Goal: Communication & Community: Answer question/provide support

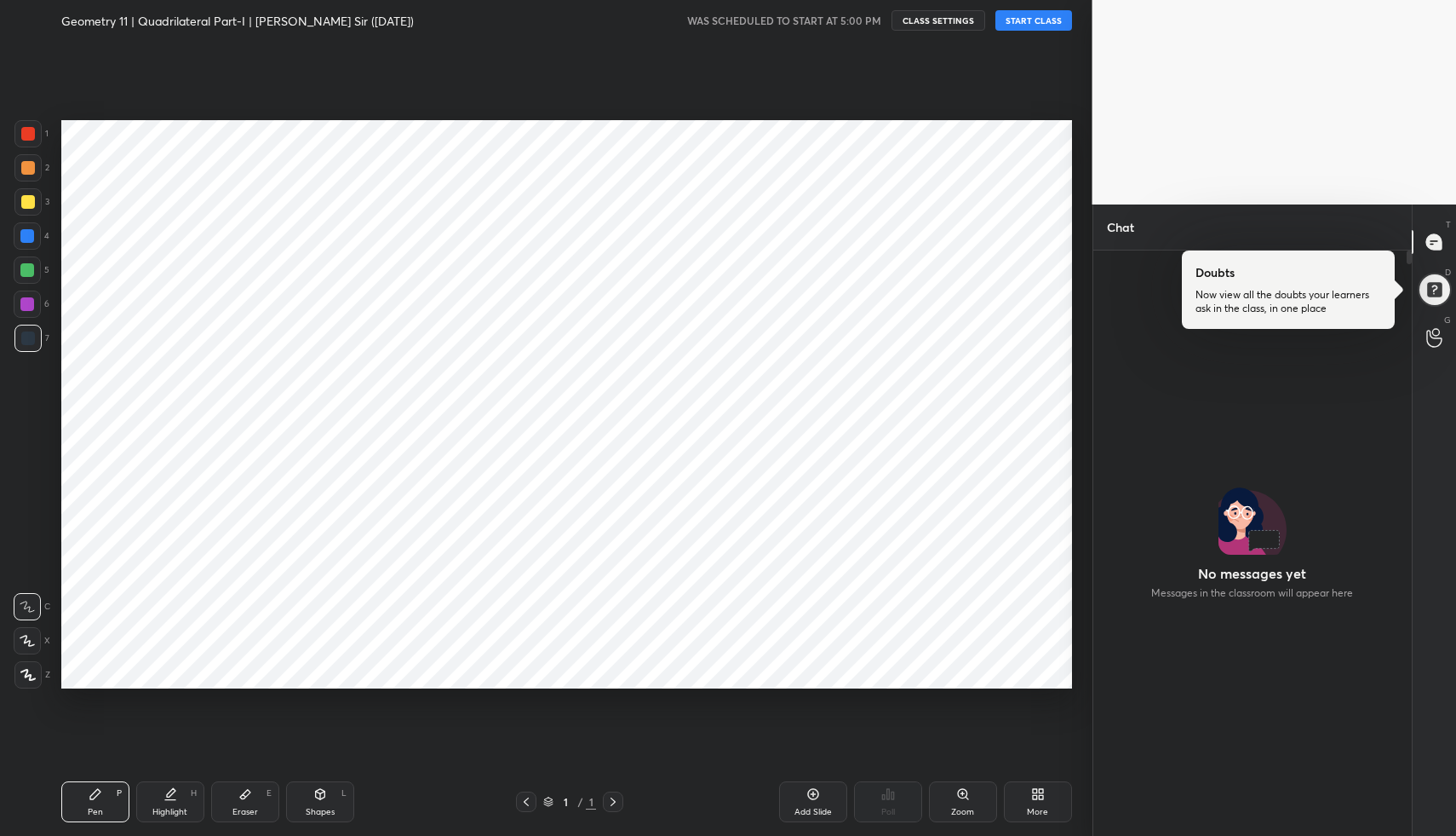
scroll to position [581, 314]
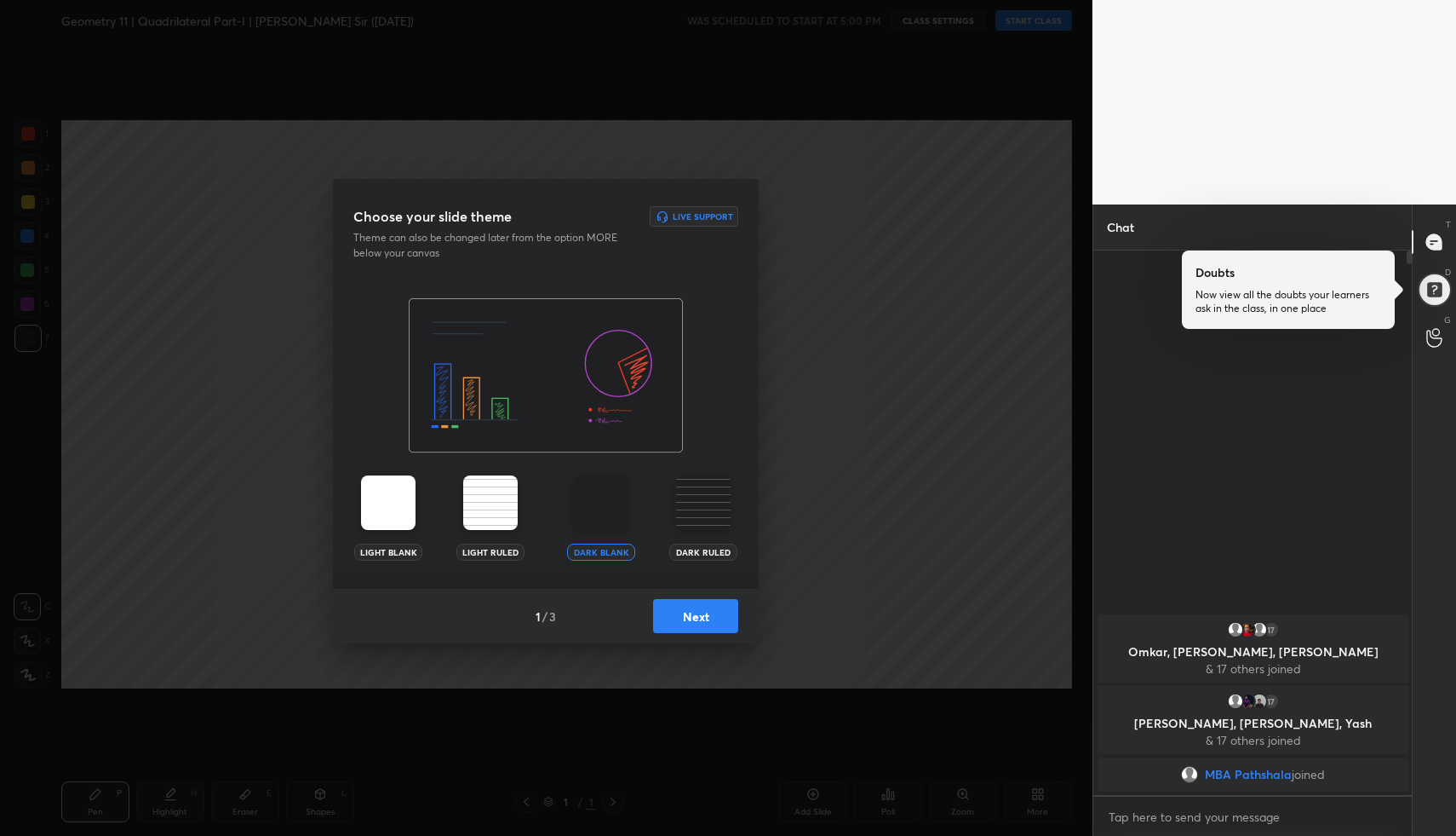
click at [705, 616] on button "Next" at bounding box center [695, 616] width 85 height 34
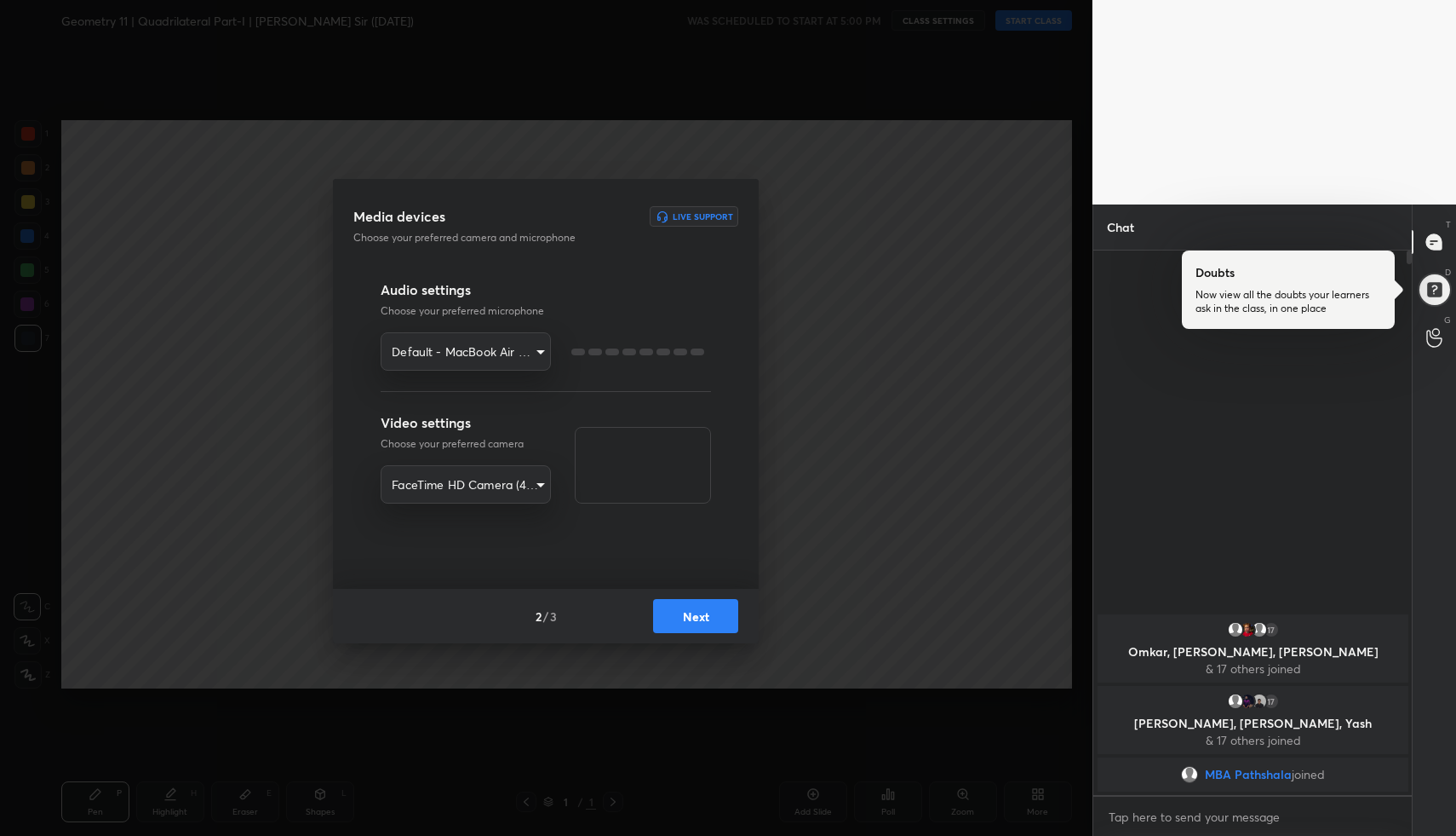
click at [705, 616] on button "Next" at bounding box center [695, 616] width 85 height 34
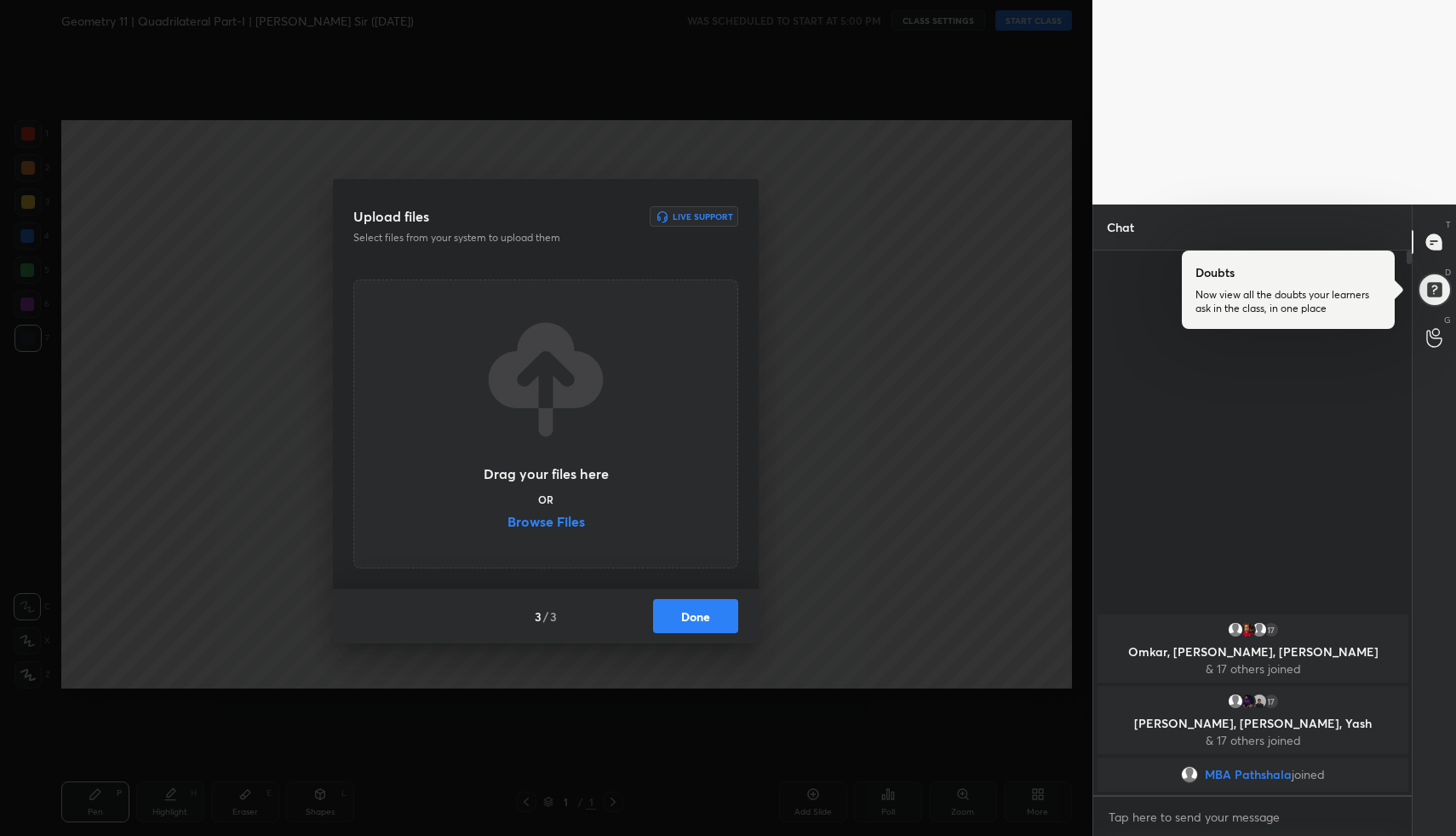
click at [705, 616] on button "Done" at bounding box center [695, 616] width 85 height 34
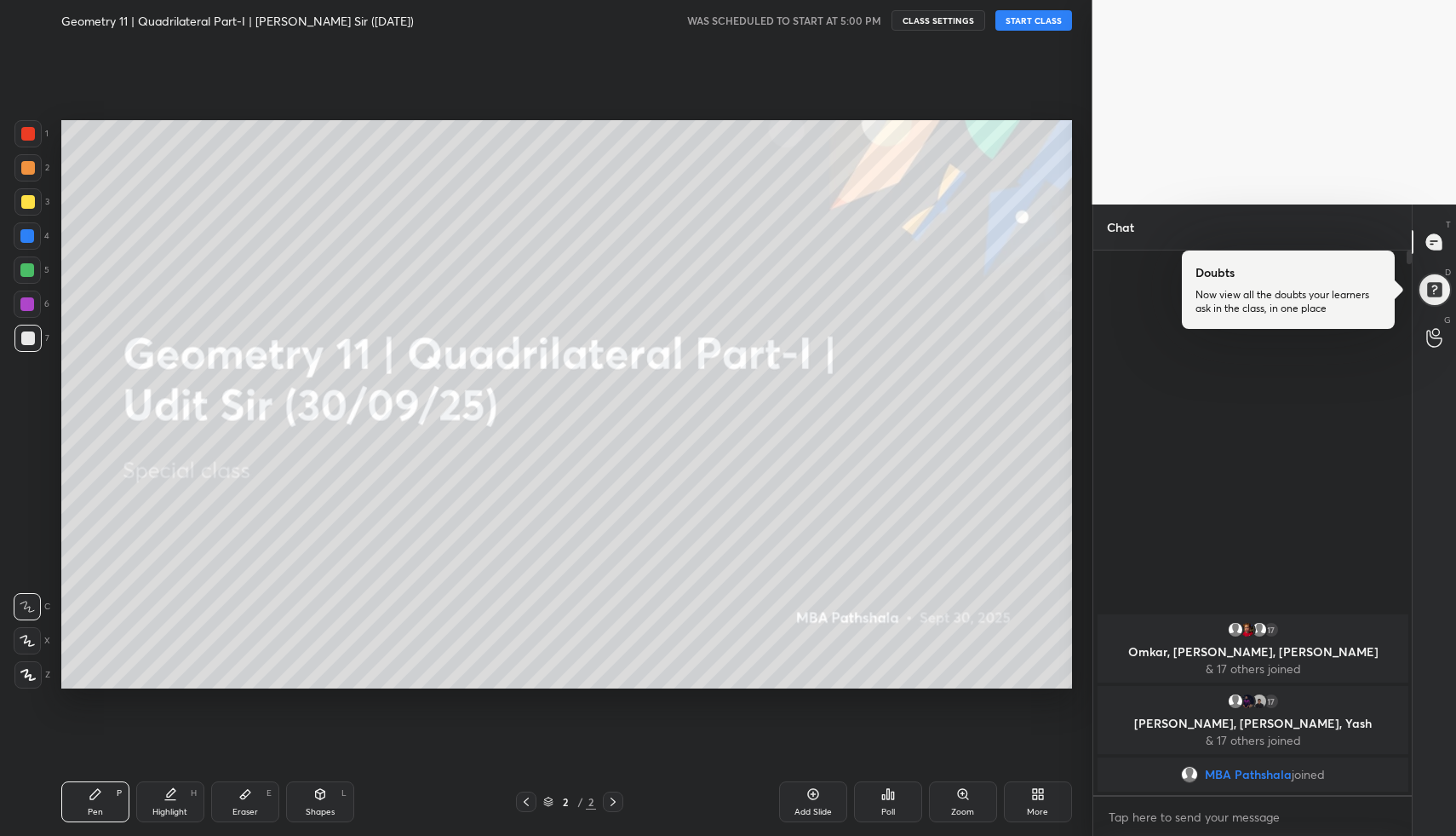
click at [1037, 16] on button "START CLASS" at bounding box center [1033, 20] width 76 height 20
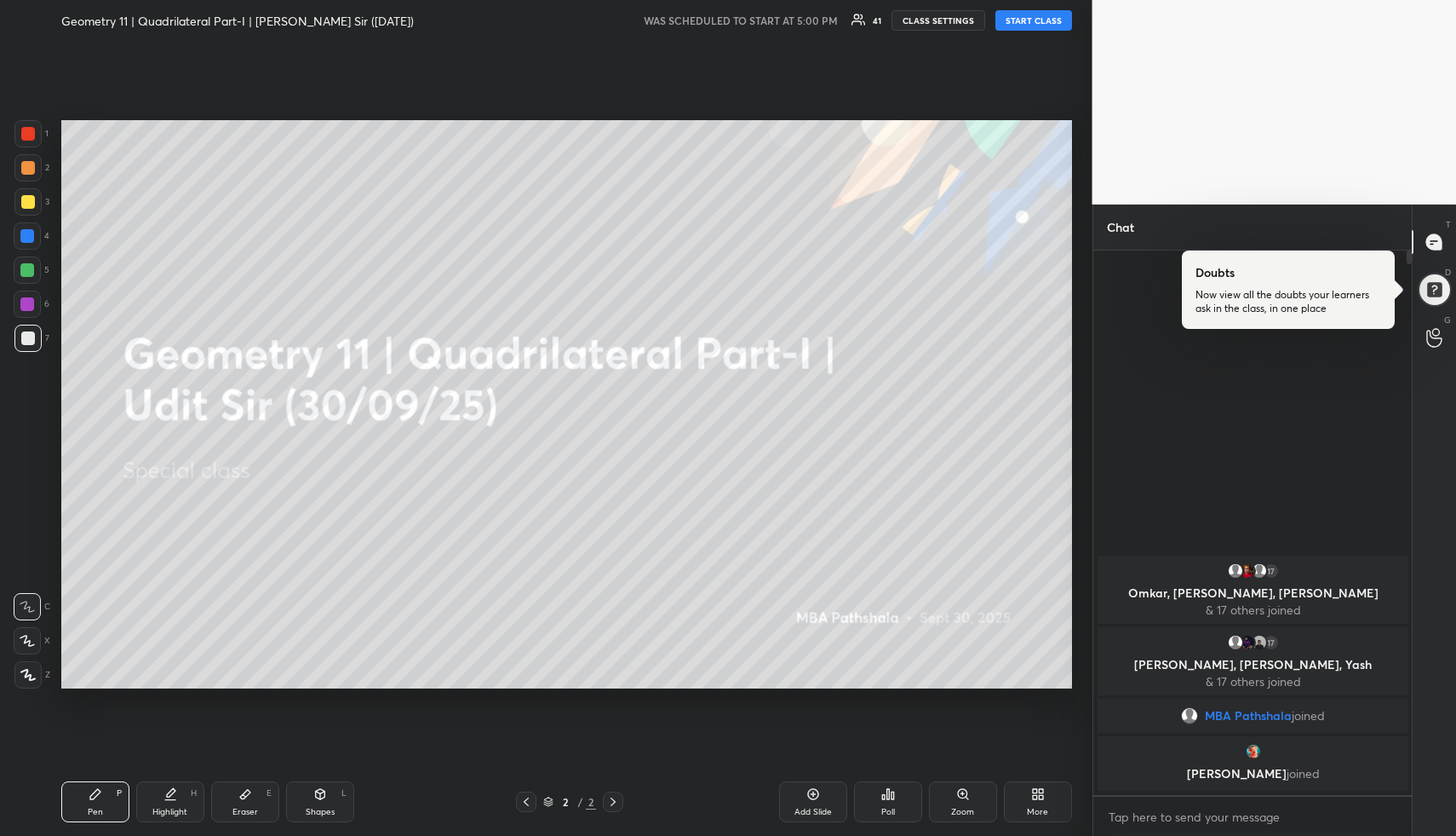
type textarea "x"
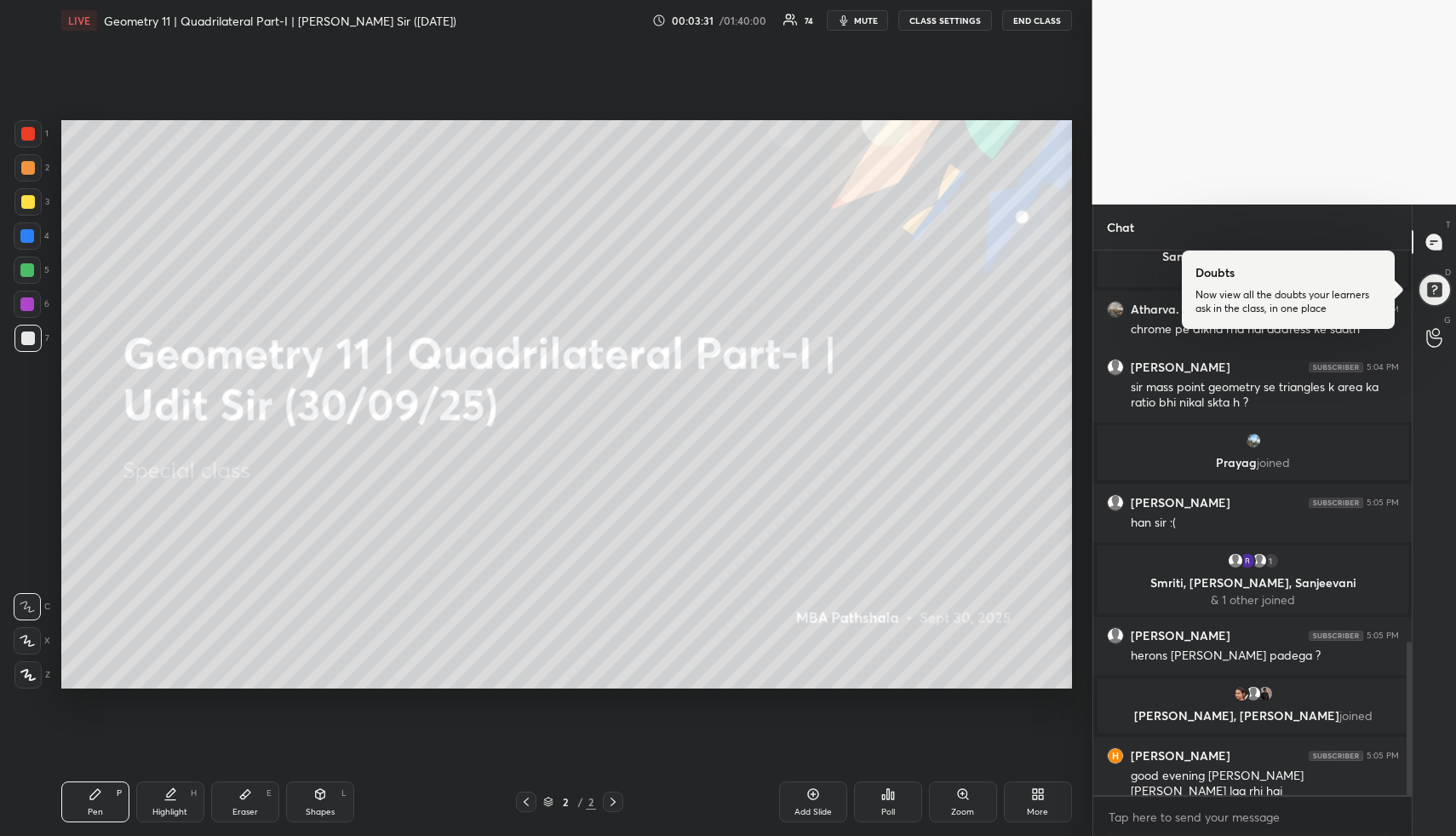
scroll to position [1453, 0]
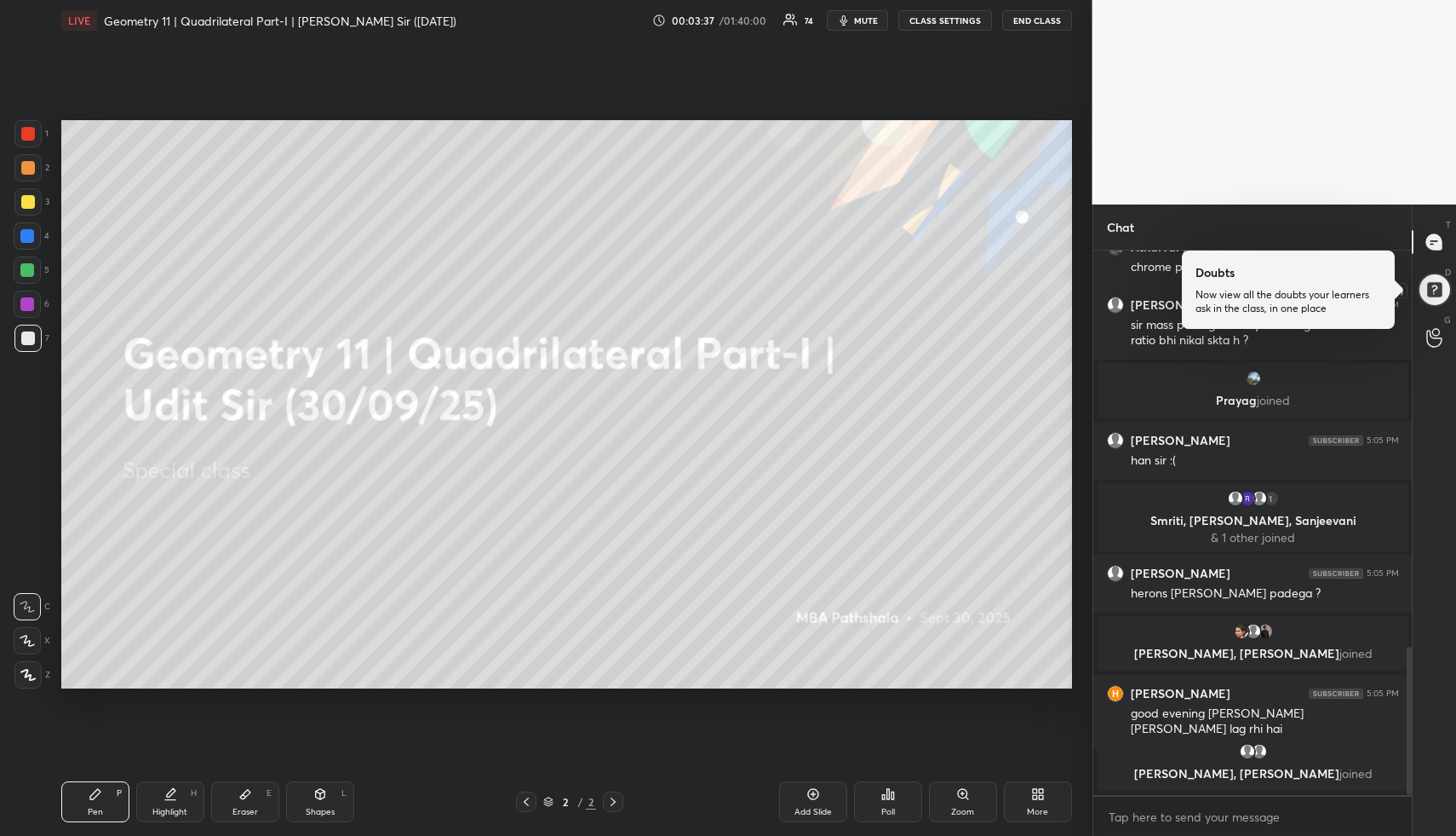
click at [1439, 300] on div at bounding box center [1435, 290] width 34 height 34
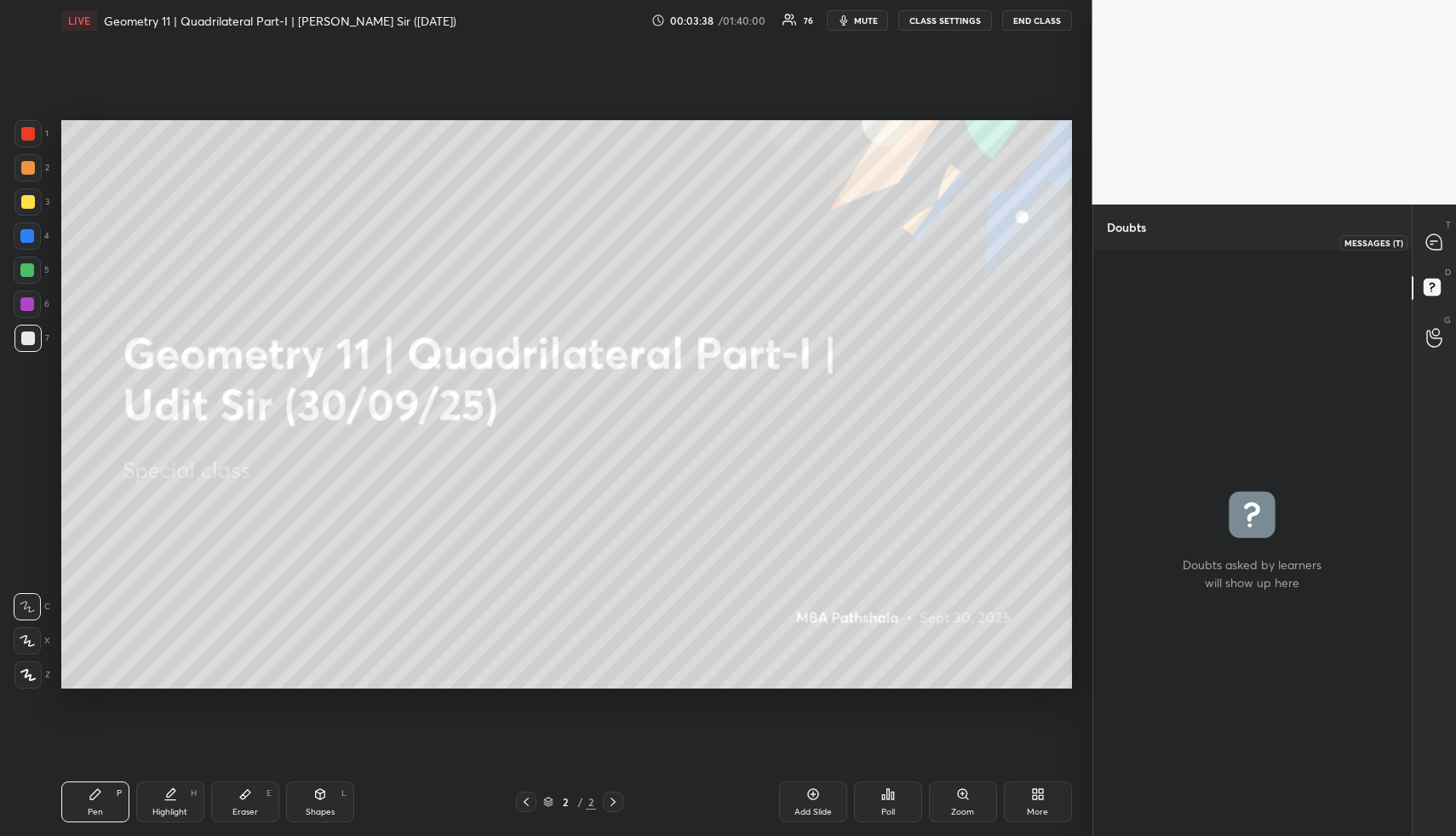
click at [1438, 246] on icon at bounding box center [1434, 242] width 15 height 15
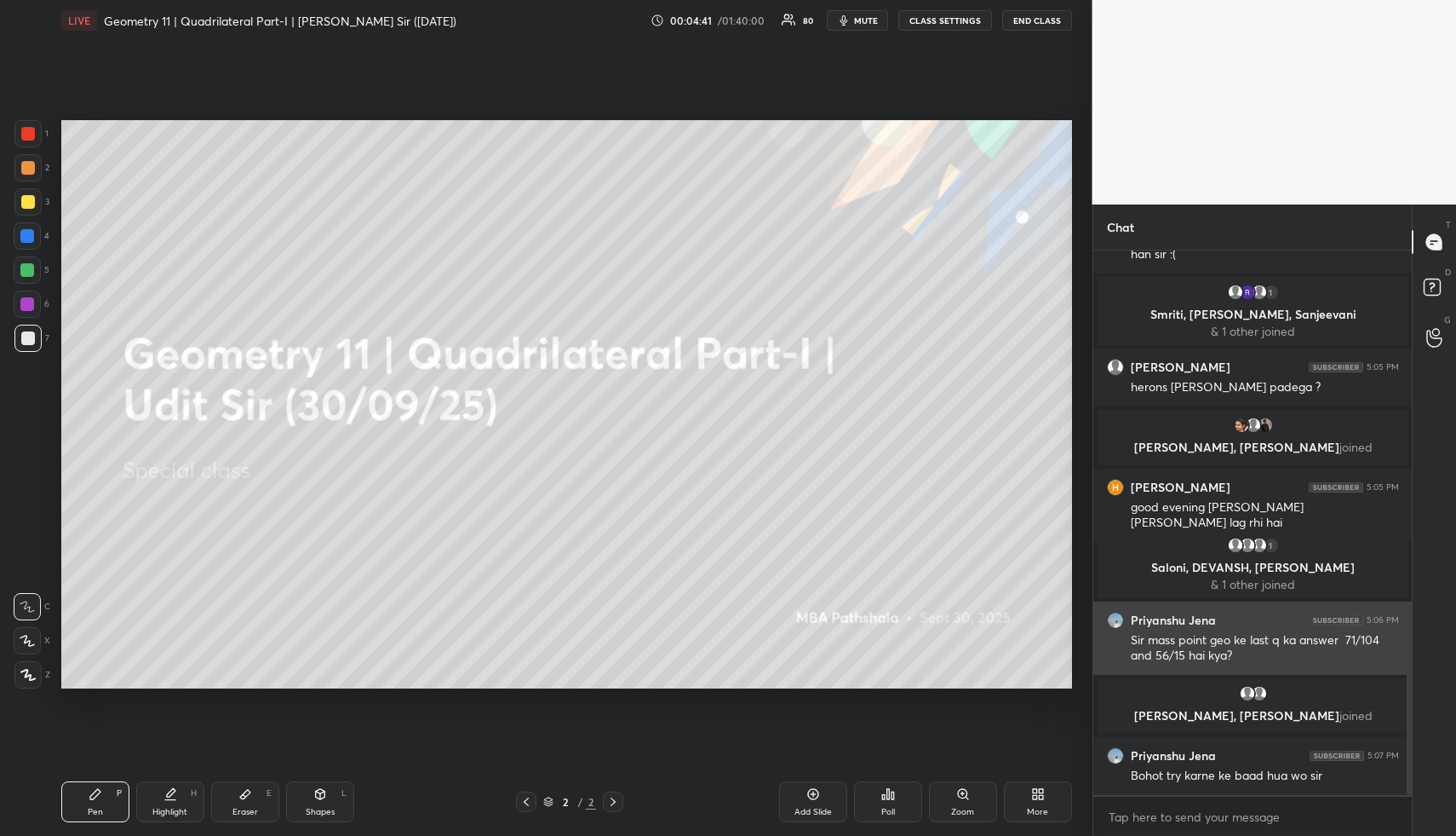
scroll to position [1721, 0]
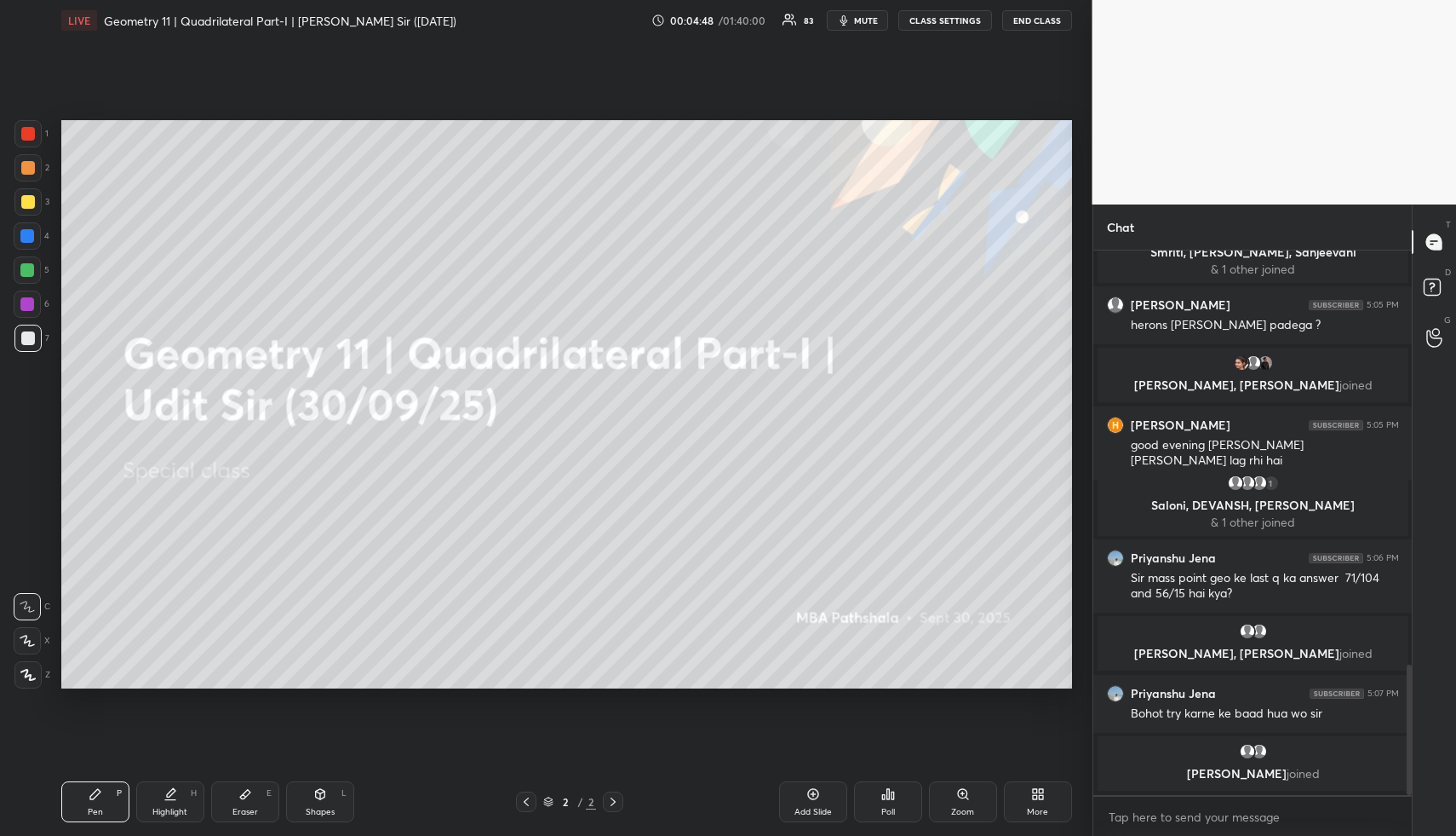
click at [827, 795] on div "Add Slide" at bounding box center [813, 802] width 68 height 41
click at [617, 800] on icon at bounding box center [613, 802] width 13 height 13
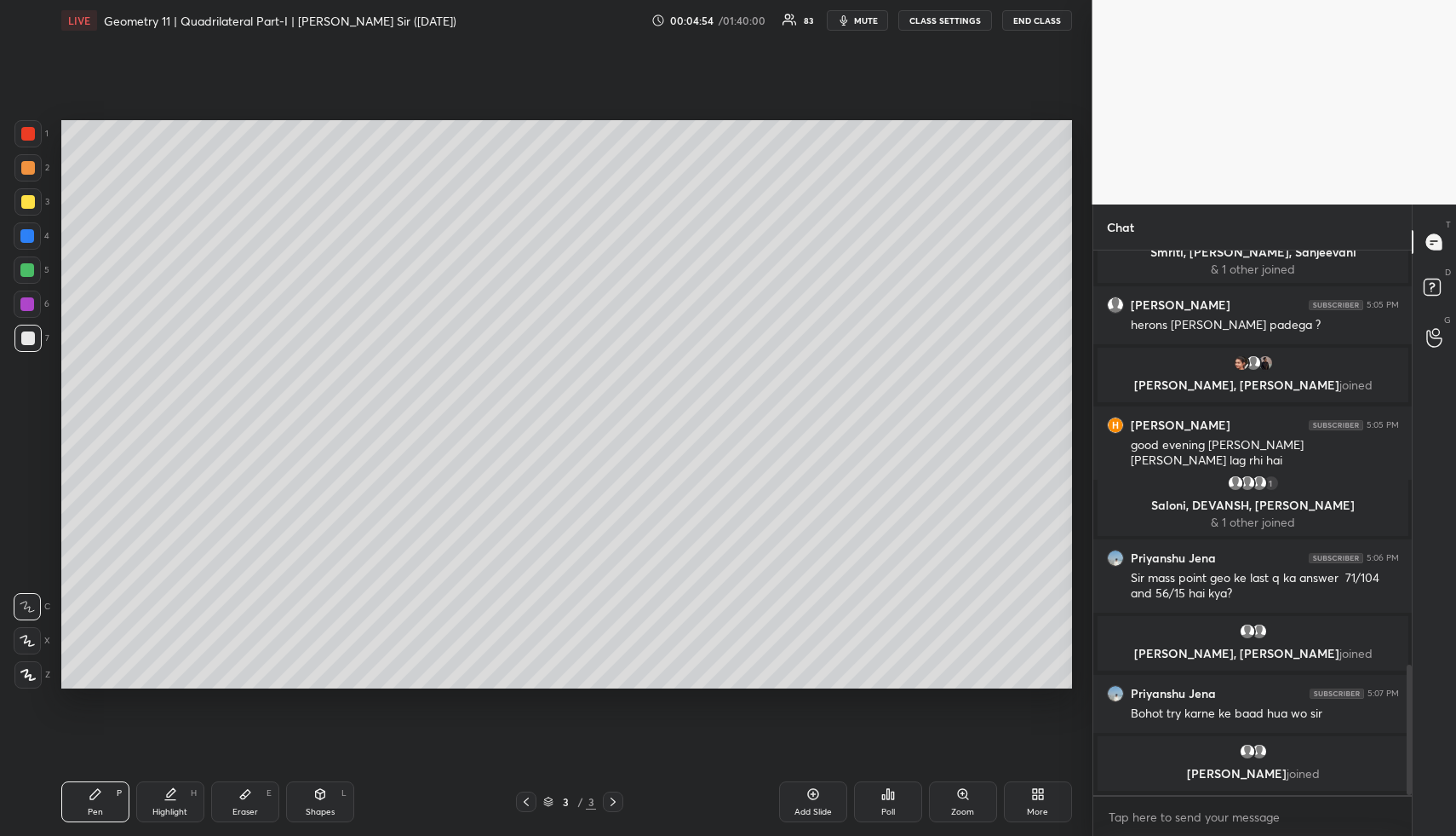
click at [322, 803] on div "Shapes L" at bounding box center [319, 802] width 68 height 41
click at [33, 669] on icon at bounding box center [28, 674] width 12 height 12
click at [23, 231] on div at bounding box center [27, 236] width 13 height 13
click at [28, 231] on div at bounding box center [27, 236] width 13 height 13
click at [33, 266] on div at bounding box center [27, 270] width 28 height 28
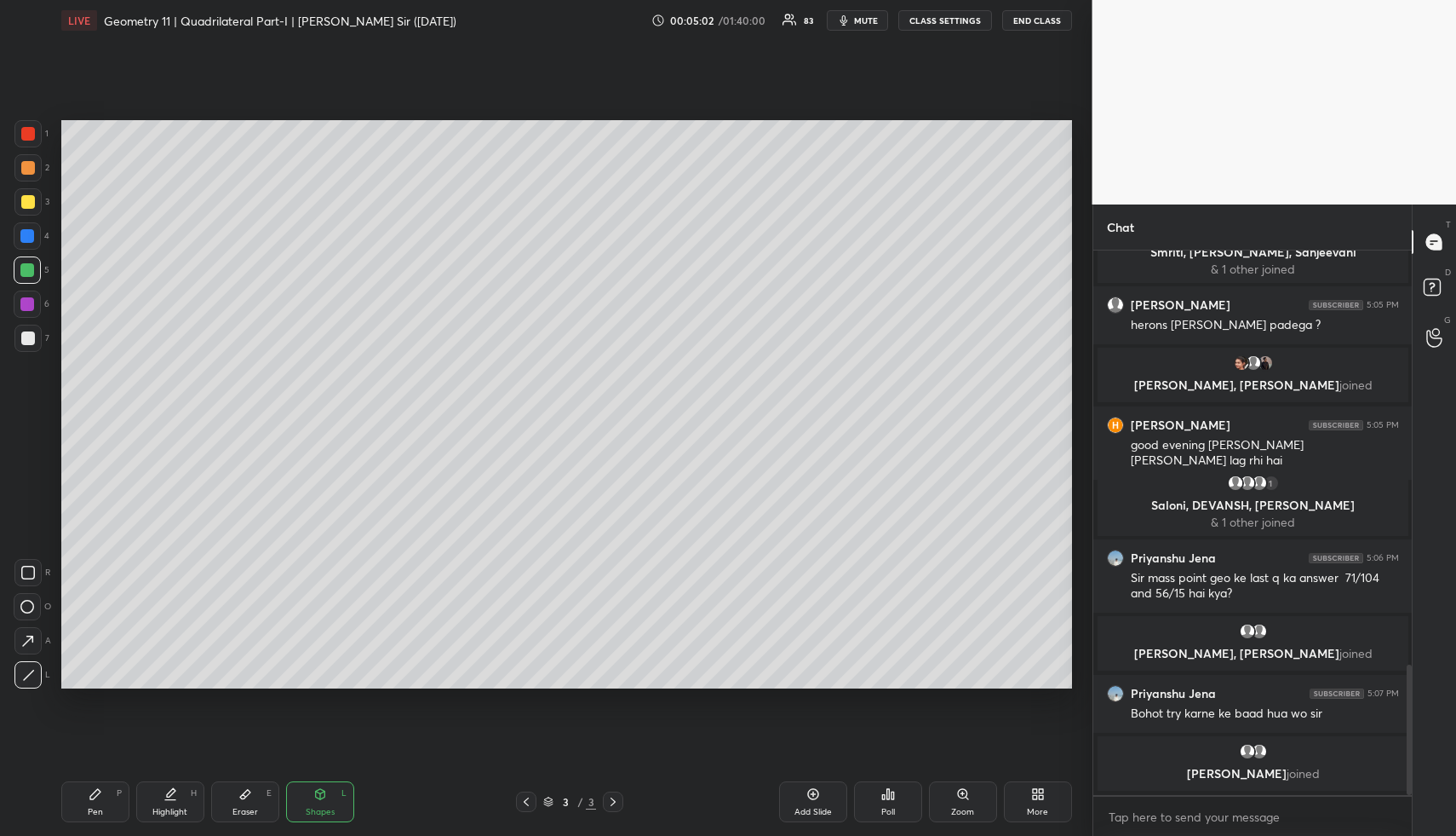
drag, startPoint x: 32, startPoint y: 268, endPoint x: 47, endPoint y: 269, distance: 15.0
click at [31, 269] on div at bounding box center [27, 270] width 13 height 13
click at [31, 163] on div at bounding box center [28, 167] width 13 height 13
click at [29, 668] on div at bounding box center [28, 674] width 28 height 28
click at [120, 791] on div "P" at bounding box center [119, 793] width 5 height 9
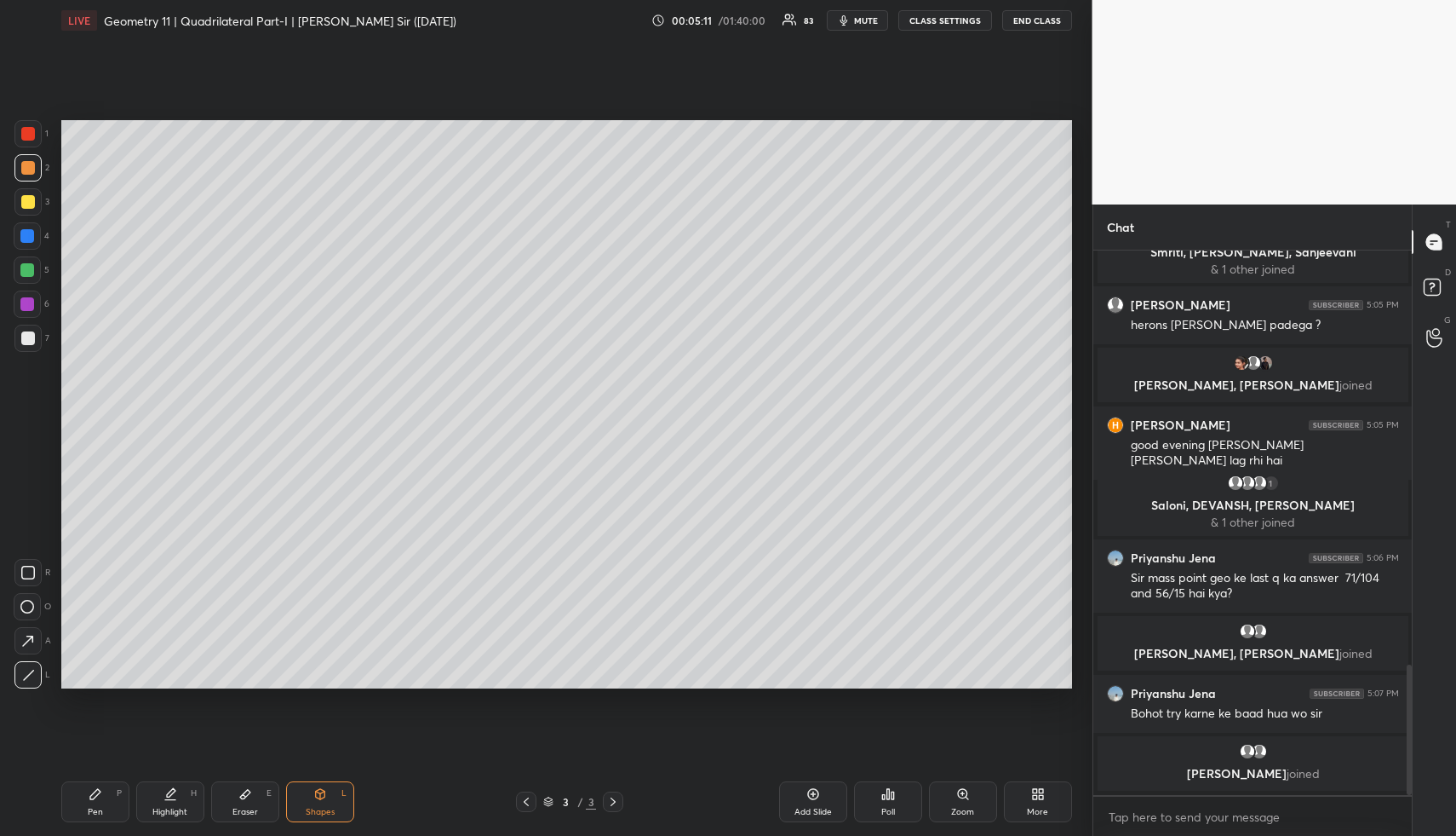
drag, startPoint x: 120, startPoint y: 791, endPoint x: 114, endPoint y: 744, distance: 47.4
click at [113, 790] on div "Pen P" at bounding box center [95, 802] width 68 height 41
click at [33, 334] on div at bounding box center [28, 338] width 28 height 28
click at [32, 337] on div at bounding box center [28, 339] width 13 height 13
click at [35, 160] on div at bounding box center [28, 167] width 28 height 28
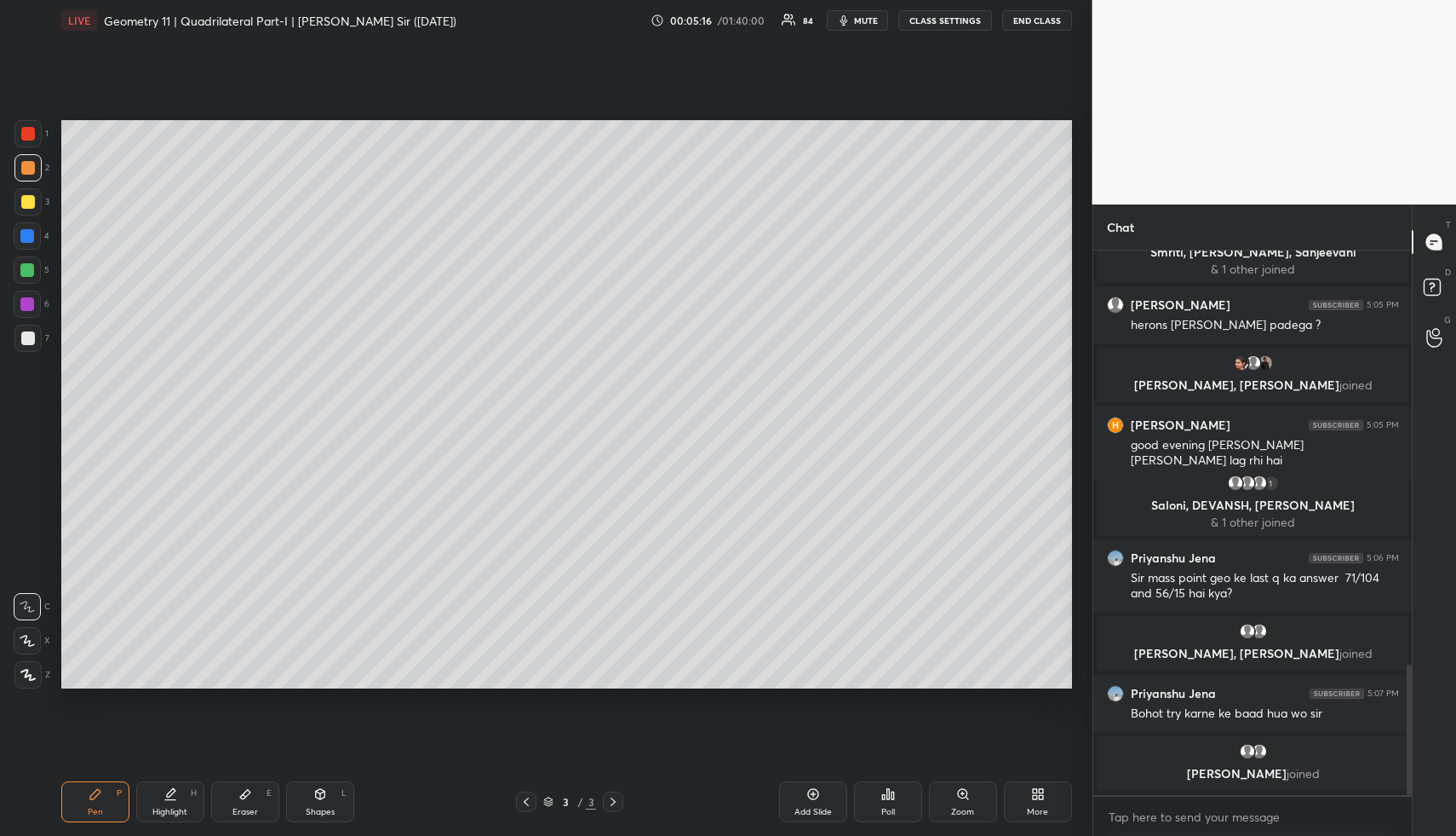
click at [34, 166] on div at bounding box center [28, 167] width 28 height 28
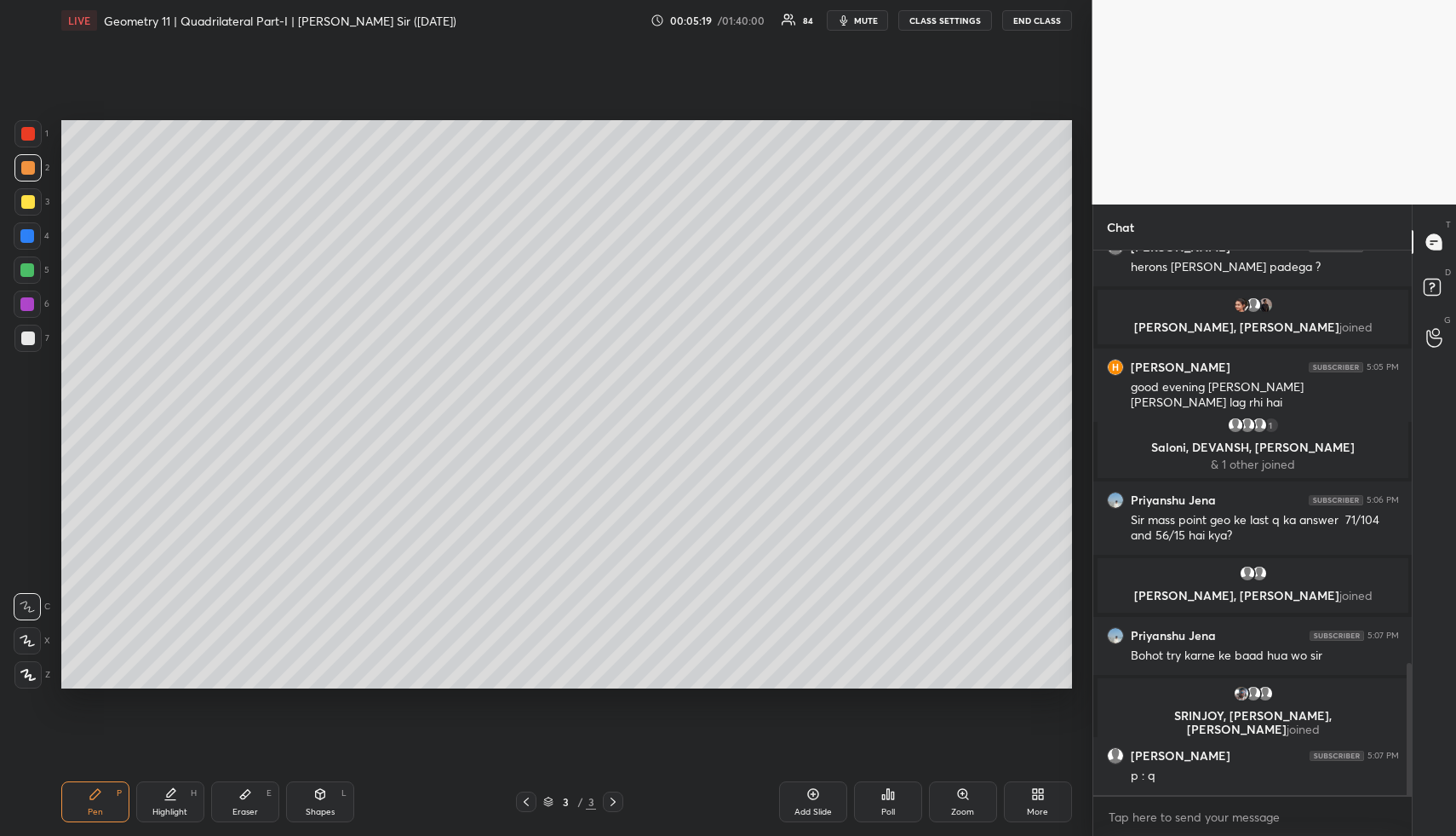
scroll to position [1694, 0]
click at [180, 813] on div "Highlight" at bounding box center [169, 811] width 35 height 9
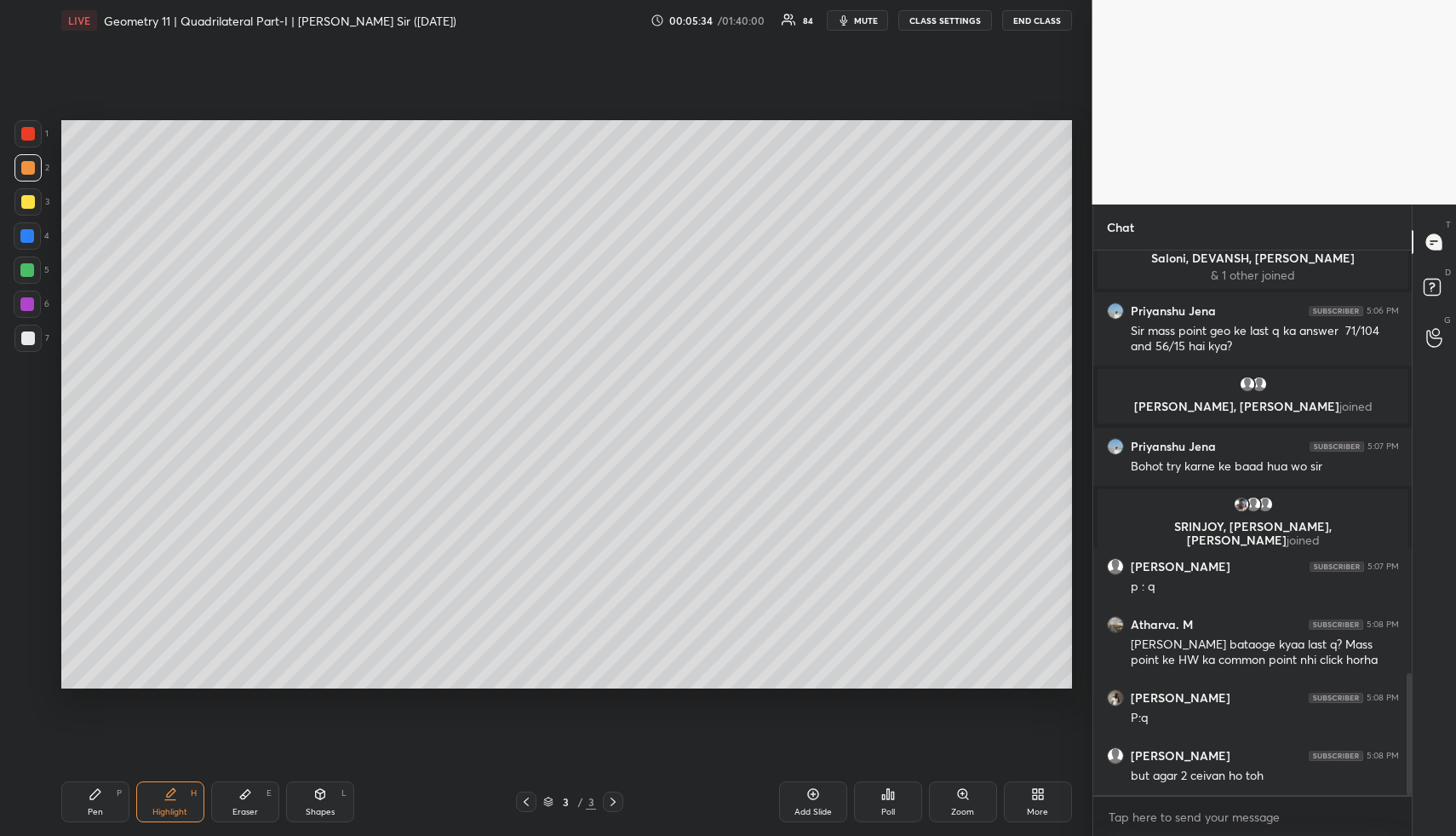
scroll to position [1946, 0]
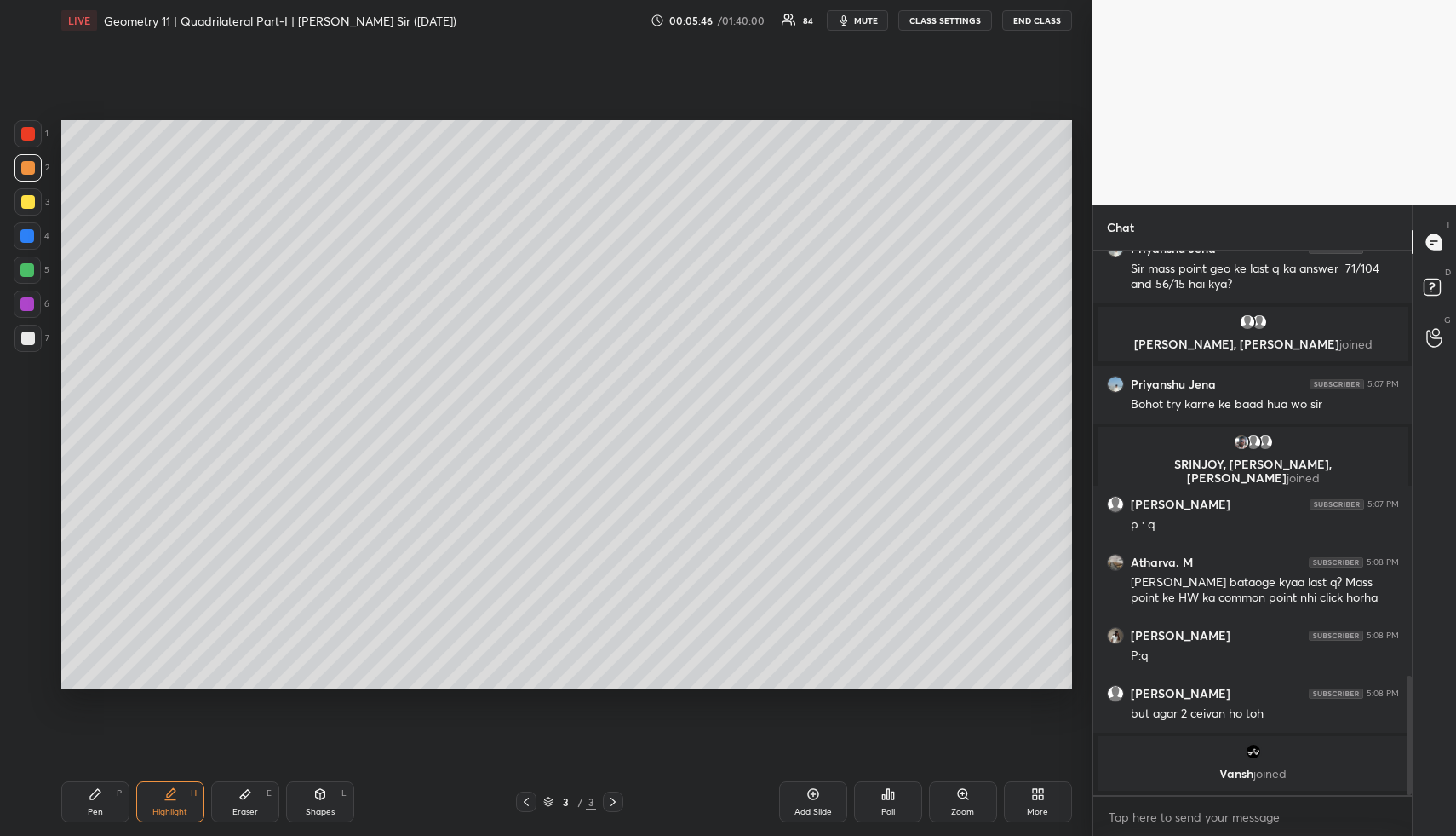
click at [798, 791] on div "Add Slide" at bounding box center [813, 802] width 68 height 41
click at [93, 803] on div "Pen P" at bounding box center [95, 802] width 68 height 41
drag, startPoint x: 93, startPoint y: 803, endPoint x: 109, endPoint y: 690, distance: 114.1
click at [93, 803] on div "Pen P" at bounding box center [95, 802] width 68 height 41
click at [28, 205] on div at bounding box center [28, 202] width 13 height 13
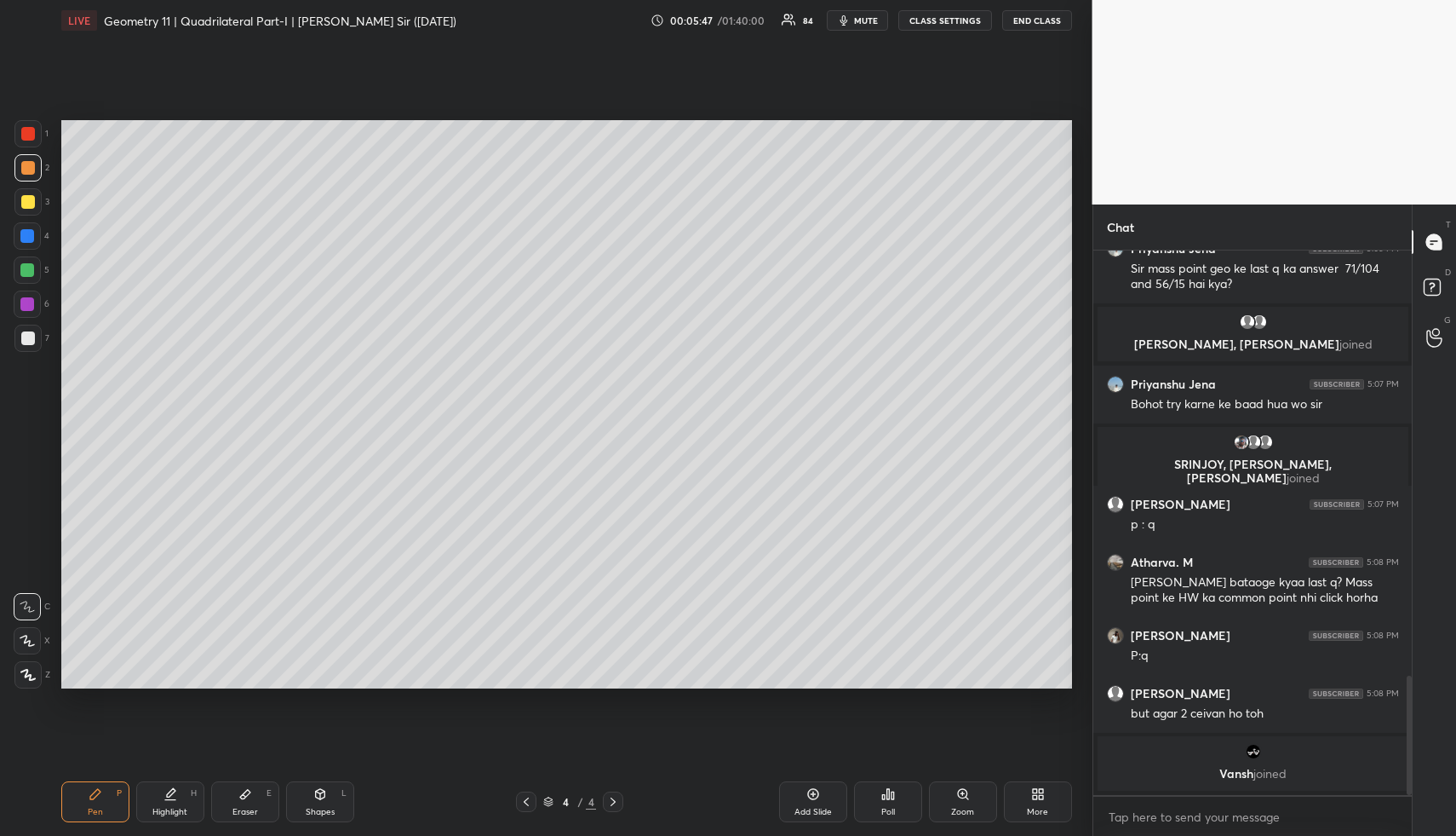
click at [28, 205] on div at bounding box center [28, 202] width 13 height 13
click at [31, 667] on div at bounding box center [28, 674] width 28 height 28
click at [31, 673] on div at bounding box center [28, 674] width 28 height 28
click at [316, 790] on icon at bounding box center [320, 794] width 10 height 11
click at [324, 792] on icon at bounding box center [320, 794] width 13 height 13
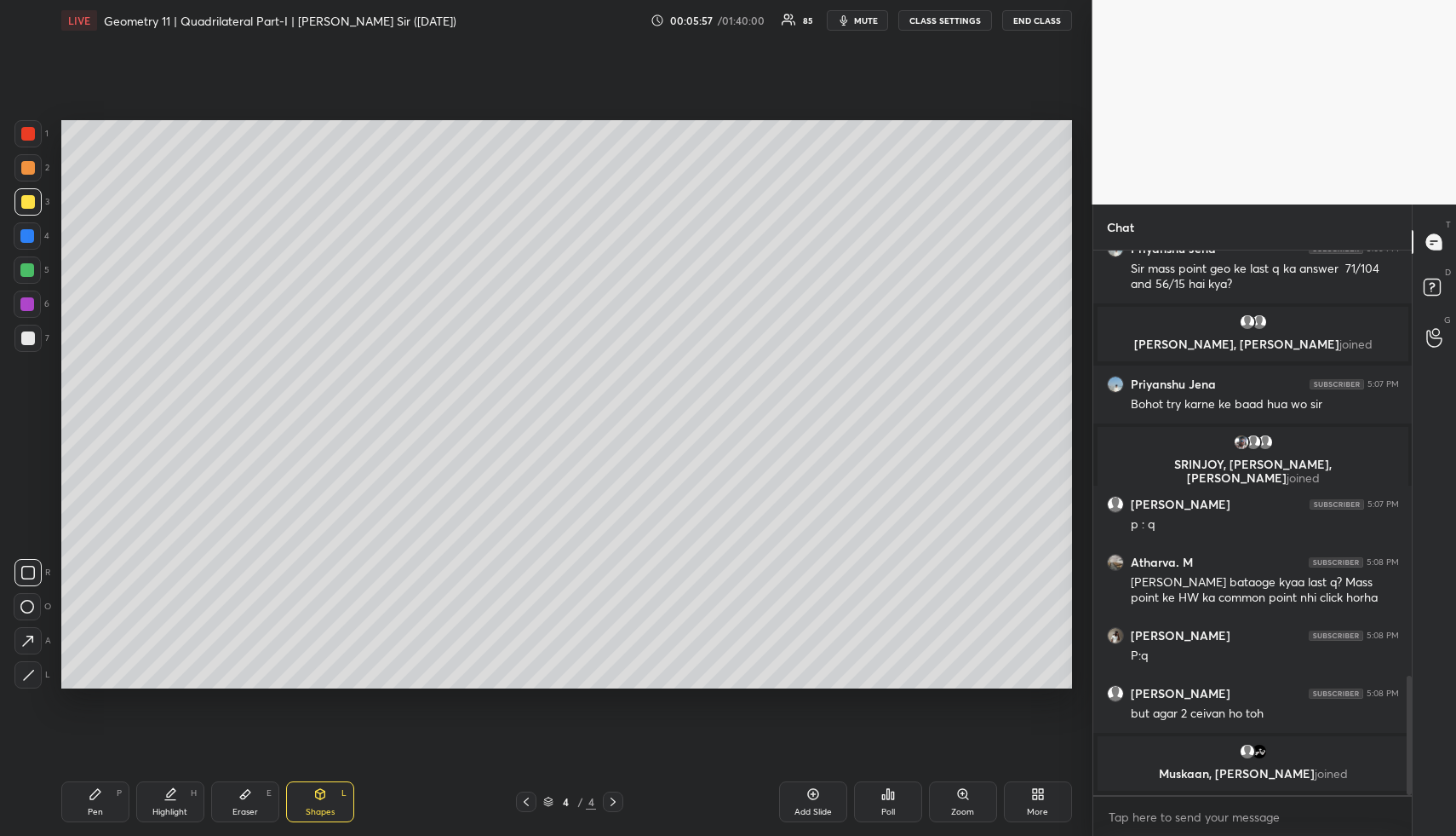
click at [25, 159] on div at bounding box center [28, 167] width 28 height 28
click at [29, 671] on icon at bounding box center [28, 674] width 12 height 12
click at [31, 235] on div at bounding box center [27, 236] width 13 height 13
click at [31, 640] on icon at bounding box center [28, 641] width 18 height 18
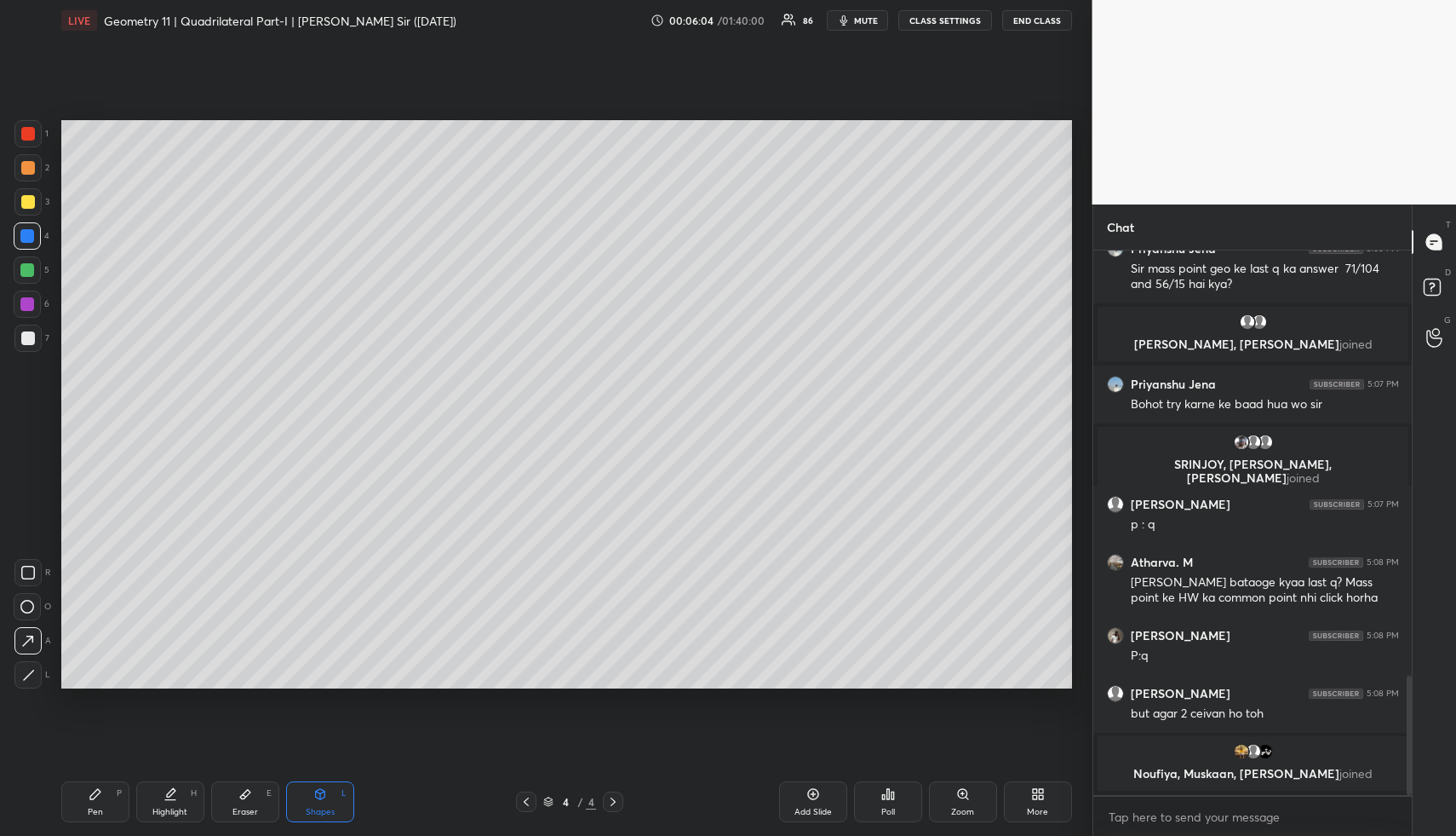
scroll to position [1958, 0]
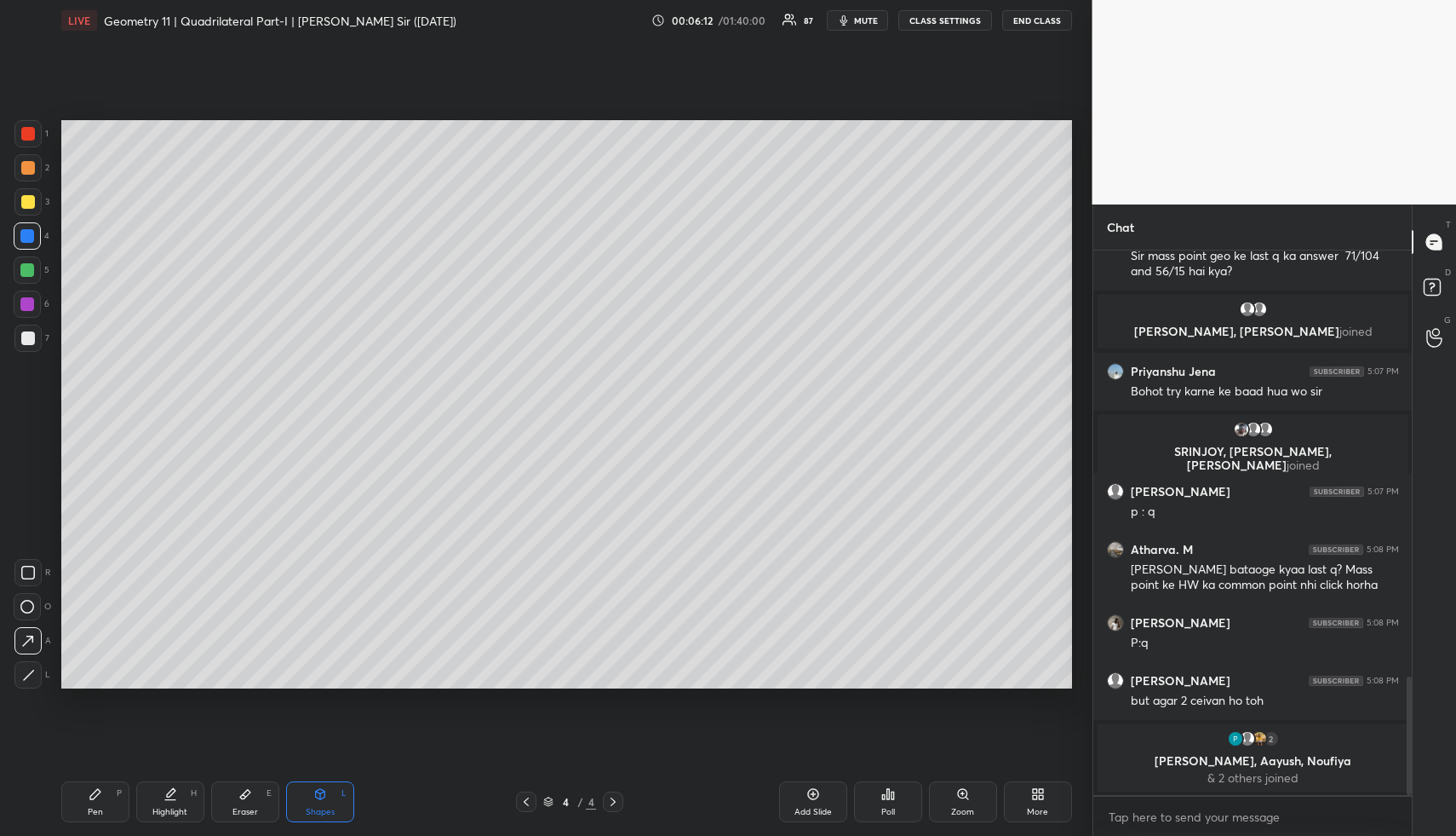
click at [114, 809] on div "Pen P" at bounding box center [95, 802] width 68 height 41
click at [26, 196] on div at bounding box center [28, 202] width 13 height 13
click at [33, 199] on div at bounding box center [28, 202] width 13 height 13
click at [26, 164] on div at bounding box center [28, 167] width 13 height 13
click at [35, 167] on div at bounding box center [28, 167] width 28 height 28
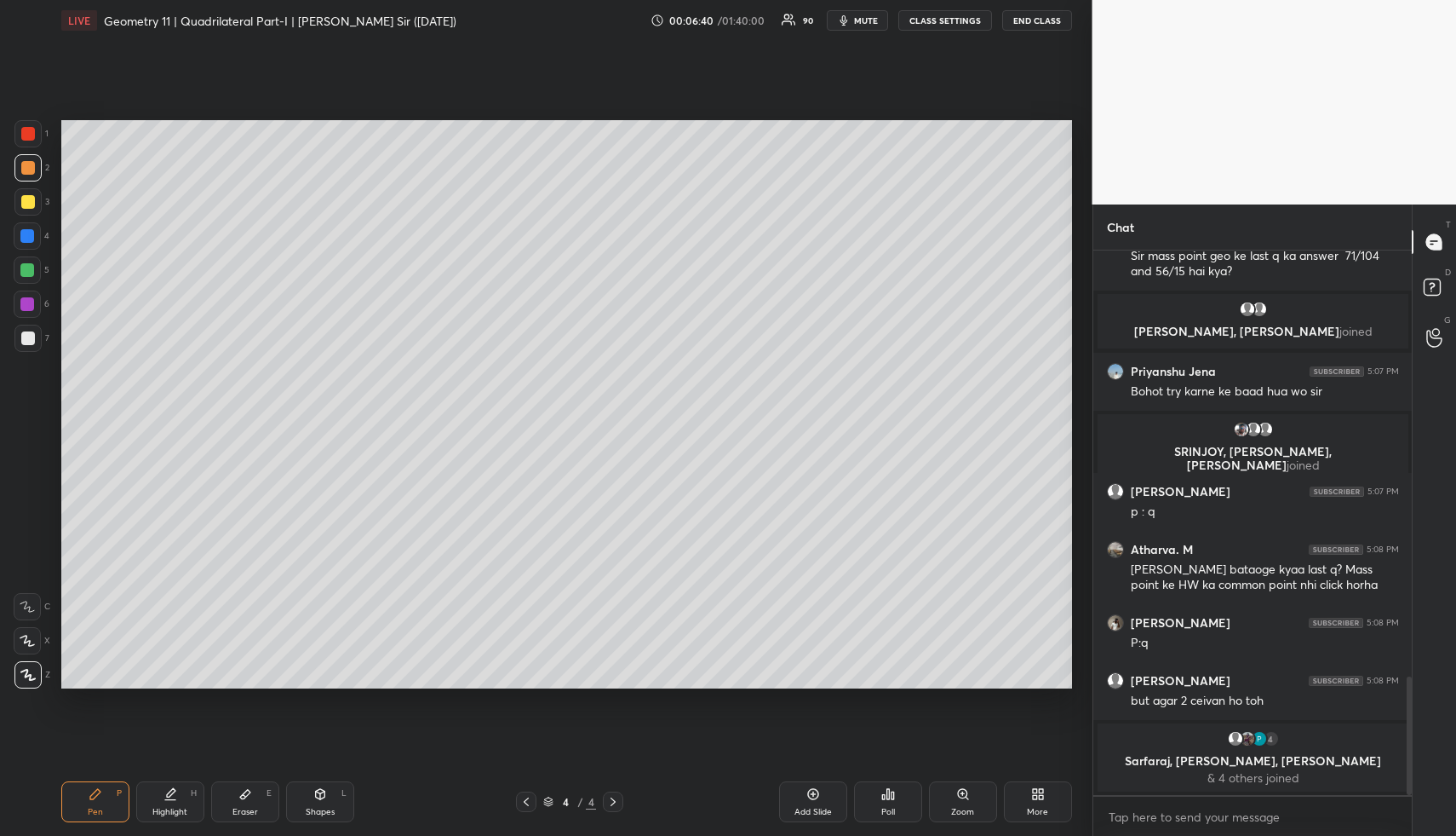
click at [253, 784] on div "Eraser E" at bounding box center [245, 802] width 68 height 41
click at [120, 789] on div "P" at bounding box center [119, 793] width 5 height 9
click at [199, 791] on div "Highlight H" at bounding box center [170, 802] width 68 height 41
drag, startPoint x: 205, startPoint y: 784, endPoint x: 226, endPoint y: 751, distance: 39.1
click at [203, 784] on div "Pen P Highlight H Eraser E Shapes L" at bounding box center [270, 802] width 417 height 41
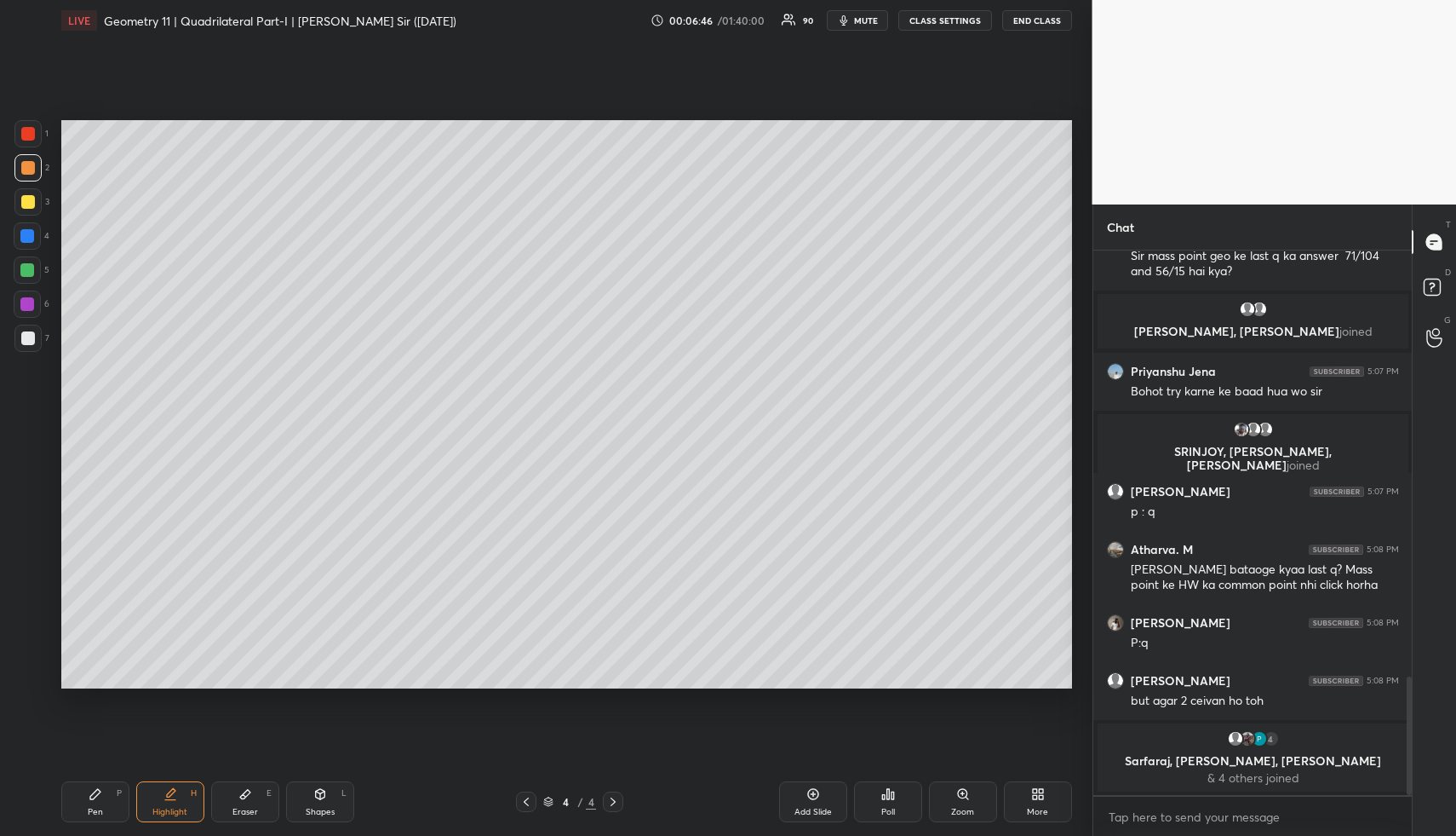
scroll to position [1947, 0]
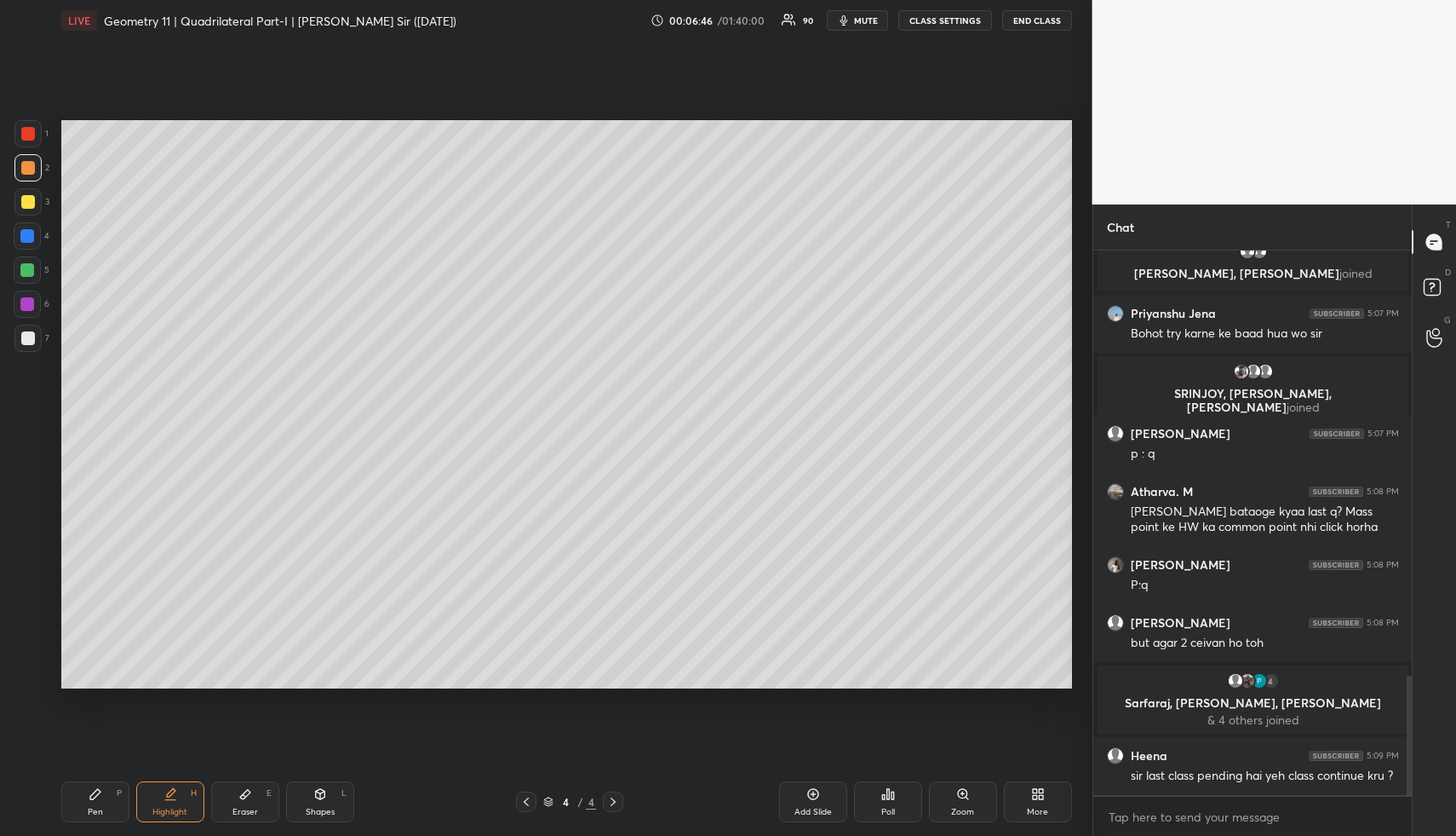
click at [339, 806] on div "Shapes L" at bounding box center [319, 802] width 68 height 41
drag, startPoint x: 339, startPoint y: 800, endPoint x: 329, endPoint y: 743, distance: 57.9
click at [339, 800] on div "Shapes L" at bounding box center [319, 802] width 68 height 41
click at [20, 270] on div at bounding box center [27, 270] width 13 height 13
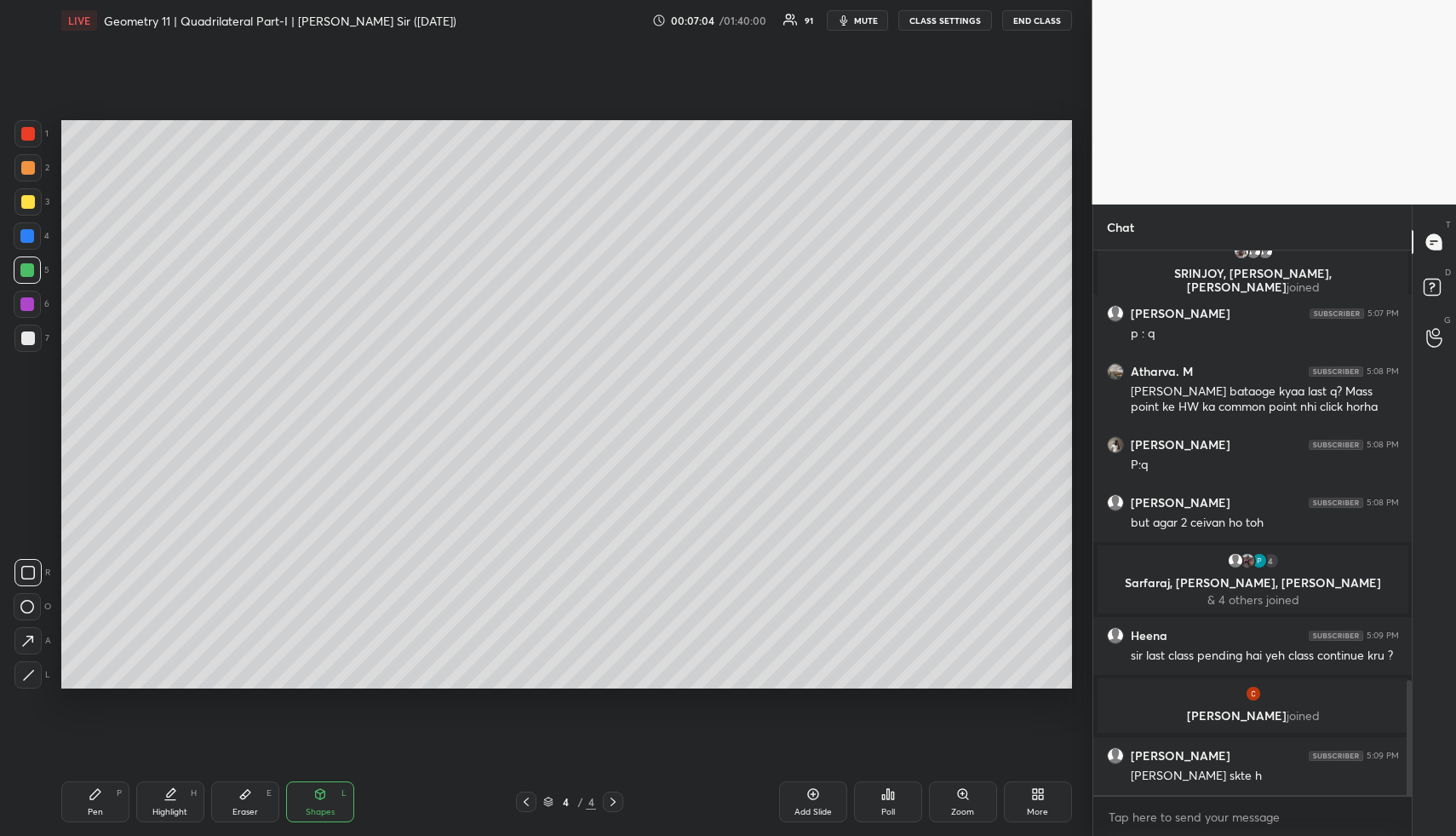
scroll to position [2094, 0]
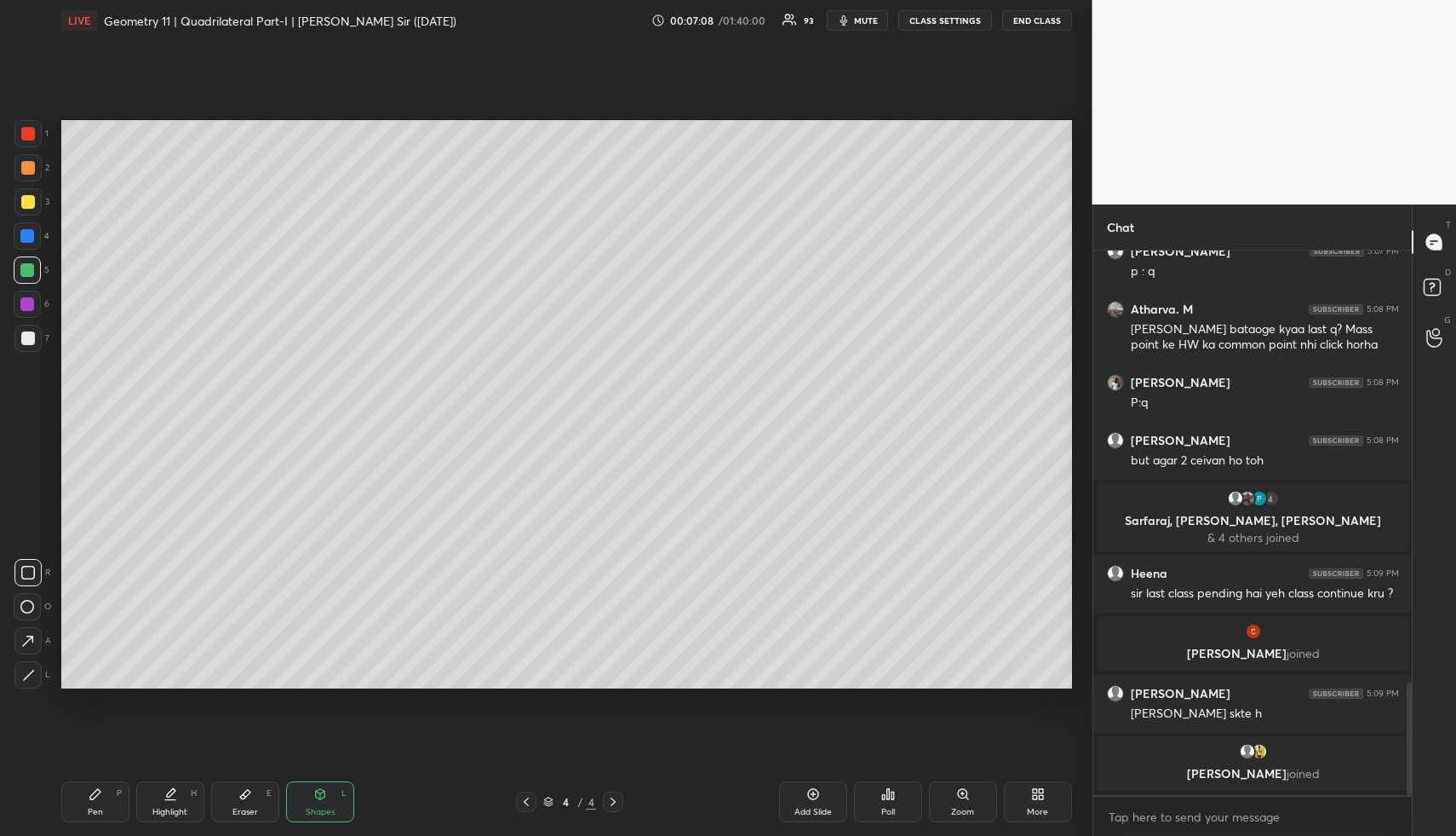
drag, startPoint x: 815, startPoint y: 806, endPoint x: 811, endPoint y: 799, distance: 8.1
click at [815, 805] on div "Add Slide" at bounding box center [813, 802] width 68 height 41
click at [331, 814] on div "Shapes L" at bounding box center [319, 802] width 68 height 41
click at [19, 675] on div at bounding box center [28, 674] width 28 height 28
click at [20, 675] on div at bounding box center [28, 674] width 28 height 28
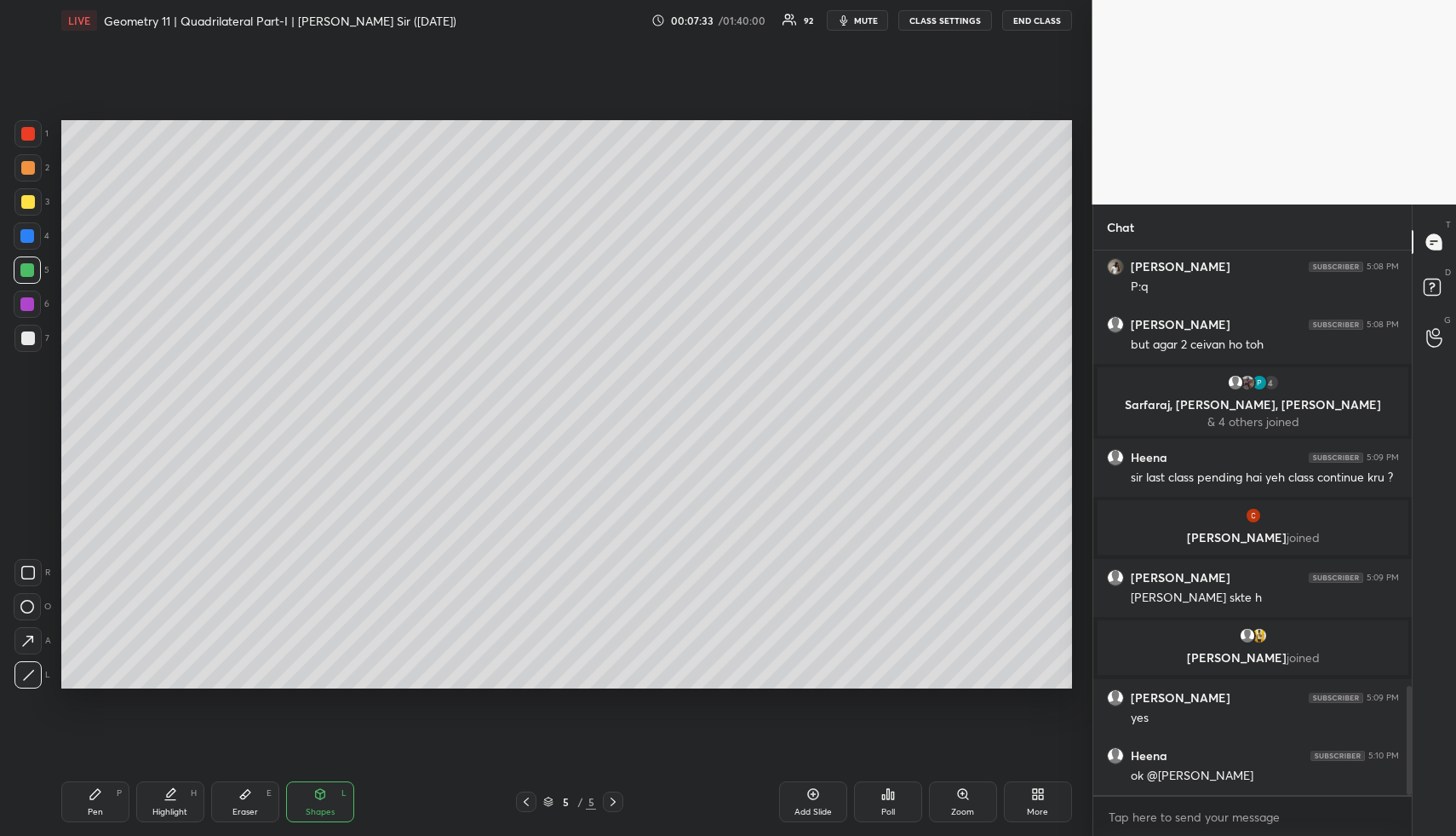
scroll to position [2220, 0]
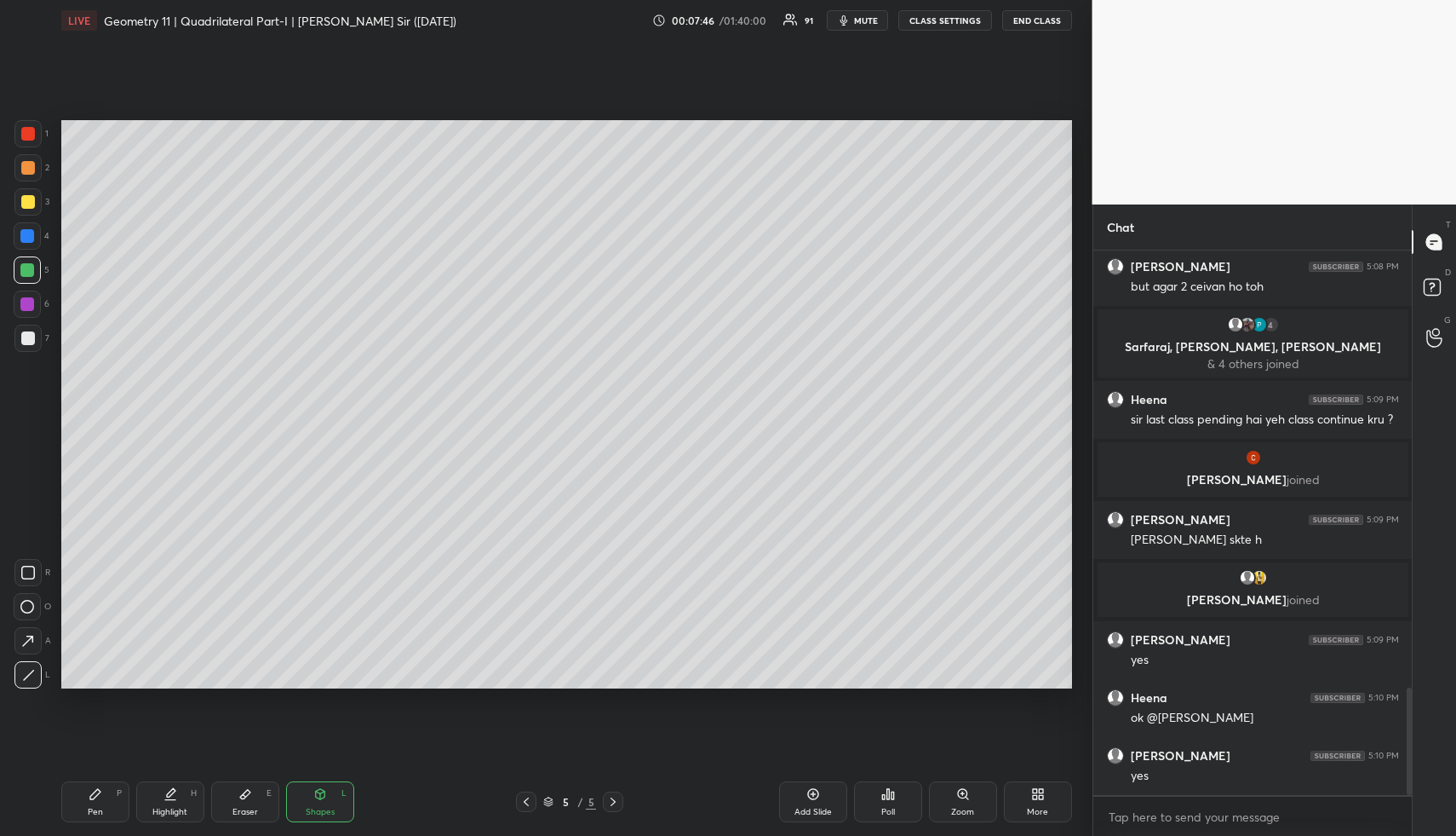
click at [19, 681] on div at bounding box center [28, 674] width 28 height 28
click at [29, 163] on div at bounding box center [28, 167] width 13 height 13
drag, startPoint x: 29, startPoint y: 163, endPoint x: 50, endPoint y: 201, distance: 43.4
click at [29, 163] on div at bounding box center [28, 167] width 13 height 13
drag, startPoint x: 332, startPoint y: 794, endPoint x: 291, endPoint y: 730, distance: 76.0
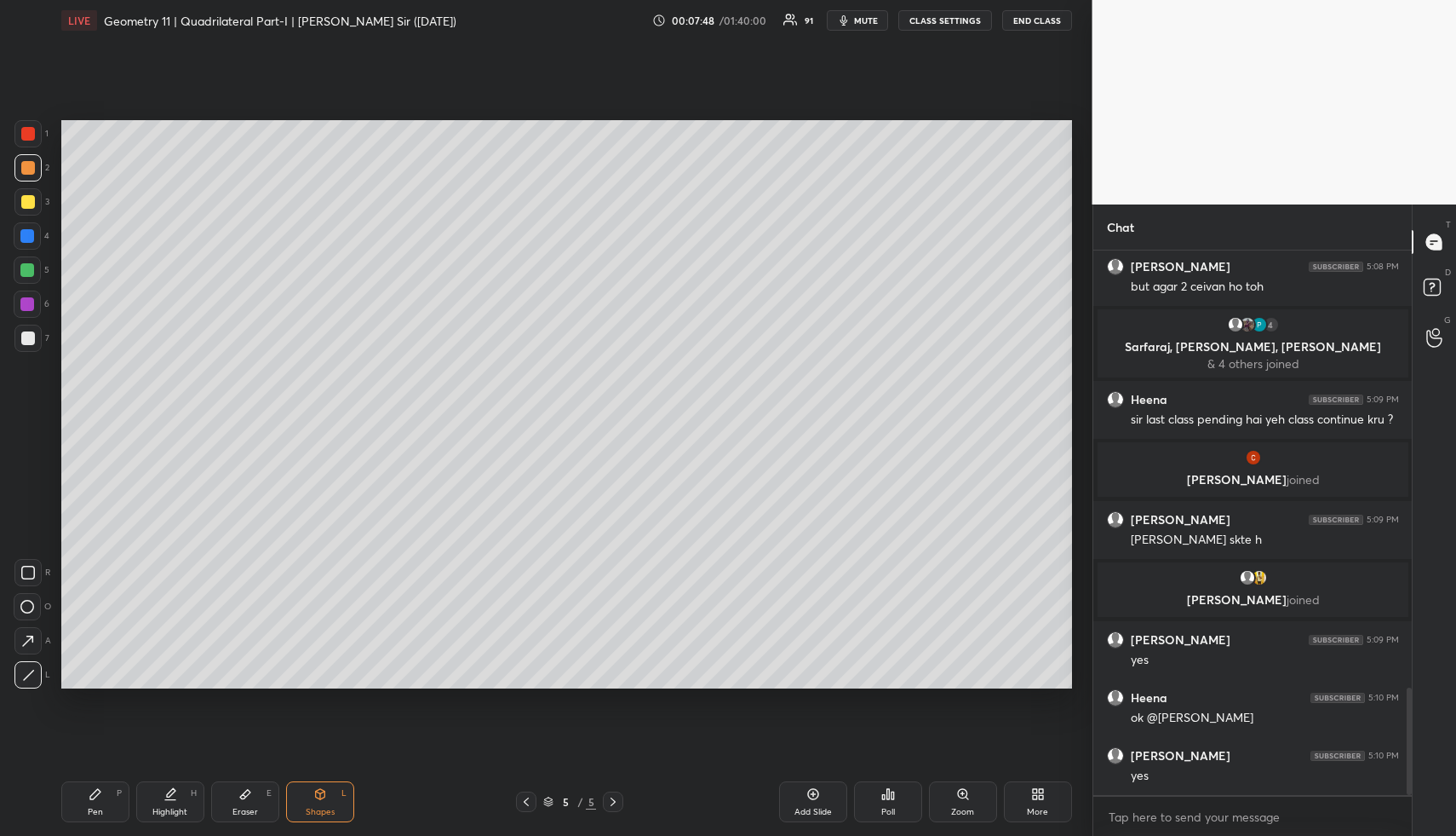
click at [327, 792] on div "Shapes L" at bounding box center [319, 802] width 68 height 41
click at [29, 263] on div at bounding box center [27, 270] width 13 height 13
click at [105, 796] on div "Pen P" at bounding box center [95, 802] width 68 height 41
click at [107, 796] on div "Pen P" at bounding box center [95, 802] width 68 height 41
click at [27, 163] on div at bounding box center [28, 167] width 13 height 13
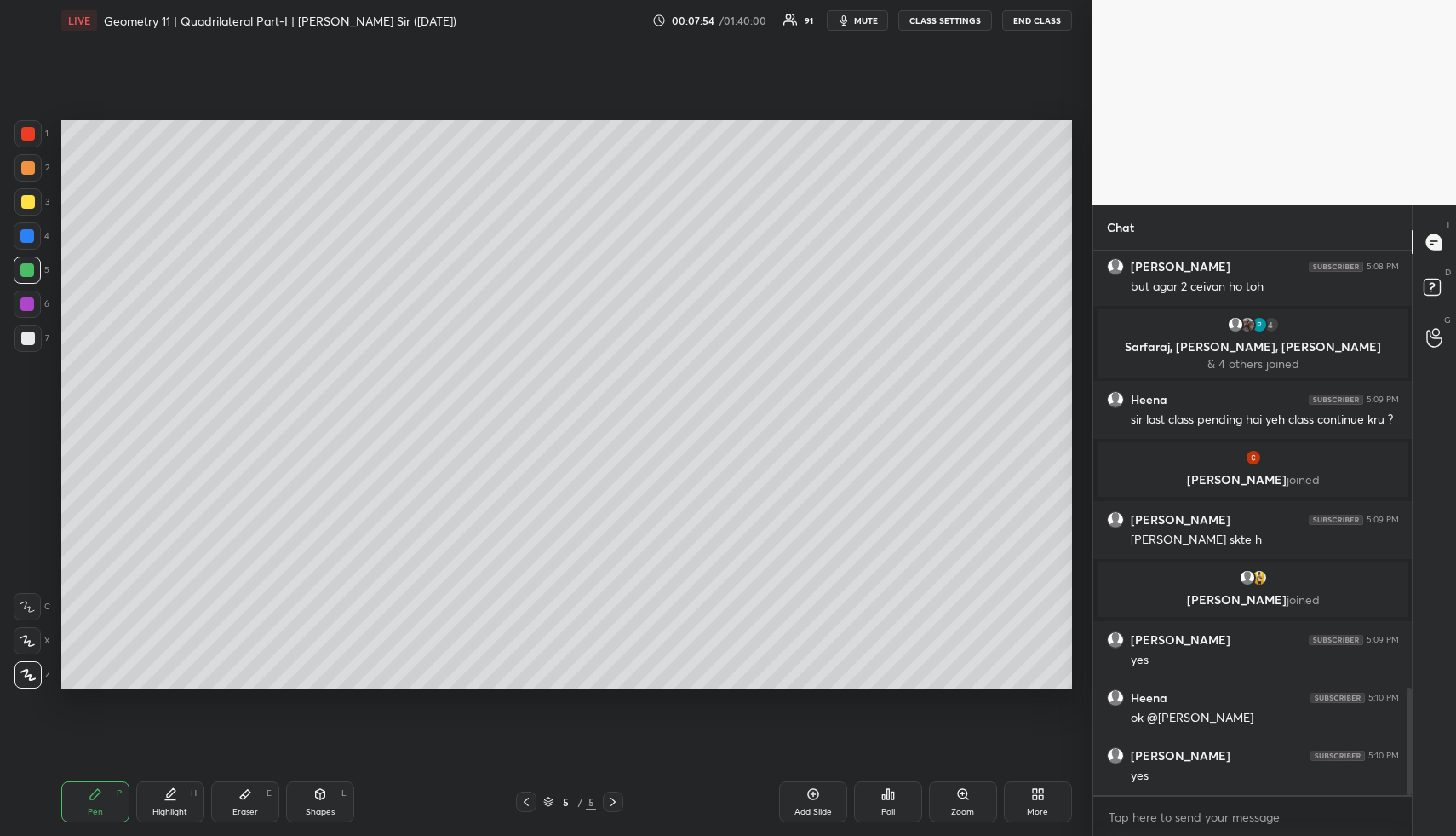
click at [27, 163] on div at bounding box center [28, 167] width 13 height 13
click at [175, 793] on icon at bounding box center [170, 794] width 13 height 13
click at [184, 795] on div "Highlight H" at bounding box center [170, 802] width 68 height 41
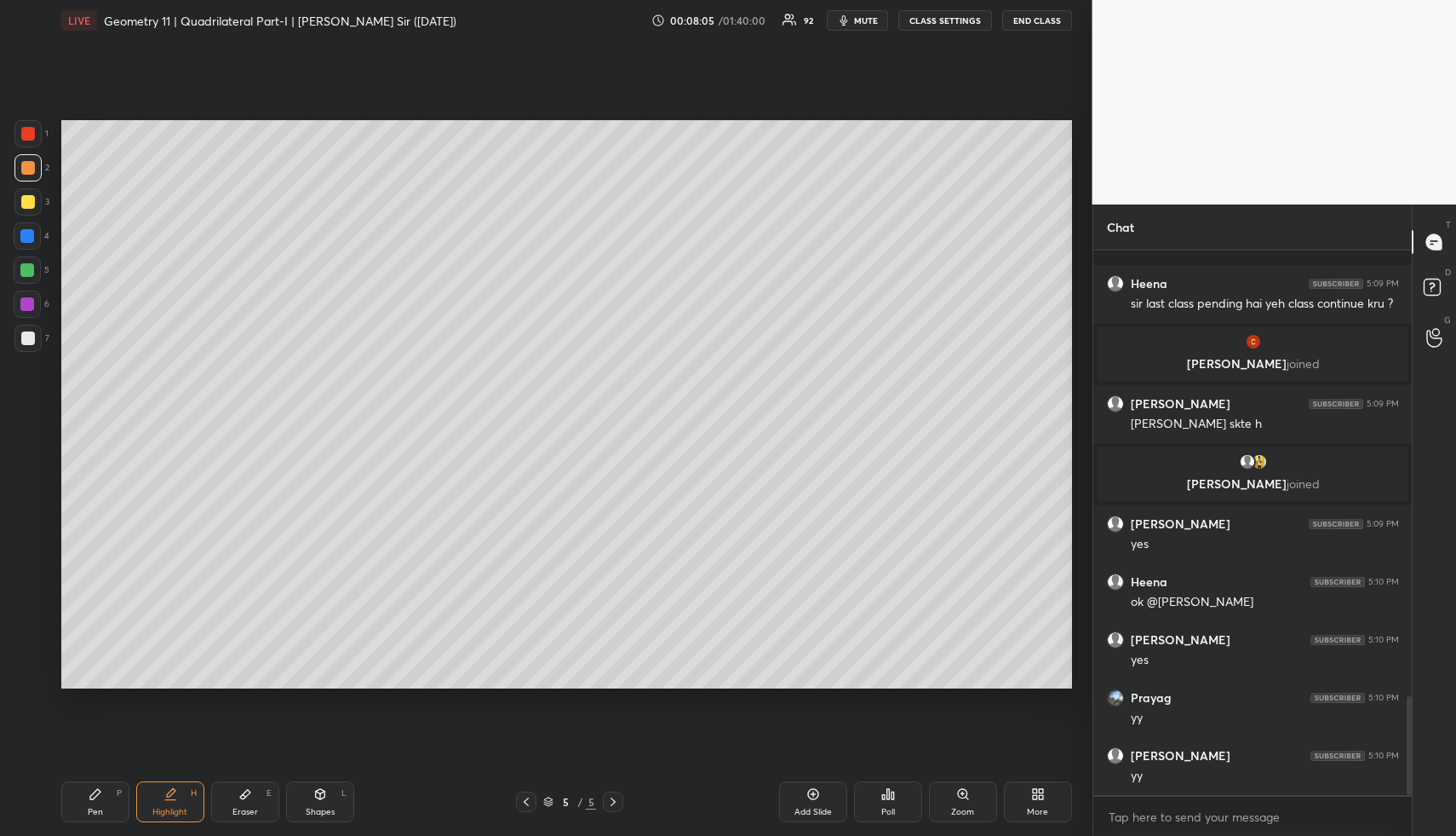
scroll to position [2452, 0]
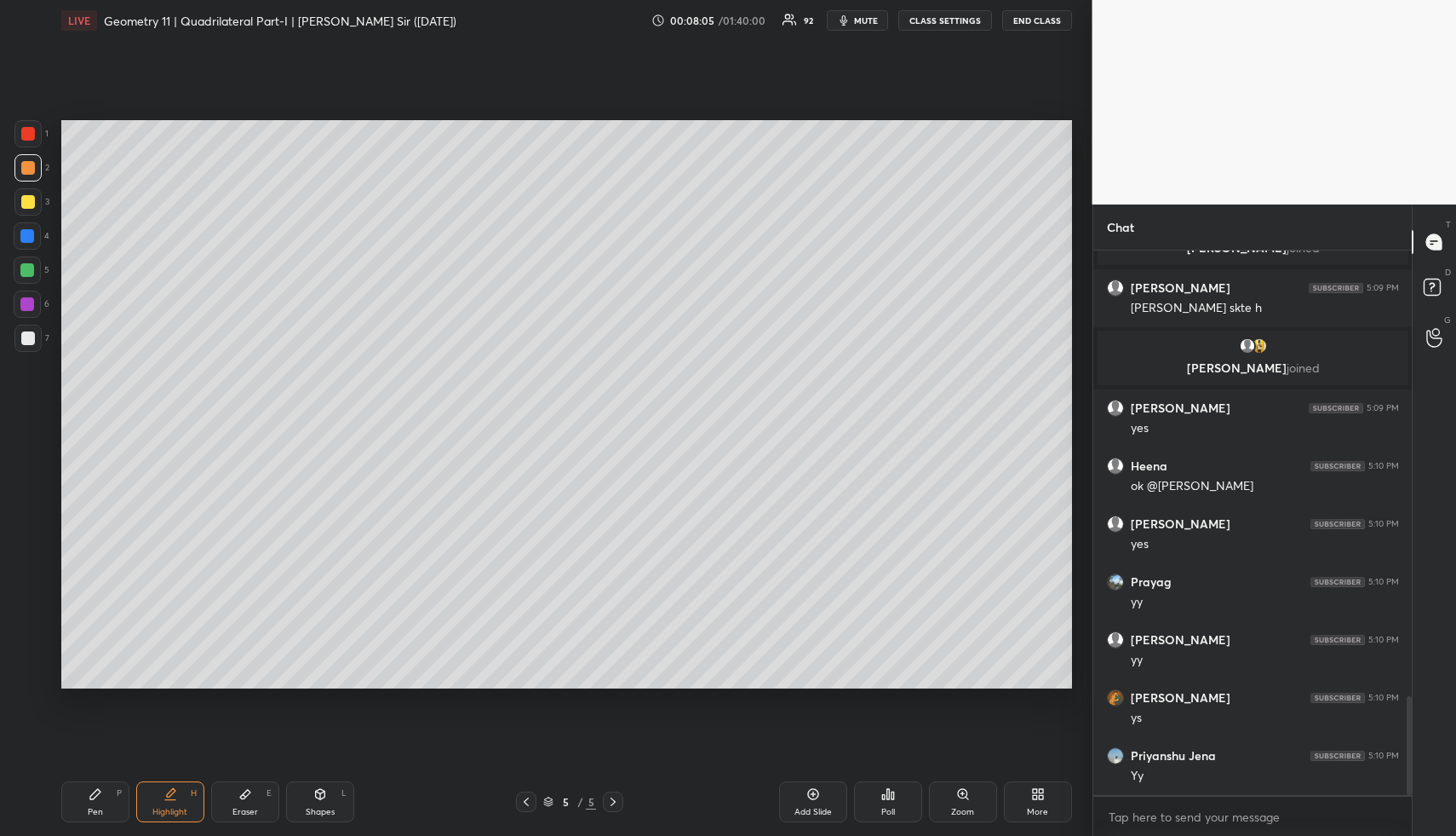
click at [321, 793] on icon at bounding box center [320, 794] width 10 height 11
click at [28, 670] on icon at bounding box center [28, 674] width 12 height 12
click at [29, 675] on icon at bounding box center [28, 674] width 12 height 12
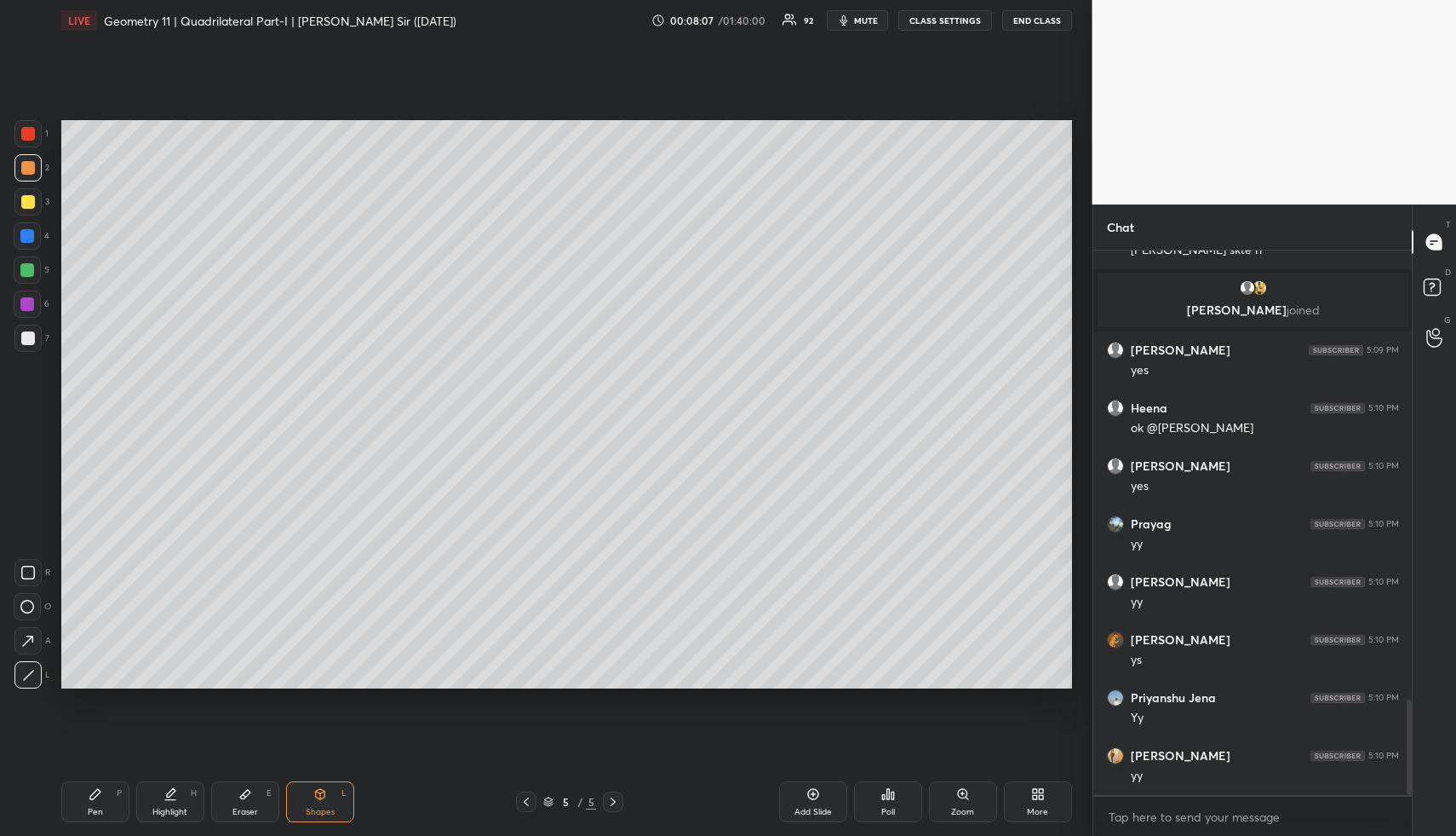
scroll to position [2567, 0]
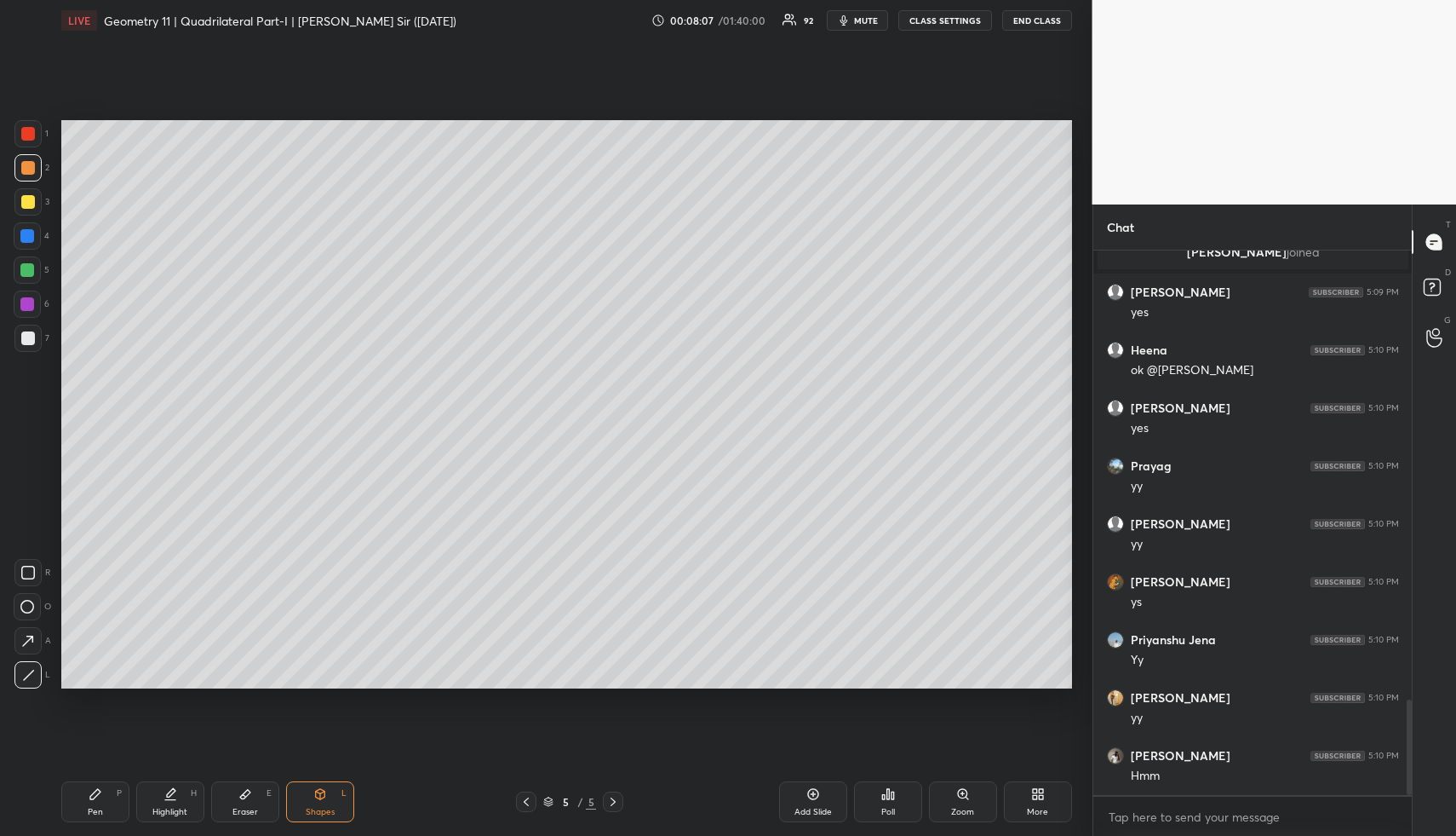
click at [26, 235] on div at bounding box center [27, 236] width 13 height 13
drag, startPoint x: 26, startPoint y: 235, endPoint x: 33, endPoint y: 258, distance: 24.0
click at [26, 235] on div at bounding box center [27, 236] width 13 height 13
click at [110, 808] on div "Pen P" at bounding box center [95, 802] width 68 height 41
click at [29, 195] on div at bounding box center [28, 202] width 13 height 13
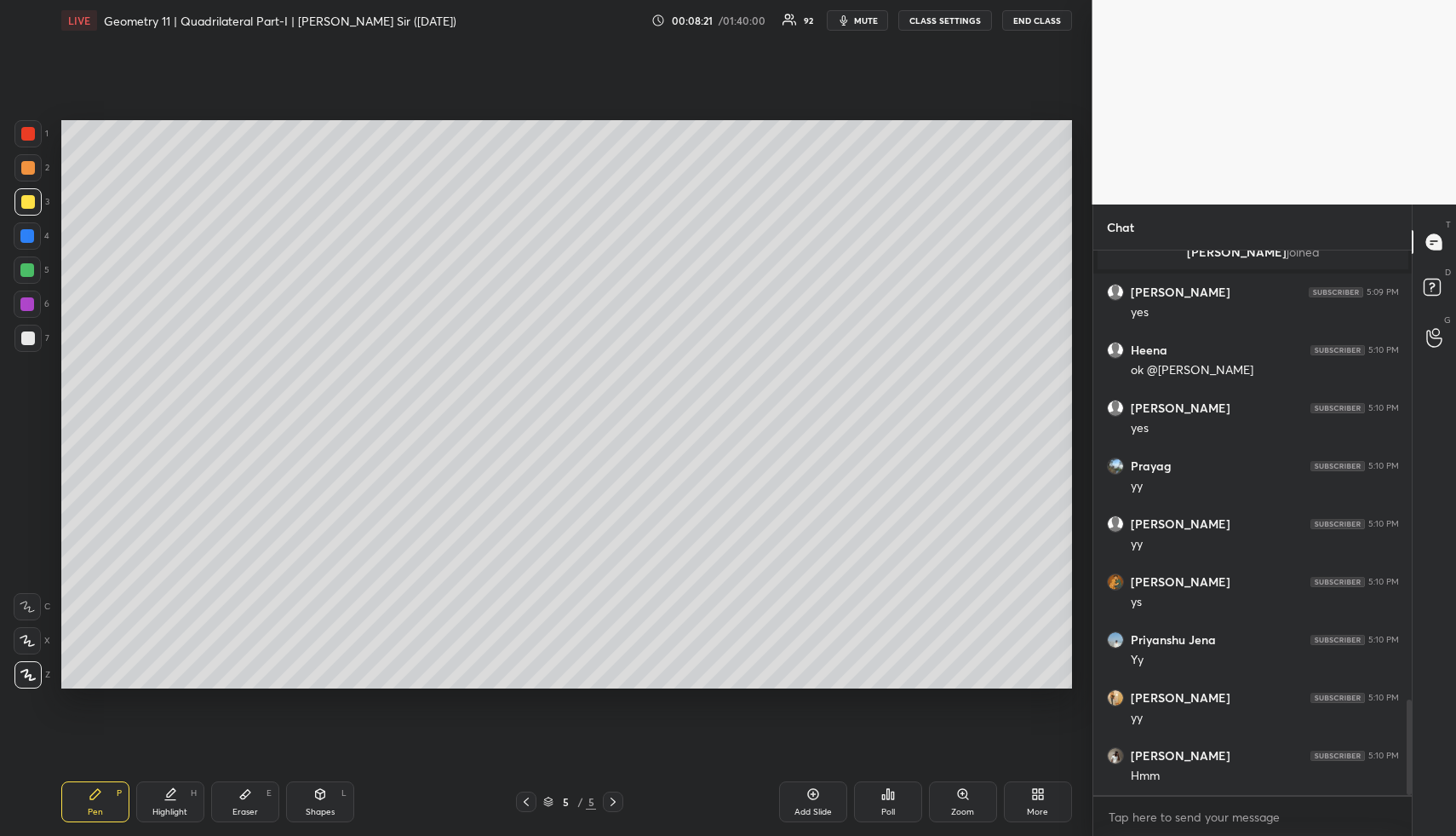
click at [31, 195] on div at bounding box center [28, 202] width 13 height 13
drag, startPoint x: 35, startPoint y: 197, endPoint x: 54, endPoint y: 199, distance: 19.1
click at [35, 197] on div at bounding box center [28, 202] width 28 height 28
click at [35, 166] on div at bounding box center [28, 167] width 28 height 28
drag, startPoint x: 35, startPoint y: 166, endPoint x: 43, endPoint y: 165, distance: 8.1
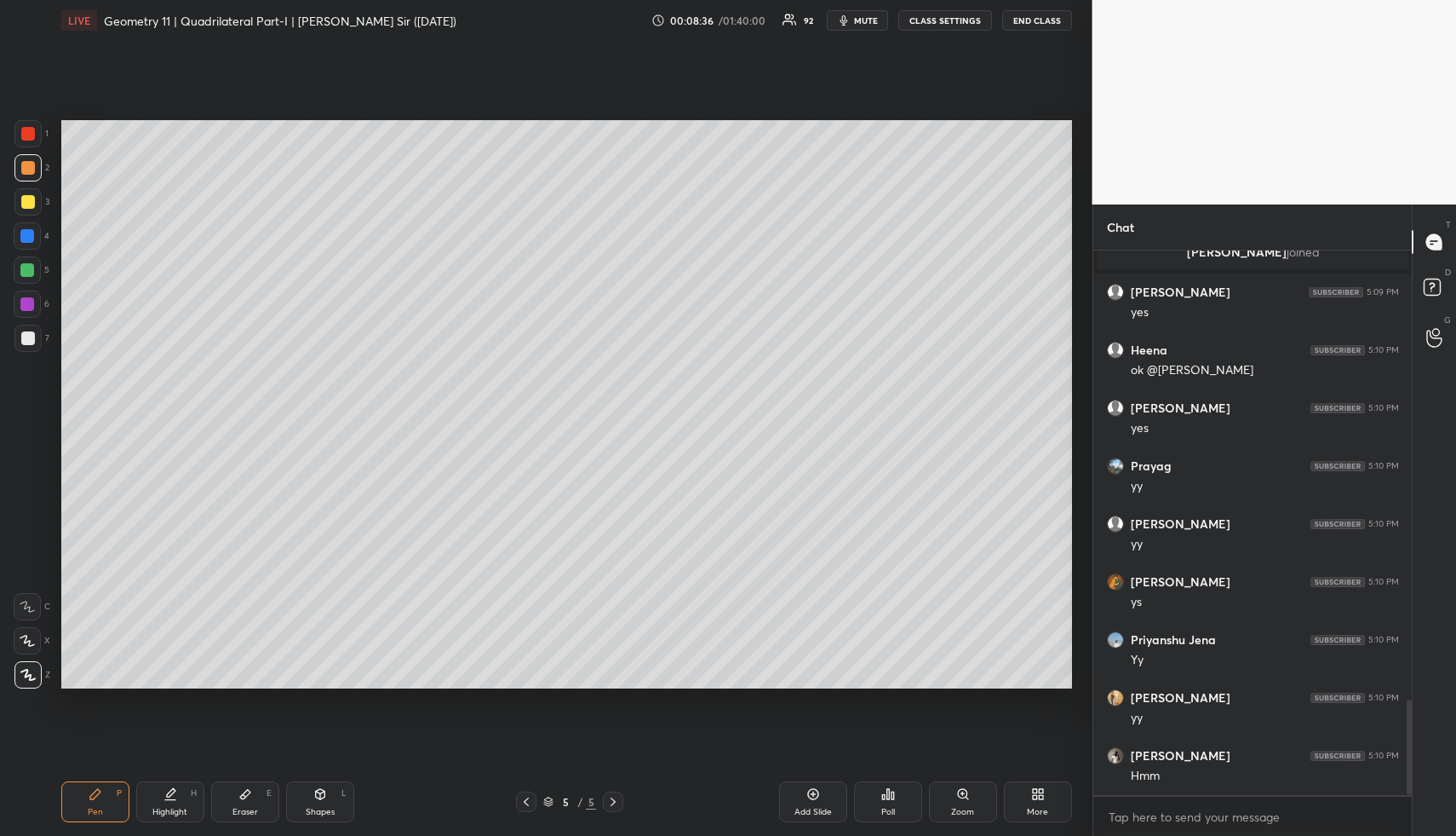
click at [35, 166] on div at bounding box center [28, 167] width 28 height 28
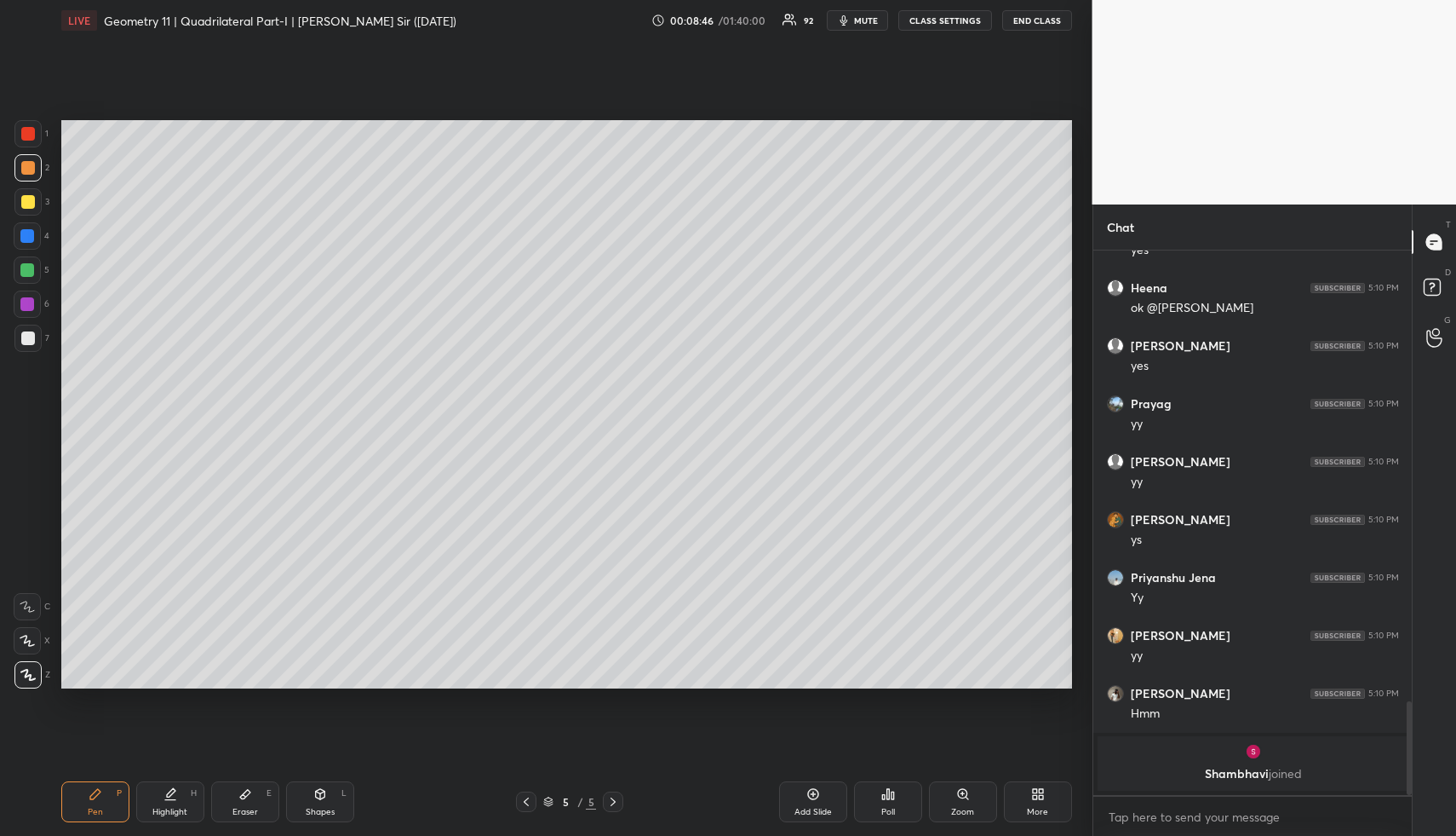
click at [21, 340] on div at bounding box center [28, 339] width 13 height 13
drag, startPoint x: 21, startPoint y: 340, endPoint x: 33, endPoint y: 329, distance: 16.3
click at [21, 340] on div at bounding box center [28, 339] width 13 height 13
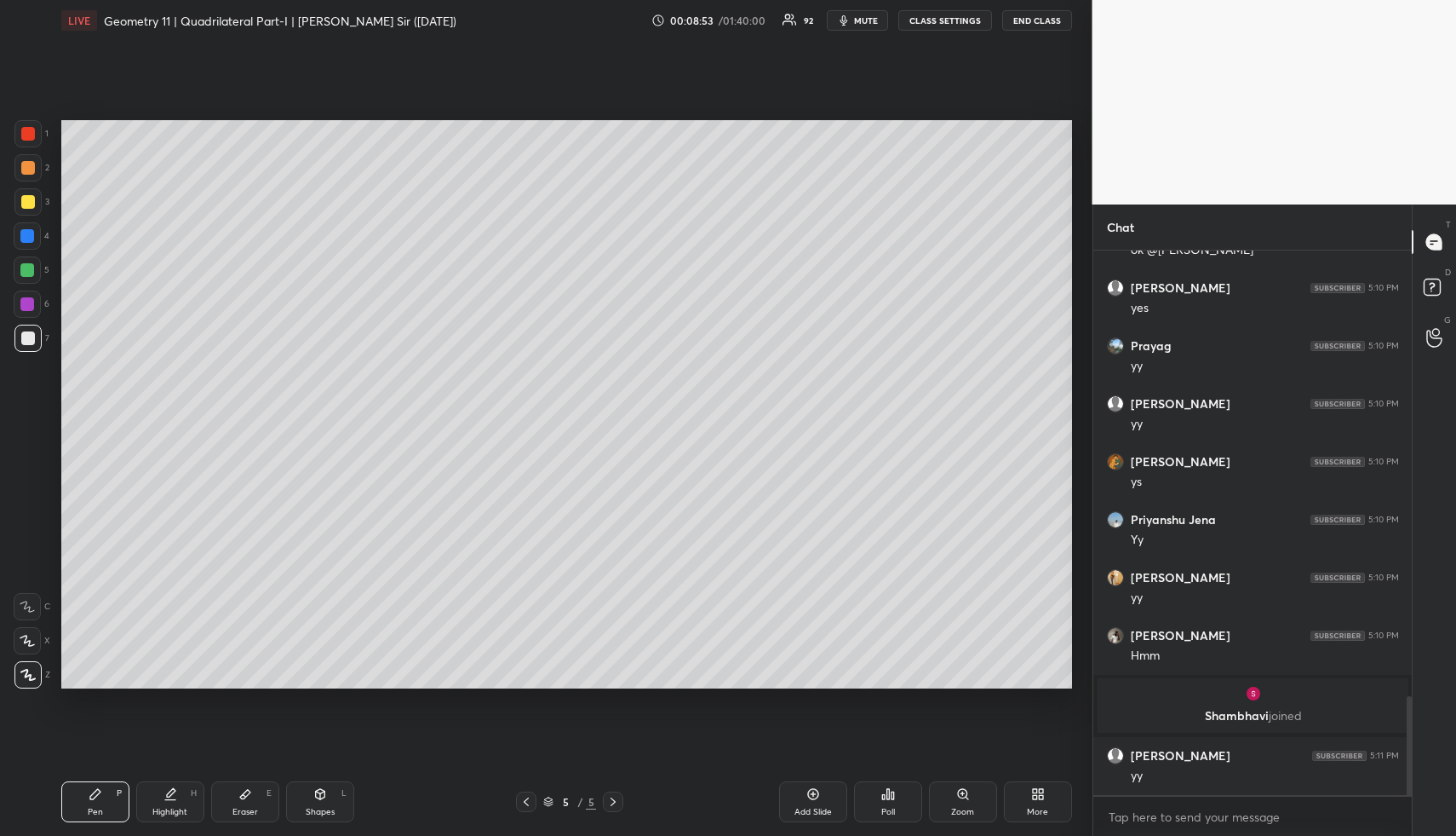
scroll to position [2519, 0]
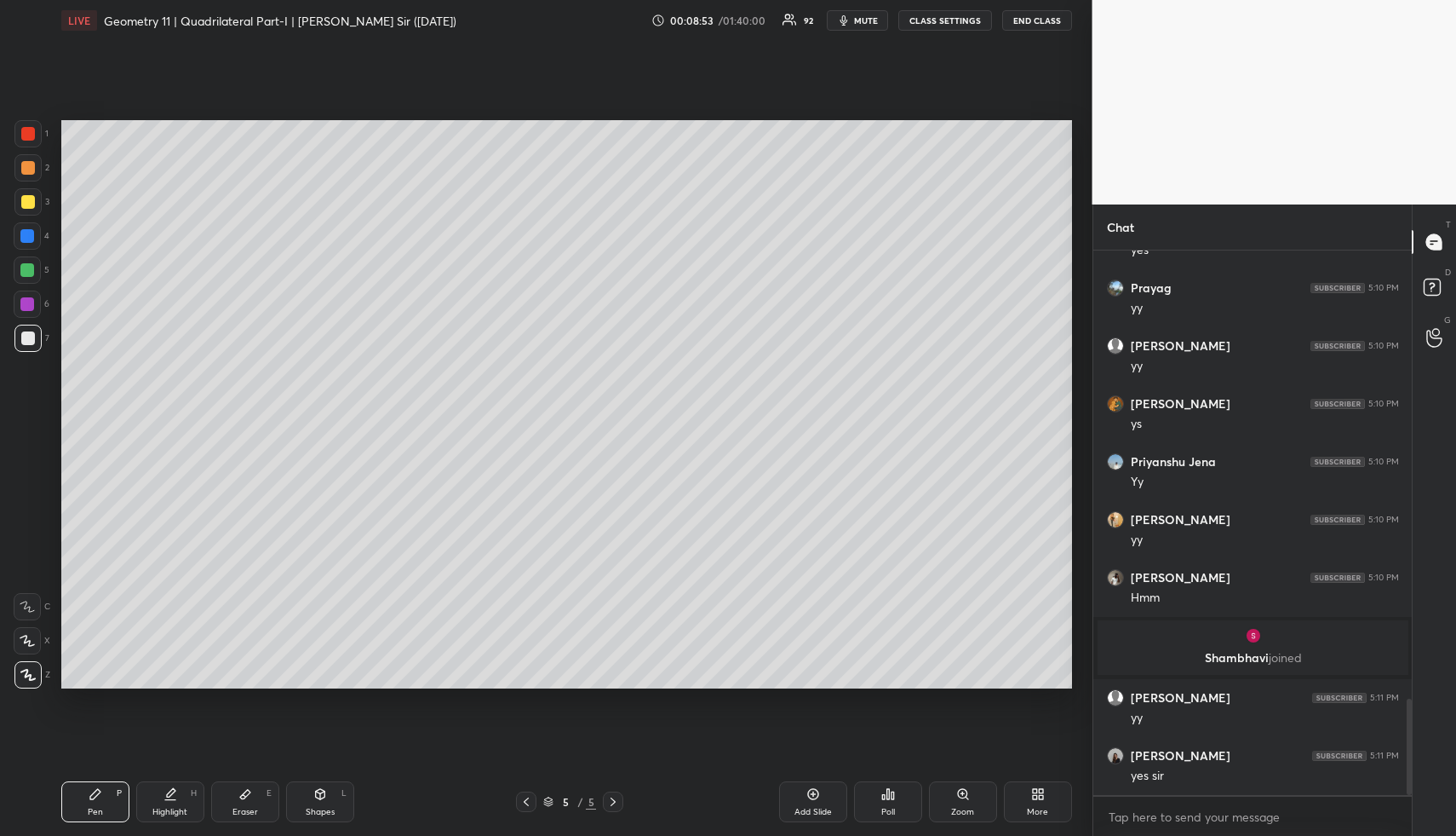
drag, startPoint x: 179, startPoint y: 814, endPoint x: 181, endPoint y: 804, distance: 10.2
click at [179, 811] on div "Highlight" at bounding box center [169, 811] width 35 height 9
click at [177, 800] on div "Highlight H" at bounding box center [170, 802] width 68 height 41
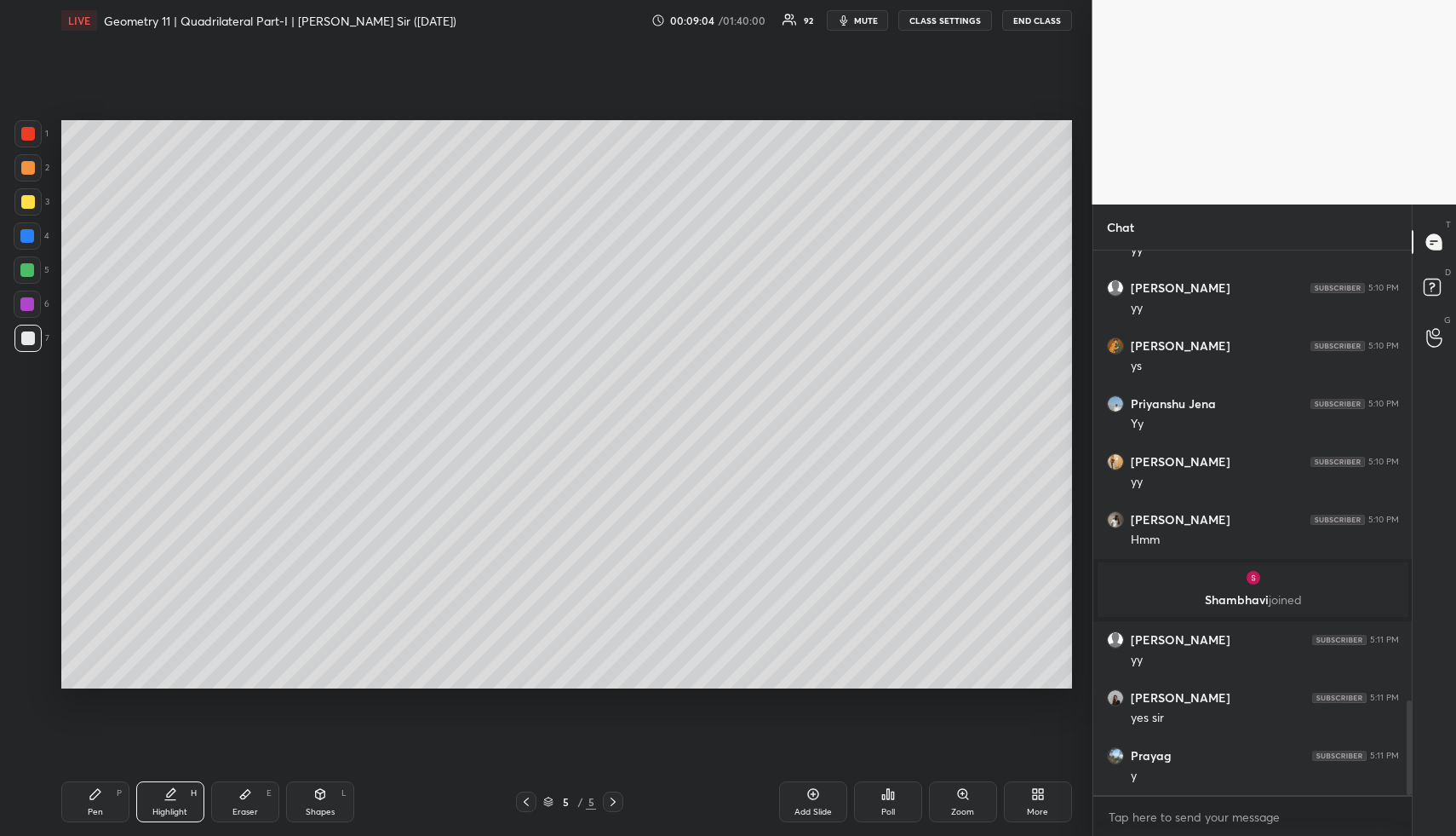
drag, startPoint x: 320, startPoint y: 803, endPoint x: 305, endPoint y: 769, distance: 37.2
click at [319, 800] on div "Shapes L" at bounding box center [319, 802] width 68 height 41
click at [173, 799] on icon at bounding box center [170, 794] width 13 height 13
drag, startPoint x: 27, startPoint y: 311, endPoint x: 60, endPoint y: 367, distance: 65.0
click at [27, 310] on div at bounding box center [27, 304] width 28 height 28
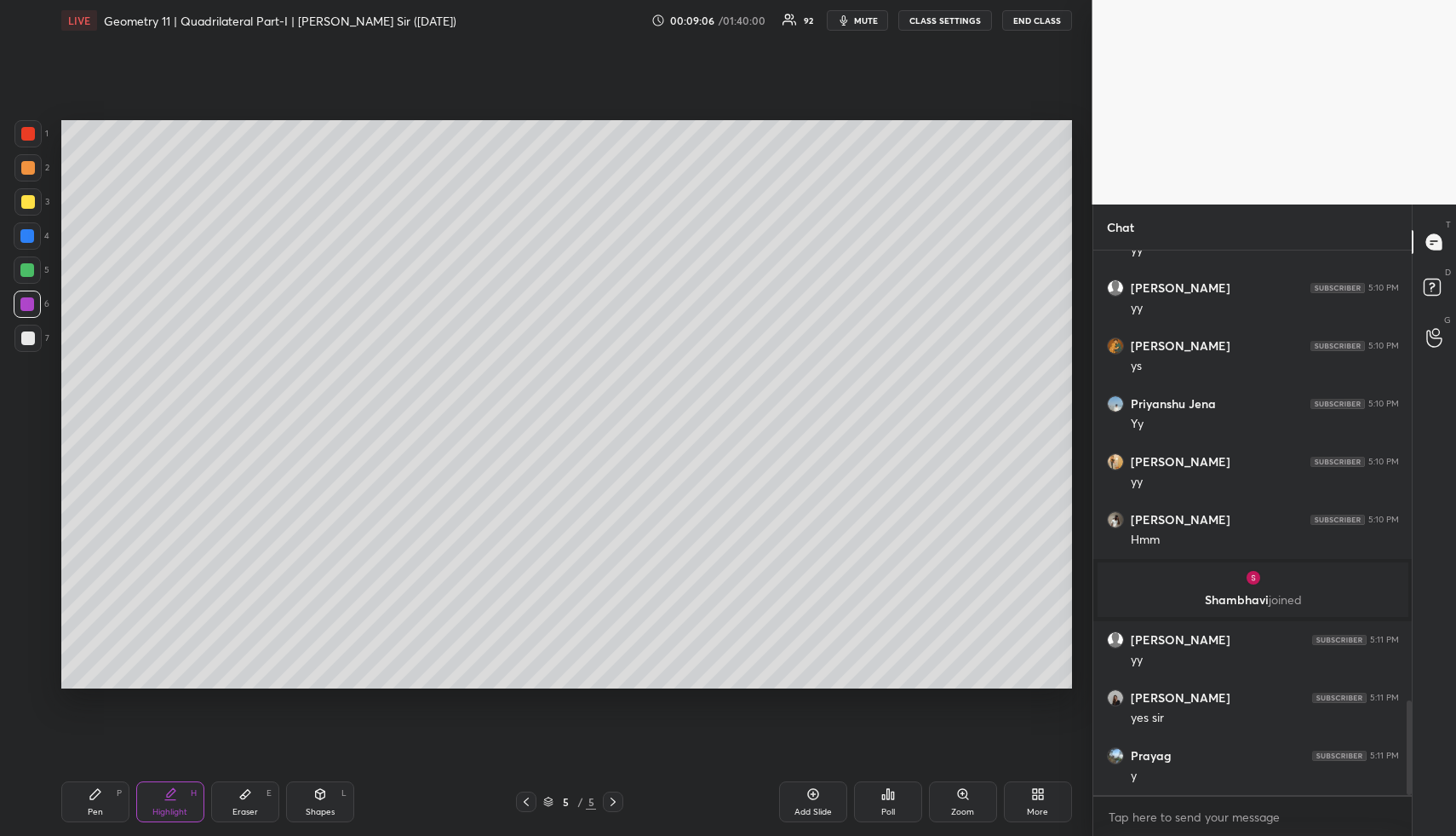
click at [343, 794] on div "L" at bounding box center [343, 793] width 5 height 9
click at [338, 793] on div "Shapes L" at bounding box center [319, 802] width 68 height 41
click at [33, 672] on icon at bounding box center [28, 674] width 12 height 12
drag, startPoint x: 178, startPoint y: 805, endPoint x: 193, endPoint y: 788, distance: 22.7
click at [185, 799] on div "Highlight H" at bounding box center [170, 802] width 68 height 41
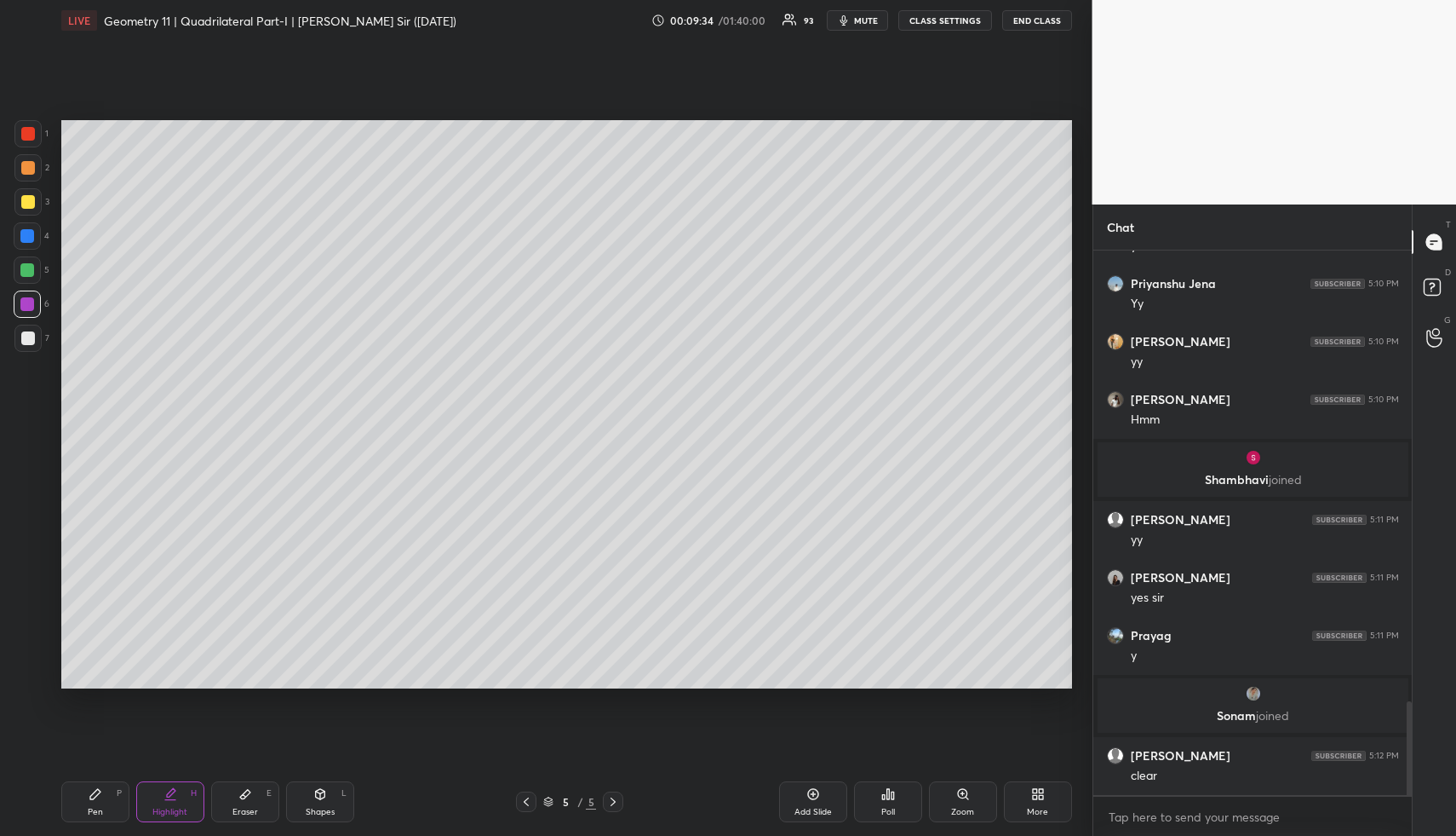
scroll to position [2627, 0]
click at [784, 802] on div "Add Slide" at bounding box center [813, 802] width 68 height 41
click at [300, 814] on div "Shapes L" at bounding box center [319, 802] width 68 height 41
drag, startPoint x: 301, startPoint y: 815, endPoint x: 277, endPoint y: 756, distance: 63.7
click at [301, 815] on div "Shapes L" at bounding box center [319, 802] width 68 height 41
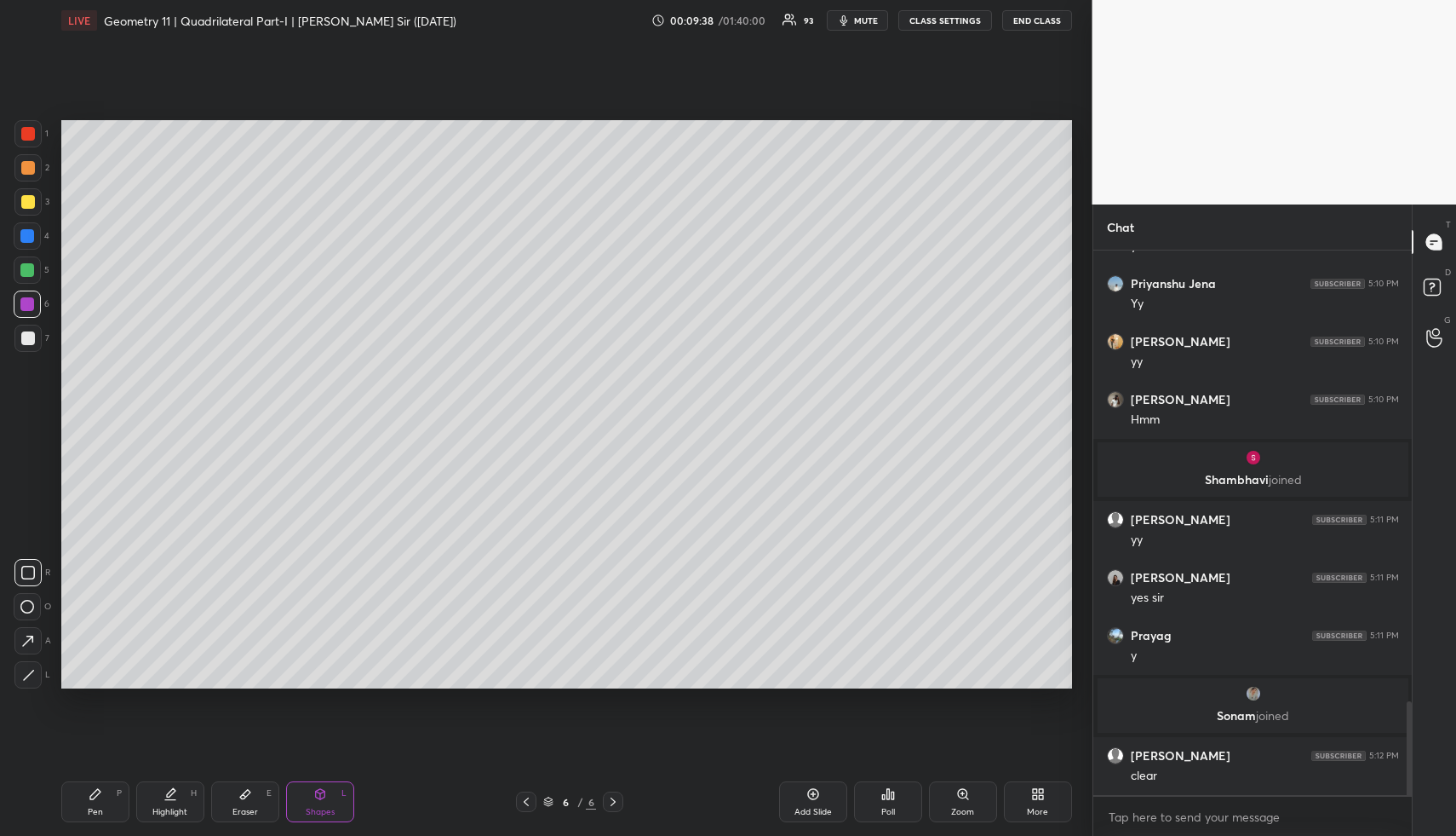
click at [20, 200] on div at bounding box center [28, 202] width 28 height 28
click at [27, 206] on div at bounding box center [28, 202] width 13 height 13
drag, startPoint x: 33, startPoint y: 666, endPoint x: 53, endPoint y: 616, distance: 53.9
click at [33, 667] on div at bounding box center [28, 674] width 28 height 28
click at [24, 232] on div at bounding box center [27, 236] width 13 height 13
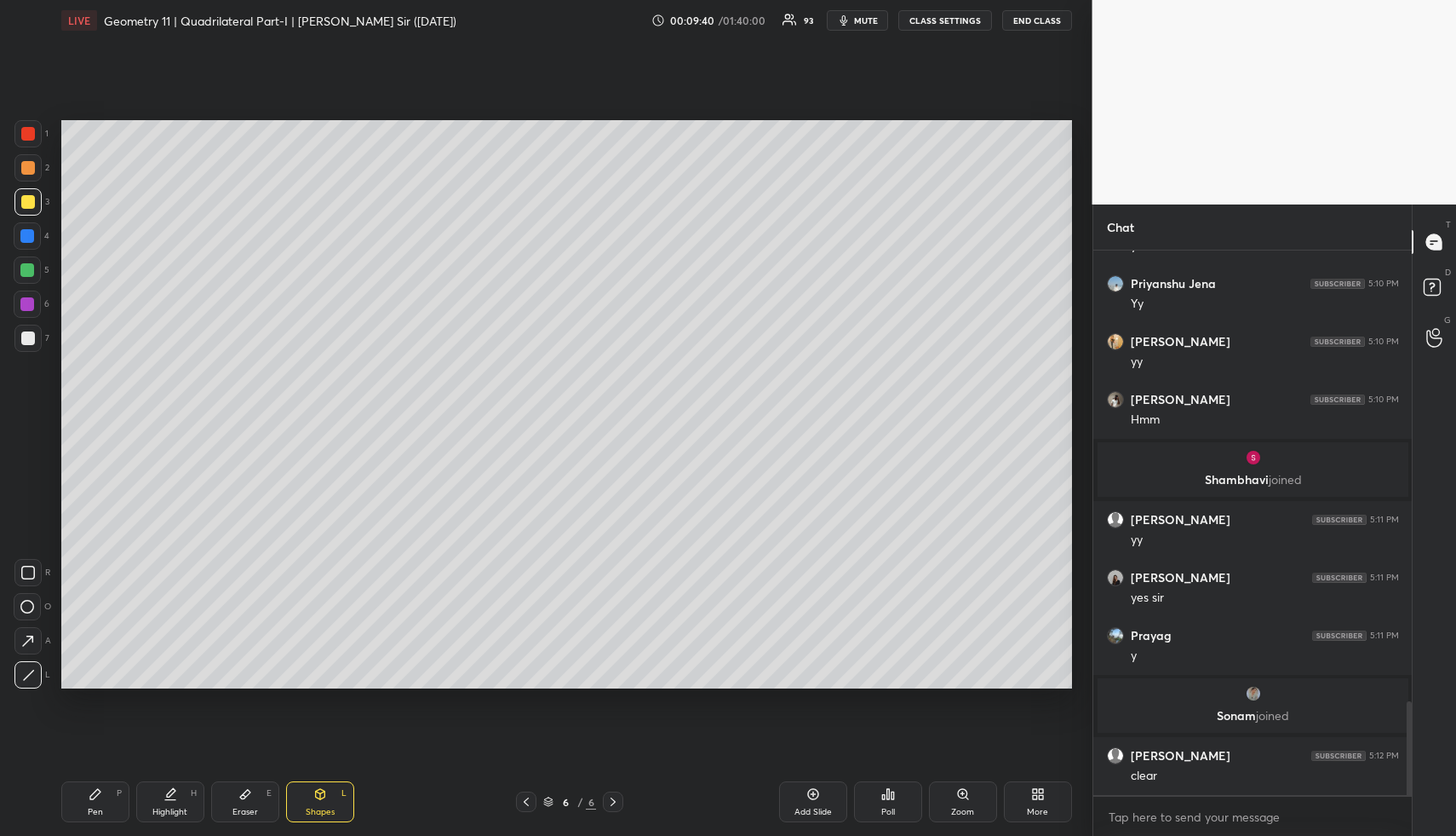
click at [30, 239] on div at bounding box center [27, 236] width 13 height 13
click at [182, 784] on div "Highlight H" at bounding box center [170, 802] width 68 height 41
drag, startPoint x: 185, startPoint y: 783, endPoint x: 203, endPoint y: 756, distance: 32.4
click at [185, 783] on div "Highlight H" at bounding box center [170, 802] width 68 height 41
click at [189, 800] on div "Highlight H" at bounding box center [170, 802] width 68 height 41
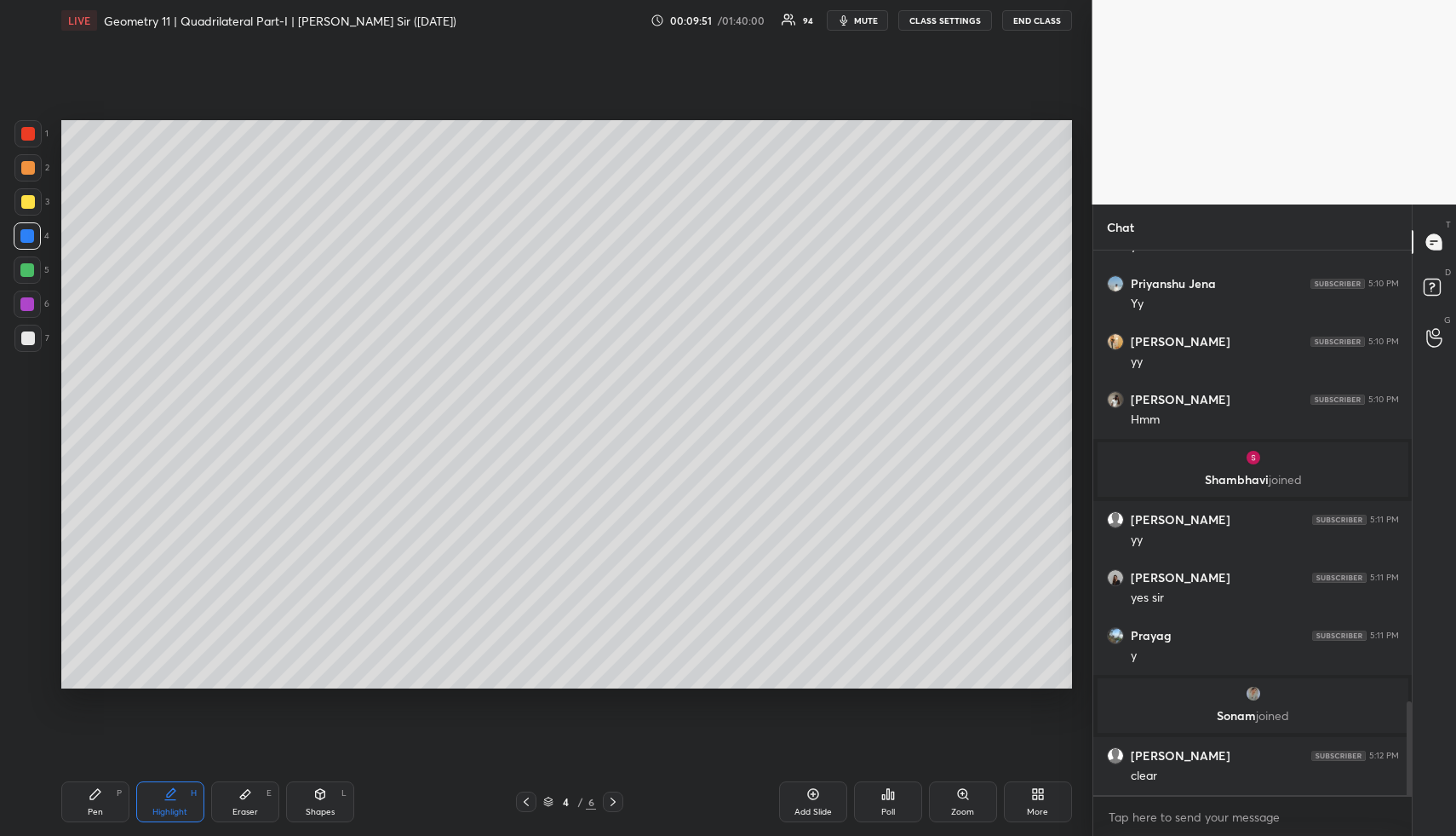
click at [343, 812] on div "Shapes L" at bounding box center [319, 802] width 68 height 41
drag, startPoint x: 340, startPoint y: 812, endPoint x: 335, endPoint y: 780, distance: 32.4
click at [340, 812] on div "Shapes L" at bounding box center [319, 802] width 68 height 41
click at [23, 328] on div "1 2 3 4 5 6 7" at bounding box center [31, 239] width 35 height 238
click at [22, 330] on div at bounding box center [28, 338] width 28 height 28
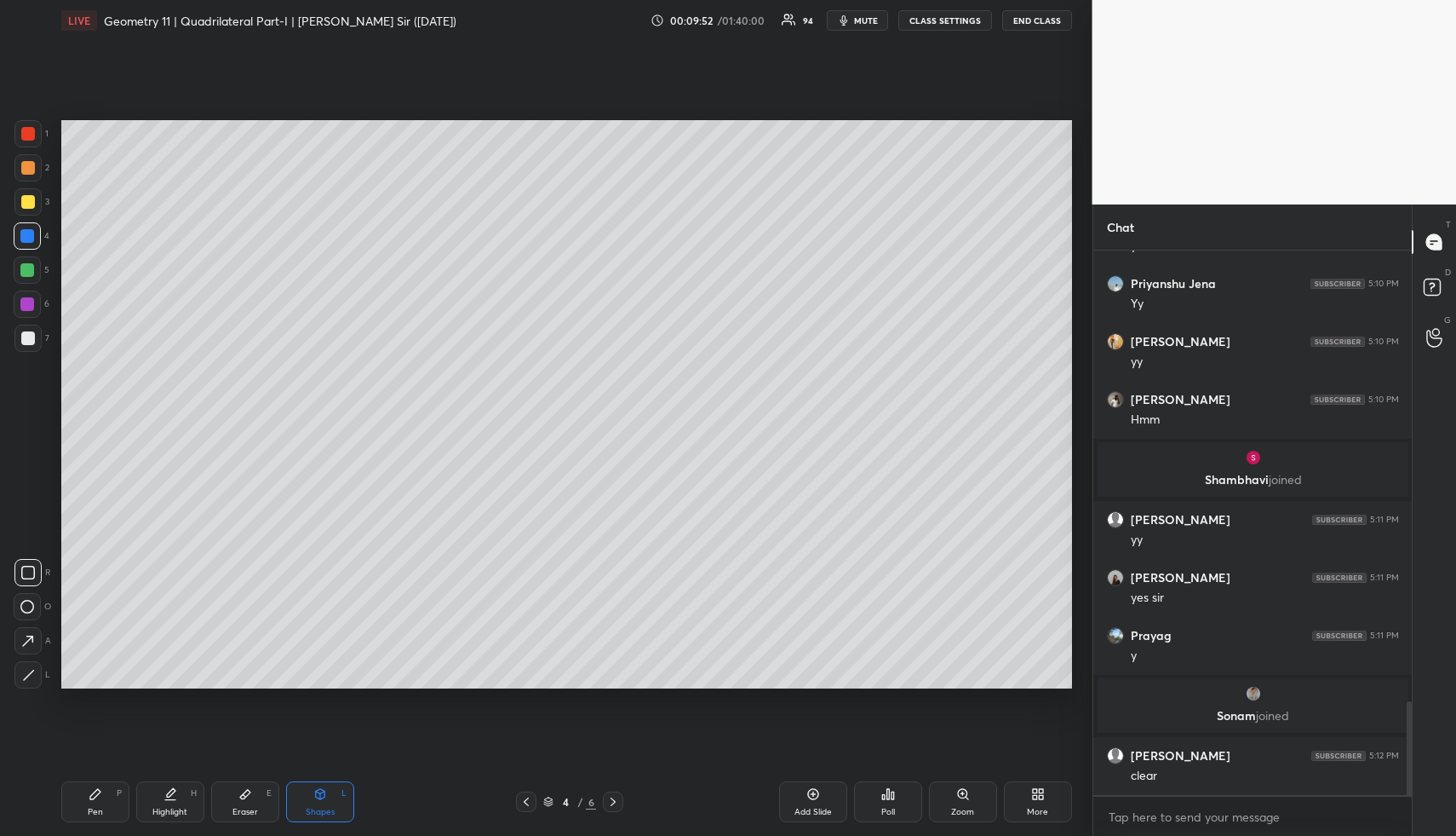
click at [23, 330] on div at bounding box center [28, 338] width 28 height 28
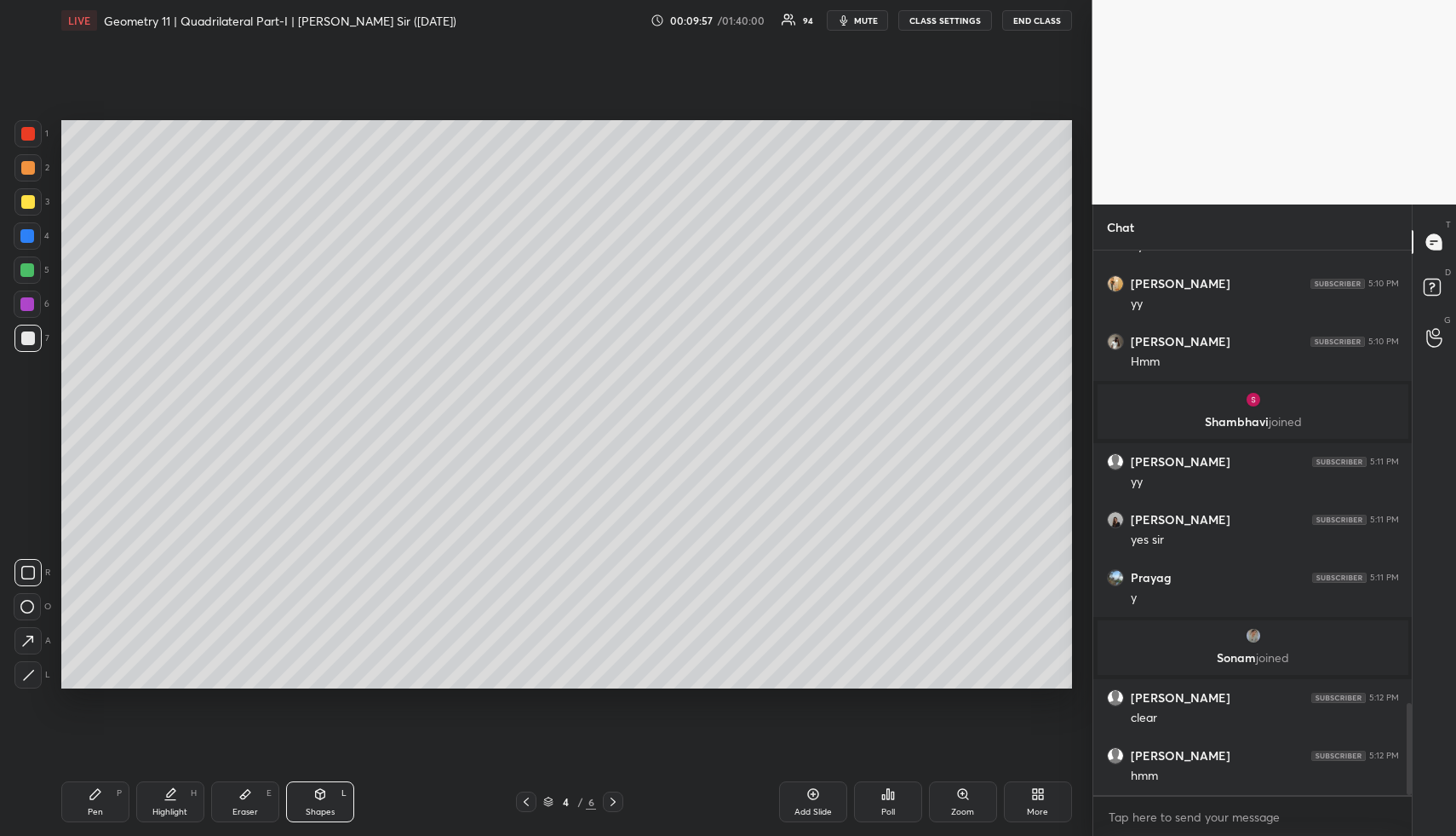
click at [176, 801] on div "Highlight H" at bounding box center [170, 802] width 68 height 41
click at [330, 807] on div "Shapes" at bounding box center [320, 811] width 29 height 9
click at [33, 270] on div at bounding box center [27, 270] width 13 height 13
drag, startPoint x: 33, startPoint y: 270, endPoint x: 36, endPoint y: 306, distance: 36.1
click at [33, 270] on div at bounding box center [27, 270] width 13 height 13
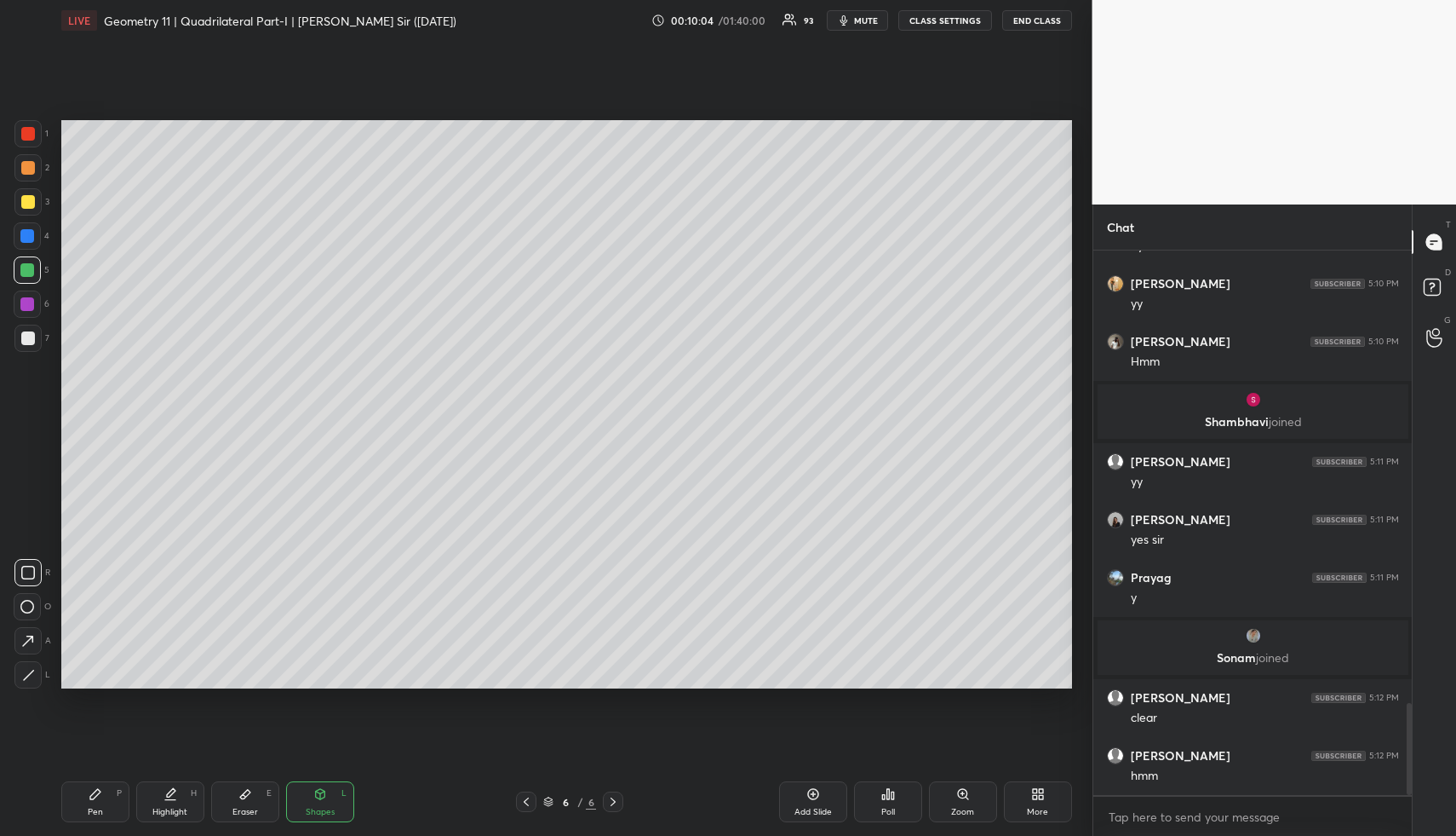
click at [29, 677] on icon at bounding box center [28, 674] width 12 height 12
click at [30, 163] on div at bounding box center [28, 167] width 13 height 13
click at [34, 174] on div at bounding box center [28, 167] width 28 height 28
click at [33, 674] on icon at bounding box center [28, 674] width 12 height 12
drag, startPoint x: 107, startPoint y: 798, endPoint x: 111, endPoint y: 720, distance: 78.1
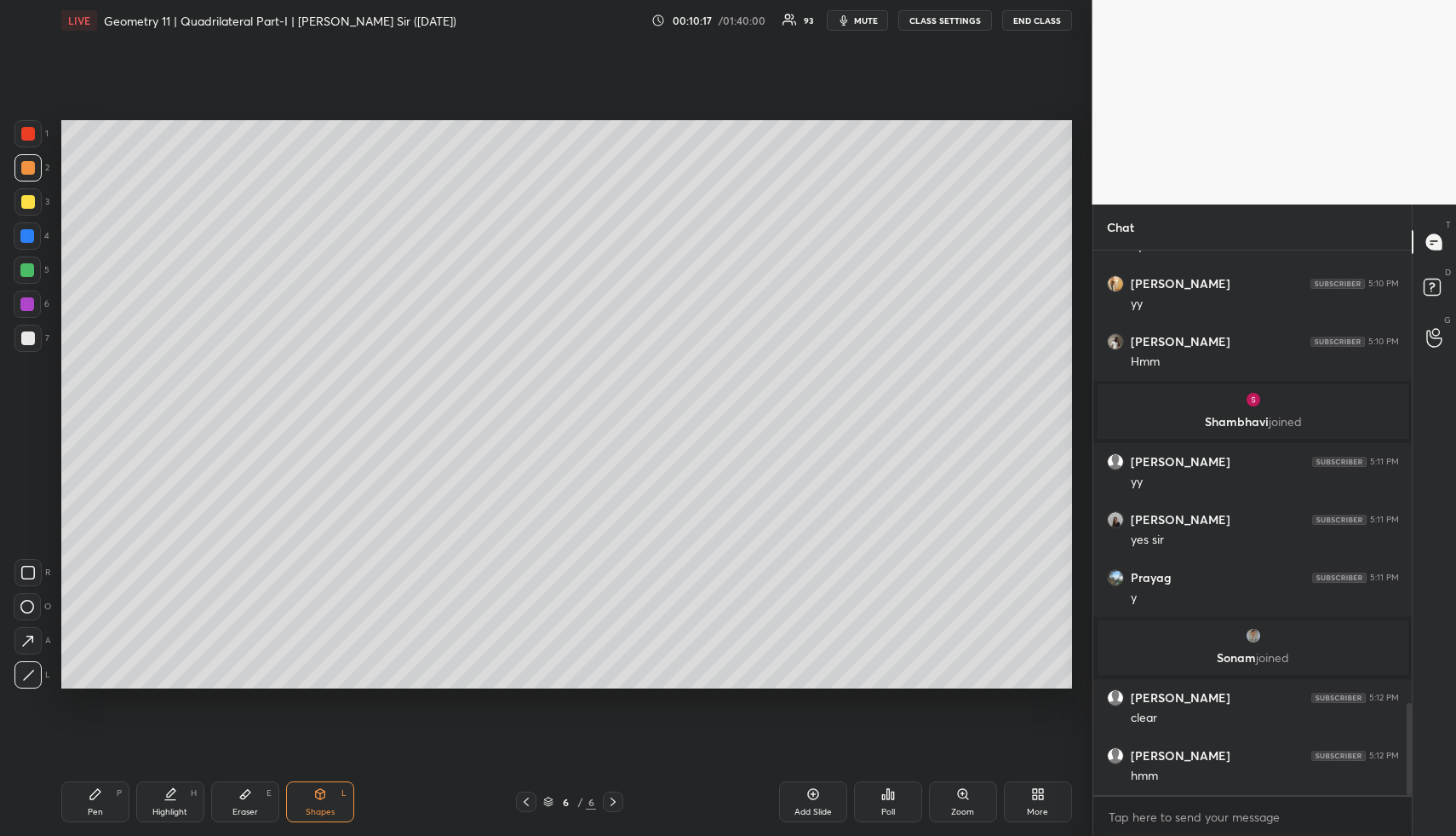
click at [107, 798] on div "Pen P" at bounding box center [95, 802] width 68 height 41
click at [29, 342] on div at bounding box center [28, 339] width 13 height 13
drag, startPoint x: 29, startPoint y: 342, endPoint x: 46, endPoint y: 340, distance: 17.1
click at [29, 342] on div at bounding box center [28, 339] width 13 height 13
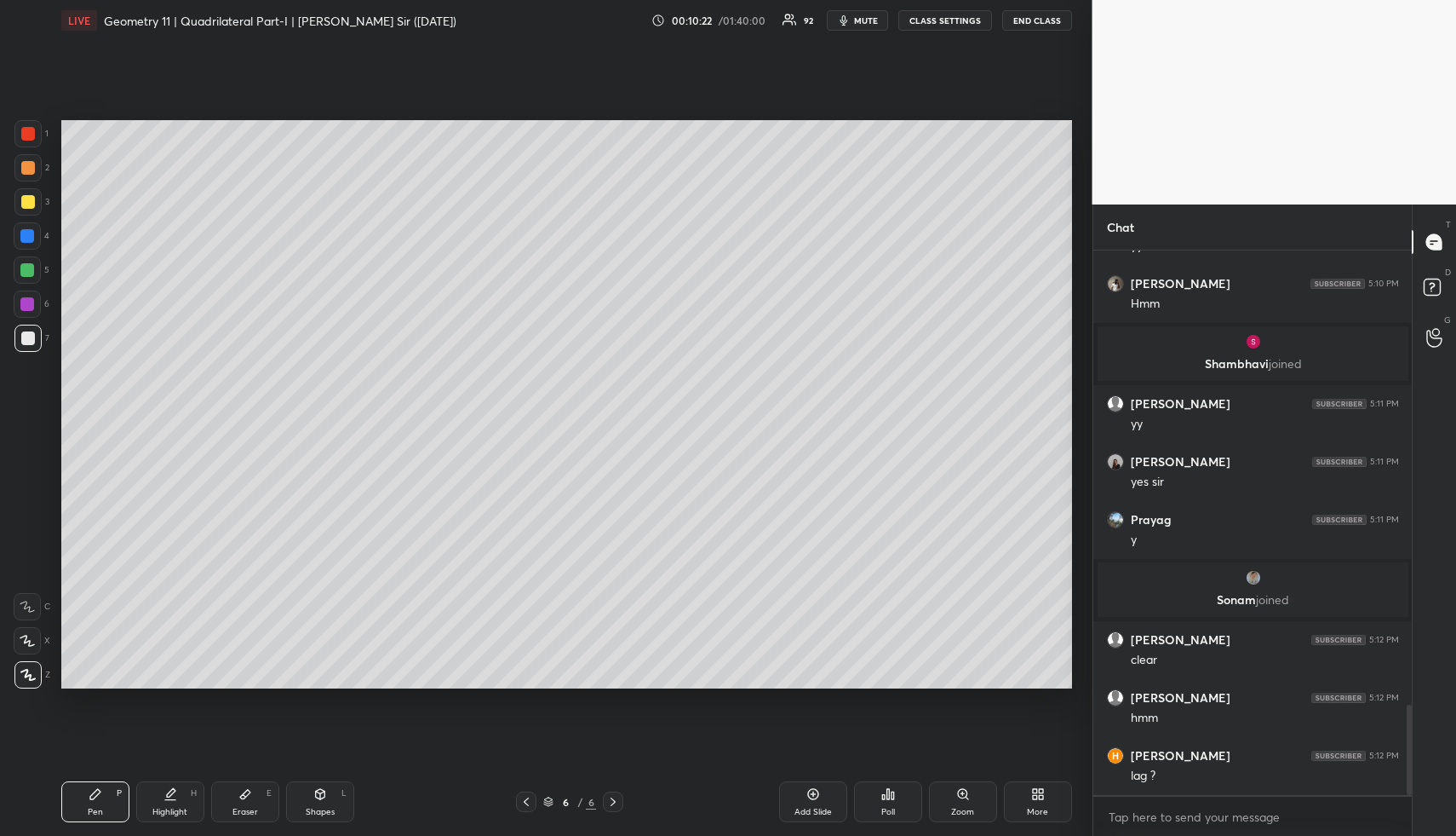
click at [29, 208] on div at bounding box center [28, 202] width 28 height 28
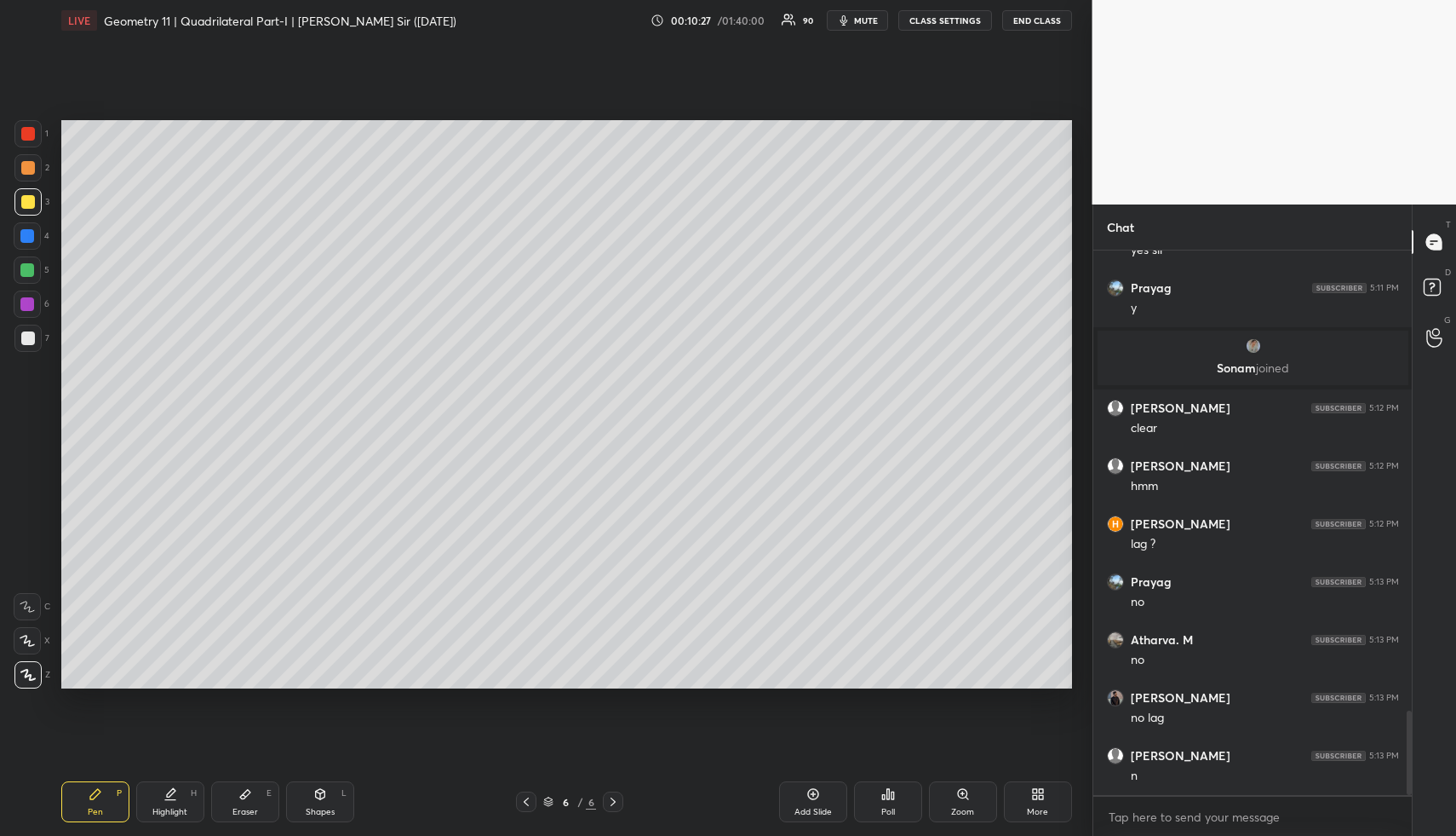
scroll to position [2992, 0]
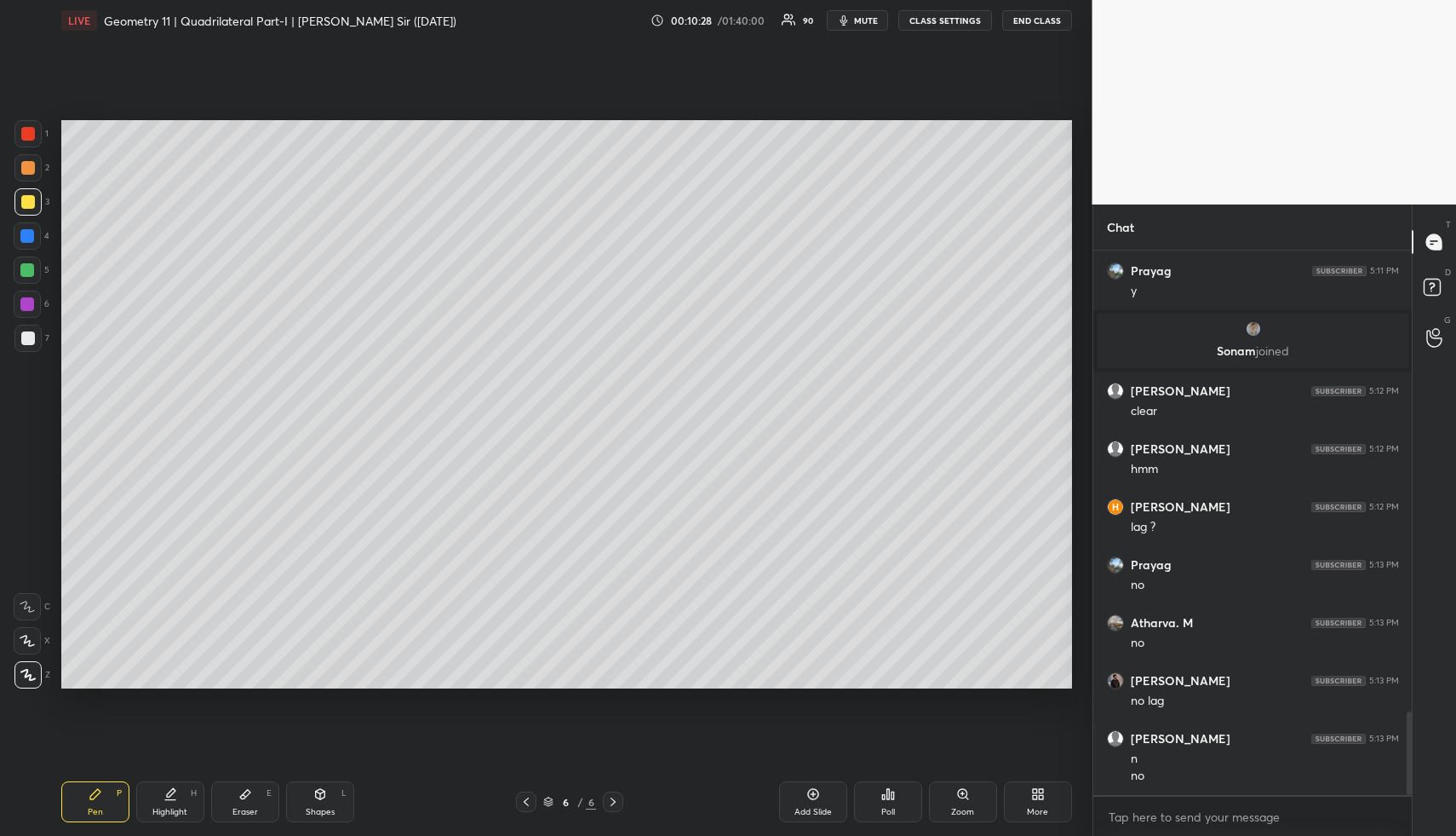
click at [197, 800] on div "Highlight H" at bounding box center [170, 802] width 68 height 41
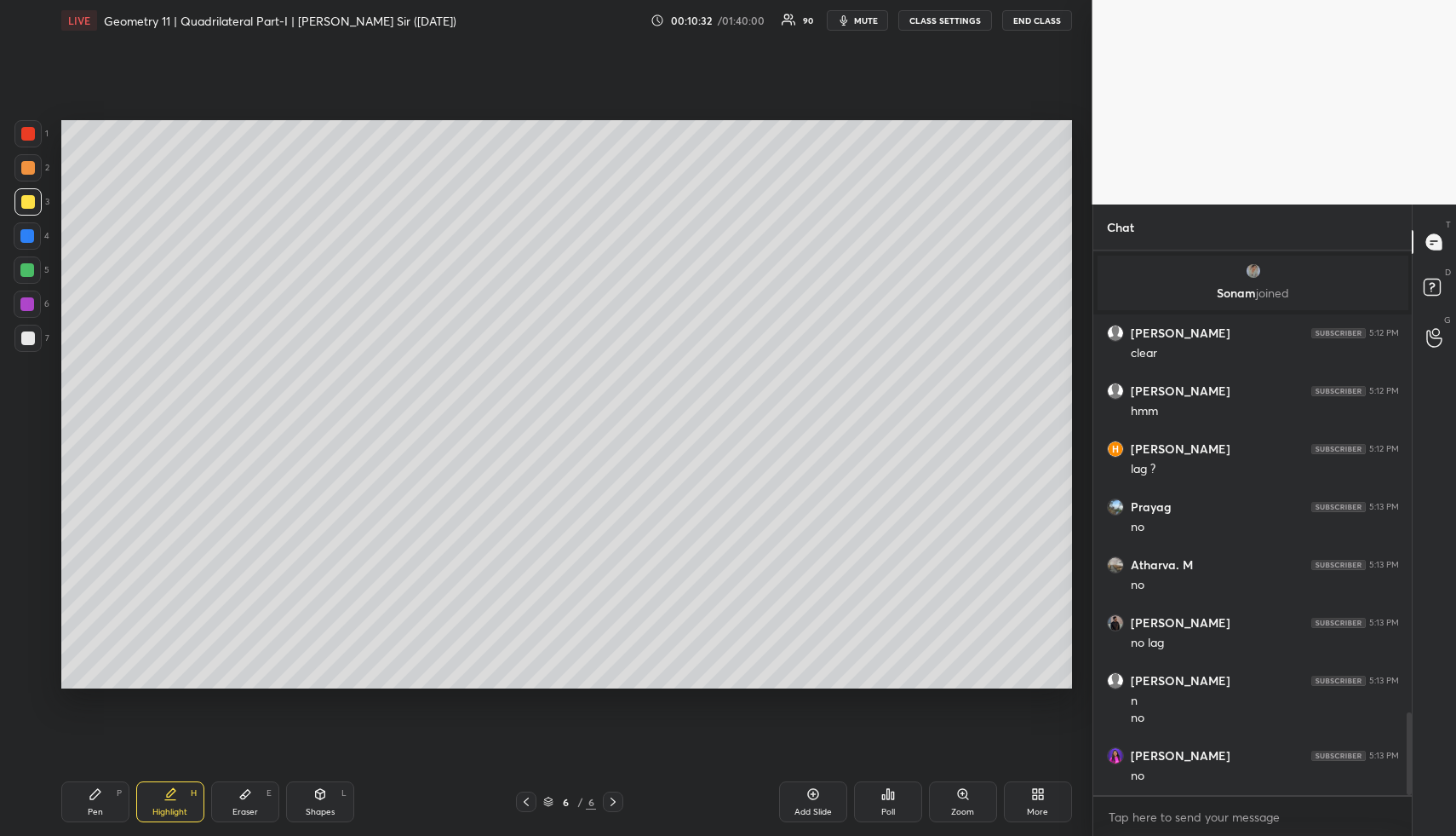
scroll to position [3112, 0]
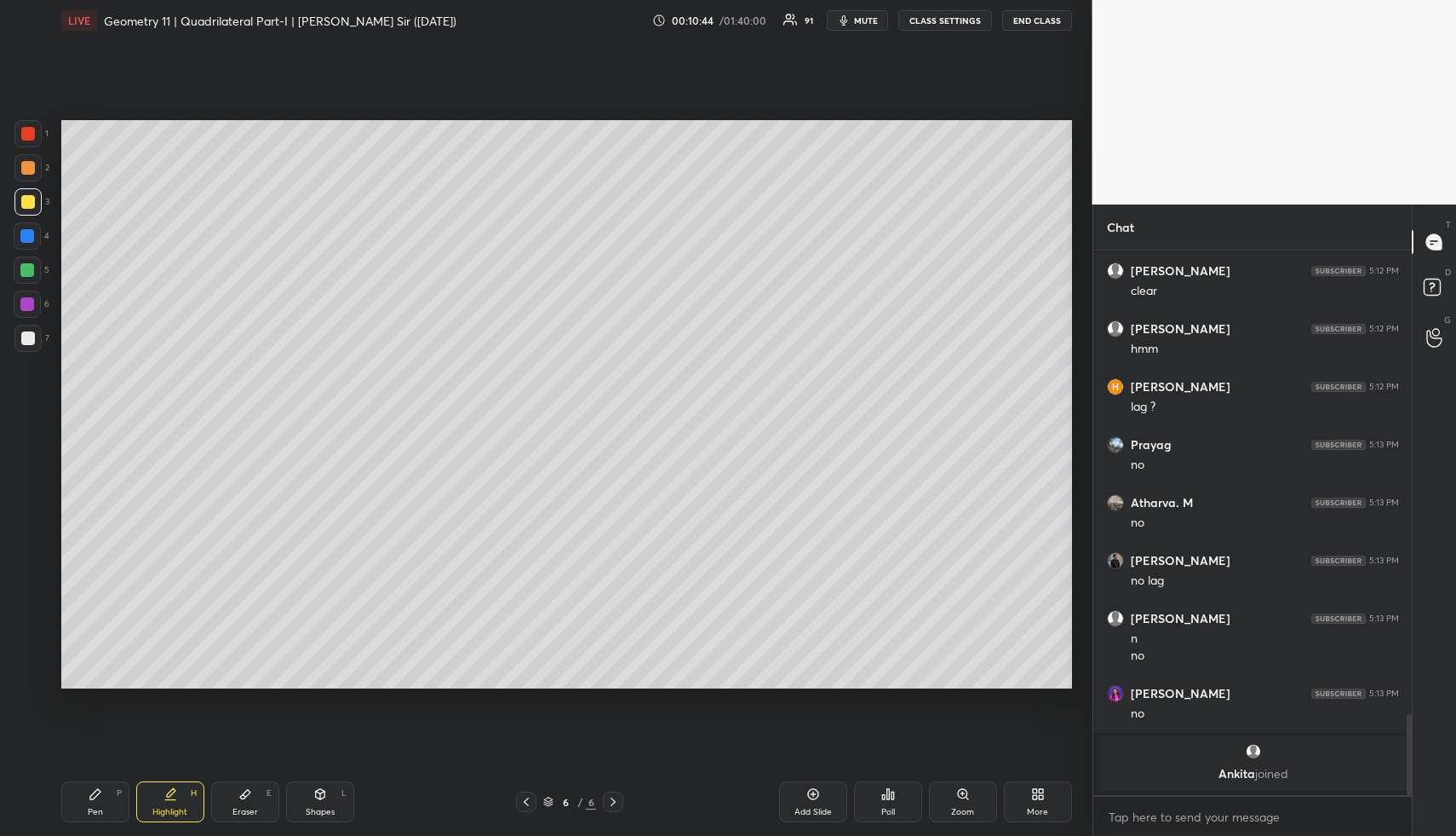
drag, startPoint x: 120, startPoint y: 823, endPoint x: 131, endPoint y: 808, distance: 18.6
click at [120, 823] on div "Pen P Highlight H Eraser E Shapes L 6 / 6 Add Slide Poll Zoom More" at bounding box center [566, 802] width 1011 height 68
drag, startPoint x: 130, startPoint y: 811, endPoint x: 131, endPoint y: 781, distance: 30.0
click at [130, 811] on div "Pen P Highlight H Eraser E Shapes L" at bounding box center [270, 802] width 417 height 41
click at [100, 792] on icon at bounding box center [96, 794] width 13 height 13
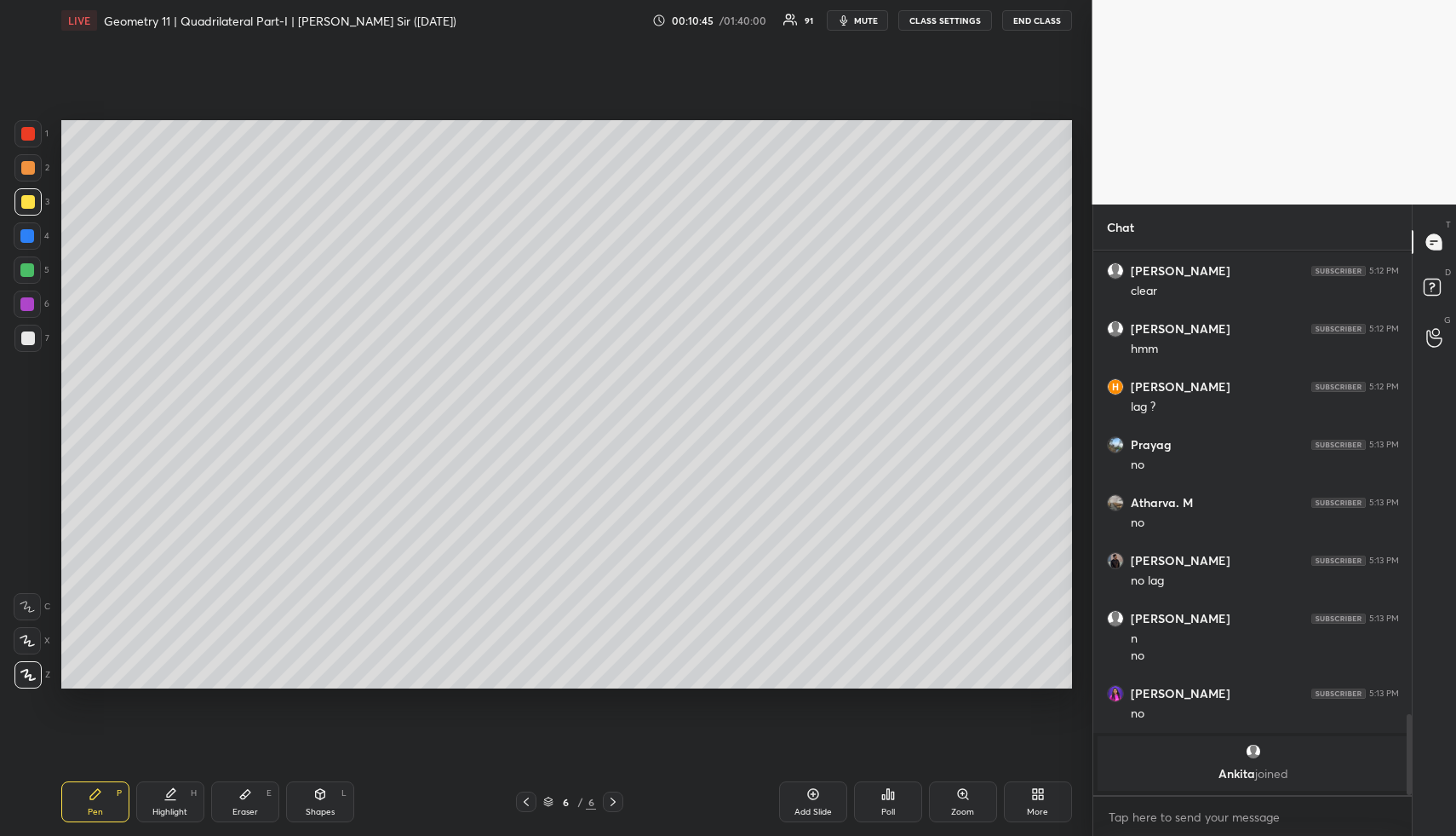
click at [112, 806] on div "Pen P" at bounding box center [95, 802] width 68 height 41
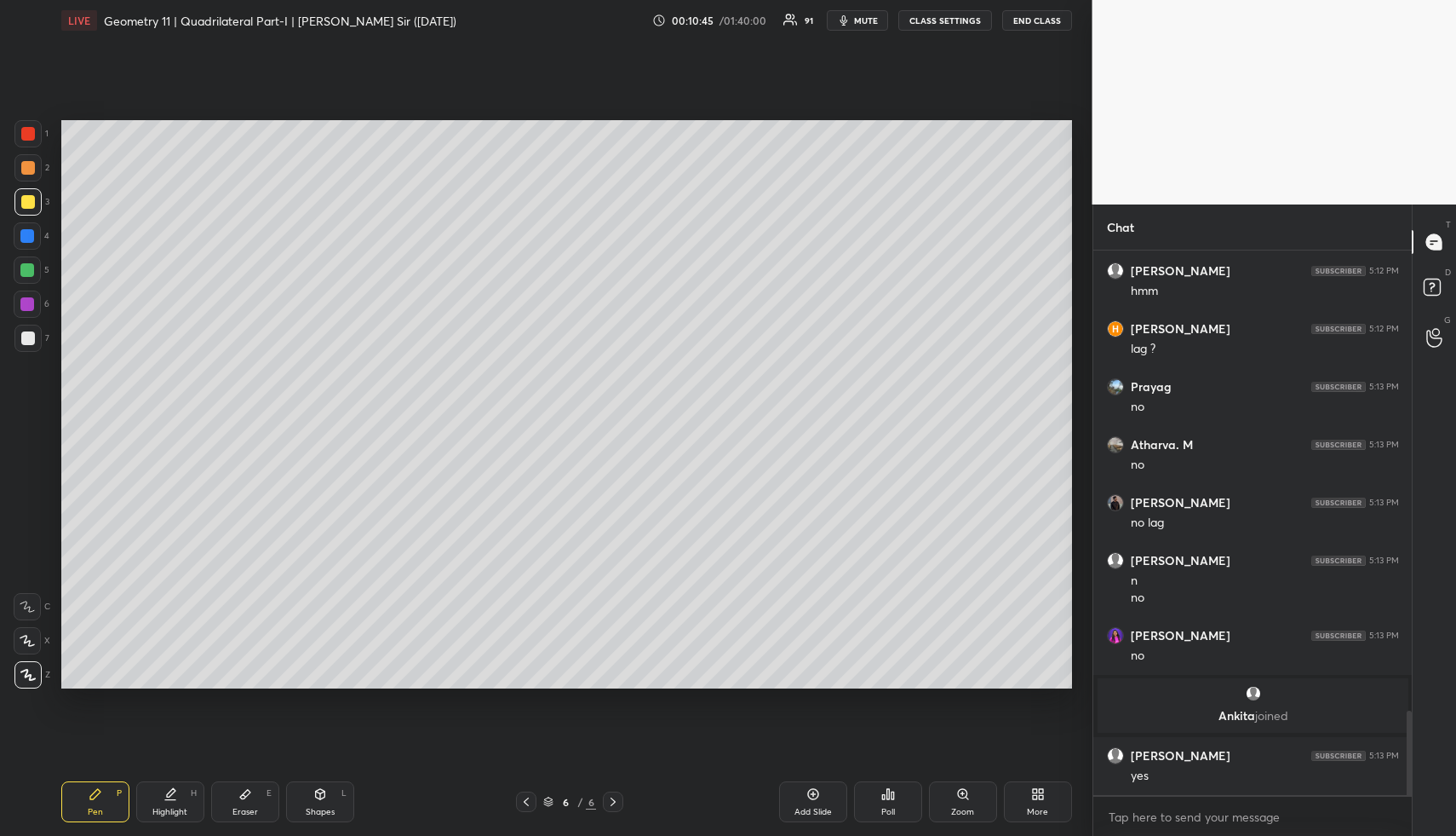
scroll to position [2976, 0]
click at [28, 243] on div at bounding box center [27, 235] width 28 height 28
click at [31, 167] on div at bounding box center [28, 167] width 13 height 13
drag, startPoint x: 28, startPoint y: 203, endPoint x: 47, endPoint y: 210, distance: 20.2
click at [28, 203] on div at bounding box center [28, 202] width 13 height 13
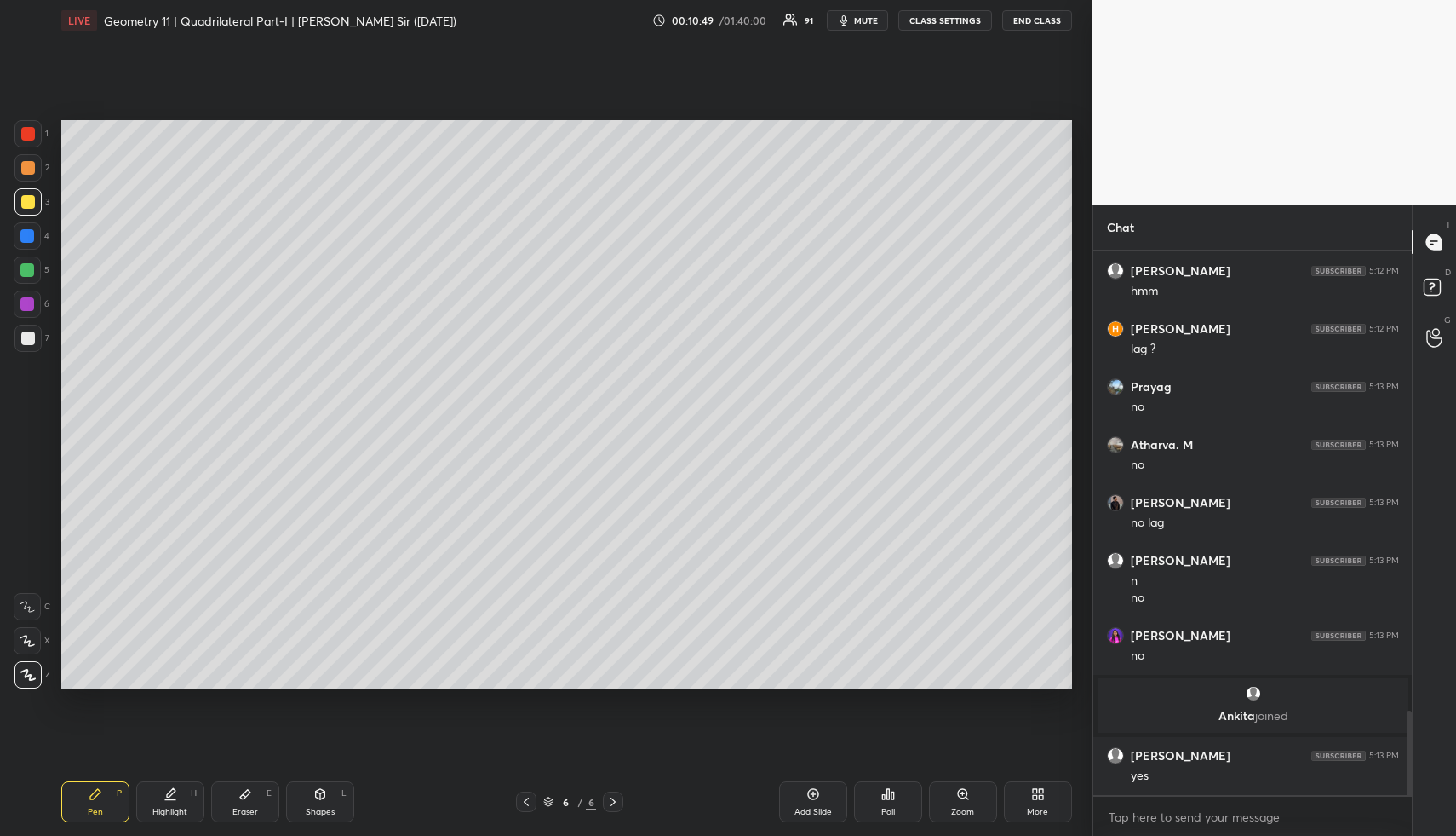
click at [31, 300] on div at bounding box center [27, 304] width 13 height 13
click at [20, 332] on div at bounding box center [28, 338] width 28 height 28
click at [27, 335] on div at bounding box center [28, 339] width 13 height 13
click at [320, 795] on icon at bounding box center [320, 794] width 10 height 11
click at [329, 801] on div "Shapes L" at bounding box center [319, 802] width 68 height 41
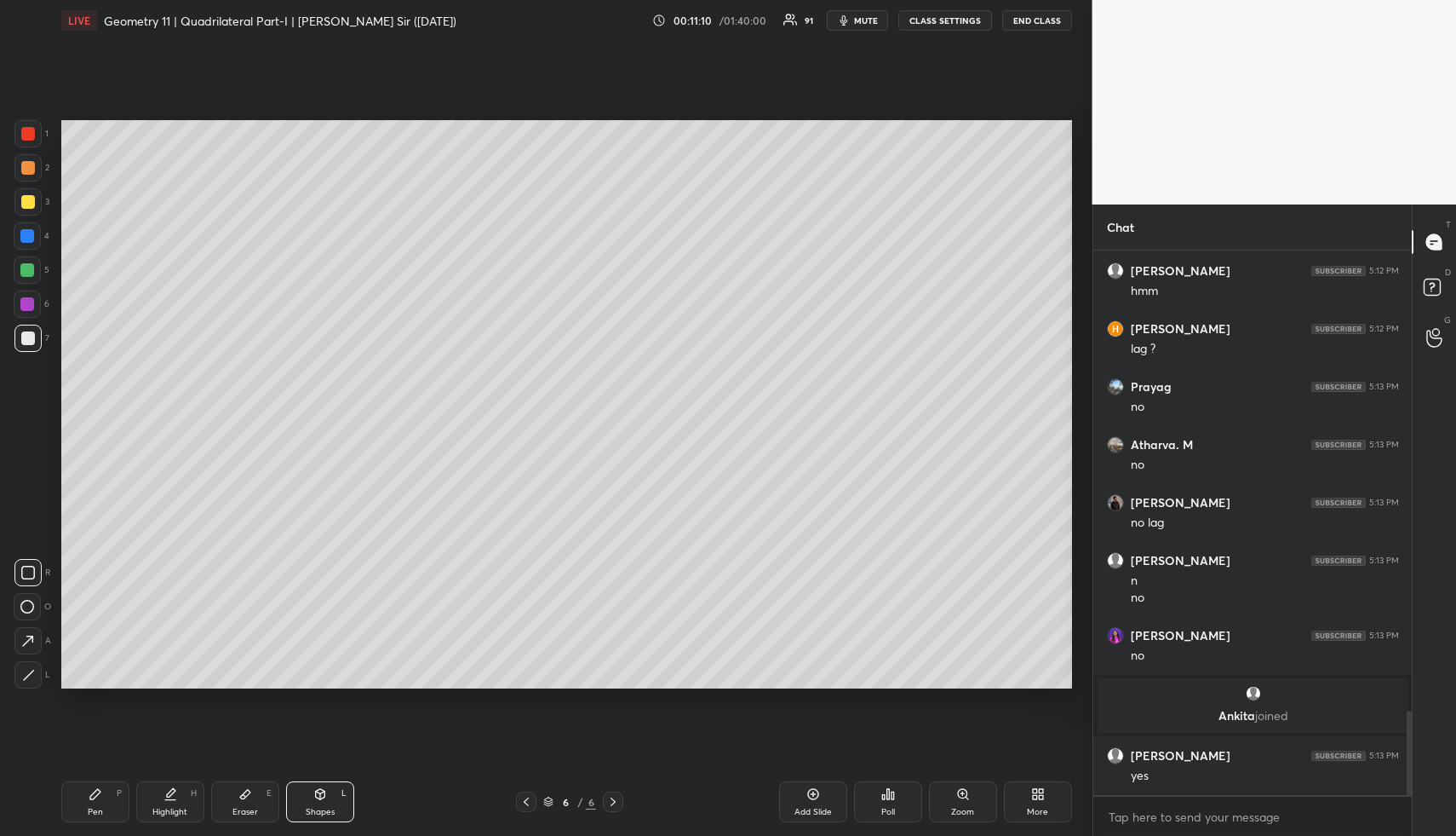
drag, startPoint x: 33, startPoint y: 172, endPoint x: 56, endPoint y: 252, distance: 83.2
click at [33, 172] on div at bounding box center [28, 167] width 13 height 13
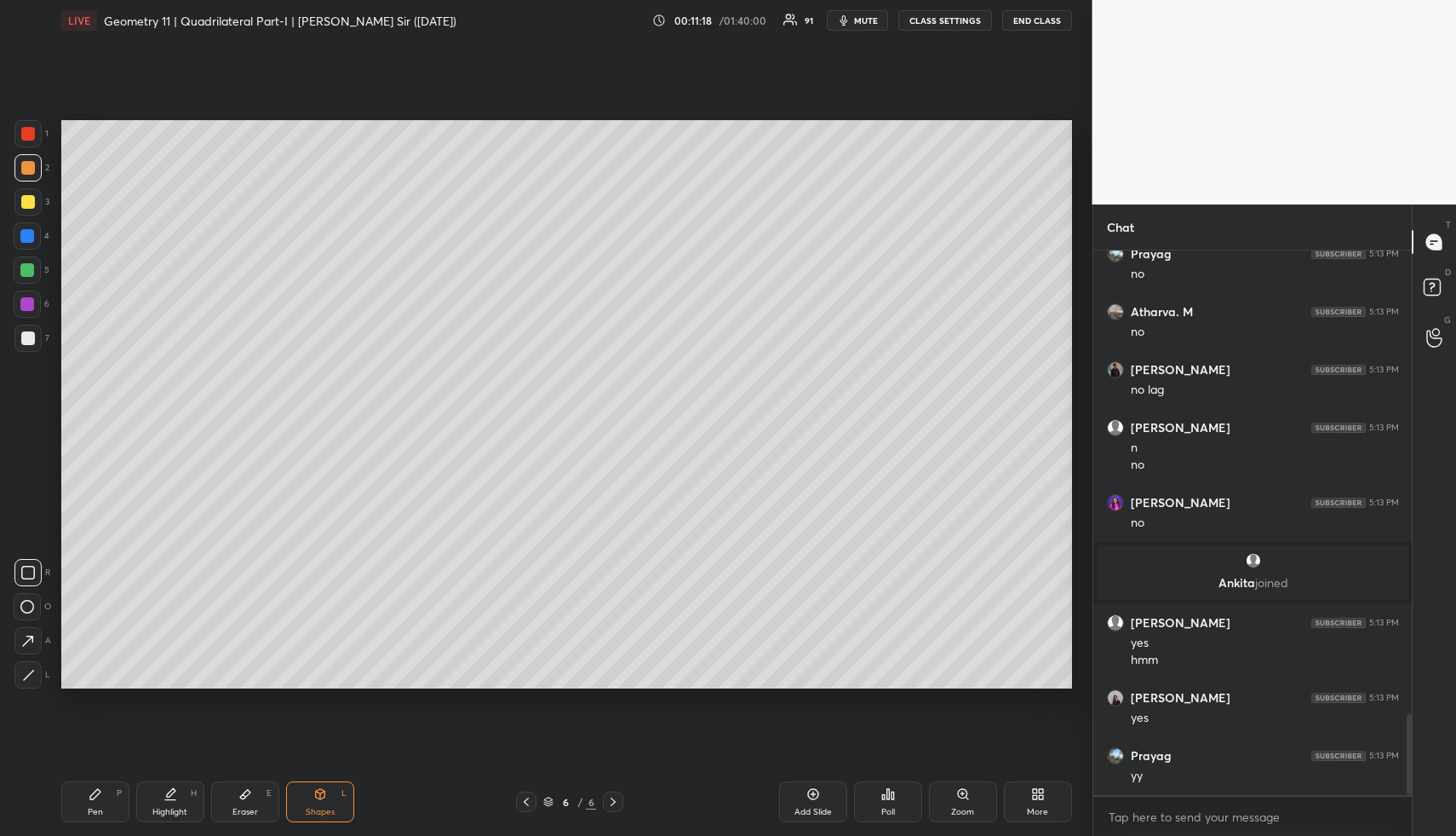
scroll to position [3166, 0]
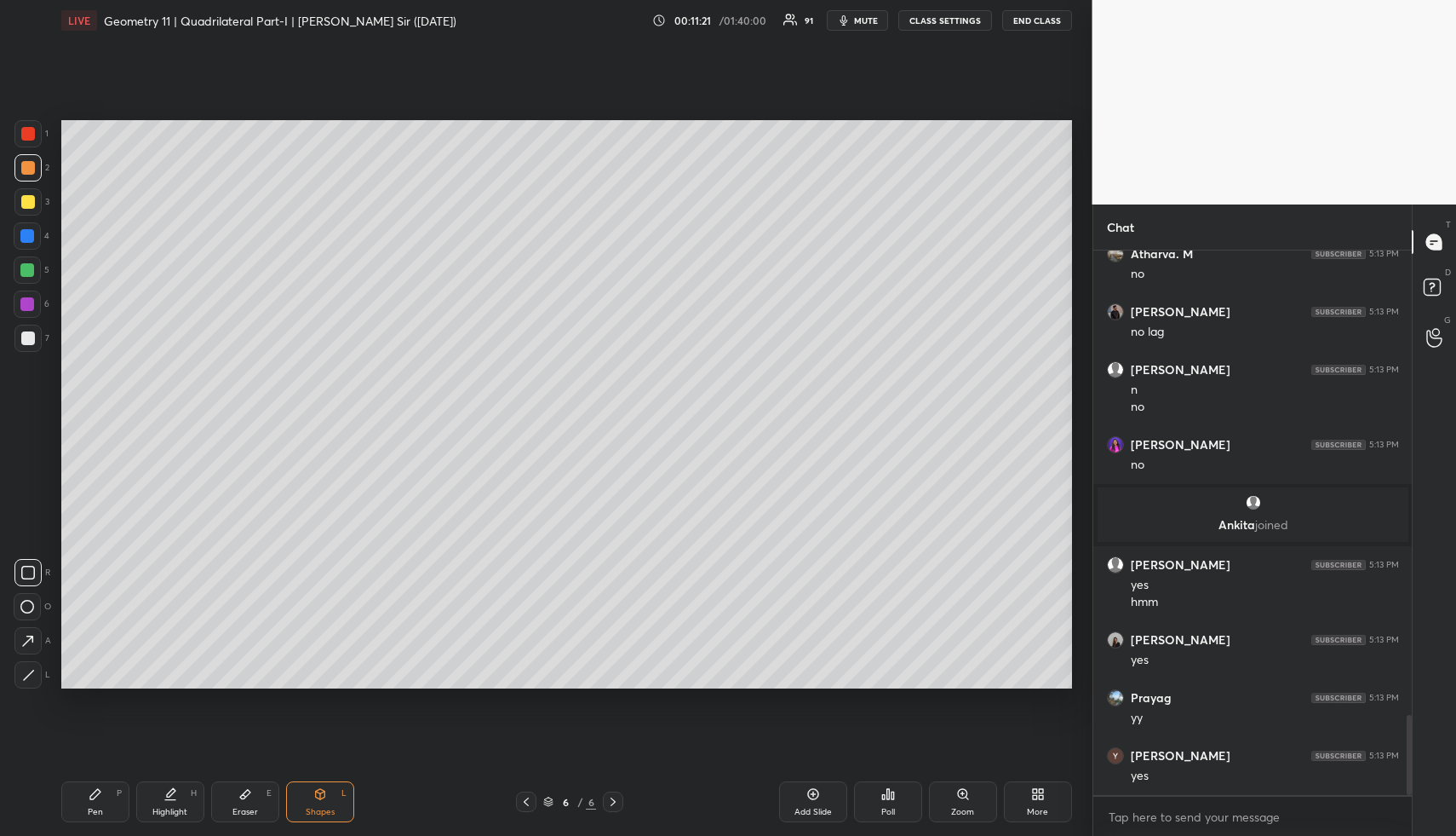
drag, startPoint x: 825, startPoint y: 797, endPoint x: 811, endPoint y: 795, distance: 14.1
click at [825, 797] on div "Add Slide" at bounding box center [813, 802] width 68 height 41
click at [314, 814] on div "Shapes" at bounding box center [320, 811] width 29 height 9
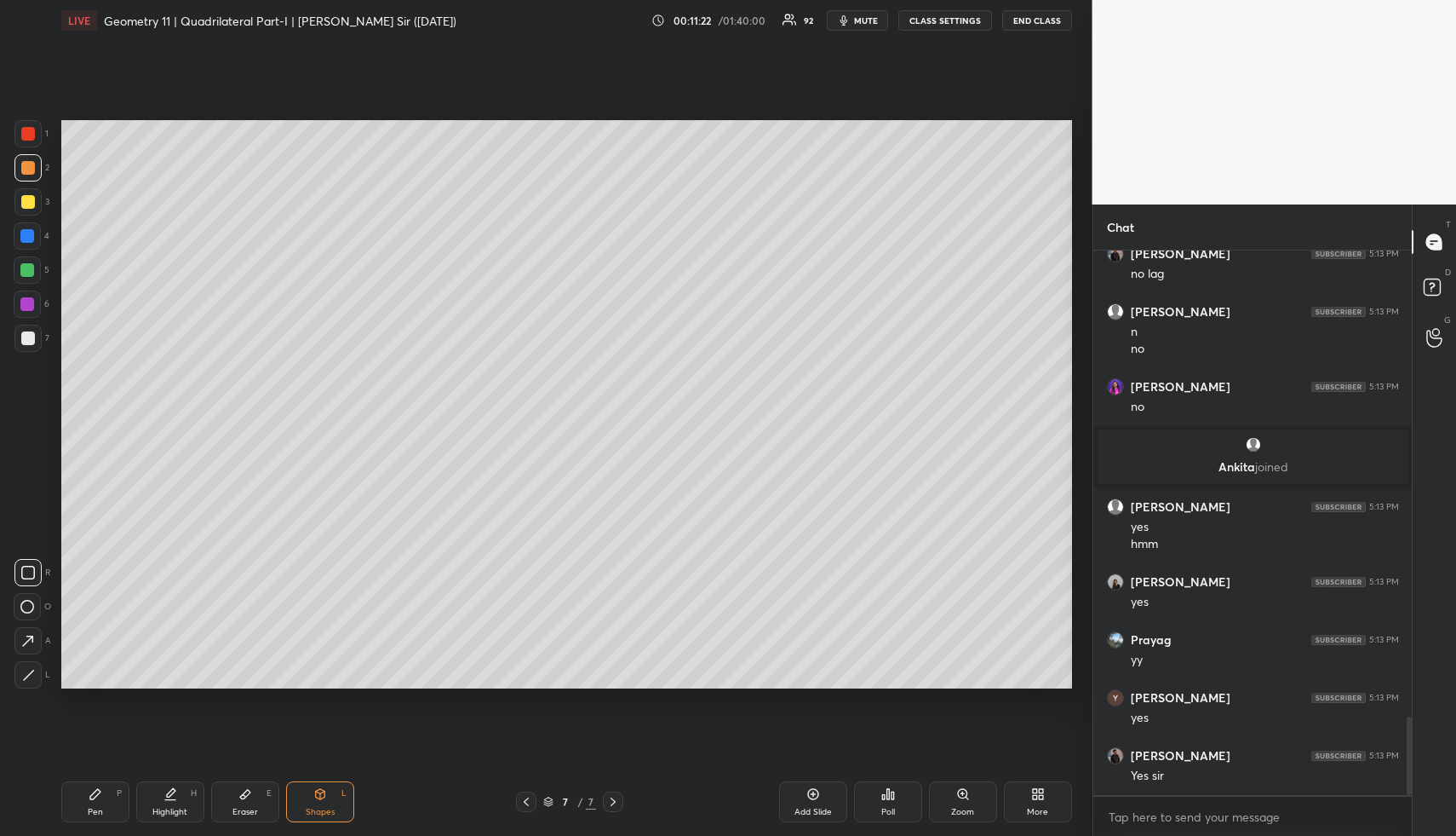
click at [28, 199] on div at bounding box center [28, 202] width 13 height 13
click at [29, 199] on div at bounding box center [28, 202] width 13 height 13
drag, startPoint x: 29, startPoint y: 685, endPoint x: 38, endPoint y: 655, distance: 31.3
click at [28, 684] on div at bounding box center [28, 674] width 28 height 28
click at [28, 273] on div at bounding box center [27, 270] width 13 height 13
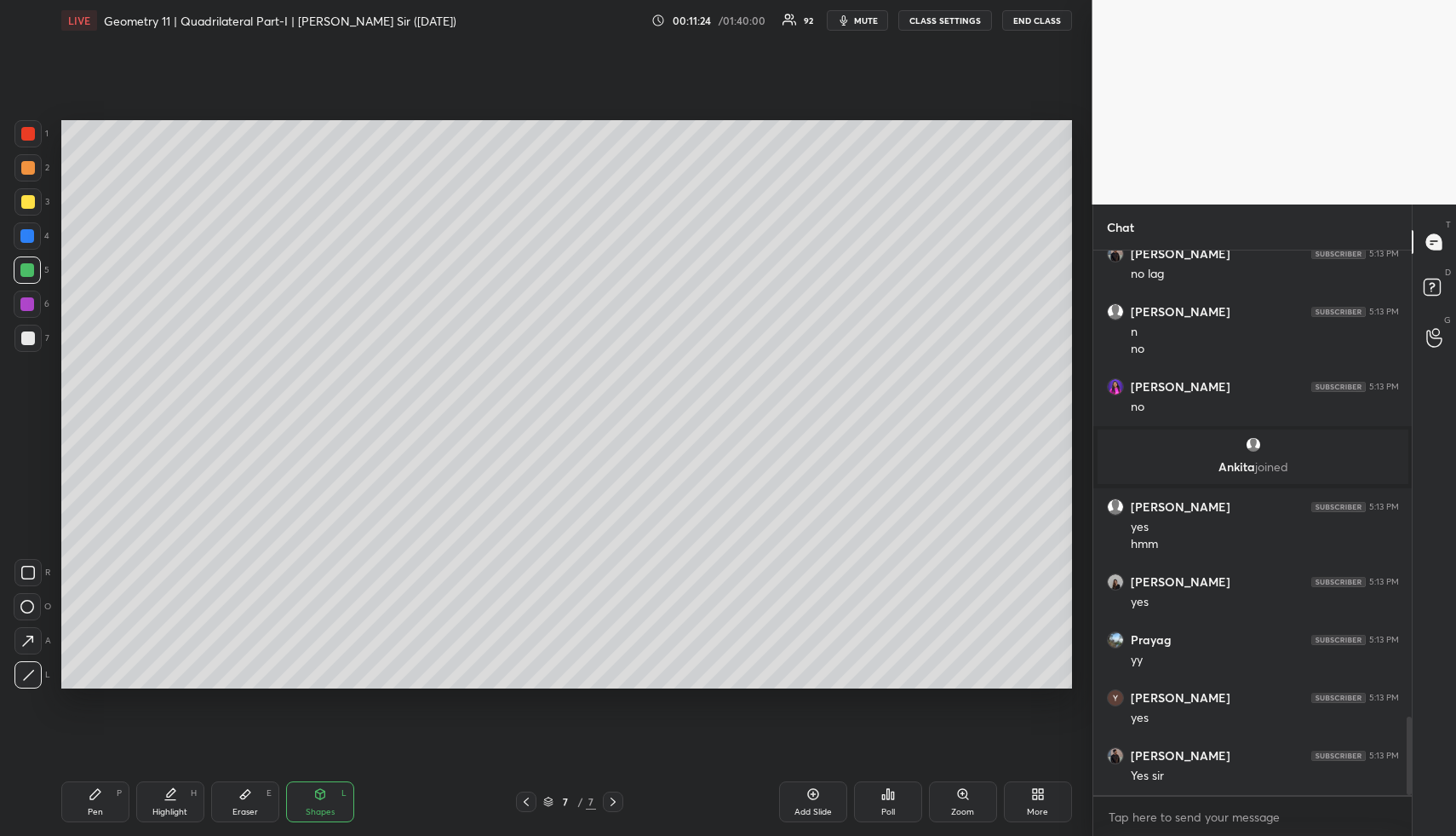
drag, startPoint x: 28, startPoint y: 273, endPoint x: 53, endPoint y: 256, distance: 30.2
click at [28, 273] on div at bounding box center [27, 270] width 13 height 13
click at [26, 232] on div at bounding box center [27, 236] width 13 height 13
drag, startPoint x: 28, startPoint y: 167, endPoint x: 29, endPoint y: 176, distance: 9.1
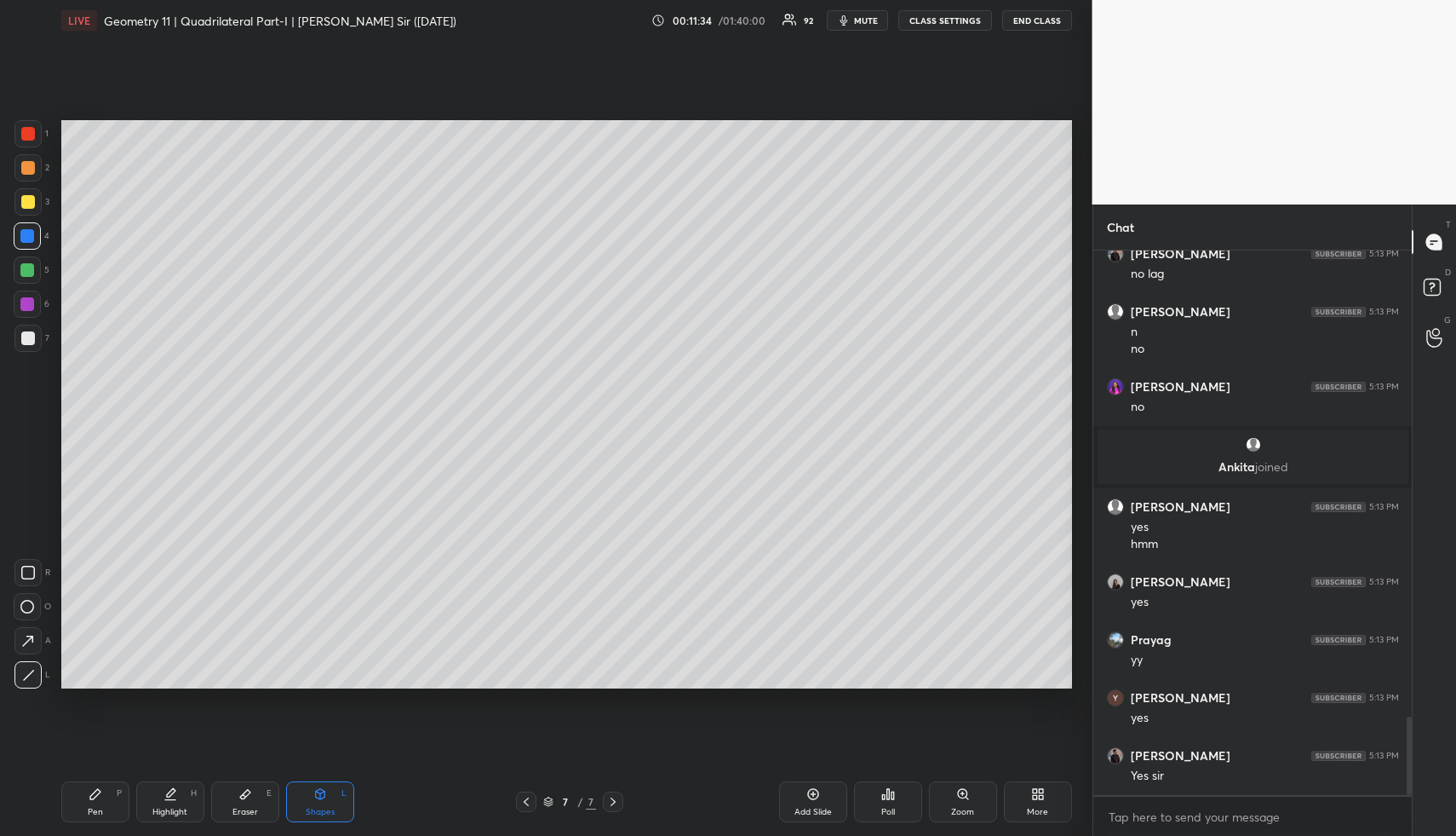
click at [28, 171] on div at bounding box center [28, 167] width 13 height 13
click at [28, 243] on div at bounding box center [27, 235] width 28 height 28
click at [32, 565] on div at bounding box center [28, 572] width 28 height 28
click at [33, 340] on div at bounding box center [28, 339] width 13 height 13
click at [106, 801] on div "Pen P" at bounding box center [95, 802] width 68 height 41
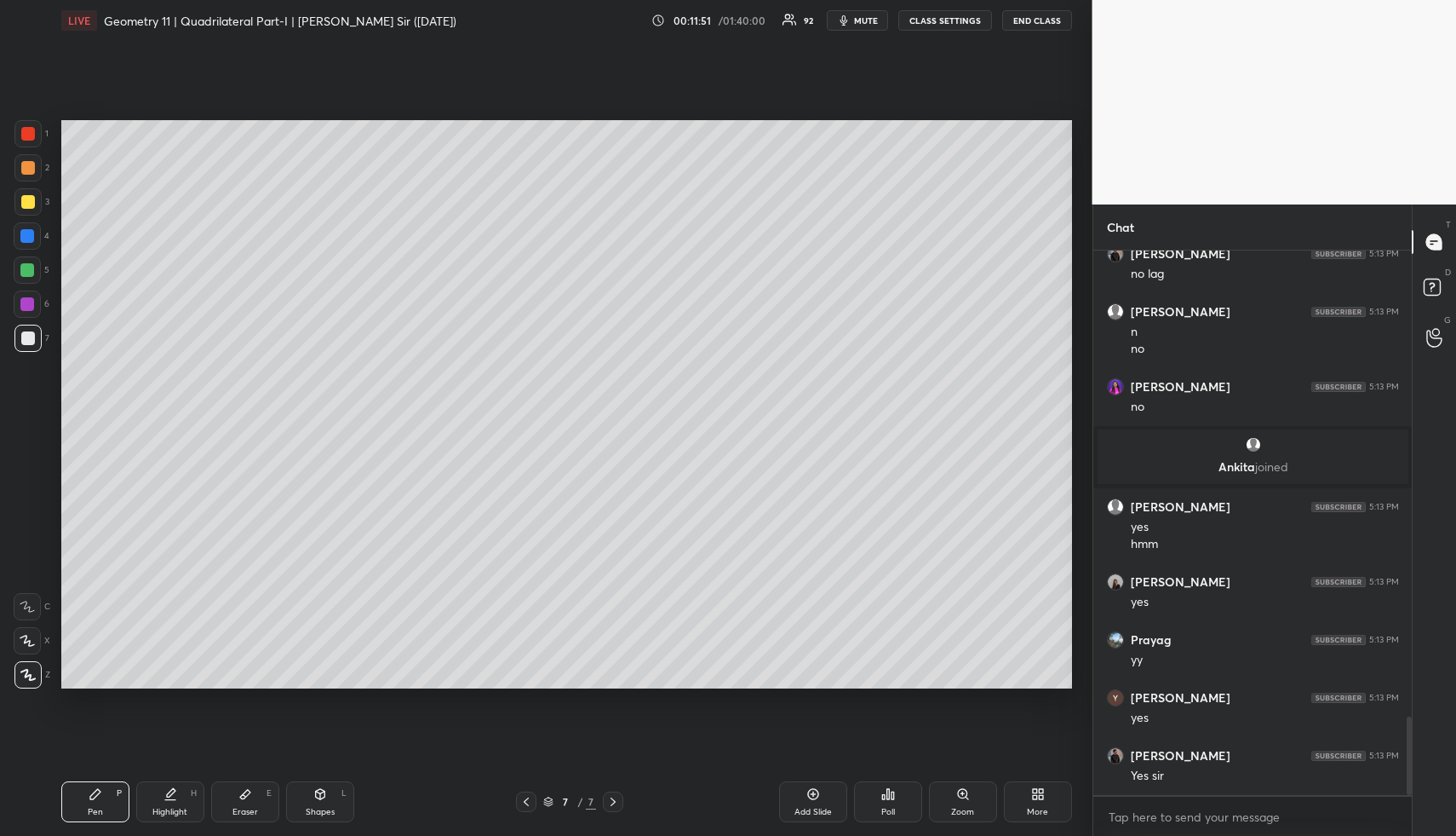
click at [111, 801] on div "Pen P" at bounding box center [95, 802] width 68 height 41
click at [322, 798] on icon at bounding box center [320, 794] width 13 height 13
drag, startPoint x: 325, startPoint y: 798, endPoint x: 261, endPoint y: 707, distance: 111.3
click at [325, 798] on icon at bounding box center [320, 794] width 13 height 13
click at [29, 282] on div at bounding box center [27, 270] width 28 height 28
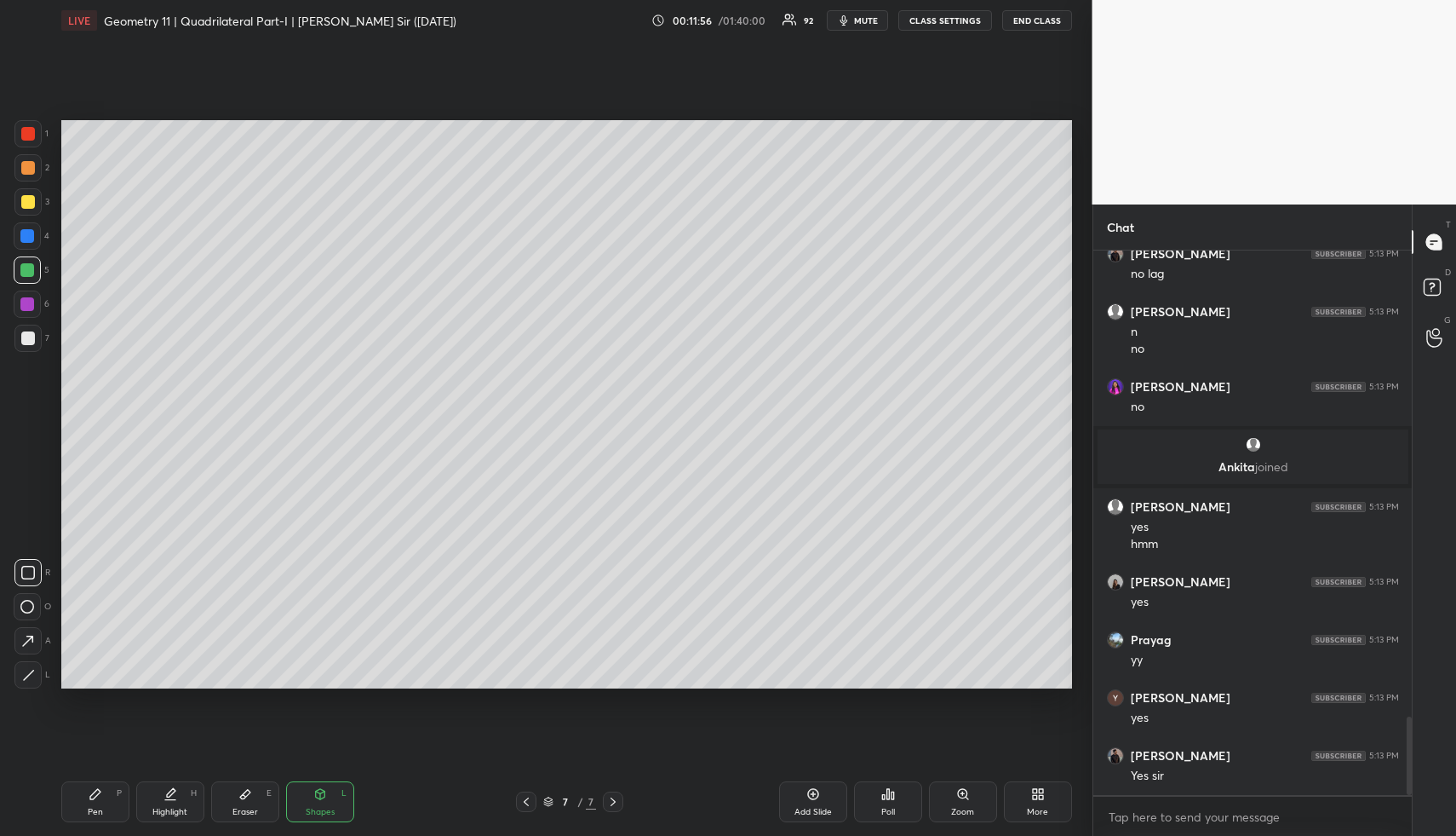
click at [29, 301] on div at bounding box center [27, 304] width 13 height 13
click at [33, 300] on div at bounding box center [27, 304] width 13 height 13
click at [30, 683] on div at bounding box center [28, 674] width 28 height 28
click at [180, 798] on div "Highlight H" at bounding box center [170, 802] width 68 height 41
click at [184, 803] on div "Highlight H" at bounding box center [170, 802] width 68 height 41
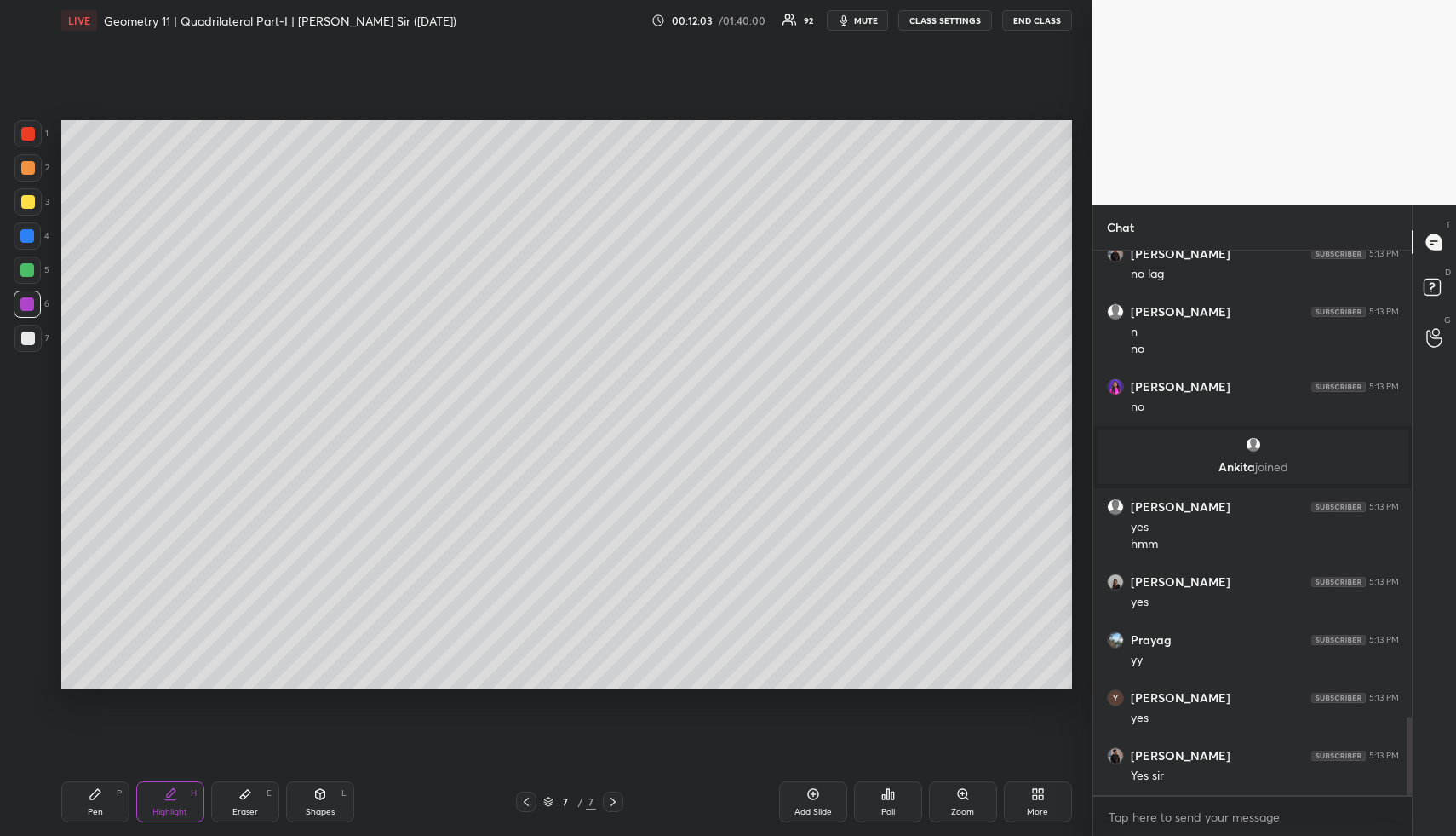
click at [96, 811] on div "Pen" at bounding box center [96, 811] width 15 height 9
click at [28, 207] on div at bounding box center [28, 202] width 13 height 13
click at [33, 203] on div at bounding box center [28, 202] width 13 height 13
click at [171, 787] on icon at bounding box center [170, 794] width 13 height 13
click at [174, 788] on icon at bounding box center [170, 794] width 13 height 13
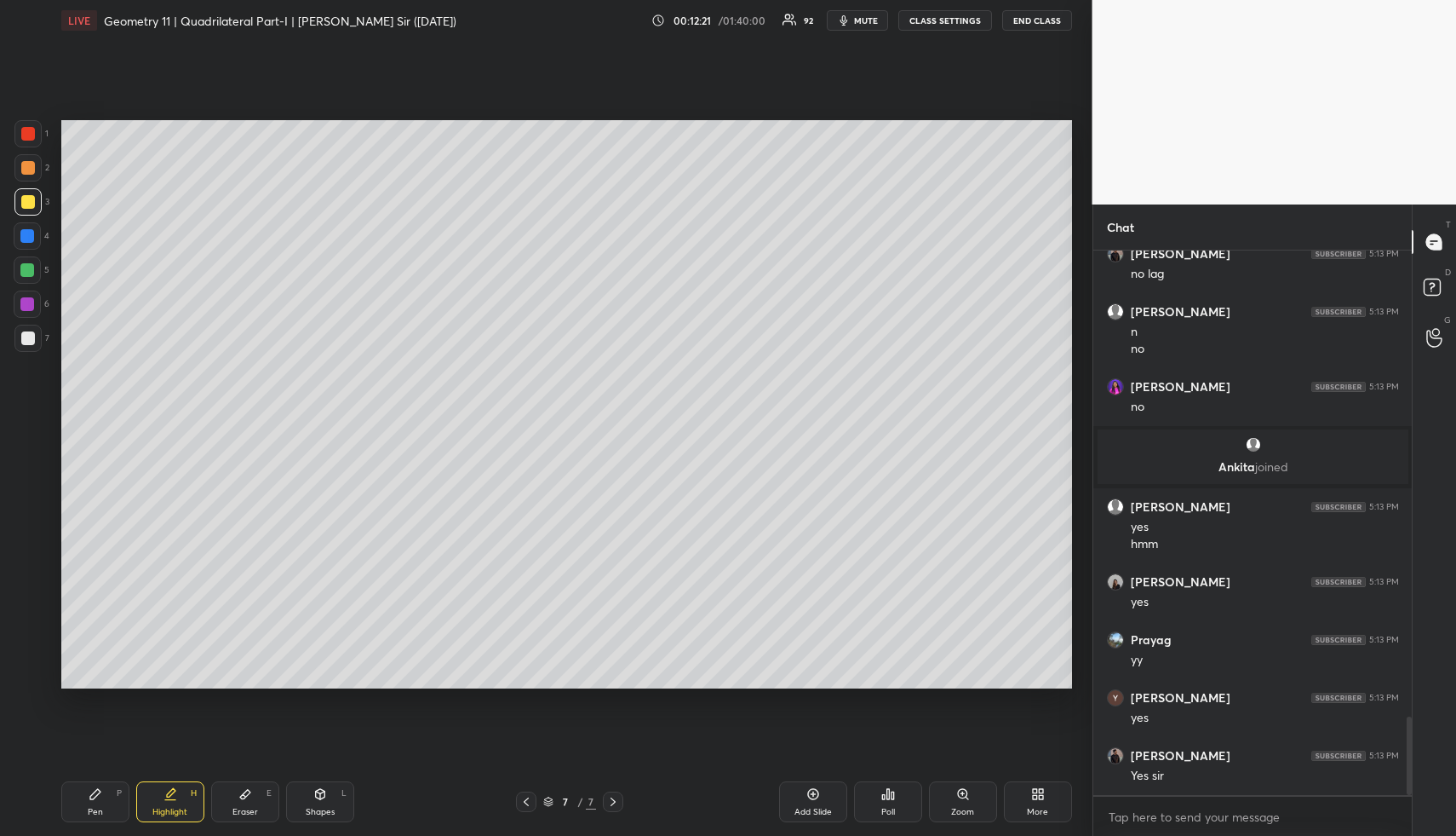
click at [102, 803] on div "Pen P" at bounding box center [95, 802] width 68 height 41
drag, startPoint x: 102, startPoint y: 803, endPoint x: 105, endPoint y: 757, distance: 46.1
click at [102, 803] on div "Pen P" at bounding box center [95, 802] width 68 height 41
click at [145, 809] on div "Highlight H" at bounding box center [170, 802] width 68 height 41
drag, startPoint x: 160, startPoint y: 801, endPoint x: 163, endPoint y: 738, distance: 63.1
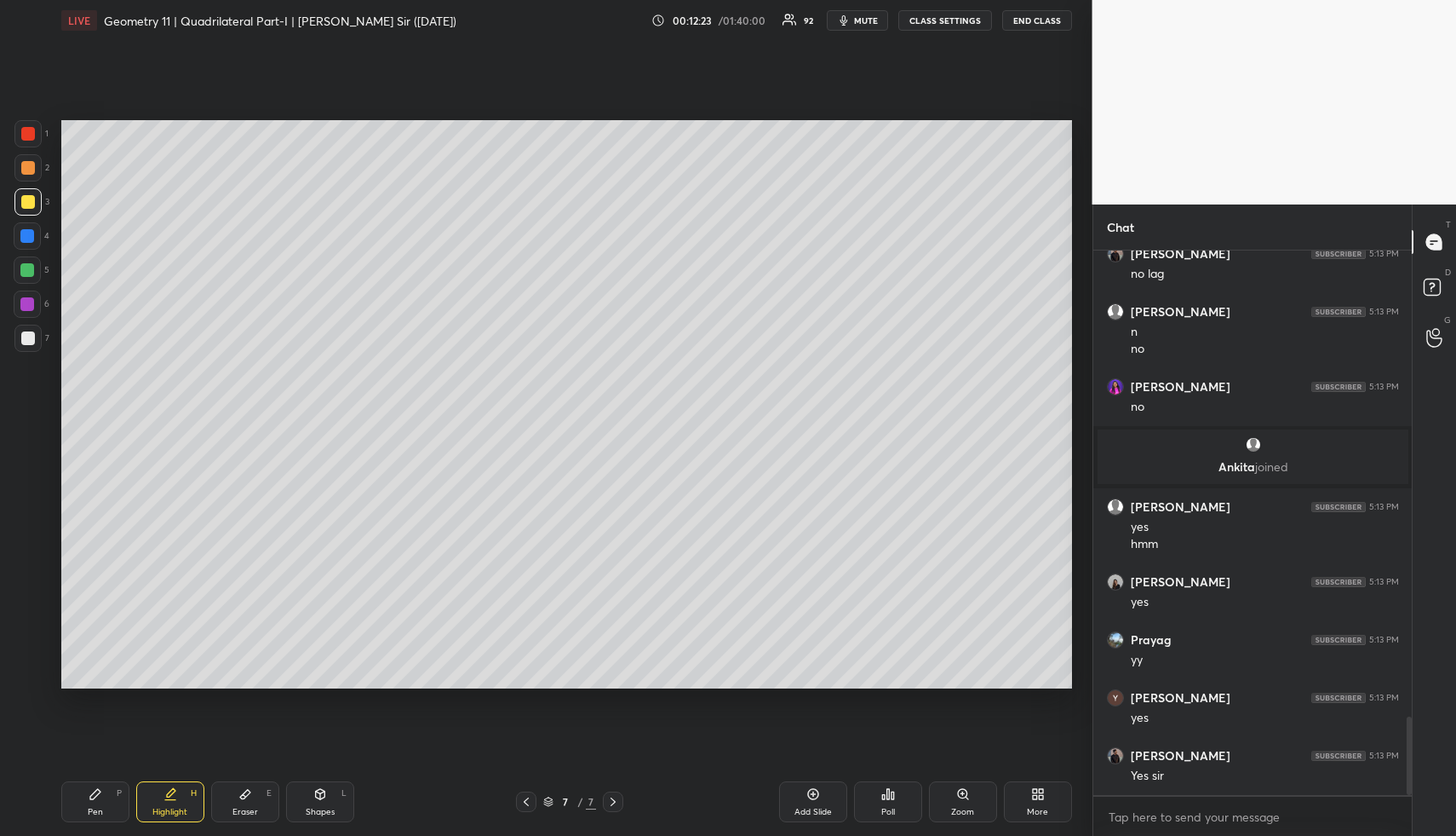
click at [156, 800] on div "Highlight H" at bounding box center [170, 802] width 68 height 41
click at [82, 815] on div "Pen P" at bounding box center [95, 802] width 68 height 41
drag, startPoint x: 93, startPoint y: 810, endPoint x: 91, endPoint y: 780, distance: 30.1
click at [93, 803] on div "Pen P" at bounding box center [95, 802] width 68 height 41
click at [30, 165] on div at bounding box center [28, 167] width 13 height 13
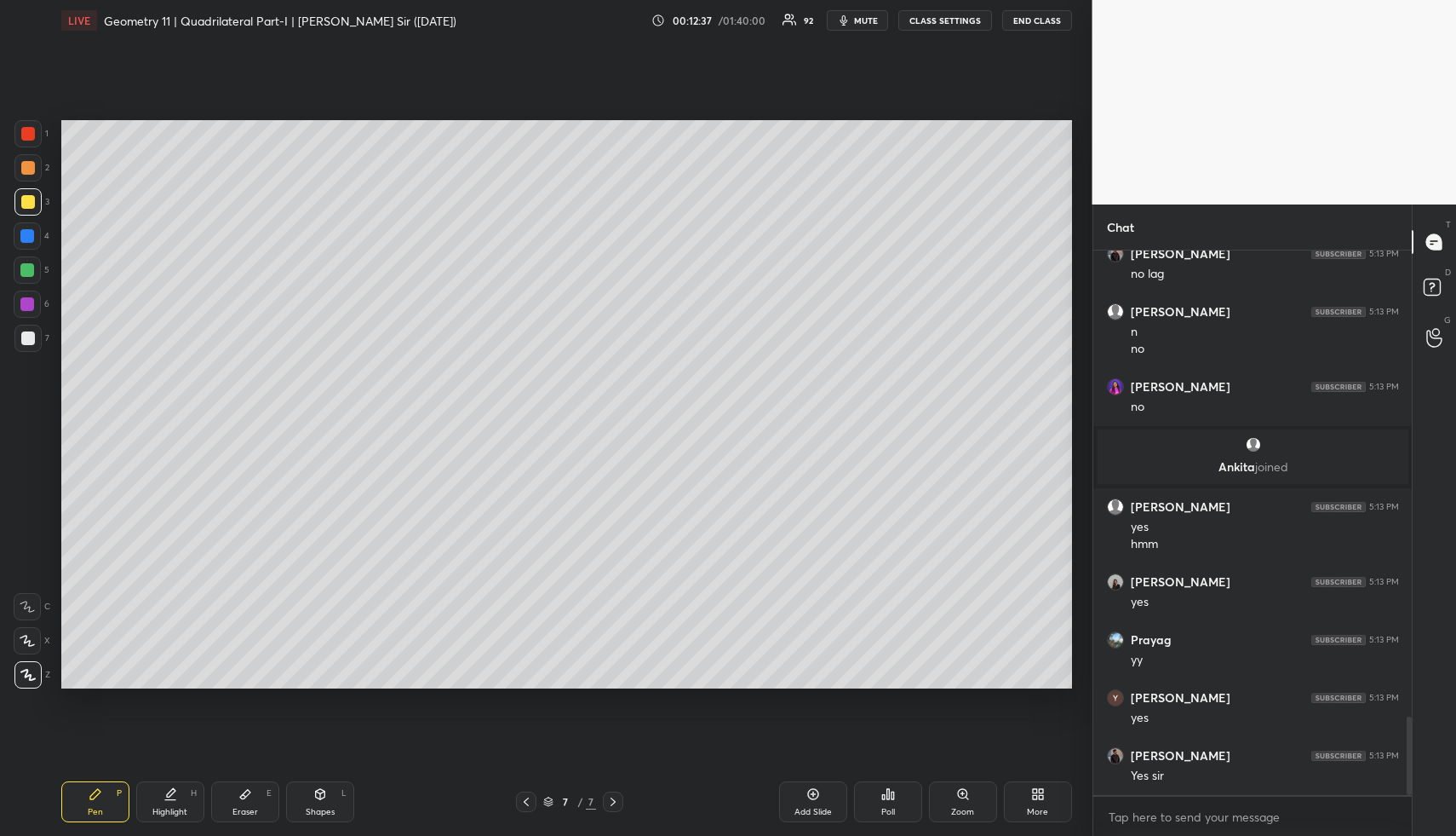
click at [28, 167] on div at bounding box center [28, 167] width 13 height 13
click at [197, 802] on div "Highlight H" at bounding box center [170, 802] width 68 height 41
drag, startPoint x: 197, startPoint y: 802, endPoint x: 243, endPoint y: 703, distance: 109.2
click at [197, 802] on div "Highlight H" at bounding box center [170, 802] width 68 height 41
click at [87, 820] on div "Pen P" at bounding box center [95, 802] width 68 height 41
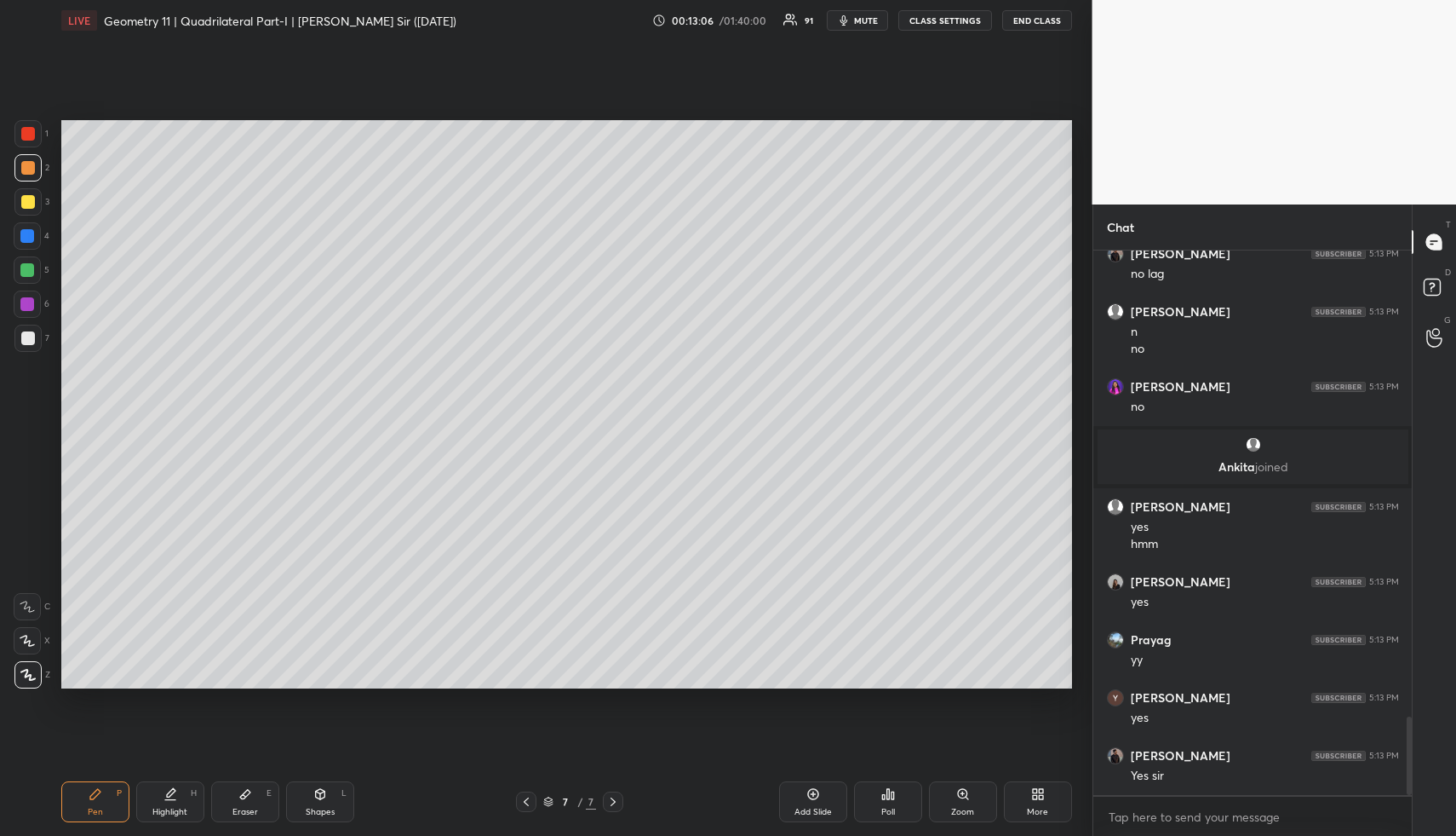
click at [97, 813] on div "Pen" at bounding box center [96, 811] width 15 height 9
click at [28, 206] on div at bounding box center [28, 202] width 13 height 13
drag, startPoint x: 160, startPoint y: 783, endPoint x: 166, endPoint y: 799, distance: 17.1
click at [160, 783] on div "Highlight H" at bounding box center [170, 802] width 68 height 41
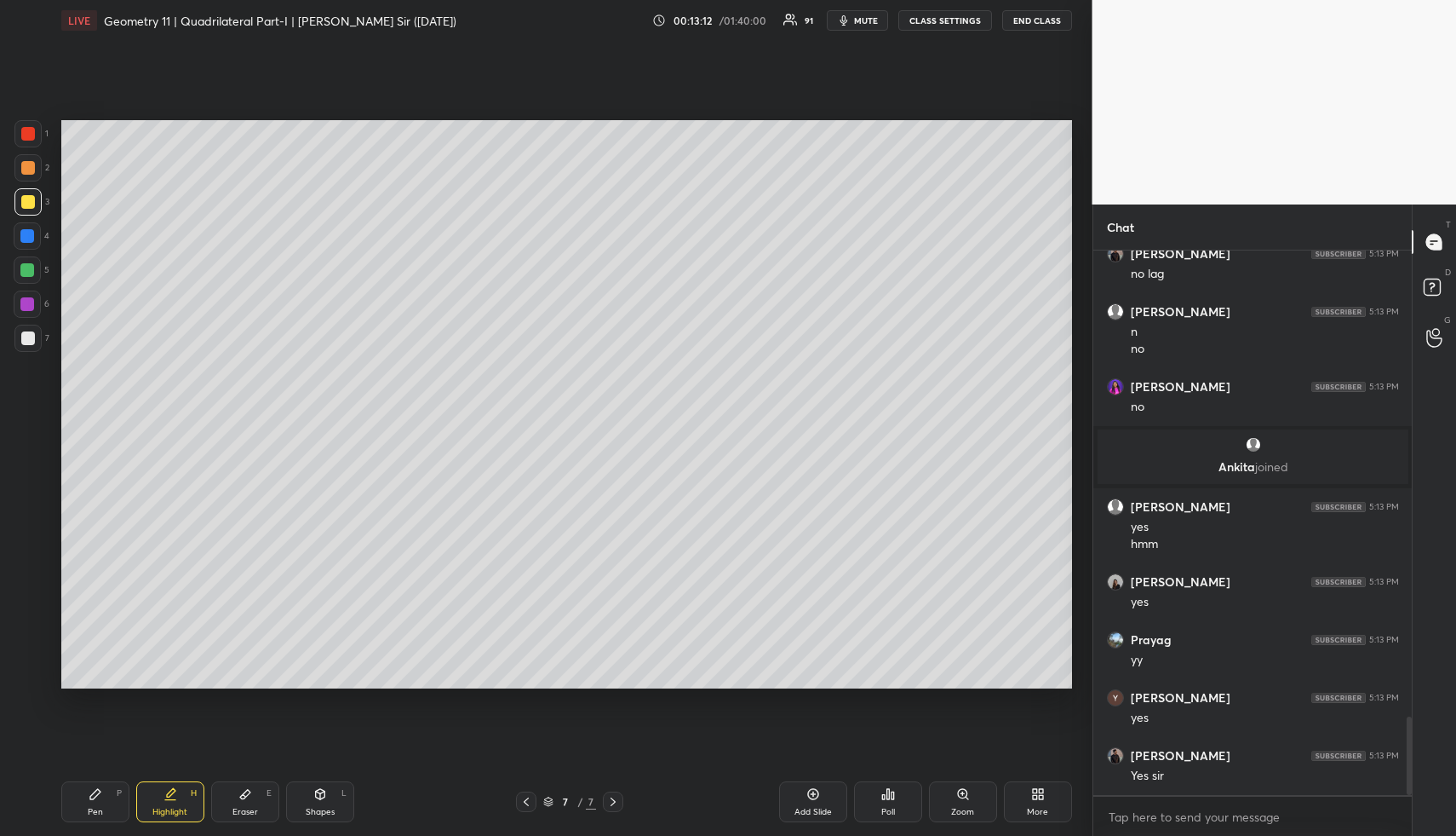
drag, startPoint x: 166, startPoint y: 799, endPoint x: 210, endPoint y: 693, distance: 114.8
click at [165, 800] on icon at bounding box center [170, 794] width 13 height 13
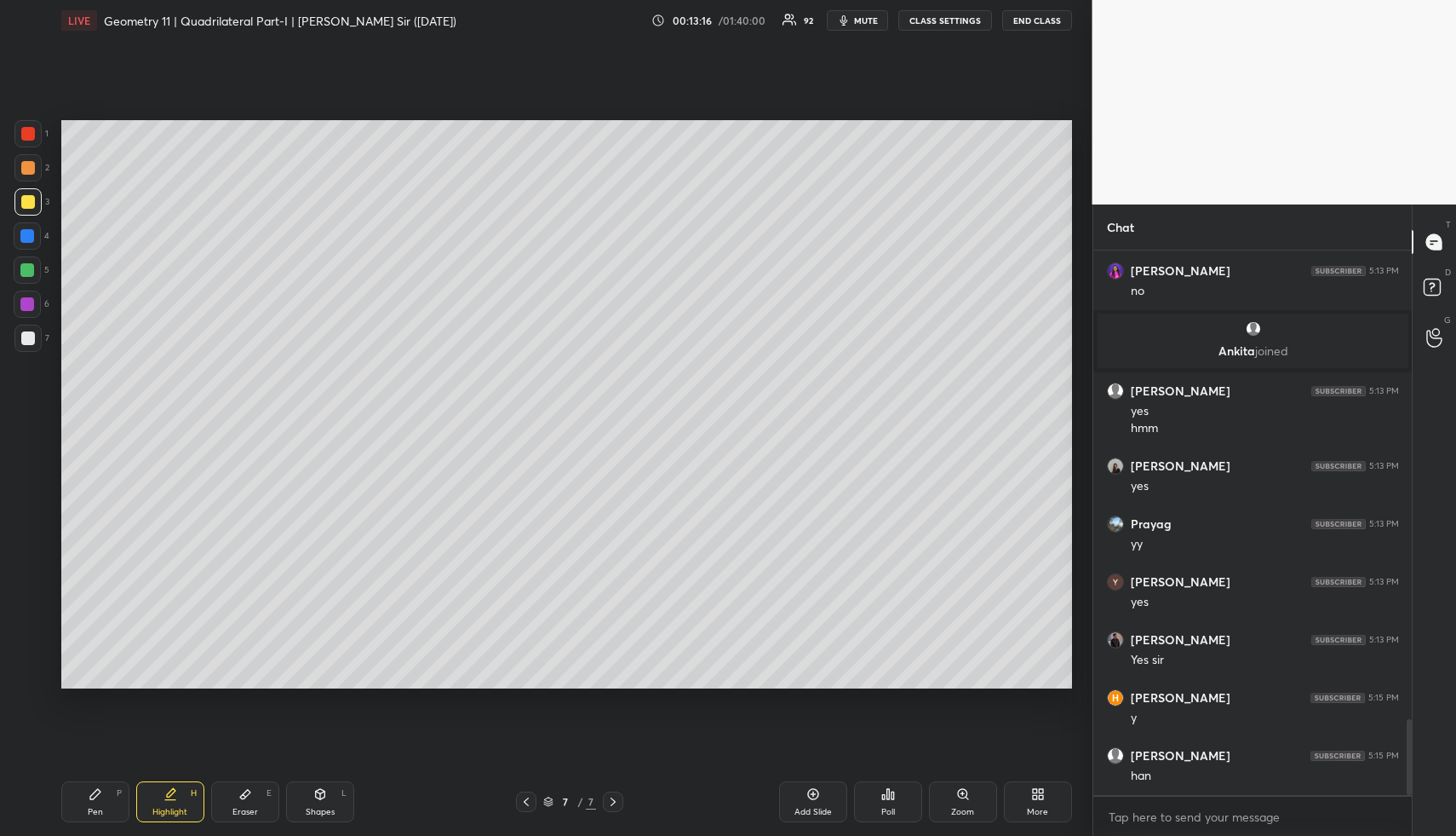
scroll to position [3398, 0]
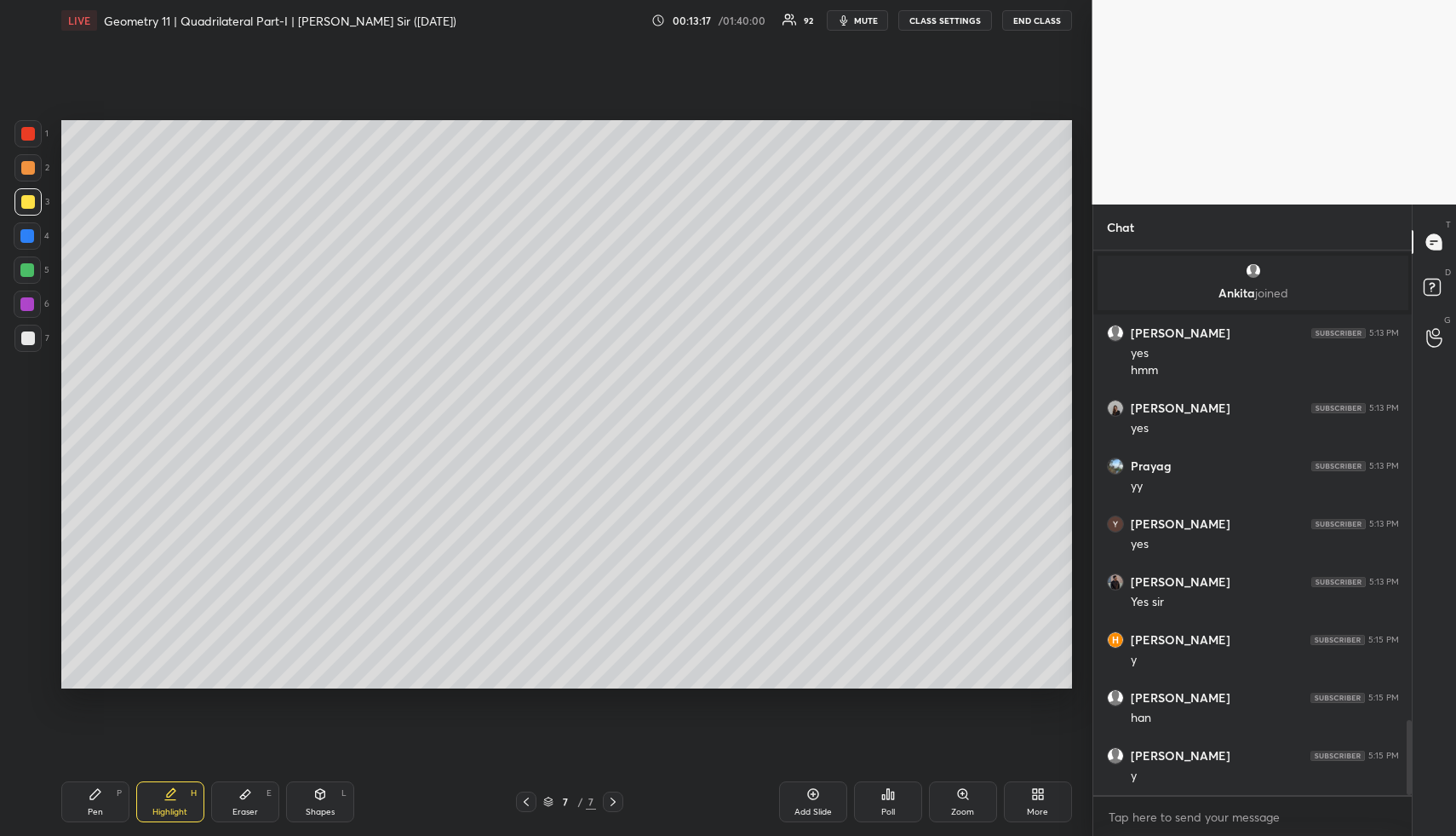
click at [81, 800] on div "Pen P" at bounding box center [95, 802] width 68 height 41
drag, startPoint x: 87, startPoint y: 797, endPoint x: 81, endPoint y: 698, distance: 99.2
click at [87, 793] on div "Pen P" at bounding box center [95, 802] width 68 height 41
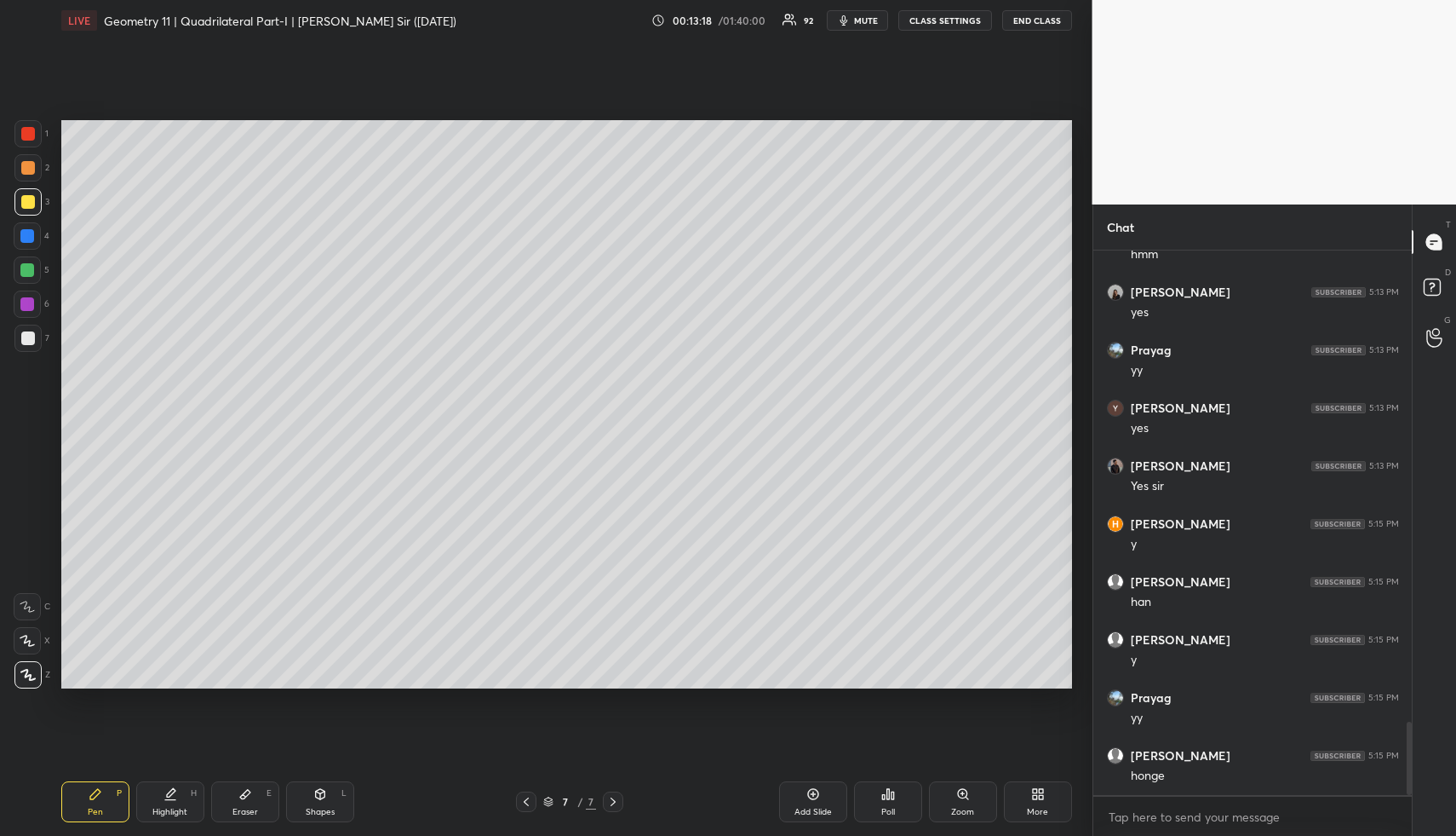
click at [35, 165] on div at bounding box center [28, 167] width 28 height 28
click at [26, 205] on div at bounding box center [28, 202] width 13 height 13
click at [323, 810] on div "Shapes" at bounding box center [320, 811] width 29 height 9
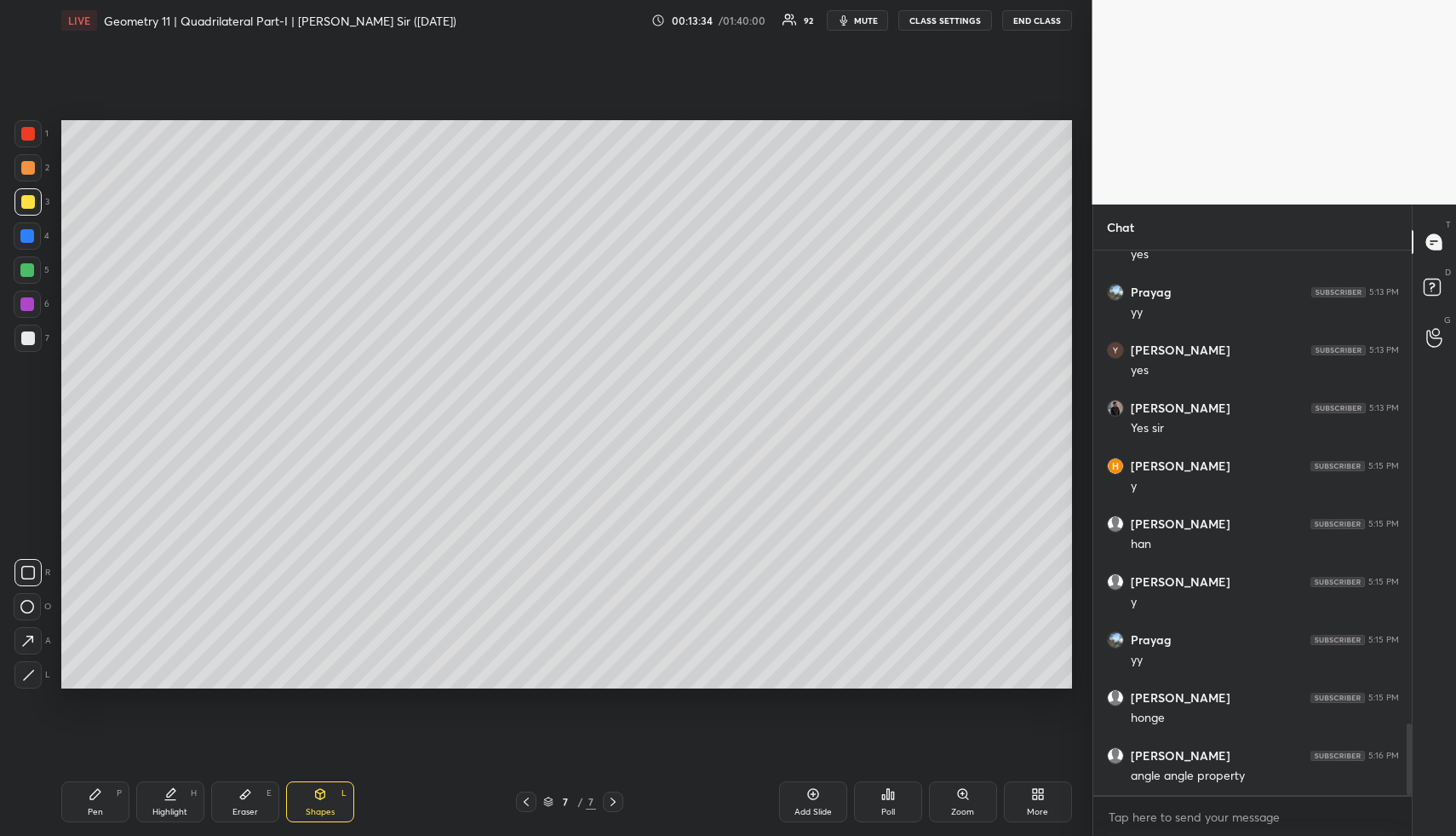
click at [21, 338] on div at bounding box center [28, 339] width 13 height 13
click at [177, 812] on div "Highlight" at bounding box center [169, 811] width 35 height 9
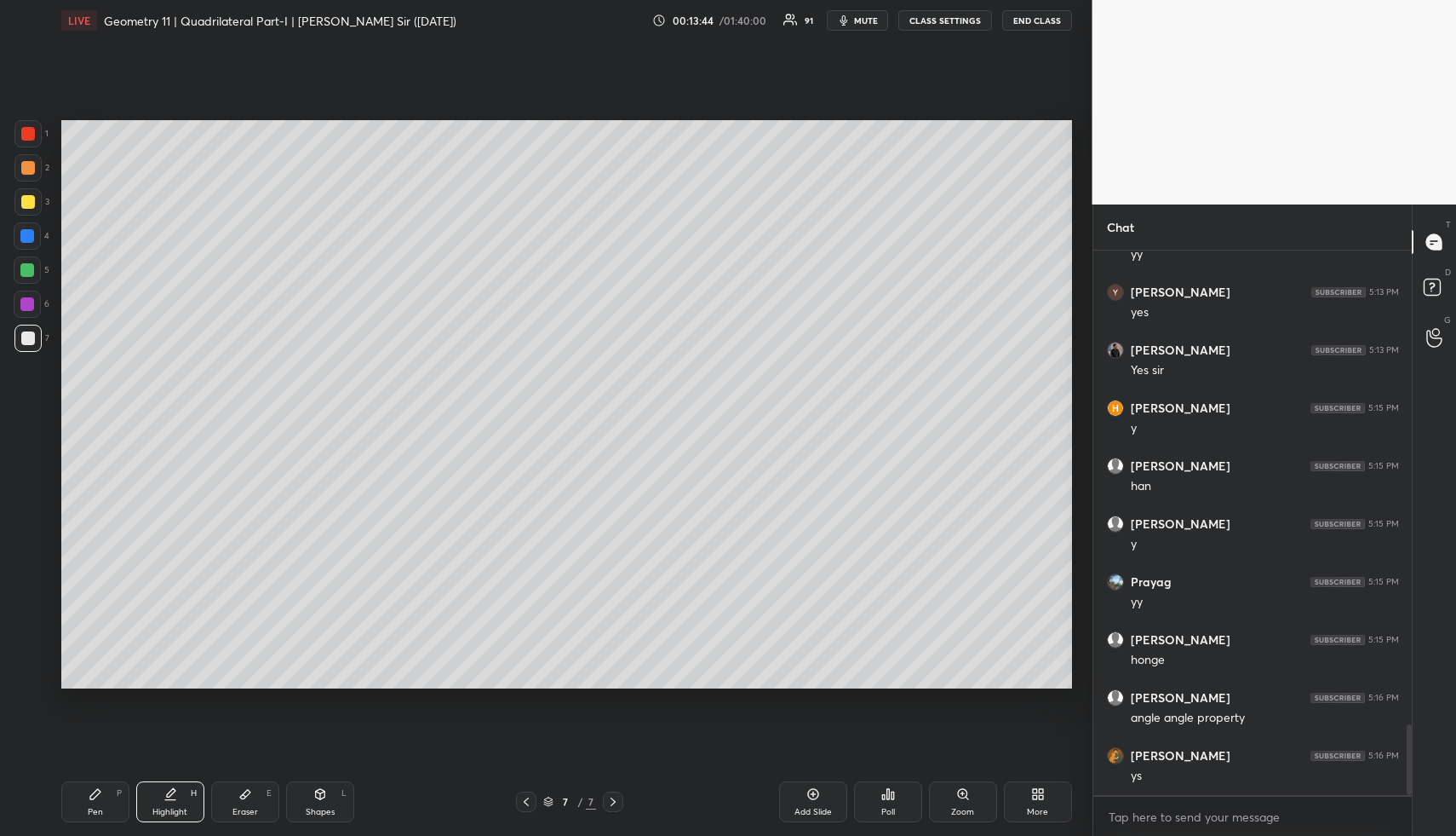
scroll to position [3692, 0]
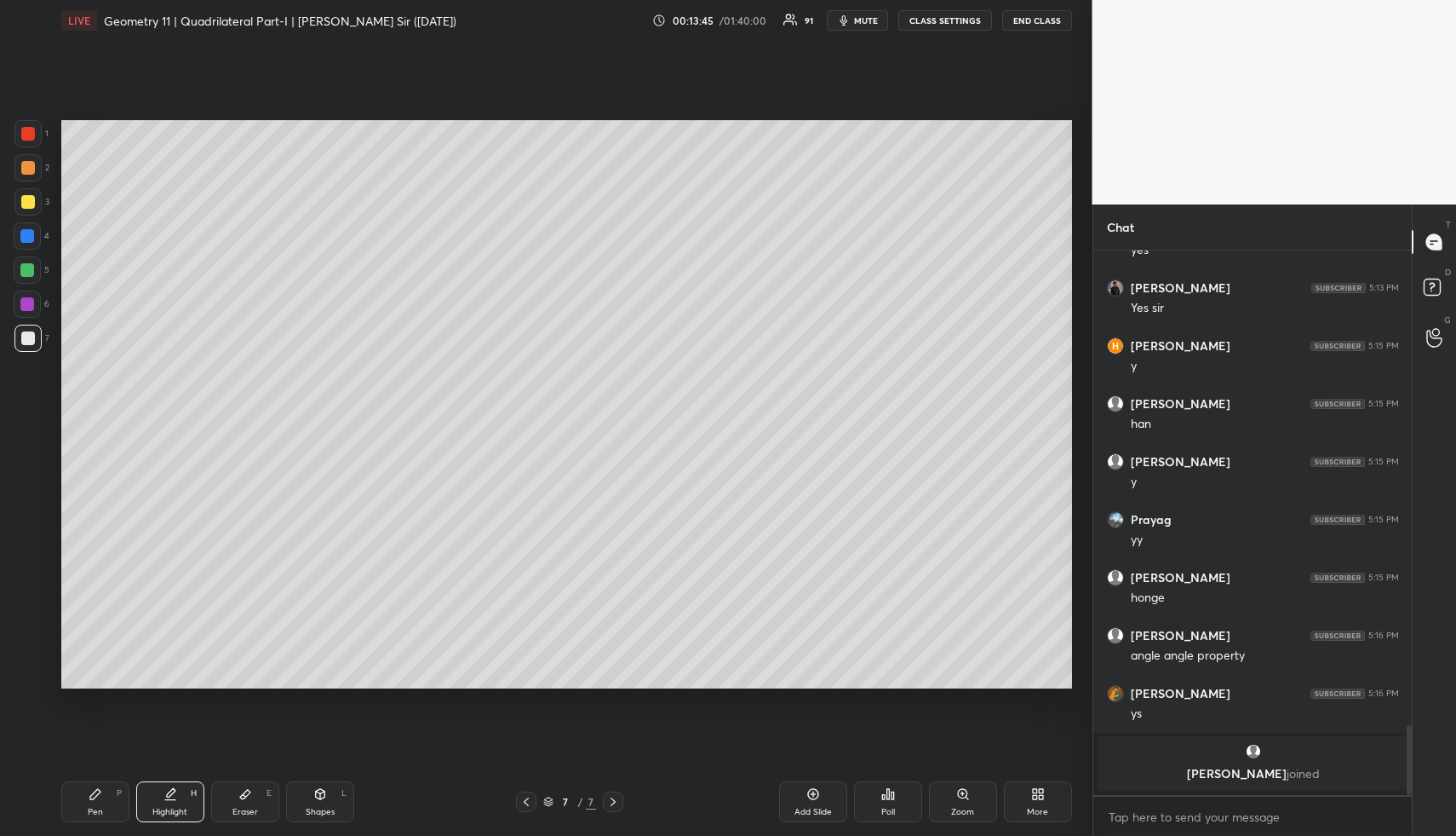
click at [104, 813] on div "Pen P" at bounding box center [95, 802] width 68 height 41
drag, startPoint x: 105, startPoint y: 807, endPoint x: 97, endPoint y: 706, distance: 101.3
click at [104, 800] on div "Pen P" at bounding box center [95, 802] width 68 height 41
click at [23, 195] on div at bounding box center [28, 202] width 13 height 13
click at [28, 195] on div at bounding box center [28, 202] width 13 height 13
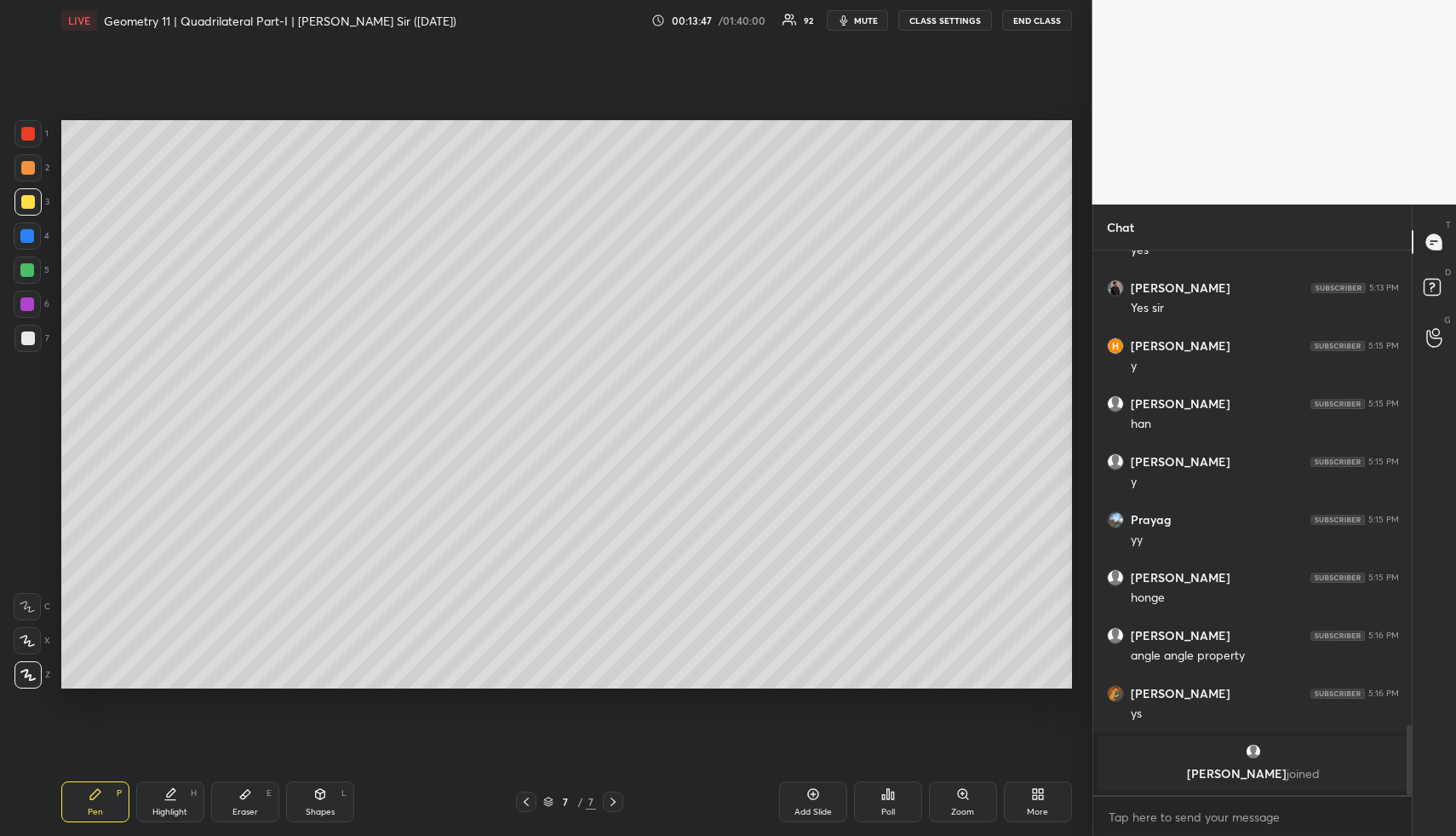
click at [28, 272] on div at bounding box center [27, 270] width 13 height 13
drag, startPoint x: 28, startPoint y: 238, endPoint x: 47, endPoint y: 225, distance: 23.0
click at [29, 239] on div at bounding box center [27, 236] width 13 height 13
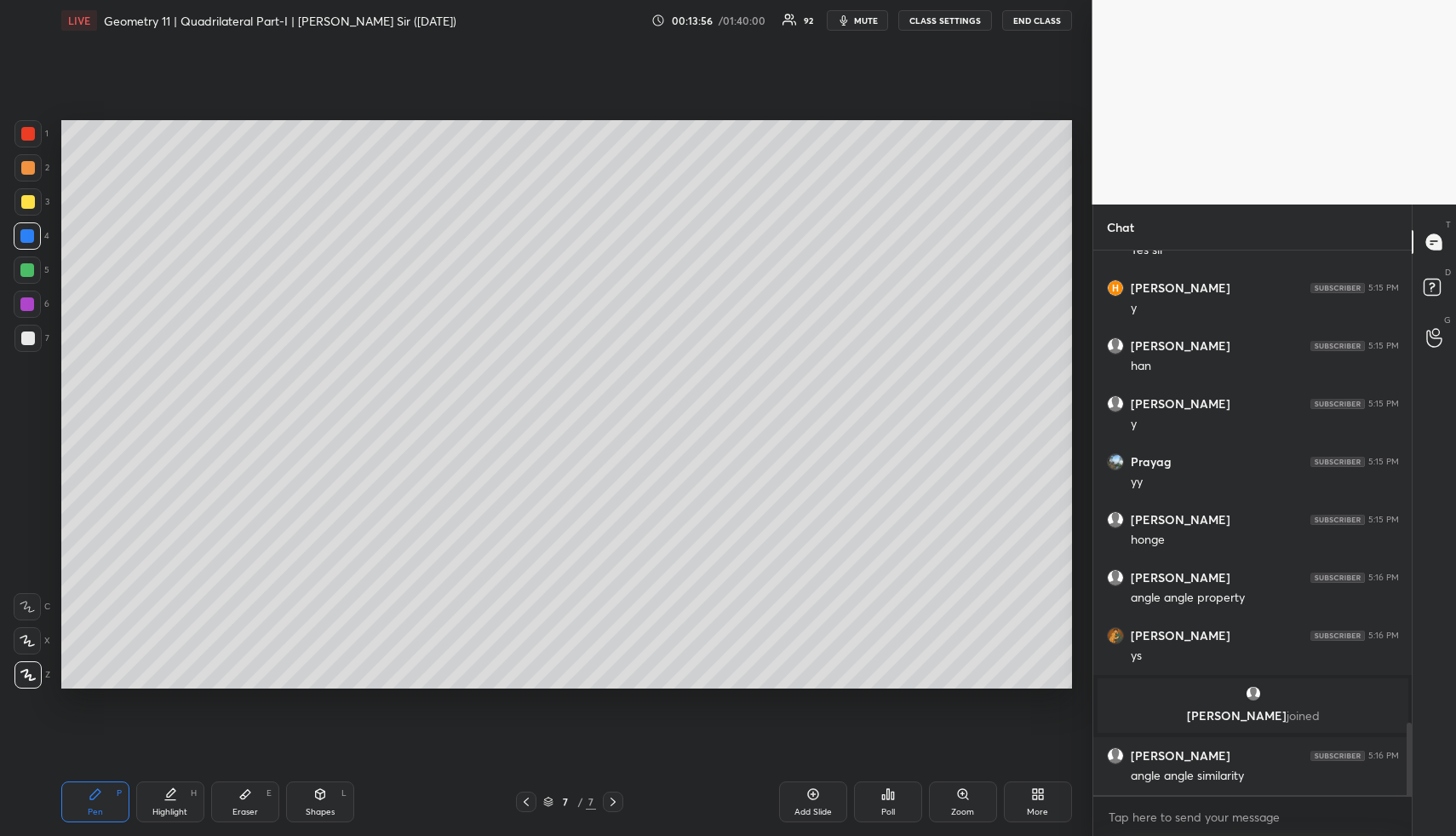
drag, startPoint x: 303, startPoint y: 811, endPoint x: 315, endPoint y: 808, distance: 12.4
click at [303, 811] on div "Shapes L" at bounding box center [319, 802] width 68 height 41
click at [24, 334] on div at bounding box center [28, 339] width 13 height 13
drag, startPoint x: 89, startPoint y: 800, endPoint x: 86, endPoint y: 789, distance: 11.4
click at [89, 800] on icon at bounding box center [96, 794] width 13 height 13
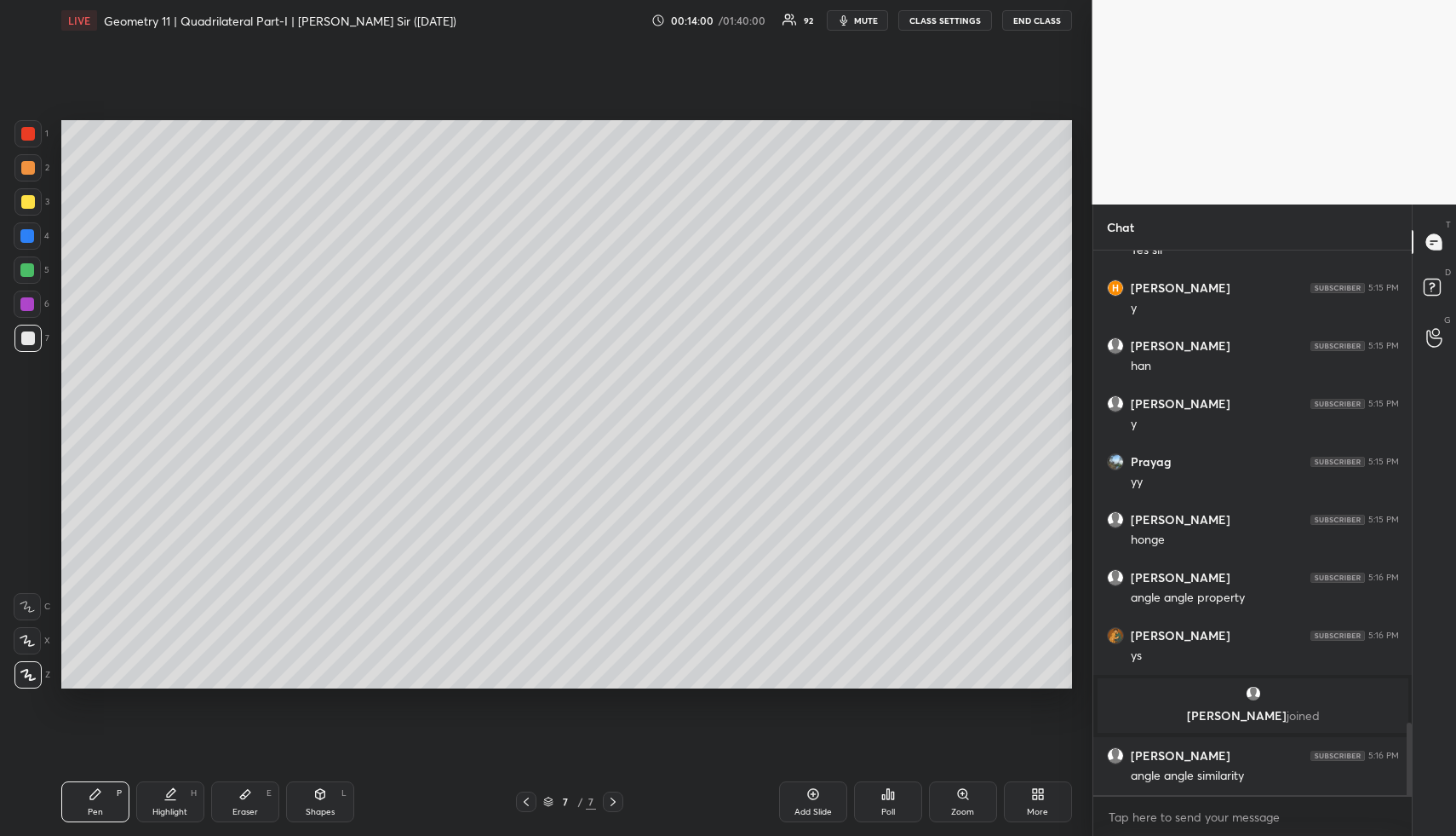
click at [30, 161] on div at bounding box center [28, 167] width 13 height 13
click at [31, 203] on div at bounding box center [28, 202] width 13 height 13
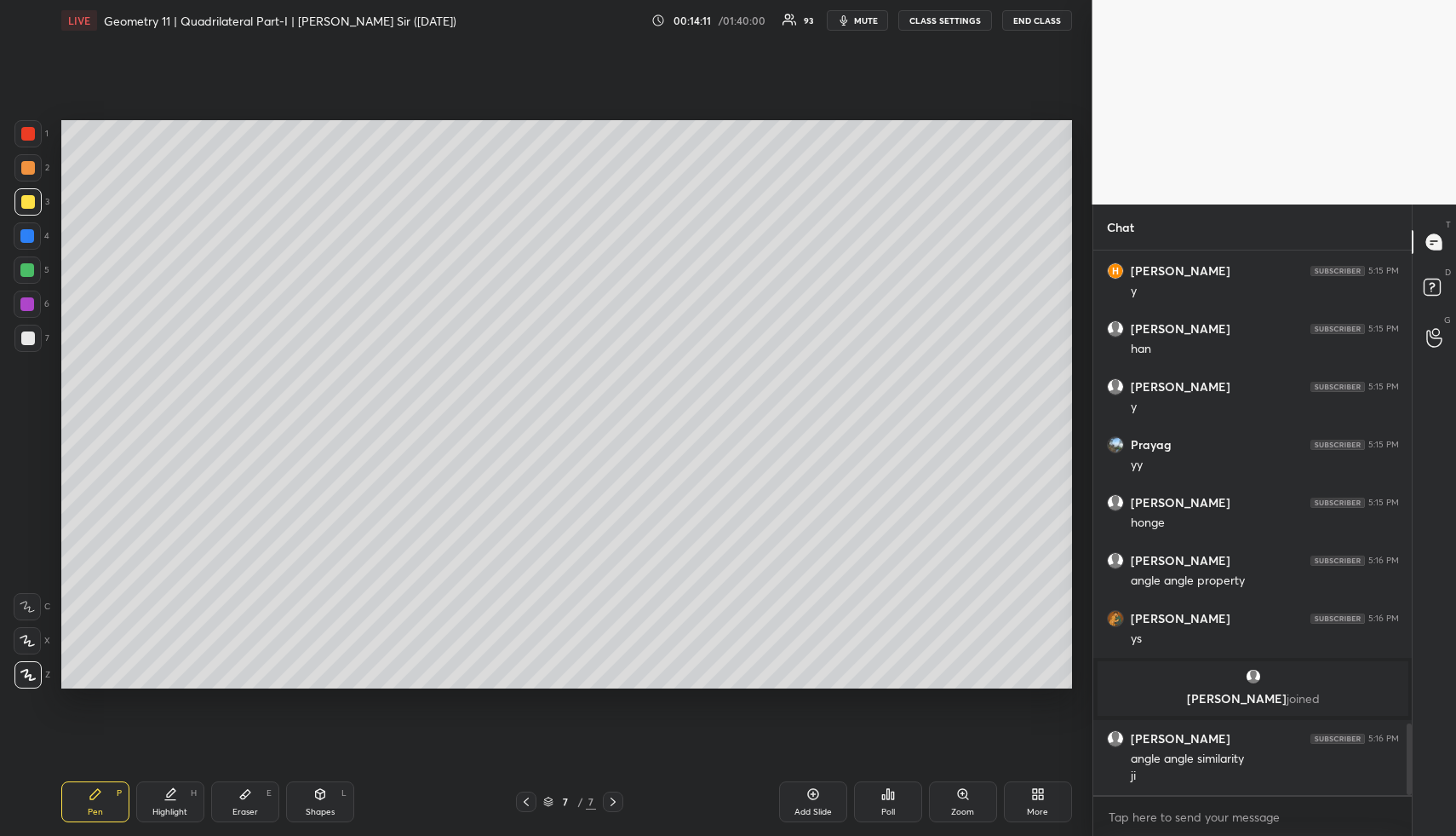
drag, startPoint x: 249, startPoint y: 800, endPoint x: 244, endPoint y: 705, distance: 95.1
click at [246, 792] on icon at bounding box center [245, 794] width 13 height 13
click at [90, 798] on div "Pen P" at bounding box center [95, 802] width 68 height 41
click at [163, 800] on div "Highlight H" at bounding box center [170, 802] width 68 height 41
click at [95, 818] on div "Pen P" at bounding box center [95, 802] width 68 height 41
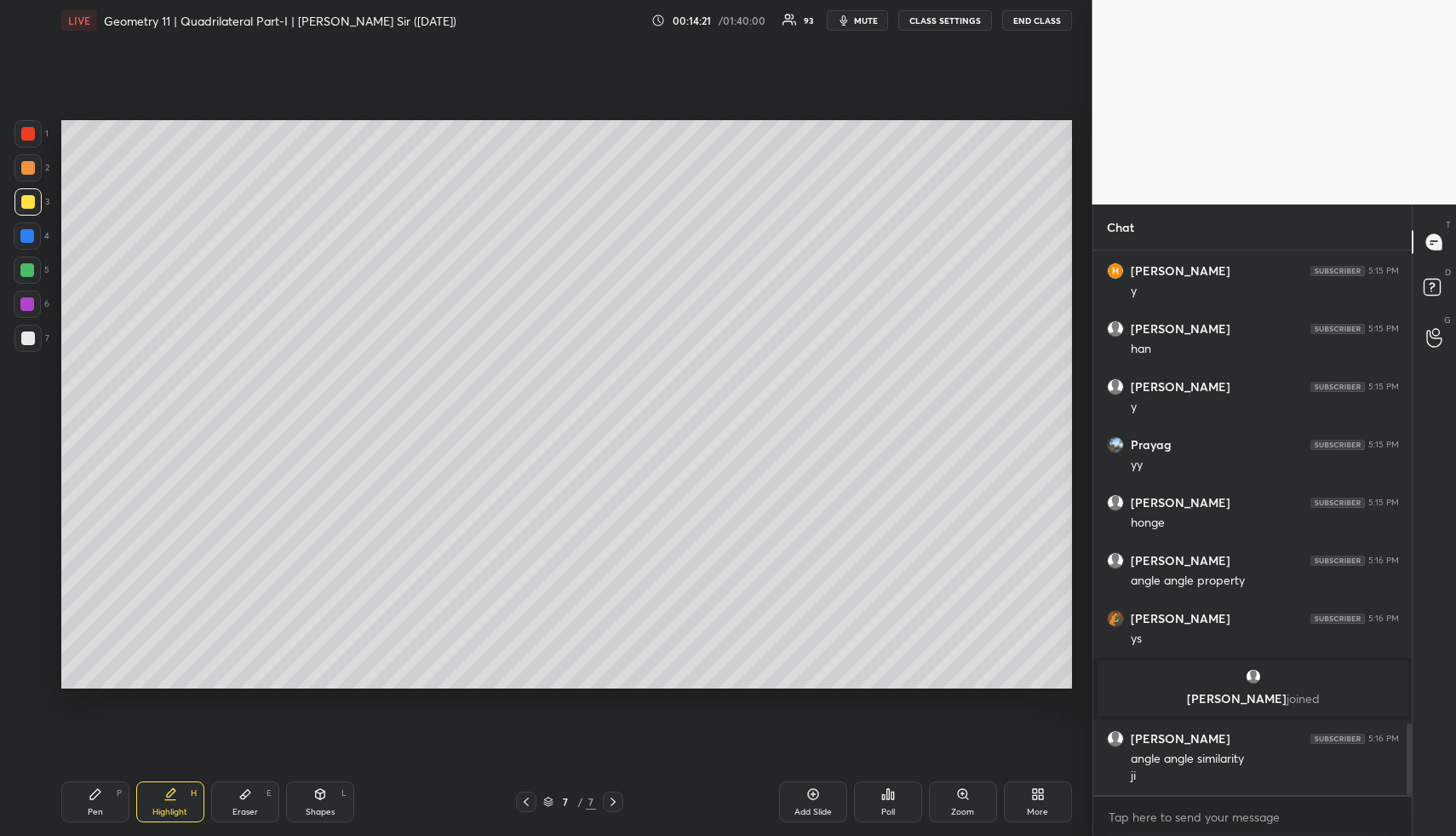
click at [99, 811] on div "Pen" at bounding box center [96, 811] width 15 height 9
click at [324, 812] on div "Shapes" at bounding box center [320, 811] width 29 height 9
click at [14, 324] on div "7" at bounding box center [32, 338] width 35 height 28
click at [23, 332] on div at bounding box center [28, 339] width 13 height 13
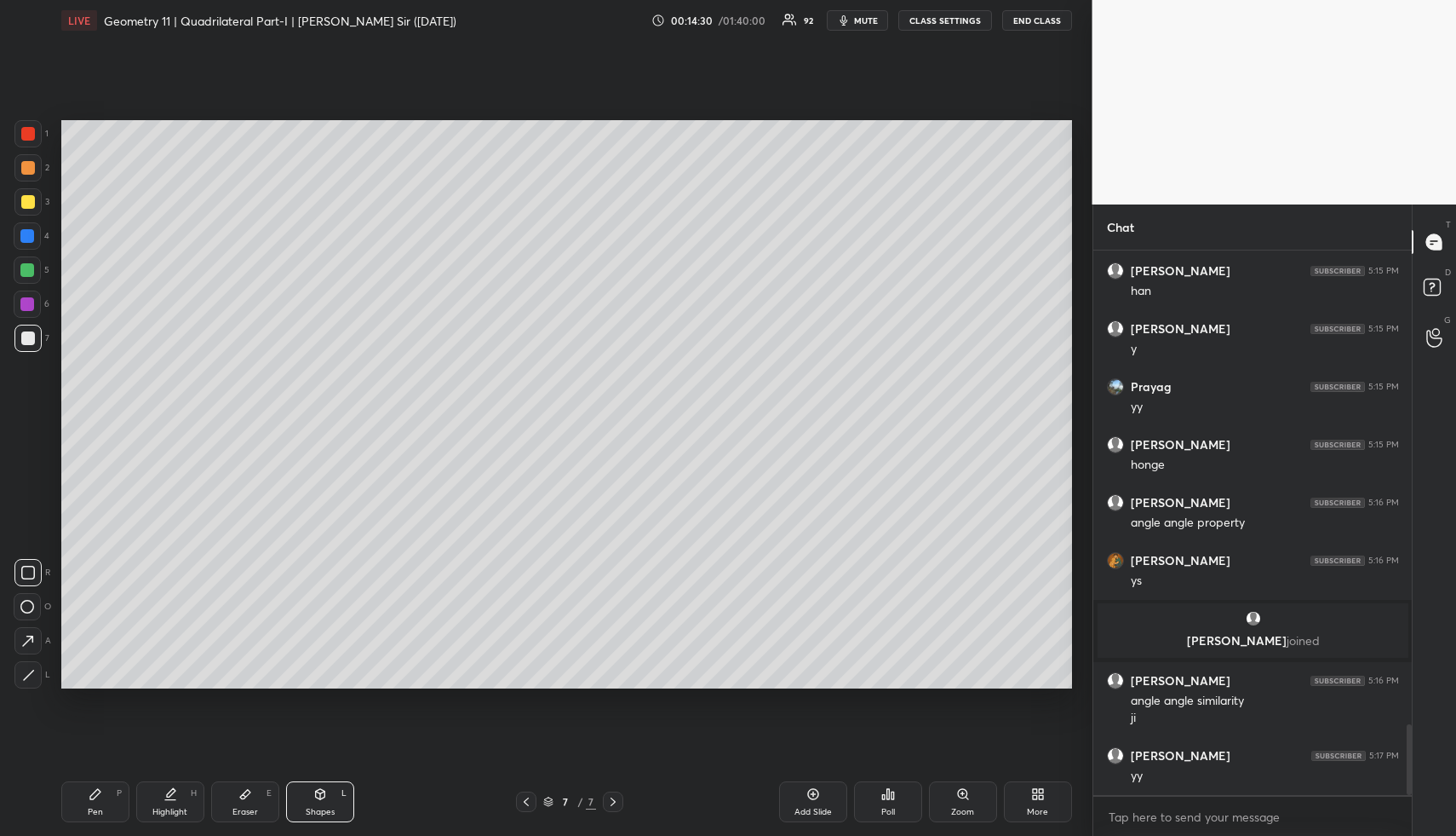
click at [176, 810] on div "Highlight" at bounding box center [169, 811] width 35 height 9
drag, startPoint x: 176, startPoint y: 810, endPoint x: 181, endPoint y: 790, distance: 20.6
click at [177, 802] on div "Highlight H" at bounding box center [170, 802] width 68 height 41
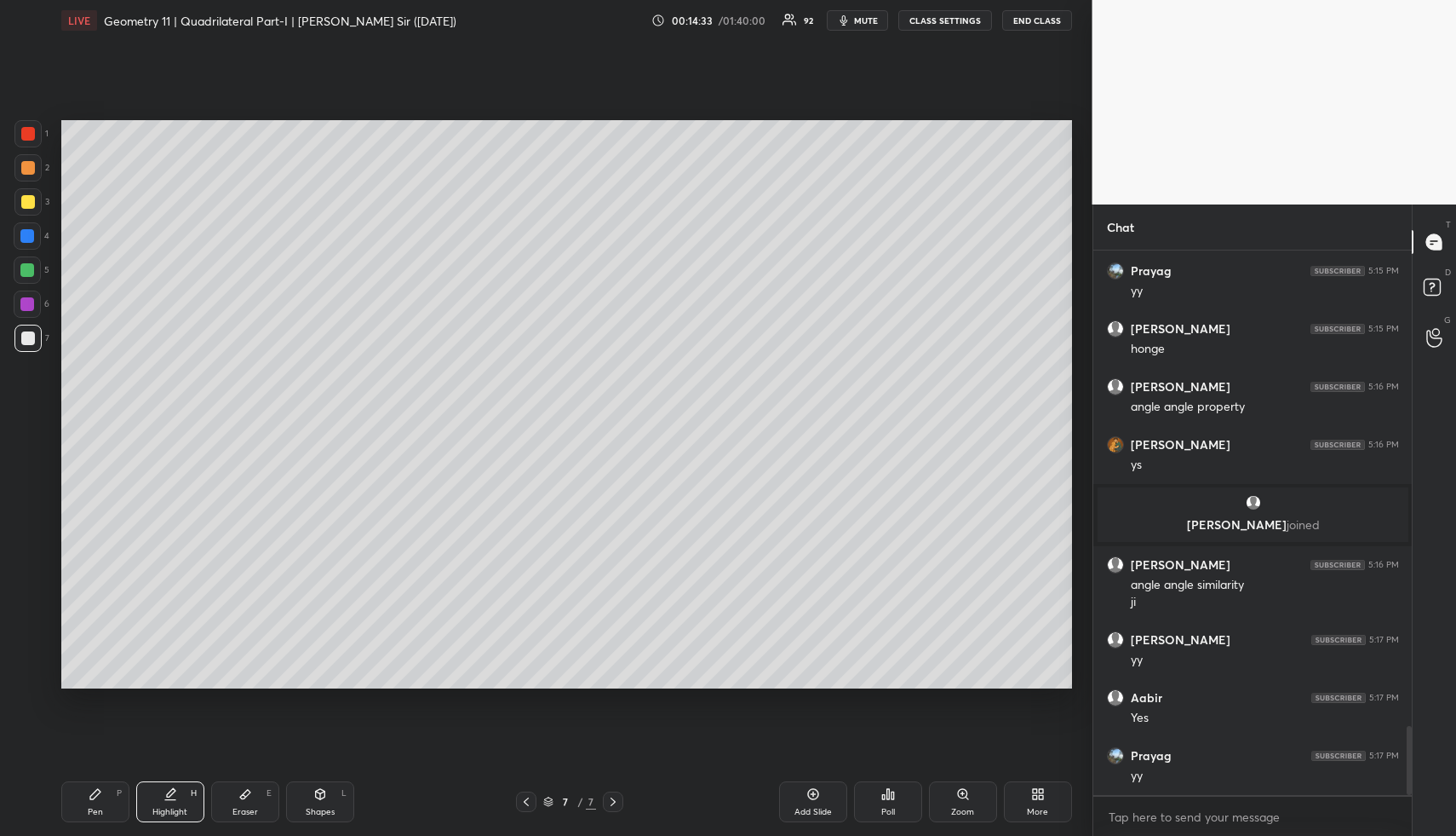
scroll to position [3806, 0]
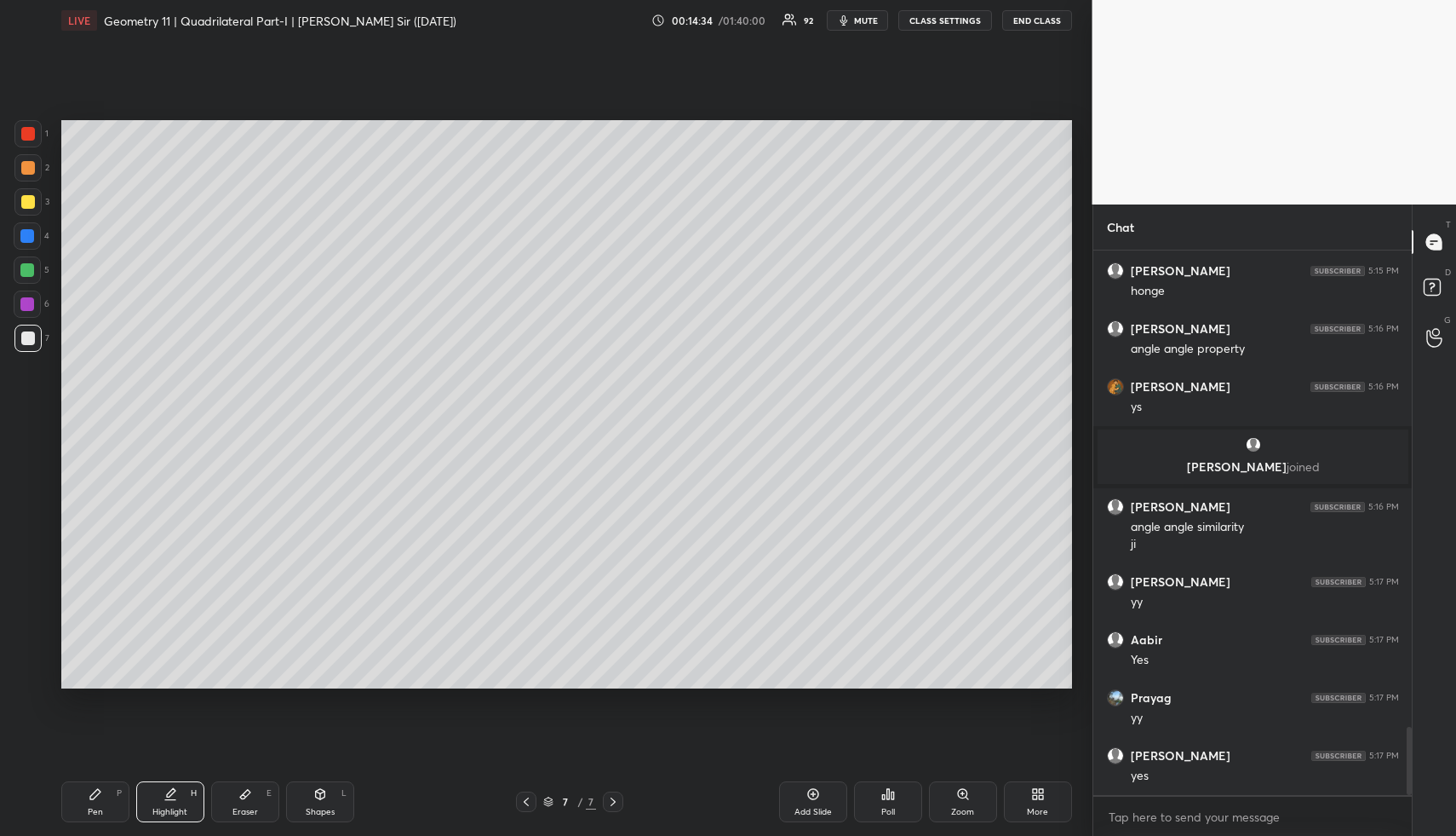
click at [95, 793] on icon at bounding box center [95, 794] width 11 height 11
click at [38, 333] on div at bounding box center [28, 338] width 28 height 28
drag, startPoint x: 32, startPoint y: 172, endPoint x: 54, endPoint y: 218, distance: 51.0
click at [27, 176] on div at bounding box center [28, 167] width 28 height 28
click at [316, 816] on div "Shapes L" at bounding box center [319, 802] width 68 height 41
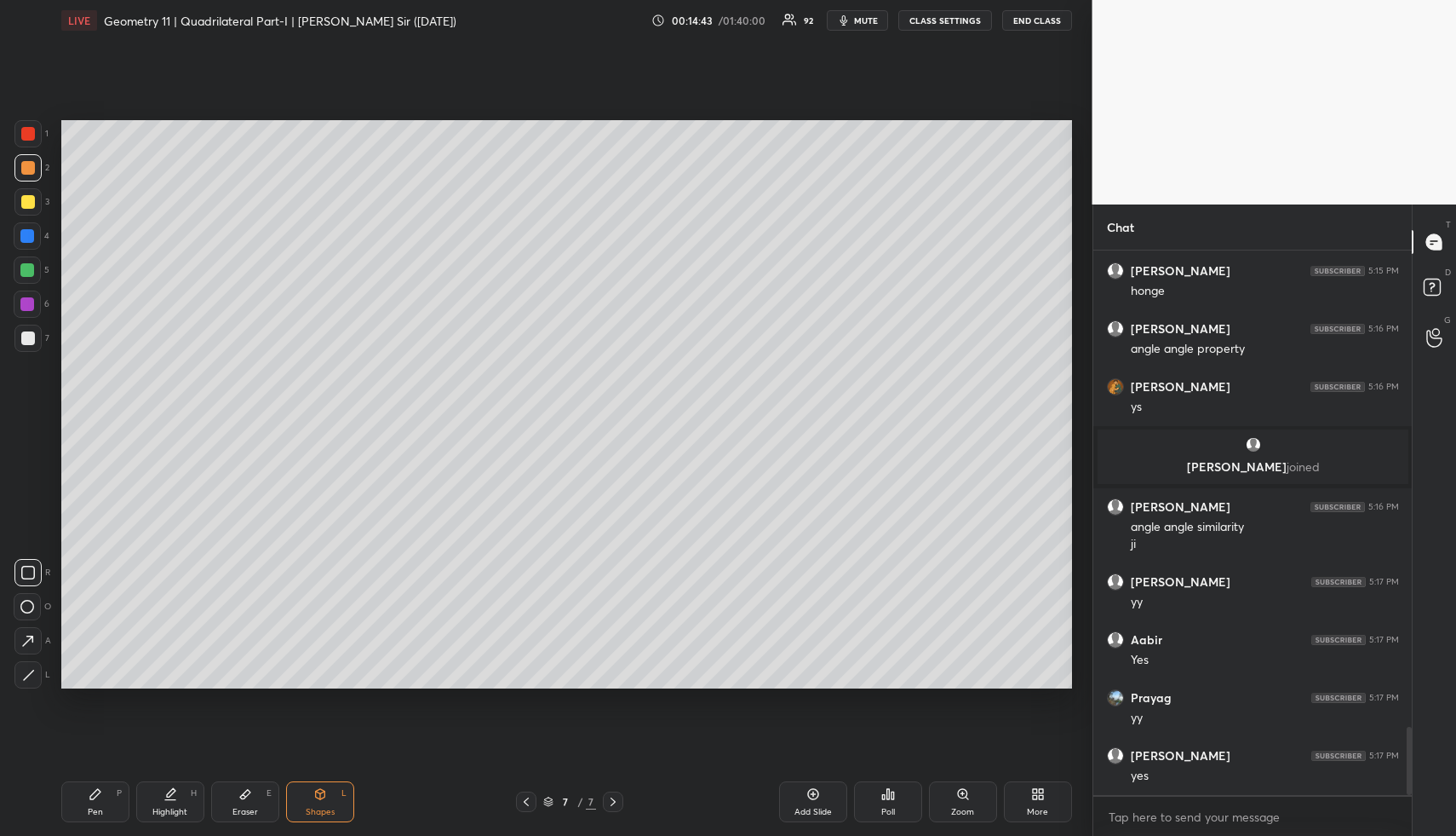
click at [36, 340] on div at bounding box center [28, 338] width 28 height 28
drag, startPoint x: 176, startPoint y: 798, endPoint x: 186, endPoint y: 748, distance: 51.0
click at [175, 797] on icon at bounding box center [170, 794] width 13 height 13
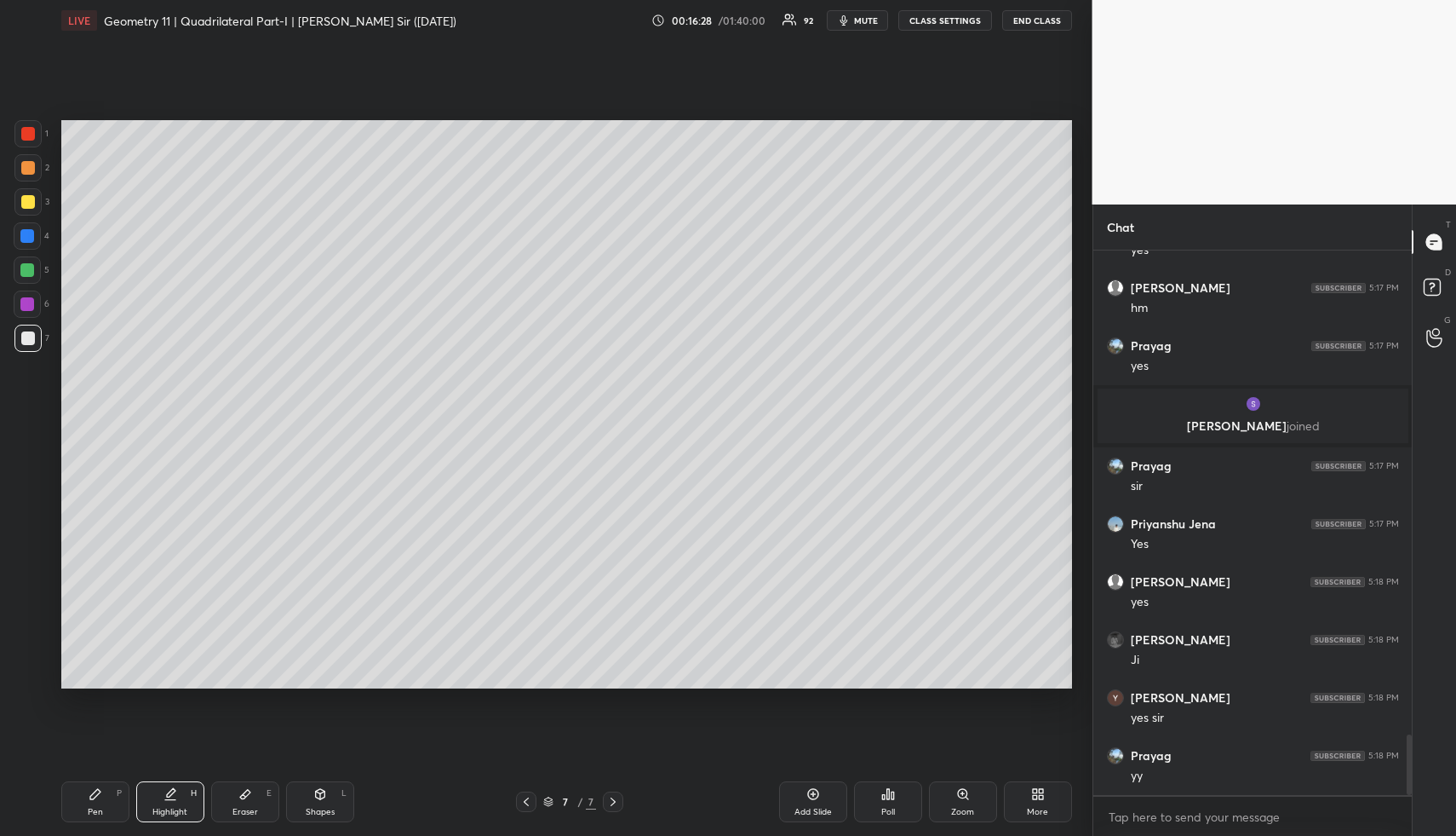
scroll to position [4431, 0]
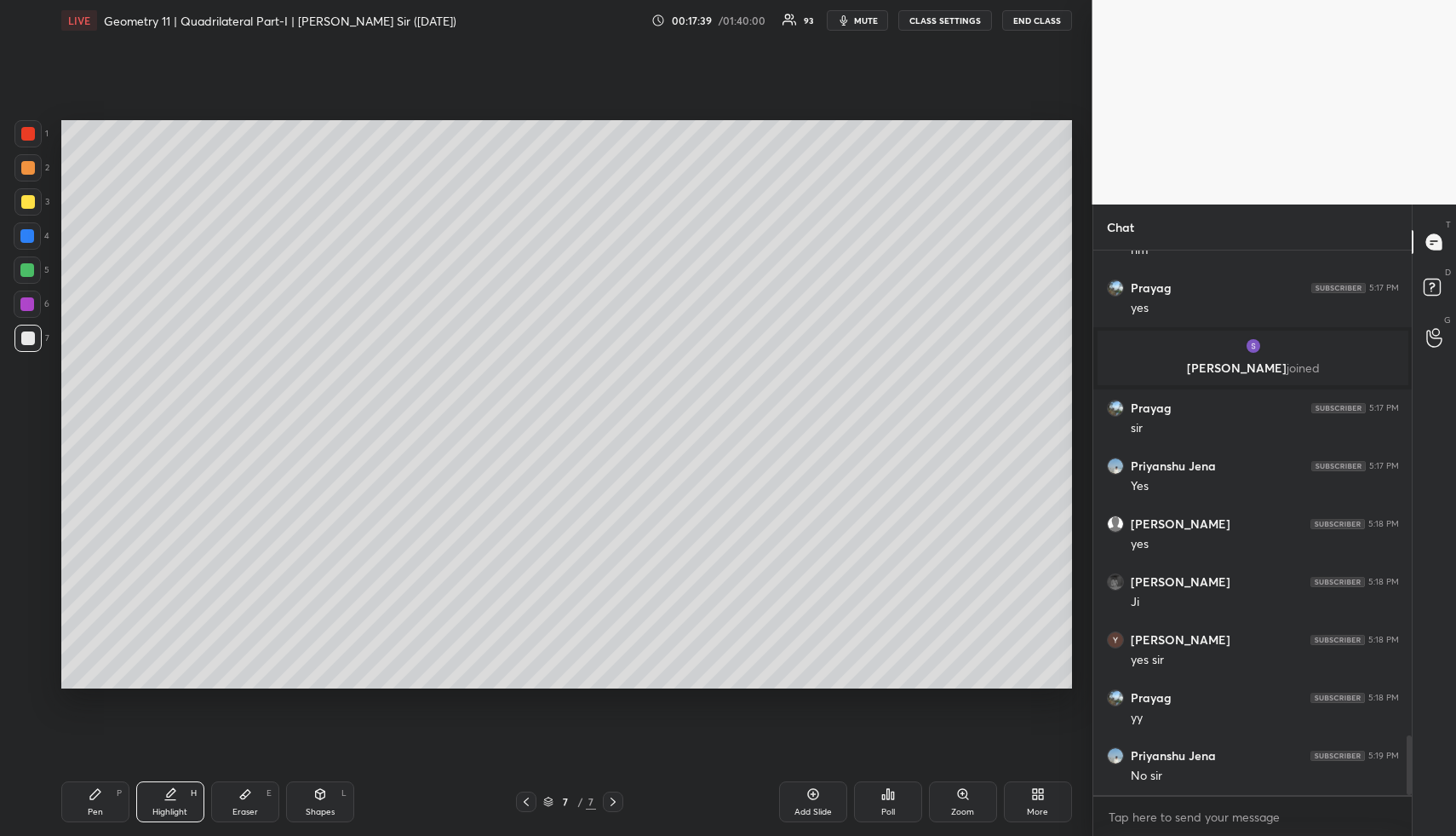
drag, startPoint x: 826, startPoint y: 792, endPoint x: 817, endPoint y: 794, distance: 9.2
click at [824, 793] on div "Add Slide" at bounding box center [813, 802] width 68 height 41
click at [120, 807] on div "Pen P" at bounding box center [95, 802] width 68 height 41
drag, startPoint x: 116, startPoint y: 806, endPoint x: 120, endPoint y: 745, distance: 61.1
click at [116, 806] on div "Pen P" at bounding box center [95, 802] width 68 height 41
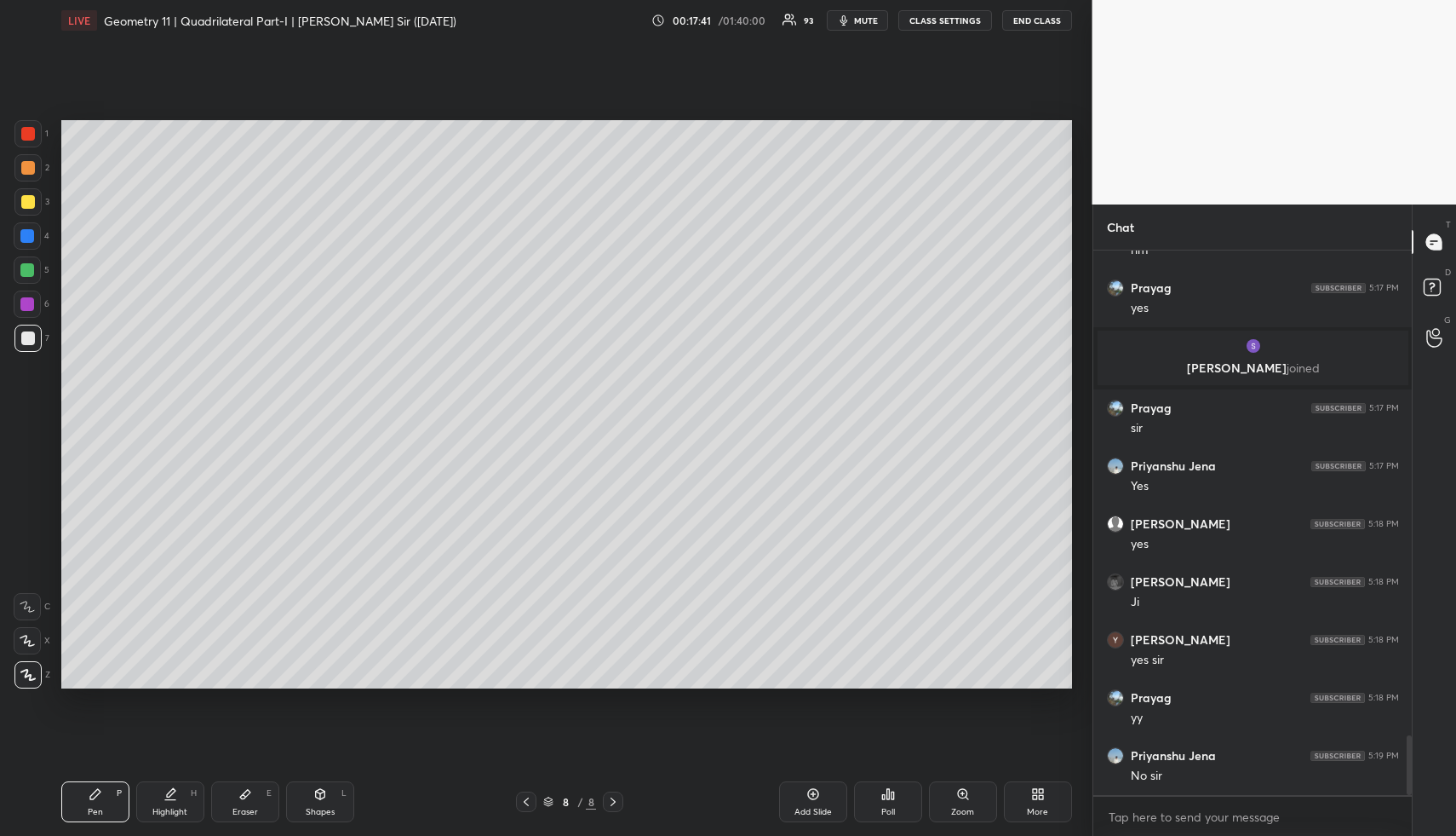
click at [32, 165] on div at bounding box center [28, 167] width 13 height 13
click at [31, 166] on div at bounding box center [28, 167] width 13 height 13
click at [320, 803] on div "Shapes L" at bounding box center [319, 802] width 68 height 41
click at [34, 676] on div at bounding box center [28, 674] width 28 height 28
drag, startPoint x: 23, startPoint y: 666, endPoint x: 30, endPoint y: 651, distance: 16.6
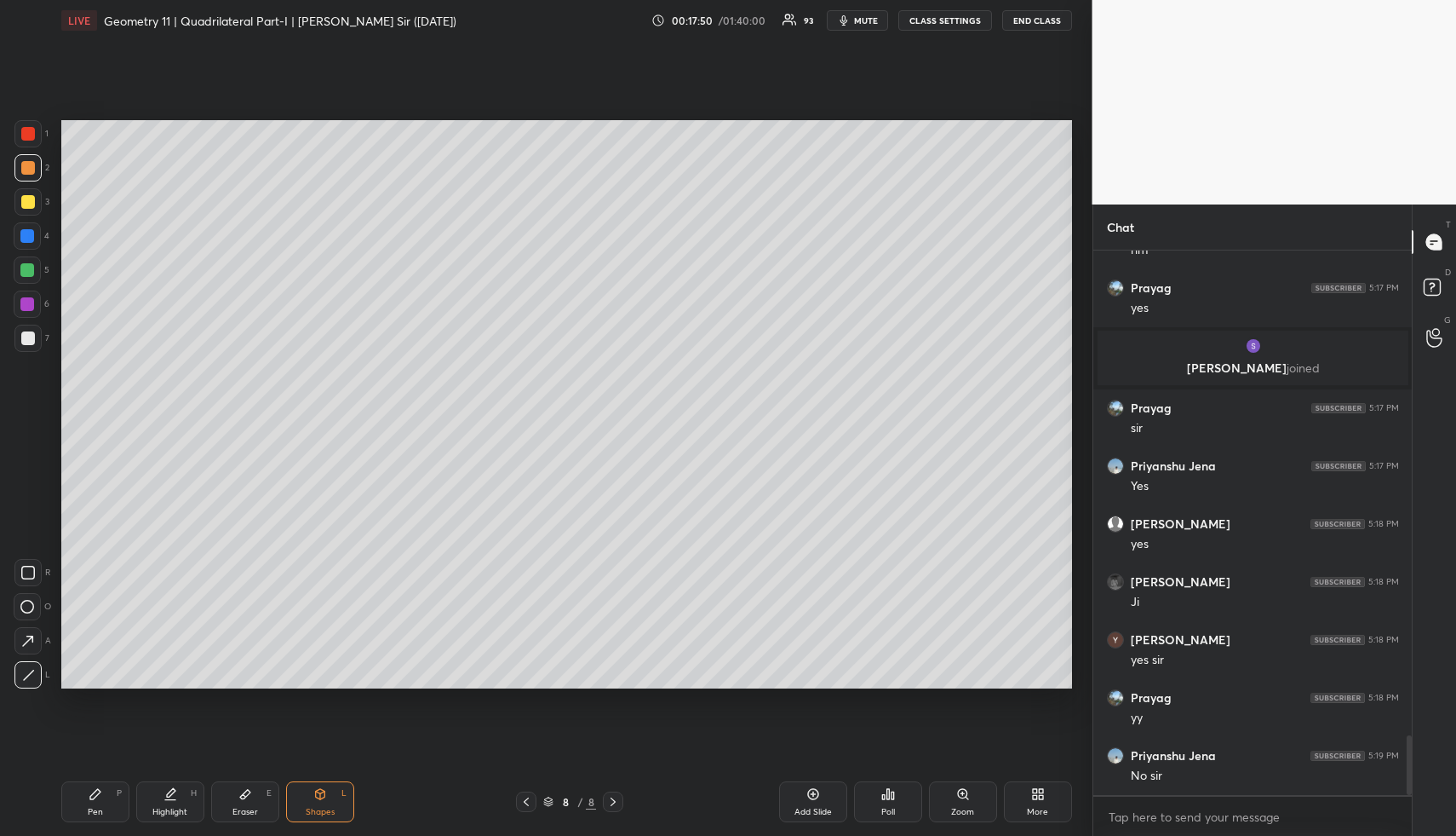
click at [24, 663] on div at bounding box center [28, 674] width 28 height 28
click at [28, 264] on div at bounding box center [27, 270] width 13 height 13
drag, startPoint x: 28, startPoint y: 264, endPoint x: 48, endPoint y: 260, distance: 20.4
click at [28, 264] on div at bounding box center [27, 270] width 13 height 13
click at [327, 814] on div "Shapes" at bounding box center [320, 811] width 29 height 9
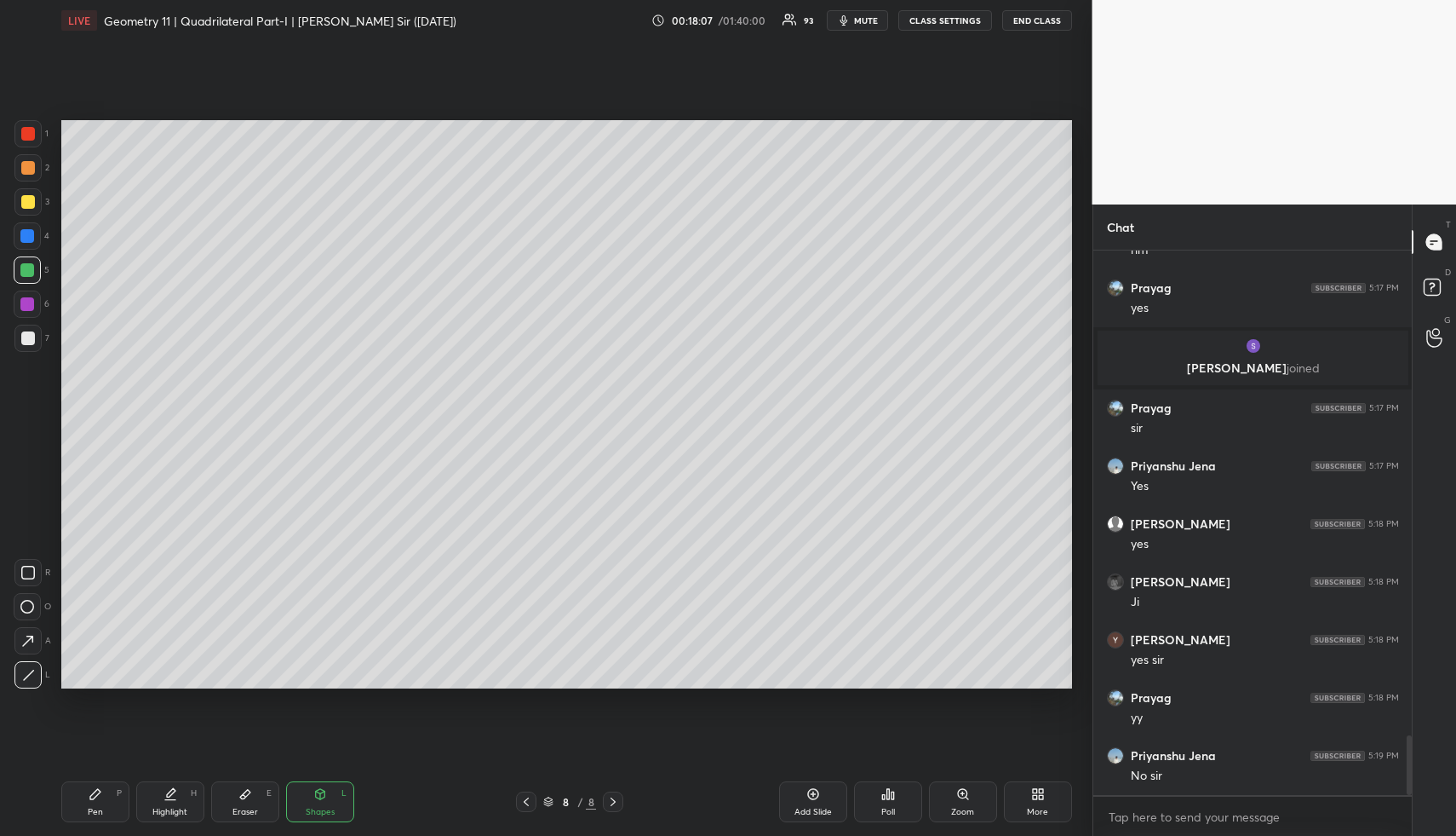
click at [22, 302] on div at bounding box center [27, 304] width 13 height 13
drag, startPoint x: 22, startPoint y: 302, endPoint x: 29, endPoint y: 355, distance: 53.5
click at [22, 302] on div at bounding box center [27, 304] width 13 height 13
drag, startPoint x: 40, startPoint y: 668, endPoint x: 49, endPoint y: 634, distance: 35.2
click at [40, 668] on div at bounding box center [28, 674] width 28 height 28
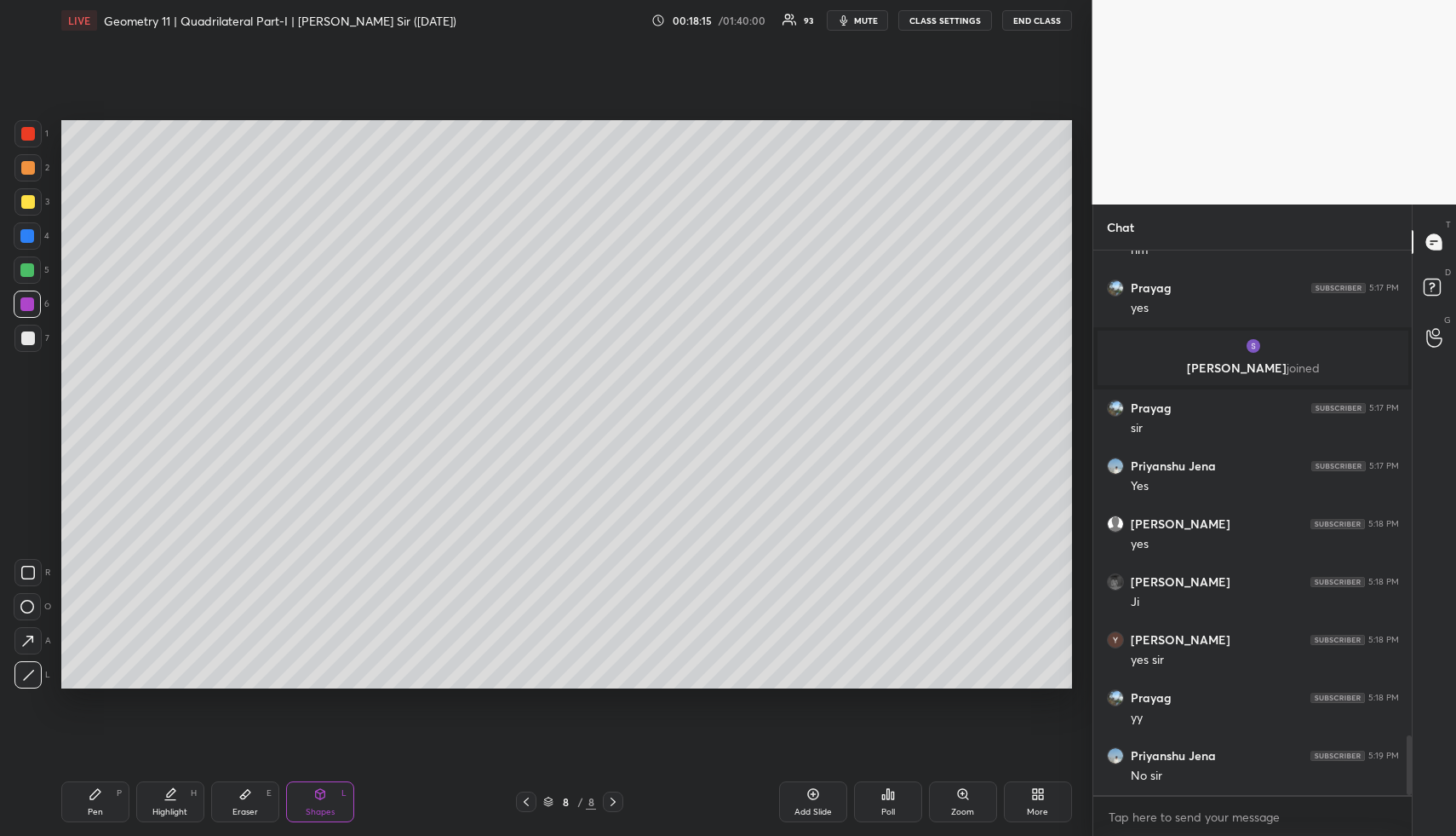
click at [39, 241] on div at bounding box center [27, 235] width 28 height 28
drag, startPoint x: 31, startPoint y: 574, endPoint x: 43, endPoint y: 544, distance: 32.3
click at [32, 571] on icon at bounding box center [28, 572] width 13 height 13
click at [109, 811] on div "Pen P" at bounding box center [95, 802] width 68 height 41
click at [112, 803] on div "Pen P" at bounding box center [95, 802] width 68 height 41
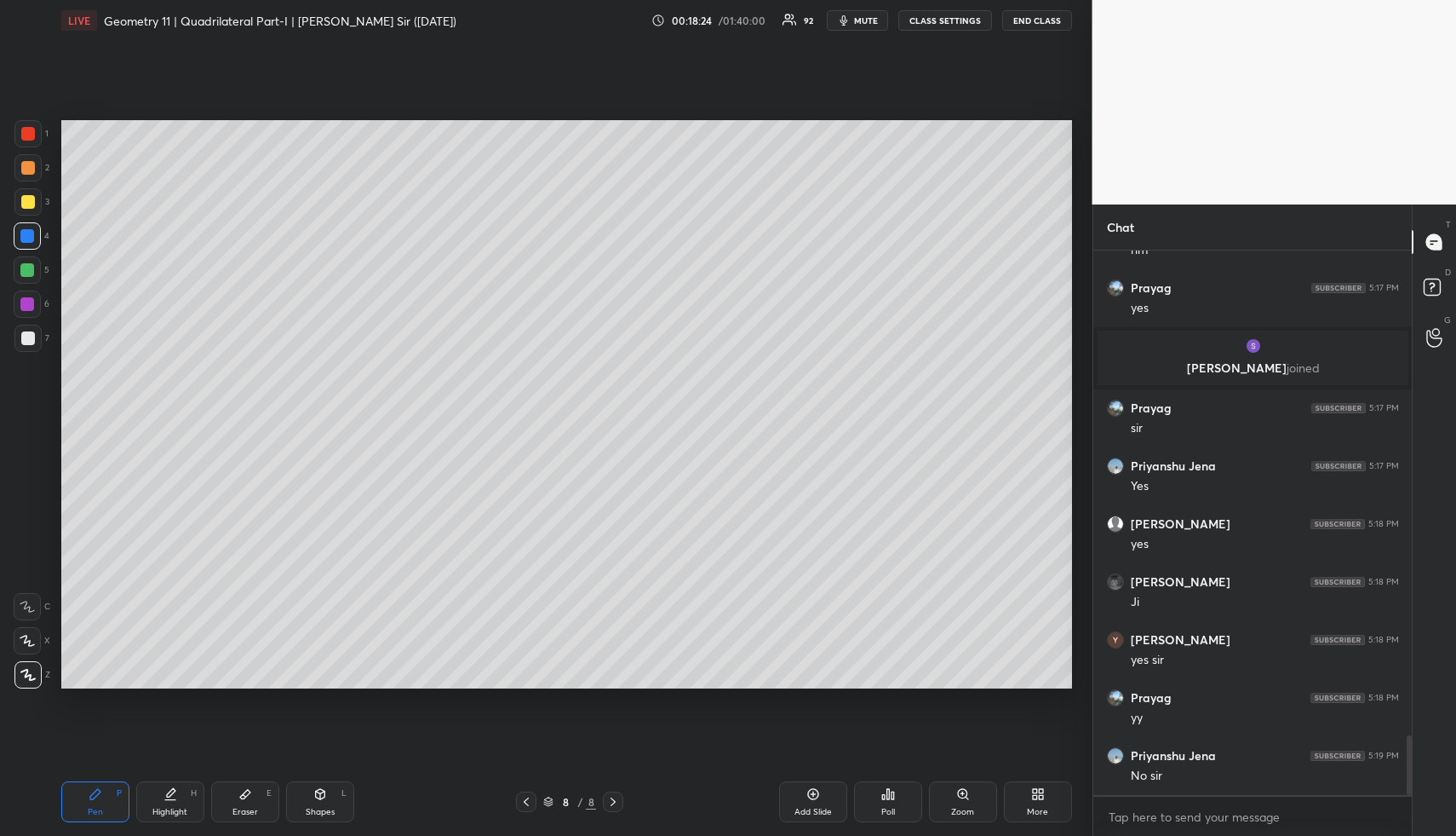
drag, startPoint x: 29, startPoint y: 194, endPoint x: 27, endPoint y: 212, distance: 18.1
click at [27, 195] on div at bounding box center [28, 202] width 13 height 13
click at [24, 645] on icon at bounding box center [27, 641] width 15 height 11
click at [26, 646] on icon at bounding box center [27, 641] width 15 height 11
click at [176, 802] on div "Highlight H" at bounding box center [170, 802] width 68 height 41
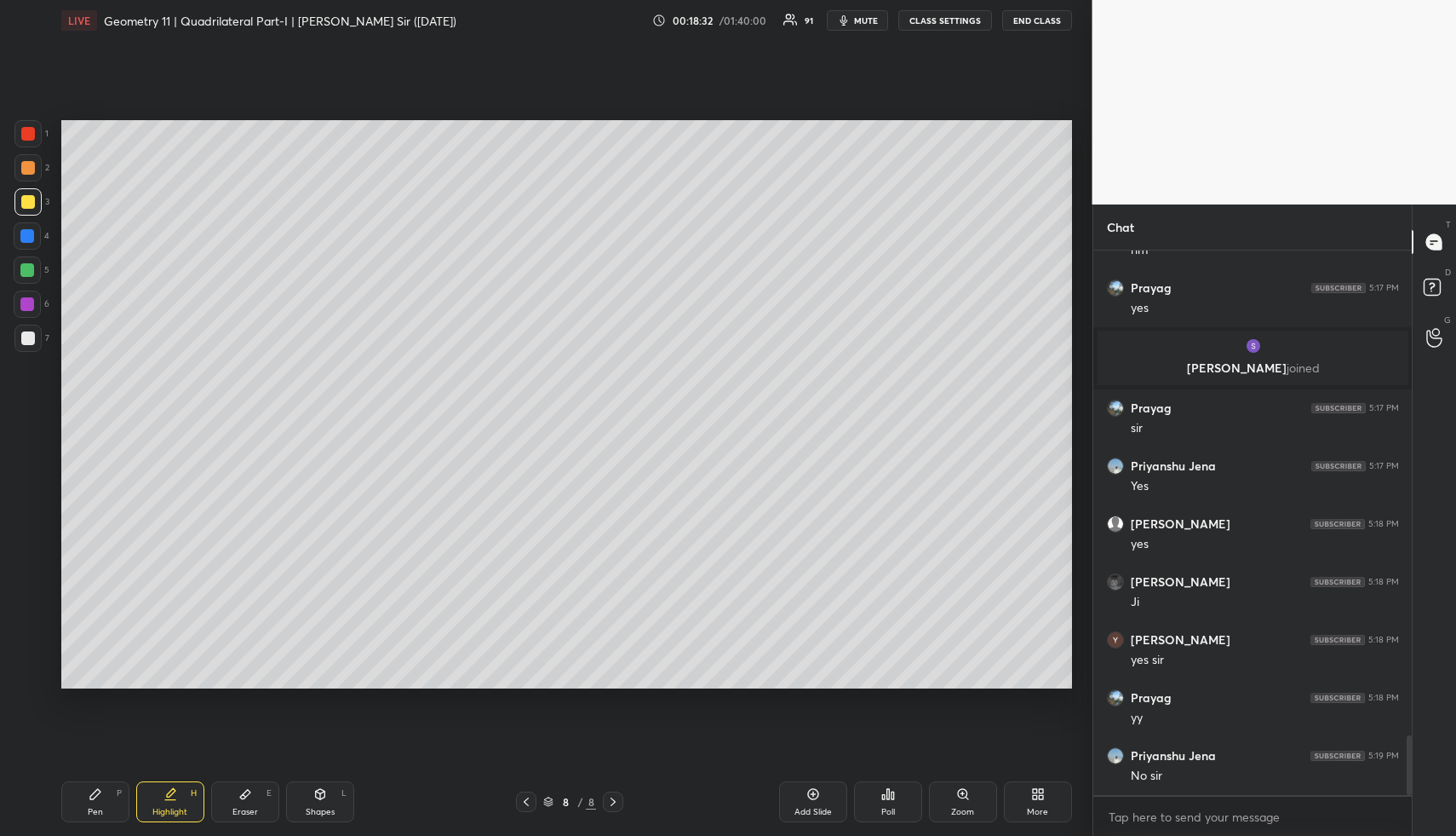
drag, startPoint x: 178, startPoint y: 802, endPoint x: 181, endPoint y: 789, distance: 13.3
click at [178, 802] on div "Highlight H" at bounding box center [170, 802] width 68 height 41
click at [106, 802] on div "Pen P" at bounding box center [95, 802] width 68 height 41
drag, startPoint x: 114, startPoint y: 806, endPoint x: 98, endPoint y: 695, distance: 112.1
click at [114, 806] on div "Pen P" at bounding box center [95, 802] width 68 height 41
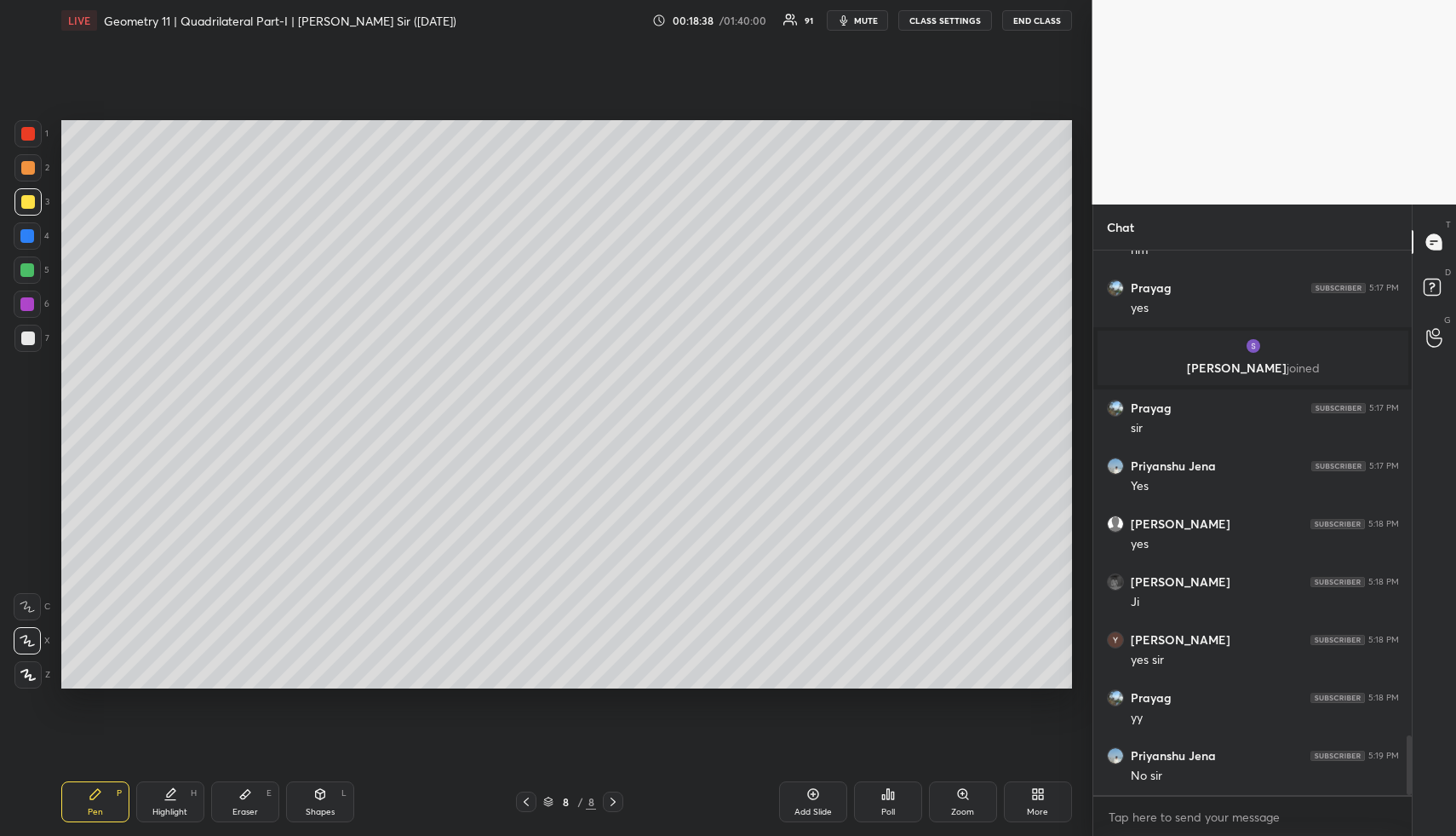
click at [23, 333] on div at bounding box center [28, 339] width 13 height 13
click at [31, 336] on div at bounding box center [28, 339] width 13 height 13
click at [163, 795] on icon at bounding box center [170, 794] width 13 height 13
drag, startPoint x: 166, startPoint y: 815, endPoint x: 167, endPoint y: 777, distance: 38.0
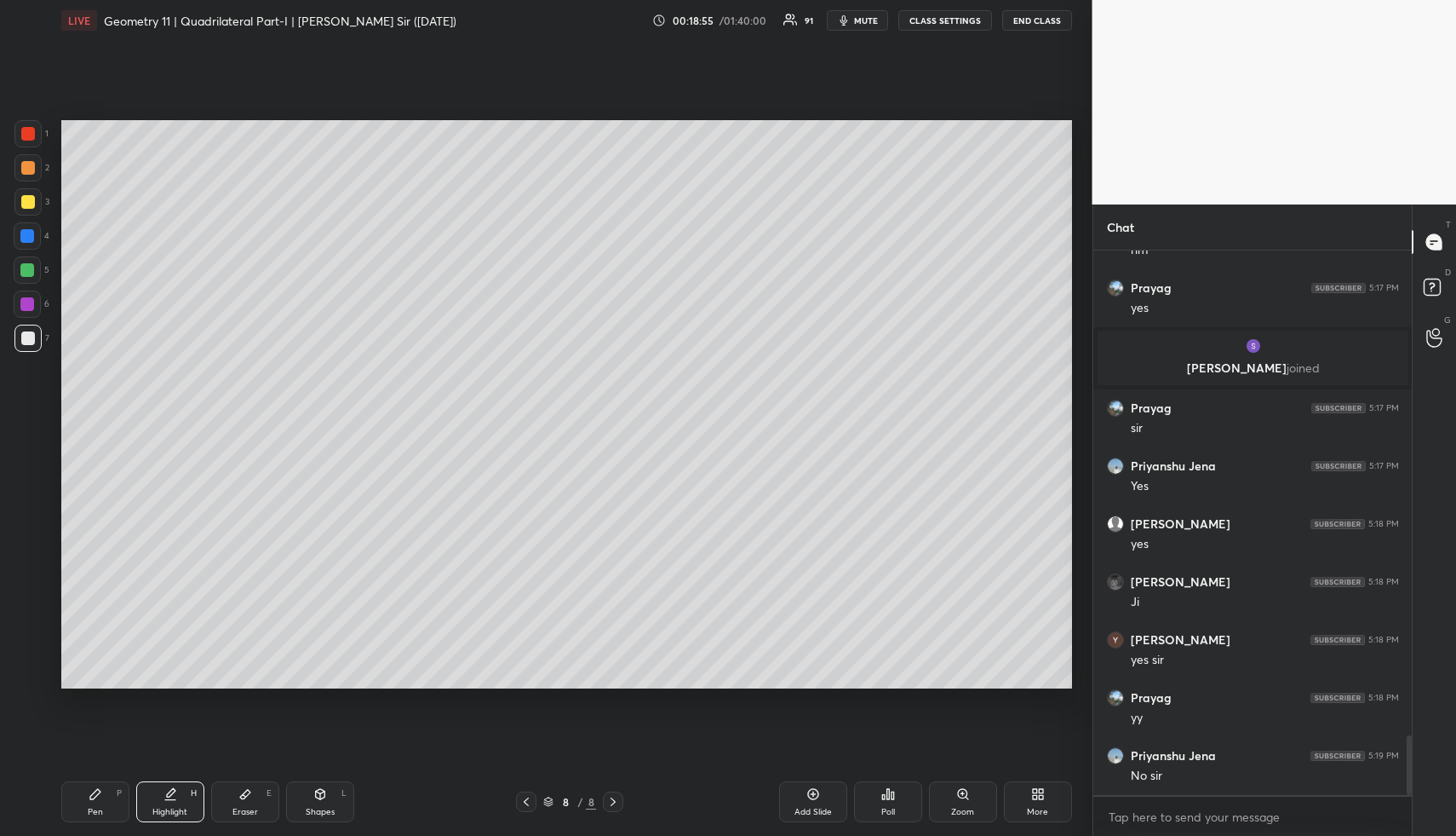
click at [167, 803] on div "Highlight H" at bounding box center [170, 802] width 68 height 41
click at [90, 809] on div "Pen" at bounding box center [96, 811] width 15 height 9
drag, startPoint x: 90, startPoint y: 809, endPoint x: 77, endPoint y: 693, distance: 116.7
click at [93, 803] on div "Pen P" at bounding box center [95, 802] width 68 height 41
click at [34, 158] on div at bounding box center [28, 167] width 28 height 28
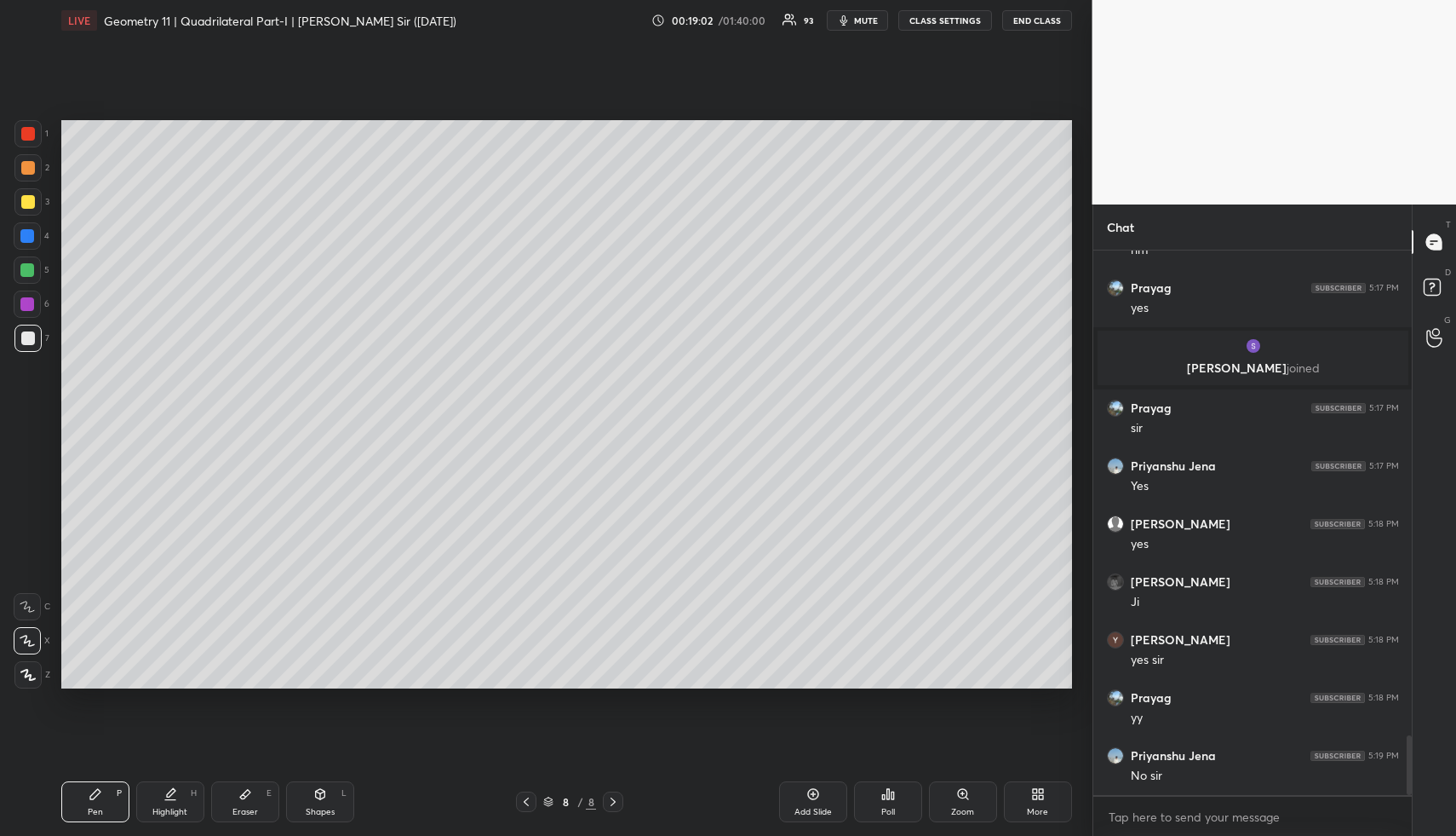
drag, startPoint x: 34, startPoint y: 158, endPoint x: 49, endPoint y: 158, distance: 15.0
click at [34, 158] on div at bounding box center [28, 167] width 28 height 28
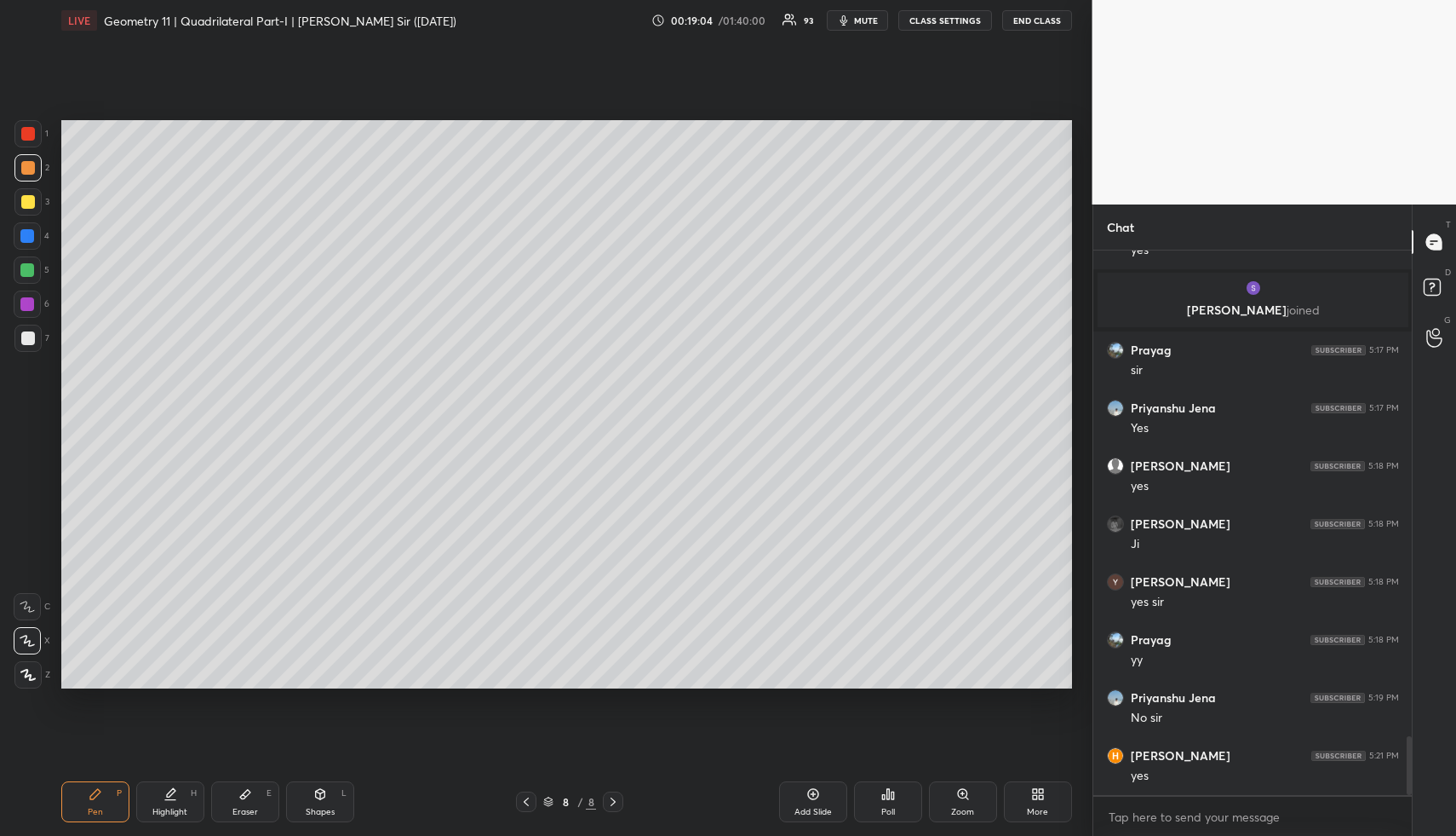
scroll to position [4546, 0]
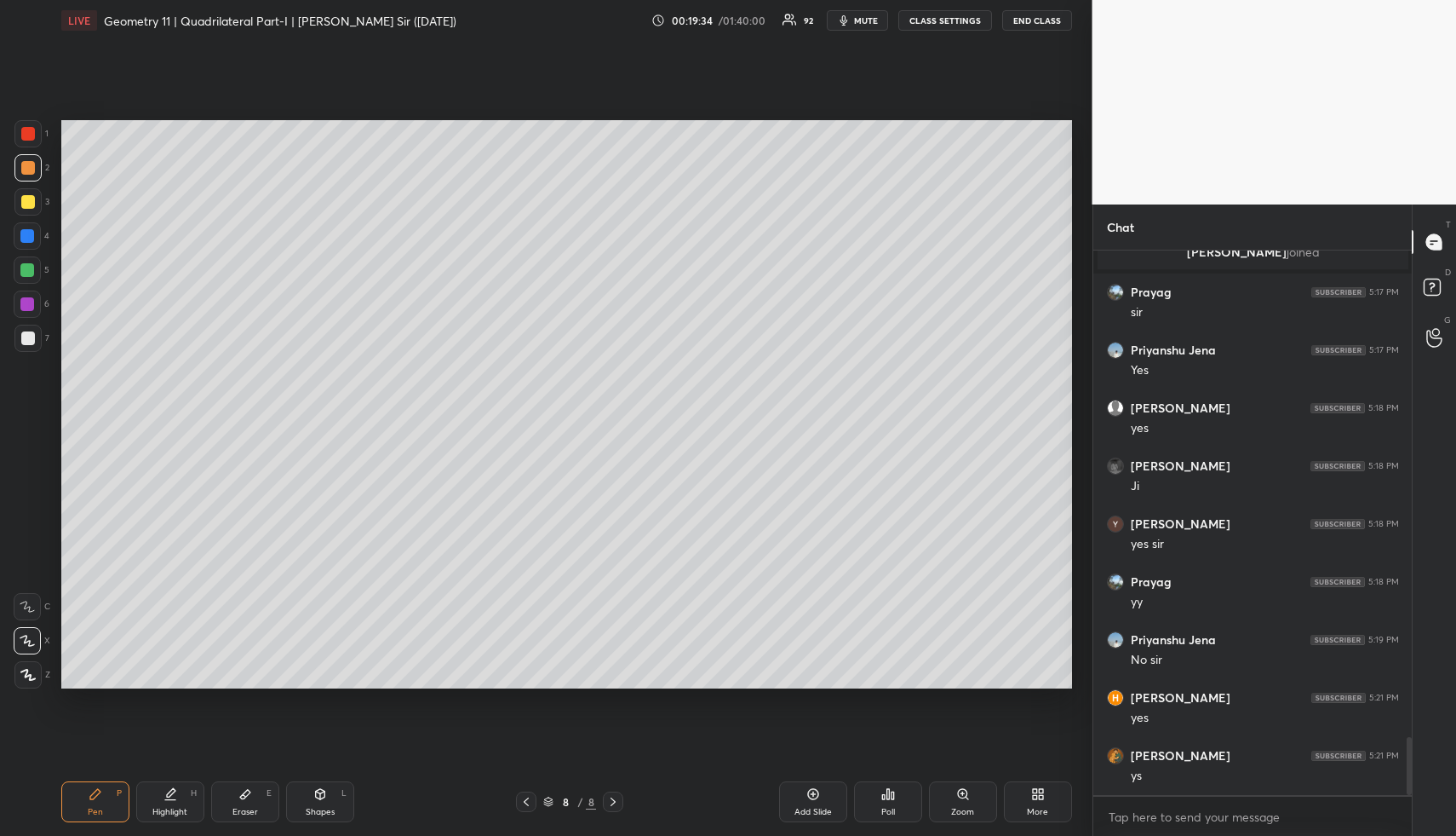
click at [338, 798] on div "Shapes L" at bounding box center [319, 802] width 68 height 41
drag, startPoint x: 338, startPoint y: 798, endPoint x: 302, endPoint y: 707, distance: 97.9
click at [338, 798] on div "Shapes L" at bounding box center [319, 802] width 68 height 41
drag, startPoint x: 27, startPoint y: 201, endPoint x: 52, endPoint y: 194, distance: 26.0
click at [27, 201] on div at bounding box center [28, 202] width 13 height 13
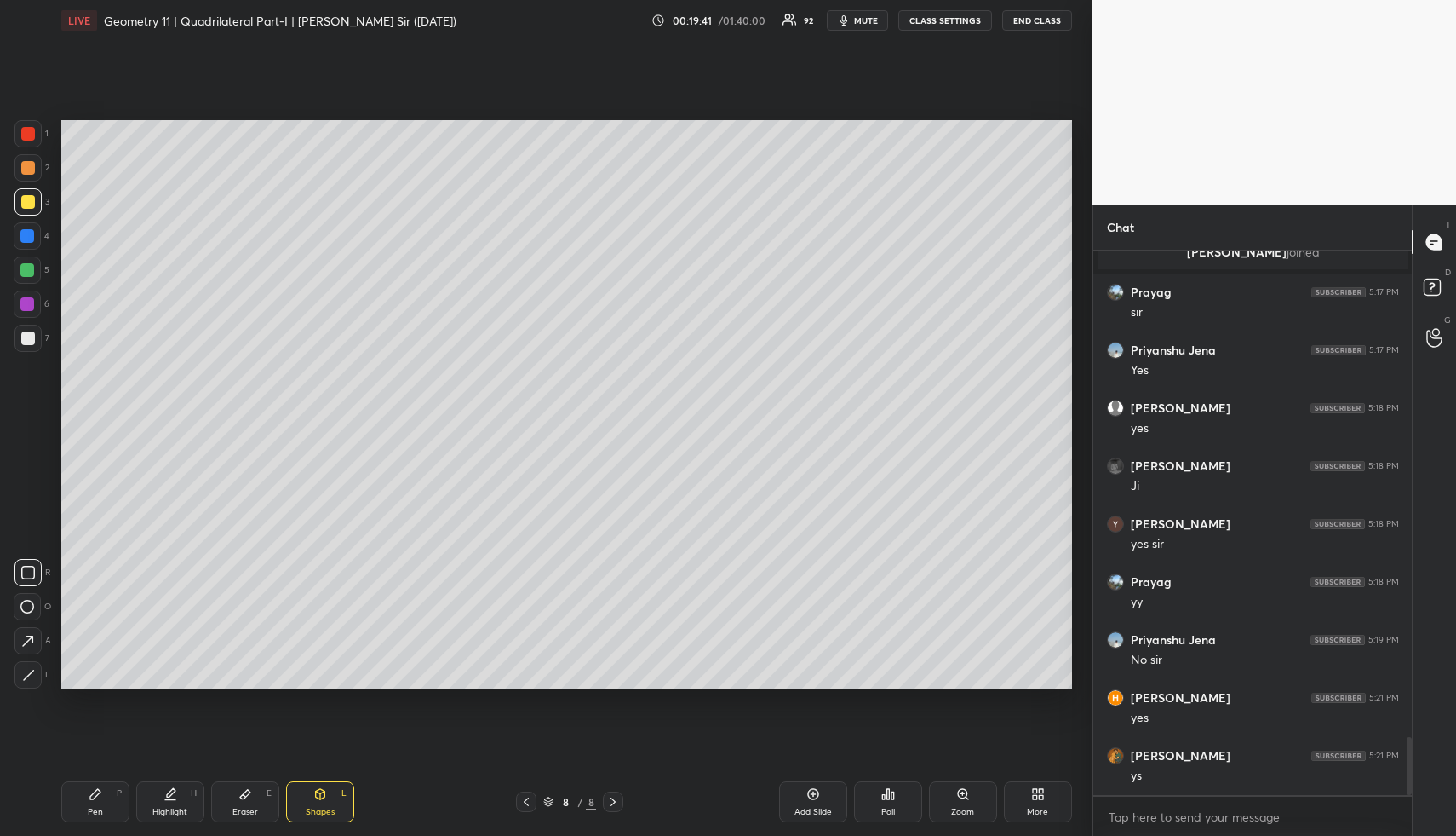
click at [181, 792] on div "Highlight H" at bounding box center [170, 802] width 68 height 41
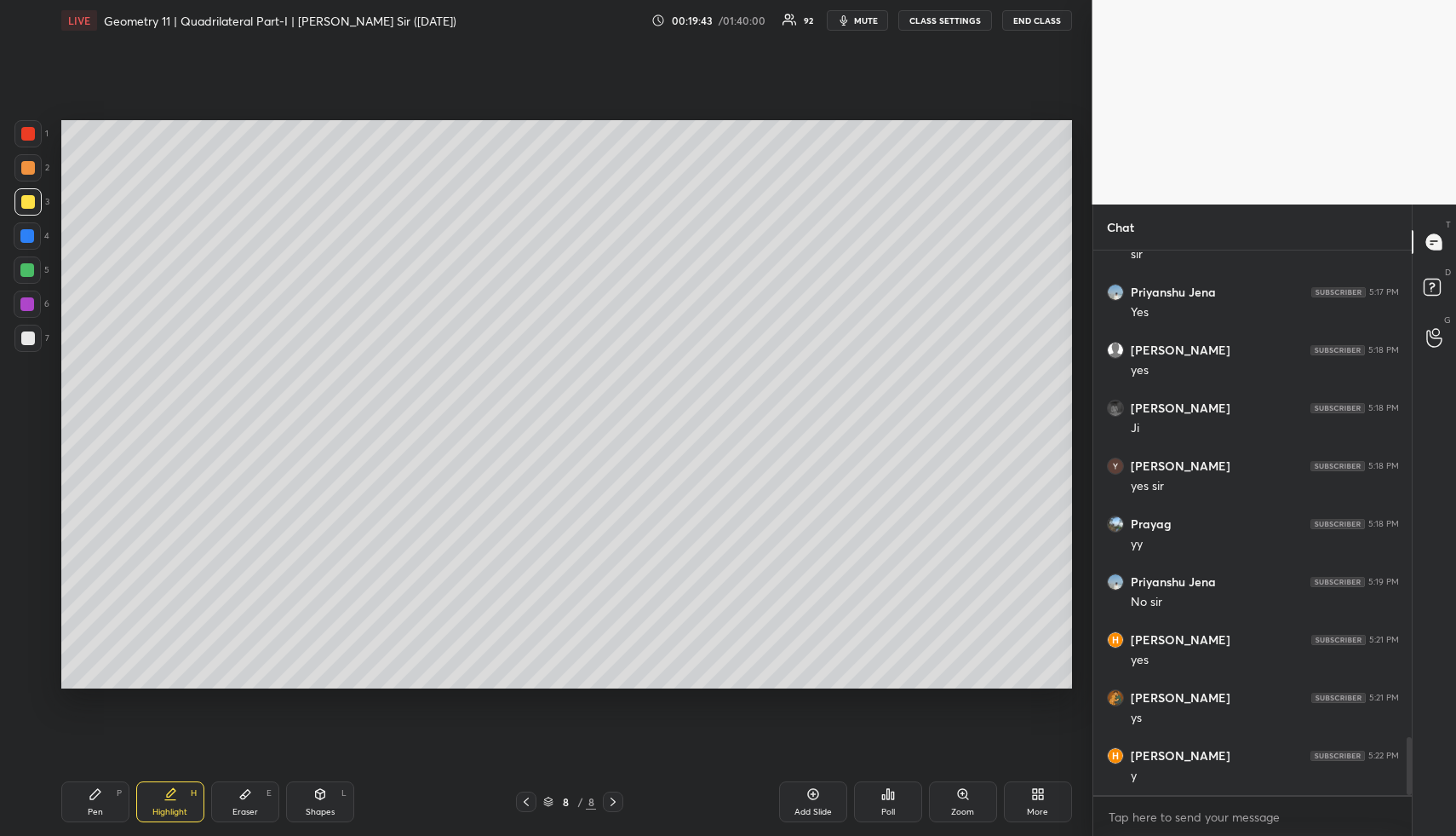
click at [160, 813] on div "Highlight" at bounding box center [169, 811] width 35 height 9
click at [104, 794] on div "Pen P" at bounding box center [95, 802] width 68 height 41
click at [105, 794] on div "Pen P" at bounding box center [95, 802] width 68 height 41
click at [25, 232] on div at bounding box center [27, 236] width 13 height 13
click at [26, 234] on div at bounding box center [27, 236] width 13 height 13
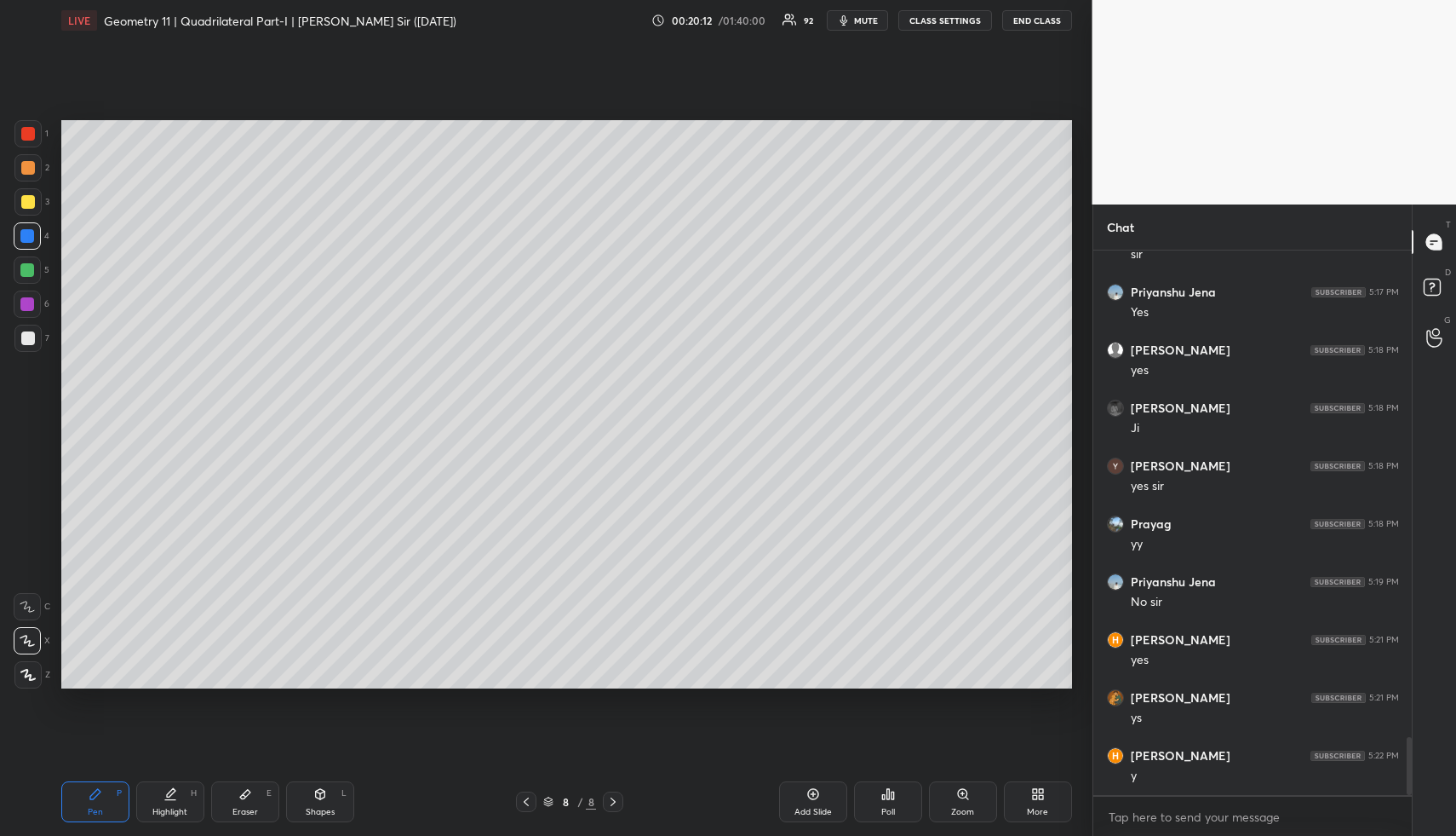
drag, startPoint x: 299, startPoint y: 783, endPoint x: 307, endPoint y: 793, distance: 12.8
click at [299, 783] on div "Shapes L" at bounding box center [319, 802] width 68 height 41
drag, startPoint x: 310, startPoint y: 794, endPoint x: 309, endPoint y: 698, distance: 96.0
click at [310, 794] on div "Shapes L" at bounding box center [319, 802] width 68 height 41
click at [11, 337] on div "1 2 3 4 5 6 7 R O A L C X Z Erase all C X Z" at bounding box center [27, 405] width 54 height 569
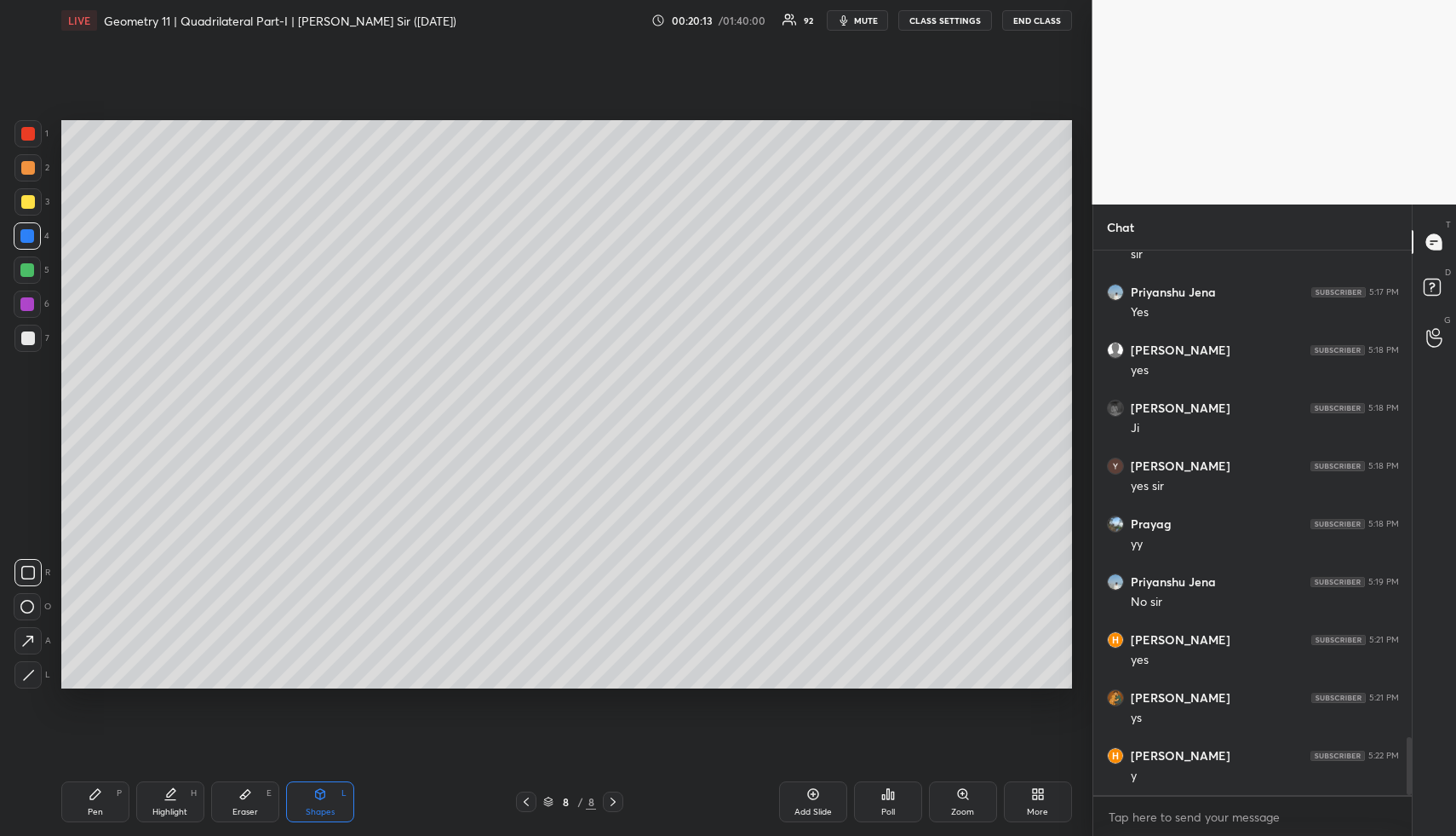
click at [24, 335] on div at bounding box center [28, 339] width 13 height 13
drag, startPoint x: 180, startPoint y: 792, endPoint x: 185, endPoint y: 784, distance: 9.4
click at [180, 792] on div "Highlight H" at bounding box center [170, 802] width 68 height 41
click at [105, 798] on div "Pen P" at bounding box center [95, 802] width 68 height 41
click at [28, 165] on div at bounding box center [28, 167] width 13 height 13
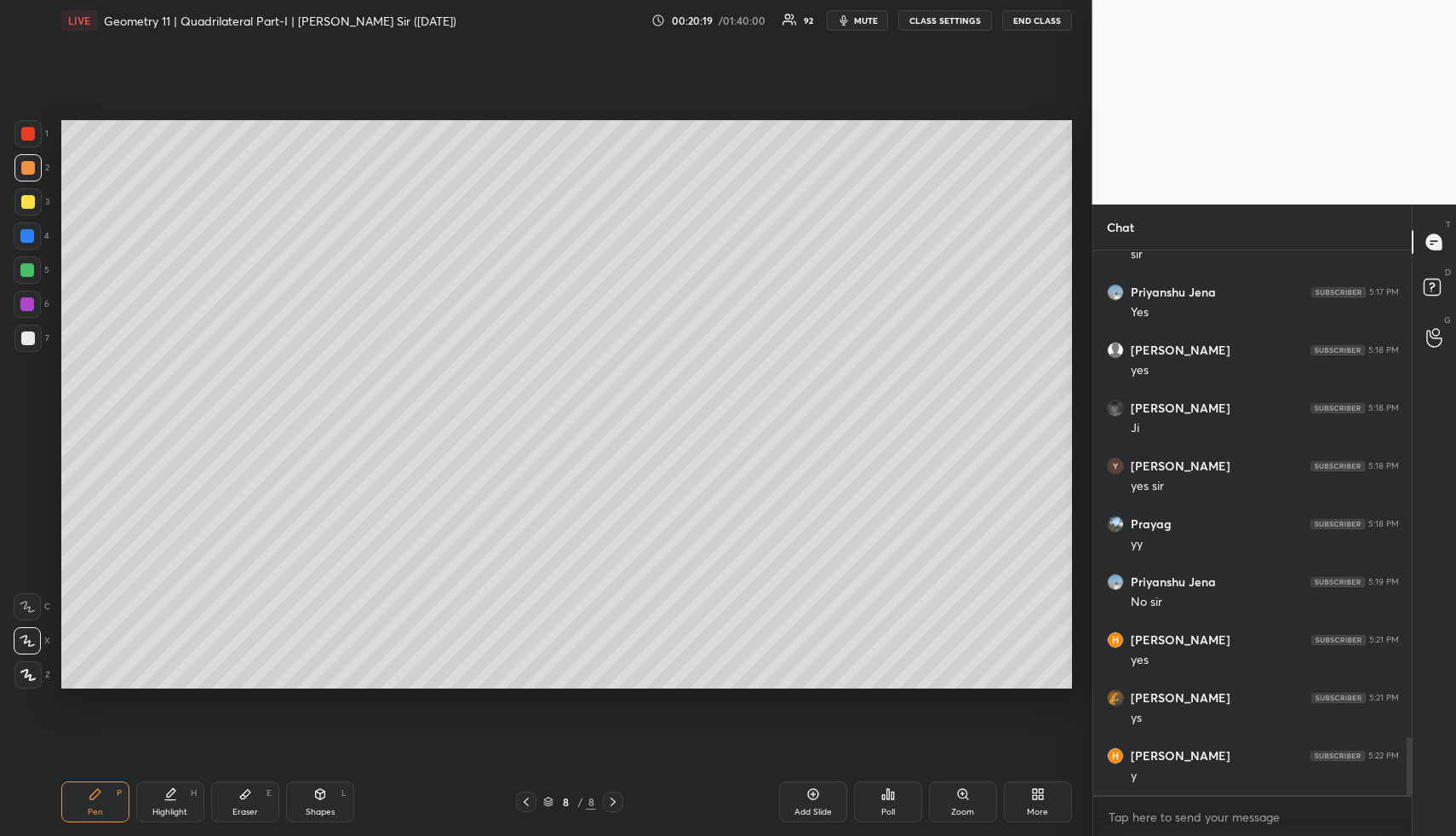
drag, startPoint x: 29, startPoint y: 165, endPoint x: 37, endPoint y: 167, distance: 8.2
click at [29, 165] on div at bounding box center [28, 167] width 13 height 13
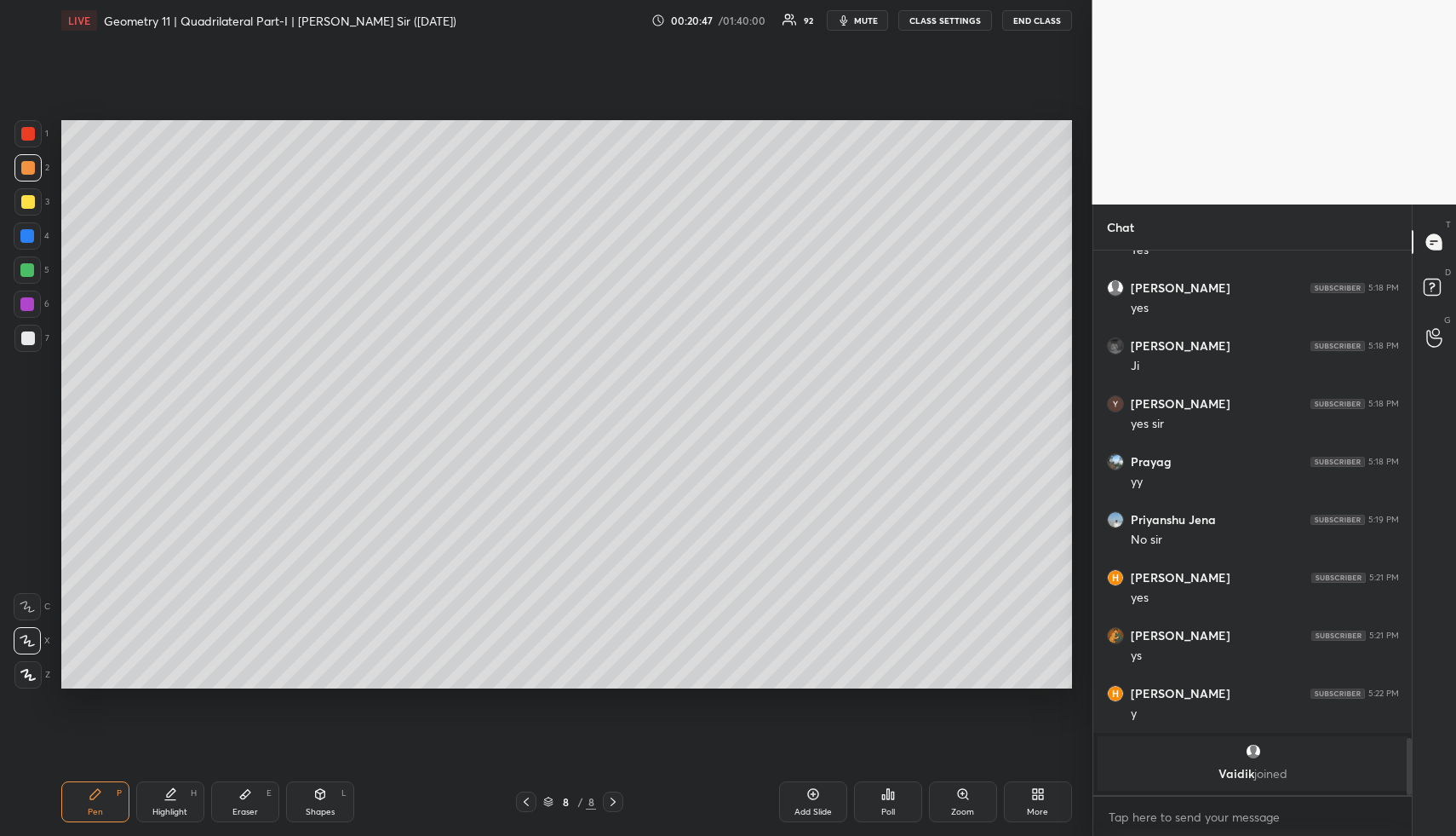
click at [334, 793] on div "Shapes L" at bounding box center [319, 802] width 68 height 41
click at [28, 334] on div at bounding box center [28, 339] width 13 height 13
click at [971, 691] on div "Setting up your live class Poll for secs No correct answer Start poll" at bounding box center [567, 405] width 1025 height 727
drag, startPoint x: 30, startPoint y: 129, endPoint x: 19, endPoint y: 308, distance: 179.3
click at [30, 129] on div at bounding box center [28, 134] width 13 height 13
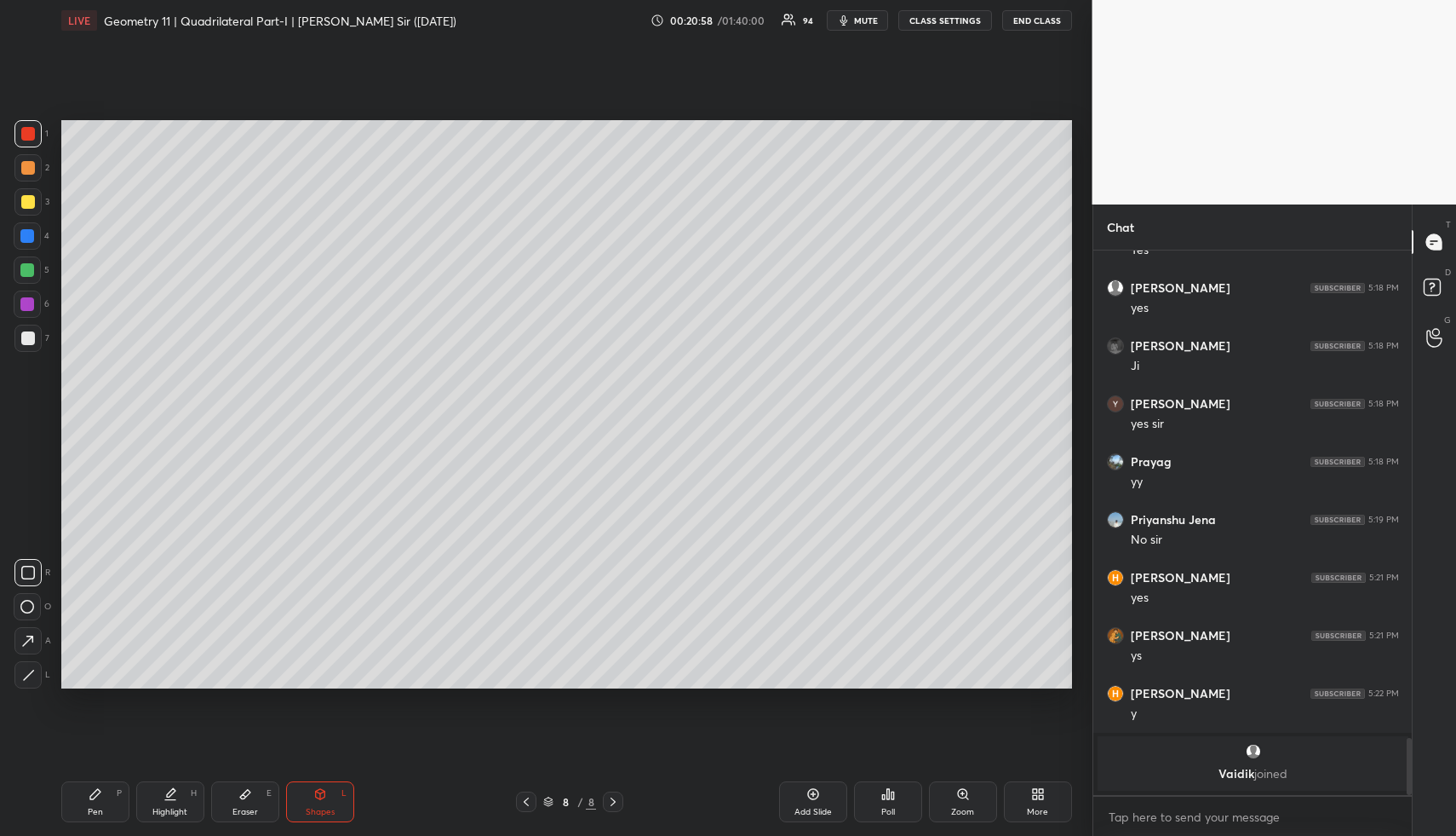
drag, startPoint x: 24, startPoint y: 642, endPoint x: 51, endPoint y: 628, distance: 30.4
click at [23, 640] on icon at bounding box center [28, 641] width 18 height 18
click at [176, 800] on div "Highlight H" at bounding box center [170, 802] width 68 height 41
drag, startPoint x: 176, startPoint y: 800, endPoint x: 192, endPoint y: 732, distance: 69.9
click at [177, 794] on div "Highlight H" at bounding box center [170, 802] width 68 height 41
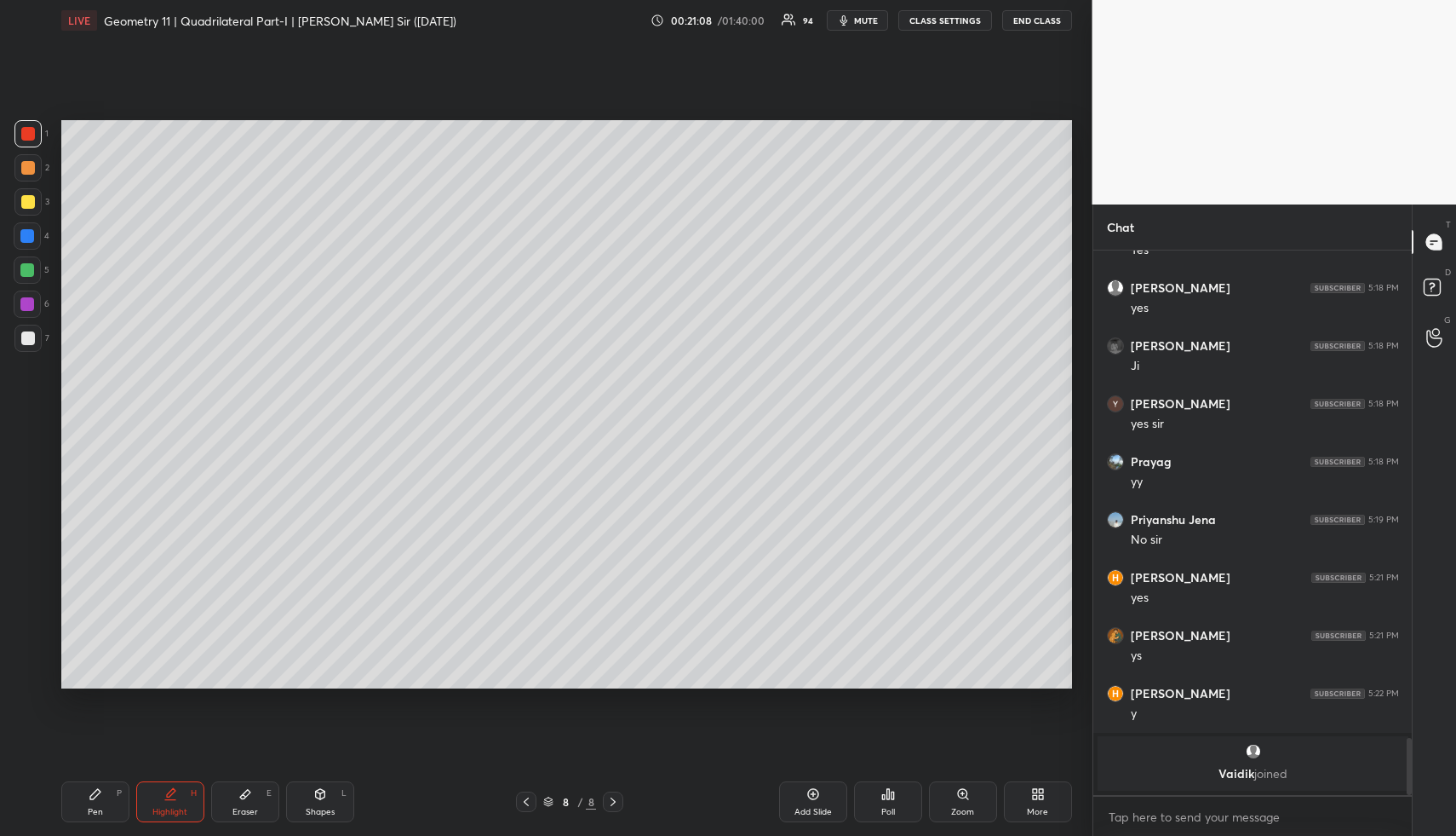
drag, startPoint x: 178, startPoint y: 816, endPoint x: 282, endPoint y: 715, distance: 145.0
click at [182, 811] on div "Highlight" at bounding box center [169, 811] width 35 height 9
drag, startPoint x: 817, startPoint y: 795, endPoint x: 734, endPoint y: 799, distance: 83.1
click at [815, 796] on icon at bounding box center [814, 794] width 13 height 13
drag, startPoint x: 316, startPoint y: 802, endPoint x: 315, endPoint y: 792, distance: 10.0
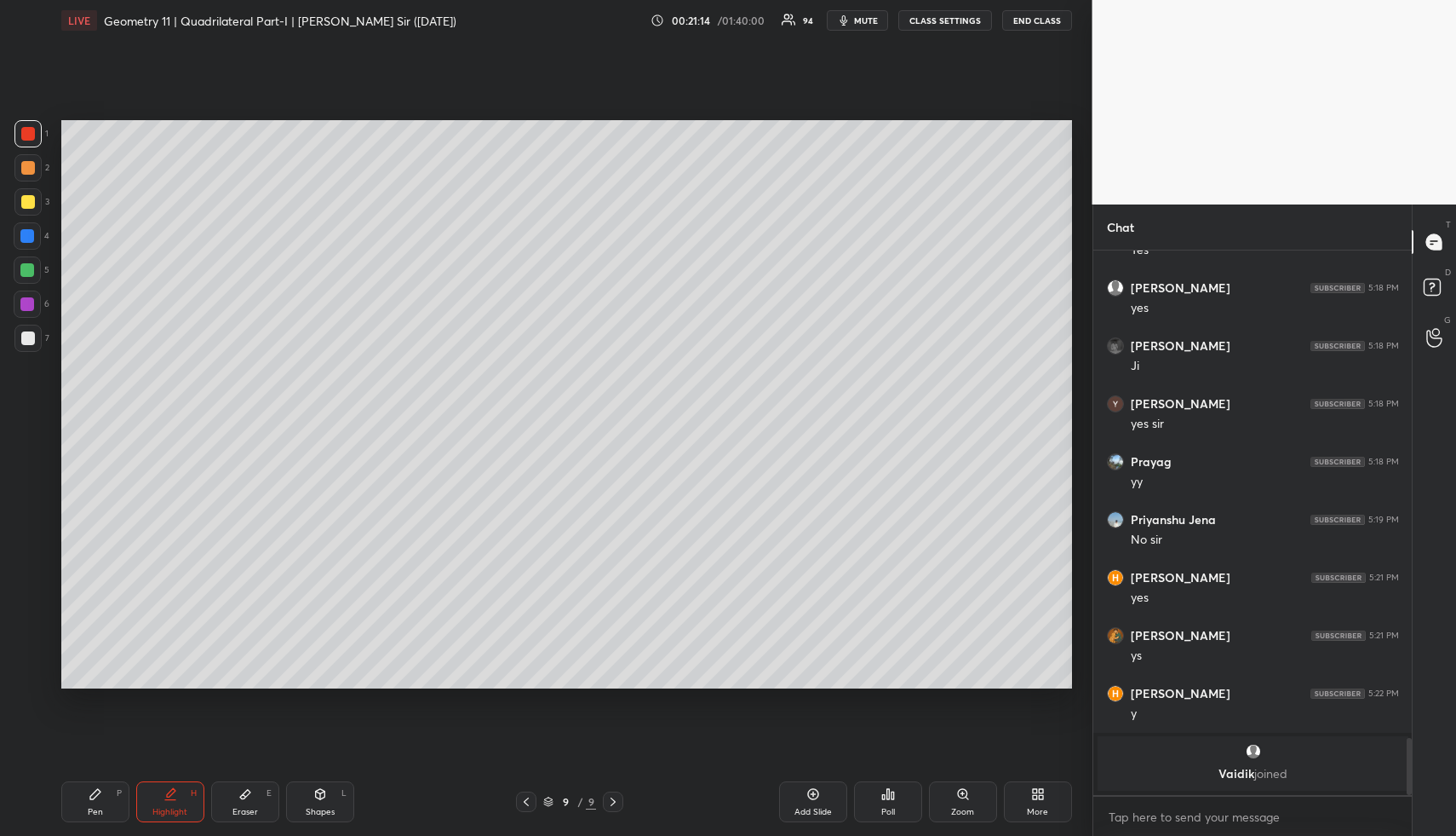
click at [316, 803] on div "Shapes L" at bounding box center [319, 802] width 68 height 41
click at [35, 667] on div at bounding box center [28, 674] width 28 height 28
click at [33, 267] on div at bounding box center [27, 270] width 13 height 13
click at [111, 800] on div "Pen P" at bounding box center [95, 802] width 68 height 41
click at [105, 804] on div "Pen P" at bounding box center [95, 802] width 68 height 41
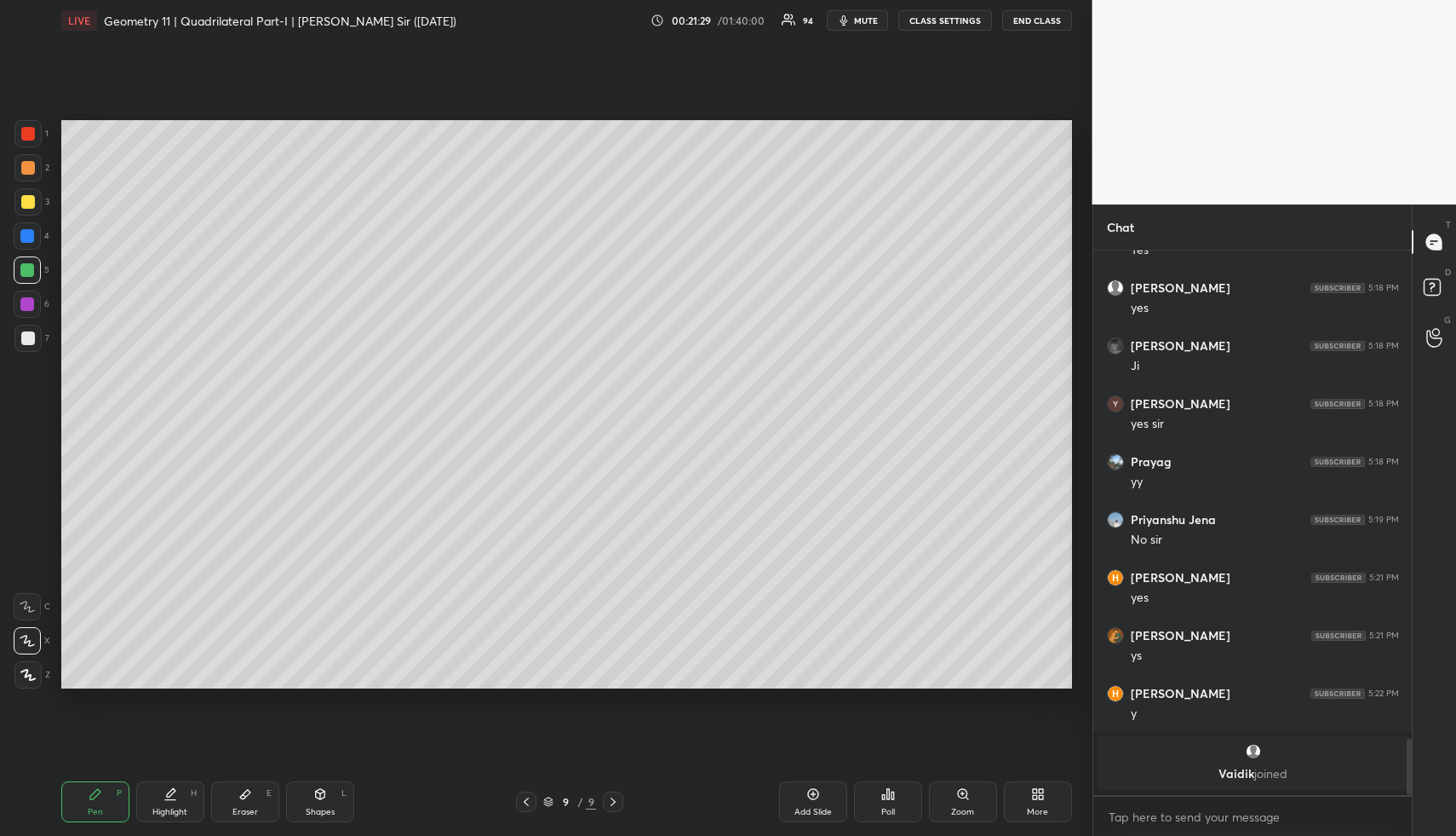
click at [18, 239] on div at bounding box center [27, 235] width 28 height 28
click at [22, 233] on div at bounding box center [27, 236] width 13 height 13
drag, startPoint x: 22, startPoint y: 233, endPoint x: 56, endPoint y: 232, distance: 34.0
click at [22, 233] on div at bounding box center [27, 236] width 13 height 13
click at [176, 799] on icon at bounding box center [170, 794] width 13 height 13
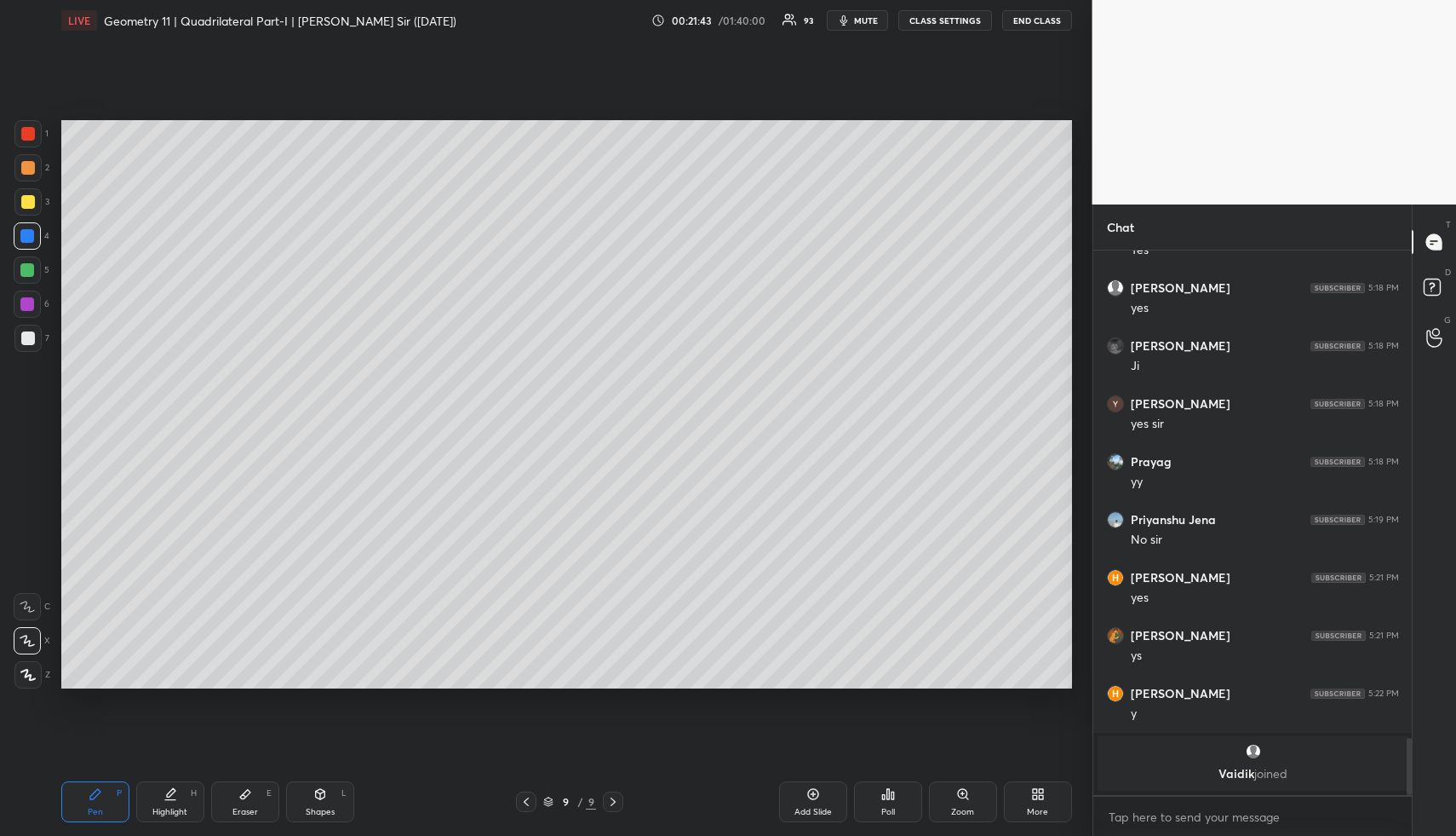
click at [182, 792] on div "Highlight H" at bounding box center [170, 802] width 68 height 41
click at [103, 807] on div "Pen P" at bounding box center [95, 802] width 68 height 41
click at [31, 184] on div "1 2 3 4 5 6 7" at bounding box center [31, 239] width 35 height 238
drag, startPoint x: 31, startPoint y: 184, endPoint x: 33, endPoint y: 206, distance: 22.1
click at [31, 184] on div "1 2 3 4 5 6 7" at bounding box center [31, 239] width 35 height 238
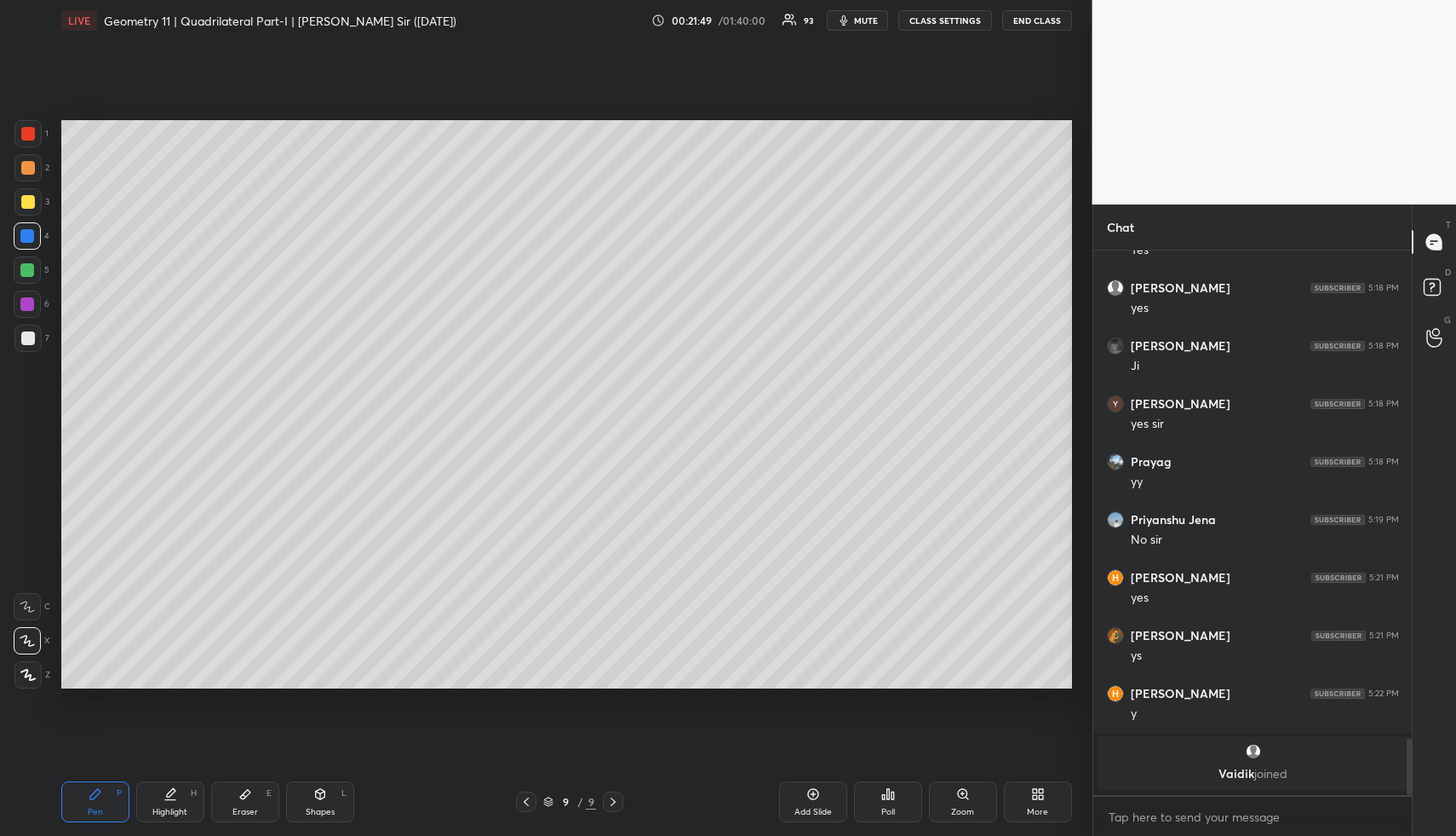
drag, startPoint x: 322, startPoint y: 807, endPoint x: 322, endPoint y: 737, distance: 70.0
click at [318, 803] on div "Shapes L" at bounding box center [319, 802] width 68 height 41
click at [185, 801] on div "Highlight H" at bounding box center [170, 802] width 68 height 41
click at [193, 801] on div "Highlight H" at bounding box center [170, 802] width 68 height 41
drag, startPoint x: 101, startPoint y: 809, endPoint x: 108, endPoint y: 797, distance: 13.9
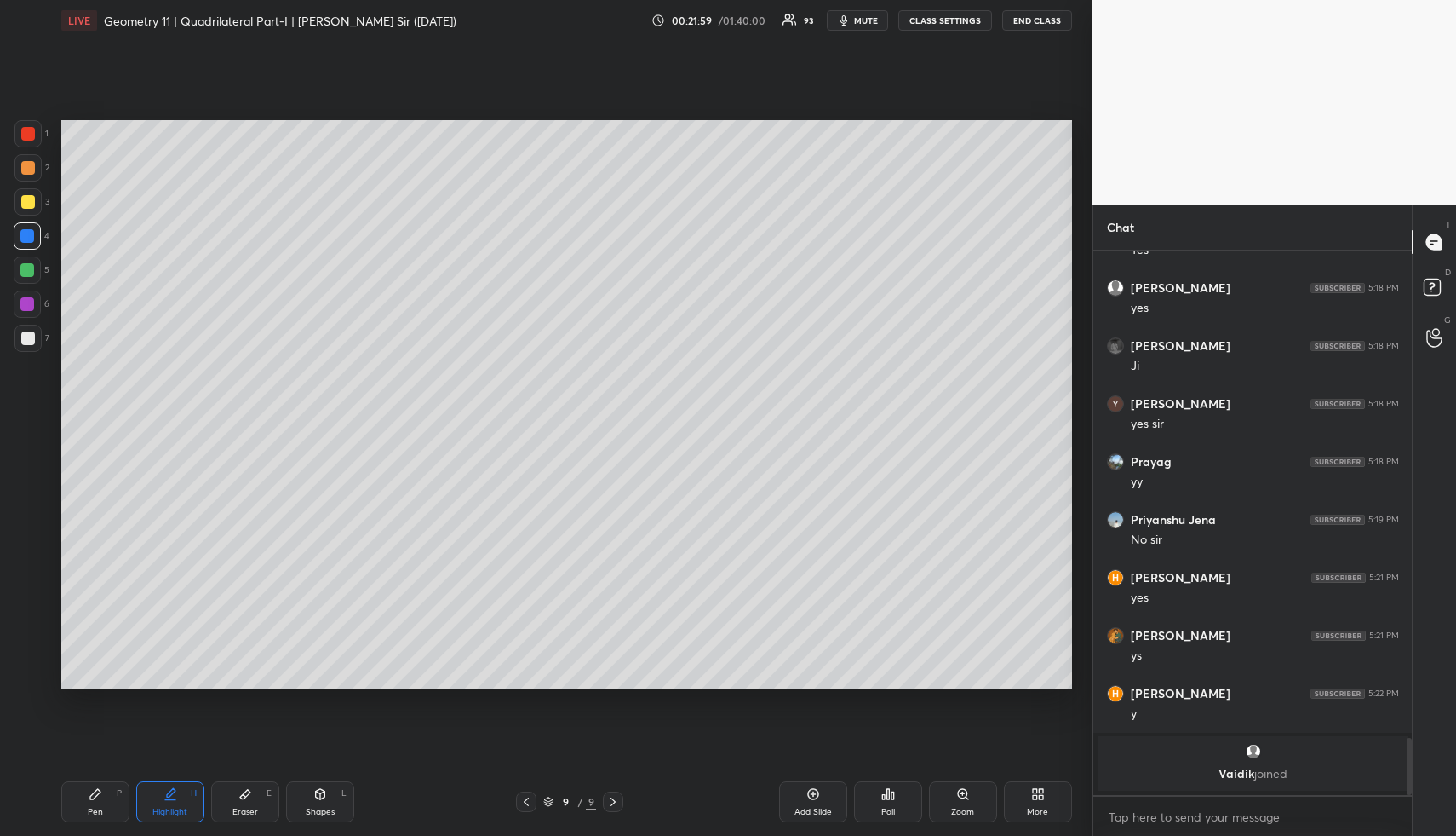
click at [101, 809] on div "Pen" at bounding box center [96, 811] width 15 height 9
drag, startPoint x: 106, startPoint y: 794, endPoint x: 80, endPoint y: 710, distance: 87.9
click at [106, 794] on div "Pen P" at bounding box center [95, 802] width 68 height 41
click at [24, 204] on div at bounding box center [28, 202] width 13 height 13
drag, startPoint x: 24, startPoint y: 204, endPoint x: 54, endPoint y: 214, distance: 31.6
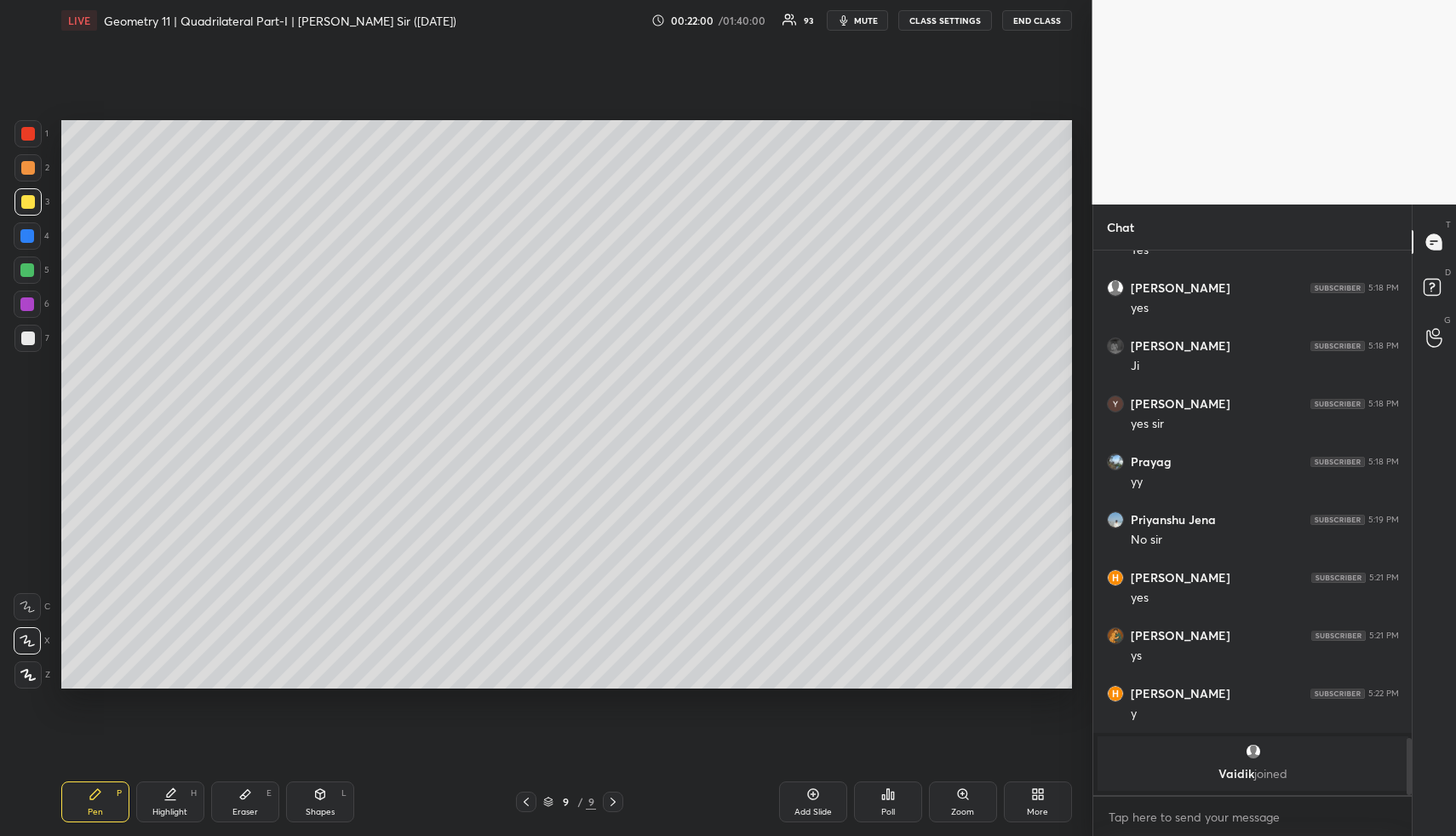
click at [24, 204] on div at bounding box center [28, 202] width 13 height 13
click at [239, 783] on div "Eraser E" at bounding box center [245, 802] width 68 height 41
click at [184, 808] on div "Highlight H" at bounding box center [170, 802] width 68 height 41
drag, startPoint x: 187, startPoint y: 809, endPoint x: 190, endPoint y: 787, distance: 22.2
click at [190, 803] on div "Highlight H" at bounding box center [170, 802] width 68 height 41
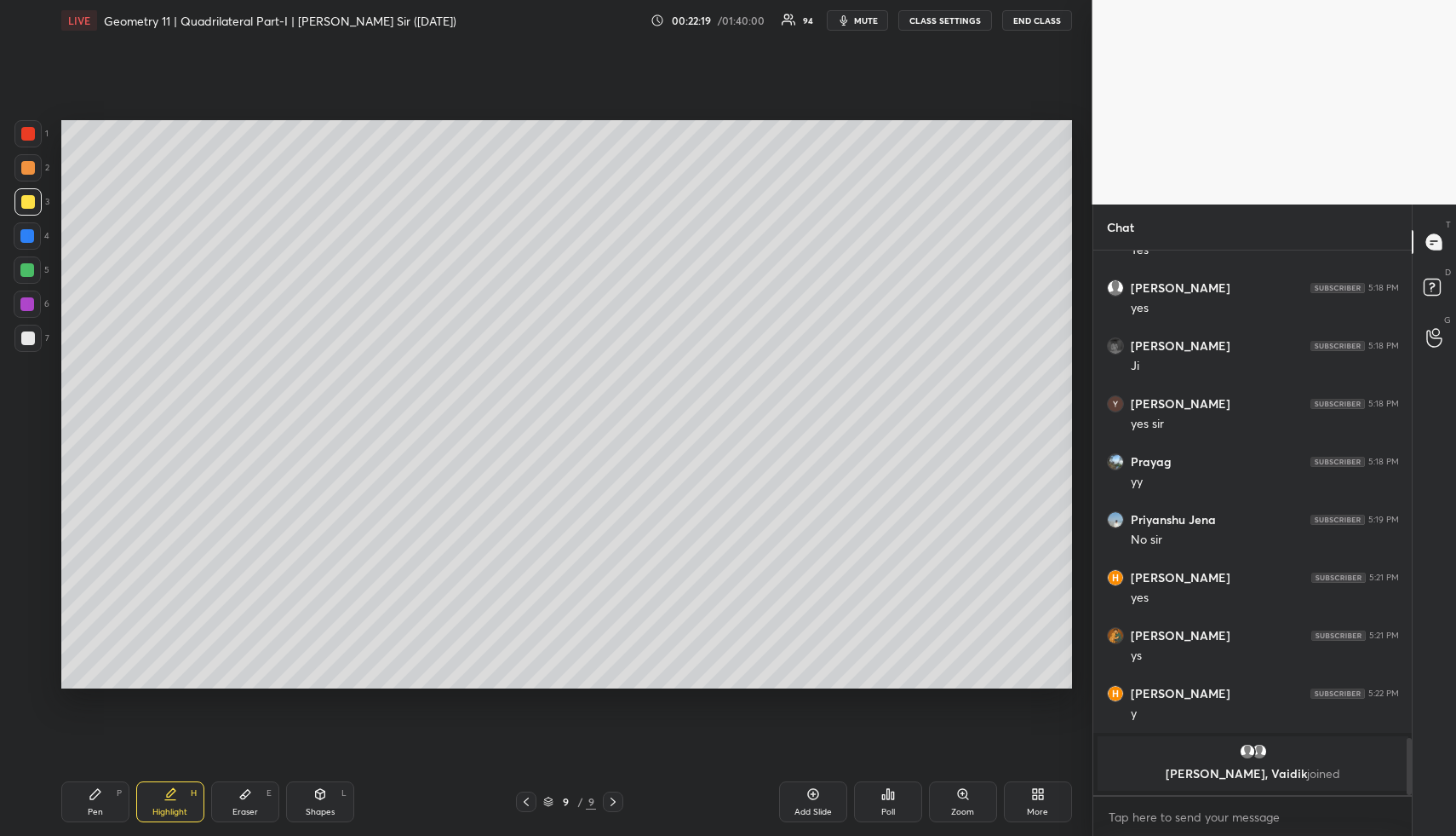
click at [111, 792] on div "Pen P" at bounding box center [95, 802] width 68 height 41
drag, startPoint x: 111, startPoint y: 792, endPoint x: 171, endPoint y: 703, distance: 107.3
click at [111, 792] on div "Pen P" at bounding box center [95, 802] width 68 height 41
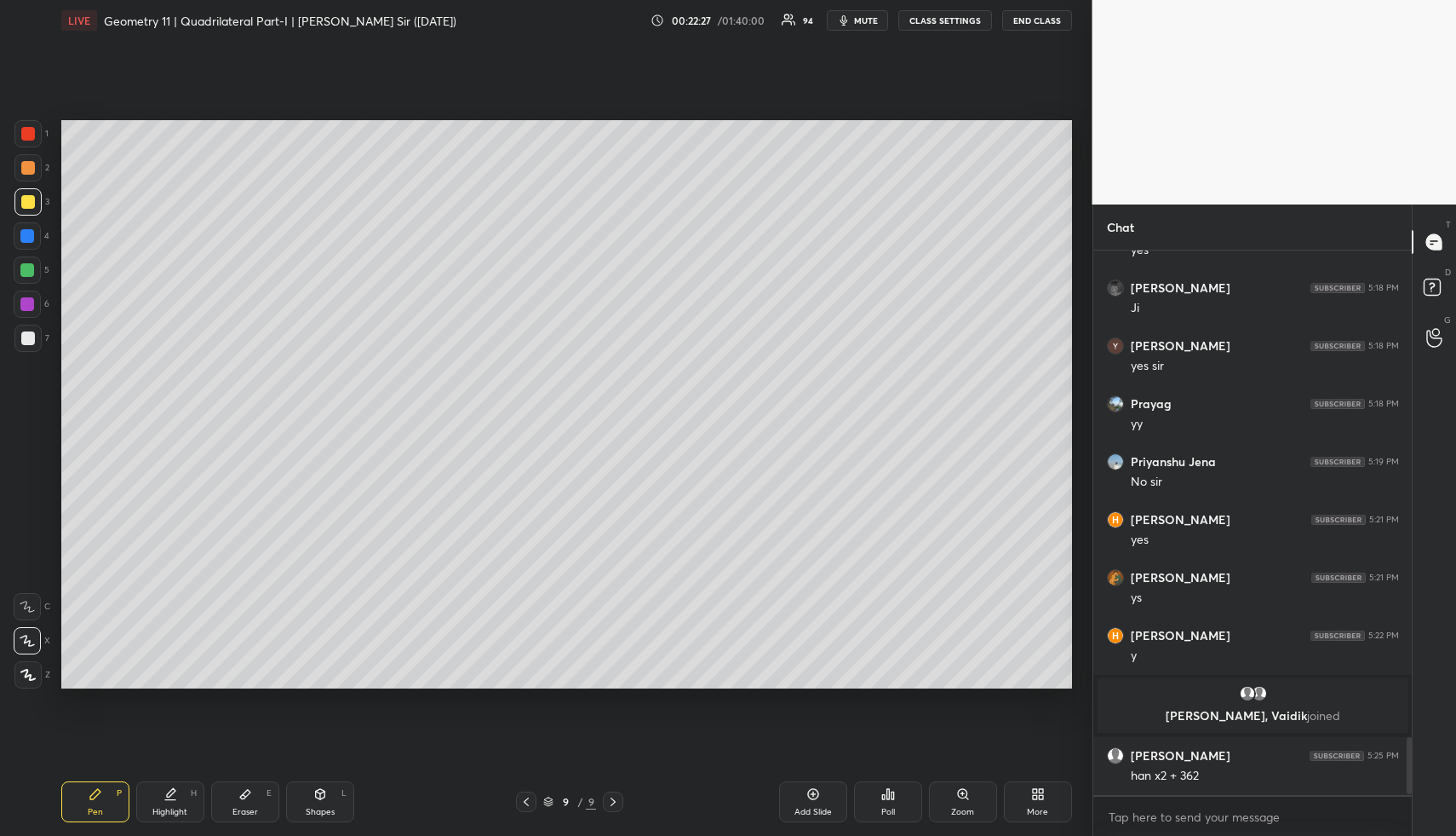
scroll to position [4592, 0]
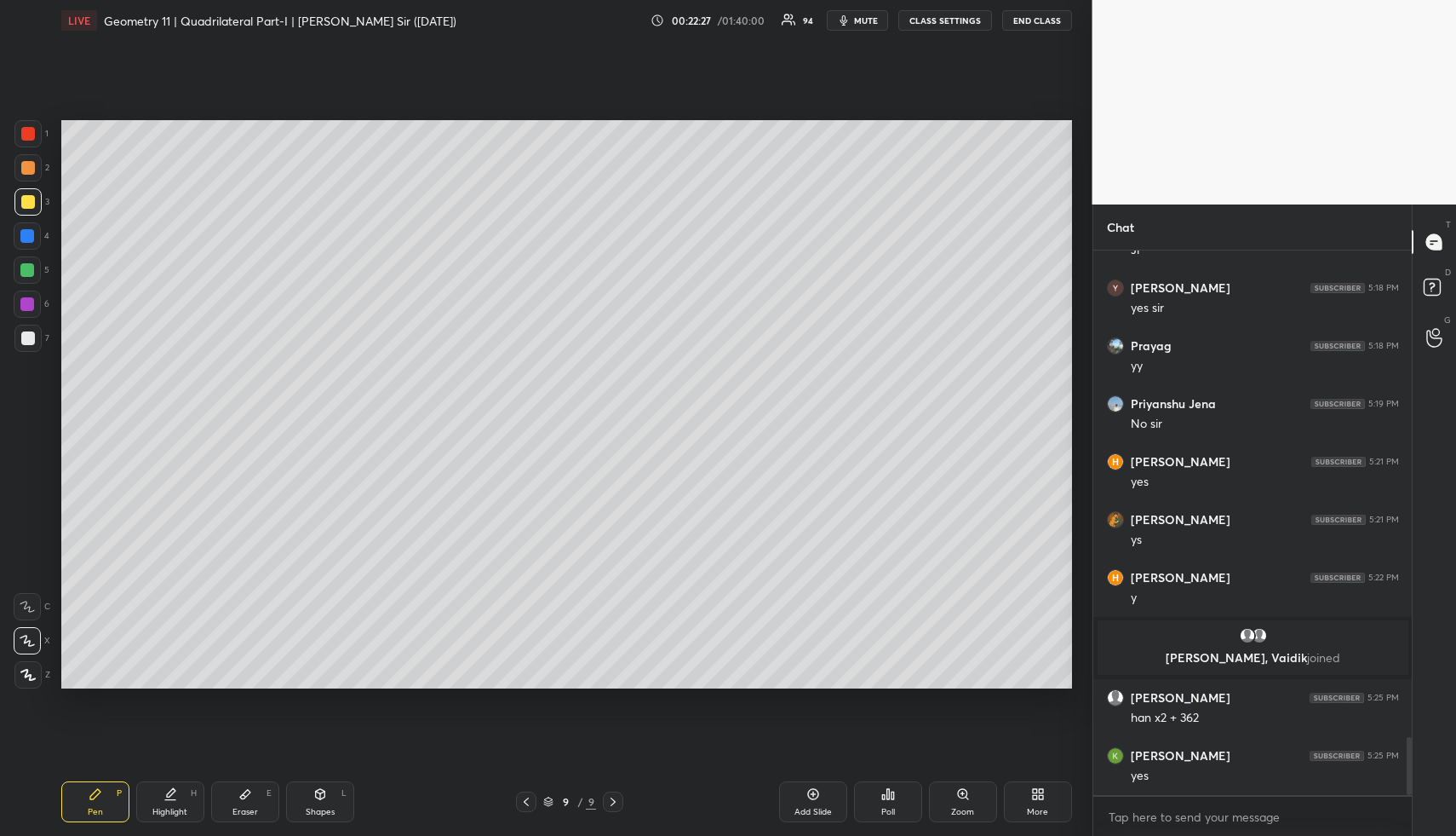
click at [30, 172] on div at bounding box center [28, 167] width 13 height 13
click at [35, 173] on div at bounding box center [28, 167] width 28 height 28
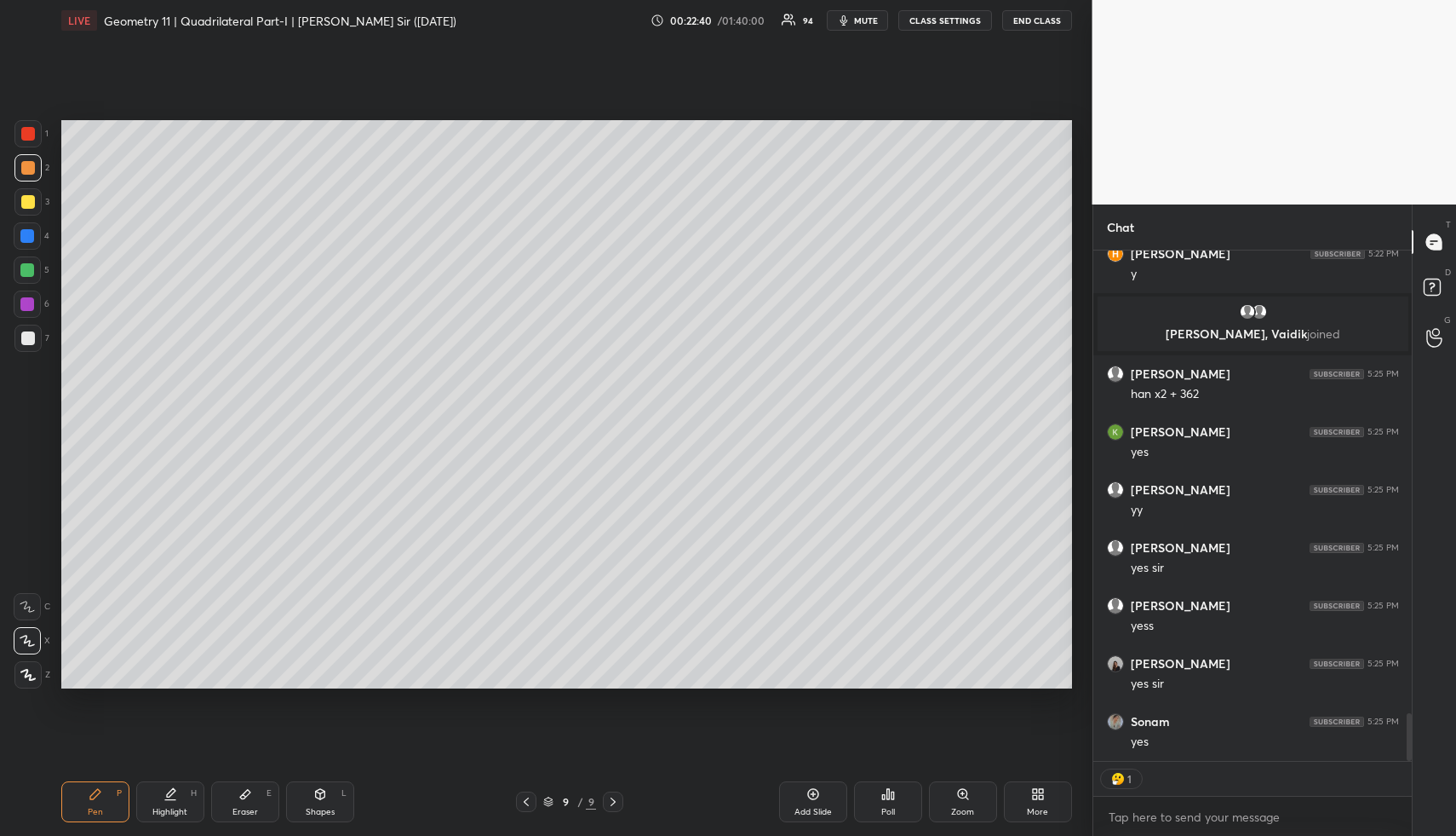
scroll to position [4882, 0]
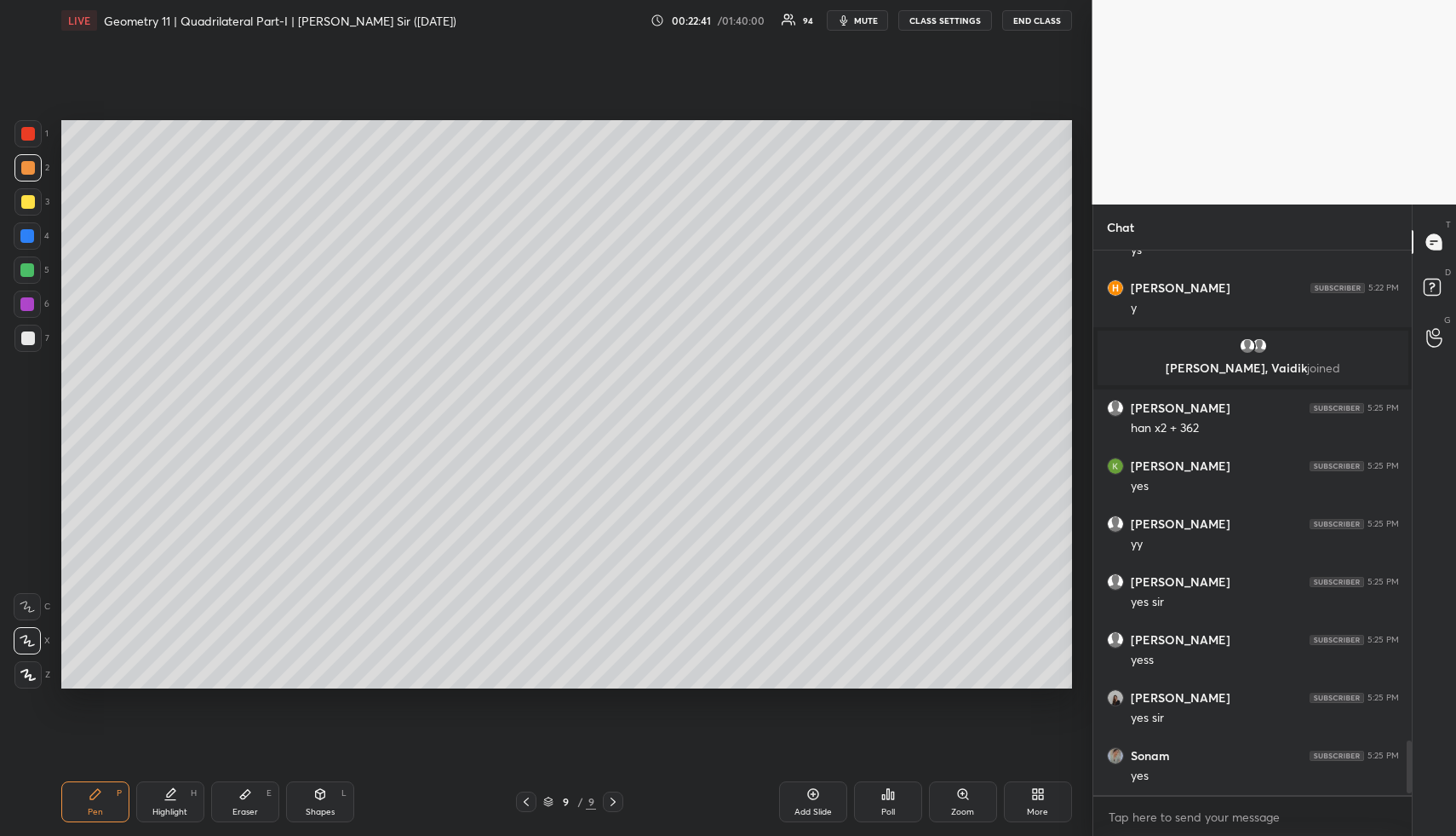
click at [971, 17] on button "CLASS SETTINGS" at bounding box center [945, 20] width 94 height 20
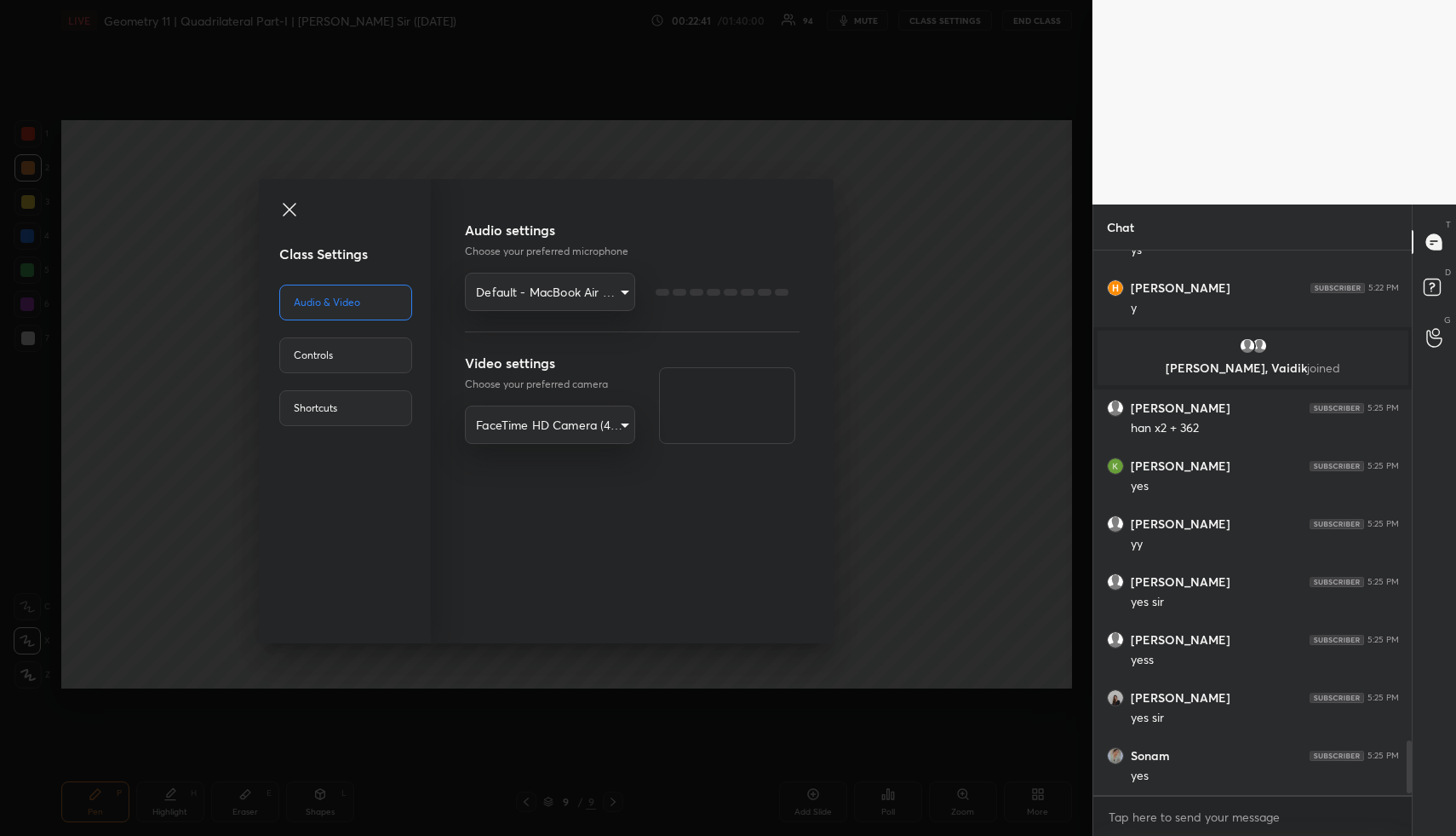
type textarea "x"
click at [363, 355] on div "Controls" at bounding box center [345, 355] width 133 height 35
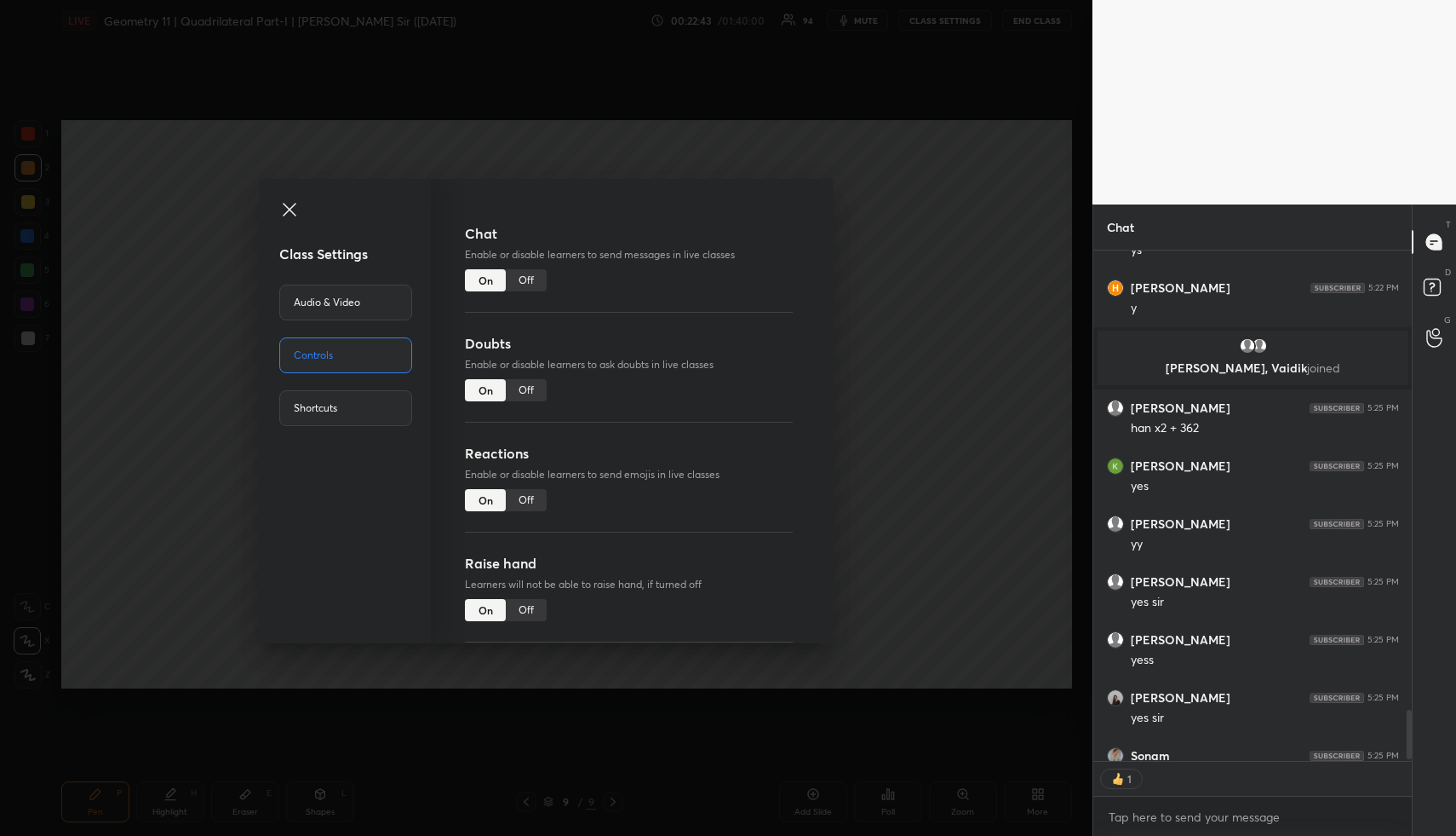
click at [532, 497] on div "Off" at bounding box center [526, 499] width 41 height 22
click at [1012, 502] on div "Class Settings Audio & Video Controls Shortcuts Chat Enable or disable learners…" at bounding box center [546, 418] width 1093 height 836
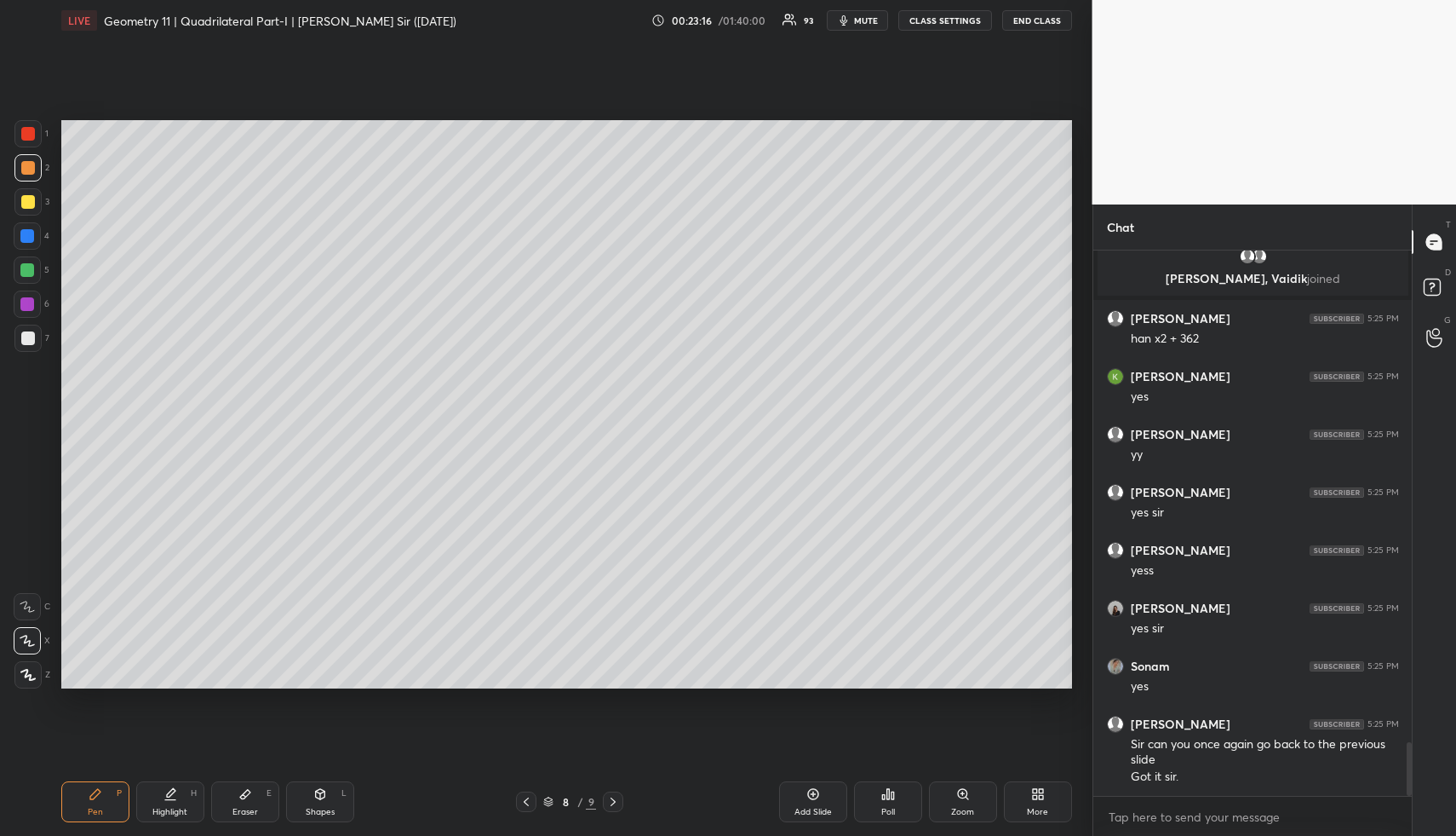
scroll to position [5034, 0]
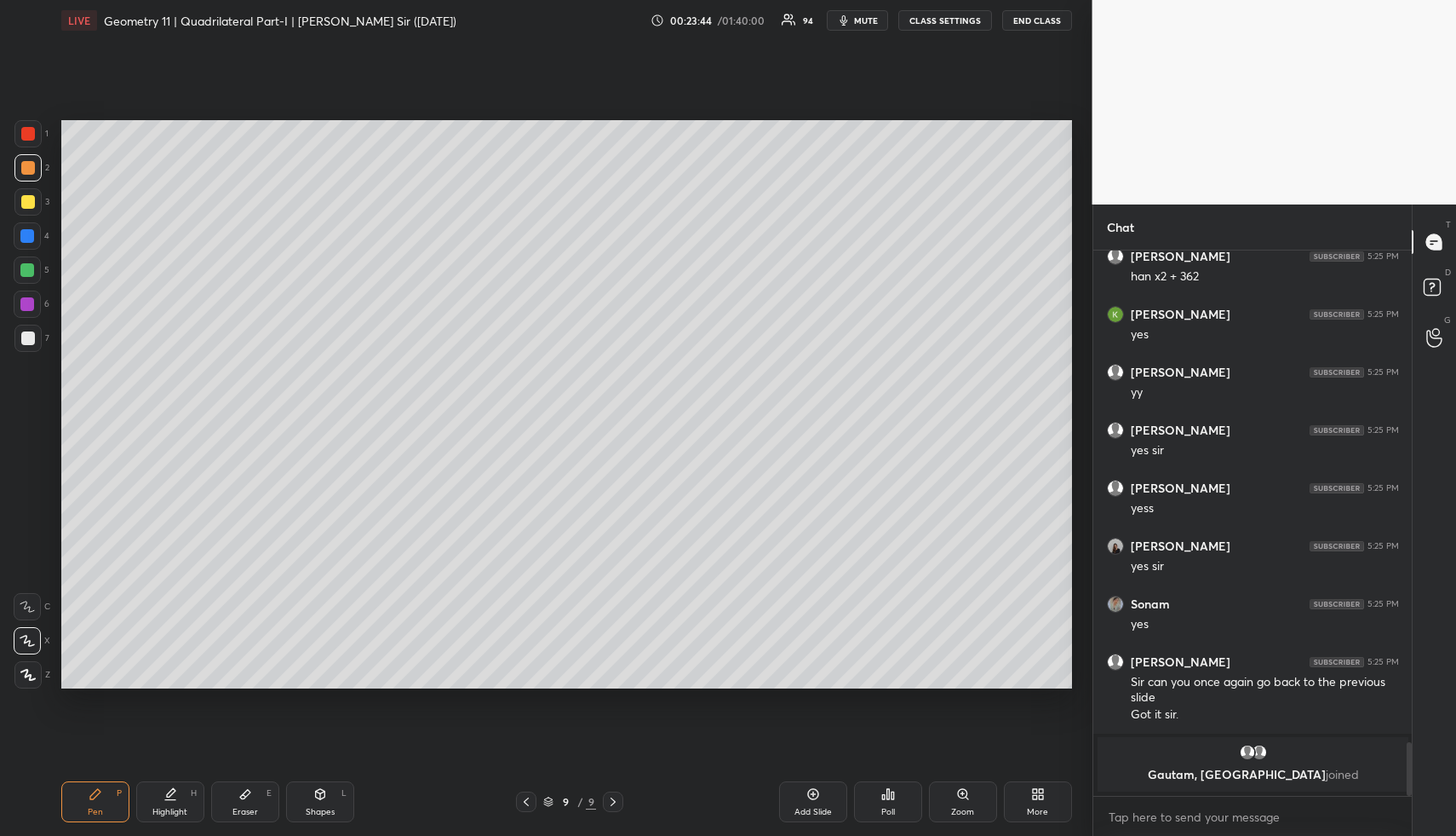
drag, startPoint x: 817, startPoint y: 802, endPoint x: 728, endPoint y: 802, distance: 89.0
click at [815, 800] on div "Add Slide" at bounding box center [813, 802] width 68 height 41
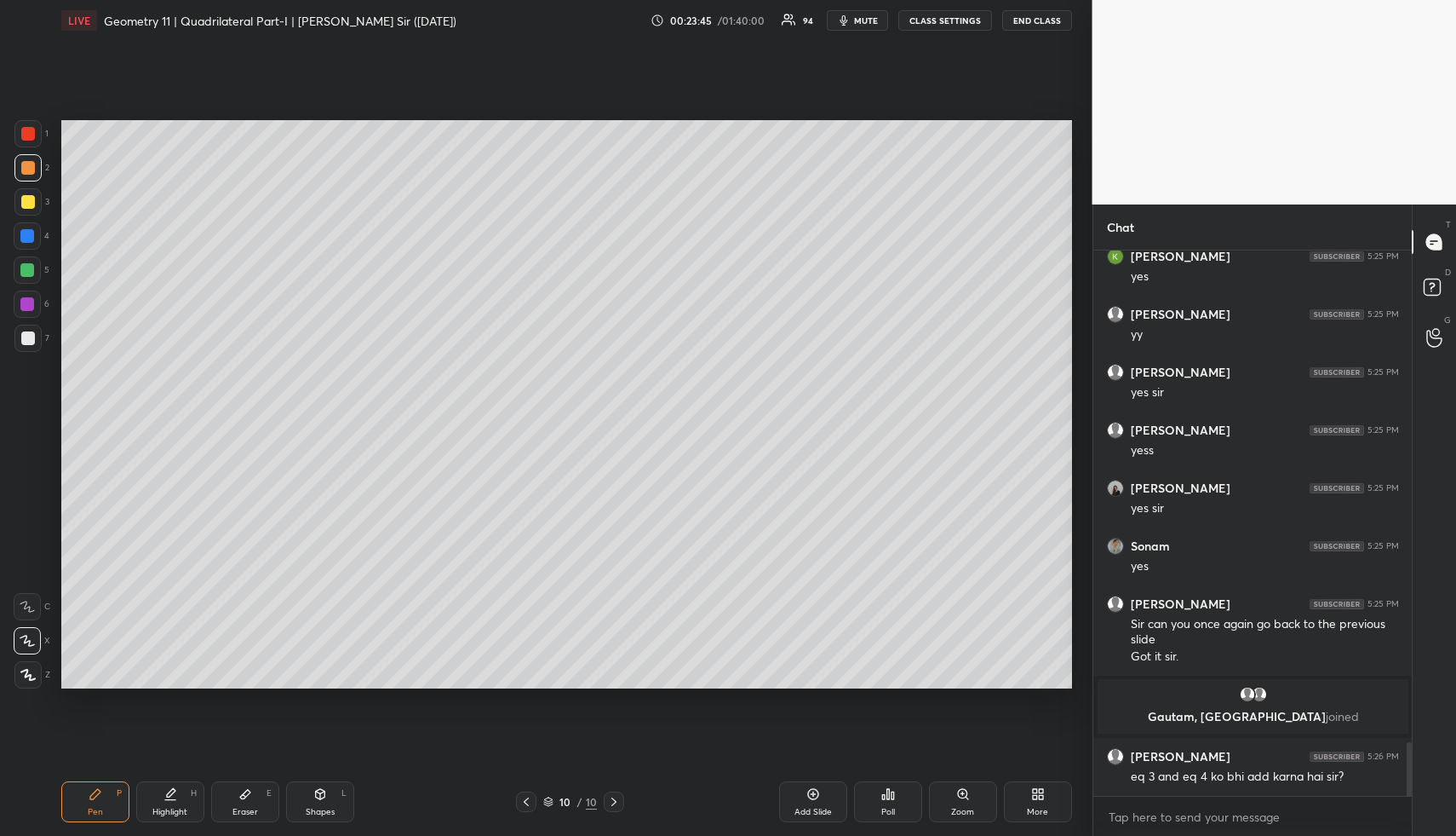
scroll to position [4950, 0]
click at [332, 803] on div "Shapes L" at bounding box center [319, 802] width 68 height 41
click at [33, 170] on div at bounding box center [28, 167] width 13 height 13
drag, startPoint x: 35, startPoint y: 167, endPoint x: 56, endPoint y: 189, distance: 30.4
click at [35, 167] on div at bounding box center [28, 167] width 28 height 28
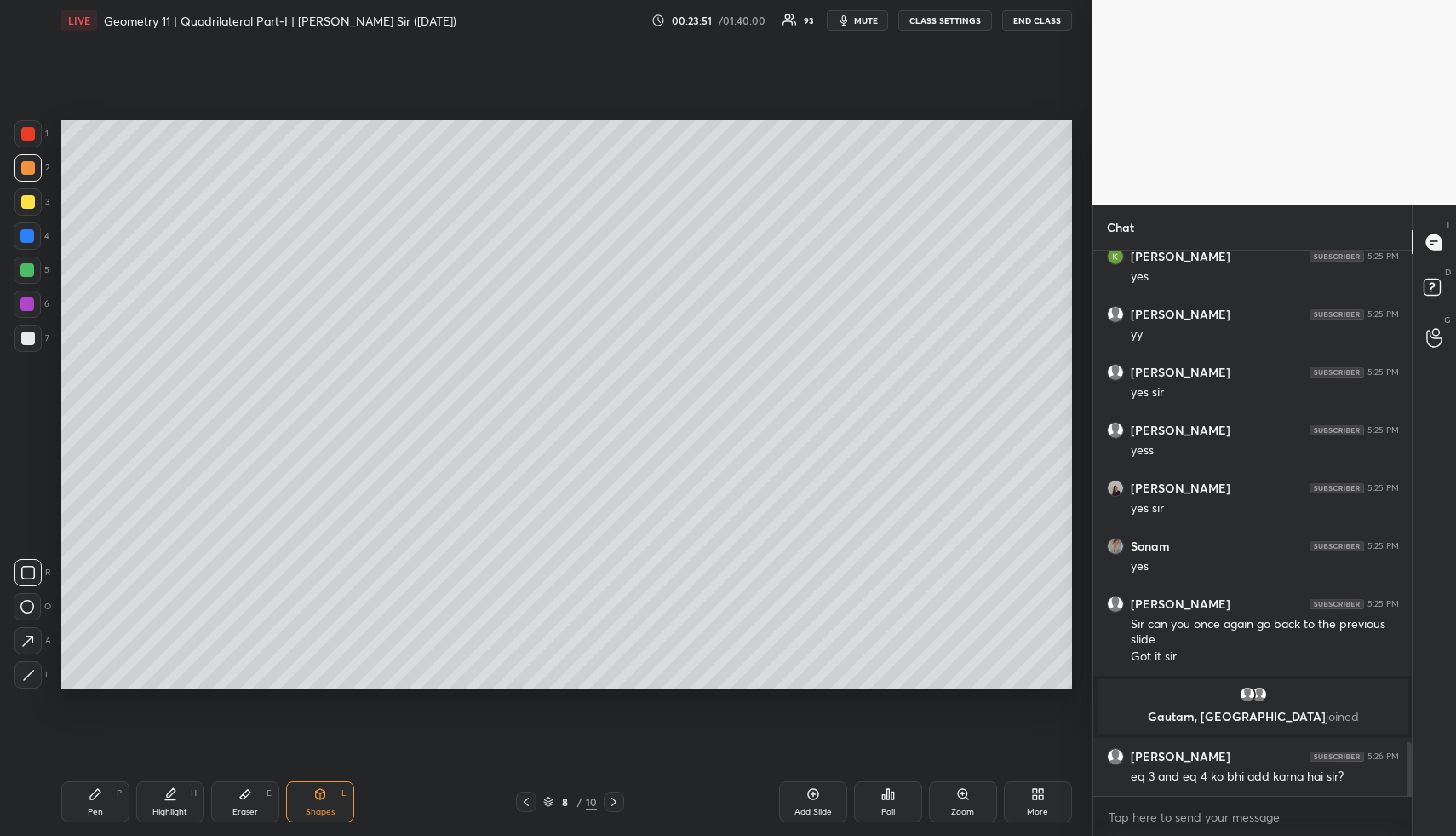
click at [167, 796] on icon at bounding box center [171, 792] width 9 height 9
click at [325, 802] on div "Shapes L" at bounding box center [319, 802] width 68 height 41
click at [25, 642] on icon at bounding box center [28, 641] width 18 height 18
drag, startPoint x: 32, startPoint y: 193, endPoint x: 59, endPoint y: 188, distance: 27.5
click at [32, 193] on div at bounding box center [28, 202] width 28 height 28
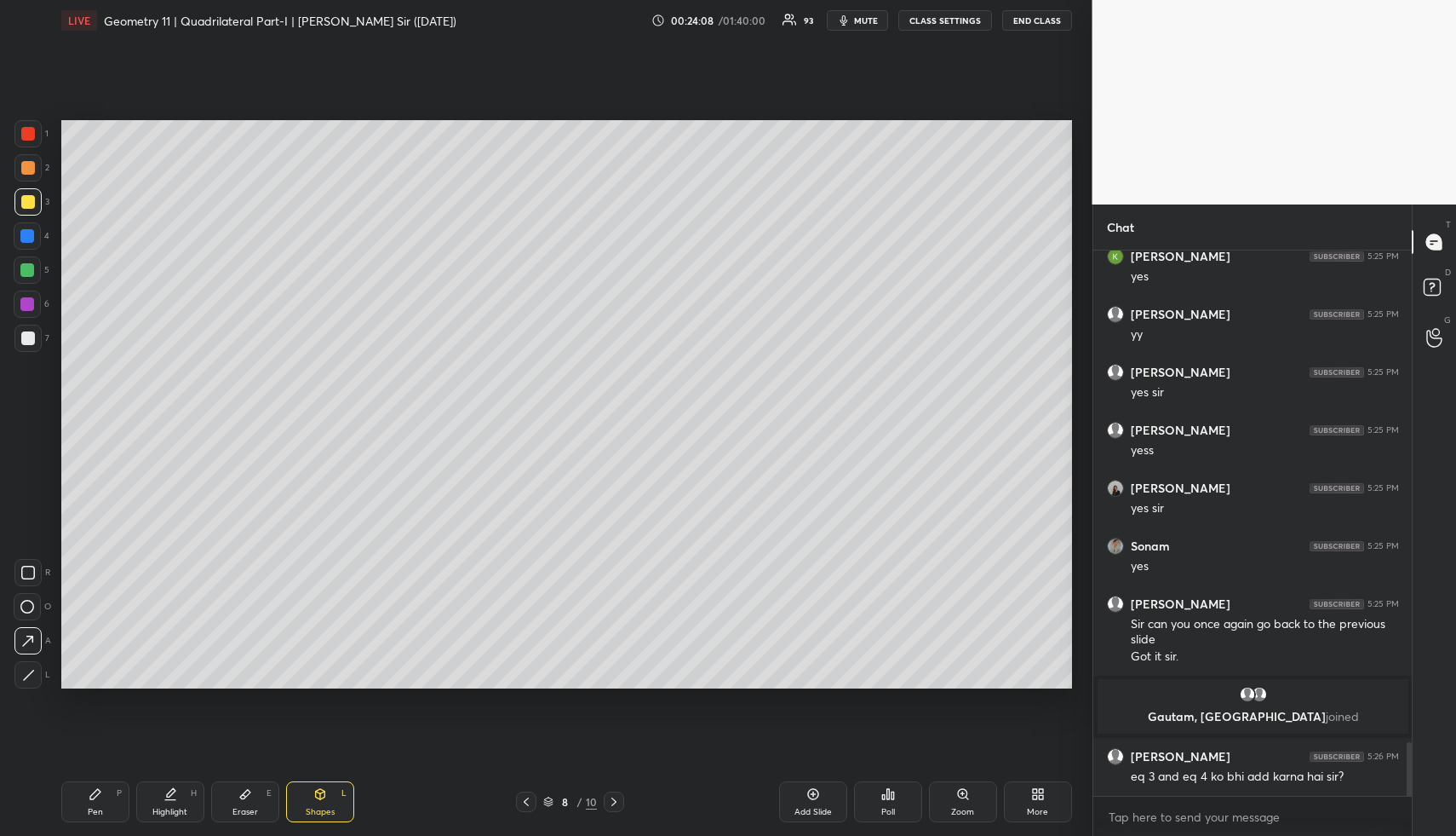
click at [31, 230] on div at bounding box center [27, 236] width 13 height 13
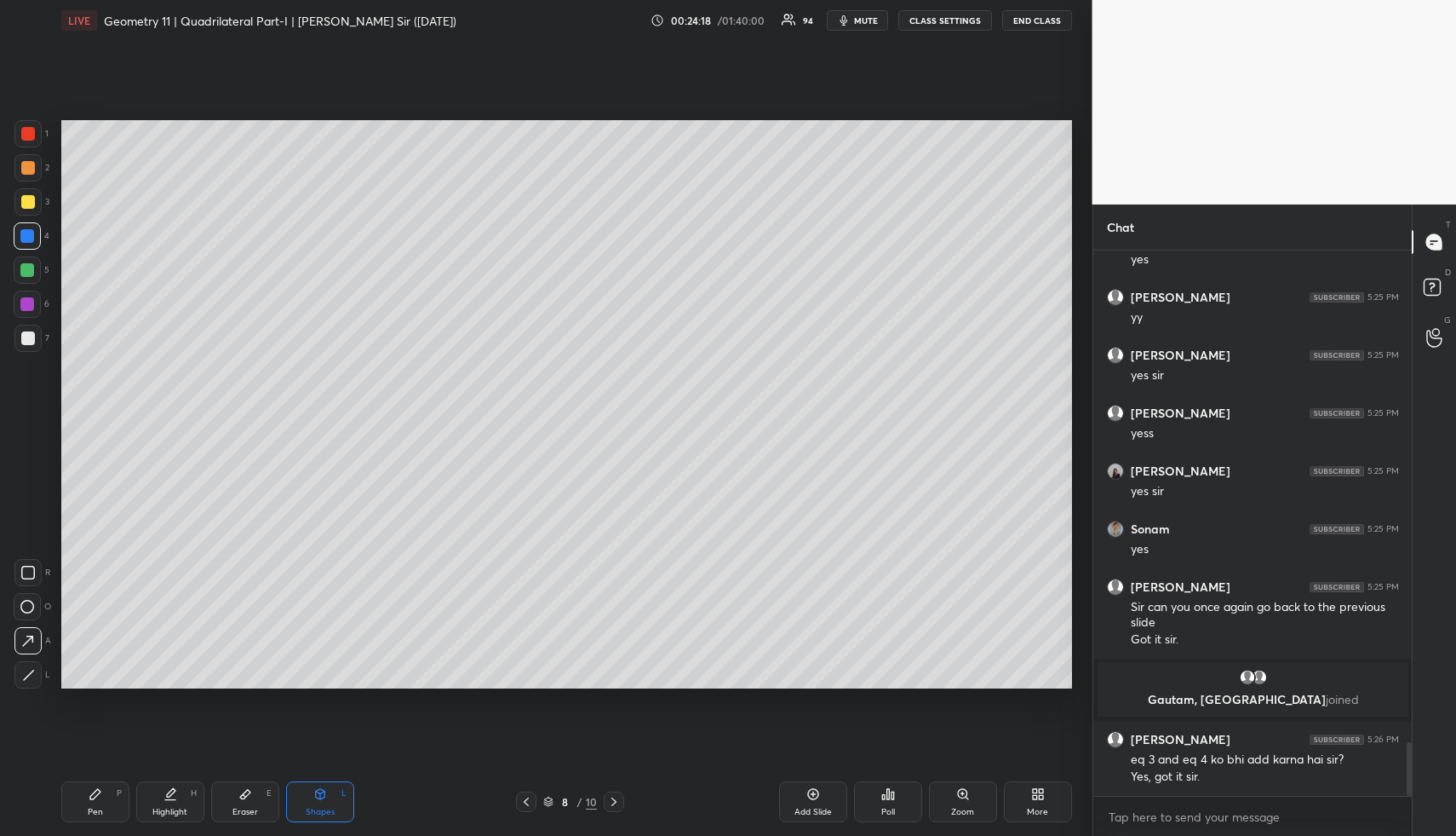
click at [158, 807] on div "Highlight" at bounding box center [169, 811] width 35 height 9
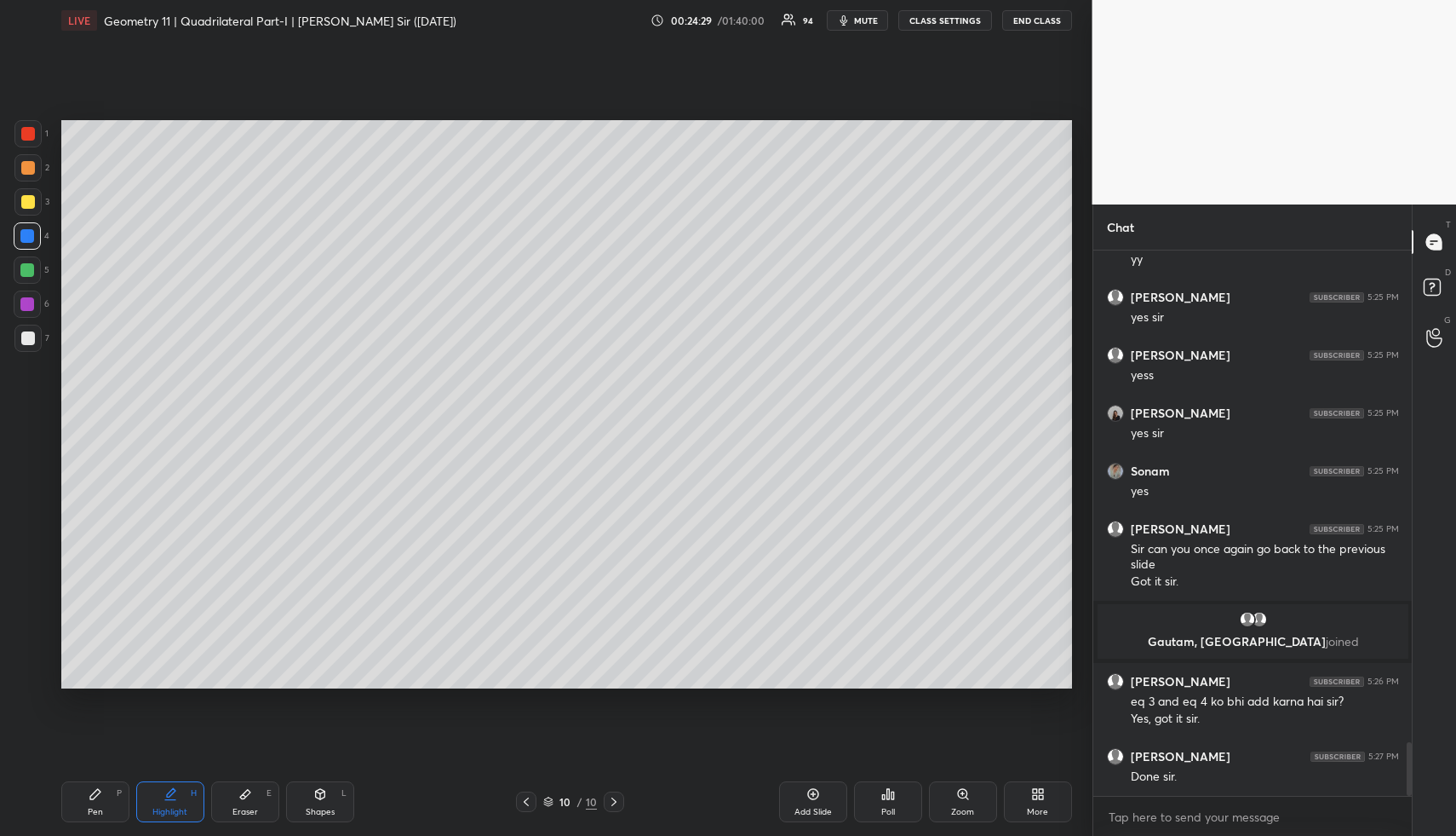
click at [336, 800] on div "Shapes L" at bounding box center [319, 802] width 68 height 41
click at [331, 800] on div "Shapes L" at bounding box center [319, 802] width 68 height 41
click at [28, 273] on div at bounding box center [27, 270] width 13 height 13
drag, startPoint x: 26, startPoint y: 273, endPoint x: 34, endPoint y: 370, distance: 97.3
click at [26, 273] on div at bounding box center [27, 270] width 13 height 13
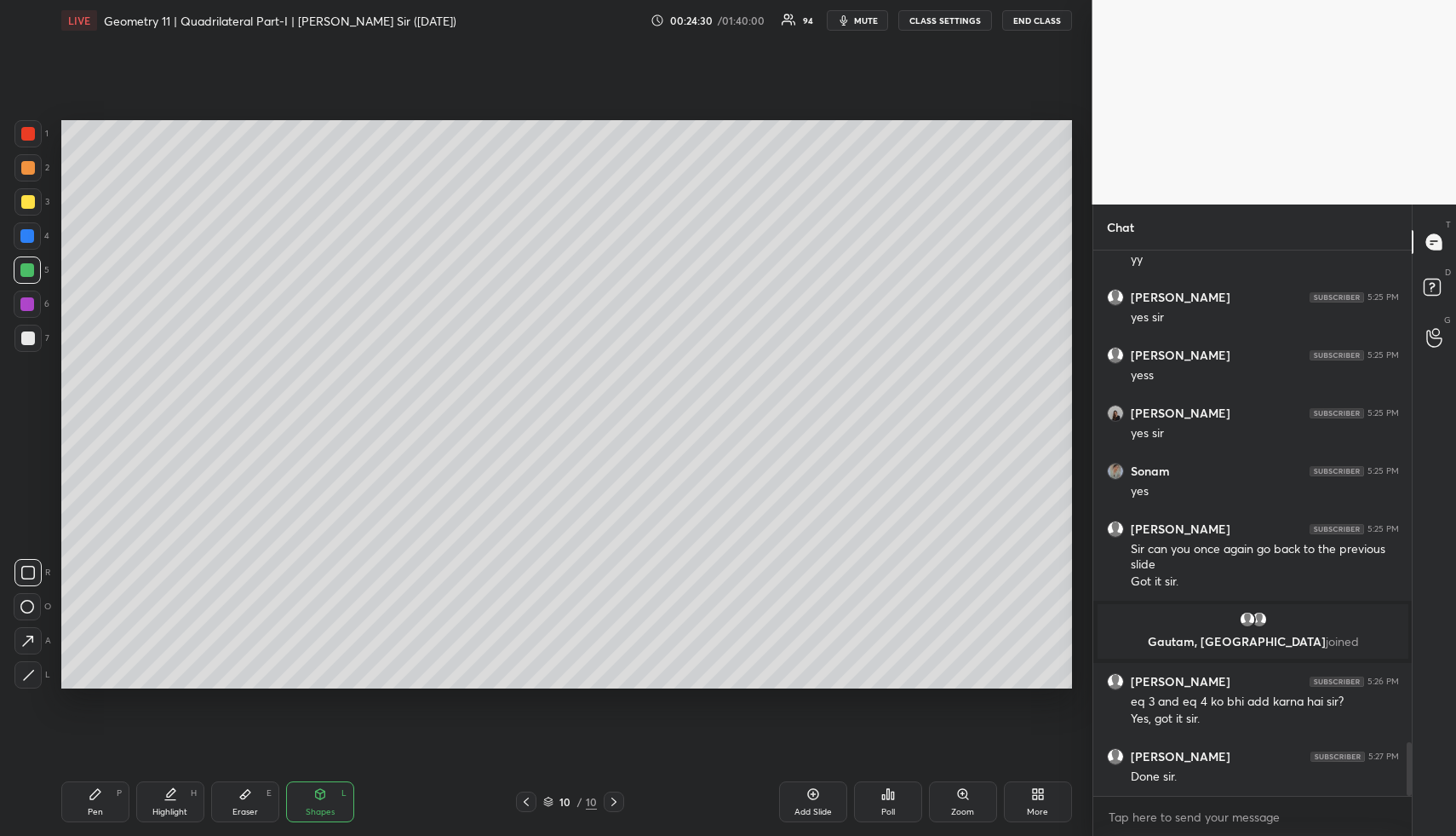
click at [30, 668] on div at bounding box center [28, 674] width 28 height 28
drag, startPoint x: 30, startPoint y: 668, endPoint x: 22, endPoint y: 617, distance: 51.6
click at [30, 669] on icon at bounding box center [28, 674] width 12 height 12
click at [24, 197] on div at bounding box center [28, 202] width 13 height 13
drag, startPoint x: 28, startPoint y: 197, endPoint x: 38, endPoint y: 196, distance: 10.0
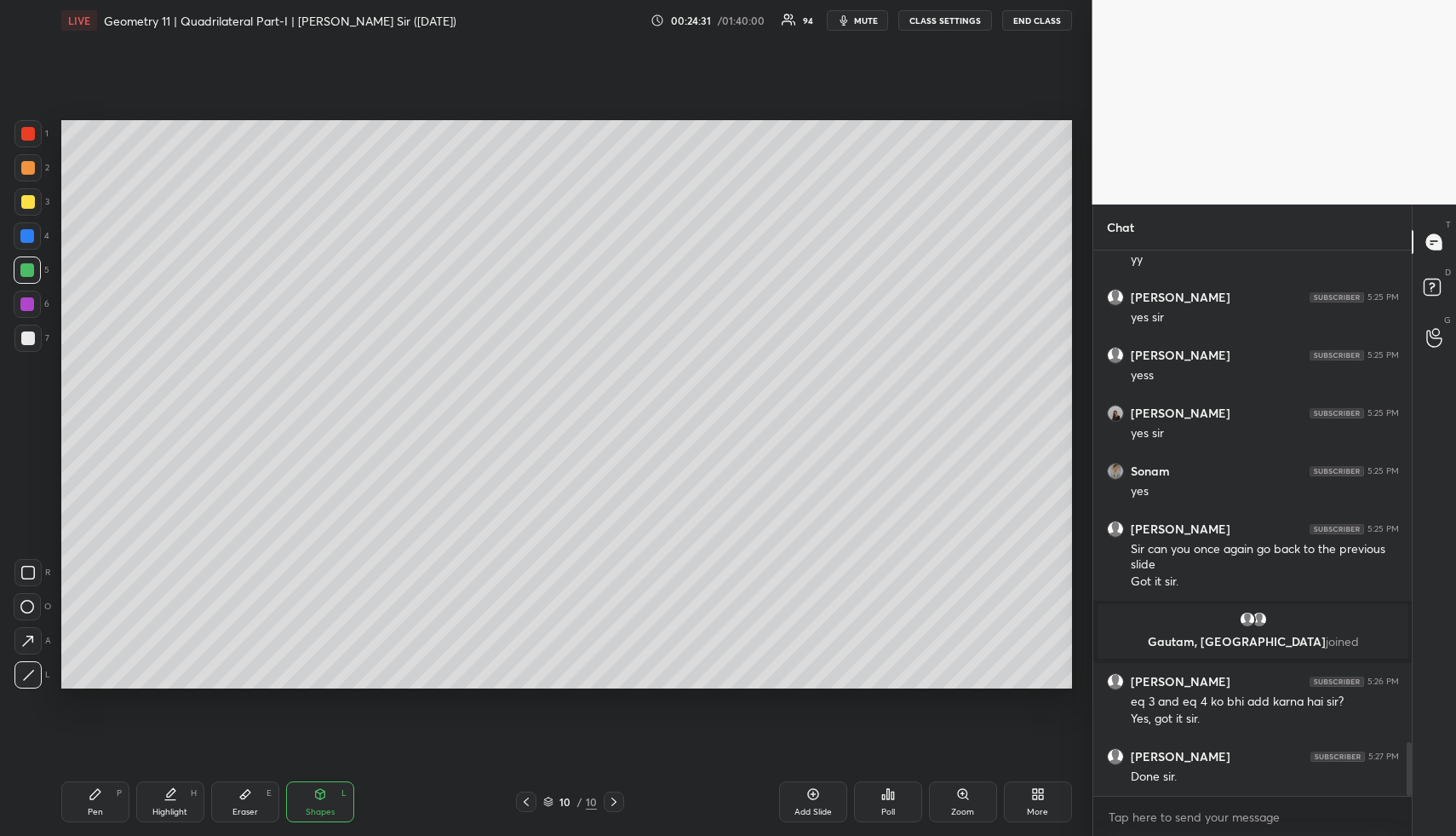
click at [28, 197] on div at bounding box center [28, 202] width 13 height 13
drag, startPoint x: 29, startPoint y: 164, endPoint x: 35, endPoint y: 173, distance: 10.8
click at [28, 167] on div at bounding box center [28, 167] width 13 height 13
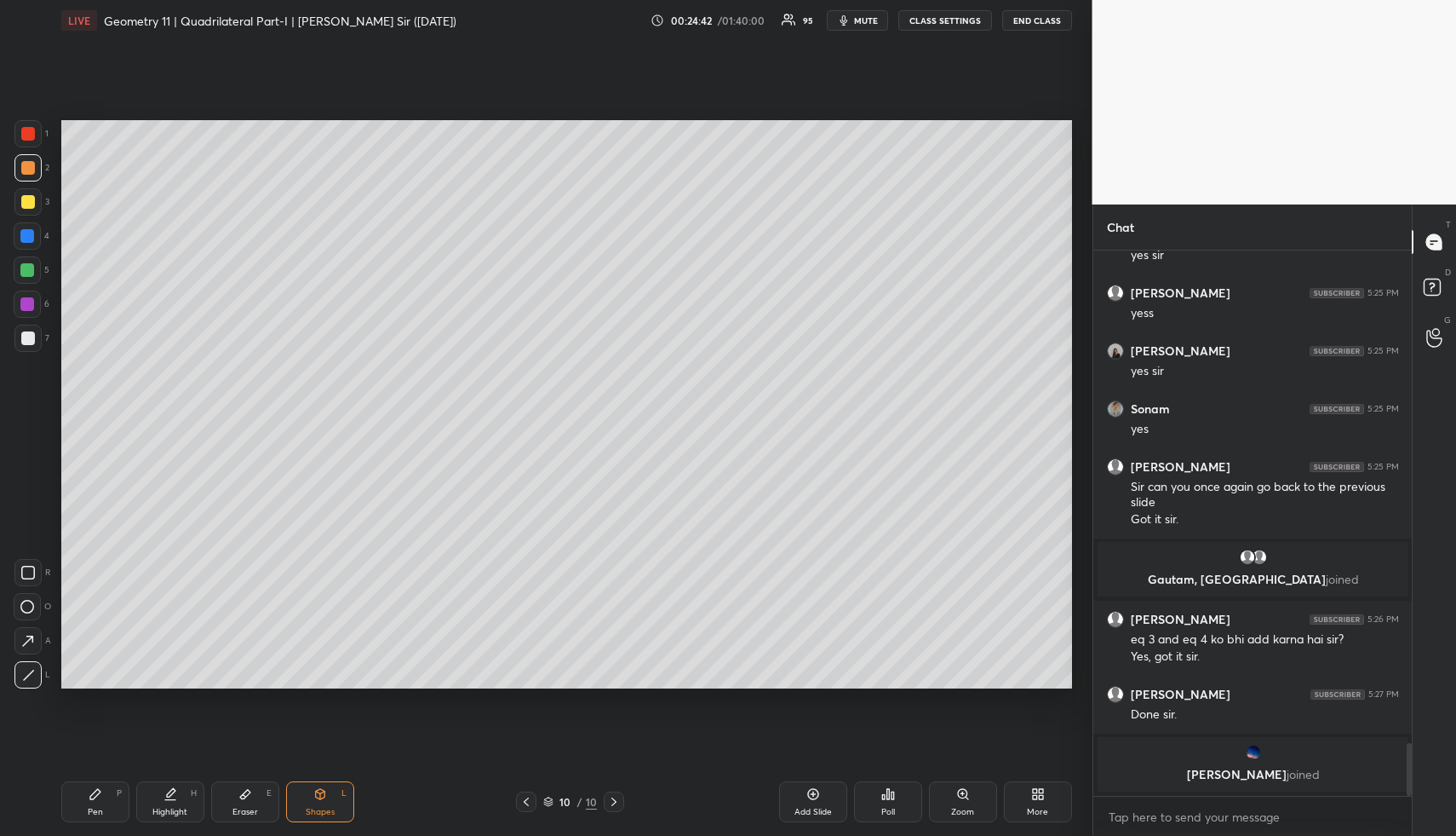
drag, startPoint x: 33, startPoint y: 236, endPoint x: 56, endPoint y: 250, distance: 26.9
click at [31, 236] on div at bounding box center [27, 236] width 13 height 13
drag, startPoint x: 90, startPoint y: 784, endPoint x: 99, endPoint y: 789, distance: 10.3
click at [90, 784] on div "Pen P" at bounding box center [95, 802] width 68 height 41
click at [98, 789] on icon at bounding box center [95, 794] width 11 height 11
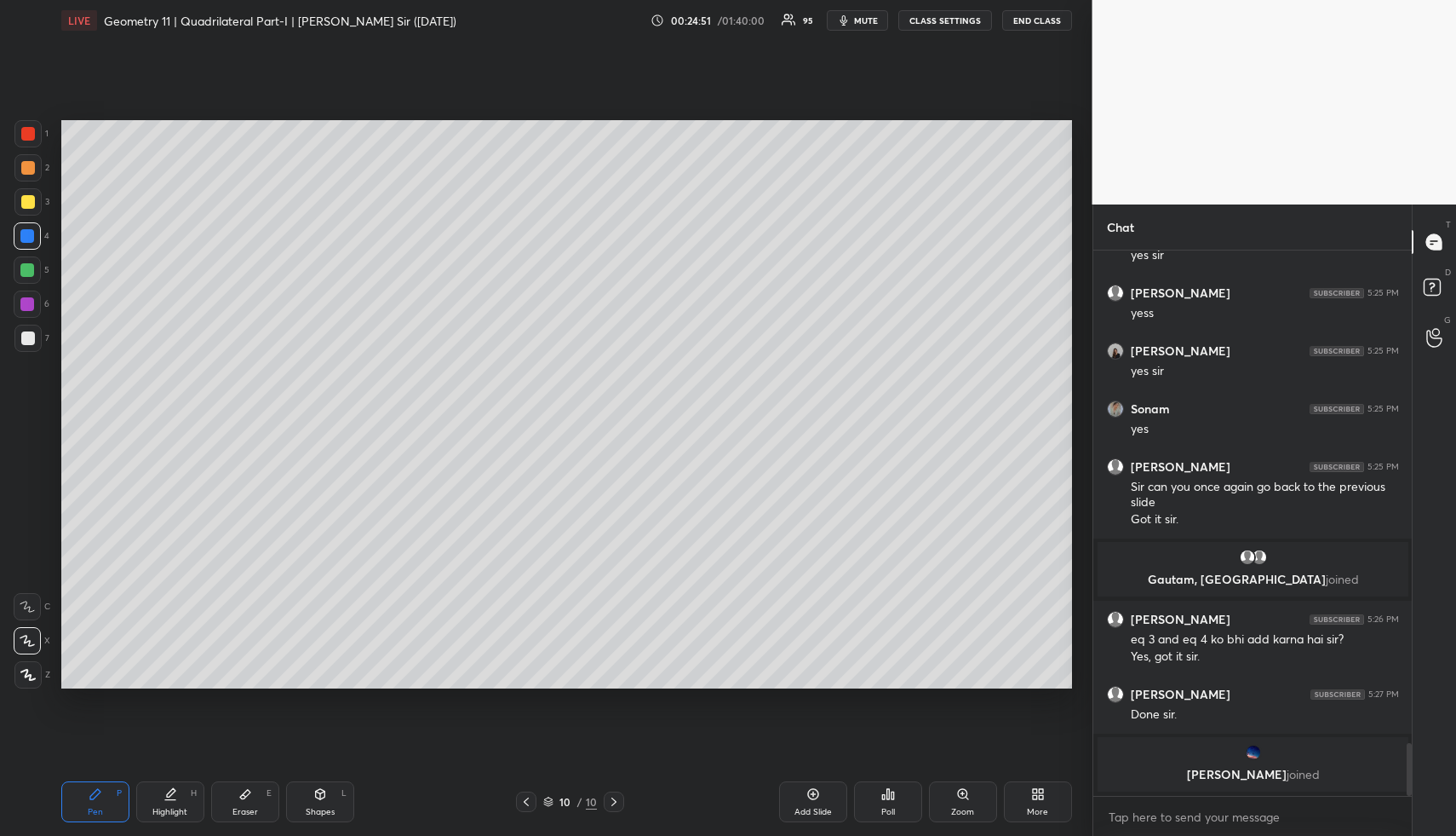
click at [35, 275] on div at bounding box center [27, 270] width 28 height 28
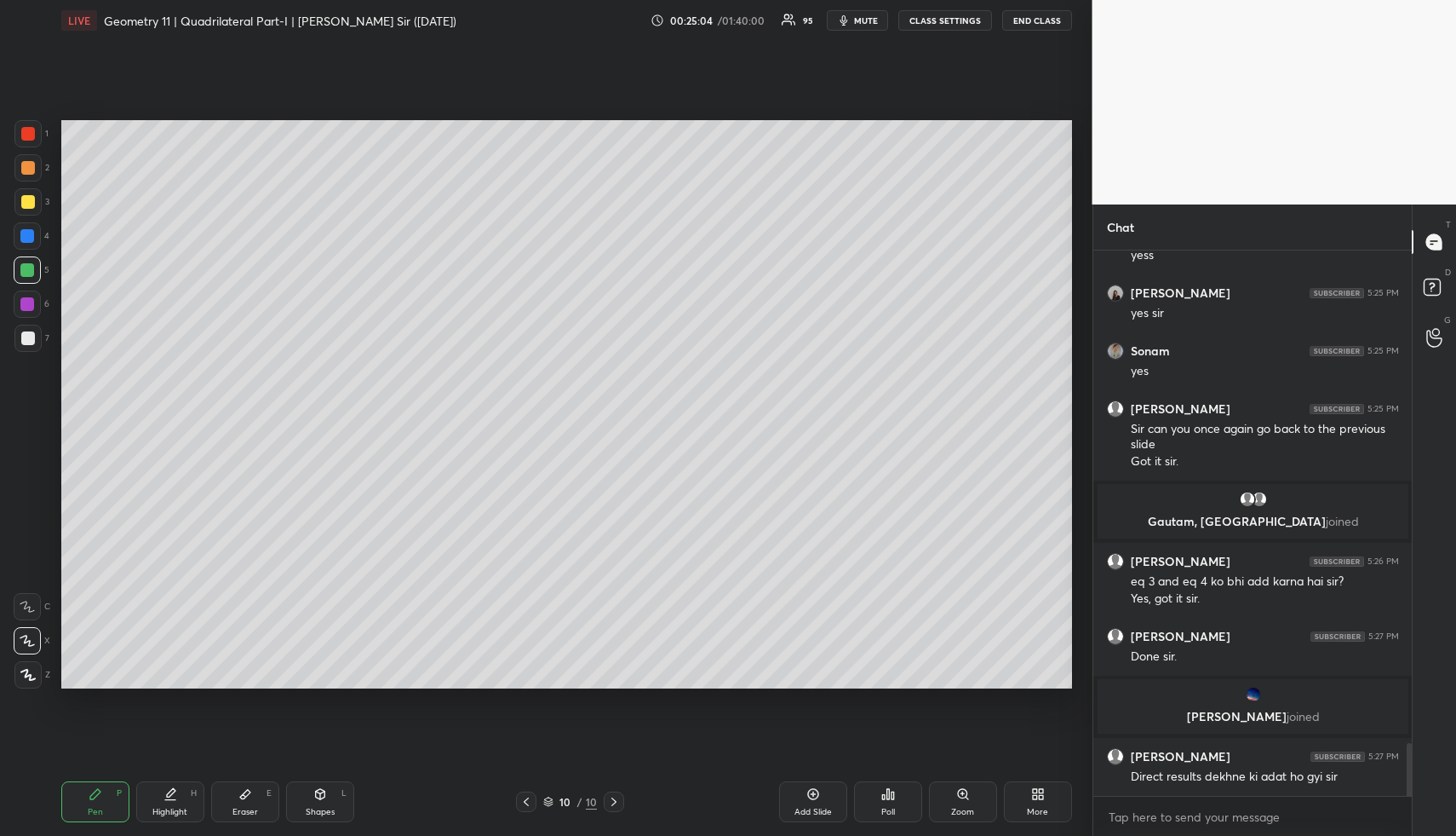
click at [255, 788] on div "Eraser E" at bounding box center [245, 802] width 68 height 41
drag, startPoint x: 255, startPoint y: 788, endPoint x: 261, endPoint y: 742, distance: 46.4
click at [255, 788] on div "Eraser E" at bounding box center [245, 802] width 68 height 41
click at [102, 784] on div "Pen P" at bounding box center [95, 802] width 68 height 41
click at [105, 791] on div "Pen P" at bounding box center [95, 802] width 68 height 41
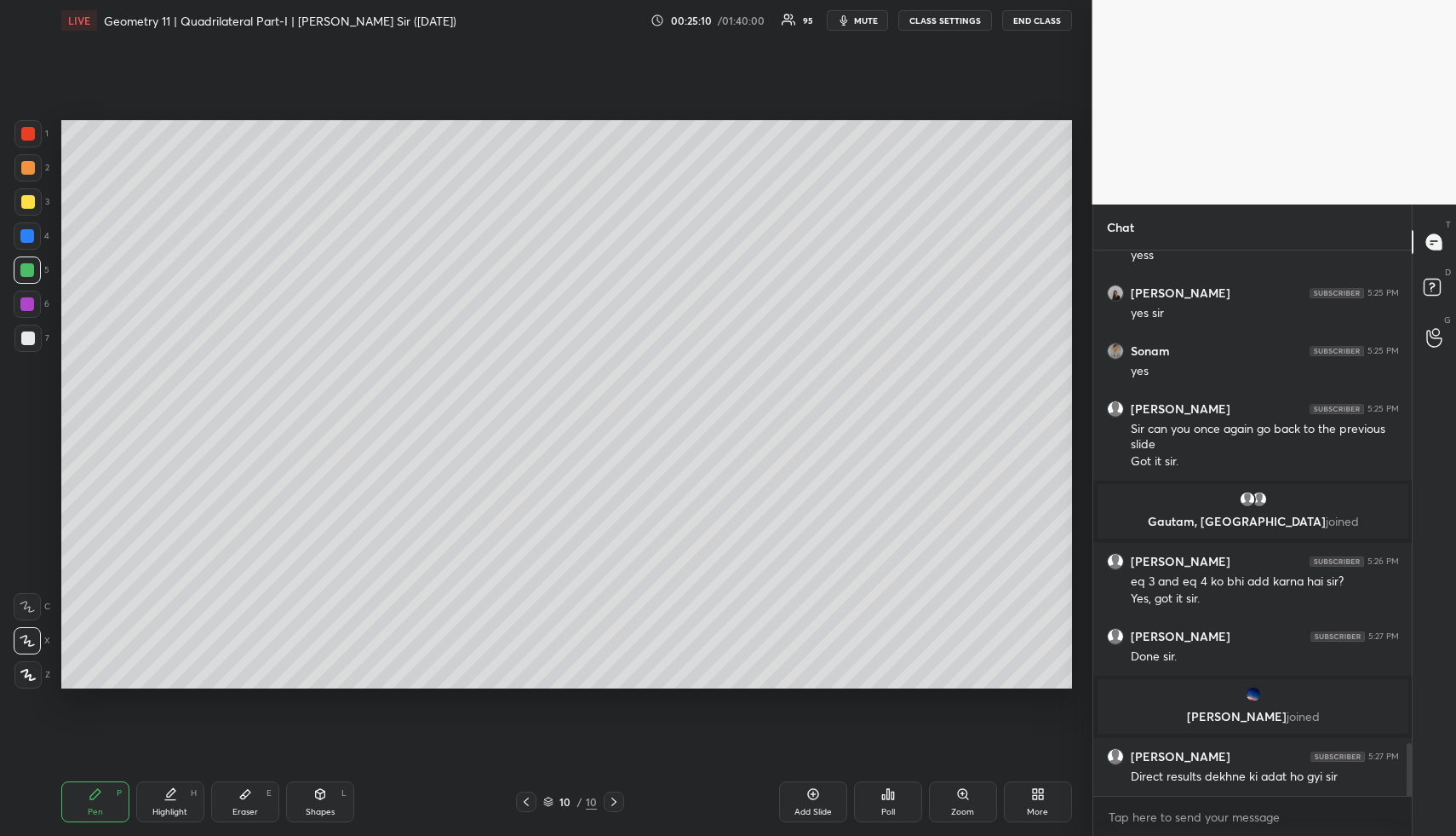
click at [162, 794] on div "Highlight H" at bounding box center [170, 802] width 68 height 41
click at [174, 793] on icon at bounding box center [170, 794] width 13 height 13
click at [104, 792] on div "Pen P" at bounding box center [95, 802] width 68 height 41
click at [105, 801] on div "Pen P" at bounding box center [95, 802] width 68 height 41
click at [24, 170] on div at bounding box center [28, 167] width 13 height 13
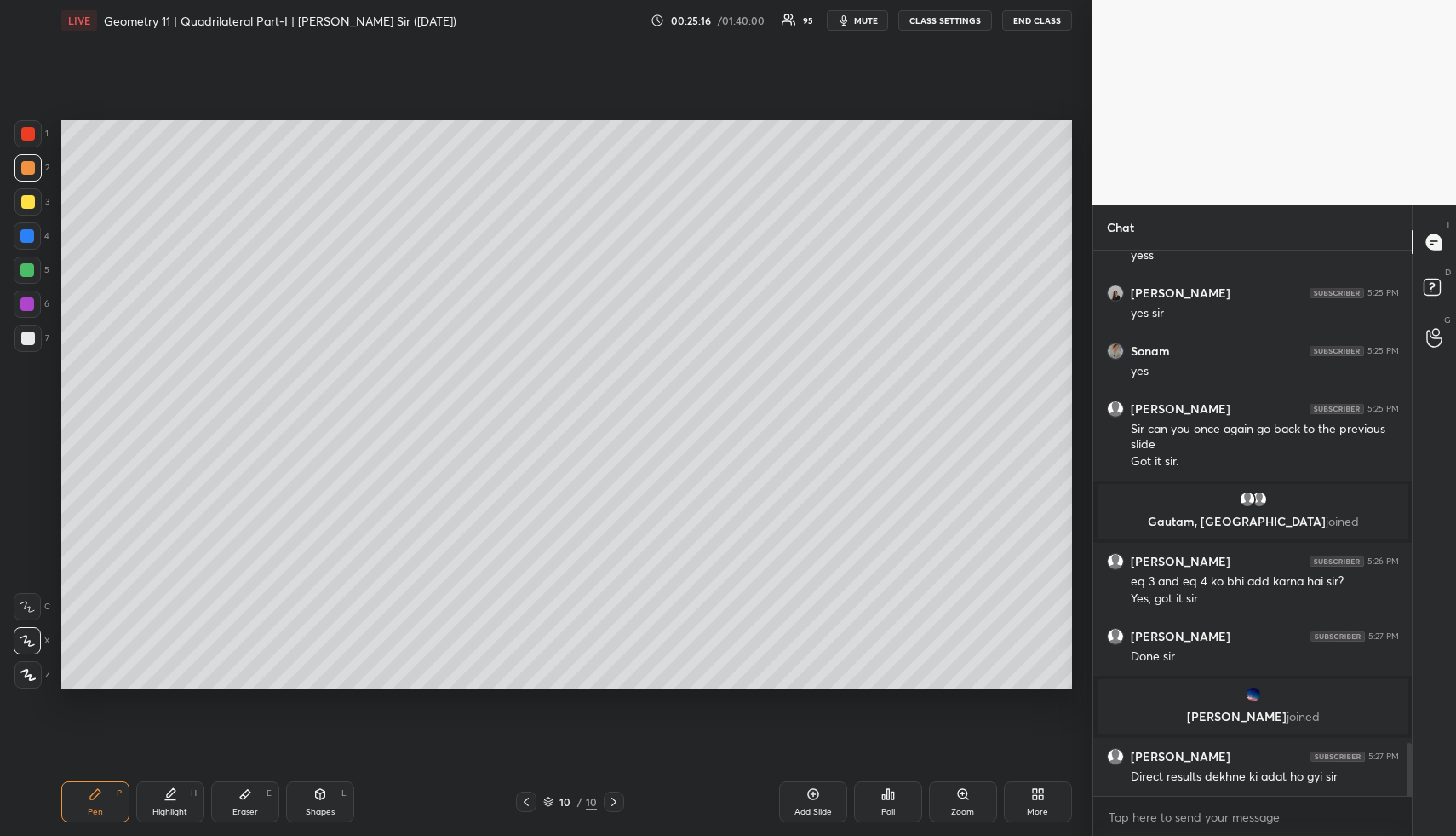
drag, startPoint x: 30, startPoint y: 171, endPoint x: 51, endPoint y: 189, distance: 27.7
click at [30, 171] on div at bounding box center [28, 167] width 13 height 13
click at [169, 815] on div "Highlight" at bounding box center [169, 811] width 35 height 9
drag, startPoint x: 174, startPoint y: 814, endPoint x: 209, endPoint y: 700, distance: 119.3
click at [172, 808] on div "Highlight" at bounding box center [169, 811] width 35 height 9
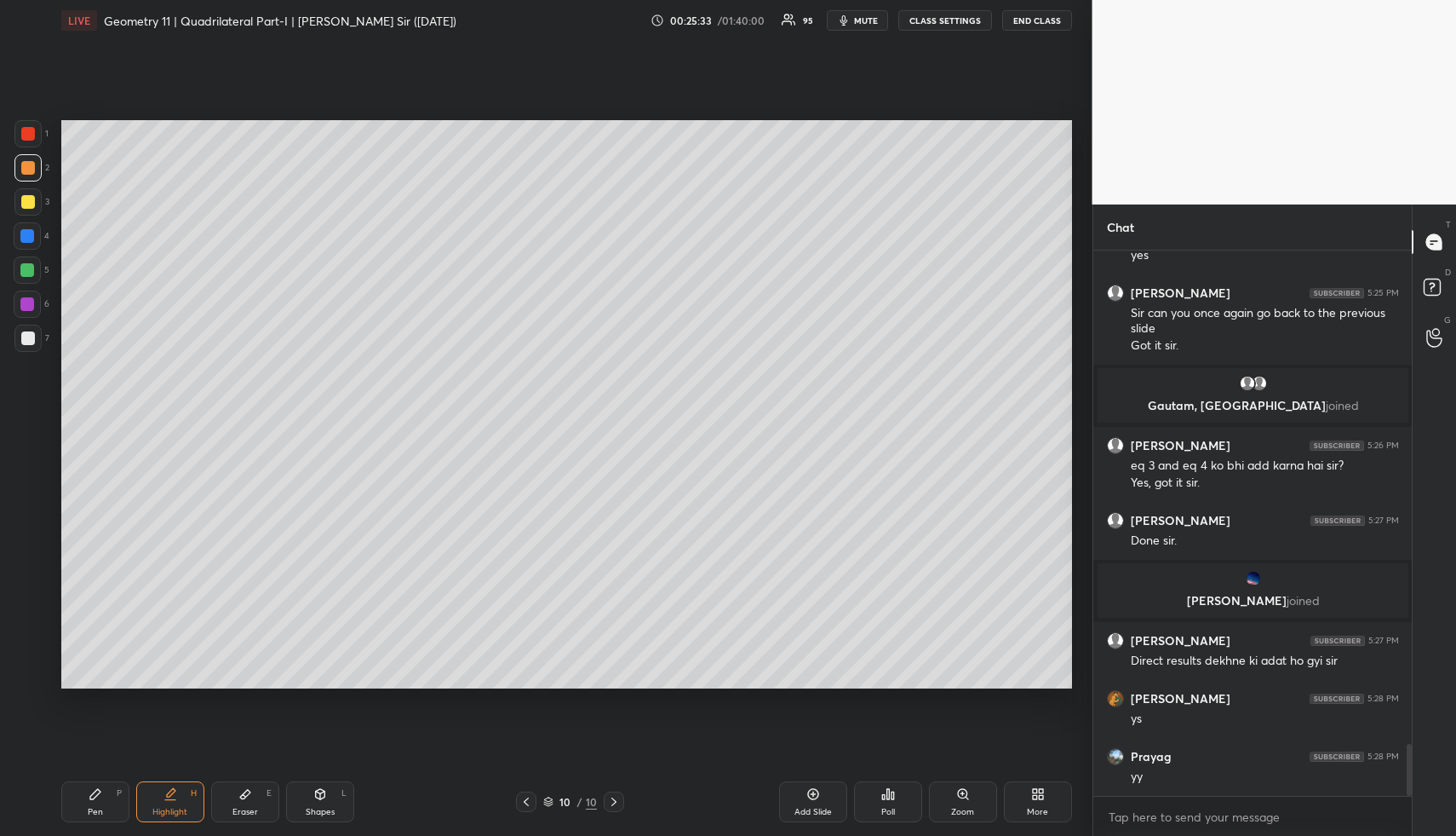
scroll to position [5253, 0]
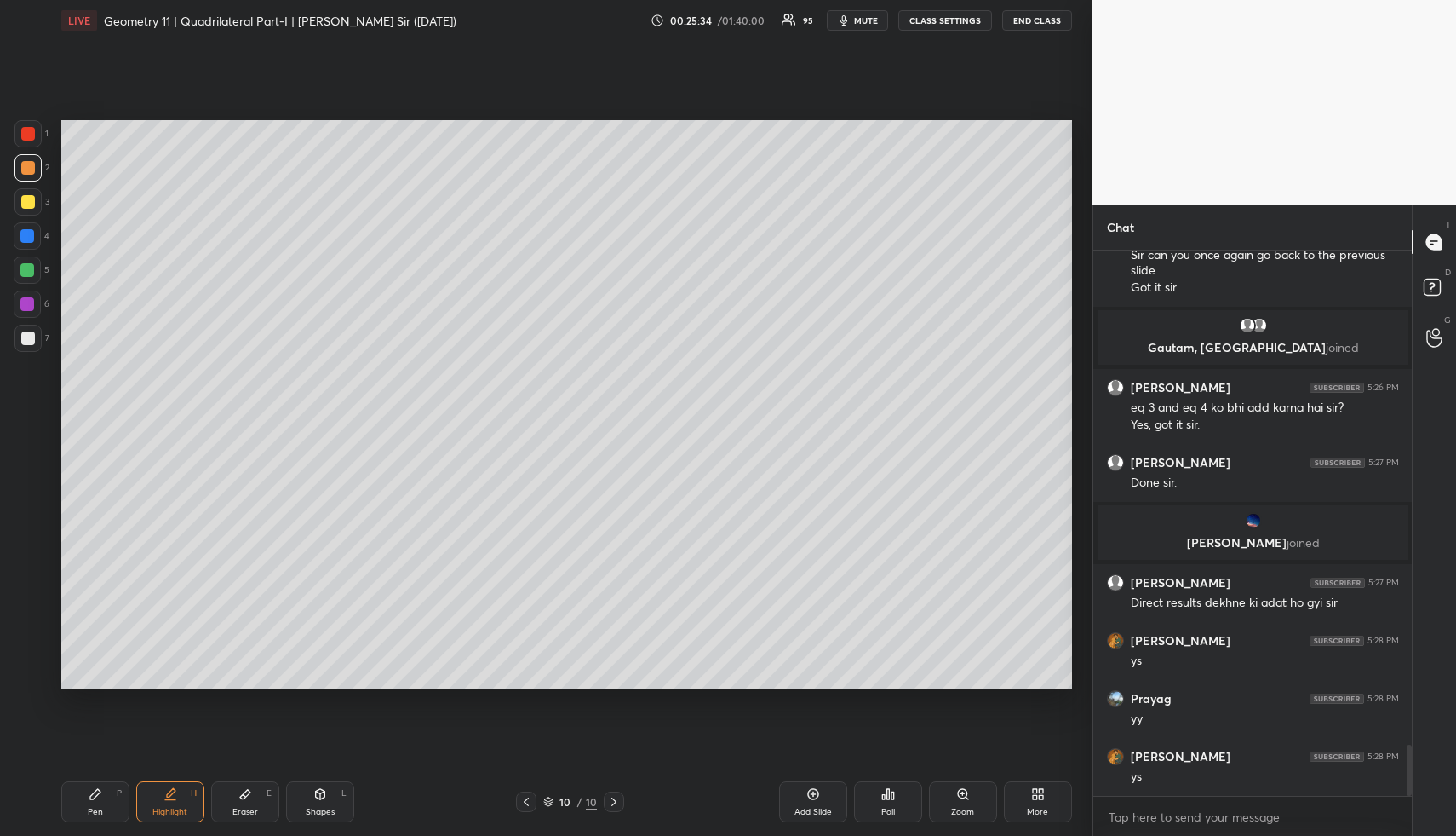
click at [81, 823] on div "Pen P Highlight H Eraser E Shapes L 10 / 10 Add Slide Poll Zoom More" at bounding box center [566, 802] width 1011 height 68
drag, startPoint x: 84, startPoint y: 822, endPoint x: 82, endPoint y: 786, distance: 36.1
click at [85, 819] on div "Pen P" at bounding box center [95, 802] width 68 height 41
click at [27, 272] on div at bounding box center [27, 270] width 13 height 13
click at [22, 275] on div at bounding box center [27, 270] width 13 height 13
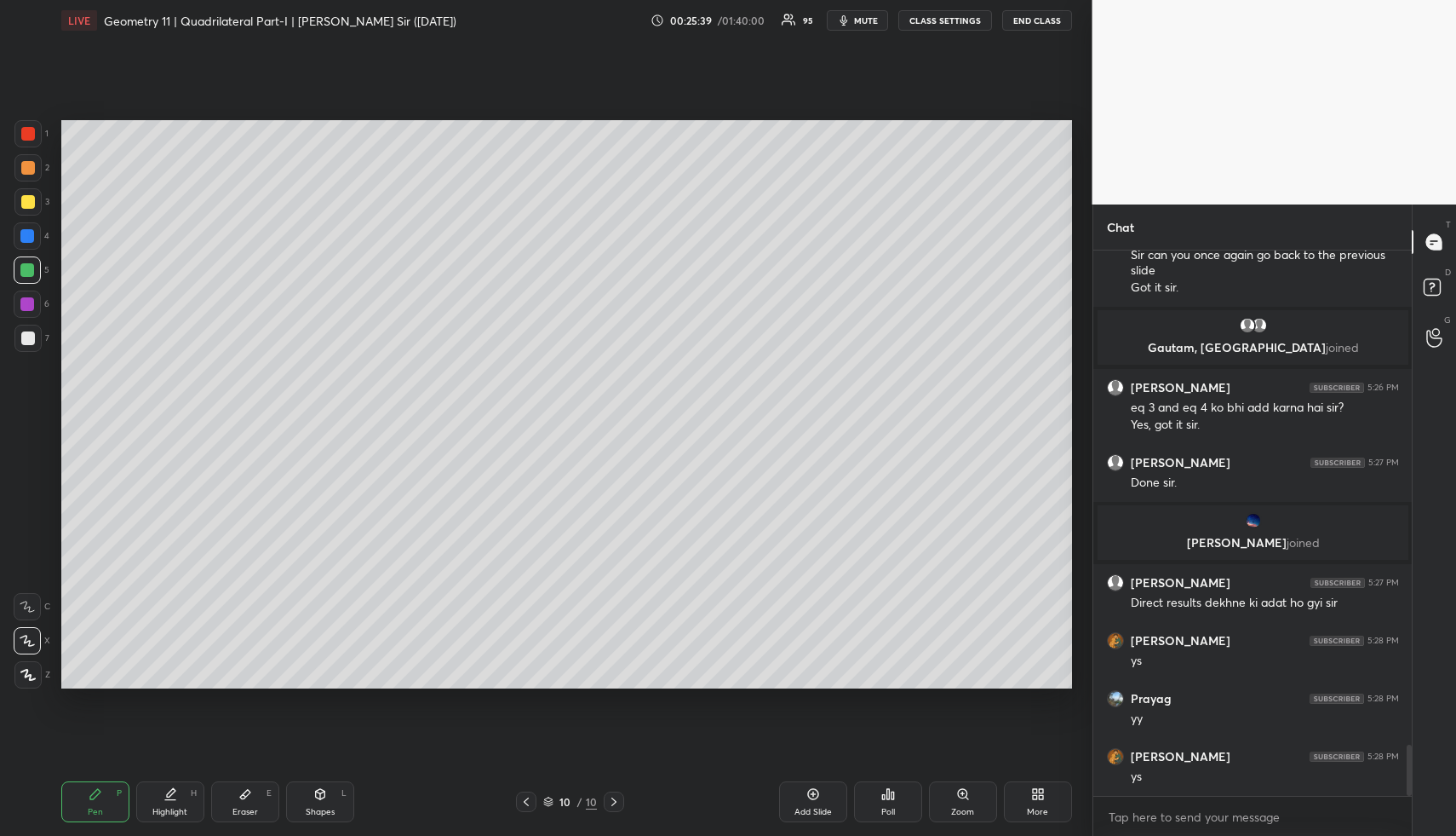
scroll to position [5311, 0]
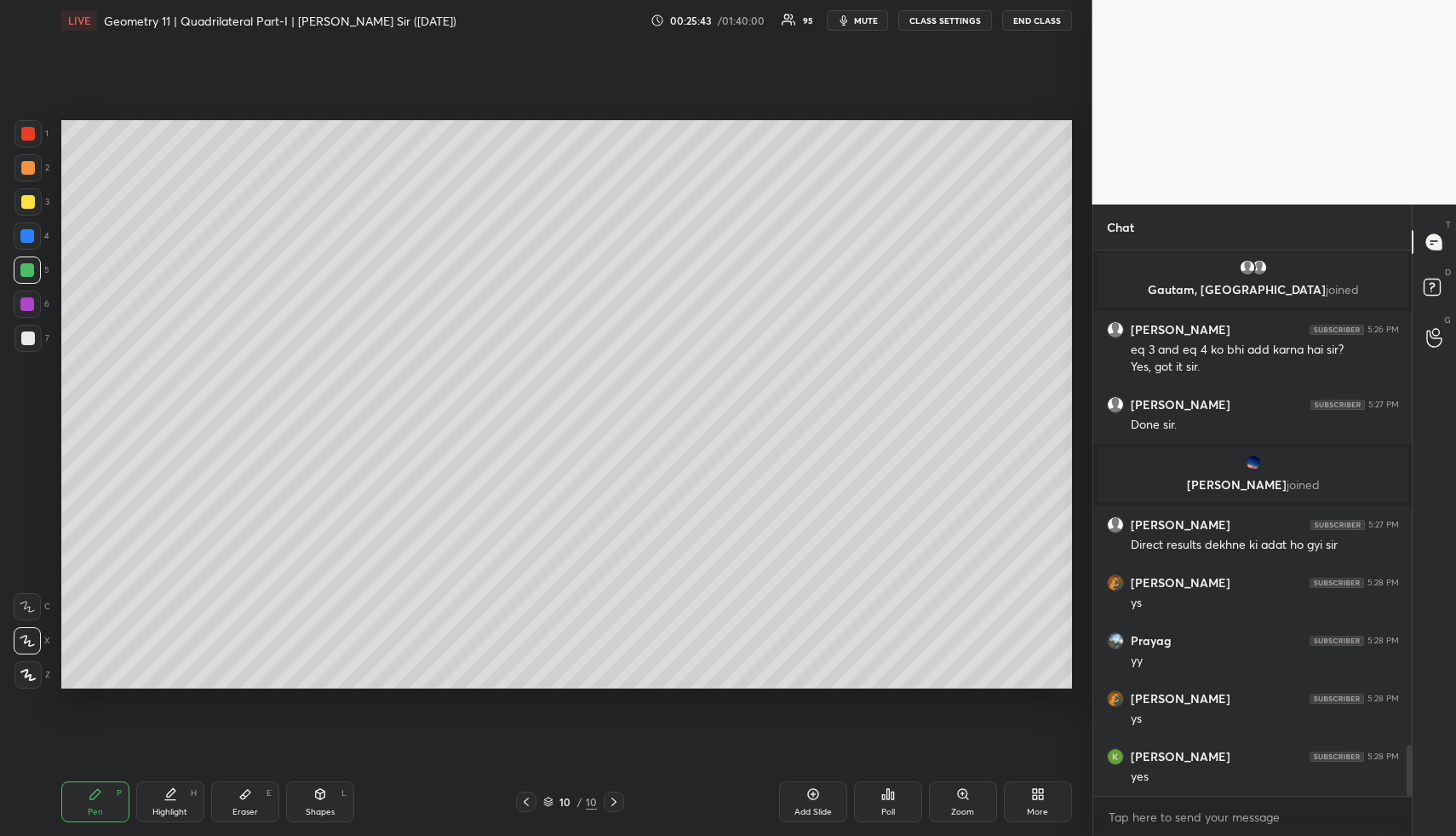
click at [180, 784] on div "Highlight H" at bounding box center [170, 802] width 68 height 41
click at [178, 801] on div "Highlight H" at bounding box center [170, 802] width 68 height 41
click at [176, 795] on icon at bounding box center [170, 794] width 13 height 13
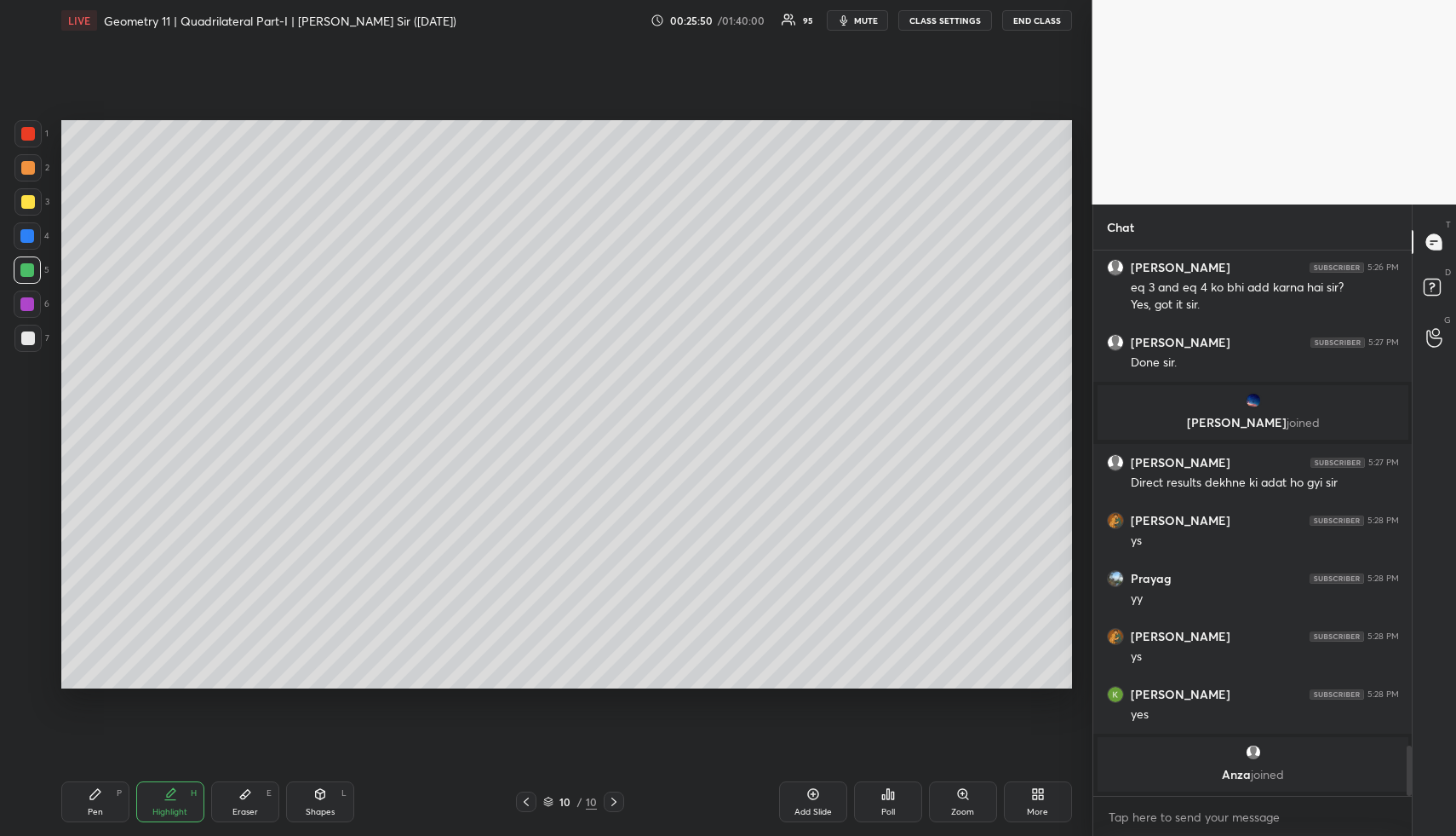
click at [99, 811] on div "Pen" at bounding box center [96, 811] width 15 height 9
click at [21, 167] on div at bounding box center [28, 167] width 13 height 13
drag, startPoint x: 21, startPoint y: 167, endPoint x: 29, endPoint y: 176, distance: 12.0
click at [27, 169] on div at bounding box center [28, 167] width 13 height 13
click at [63, 814] on div "Pen P" at bounding box center [95, 802] width 68 height 41
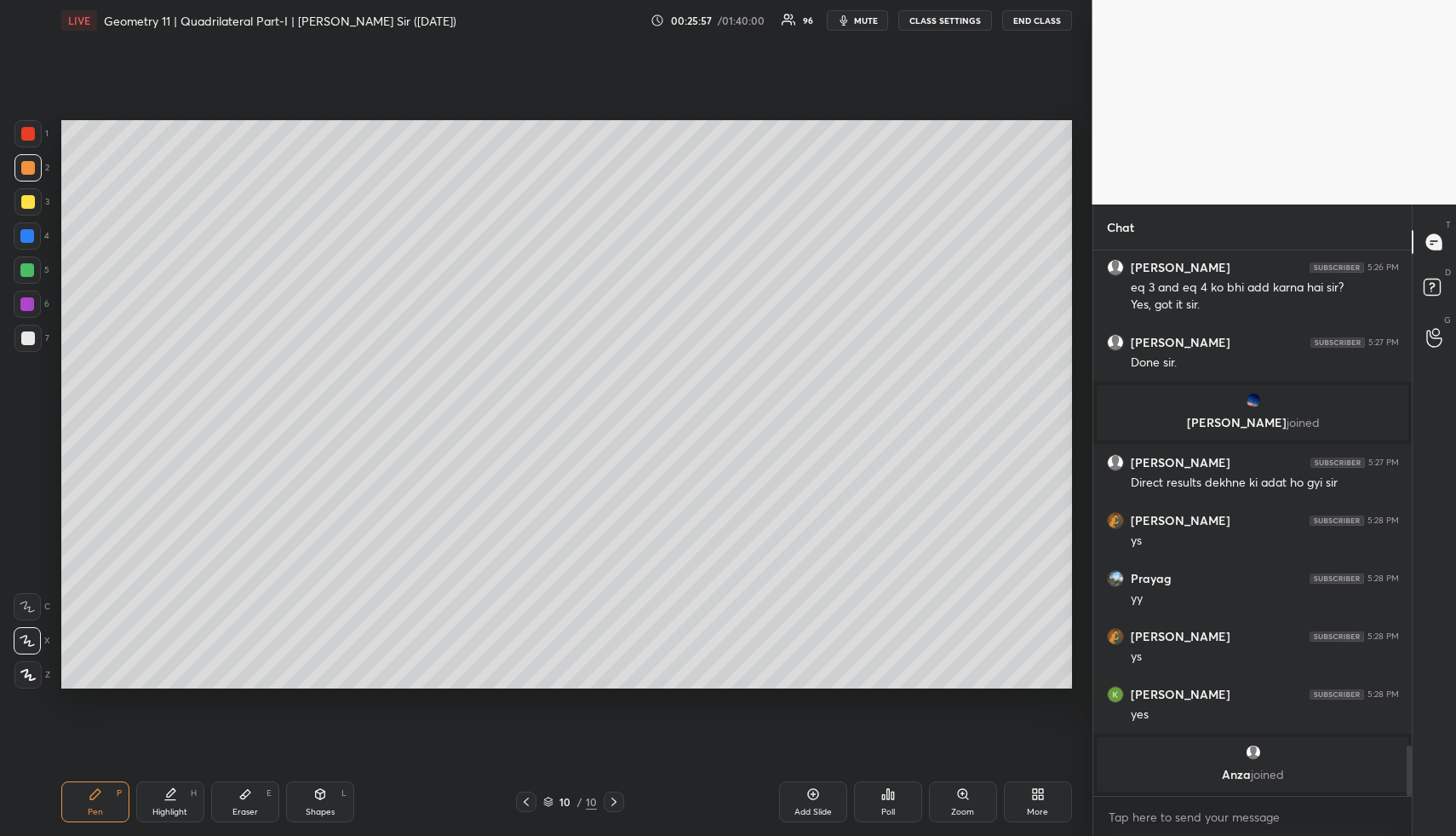
click at [23, 201] on div at bounding box center [28, 202] width 13 height 13
drag, startPoint x: 29, startPoint y: 204, endPoint x: 46, endPoint y: 228, distance: 29.4
click at [29, 204] on div at bounding box center [28, 202] width 13 height 13
drag, startPoint x: 250, startPoint y: 794, endPoint x: 246, endPoint y: 708, distance: 86.1
click at [250, 794] on icon at bounding box center [245, 794] width 13 height 13
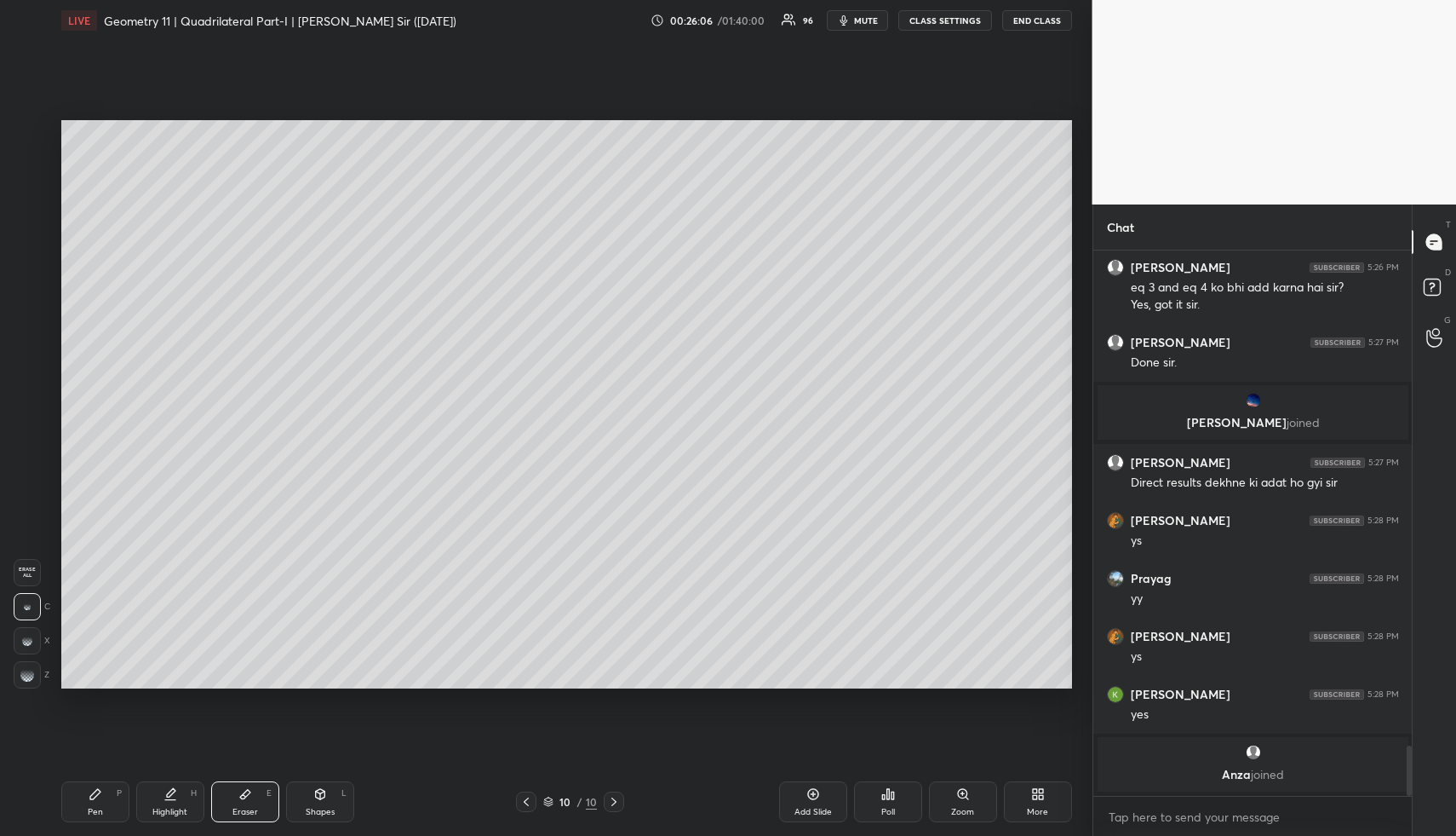
drag, startPoint x: 98, startPoint y: 819, endPoint x: 106, endPoint y: 800, distance: 20.6
click at [96, 815] on div "Pen P" at bounding box center [95, 802] width 68 height 41
click at [106, 800] on div "Pen P" at bounding box center [95, 802] width 68 height 41
click at [22, 170] on div at bounding box center [28, 167] width 13 height 13
click at [171, 795] on icon at bounding box center [170, 794] width 13 height 13
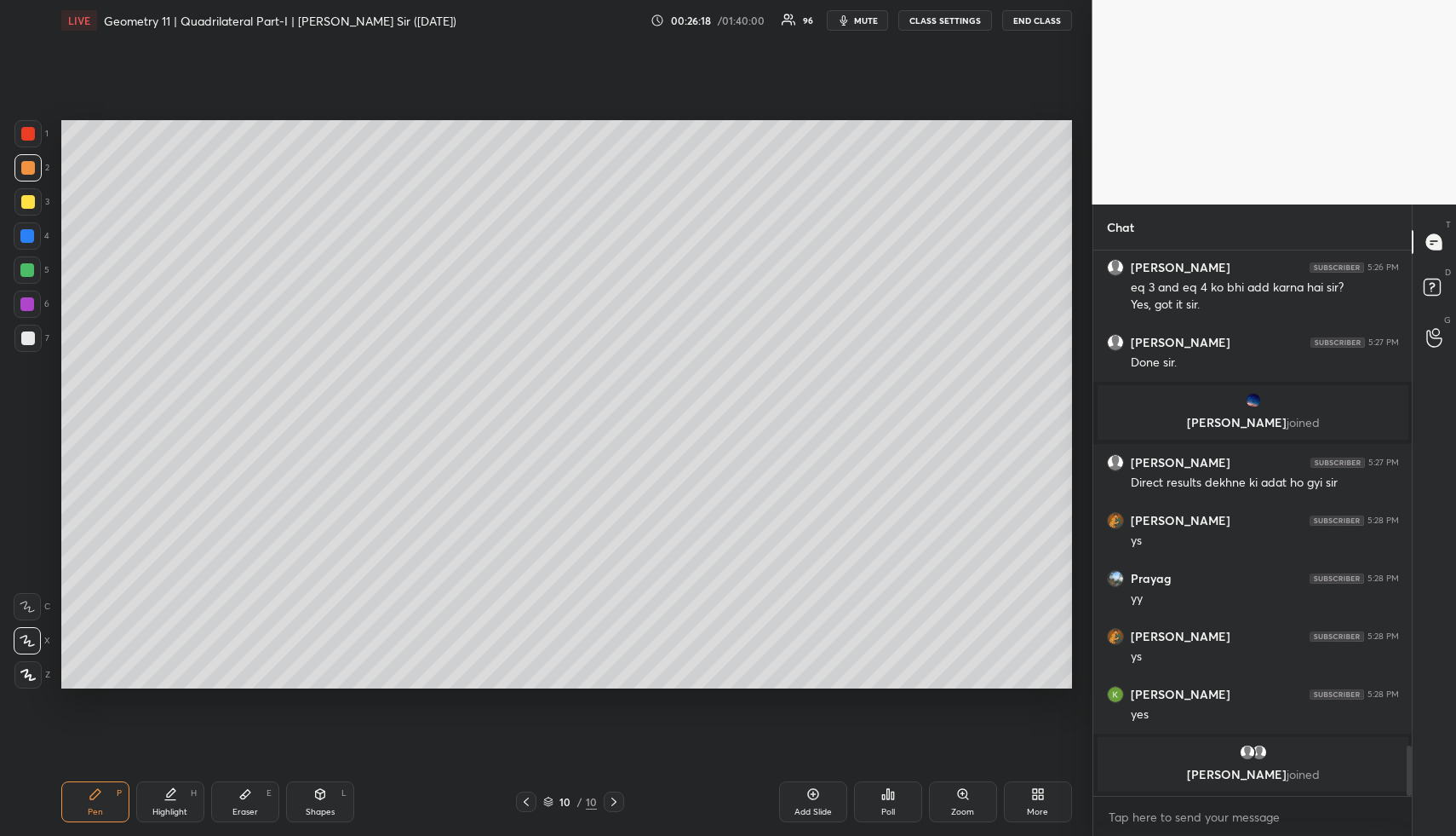
click at [175, 799] on icon at bounding box center [170, 794] width 13 height 13
drag, startPoint x: 84, startPoint y: 793, endPoint x: 98, endPoint y: 764, distance: 32.2
click at [84, 792] on div "Pen P" at bounding box center [95, 802] width 68 height 41
drag, startPoint x: 304, startPoint y: 794, endPoint x: 315, endPoint y: 800, distance: 12.5
click at [304, 794] on div "Shapes L" at bounding box center [319, 802] width 68 height 41
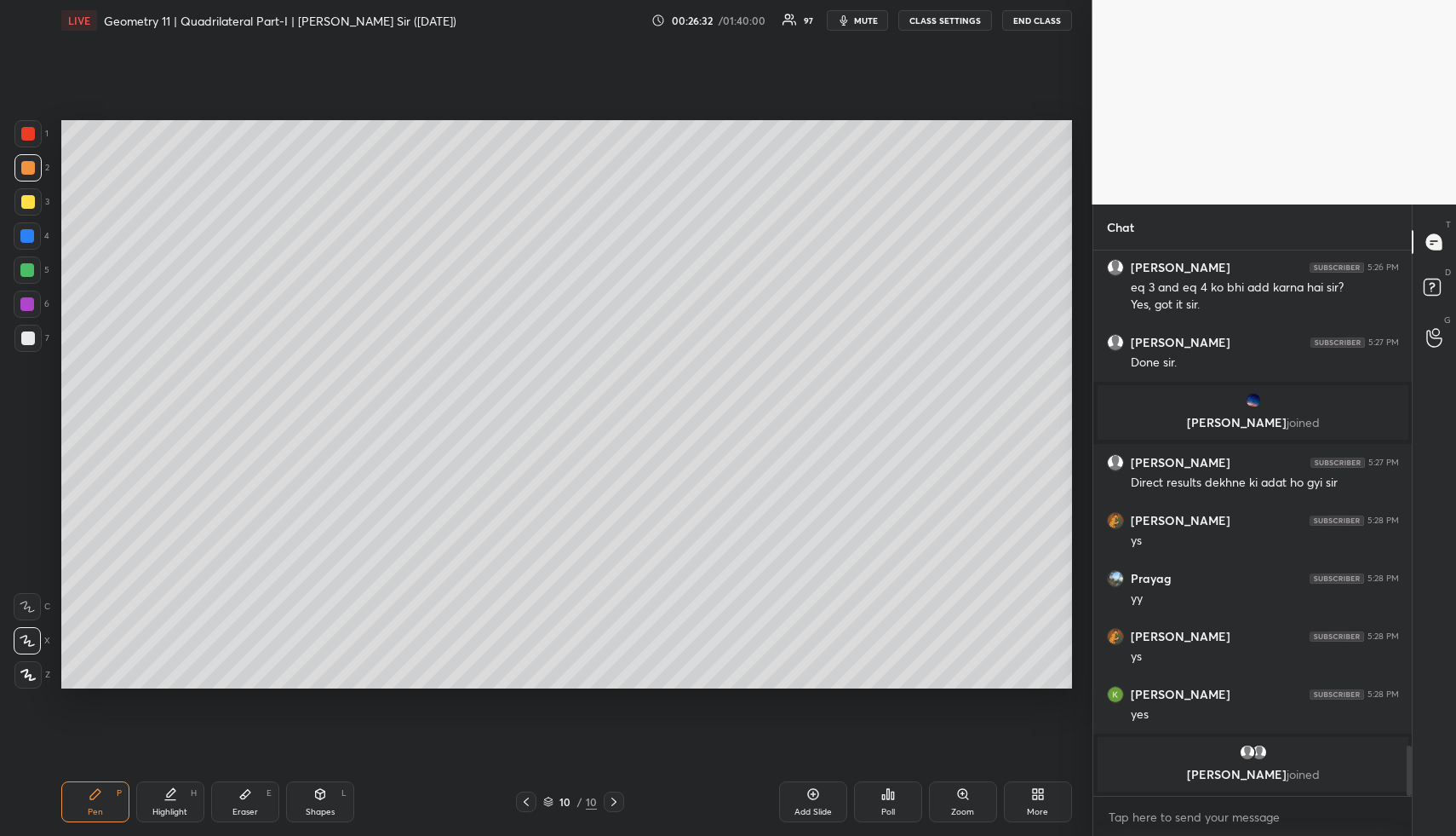
drag, startPoint x: 315, startPoint y: 800, endPoint x: 307, endPoint y: 761, distance: 39.8
click at [315, 800] on icon at bounding box center [320, 794] width 13 height 13
click at [23, 337] on div at bounding box center [28, 339] width 13 height 13
click at [169, 800] on icon at bounding box center [170, 794] width 13 height 13
click at [173, 807] on div "Highlight H" at bounding box center [170, 802] width 68 height 41
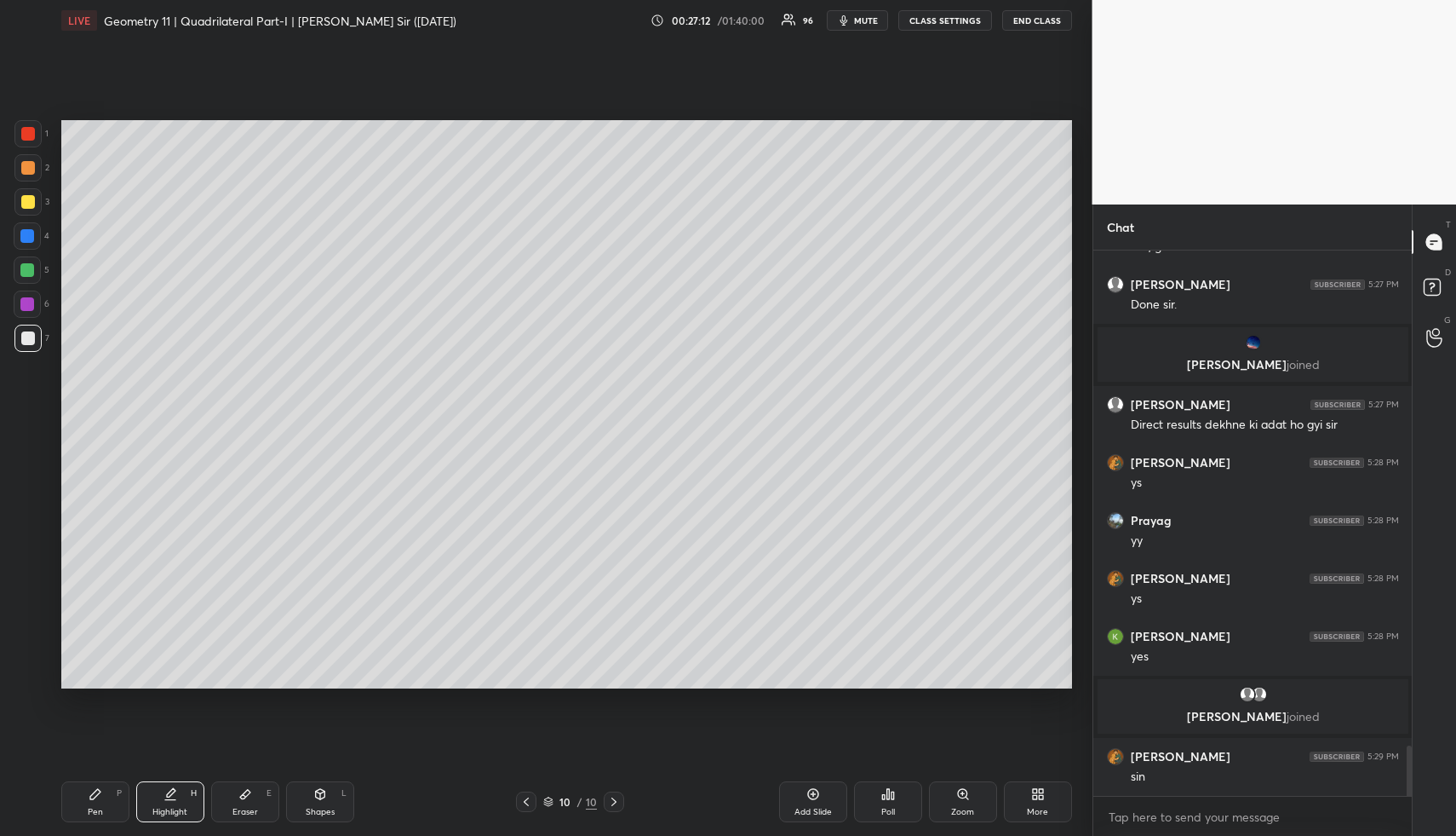
scroll to position [5372, 0]
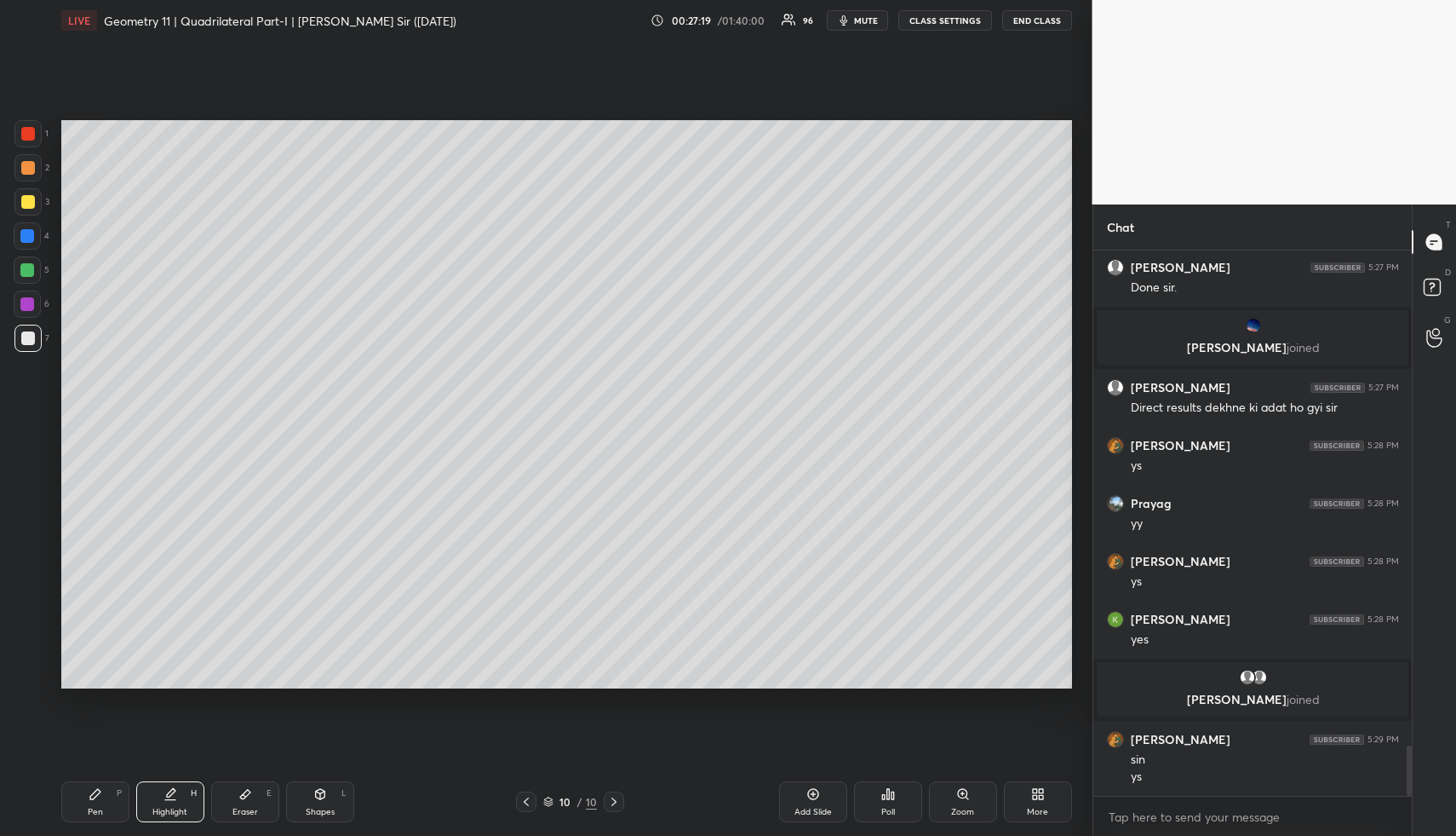
click at [172, 814] on div "Highlight" at bounding box center [169, 811] width 35 height 9
click at [177, 808] on div "Highlight" at bounding box center [169, 811] width 35 height 9
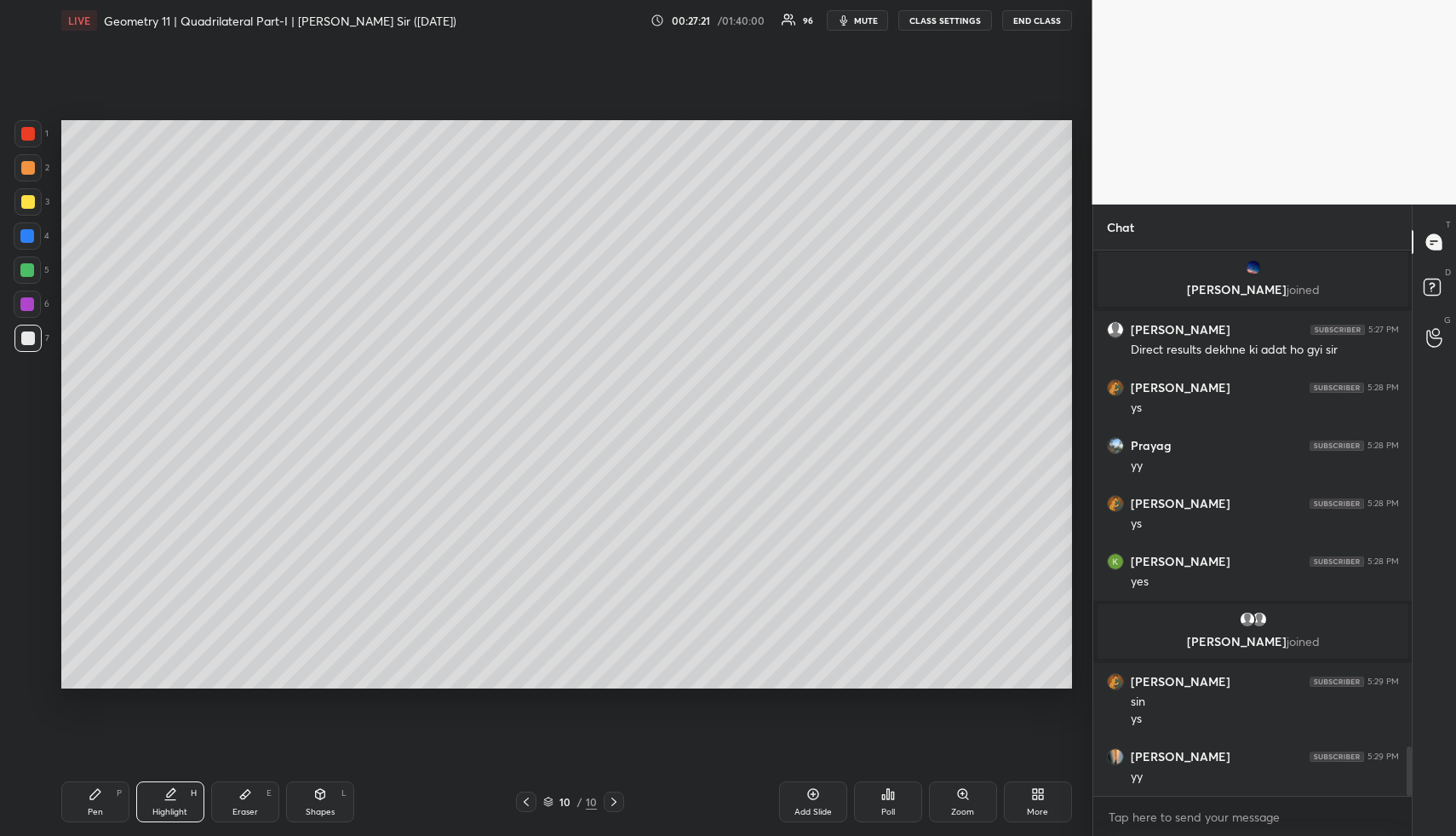
scroll to position [5488, 0]
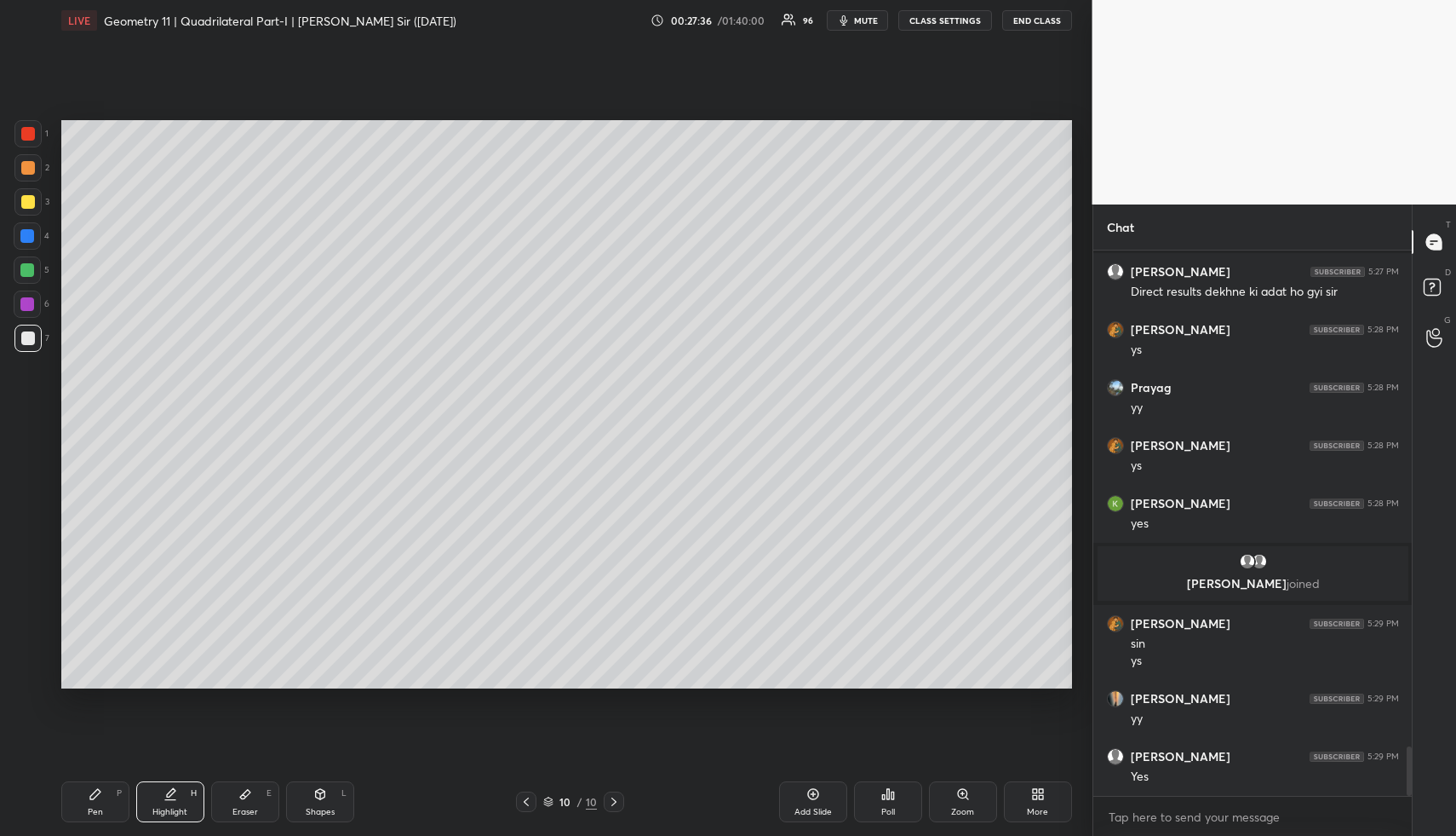
click at [120, 798] on div "P" at bounding box center [119, 793] width 5 height 9
click at [127, 803] on div "Pen P" at bounding box center [95, 802] width 68 height 41
click at [19, 156] on div at bounding box center [28, 167] width 28 height 28
drag, startPoint x: 22, startPoint y: 161, endPoint x: 33, endPoint y: 163, distance: 11.2
click at [22, 161] on div at bounding box center [28, 167] width 13 height 13
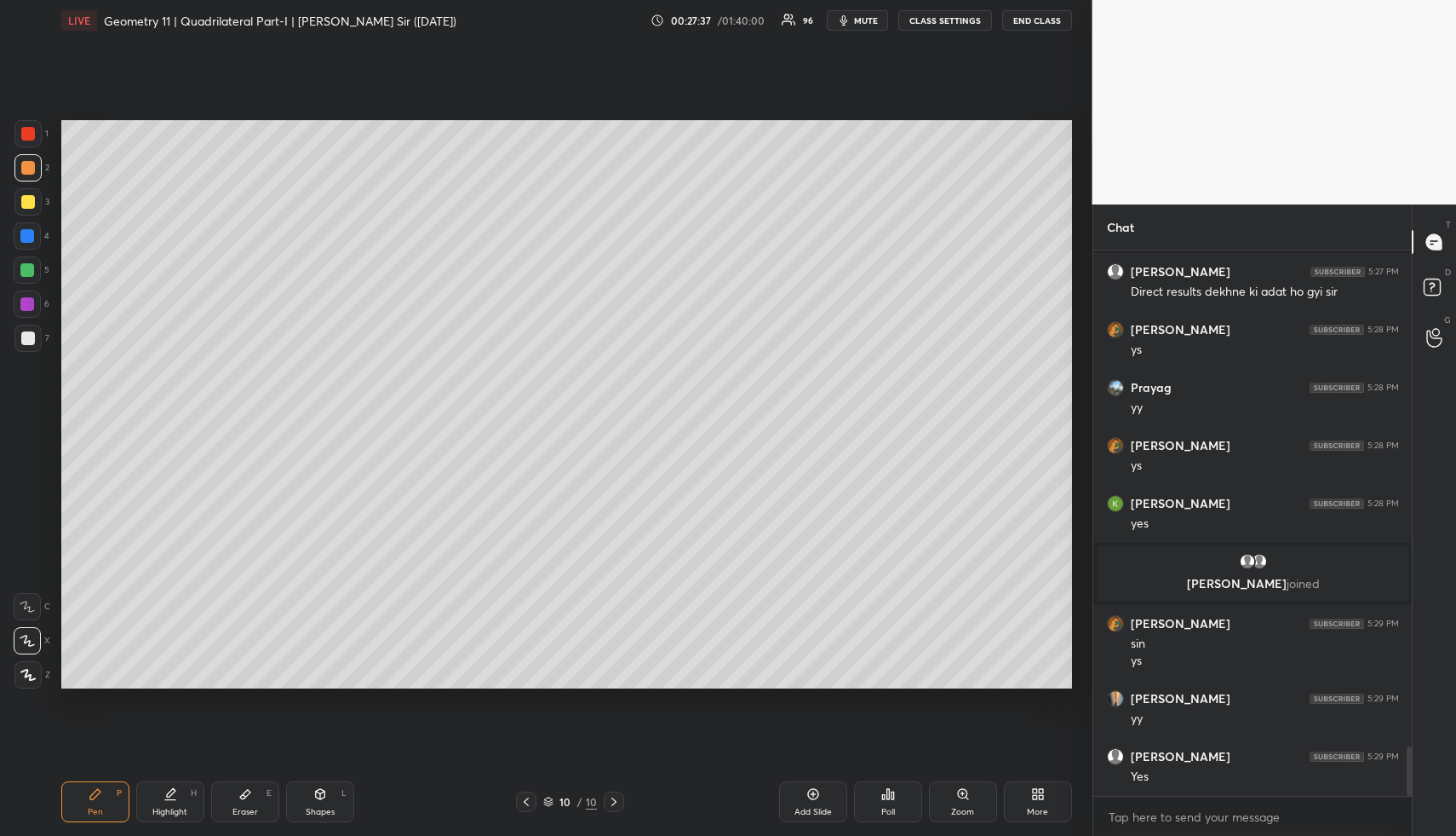
drag, startPoint x: 33, startPoint y: 163, endPoint x: 40, endPoint y: 171, distance: 10.6
click at [33, 163] on div at bounding box center [28, 167] width 13 height 13
click at [317, 822] on div "Pen P Highlight H Eraser E Shapes L 10 / 10 Add Slide Poll Zoom More" at bounding box center [566, 802] width 1011 height 68
click at [324, 817] on div "Shapes L" at bounding box center [319, 802] width 68 height 41
click at [33, 237] on div at bounding box center [27, 236] width 13 height 13
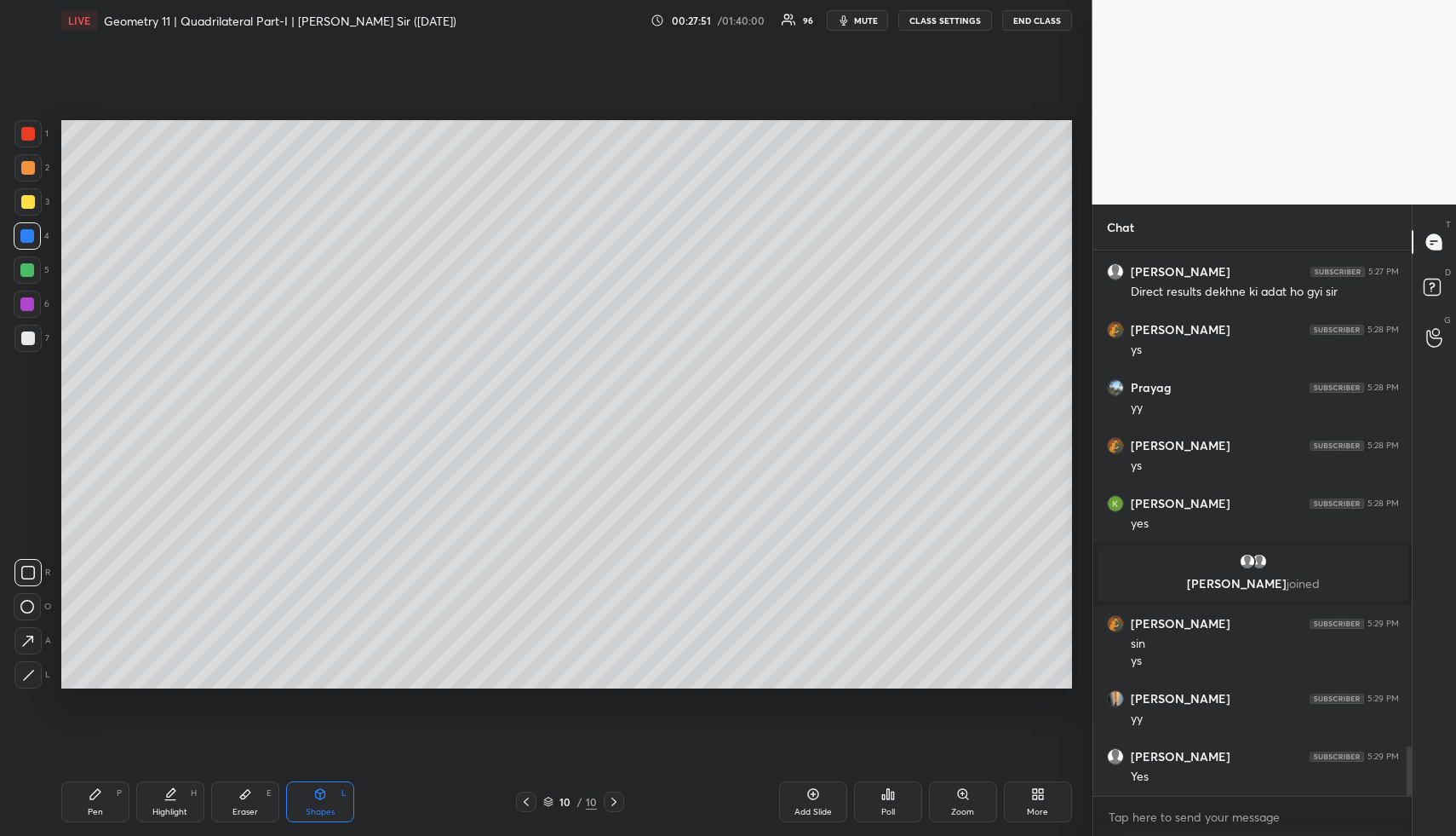
click at [188, 799] on div "Highlight H" at bounding box center [170, 802] width 68 height 41
click at [197, 792] on div "Highlight H" at bounding box center [170, 802] width 68 height 41
click at [163, 807] on div "Highlight" at bounding box center [169, 811] width 35 height 9
drag, startPoint x: 163, startPoint y: 807, endPoint x: 195, endPoint y: 712, distance: 100.2
click at [163, 807] on div "Highlight" at bounding box center [169, 811] width 35 height 9
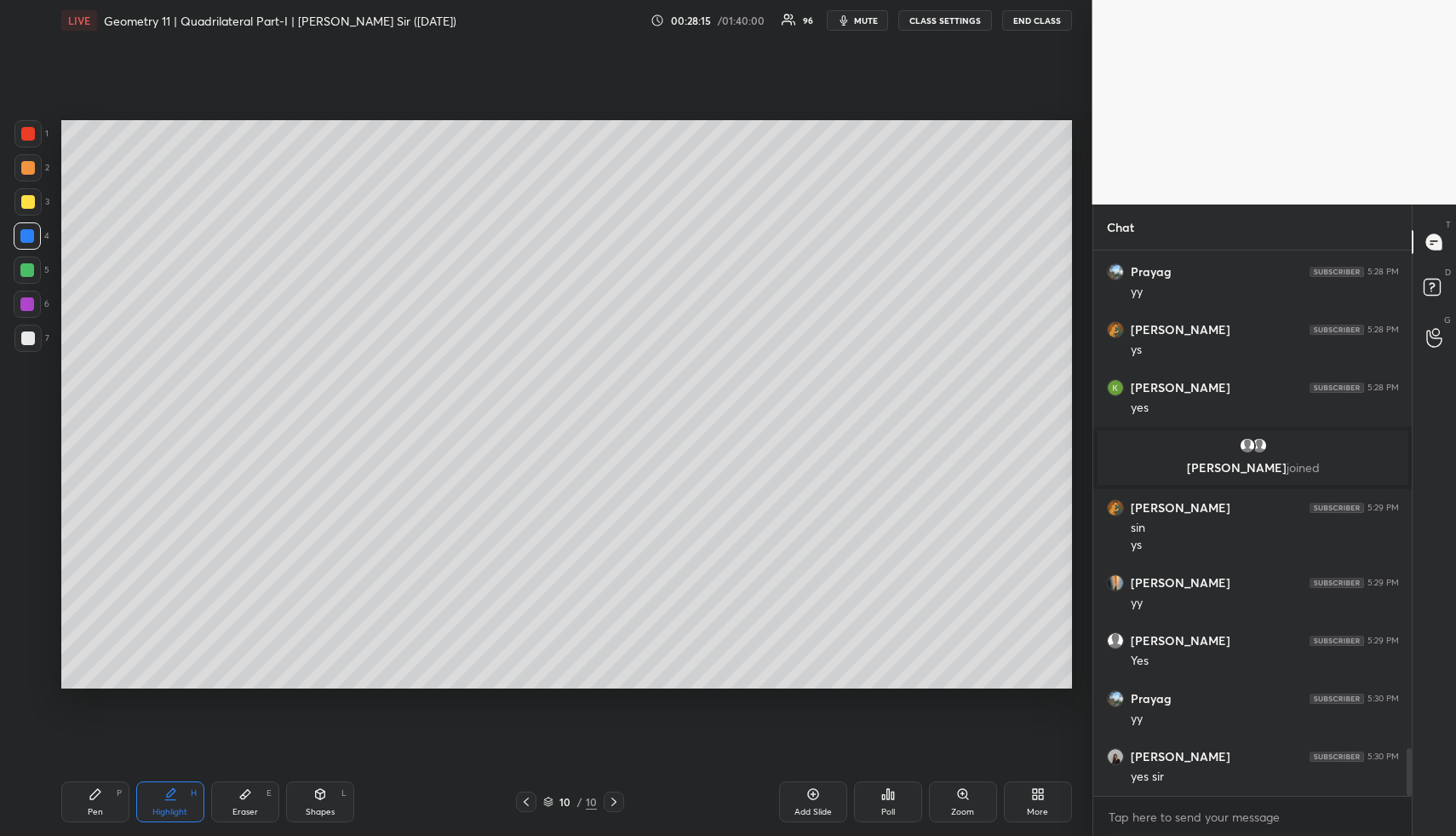
scroll to position [5661, 0]
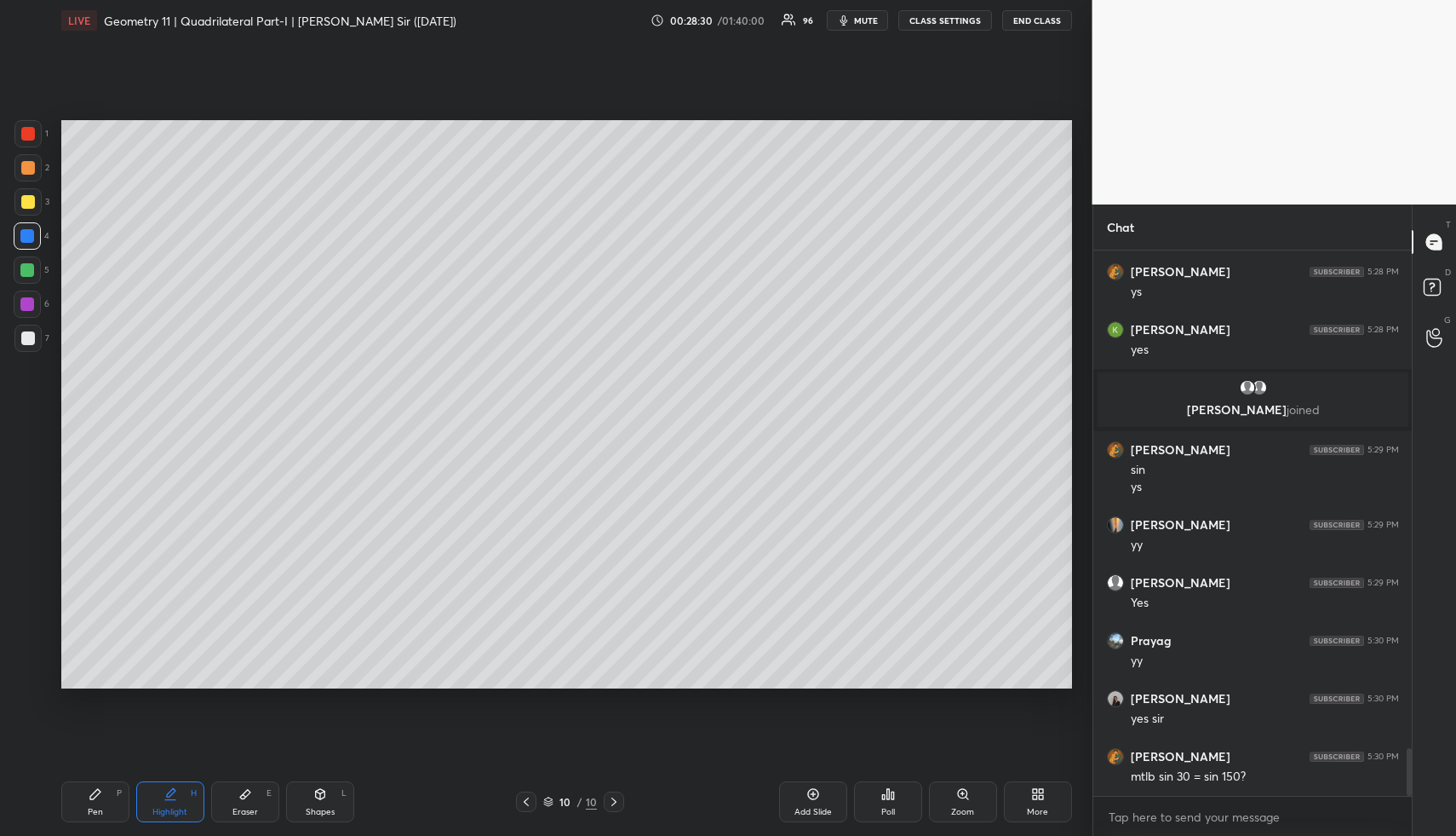
click at [150, 808] on div "Highlight H" at bounding box center [170, 802] width 68 height 41
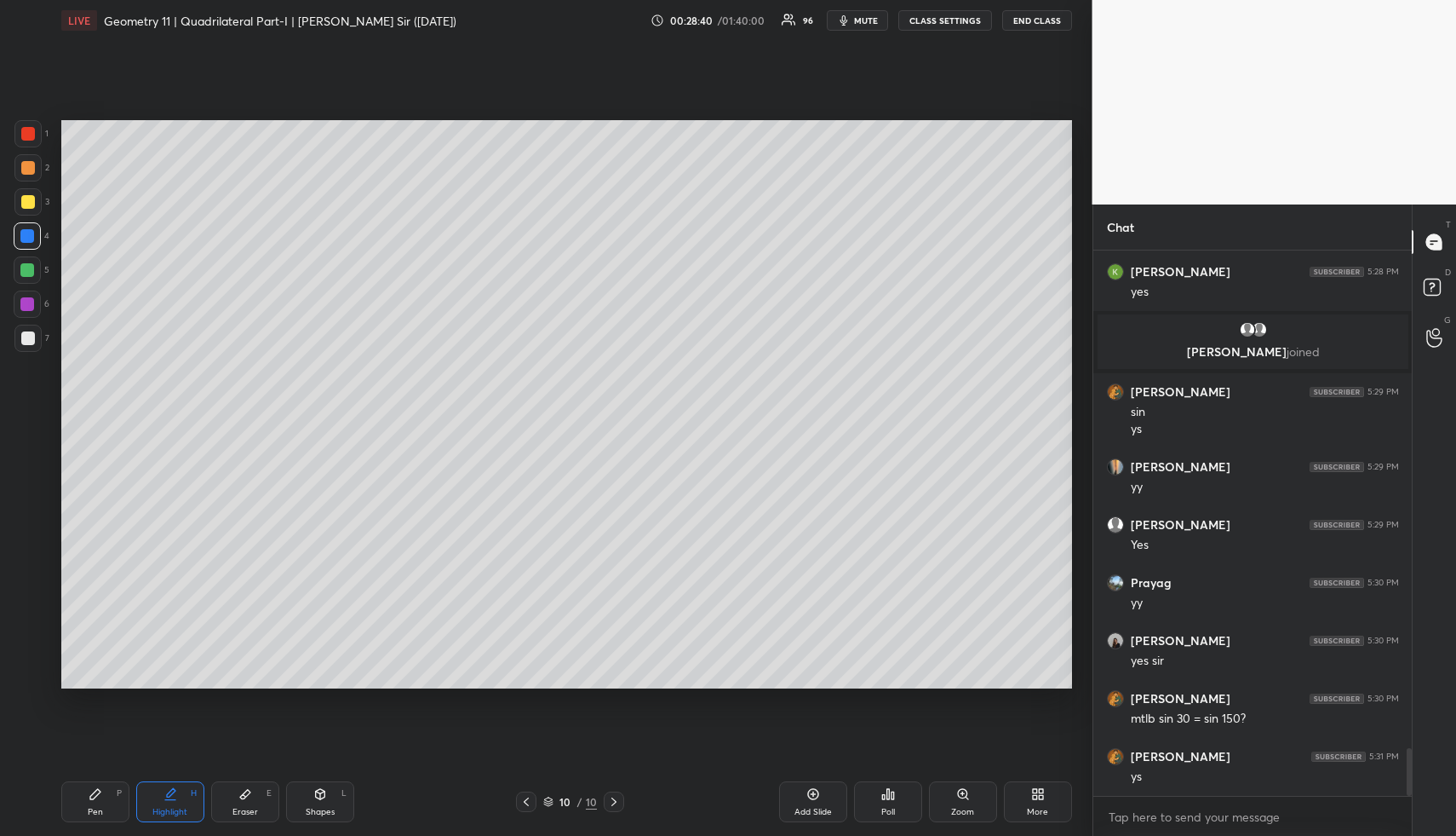
click at [181, 796] on div "Highlight H" at bounding box center [170, 802] width 68 height 41
drag, startPoint x: 185, startPoint y: 790, endPoint x: 189, endPoint y: 775, distance: 15.5
click at [184, 789] on div "Highlight H" at bounding box center [170, 802] width 68 height 41
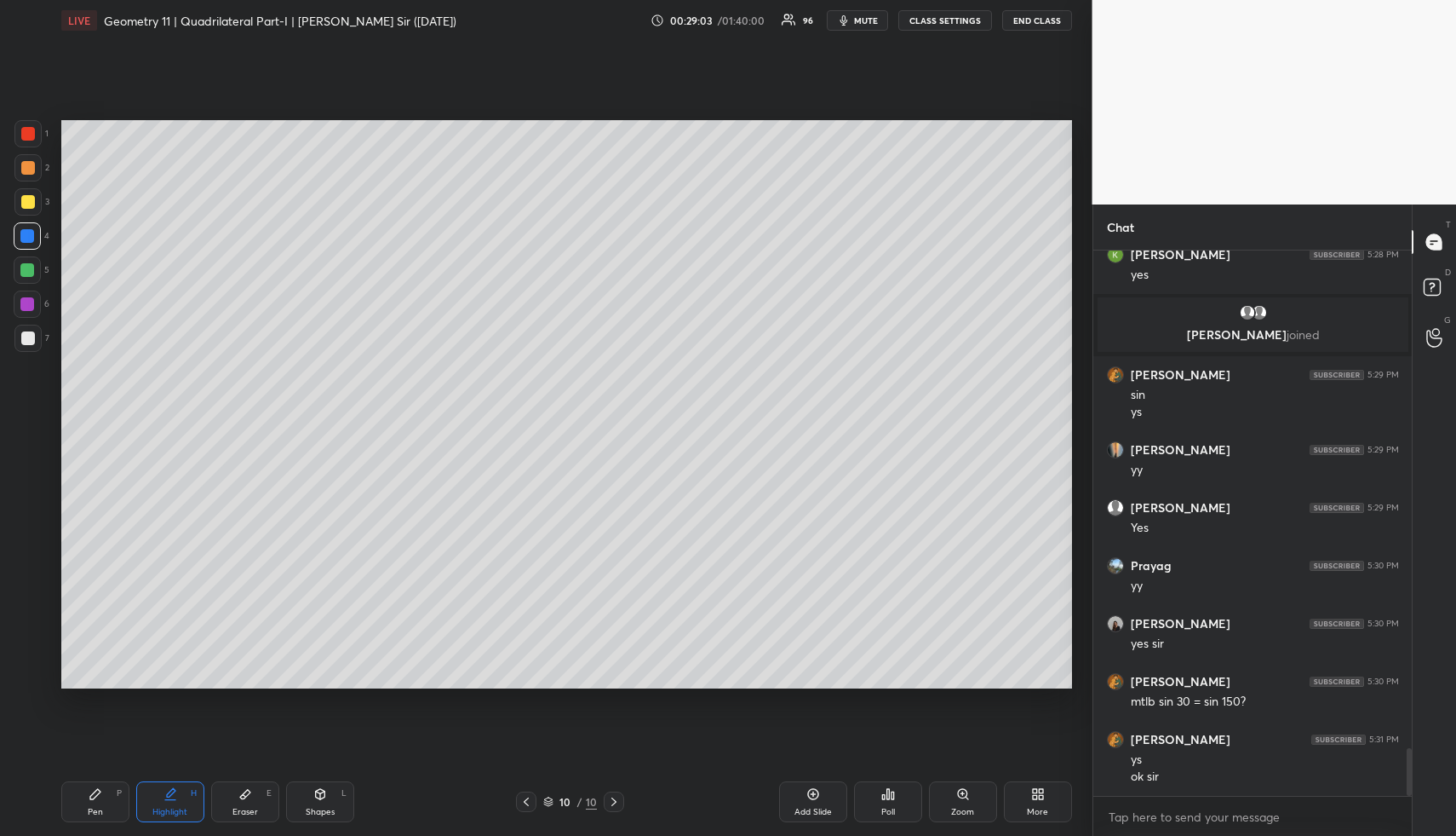
click at [175, 800] on div "Highlight H" at bounding box center [170, 802] width 68 height 41
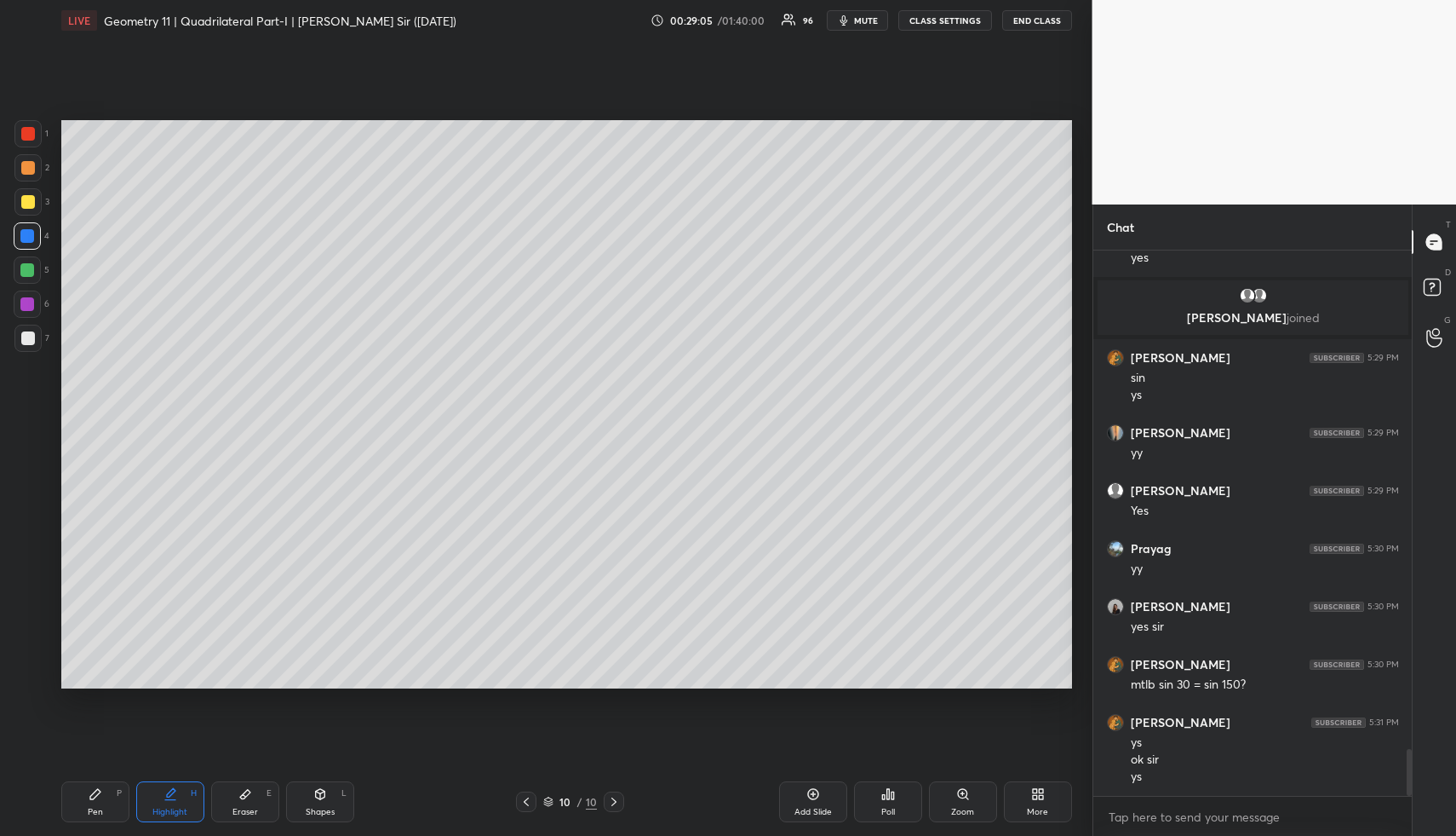
click at [105, 800] on div "Pen P" at bounding box center [95, 802] width 68 height 41
click at [105, 795] on div "Pen P" at bounding box center [95, 802] width 68 height 41
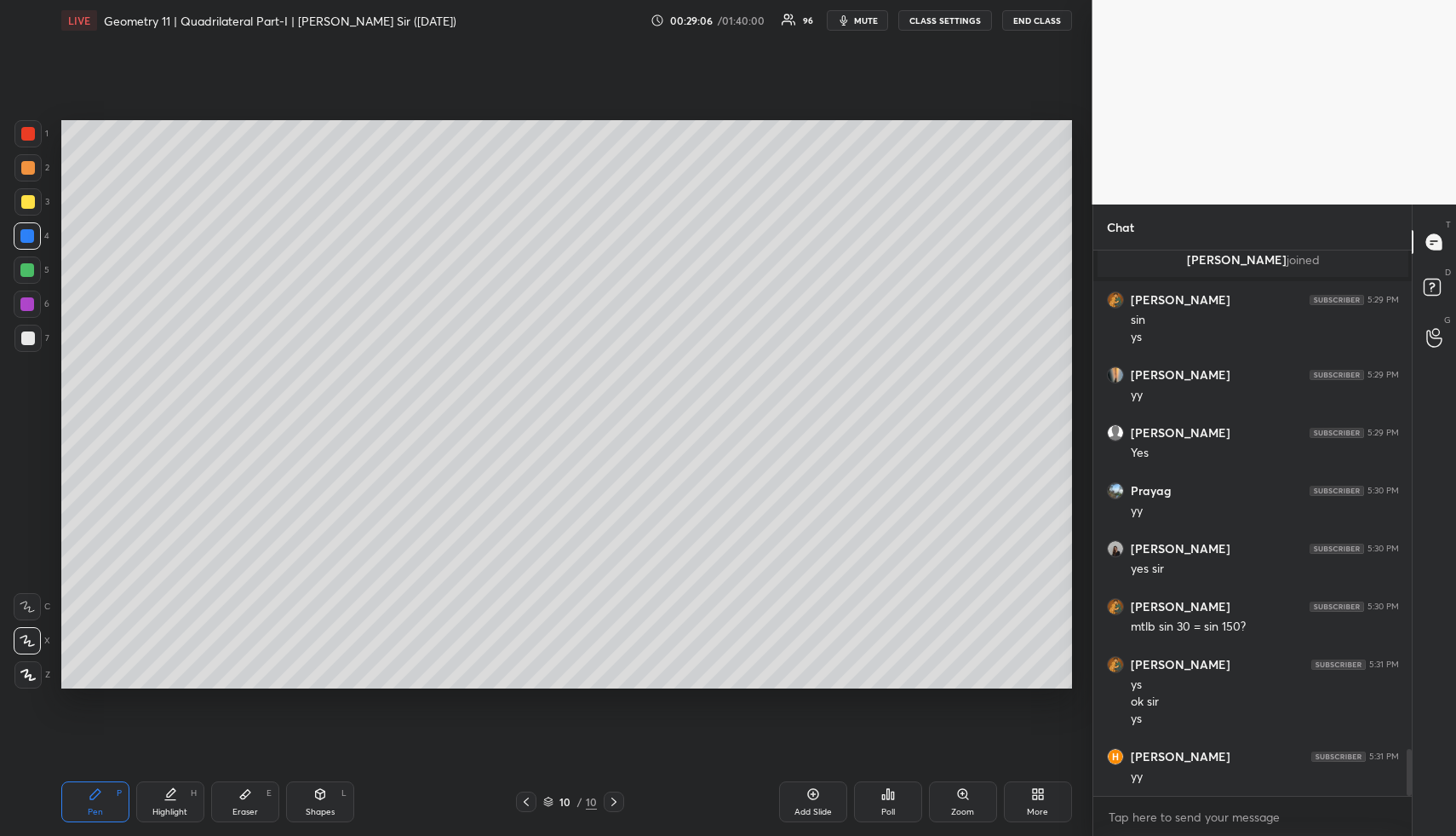
click at [27, 270] on div at bounding box center [27, 270] width 13 height 13
drag, startPoint x: 27, startPoint y: 270, endPoint x: 52, endPoint y: 210, distance: 65.0
click at [27, 270] on div at bounding box center [27, 270] width 13 height 13
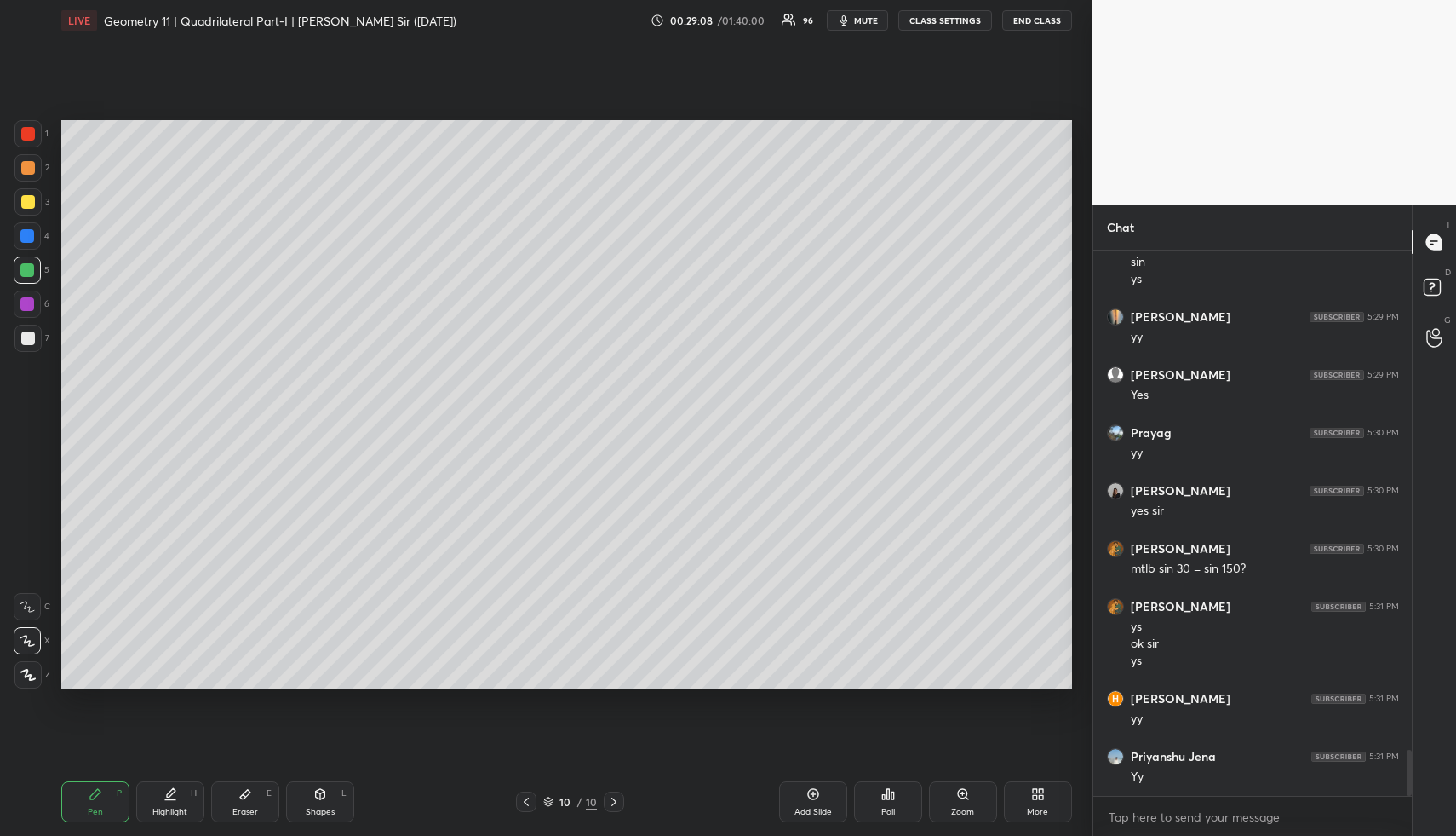
click at [257, 807] on div "Eraser E" at bounding box center [245, 802] width 68 height 41
drag, startPoint x: 257, startPoint y: 807, endPoint x: 231, endPoint y: 727, distance: 84.1
click at [257, 807] on div "Eraser E" at bounding box center [245, 802] width 68 height 41
click at [332, 802] on div "Shapes L" at bounding box center [319, 802] width 68 height 41
drag, startPoint x: 339, startPoint y: 797, endPoint x: 318, endPoint y: 715, distance: 84.6
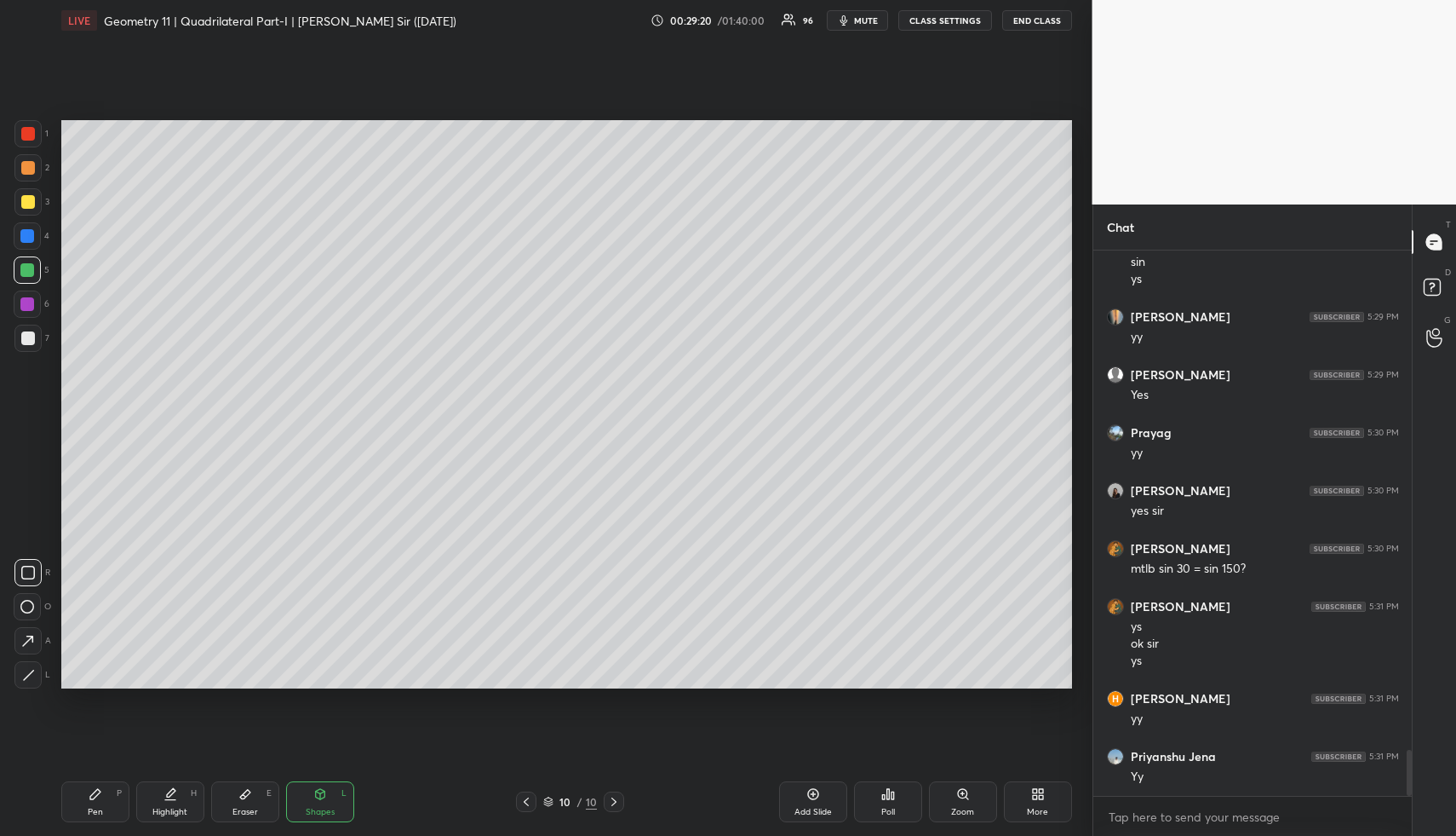
click at [339, 797] on div "Shapes L" at bounding box center [319, 802] width 68 height 41
click at [28, 300] on div at bounding box center [27, 304] width 13 height 13
click at [174, 799] on div "Highlight H" at bounding box center [170, 802] width 68 height 41
drag, startPoint x: 178, startPoint y: 792, endPoint x: 185, endPoint y: 781, distance: 13.0
click at [181, 788] on div "Highlight H" at bounding box center [170, 802] width 68 height 41
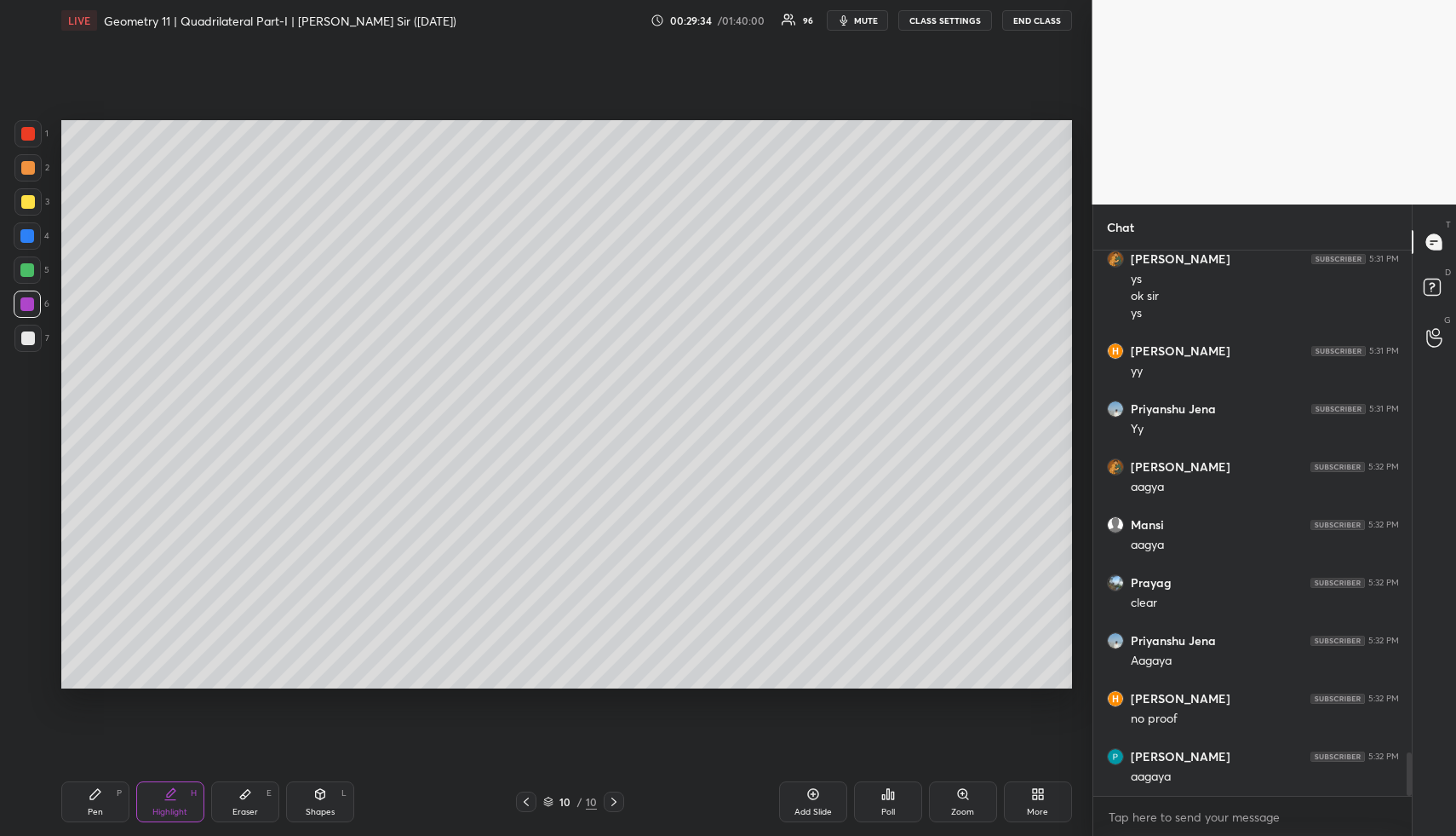
scroll to position [6332, 0]
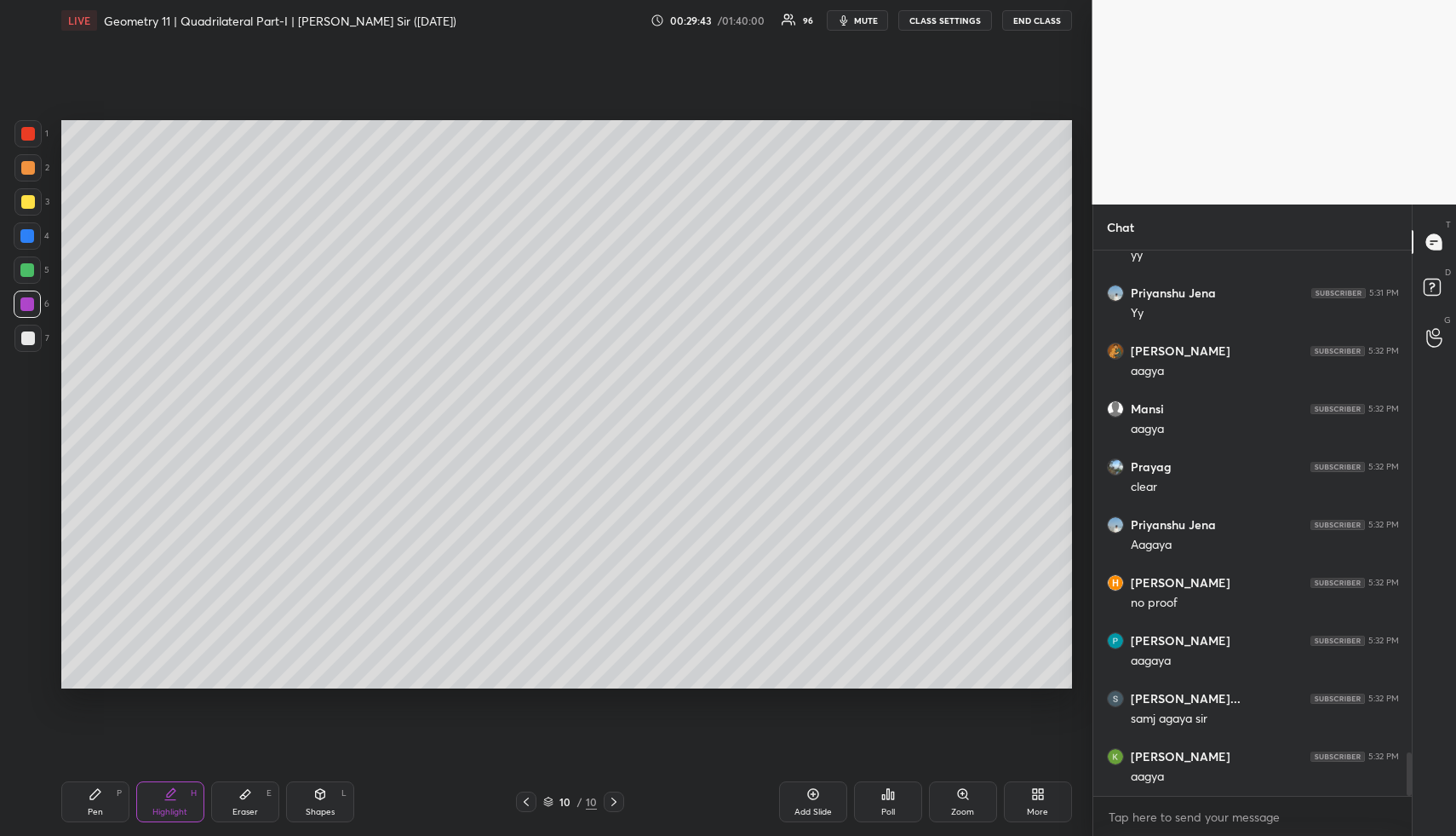
click at [530, 802] on icon at bounding box center [526, 802] width 13 height 13
click at [615, 801] on icon at bounding box center [614, 802] width 13 height 13
click at [171, 795] on icon at bounding box center [170, 794] width 13 height 13
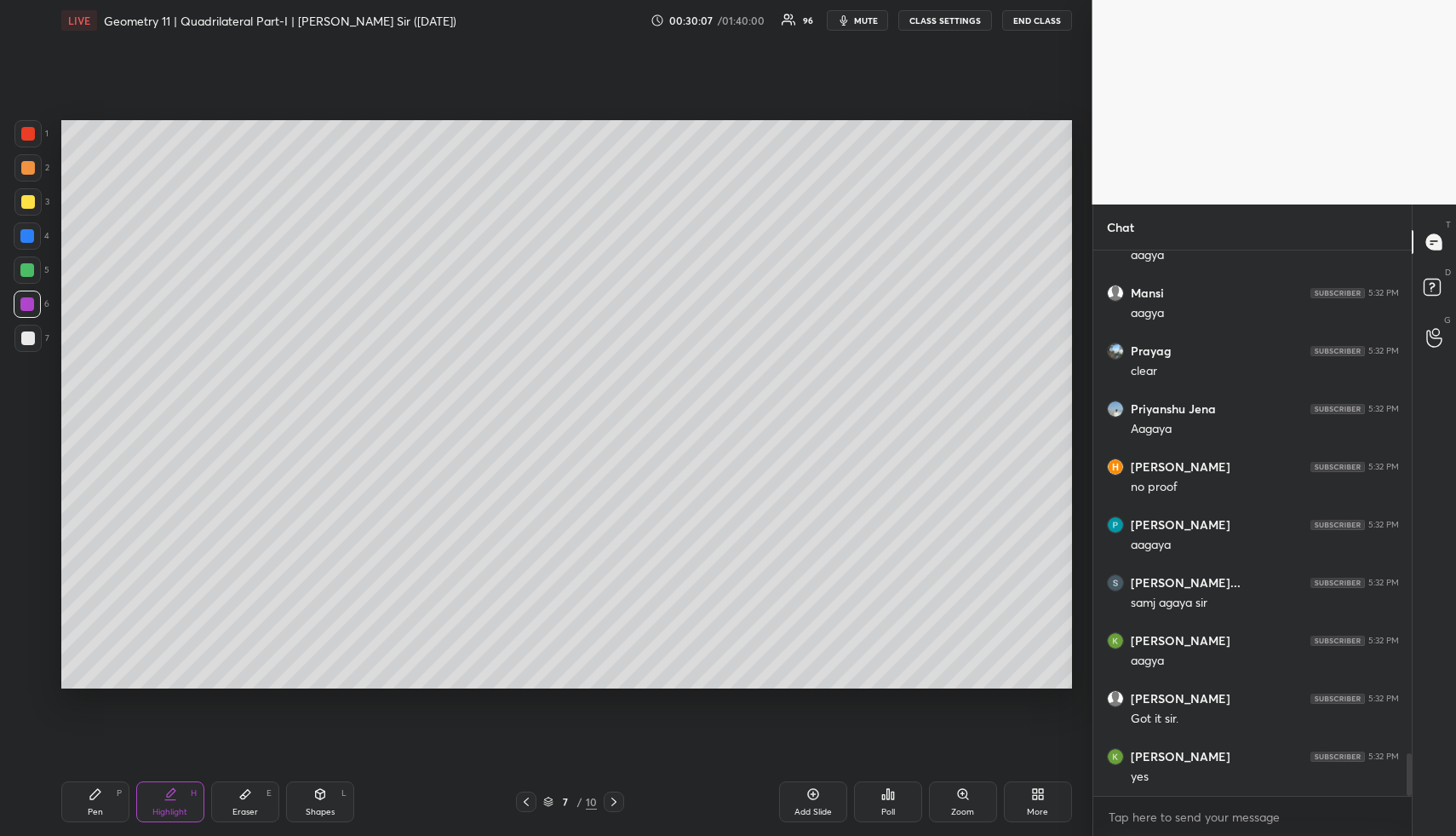
drag, startPoint x: 184, startPoint y: 800, endPoint x: 188, endPoint y: 722, distance: 78.1
click at [180, 796] on div "Highlight H" at bounding box center [170, 802] width 68 height 41
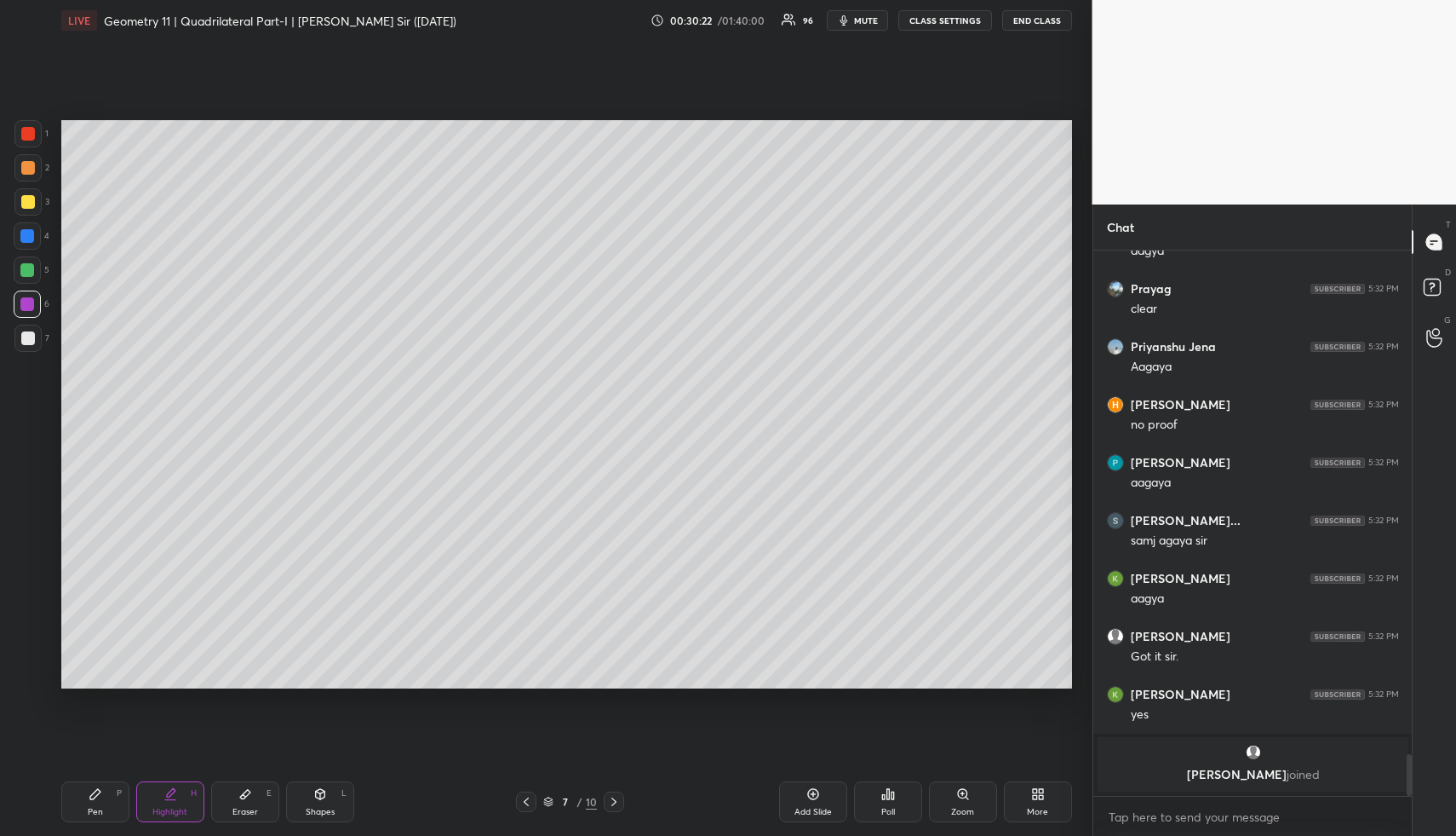
click at [182, 801] on div "Highlight H" at bounding box center [170, 802] width 68 height 41
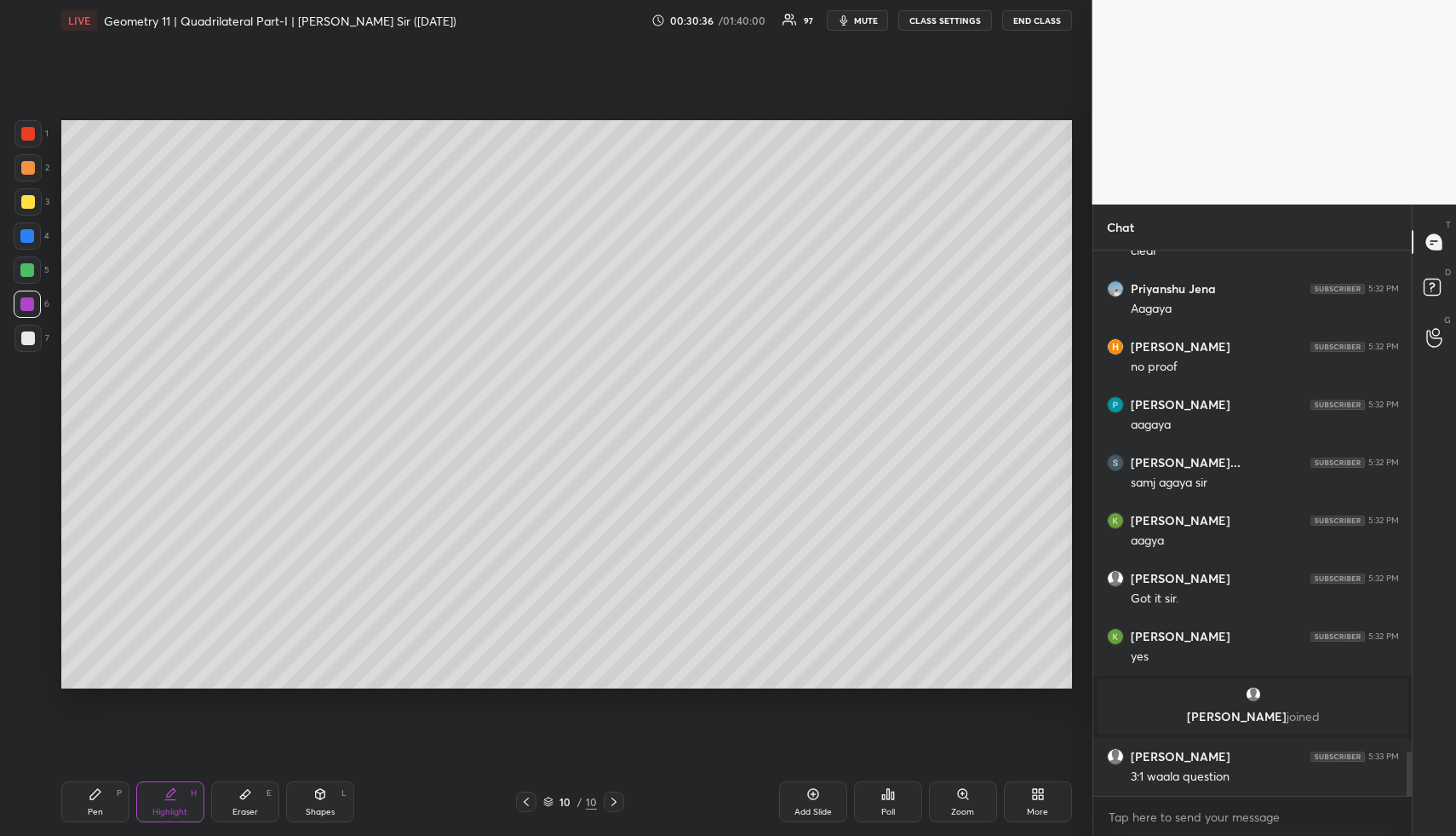
scroll to position [6215, 0]
click at [827, 791] on div "Add Slide" at bounding box center [813, 802] width 68 height 41
click at [115, 803] on div "Pen P" at bounding box center [95, 802] width 68 height 41
drag, startPoint x: 111, startPoint y: 805, endPoint x: 108, endPoint y: 778, distance: 27.2
click at [111, 798] on div "Pen P" at bounding box center [95, 802] width 68 height 41
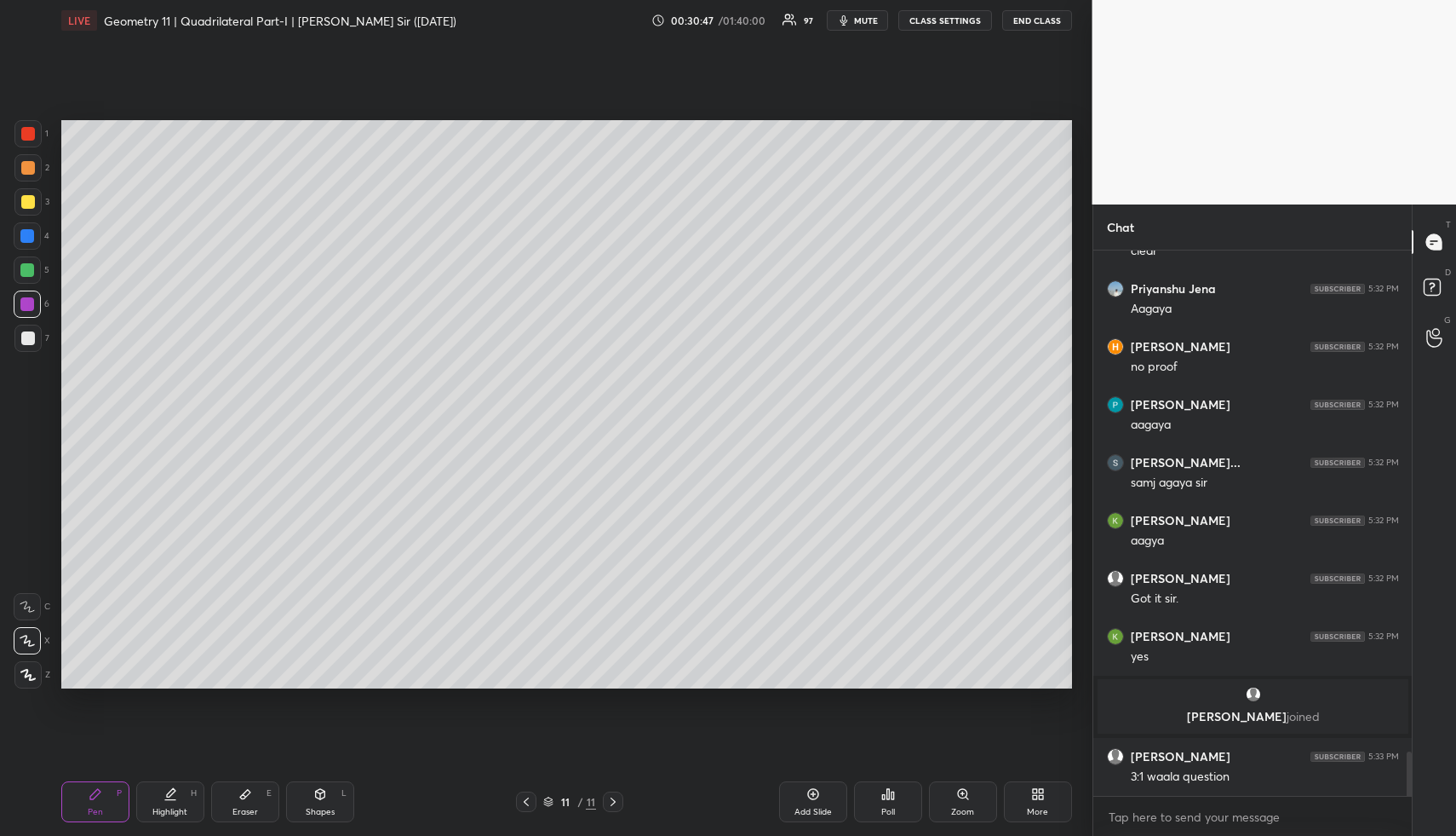
click at [19, 167] on div at bounding box center [28, 167] width 28 height 28
click at [31, 167] on div at bounding box center [28, 167] width 13 height 13
click at [318, 809] on div "Shapes" at bounding box center [320, 811] width 29 height 9
click at [332, 803] on div "Shapes L" at bounding box center [319, 802] width 68 height 41
click at [24, 200] on div at bounding box center [28, 202] width 13 height 13
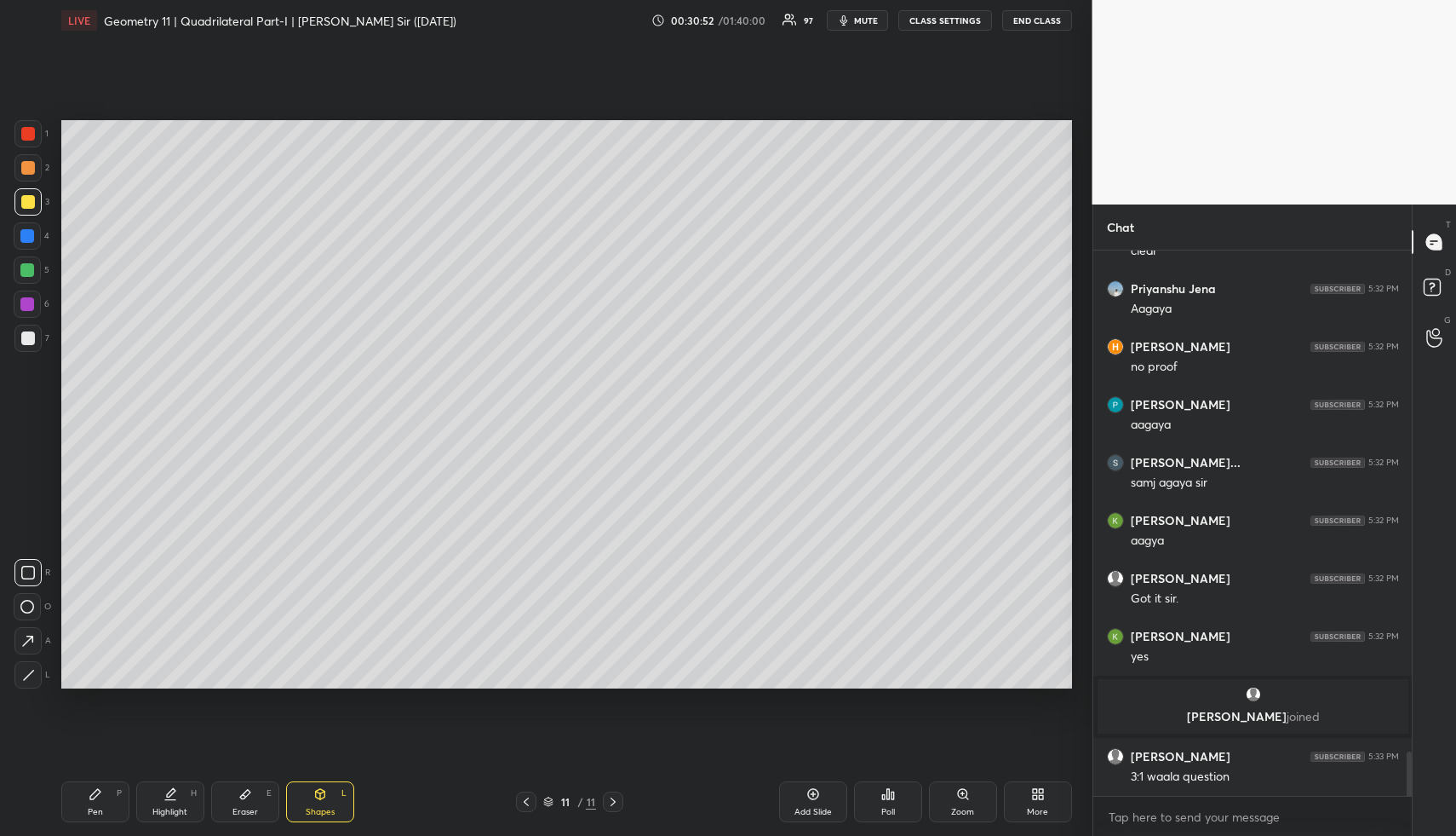
drag, startPoint x: 27, startPoint y: 200, endPoint x: 45, endPoint y: 187, distance: 22.2
click at [27, 200] on div at bounding box center [28, 202] width 13 height 13
click at [23, 236] on div at bounding box center [27, 236] width 13 height 13
click at [28, 244] on div at bounding box center [27, 235] width 28 height 28
drag, startPoint x: 33, startPoint y: 575, endPoint x: 49, endPoint y: 511, distance: 66.0
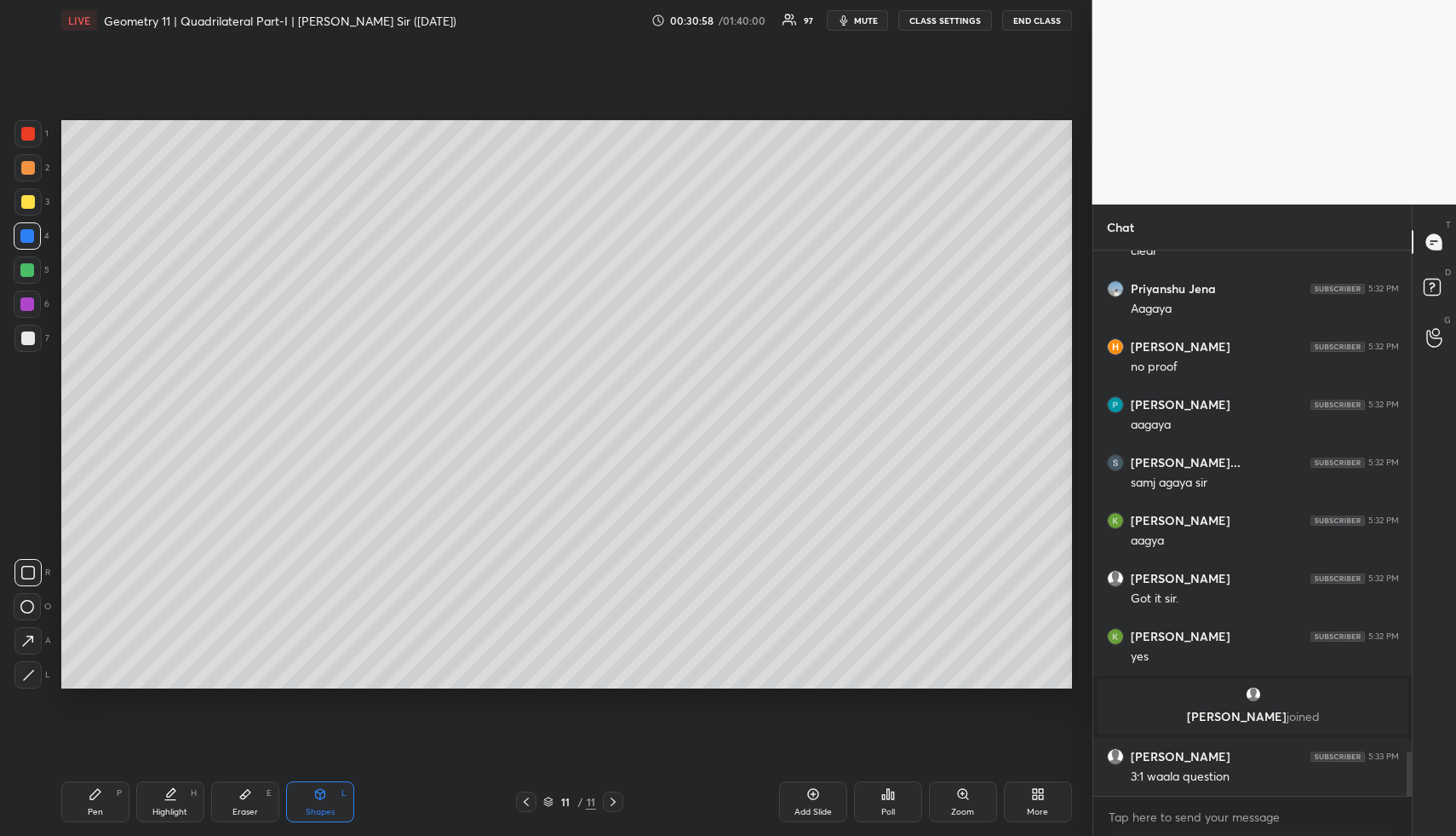
click at [33, 575] on icon at bounding box center [28, 572] width 13 height 13
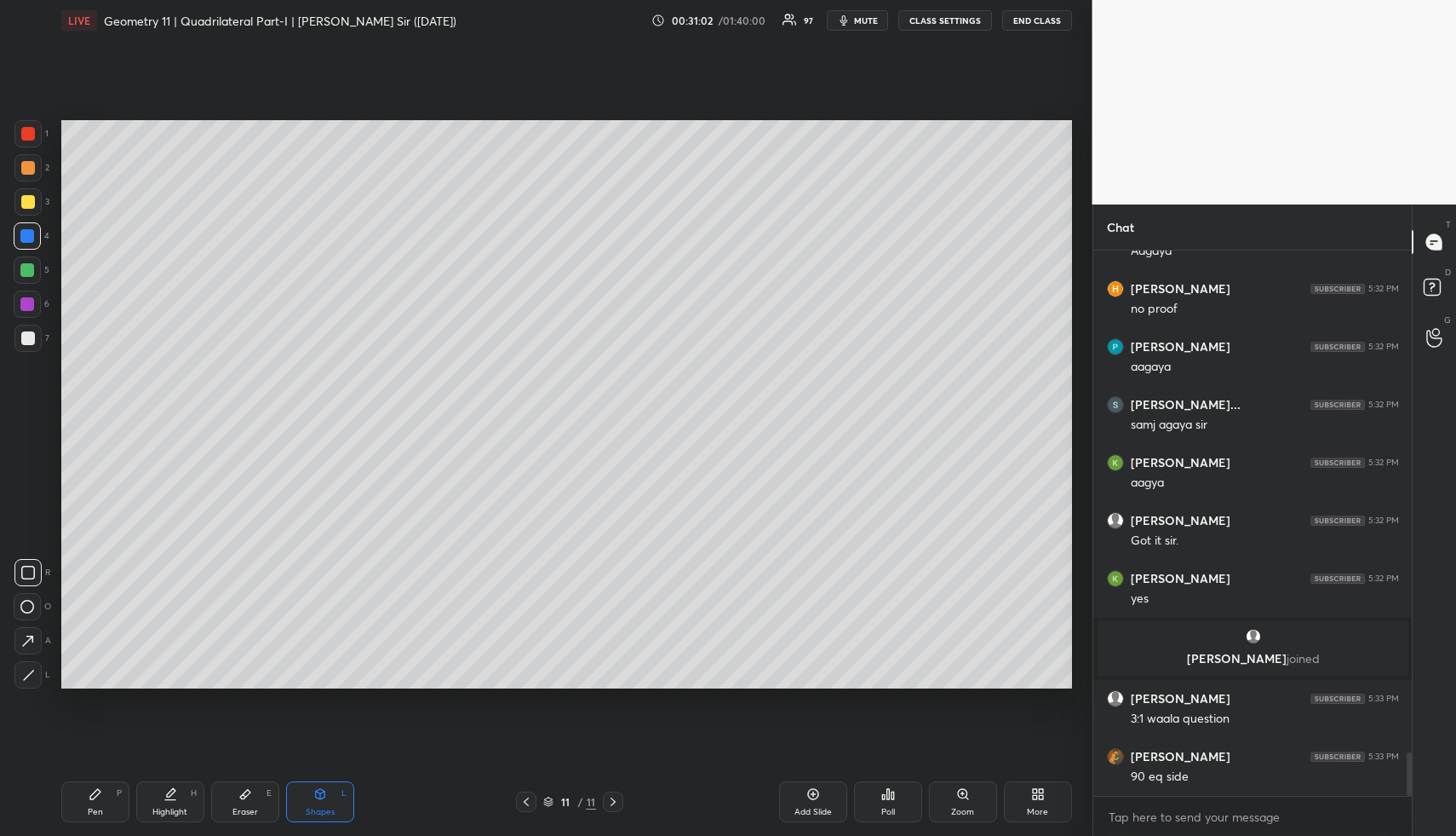
drag, startPoint x: 177, startPoint y: 810, endPoint x: 175, endPoint y: 718, distance: 92.0
click at [177, 810] on div "Highlight" at bounding box center [169, 811] width 35 height 9
click at [320, 809] on div "Shapes" at bounding box center [320, 811] width 29 height 9
click at [325, 803] on div "Shapes L" at bounding box center [319, 802] width 68 height 41
click at [24, 339] on div at bounding box center [28, 339] width 13 height 13
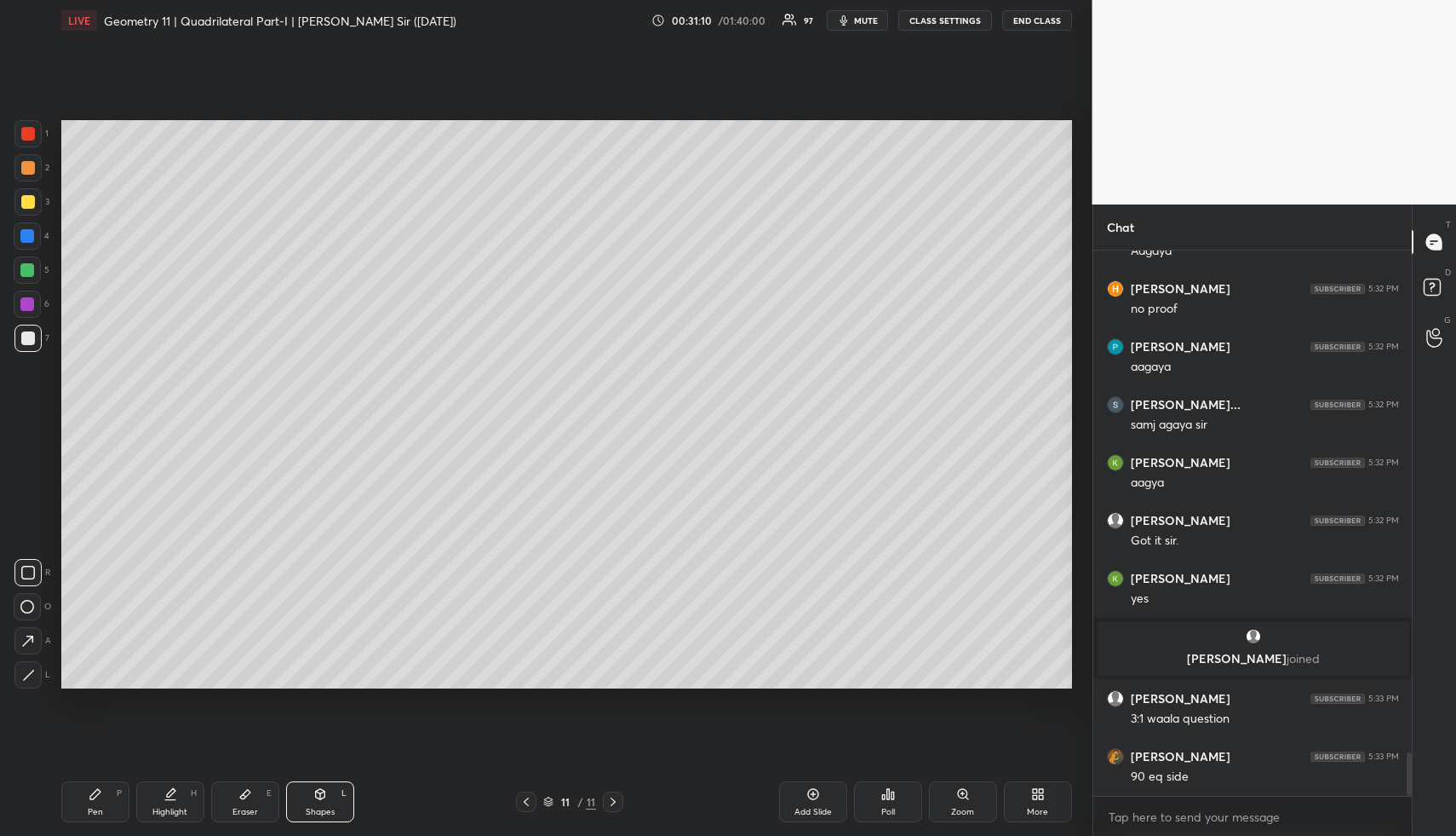
click at [31, 340] on div at bounding box center [28, 339] width 13 height 13
drag, startPoint x: 158, startPoint y: 806, endPoint x: 172, endPoint y: 761, distance: 47.1
click at [159, 804] on div "Highlight H" at bounding box center [170, 802] width 68 height 41
click at [184, 790] on div "Highlight H" at bounding box center [170, 802] width 68 height 41
click at [108, 800] on div "Pen P" at bounding box center [95, 802] width 68 height 41
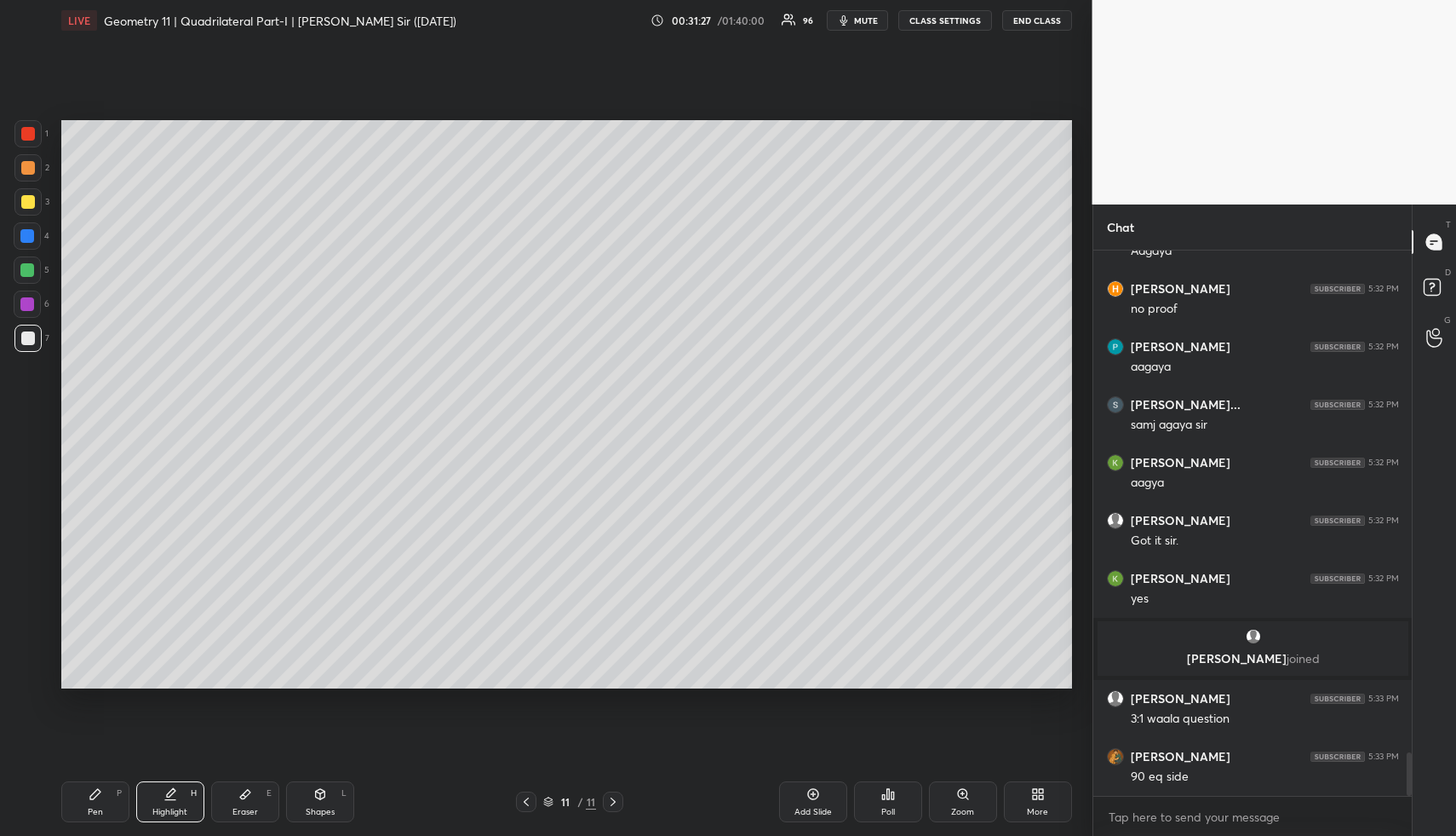
drag, startPoint x: 108, startPoint y: 800, endPoint x: 96, endPoint y: 704, distance: 96.7
click at [108, 800] on div "Pen P" at bounding box center [95, 802] width 68 height 41
click at [30, 167] on div at bounding box center [28, 167] width 13 height 13
click at [32, 167] on div at bounding box center [28, 167] width 13 height 13
click at [332, 807] on div "Shapes" at bounding box center [320, 811] width 29 height 9
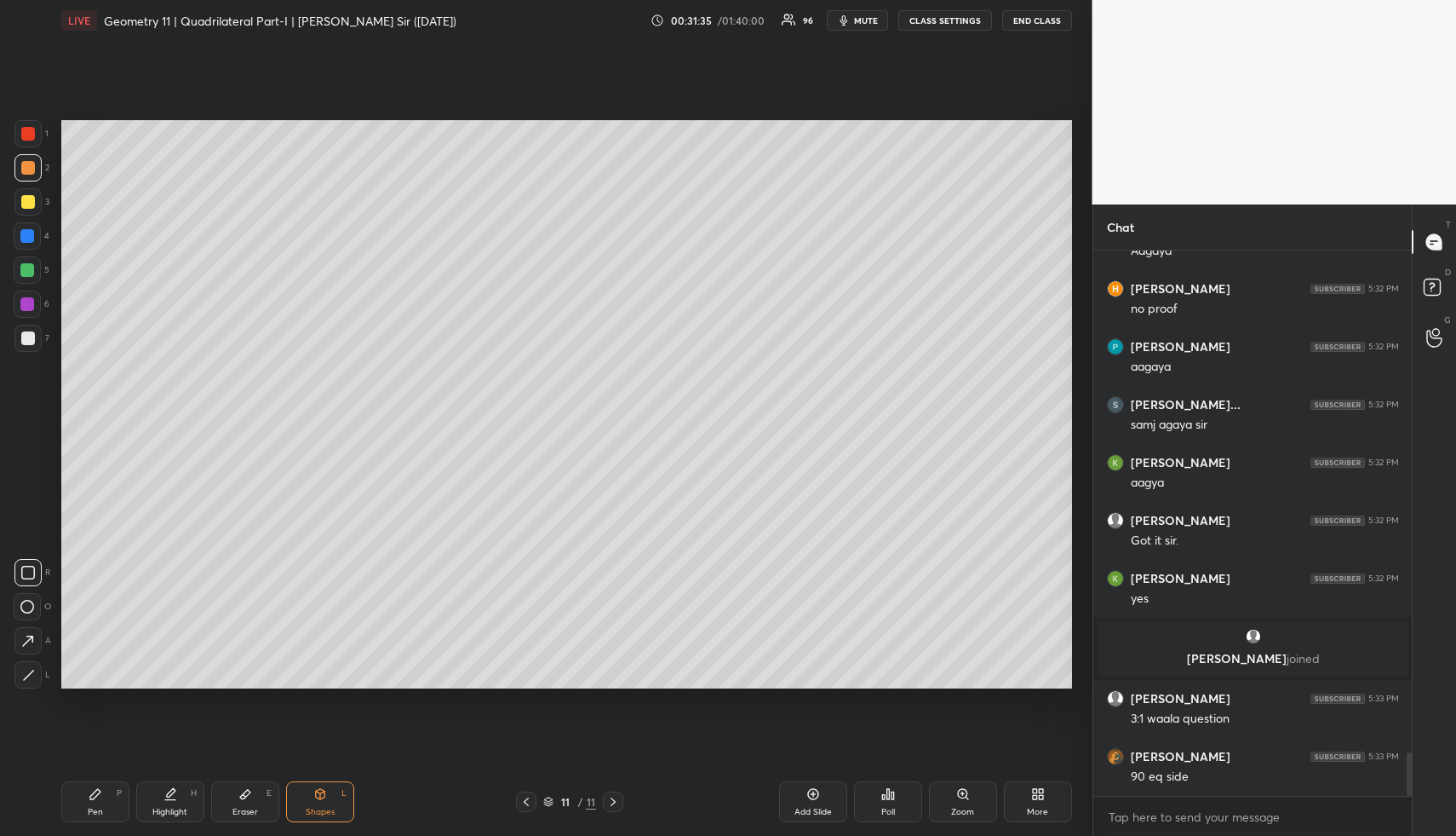
click at [333, 800] on div "Shapes L" at bounding box center [319, 802] width 68 height 41
click at [29, 680] on icon at bounding box center [28, 674] width 12 height 12
drag, startPoint x: 29, startPoint y: 680, endPoint x: 33, endPoint y: 607, distance: 73.1
click at [28, 673] on icon at bounding box center [28, 674] width 12 height 12
click at [28, 261] on div at bounding box center [27, 270] width 28 height 28
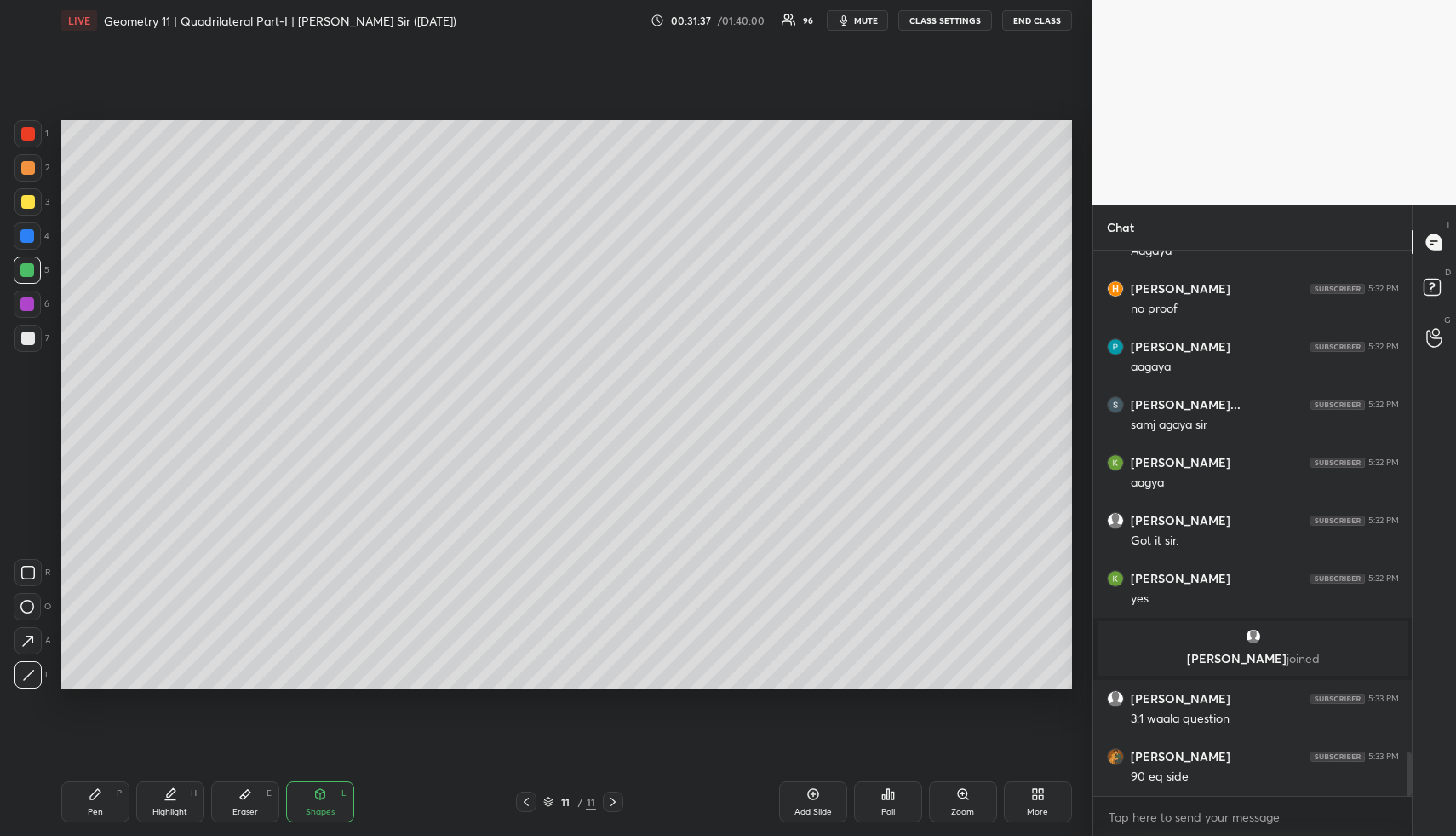
click at [28, 261] on div at bounding box center [27, 270] width 28 height 28
click at [84, 815] on div "Pen P" at bounding box center [95, 802] width 68 height 41
drag, startPoint x: 91, startPoint y: 815, endPoint x: 85, endPoint y: 696, distance: 119.2
click at [90, 808] on div "Pen" at bounding box center [96, 811] width 15 height 9
click at [26, 176] on div at bounding box center [28, 167] width 28 height 28
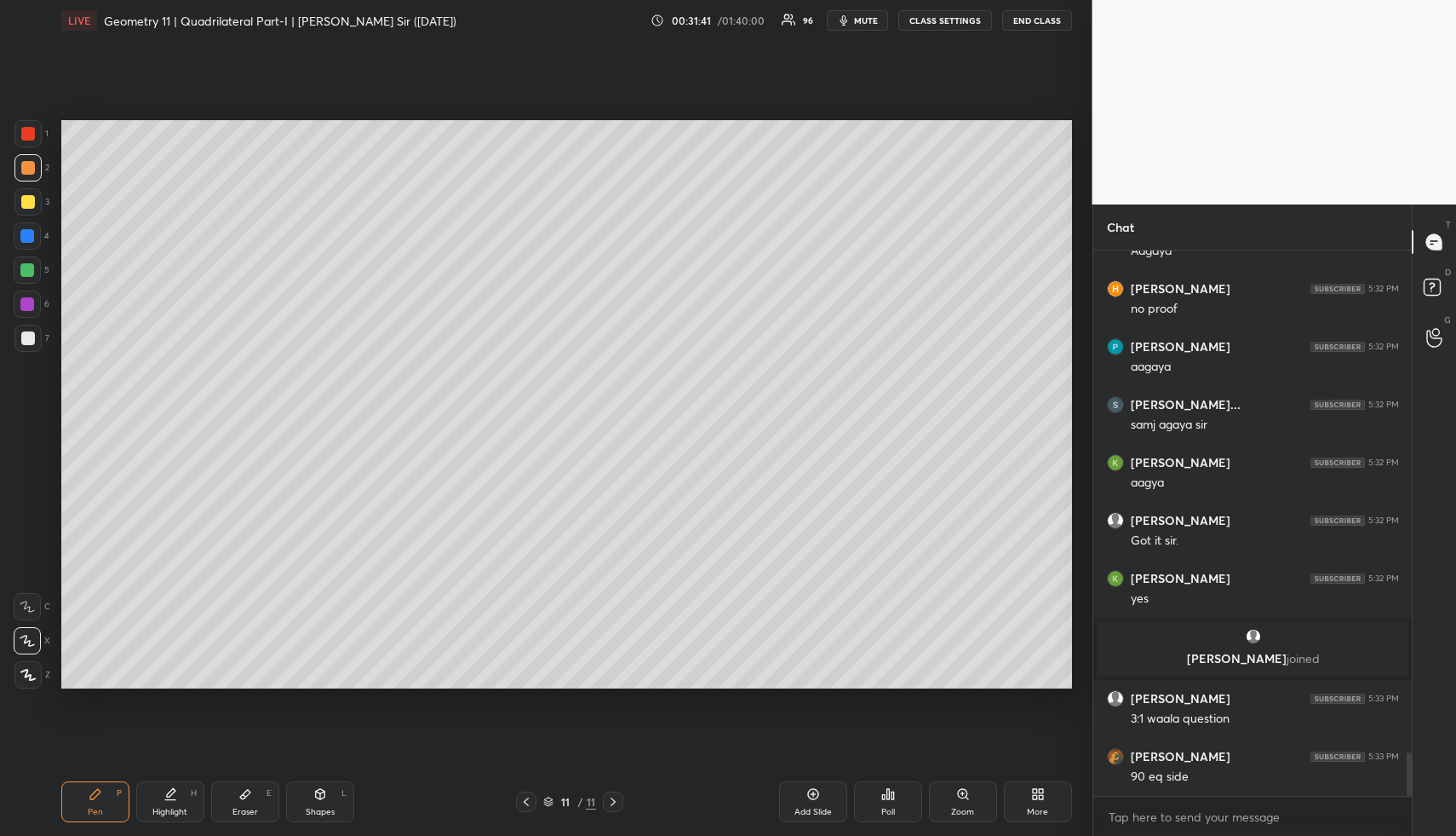
click at [30, 175] on div at bounding box center [28, 167] width 28 height 28
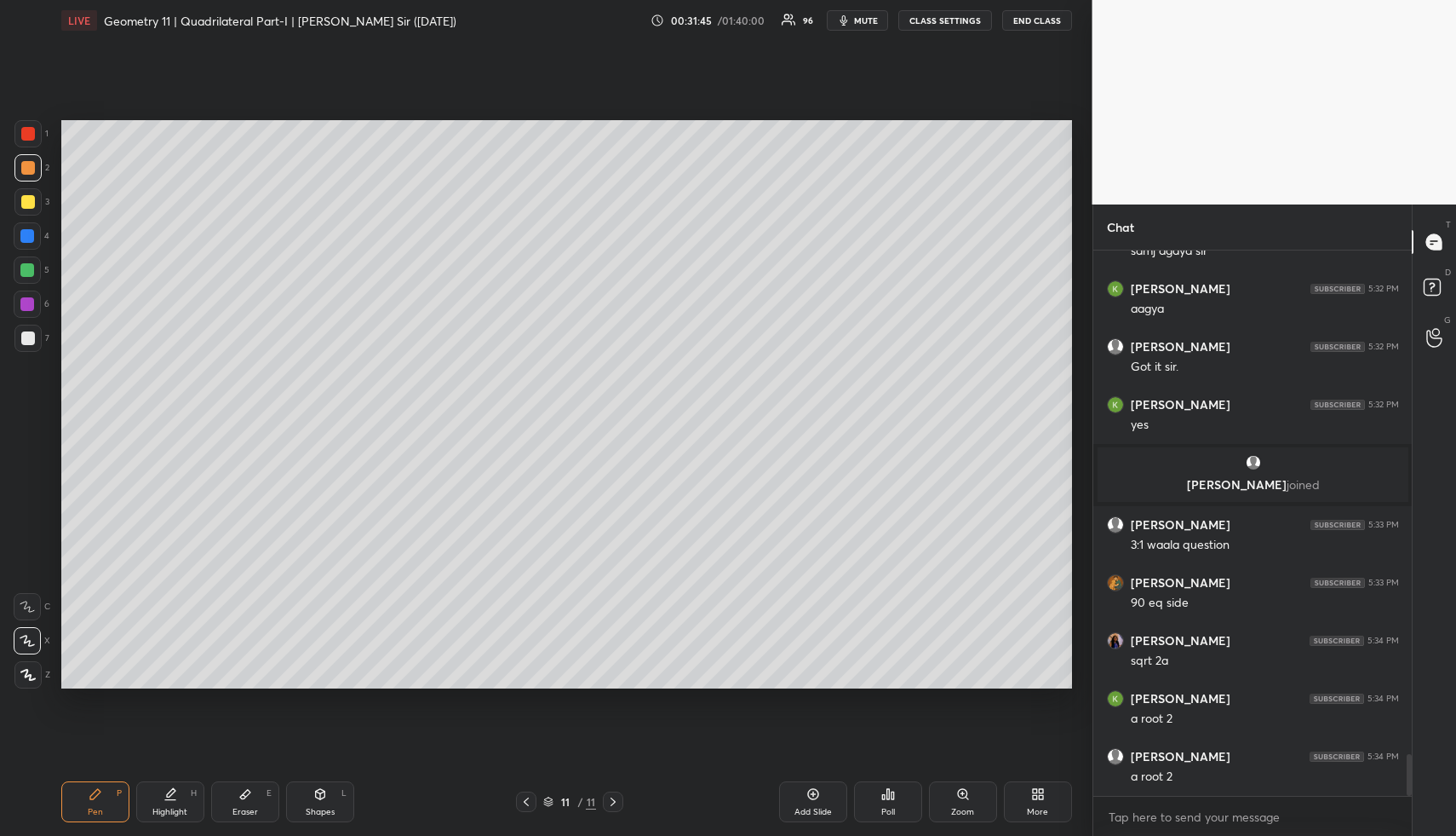
scroll to position [6504, 0]
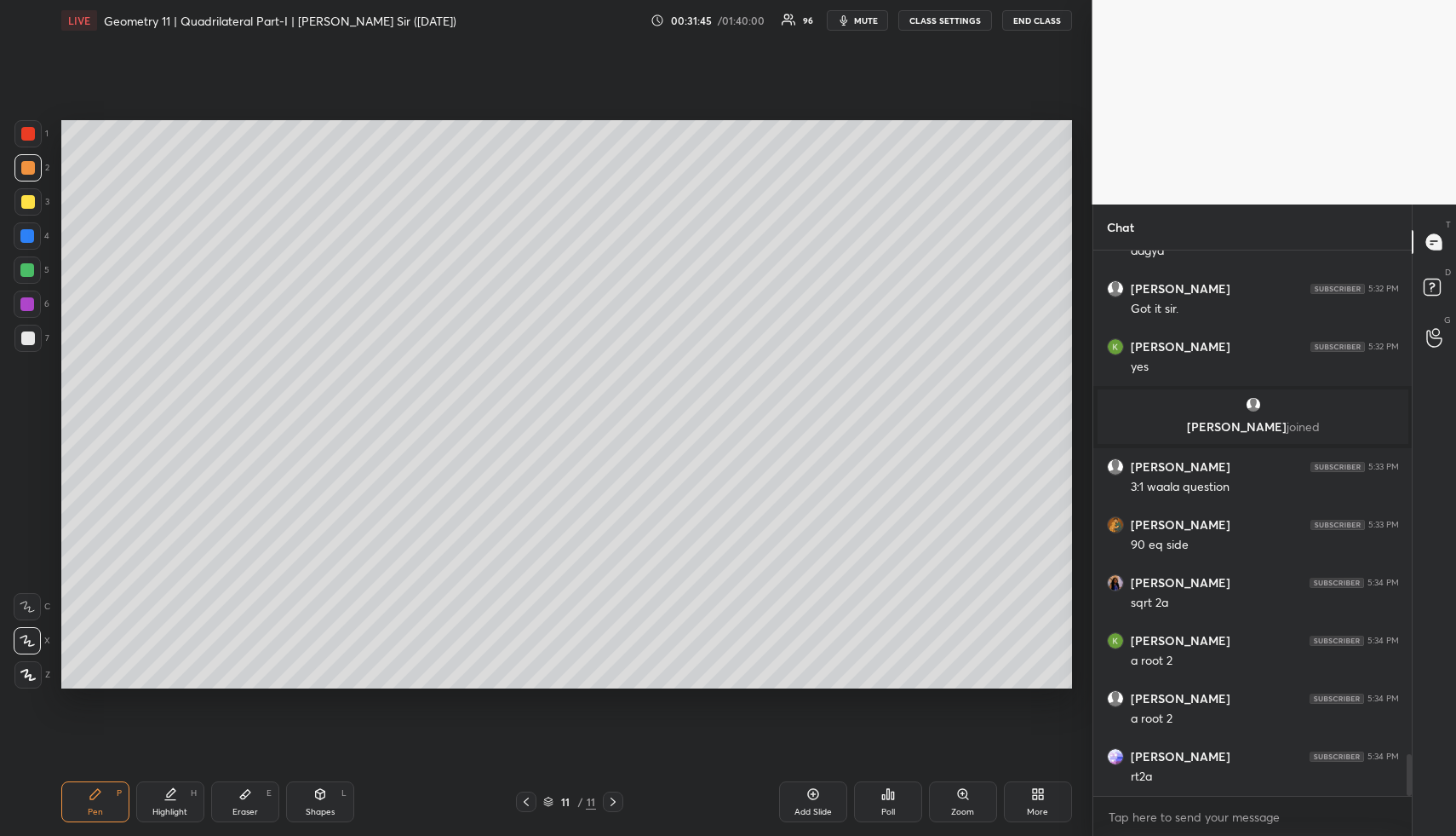
click at [181, 807] on div "Highlight" at bounding box center [169, 811] width 35 height 9
click at [104, 796] on div "Pen P" at bounding box center [95, 802] width 68 height 41
drag, startPoint x: 29, startPoint y: 203, endPoint x: 53, endPoint y: 201, distance: 24.1
click at [27, 203] on div at bounding box center [28, 202] width 13 height 13
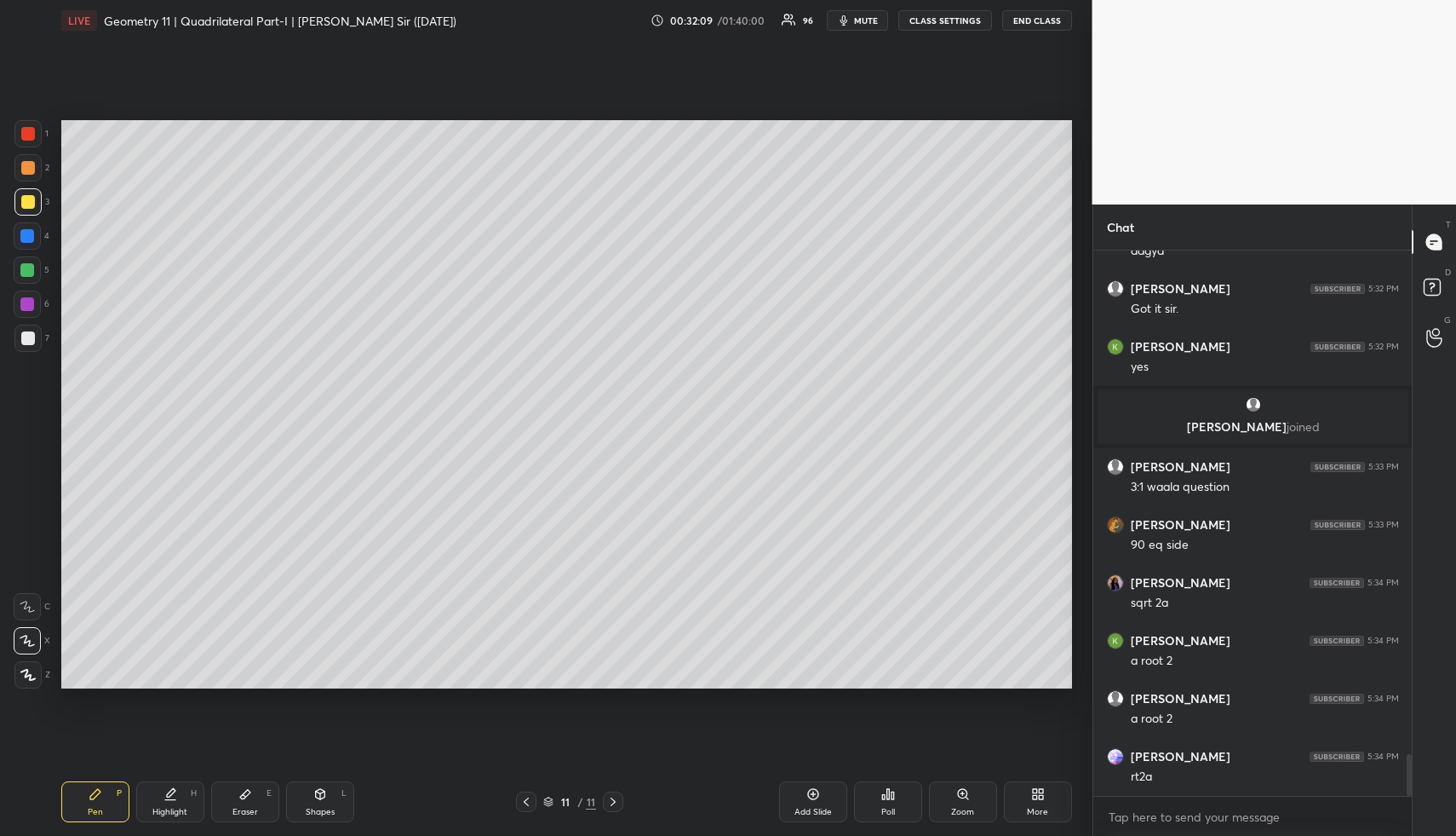
click at [323, 823] on div "Pen P Highlight H Eraser E Shapes L 11 / 11 Add Slide Poll Zoom More" at bounding box center [566, 802] width 1011 height 68
click at [332, 811] on div "Shapes" at bounding box center [320, 811] width 29 height 9
drag, startPoint x: 332, startPoint y: 811, endPoint x: 301, endPoint y: 730, distance: 86.7
click at [332, 811] on div "Shapes" at bounding box center [320, 811] width 29 height 9
drag, startPoint x: 28, startPoint y: 266, endPoint x: 56, endPoint y: 255, distance: 30.1
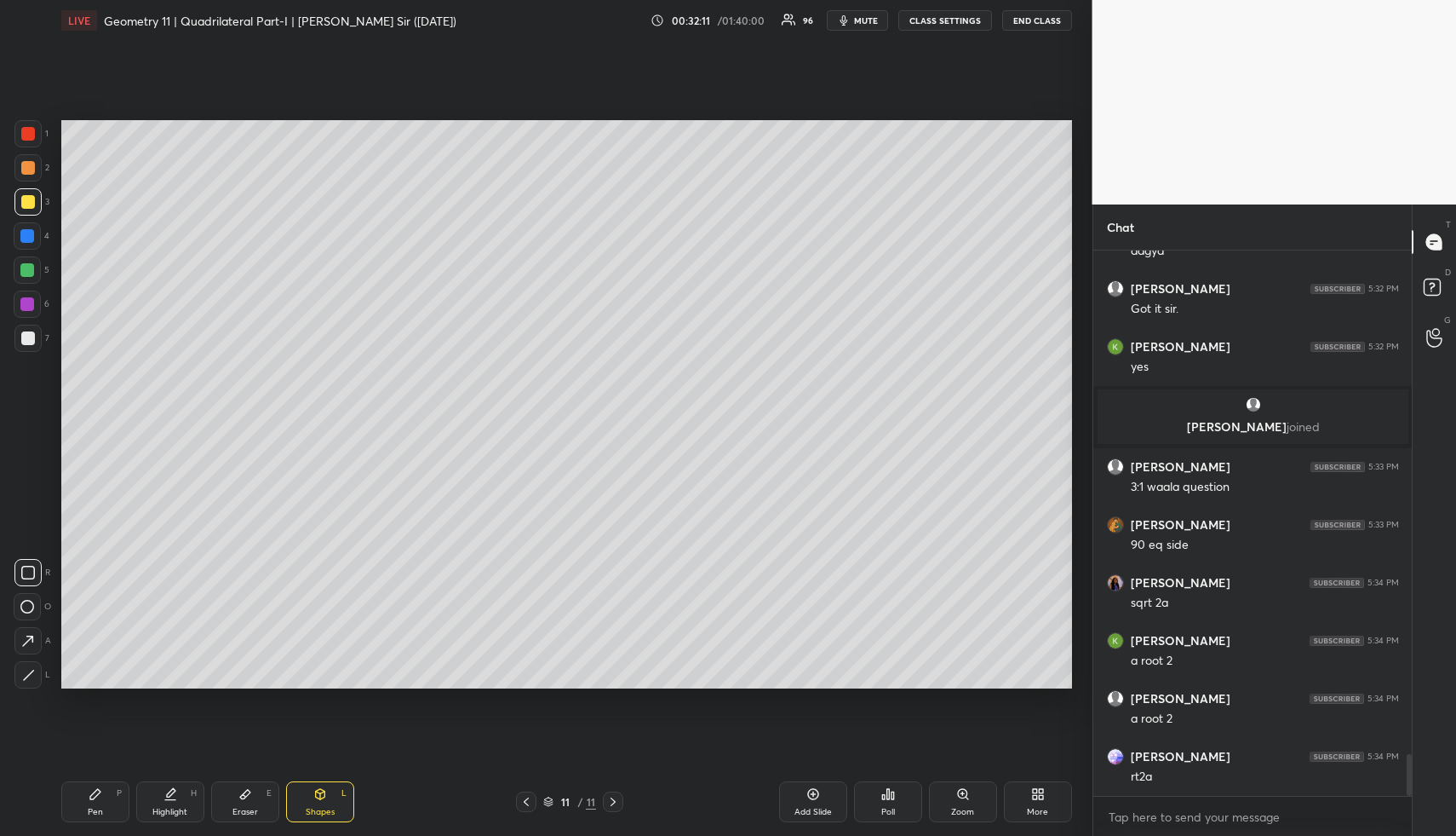
click at [28, 266] on div at bounding box center [27, 270] width 13 height 13
drag, startPoint x: 160, startPoint y: 812, endPoint x: 167, endPoint y: 803, distance: 11.4
click at [160, 812] on div "Highlight" at bounding box center [169, 811] width 35 height 9
drag, startPoint x: 167, startPoint y: 803, endPoint x: 176, endPoint y: 782, distance: 22.8
click at [167, 803] on div "Highlight H" at bounding box center [170, 802] width 68 height 41
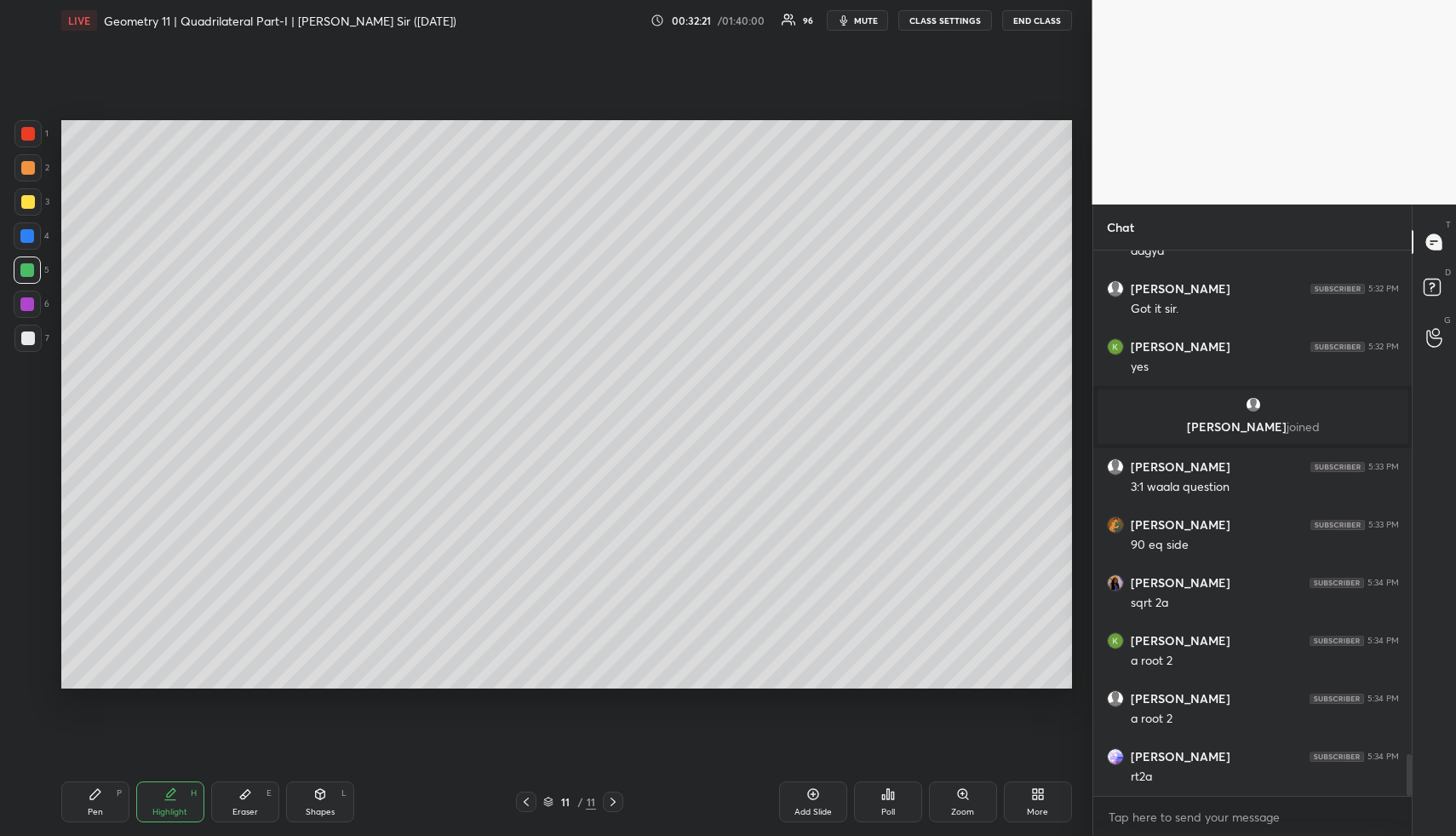
click at [193, 794] on div "Highlight H" at bounding box center [170, 802] width 68 height 41
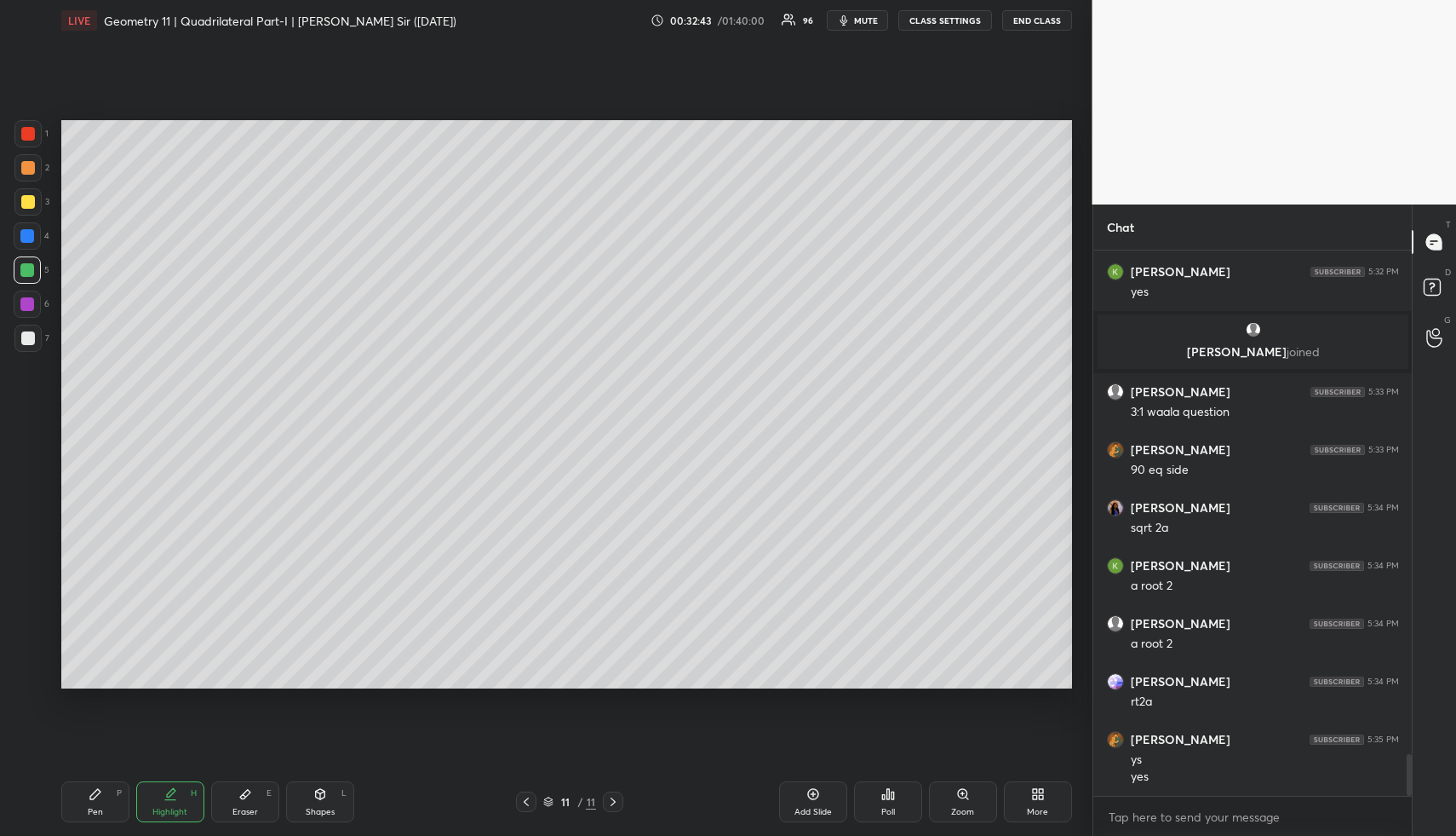
scroll to position [6637, 0]
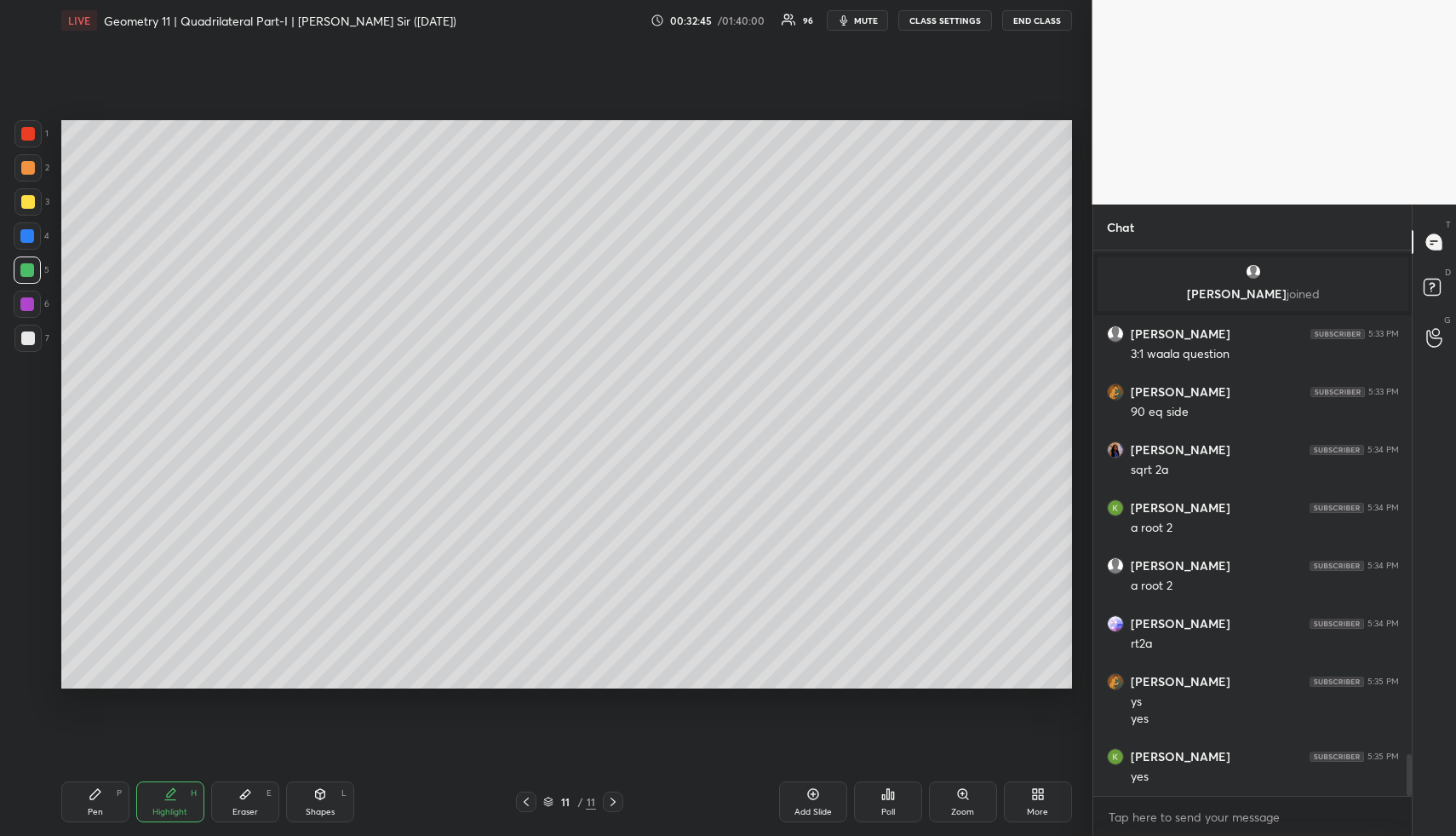
drag, startPoint x: 821, startPoint y: 802, endPoint x: 789, endPoint y: 776, distance: 41.2
click at [818, 800] on div "Add Slide" at bounding box center [813, 802] width 68 height 41
click at [327, 803] on div "Shapes L" at bounding box center [319, 802] width 68 height 41
click at [18, 171] on div at bounding box center [28, 167] width 28 height 28
click at [25, 171] on div at bounding box center [28, 167] width 13 height 13
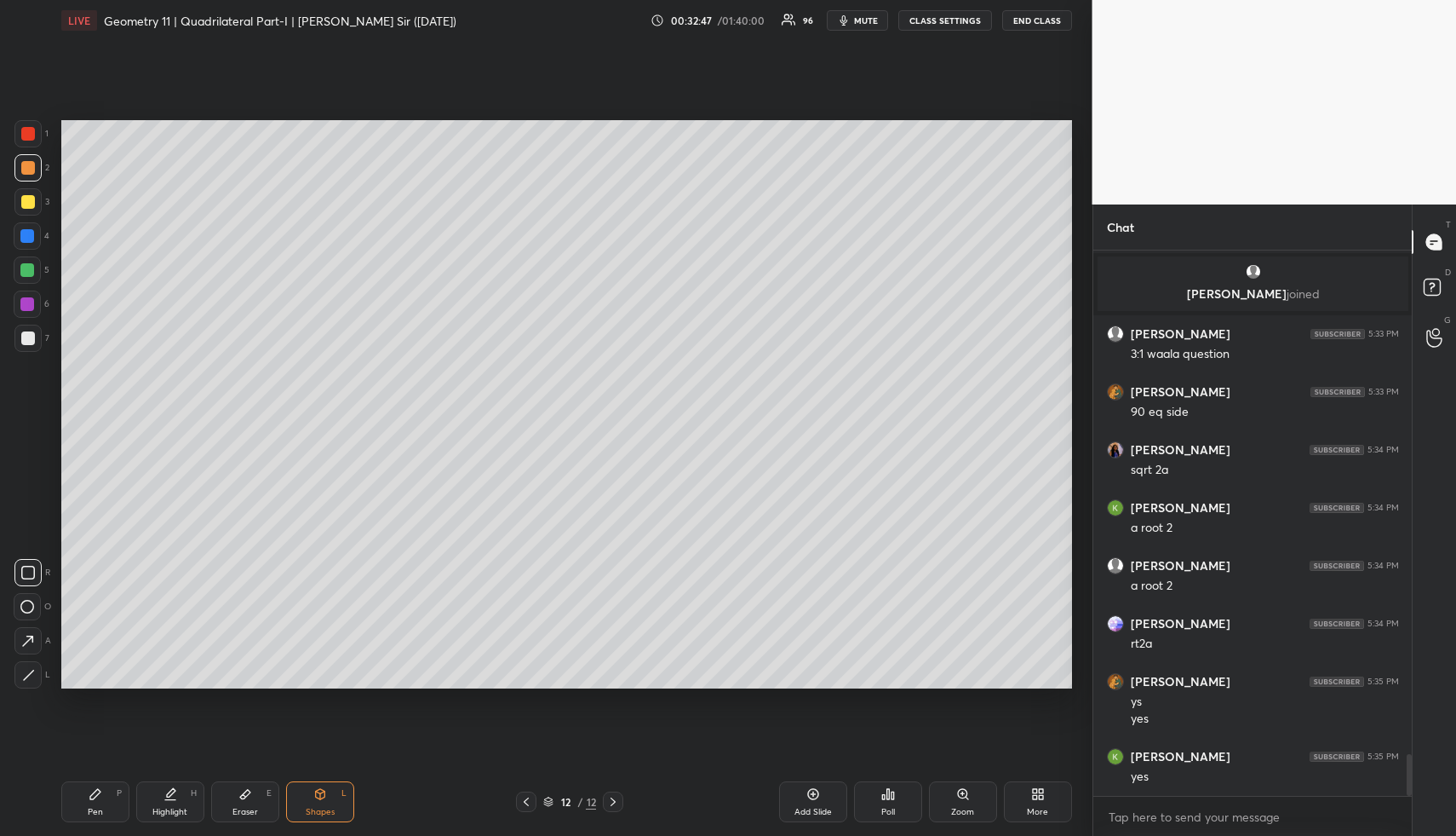
scroll to position [6696, 0]
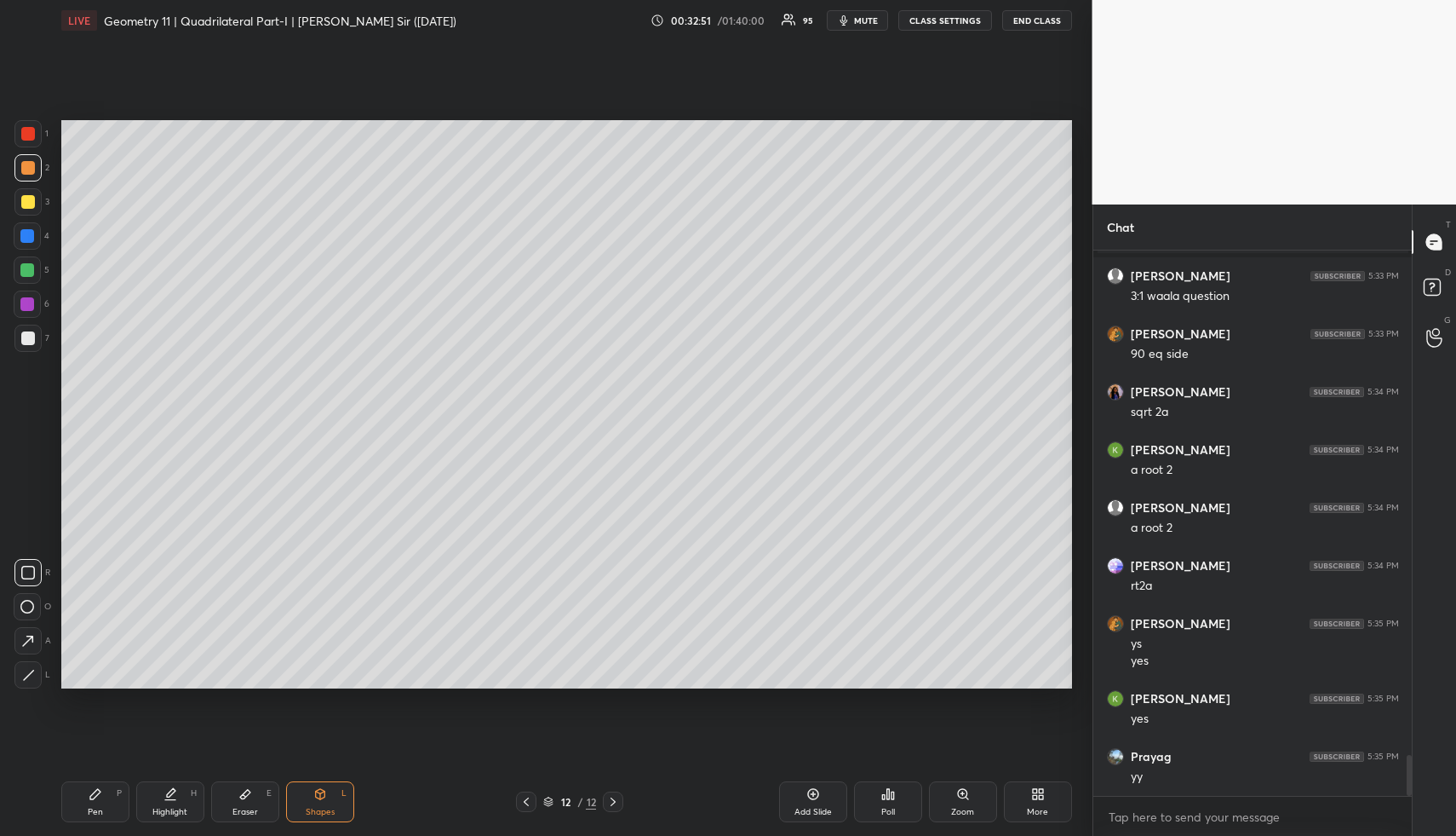
click at [19, 330] on div at bounding box center [28, 338] width 28 height 28
click at [27, 334] on div at bounding box center [28, 338] width 28 height 28
click at [28, 675] on icon at bounding box center [28, 674] width 12 height 12
click at [167, 798] on icon at bounding box center [170, 794] width 13 height 13
drag, startPoint x: 167, startPoint y: 798, endPoint x: 178, endPoint y: 738, distance: 61.0
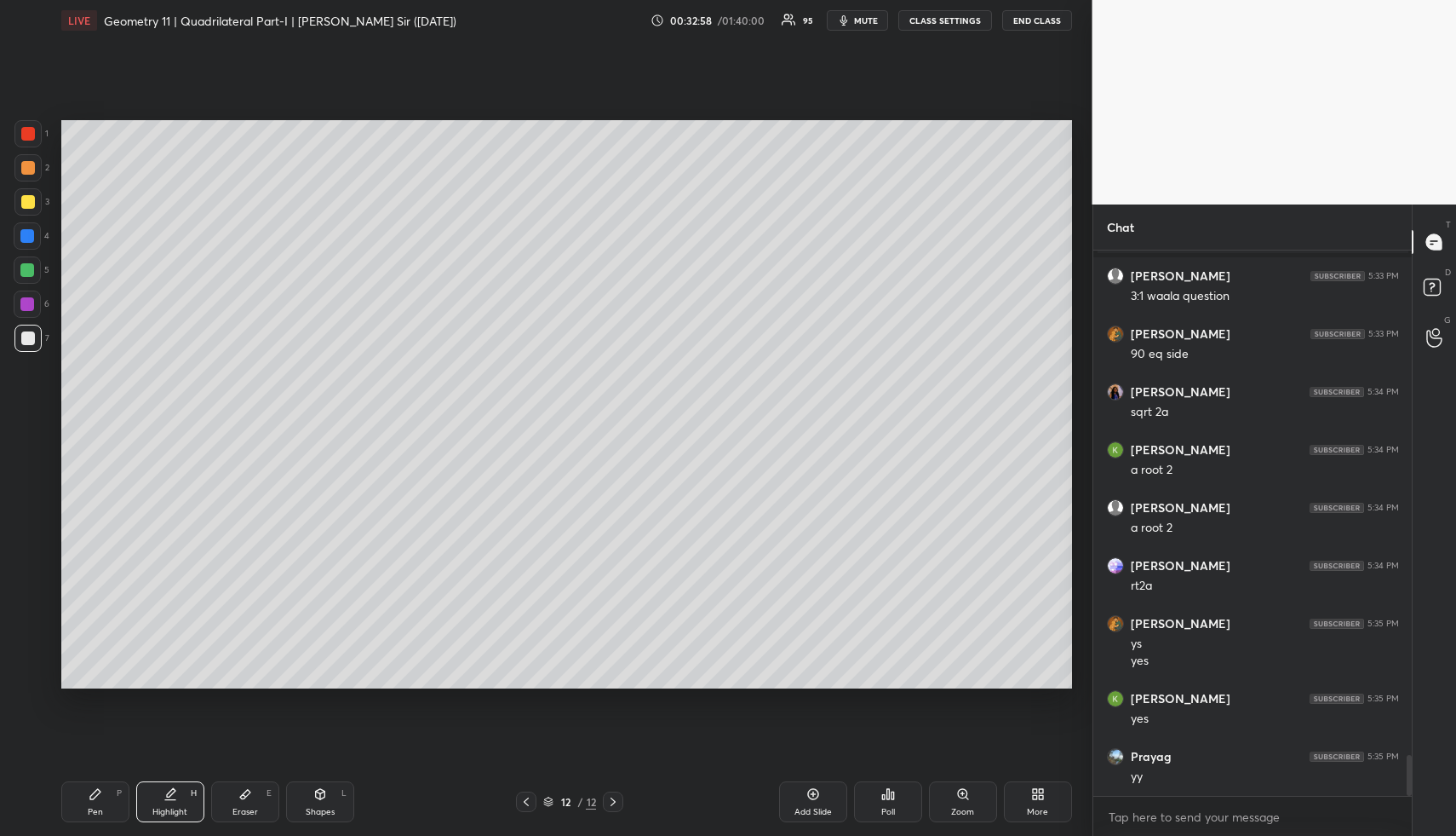
click at [167, 798] on icon at bounding box center [170, 794] width 13 height 13
drag, startPoint x: 187, startPoint y: 799, endPoint x: 188, endPoint y: 774, distance: 25.0
click at [187, 799] on div "Highlight H" at bounding box center [170, 802] width 68 height 41
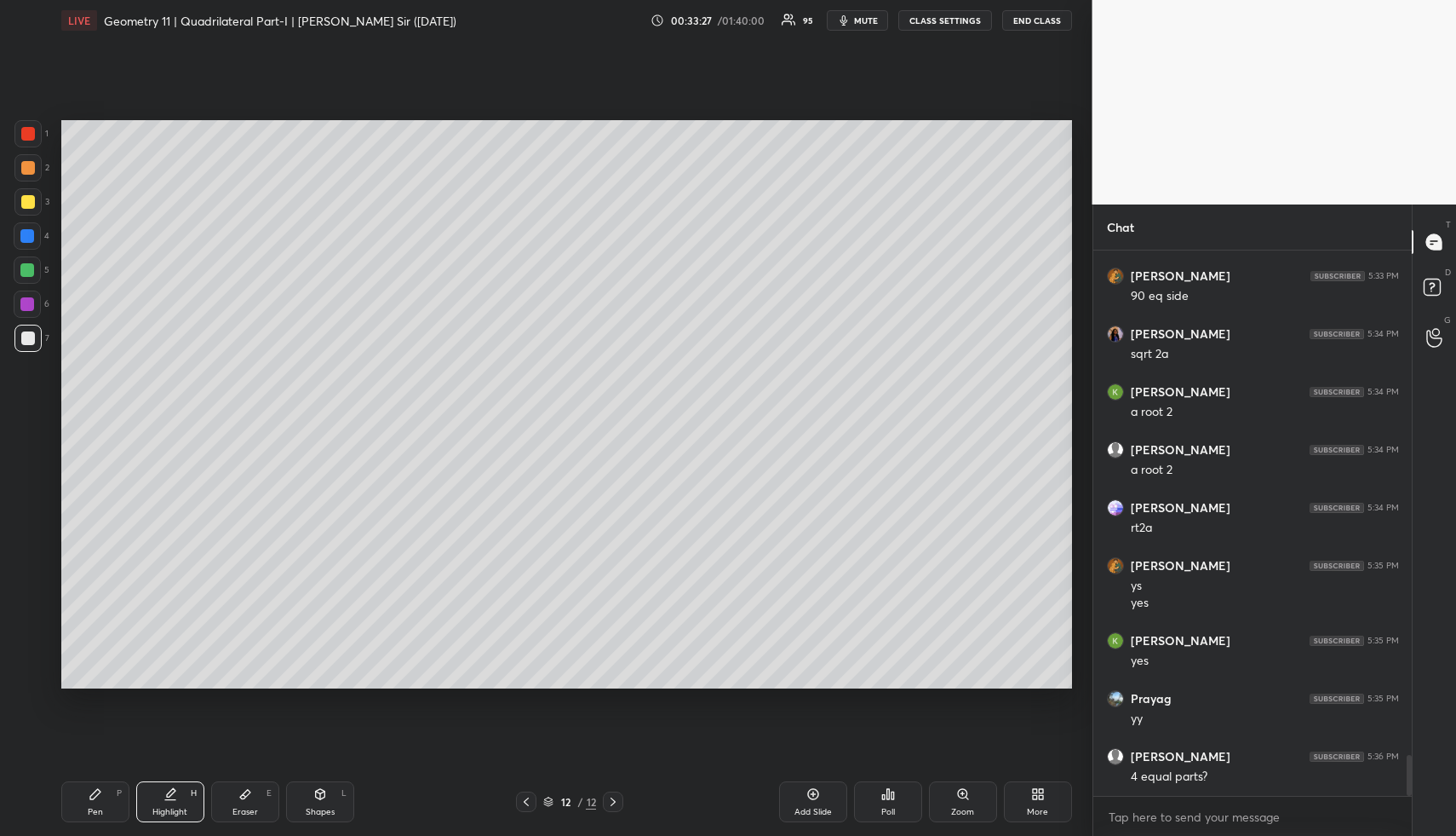
click at [115, 805] on div "Pen P" at bounding box center [95, 802] width 68 height 41
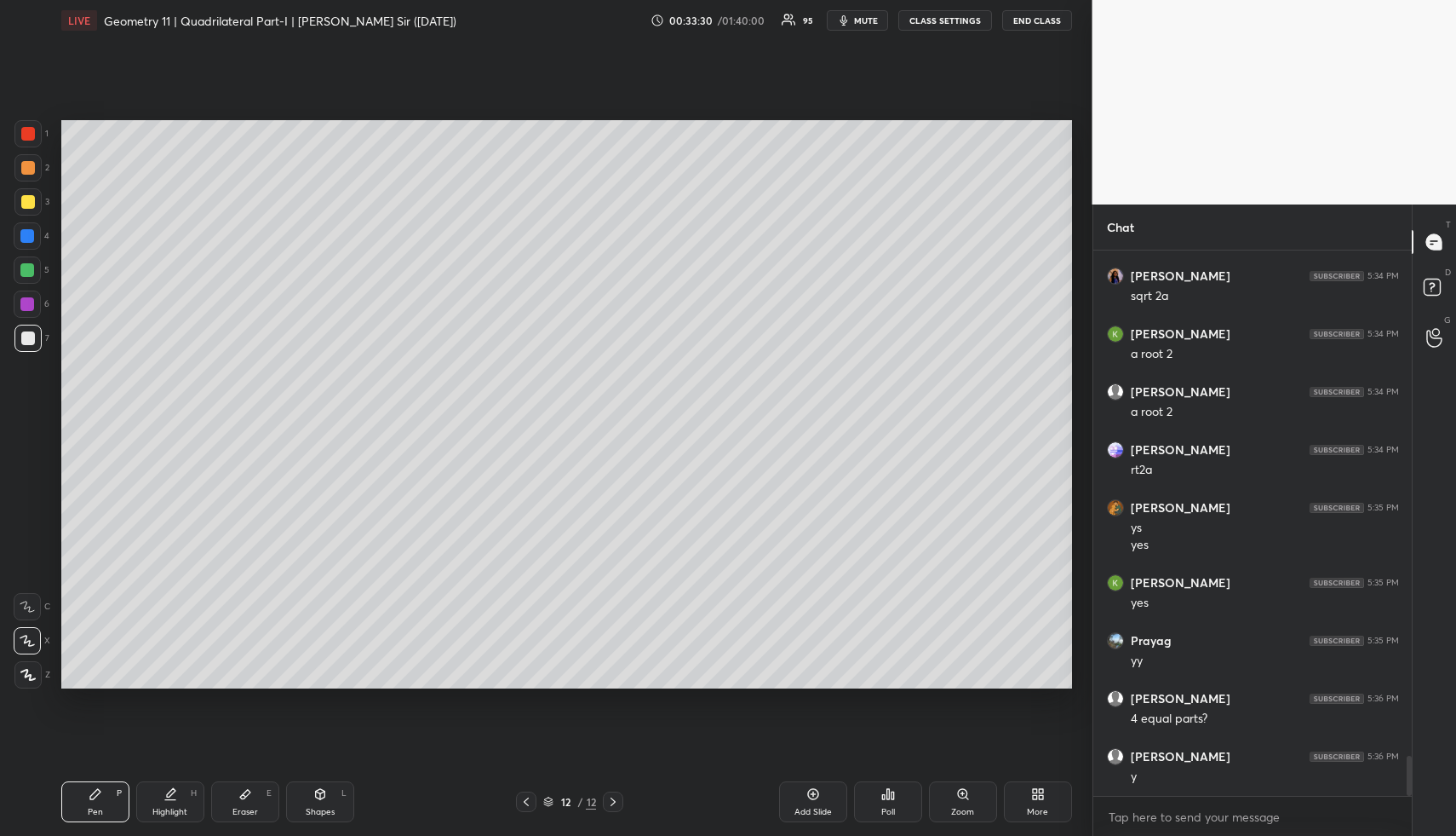
click at [527, 799] on icon at bounding box center [526, 802] width 5 height 9
click at [328, 803] on div "Shapes L" at bounding box center [319, 802] width 68 height 41
drag, startPoint x: 253, startPoint y: 792, endPoint x: 245, endPoint y: 753, distance: 39.8
click at [253, 792] on div "Eraser E" at bounding box center [245, 802] width 68 height 41
drag, startPoint x: 314, startPoint y: 803, endPoint x: 294, endPoint y: 760, distance: 47.4
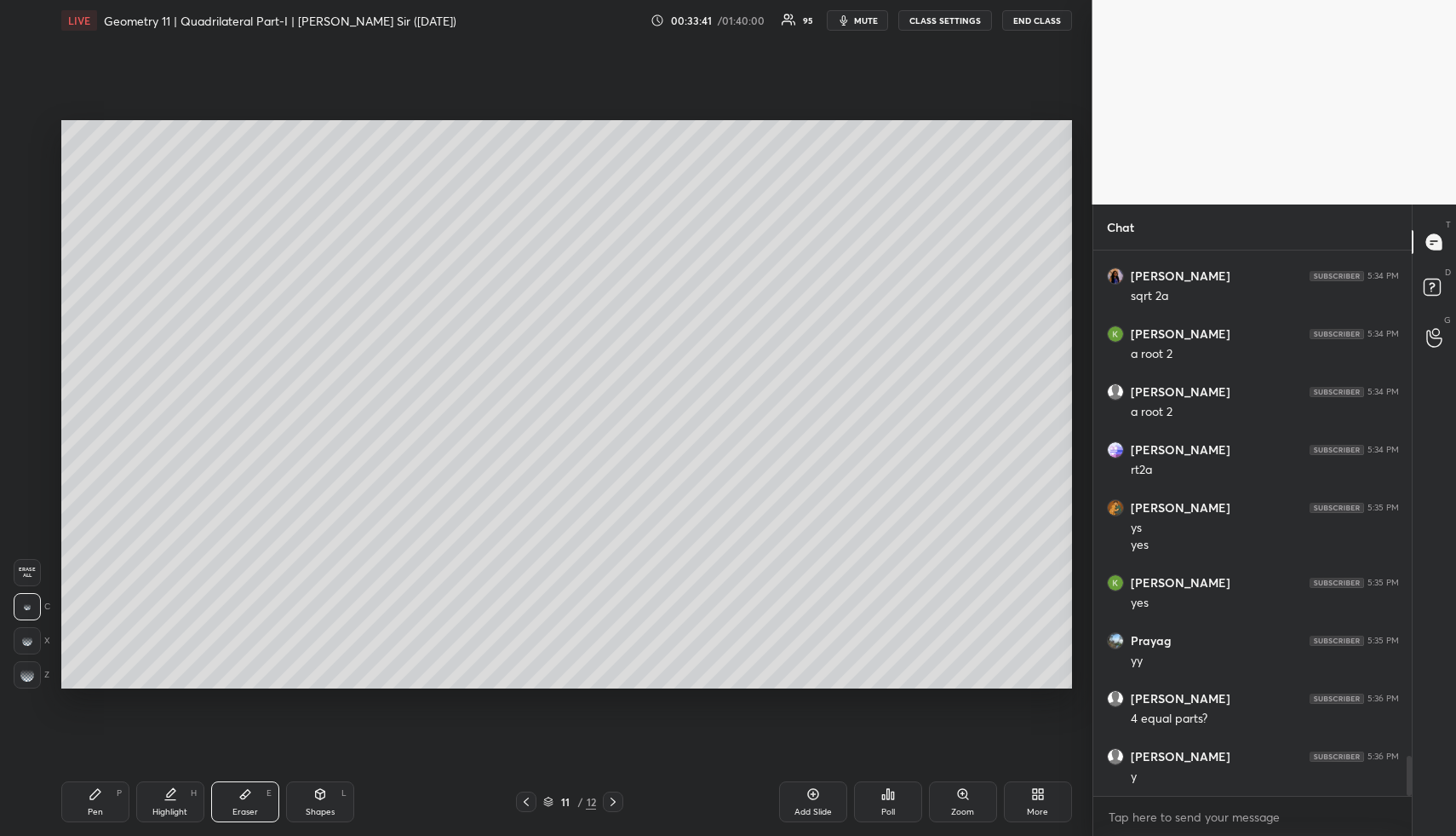
click at [314, 803] on div "Shapes L" at bounding box center [319, 802] width 68 height 41
click at [25, 275] on div at bounding box center [27, 270] width 13 height 13
drag, startPoint x: 176, startPoint y: 792, endPoint x: 176, endPoint y: 766, distance: 26.0
click at [176, 791] on div "Highlight H" at bounding box center [170, 802] width 68 height 41
click at [336, 809] on div "Shapes L" at bounding box center [319, 802] width 68 height 41
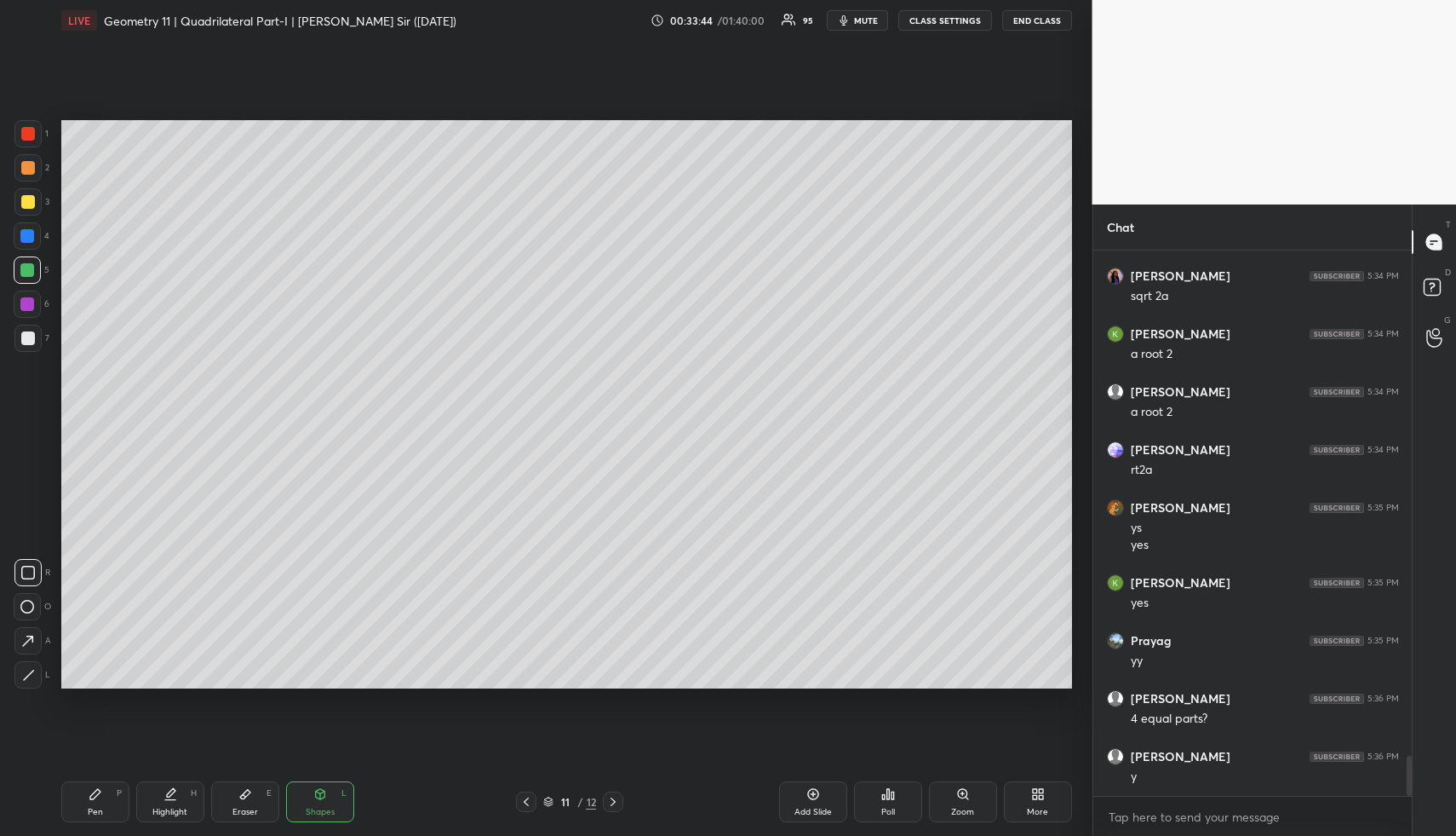
click at [327, 797] on div "Shapes L" at bounding box center [319, 802] width 68 height 41
click at [22, 260] on div "1 2 3 4 5 6 7" at bounding box center [31, 239] width 35 height 238
click at [31, 674] on icon at bounding box center [28, 674] width 12 height 12
click at [34, 667] on div at bounding box center [28, 674] width 28 height 28
click at [168, 813] on div "Highlight" at bounding box center [169, 811] width 35 height 9
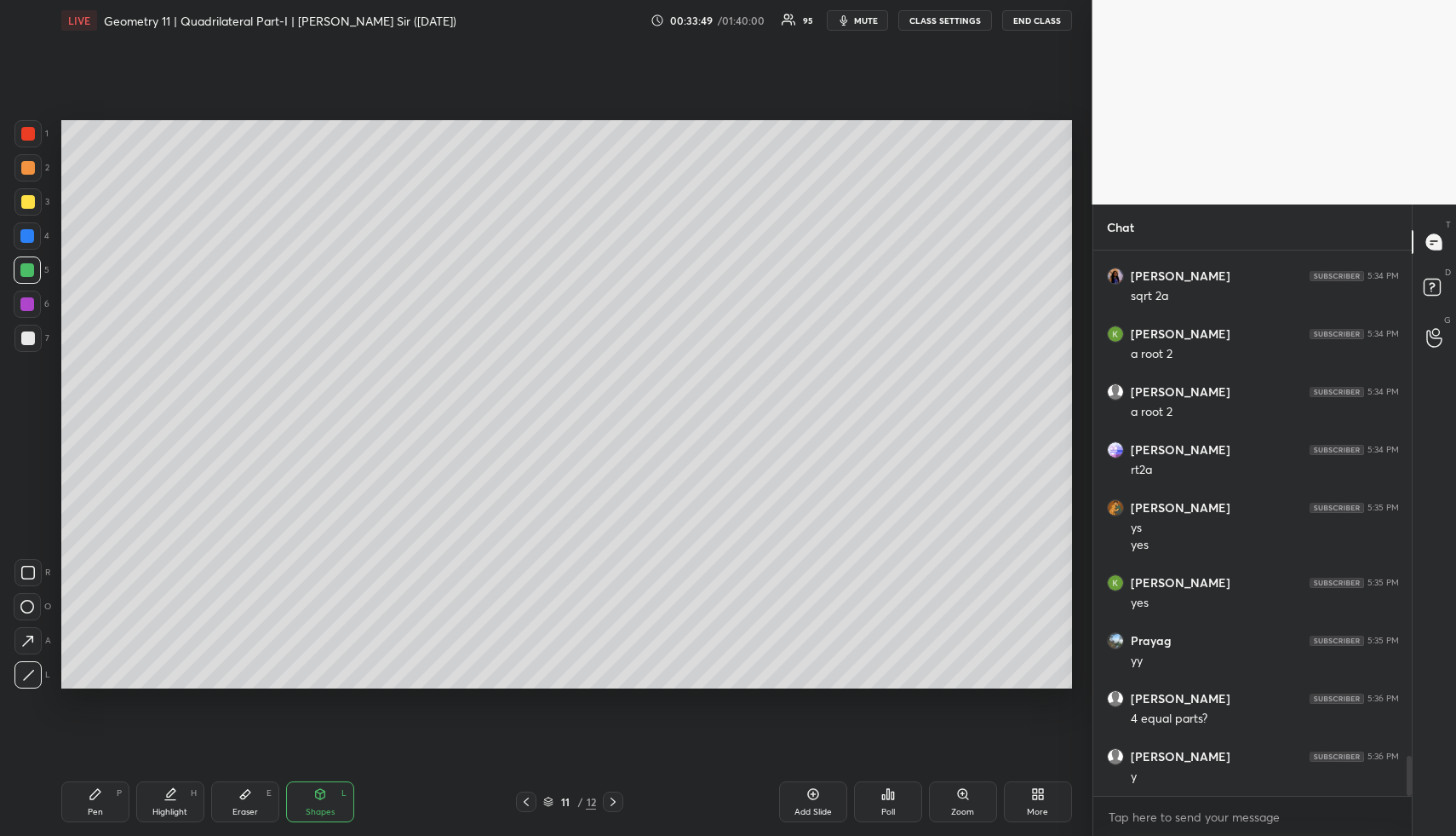
drag, startPoint x: 168, startPoint y: 813, endPoint x: 184, endPoint y: 745, distance: 69.9
click at [171, 807] on div "Highlight" at bounding box center [169, 811] width 35 height 9
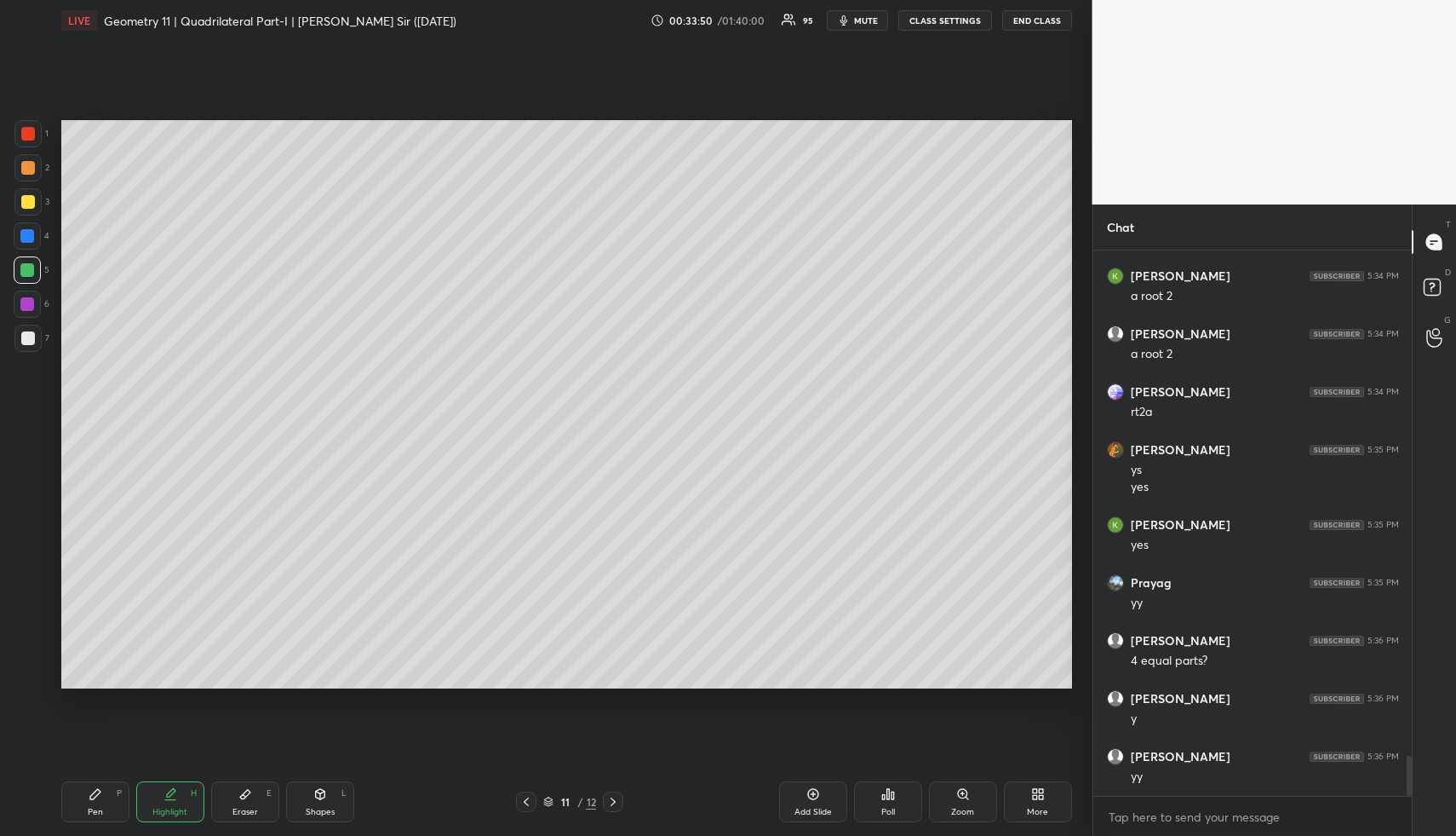
click at [115, 803] on div "Pen P" at bounding box center [95, 802] width 68 height 41
drag, startPoint x: 115, startPoint y: 803, endPoint x: 113, endPoint y: 693, distance: 110.0
click at [116, 799] on div "Pen P" at bounding box center [95, 802] width 68 height 41
click at [24, 173] on div at bounding box center [28, 167] width 13 height 13
click at [100, 802] on div "Pen P" at bounding box center [95, 802] width 68 height 41
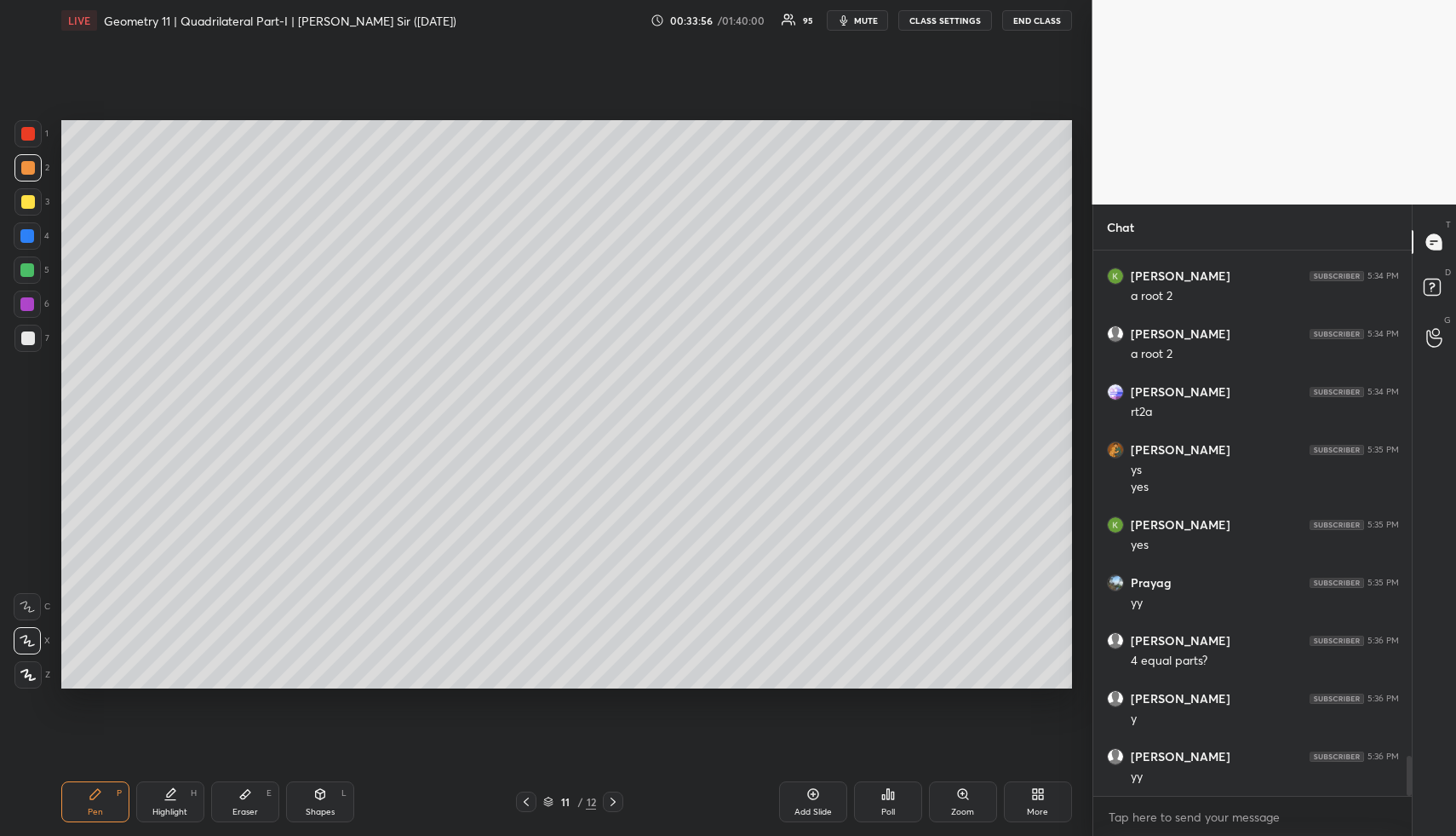
click at [28, 334] on div at bounding box center [28, 339] width 13 height 13
click at [170, 811] on div "Highlight" at bounding box center [169, 811] width 35 height 9
click at [174, 803] on div "Highlight H" at bounding box center [170, 802] width 68 height 41
click at [184, 791] on div "Highlight H" at bounding box center [170, 802] width 68 height 41
click at [343, 800] on div "Shapes L" at bounding box center [319, 802] width 68 height 41
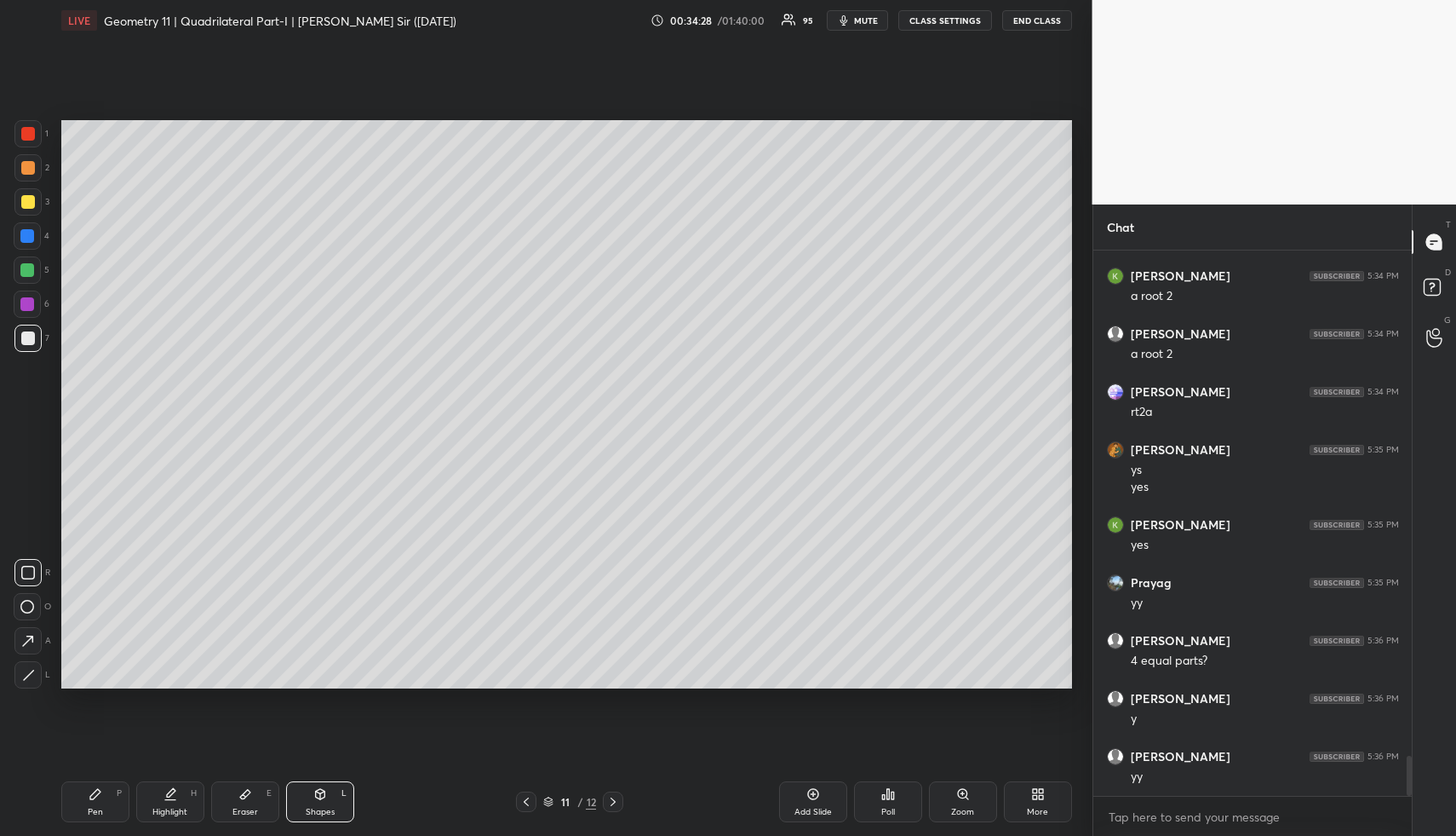
click at [33, 333] on div at bounding box center [28, 339] width 13 height 13
click at [168, 792] on icon at bounding box center [171, 792] width 9 height 9
click at [181, 790] on div "Highlight H" at bounding box center [170, 802] width 68 height 41
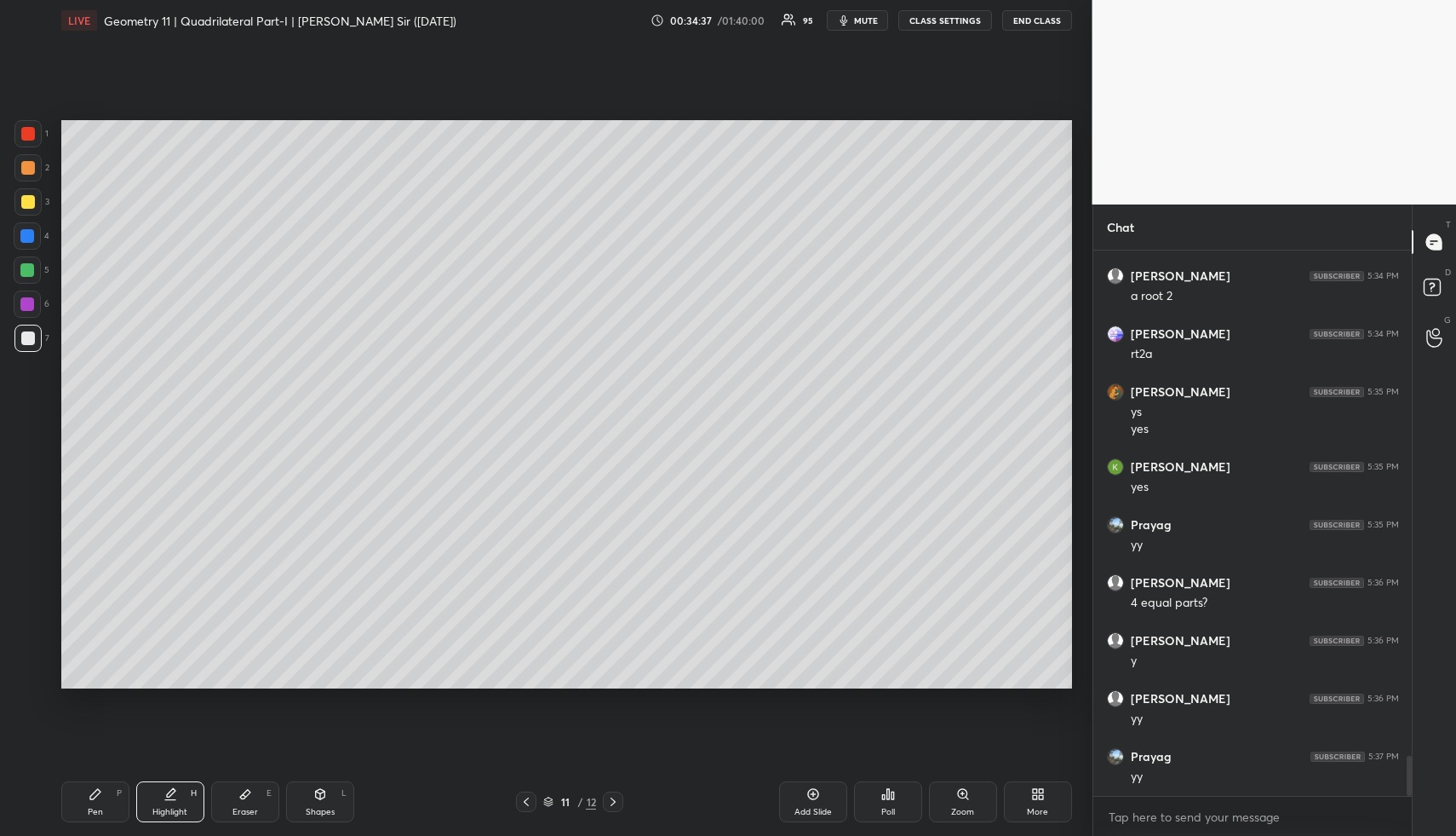
scroll to position [6985, 0]
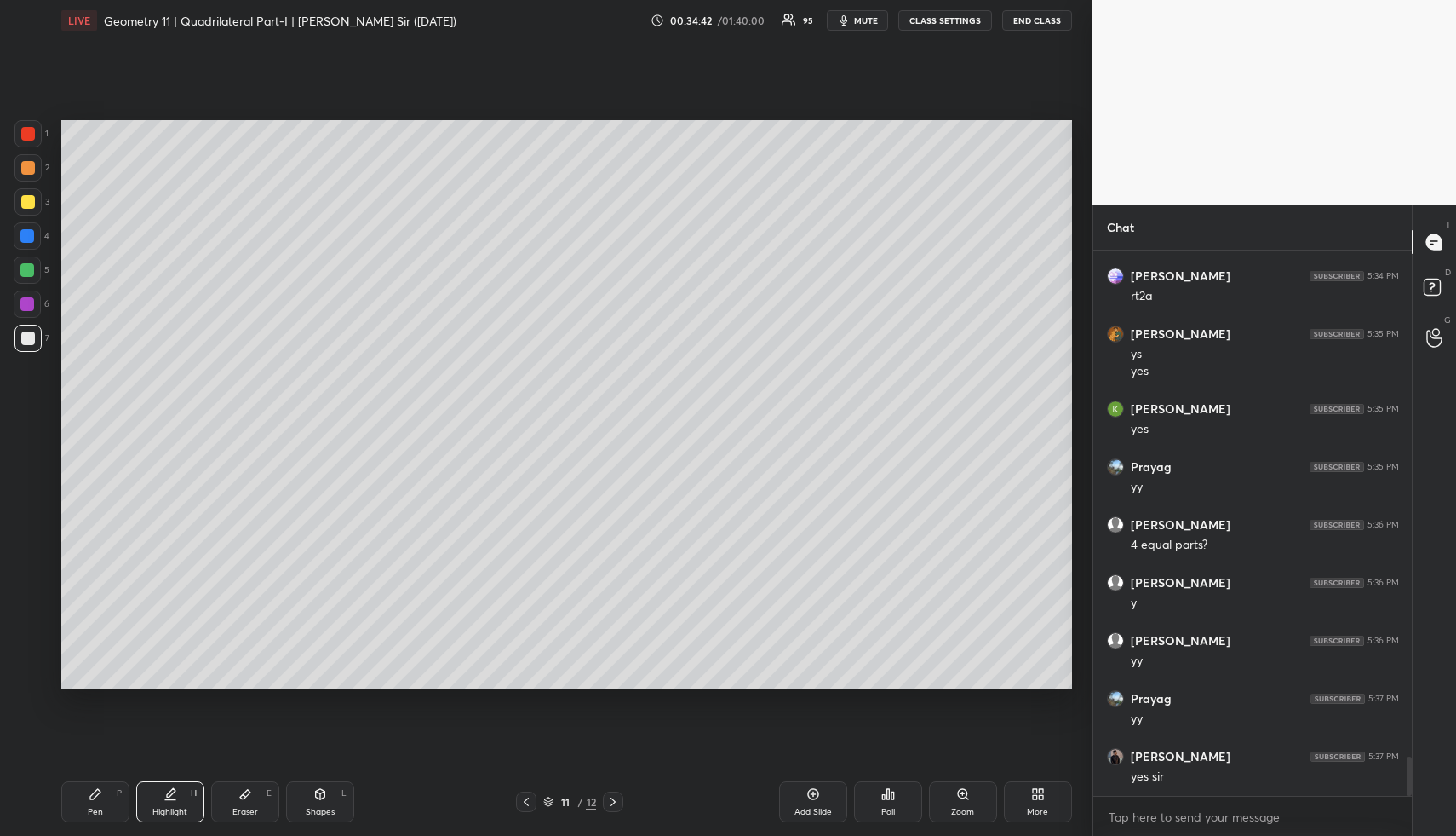
click at [104, 796] on div "Pen P" at bounding box center [95, 802] width 68 height 41
click at [31, 161] on div at bounding box center [28, 167] width 13 height 13
click at [34, 202] on div at bounding box center [28, 202] width 28 height 28
click at [29, 340] on div at bounding box center [28, 339] width 13 height 13
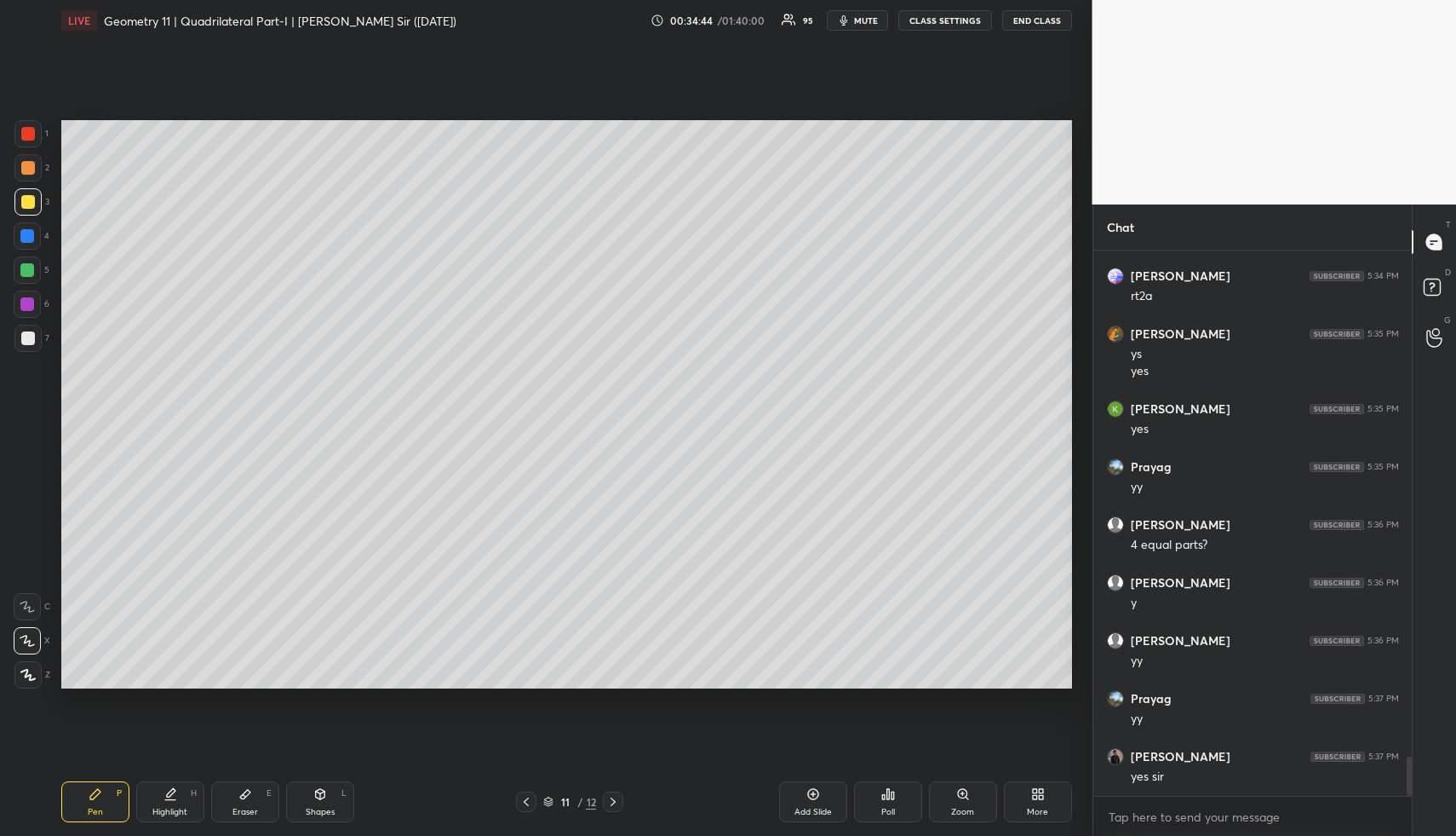
click at [32, 340] on div at bounding box center [28, 339] width 13 height 13
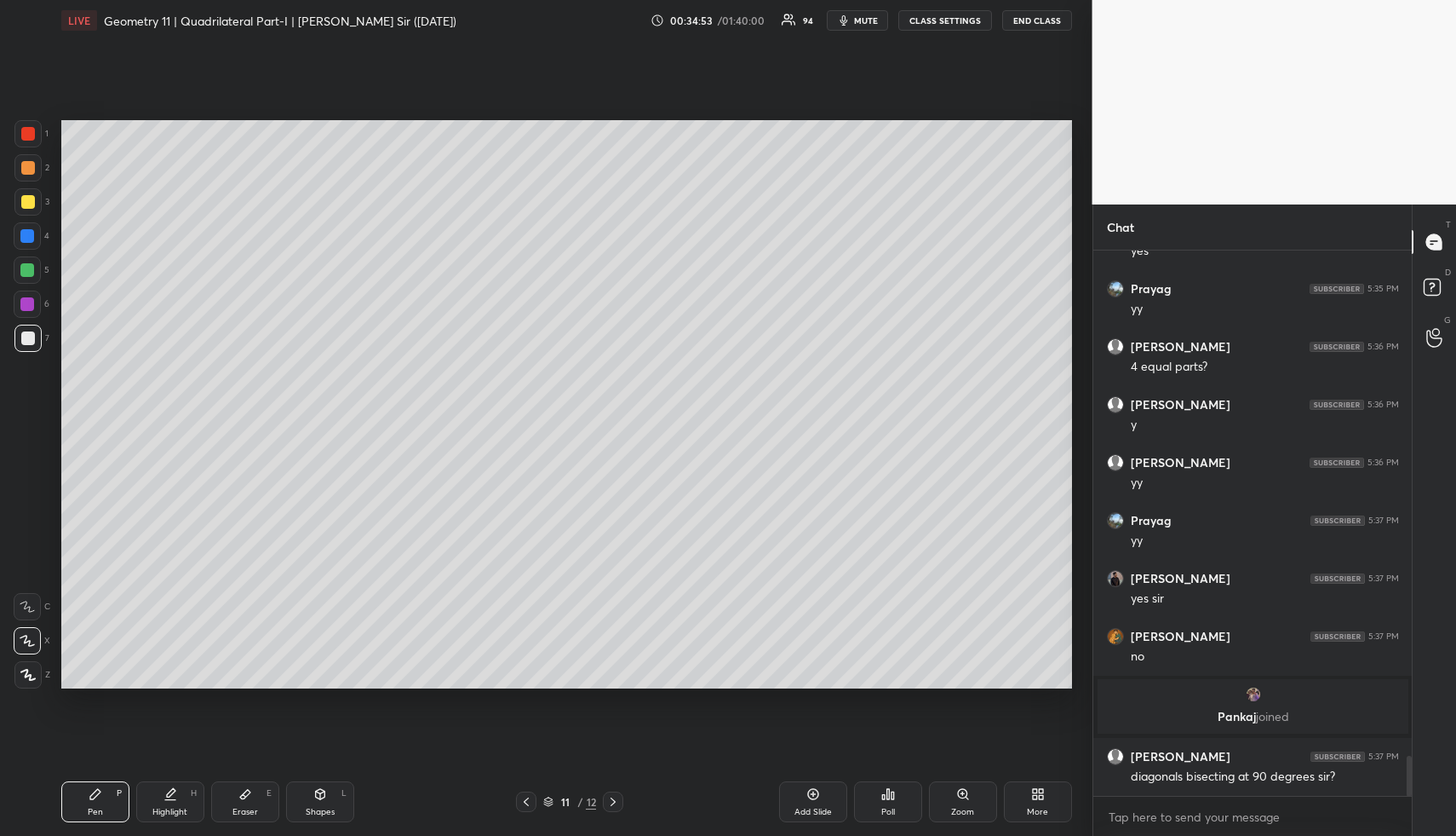
scroll to position [6847, 0]
click at [332, 790] on div "Shapes L" at bounding box center [319, 802] width 68 height 41
click at [332, 799] on div "Shapes L" at bounding box center [319, 802] width 68 height 41
click at [26, 603] on icon at bounding box center [27, 606] width 13 height 13
click at [25, 298] on div at bounding box center [27, 304] width 13 height 13
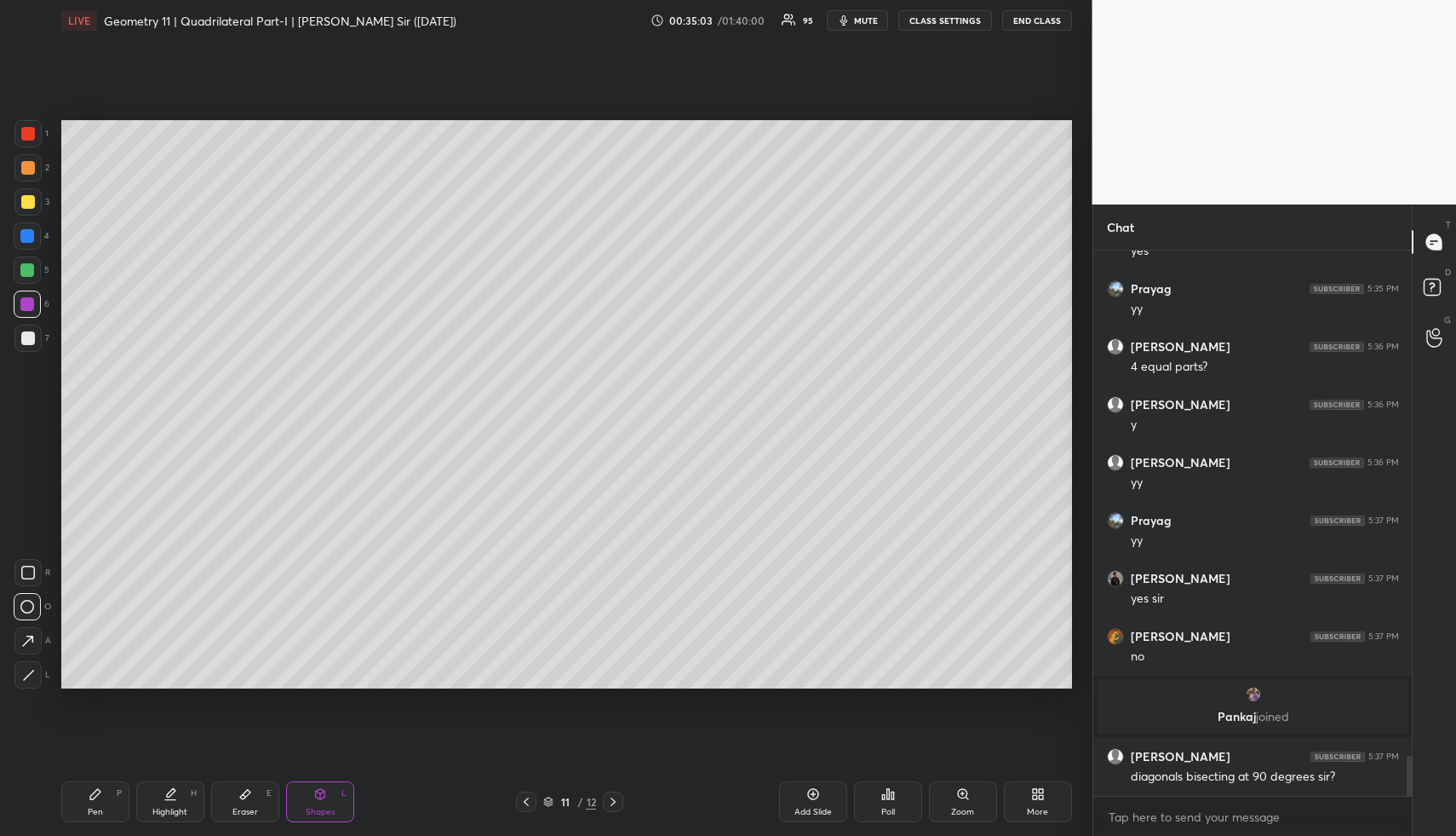
click at [176, 790] on div "Highlight H" at bounding box center [170, 802] width 68 height 41
click at [167, 801] on div "Highlight H" at bounding box center [170, 802] width 68 height 41
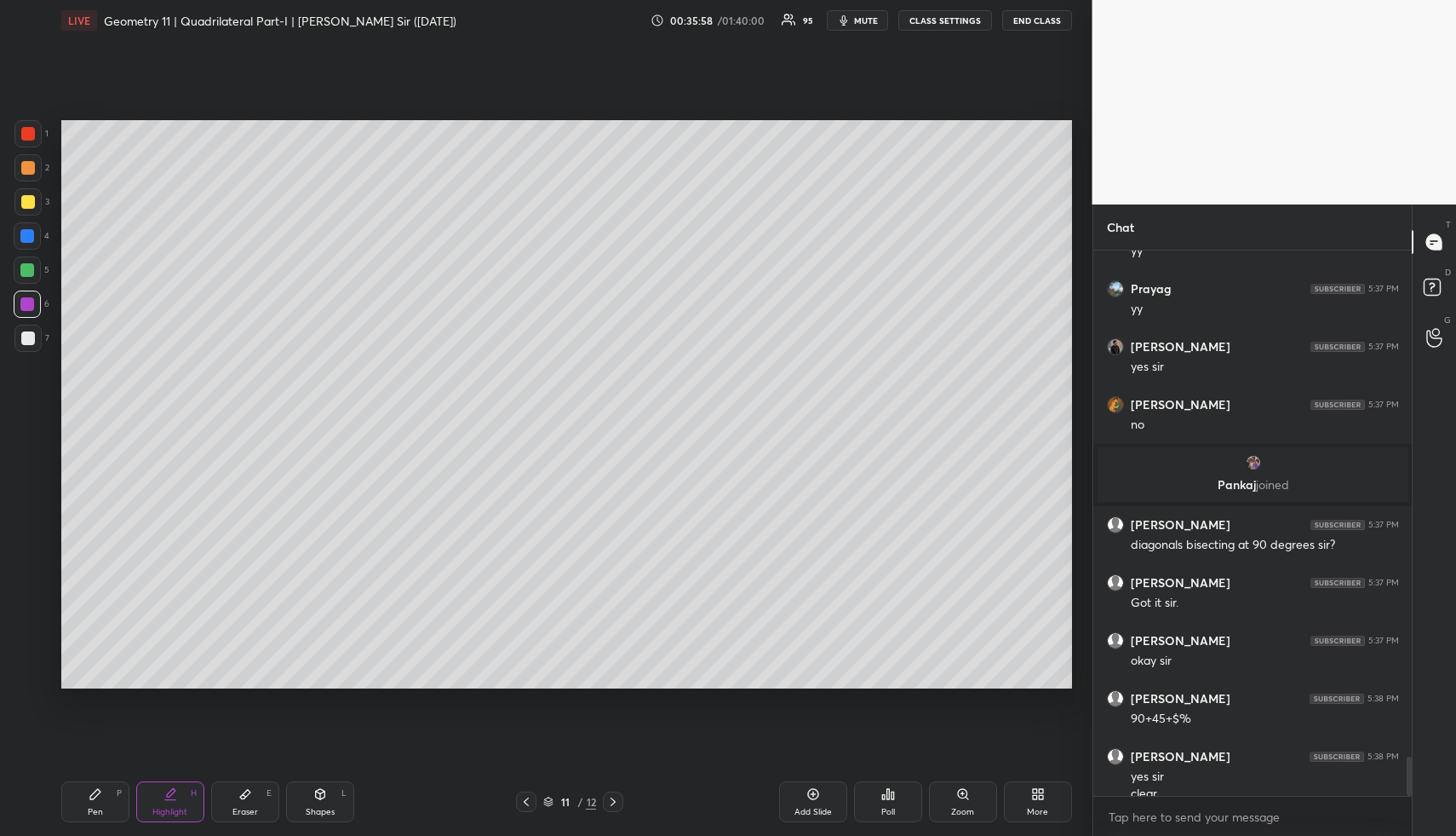
scroll to position [7096, 0]
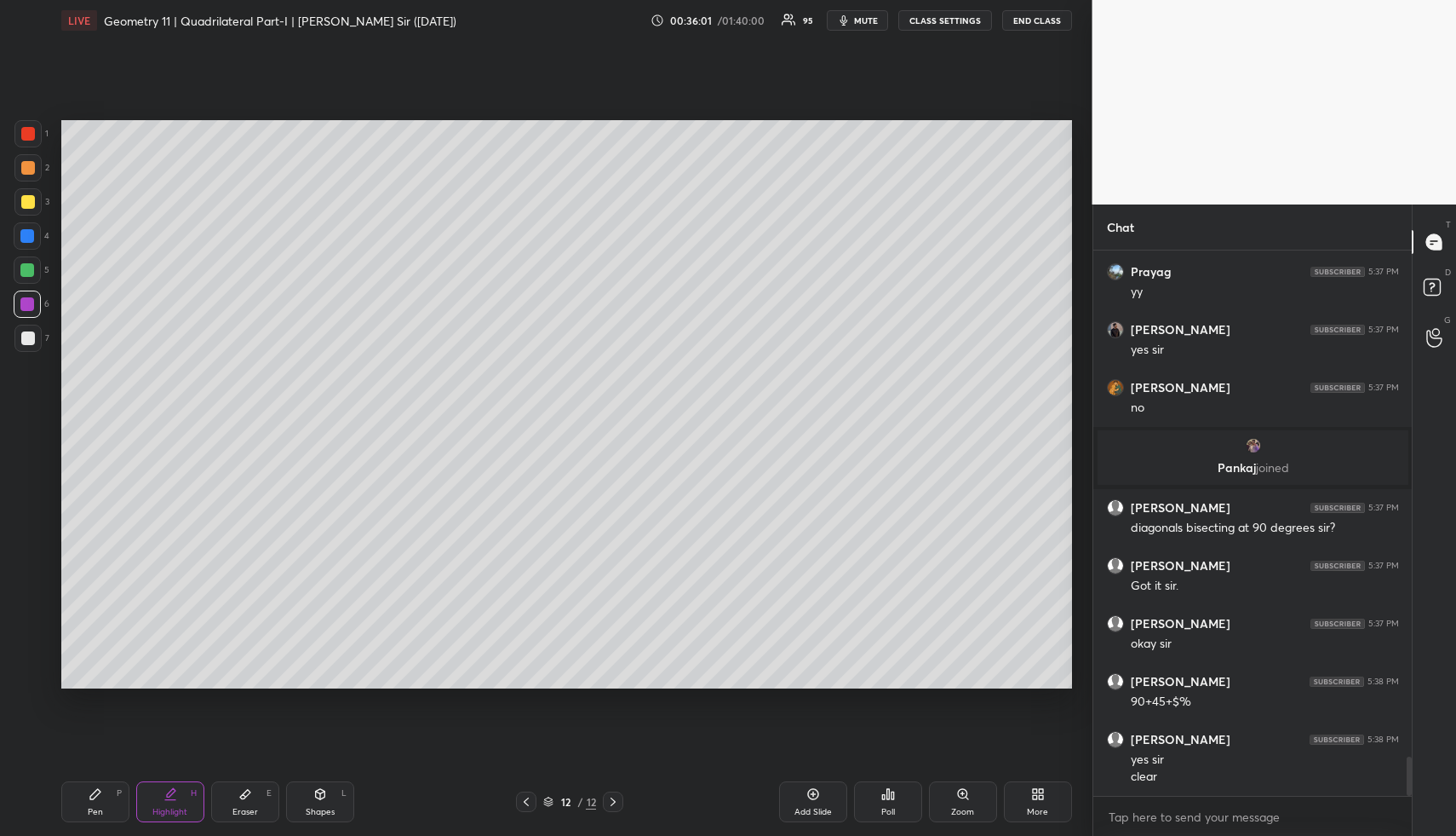
drag, startPoint x: 821, startPoint y: 801, endPoint x: 798, endPoint y: 801, distance: 23.0
click at [821, 801] on div "Add Slide" at bounding box center [813, 802] width 68 height 41
click at [312, 793] on div "Shapes L" at bounding box center [319, 802] width 68 height 41
click at [29, 169] on div at bounding box center [28, 167] width 13 height 13
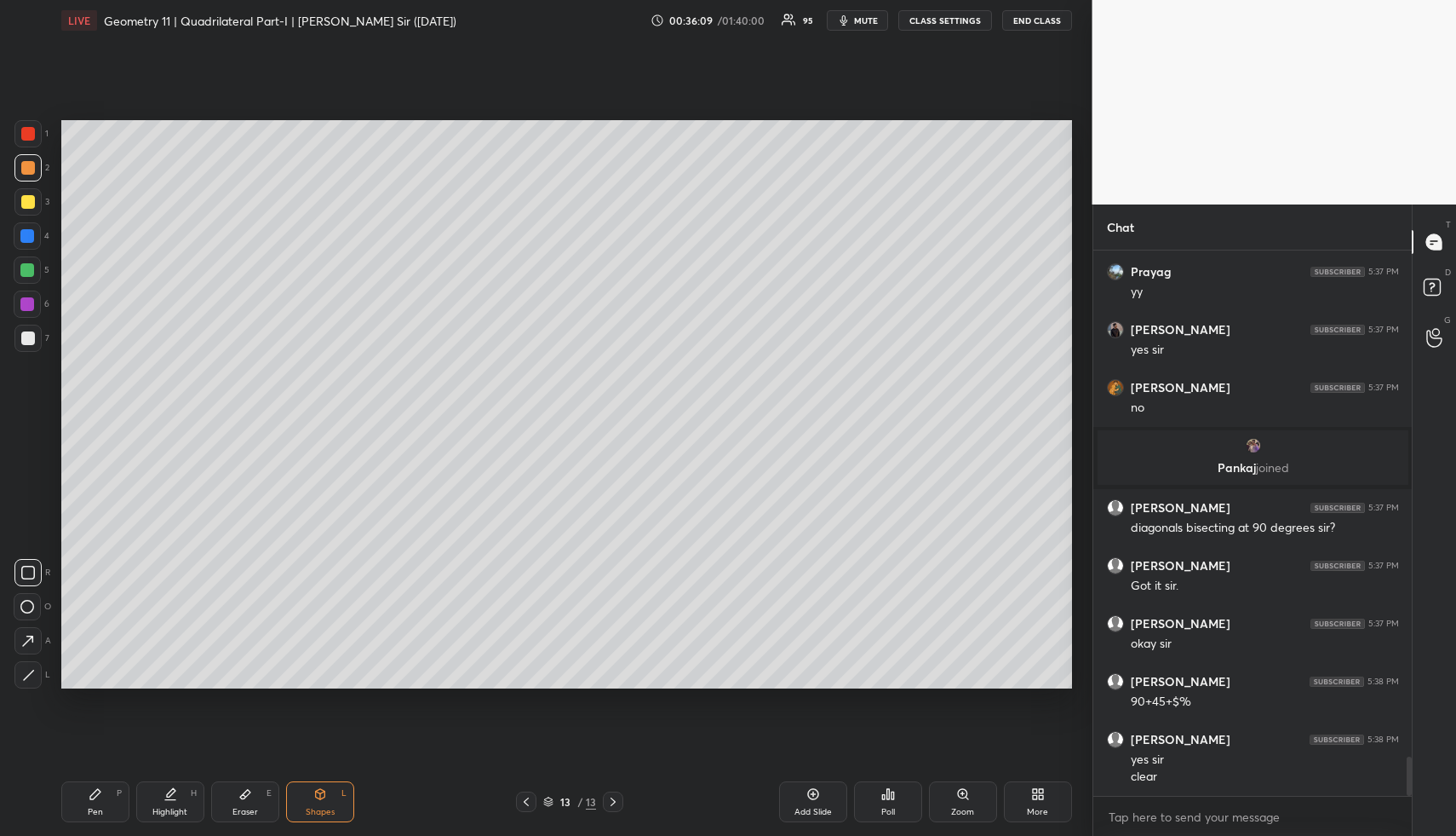
click at [95, 788] on icon at bounding box center [96, 794] width 13 height 13
drag, startPoint x: 91, startPoint y: 792, endPoint x: 82, endPoint y: 690, distance: 102.4
click at [92, 781] on div "Pen P" at bounding box center [95, 802] width 68 height 41
click at [21, 332] on div at bounding box center [28, 339] width 13 height 13
drag, startPoint x: 29, startPoint y: 334, endPoint x: 53, endPoint y: 325, distance: 25.6
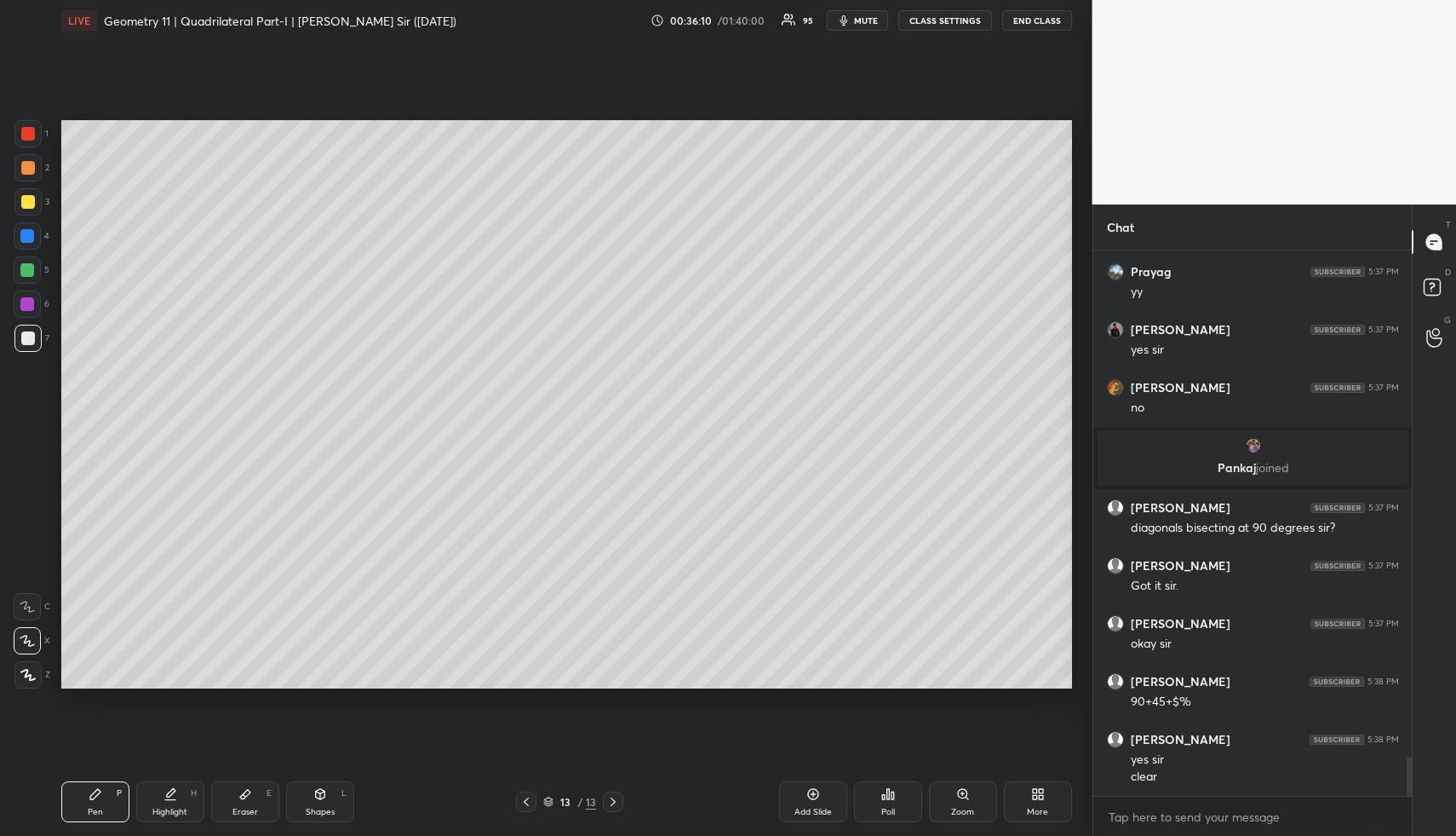
click at [28, 335] on div at bounding box center [28, 339] width 13 height 13
click at [328, 792] on div "Shapes L" at bounding box center [319, 802] width 68 height 41
click at [325, 793] on div "Shapes L" at bounding box center [319, 802] width 68 height 41
click at [31, 677] on icon at bounding box center [28, 674] width 12 height 12
click at [33, 269] on div at bounding box center [27, 270] width 13 height 13
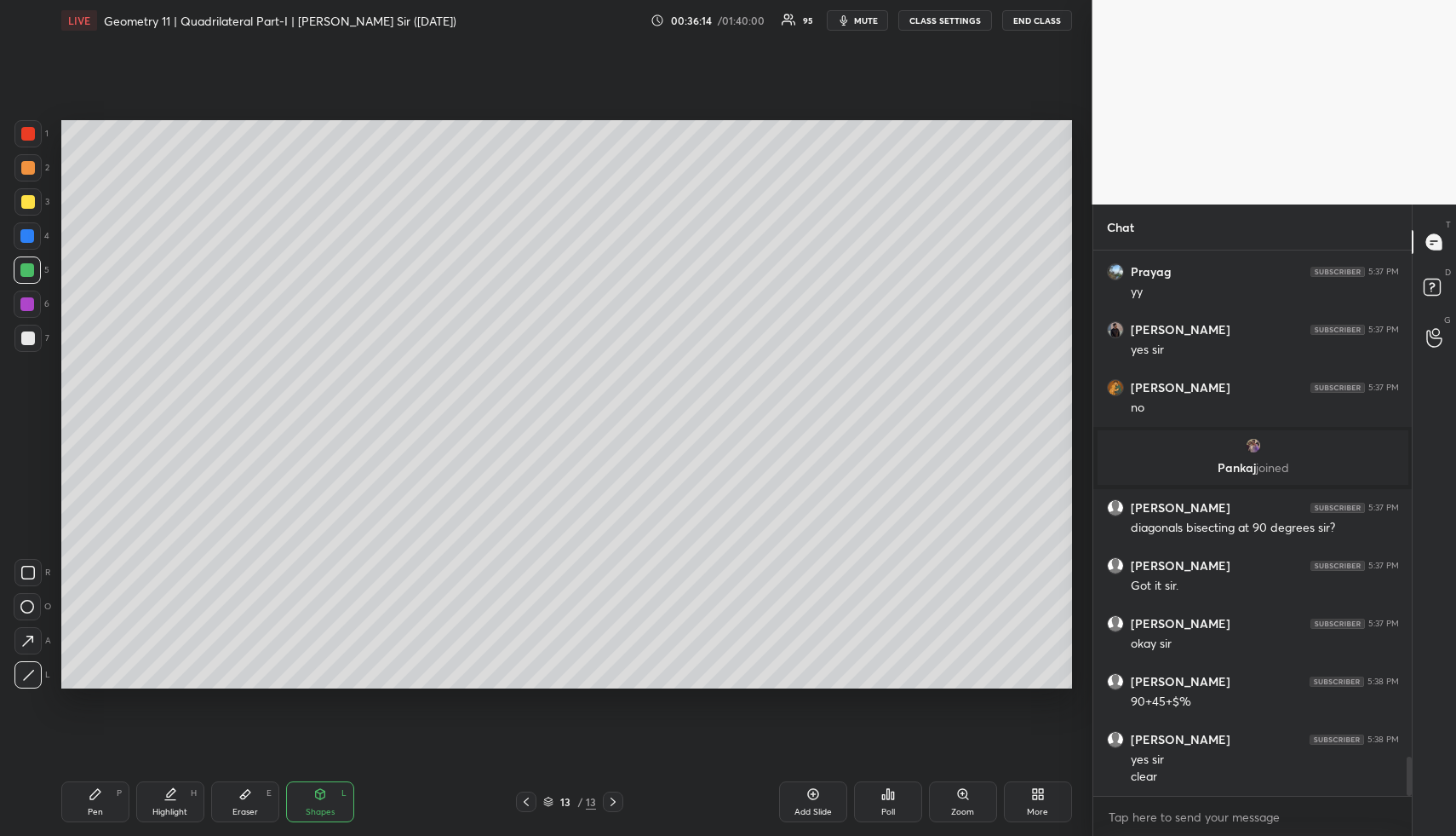
drag, startPoint x: 33, startPoint y: 269, endPoint x: 47, endPoint y: 277, distance: 16.1
click at [33, 269] on div at bounding box center [27, 270] width 13 height 13
click at [104, 798] on div "Pen P" at bounding box center [95, 802] width 68 height 41
drag, startPoint x: 107, startPoint y: 798, endPoint x: 105, endPoint y: 777, distance: 21.1
click at [107, 798] on div "Pen P" at bounding box center [95, 802] width 68 height 41
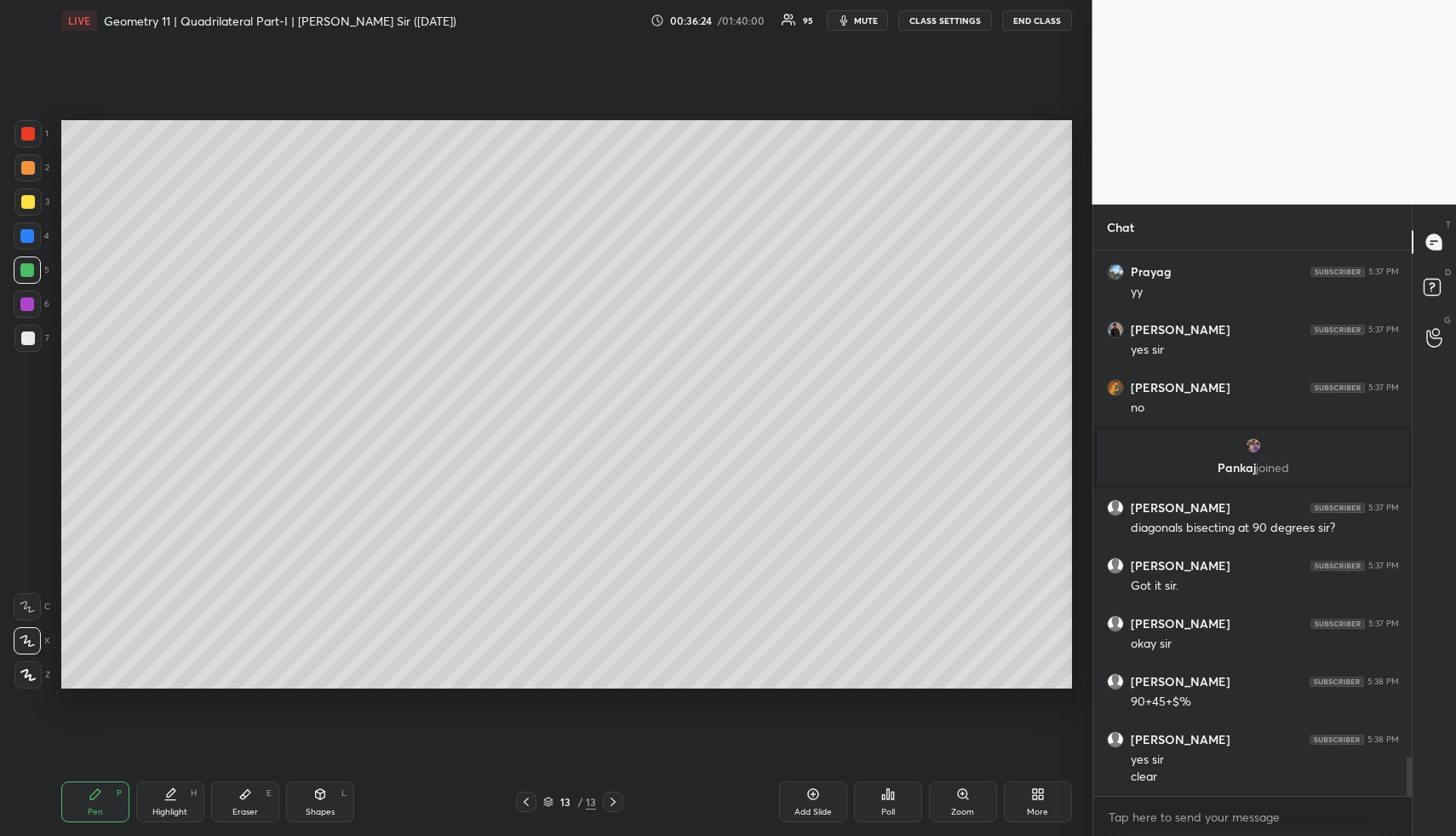
drag, startPoint x: 29, startPoint y: 198, endPoint x: 40, endPoint y: 214, distance: 19.4
click at [29, 198] on div at bounding box center [28, 202] width 13 height 13
drag, startPoint x: 33, startPoint y: 336, endPoint x: 52, endPoint y: 337, distance: 19.0
click at [33, 336] on div at bounding box center [28, 339] width 13 height 13
click at [169, 819] on div "Highlight H" at bounding box center [170, 802] width 68 height 41
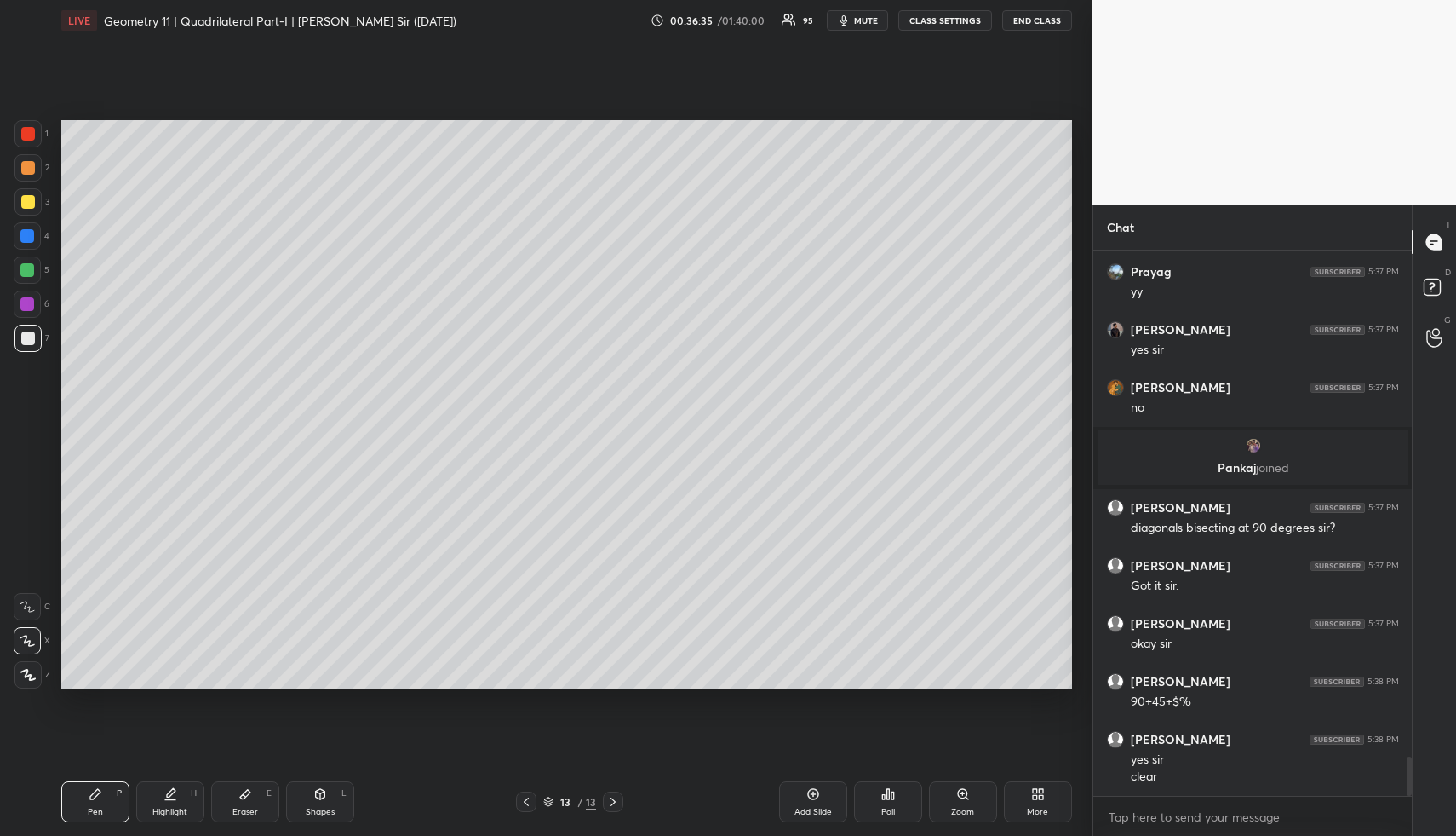
drag, startPoint x: 169, startPoint y: 819, endPoint x: 171, endPoint y: 789, distance: 30.1
click at [169, 819] on div "Highlight H" at bounding box center [170, 802] width 68 height 41
drag, startPoint x: 178, startPoint y: 800, endPoint x: 196, endPoint y: 750, distance: 53.1
click at [176, 800] on div "Highlight H" at bounding box center [170, 802] width 68 height 41
drag, startPoint x: 167, startPoint y: 806, endPoint x: 177, endPoint y: 777, distance: 30.7
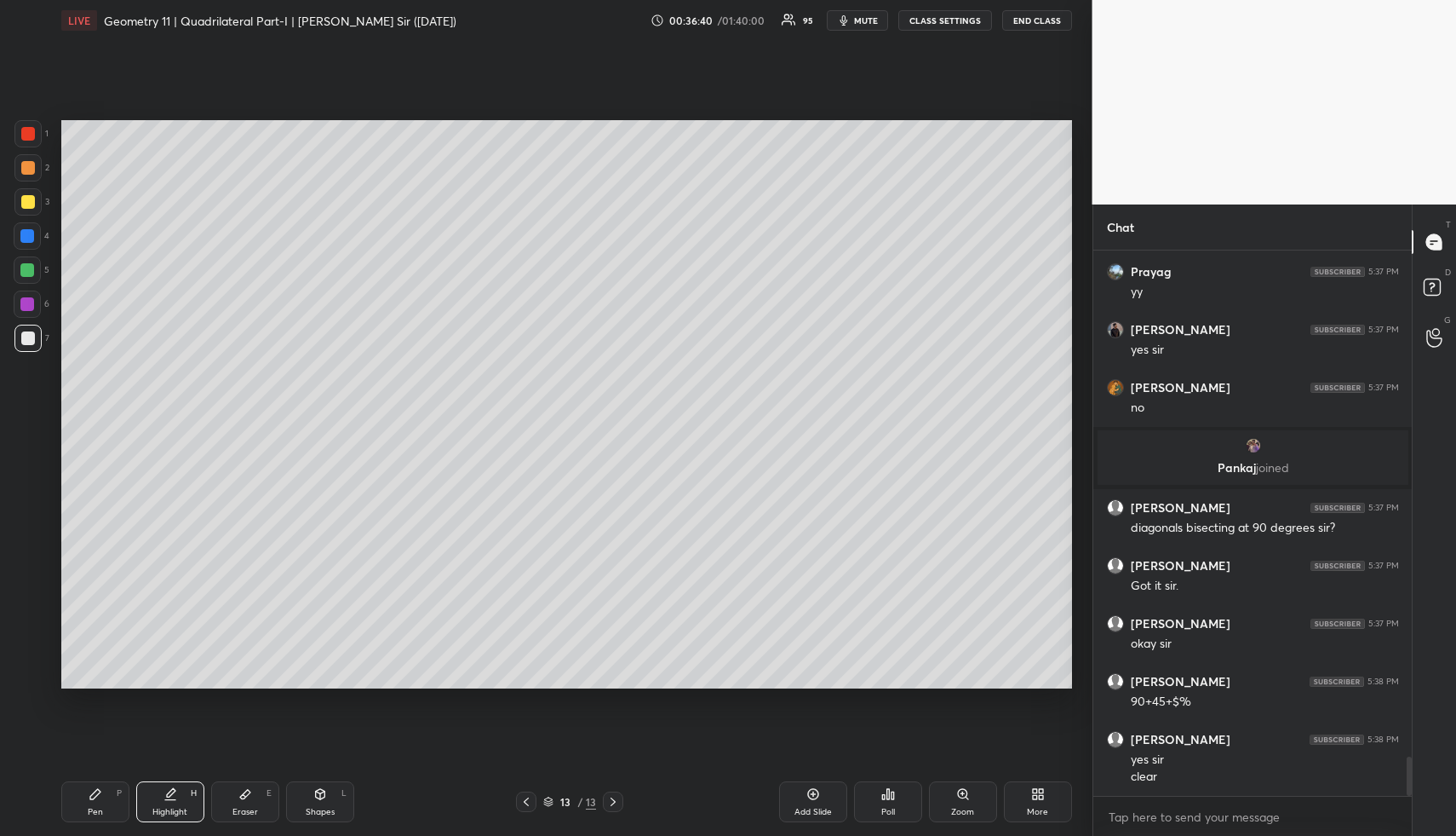
click at [167, 802] on div "Highlight H" at bounding box center [170, 802] width 68 height 41
click at [175, 818] on div "Highlight H" at bounding box center [170, 802] width 68 height 41
drag, startPoint x: 112, startPoint y: 800, endPoint x: 110, endPoint y: 788, distance: 12.2
click at [112, 800] on div "Pen P" at bounding box center [95, 802] width 68 height 41
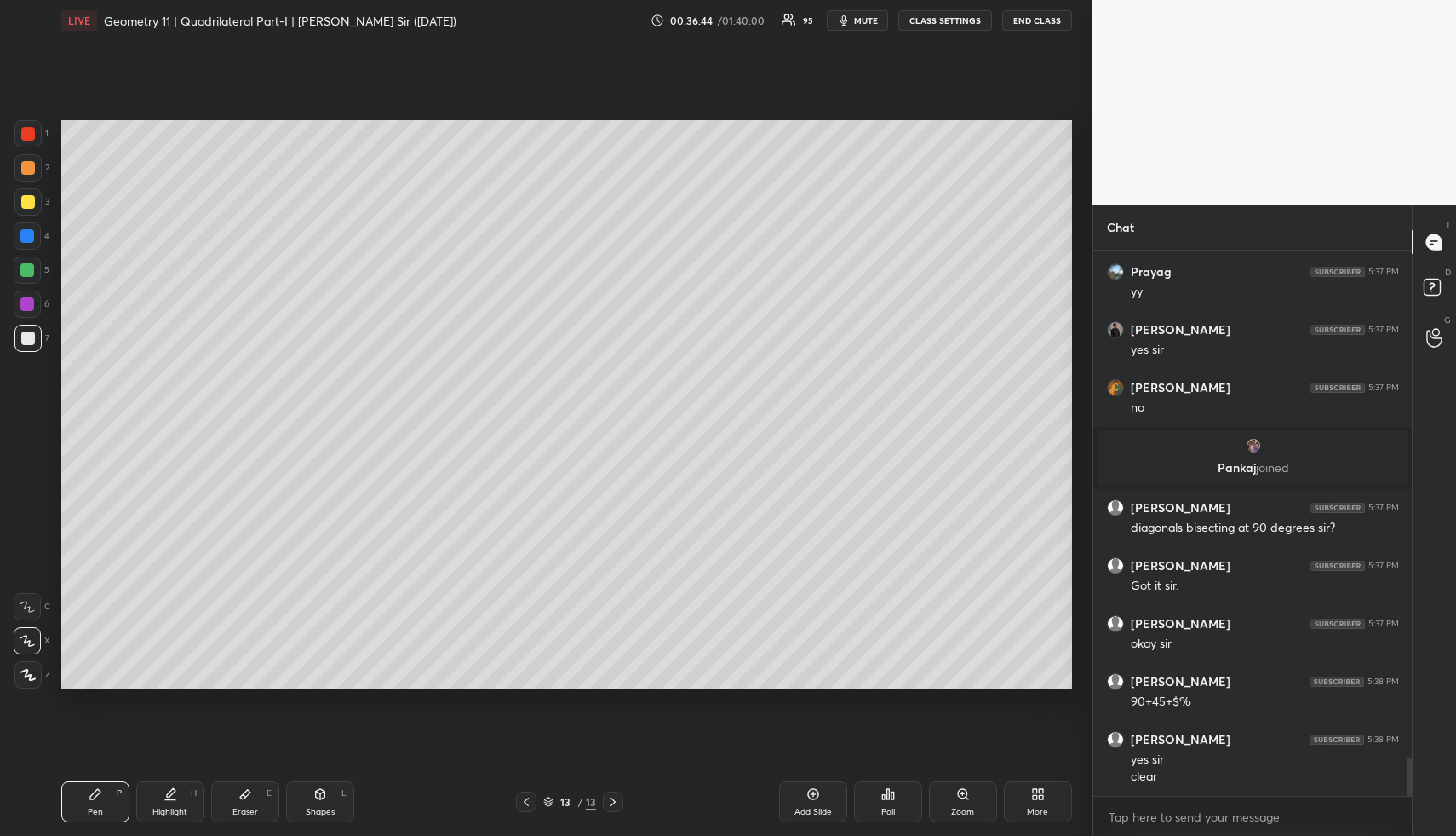
scroll to position [7154, 0]
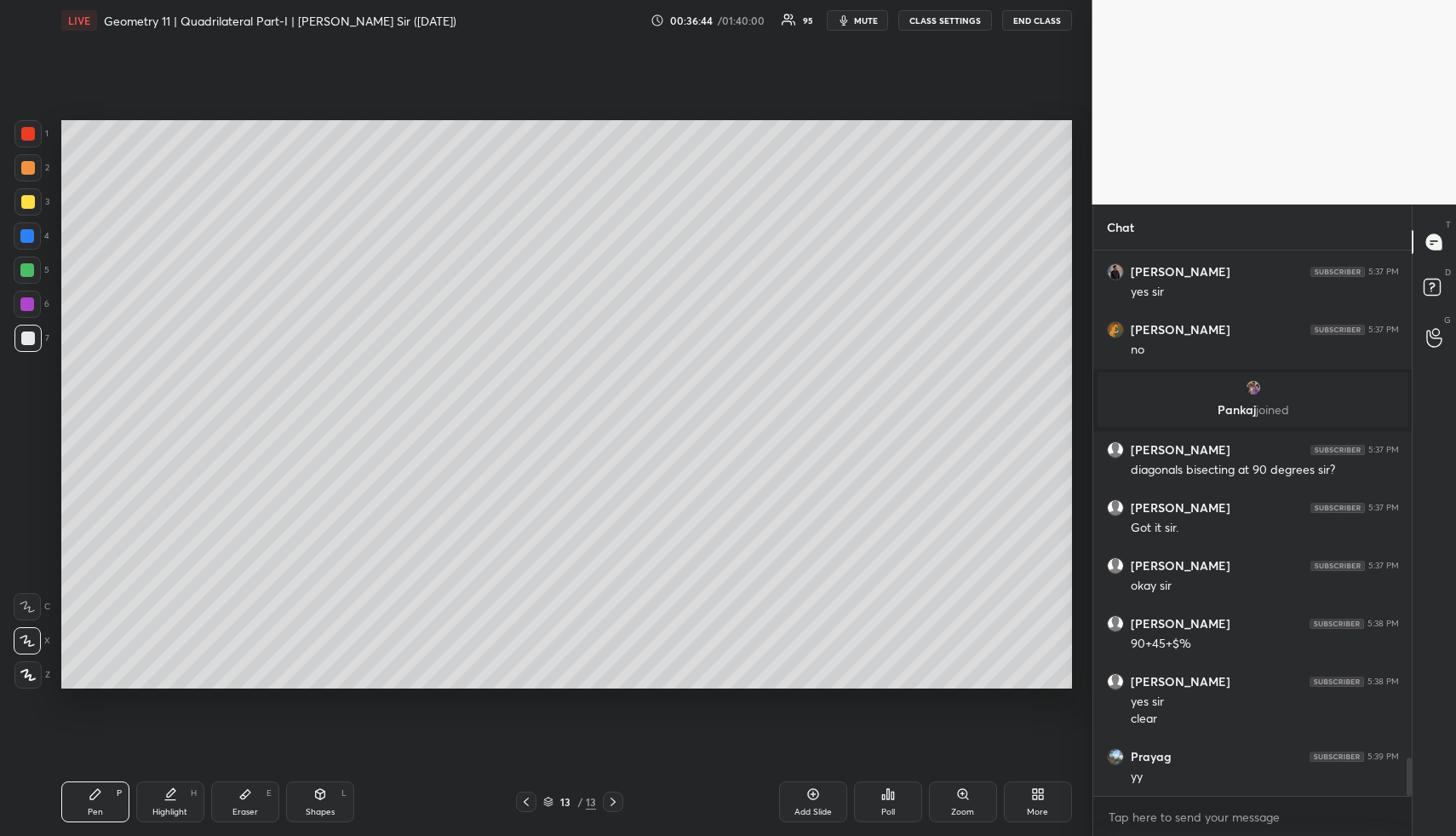
click at [28, 250] on div "1 2 3 4 5 6 7" at bounding box center [31, 239] width 35 height 238
click at [30, 247] on div at bounding box center [27, 235] width 28 height 28
click at [32, 244] on div at bounding box center [27, 235] width 28 height 28
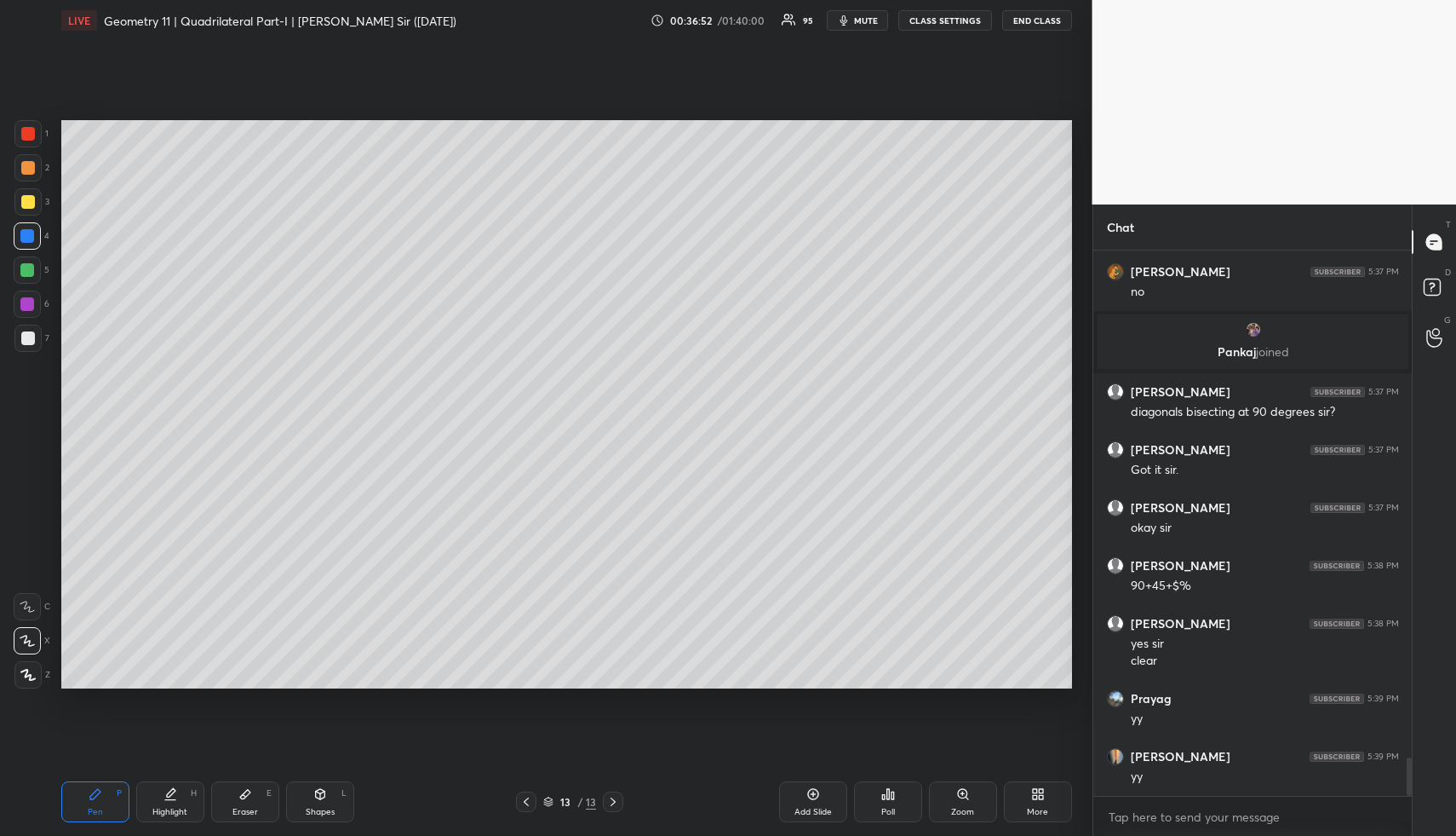
click at [311, 782] on div "Shapes L" at bounding box center [319, 802] width 68 height 41
click at [314, 787] on icon at bounding box center [320, 794] width 13 height 13
drag, startPoint x: 25, startPoint y: 335, endPoint x: 24, endPoint y: 346, distance: 11.0
click at [25, 335] on div at bounding box center [28, 339] width 13 height 13
click at [154, 804] on div "Highlight H" at bounding box center [170, 802] width 68 height 41
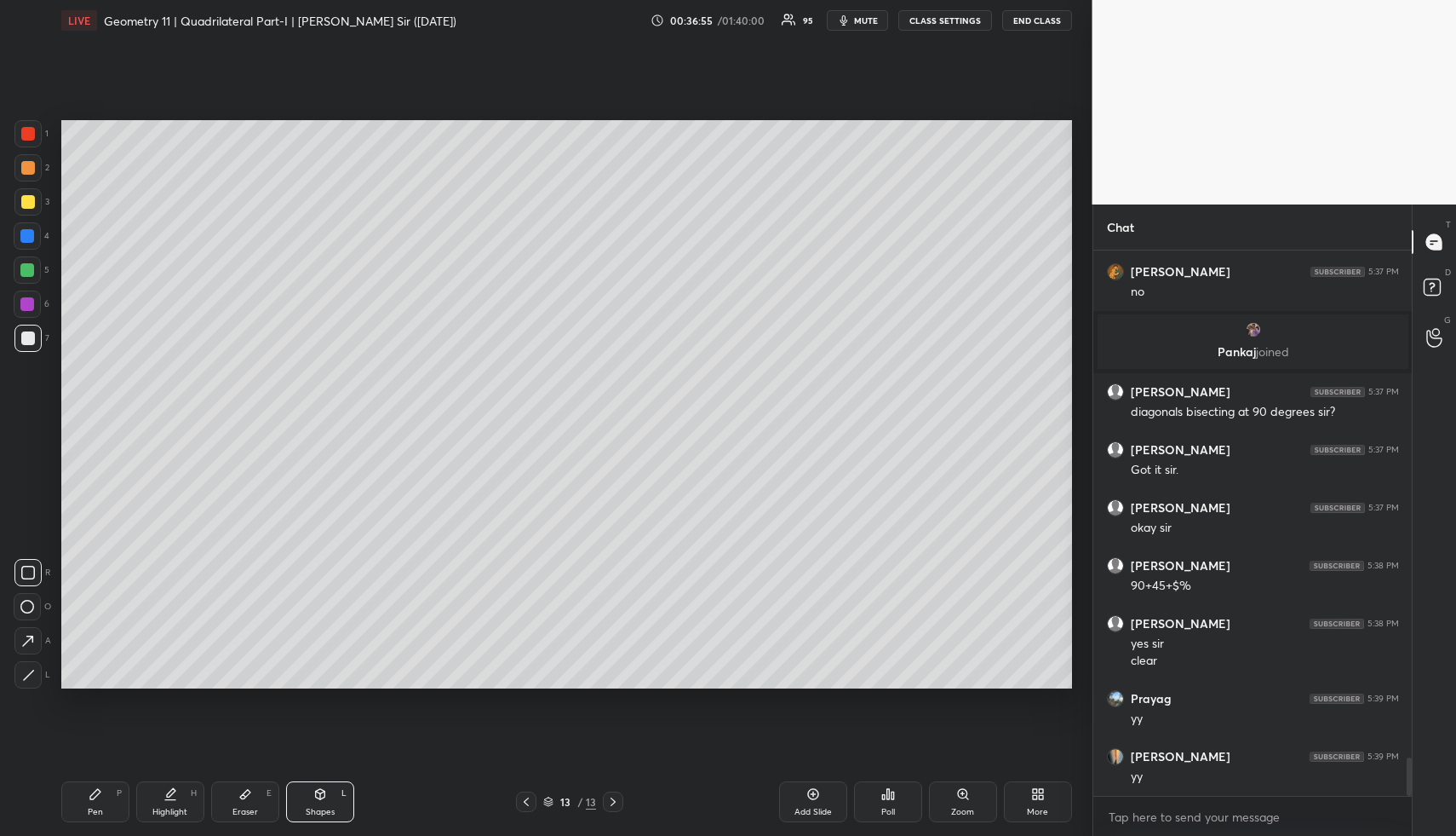
click at [161, 791] on div "Highlight H" at bounding box center [170, 802] width 68 height 41
click at [87, 796] on div "Pen P" at bounding box center [95, 802] width 68 height 41
drag, startPoint x: 92, startPoint y: 793, endPoint x: 91, endPoint y: 784, distance: 9.1
click at [91, 790] on icon at bounding box center [96, 794] width 13 height 13
click at [28, 198] on div at bounding box center [28, 202] width 13 height 13
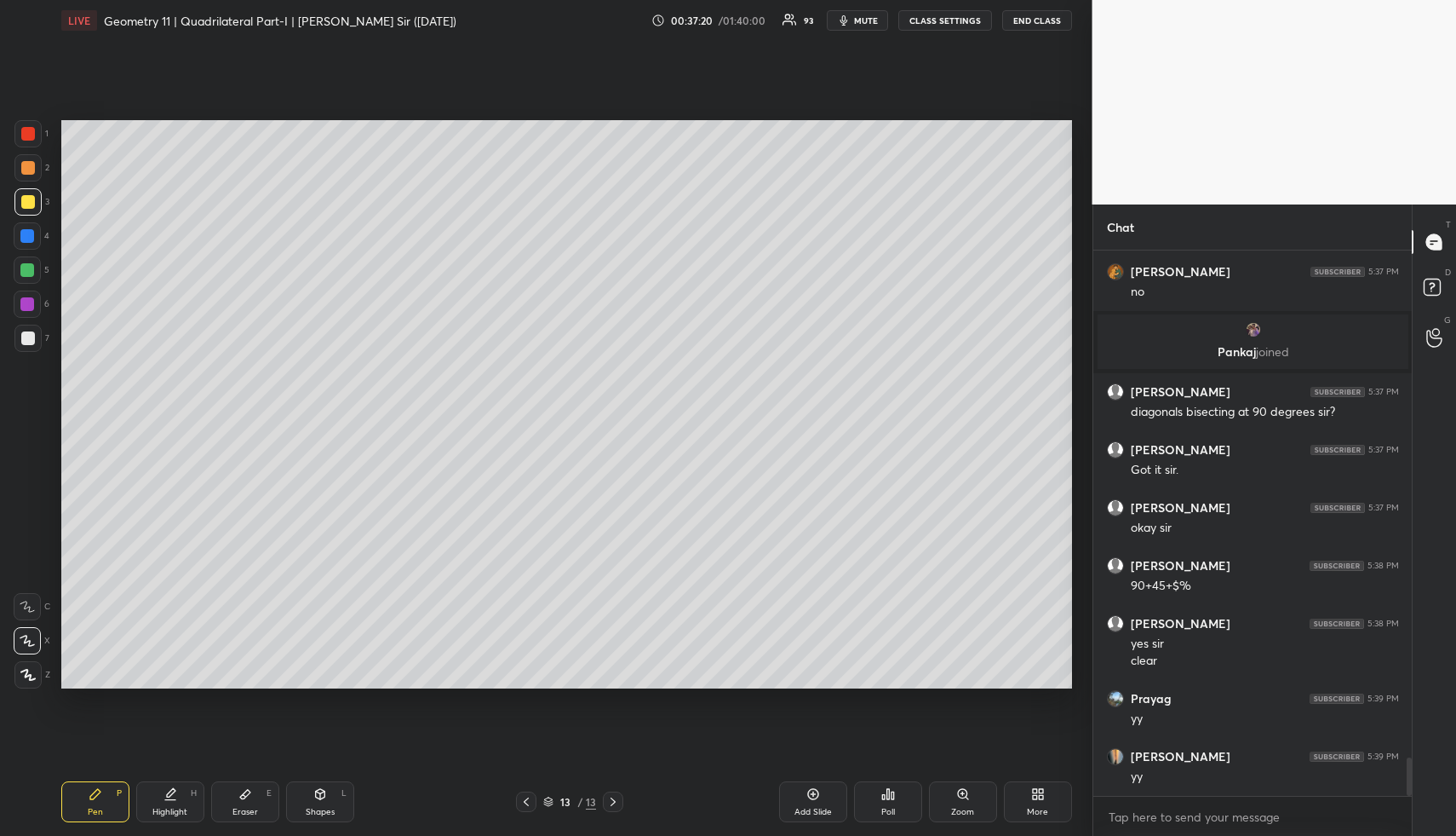
click at [33, 197] on div at bounding box center [28, 202] width 13 height 13
click at [27, 196] on div at bounding box center [28, 202] width 13 height 13
click at [33, 197] on div at bounding box center [28, 202] width 13 height 13
click at [29, 238] on div at bounding box center [27, 236] width 13 height 13
click at [322, 805] on div "Shapes L" at bounding box center [319, 802] width 68 height 41
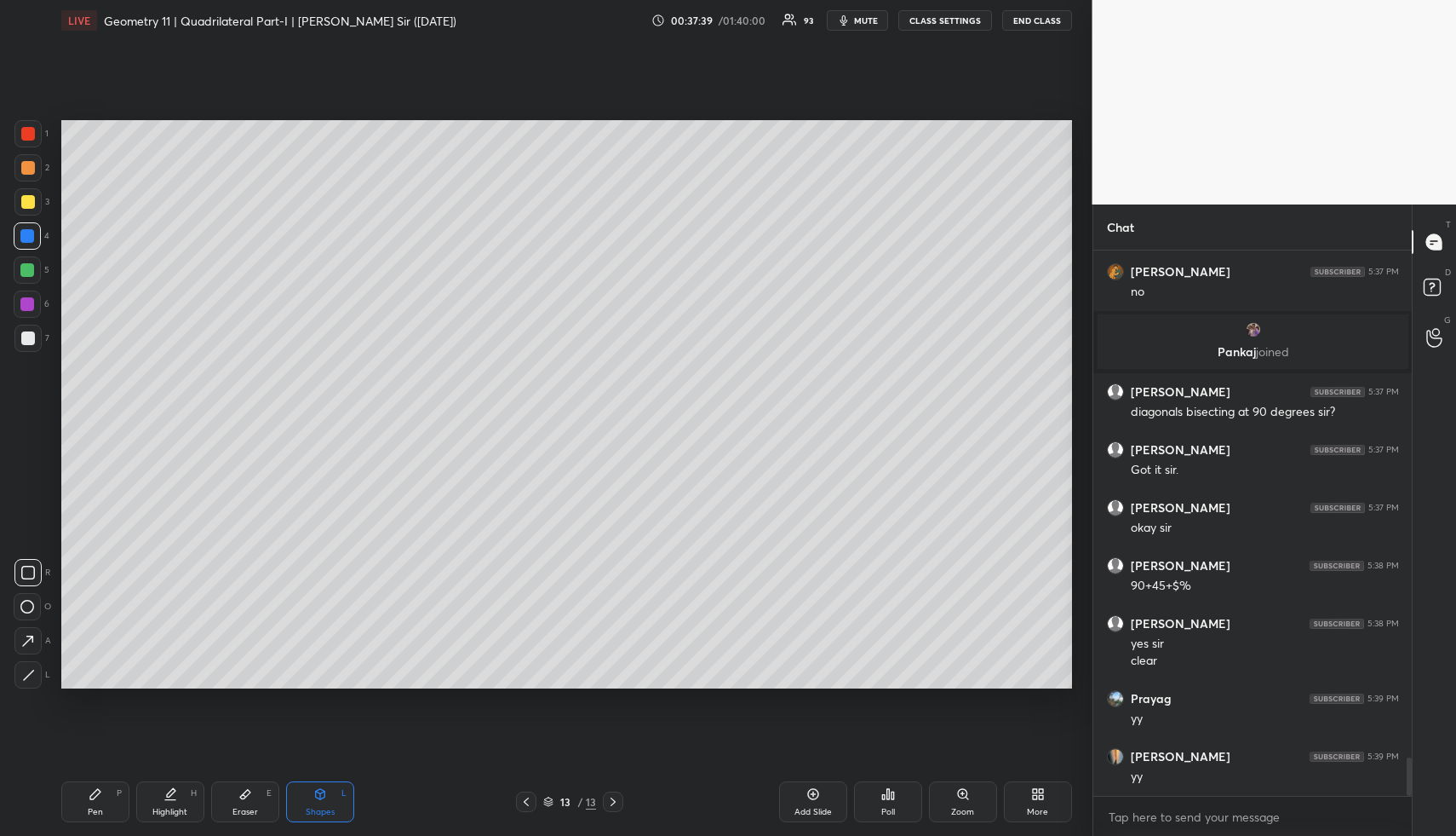
drag, startPoint x: 29, startPoint y: 262, endPoint x: 24, endPoint y: 340, distance: 78.2
click at [29, 263] on div at bounding box center [27, 270] width 13 height 13
click at [28, 602] on icon at bounding box center [27, 606] width 13 height 13
click at [162, 784] on div "Highlight H" at bounding box center [170, 802] width 68 height 41
click at [171, 781] on div "Highlight H" at bounding box center [170, 802] width 68 height 41
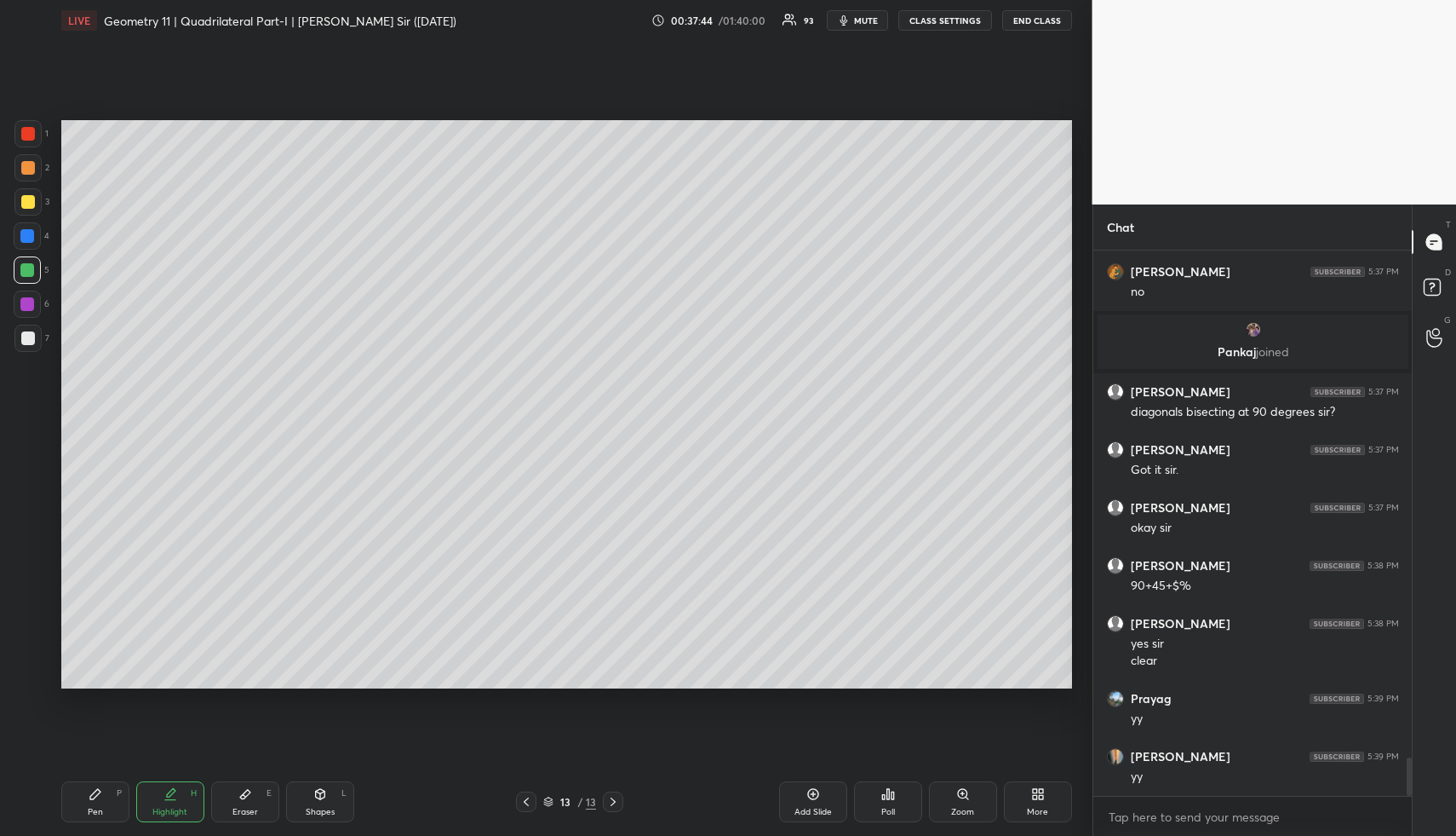
click at [98, 784] on div "Pen P" at bounding box center [95, 802] width 68 height 41
click at [98, 792] on icon at bounding box center [95, 794] width 11 height 11
click at [25, 167] on div at bounding box center [28, 167] width 13 height 13
click at [28, 170] on div at bounding box center [28, 167] width 13 height 13
drag, startPoint x: 322, startPoint y: 790, endPoint x: 332, endPoint y: 778, distance: 15.6
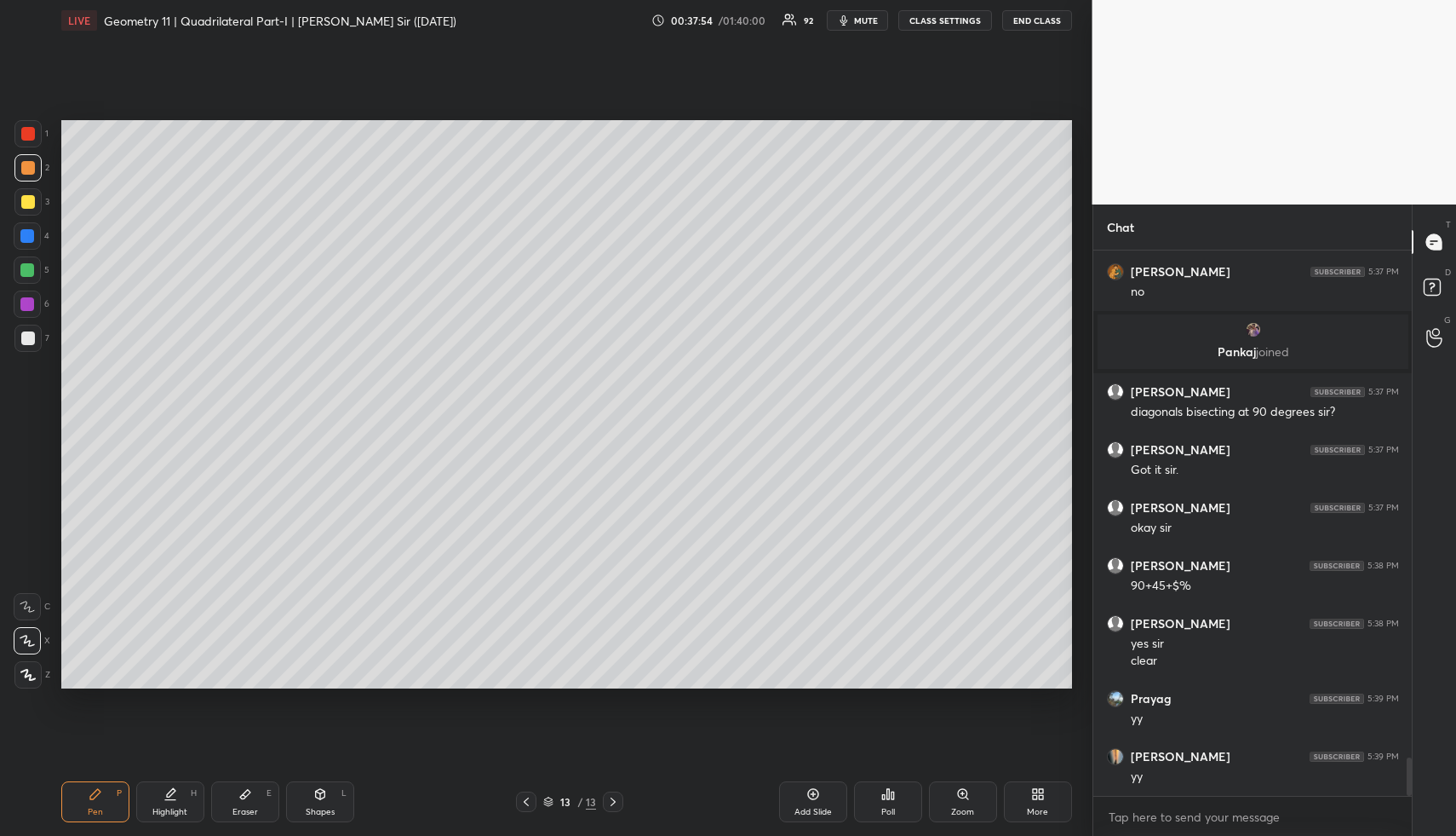
click at [321, 790] on icon at bounding box center [320, 794] width 10 height 11
click at [227, 795] on div "Eraser E" at bounding box center [245, 802] width 68 height 41
click at [98, 794] on div "Pen P" at bounding box center [95, 802] width 68 height 41
click at [95, 803] on div "Pen P" at bounding box center [95, 802] width 68 height 41
click at [18, 319] on div "1 2 3 4 5 6 7" at bounding box center [31, 239] width 35 height 238
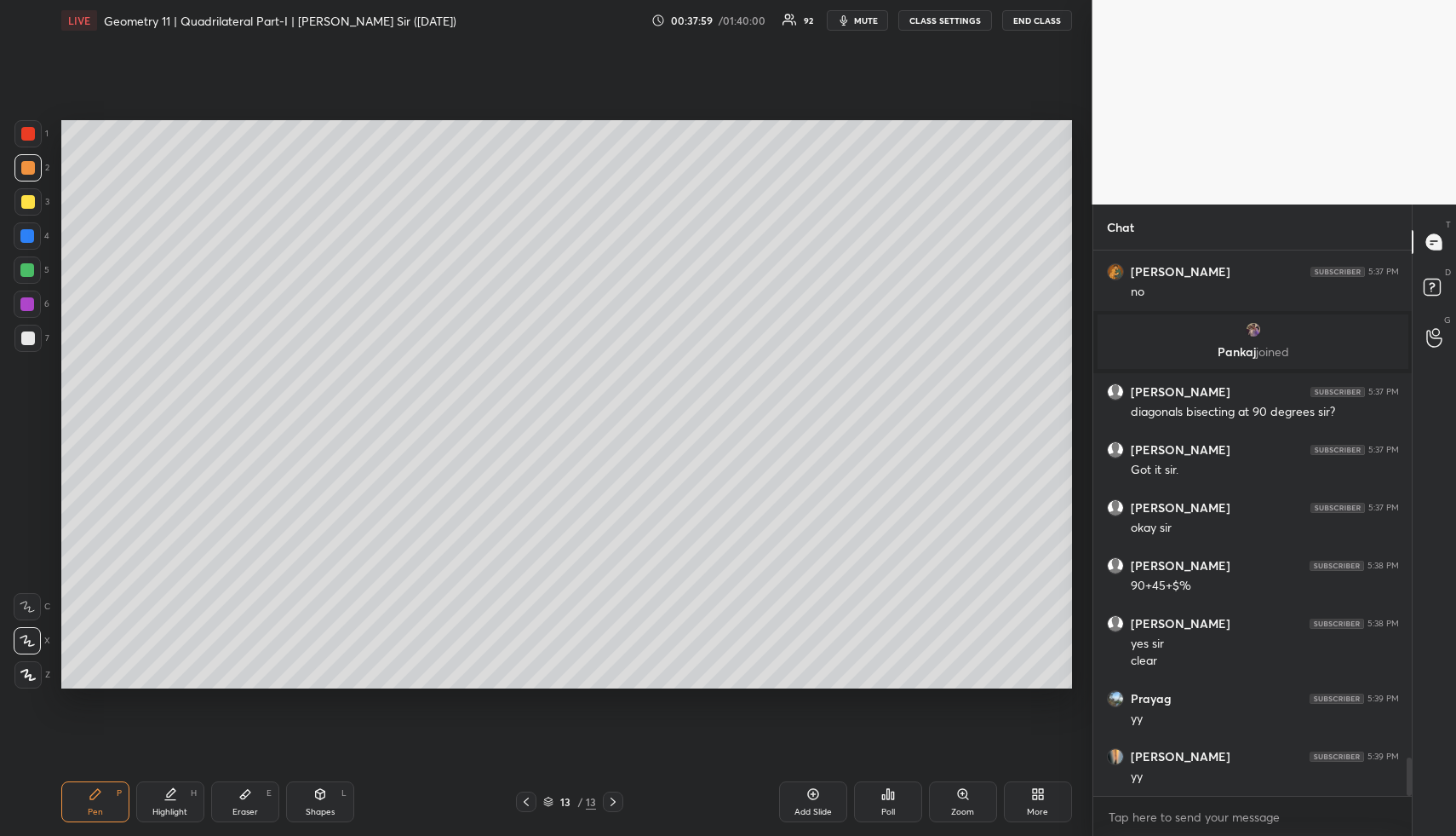
click at [25, 332] on div at bounding box center [28, 339] width 13 height 13
drag, startPoint x: 25, startPoint y: 332, endPoint x: 37, endPoint y: 336, distance: 12.6
click at [23, 336] on div at bounding box center [28, 339] width 13 height 13
click at [37, 337] on div at bounding box center [28, 338] width 28 height 28
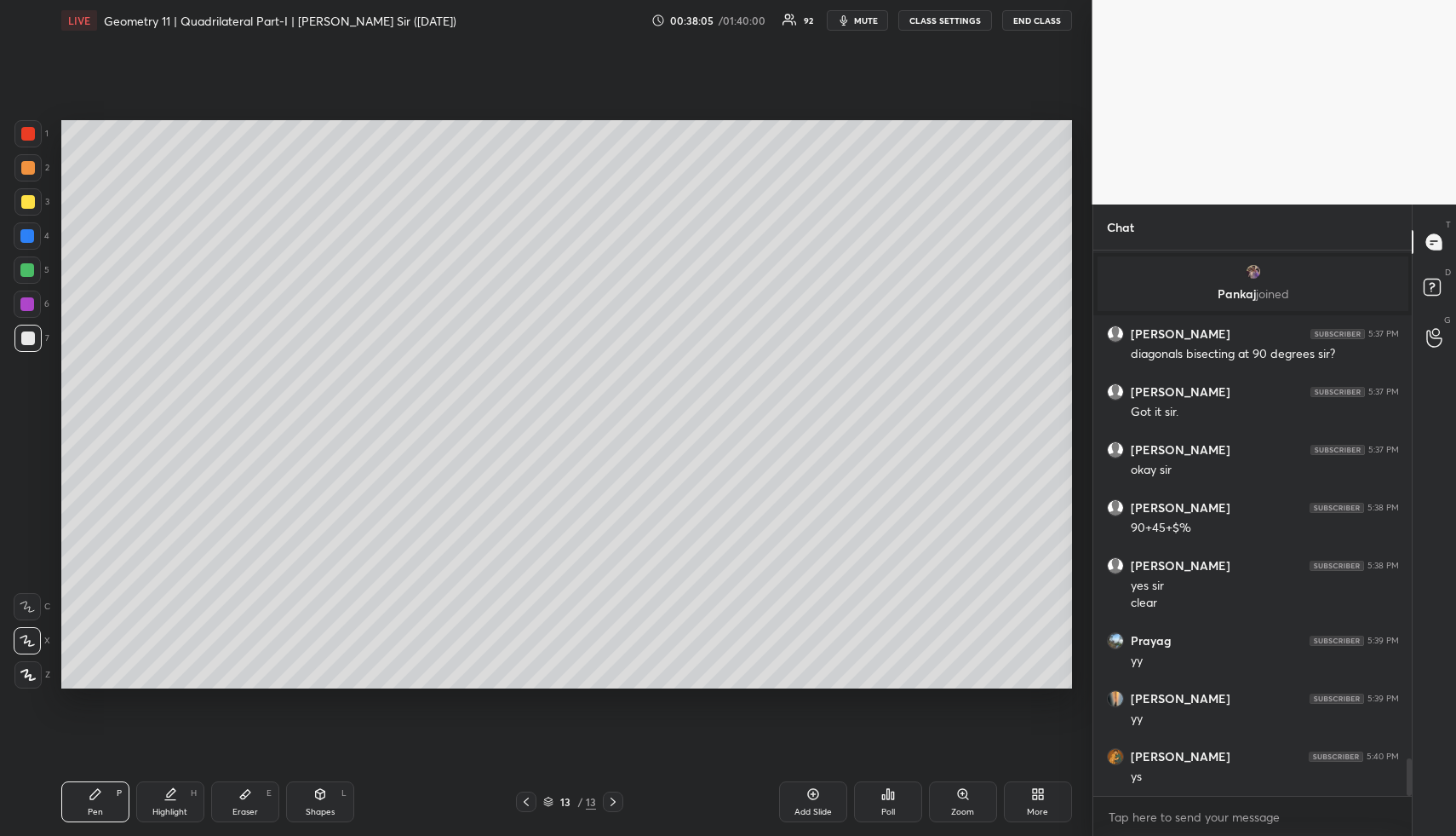
scroll to position [7328, 0]
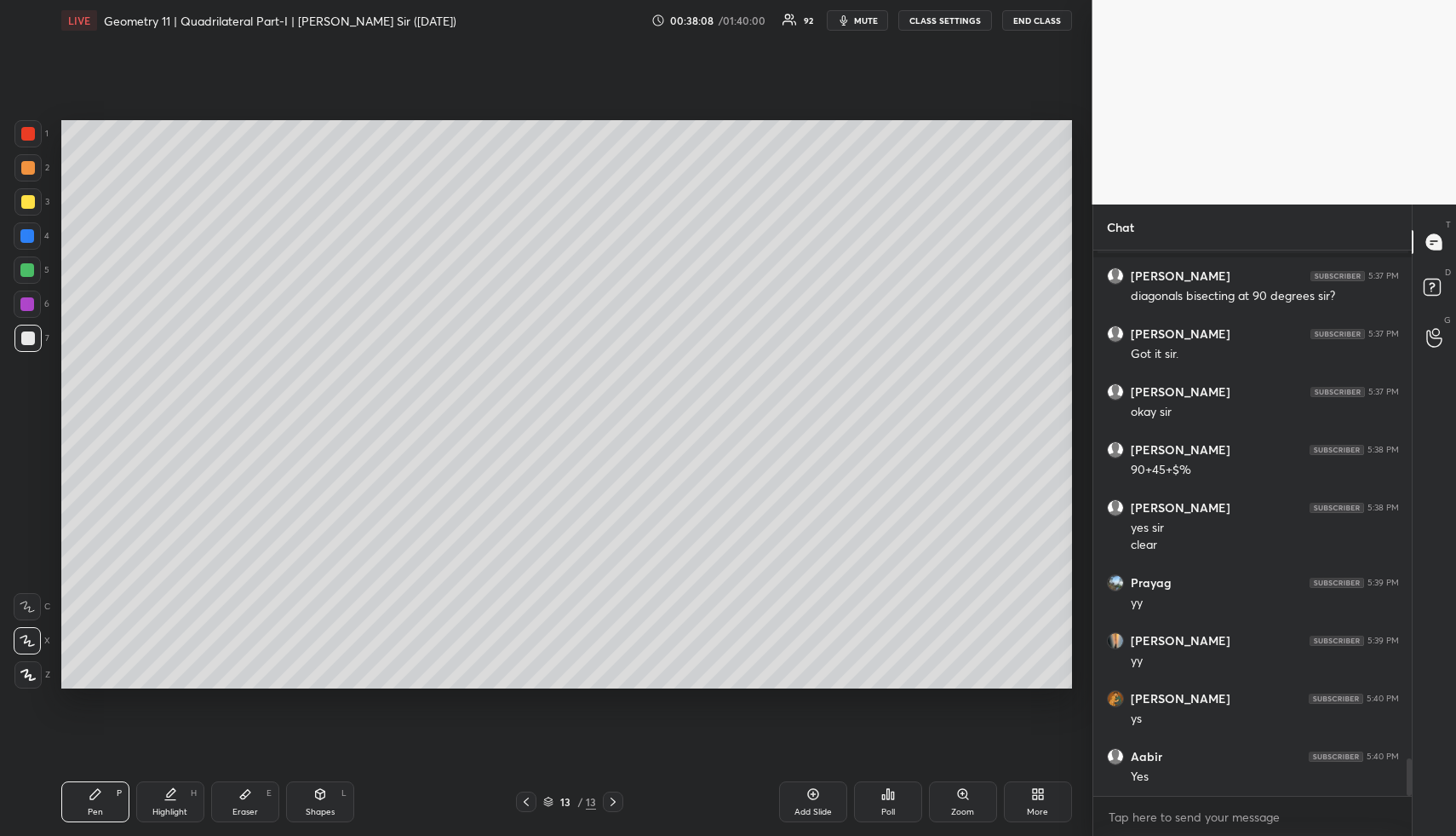
click at [330, 803] on div "Shapes L" at bounding box center [319, 802] width 68 height 41
drag, startPoint x: 330, startPoint y: 803, endPoint x: 291, endPoint y: 706, distance: 104.5
click at [330, 803] on div "Shapes L" at bounding box center [319, 802] width 68 height 41
click at [19, 200] on div at bounding box center [28, 202] width 28 height 28
click at [30, 205] on div at bounding box center [28, 202] width 13 height 13
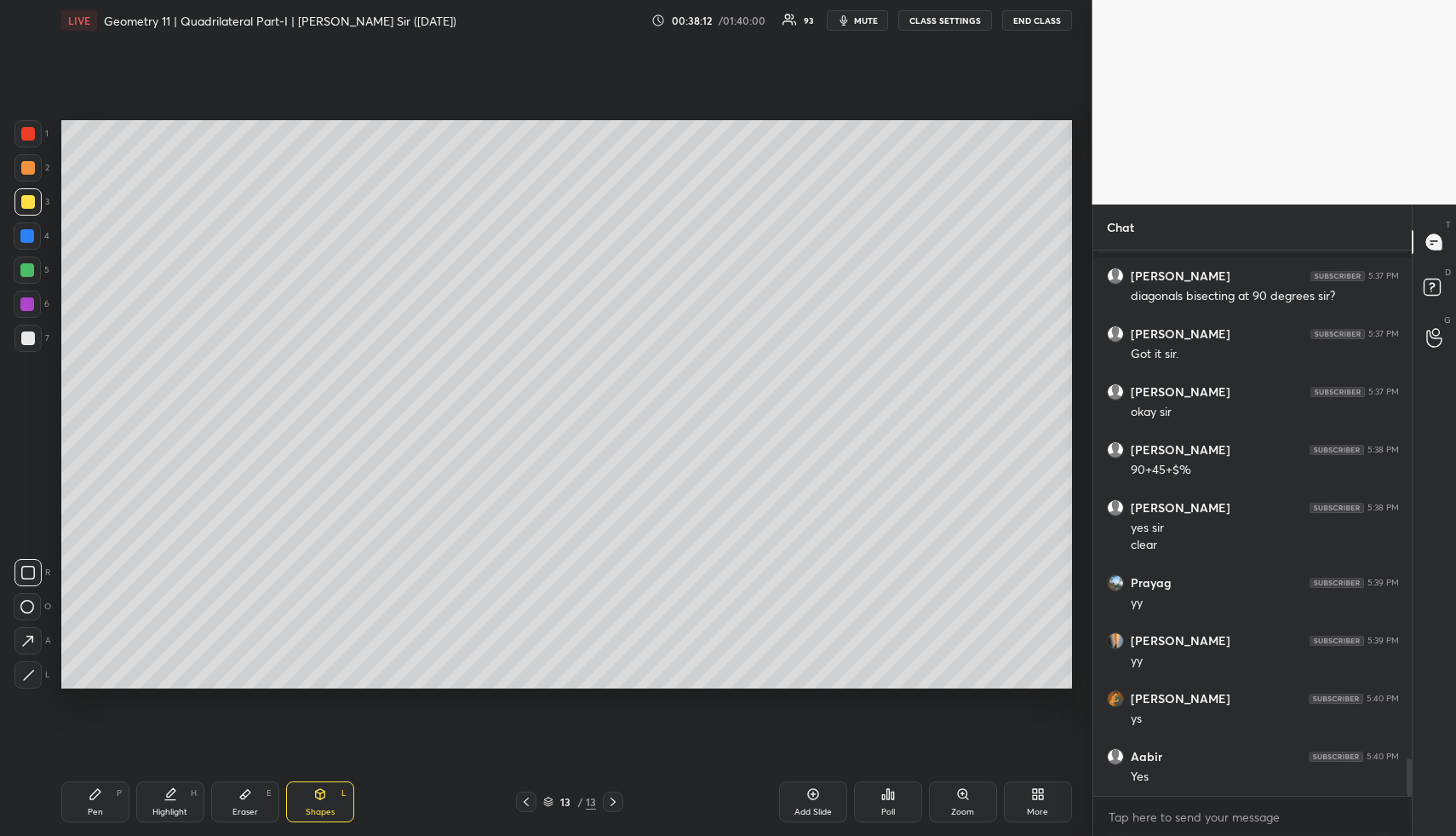
click at [171, 791] on icon at bounding box center [171, 792] width 9 height 9
drag, startPoint x: 171, startPoint y: 791, endPoint x: 228, endPoint y: 707, distance: 101.5
click at [171, 791] on icon at bounding box center [171, 792] width 9 height 9
click at [101, 818] on div "Pen P" at bounding box center [95, 802] width 68 height 41
drag, startPoint x: 101, startPoint y: 818, endPoint x: 109, endPoint y: 796, distance: 23.4
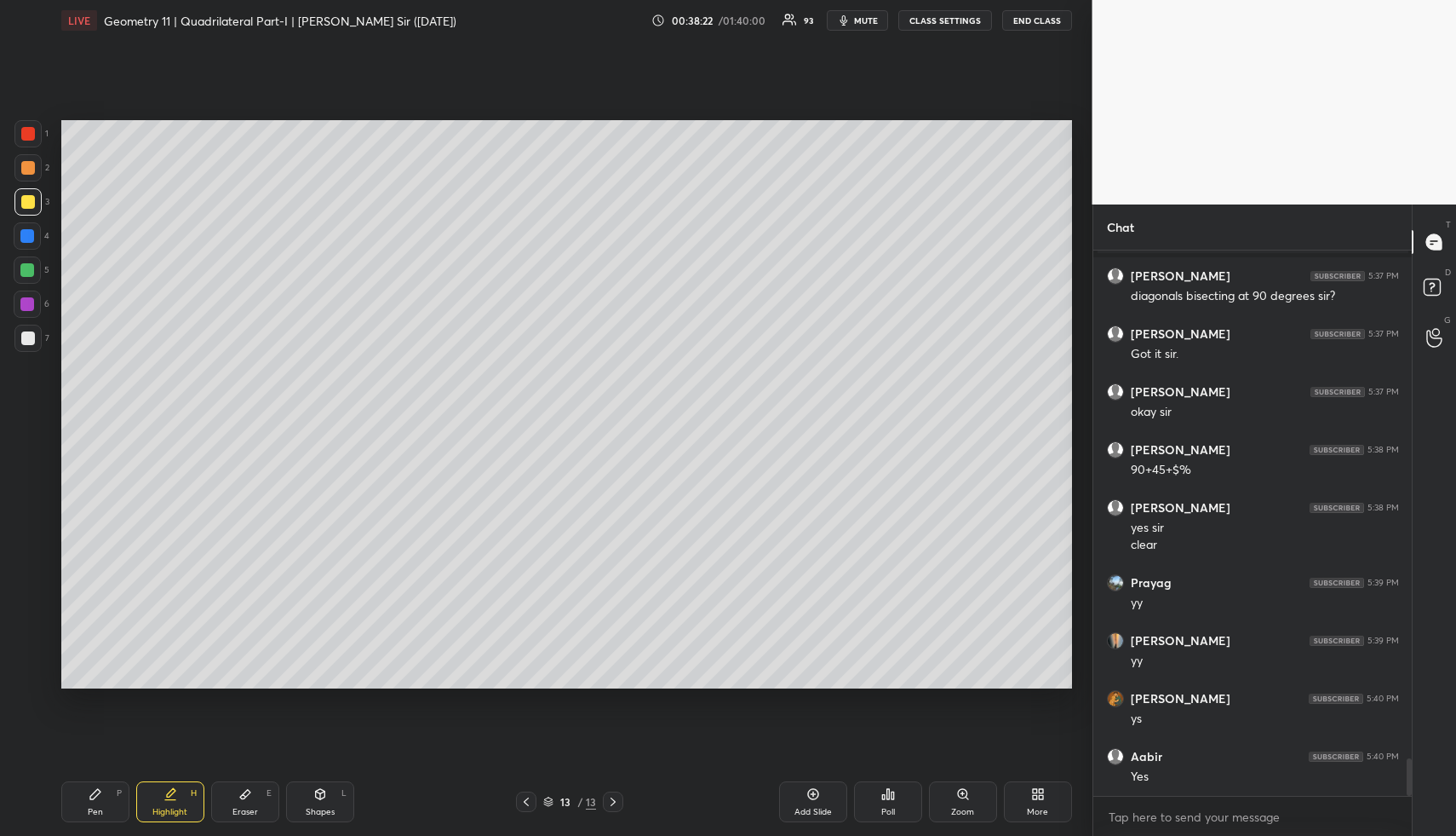
click at [101, 818] on div "Pen P" at bounding box center [95, 802] width 68 height 41
click at [22, 341] on div at bounding box center [28, 339] width 13 height 13
drag, startPoint x: 22, startPoint y: 341, endPoint x: 17, endPoint y: 355, distance: 14.9
click at [22, 341] on div at bounding box center [28, 339] width 13 height 13
click at [155, 795] on div "Highlight H" at bounding box center [170, 802] width 68 height 41
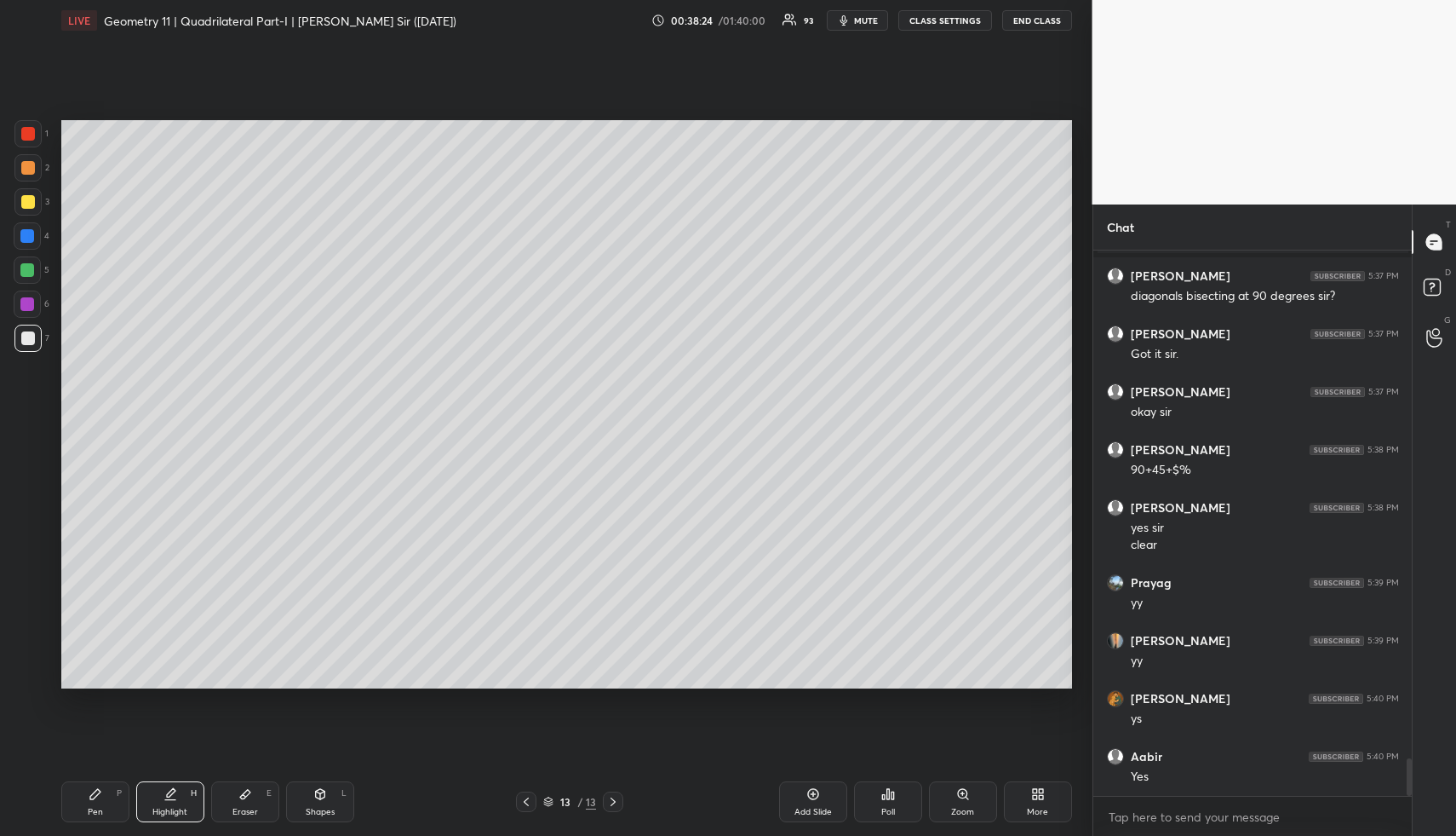
drag, startPoint x: 160, startPoint y: 794, endPoint x: 182, endPoint y: 745, distance: 53.7
click at [160, 794] on div "Highlight H" at bounding box center [170, 802] width 68 height 41
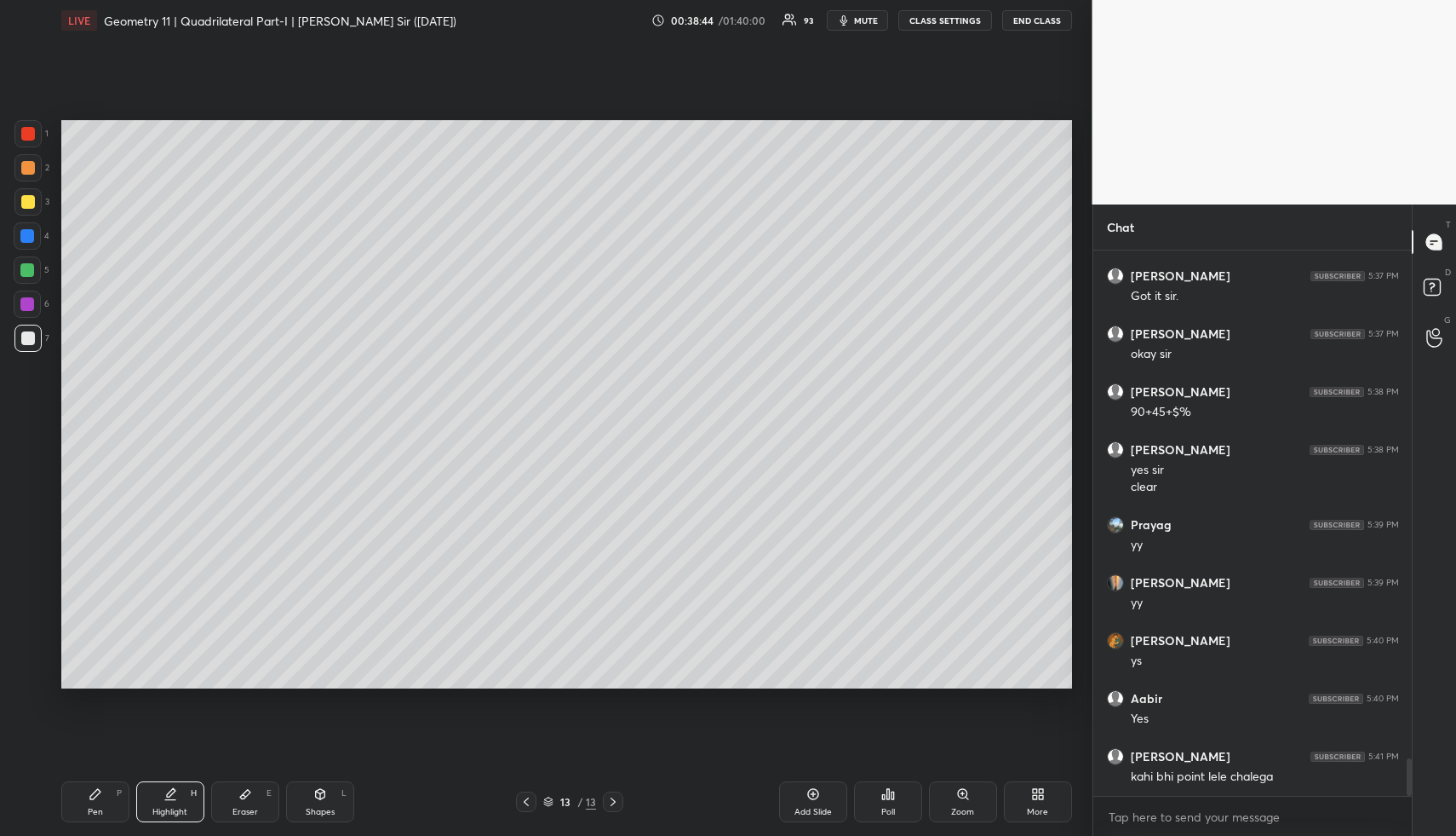
drag, startPoint x: 178, startPoint y: 784, endPoint x: 161, endPoint y: 708, distance: 77.9
click at [178, 784] on div "Highlight H" at bounding box center [170, 802] width 68 height 41
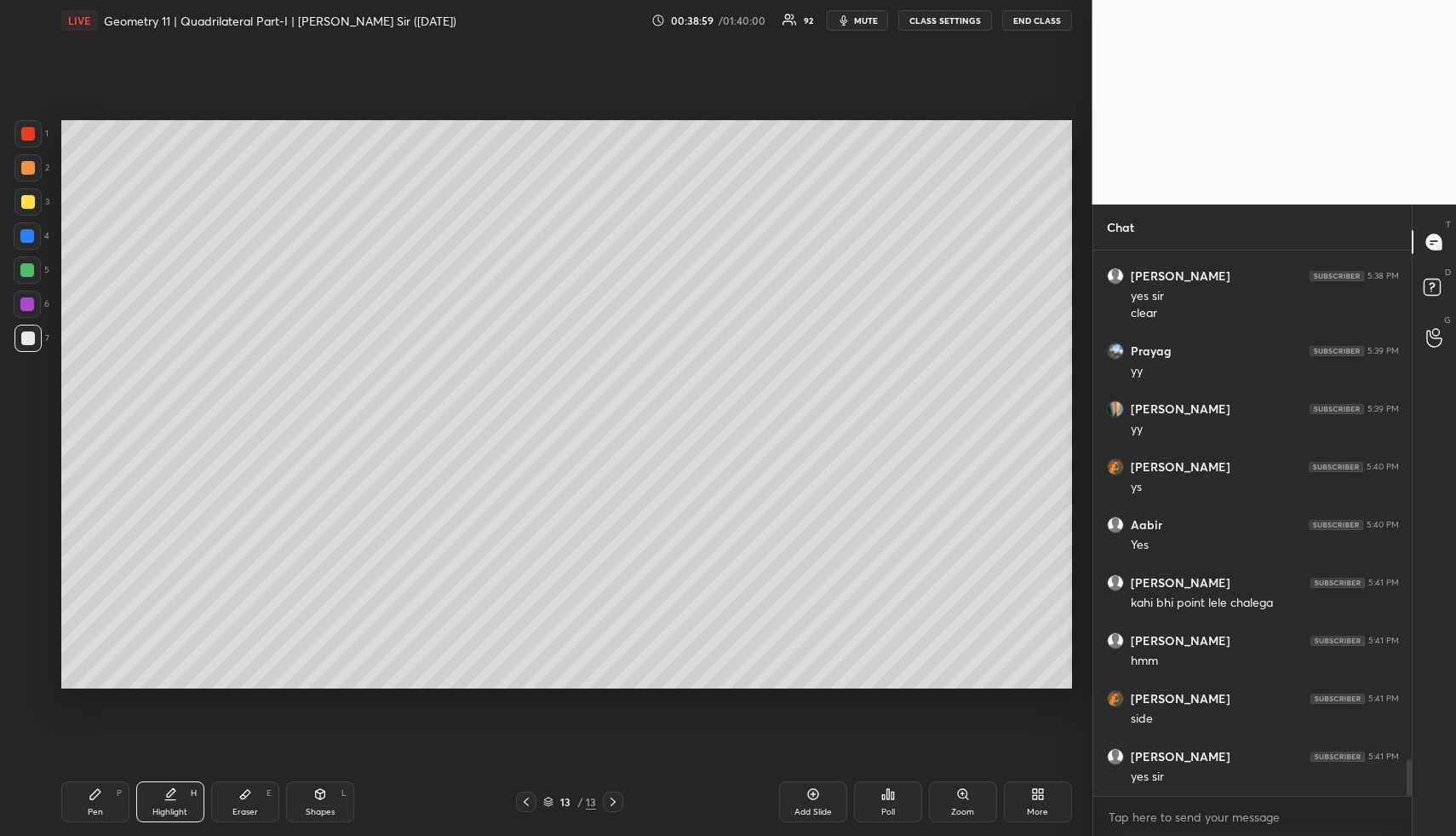
scroll to position [7618, 0]
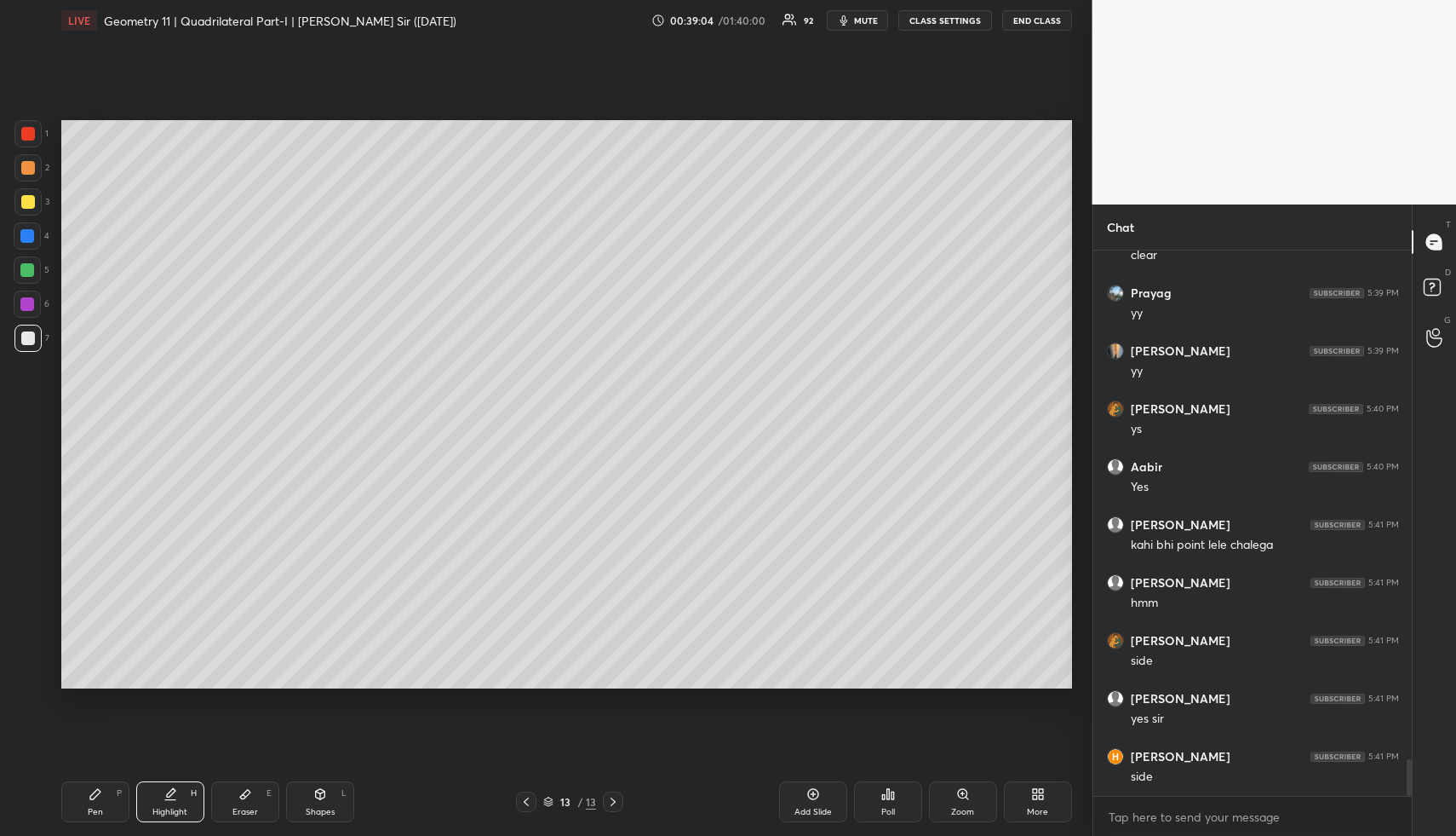
drag, startPoint x: 105, startPoint y: 807, endPoint x: 100, endPoint y: 784, distance: 23.5
click at [105, 807] on div "Pen P" at bounding box center [95, 802] width 68 height 41
click at [31, 202] on div at bounding box center [28, 202] width 13 height 13
drag, startPoint x: 32, startPoint y: 201, endPoint x: 45, endPoint y: 207, distance: 14.3
click at [32, 201] on div at bounding box center [28, 202] width 13 height 13
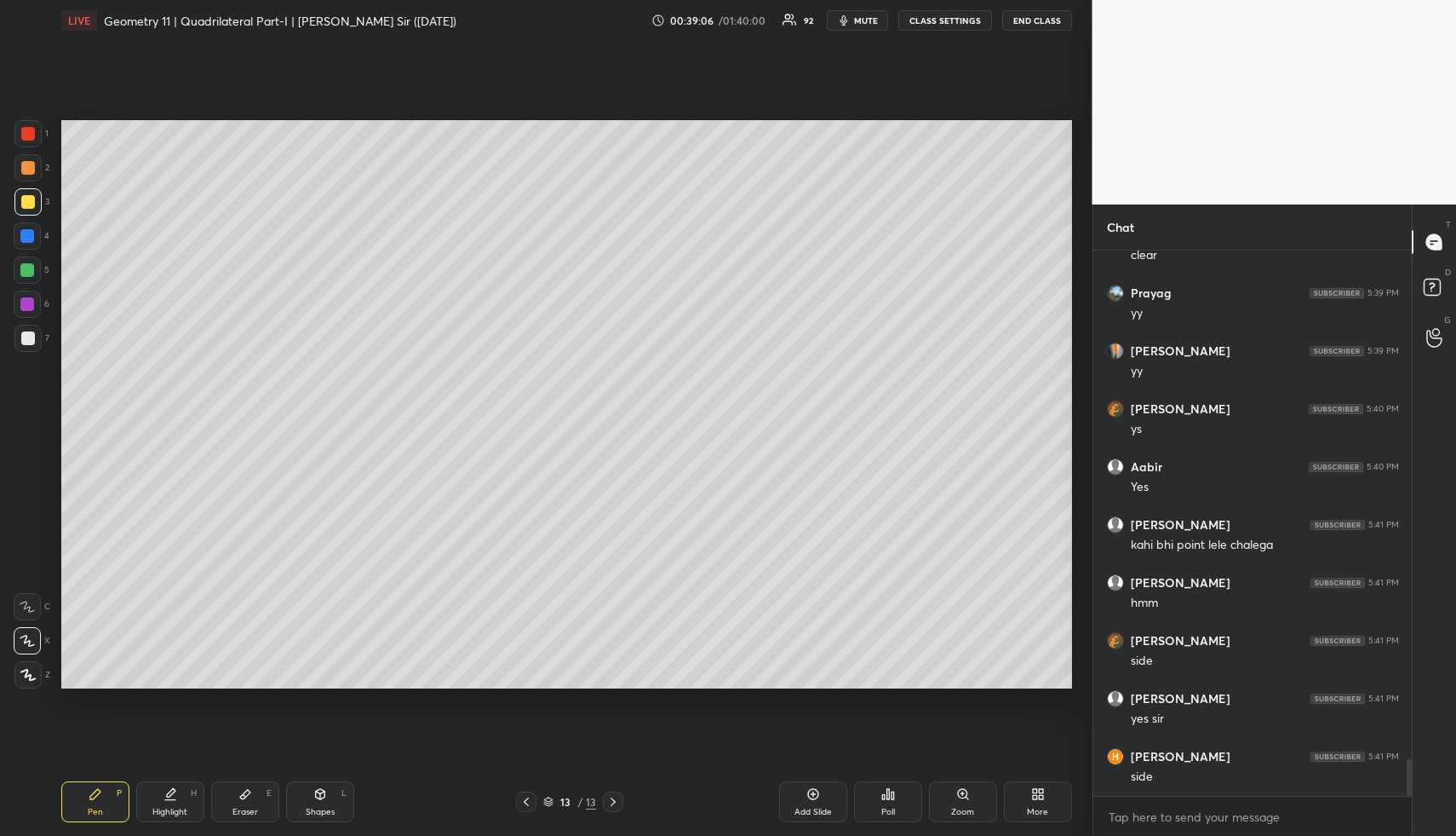
click at [22, 330] on div at bounding box center [28, 338] width 28 height 28
drag, startPoint x: 30, startPoint y: 332, endPoint x: 58, endPoint y: 326, distance: 28.6
click at [31, 332] on div at bounding box center [28, 339] width 13 height 13
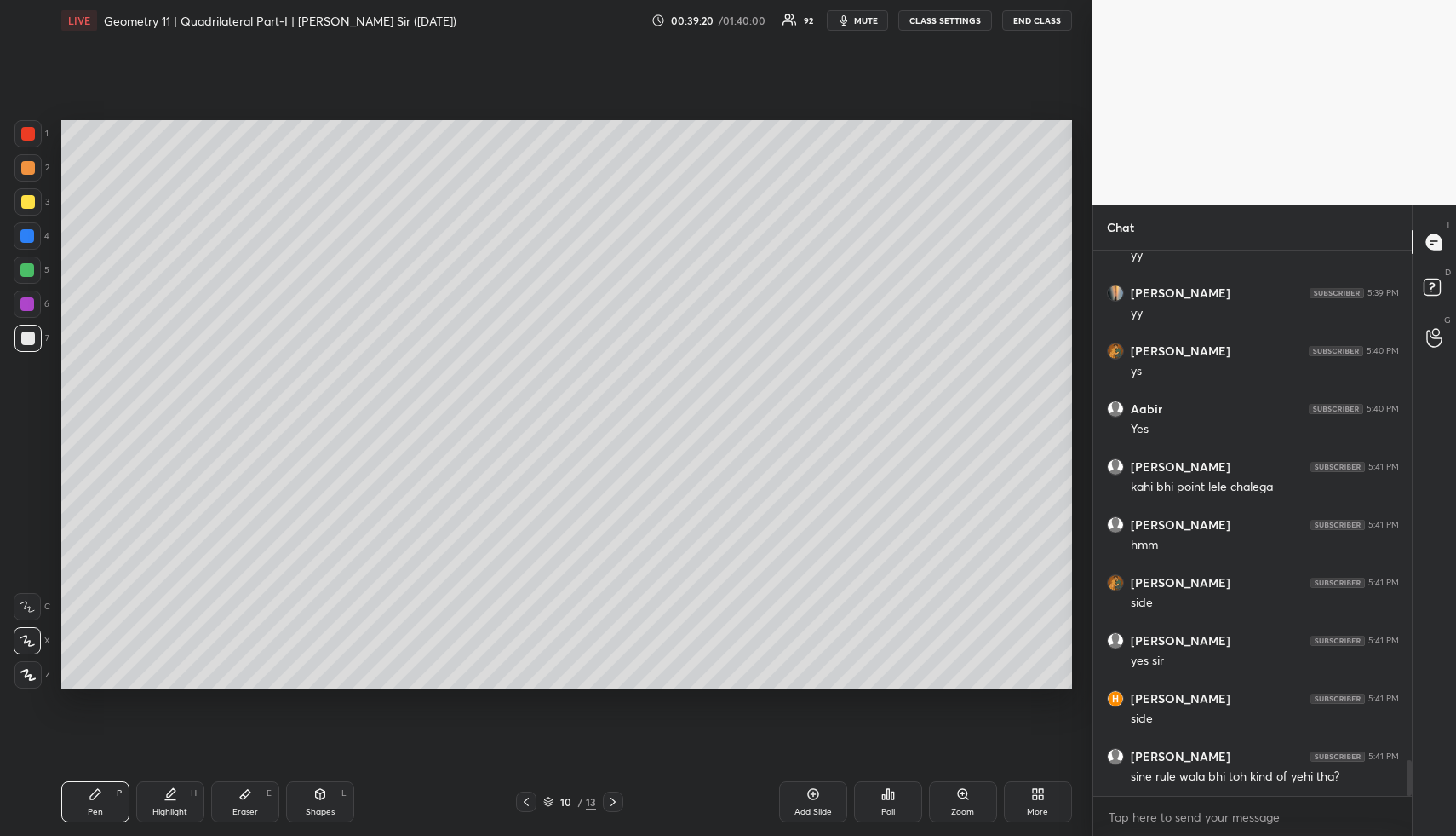
click at [156, 809] on div "Highlight" at bounding box center [169, 811] width 35 height 9
click at [170, 807] on div "Highlight" at bounding box center [169, 811] width 35 height 9
click at [11, 536] on div "1 2 3 4 5 6 7 R O A L C X Z Erase all C X Z LIVE Geometry 11 | Quadrilateral Pa…" at bounding box center [539, 418] width 1079 height 836
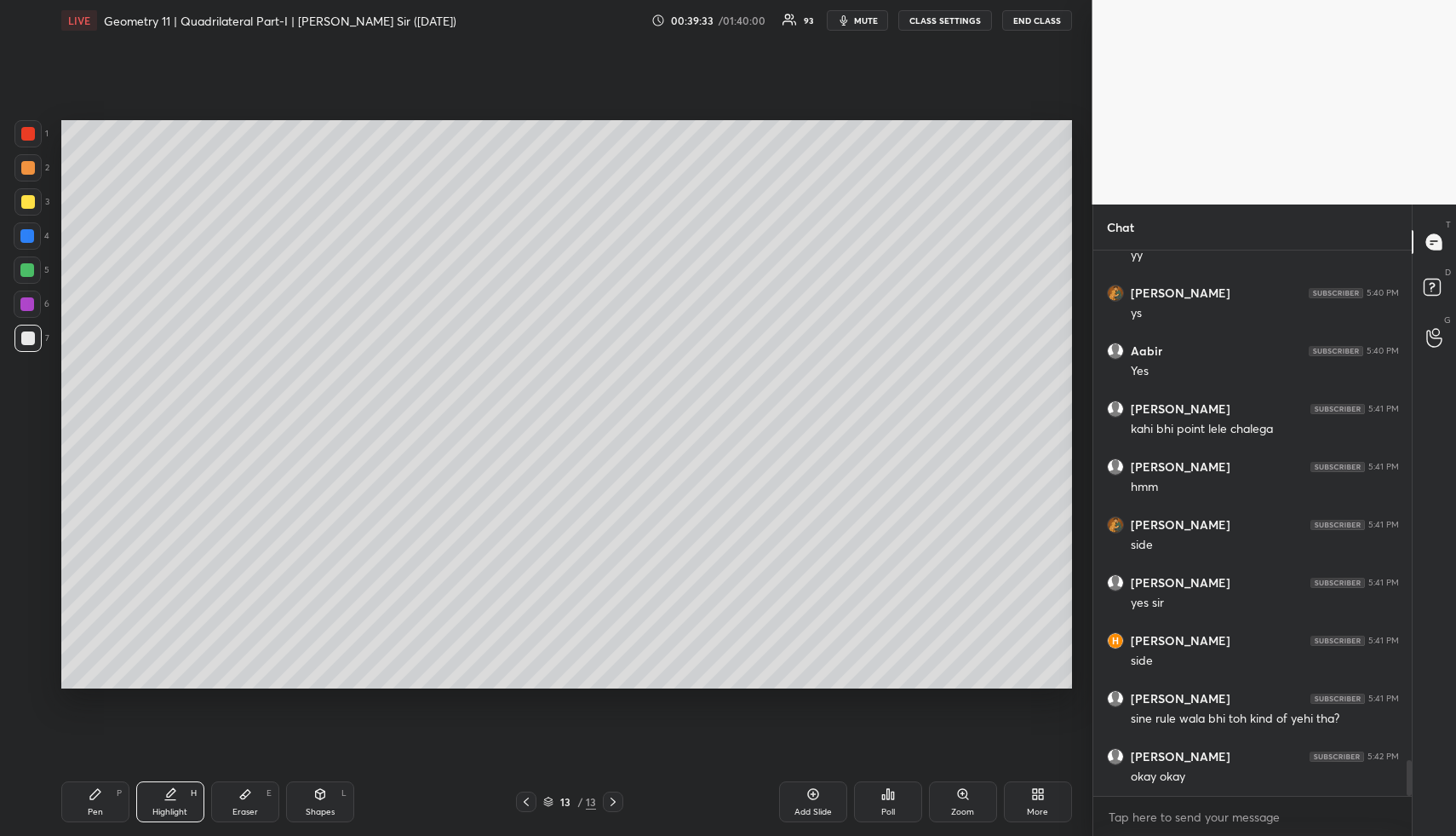
click at [96, 804] on div "Pen P" at bounding box center [95, 802] width 68 height 41
click at [99, 800] on div "Pen P" at bounding box center [95, 802] width 68 height 41
click at [21, 333] on div at bounding box center [28, 339] width 13 height 13
drag, startPoint x: 20, startPoint y: 333, endPoint x: 42, endPoint y: 331, distance: 22.1
click at [21, 333] on div at bounding box center [28, 339] width 13 height 13
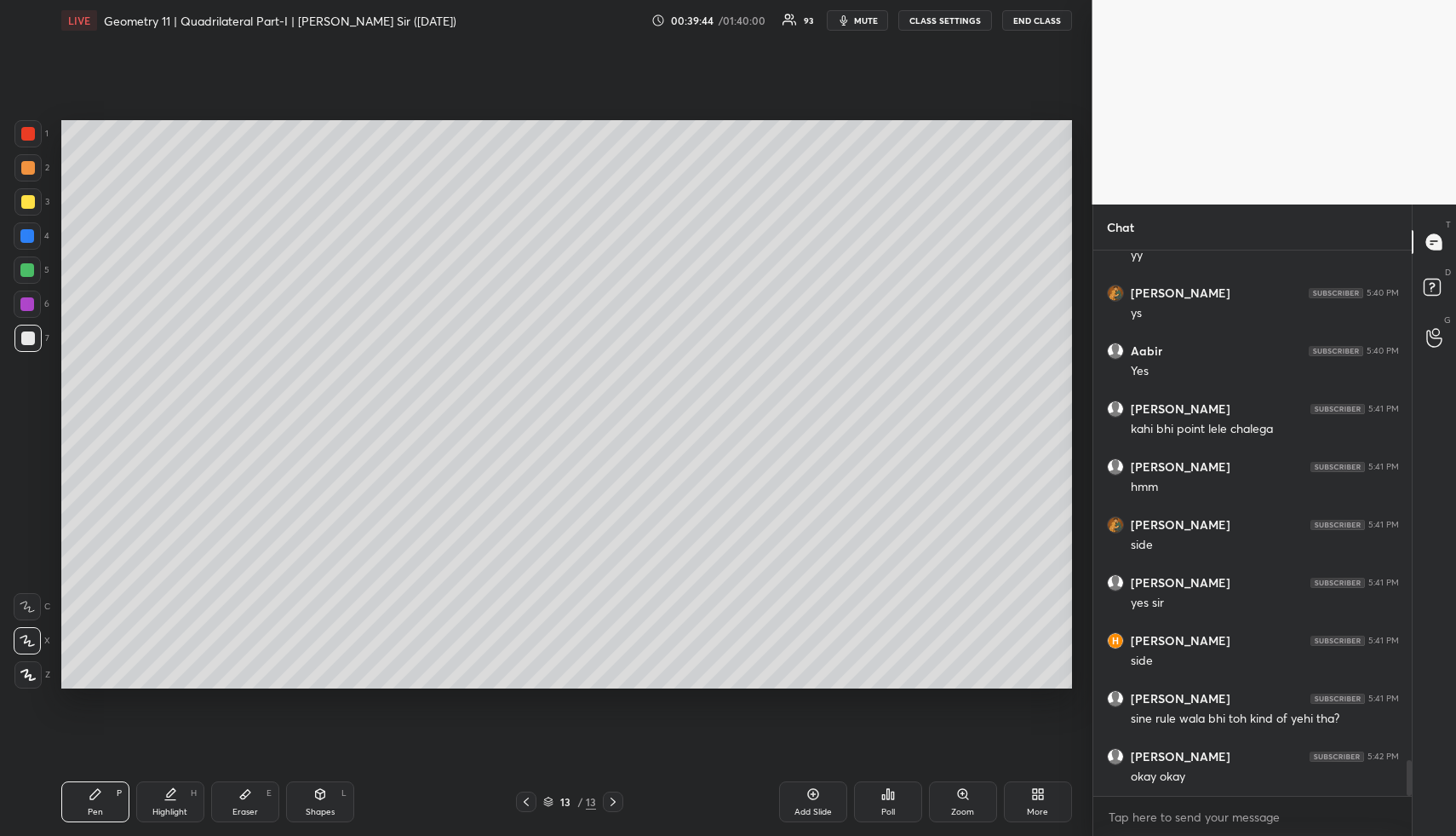
click at [326, 800] on div "Shapes L" at bounding box center [319, 802] width 68 height 41
drag, startPoint x: 327, startPoint y: 799, endPoint x: 294, endPoint y: 701, distance: 103.4
click at [322, 793] on div "Shapes L" at bounding box center [319, 802] width 68 height 41
click at [28, 199] on div at bounding box center [28, 202] width 13 height 13
click at [34, 199] on div at bounding box center [28, 202] width 28 height 28
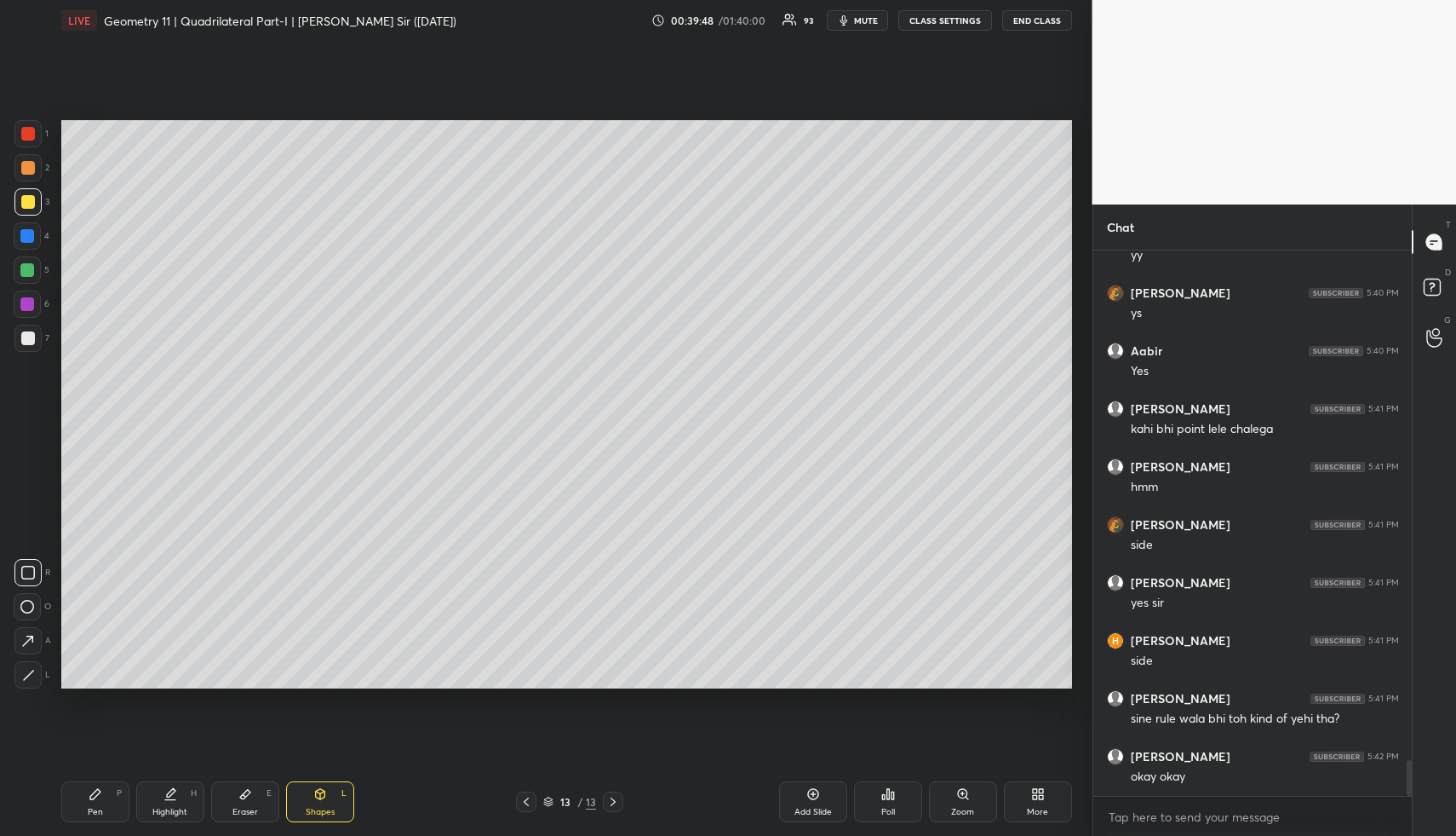
click at [164, 794] on icon at bounding box center [170, 794] width 13 height 13
drag, startPoint x: 168, startPoint y: 801, endPoint x: 219, endPoint y: 708, distance: 106.1
click at [168, 801] on div "Highlight H" at bounding box center [170, 802] width 68 height 41
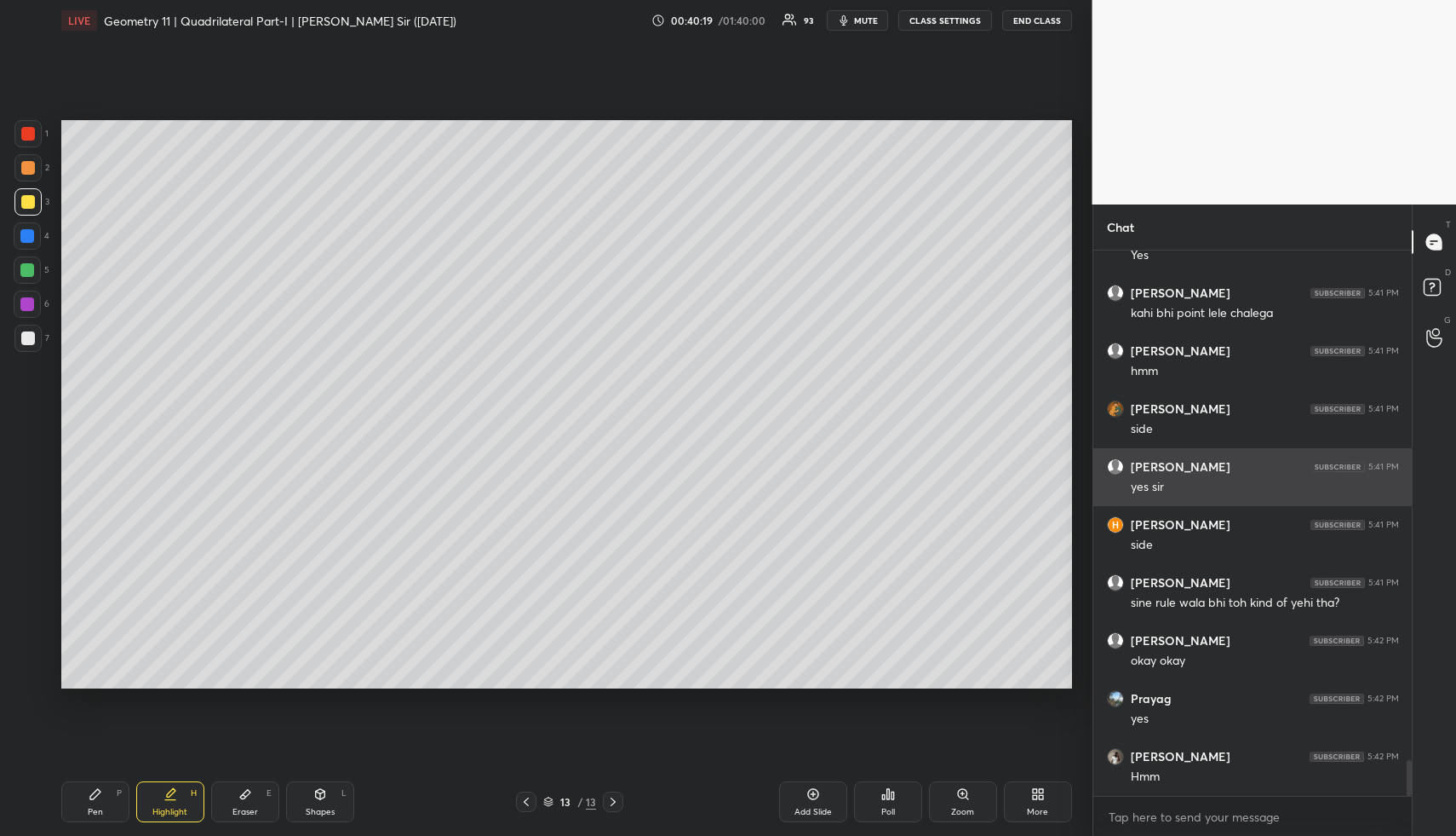
scroll to position [7908, 0]
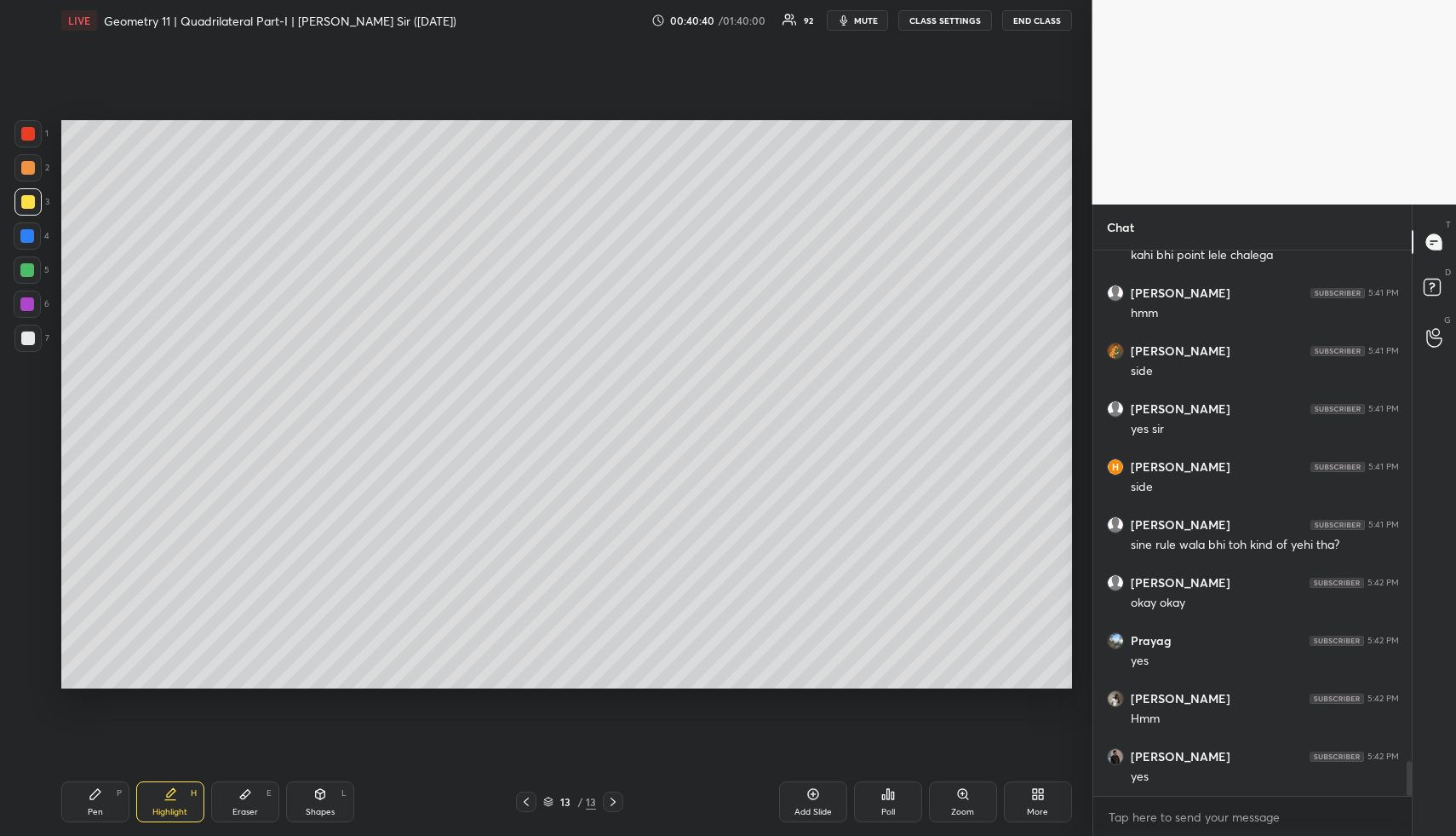
click at [176, 804] on div "Highlight H" at bounding box center [170, 802] width 68 height 41
drag, startPoint x: 180, startPoint y: 803, endPoint x: 191, endPoint y: 788, distance: 18.6
click at [180, 803] on div "Highlight H" at bounding box center [170, 802] width 68 height 41
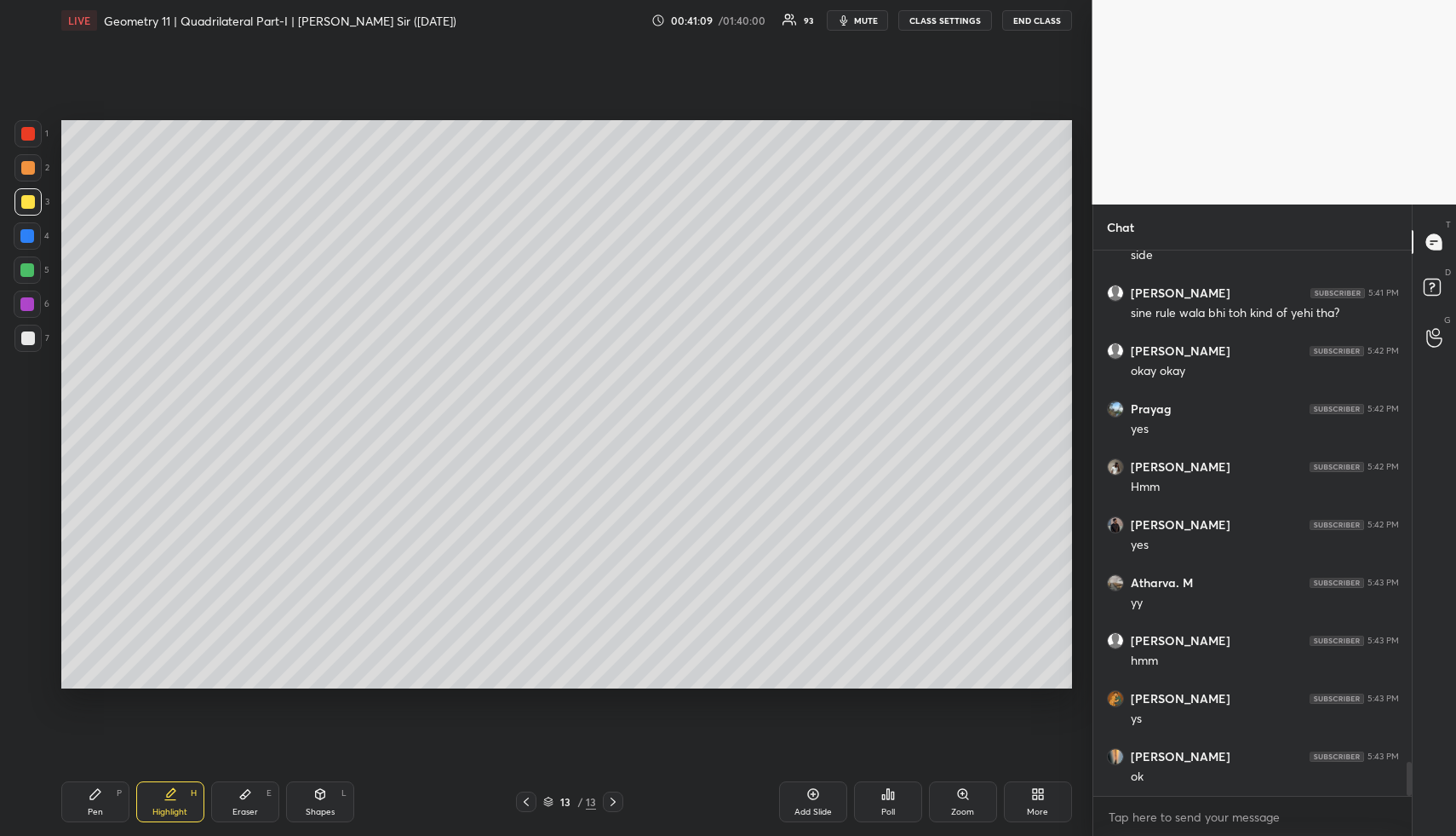
scroll to position [8196, 0]
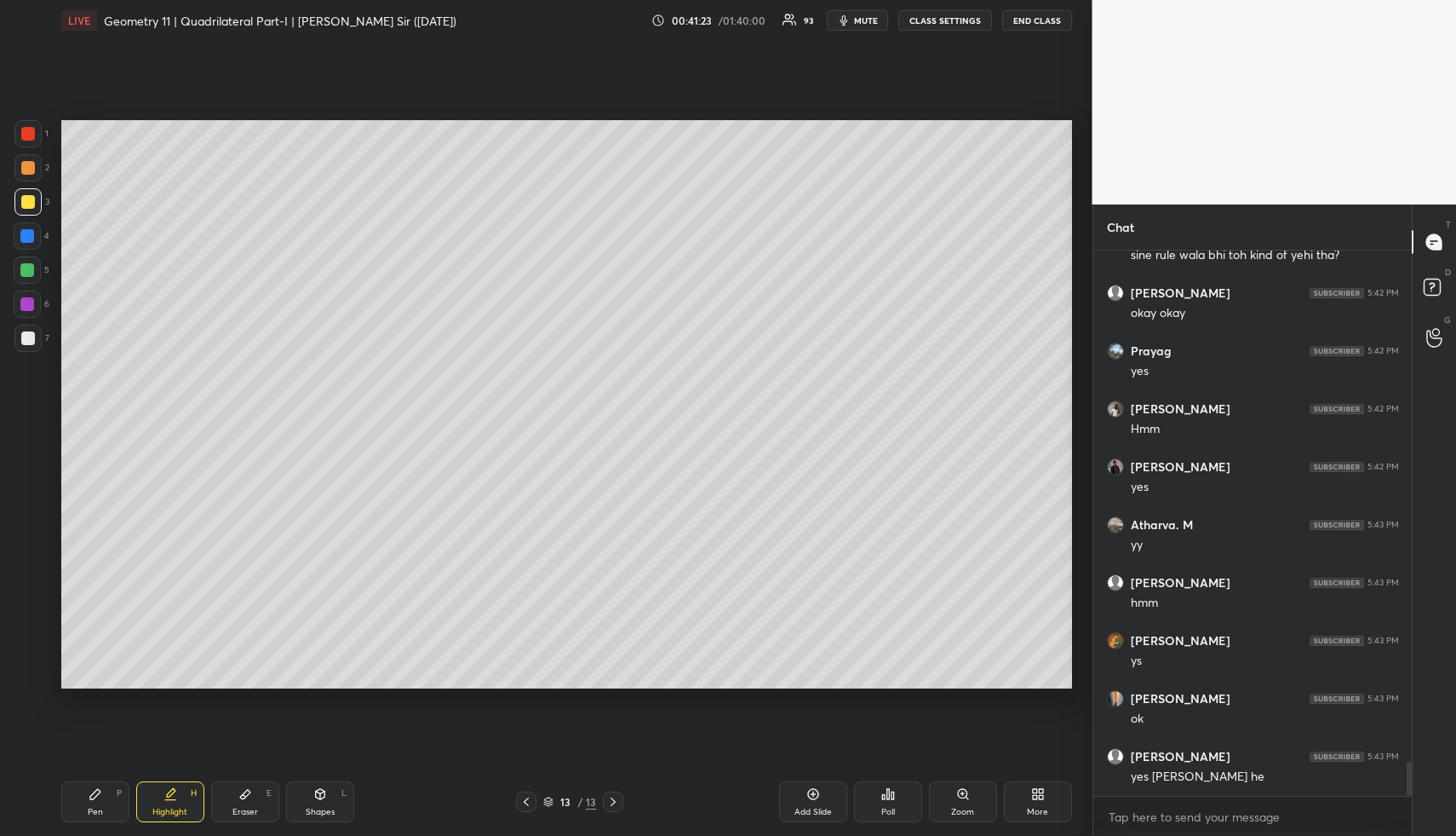
click at [815, 811] on div "Add Slide" at bounding box center [813, 811] width 37 height 9
drag, startPoint x: 304, startPoint y: 801, endPoint x: 299, endPoint y: 791, distance: 11.2
click at [304, 801] on div "Shapes L" at bounding box center [319, 802] width 68 height 41
click at [24, 167] on div at bounding box center [28, 167] width 13 height 13
drag, startPoint x: 33, startPoint y: 162, endPoint x: 31, endPoint y: 170, distance: 8.2
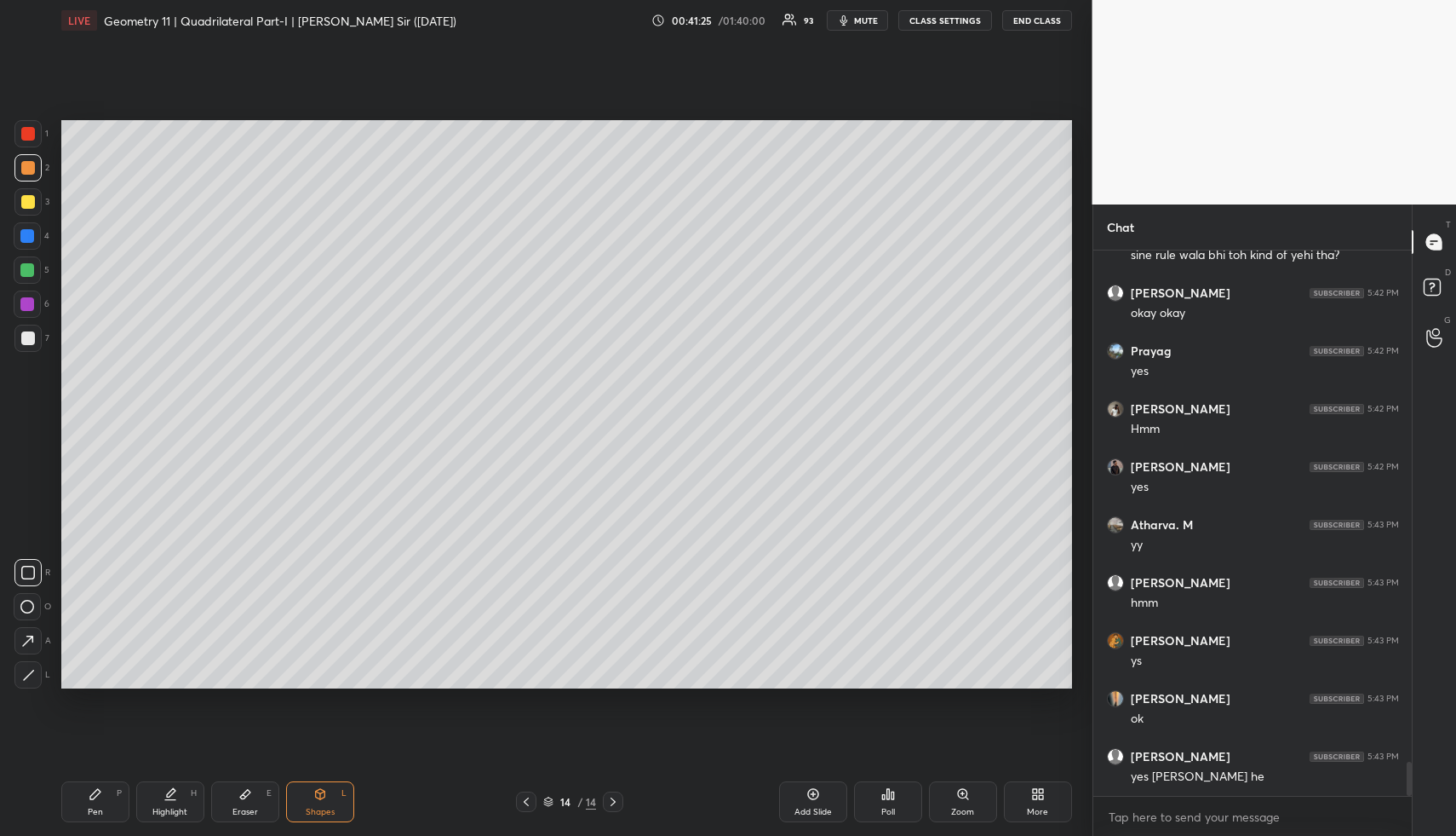
click at [33, 162] on div at bounding box center [28, 167] width 13 height 13
click at [35, 268] on div at bounding box center [27, 270] width 28 height 28
drag, startPoint x: 35, startPoint y: 271, endPoint x: 43, endPoint y: 269, distance: 8.2
click at [35, 271] on div at bounding box center [27, 270] width 28 height 28
click at [100, 816] on div "Pen" at bounding box center [96, 811] width 15 height 9
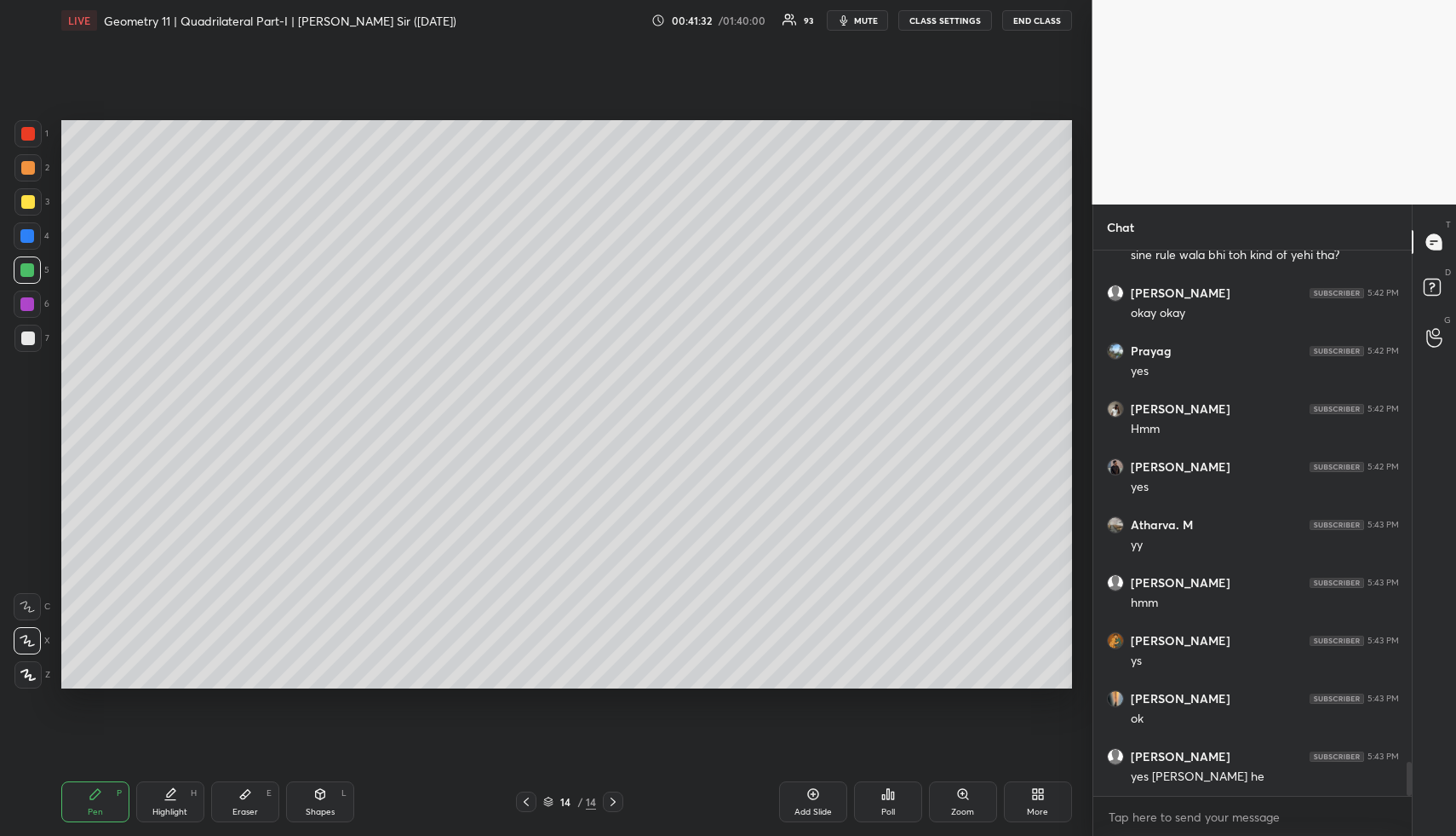
drag, startPoint x: 100, startPoint y: 807, endPoint x: 141, endPoint y: 698, distance: 116.5
click at [100, 807] on div "Pen" at bounding box center [96, 811] width 15 height 9
click at [322, 803] on div "Shapes L" at bounding box center [319, 802] width 68 height 41
click at [29, 336] on div at bounding box center [28, 339] width 13 height 13
drag, startPoint x: 29, startPoint y: 336, endPoint x: 32, endPoint y: 347, distance: 11.4
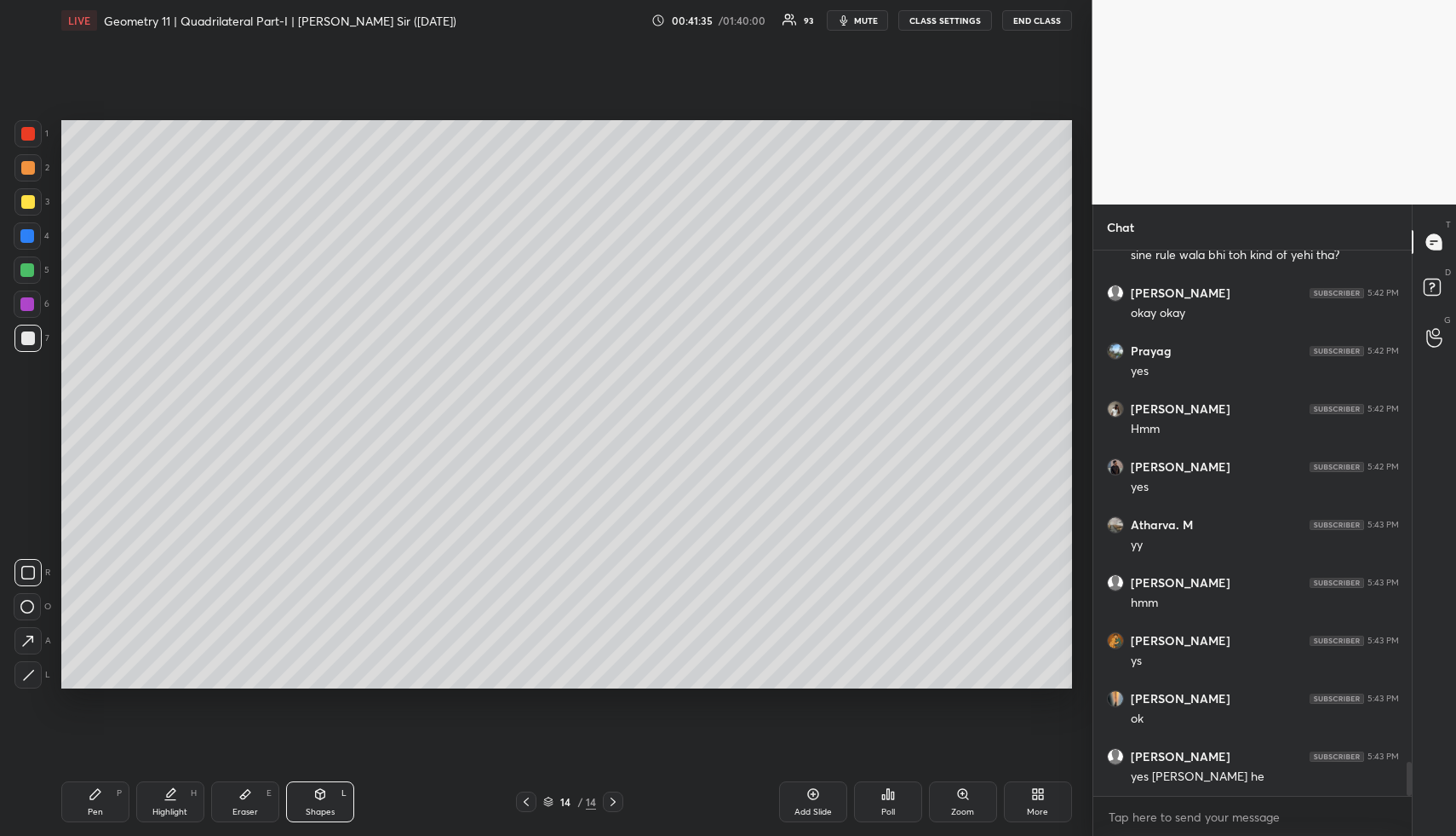
click at [29, 336] on div at bounding box center [28, 339] width 13 height 13
click at [35, 674] on div at bounding box center [28, 674] width 28 height 28
click at [98, 812] on div "Pen" at bounding box center [96, 811] width 15 height 9
click at [31, 274] on div at bounding box center [27, 270] width 13 height 13
click at [17, 196] on div at bounding box center [28, 202] width 28 height 28
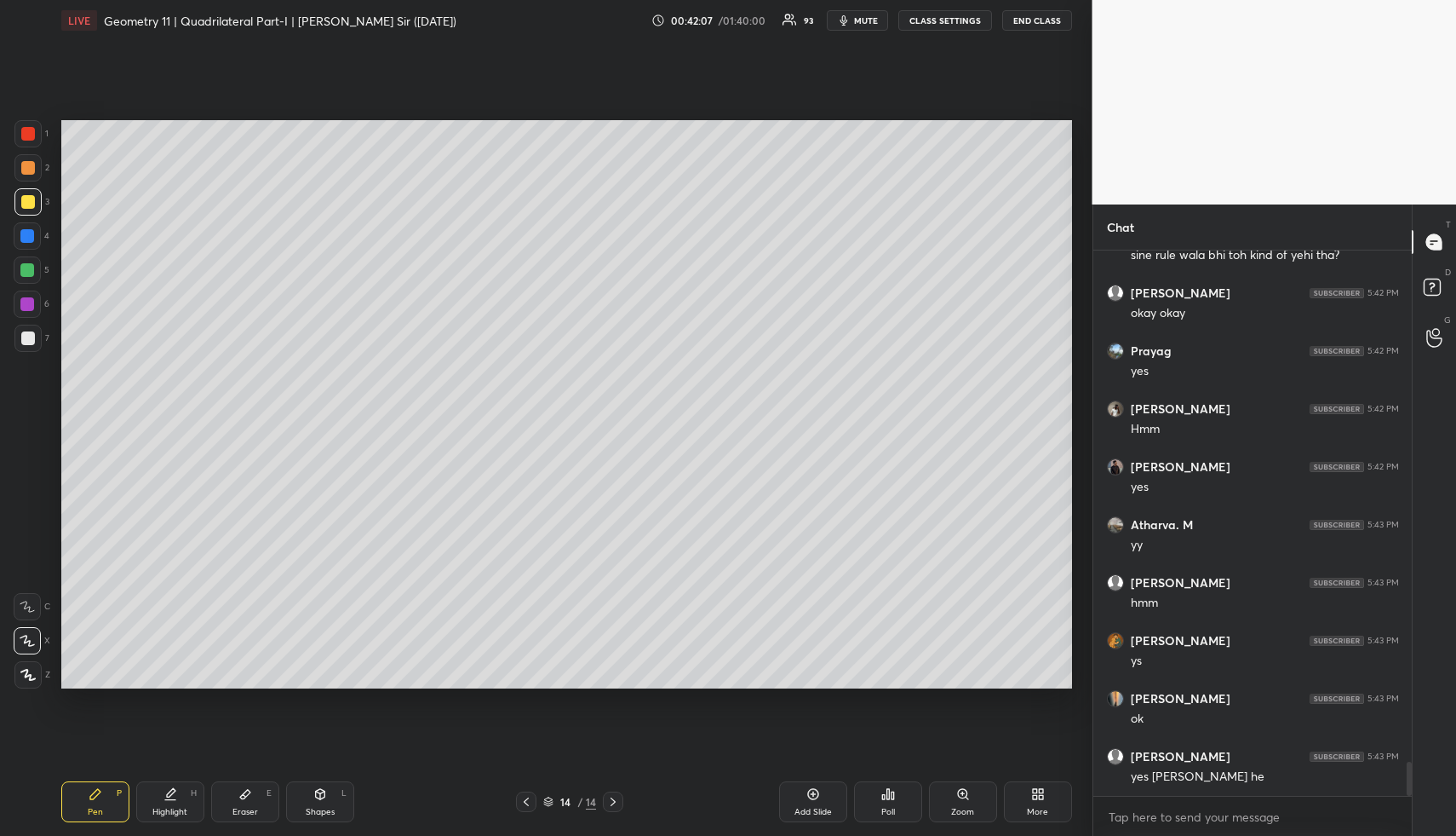
click at [347, 795] on div "Shapes L" at bounding box center [319, 802] width 68 height 41
click at [339, 797] on div "Shapes L" at bounding box center [319, 802] width 68 height 41
click at [20, 229] on div at bounding box center [27, 235] width 28 height 28
click at [29, 229] on div at bounding box center [27, 235] width 28 height 28
click at [189, 800] on div "Highlight H" at bounding box center [170, 802] width 68 height 41
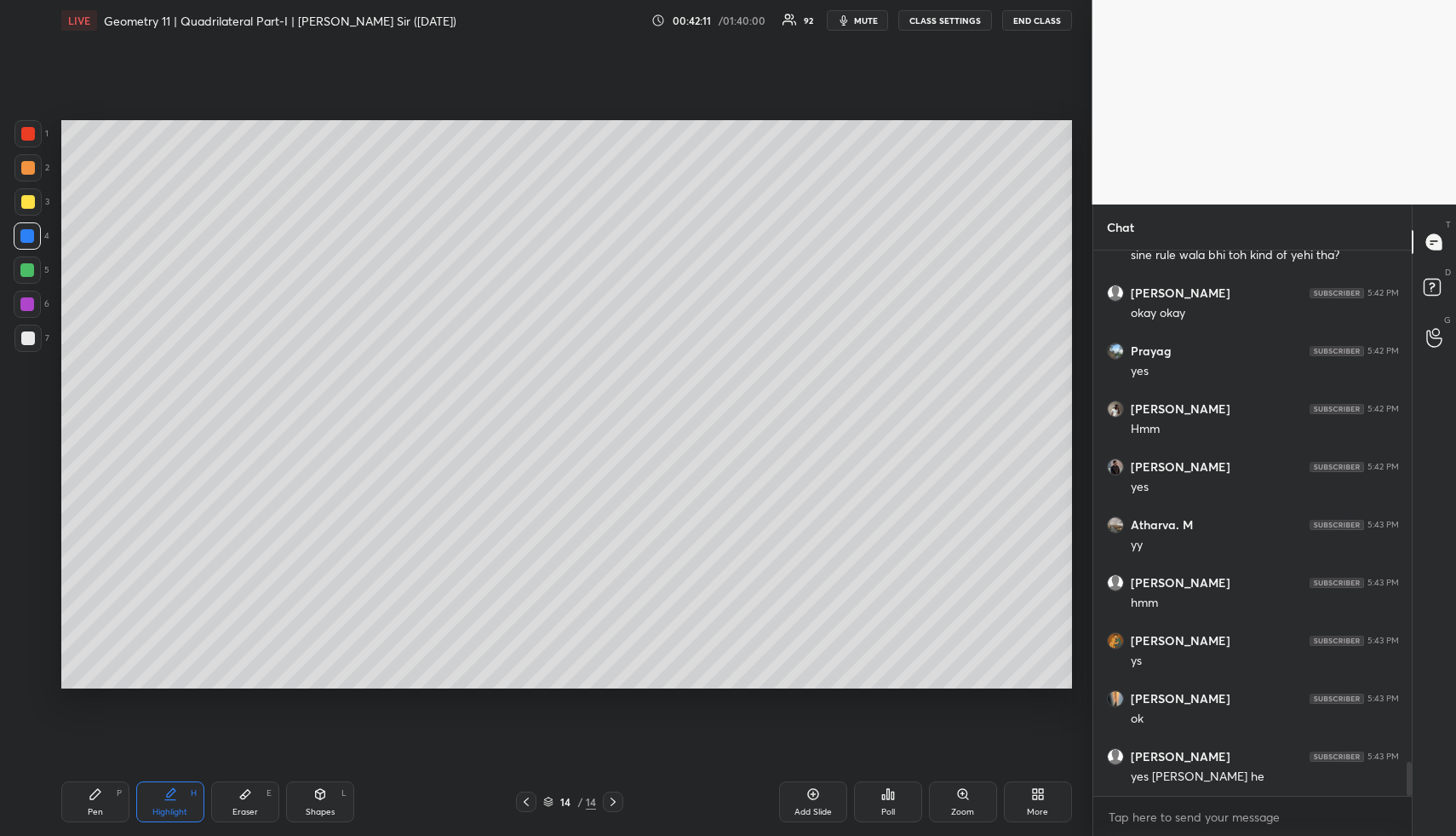
drag, startPoint x: 193, startPoint y: 800, endPoint x: 206, endPoint y: 722, distance: 79.1
click at [192, 792] on div "Highlight H" at bounding box center [170, 802] width 68 height 41
click at [108, 811] on div "Pen P" at bounding box center [95, 802] width 68 height 41
drag, startPoint x: 109, startPoint y: 805, endPoint x: 111, endPoint y: 713, distance: 92.0
click at [109, 805] on div "Pen P" at bounding box center [95, 802] width 68 height 41
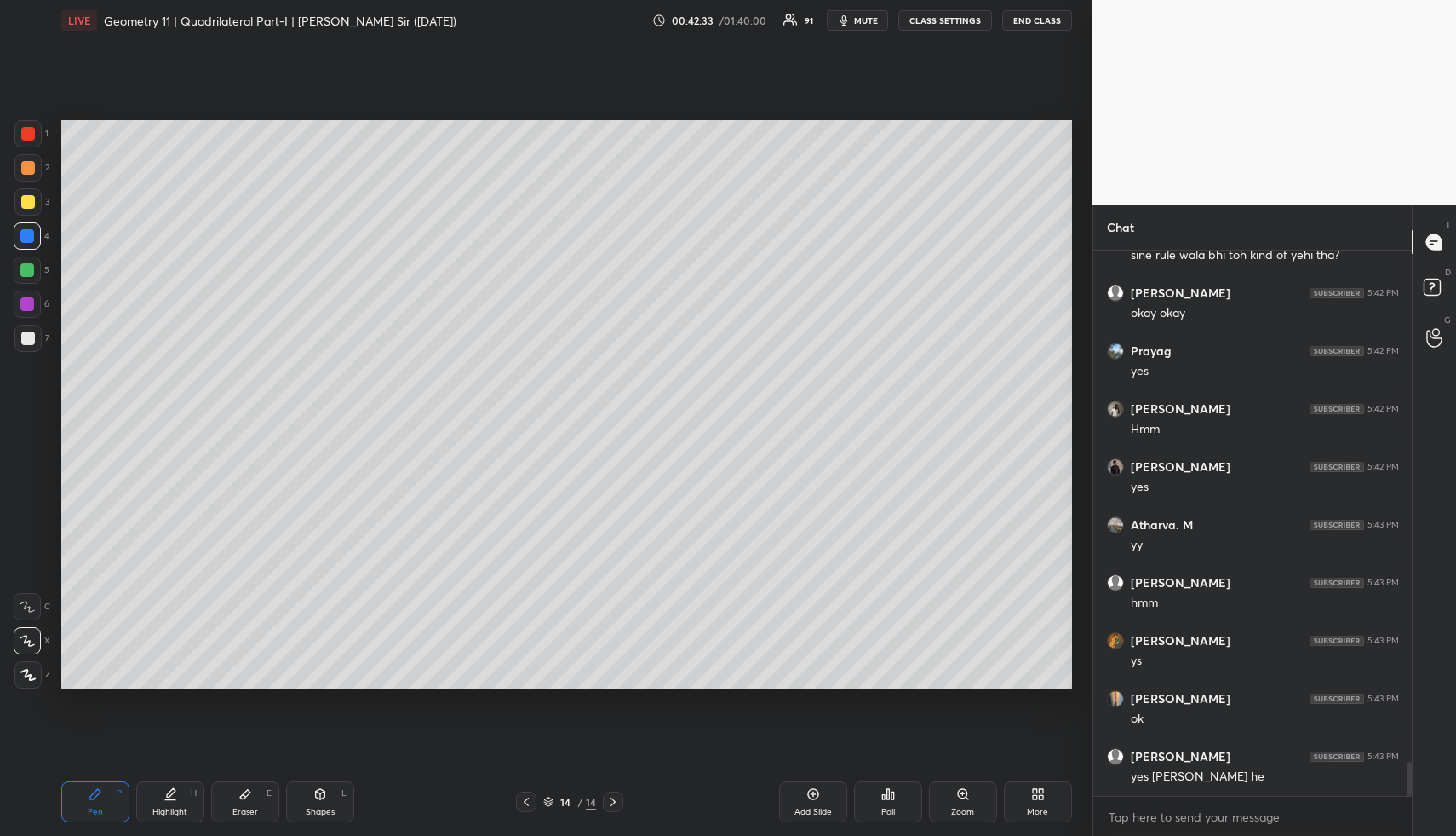
scroll to position [8255, 0]
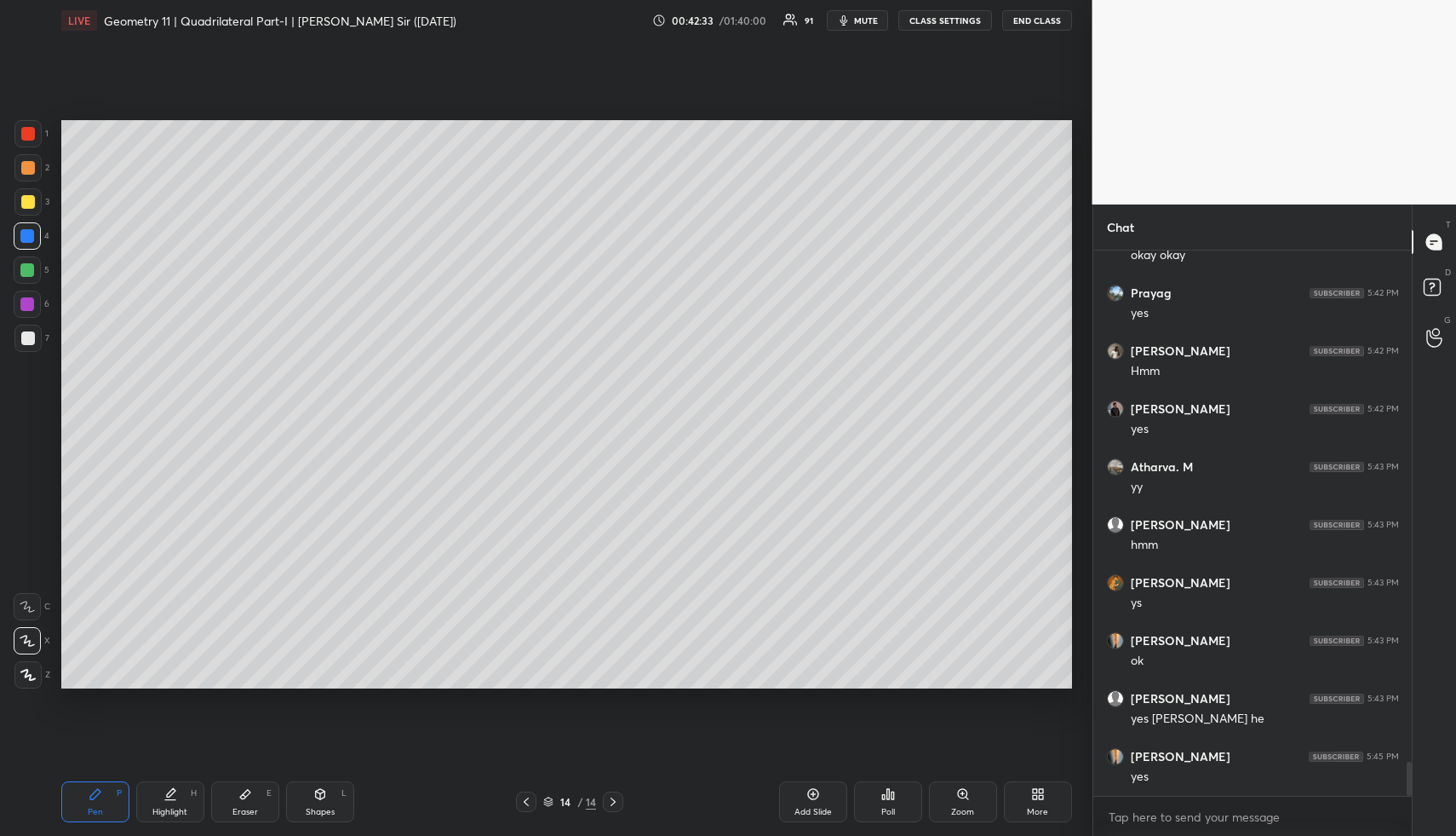
click at [29, 162] on div at bounding box center [28, 167] width 13 height 13
drag, startPoint x: 807, startPoint y: 799, endPoint x: 794, endPoint y: 793, distance: 14.3
click at [807, 799] on icon at bounding box center [814, 794] width 13 height 13
click at [329, 802] on div "Shapes L" at bounding box center [319, 802] width 68 height 41
click at [28, 231] on div at bounding box center [27, 236] width 13 height 13
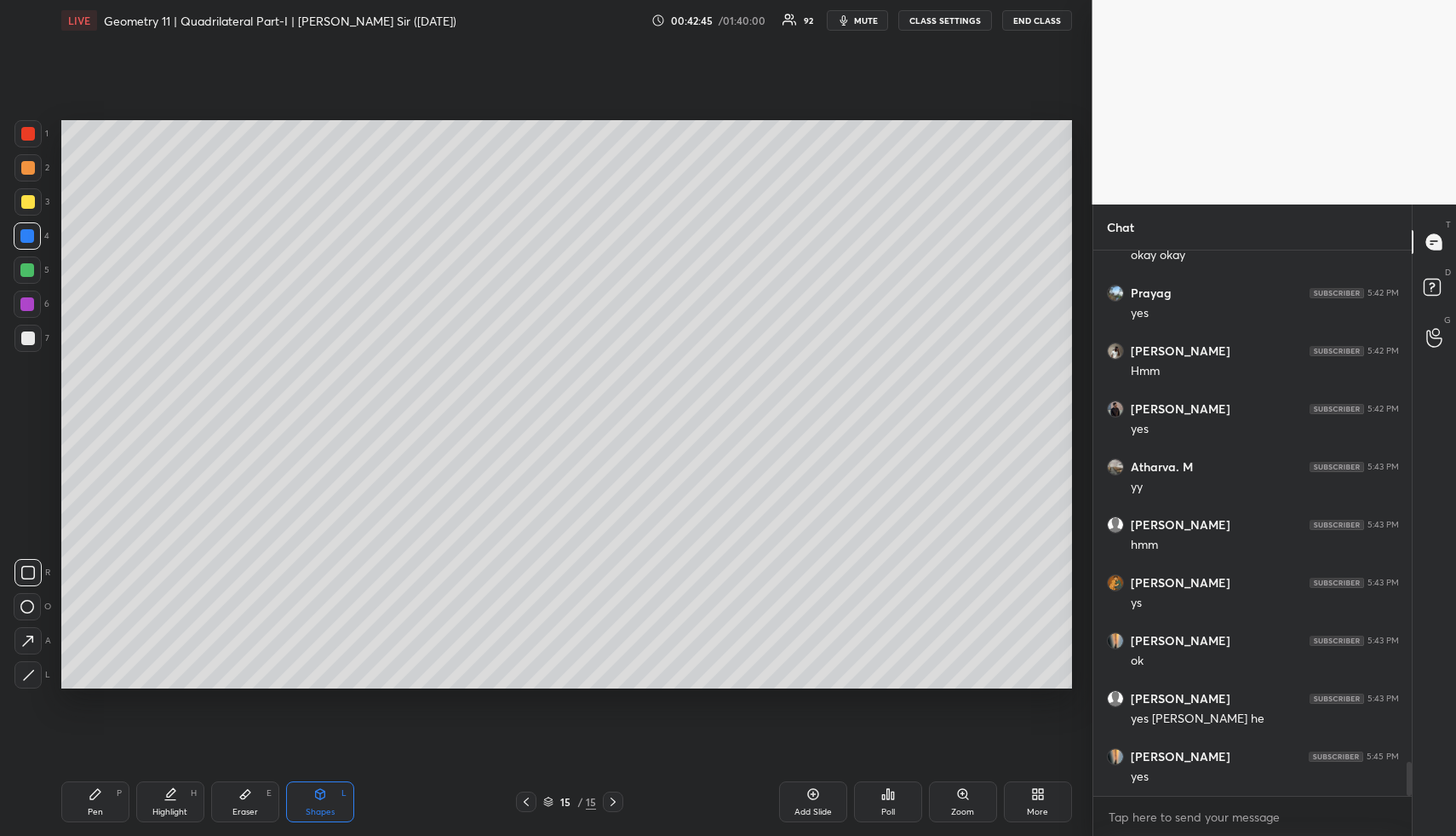
drag, startPoint x: 98, startPoint y: 808, endPoint x: 98, endPoint y: 793, distance: 15.0
click at [98, 808] on div "Pen" at bounding box center [96, 811] width 15 height 9
click at [98, 803] on div "Pen P" at bounding box center [95, 802] width 68 height 41
click at [25, 171] on div at bounding box center [28, 167] width 13 height 13
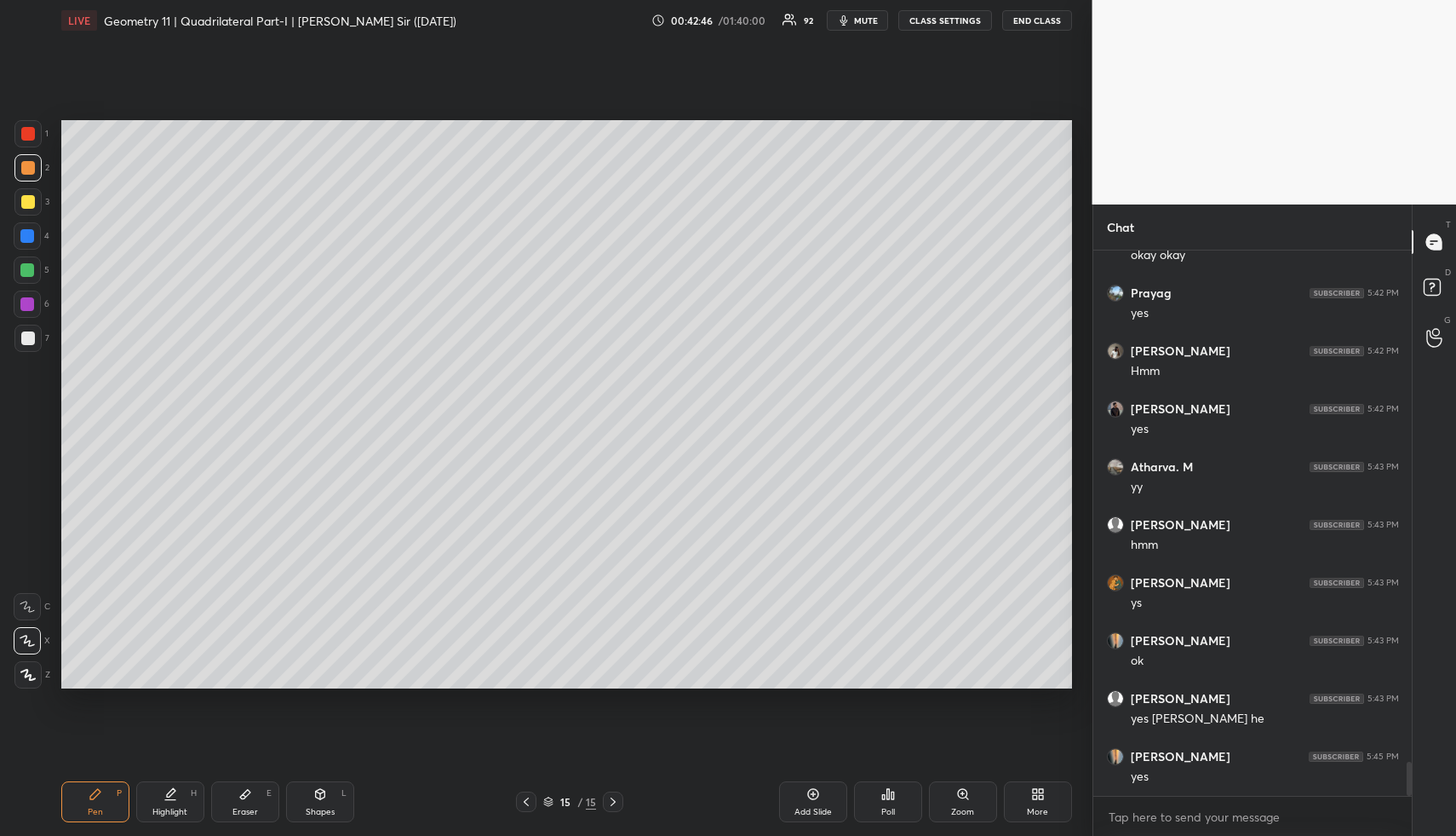
click at [22, 193] on div at bounding box center [28, 202] width 28 height 28
drag, startPoint x: 22, startPoint y: 194, endPoint x: 37, endPoint y: 193, distance: 15.0
click at [22, 195] on div at bounding box center [28, 202] width 13 height 13
click at [191, 797] on div "H" at bounding box center [194, 793] width 6 height 9
click at [191, 778] on div "Pen P Highlight H Eraser E Shapes L 15 / 15 Add Slide Poll Zoom More" at bounding box center [566, 802] width 1011 height 68
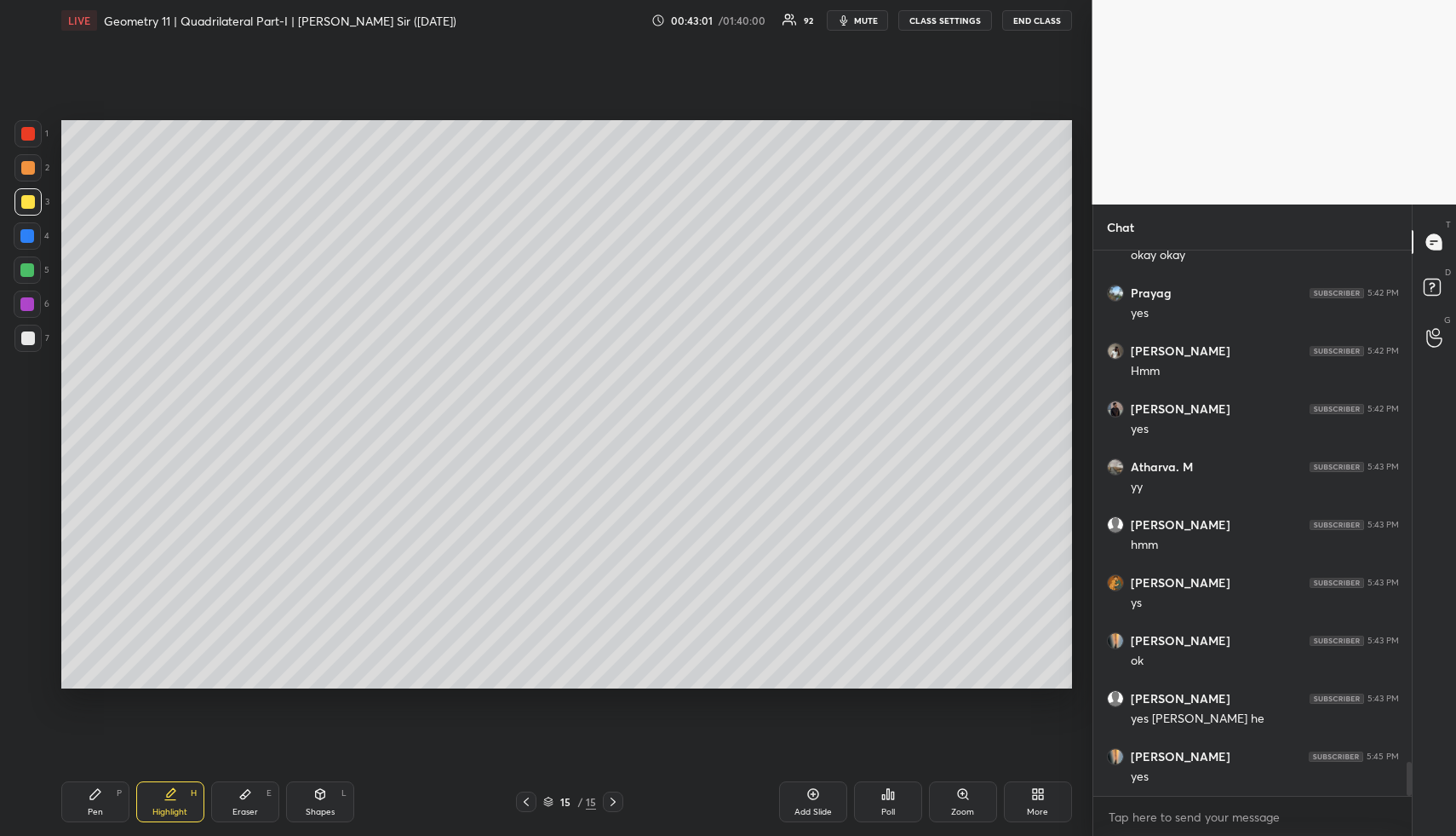
click at [331, 807] on div "Shapes L" at bounding box center [319, 802] width 68 height 41
drag, startPoint x: 332, startPoint y: 809, endPoint x: 267, endPoint y: 710, distance: 118.4
click at [328, 804] on div "Shapes L" at bounding box center [319, 802] width 68 height 41
drag, startPoint x: 24, startPoint y: 332, endPoint x: 19, endPoint y: 369, distance: 37.3
click at [24, 332] on div at bounding box center [28, 339] width 13 height 13
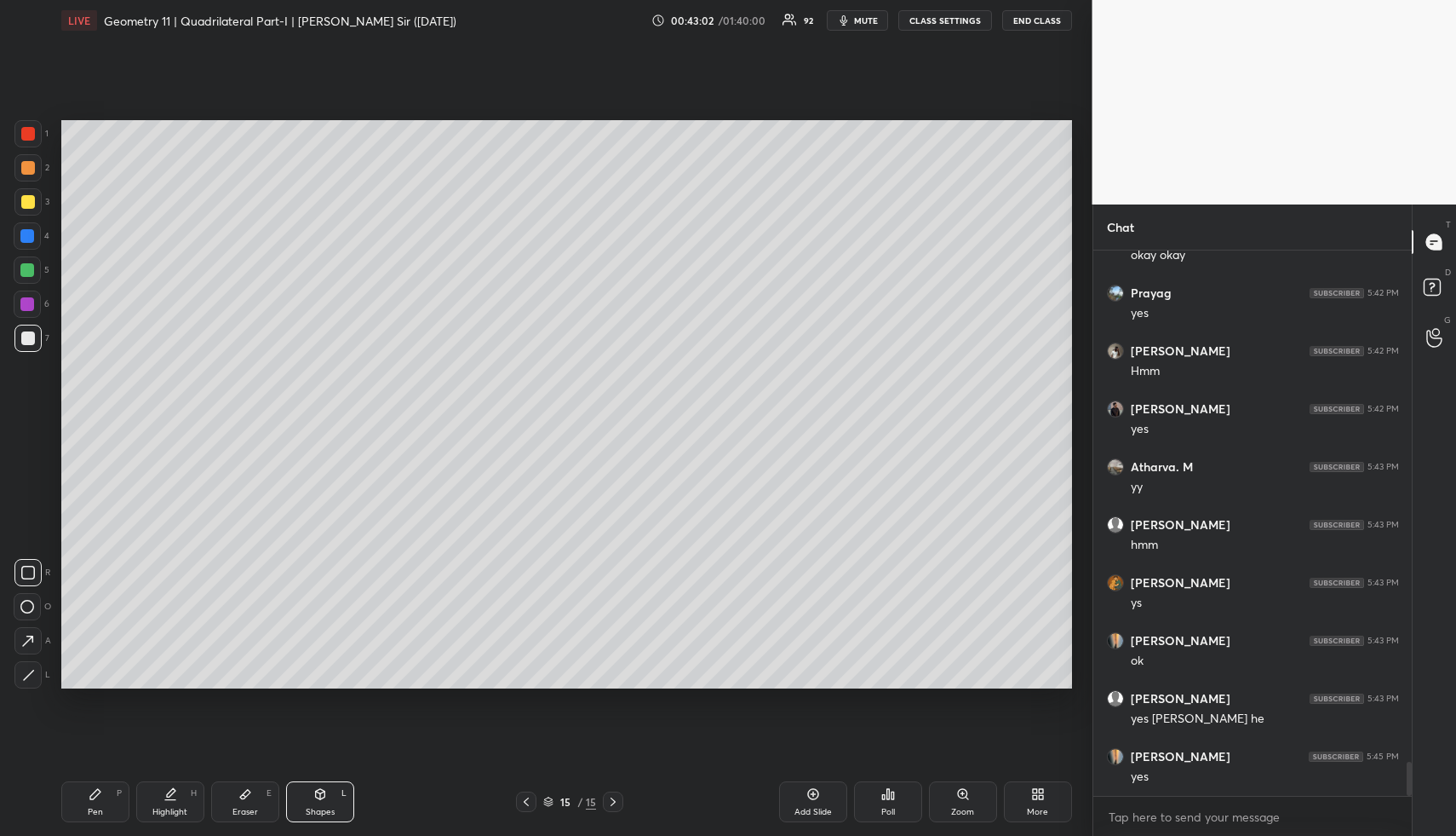
click at [28, 671] on icon at bounding box center [28, 674] width 12 height 12
drag, startPoint x: 28, startPoint y: 671, endPoint x: 31, endPoint y: 661, distance: 10.4
click at [28, 671] on icon at bounding box center [28, 674] width 12 height 12
drag, startPoint x: 331, startPoint y: 800, endPoint x: 288, endPoint y: 714, distance: 96.2
click at [326, 798] on div "Shapes L" at bounding box center [319, 802] width 68 height 41
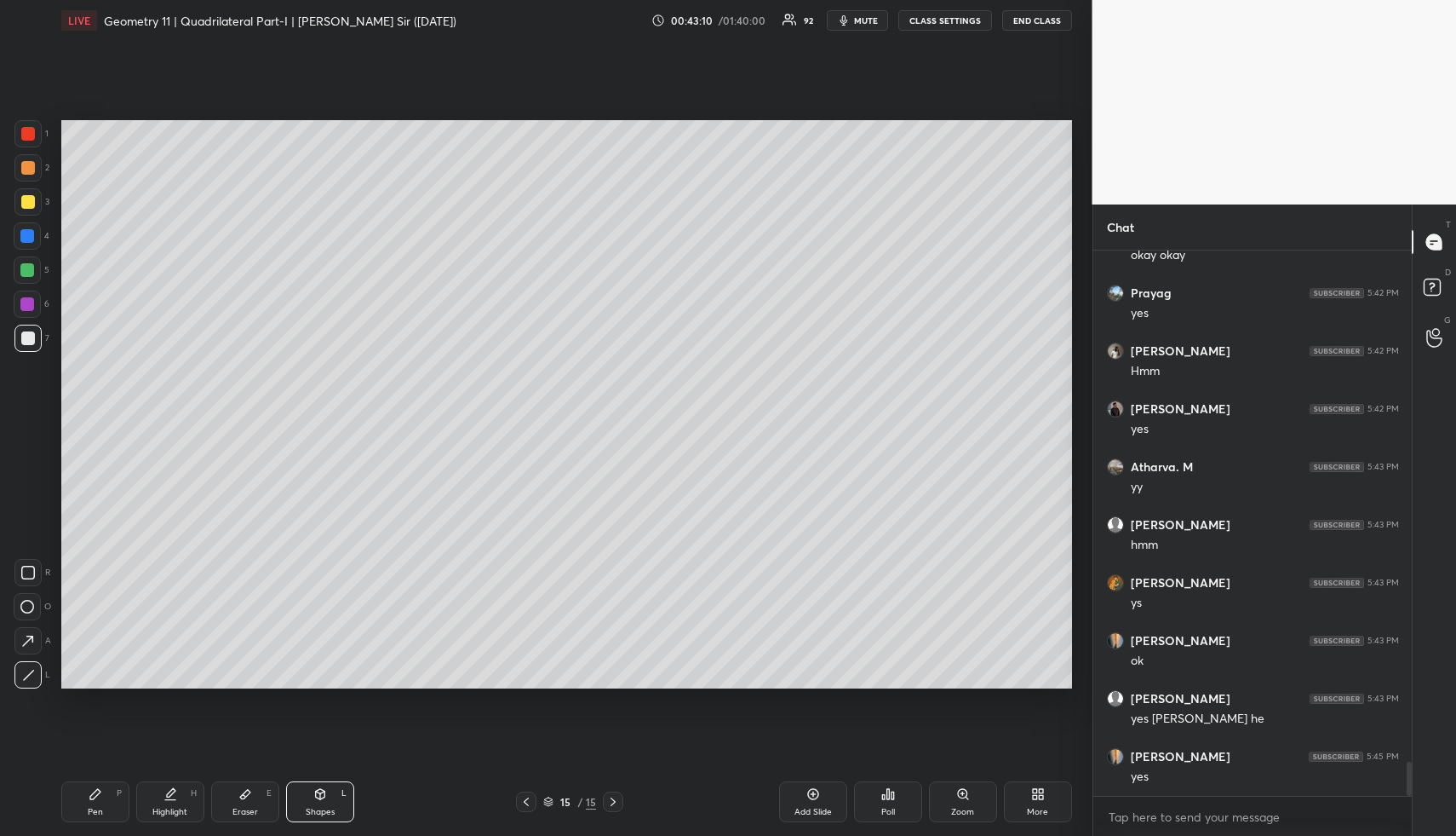
drag, startPoint x: 33, startPoint y: 269, endPoint x: 49, endPoint y: 270, distance: 16.0
click at [31, 269] on div at bounding box center [27, 270] width 13 height 13
click at [97, 808] on div "Pen" at bounding box center [96, 811] width 15 height 9
drag, startPoint x: 97, startPoint y: 808, endPoint x: 102, endPoint y: 705, distance: 103.1
click at [98, 799] on div "Pen P" at bounding box center [95, 802] width 68 height 41
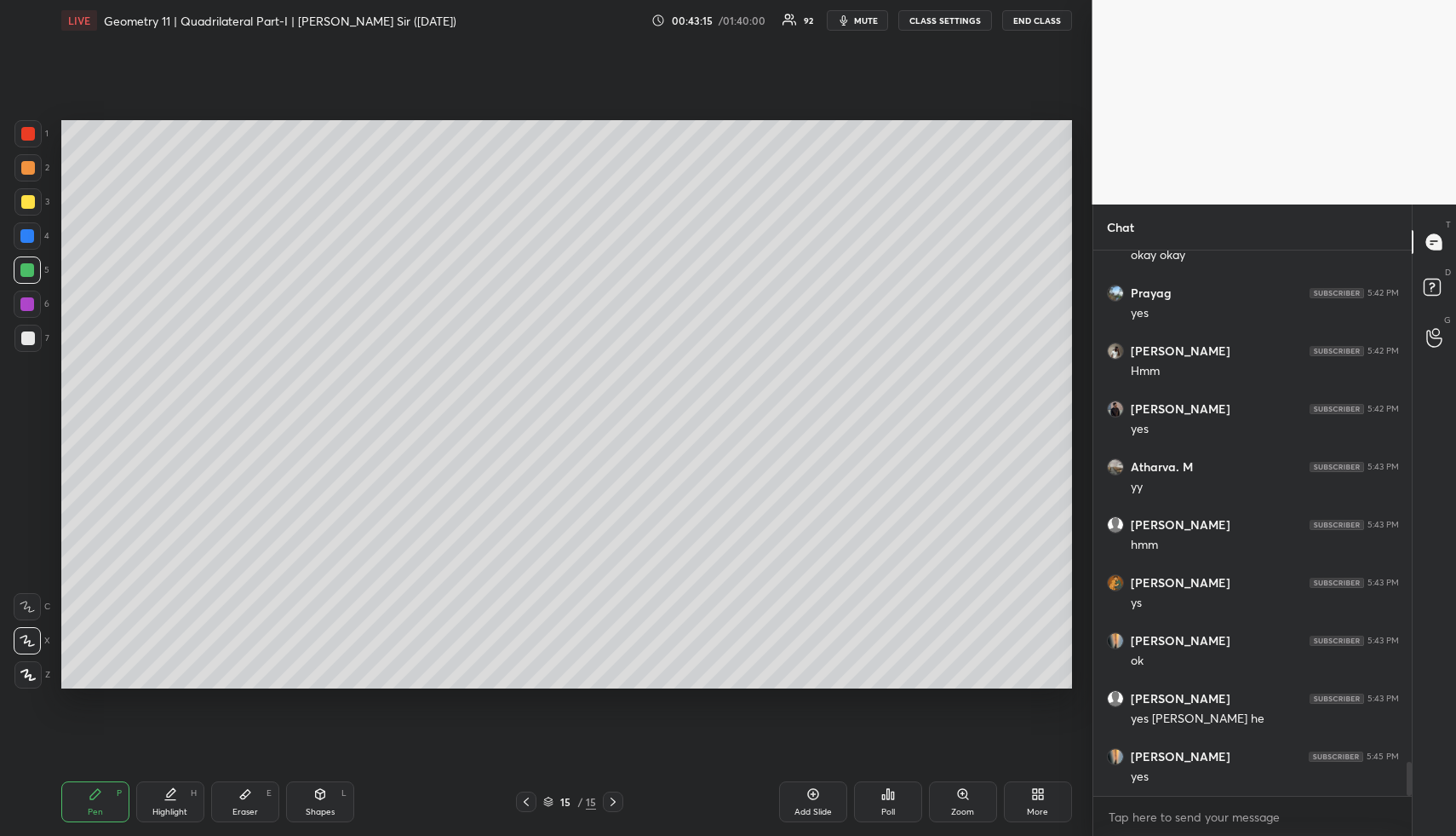
click at [33, 167] on div at bounding box center [28, 167] width 13 height 13
click at [27, 188] on div at bounding box center [28, 202] width 28 height 28
click at [25, 197] on div at bounding box center [28, 202] width 13 height 13
click at [178, 795] on div "Highlight H" at bounding box center [170, 802] width 68 height 41
drag, startPoint x: 181, startPoint y: 799, endPoint x: 221, endPoint y: 696, distance: 110.5
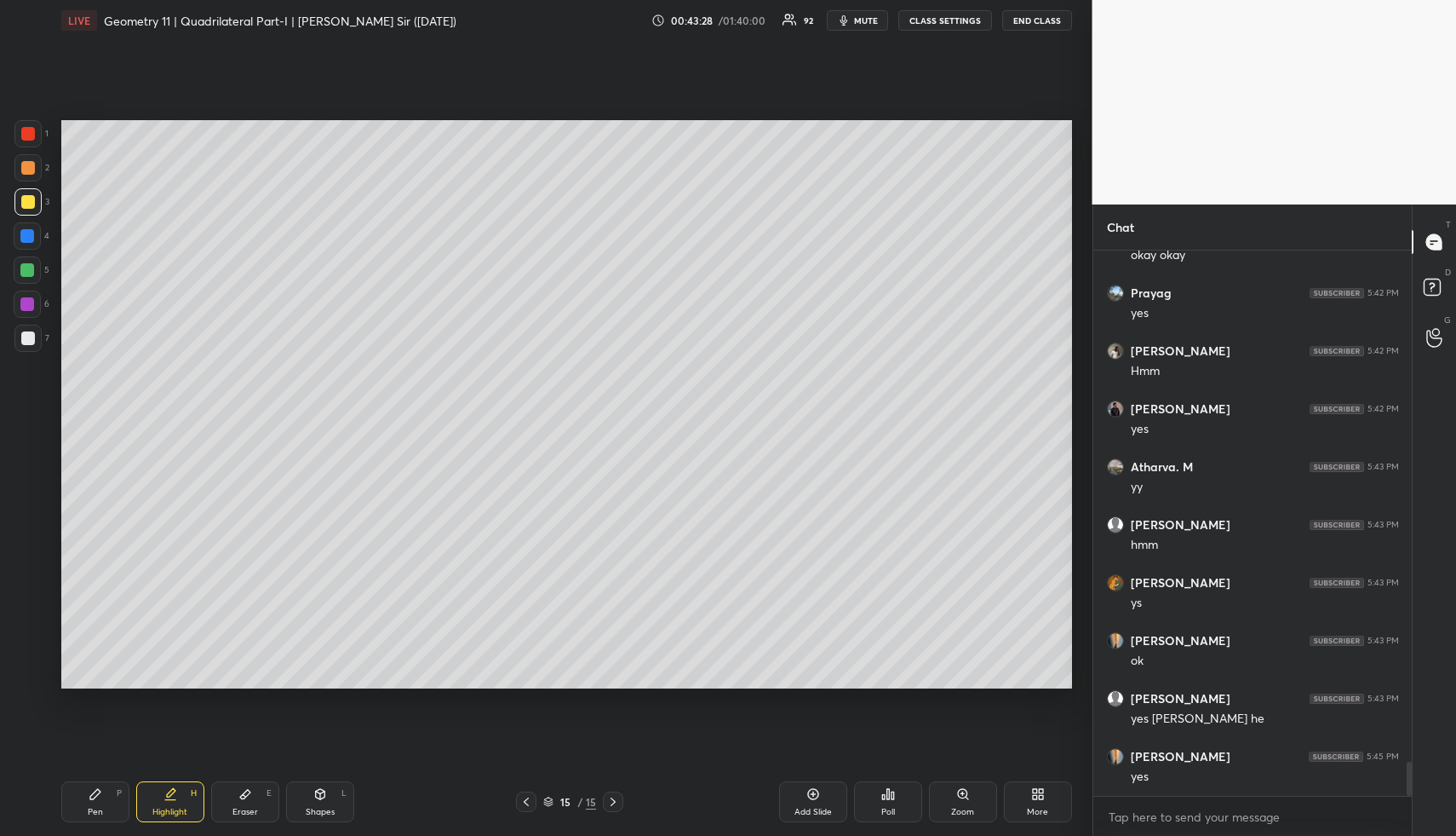
click at [181, 799] on div "Highlight H" at bounding box center [170, 802] width 68 height 41
drag, startPoint x: 121, startPoint y: 803, endPoint x: 121, endPoint y: 695, distance: 108.0
click at [117, 803] on div "Pen P" at bounding box center [95, 802] width 68 height 41
click at [28, 338] on div at bounding box center [28, 339] width 13 height 13
click at [326, 789] on div "Shapes L" at bounding box center [319, 802] width 68 height 41
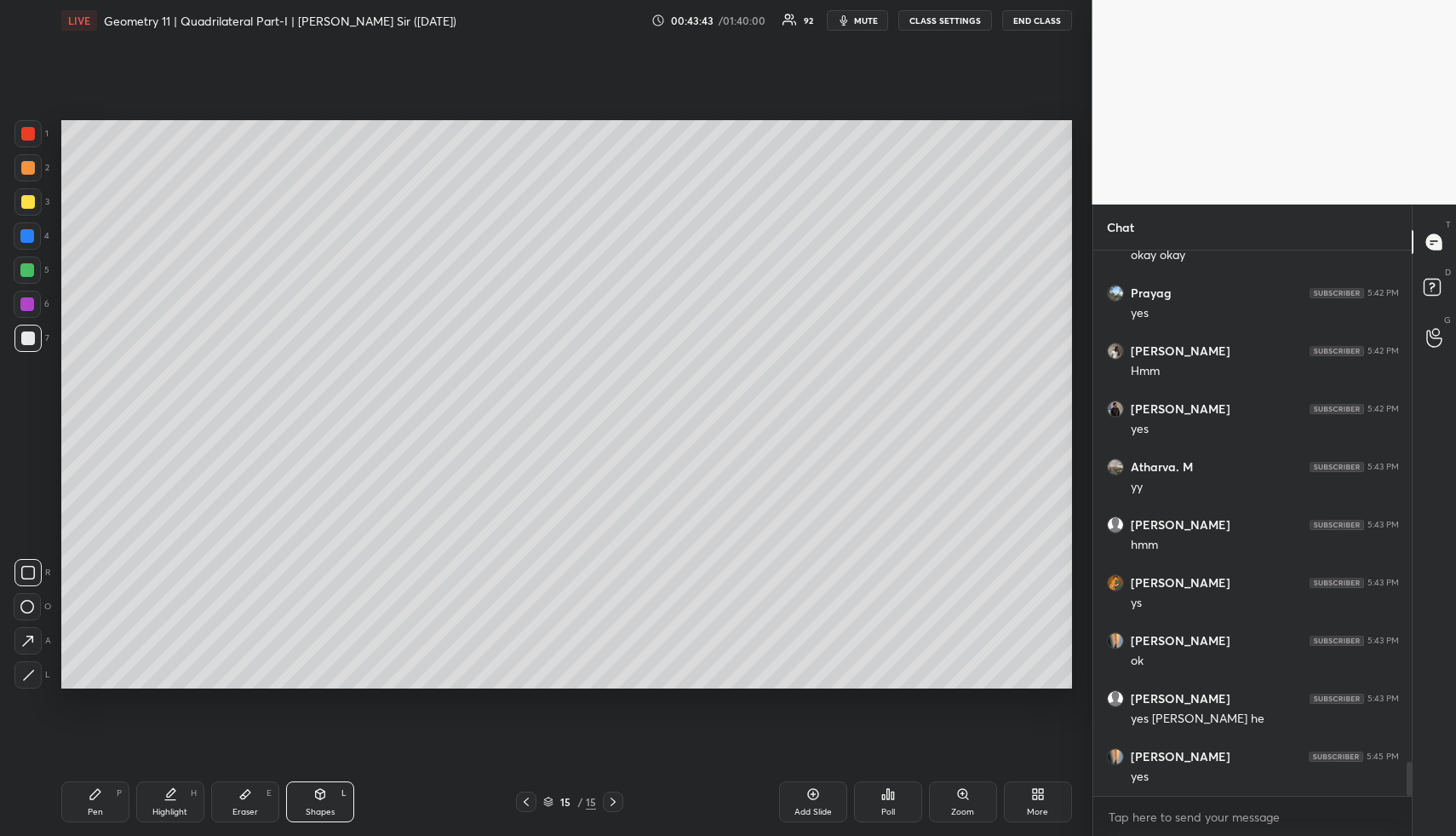
click at [334, 792] on div "Shapes L" at bounding box center [319, 802] width 68 height 41
click at [28, 200] on div at bounding box center [28, 202] width 13 height 13
drag, startPoint x: 28, startPoint y: 200, endPoint x: 43, endPoint y: 316, distance: 117.0
click at [32, 208] on div at bounding box center [28, 202] width 13 height 13
click at [160, 807] on div "Highlight" at bounding box center [169, 811] width 35 height 9
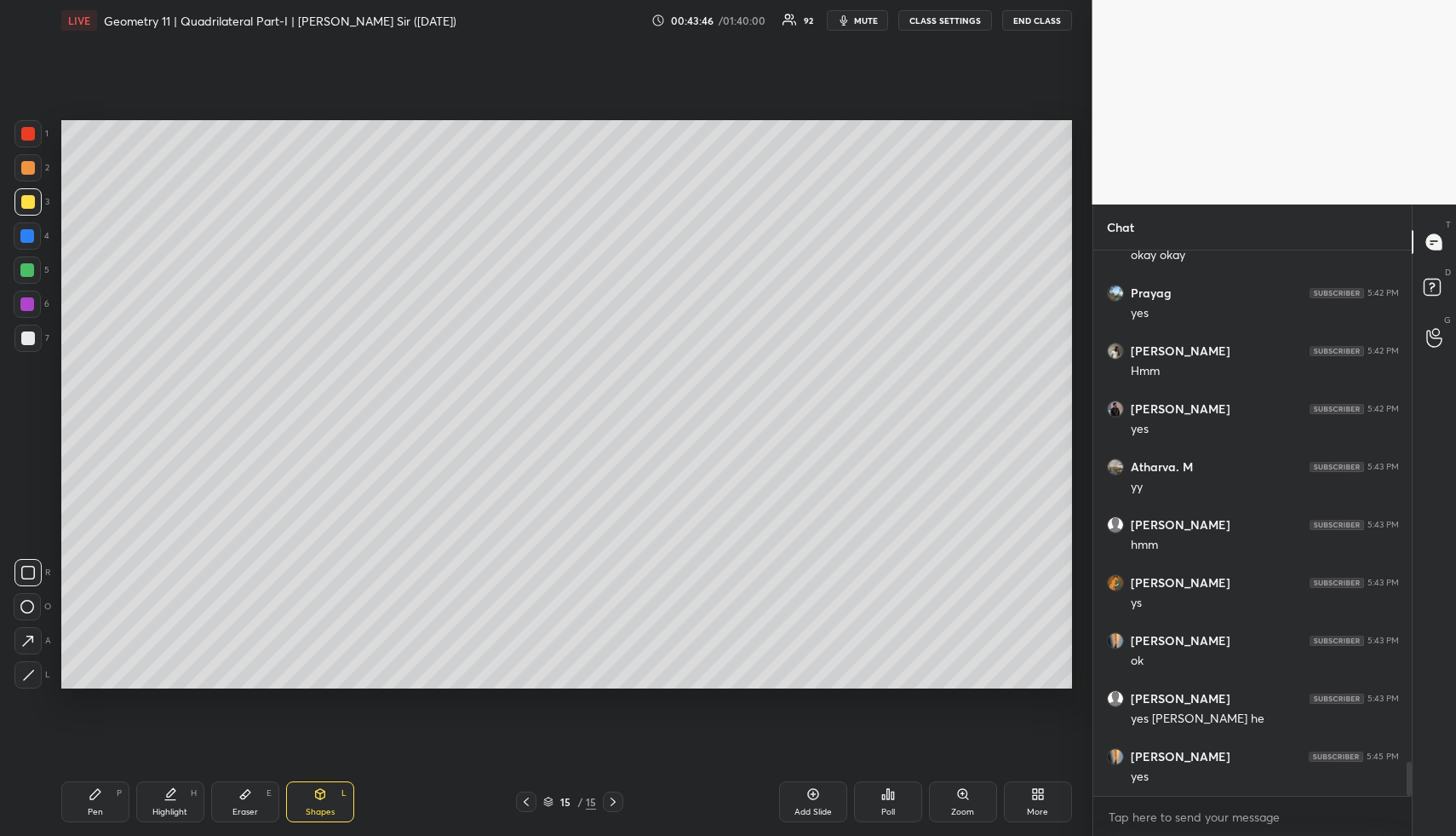
click at [169, 797] on icon at bounding box center [170, 794] width 13 height 13
click at [860, 19] on span "mute" at bounding box center [865, 20] width 24 height 11
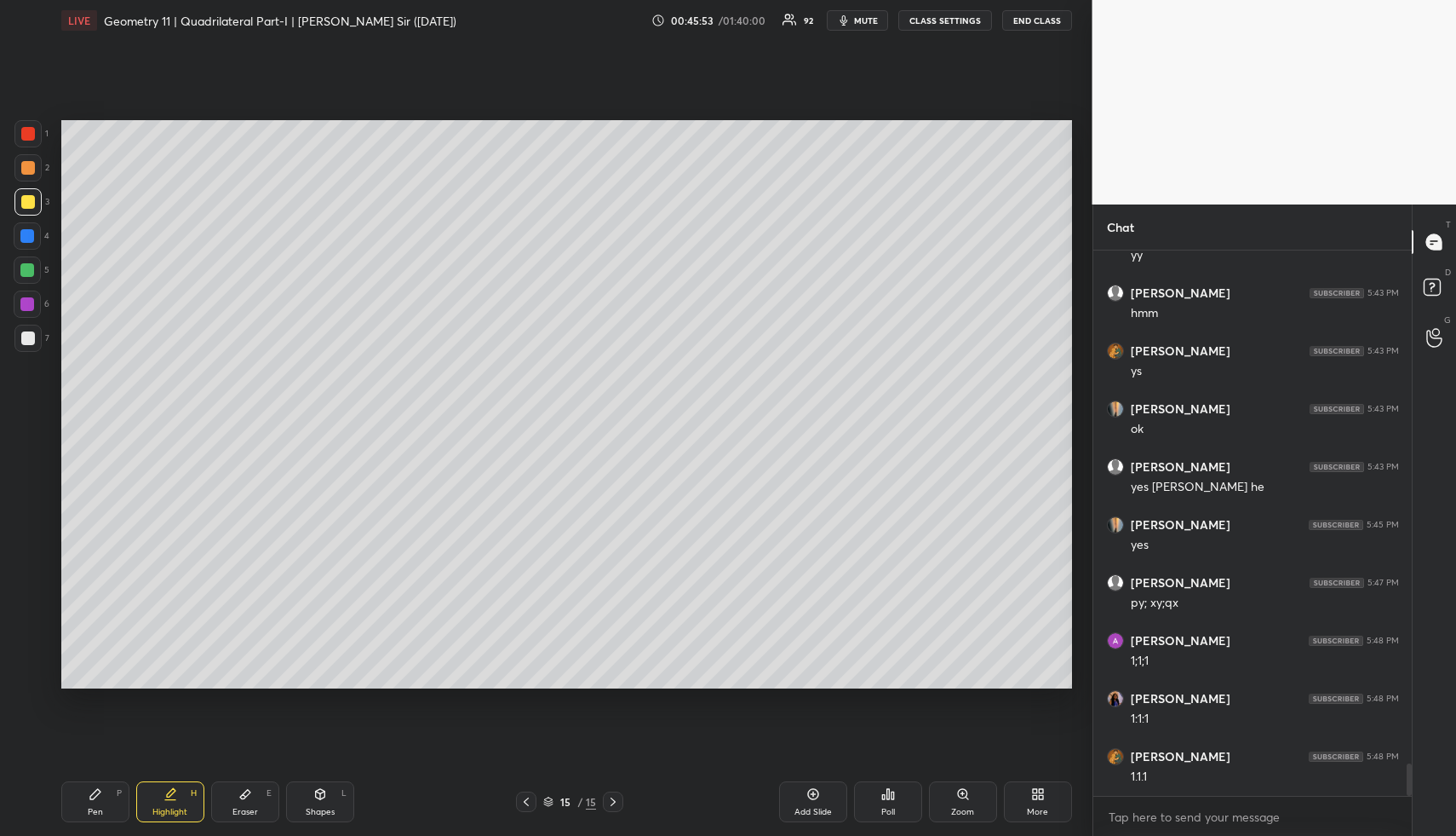
scroll to position [8545, 0]
click at [184, 794] on div "Highlight H" at bounding box center [170, 802] width 68 height 41
click at [184, 803] on div "Highlight H" at bounding box center [170, 802] width 68 height 41
click at [102, 803] on div "Pen P" at bounding box center [95, 802] width 68 height 41
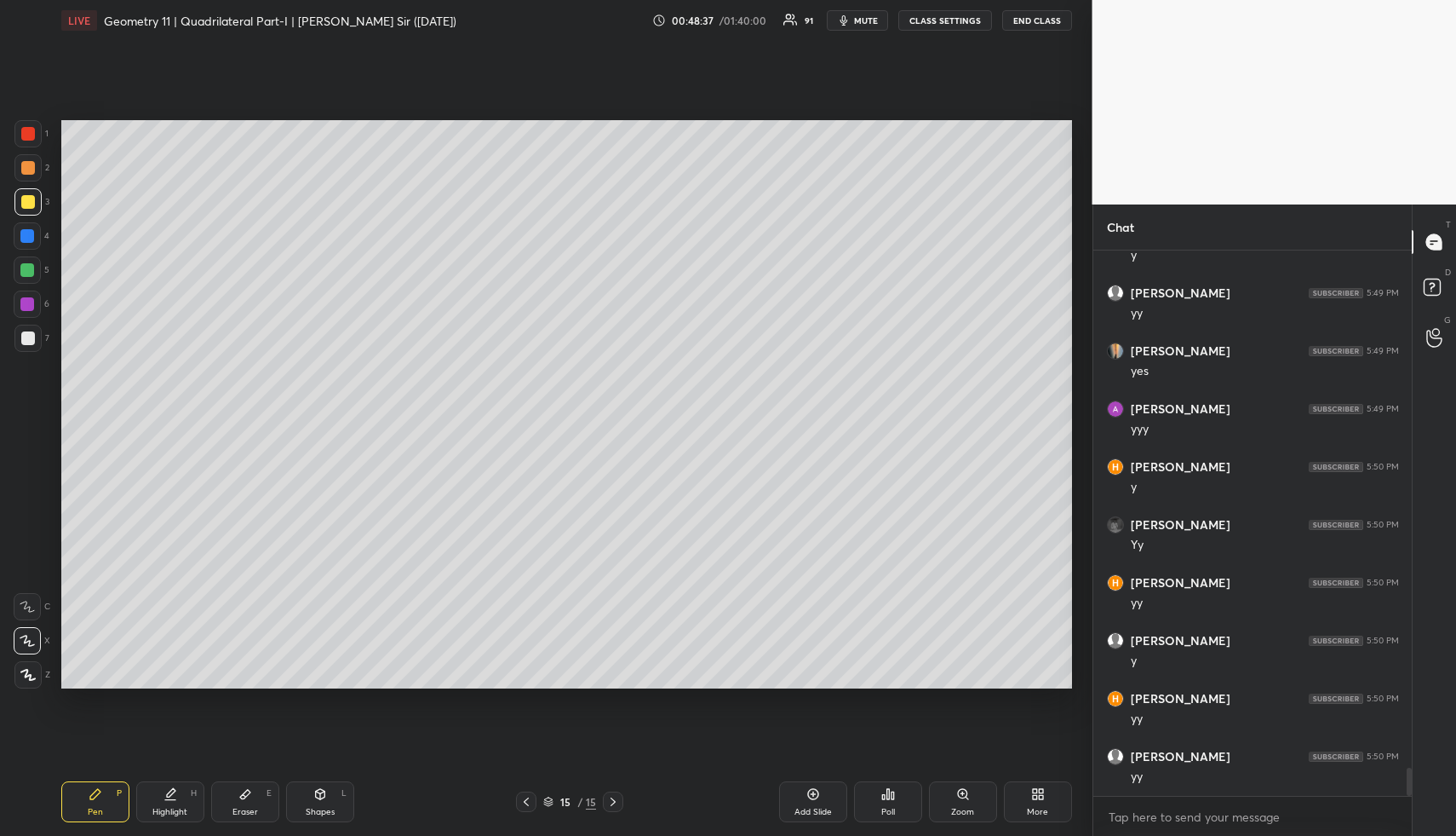
drag, startPoint x: 102, startPoint y: 803, endPoint x: 76, endPoint y: 708, distance: 98.5
click at [102, 803] on div "Pen P" at bounding box center [95, 802] width 68 height 41
click at [43, 165] on div "2" at bounding box center [32, 167] width 35 height 28
click at [27, 165] on div at bounding box center [28, 167] width 13 height 13
click at [331, 801] on div "Shapes L" at bounding box center [319, 802] width 68 height 41
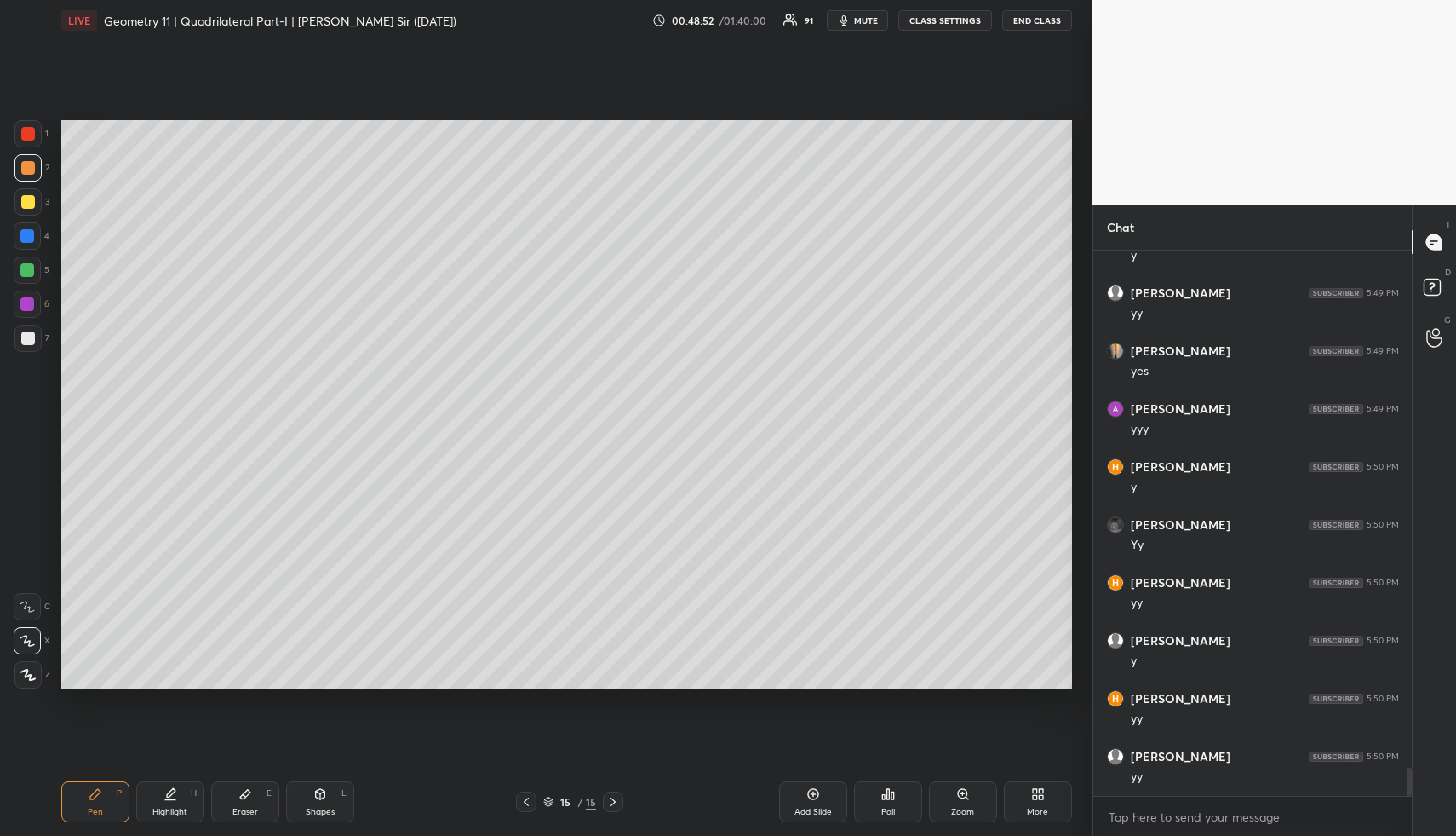
click at [331, 801] on div "Shapes L" at bounding box center [319, 802] width 68 height 41
click at [42, 341] on div "7" at bounding box center [32, 338] width 35 height 28
click at [40, 339] on div at bounding box center [28, 338] width 28 height 28
drag, startPoint x: 207, startPoint y: 792, endPoint x: 199, endPoint y: 794, distance: 8.2
click at [205, 793] on div "Pen P Highlight H Eraser E Shapes L" at bounding box center [270, 802] width 417 height 41
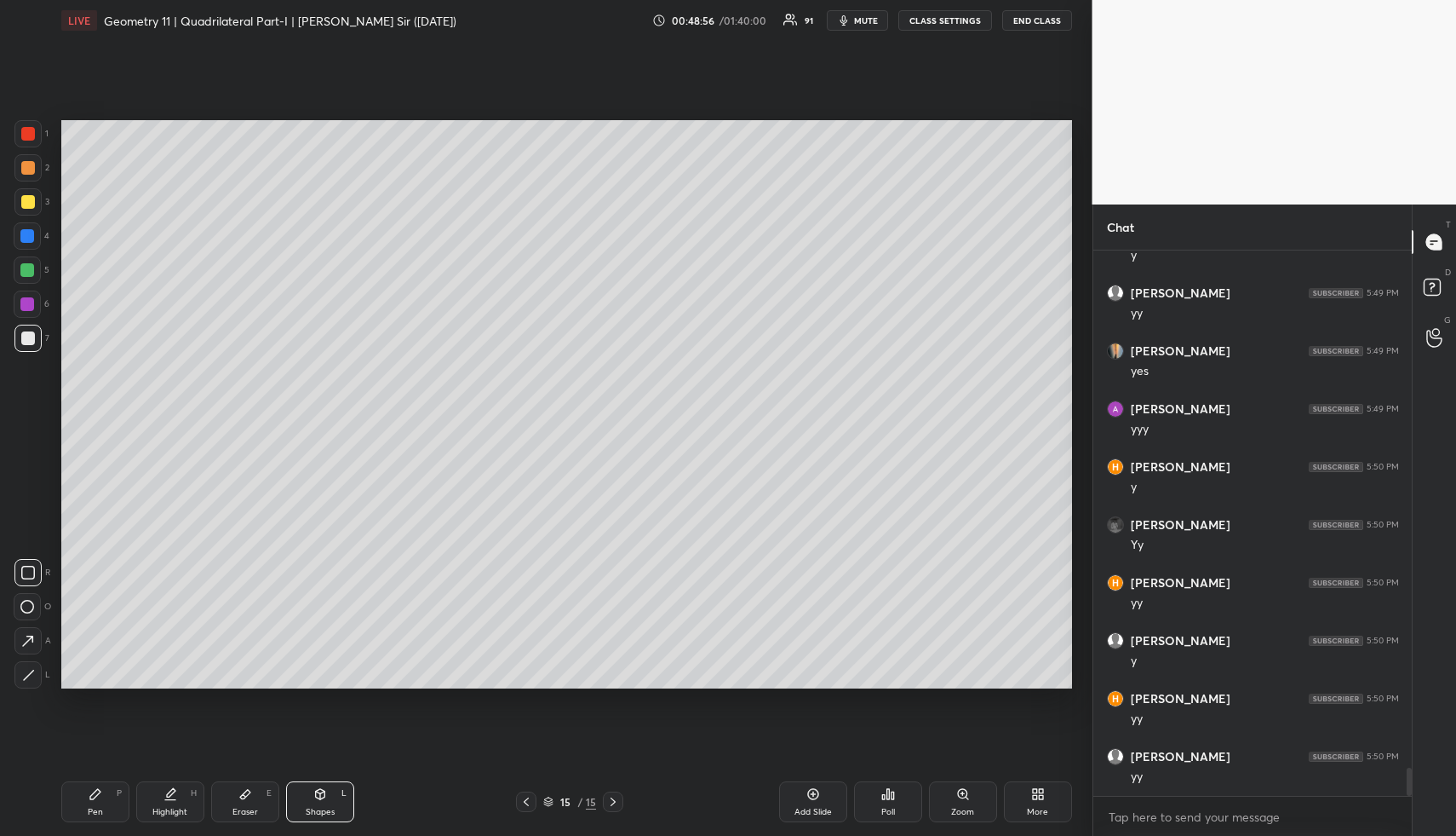
click at [195, 789] on div "H" at bounding box center [194, 793] width 6 height 9
click at [110, 805] on div "Pen P" at bounding box center [95, 802] width 68 height 41
drag, startPoint x: 112, startPoint y: 813, endPoint x: 107, endPoint y: 775, distance: 38.3
click at [112, 813] on div "Pen P" at bounding box center [95, 802] width 68 height 41
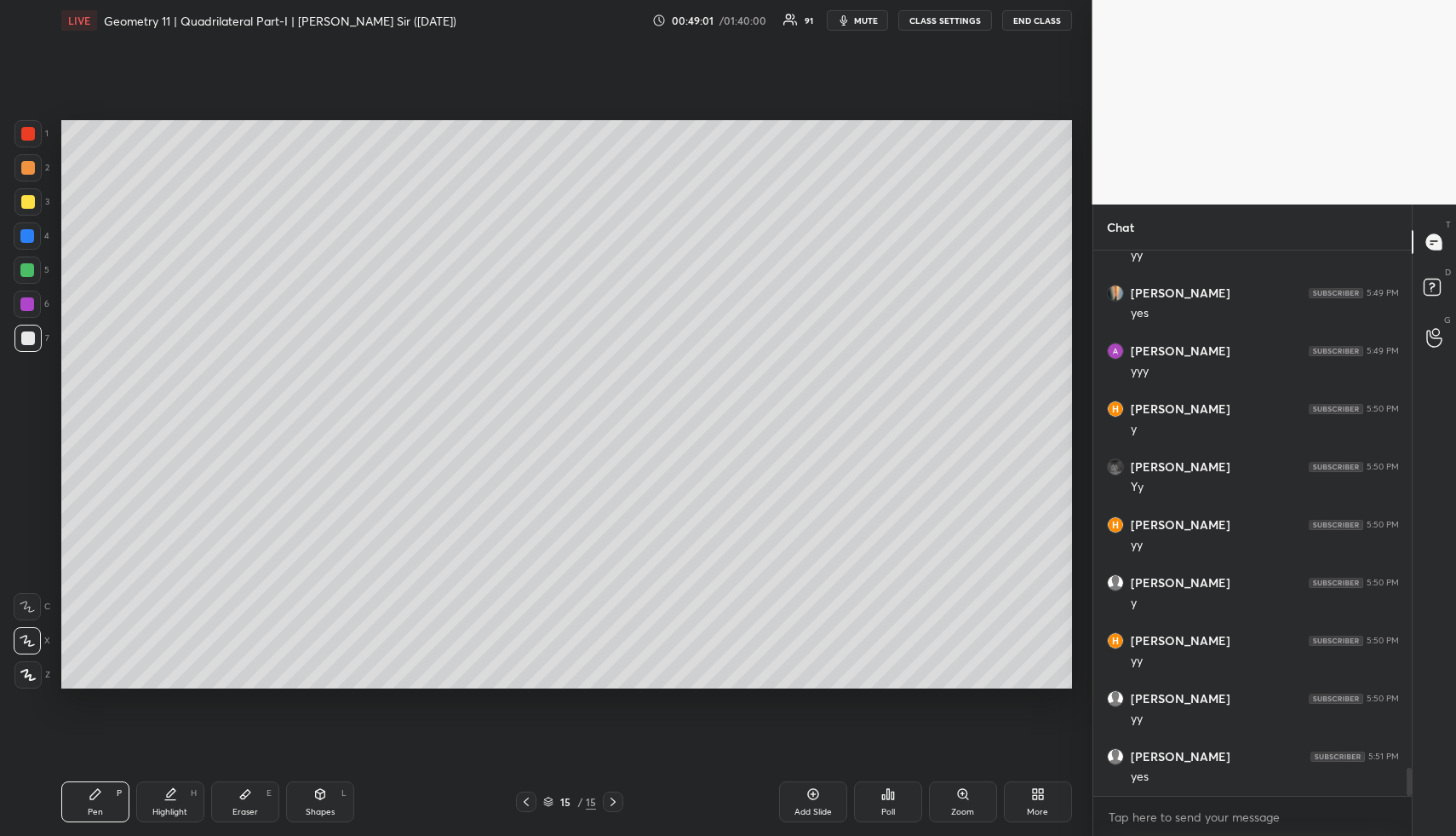
click at [33, 273] on div at bounding box center [27, 270] width 13 height 13
drag, startPoint x: 27, startPoint y: 165, endPoint x: 30, endPoint y: 176, distance: 11.4
click at [27, 164] on div at bounding box center [28, 167] width 13 height 13
drag, startPoint x: 29, startPoint y: 199, endPoint x: 52, endPoint y: 202, distance: 23.2
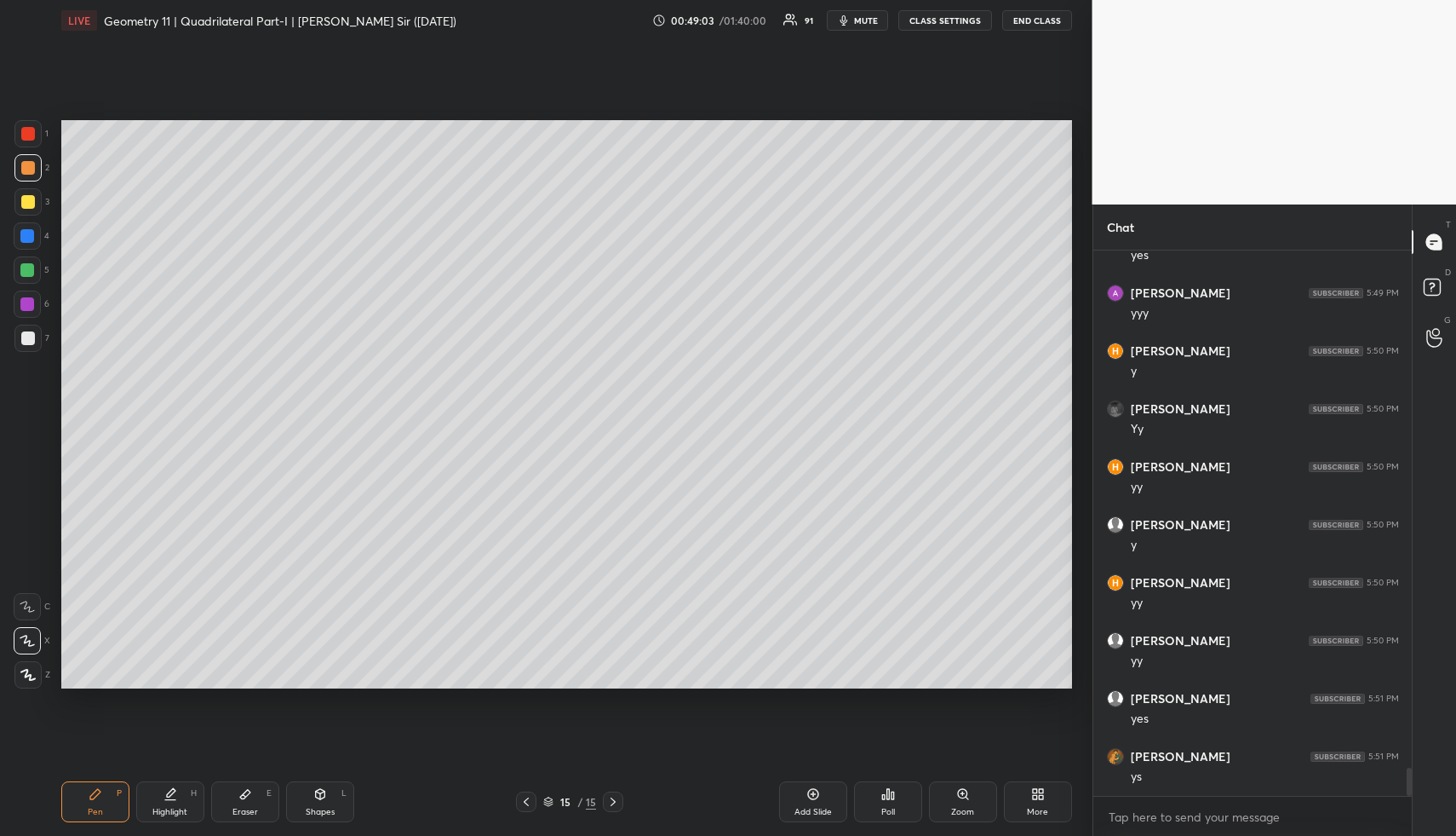
click at [30, 199] on div at bounding box center [28, 202] width 13 height 13
click at [325, 786] on div "Shapes L" at bounding box center [319, 802] width 68 height 41
click at [327, 798] on div "Shapes L" at bounding box center [319, 802] width 68 height 41
click at [28, 337] on div at bounding box center [28, 339] width 13 height 13
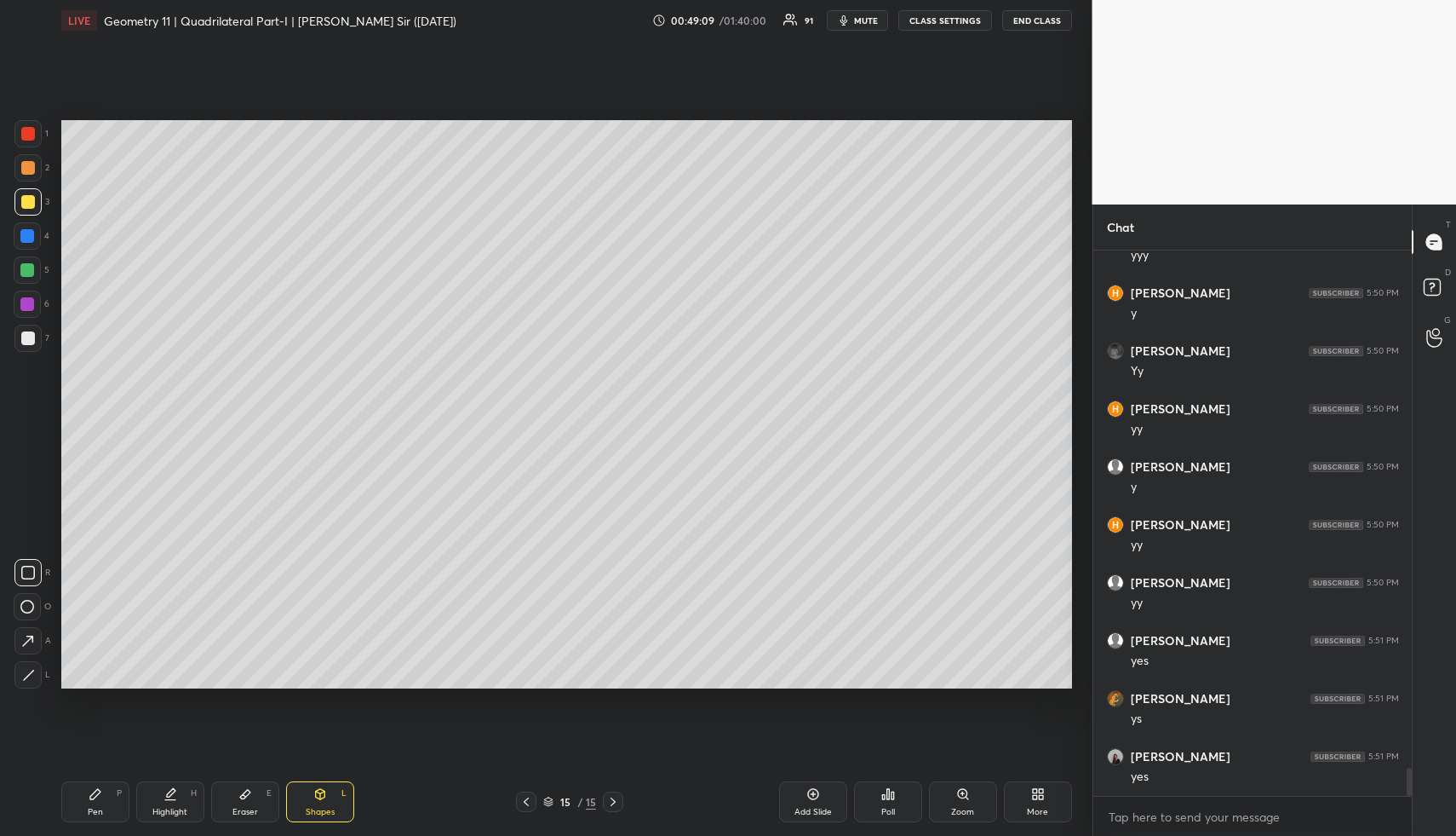
click at [32, 339] on div at bounding box center [28, 339] width 13 height 13
click at [168, 807] on div "Highlight" at bounding box center [169, 811] width 35 height 9
click at [176, 797] on div "Highlight H" at bounding box center [170, 802] width 68 height 41
click at [163, 810] on div "Highlight" at bounding box center [169, 811] width 35 height 9
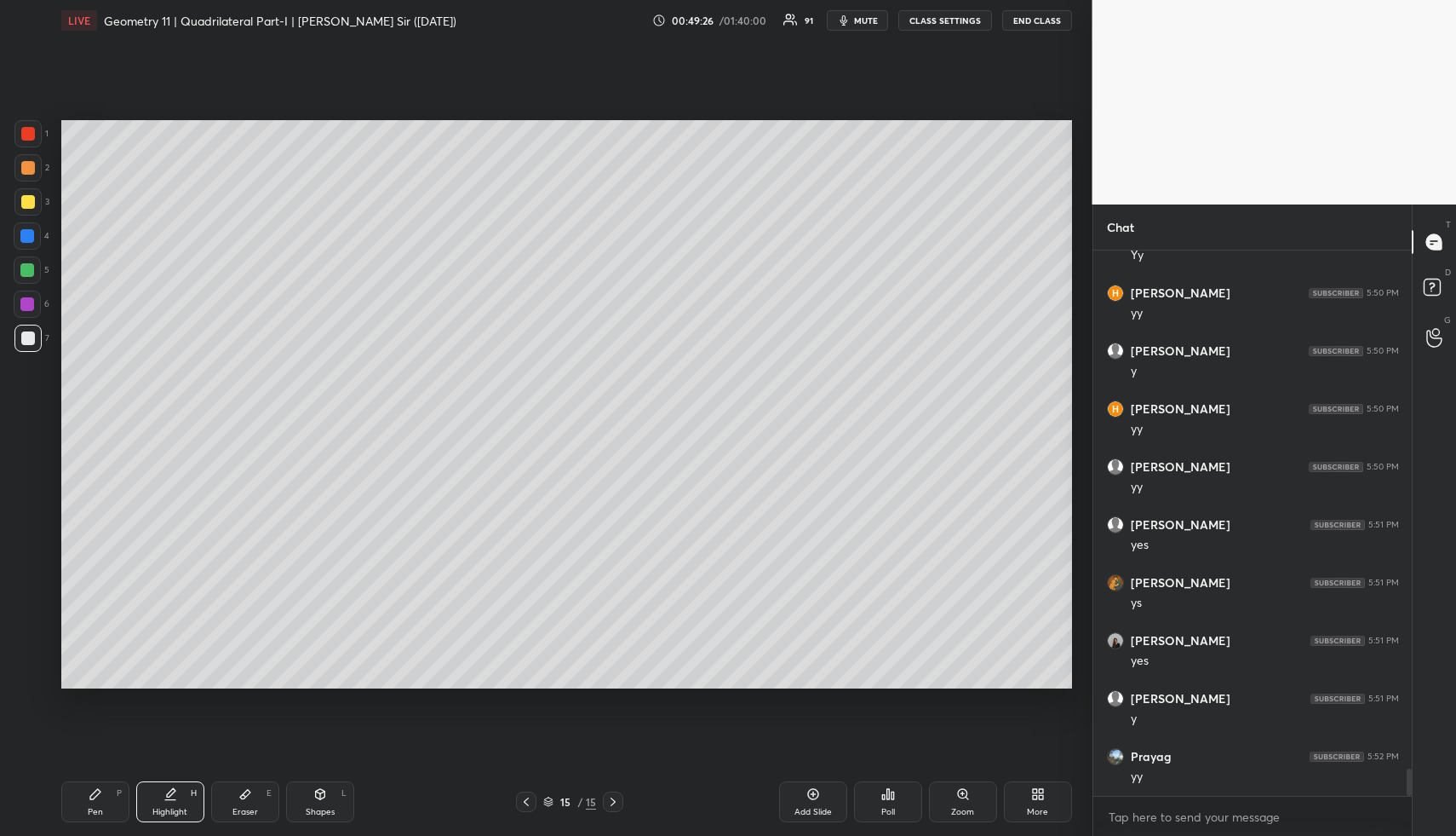
click at [90, 805] on div "Pen P" at bounding box center [95, 802] width 68 height 41
drag, startPoint x: 94, startPoint y: 807, endPoint x: 81, endPoint y: 693, distance: 114.7
click at [93, 805] on div "Pen P" at bounding box center [95, 802] width 68 height 41
click at [28, 233] on div at bounding box center [27, 236] width 13 height 13
drag, startPoint x: 31, startPoint y: 232, endPoint x: 42, endPoint y: 263, distance: 32.9
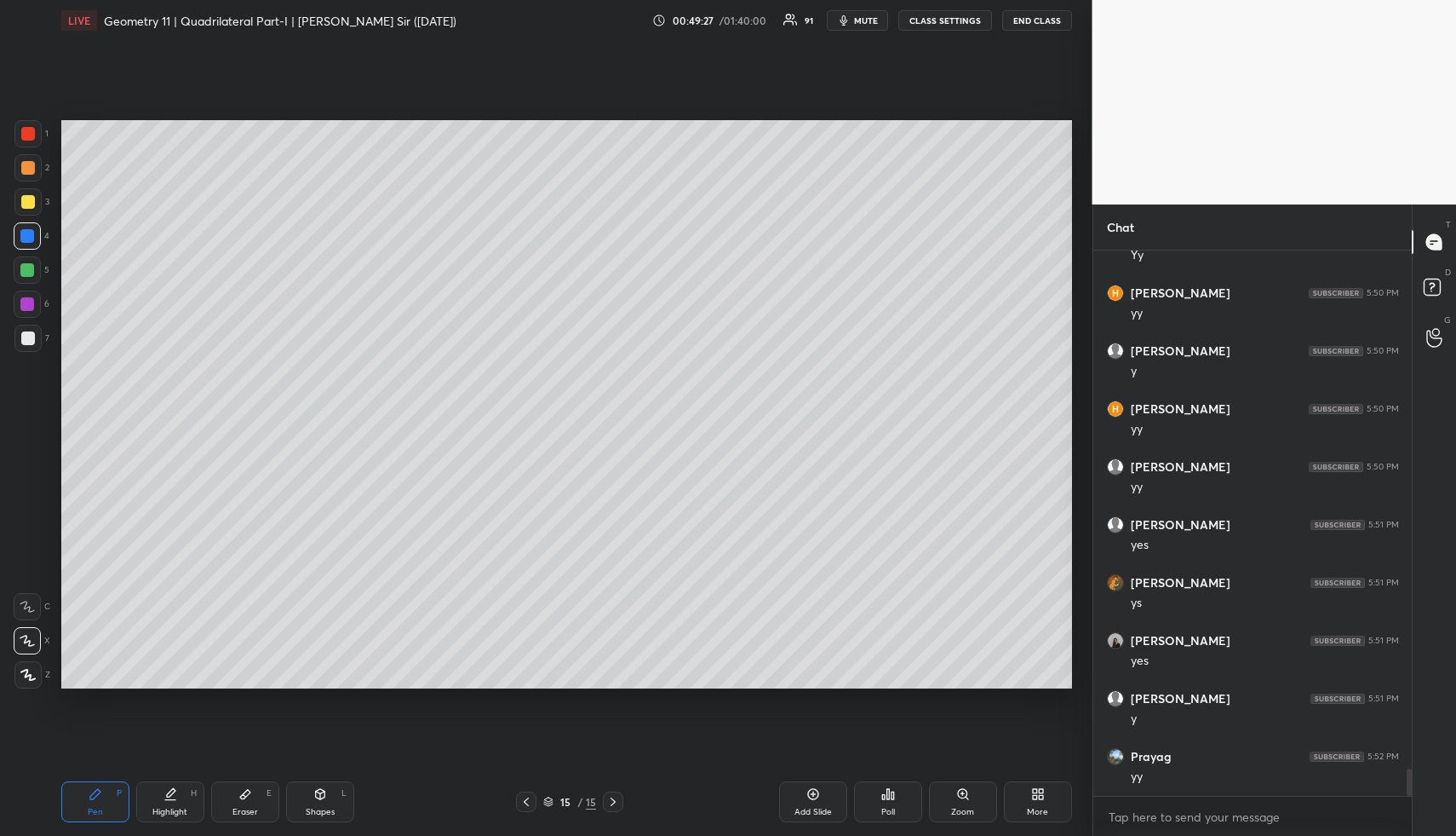
click at [31, 232] on div at bounding box center [27, 236] width 13 height 13
drag, startPoint x: 815, startPoint y: 795, endPoint x: 722, endPoint y: 788, distance: 93.3
click at [815, 795] on icon at bounding box center [814, 794] width 13 height 13
click at [317, 798] on icon at bounding box center [320, 794] width 13 height 13
click at [26, 270] on div at bounding box center [27, 270] width 13 height 13
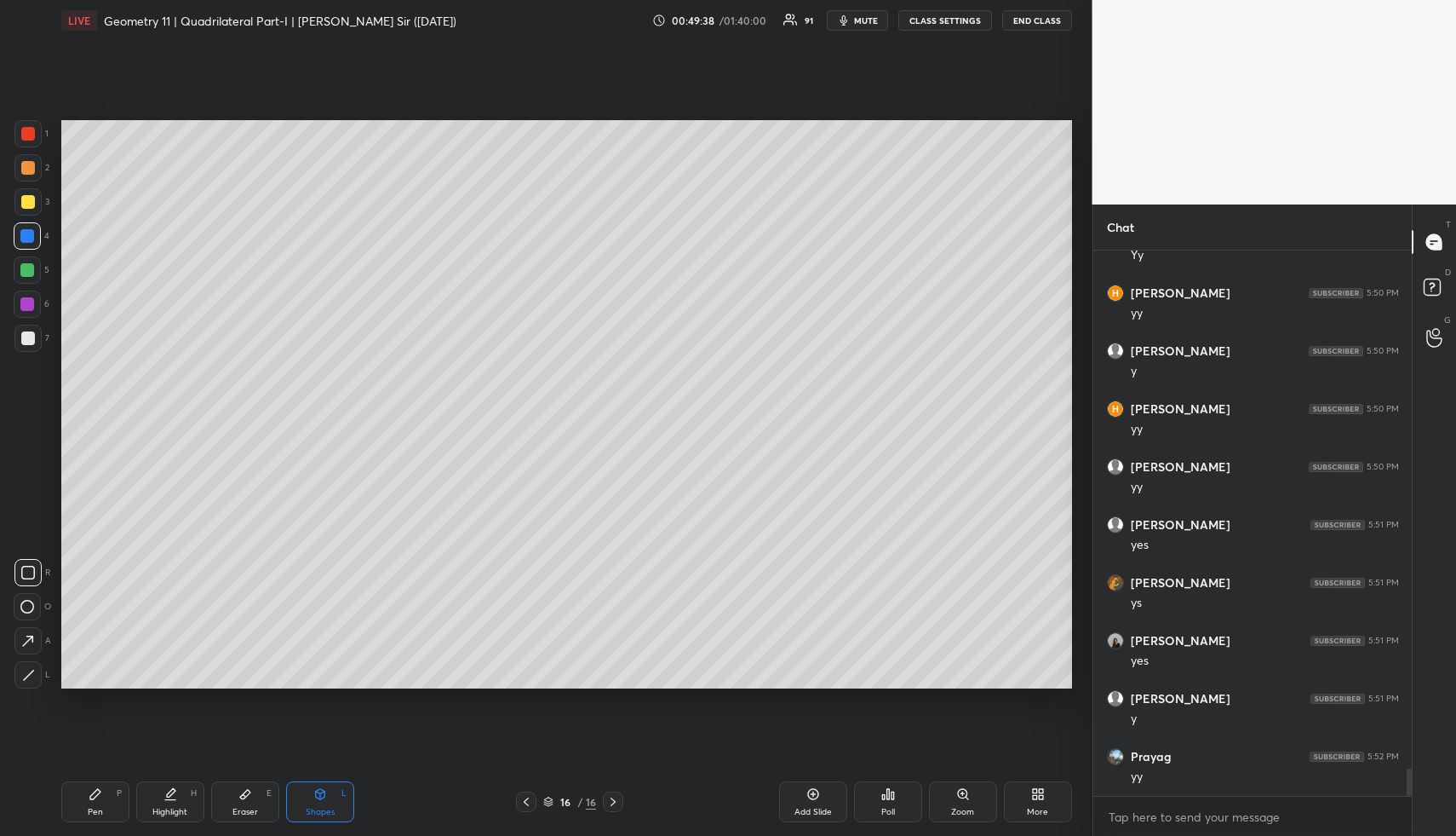
click at [26, 270] on div at bounding box center [27, 270] width 13 height 13
drag, startPoint x: 88, startPoint y: 829, endPoint x: 49, endPoint y: 604, distance: 228.4
click at [87, 825] on div "Pen P Highlight H Eraser E Shapes L 16 / 16 Add Slide Poll Zoom More" at bounding box center [566, 802] width 1011 height 68
click at [30, 338] on div at bounding box center [28, 339] width 13 height 13
click at [103, 815] on div "Pen P" at bounding box center [95, 802] width 68 height 41
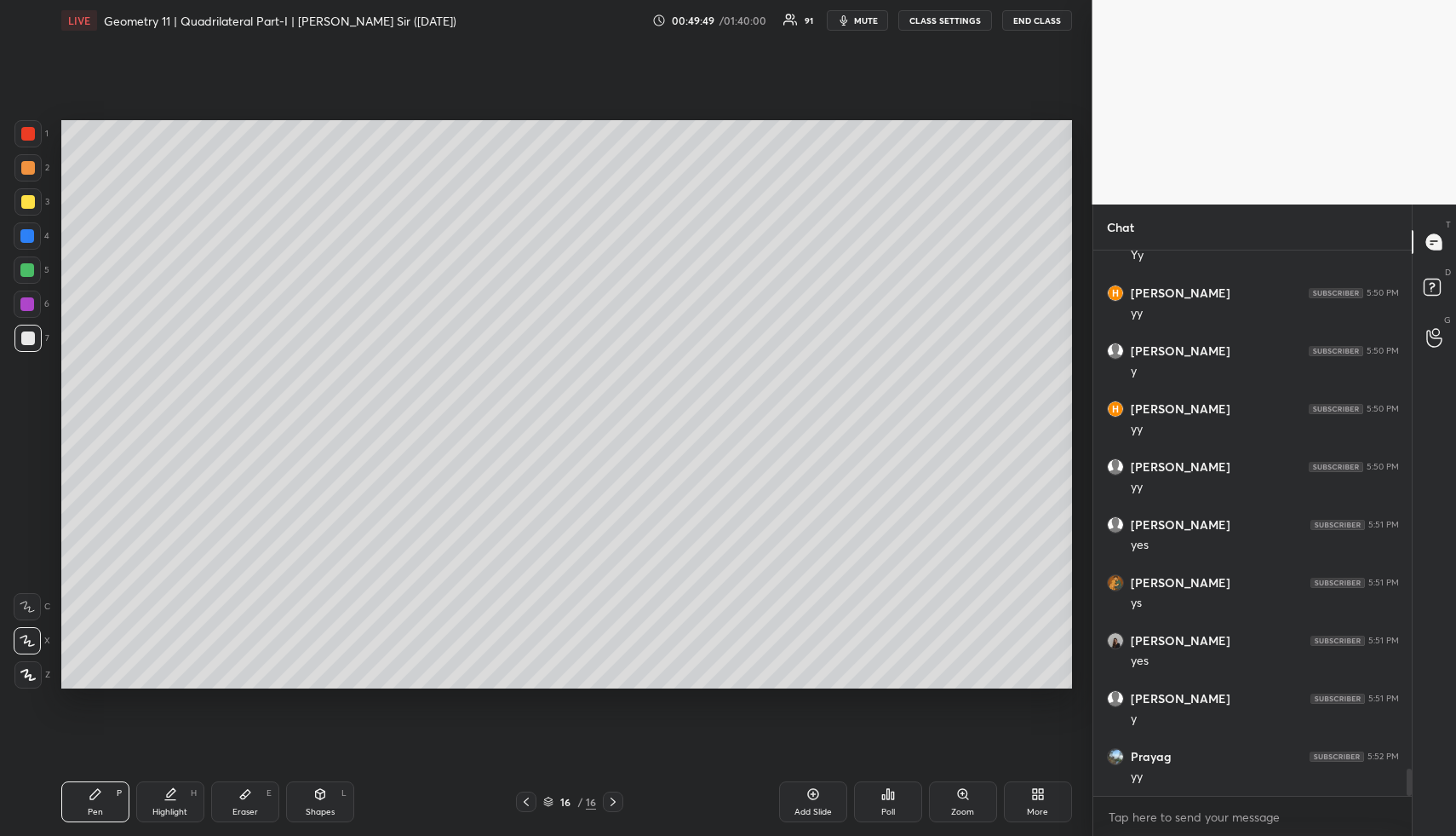
click at [332, 778] on div "Pen P Highlight H Eraser E Shapes L 16 / 16 Add Slide Poll Zoom More" at bounding box center [566, 802] width 1011 height 68
click at [329, 791] on div "Shapes L" at bounding box center [319, 802] width 68 height 41
drag, startPoint x: 17, startPoint y: 167, endPoint x: 11, endPoint y: 263, distance: 96.2
click at [15, 167] on div at bounding box center [28, 167] width 28 height 28
click at [30, 683] on div at bounding box center [28, 674] width 28 height 28
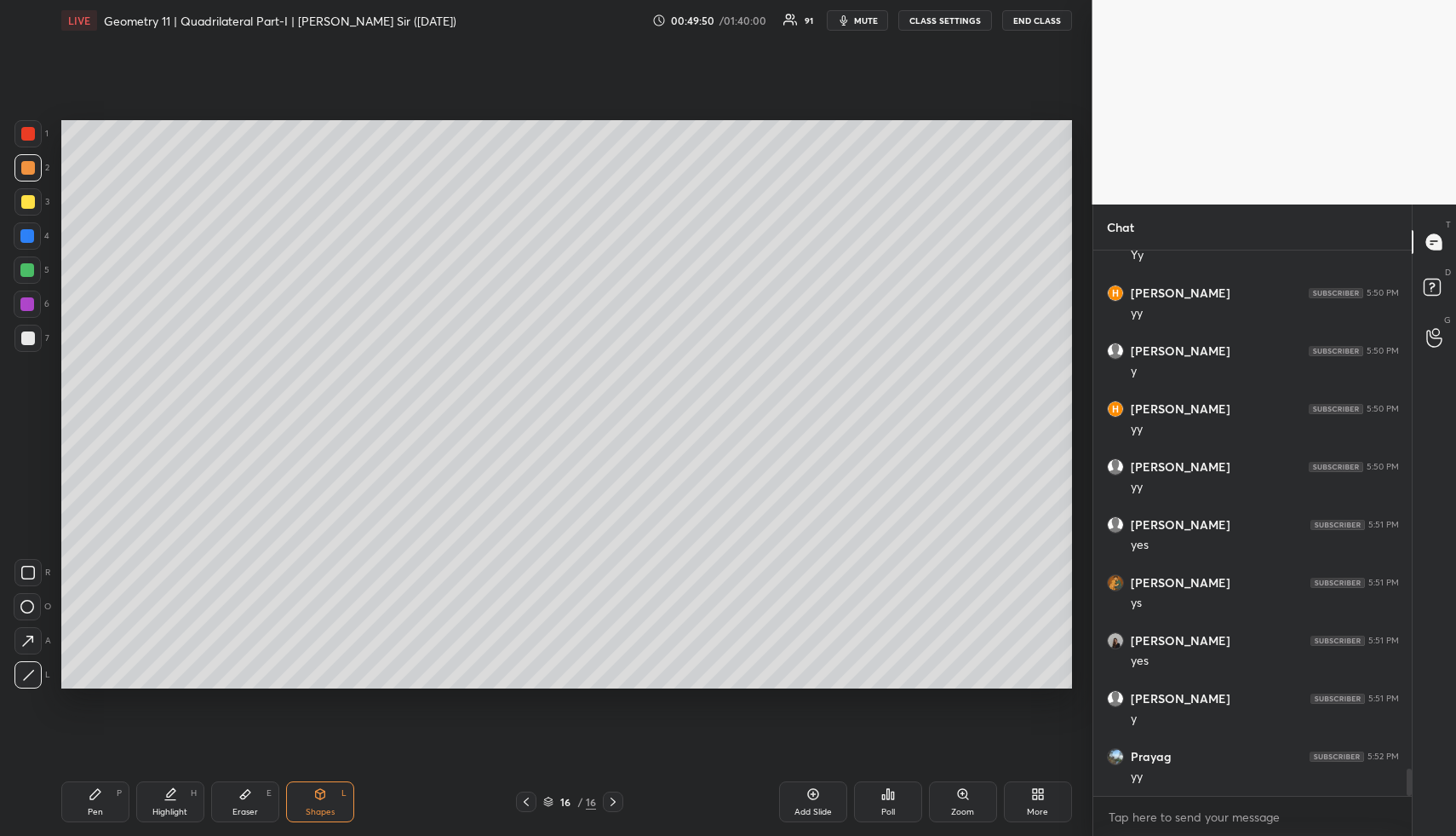
drag, startPoint x: 30, startPoint y: 683, endPoint x: 54, endPoint y: 628, distance: 60.0
click at [30, 683] on div at bounding box center [28, 674] width 28 height 28
click at [31, 338] on div at bounding box center [28, 339] width 13 height 13
drag, startPoint x: 31, startPoint y: 338, endPoint x: 54, endPoint y: 308, distance: 37.8
click at [31, 338] on div at bounding box center [28, 339] width 13 height 13
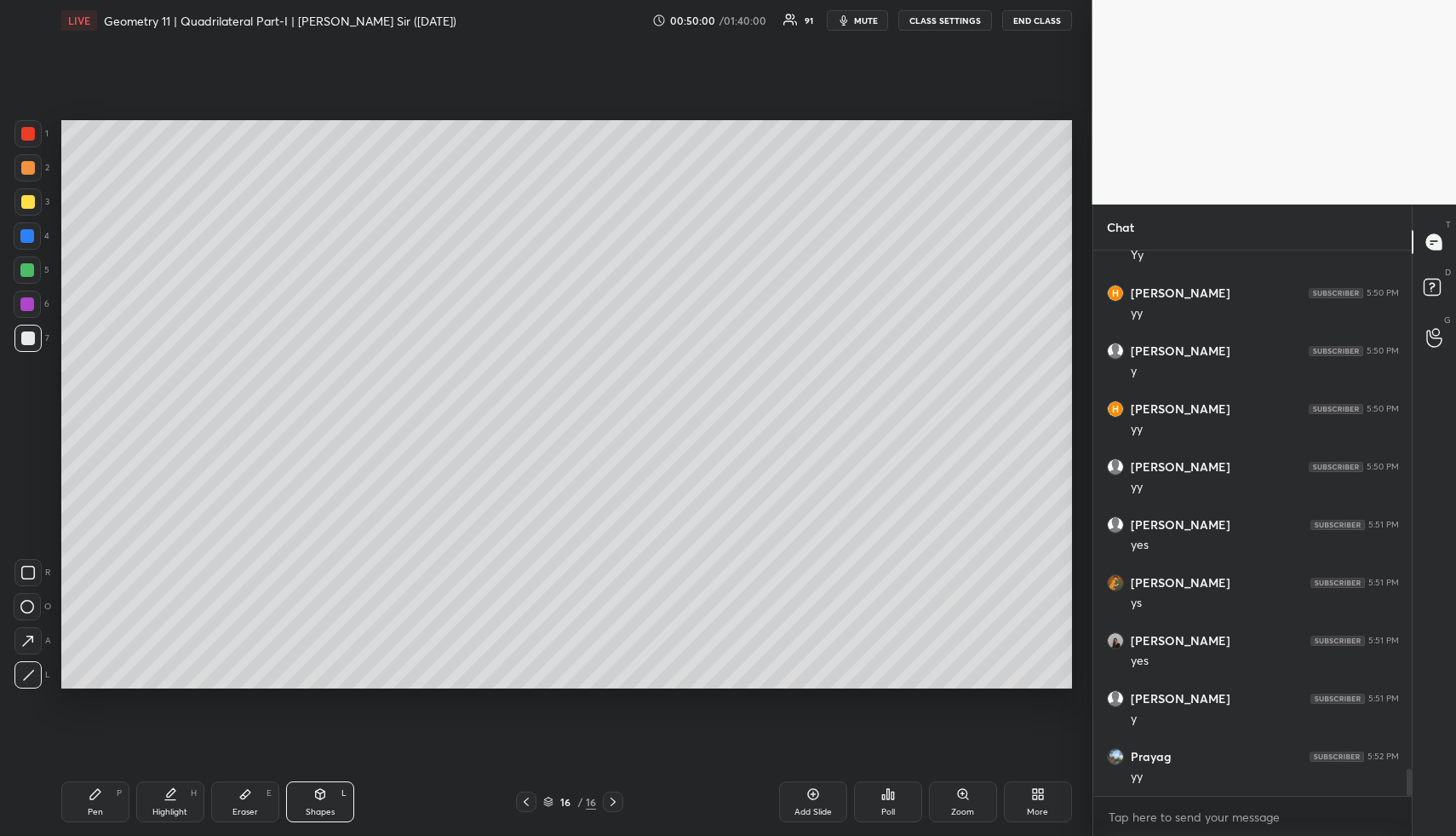
drag, startPoint x: 183, startPoint y: 793, endPoint x: 192, endPoint y: 761, distance: 33.2
click at [182, 793] on div "Highlight H" at bounding box center [170, 802] width 68 height 41
click at [113, 799] on div "Pen P" at bounding box center [95, 802] width 68 height 41
click at [33, 234] on div at bounding box center [27, 236] width 13 height 13
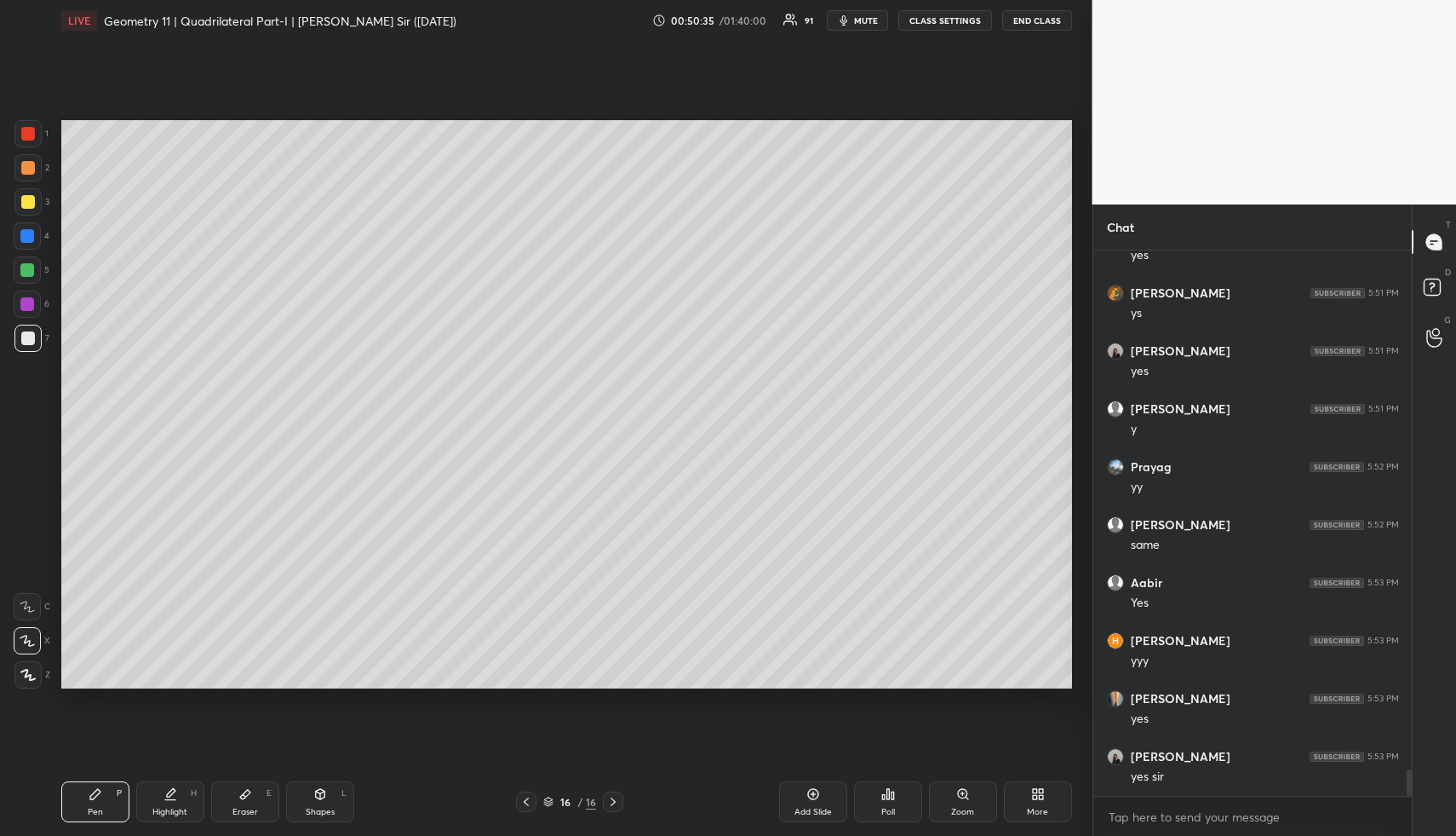
drag, startPoint x: 33, startPoint y: 234, endPoint x: 59, endPoint y: 221, distance: 29.1
click at [33, 234] on div at bounding box center [27, 236] width 13 height 13
click at [33, 302] on div at bounding box center [27, 304] width 13 height 13
click at [33, 229] on div at bounding box center [27, 235] width 28 height 28
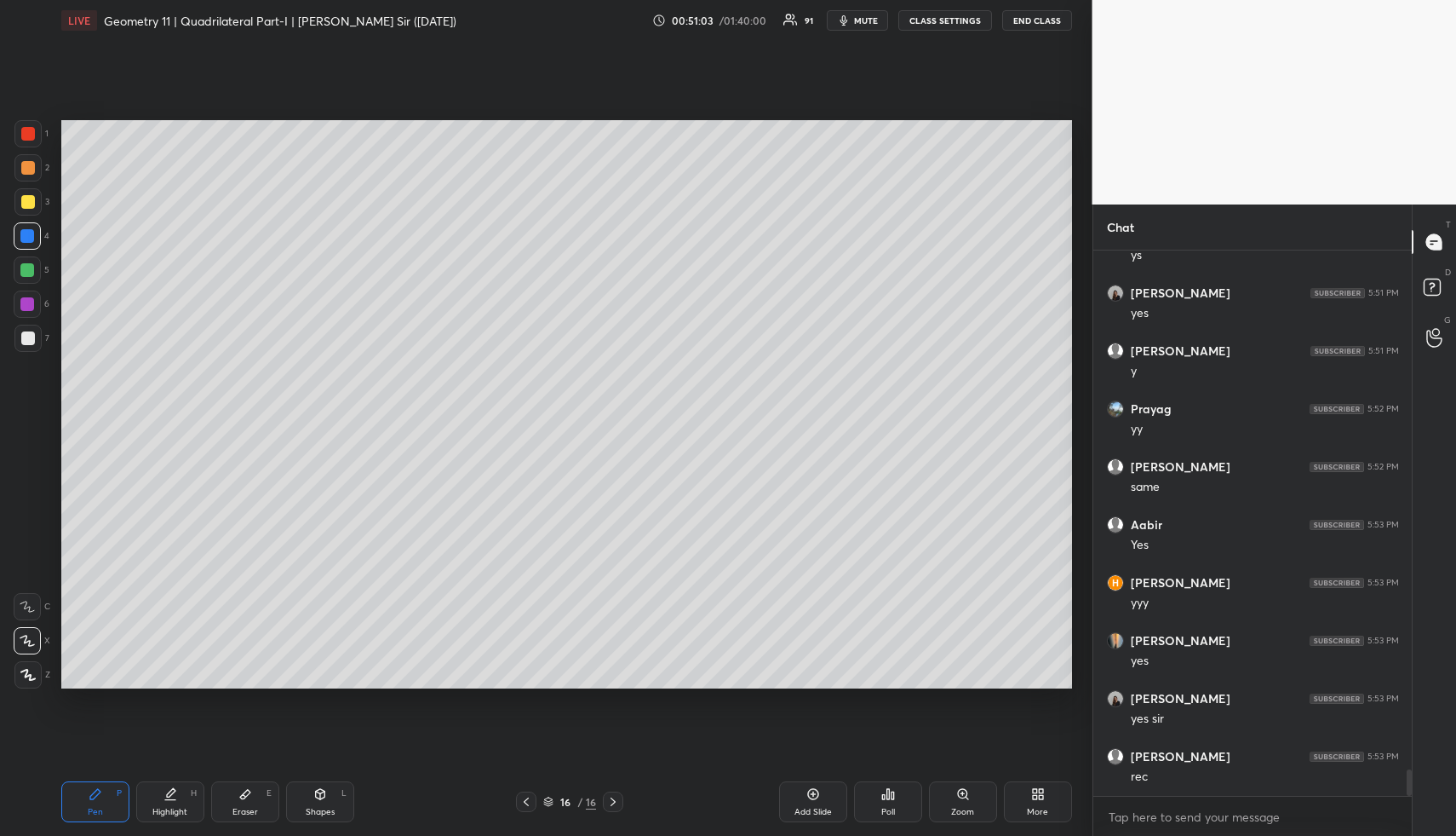
drag, startPoint x: 31, startPoint y: 204, endPoint x: 51, endPoint y: 216, distance: 23.3
click at [31, 204] on div at bounding box center [28, 202] width 13 height 13
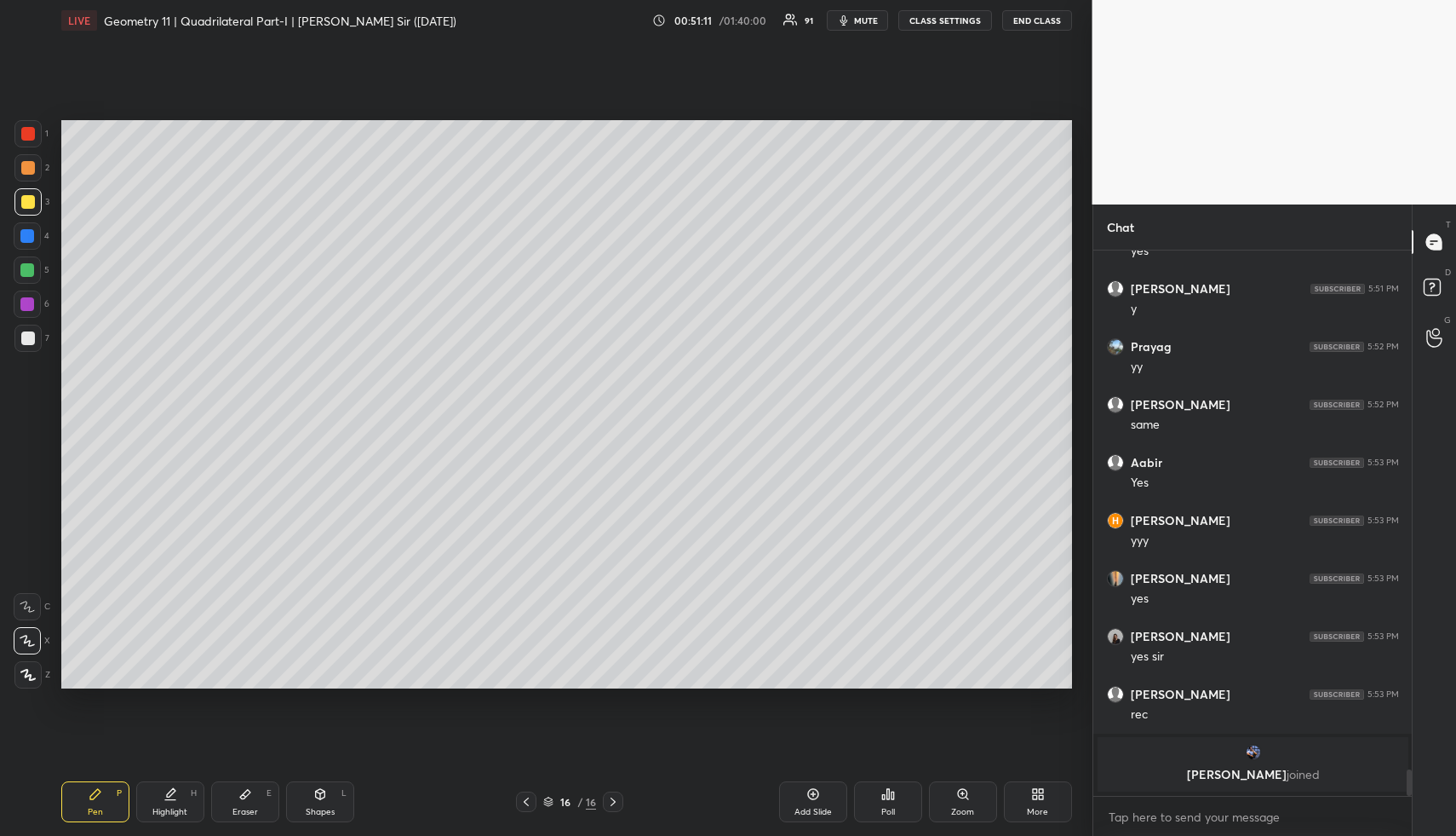
click at [312, 799] on div "Shapes L" at bounding box center [319, 802] width 68 height 41
drag, startPoint x: 30, startPoint y: 332, endPoint x: 45, endPoint y: 339, distance: 16.6
click at [28, 336] on div at bounding box center [28, 339] width 13 height 13
drag, startPoint x: 180, startPoint y: 786, endPoint x: 269, endPoint y: 698, distance: 125.2
click at [176, 790] on div "Highlight H" at bounding box center [170, 802] width 68 height 41
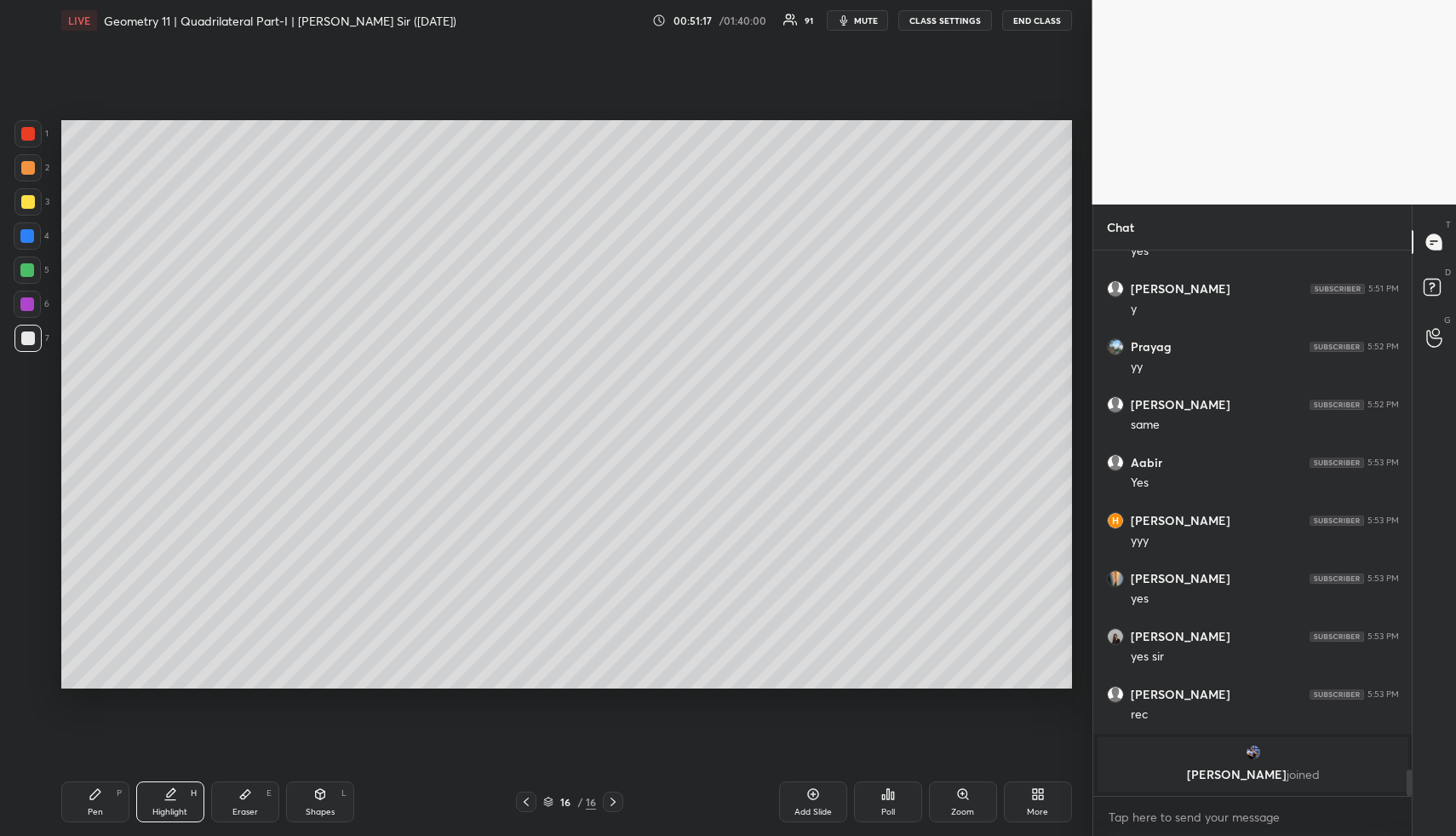
click at [94, 811] on div "Pen" at bounding box center [96, 811] width 15 height 9
click at [95, 801] on div "Pen P" at bounding box center [95, 802] width 68 height 41
click at [31, 170] on div at bounding box center [28, 167] width 13 height 13
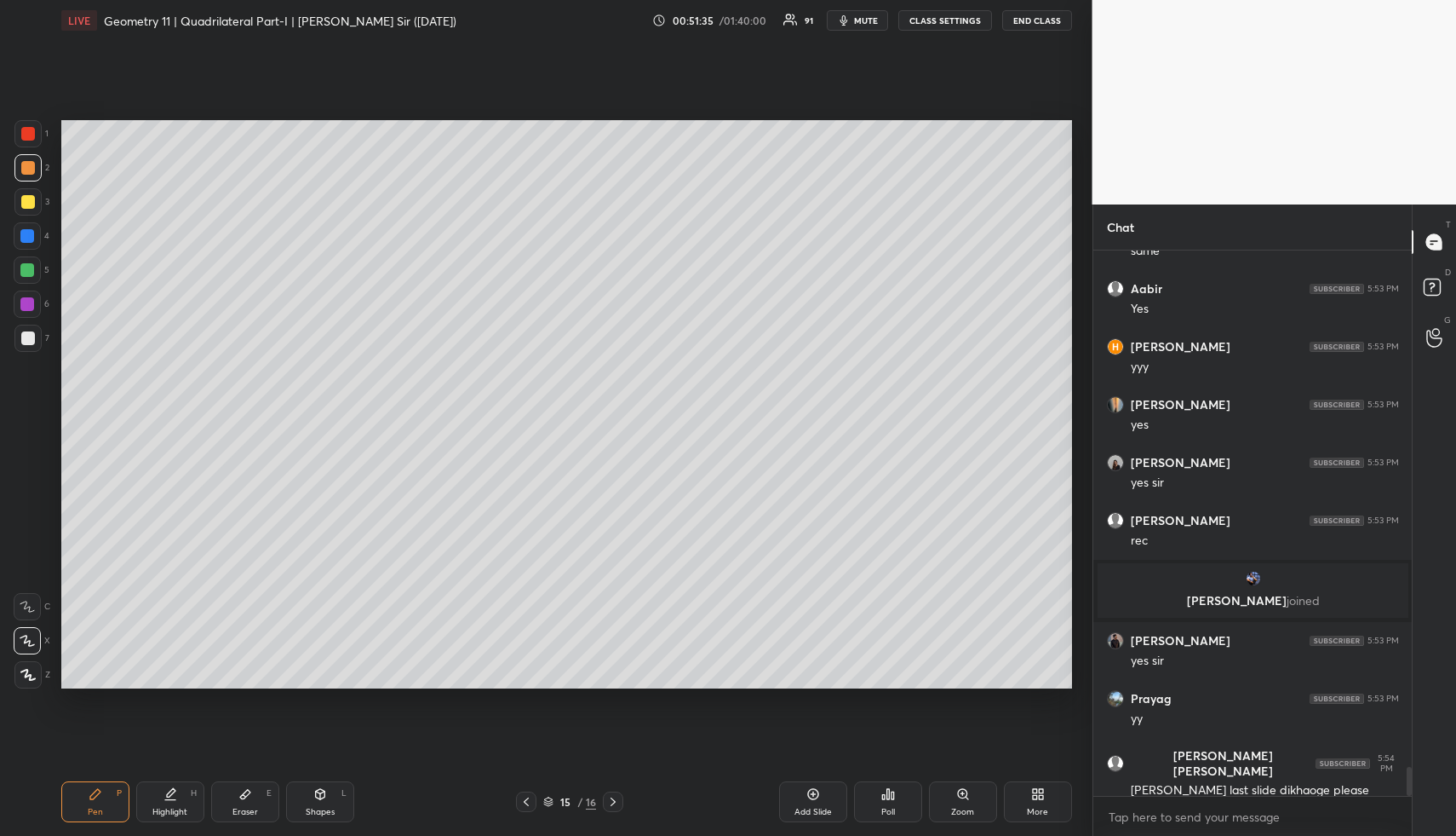
scroll to position [9854, 0]
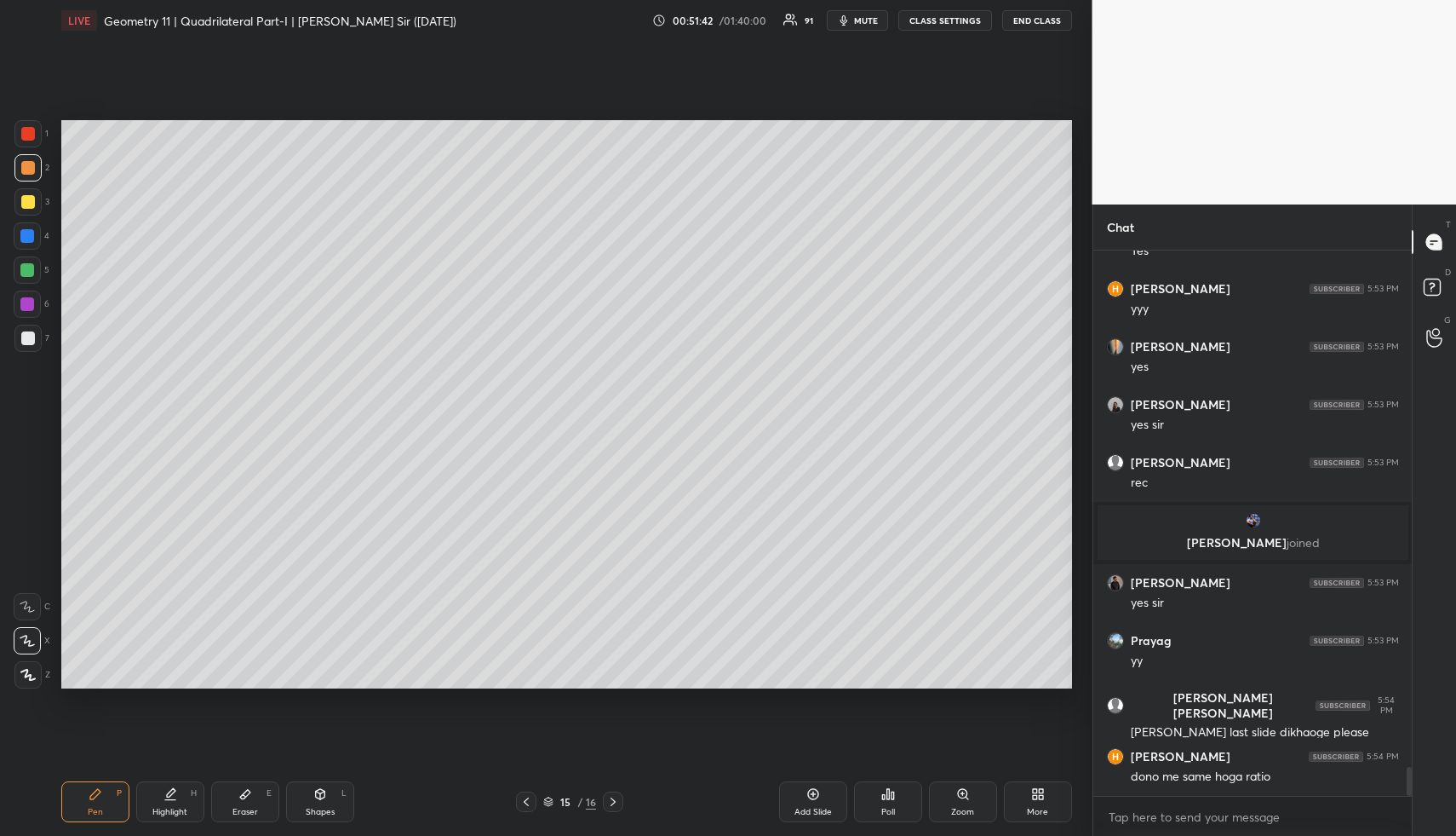
click at [180, 796] on div "Highlight H" at bounding box center [170, 802] width 68 height 41
click at [181, 799] on div "Highlight H" at bounding box center [170, 802] width 68 height 41
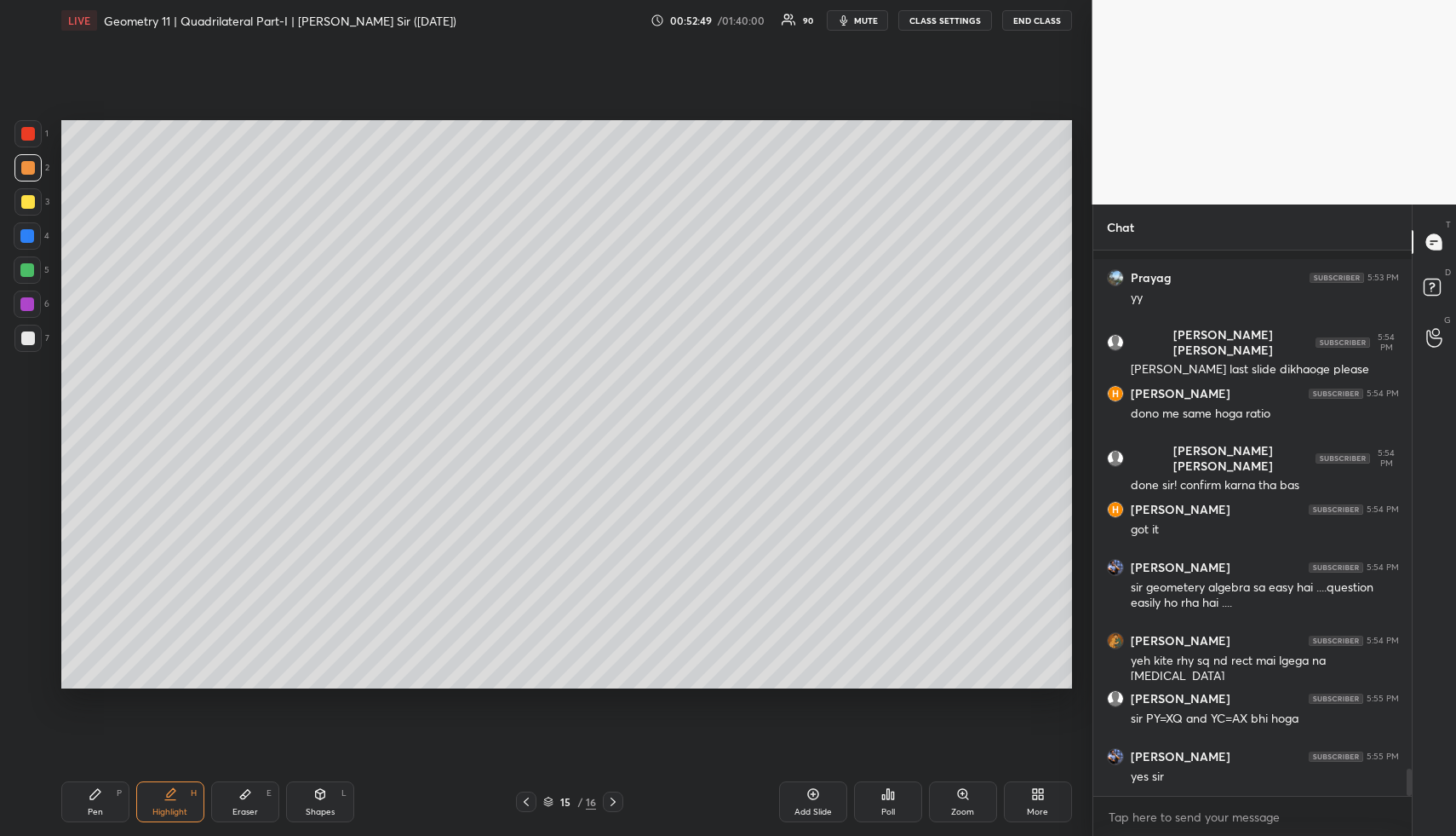
scroll to position [10290, 0]
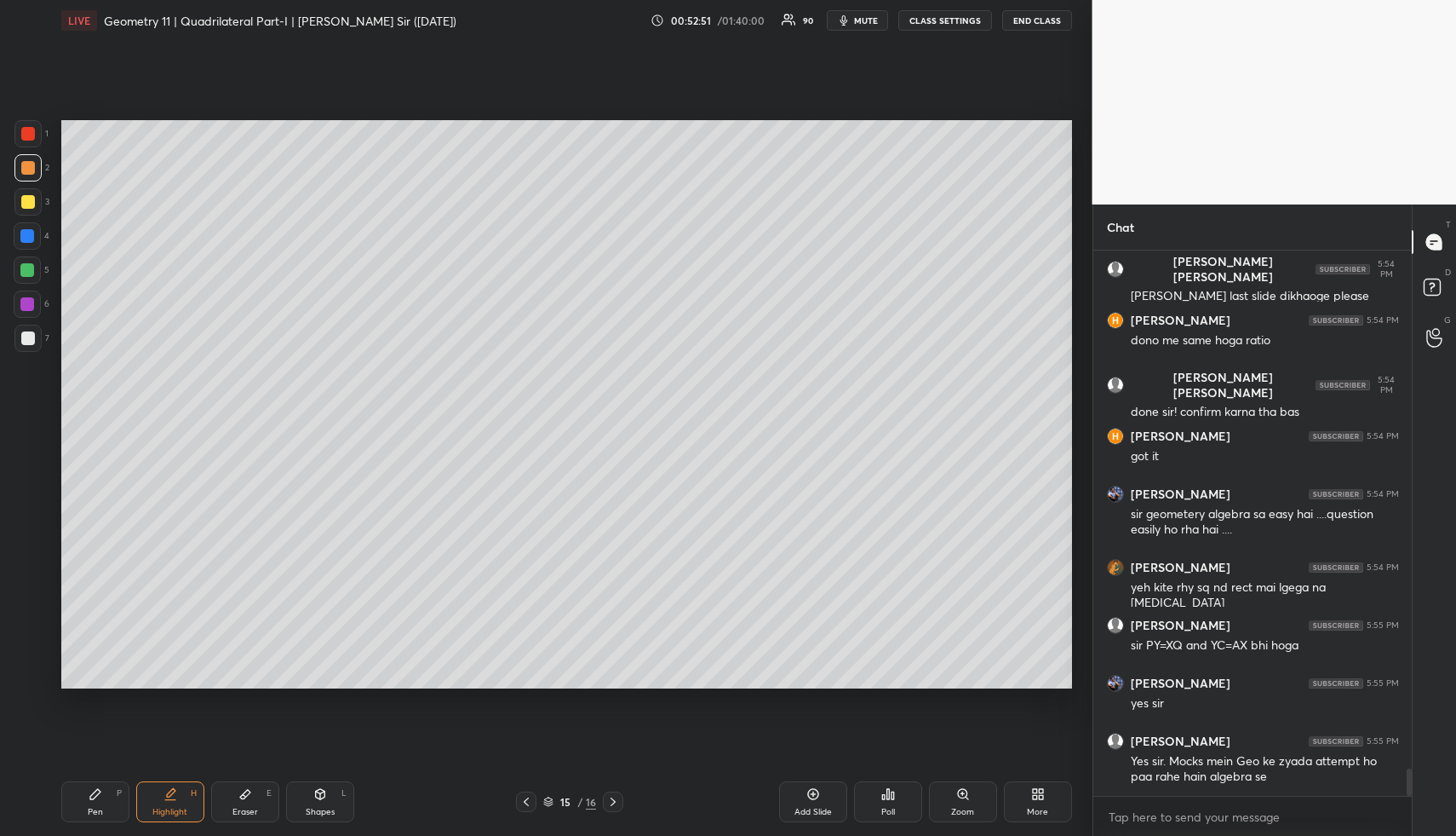
click at [177, 809] on div "Pen P Highlight H Eraser E Shapes L 15 / 16 Add Slide Poll Zoom More" at bounding box center [566, 802] width 1011 height 68
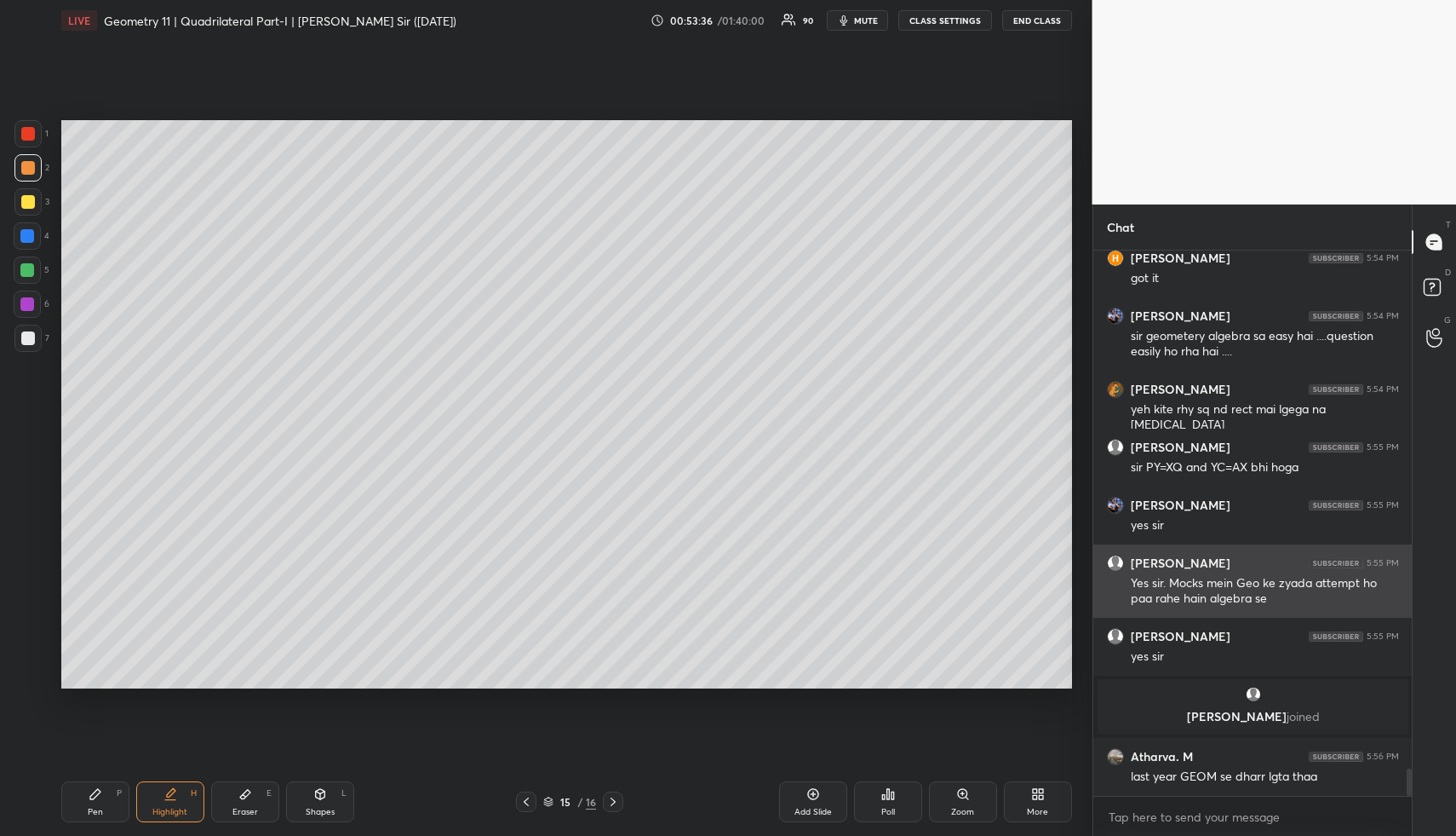
scroll to position [10327, 0]
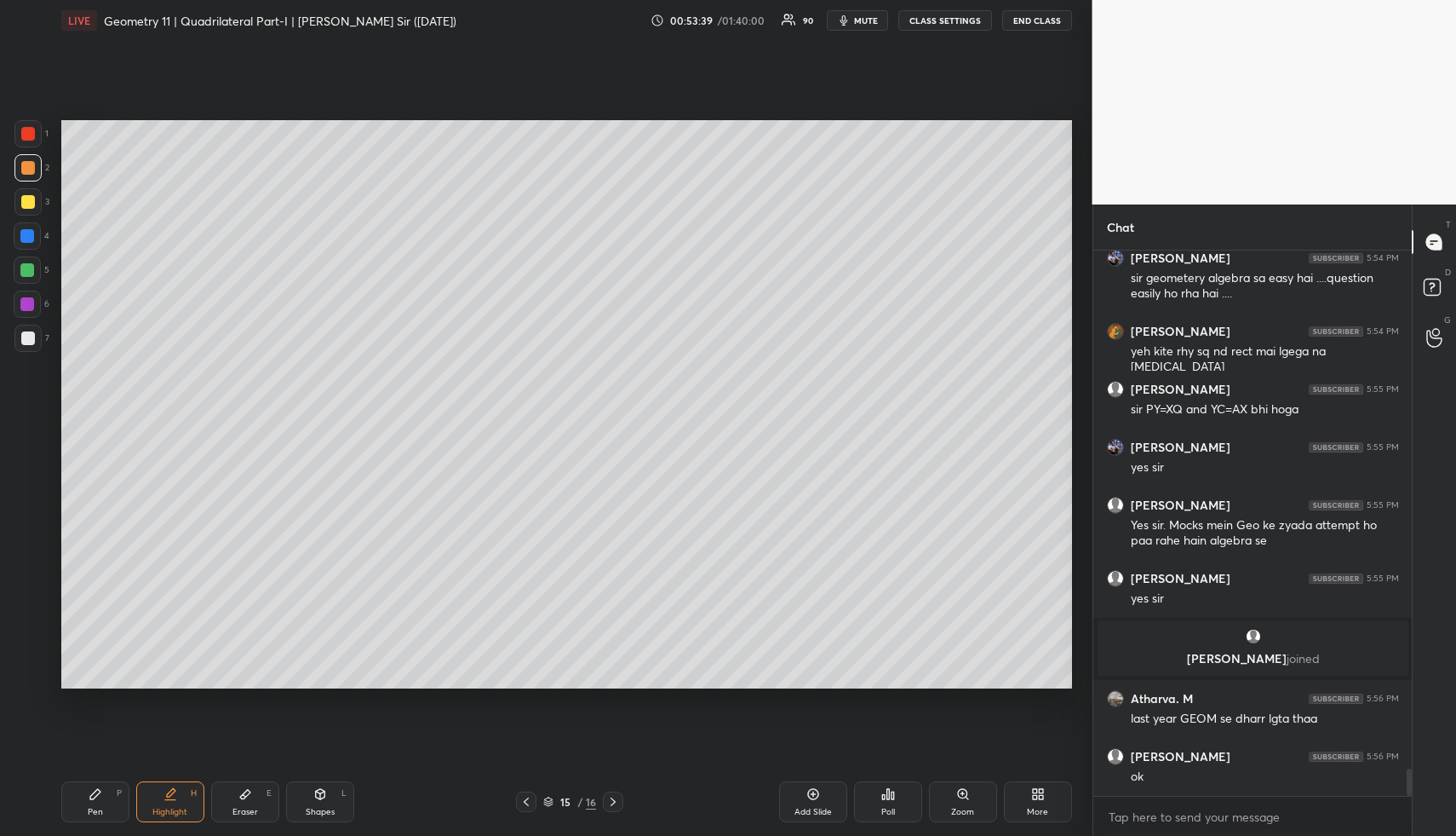
click at [182, 795] on div "Highlight H" at bounding box center [170, 802] width 68 height 41
click at [184, 801] on div "Highlight H" at bounding box center [170, 802] width 68 height 41
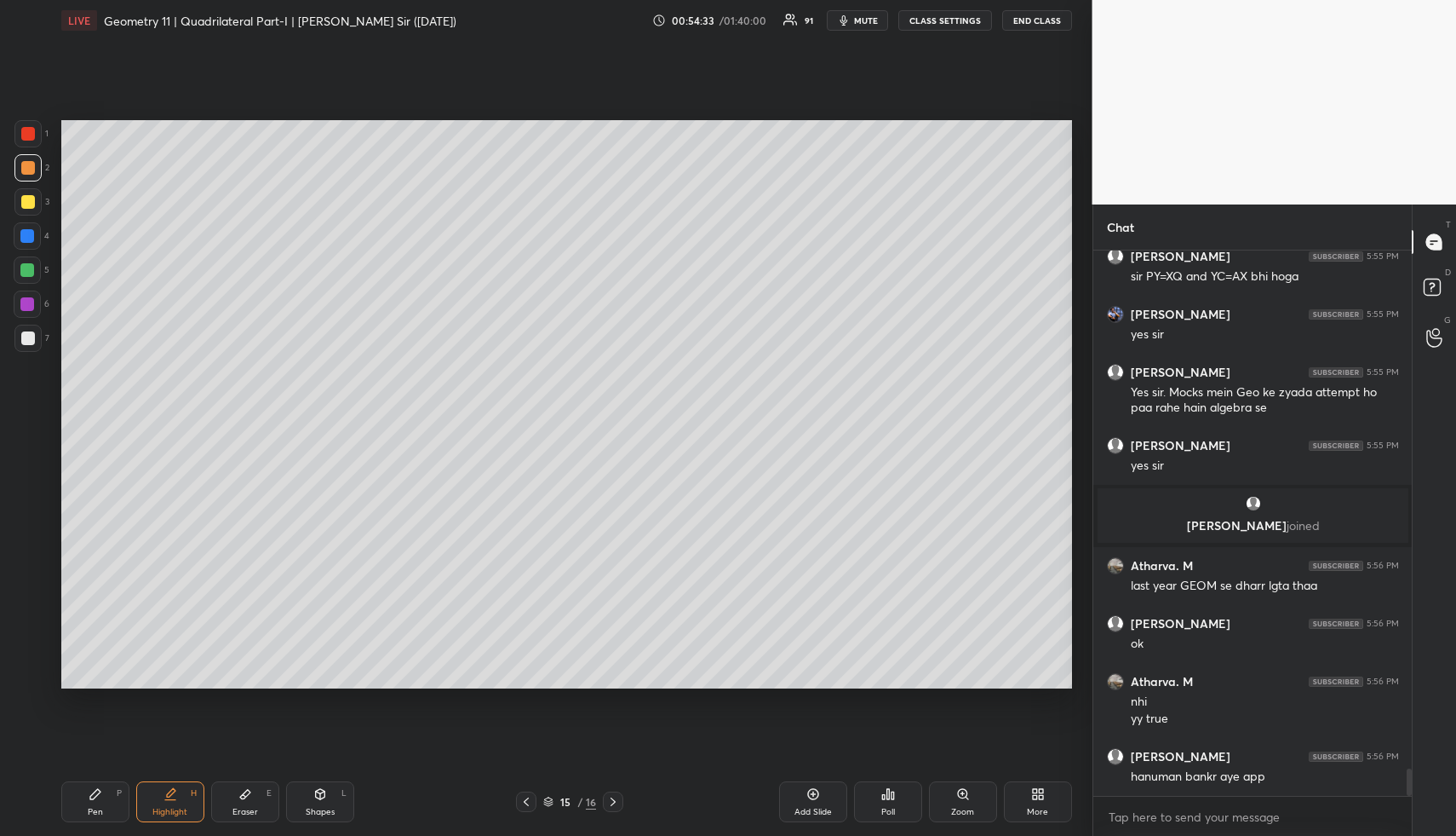
scroll to position [10518, 0]
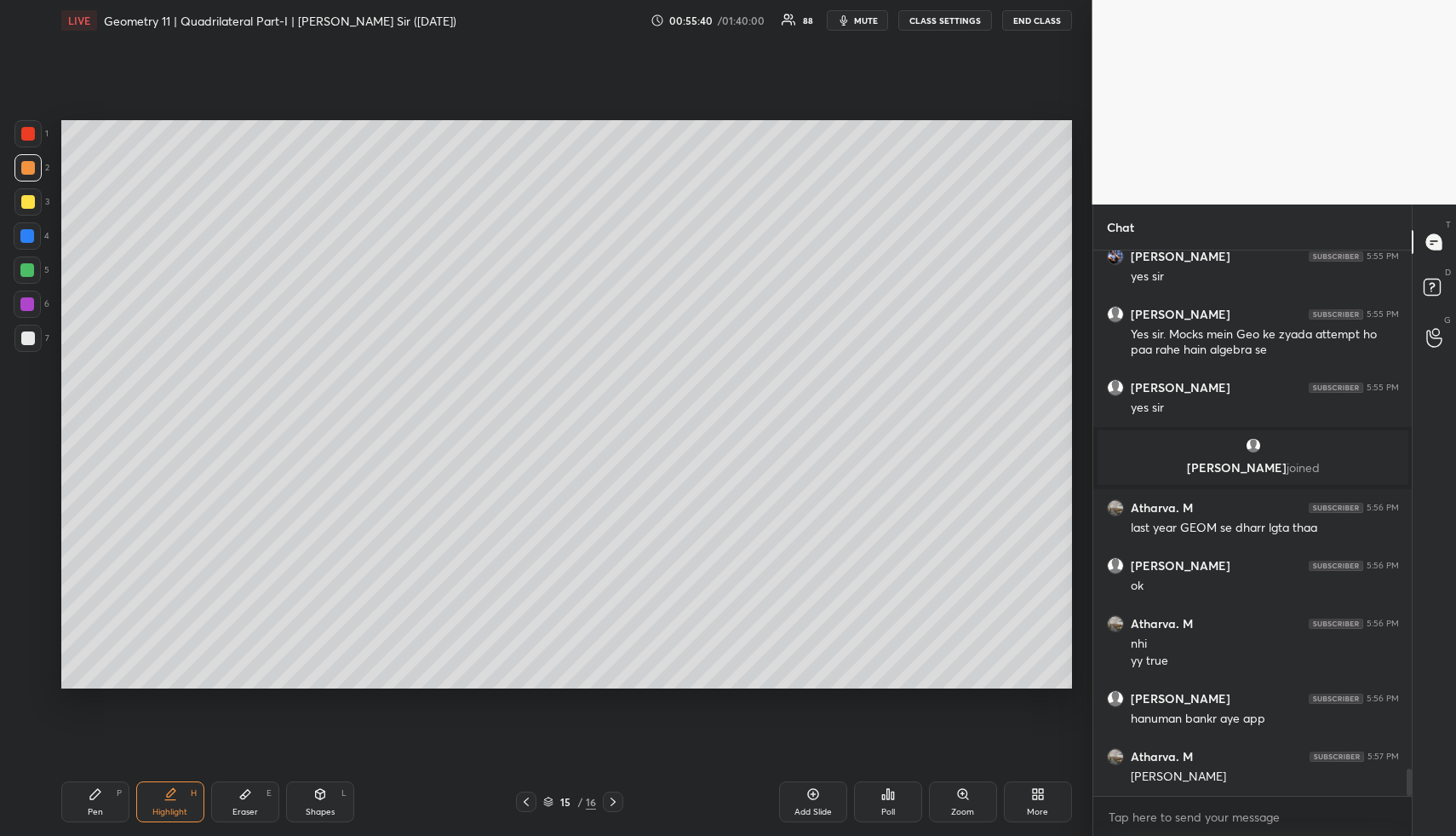
click at [616, 802] on icon at bounding box center [613, 802] width 13 height 13
click at [813, 794] on icon at bounding box center [813, 794] width 5 height 5
click at [335, 814] on div "Shapes L" at bounding box center [319, 802] width 68 height 41
click at [33, 204] on div at bounding box center [28, 202] width 13 height 13
drag, startPoint x: 33, startPoint y: 204, endPoint x: 55, endPoint y: 221, distance: 27.8
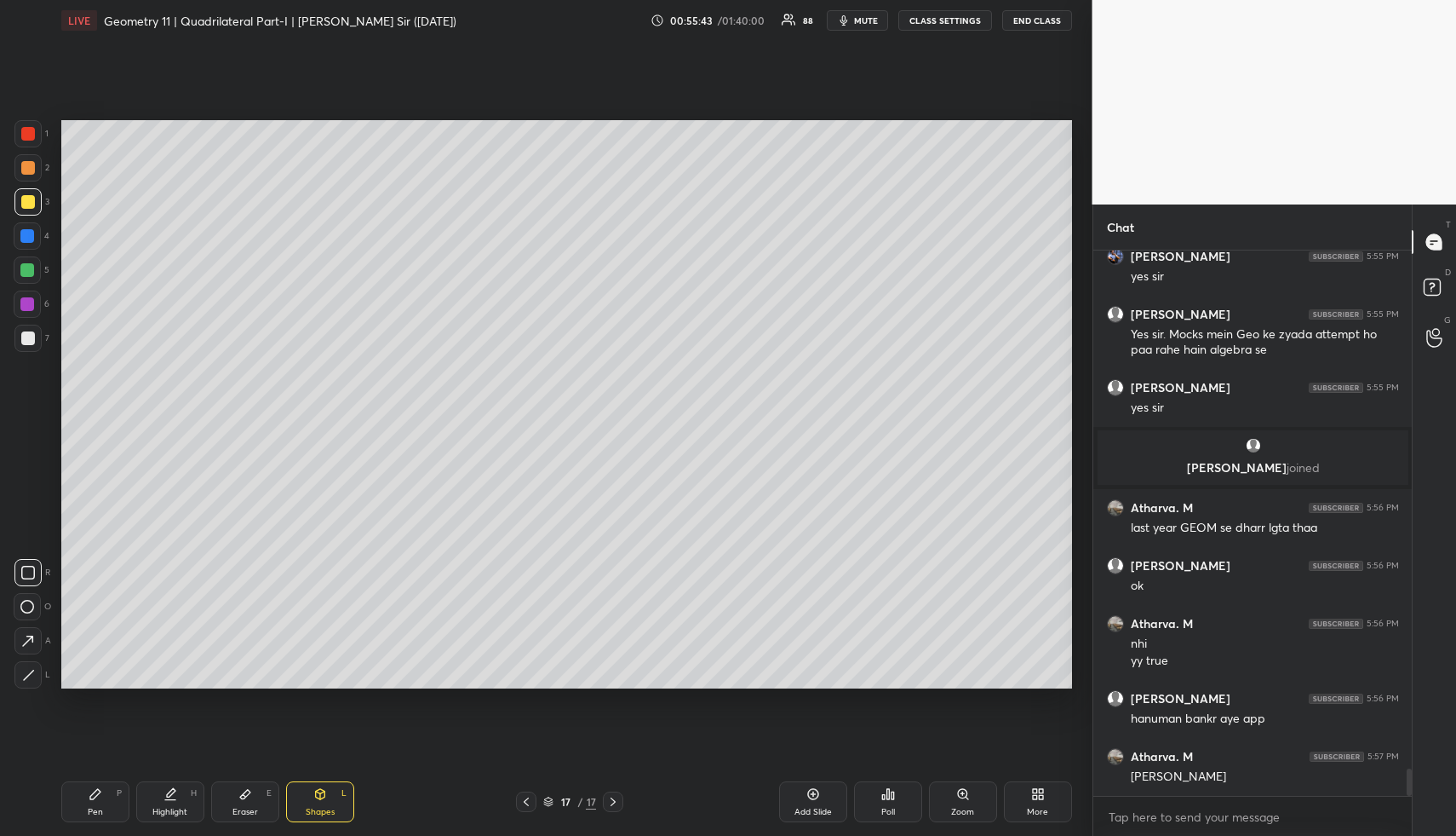
click at [33, 204] on div at bounding box center [28, 202] width 13 height 13
click at [24, 264] on div at bounding box center [27, 270] width 13 height 13
drag, startPoint x: 24, startPoint y: 264, endPoint x: 54, endPoint y: 234, distance: 42.4
click at [24, 264] on div at bounding box center [27, 270] width 13 height 13
drag, startPoint x: 28, startPoint y: 235, endPoint x: 26, endPoint y: 277, distance: 42.0
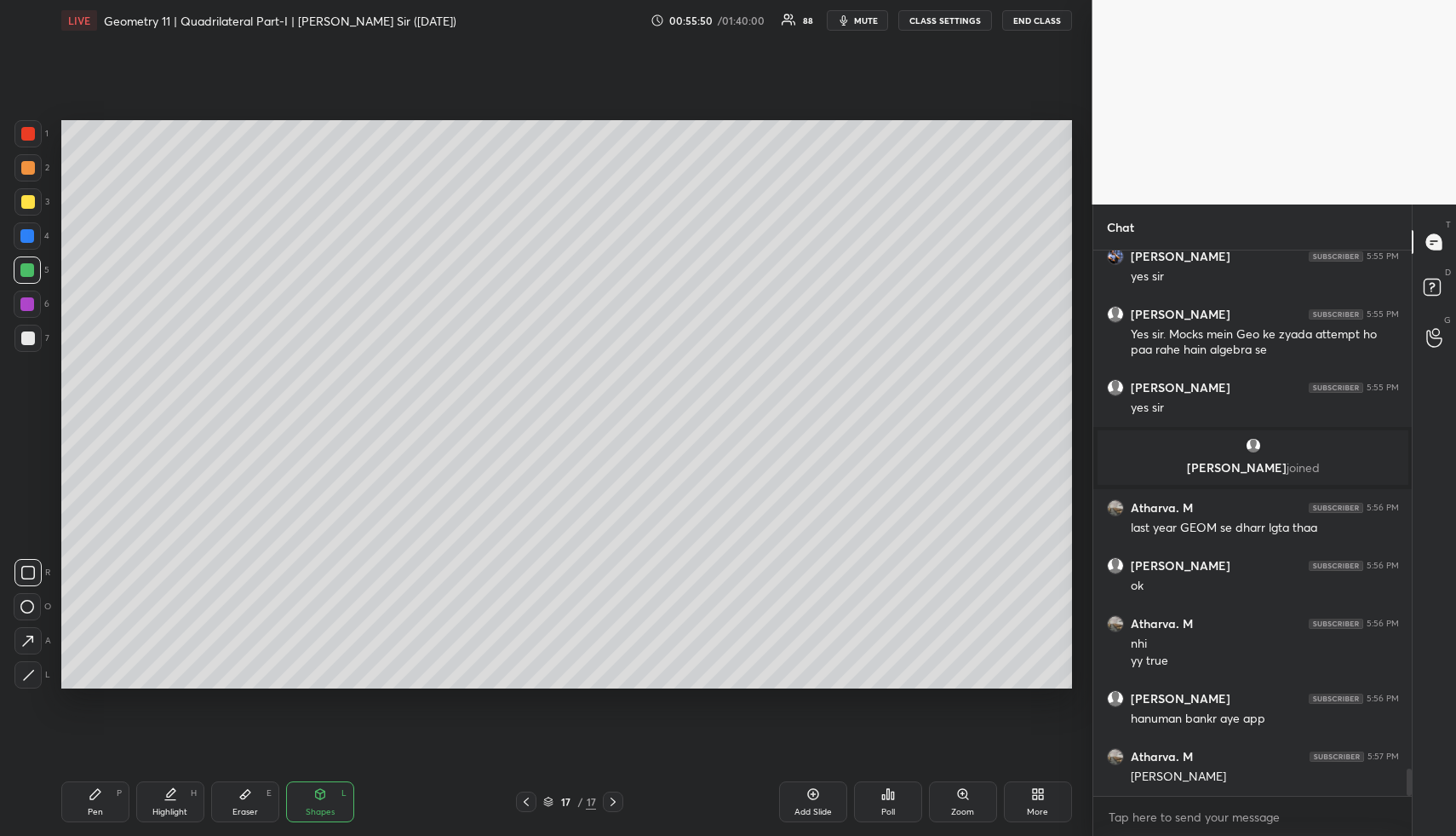
click at [28, 235] on div at bounding box center [27, 236] width 13 height 13
click at [33, 679] on div at bounding box center [28, 674] width 28 height 28
drag, startPoint x: 28, startPoint y: 172, endPoint x: 31, endPoint y: 199, distance: 27.2
click at [28, 176] on div at bounding box center [28, 167] width 28 height 28
click at [87, 811] on div "Pen P" at bounding box center [95, 802] width 68 height 41
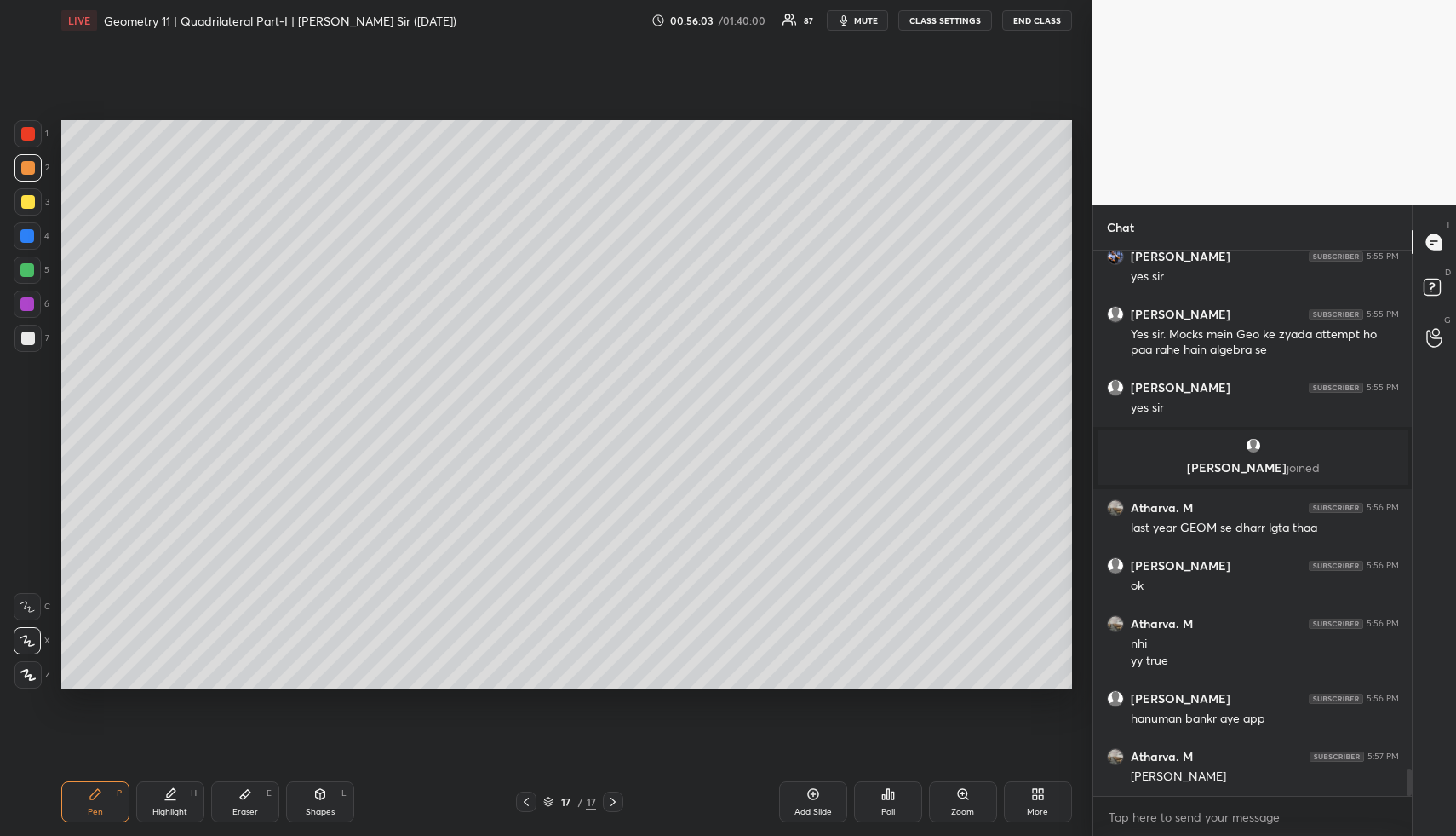
click at [337, 796] on div "Shapes L" at bounding box center [319, 802] width 68 height 41
drag, startPoint x: 29, startPoint y: 171, endPoint x: 28, endPoint y: 339, distance: 168.0
click at [29, 171] on div at bounding box center [28, 167] width 13 height 13
click at [32, 562] on div at bounding box center [28, 572] width 28 height 28
click at [187, 797] on div "Highlight H" at bounding box center [170, 802] width 68 height 41
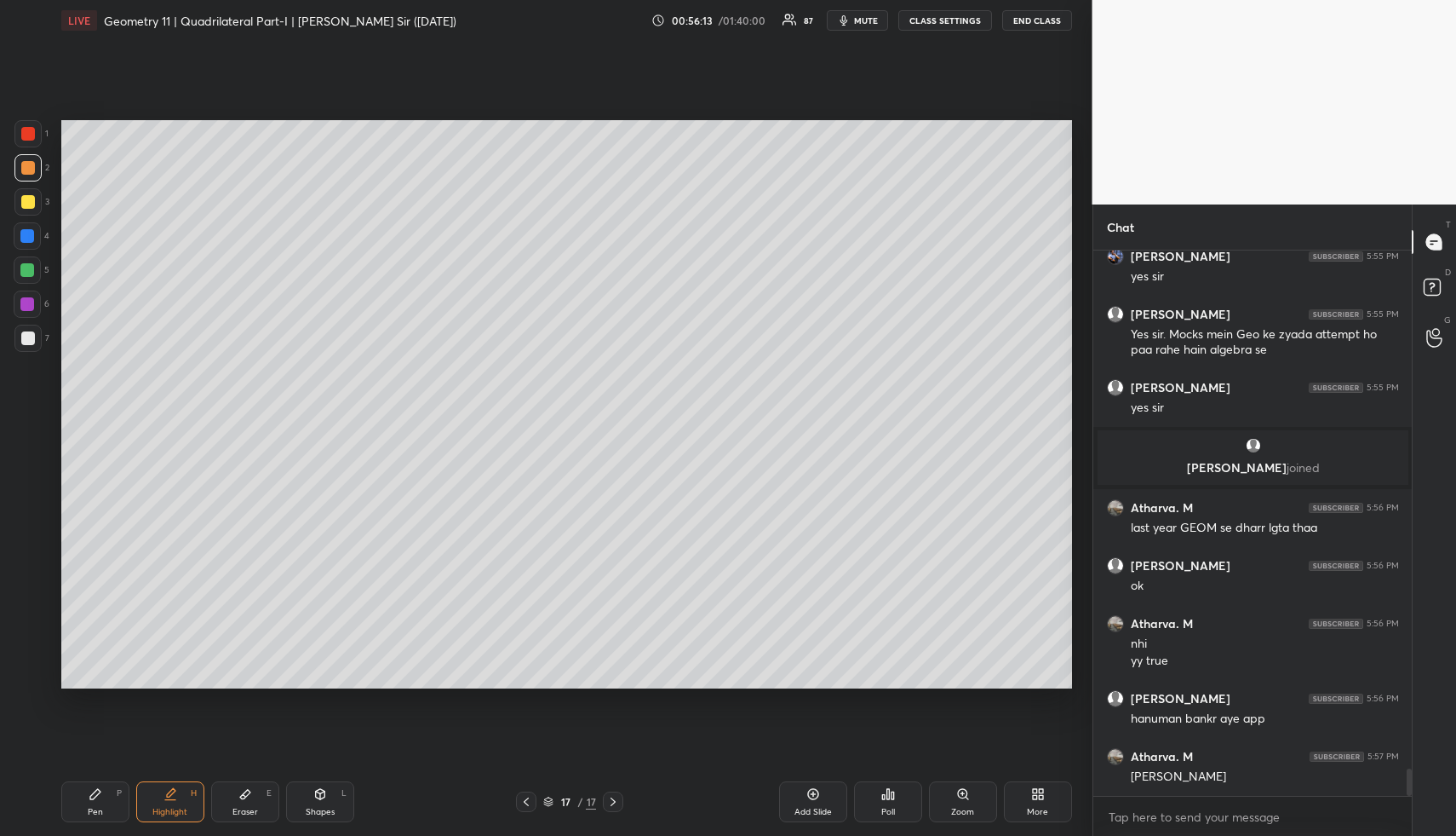
drag, startPoint x: 187, startPoint y: 797, endPoint x: 213, endPoint y: 710, distance: 90.8
click at [184, 792] on div "Highlight H" at bounding box center [170, 802] width 68 height 41
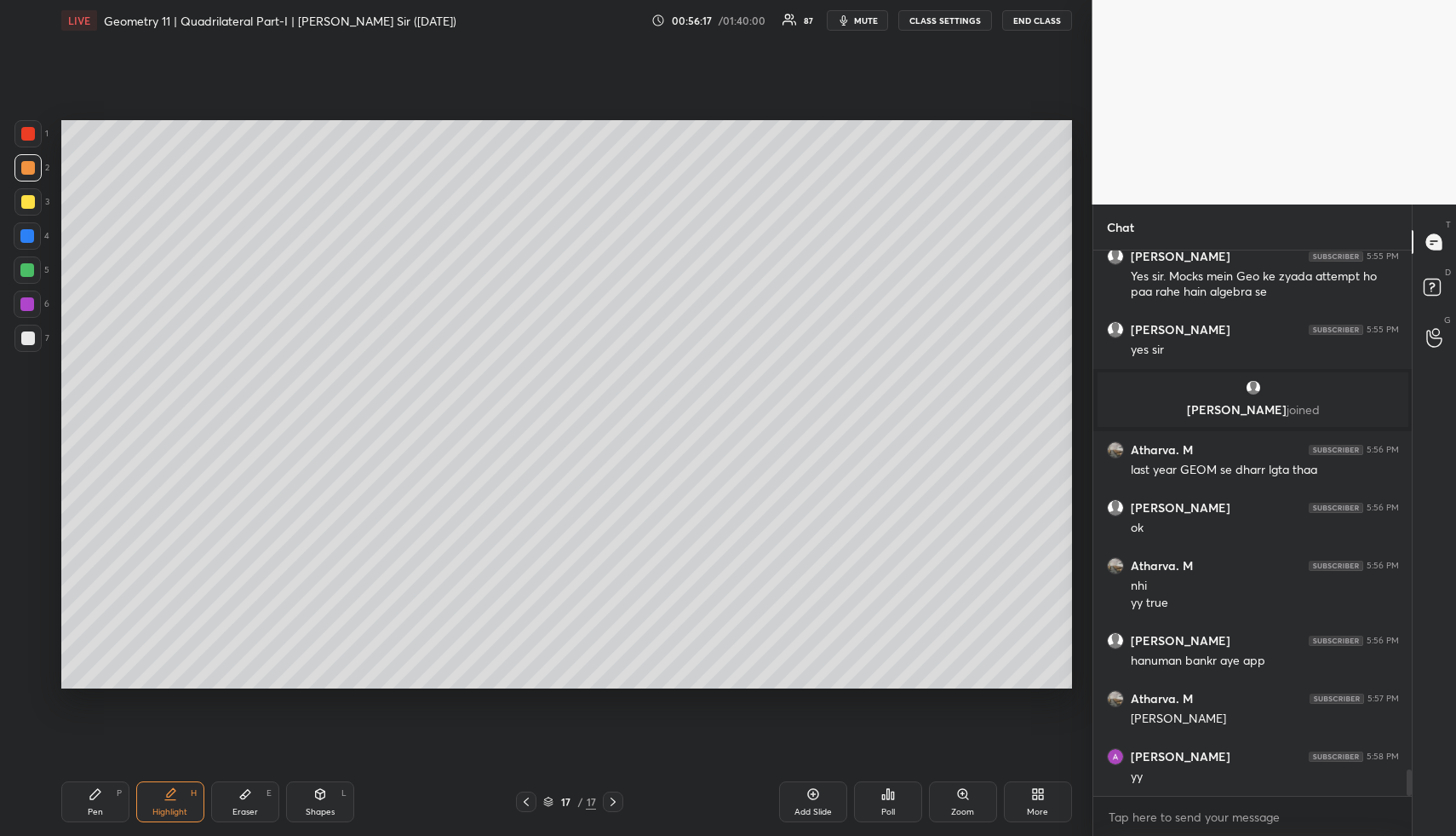
scroll to position [10634, 0]
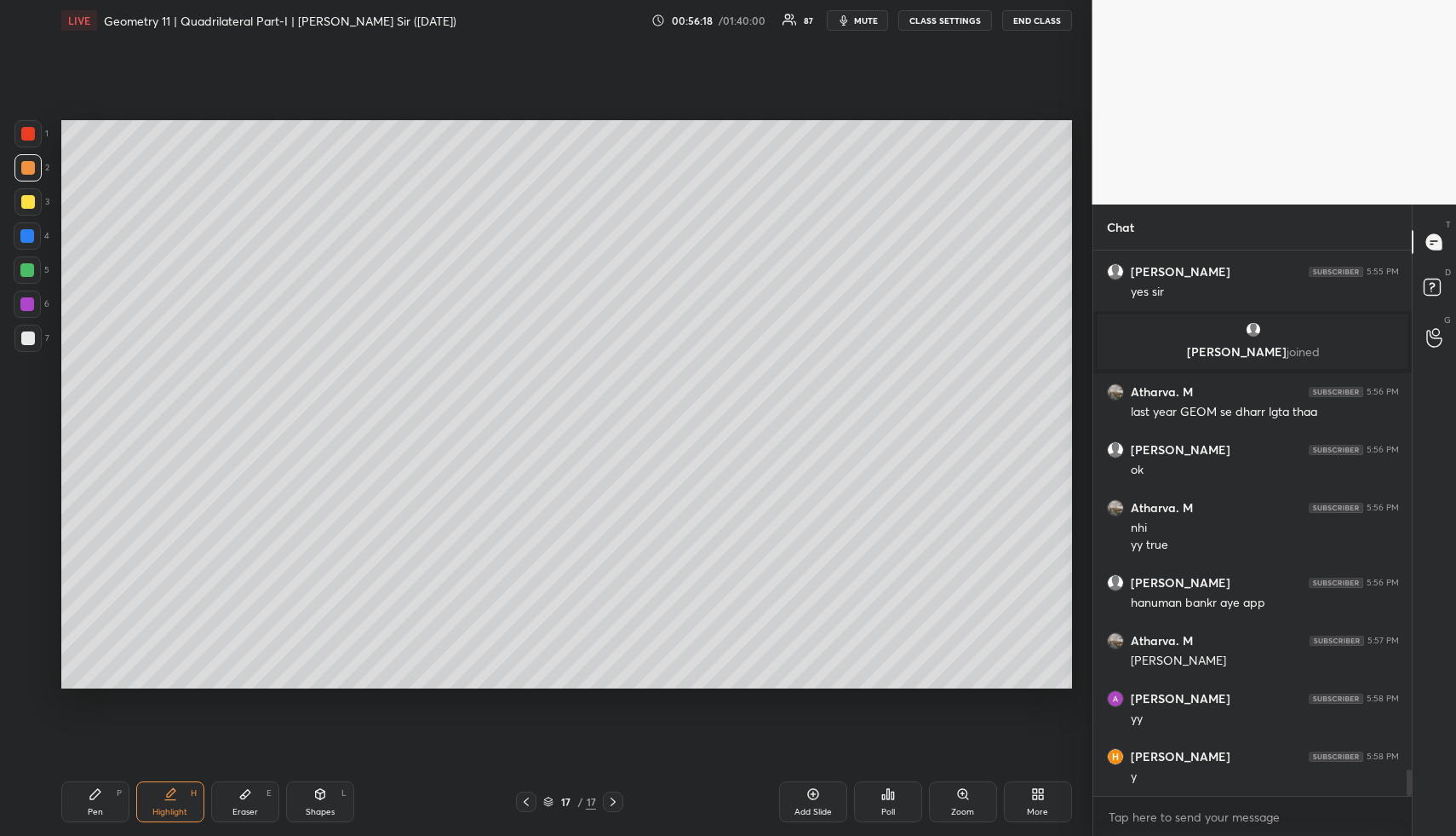
click at [98, 805] on div "Pen P" at bounding box center [95, 802] width 68 height 41
drag, startPoint x: 98, startPoint y: 805, endPoint x: 81, endPoint y: 716, distance: 90.6
click at [98, 800] on div "Pen P" at bounding box center [95, 802] width 68 height 41
click at [30, 348] on div at bounding box center [28, 338] width 28 height 28
drag, startPoint x: 86, startPoint y: 806, endPoint x: 102, endPoint y: 732, distance: 75.7
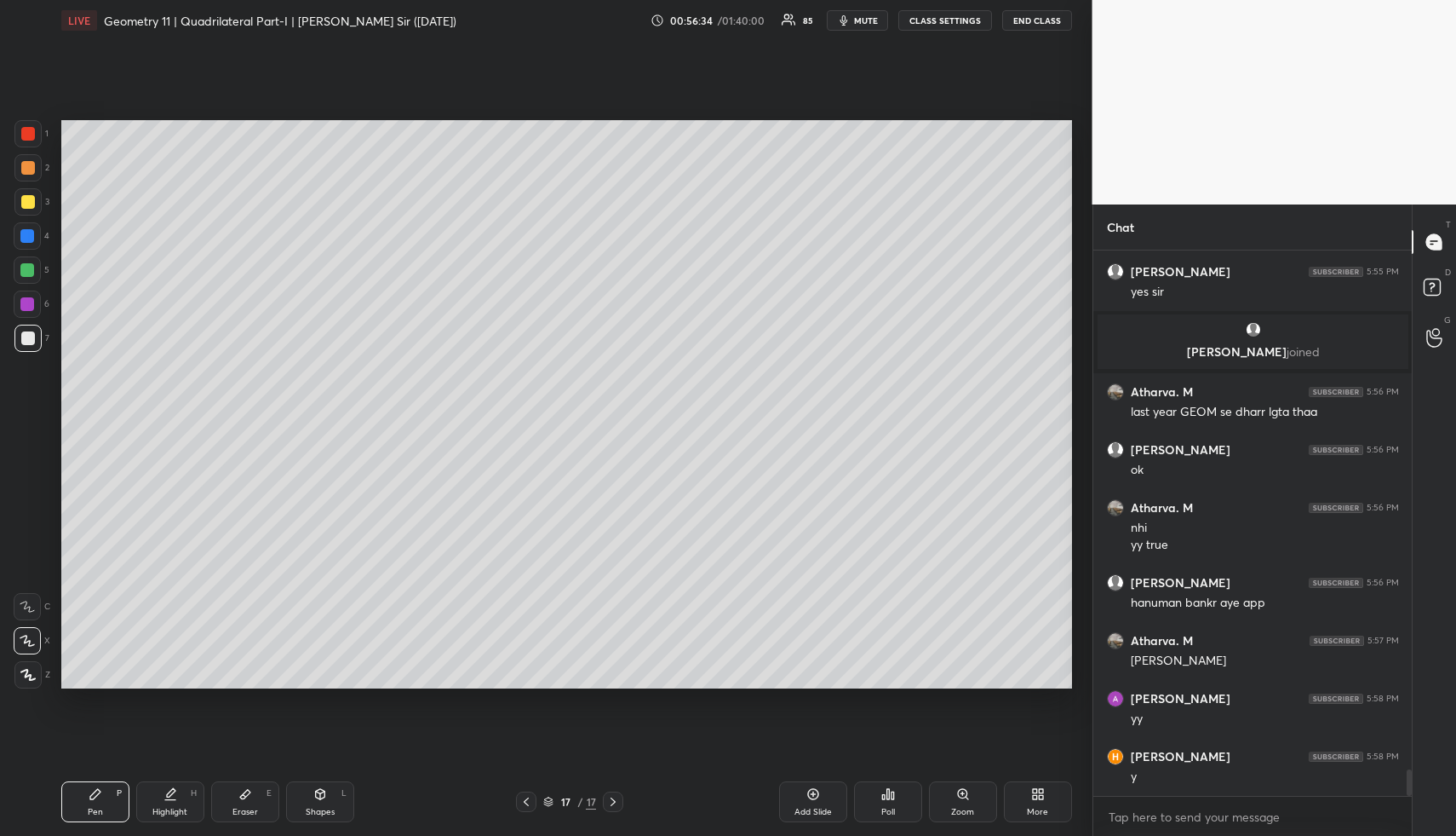
click at [86, 806] on div "Pen P" at bounding box center [95, 802] width 68 height 41
click at [30, 209] on div at bounding box center [28, 202] width 28 height 28
drag, startPoint x: 30, startPoint y: 209, endPoint x: 43, endPoint y: 209, distance: 13.0
click at [30, 209] on div at bounding box center [28, 202] width 28 height 28
drag, startPoint x: 28, startPoint y: 173, endPoint x: 52, endPoint y: 181, distance: 25.3
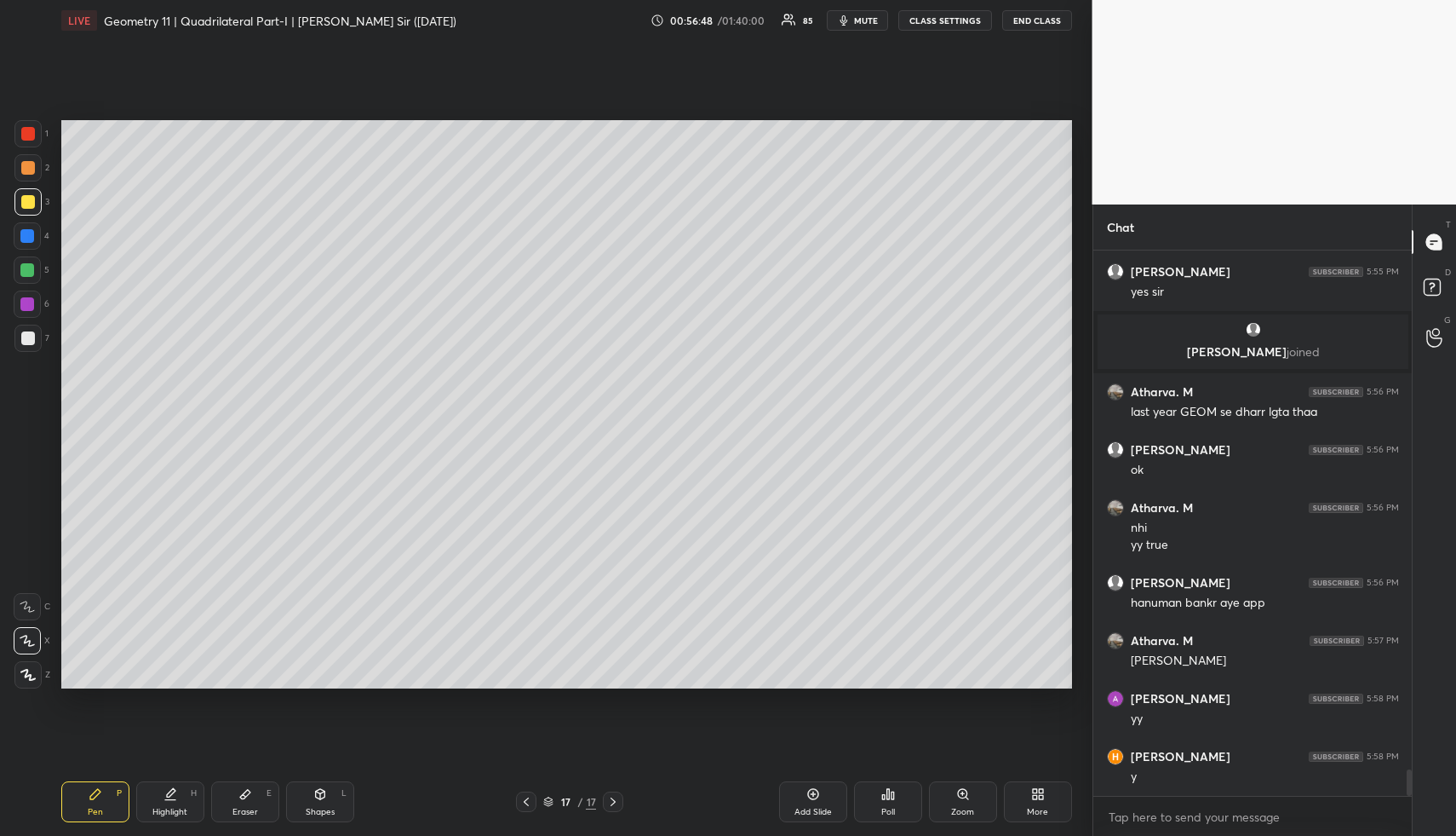
click at [28, 173] on div at bounding box center [28, 167] width 13 height 13
click at [311, 807] on div "Shapes" at bounding box center [320, 811] width 29 height 9
drag, startPoint x: 326, startPoint y: 796, endPoint x: 322, endPoint y: 781, distance: 15.5
click at [326, 796] on div "Shapes L" at bounding box center [319, 802] width 68 height 41
click at [29, 339] on div at bounding box center [28, 339] width 13 height 13
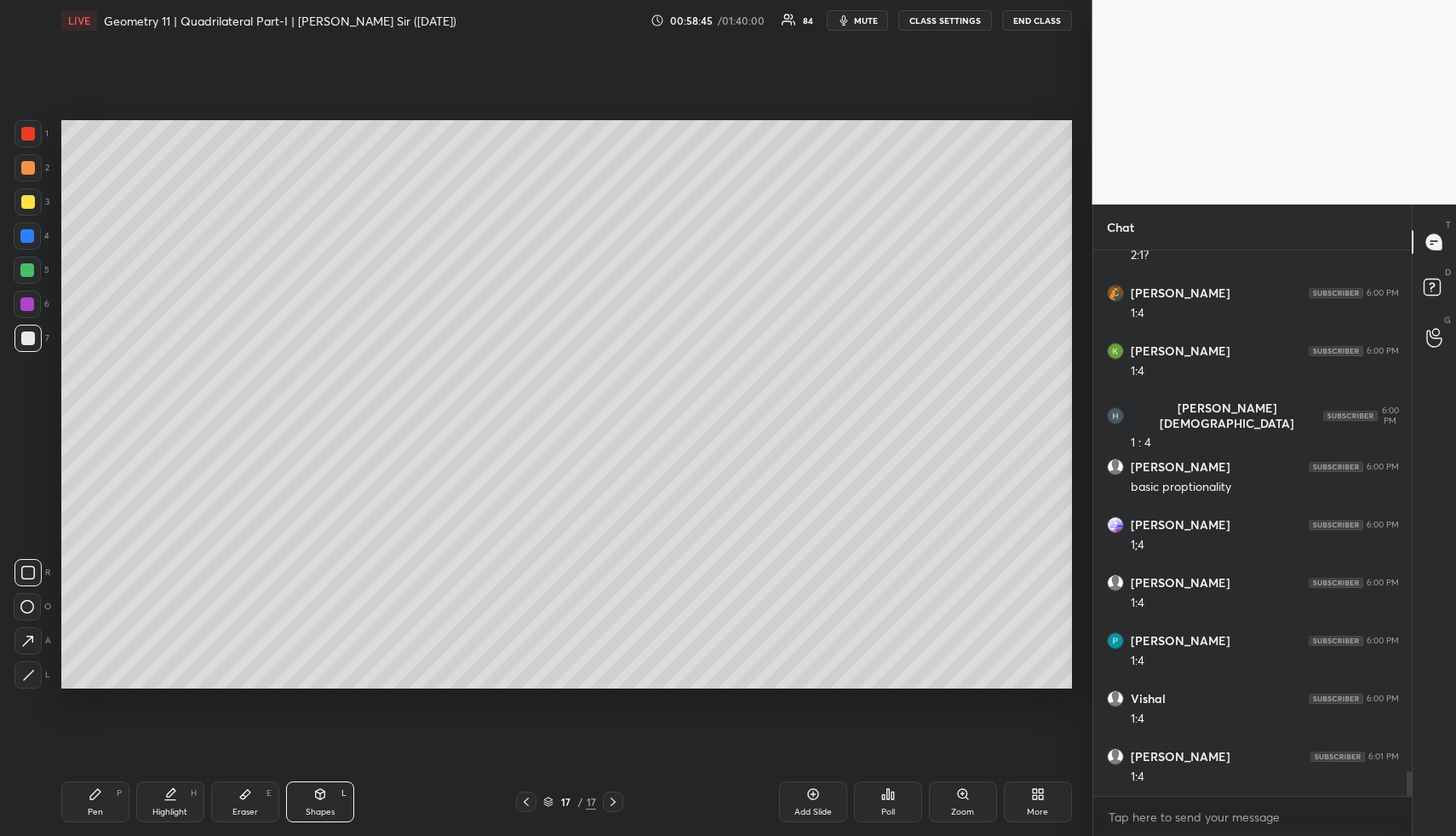
scroll to position [11438, 0]
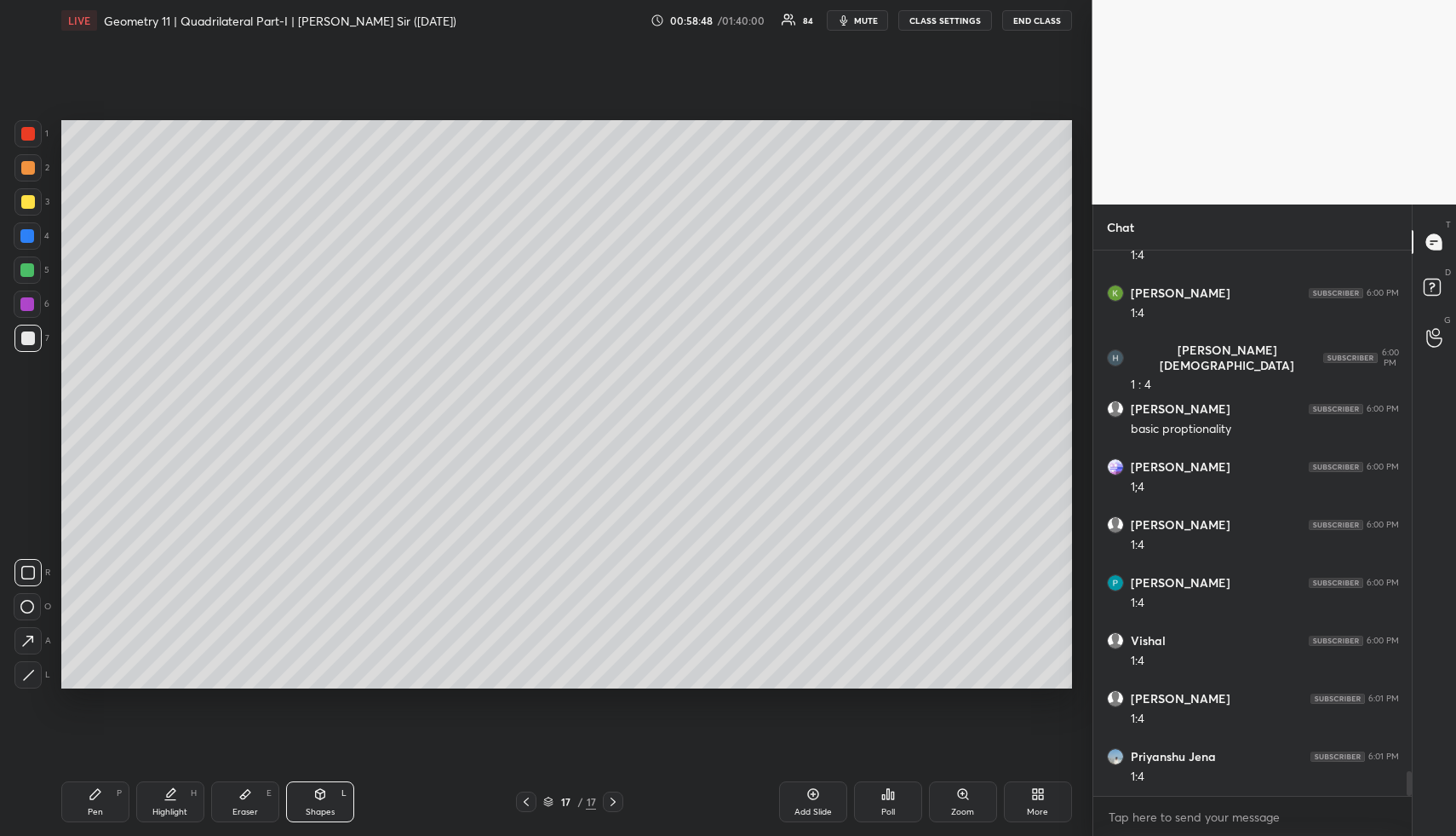
click at [176, 800] on icon at bounding box center [170, 794] width 13 height 13
drag, startPoint x: 176, startPoint y: 800, endPoint x: 206, endPoint y: 753, distance: 55.8
click at [176, 800] on icon at bounding box center [170, 794] width 13 height 13
click at [240, 799] on icon at bounding box center [245, 794] width 13 height 13
click at [172, 802] on div "Highlight H" at bounding box center [170, 802] width 68 height 41
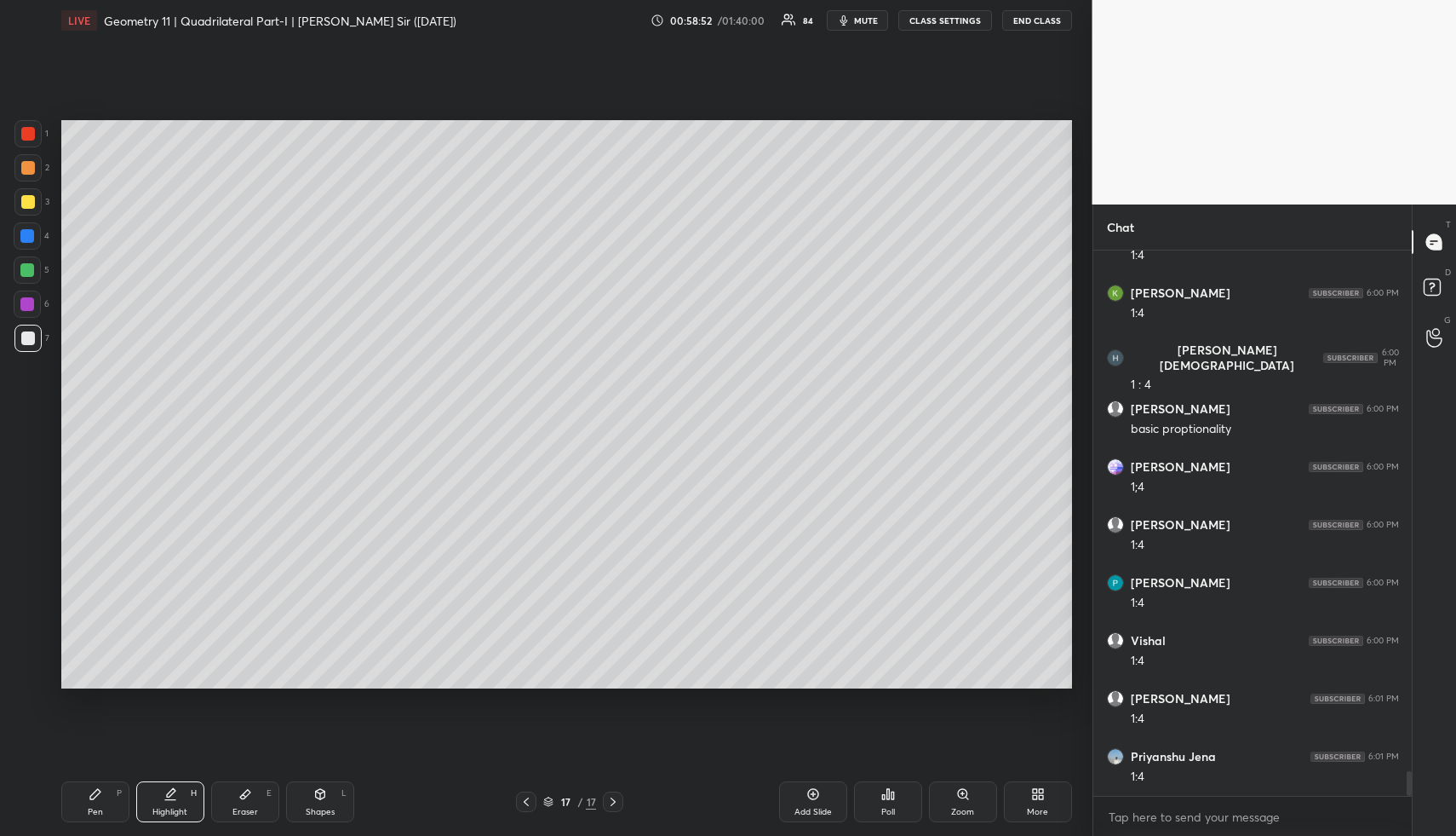
drag, startPoint x: 172, startPoint y: 802, endPoint x: 182, endPoint y: 794, distance: 12.8
click at [172, 802] on div "Highlight H" at bounding box center [170, 802] width 68 height 41
drag, startPoint x: 233, startPoint y: 792, endPoint x: 231, endPoint y: 774, distance: 18.1
click at [230, 792] on div "Eraser E" at bounding box center [245, 802] width 68 height 41
click at [175, 786] on div "Highlight H" at bounding box center [170, 802] width 68 height 41
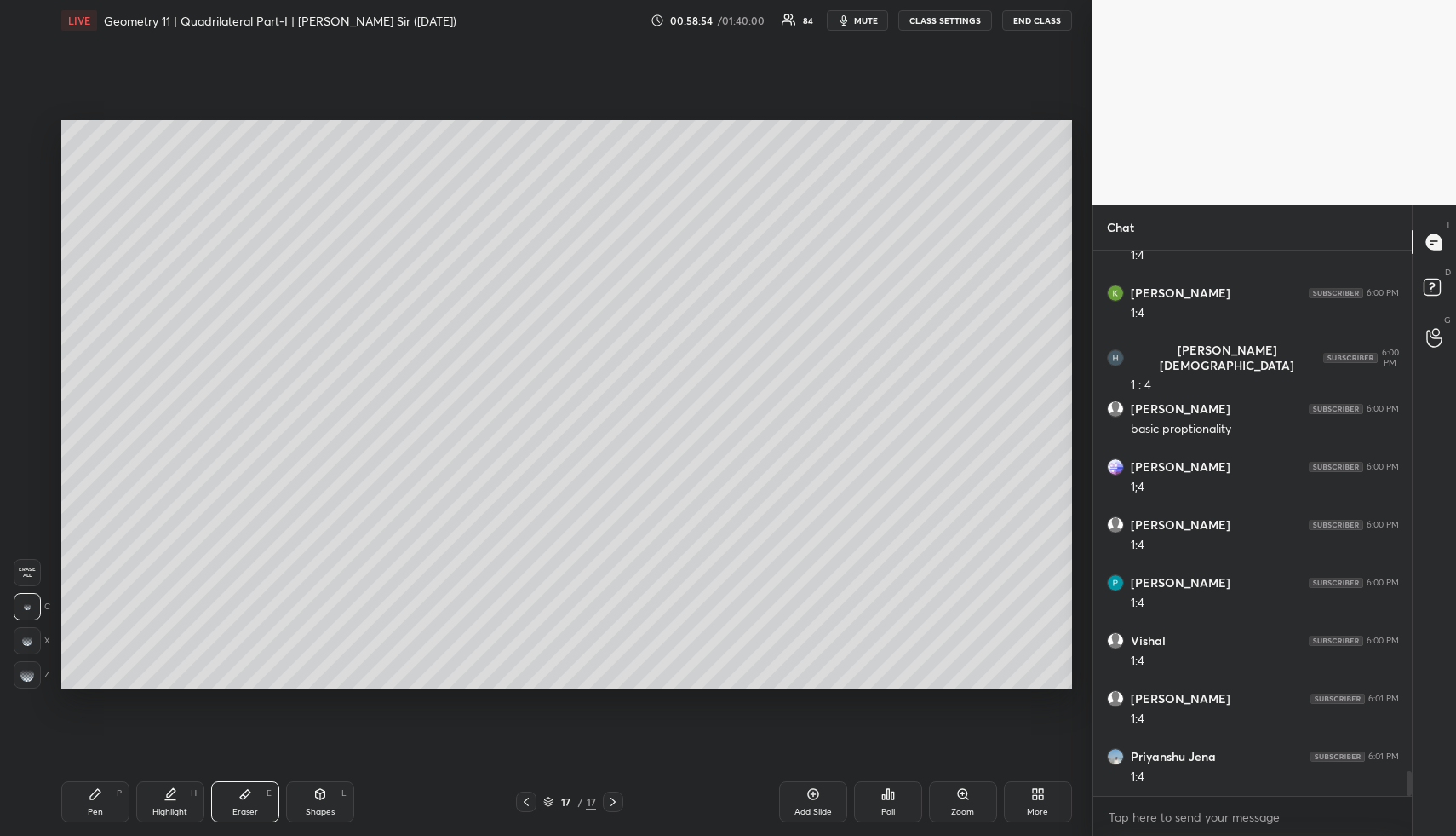
click at [176, 785] on div "Highlight H" at bounding box center [170, 802] width 68 height 41
drag, startPoint x: 99, startPoint y: 798, endPoint x: 100, endPoint y: 741, distance: 57.0
click at [98, 799] on icon at bounding box center [96, 794] width 13 height 13
click at [29, 168] on div at bounding box center [28, 167] width 13 height 13
drag, startPoint x: 29, startPoint y: 168, endPoint x: 53, endPoint y: 166, distance: 24.1
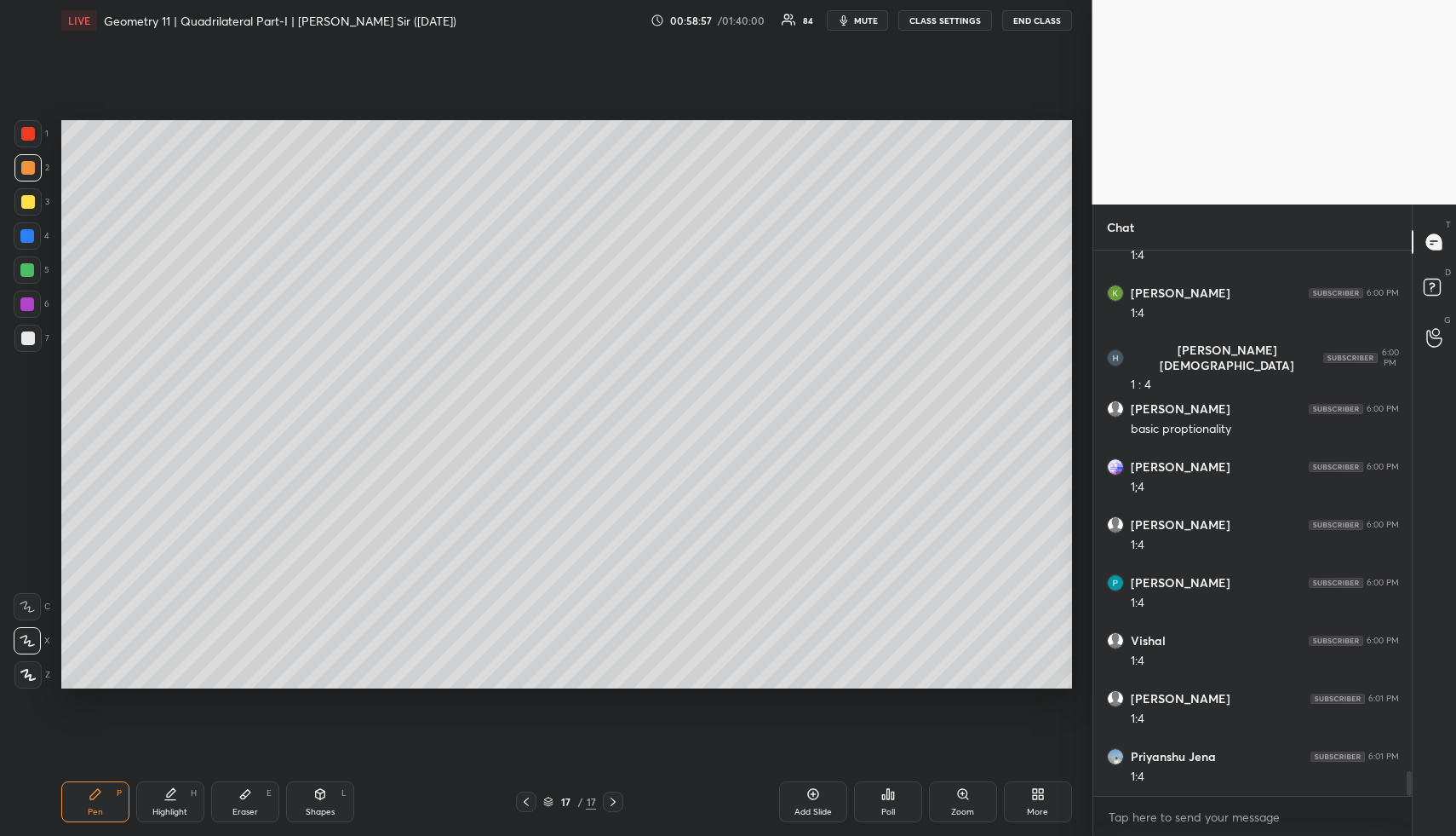
click at [29, 168] on div at bounding box center [28, 167] width 13 height 13
click at [173, 787] on icon at bounding box center [170, 794] width 13 height 13
click at [175, 787] on icon at bounding box center [170, 794] width 13 height 13
click at [90, 807] on div "Pen" at bounding box center [96, 811] width 15 height 9
click at [99, 804] on div "Pen P" at bounding box center [95, 802] width 68 height 41
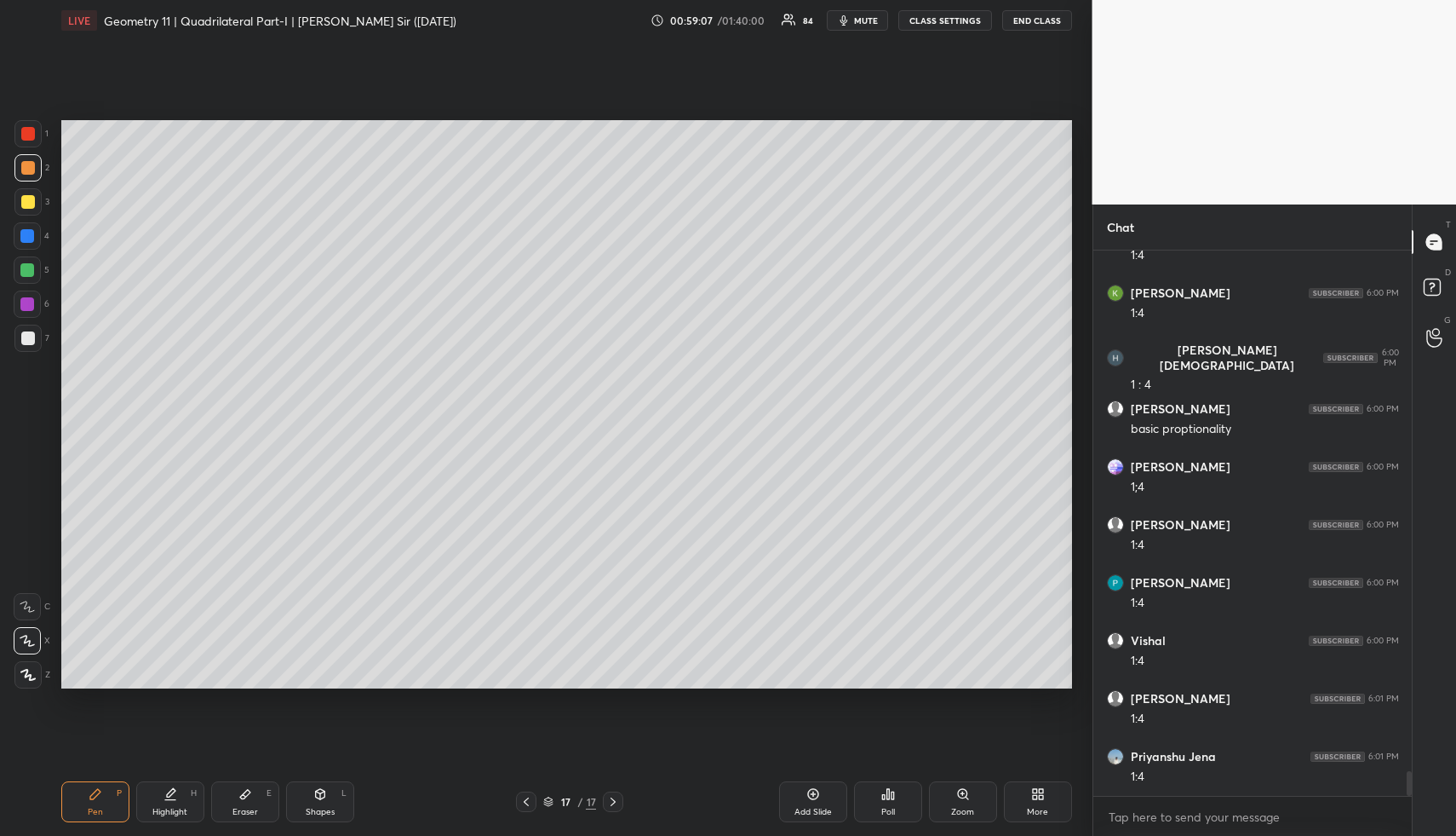
click at [29, 337] on div at bounding box center [28, 339] width 13 height 13
click at [33, 338] on div at bounding box center [28, 339] width 13 height 13
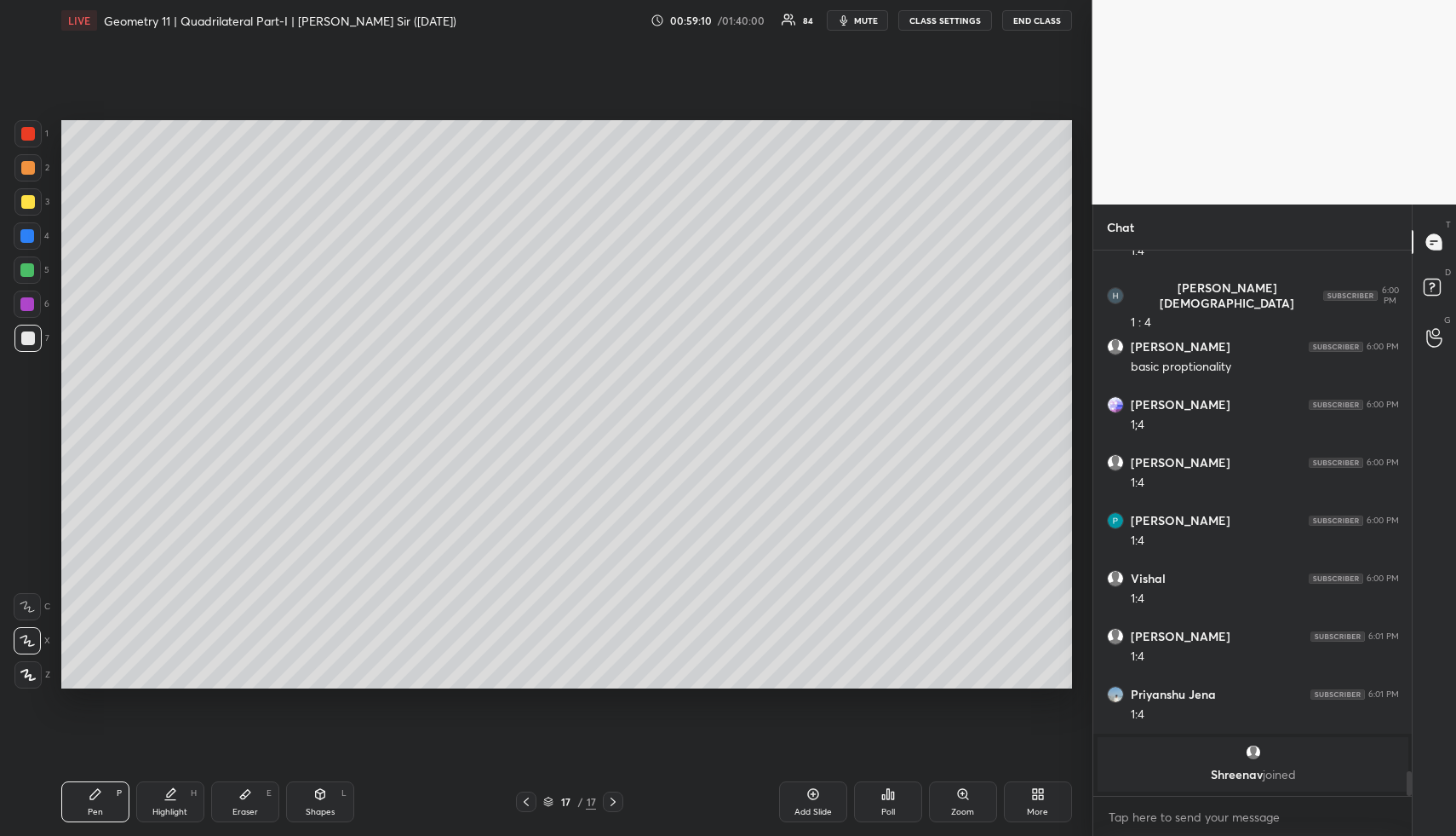
click at [160, 805] on div "Highlight H" at bounding box center [170, 802] width 68 height 41
click at [167, 807] on div "Highlight" at bounding box center [169, 811] width 35 height 9
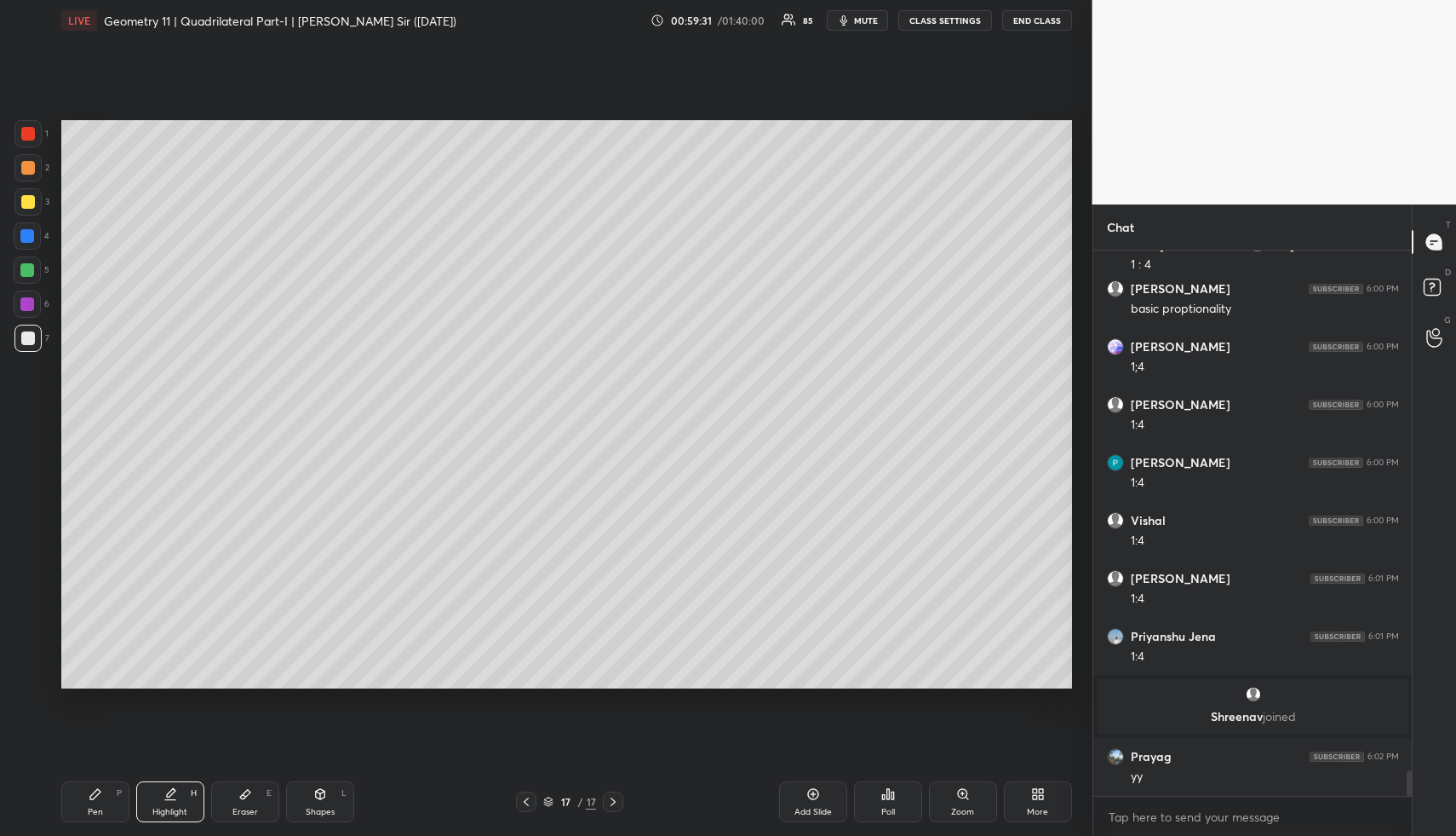
drag, startPoint x: 177, startPoint y: 810, endPoint x: 221, endPoint y: 715, distance: 104.7
click at [177, 810] on div "Highlight" at bounding box center [169, 811] width 35 height 9
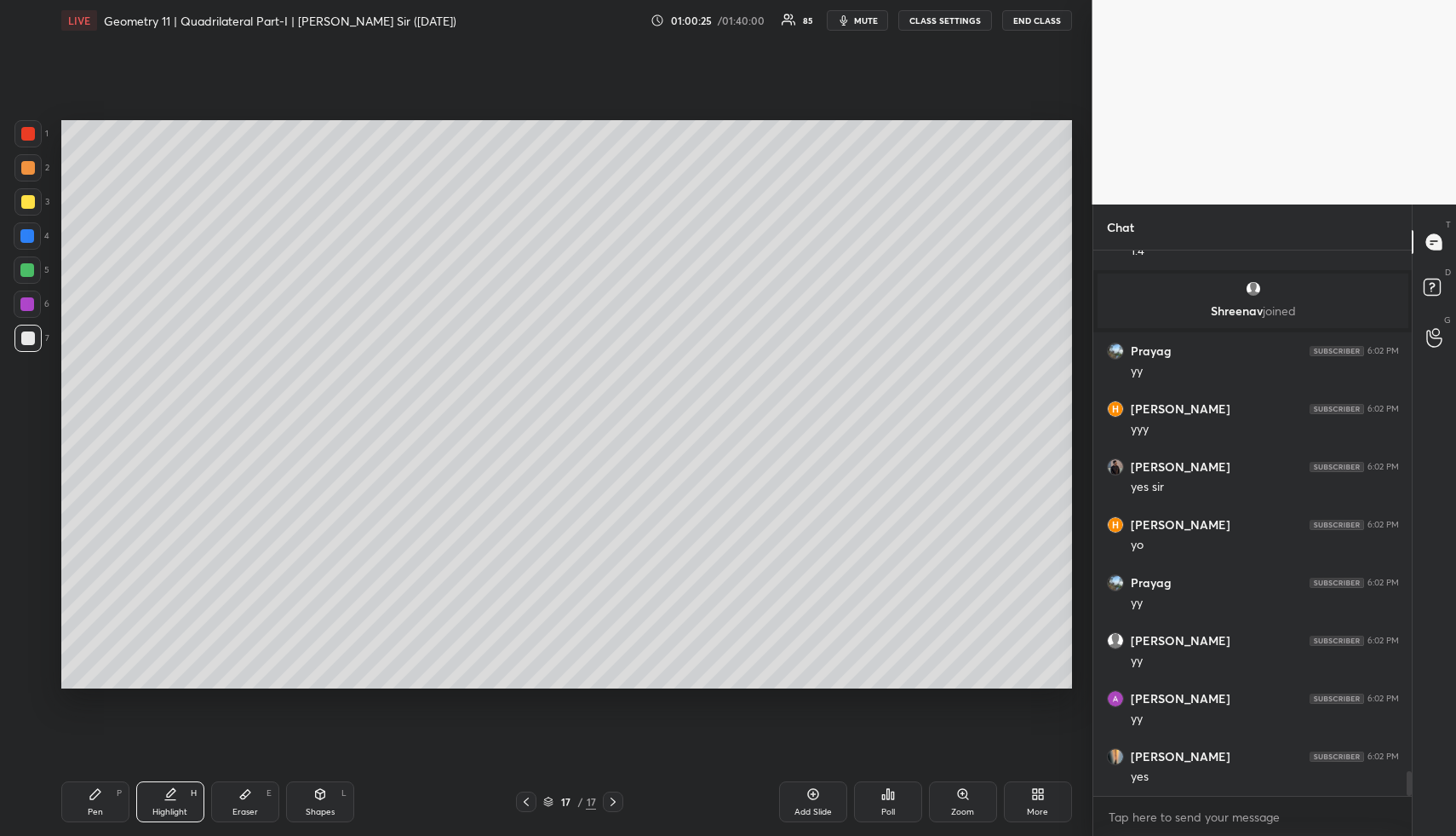
scroll to position [11724, 0]
drag, startPoint x: 168, startPoint y: 802, endPoint x: 170, endPoint y: 792, distance: 10.2
click at [168, 802] on div "Highlight H" at bounding box center [170, 802] width 68 height 41
drag, startPoint x: 98, startPoint y: 813, endPoint x: 98, endPoint y: 800, distance: 13.0
click at [98, 807] on div "Pen" at bounding box center [96, 811] width 15 height 9
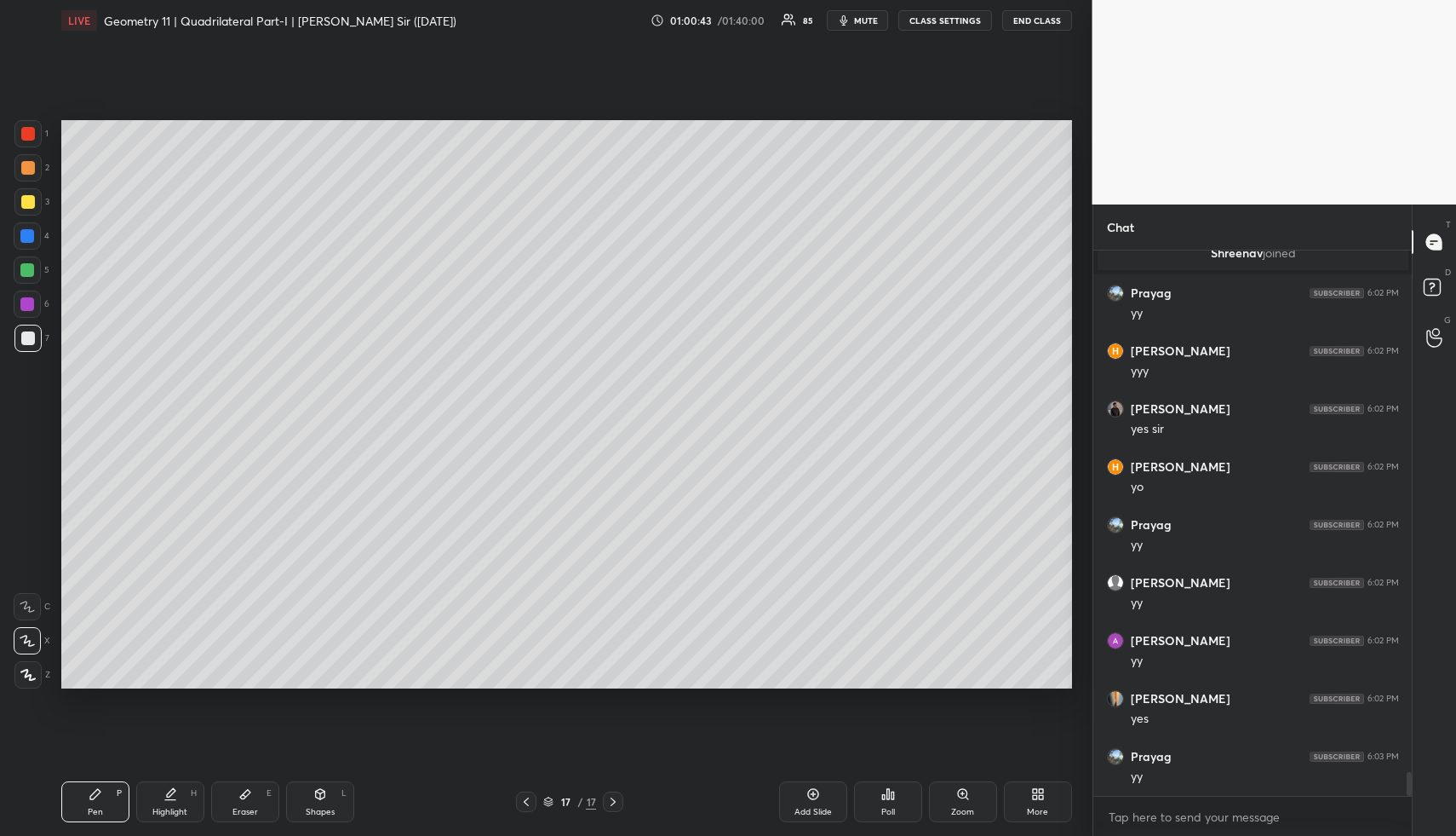
drag, startPoint x: 18, startPoint y: 172, endPoint x: 51, endPoint y: 200, distance: 43.3
click at [18, 172] on div at bounding box center [28, 167] width 28 height 28
click at [26, 204] on div at bounding box center [28, 202] width 13 height 13
click at [35, 205] on div at bounding box center [28, 202] width 28 height 28
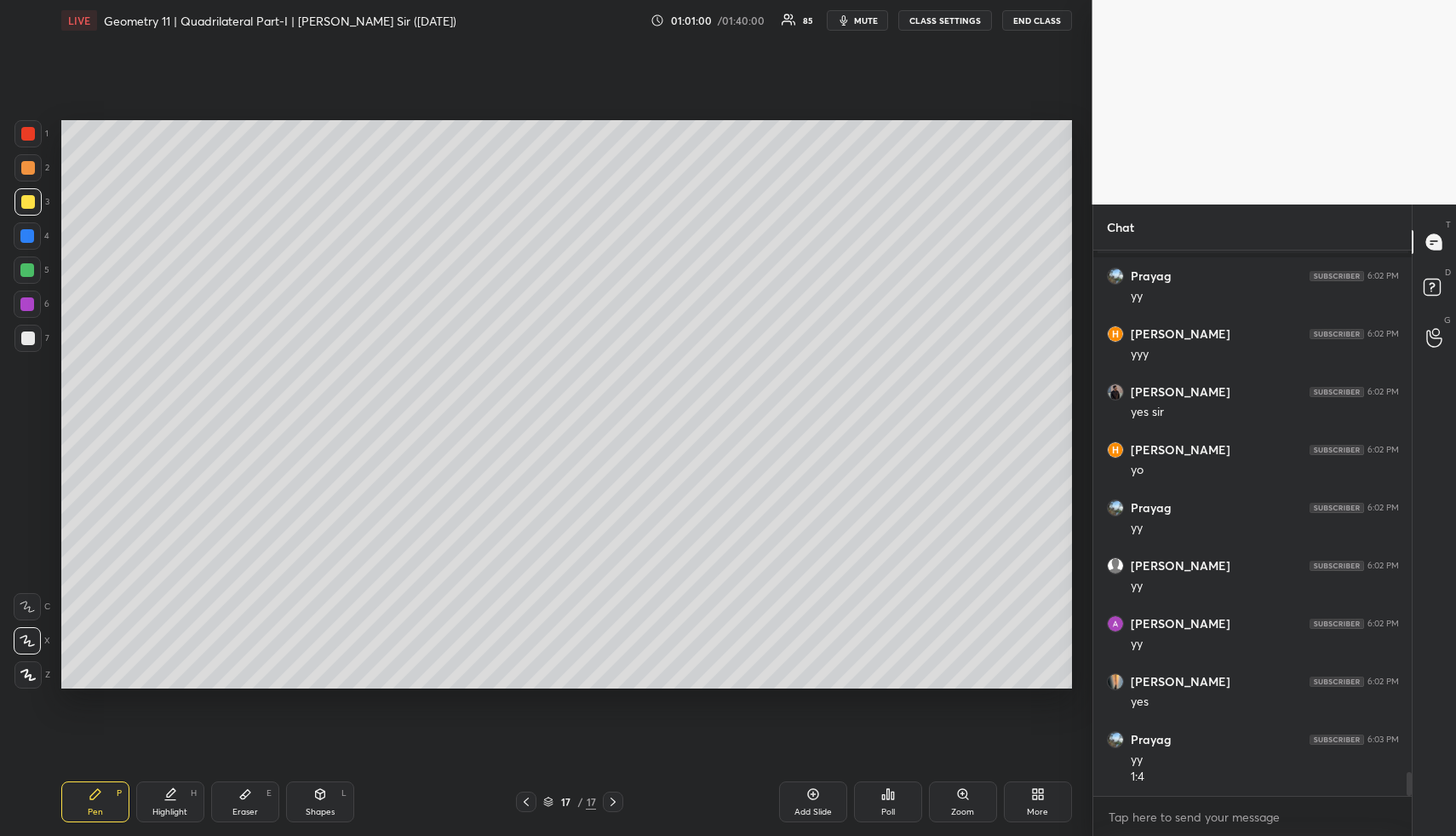
click at [328, 791] on div "Shapes L" at bounding box center [319, 802] width 68 height 41
click at [328, 797] on div "Shapes L" at bounding box center [319, 802] width 68 height 41
click at [36, 340] on div at bounding box center [28, 338] width 28 height 28
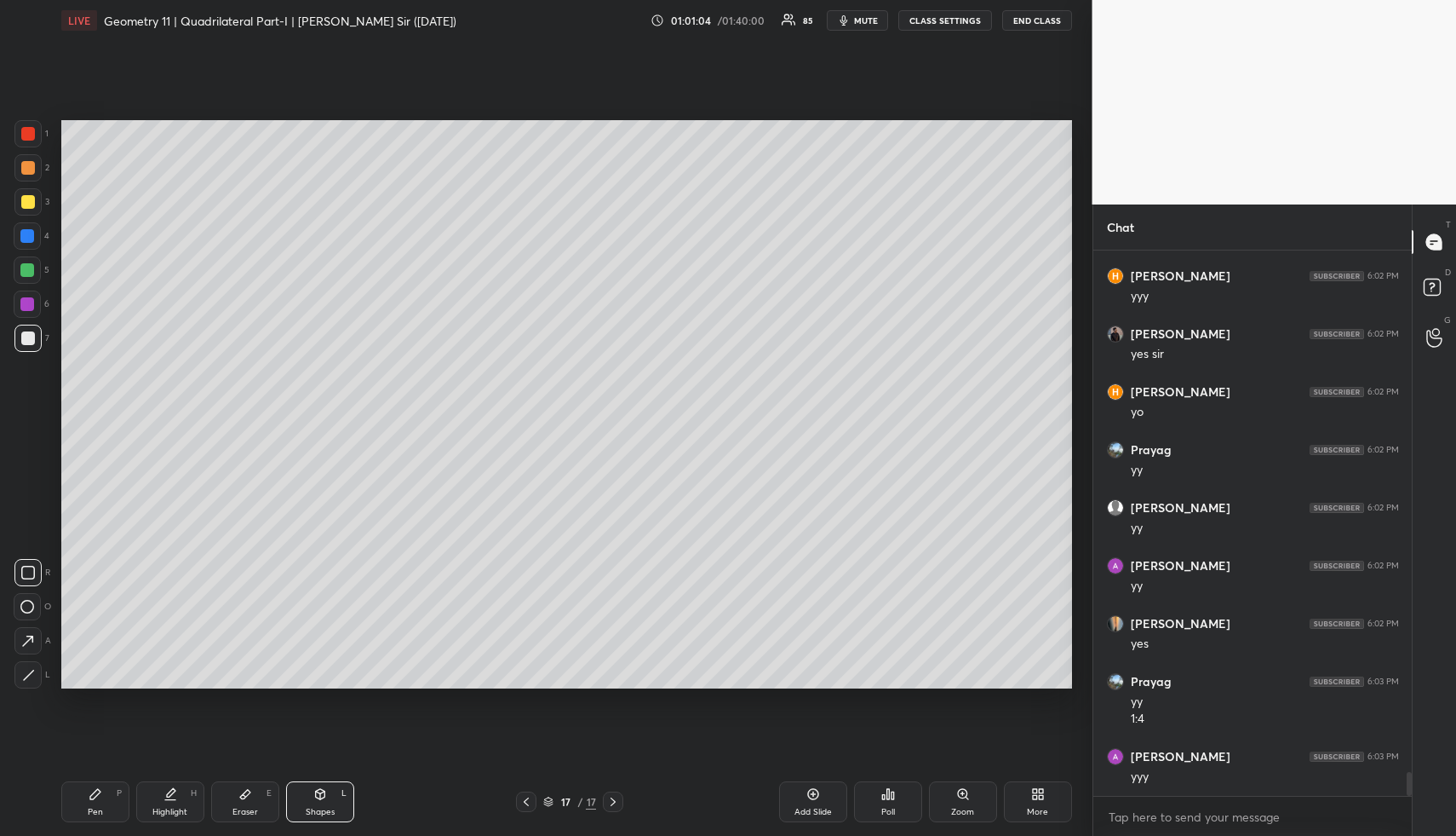
click at [176, 815] on div "Highlight" at bounding box center [169, 811] width 35 height 9
click at [192, 793] on div "Highlight H" at bounding box center [170, 802] width 68 height 41
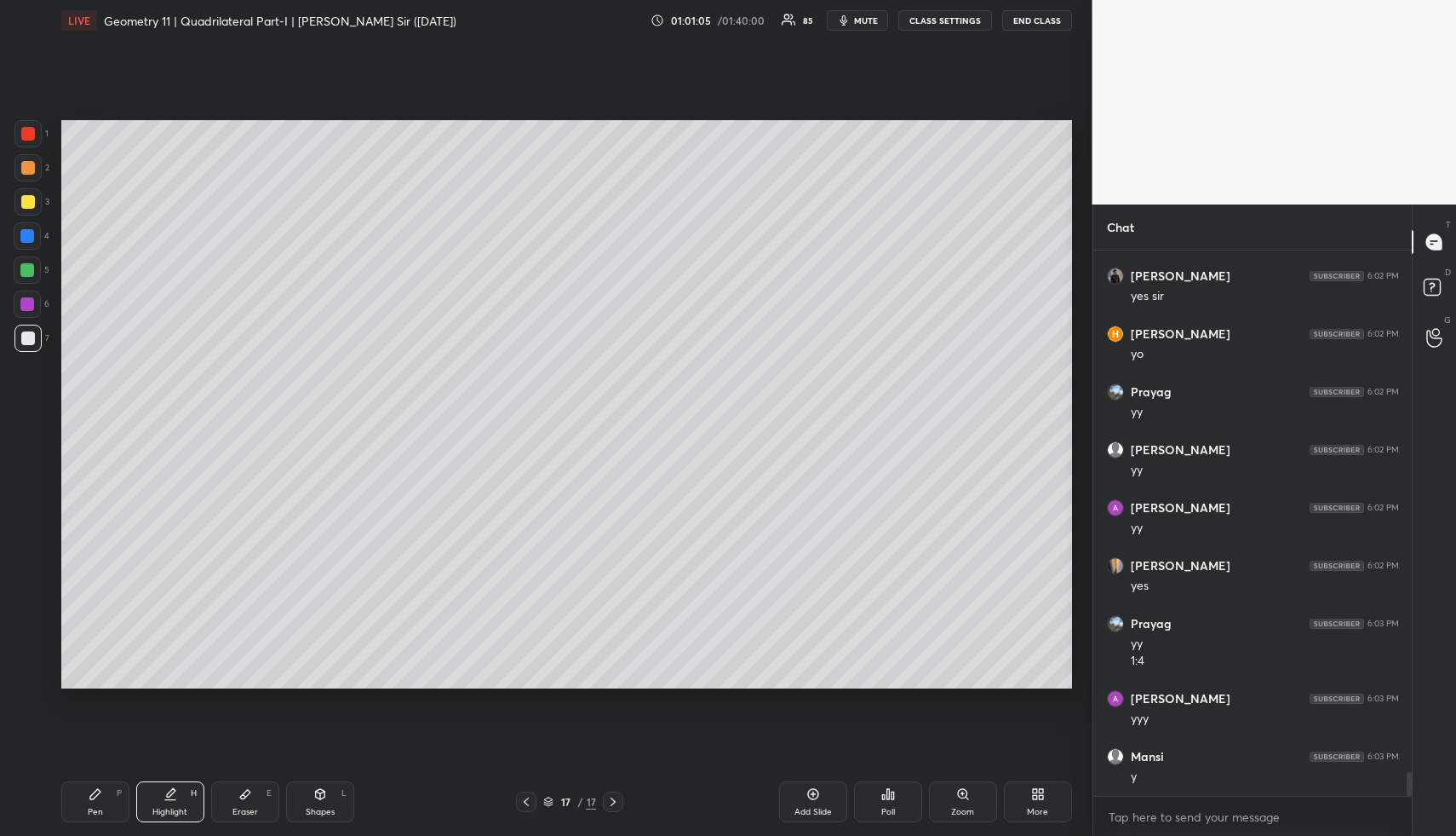
scroll to position [11915, 0]
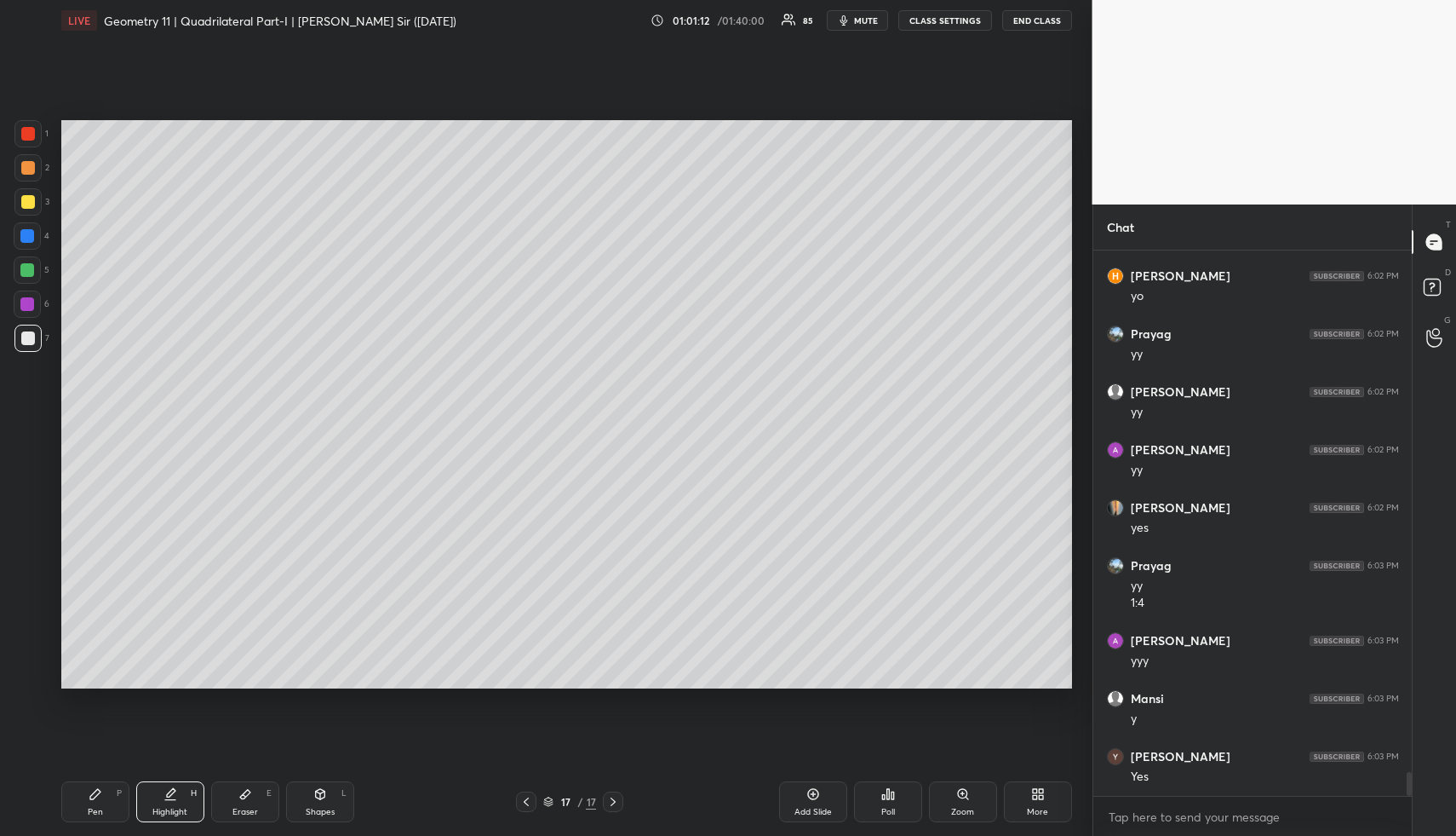
click at [105, 792] on div "Pen P" at bounding box center [95, 802] width 68 height 41
click at [106, 803] on div "Pen P" at bounding box center [95, 802] width 68 height 41
click at [24, 166] on div at bounding box center [28, 167] width 13 height 13
drag, startPoint x: 28, startPoint y: 214, endPoint x: 56, endPoint y: 236, distance: 35.6
click at [28, 214] on div "1 2 3 4 5 6 7" at bounding box center [31, 239] width 35 height 238
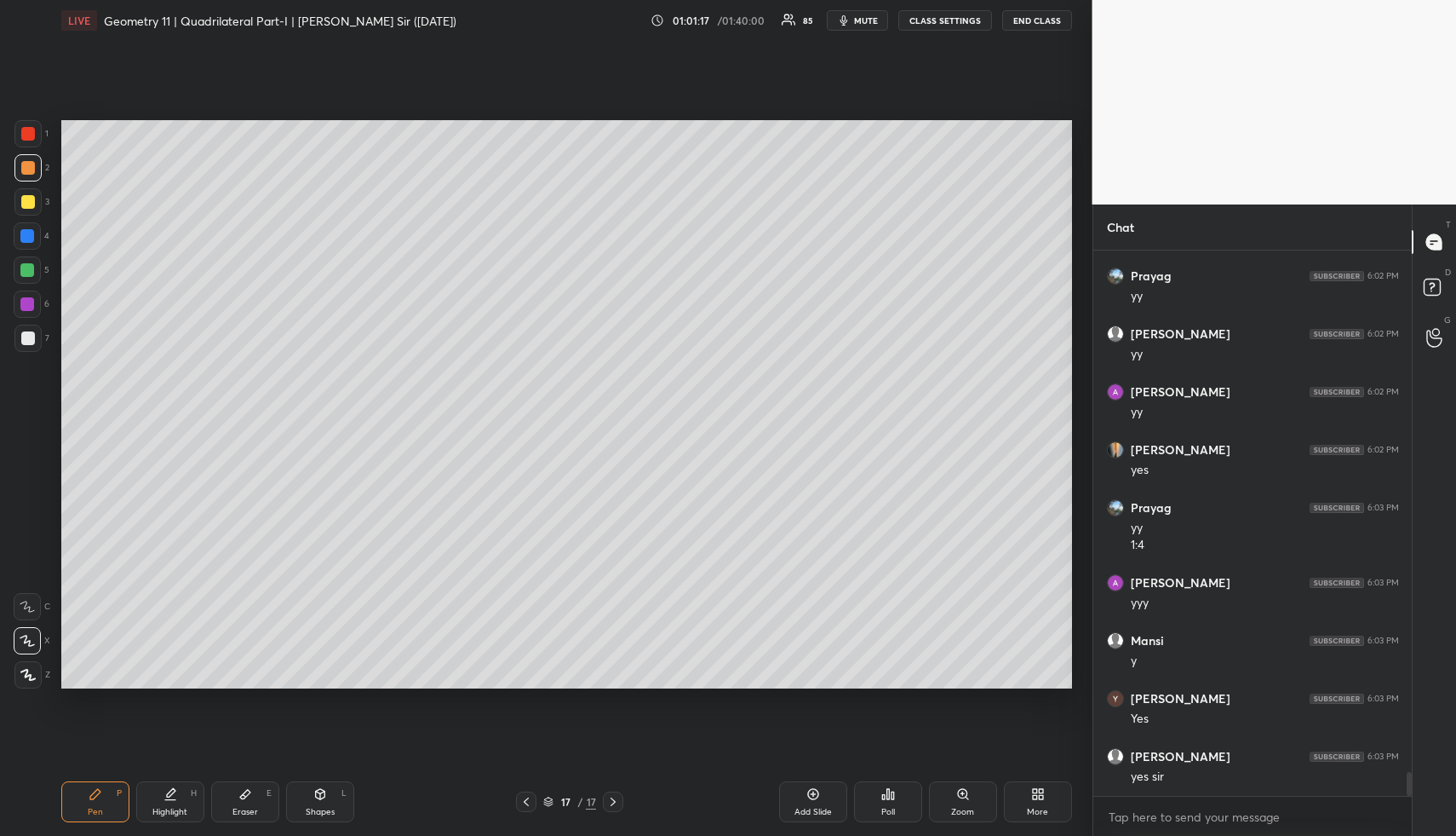
scroll to position [12031, 0]
click at [24, 200] on div at bounding box center [28, 202] width 13 height 13
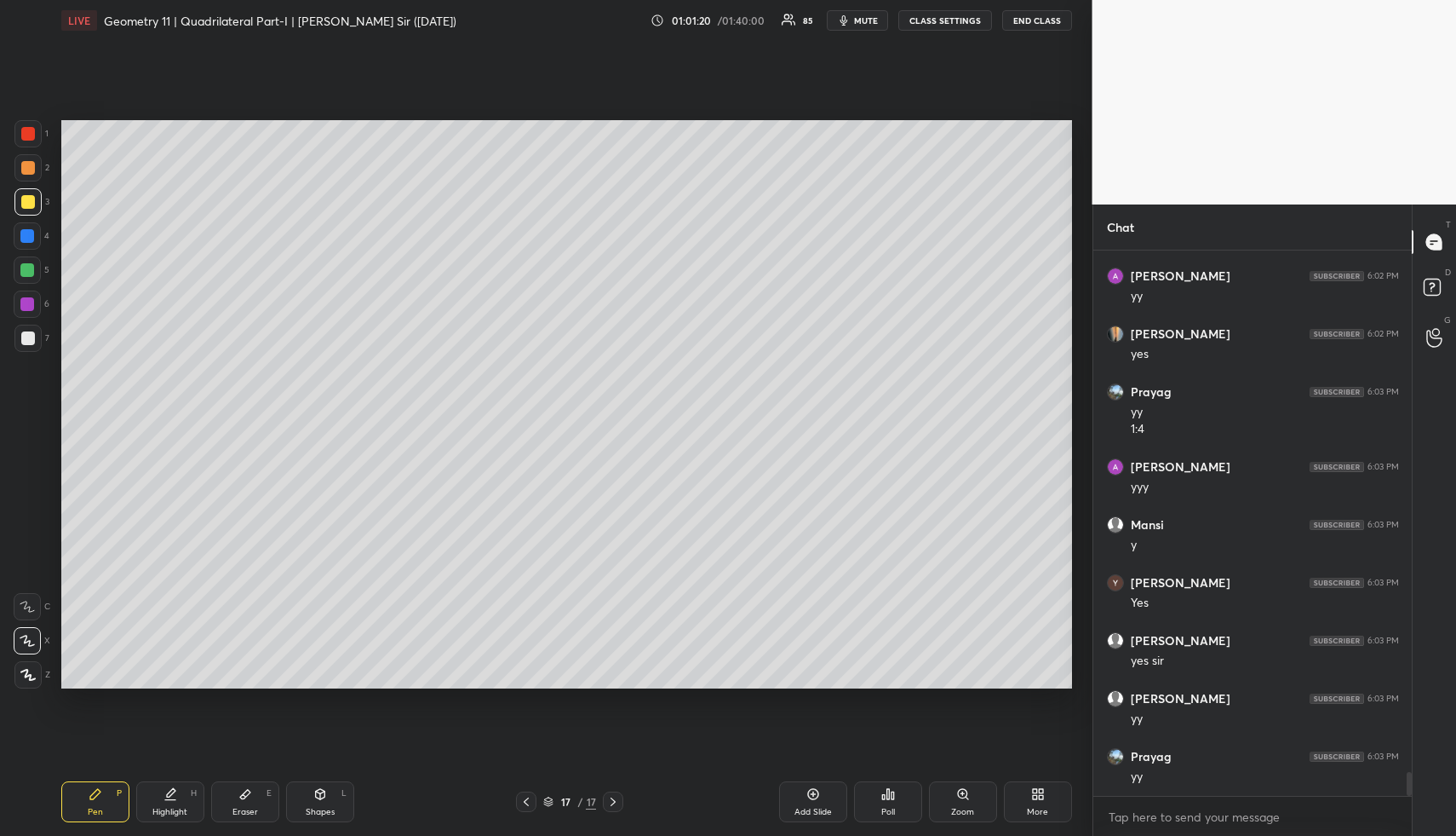
scroll to position [12147, 0]
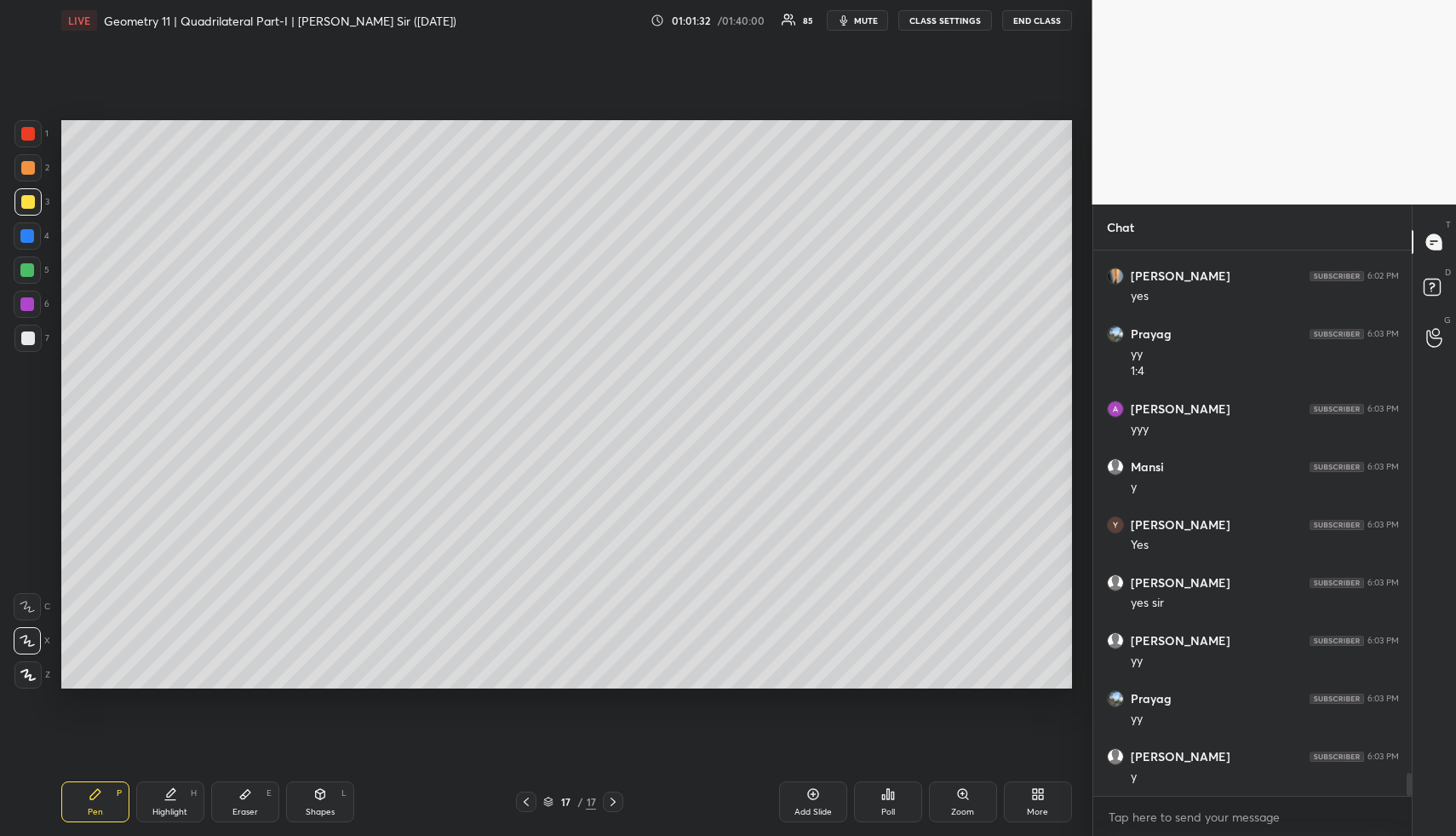
click at [191, 814] on div "Highlight H" at bounding box center [170, 802] width 68 height 41
click at [191, 808] on div "Highlight H" at bounding box center [170, 802] width 68 height 41
click at [90, 805] on div "Pen P" at bounding box center [95, 802] width 68 height 41
click at [104, 800] on div "Pen P" at bounding box center [95, 802] width 68 height 41
drag, startPoint x: 30, startPoint y: 199, endPoint x: 43, endPoint y: 199, distance: 13.0
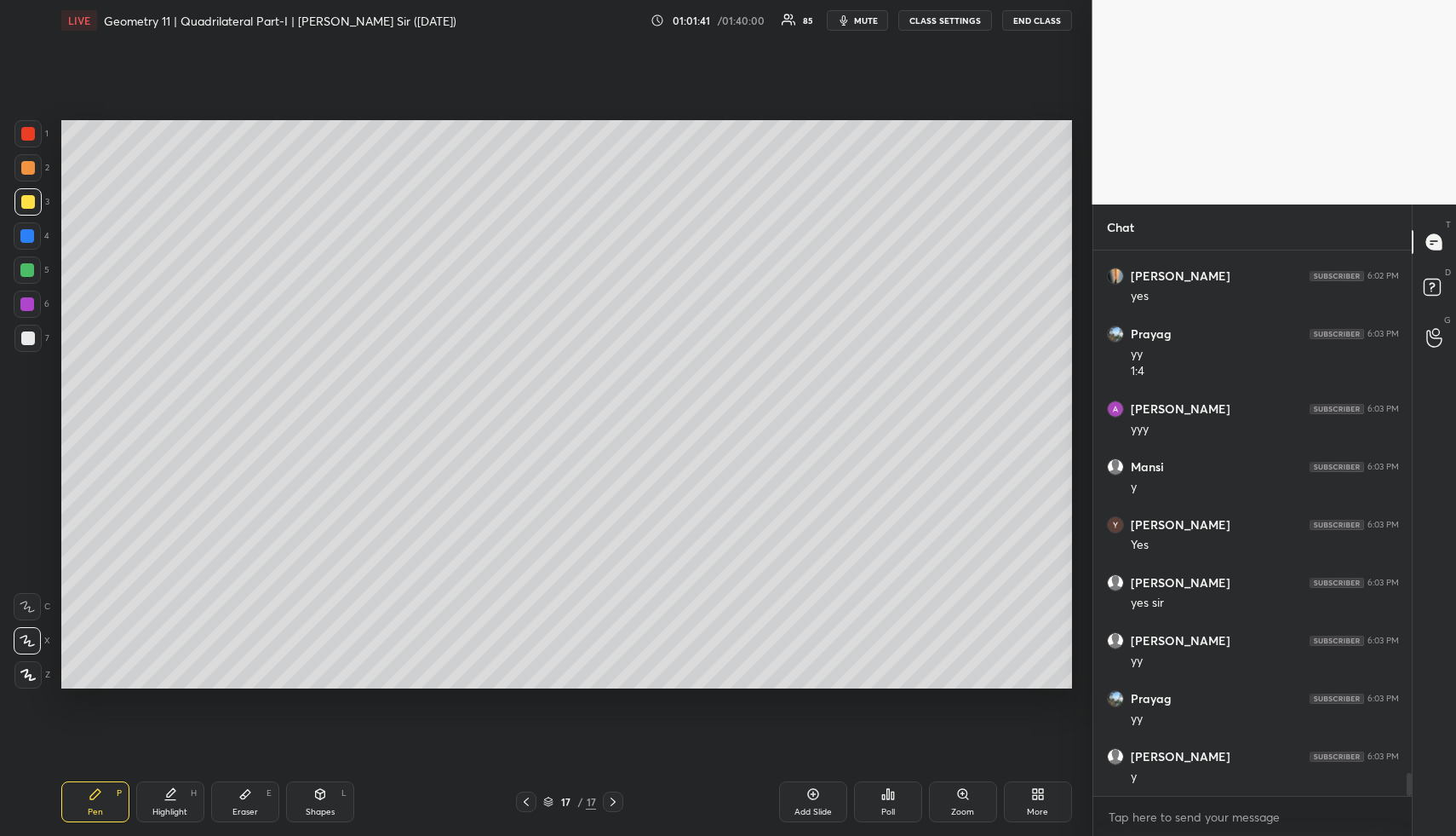
click at [29, 199] on div at bounding box center [28, 202] width 13 height 13
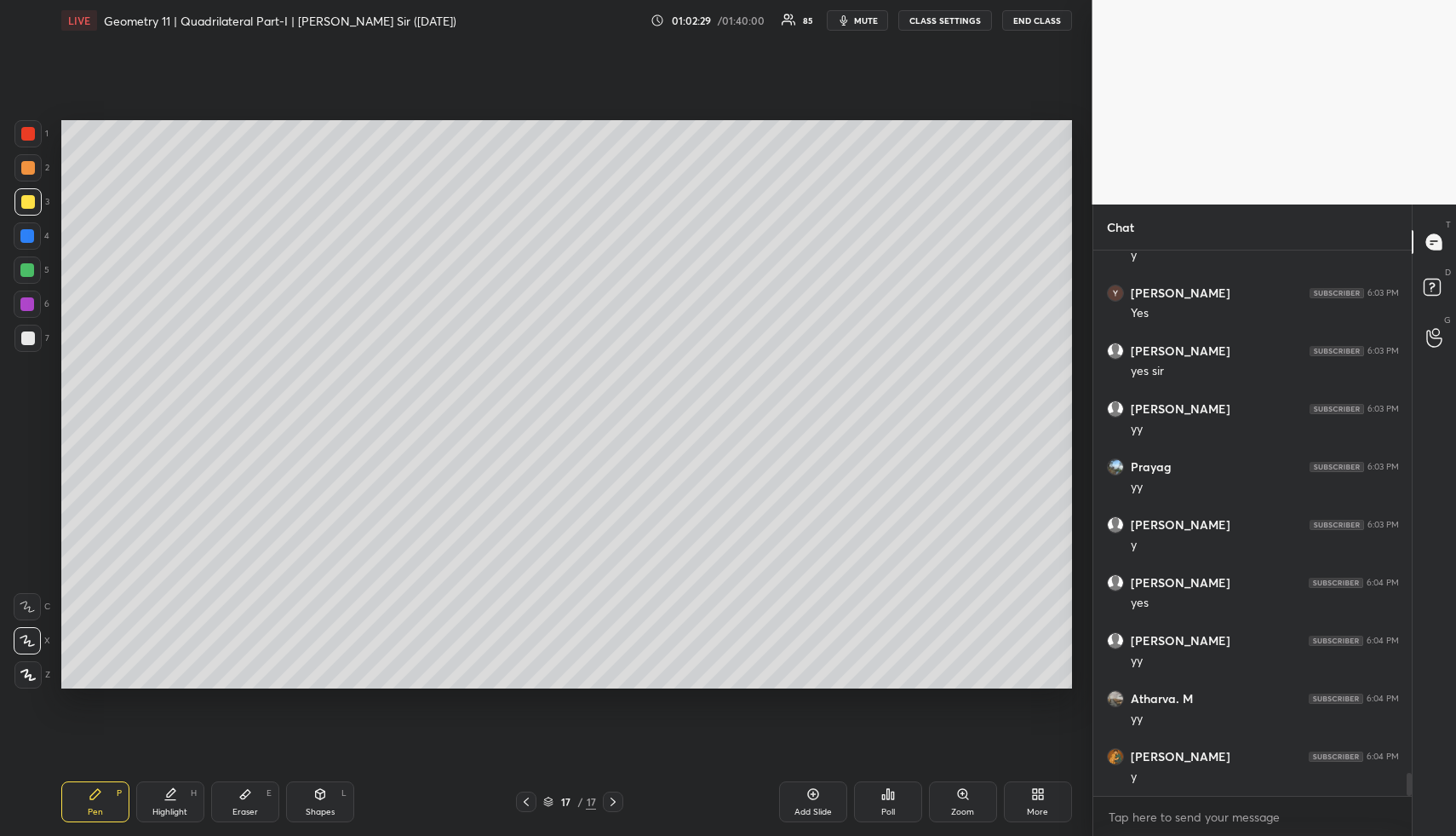
scroll to position [12437, 0]
click at [815, 812] on div "Add Slide" at bounding box center [813, 811] width 37 height 9
click at [318, 792] on icon at bounding box center [320, 793] width 10 height 3
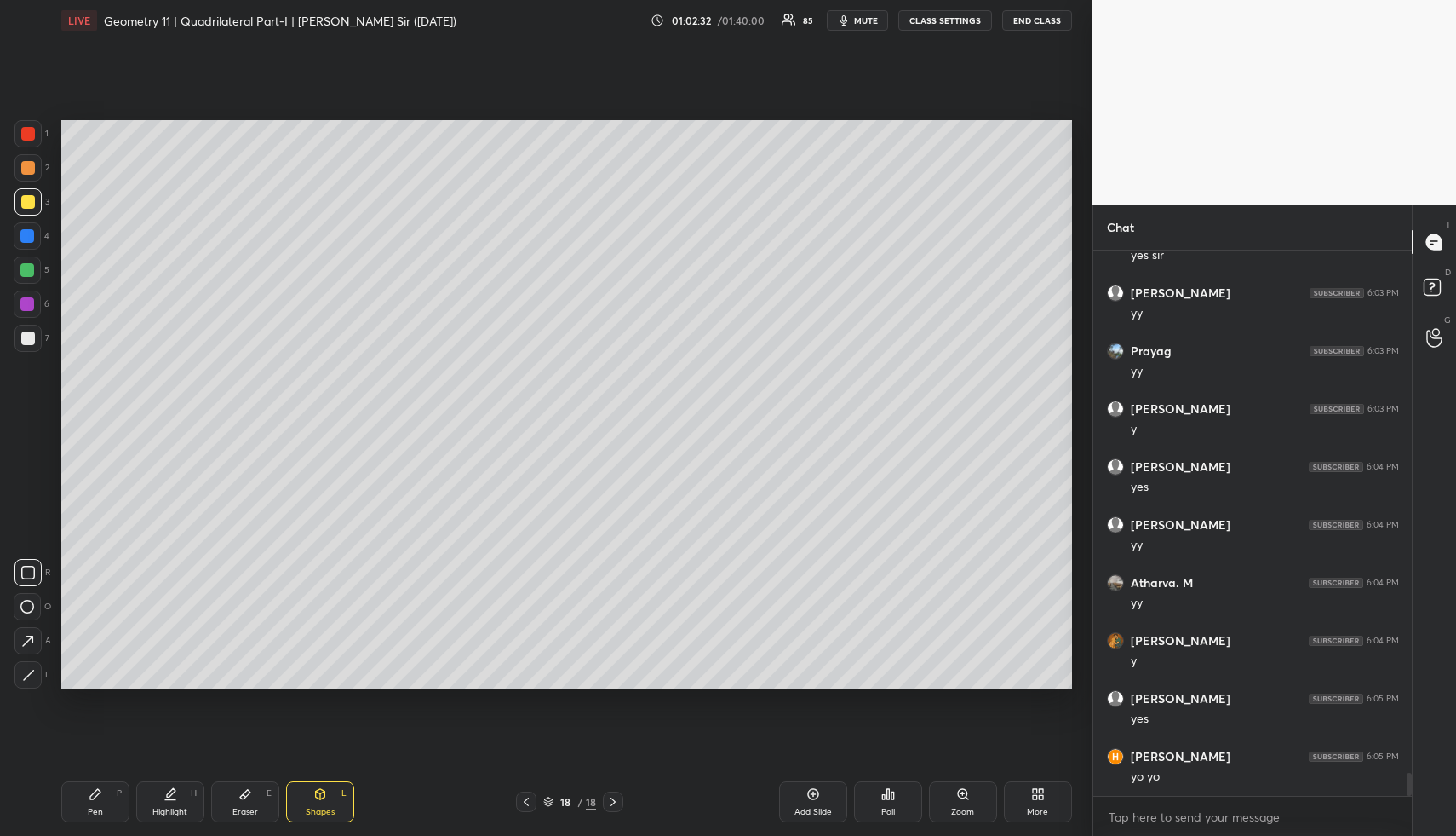
drag, startPoint x: 26, startPoint y: 152, endPoint x: 28, endPoint y: 163, distance: 11.2
click at [26, 152] on div "1 2 3 4 5 6 7" at bounding box center [31, 239] width 35 height 238
click at [28, 163] on div at bounding box center [28, 167] width 13 height 13
click at [21, 226] on div at bounding box center [27, 235] width 28 height 28
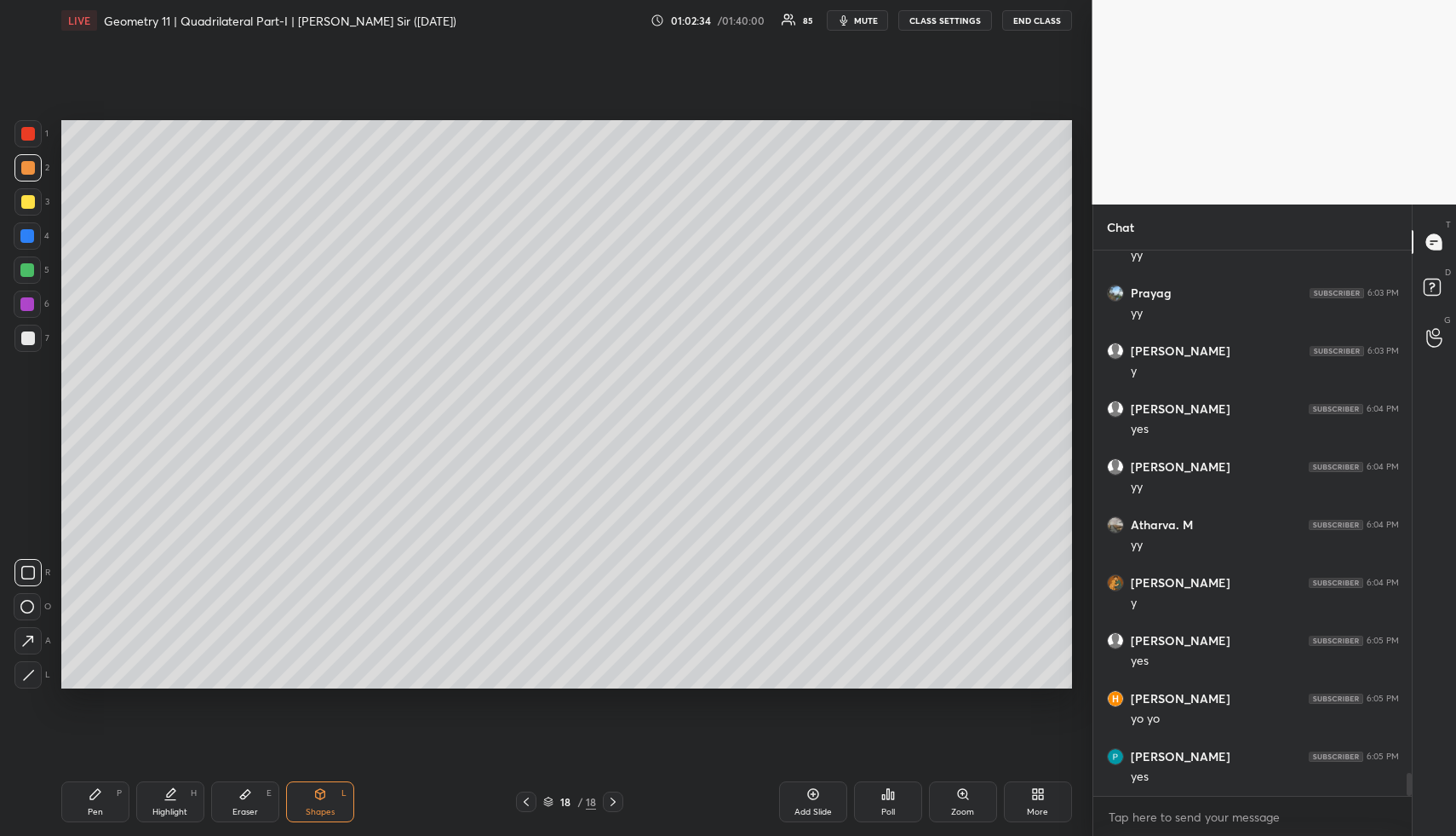
click at [23, 230] on div at bounding box center [27, 236] width 13 height 13
click at [29, 614] on div at bounding box center [27, 606] width 28 height 28
click at [33, 616] on div at bounding box center [27, 606] width 28 height 28
click at [30, 260] on div at bounding box center [27, 270] width 28 height 28
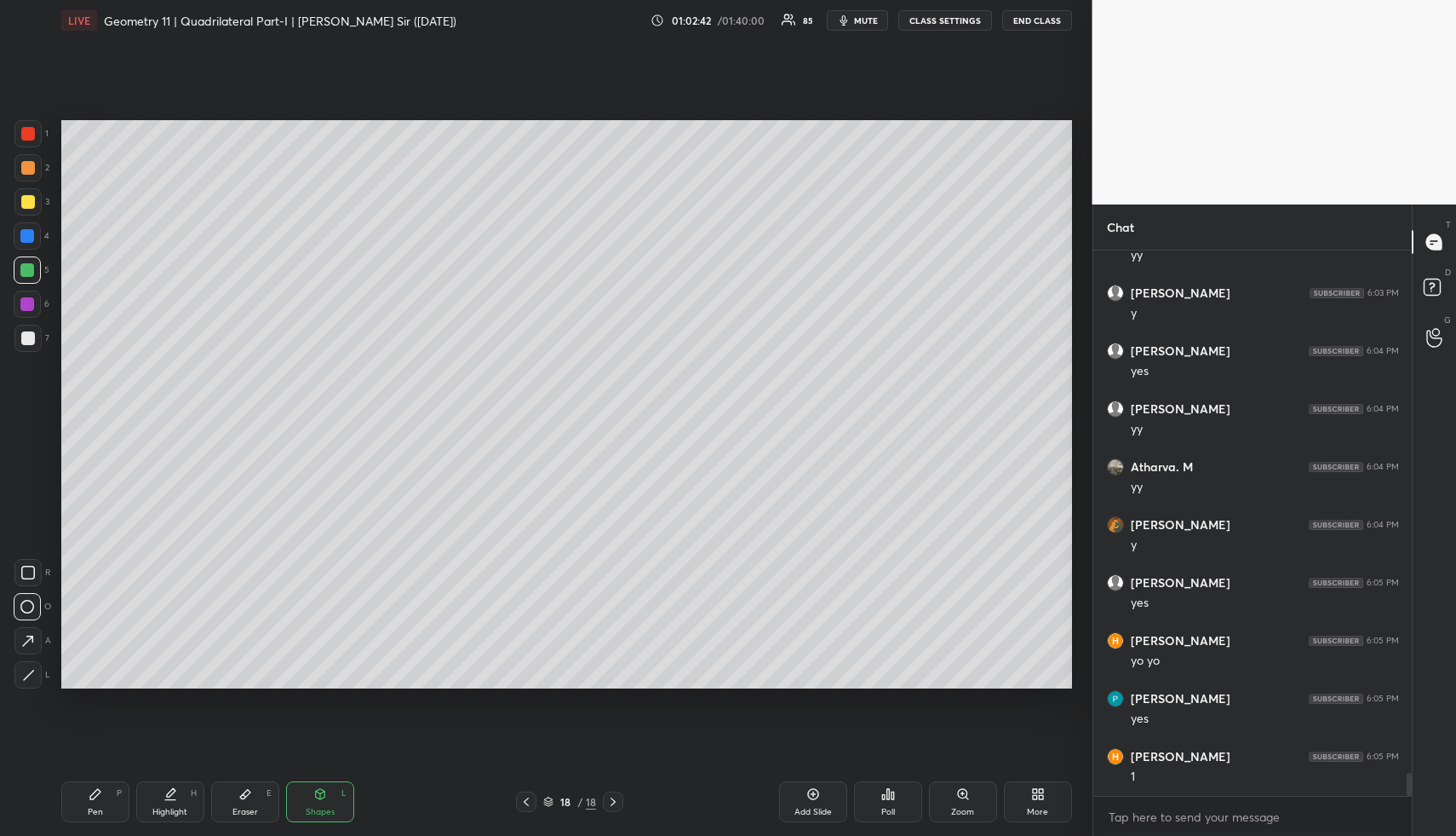
click at [30, 260] on div at bounding box center [27, 270] width 28 height 28
drag, startPoint x: 35, startPoint y: 567, endPoint x: 47, endPoint y: 534, distance: 35.1
click at [33, 564] on div at bounding box center [28, 572] width 28 height 28
click at [28, 277] on div at bounding box center [27, 270] width 28 height 28
click at [30, 676] on icon at bounding box center [28, 674] width 12 height 12
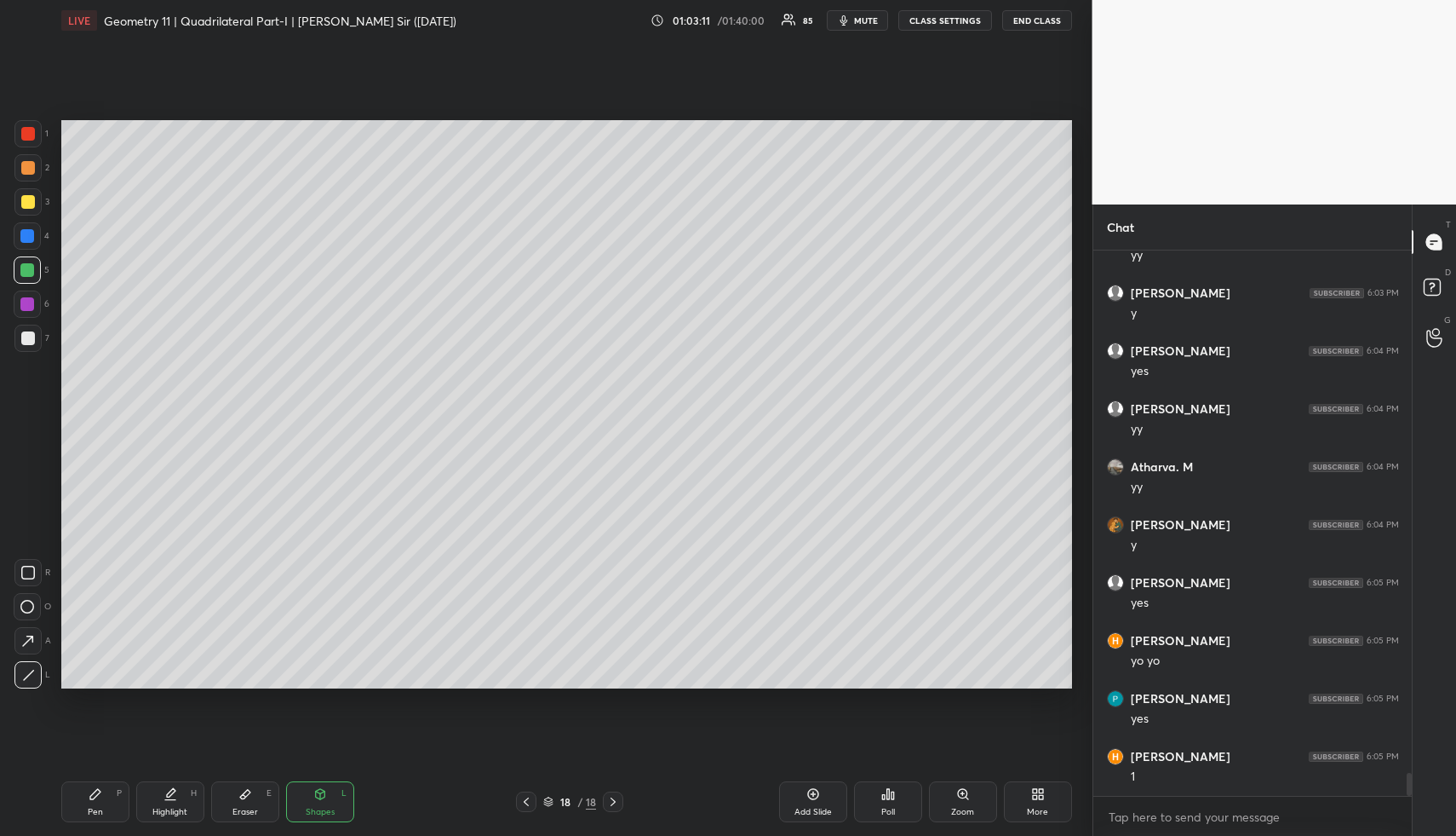
drag, startPoint x: 253, startPoint y: 808, endPoint x: 395, endPoint y: 706, distance: 174.8
click at [259, 804] on div "Eraser E" at bounding box center [245, 802] width 68 height 41
click at [98, 792] on icon at bounding box center [96, 794] width 13 height 13
drag, startPoint x: 313, startPoint y: 797, endPoint x: 293, endPoint y: 780, distance: 26.2
click at [313, 797] on div "Shapes L" at bounding box center [319, 802] width 68 height 41
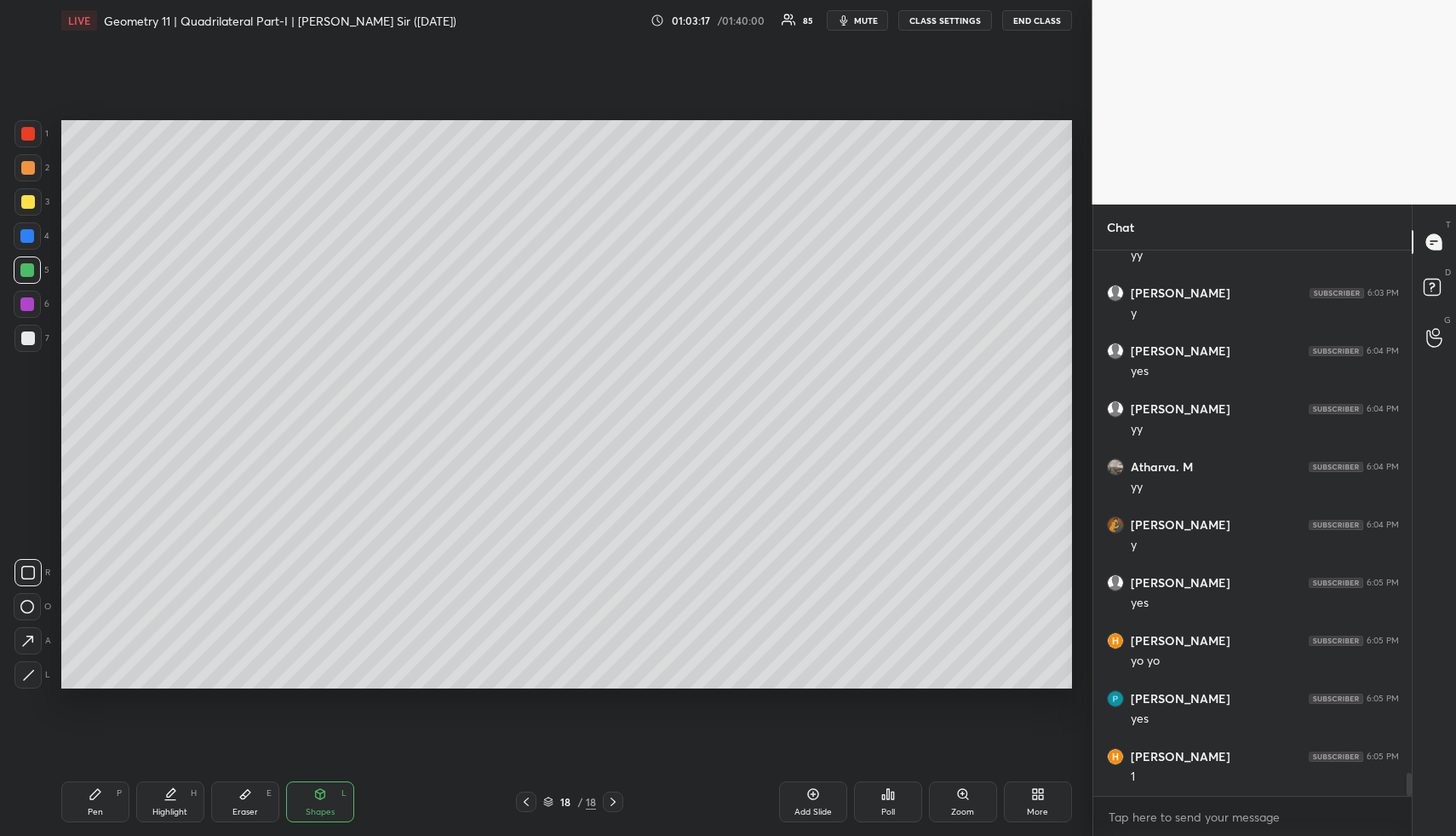
click at [91, 800] on icon at bounding box center [95, 794] width 11 height 11
click at [31, 197] on div at bounding box center [28, 202] width 13 height 13
drag, startPoint x: 31, startPoint y: 197, endPoint x: 42, endPoint y: 211, distance: 17.8
click at [31, 197] on div at bounding box center [28, 202] width 13 height 13
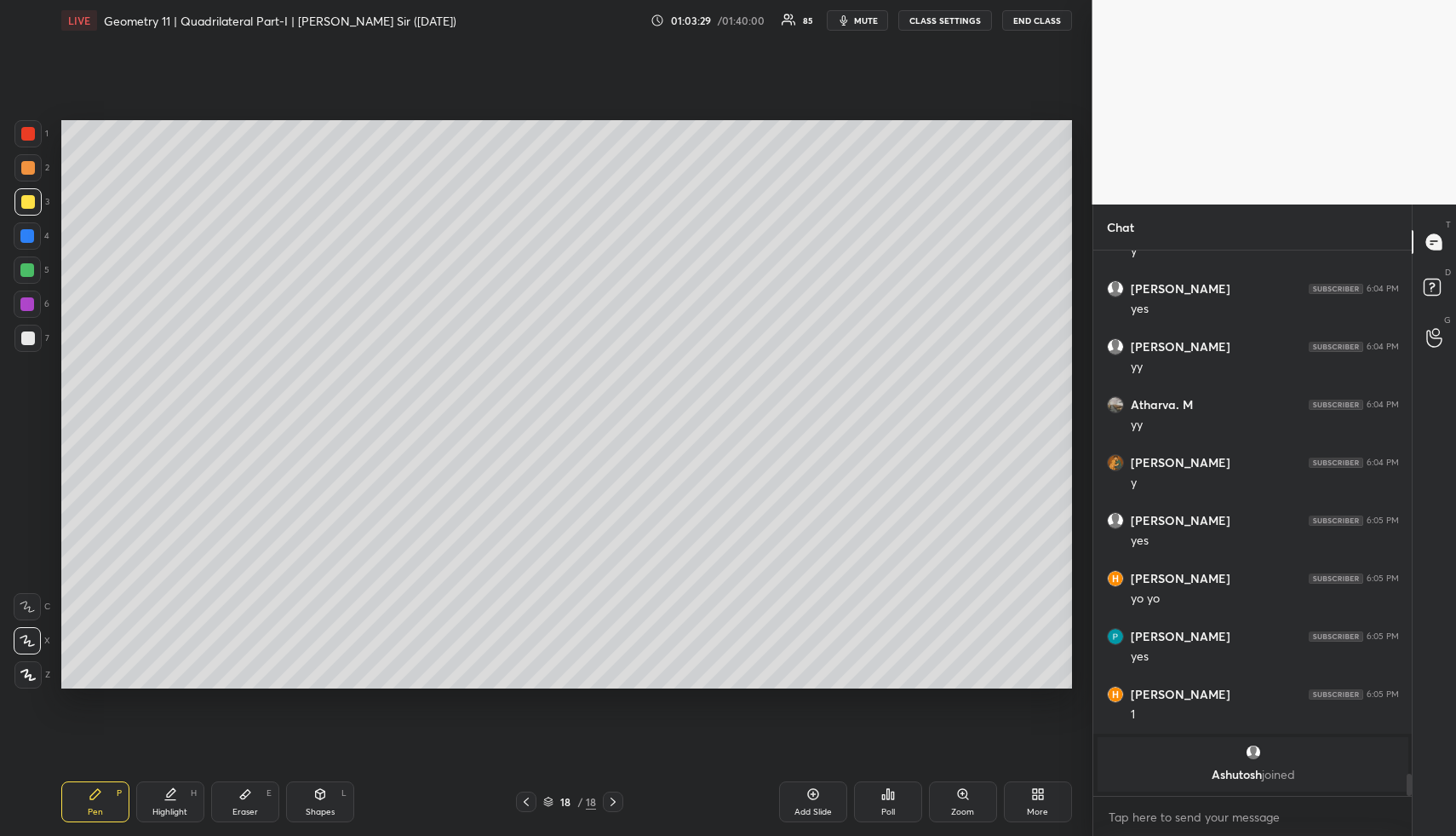
click at [33, 166] on div at bounding box center [28, 167] width 13 height 13
click at [29, 207] on div at bounding box center [28, 202] width 13 height 13
click at [39, 204] on div at bounding box center [28, 202] width 28 height 28
drag, startPoint x: 28, startPoint y: 171, endPoint x: 55, endPoint y: 180, distance: 28.5
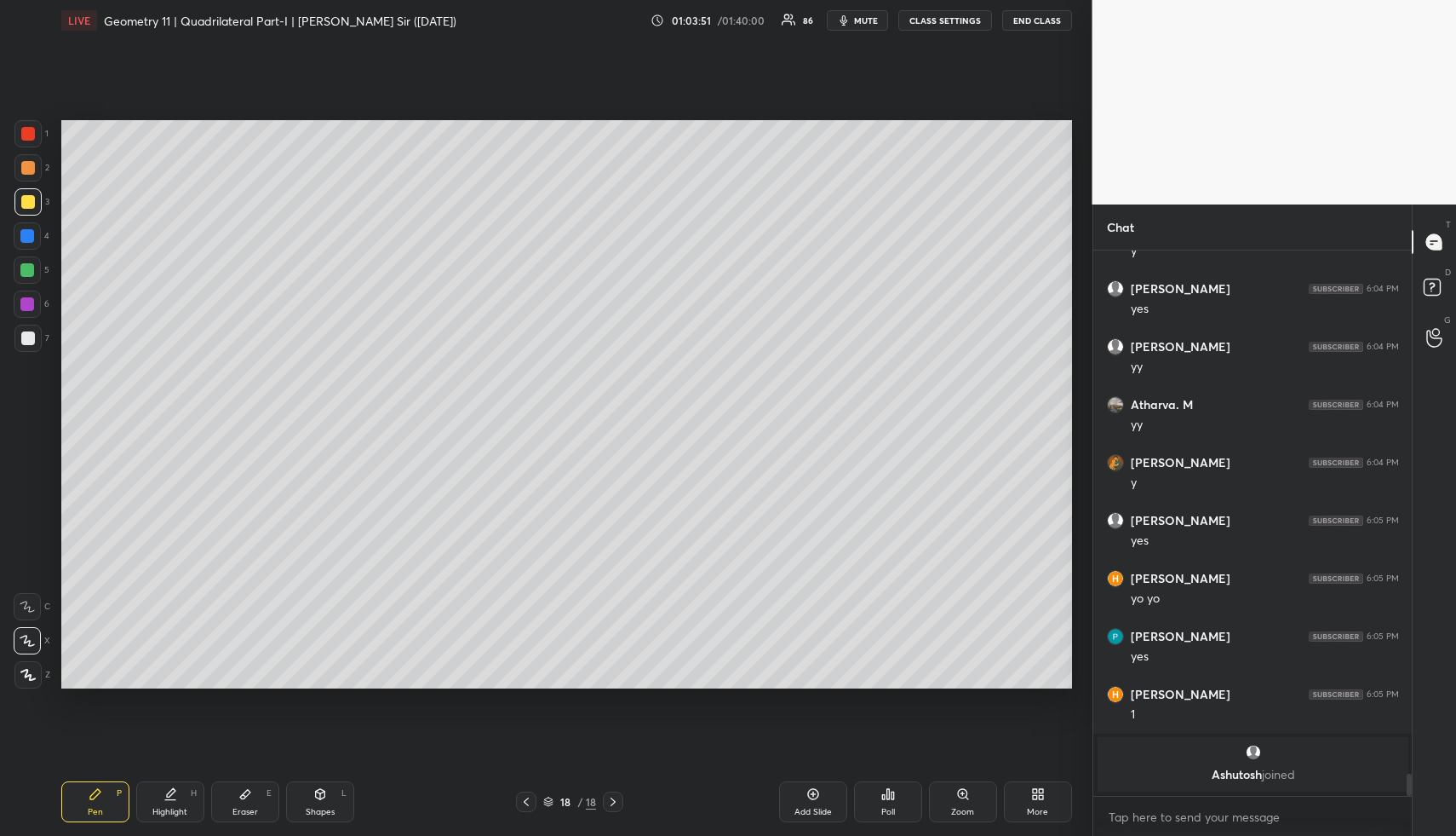
click at [31, 174] on div at bounding box center [28, 167] width 13 height 13
click at [336, 788] on div "Shapes L" at bounding box center [319, 802] width 68 height 41
click at [333, 791] on div "Shapes L" at bounding box center [319, 802] width 68 height 41
click at [28, 334] on div at bounding box center [28, 339] width 13 height 13
click at [33, 340] on div at bounding box center [28, 339] width 13 height 13
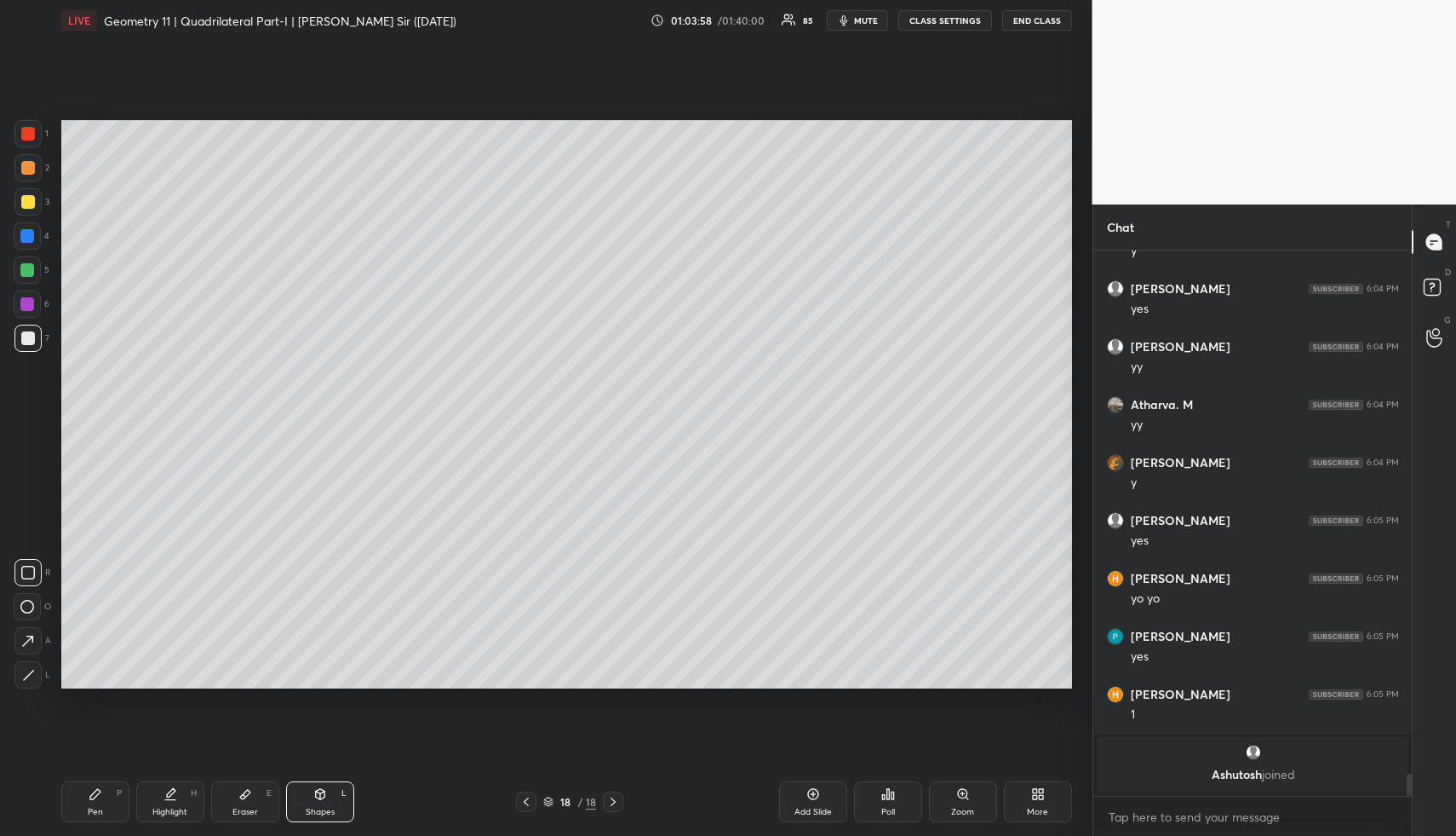
click at [185, 799] on div "Highlight H" at bounding box center [170, 802] width 68 height 41
click at [177, 794] on div "Highlight H" at bounding box center [170, 802] width 68 height 41
drag, startPoint x: 326, startPoint y: 807, endPoint x: 293, endPoint y: 735, distance: 79.2
click at [326, 807] on div "Shapes" at bounding box center [320, 811] width 29 height 9
click at [28, 167] on div at bounding box center [28, 167] width 13 height 13
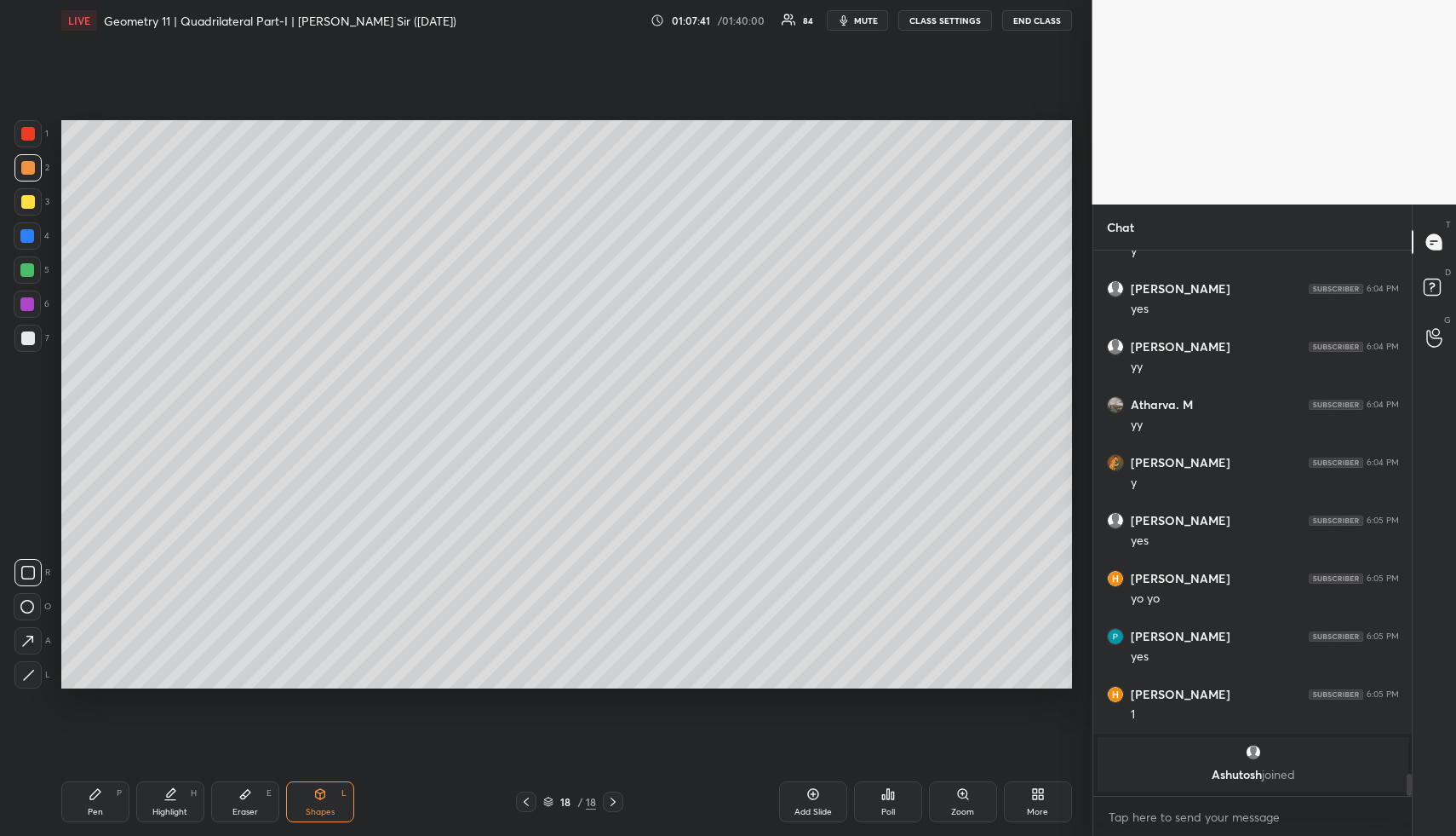
drag, startPoint x: 28, startPoint y: 167, endPoint x: 34, endPoint y: 193, distance: 26.7
click at [28, 167] on div at bounding box center [28, 167] width 13 height 13
click at [31, 675] on icon at bounding box center [28, 674] width 12 height 12
drag, startPoint x: 31, startPoint y: 675, endPoint x: 32, endPoint y: 664, distance: 11.0
click at [31, 675] on icon at bounding box center [28, 674] width 12 height 12
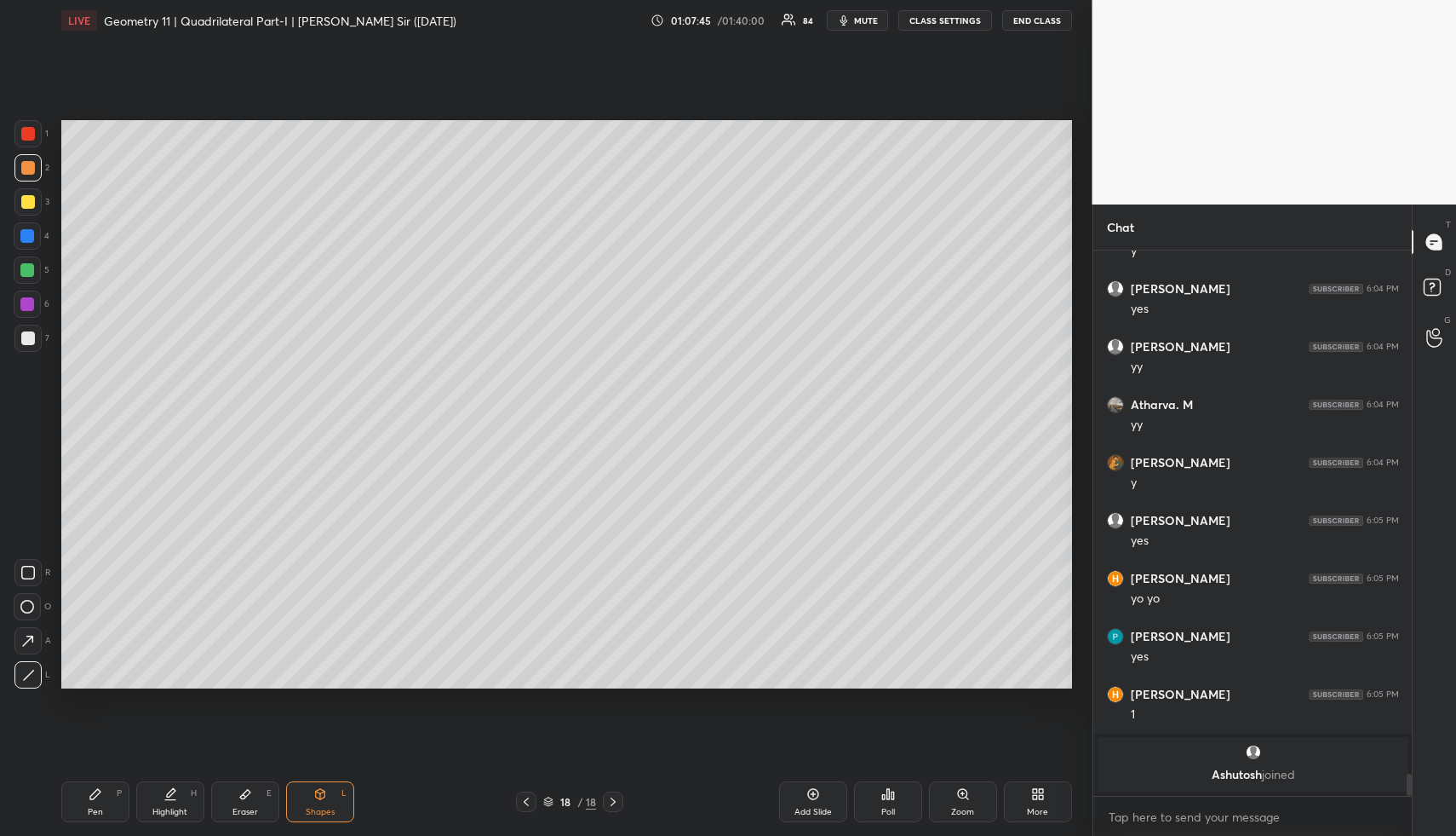
click at [167, 794] on icon at bounding box center [171, 792] width 9 height 9
drag, startPoint x: 167, startPoint y: 791, endPoint x: 216, endPoint y: 706, distance: 98.1
click at [167, 791] on icon at bounding box center [170, 794] width 13 height 13
drag, startPoint x: 333, startPoint y: 801, endPoint x: 315, endPoint y: 750, distance: 54.1
click at [333, 801] on div "Shapes L" at bounding box center [319, 802] width 68 height 41
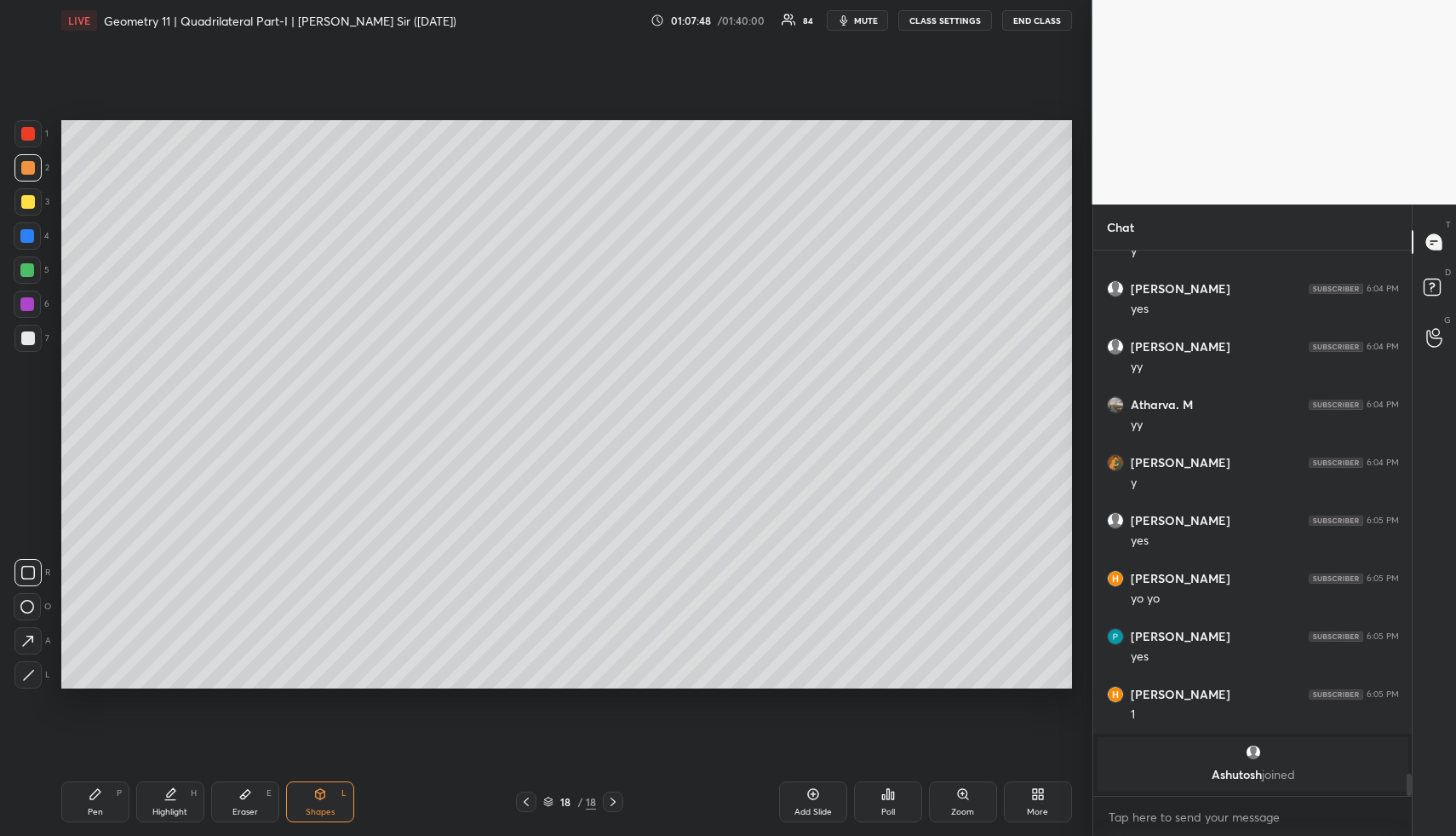
click at [32, 334] on div at bounding box center [28, 339] width 13 height 13
click at [37, 574] on div at bounding box center [28, 572] width 28 height 28
click at [171, 801] on div "Highlight H" at bounding box center [170, 802] width 68 height 41
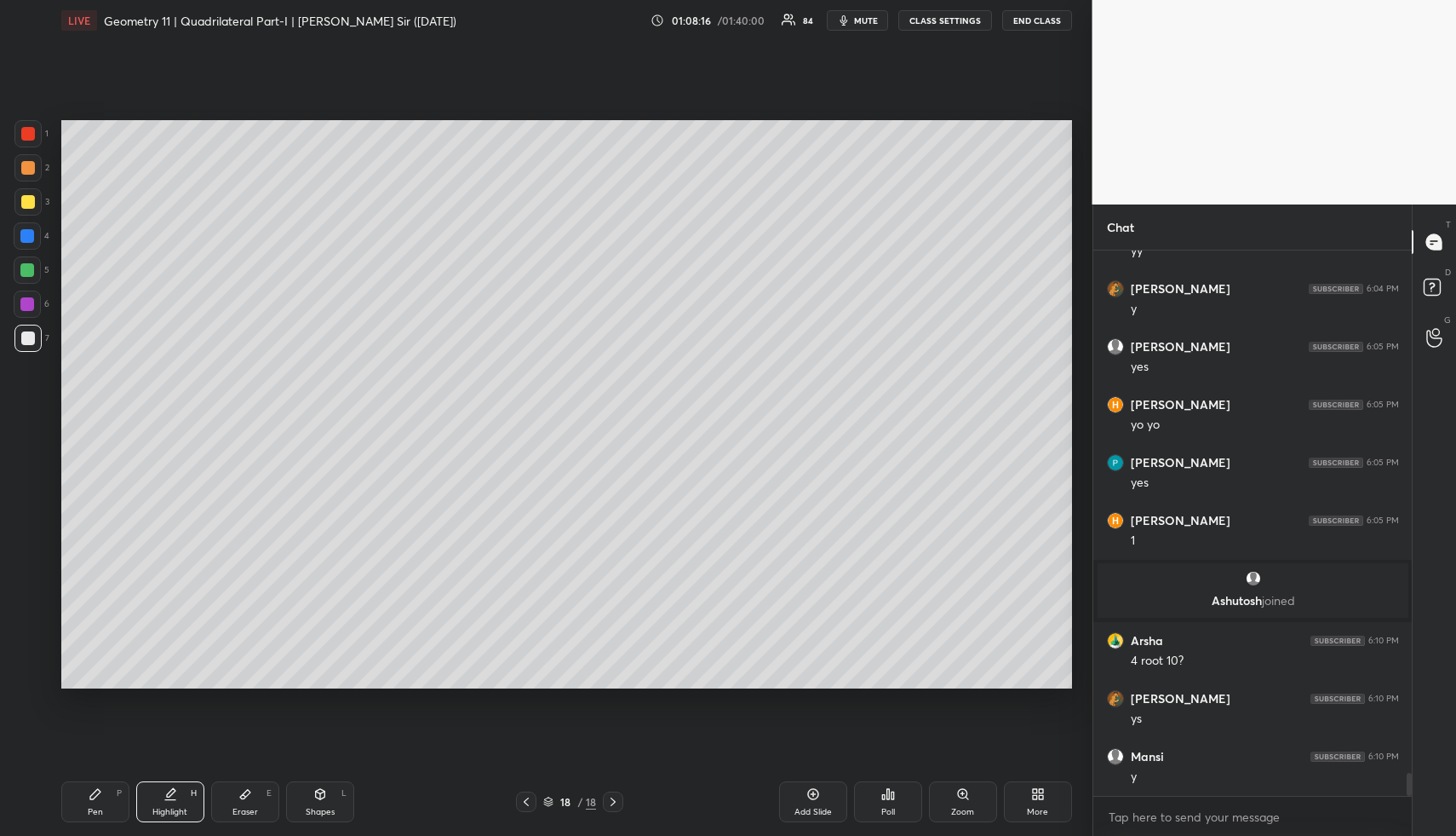
scroll to position [12528, 0]
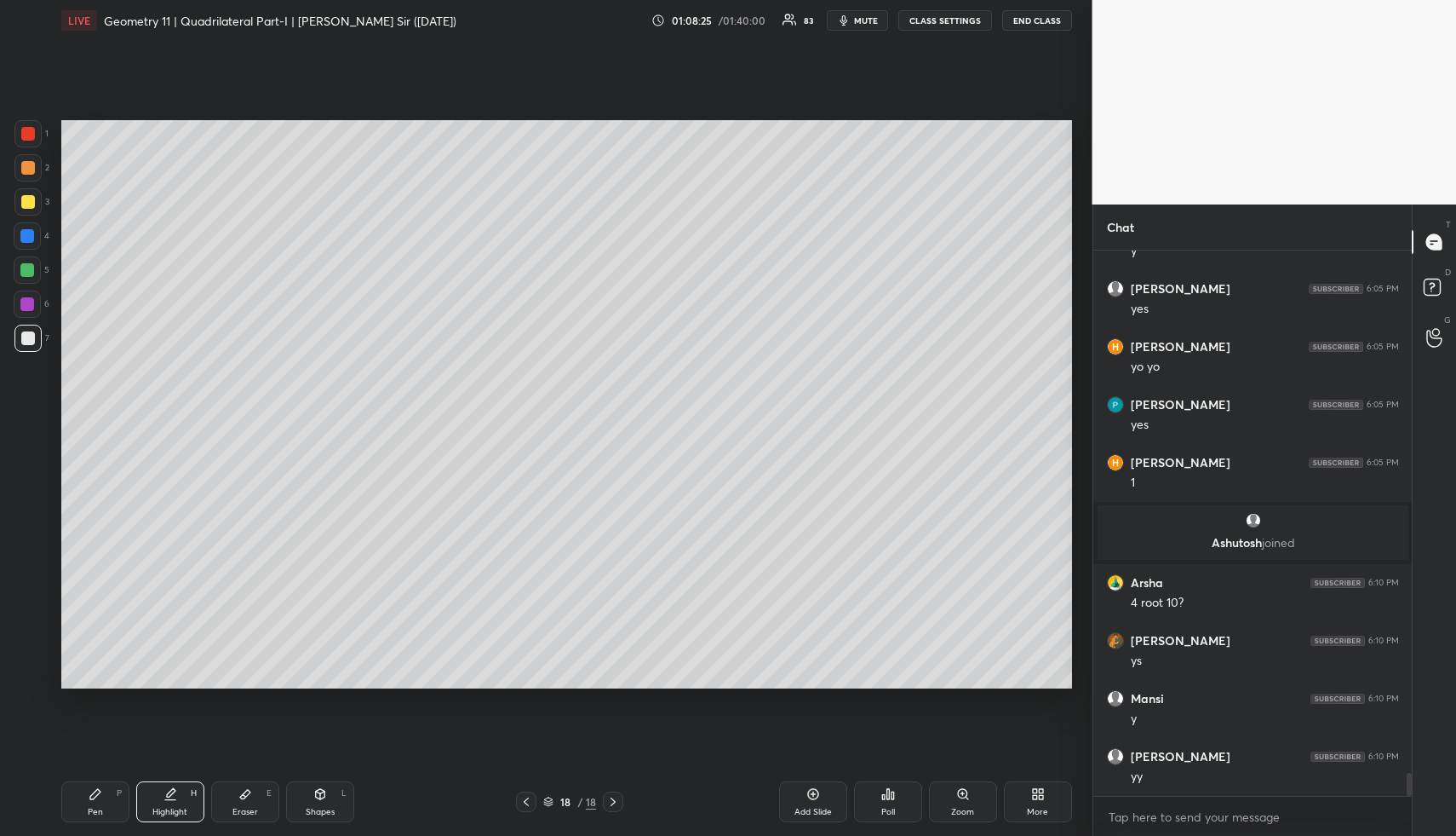
click at [314, 799] on icon at bounding box center [320, 794] width 13 height 13
click at [316, 798] on icon at bounding box center [320, 794] width 10 height 11
drag, startPoint x: 34, startPoint y: 332, endPoint x: 43, endPoint y: 318, distance: 16.6
click at [34, 332] on div at bounding box center [28, 338] width 28 height 28
click at [185, 785] on div "Highlight H" at bounding box center [170, 802] width 68 height 41
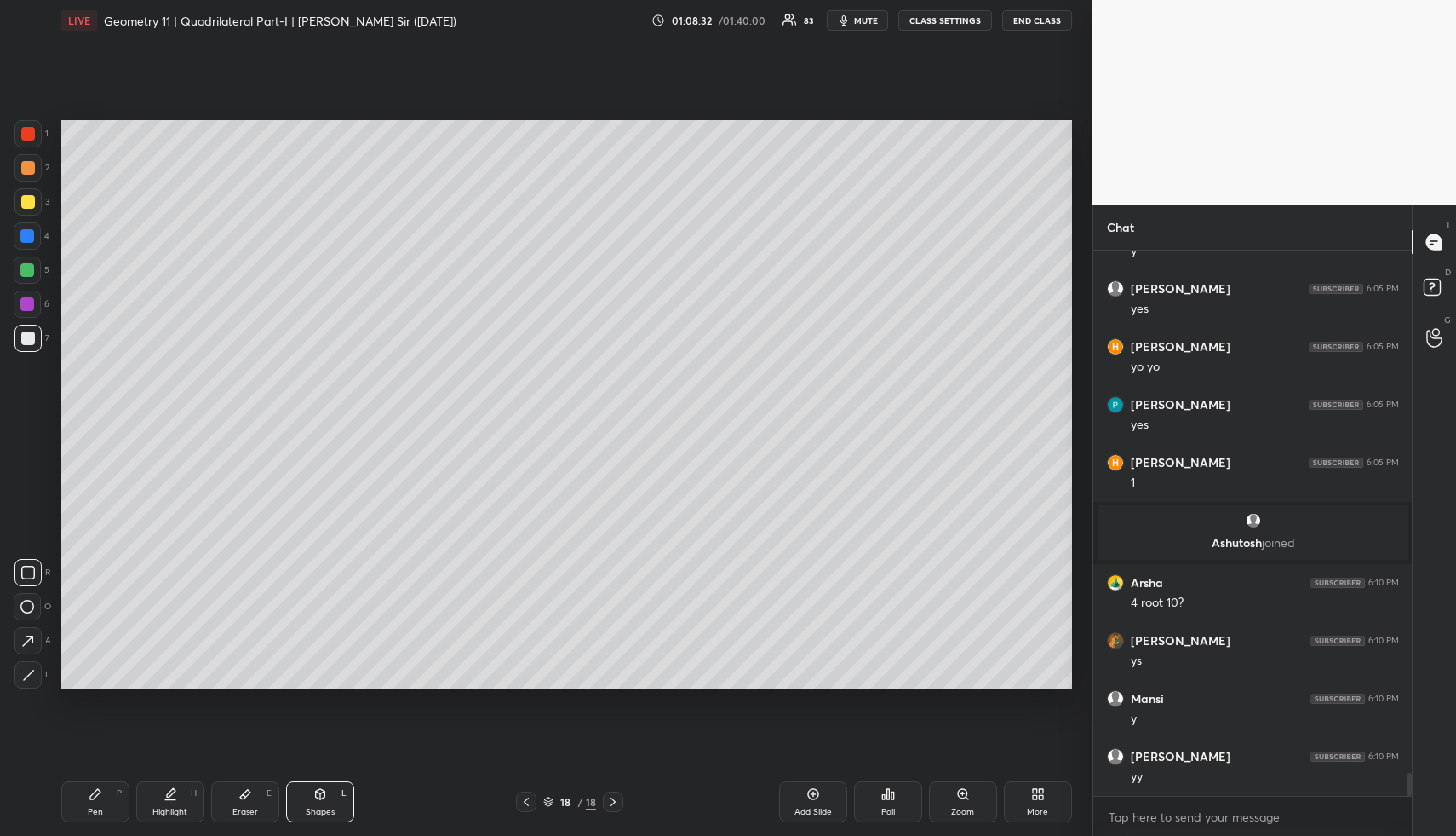
drag, startPoint x: 185, startPoint y: 785, endPoint x: 198, endPoint y: 773, distance: 17.7
click at [191, 787] on div "Highlight H" at bounding box center [170, 802] width 68 height 41
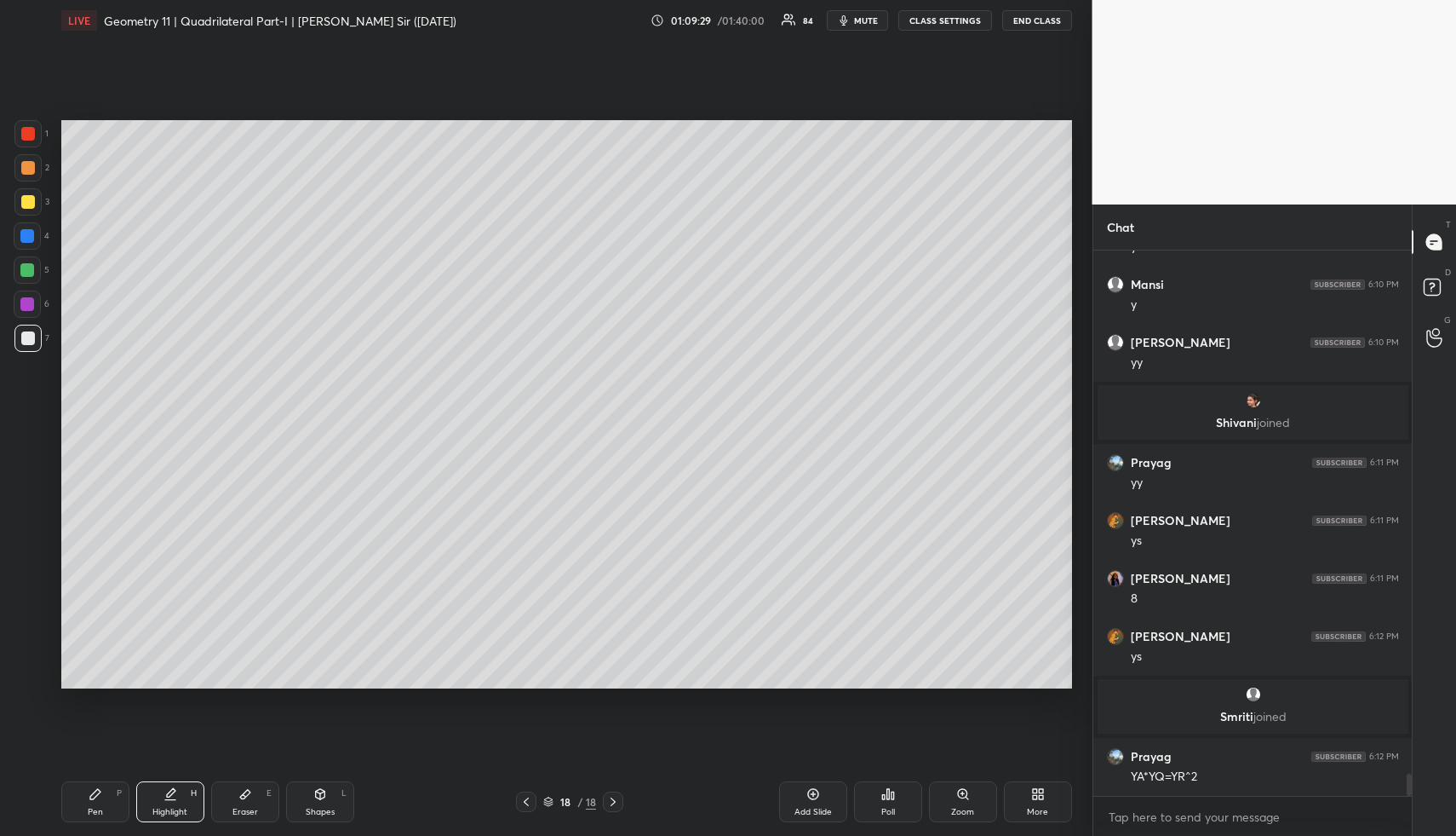
scroll to position [12815, 0]
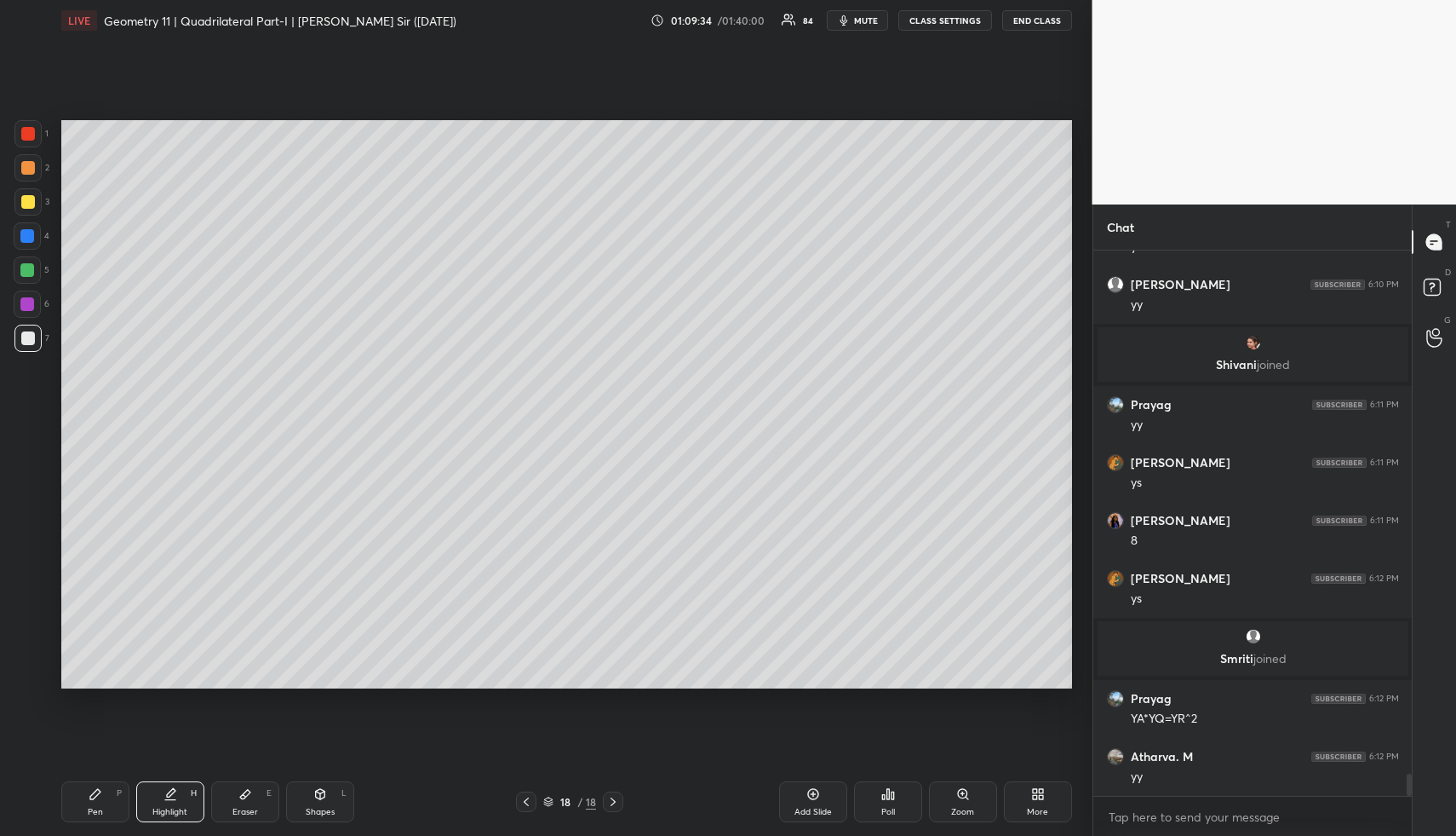
click at [170, 792] on icon at bounding box center [171, 792] width 9 height 9
click at [176, 793] on icon at bounding box center [170, 794] width 13 height 13
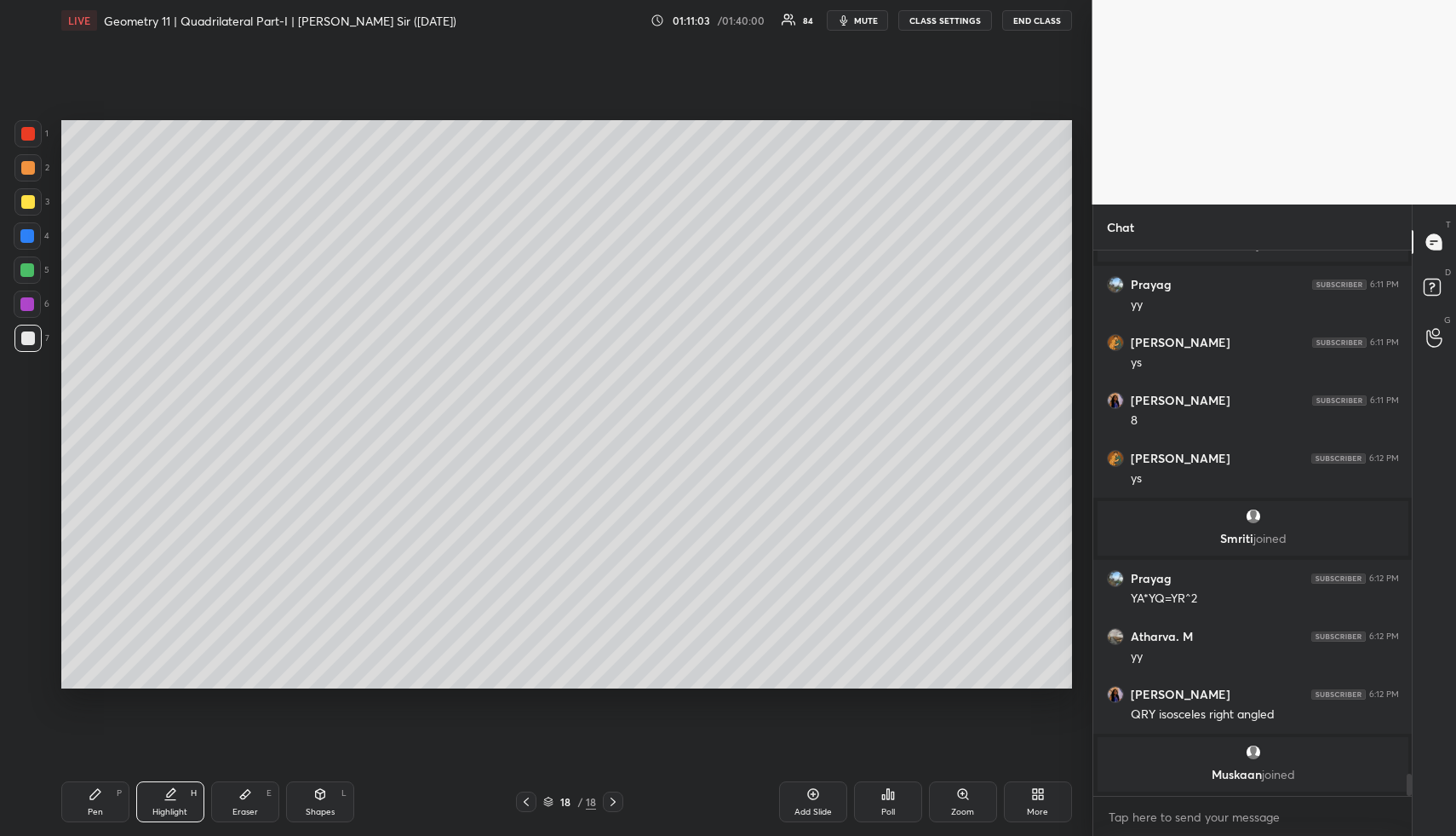
scroll to position [12931, 0]
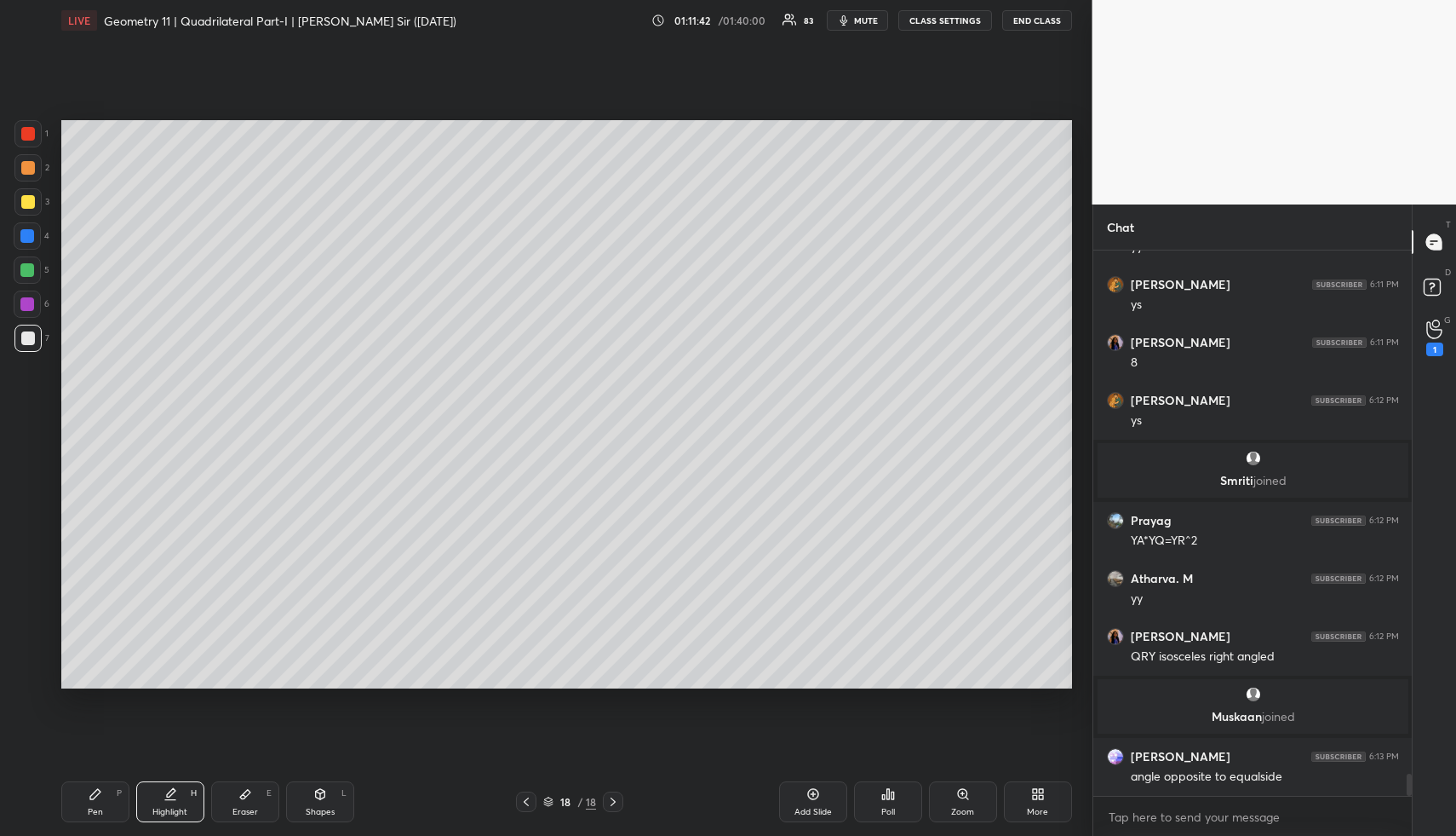
drag, startPoint x: 341, startPoint y: 804, endPoint x: 338, endPoint y: 787, distance: 17.3
click at [339, 803] on div "Shapes L" at bounding box center [319, 802] width 68 height 41
click at [29, 297] on div at bounding box center [27, 304] width 13 height 13
click at [30, 298] on div at bounding box center [27, 304] width 13 height 13
click at [35, 299] on div at bounding box center [27, 304] width 28 height 28
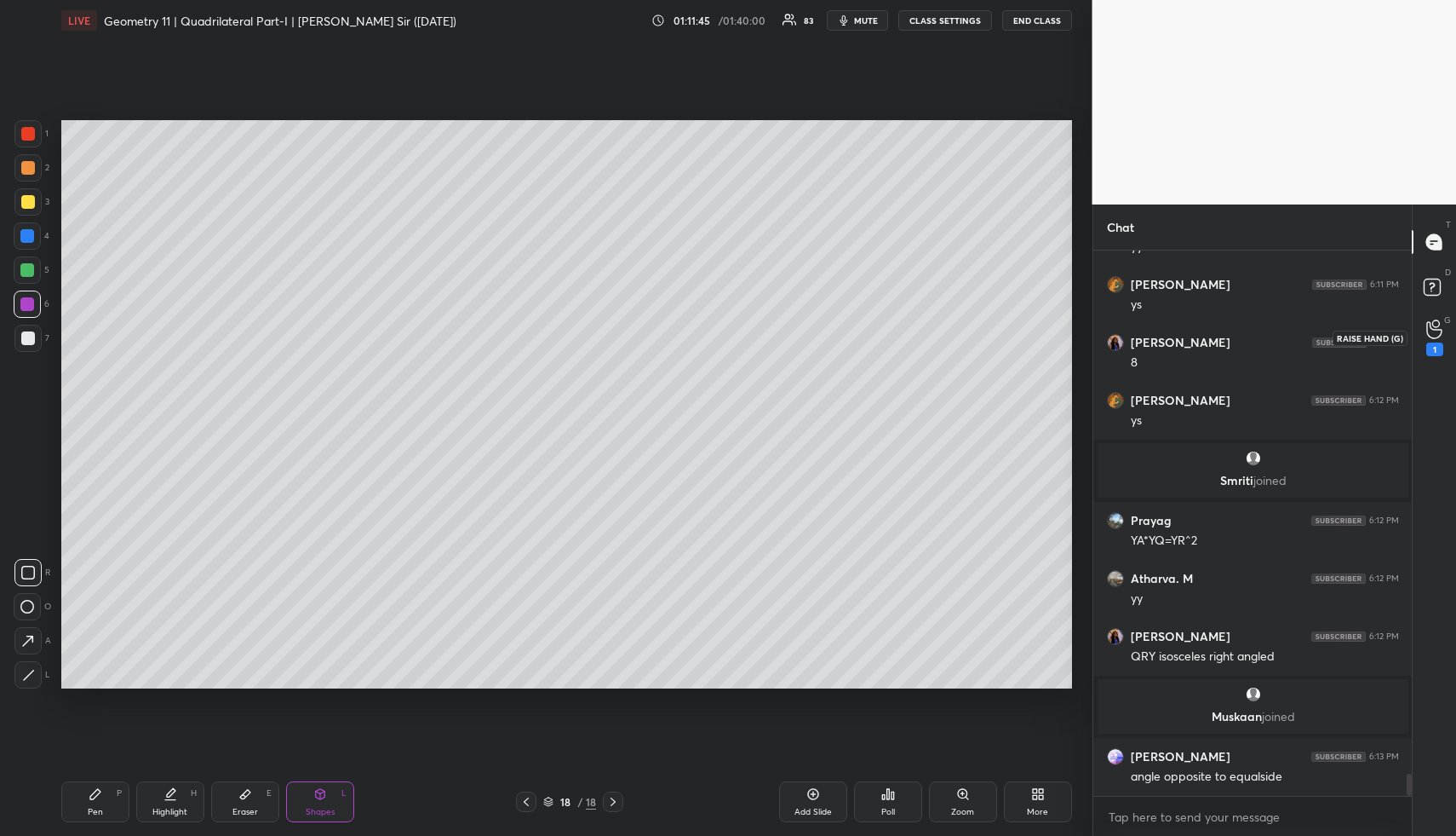
click at [1431, 339] on icon at bounding box center [1434, 330] width 15 height 17
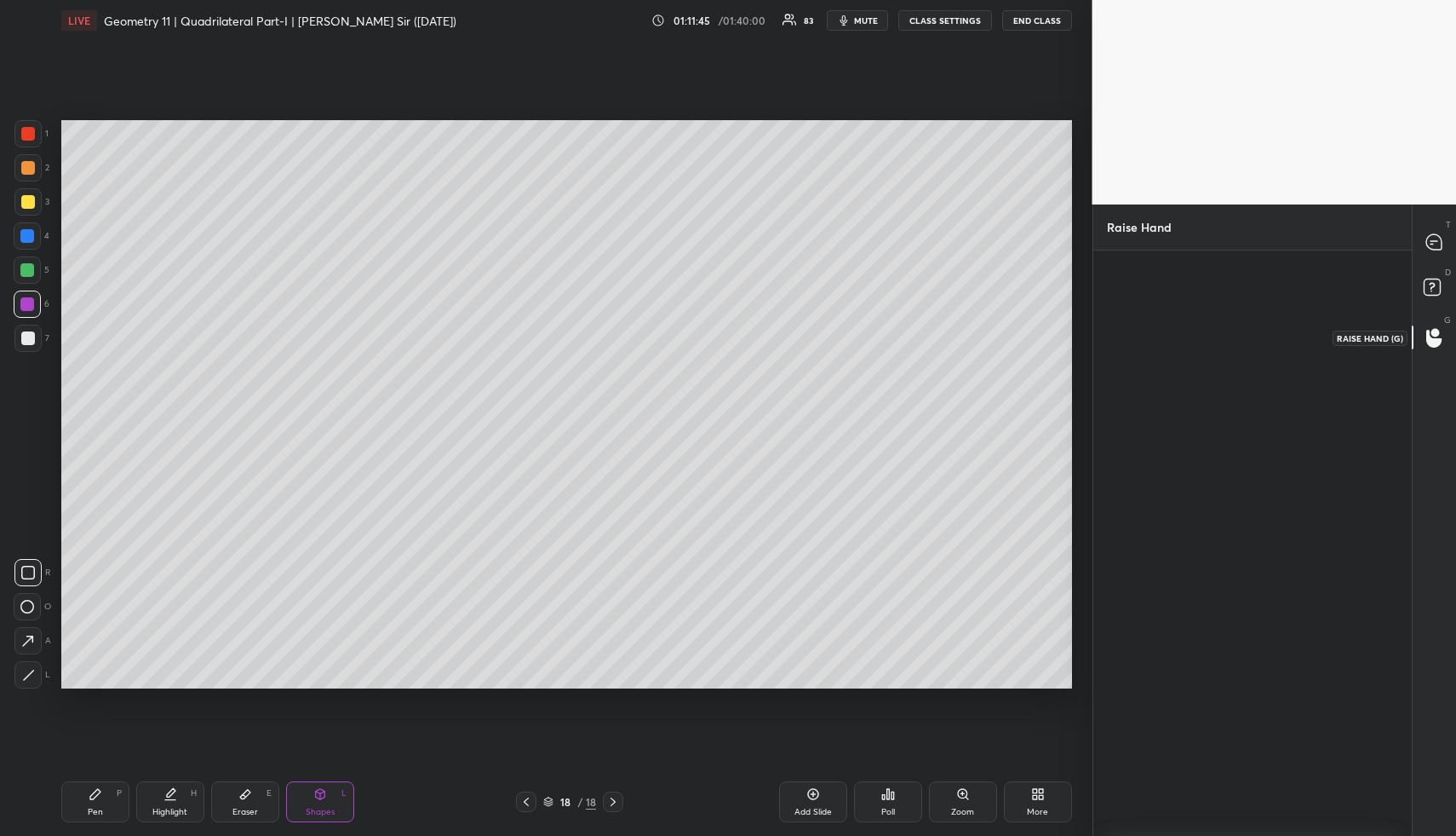
scroll to position [6, 6]
drag, startPoint x: 1152, startPoint y: 319, endPoint x: 1153, endPoint y: 349, distance: 30.0
click at [1152, 319] on img "grid" at bounding box center [1155, 324] width 34 height 34
click at [1168, 365] on button "INVITE" at bounding box center [1155, 366] width 82 height 22
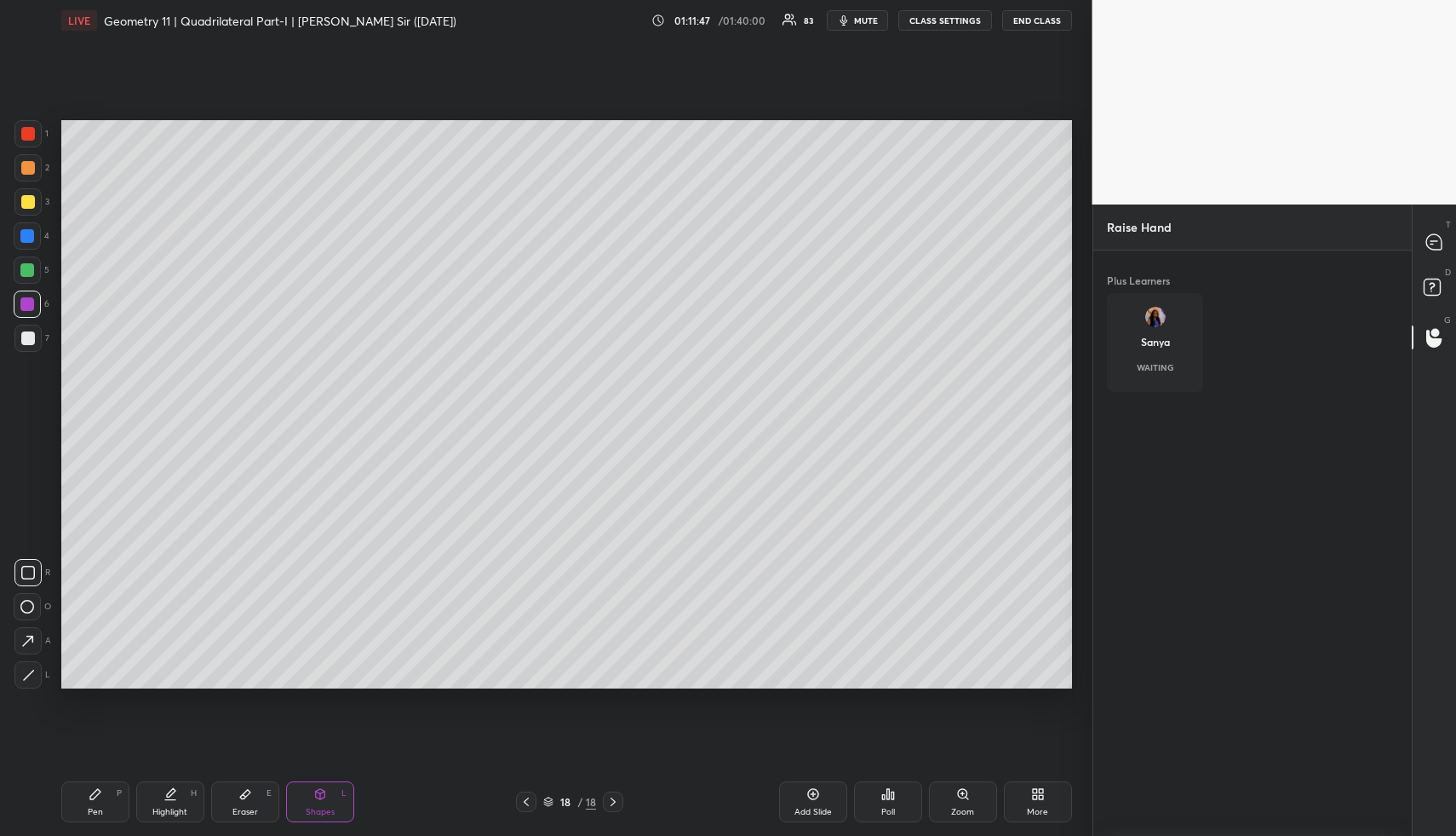
click at [1454, 247] on div "T Messages (T)" at bounding box center [1434, 242] width 43 height 48
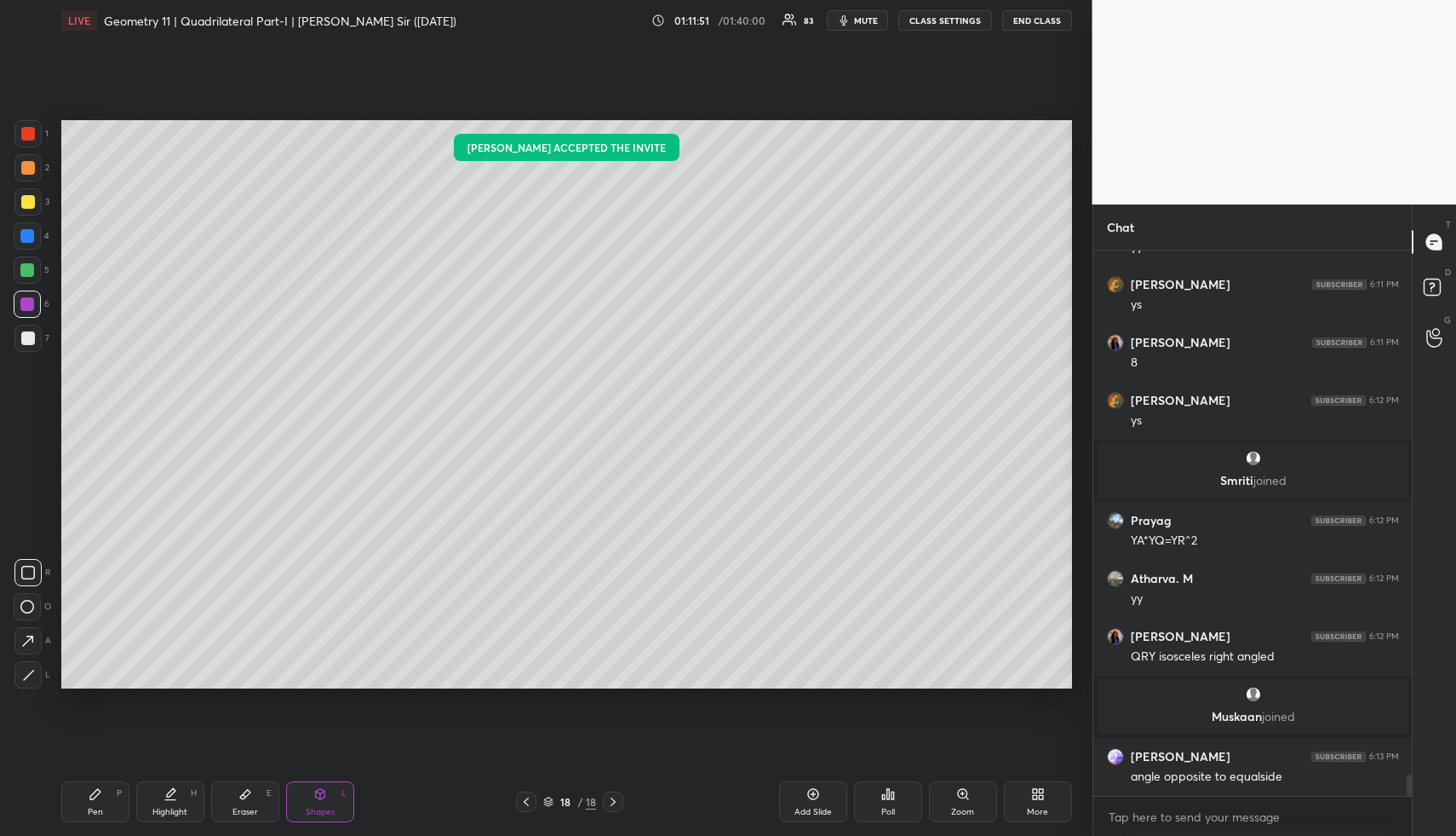
drag, startPoint x: 183, startPoint y: 796, endPoint x: 190, endPoint y: 792, distance: 8.1
click at [183, 796] on div "Highlight H" at bounding box center [170, 802] width 68 height 41
click at [191, 792] on div "H" at bounding box center [194, 793] width 6 height 9
click at [1438, 334] on icon at bounding box center [1434, 338] width 16 height 19
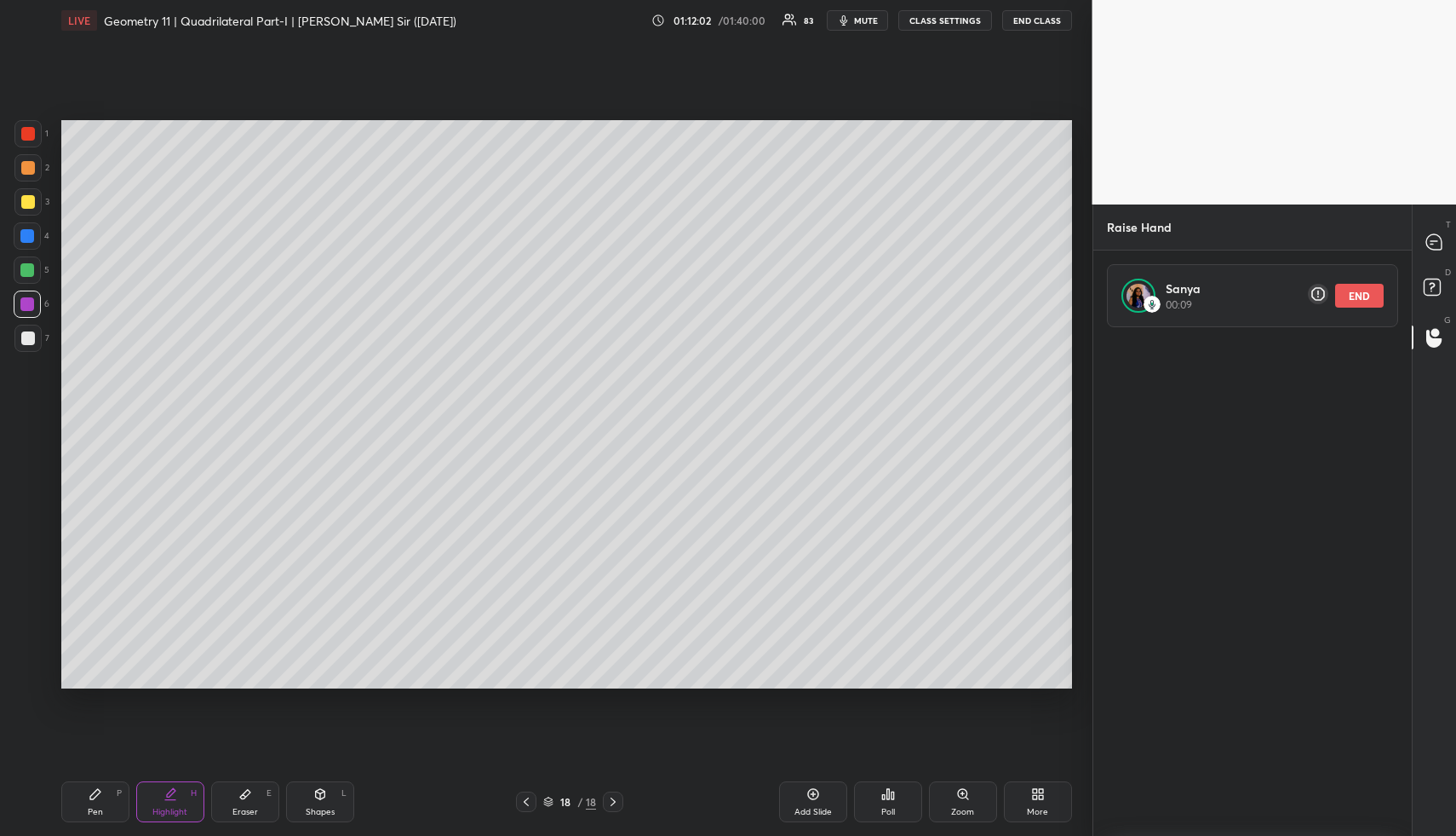
click at [1369, 296] on button "END" at bounding box center [1359, 296] width 49 height 24
drag, startPoint x: 1414, startPoint y: 251, endPoint x: 1423, endPoint y: 248, distance: 9.5
click at [1415, 249] on div "T Messages (T)" at bounding box center [1434, 242] width 43 height 48
drag, startPoint x: 1439, startPoint y: 240, endPoint x: 1349, endPoint y: 277, distance: 97.3
click at [1439, 240] on icon at bounding box center [1434, 242] width 15 height 15
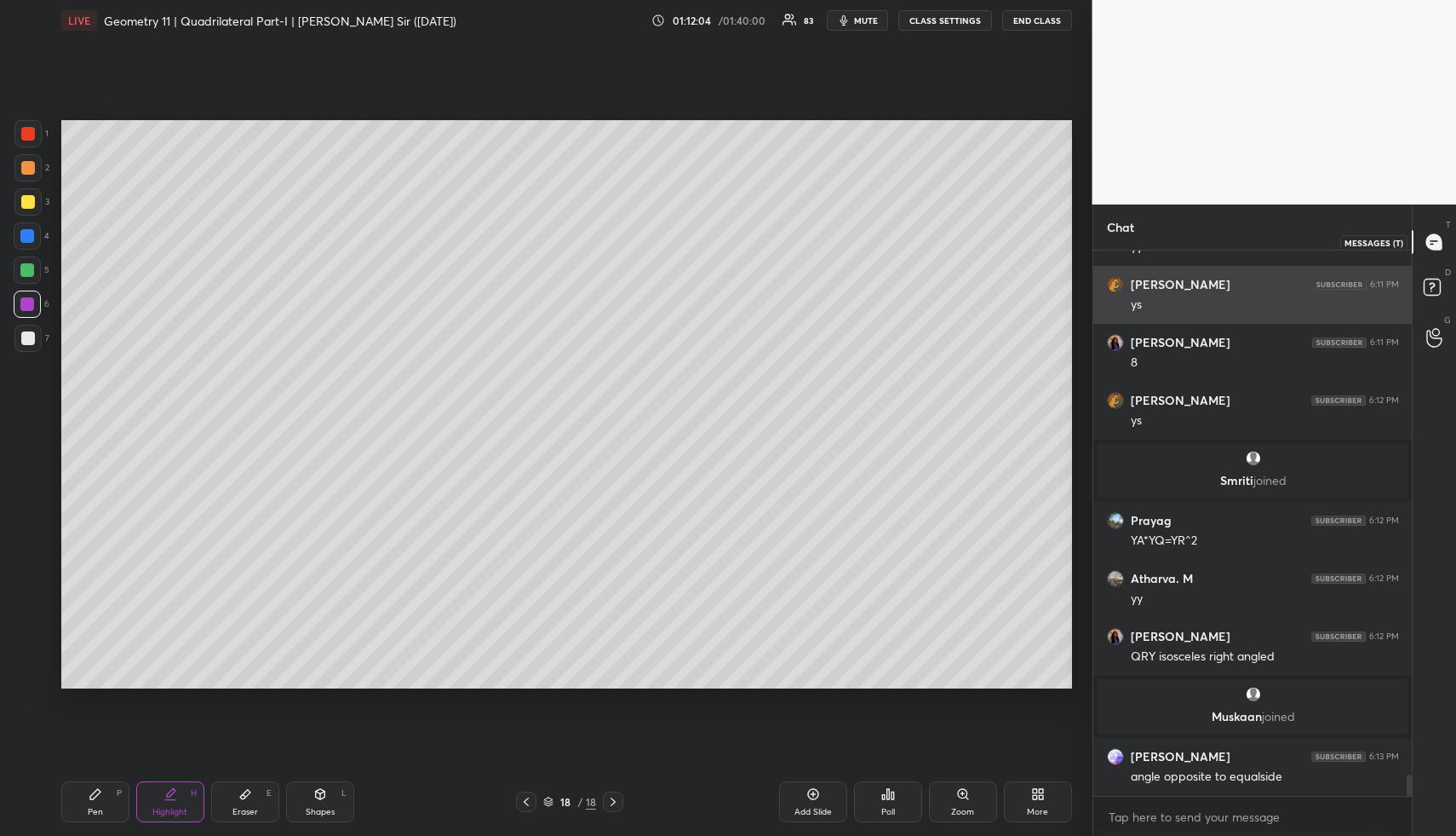
scroll to position [539, 314]
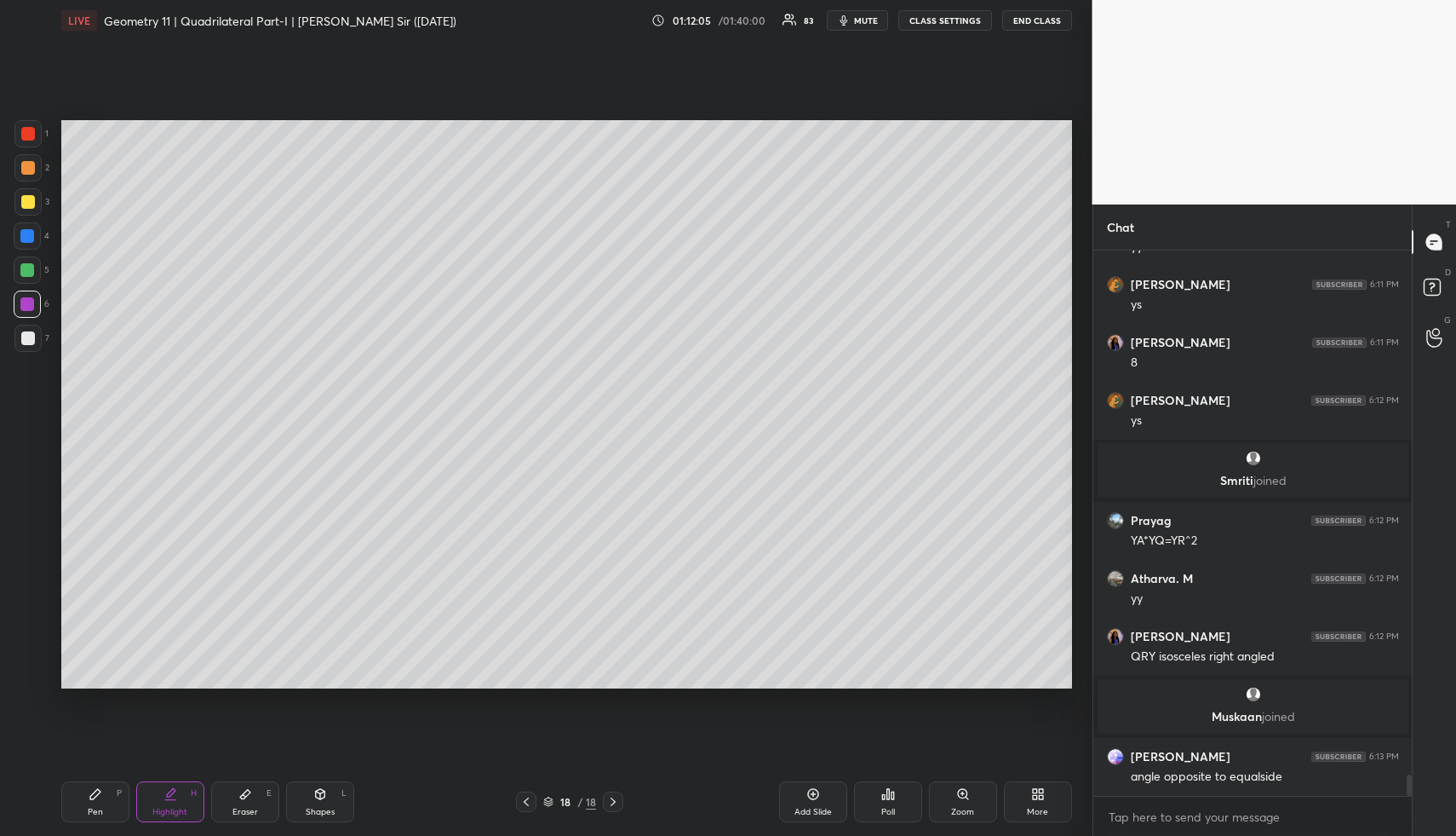
click at [332, 800] on div "Shapes L" at bounding box center [319, 802] width 68 height 41
click at [341, 790] on div "L" at bounding box center [343, 793] width 5 height 9
drag, startPoint x: 35, startPoint y: 233, endPoint x: 30, endPoint y: 224, distance: 10.3
click at [35, 233] on div at bounding box center [27, 235] width 28 height 28
click at [35, 269] on div at bounding box center [27, 270] width 28 height 28
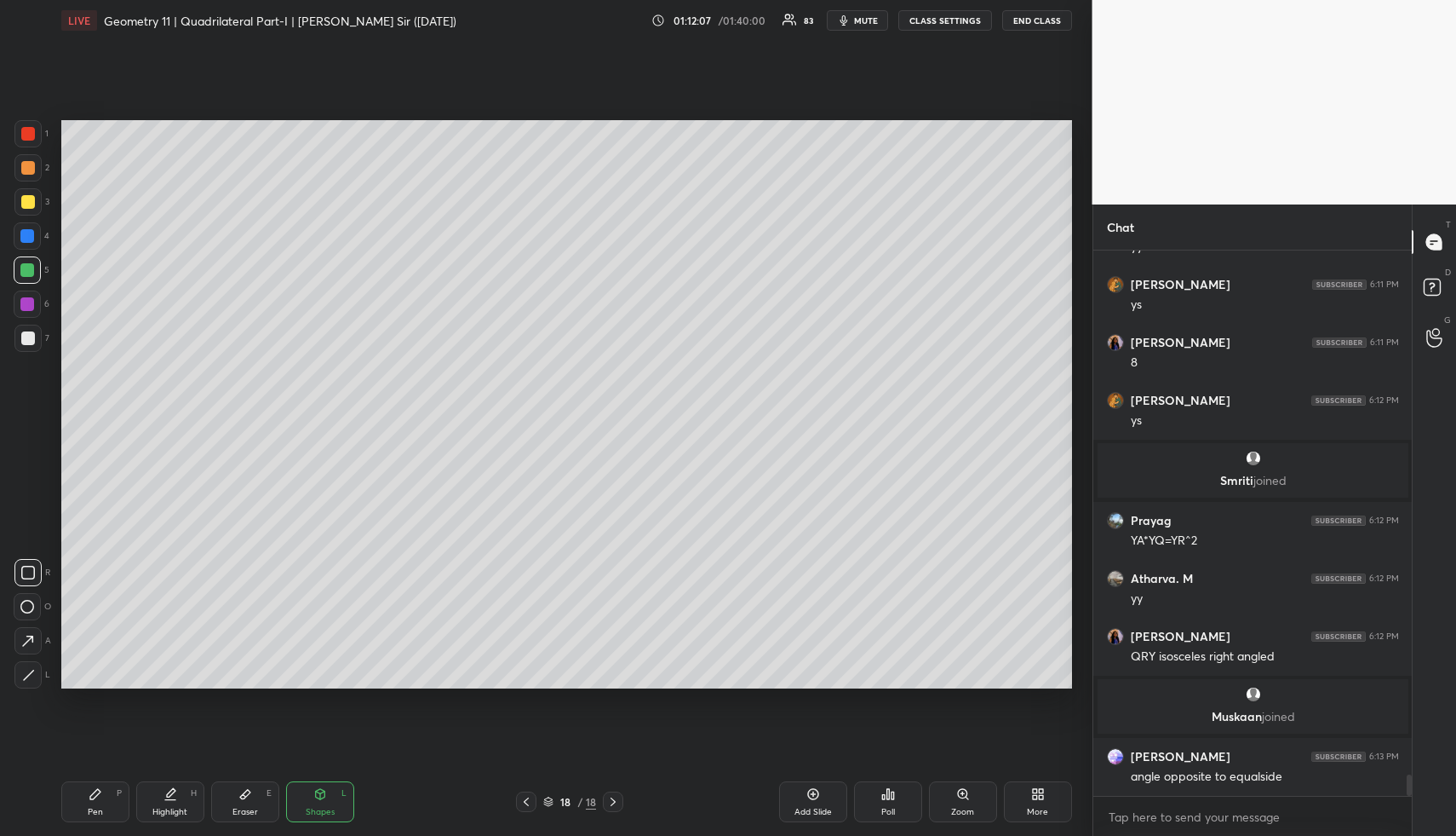
click at [33, 303] on div at bounding box center [27, 304] width 13 height 13
drag, startPoint x: 33, startPoint y: 304, endPoint x: 28, endPoint y: 315, distance: 12.1
click at [33, 304] on div at bounding box center [27, 304] width 13 height 13
drag, startPoint x: 20, startPoint y: 676, endPoint x: 43, endPoint y: 654, distance: 31.8
click at [21, 675] on div at bounding box center [28, 674] width 28 height 28
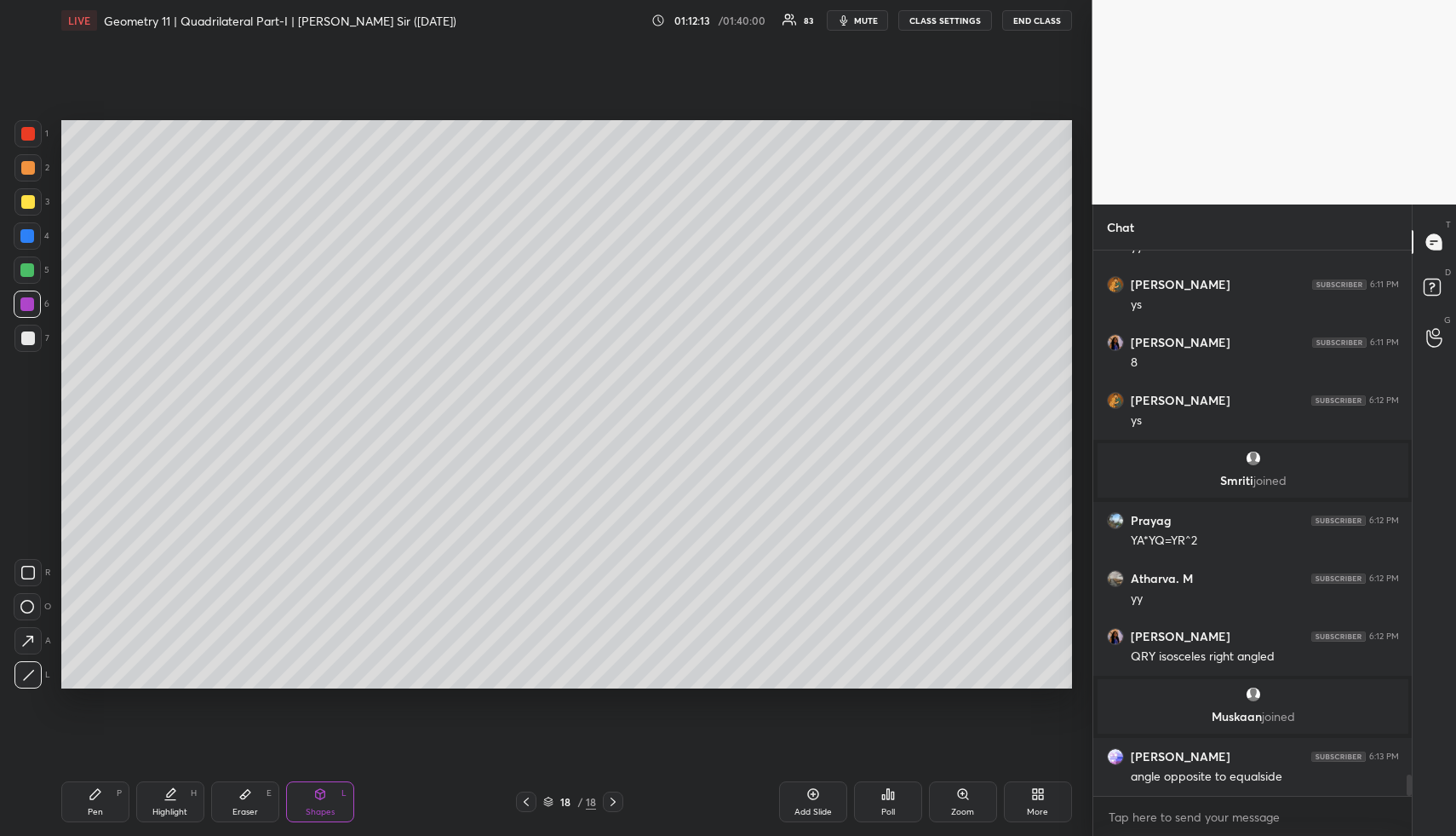
drag, startPoint x: 167, startPoint y: 802, endPoint x: 155, endPoint y: 698, distance: 104.7
click at [167, 802] on div "Highlight H" at bounding box center [170, 802] width 68 height 41
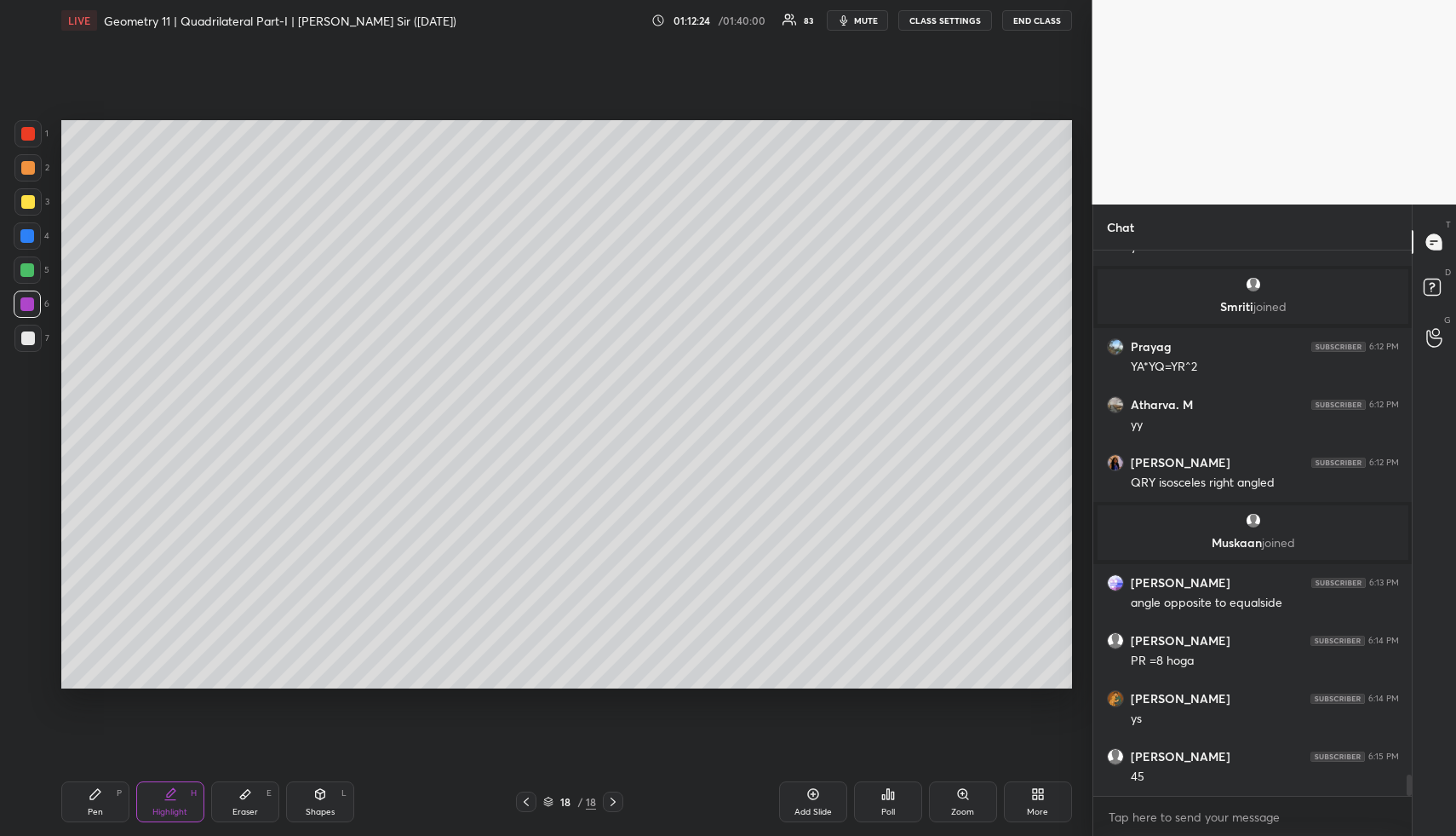
scroll to position [13561, 0]
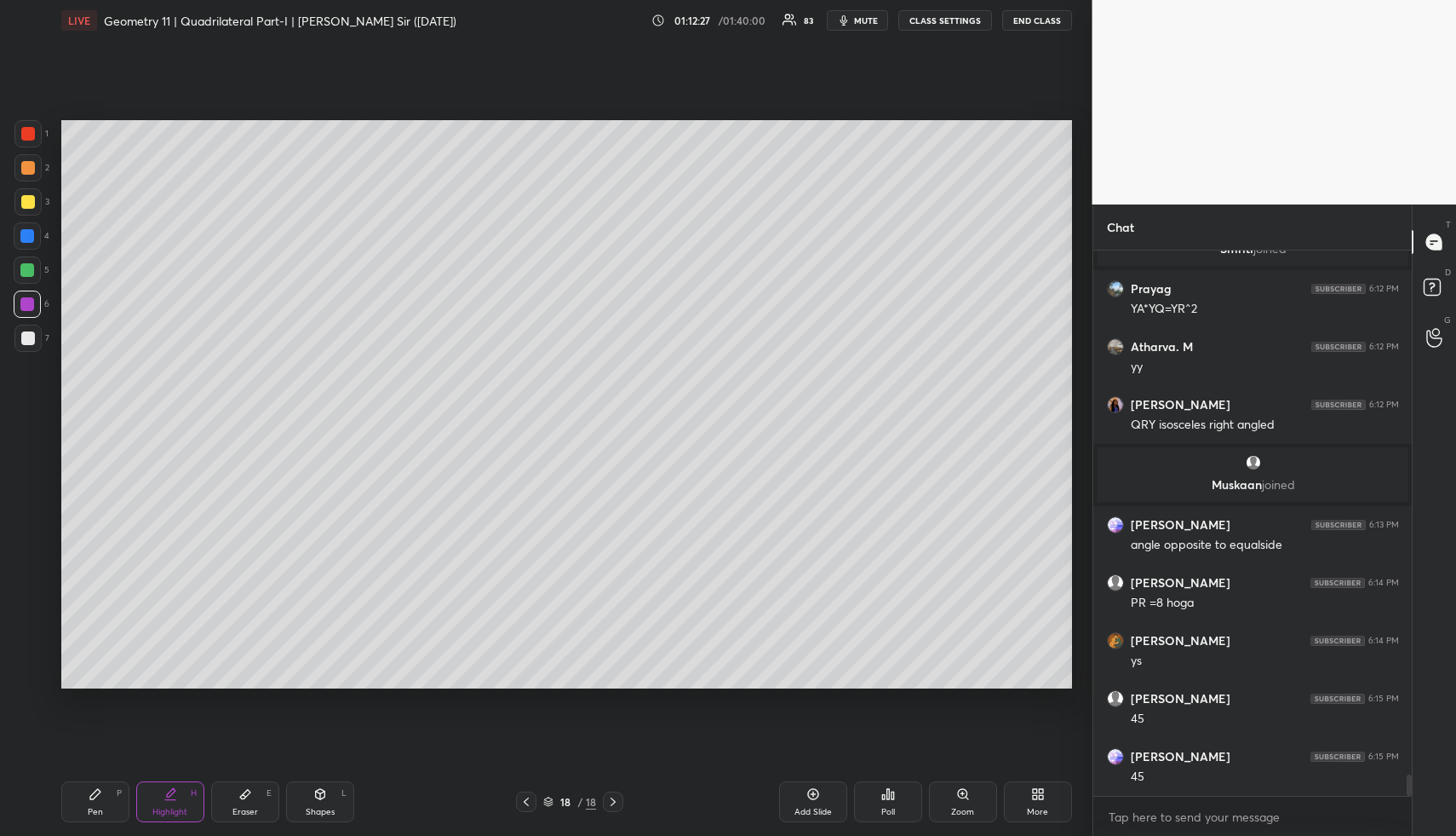
click at [98, 806] on div "Pen P" at bounding box center [95, 802] width 68 height 41
drag, startPoint x: 100, startPoint y: 805, endPoint x: 92, endPoint y: 776, distance: 30.1
click at [100, 805] on div "Pen P" at bounding box center [95, 802] width 68 height 41
click at [28, 339] on div at bounding box center [28, 339] width 13 height 13
drag, startPoint x: 28, startPoint y: 339, endPoint x: 52, endPoint y: 355, distance: 28.8
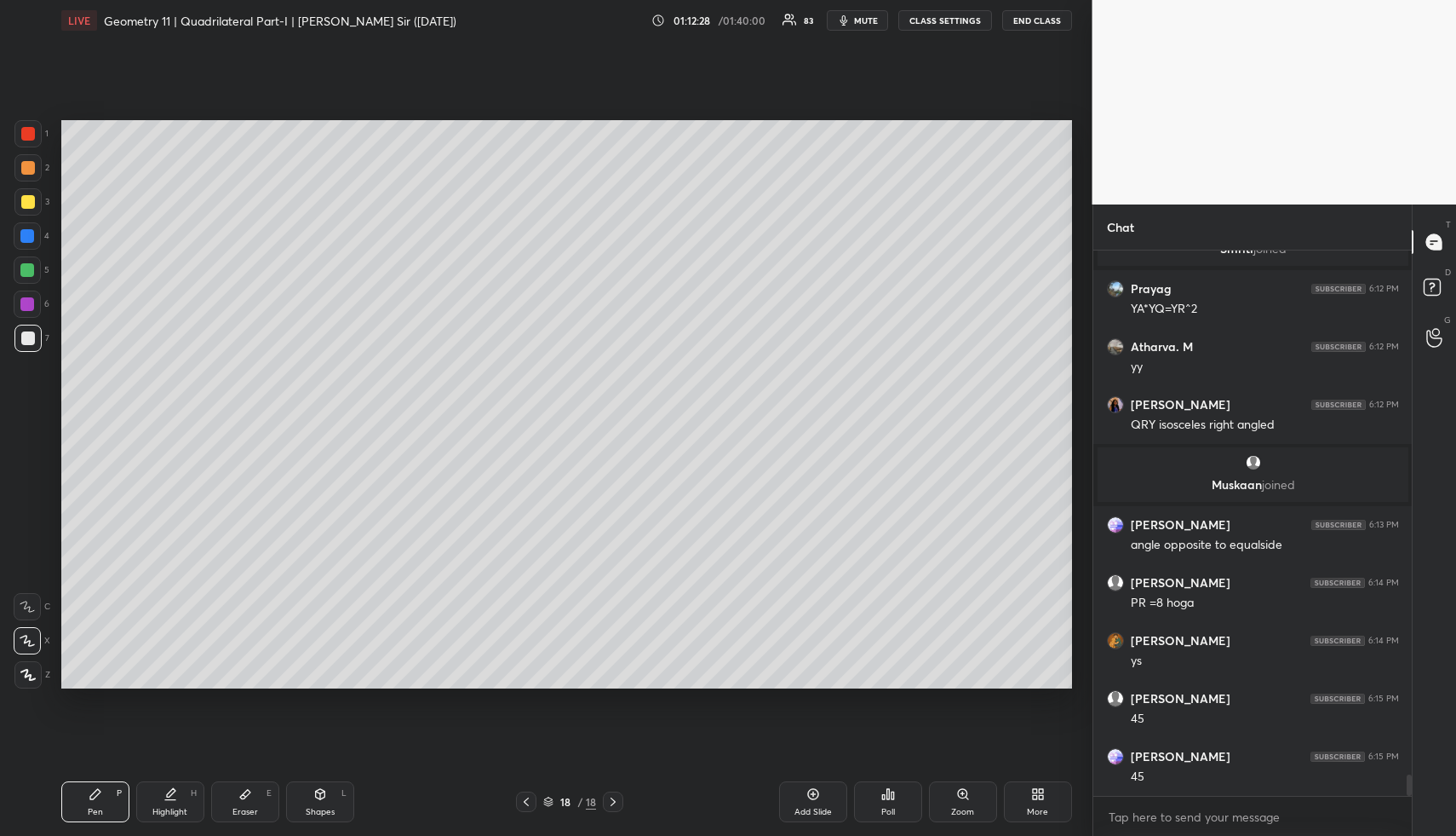
click at [28, 339] on div at bounding box center [28, 339] width 13 height 13
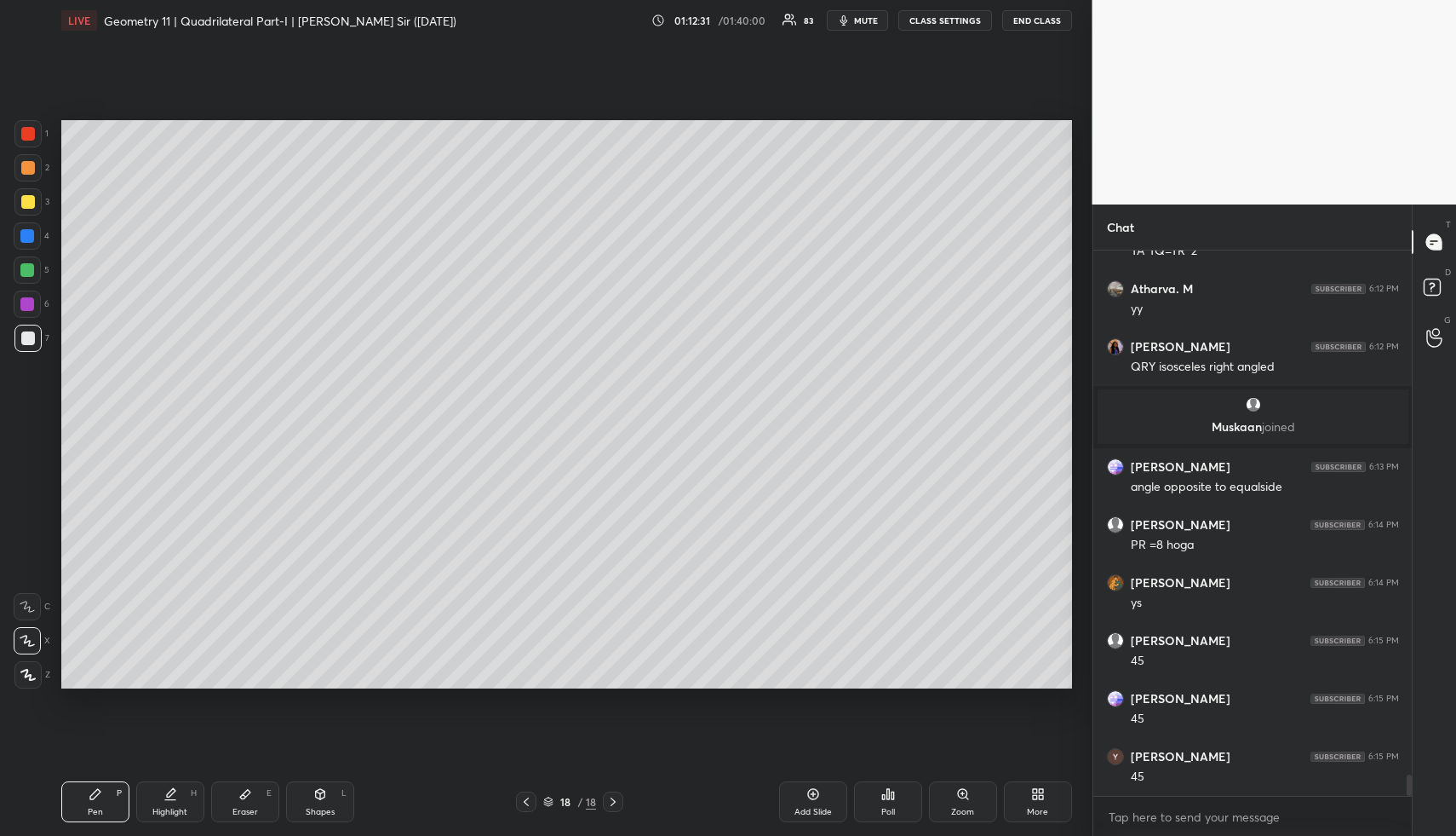
click at [170, 795] on icon at bounding box center [170, 794] width 13 height 13
click at [175, 798] on div "Highlight H" at bounding box center [170, 802] width 68 height 41
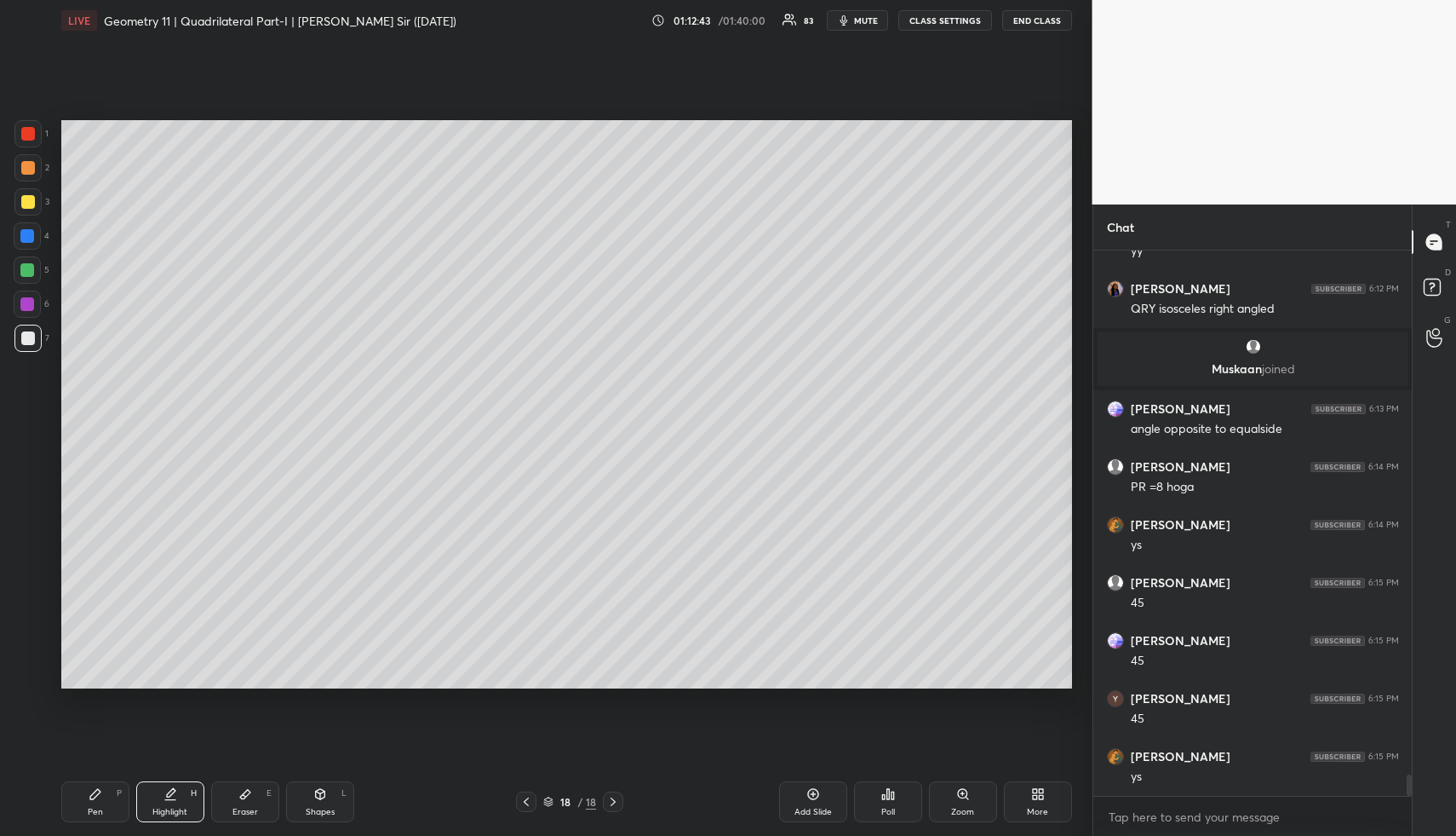
click at [100, 804] on div "Pen P" at bounding box center [95, 802] width 68 height 41
drag, startPoint x: 100, startPoint y: 804, endPoint x: 127, endPoint y: 720, distance: 88.2
click at [100, 804] on div "Pen P" at bounding box center [95, 802] width 68 height 41
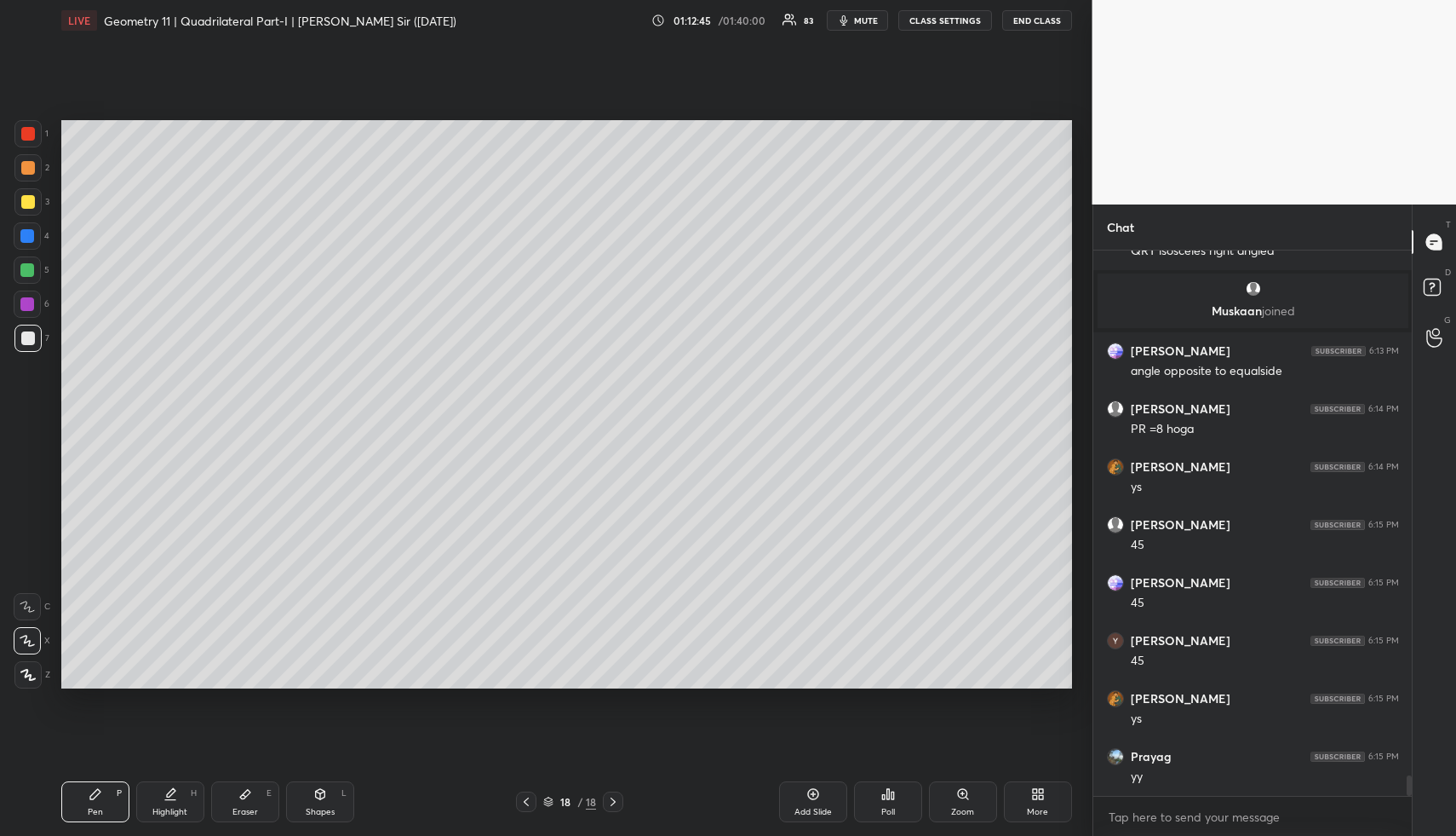
click at [182, 793] on div "Highlight H" at bounding box center [170, 802] width 68 height 41
drag, startPoint x: 182, startPoint y: 793, endPoint x: 198, endPoint y: 731, distance: 64.0
click at [182, 793] on div "Highlight H" at bounding box center [170, 802] width 68 height 41
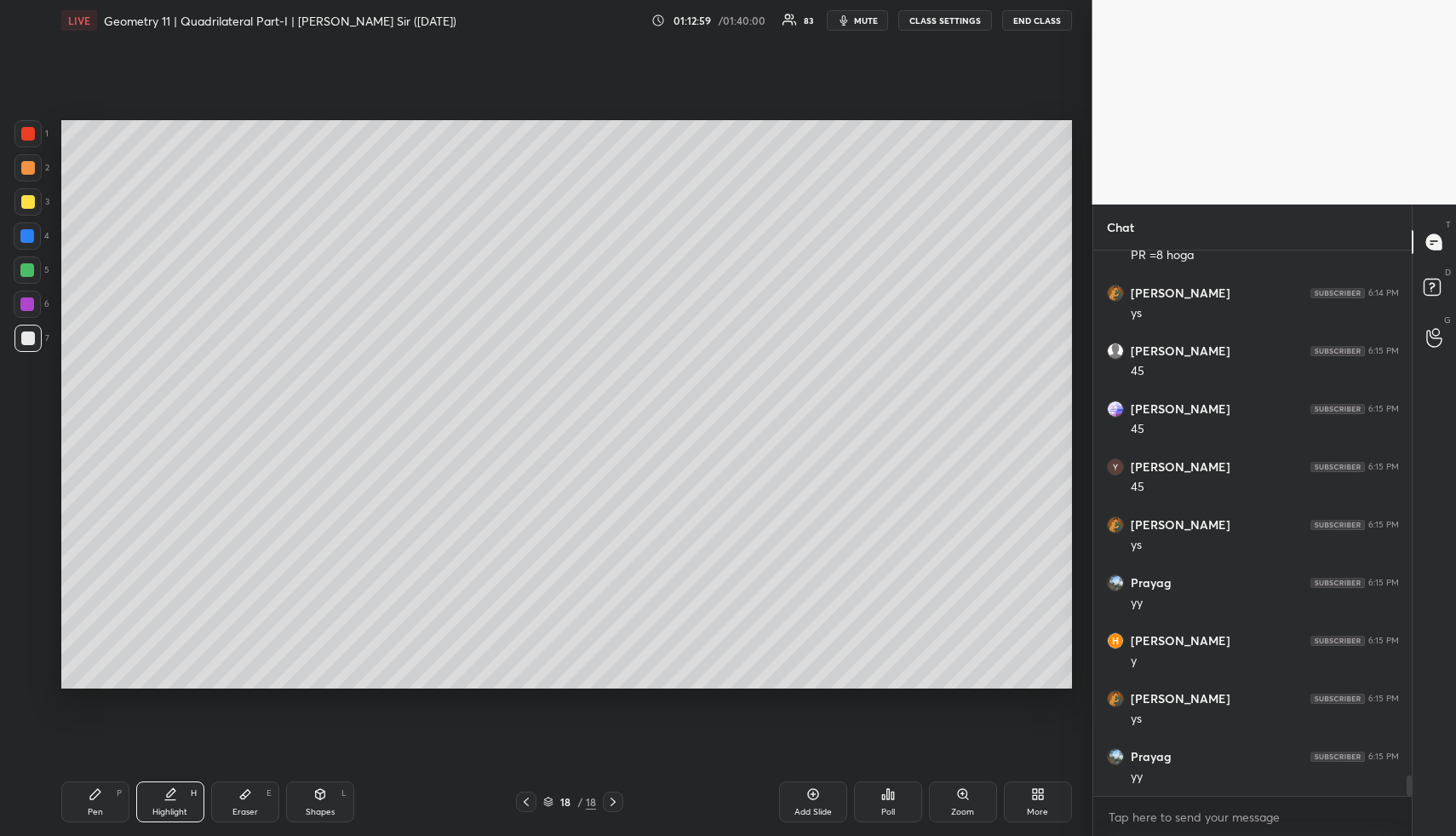
scroll to position [14025, 0]
click at [99, 815] on div "Pen" at bounding box center [96, 811] width 15 height 9
click at [176, 796] on icon at bounding box center [170, 794] width 13 height 13
drag, startPoint x: 176, startPoint y: 796, endPoint x: 175, endPoint y: 786, distance: 10.0
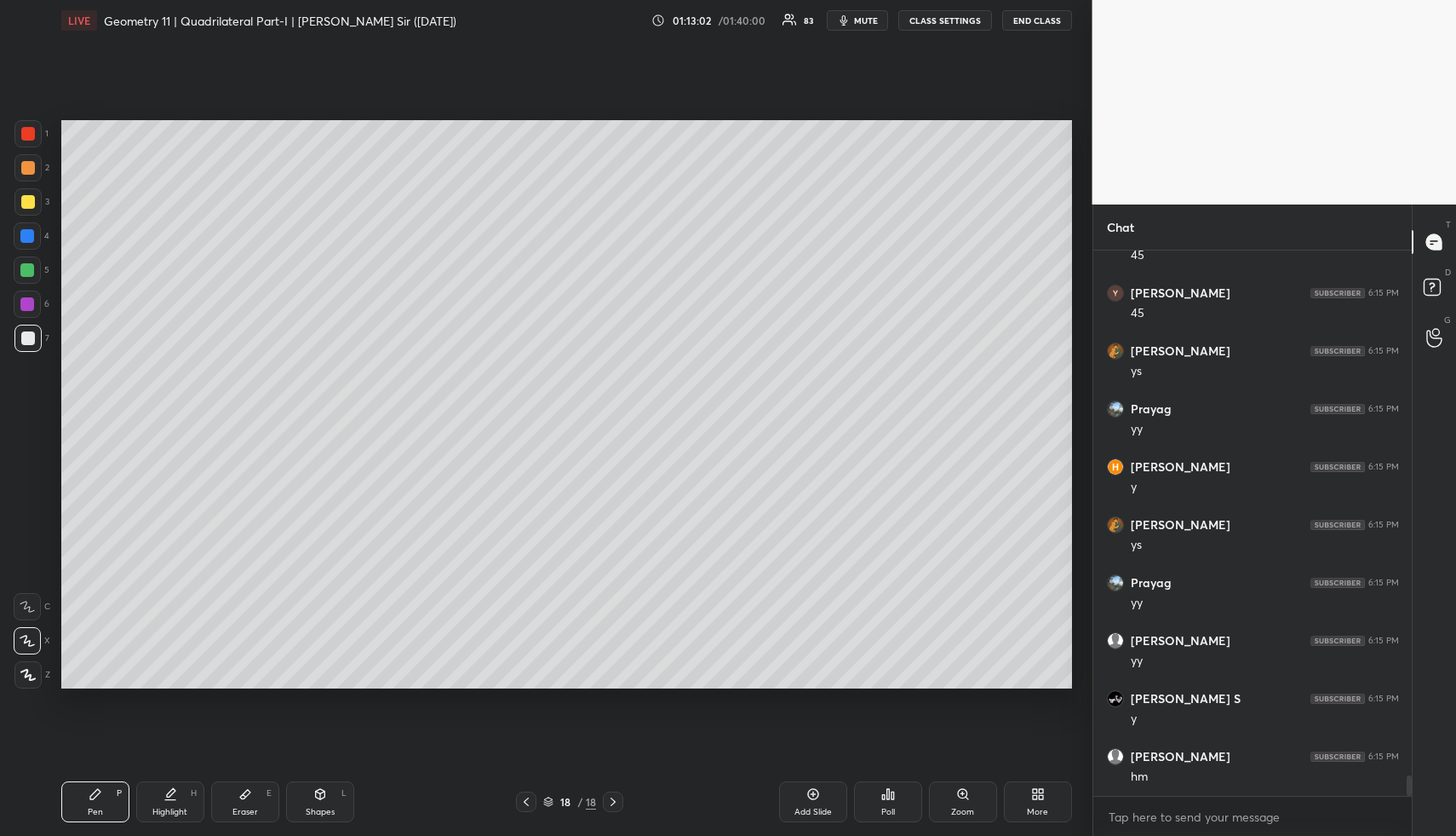
click at [176, 796] on icon at bounding box center [170, 794] width 13 height 13
click at [90, 809] on div "Pen" at bounding box center [96, 811] width 15 height 9
click at [171, 802] on div "Highlight H" at bounding box center [170, 802] width 68 height 41
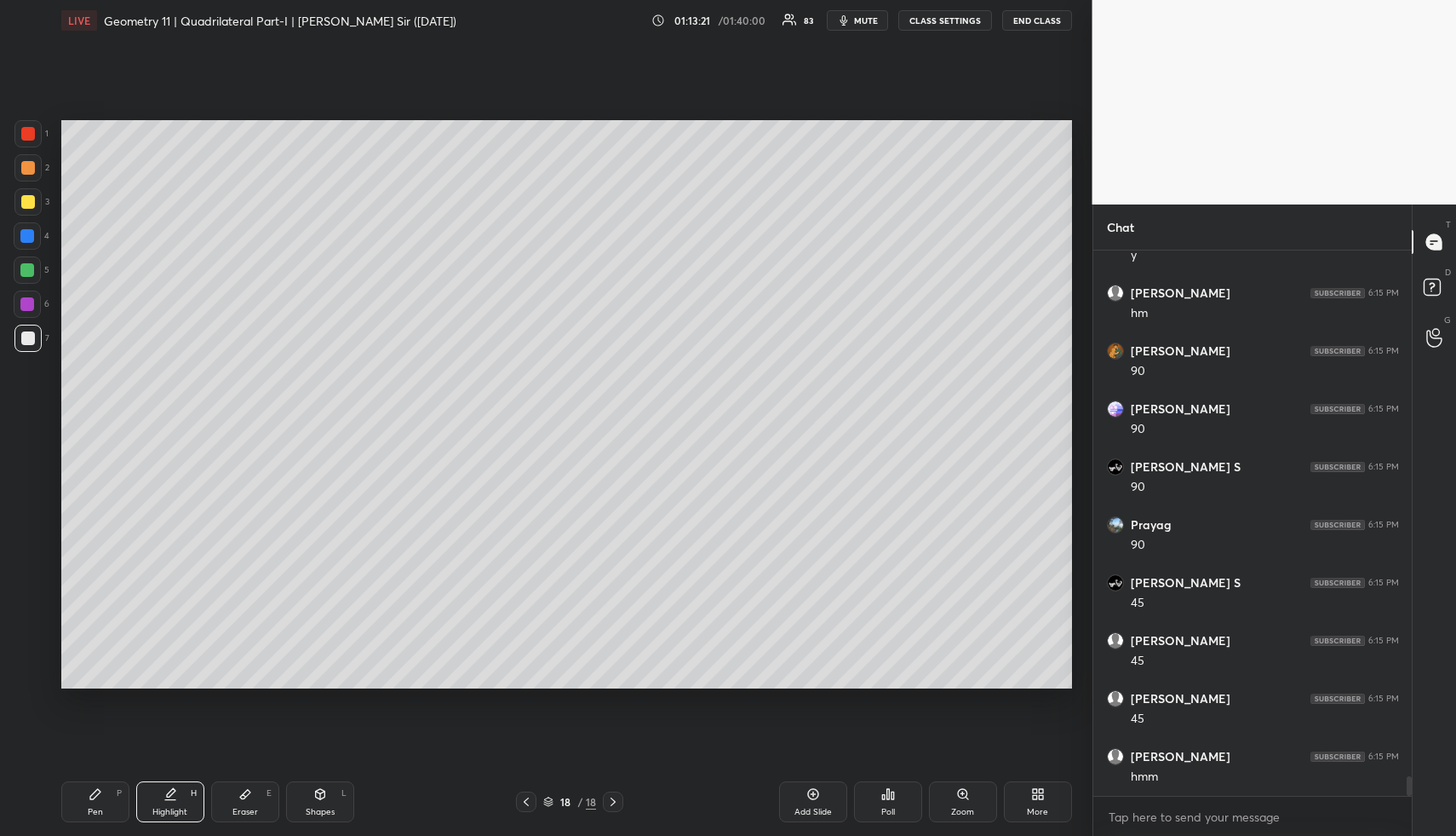
click at [182, 804] on div "Highlight H" at bounding box center [170, 802] width 68 height 41
click at [105, 823] on div "Pen P Highlight H Eraser E Shapes L 18 / 18 Add Slide Poll Zoom More" at bounding box center [566, 802] width 1011 height 68
drag, startPoint x: 105, startPoint y: 823, endPoint x: 106, endPoint y: 760, distance: 63.0
click at [107, 815] on div "Pen P Highlight H Eraser E Shapes L 18 / 18 Add Slide Poll Zoom More" at bounding box center [566, 802] width 1011 height 68
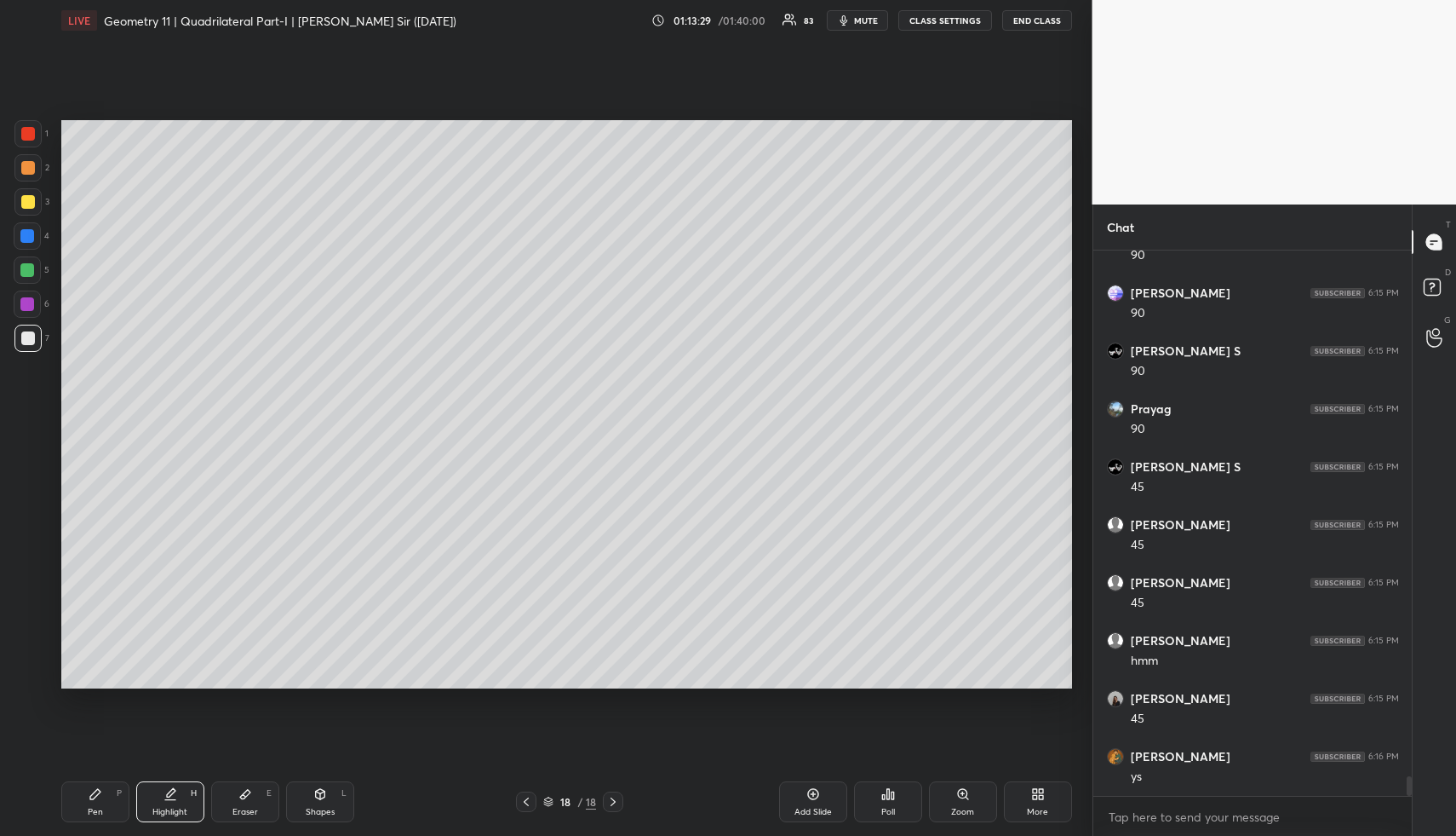
click at [86, 793] on div "Pen P" at bounding box center [95, 802] width 68 height 41
click at [93, 801] on div "Pen P" at bounding box center [95, 802] width 68 height 41
click at [21, 164] on div at bounding box center [28, 167] width 13 height 13
click at [163, 792] on icon at bounding box center [170, 794] width 13 height 13
drag, startPoint x: 163, startPoint y: 792, endPoint x: 173, endPoint y: 755, distance: 38.3
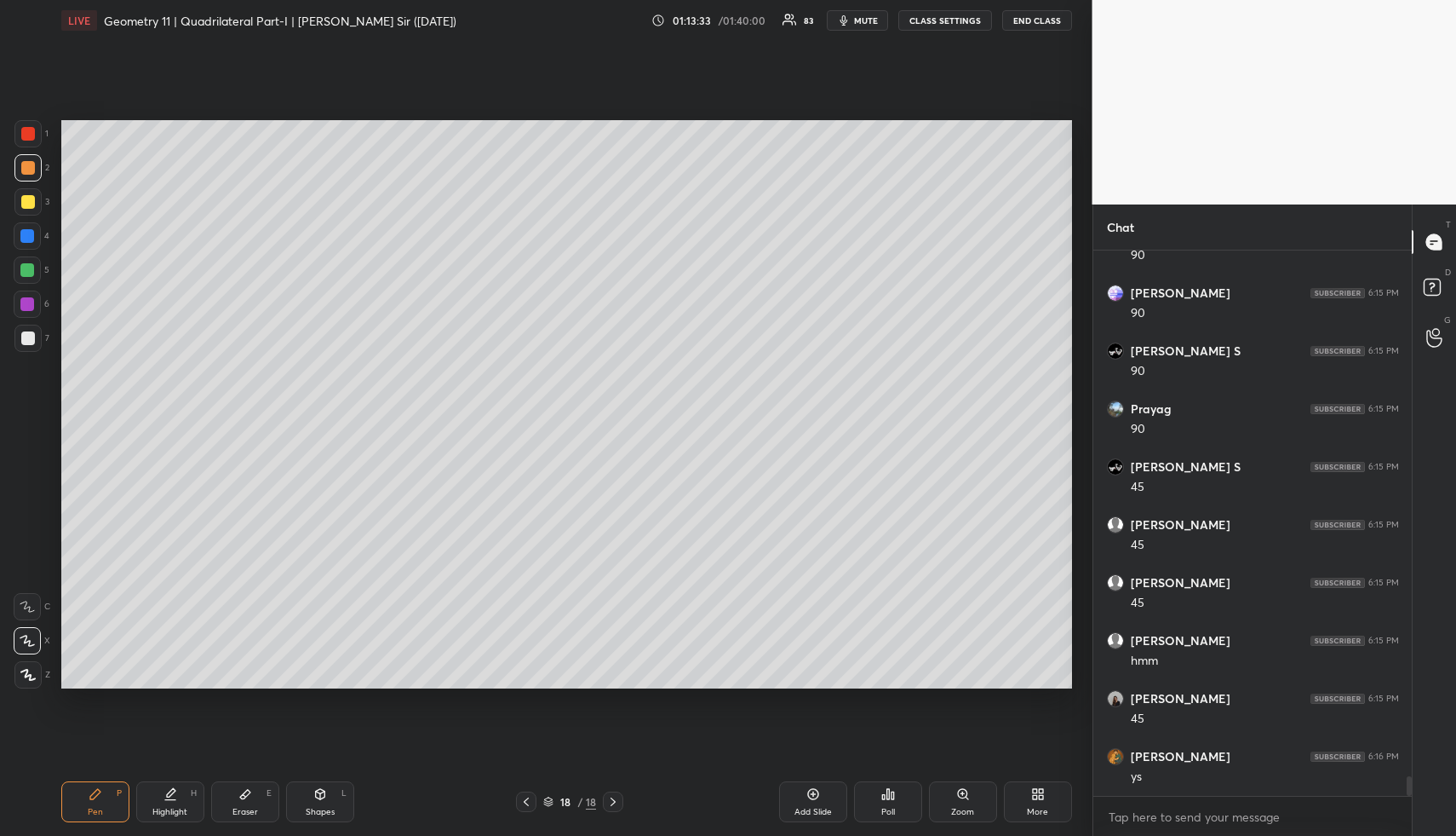
click at [163, 792] on icon at bounding box center [170, 794] width 13 height 13
click at [188, 787] on div "Highlight H" at bounding box center [170, 802] width 68 height 41
click at [89, 803] on div "Pen P" at bounding box center [95, 802] width 68 height 41
click at [98, 800] on div "Pen P" at bounding box center [95, 802] width 68 height 41
click at [28, 198] on div at bounding box center [28, 202] width 13 height 13
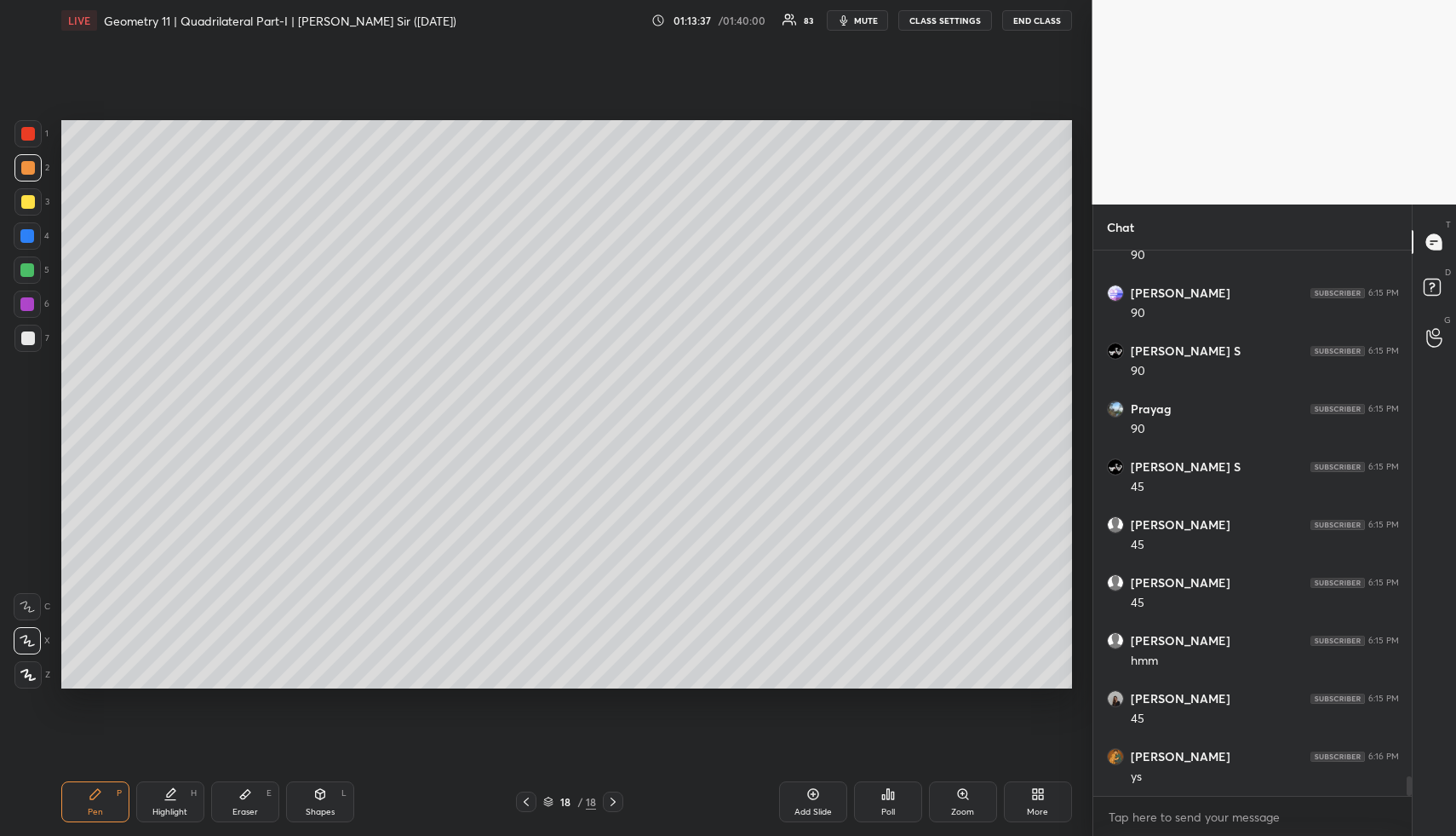
click at [30, 198] on div at bounding box center [28, 202] width 13 height 13
click at [189, 800] on div "Highlight H" at bounding box center [170, 802] width 68 height 41
drag, startPoint x: 189, startPoint y: 800, endPoint x: 213, endPoint y: 720, distance: 83.5
click at [188, 793] on div "Highlight H" at bounding box center [170, 802] width 68 height 41
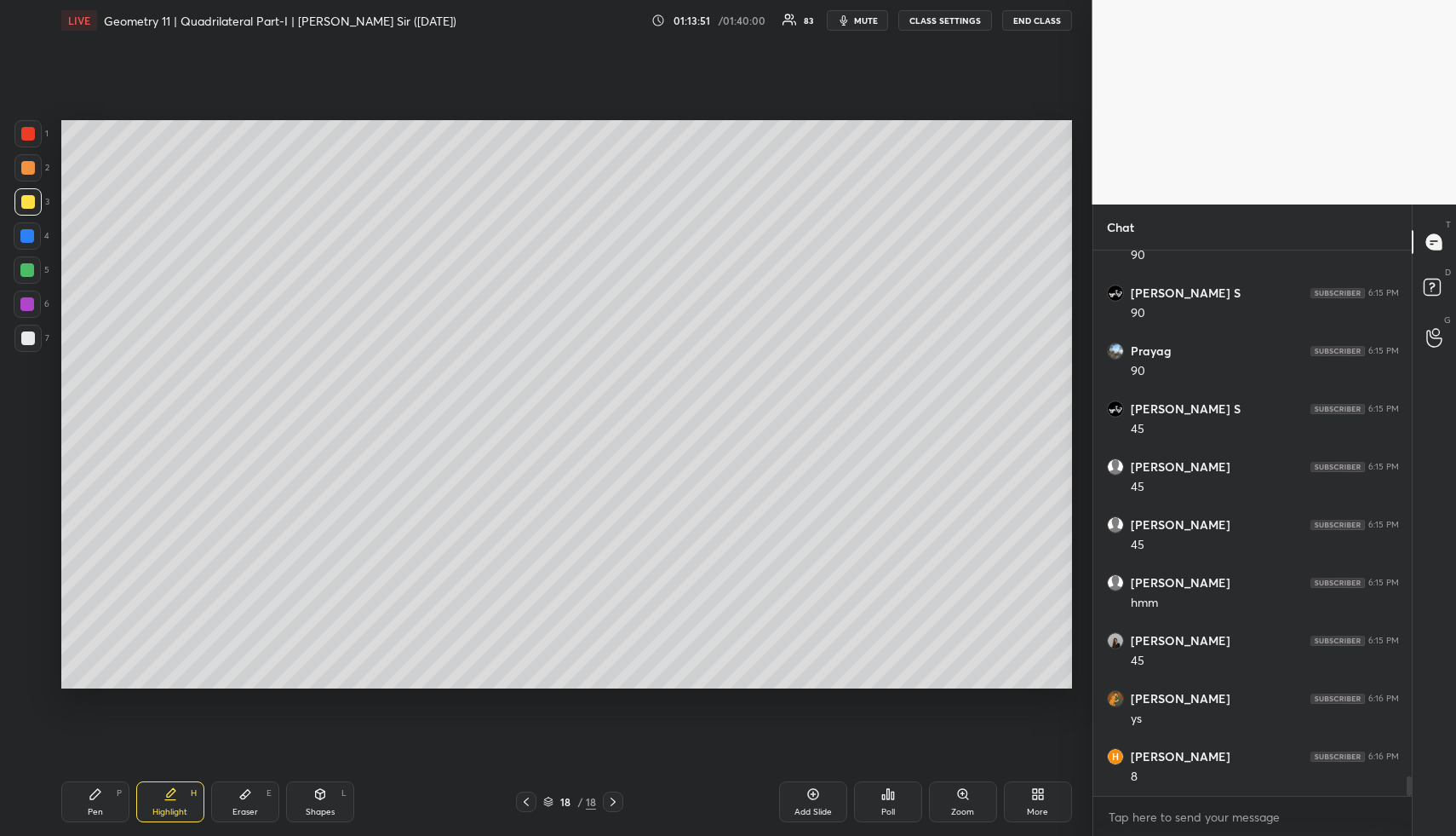
click at [102, 797] on div "Pen P" at bounding box center [95, 802] width 68 height 41
drag, startPoint x: 163, startPoint y: 807, endPoint x: 164, endPoint y: 799, distance: 8.1
click at [163, 805] on div "Highlight H" at bounding box center [170, 802] width 68 height 41
drag, startPoint x: 85, startPoint y: 798, endPoint x: 98, endPoint y: 797, distance: 13.0
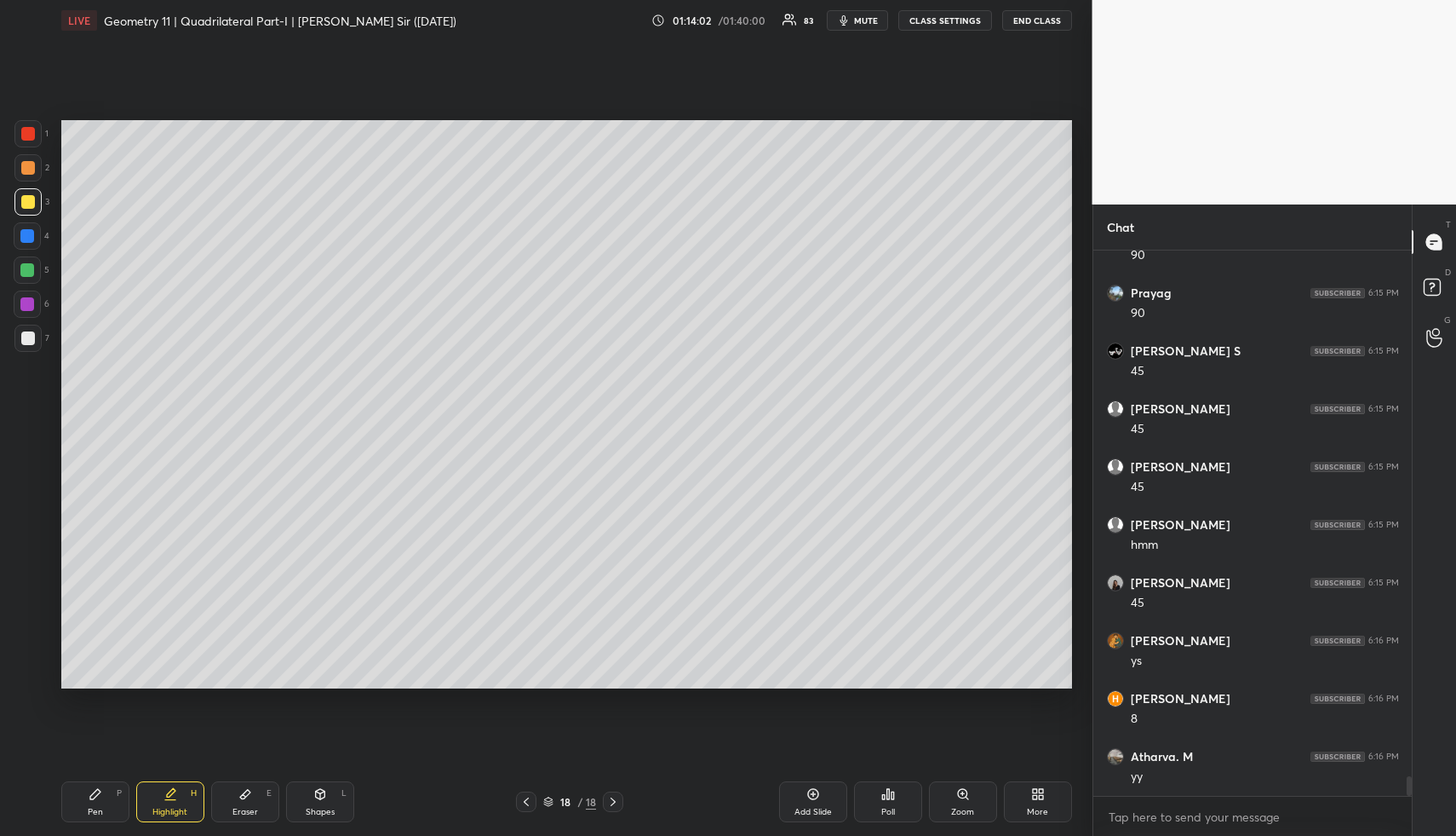
click at [85, 798] on div "Pen P" at bounding box center [95, 802] width 68 height 41
click at [98, 797] on icon at bounding box center [96, 794] width 13 height 13
click at [19, 170] on div at bounding box center [28, 167] width 28 height 28
click at [174, 803] on div "Highlight H" at bounding box center [170, 802] width 68 height 41
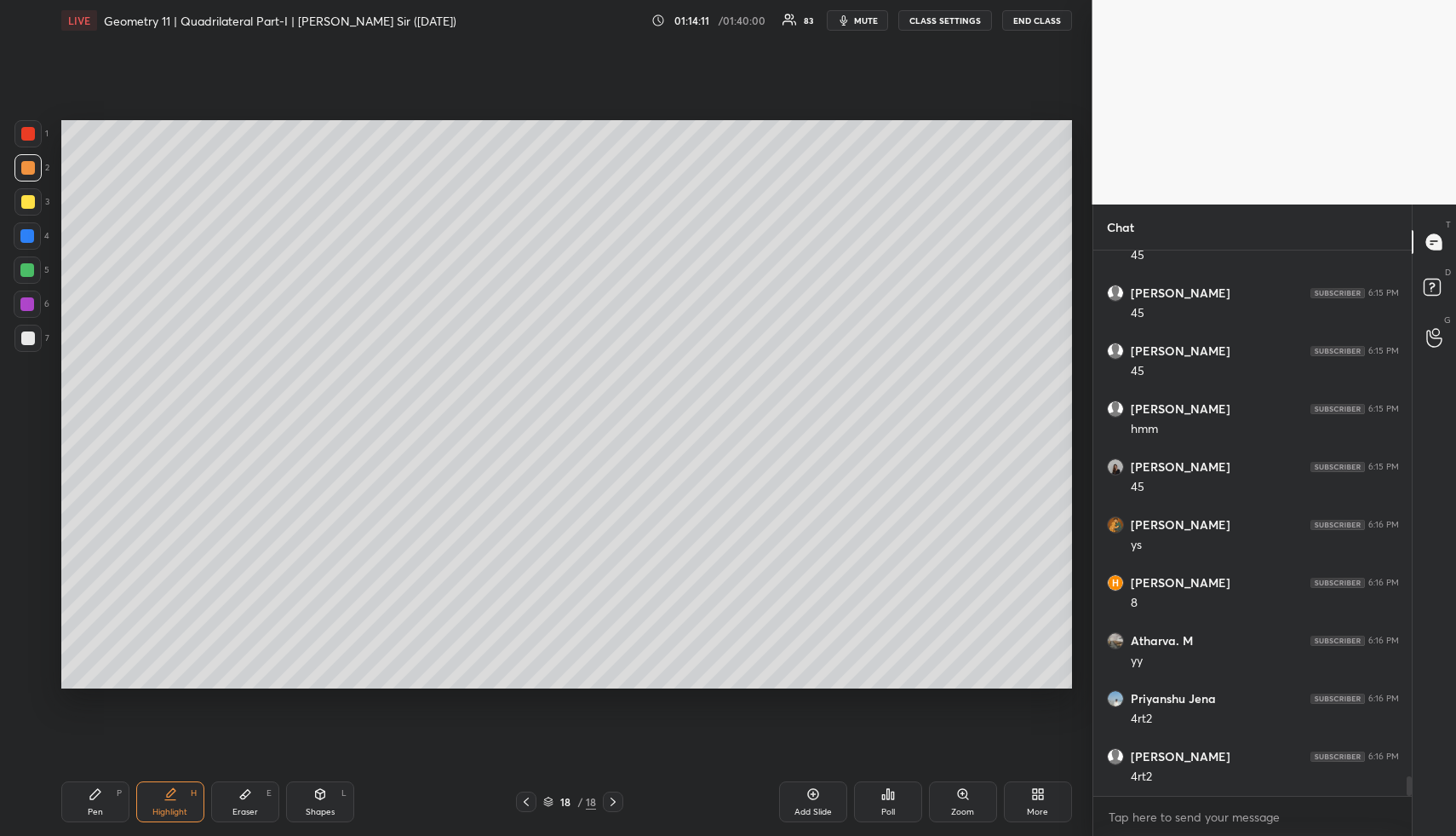
drag, startPoint x: 174, startPoint y: 803, endPoint x: 301, endPoint y: 700, distance: 163.5
click at [174, 803] on div "Highlight H" at bounding box center [170, 802] width 68 height 41
click at [107, 803] on div "Pen P" at bounding box center [95, 802] width 68 height 41
click at [33, 332] on div at bounding box center [28, 339] width 13 height 13
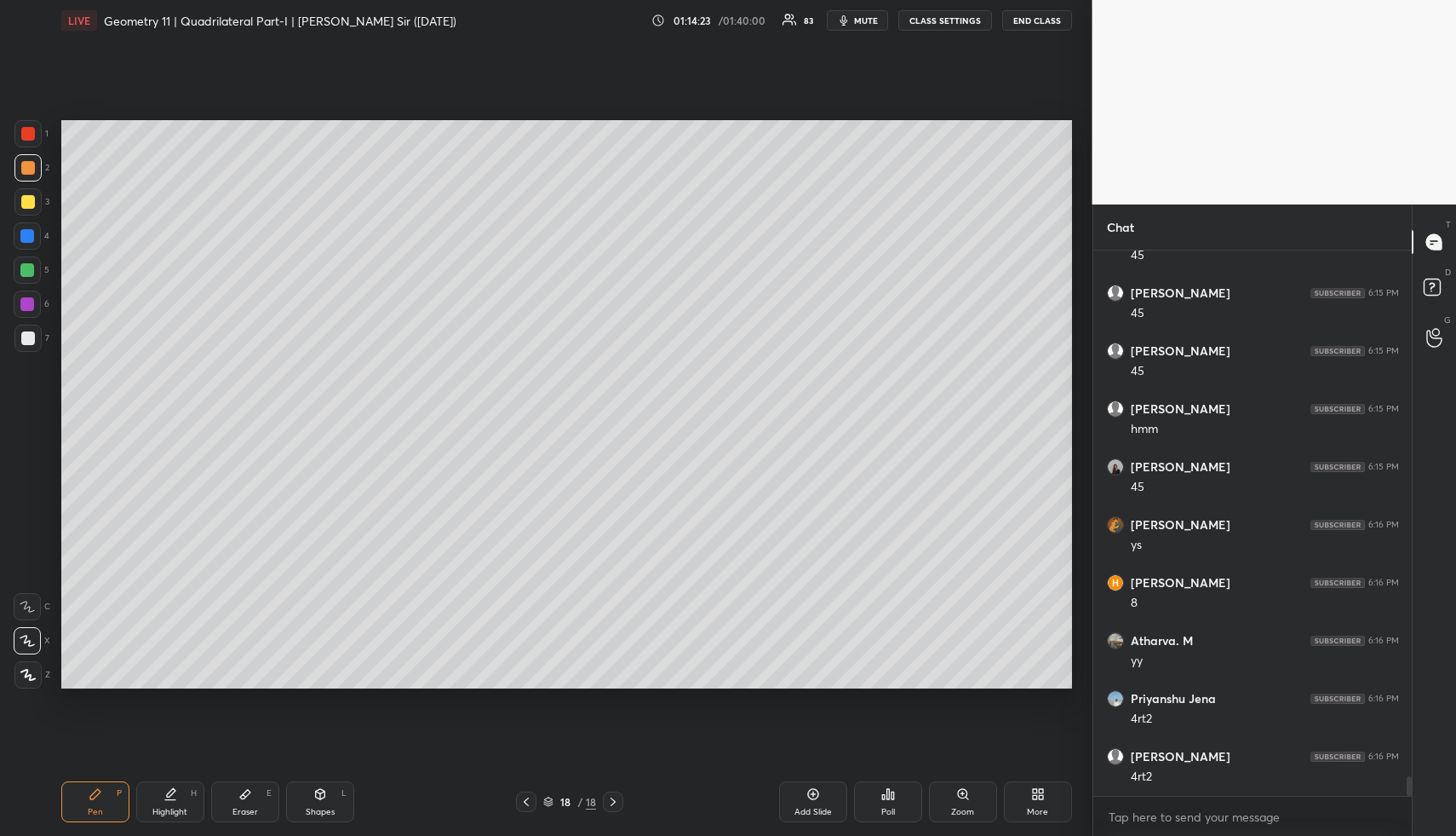
click at [33, 339] on div at bounding box center [28, 339] width 13 height 13
click at [175, 792] on div "Highlight H" at bounding box center [170, 802] width 68 height 41
click at [179, 795] on div "Highlight H" at bounding box center [170, 802] width 68 height 41
click at [95, 799] on icon at bounding box center [96, 794] width 13 height 13
drag, startPoint x: 97, startPoint y: 799, endPoint x: 91, endPoint y: 712, distance: 87.2
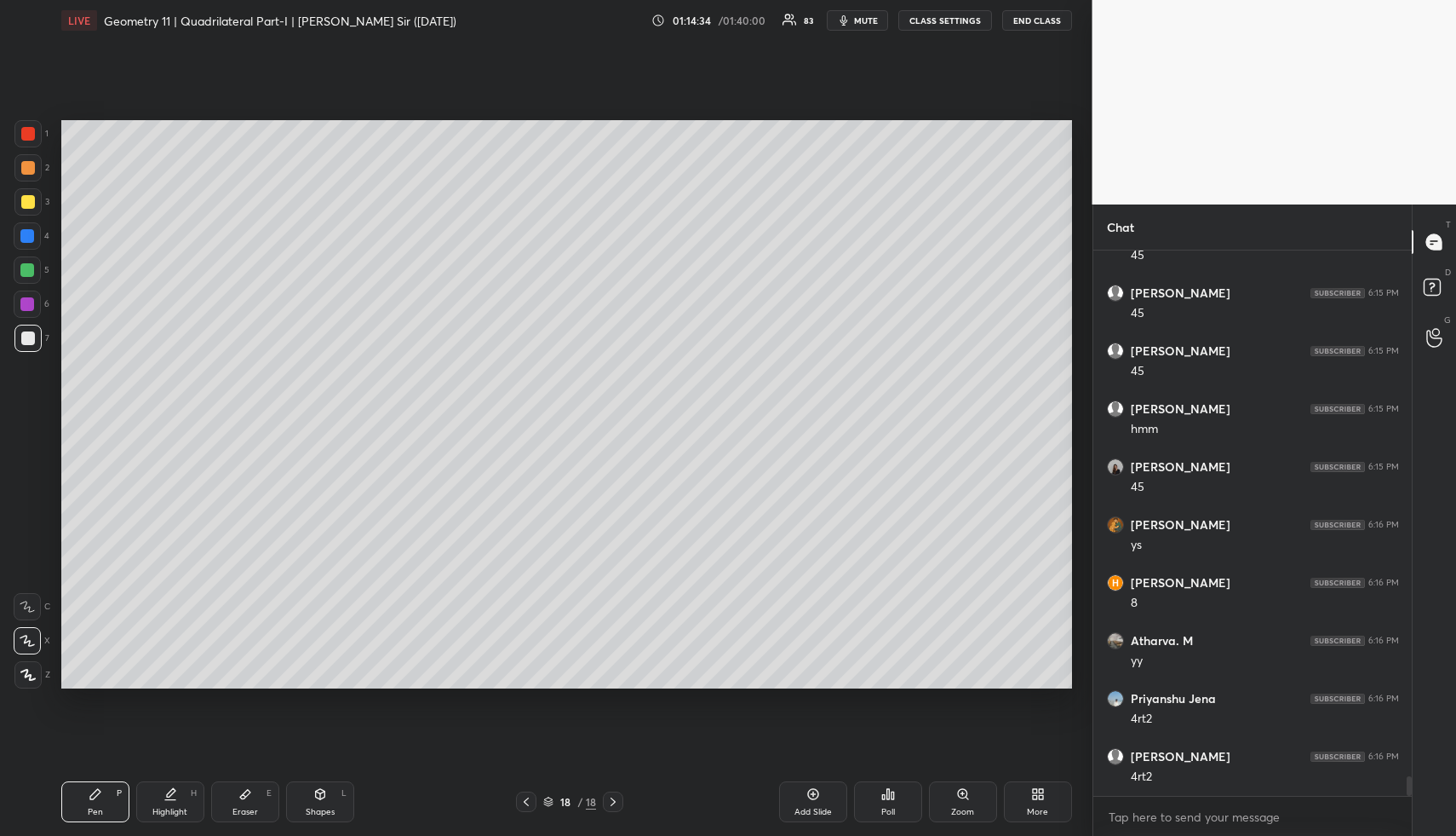
click at [100, 802] on div "Pen P" at bounding box center [95, 802] width 68 height 41
click at [25, 200] on div at bounding box center [28, 202] width 13 height 13
drag, startPoint x: 24, startPoint y: 162, endPoint x: 43, endPoint y: 184, distance: 29.1
click at [24, 162] on div at bounding box center [28, 167] width 13 height 13
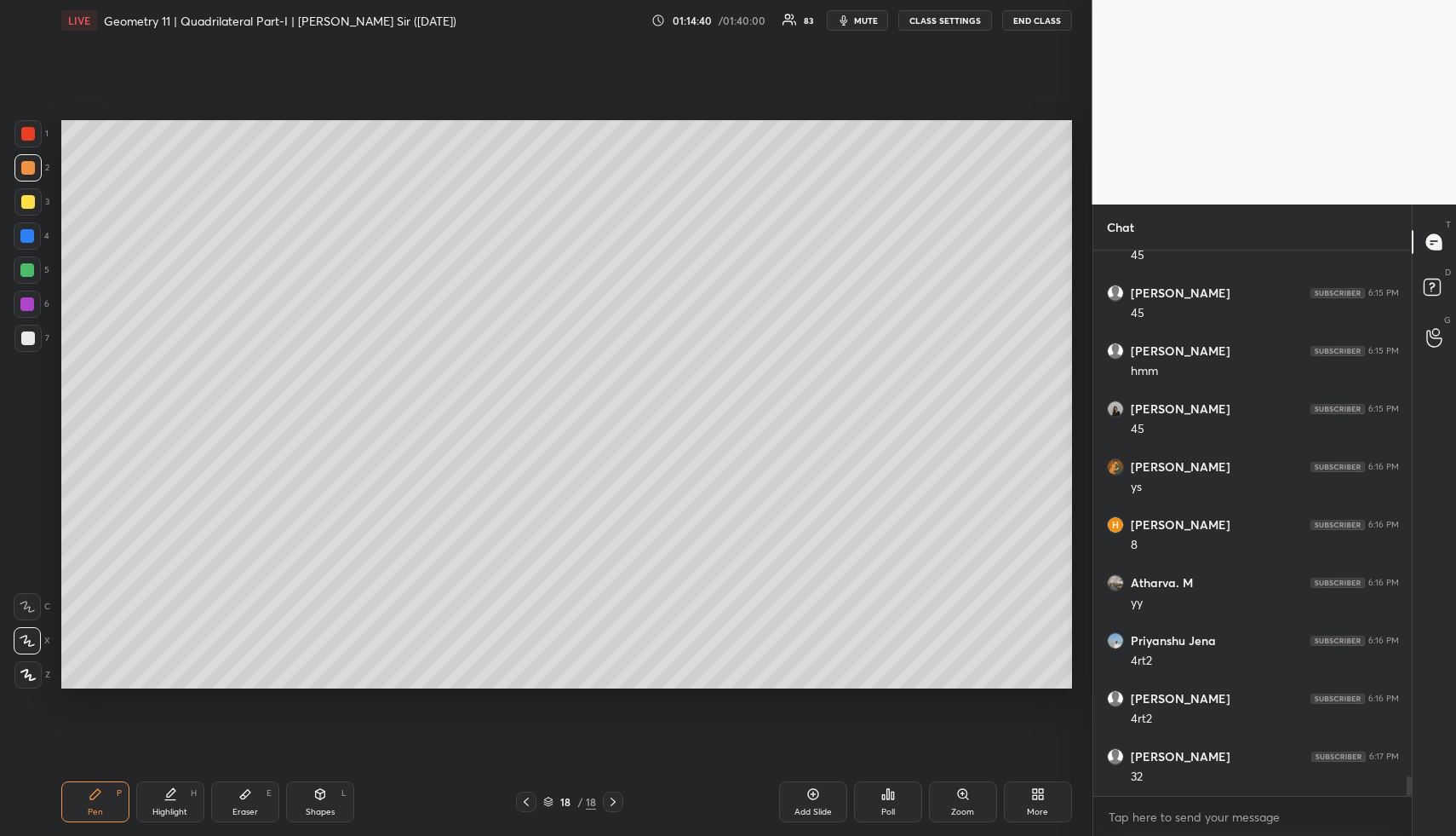
click at [162, 814] on div "Pen P Highlight H Eraser E Shapes L 18 / 18 Add Slide Poll Zoom More" at bounding box center [566, 802] width 1011 height 68
click at [178, 804] on div "Highlight H" at bounding box center [170, 802] width 68 height 41
click at [101, 787] on div "Pen P" at bounding box center [95, 802] width 68 height 41
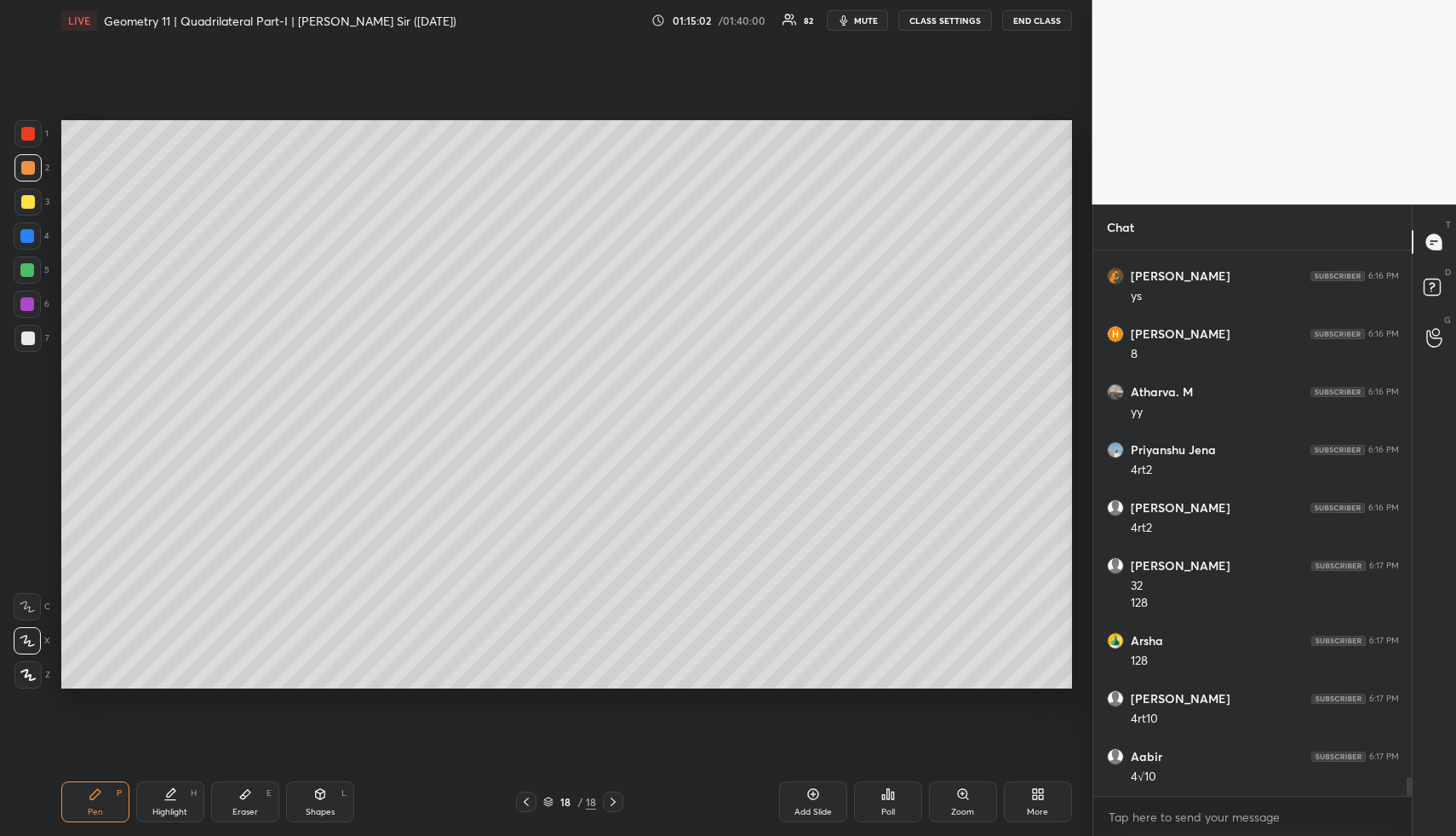
scroll to position [15200, 0]
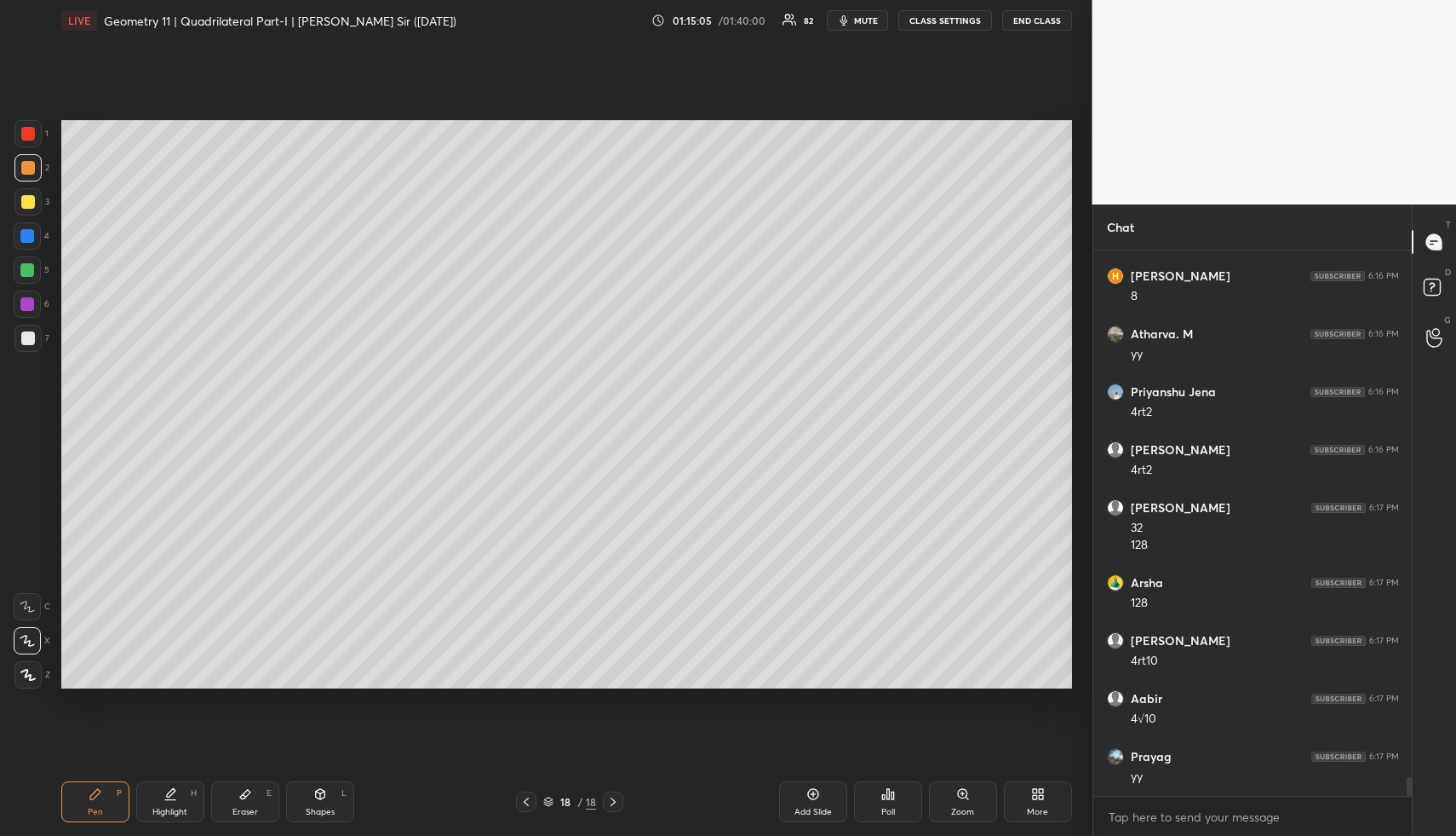
click at [170, 813] on div "Highlight" at bounding box center [169, 811] width 35 height 9
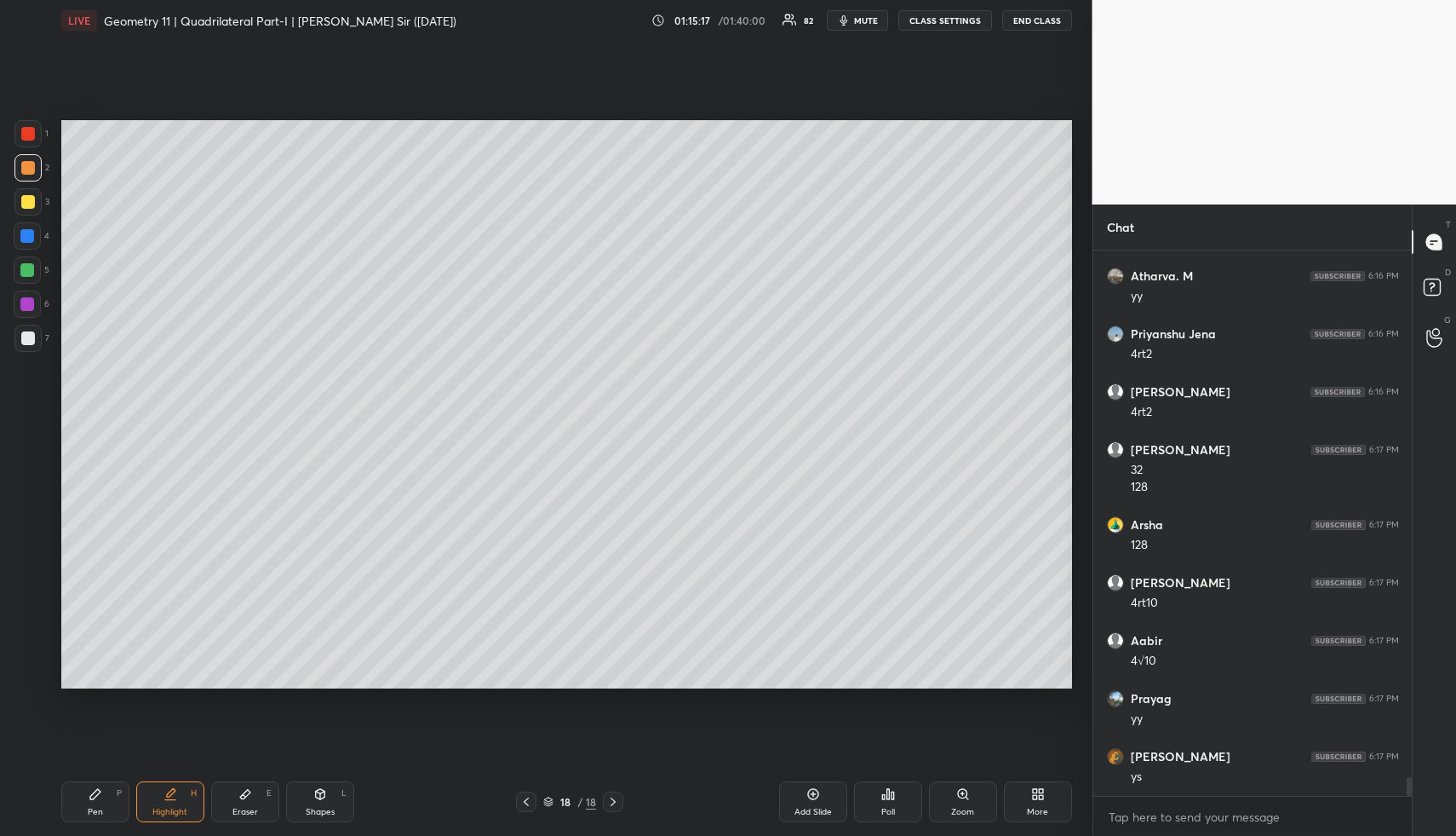
click at [815, 793] on icon at bounding box center [814, 794] width 13 height 13
drag, startPoint x: 105, startPoint y: 798, endPoint x: 108, endPoint y: 784, distance: 14.3
click at [103, 798] on div "Pen P" at bounding box center [95, 802] width 68 height 41
drag, startPoint x: 60, startPoint y: 794, endPoint x: 53, endPoint y: 780, distance: 15.7
click at [55, 793] on div "LIVE Geometry 11 | Quadrilateral Part-I | Udit Sir (30/09/25) 01:15:19 / 01:40:…" at bounding box center [567, 418] width 1025 height 836
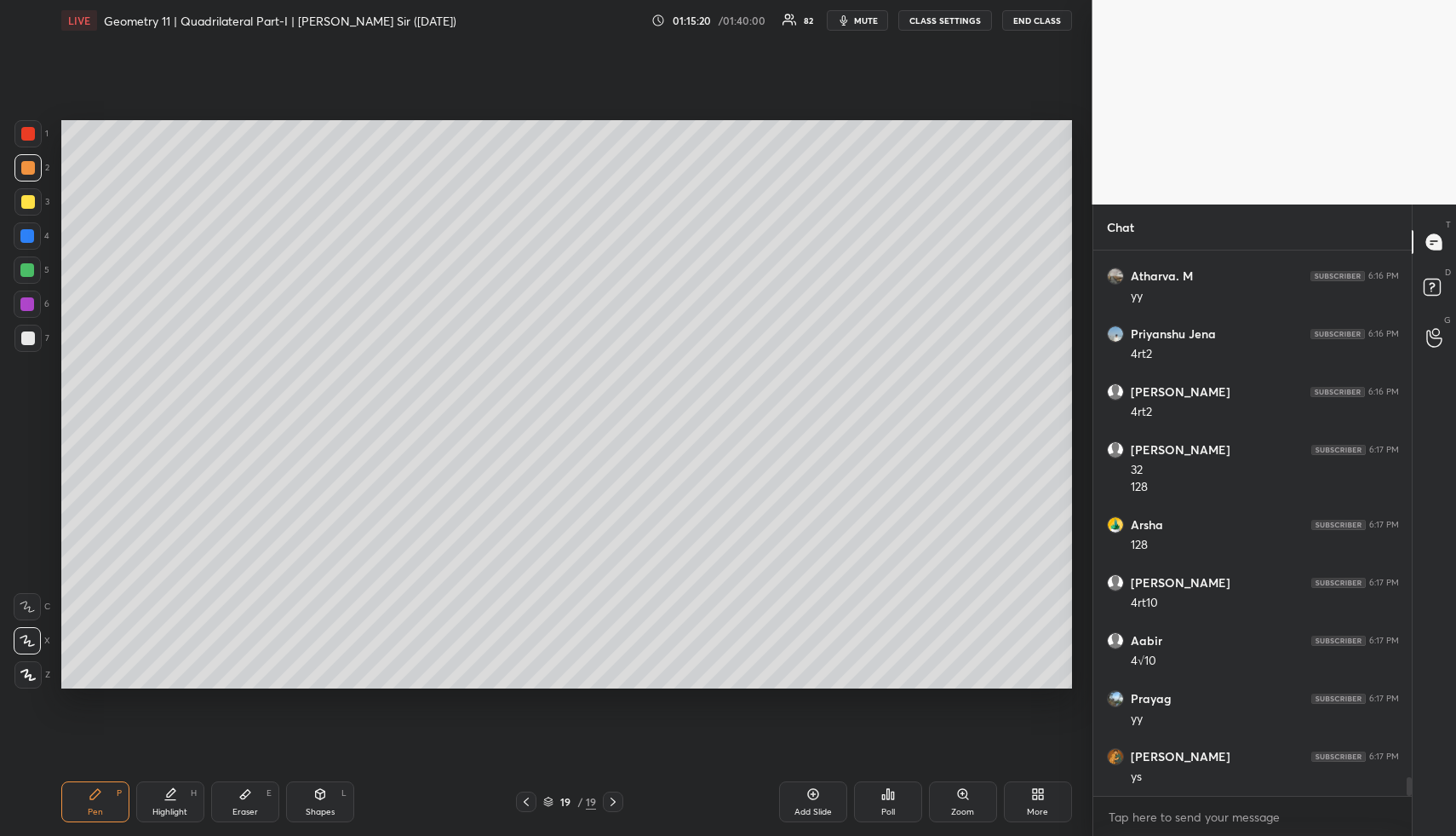
click at [28, 238] on div at bounding box center [27, 236] width 13 height 13
drag, startPoint x: 28, startPoint y: 238, endPoint x: 58, endPoint y: 208, distance: 42.4
click at [28, 238] on div at bounding box center [27, 236] width 13 height 13
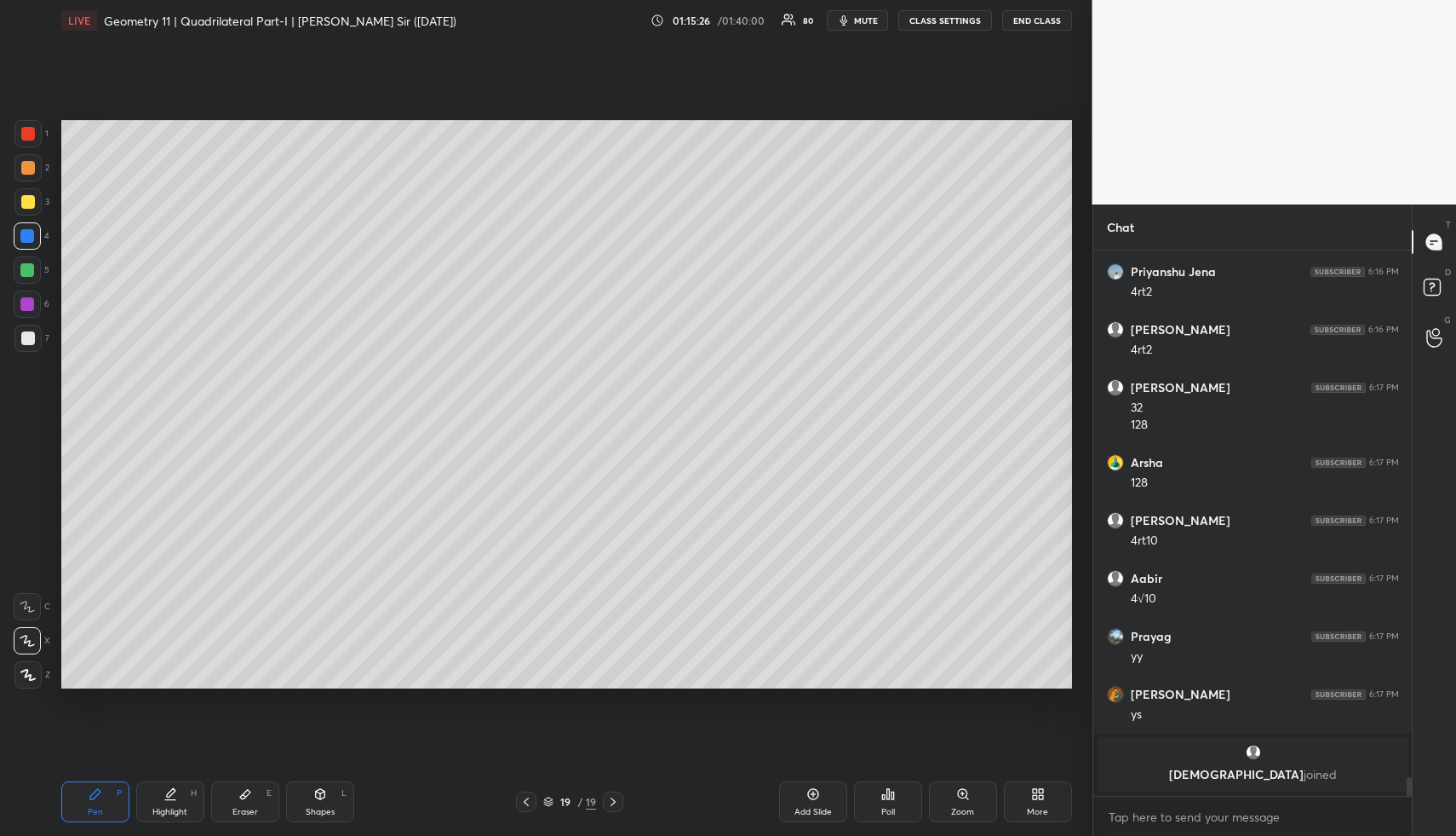
click at [321, 803] on div "Shapes L" at bounding box center [319, 802] width 68 height 41
click at [326, 807] on div "Shapes" at bounding box center [320, 811] width 29 height 9
drag, startPoint x: 29, startPoint y: 197, endPoint x: 54, endPoint y: 168, distance: 38.3
click at [30, 195] on div at bounding box center [28, 202] width 13 height 13
drag, startPoint x: 330, startPoint y: 794, endPoint x: 273, endPoint y: 696, distance: 113.4
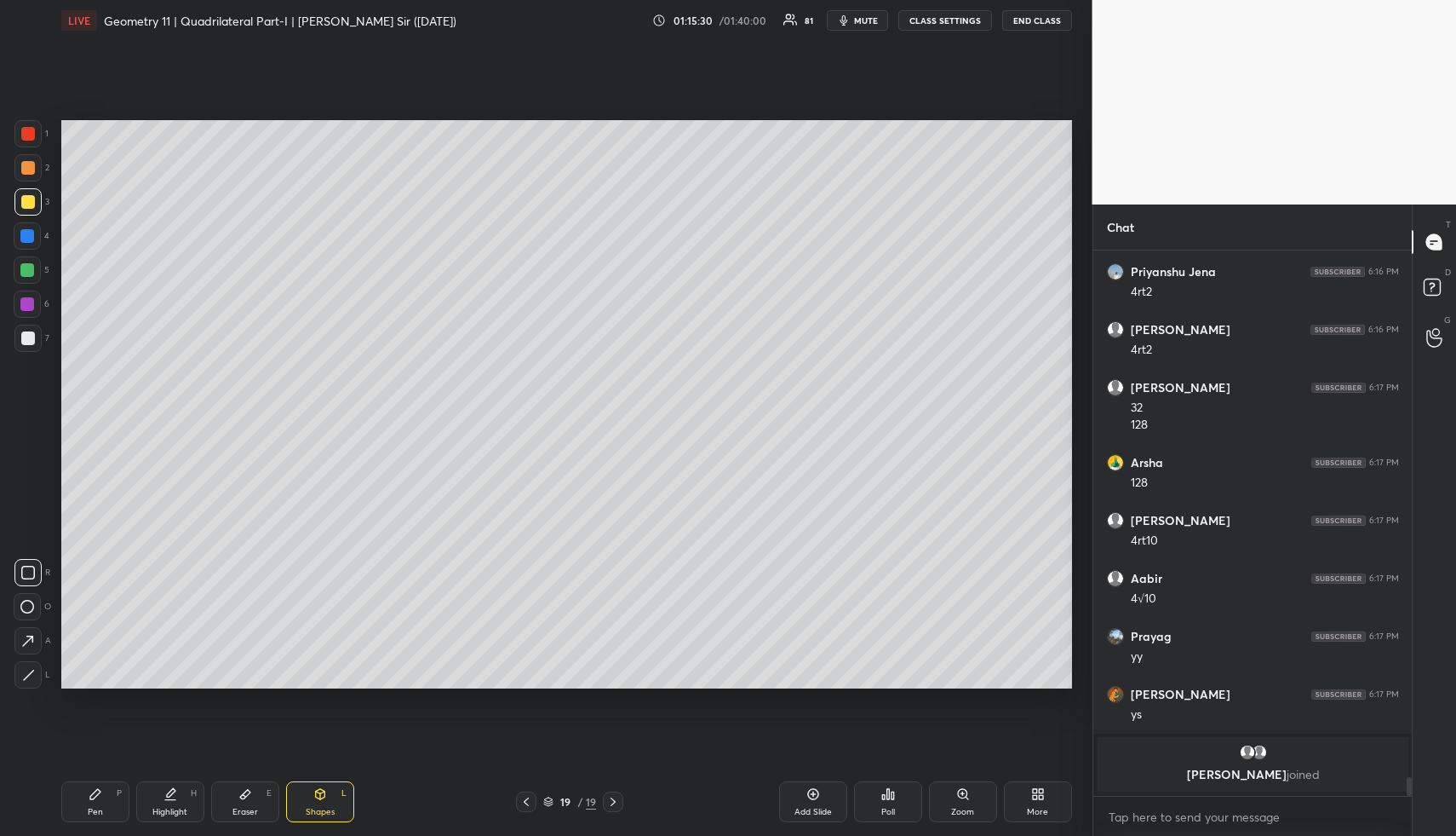
click at [324, 790] on div "Shapes L" at bounding box center [319, 802] width 68 height 41
click at [23, 167] on div at bounding box center [28, 167] width 13 height 13
drag, startPoint x: 28, startPoint y: 167, endPoint x: 33, endPoint y: 205, distance: 38.3
click at [28, 167] on div at bounding box center [28, 167] width 13 height 13
click at [25, 572] on icon at bounding box center [28, 572] width 13 height 13
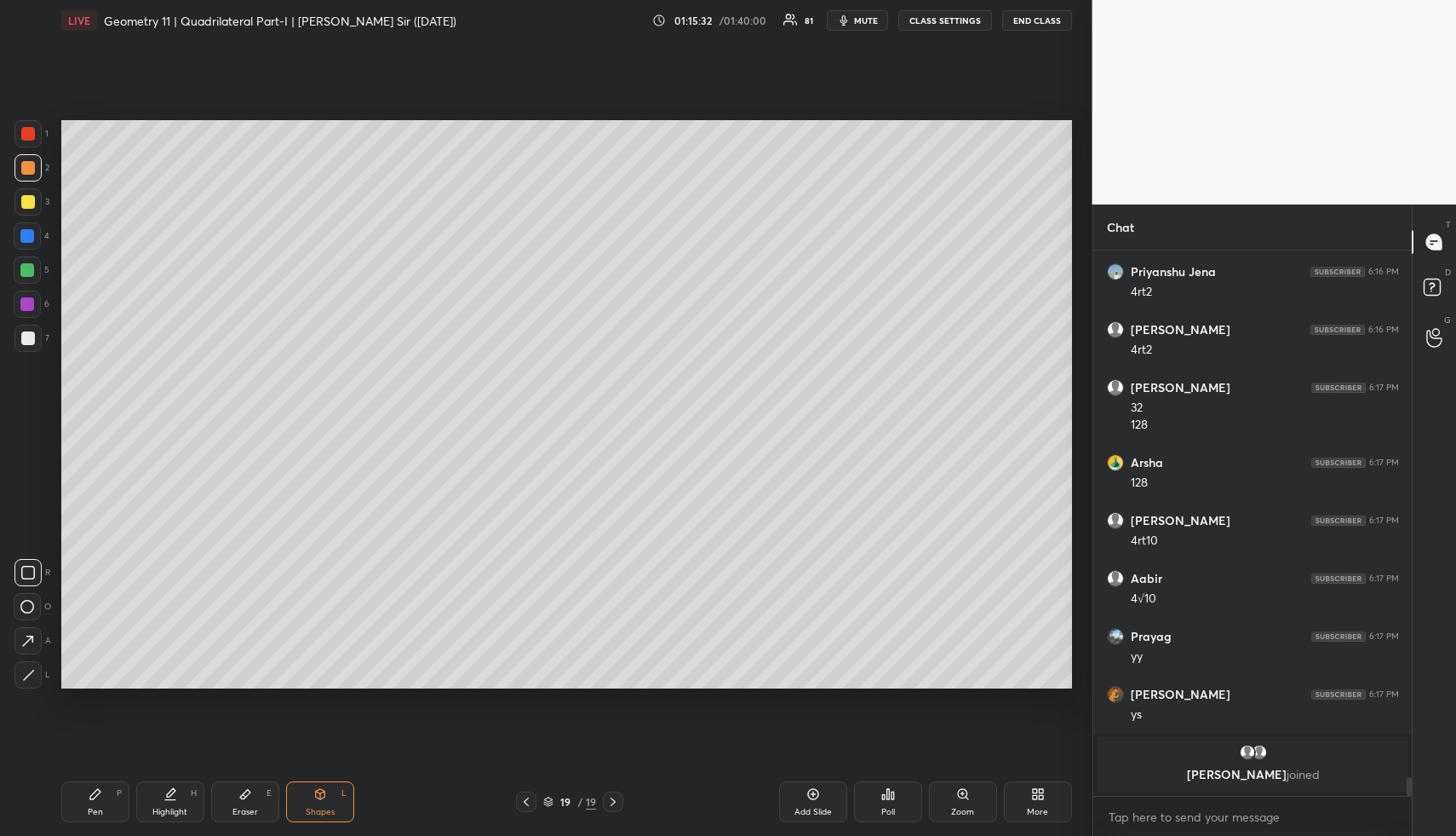
drag, startPoint x: 27, startPoint y: 269, endPoint x: 35, endPoint y: 270, distance: 8.1
click at [25, 269] on div at bounding box center [27, 270] width 13 height 13
click at [35, 270] on div at bounding box center [27, 270] width 28 height 28
click at [98, 804] on div "Pen P" at bounding box center [95, 802] width 68 height 41
click at [25, 297] on div at bounding box center [27, 304] width 13 height 13
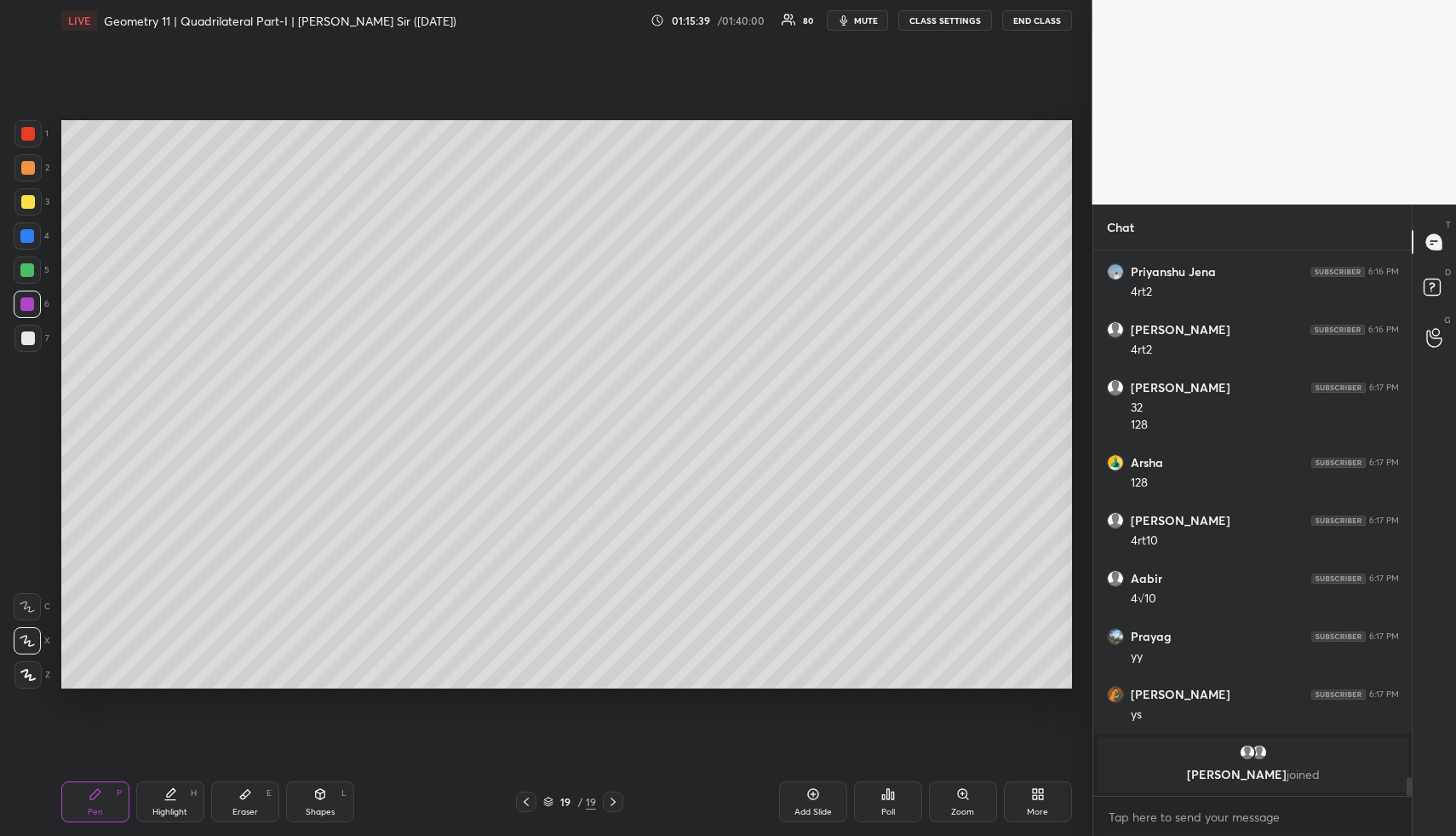
click at [166, 803] on div "Highlight H" at bounding box center [170, 802] width 68 height 41
click at [102, 791] on div "Pen P" at bounding box center [95, 802] width 68 height 41
click at [100, 791] on icon at bounding box center [96, 794] width 13 height 13
click at [29, 196] on div at bounding box center [28, 202] width 13 height 13
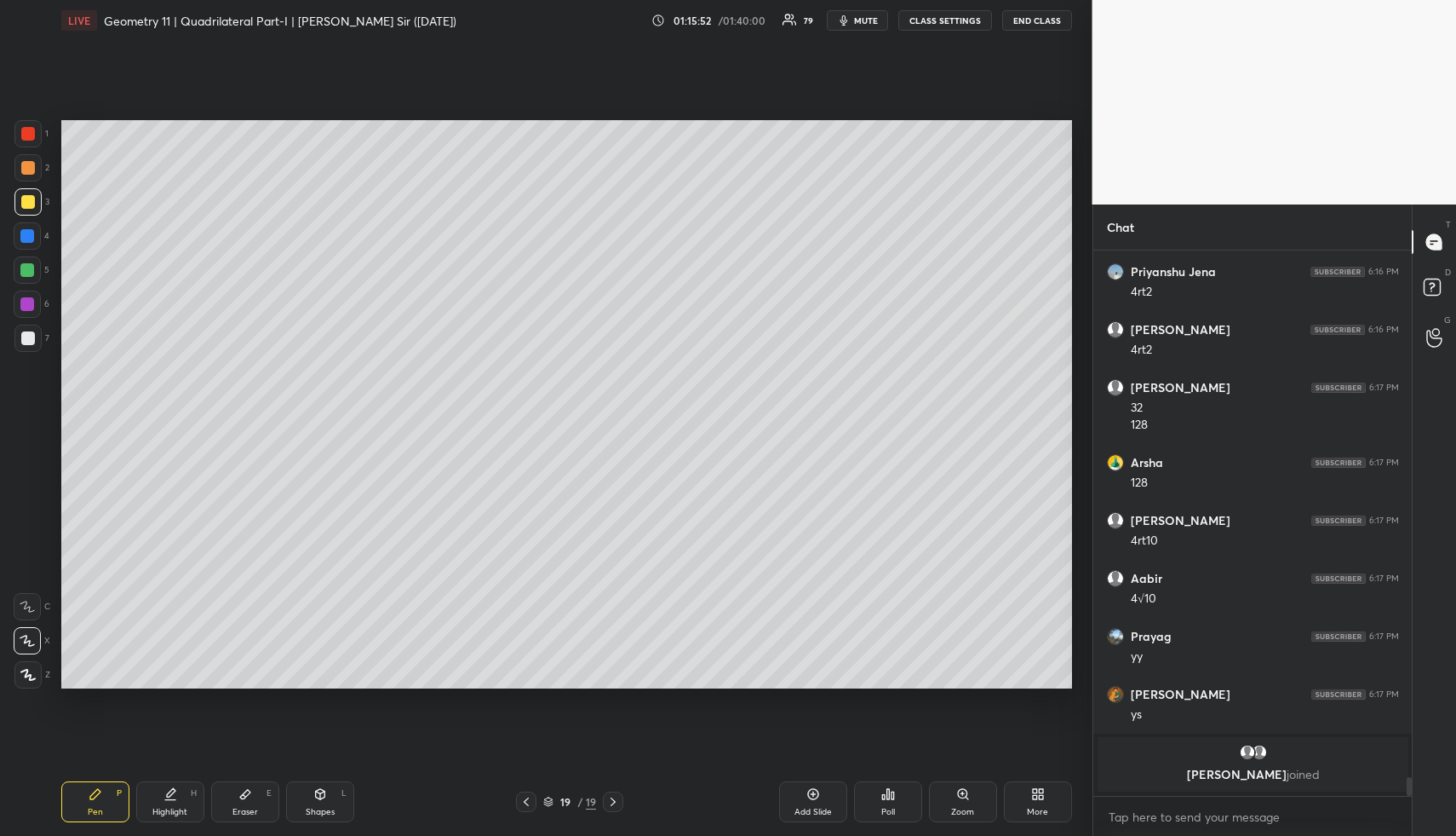
click at [179, 798] on div "Highlight H" at bounding box center [170, 802] width 68 height 41
click at [187, 803] on div "Highlight H" at bounding box center [170, 802] width 68 height 41
click at [101, 807] on div "Pen" at bounding box center [96, 811] width 15 height 9
drag, startPoint x: 27, startPoint y: 166, endPoint x: 46, endPoint y: 176, distance: 21.5
click at [28, 167] on div at bounding box center [28, 167] width 13 height 13
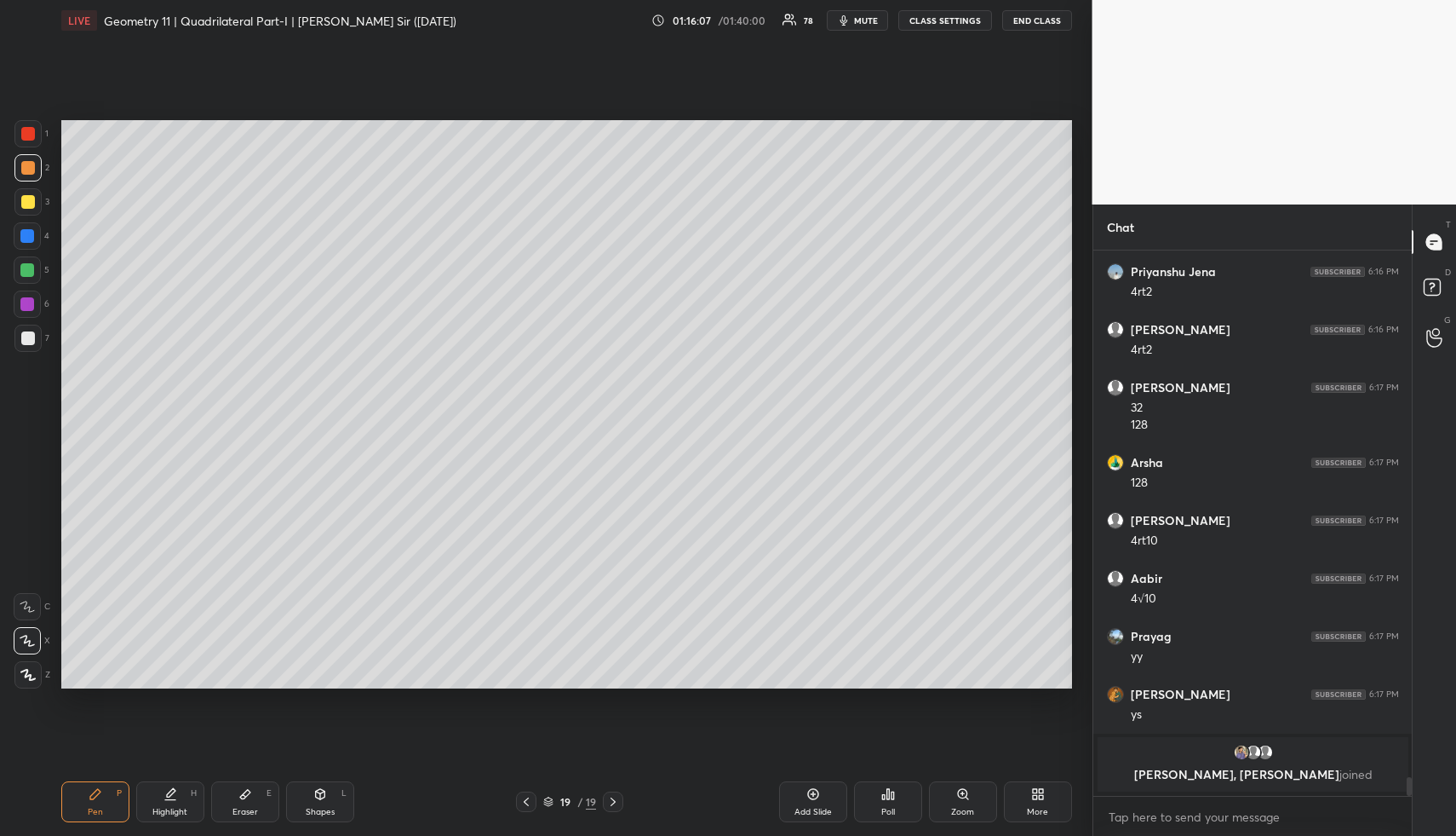
click at [314, 798] on icon at bounding box center [320, 794] width 13 height 13
click at [317, 792] on icon at bounding box center [320, 794] width 13 height 13
click at [30, 638] on icon at bounding box center [28, 642] width 11 height 11
click at [33, 302] on div at bounding box center [27, 304] width 13 height 13
click at [198, 791] on div "Highlight H" at bounding box center [170, 802] width 68 height 41
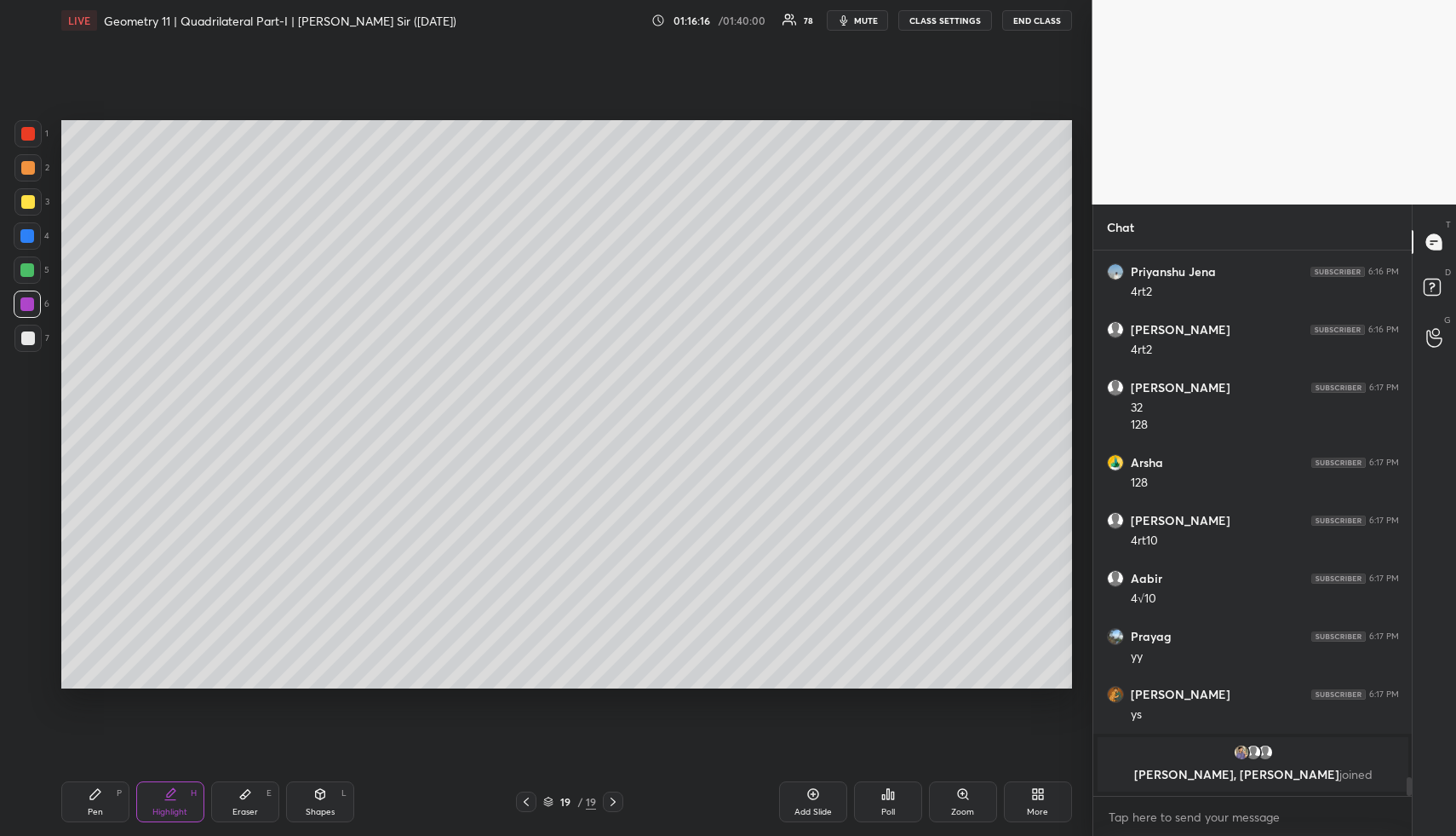
click at [199, 795] on div "Highlight H" at bounding box center [170, 802] width 68 height 41
click at [120, 798] on div "Pen P" at bounding box center [95, 802] width 68 height 41
click at [34, 201] on div at bounding box center [28, 202] width 28 height 28
click at [341, 792] on div "Shapes L" at bounding box center [319, 802] width 68 height 41
drag, startPoint x: 40, startPoint y: 199, endPoint x: 59, endPoint y: 287, distance: 90.0
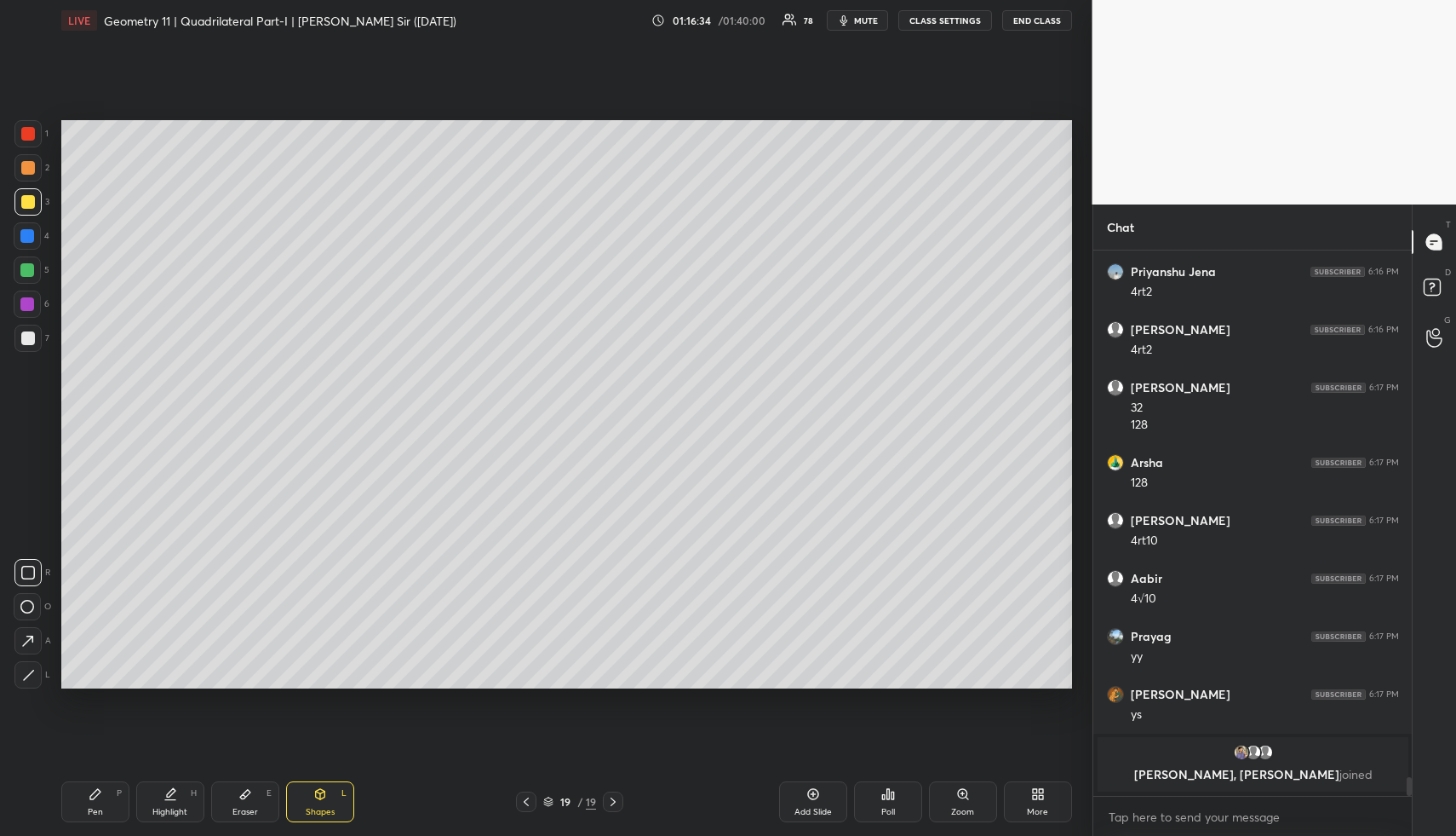
click at [35, 206] on div at bounding box center [28, 202] width 28 height 28
drag, startPoint x: 85, startPoint y: 798, endPoint x: 94, endPoint y: 782, distance: 18.4
click at [82, 796] on div "Pen P" at bounding box center [95, 802] width 68 height 41
click at [328, 799] on div "Shapes L" at bounding box center [319, 802] width 68 height 41
click at [25, 339] on div at bounding box center [28, 339] width 13 height 13
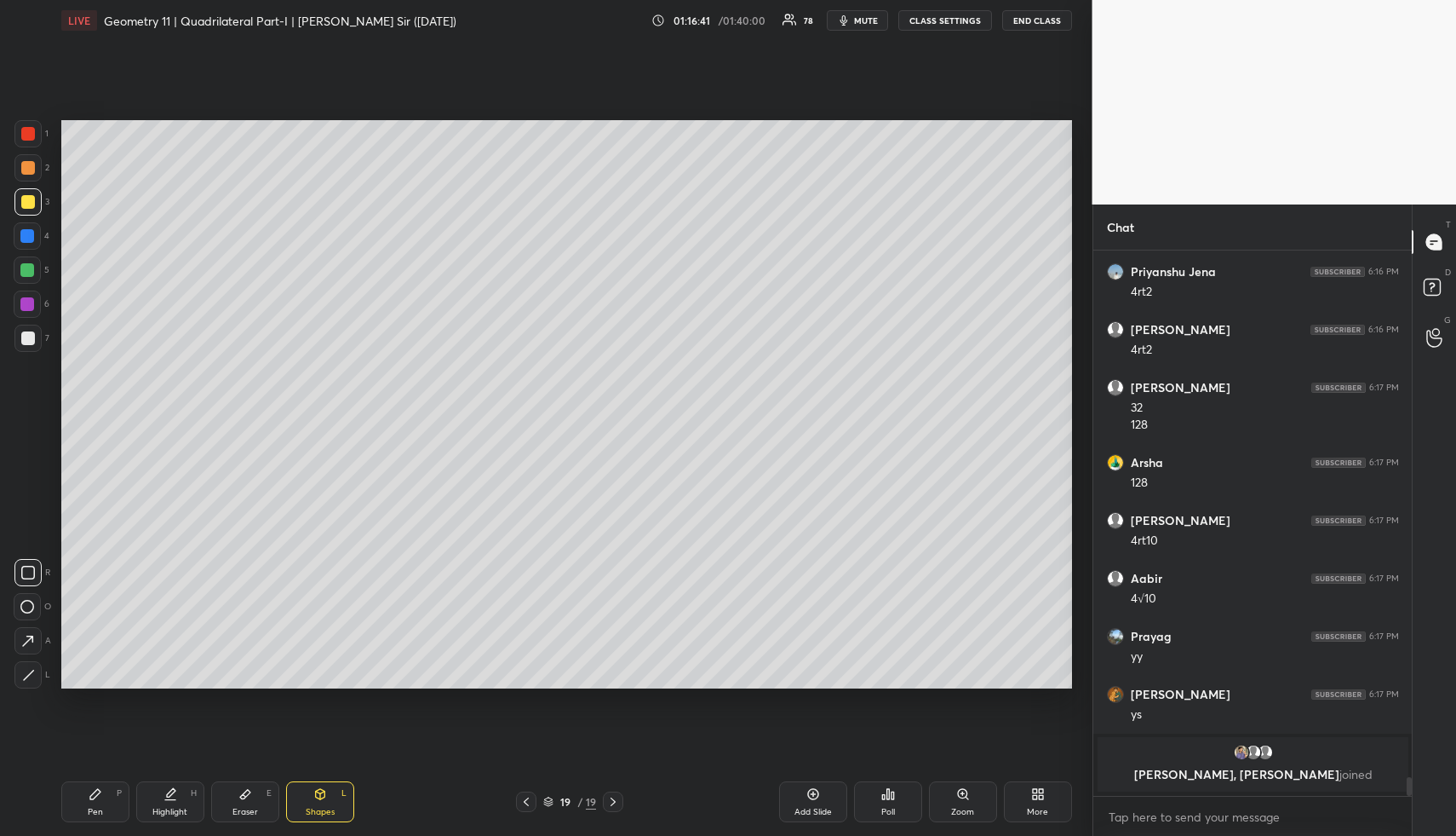
drag, startPoint x: 28, startPoint y: 339, endPoint x: 33, endPoint y: 347, distance: 9.4
click at [28, 339] on div at bounding box center [28, 339] width 13 height 13
click at [28, 691] on div "1 2 3 4 5 6 7 R O A L C X Z Erase all C X Z LIVE Geometry 11 | Quadrilateral Pa…" at bounding box center [539, 418] width 1079 height 836
click at [28, 670] on icon at bounding box center [28, 674] width 12 height 12
click at [94, 803] on div "Pen P" at bounding box center [95, 802] width 68 height 41
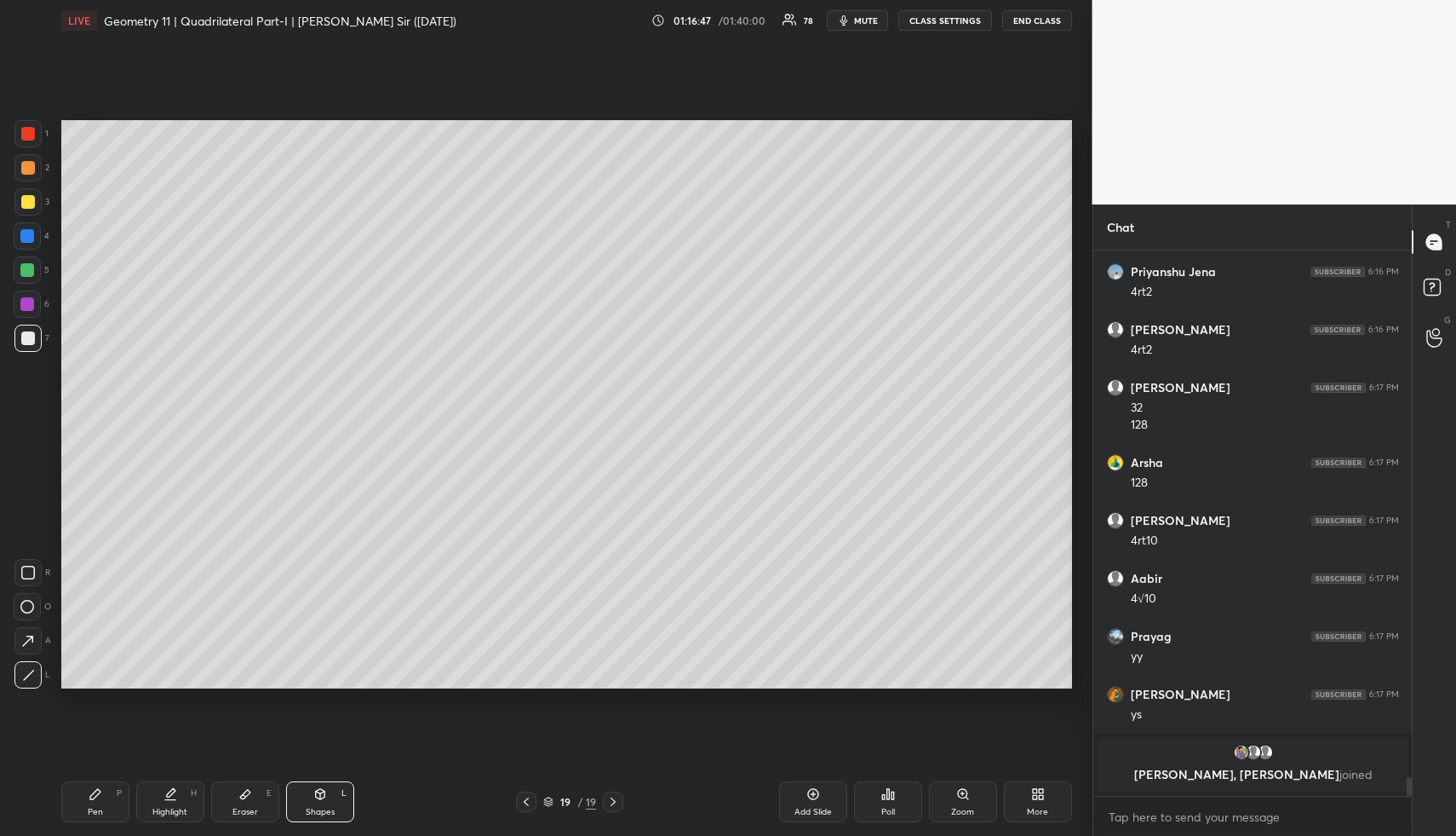
click at [99, 792] on icon at bounding box center [96, 794] width 13 height 13
click at [23, 176] on div at bounding box center [28, 167] width 28 height 28
click at [315, 808] on div "Shapes" at bounding box center [320, 811] width 29 height 9
click at [32, 229] on div at bounding box center [27, 235] width 28 height 28
drag, startPoint x: 34, startPoint y: 231, endPoint x: 54, endPoint y: 229, distance: 20.1
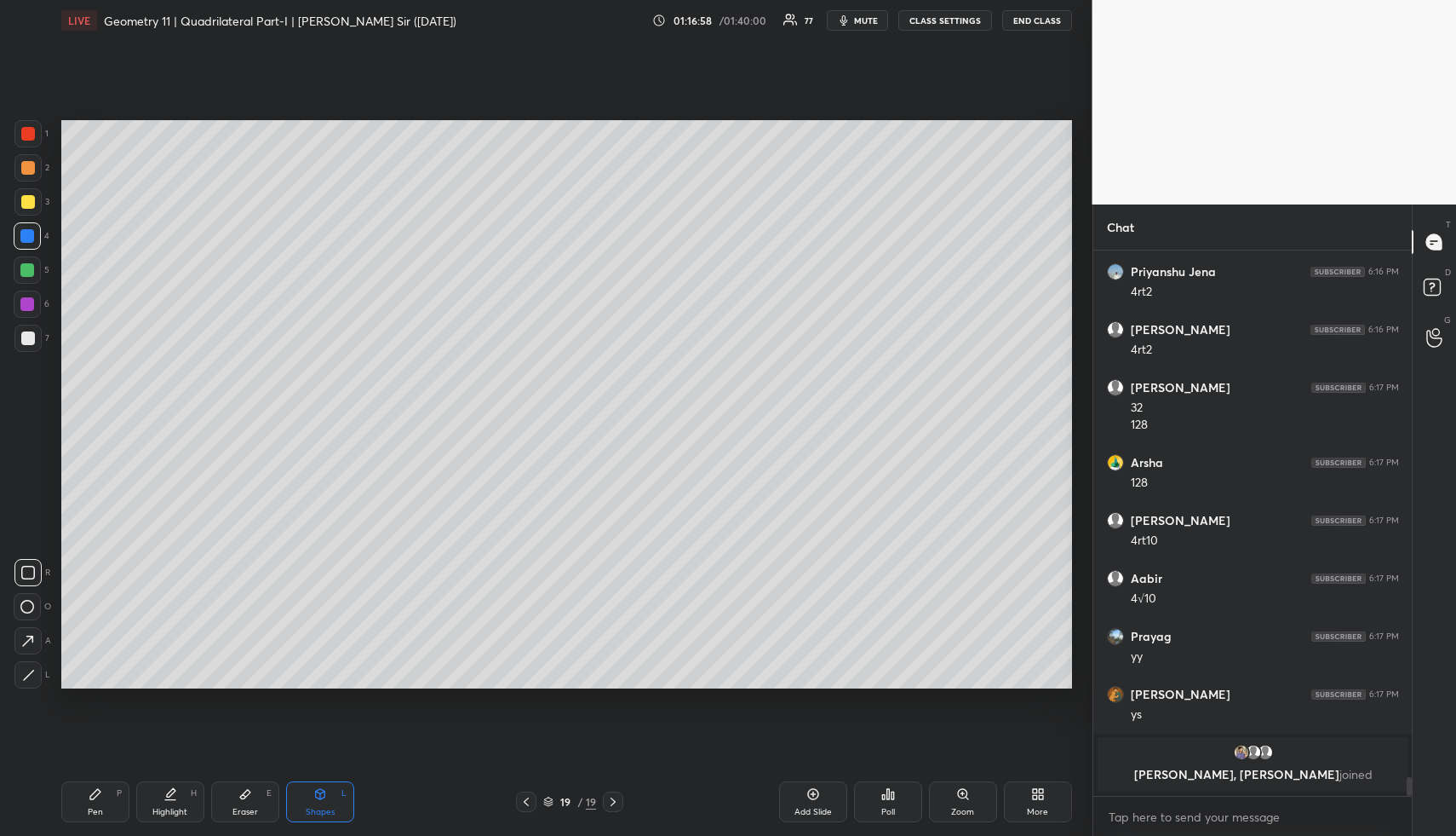
click at [34, 231] on div at bounding box center [27, 235] width 28 height 28
drag, startPoint x: 169, startPoint y: 803, endPoint x: 206, endPoint y: 753, distance: 62.2
click at [171, 802] on div "Highlight H" at bounding box center [170, 802] width 68 height 41
click at [817, 800] on icon at bounding box center [814, 794] width 13 height 13
drag, startPoint x: 322, startPoint y: 796, endPoint x: 311, endPoint y: 760, distance: 37.6
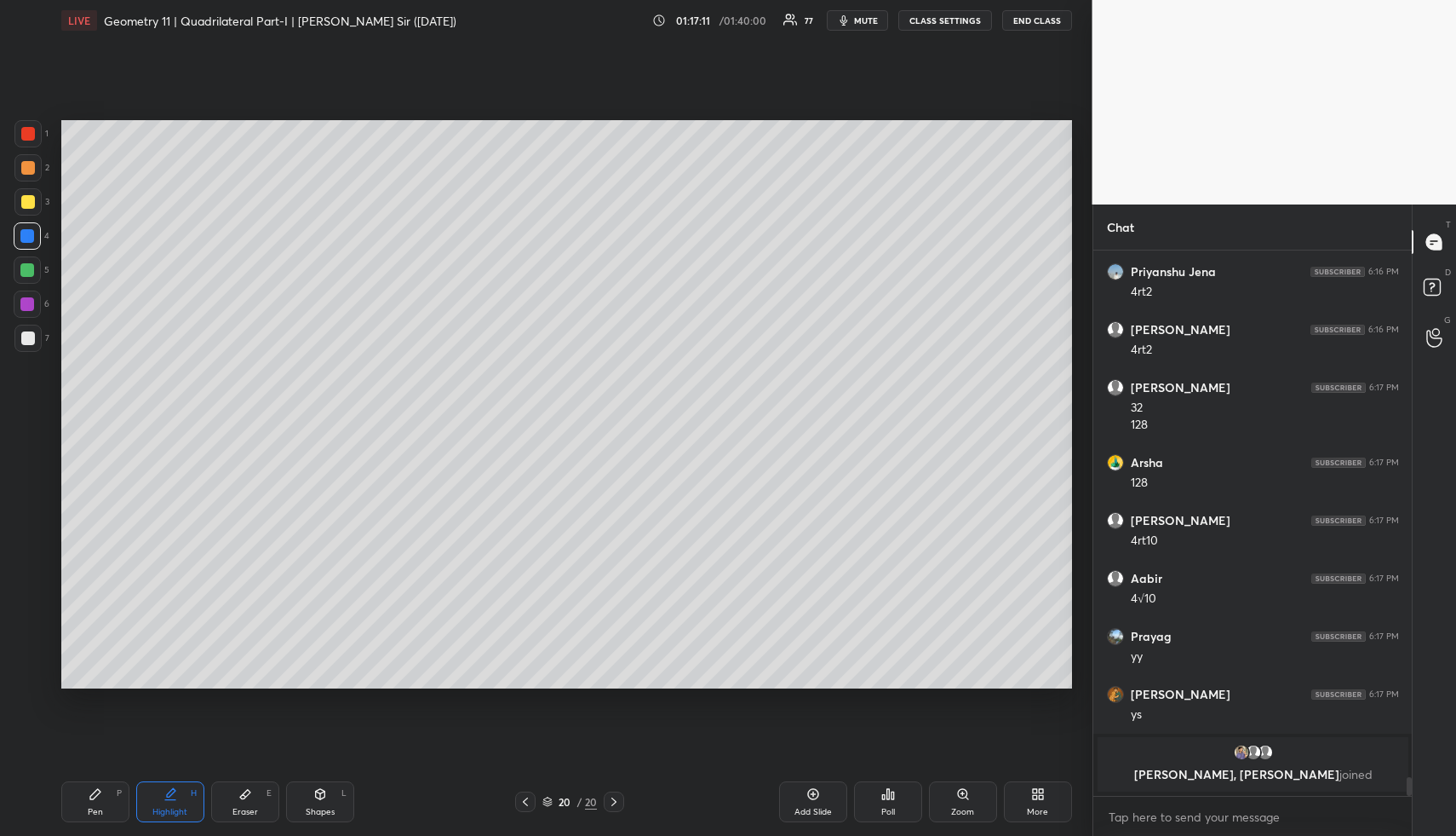
click at [320, 794] on icon at bounding box center [320, 794] width 10 height 11
click at [23, 162] on div at bounding box center [28, 167] width 13 height 13
click at [31, 172] on div at bounding box center [28, 167] width 13 height 13
click at [30, 238] on div at bounding box center [27, 236] width 13 height 13
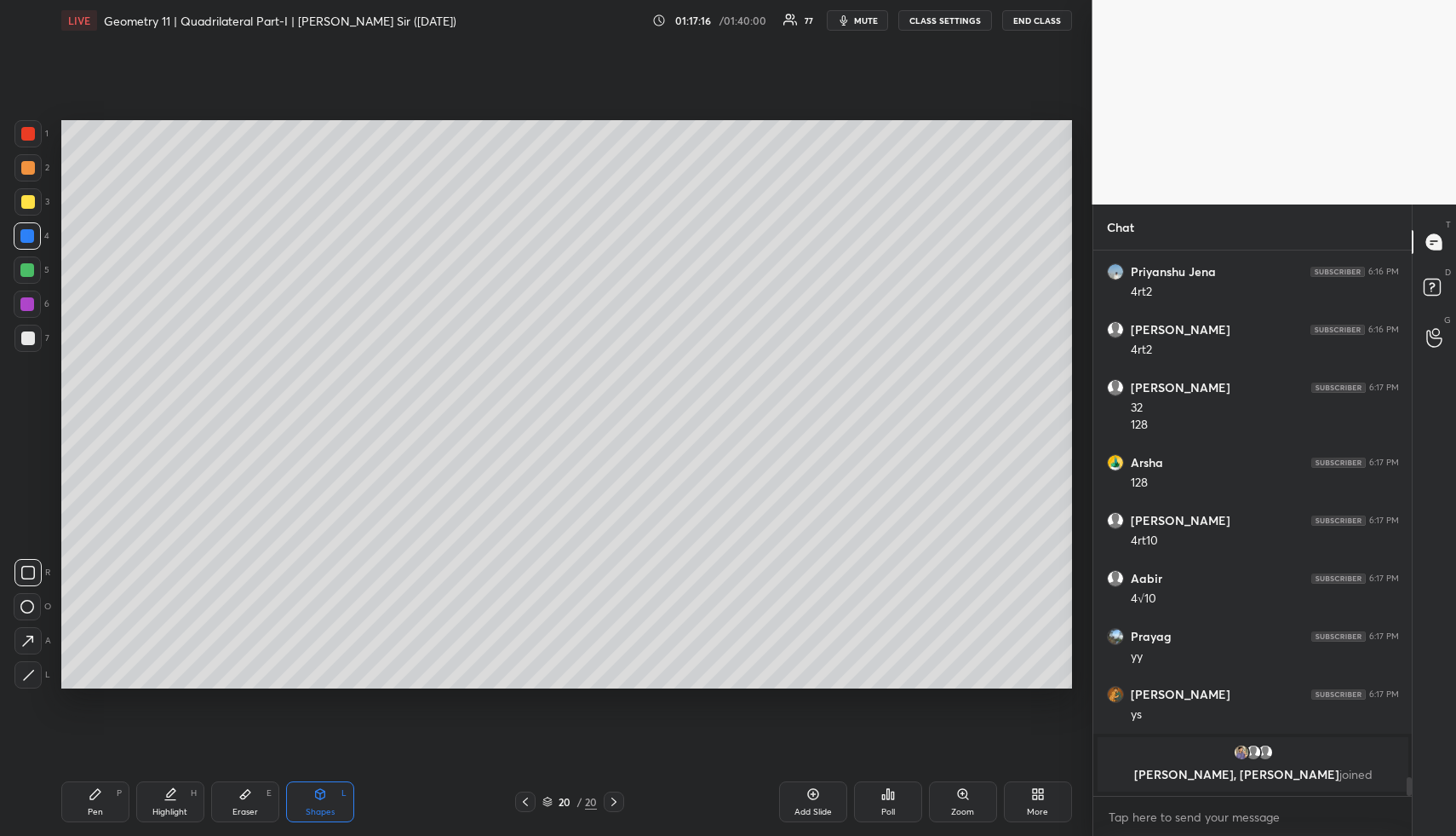
click at [27, 677] on icon at bounding box center [28, 674] width 12 height 12
click at [120, 784] on div "Pen P" at bounding box center [95, 802] width 68 height 41
click at [113, 798] on div "Pen P" at bounding box center [95, 802] width 68 height 41
click at [23, 336] on div at bounding box center [28, 339] width 13 height 13
click at [23, 335] on div at bounding box center [28, 339] width 13 height 13
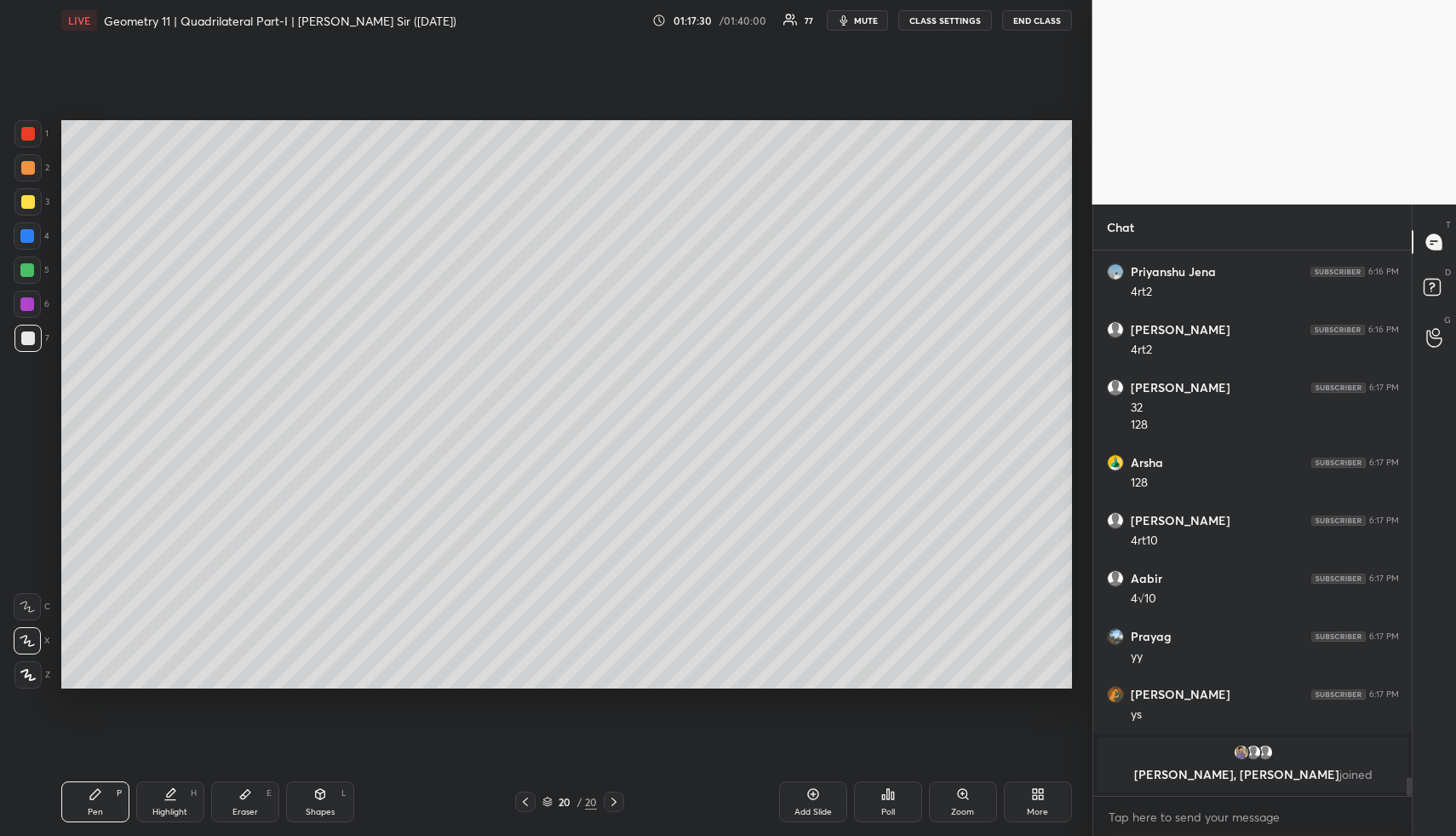
scroll to position [15333, 0]
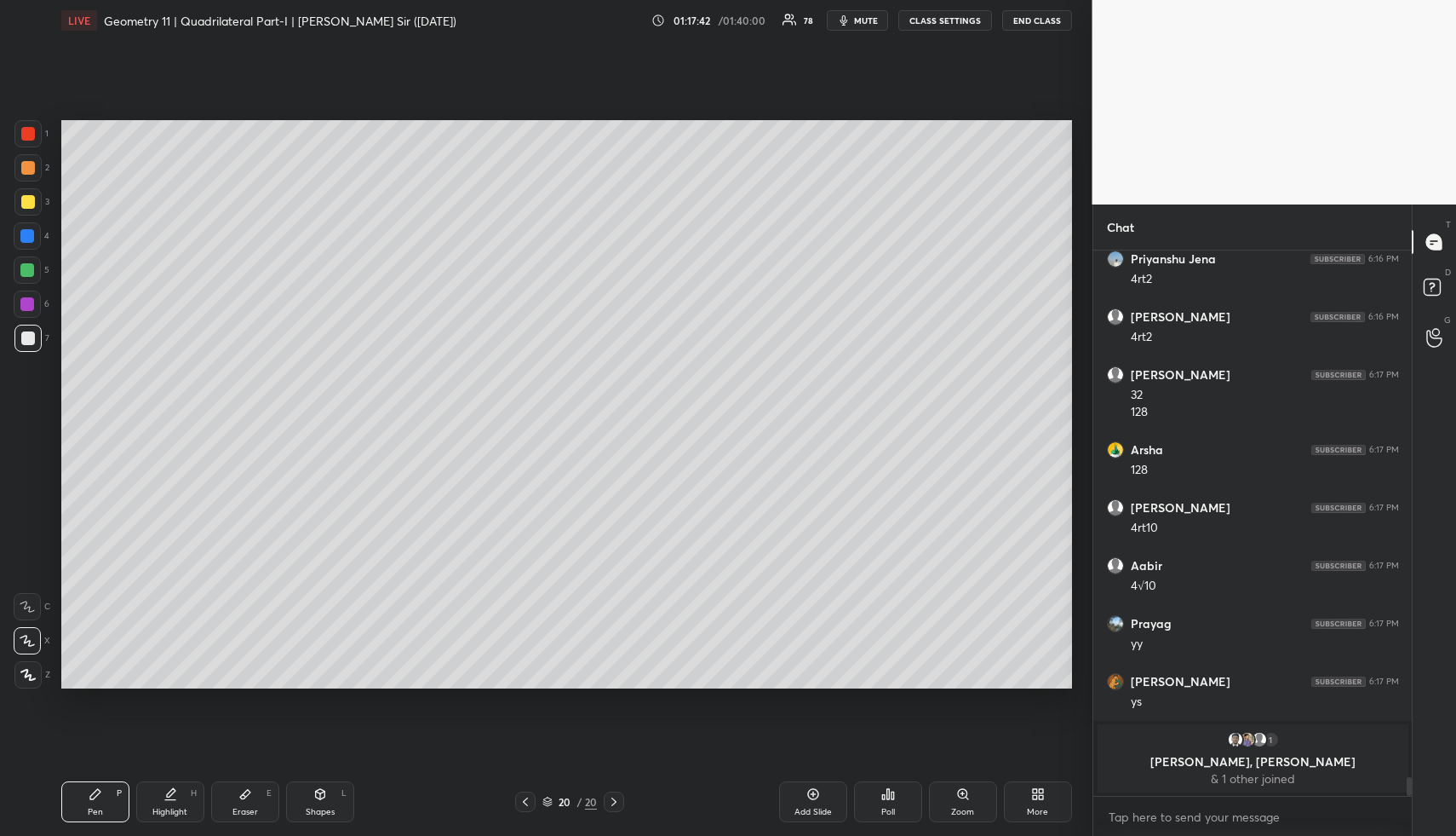
click at [163, 808] on div "Highlight" at bounding box center [169, 811] width 35 height 9
drag, startPoint x: 163, startPoint y: 808, endPoint x: 177, endPoint y: 706, distance: 103.0
click at [163, 808] on div "Highlight" at bounding box center [169, 811] width 35 height 9
click at [166, 802] on div "Highlight H" at bounding box center [170, 802] width 68 height 41
click at [168, 803] on div "Highlight H" at bounding box center [170, 802] width 68 height 41
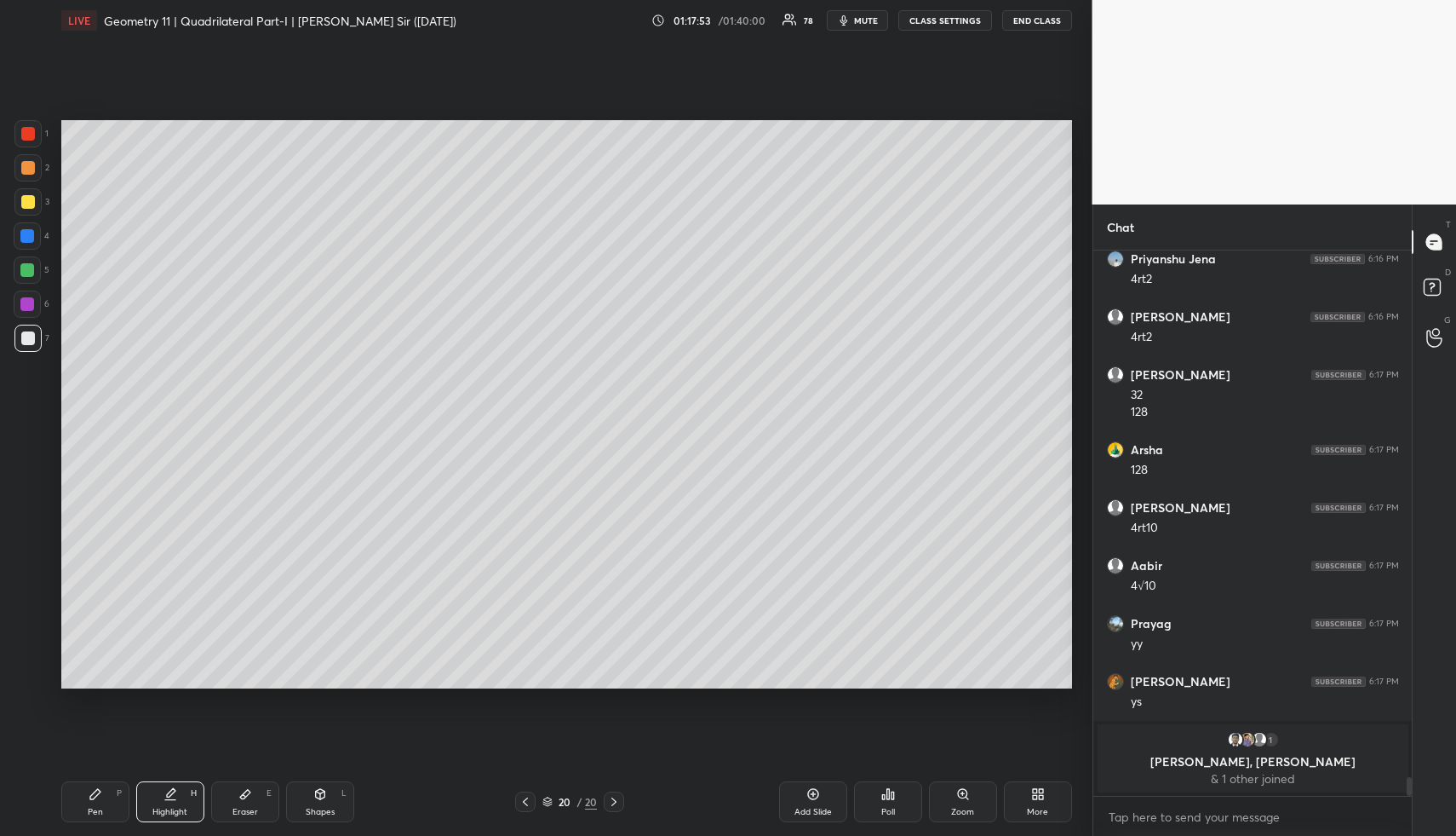
click at [90, 814] on div "Pen" at bounding box center [96, 811] width 15 height 9
drag, startPoint x: 106, startPoint y: 818, endPoint x: 95, endPoint y: 759, distance: 60.0
click at [105, 815] on div "Pen P" at bounding box center [95, 802] width 68 height 41
click at [28, 204] on div at bounding box center [28, 202] width 13 height 13
click at [31, 199] on div at bounding box center [28, 202] width 13 height 13
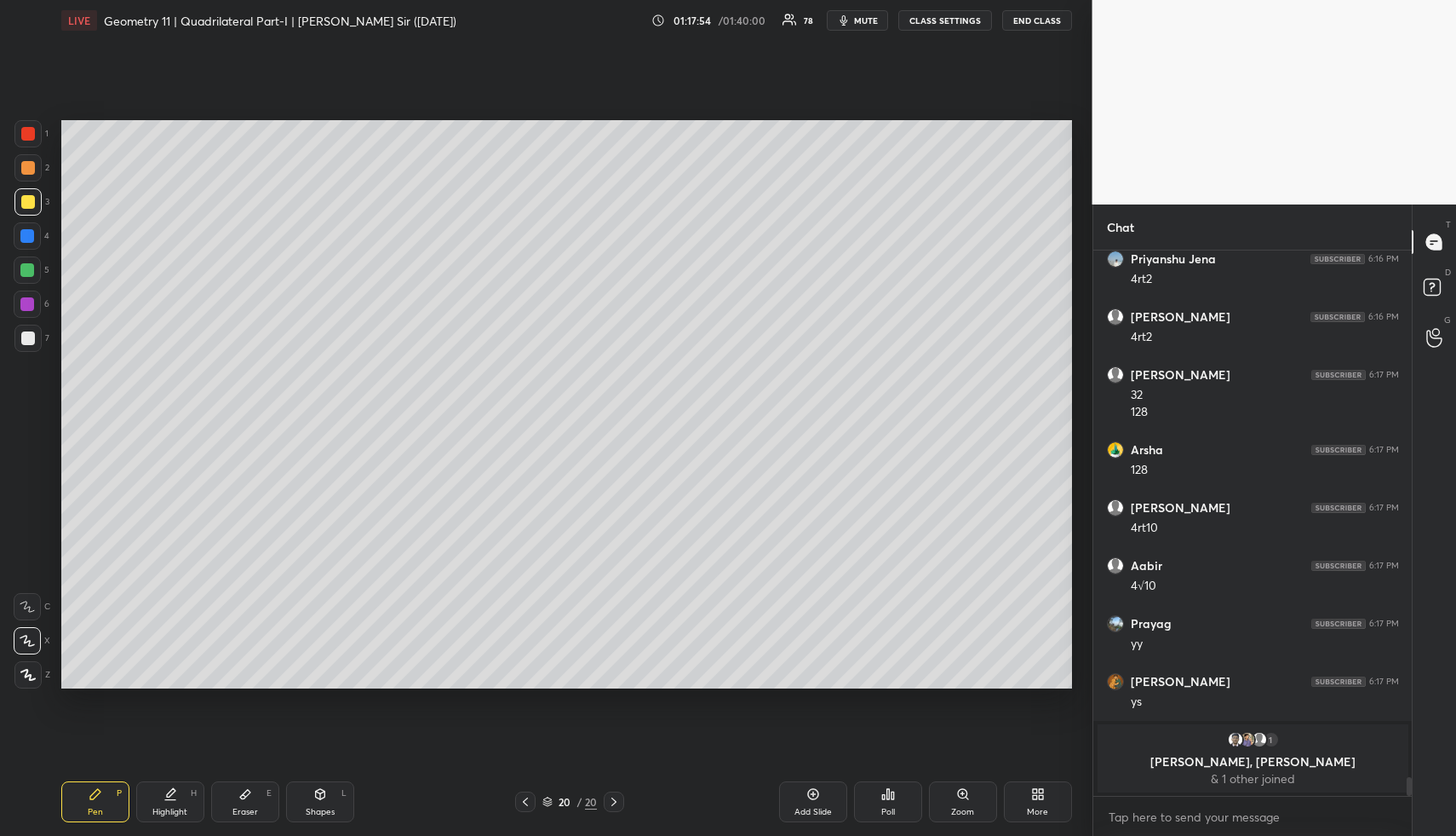
click at [31, 199] on div at bounding box center [28, 202] width 13 height 13
click at [163, 803] on div "Highlight H" at bounding box center [170, 802] width 68 height 41
click at [175, 799] on icon at bounding box center [170, 794] width 13 height 13
click at [112, 794] on div "Pen P" at bounding box center [95, 802] width 68 height 41
click at [176, 784] on div "Pen P Highlight H Eraser E Shapes L 20 / 20 Add Slide Poll Zoom More" at bounding box center [566, 802] width 1011 height 68
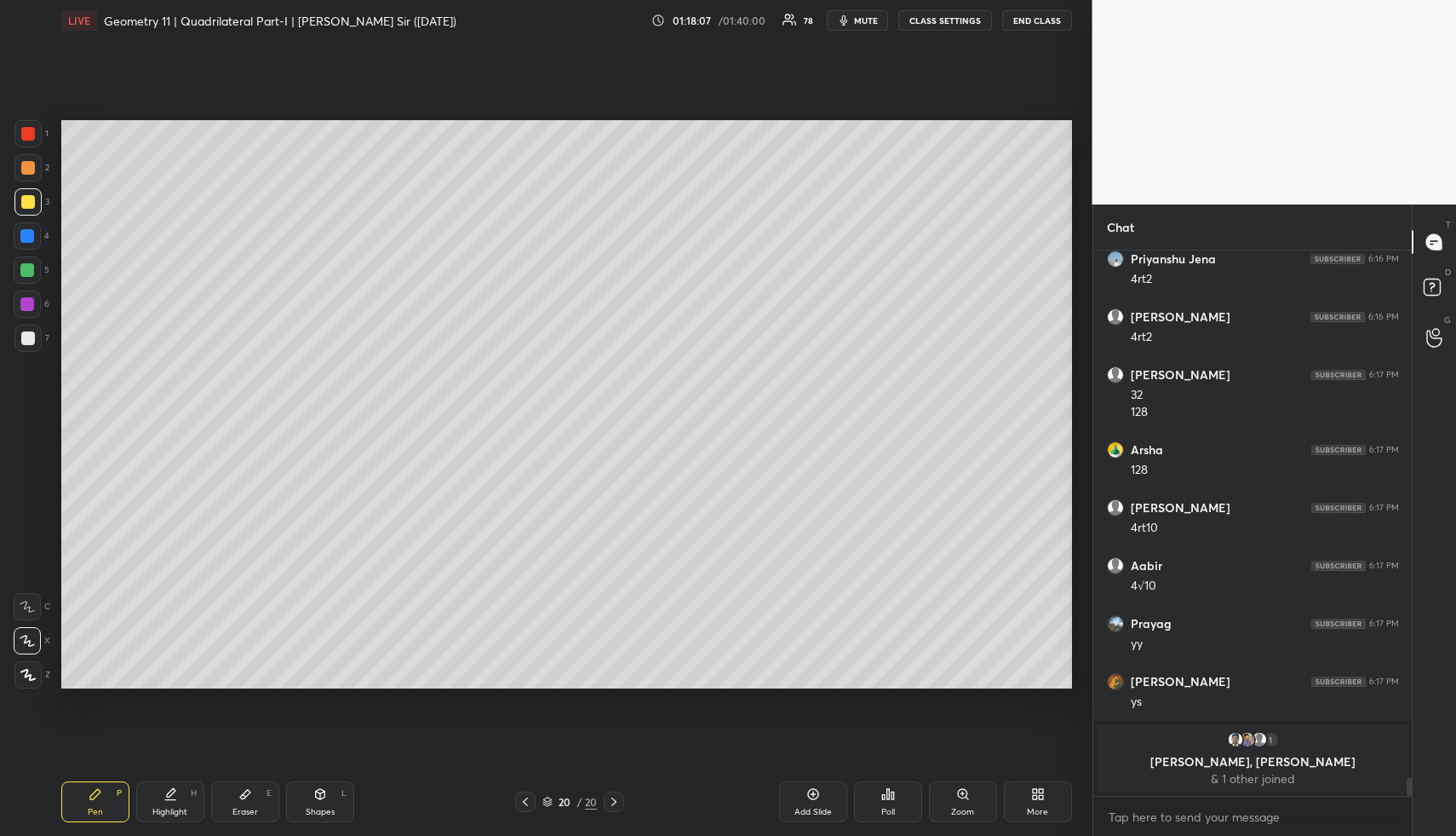
click at [177, 789] on div "Highlight H" at bounding box center [170, 802] width 68 height 41
click at [197, 805] on div "Highlight H" at bounding box center [170, 802] width 68 height 41
drag, startPoint x: 186, startPoint y: 803, endPoint x: 184, endPoint y: 771, distance: 32.1
click at [185, 801] on div "Highlight H" at bounding box center [170, 802] width 68 height 41
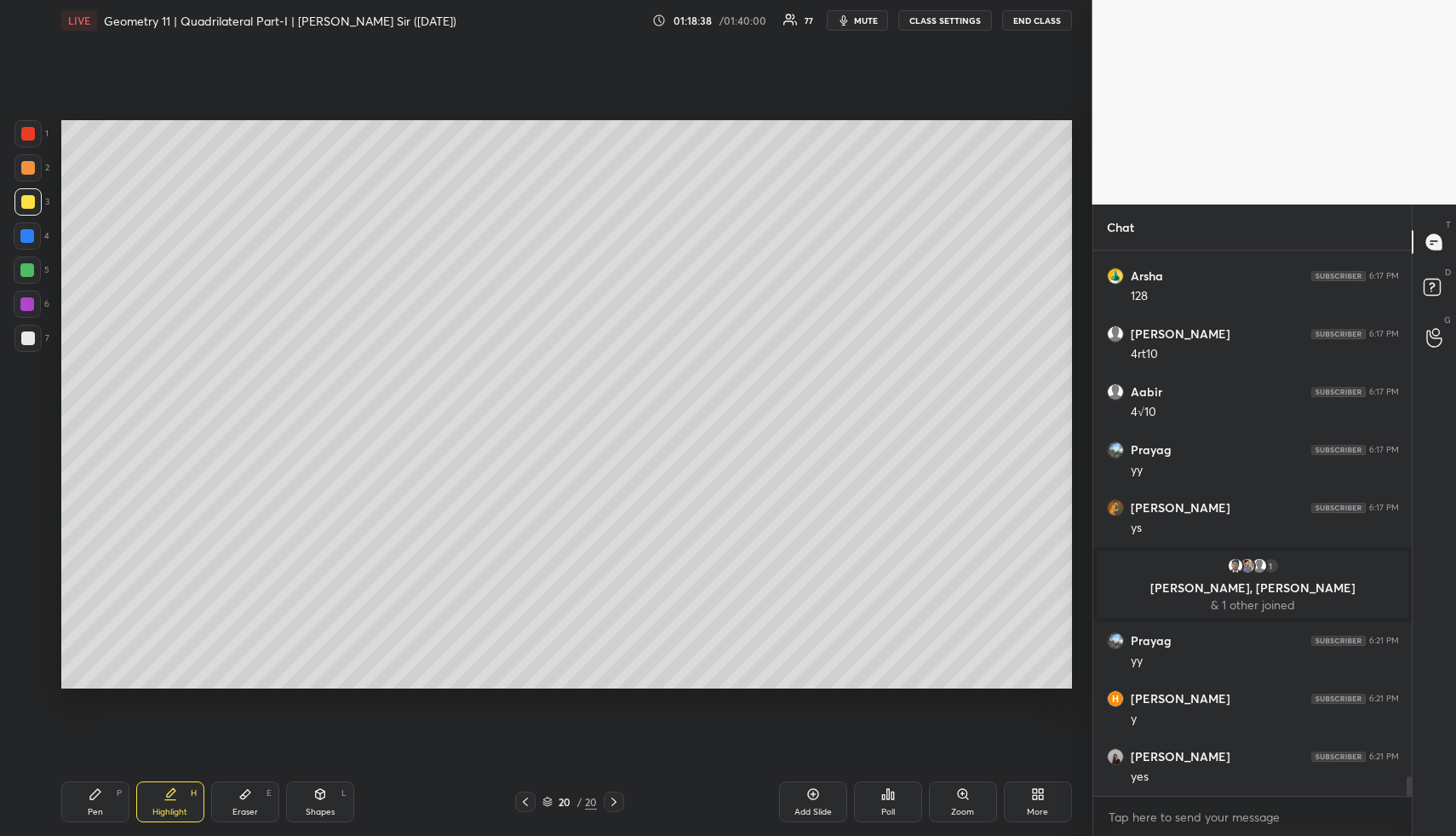
scroll to position [14613, 0]
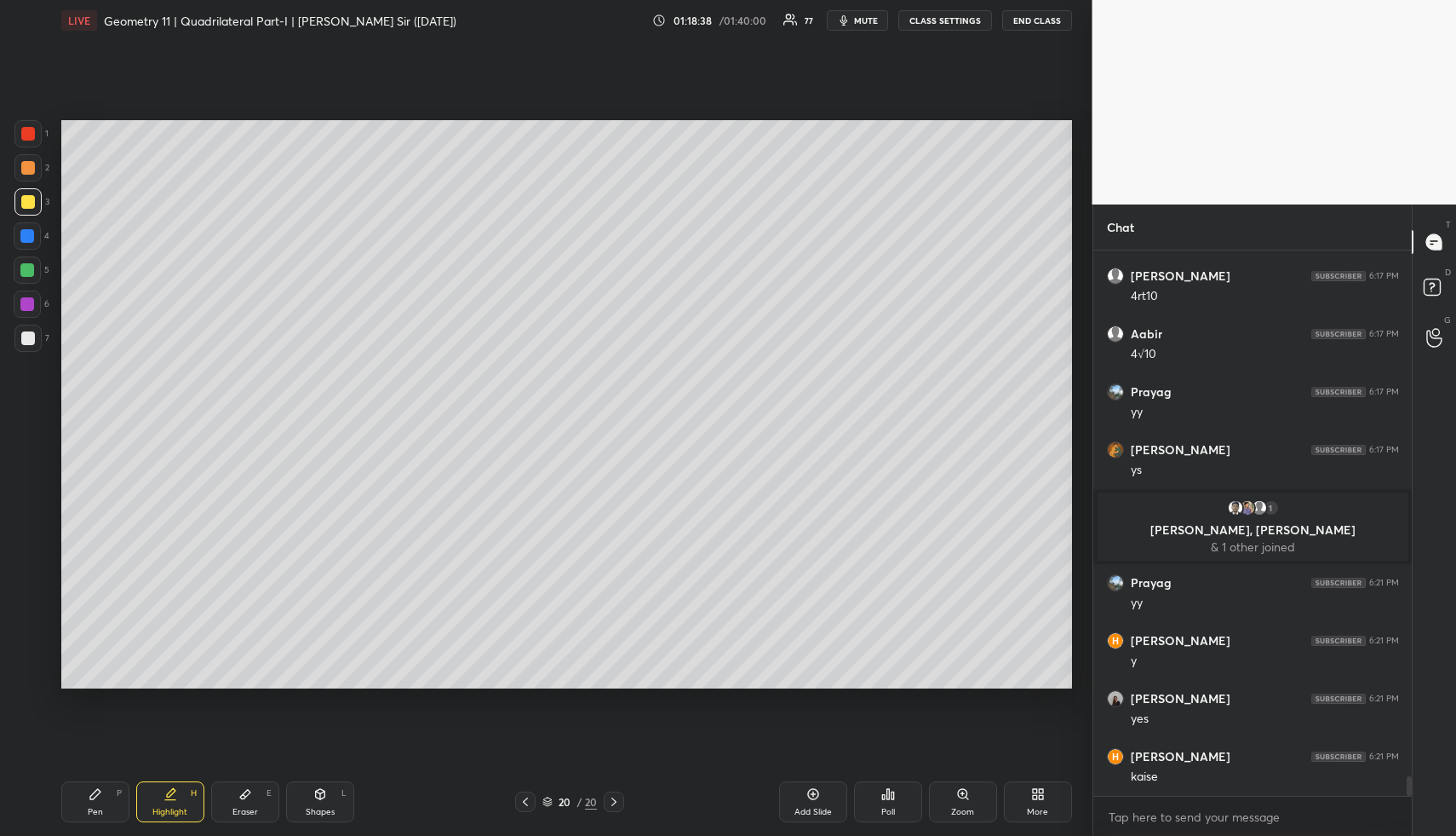
click at [187, 791] on div "Highlight H" at bounding box center [170, 802] width 68 height 41
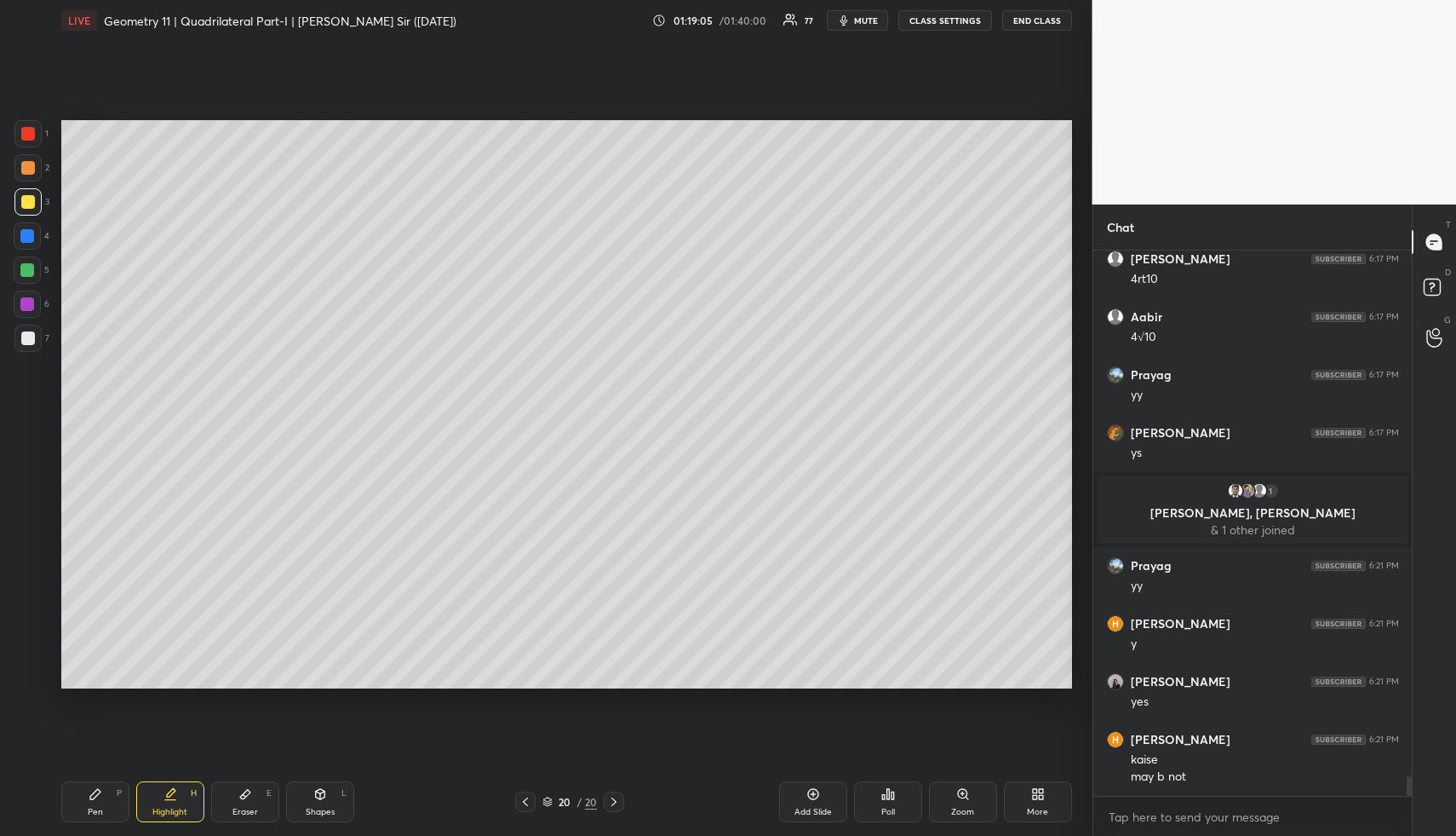
scroll to position [14688, 0]
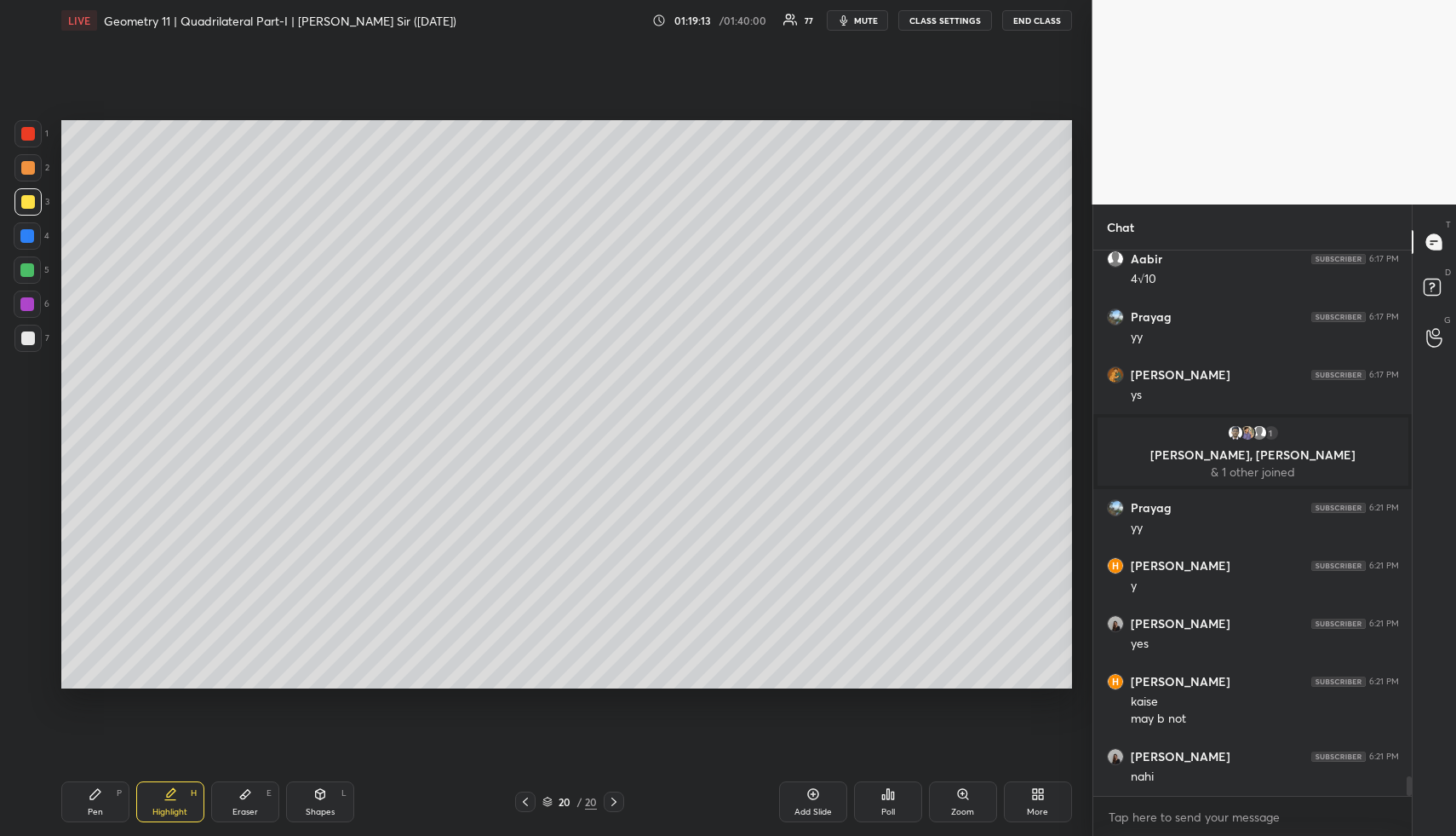
click at [528, 797] on icon at bounding box center [525, 802] width 13 height 13
click at [527, 797] on icon at bounding box center [525, 802] width 13 height 13
click at [153, 812] on div "Highlight" at bounding box center [169, 811] width 35 height 9
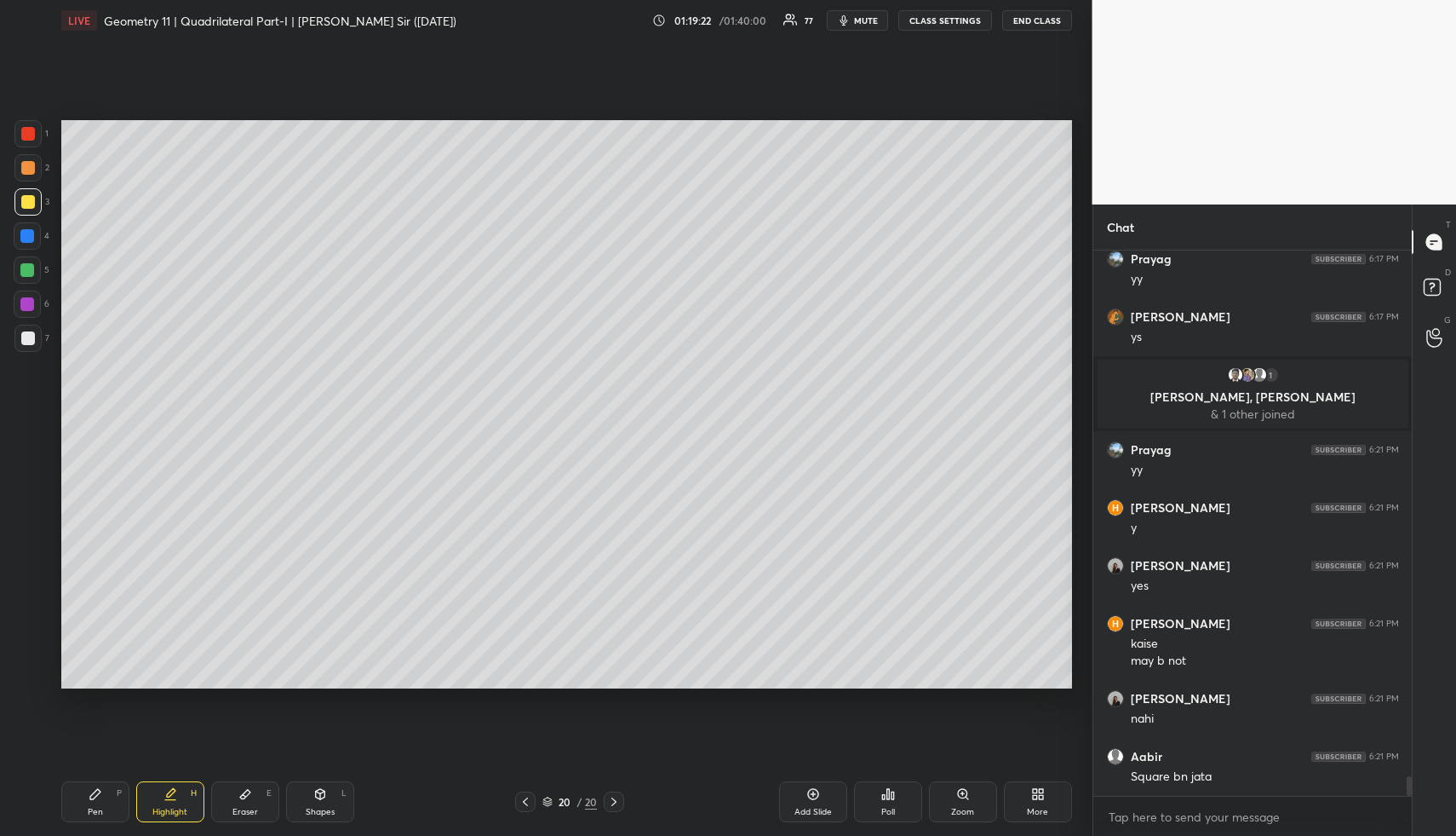
scroll to position [14804, 0]
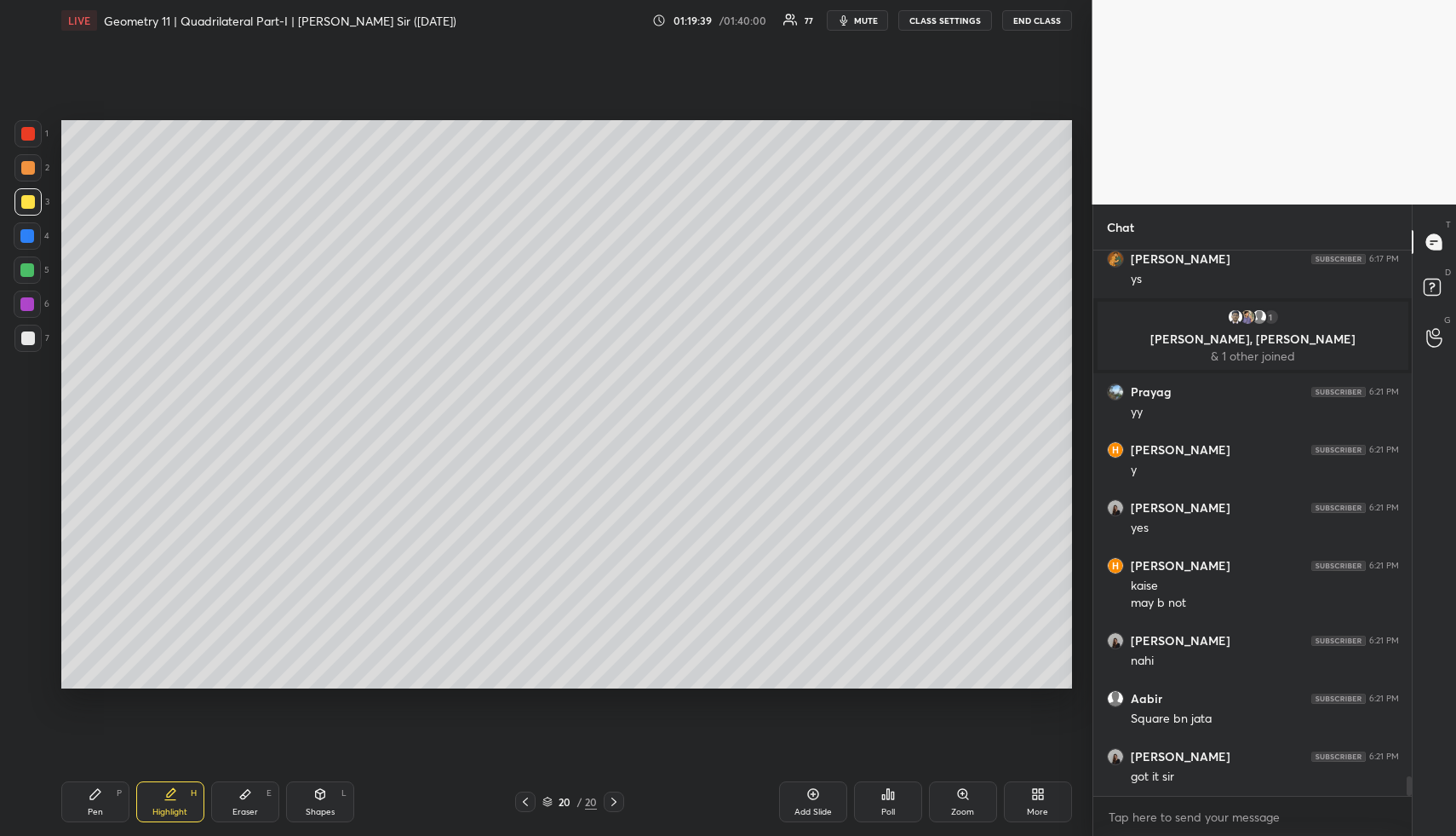
click at [191, 799] on div "Highlight H" at bounding box center [170, 802] width 68 height 41
drag, startPoint x: 191, startPoint y: 799, endPoint x: 207, endPoint y: 774, distance: 29.7
click at [191, 799] on div "Highlight H" at bounding box center [170, 802] width 68 height 41
drag, startPoint x: 180, startPoint y: 799, endPoint x: 238, endPoint y: 689, distance: 124.4
click at [179, 795] on div "Highlight H" at bounding box center [170, 802] width 68 height 41
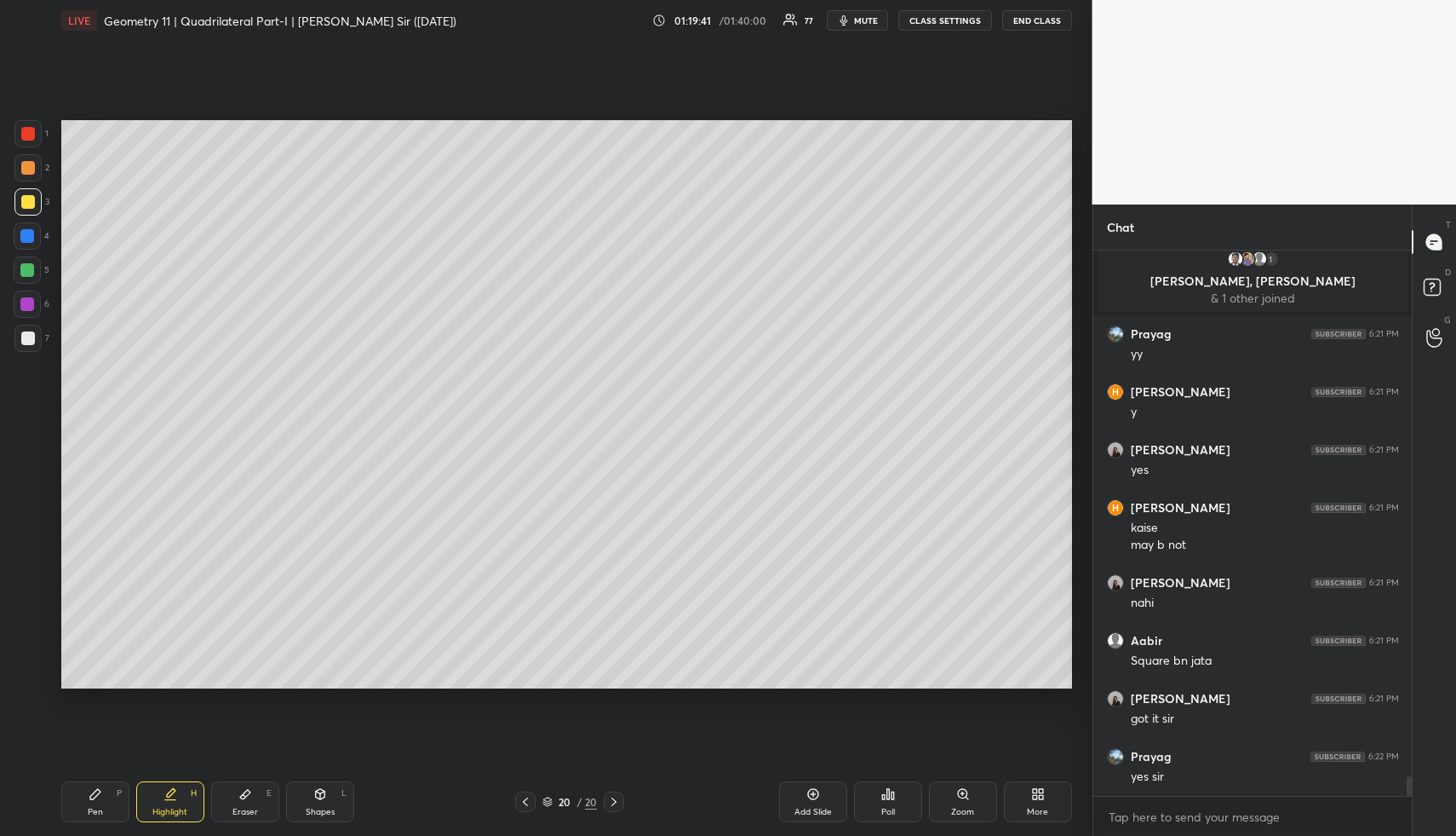
scroll to position [14920, 0]
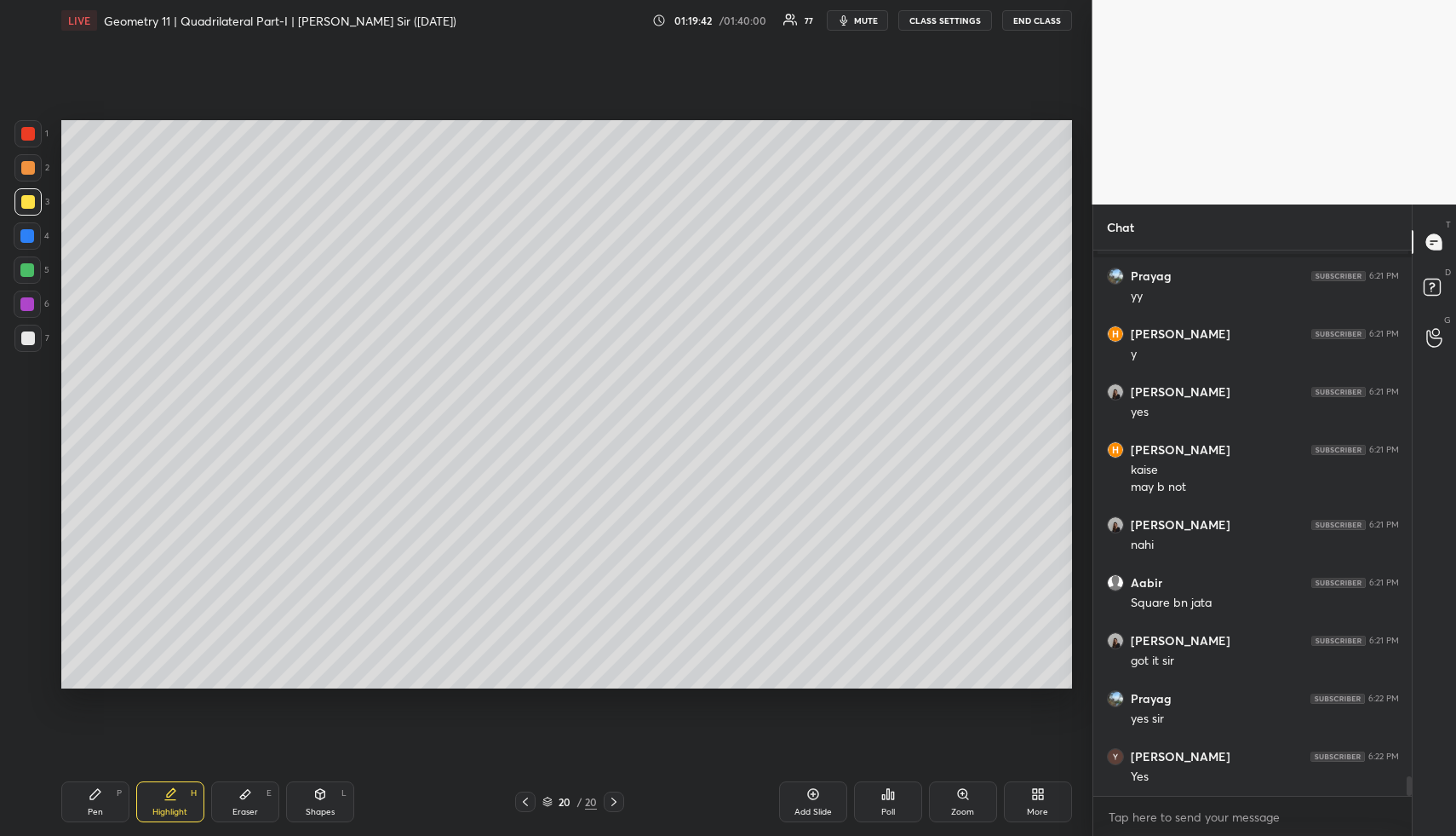
drag, startPoint x: 179, startPoint y: 800, endPoint x: 215, endPoint y: 698, distance: 108.2
click at [180, 797] on div "Highlight H" at bounding box center [170, 802] width 68 height 41
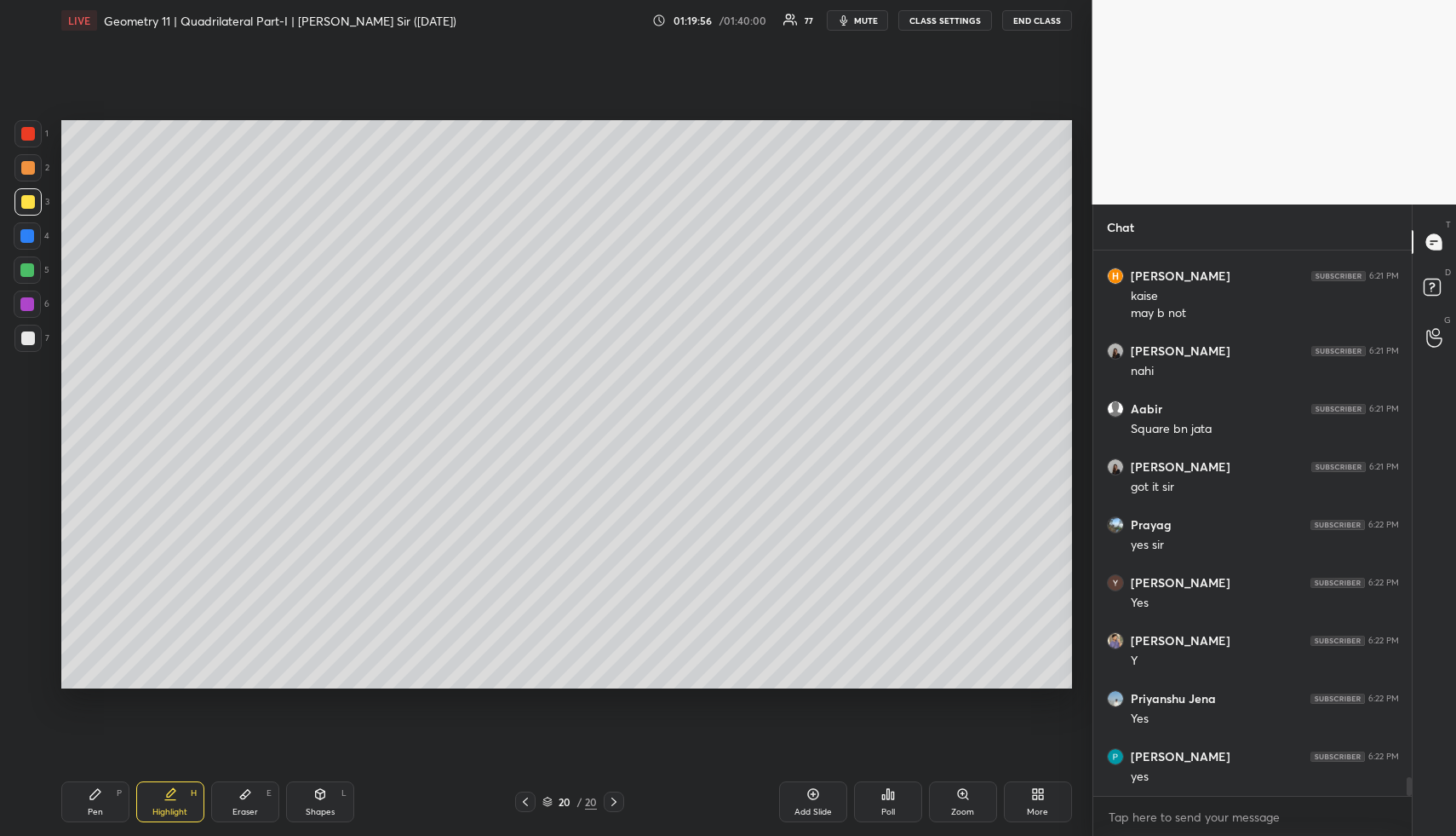
scroll to position [15151, 0]
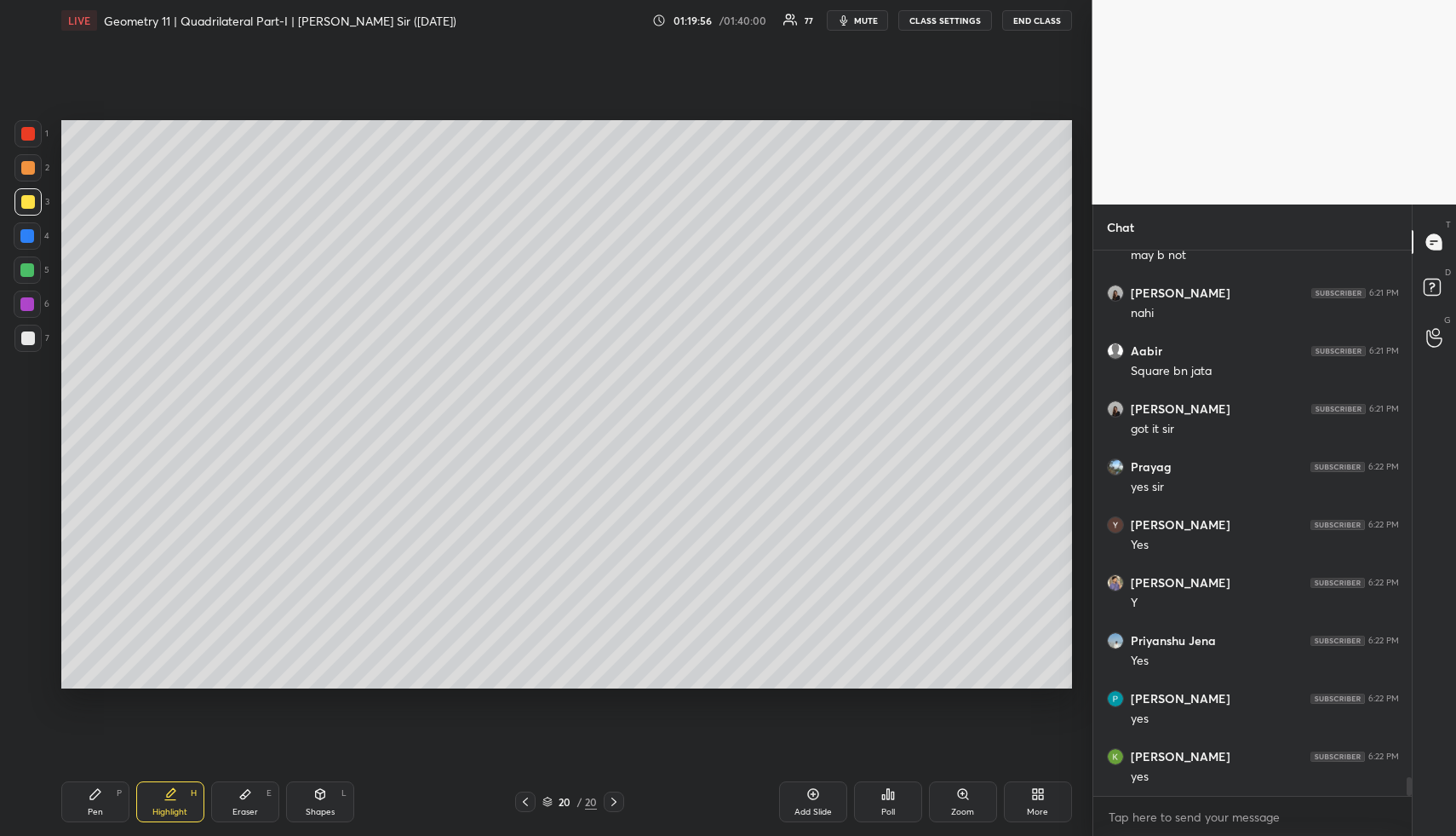
click at [150, 805] on div "Highlight H" at bounding box center [170, 802] width 68 height 41
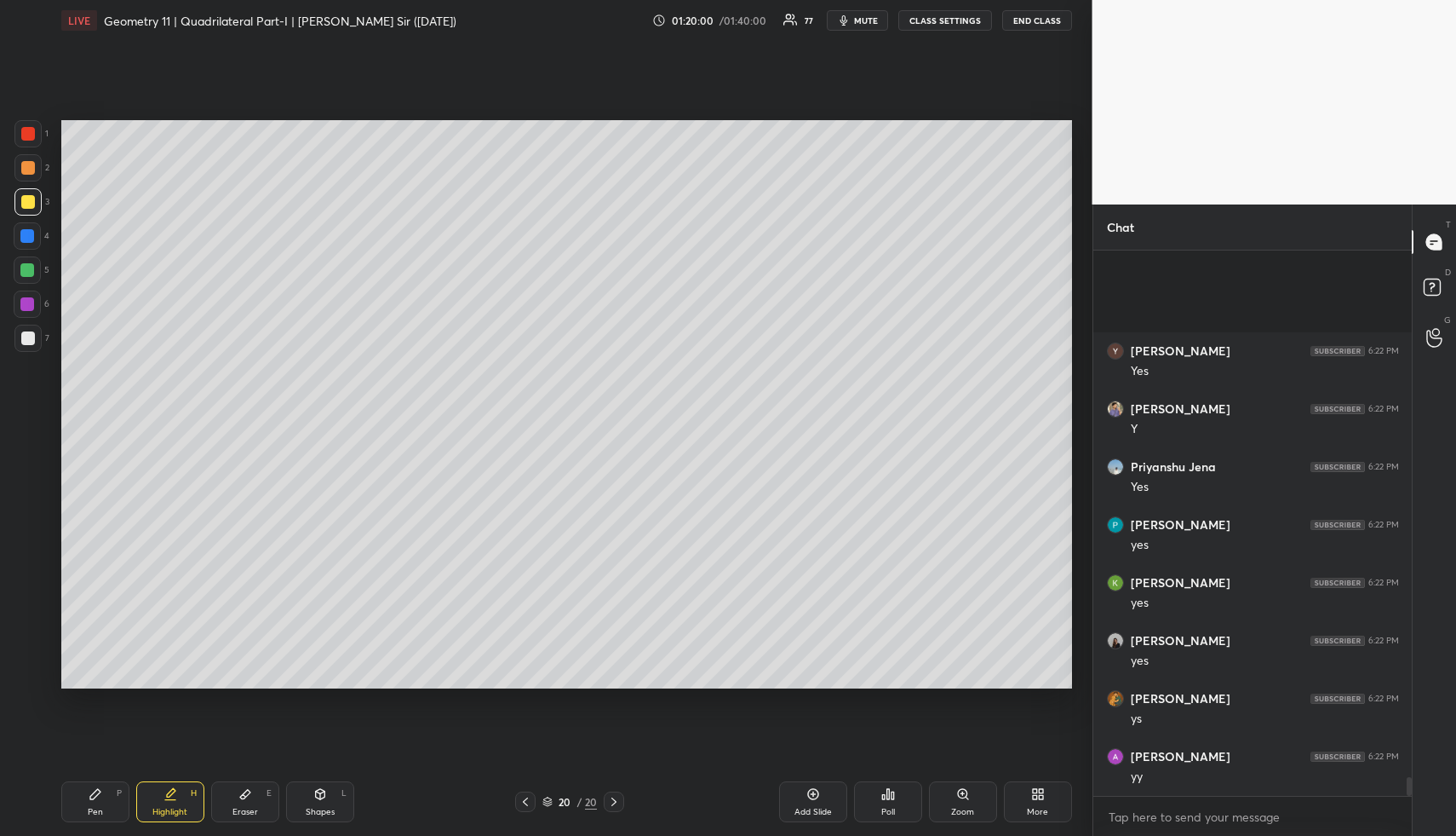
scroll to position [15499, 0]
click at [84, 800] on div "Pen P" at bounding box center [95, 802] width 68 height 41
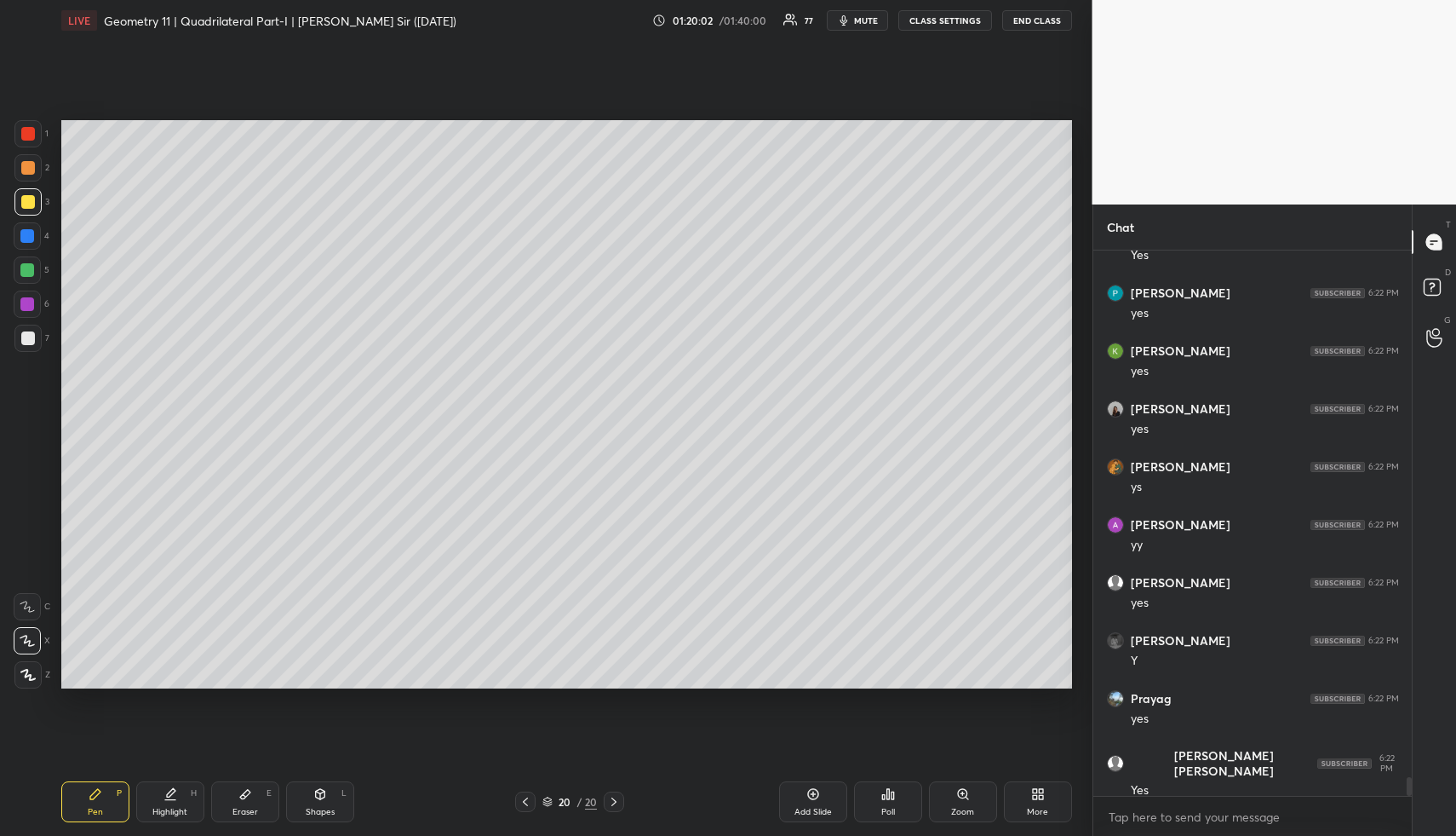
drag, startPoint x: 90, startPoint y: 799, endPoint x: 77, endPoint y: 693, distance: 106.8
click at [90, 799] on icon at bounding box center [95, 794] width 11 height 11
click at [28, 270] on div at bounding box center [27, 270] width 13 height 13
click at [30, 271] on div at bounding box center [27, 270] width 13 height 13
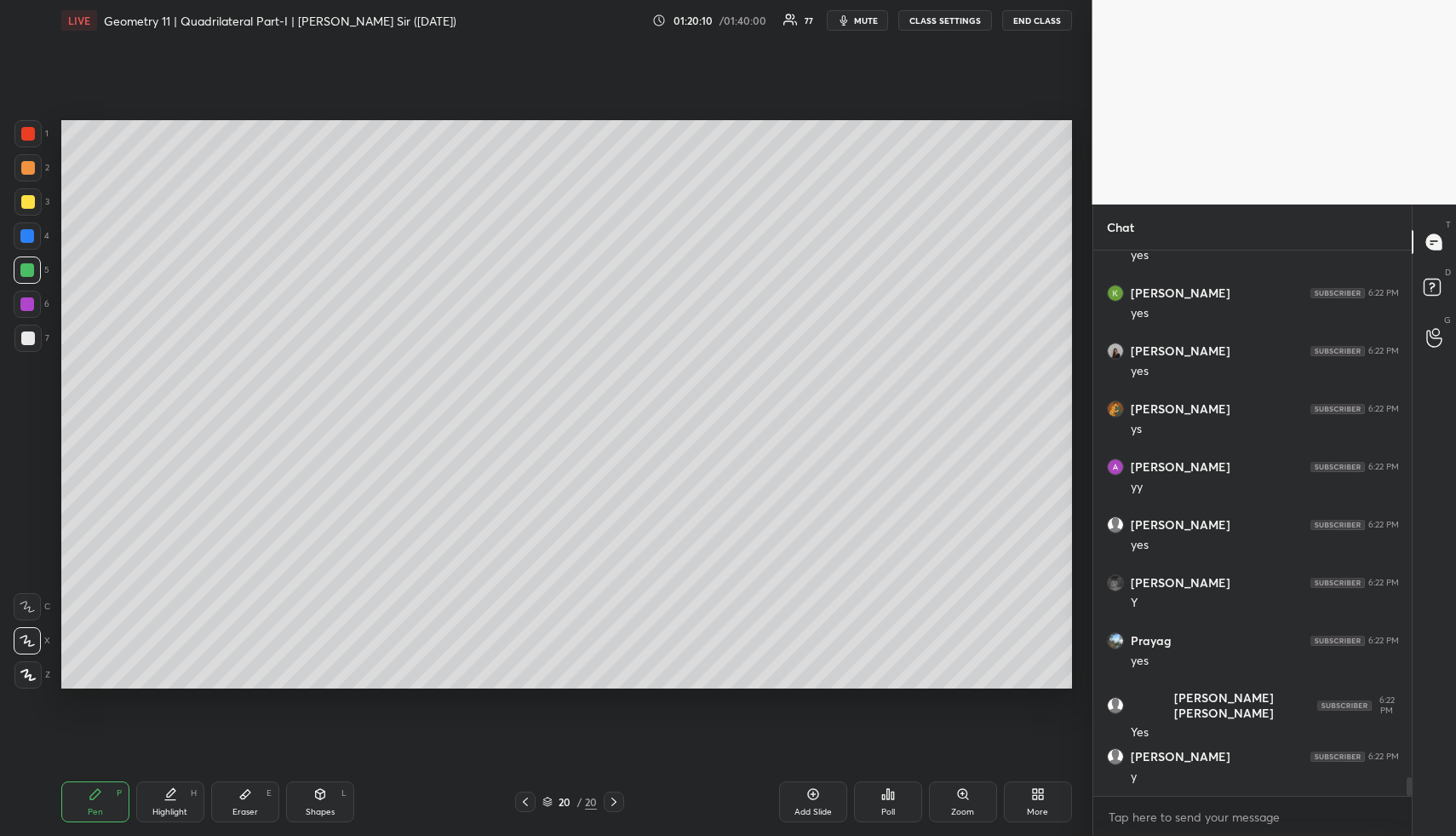
drag, startPoint x: 334, startPoint y: 808, endPoint x: 327, endPoint y: 800, distance: 10.6
click at [334, 808] on div "Shapes L" at bounding box center [319, 802] width 68 height 41
click at [330, 805] on div "Shapes L" at bounding box center [319, 802] width 68 height 41
click at [30, 307] on div at bounding box center [27, 304] width 13 height 13
drag, startPoint x: 35, startPoint y: 170, endPoint x: 42, endPoint y: 253, distance: 83.3
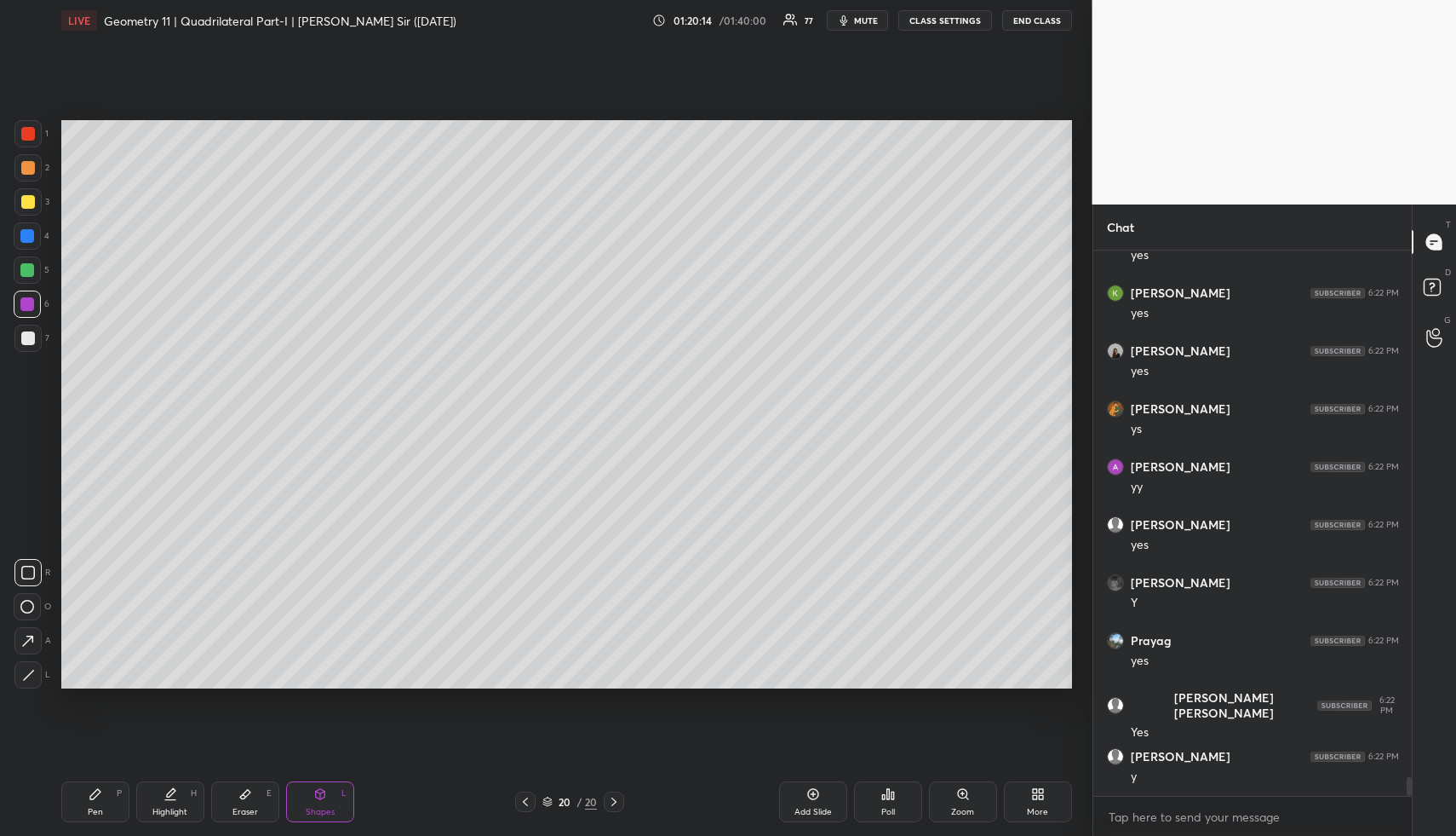
click at [35, 170] on div at bounding box center [28, 167] width 28 height 28
click at [33, 635] on icon at bounding box center [28, 641] width 18 height 18
click at [171, 807] on div "Highlight" at bounding box center [169, 811] width 35 height 9
drag, startPoint x: 182, startPoint y: 795, endPoint x: 188, endPoint y: 773, distance: 22.8
click at [182, 795] on div "Highlight H" at bounding box center [170, 802] width 68 height 41
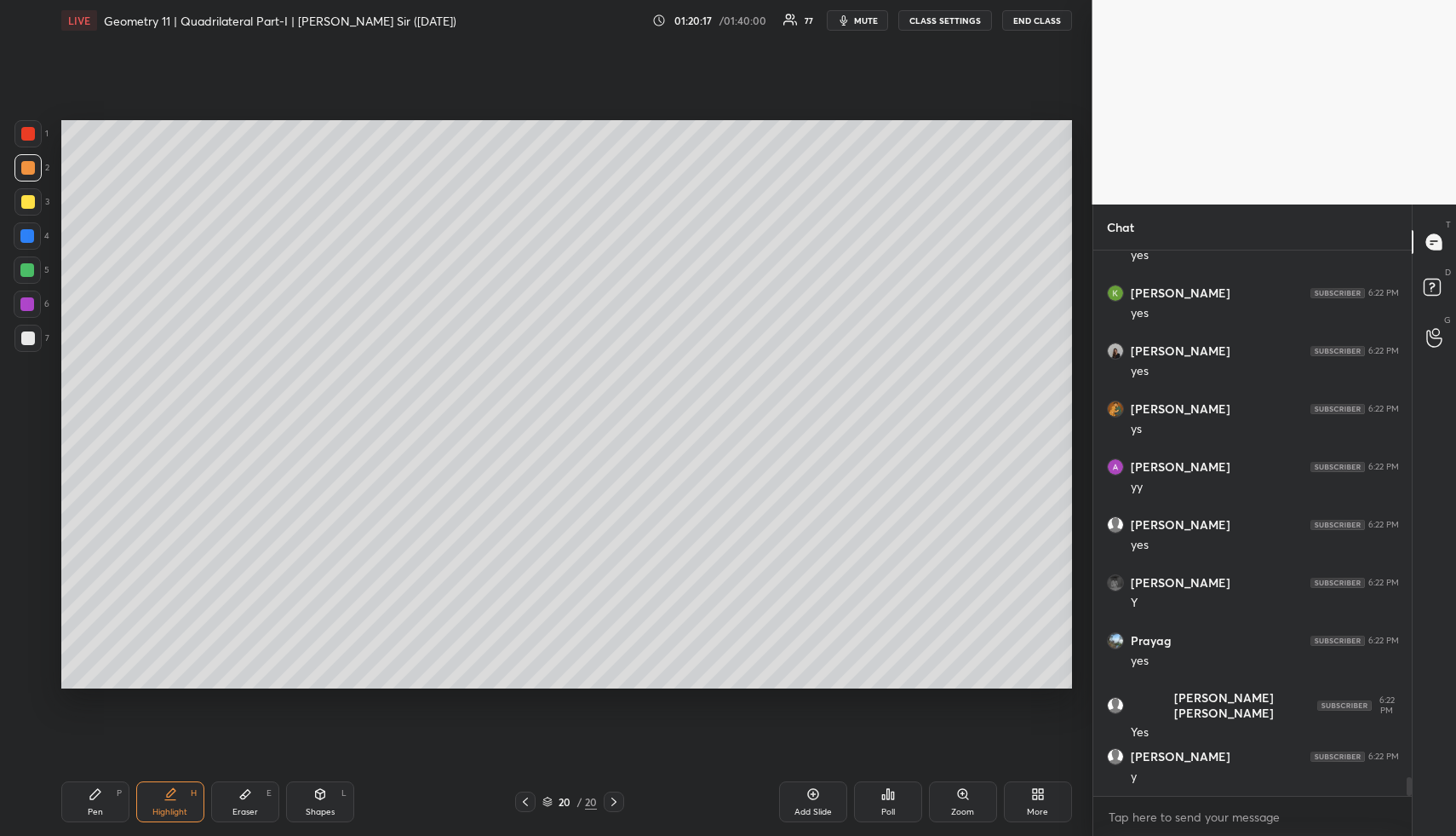
click at [105, 813] on div "Pen P" at bounding box center [95, 802] width 68 height 41
click at [115, 797] on div "Pen P" at bounding box center [95, 802] width 68 height 41
click at [19, 332] on div at bounding box center [28, 338] width 28 height 28
drag, startPoint x: 28, startPoint y: 334, endPoint x: 32, endPoint y: 341, distance: 8.1
click at [29, 337] on div at bounding box center [28, 339] width 13 height 13
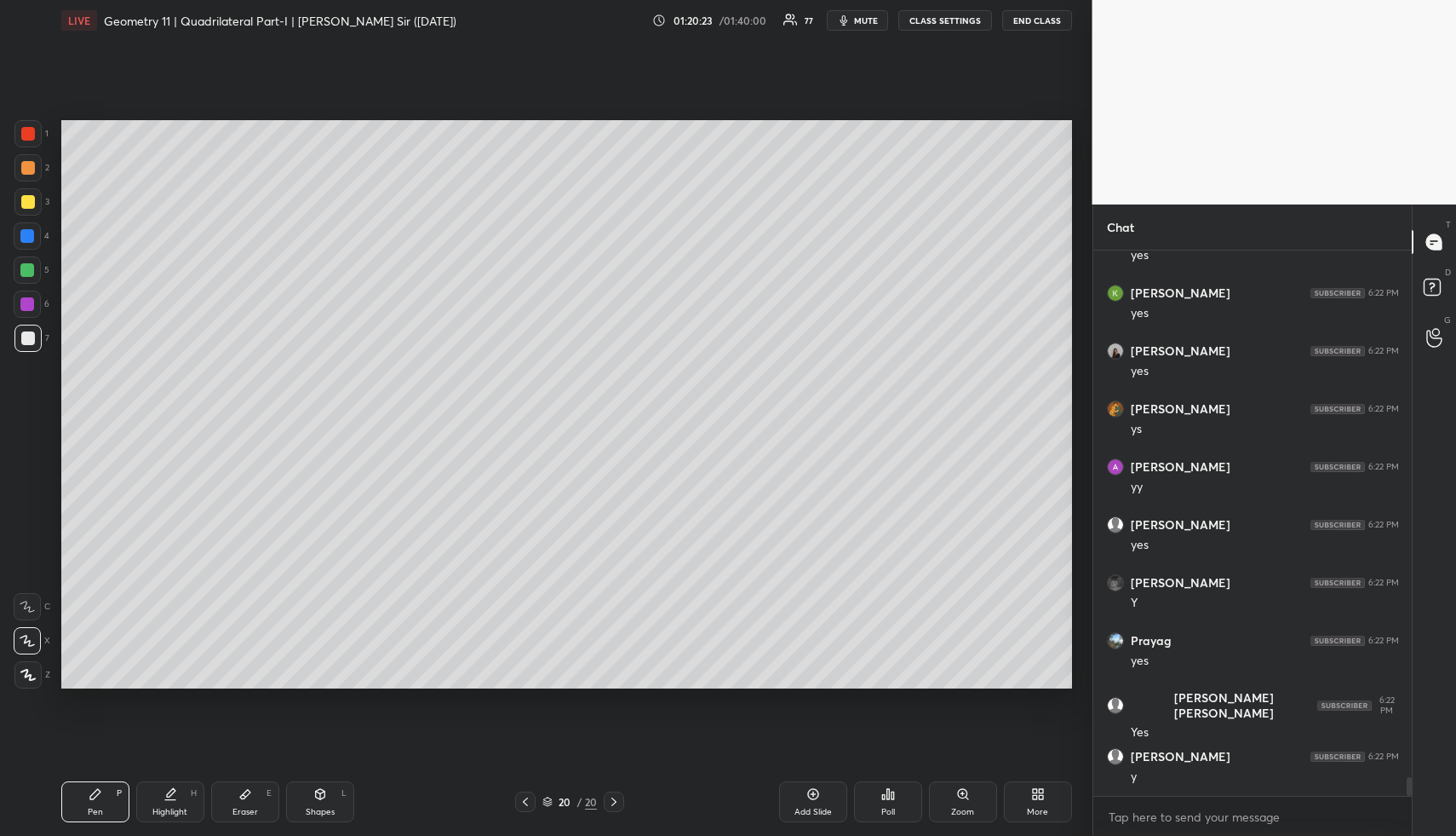
scroll to position [15673, 0]
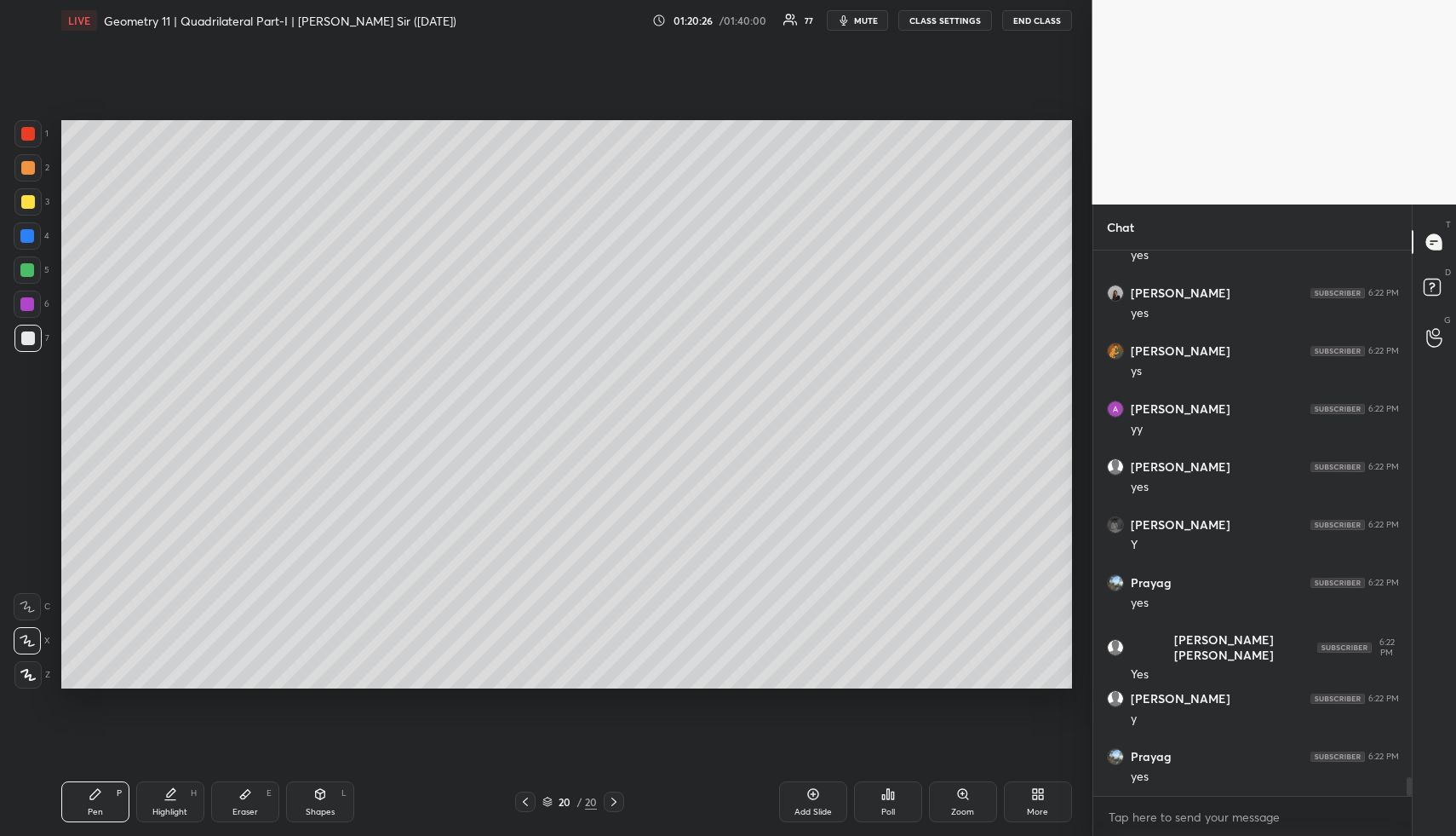
click at [167, 803] on div "Highlight H" at bounding box center [170, 802] width 68 height 41
click at [170, 800] on icon at bounding box center [170, 800] width 11 height 0
click at [173, 803] on div "Highlight H" at bounding box center [170, 802] width 68 height 41
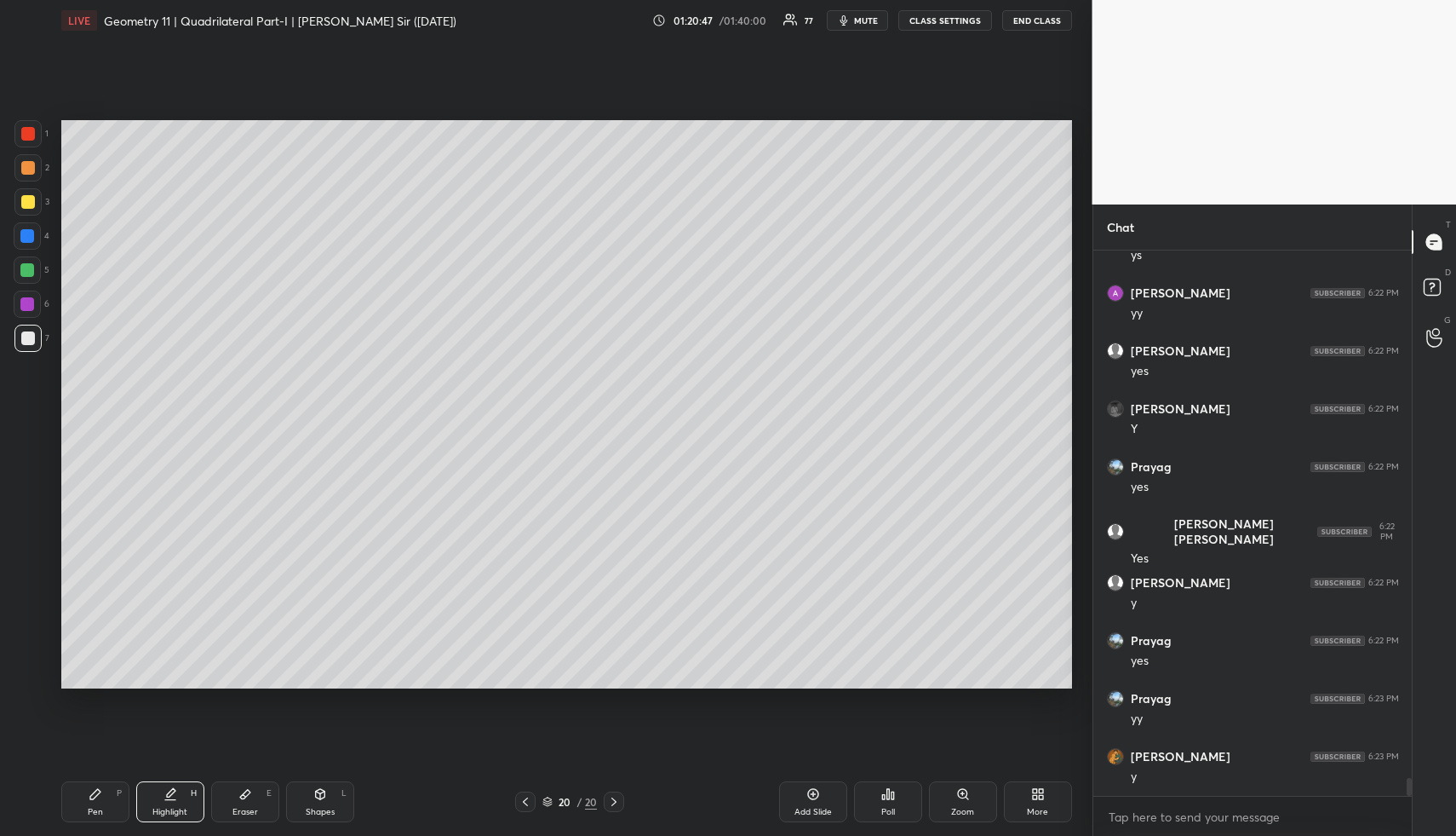
scroll to position [15847, 0]
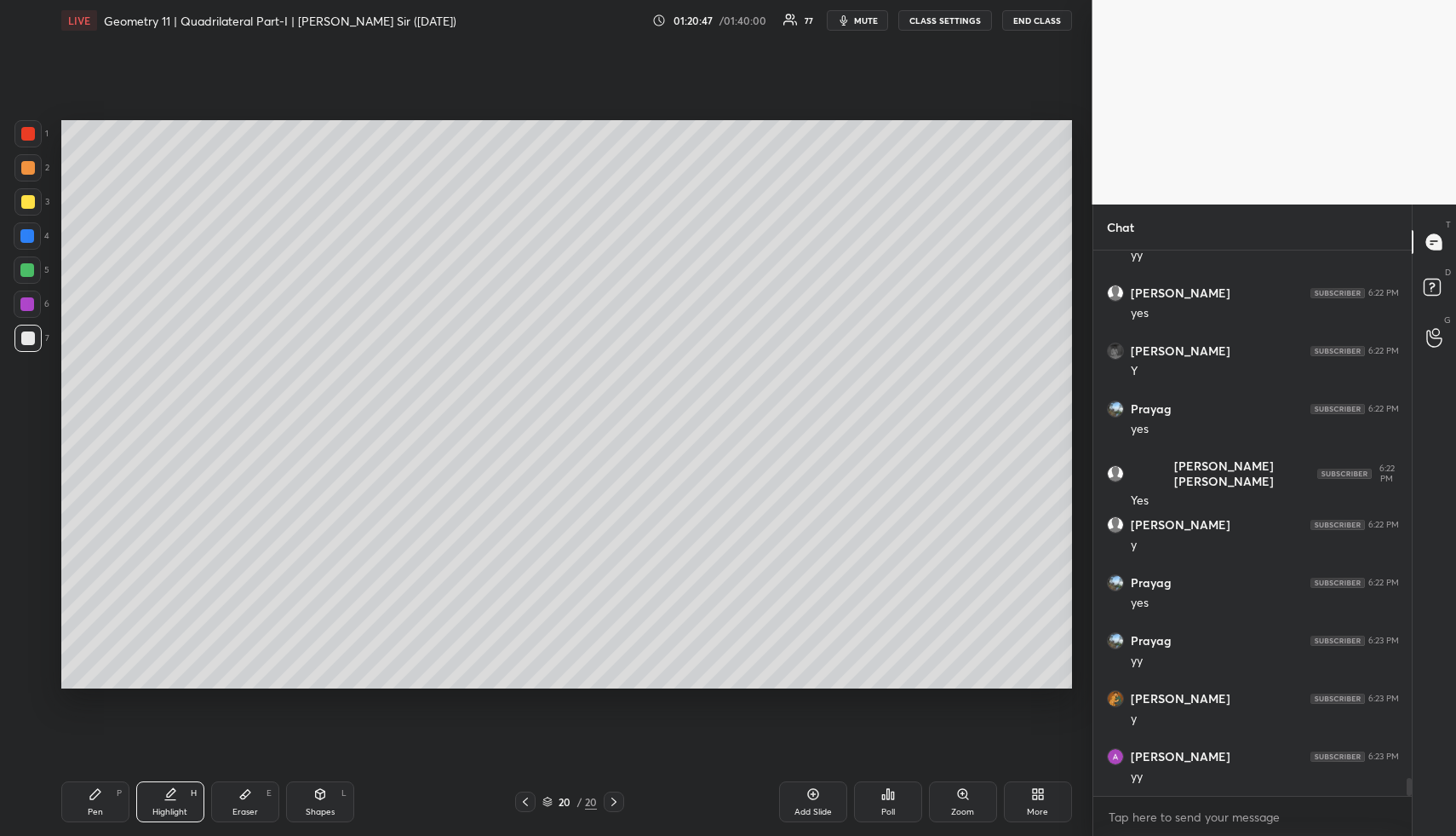
click at [170, 795] on icon at bounding box center [170, 794] width 13 height 13
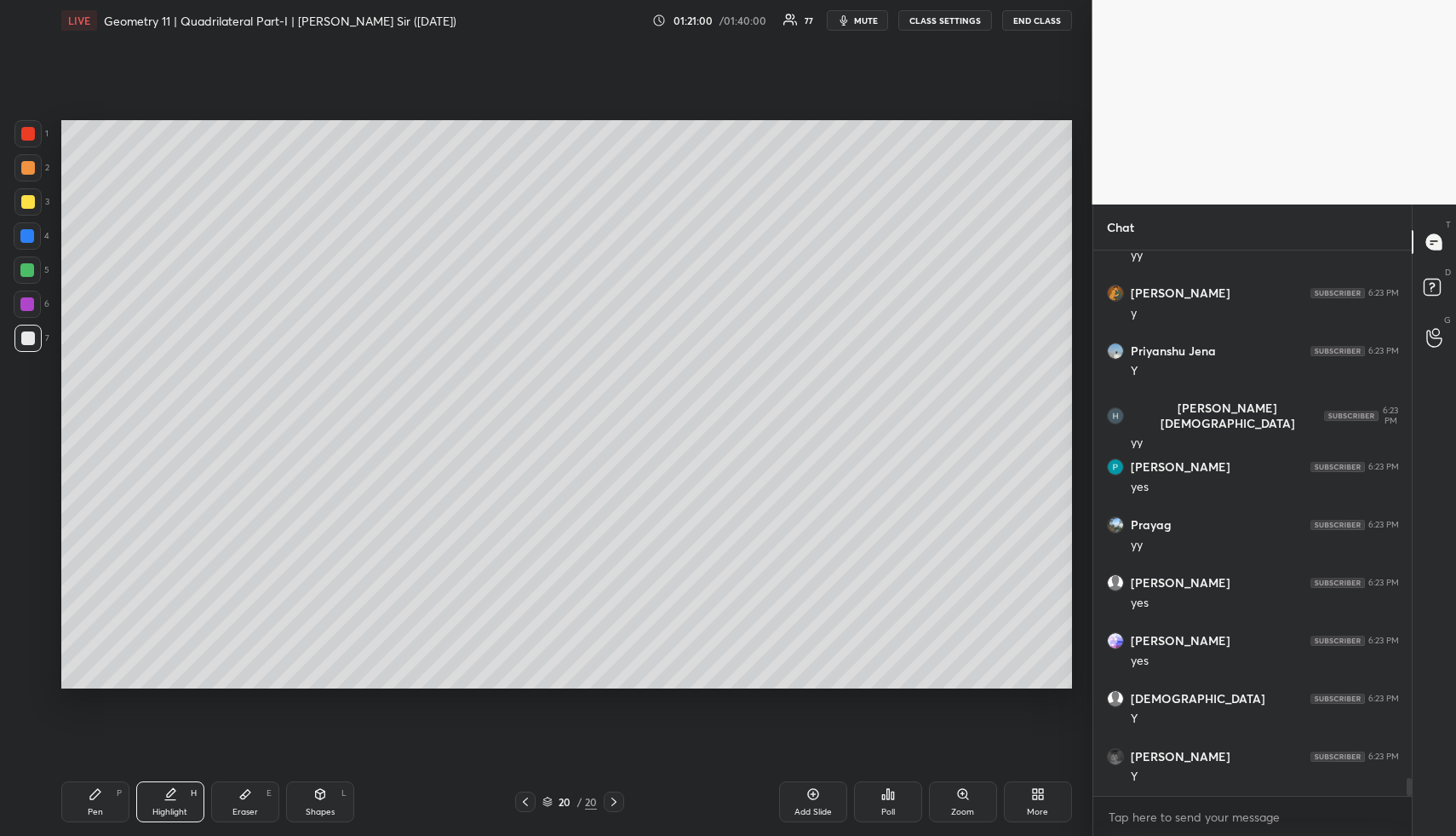
scroll to position [16430, 0]
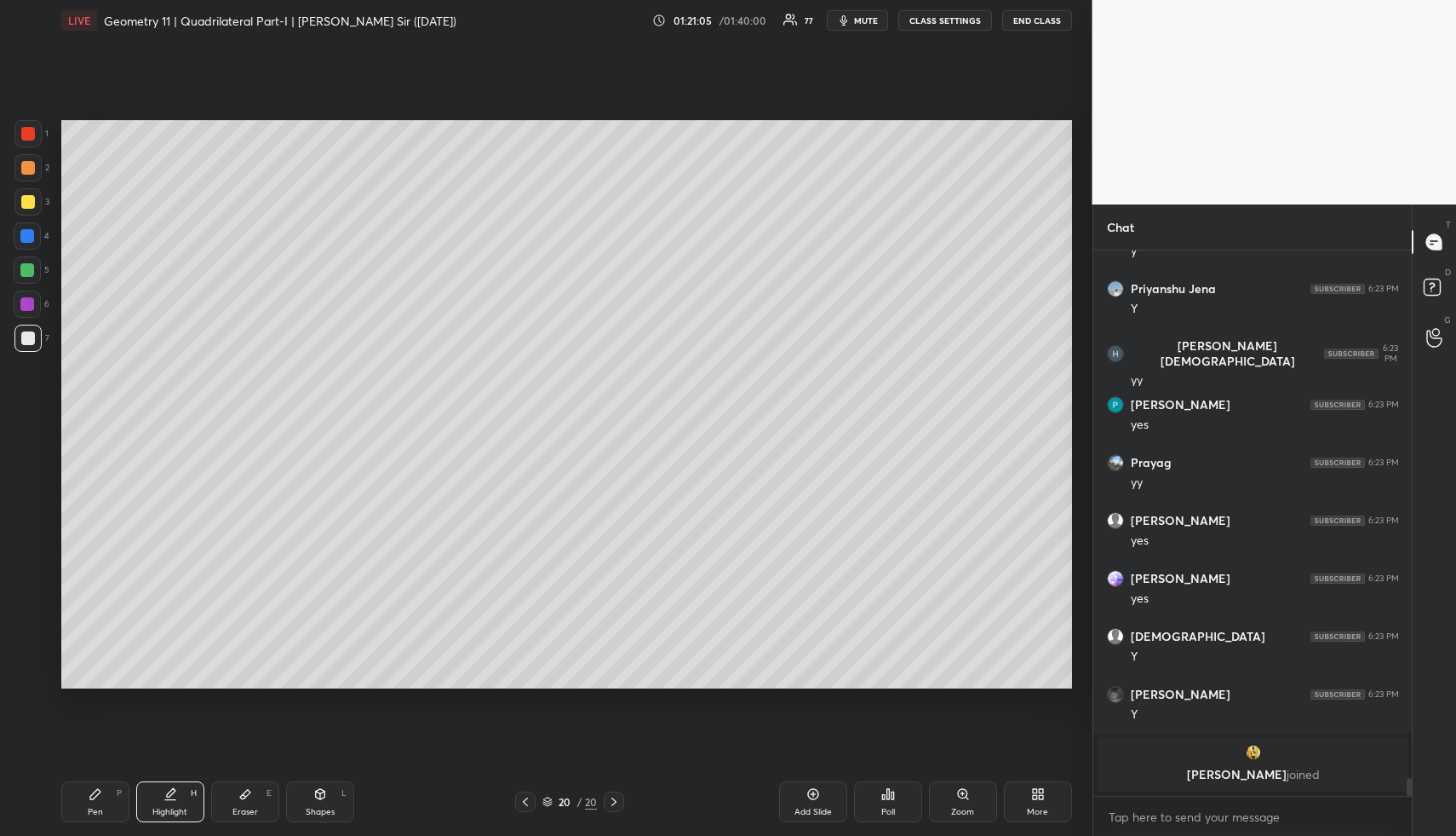
click at [760, 105] on div "Setting up your live class Poll for secs No correct answer Start poll" at bounding box center [567, 405] width 1025 height 727
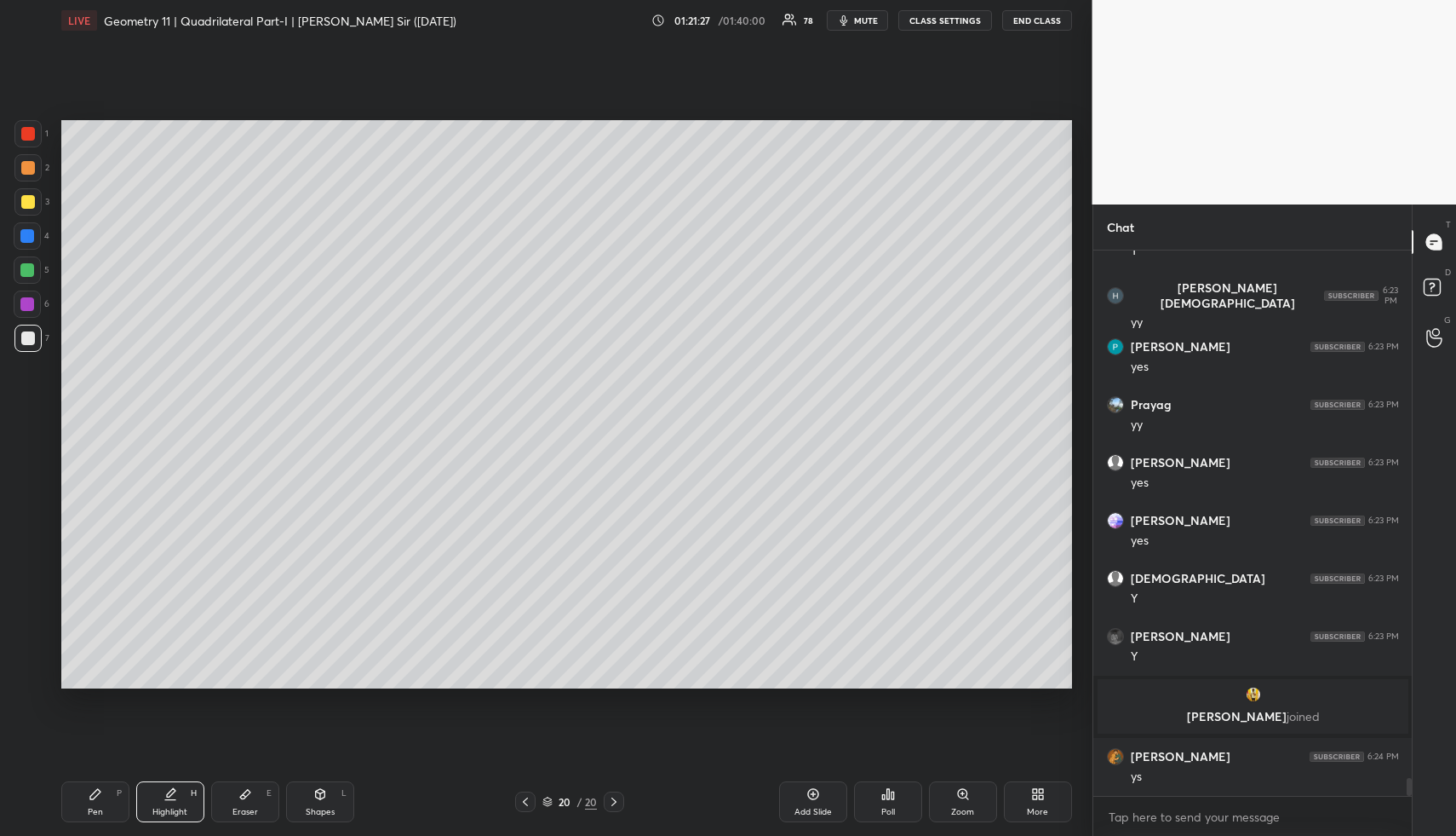
scroll to position [15900, 0]
click at [120, 807] on div "Pen P" at bounding box center [95, 802] width 68 height 41
click at [118, 804] on div "Pen P" at bounding box center [95, 802] width 68 height 41
click at [33, 195] on div at bounding box center [28, 202] width 13 height 13
drag, startPoint x: 33, startPoint y: 195, endPoint x: 57, endPoint y: 210, distance: 28.3
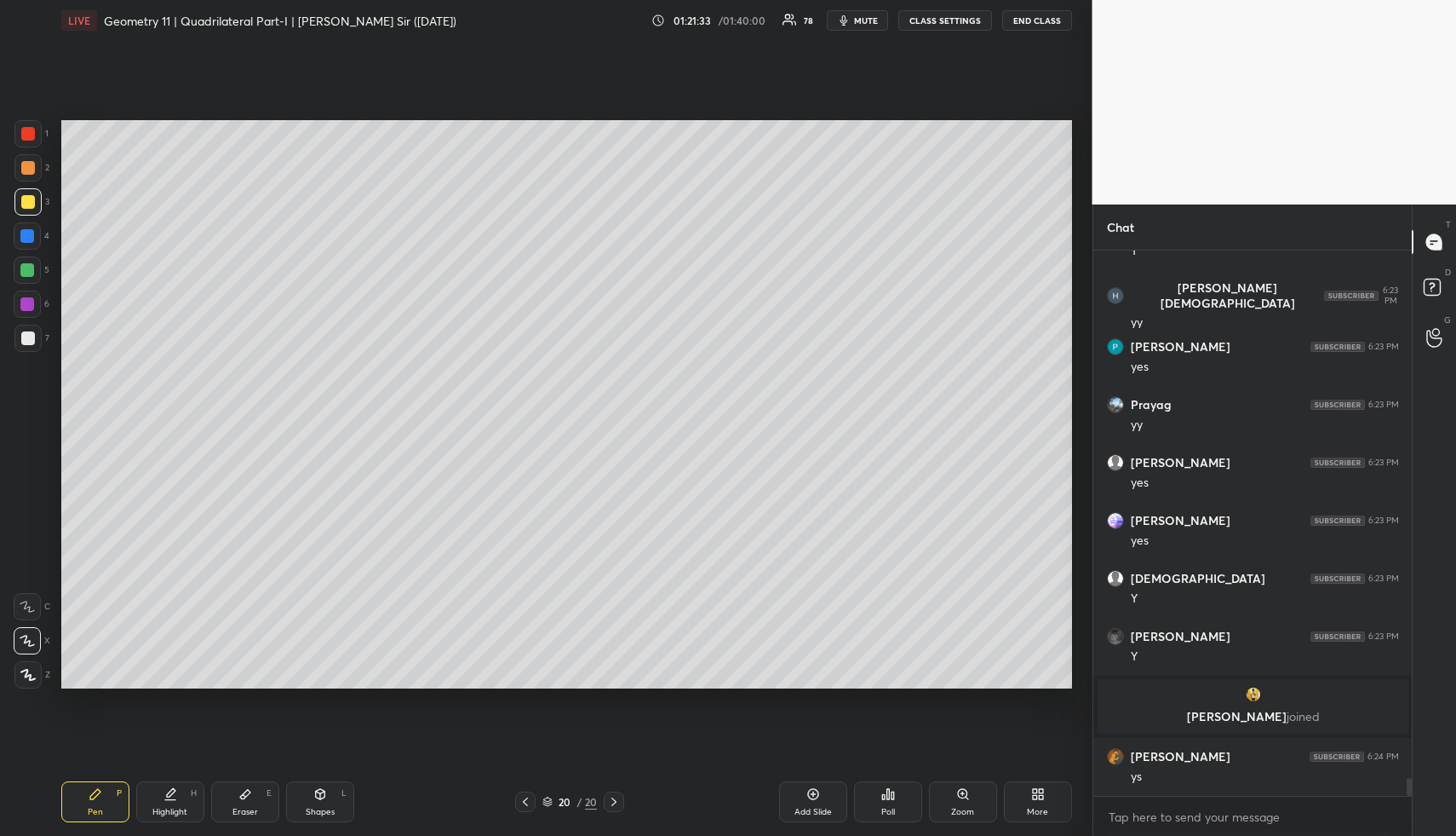
click at [33, 195] on div at bounding box center [28, 202] width 13 height 13
click at [163, 778] on div "Pen P Highlight H Eraser E Shapes L 20 / 20 Add Slide Poll Zoom More" at bounding box center [566, 802] width 1011 height 68
click at [176, 789] on div "Highlight H" at bounding box center [170, 802] width 68 height 41
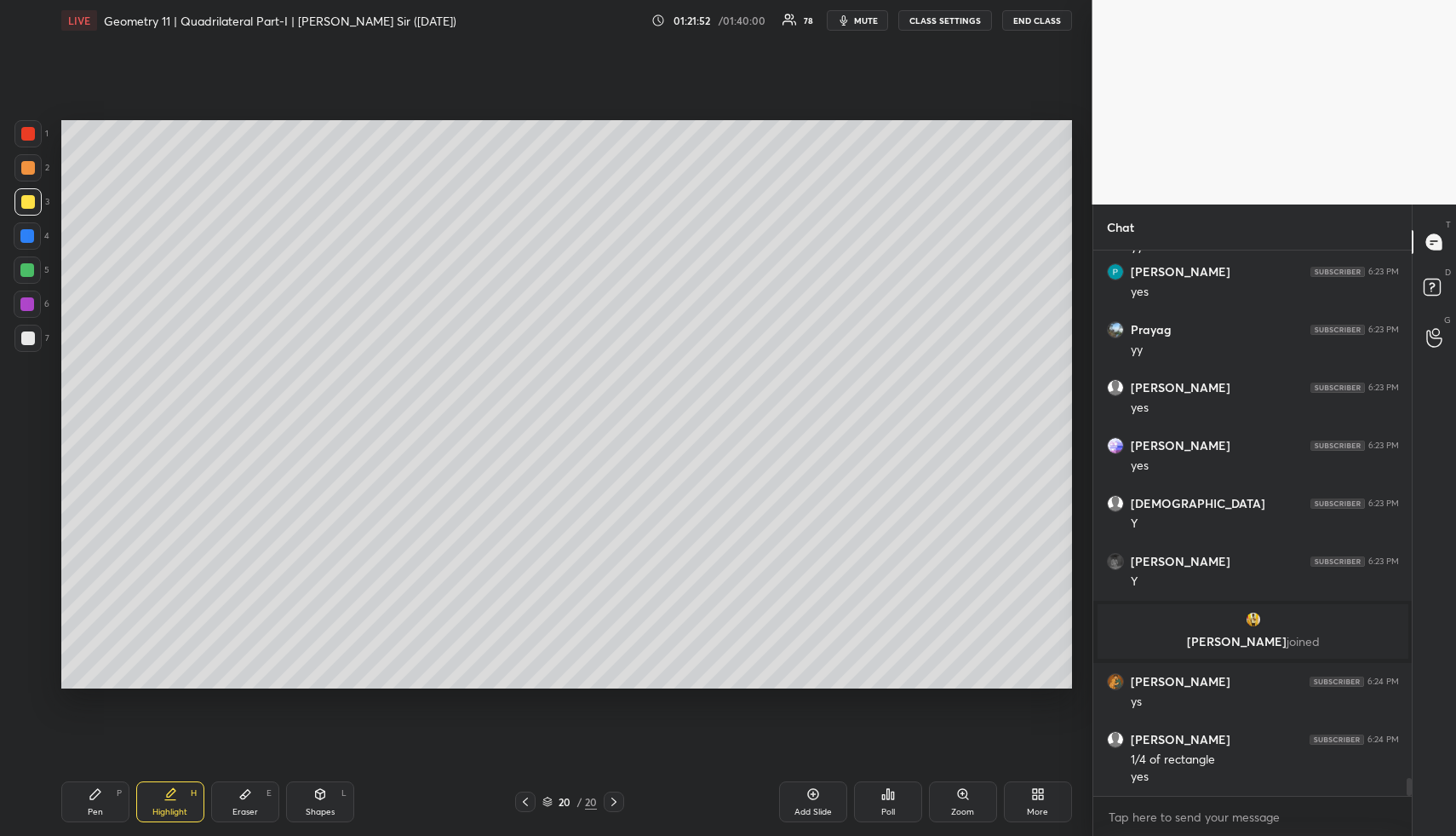
scroll to position [16033, 0]
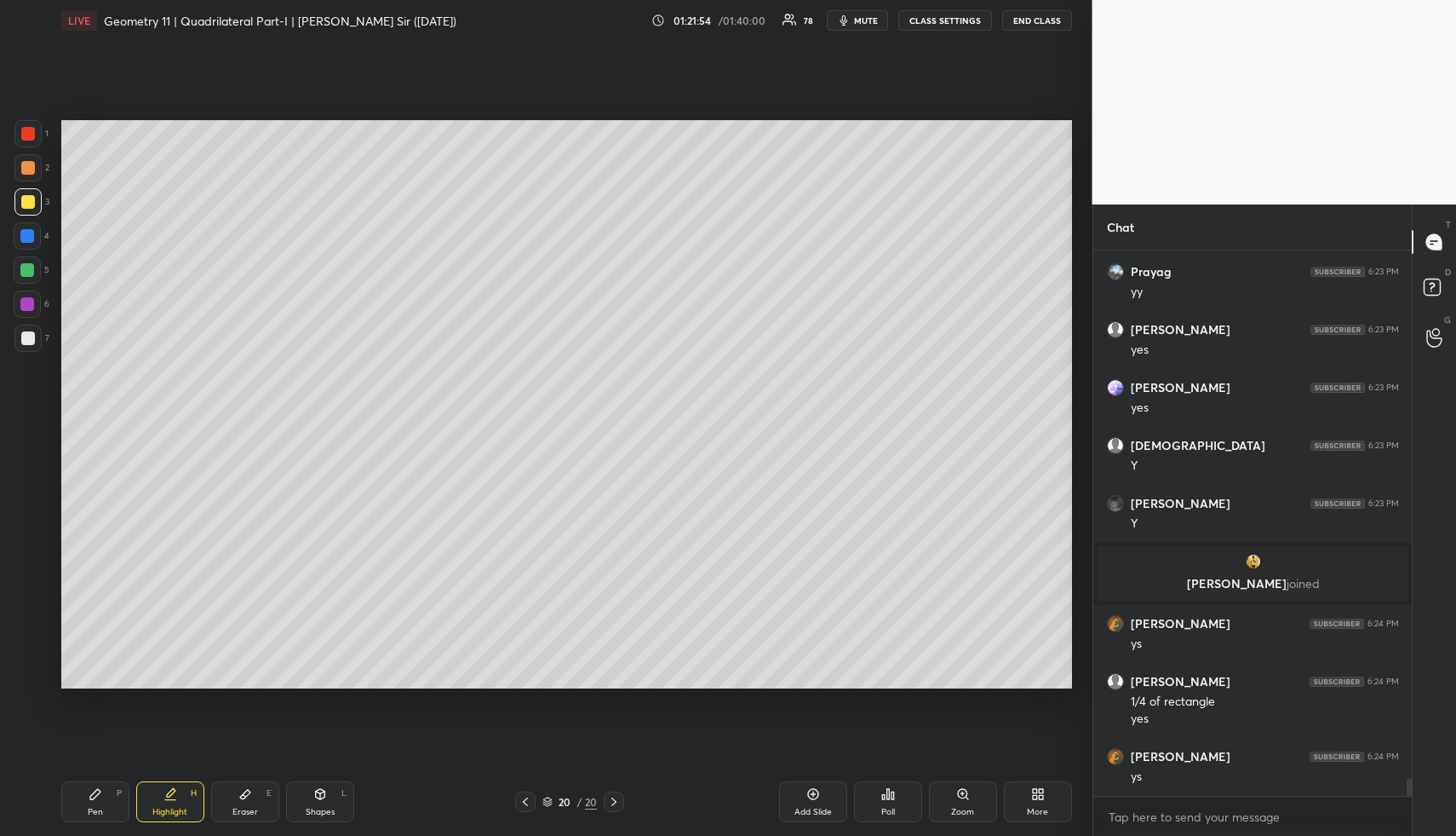
drag, startPoint x: 820, startPoint y: 802, endPoint x: 732, endPoint y: 794, distance: 88.4
click at [817, 803] on div "Add Slide" at bounding box center [813, 802] width 68 height 41
click at [333, 806] on div "Shapes L" at bounding box center [319, 802] width 68 height 41
drag, startPoint x: 38, startPoint y: 166, endPoint x: 10, endPoint y: 164, distance: 28.1
click at [34, 167] on div at bounding box center [28, 167] width 28 height 28
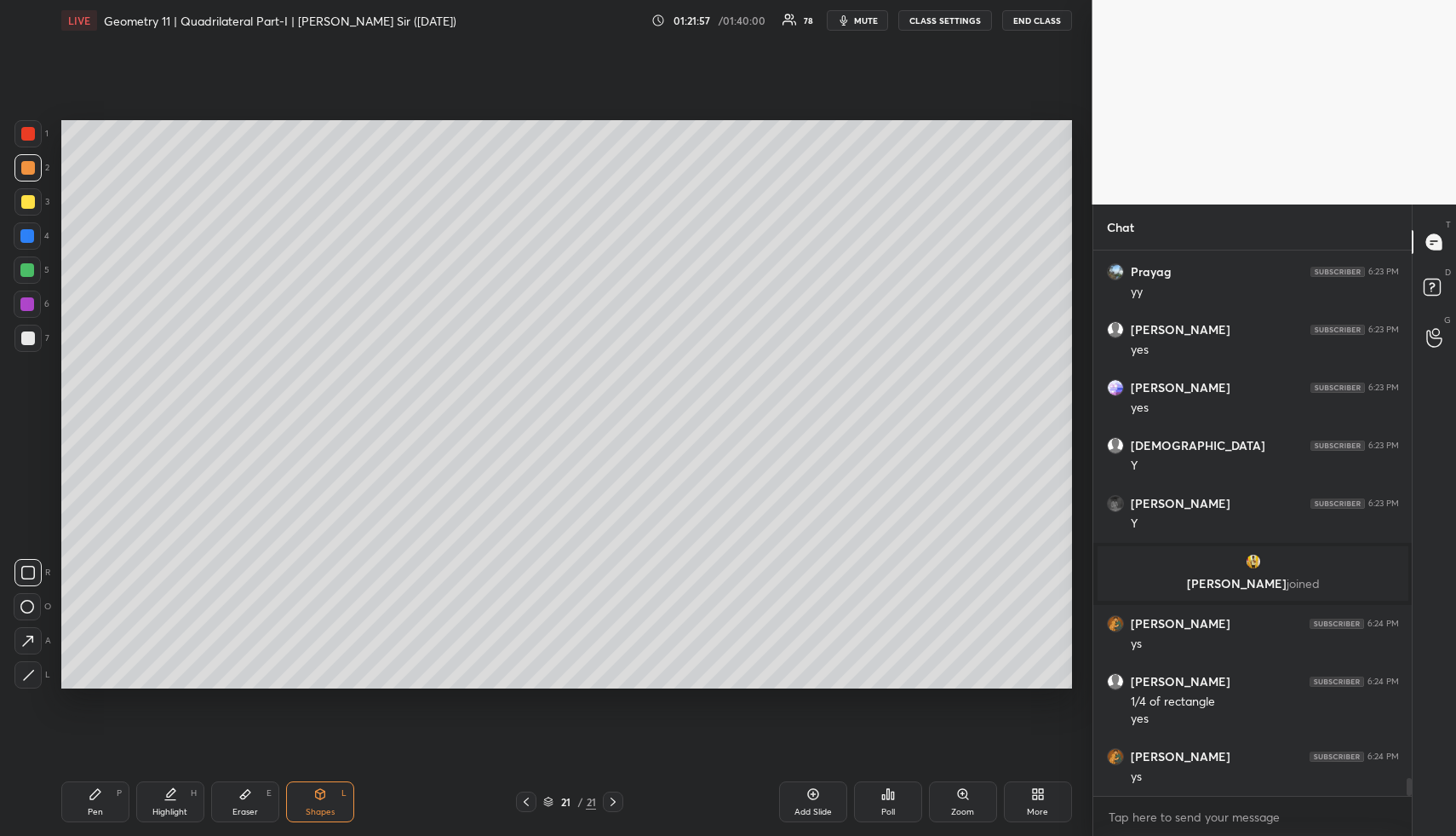
click at [29, 202] on div at bounding box center [28, 202] width 13 height 13
click at [47, 686] on div "L" at bounding box center [32, 674] width 35 height 28
drag, startPoint x: 39, startPoint y: 678, endPoint x: 38, endPoint y: 648, distance: 30.0
click at [39, 677] on div at bounding box center [28, 674] width 28 height 28
click at [32, 163] on div at bounding box center [28, 167] width 28 height 28
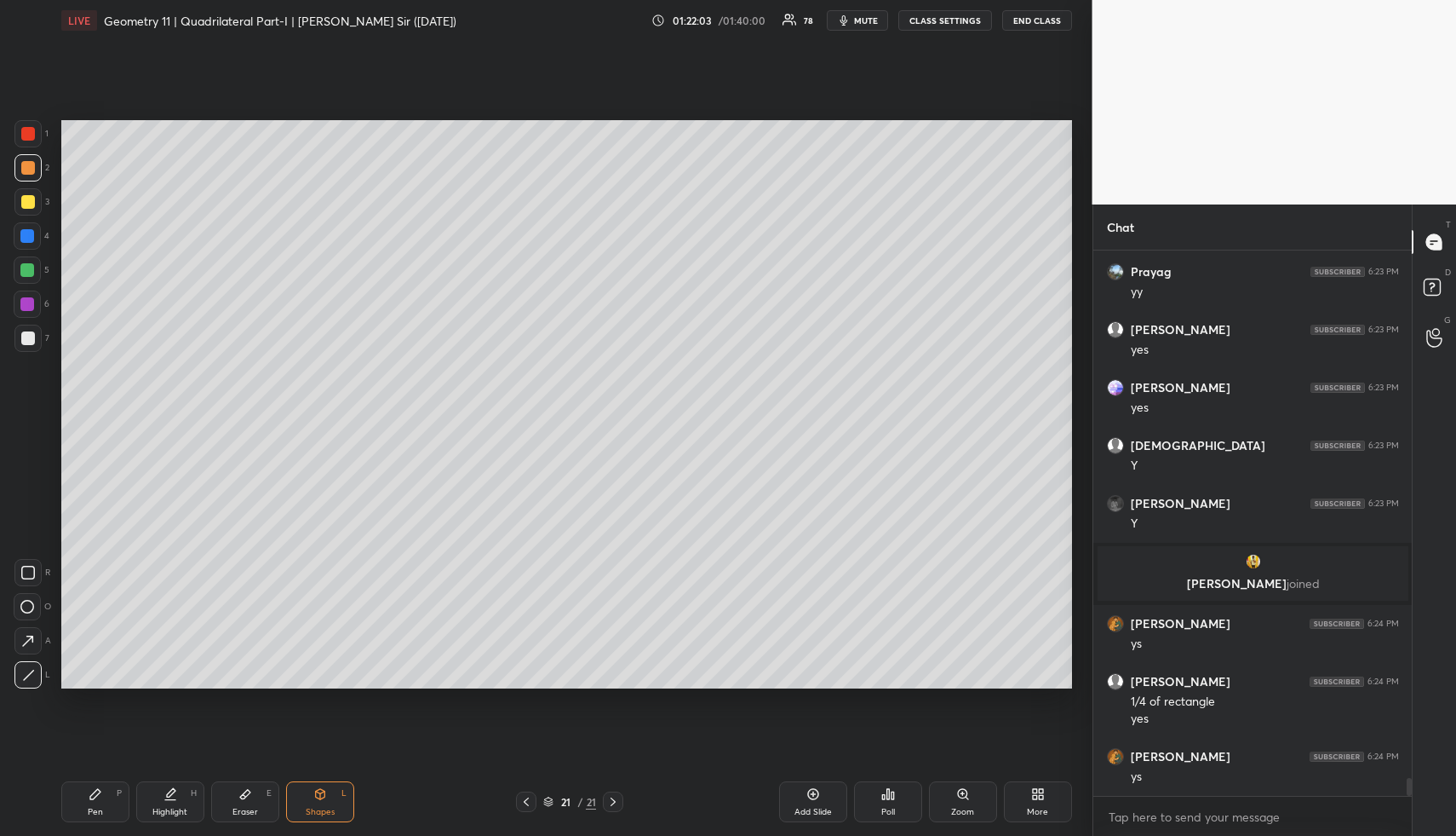
click at [35, 671] on div at bounding box center [28, 674] width 28 height 28
click at [317, 784] on div "Shapes L" at bounding box center [319, 802] width 68 height 41
click at [26, 233] on div at bounding box center [27, 236] width 13 height 13
click at [35, 238] on div at bounding box center [27, 235] width 28 height 28
click at [28, 667] on div at bounding box center [28, 674] width 28 height 28
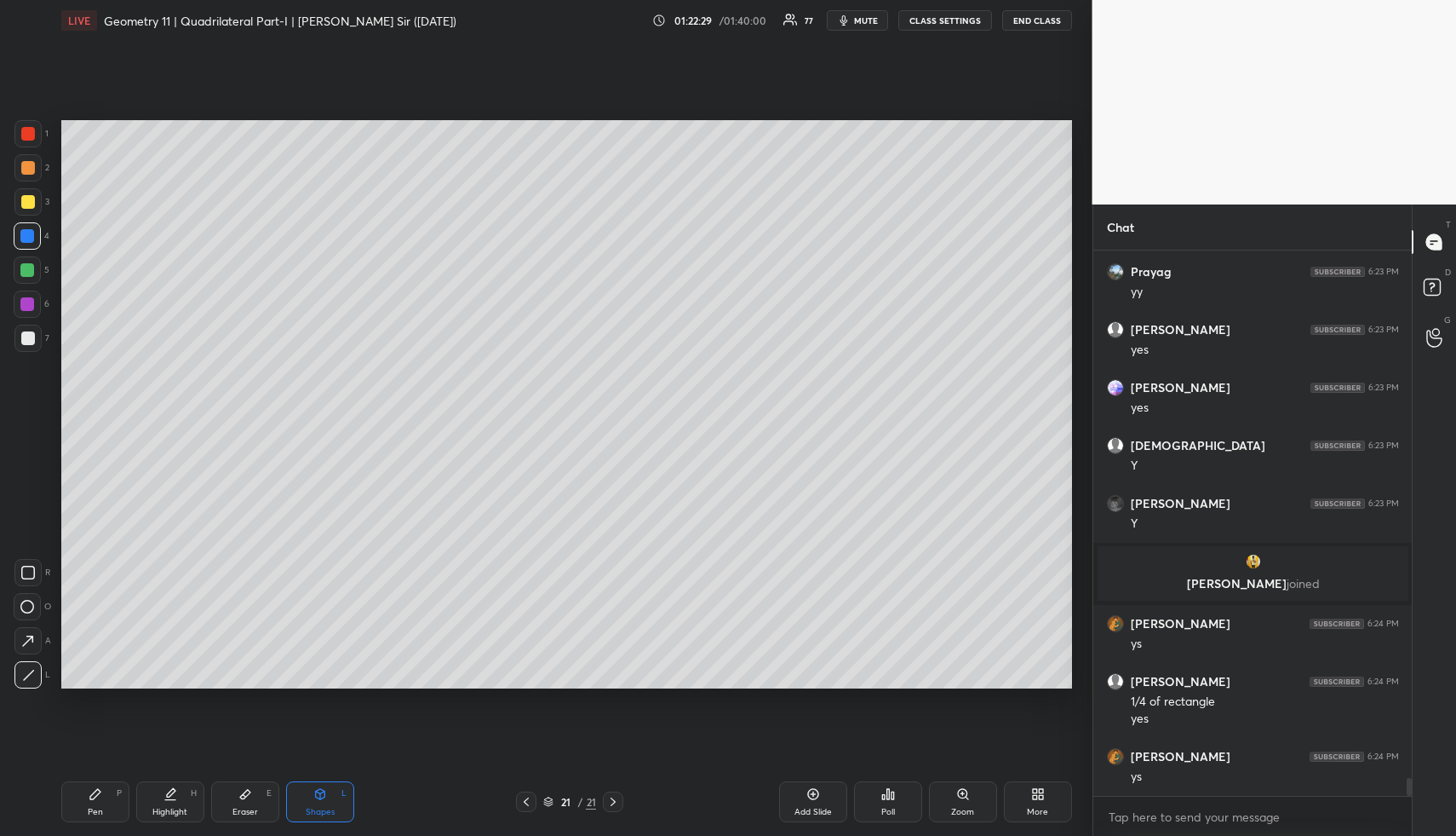
click at [166, 807] on div "Highlight" at bounding box center [169, 811] width 35 height 9
click at [84, 796] on div "Pen P" at bounding box center [95, 802] width 68 height 41
click at [89, 787] on icon at bounding box center [96, 794] width 13 height 13
click at [27, 275] on div at bounding box center [27, 270] width 13 height 13
drag, startPoint x: 30, startPoint y: 275, endPoint x: 36, endPoint y: 312, distance: 37.5
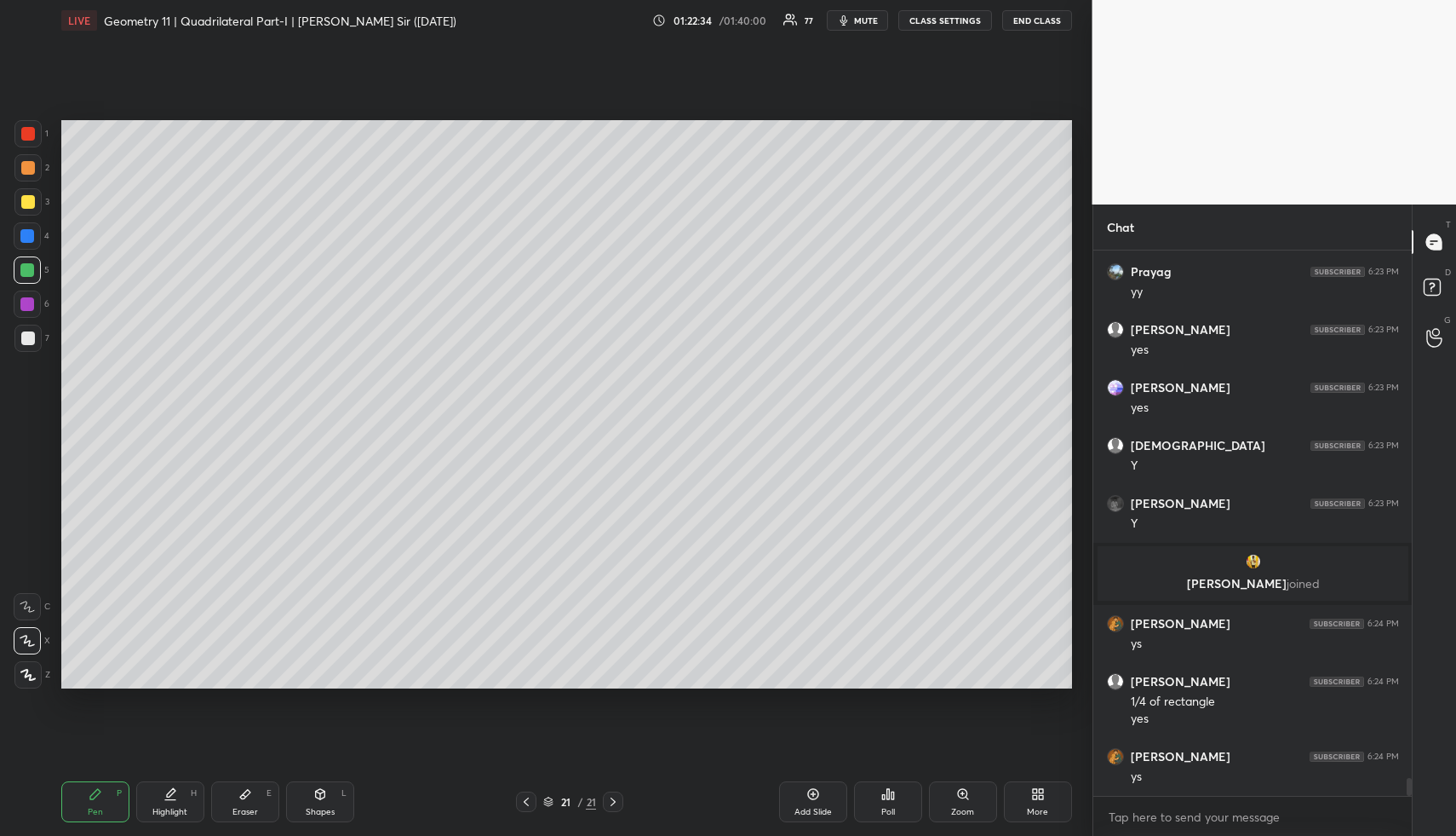
click at [25, 275] on div at bounding box center [27, 270] width 13 height 13
drag, startPoint x: 166, startPoint y: 782, endPoint x: 176, endPoint y: 784, distance: 10.2
click at [166, 782] on div "Highlight H" at bounding box center [170, 802] width 68 height 41
drag, startPoint x: 176, startPoint y: 784, endPoint x: 199, endPoint y: 713, distance: 74.6
click at [176, 779] on div "Pen P Highlight H Eraser E Shapes L 21 / 21 Add Slide Poll Zoom More" at bounding box center [566, 802] width 1011 height 68
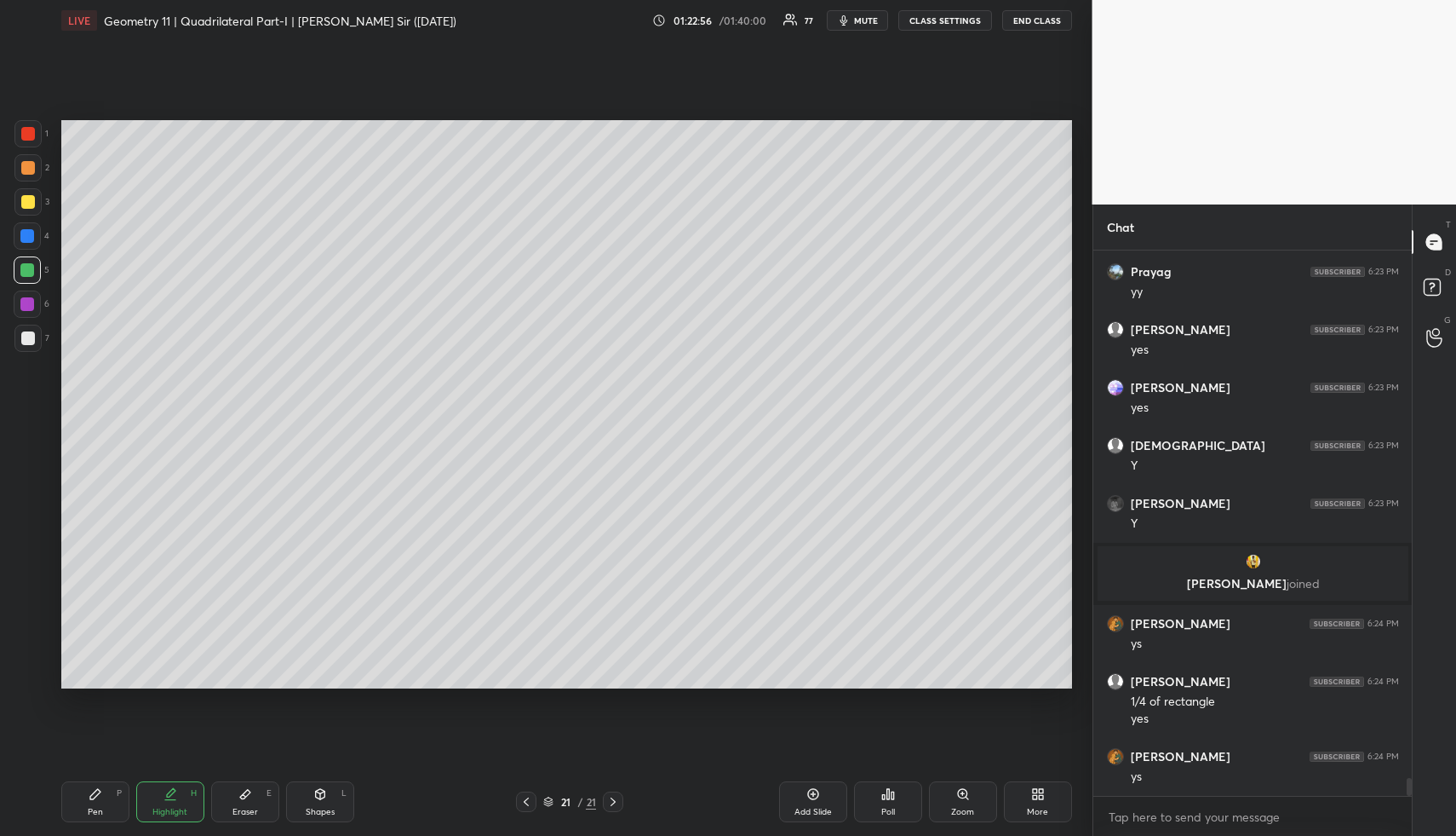
drag, startPoint x: 184, startPoint y: 805, endPoint x: 188, endPoint y: 745, distance: 60.1
click at [184, 805] on div "Highlight H" at bounding box center [170, 802] width 68 height 41
click at [56, 794] on div "LIVE Geometry 11 | Quadrilateral Part-I | Udit Sir (30/09/25) 01:23:10 / 01:40:…" at bounding box center [567, 418] width 1025 height 836
click at [78, 804] on div "Pen P" at bounding box center [95, 802] width 68 height 41
click at [89, 808] on div "Pen" at bounding box center [96, 811] width 15 height 9
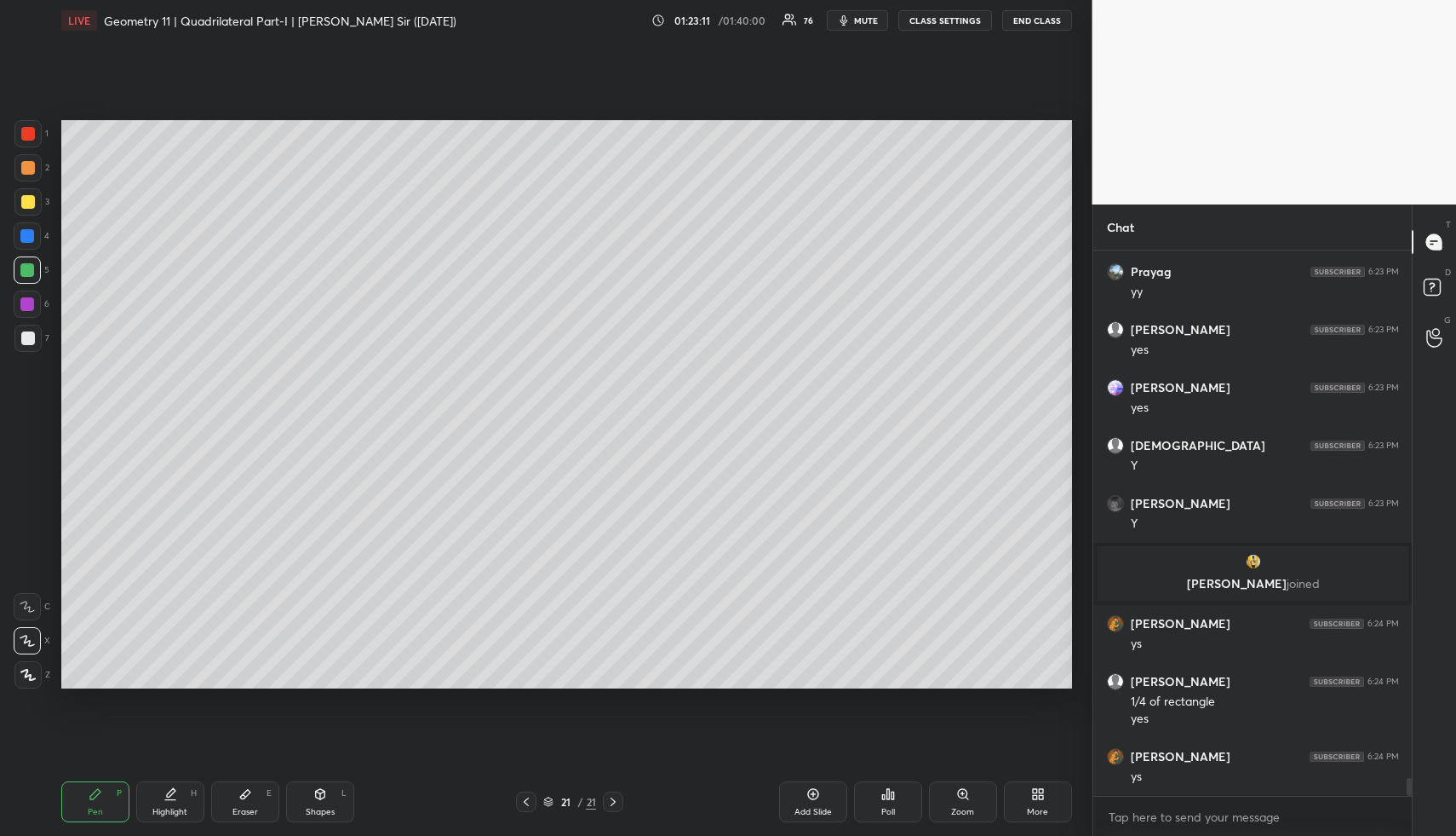
click at [31, 165] on div at bounding box center [28, 167] width 13 height 13
click at [34, 176] on div at bounding box center [28, 167] width 28 height 28
click at [181, 816] on div "Highlight" at bounding box center [169, 811] width 35 height 9
drag, startPoint x: 32, startPoint y: 239, endPoint x: 54, endPoint y: 237, distance: 22.1
click at [33, 241] on div at bounding box center [27, 235] width 28 height 28
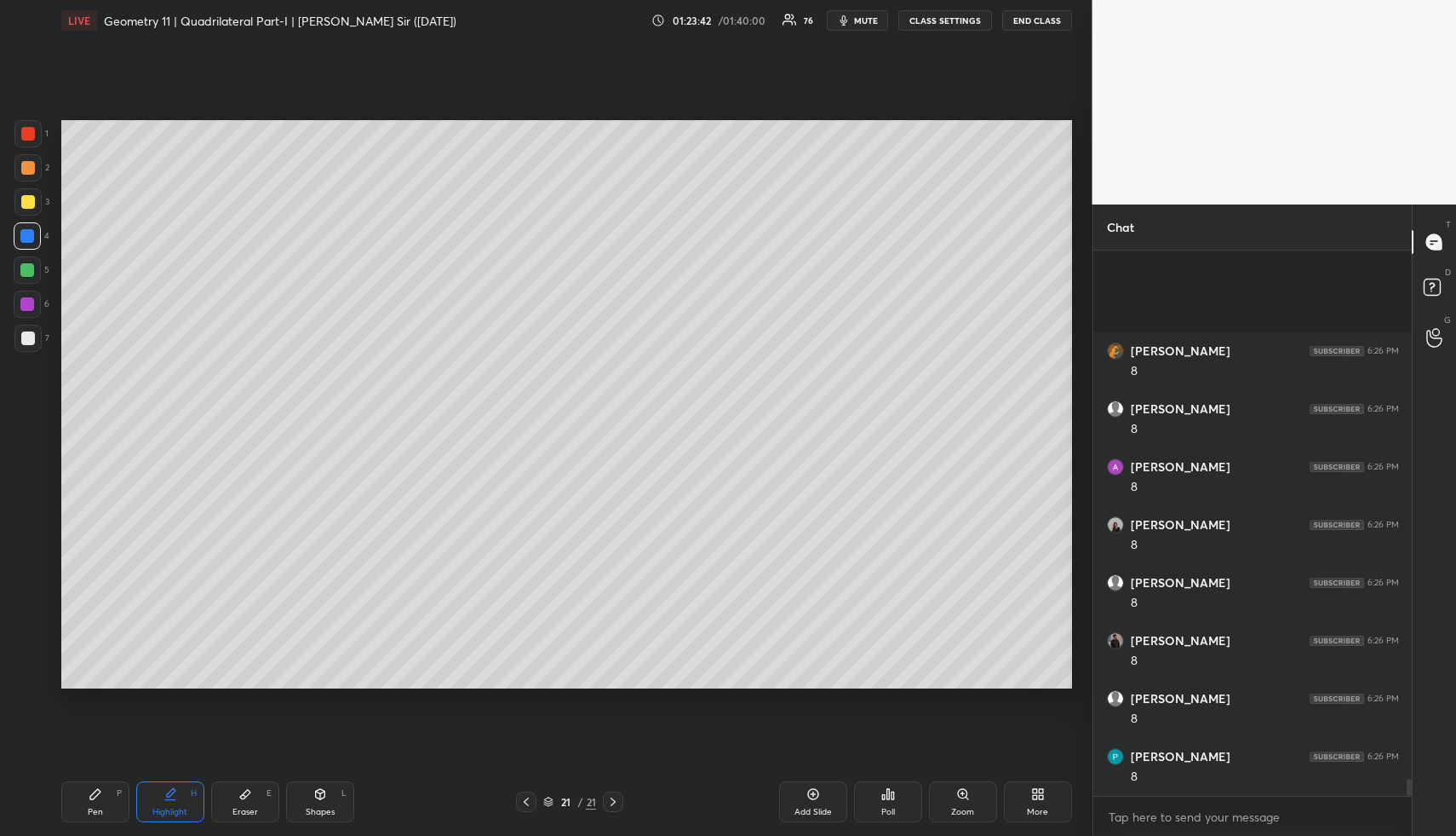
scroll to position [17076, 0]
click at [101, 792] on icon at bounding box center [96, 794] width 13 height 13
click at [105, 793] on div "Pen P" at bounding box center [95, 802] width 68 height 41
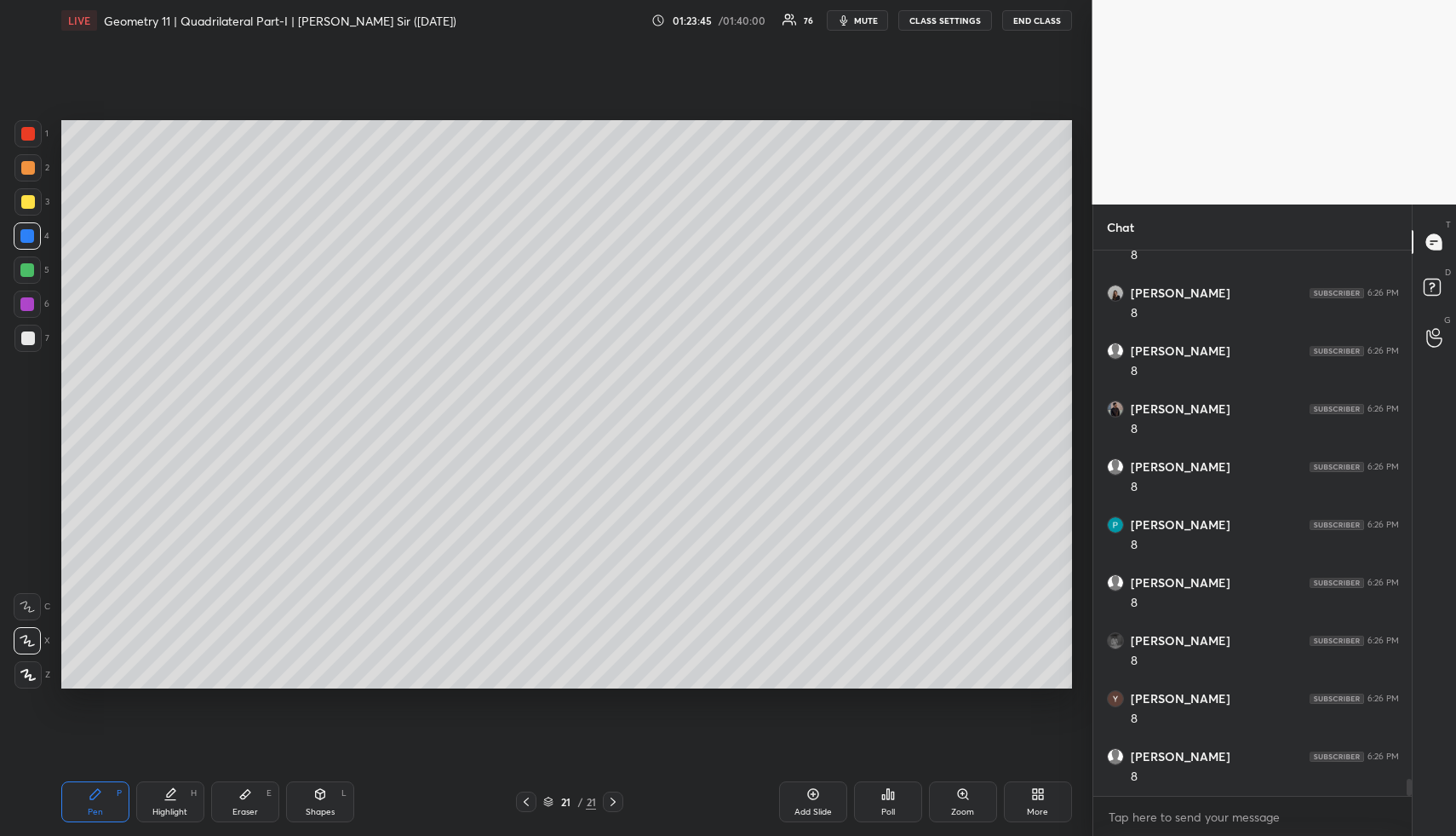
click at [28, 332] on div at bounding box center [28, 339] width 13 height 13
click at [29, 336] on div at bounding box center [28, 339] width 13 height 13
click at [172, 807] on div "Highlight" at bounding box center [169, 811] width 35 height 9
click at [177, 802] on div "Highlight H" at bounding box center [170, 802] width 68 height 41
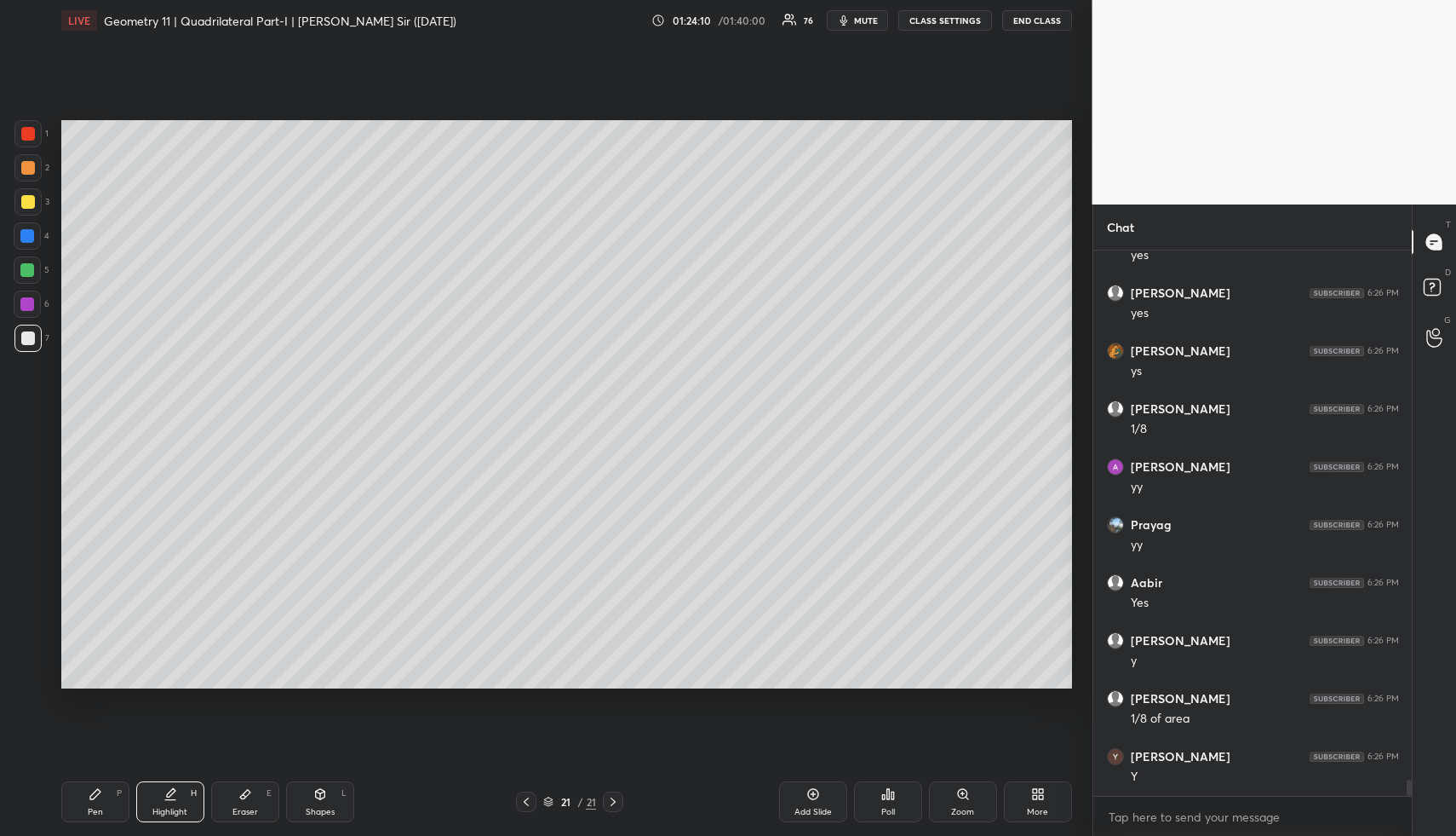
scroll to position [17887, 0]
click at [814, 807] on div "Add Slide" at bounding box center [813, 811] width 37 height 9
click at [332, 795] on div "Shapes L" at bounding box center [319, 802] width 68 height 41
click at [167, 794] on icon at bounding box center [171, 792] width 9 height 9
click at [171, 808] on div "Highlight" at bounding box center [169, 811] width 35 height 9
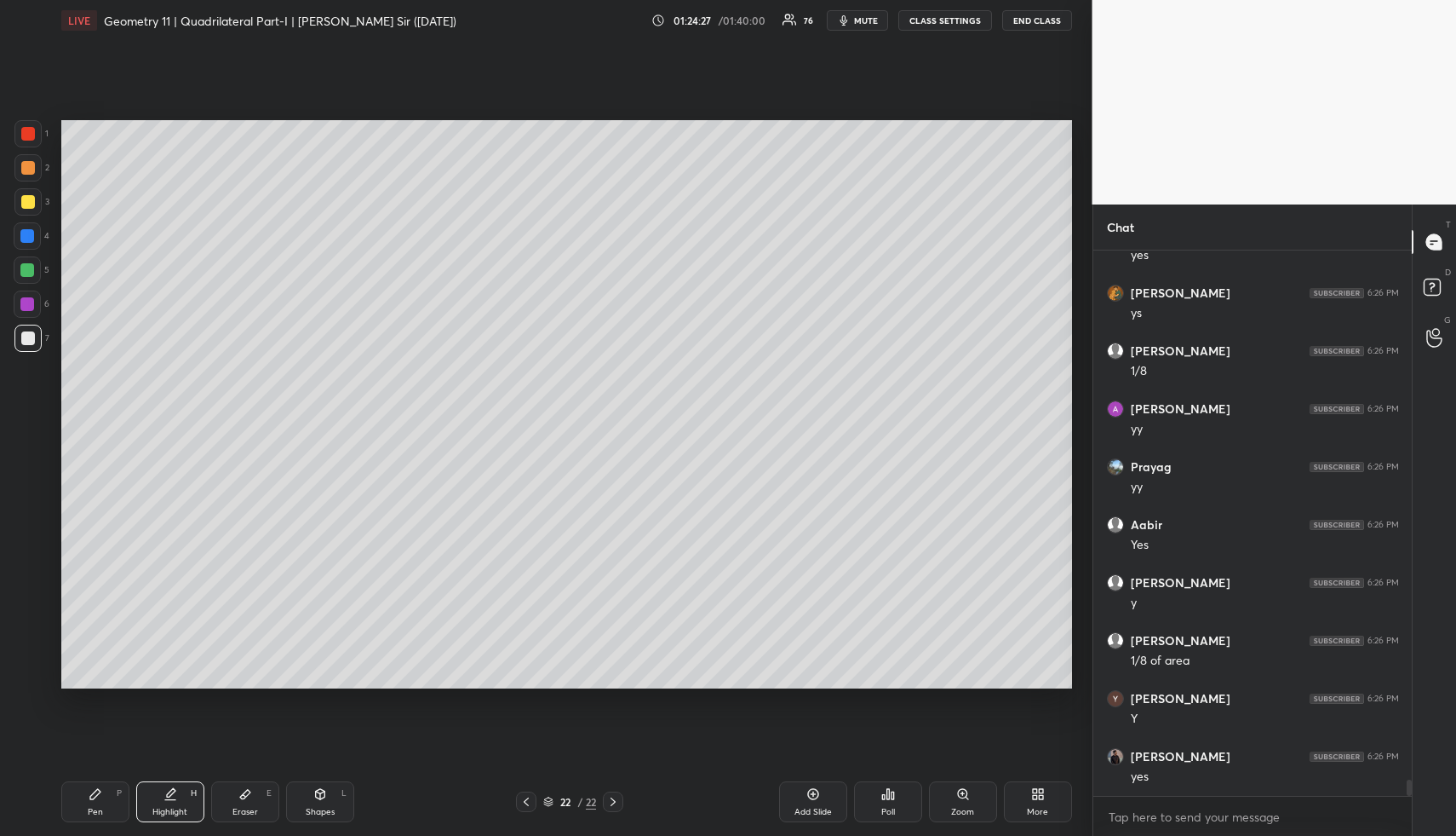
click at [322, 790] on icon at bounding box center [320, 794] width 13 height 13
click at [38, 169] on div at bounding box center [28, 167] width 28 height 28
click at [35, 165] on div at bounding box center [28, 167] width 28 height 28
click at [105, 793] on div "Pen P" at bounding box center [95, 802] width 68 height 41
click at [108, 781] on div "Pen P" at bounding box center [95, 802] width 68 height 41
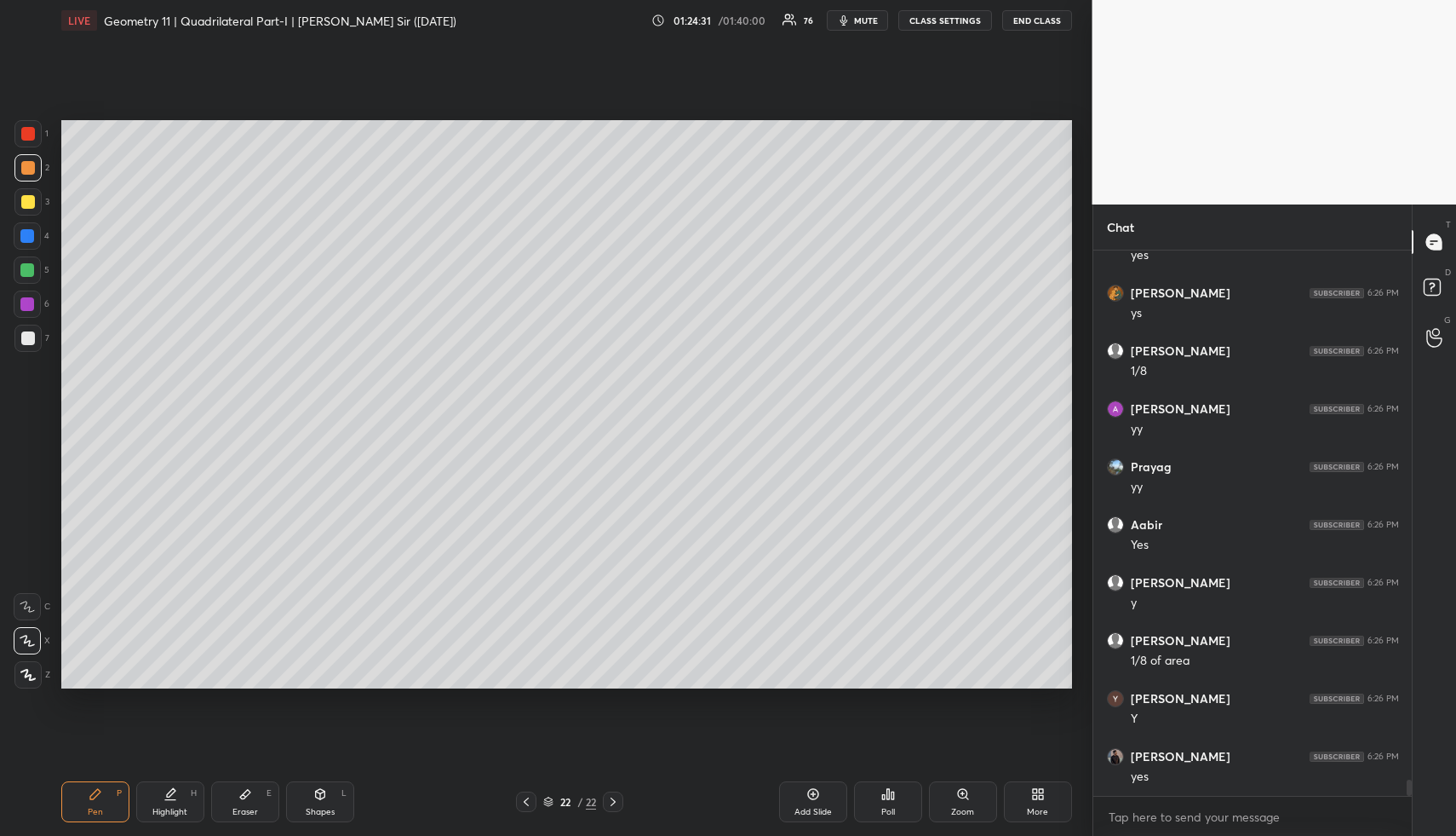
click at [33, 262] on div at bounding box center [27, 270] width 28 height 28
drag, startPoint x: 332, startPoint y: 802, endPoint x: 289, endPoint y: 751, distance: 66.7
click at [332, 802] on div "Shapes L" at bounding box center [319, 802] width 68 height 41
click at [18, 671] on div at bounding box center [28, 674] width 28 height 28
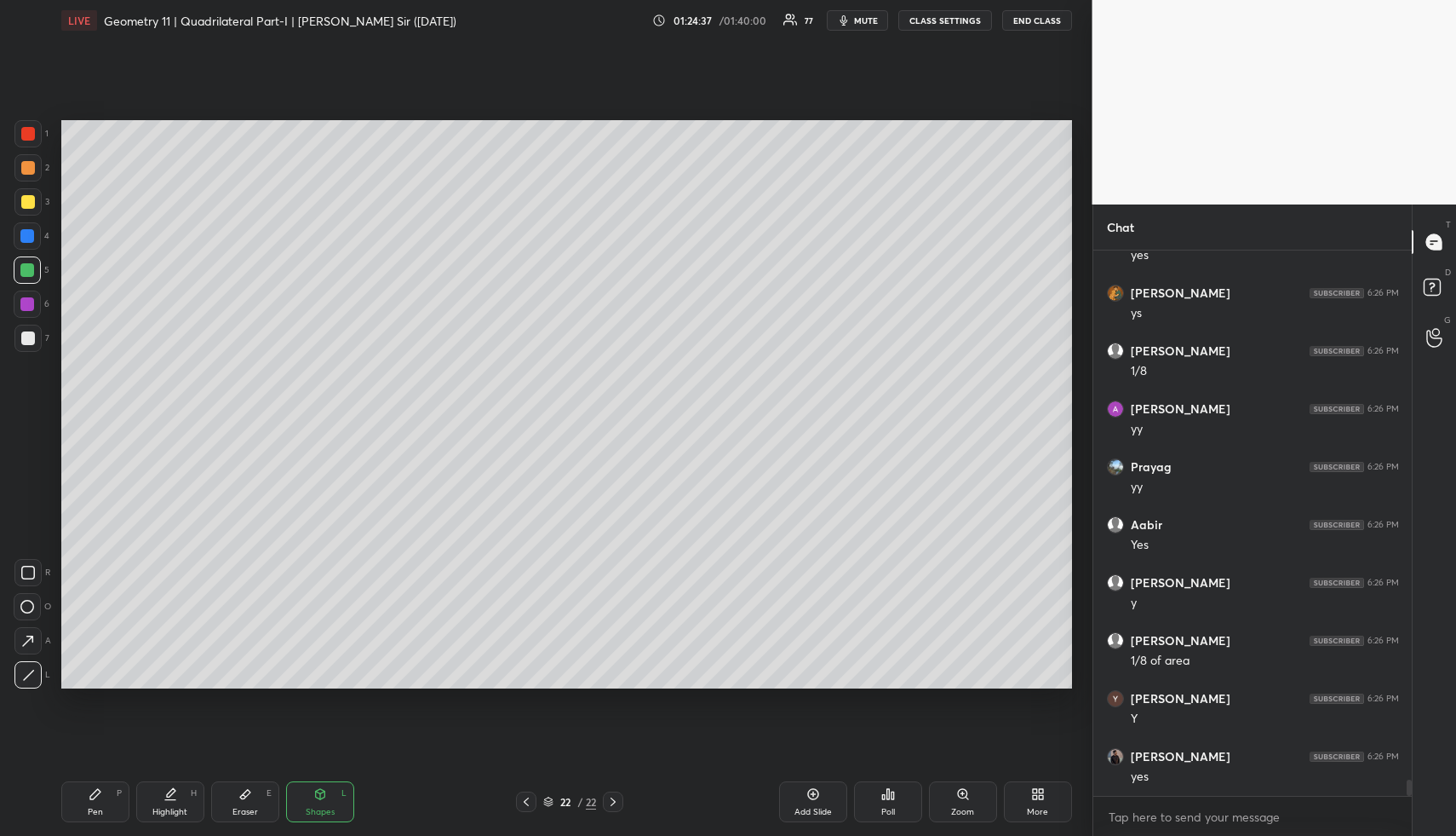
click at [26, 667] on div at bounding box center [28, 674] width 28 height 28
click at [34, 341] on div at bounding box center [28, 339] width 13 height 13
drag, startPoint x: 34, startPoint y: 341, endPoint x: 51, endPoint y: 334, distance: 18.4
click at [34, 341] on div at bounding box center [28, 339] width 13 height 13
drag, startPoint x: 248, startPoint y: 786, endPoint x: 248, endPoint y: 698, distance: 88.0
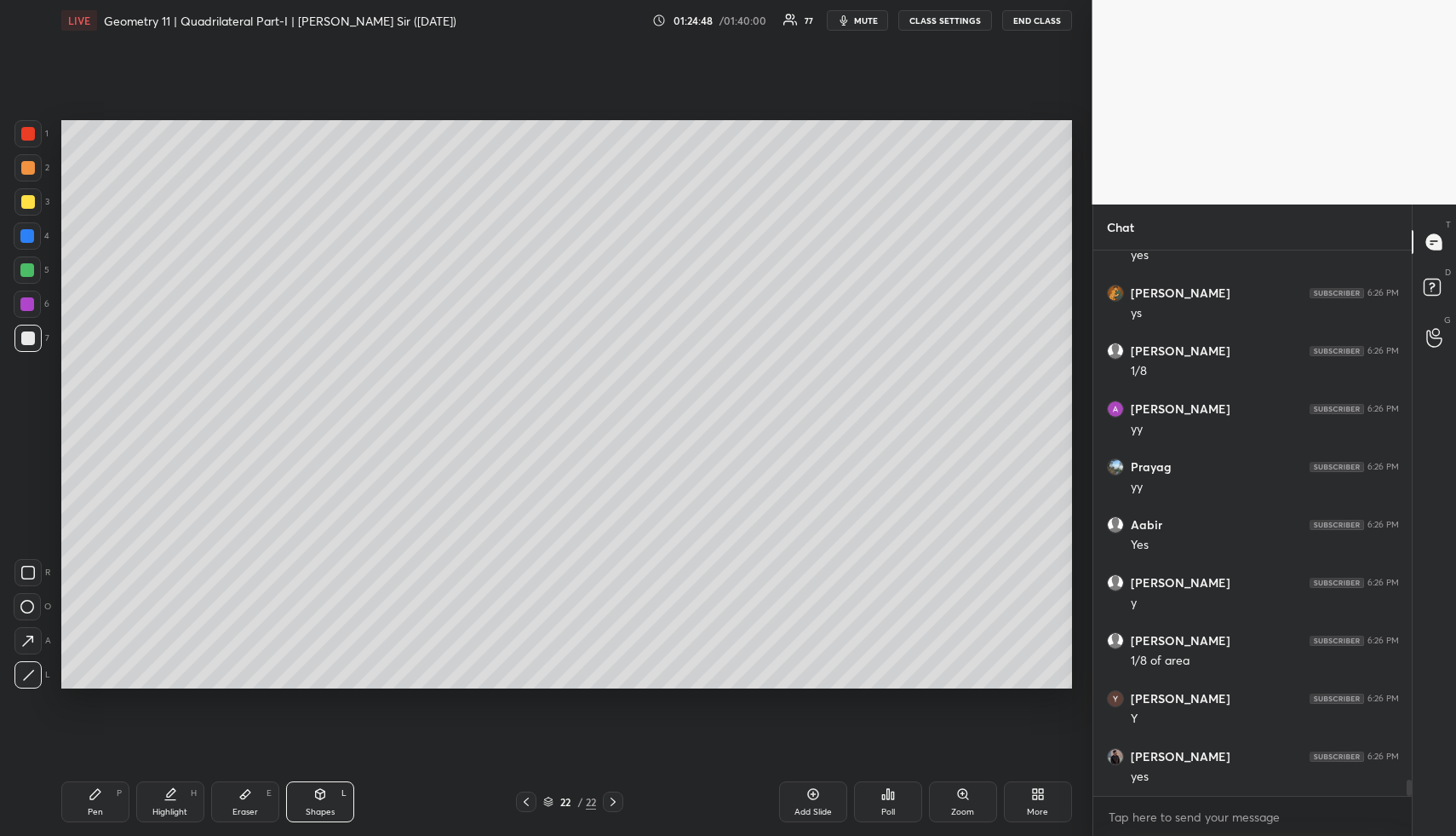
click at [249, 784] on div "Eraser E" at bounding box center [245, 802] width 68 height 41
drag, startPoint x: 113, startPoint y: 787, endPoint x: 101, endPoint y: 750, distance: 38.9
click at [112, 788] on div "Pen P" at bounding box center [95, 802] width 68 height 41
click at [26, 265] on div at bounding box center [27, 270] width 13 height 13
drag, startPoint x: 339, startPoint y: 781, endPoint x: 303, endPoint y: 783, distance: 36.1
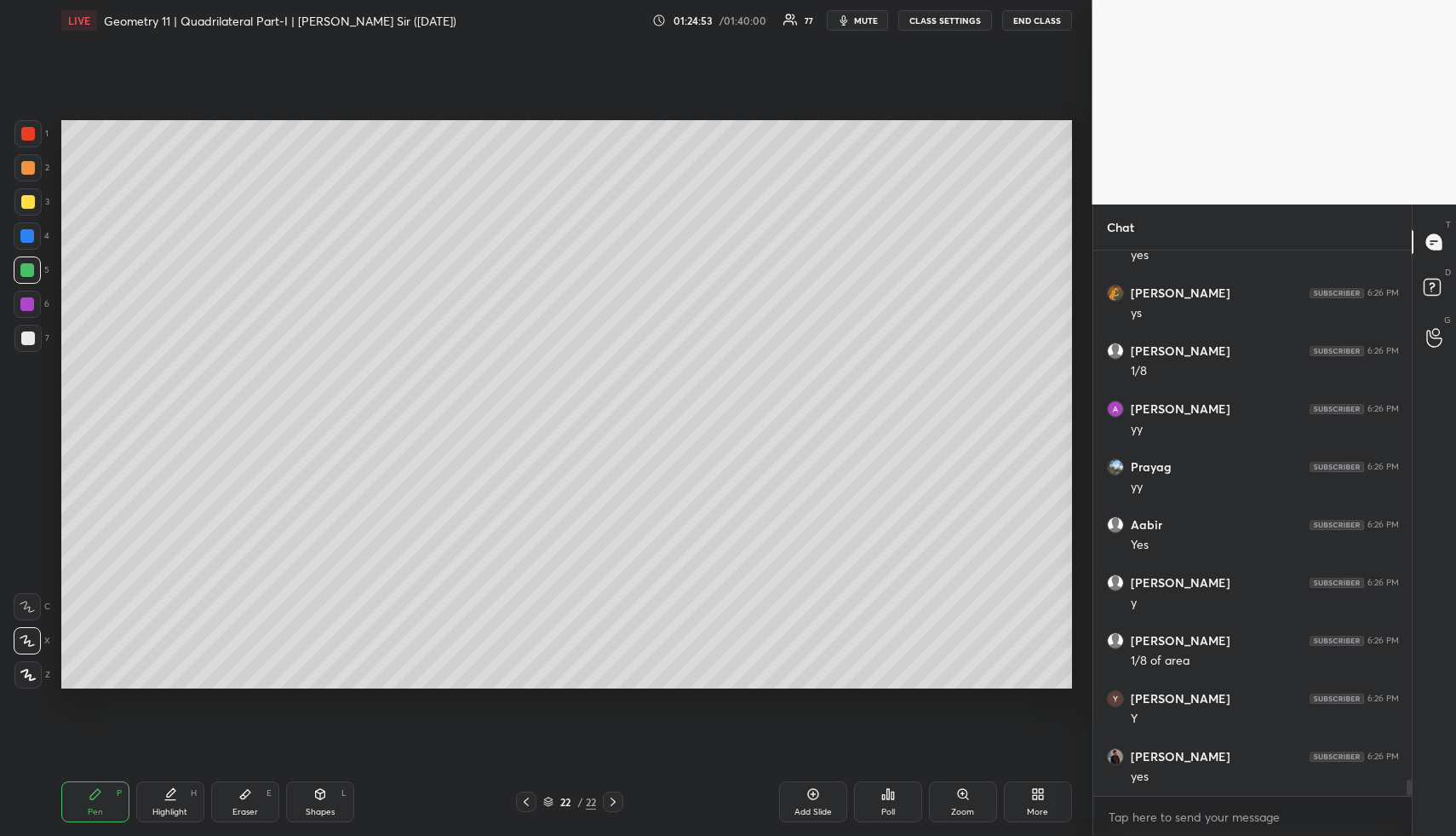
click at [337, 783] on div "Pen P Highlight H Eraser E Shapes L 22 / 22 Add Slide Poll Zoom More" at bounding box center [566, 802] width 1011 height 68
drag, startPoint x: 327, startPoint y: 782, endPoint x: 295, endPoint y: 789, distance: 32.8
click at [318, 779] on div "Pen P Highlight H Eraser E Shapes L 22 / 22 Add Slide Poll Zoom More" at bounding box center [566, 802] width 1011 height 68
click at [357, 807] on div "Pen P Highlight H Eraser E Shapes L" at bounding box center [270, 802] width 417 height 41
click at [325, 792] on div "Shapes L" at bounding box center [319, 802] width 68 height 41
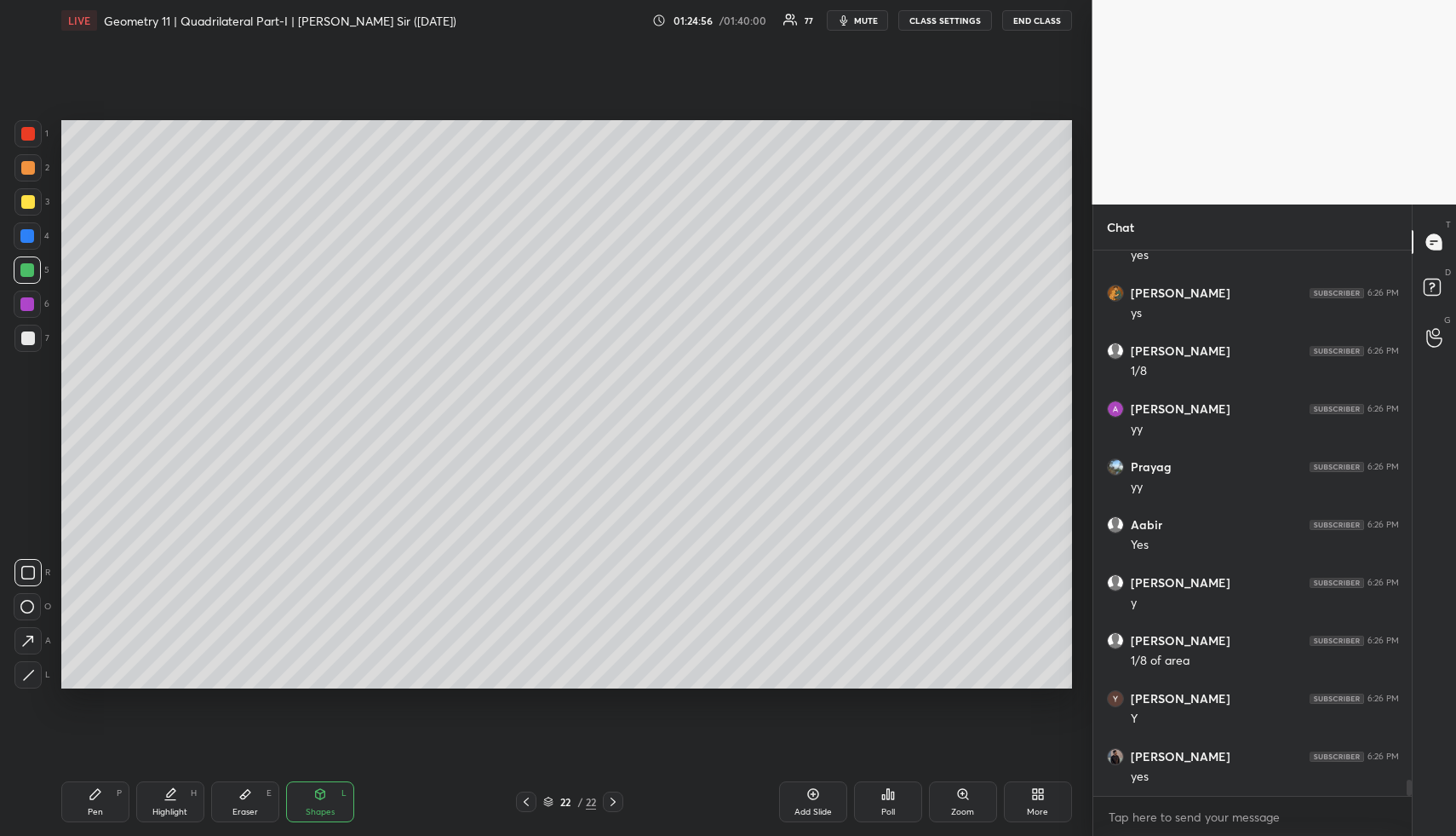
click at [34, 671] on icon at bounding box center [28, 674] width 12 height 12
click at [29, 347] on div at bounding box center [28, 338] width 28 height 28
click at [87, 806] on div "Pen P" at bounding box center [95, 802] width 68 height 41
drag, startPoint x: 87, startPoint y: 807, endPoint x: 83, endPoint y: 776, distance: 31.3
click at [86, 801] on div "Pen P" at bounding box center [95, 802] width 68 height 41
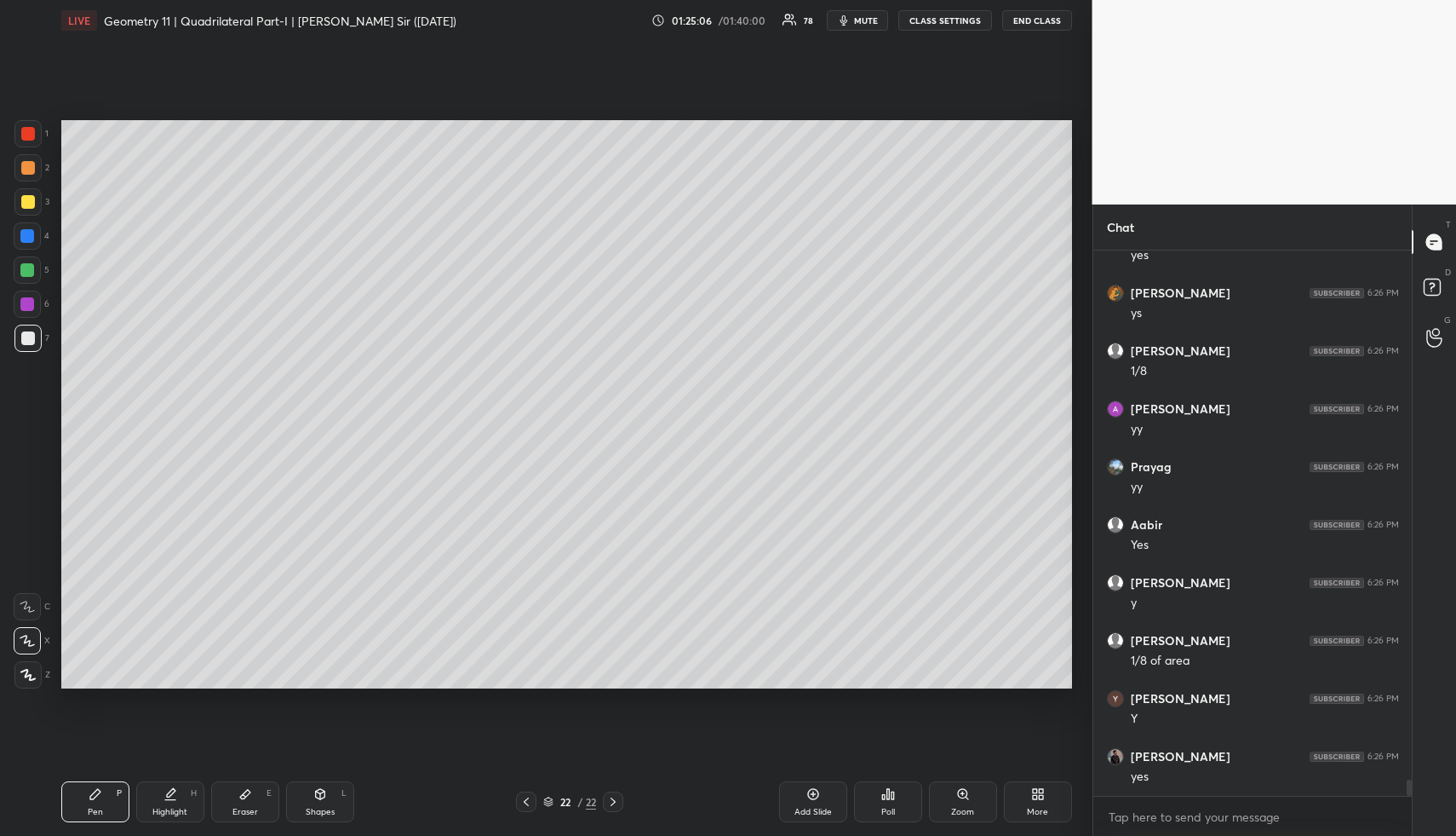
click at [26, 231] on div at bounding box center [27, 236] width 13 height 13
drag, startPoint x: 29, startPoint y: 238, endPoint x: 51, endPoint y: 263, distance: 33.3
click at [29, 238] on div at bounding box center [27, 236] width 13 height 13
drag, startPoint x: 28, startPoint y: 266, endPoint x: 52, endPoint y: 287, distance: 31.9
click at [26, 271] on div at bounding box center [27, 270] width 13 height 13
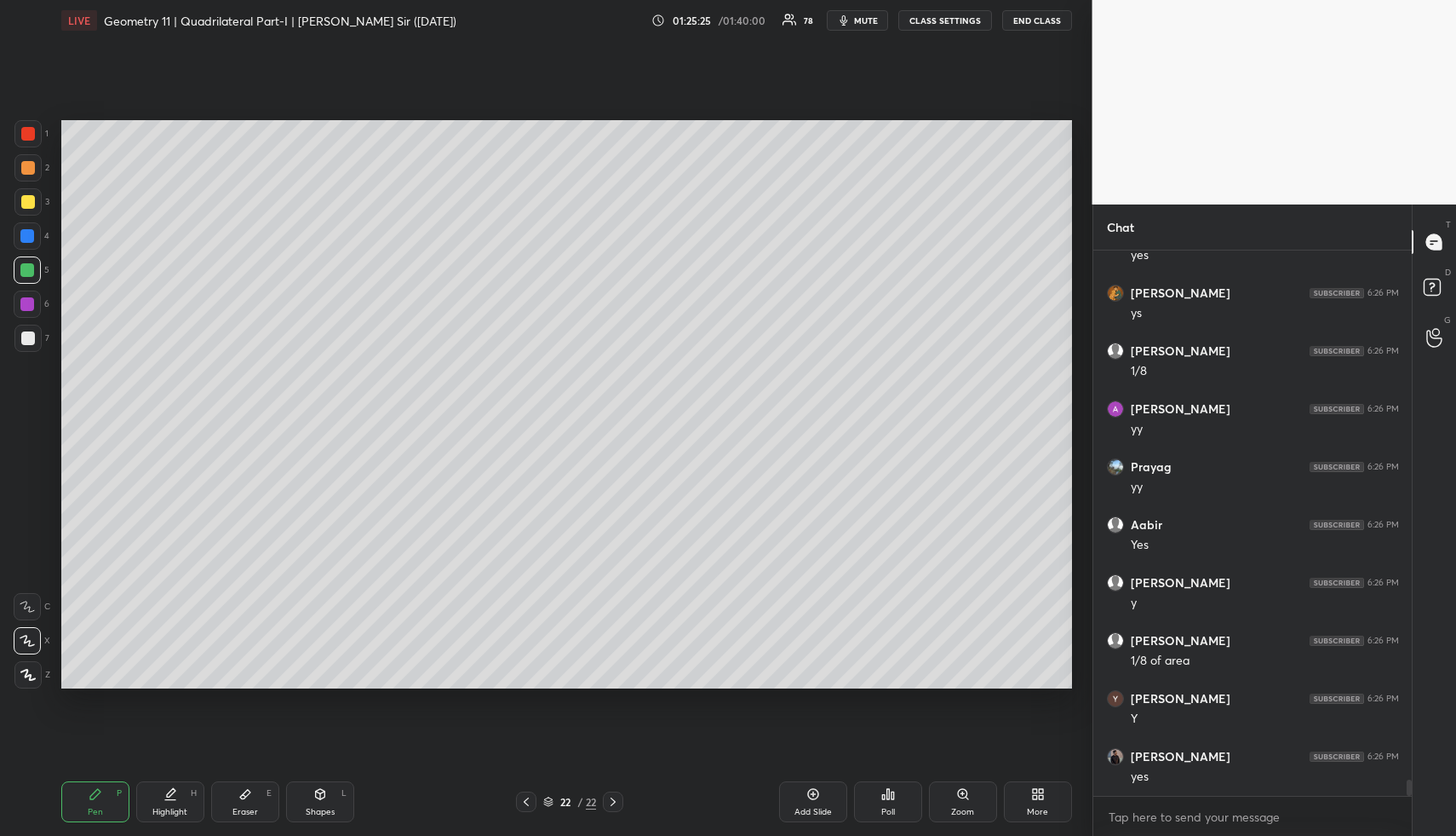
click at [300, 814] on div "Shapes L" at bounding box center [319, 802] width 68 height 41
click at [324, 801] on div "Shapes L" at bounding box center [319, 802] width 68 height 41
click at [34, 341] on div at bounding box center [28, 339] width 13 height 13
click at [33, 340] on div at bounding box center [28, 339] width 13 height 13
drag, startPoint x: 176, startPoint y: 799, endPoint x: 184, endPoint y: 770, distance: 30.1
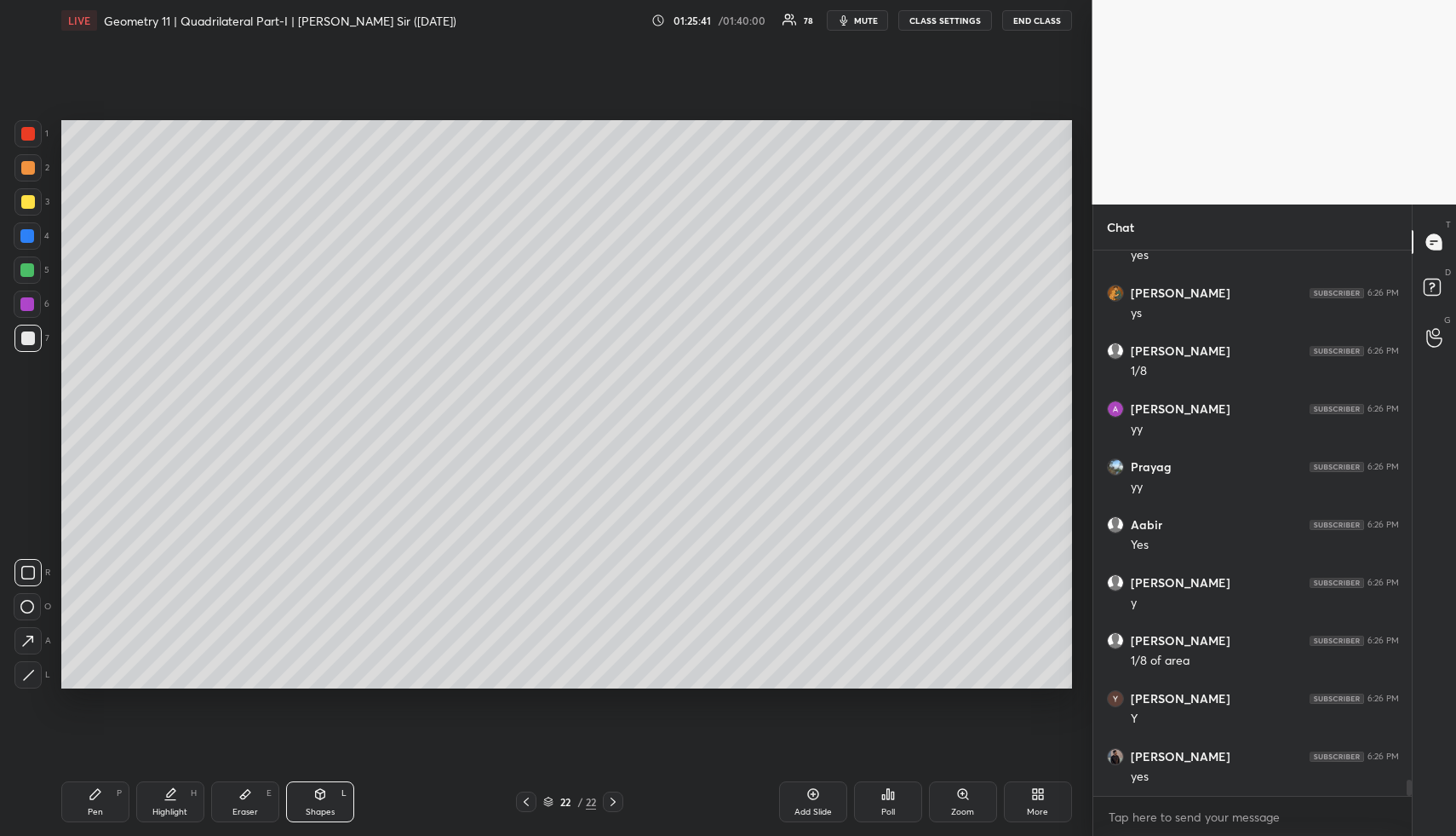
click at [174, 799] on icon at bounding box center [170, 794] width 13 height 13
drag, startPoint x: 94, startPoint y: 789, endPoint x: 96, endPoint y: 804, distance: 15.1
click at [90, 794] on icon at bounding box center [96, 794] width 13 height 13
drag, startPoint x: 96, startPoint y: 804, endPoint x: 86, endPoint y: 696, distance: 108.5
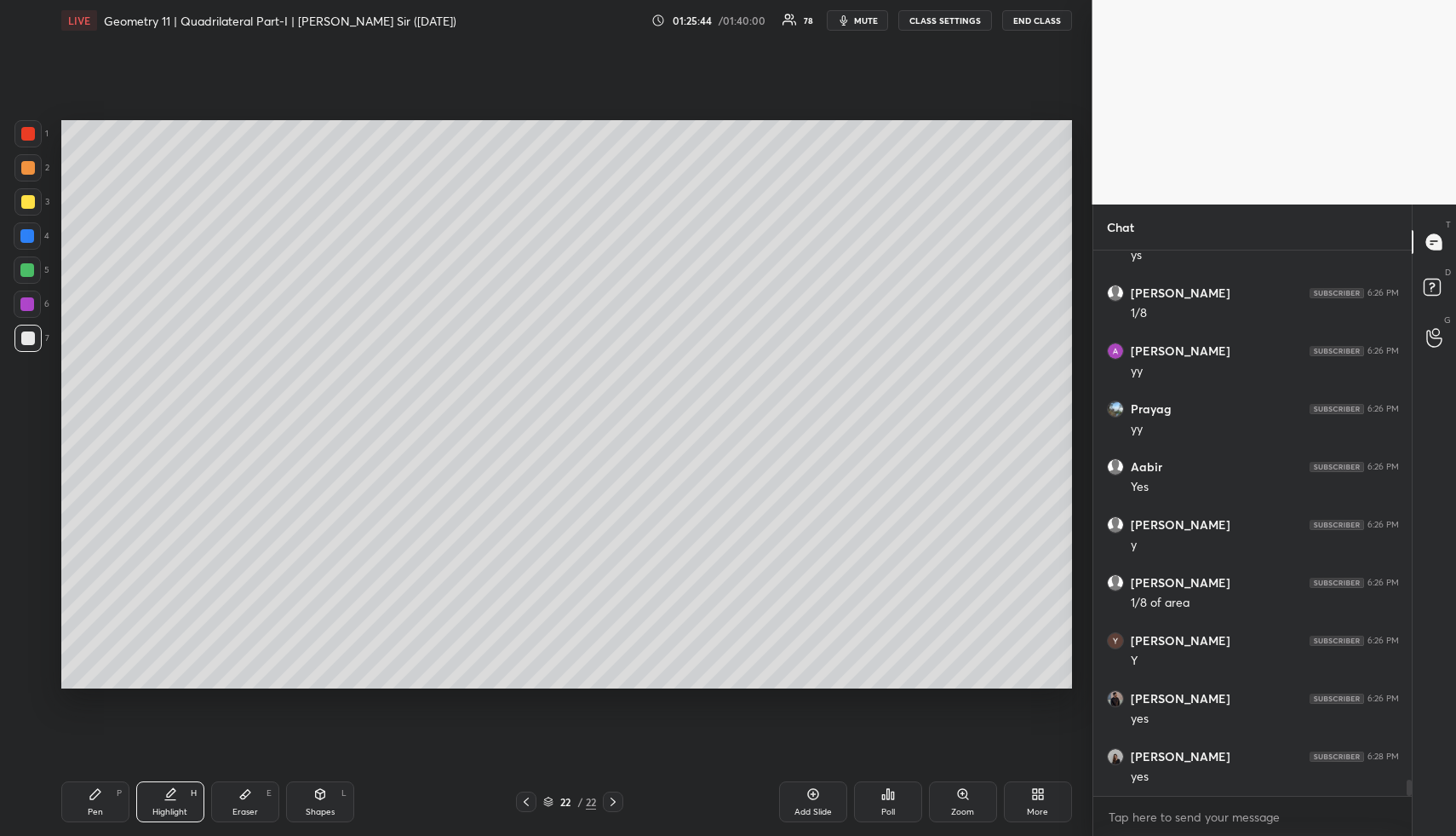
click at [96, 804] on div "Pen P" at bounding box center [95, 802] width 68 height 41
click at [33, 197] on div at bounding box center [28, 202] width 13 height 13
drag, startPoint x: 33, startPoint y: 197, endPoint x: 52, endPoint y: 227, distance: 35.5
click at [33, 197] on div at bounding box center [28, 202] width 13 height 13
click at [175, 800] on div "Highlight H" at bounding box center [170, 802] width 68 height 41
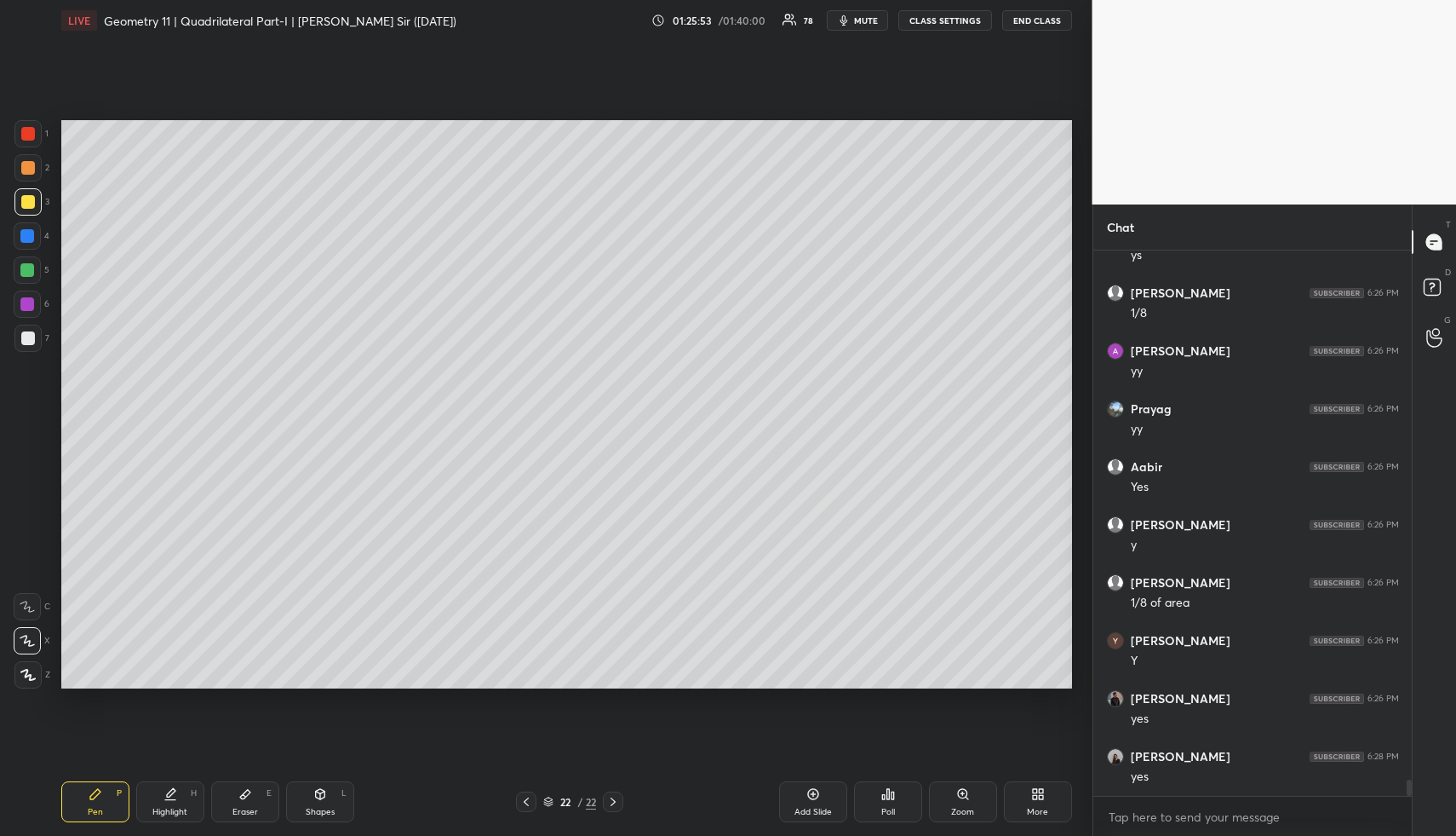
drag, startPoint x: 179, startPoint y: 800, endPoint x: 191, endPoint y: 759, distance: 42.7
click at [177, 800] on div "Highlight H" at bounding box center [170, 802] width 68 height 41
drag, startPoint x: 172, startPoint y: 806, endPoint x: 221, endPoint y: 692, distance: 124.1
click at [172, 803] on div "Highlight H" at bounding box center [170, 802] width 68 height 41
click at [175, 797] on div "Highlight H" at bounding box center [170, 802] width 68 height 41
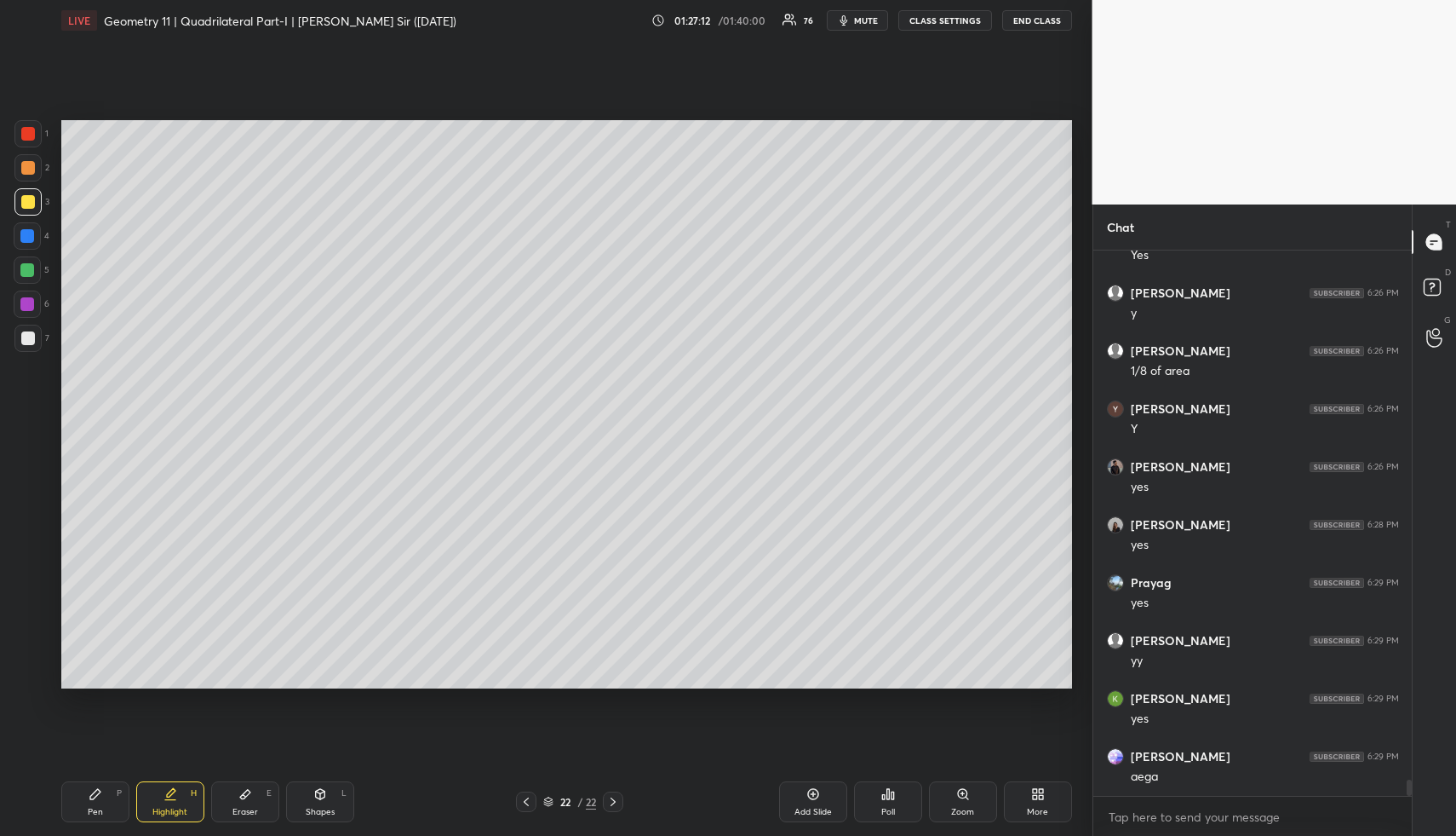
scroll to position [18235, 0]
click at [96, 800] on div "Pen P" at bounding box center [95, 802] width 68 height 41
click at [29, 169] on div at bounding box center [28, 167] width 13 height 13
click at [315, 804] on div "Shapes L" at bounding box center [319, 802] width 68 height 41
click at [17, 304] on div at bounding box center [27, 304] width 28 height 28
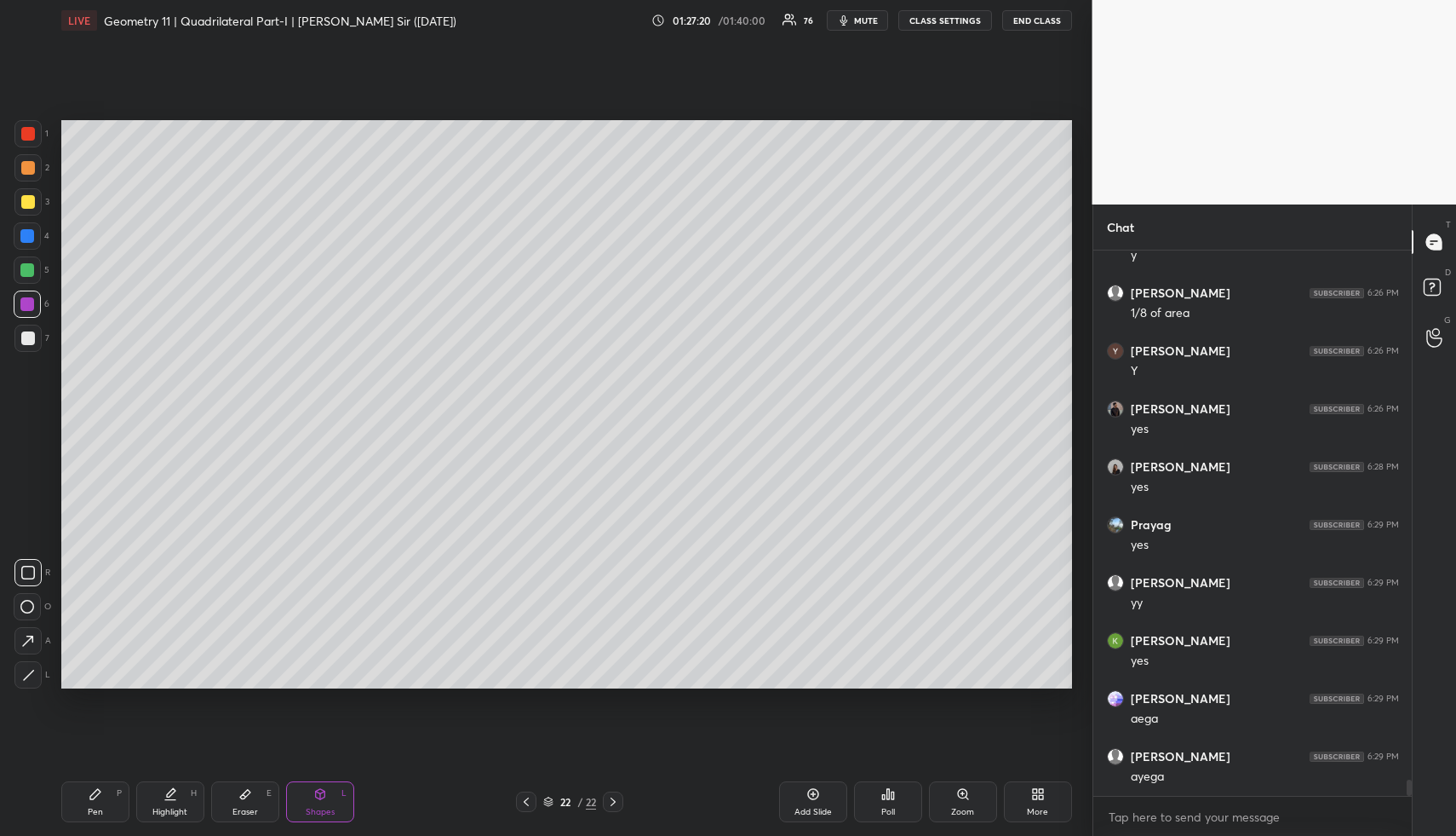
click at [168, 793] on div "Highlight H" at bounding box center [170, 802] width 68 height 41
click at [120, 101] on div "Setting up your live class Poll for secs No correct answer Start poll" at bounding box center [567, 405] width 1025 height 727
click at [163, 807] on div "Highlight" at bounding box center [169, 811] width 35 height 9
click at [321, 802] on div "Shapes L" at bounding box center [319, 802] width 68 height 41
click at [29, 172] on div at bounding box center [28, 167] width 13 height 13
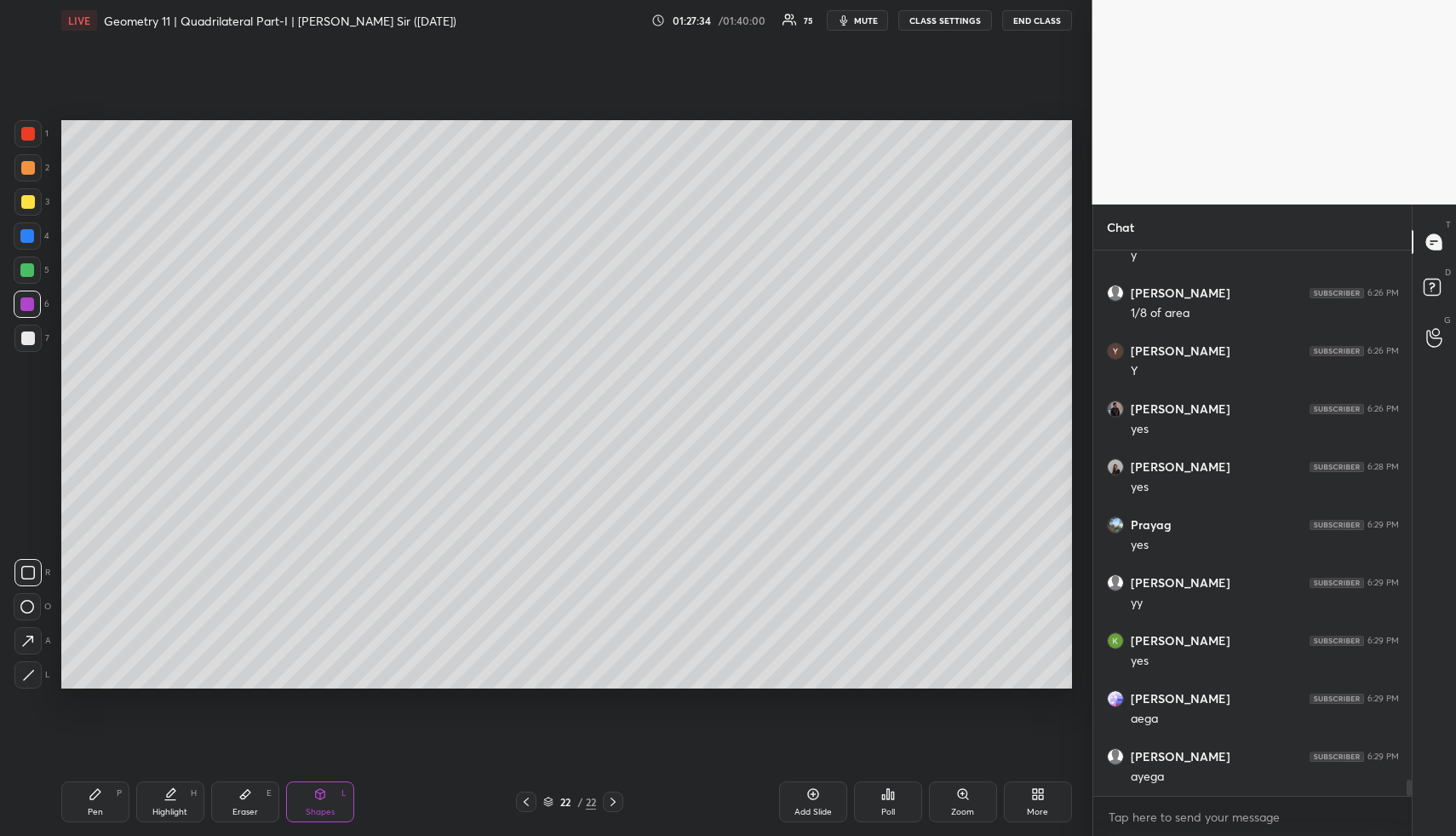
click at [33, 171] on div at bounding box center [28, 167] width 13 height 13
drag, startPoint x: 28, startPoint y: 131, endPoint x: 22, endPoint y: 144, distance: 14.3
click at [28, 131] on div at bounding box center [28, 134] width 13 height 13
click at [32, 667] on div at bounding box center [28, 674] width 28 height 28
click at [30, 566] on icon at bounding box center [28, 572] width 13 height 13
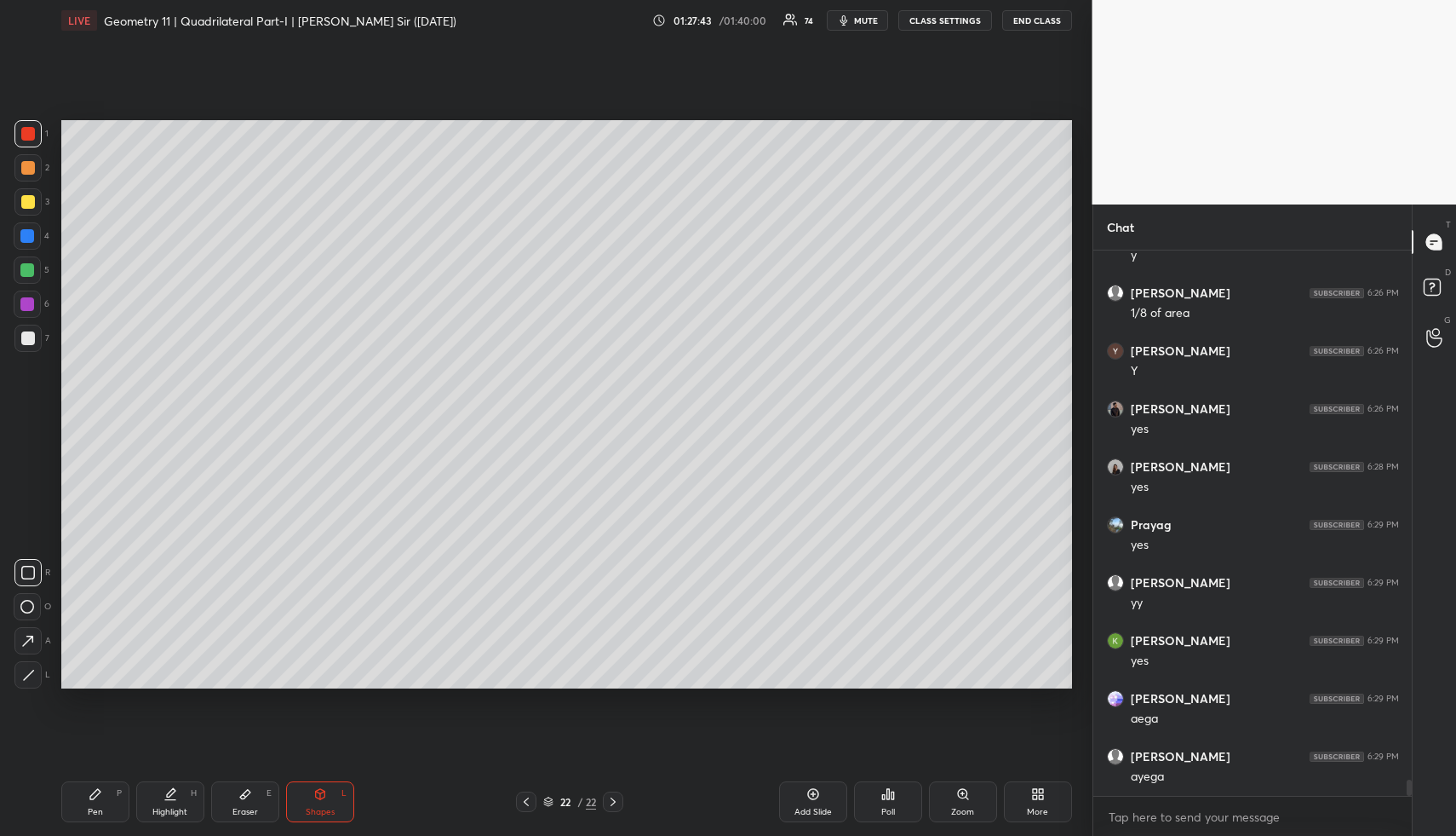
click at [177, 796] on div "Highlight H" at bounding box center [170, 802] width 68 height 41
drag, startPoint x: 177, startPoint y: 796, endPoint x: 171, endPoint y: 737, distance: 59.3
click at [177, 796] on div "Highlight H" at bounding box center [170, 802] width 68 height 41
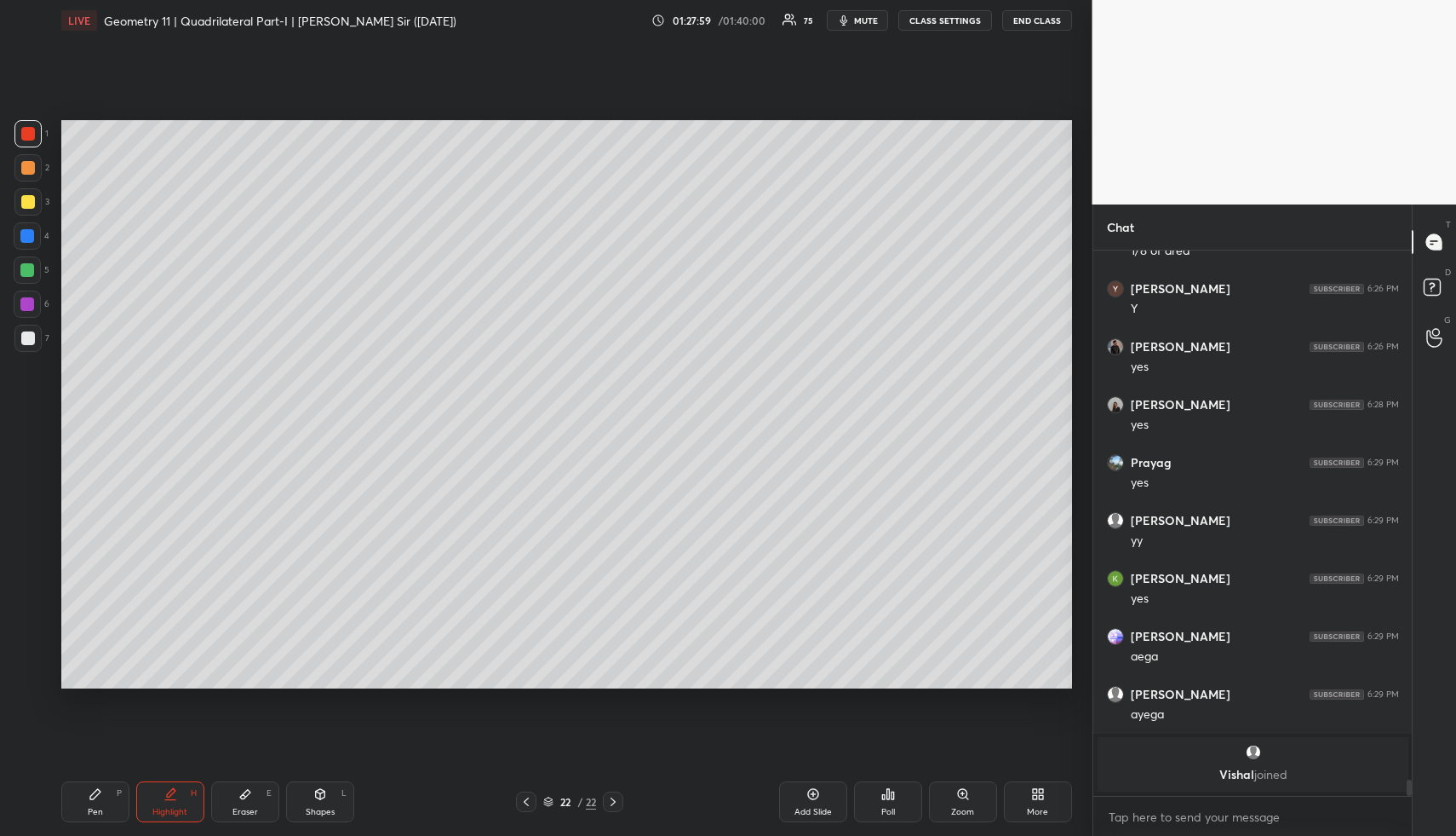
click at [101, 802] on div "Pen P" at bounding box center [95, 802] width 68 height 41
drag, startPoint x: 101, startPoint y: 802, endPoint x: 99, endPoint y: 753, distance: 49.0
click at [101, 802] on div "Pen P" at bounding box center [95, 802] width 68 height 41
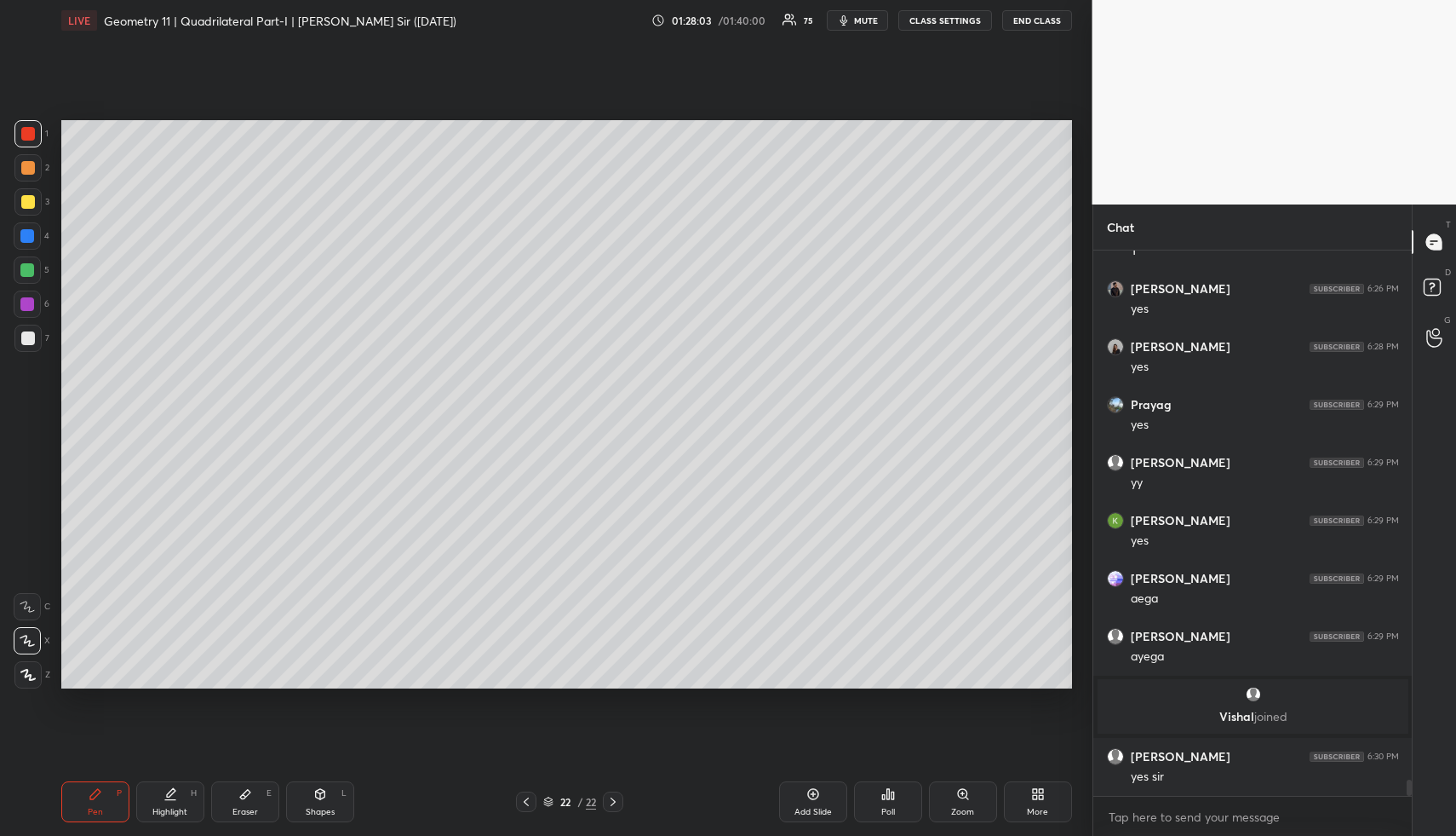
click at [29, 275] on div at bounding box center [27, 270] width 13 height 13
drag, startPoint x: 316, startPoint y: 802, endPoint x: 313, endPoint y: 786, distance: 16.3
click at [316, 802] on div "Shapes L" at bounding box center [319, 802] width 68 height 41
click at [22, 301] on div at bounding box center [27, 304] width 13 height 13
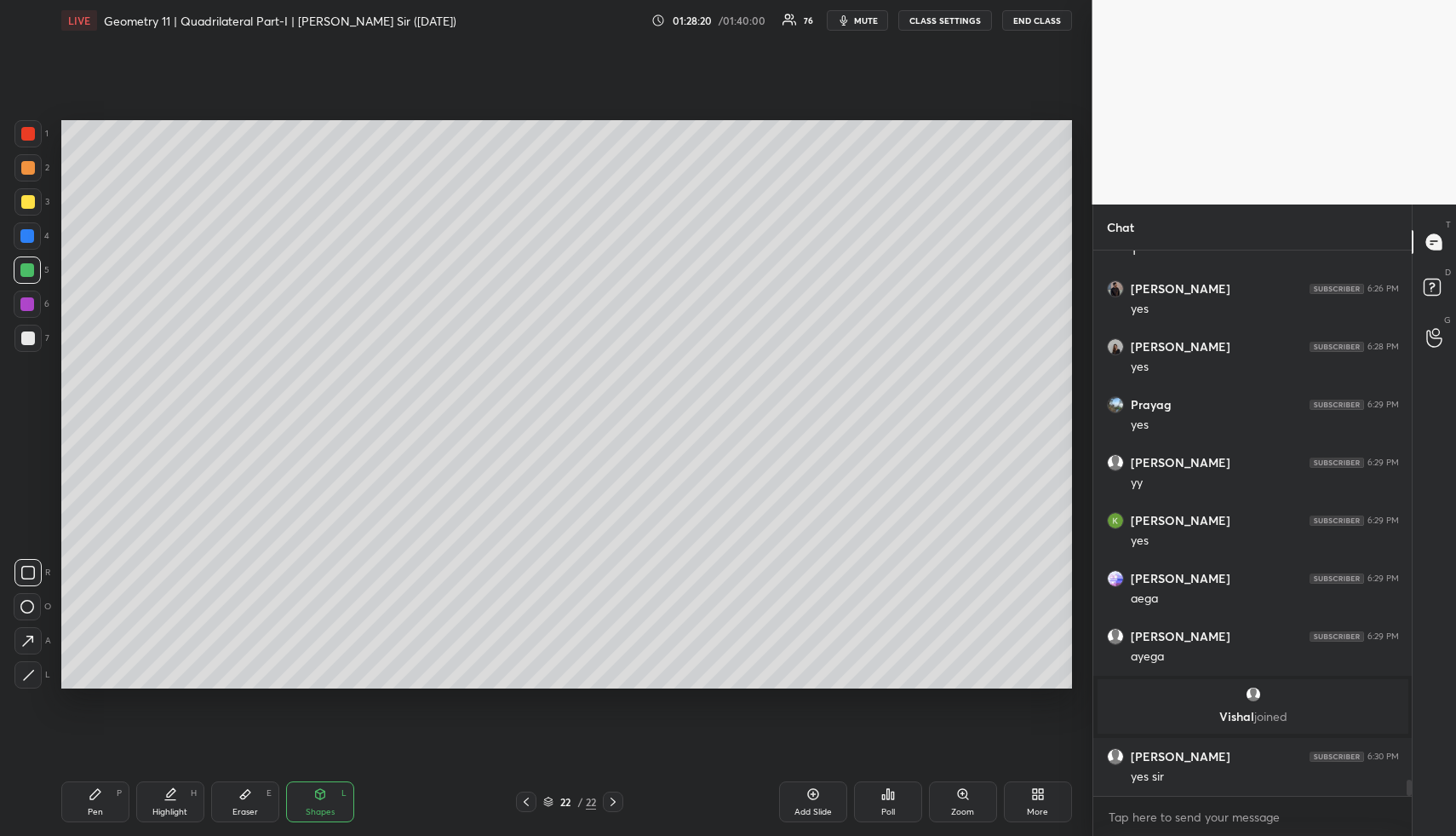
click at [24, 301] on div at bounding box center [27, 304] width 13 height 13
click at [168, 793] on icon at bounding box center [171, 792] width 9 height 9
drag, startPoint x: 317, startPoint y: 804, endPoint x: 289, endPoint y: 722, distance: 86.6
click at [312, 799] on div "Shapes L" at bounding box center [319, 802] width 68 height 41
click at [40, 165] on div at bounding box center [28, 167] width 28 height 28
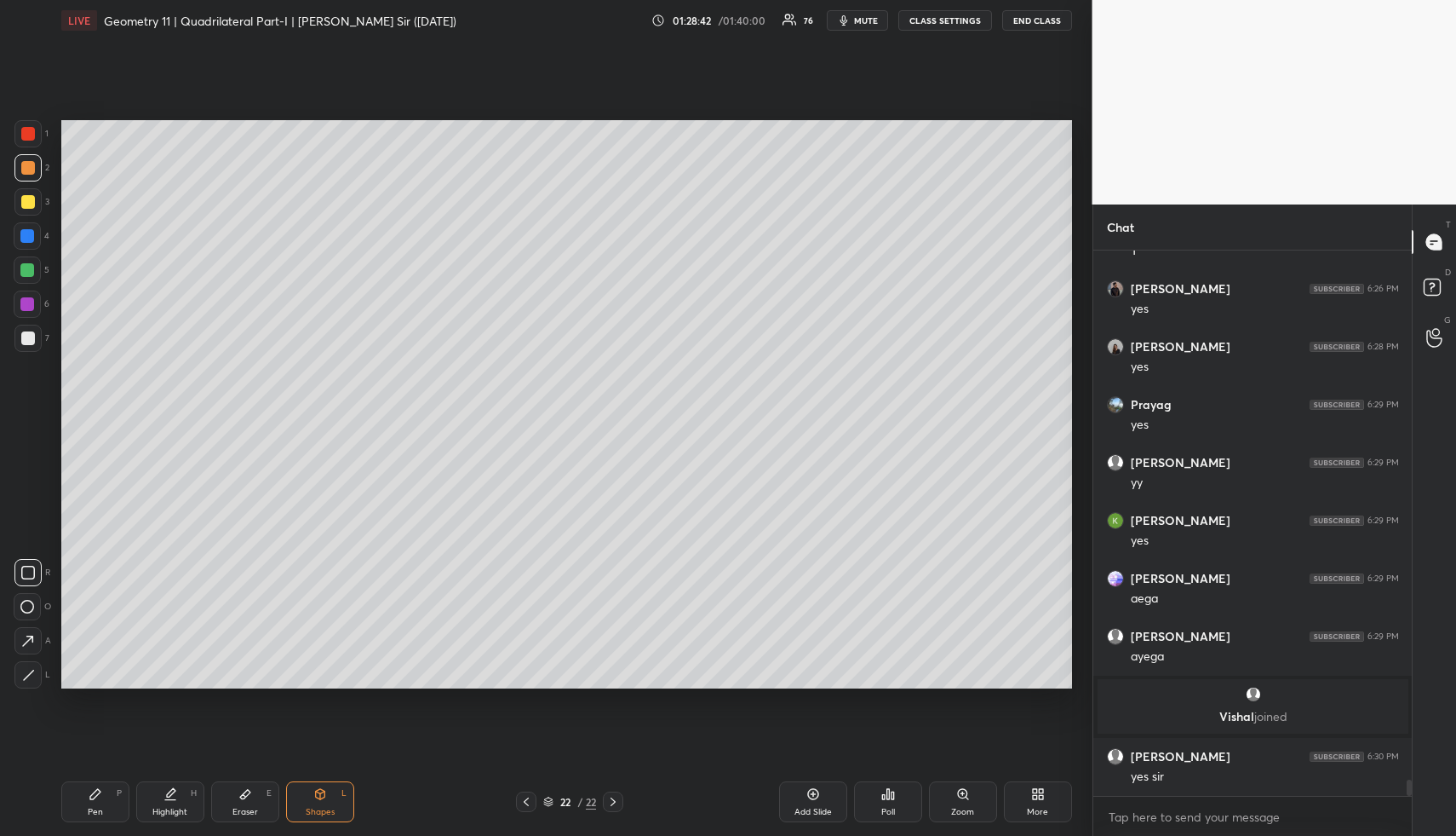
click at [96, 800] on icon at bounding box center [96, 794] width 13 height 13
drag, startPoint x: 98, startPoint y: 792, endPoint x: 93, endPoint y: 766, distance: 26.5
click at [95, 782] on div "Pen P" at bounding box center [95, 802] width 68 height 41
click at [25, 197] on div at bounding box center [28, 202] width 13 height 13
click at [340, 799] on div "Shapes L" at bounding box center [319, 802] width 68 height 41
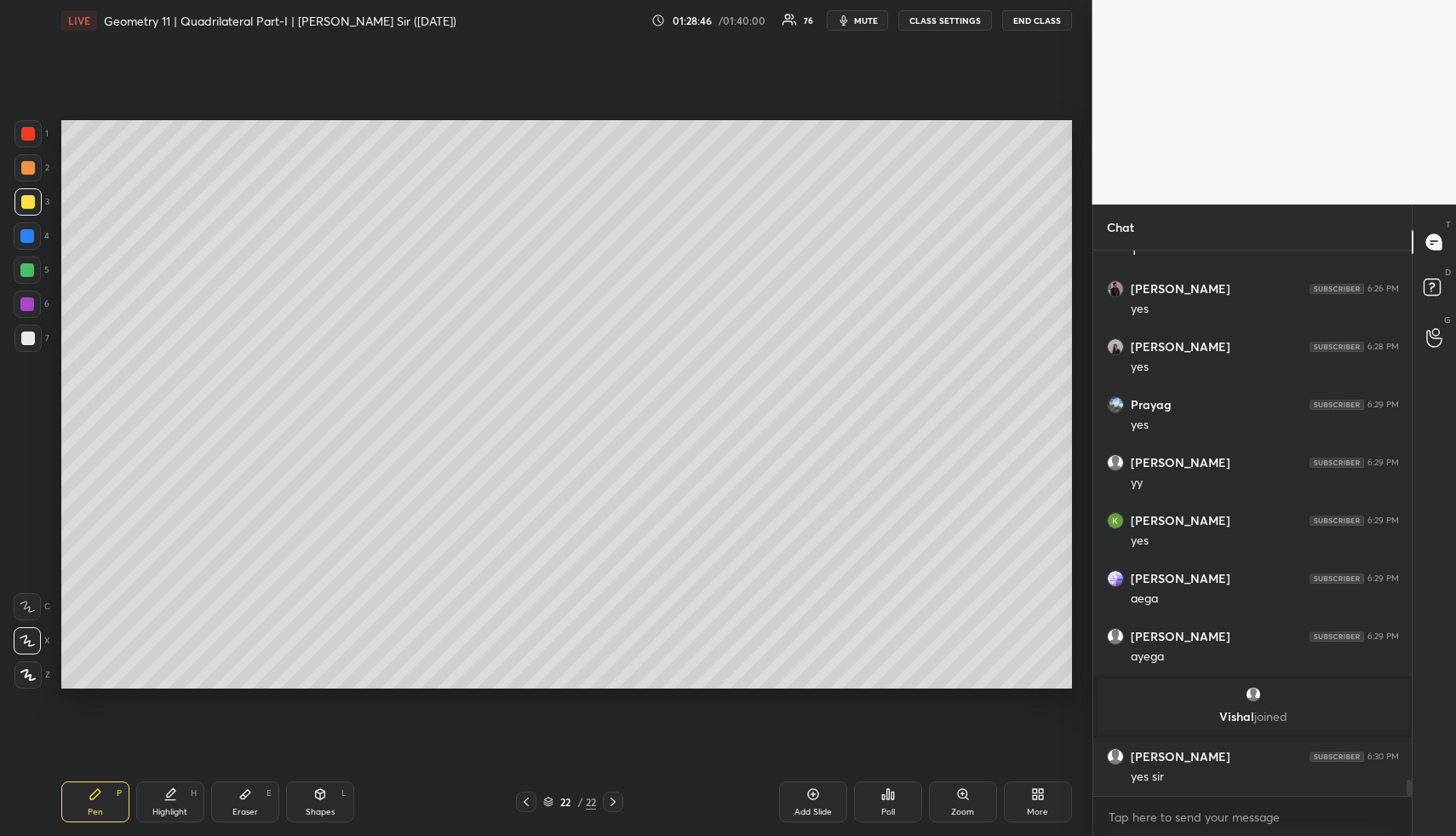
drag, startPoint x: 341, startPoint y: 800, endPoint x: 277, endPoint y: 759, distance: 76.0
click at [341, 800] on div "Shapes L" at bounding box center [319, 802] width 68 height 41
click at [20, 667] on div at bounding box center [28, 674] width 28 height 28
drag, startPoint x: 28, startPoint y: 668, endPoint x: 30, endPoint y: 635, distance: 33.1
click at [27, 667] on div at bounding box center [28, 674] width 28 height 28
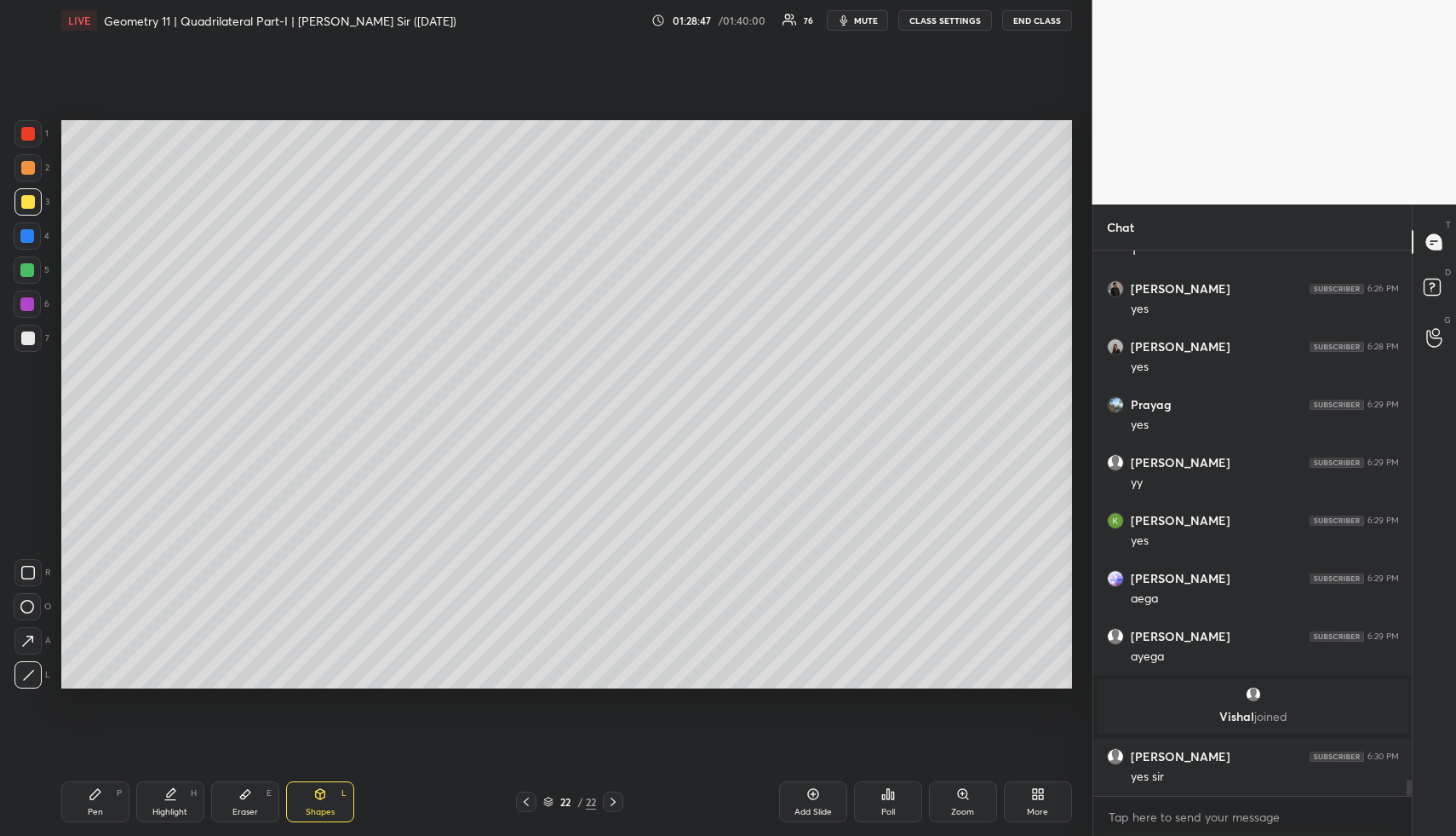
click at [29, 272] on div at bounding box center [27, 270] width 13 height 13
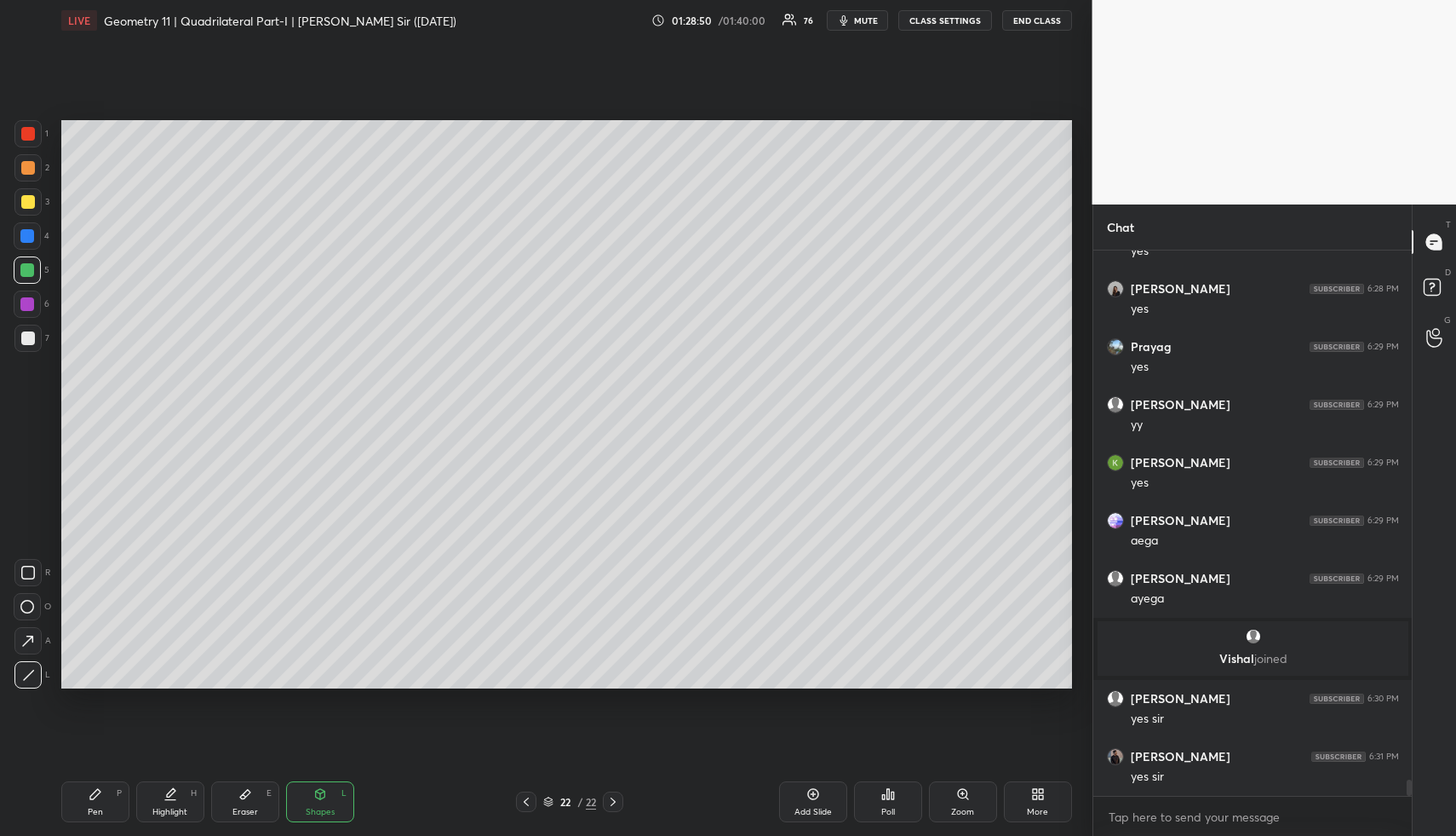
scroll to position [17806, 0]
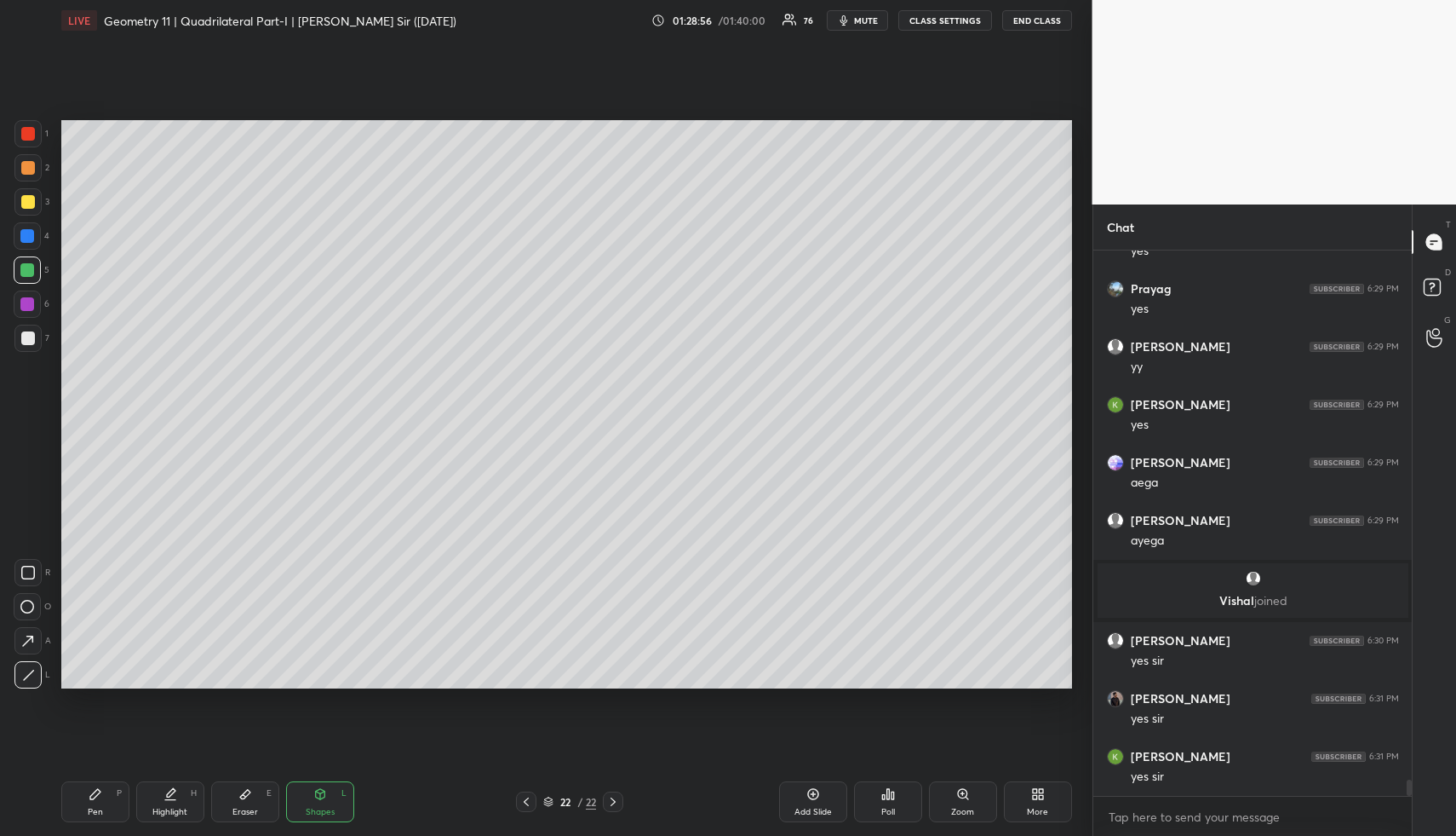
click at [89, 807] on div "Pen" at bounding box center [96, 811] width 15 height 9
drag, startPoint x: 89, startPoint y: 807, endPoint x: 77, endPoint y: 700, distance: 107.7
click at [87, 797] on div "Pen P" at bounding box center [95, 802] width 68 height 41
click at [28, 198] on div at bounding box center [28, 202] width 13 height 13
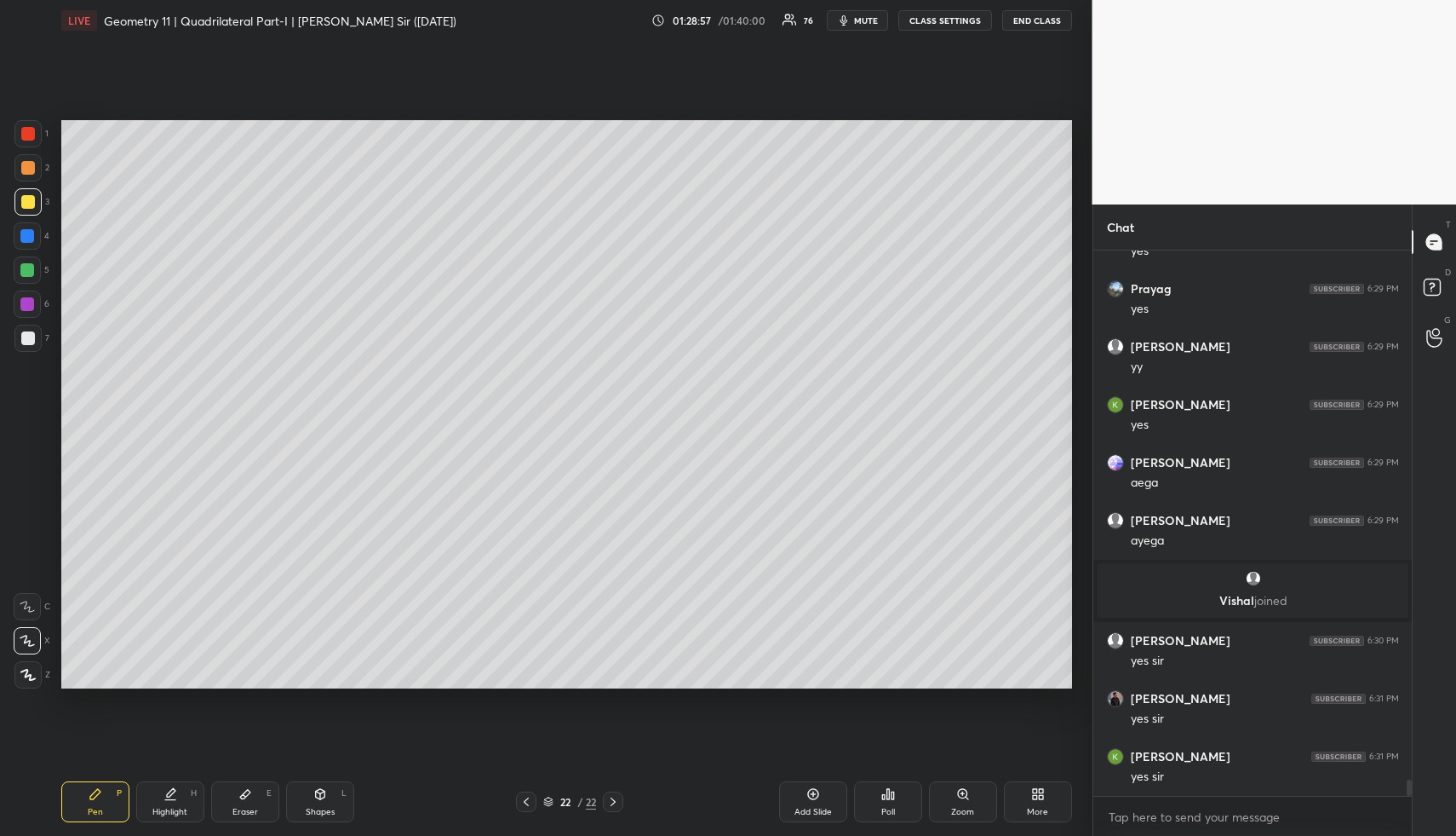
click at [26, 205] on div at bounding box center [28, 202] width 13 height 13
click at [184, 794] on div "Highlight H" at bounding box center [170, 802] width 68 height 41
click at [186, 787] on div "Highlight H" at bounding box center [170, 802] width 68 height 41
click at [1077, 409] on div "Setting up your live class Poll for secs No correct answer Start poll" at bounding box center [567, 405] width 1025 height 727
click at [87, 821] on div "Pen P" at bounding box center [95, 802] width 68 height 41
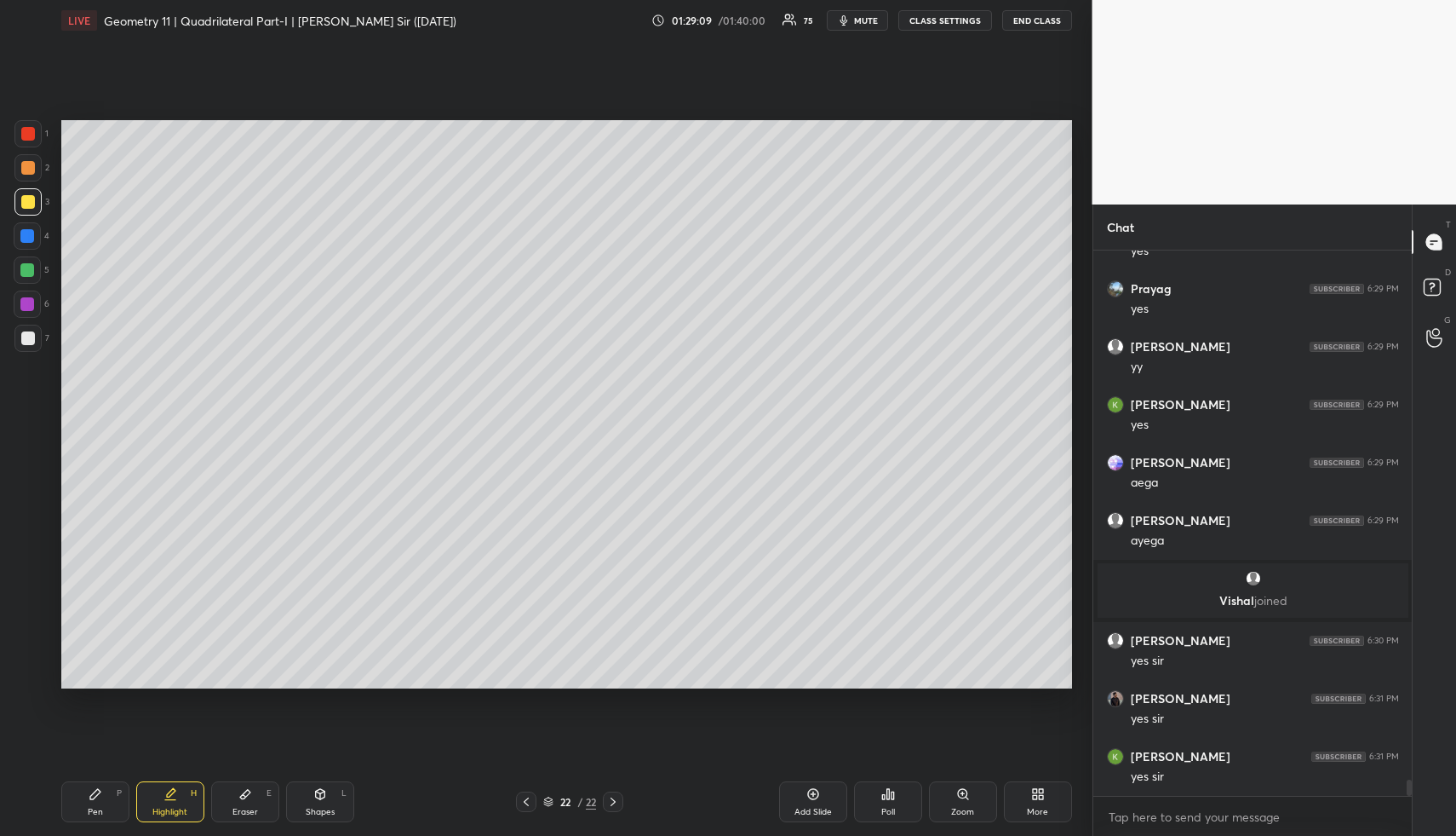
drag, startPoint x: 90, startPoint y: 822, endPoint x: 90, endPoint y: 799, distance: 23.0
click at [90, 815] on div "Pen P" at bounding box center [95, 802] width 68 height 41
click at [25, 234] on div at bounding box center [27, 236] width 13 height 13
click at [176, 798] on div "Highlight H" at bounding box center [170, 802] width 68 height 41
drag, startPoint x: 178, startPoint y: 801, endPoint x: 196, endPoint y: 701, distance: 101.6
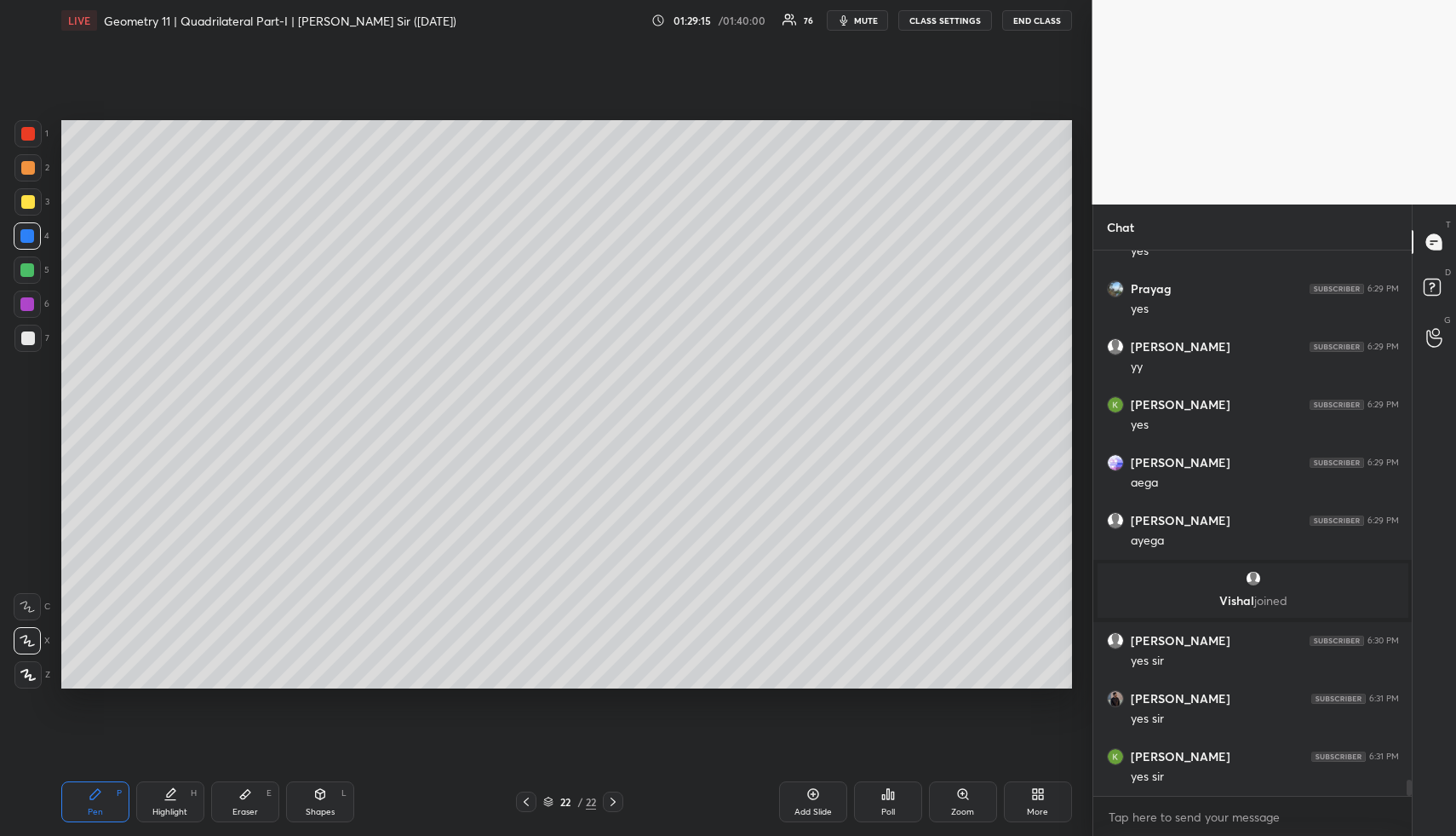
click at [178, 796] on div "Highlight H" at bounding box center [170, 802] width 68 height 41
drag, startPoint x: 818, startPoint y: 795, endPoint x: 809, endPoint y: 788, distance: 11.4
click at [815, 791] on icon at bounding box center [814, 794] width 13 height 13
click at [315, 802] on div "Shapes L" at bounding box center [319, 802] width 68 height 41
click at [319, 807] on div "Shapes" at bounding box center [320, 811] width 29 height 9
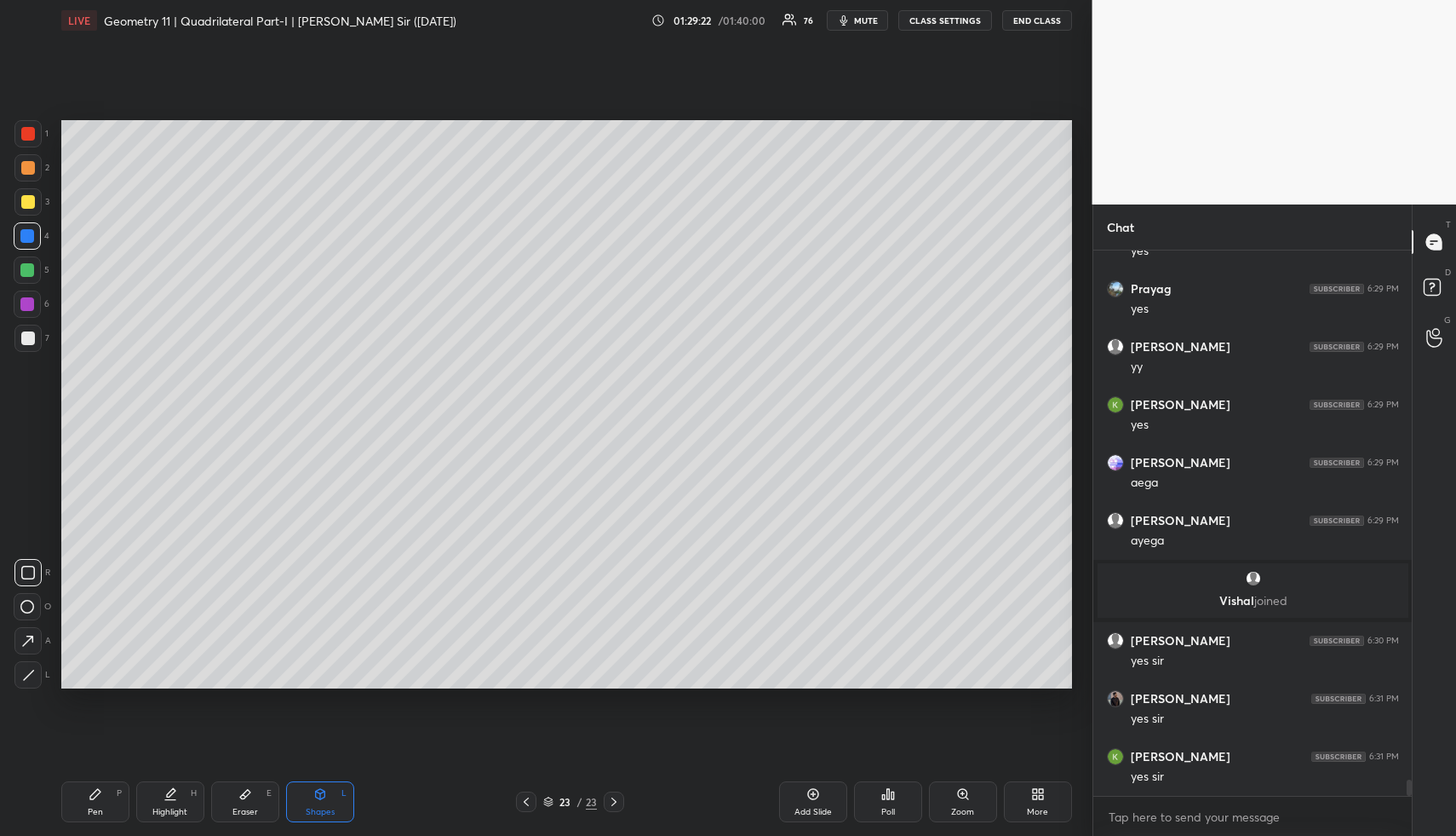
click at [28, 183] on div "1 2 3 4 5 6 7" at bounding box center [31, 239] width 35 height 238
click at [27, 207] on div at bounding box center [28, 202] width 13 height 13
click at [33, 204] on div at bounding box center [28, 202] width 13 height 13
click at [28, 563] on div at bounding box center [28, 572] width 28 height 28
click at [28, 237] on div at bounding box center [27, 236] width 13 height 13
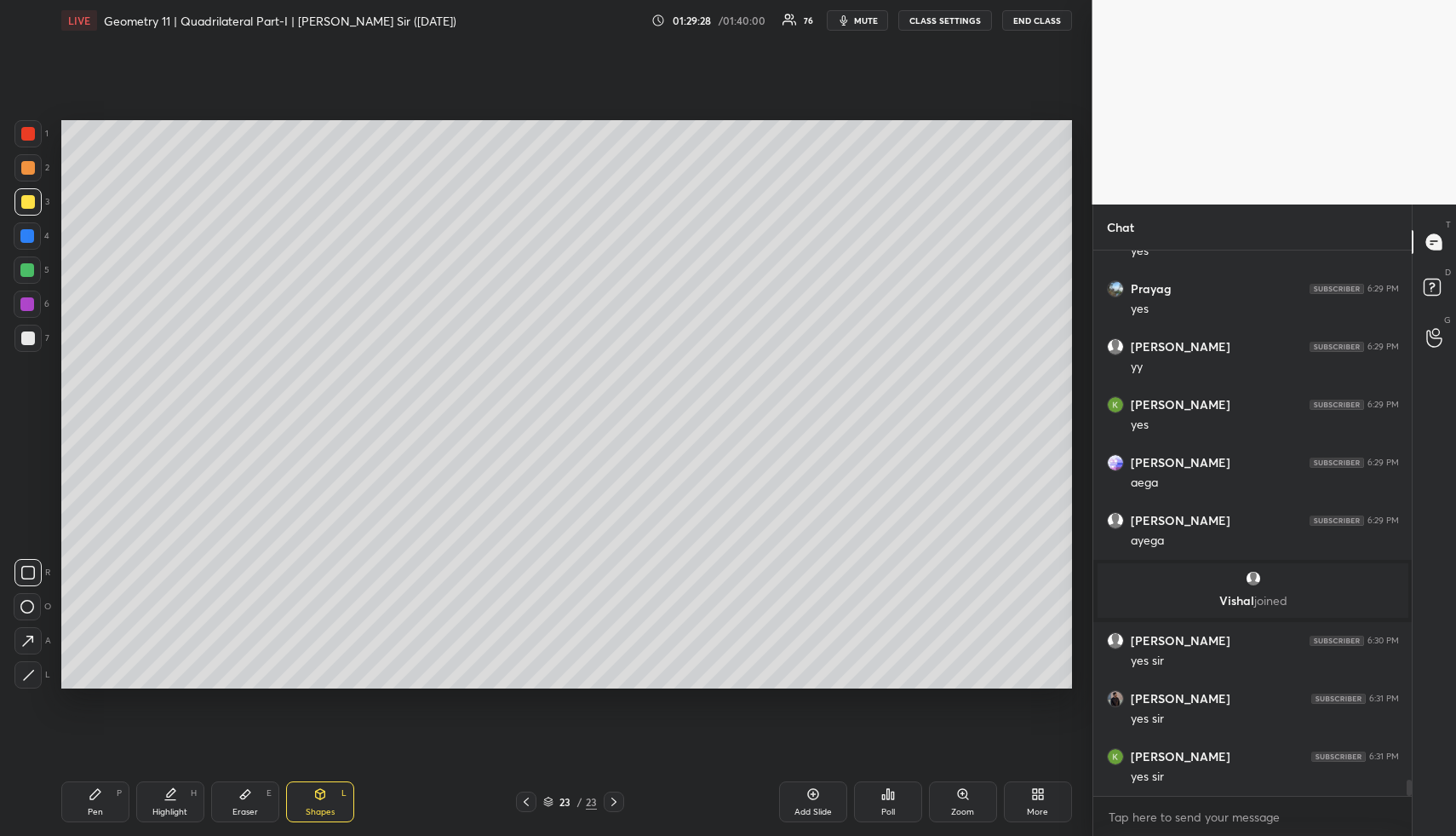
click at [28, 237] on div at bounding box center [27, 236] width 13 height 13
click at [34, 672] on icon at bounding box center [28, 674] width 12 height 12
drag, startPoint x: 98, startPoint y: 802, endPoint x: 105, endPoint y: 778, distance: 25.0
click at [98, 802] on div "Pen P" at bounding box center [95, 802] width 68 height 41
click at [27, 263] on div at bounding box center [27, 270] width 13 height 13
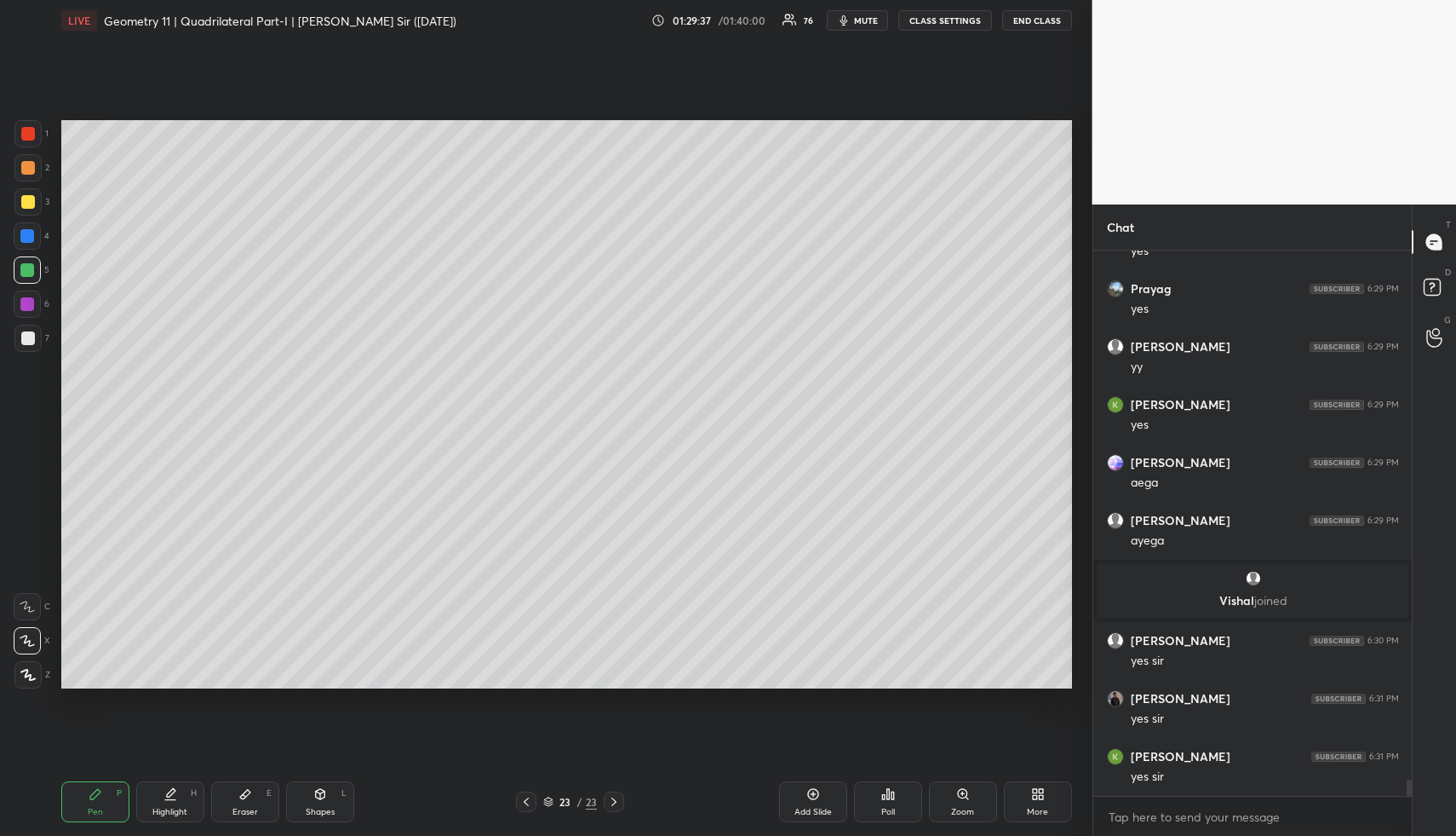
click at [30, 263] on div at bounding box center [27, 270] width 13 height 13
click at [33, 165] on div at bounding box center [28, 167] width 13 height 13
click at [33, 178] on div at bounding box center [28, 167] width 28 height 28
click at [29, 204] on div at bounding box center [28, 202] width 13 height 13
click at [361, 794] on div "Pen P Highlight H Eraser E Shapes L" at bounding box center [270, 802] width 417 height 41
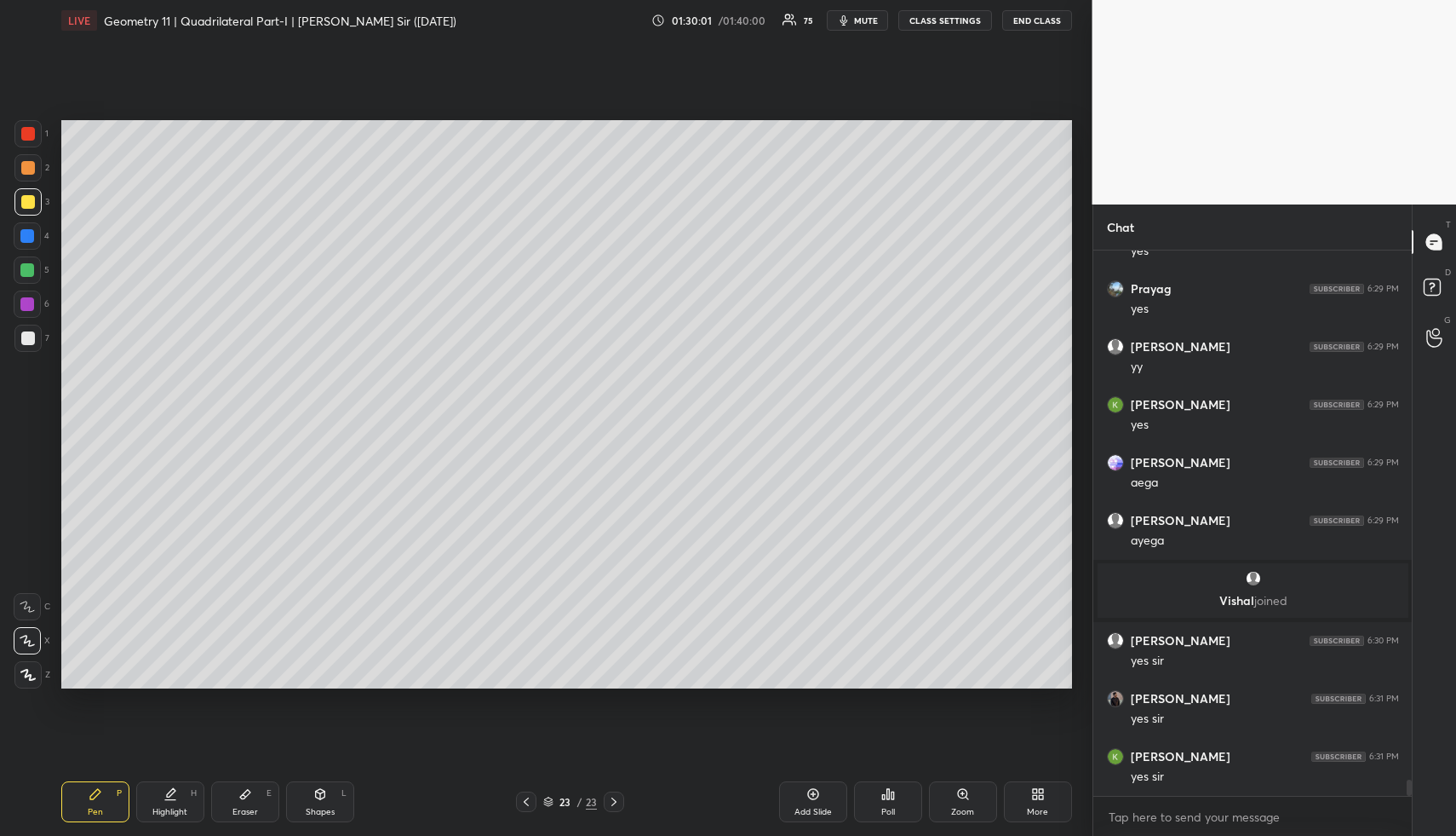
click at [352, 800] on div "Shapes L" at bounding box center [319, 802] width 68 height 41
click at [346, 804] on div "Shapes L" at bounding box center [319, 802] width 68 height 41
drag, startPoint x: 34, startPoint y: 332, endPoint x: 58, endPoint y: 346, distance: 27.8
click at [34, 332] on div at bounding box center [28, 338] width 28 height 28
click at [156, 810] on div "Highlight" at bounding box center [169, 811] width 35 height 9
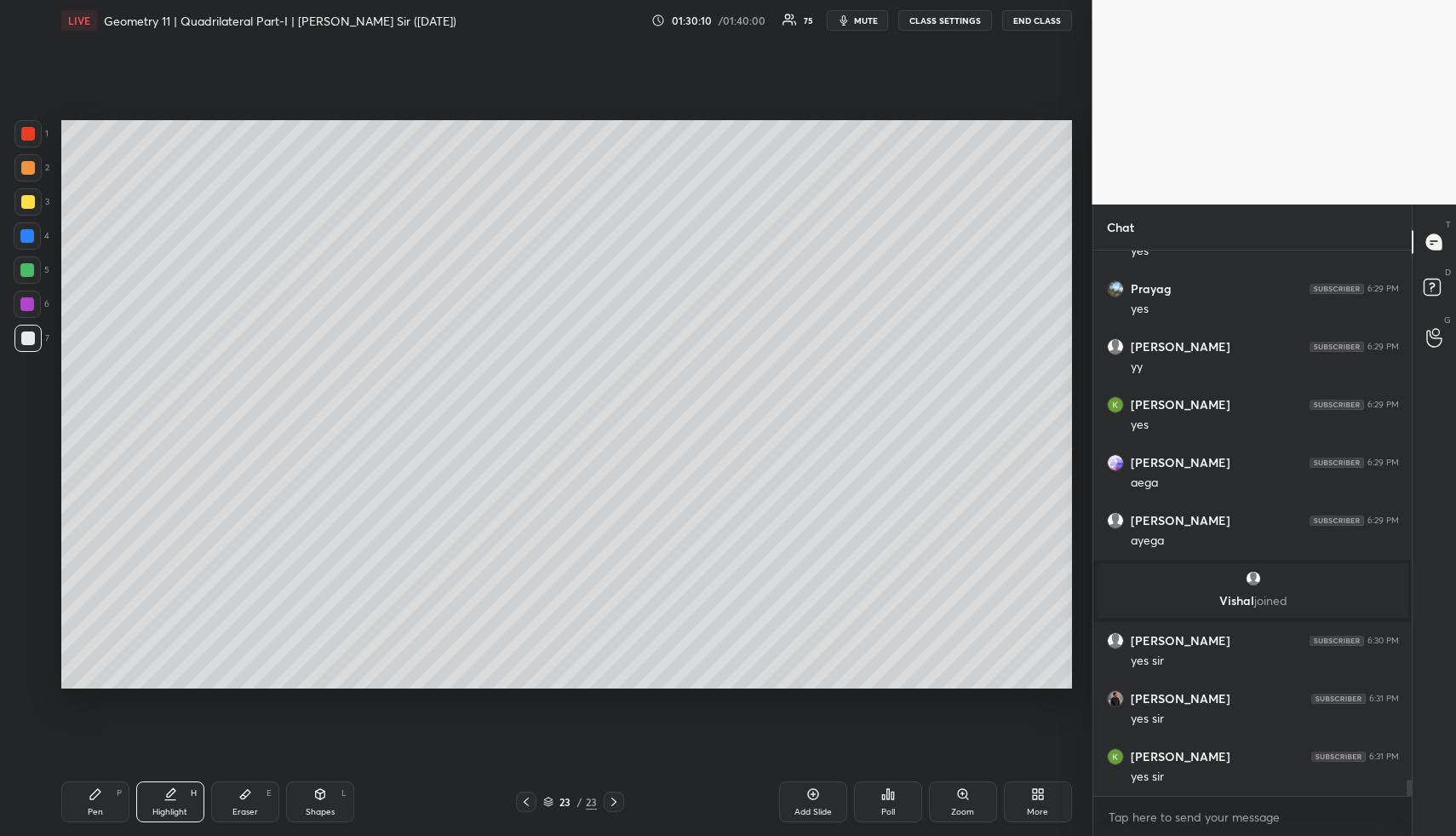
drag, startPoint x: 323, startPoint y: 803, endPoint x: 282, endPoint y: 707, distance: 104.4
click at [319, 803] on div "Shapes L" at bounding box center [319, 802] width 68 height 41
click at [32, 165] on div at bounding box center [28, 167] width 13 height 13
drag, startPoint x: 32, startPoint y: 165, endPoint x: 33, endPoint y: 178, distance: 13.0
click at [32, 165] on div at bounding box center [28, 167] width 13 height 13
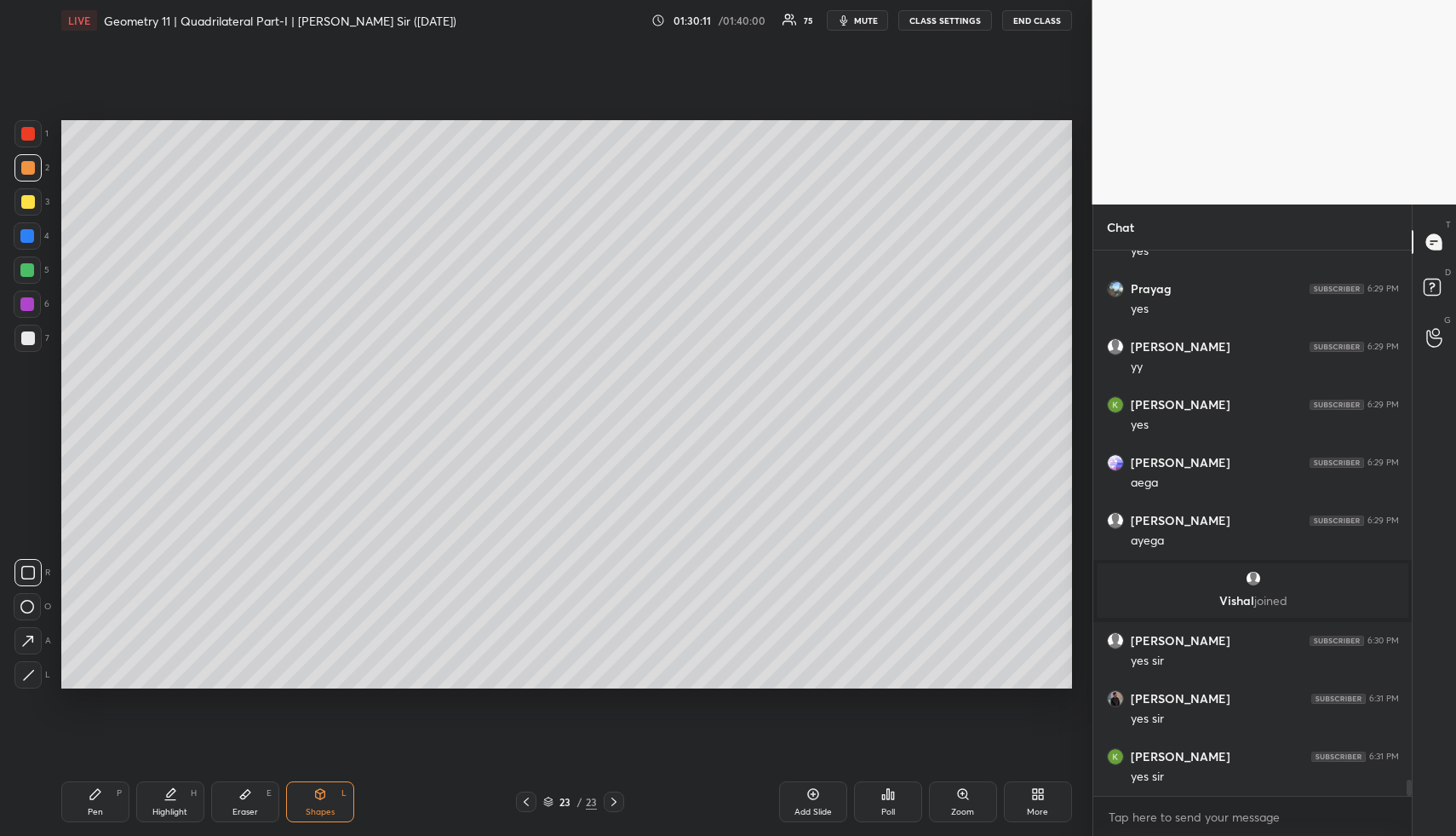
drag, startPoint x: 29, startPoint y: 308, endPoint x: 16, endPoint y: 347, distance: 41.1
click at [29, 308] on div at bounding box center [27, 304] width 13 height 13
drag, startPoint x: 28, startPoint y: 678, endPoint x: 44, endPoint y: 628, distance: 52.5
click at [28, 677] on icon at bounding box center [28, 674] width 12 height 12
drag, startPoint x: 36, startPoint y: 576, endPoint x: 44, endPoint y: 567, distance: 12.0
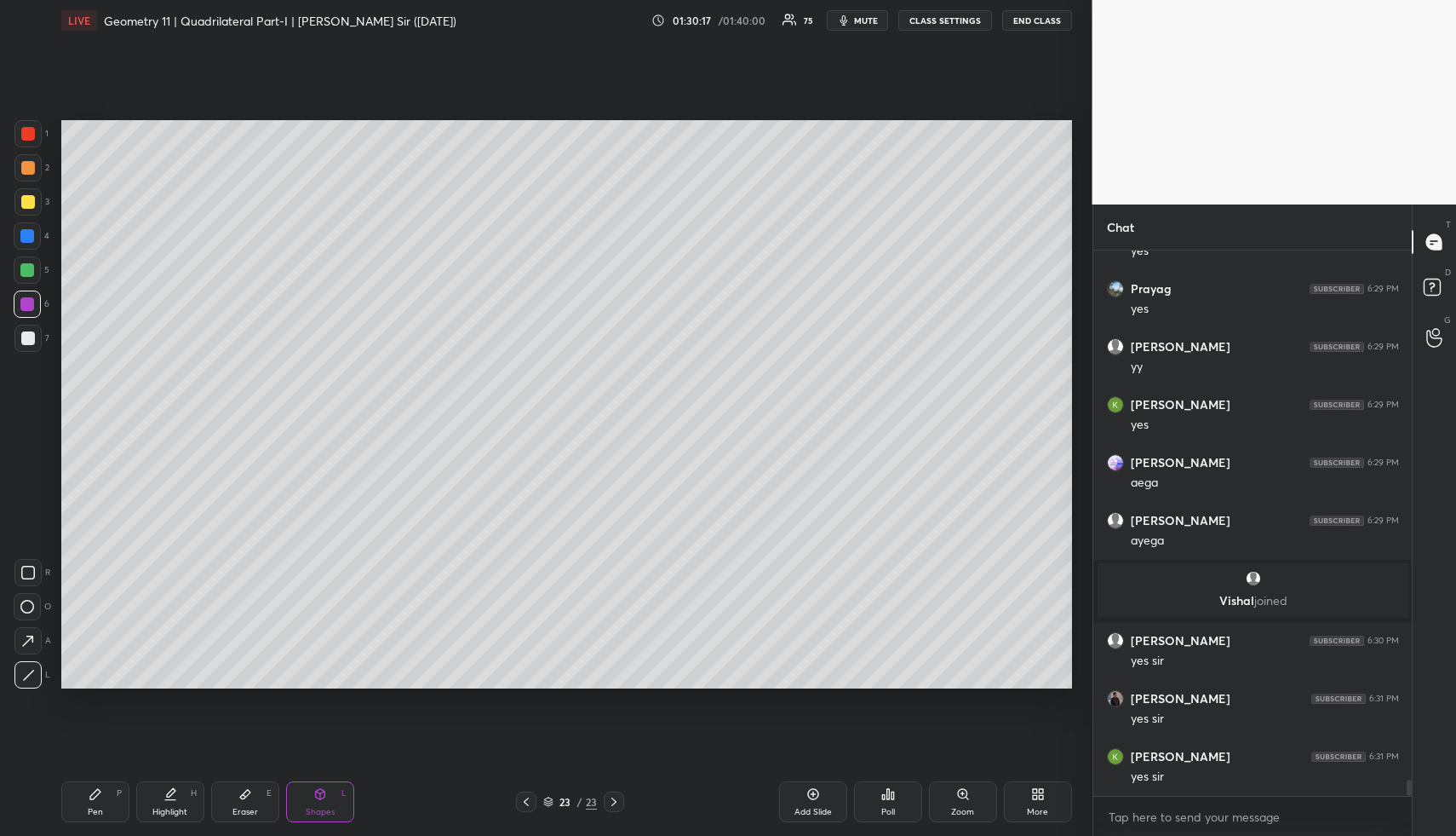
click at [36, 576] on div at bounding box center [28, 572] width 28 height 28
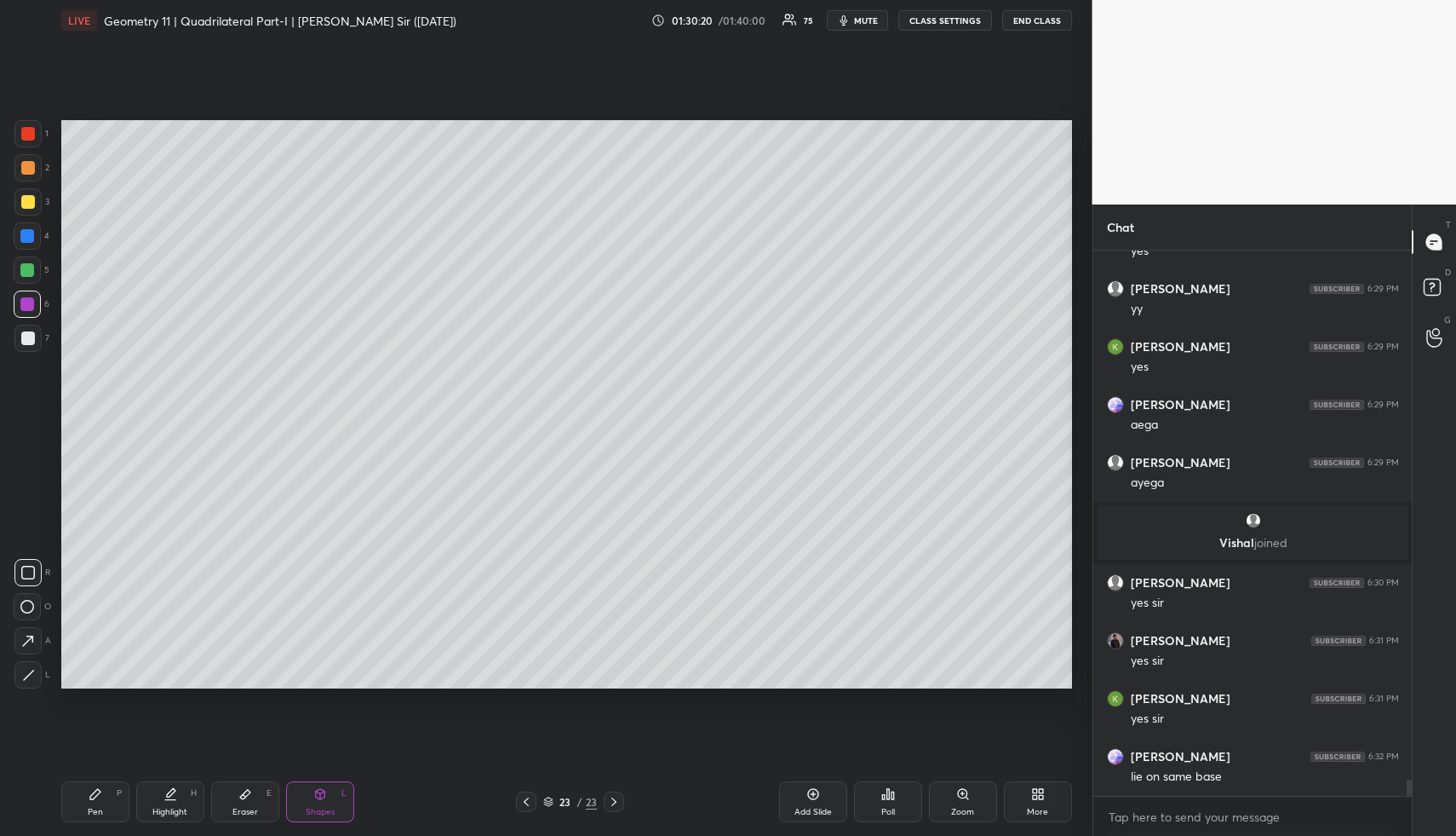
drag, startPoint x: 159, startPoint y: 816, endPoint x: 162, endPoint y: 754, distance: 62.1
click at [160, 809] on div "Highlight" at bounding box center [169, 811] width 35 height 9
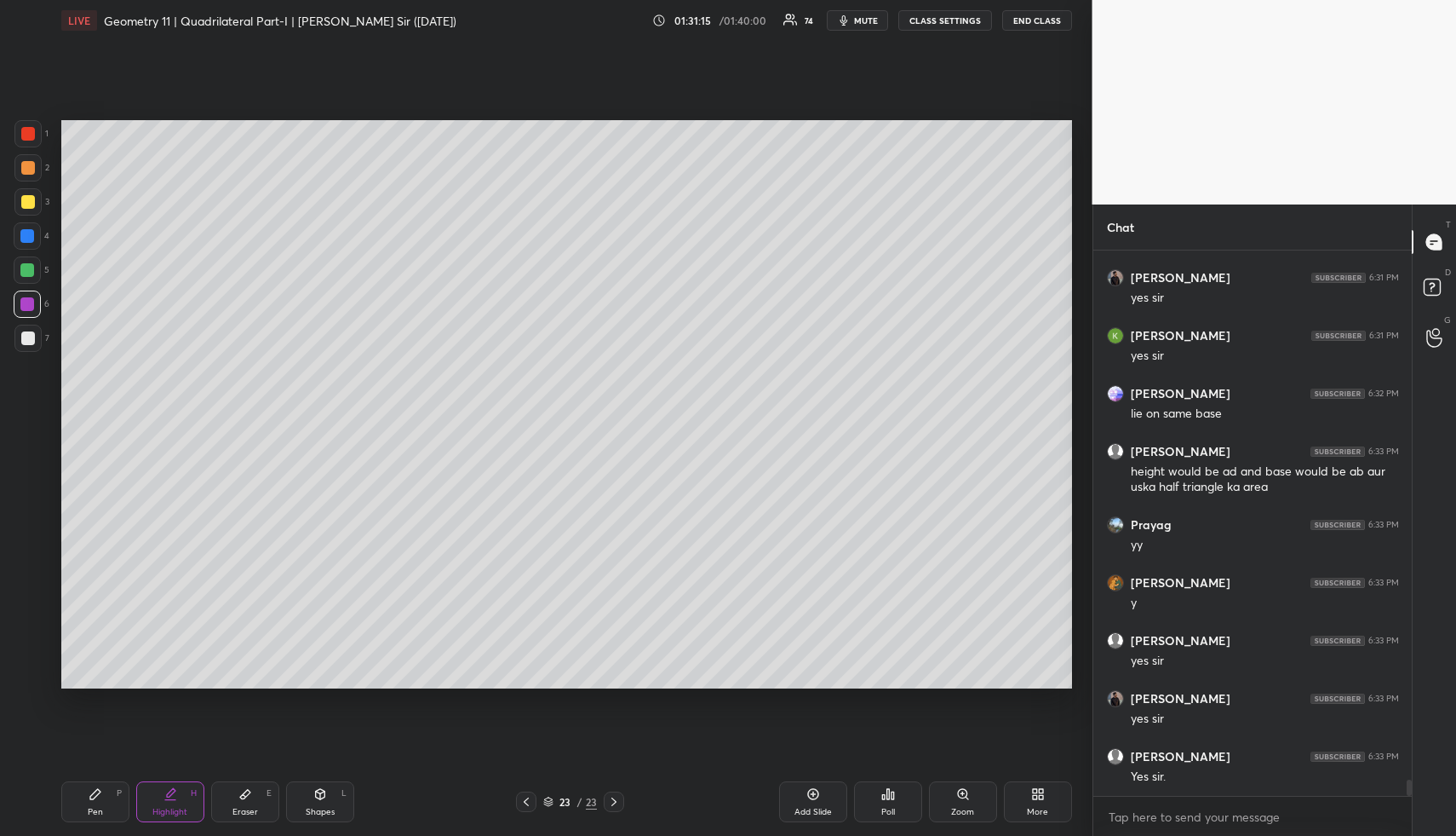
scroll to position [18285, 0]
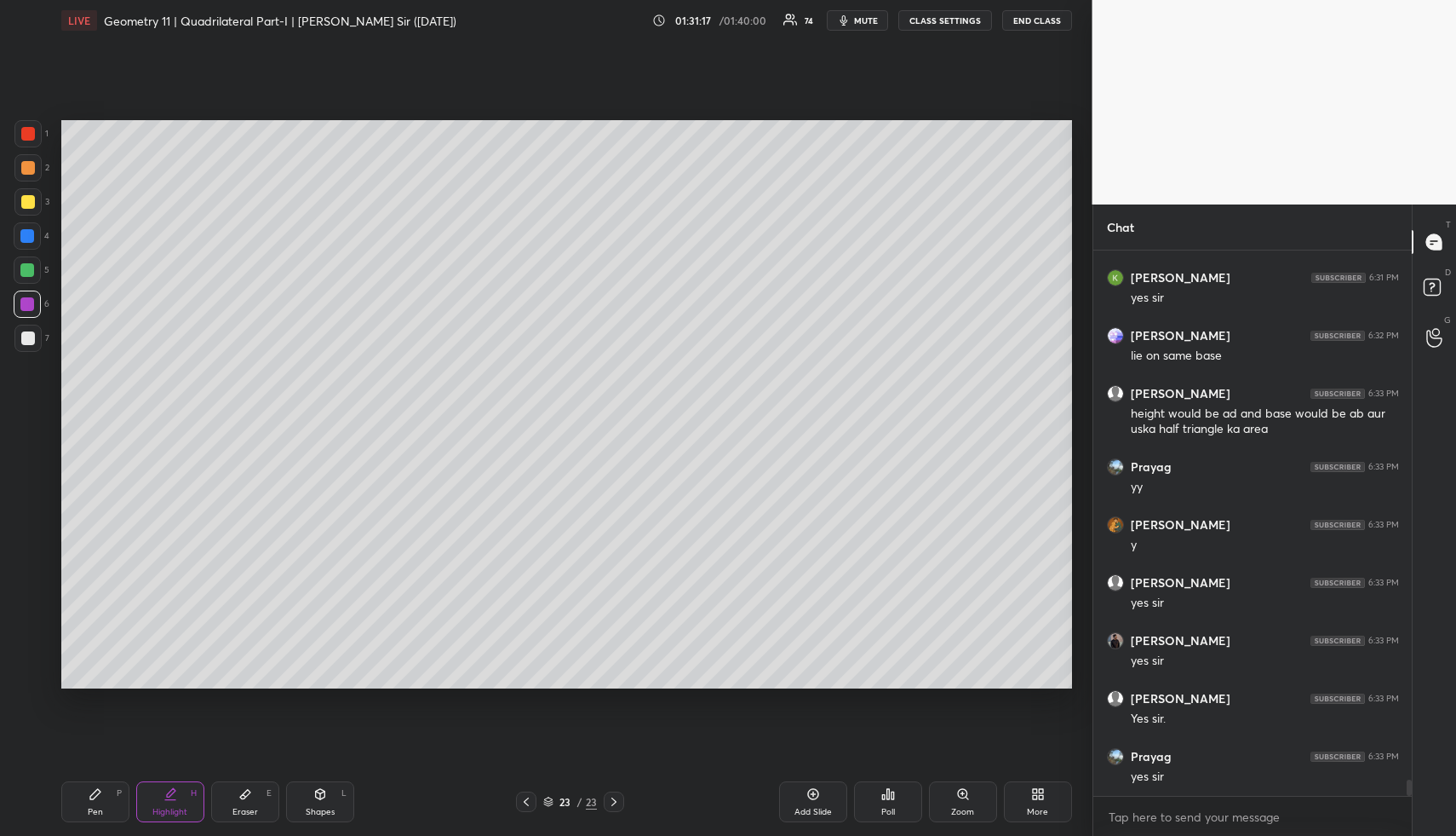
drag, startPoint x: 809, startPoint y: 794, endPoint x: 666, endPoint y: 764, distance: 146.1
click at [807, 793] on icon at bounding box center [814, 794] width 13 height 13
drag, startPoint x: 336, startPoint y: 796, endPoint x: 294, endPoint y: 726, distance: 81.6
click at [334, 795] on div "Shapes L" at bounding box center [319, 802] width 68 height 41
click at [36, 195] on div at bounding box center [28, 202] width 28 height 28
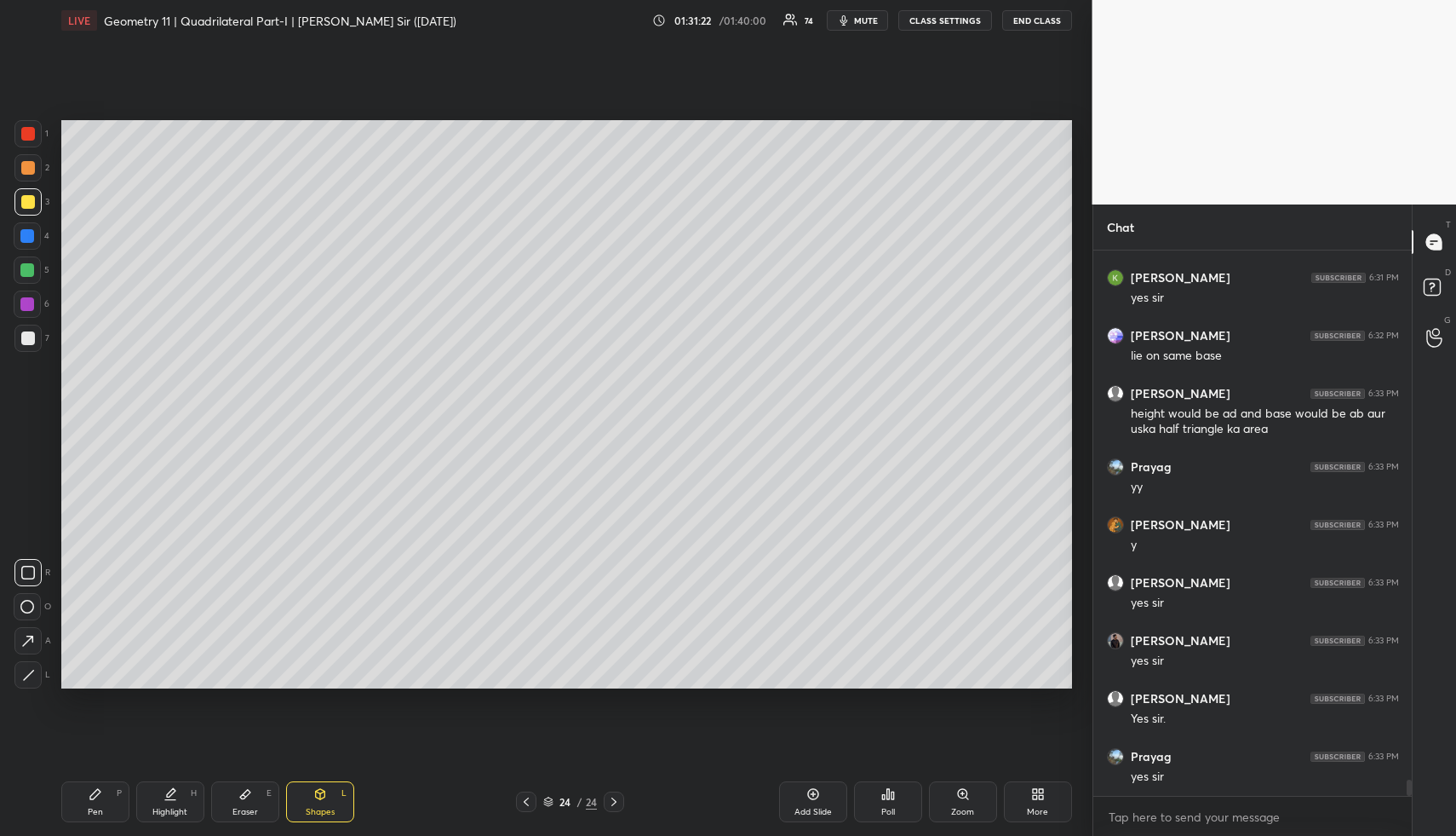
click at [33, 267] on div at bounding box center [27, 270] width 13 height 13
click at [112, 792] on div "Pen P" at bounding box center [95, 802] width 68 height 41
click at [113, 787] on div "Pen P" at bounding box center [95, 802] width 68 height 41
click at [30, 174] on div at bounding box center [28, 167] width 28 height 28
click at [33, 171] on div at bounding box center [28, 167] width 13 height 13
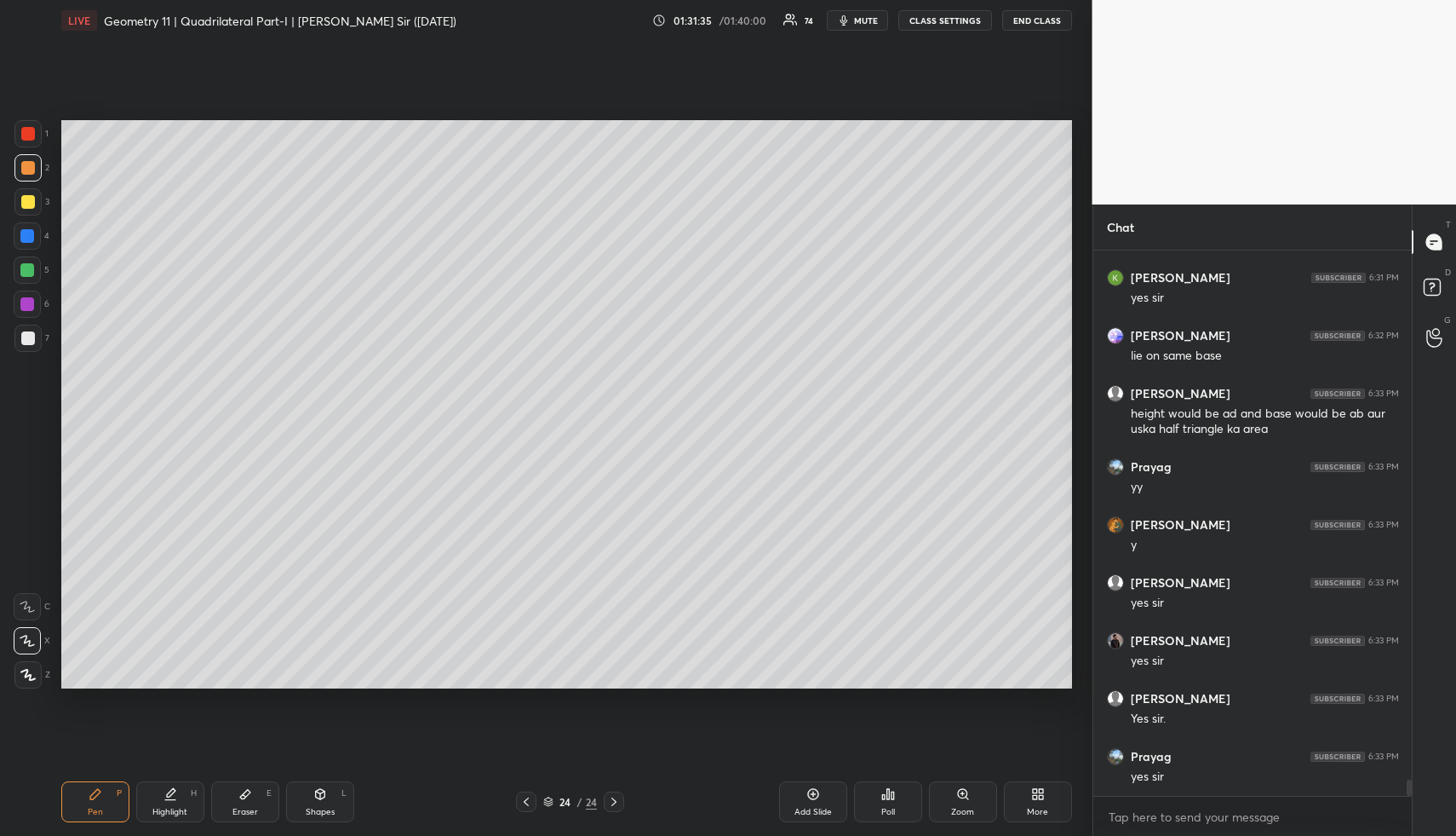
click at [25, 207] on div at bounding box center [28, 202] width 28 height 28
click at [181, 796] on div "Highlight H" at bounding box center [170, 802] width 68 height 41
click at [331, 800] on div "Shapes L" at bounding box center [319, 802] width 68 height 41
click at [28, 228] on div at bounding box center [27, 235] width 28 height 28
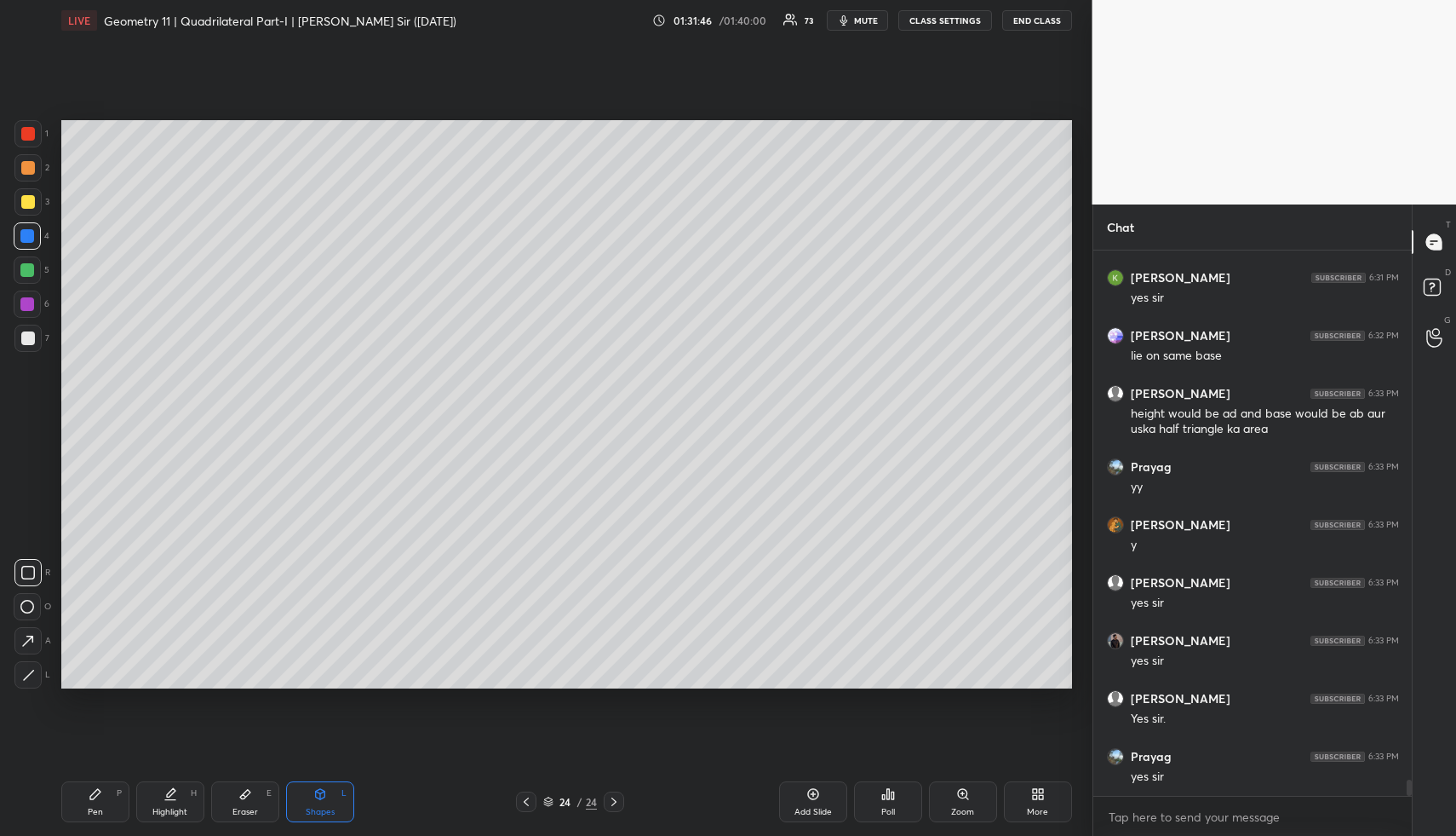
drag, startPoint x: 28, startPoint y: 228, endPoint x: 33, endPoint y: 271, distance: 43.3
click at [33, 235] on div at bounding box center [27, 235] width 28 height 28
drag, startPoint x: 33, startPoint y: 674, endPoint x: 51, endPoint y: 648, distance: 31.6
click at [34, 671] on icon at bounding box center [28, 674] width 12 height 12
drag, startPoint x: 97, startPoint y: 803, endPoint x: 89, endPoint y: 713, distance: 90.4
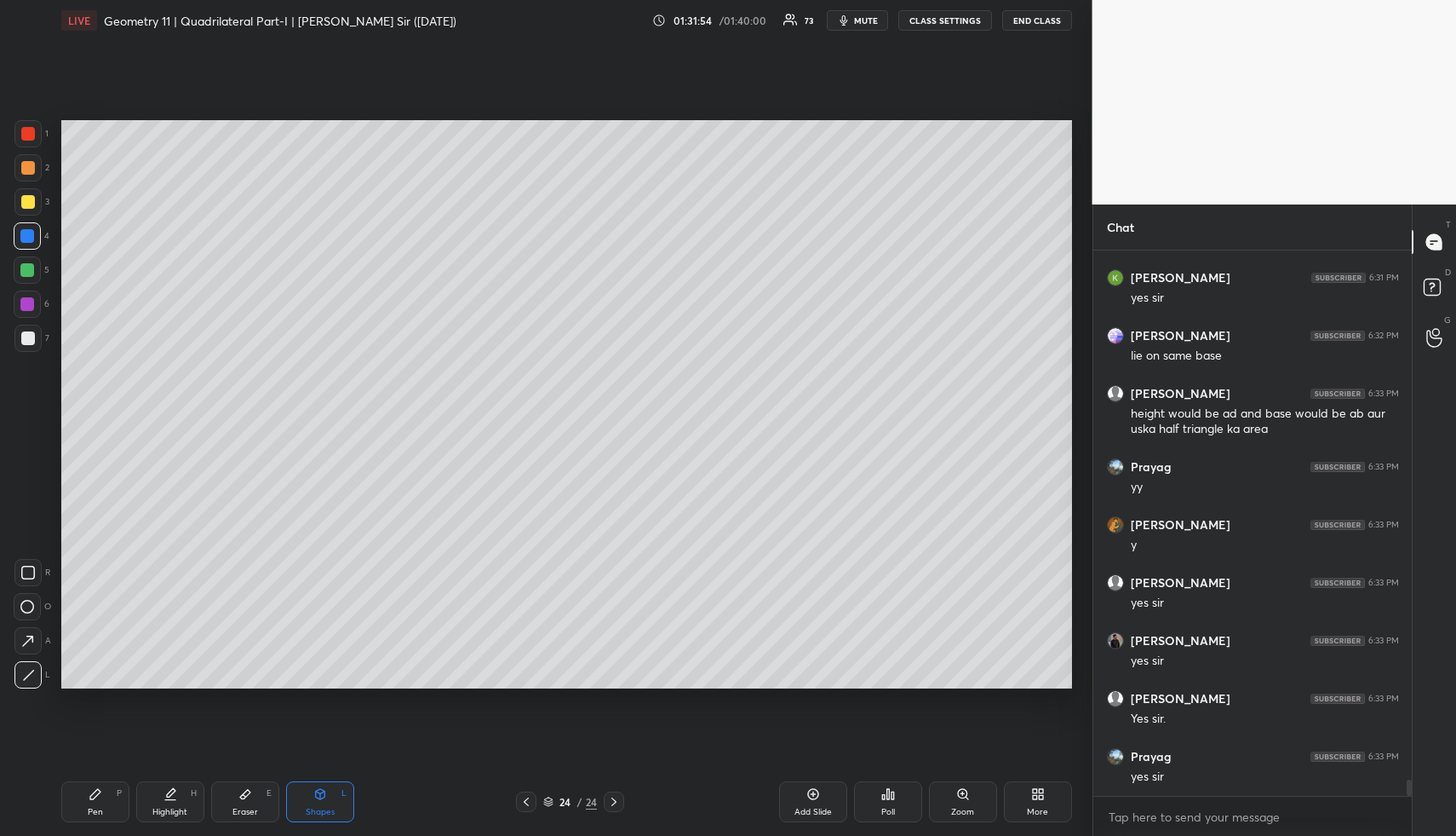
click at [92, 801] on div "Pen P" at bounding box center [95, 802] width 68 height 41
click at [28, 170] on div at bounding box center [28, 167] width 13 height 13
click at [99, 797] on icon at bounding box center [96, 794] width 13 height 13
click at [27, 270] on div at bounding box center [27, 270] width 13 height 13
drag, startPoint x: 33, startPoint y: 271, endPoint x: 58, endPoint y: 262, distance: 26.6
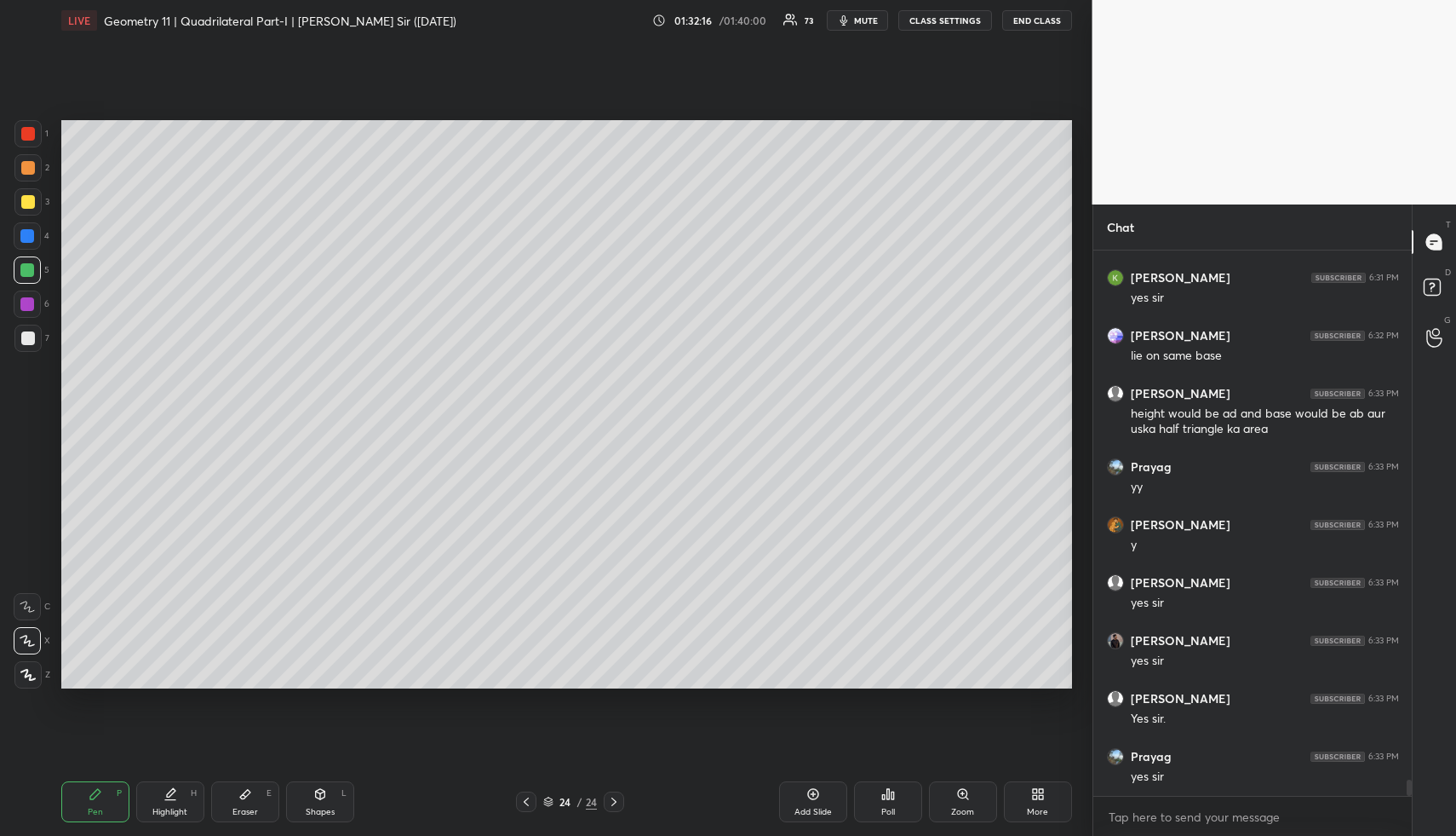
click at [33, 271] on div at bounding box center [27, 270] width 13 height 13
click at [33, 200] on div at bounding box center [28, 202] width 28 height 28
click at [36, 201] on div at bounding box center [28, 202] width 28 height 28
click at [34, 332] on div at bounding box center [28, 338] width 28 height 28
drag, startPoint x: 33, startPoint y: 338, endPoint x: 46, endPoint y: 319, distance: 23.0
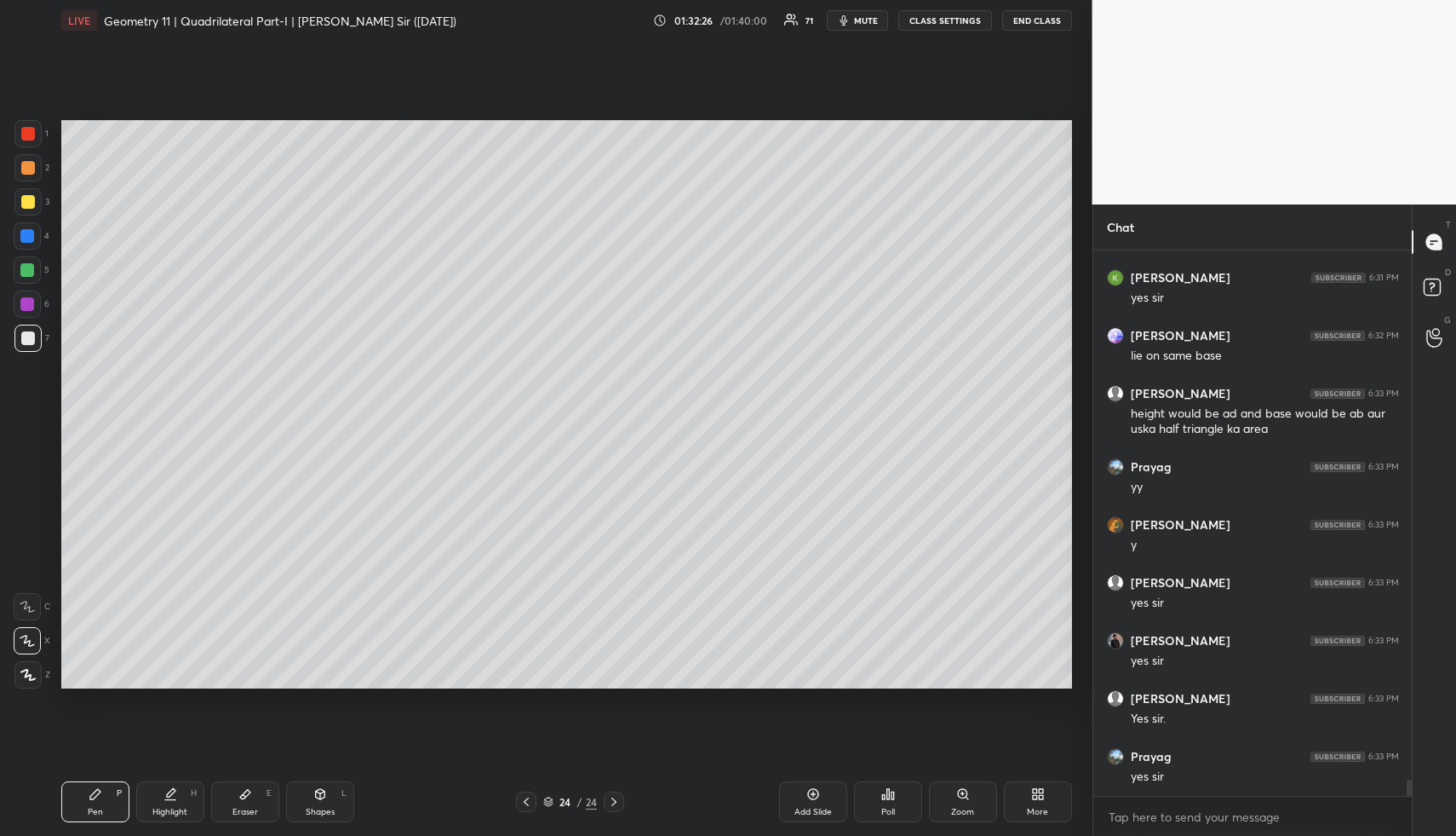
click at [33, 338] on div at bounding box center [28, 339] width 13 height 13
click at [86, 807] on div "Pen P" at bounding box center [95, 802] width 68 height 41
click at [24, 200] on div at bounding box center [28, 202] width 13 height 13
drag, startPoint x: 324, startPoint y: 797, endPoint x: 305, endPoint y: 764, distance: 38.1
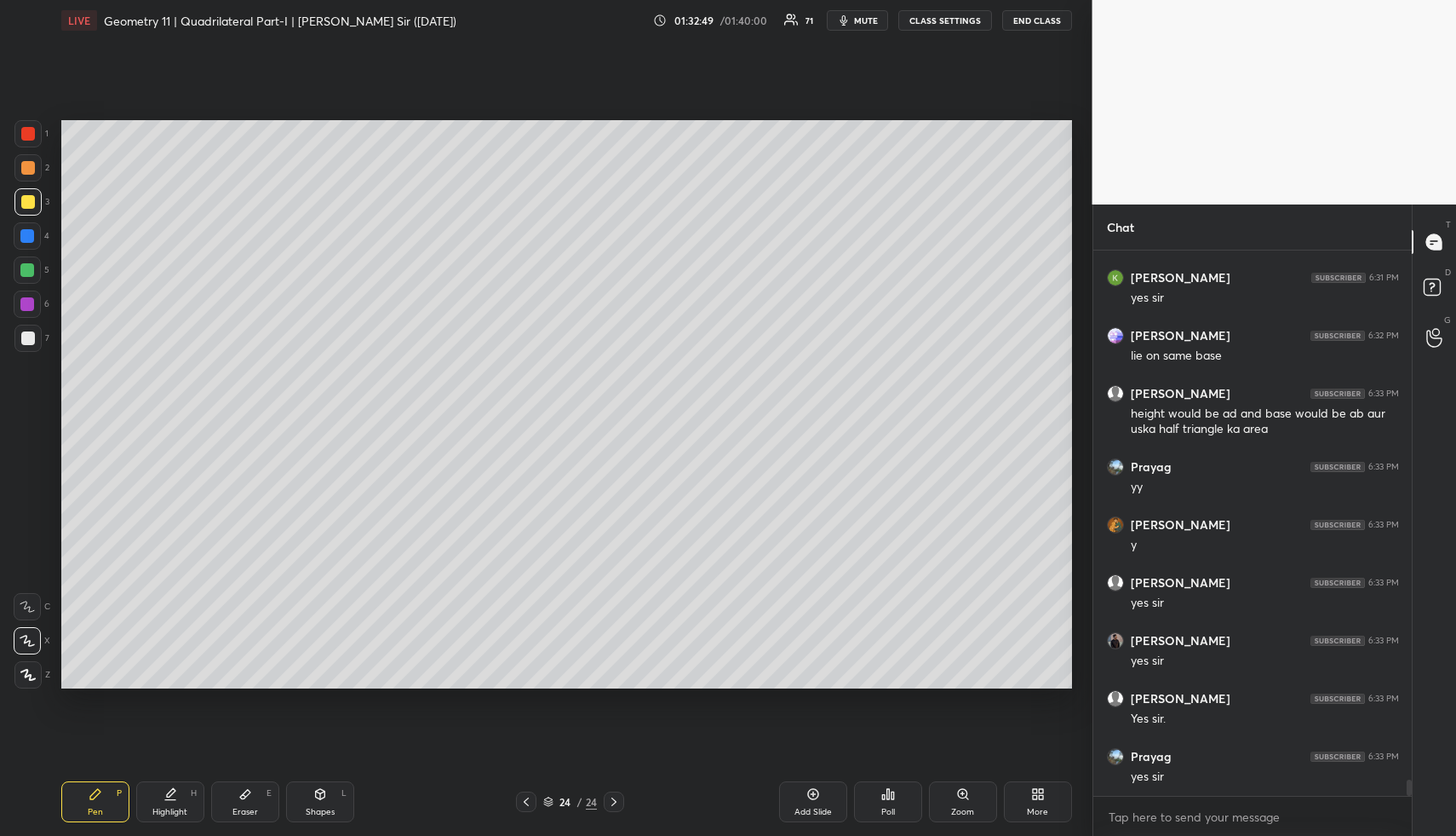
click at [321, 798] on icon at bounding box center [320, 794] width 13 height 13
click at [35, 334] on div at bounding box center [28, 338] width 28 height 28
click at [36, 337] on div at bounding box center [28, 338] width 28 height 28
click at [161, 794] on div "Highlight H" at bounding box center [170, 802] width 68 height 41
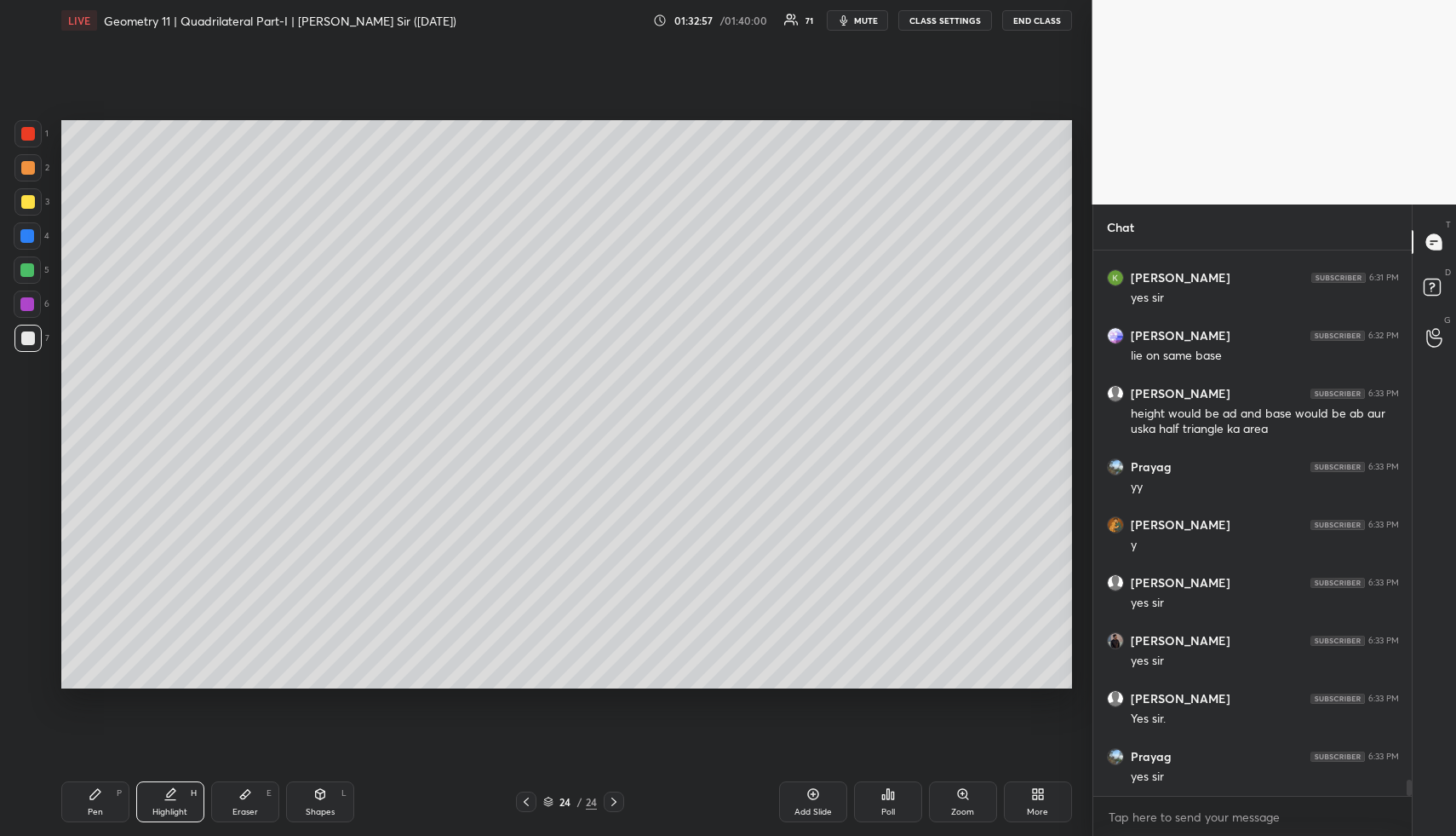
click at [91, 793] on icon at bounding box center [96, 794] width 13 height 13
click at [95, 789] on icon at bounding box center [96, 794] width 13 height 13
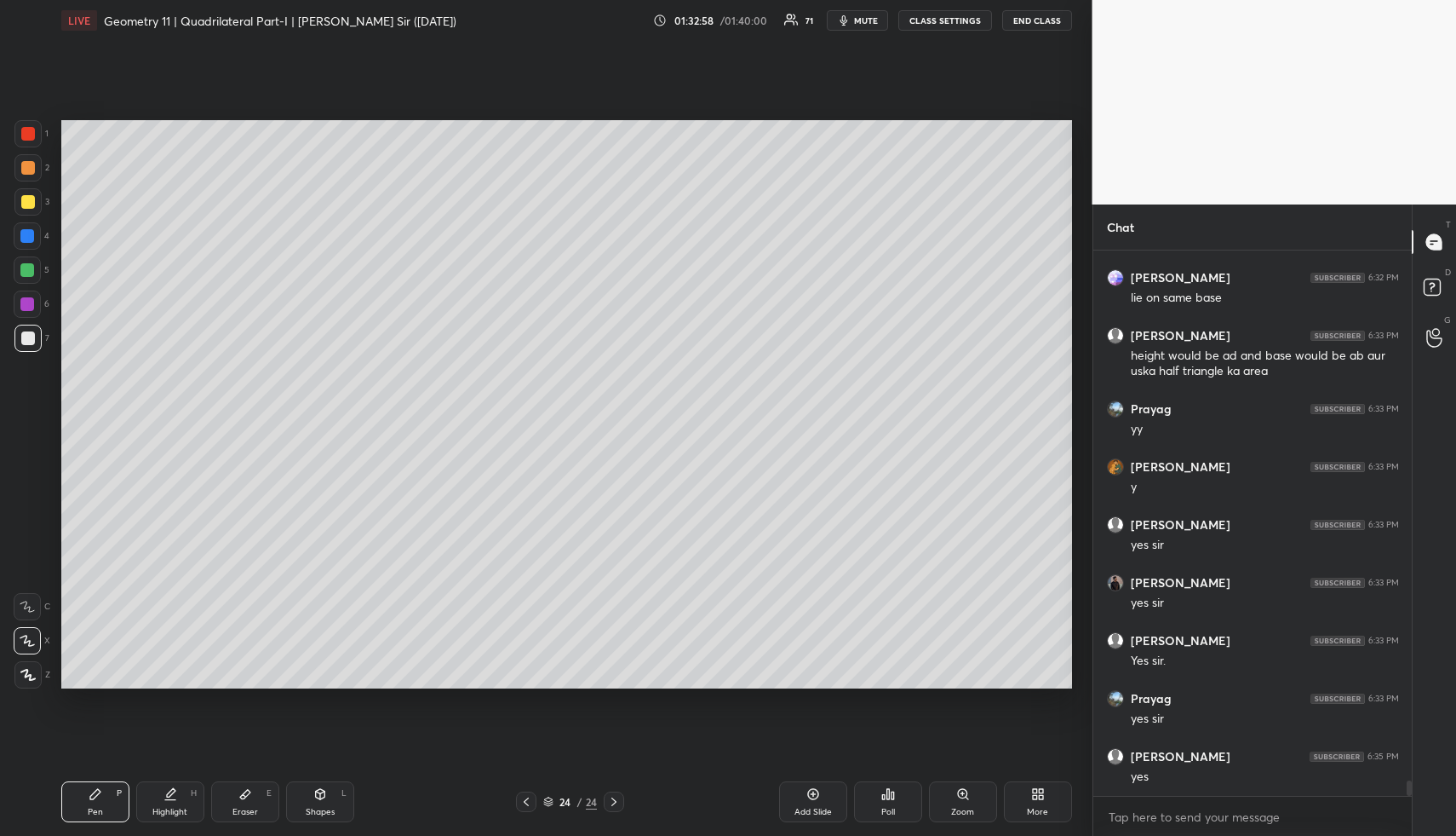
click at [31, 166] on div at bounding box center [28, 167] width 13 height 13
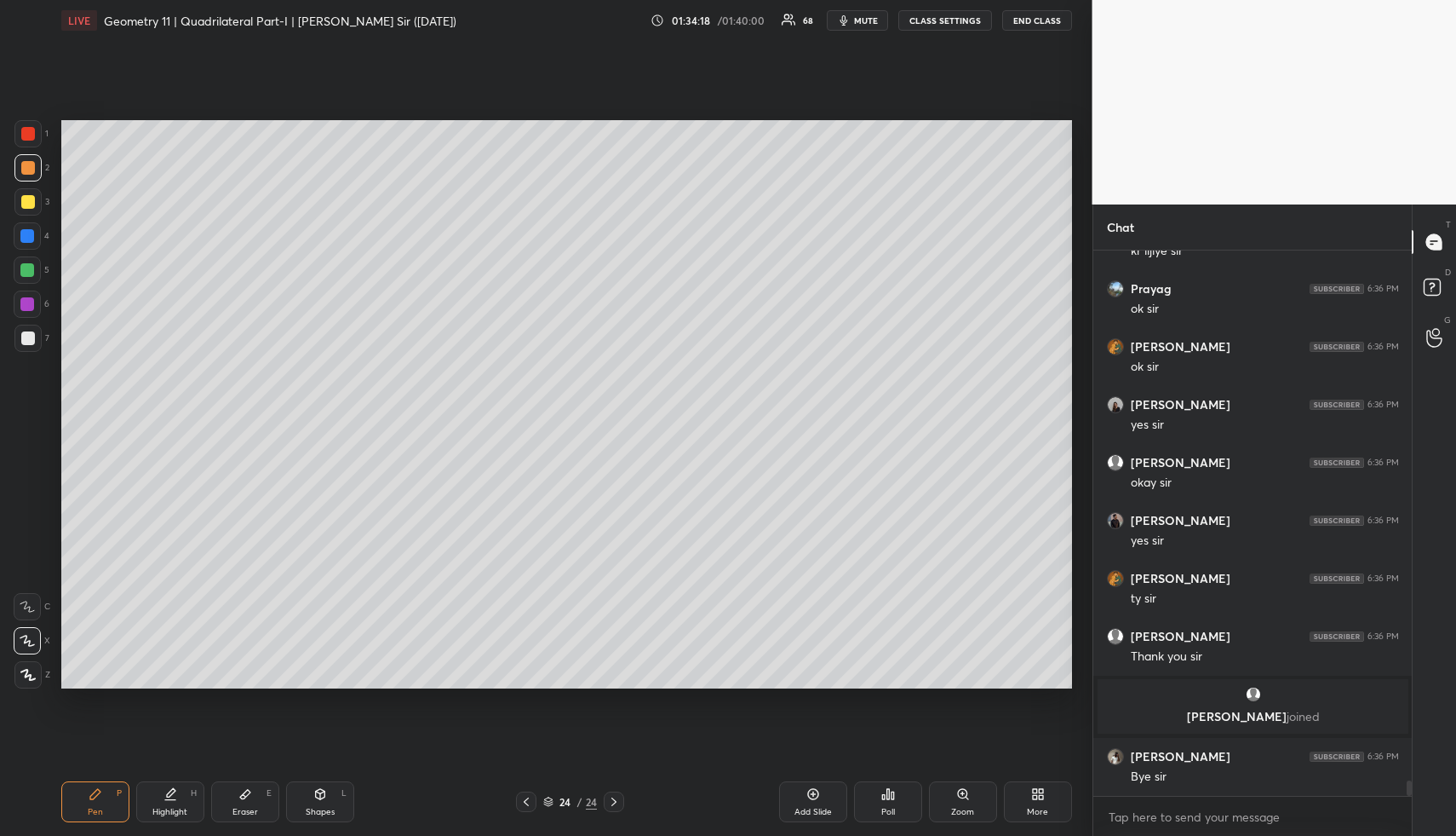
scroll to position [19351, 0]
click at [1034, 17] on button "END CLASS" at bounding box center [1036, 20] width 70 height 20
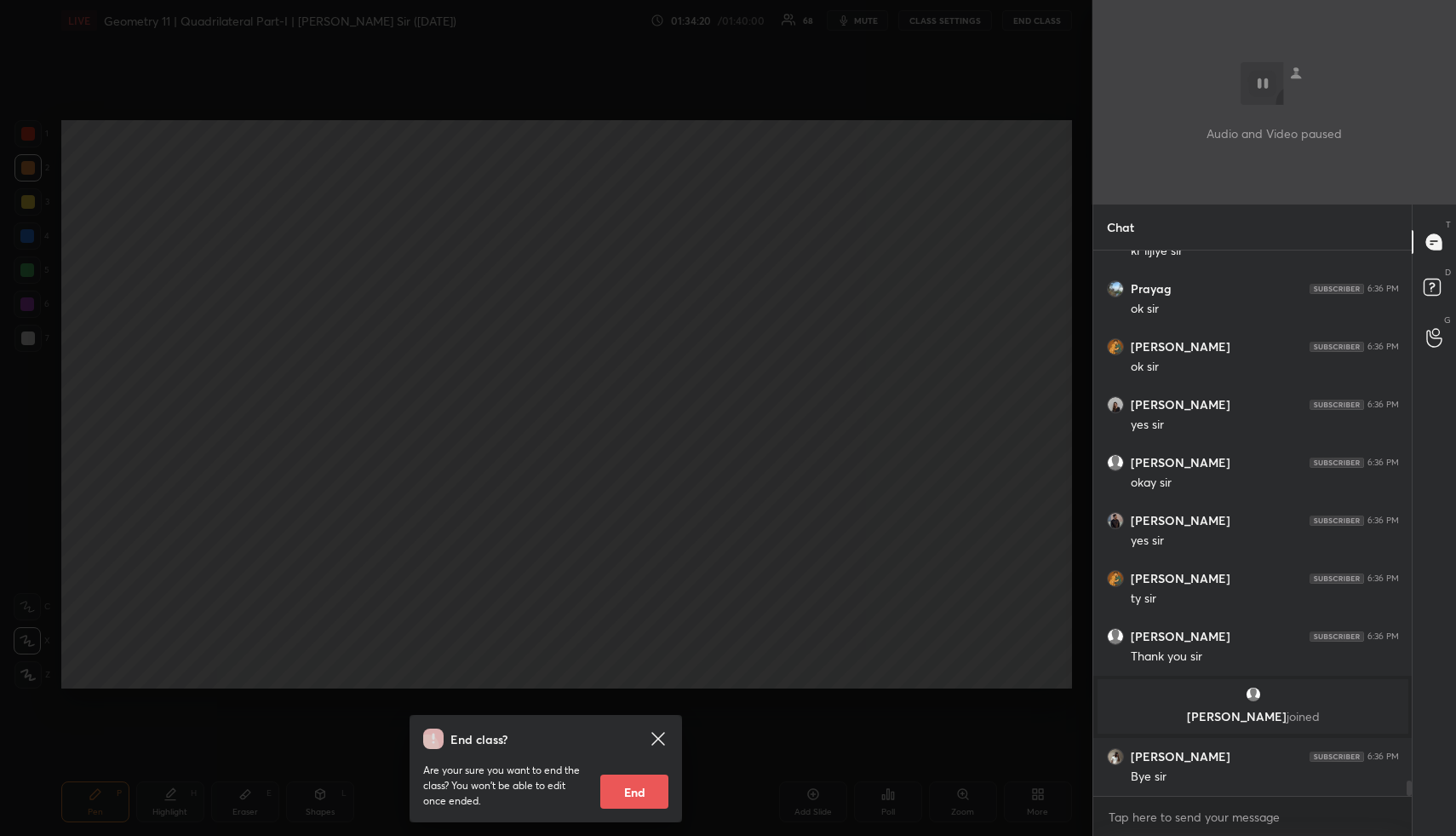
click at [637, 785] on button "End" at bounding box center [634, 792] width 68 height 34
type textarea "x"
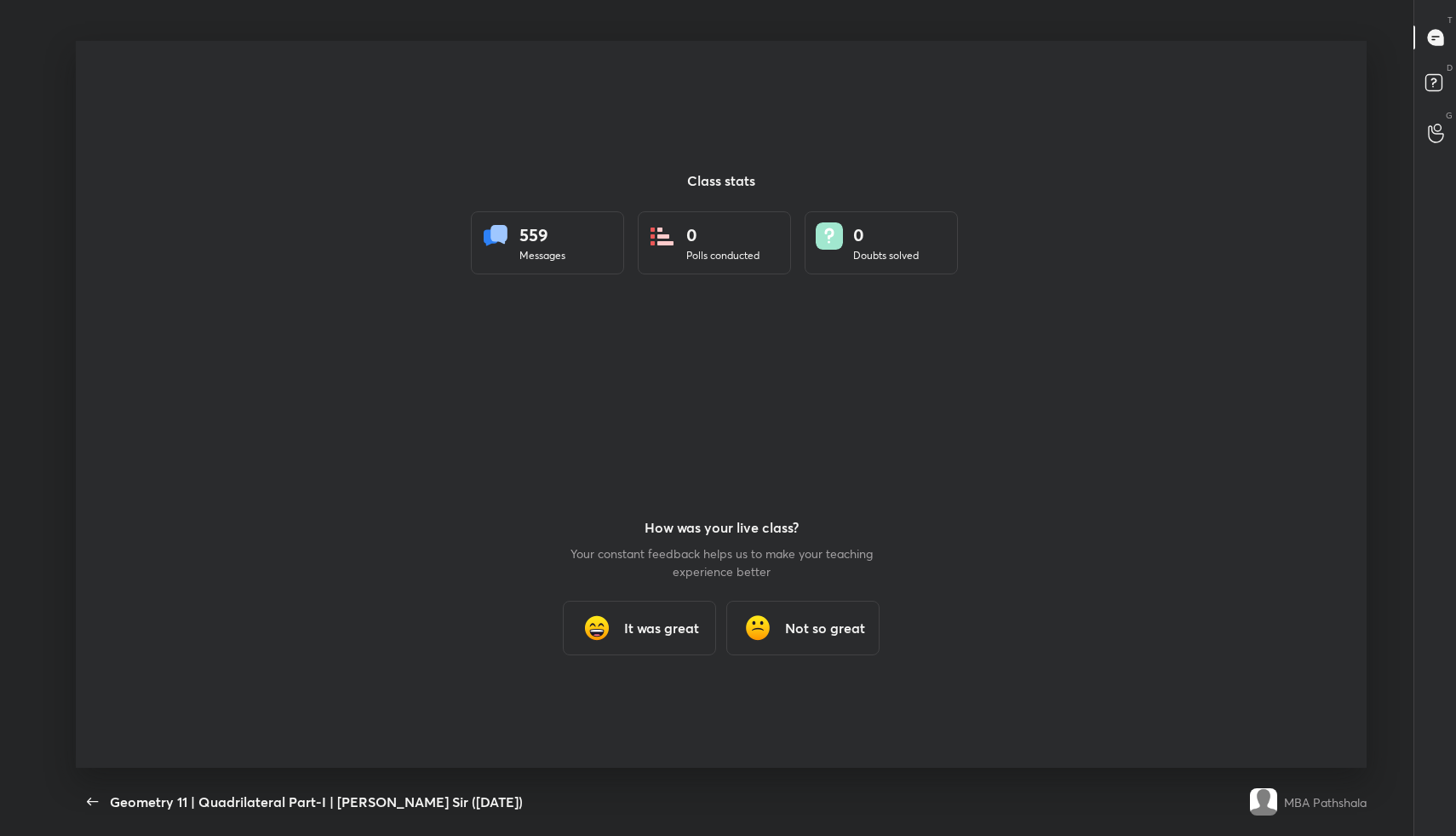
scroll to position [0, 0]
click at [651, 628] on h3 "It was great" at bounding box center [662, 627] width 75 height 20
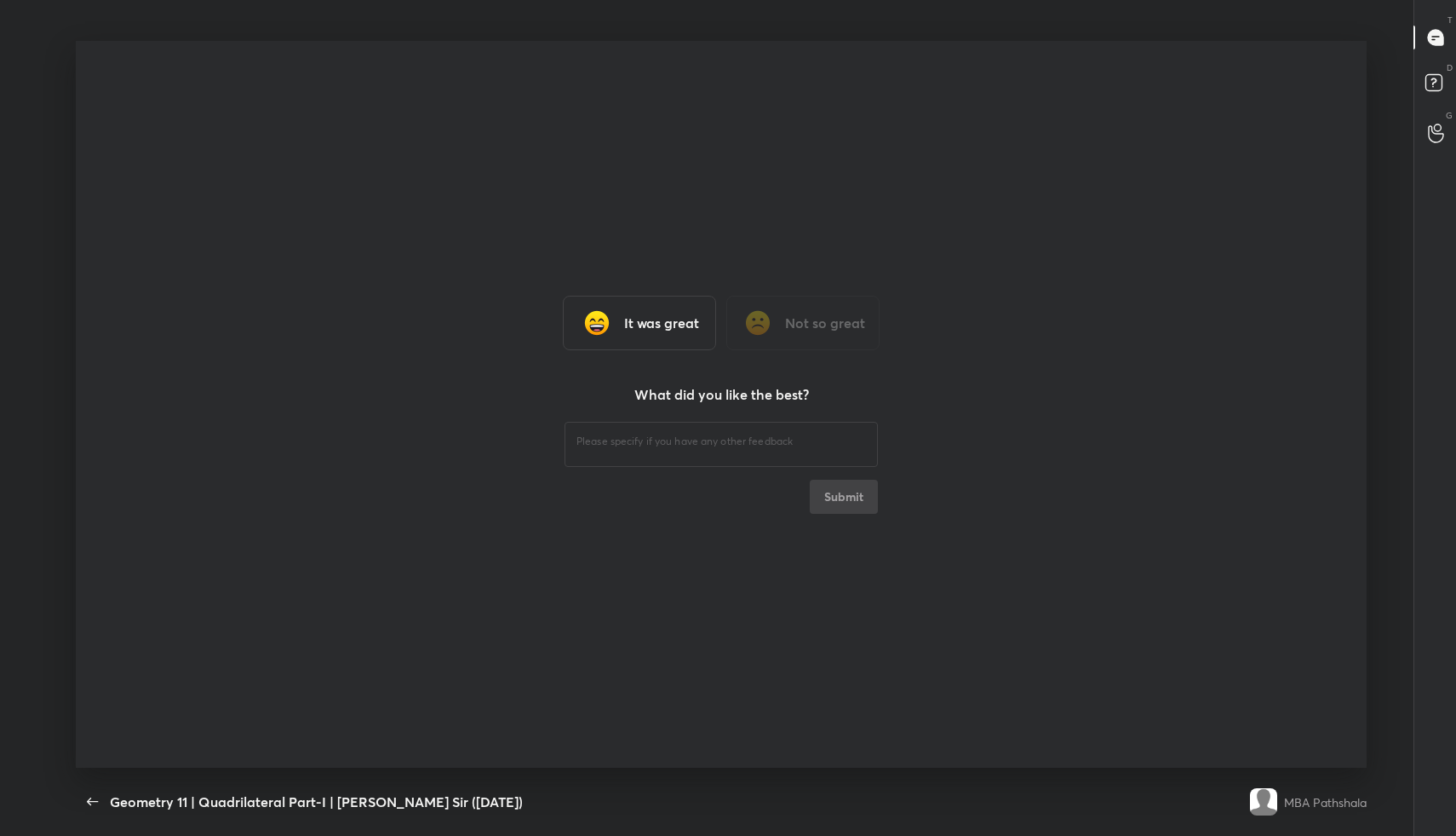
click at [628, 441] on textarea at bounding box center [721, 441] width 290 height 16
type textarea "Fine"
click at [847, 486] on button "Submit" at bounding box center [843, 497] width 68 height 34
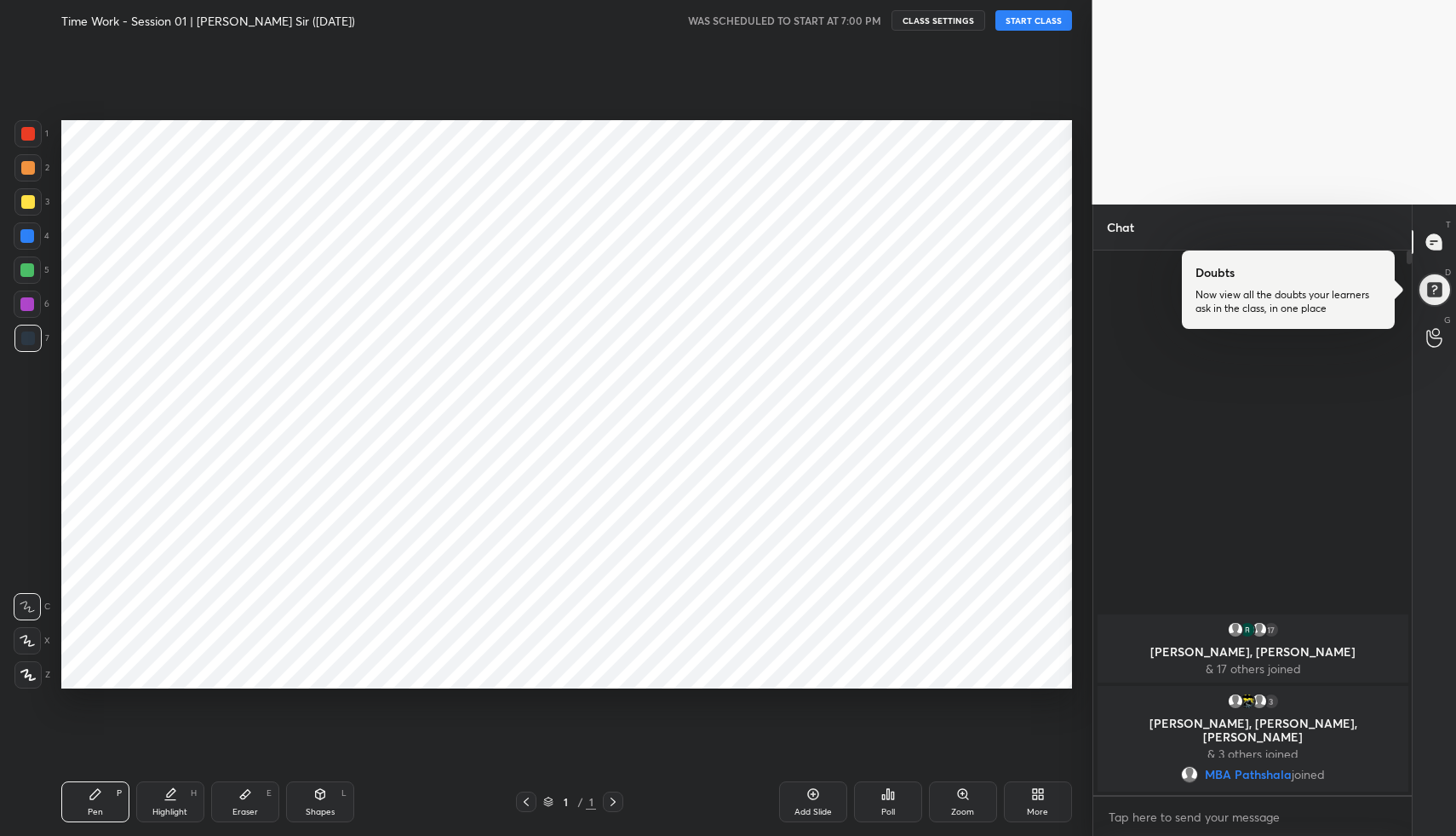
scroll to position [84480, 84135]
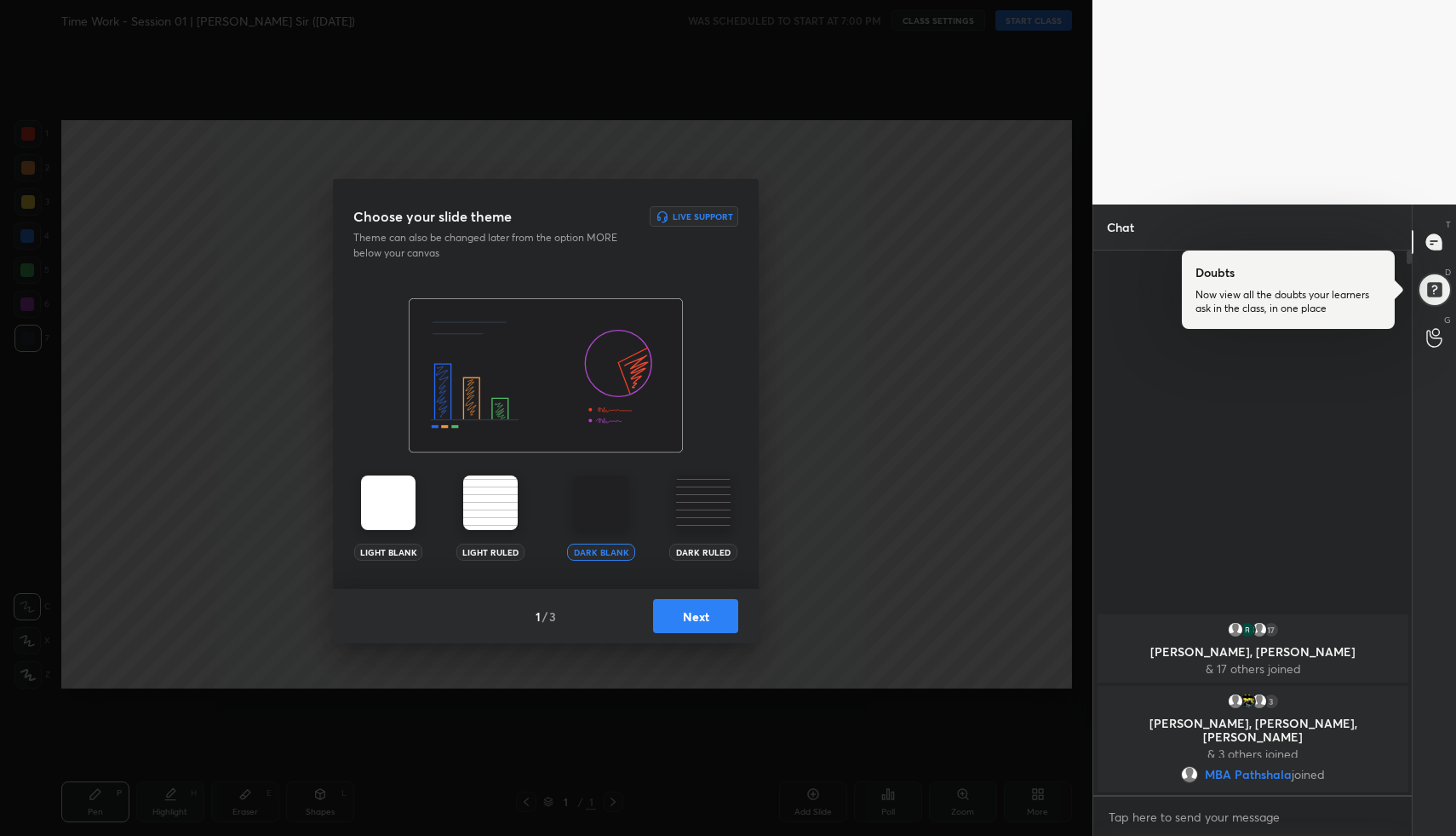
click at [710, 627] on button "Next" at bounding box center [695, 616] width 85 height 34
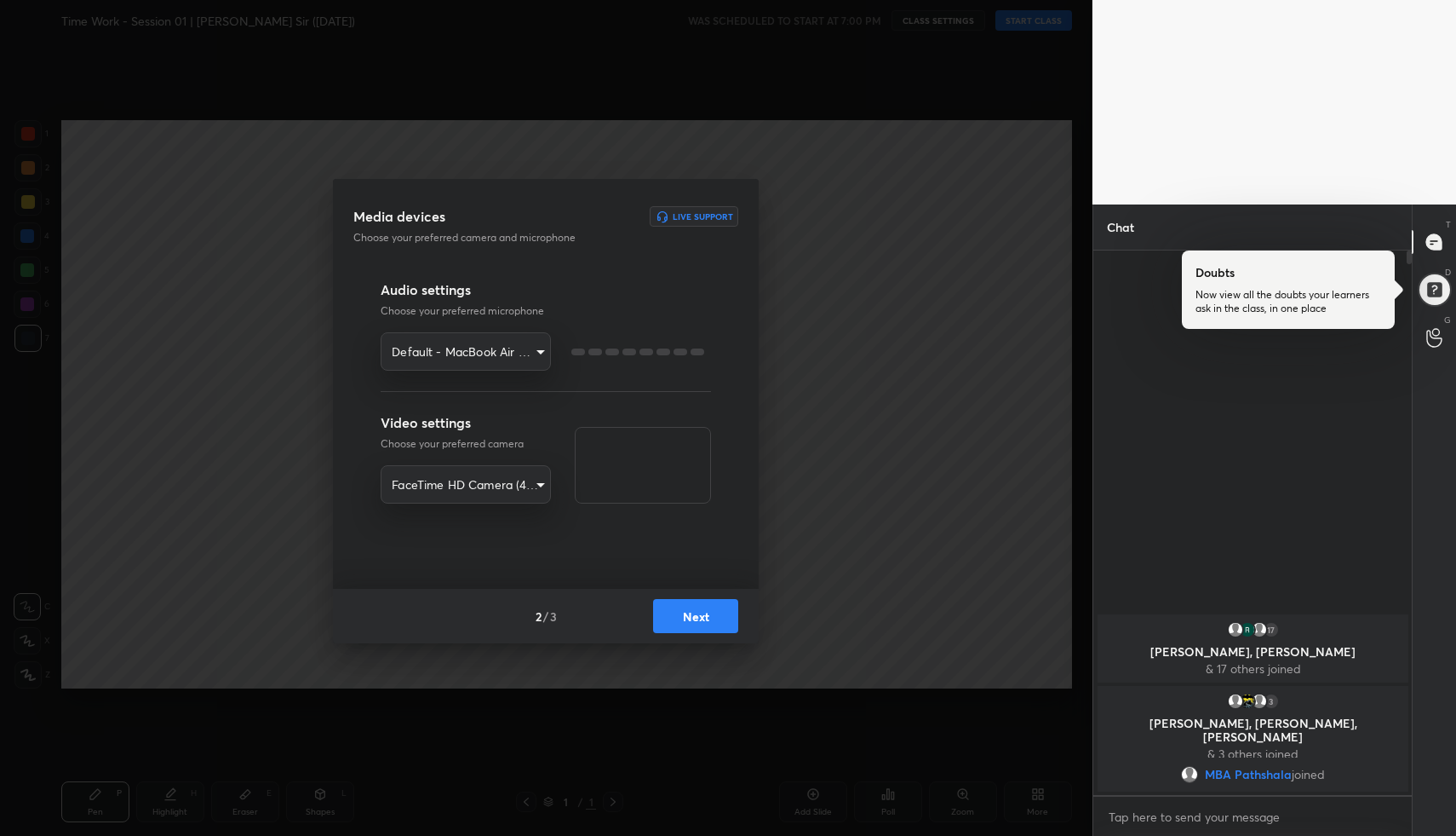
click at [710, 627] on button "Next" at bounding box center [695, 616] width 85 height 34
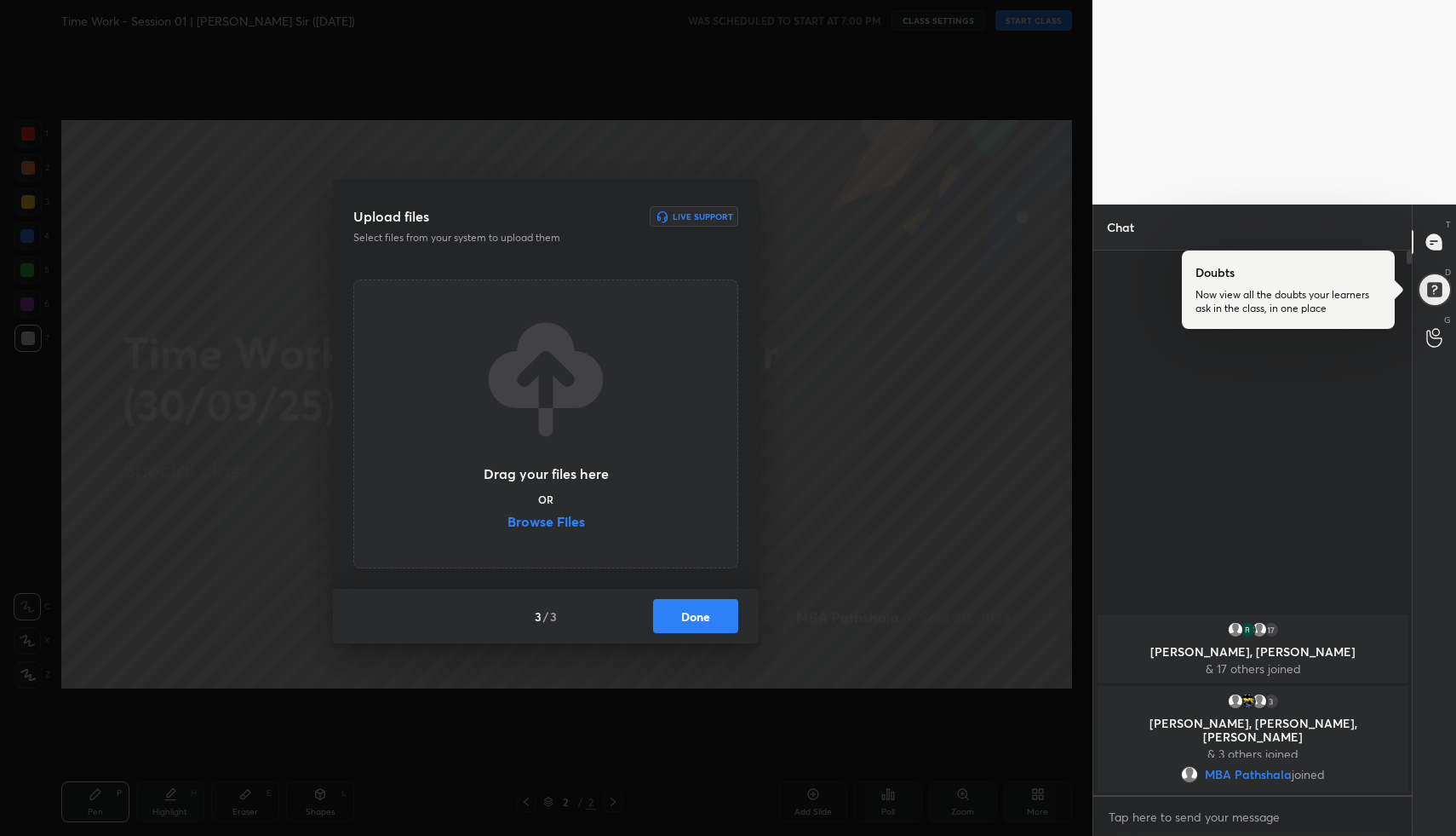
click at [710, 627] on button "Done" at bounding box center [695, 616] width 85 height 34
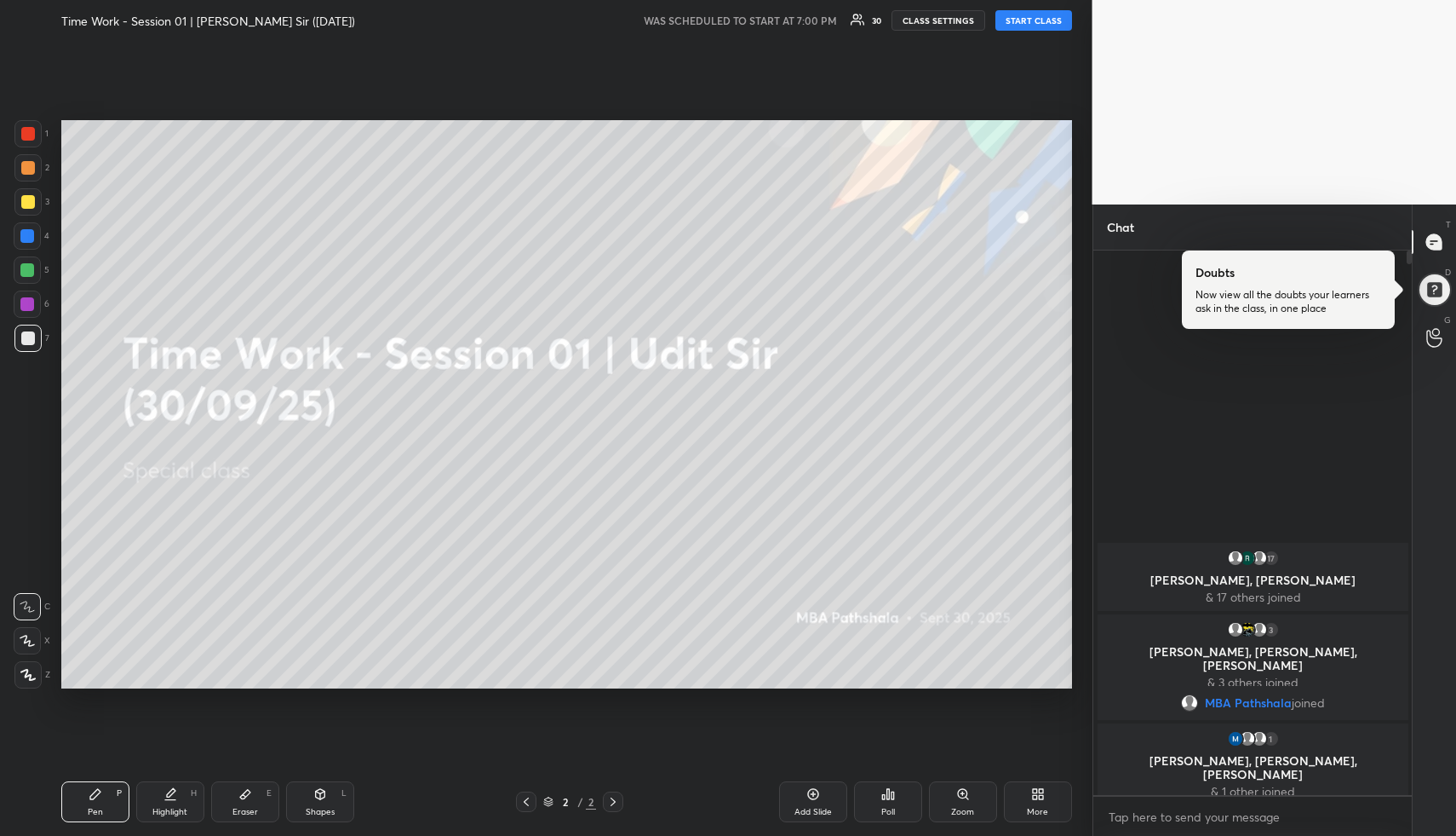
click at [1052, 21] on button "START CLASS" at bounding box center [1033, 20] width 76 height 20
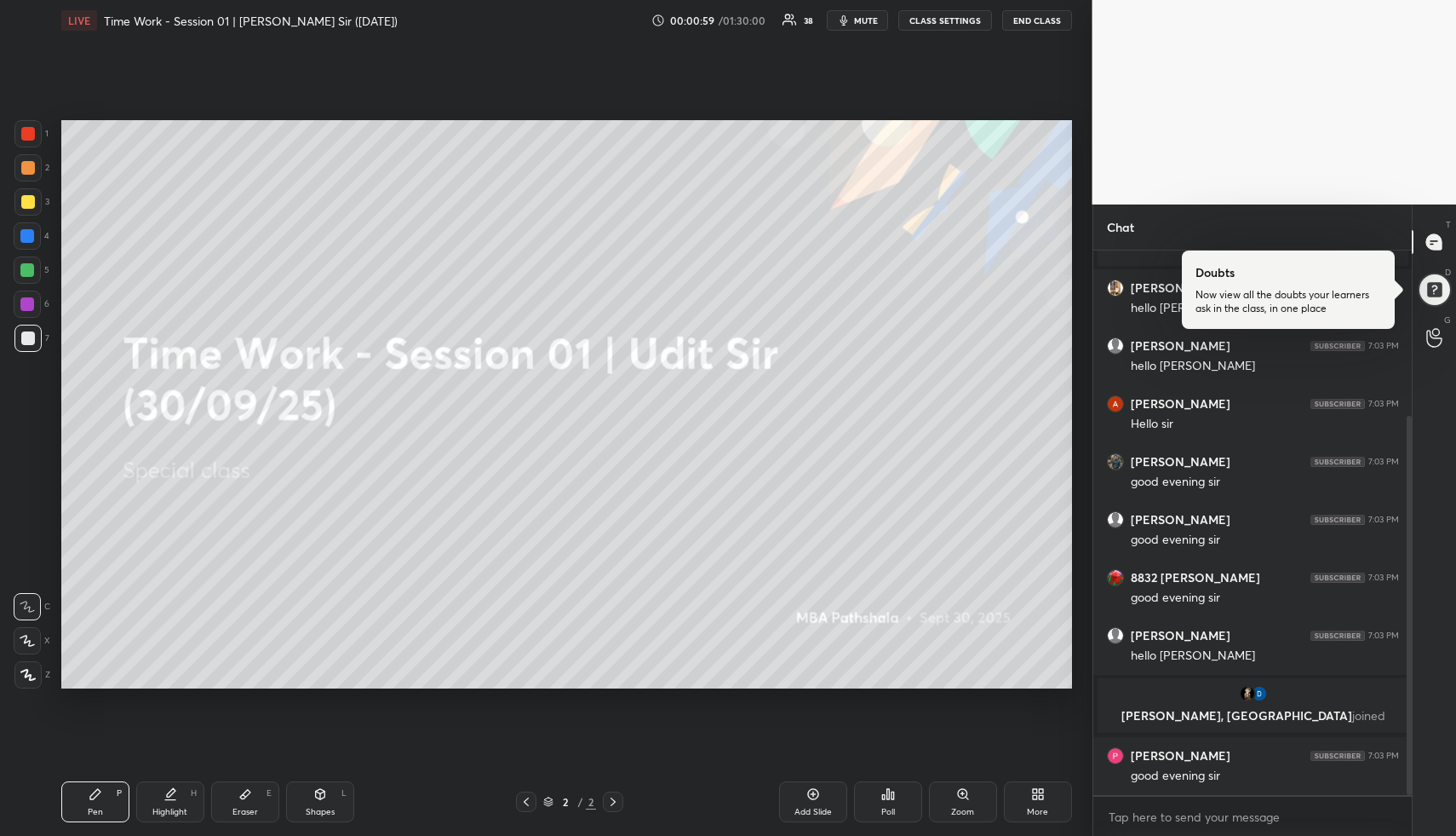
scroll to position [299, 0]
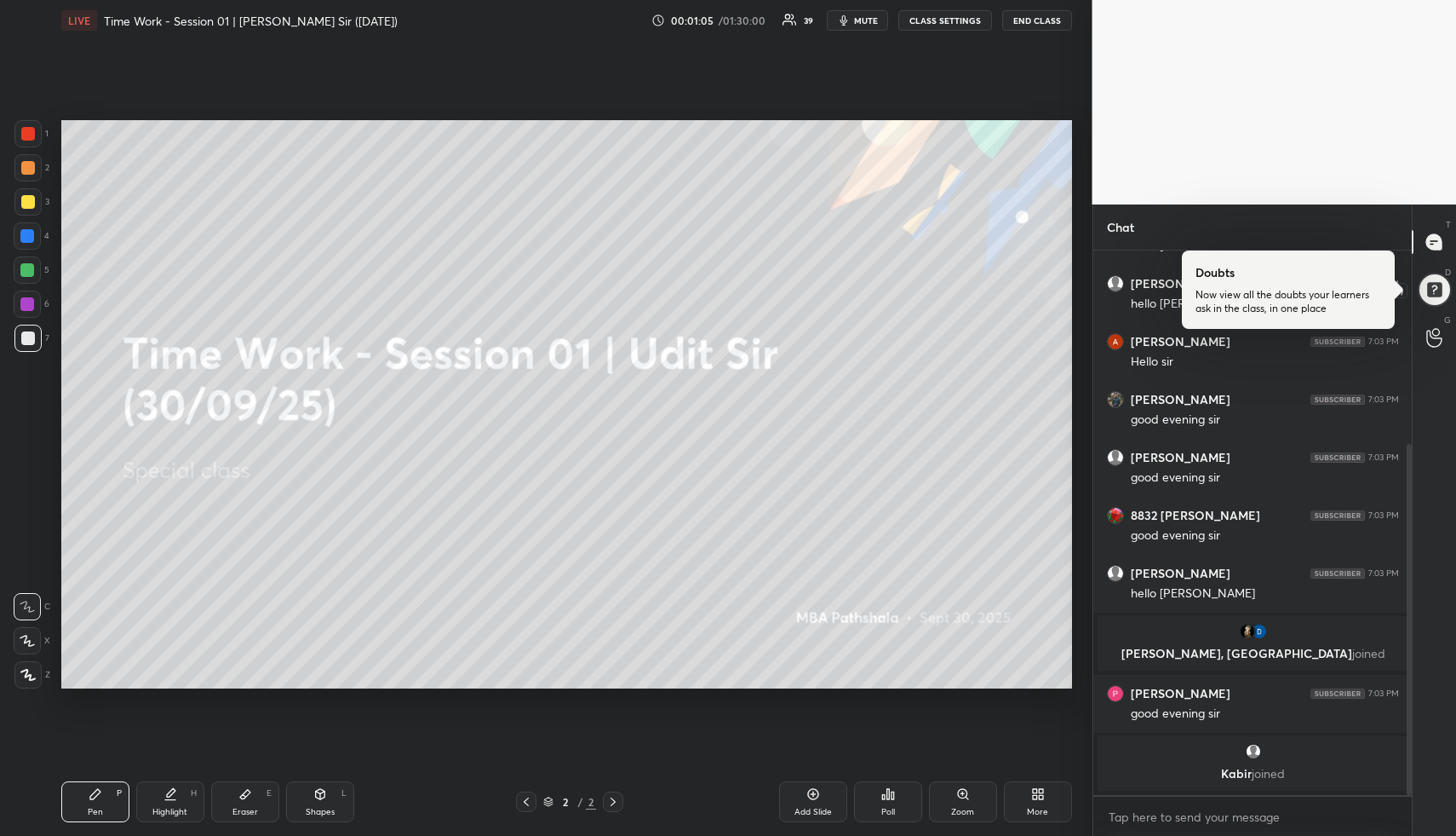
click at [1432, 293] on div at bounding box center [1435, 290] width 34 height 34
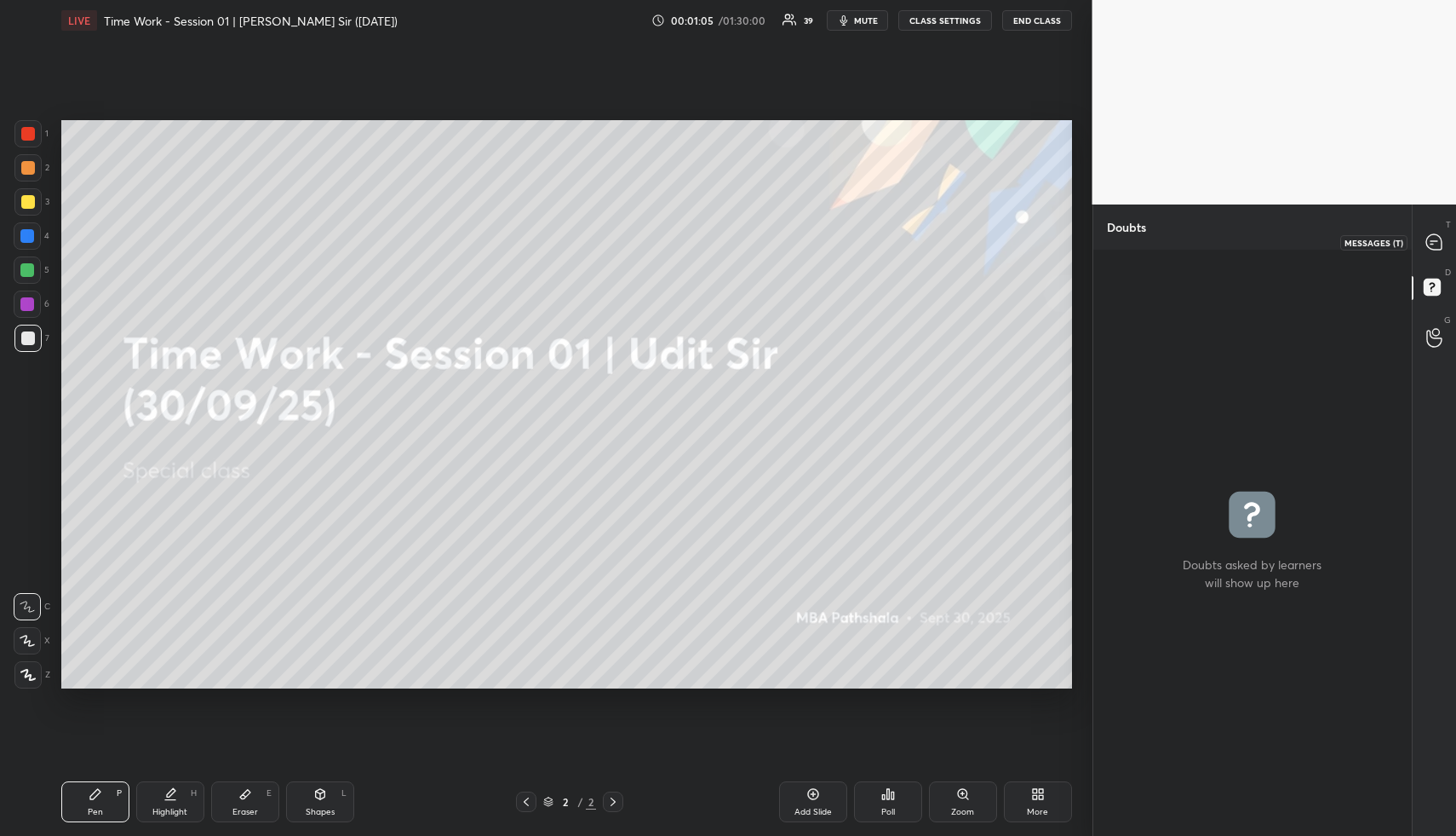
click at [1434, 243] on icon at bounding box center [1434, 242] width 15 height 15
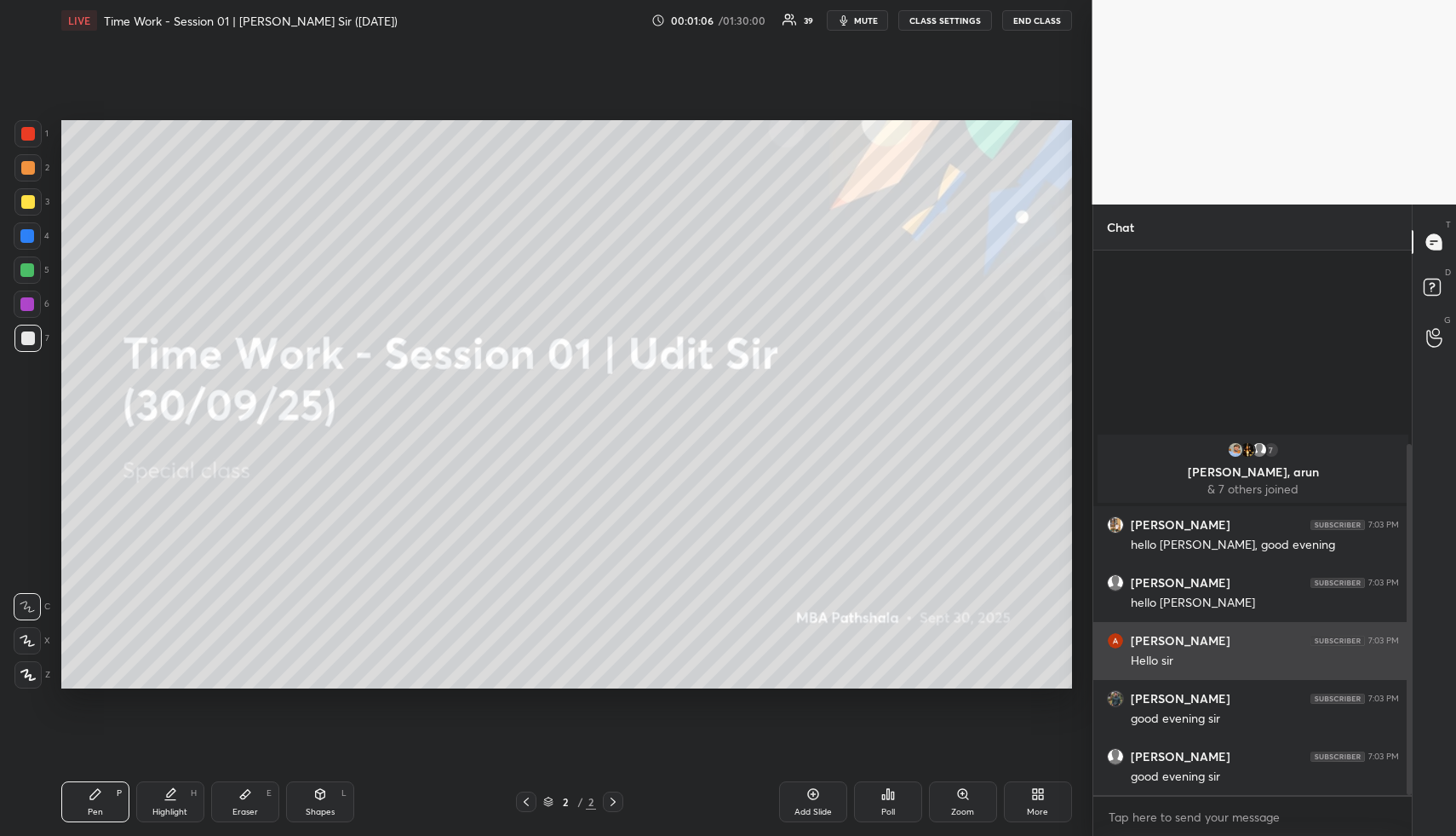
scroll to position [539, 314]
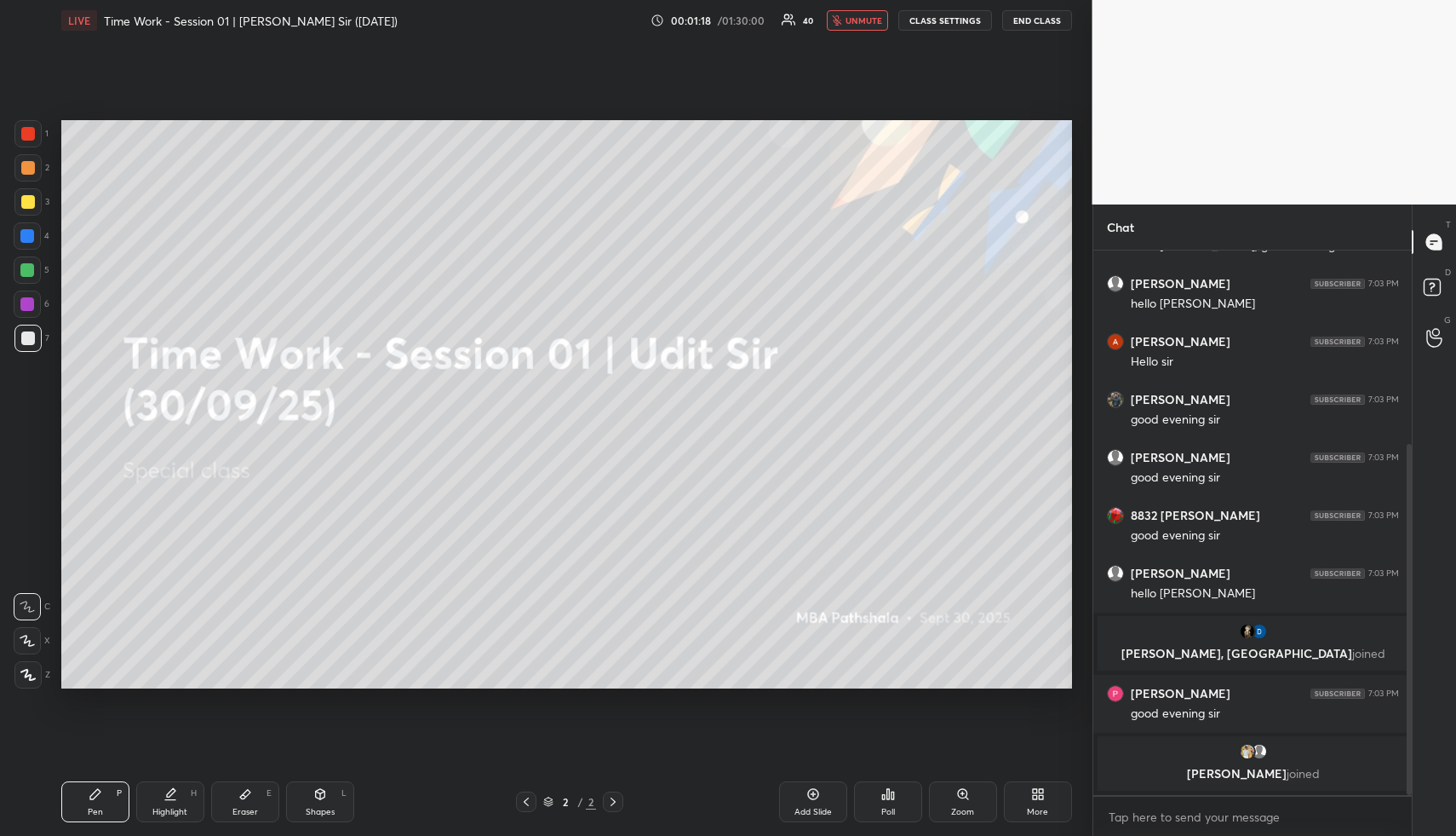
click at [1035, 795] on icon at bounding box center [1035, 797] width 4 height 4
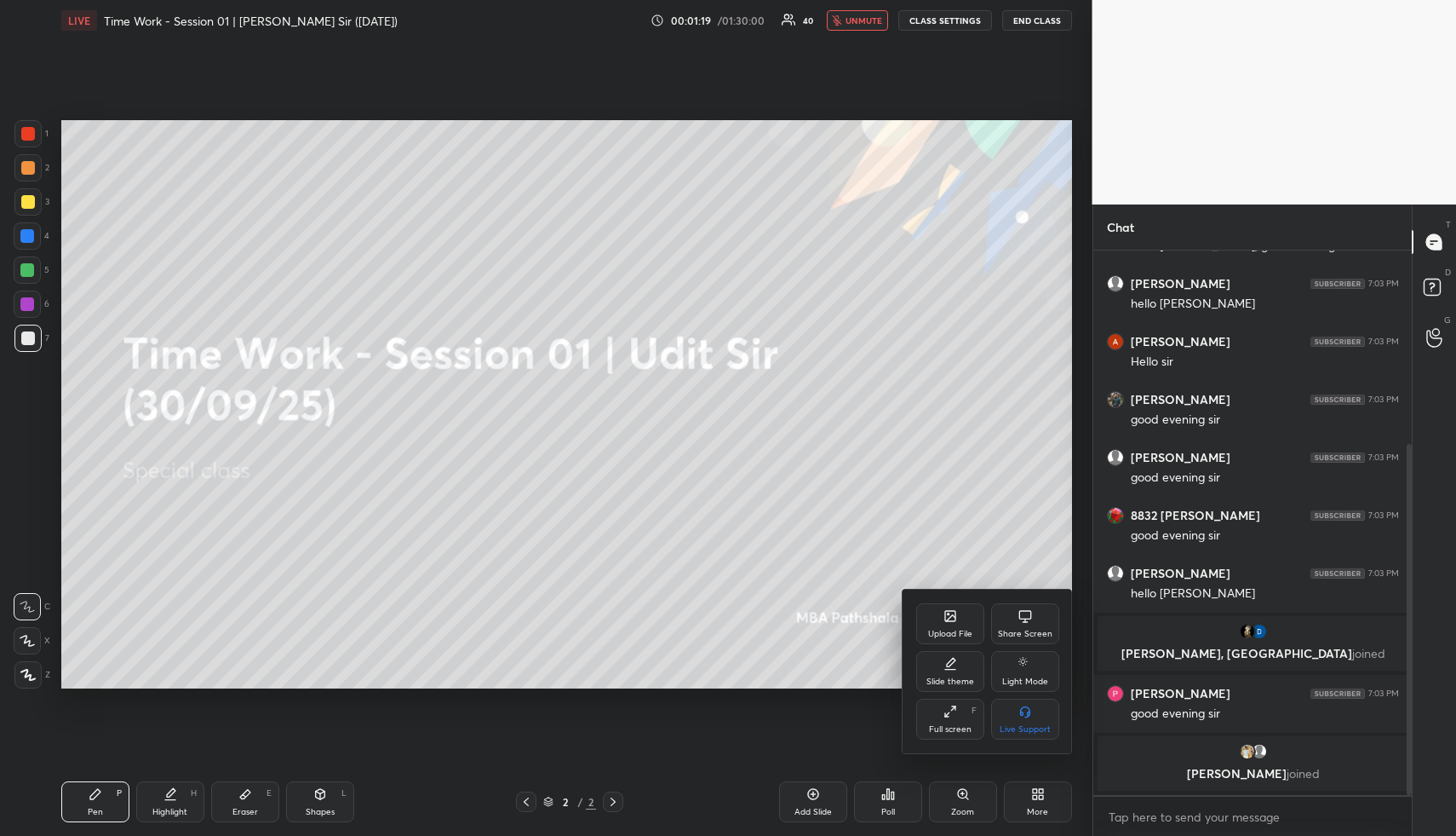
click at [953, 629] on div "Upload File" at bounding box center [950, 633] width 44 height 9
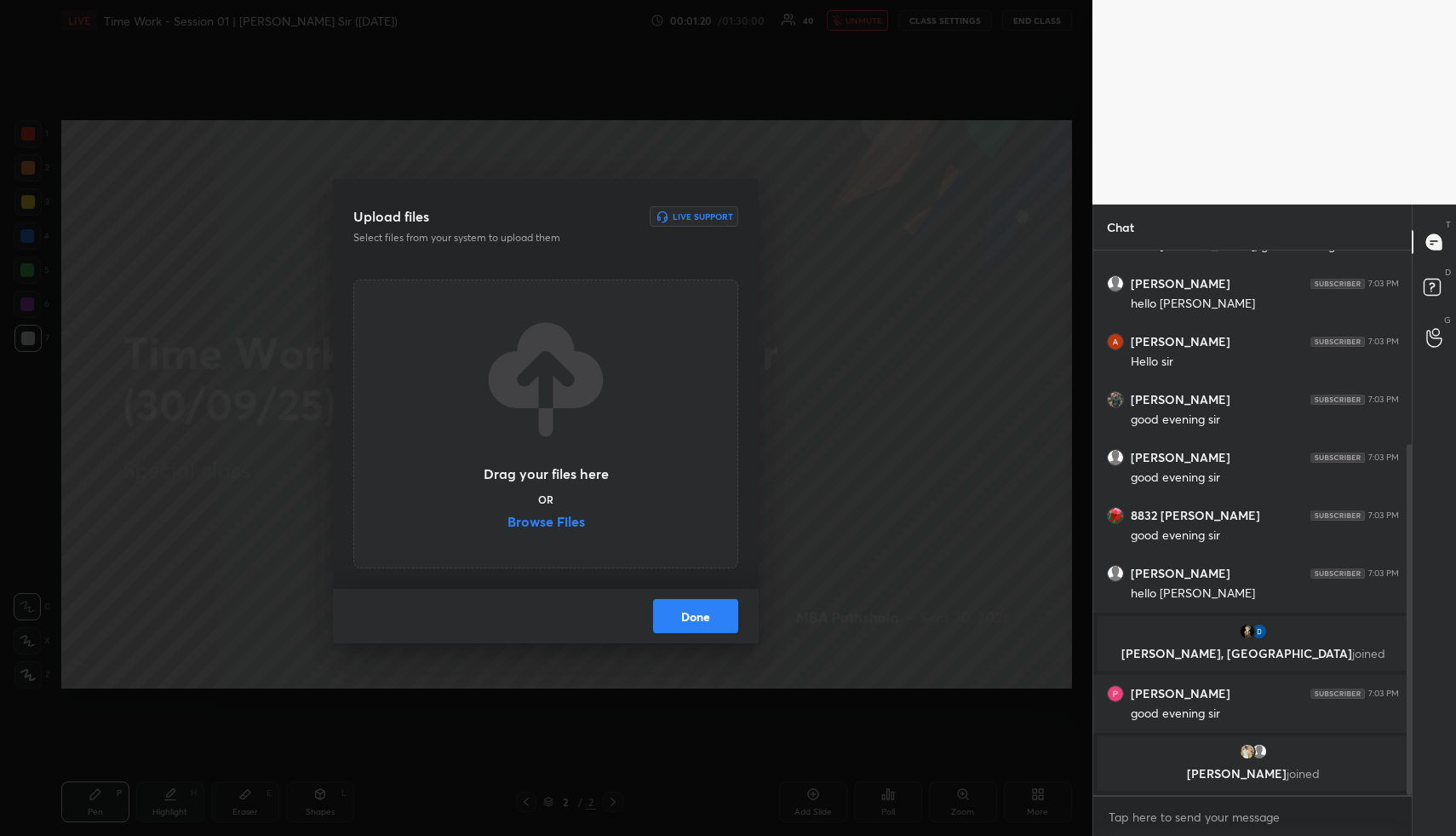
click at [544, 522] on label "Browse Files" at bounding box center [546, 523] width 77 height 18
click at [508, 522] on input "Browse Files" at bounding box center [508, 523] width 0 height 18
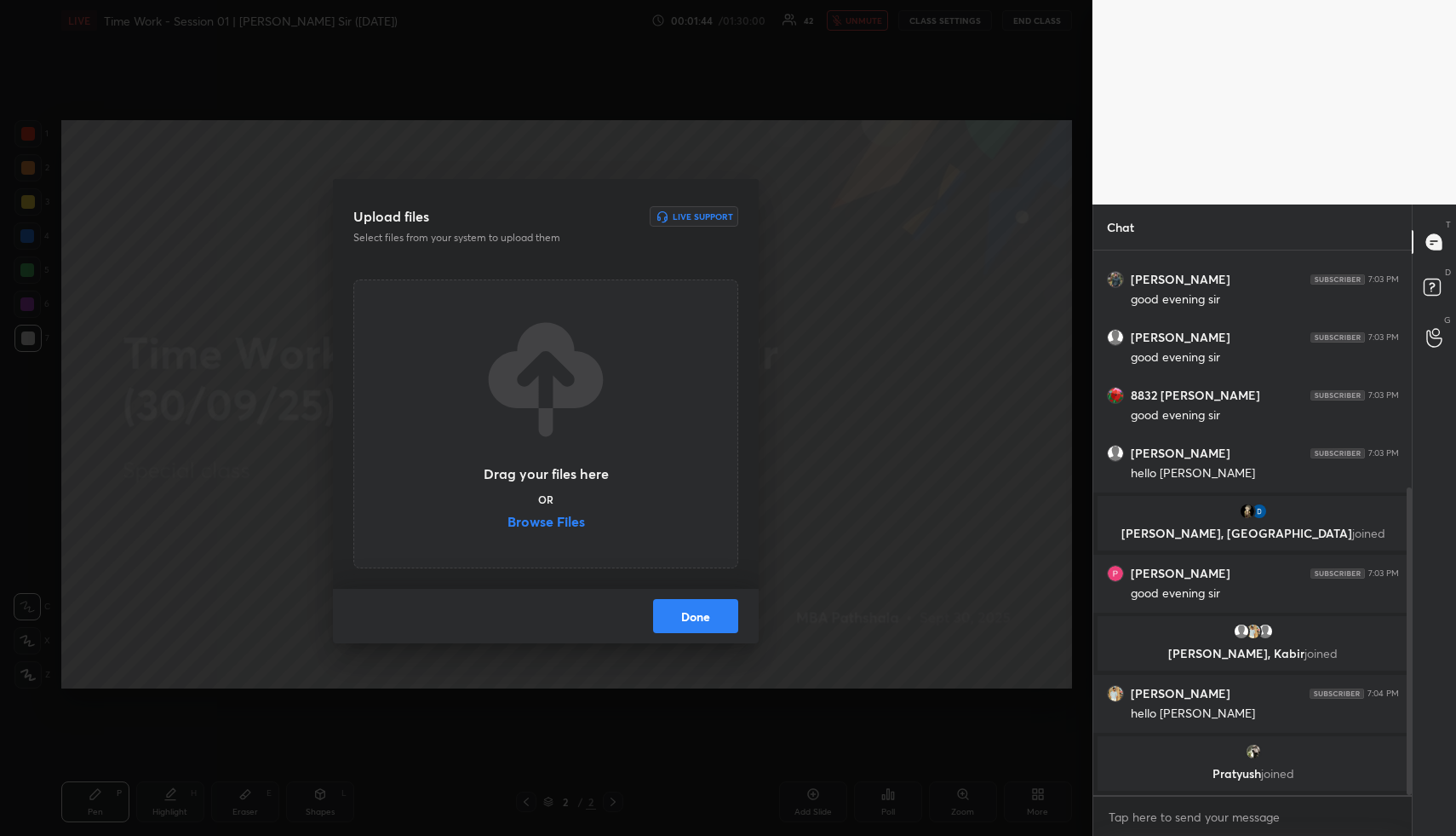
scroll to position [477, 0]
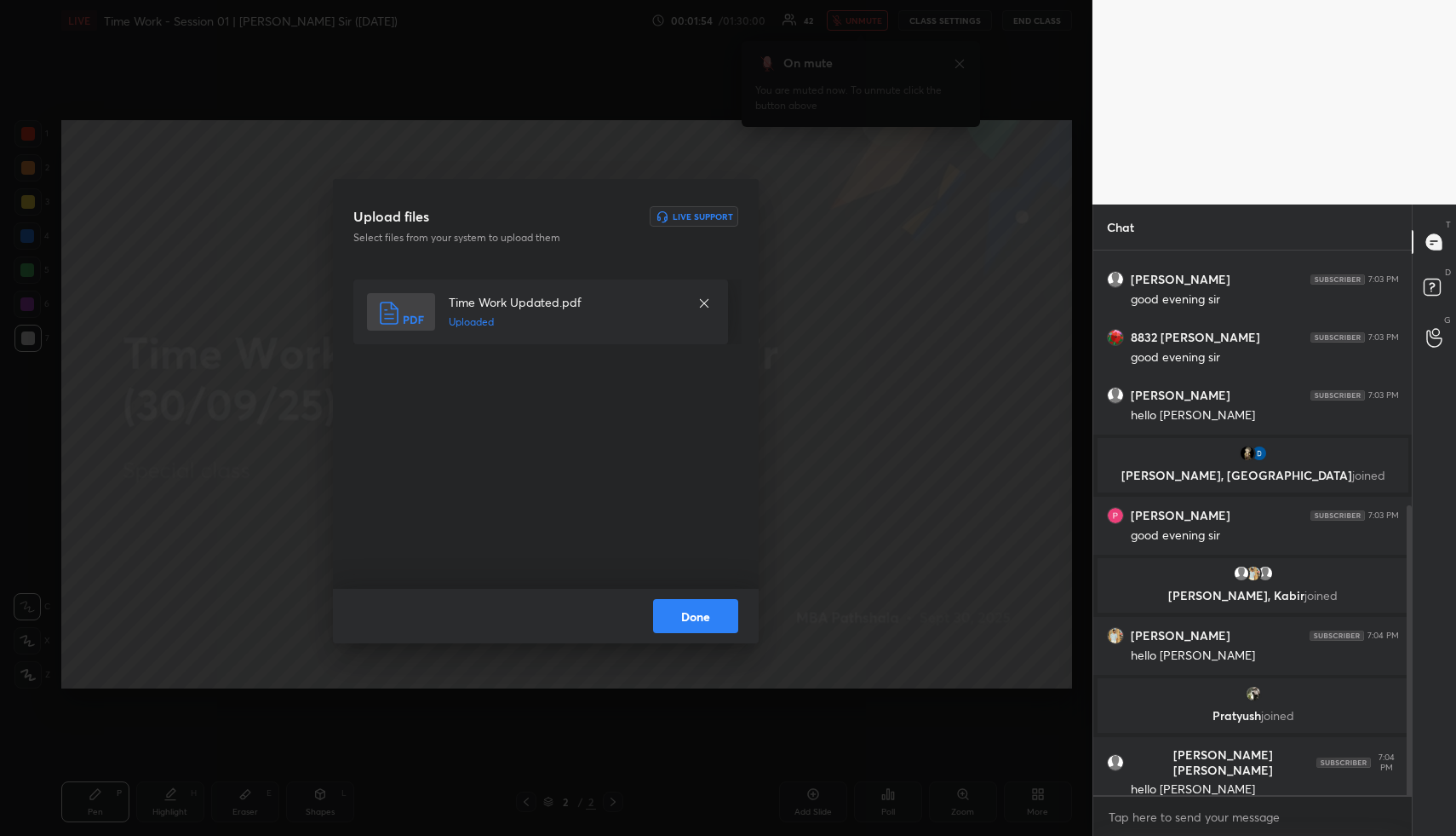
click at [706, 613] on button "Done" at bounding box center [695, 616] width 85 height 34
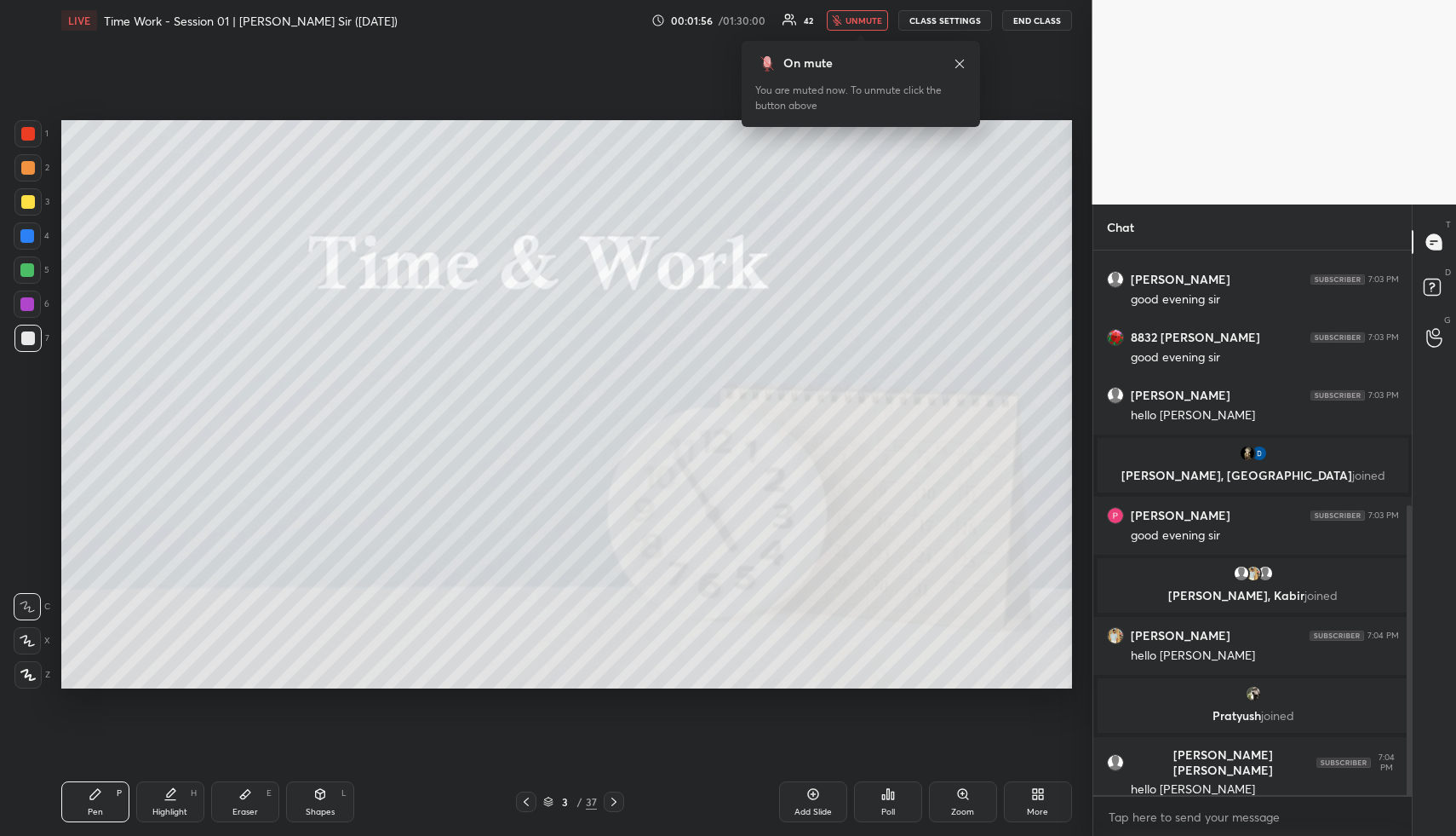
click at [871, 23] on span "unmute" at bounding box center [864, 20] width 36 height 11
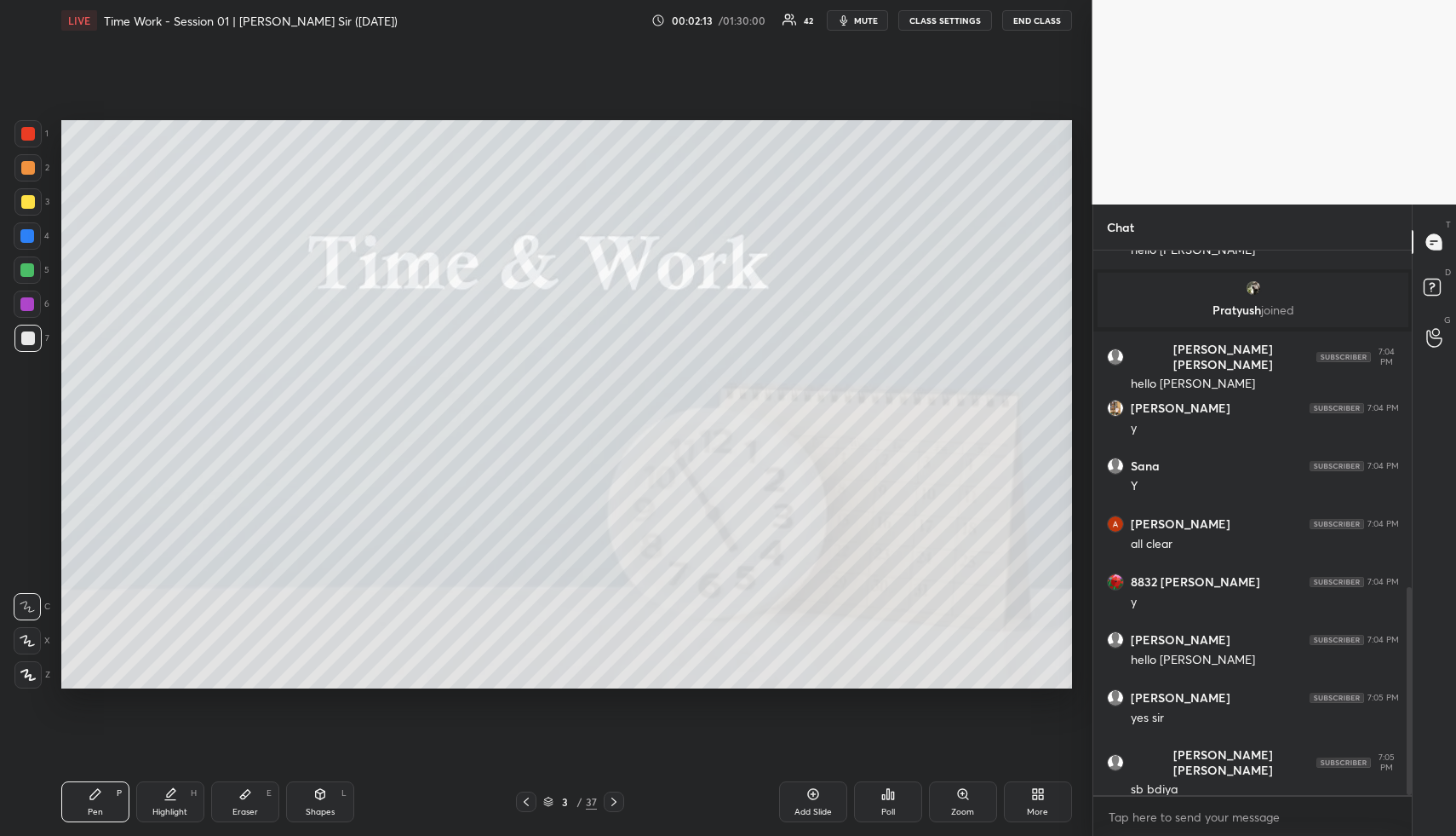
scroll to position [945, 0]
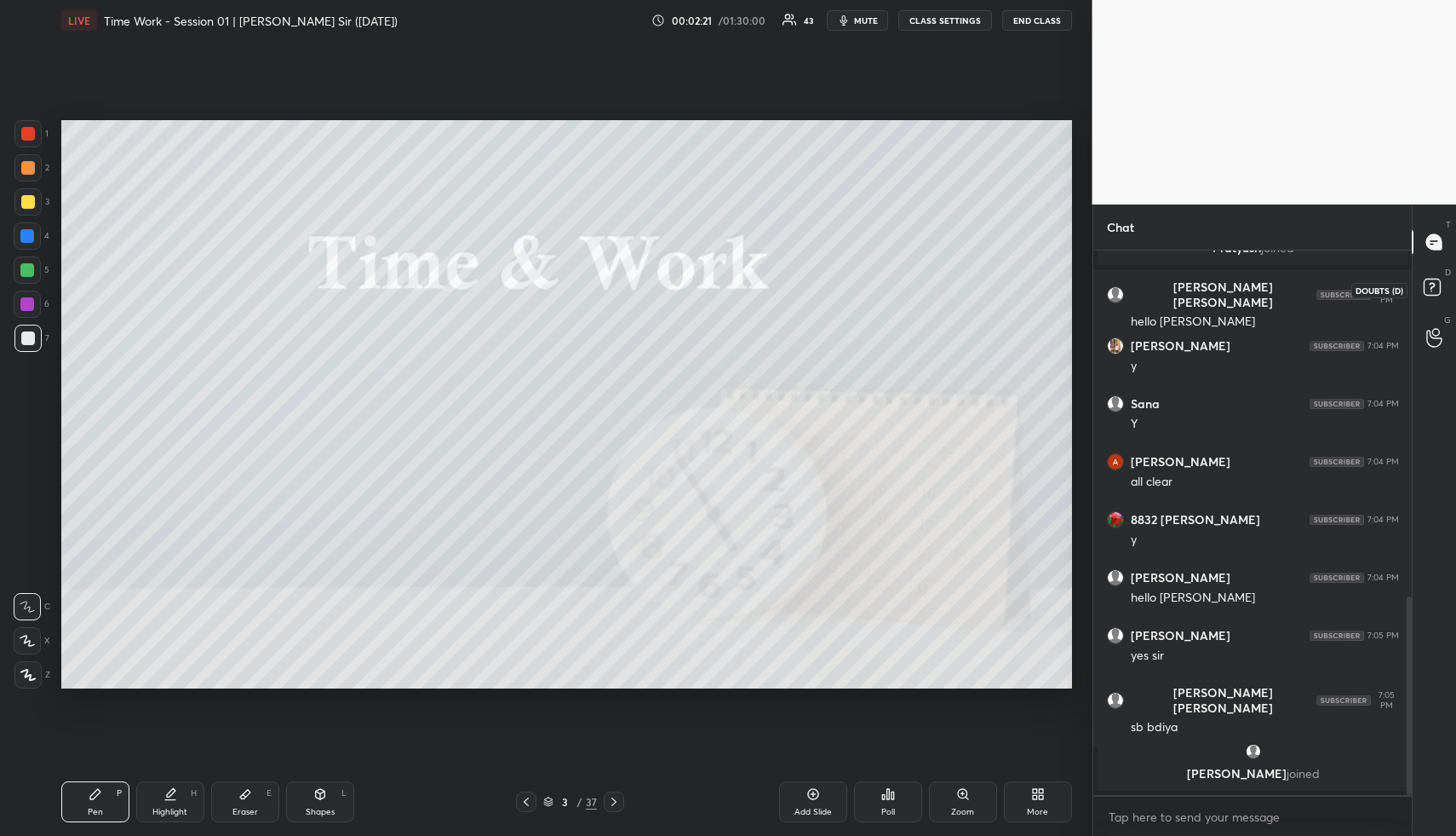
click at [1433, 291] on rect at bounding box center [1431, 287] width 16 height 16
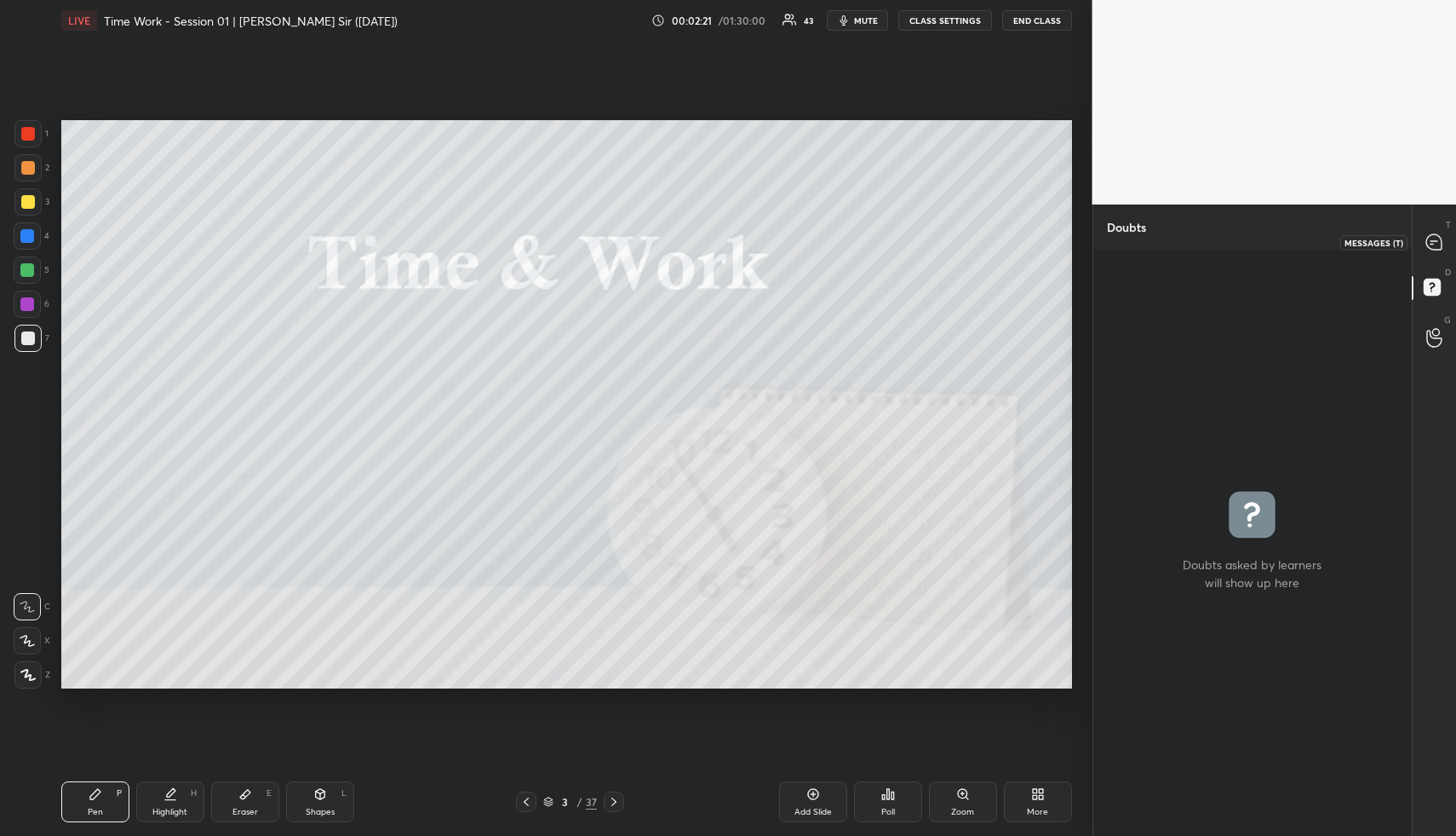
click at [1434, 238] on icon at bounding box center [1434, 242] width 15 height 15
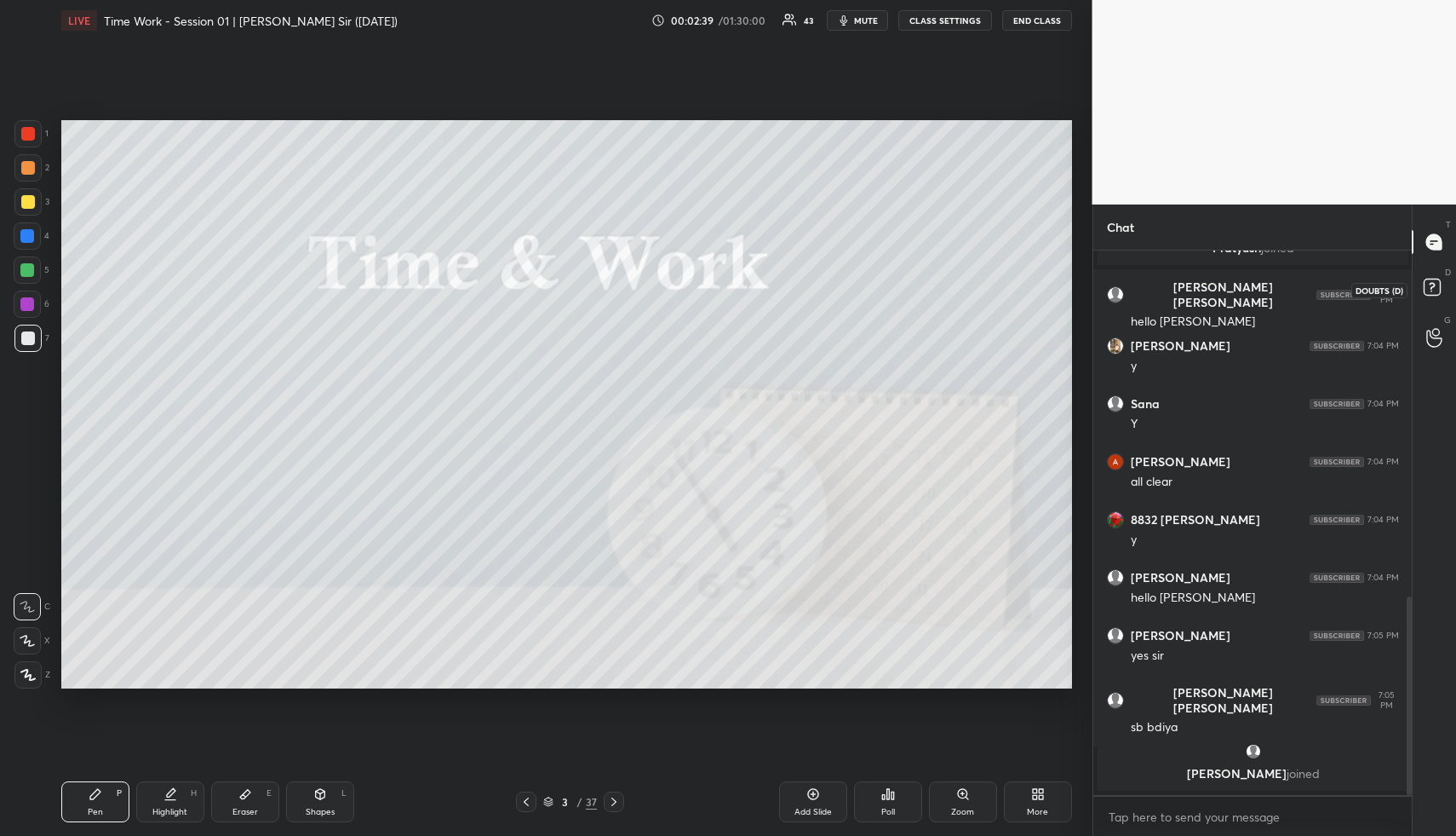
click at [1435, 283] on rect at bounding box center [1431, 287] width 16 height 16
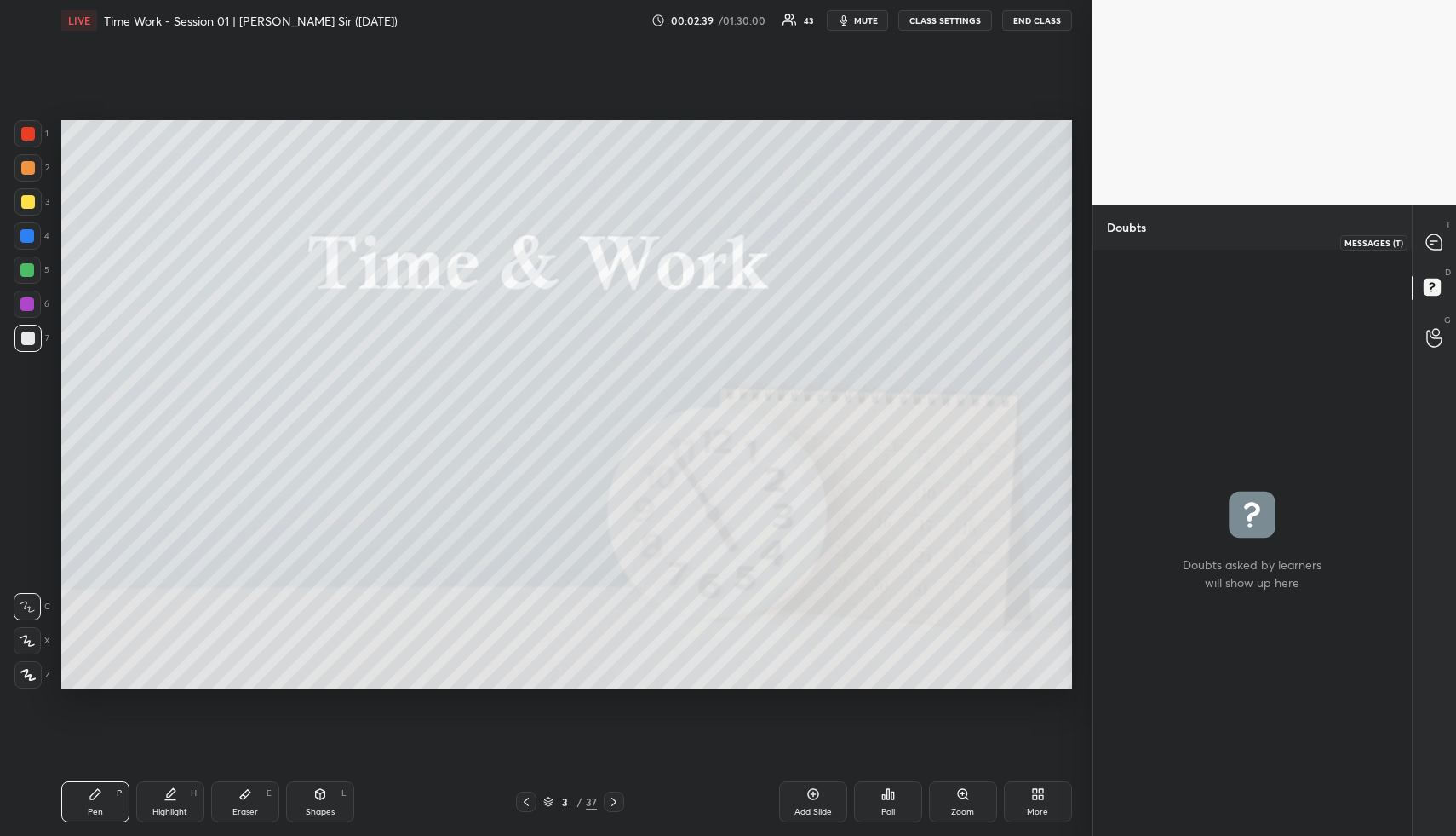
click at [1435, 237] on icon at bounding box center [1434, 242] width 15 height 15
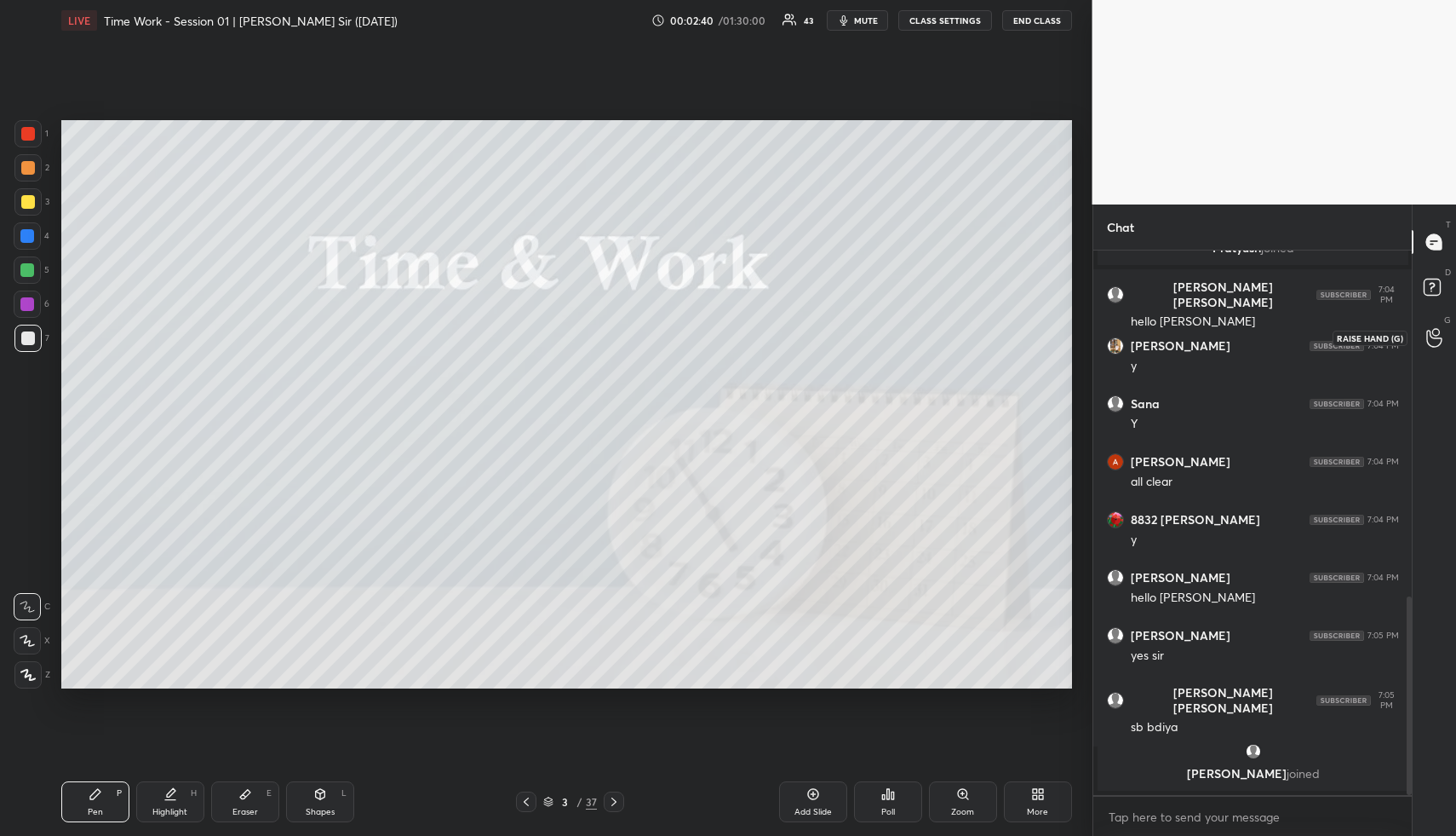
click at [1424, 344] on div at bounding box center [1435, 338] width 34 height 31
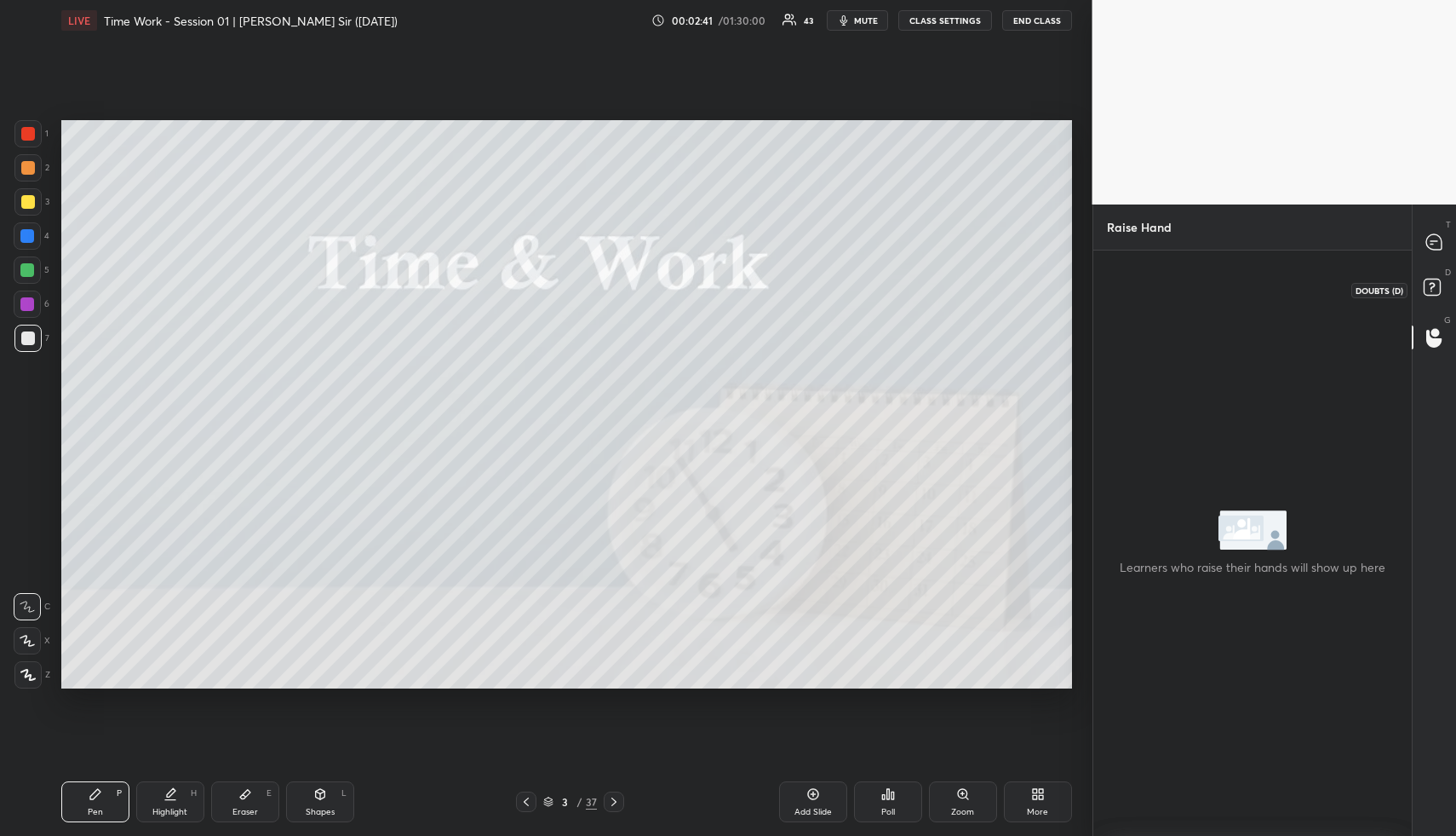
click at [1431, 276] on icon at bounding box center [1435, 290] width 31 height 31
click at [1431, 236] on icon at bounding box center [1434, 242] width 15 height 15
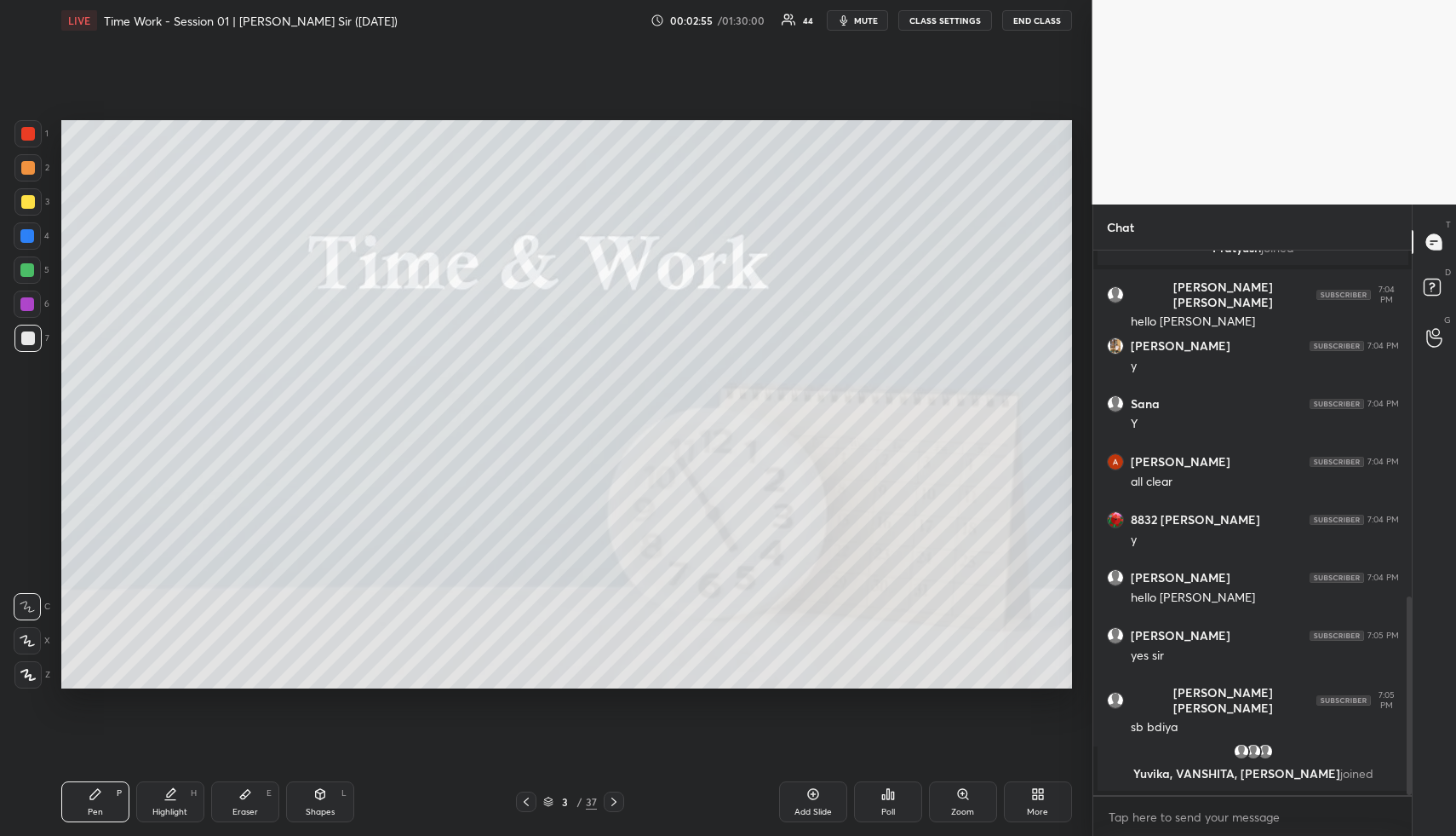
scroll to position [957, 0]
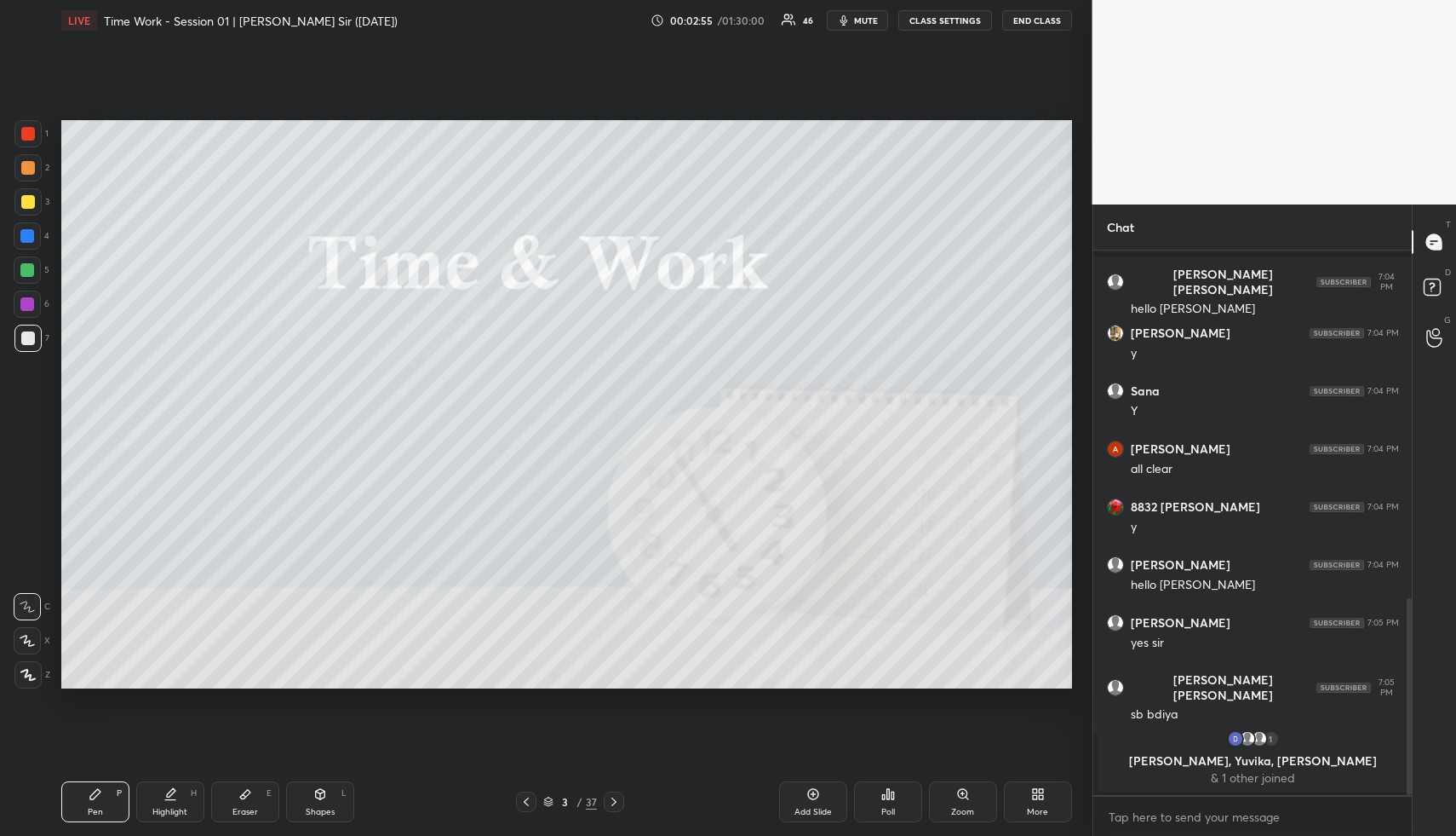
drag, startPoint x: 298, startPoint y: 799, endPoint x: 306, endPoint y: 794, distance: 9.4
click at [298, 799] on div "Shapes L" at bounding box center [319, 802] width 68 height 41
click at [318, 792] on icon at bounding box center [320, 794] width 13 height 13
click at [25, 196] on div at bounding box center [28, 202] width 13 height 13
click at [33, 198] on div at bounding box center [28, 202] width 13 height 13
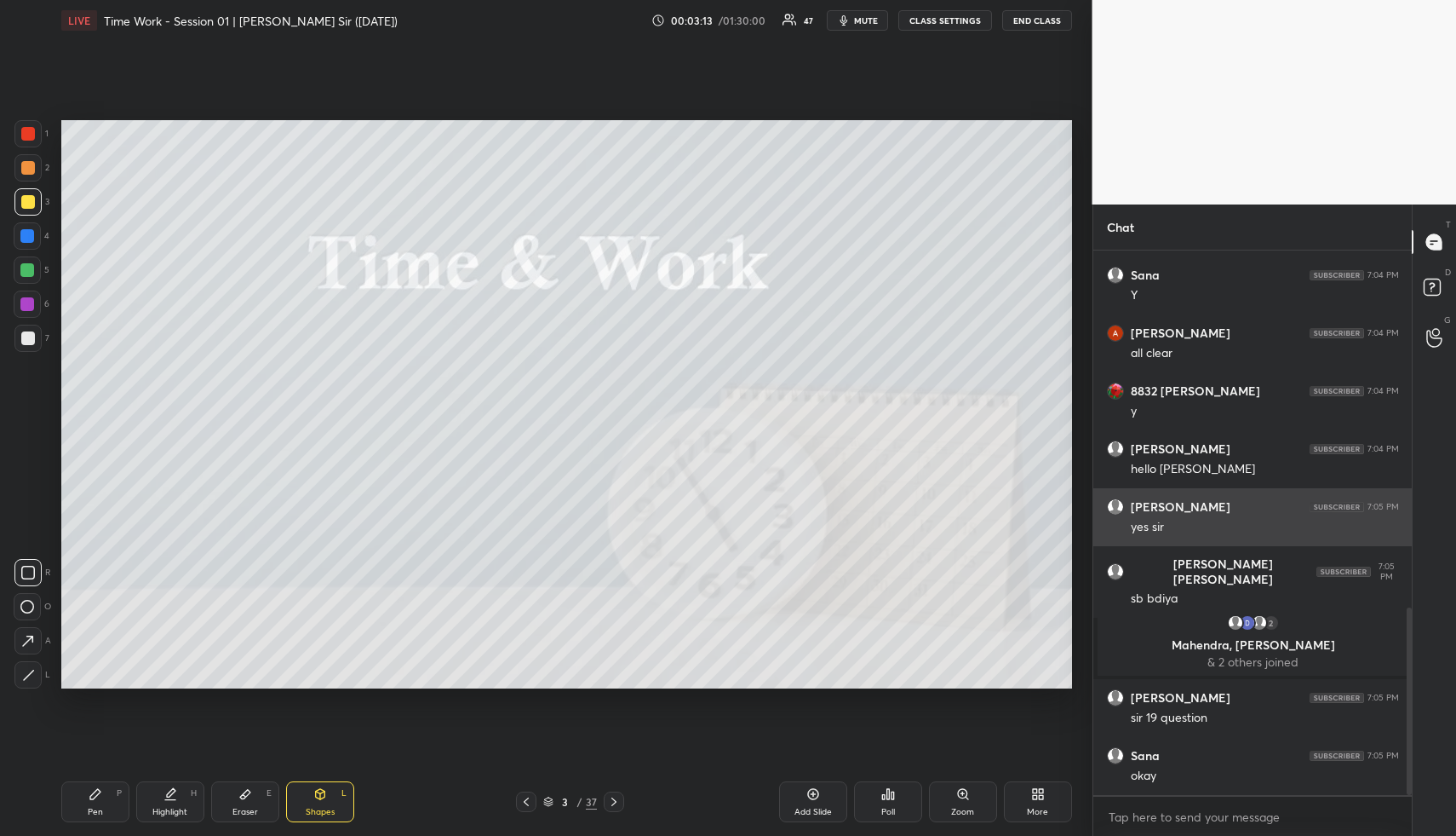
scroll to position [1035, 0]
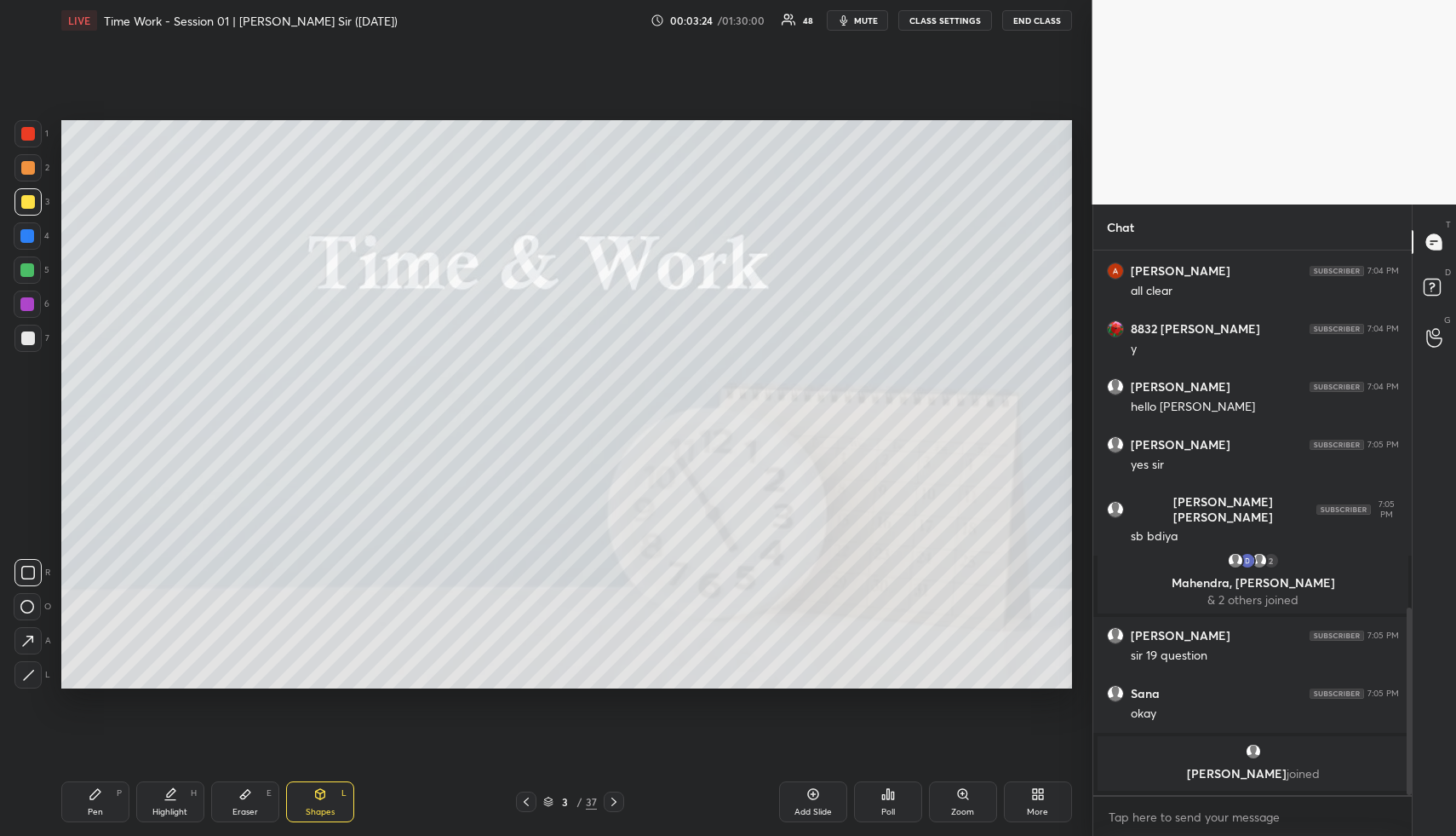
click at [175, 803] on div "Highlight H" at bounding box center [170, 802] width 68 height 41
click at [179, 800] on div "Highlight H" at bounding box center [170, 802] width 68 height 41
drag, startPoint x: 187, startPoint y: 800, endPoint x: 198, endPoint y: 796, distance: 11.7
click at [187, 799] on div "Highlight H" at bounding box center [170, 802] width 68 height 41
drag, startPoint x: 812, startPoint y: 800, endPoint x: 785, endPoint y: 803, distance: 27.2
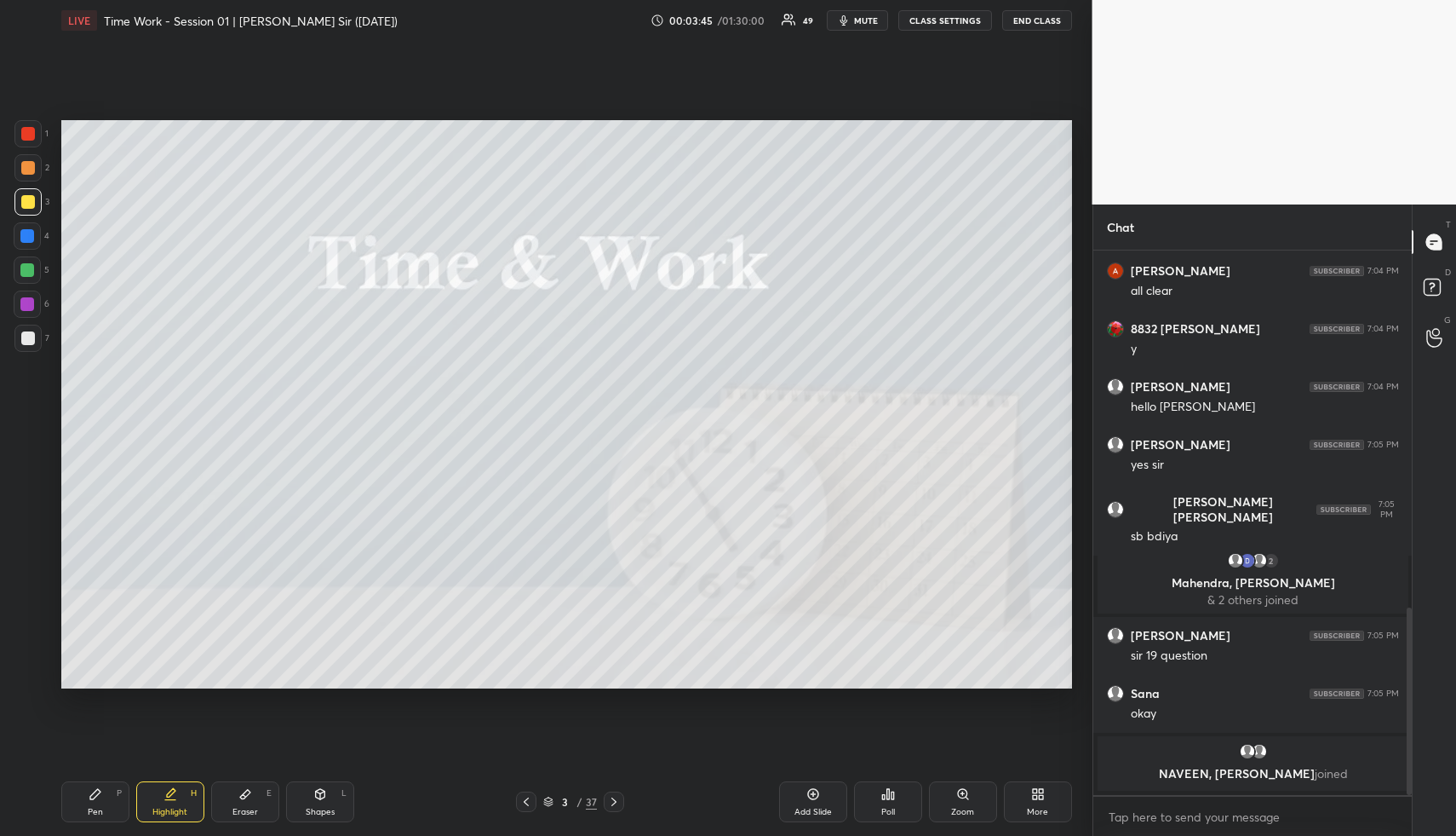
click at [810, 798] on icon at bounding box center [813, 795] width 11 height 11
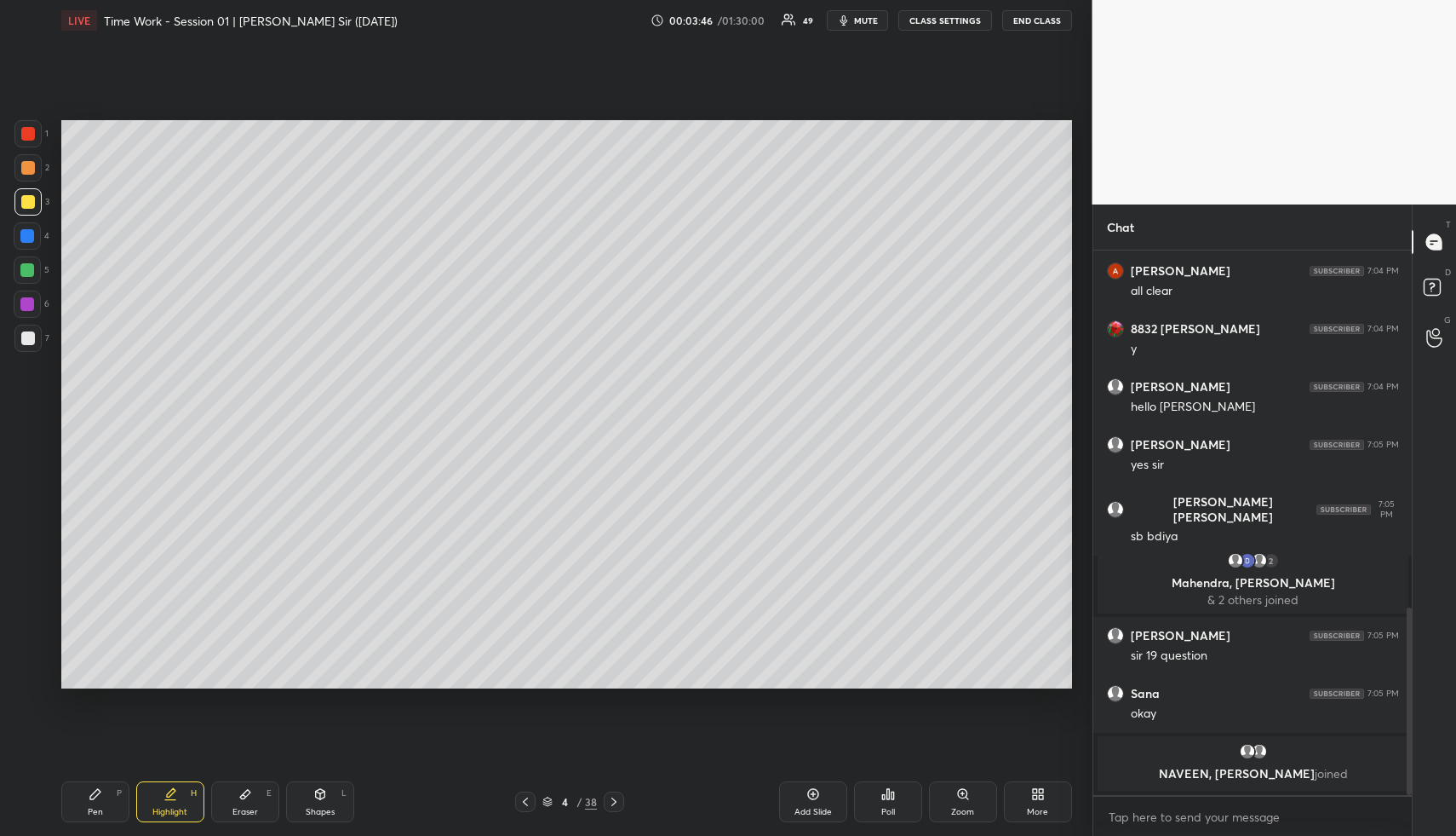
click at [98, 807] on div "Pen" at bounding box center [96, 811] width 15 height 9
drag, startPoint x: 98, startPoint y: 806, endPoint x: 105, endPoint y: 796, distance: 12.2
click at [98, 807] on div "Pen" at bounding box center [96, 811] width 15 height 9
drag, startPoint x: 25, startPoint y: 231, endPoint x: 33, endPoint y: 254, distance: 24.4
click at [23, 231] on div at bounding box center [27, 236] width 13 height 13
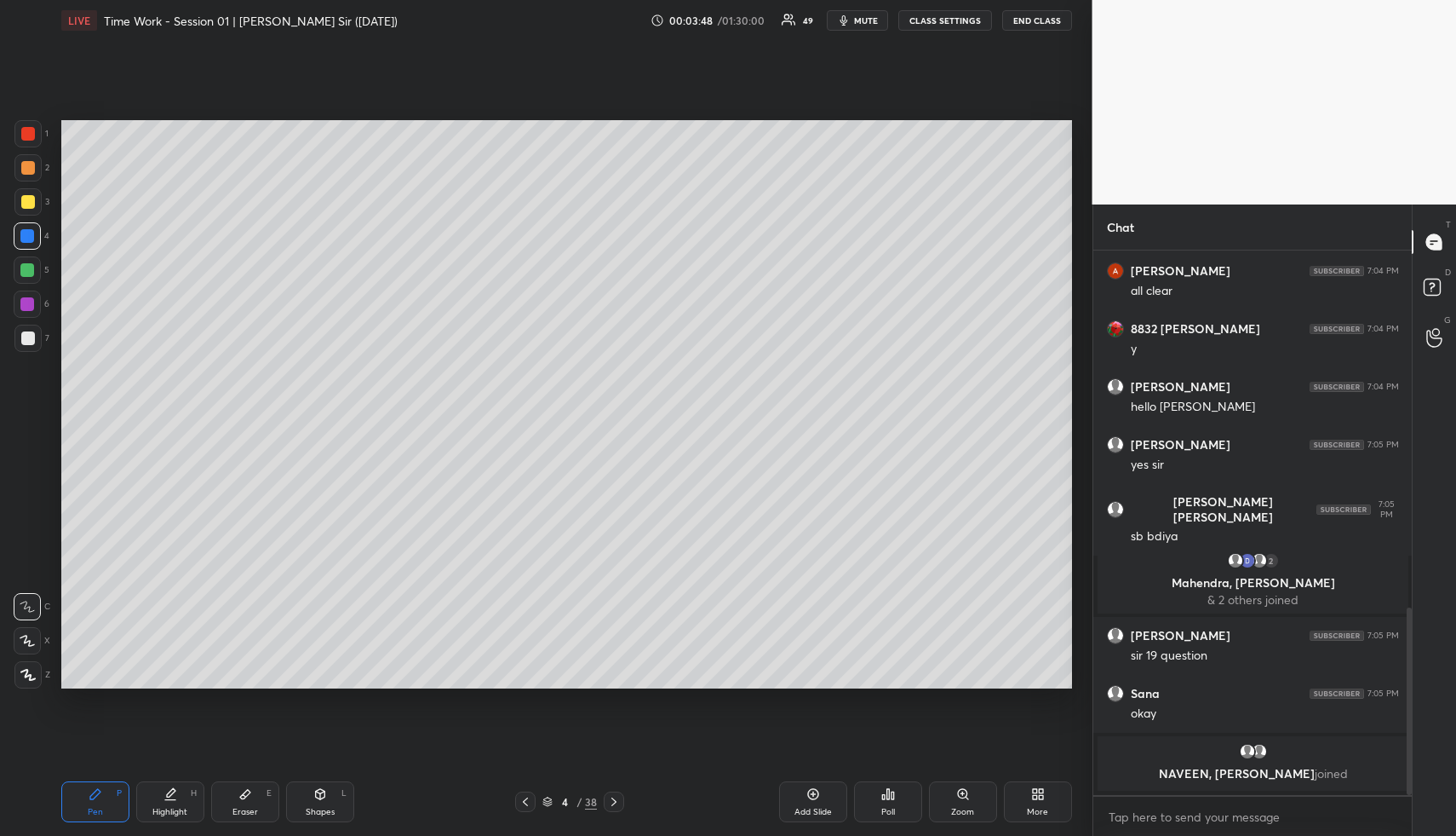
drag, startPoint x: 32, startPoint y: 639, endPoint x: 34, endPoint y: 630, distance: 9.2
click at [33, 639] on icon at bounding box center [27, 641] width 15 height 11
click at [33, 207] on div at bounding box center [28, 202] width 13 height 13
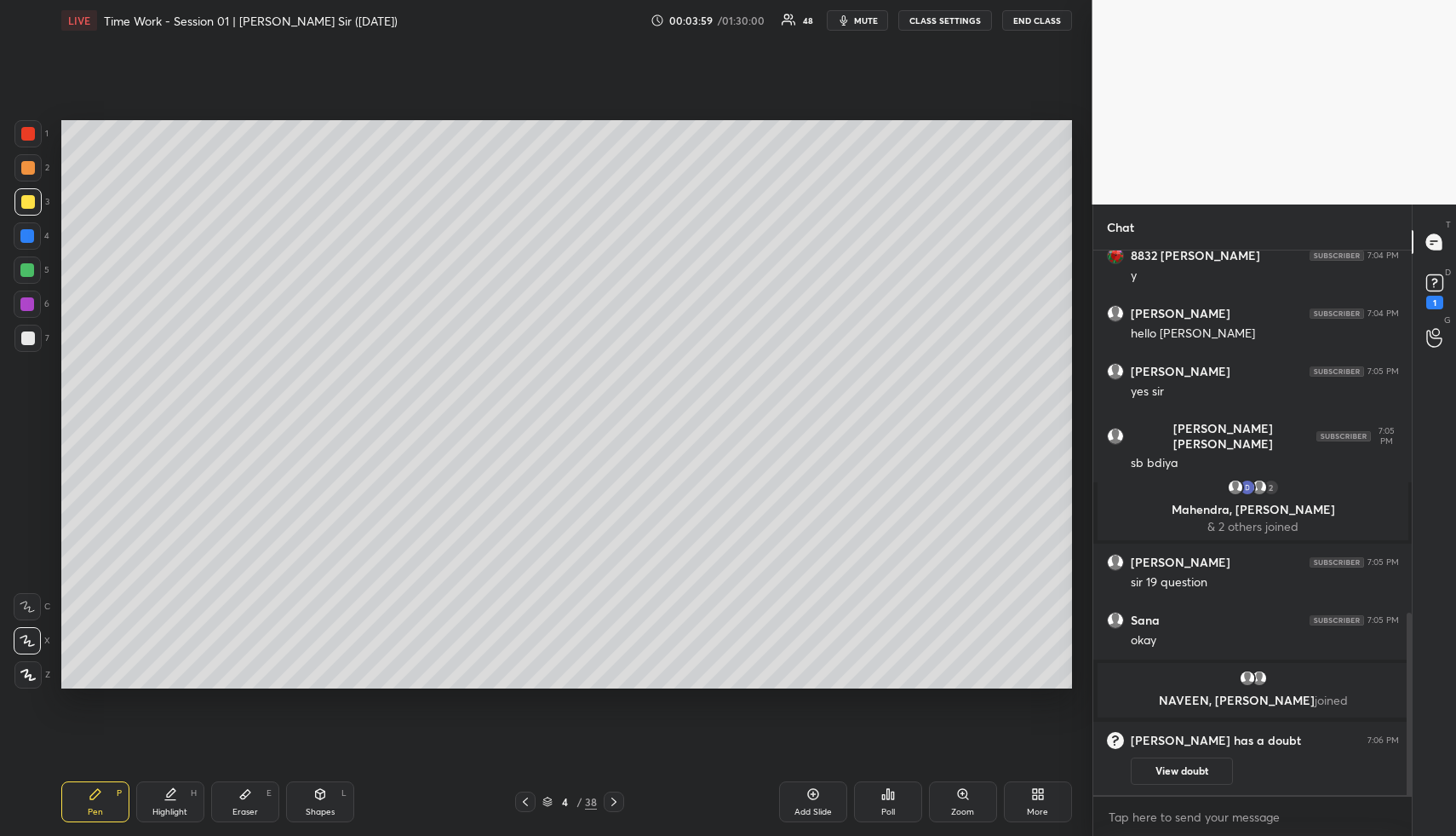
click at [327, 792] on div "Shapes L" at bounding box center [319, 802] width 68 height 41
drag, startPoint x: 327, startPoint y: 792, endPoint x: 300, endPoint y: 711, distance: 85.4
click at [327, 792] on div "Shapes L" at bounding box center [319, 802] width 68 height 41
drag, startPoint x: 21, startPoint y: 263, endPoint x: 26, endPoint y: 253, distance: 11.2
click at [20, 262] on div at bounding box center [27, 270] width 28 height 28
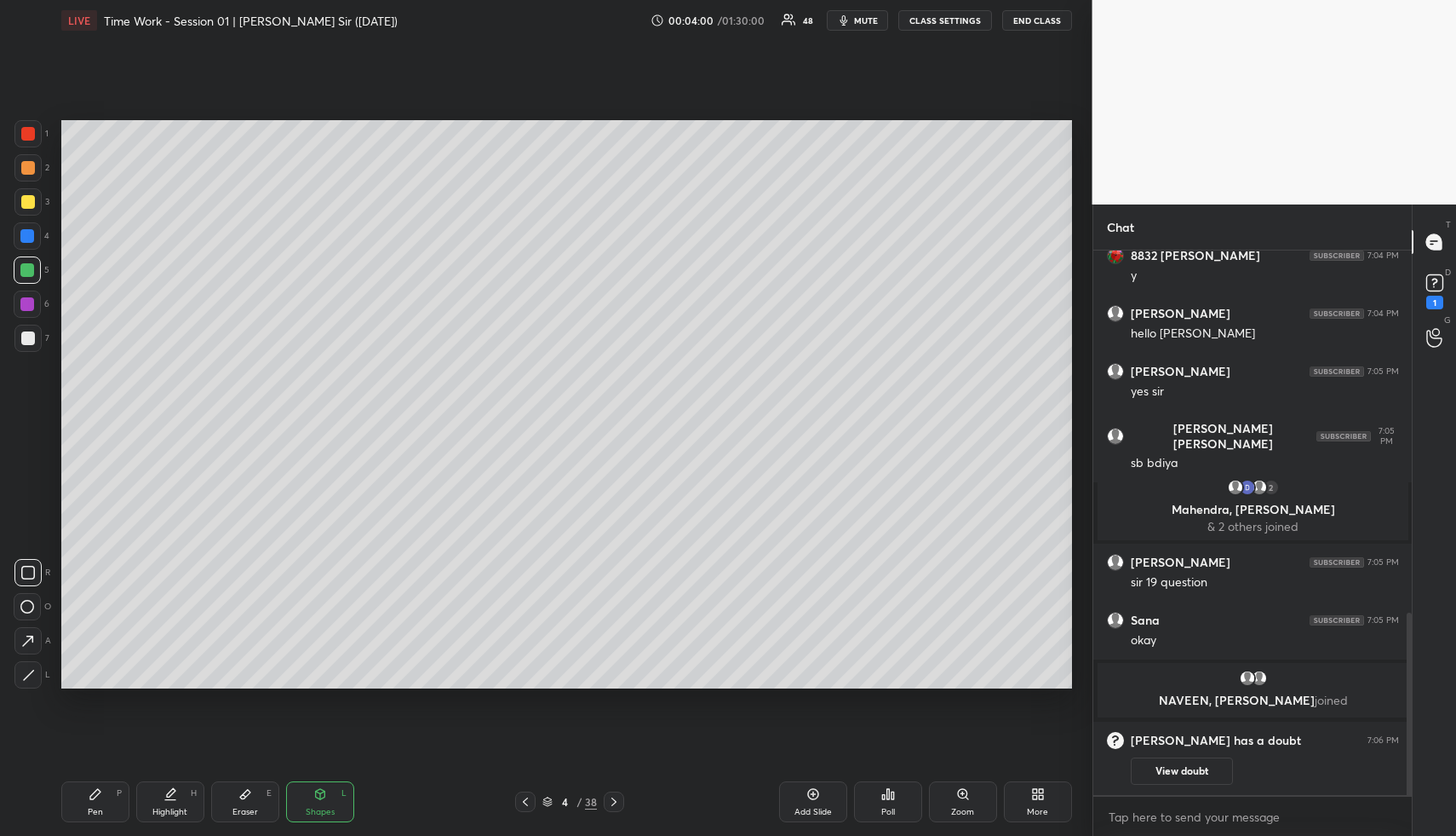
click at [30, 231] on div at bounding box center [27, 236] width 13 height 13
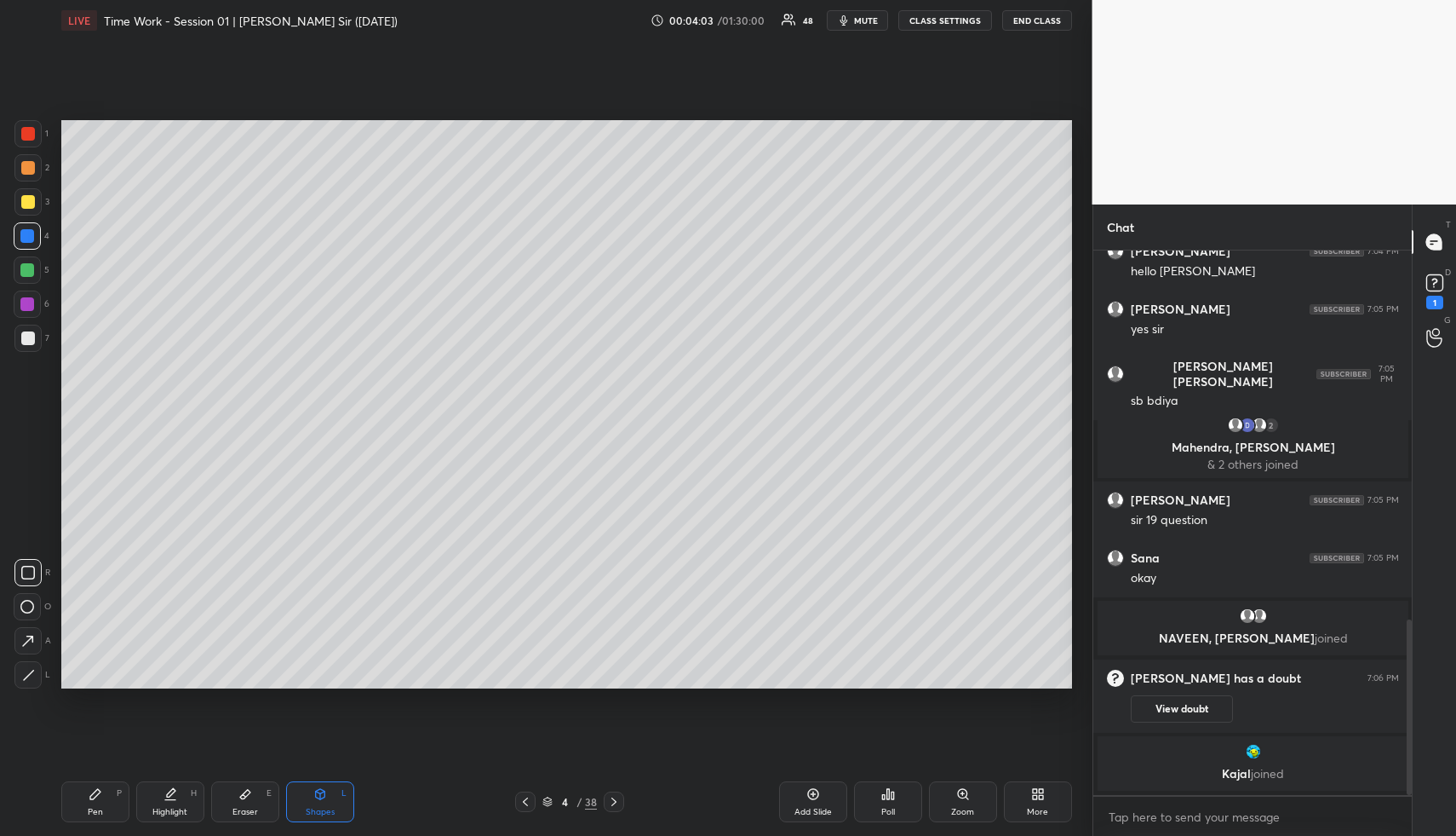
drag, startPoint x: 177, startPoint y: 796, endPoint x: 178, endPoint y: 776, distance: 20.0
click at [177, 796] on div "Highlight H" at bounding box center [170, 802] width 68 height 41
click at [99, 802] on div "Pen P" at bounding box center [95, 802] width 68 height 41
click at [29, 232] on div at bounding box center [27, 236] width 13 height 13
click at [30, 232] on div at bounding box center [27, 236] width 13 height 13
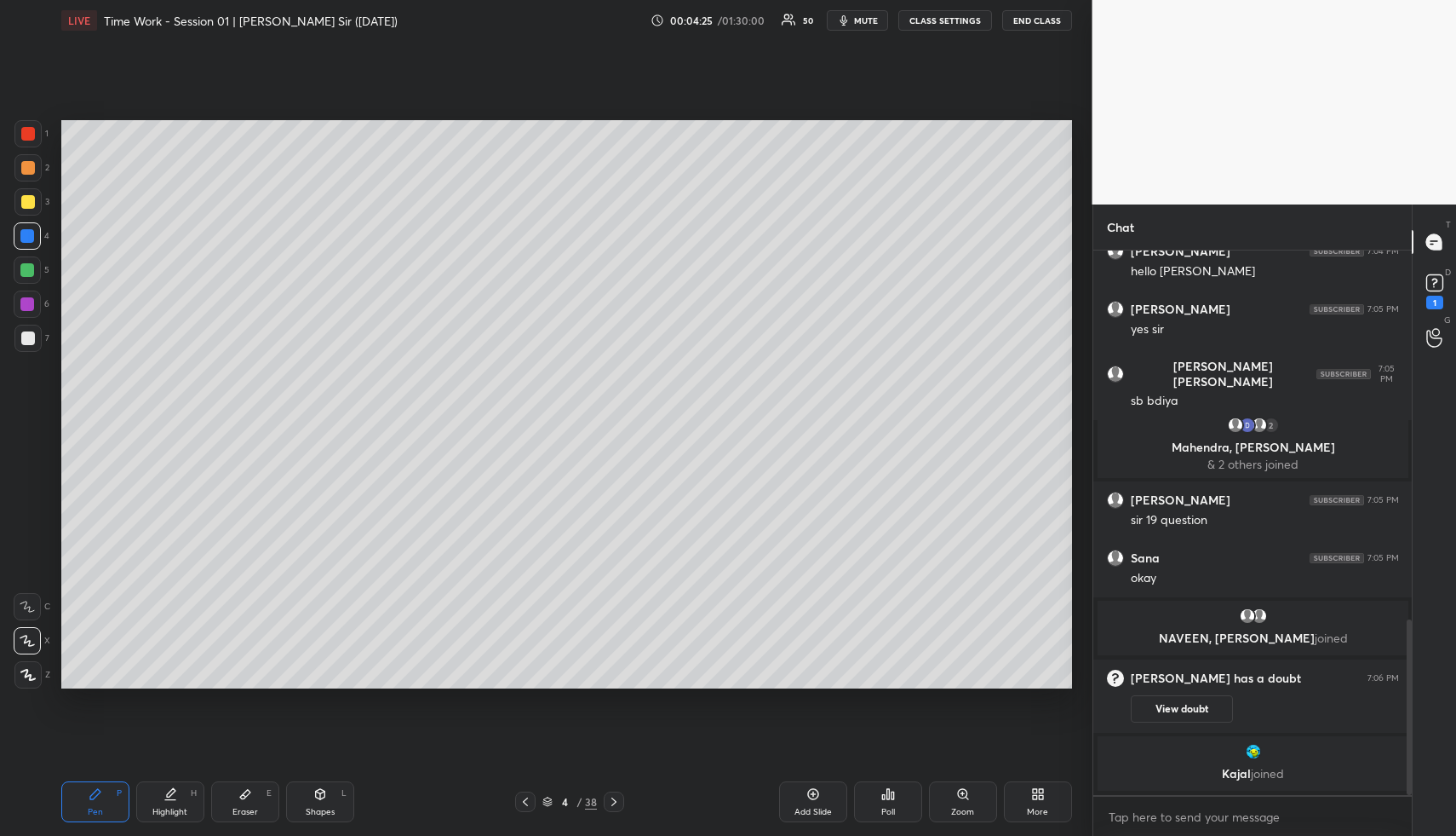
click at [29, 270] on div at bounding box center [27, 270] width 13 height 13
click at [28, 197] on div at bounding box center [28, 202] width 13 height 13
click at [256, 790] on div "Eraser E" at bounding box center [245, 802] width 68 height 41
click at [261, 788] on div "Eraser E" at bounding box center [245, 802] width 68 height 41
click at [95, 803] on div "Pen P" at bounding box center [95, 802] width 68 height 41
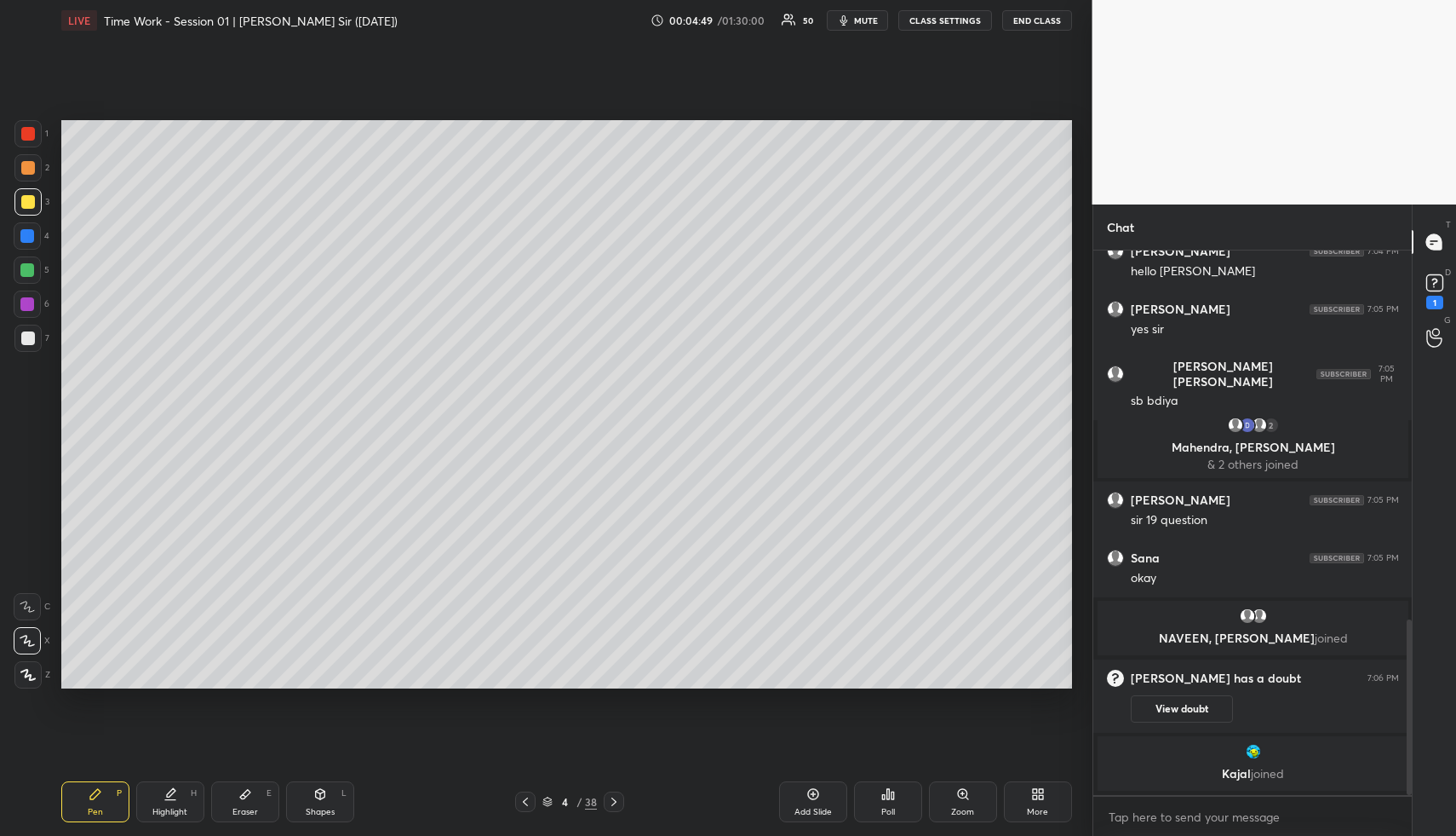
click at [160, 795] on div "Highlight H" at bounding box center [170, 802] width 68 height 41
click at [112, 803] on div "Pen P" at bounding box center [95, 802] width 68 height 41
click at [22, 237] on div at bounding box center [27, 236] width 13 height 13
click at [24, 266] on div at bounding box center [27, 270] width 13 height 13
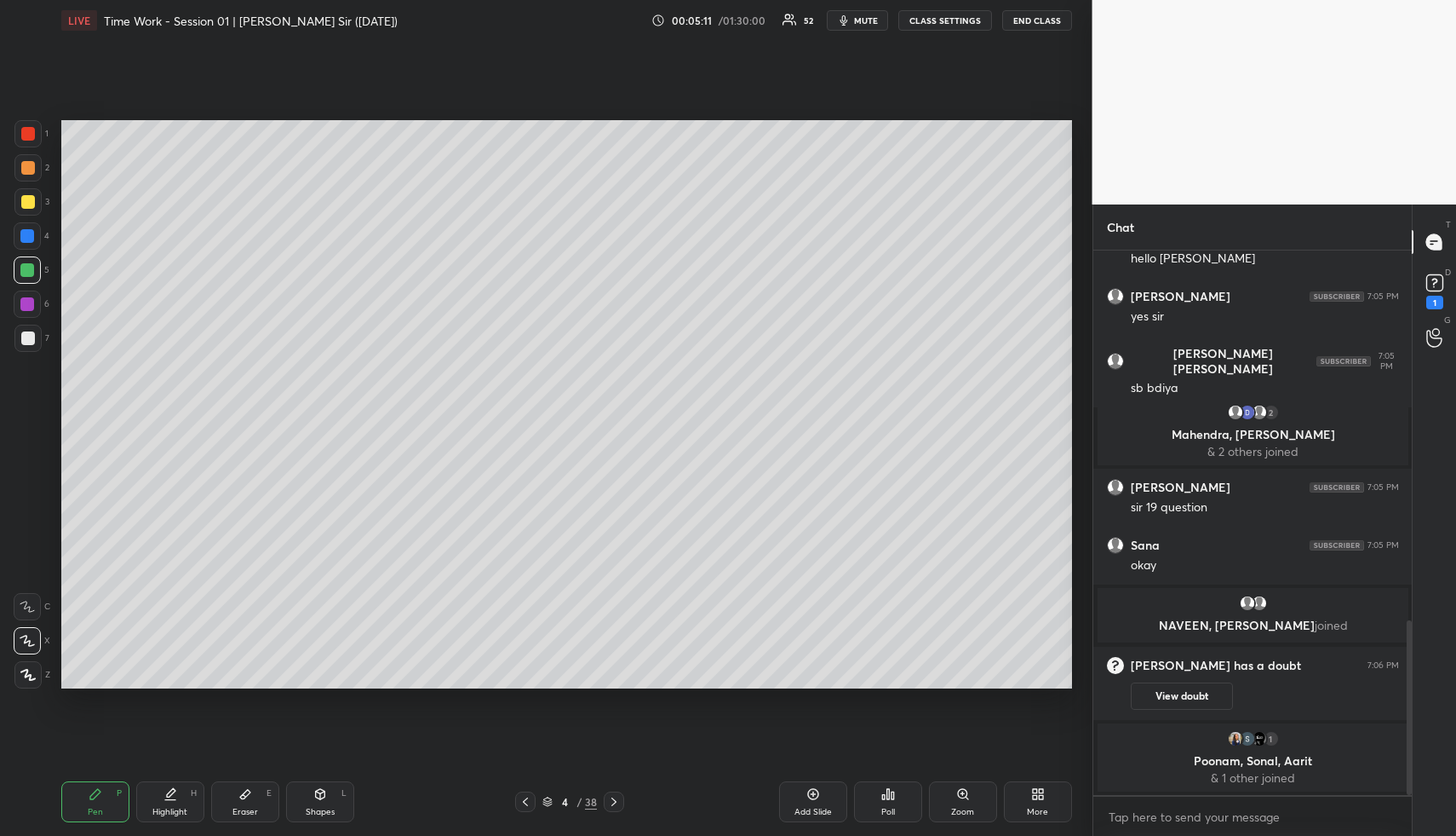
click at [197, 780] on div "Pen P Highlight H Eraser E Shapes L 4 / 38 Add Slide Poll Zoom More" at bounding box center [566, 802] width 1011 height 68
click at [186, 794] on div "Highlight H" at bounding box center [170, 802] width 68 height 41
click at [107, 789] on div "Pen P" at bounding box center [95, 802] width 68 height 41
click at [109, 789] on div "Pen P" at bounding box center [95, 802] width 68 height 41
click at [32, 340] on div at bounding box center [28, 339] width 13 height 13
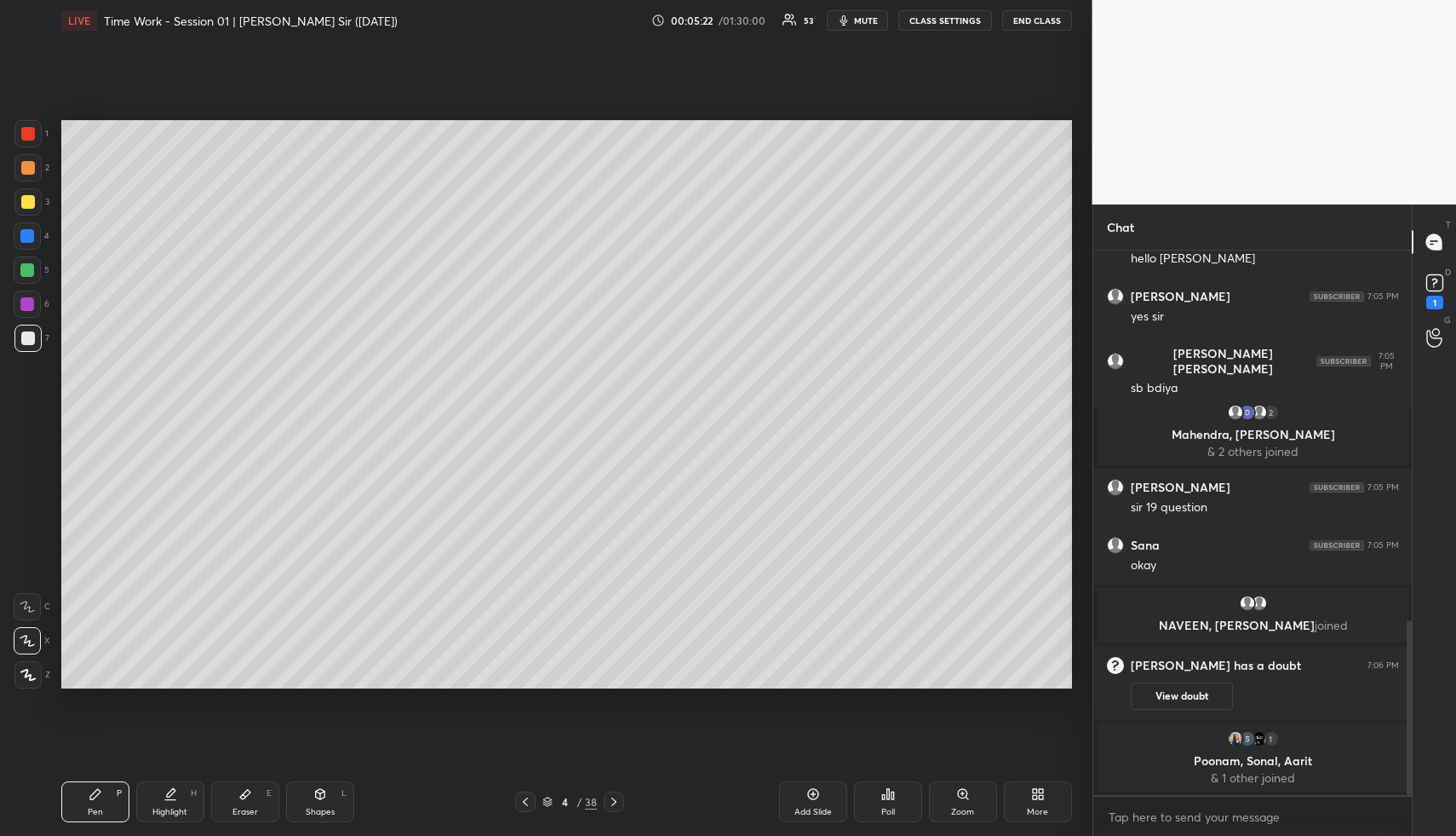
click at [338, 801] on div "Shapes L" at bounding box center [319, 802] width 68 height 41
drag, startPoint x: 332, startPoint y: 804, endPoint x: 316, endPoint y: 781, distance: 28.0
click at [328, 803] on div "Shapes L" at bounding box center [319, 802] width 68 height 41
click at [22, 293] on div at bounding box center [27, 304] width 28 height 28
drag, startPoint x: 24, startPoint y: 293, endPoint x: 40, endPoint y: 297, distance: 16.5
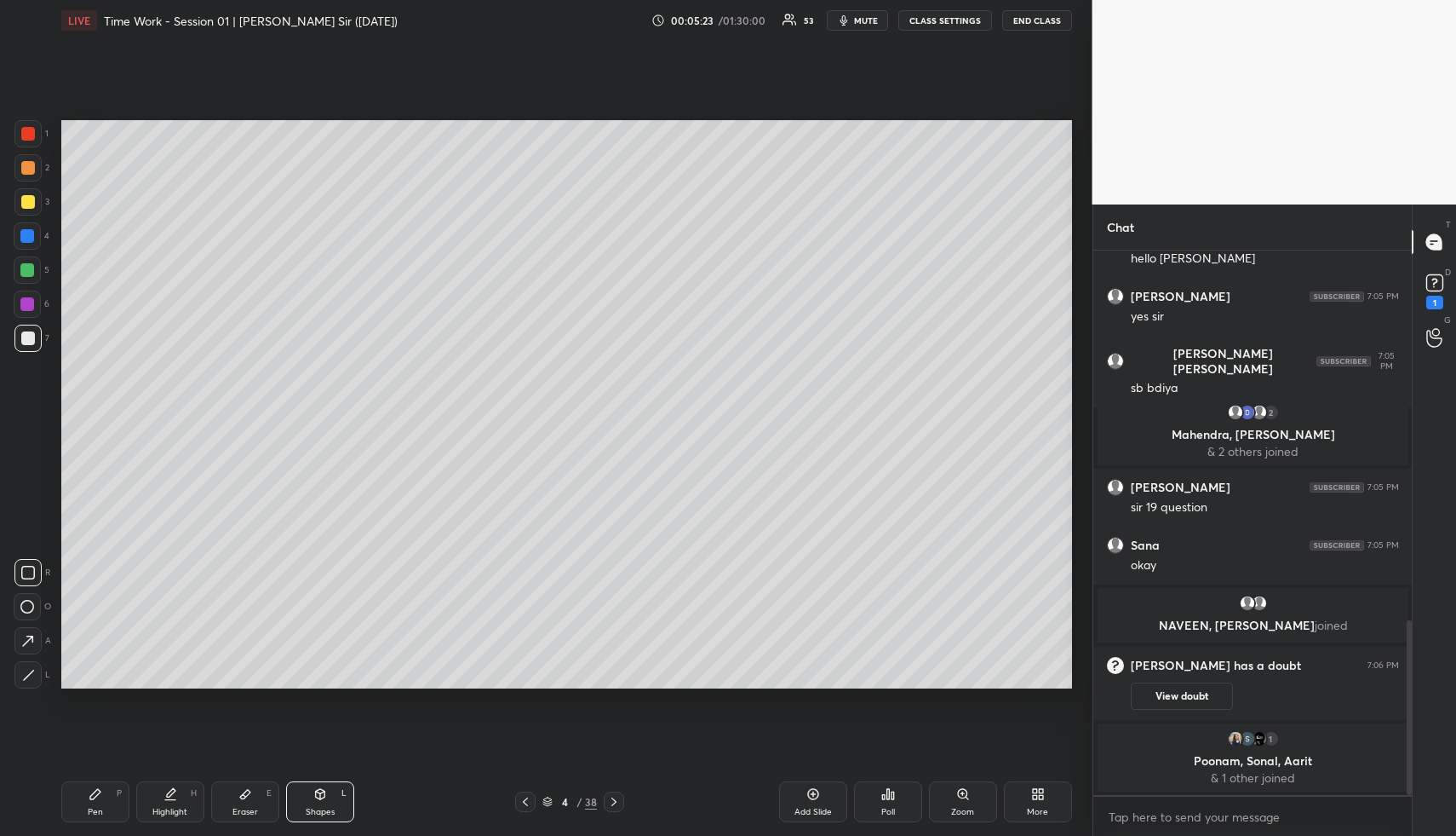
click at [24, 293] on div at bounding box center [27, 304] width 28 height 28
click at [102, 800] on div "Pen P" at bounding box center [95, 802] width 68 height 41
click at [28, 336] on div at bounding box center [28, 339] width 13 height 13
click at [327, 807] on div "Shapes" at bounding box center [320, 811] width 29 height 9
drag, startPoint x: 327, startPoint y: 805, endPoint x: 249, endPoint y: 740, distance: 101.5
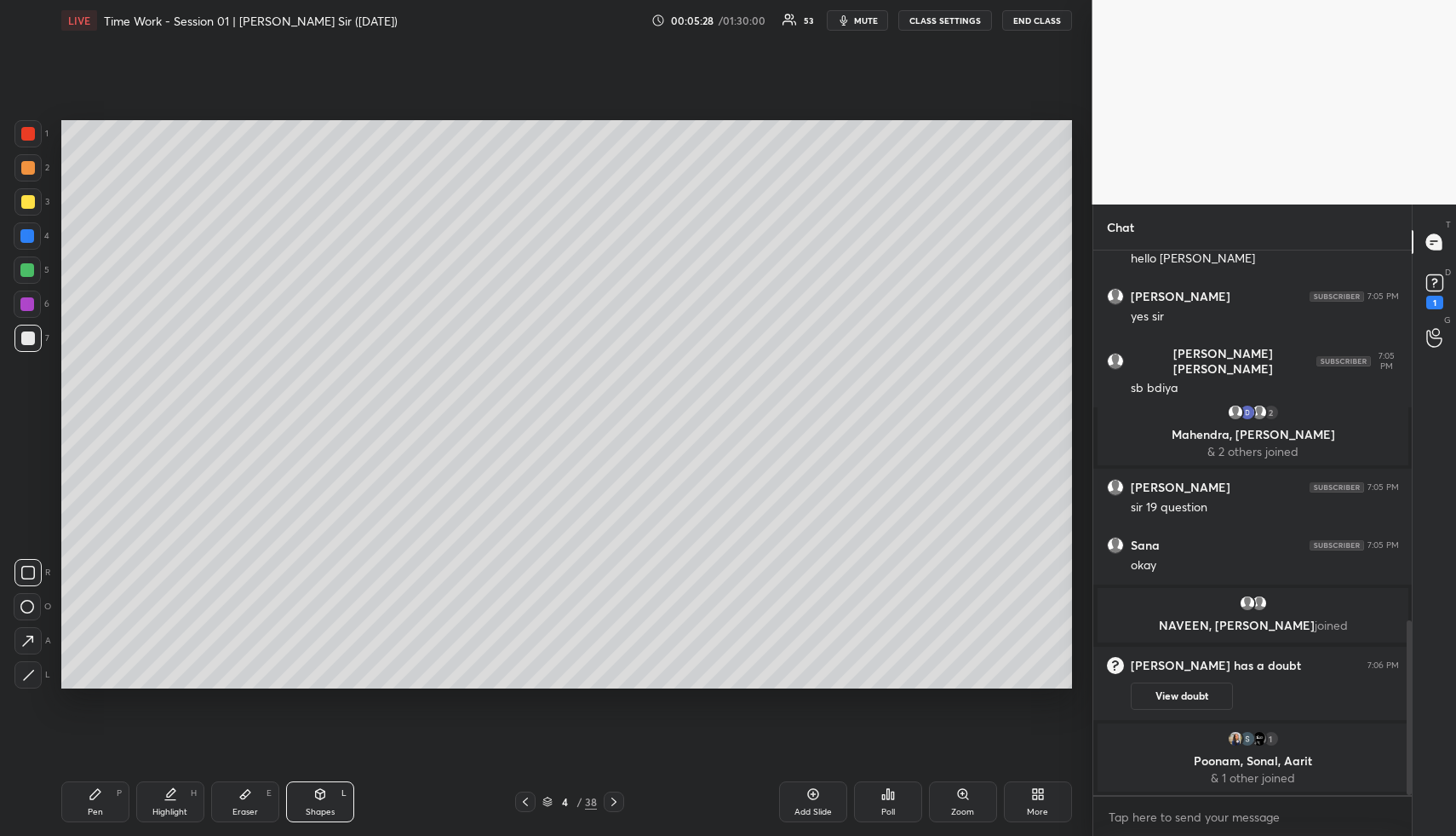
click at [327, 807] on div "Shapes" at bounding box center [320, 811] width 29 height 9
click at [34, 675] on icon at bounding box center [28, 674] width 12 height 12
drag, startPoint x: 103, startPoint y: 809, endPoint x: 98, endPoint y: 714, distance: 95.1
click at [103, 809] on div "Pen P" at bounding box center [95, 802] width 68 height 41
click at [29, 176] on div at bounding box center [28, 167] width 28 height 28
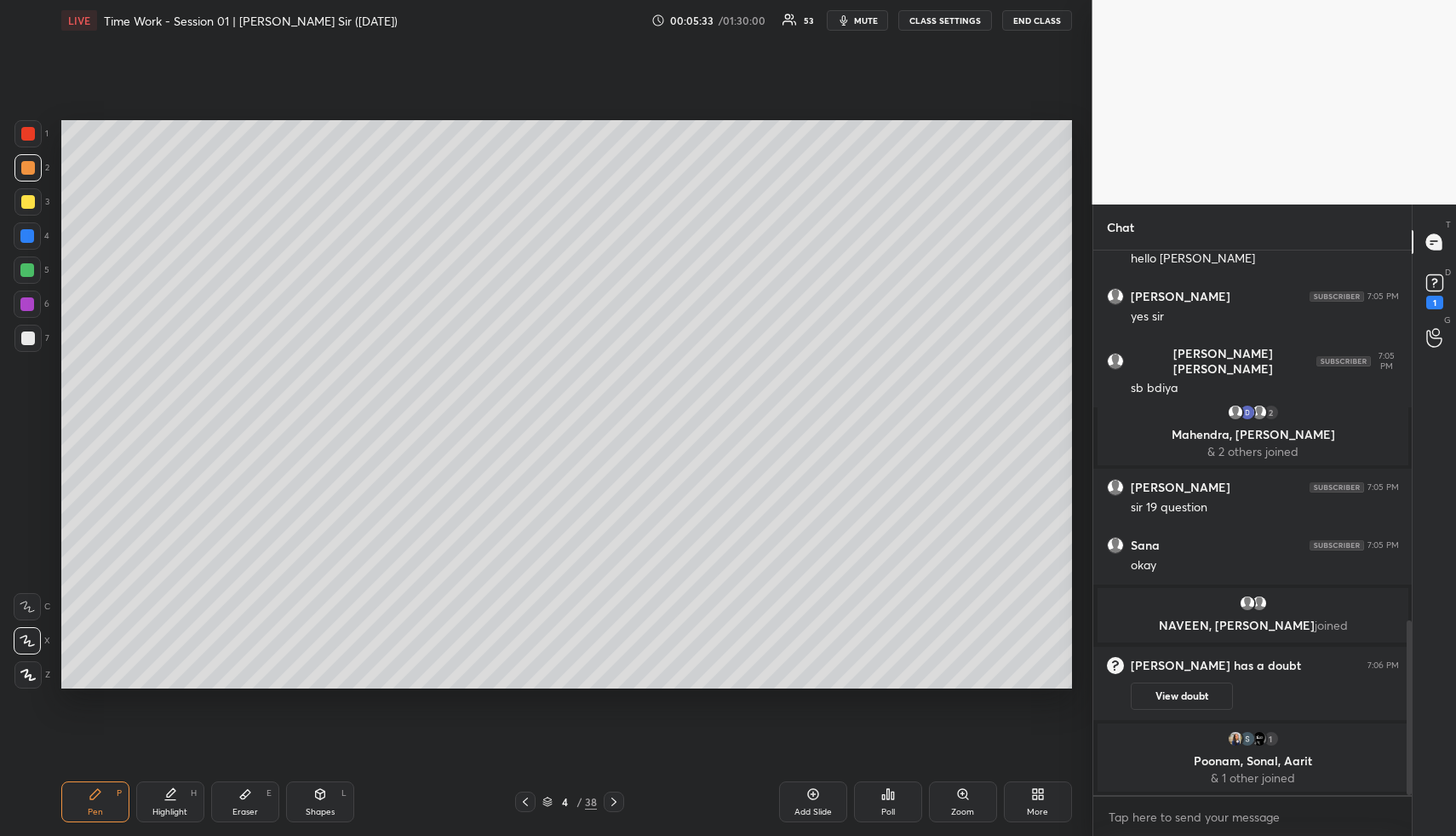
click at [45, 281] on div "5" at bounding box center [31, 270] width 35 height 28
click at [169, 796] on icon at bounding box center [171, 792] width 9 height 9
click at [176, 795] on icon at bounding box center [170, 794] width 13 height 13
click at [89, 797] on icon at bounding box center [96, 794] width 13 height 13
drag, startPoint x: 97, startPoint y: 803, endPoint x: 95, endPoint y: 697, distance: 106.0
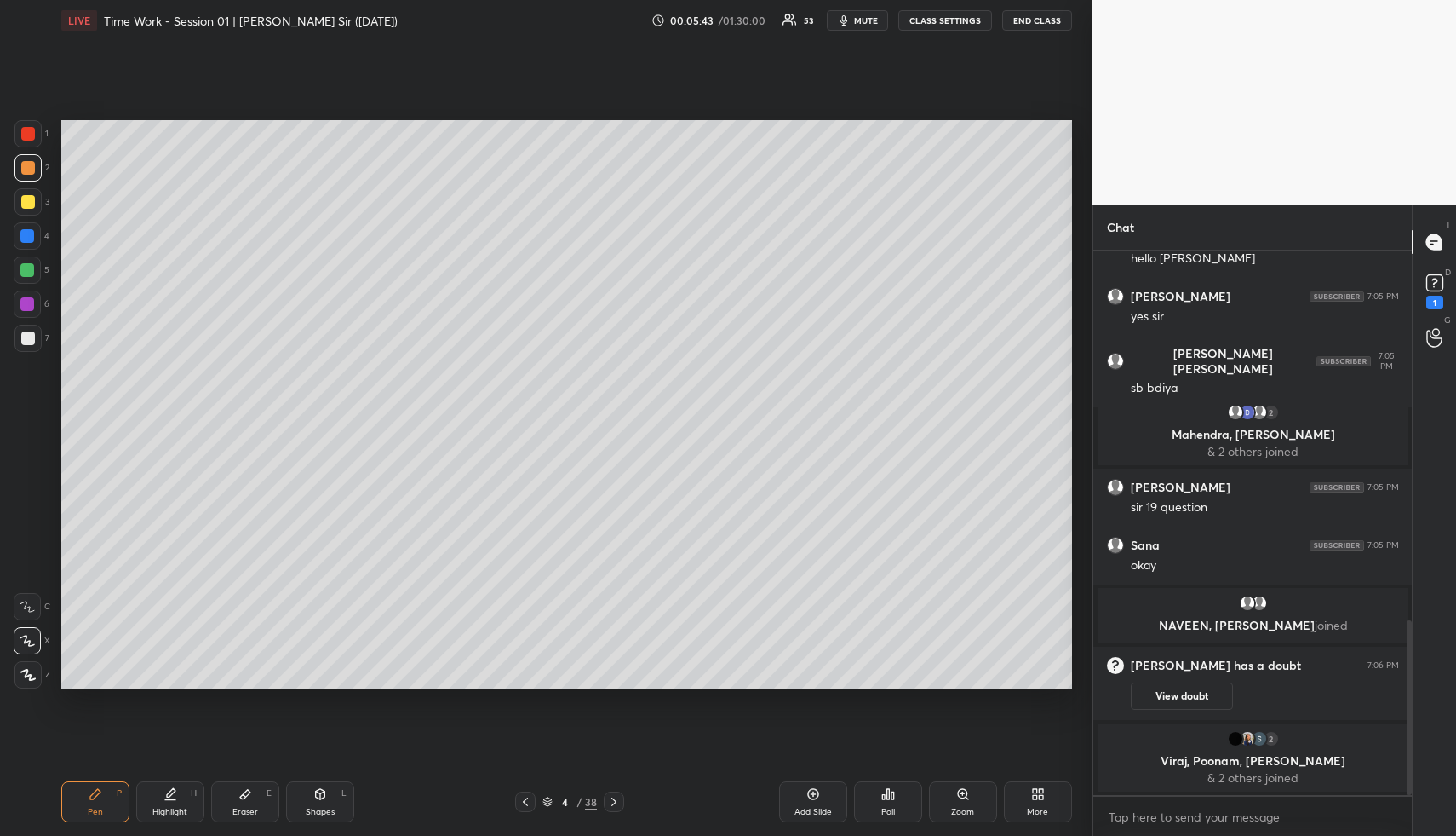
click at [97, 803] on div "Pen P" at bounding box center [95, 802] width 68 height 41
click at [28, 238] on div at bounding box center [27, 236] width 13 height 13
click at [33, 249] on div "1 2 3 4 5 6 7" at bounding box center [31, 239] width 35 height 238
click at [177, 807] on div "Highlight" at bounding box center [169, 811] width 35 height 9
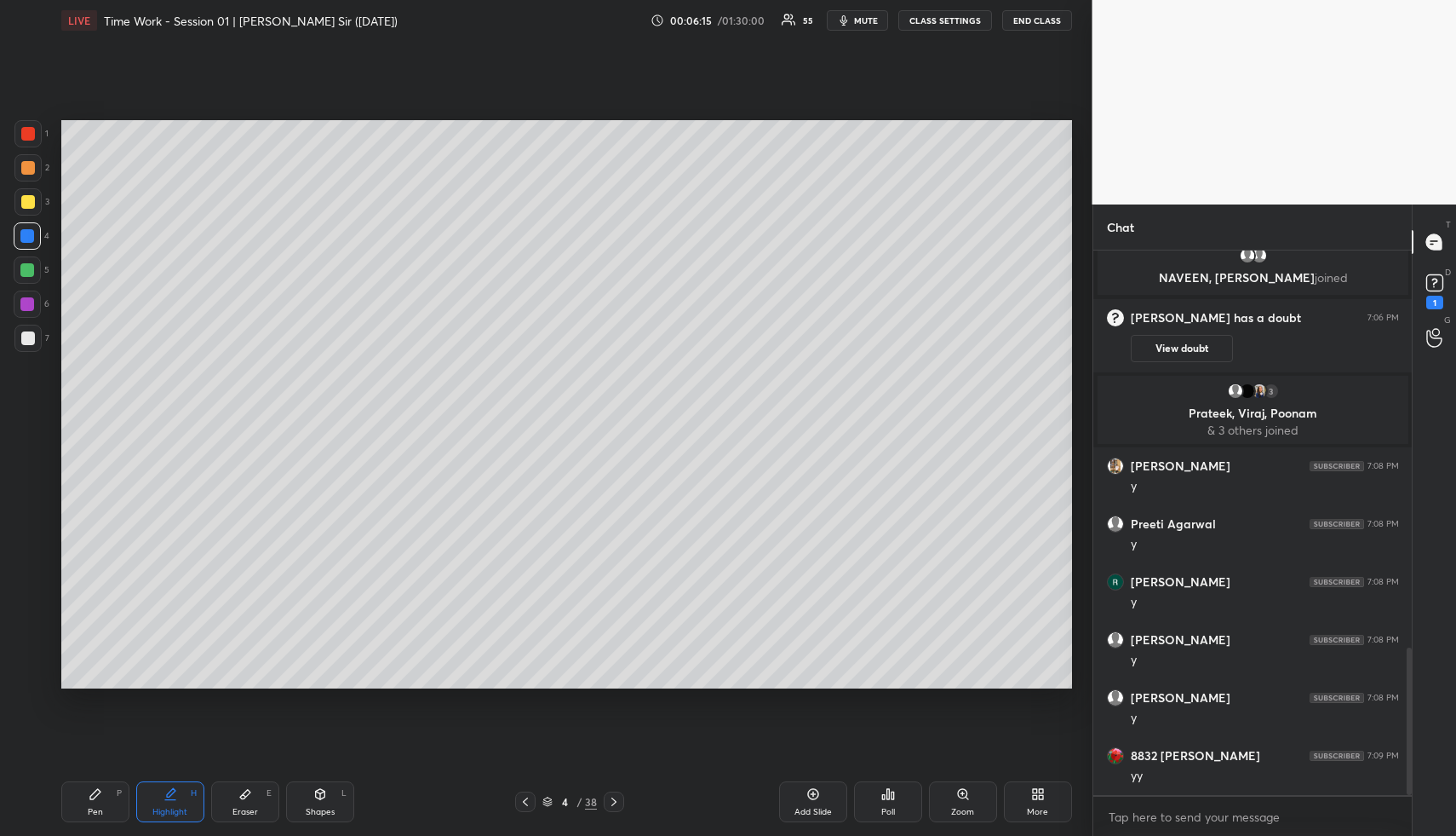
scroll to position [1528, 0]
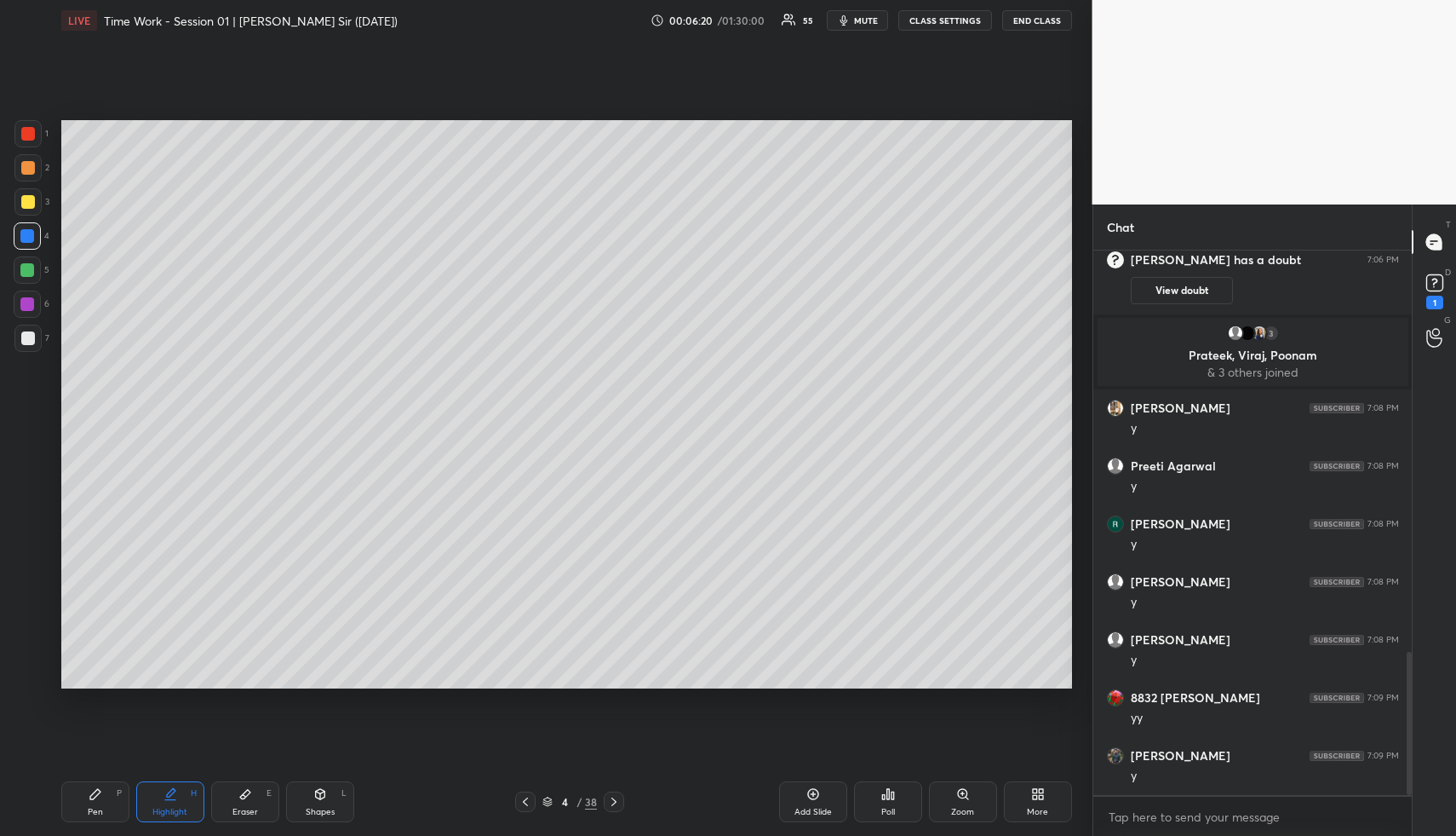
click at [801, 815] on div "Add Slide" at bounding box center [813, 811] width 37 height 9
click at [118, 800] on div "Pen P" at bounding box center [95, 802] width 68 height 41
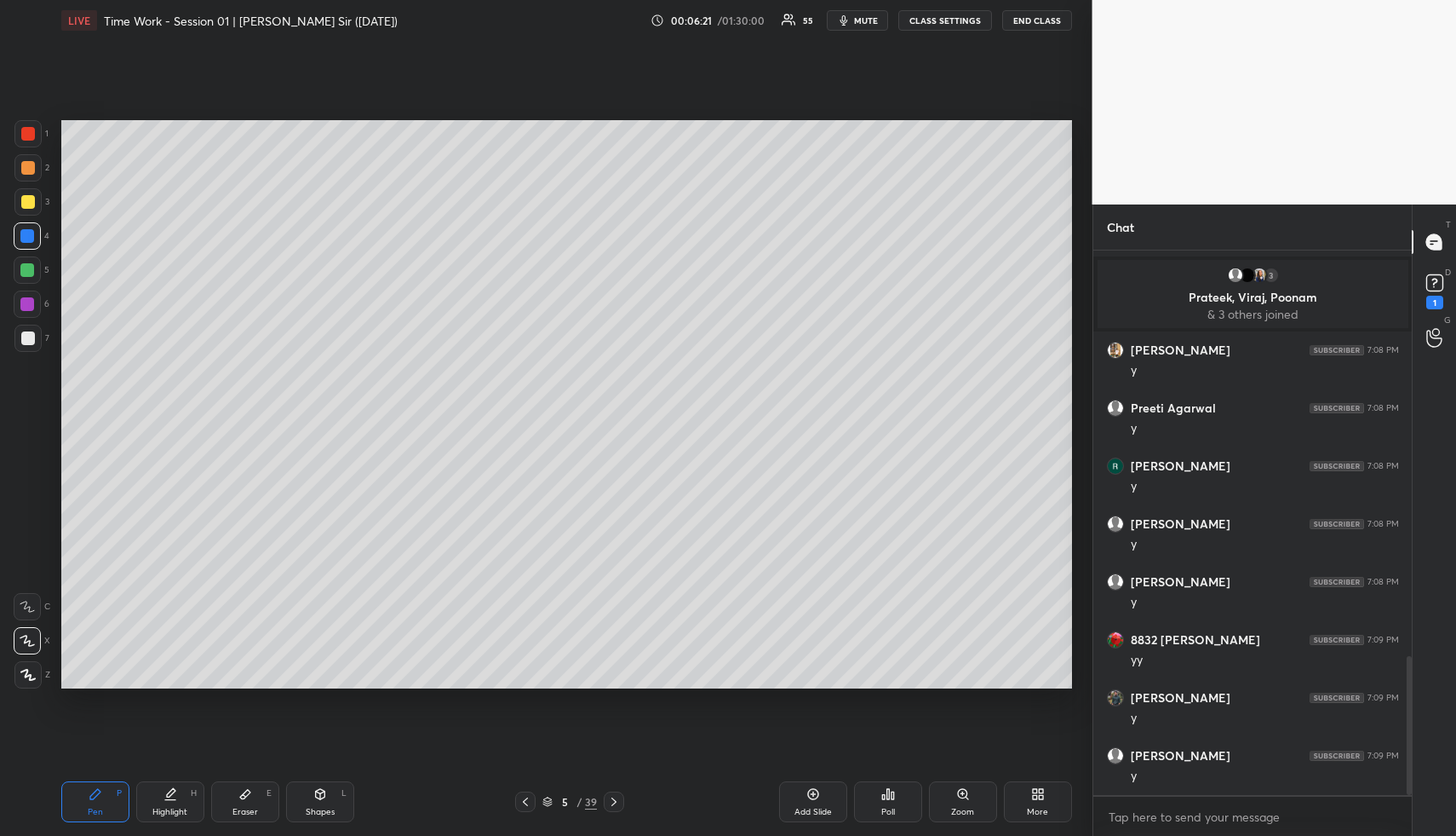
click at [21, 161] on div at bounding box center [28, 167] width 13 height 13
click at [31, 163] on div at bounding box center [28, 167] width 13 height 13
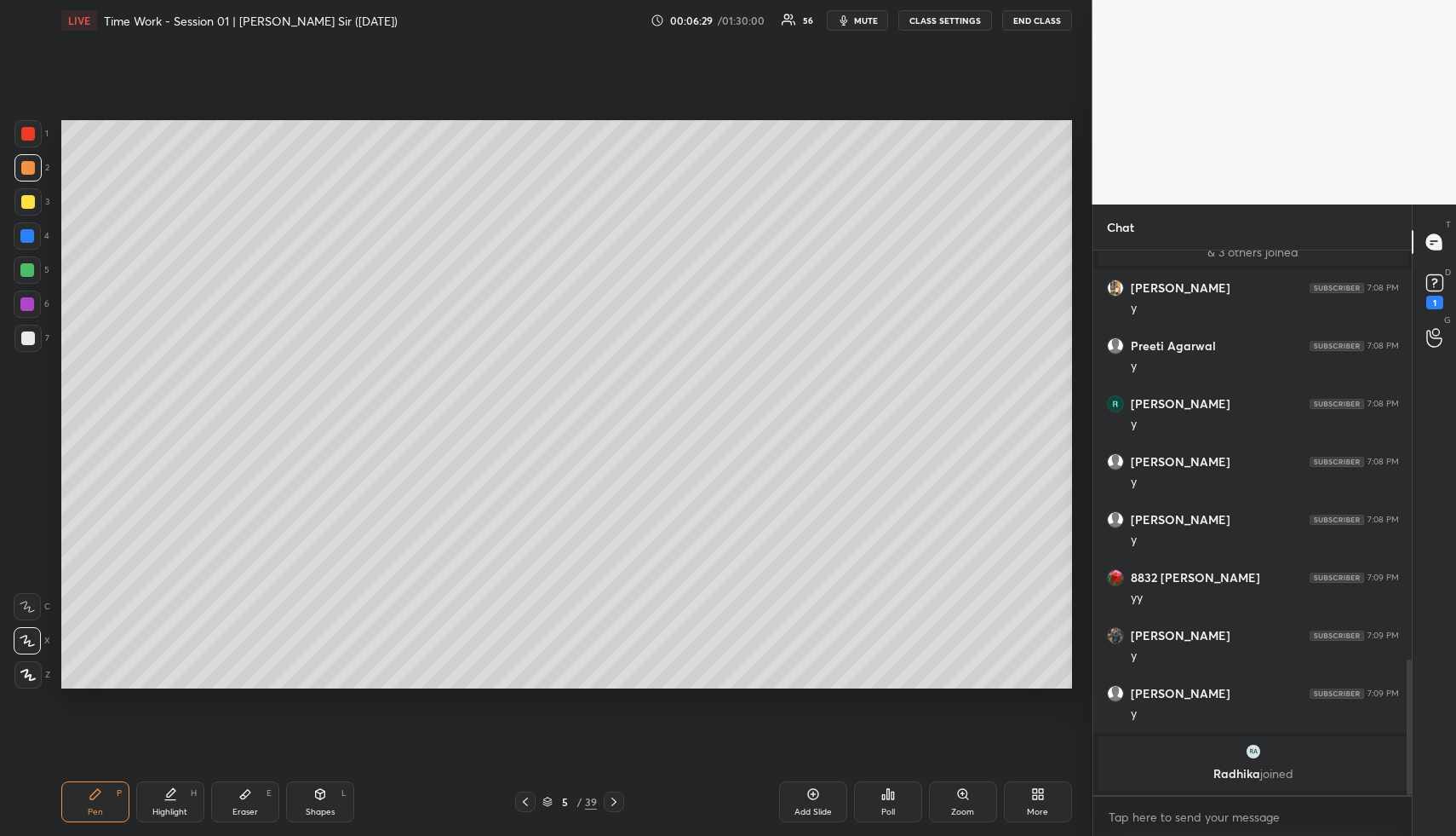
click at [23, 267] on div at bounding box center [27, 270] width 13 height 13
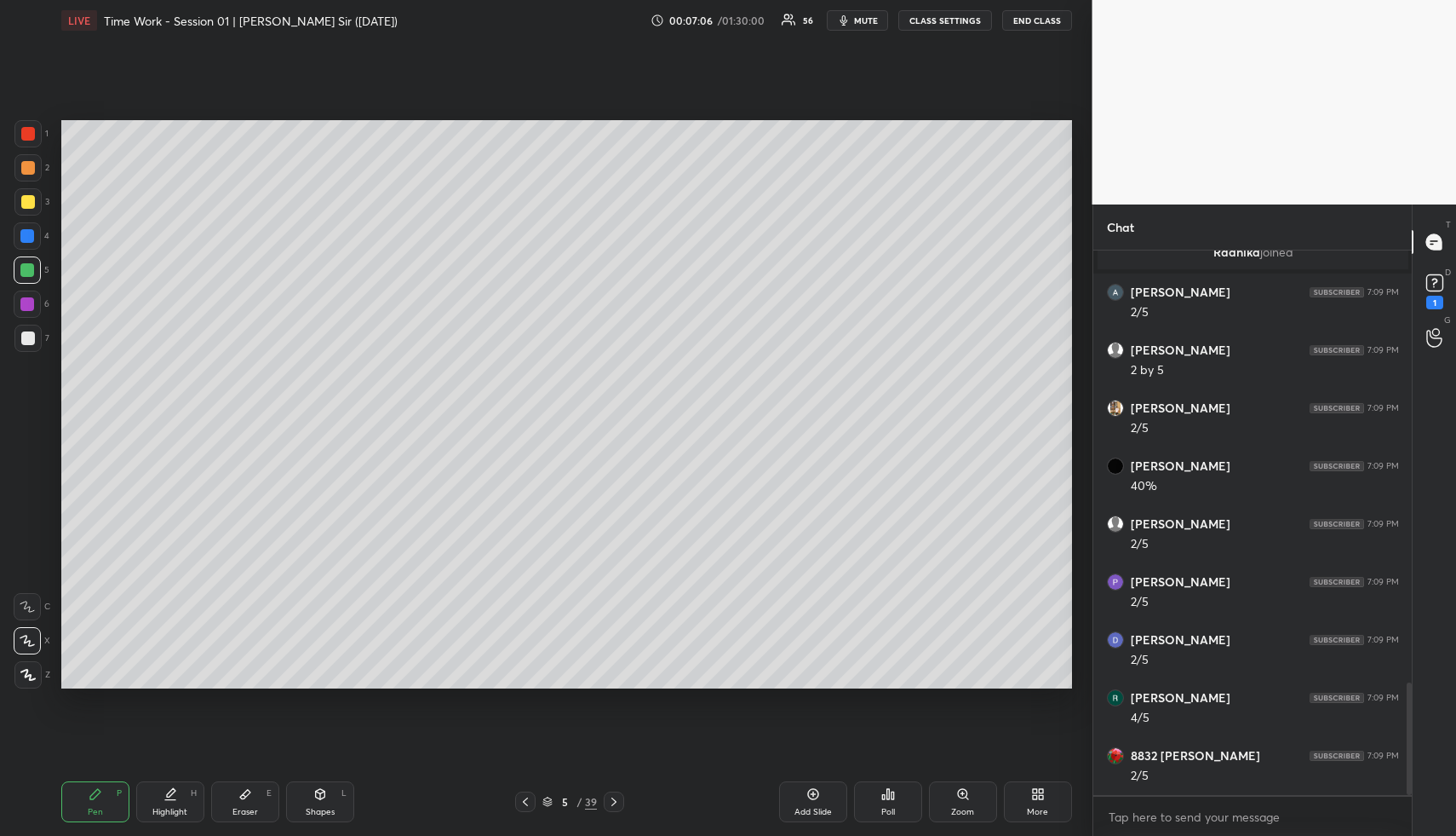
scroll to position [2080, 0]
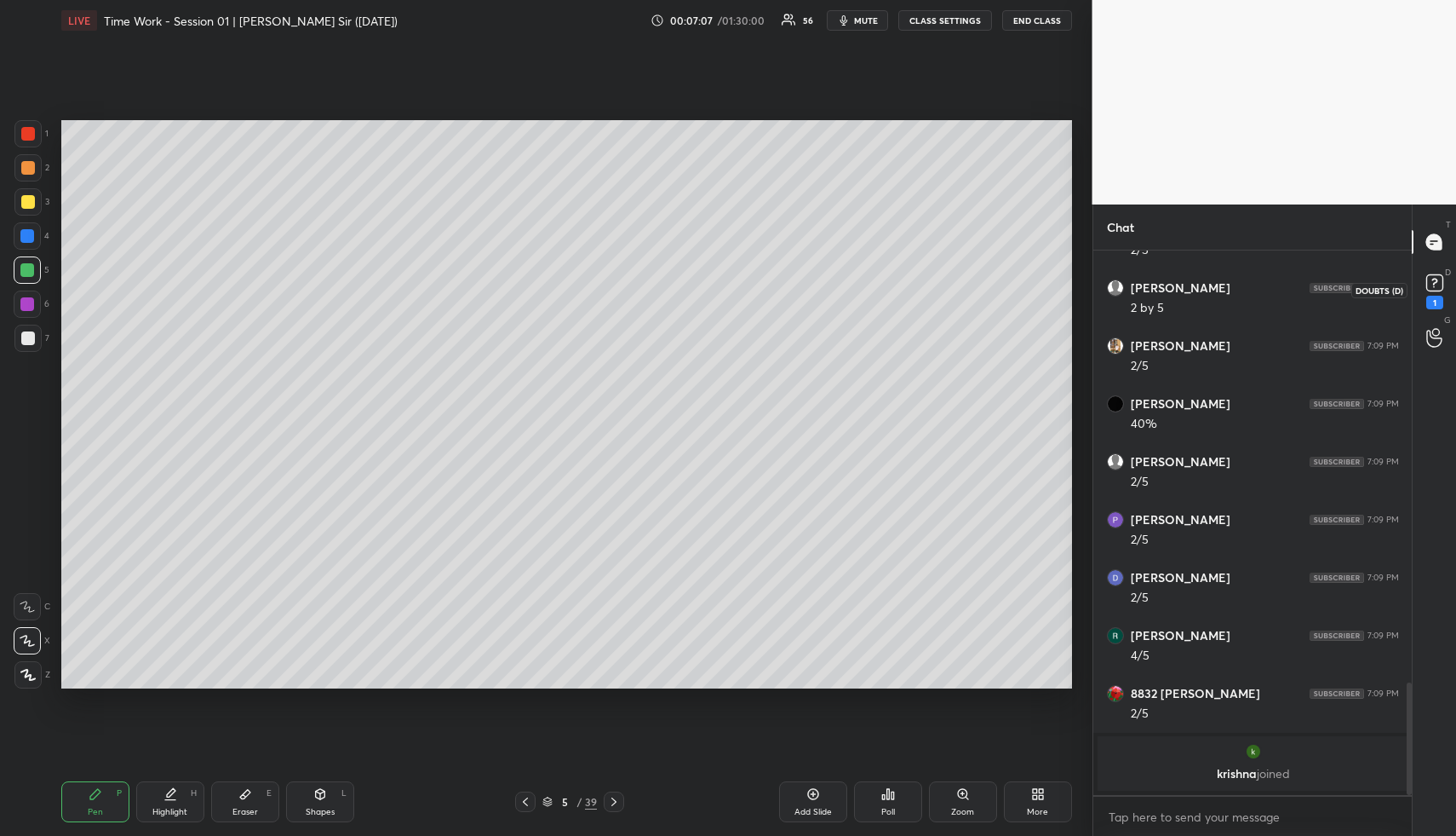
click at [1440, 278] on rect at bounding box center [1434, 283] width 16 height 16
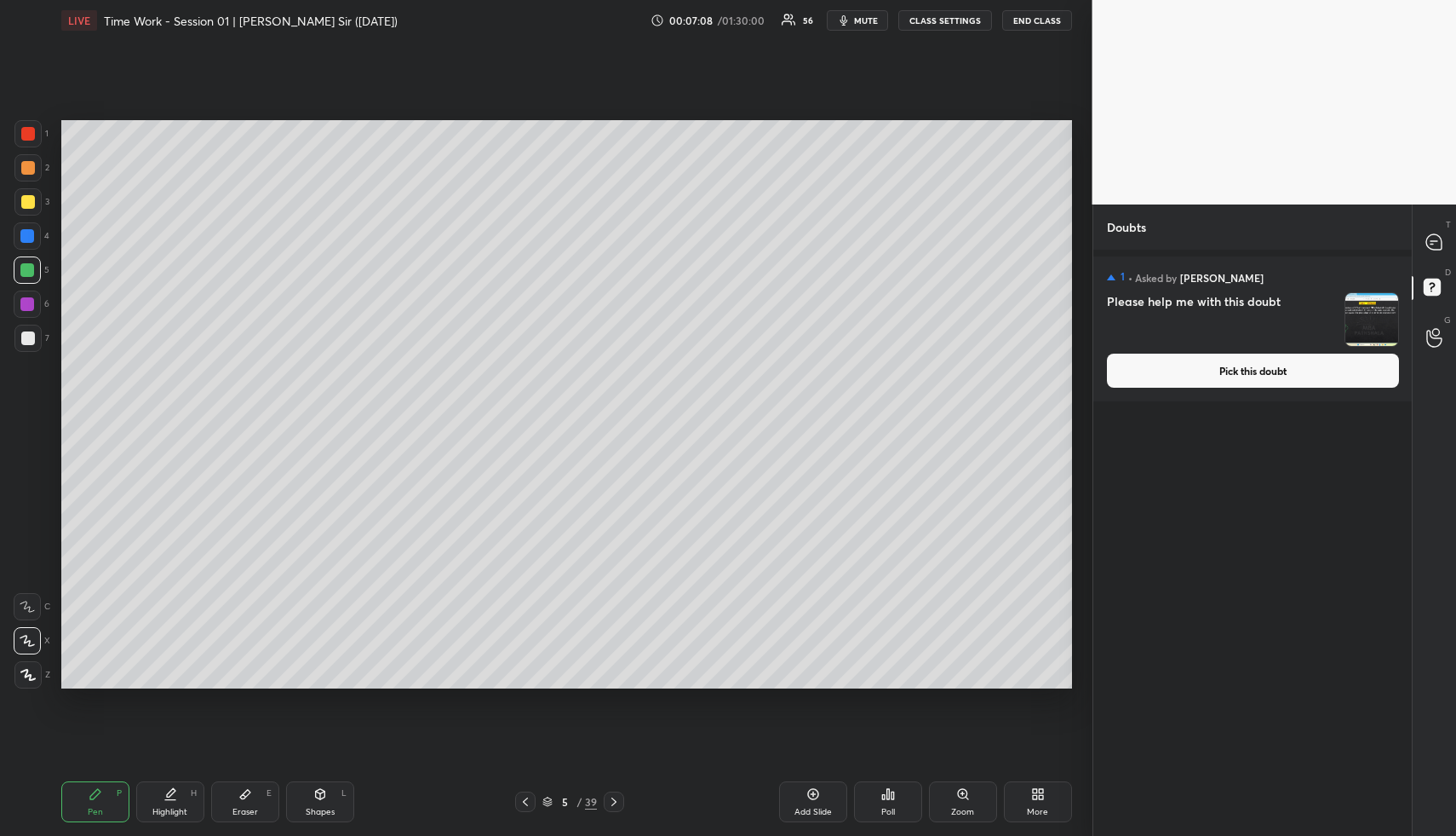
click at [1219, 379] on button "Pick this doubt" at bounding box center [1253, 371] width 293 height 34
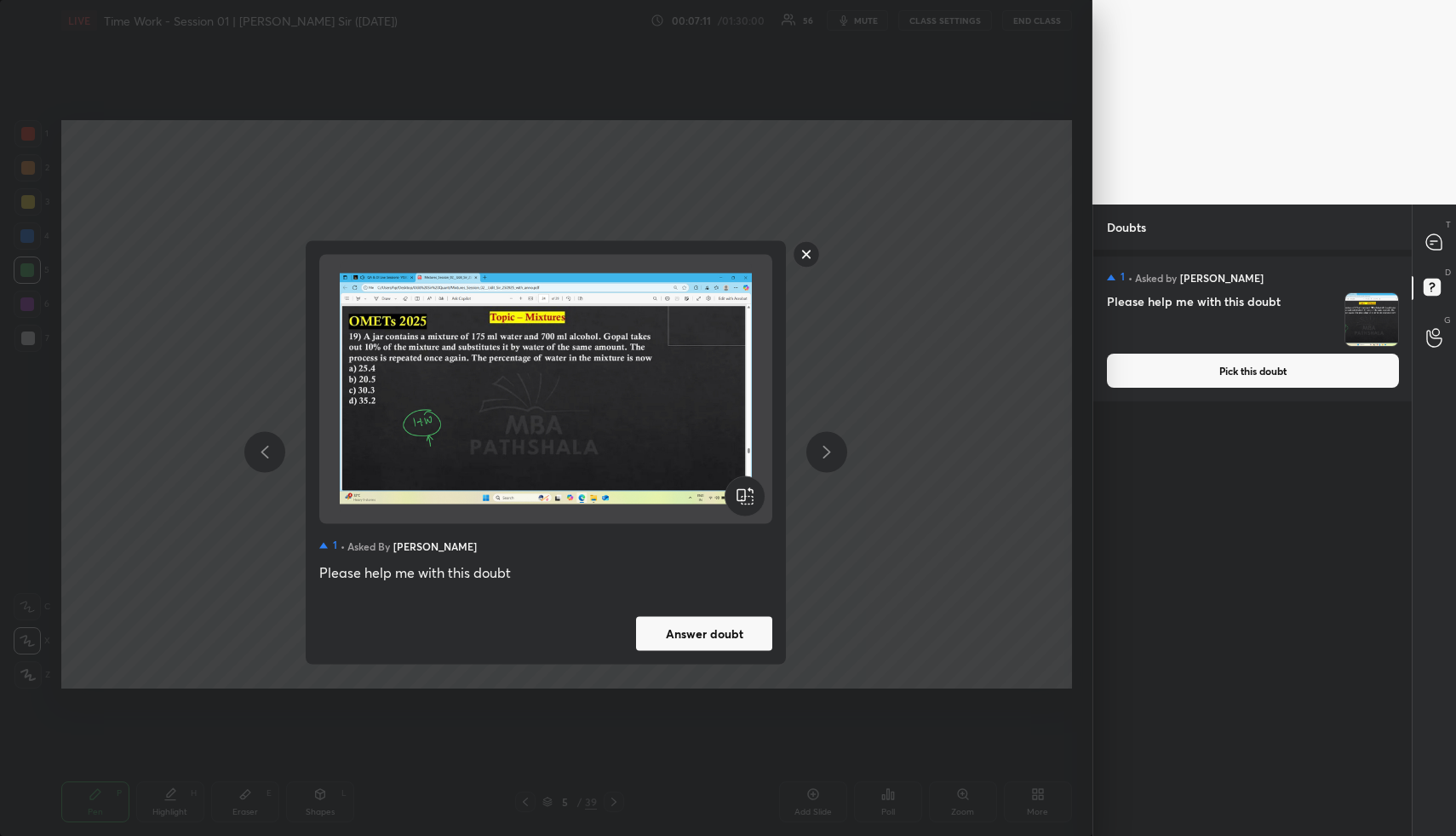
click at [799, 253] on rect at bounding box center [807, 254] width 27 height 27
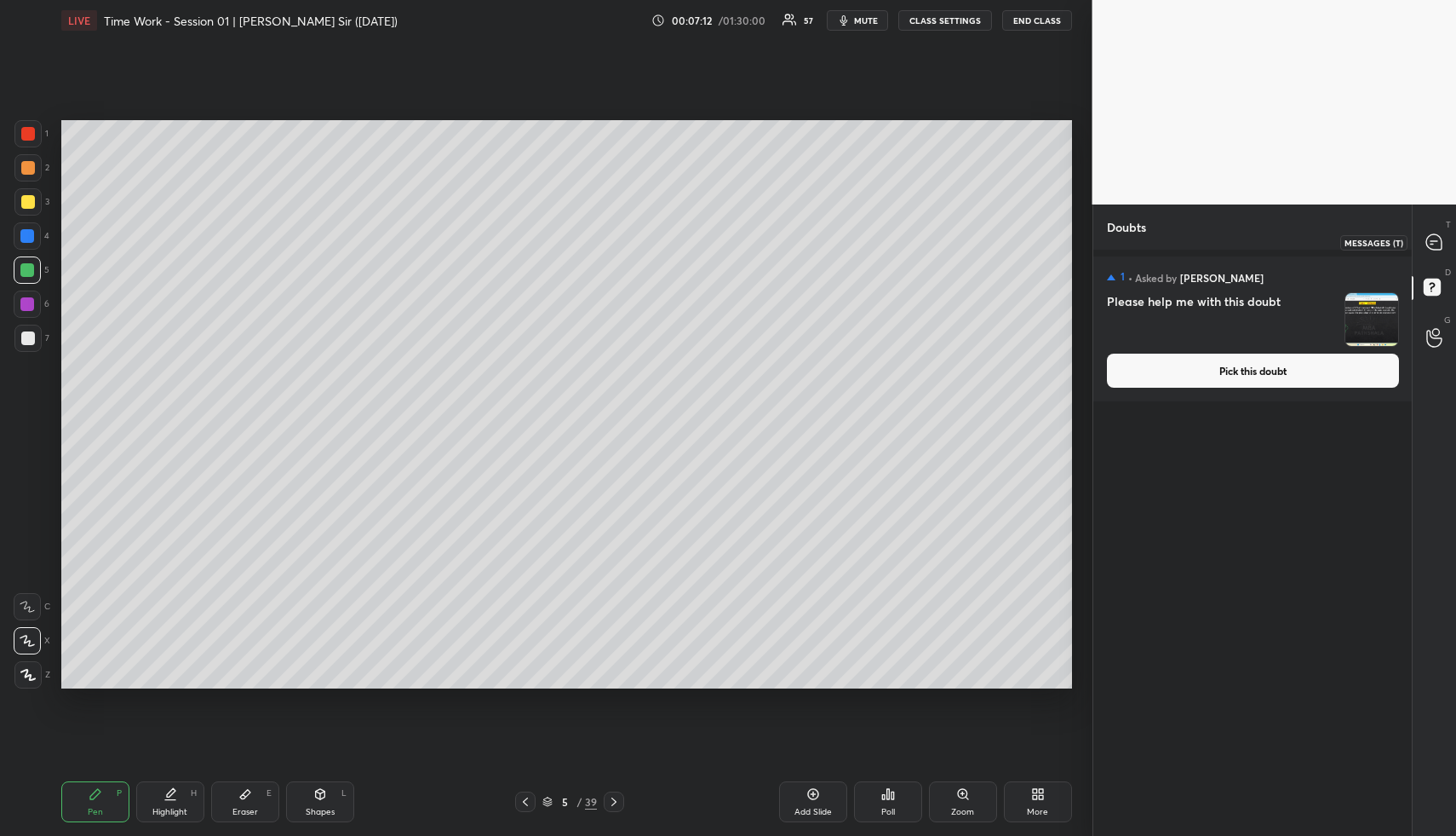
click at [1431, 248] on icon at bounding box center [1434, 242] width 15 height 15
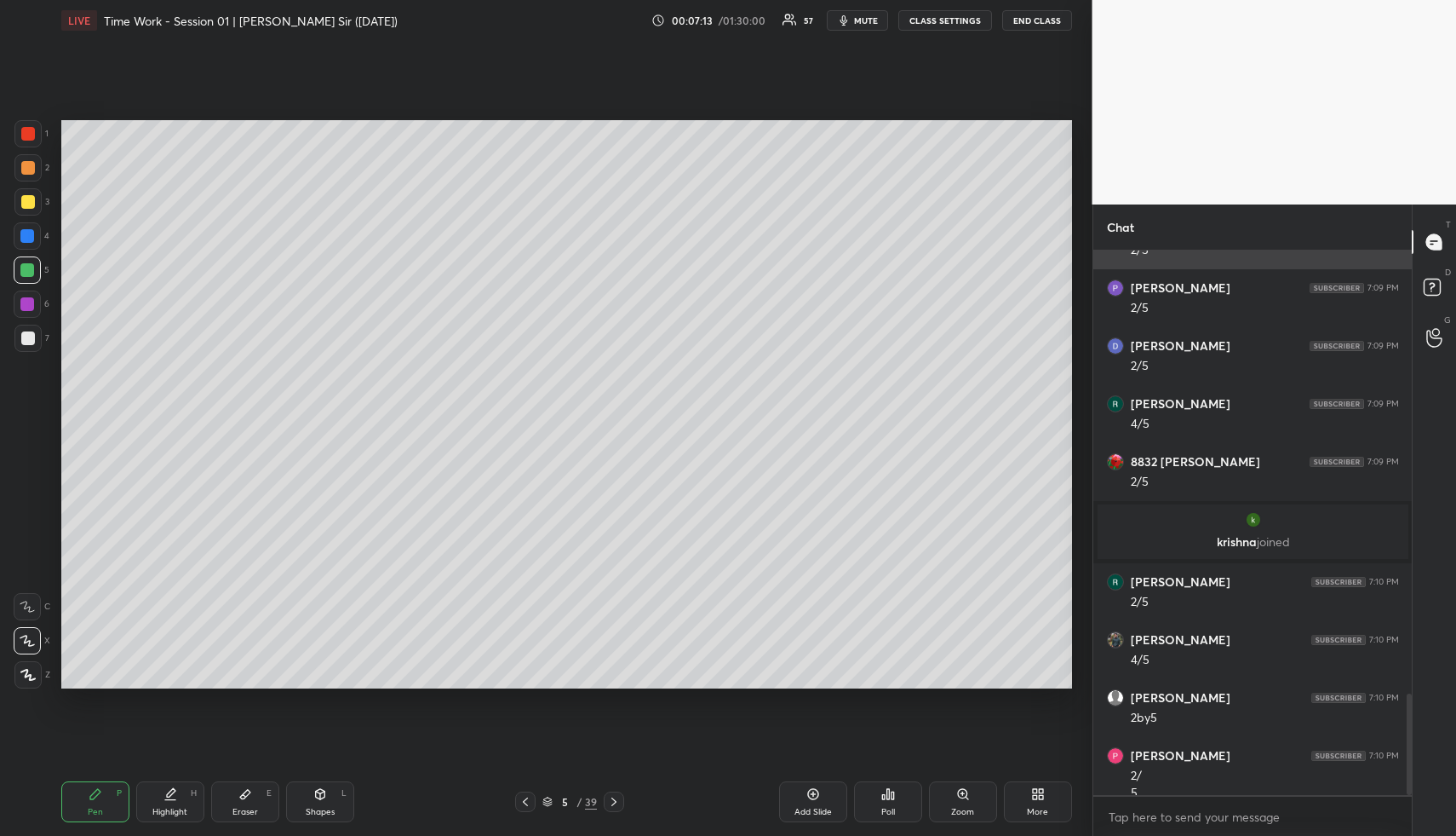
scroll to position [2374, 0]
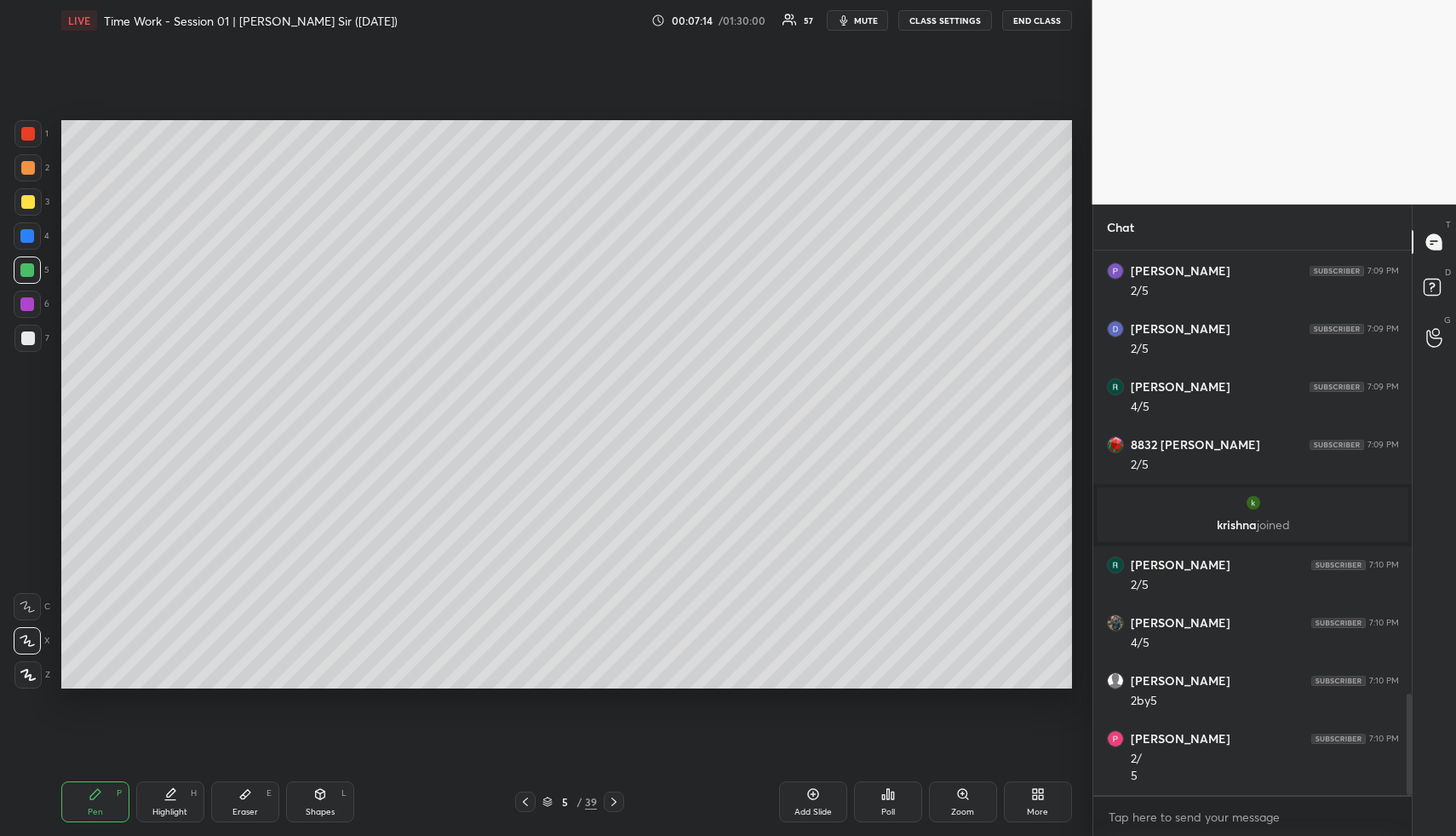
click at [100, 800] on icon at bounding box center [96, 794] width 13 height 13
click at [29, 206] on div at bounding box center [28, 202] width 13 height 13
click at [28, 206] on div at bounding box center [28, 202] width 13 height 13
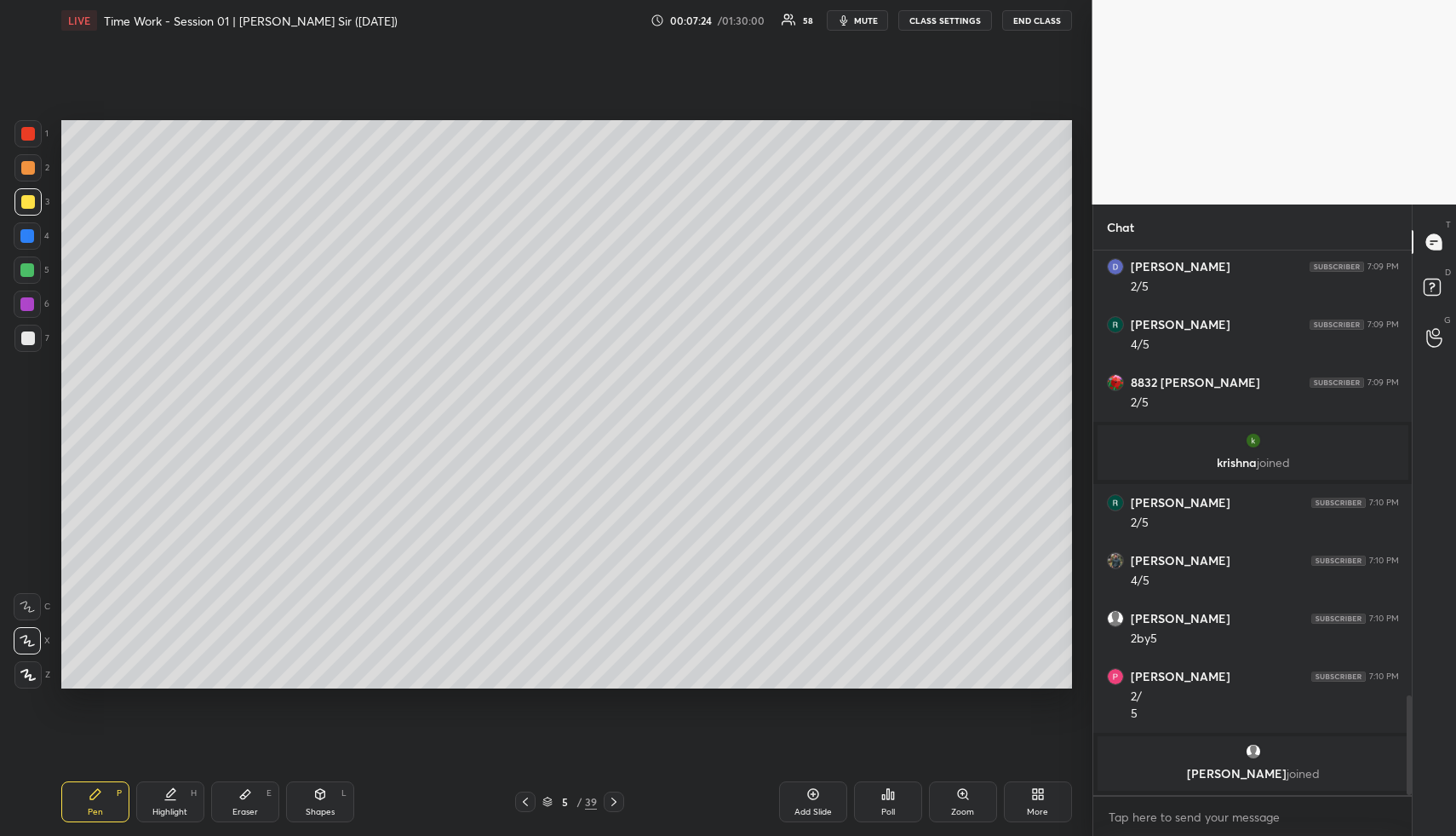
click at [171, 804] on div "Highlight H" at bounding box center [170, 802] width 68 height 41
drag, startPoint x: 171, startPoint y: 804, endPoint x: 191, endPoint y: 715, distance: 91.2
click at [177, 790] on div "Highlight H" at bounding box center [170, 802] width 68 height 41
click at [98, 798] on icon at bounding box center [96, 794] width 13 height 13
click at [24, 333] on div at bounding box center [28, 339] width 13 height 13
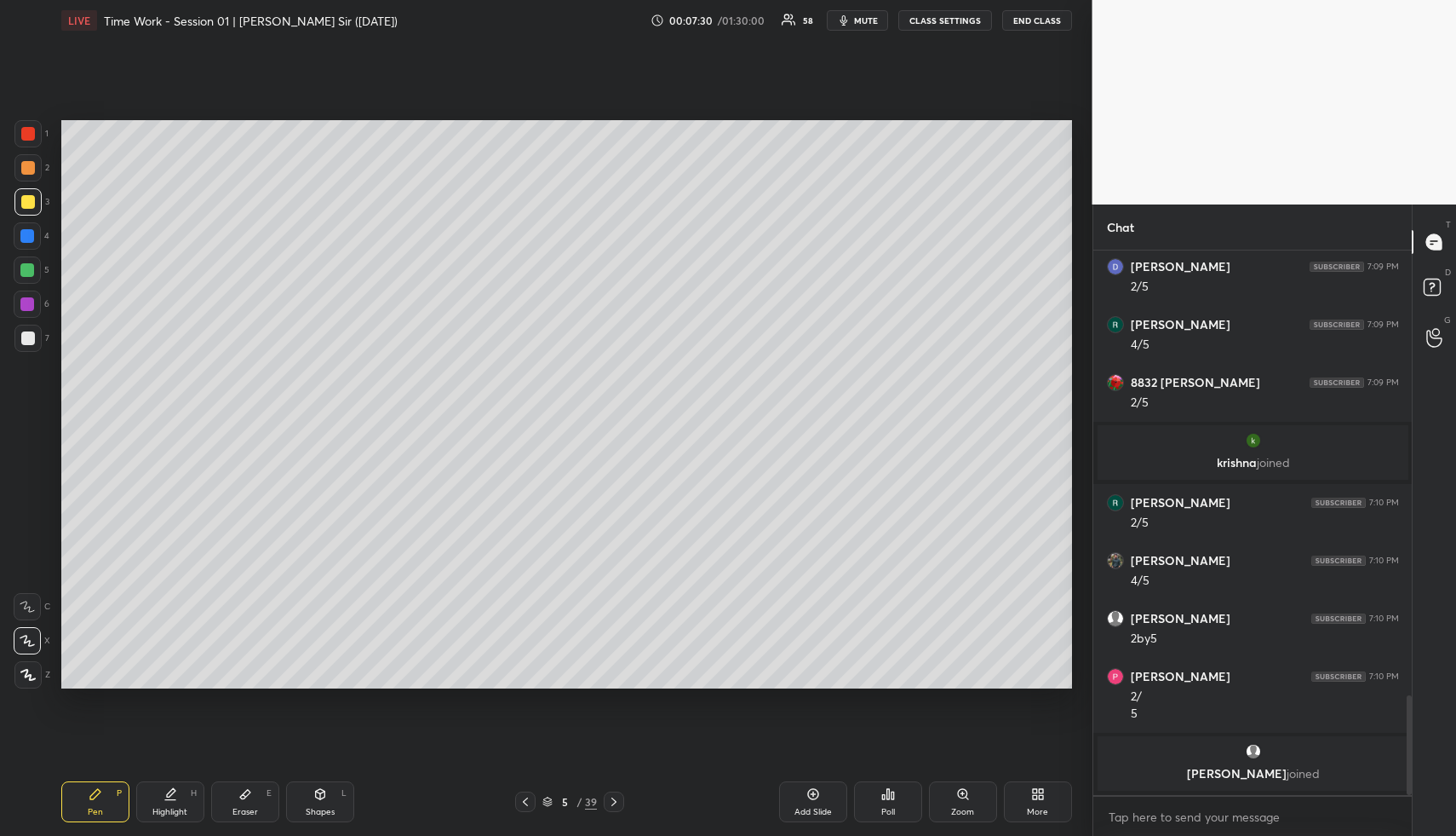
click at [33, 336] on div at bounding box center [28, 339] width 13 height 13
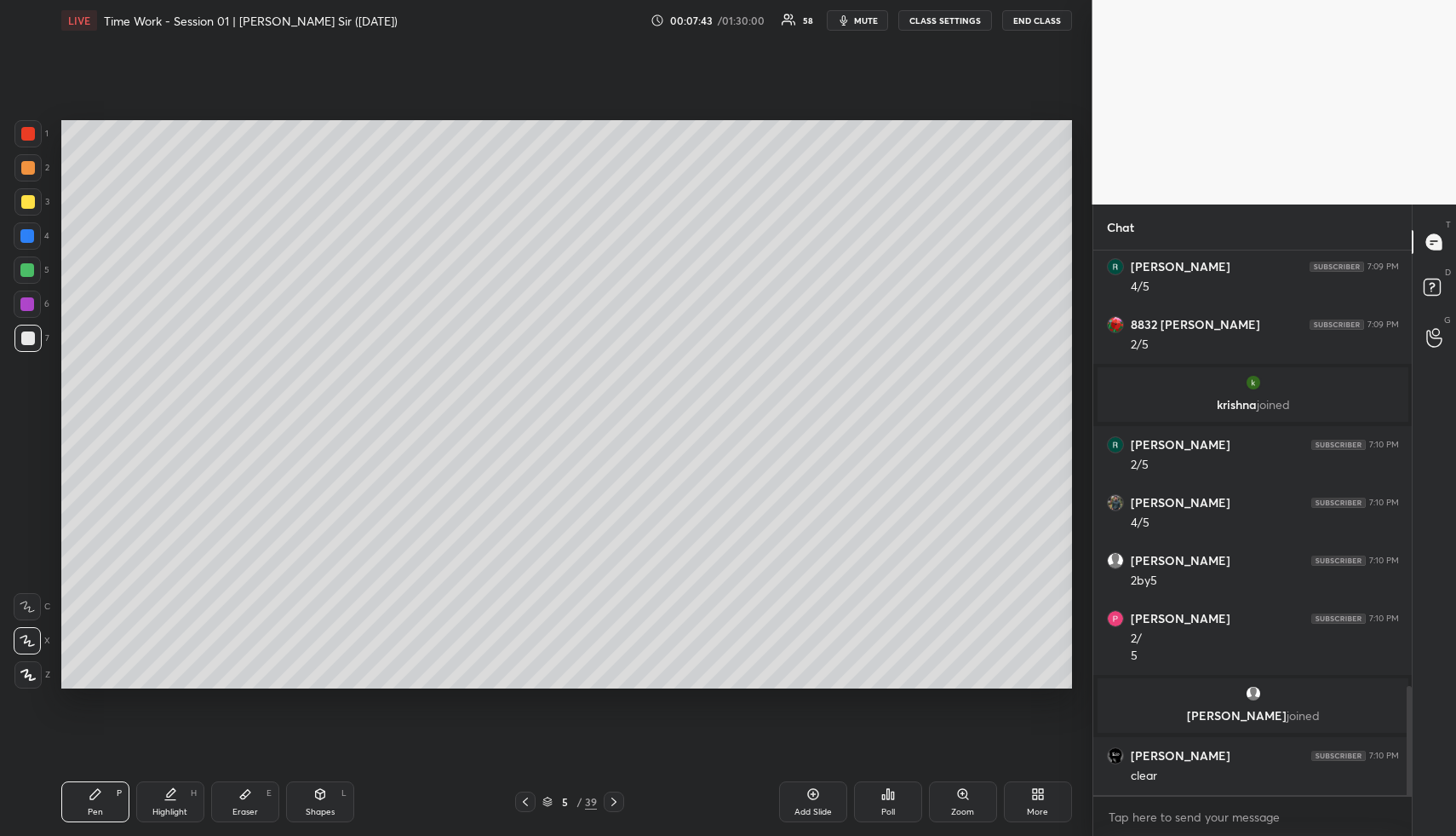
scroll to position [2166, 0]
click at [181, 792] on div "Highlight H" at bounding box center [170, 802] width 68 height 41
click at [189, 793] on div "Highlight H" at bounding box center [170, 802] width 68 height 41
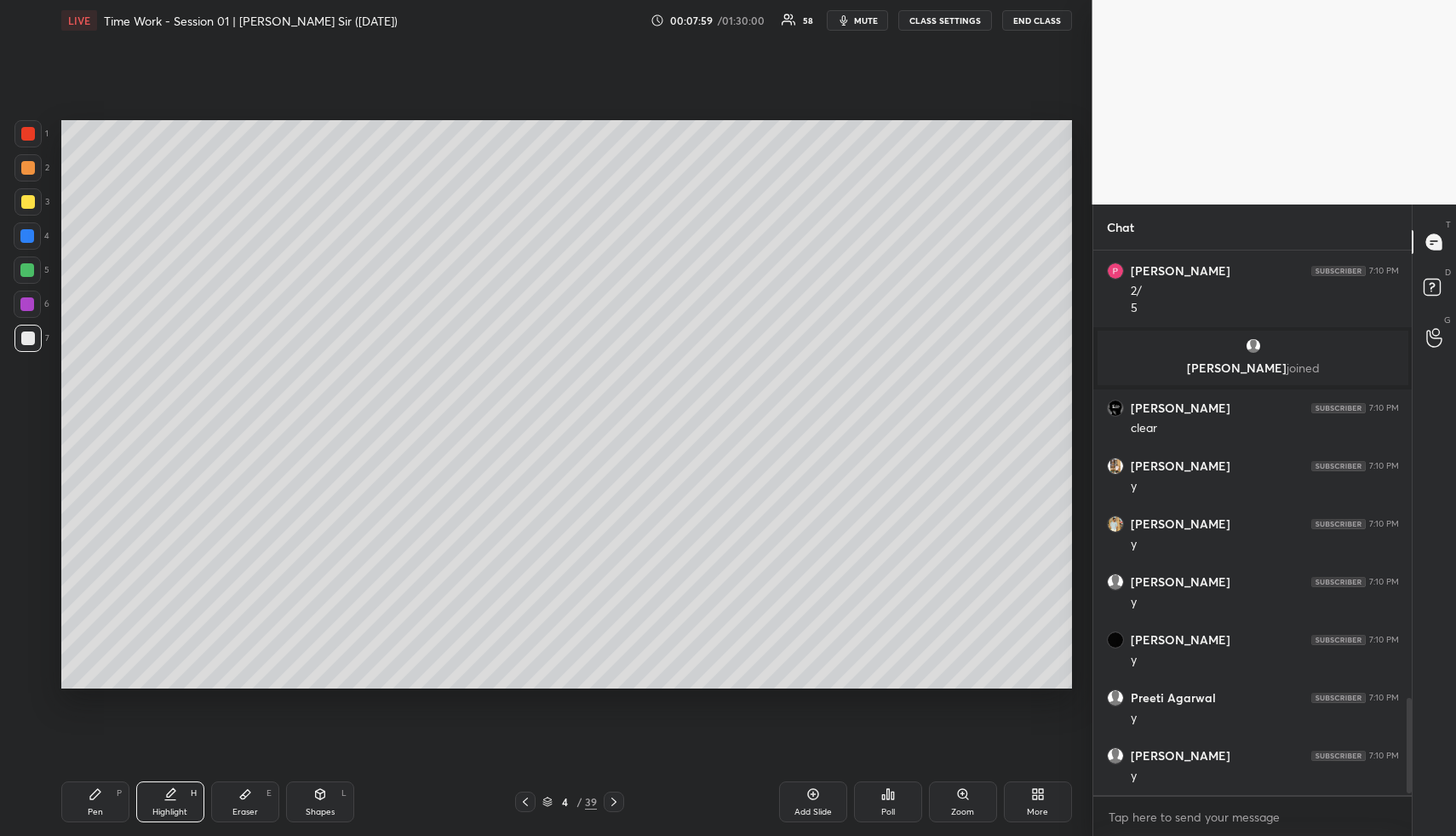
scroll to position [2571, 0]
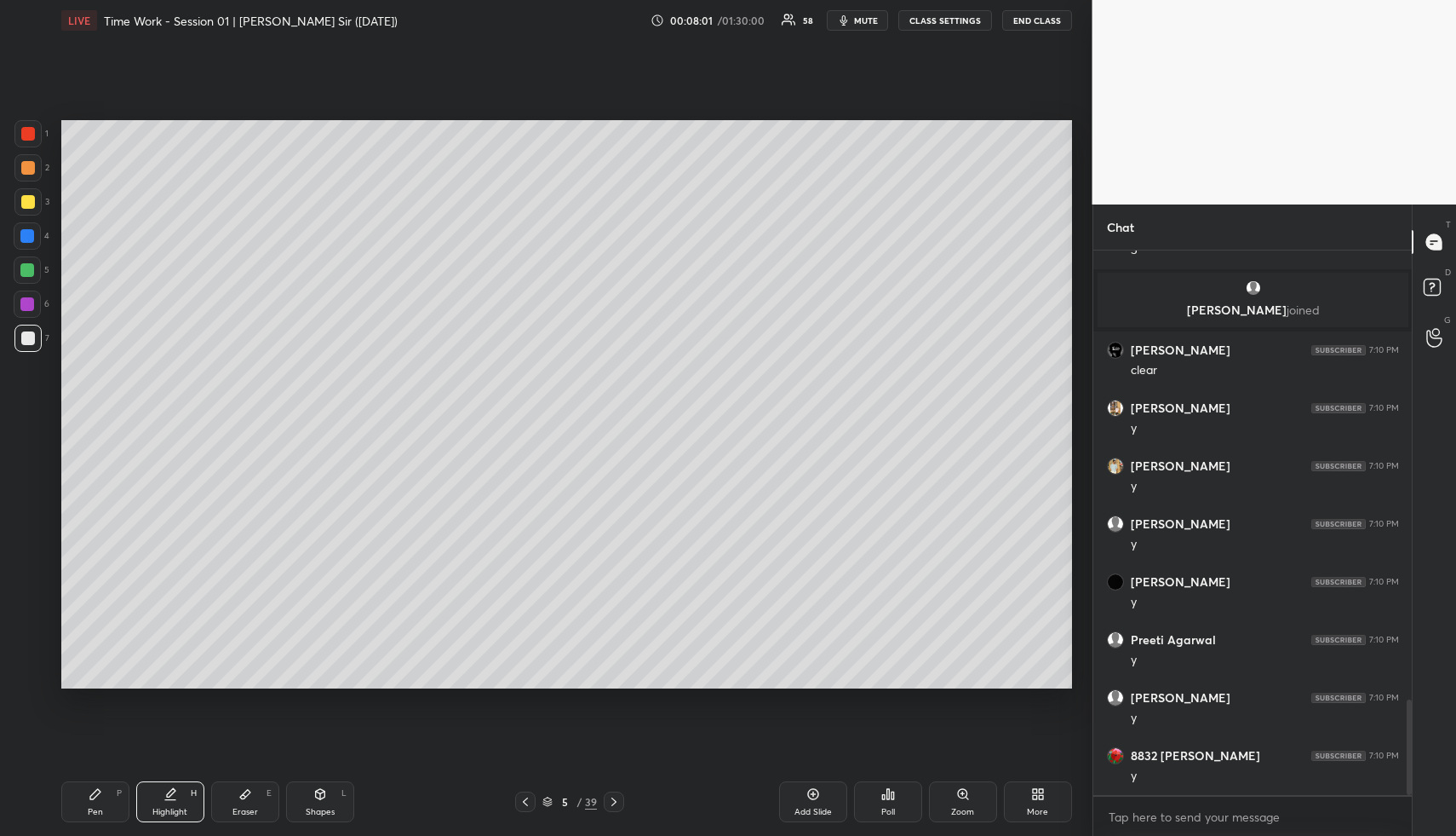
click at [822, 795] on div "Add Slide" at bounding box center [813, 802] width 68 height 41
click at [90, 805] on div "Pen P" at bounding box center [95, 802] width 68 height 41
click at [23, 165] on div at bounding box center [28, 167] width 13 height 13
drag, startPoint x: 23, startPoint y: 165, endPoint x: 34, endPoint y: 164, distance: 11.0
click at [23, 165] on div at bounding box center [28, 167] width 13 height 13
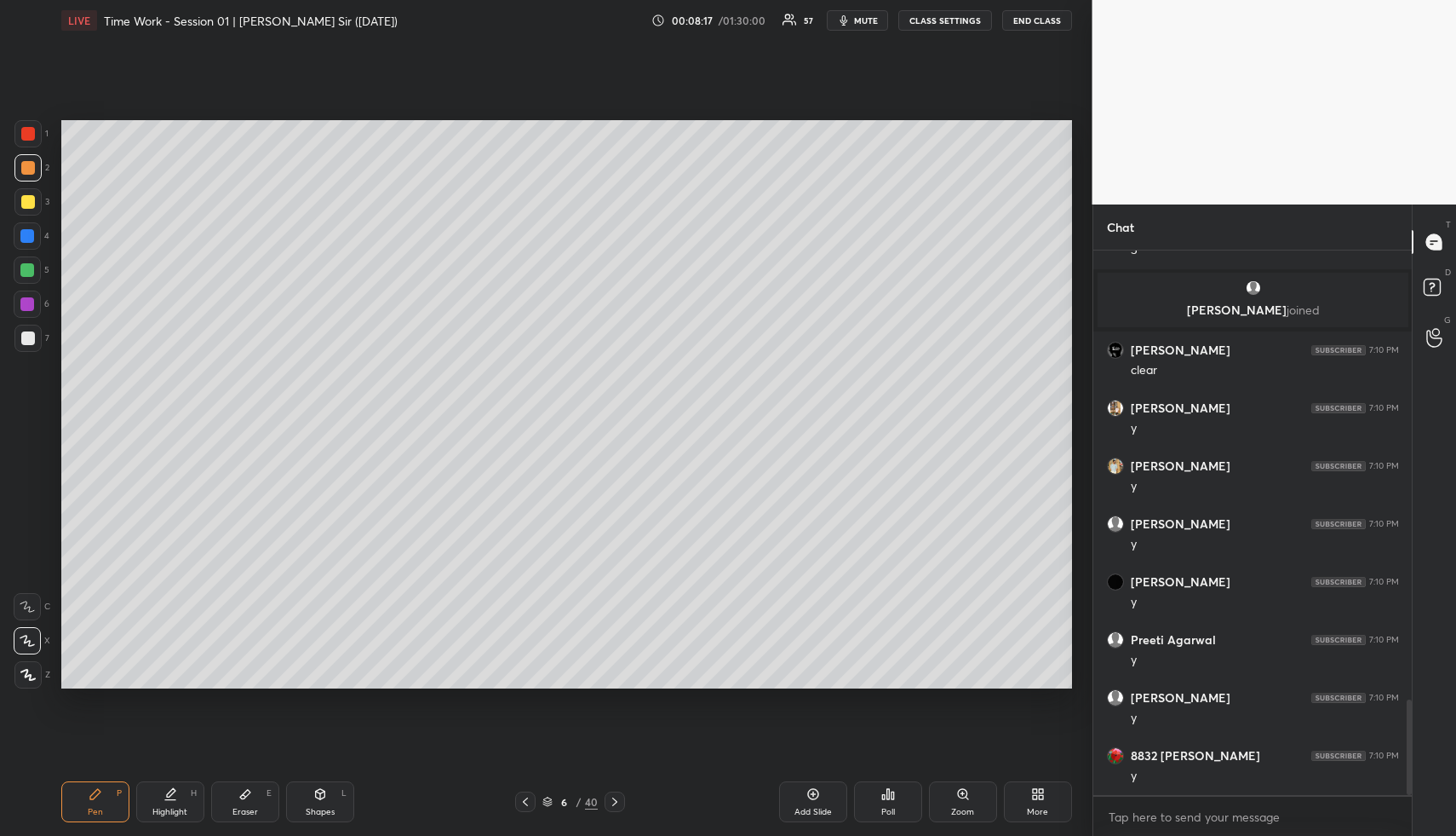
click at [321, 804] on div "Shapes L" at bounding box center [319, 802] width 68 height 41
click at [26, 238] on div at bounding box center [27, 236] width 13 height 13
drag, startPoint x: 26, startPoint y: 238, endPoint x: 54, endPoint y: 216, distance: 35.6
click at [26, 238] on div at bounding box center [27, 236] width 13 height 13
click at [161, 807] on div "Highlight" at bounding box center [169, 811] width 35 height 9
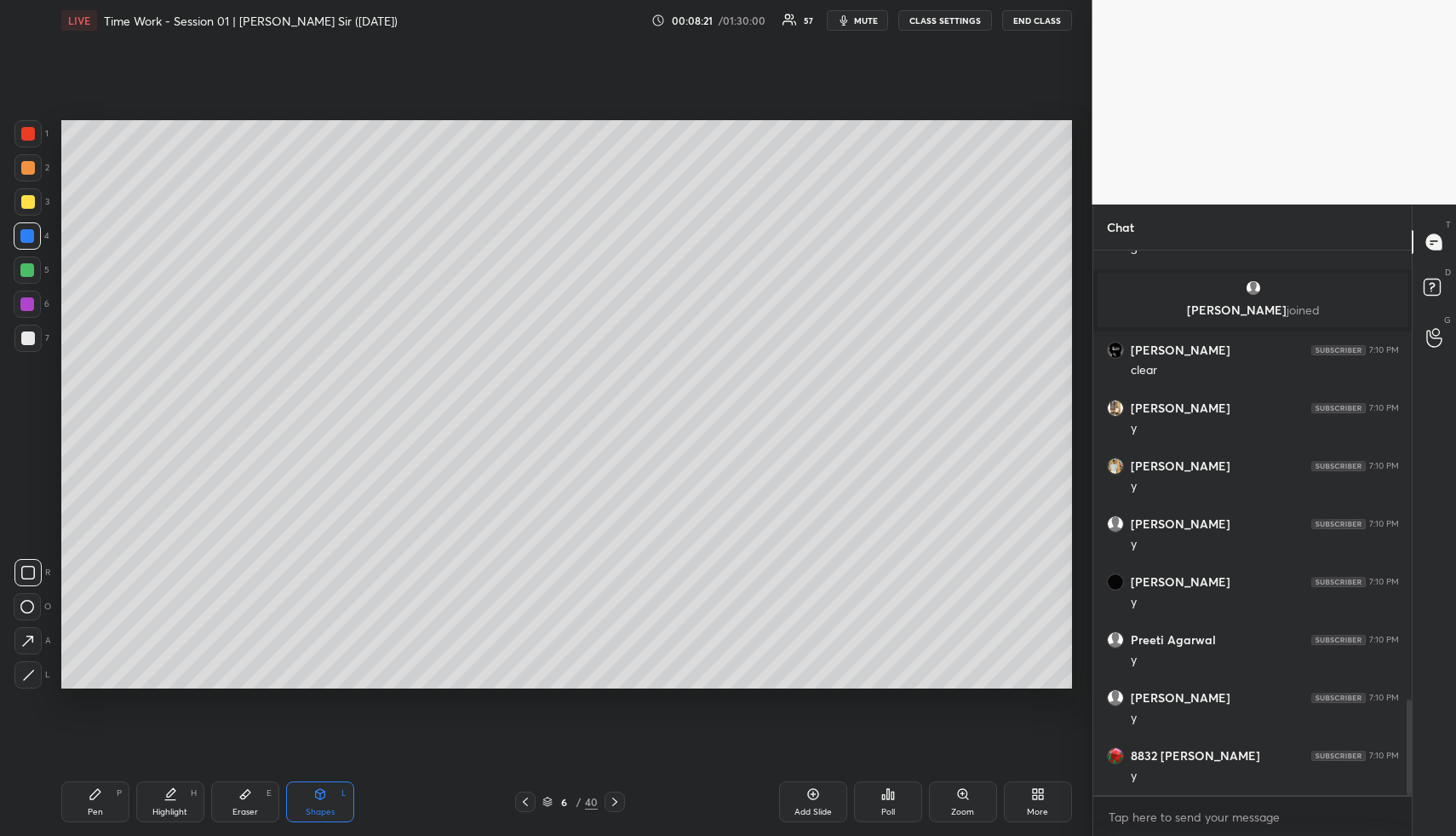
click at [165, 801] on div "Highlight H" at bounding box center [170, 802] width 68 height 41
drag, startPoint x: 111, startPoint y: 806, endPoint x: 111, endPoint y: 779, distance: 27.0
click at [111, 806] on div "Pen P" at bounding box center [95, 802] width 68 height 41
click at [19, 274] on div at bounding box center [27, 270] width 28 height 28
drag, startPoint x: 23, startPoint y: 274, endPoint x: 55, endPoint y: 282, distance: 33.0
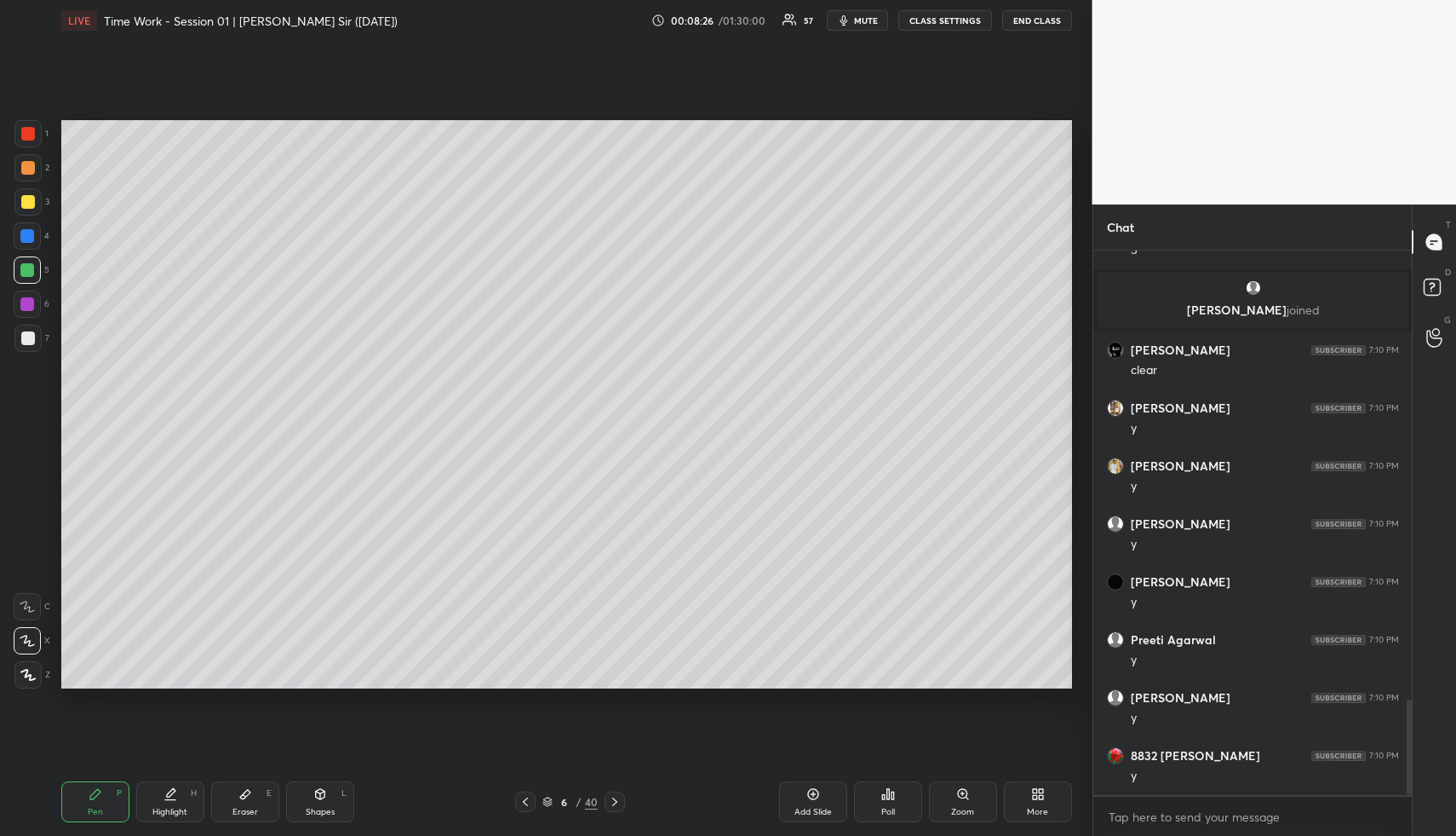
click at [23, 274] on div at bounding box center [27, 270] width 13 height 13
click at [183, 804] on div "Highlight H" at bounding box center [170, 802] width 68 height 41
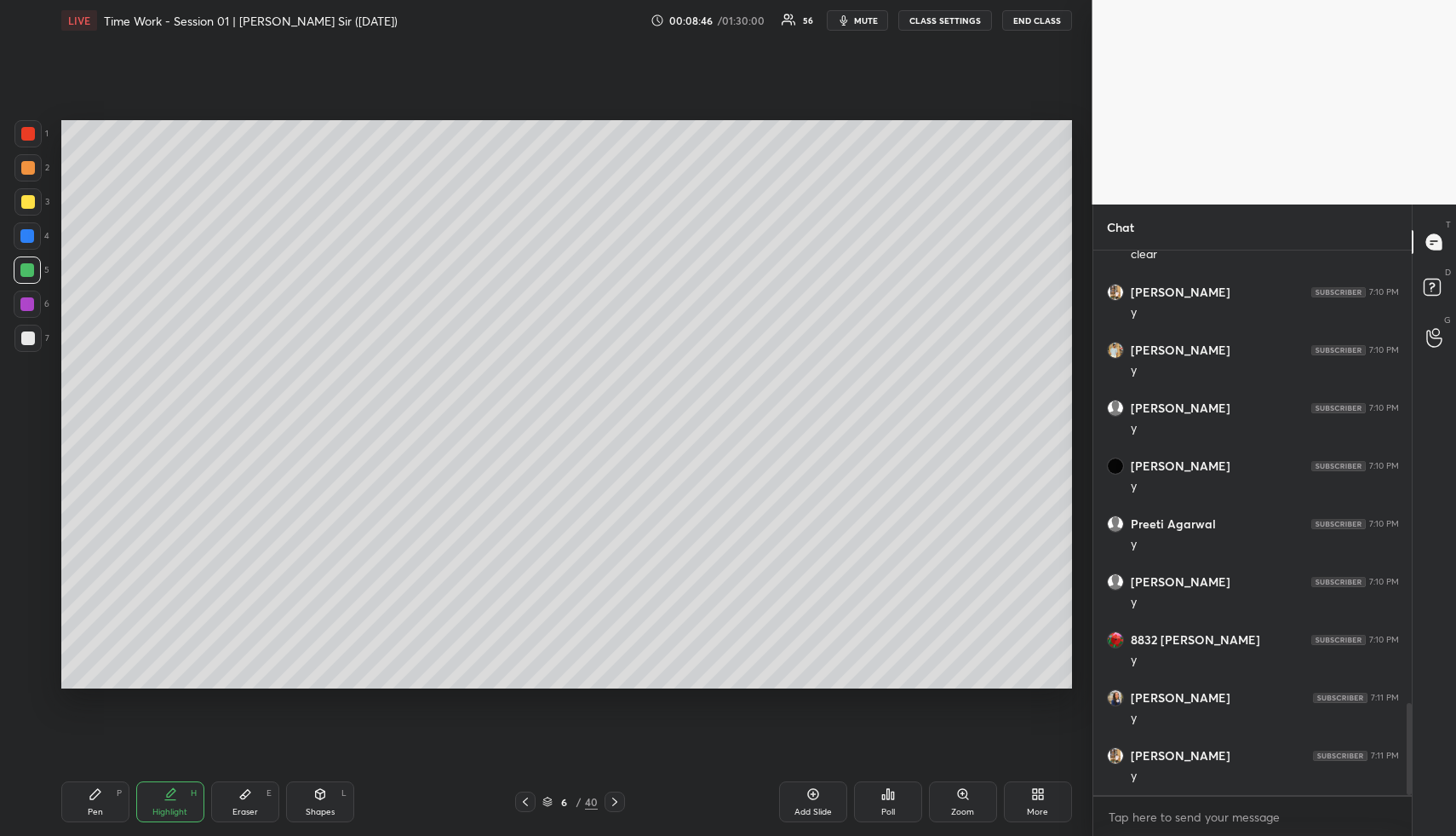
drag, startPoint x: 183, startPoint y: 804, endPoint x: 276, endPoint y: 697, distance: 141.8
click at [183, 804] on div "Highlight H" at bounding box center [170, 802] width 68 height 41
click at [88, 807] on div "Pen" at bounding box center [96, 811] width 15 height 9
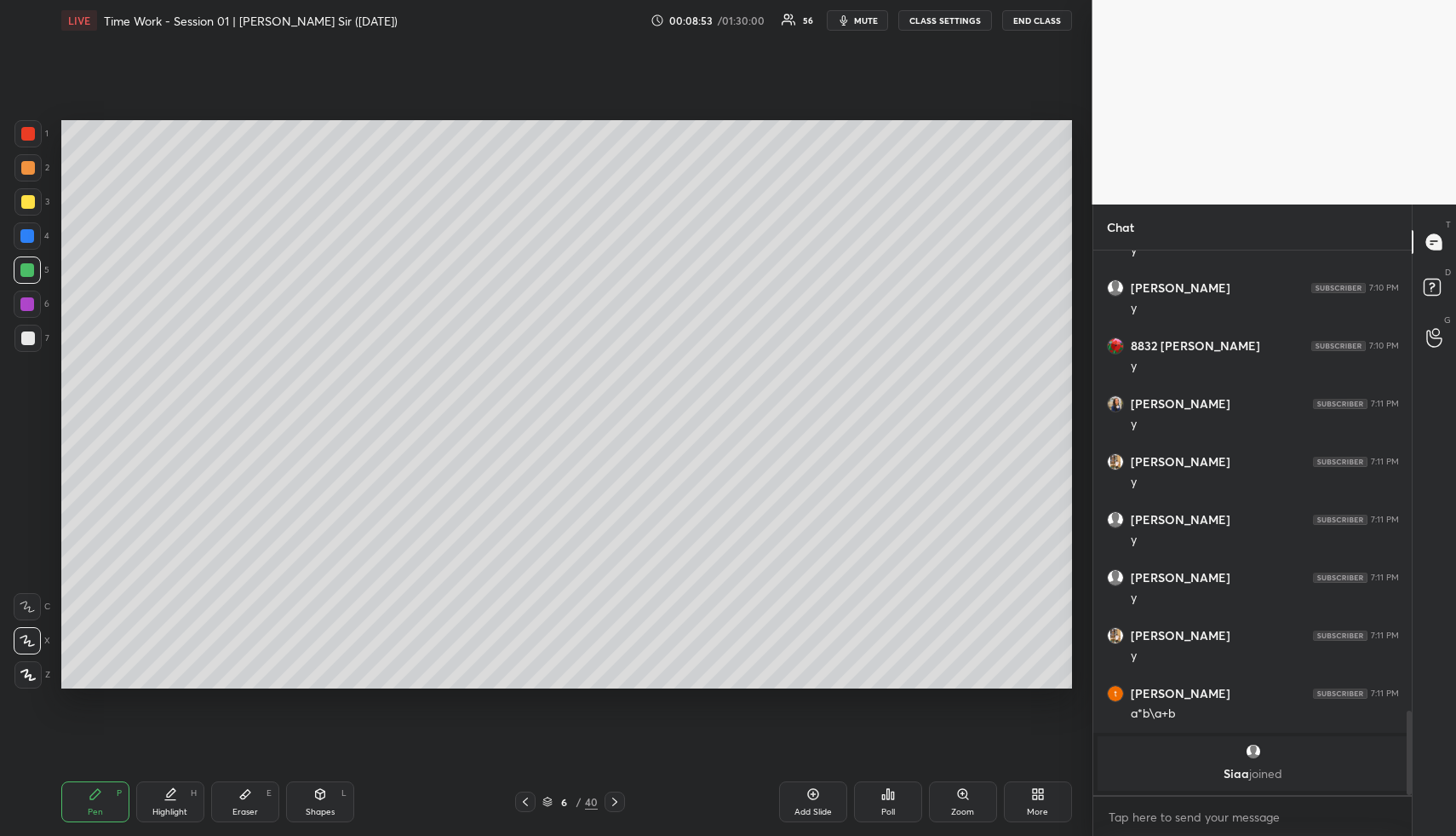
click at [17, 161] on div at bounding box center [28, 167] width 28 height 28
drag, startPoint x: 23, startPoint y: 165, endPoint x: 56, endPoint y: 159, distance: 33.5
click at [23, 165] on div at bounding box center [28, 167] width 13 height 13
click at [301, 807] on div "Shapes L" at bounding box center [319, 802] width 68 height 41
click at [316, 803] on div "Shapes L" at bounding box center [319, 802] width 68 height 41
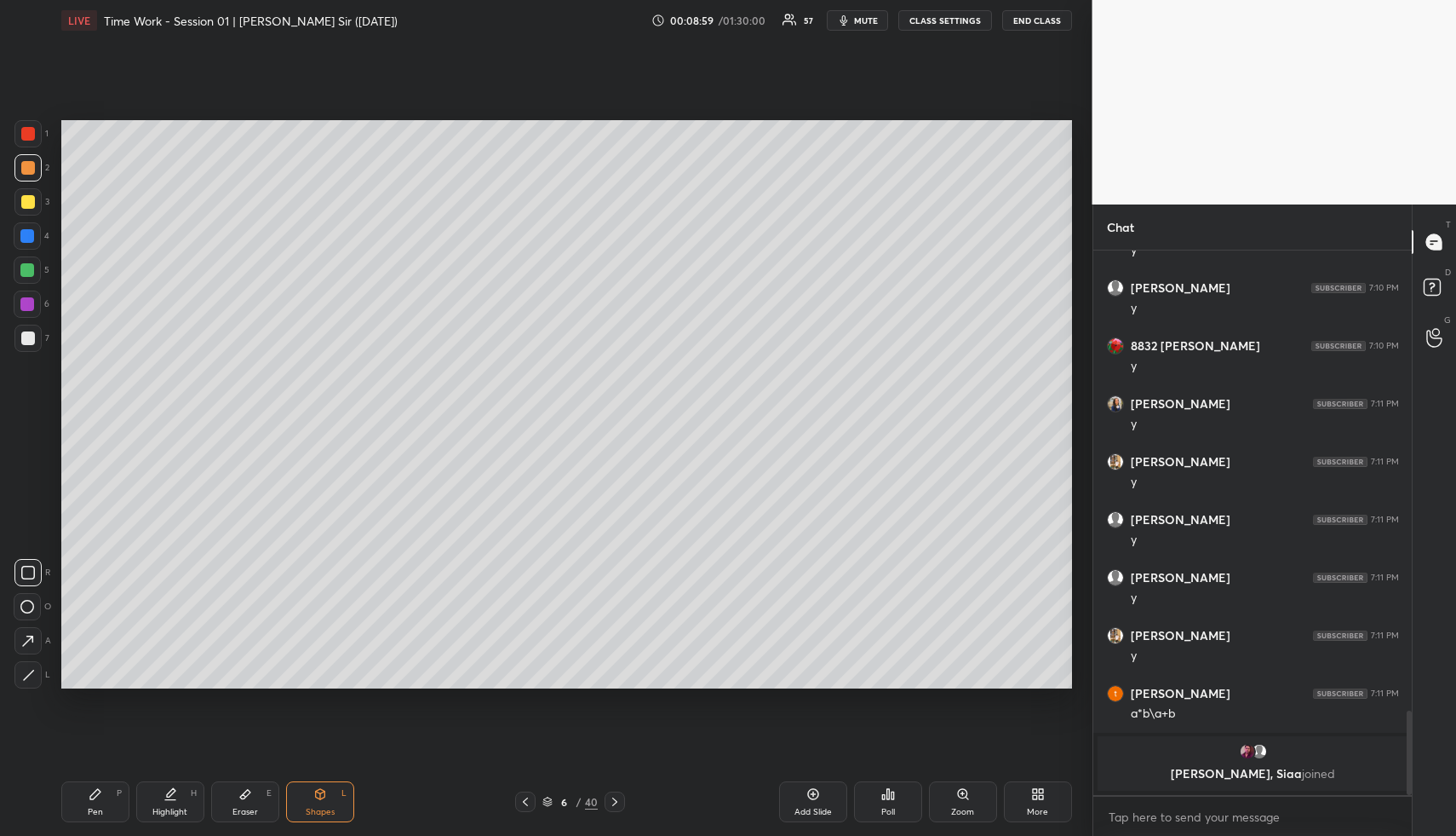
click at [20, 324] on div at bounding box center [28, 338] width 28 height 28
click at [34, 333] on div at bounding box center [28, 339] width 13 height 13
click at [184, 800] on div "Highlight H" at bounding box center [170, 802] width 68 height 41
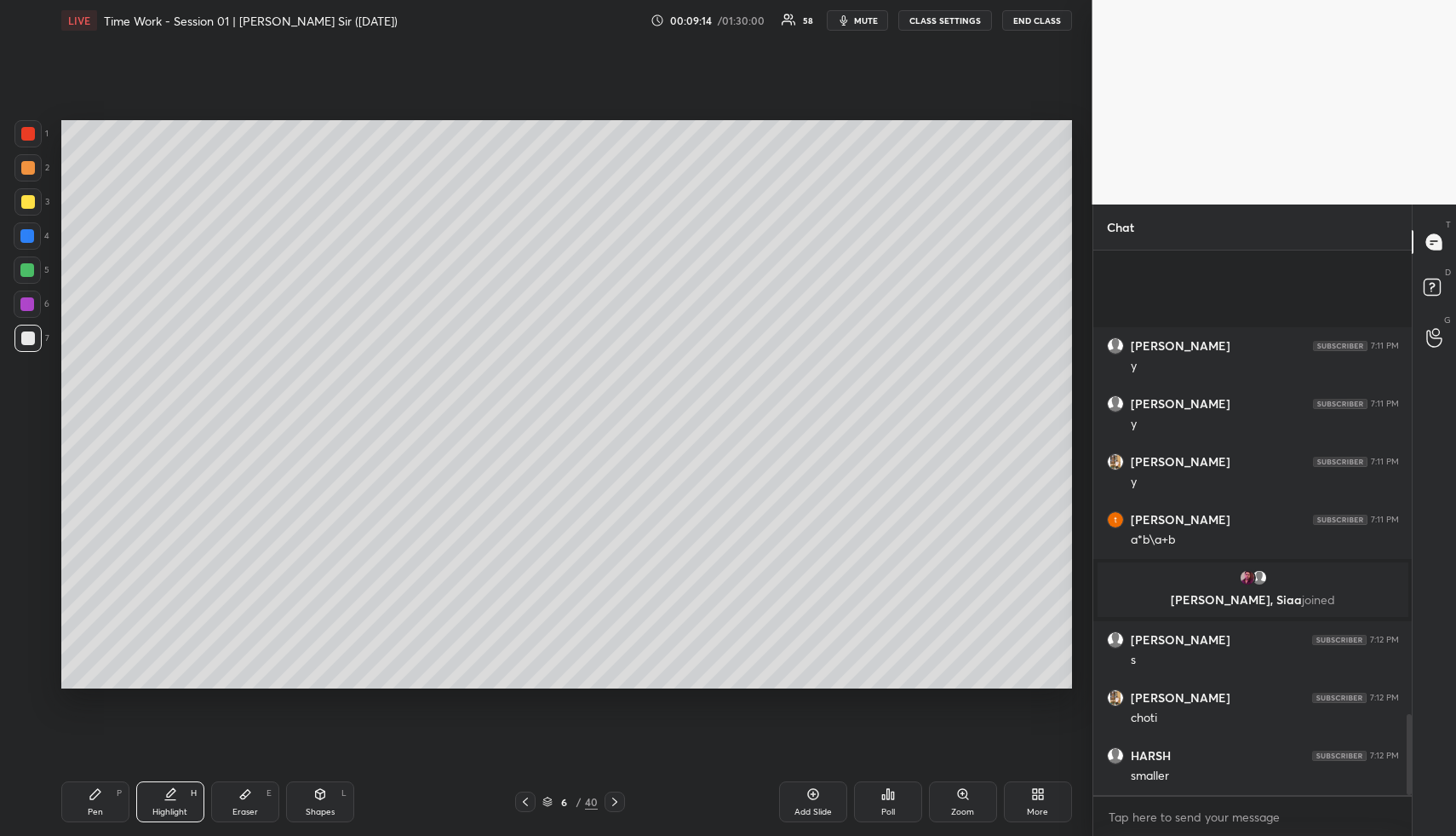
scroll to position [3110, 0]
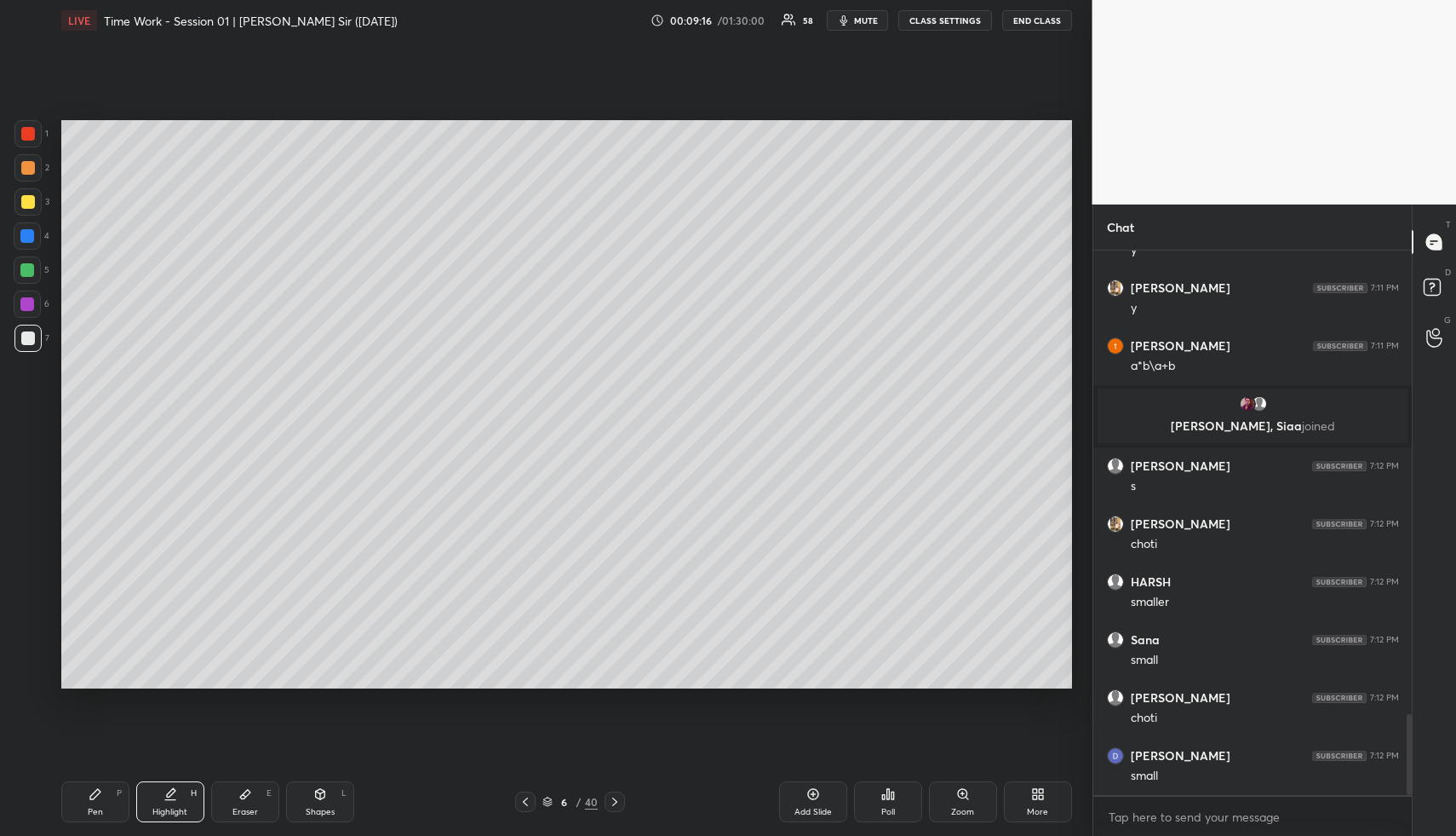
click at [184, 794] on div "Highlight H" at bounding box center [170, 802] width 68 height 41
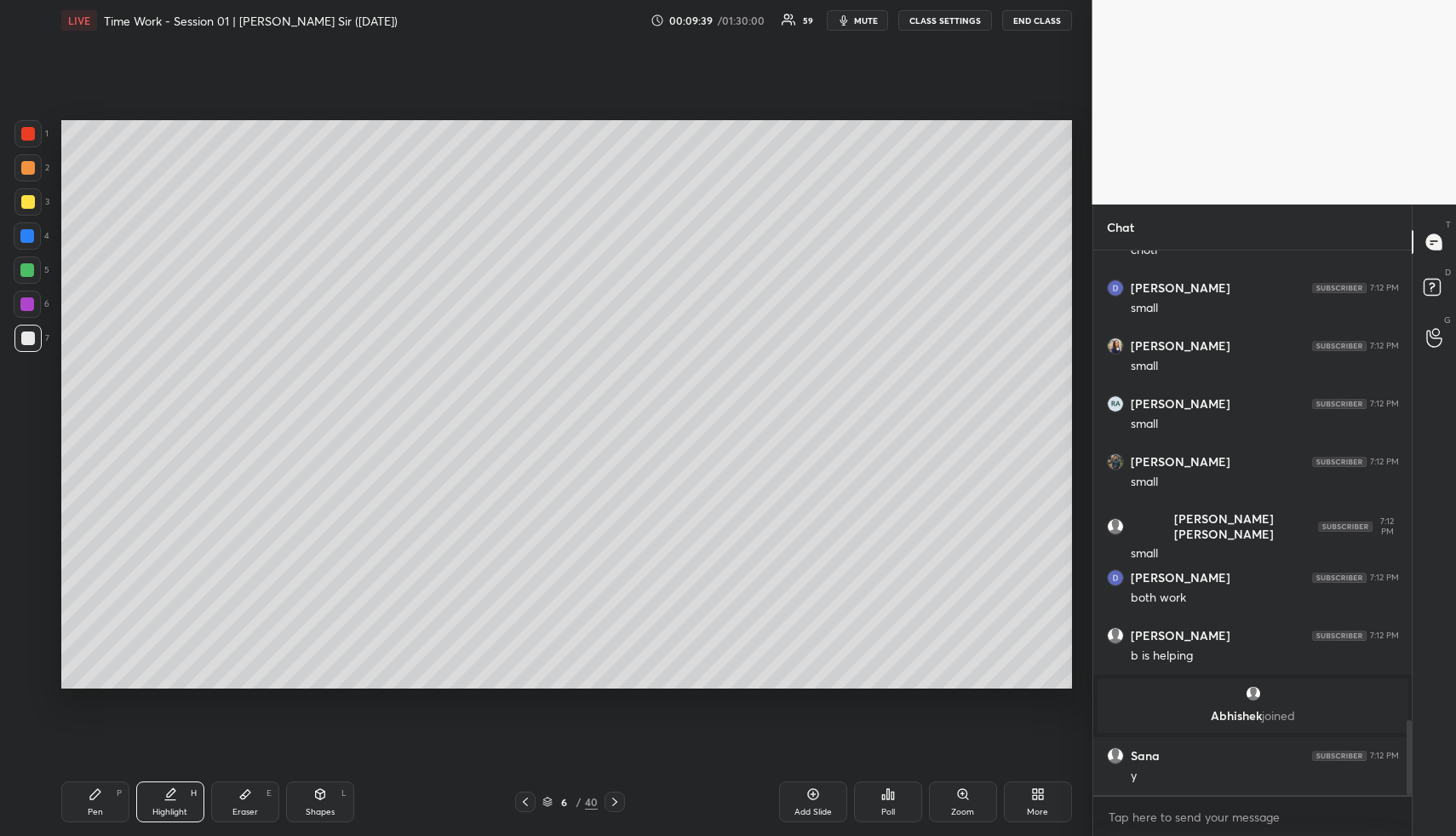
scroll to position [3396, 0]
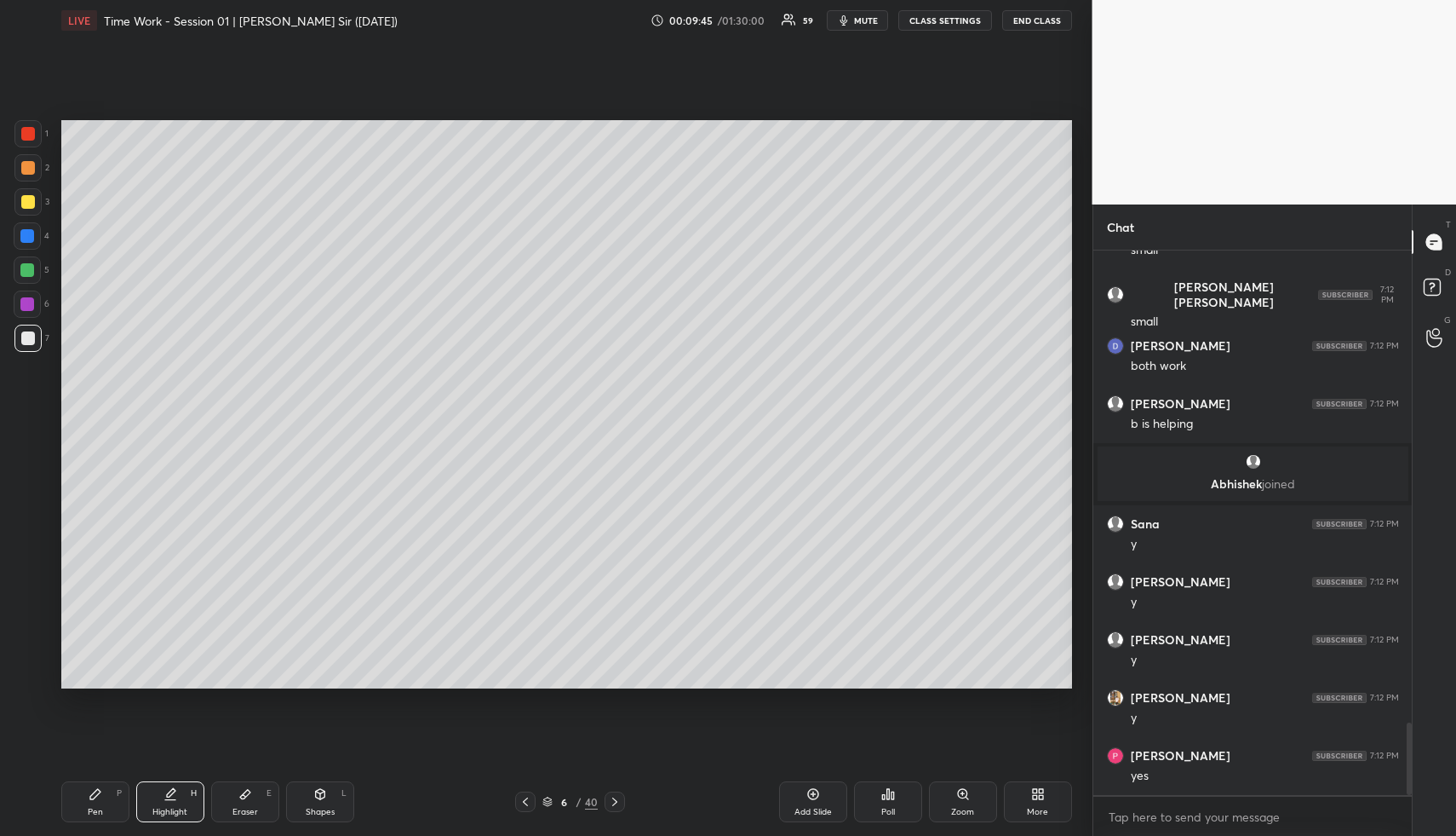
click at [174, 800] on icon at bounding box center [170, 800] width 11 height 0
drag, startPoint x: 177, startPoint y: 795, endPoint x: 191, endPoint y: 706, distance: 90.1
click at [177, 795] on div "Highlight H" at bounding box center [170, 802] width 68 height 41
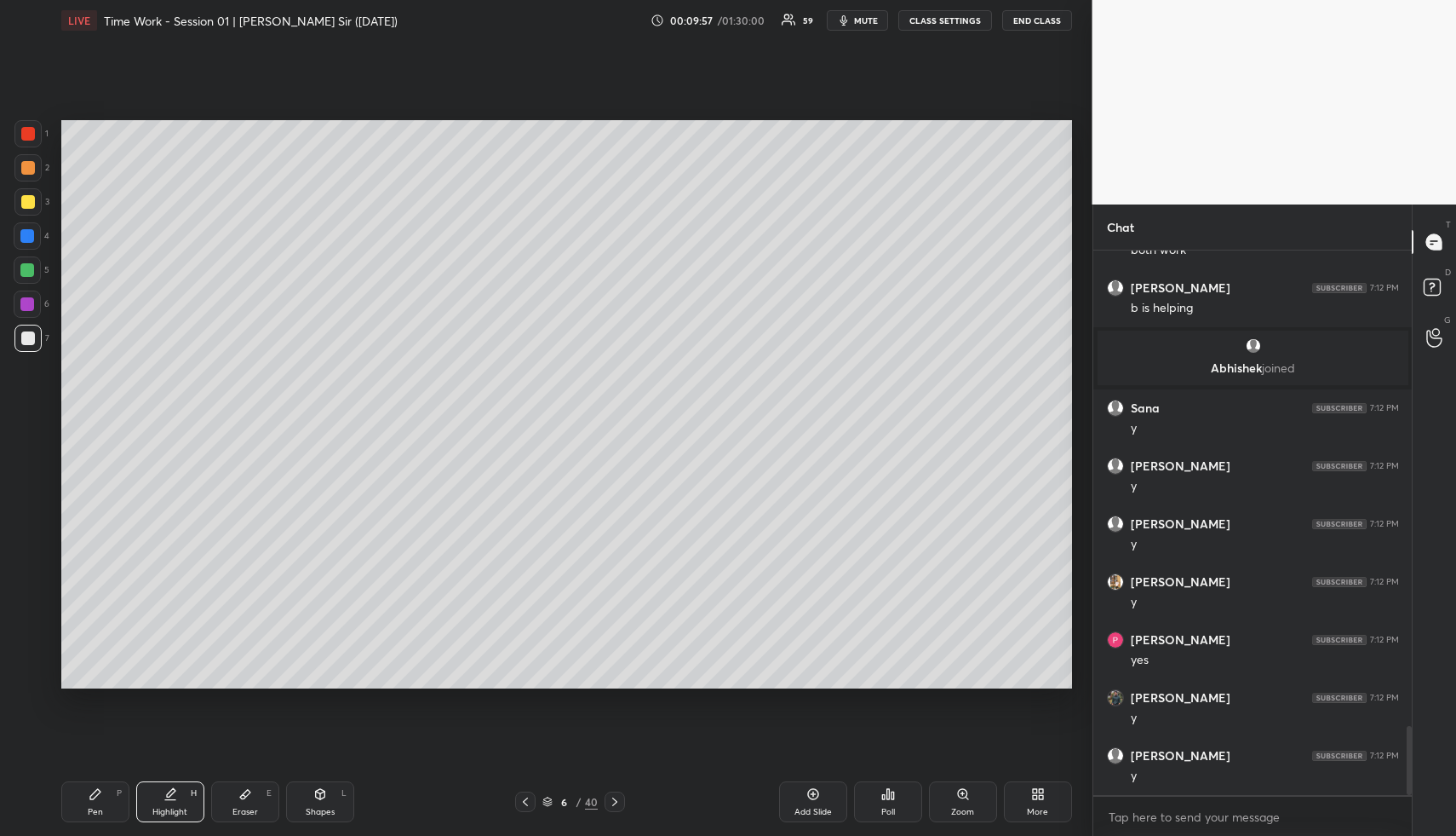
scroll to position [3743, 0]
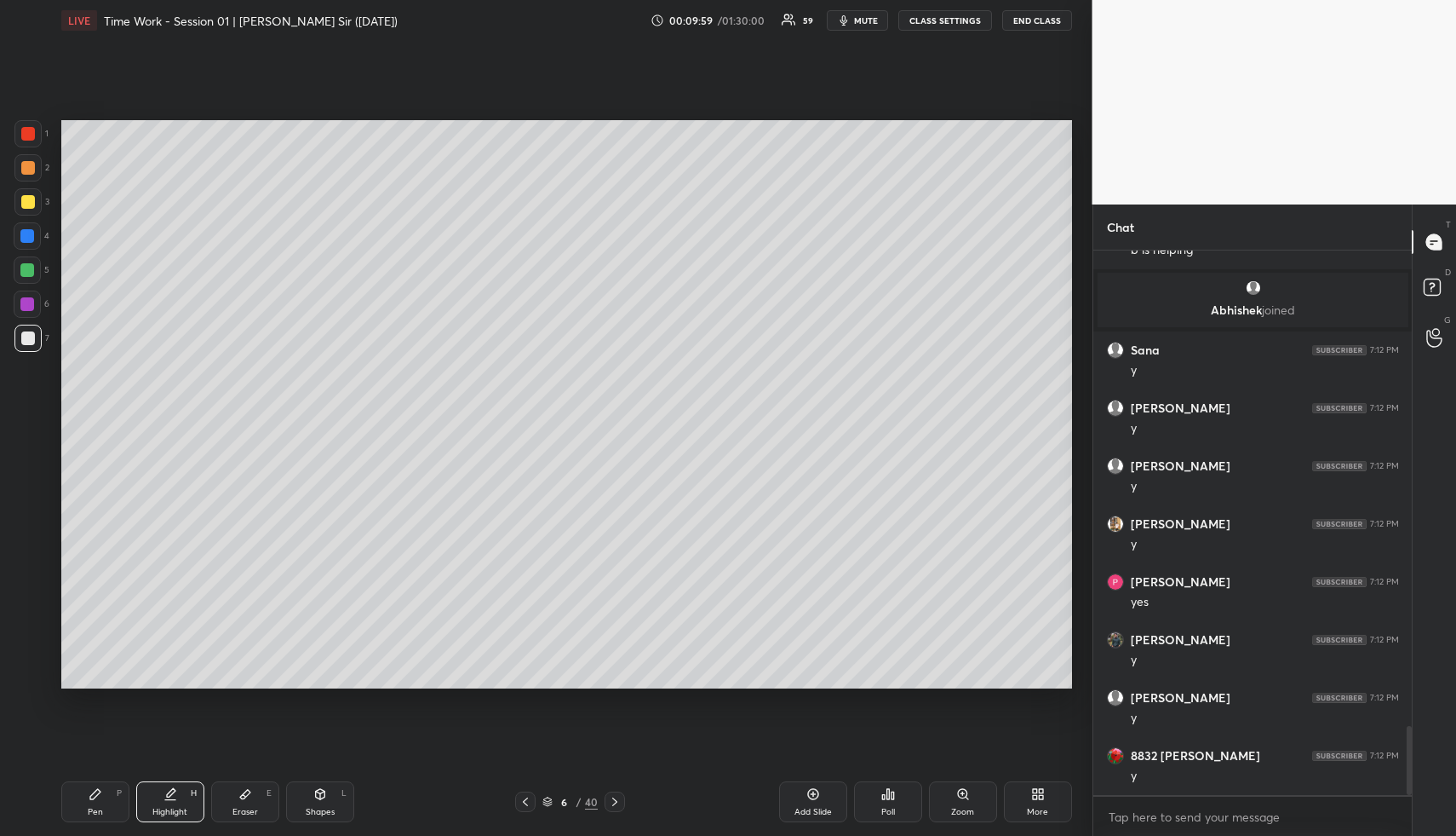
drag, startPoint x: 171, startPoint y: 825, endPoint x: 238, endPoint y: 689, distance: 151.6
click at [173, 814] on div "Pen P Highlight H Eraser E Shapes L 6 / 40 Add Slide Poll Zoom More" at bounding box center [566, 802] width 1011 height 68
click at [152, 808] on div "Highlight" at bounding box center [169, 811] width 35 height 9
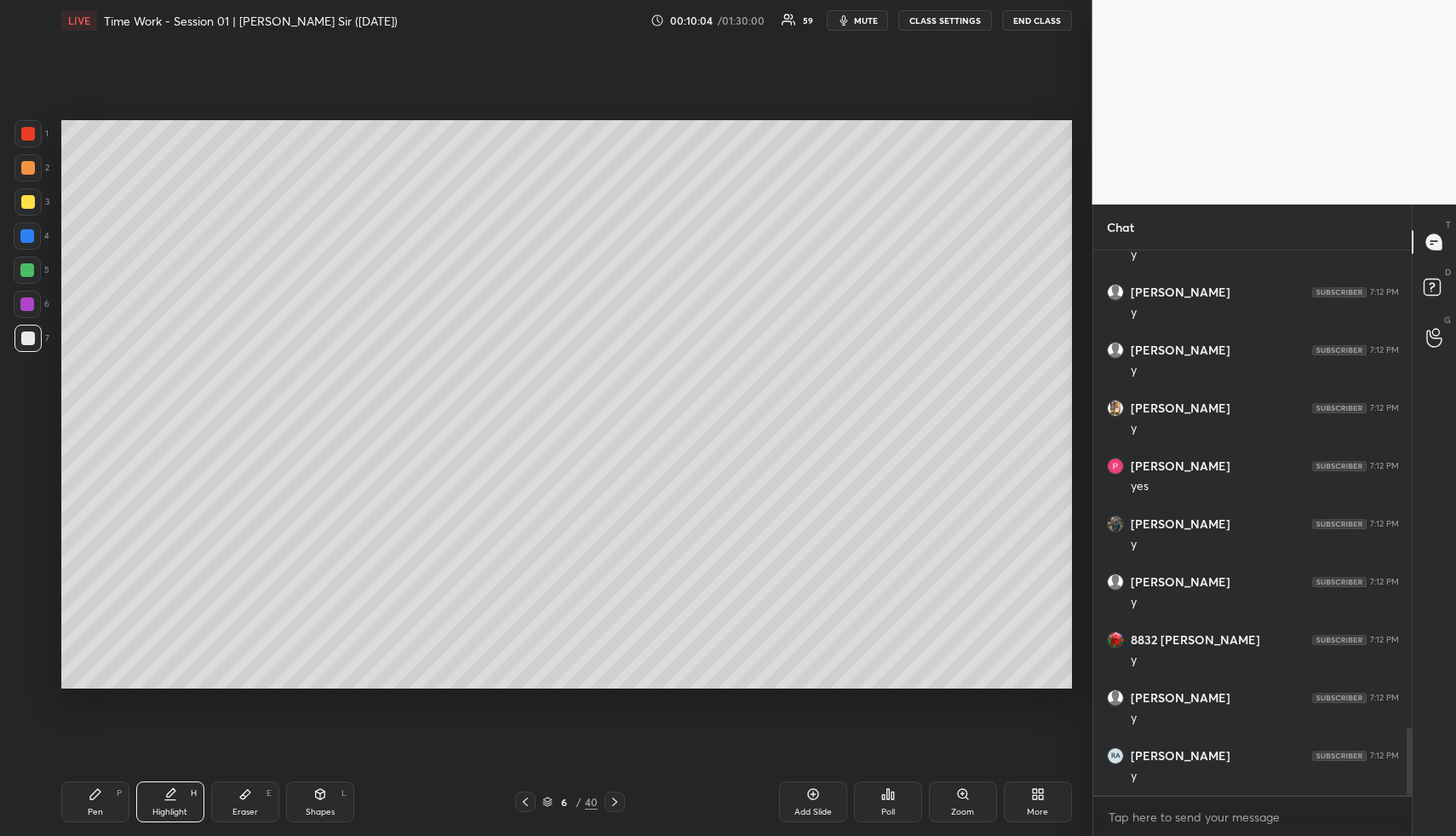
click at [96, 792] on icon at bounding box center [95, 794] width 11 height 11
click at [93, 803] on div "Pen P" at bounding box center [95, 802] width 68 height 41
click at [27, 270] on div at bounding box center [27, 270] width 13 height 13
click at [28, 238] on div at bounding box center [27, 236] width 13 height 13
drag, startPoint x: 100, startPoint y: 808, endPoint x: 109, endPoint y: 698, distance: 110.4
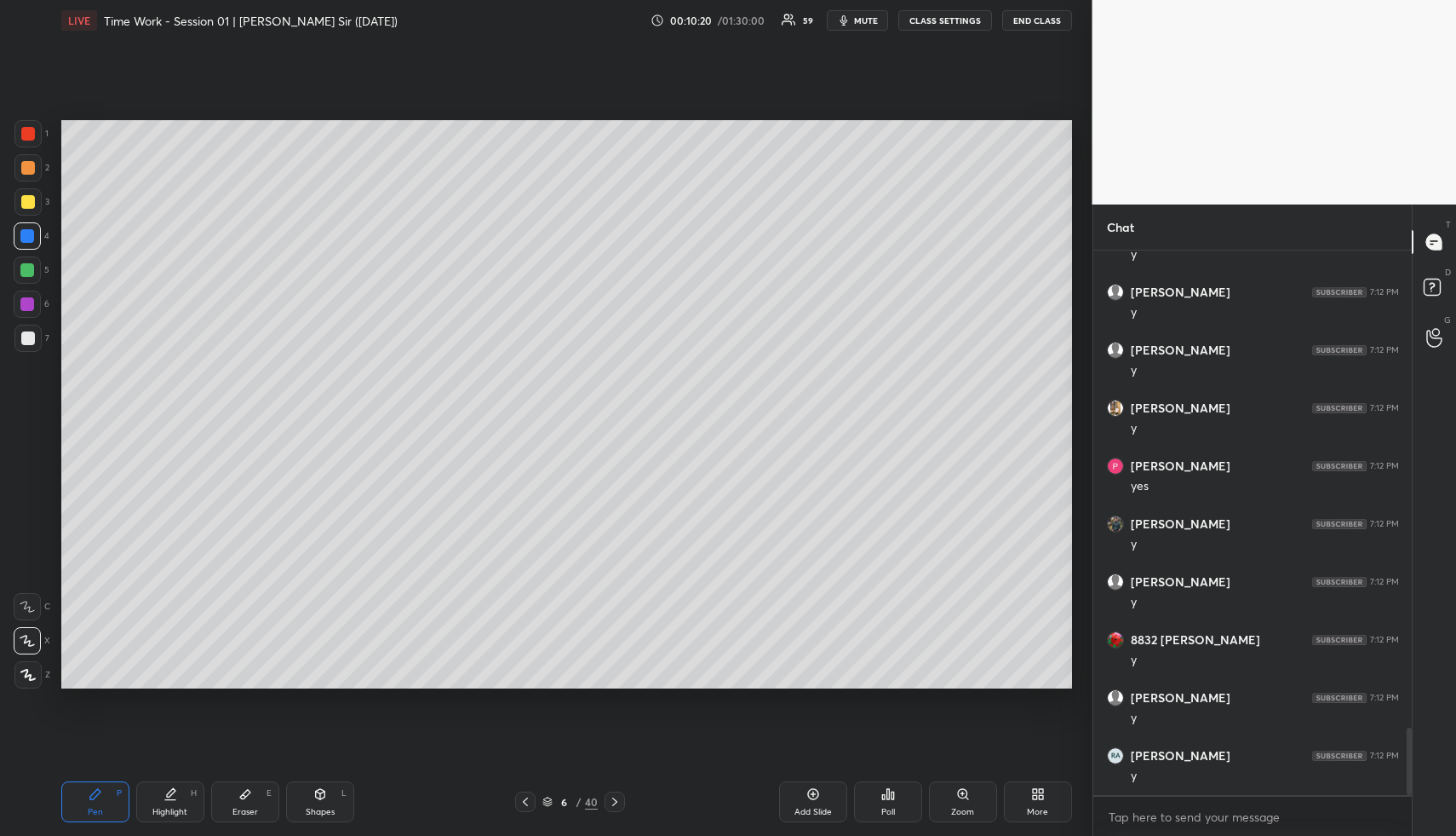
click at [100, 808] on div "Pen" at bounding box center [96, 811] width 15 height 9
drag, startPoint x: 29, startPoint y: 199, endPoint x: 52, endPoint y: 209, distance: 25.1
click at [29, 198] on div at bounding box center [28, 202] width 13 height 13
drag, startPoint x: 161, startPoint y: 800, endPoint x: 169, endPoint y: 801, distance: 8.1
click at [161, 800] on div "Highlight H" at bounding box center [170, 802] width 68 height 41
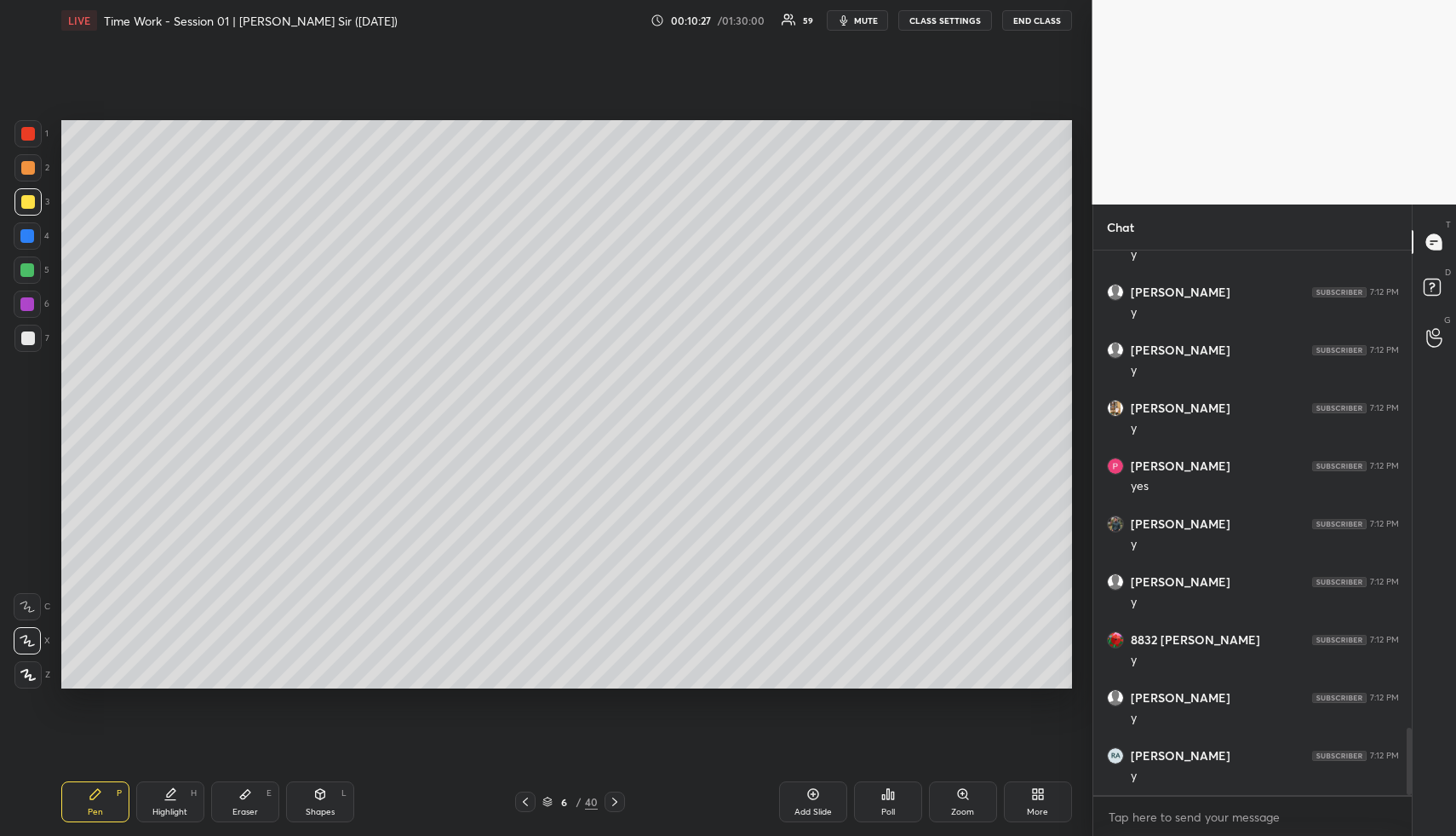
click at [169, 801] on div "Highlight H" at bounding box center [170, 802] width 68 height 41
drag, startPoint x: 101, startPoint y: 816, endPoint x: 106, endPoint y: 792, distance: 24.5
click at [101, 816] on div "Pen" at bounding box center [96, 811] width 15 height 9
drag, startPoint x: 19, startPoint y: 162, endPoint x: 33, endPoint y: 170, distance: 16.1
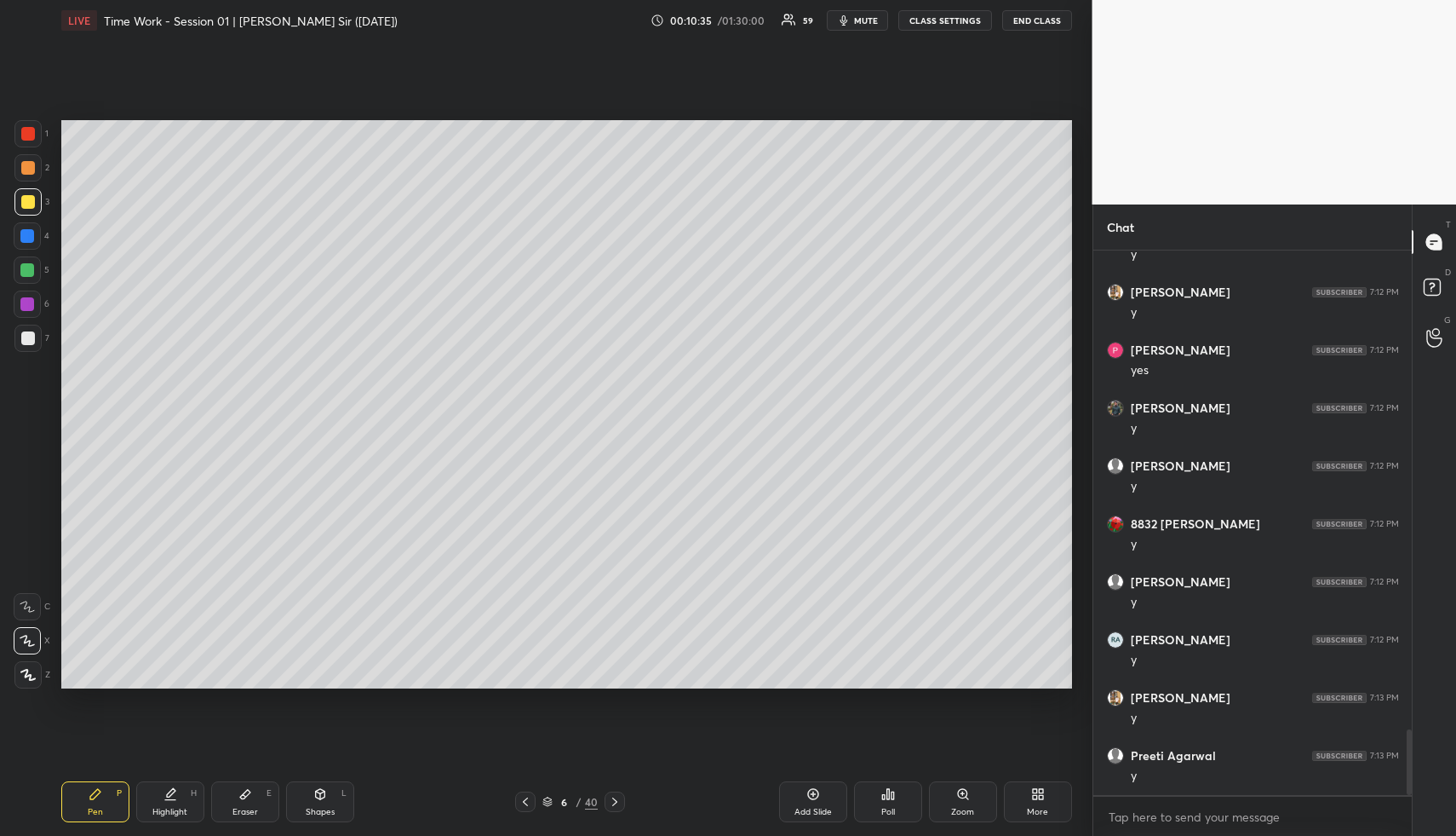
click at [23, 164] on div at bounding box center [28, 167] width 13 height 13
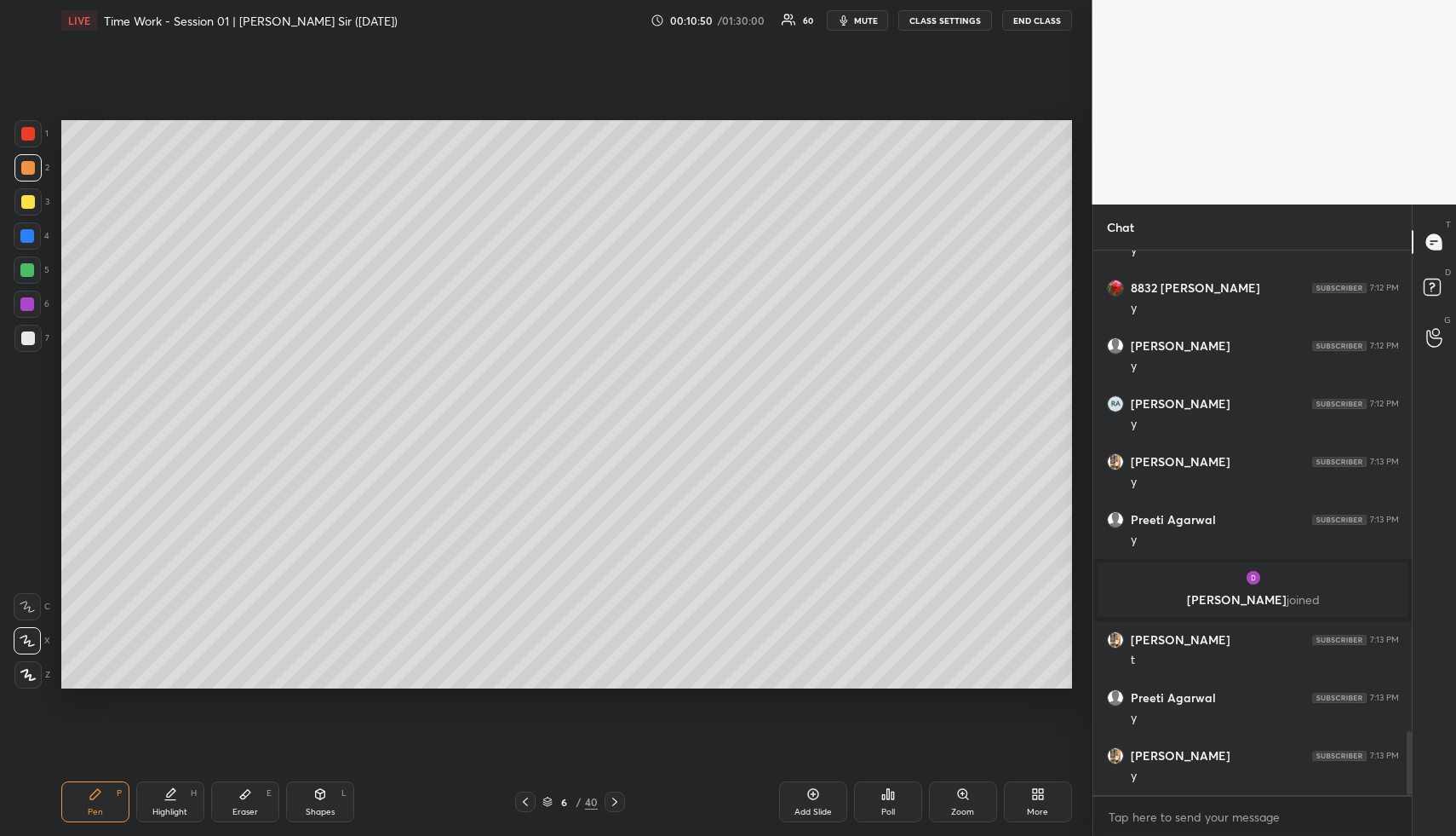
scroll to position [4065, 0]
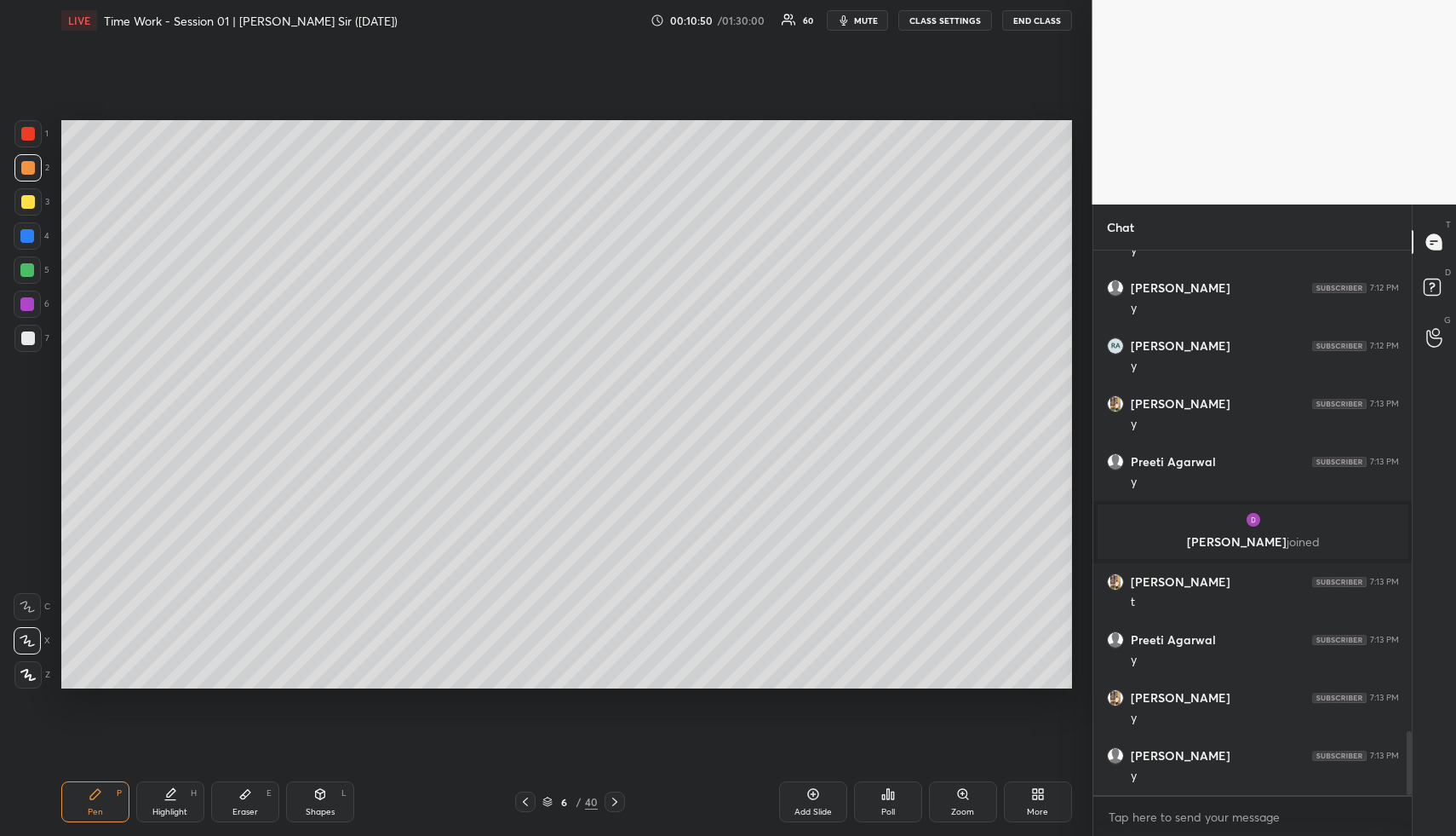
click at [167, 803] on div "Highlight H" at bounding box center [170, 802] width 68 height 41
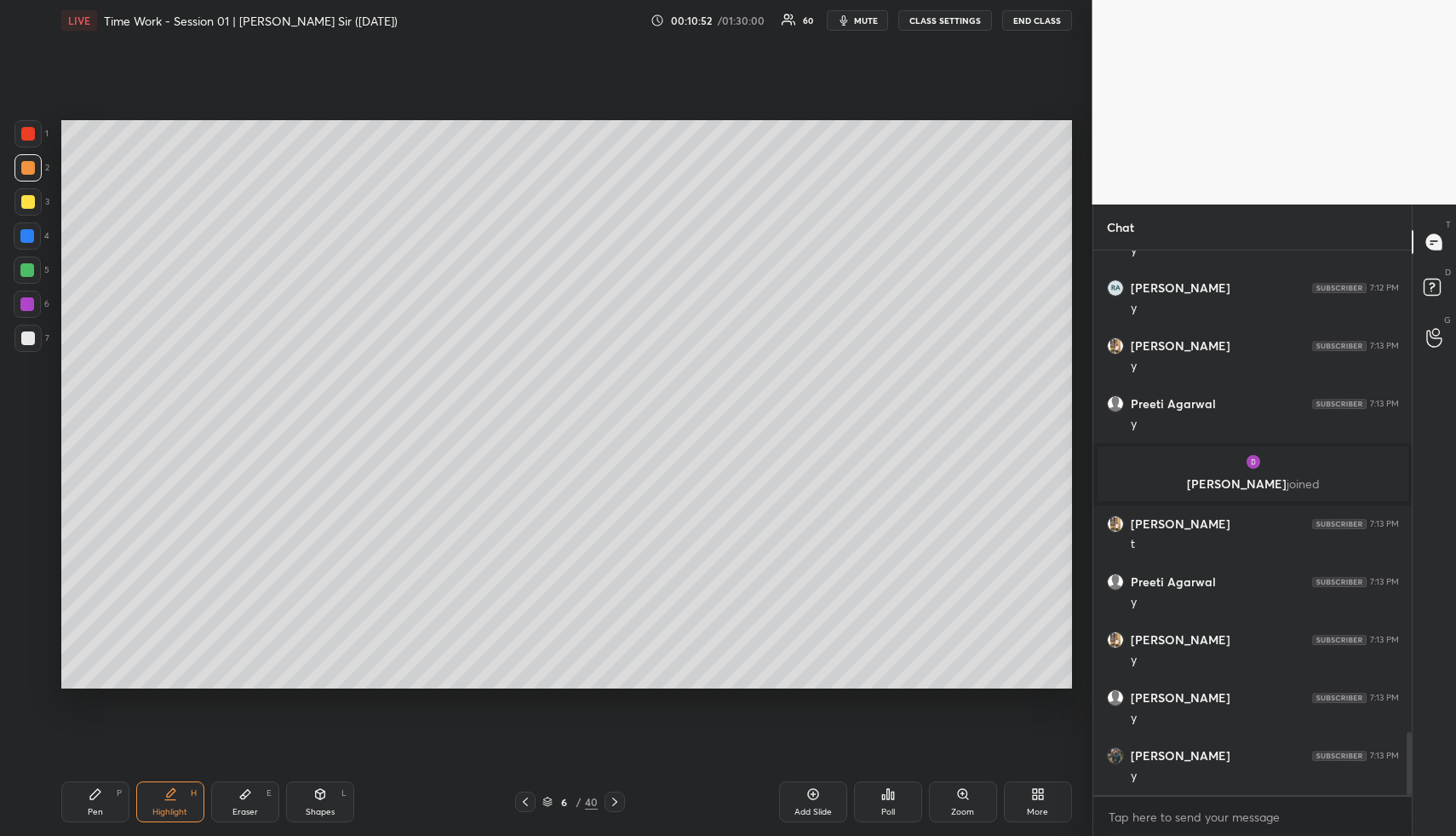
click at [105, 799] on div "Pen P" at bounding box center [95, 802] width 68 height 41
drag, startPoint x: 105, startPoint y: 799, endPoint x: 206, endPoint y: 700, distance: 141.4
click at [105, 799] on div "Pen P" at bounding box center [95, 802] width 68 height 41
click at [246, 800] on div "Eraser E" at bounding box center [245, 802] width 68 height 41
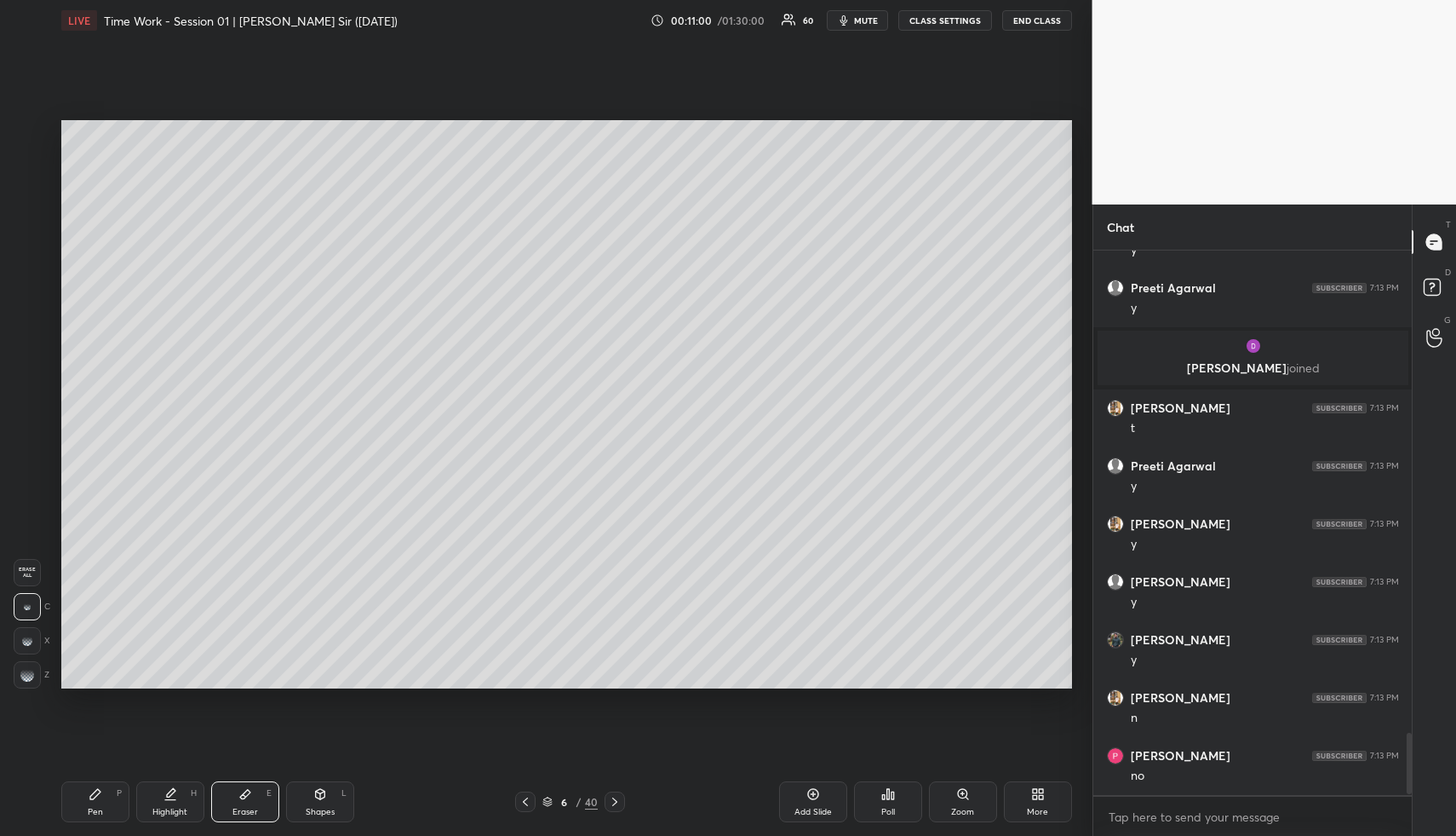
scroll to position [4297, 0]
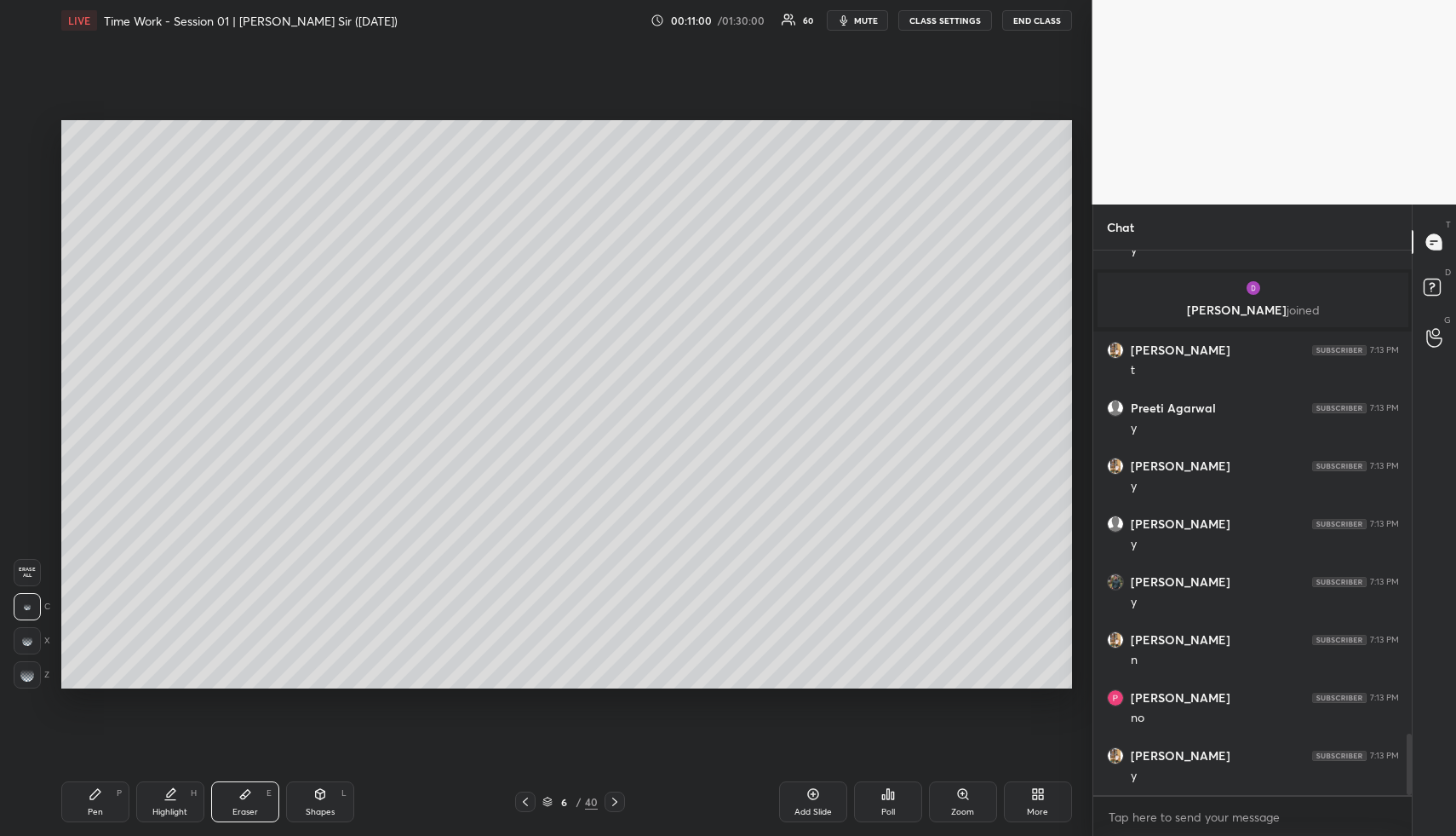
click at [330, 793] on div "Shapes L" at bounding box center [319, 802] width 68 height 41
click at [19, 340] on div at bounding box center [28, 338] width 28 height 28
click at [28, 339] on div at bounding box center [28, 339] width 13 height 13
click at [100, 804] on div "Pen P" at bounding box center [95, 802] width 68 height 41
drag, startPoint x: 101, startPoint y: 804, endPoint x: 103, endPoint y: 697, distance: 107.0
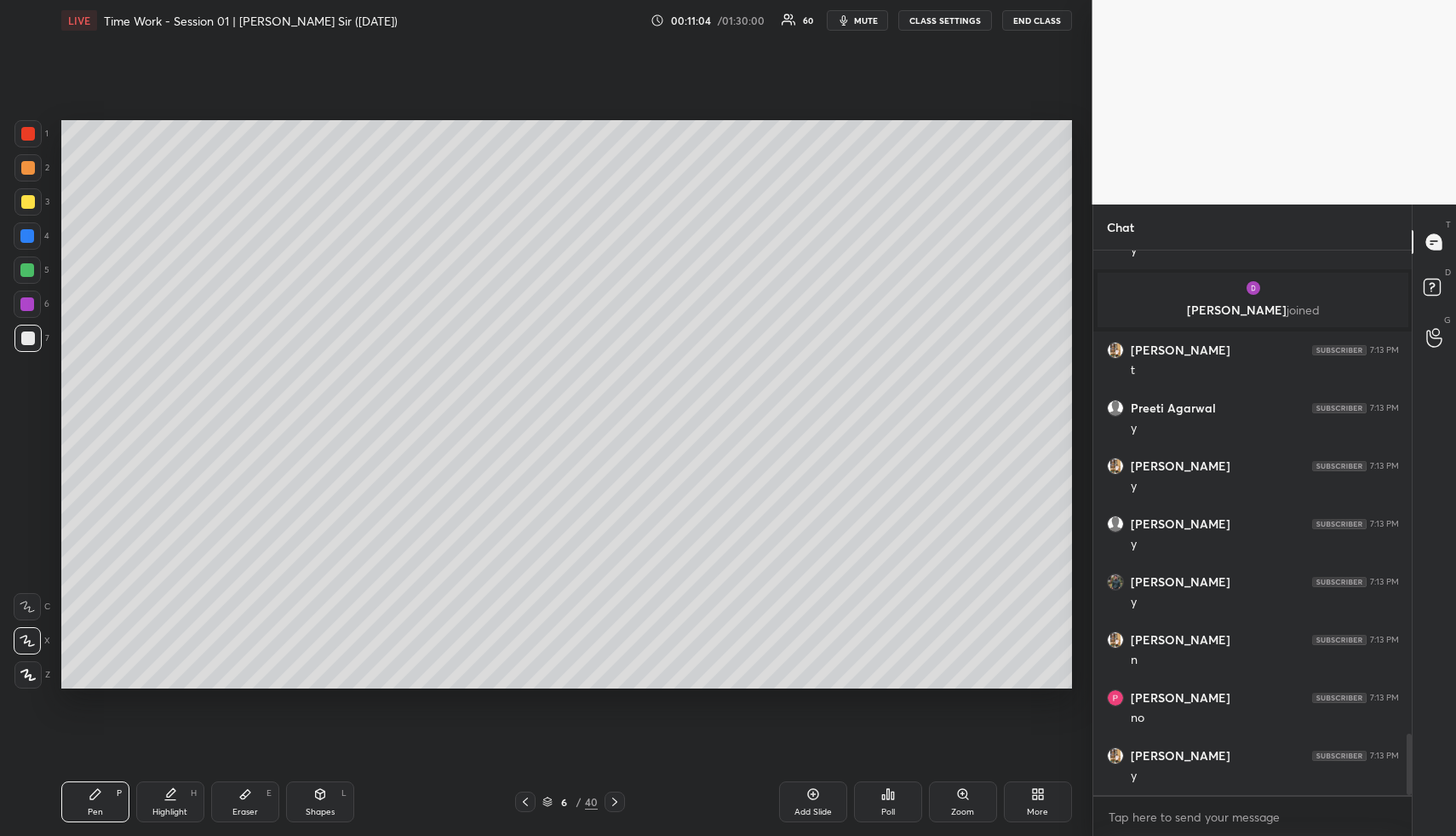
click at [101, 804] on div "Pen P" at bounding box center [95, 802] width 68 height 41
click at [28, 171] on div at bounding box center [28, 167] width 13 height 13
drag, startPoint x: 31, startPoint y: 172, endPoint x: 41, endPoint y: 175, distance: 10.4
click at [36, 171] on div at bounding box center [28, 167] width 28 height 28
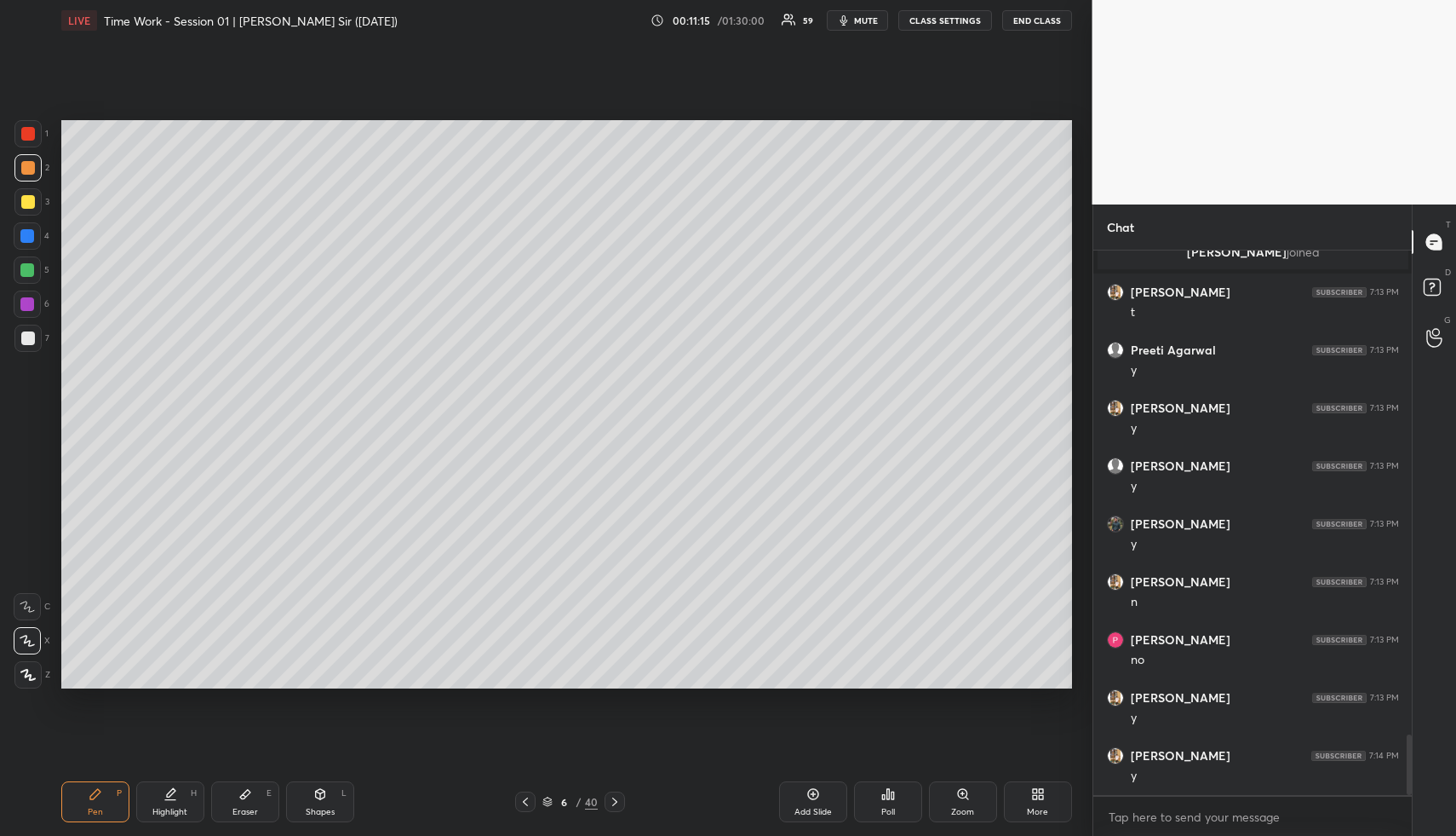
click at [324, 801] on div "Shapes L" at bounding box center [319, 802] width 68 height 41
click at [29, 205] on div at bounding box center [28, 202] width 13 height 13
drag, startPoint x: 37, startPoint y: 204, endPoint x: 59, endPoint y: 204, distance: 22.0
click at [37, 204] on div at bounding box center [28, 202] width 28 height 28
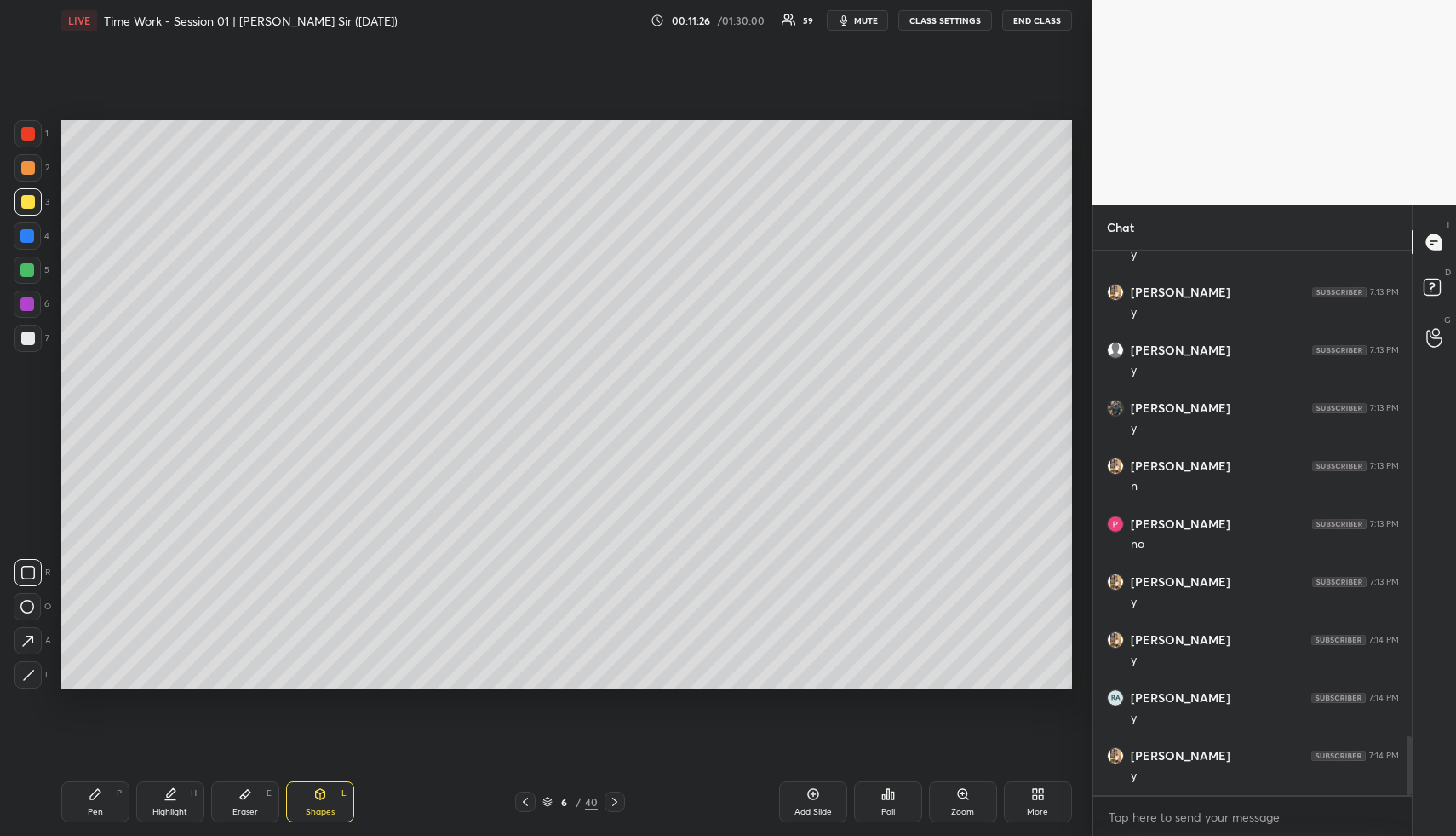
drag, startPoint x: 176, startPoint y: 812, endPoint x: 182, endPoint y: 801, distance: 12.5
click at [176, 812] on div "Highlight" at bounding box center [169, 811] width 35 height 9
click at [176, 807] on div "Highlight" at bounding box center [169, 811] width 35 height 9
click at [183, 773] on div "Pen P Highlight H Eraser E Shapes L 6 / 40 Add Slide Poll Zoom More" at bounding box center [566, 802] width 1011 height 68
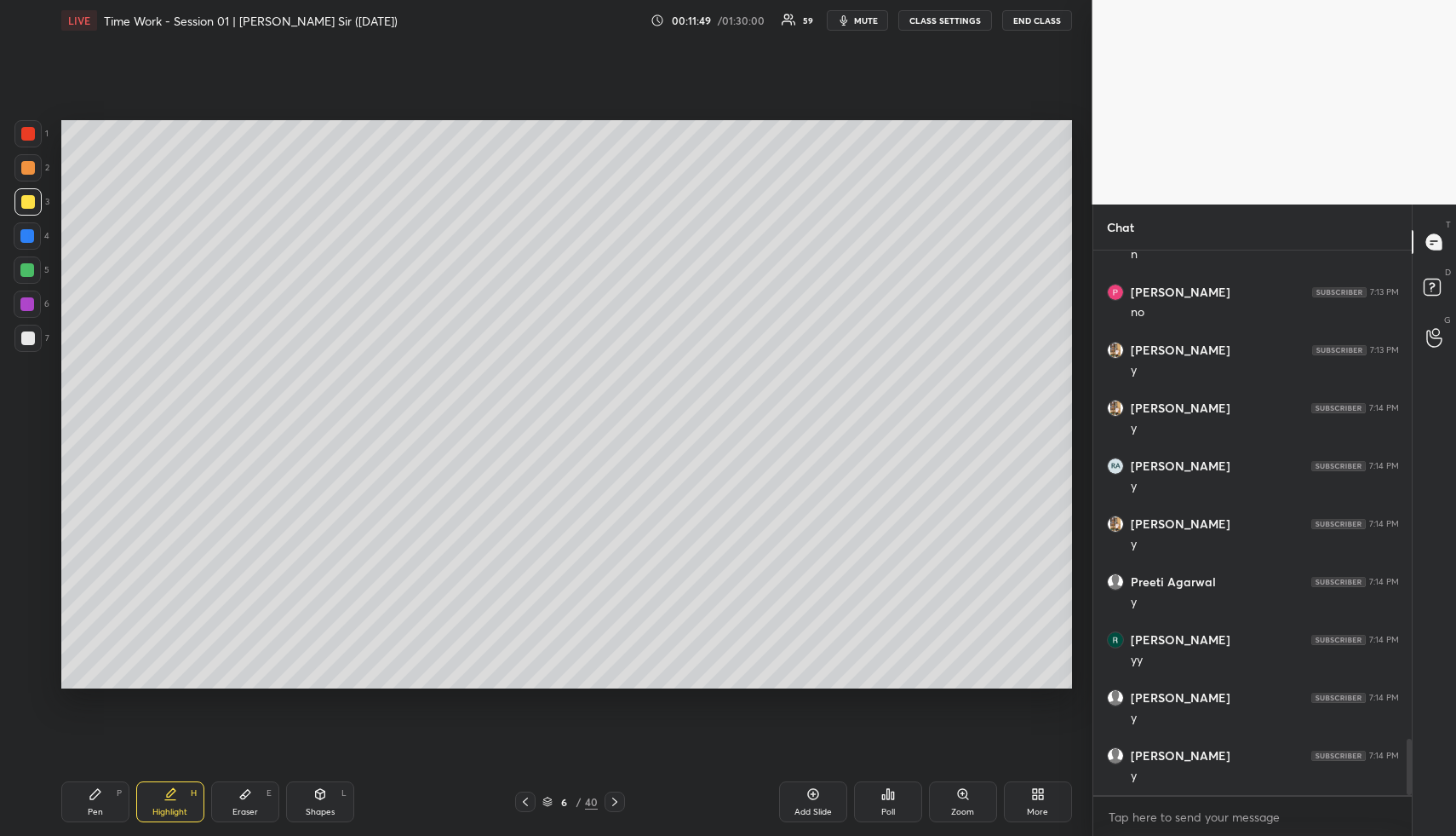
click at [659, 641] on div "Setting up your live class Poll for secs No correct answer Start poll" at bounding box center [567, 405] width 1025 height 727
click at [152, 800] on div "Highlight H" at bounding box center [170, 802] width 68 height 41
click at [165, 804] on div "Highlight H" at bounding box center [170, 802] width 68 height 41
drag, startPoint x: 803, startPoint y: 803, endPoint x: 757, endPoint y: 791, distance: 47.5
click at [802, 803] on div "Add Slide" at bounding box center [813, 802] width 68 height 41
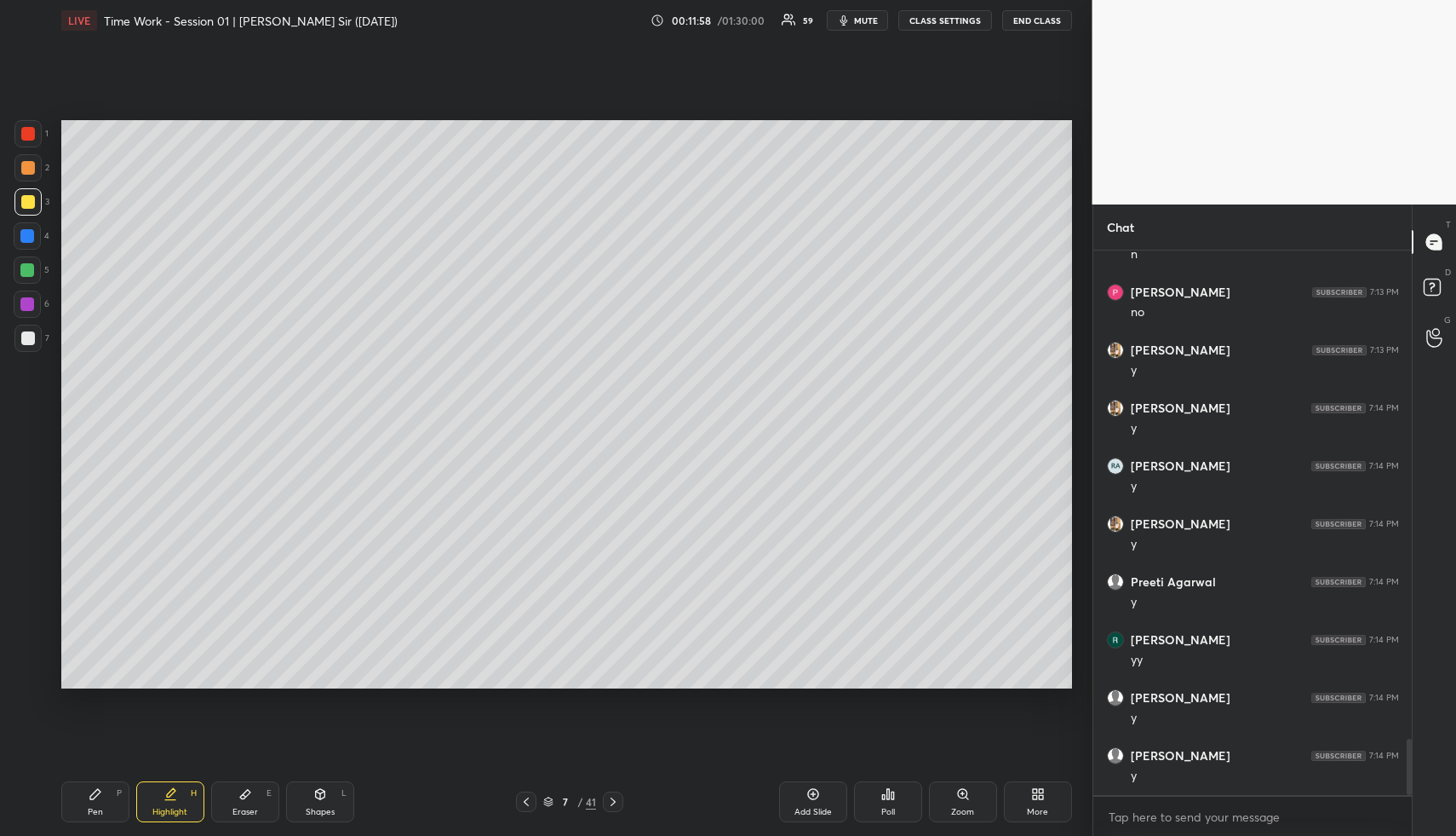
click at [529, 798] on icon at bounding box center [526, 802] width 13 height 13
click at [143, 800] on div "Highlight H" at bounding box center [170, 802] width 68 height 41
click at [806, 796] on div "Add Slide" at bounding box center [813, 802] width 68 height 41
drag, startPoint x: 120, startPoint y: 802, endPoint x: 117, endPoint y: 791, distance: 11.4
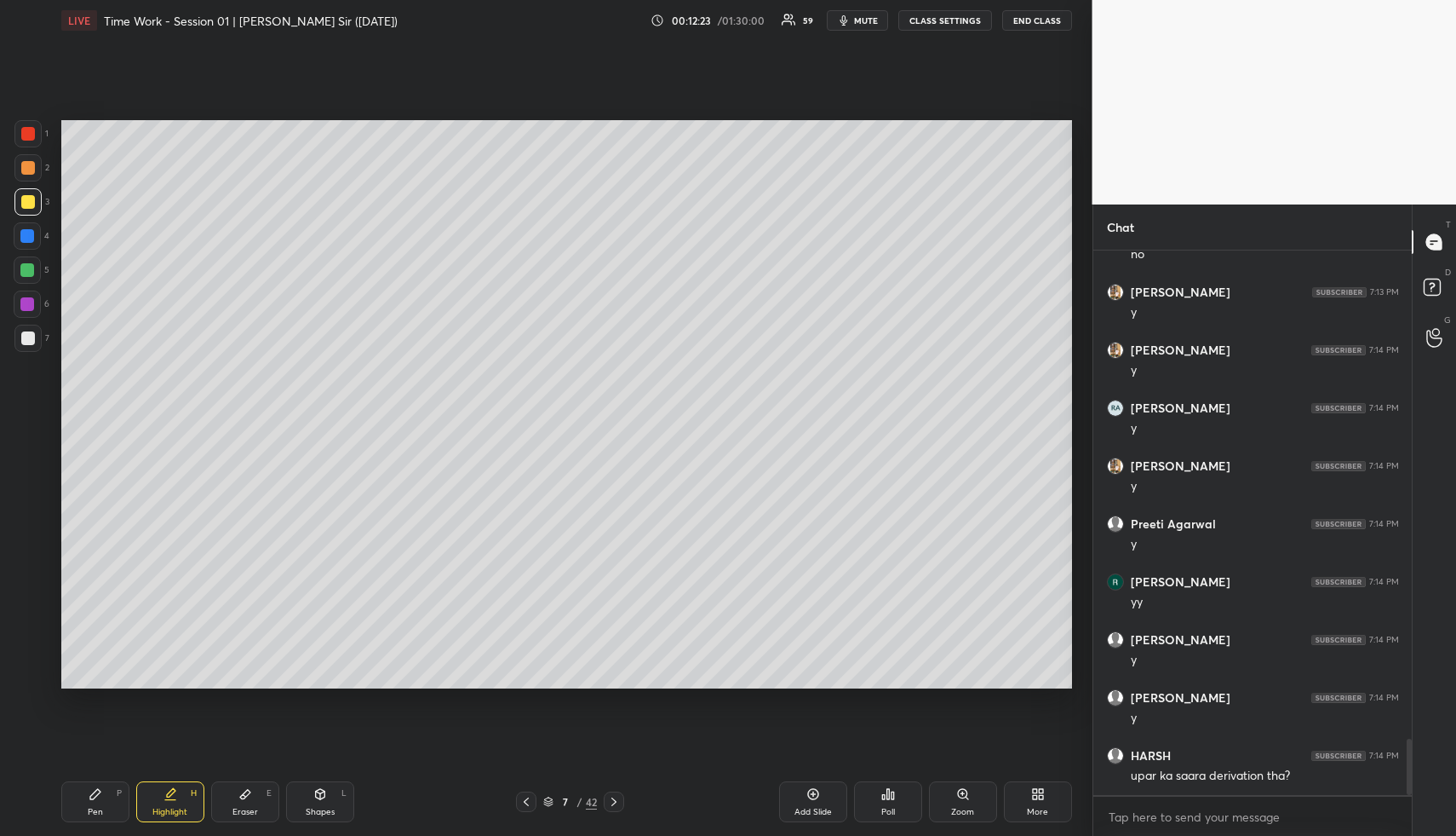
click at [119, 799] on div "Pen P" at bounding box center [95, 802] width 68 height 41
click at [22, 232] on div at bounding box center [27, 236] width 13 height 13
click at [33, 236] on div at bounding box center [27, 236] width 13 height 13
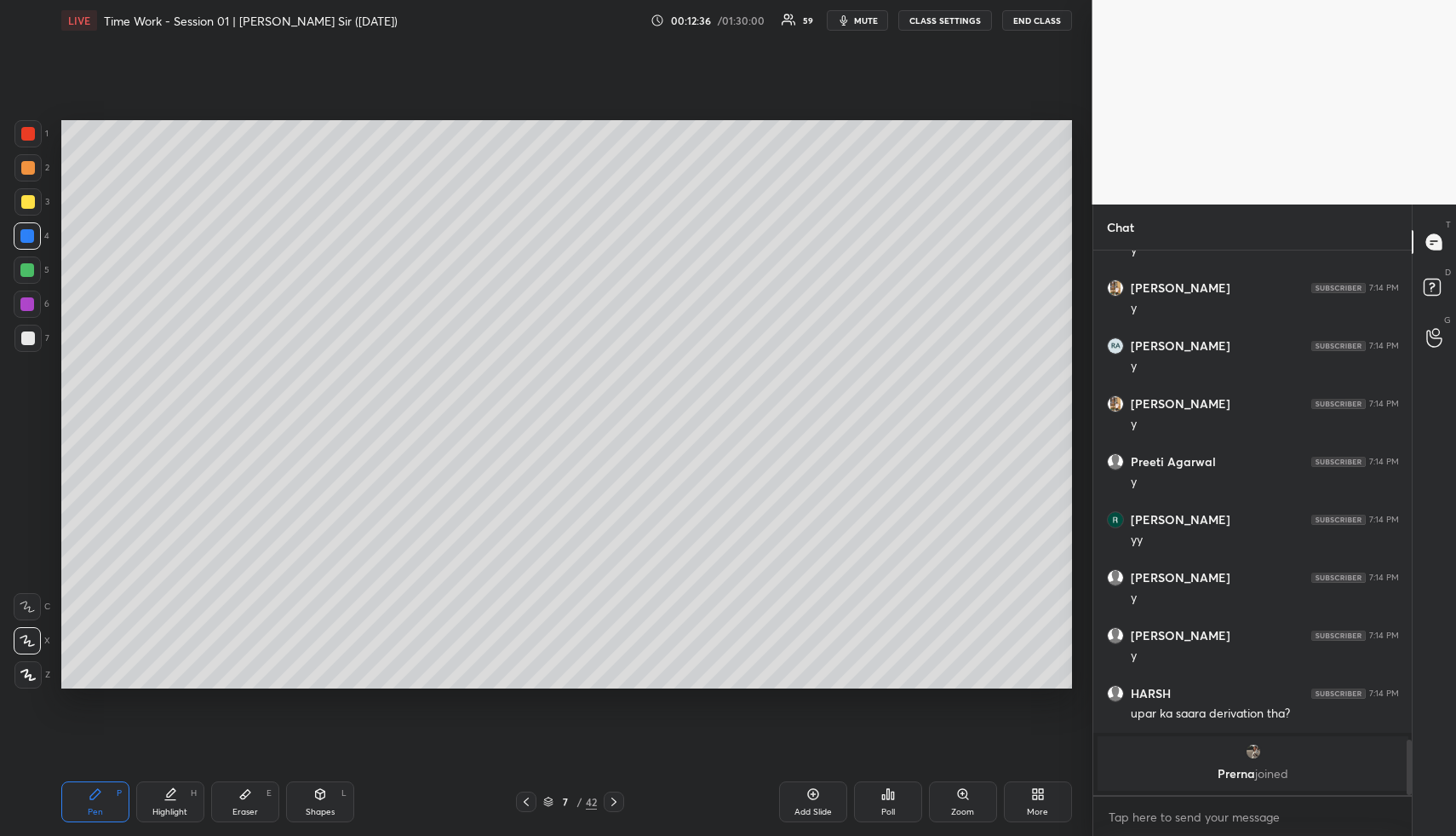
click at [177, 800] on div "Highlight H" at bounding box center [170, 802] width 68 height 41
drag, startPoint x: 177, startPoint y: 800, endPoint x: 167, endPoint y: 697, distance: 103.5
click at [177, 800] on div "Highlight H" at bounding box center [170, 802] width 68 height 41
drag, startPoint x: 111, startPoint y: 800, endPoint x: 105, endPoint y: 782, distance: 19.0
click at [105, 800] on div "Pen P" at bounding box center [95, 802] width 68 height 41
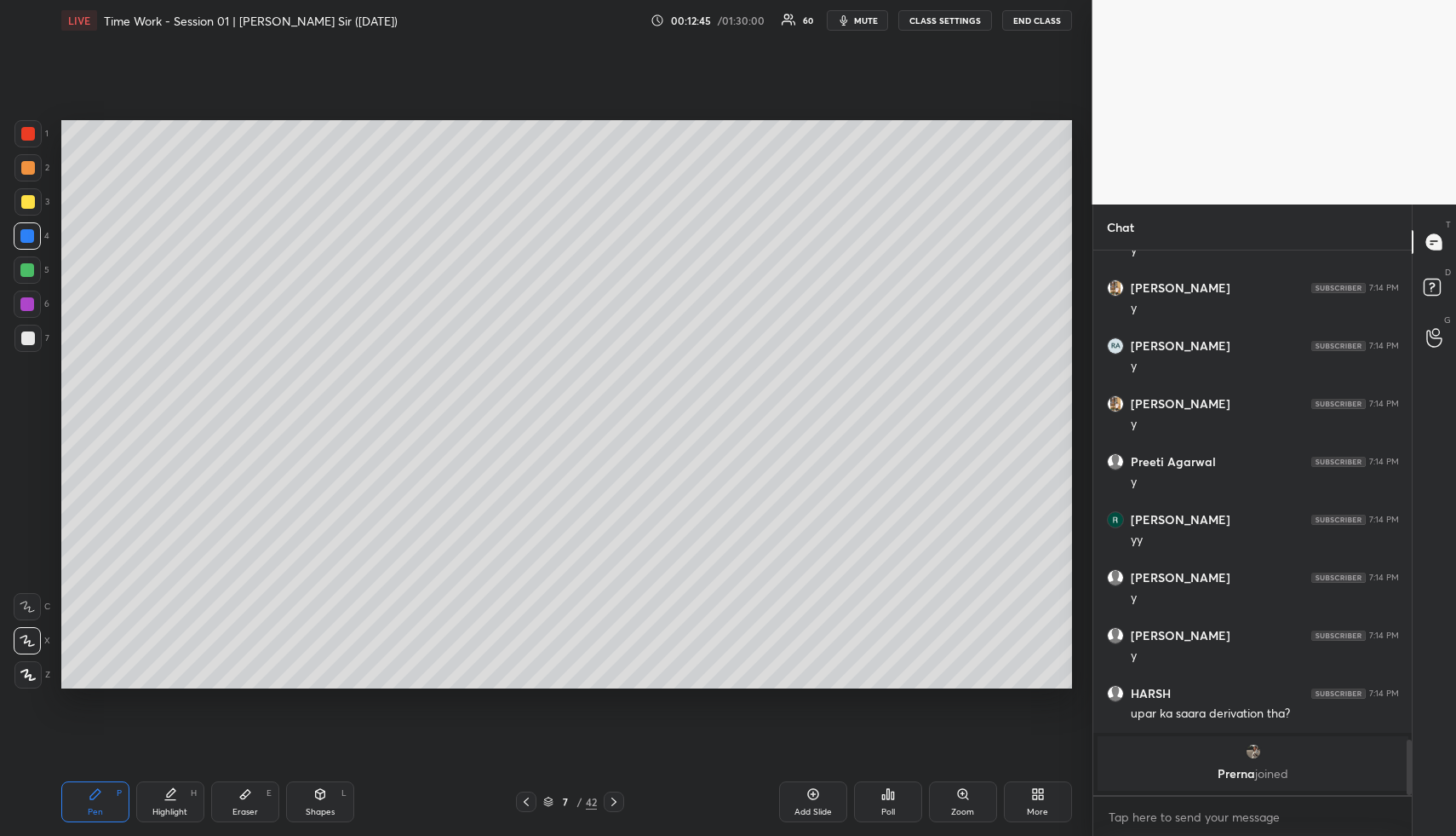
click at [32, 197] on div at bounding box center [28, 202] width 13 height 13
click at [31, 203] on div at bounding box center [28, 202] width 13 height 13
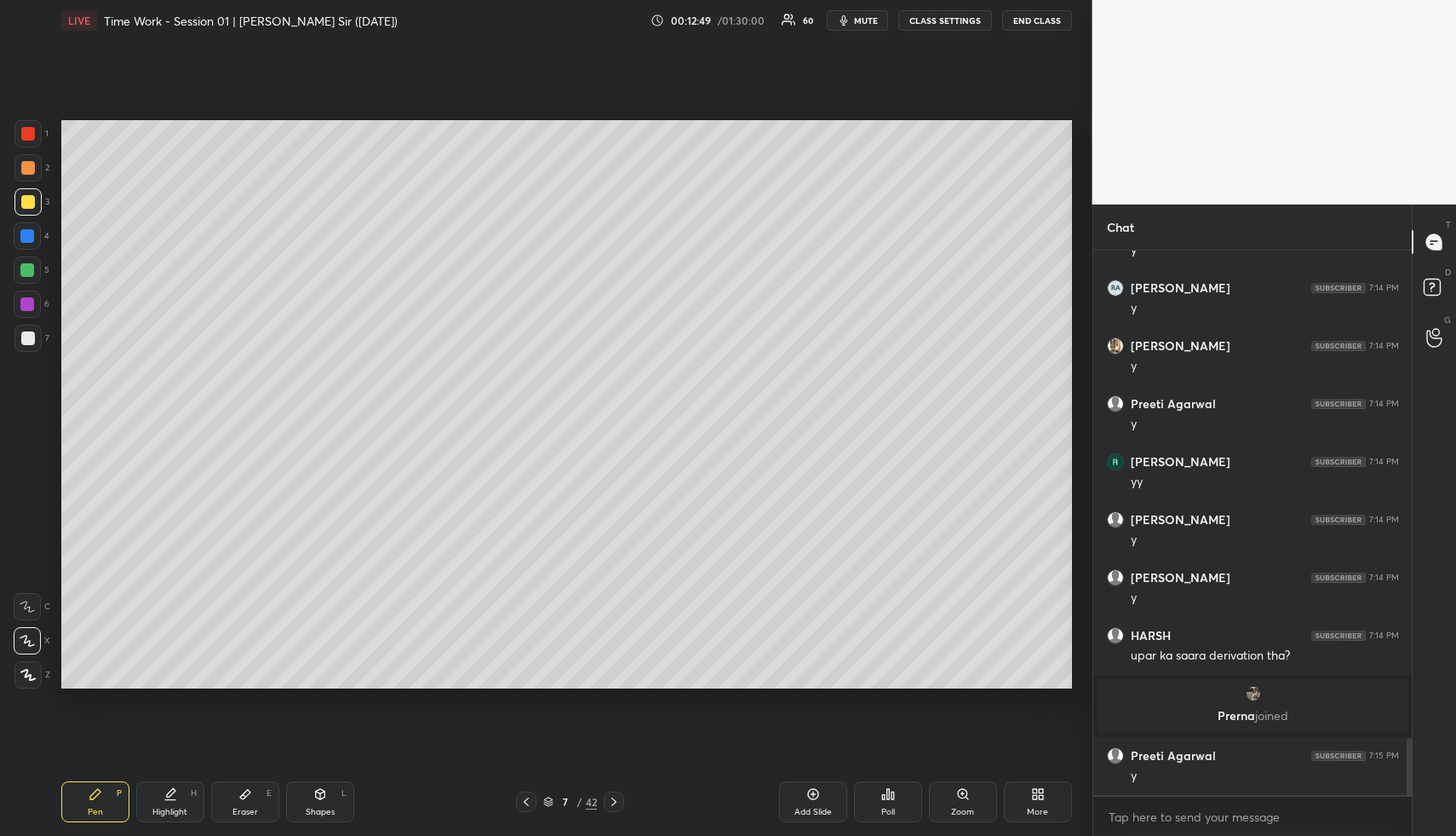
click at [241, 797] on div "Eraser E" at bounding box center [245, 802] width 68 height 41
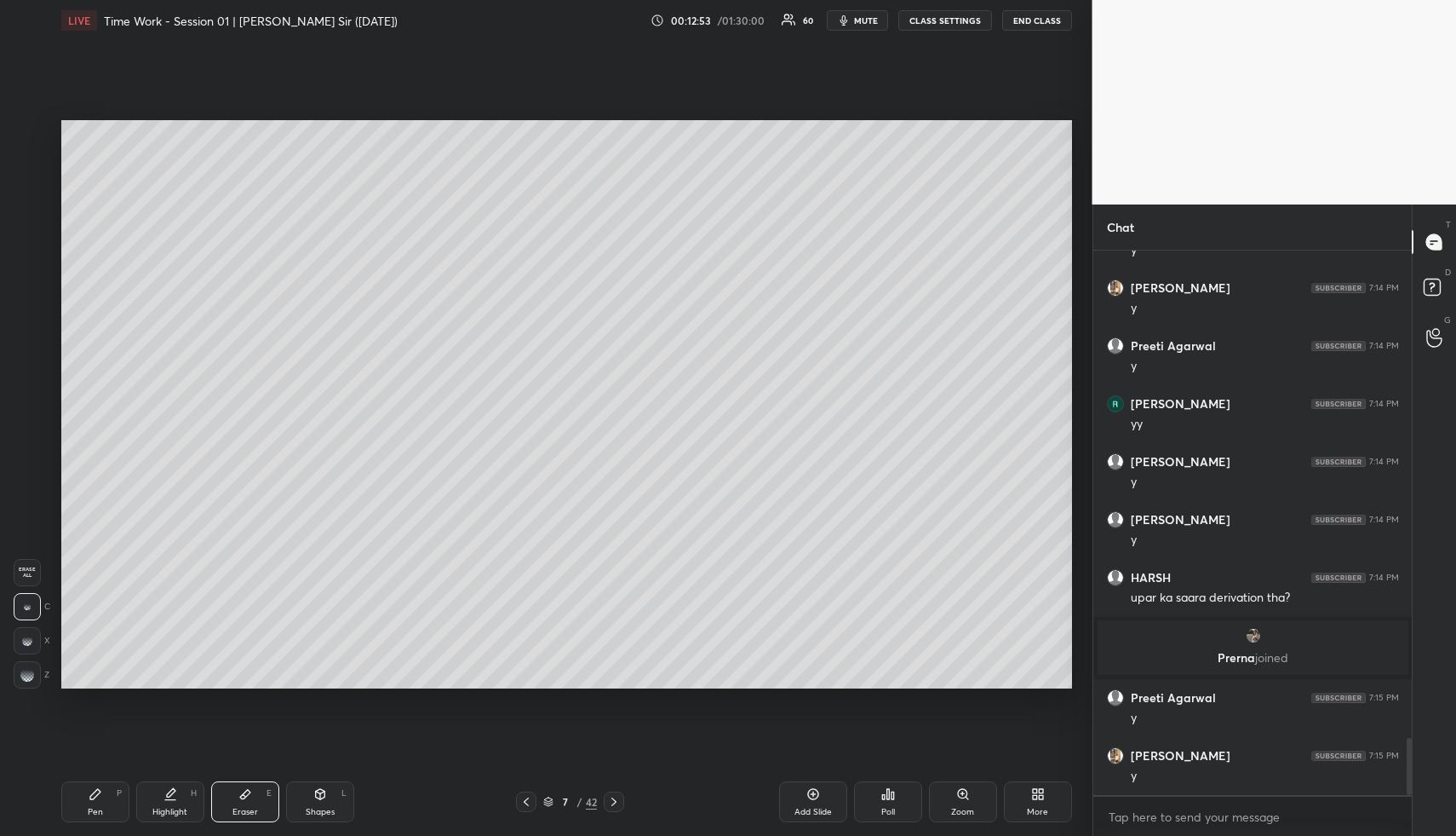
click at [169, 792] on icon at bounding box center [171, 792] width 9 height 9
drag, startPoint x: 171, startPoint y: 799, endPoint x: 194, endPoint y: 701, distance: 100.7
click at [172, 789] on icon at bounding box center [170, 794] width 13 height 13
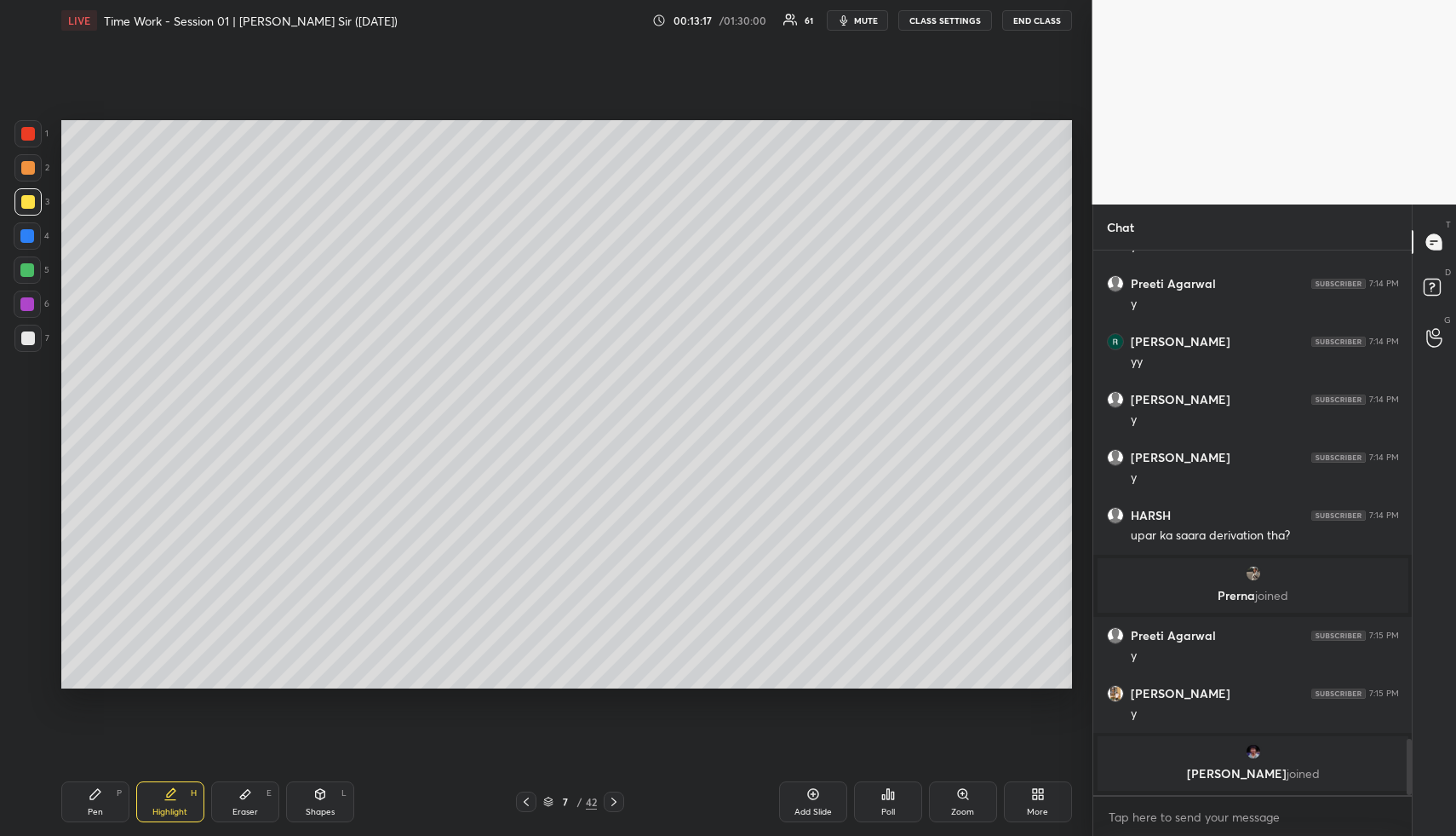
click at [84, 803] on div "Pen P" at bounding box center [95, 802] width 68 height 41
click at [83, 803] on div "Pen P" at bounding box center [95, 802] width 68 height 41
click at [29, 262] on div at bounding box center [27, 270] width 28 height 28
drag, startPoint x: 172, startPoint y: 799, endPoint x: 183, endPoint y: 801, distance: 11.2
click at [168, 797] on icon at bounding box center [170, 794] width 13 height 13
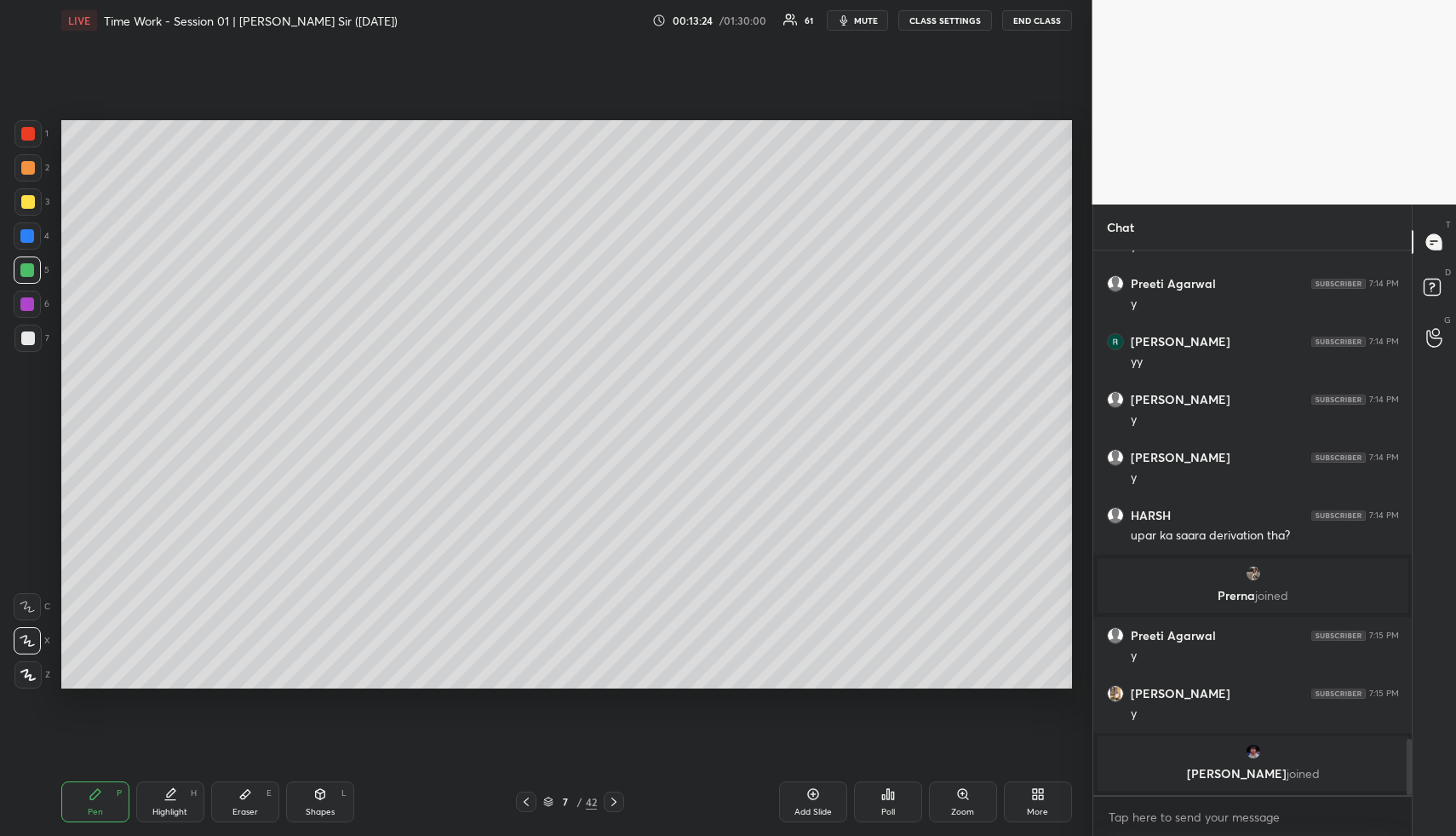
drag, startPoint x: 183, startPoint y: 801, endPoint x: 207, endPoint y: 707, distance: 97.0
click at [184, 792] on div "Highlight H" at bounding box center [170, 802] width 68 height 41
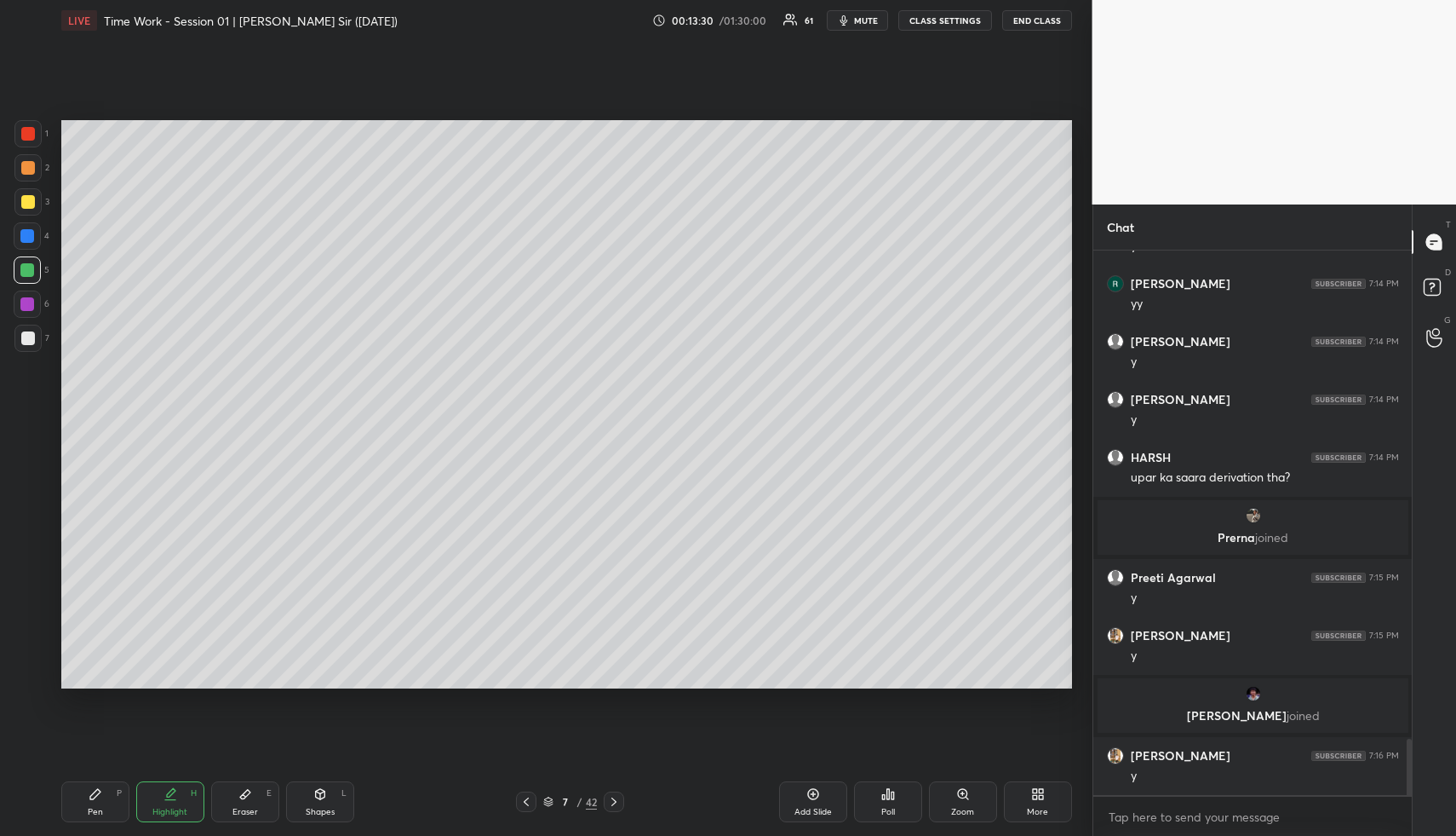
click at [167, 807] on div "Highlight" at bounding box center [169, 811] width 35 height 9
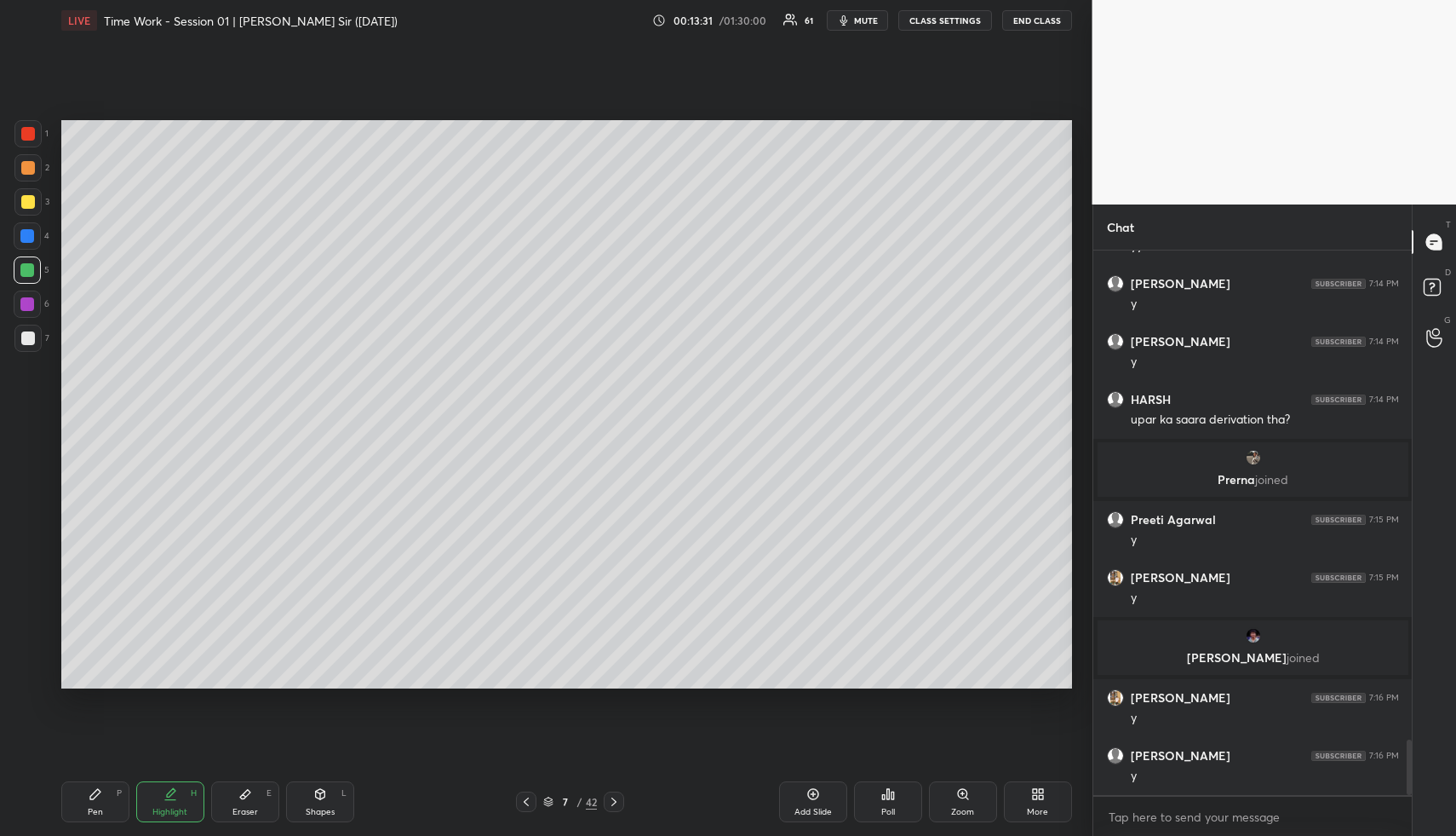
click at [91, 807] on div "Pen" at bounding box center [96, 811] width 15 height 9
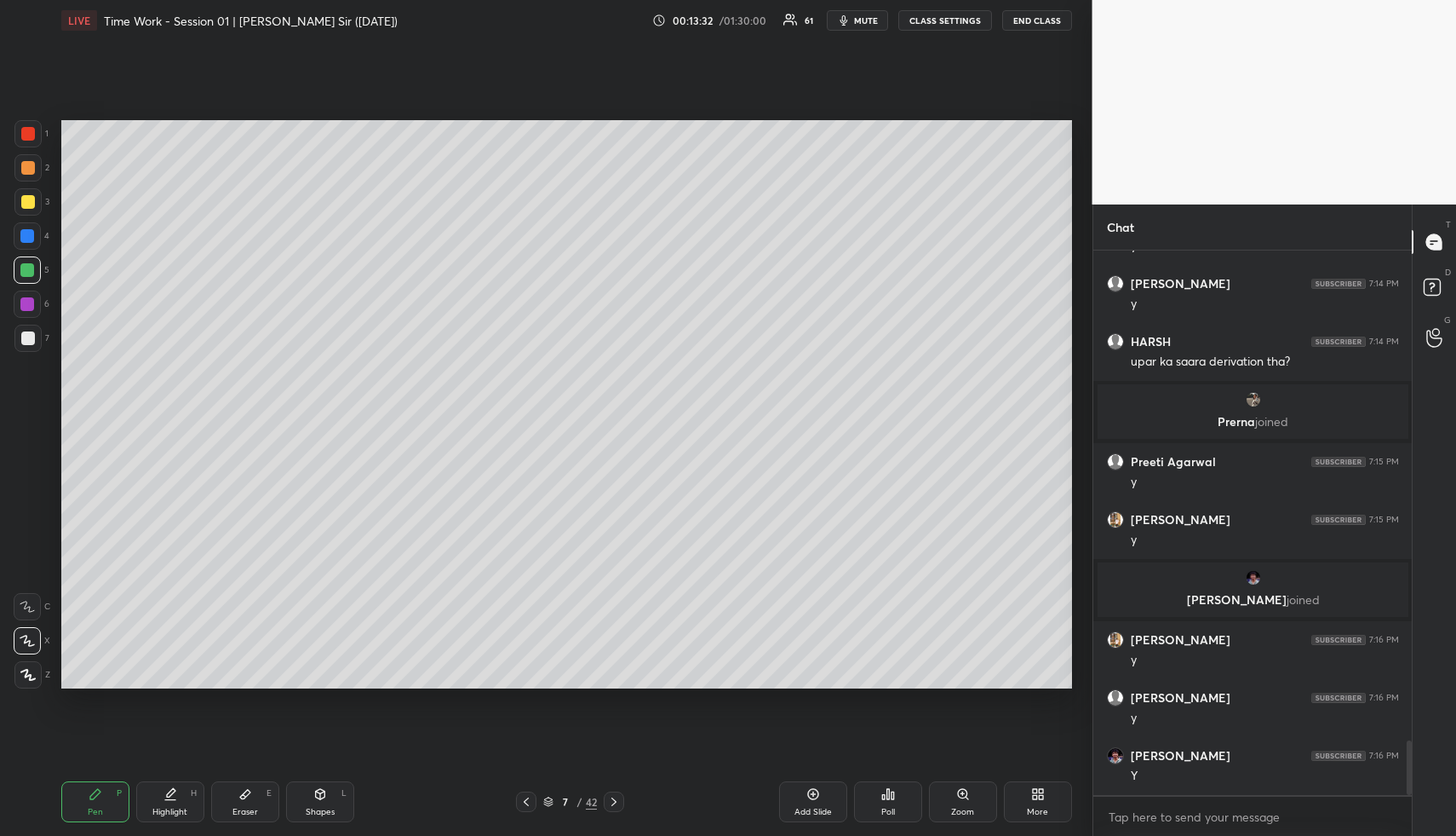
click at [29, 165] on div at bounding box center [28, 167] width 13 height 13
click at [17, 231] on div at bounding box center [27, 235] width 28 height 28
click at [28, 232] on div at bounding box center [27, 236] width 13 height 13
click at [315, 794] on icon at bounding box center [320, 794] width 10 height 11
click at [315, 797] on div "Shapes L" at bounding box center [319, 802] width 68 height 41
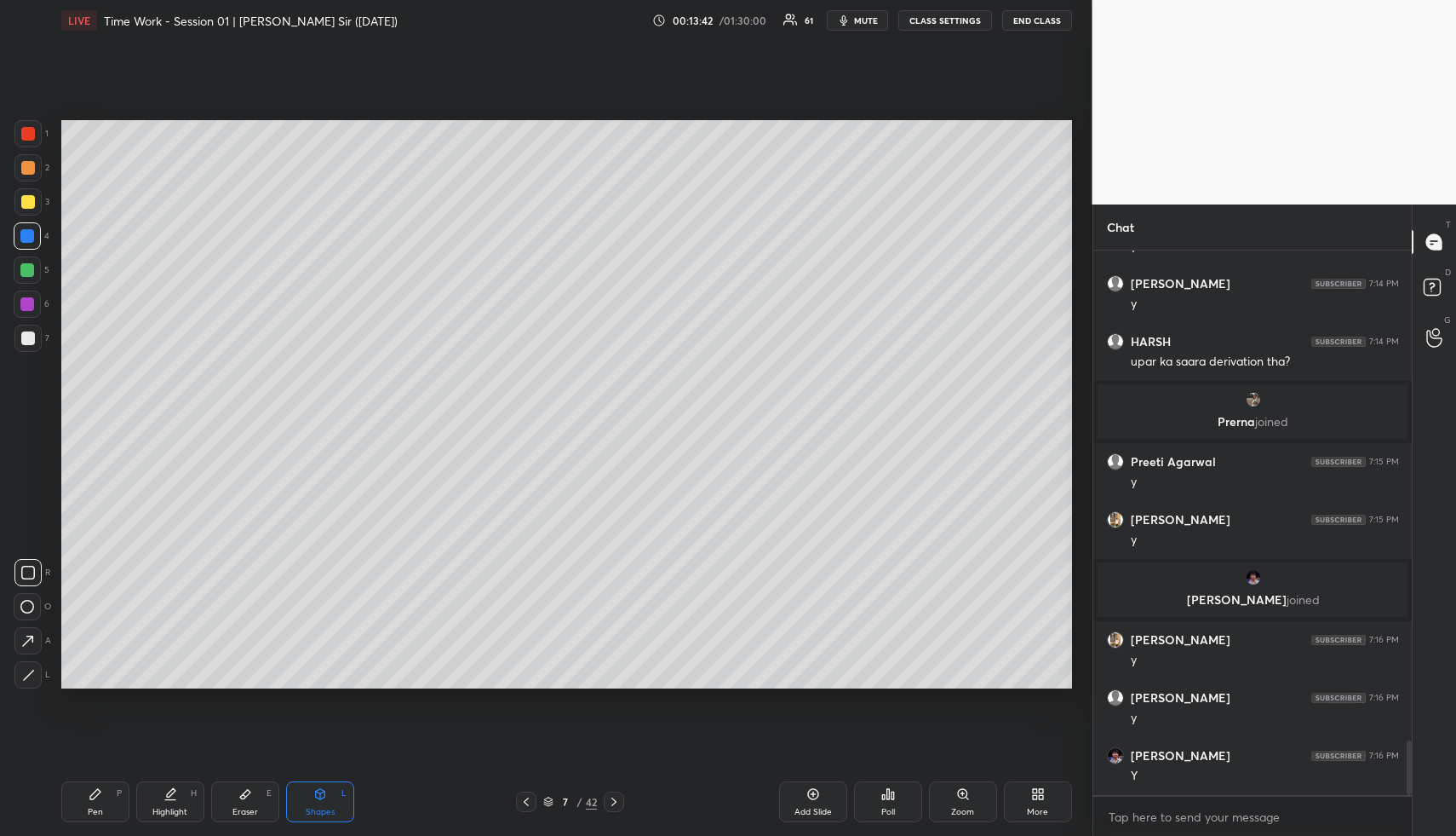
click at [22, 341] on div at bounding box center [28, 339] width 13 height 13
drag, startPoint x: 22, startPoint y: 341, endPoint x: 55, endPoint y: 295, distance: 56.6
click at [28, 340] on div at bounding box center [28, 339] width 13 height 13
click at [180, 800] on div "Highlight H" at bounding box center [170, 802] width 68 height 41
click at [191, 792] on div "H" at bounding box center [194, 793] width 6 height 9
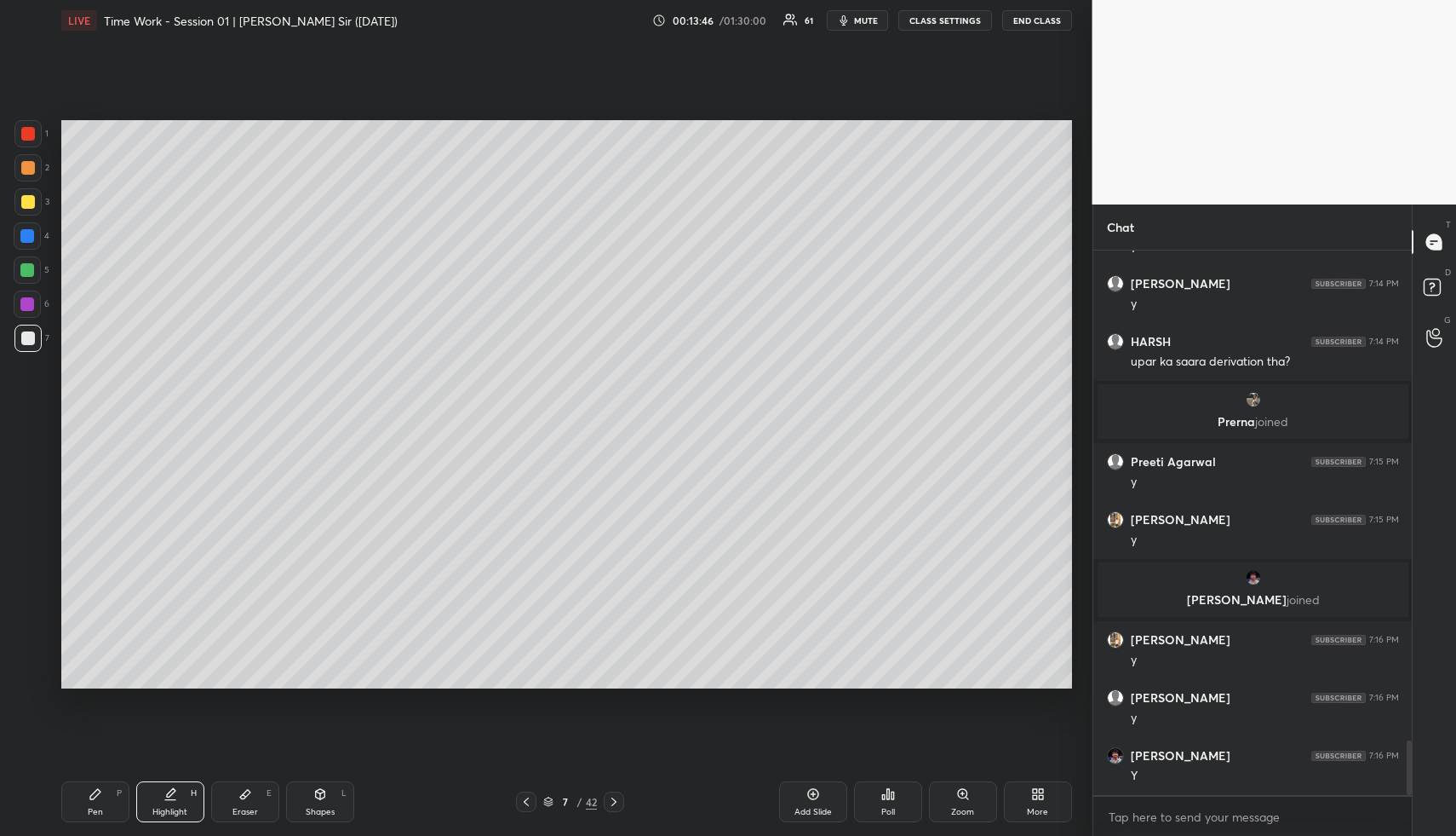
scroll to position [4921, 0]
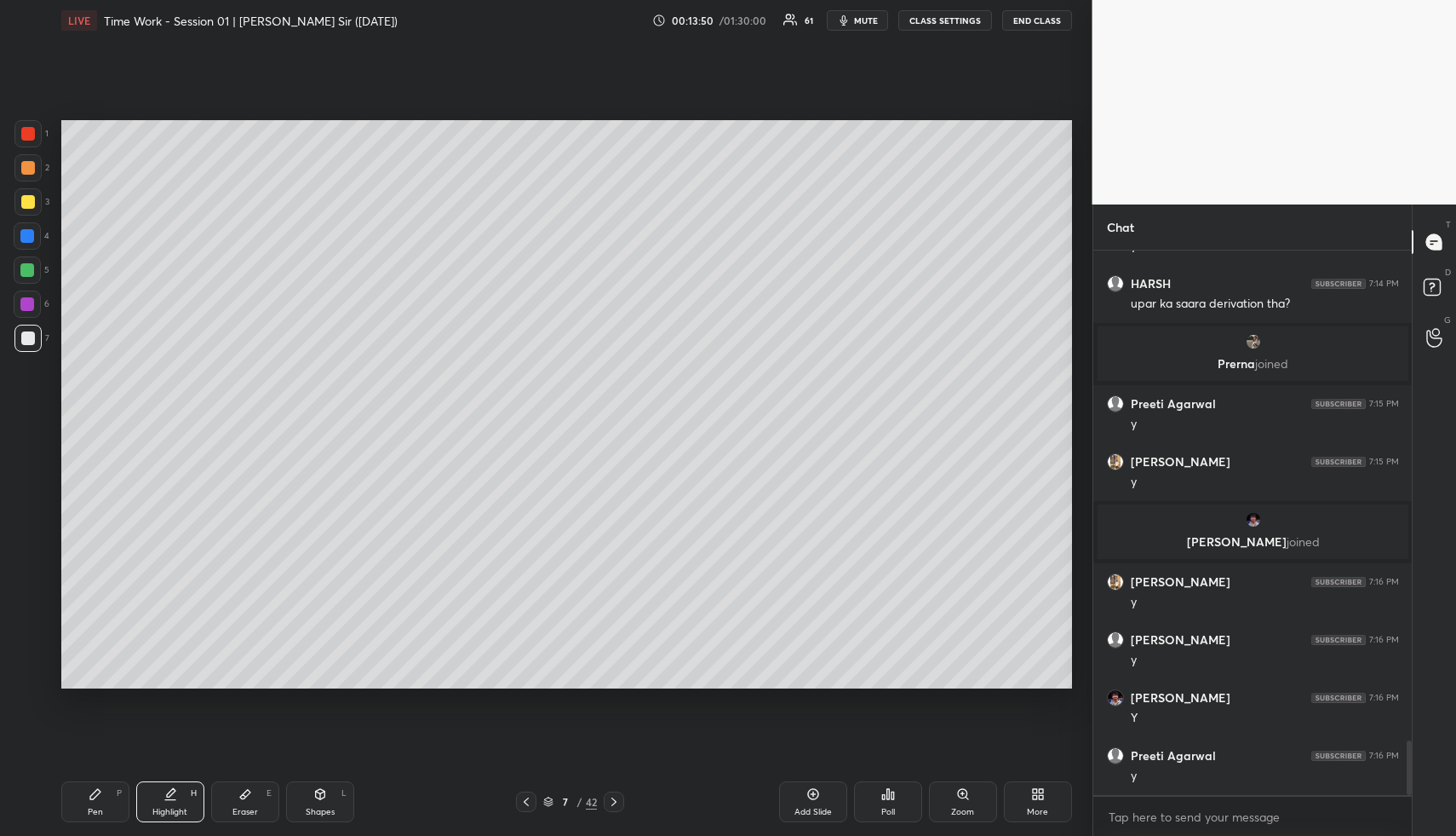
click at [319, 812] on div "Shapes" at bounding box center [320, 811] width 29 height 9
drag, startPoint x: 320, startPoint y: 815, endPoint x: 313, endPoint y: 740, distance: 75.3
click at [324, 810] on div "Shapes" at bounding box center [320, 811] width 29 height 9
click at [27, 171] on div at bounding box center [28, 167] width 13 height 13
drag, startPoint x: 181, startPoint y: 800, endPoint x: 182, endPoint y: 786, distance: 14.0
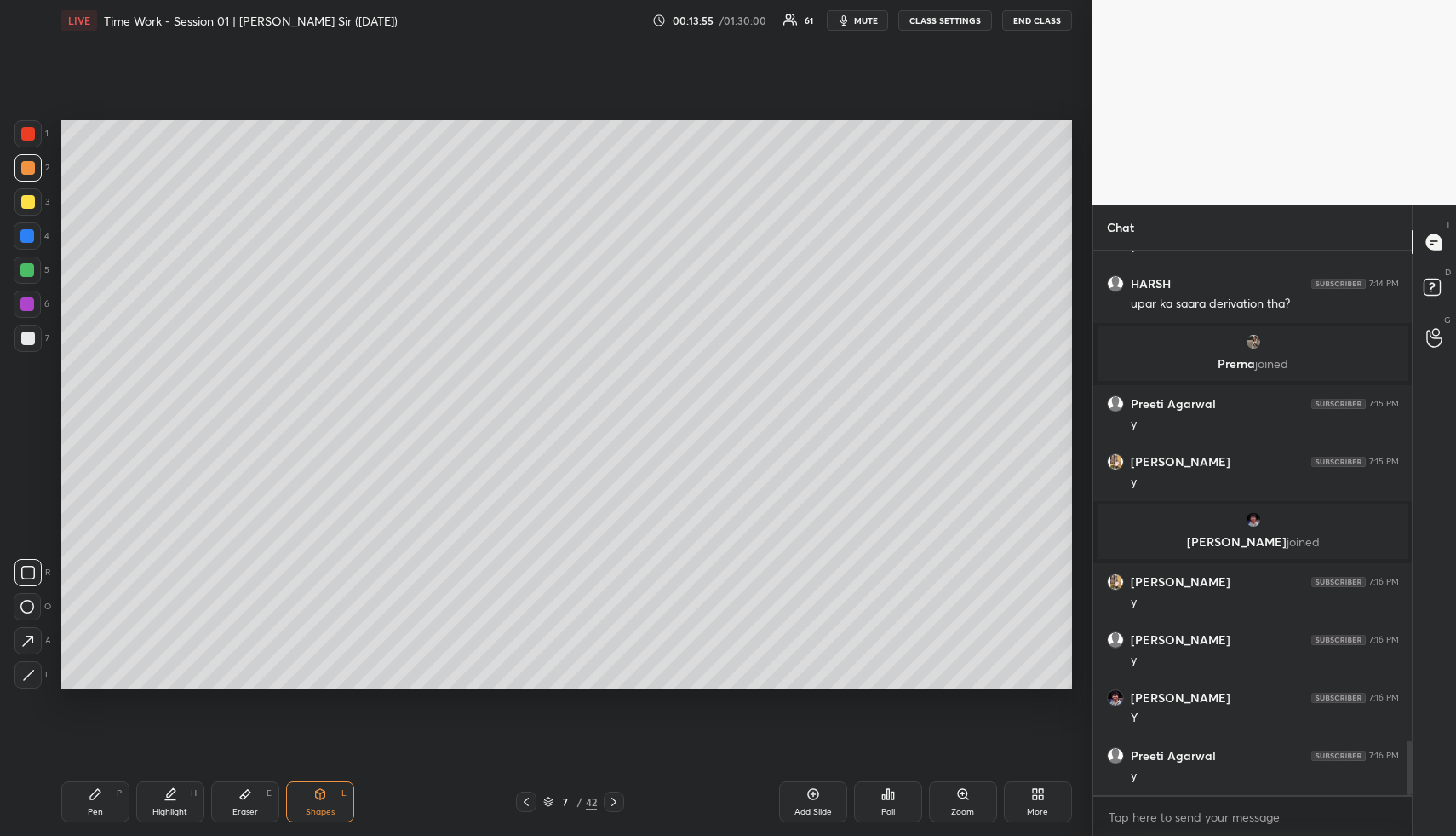
click at [180, 800] on div "Highlight H" at bounding box center [170, 802] width 68 height 41
click at [106, 803] on div "Pen P" at bounding box center [95, 802] width 68 height 41
click at [107, 810] on div "Pen P" at bounding box center [95, 802] width 68 height 41
click at [28, 201] on div at bounding box center [28, 202] width 13 height 13
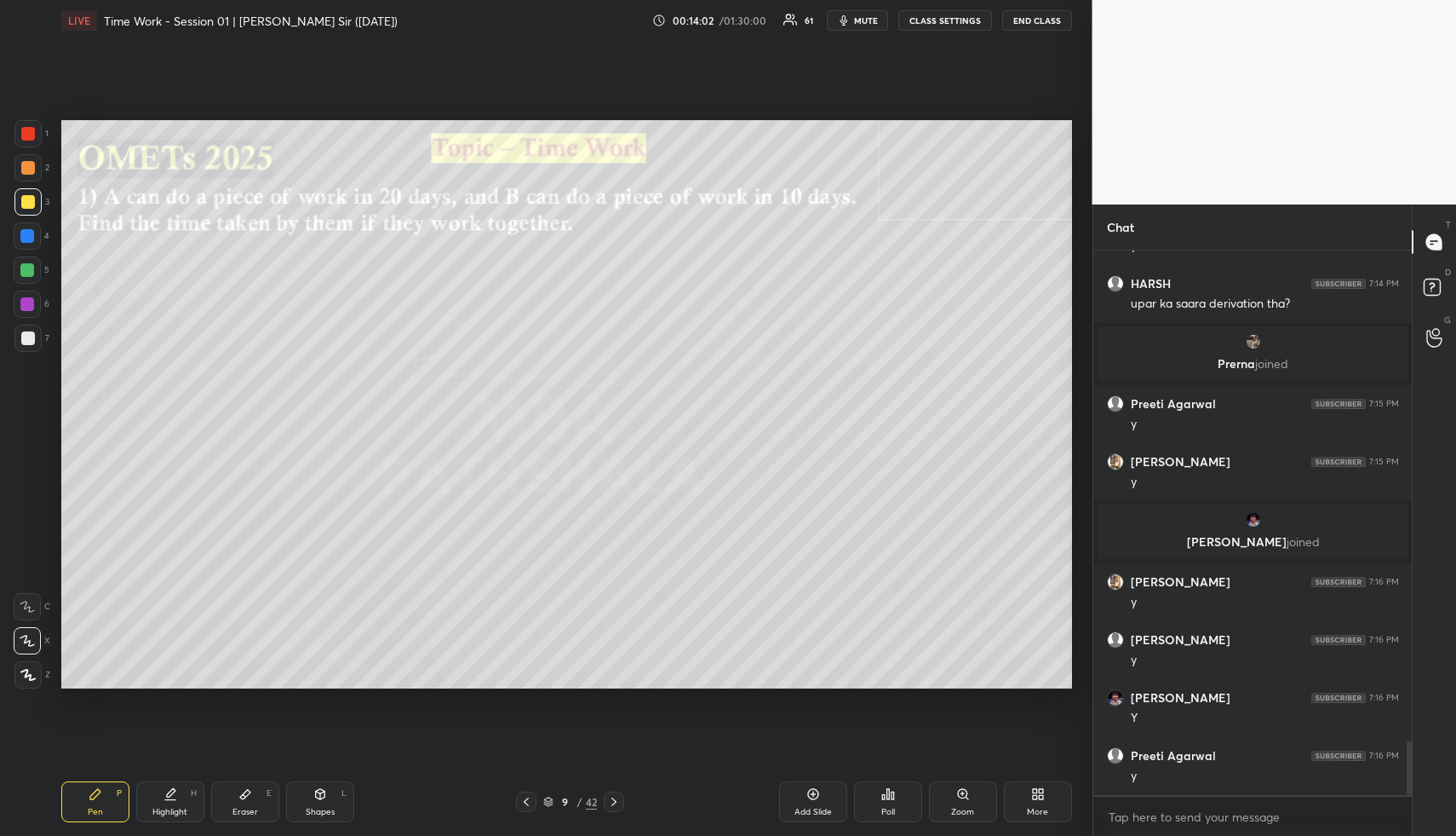
click at [319, 797] on icon at bounding box center [320, 794] width 13 height 13
drag, startPoint x: 321, startPoint y: 798, endPoint x: 285, endPoint y: 713, distance: 92.3
click at [321, 798] on icon at bounding box center [320, 794] width 10 height 11
click at [27, 204] on div at bounding box center [28, 202] width 13 height 13
click at [141, 797] on div "Highlight H" at bounding box center [170, 802] width 68 height 41
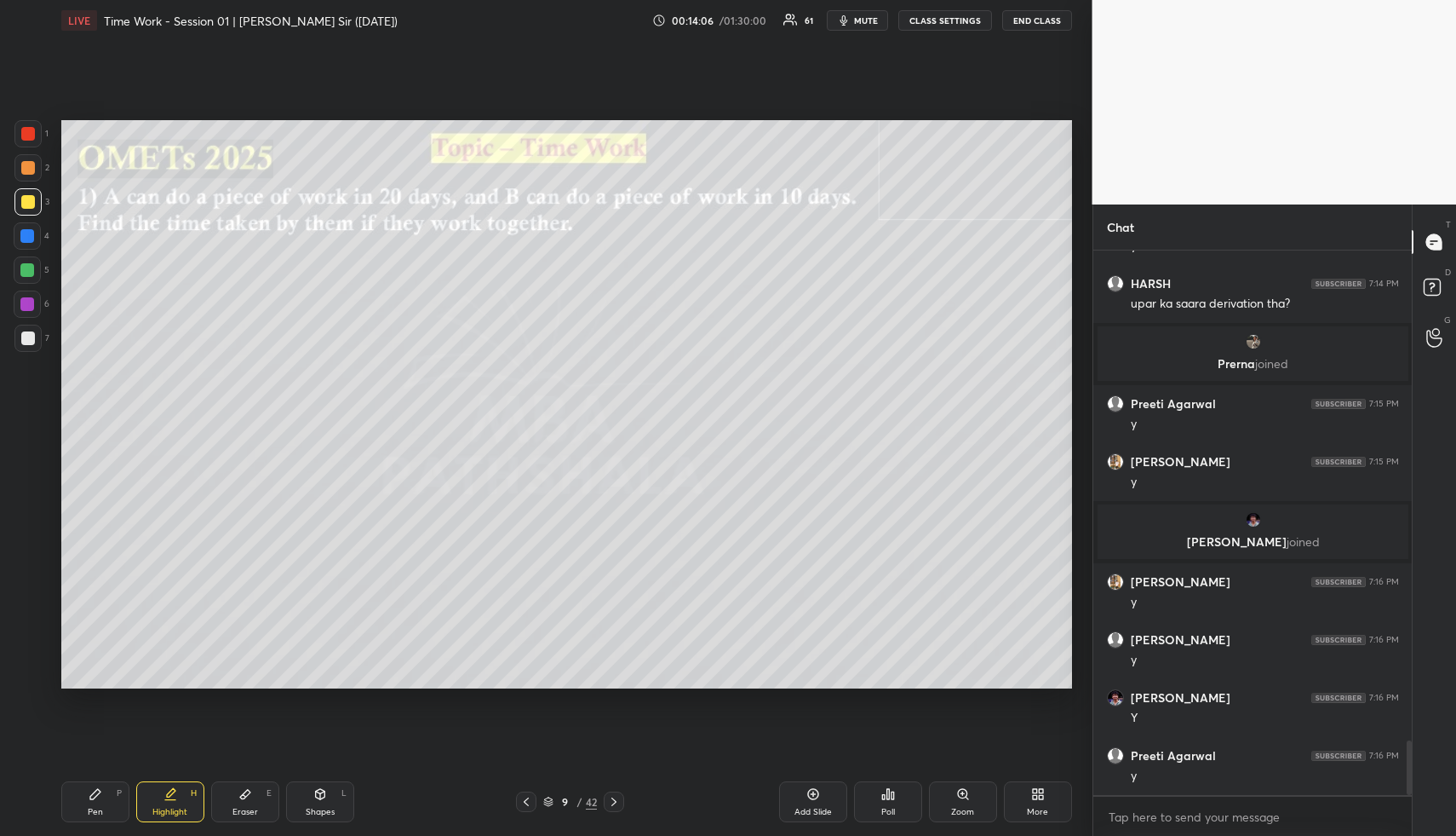
click at [155, 795] on div "Highlight H" at bounding box center [170, 802] width 68 height 41
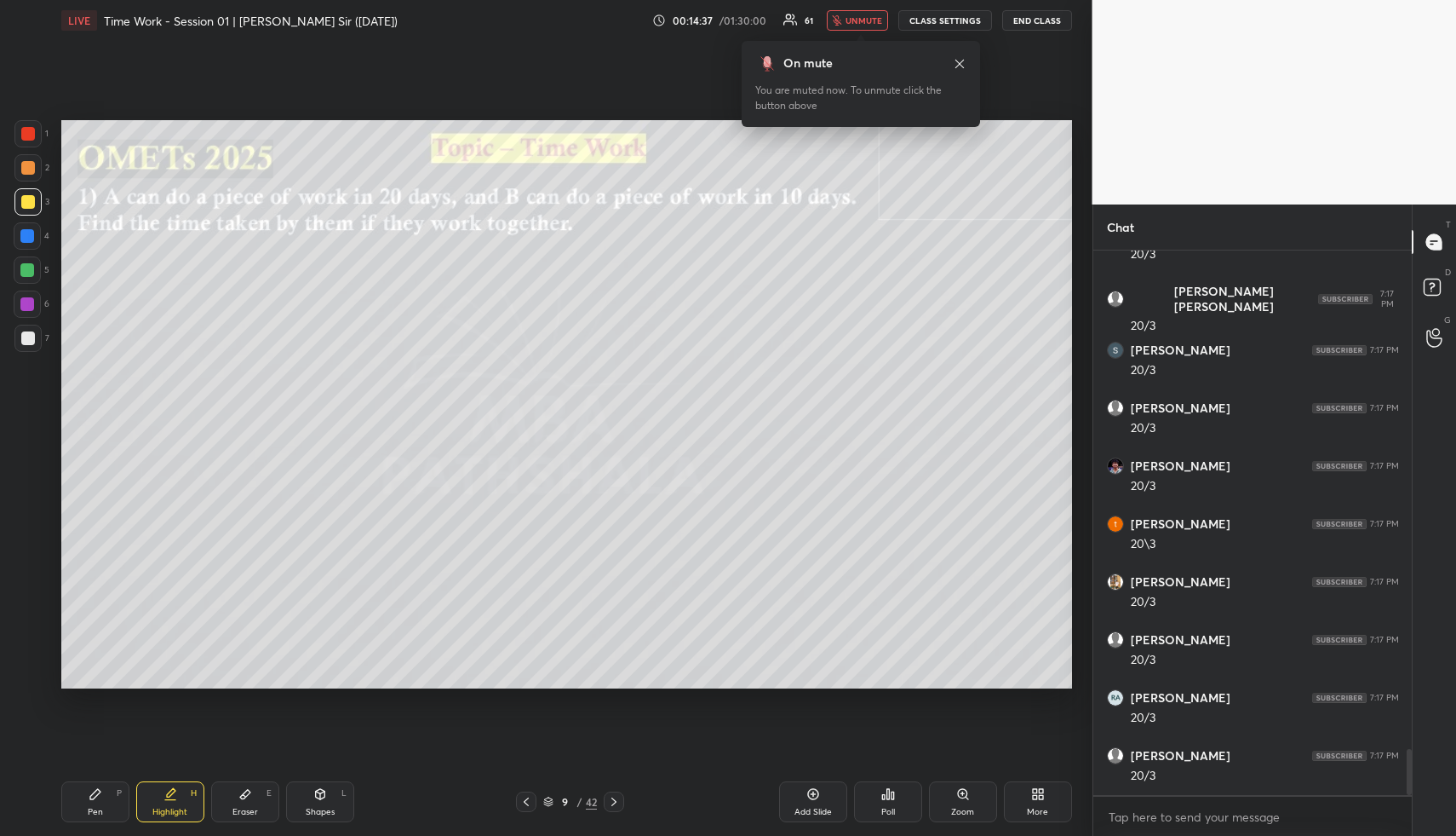
scroll to position [5907, 0]
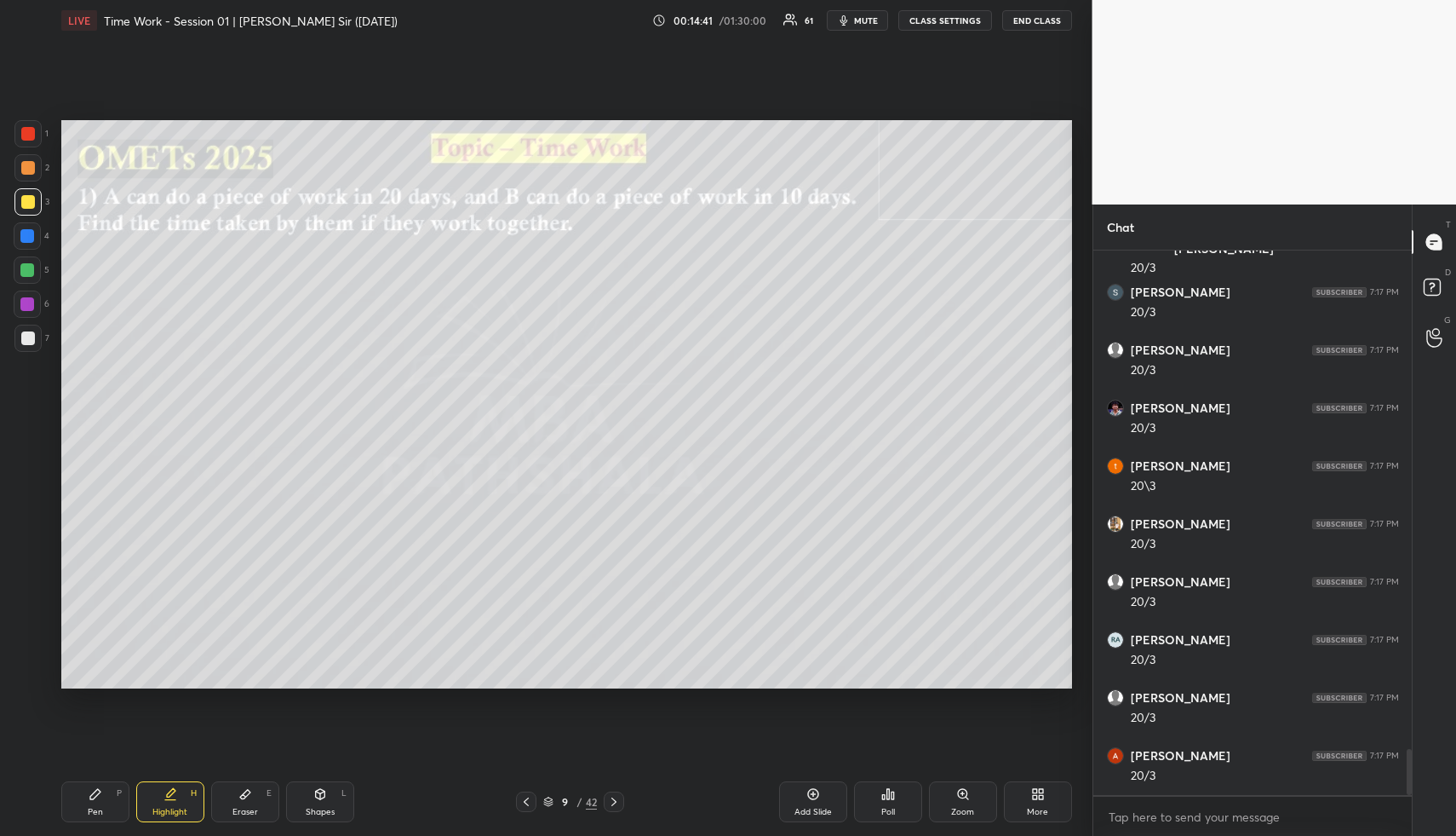
click at [98, 800] on div "Pen P" at bounding box center [95, 802] width 68 height 41
click at [98, 797] on div "Pen P" at bounding box center [95, 802] width 68 height 41
click at [30, 175] on div at bounding box center [28, 167] width 28 height 28
drag, startPoint x: 35, startPoint y: 174, endPoint x: 58, endPoint y: 176, distance: 23.1
click at [35, 174] on div at bounding box center [28, 167] width 28 height 28
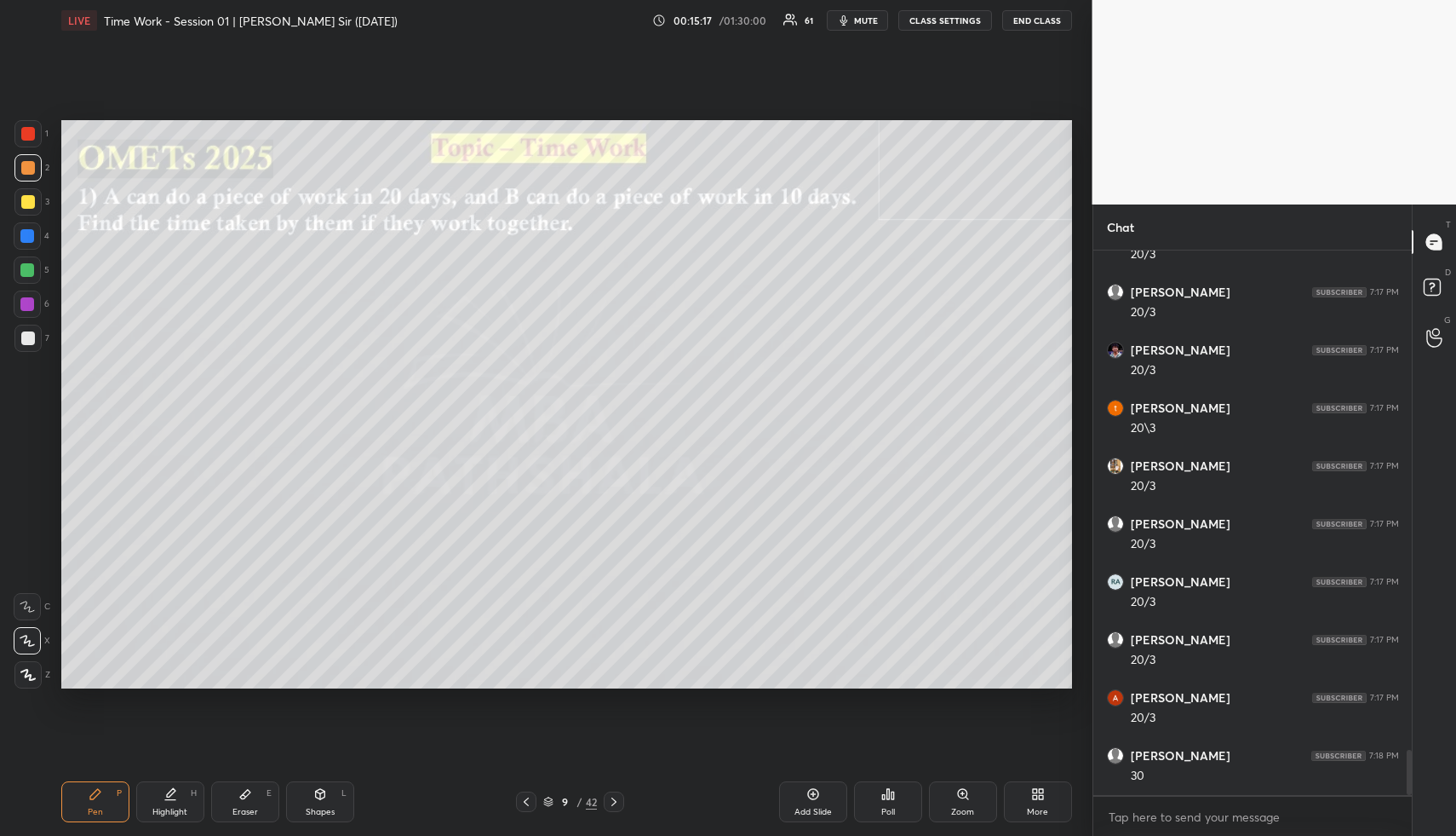
scroll to position [6022, 0]
click at [335, 803] on div "Shapes L" at bounding box center [319, 802] width 68 height 41
drag, startPoint x: 335, startPoint y: 803, endPoint x: 308, endPoint y: 699, distance: 107.4
click at [330, 792] on div "Shapes L" at bounding box center [319, 802] width 68 height 41
click at [24, 329] on div at bounding box center [28, 338] width 28 height 28
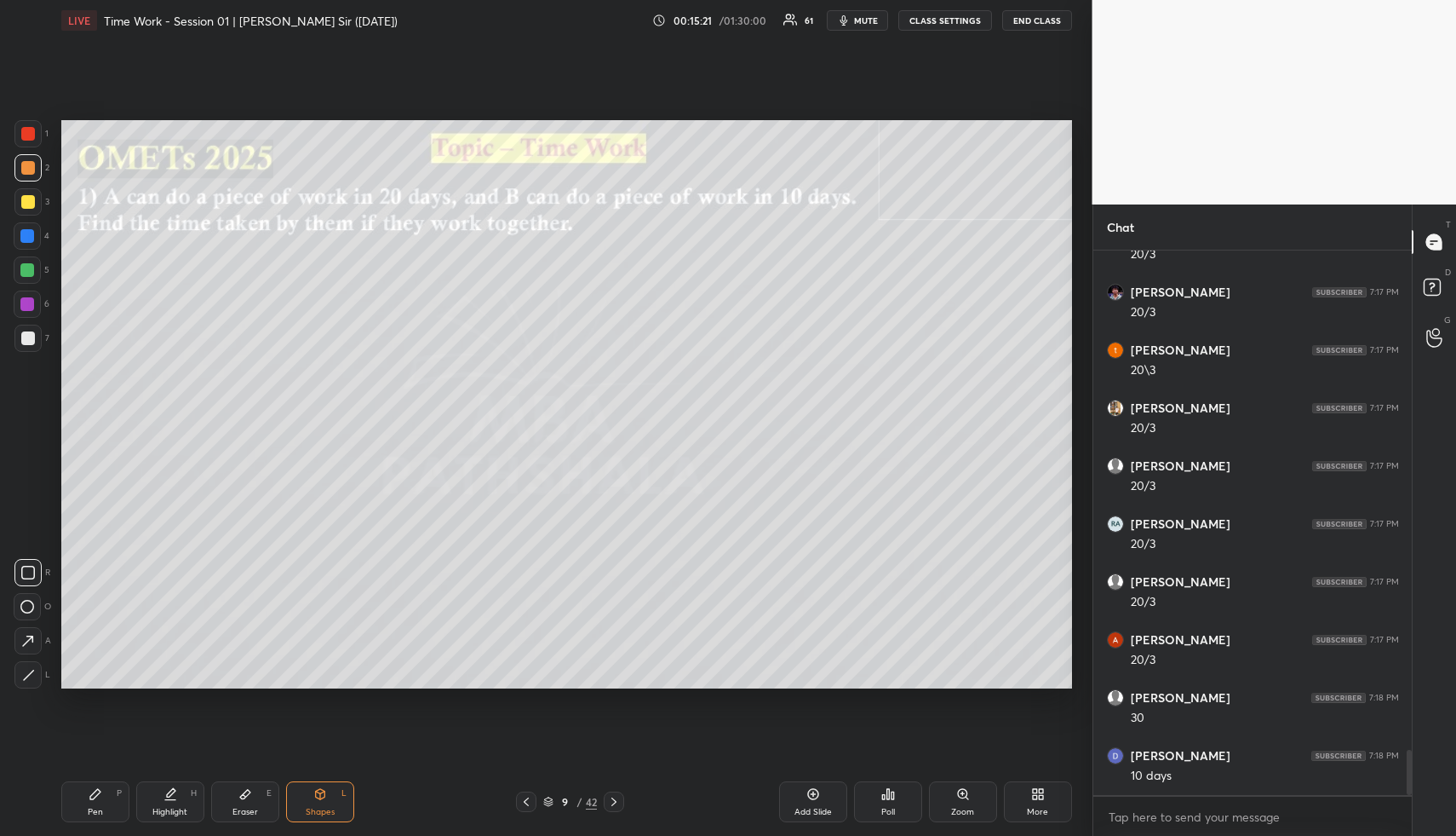
drag, startPoint x: 27, startPoint y: 335, endPoint x: 37, endPoint y: 338, distance: 10.4
click at [28, 340] on div at bounding box center [28, 339] width 13 height 13
click at [179, 801] on div "Highlight H" at bounding box center [170, 802] width 68 height 41
click at [187, 790] on div "Highlight H" at bounding box center [170, 802] width 68 height 41
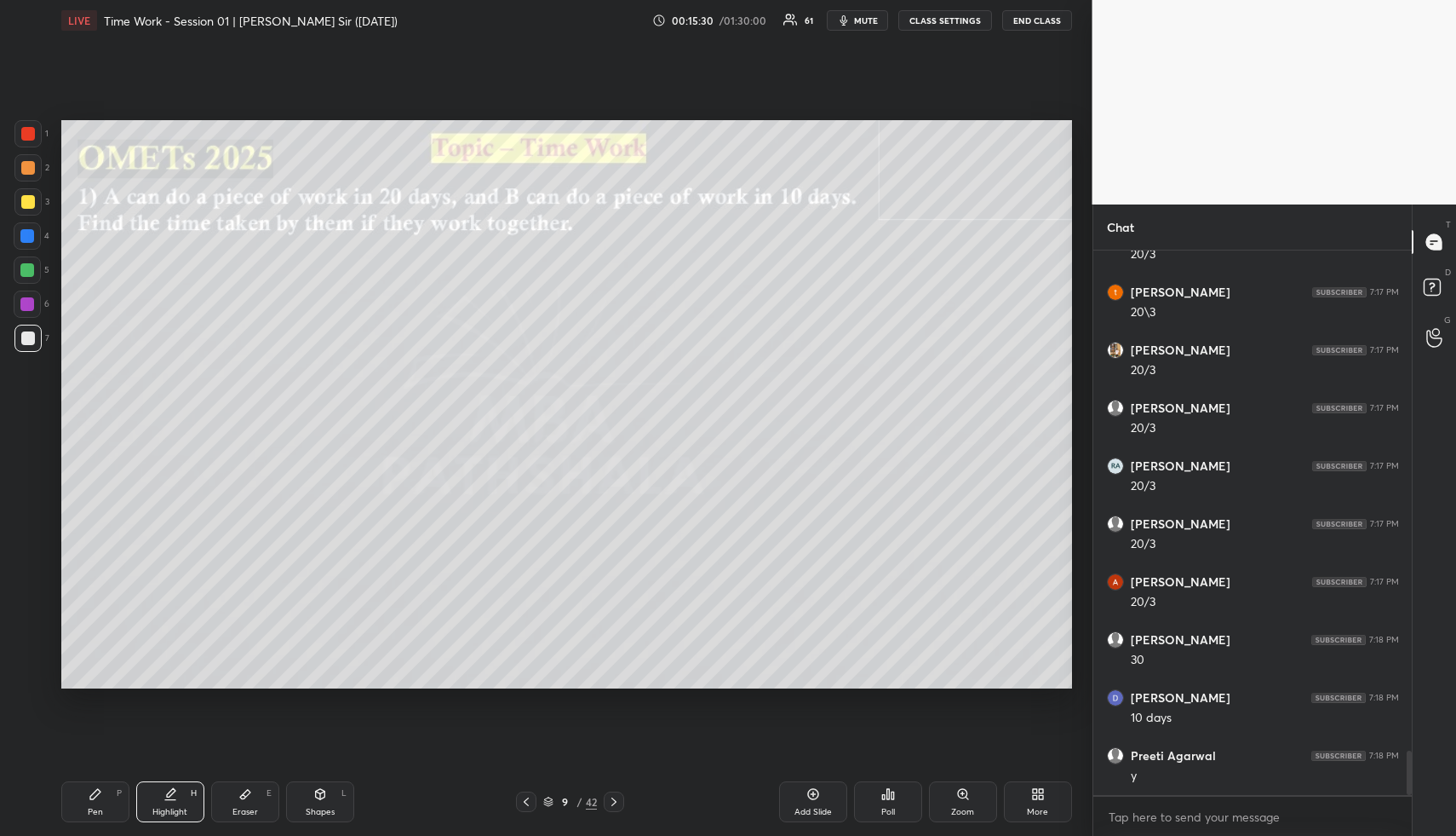
click at [318, 803] on div "Shapes L" at bounding box center [319, 802] width 68 height 41
click at [327, 804] on div "Shapes L" at bounding box center [319, 802] width 68 height 41
click at [27, 196] on div at bounding box center [28, 202] width 13 height 13
drag, startPoint x: 33, startPoint y: 205, endPoint x: 35, endPoint y: 243, distance: 38.1
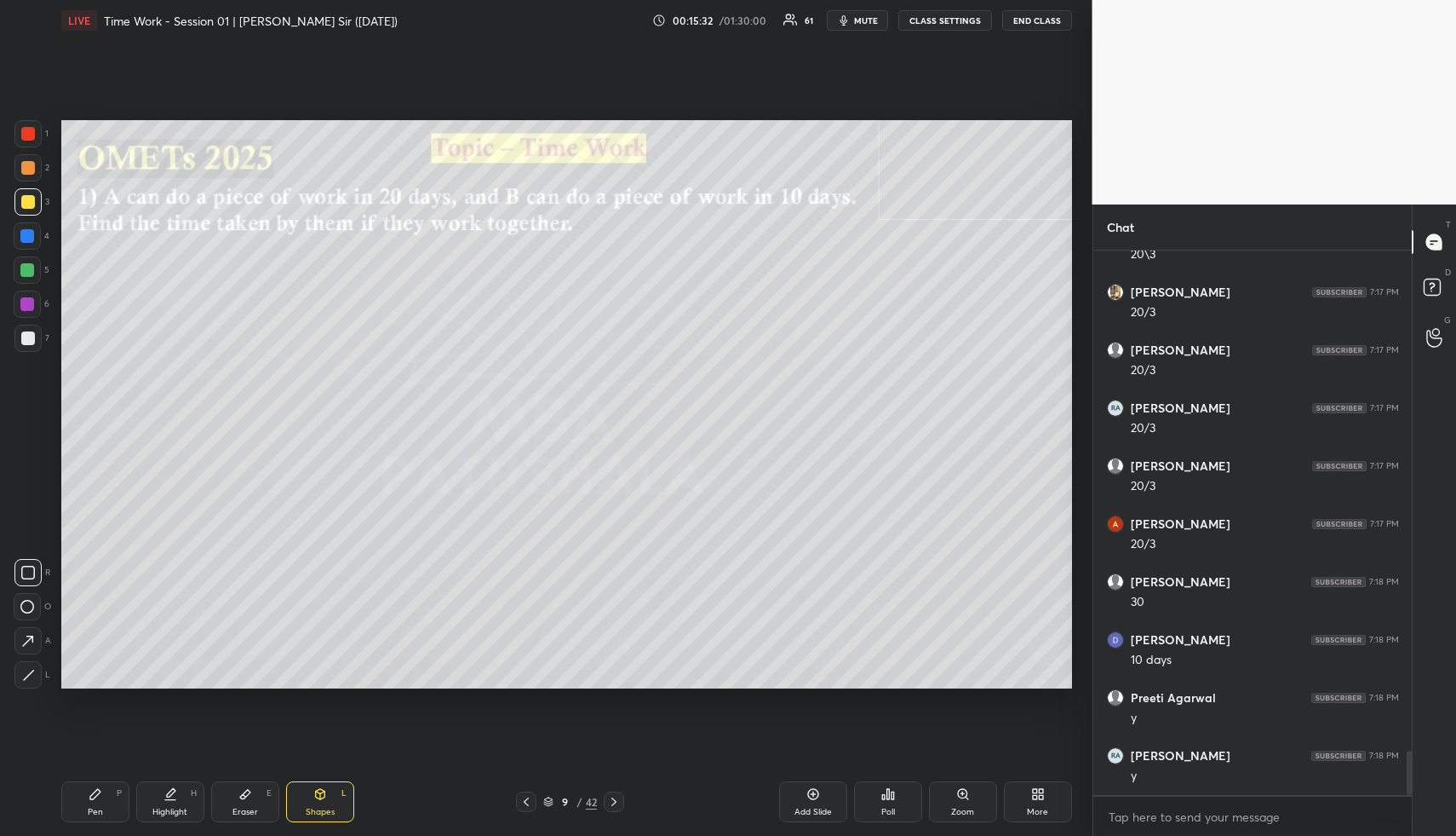
click at [33, 209] on div at bounding box center [28, 202] width 28 height 28
click at [184, 801] on div "Highlight H" at bounding box center [170, 802] width 68 height 41
click at [116, 804] on div "Pen P" at bounding box center [95, 802] width 68 height 41
click at [21, 266] on div at bounding box center [27, 270] width 13 height 13
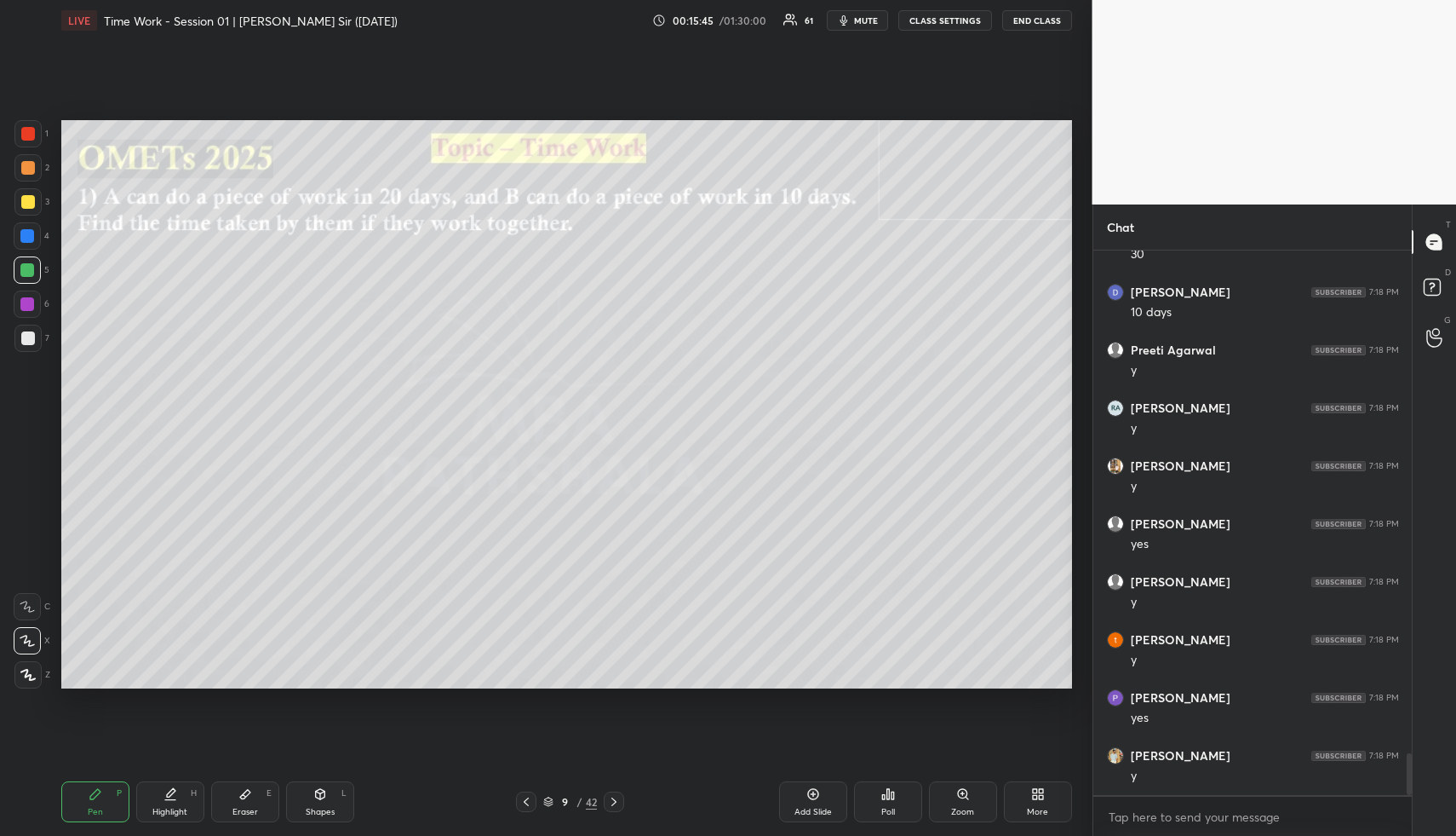
scroll to position [6544, 0]
drag, startPoint x: 299, startPoint y: 789, endPoint x: 281, endPoint y: 713, distance: 78.1
click at [297, 788] on div "Shapes L" at bounding box center [319, 802] width 68 height 41
click at [35, 336] on div at bounding box center [28, 338] width 28 height 28
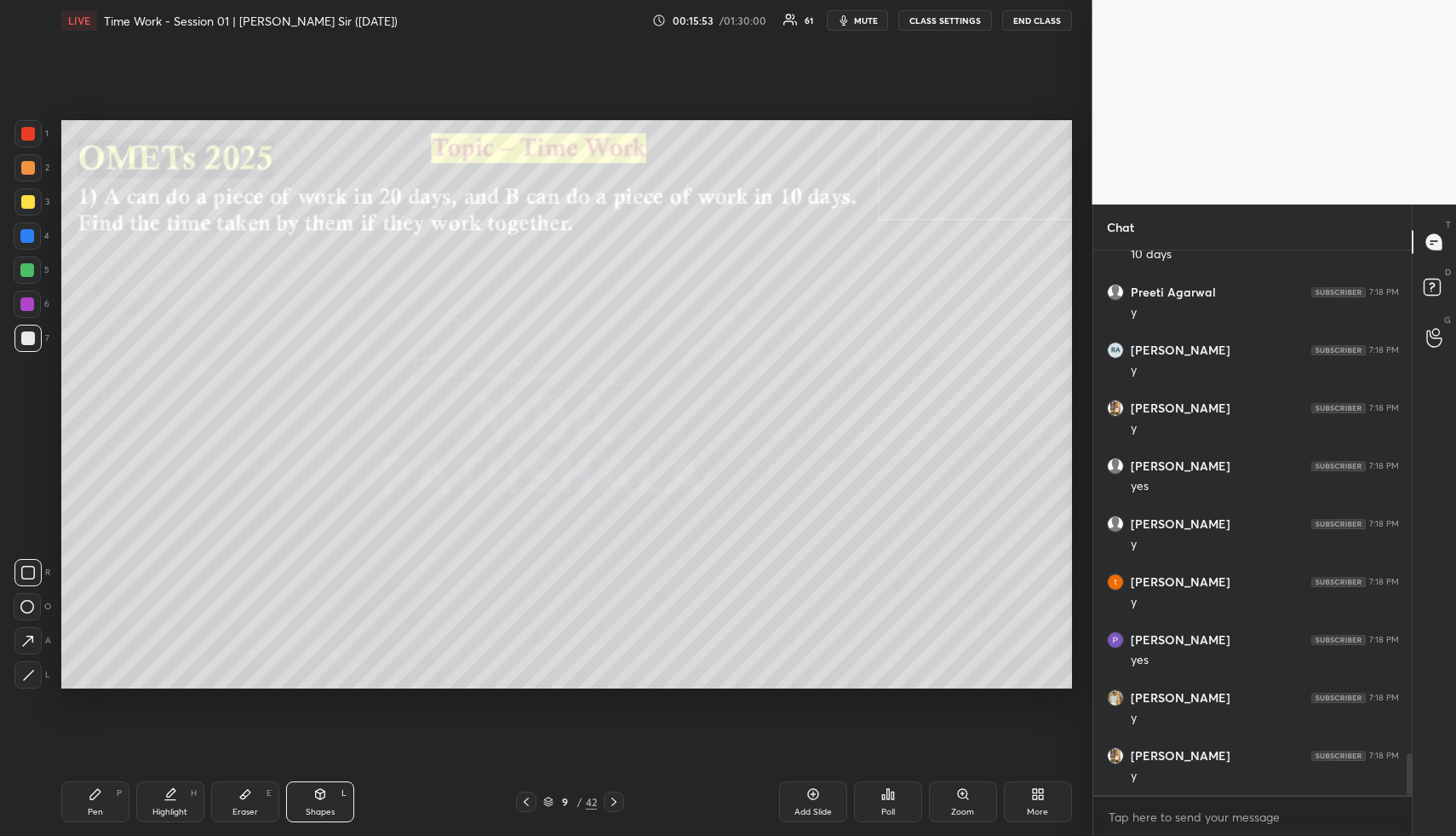
scroll to position [6602, 0]
click at [183, 800] on div "Highlight H" at bounding box center [170, 802] width 68 height 41
click at [157, 802] on div "Highlight H" at bounding box center [170, 802] width 68 height 41
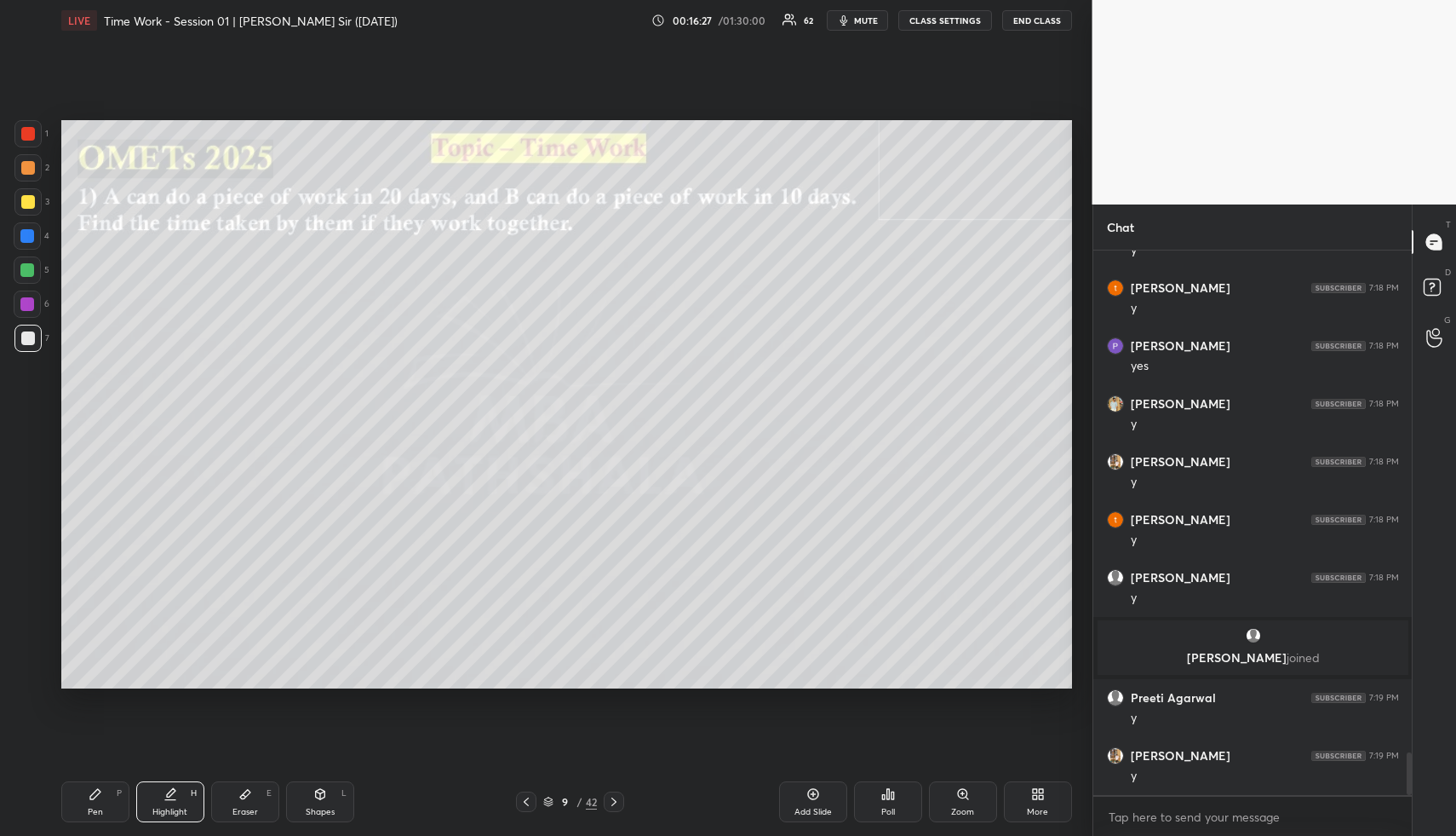
scroll to position [6347, 0]
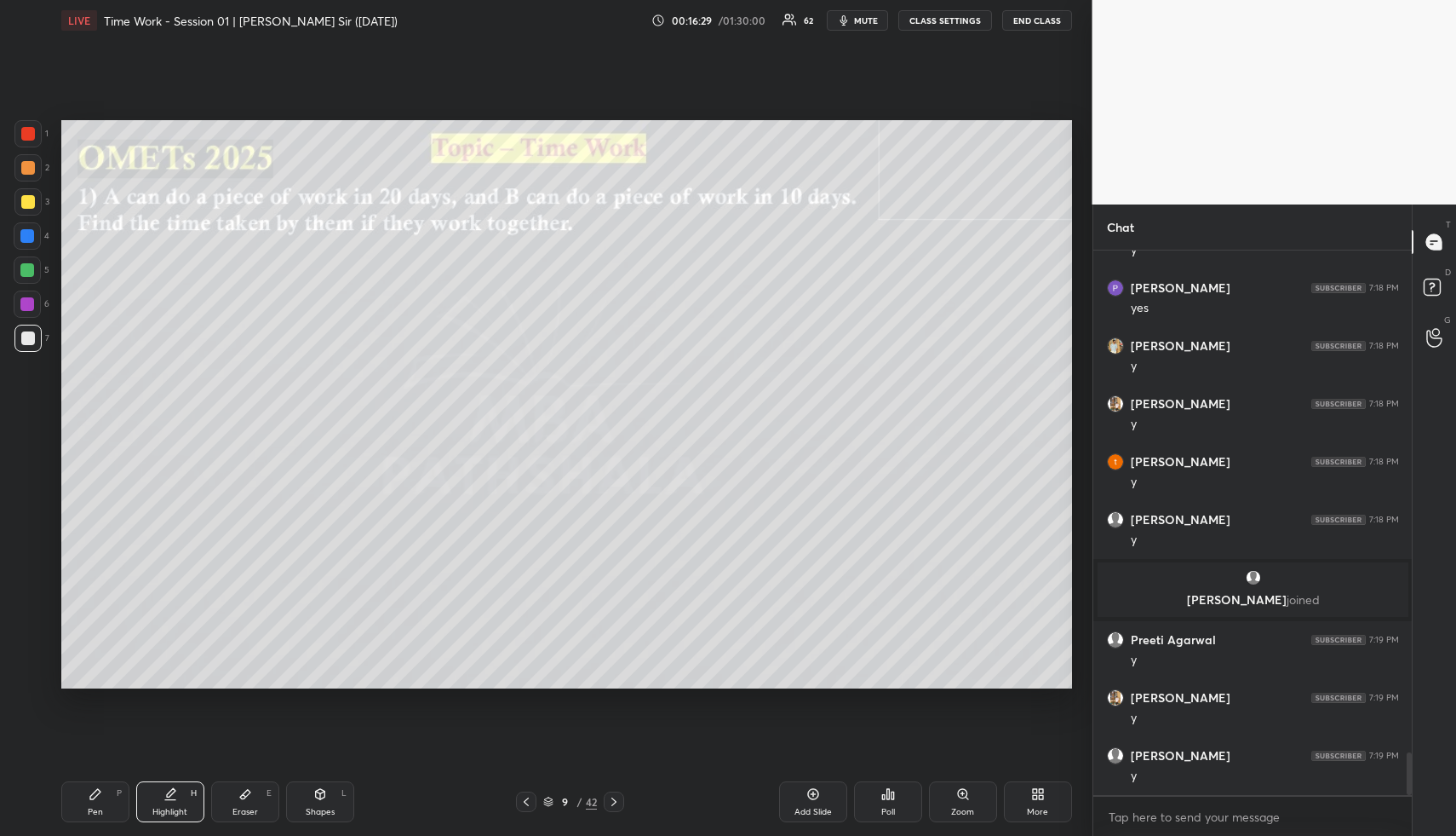
click at [526, 800] on icon at bounding box center [526, 802] width 13 height 13
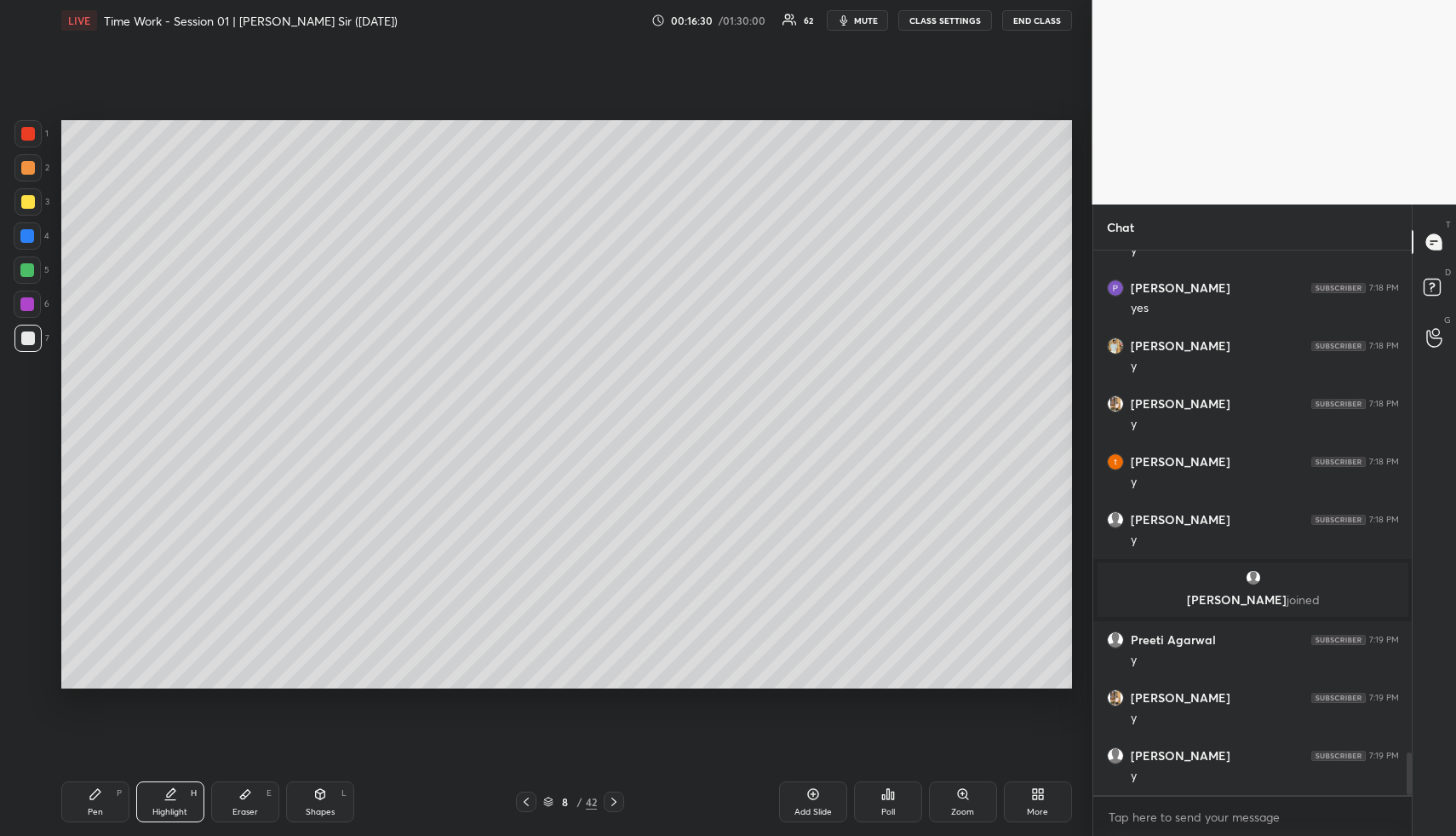
click at [532, 803] on div at bounding box center [526, 802] width 20 height 20
click at [529, 803] on icon at bounding box center [526, 802] width 13 height 13
drag, startPoint x: 182, startPoint y: 803, endPoint x: 192, endPoint y: 787, distance: 18.9
click at [185, 794] on div "Highlight H" at bounding box center [170, 802] width 68 height 41
drag, startPoint x: 182, startPoint y: 812, endPoint x: 185, endPoint y: 804, distance: 8.5
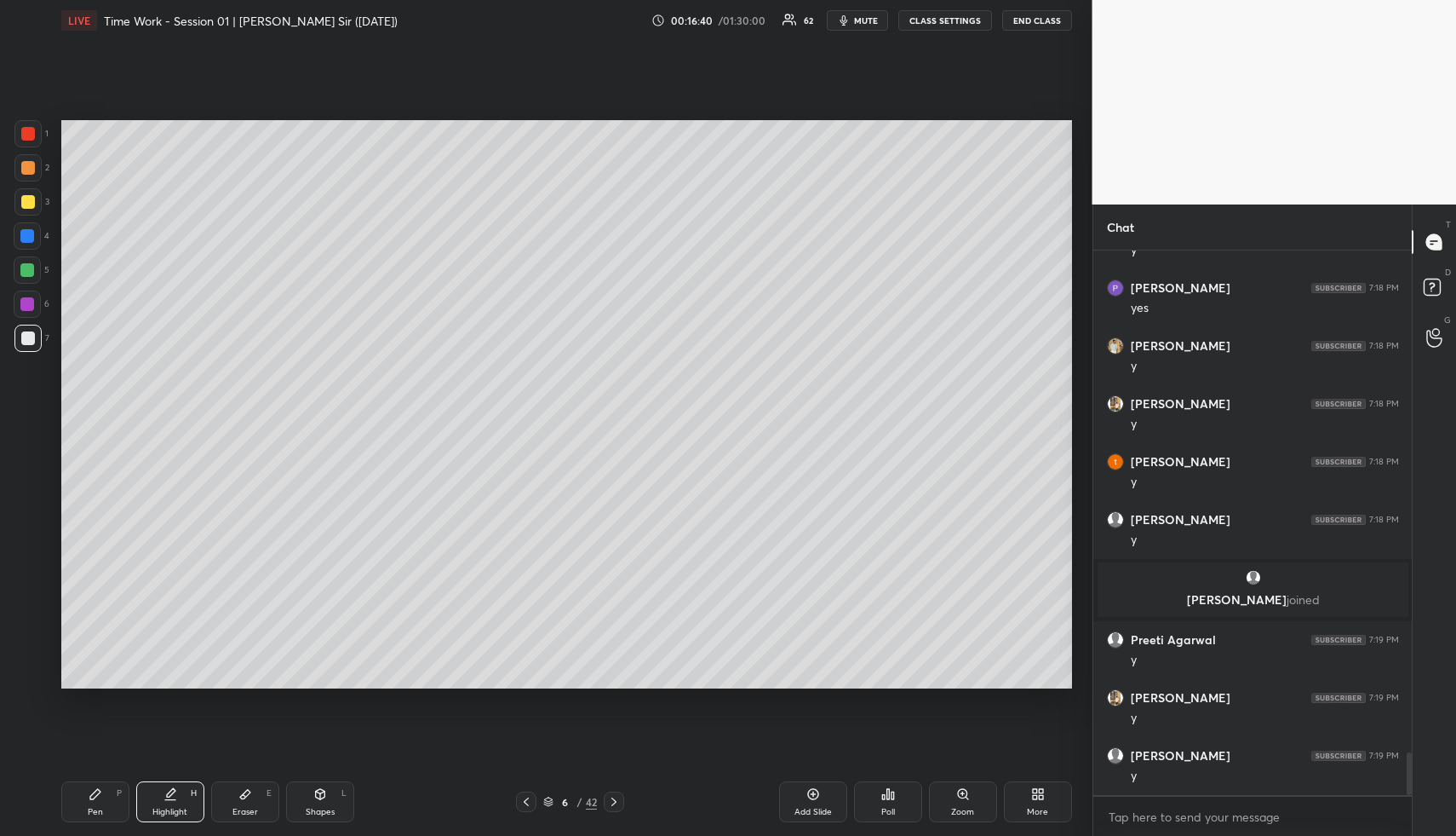
click at [182, 810] on div "Highlight" at bounding box center [169, 811] width 35 height 9
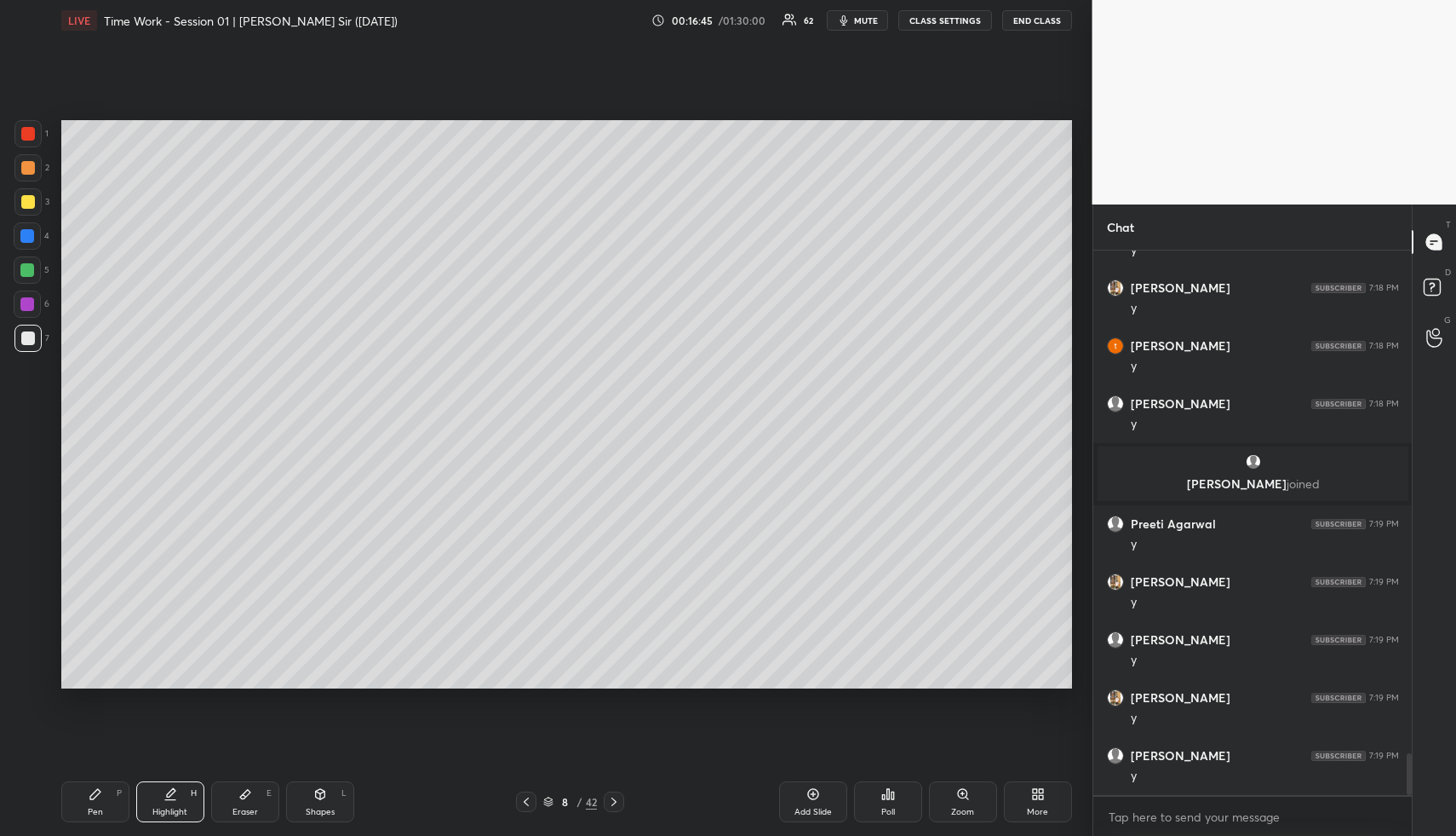
scroll to position [6520, 0]
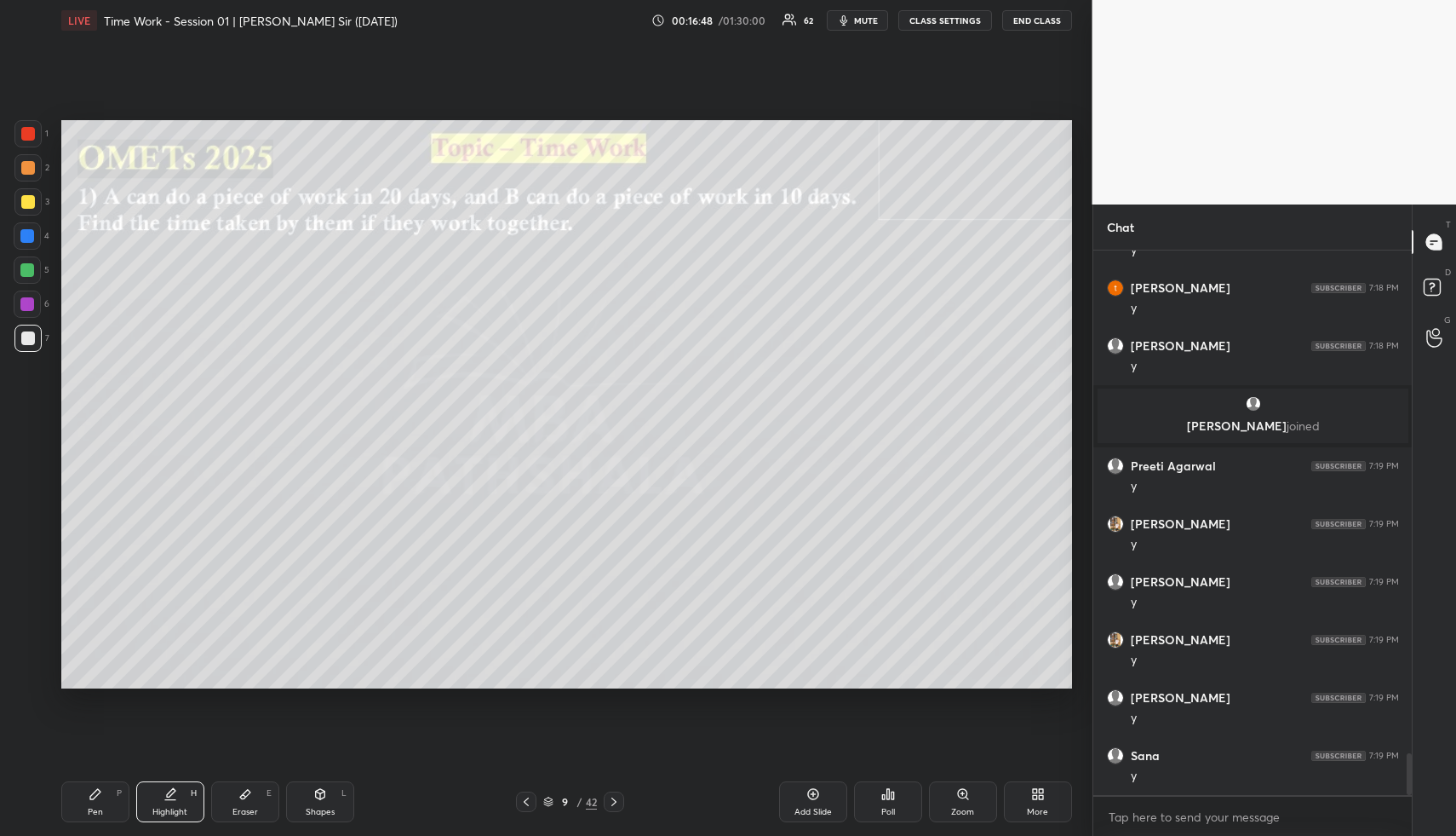
click at [526, 797] on icon at bounding box center [526, 802] width 13 height 13
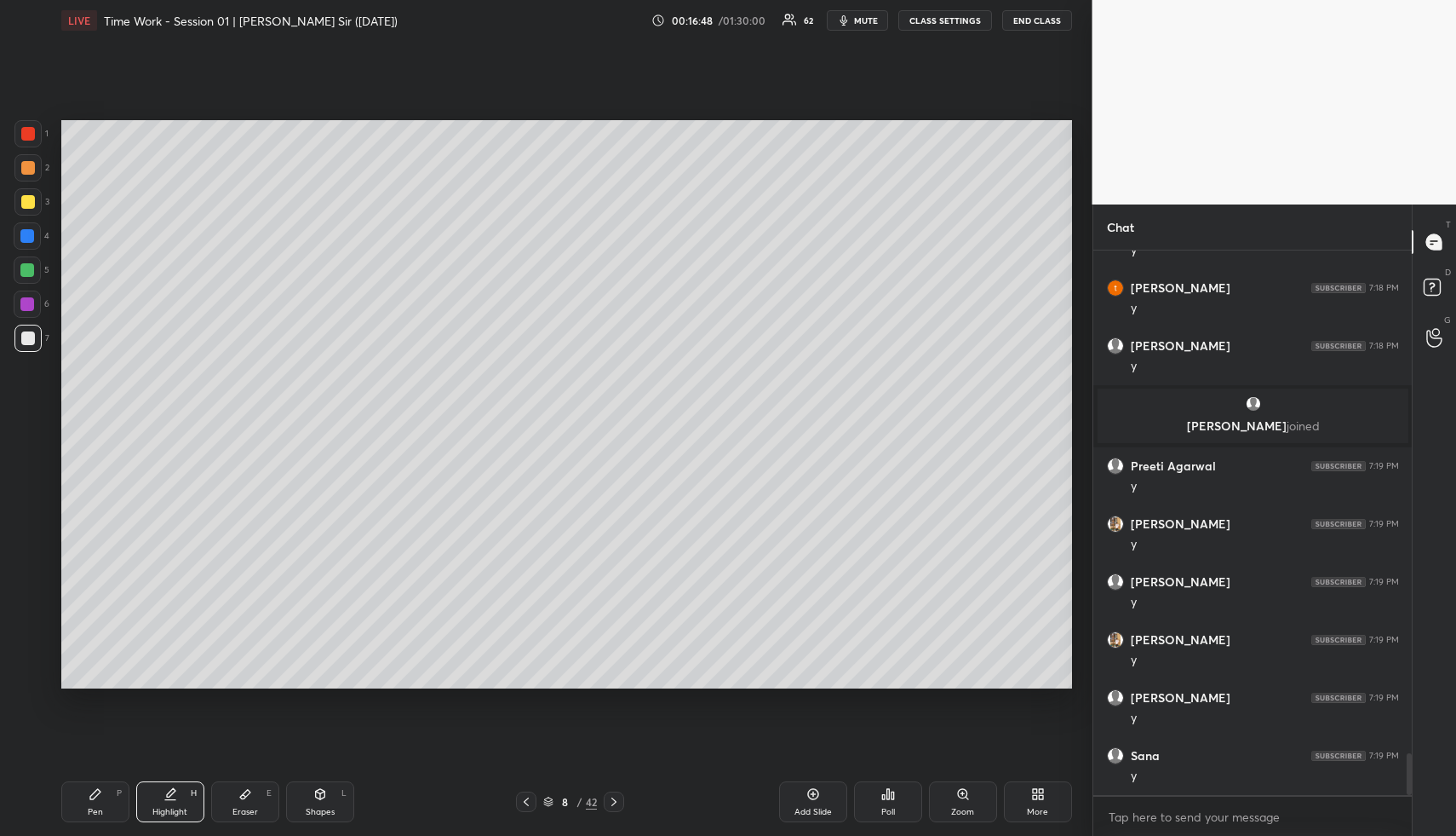
click at [526, 799] on icon at bounding box center [526, 802] width 13 height 13
click at [527, 800] on icon at bounding box center [526, 802] width 13 height 13
click at [187, 798] on div "Highlight H" at bounding box center [170, 802] width 68 height 41
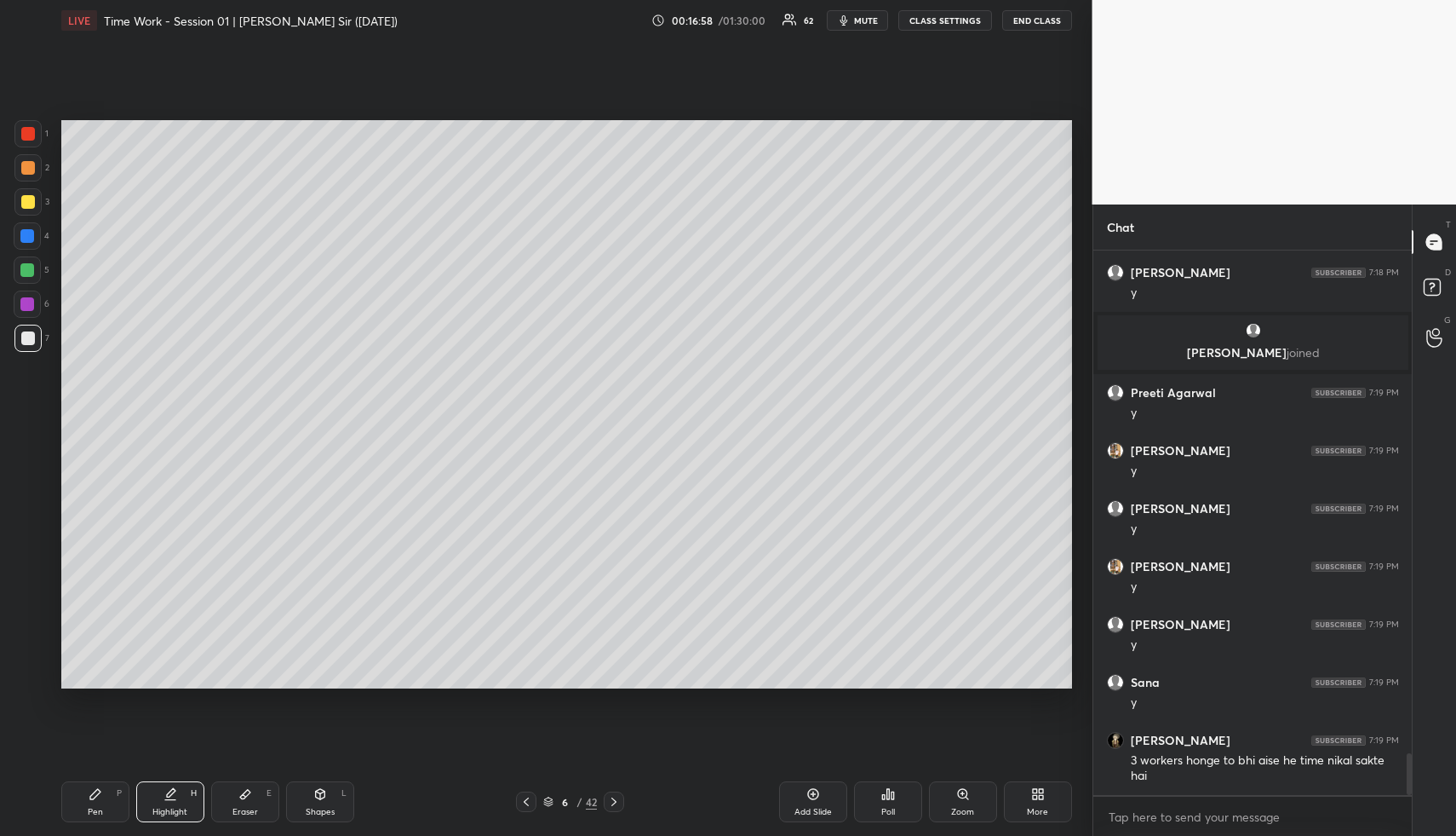
click at [306, 804] on div "Shapes L" at bounding box center [319, 802] width 68 height 41
click at [308, 800] on div "Shapes L" at bounding box center [319, 802] width 68 height 41
drag, startPoint x: 23, startPoint y: 334, endPoint x: 54, endPoint y: 324, distance: 32.6
click at [23, 334] on div at bounding box center [28, 339] width 13 height 13
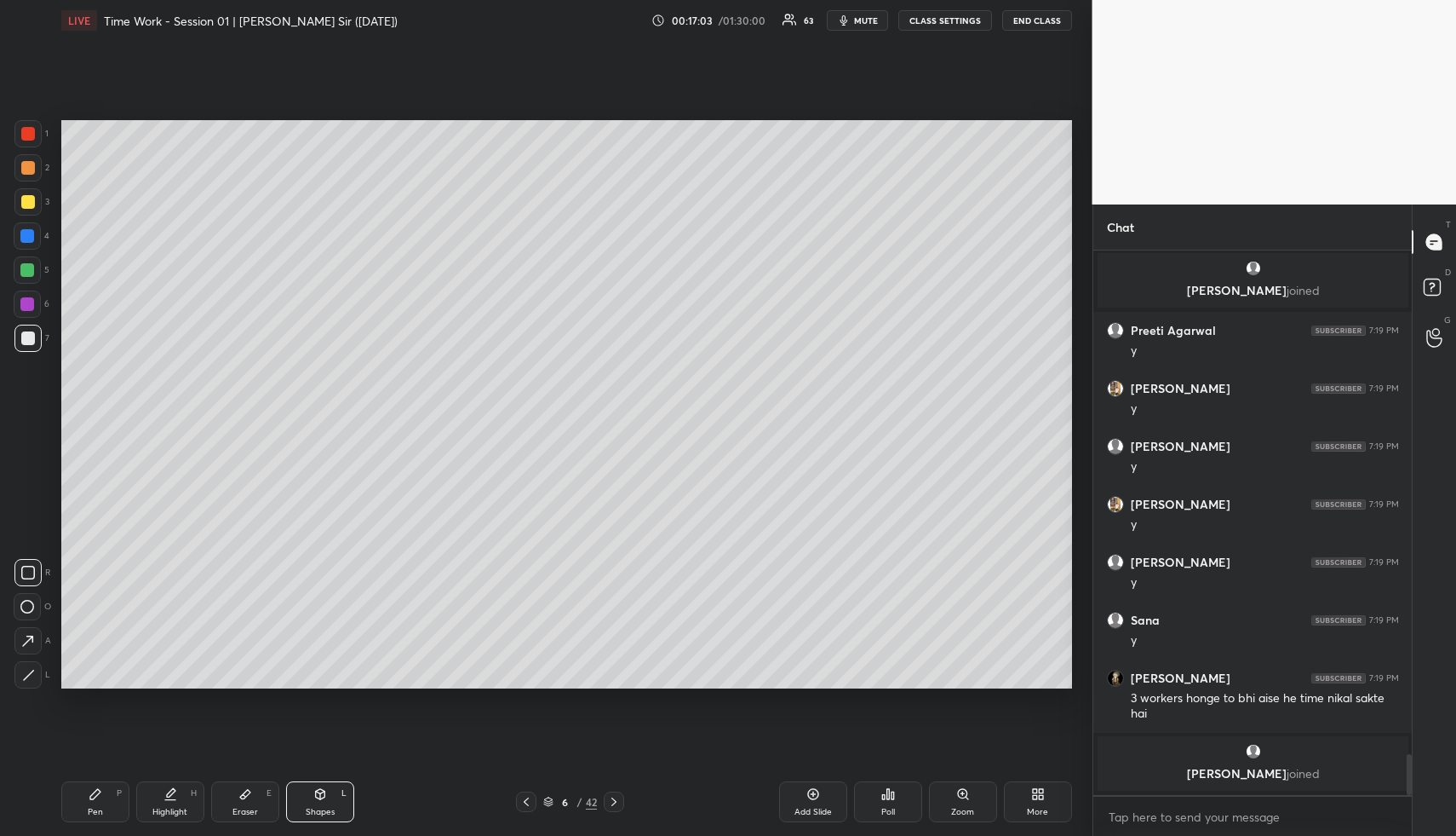
click at [178, 794] on div "Highlight H" at bounding box center [170, 802] width 68 height 41
drag, startPoint x: 179, startPoint y: 795, endPoint x: 304, endPoint y: 714, distance: 148.9
click at [185, 792] on div "Highlight H" at bounding box center [170, 802] width 68 height 41
drag, startPoint x: 163, startPoint y: 807, endPoint x: 274, endPoint y: 704, distance: 151.4
click at [163, 803] on div "Highlight H" at bounding box center [170, 802] width 68 height 41
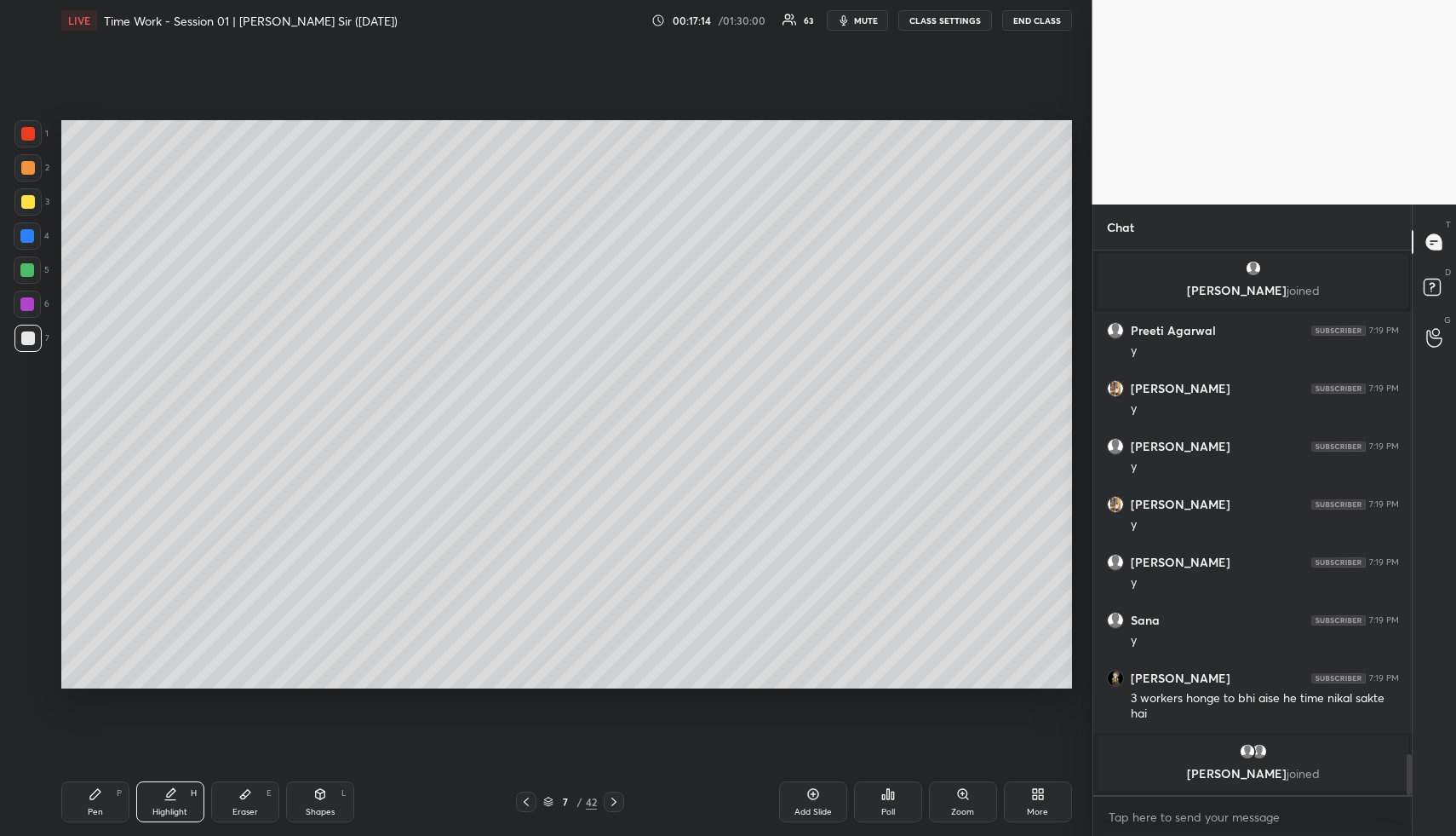
scroll to position [6590, 0]
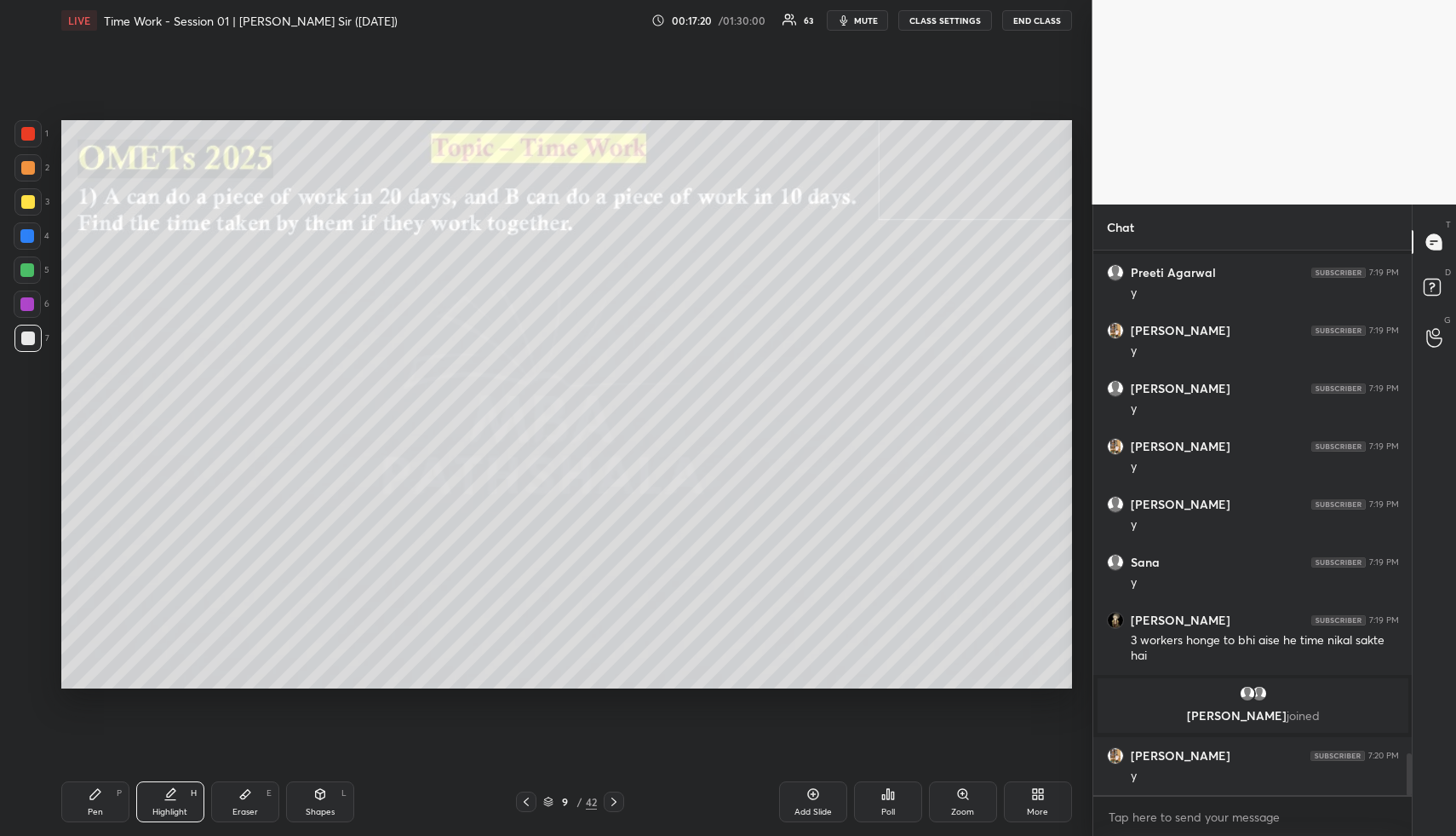
drag, startPoint x: 815, startPoint y: 802, endPoint x: 779, endPoint y: 799, distance: 36.1
click at [814, 802] on div "Add Slide" at bounding box center [813, 802] width 68 height 41
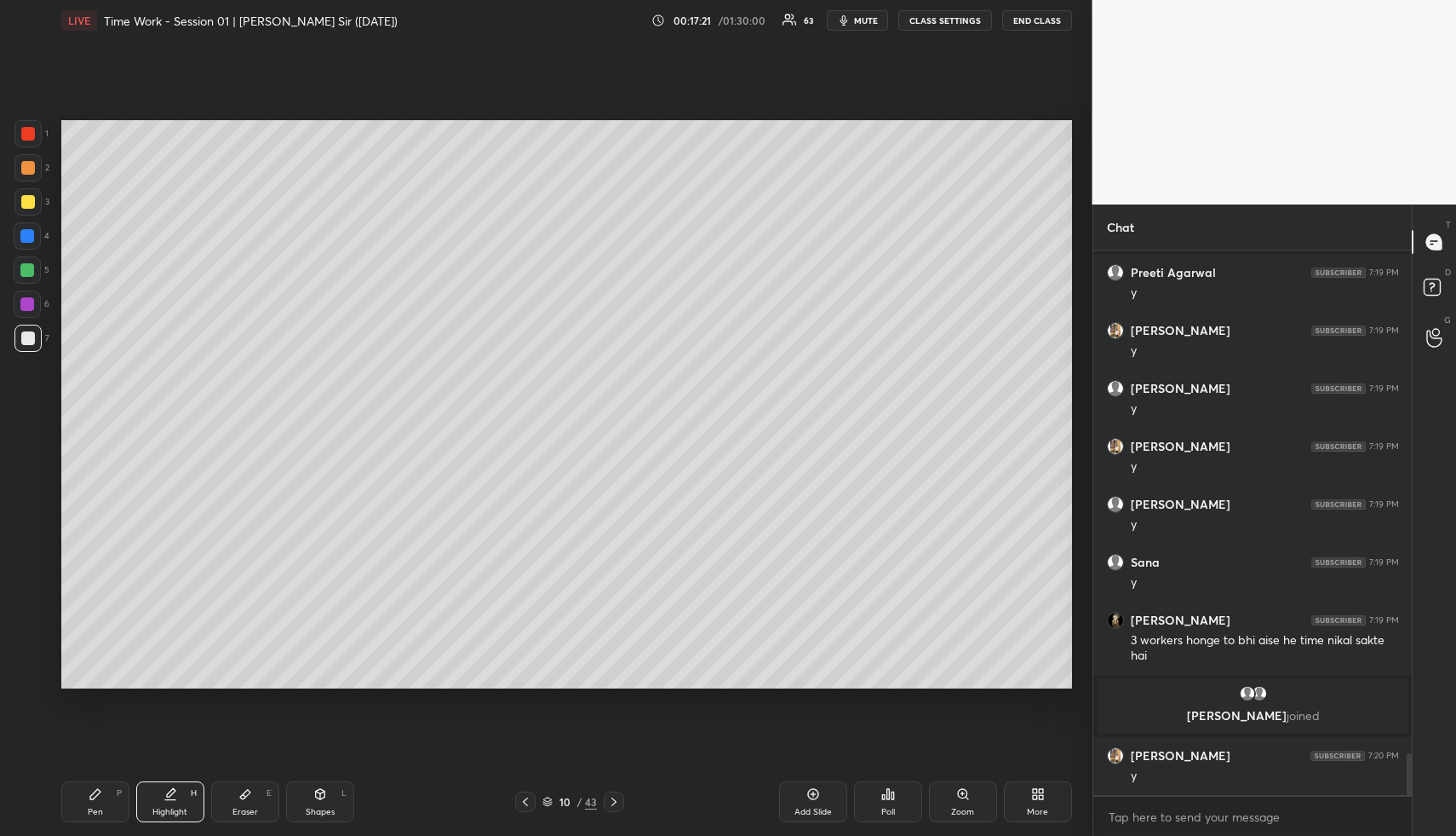
drag, startPoint x: 104, startPoint y: 814, endPoint x: 105, endPoint y: 803, distance: 11.0
click at [104, 811] on div "Pen P" at bounding box center [95, 802] width 68 height 41
click at [29, 156] on div at bounding box center [28, 167] width 28 height 28
click at [29, 163] on div at bounding box center [28, 167] width 13 height 13
click at [33, 201] on div at bounding box center [28, 202] width 13 height 13
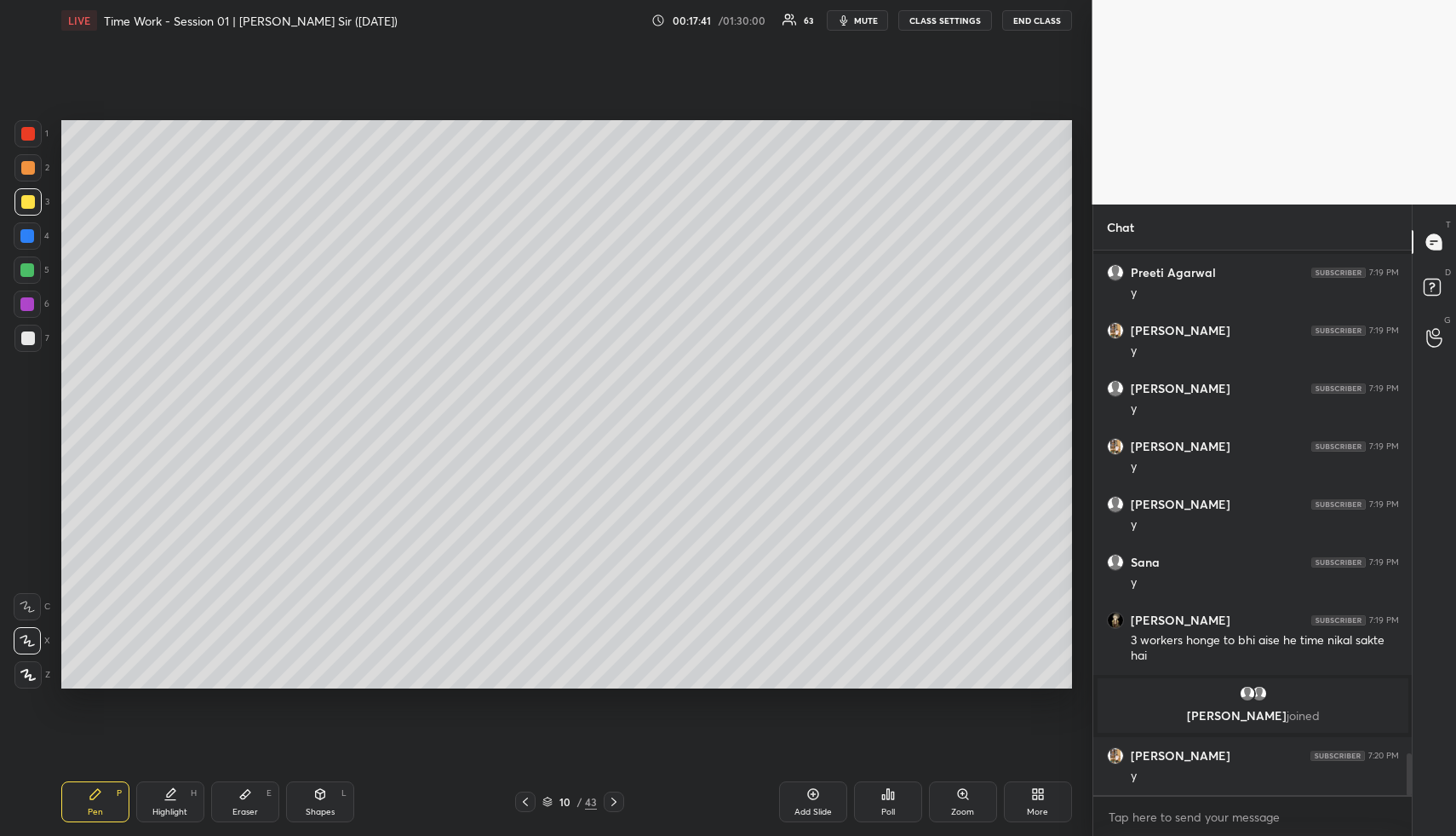
click at [26, 235] on div at bounding box center [27, 236] width 13 height 13
drag, startPoint x: 26, startPoint y: 235, endPoint x: 58, endPoint y: 245, distance: 33.5
click at [26, 235] on div at bounding box center [27, 236] width 13 height 13
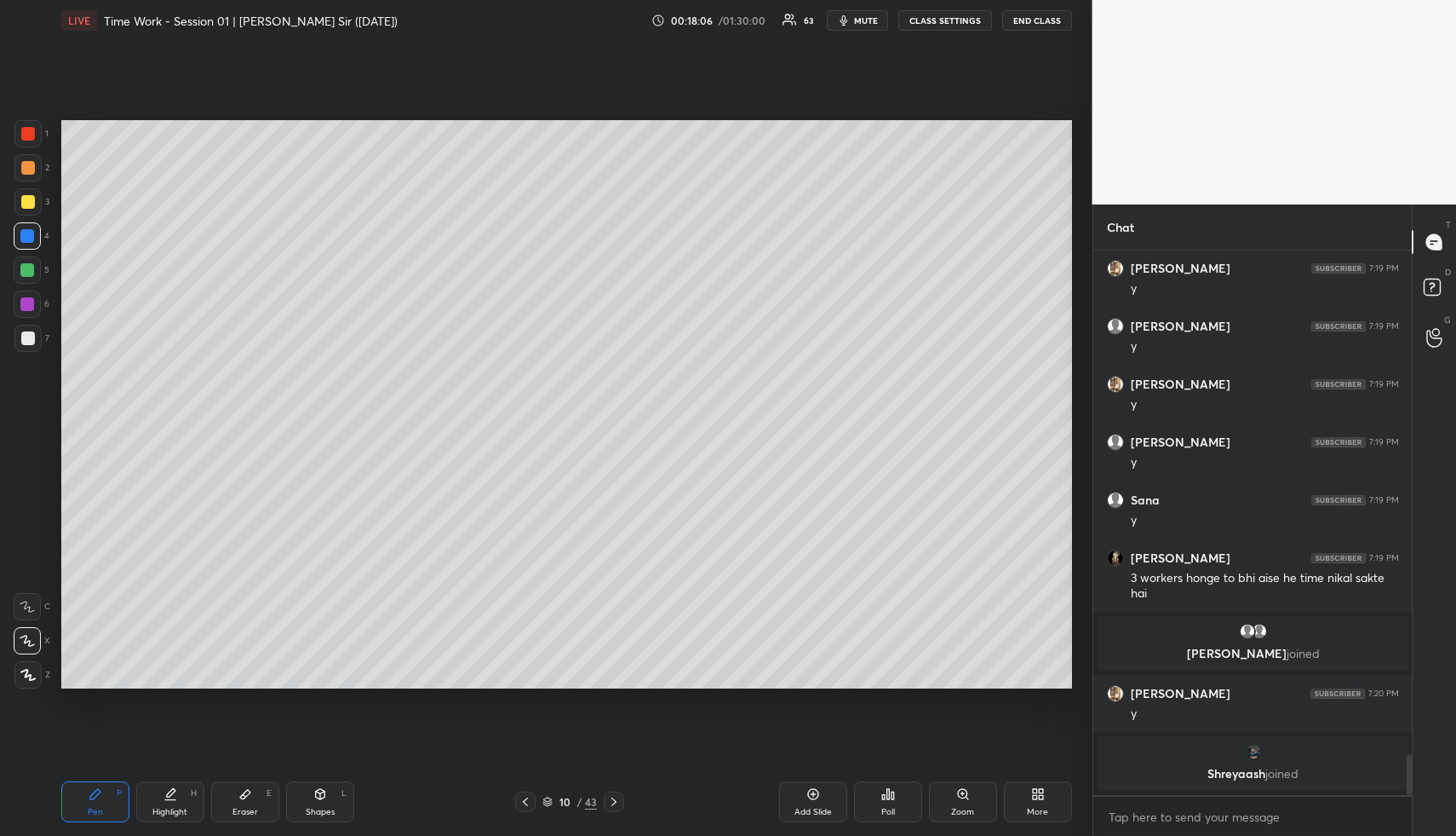
click at [815, 794] on icon at bounding box center [814, 794] width 13 height 13
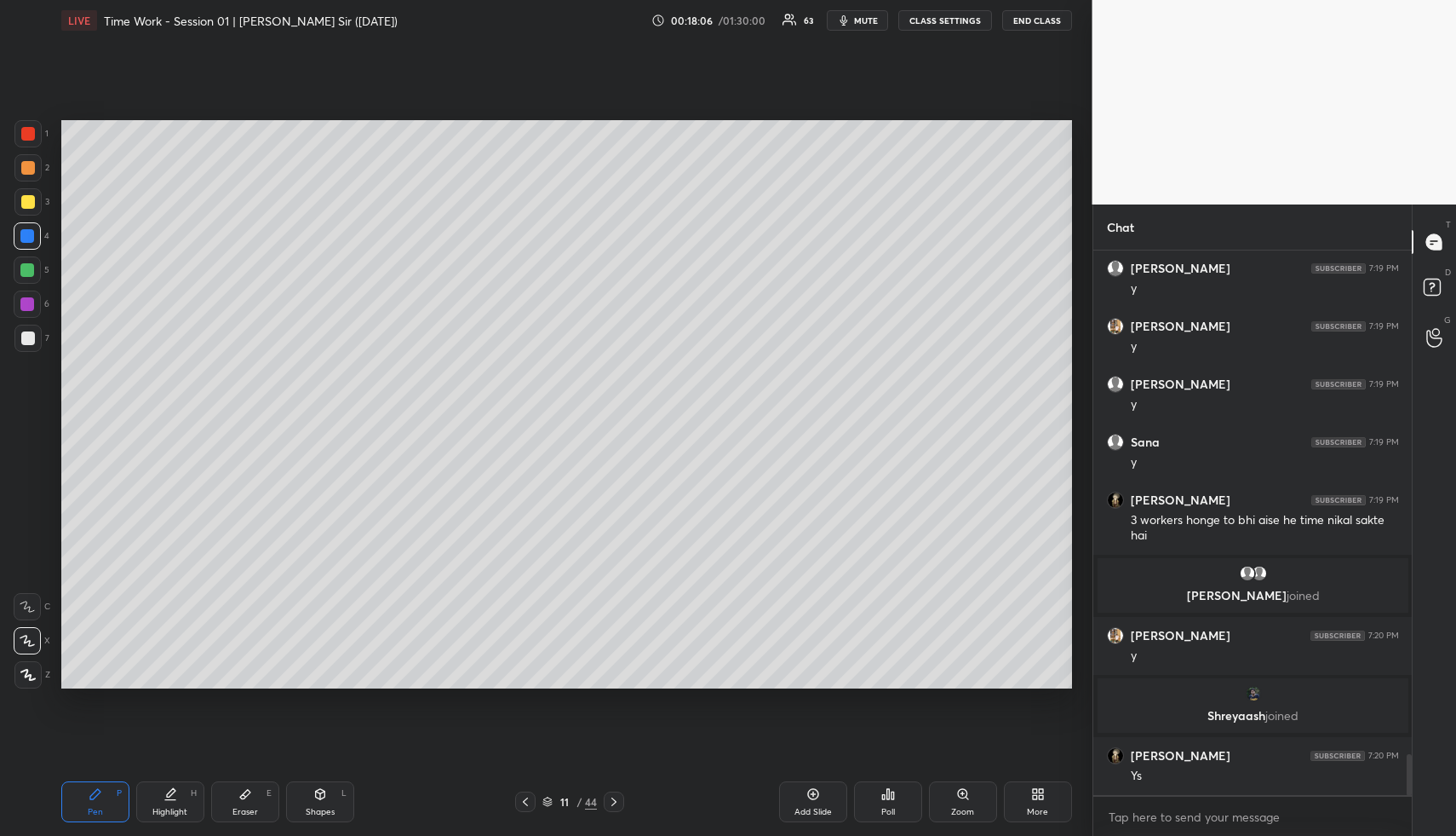
drag, startPoint x: 76, startPoint y: 803, endPoint x: 74, endPoint y: 789, distance: 14.1
click at [74, 802] on div "Pen P" at bounding box center [95, 802] width 68 height 41
click at [30, 268] on div at bounding box center [27, 270] width 13 height 13
click at [182, 796] on div "Highlight H" at bounding box center [170, 802] width 68 height 41
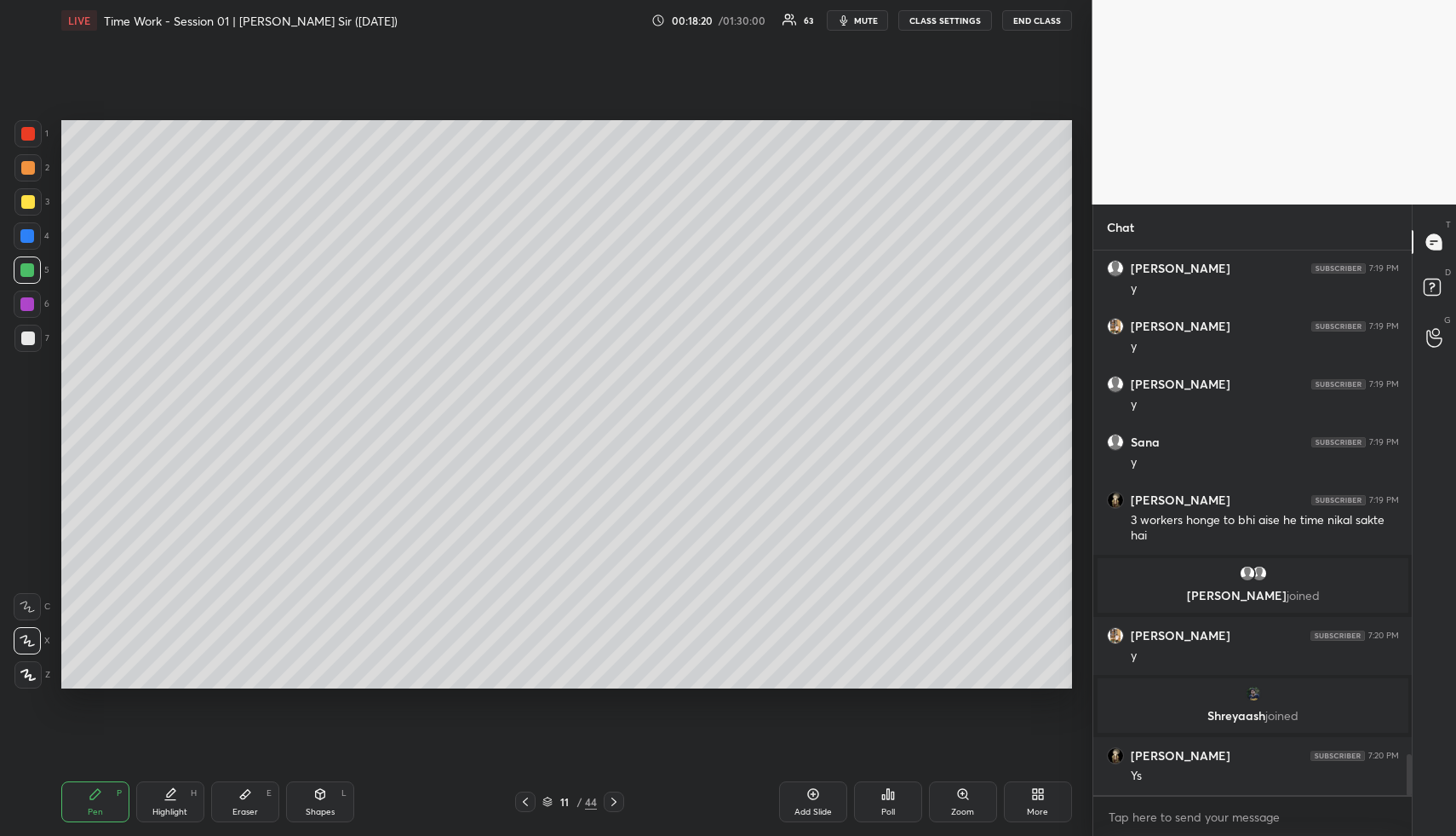
click at [186, 800] on div "Highlight H" at bounding box center [170, 802] width 68 height 41
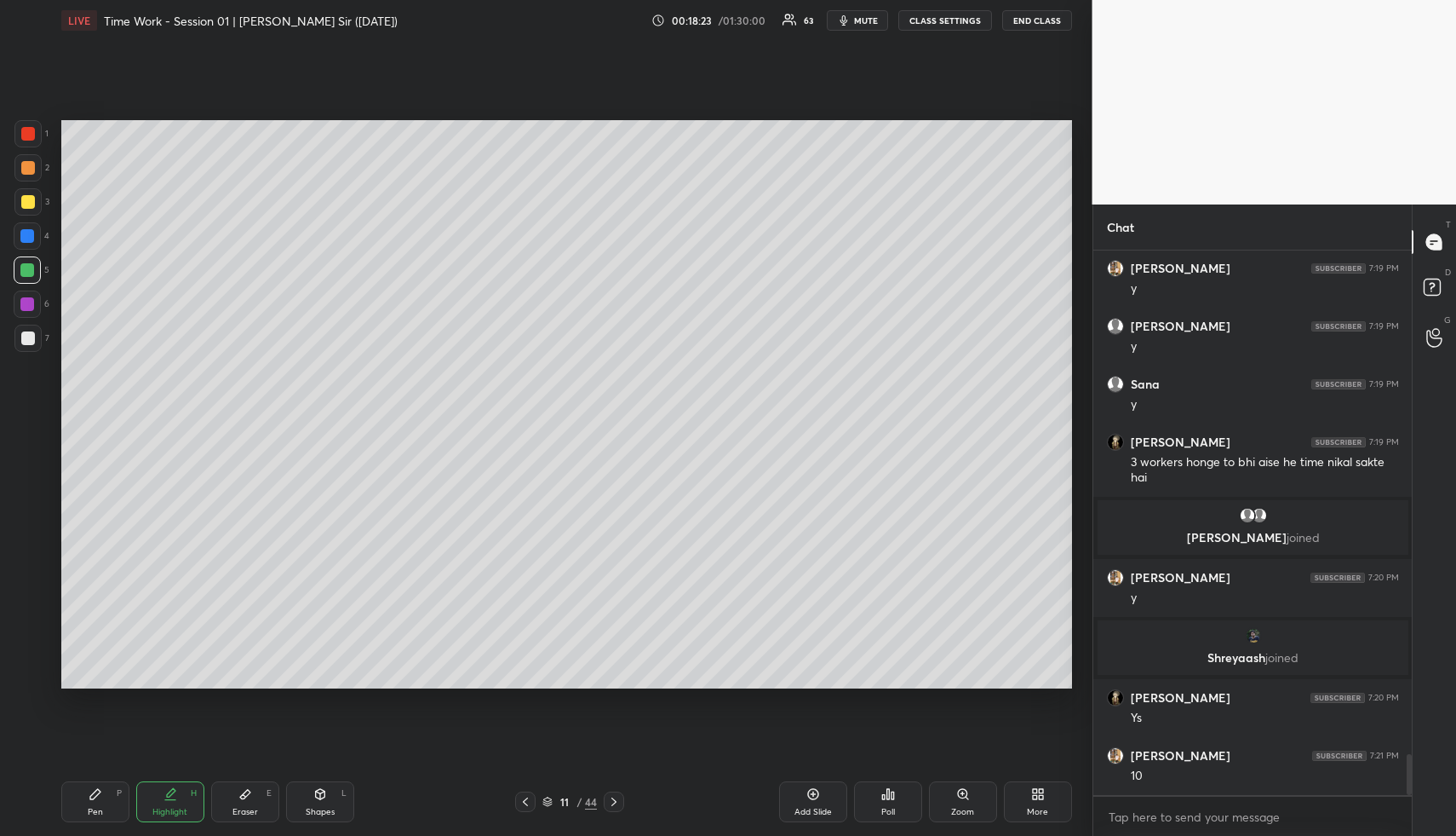
drag, startPoint x: 91, startPoint y: 796, endPoint x: 96, endPoint y: 784, distance: 13.0
click at [91, 796] on icon at bounding box center [95, 794] width 11 height 11
click at [25, 191] on div at bounding box center [28, 202] width 28 height 28
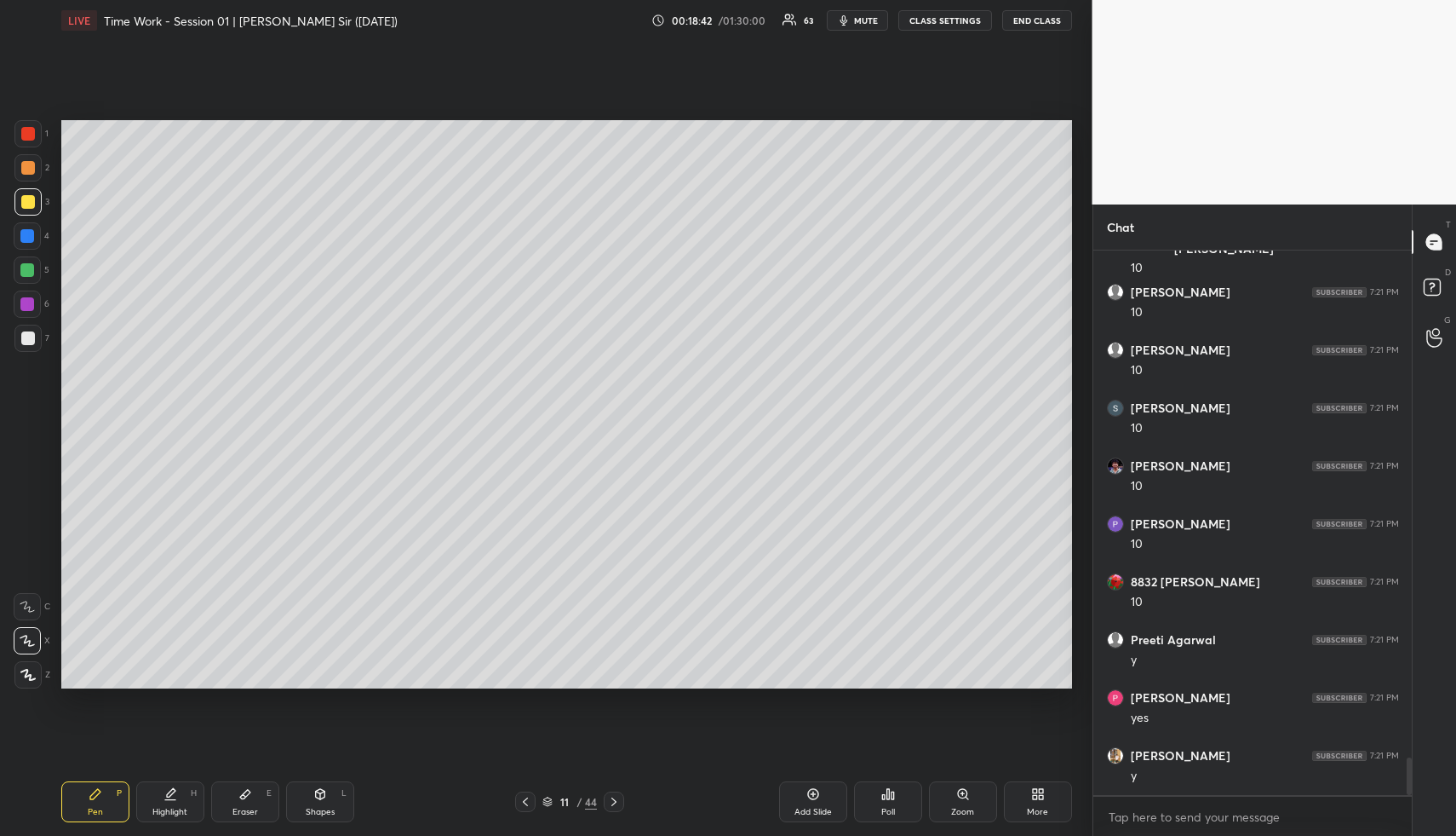
scroll to position [7491, 0]
click at [29, 301] on div at bounding box center [27, 304] width 13 height 13
drag, startPoint x: 29, startPoint y: 301, endPoint x: 57, endPoint y: 331, distance: 41.0
click at [29, 301] on div at bounding box center [27, 304] width 13 height 13
click at [335, 800] on div "Shapes L" at bounding box center [319, 802] width 68 height 41
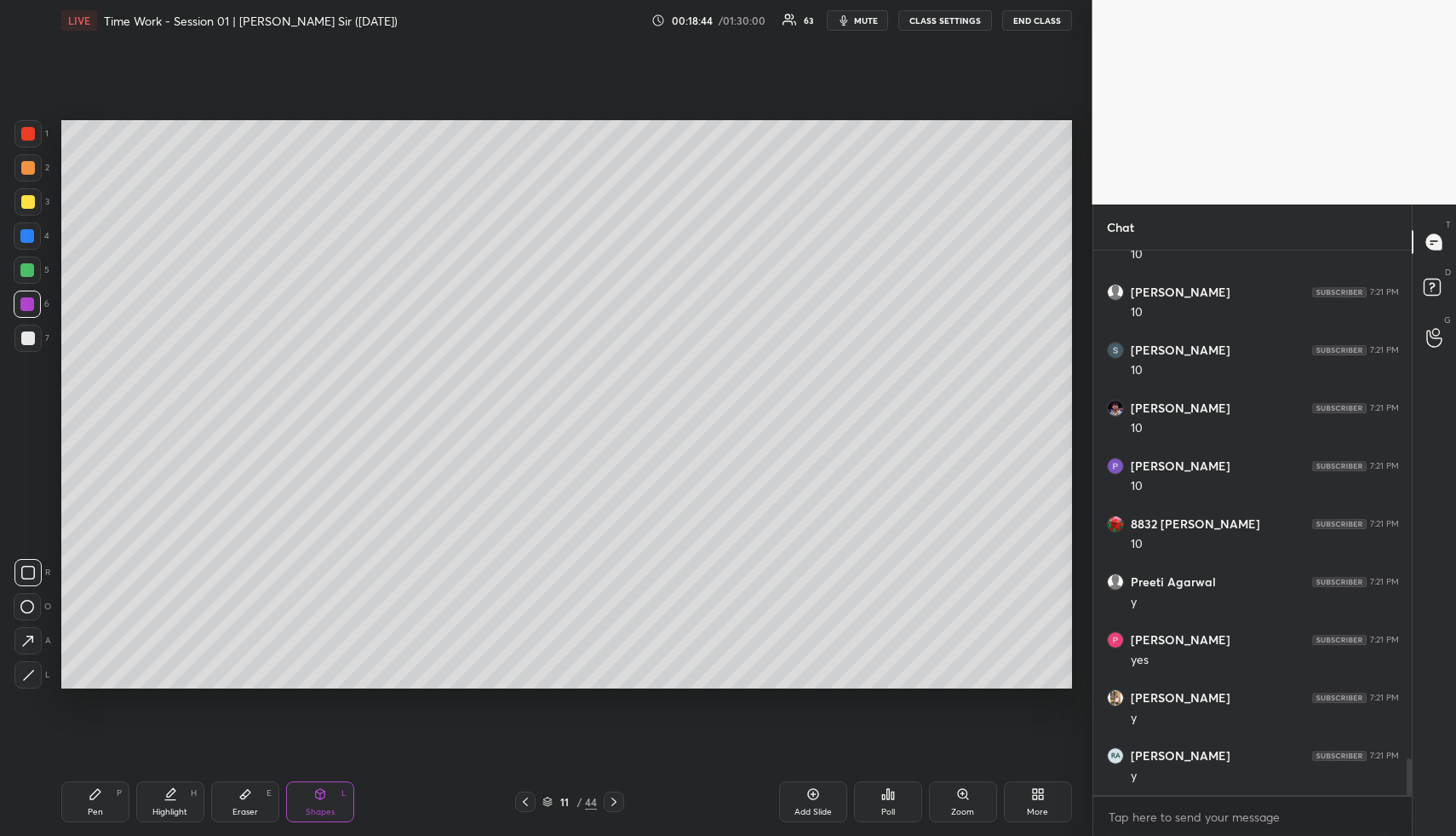
click at [329, 803] on div "Shapes L" at bounding box center [319, 802] width 68 height 41
click at [31, 335] on div at bounding box center [28, 338] width 28 height 28
click at [289, 794] on div "Shapes L" at bounding box center [319, 802] width 68 height 41
click at [26, 230] on div at bounding box center [27, 236] width 13 height 13
drag, startPoint x: 27, startPoint y: 237, endPoint x: 30, endPoint y: 316, distance: 79.1
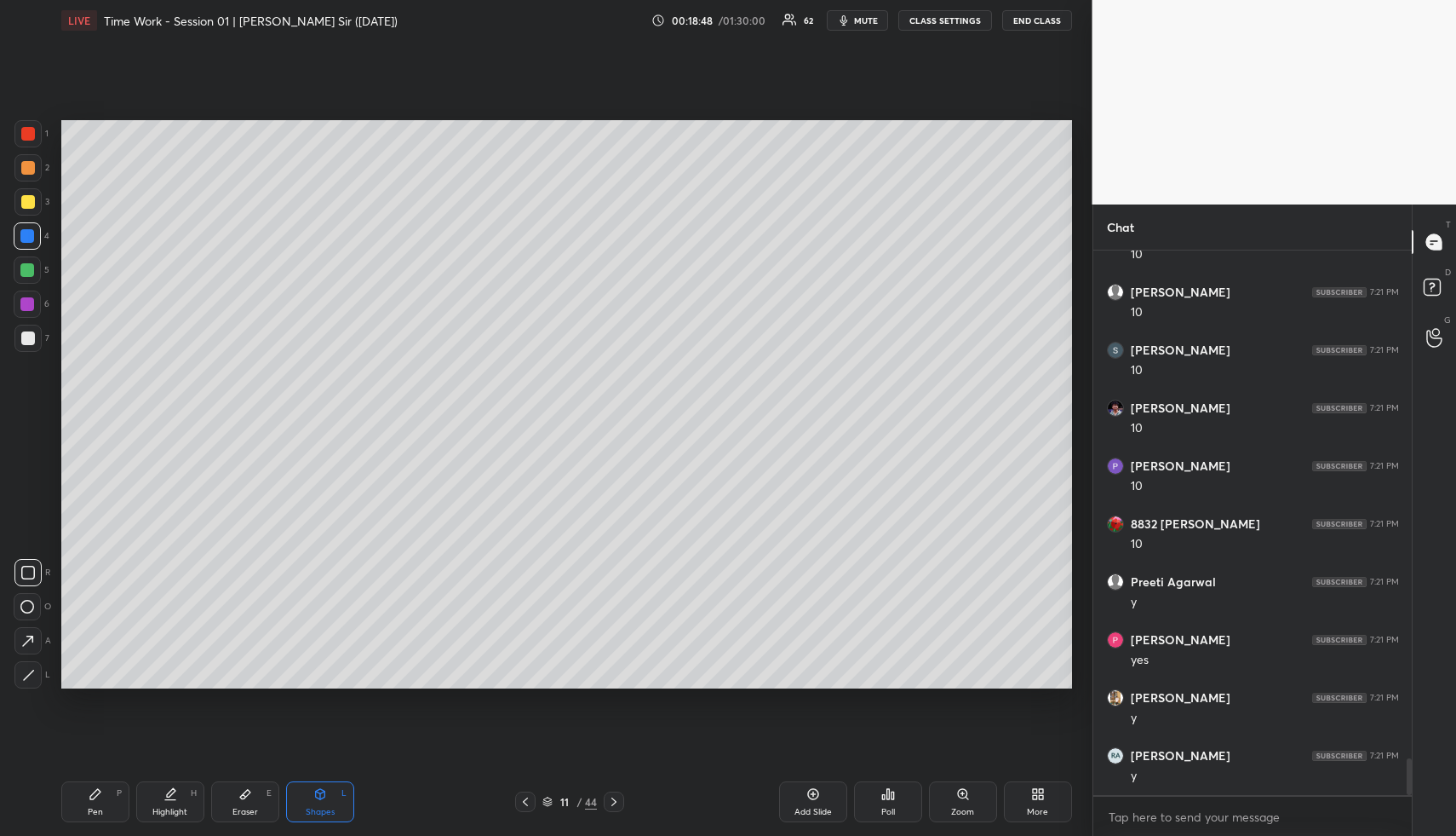
click at [27, 243] on div at bounding box center [27, 235] width 28 height 28
click at [174, 817] on div "Pen P Highlight H Eraser E Shapes L 11 / 44 Add Slide Poll Zoom More" at bounding box center [566, 802] width 1011 height 68
click at [177, 812] on div "Highlight" at bounding box center [169, 811] width 35 height 9
drag, startPoint x: 155, startPoint y: 803, endPoint x: 166, endPoint y: 751, distance: 53.2
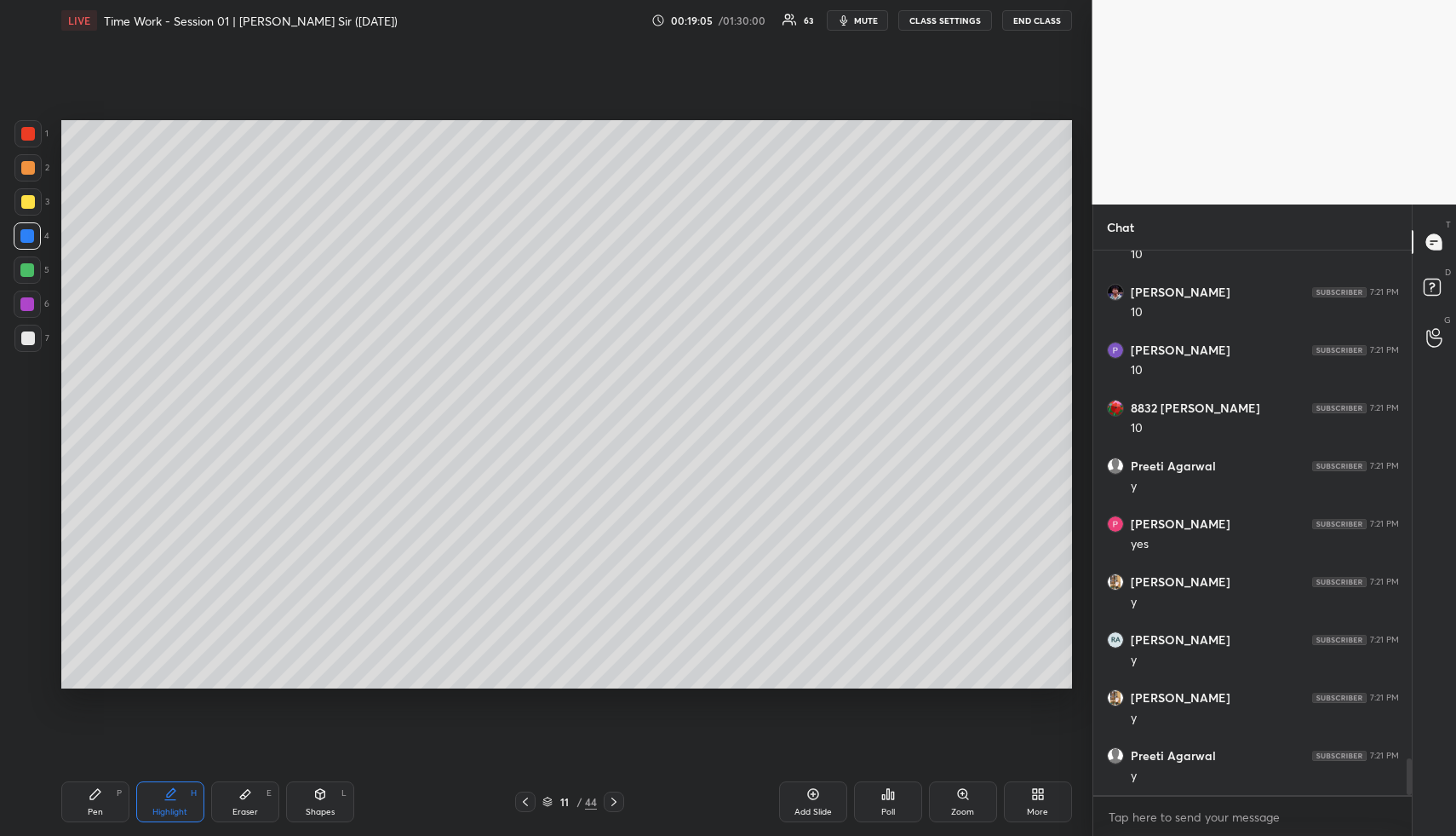
click at [155, 799] on div "Highlight H" at bounding box center [170, 802] width 68 height 41
drag, startPoint x: 176, startPoint y: 809, endPoint x: 205, endPoint y: 737, distance: 77.6
click at [169, 809] on div "Highlight" at bounding box center [169, 811] width 35 height 9
click at [532, 801] on div at bounding box center [525, 802] width 20 height 20
click at [113, 795] on div "Pen P" at bounding box center [95, 802] width 68 height 41
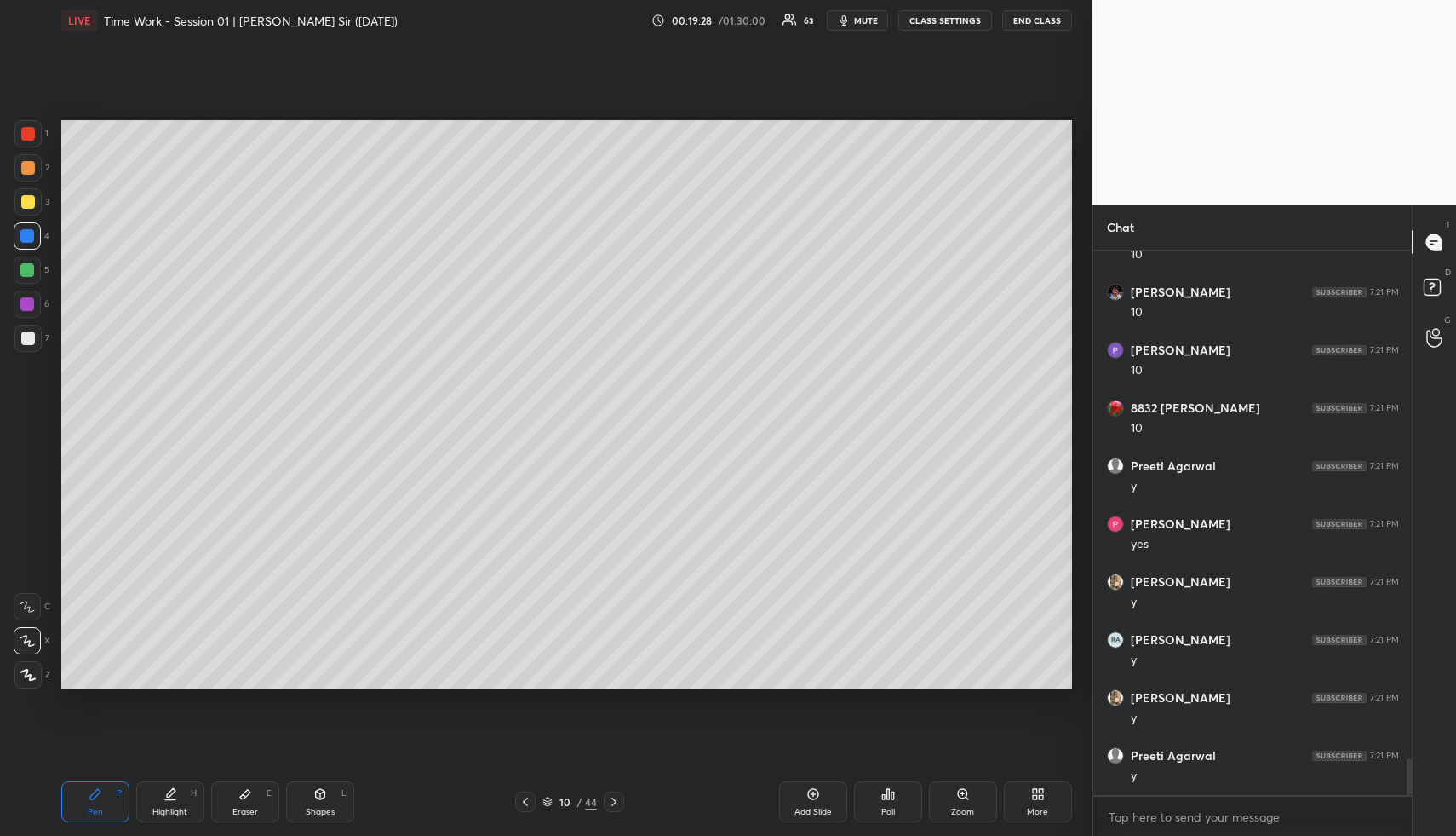
click at [19, 233] on div at bounding box center [27, 235] width 28 height 28
drag, startPoint x: 32, startPoint y: 333, endPoint x: 52, endPoint y: 336, distance: 20.2
click at [32, 333] on div at bounding box center [28, 339] width 13 height 13
click at [182, 782] on div "Highlight H" at bounding box center [170, 802] width 68 height 41
drag, startPoint x: 185, startPoint y: 784, endPoint x: 213, endPoint y: 707, distance: 81.9
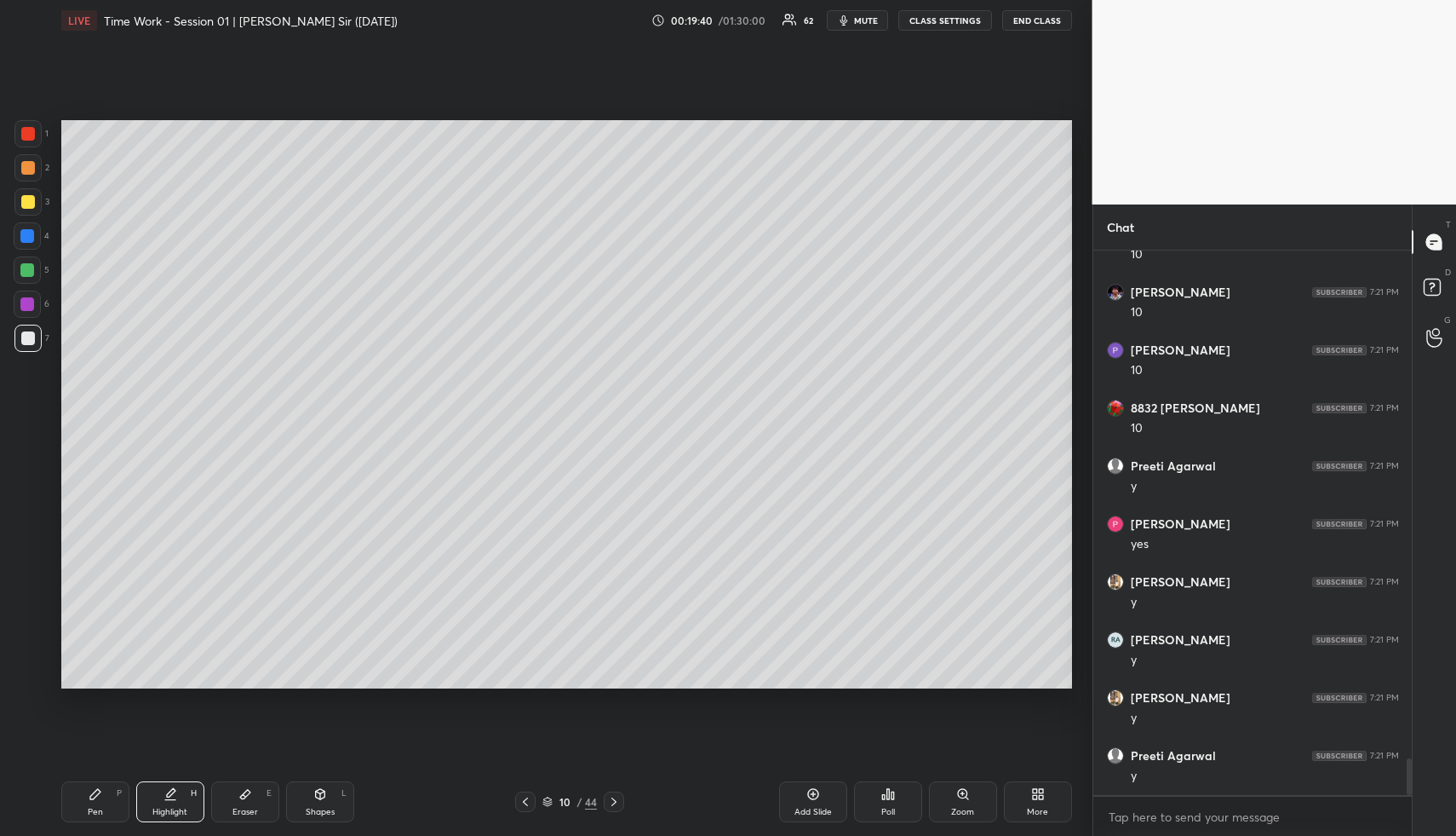
click at [179, 787] on div "Highlight H" at bounding box center [170, 802] width 68 height 41
drag, startPoint x: 101, startPoint y: 794, endPoint x: 103, endPoint y: 781, distance: 13.2
click at [100, 795] on div "Pen P" at bounding box center [95, 802] width 68 height 41
click at [102, 793] on div "Pen P" at bounding box center [95, 802] width 68 height 41
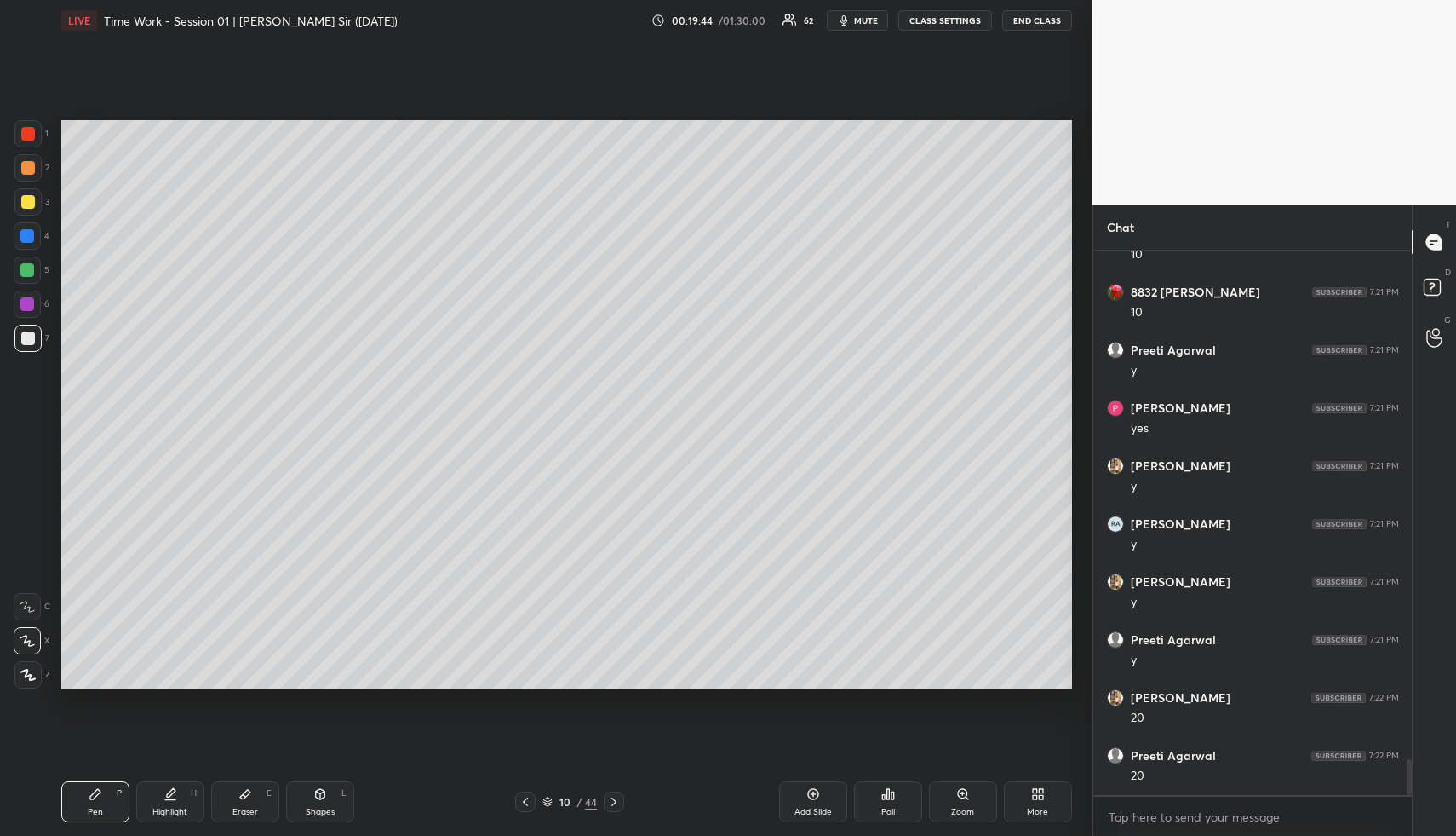
scroll to position [7781, 0]
click at [27, 159] on div at bounding box center [28, 167] width 28 height 28
click at [23, 165] on div at bounding box center [28, 167] width 13 height 13
click at [28, 235] on div at bounding box center [27, 236] width 13 height 13
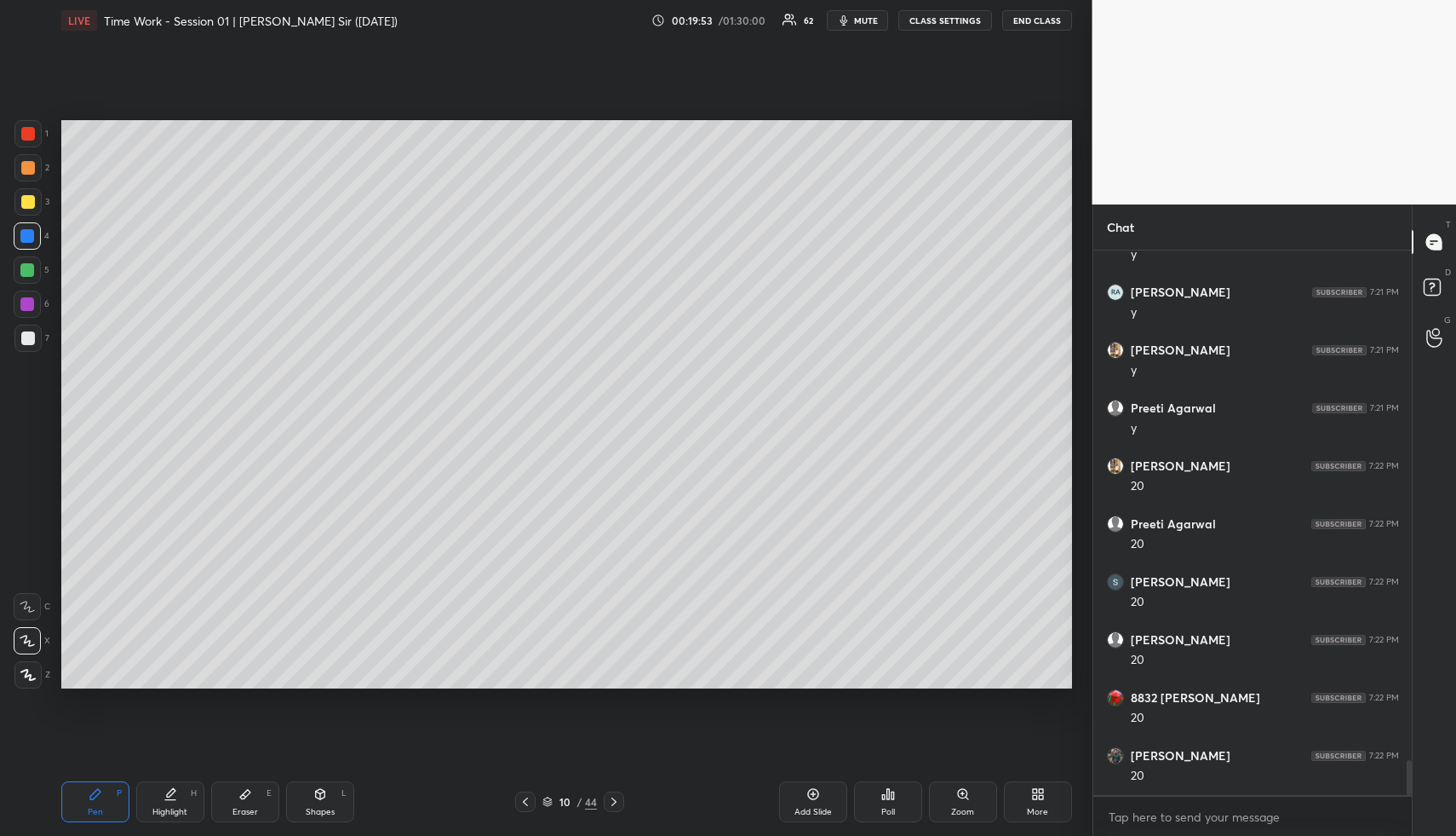
click at [176, 782] on div "Highlight H" at bounding box center [170, 802] width 68 height 41
click at [98, 800] on icon at bounding box center [96, 794] width 13 height 13
click at [104, 798] on div "Pen P" at bounding box center [95, 802] width 68 height 41
drag, startPoint x: 26, startPoint y: 165, endPoint x: 36, endPoint y: 184, distance: 21.5
click at [27, 168] on div at bounding box center [28, 167] width 13 height 13
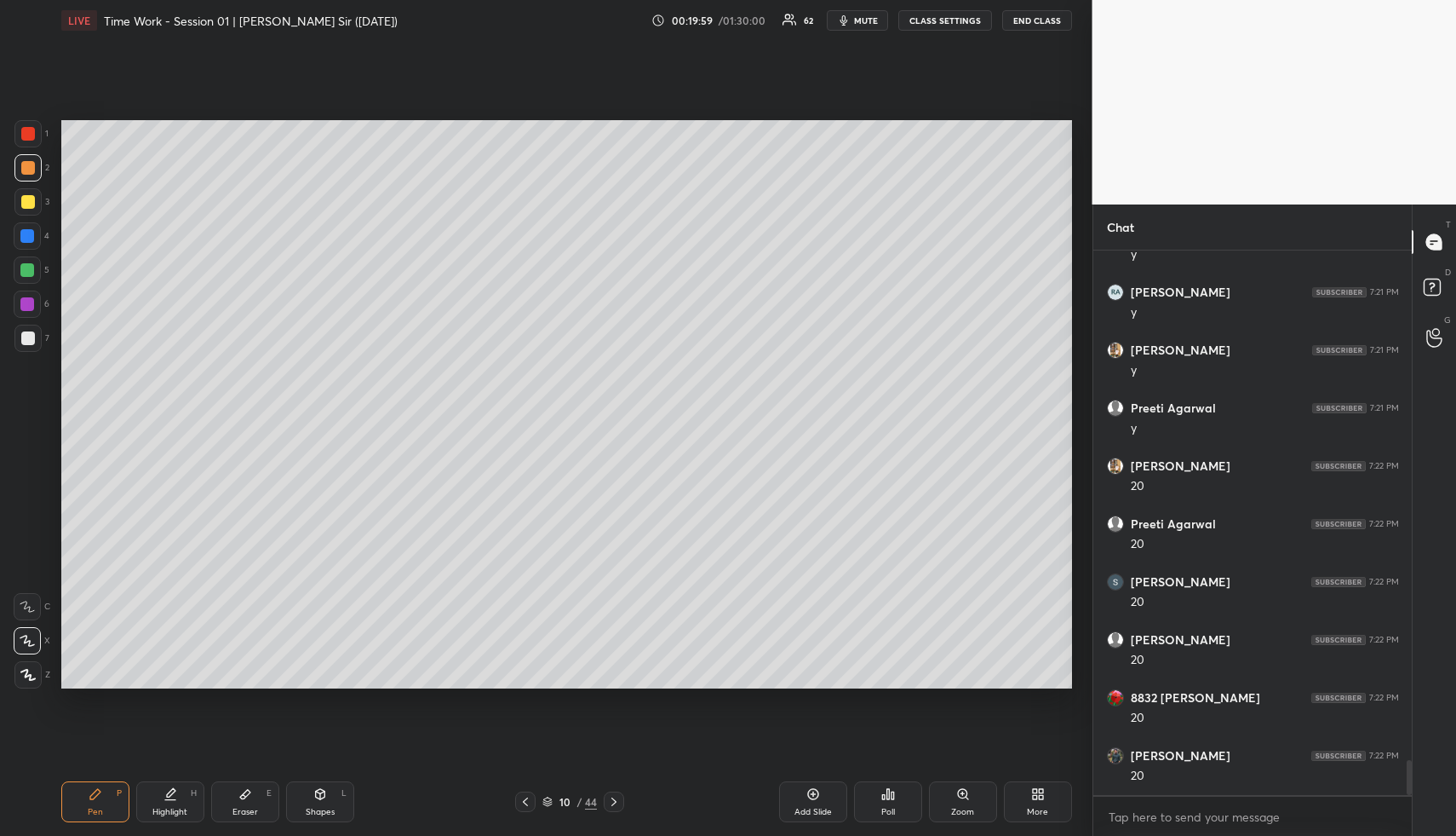
click at [299, 793] on div "Shapes L" at bounding box center [319, 802] width 68 height 41
click at [322, 801] on div "Shapes L" at bounding box center [319, 802] width 68 height 41
click at [19, 337] on div at bounding box center [28, 338] width 28 height 28
drag, startPoint x: 28, startPoint y: 340, endPoint x: 56, endPoint y: 341, distance: 28.0
click at [28, 340] on div at bounding box center [28, 339] width 13 height 13
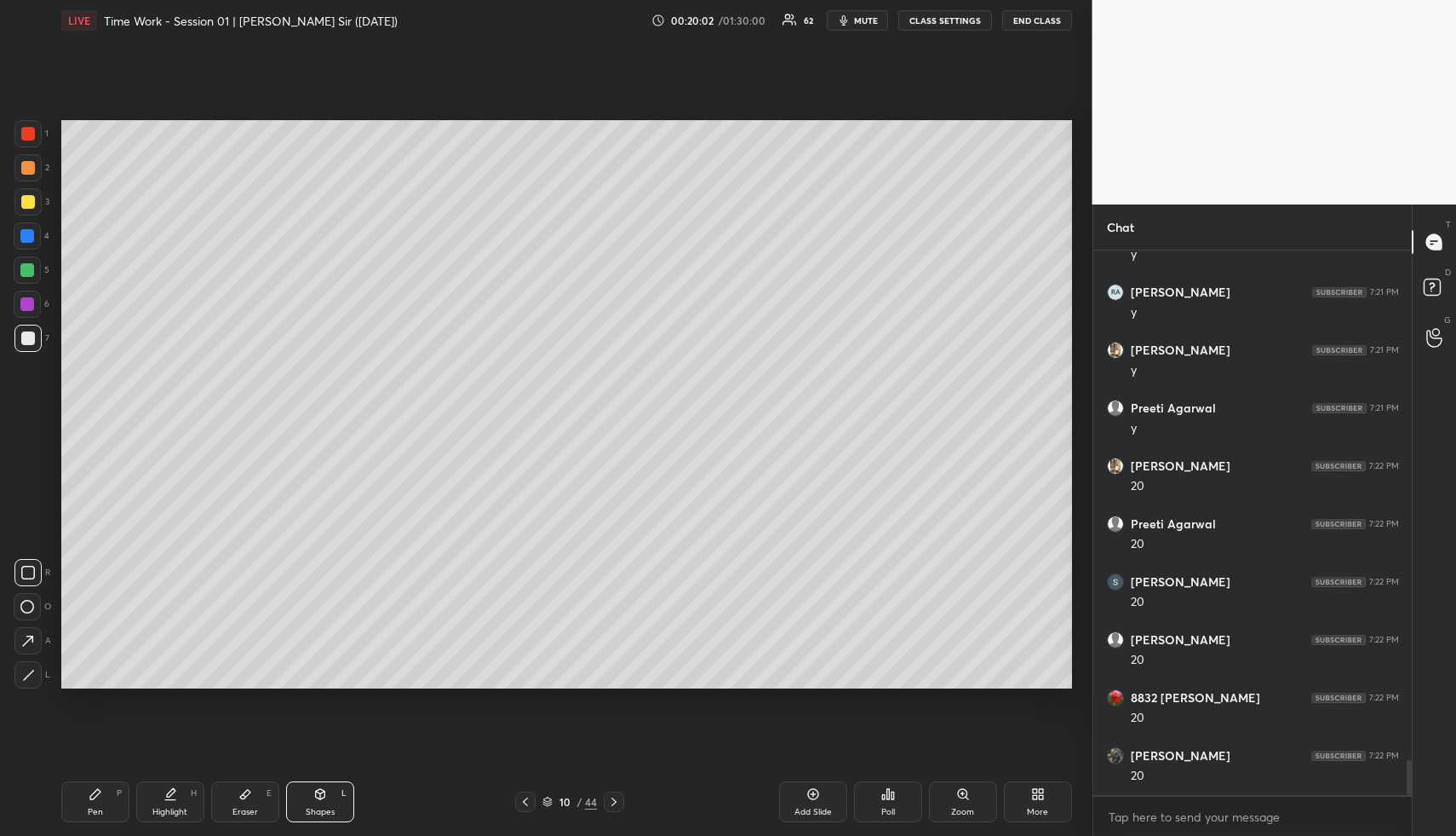
click at [177, 789] on div "Highlight H" at bounding box center [170, 802] width 68 height 41
drag, startPoint x: 185, startPoint y: 785, endPoint x: 184, endPoint y: 714, distance: 71.0
click at [185, 785] on div "Highlight H" at bounding box center [170, 802] width 68 height 41
click at [183, 803] on div "Highlight H" at bounding box center [170, 802] width 68 height 41
drag, startPoint x: 185, startPoint y: 805, endPoint x: 176, endPoint y: 778, distance: 28.5
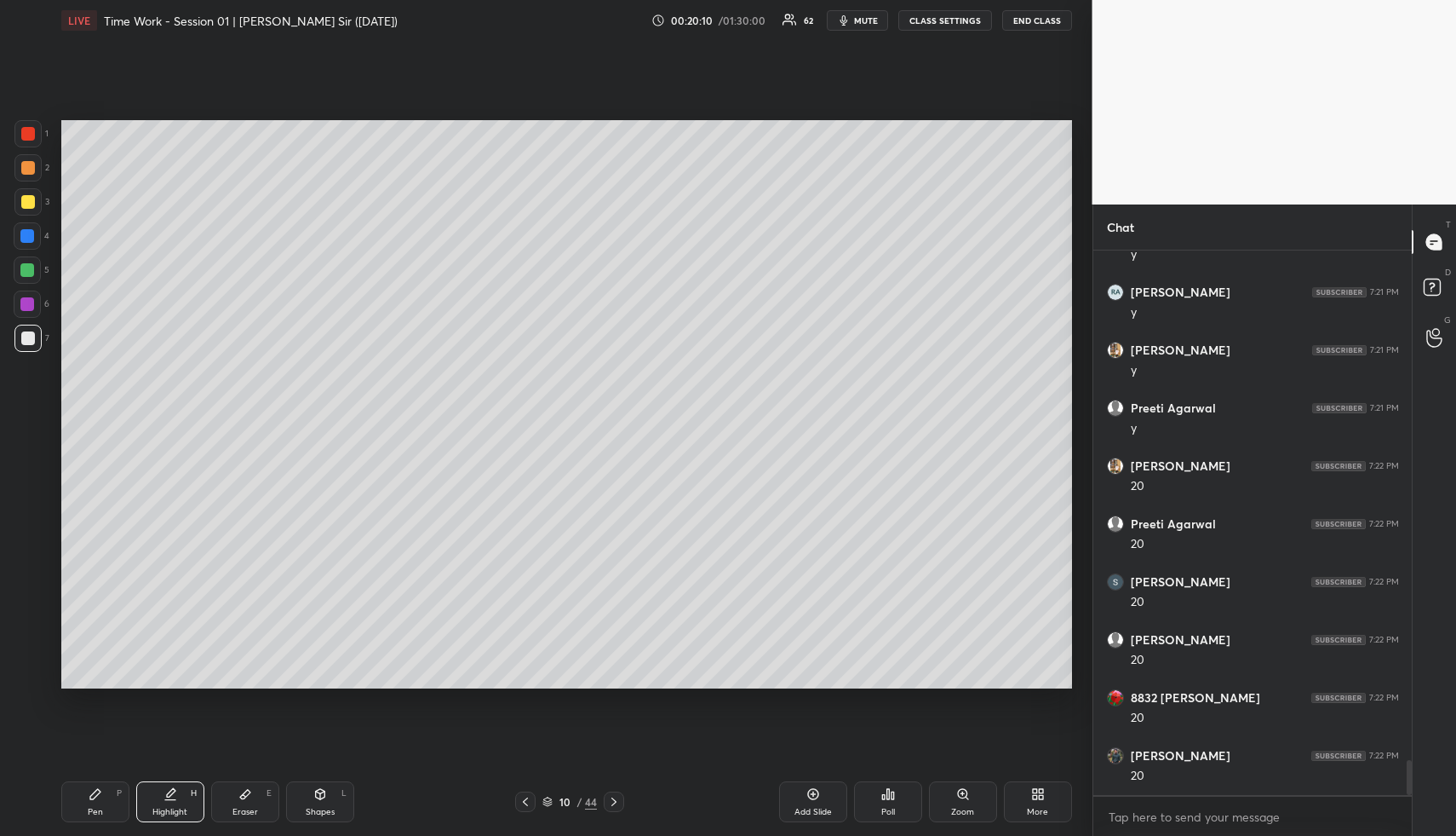
click at [185, 805] on div "Highlight H" at bounding box center [170, 802] width 68 height 41
drag, startPoint x: 98, startPoint y: 800, endPoint x: 98, endPoint y: 732, distance: 68.0
click at [96, 799] on icon at bounding box center [96, 794] width 13 height 13
click at [28, 268] on div at bounding box center [27, 270] width 13 height 13
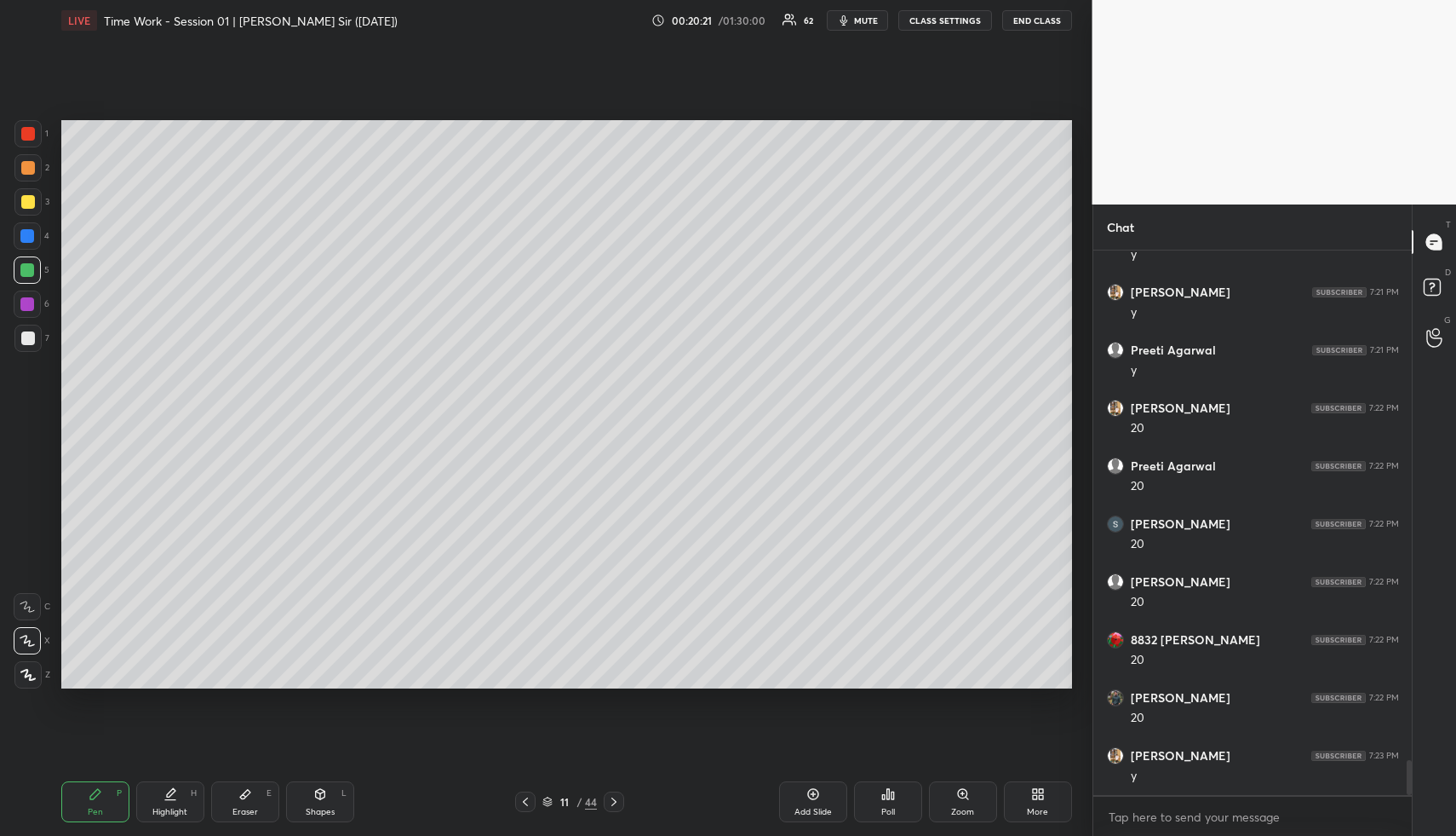
click at [164, 798] on icon at bounding box center [170, 794] width 13 height 13
drag, startPoint x: 95, startPoint y: 799, endPoint x: 91, endPoint y: 769, distance: 30.3
click at [95, 799] on icon at bounding box center [96, 794] width 13 height 13
click at [24, 335] on div at bounding box center [28, 339] width 13 height 13
drag, startPoint x: 30, startPoint y: 337, endPoint x: 44, endPoint y: 345, distance: 16.1
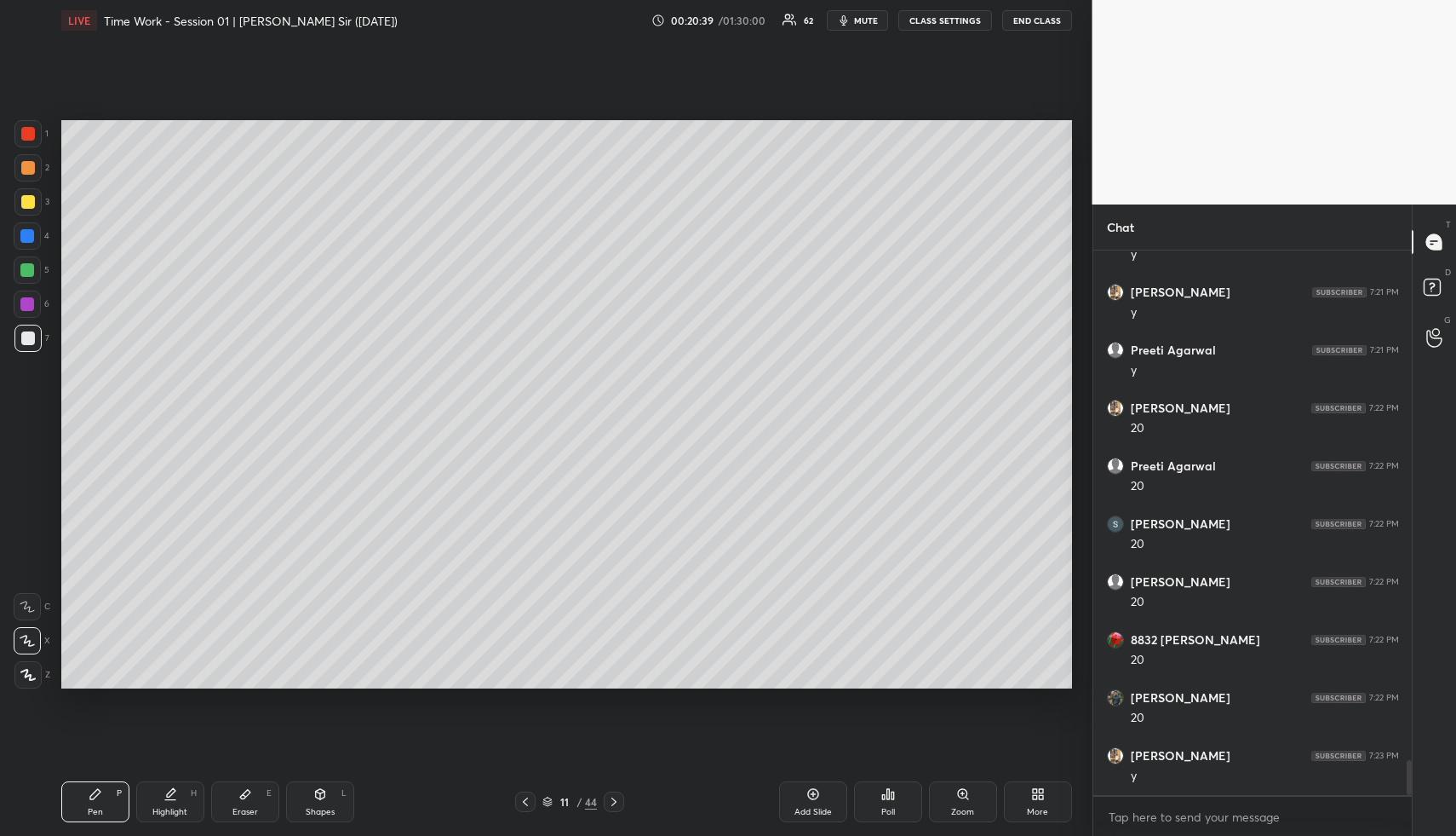
click at [32, 340] on div at bounding box center [28, 339] width 13 height 13
click at [90, 811] on div "Pen" at bounding box center [96, 811] width 15 height 9
click at [94, 808] on div "Pen" at bounding box center [96, 811] width 15 height 9
click at [19, 204] on div at bounding box center [28, 202] width 28 height 28
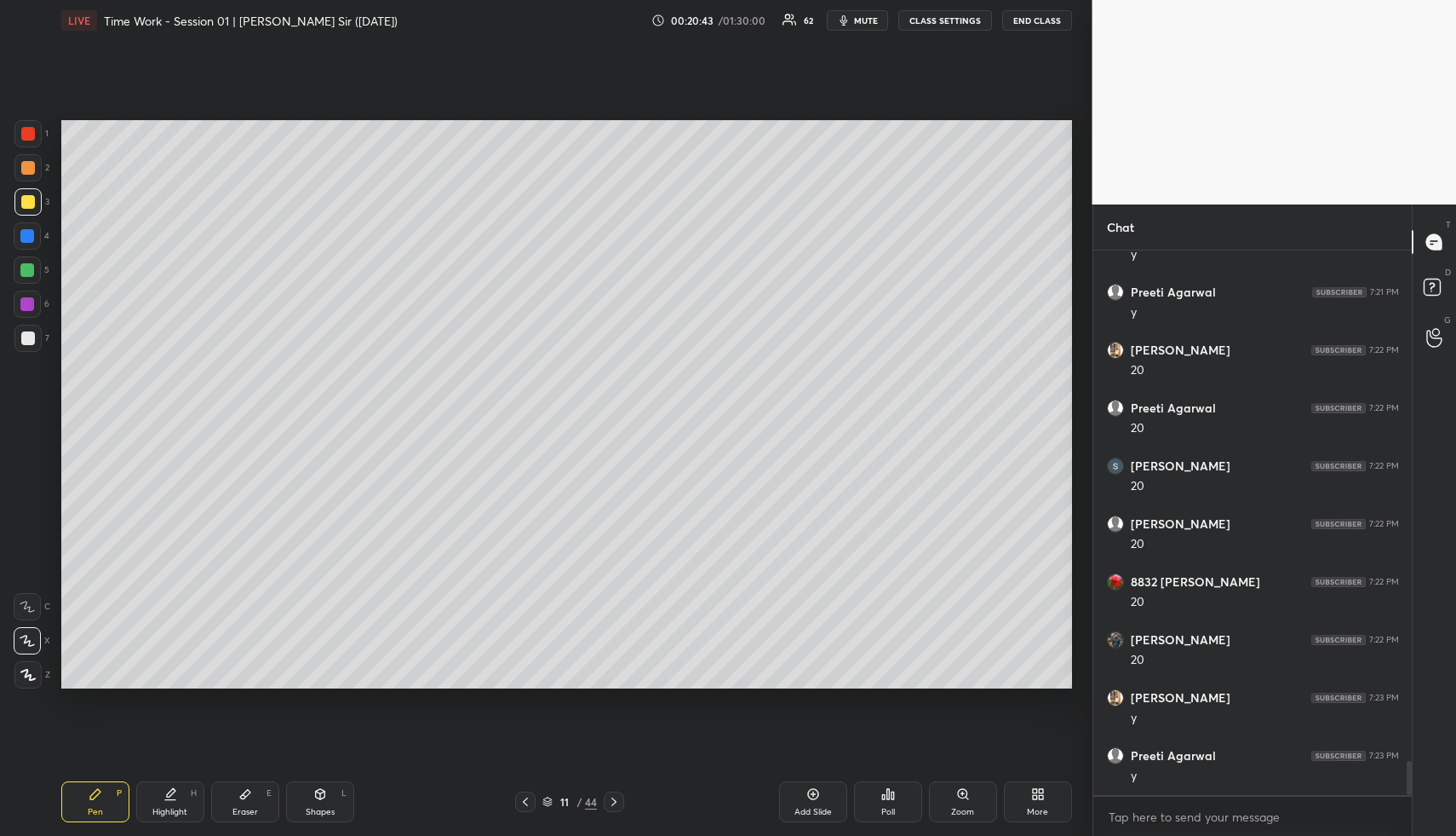
drag, startPoint x: 28, startPoint y: 204, endPoint x: 40, endPoint y: 209, distance: 13.0
click at [28, 204] on div at bounding box center [28, 202] width 13 height 13
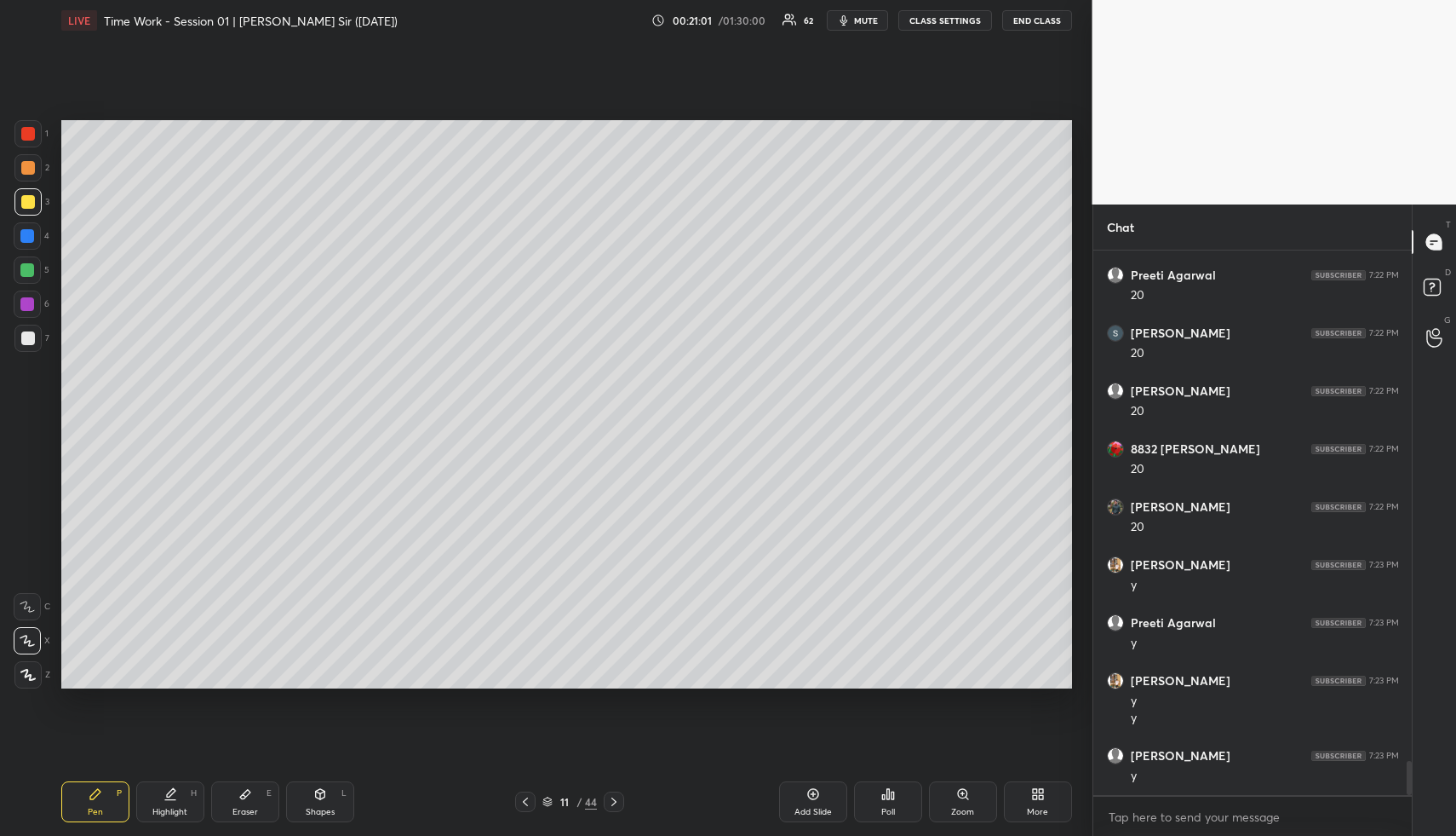
scroll to position [8261, 0]
click at [178, 795] on div "Highlight H" at bounding box center [170, 802] width 68 height 41
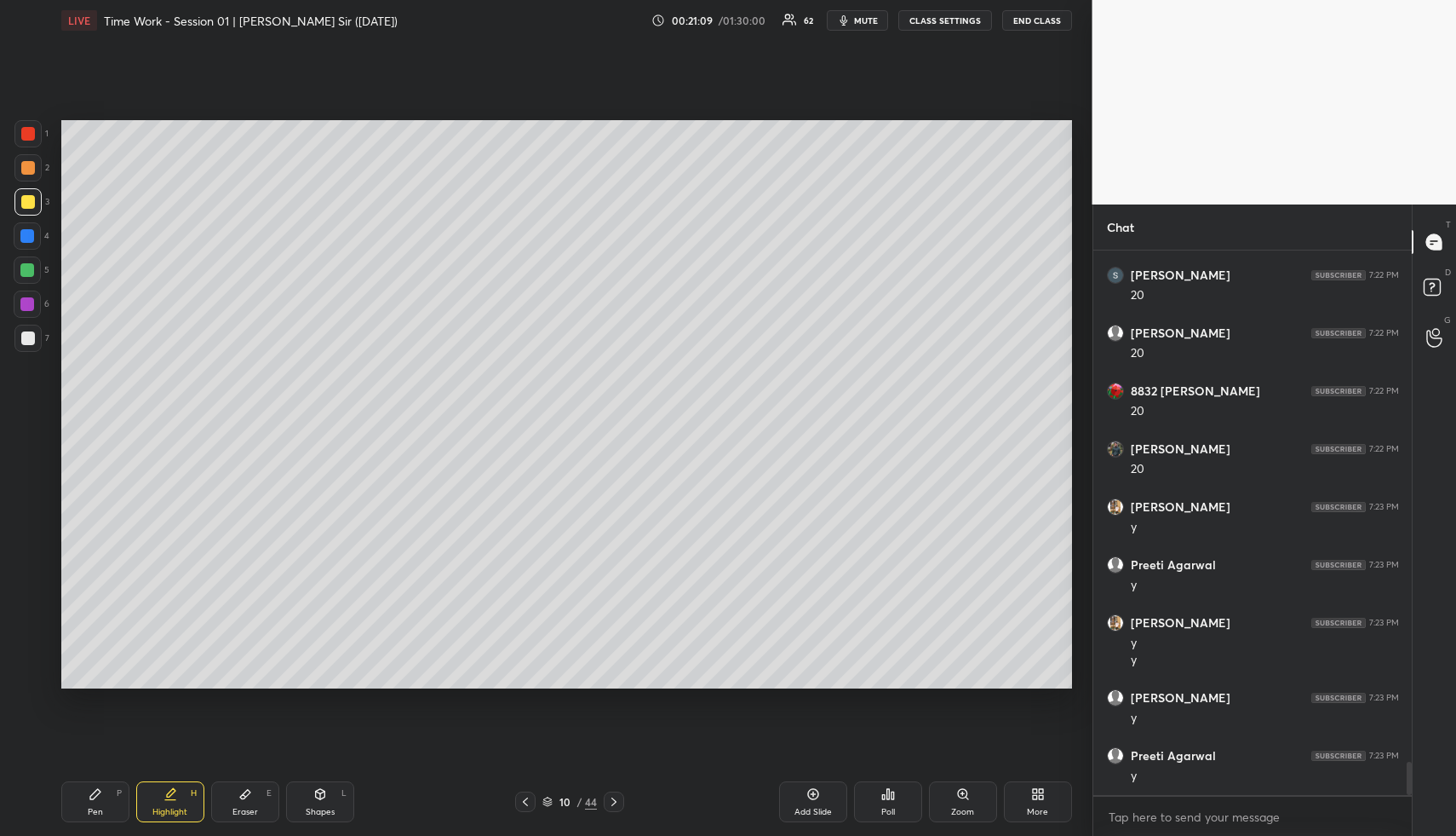
click at [94, 803] on div "Pen P" at bounding box center [95, 802] width 68 height 41
click at [19, 167] on div at bounding box center [28, 167] width 28 height 28
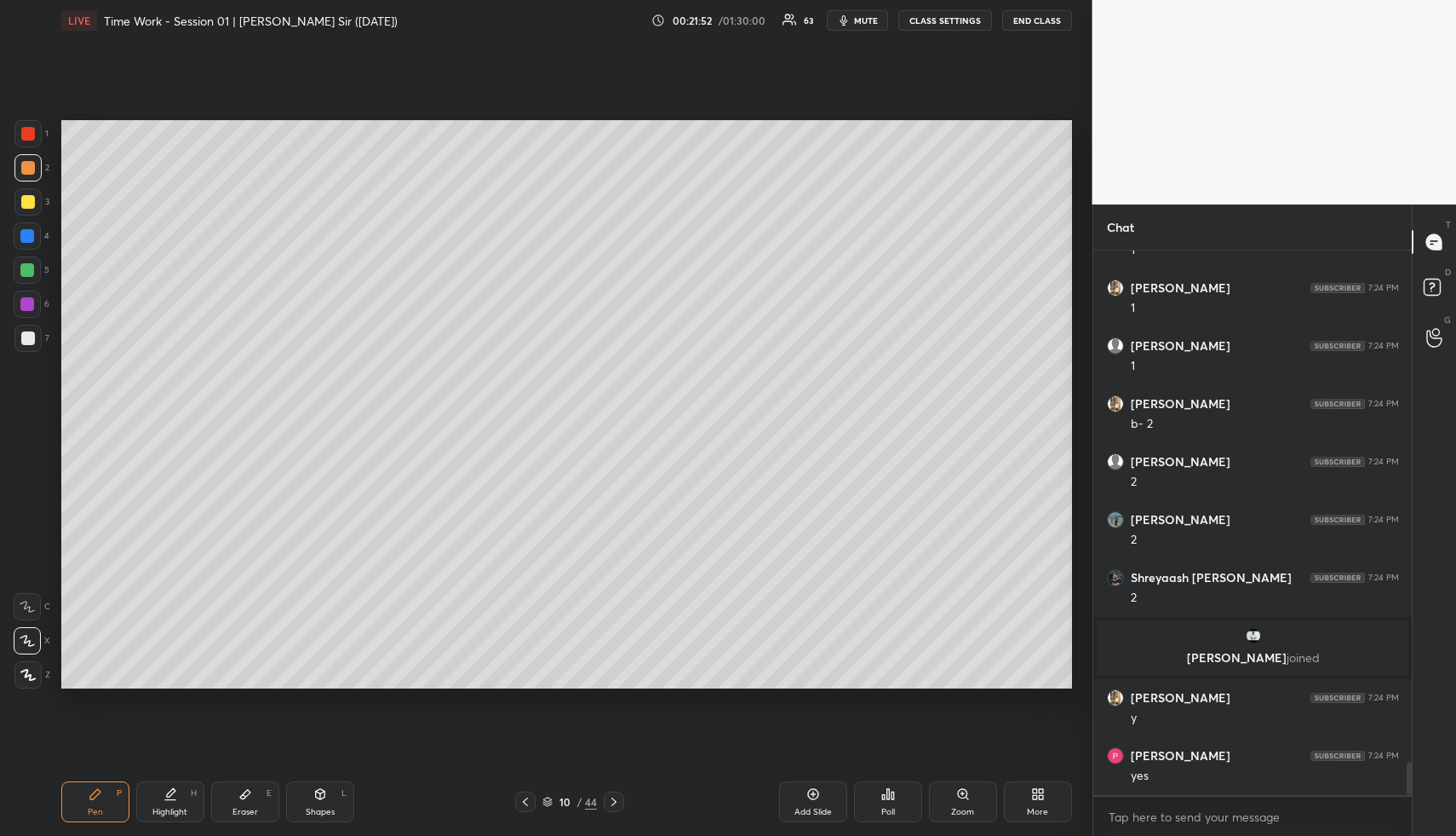
scroll to position [8408, 0]
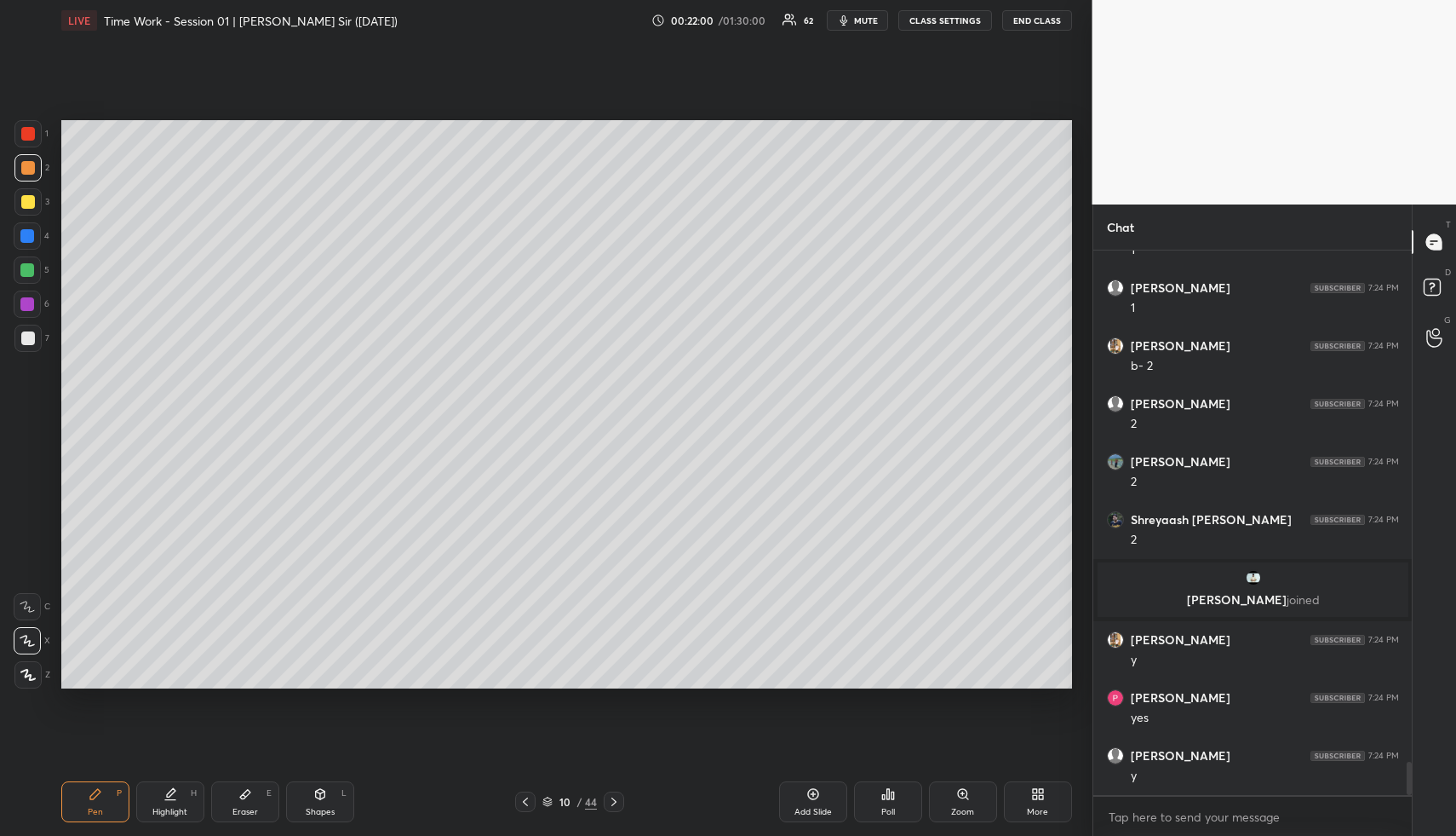
drag, startPoint x: 179, startPoint y: 802, endPoint x: 219, endPoint y: 714, distance: 96.7
click at [176, 798] on div "Highlight H" at bounding box center [170, 802] width 68 height 41
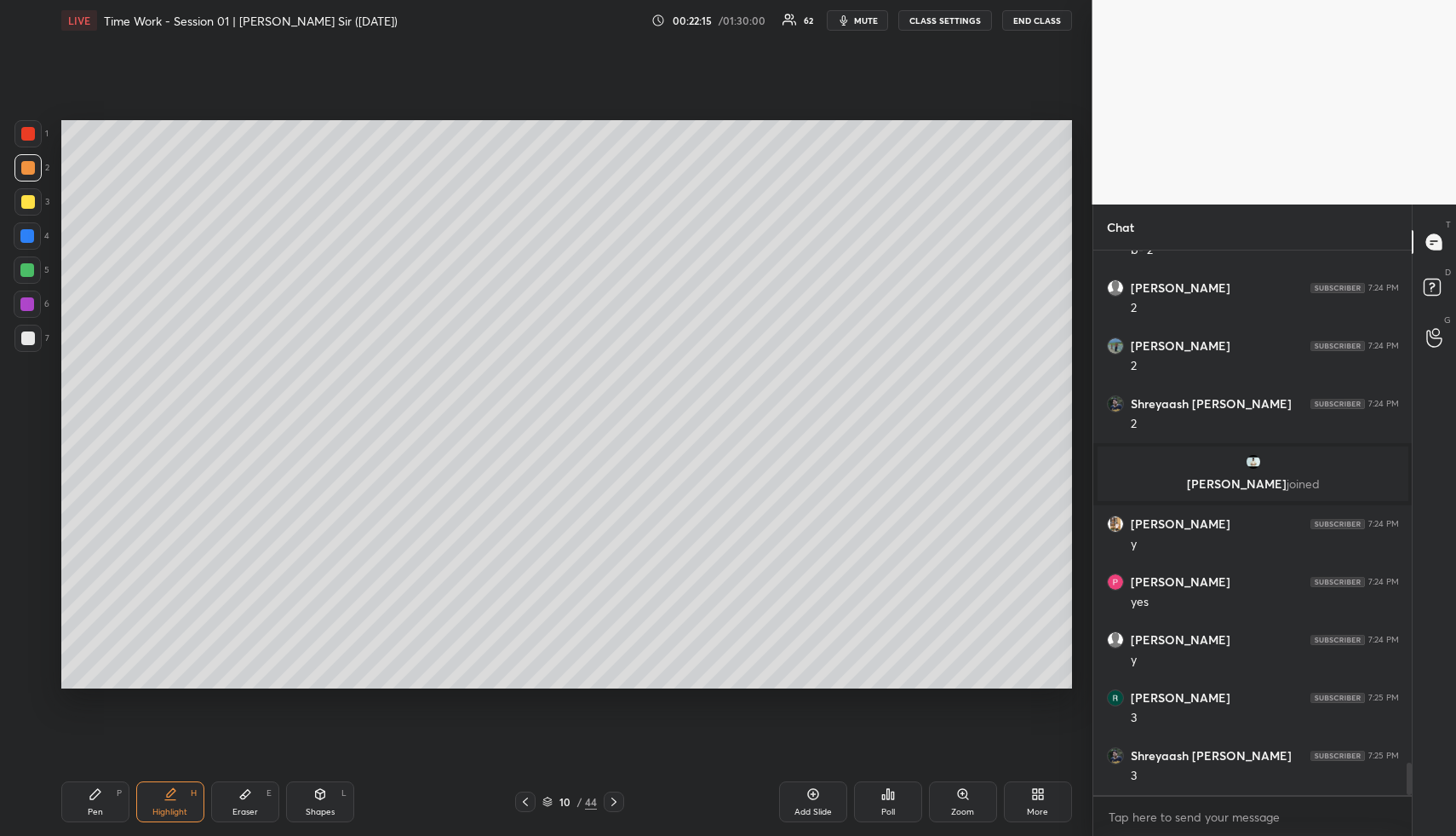
scroll to position [8582, 0]
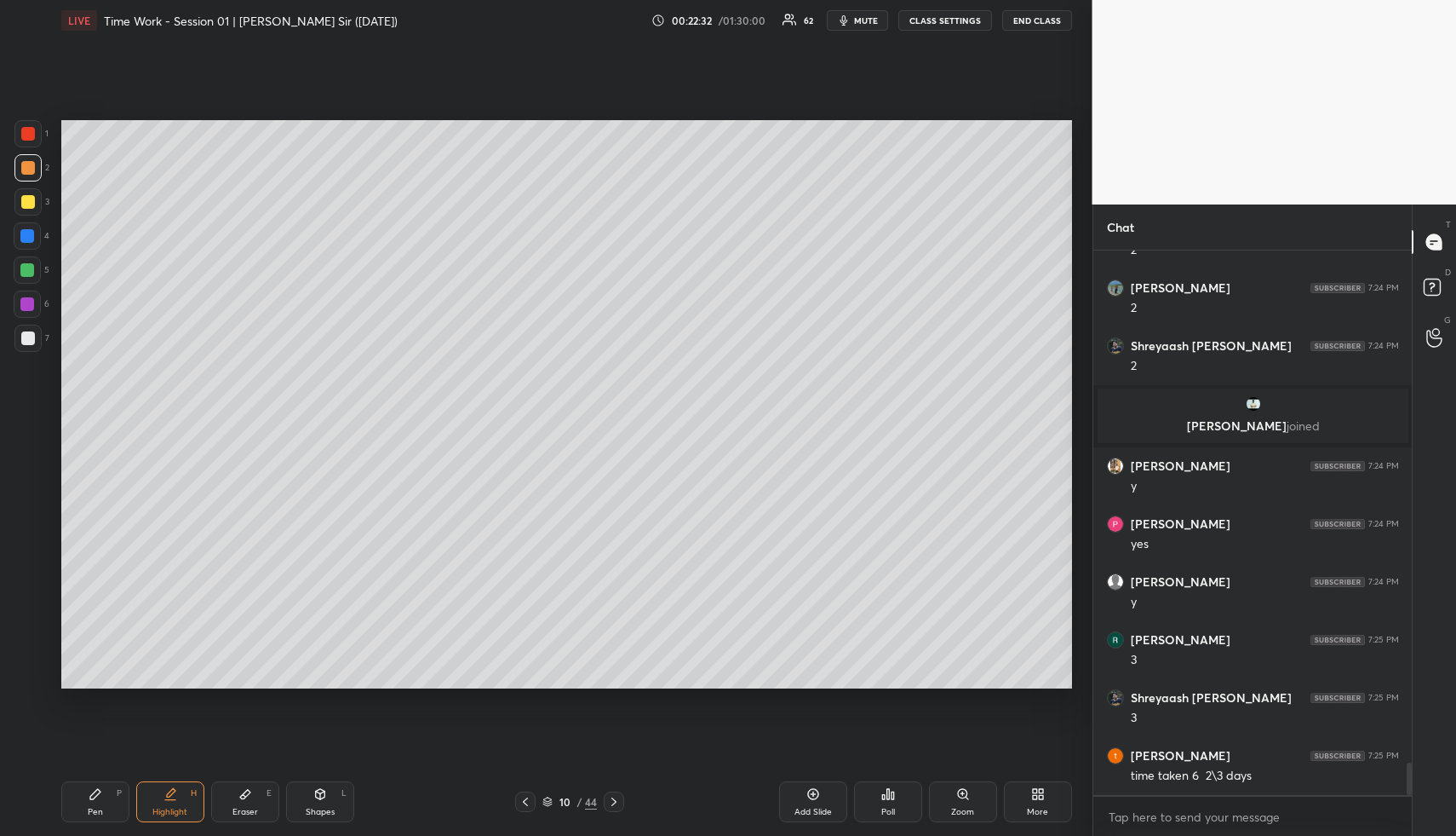
click at [123, 796] on div "Pen P" at bounding box center [95, 802] width 68 height 41
drag, startPoint x: 119, startPoint y: 803, endPoint x: 114, endPoint y: 784, distance: 19.6
click at [119, 803] on div "Pen P" at bounding box center [95, 802] width 68 height 41
click at [29, 326] on div at bounding box center [28, 338] width 28 height 28
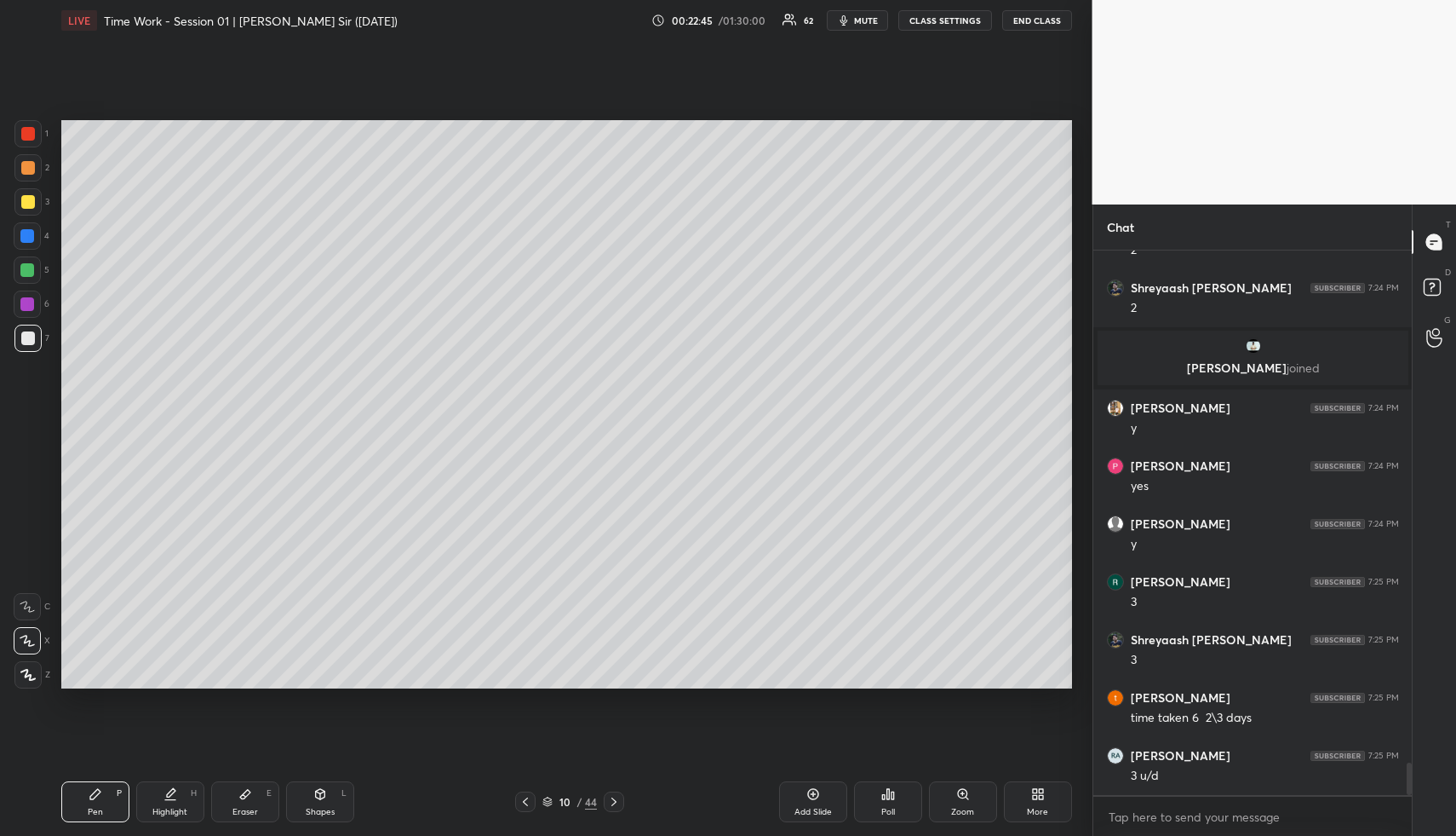
scroll to position [8698, 0]
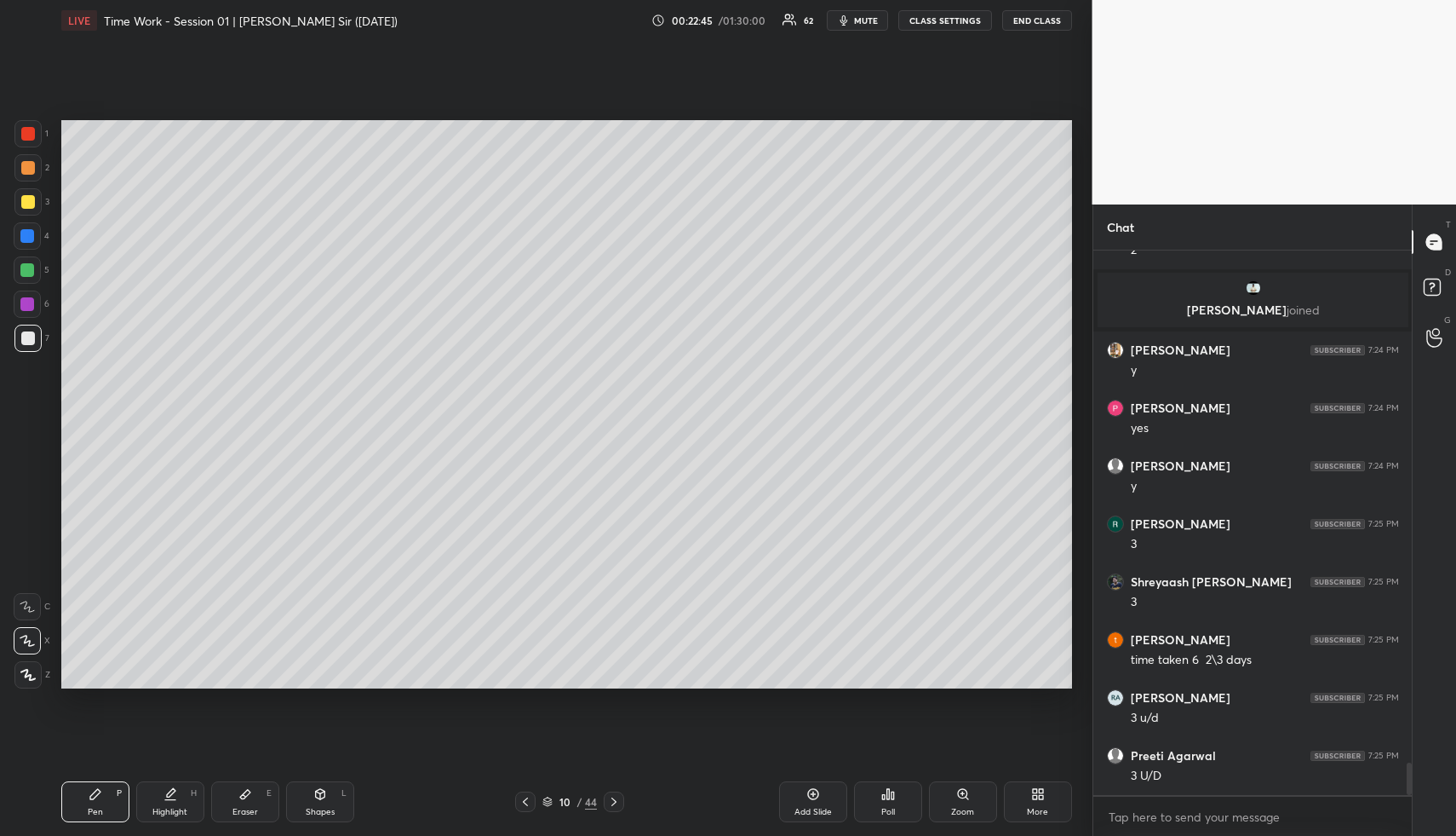
click at [324, 796] on icon at bounding box center [320, 794] width 13 height 13
click at [328, 800] on div "Shapes L" at bounding box center [319, 802] width 68 height 41
drag, startPoint x: 28, startPoint y: 166, endPoint x: 56, endPoint y: 177, distance: 30.1
click at [28, 166] on div at bounding box center [28, 167] width 13 height 13
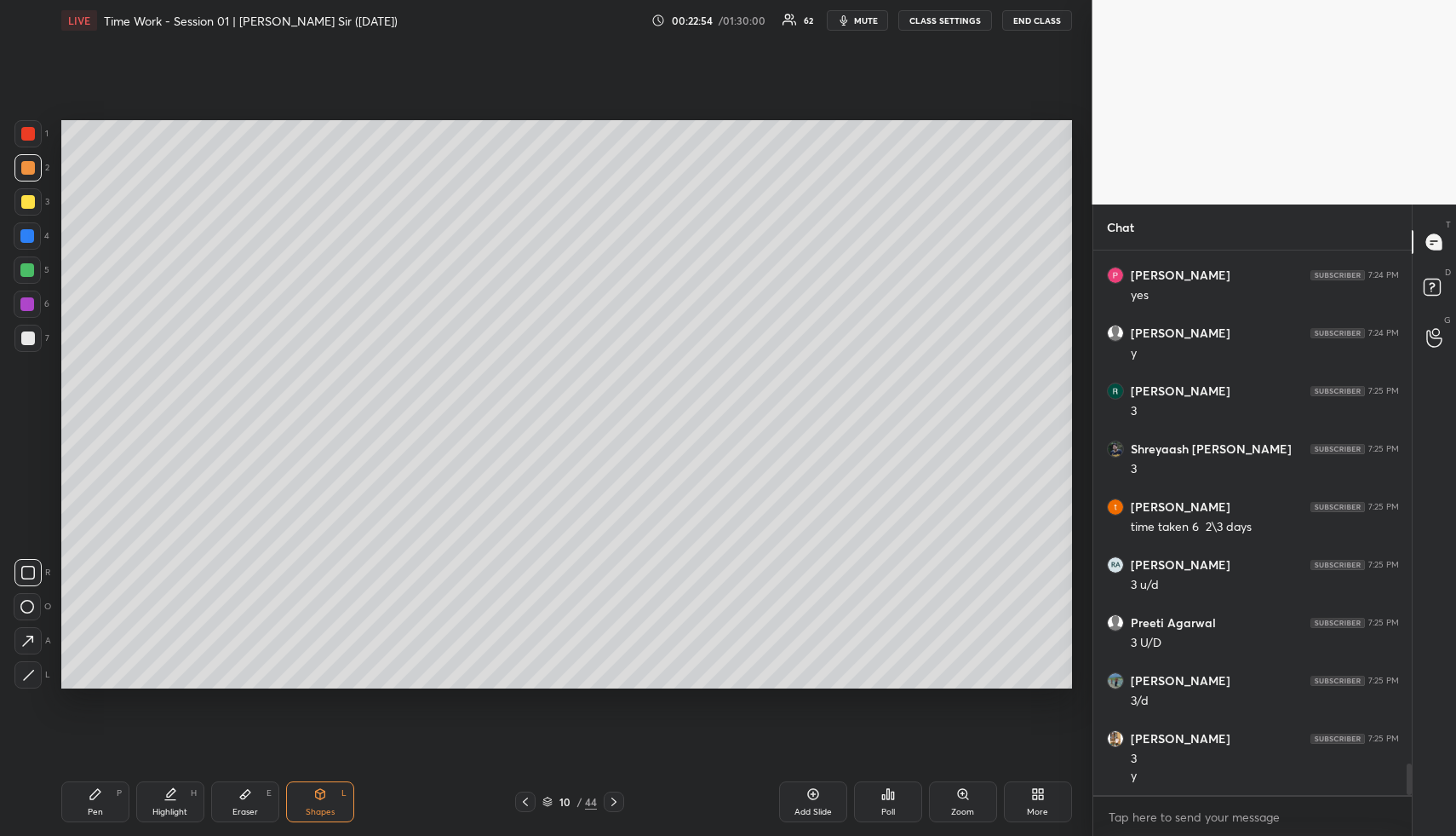
scroll to position [8889, 0]
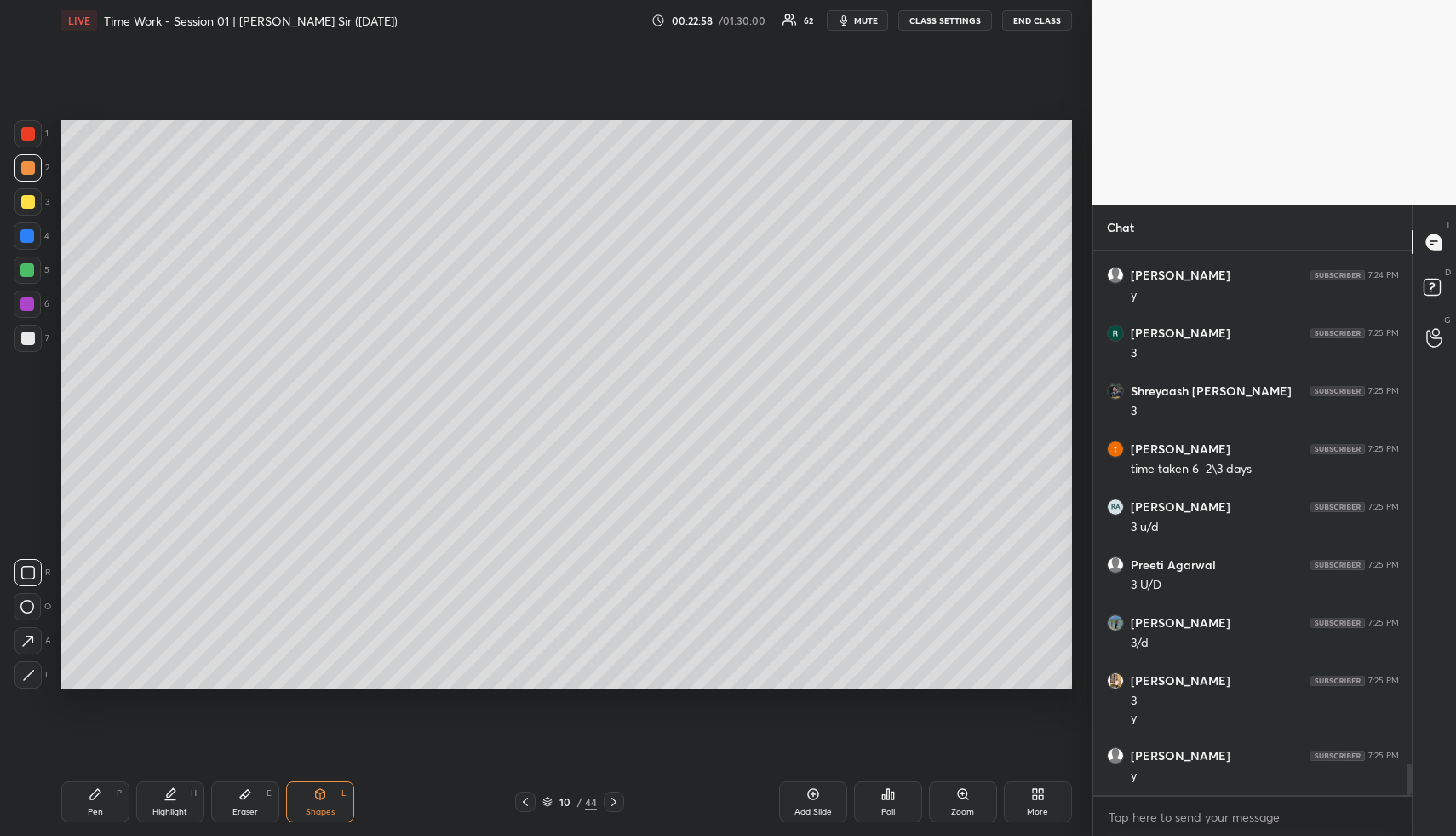
click at [173, 802] on div "Highlight H" at bounding box center [170, 802] width 68 height 41
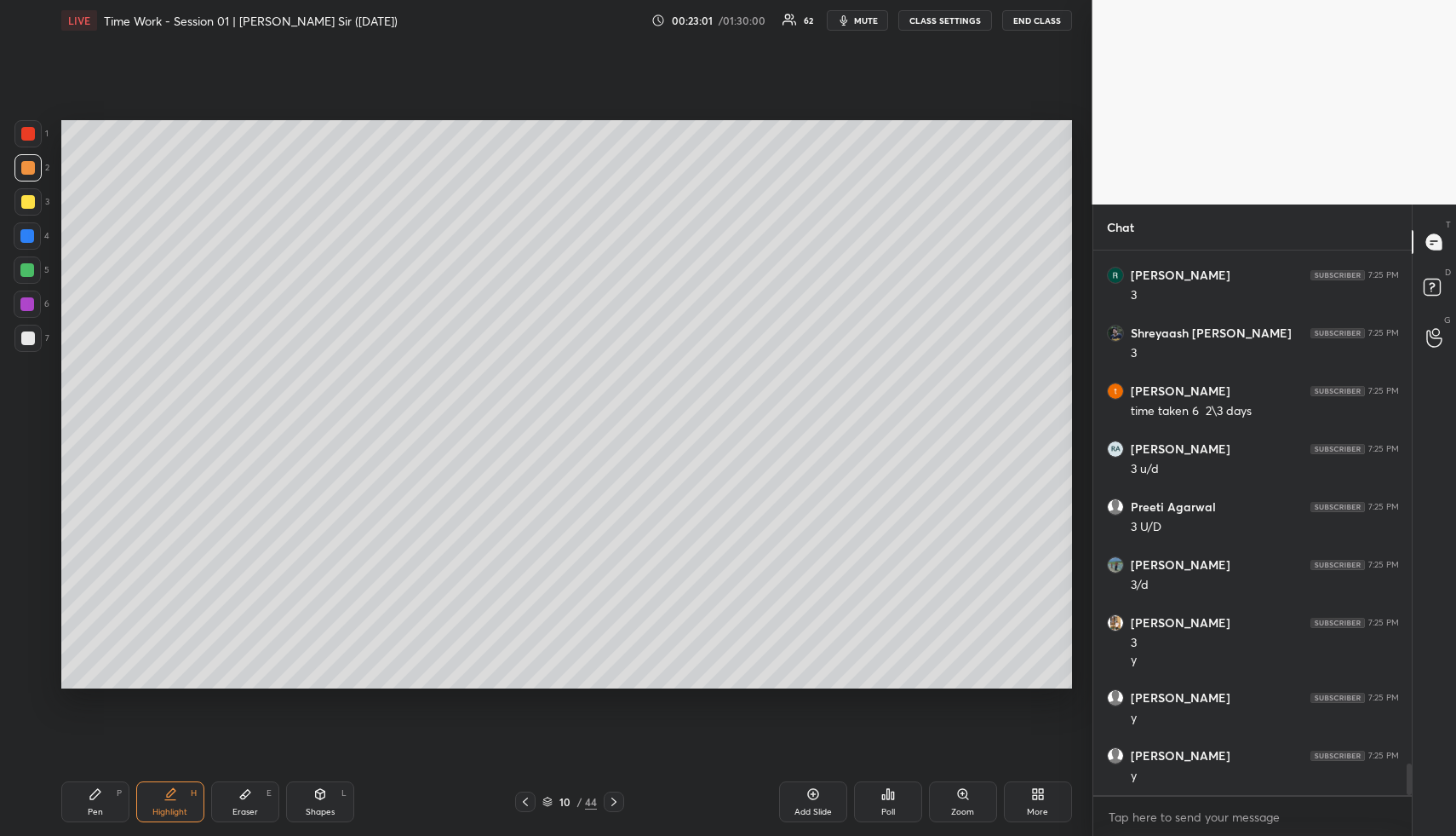
scroll to position [9005, 0]
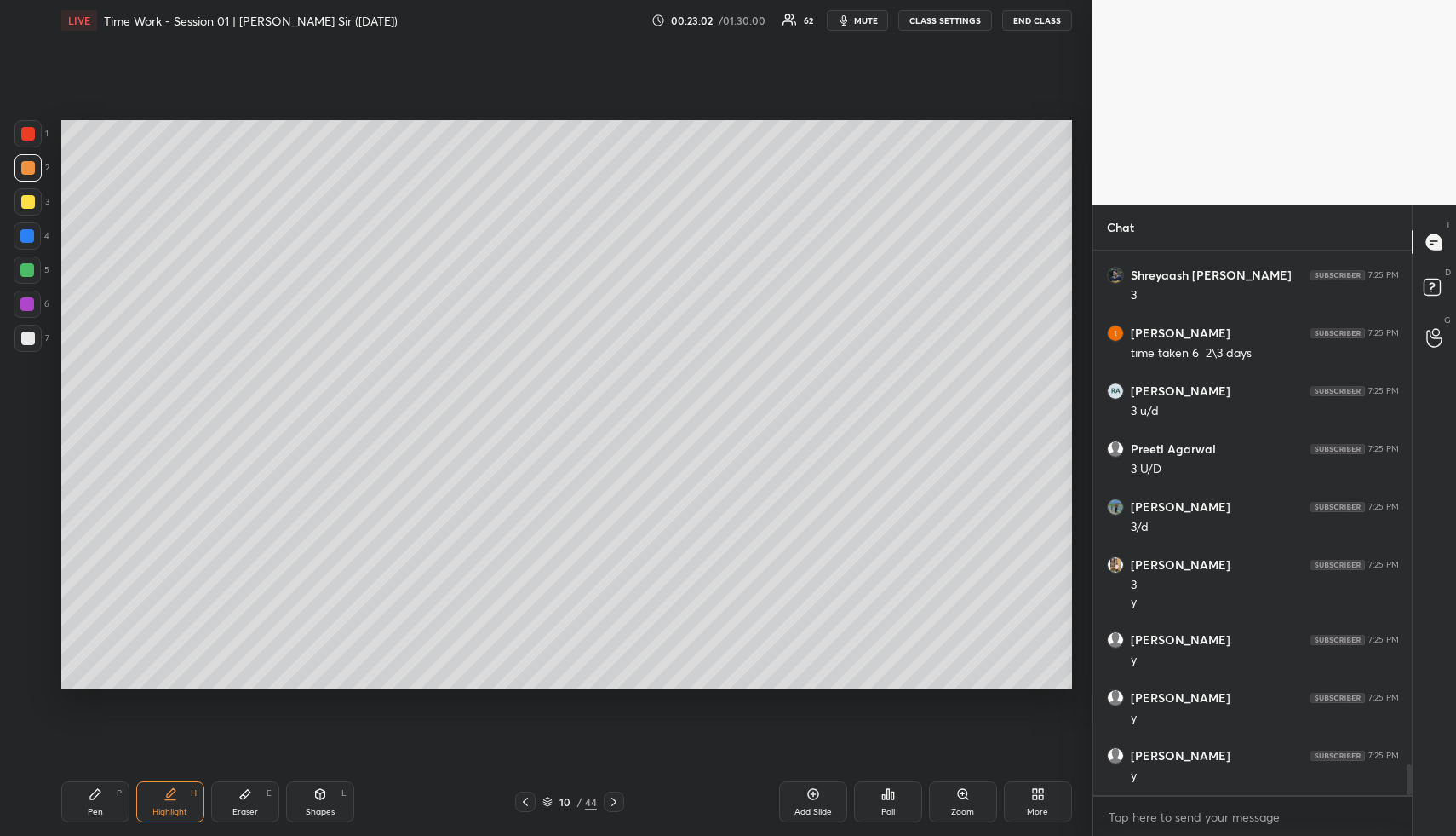
drag, startPoint x: 112, startPoint y: 802, endPoint x: 96, endPoint y: 703, distance: 100.3
click at [107, 799] on div "Pen P" at bounding box center [95, 802] width 68 height 41
click at [16, 266] on div at bounding box center [27, 270] width 28 height 28
click at [241, 790] on icon at bounding box center [245, 794] width 13 height 13
click at [101, 801] on div "Pen P" at bounding box center [95, 802] width 68 height 41
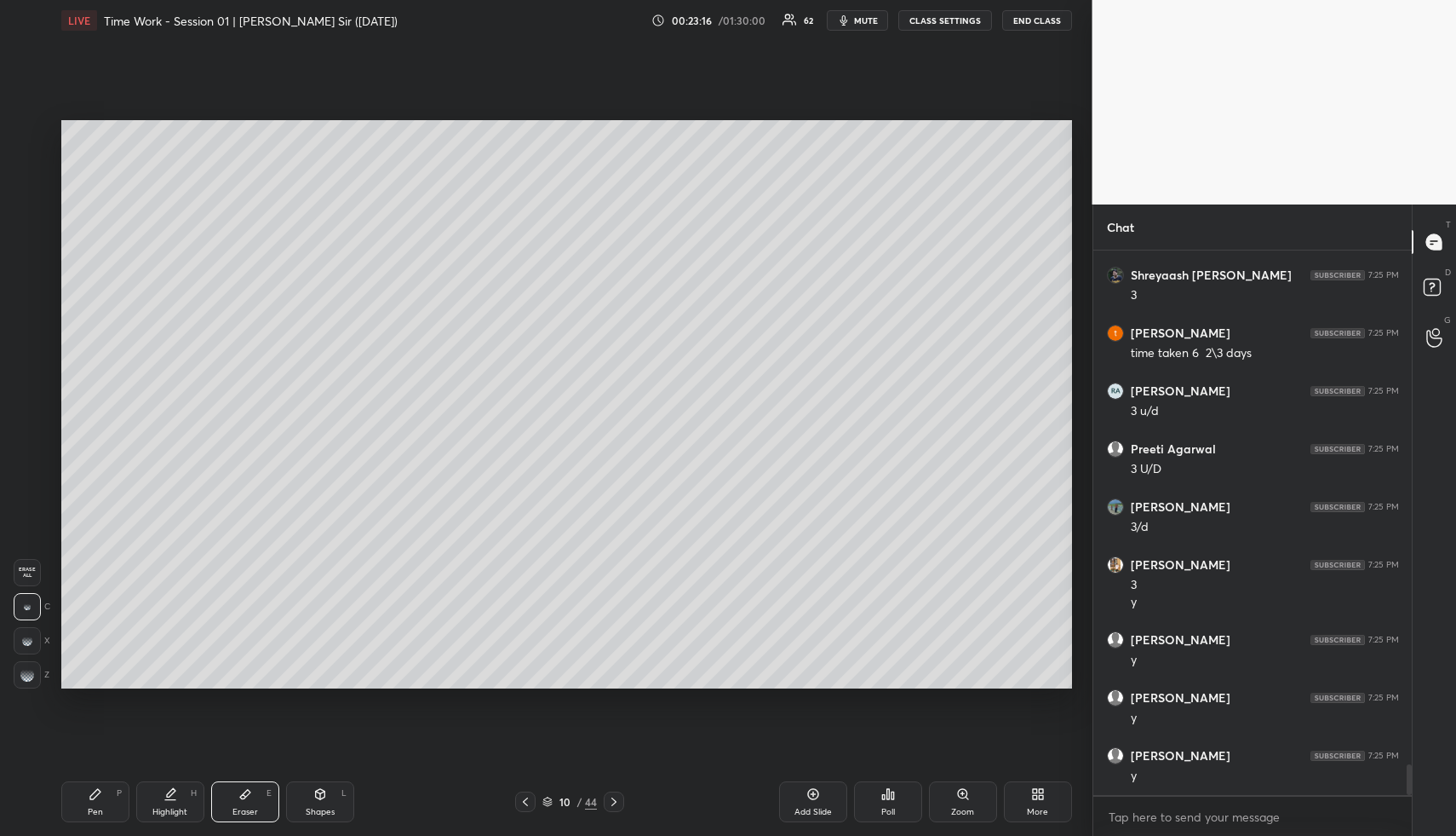
click at [113, 801] on div "Pen P" at bounding box center [95, 802] width 68 height 41
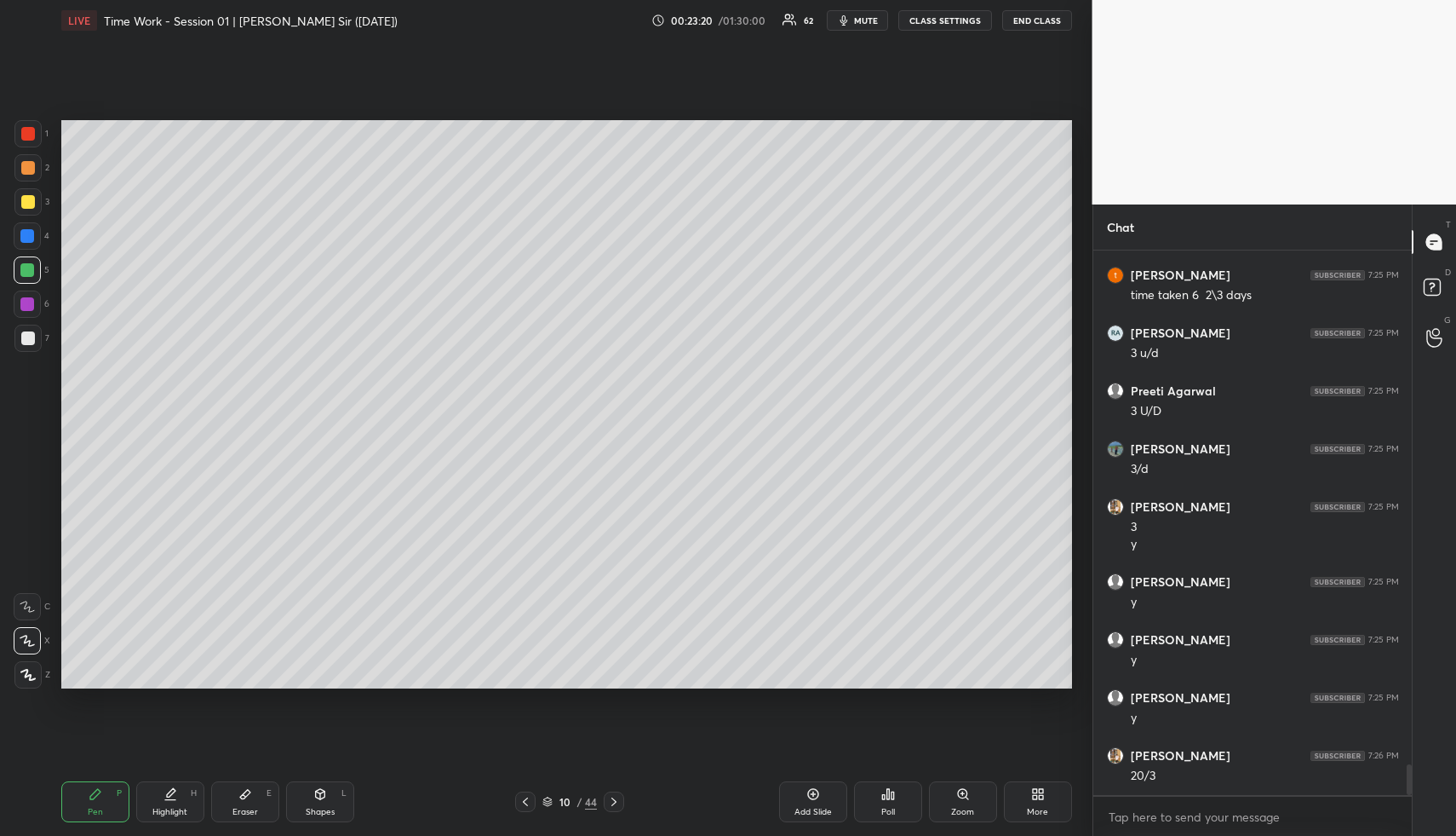
drag, startPoint x: 240, startPoint y: 789, endPoint x: 264, endPoint y: 723, distance: 70.2
click at [245, 777] on div "Pen P Highlight H Eraser E Shapes L 10 / 44 Add Slide Poll Zoom More" at bounding box center [566, 802] width 1011 height 68
drag, startPoint x: 251, startPoint y: 798, endPoint x: 259, endPoint y: 788, distance: 12.8
click at [251, 791] on div "Eraser E" at bounding box center [245, 802] width 68 height 41
drag, startPoint x: 259, startPoint y: 788, endPoint x: 283, endPoint y: 711, distance: 80.7
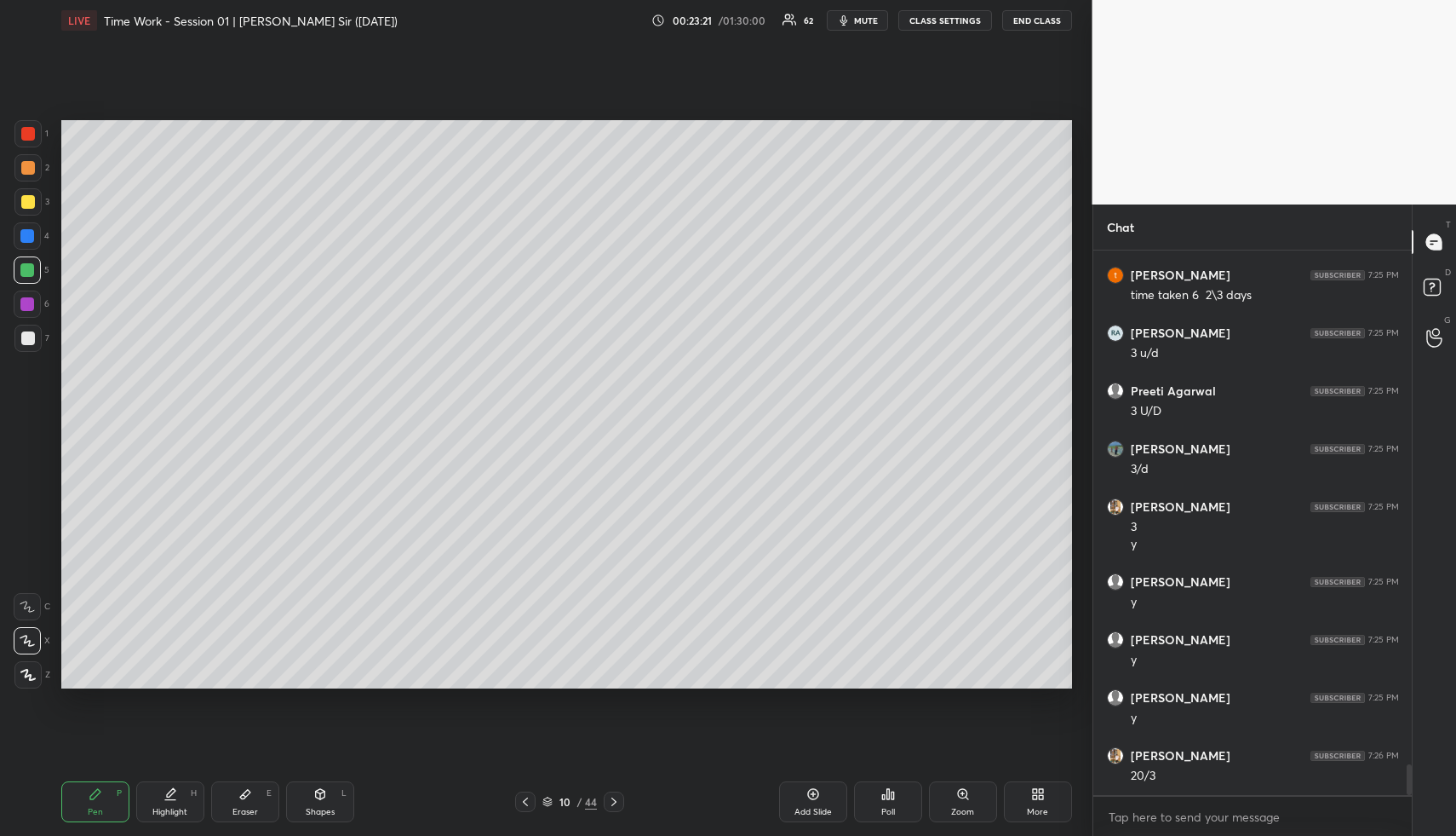
click at [259, 777] on div "Pen P Highlight H Eraser E Shapes L 10 / 44 Add Slide Poll Zoom More" at bounding box center [566, 802] width 1011 height 68
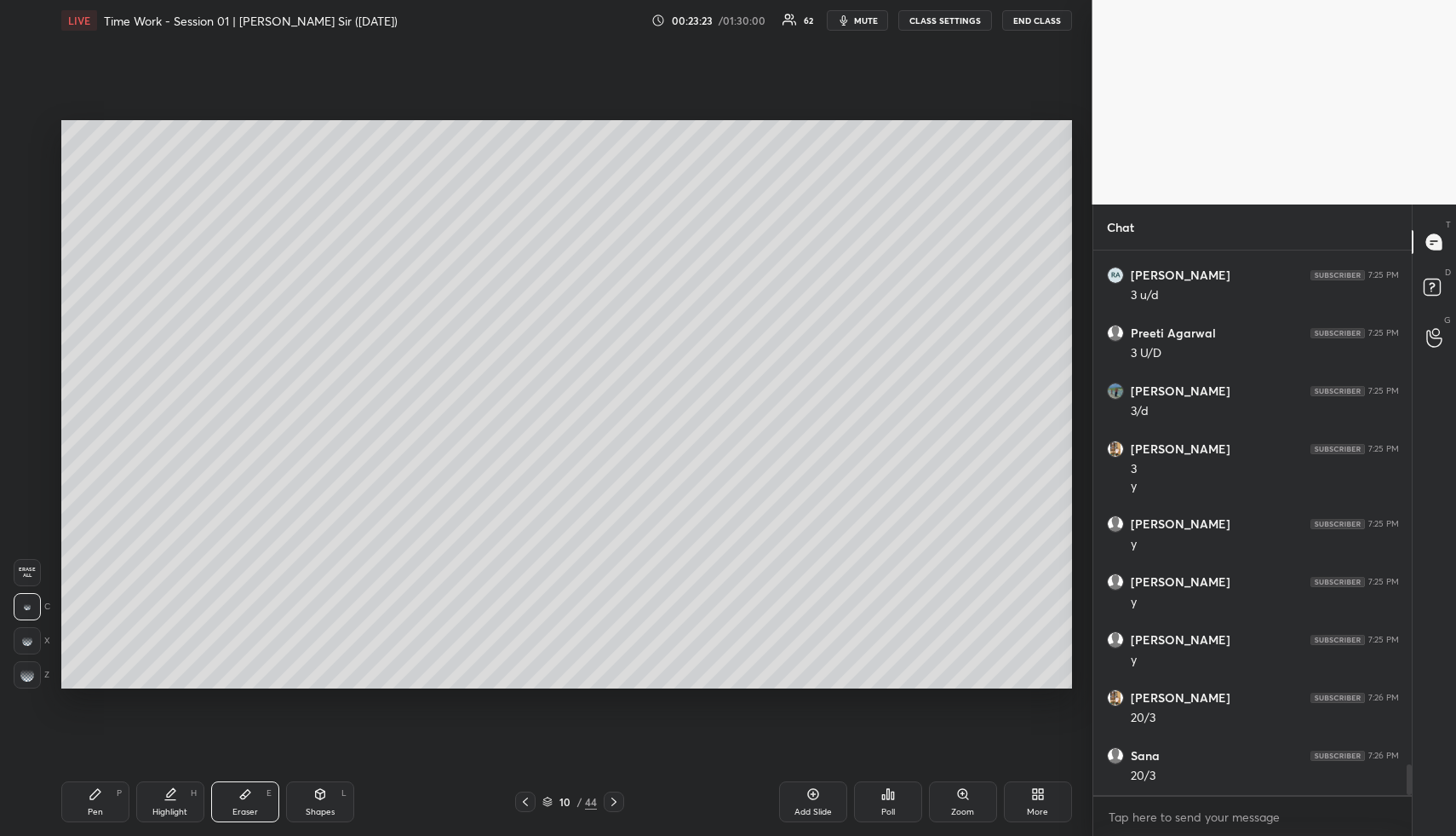
click at [114, 804] on div "Pen P" at bounding box center [95, 802] width 68 height 41
drag, startPoint x: 117, startPoint y: 803, endPoint x: 185, endPoint y: 726, distance: 102.7
click at [117, 803] on div "Pen P" at bounding box center [95, 802] width 68 height 41
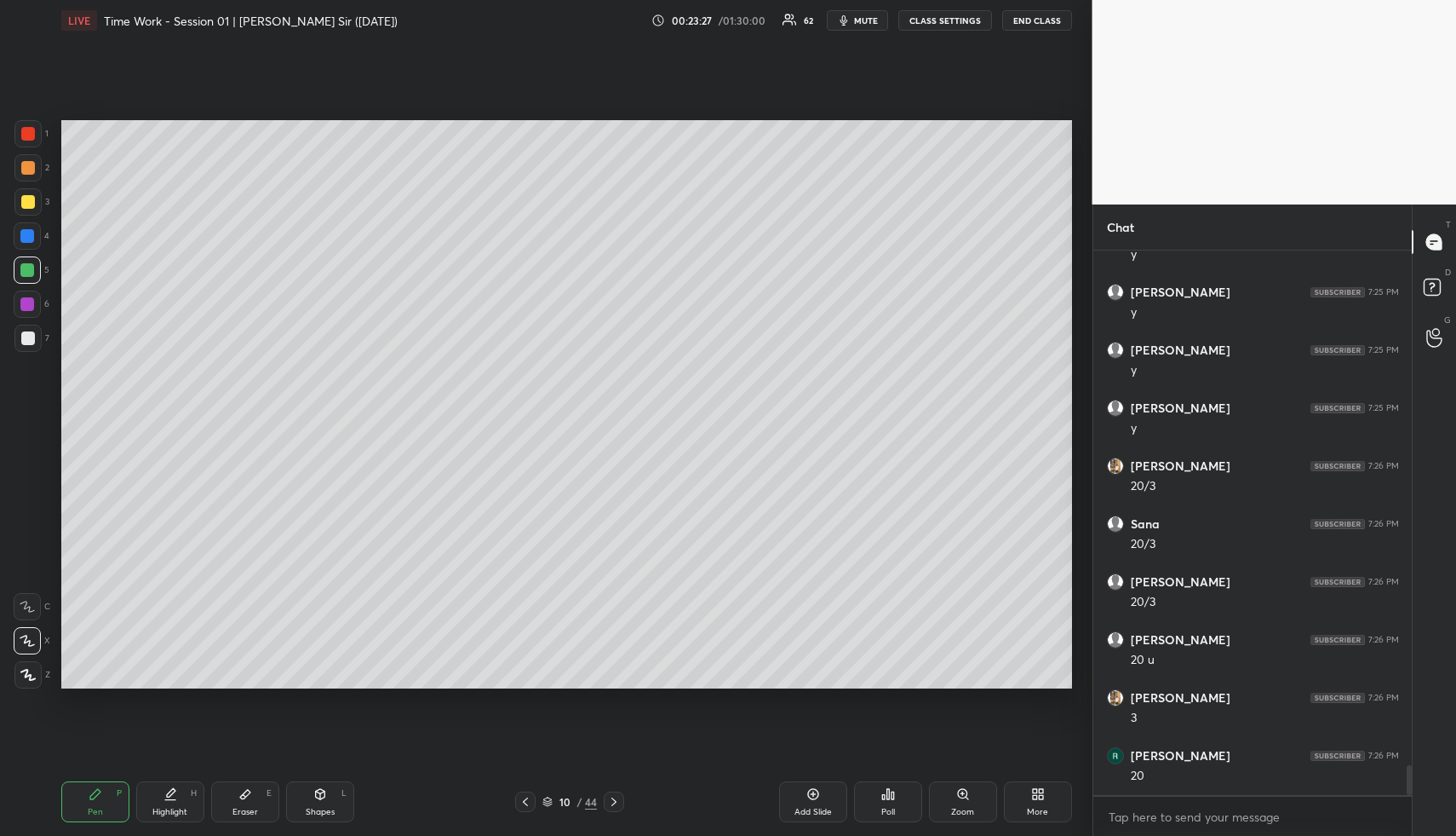
scroll to position [9410, 0]
drag, startPoint x: 334, startPoint y: 802, endPoint x: 329, endPoint y: 792, distance: 11.2
click at [333, 801] on div "Shapes L" at bounding box center [319, 802] width 68 height 41
click at [334, 802] on div "Shapes L" at bounding box center [319, 802] width 68 height 41
click at [18, 335] on div at bounding box center [28, 338] width 28 height 28
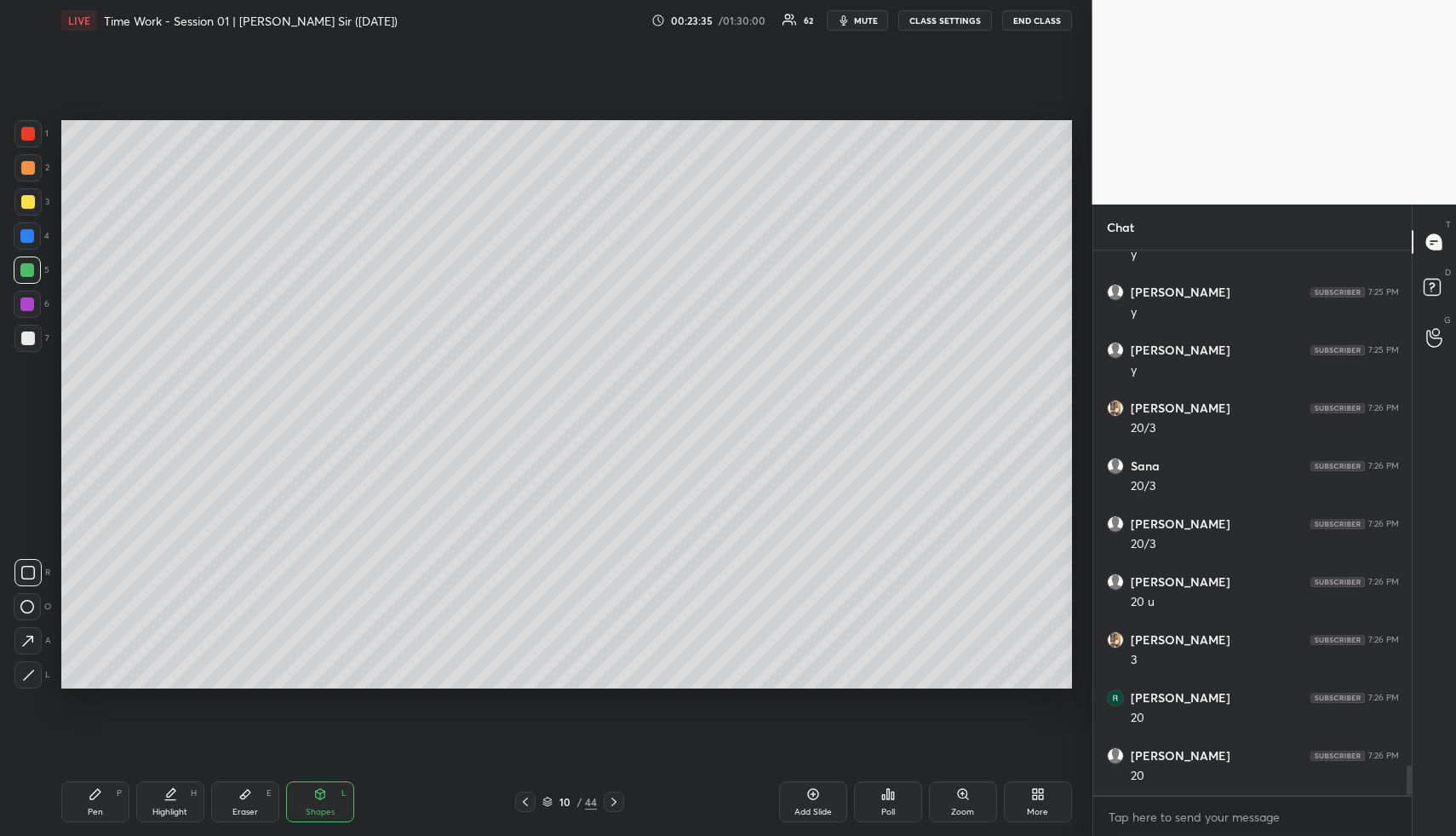
click at [31, 339] on div at bounding box center [28, 339] width 13 height 13
drag, startPoint x: 155, startPoint y: 803, endPoint x: 279, endPoint y: 701, distance: 160.6
click at [155, 803] on div "Highlight H" at bounding box center [170, 802] width 68 height 41
click at [167, 801] on div "Highlight H" at bounding box center [170, 802] width 68 height 41
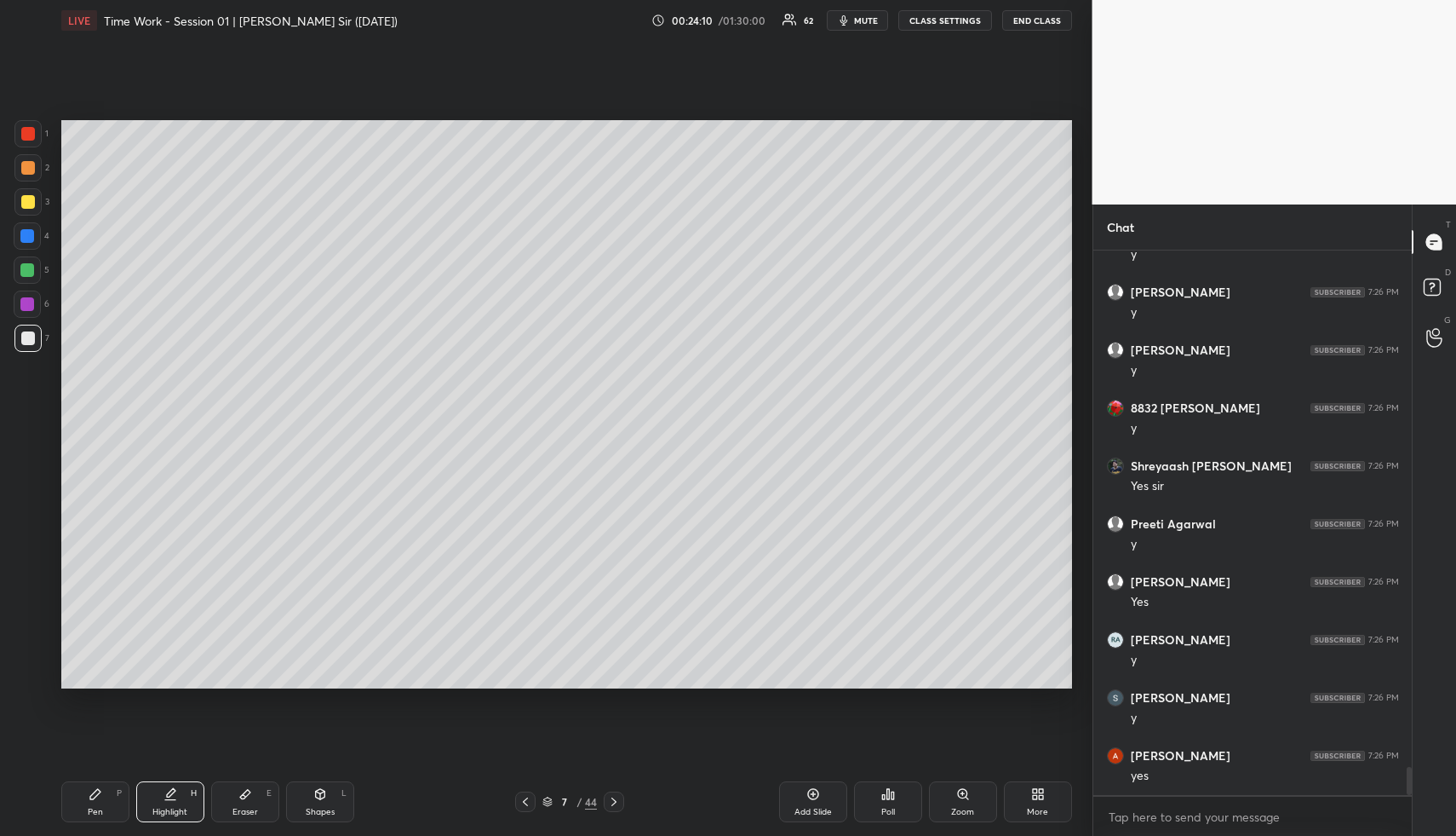
drag, startPoint x: 327, startPoint y: 795, endPoint x: 325, endPoint y: 805, distance: 10.2
click at [323, 796] on div "Shapes L" at bounding box center [319, 802] width 68 height 41
click at [325, 805] on div "Shapes L" at bounding box center [319, 802] width 68 height 41
click at [26, 340] on div at bounding box center [28, 339] width 13 height 13
drag, startPoint x: 180, startPoint y: 804, endPoint x: 188, endPoint y: 802, distance: 8.2
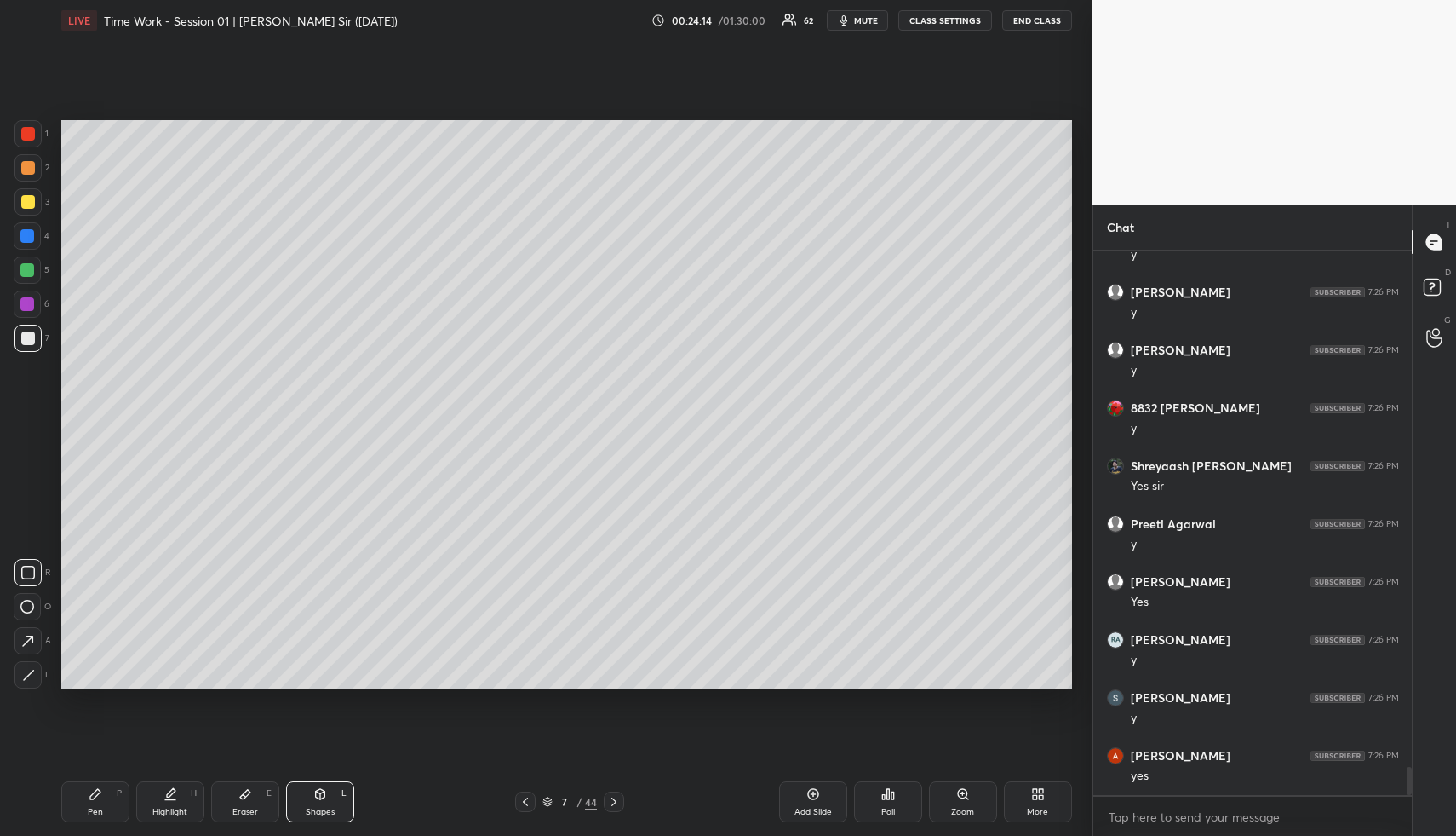
click at [180, 804] on div "Highlight H" at bounding box center [170, 802] width 68 height 41
click at [187, 802] on div "Highlight H" at bounding box center [170, 802] width 68 height 41
drag, startPoint x: 172, startPoint y: 768, endPoint x: 170, endPoint y: 750, distance: 18.1
click at [170, 765] on div "Setting up your live class Poll for secs No correct answer Start poll" at bounding box center [567, 405] width 1025 height 727
drag, startPoint x: 327, startPoint y: 807, endPoint x: 308, endPoint y: 776, distance: 36.4
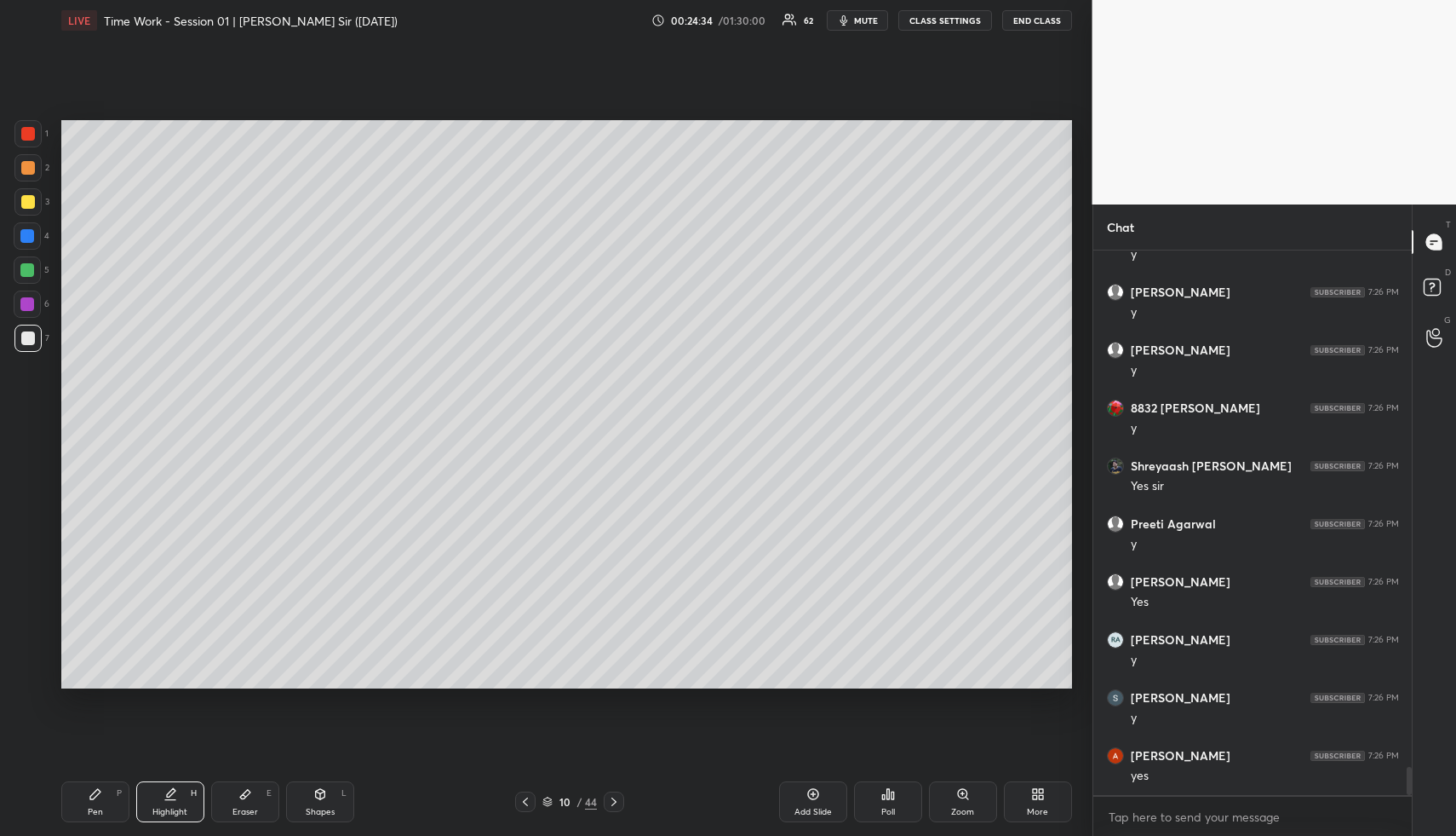
click at [319, 800] on div "Shapes L" at bounding box center [319, 802] width 68 height 41
drag, startPoint x: 23, startPoint y: 196, endPoint x: 58, endPoint y: 173, distance: 41.9
click at [27, 196] on div at bounding box center [28, 202] width 13 height 13
click at [172, 834] on div "Pen P Highlight H Eraser E Shapes L 10 / 44 Add Slide Poll Zoom More" at bounding box center [566, 802] width 1011 height 68
click at [178, 807] on div "Highlight" at bounding box center [169, 811] width 35 height 9
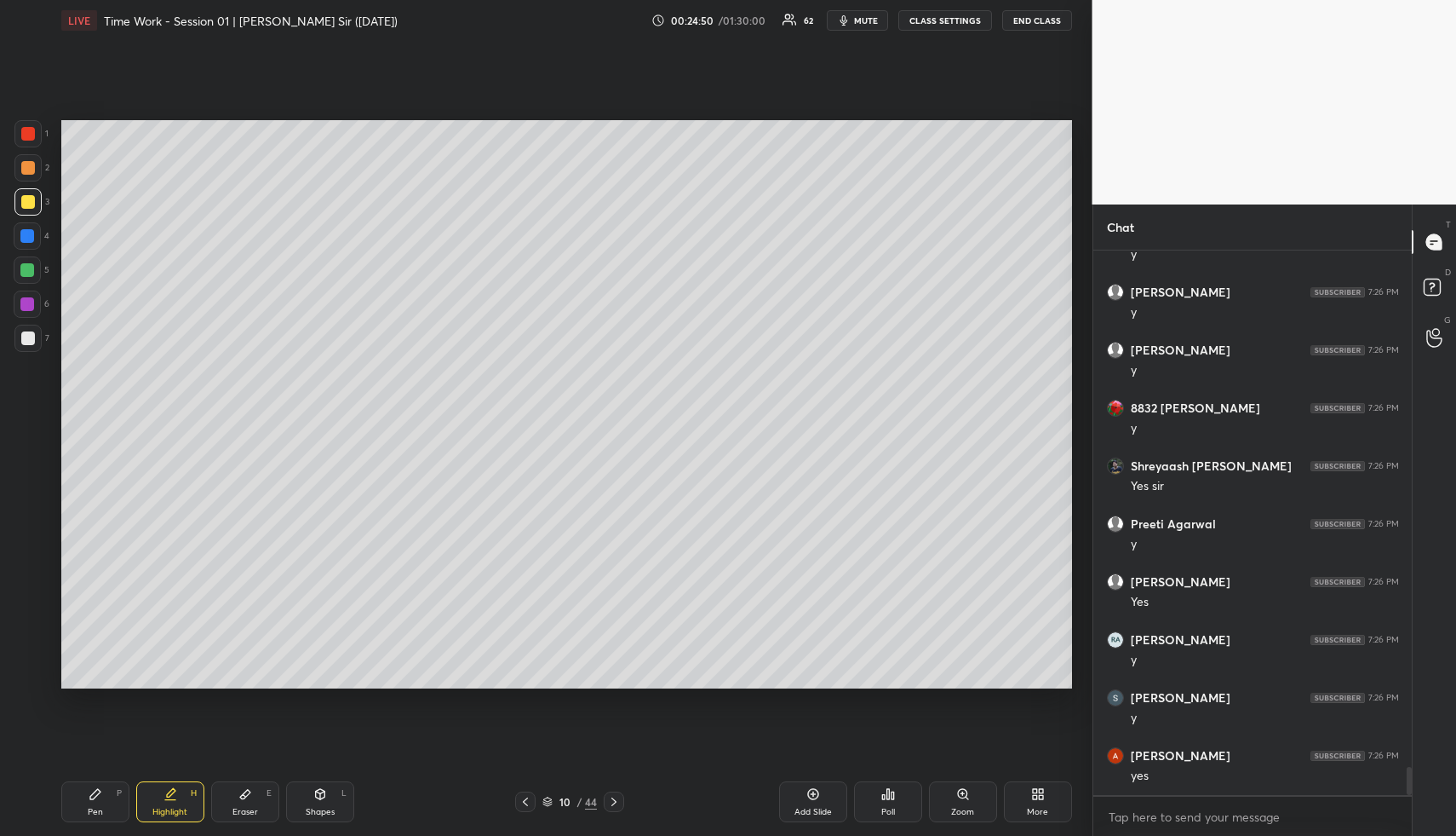
scroll to position [10047, 0]
drag, startPoint x: 169, startPoint y: 795, endPoint x: 165, endPoint y: 781, distance: 14.6
click at [163, 792] on icon at bounding box center [170, 794] width 13 height 13
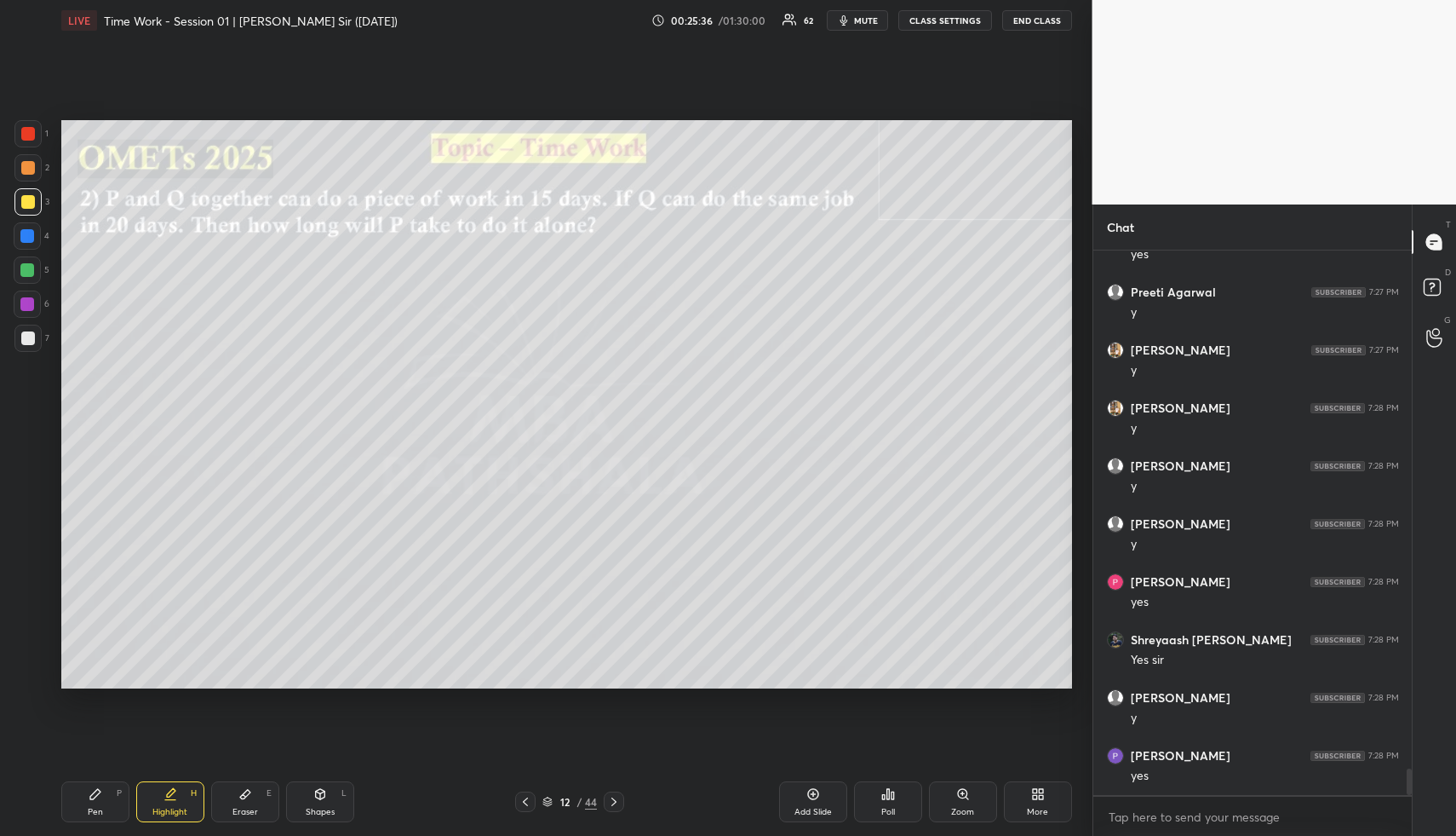
click at [317, 820] on div "Pen P Highlight H Eraser E Shapes L 12 / 44 Add Slide Poll Zoom More" at bounding box center [566, 802] width 1011 height 68
click at [322, 816] on div "Shapes" at bounding box center [320, 811] width 29 height 9
click at [330, 801] on div "Shapes L" at bounding box center [319, 802] width 68 height 41
drag, startPoint x: 24, startPoint y: 235, endPoint x: 32, endPoint y: 230, distance: 9.4
click at [24, 235] on div at bounding box center [27, 236] width 13 height 13
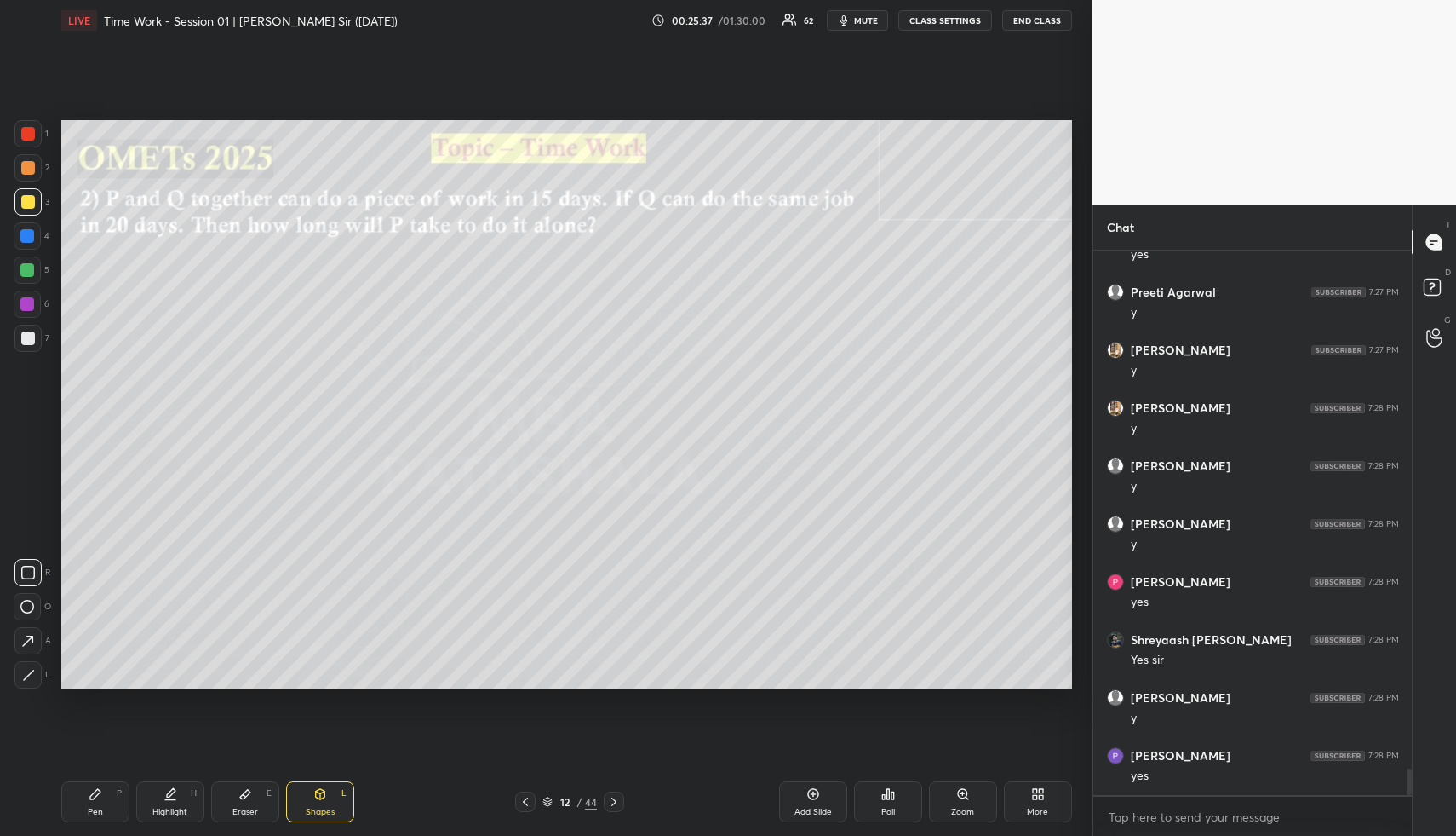
click at [35, 231] on div at bounding box center [27, 235] width 28 height 28
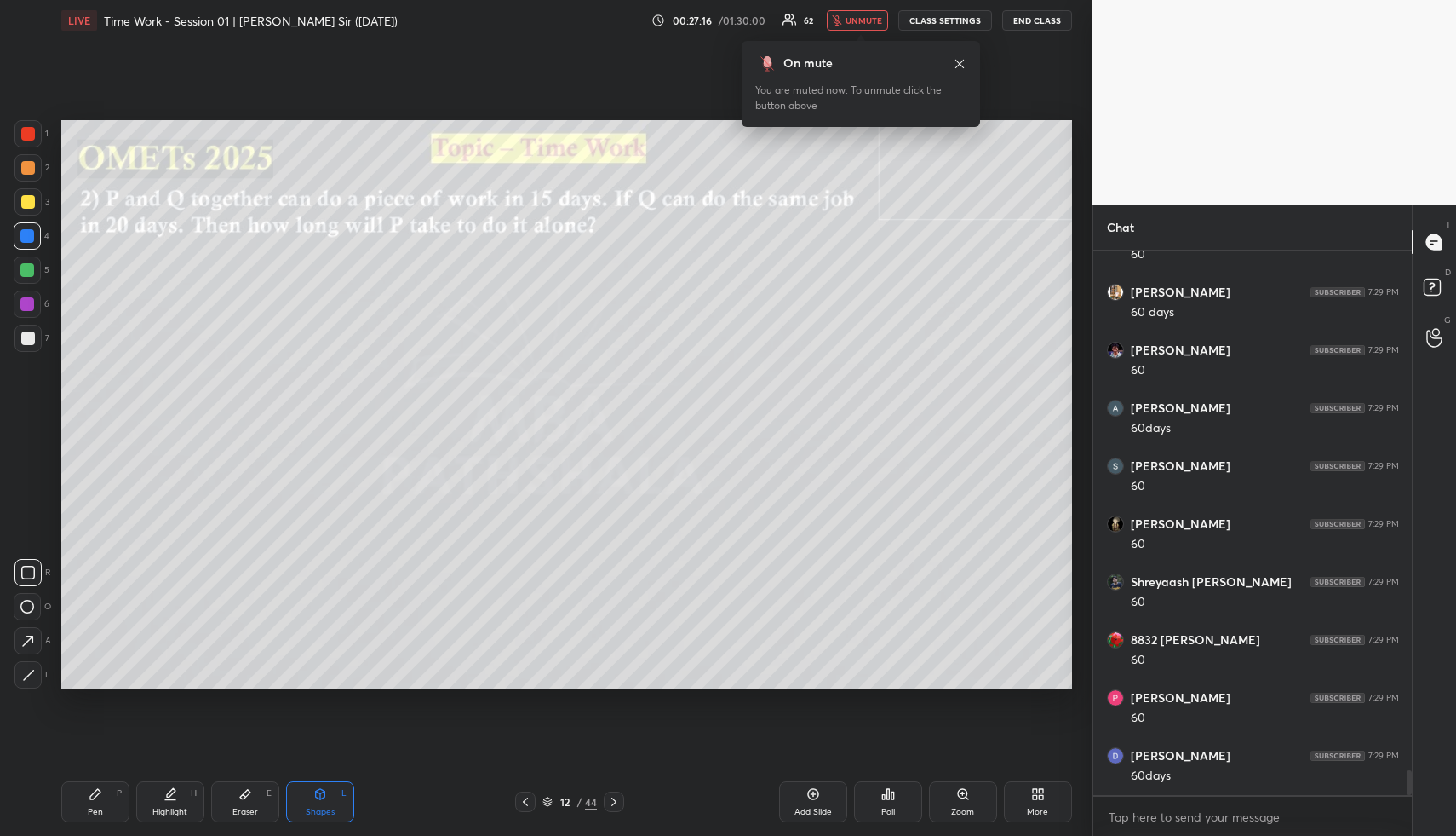
scroll to position [11496, 0]
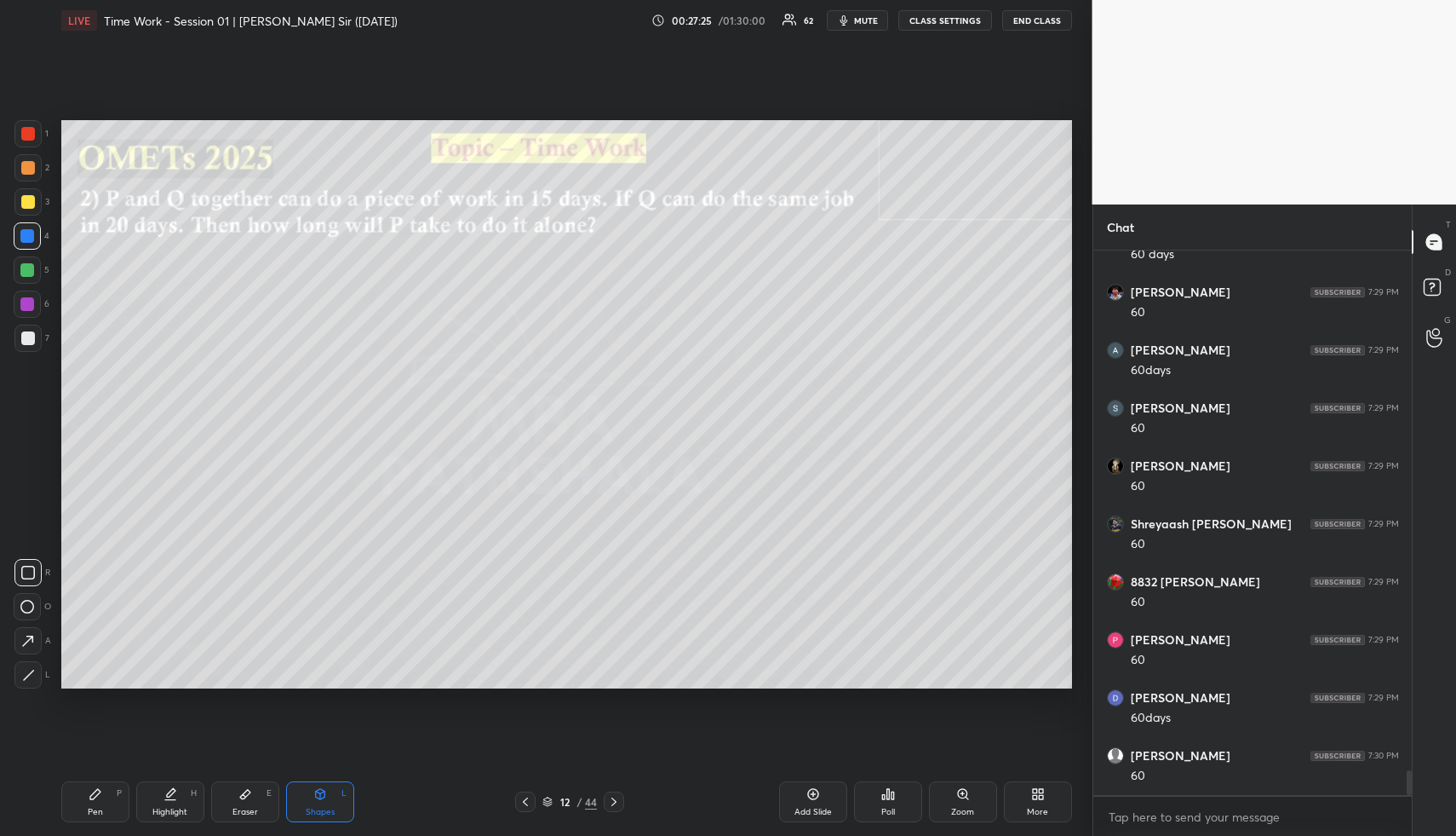
click at [172, 796] on icon at bounding box center [170, 794] width 13 height 13
drag, startPoint x: 176, startPoint y: 800, endPoint x: 183, endPoint y: 698, distance: 102.2
click at [175, 790] on icon at bounding box center [170, 794] width 13 height 13
click at [110, 805] on div "Pen P" at bounding box center [95, 802] width 68 height 41
click at [111, 806] on div "Pen P" at bounding box center [95, 802] width 68 height 41
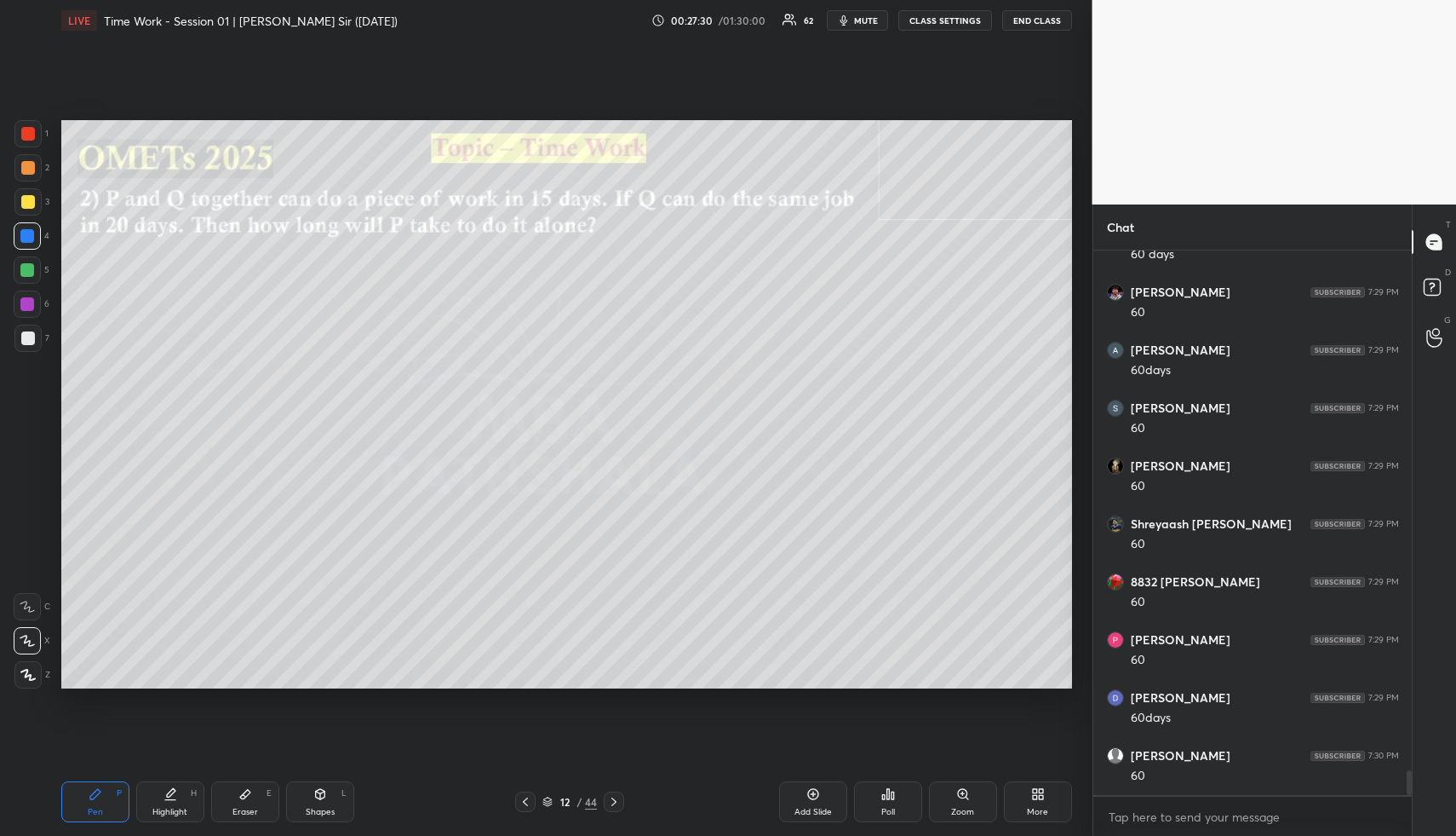
scroll to position [11554, 0]
click at [27, 200] on div at bounding box center [28, 202] width 13 height 13
drag, startPoint x: 27, startPoint y: 200, endPoint x: 57, endPoint y: 200, distance: 30.0
click at [27, 200] on div at bounding box center [28, 202] width 13 height 13
click at [23, 174] on div at bounding box center [28, 167] width 28 height 28
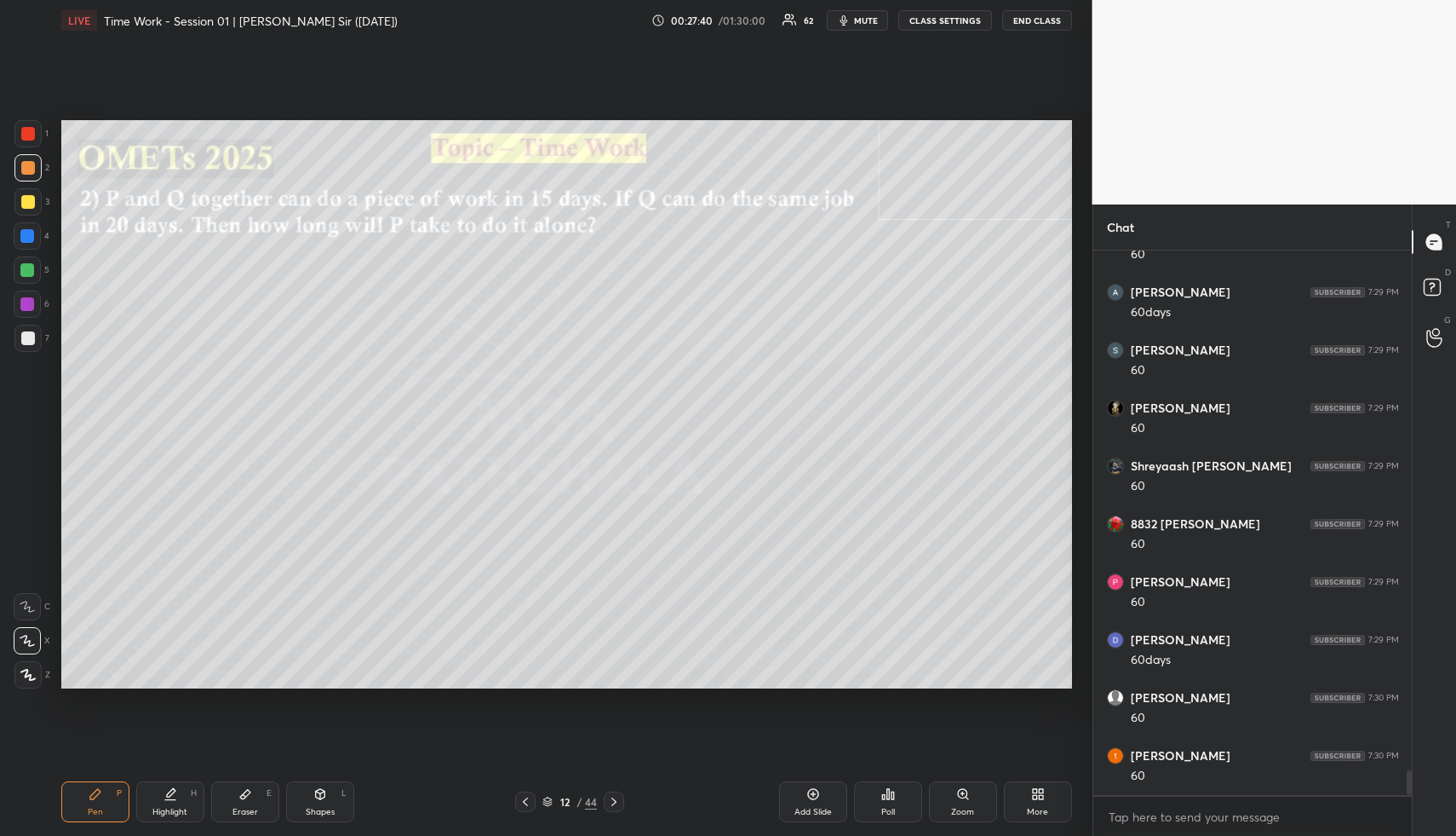
scroll to position [11612, 0]
click at [163, 800] on icon at bounding box center [170, 794] width 13 height 13
drag, startPoint x: 171, startPoint y: 800, endPoint x: 176, endPoint y: 737, distance: 63.2
click at [168, 796] on icon at bounding box center [170, 794] width 13 height 13
click at [169, 800] on icon at bounding box center [170, 800] width 11 height 0
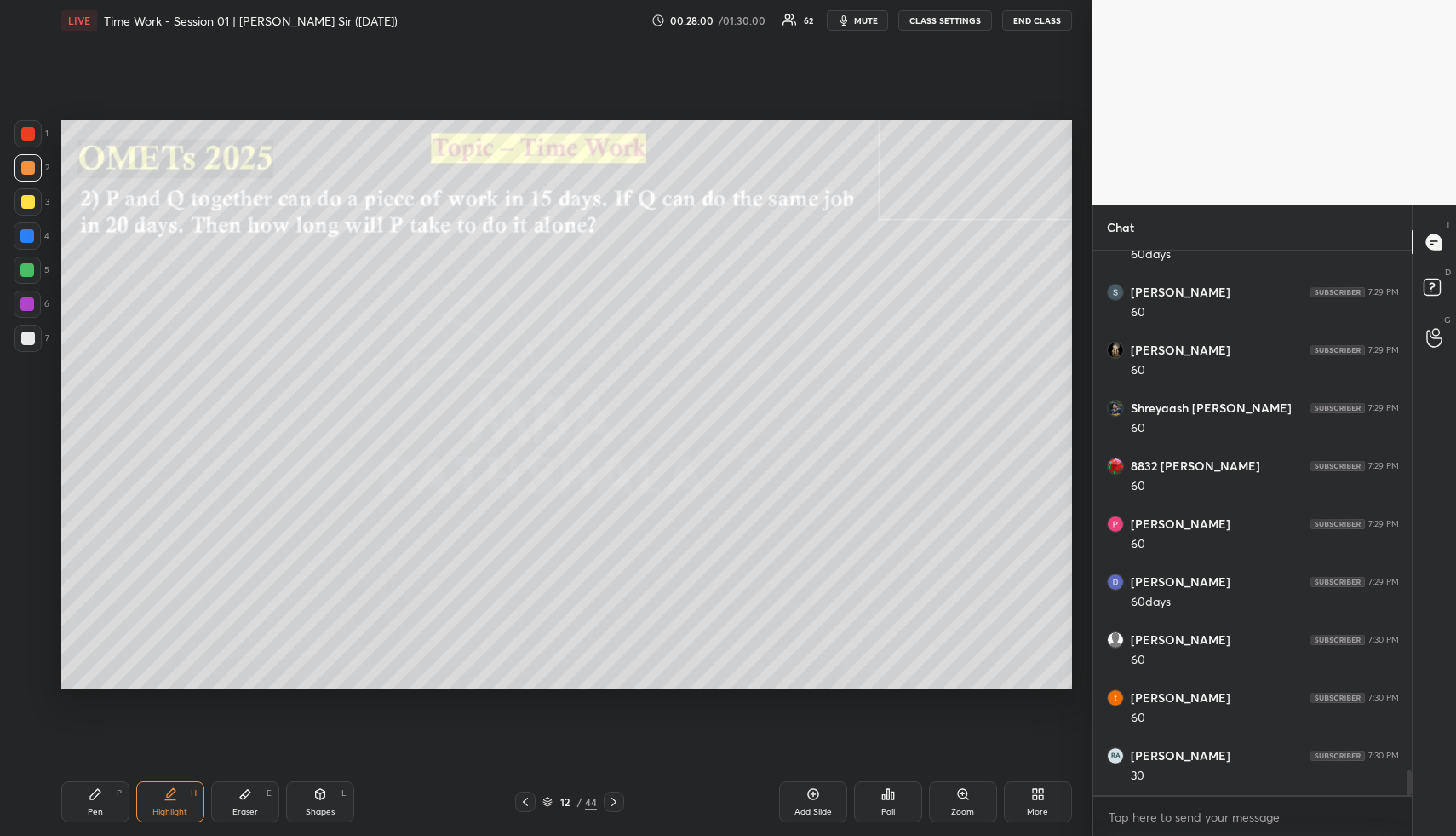
drag, startPoint x: 314, startPoint y: 791, endPoint x: 305, endPoint y: 740, distance: 51.8
click at [311, 787] on div "Shapes L" at bounding box center [319, 802] width 68 height 41
click at [29, 340] on div at bounding box center [28, 339] width 13 height 13
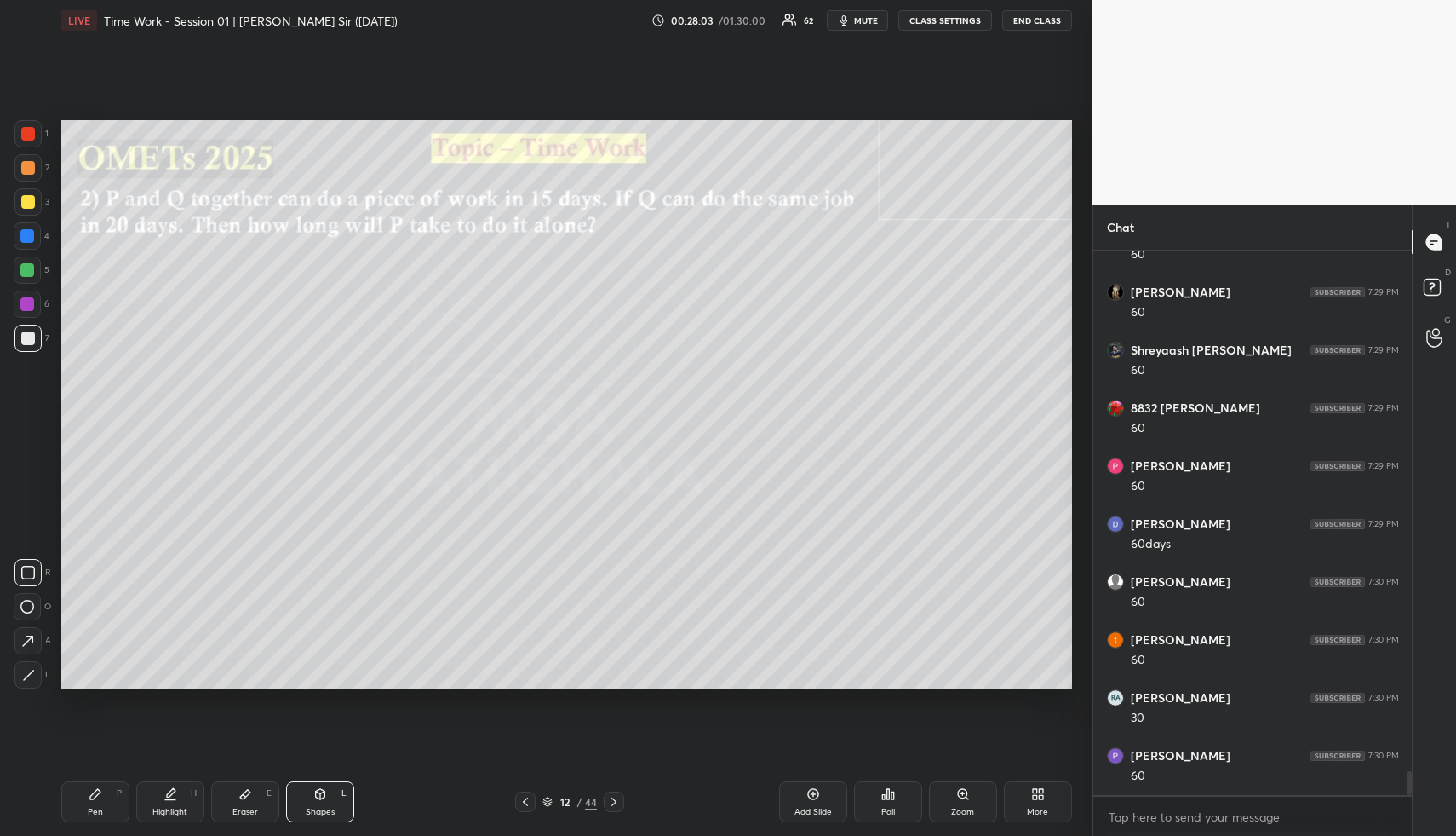
scroll to position [11732, 0]
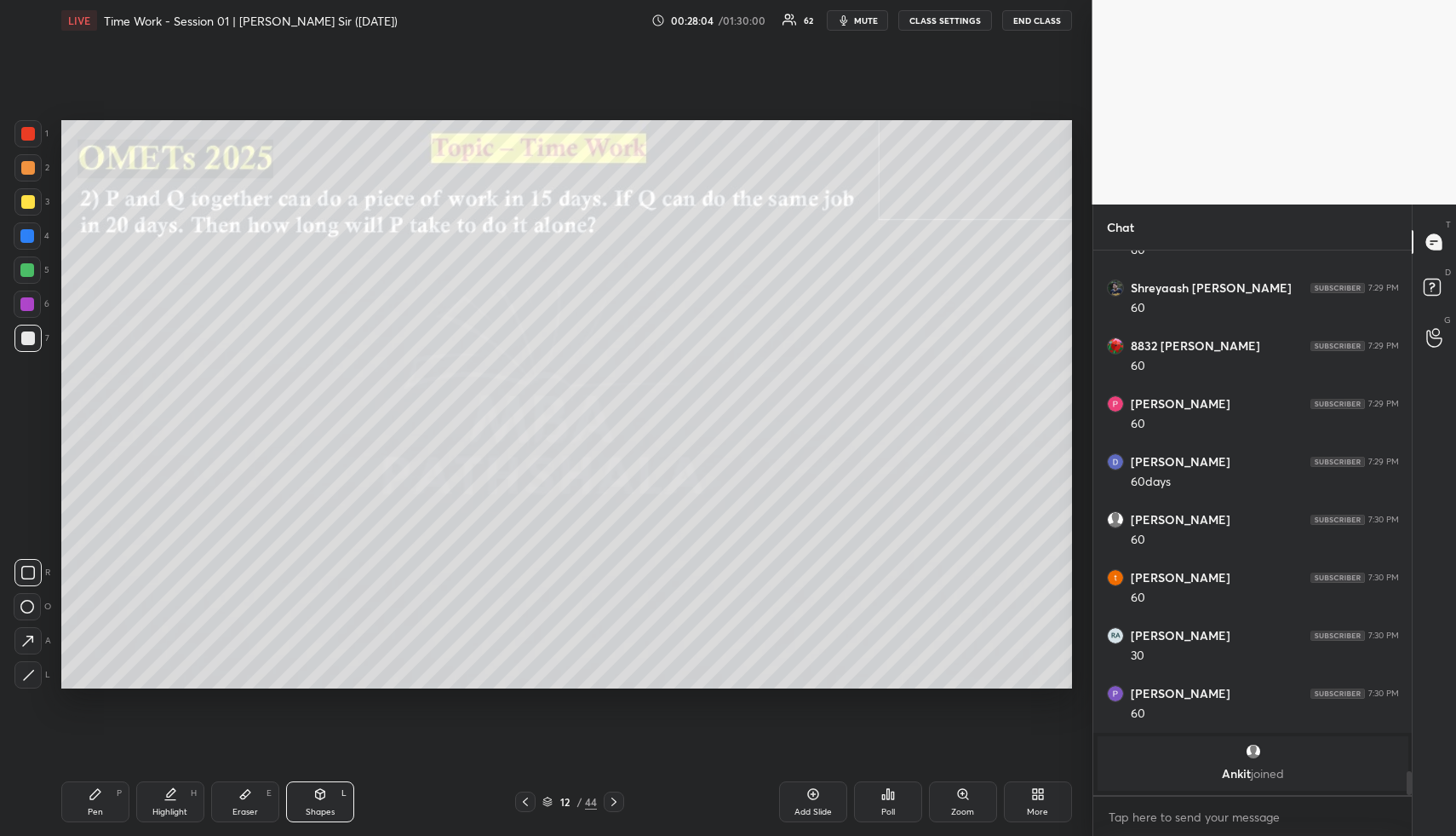
click at [95, 811] on div "Pen" at bounding box center [96, 811] width 15 height 9
drag, startPoint x: 23, startPoint y: 267, endPoint x: 31, endPoint y: 271, distance: 8.9
click at [25, 268] on div at bounding box center [27, 270] width 13 height 13
click at [31, 271] on div at bounding box center [27, 270] width 13 height 13
drag, startPoint x: 31, startPoint y: 271, endPoint x: 43, endPoint y: 274, distance: 12.4
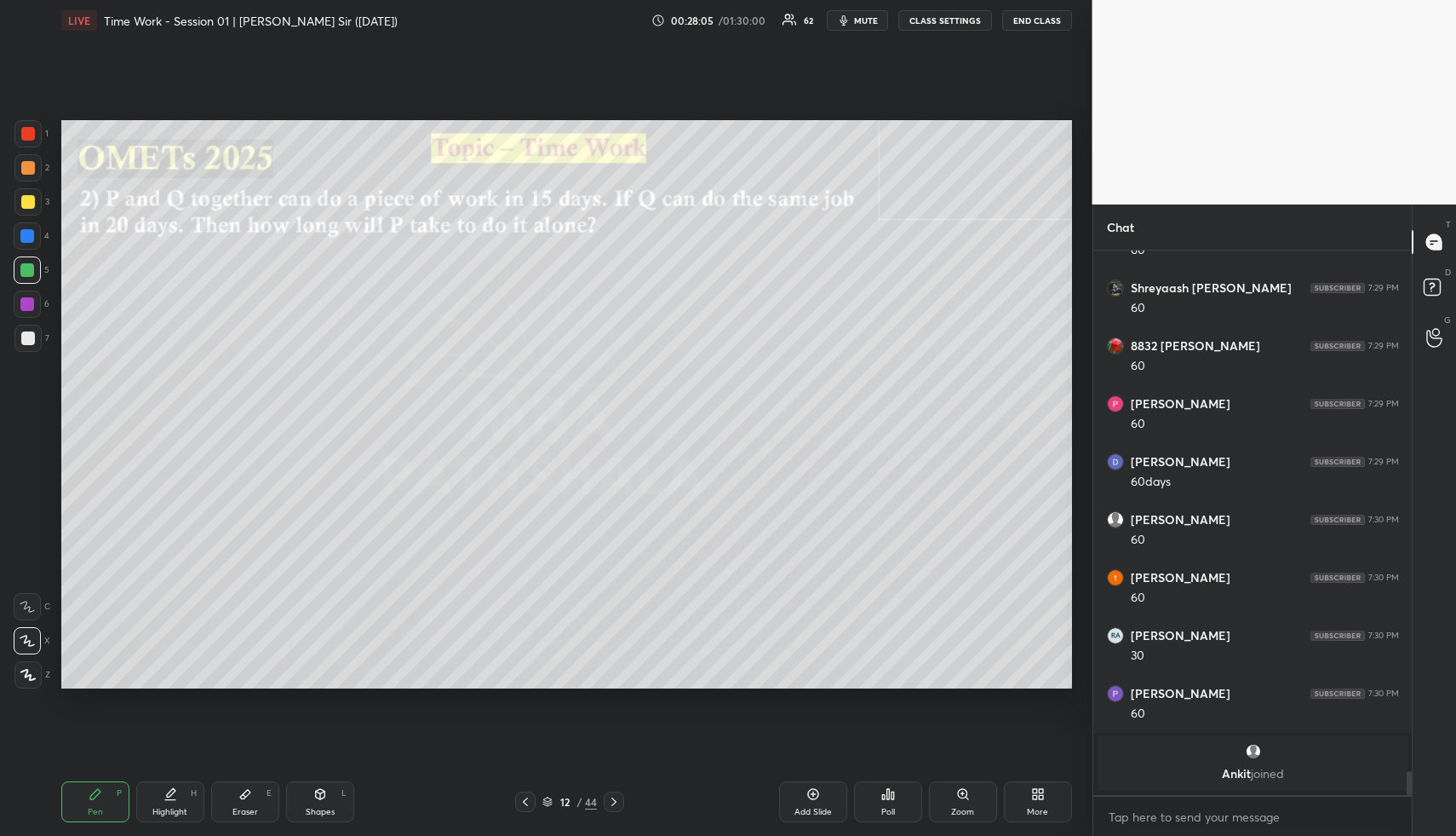
click at [31, 271] on div at bounding box center [27, 270] width 13 height 13
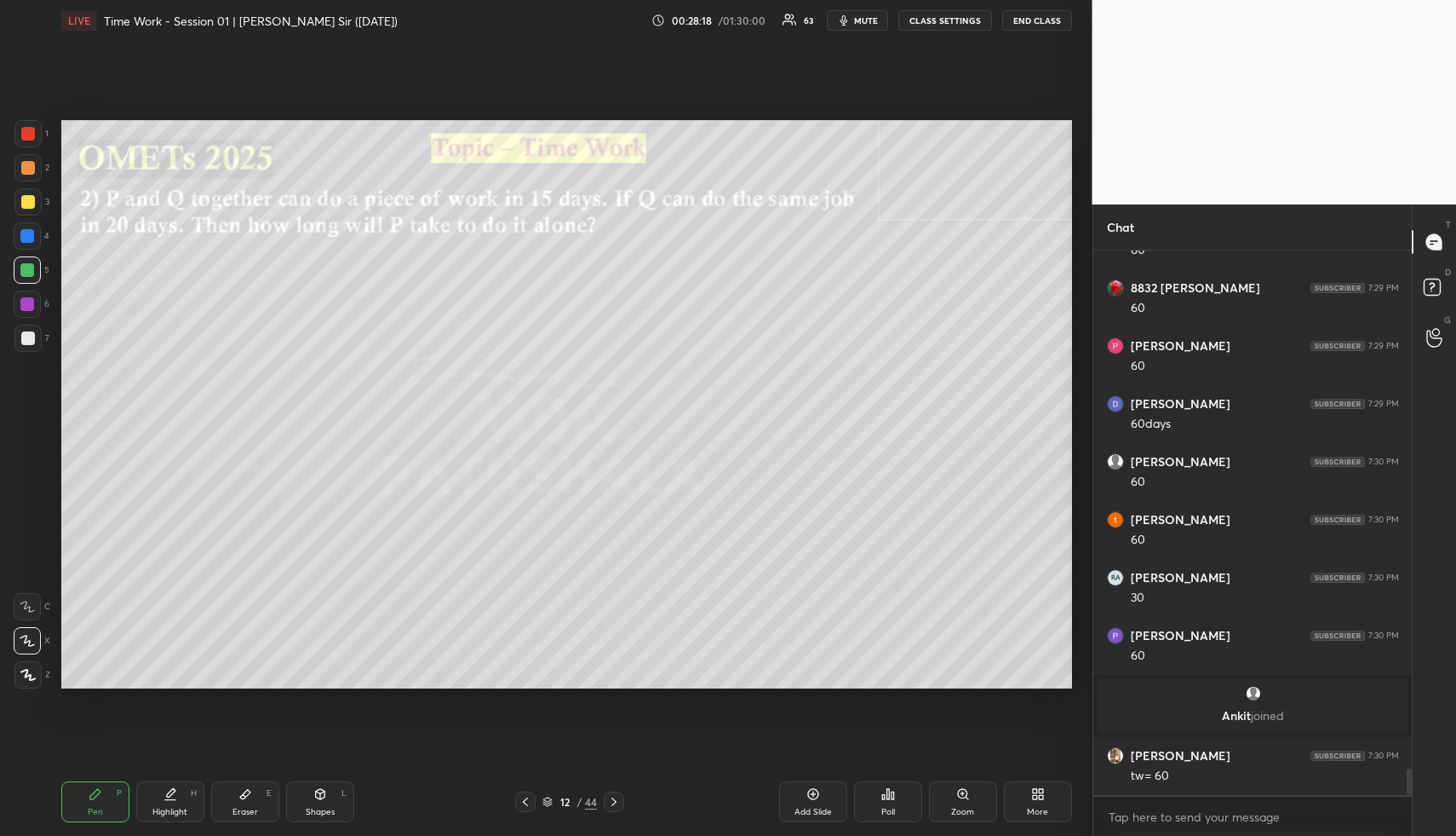
click at [320, 796] on icon at bounding box center [320, 796] width 0 height 6
drag, startPoint x: 319, startPoint y: 799, endPoint x: 315, endPoint y: 787, distance: 12.6
click at [320, 799] on icon at bounding box center [320, 796] width 0 height 6
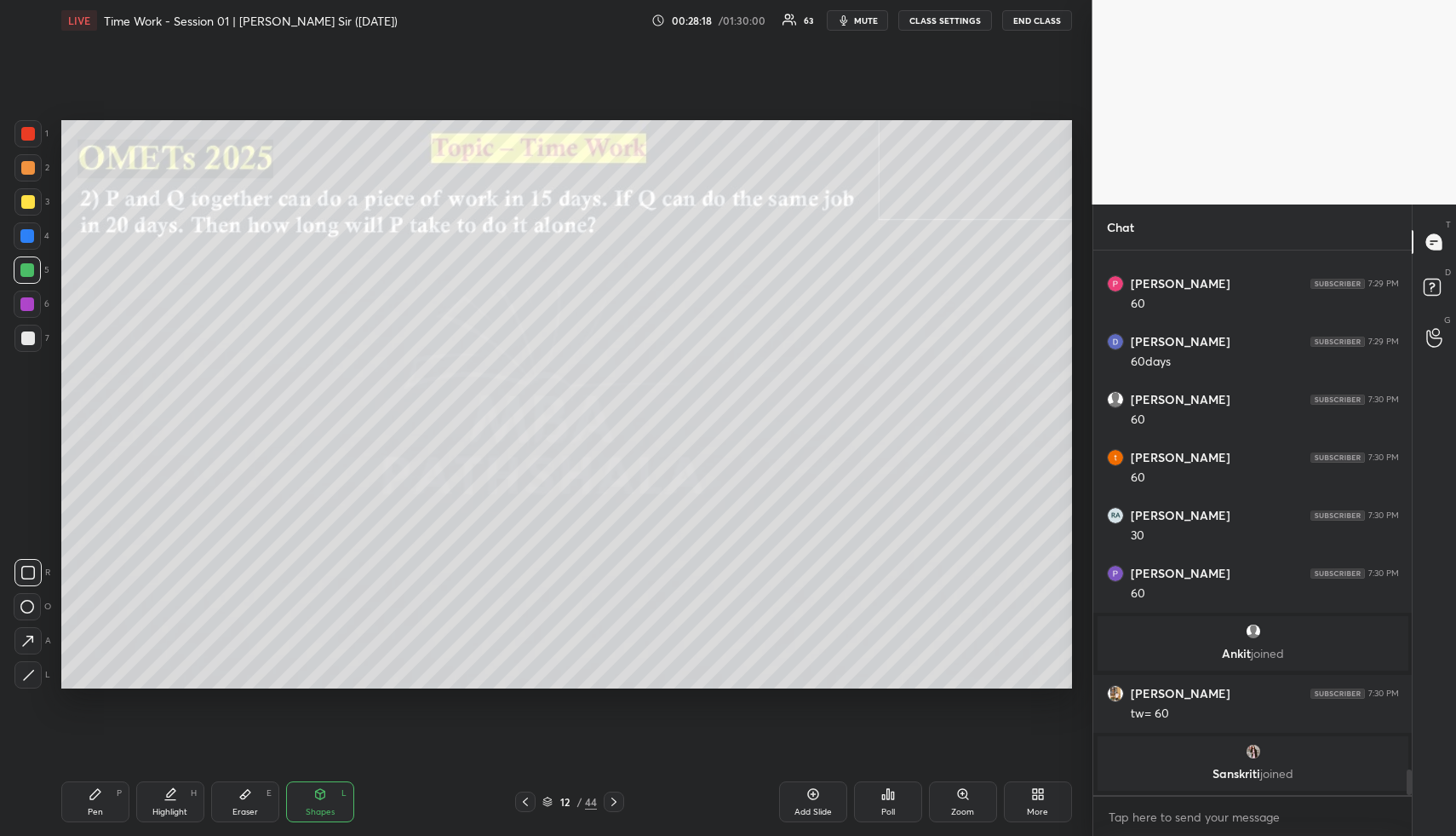
click at [23, 332] on div at bounding box center [28, 339] width 13 height 13
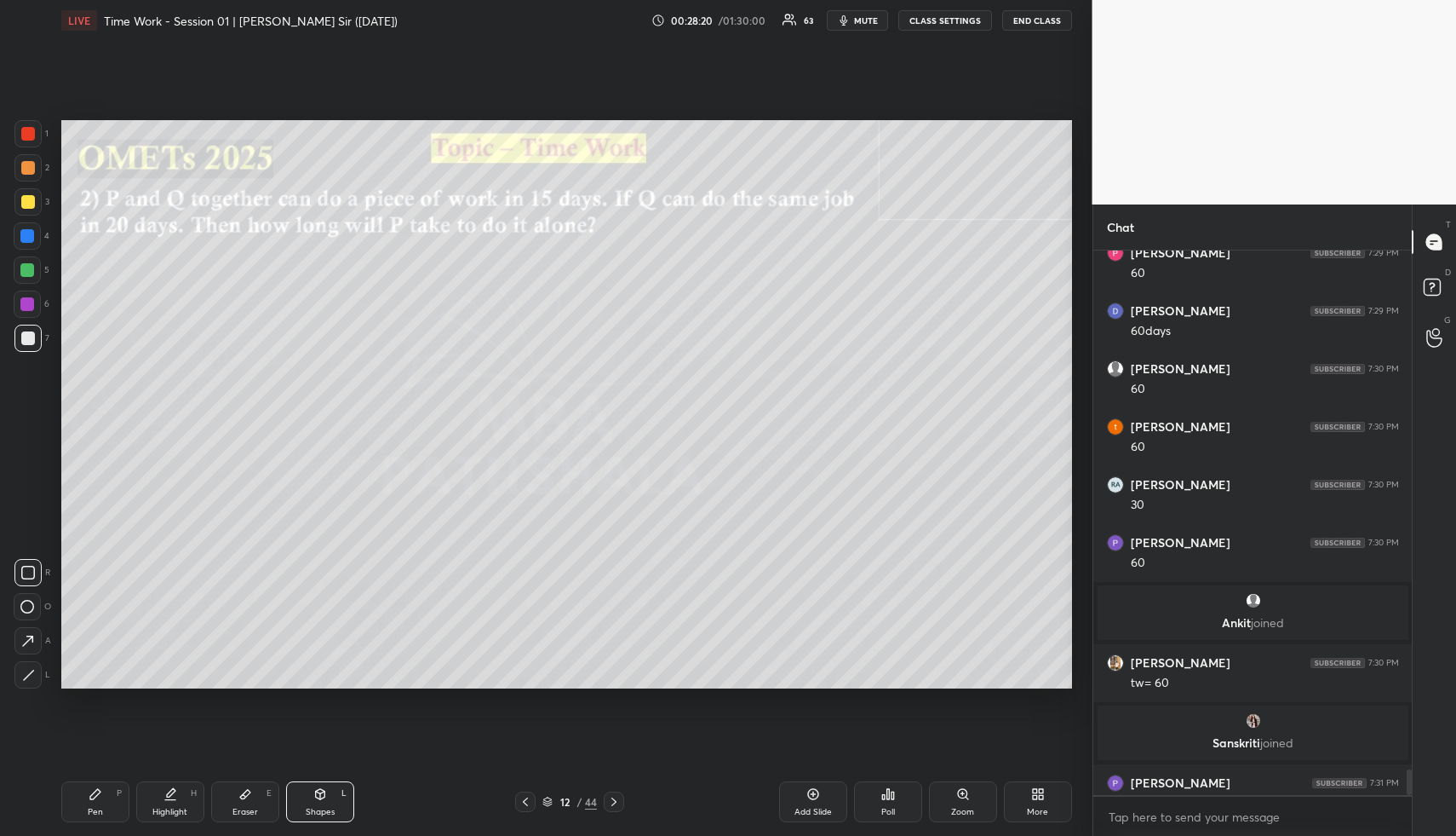
scroll to position [10921, 0]
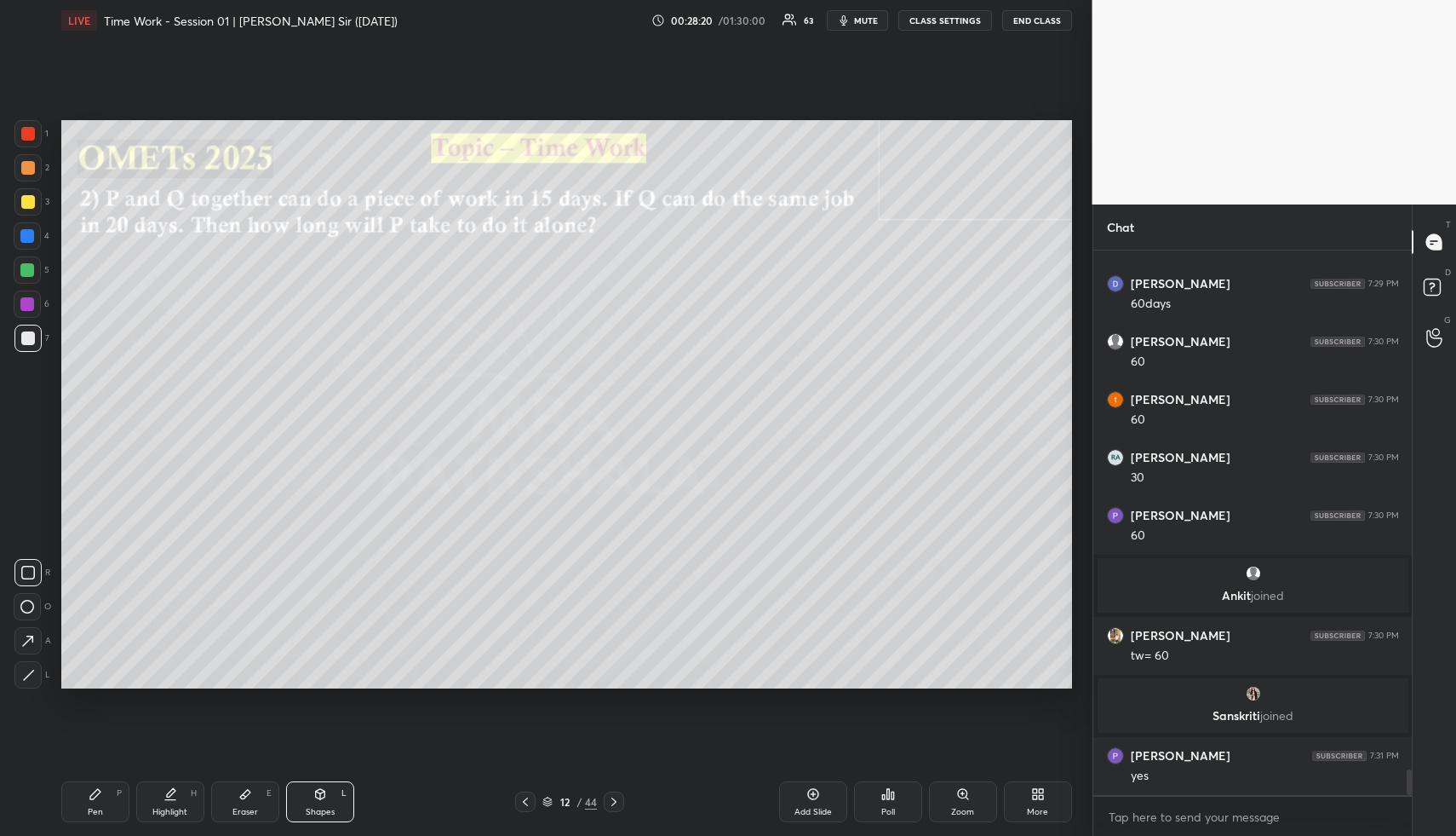
click at [163, 802] on div "Highlight H" at bounding box center [170, 802] width 68 height 41
drag, startPoint x: 163, startPoint y: 802, endPoint x: 175, endPoint y: 784, distance: 21.6
click at [168, 795] on div "Highlight H" at bounding box center [170, 802] width 68 height 41
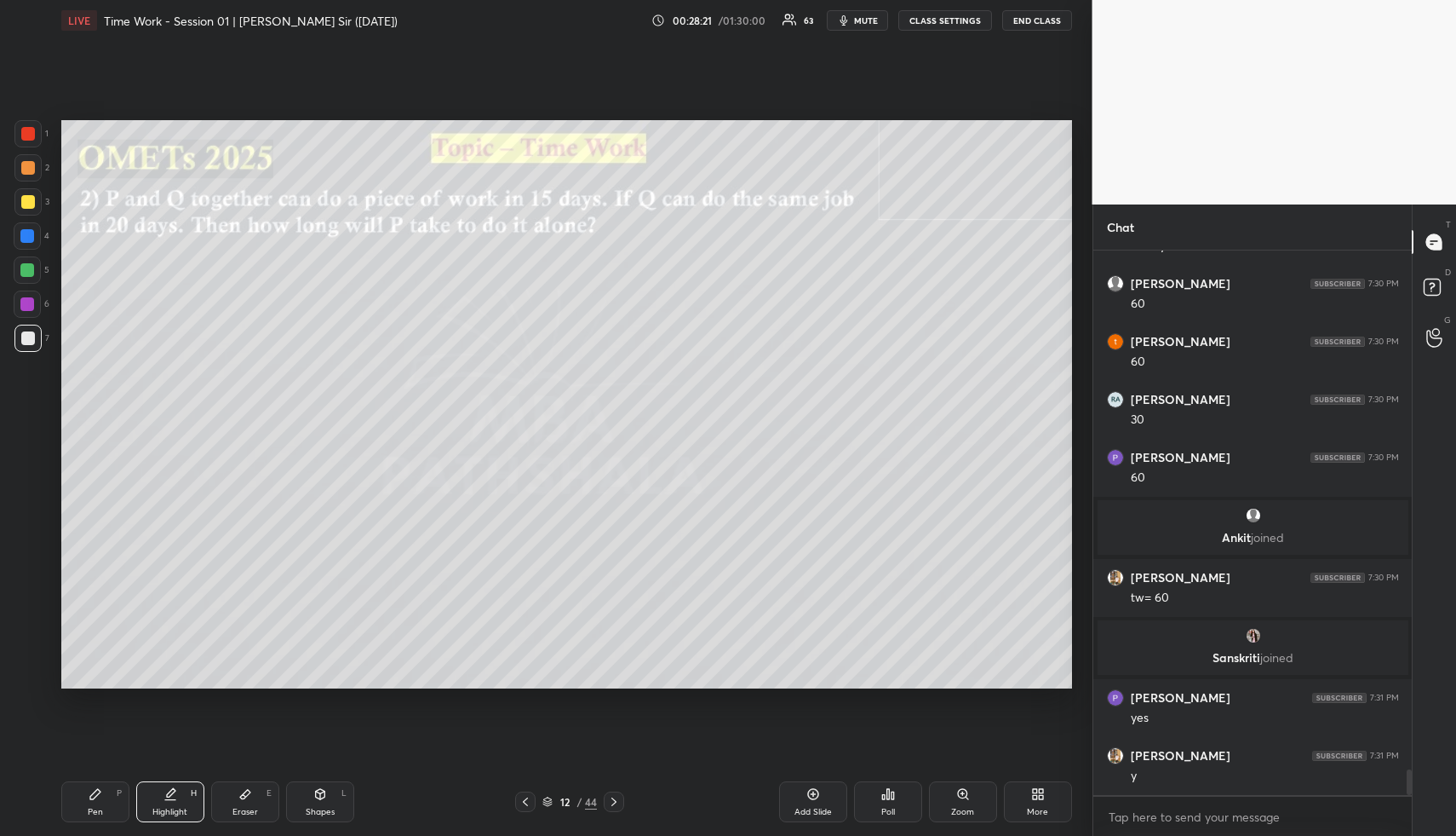
click at [109, 812] on div "Pen P" at bounding box center [95, 802] width 68 height 41
click at [107, 807] on div "Pen P" at bounding box center [95, 802] width 68 height 41
click at [19, 194] on div at bounding box center [28, 202] width 28 height 28
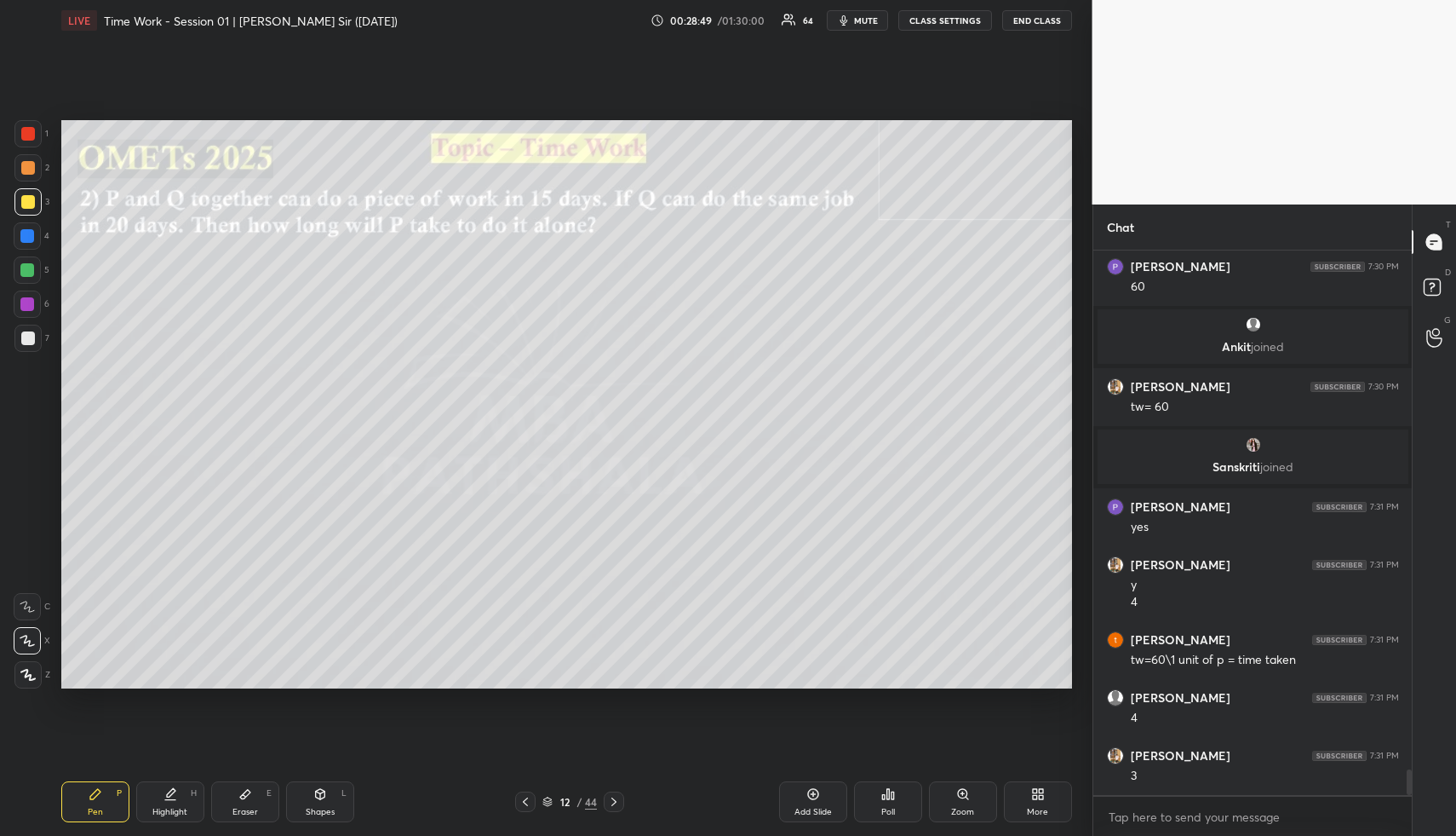
scroll to position [6, 6]
click at [327, 797] on div "Shapes L" at bounding box center [319, 802] width 68 height 41
click at [331, 797] on div "Shapes L" at bounding box center [319, 802] width 68 height 41
drag, startPoint x: 33, startPoint y: 239, endPoint x: 51, endPoint y: 244, distance: 18.7
click at [33, 239] on div at bounding box center [27, 236] width 13 height 13
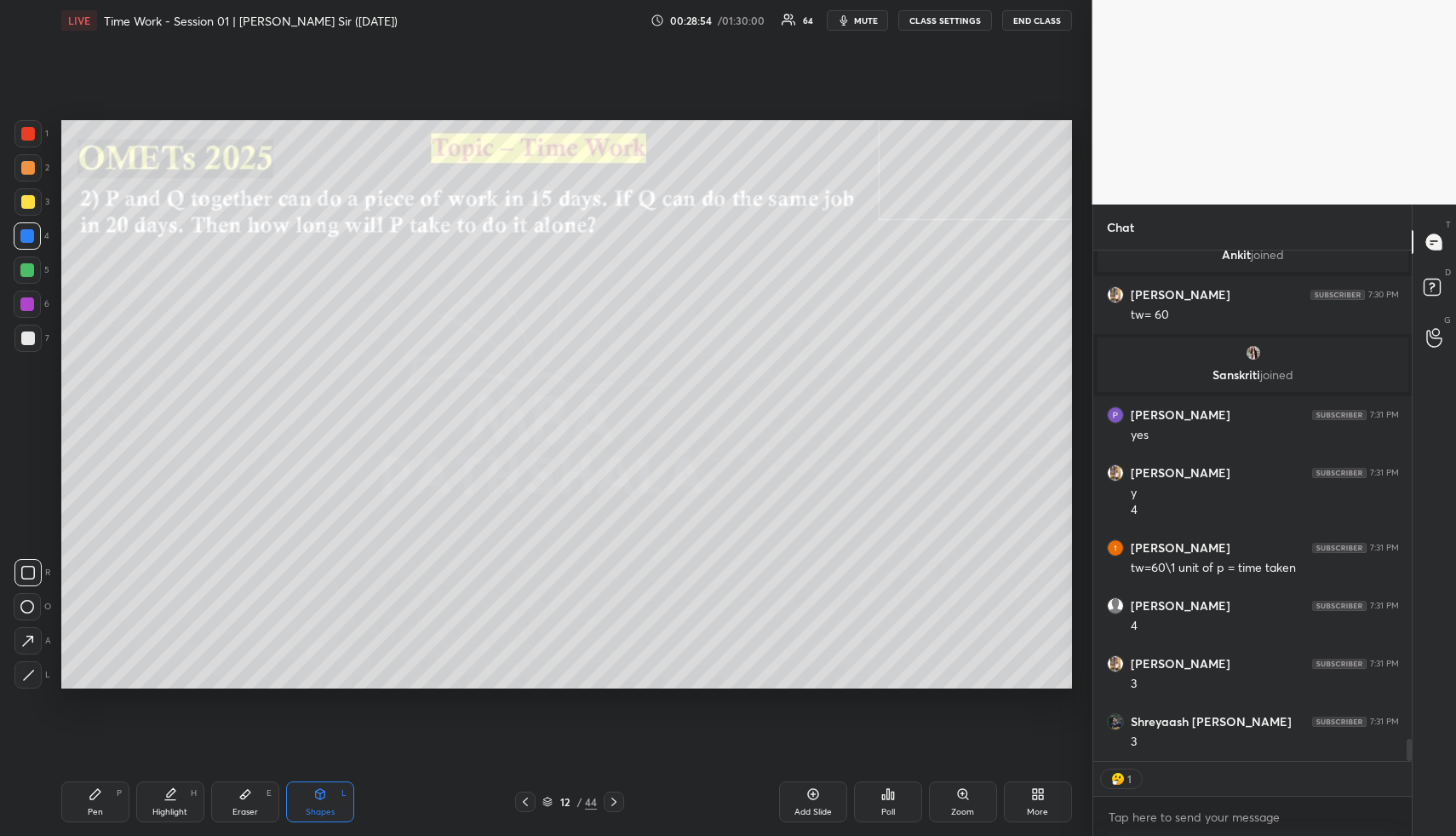
scroll to position [11319, 0]
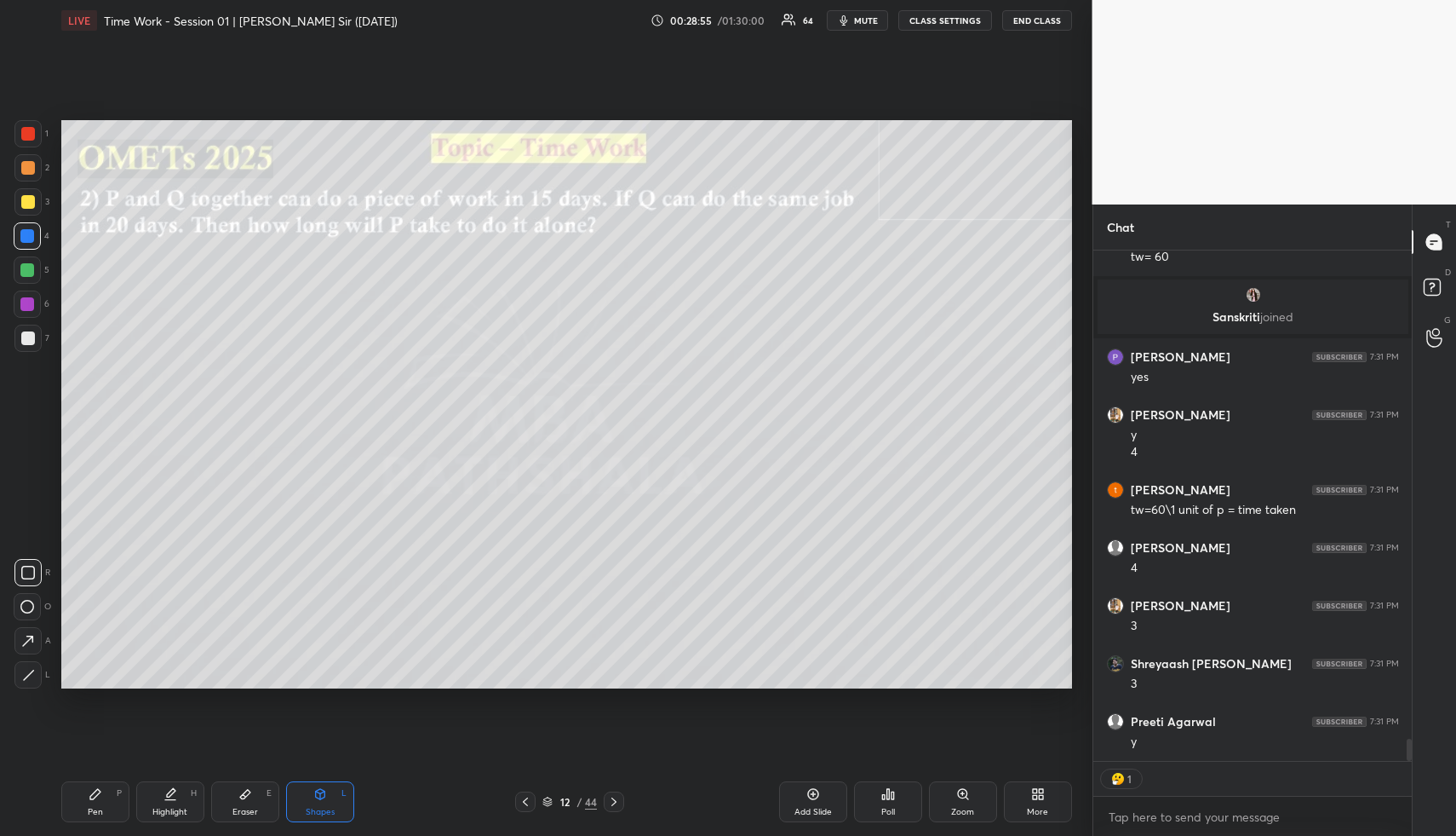
click at [165, 798] on icon at bounding box center [170, 794] width 13 height 13
drag, startPoint x: 169, startPoint y: 798, endPoint x: 247, endPoint y: 695, distance: 129.2
click at [169, 798] on icon at bounding box center [170, 794] width 13 height 13
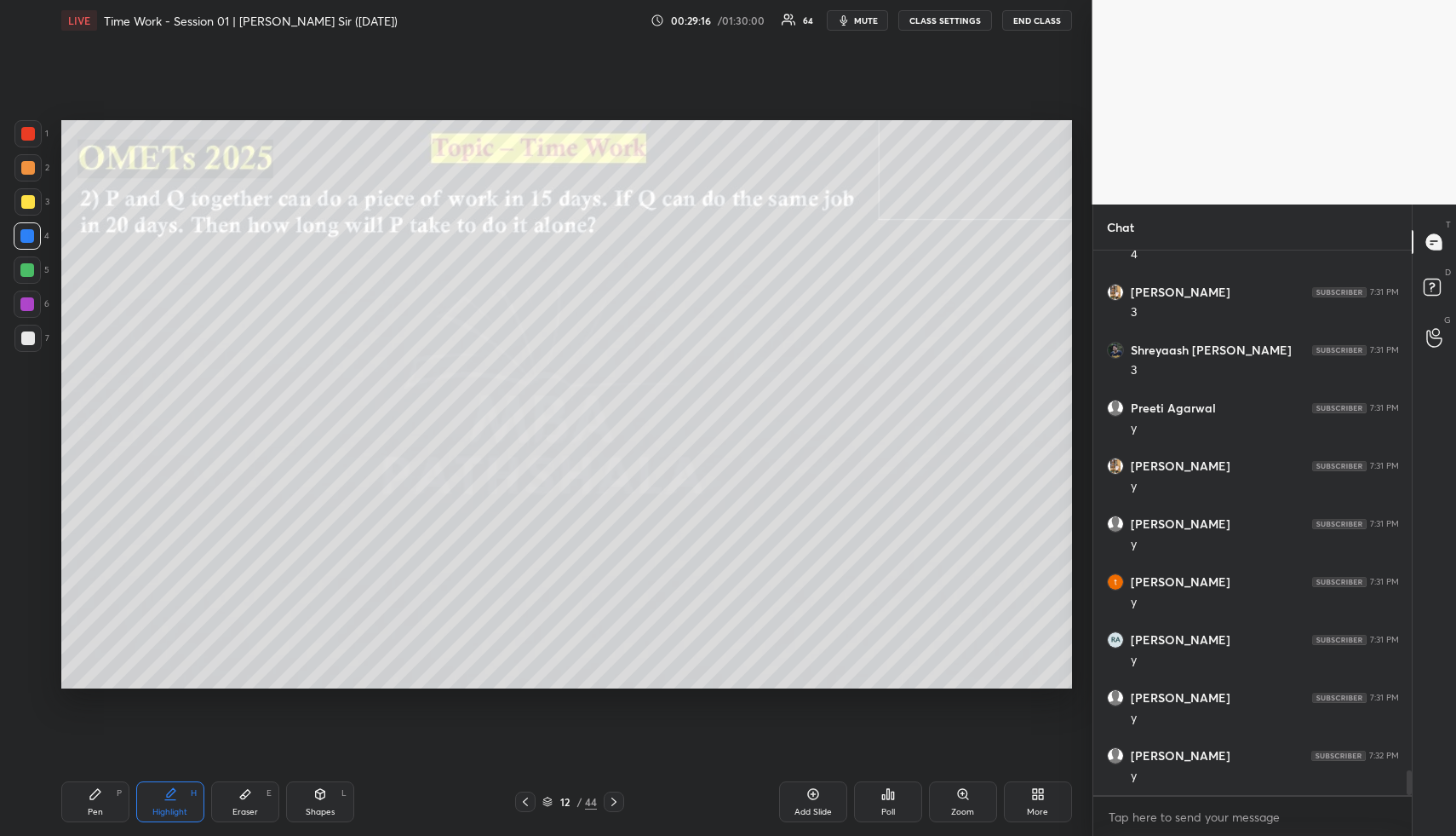
scroll to position [11692, 0]
drag, startPoint x: 194, startPoint y: 807, endPoint x: 296, endPoint y: 693, distance: 153.0
click at [194, 806] on div "Highlight H" at bounding box center [170, 802] width 68 height 41
click at [171, 789] on icon at bounding box center [170, 794] width 13 height 13
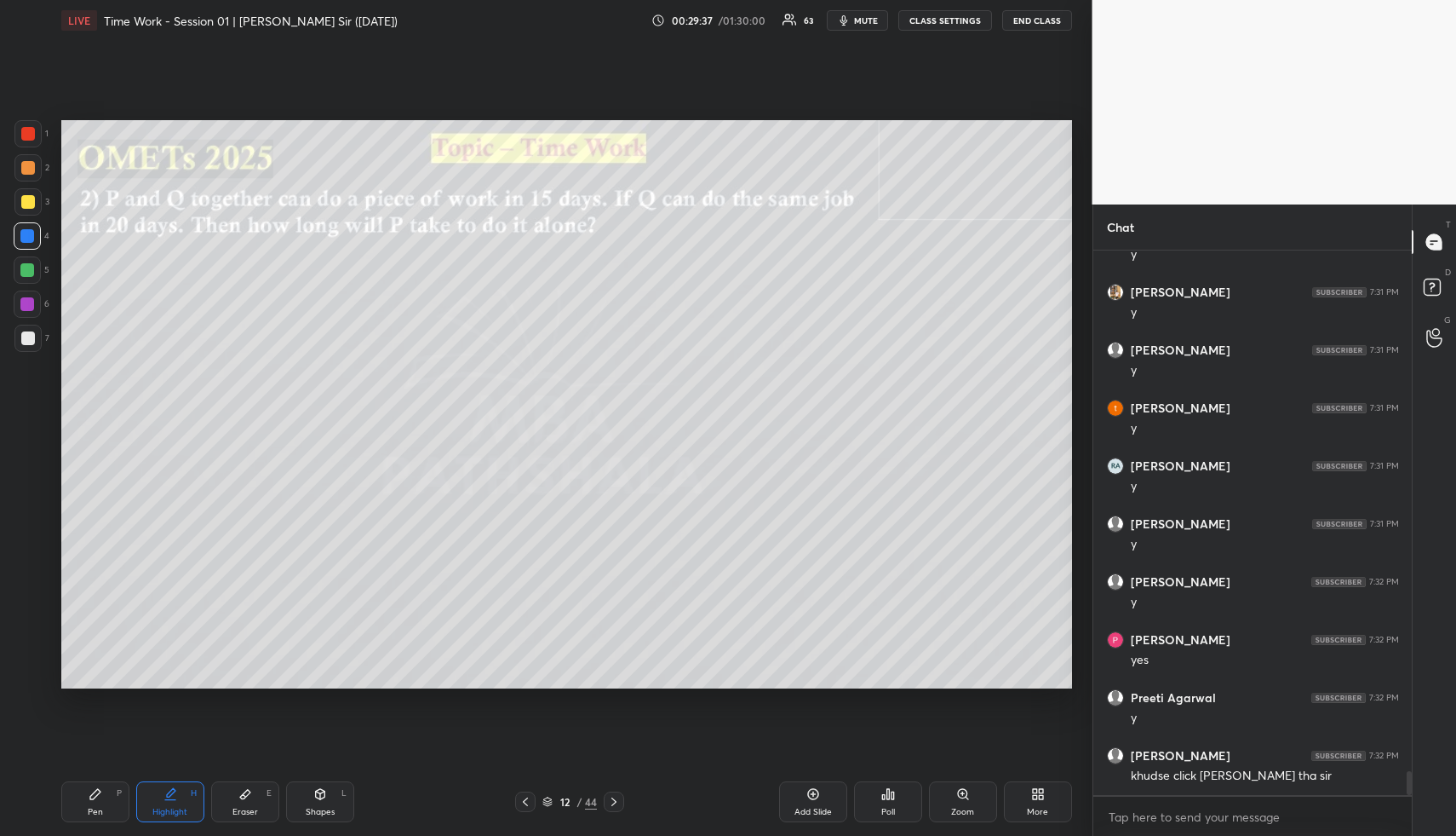
drag, startPoint x: 105, startPoint y: 802, endPoint x: 106, endPoint y: 764, distance: 38.0
click at [105, 801] on div "Pen P" at bounding box center [95, 802] width 68 height 41
click at [29, 270] on div at bounding box center [27, 270] width 13 height 13
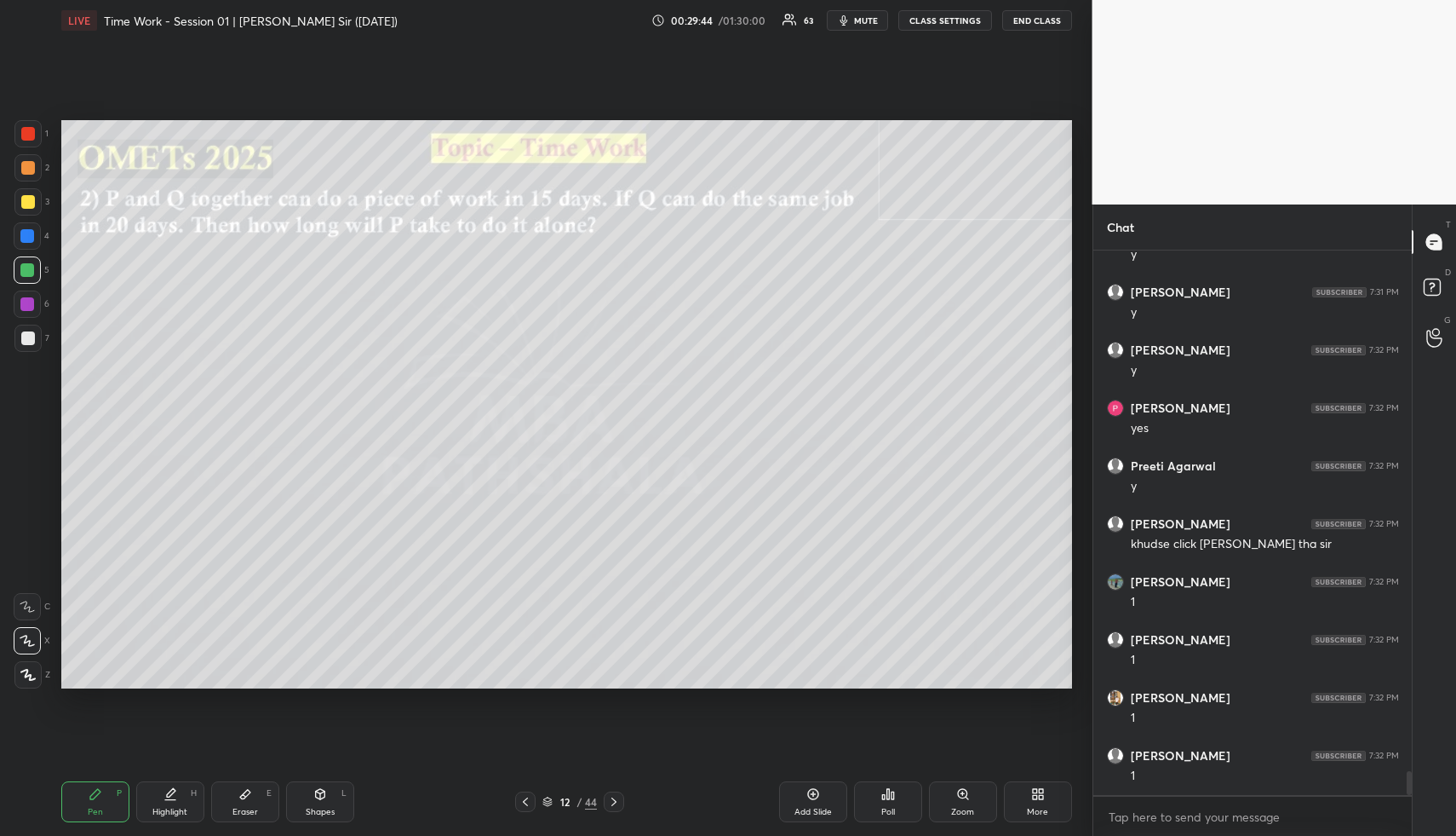
scroll to position [12097, 0]
click at [184, 793] on div "Highlight H" at bounding box center [170, 802] width 68 height 41
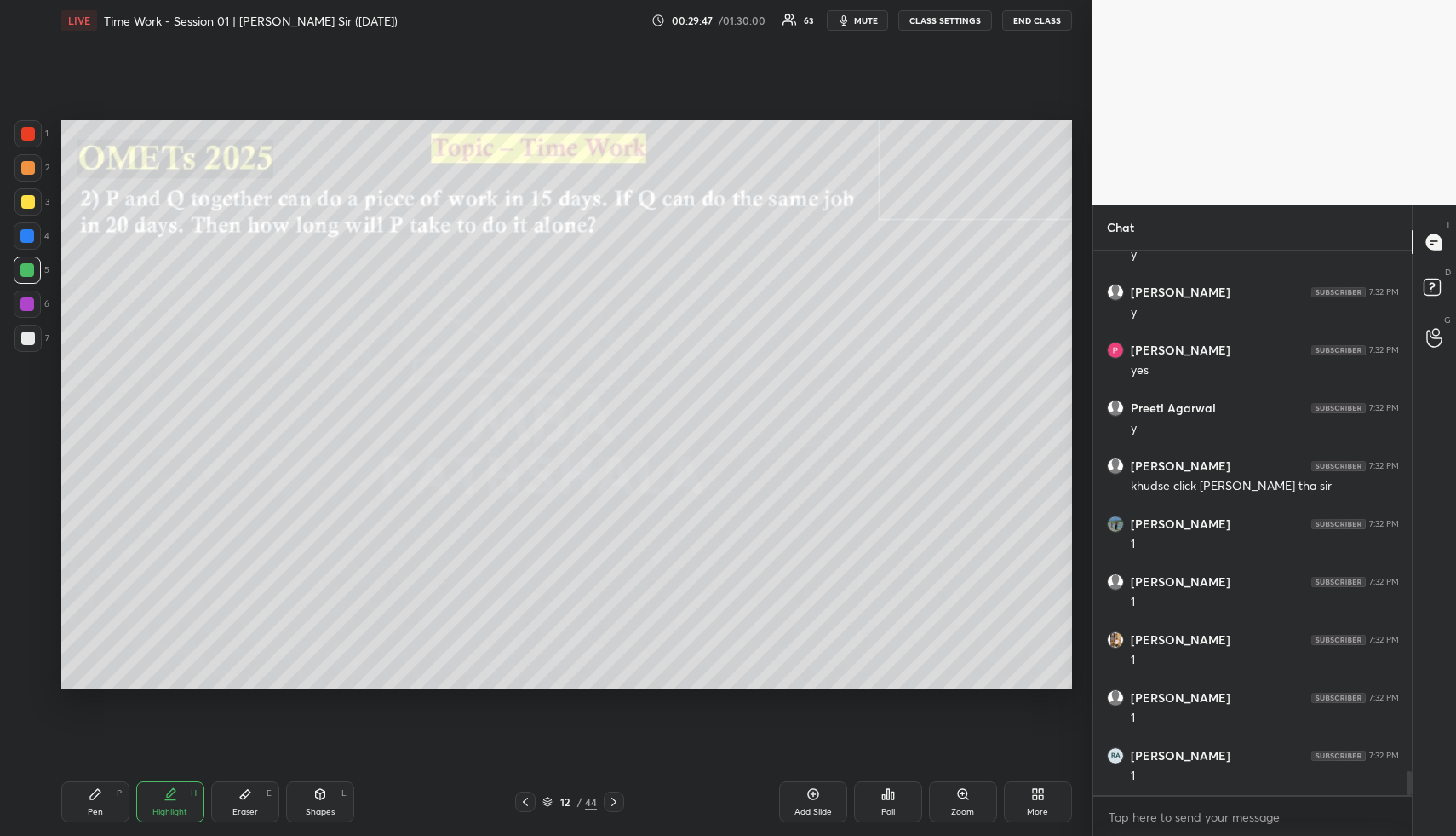
click at [180, 788] on div "Highlight H" at bounding box center [170, 802] width 68 height 41
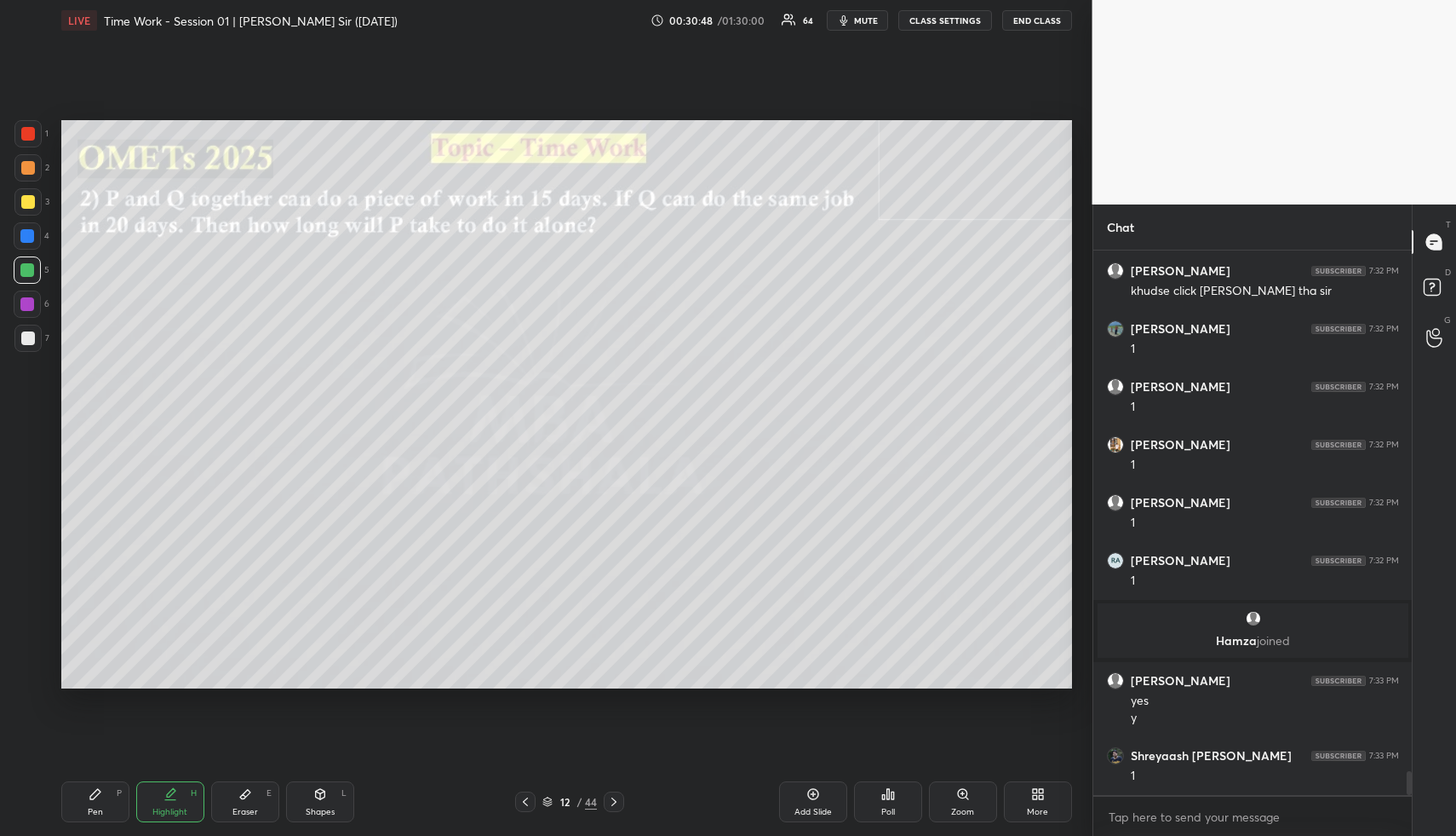
scroll to position [12004, 0]
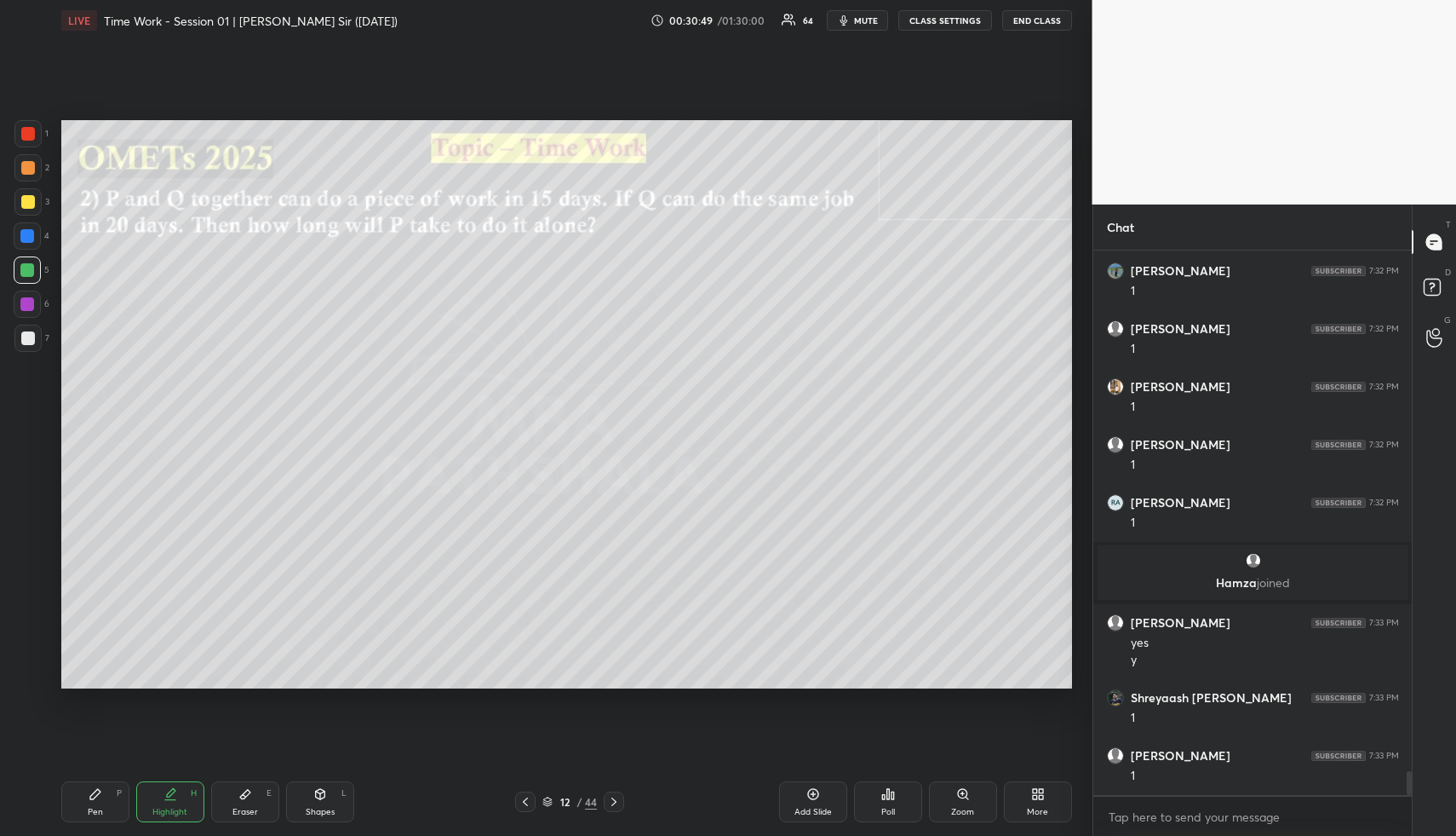
click at [100, 807] on div "Pen" at bounding box center [96, 811] width 15 height 9
click at [102, 815] on div "Pen P" at bounding box center [95, 802] width 68 height 41
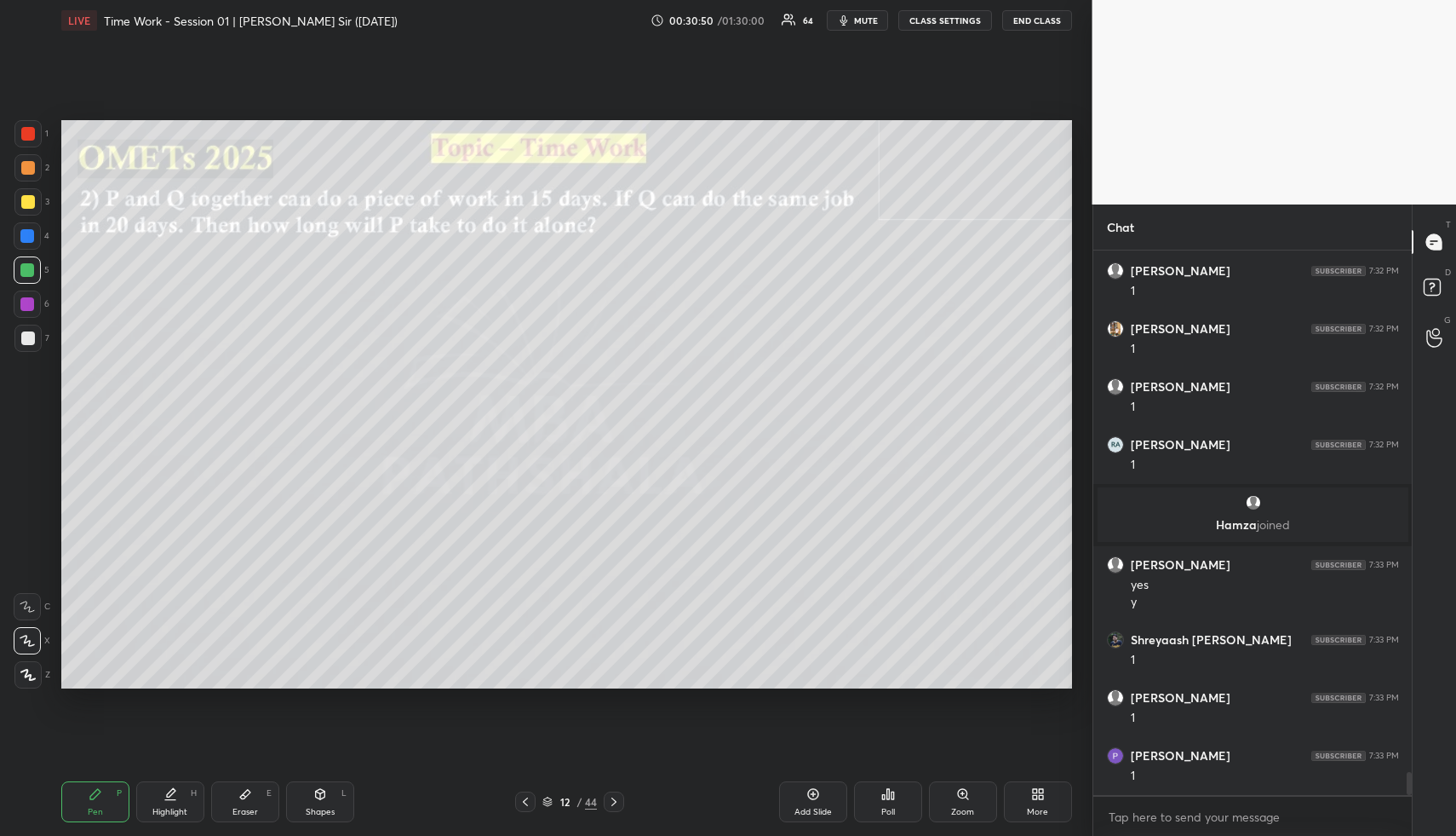
click at [39, 336] on div at bounding box center [28, 338] width 28 height 28
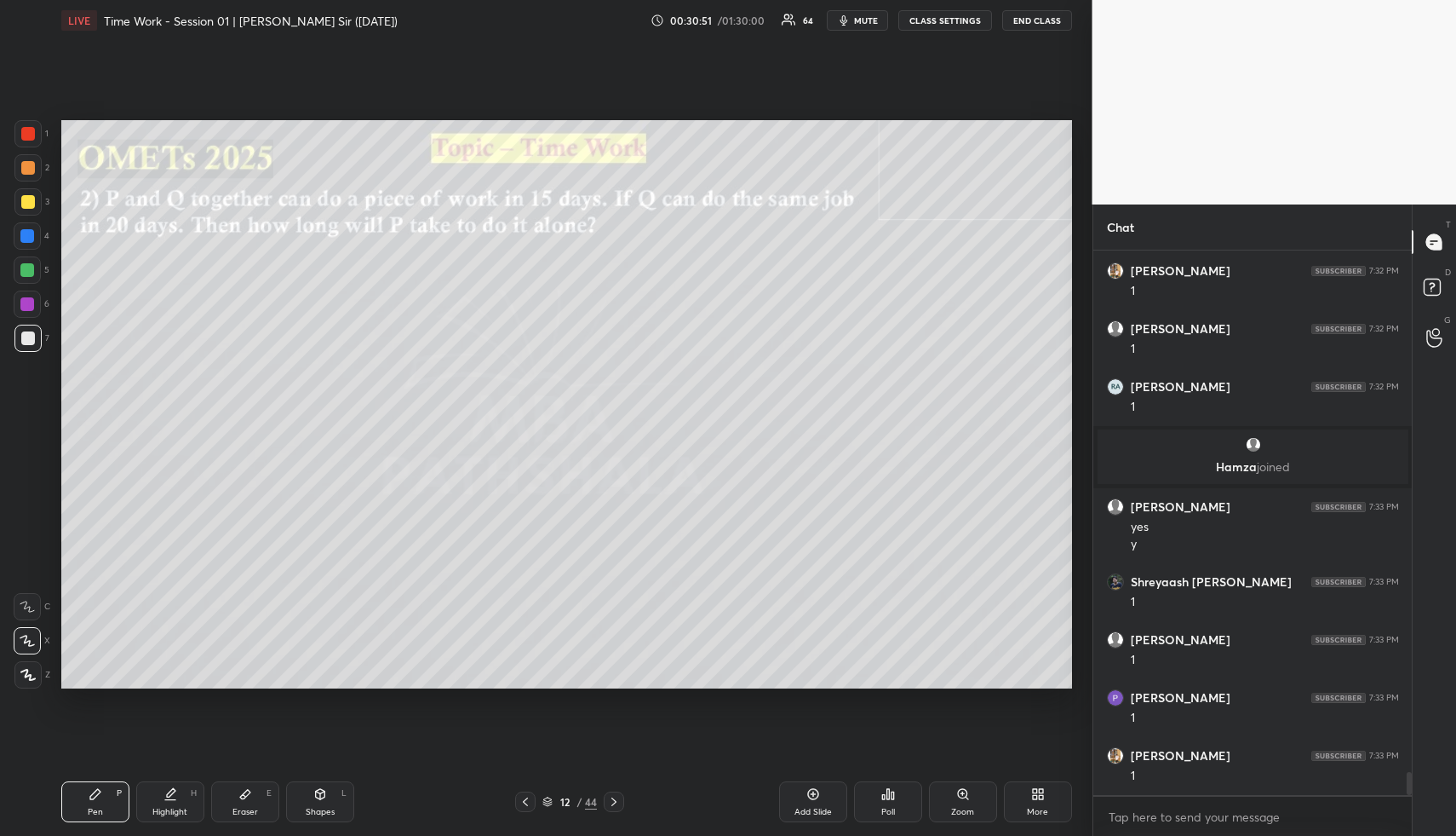
drag, startPoint x: 22, startPoint y: 270, endPoint x: 47, endPoint y: 270, distance: 25.0
click at [21, 274] on div at bounding box center [27, 270] width 13 height 13
click at [28, 205] on div at bounding box center [28, 202] width 13 height 13
drag, startPoint x: 35, startPoint y: 199, endPoint x: 55, endPoint y: 208, distance: 21.9
click at [35, 199] on div at bounding box center [28, 202] width 28 height 28
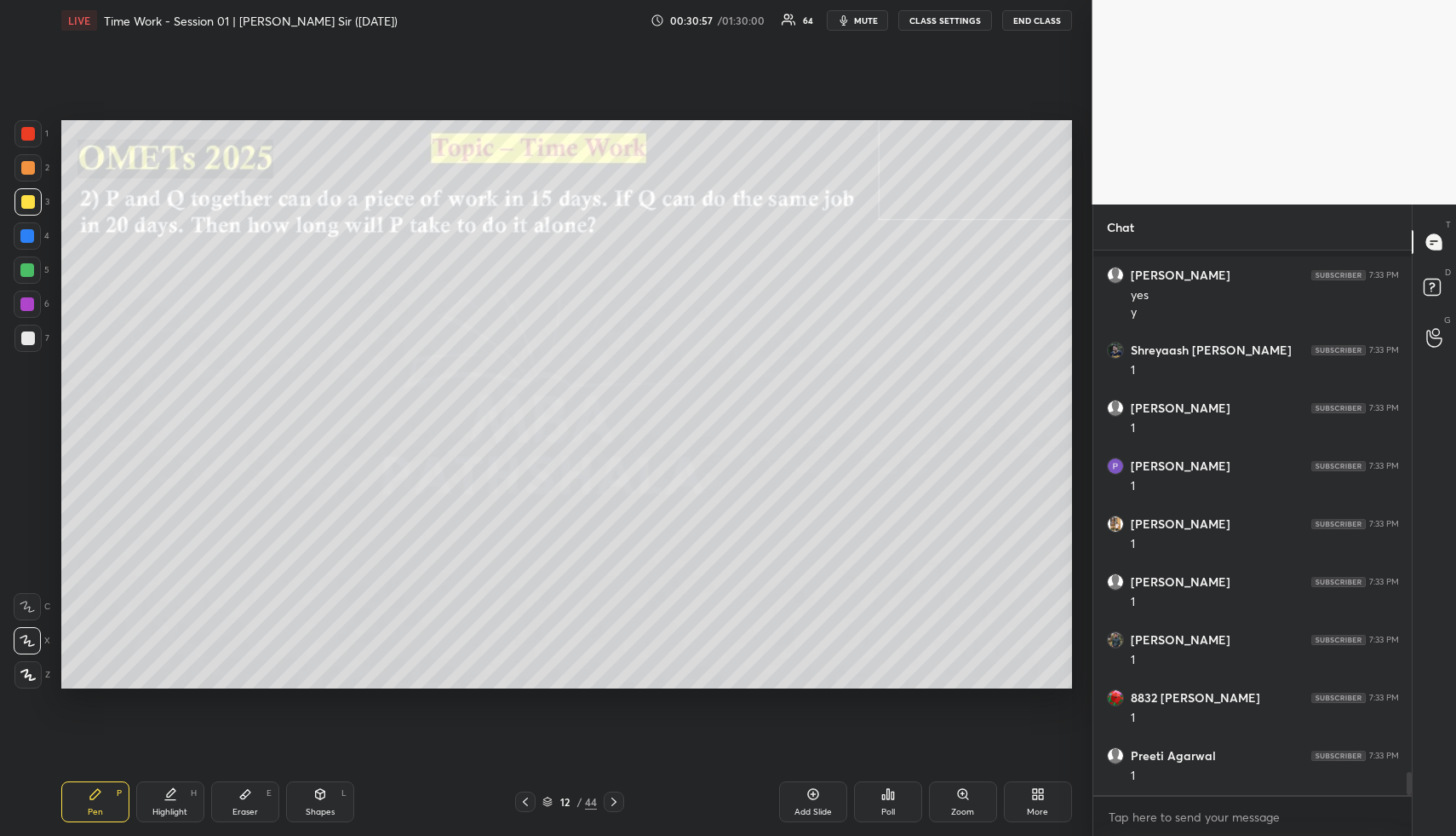
scroll to position [12467, 0]
click at [343, 805] on div "Shapes L" at bounding box center [319, 802] width 68 height 41
click at [337, 798] on div "Shapes L" at bounding box center [319, 802] width 68 height 41
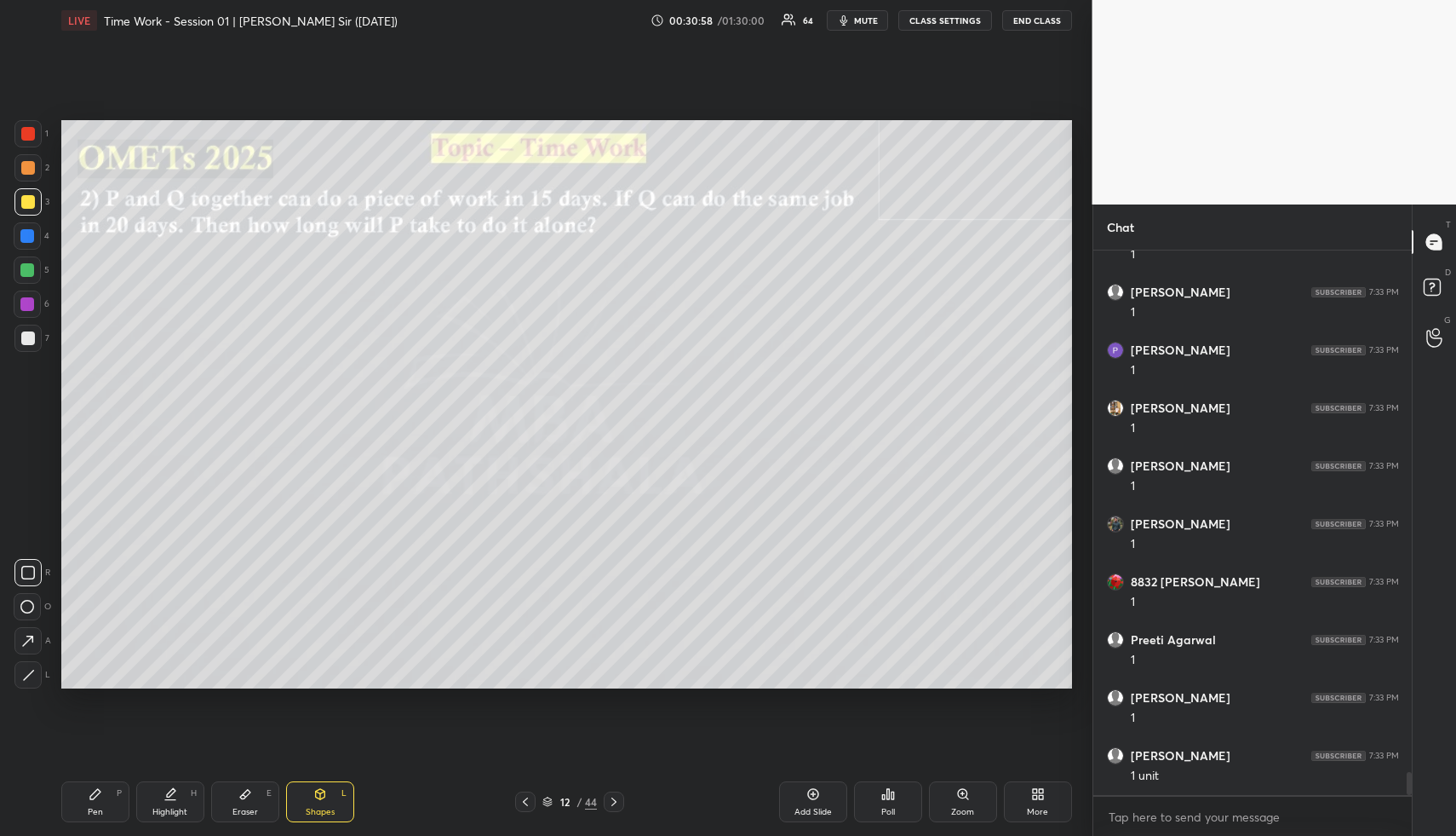
click at [35, 342] on div at bounding box center [28, 338] width 28 height 28
drag, startPoint x: 185, startPoint y: 814, endPoint x: 188, endPoint y: 792, distance: 22.2
click at [184, 813] on div "Highlight" at bounding box center [169, 811] width 35 height 9
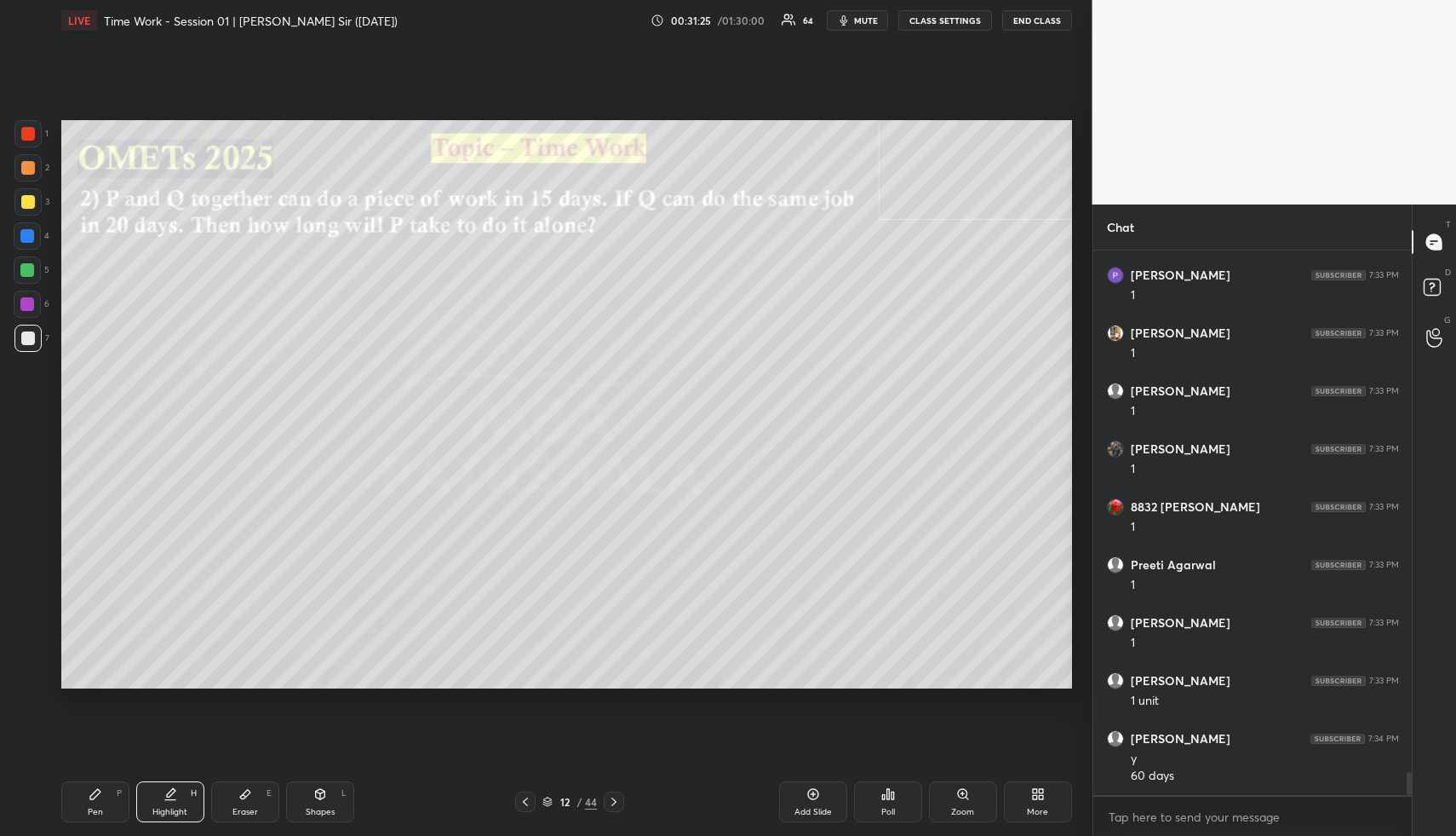
scroll to position [12600, 0]
click at [96, 798] on icon at bounding box center [96, 794] width 13 height 13
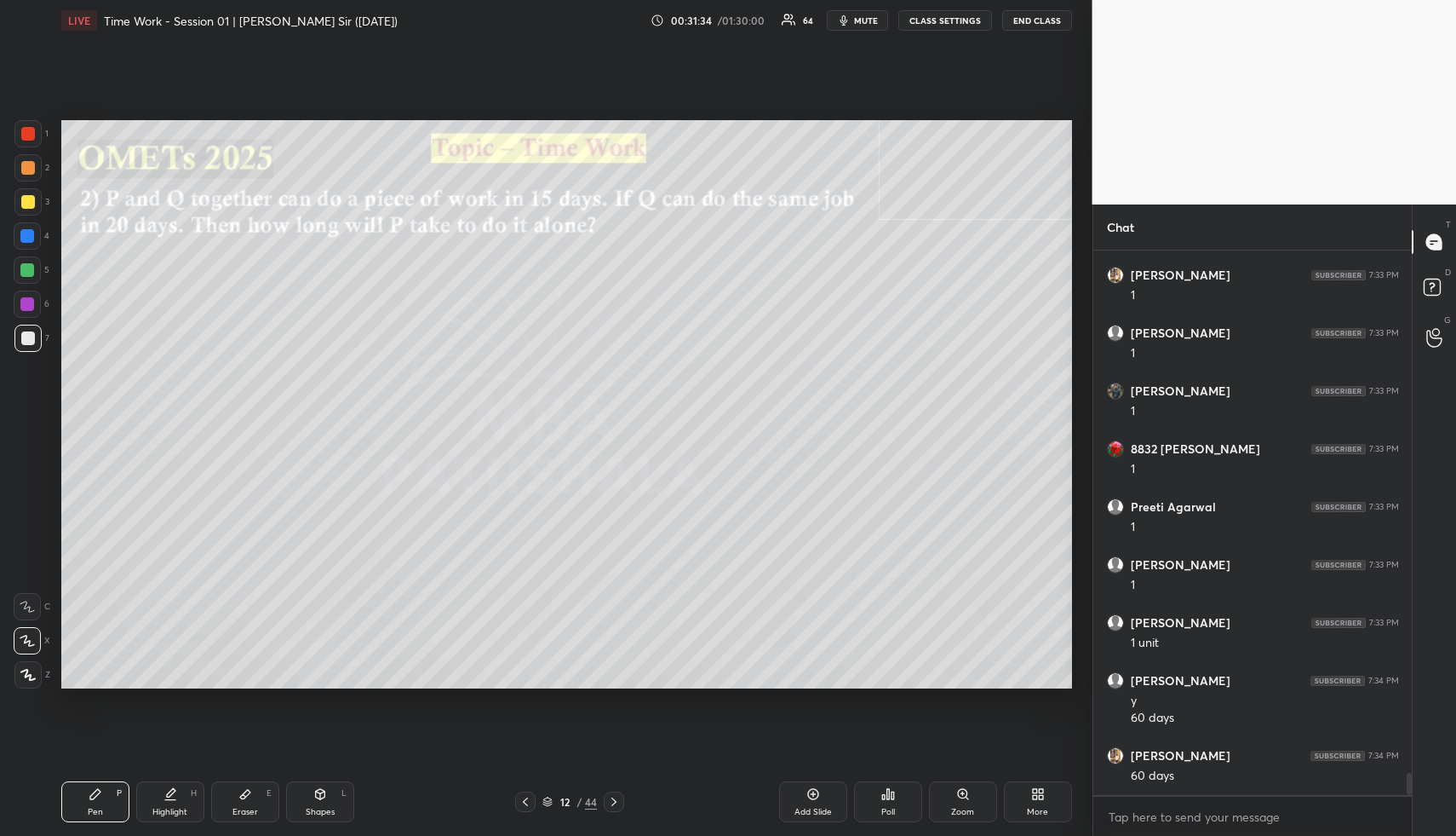
click at [25, 165] on div at bounding box center [28, 167] width 13 height 13
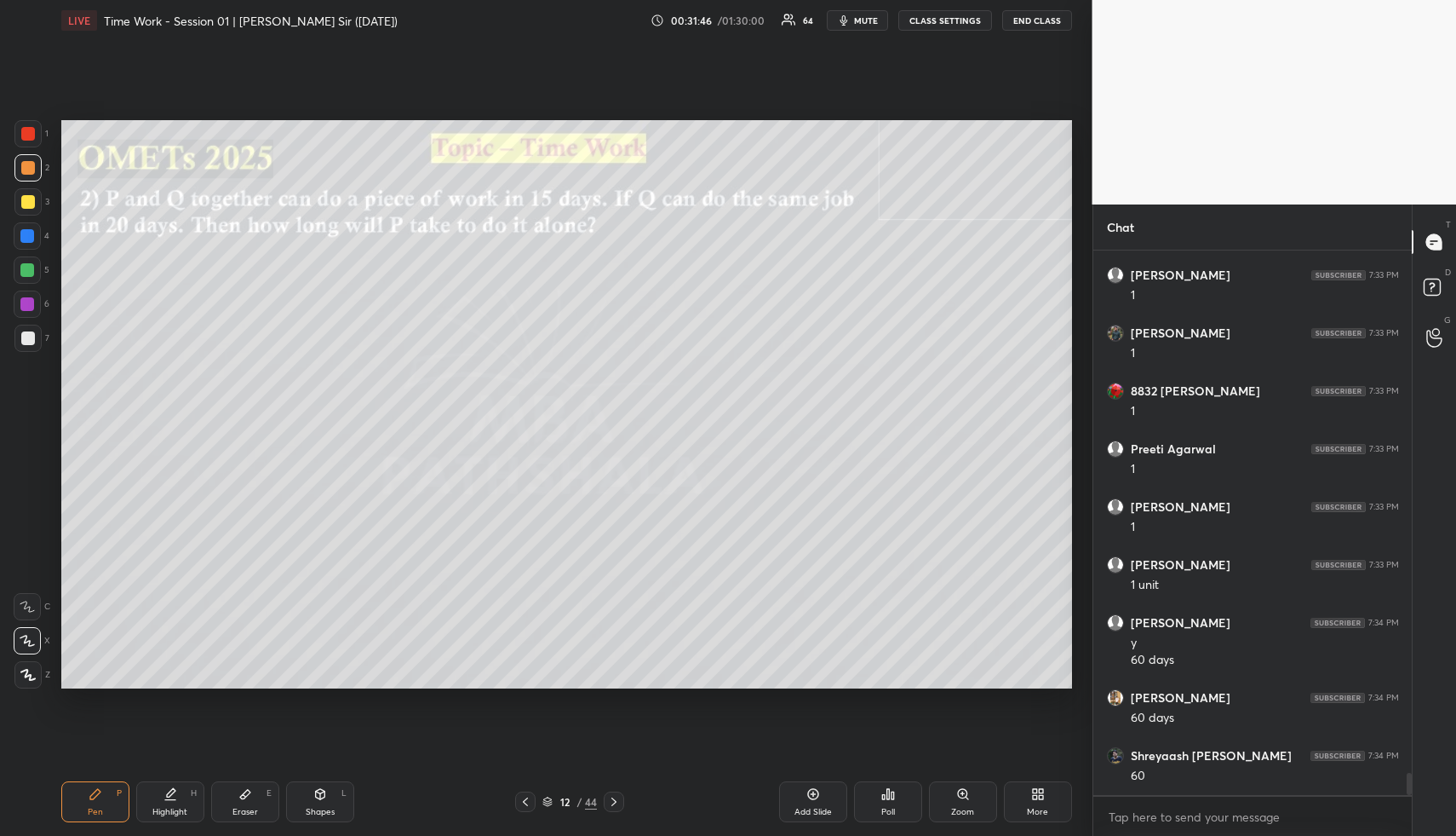
click at [331, 808] on div "Shapes" at bounding box center [320, 811] width 29 height 9
drag, startPoint x: 332, startPoint y: 803, endPoint x: 289, endPoint y: 700, distance: 111.6
click at [331, 797] on div "Shapes L" at bounding box center [319, 802] width 68 height 41
click at [27, 336] on div at bounding box center [28, 339] width 13 height 13
click at [183, 811] on div "Highlight" at bounding box center [169, 811] width 35 height 9
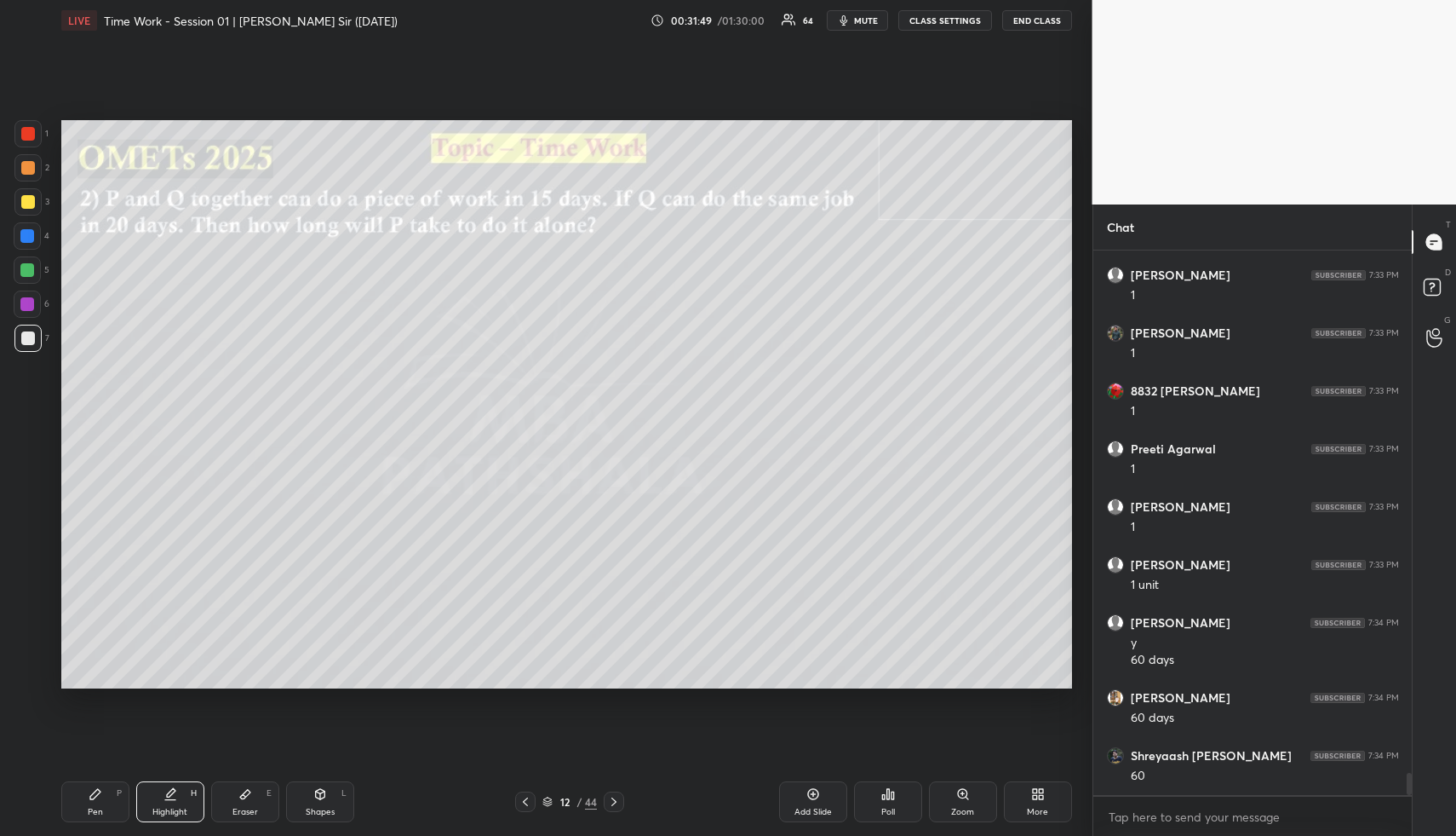
drag, startPoint x: 185, startPoint y: 802, endPoint x: 293, endPoint y: 706, distance: 144.5
click at [185, 802] on div "Highlight H" at bounding box center [170, 802] width 68 height 41
drag, startPoint x: 165, startPoint y: 791, endPoint x: 172, endPoint y: 800, distance: 11.4
click at [160, 791] on div "Highlight H" at bounding box center [170, 802] width 68 height 41
drag, startPoint x: 172, startPoint y: 800, endPoint x: 176, endPoint y: 715, distance: 85.1
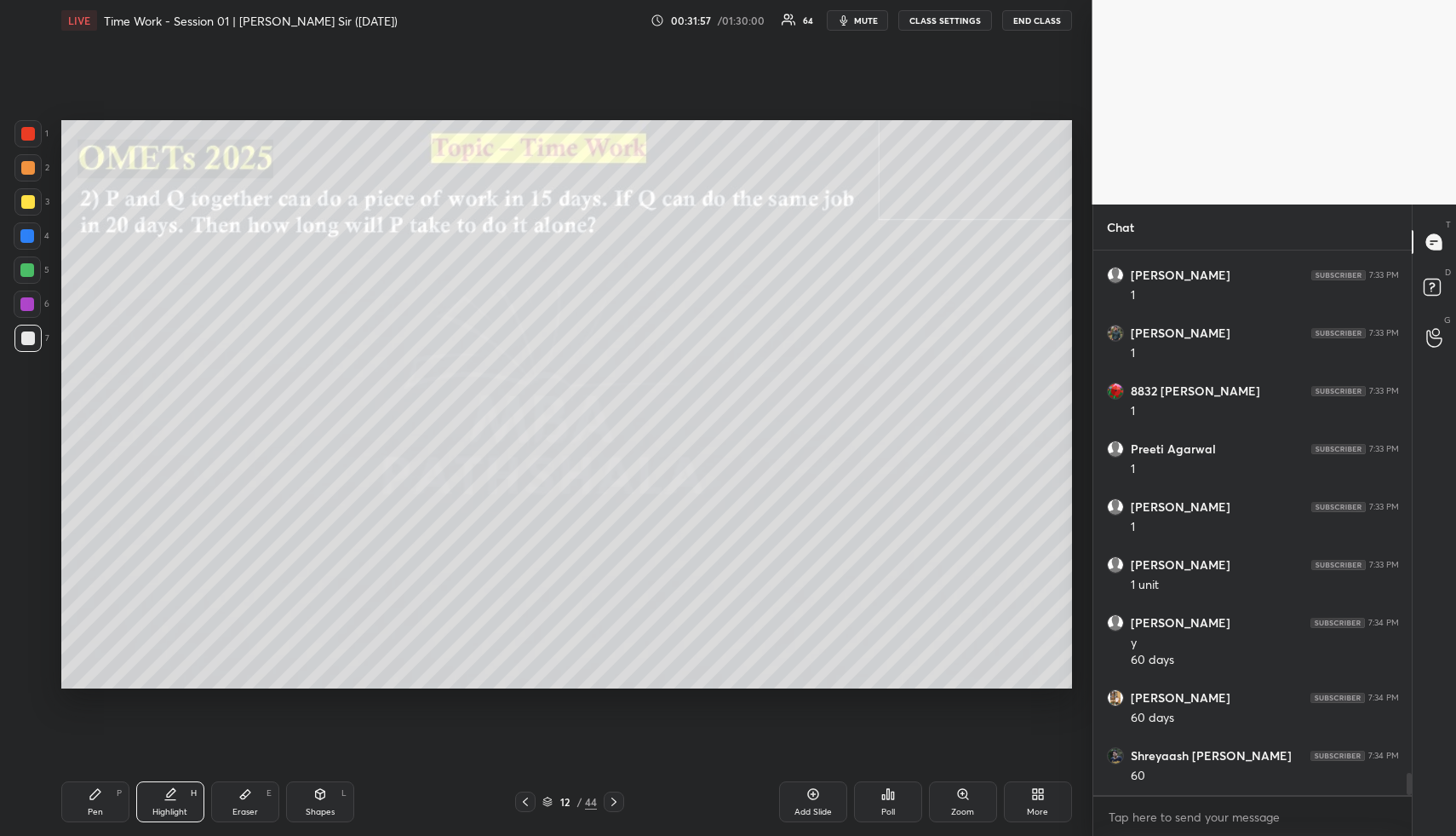
click at [172, 800] on icon at bounding box center [170, 800] width 11 height 0
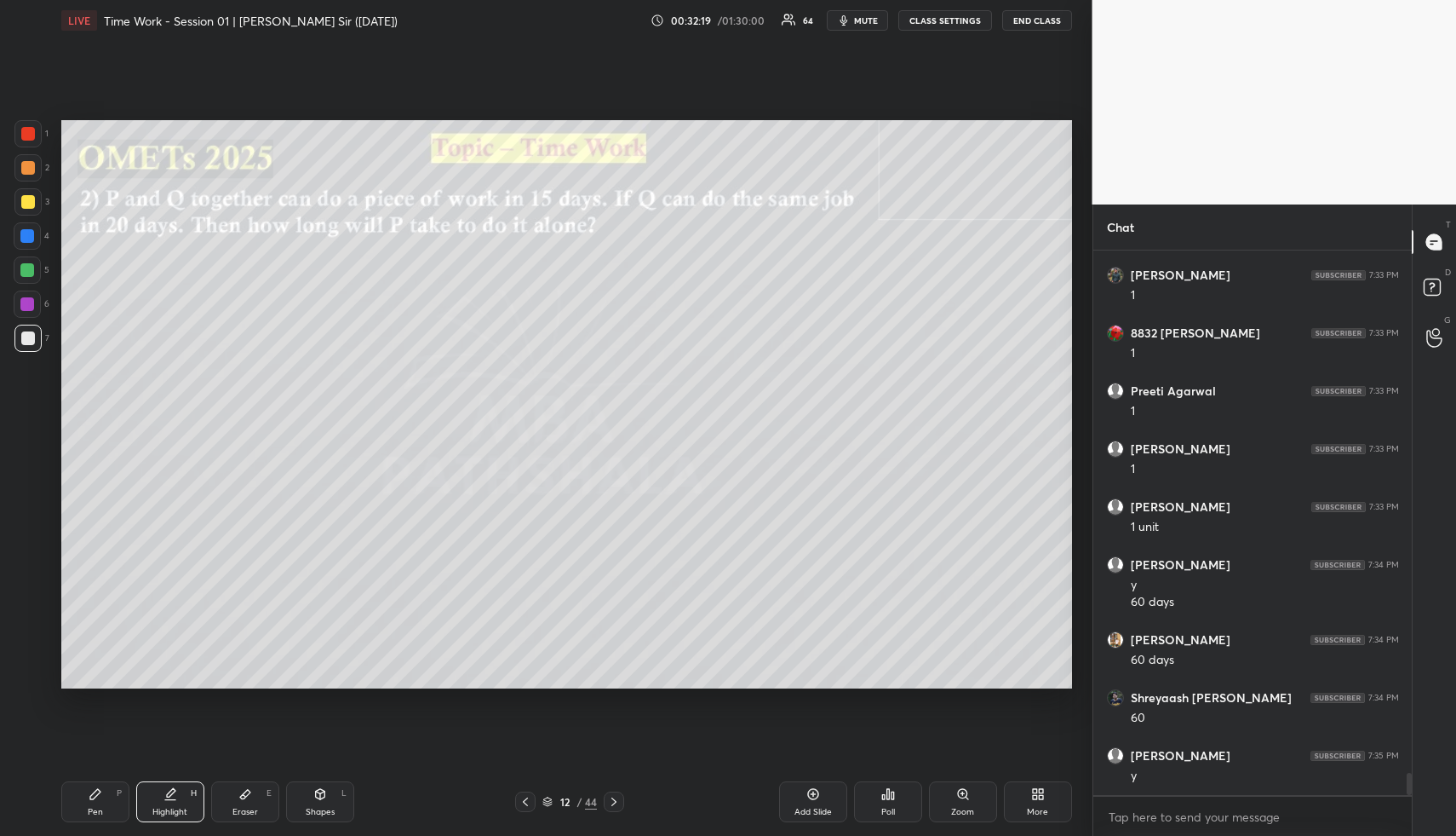
click at [198, 833] on div "Pen P Highlight H Eraser E Shapes L 12 / 44 Add Slide Poll Zoom More" at bounding box center [566, 802] width 1011 height 68
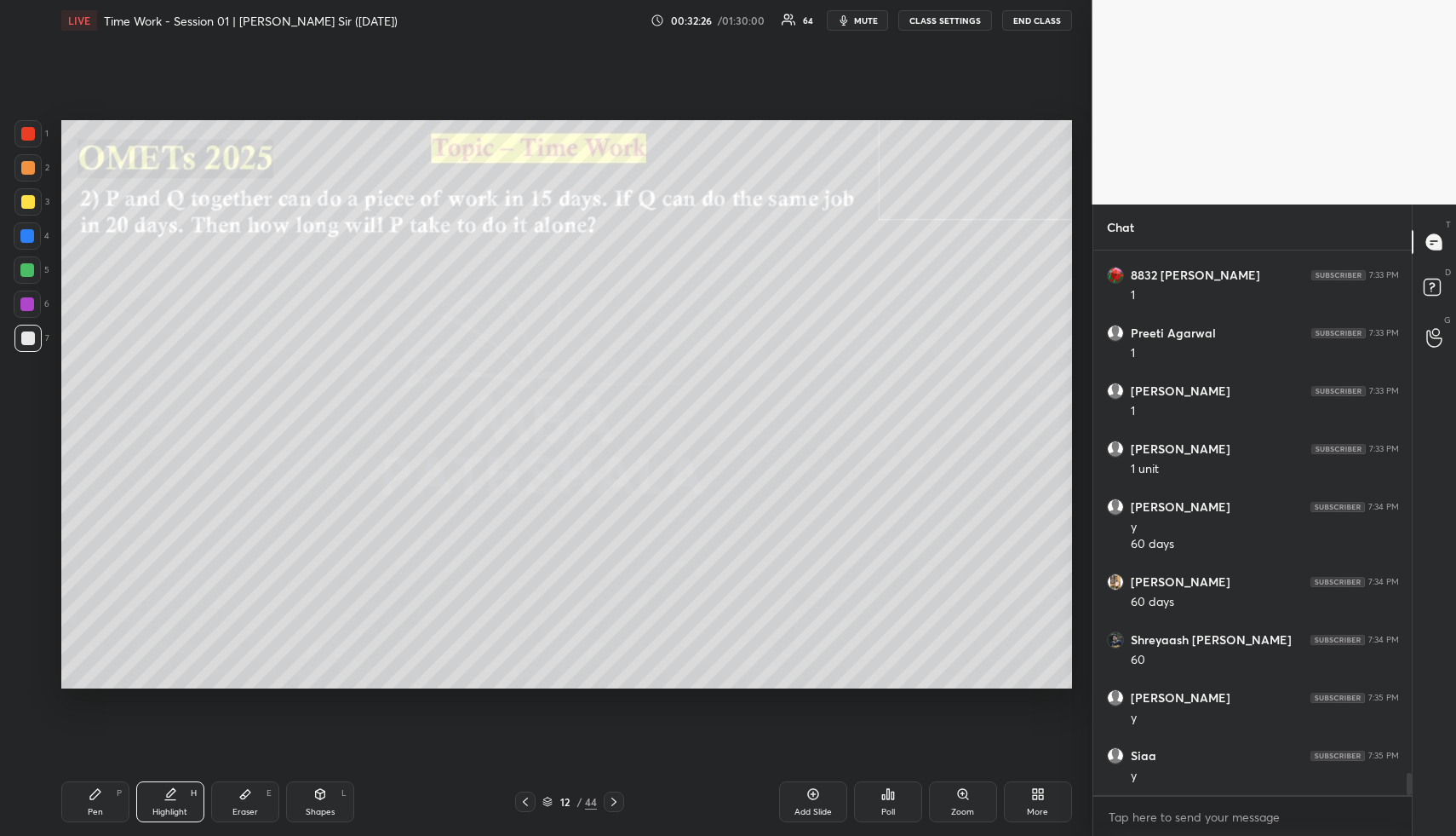
click at [187, 807] on div "Highlight H" at bounding box center [170, 802] width 68 height 41
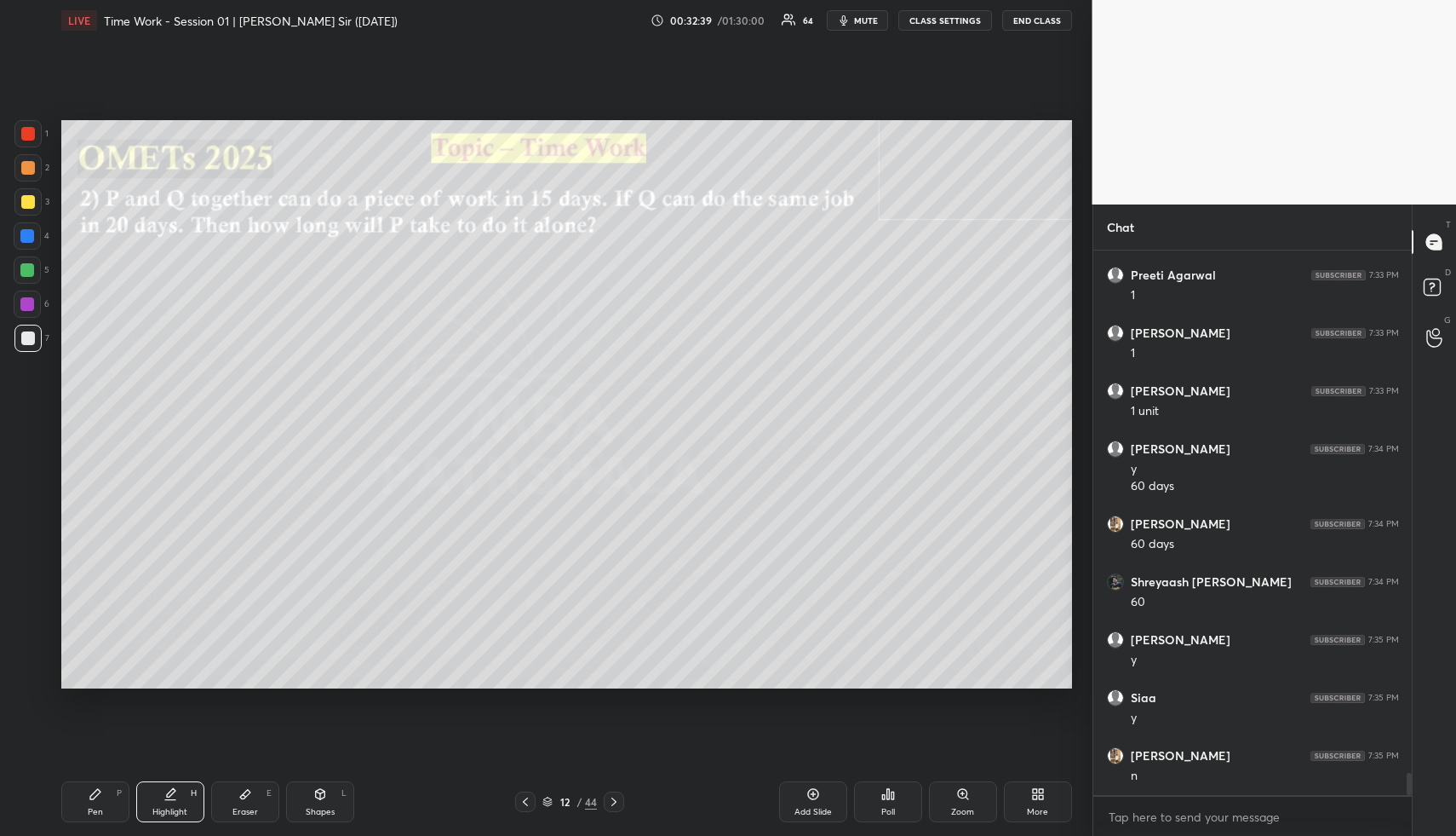
scroll to position [12890, 0]
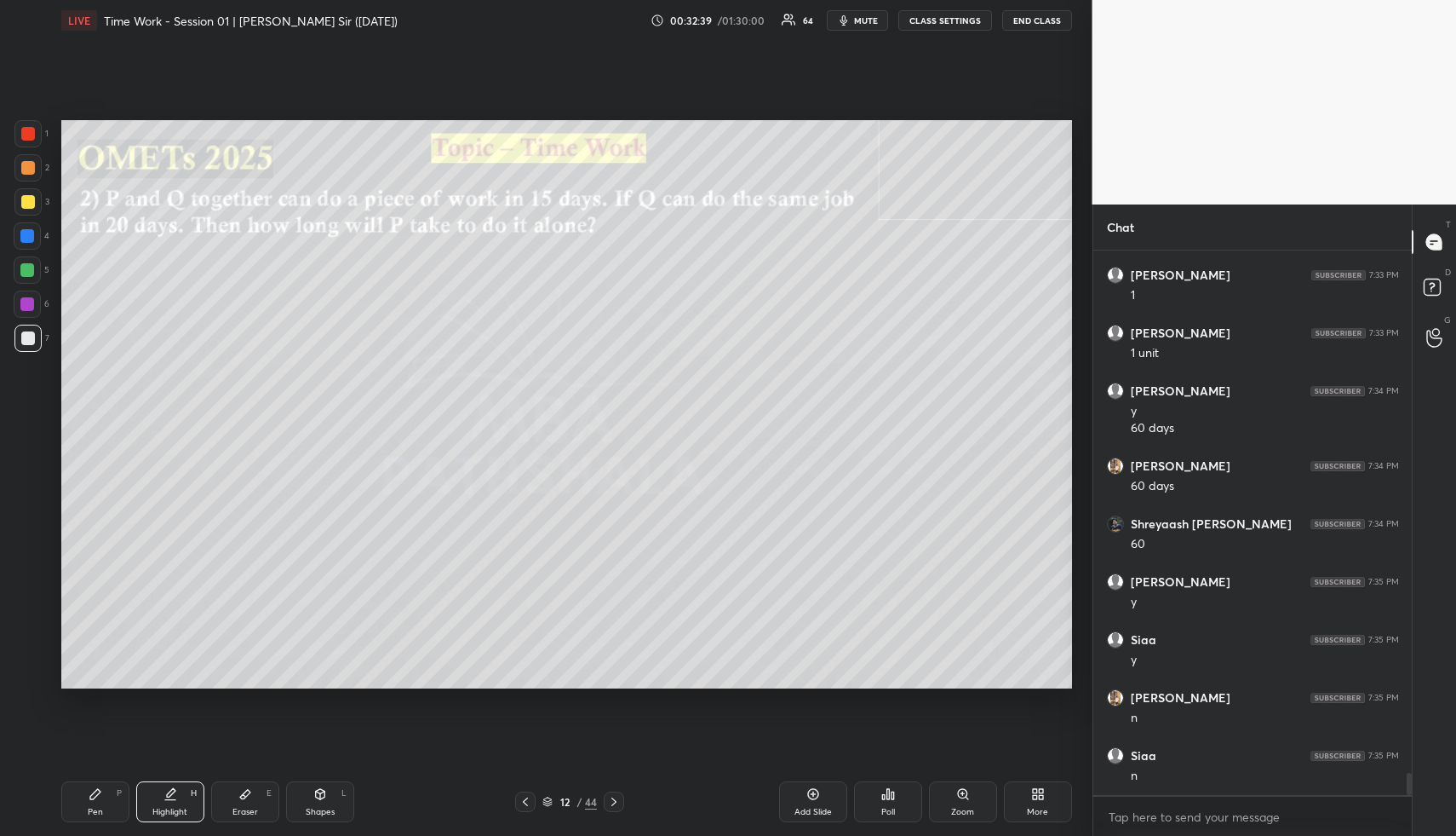
drag, startPoint x: 819, startPoint y: 800, endPoint x: 810, endPoint y: 797, distance: 9.5
click at [819, 800] on icon at bounding box center [814, 794] width 13 height 13
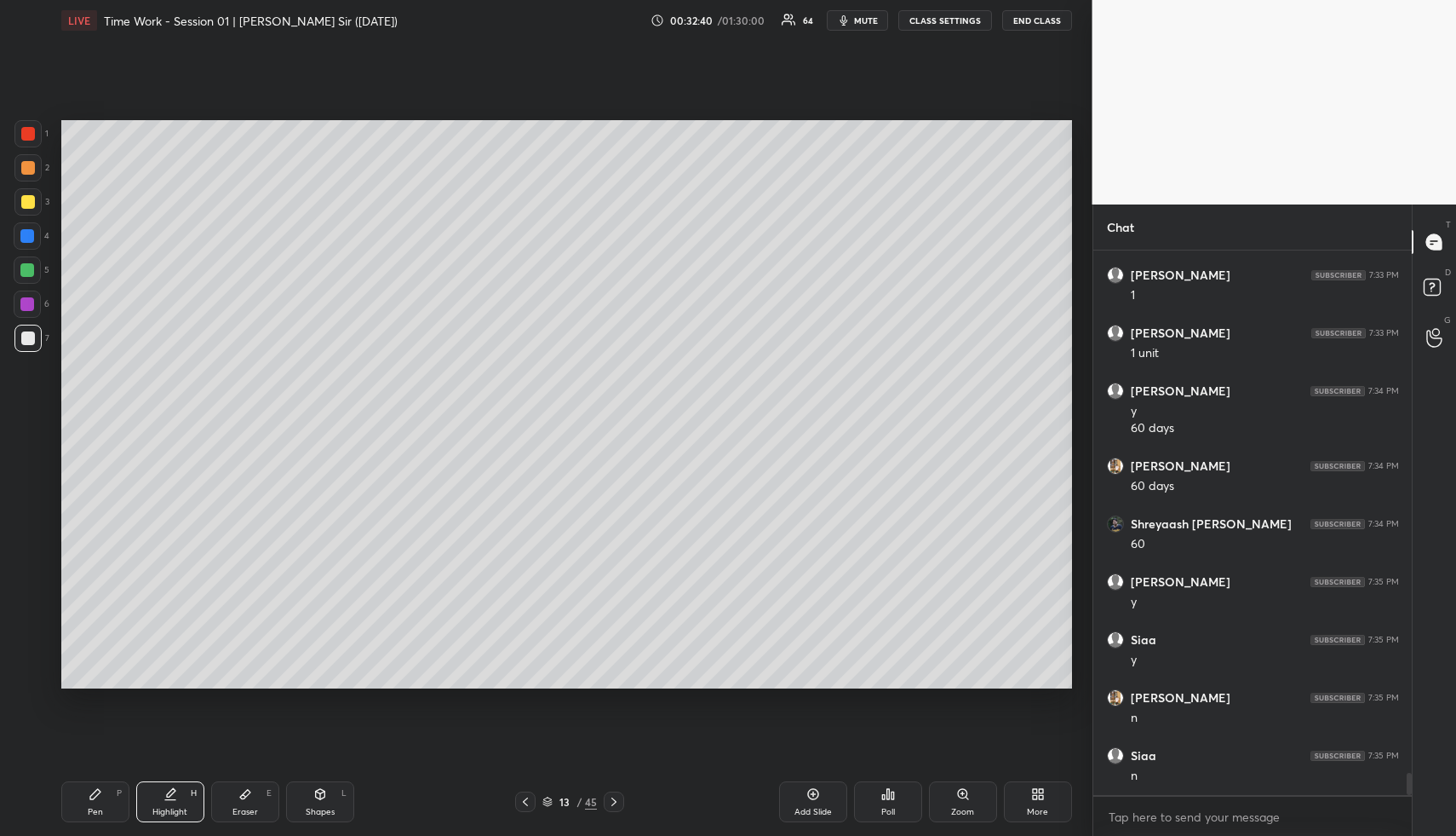
click at [105, 793] on div "Pen P" at bounding box center [95, 802] width 68 height 41
click at [27, 169] on div at bounding box center [28, 167] width 28 height 28
drag, startPoint x: 31, startPoint y: 174, endPoint x: 51, endPoint y: 162, distance: 23.3
click at [31, 174] on div at bounding box center [28, 167] width 13 height 13
drag, startPoint x: 30, startPoint y: 231, endPoint x: 50, endPoint y: 225, distance: 20.9
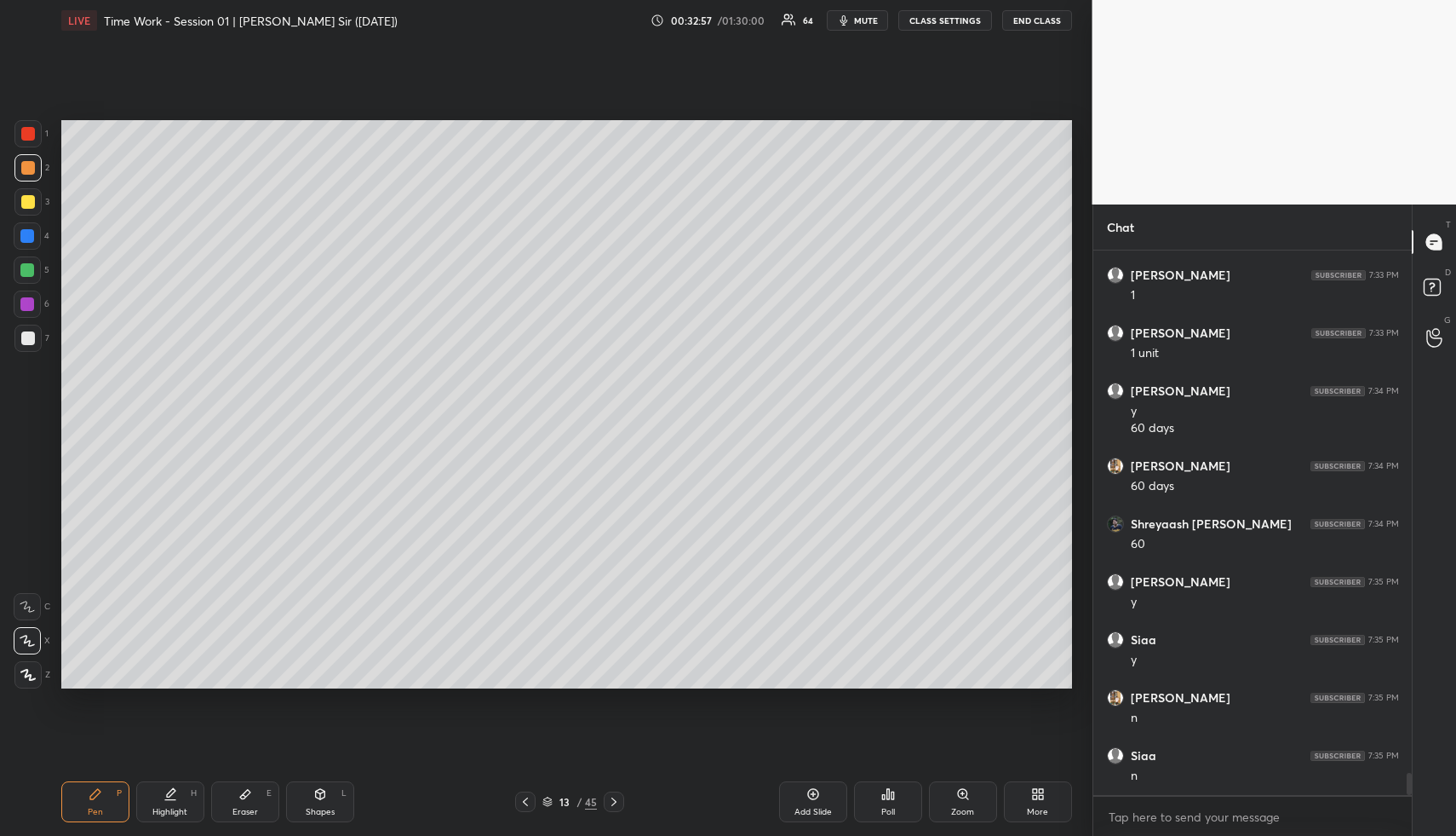
click at [29, 231] on div at bounding box center [27, 236] width 13 height 13
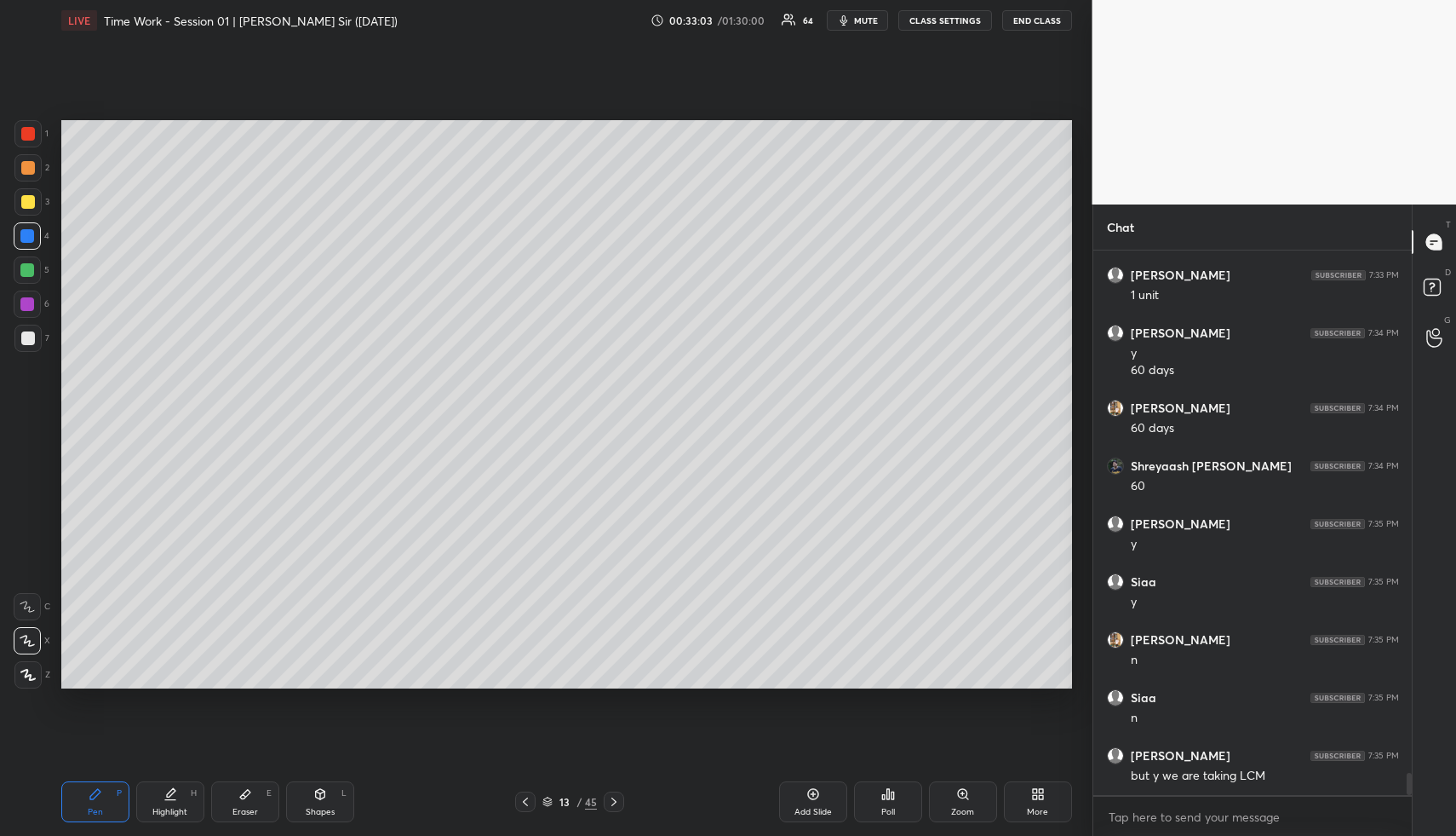
click at [28, 165] on div at bounding box center [28, 167] width 13 height 13
click at [172, 822] on div "Highlight H" at bounding box center [170, 802] width 68 height 41
drag, startPoint x: 185, startPoint y: 805, endPoint x: 199, endPoint y: 760, distance: 47.1
click at [185, 805] on div "Highlight H" at bounding box center [170, 802] width 68 height 41
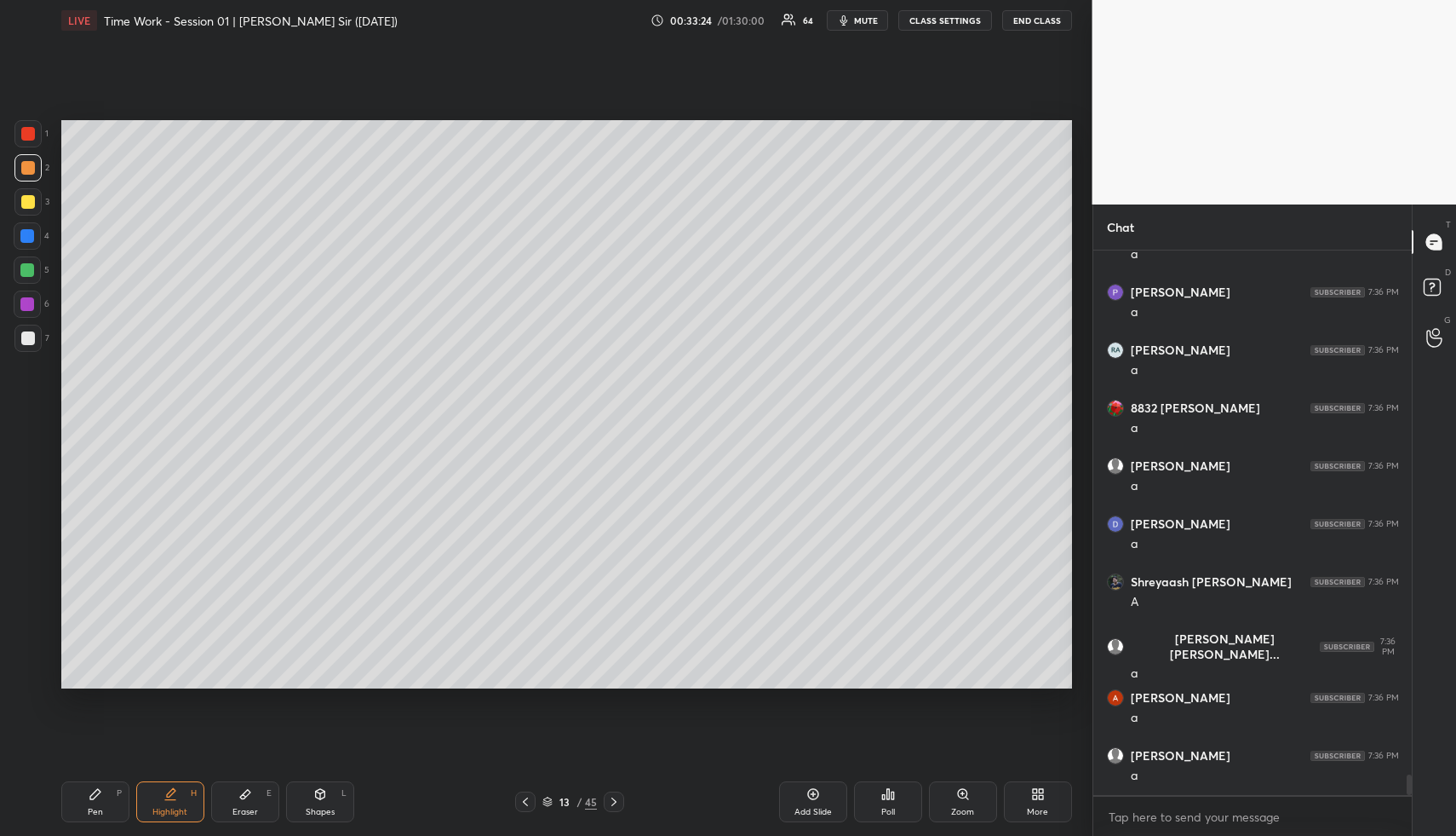
scroll to position [13817, 0]
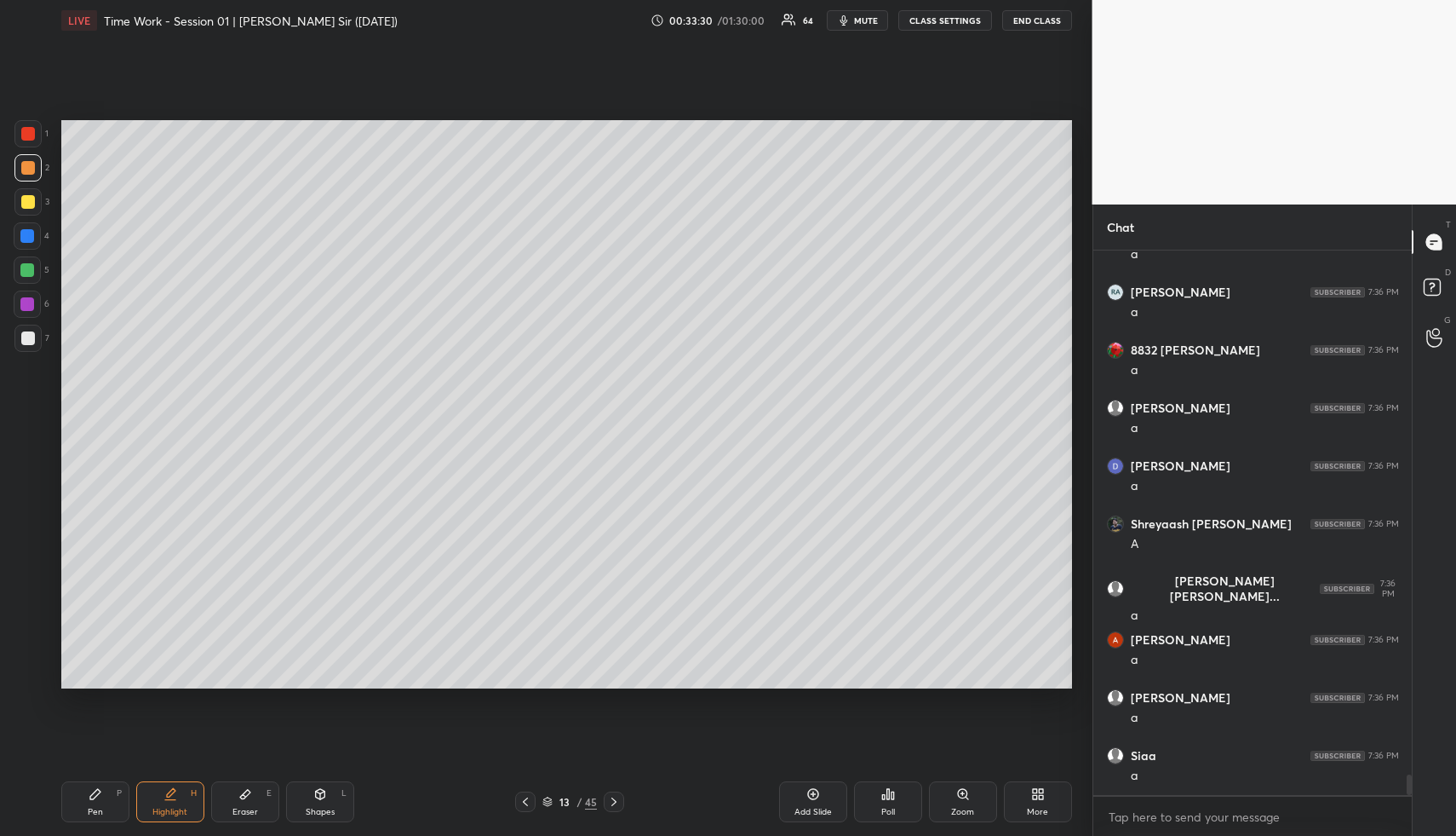
click at [122, 802] on div "Pen P" at bounding box center [95, 802] width 68 height 41
click at [119, 800] on div "Pen P" at bounding box center [95, 802] width 68 height 41
click at [119, 791] on div "P" at bounding box center [119, 793] width 5 height 9
click at [31, 201] on div at bounding box center [28, 202] width 13 height 13
drag, startPoint x: 180, startPoint y: 796, endPoint x: 198, endPoint y: 759, distance: 41.1
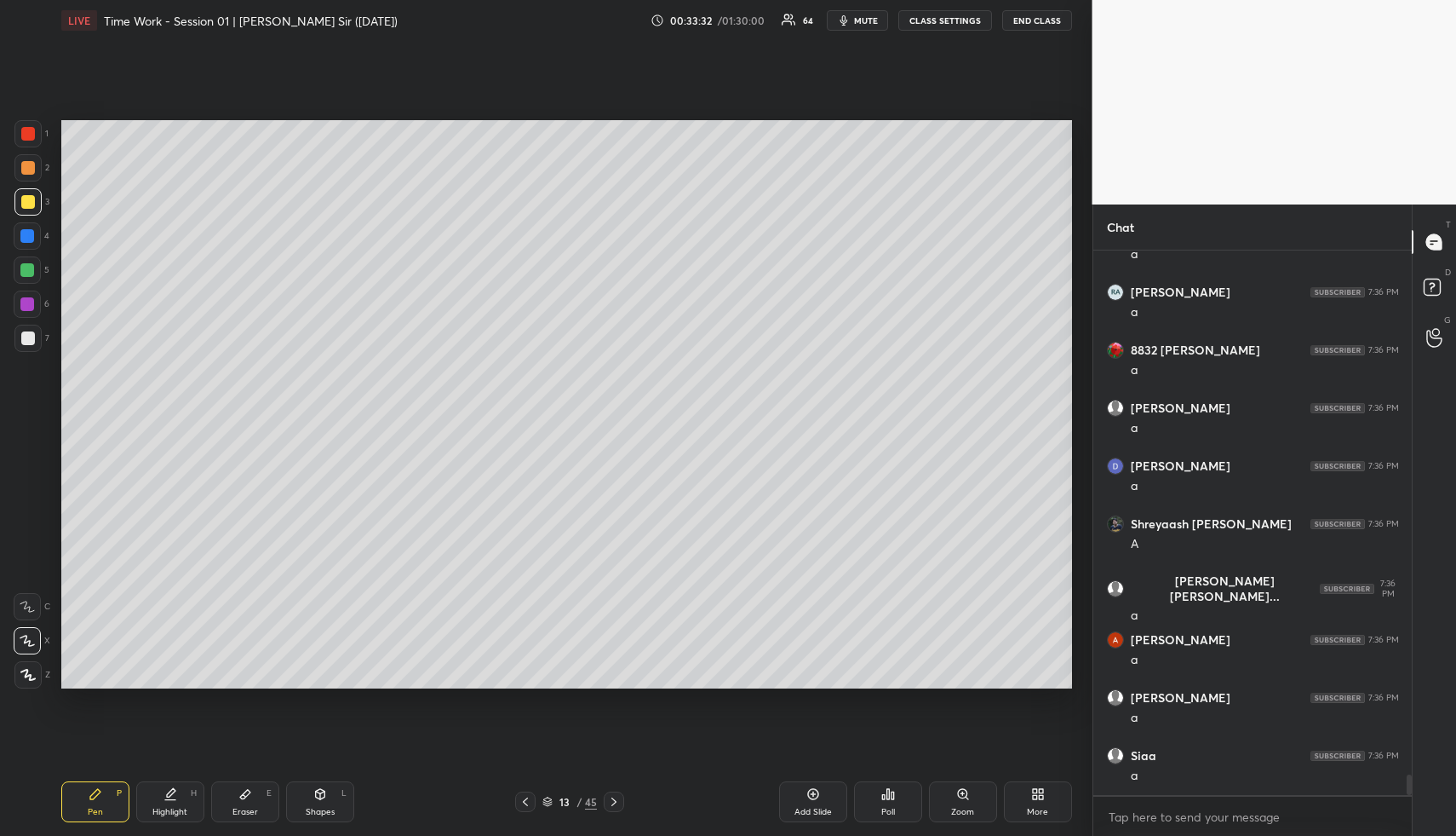
click at [178, 794] on div "Highlight H" at bounding box center [170, 802] width 68 height 41
click at [113, 807] on div "Pen P" at bounding box center [95, 802] width 68 height 41
drag, startPoint x: 23, startPoint y: 239, endPoint x: 56, endPoint y: 224, distance: 36.2
click at [23, 239] on div at bounding box center [27, 236] width 13 height 13
click at [165, 807] on div "Highlight" at bounding box center [169, 811] width 35 height 9
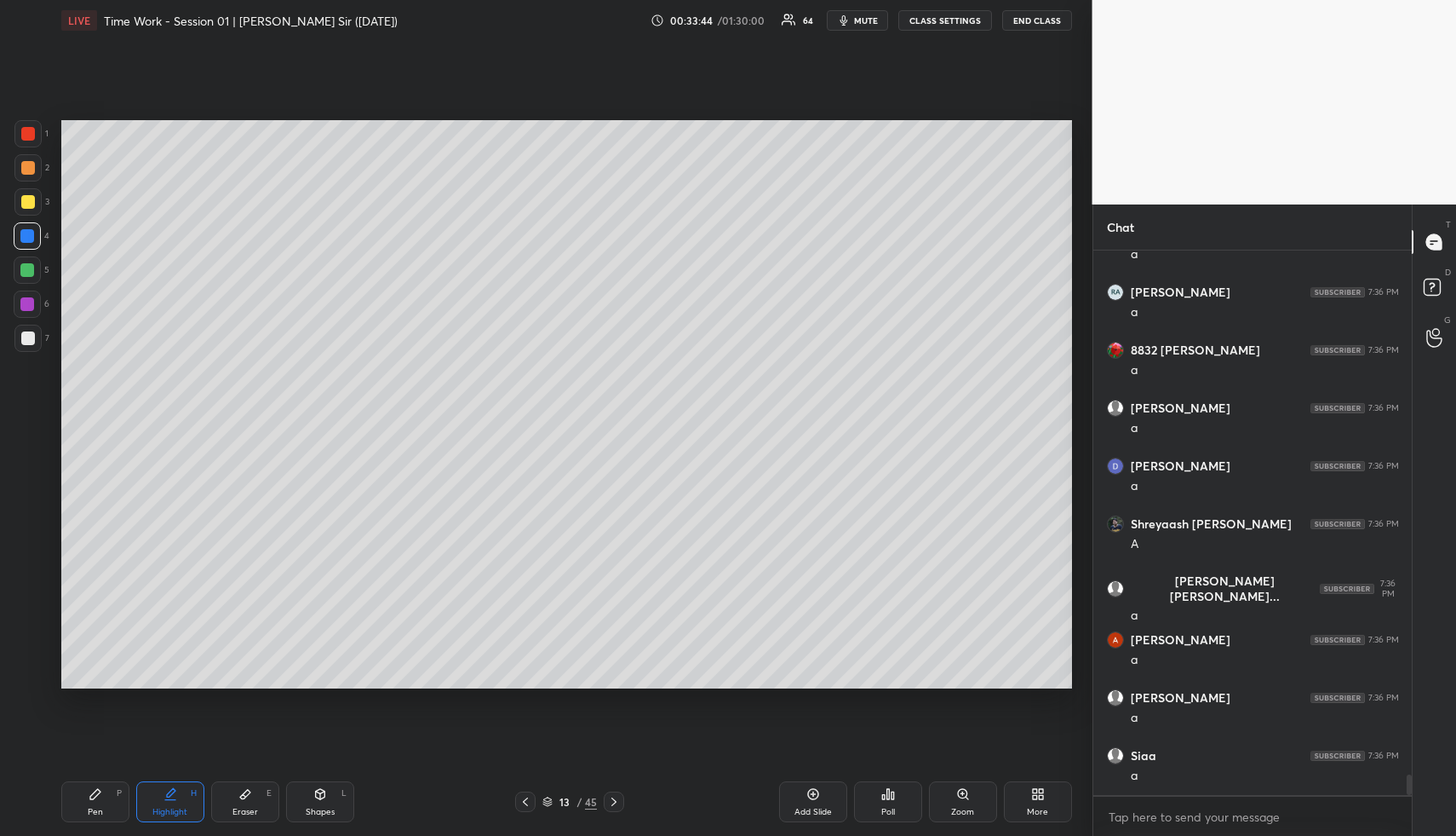
drag, startPoint x: 182, startPoint y: 804, endPoint x: 196, endPoint y: 706, distance: 99.0
click at [176, 803] on div "Highlight H" at bounding box center [170, 802] width 68 height 41
click at [103, 803] on div "Pen P" at bounding box center [95, 802] width 68 height 41
click at [25, 277] on div at bounding box center [27, 270] width 28 height 28
click at [172, 807] on div "Highlight" at bounding box center [169, 811] width 35 height 9
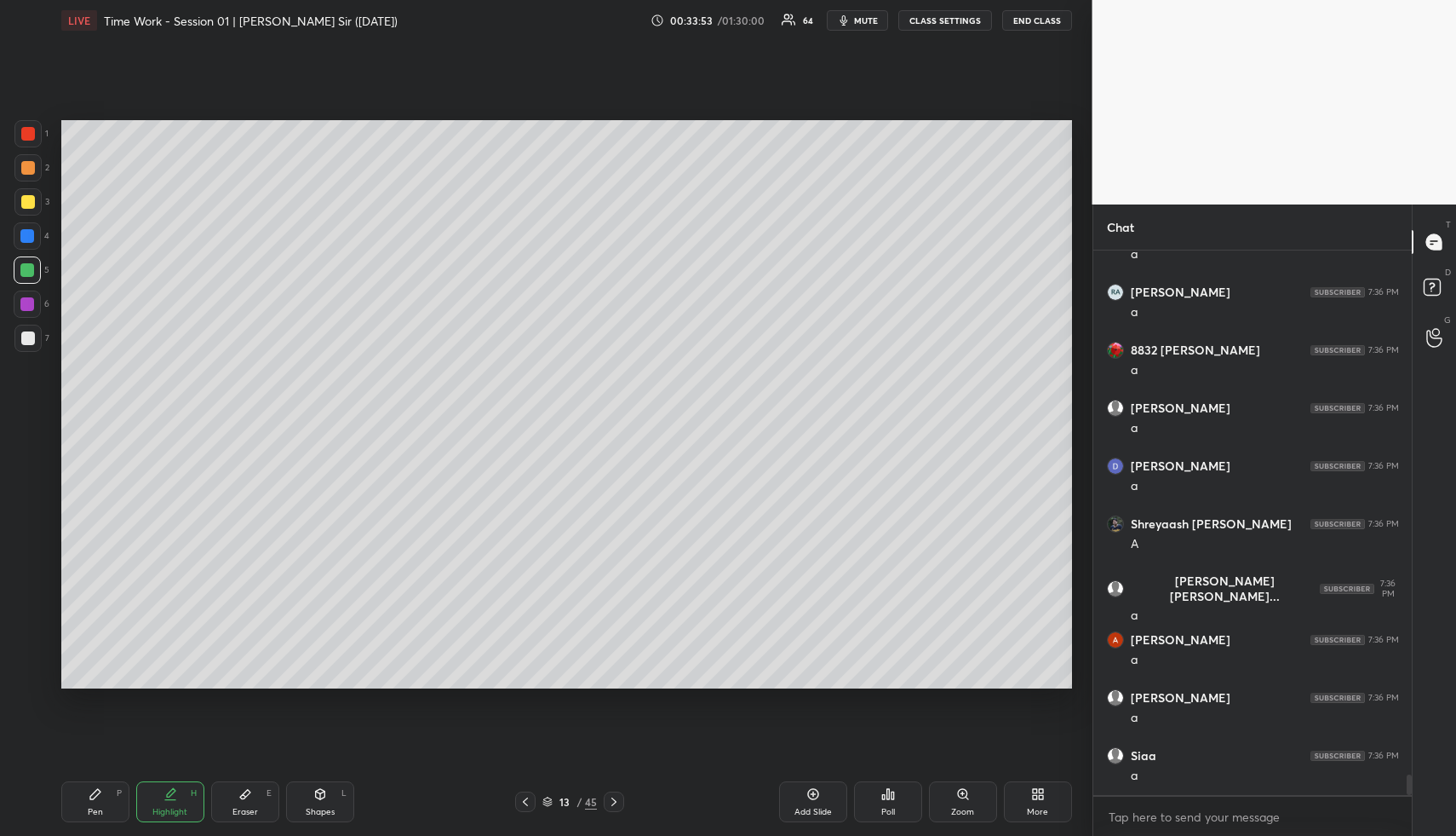
click at [180, 800] on div "Highlight H" at bounding box center [170, 802] width 68 height 41
click at [106, 814] on div "Pen P" at bounding box center [95, 802] width 68 height 41
drag, startPoint x: 29, startPoint y: 332, endPoint x: 51, endPoint y: 334, distance: 22.1
click at [30, 332] on div at bounding box center [28, 339] width 13 height 13
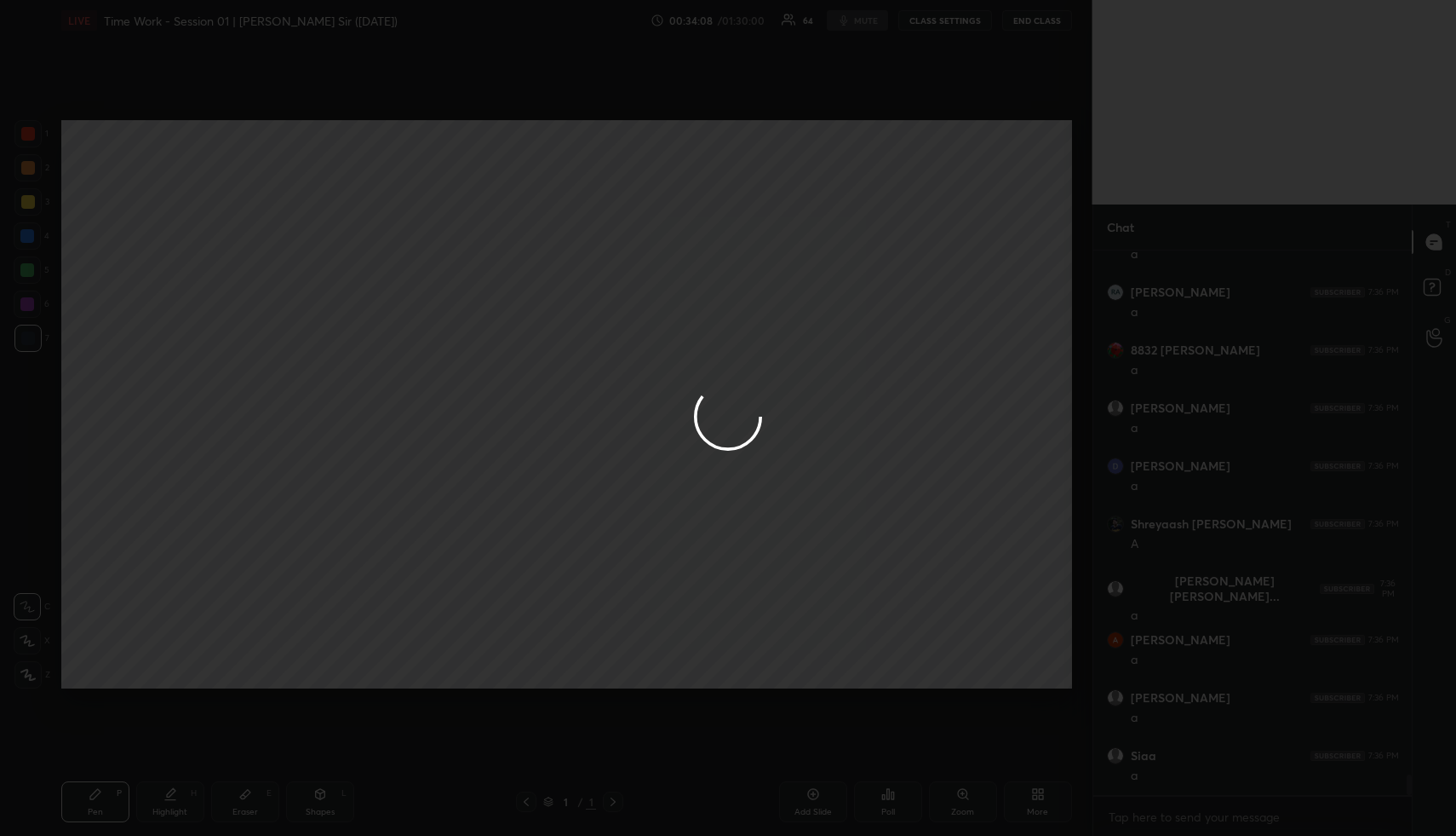
click at [520, 384] on div "1 2 3 4 5 6 7 R O A L C X Z Erase all C X Z LIVE Time Work - Session 01 | [PERS…" at bounding box center [728, 418] width 1456 height 836
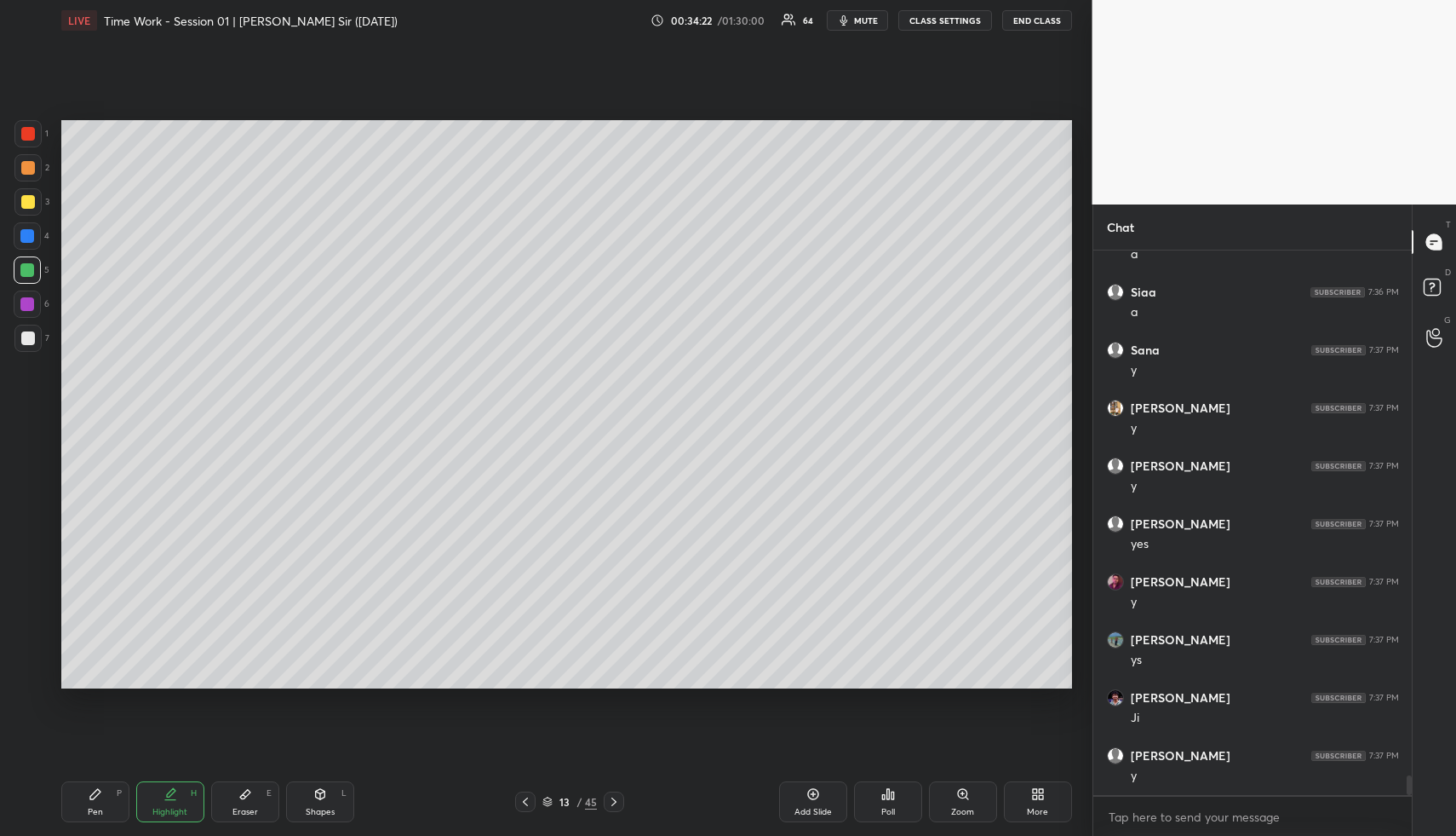
scroll to position [14338, 0]
click at [175, 796] on div "Highlight H" at bounding box center [170, 802] width 68 height 41
drag, startPoint x: 96, startPoint y: 792, endPoint x: 103, endPoint y: 772, distance: 21.2
click at [96, 792] on icon at bounding box center [96, 794] width 13 height 13
click at [98, 795] on icon at bounding box center [96, 794] width 13 height 13
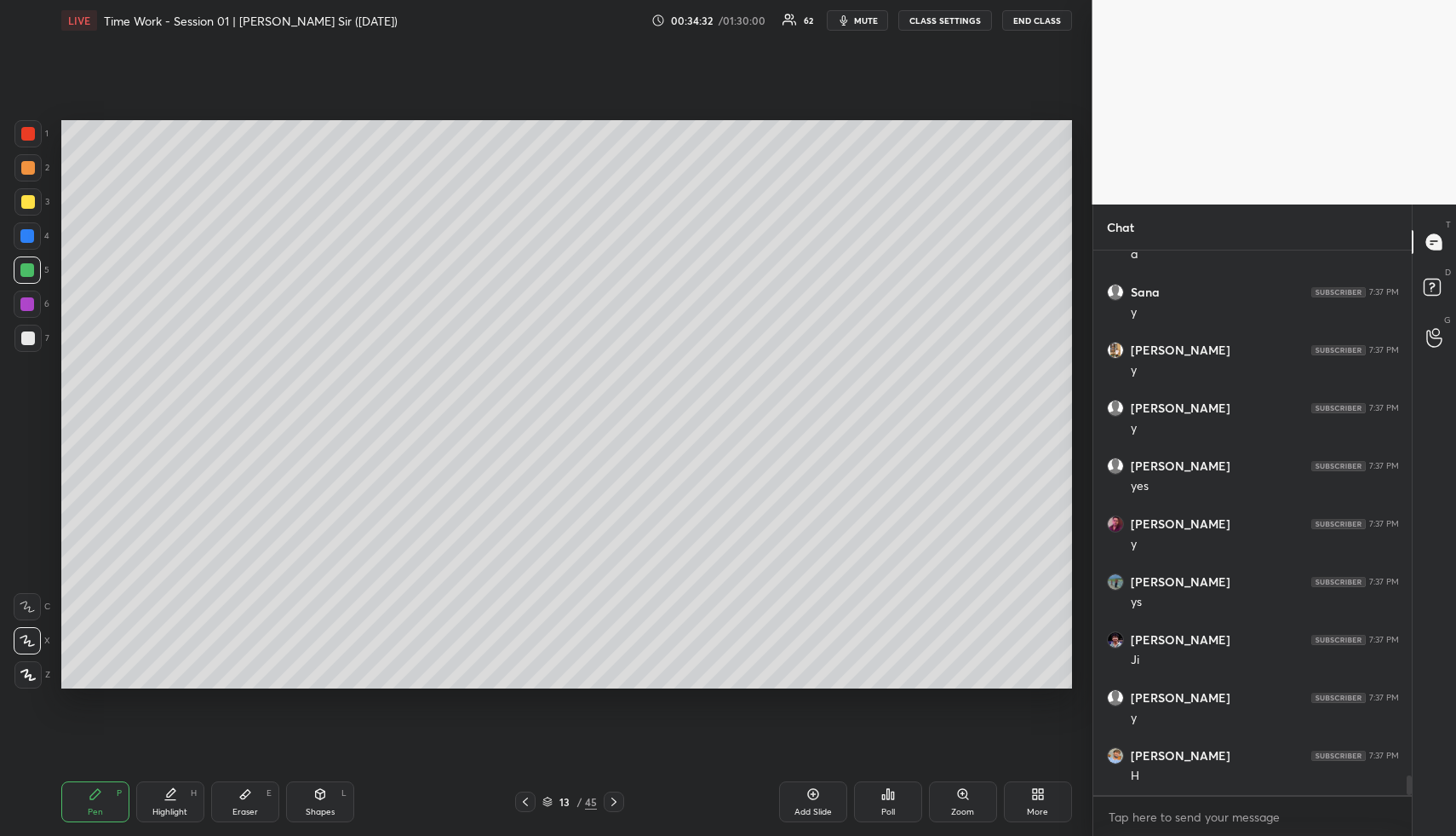
click at [28, 340] on div at bounding box center [28, 339] width 13 height 13
drag, startPoint x: 319, startPoint y: 781, endPoint x: 308, endPoint y: 774, distance: 13.0
click at [316, 781] on div "Shapes L" at bounding box center [319, 802] width 68 height 41
click at [29, 207] on div at bounding box center [28, 202] width 13 height 13
click at [19, 332] on div at bounding box center [28, 338] width 28 height 28
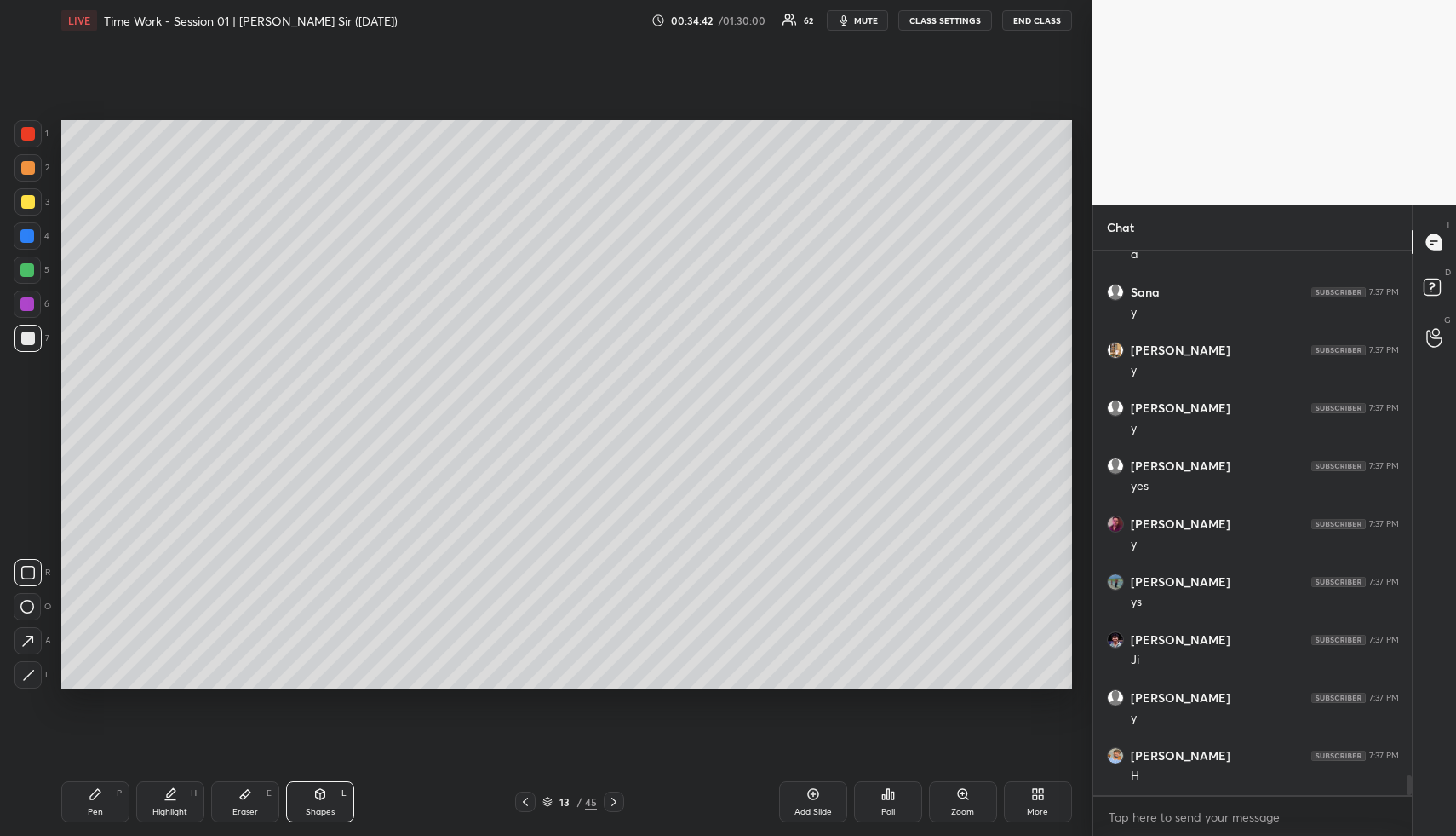
click at [15, 267] on div at bounding box center [27, 270] width 28 height 28
drag, startPoint x: 32, startPoint y: 269, endPoint x: 54, endPoint y: 270, distance: 22.0
click at [32, 269] on div at bounding box center [27, 270] width 13 height 13
click at [94, 796] on icon at bounding box center [96, 794] width 13 height 13
click at [99, 800] on icon at bounding box center [96, 794] width 13 height 13
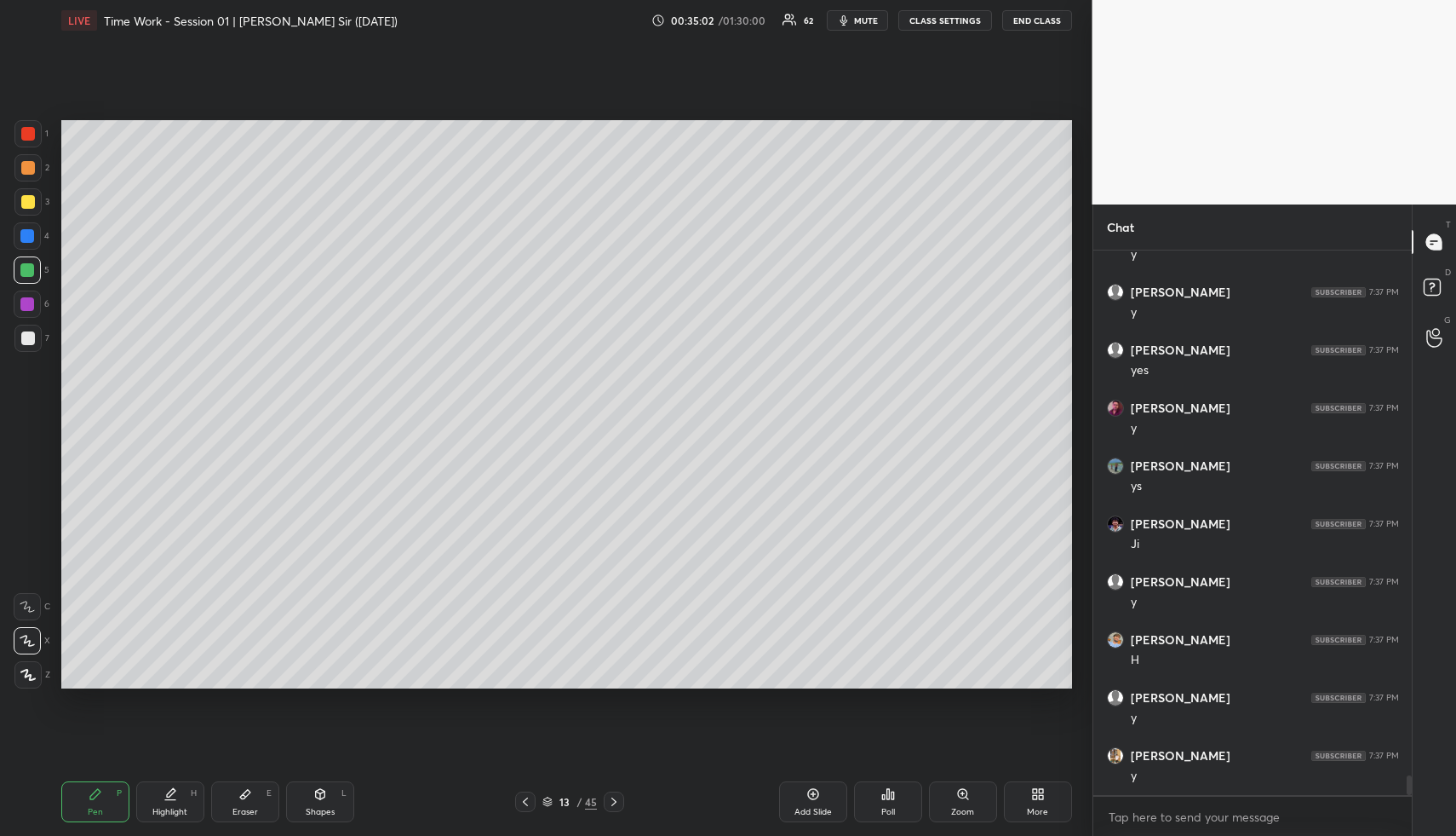
scroll to position [14512, 0]
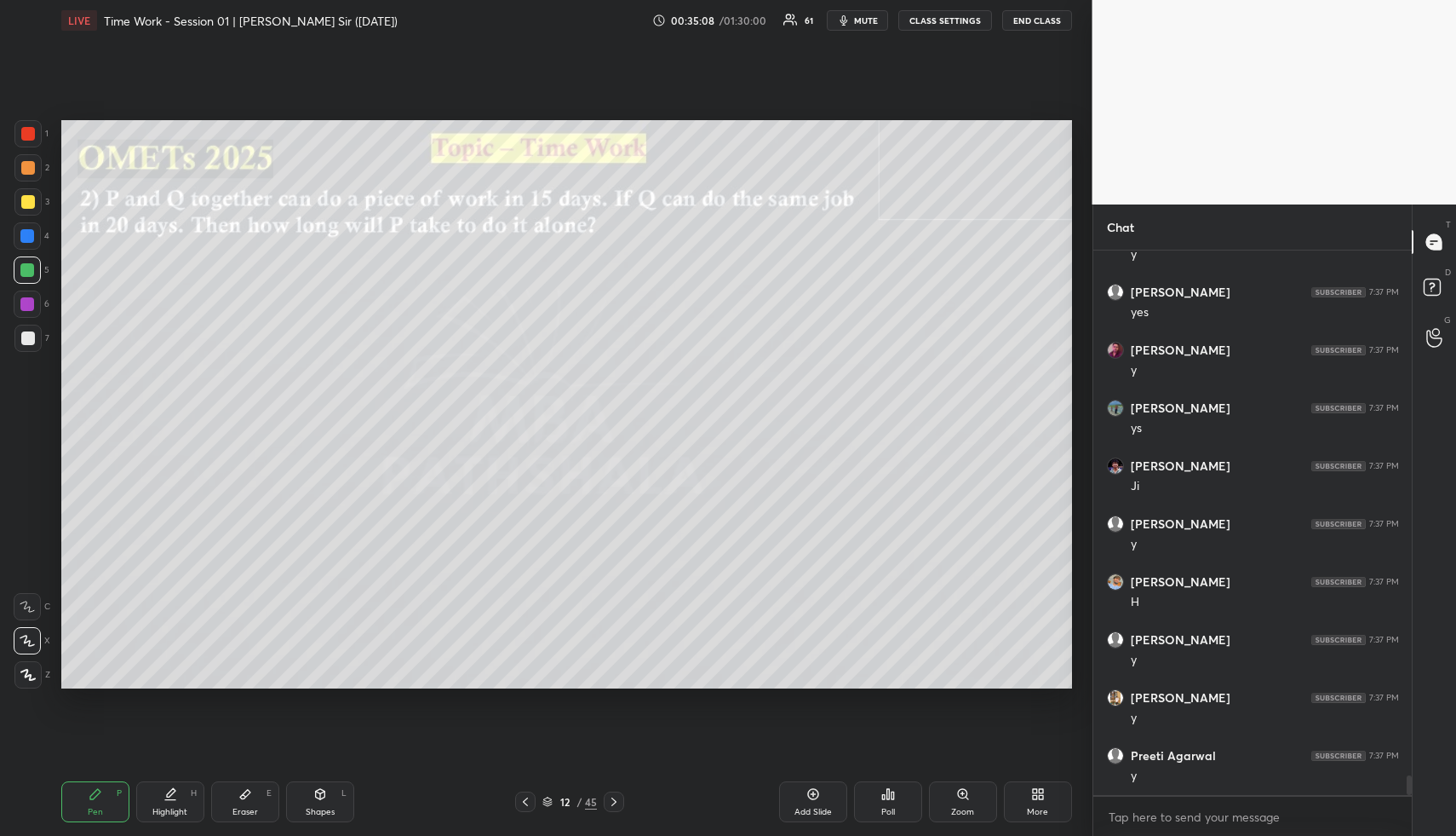
click at [151, 789] on div "Highlight H" at bounding box center [170, 802] width 68 height 41
drag, startPoint x: 154, startPoint y: 794, endPoint x: 163, endPoint y: 694, distance: 100.4
click at [154, 794] on div "Highlight H" at bounding box center [170, 802] width 68 height 41
click at [82, 800] on div "Pen P" at bounding box center [95, 802] width 68 height 41
drag, startPoint x: 82, startPoint y: 799, endPoint x: 88, endPoint y: 709, distance: 90.2
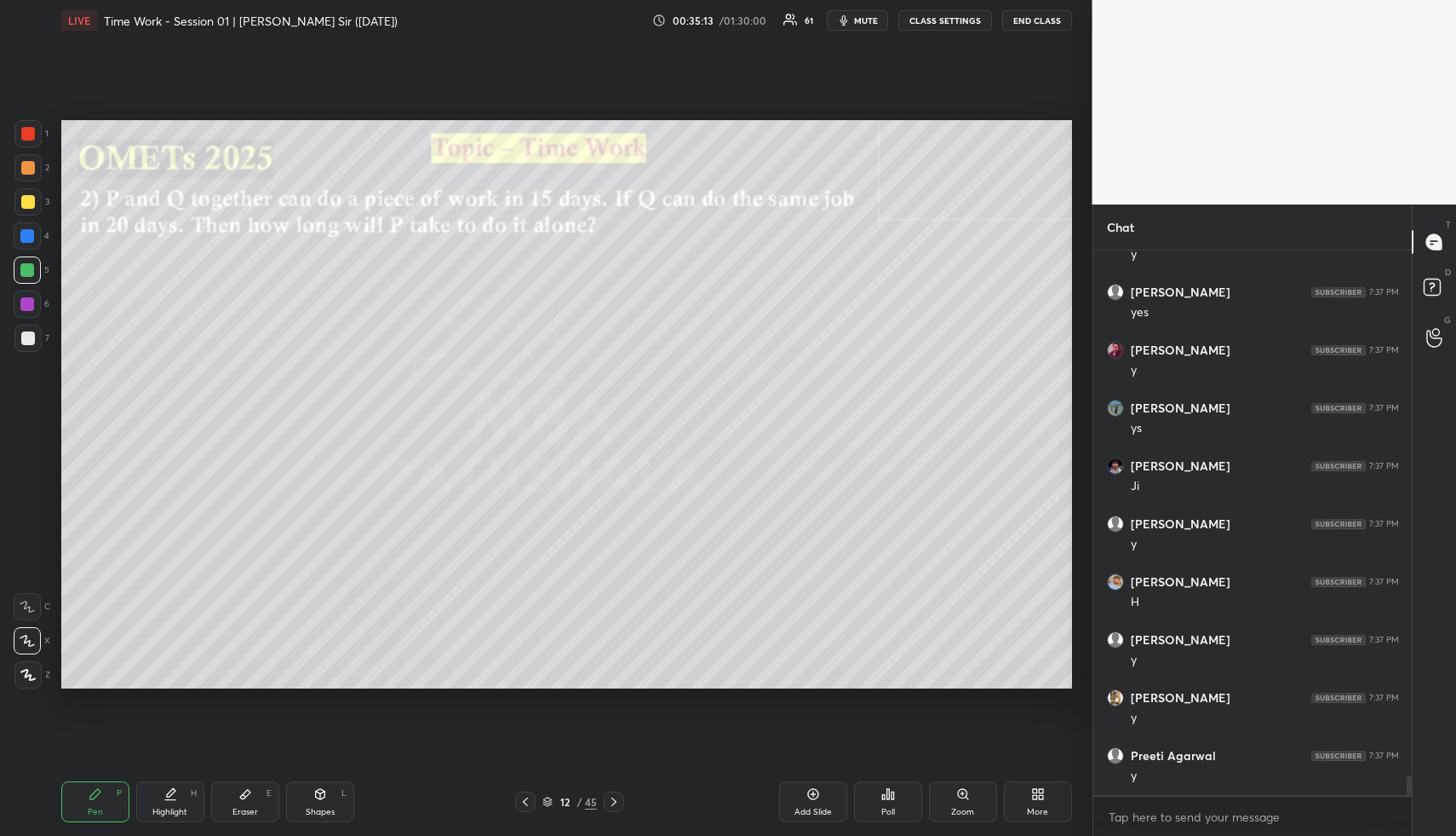
click at [82, 799] on div "Pen P" at bounding box center [95, 802] width 68 height 41
drag, startPoint x: 29, startPoint y: 176, endPoint x: 56, endPoint y: 207, distance: 41.1
click at [32, 176] on div at bounding box center [28, 167] width 28 height 28
drag, startPoint x: 616, startPoint y: 801, endPoint x: 623, endPoint y: 721, distance: 80.3
click at [614, 800] on icon at bounding box center [614, 802] width 13 height 13
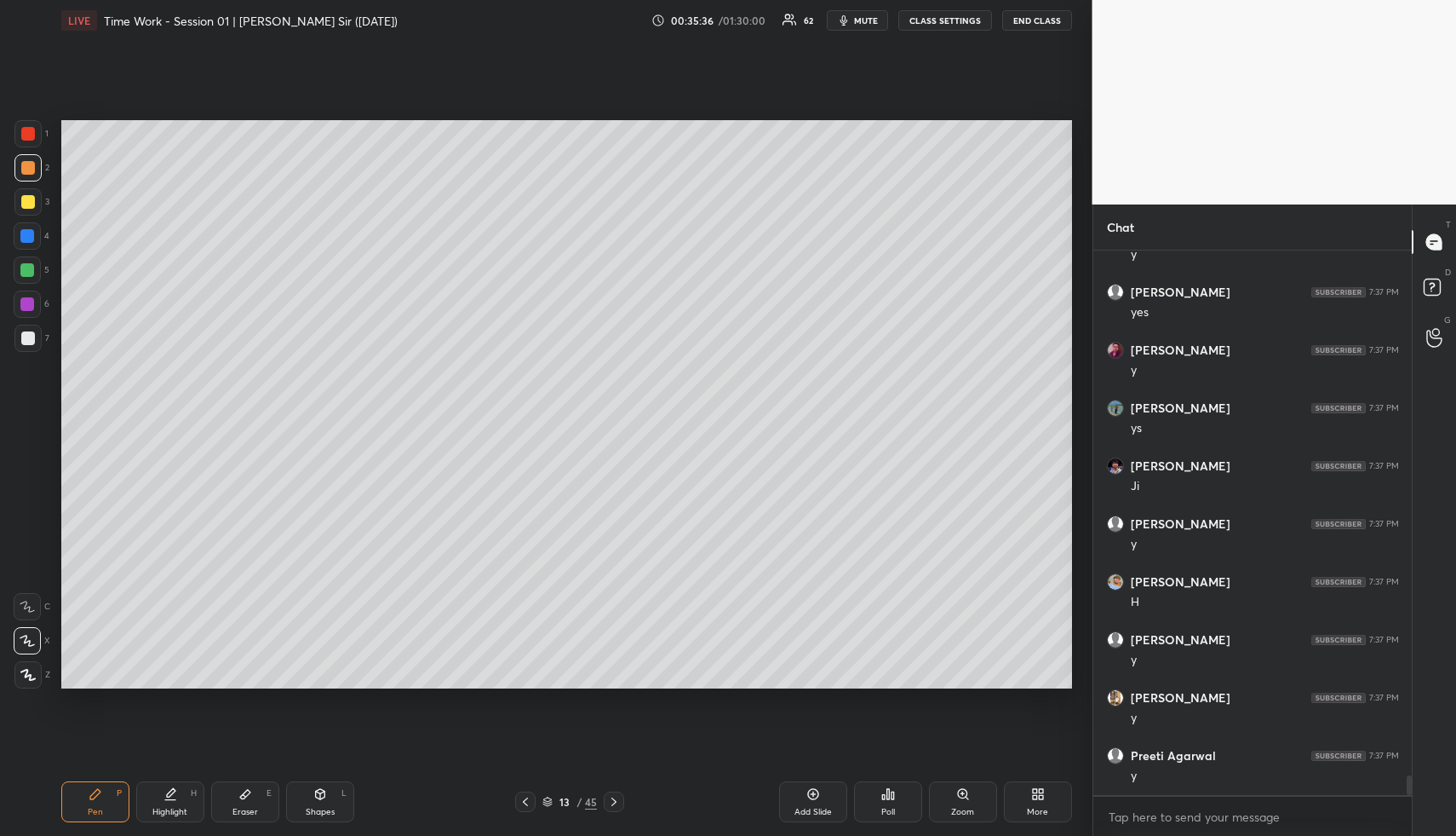
drag, startPoint x: 310, startPoint y: 812, endPoint x: 315, endPoint y: 800, distance: 13.0
click at [308, 807] on div "Shapes" at bounding box center [320, 811] width 29 height 9
drag, startPoint x: 315, startPoint y: 800, endPoint x: 289, endPoint y: 723, distance: 81.3
click at [315, 792] on icon at bounding box center [320, 794] width 13 height 13
click at [31, 337] on div at bounding box center [28, 339] width 13 height 13
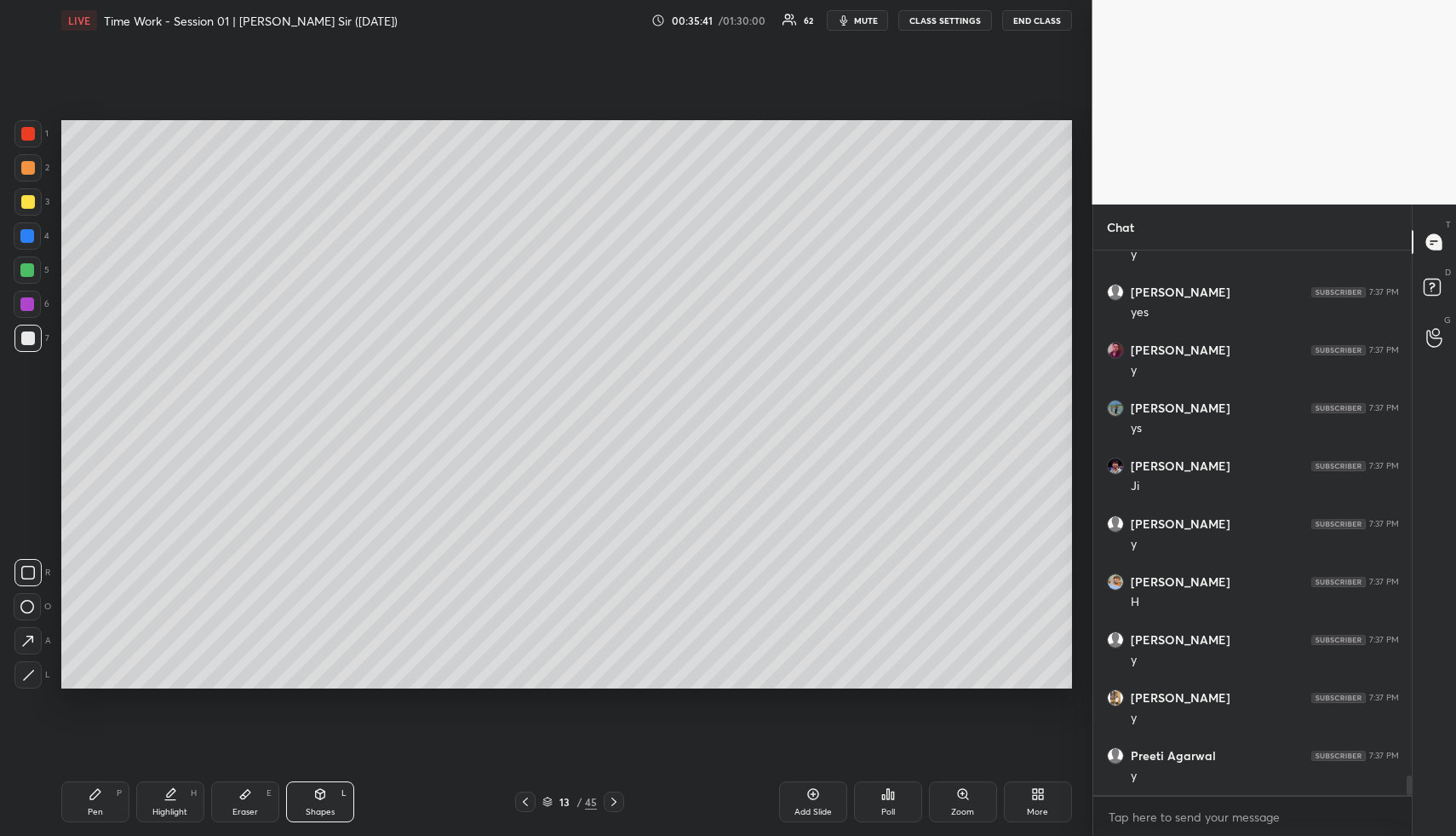
click at [146, 793] on div "Highlight H" at bounding box center [170, 802] width 68 height 41
click at [160, 807] on div "Highlight" at bounding box center [169, 811] width 35 height 9
drag, startPoint x: 189, startPoint y: 807, endPoint x: 185, endPoint y: 786, distance: 21.4
click at [188, 807] on div "Highlight H" at bounding box center [170, 802] width 68 height 41
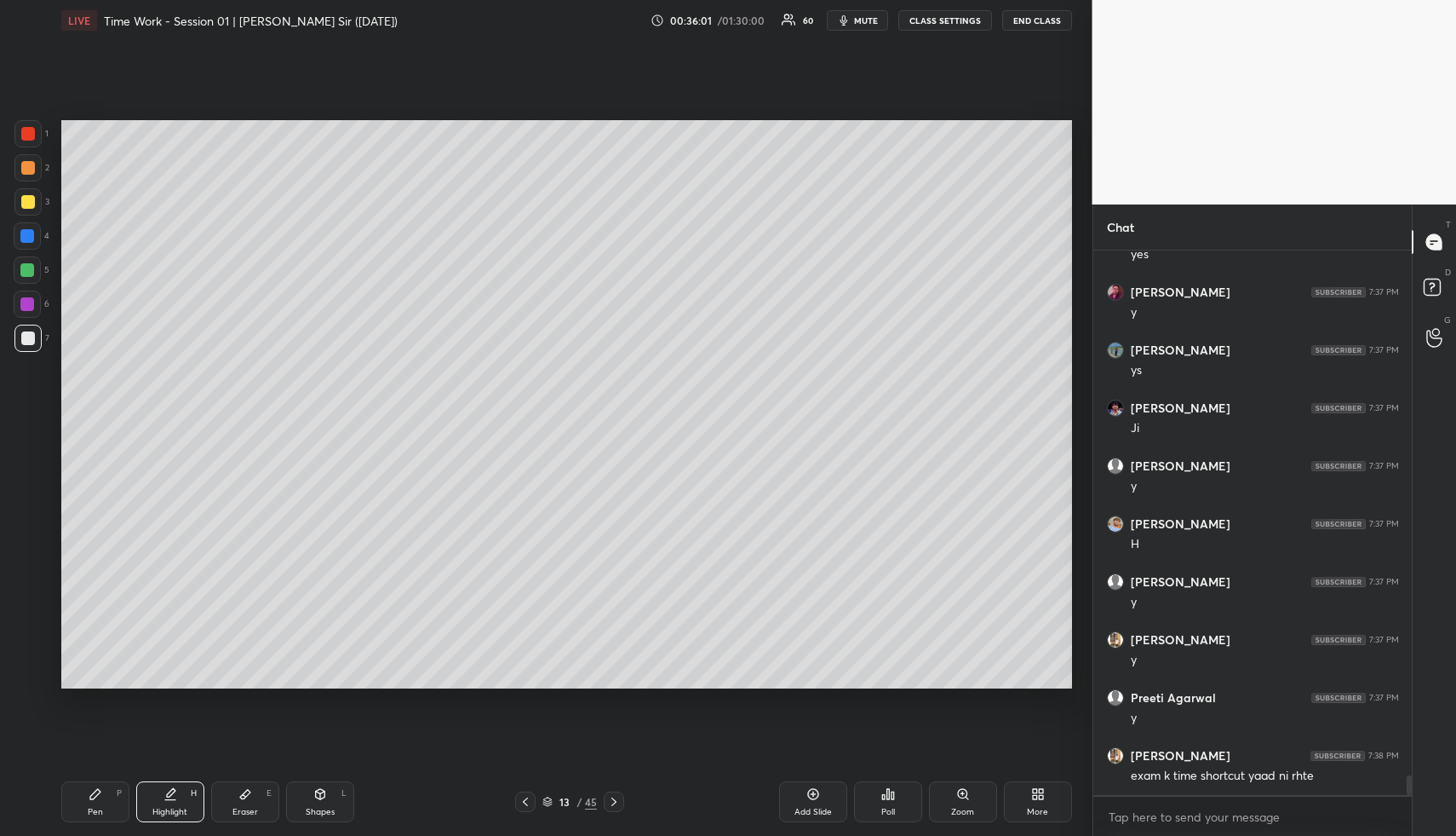
click at [177, 807] on div "Highlight H" at bounding box center [170, 802] width 68 height 41
drag, startPoint x: 175, startPoint y: 793, endPoint x: 180, endPoint y: 783, distance: 11.2
click at [175, 792] on icon at bounding box center [170, 794] width 13 height 13
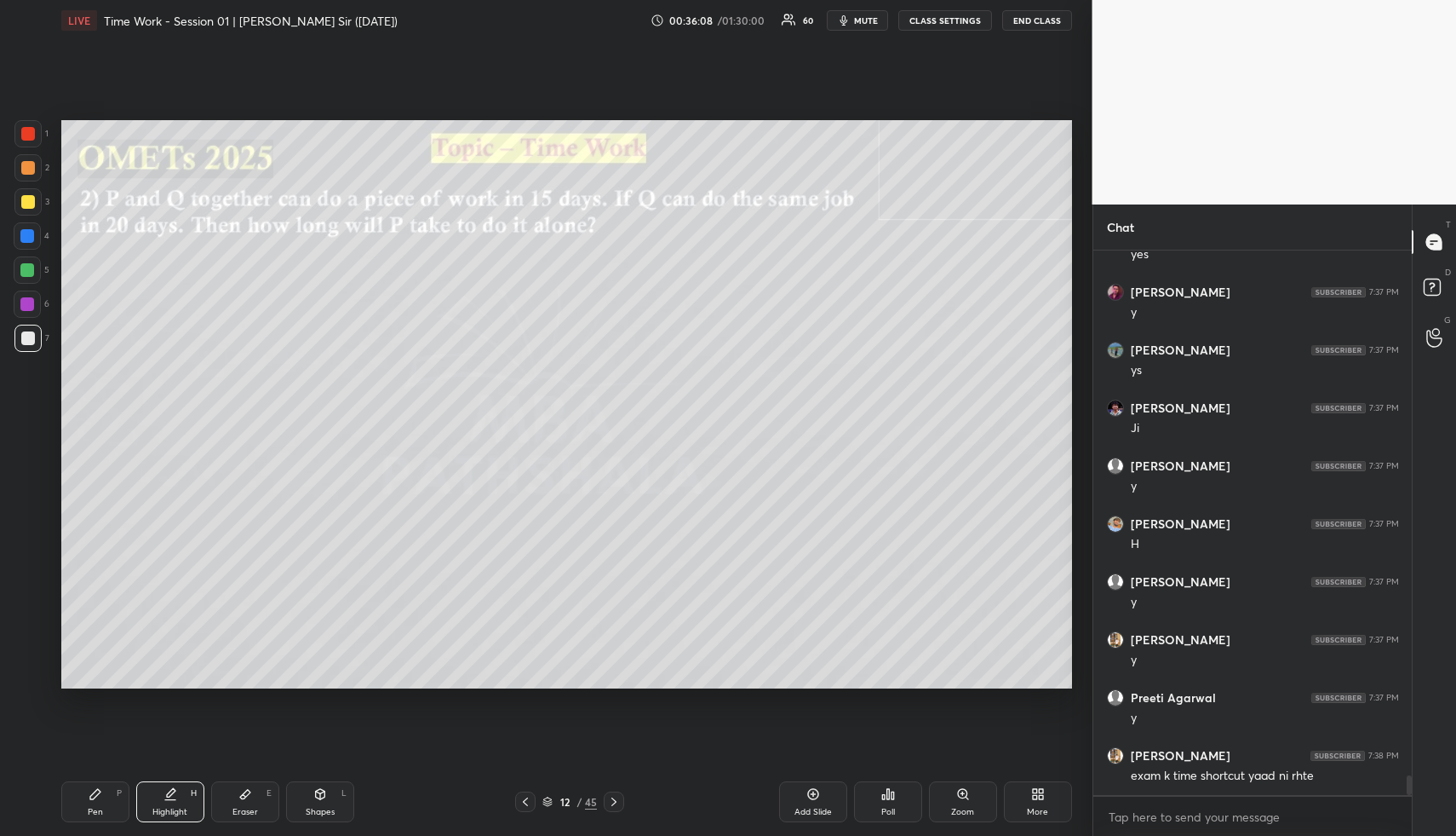
click at [177, 799] on div "Highlight H" at bounding box center [170, 802] width 68 height 41
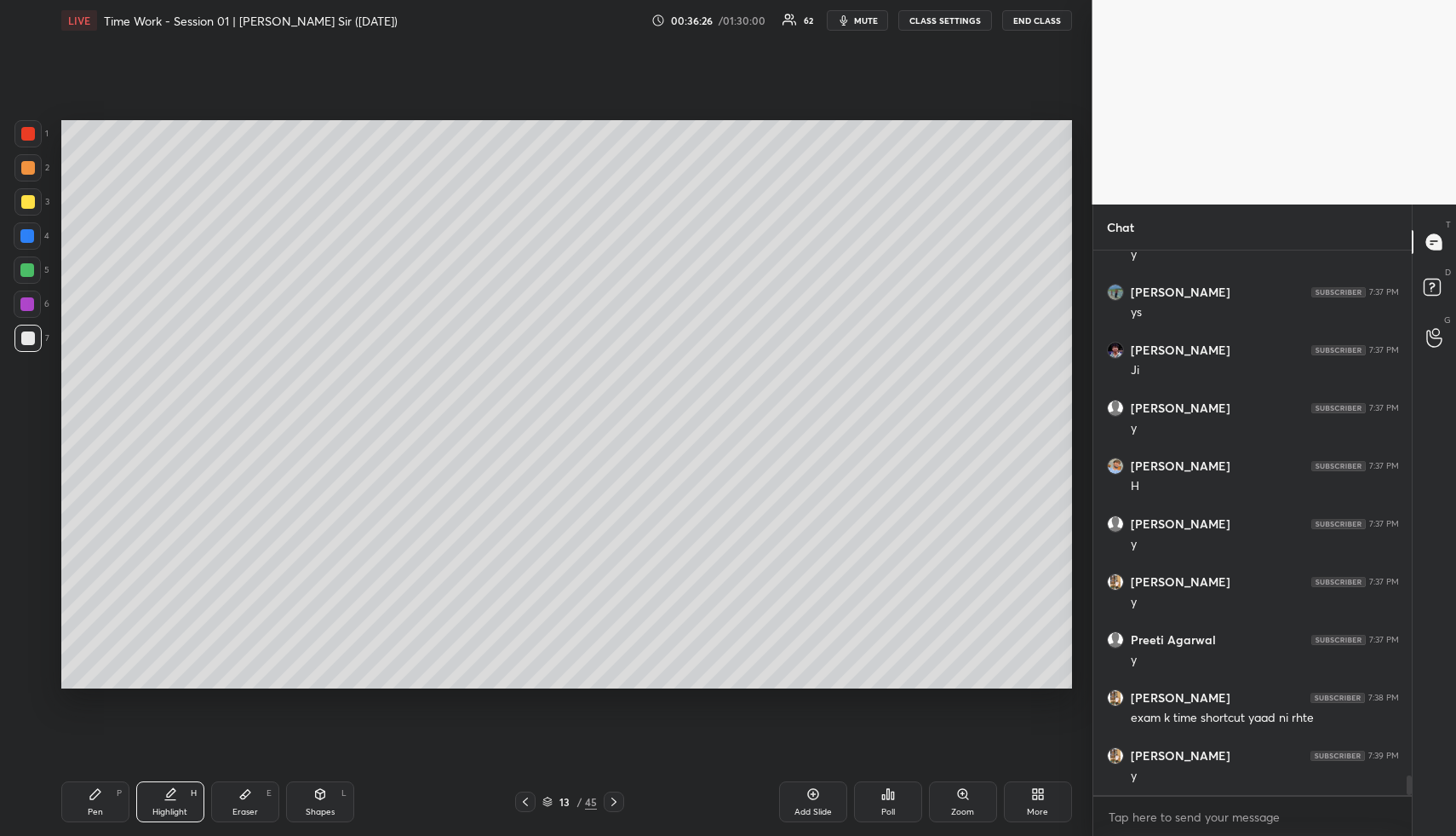
scroll to position [14744, 0]
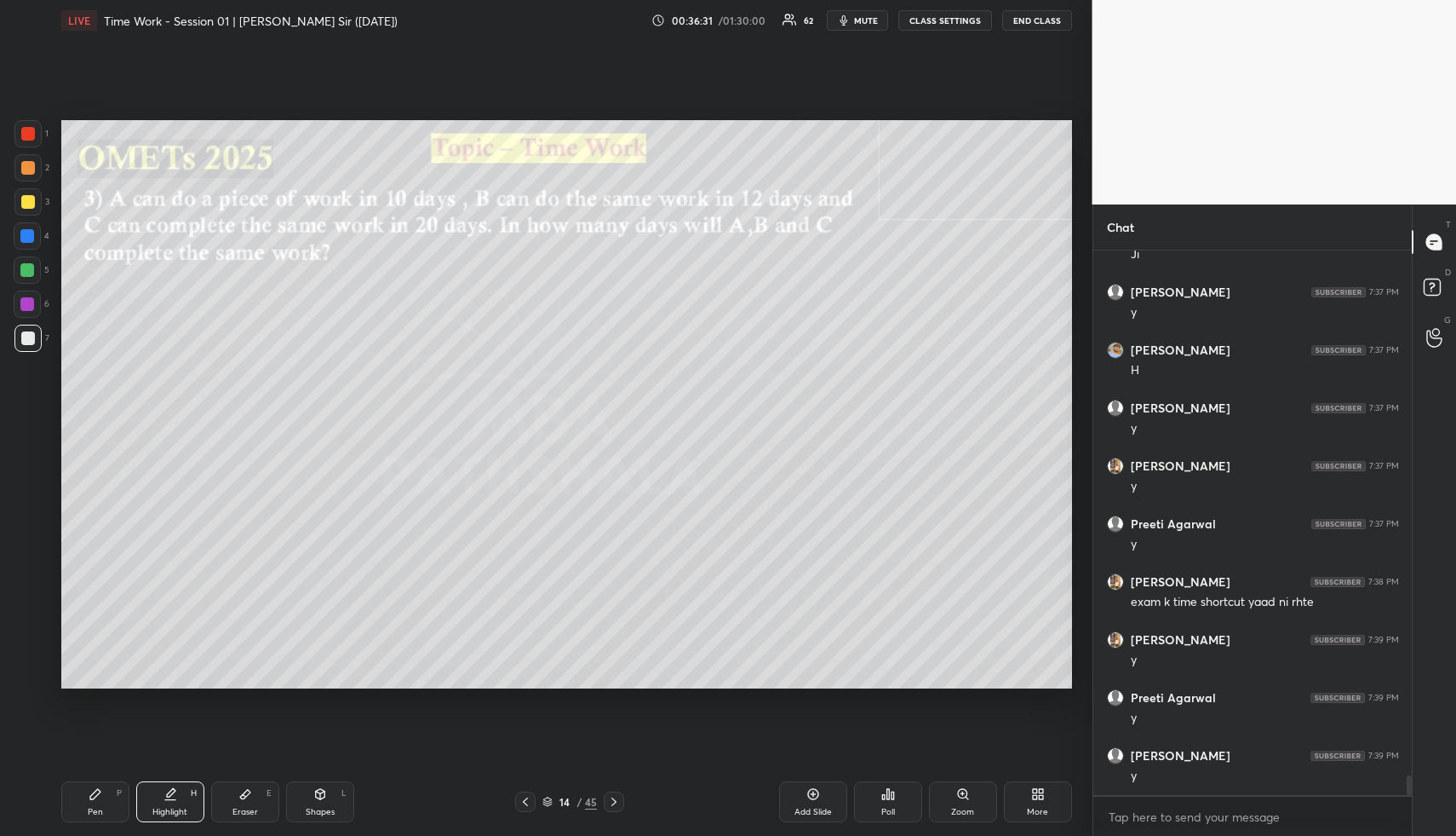
drag, startPoint x: 323, startPoint y: 804, endPoint x: 299, endPoint y: 694, distance: 112.6
click at [324, 803] on div "Shapes L" at bounding box center [319, 802] width 68 height 41
click at [19, 174] on div at bounding box center [28, 167] width 28 height 28
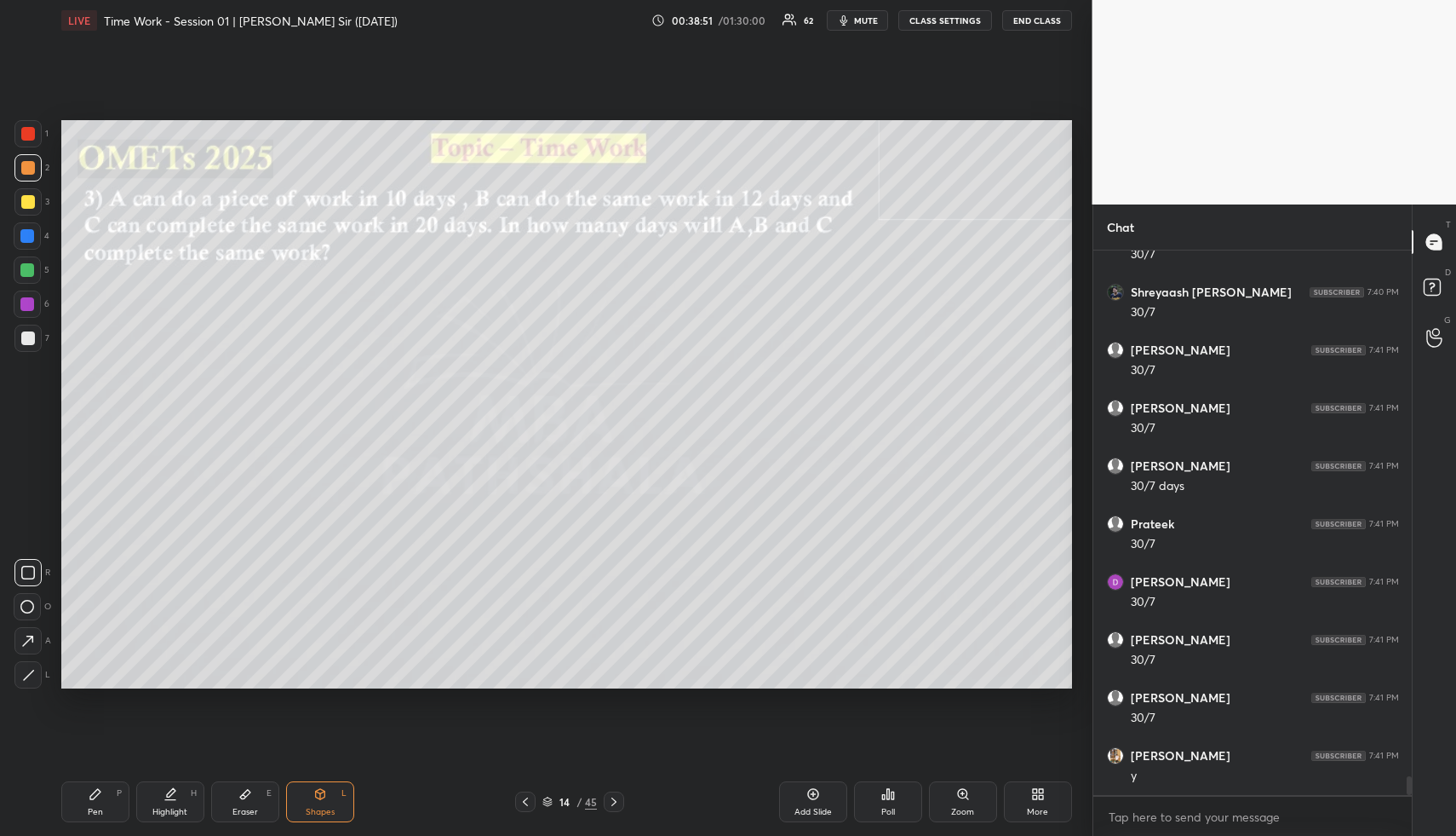
scroll to position [15613, 0]
click at [182, 784] on div "Highlight H" at bounding box center [170, 802] width 68 height 41
drag, startPoint x: 258, startPoint y: 801, endPoint x: 260, endPoint y: 789, distance: 12.2
click at [259, 798] on div "Eraser E" at bounding box center [245, 802] width 68 height 41
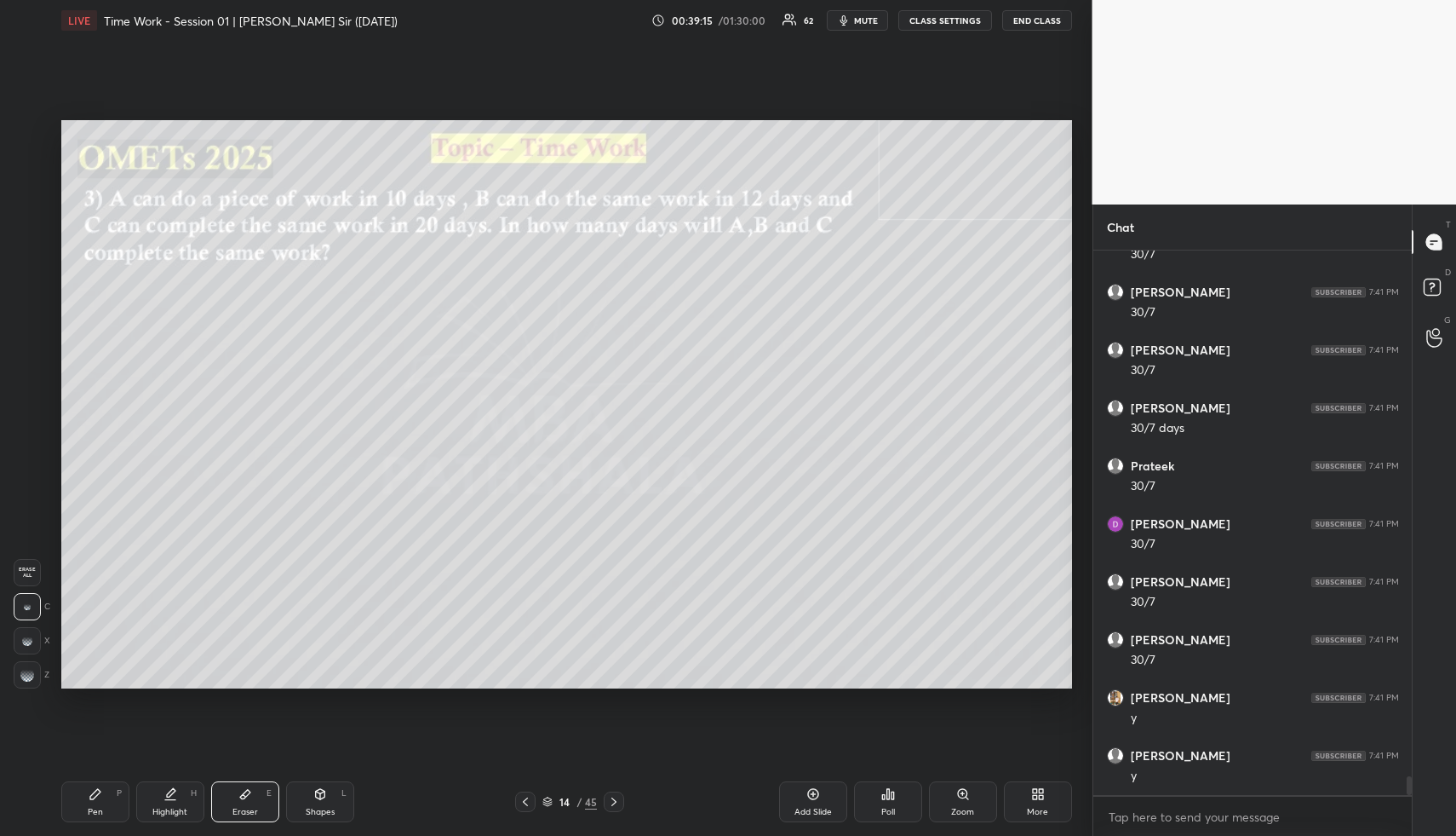
drag, startPoint x: 27, startPoint y: 565, endPoint x: 52, endPoint y: 576, distance: 27.3
click at [29, 564] on div "Erase all" at bounding box center [27, 572] width 28 height 28
click at [102, 796] on div "Pen P" at bounding box center [95, 802] width 68 height 41
click at [34, 201] on div at bounding box center [28, 202] width 28 height 28
click at [177, 794] on div "Highlight H" at bounding box center [170, 802] width 68 height 41
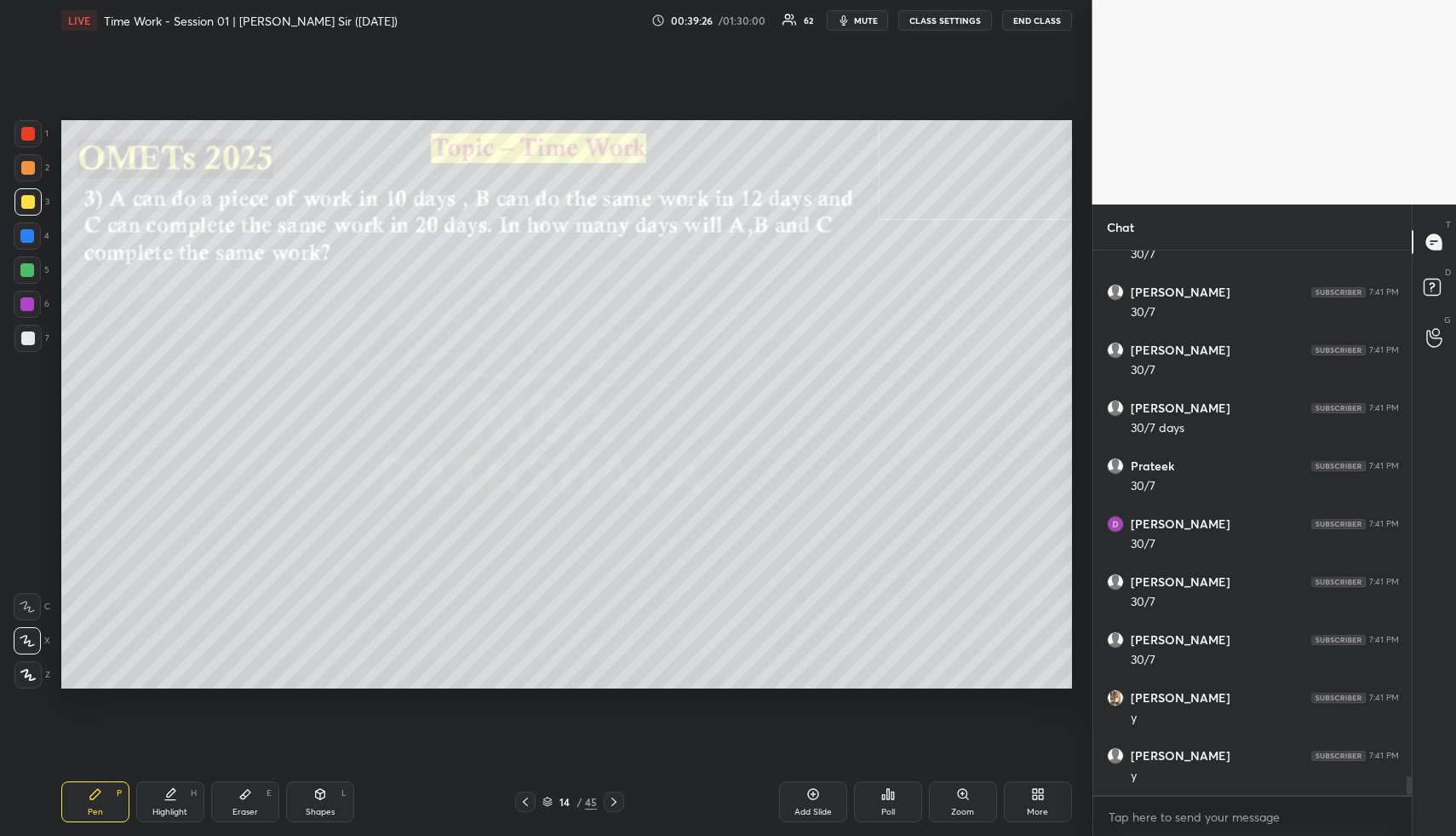
click at [181, 795] on div "Highlight H" at bounding box center [170, 802] width 68 height 41
click at [98, 790] on icon at bounding box center [96, 794] width 13 height 13
drag, startPoint x: 26, startPoint y: 242, endPoint x: 48, endPoint y: 261, distance: 29.1
click at [26, 242] on div at bounding box center [27, 236] width 13 height 13
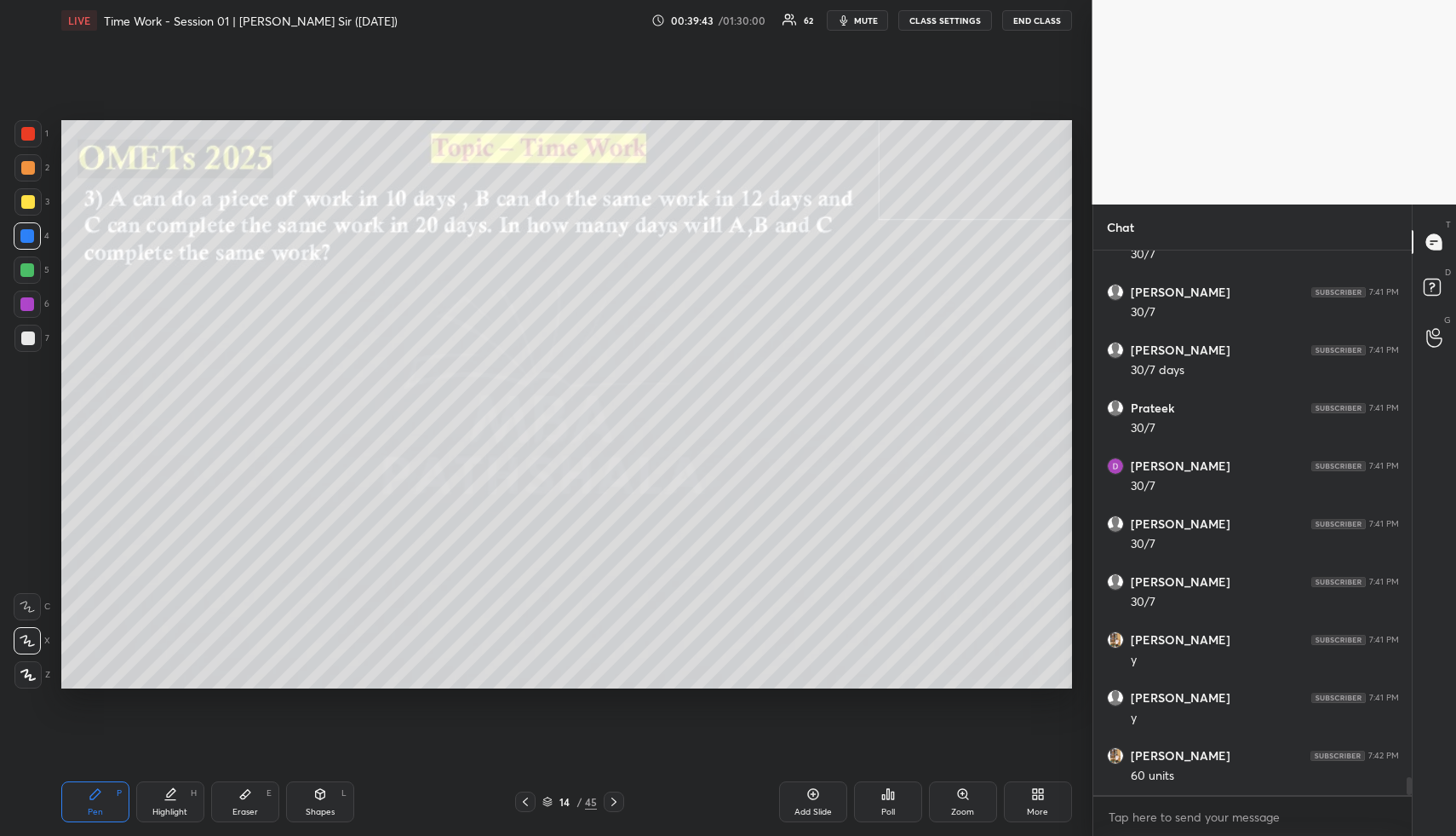
drag, startPoint x: 248, startPoint y: 796, endPoint x: 225, endPoint y: 698, distance: 100.7
click at [246, 799] on icon at bounding box center [245, 794] width 13 height 13
click at [98, 810] on div "Pen" at bounding box center [96, 811] width 15 height 9
click at [105, 807] on div "Pen P" at bounding box center [95, 802] width 68 height 41
click at [36, 270] on div at bounding box center [27, 270] width 28 height 28
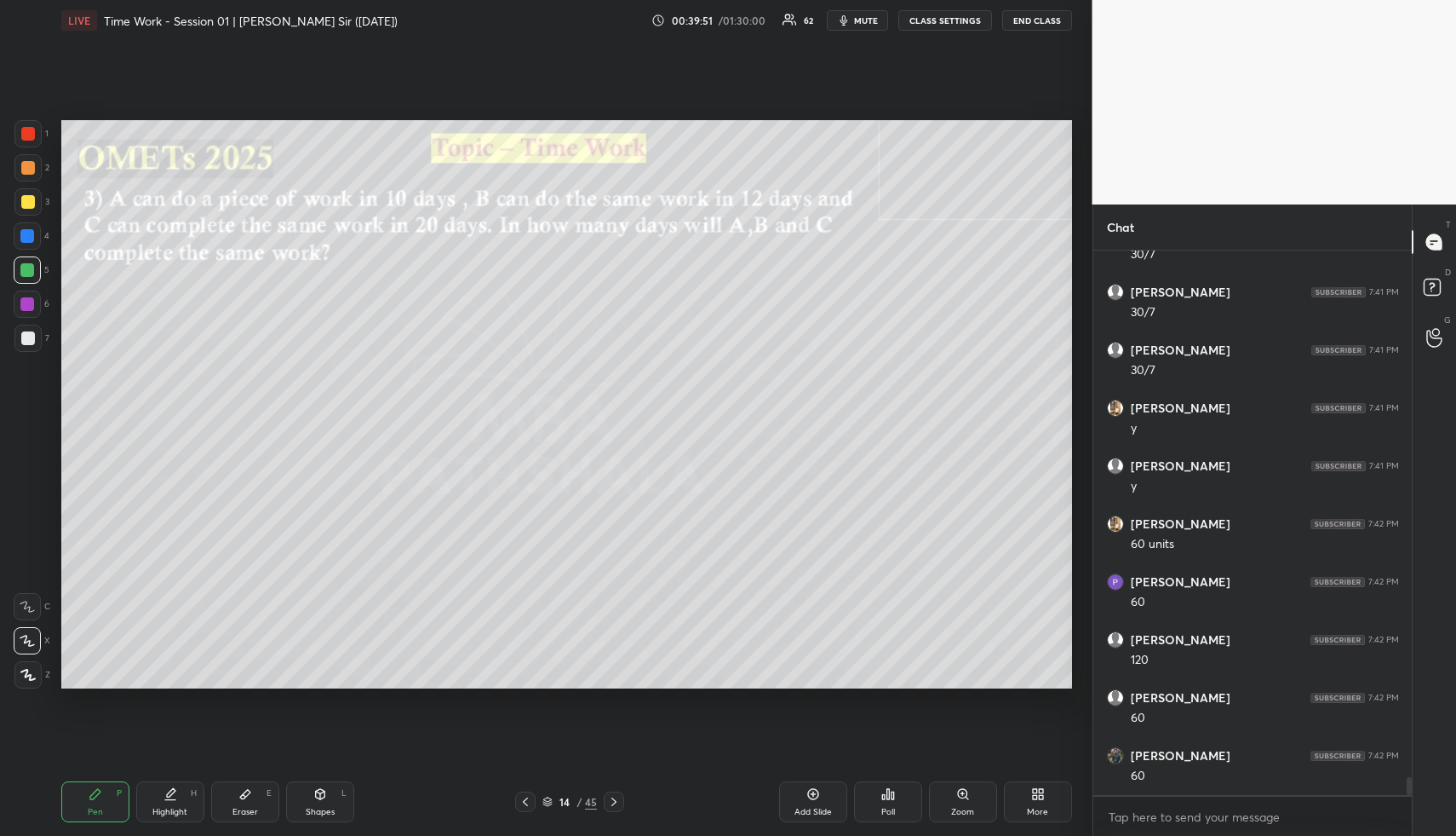
scroll to position [15961, 0]
click at [326, 789] on icon at bounding box center [320, 794] width 13 height 13
click at [325, 787] on div "Shapes L" at bounding box center [319, 802] width 68 height 41
drag, startPoint x: 27, startPoint y: 334, endPoint x: 56, endPoint y: 310, distance: 37.6
click at [21, 336] on div at bounding box center [28, 339] width 13 height 13
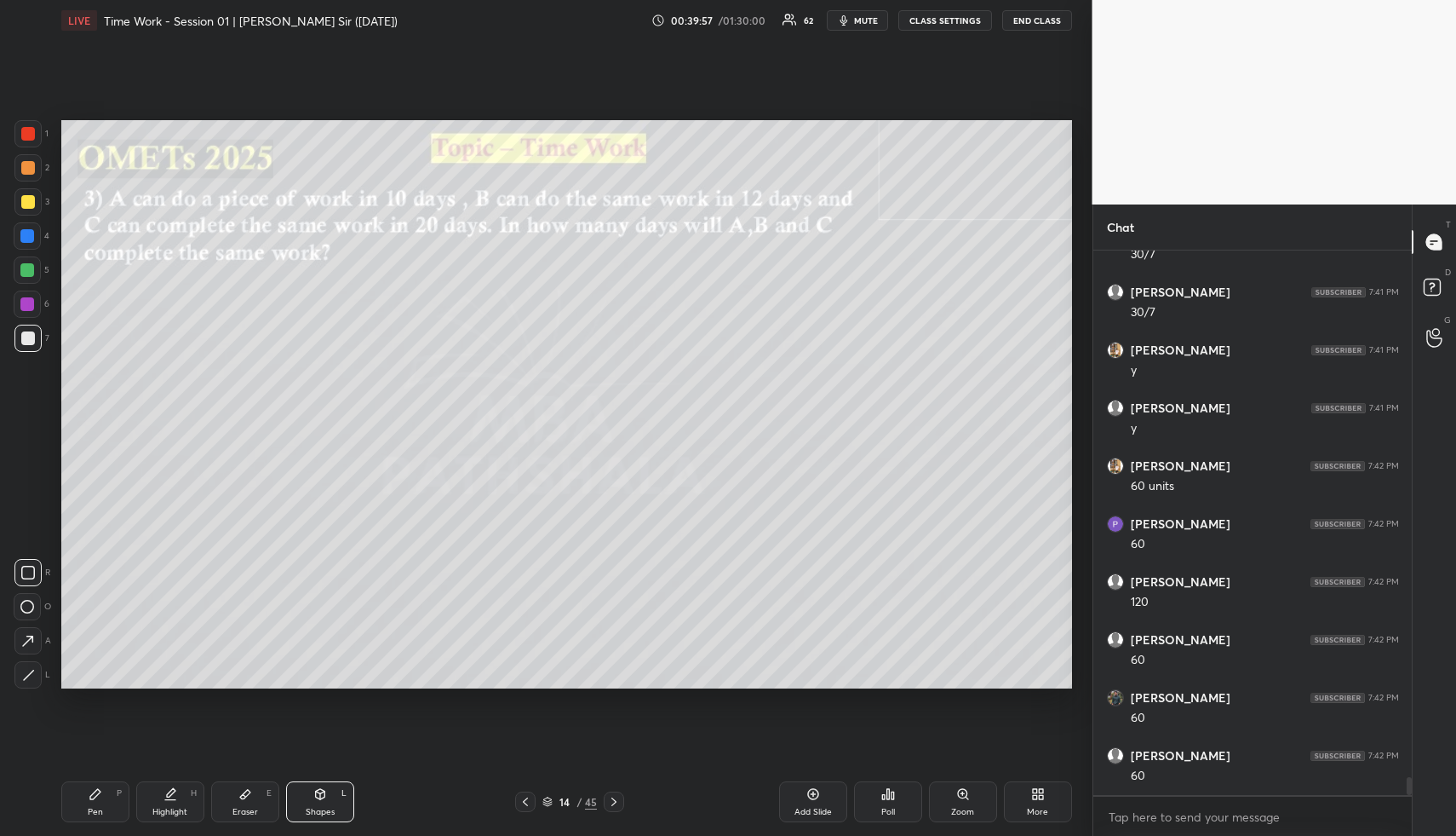
click at [98, 809] on div "Pen" at bounding box center [96, 811] width 15 height 9
click at [35, 206] on div at bounding box center [28, 202] width 28 height 28
click at [26, 338] on div at bounding box center [28, 339] width 13 height 13
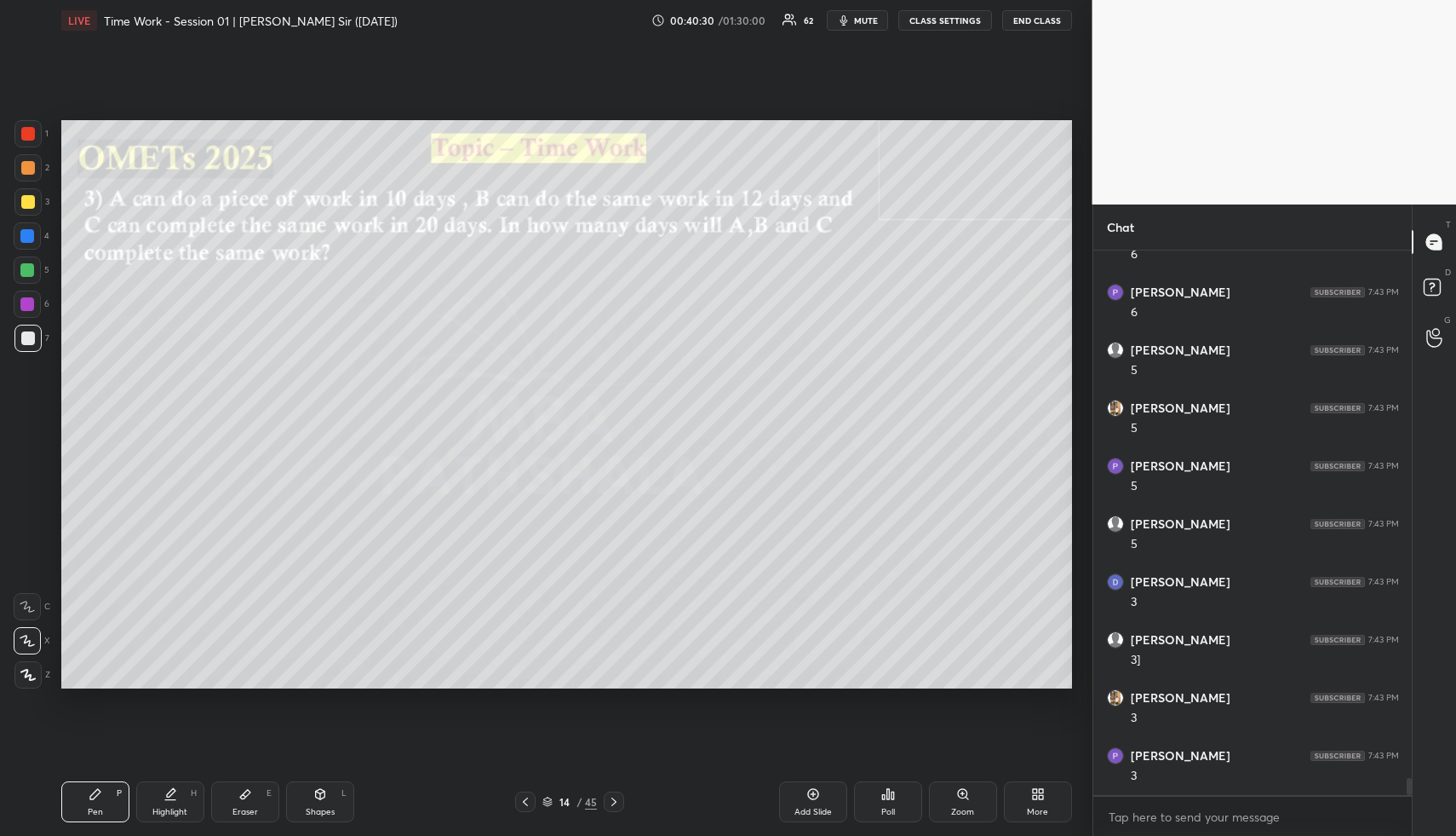
click at [33, 340] on div at bounding box center [28, 339] width 13 height 13
drag, startPoint x: 32, startPoint y: 207, endPoint x: 28, endPoint y: 214, distance: 8.1
click at [30, 207] on div at bounding box center [28, 202] width 13 height 13
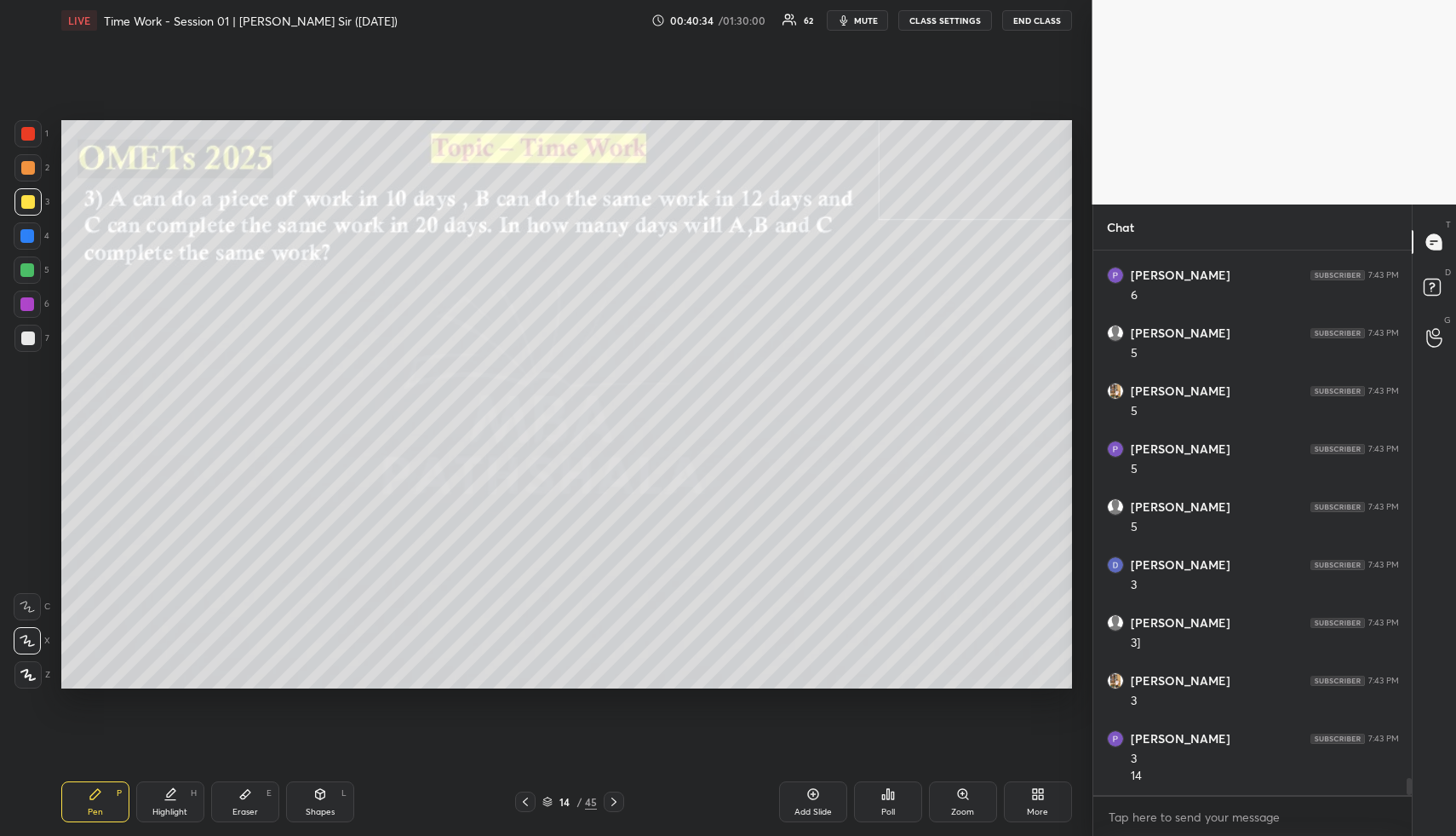
click at [28, 244] on div at bounding box center [27, 235] width 28 height 28
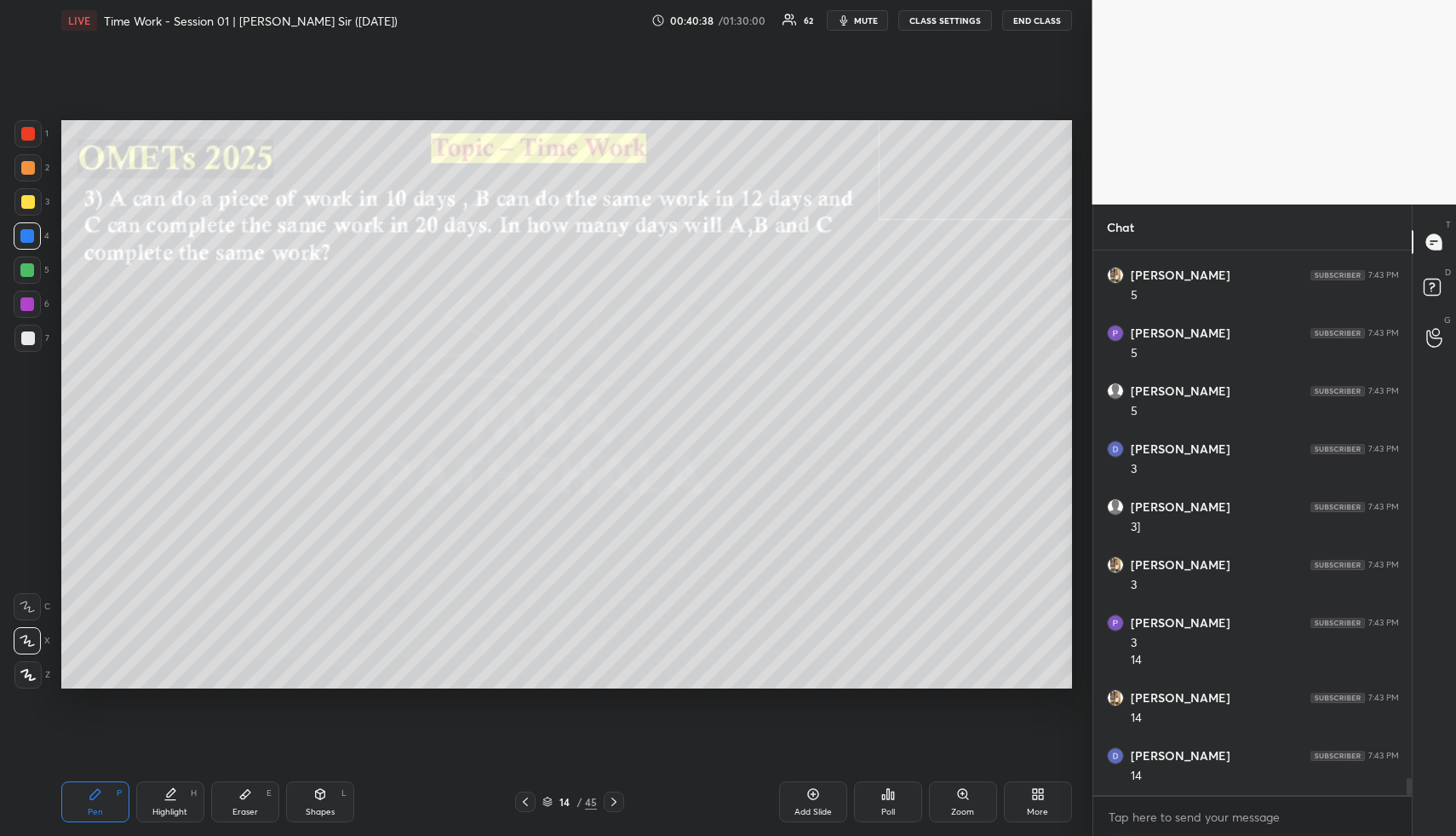
click at [250, 789] on icon at bounding box center [245, 794] width 13 height 13
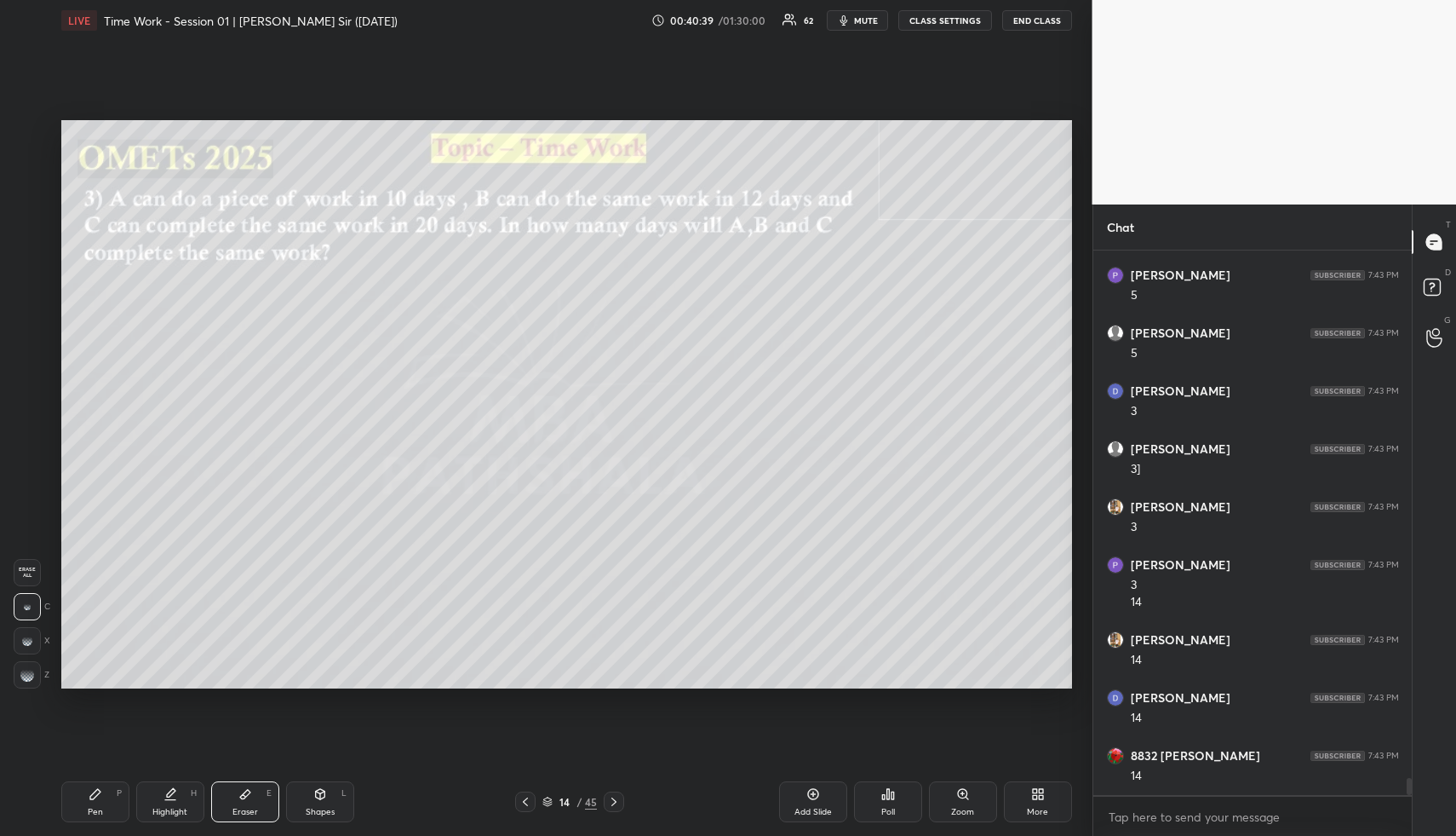
click at [89, 803] on div "Pen P" at bounding box center [95, 802] width 68 height 41
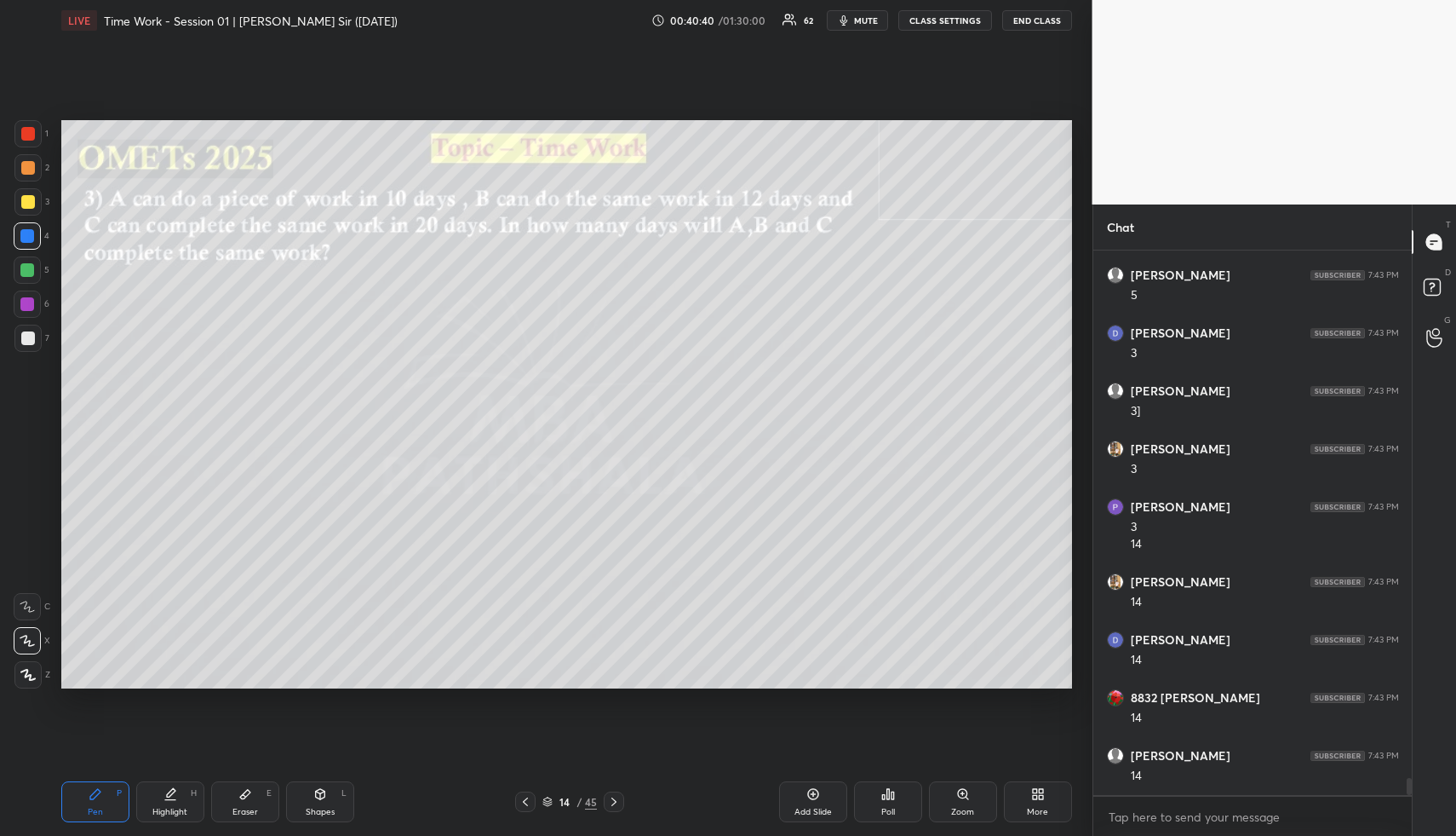
drag, startPoint x: 22, startPoint y: 203, endPoint x: 49, endPoint y: 217, distance: 30.4
click at [21, 203] on div at bounding box center [28, 202] width 13 height 13
click at [316, 804] on div "Shapes L" at bounding box center [319, 802] width 68 height 41
click at [19, 340] on div at bounding box center [28, 338] width 28 height 28
click at [26, 341] on div at bounding box center [28, 338] width 28 height 28
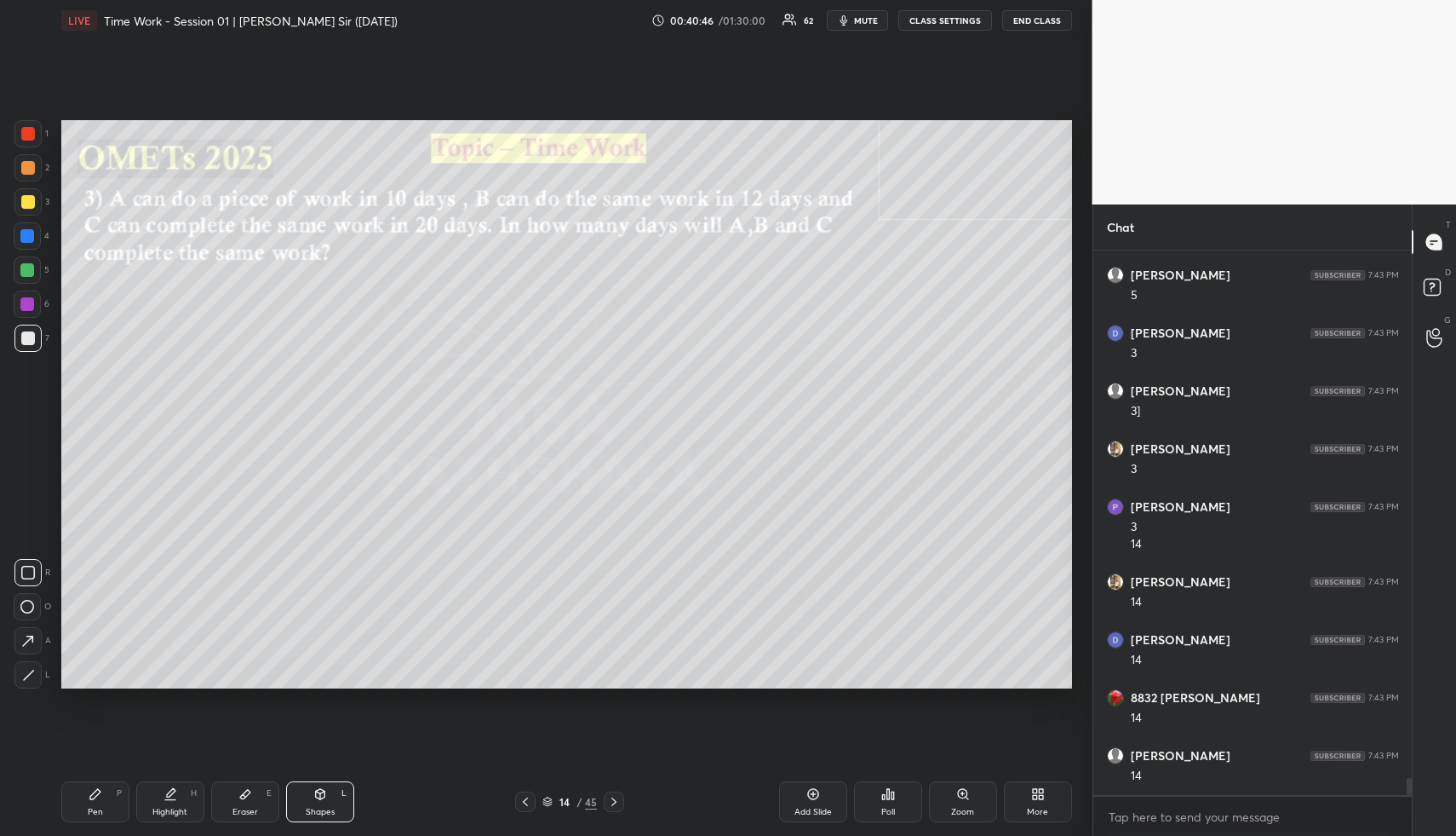
drag, startPoint x: 174, startPoint y: 800, endPoint x: 170, endPoint y: 774, distance: 26.3
click at [170, 800] on icon at bounding box center [170, 800] width 11 height 0
click at [89, 789] on icon at bounding box center [96, 794] width 13 height 13
click at [35, 170] on div at bounding box center [28, 167] width 28 height 28
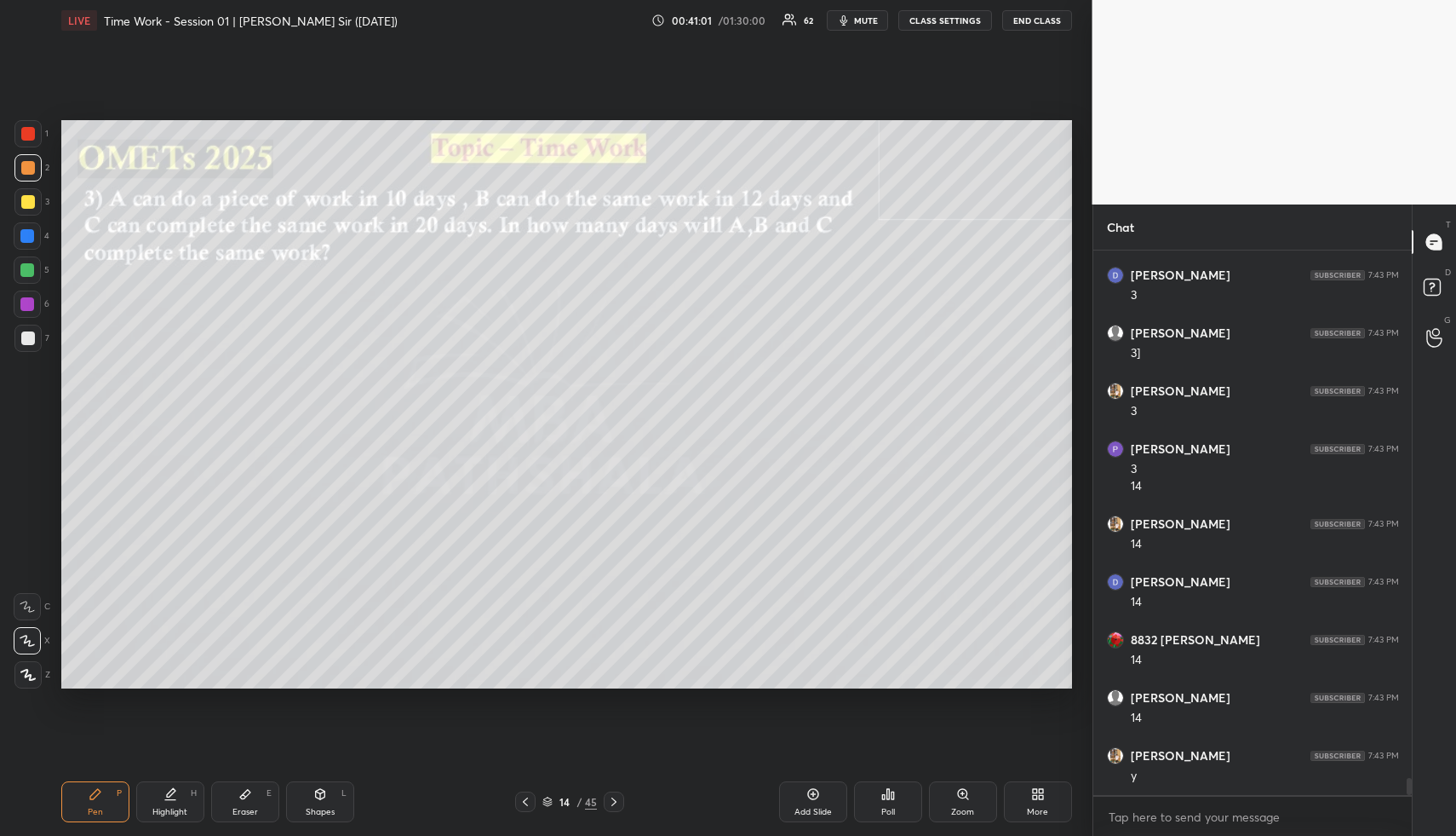
scroll to position [16980, 0]
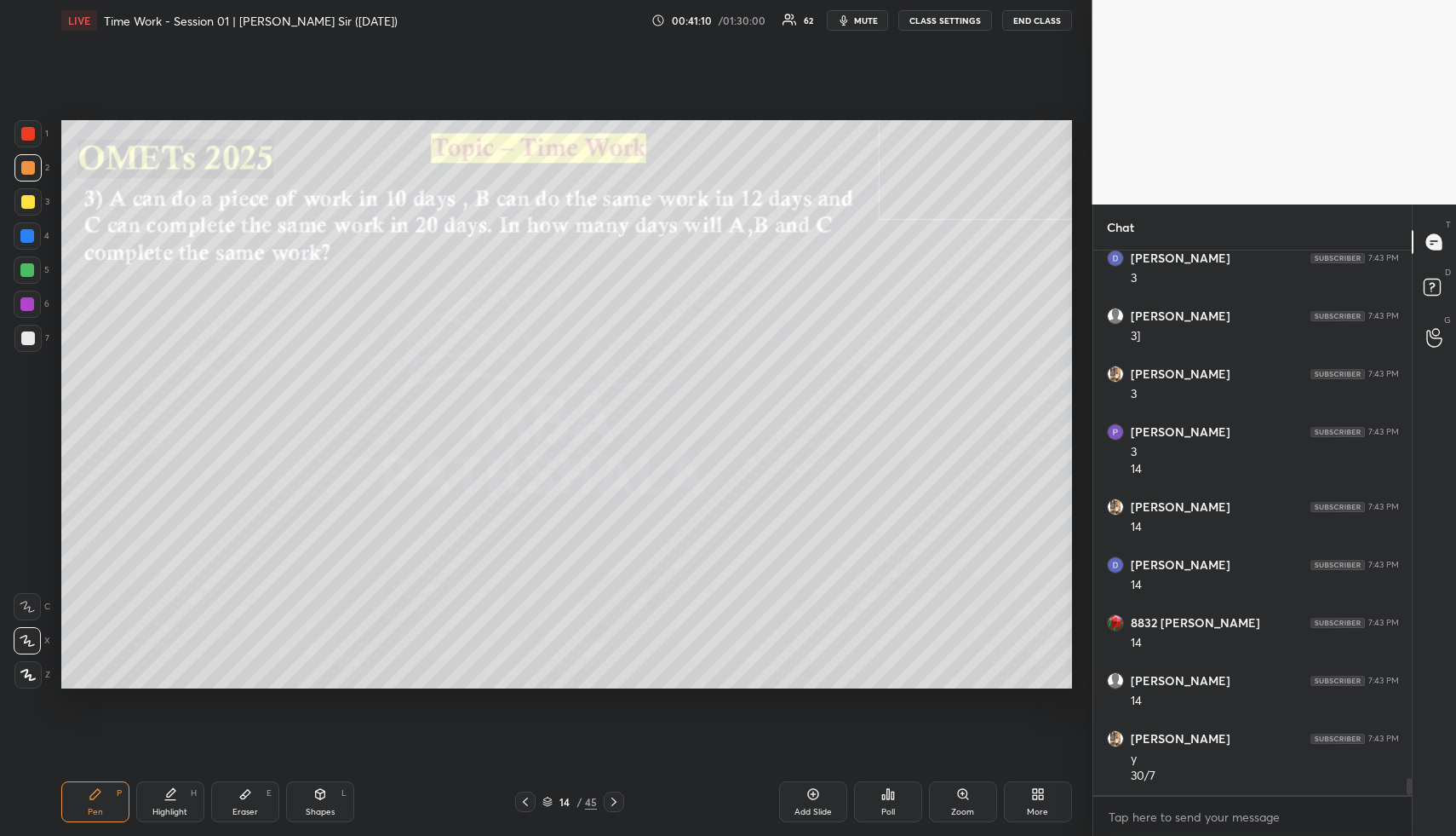
click at [176, 786] on div "Highlight H" at bounding box center [170, 802] width 68 height 41
click at [176, 797] on div "Highlight H" at bounding box center [170, 802] width 68 height 41
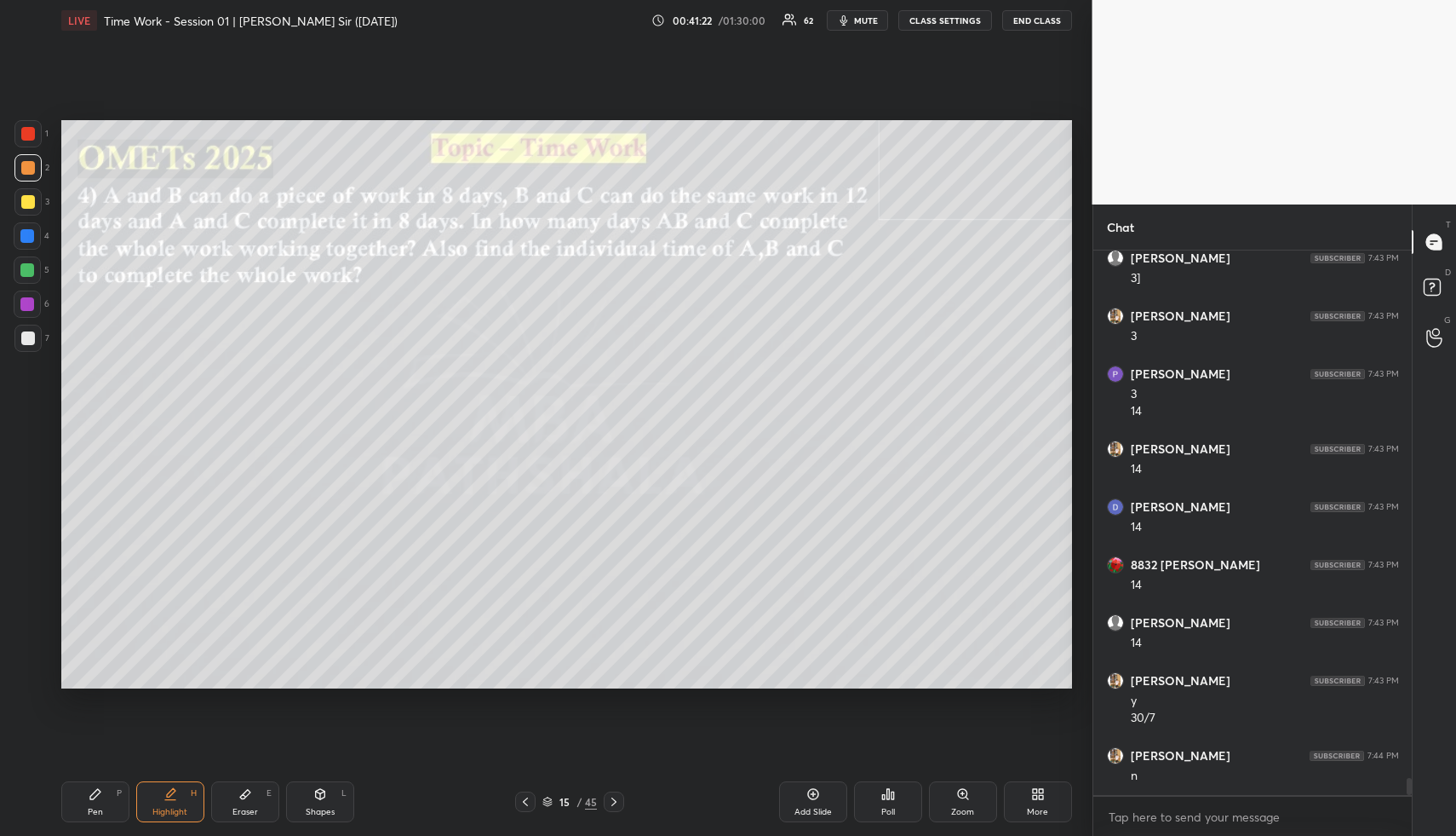
scroll to position [17096, 0]
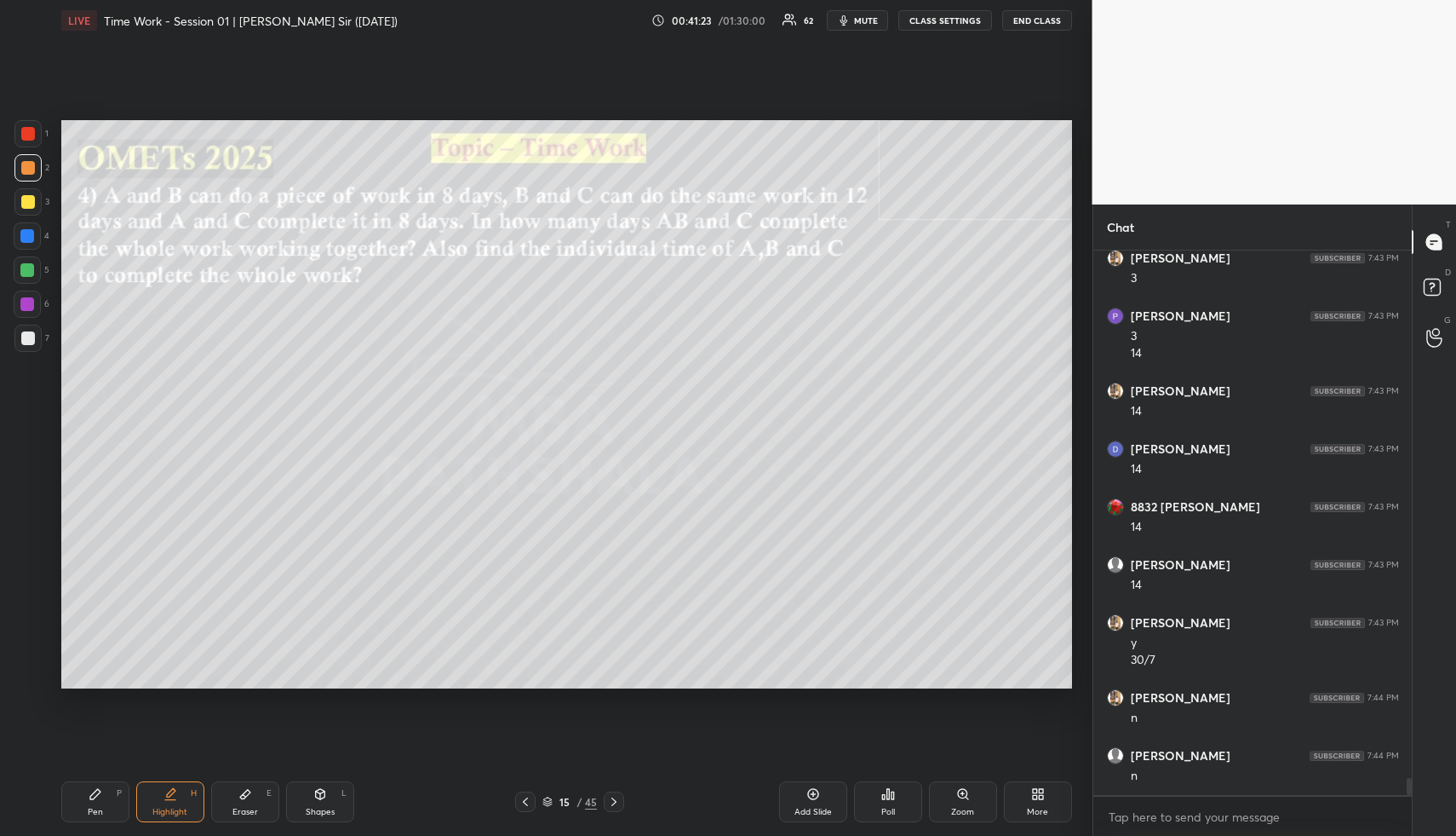
click at [311, 792] on div "Shapes L" at bounding box center [319, 802] width 68 height 41
click at [315, 792] on icon at bounding box center [320, 793] width 10 height 3
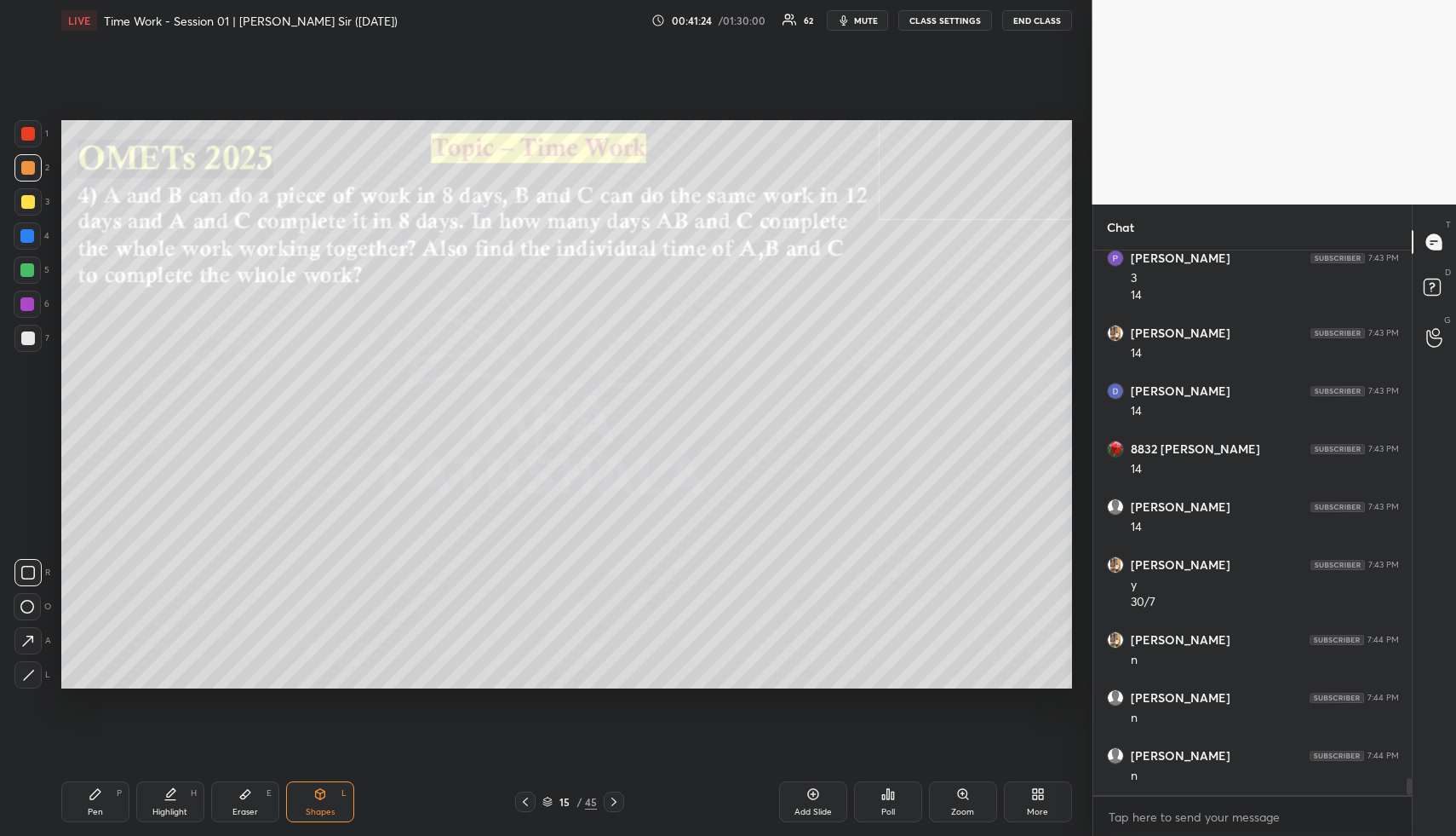
drag, startPoint x: 23, startPoint y: 198, endPoint x: 33, endPoint y: 187, distance: 14.9
click at [21, 198] on div at bounding box center [28, 202] width 13 height 13
drag, startPoint x: 157, startPoint y: 792, endPoint x: 158, endPoint y: 768, distance: 24.0
click at [153, 791] on div "Highlight H" at bounding box center [170, 802] width 68 height 41
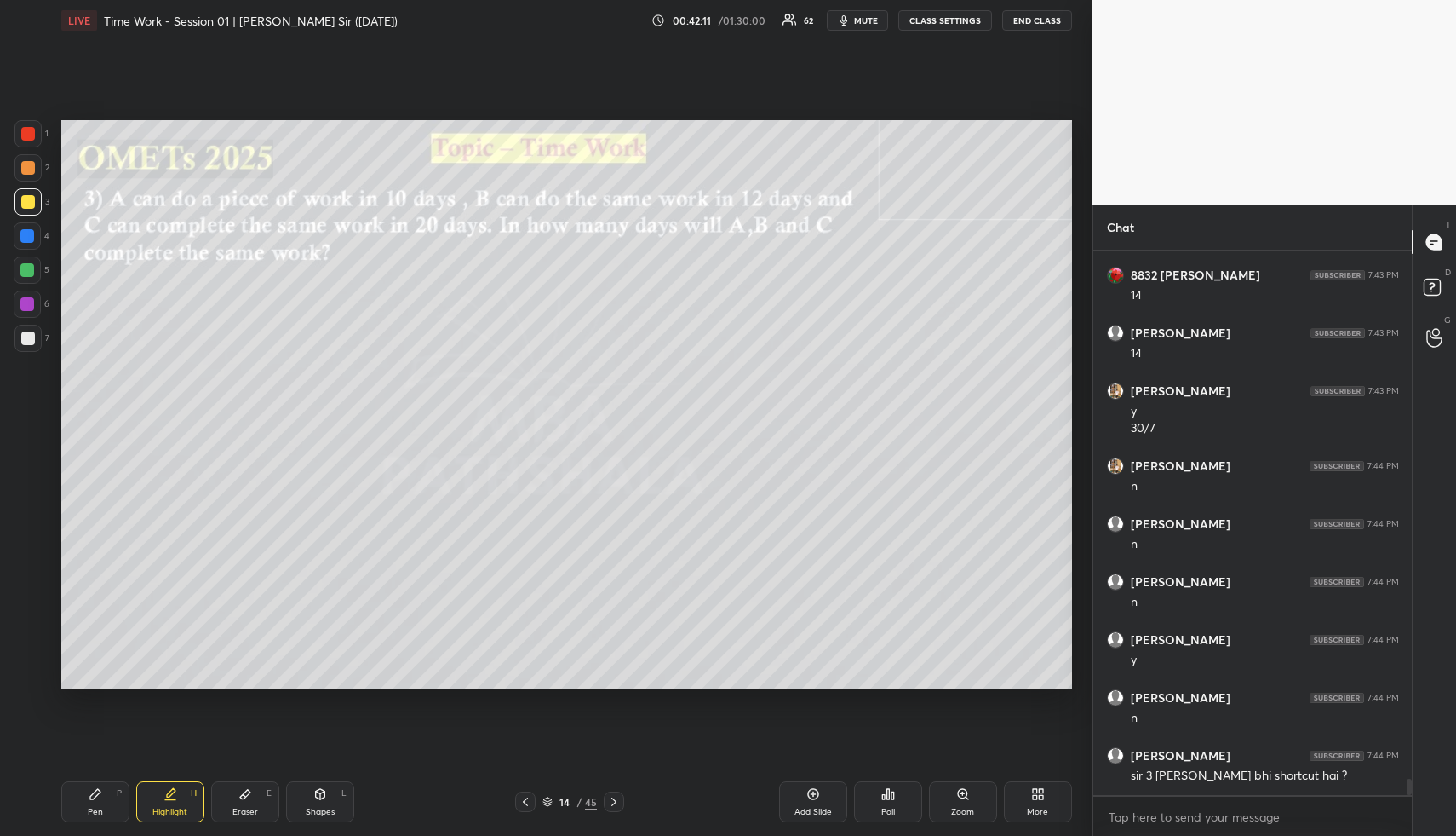
scroll to position [17386, 0]
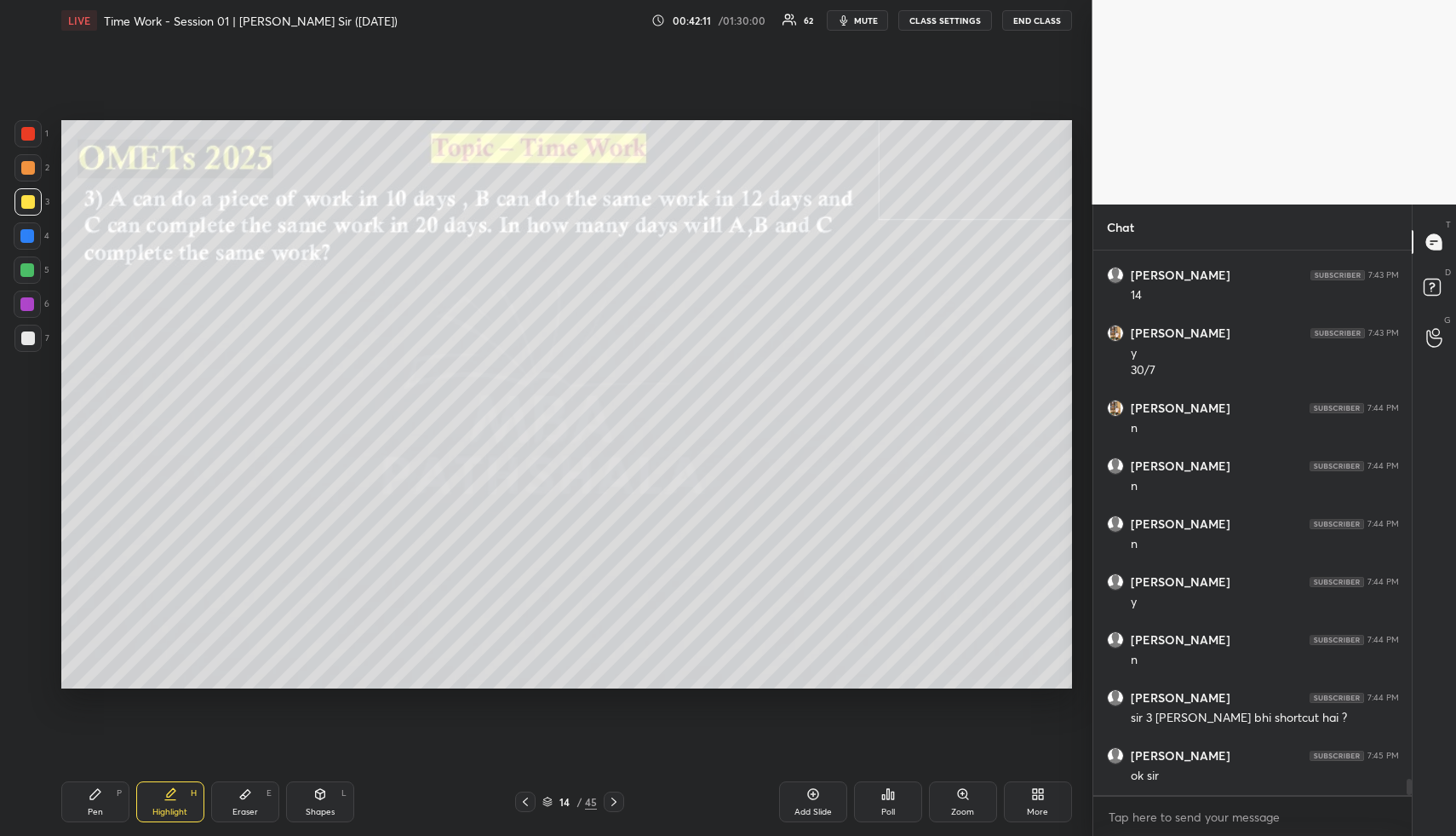
click at [167, 800] on icon at bounding box center [170, 794] width 13 height 13
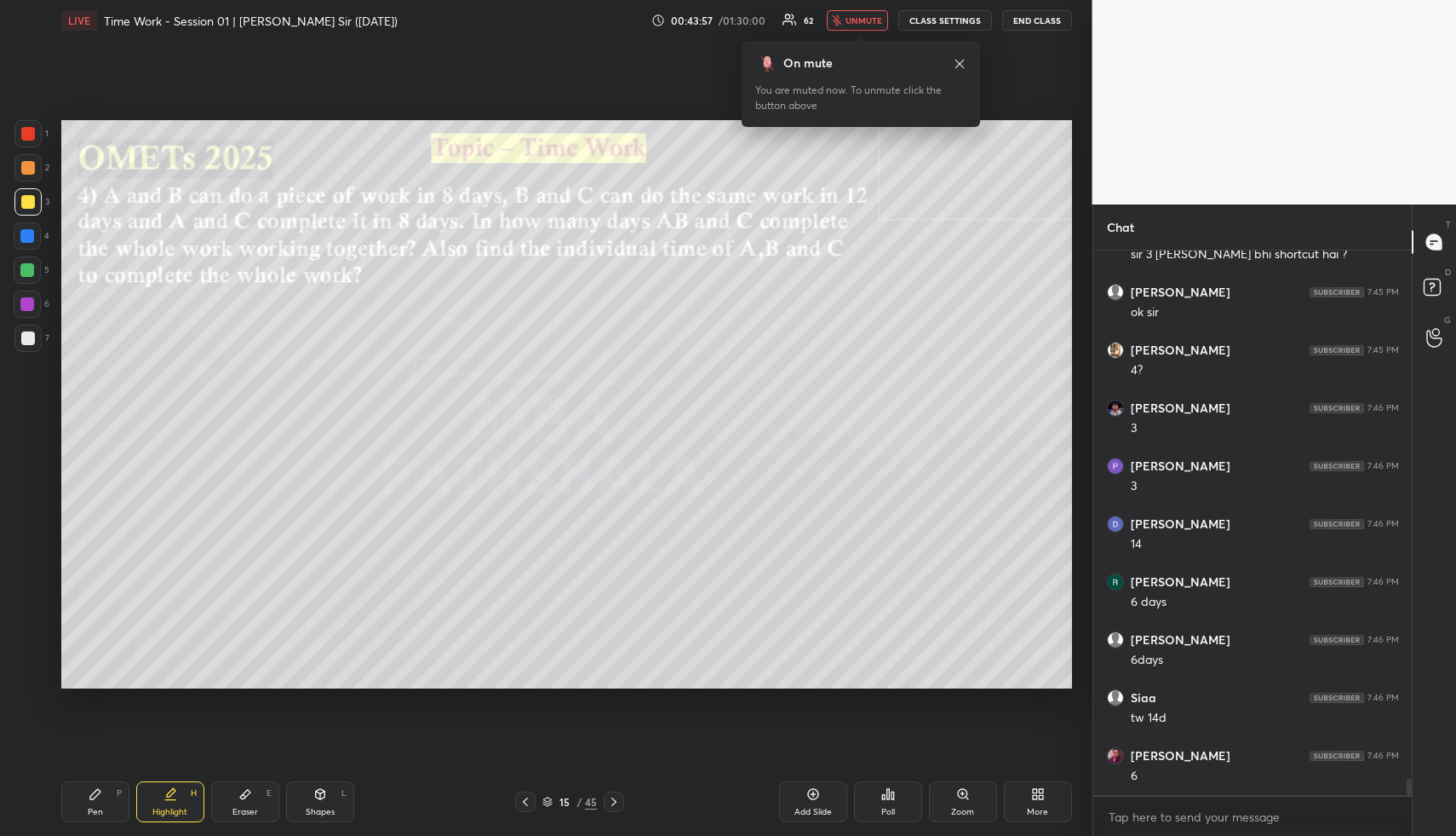
scroll to position [17907, 0]
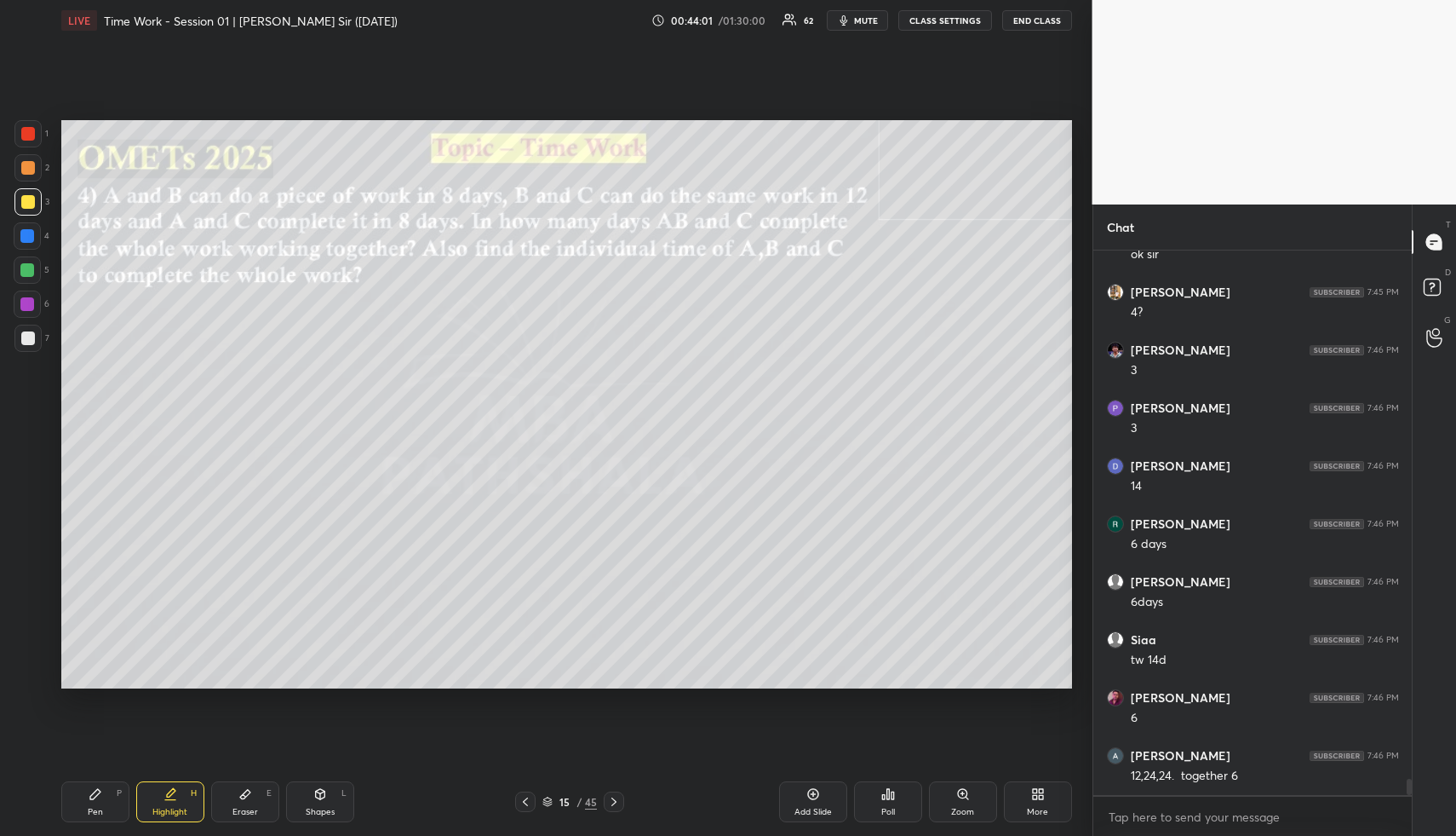
click at [174, 803] on div "Highlight H" at bounding box center [170, 802] width 68 height 41
click at [176, 797] on icon at bounding box center [170, 794] width 13 height 13
click at [112, 803] on div "Pen P" at bounding box center [95, 802] width 68 height 41
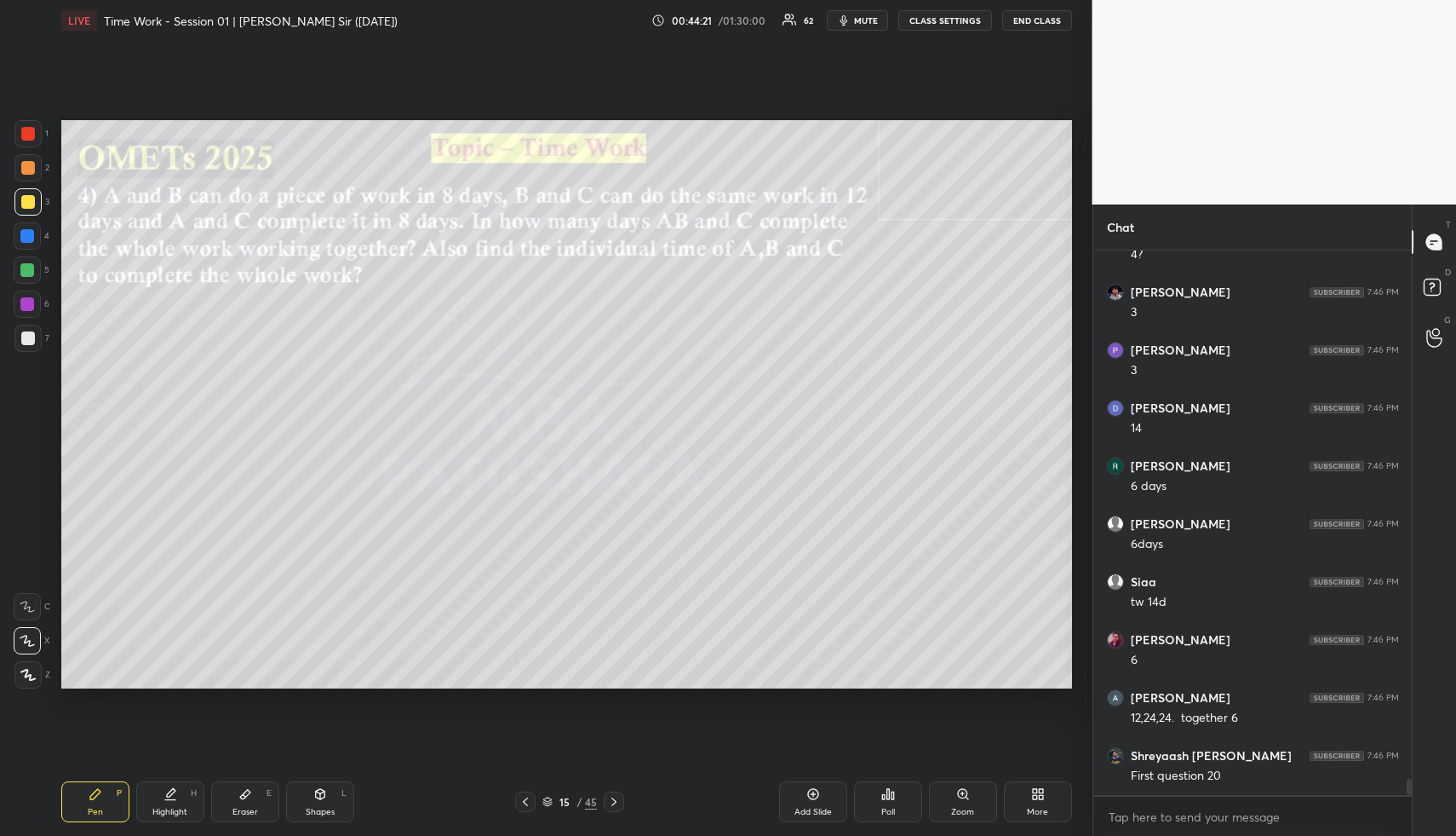
drag, startPoint x: 113, startPoint y: 805, endPoint x: 111, endPoint y: 712, distance: 93.0
click at [113, 805] on div "Pen P" at bounding box center [95, 802] width 68 height 41
click at [231, 799] on div "Eraser E" at bounding box center [245, 802] width 68 height 41
drag, startPoint x: 231, startPoint y: 799, endPoint x: 200, endPoint y: 713, distance: 91.4
click at [231, 799] on div "Eraser E" at bounding box center [245, 802] width 68 height 41
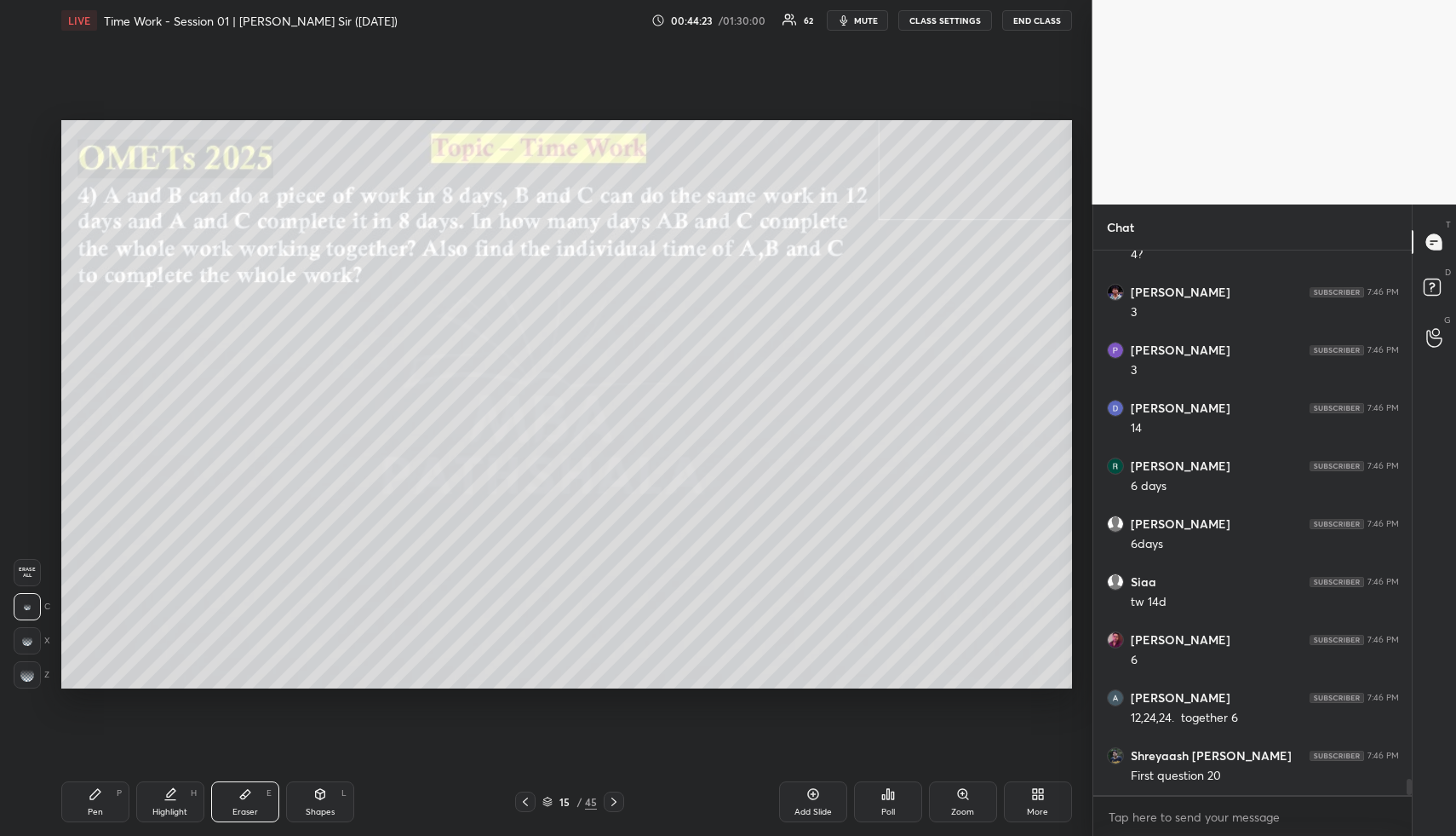
click at [11, 564] on div "1 2 3 4 5 6 7 R O A L C X Z Erase all C X Z" at bounding box center [27, 405] width 54 height 569
click at [21, 571] on span "Erase all" at bounding box center [27, 572] width 26 height 11
click at [30, 572] on span "Erase all" at bounding box center [27, 572] width 26 height 11
click at [102, 797] on div "Pen P" at bounding box center [95, 802] width 68 height 41
click at [109, 789] on div "Pen P" at bounding box center [95, 802] width 68 height 41
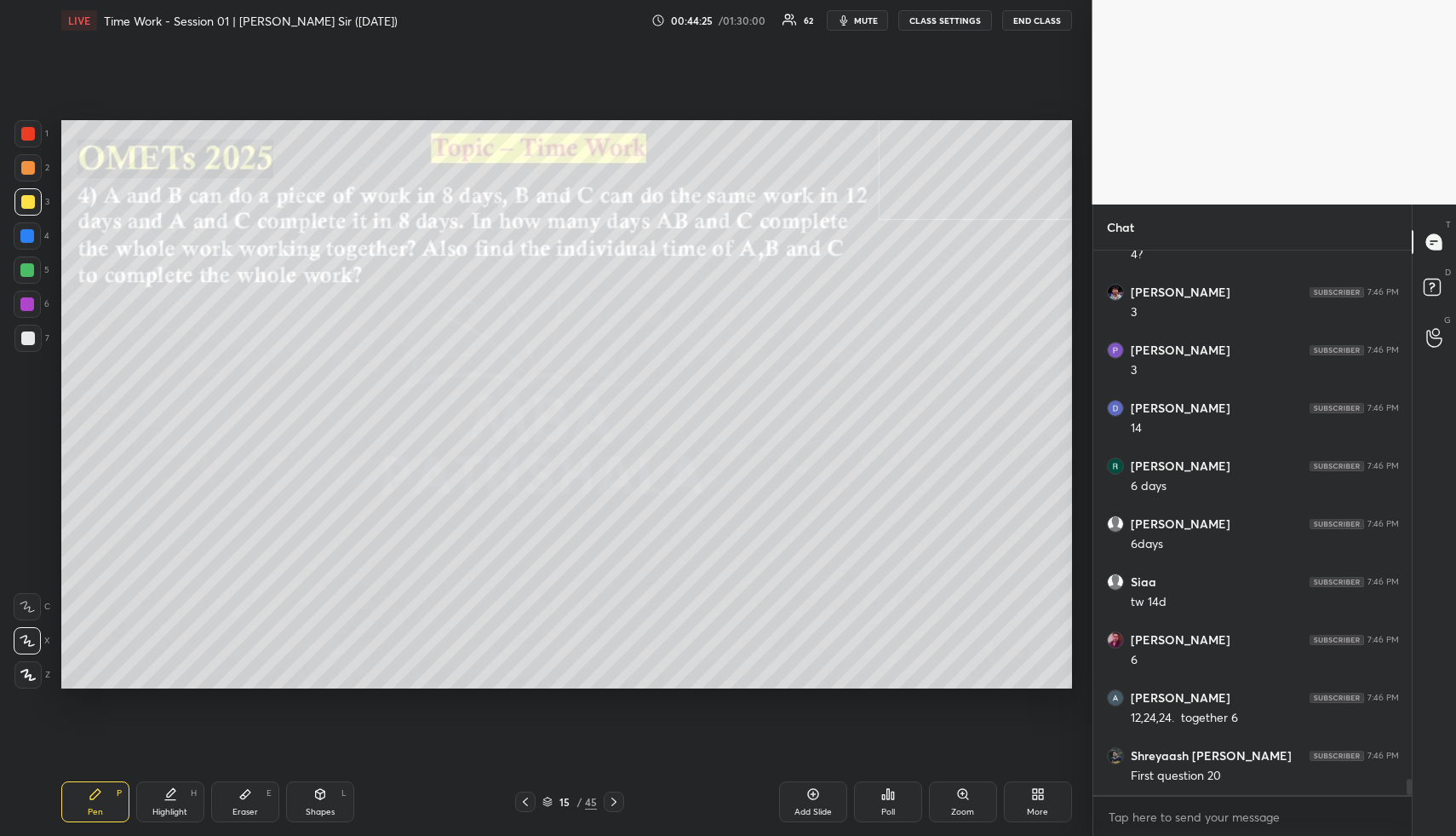
click at [27, 167] on div at bounding box center [28, 167] width 13 height 13
drag, startPoint x: 27, startPoint y: 167, endPoint x: 35, endPoint y: 176, distance: 12.0
click at [27, 167] on div at bounding box center [28, 167] width 13 height 13
click at [191, 795] on div "H" at bounding box center [194, 793] width 6 height 9
drag, startPoint x: 191, startPoint y: 795, endPoint x: 186, endPoint y: 785, distance: 11.2
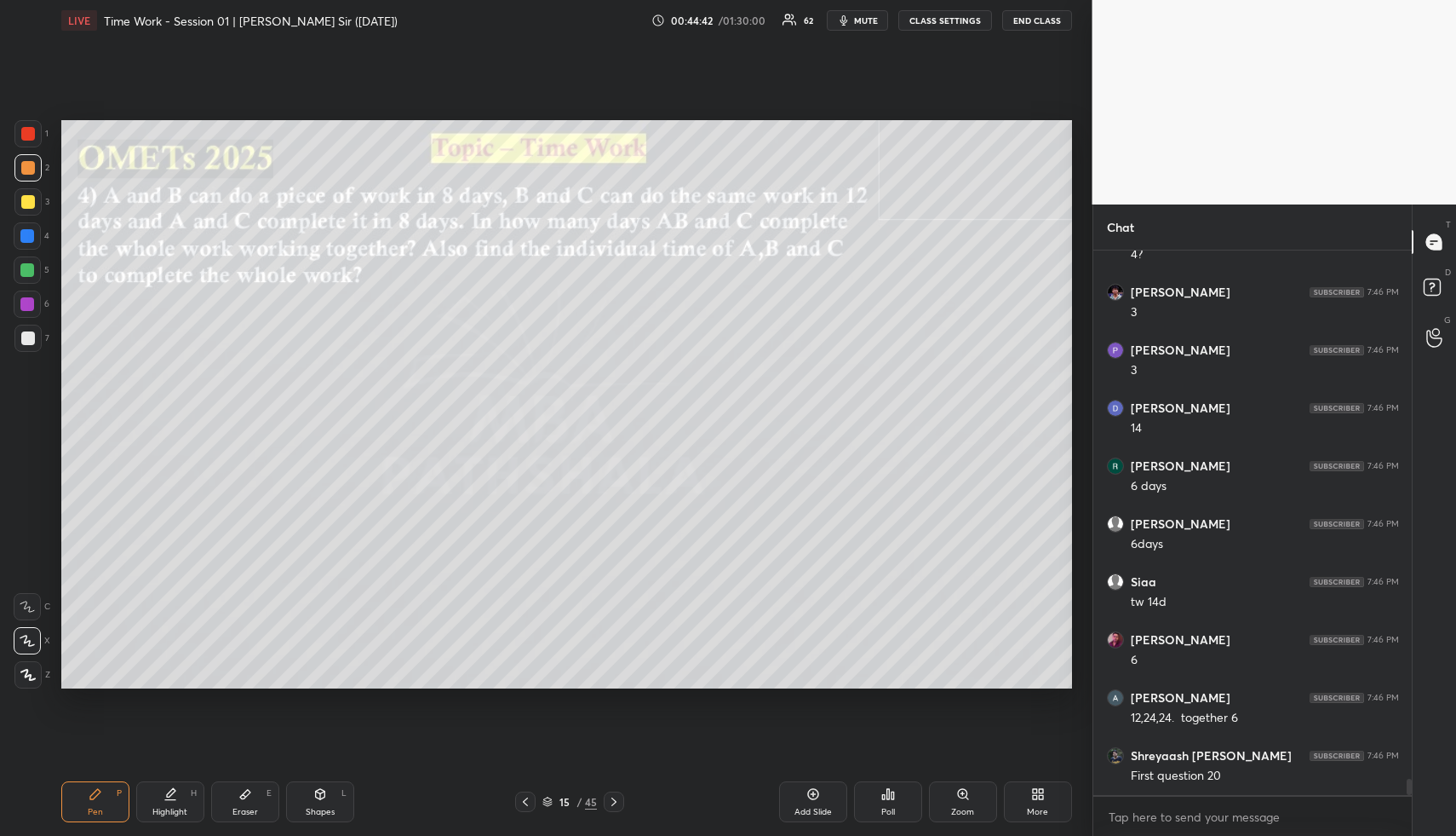
click at [191, 795] on div "H" at bounding box center [194, 793] width 6 height 9
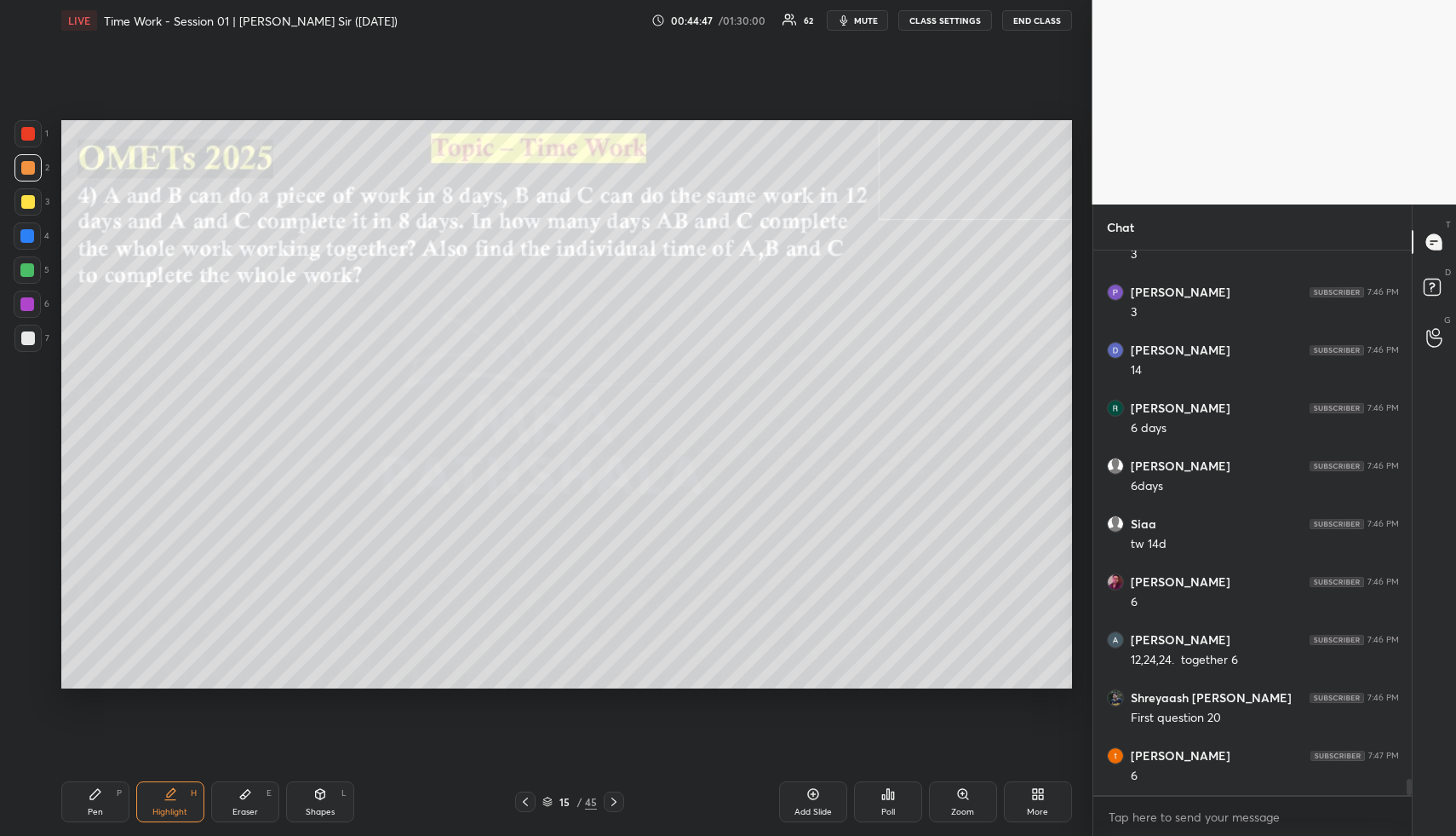
scroll to position [18081, 0]
click at [111, 795] on div "Pen P" at bounding box center [95, 802] width 68 height 41
drag, startPoint x: 111, startPoint y: 795, endPoint x: 108, endPoint y: 715, distance: 80.1
click at [111, 795] on div "Pen P" at bounding box center [95, 802] width 68 height 41
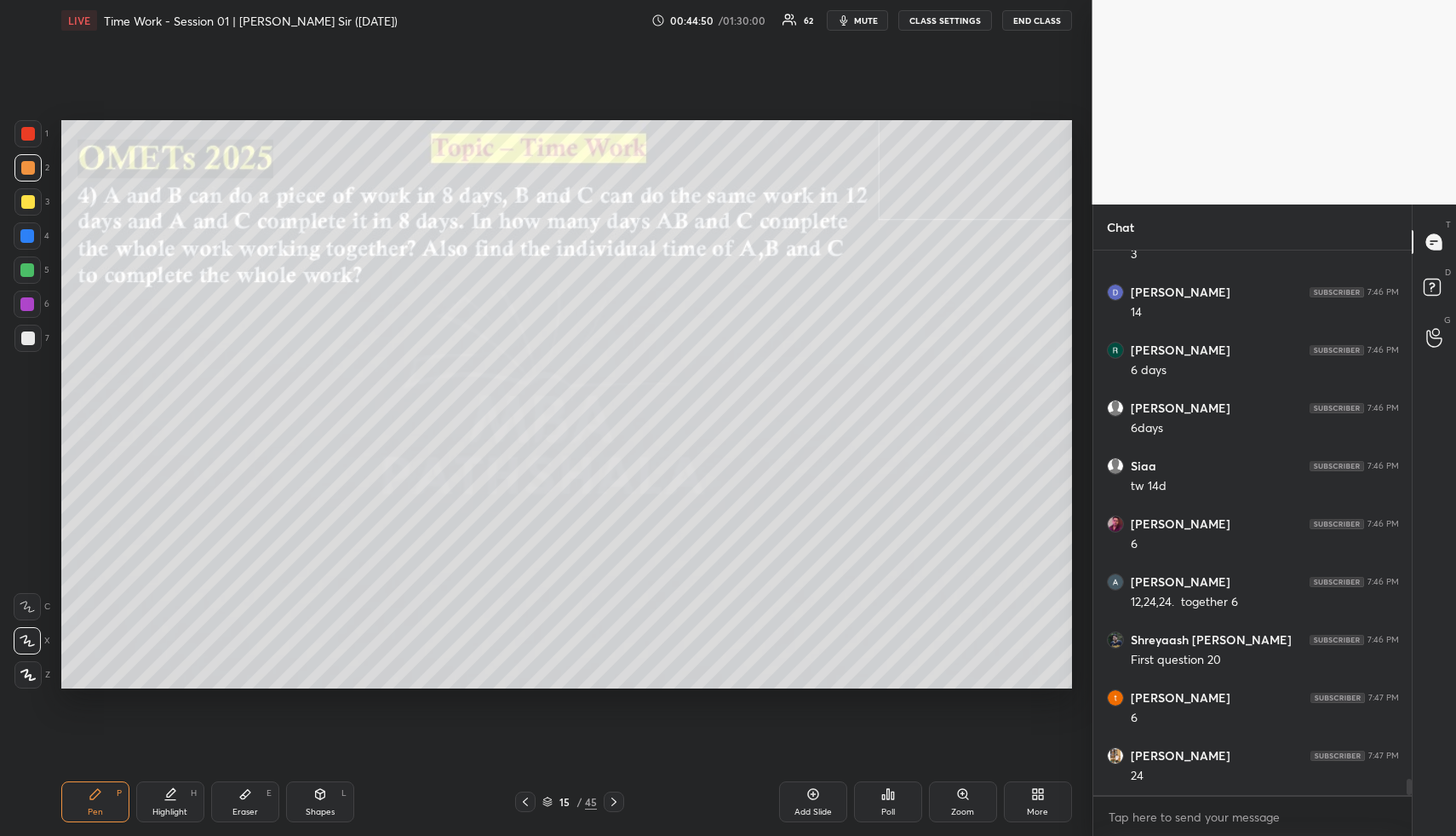
click at [19, 264] on div at bounding box center [27, 270] width 28 height 28
drag, startPoint x: 24, startPoint y: 269, endPoint x: 33, endPoint y: 276, distance: 11.4
click at [24, 269] on div at bounding box center [27, 270] width 13 height 13
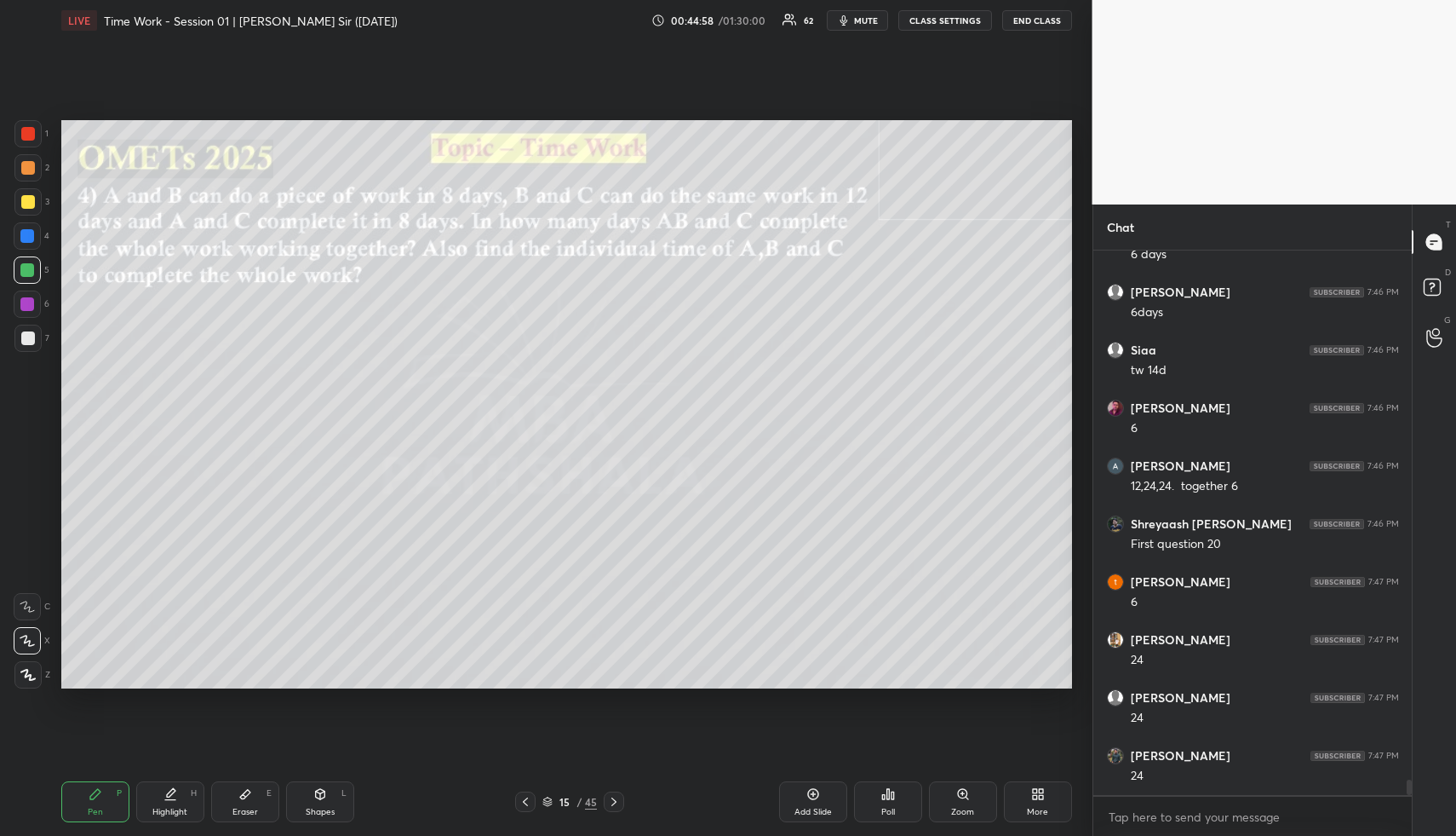
scroll to position [18254, 0]
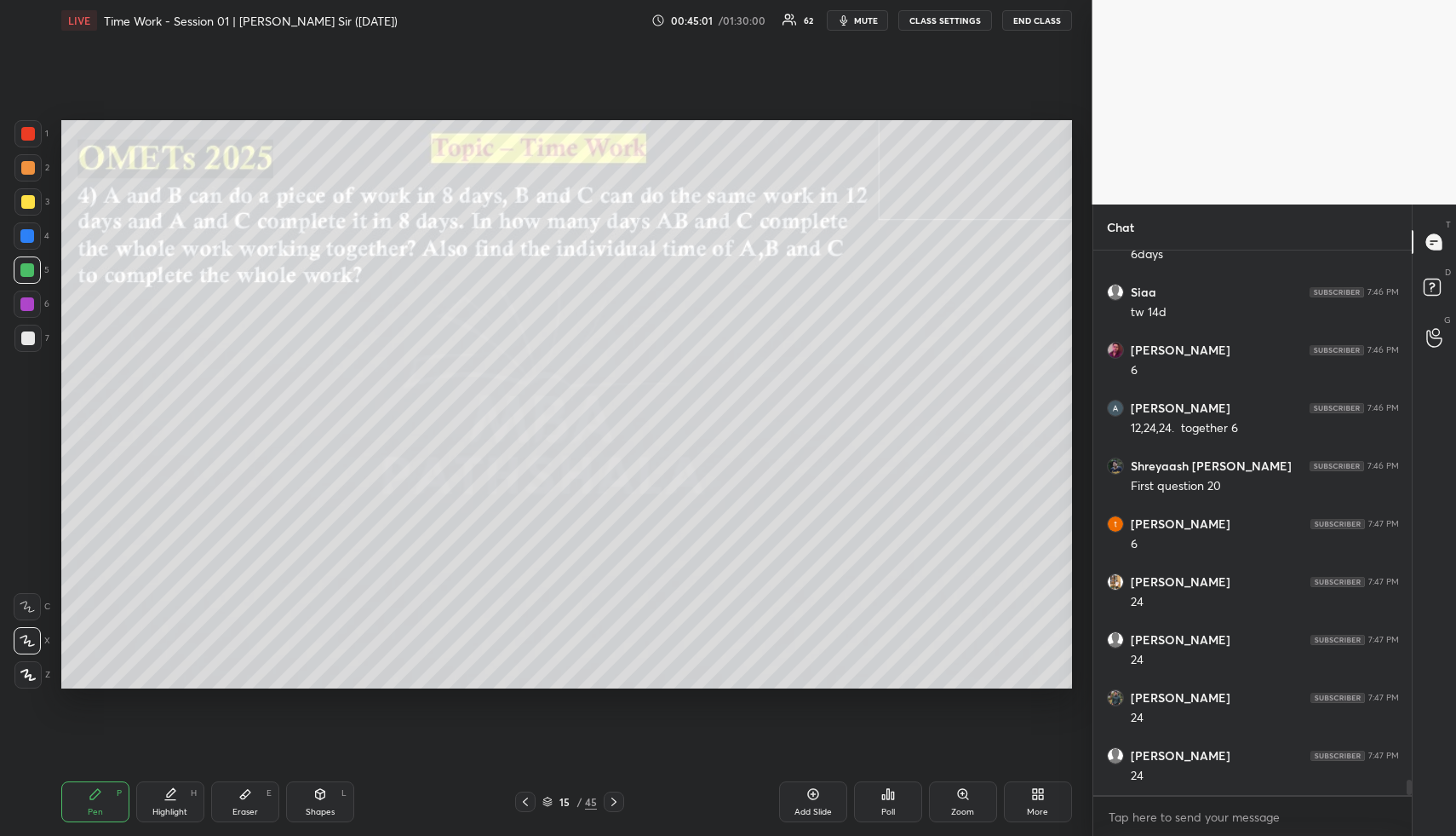
click at [214, 804] on div "Eraser E" at bounding box center [245, 802] width 68 height 41
click at [89, 793] on icon at bounding box center [96, 794] width 13 height 13
click at [96, 790] on icon at bounding box center [95, 794] width 11 height 11
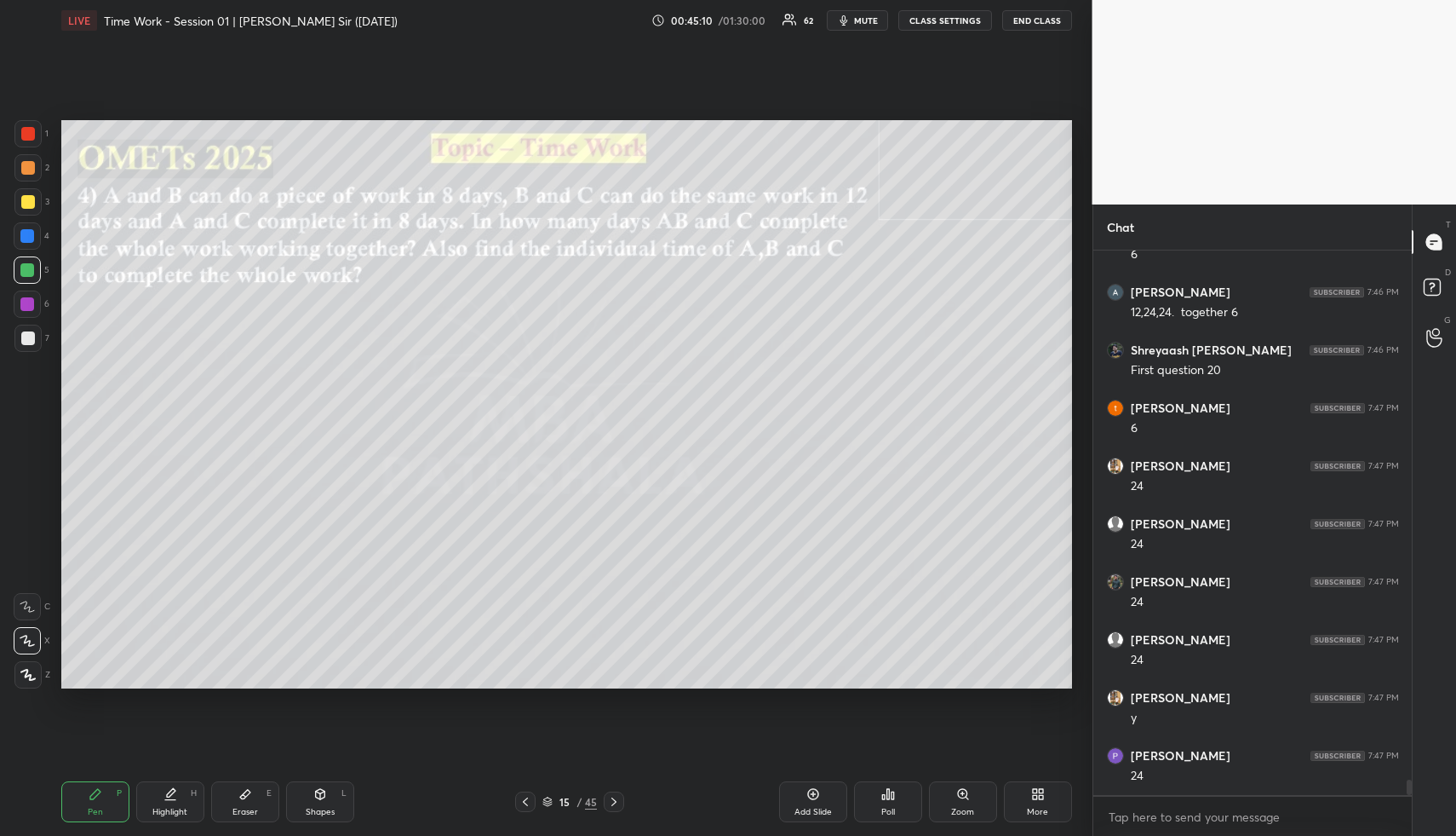
click at [321, 797] on div "Shapes L" at bounding box center [319, 802] width 68 height 41
click at [19, 333] on div at bounding box center [28, 338] width 28 height 28
click at [352, 541] on div "Setting up your live class Poll for secs No correct answer Start poll" at bounding box center [567, 405] width 1025 height 727
drag, startPoint x: 146, startPoint y: 803, endPoint x: 155, endPoint y: 790, distance: 15.8
click at [148, 802] on div "Highlight H" at bounding box center [170, 802] width 68 height 41
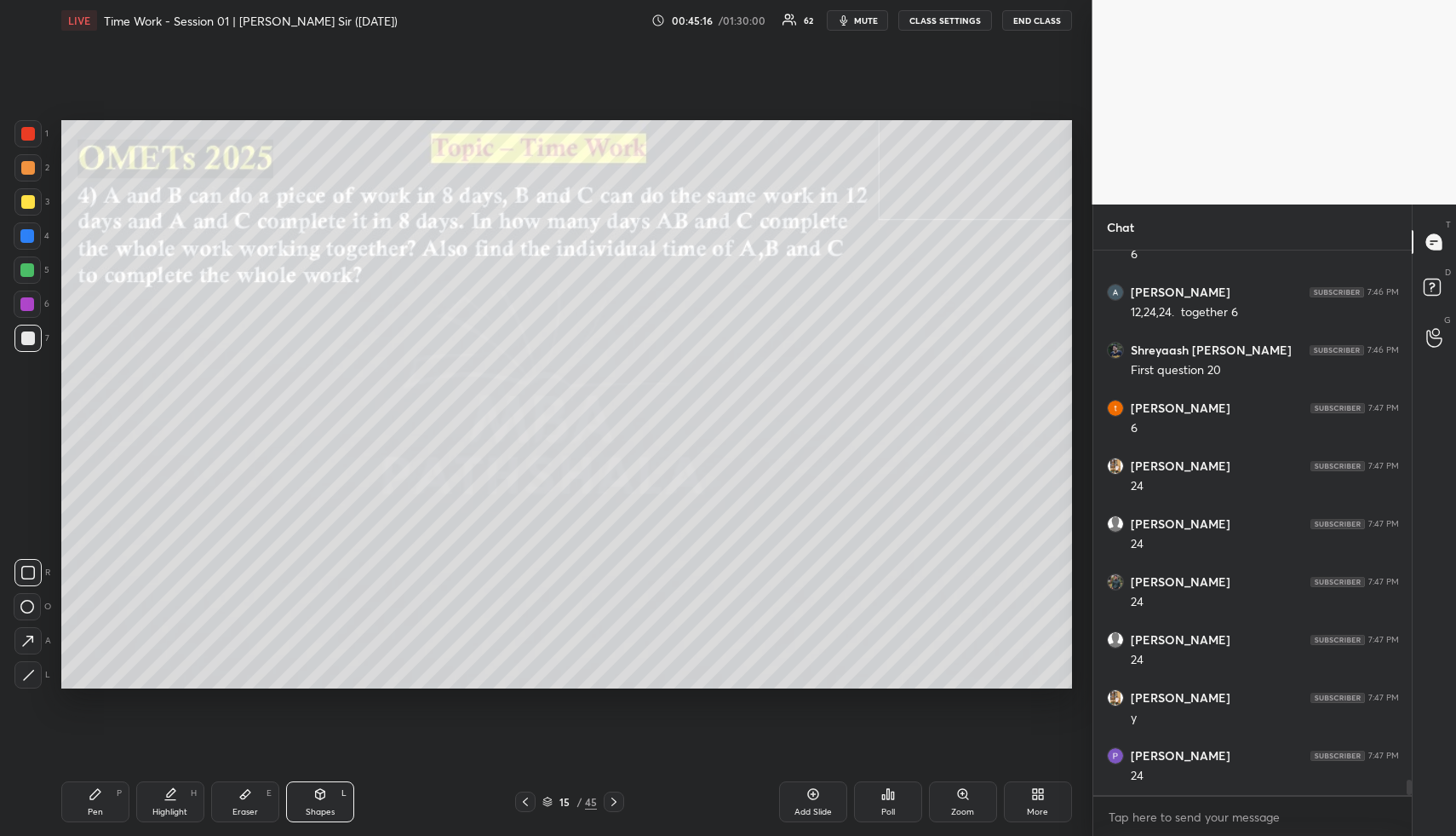
click at [151, 803] on div "Highlight H" at bounding box center [170, 802] width 68 height 41
click at [91, 796] on icon at bounding box center [95, 794] width 11 height 11
drag, startPoint x: 98, startPoint y: 797, endPoint x: 97, endPoint y: 782, distance: 15.0
click at [98, 795] on icon at bounding box center [96, 794] width 13 height 13
click at [24, 191] on div at bounding box center [28, 202] width 28 height 28
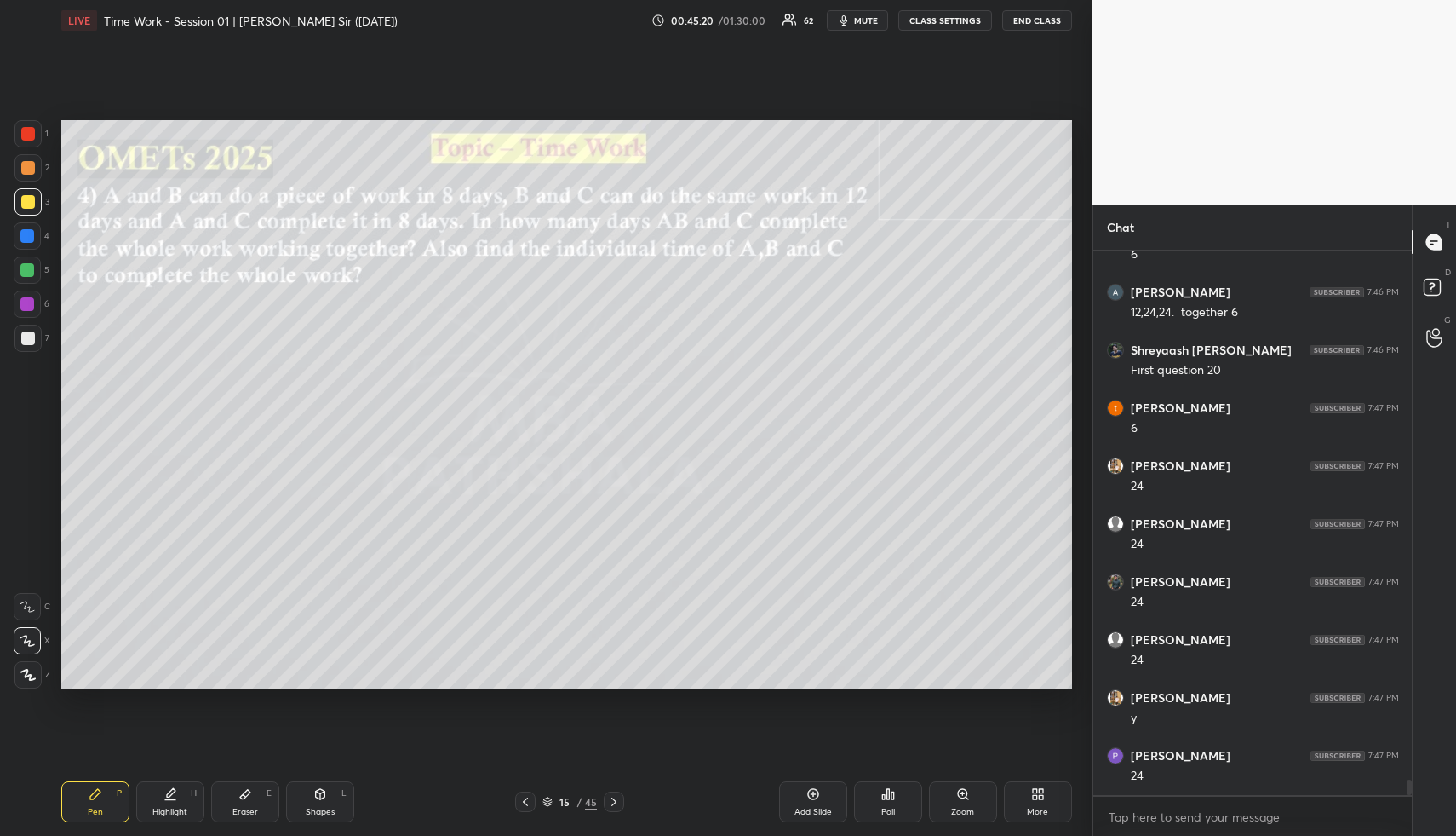
click at [24, 191] on div at bounding box center [28, 202] width 28 height 28
drag, startPoint x: 90, startPoint y: 809, endPoint x: 80, endPoint y: 695, distance: 114.4
click at [85, 802] on div "Pen P" at bounding box center [95, 802] width 68 height 41
drag, startPoint x: 25, startPoint y: 338, endPoint x: 51, endPoint y: 329, distance: 27.5
click at [23, 336] on div at bounding box center [28, 339] width 13 height 13
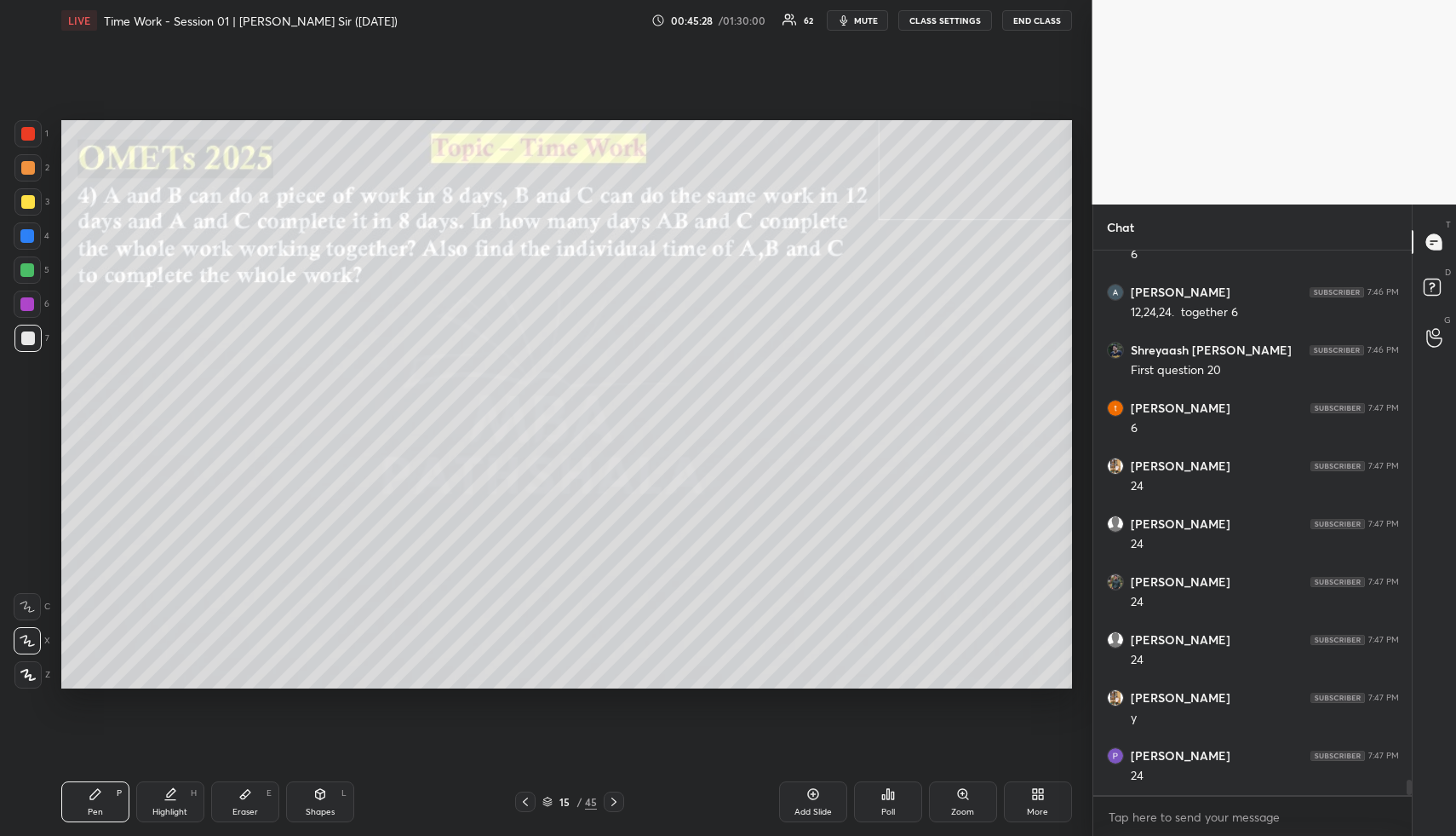
drag, startPoint x: 161, startPoint y: 791, endPoint x: 198, endPoint y: 713, distance: 86.3
click at [160, 792] on div "Highlight H" at bounding box center [170, 802] width 68 height 41
drag, startPoint x: 96, startPoint y: 804, endPoint x: 91, endPoint y: 719, distance: 85.1
click at [91, 803] on div "Pen P" at bounding box center [95, 802] width 68 height 41
click at [26, 167] on div at bounding box center [28, 167] width 13 height 13
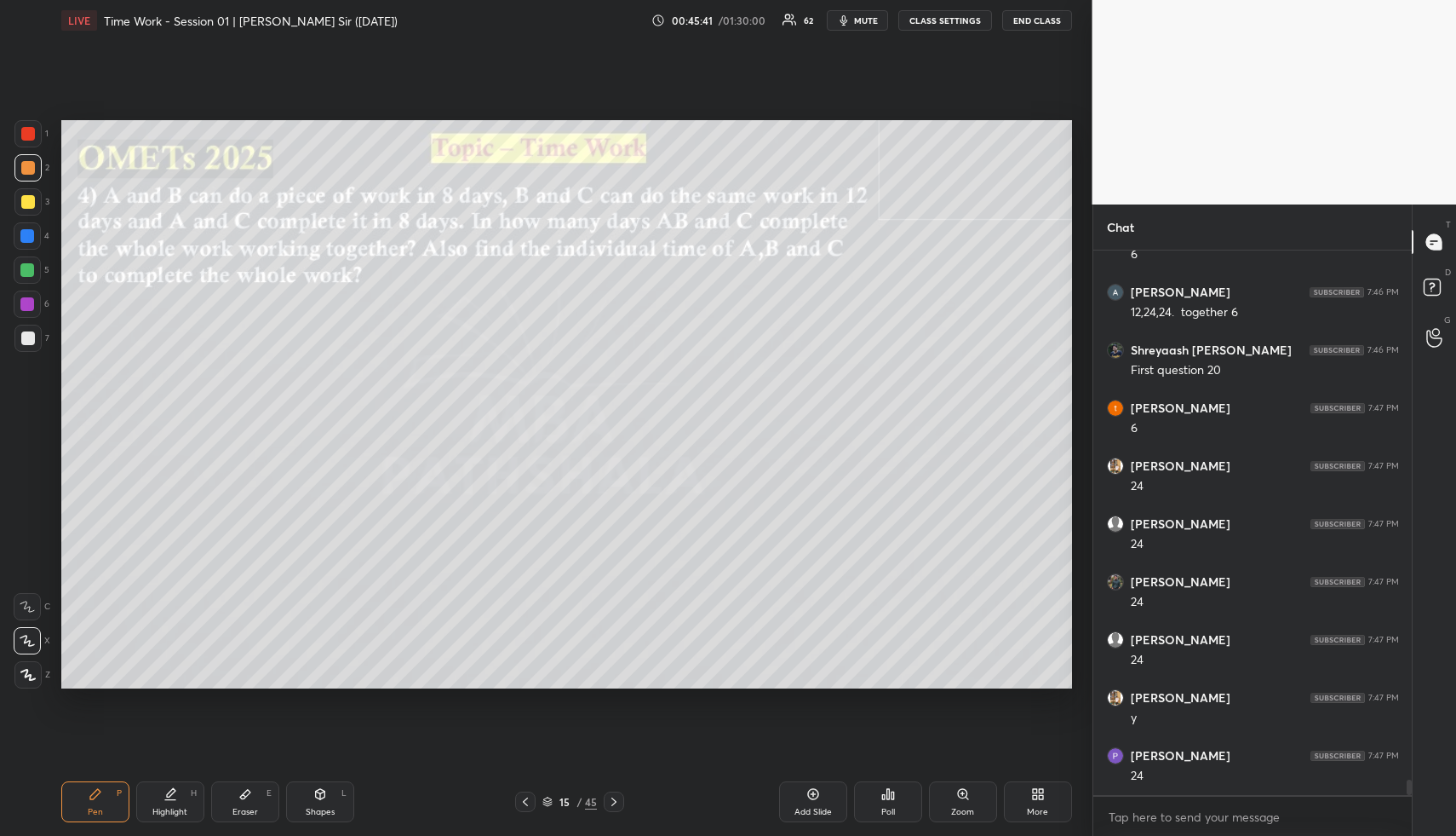
drag, startPoint x: 174, startPoint y: 808, endPoint x: 254, endPoint y: 693, distance: 140.1
click at [174, 807] on div "Highlight" at bounding box center [169, 811] width 35 height 9
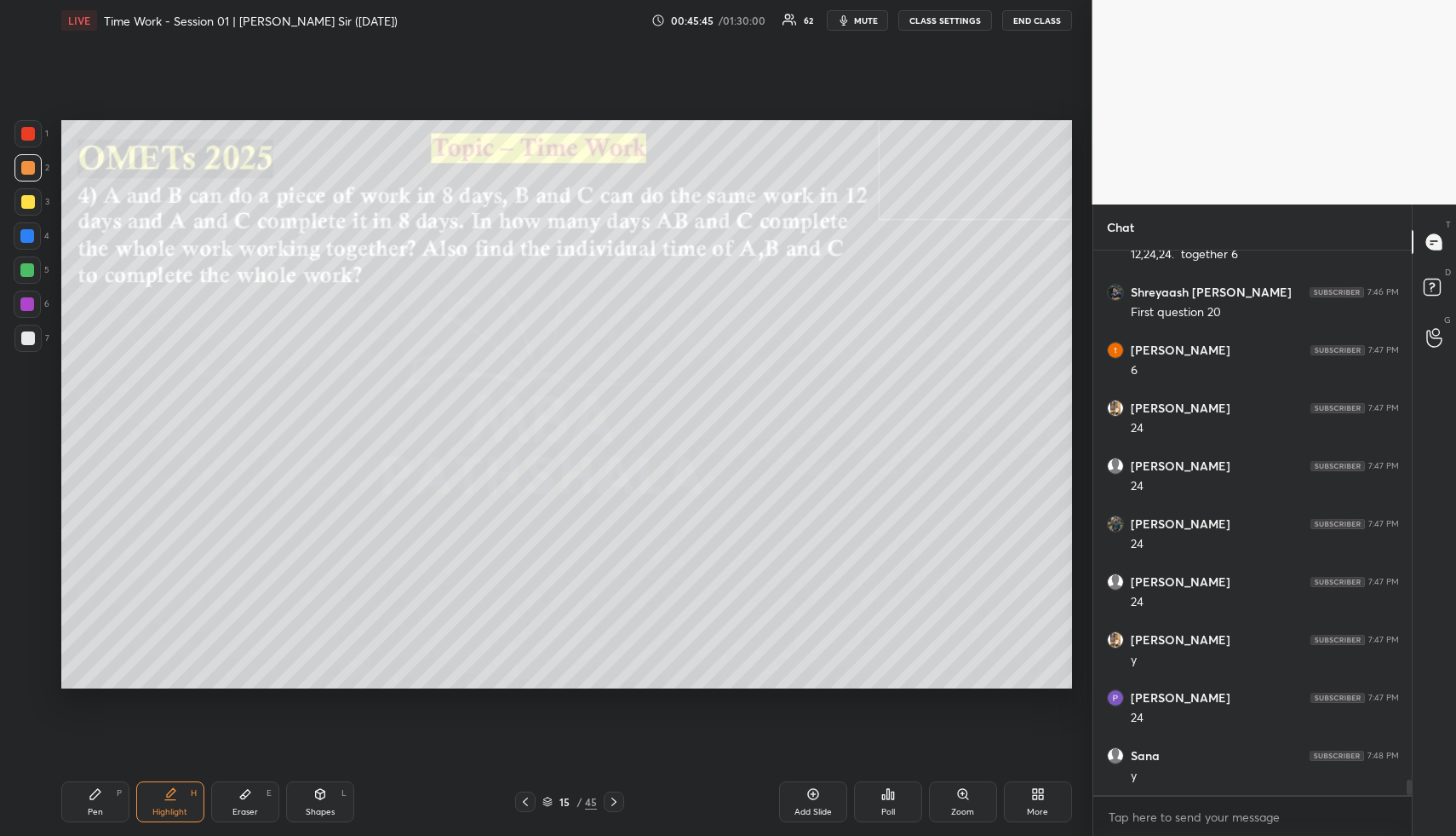
click at [97, 789] on icon at bounding box center [95, 794] width 11 height 11
click at [180, 792] on div "Highlight H" at bounding box center [170, 802] width 68 height 41
click at [98, 800] on div "Pen P" at bounding box center [95, 802] width 68 height 41
click at [109, 801] on div "Pen P" at bounding box center [95, 802] width 68 height 41
click at [326, 794] on div "Shapes L" at bounding box center [319, 802] width 68 height 41
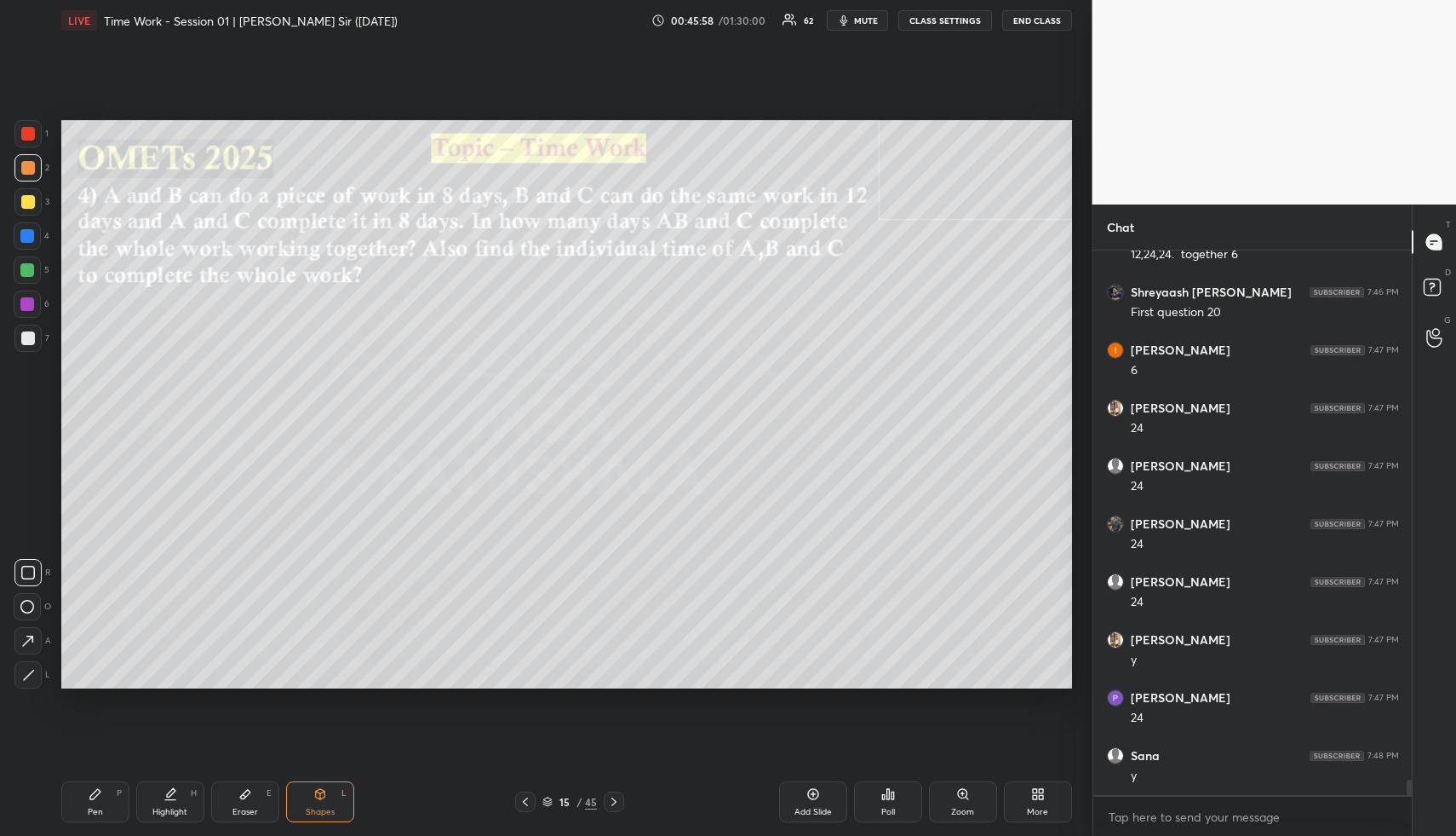
drag, startPoint x: 16, startPoint y: 332, endPoint x: 26, endPoint y: 335, distance: 10.4
click at [16, 332] on div at bounding box center [28, 338] width 28 height 28
drag, startPoint x: 26, startPoint y: 335, endPoint x: 54, endPoint y: 337, distance: 28.1
click at [26, 335] on div at bounding box center [28, 339] width 13 height 13
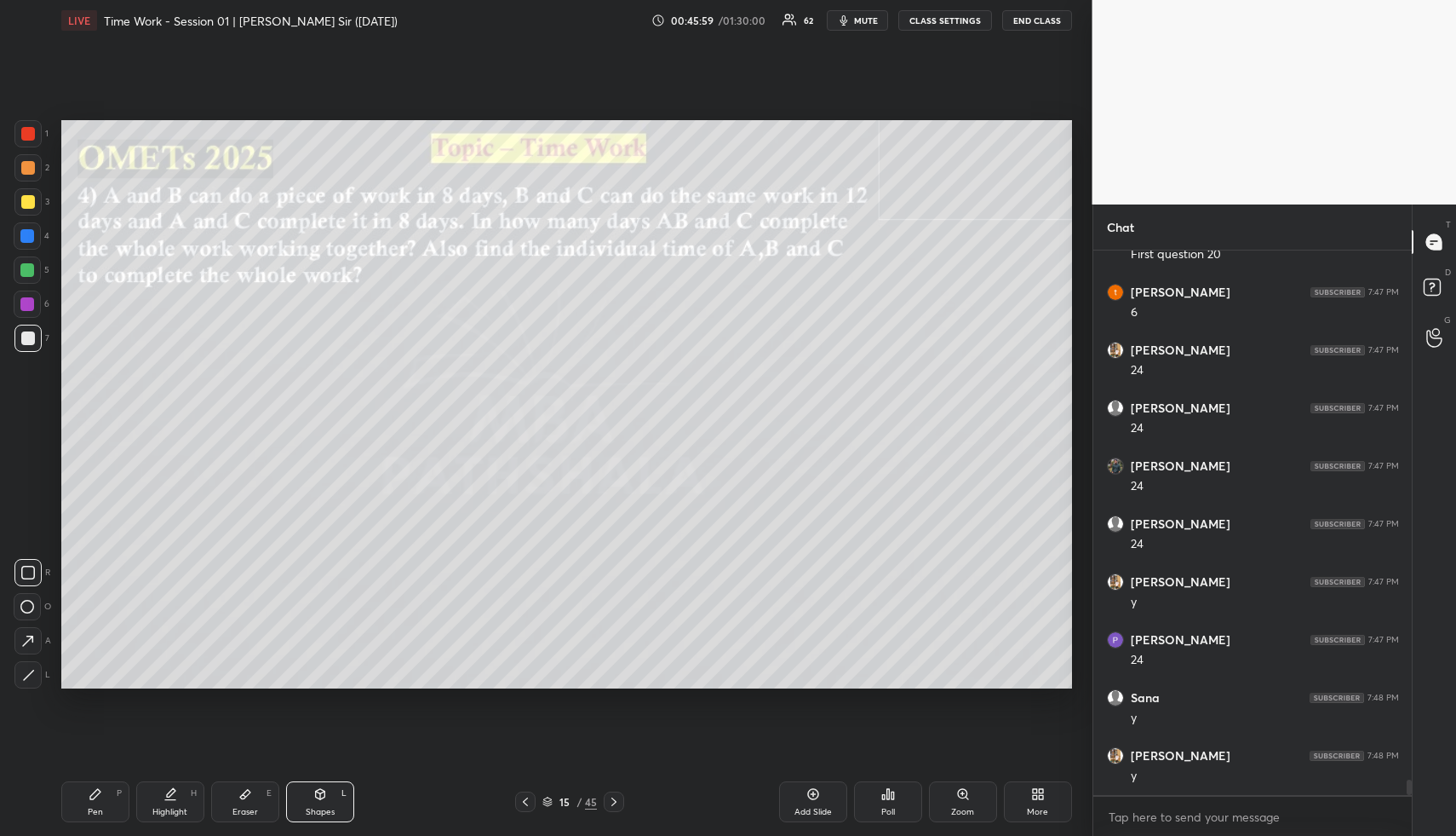
drag, startPoint x: 25, startPoint y: 601, endPoint x: 59, endPoint y: 558, distance: 54.8
click at [28, 601] on rect at bounding box center [27, 606] width 12 height 12
drag, startPoint x: 168, startPoint y: 806, endPoint x: 175, endPoint y: 792, distance: 15.7
click at [168, 804] on div "Highlight H" at bounding box center [170, 802] width 68 height 41
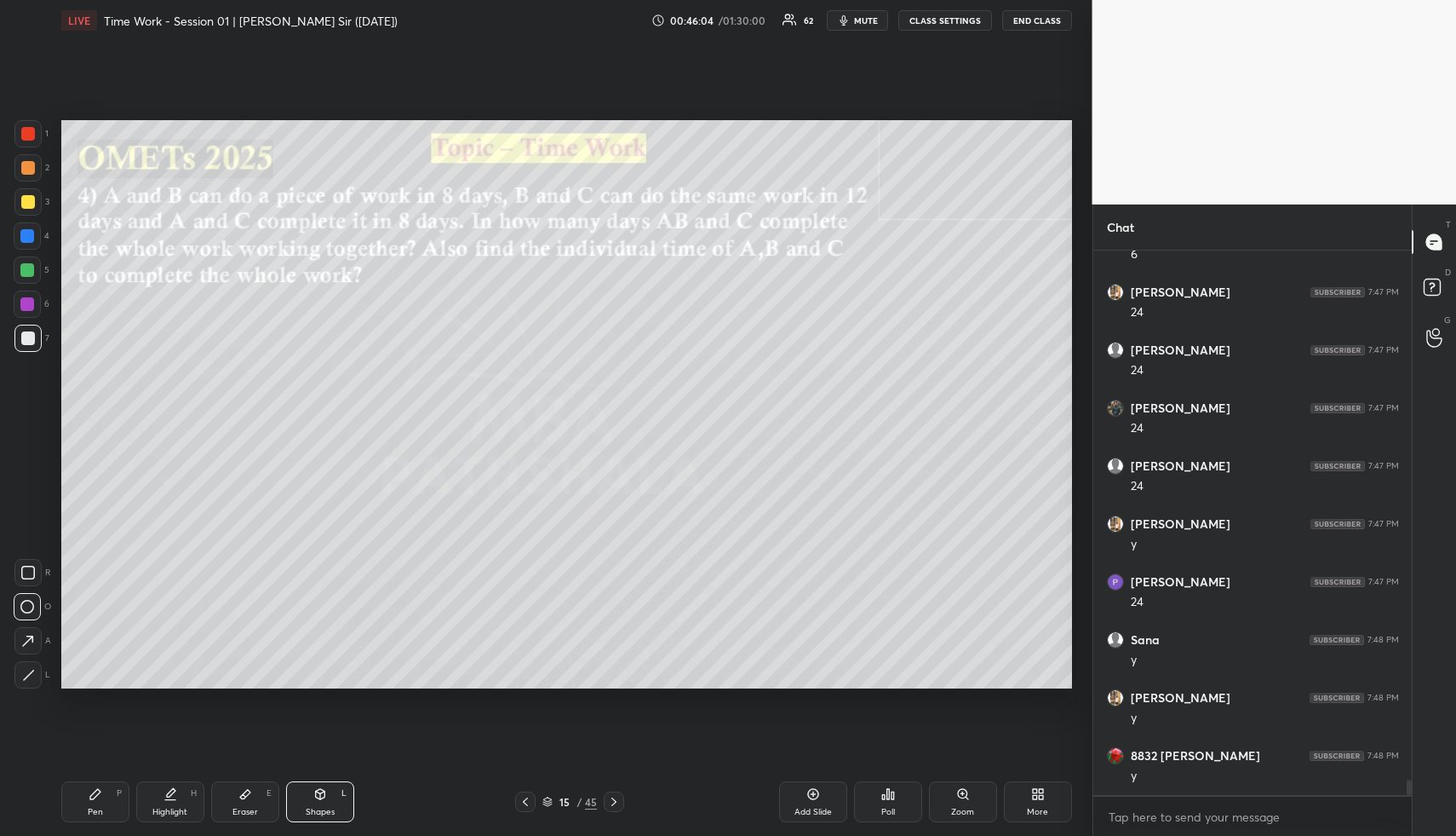
click at [173, 798] on div "Highlight H" at bounding box center [170, 802] width 68 height 41
drag, startPoint x: 326, startPoint y: 793, endPoint x: 285, endPoint y: 787, distance: 41.4
click at [324, 793] on div "Shapes L" at bounding box center [319, 802] width 68 height 41
click at [176, 810] on div "Highlight" at bounding box center [169, 811] width 35 height 9
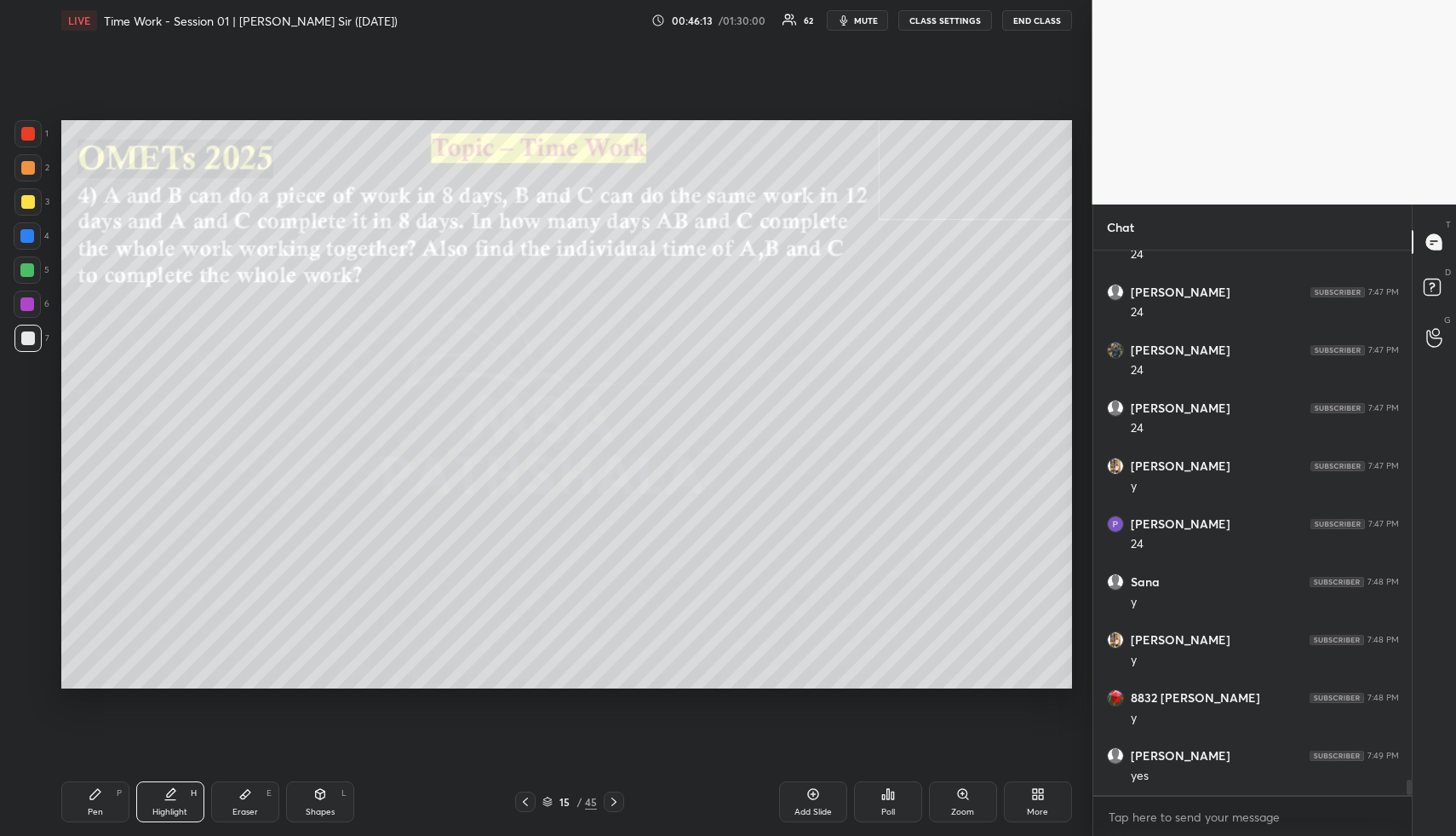
scroll to position [18660, 0]
click at [179, 810] on div "Highlight" at bounding box center [169, 811] width 35 height 9
click at [818, 803] on div "Add Slide" at bounding box center [813, 802] width 68 height 41
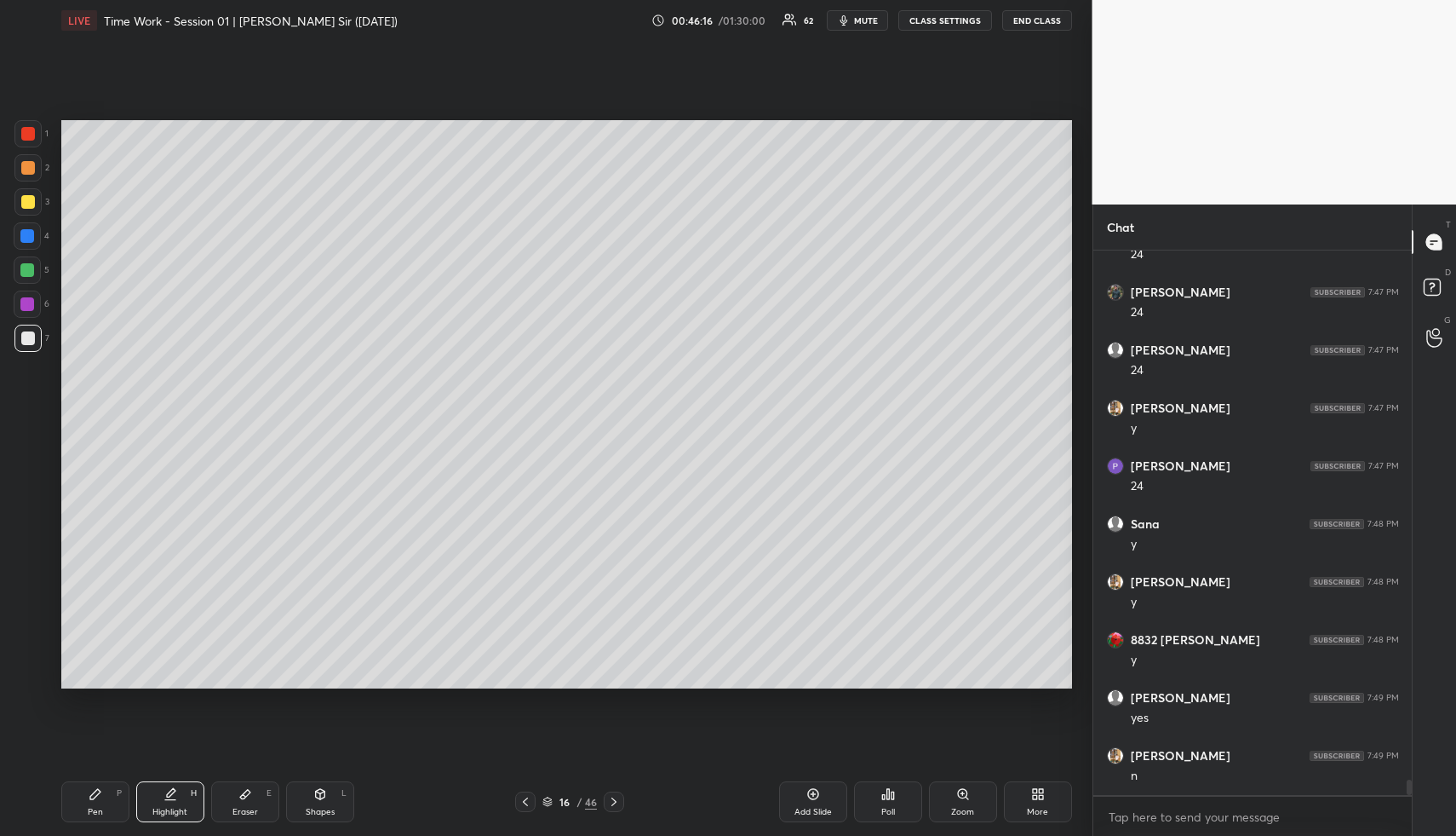
click at [103, 803] on div "Pen P" at bounding box center [95, 802] width 68 height 41
click at [21, 231] on div at bounding box center [27, 236] width 13 height 13
click at [28, 232] on div at bounding box center [27, 236] width 13 height 13
click at [170, 794] on icon at bounding box center [171, 792] width 9 height 9
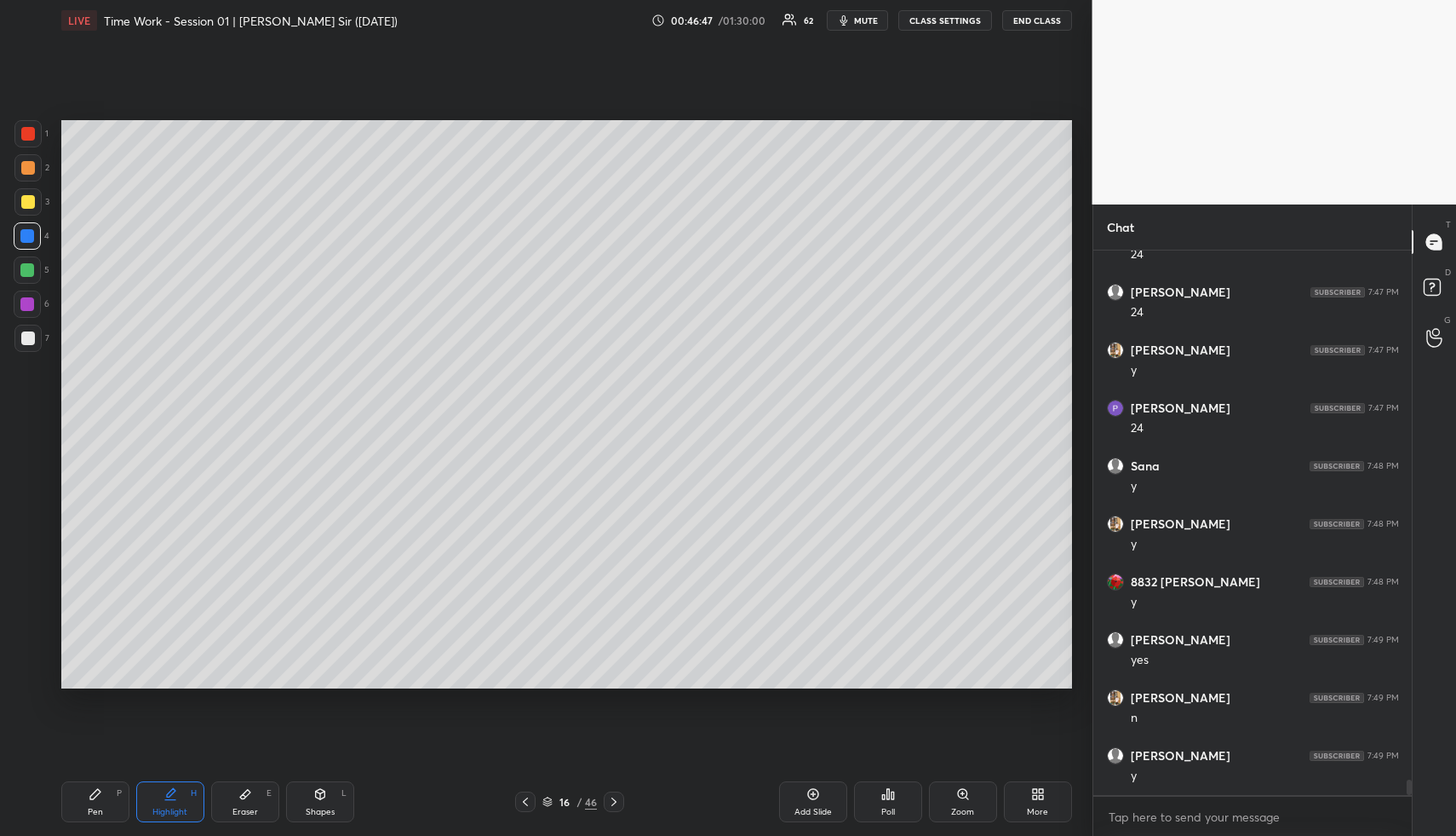
drag, startPoint x: 170, startPoint y: 794, endPoint x: 163, endPoint y: 715, distance: 79.3
click at [170, 794] on icon at bounding box center [171, 792] width 9 height 9
click at [110, 800] on div "Pen P" at bounding box center [95, 802] width 68 height 41
click at [31, 197] on div at bounding box center [28, 202] width 13 height 13
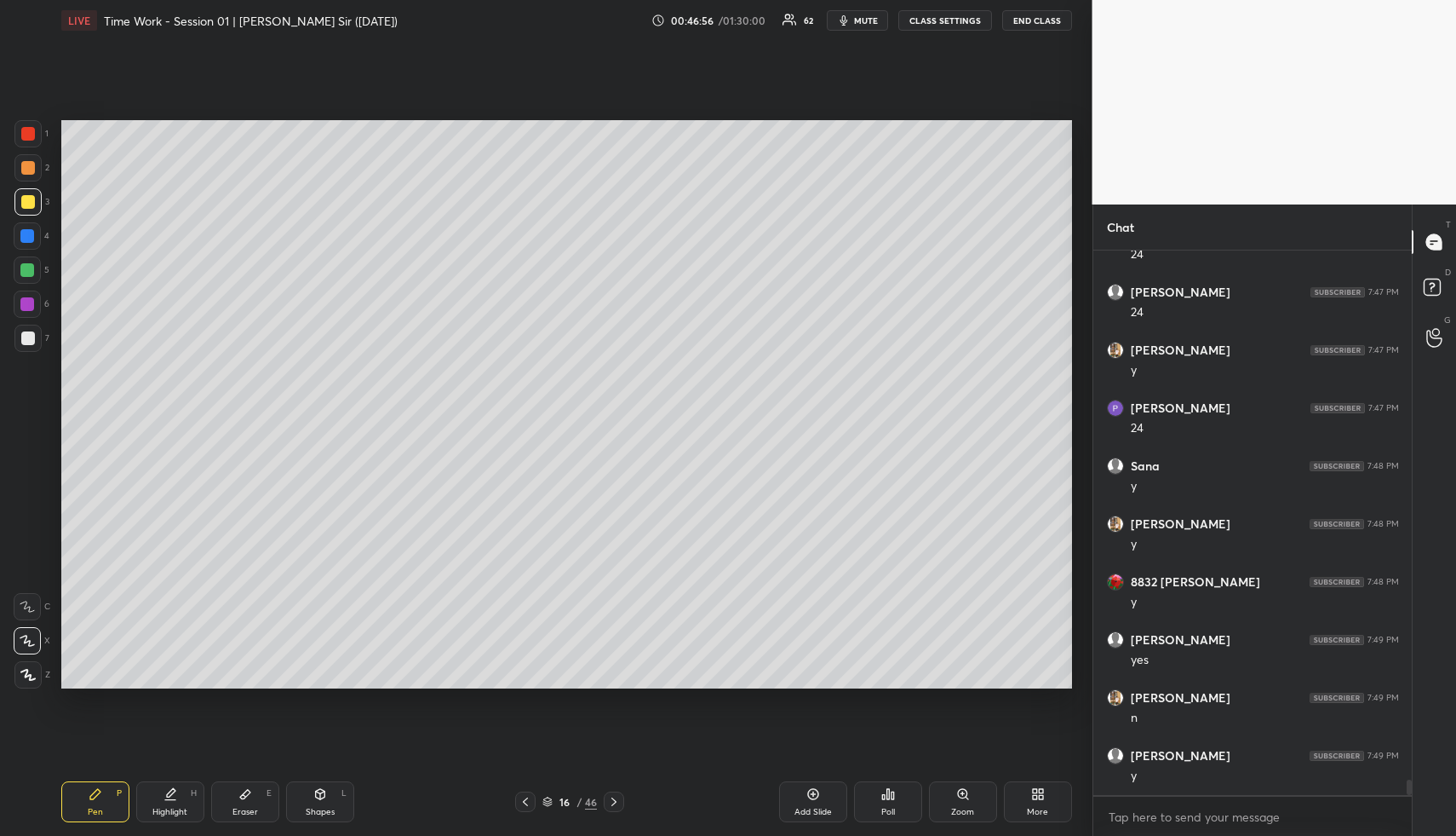
click at [31, 197] on div at bounding box center [28, 202] width 13 height 13
click at [154, 785] on div "Highlight H" at bounding box center [170, 802] width 68 height 41
click at [163, 789] on icon at bounding box center [170, 794] width 13 height 13
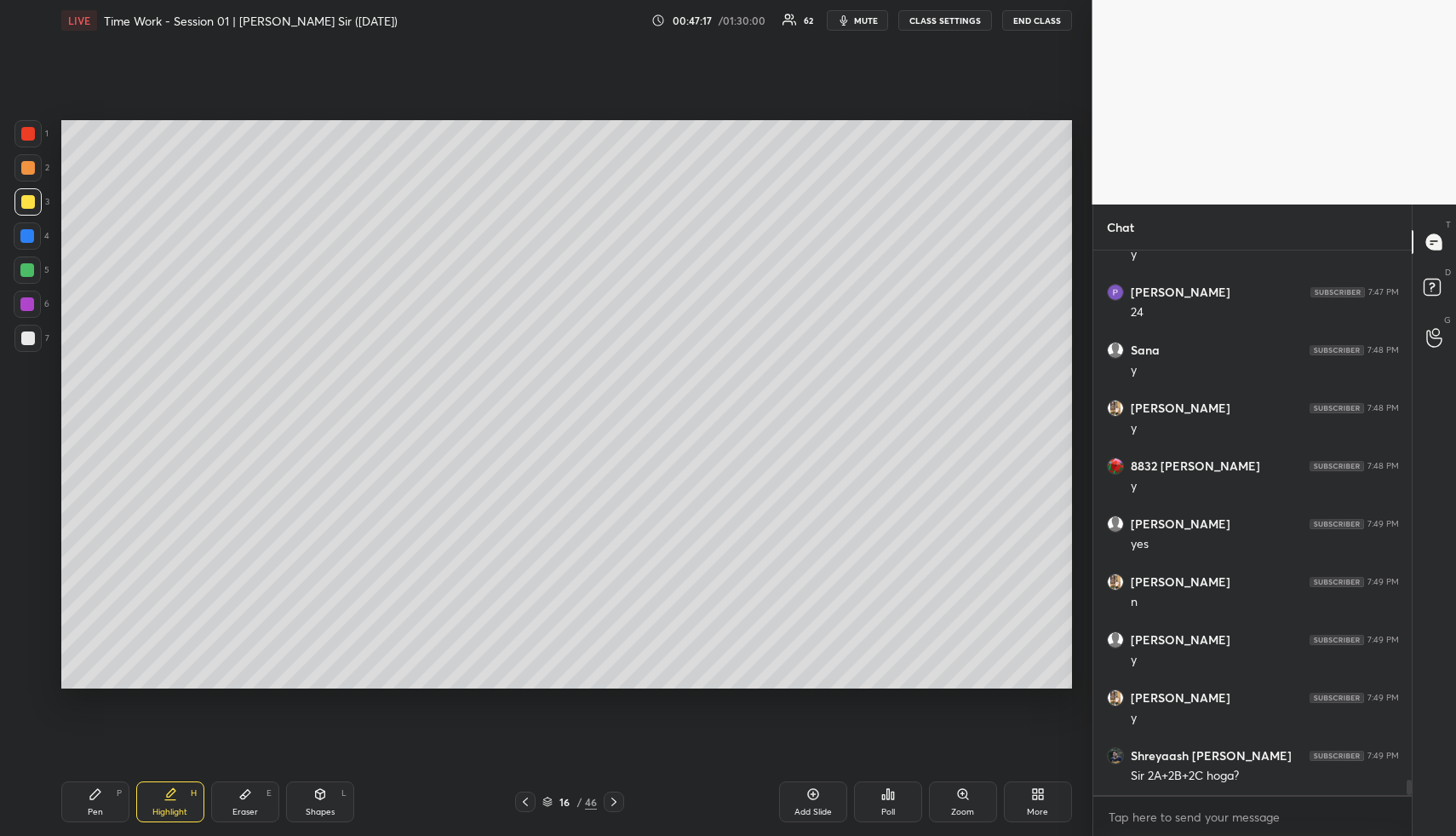
scroll to position [18892, 0]
click at [167, 791] on div "Highlight H" at bounding box center [170, 802] width 68 height 41
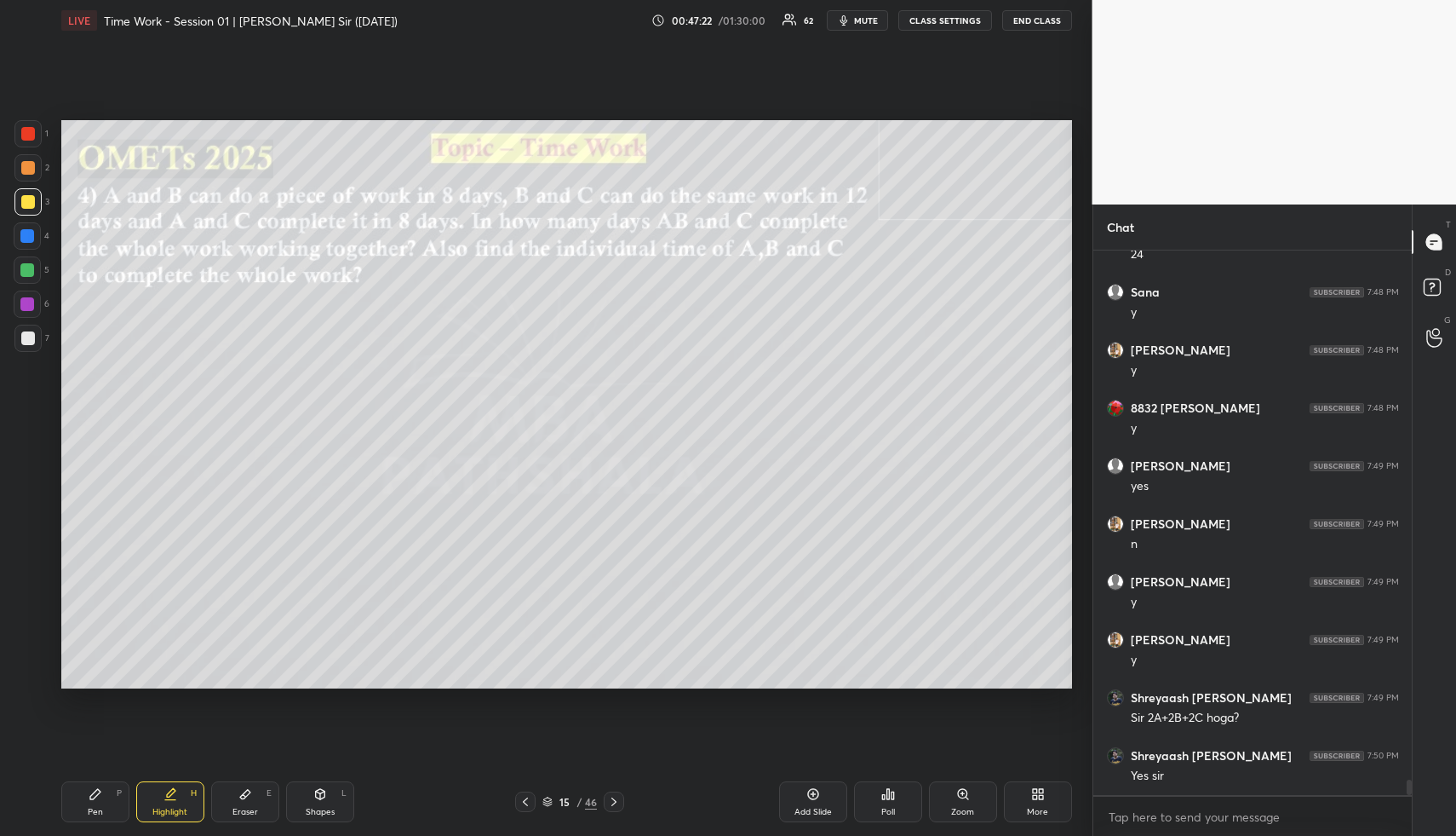
click at [146, 803] on div "Highlight H" at bounding box center [170, 802] width 68 height 41
click at [98, 793] on icon at bounding box center [95, 794] width 11 height 11
click at [100, 801] on div "Pen P" at bounding box center [95, 802] width 68 height 41
drag, startPoint x: 30, startPoint y: 233, endPoint x: 56, endPoint y: 244, distance: 28.2
click at [28, 233] on div at bounding box center [27, 236] width 13 height 13
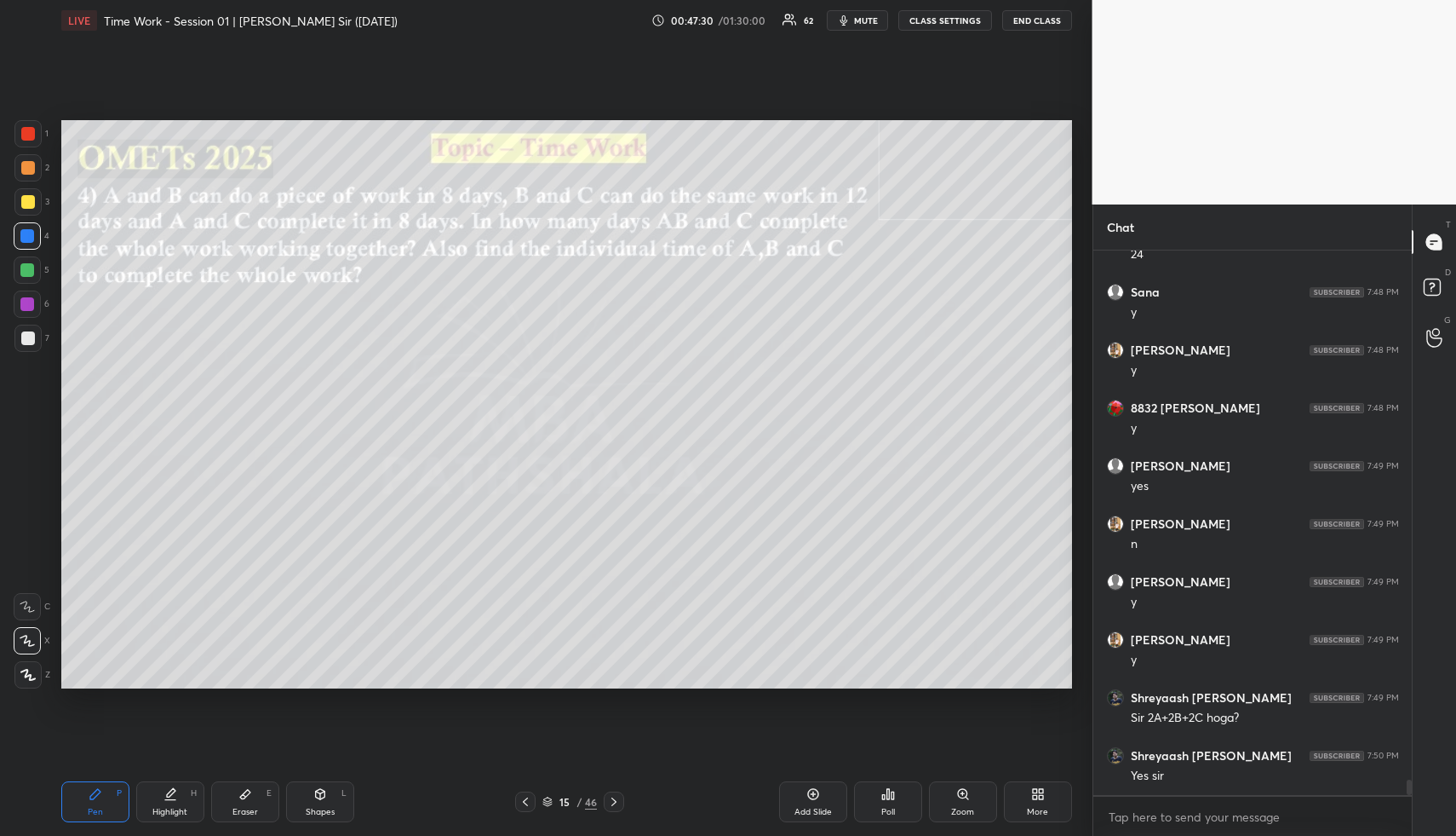
click at [166, 804] on div "Highlight H" at bounding box center [170, 802] width 68 height 41
drag, startPoint x: 115, startPoint y: 801, endPoint x: 90, endPoint y: 698, distance: 106.0
click at [111, 797] on div "Pen P" at bounding box center [95, 802] width 68 height 41
drag, startPoint x: 28, startPoint y: 266, endPoint x: 43, endPoint y: 278, distance: 19.2
click at [28, 269] on div at bounding box center [27, 270] width 13 height 13
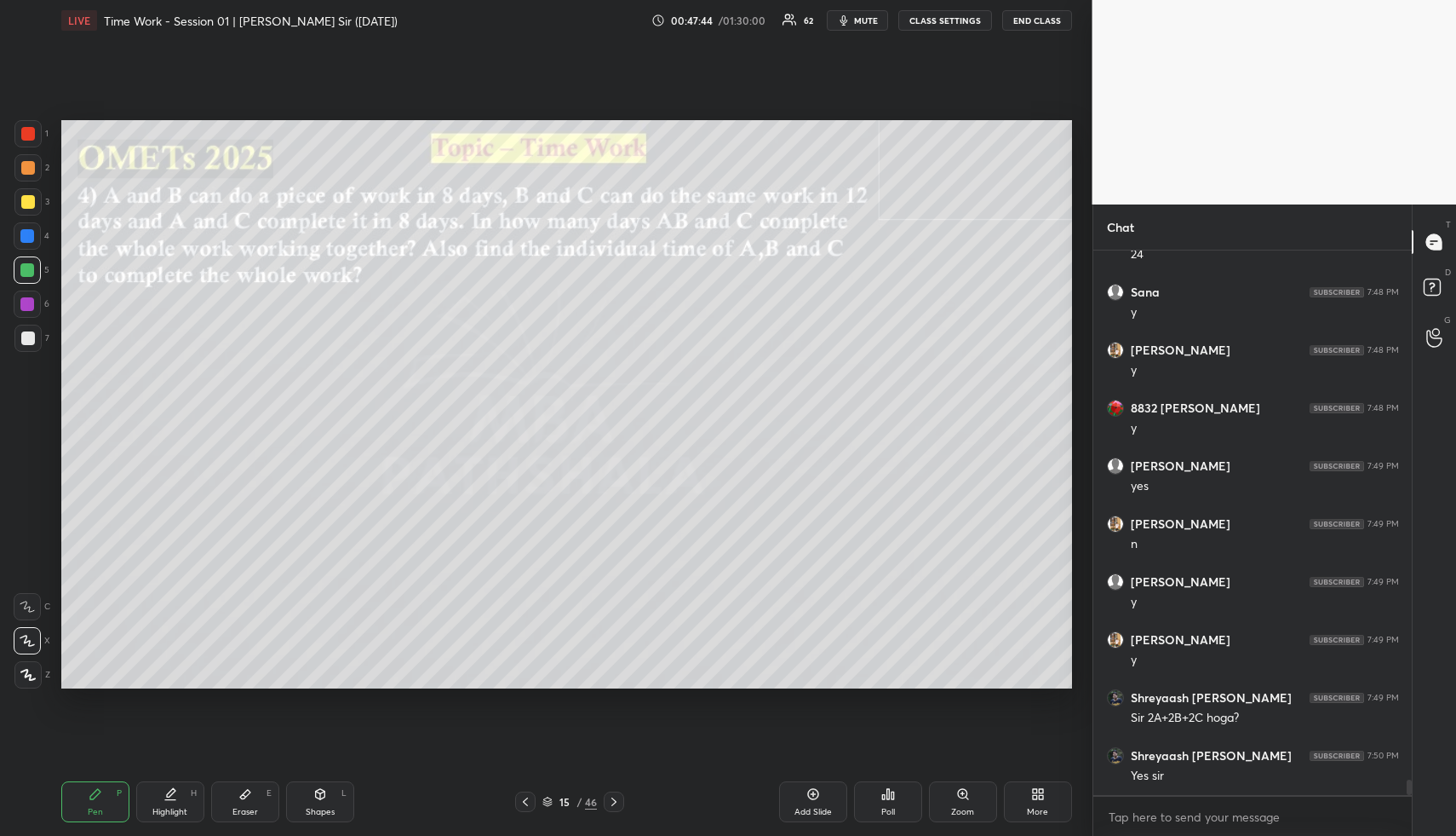
drag, startPoint x: 28, startPoint y: 333, endPoint x: 28, endPoint y: 323, distance: 10.0
click at [28, 330] on div at bounding box center [28, 338] width 28 height 28
click at [162, 800] on div "Highlight H" at bounding box center [170, 802] width 68 height 41
click at [116, 800] on div "Pen P" at bounding box center [95, 802] width 68 height 41
click at [21, 267] on div at bounding box center [27, 270] width 13 height 13
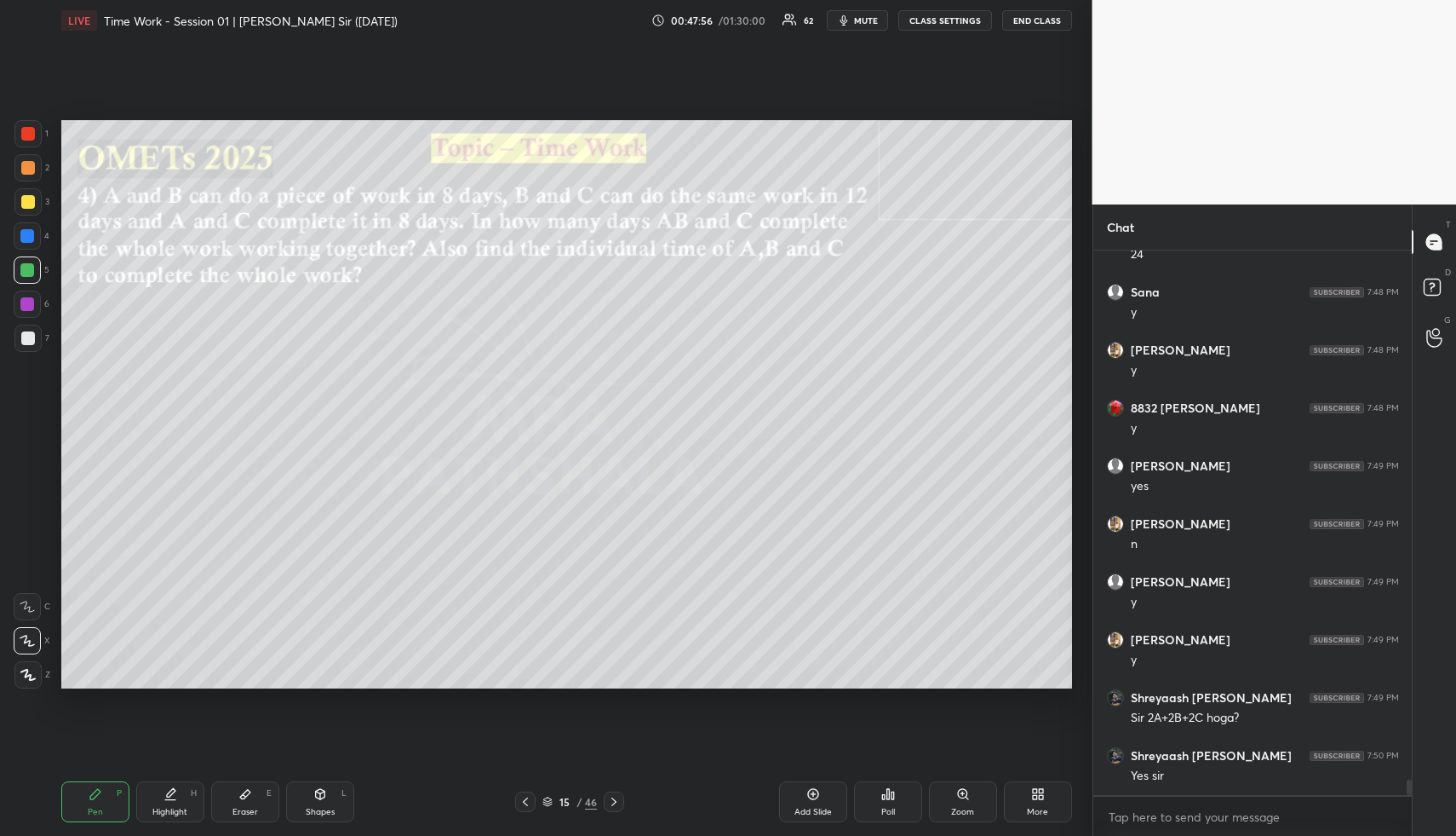
drag, startPoint x: 25, startPoint y: 169, endPoint x: 47, endPoint y: 207, distance: 43.9
click at [22, 171] on div at bounding box center [28, 167] width 13 height 13
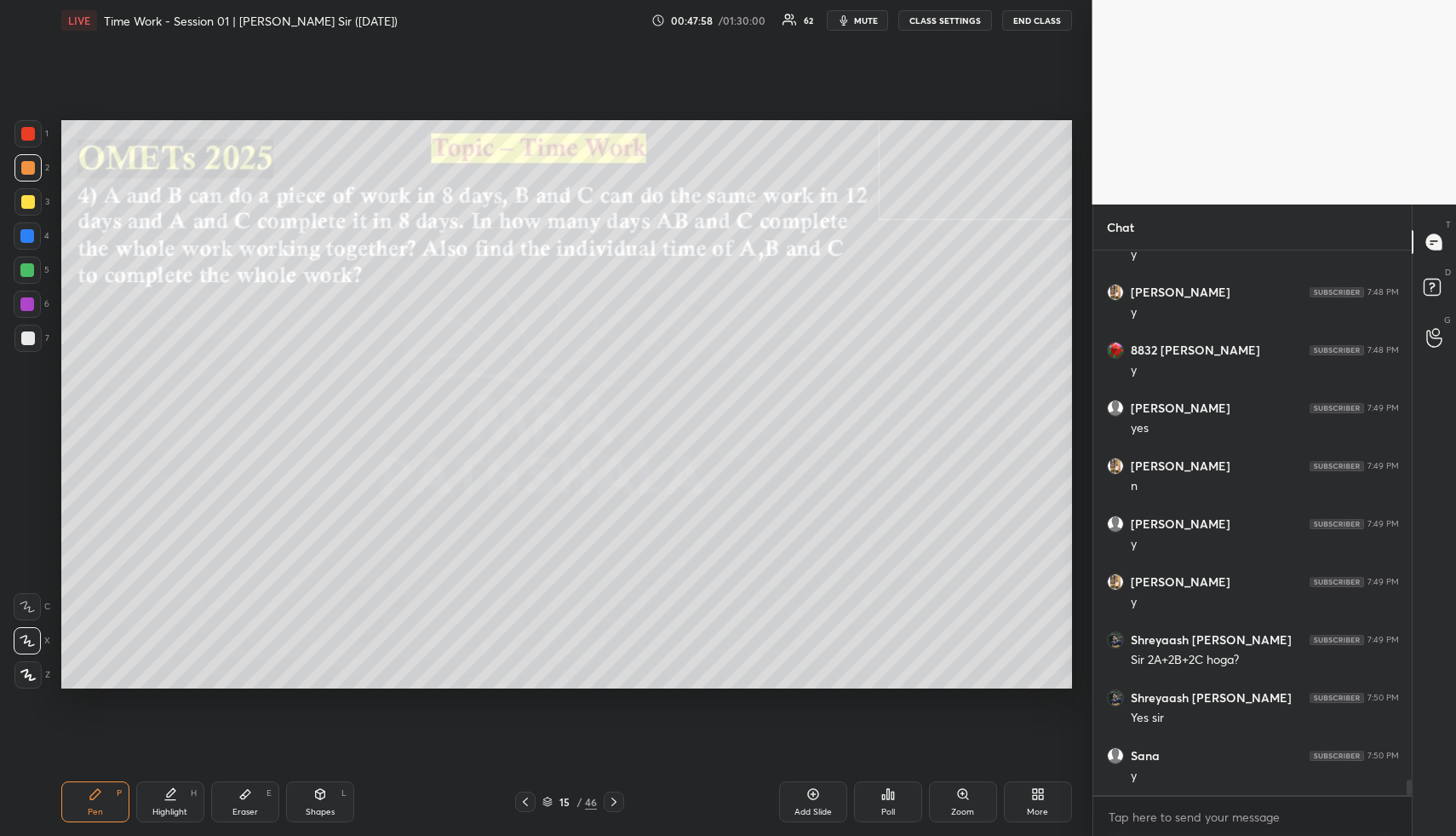
scroll to position [19008, 0]
click at [260, 788] on div "Eraser E" at bounding box center [245, 802] width 68 height 41
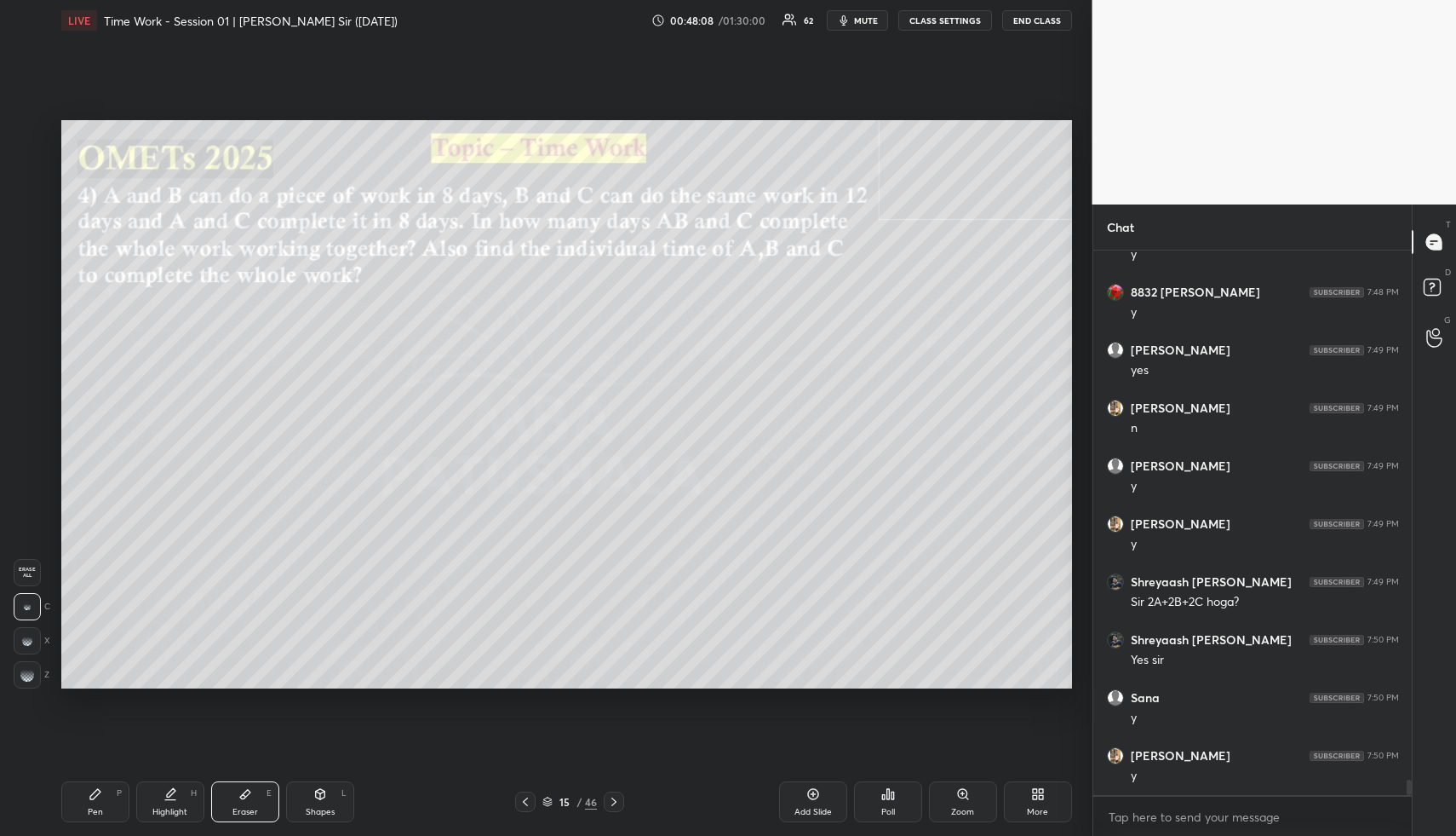
click at [92, 789] on icon at bounding box center [96, 794] width 13 height 13
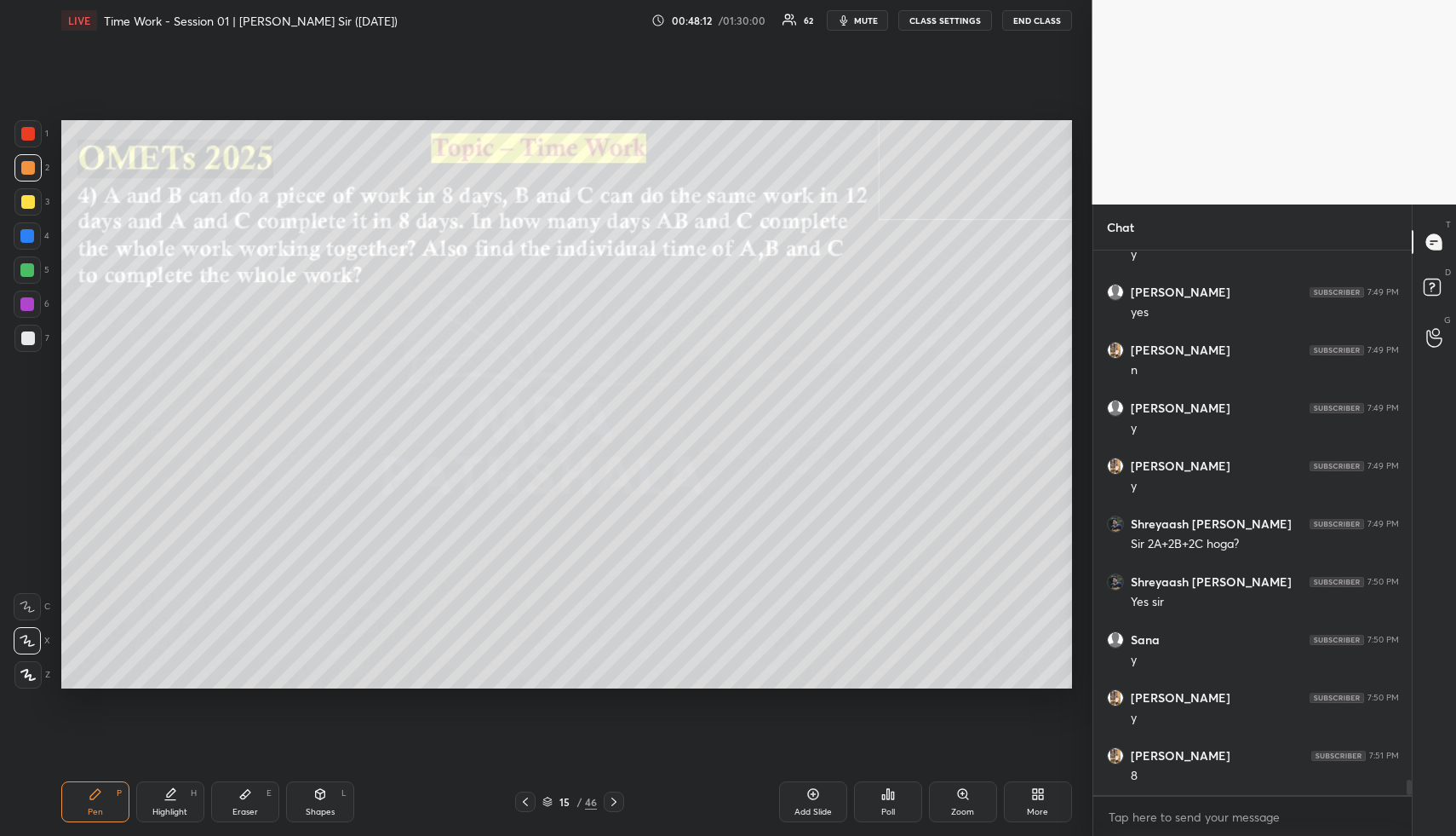
scroll to position [19124, 0]
click at [318, 801] on div "Shapes L" at bounding box center [319, 802] width 68 height 41
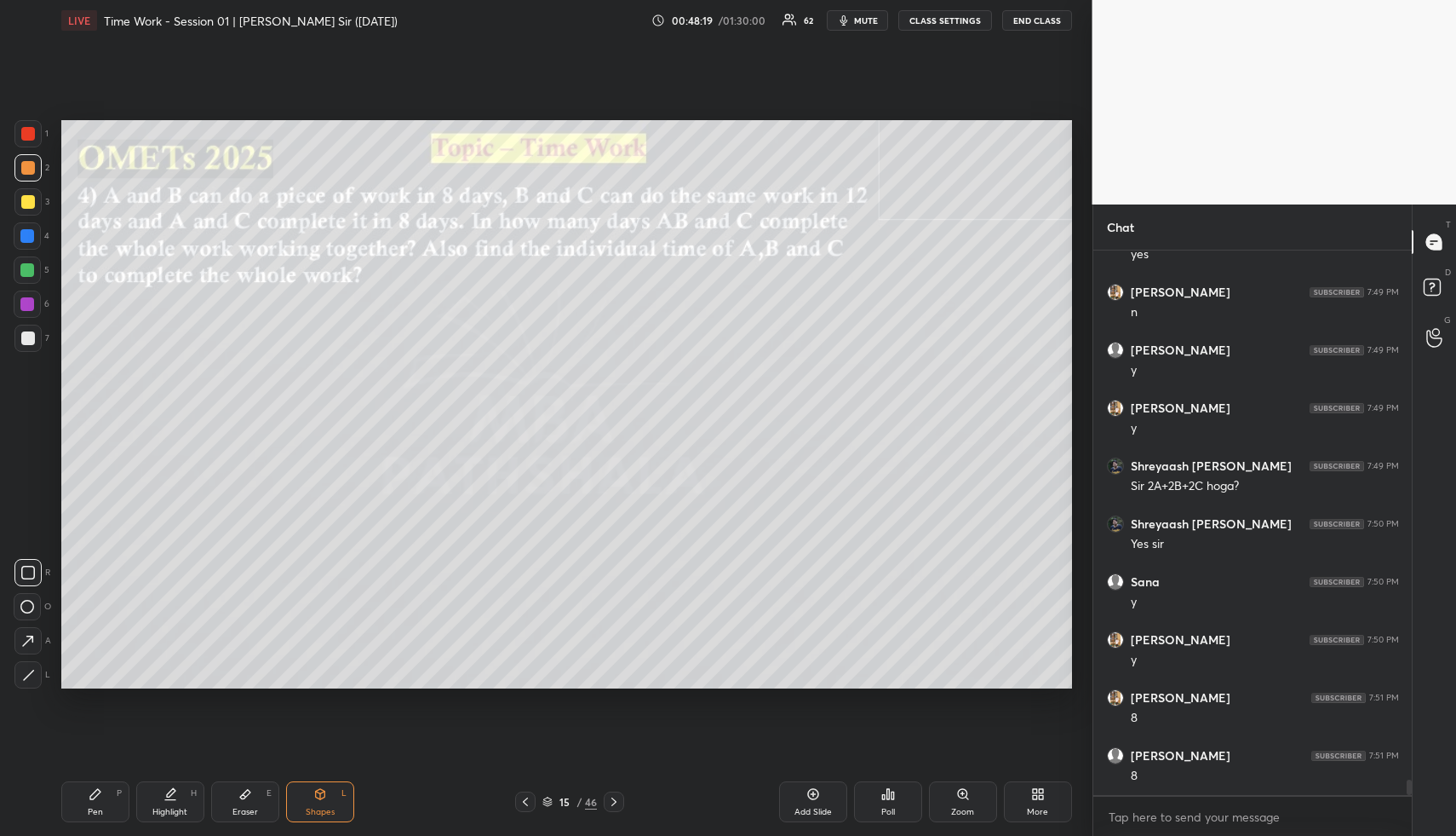
click at [28, 337] on div at bounding box center [28, 339] width 13 height 13
click at [32, 340] on div at bounding box center [28, 339] width 13 height 13
drag, startPoint x: 154, startPoint y: 795, endPoint x: 163, endPoint y: 800, distance: 10.3
click at [154, 795] on div "Highlight H" at bounding box center [170, 802] width 68 height 41
drag, startPoint x: 163, startPoint y: 800, endPoint x: 197, endPoint y: 691, distance: 114.2
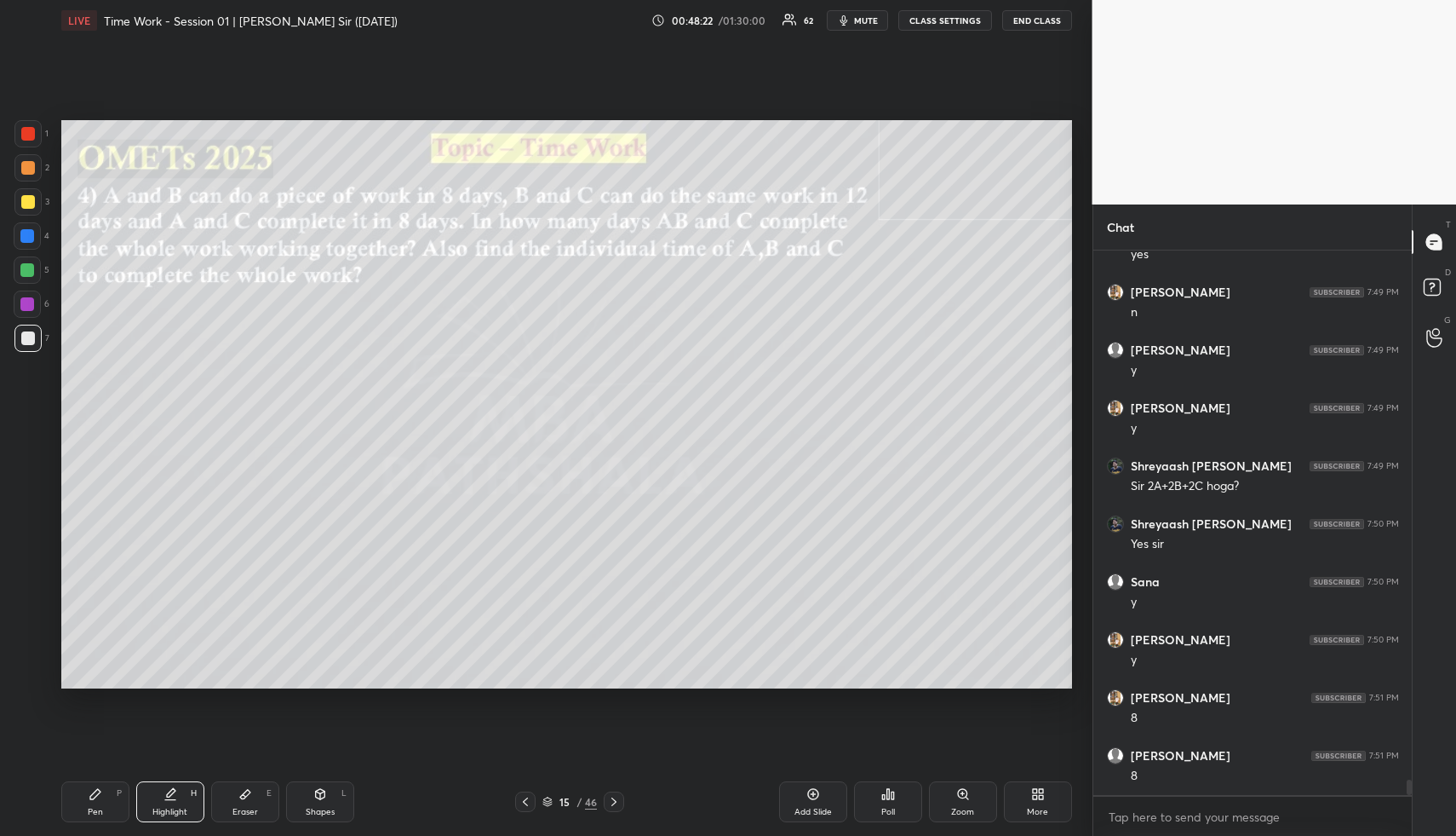
click at [163, 796] on icon at bounding box center [170, 794] width 13 height 13
click at [106, 812] on div "Pen P" at bounding box center [95, 802] width 68 height 41
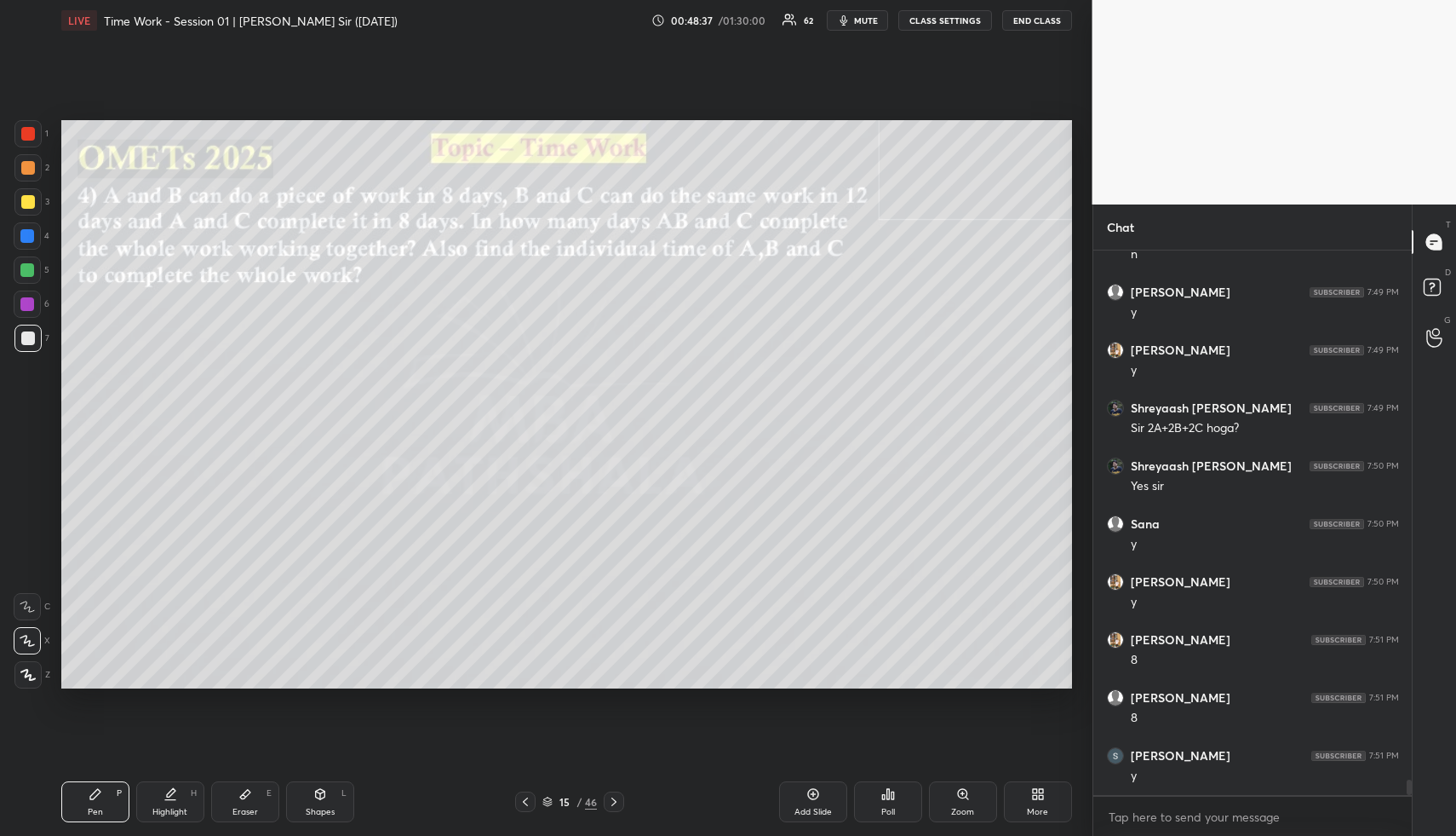
drag, startPoint x: 19, startPoint y: 333, endPoint x: 23, endPoint y: 379, distance: 46.2
click at [19, 334] on div at bounding box center [28, 338] width 28 height 28
click at [157, 808] on div "Highlight" at bounding box center [169, 811] width 35 height 9
drag, startPoint x: 91, startPoint y: 800, endPoint x: 100, endPoint y: 788, distance: 15.0
click at [91, 801] on div "Pen P" at bounding box center [95, 802] width 68 height 41
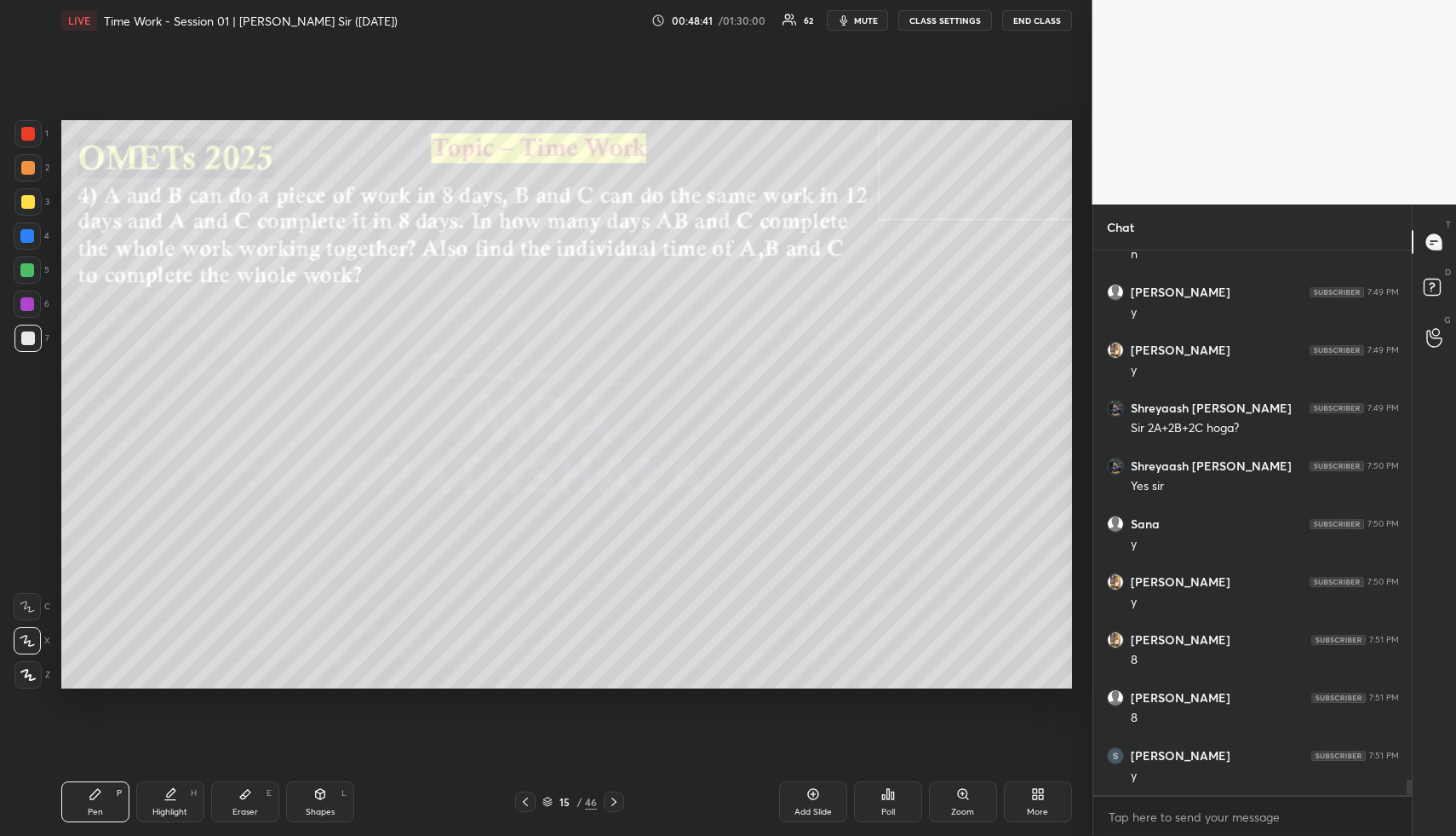
drag, startPoint x: 28, startPoint y: 172, endPoint x: 51, endPoint y: 275, distance: 105.5
click at [27, 175] on div at bounding box center [28, 167] width 28 height 28
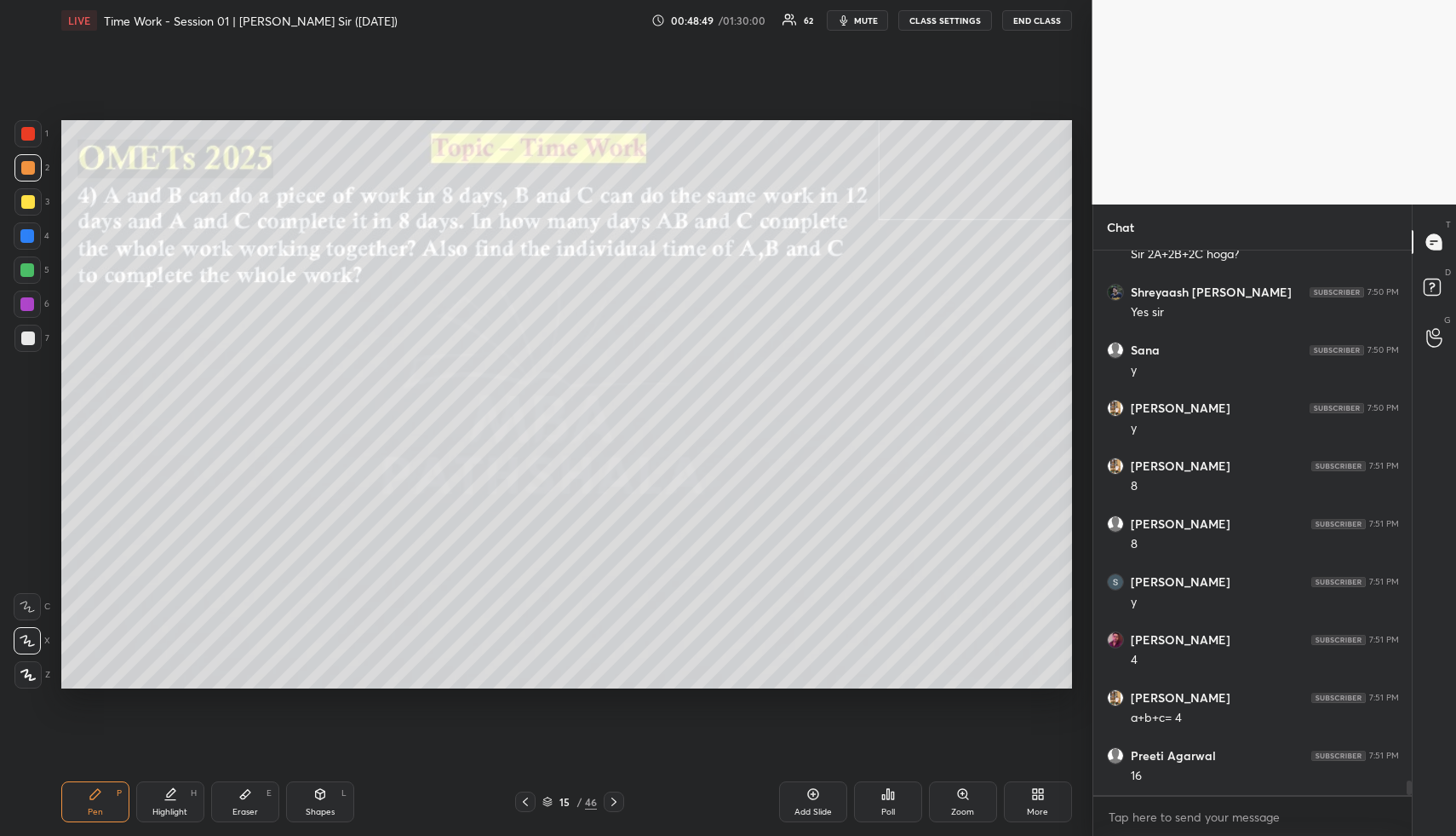
scroll to position [19414, 0]
click at [314, 804] on div "Shapes L" at bounding box center [319, 802] width 68 height 41
drag, startPoint x: 314, startPoint y: 804, endPoint x: 312, endPoint y: 796, distance: 8.2
click at [314, 804] on div "Shapes L" at bounding box center [319, 802] width 68 height 41
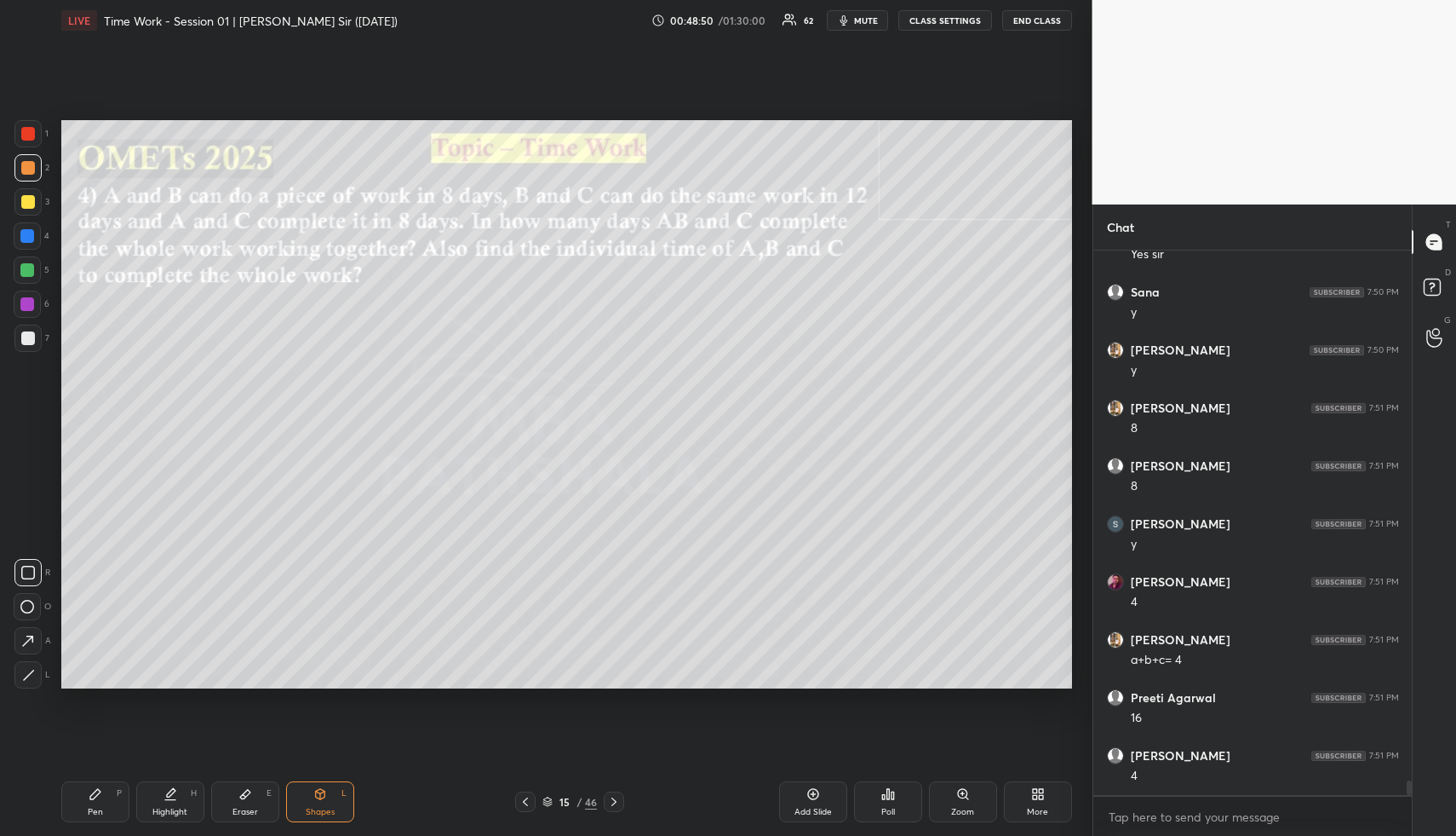
scroll to position [19471, 0]
click at [21, 333] on div at bounding box center [28, 339] width 13 height 13
click at [177, 798] on div "Highlight H" at bounding box center [170, 802] width 68 height 41
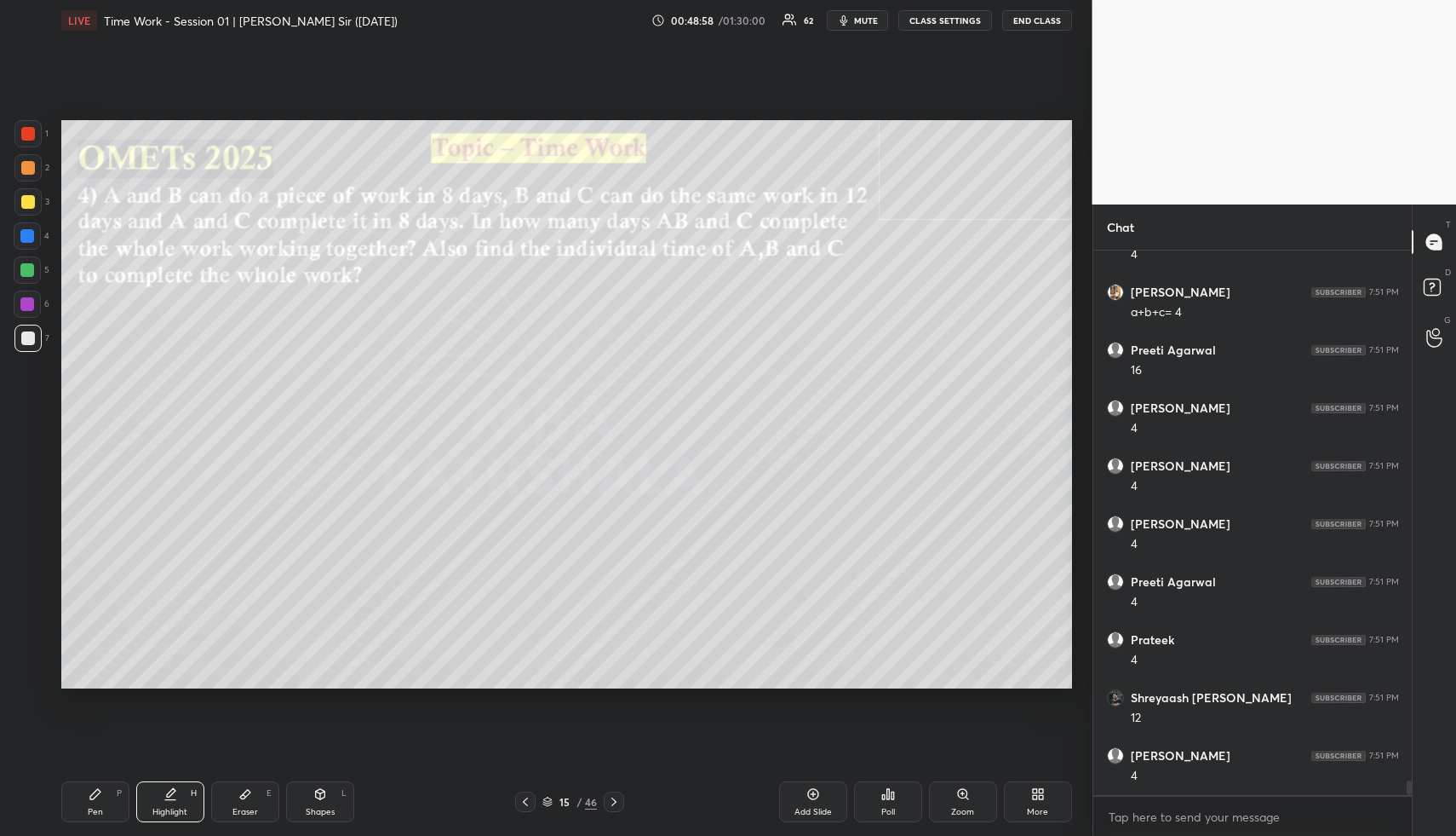
drag, startPoint x: 103, startPoint y: 799, endPoint x: 102, endPoint y: 746, distance: 53.0
click at [104, 798] on div "Pen P" at bounding box center [95, 802] width 68 height 41
click at [26, 232] on div at bounding box center [27, 236] width 13 height 13
drag, startPoint x: 26, startPoint y: 232, endPoint x: 45, endPoint y: 230, distance: 19.1
click at [26, 232] on div at bounding box center [27, 236] width 13 height 13
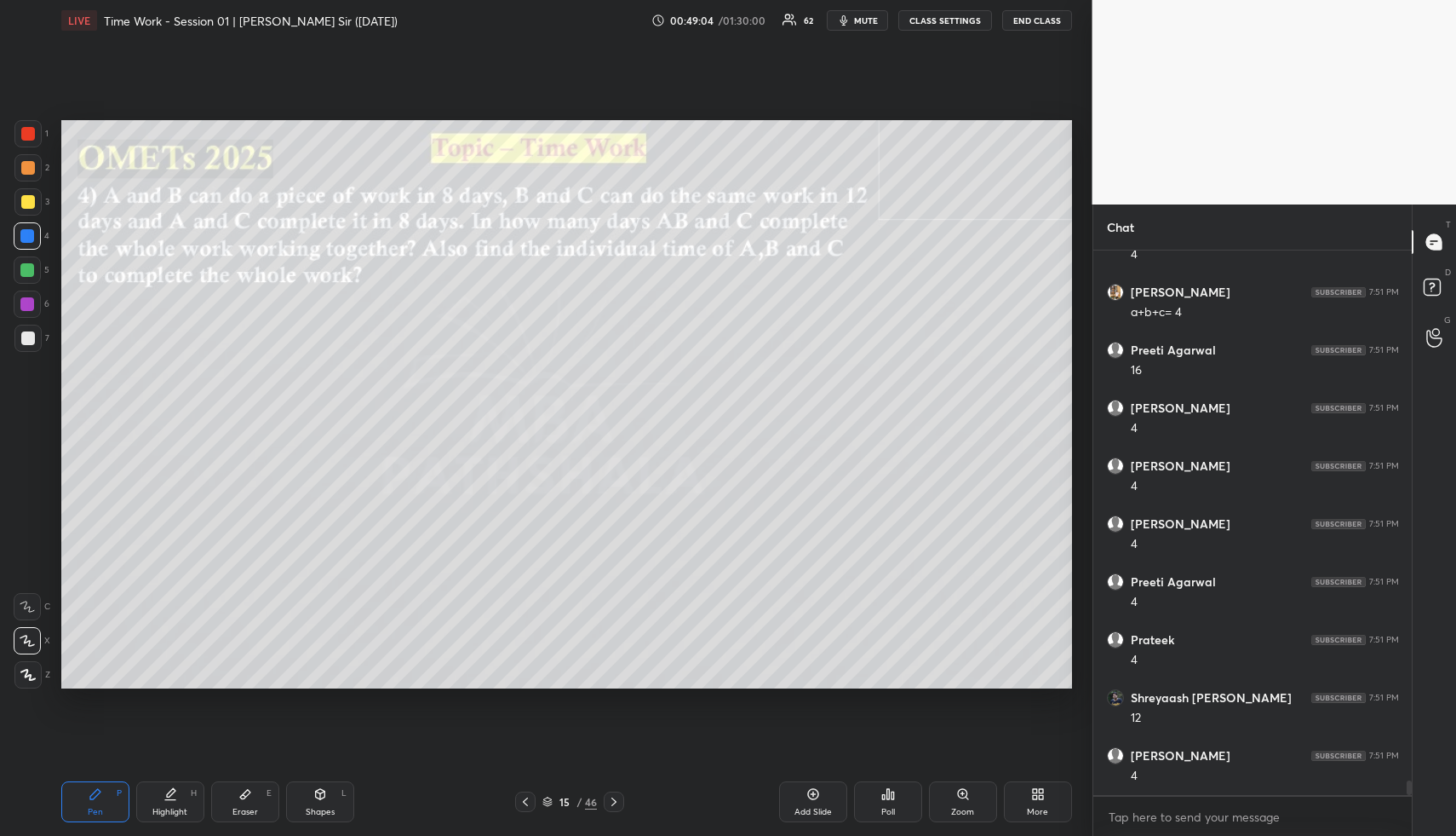
scroll to position [19819, 0]
click at [262, 798] on div "Eraser E" at bounding box center [245, 802] width 68 height 41
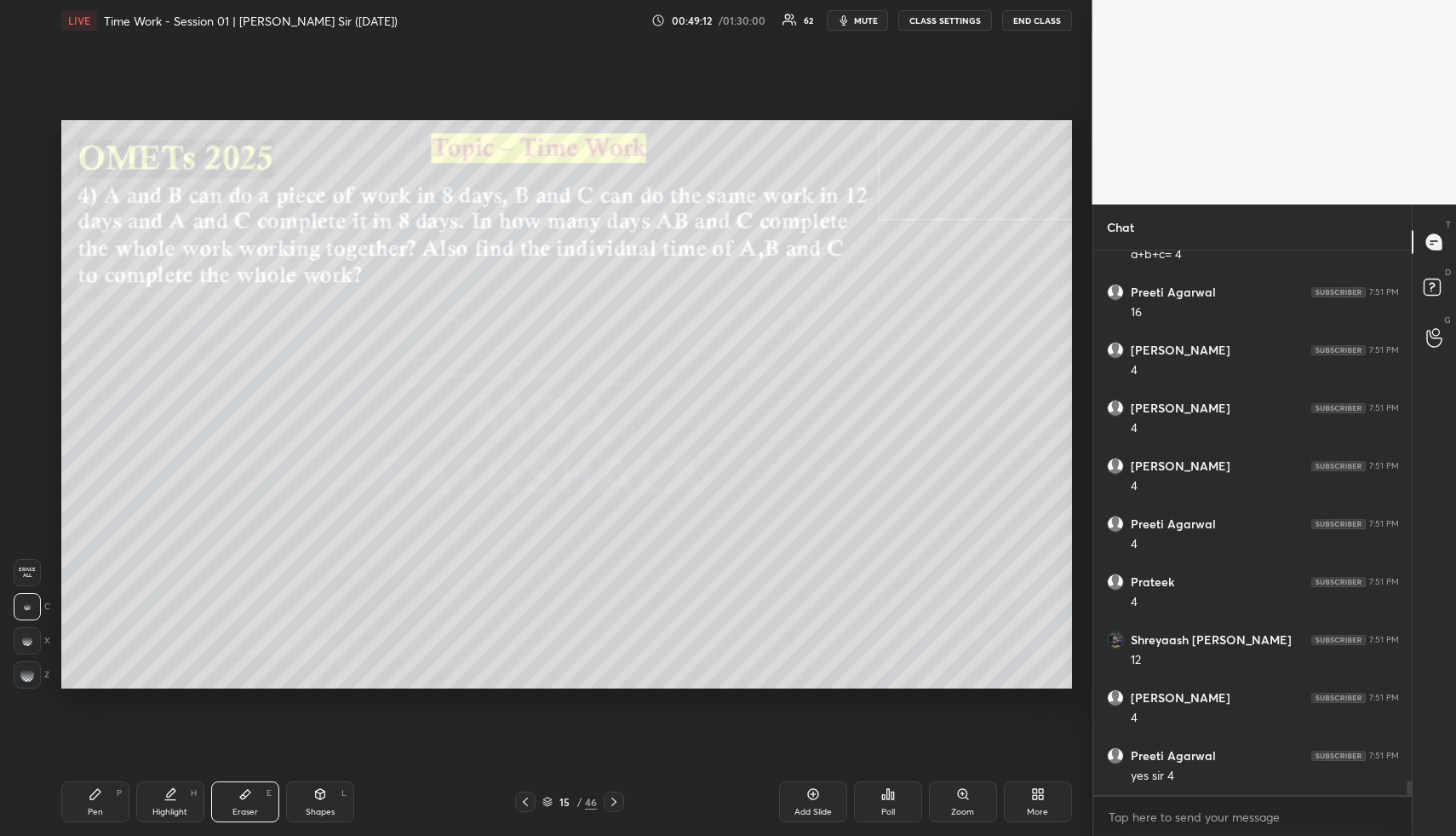
click at [184, 796] on div "Highlight H" at bounding box center [170, 802] width 68 height 41
drag, startPoint x: 256, startPoint y: 793, endPoint x: 297, endPoint y: 730, distance: 75.2
click at [257, 798] on div "Eraser E" at bounding box center [245, 802] width 68 height 41
click at [167, 801] on div "Highlight H" at bounding box center [170, 802] width 68 height 41
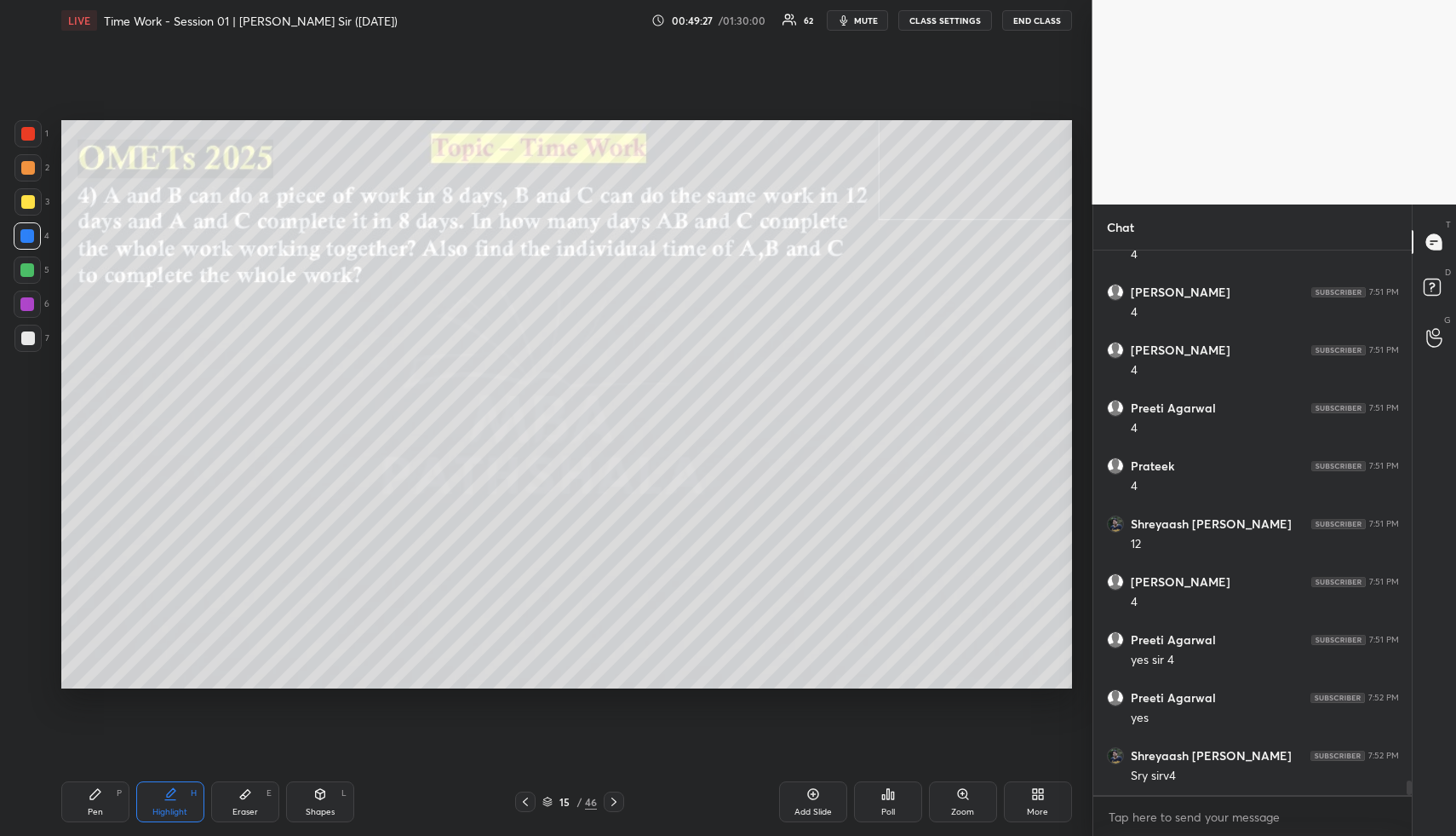
drag, startPoint x: 108, startPoint y: 796, endPoint x: 98, endPoint y: 703, distance: 93.5
click at [103, 795] on div "Pen P" at bounding box center [95, 802] width 68 height 41
click at [23, 265] on div at bounding box center [27, 270] width 13 height 13
click at [28, 266] on div at bounding box center [27, 270] width 13 height 13
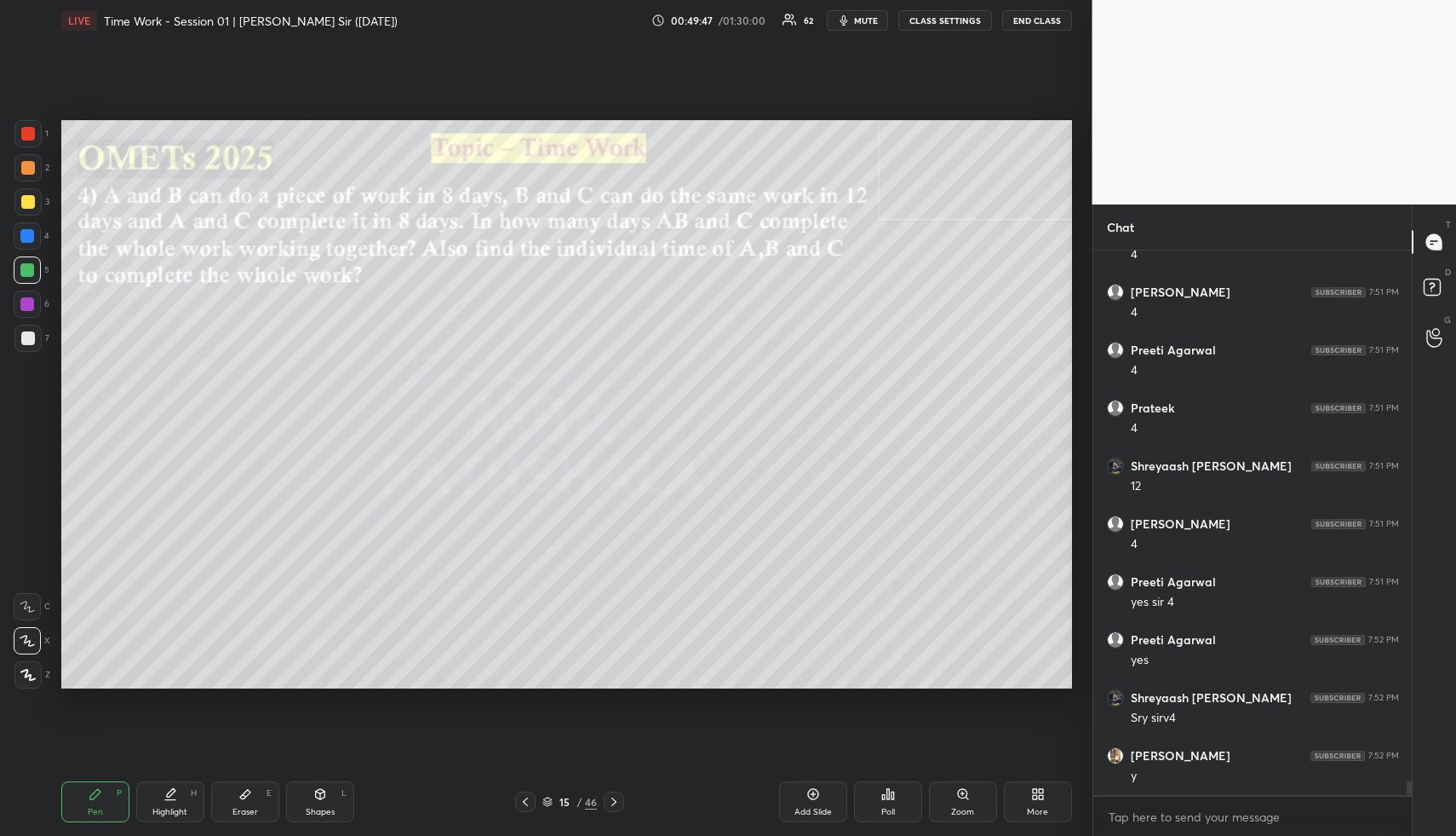
drag, startPoint x: 167, startPoint y: 799, endPoint x: 167, endPoint y: 790, distance: 9.0
click at [167, 797] on icon at bounding box center [170, 794] width 13 height 13
click at [99, 793] on icon at bounding box center [96, 794] width 13 height 13
click at [28, 204] on div at bounding box center [28, 202] width 13 height 13
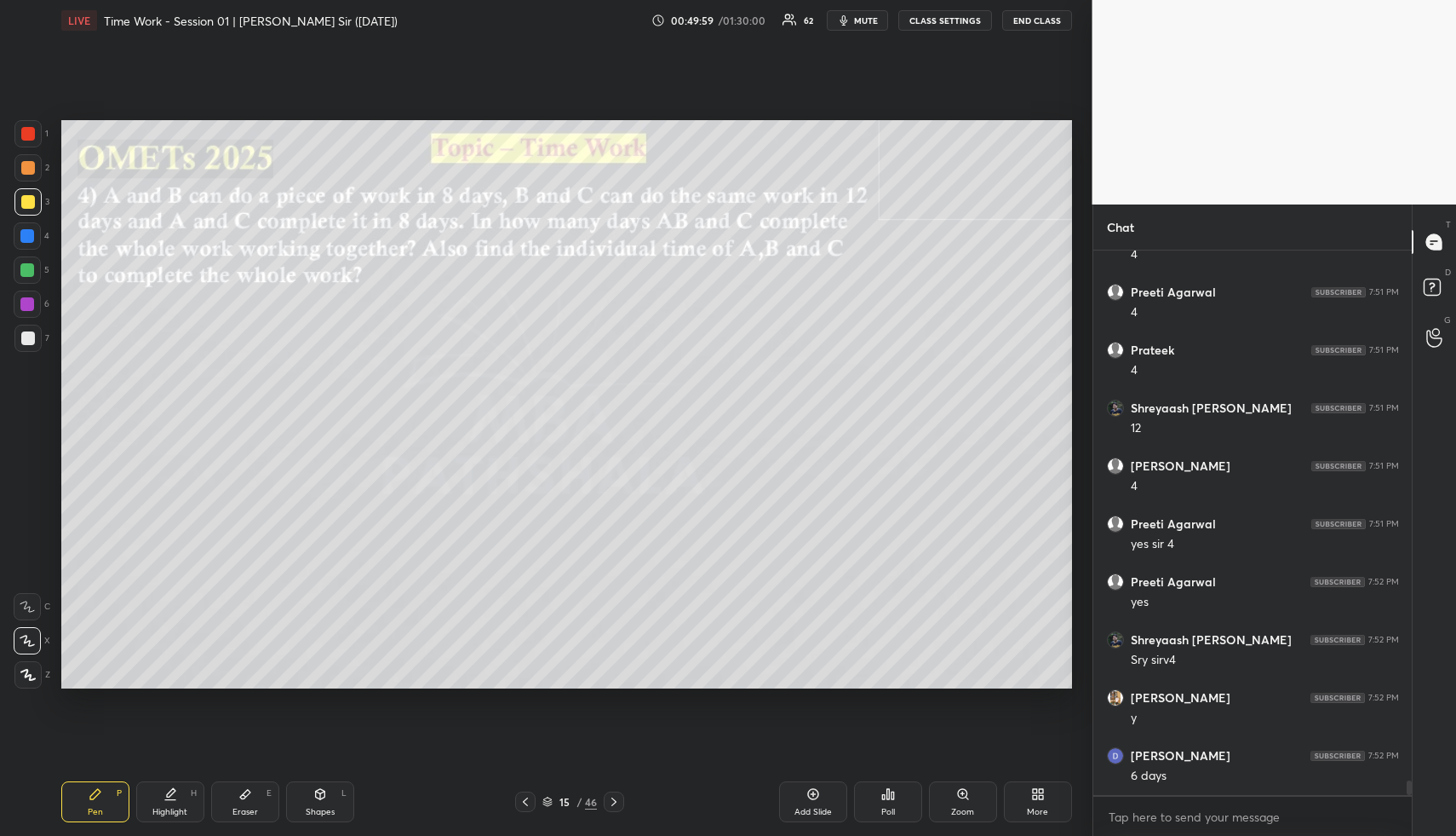
scroll to position [20109, 0]
click at [308, 812] on div "Shapes" at bounding box center [320, 811] width 29 height 9
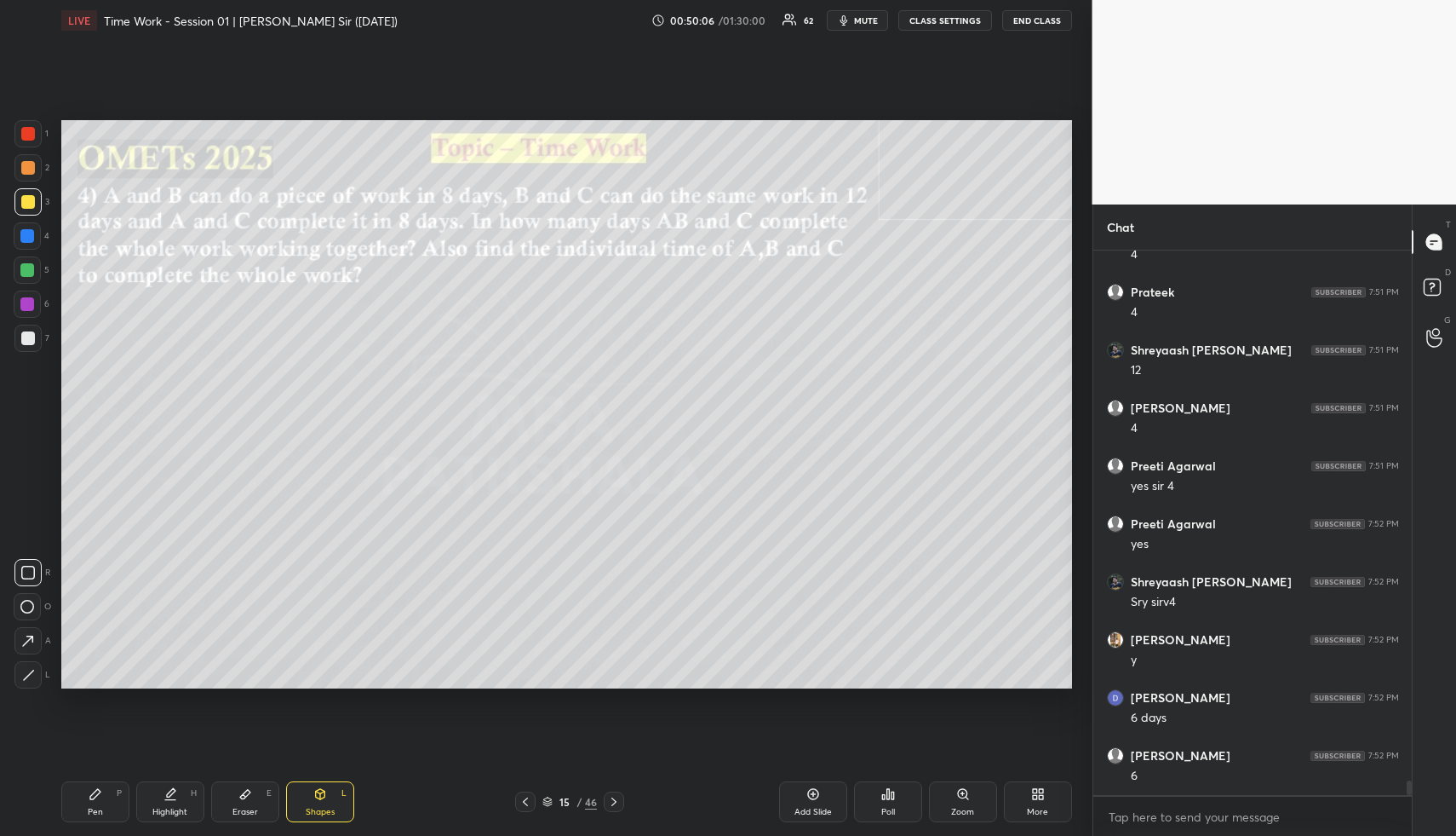
scroll to position [20166, 0]
click at [33, 244] on div at bounding box center [27, 235] width 28 height 28
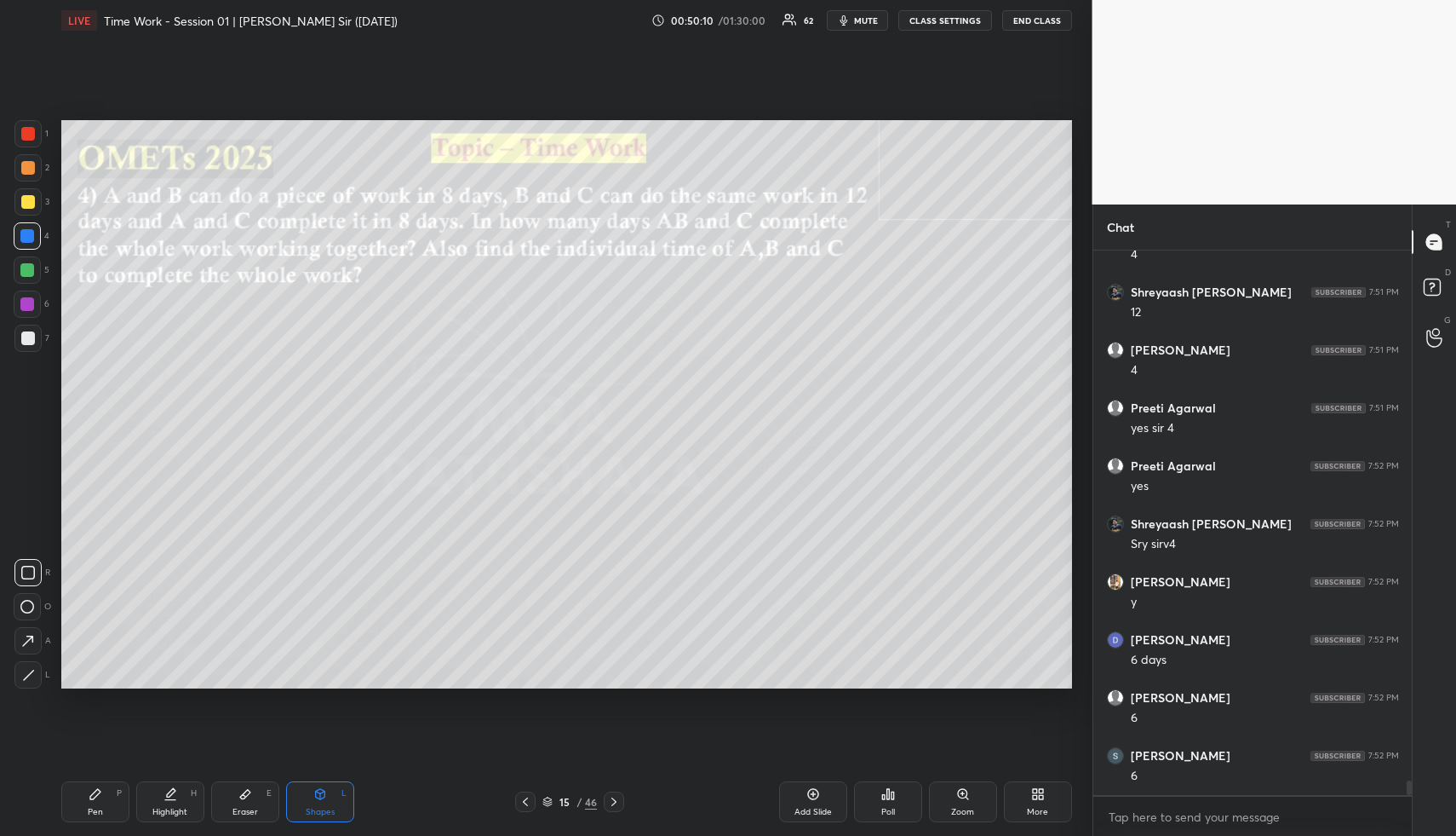
click at [194, 805] on div "Highlight H" at bounding box center [170, 802] width 68 height 41
click at [194, 800] on div "Highlight H" at bounding box center [170, 802] width 68 height 41
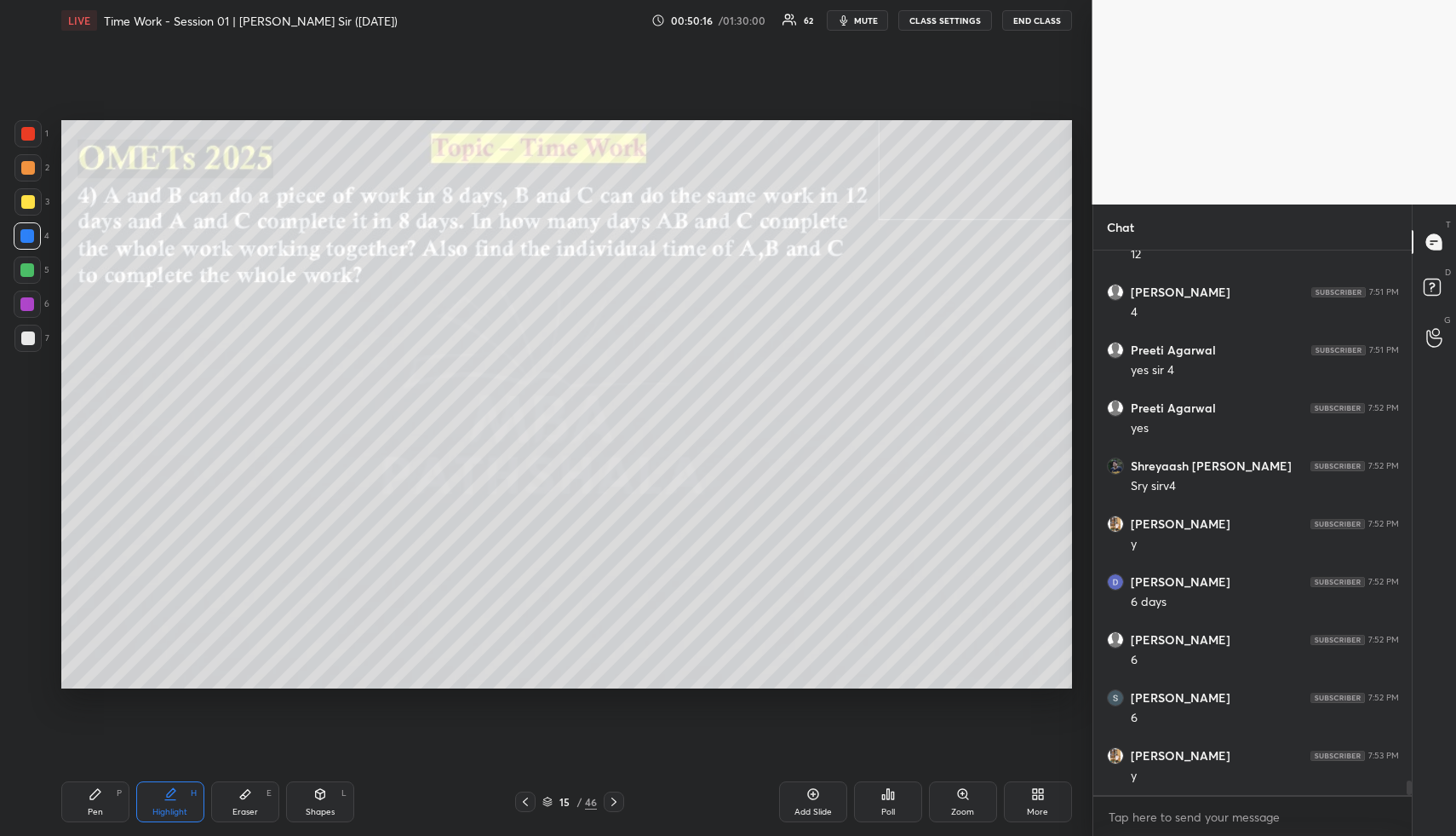
drag, startPoint x: 167, startPoint y: 810, endPoint x: 166, endPoint y: 801, distance: 9.1
click at [163, 809] on div "Highlight" at bounding box center [169, 811] width 35 height 9
click at [152, 808] on div "Highlight" at bounding box center [169, 811] width 35 height 9
drag, startPoint x: 151, startPoint y: 805, endPoint x: 204, endPoint y: 692, distance: 124.8
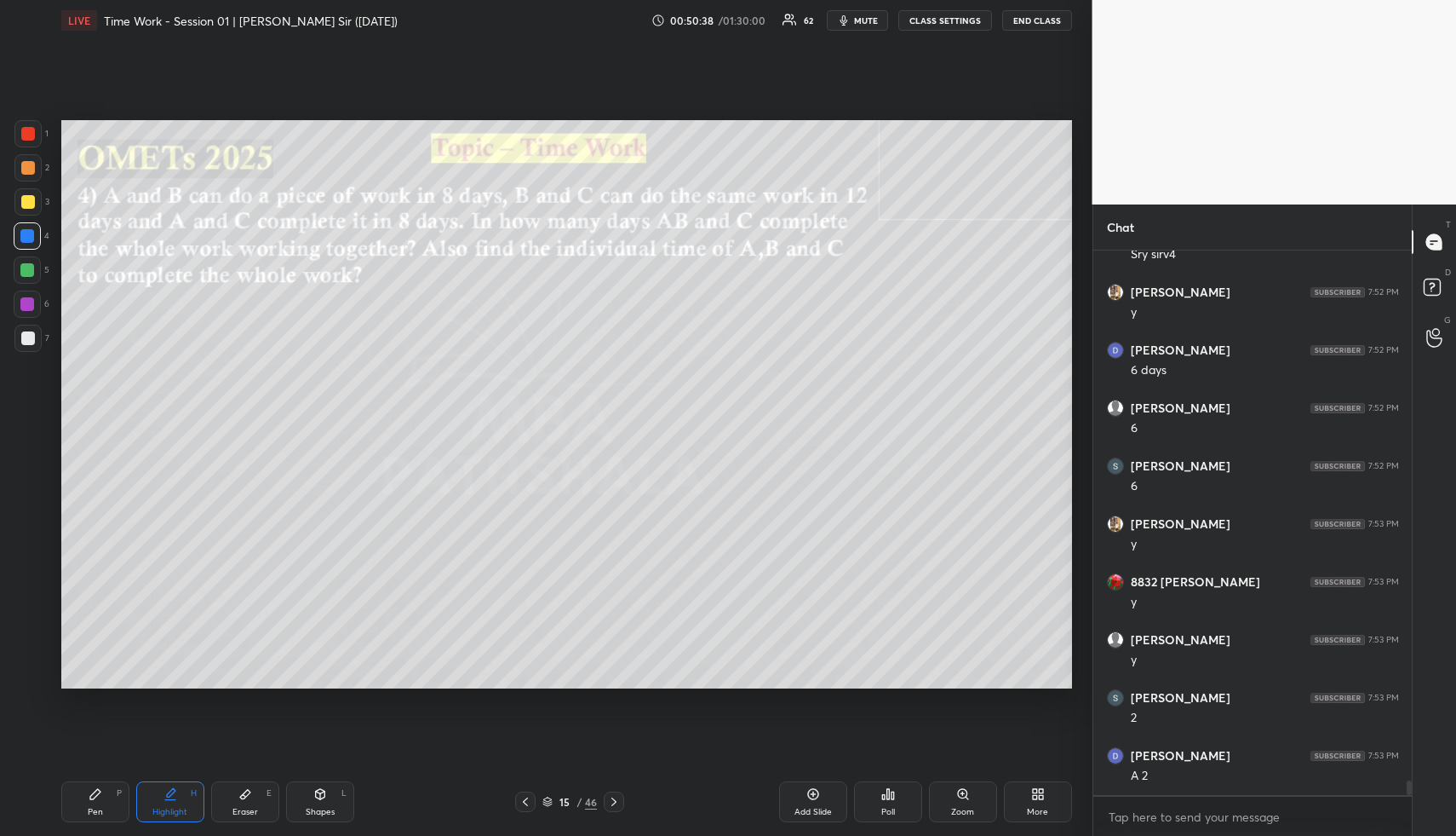
click at [146, 801] on div "Highlight H" at bounding box center [170, 802] width 68 height 41
click at [81, 808] on div "Pen P" at bounding box center [95, 802] width 68 height 41
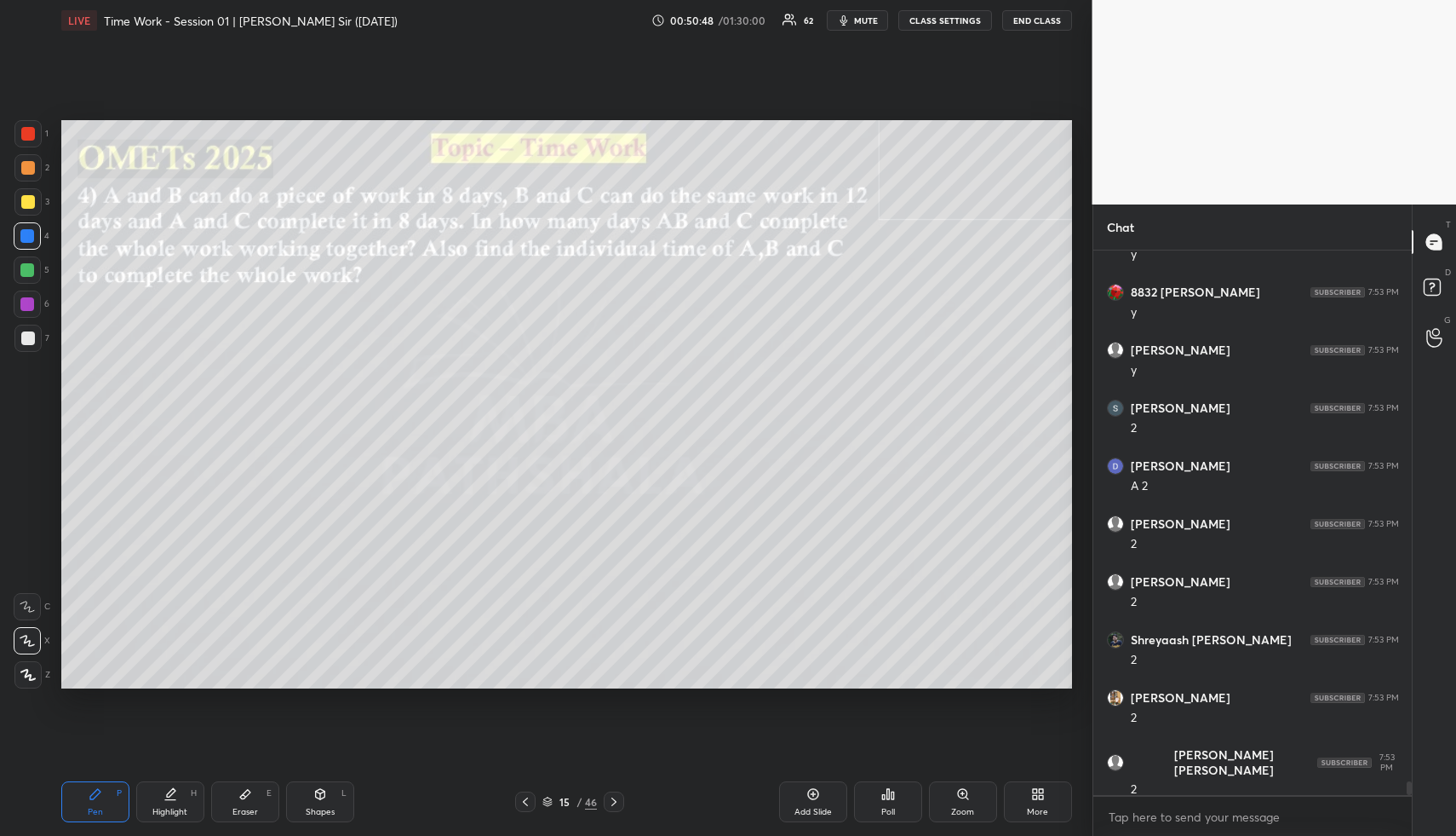
click at [92, 810] on div "Pen" at bounding box center [96, 811] width 15 height 9
click at [27, 169] on div at bounding box center [28, 167] width 13 height 13
drag, startPoint x: 163, startPoint y: 798, endPoint x: 202, endPoint y: 750, distance: 61.8
click at [163, 800] on icon at bounding box center [170, 794] width 13 height 13
click at [88, 800] on div "Pen P" at bounding box center [95, 802] width 68 height 41
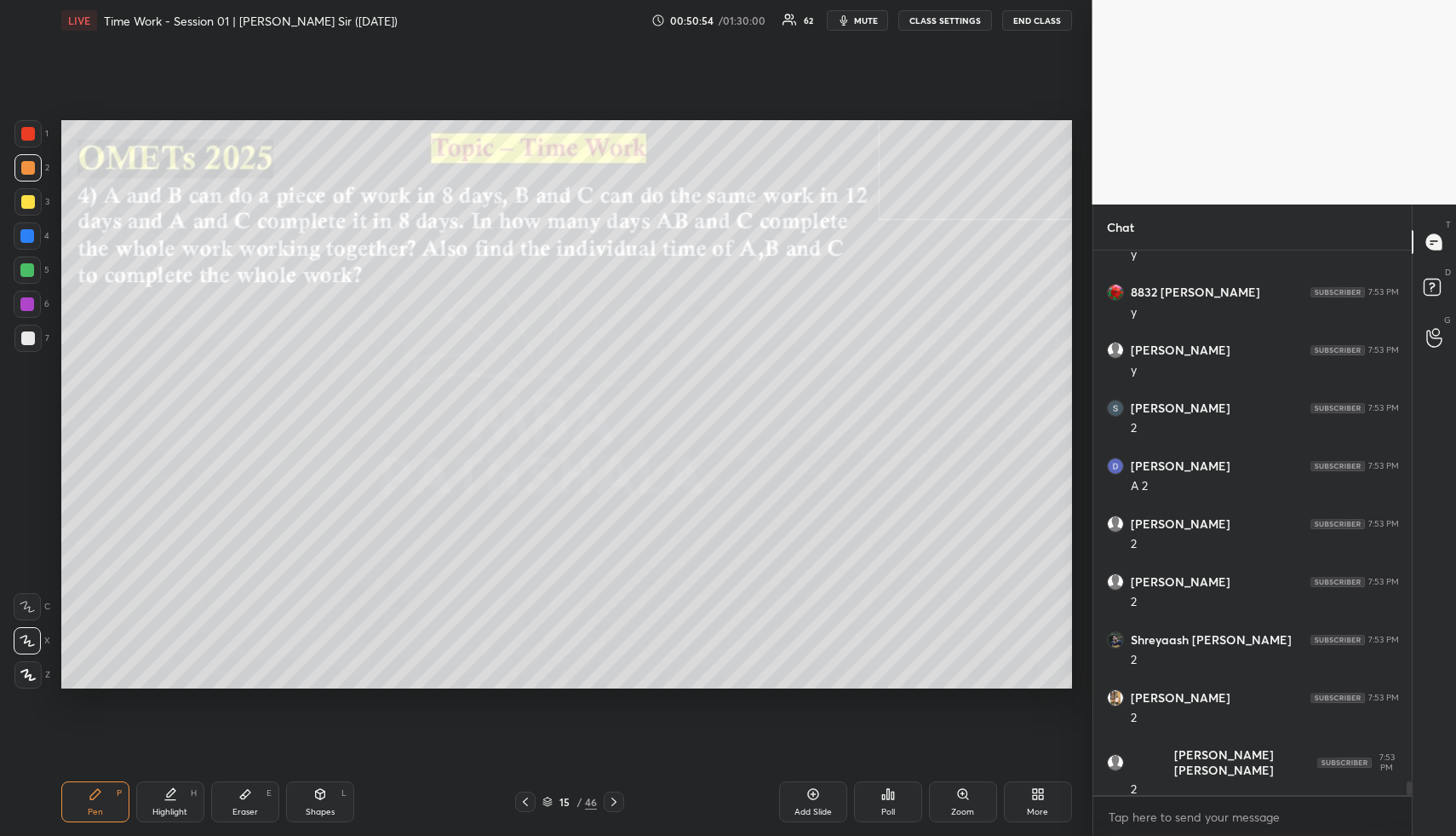
drag, startPoint x: 98, startPoint y: 799, endPoint x: 184, endPoint y: 694, distance: 135.7
click at [98, 799] on icon at bounding box center [96, 794] width 13 height 13
drag, startPoint x: 313, startPoint y: 800, endPoint x: 300, endPoint y: 774, distance: 29.1
click at [313, 801] on div "Shapes L" at bounding box center [319, 802] width 68 height 41
drag, startPoint x: 25, startPoint y: 329, endPoint x: 33, endPoint y: 356, distance: 28.2
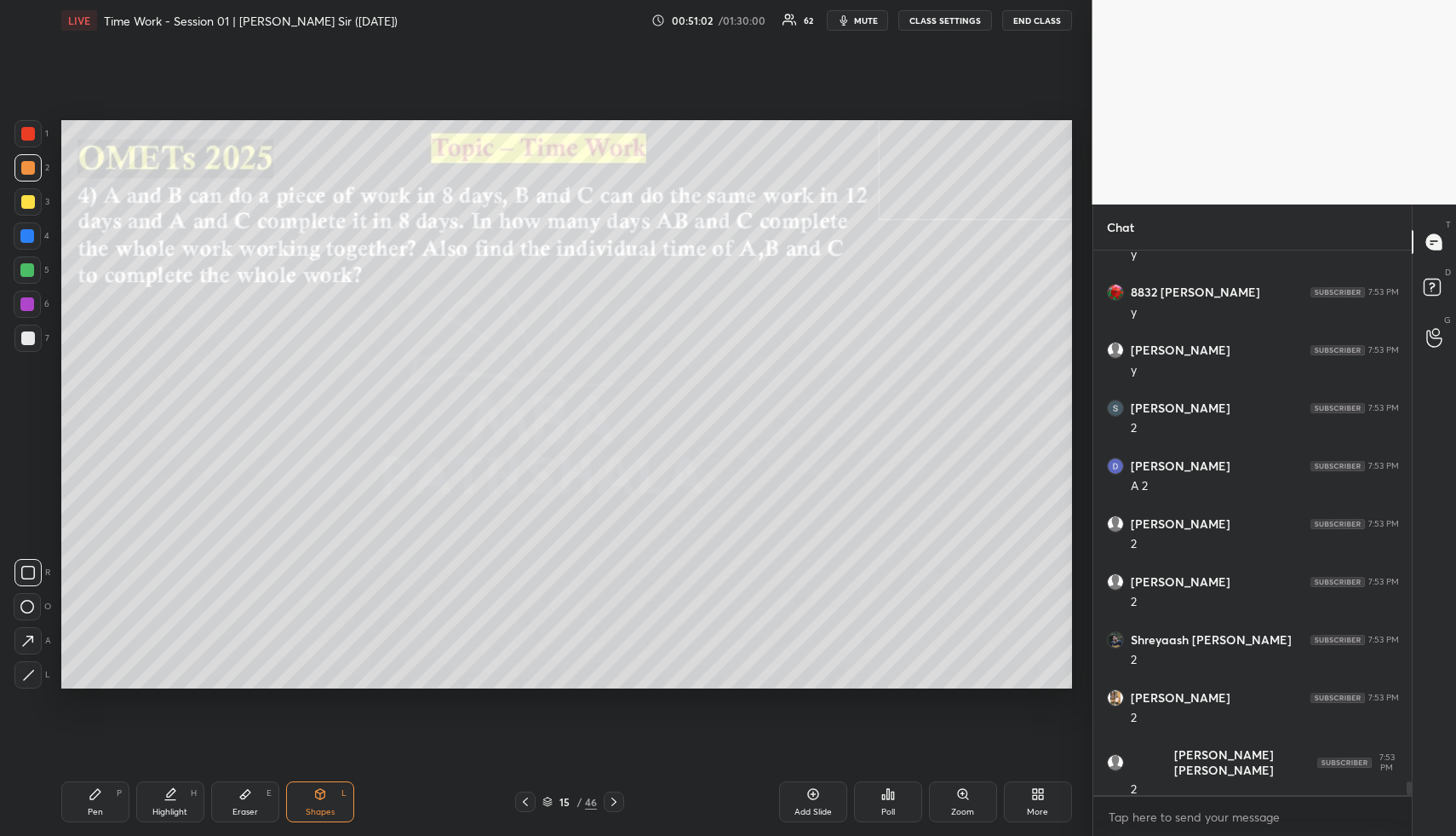
click at [22, 332] on div at bounding box center [28, 338] width 28 height 28
click at [181, 795] on div "Highlight H" at bounding box center [170, 802] width 68 height 41
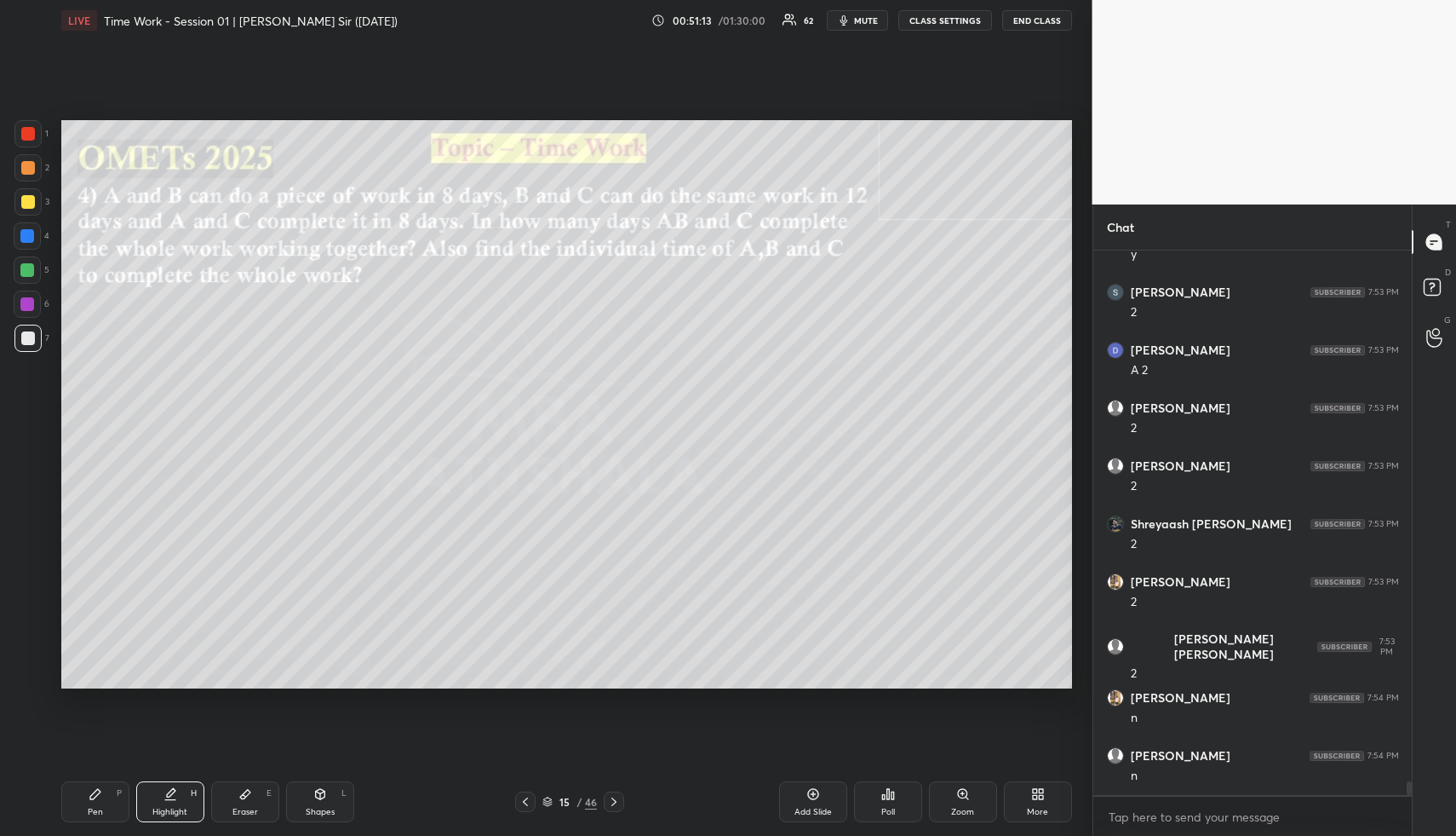
scroll to position [20879, 0]
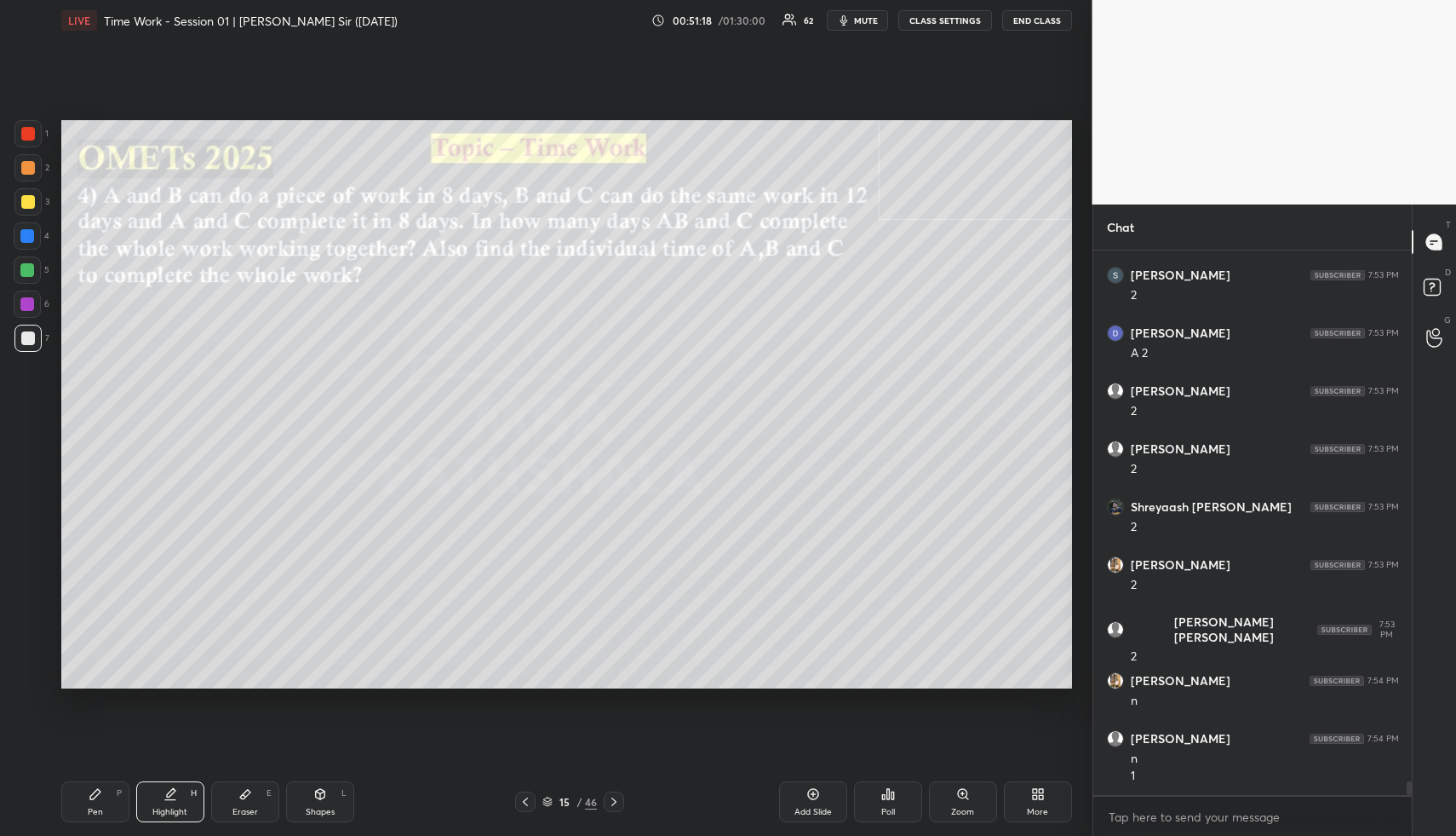
drag, startPoint x: 104, startPoint y: 796, endPoint x: 107, endPoint y: 779, distance: 17.3
click at [103, 795] on div "Pen P" at bounding box center [95, 802] width 68 height 41
click at [22, 164] on div at bounding box center [28, 167] width 13 height 13
click at [29, 163] on div at bounding box center [28, 167] width 13 height 13
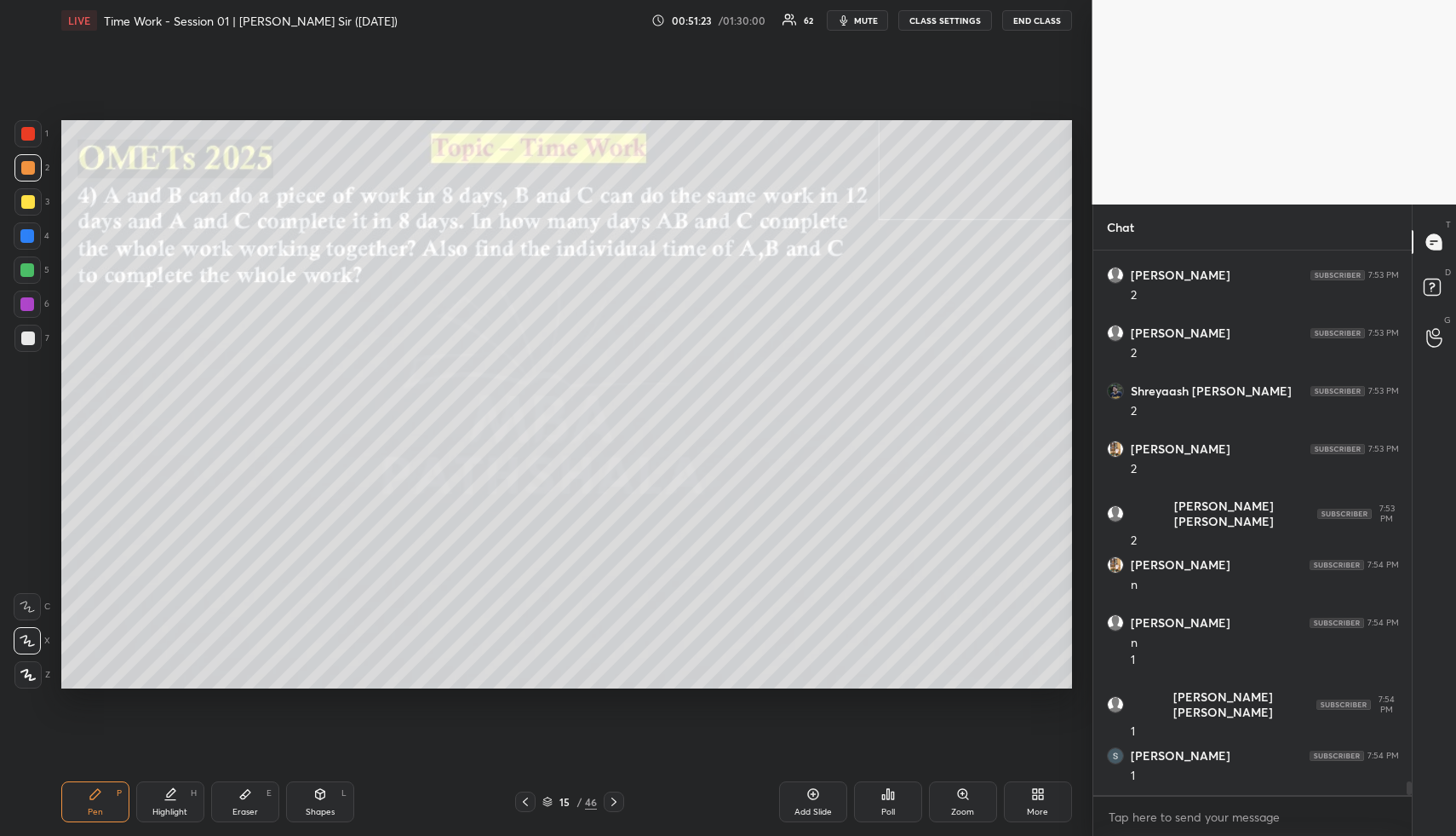
scroll to position [21053, 0]
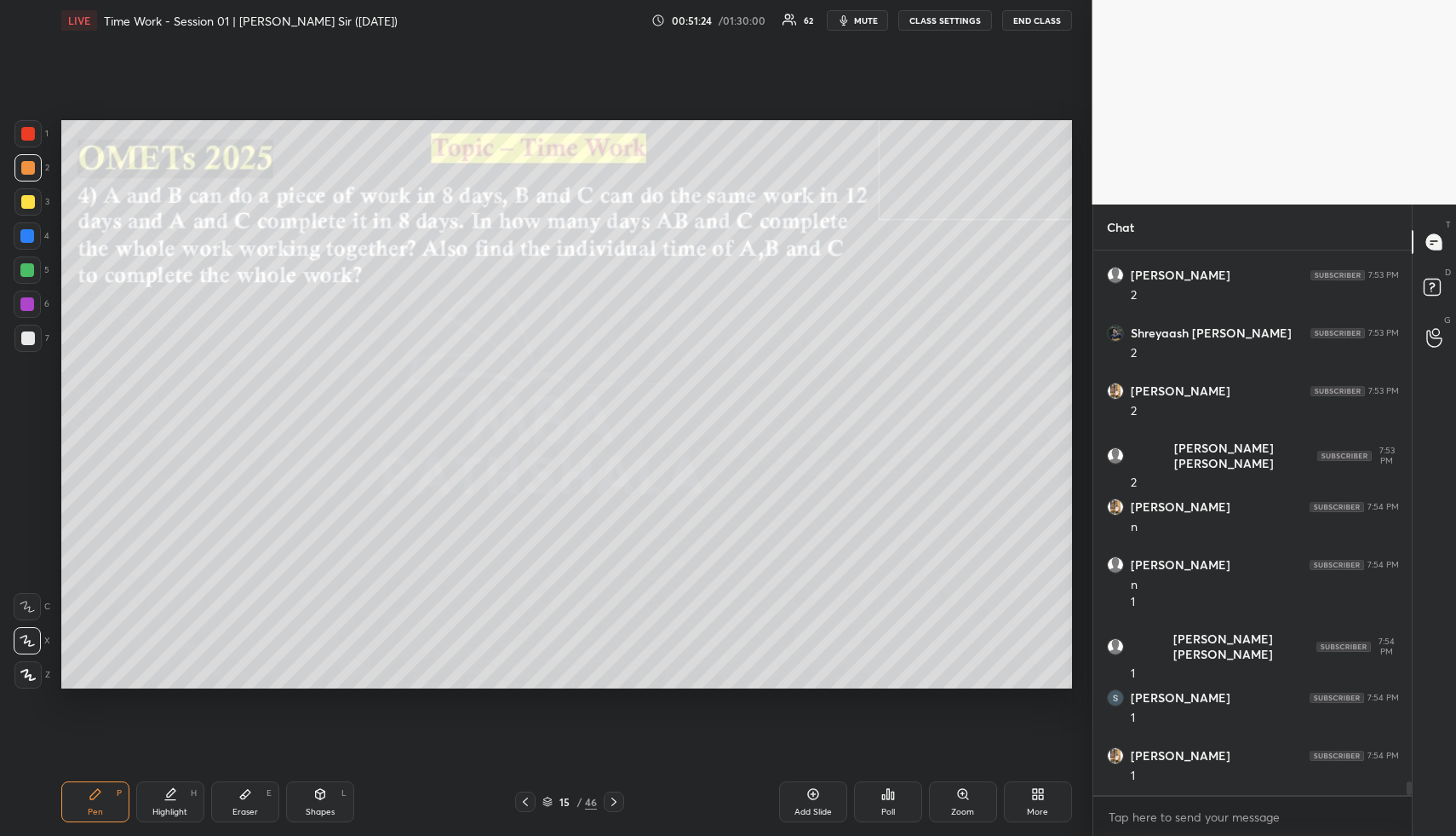
drag, startPoint x: 316, startPoint y: 797, endPoint x: 309, endPoint y: 786, distance: 13.0
click at [314, 793] on icon at bounding box center [320, 794] width 13 height 13
click at [19, 334] on div at bounding box center [28, 338] width 28 height 28
click at [26, 335] on div at bounding box center [28, 339] width 13 height 13
click at [181, 800] on div "Highlight H" at bounding box center [170, 802] width 68 height 41
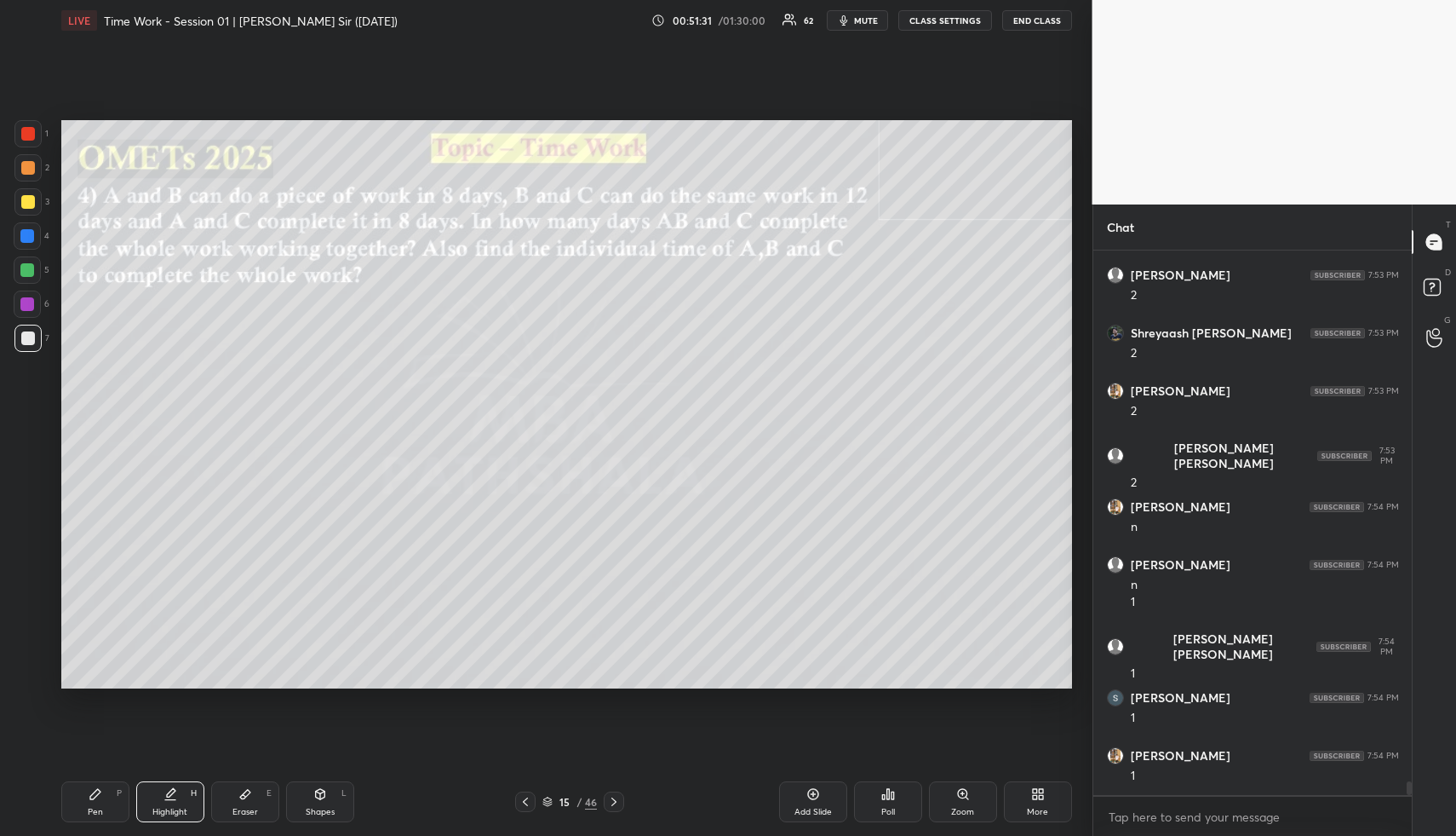
click at [167, 793] on icon at bounding box center [171, 792] width 9 height 9
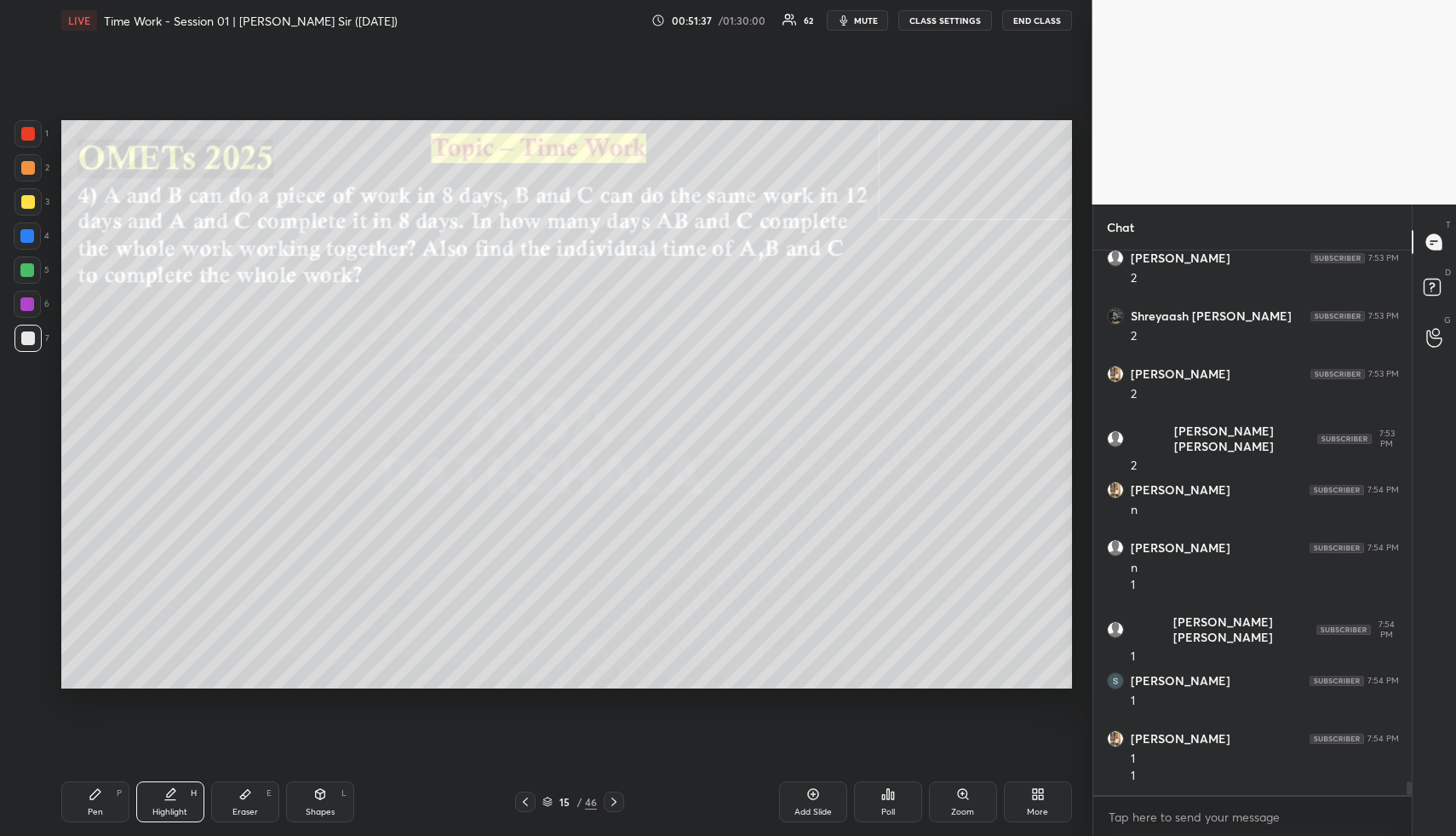
drag, startPoint x: 107, startPoint y: 803, endPoint x: 118, endPoint y: 787, distance: 19.4
click at [108, 802] on div "Pen P" at bounding box center [95, 802] width 68 height 41
click at [42, 164] on div "2" at bounding box center [32, 167] width 35 height 28
drag, startPoint x: 36, startPoint y: 167, endPoint x: 58, endPoint y: 167, distance: 22.0
click at [36, 167] on div at bounding box center [28, 167] width 28 height 28
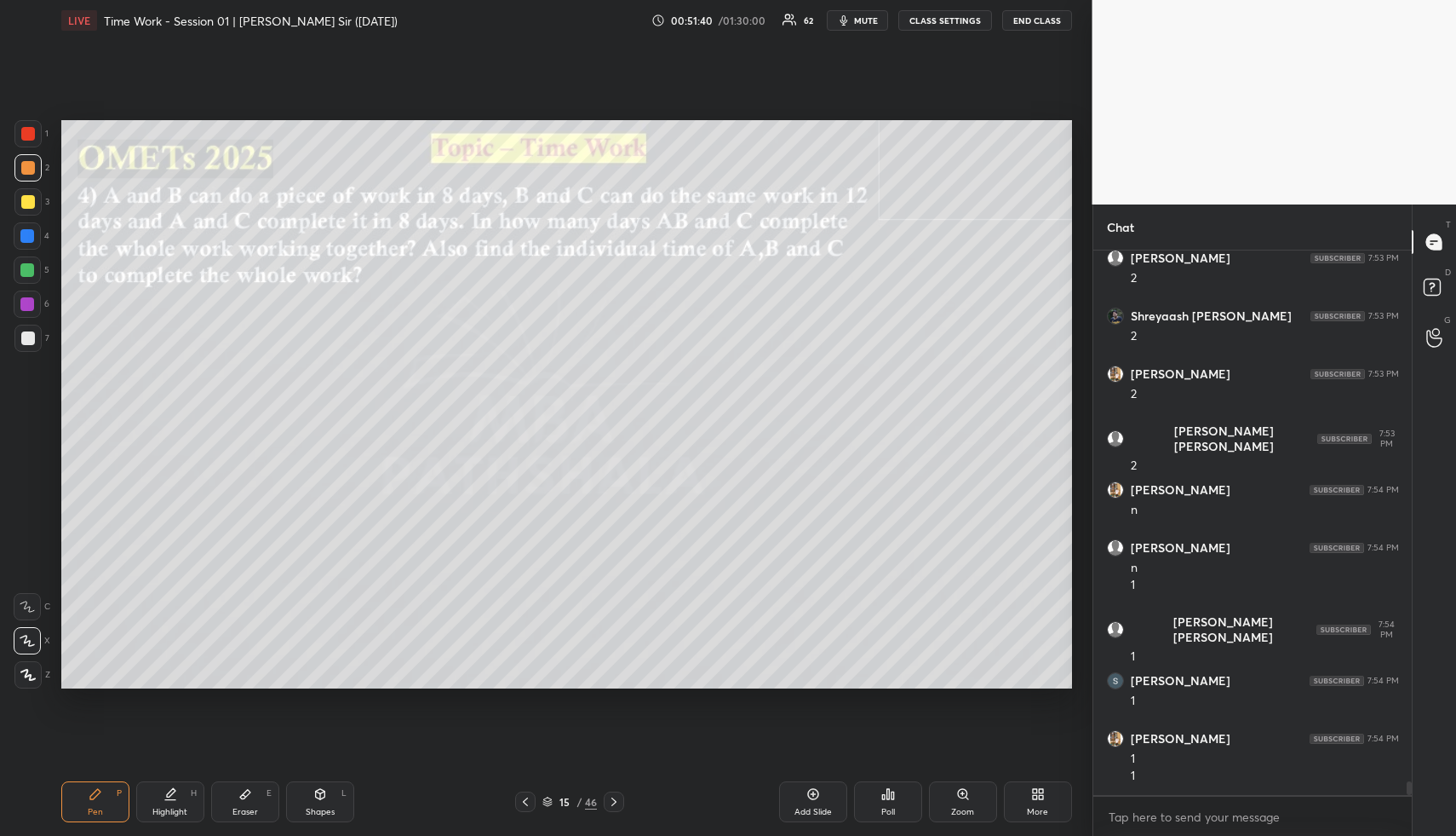
click at [22, 160] on div at bounding box center [28, 167] width 28 height 28
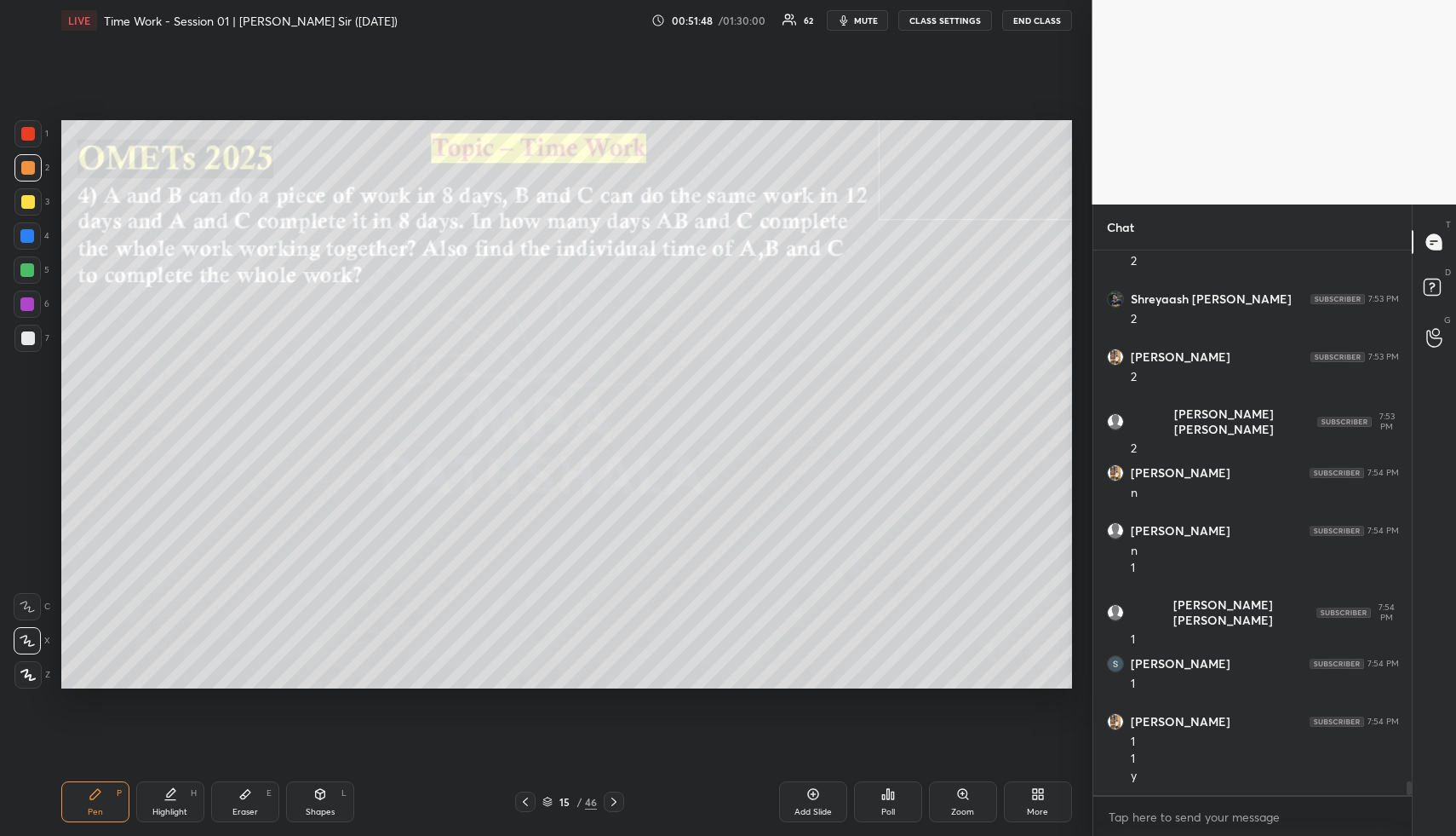
drag, startPoint x: 154, startPoint y: 811, endPoint x: 200, endPoint y: 771, distance: 61.0
click at [153, 812] on div "Highlight" at bounding box center [169, 811] width 35 height 9
click at [320, 803] on div "Shapes L" at bounding box center [319, 802] width 68 height 41
click at [16, 336] on div at bounding box center [28, 338] width 28 height 28
click at [28, 341] on div at bounding box center [28, 339] width 13 height 13
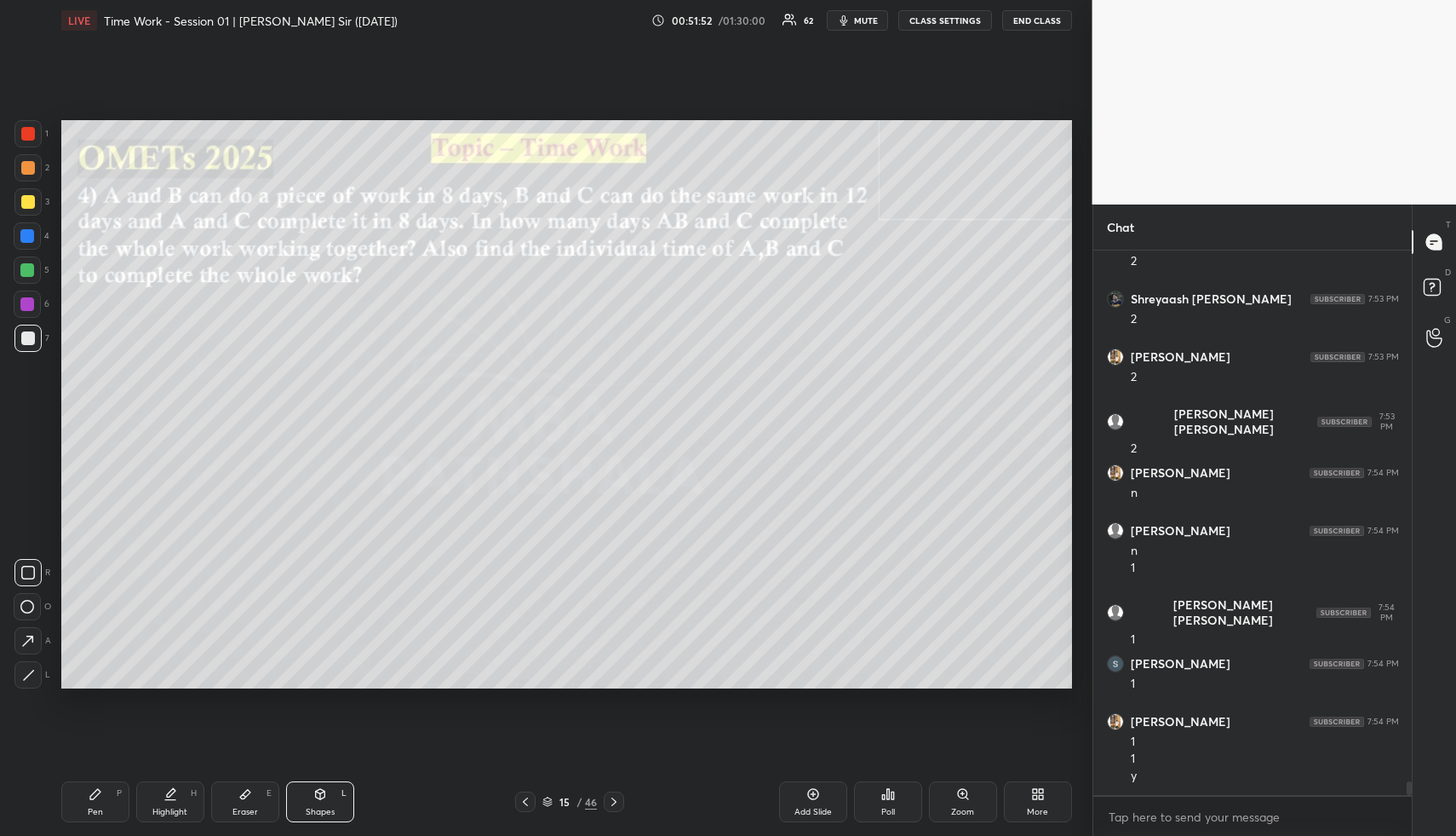
click at [171, 809] on div "Highlight" at bounding box center [169, 811] width 35 height 9
drag, startPoint x: 172, startPoint y: 802, endPoint x: 285, endPoint y: 754, distance: 122.8
click at [172, 802] on div "Highlight H" at bounding box center [170, 802] width 68 height 41
drag, startPoint x: 170, startPoint y: 805, endPoint x: 177, endPoint y: 760, distance: 45.5
click at [167, 801] on div "Highlight H" at bounding box center [170, 802] width 68 height 41
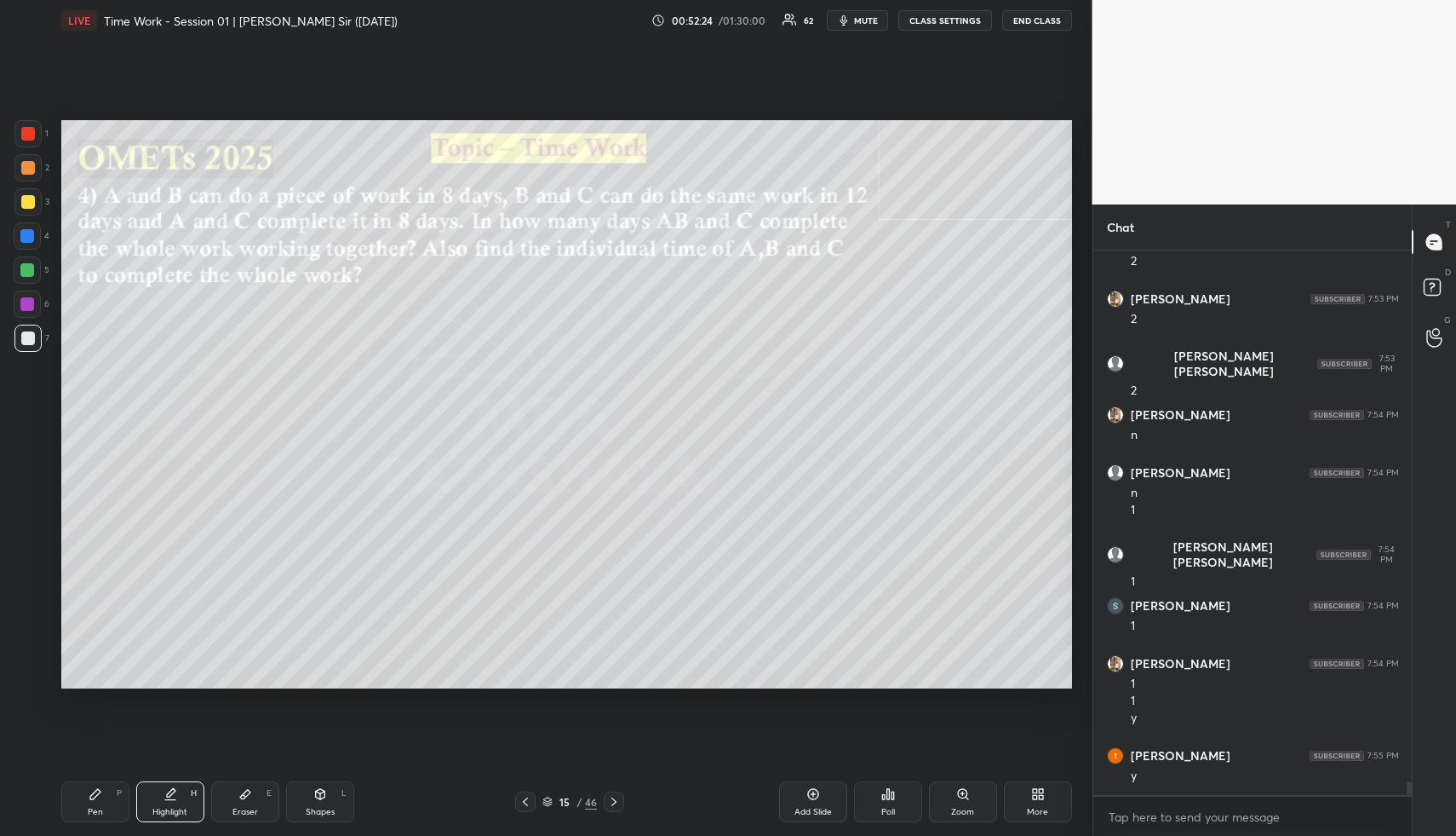
scroll to position [21203, 0]
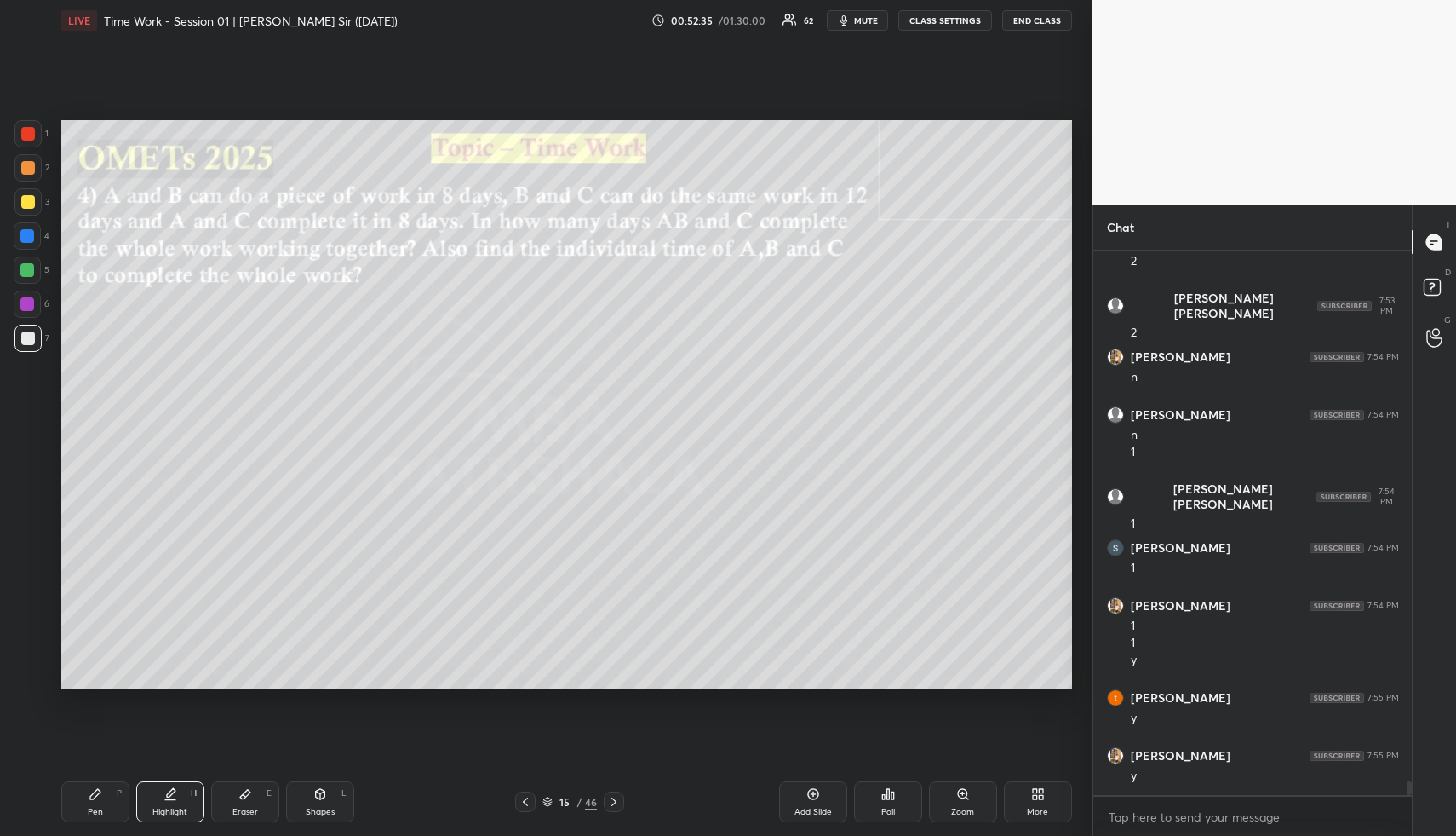
click at [111, 789] on div "Pen P" at bounding box center [95, 802] width 68 height 41
drag, startPoint x: 27, startPoint y: 200, endPoint x: 42, endPoint y: 218, distance: 23.4
click at [28, 200] on div at bounding box center [28, 202] width 13 height 13
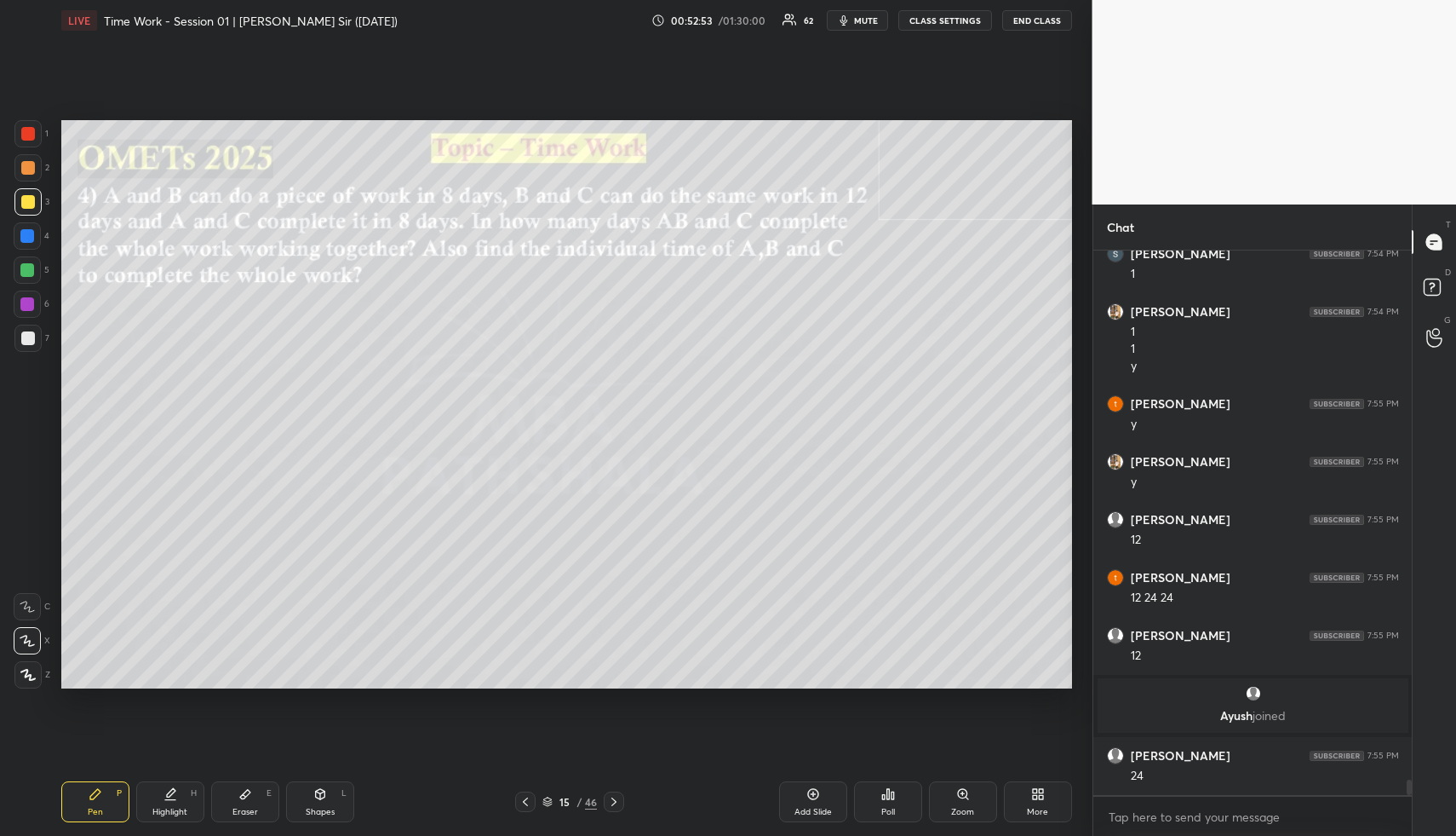
scroll to position [18934, 0]
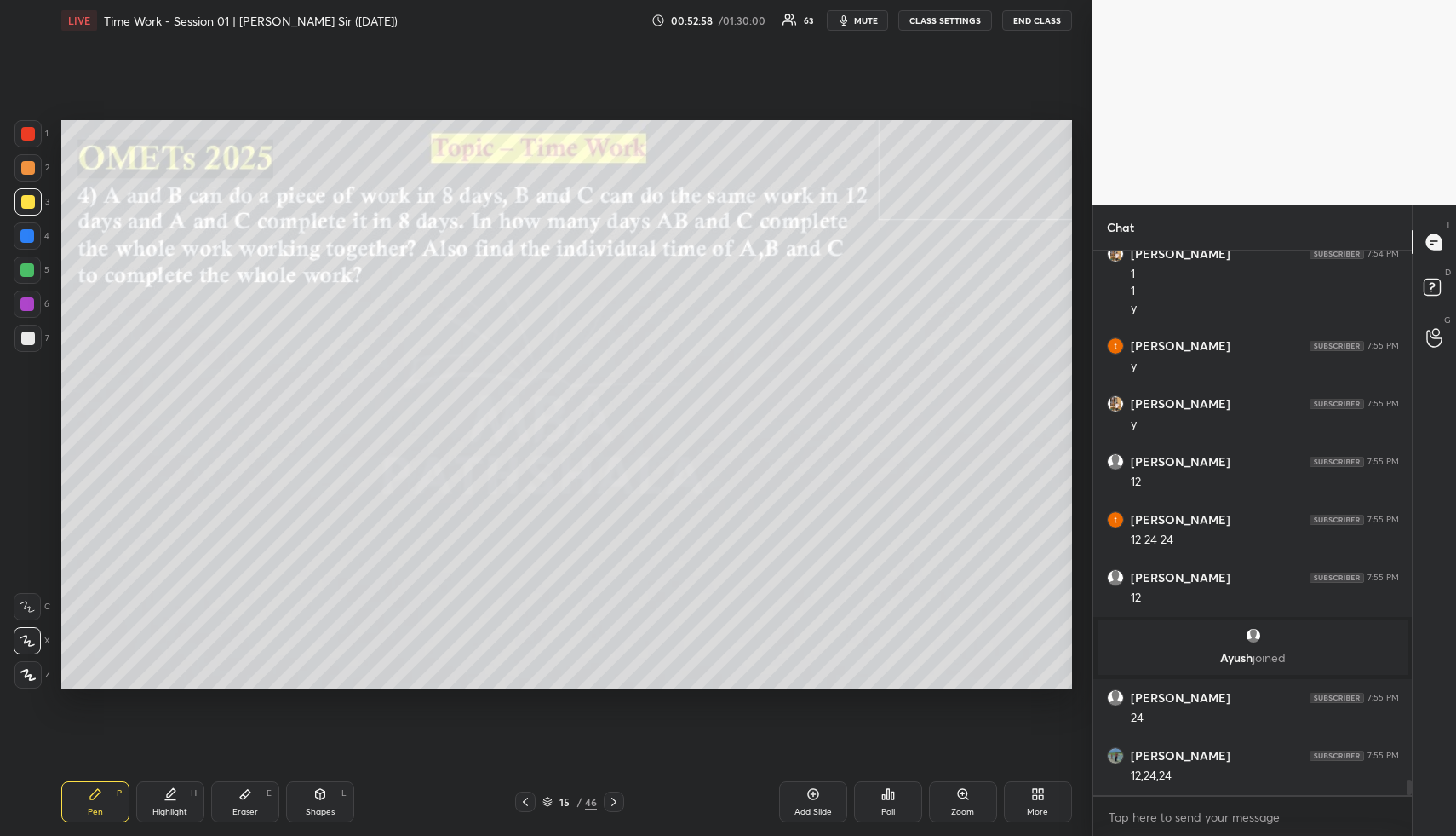
drag, startPoint x: 185, startPoint y: 794, endPoint x: 191, endPoint y: 786, distance: 10.0
click at [185, 792] on div "Highlight H" at bounding box center [170, 802] width 68 height 41
click at [98, 785] on div "Pen P" at bounding box center [95, 802] width 68 height 41
click at [33, 337] on div at bounding box center [28, 339] width 13 height 13
drag, startPoint x: 38, startPoint y: 335, endPoint x: 58, endPoint y: 329, distance: 20.9
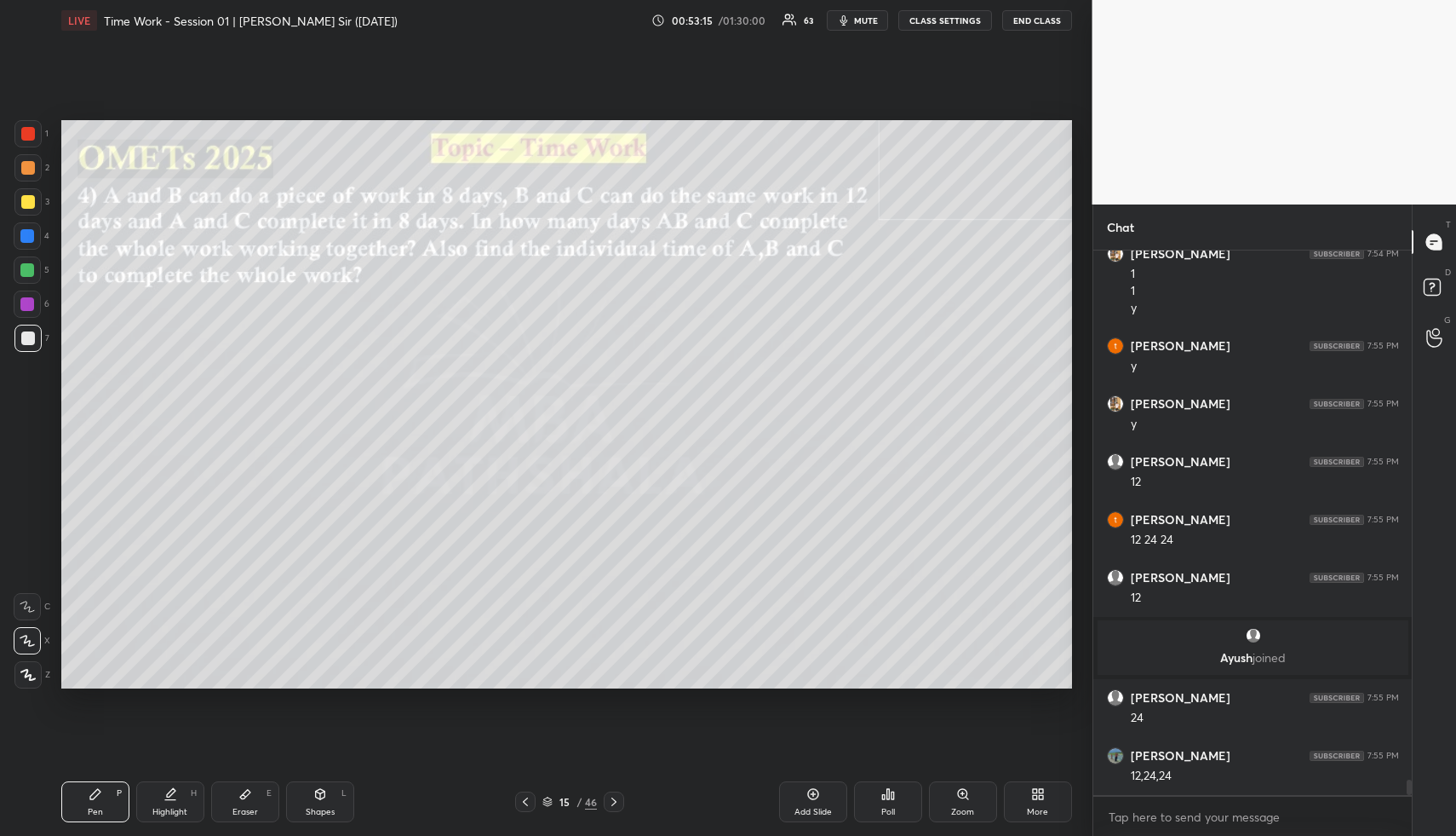
click at [38, 335] on div at bounding box center [28, 338] width 28 height 28
click at [191, 792] on div "H" at bounding box center [194, 793] width 6 height 9
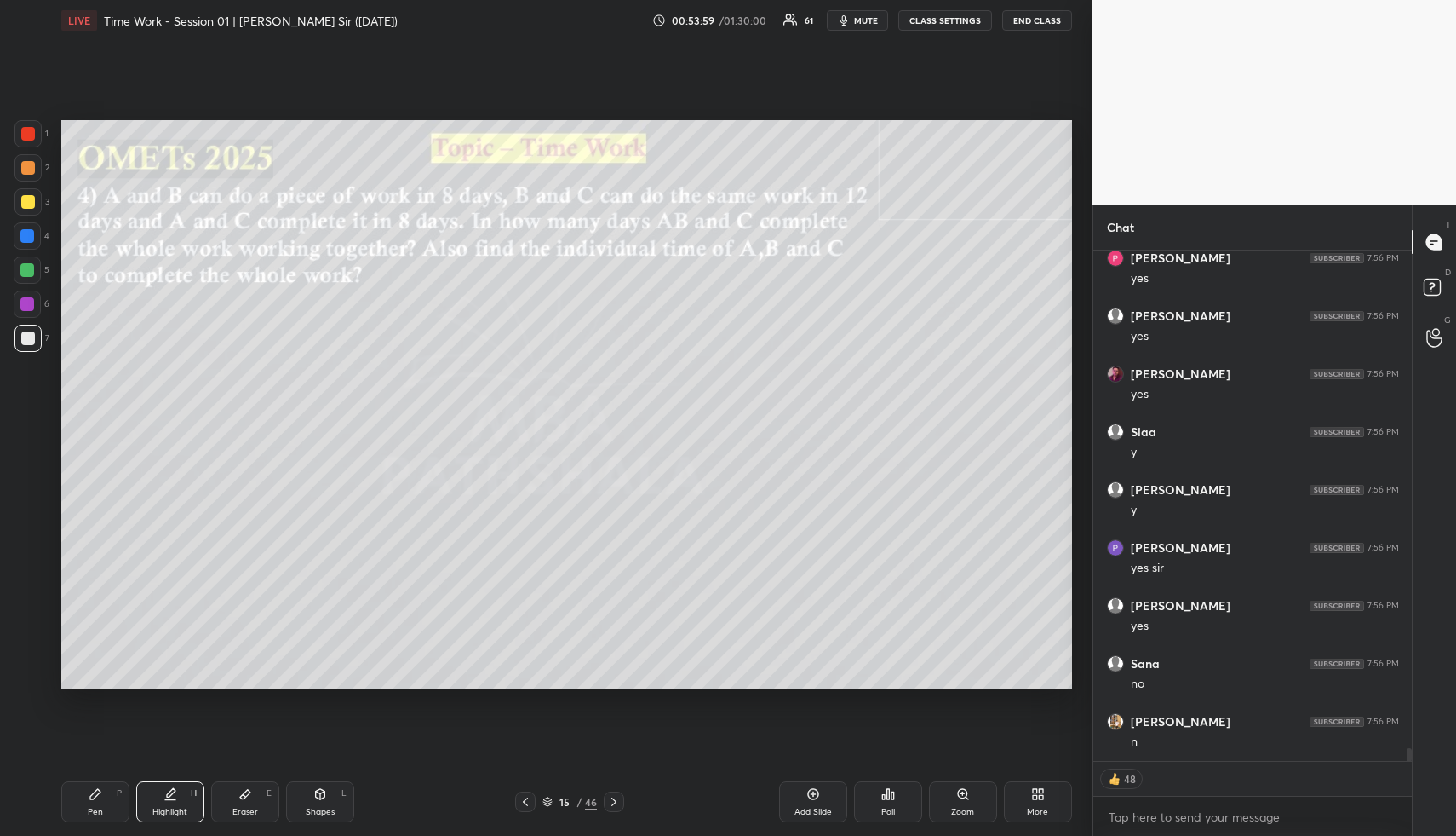
scroll to position [19954, 0]
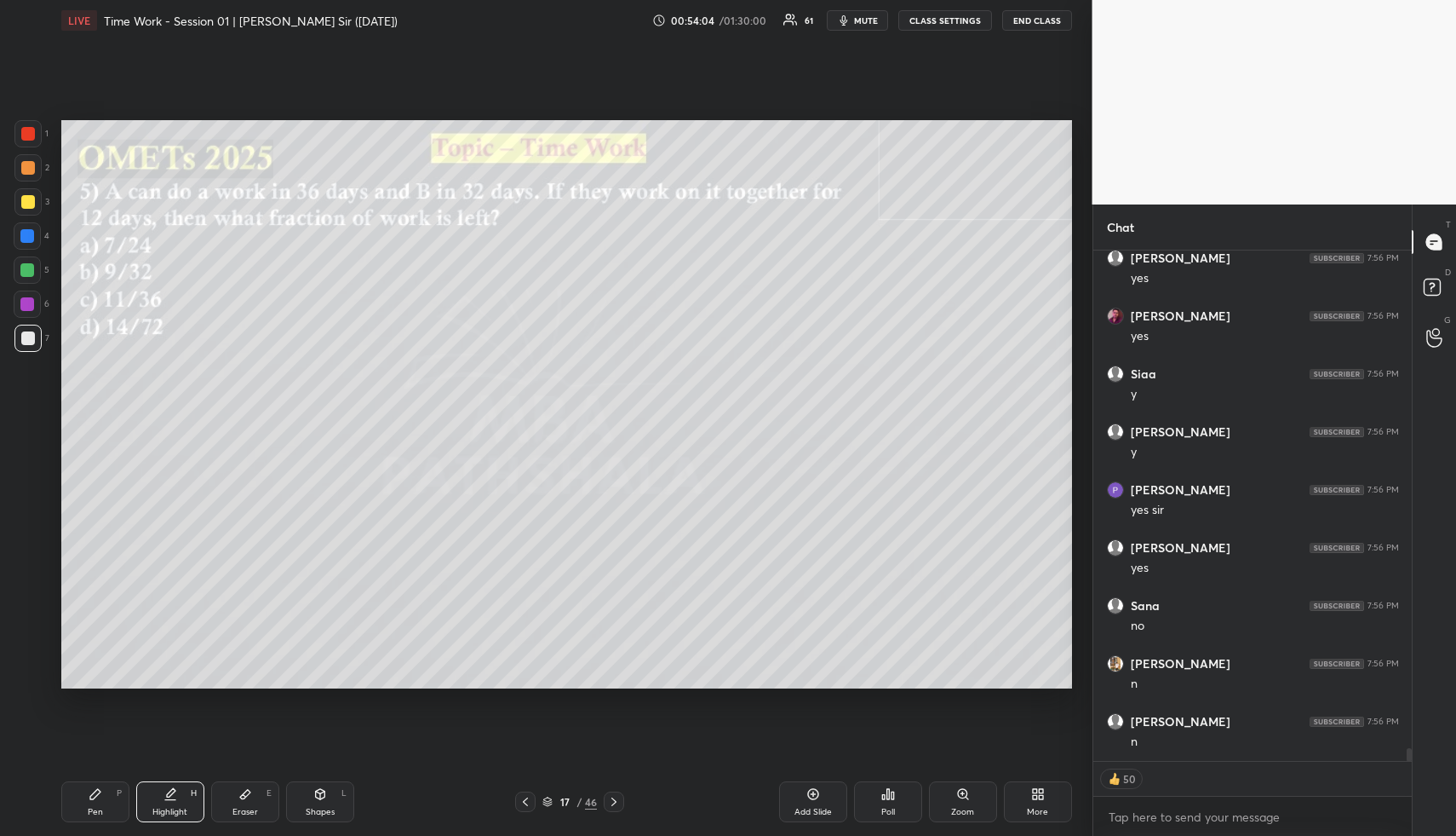
click at [334, 796] on div "Shapes L" at bounding box center [319, 802] width 68 height 41
click at [332, 799] on div "Shapes L" at bounding box center [319, 802] width 68 height 41
click at [21, 165] on div at bounding box center [28, 167] width 13 height 13
drag, startPoint x: 27, startPoint y: 163, endPoint x: 35, endPoint y: 164, distance: 8.1
click at [27, 163] on div at bounding box center [28, 167] width 13 height 13
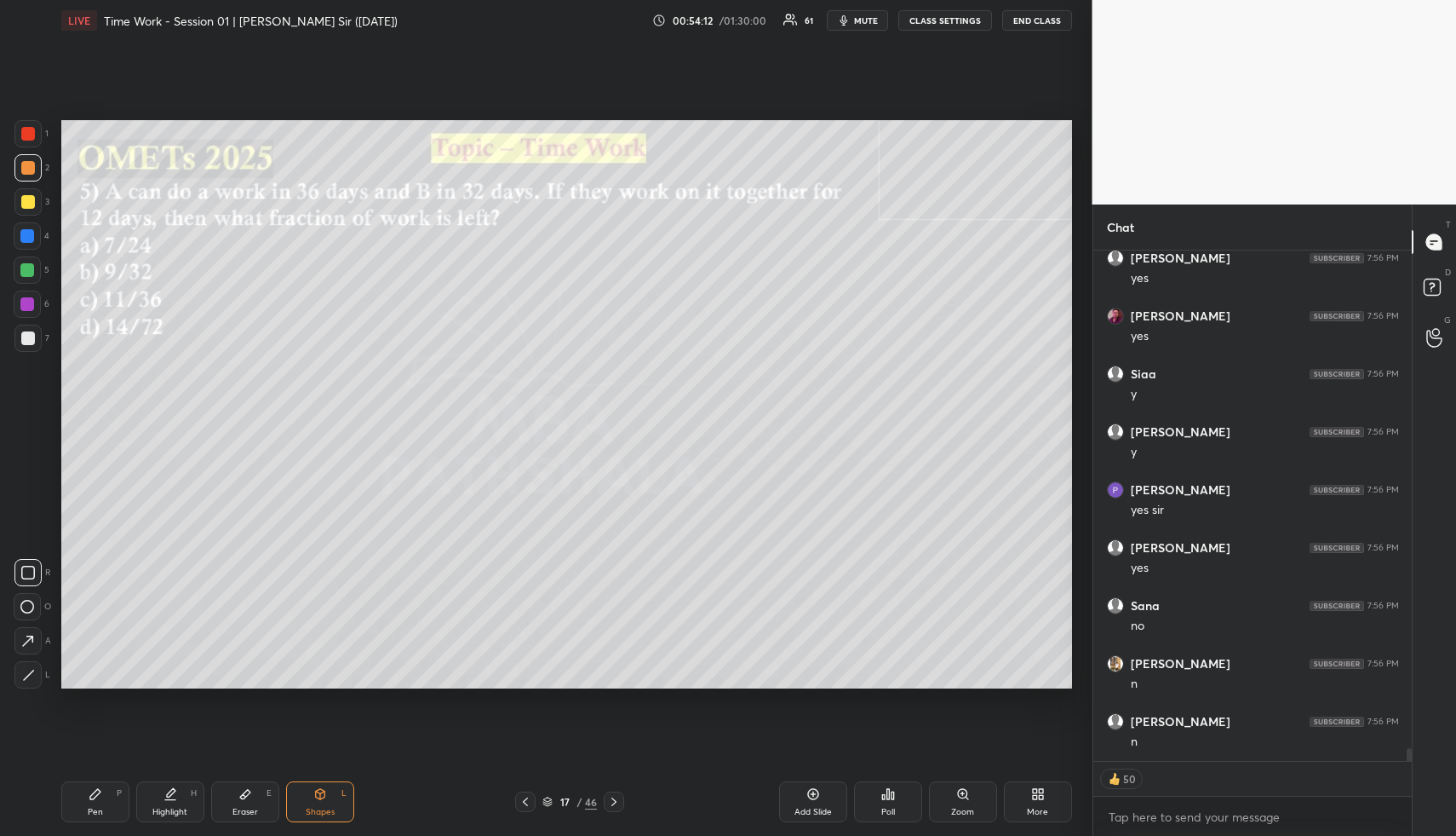
type textarea "x"
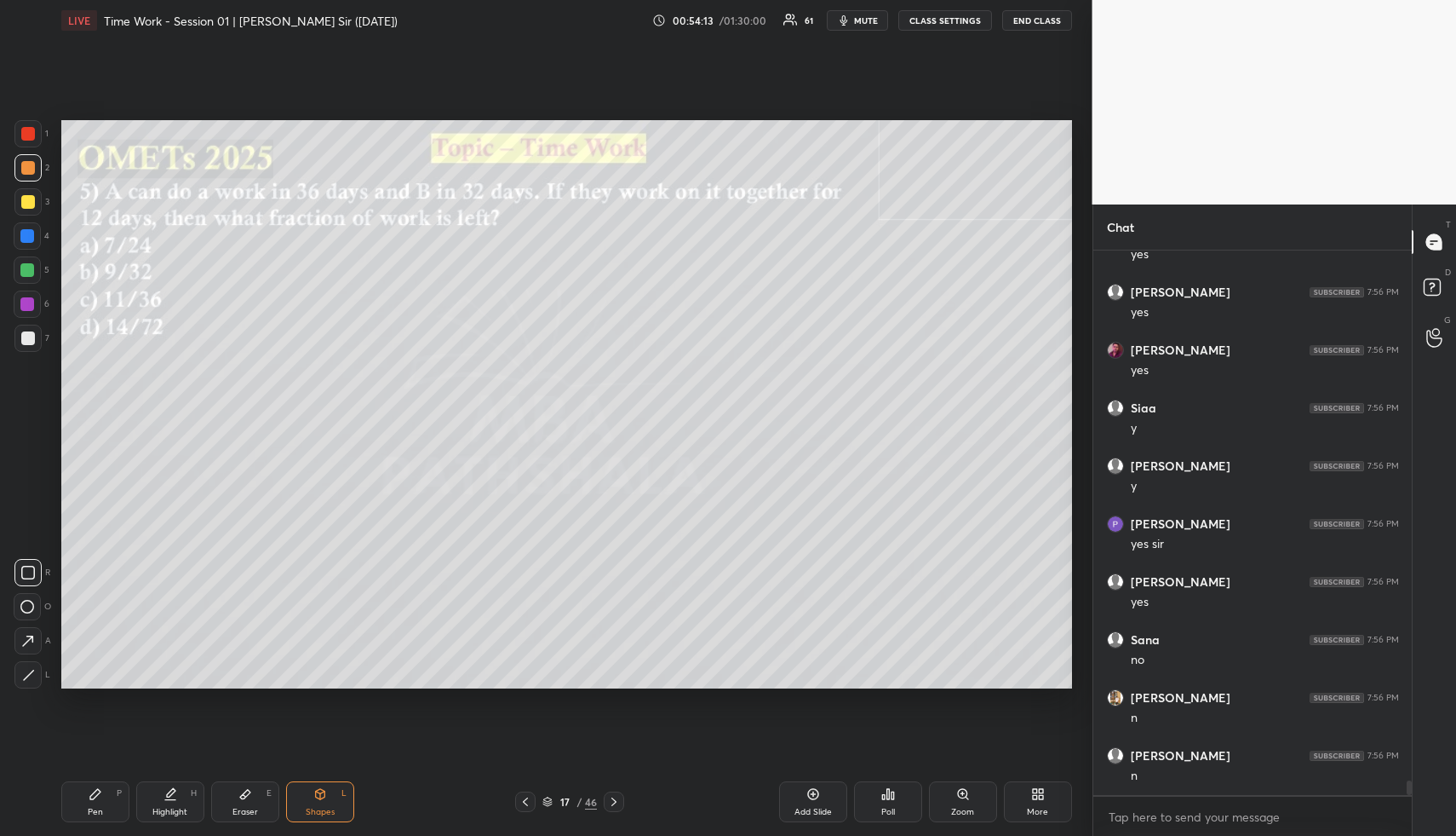
click at [948, 17] on button "CLASS SETTINGS" at bounding box center [945, 20] width 94 height 20
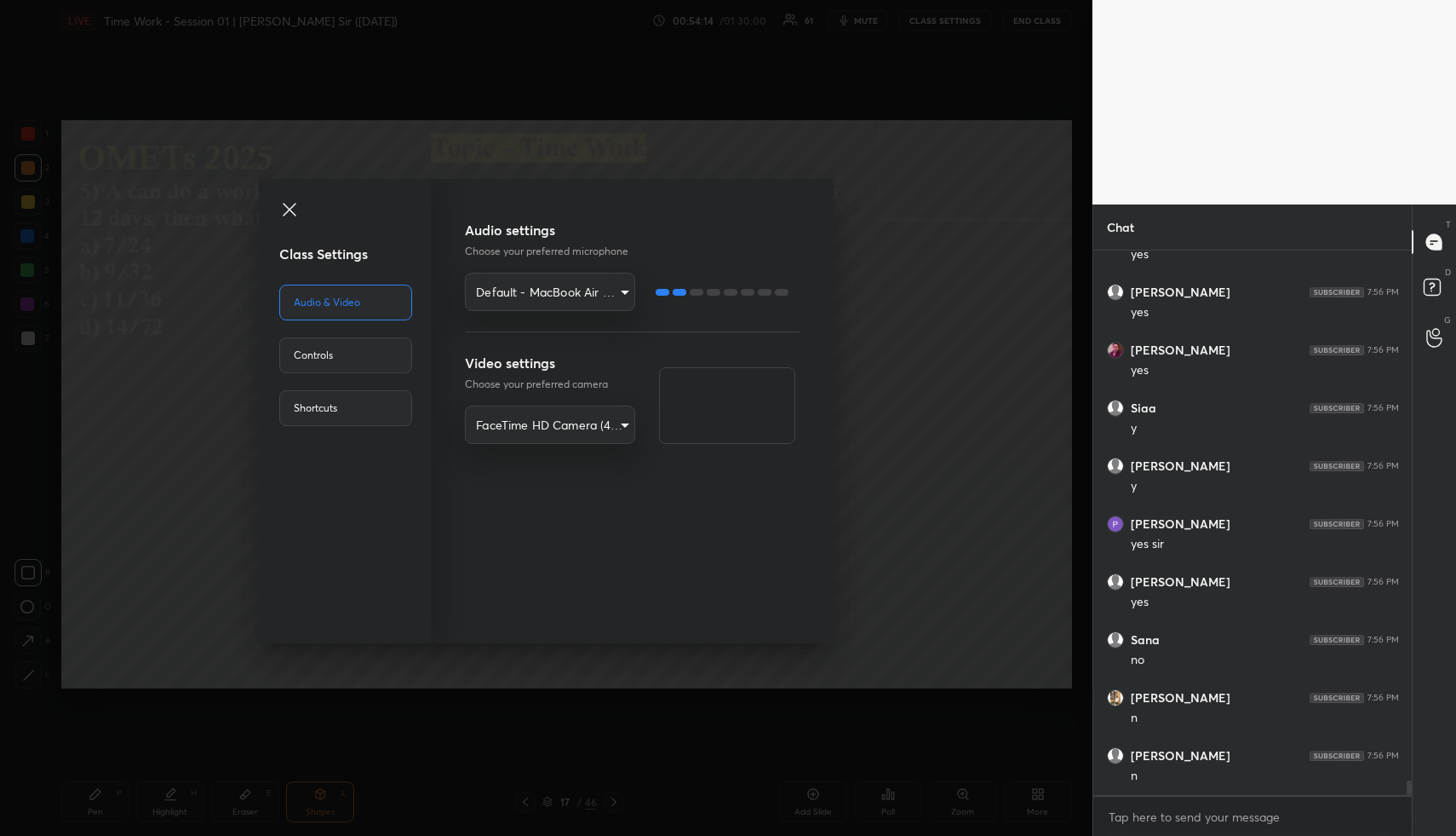
click at [375, 348] on div "Controls" at bounding box center [345, 355] width 133 height 35
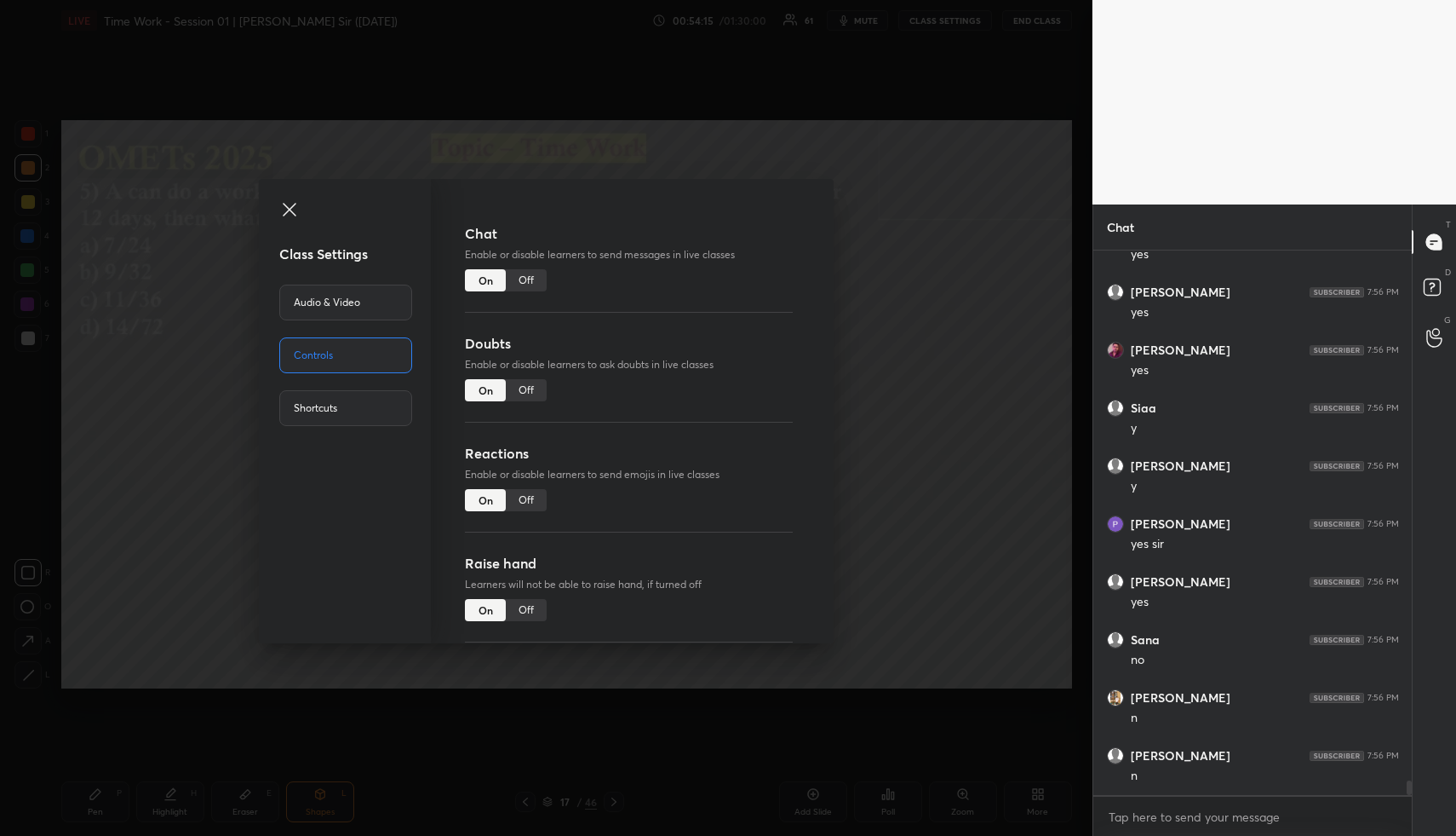
click at [518, 283] on div "Off" at bounding box center [526, 279] width 41 height 22
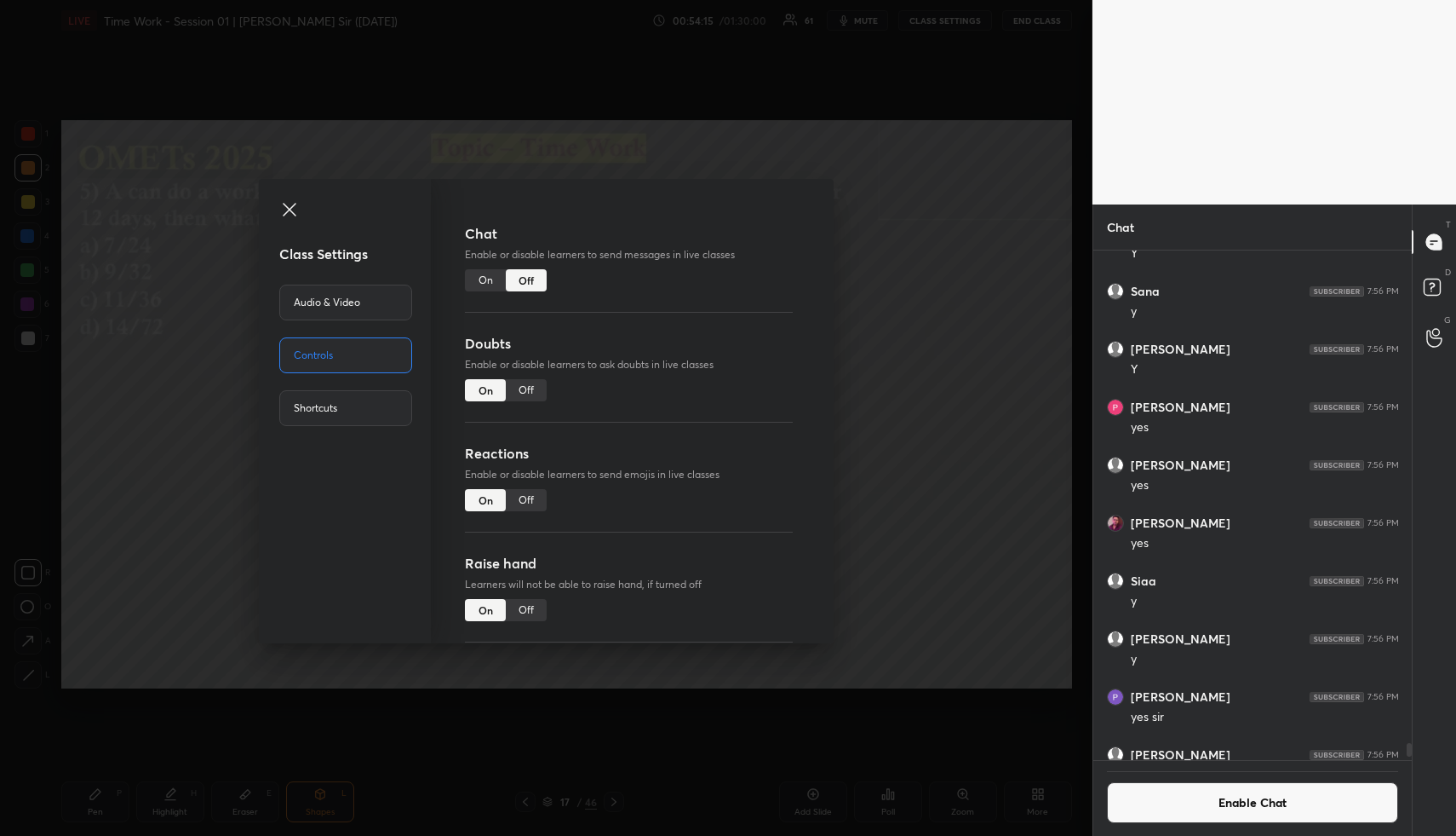
click at [1003, 241] on div "Class Settings Audio & Video Controls Shortcuts Chat Enable or disable learners…" at bounding box center [546, 418] width 1093 height 836
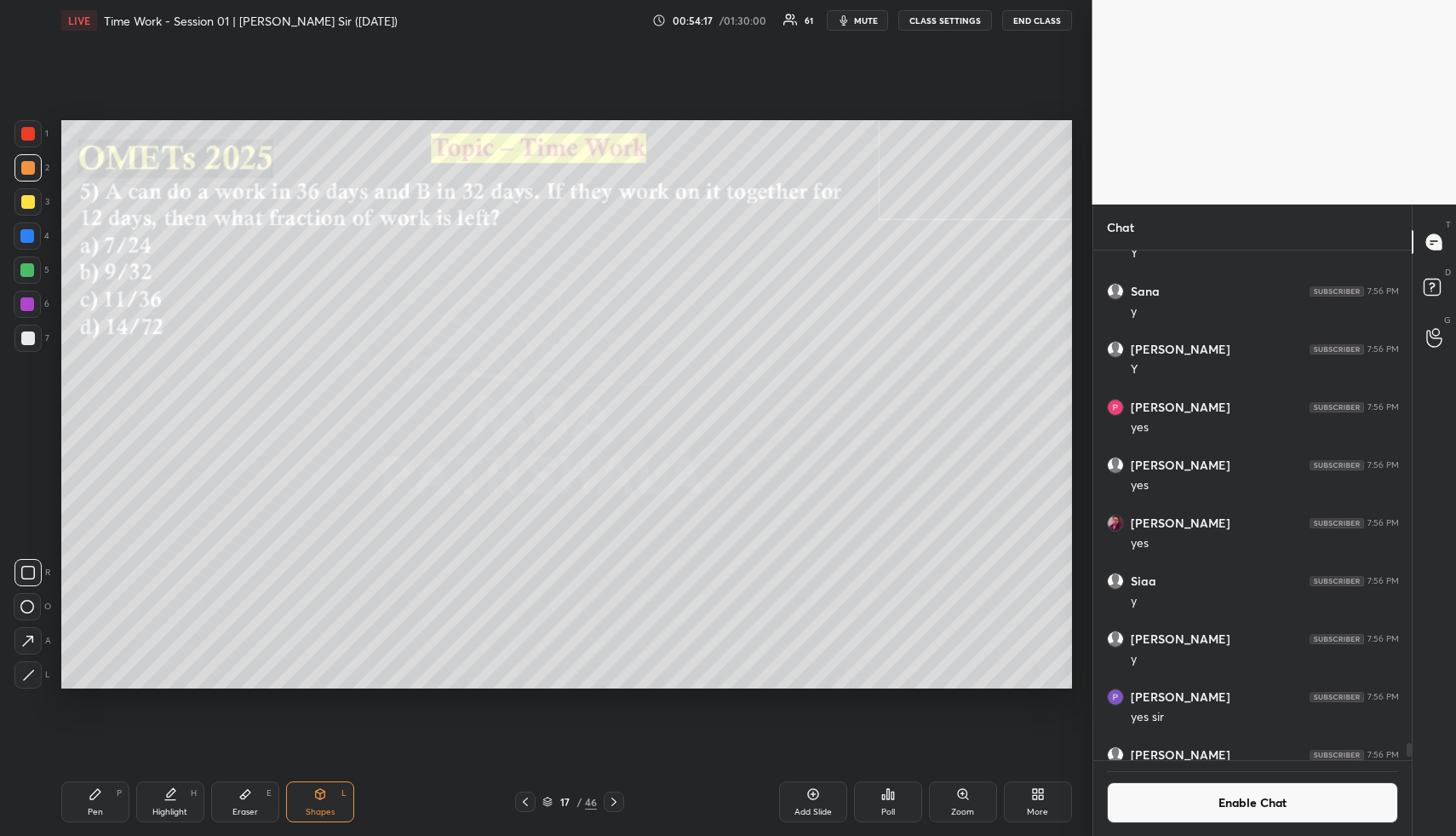
click at [861, 22] on span "mute" at bounding box center [865, 20] width 24 height 11
click at [895, 803] on div "Poll" at bounding box center [887, 802] width 68 height 41
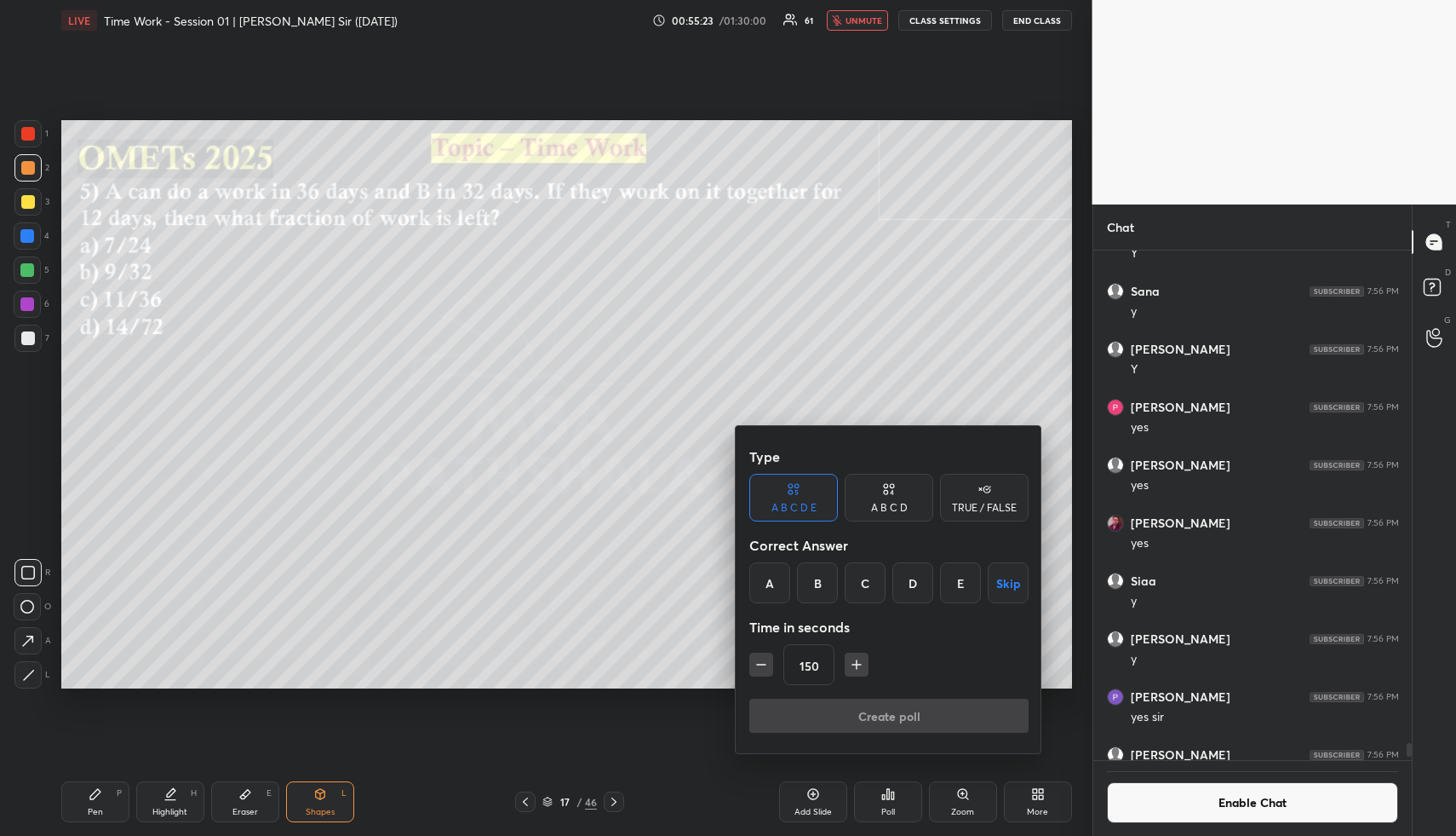
click at [899, 490] on div "A B C D" at bounding box center [889, 497] width 89 height 48
click at [781, 580] on div "A" at bounding box center [774, 583] width 51 height 41
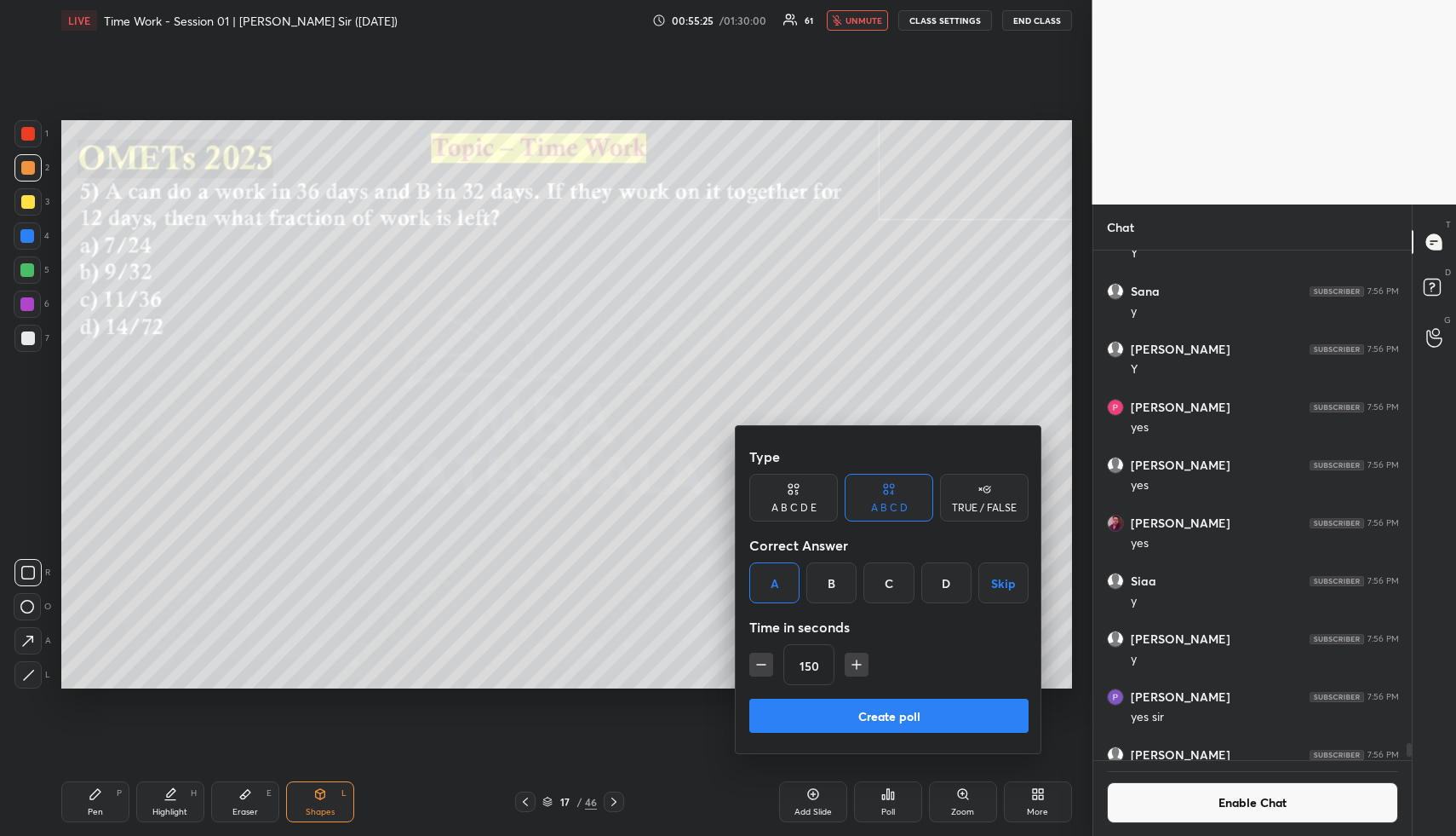
click at [760, 670] on icon "button" at bounding box center [761, 665] width 17 height 17
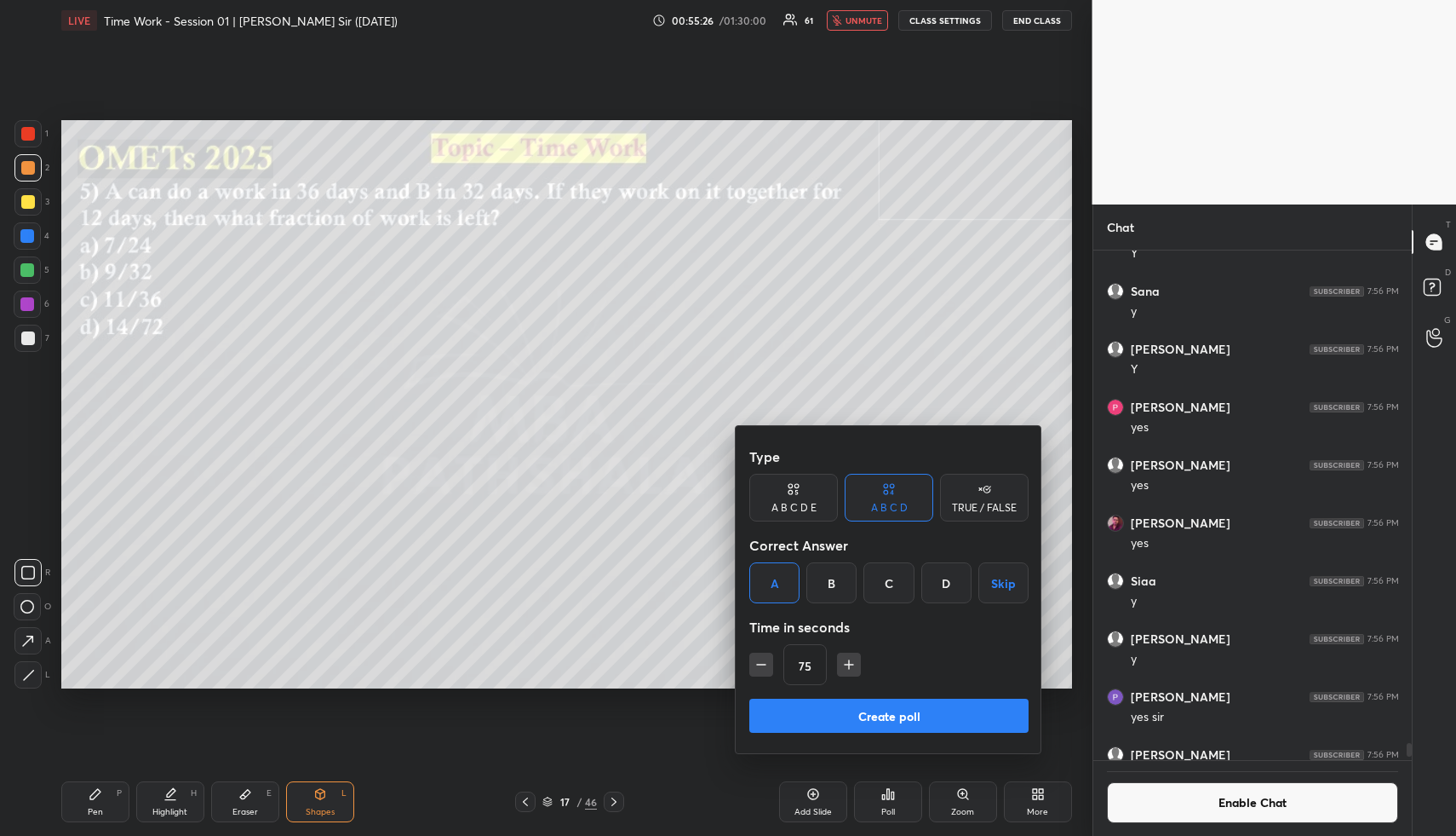
click at [760, 670] on icon "button" at bounding box center [761, 665] width 17 height 17
type input "60"
click at [829, 721] on button "Create poll" at bounding box center [889, 715] width 279 height 34
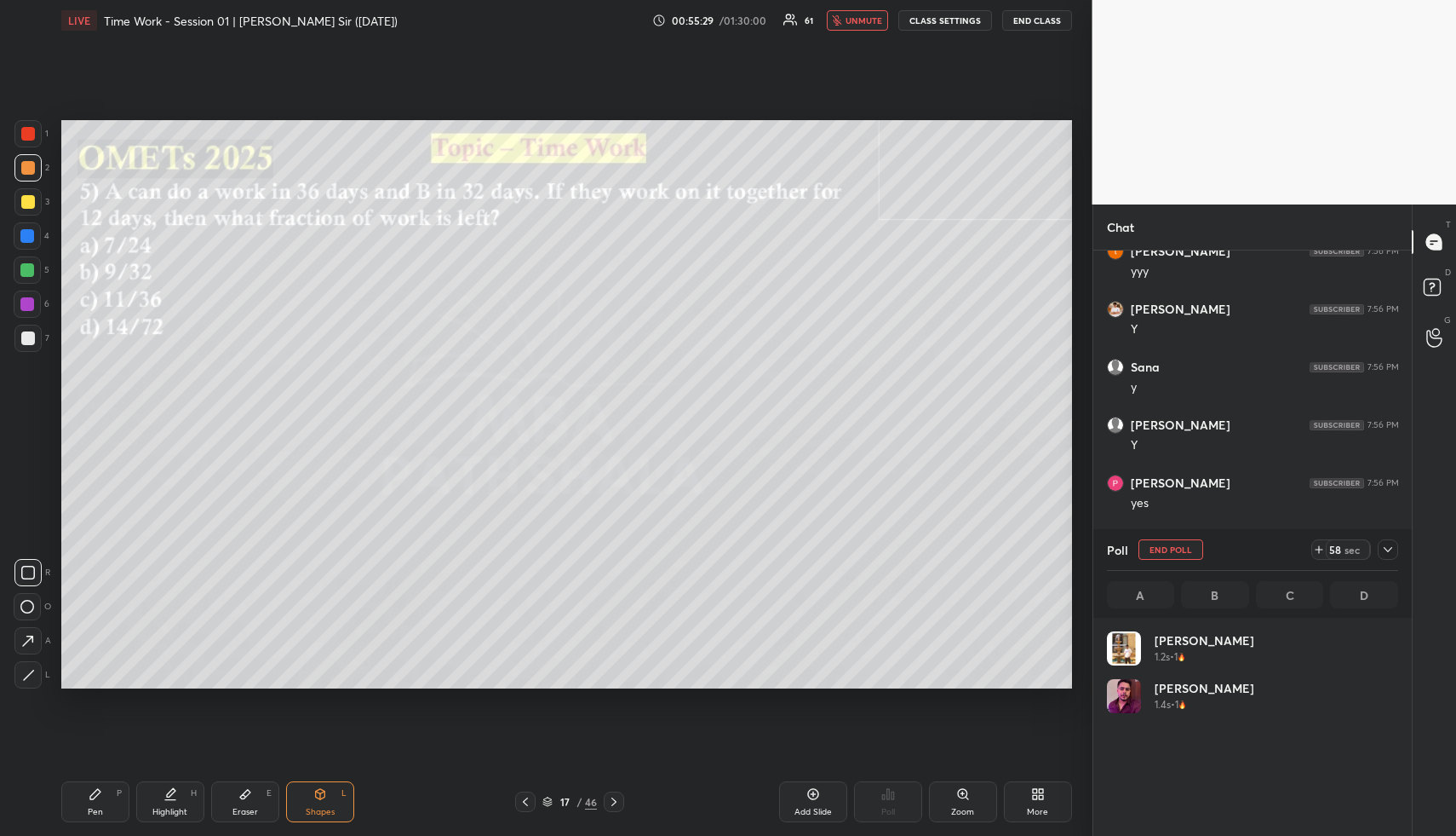
scroll to position [199, 286]
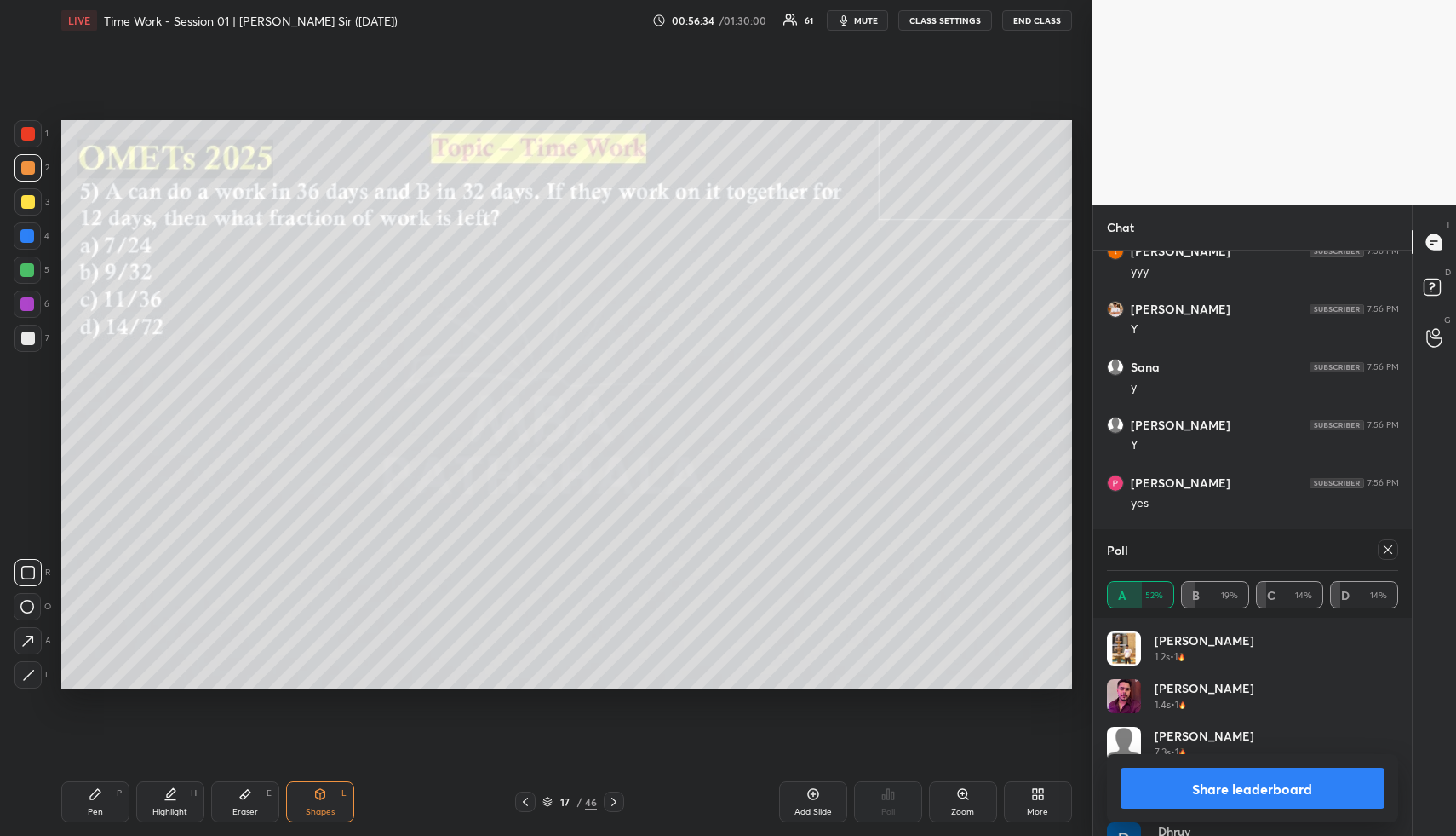
click at [1178, 797] on button "Share leaderboard" at bounding box center [1252, 788] width 265 height 41
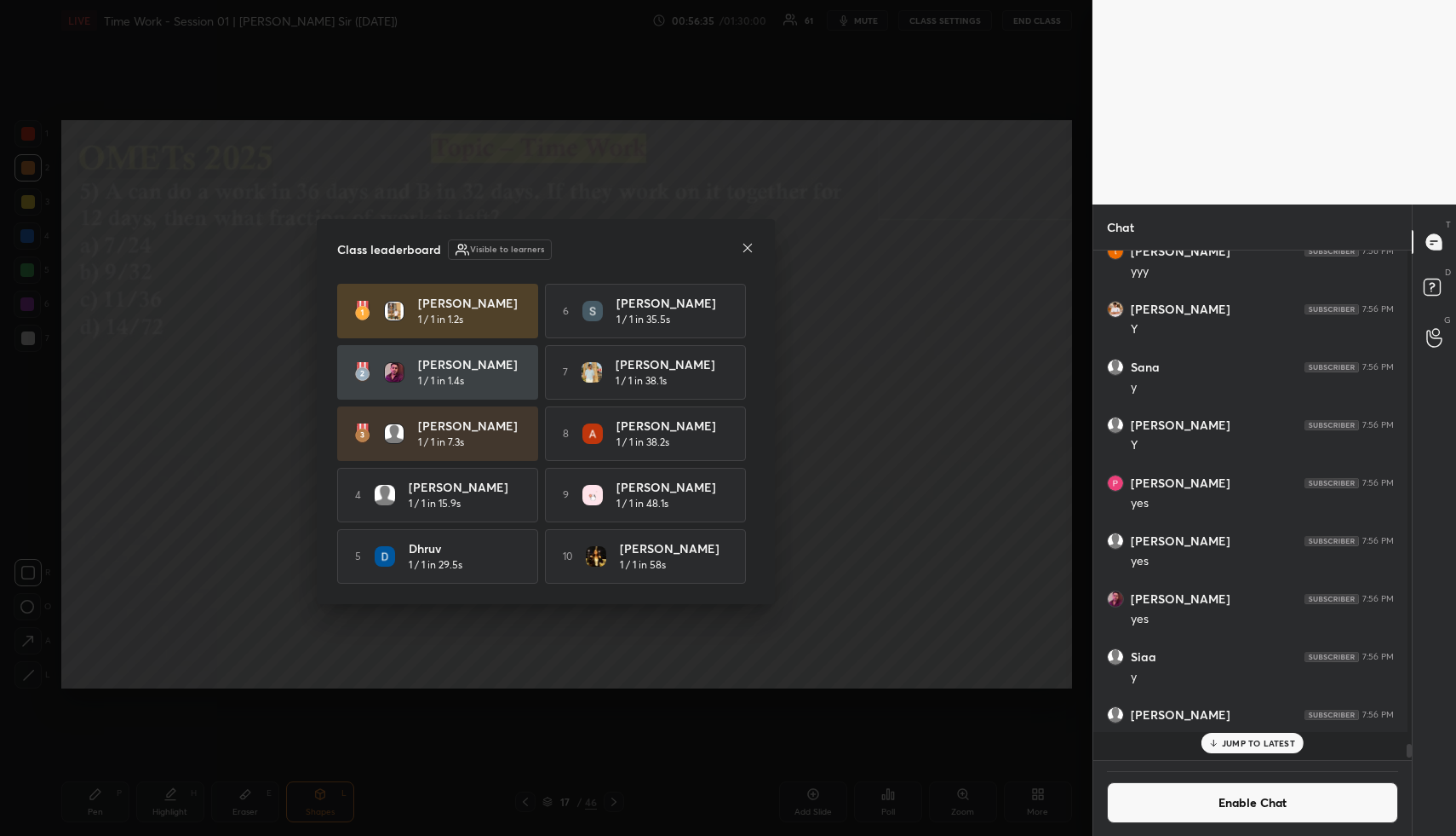
scroll to position [489, 308]
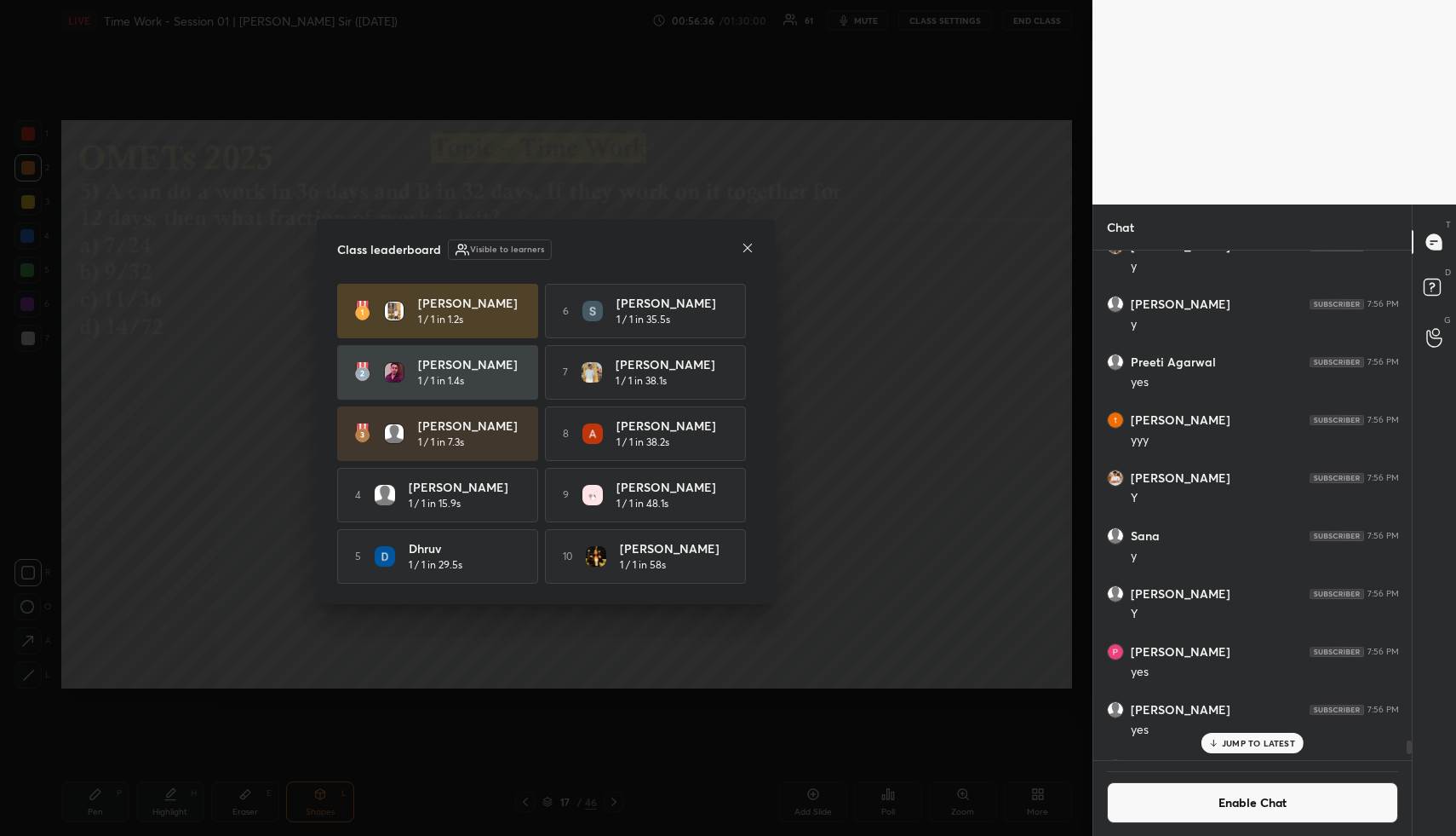
click at [746, 246] on icon at bounding box center [748, 248] width 13 height 13
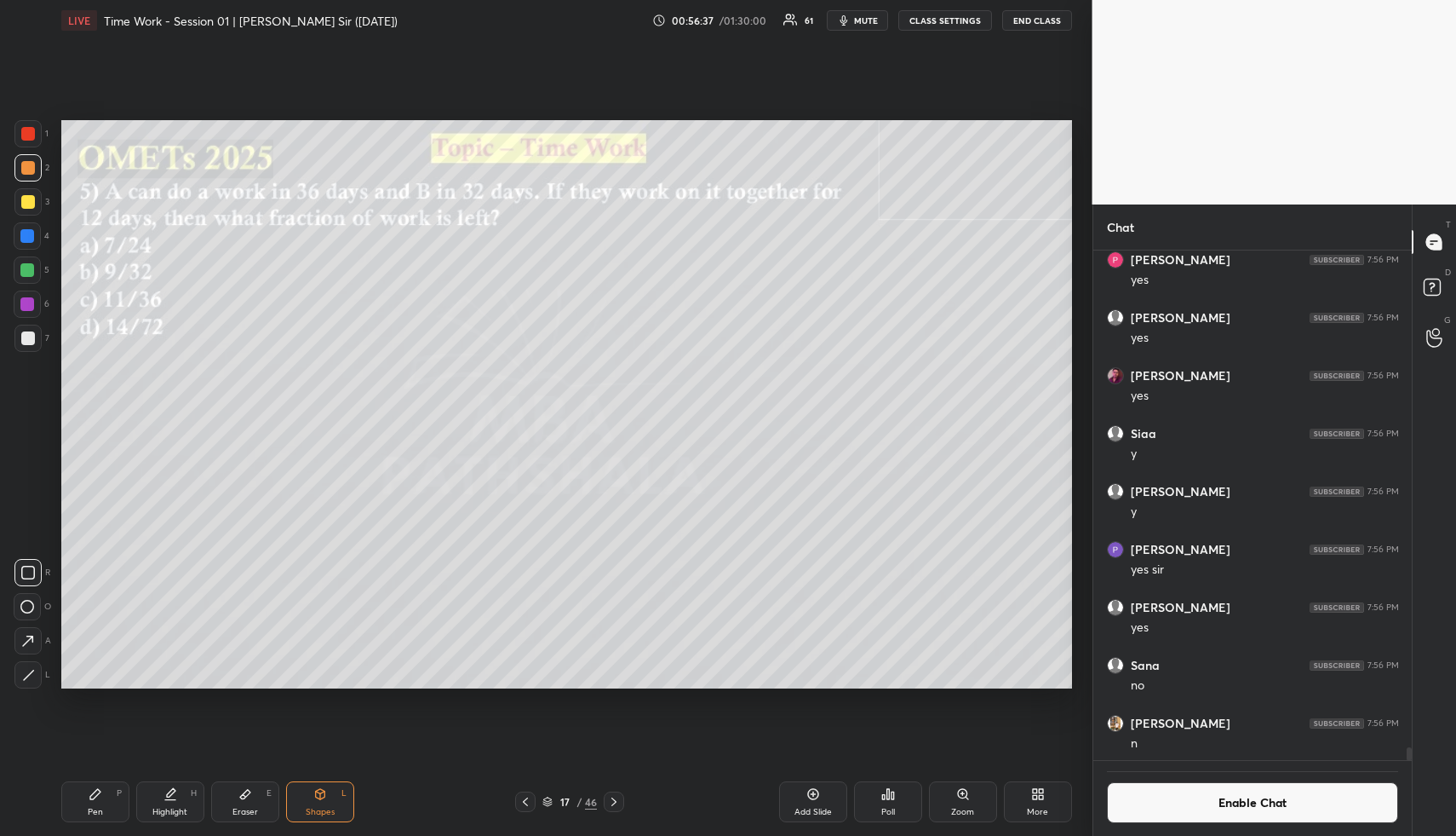
scroll to position [19753, 0]
click at [1250, 807] on button "Enable Chat" at bounding box center [1253, 803] width 293 height 41
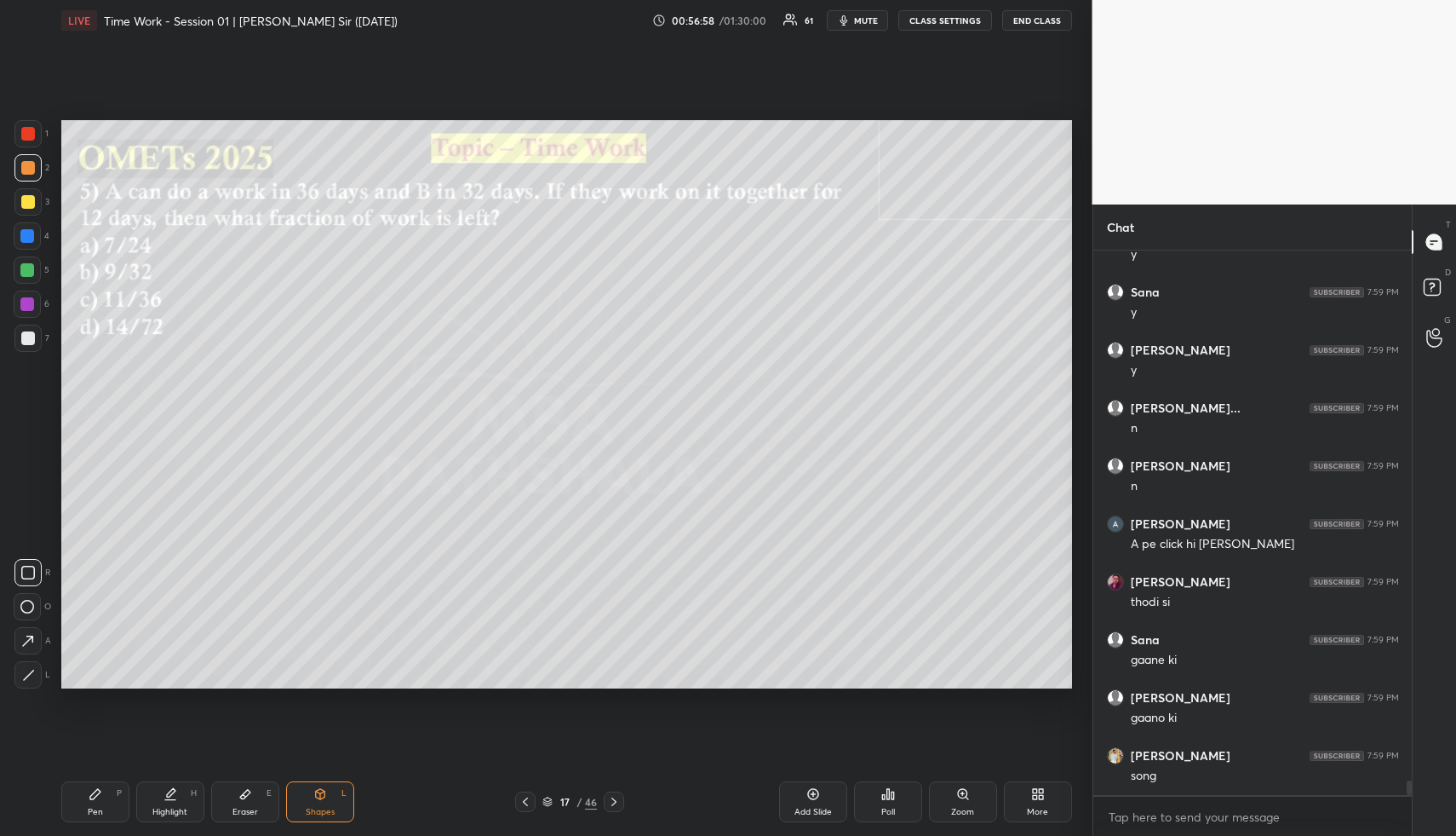
scroll to position [20414, 0]
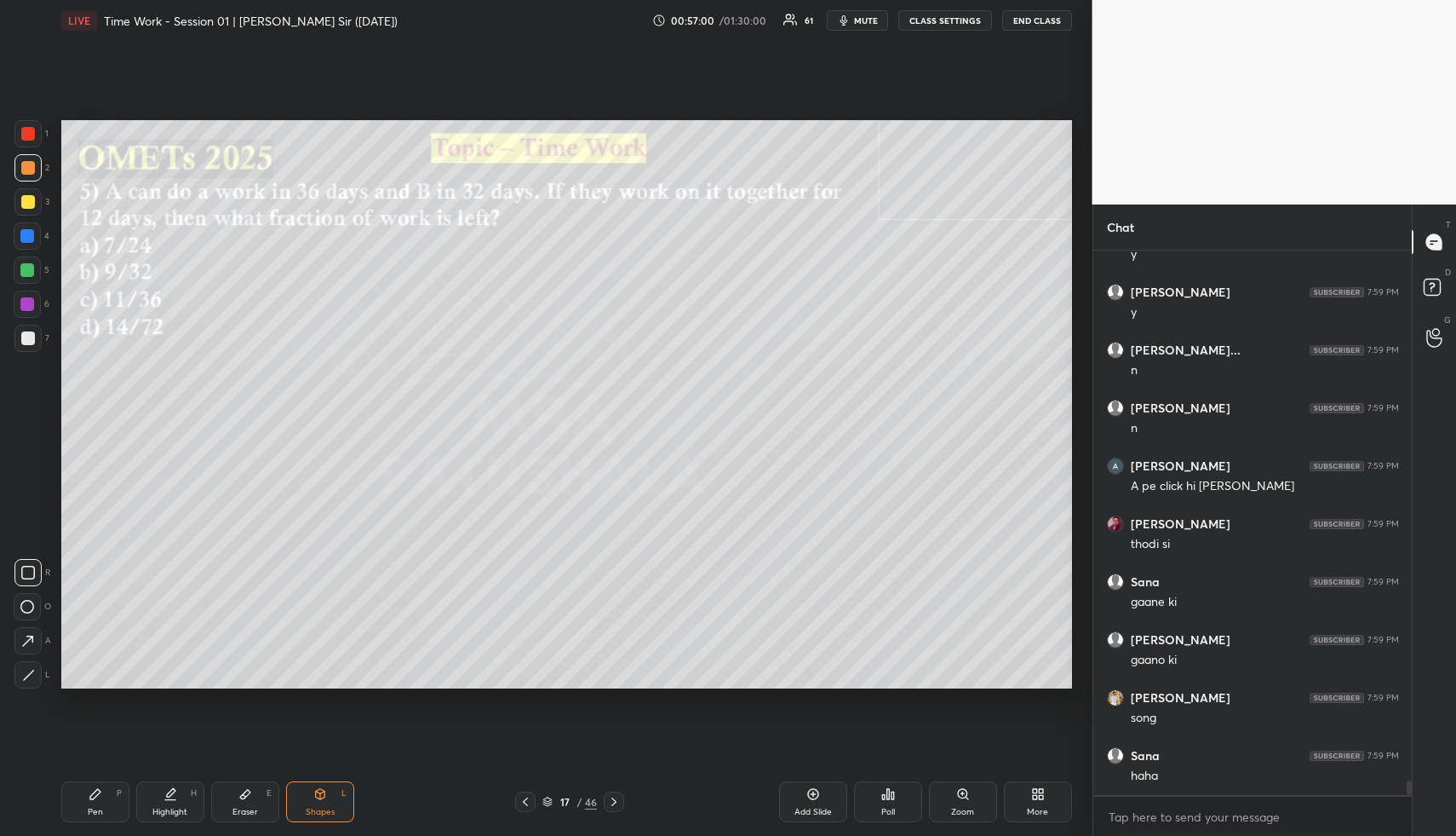
click at [184, 810] on div "Highlight" at bounding box center [169, 811] width 35 height 9
drag, startPoint x: 184, startPoint y: 806, endPoint x: 209, endPoint y: 793, distance: 28.2
click at [184, 807] on div "Highlight" at bounding box center [169, 811] width 35 height 9
drag, startPoint x: 247, startPoint y: 798, endPoint x: 239, endPoint y: 781, distance: 18.8
click at [244, 799] on icon at bounding box center [245, 794] width 13 height 13
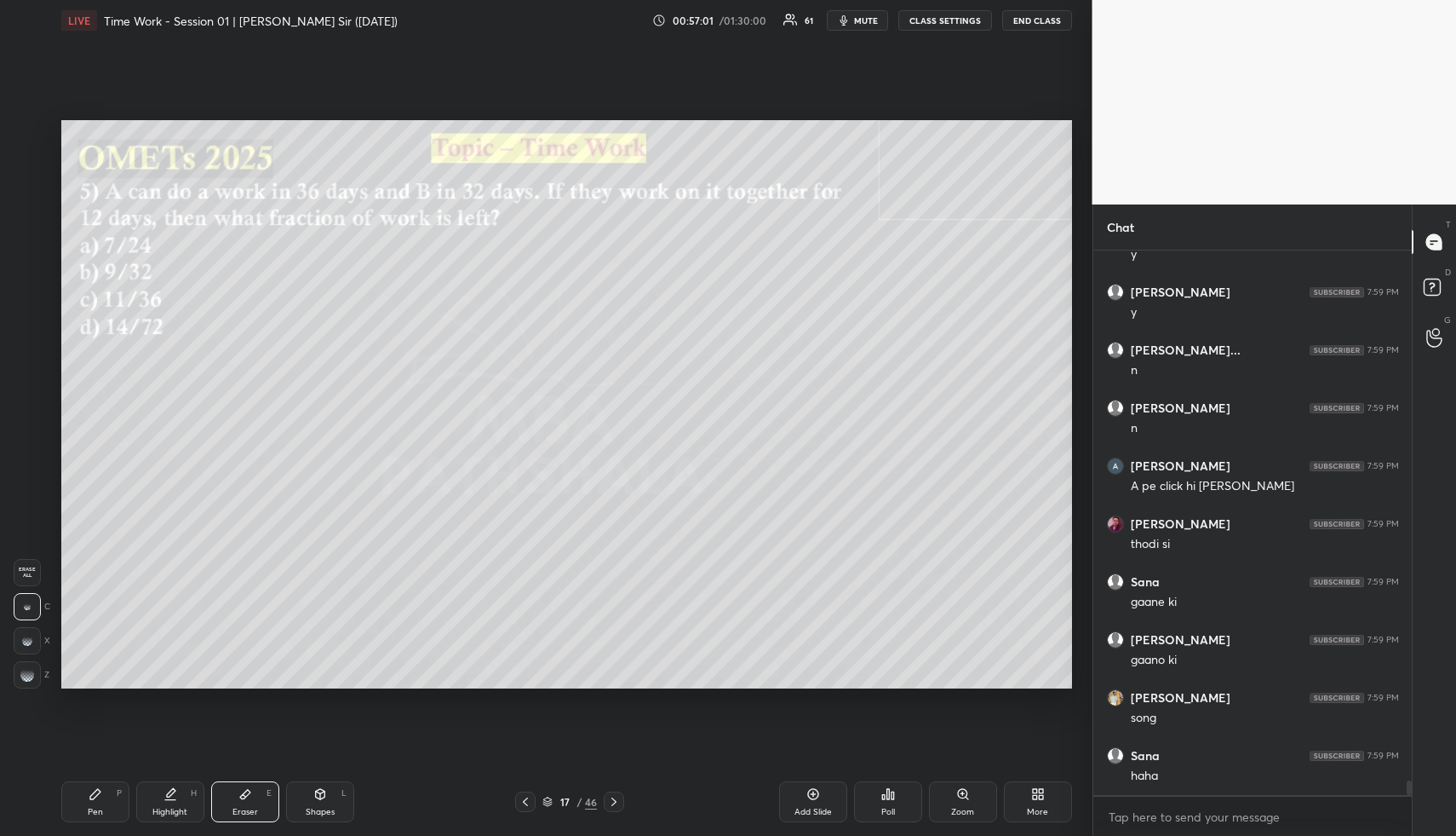
click at [26, 580] on div "Erase all" at bounding box center [27, 572] width 28 height 28
click at [312, 800] on div "Shapes L" at bounding box center [319, 802] width 68 height 41
click at [314, 800] on icon at bounding box center [320, 794] width 13 height 13
click at [25, 208] on div at bounding box center [28, 202] width 13 height 13
drag, startPoint x: 31, startPoint y: 204, endPoint x: 43, endPoint y: 190, distance: 18.4
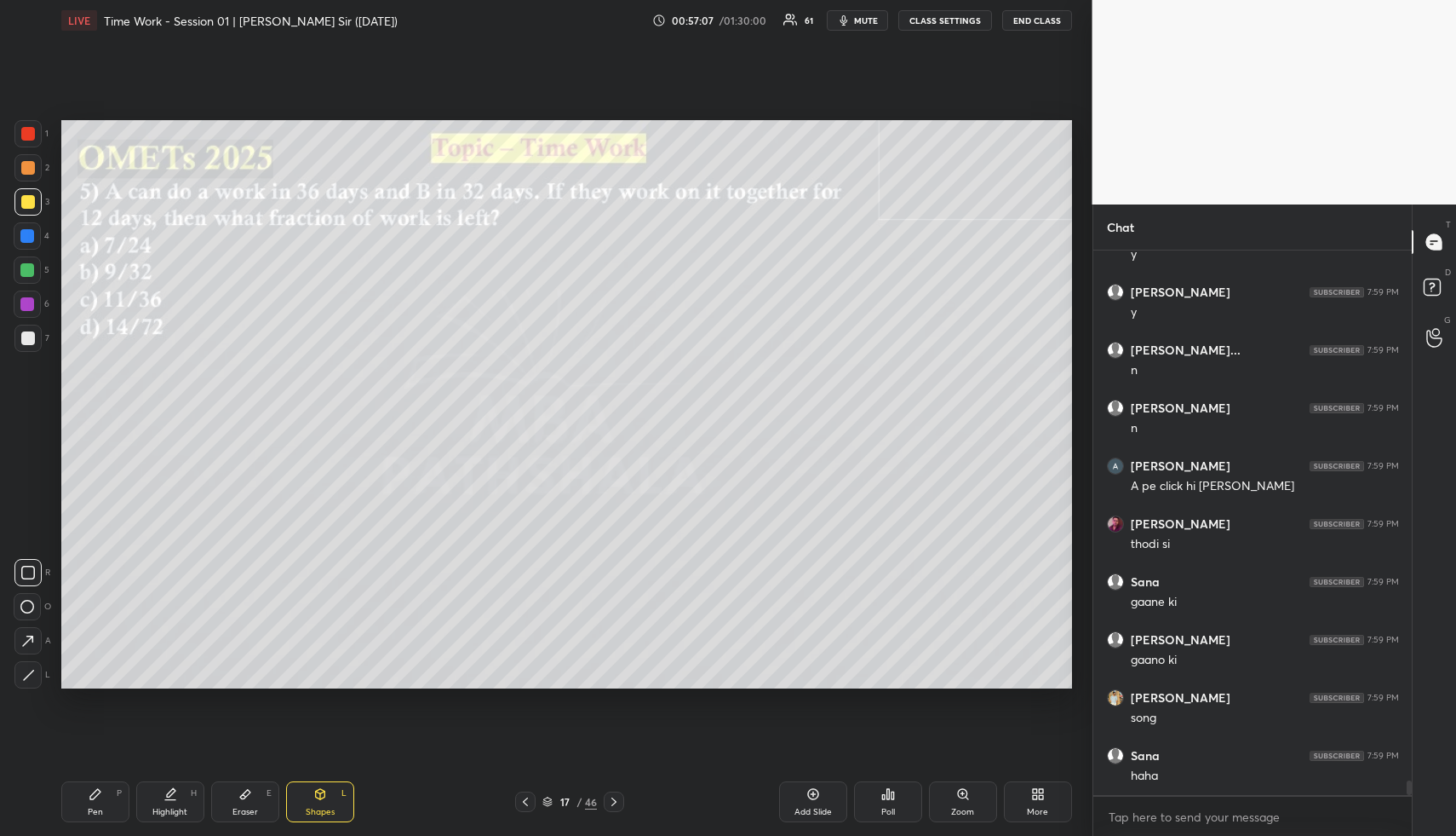
click at [31, 204] on div at bounding box center [28, 202] width 13 height 13
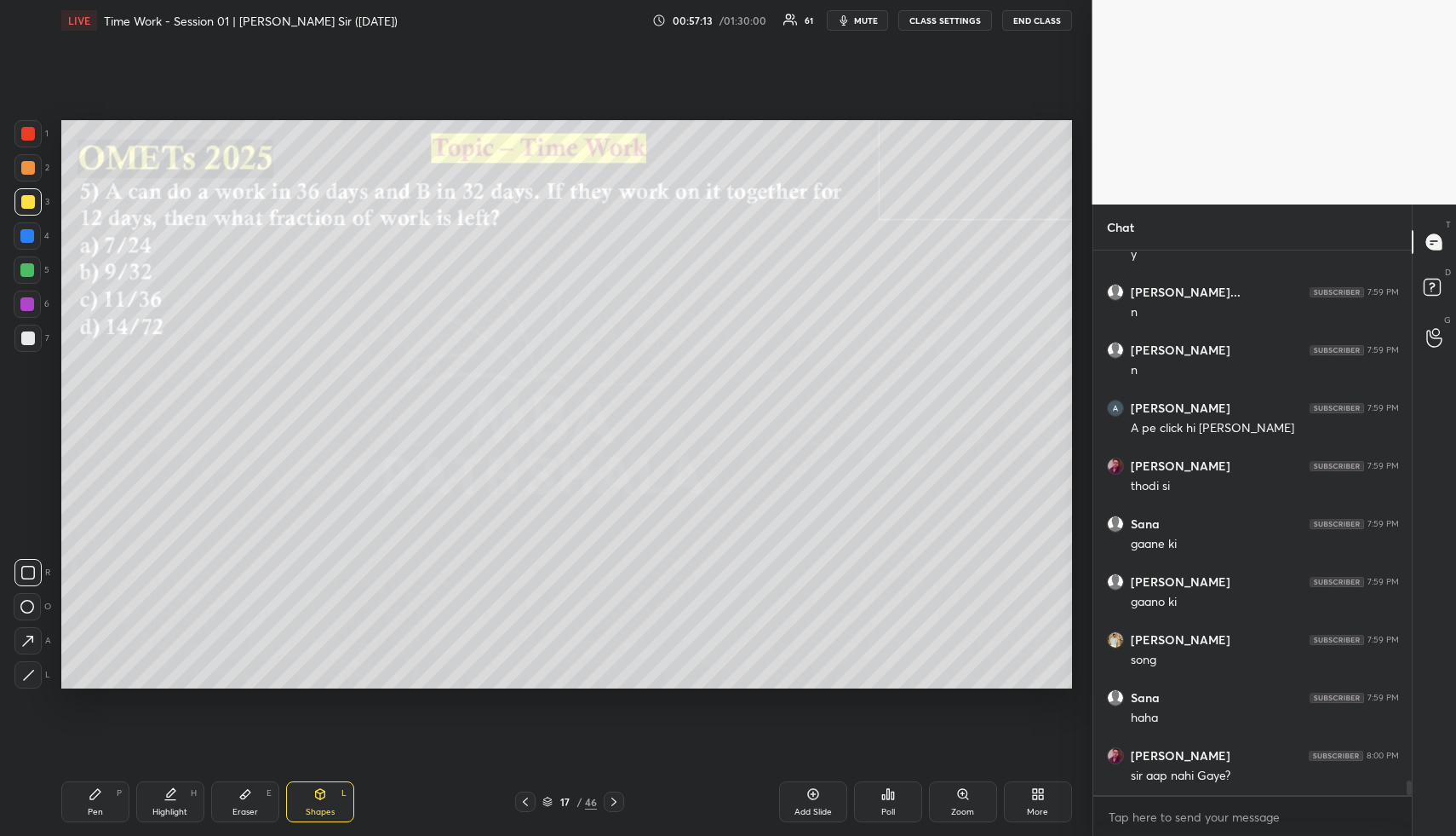
click at [169, 800] on icon at bounding box center [170, 794] width 13 height 13
click at [170, 800] on icon at bounding box center [170, 800] width 11 height 0
drag, startPoint x: 173, startPoint y: 810, endPoint x: 167, endPoint y: 759, distance: 51.4
click at [170, 805] on div "Highlight H" at bounding box center [170, 802] width 68 height 41
click at [163, 824] on div "Pen P Highlight H Eraser E Shapes L 17 / 46 Add Slide Poll Zoom More" at bounding box center [566, 802] width 1011 height 68
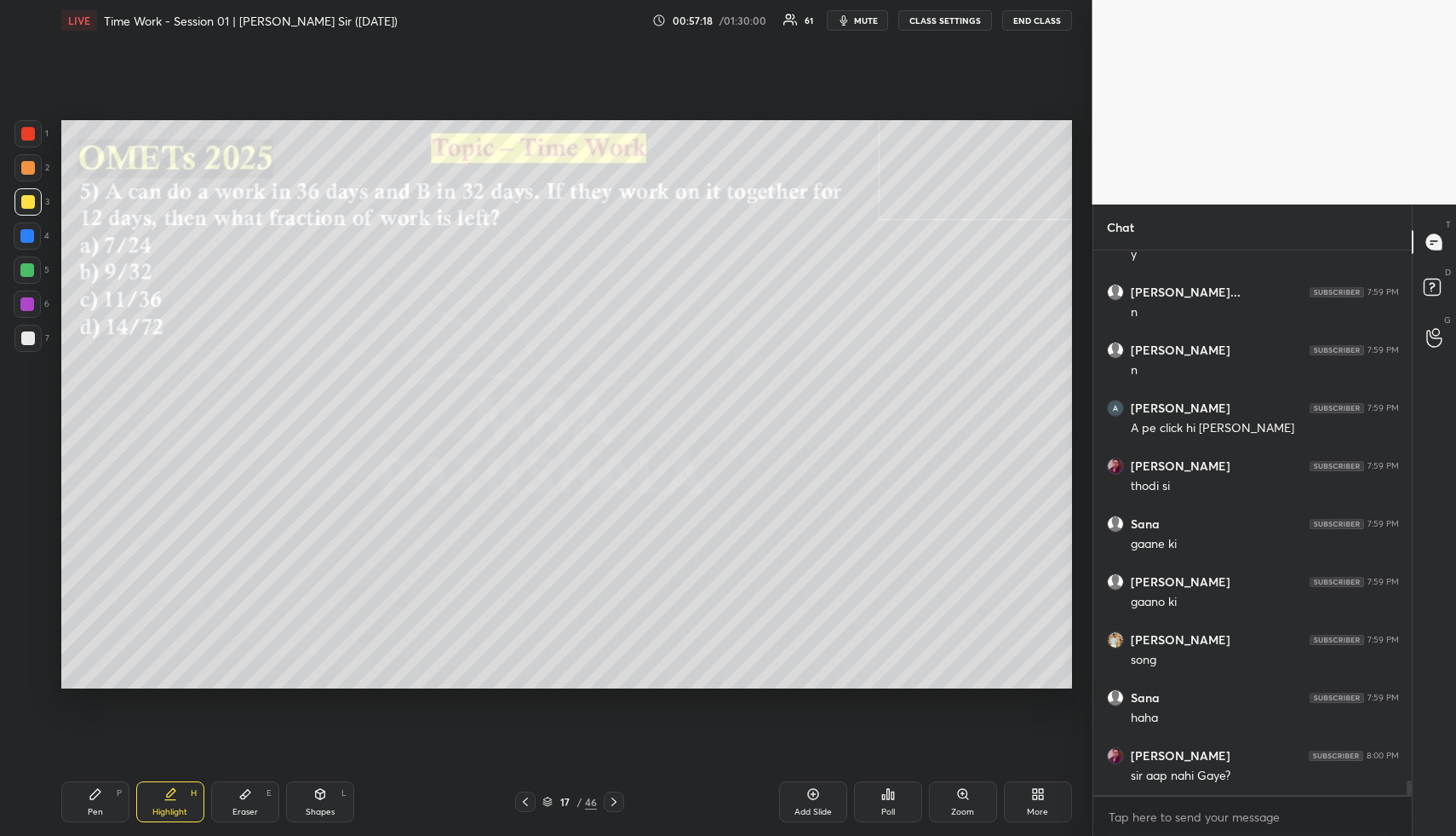
click at [163, 824] on div "Pen P Highlight H Eraser E Shapes L 17 / 46 Add Slide Poll Zoom More" at bounding box center [566, 802] width 1011 height 68
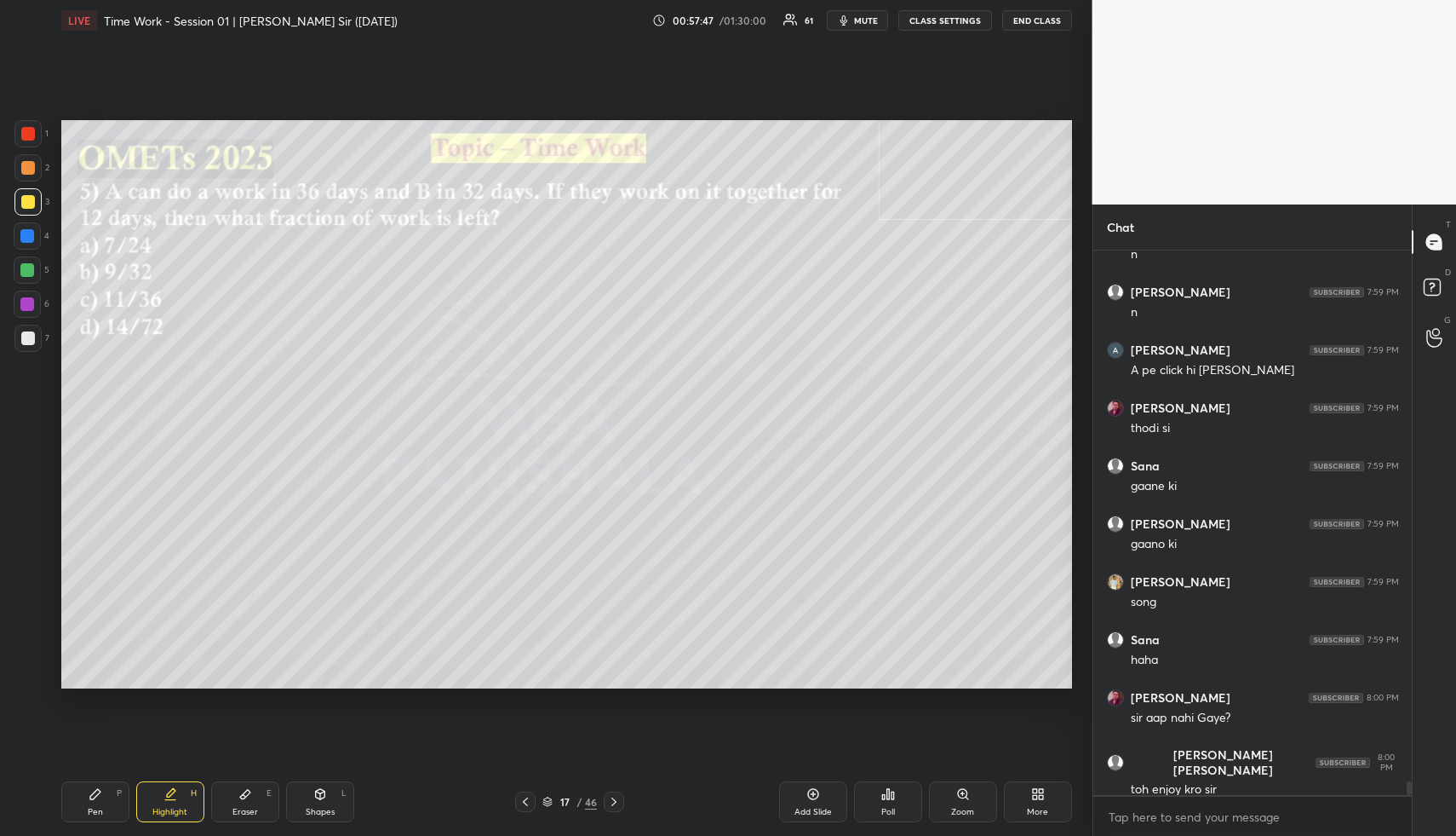
drag, startPoint x: 319, startPoint y: 797, endPoint x: 295, endPoint y: 715, distance: 85.4
click at [317, 788] on icon at bounding box center [320, 794] width 13 height 13
click at [22, 238] on div at bounding box center [27, 236] width 13 height 13
click at [33, 667] on div "R O A L" at bounding box center [32, 620] width 37 height 137
click at [33, 668] on div at bounding box center [28, 674] width 28 height 28
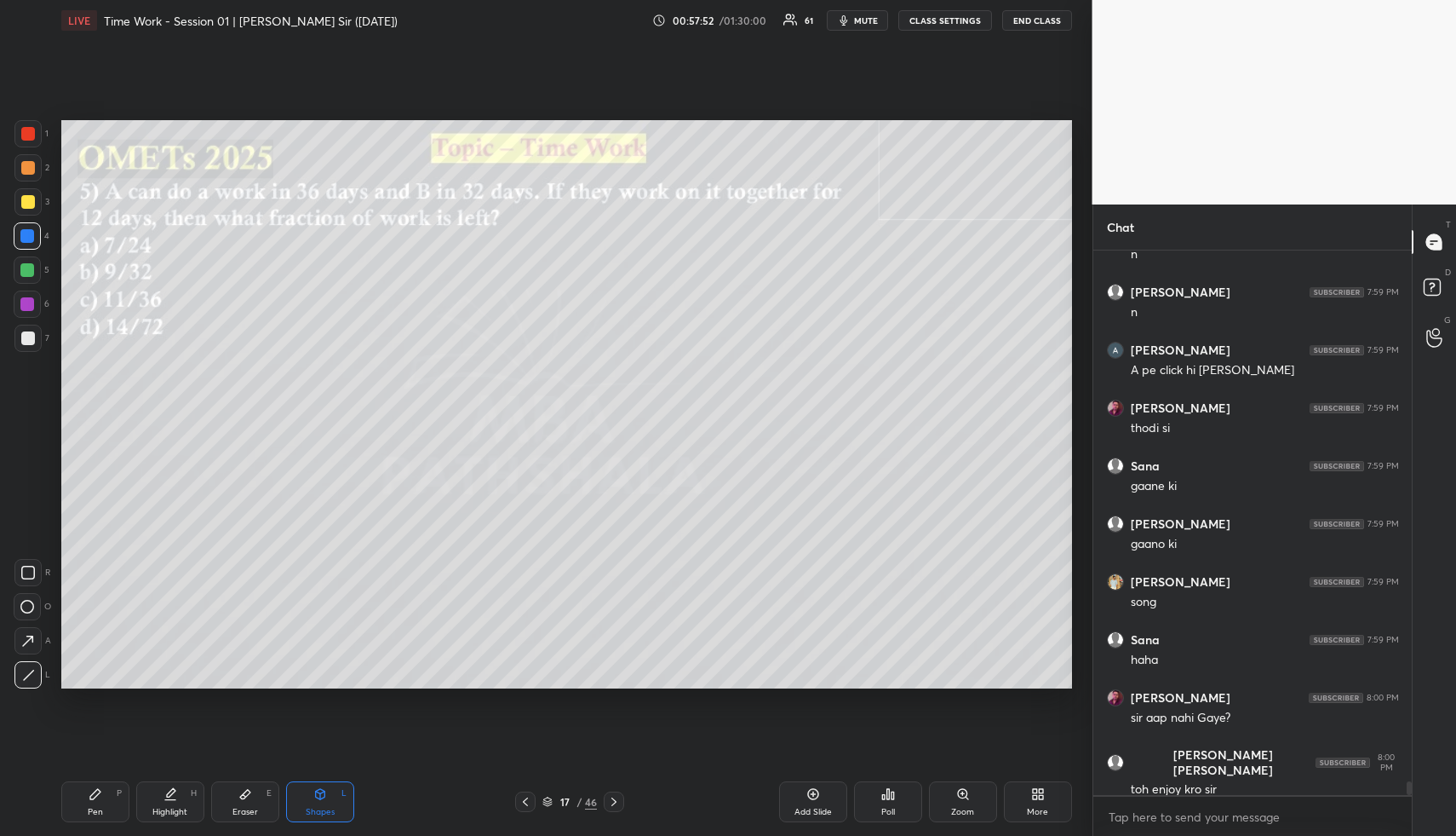
click at [173, 810] on div "Highlight" at bounding box center [169, 811] width 35 height 9
click at [111, 798] on div "Pen P" at bounding box center [95, 802] width 68 height 41
click at [34, 269] on div at bounding box center [27, 270] width 28 height 28
drag, startPoint x: 31, startPoint y: 197, endPoint x: 56, endPoint y: 196, distance: 25.0
click at [31, 197] on div at bounding box center [28, 202] width 13 height 13
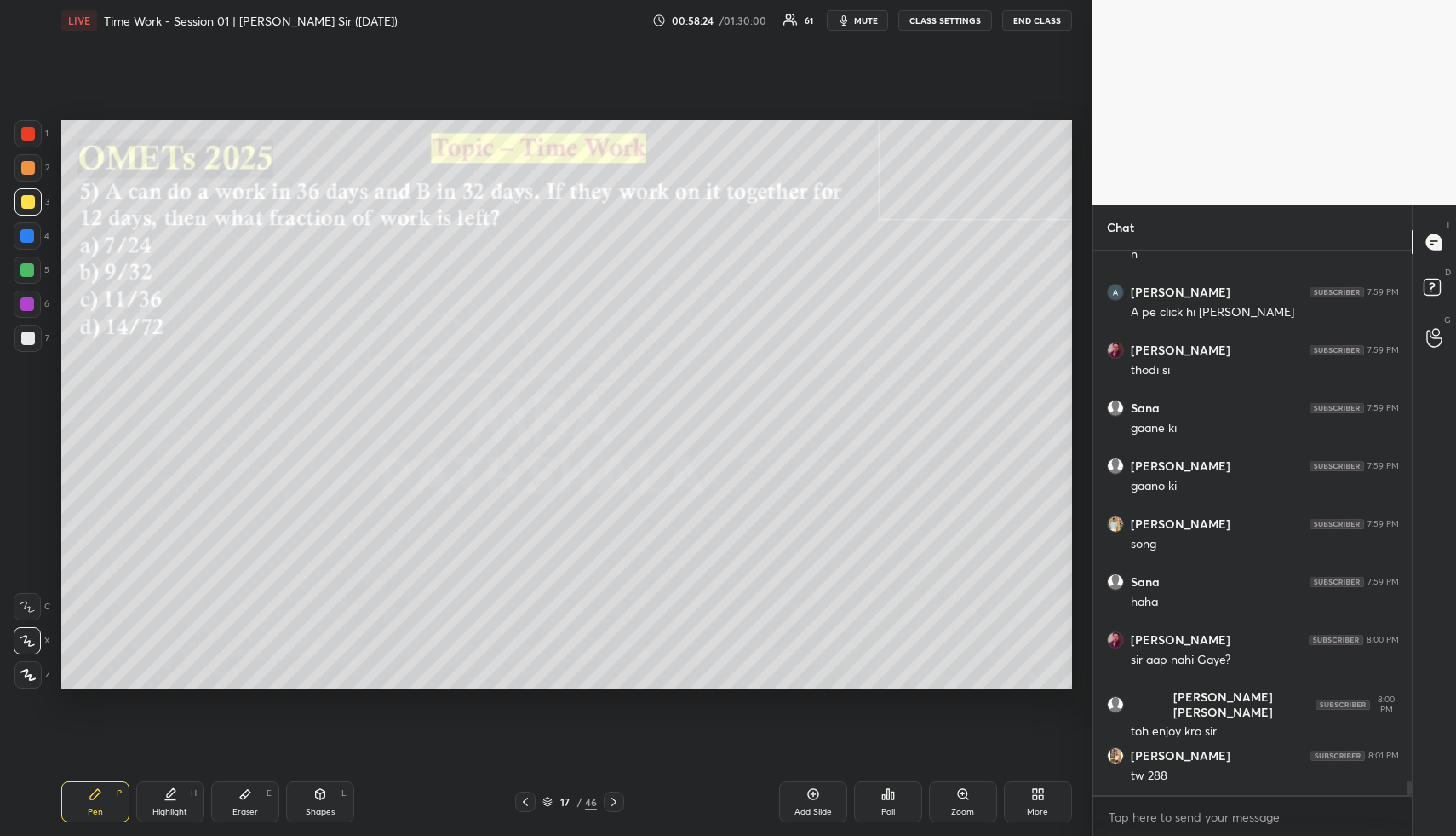
scroll to position [20646, 0]
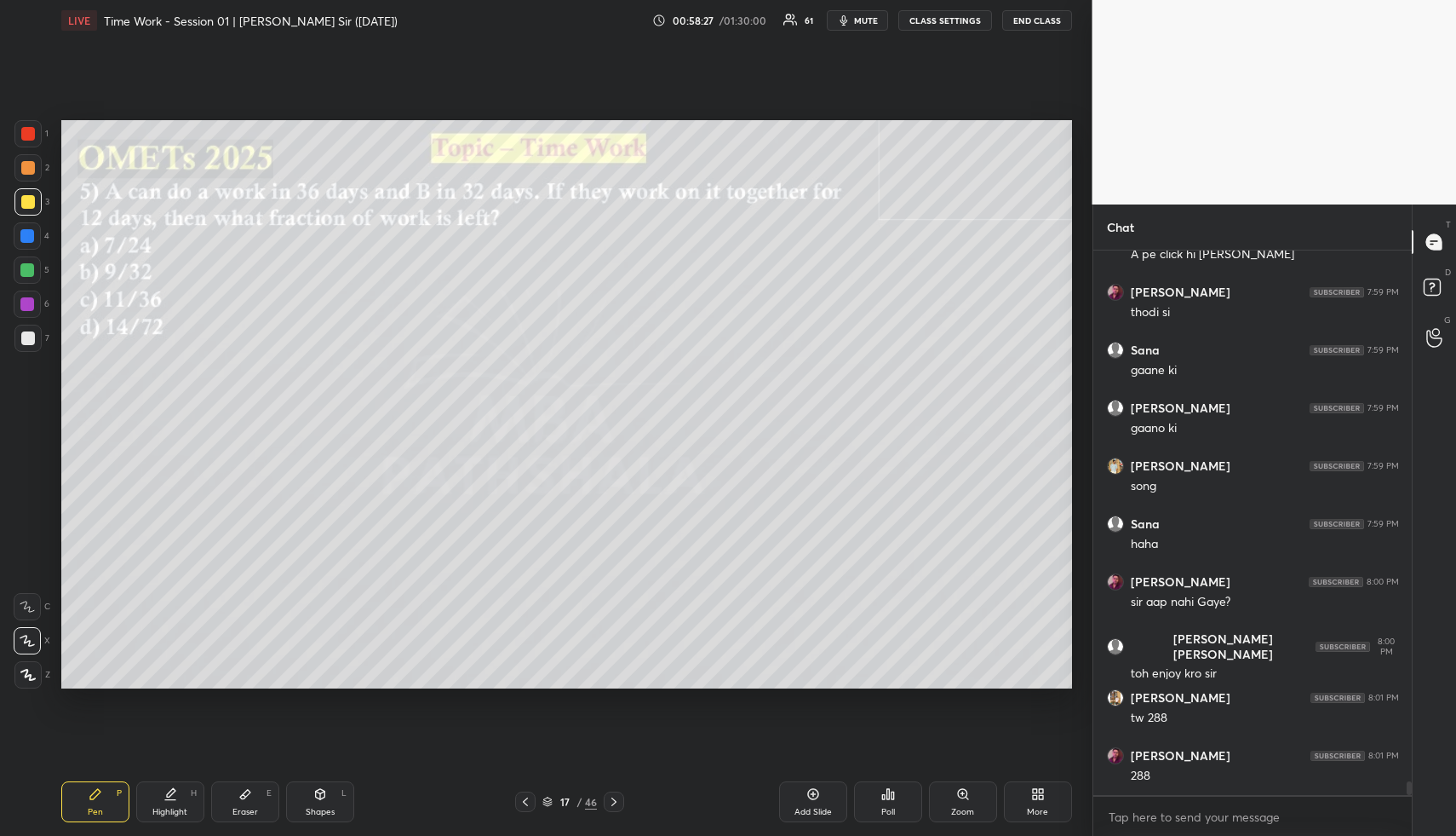
drag, startPoint x: 332, startPoint y: 802, endPoint x: 310, endPoint y: 763, distance: 44.8
click at [329, 800] on div "Shapes L" at bounding box center [319, 802] width 68 height 41
click at [36, 339] on div at bounding box center [28, 338] width 28 height 28
click at [180, 801] on div "Highlight H" at bounding box center [170, 802] width 68 height 41
click at [182, 788] on div "Highlight H" at bounding box center [170, 802] width 68 height 41
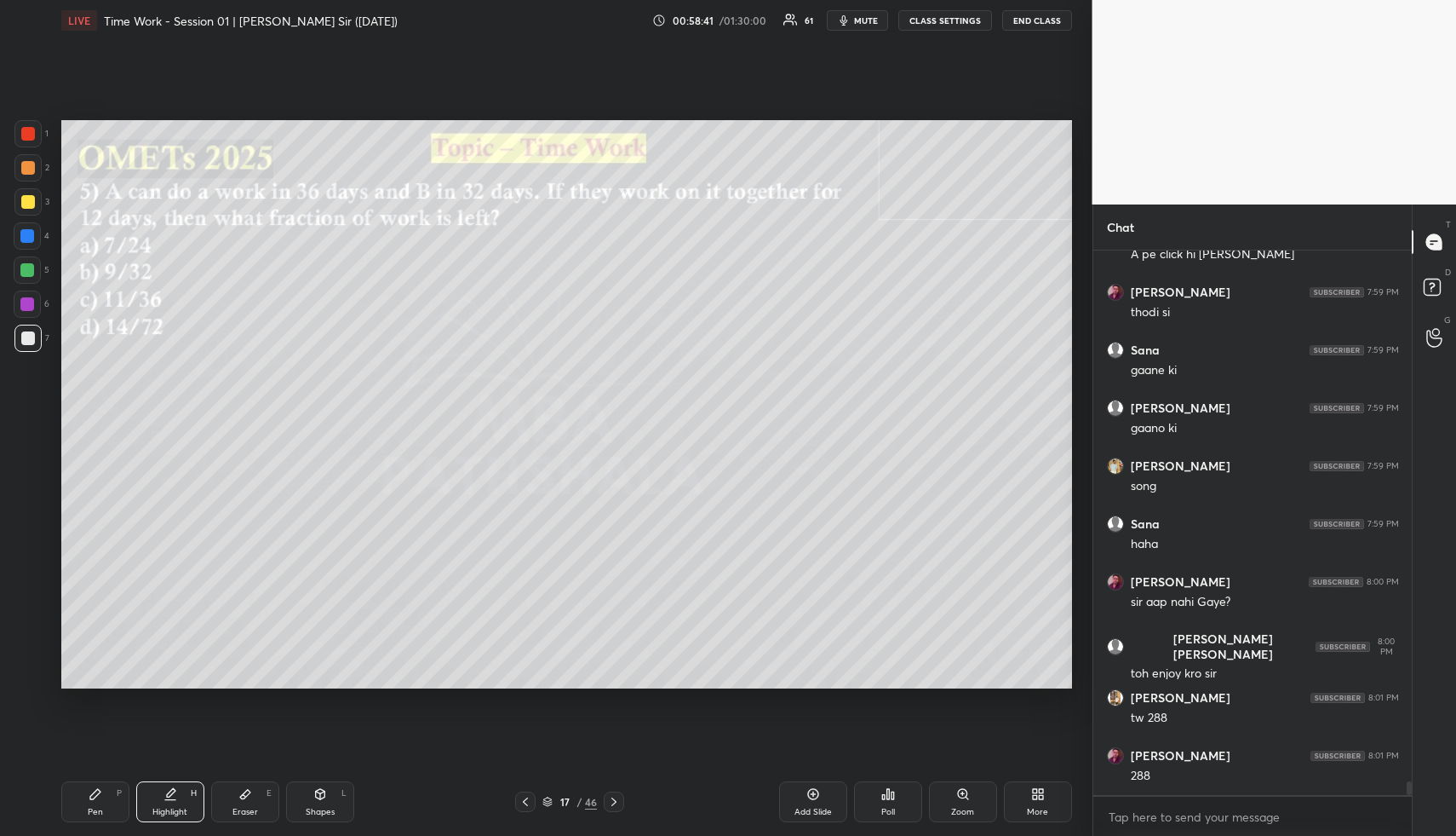
drag, startPoint x: 819, startPoint y: 803, endPoint x: 812, endPoint y: 780, distance: 24.0
click at [817, 802] on div "Add Slide" at bounding box center [813, 802] width 68 height 41
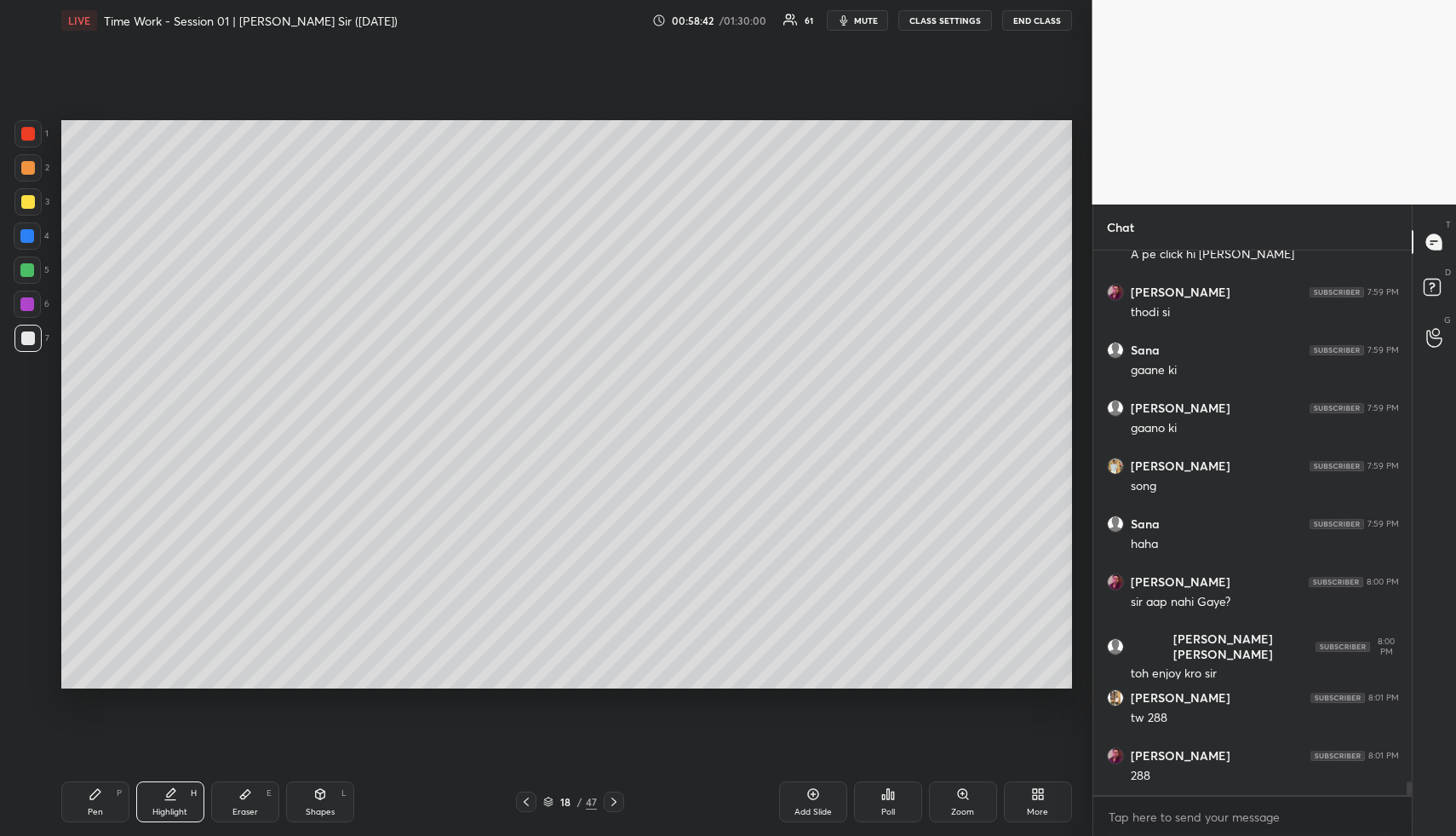
click at [33, 233] on div at bounding box center [27, 236] width 13 height 13
drag, startPoint x: 33, startPoint y: 233, endPoint x: 52, endPoint y: 231, distance: 19.1
click at [33, 233] on div at bounding box center [27, 236] width 13 height 13
click at [100, 796] on div "Pen P" at bounding box center [95, 802] width 68 height 41
click at [107, 796] on div "Pen P" at bounding box center [95, 802] width 68 height 41
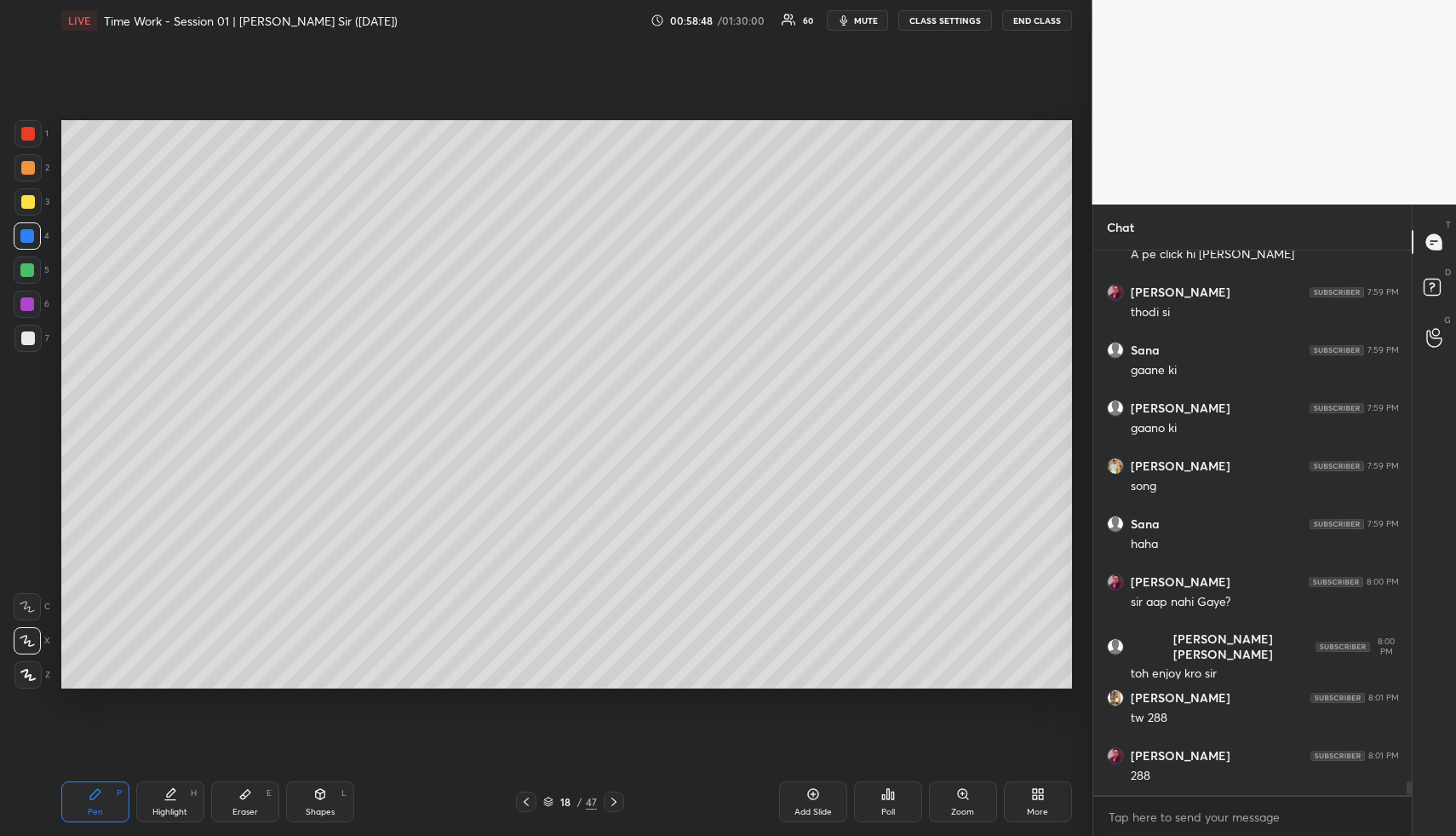
click at [24, 269] on div at bounding box center [27, 270] width 13 height 13
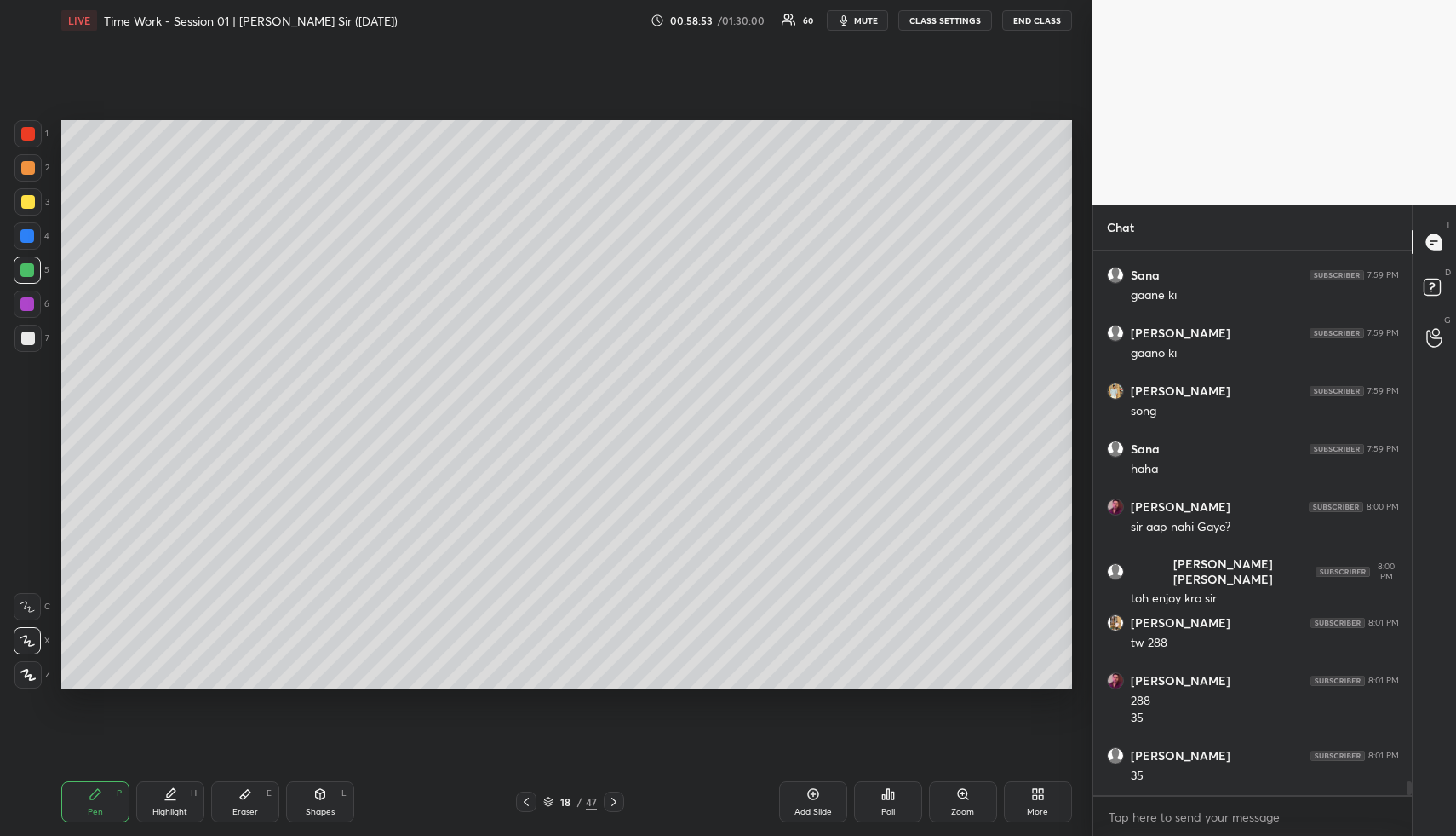
scroll to position [20779, 0]
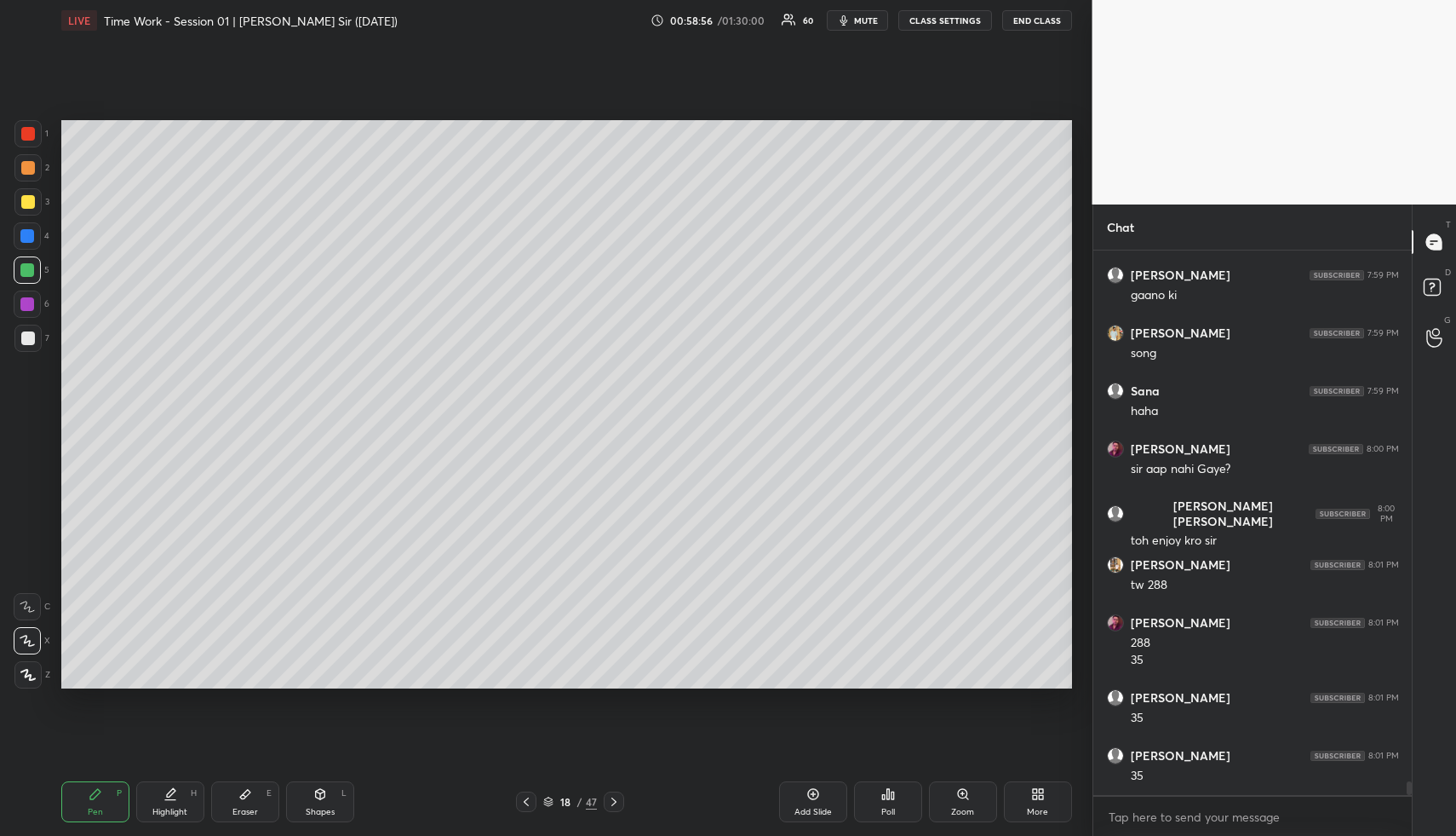
click at [28, 233] on div at bounding box center [27, 236] width 13 height 13
drag, startPoint x: 30, startPoint y: 233, endPoint x: 59, endPoint y: 285, distance: 59.5
click at [30, 233] on div at bounding box center [27, 236] width 13 height 13
click at [25, 256] on div at bounding box center [27, 270] width 28 height 28
click at [28, 261] on div at bounding box center [27, 270] width 28 height 28
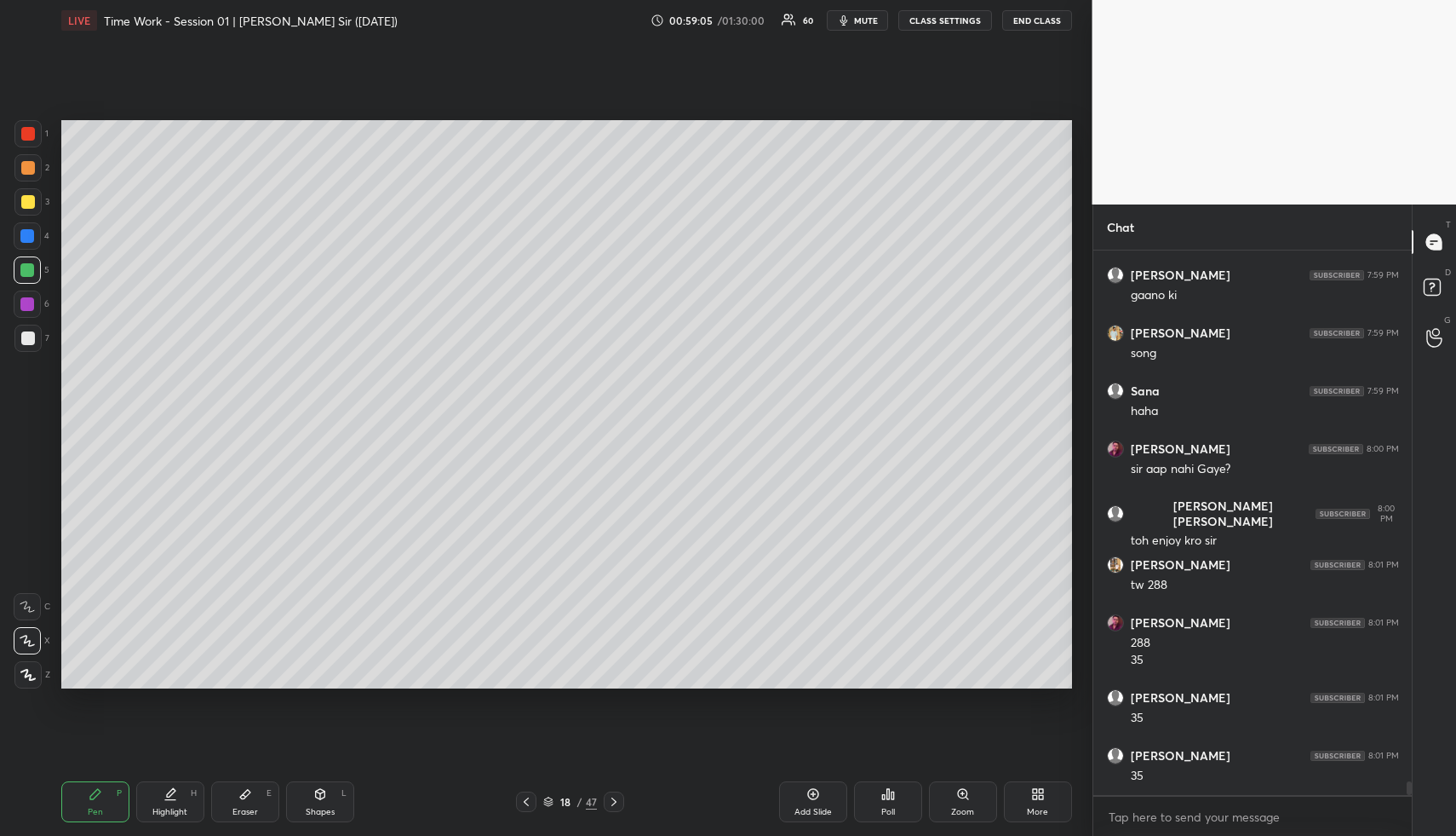
drag, startPoint x: 35, startPoint y: 340, endPoint x: 53, endPoint y: 325, distance: 23.4
click at [35, 340] on div at bounding box center [28, 338] width 28 height 28
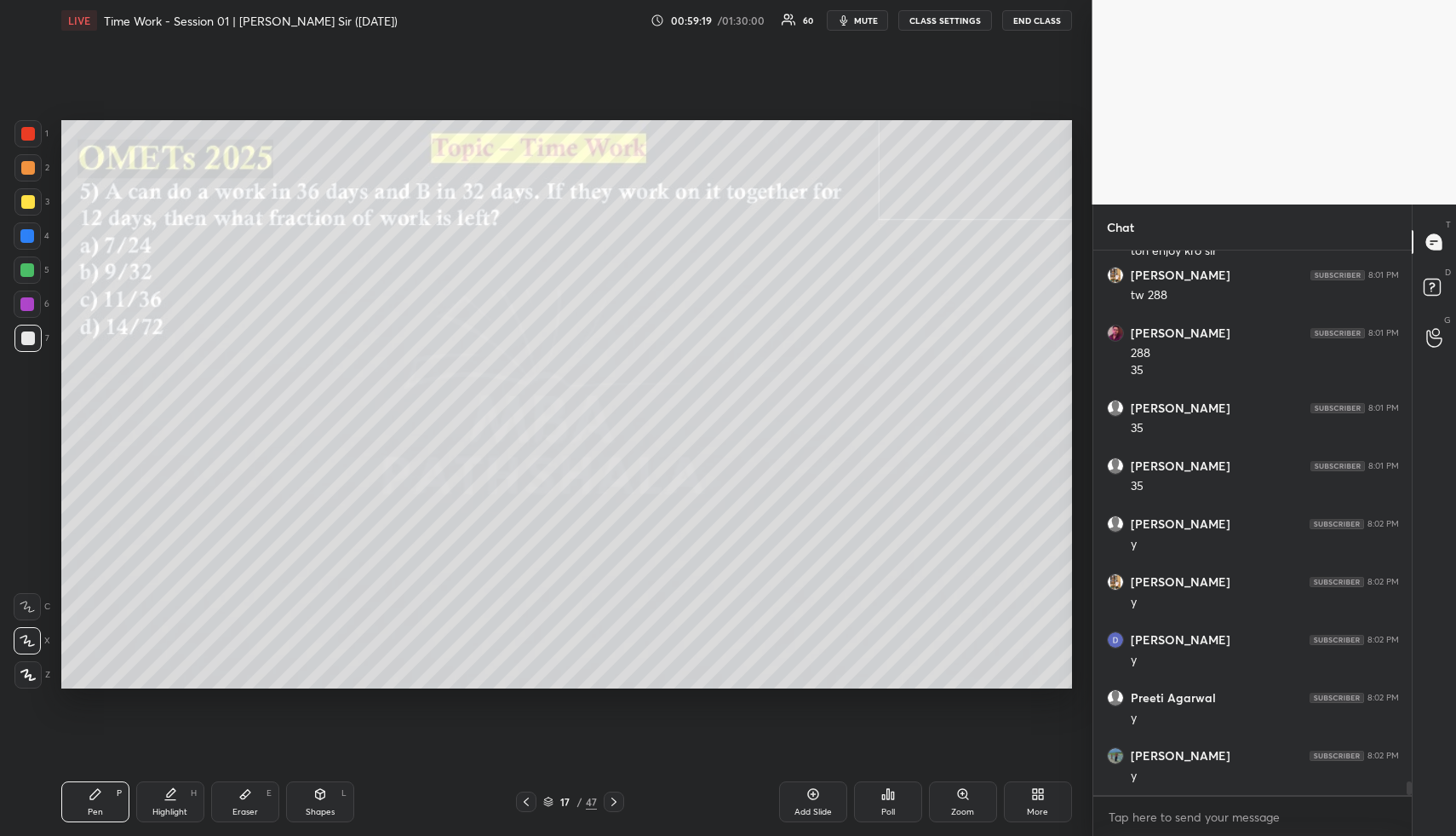
scroll to position [21126, 0]
click at [96, 800] on div "Pen P" at bounding box center [95, 802] width 68 height 41
click at [17, 170] on div at bounding box center [28, 167] width 28 height 28
click at [24, 167] on div at bounding box center [28, 167] width 13 height 13
click at [28, 273] on div at bounding box center [27, 270] width 13 height 13
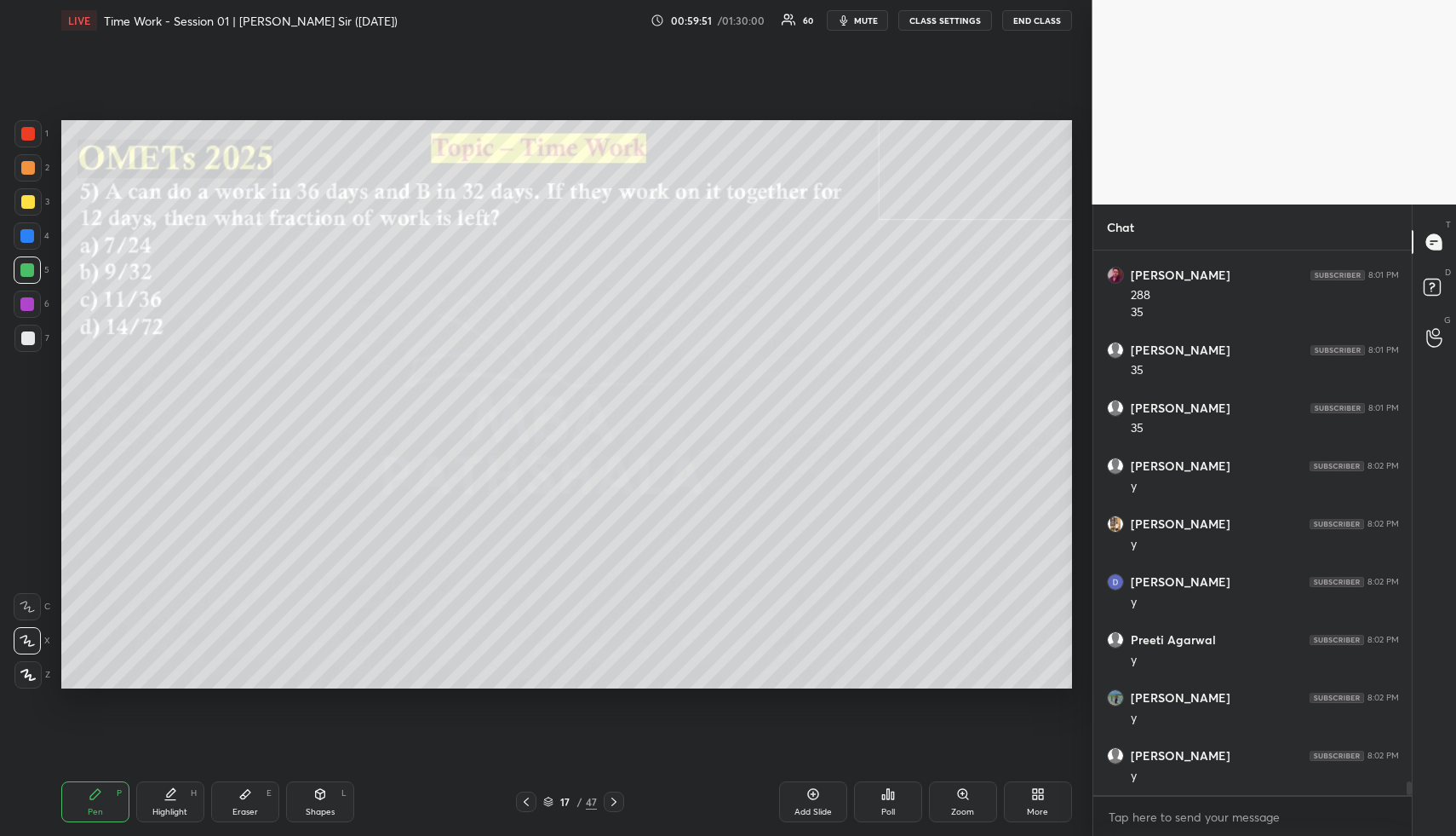
drag, startPoint x: 22, startPoint y: 262, endPoint x: 32, endPoint y: 268, distance: 11.7
click at [22, 263] on div at bounding box center [27, 270] width 13 height 13
click at [164, 788] on icon at bounding box center [170, 794] width 13 height 13
click at [169, 788] on icon at bounding box center [170, 794] width 13 height 13
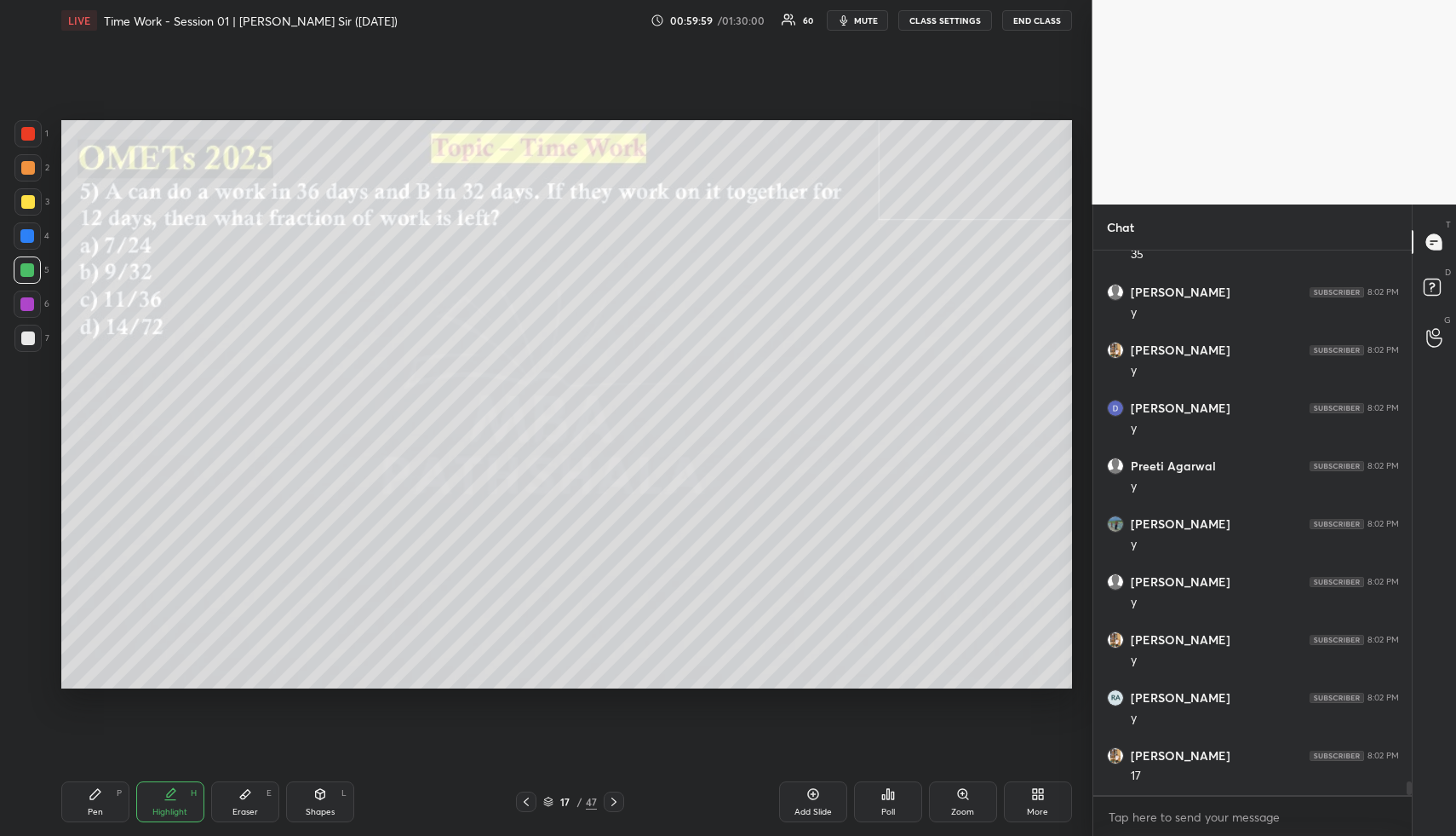
click at [83, 795] on div "Pen P" at bounding box center [95, 802] width 68 height 41
drag, startPoint x: 89, startPoint y: 799, endPoint x: 82, endPoint y: 719, distance: 80.3
click at [89, 794] on icon at bounding box center [96, 794] width 13 height 13
click at [13, 224] on div "4" at bounding box center [31, 235] width 35 height 28
click at [26, 232] on div at bounding box center [27, 236] width 13 height 13
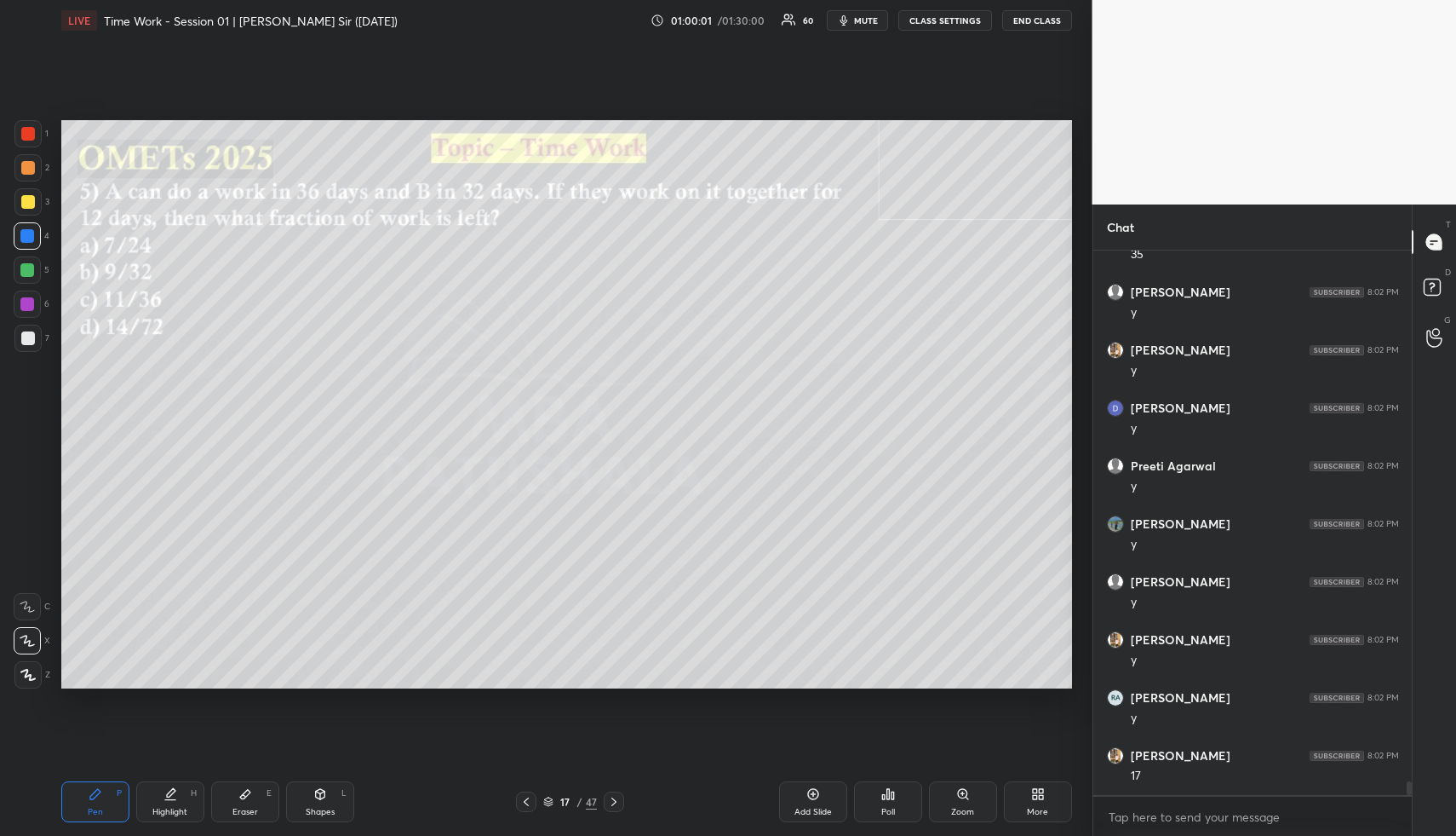
click at [32, 231] on div at bounding box center [27, 236] width 13 height 13
click at [184, 786] on div "Highlight H" at bounding box center [170, 802] width 68 height 41
click at [105, 796] on div "Pen P" at bounding box center [95, 802] width 68 height 41
click at [30, 338] on div at bounding box center [28, 339] width 13 height 13
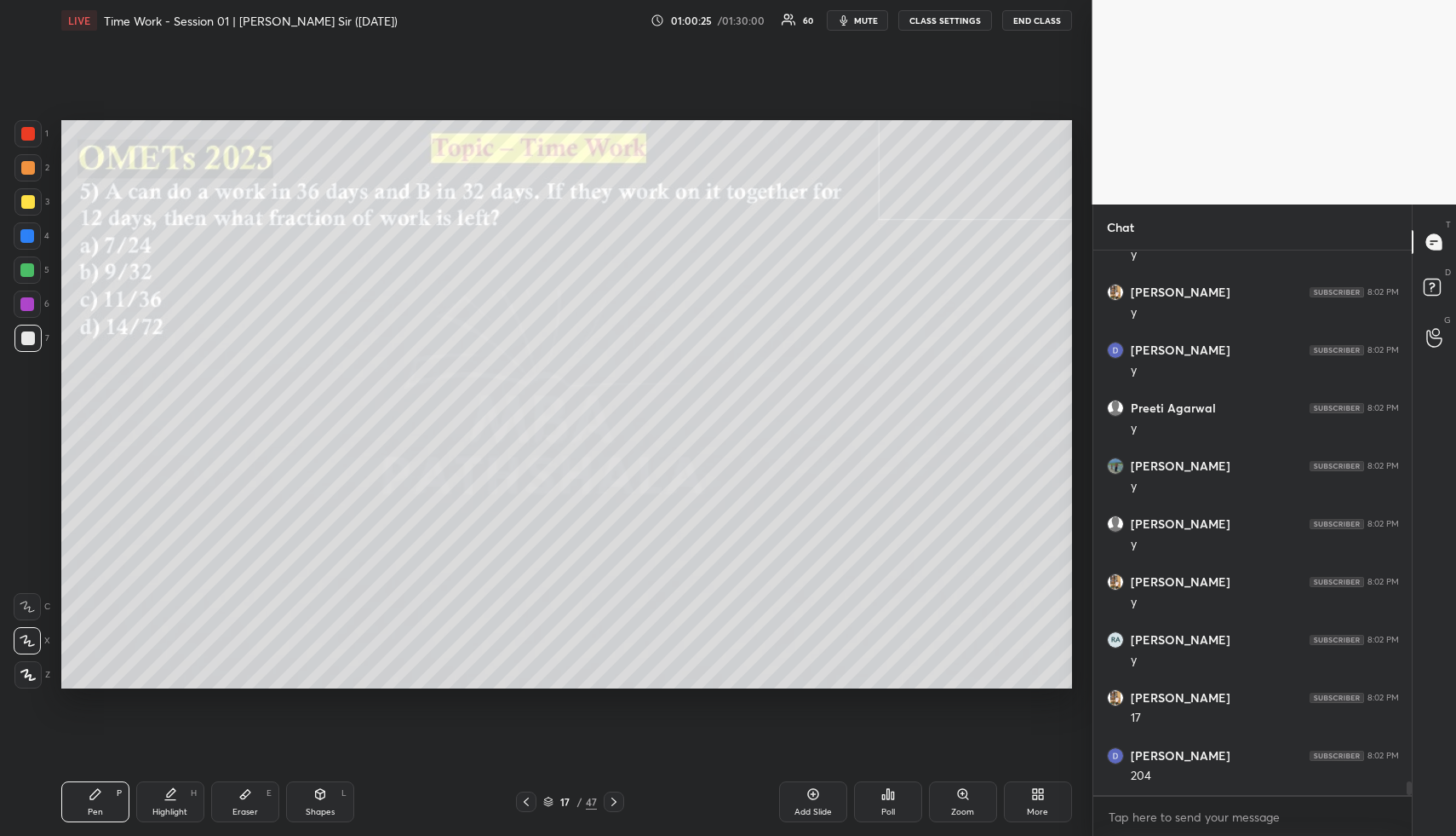
drag, startPoint x: 30, startPoint y: 338, endPoint x: 49, endPoint y: 351, distance: 23.0
click at [30, 338] on div at bounding box center [28, 339] width 13 height 13
click at [333, 799] on div "Shapes L" at bounding box center [319, 802] width 68 height 41
click at [334, 805] on div "Shapes L" at bounding box center [319, 802] width 68 height 41
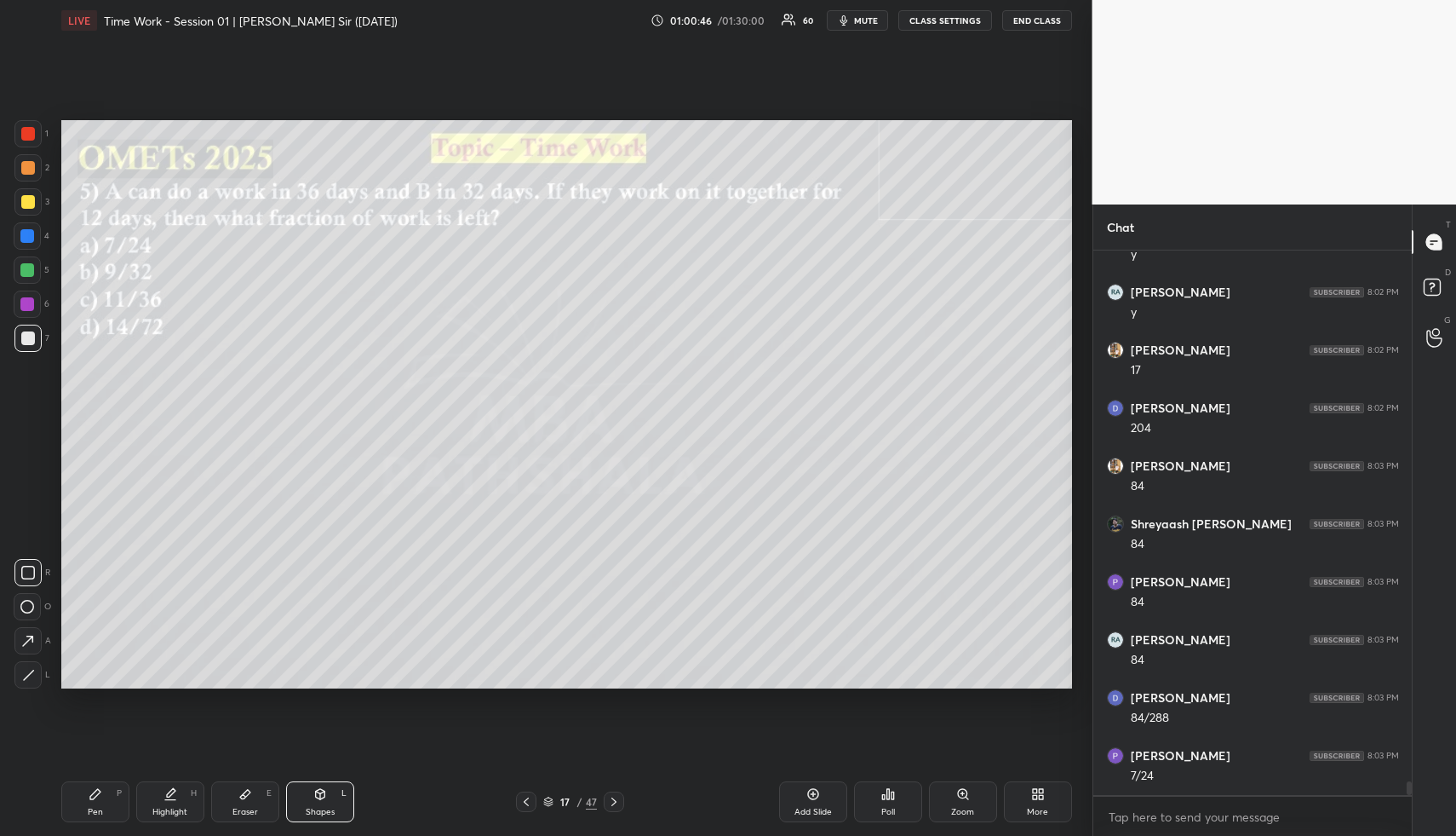
click at [28, 199] on div at bounding box center [28, 202] width 13 height 13
click at [1442, 288] on icon at bounding box center [1435, 290] width 31 height 31
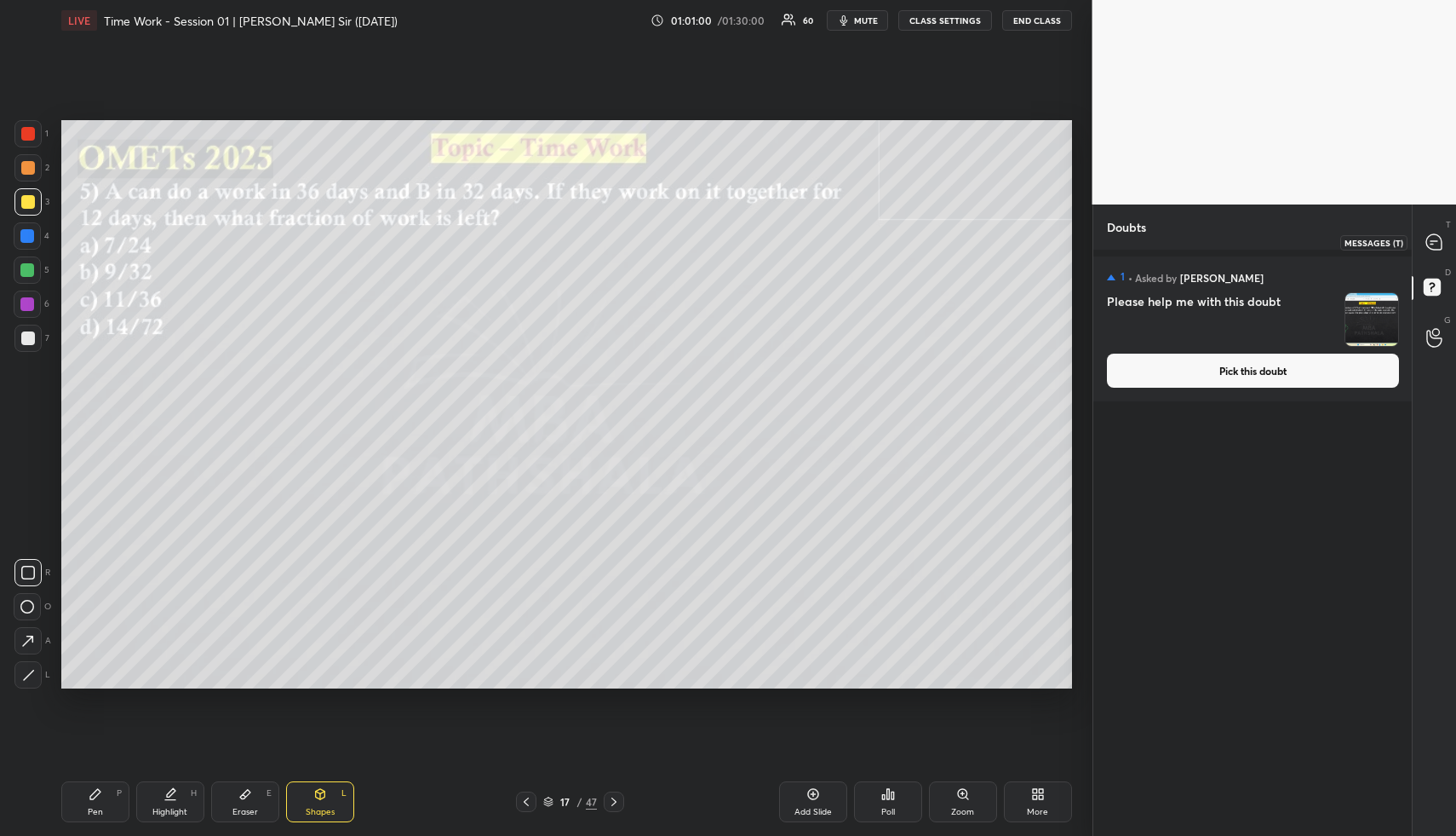
click at [1437, 244] on icon at bounding box center [1434, 242] width 15 height 15
type textarea "x"
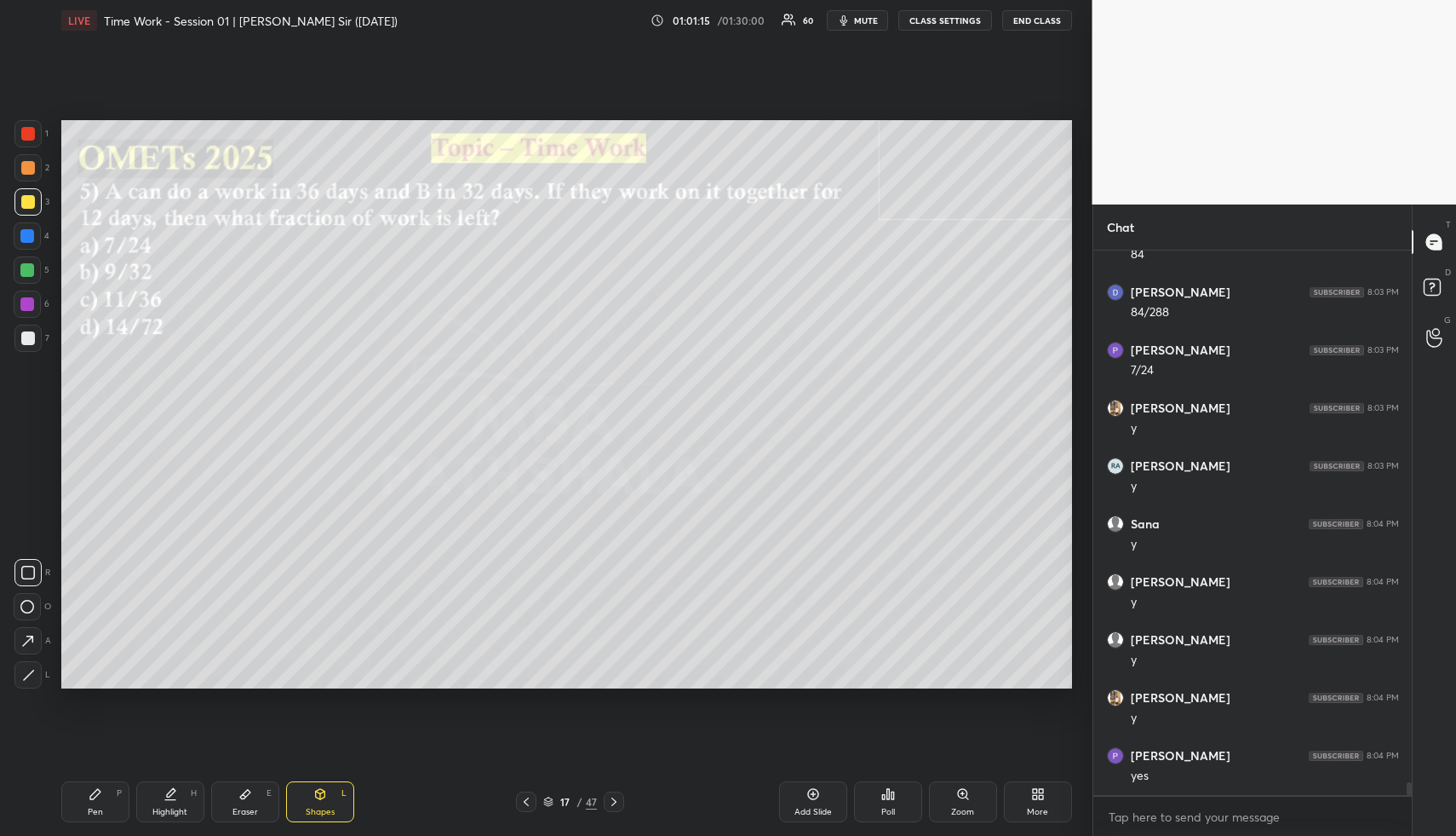
scroll to position [22559, 0]
click at [947, 19] on button "CLASS SETTINGS" at bounding box center [945, 20] width 94 height 20
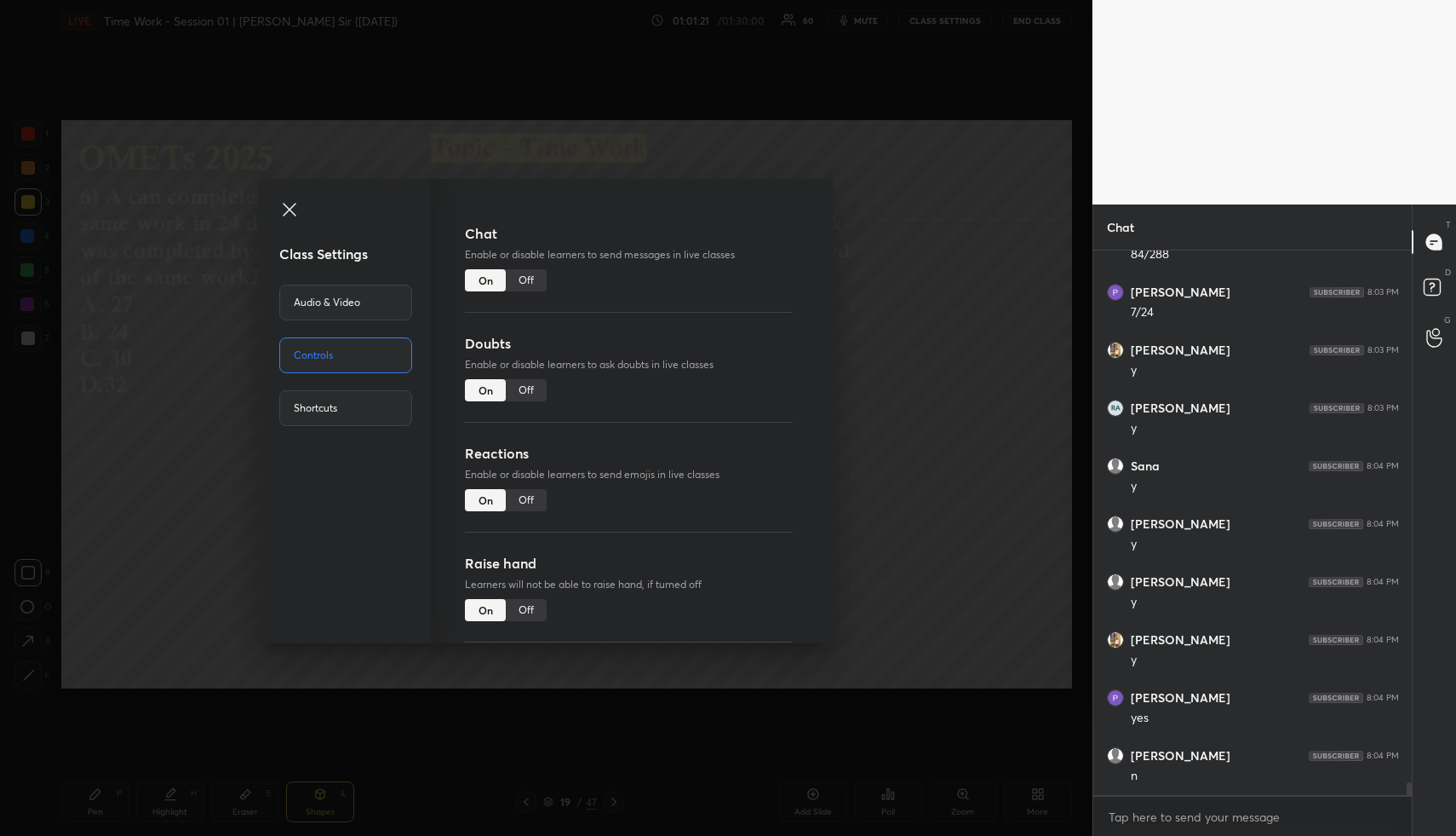
click at [530, 281] on div "Off" at bounding box center [526, 279] width 41 height 22
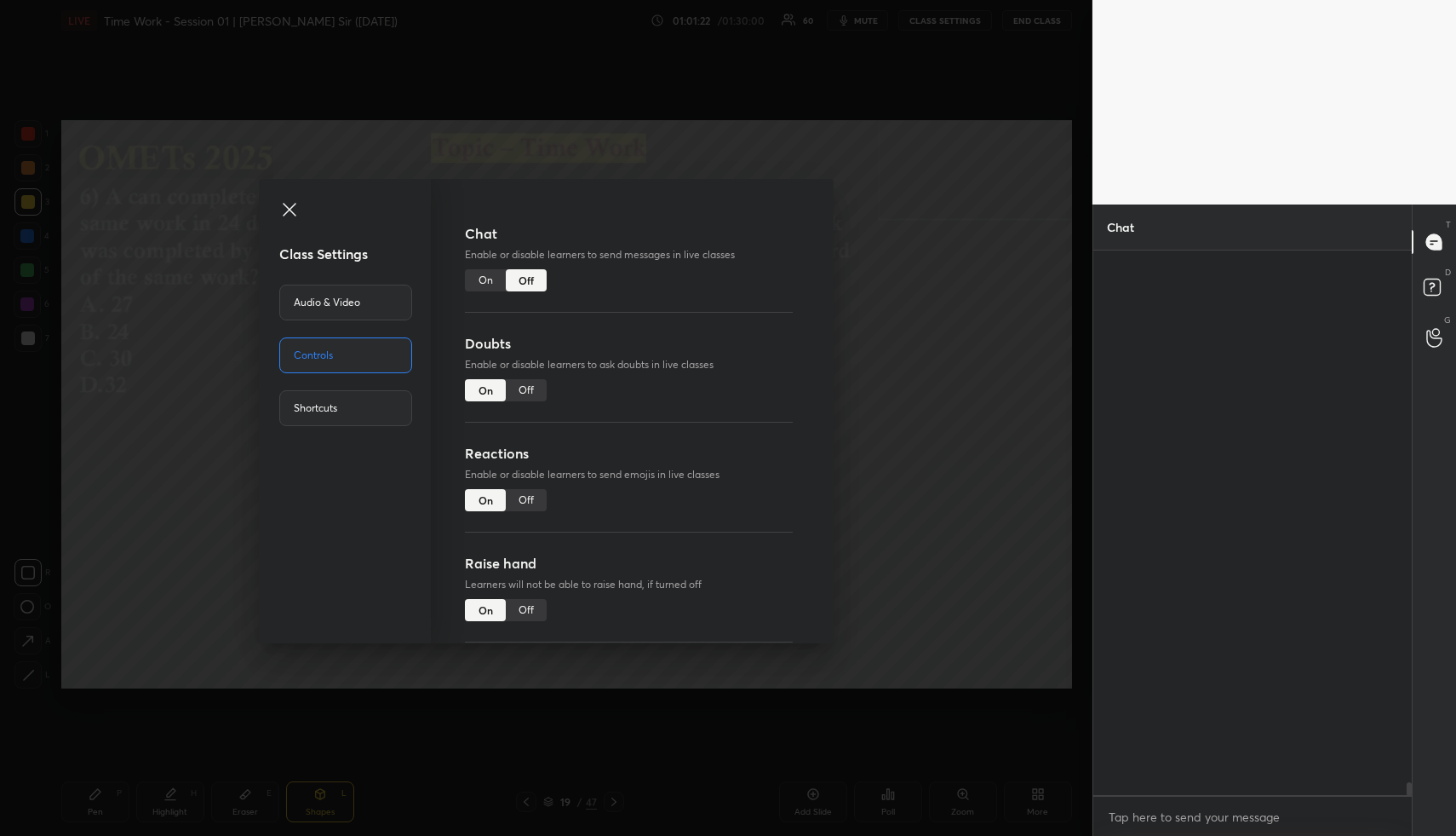
scroll to position [503, 314]
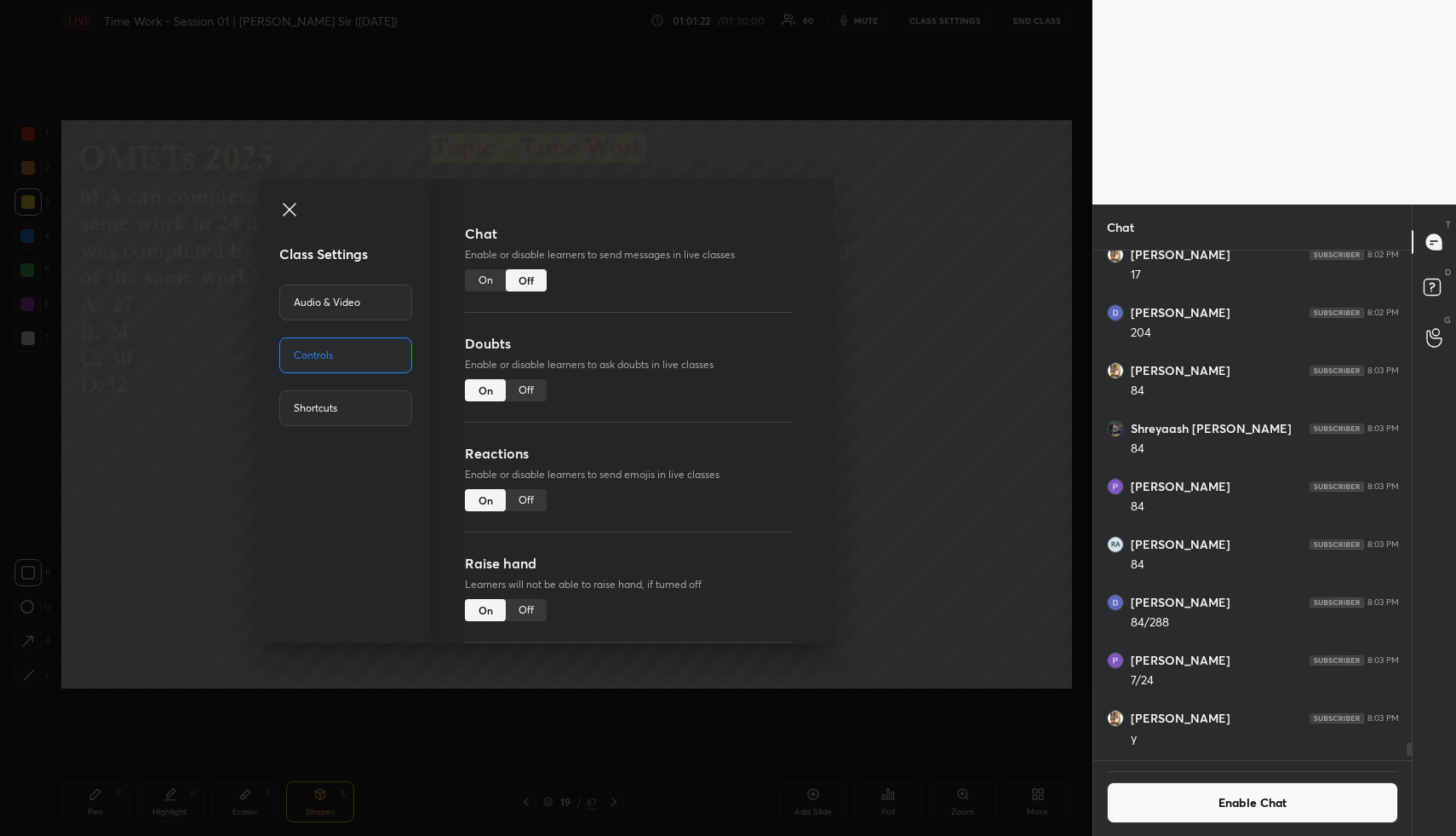
click at [928, 409] on div "Class Settings Audio & Video Controls Shortcuts Chat Enable or disable learners…" at bounding box center [546, 418] width 1093 height 836
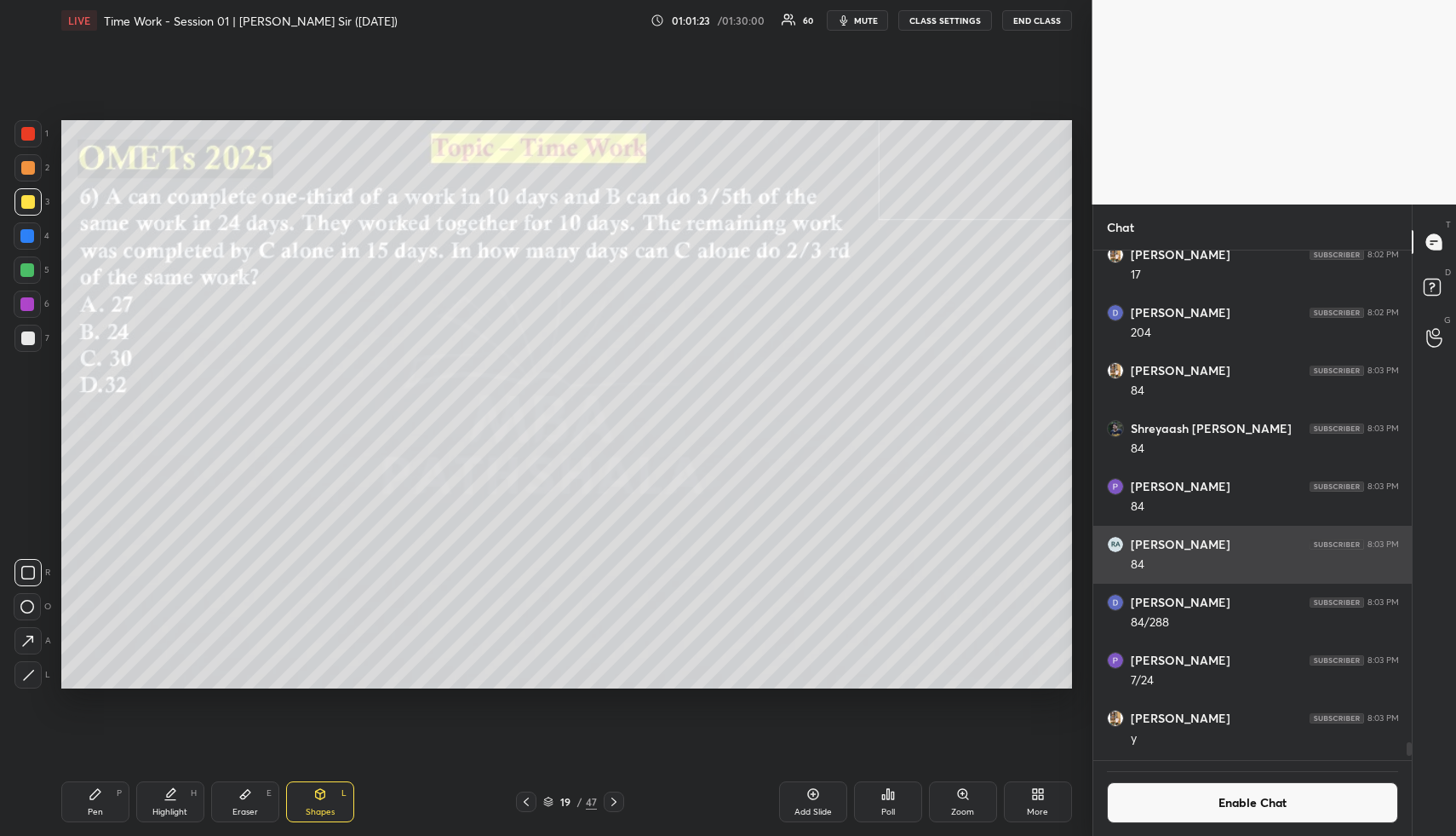
scroll to position [21489, 0]
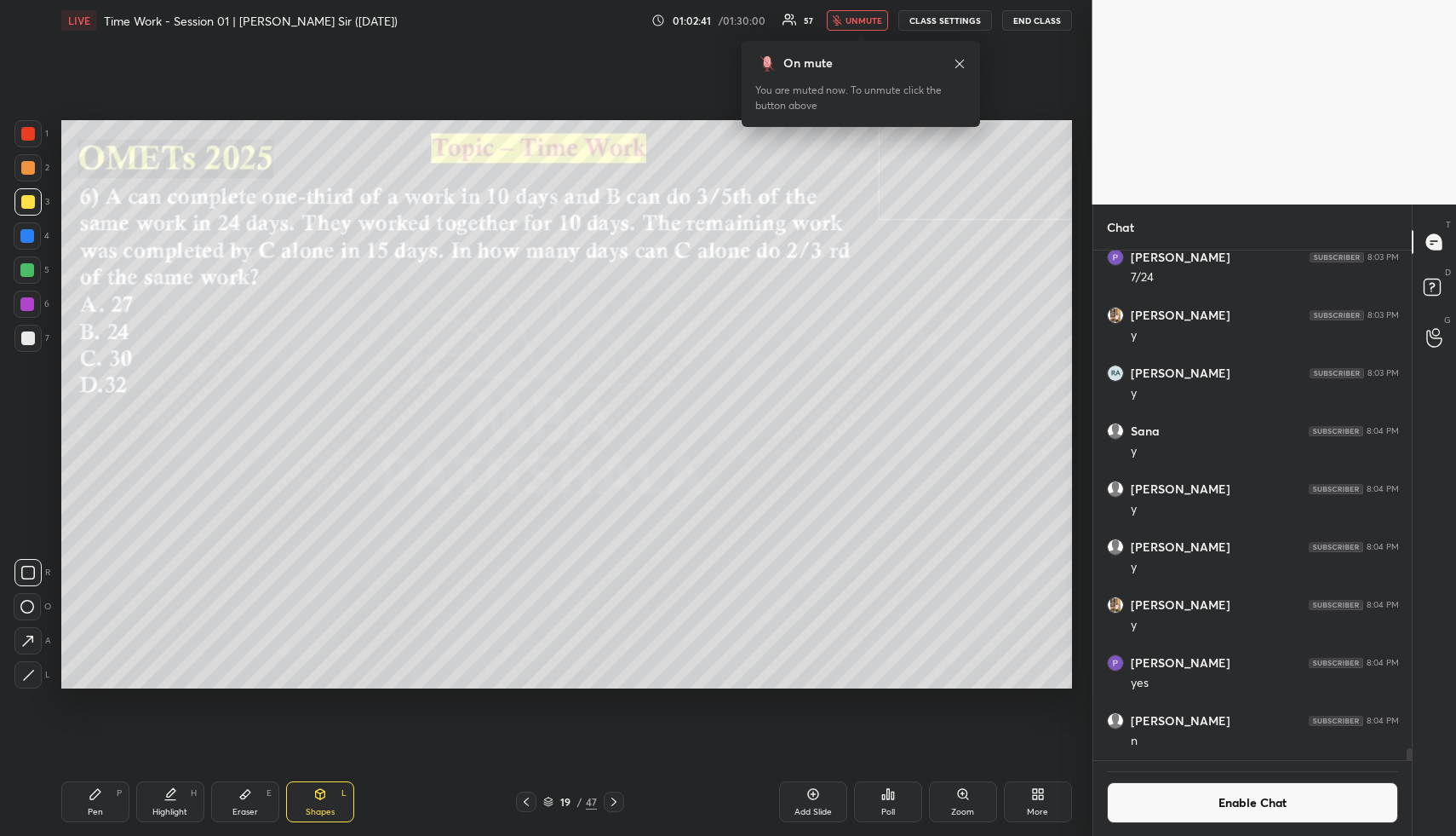
click at [896, 800] on div "Poll" at bounding box center [887, 802] width 68 height 41
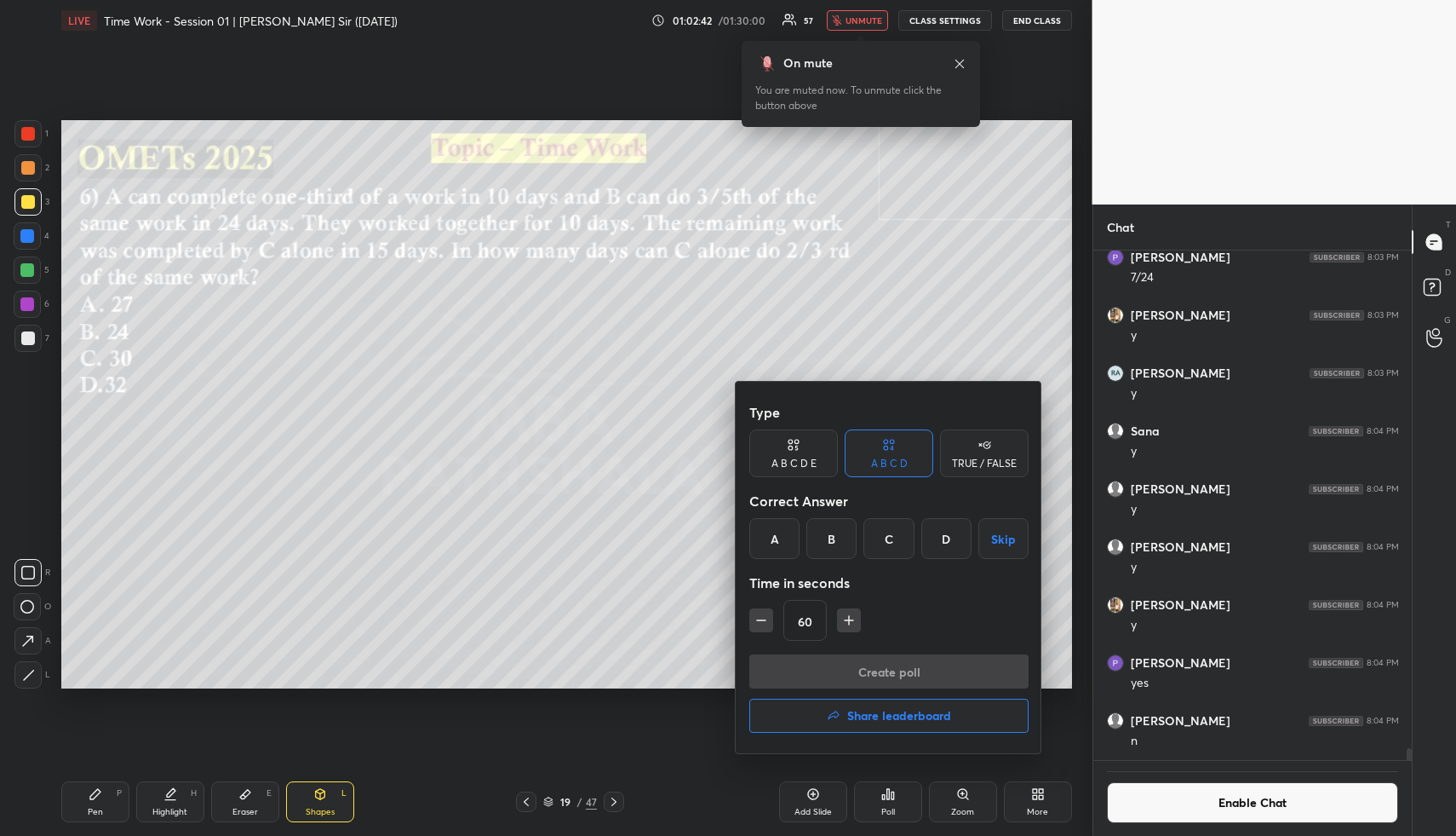
click at [836, 539] on div "B" at bounding box center [832, 539] width 51 height 41
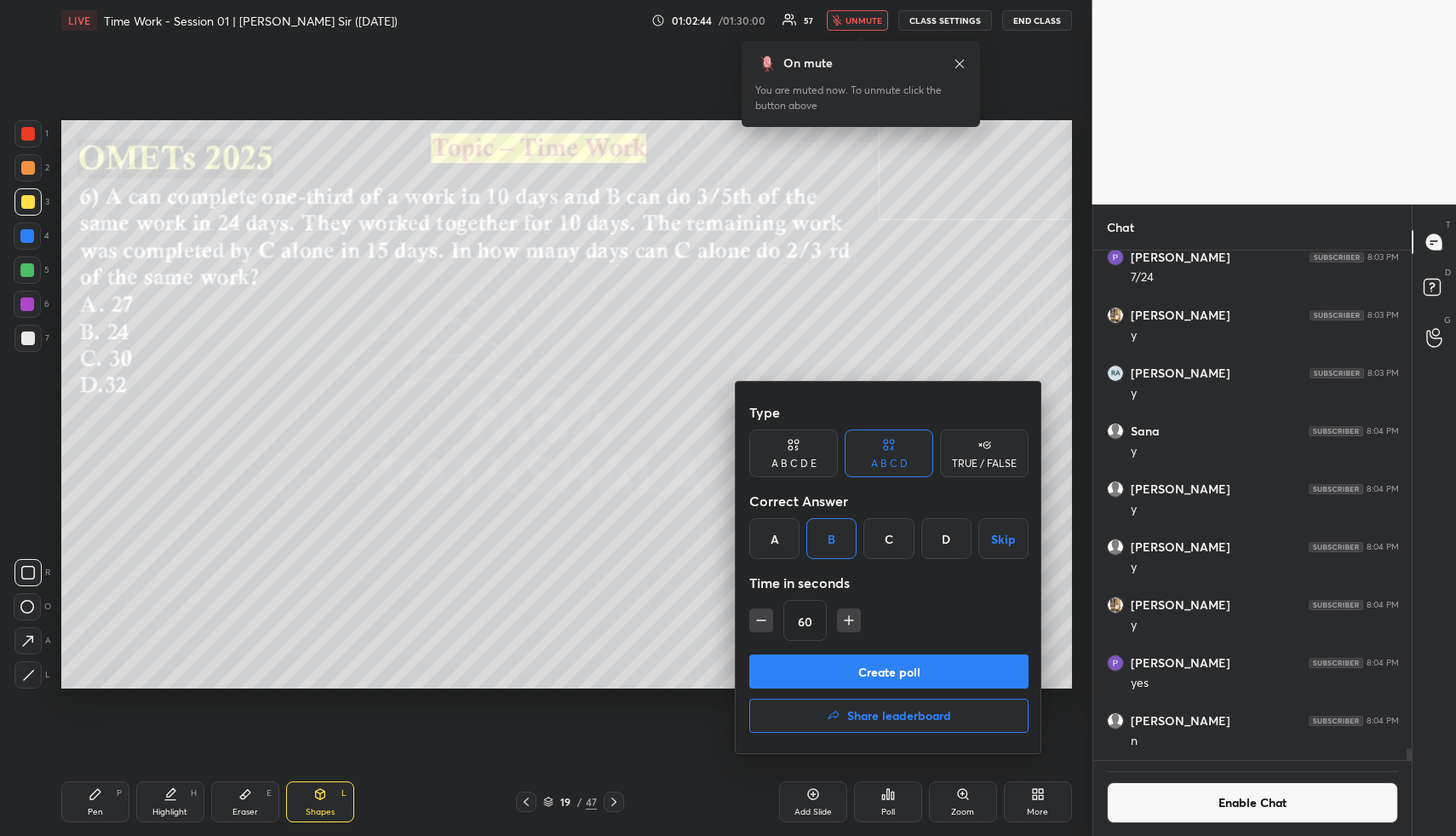
click at [852, 619] on icon "button" at bounding box center [849, 621] width 17 height 17
type input "90"
click at [857, 672] on button "Create poll" at bounding box center [889, 671] width 279 height 34
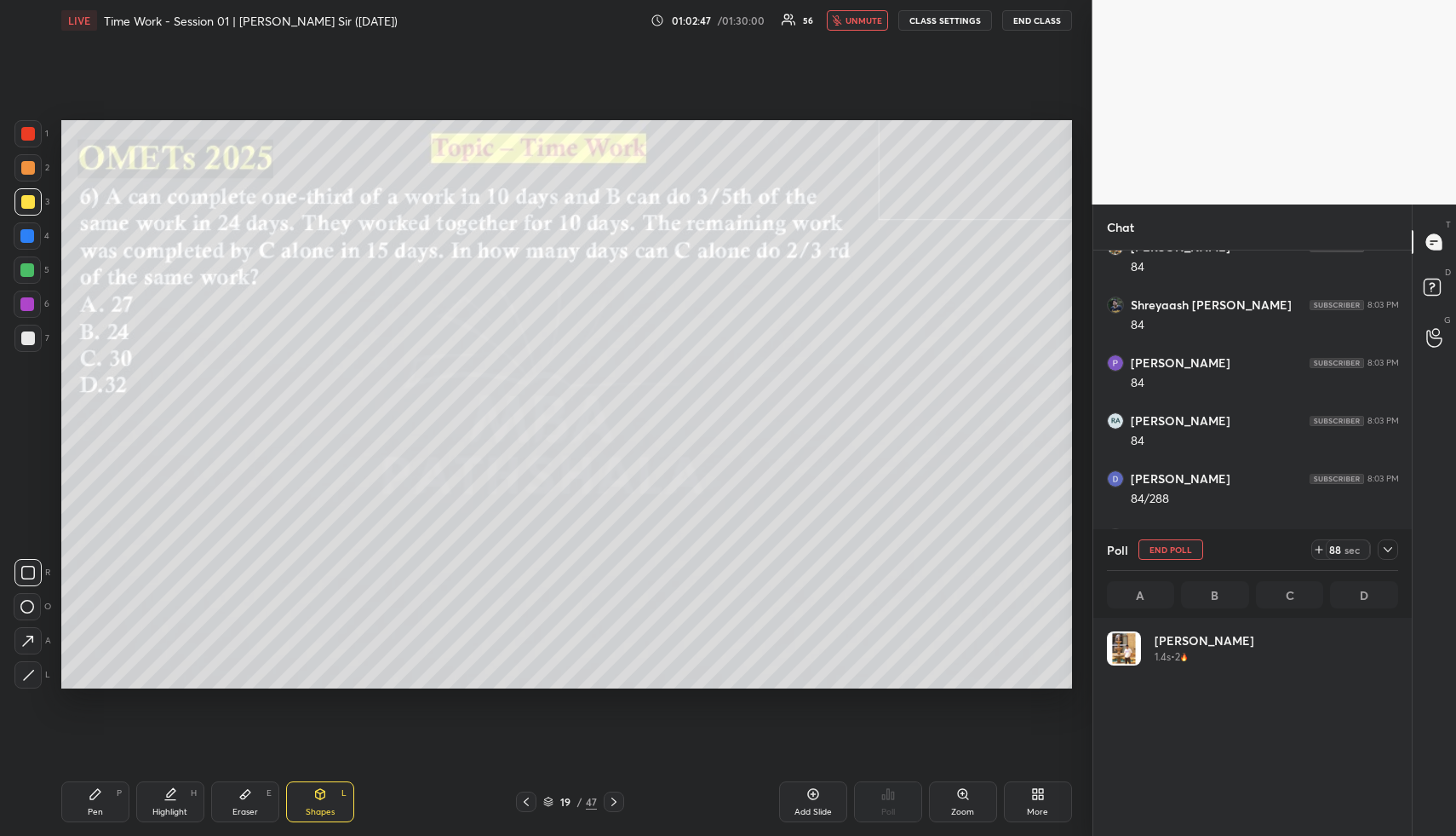
scroll to position [199, 286]
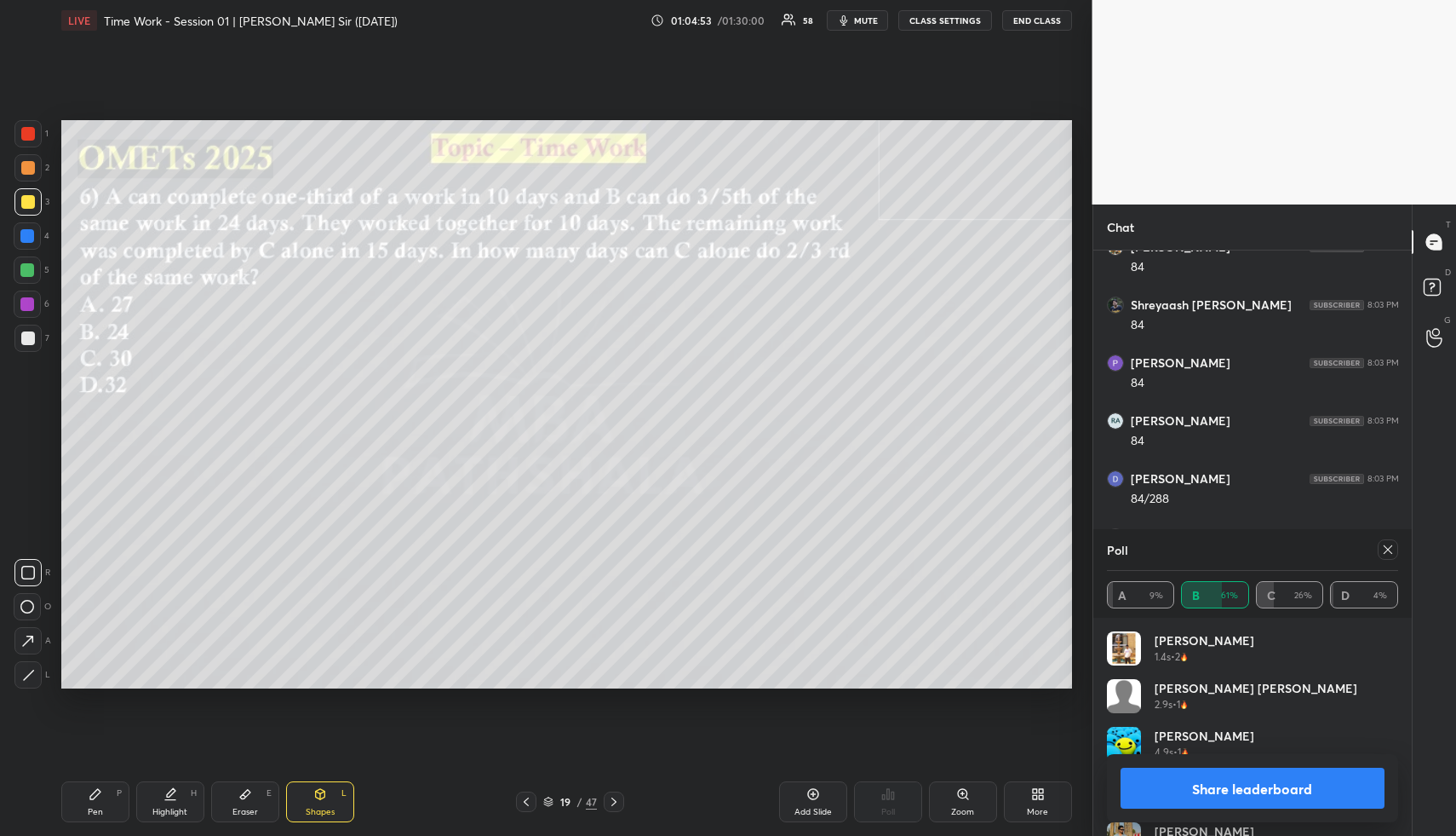
click at [1308, 777] on button "Share leaderboard" at bounding box center [1252, 788] width 265 height 41
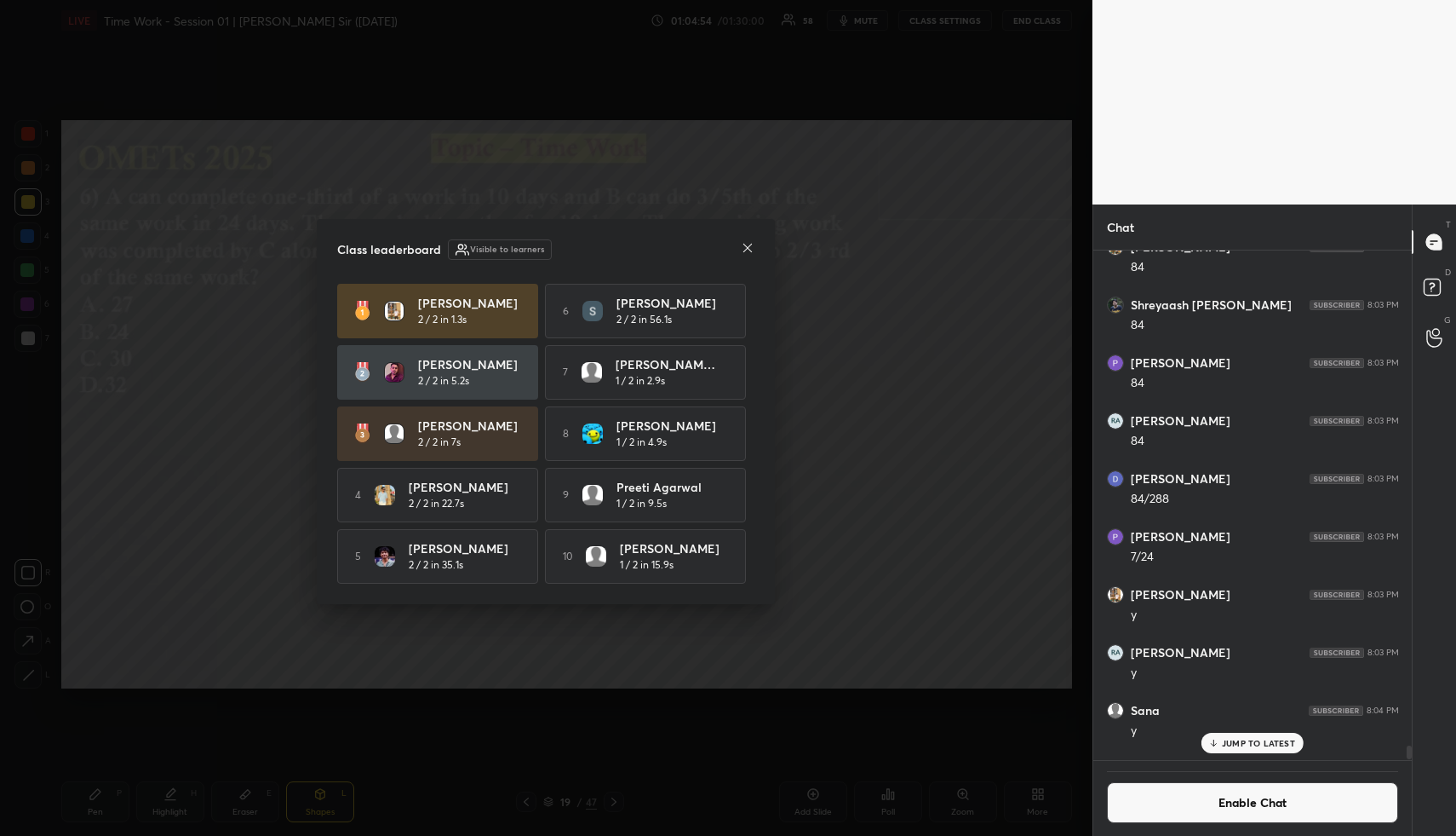
scroll to position [581, 314]
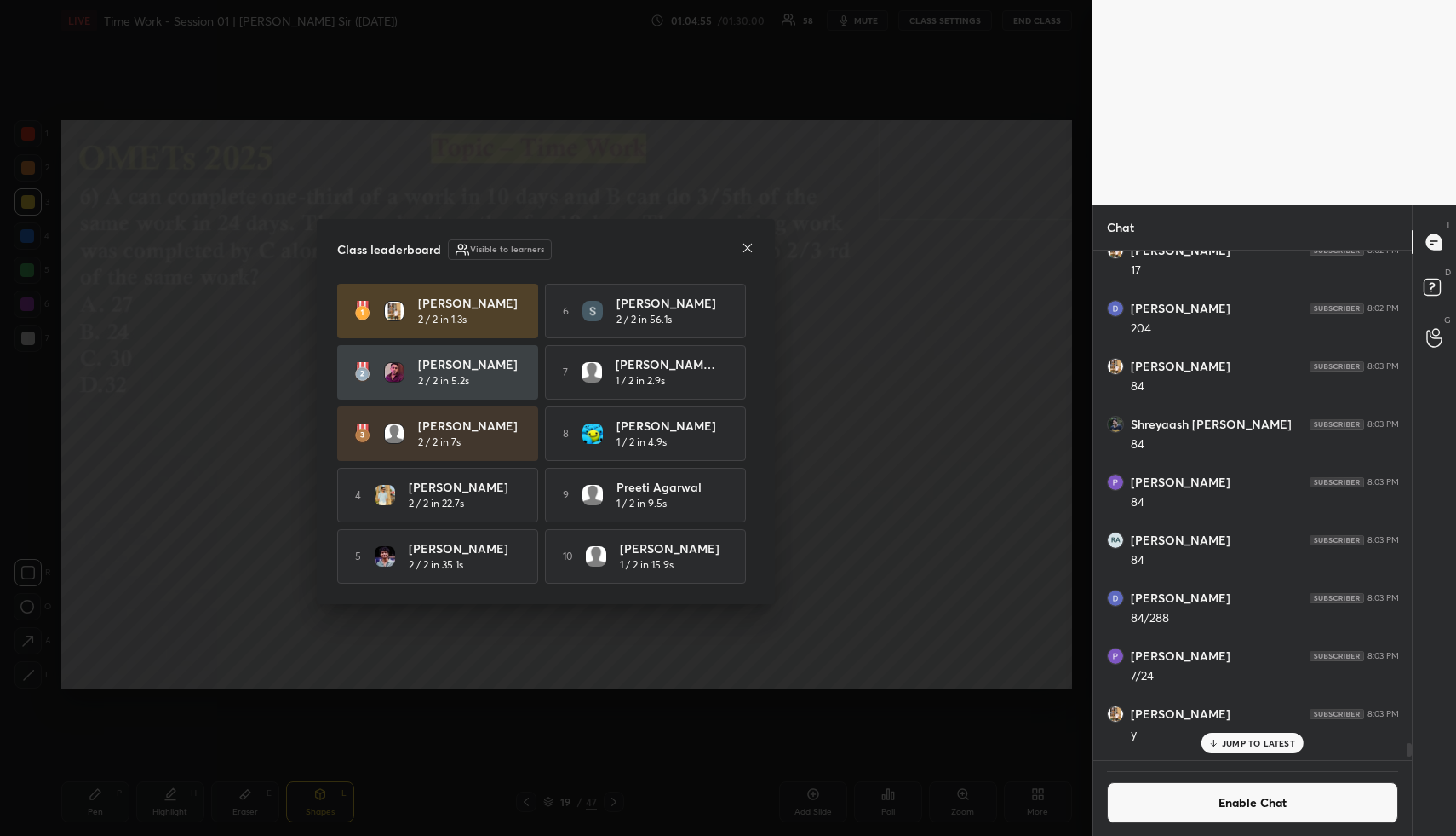
click at [741, 249] on icon at bounding box center [748, 248] width 13 height 13
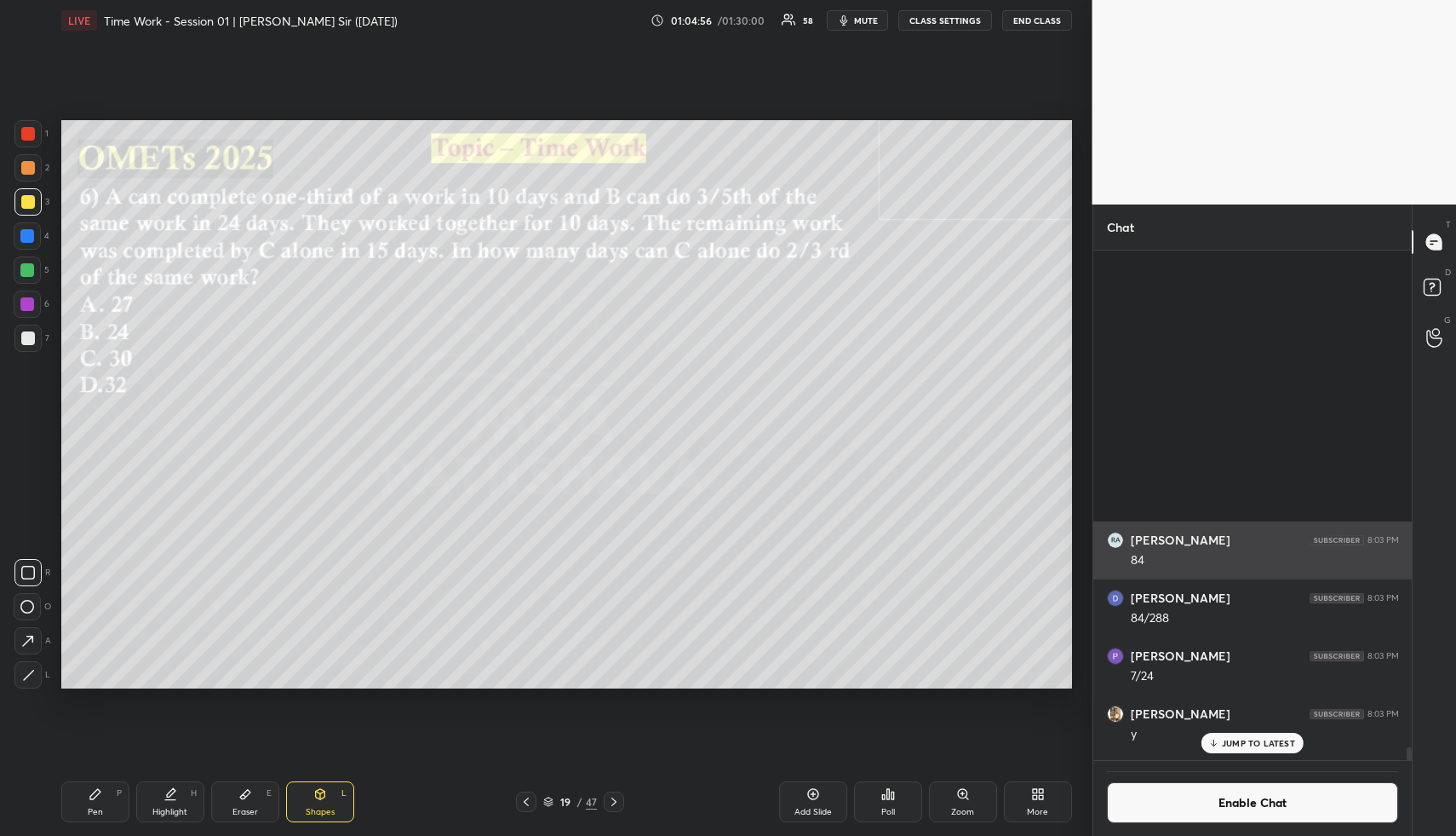
scroll to position [21489, 0]
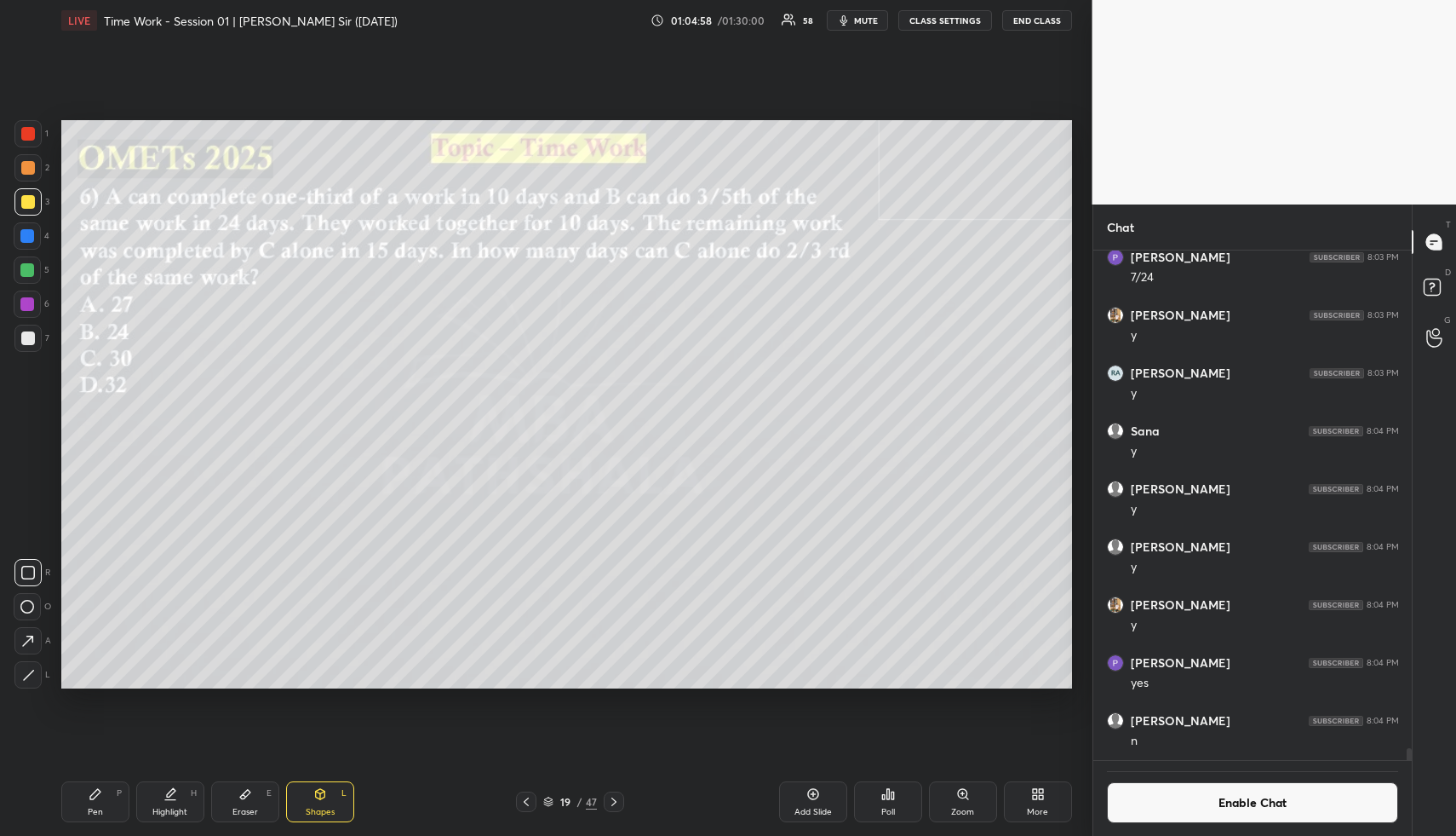
click at [1198, 807] on button "Enable Chat" at bounding box center [1253, 803] width 293 height 41
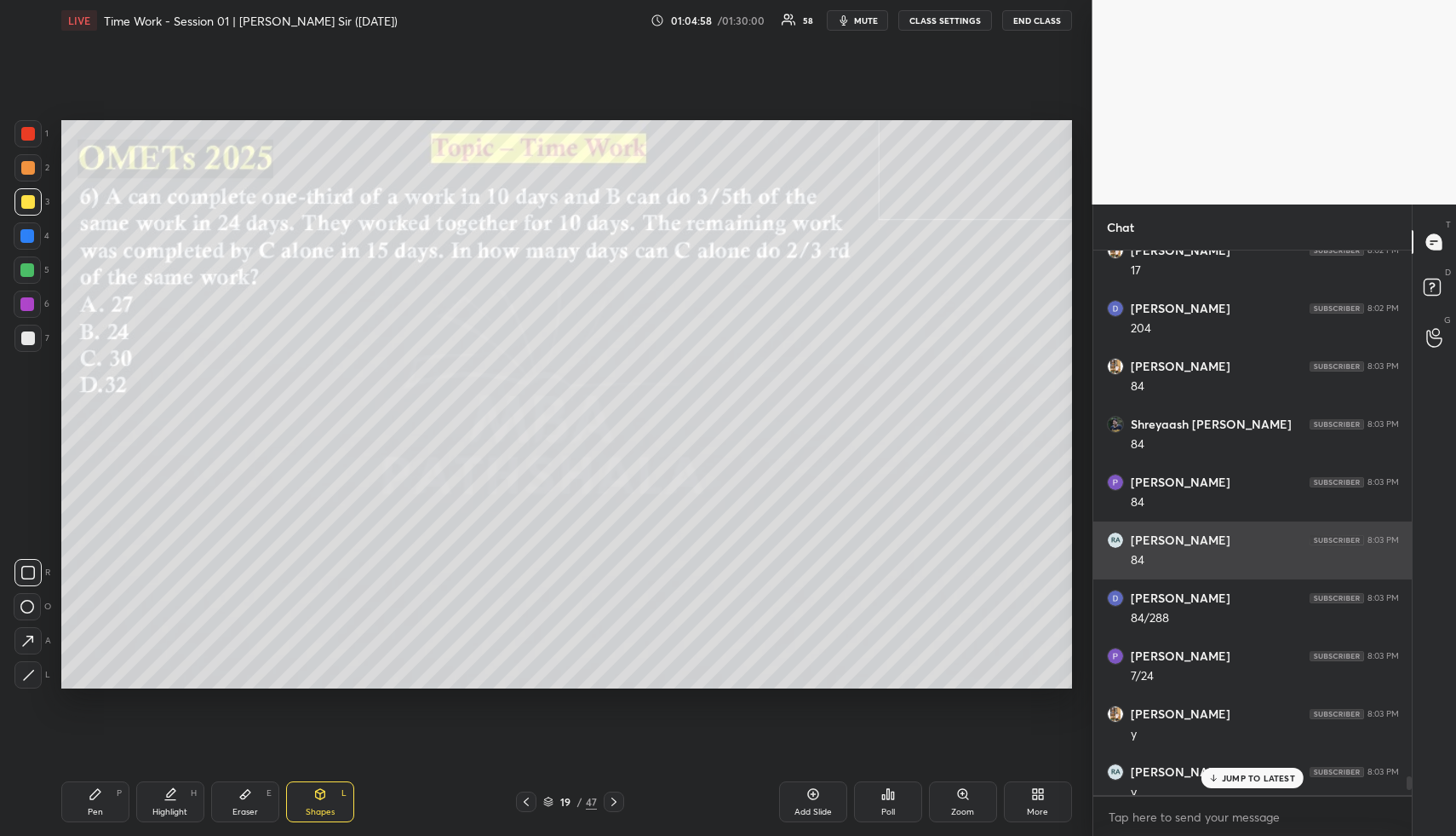
scroll to position [21454, 0]
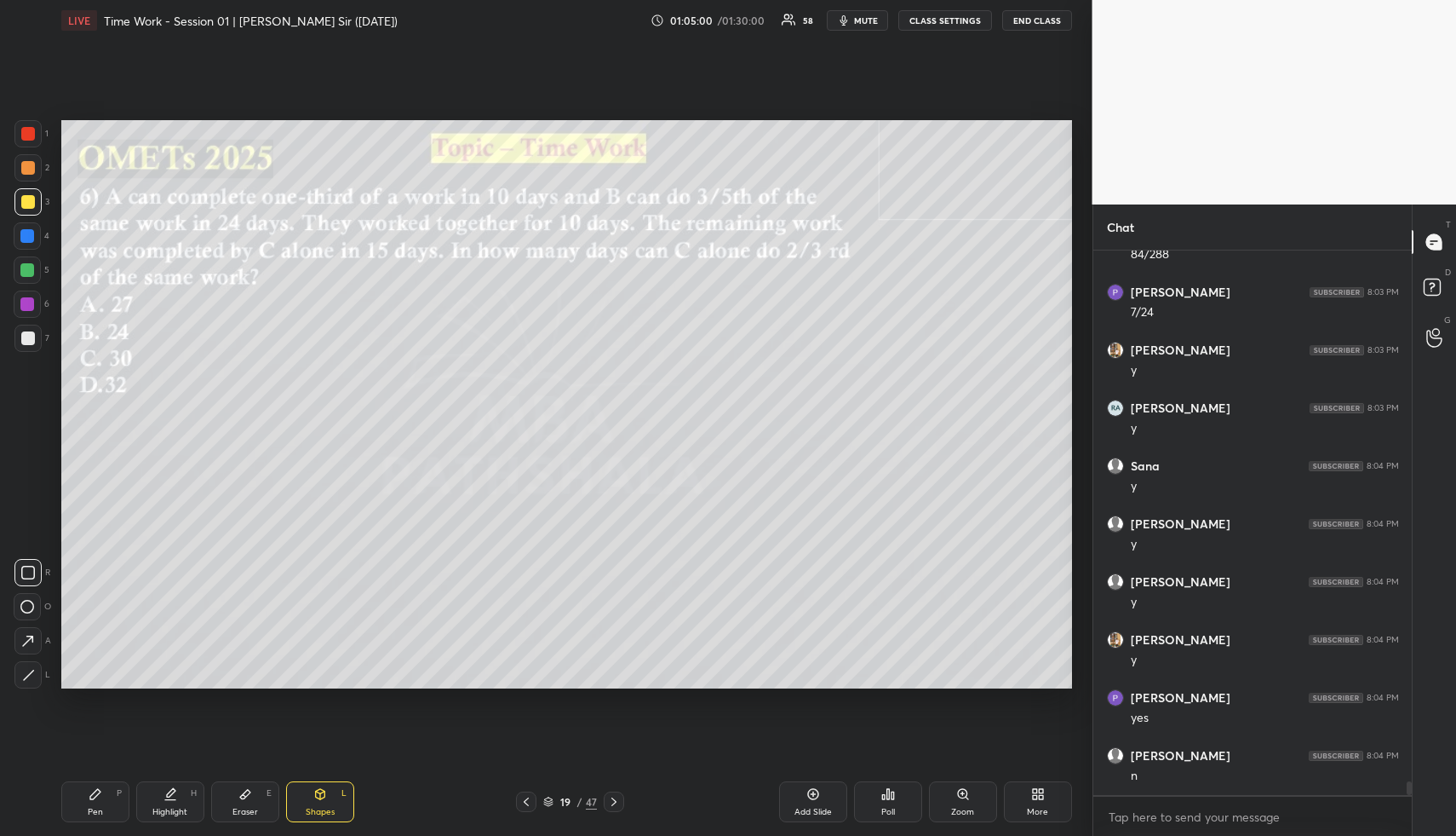
click at [176, 792] on icon at bounding box center [170, 794] width 13 height 13
click at [184, 794] on div "Highlight H" at bounding box center [170, 802] width 68 height 41
click at [100, 805] on div "Pen P" at bounding box center [95, 802] width 68 height 41
drag, startPoint x: 100, startPoint y: 805, endPoint x: 100, endPoint y: 796, distance: 9.0
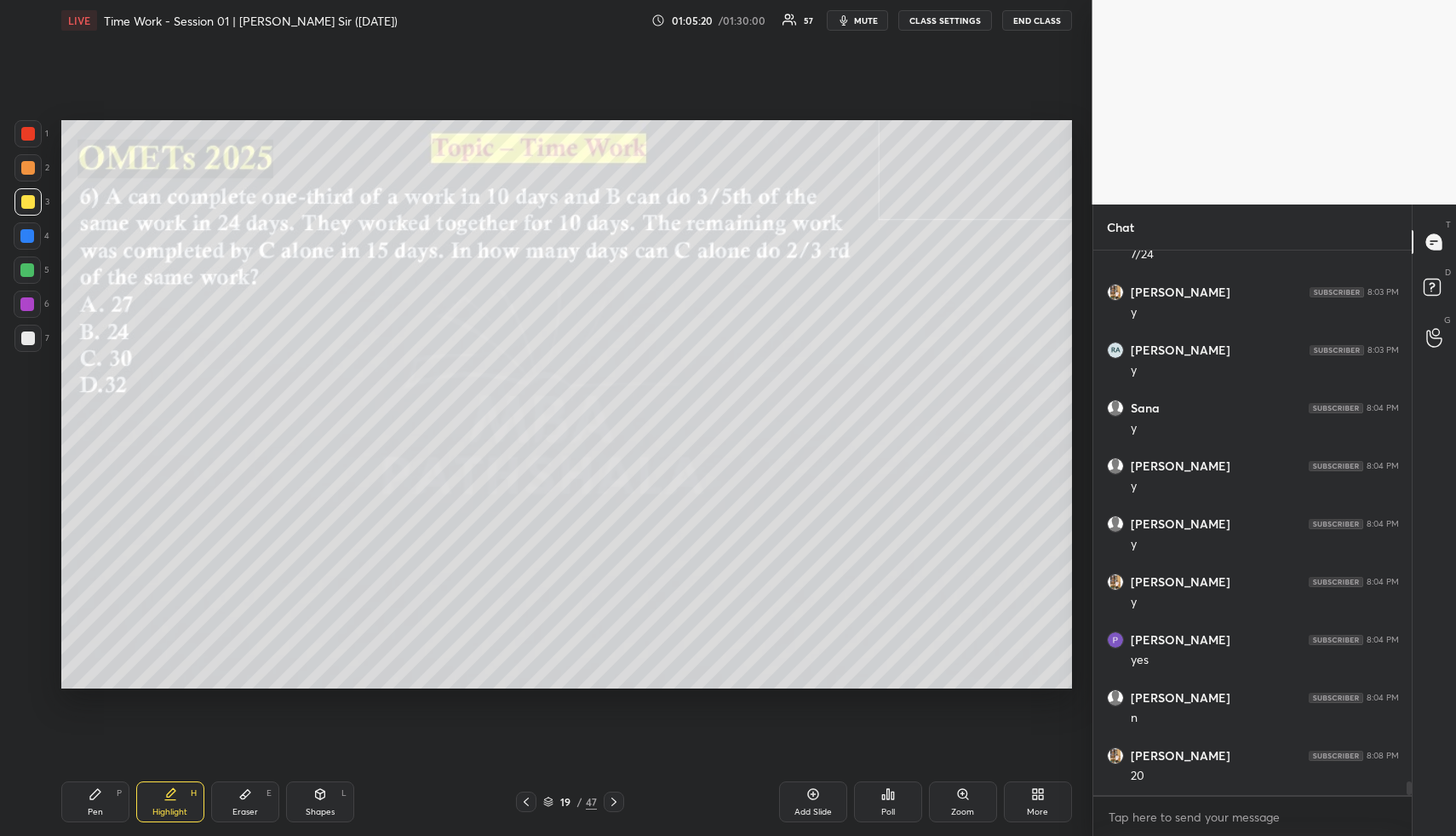
click at [100, 805] on div "Pen P" at bounding box center [95, 802] width 68 height 41
click at [28, 198] on div at bounding box center [28, 202] width 13 height 13
drag, startPoint x: 28, startPoint y: 198, endPoint x: 52, endPoint y: 202, distance: 24.3
click at [28, 198] on div at bounding box center [28, 202] width 13 height 13
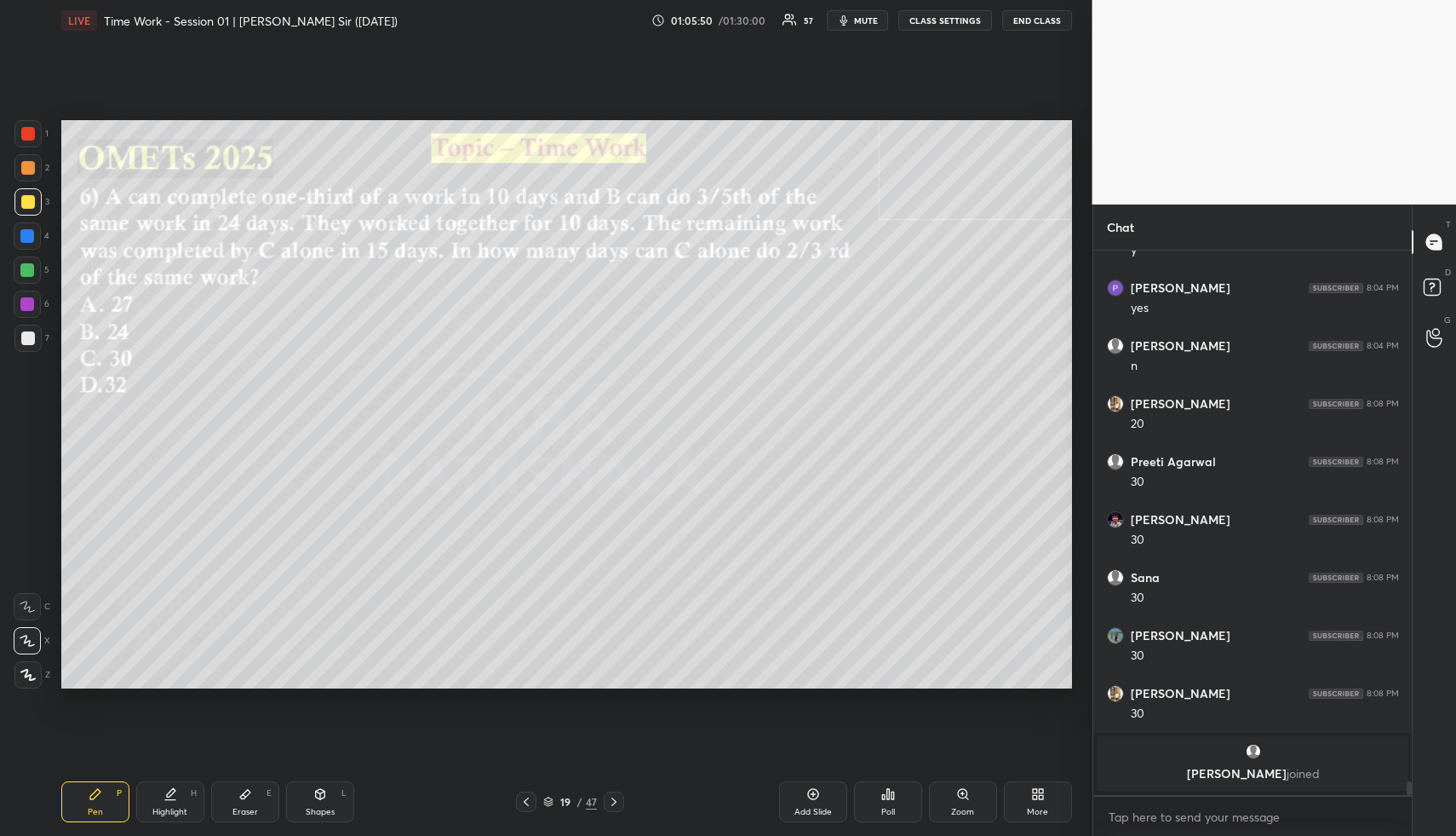
scroll to position [21738, 0]
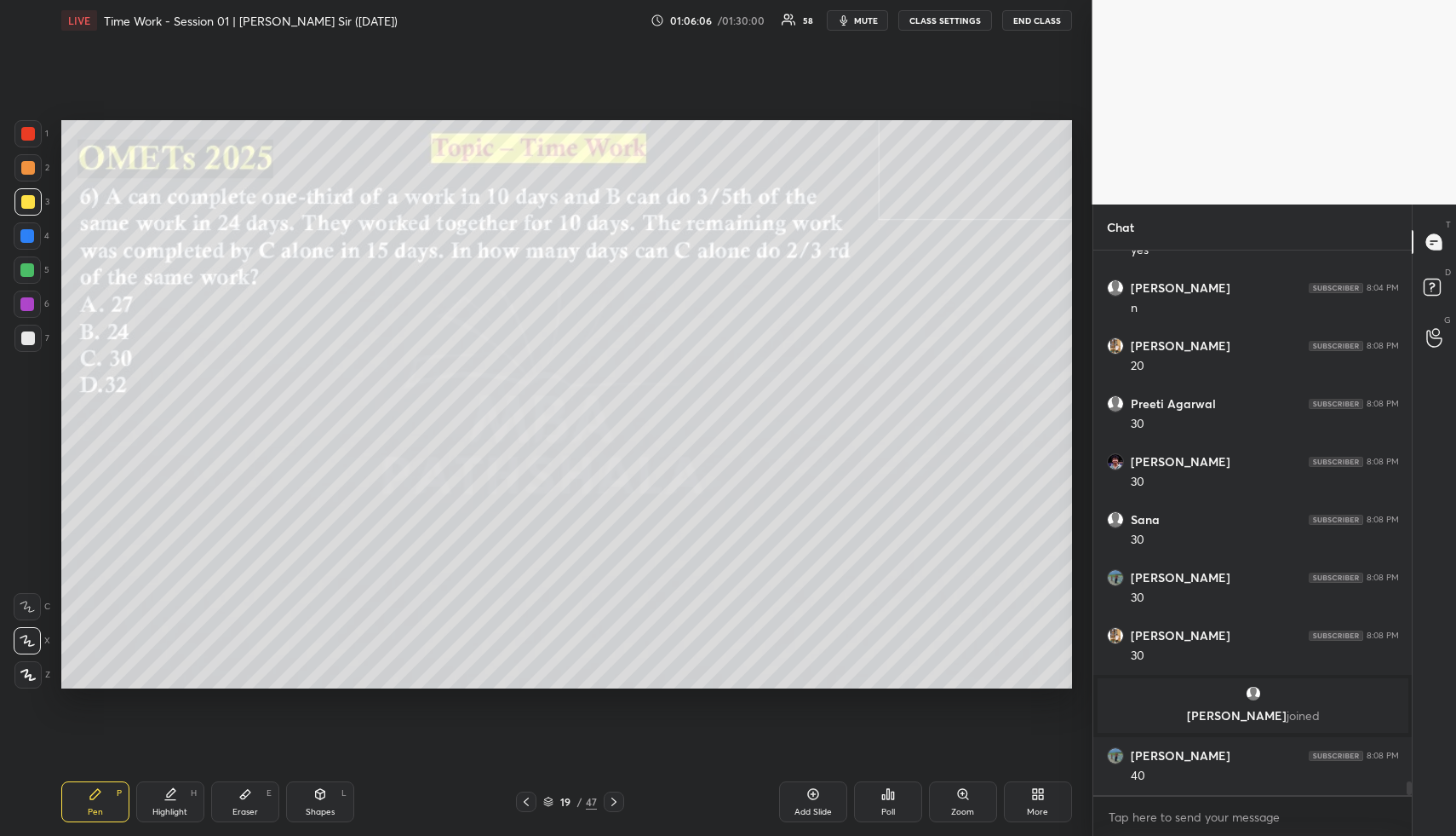
drag, startPoint x: 169, startPoint y: 803, endPoint x: 166, endPoint y: 746, distance: 57.1
click at [168, 804] on div "Highlight H" at bounding box center [170, 802] width 68 height 41
click at [162, 799] on div "Highlight H" at bounding box center [170, 802] width 68 height 41
click at [123, 810] on div "Pen P" at bounding box center [95, 802] width 68 height 41
drag, startPoint x: 123, startPoint y: 805, endPoint x: 117, endPoint y: 722, distance: 83.2
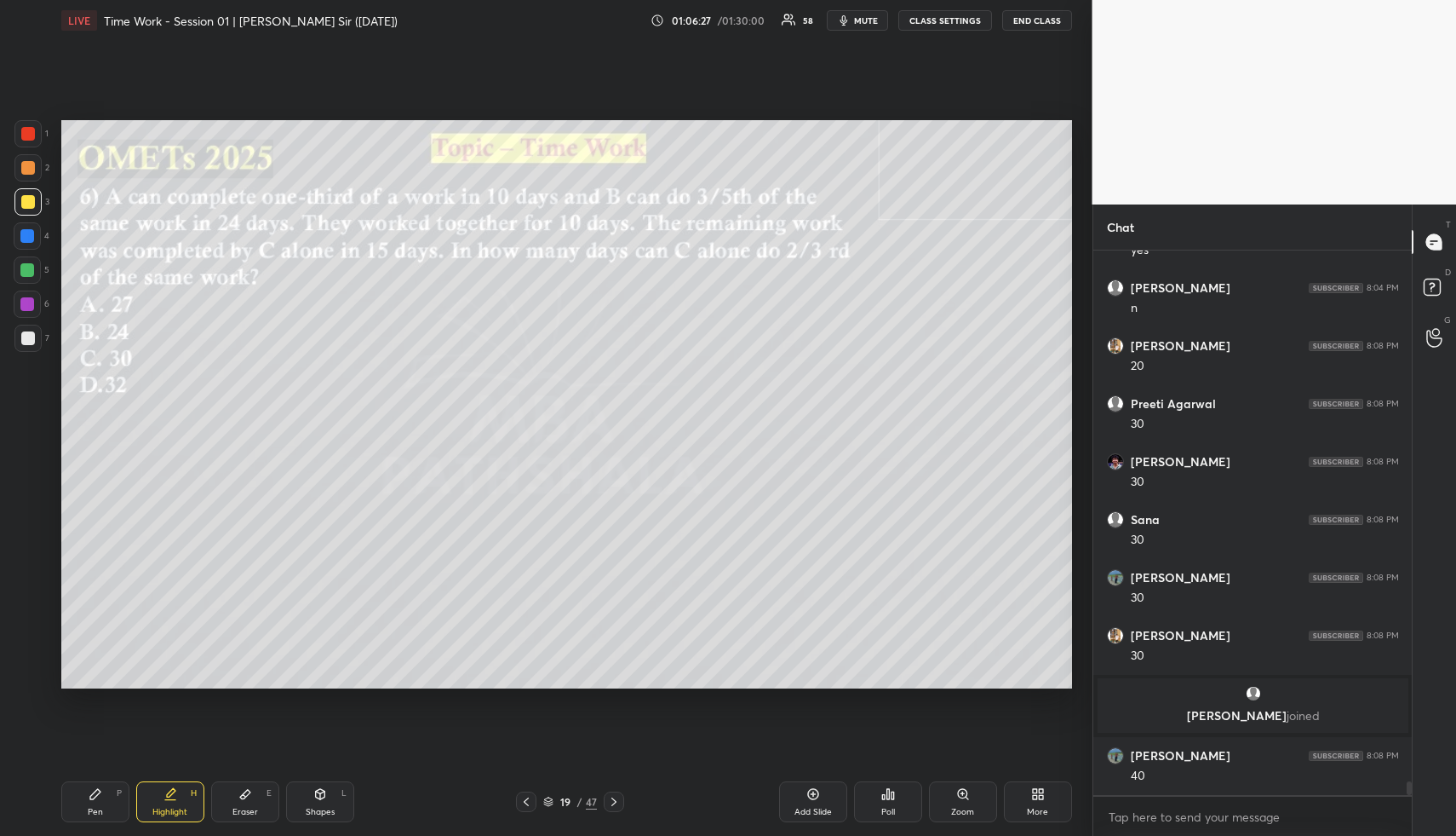
click at [123, 805] on div "Pen P" at bounding box center [95, 802] width 68 height 41
click at [26, 272] on div at bounding box center [27, 270] width 13 height 13
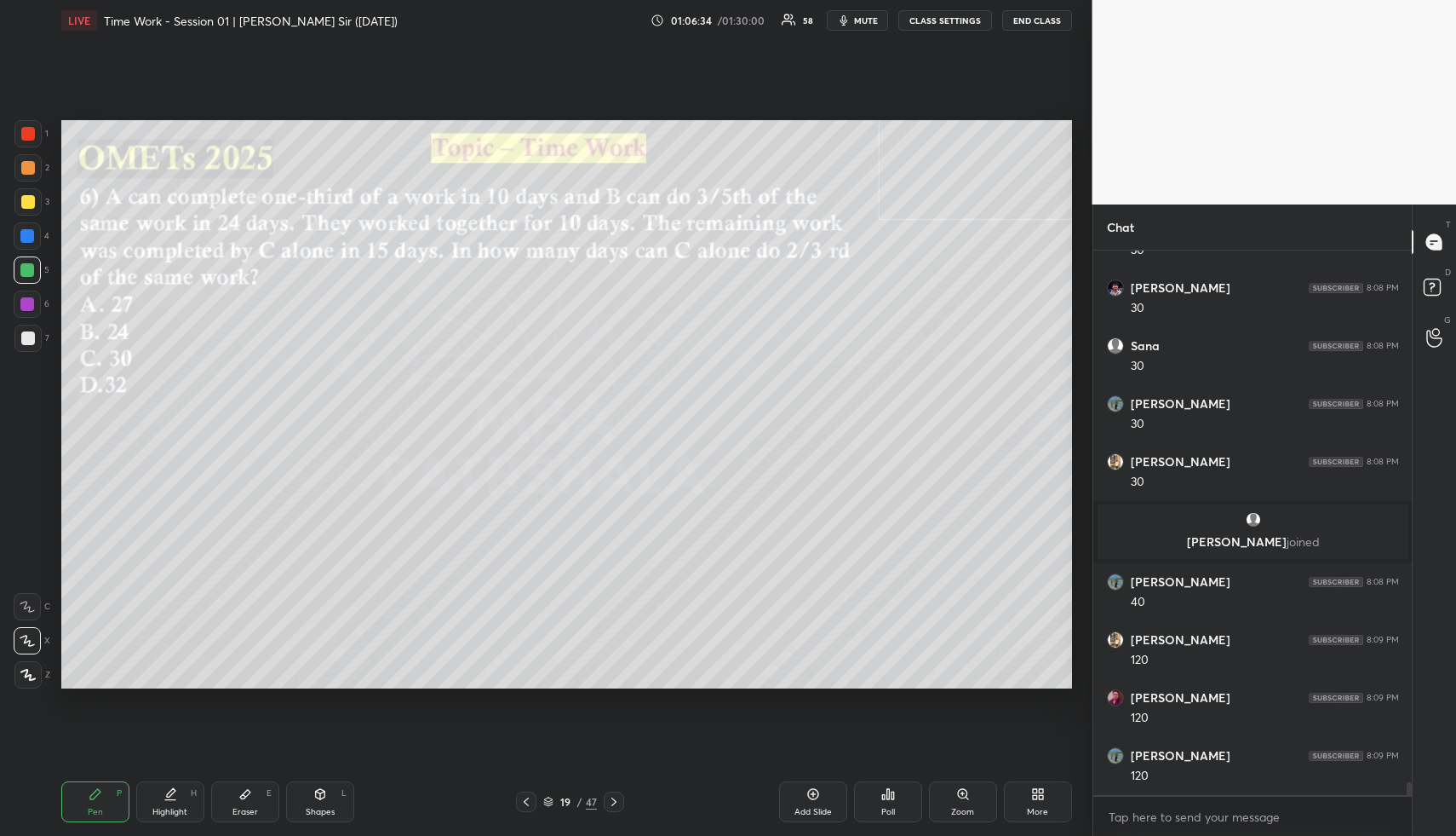
scroll to position [21969, 0]
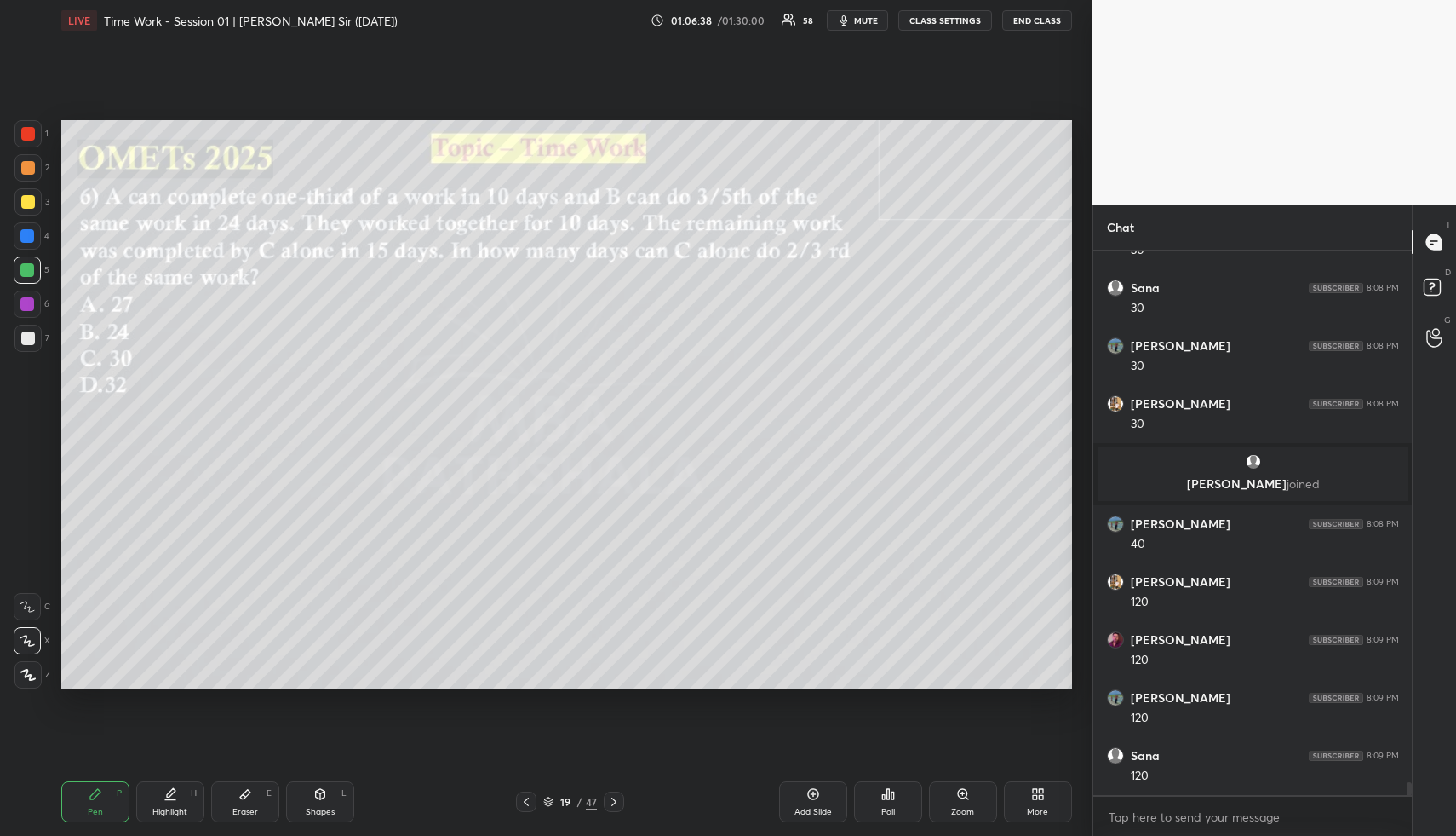
drag, startPoint x: 325, startPoint y: 792, endPoint x: 308, endPoint y: 724, distance: 70.1
click at [325, 791] on icon at bounding box center [320, 794] width 13 height 13
click at [33, 332] on div at bounding box center [28, 339] width 13 height 13
click at [179, 800] on div "Highlight H" at bounding box center [170, 802] width 68 height 41
click at [99, 798] on icon at bounding box center [96, 794] width 13 height 13
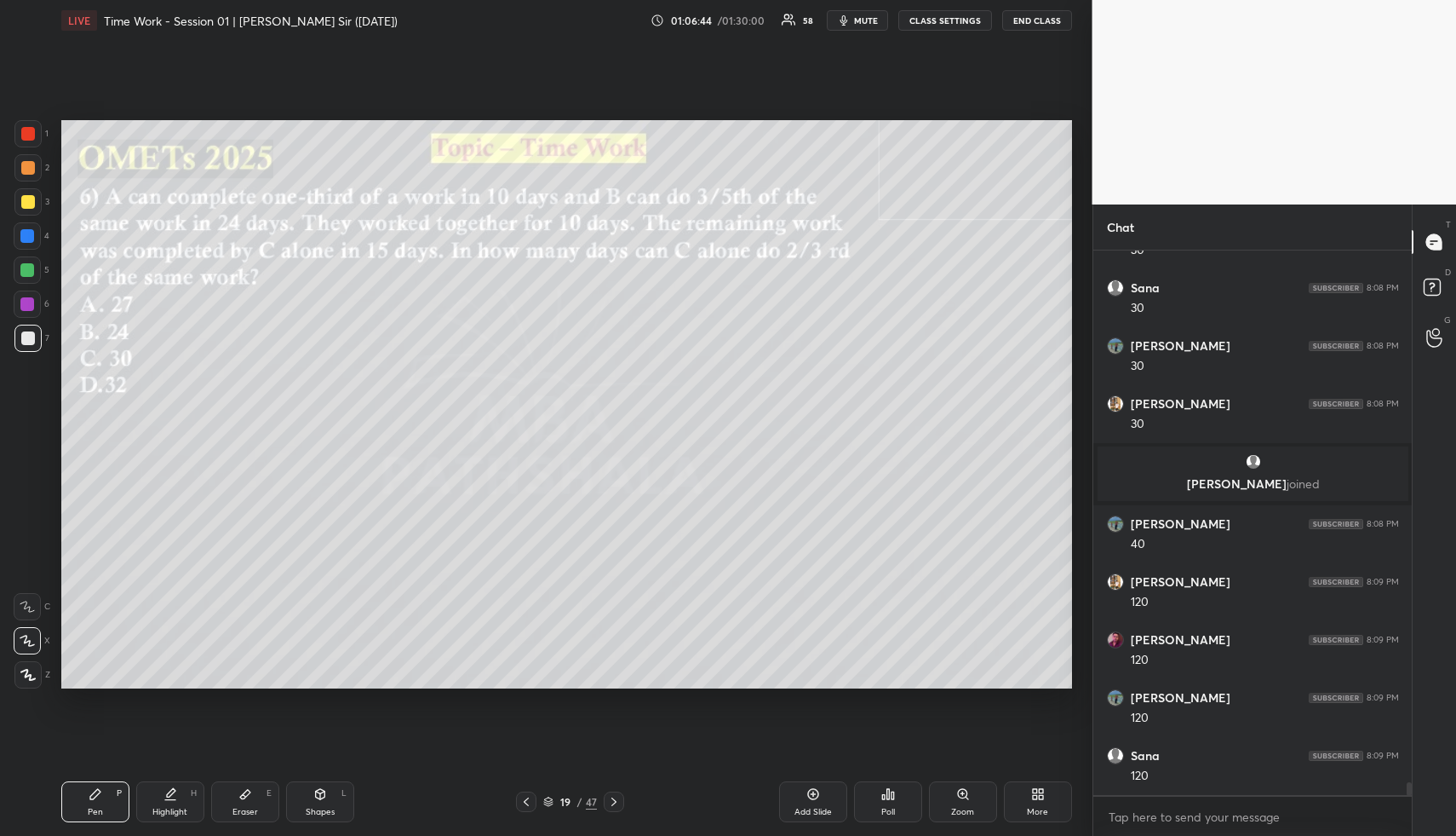
click at [31, 193] on div at bounding box center [28, 202] width 28 height 28
click at [28, 267] on div at bounding box center [27, 270] width 13 height 13
drag, startPoint x: 178, startPoint y: 804, endPoint x: 185, endPoint y: 788, distance: 17.5
click at [176, 805] on div "Highlight H" at bounding box center [170, 802] width 68 height 41
drag, startPoint x: 102, startPoint y: 818, endPoint x: 99, endPoint y: 809, distance: 9.5
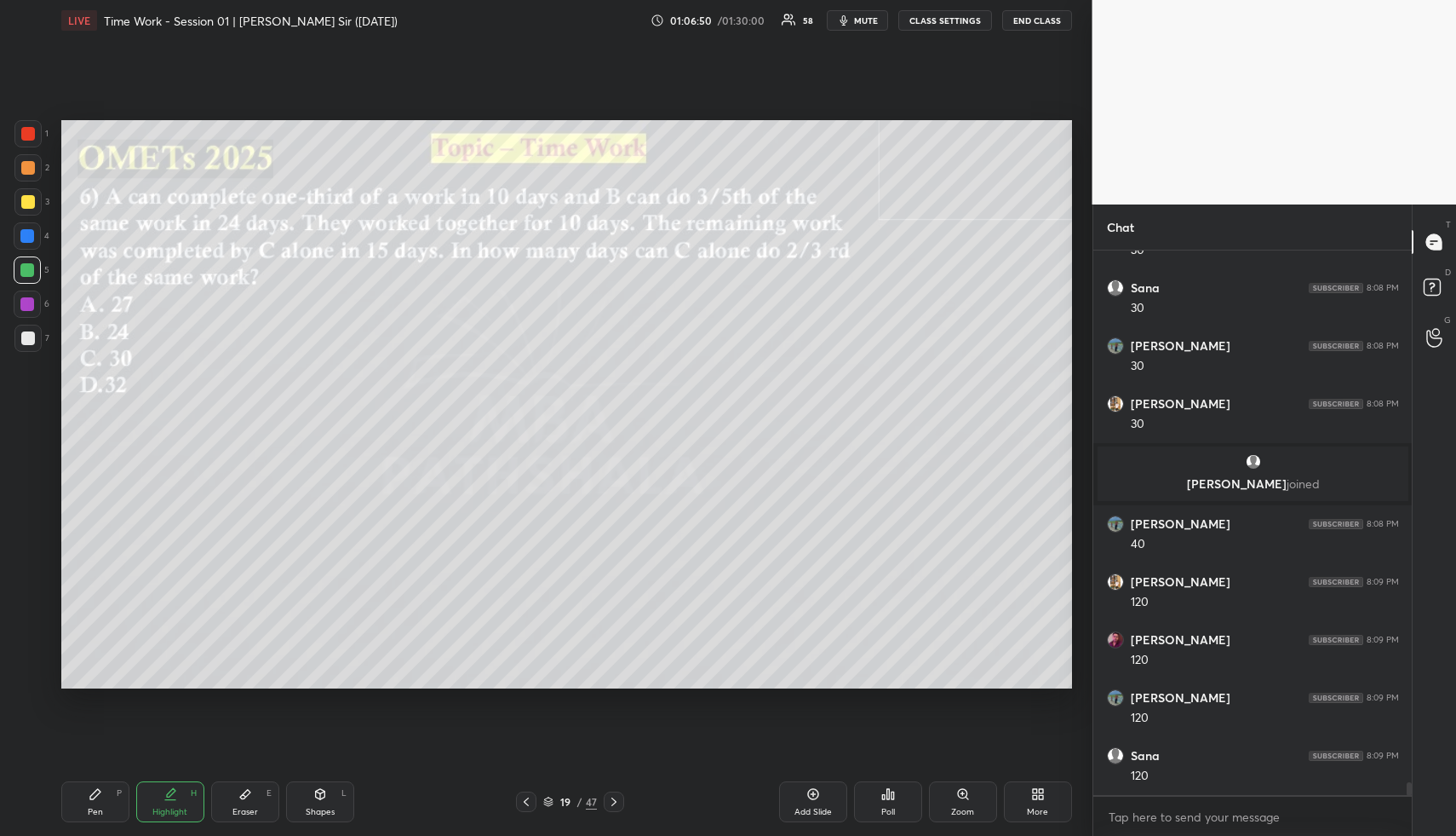
click at [101, 816] on div "Pen P" at bounding box center [95, 802] width 68 height 41
click at [29, 233] on div at bounding box center [27, 236] width 13 height 13
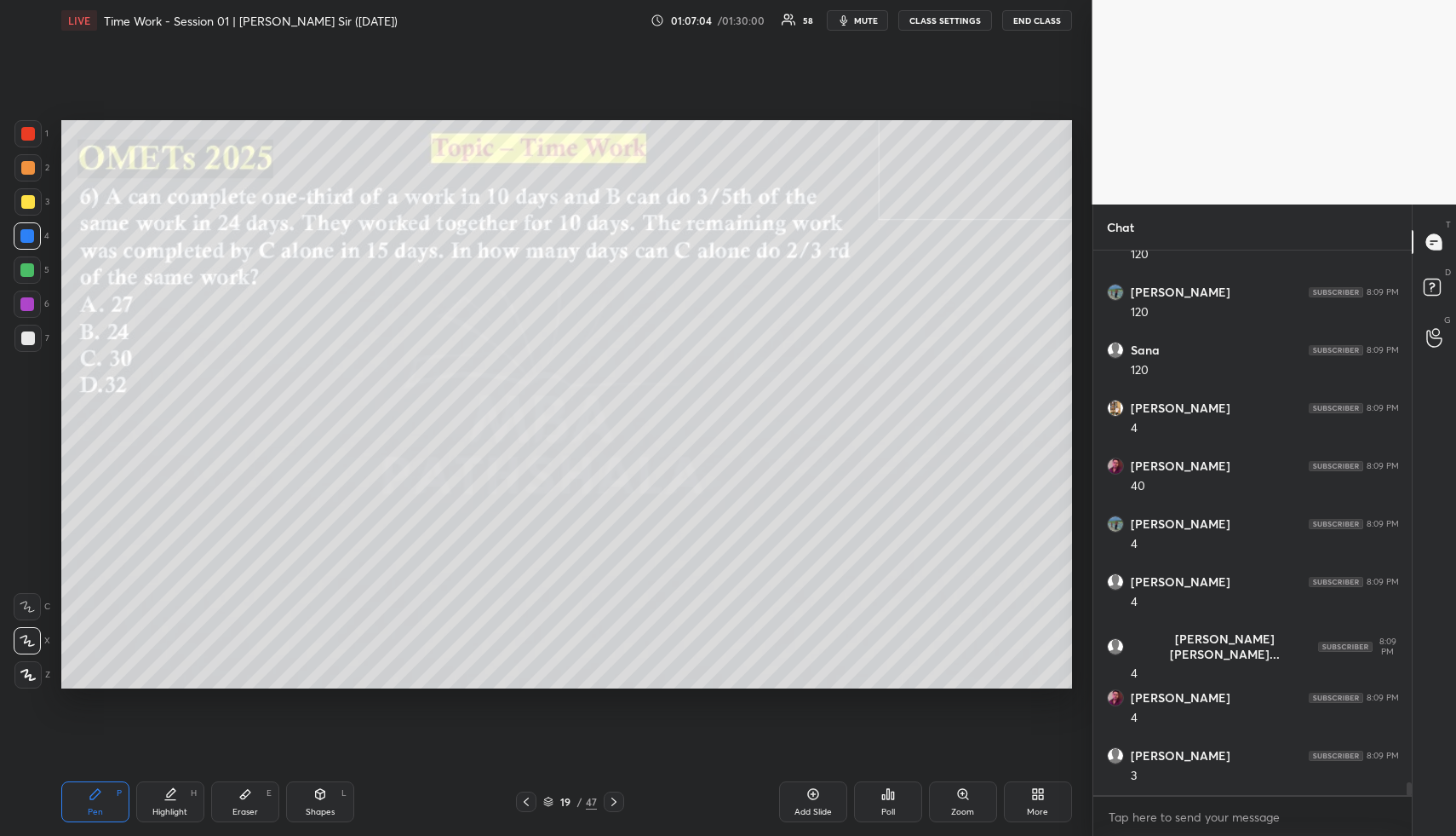
scroll to position [22433, 0]
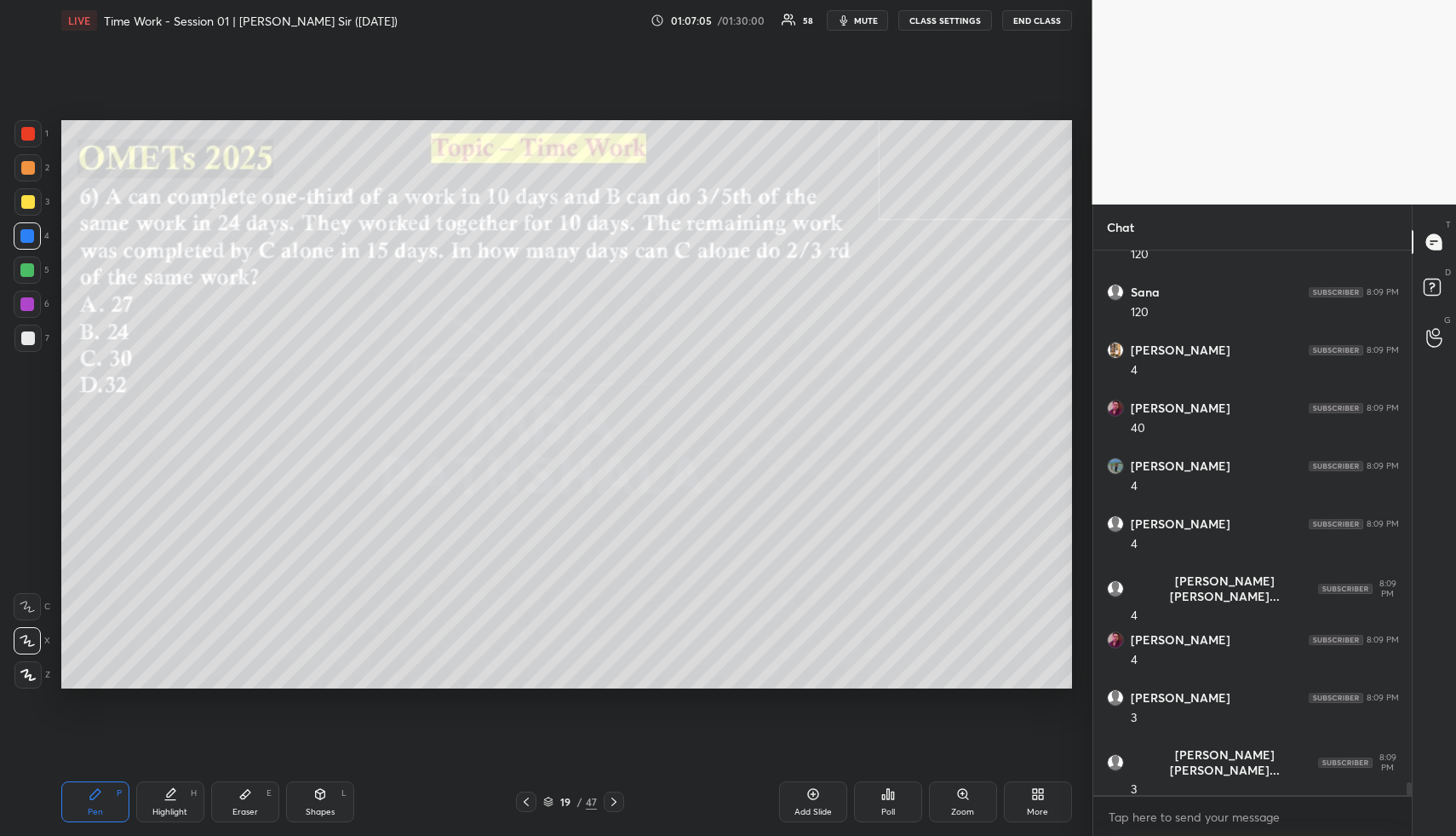
click at [30, 339] on div at bounding box center [28, 339] width 13 height 13
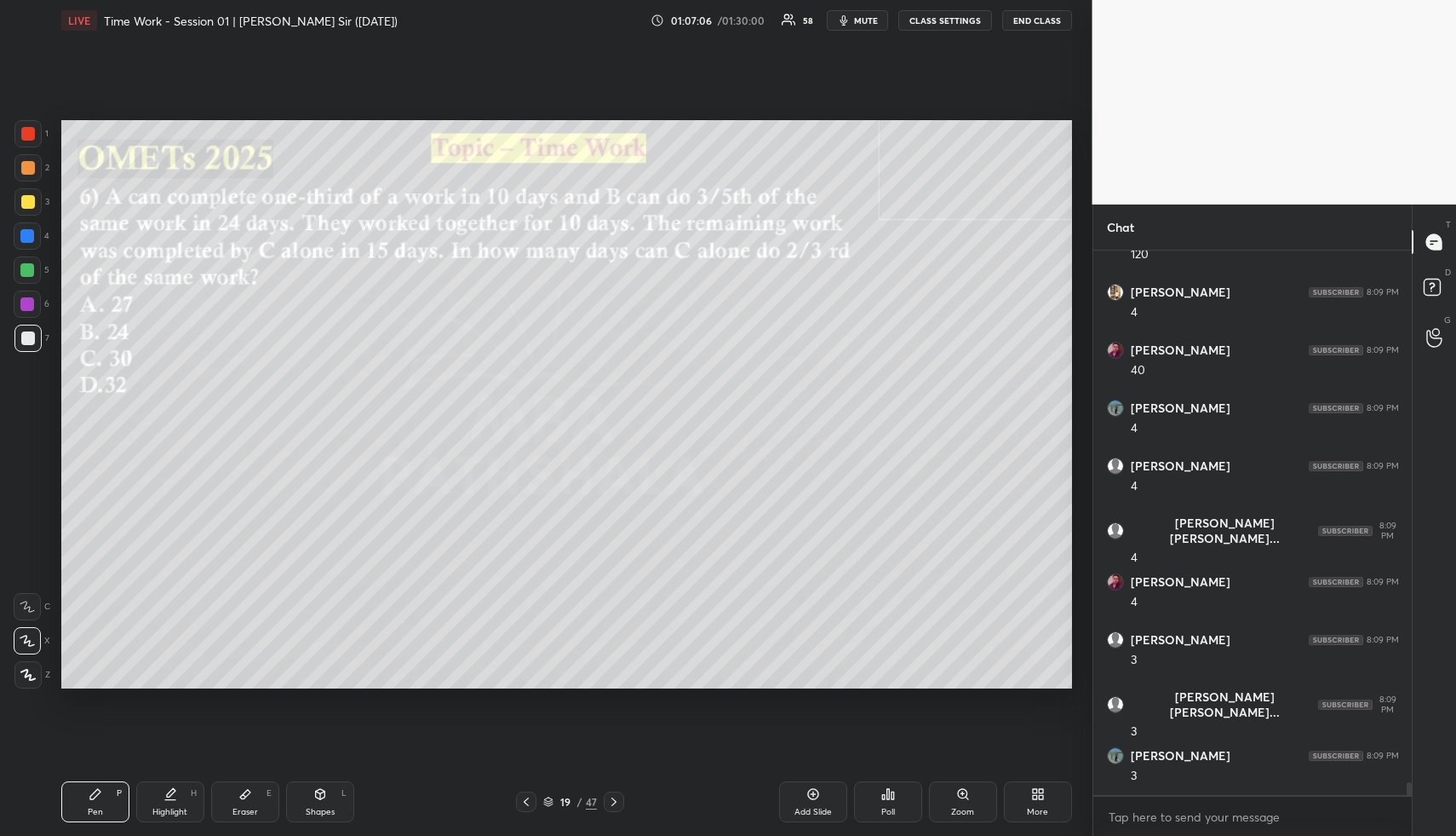
scroll to position [22549, 0]
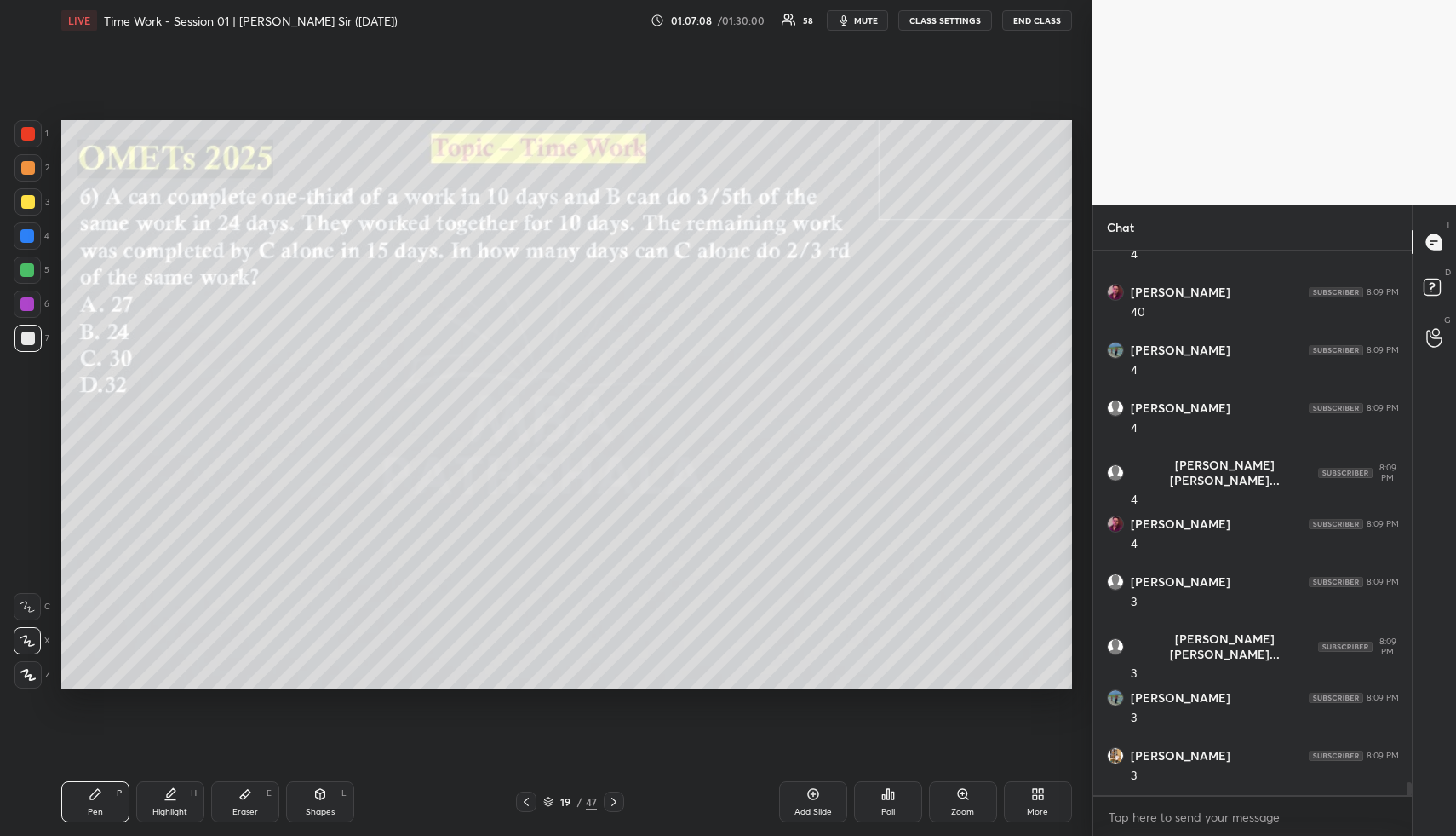
click at [164, 796] on icon at bounding box center [170, 794] width 13 height 13
click at [166, 798] on icon at bounding box center [170, 794] width 13 height 13
click at [313, 800] on div "Shapes L" at bounding box center [319, 802] width 68 height 41
drag, startPoint x: 22, startPoint y: 199, endPoint x: 15, endPoint y: 240, distance: 41.6
click at [21, 199] on div at bounding box center [28, 202] width 13 height 13
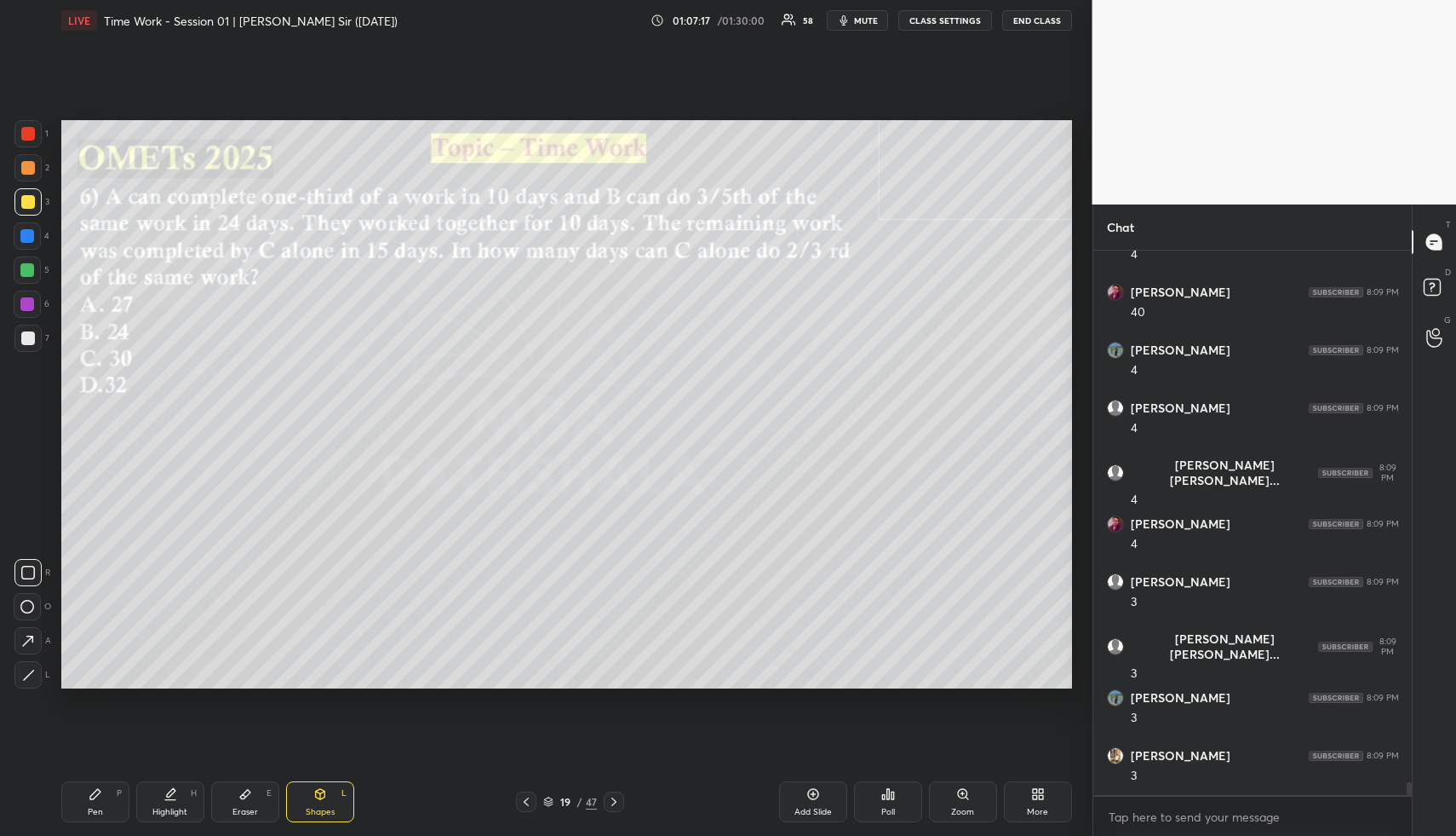
drag, startPoint x: 30, startPoint y: 681, endPoint x: 52, endPoint y: 656, distance: 33.3
click at [29, 681] on icon at bounding box center [28, 674] width 12 height 12
drag, startPoint x: 101, startPoint y: 811, endPoint x: 100, endPoint y: 793, distance: 18.0
click at [98, 812] on div "Pen" at bounding box center [96, 811] width 15 height 9
click at [100, 803] on div "Pen P" at bounding box center [95, 802] width 68 height 41
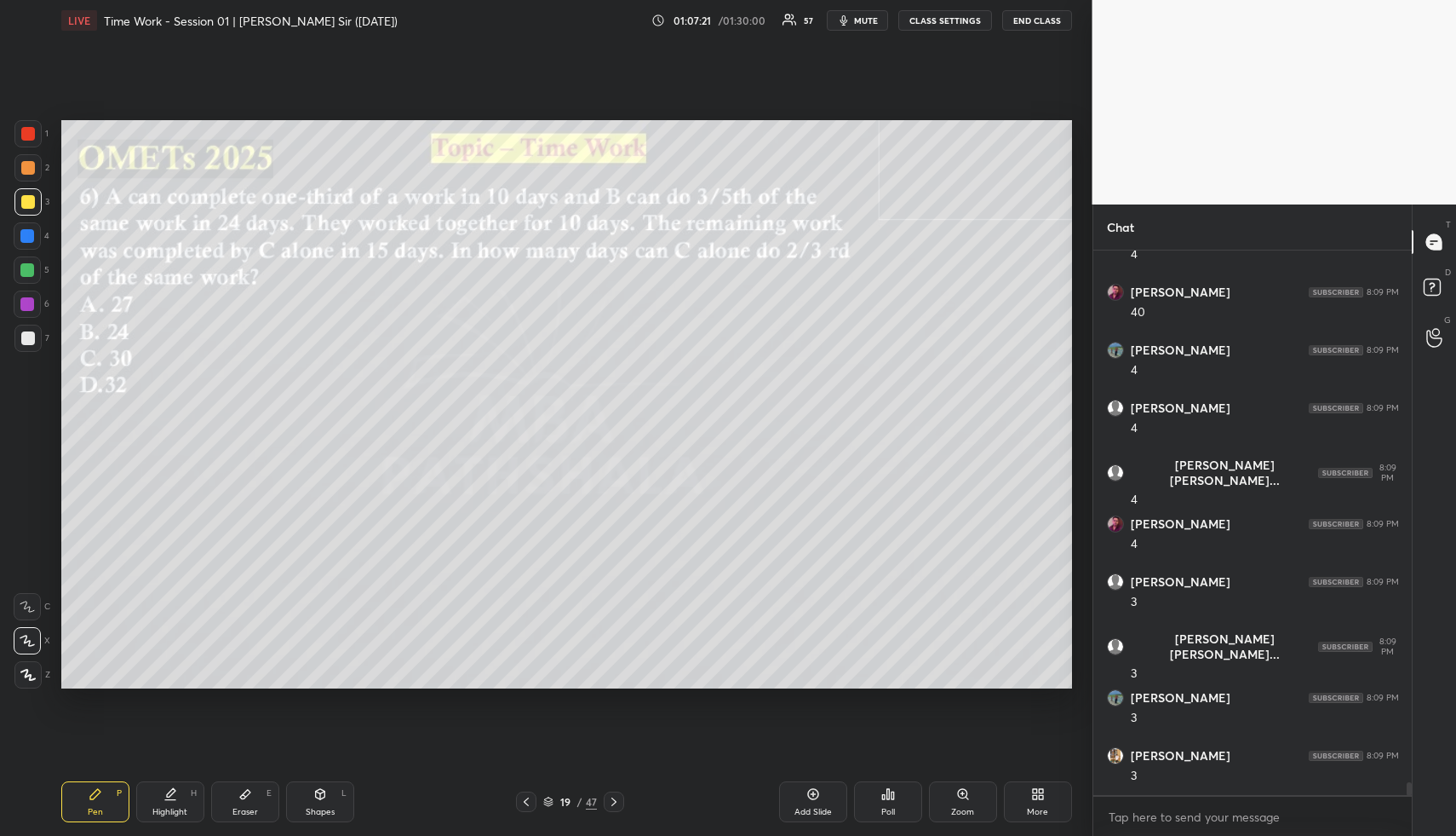
click at [28, 159] on div at bounding box center [28, 167] width 28 height 28
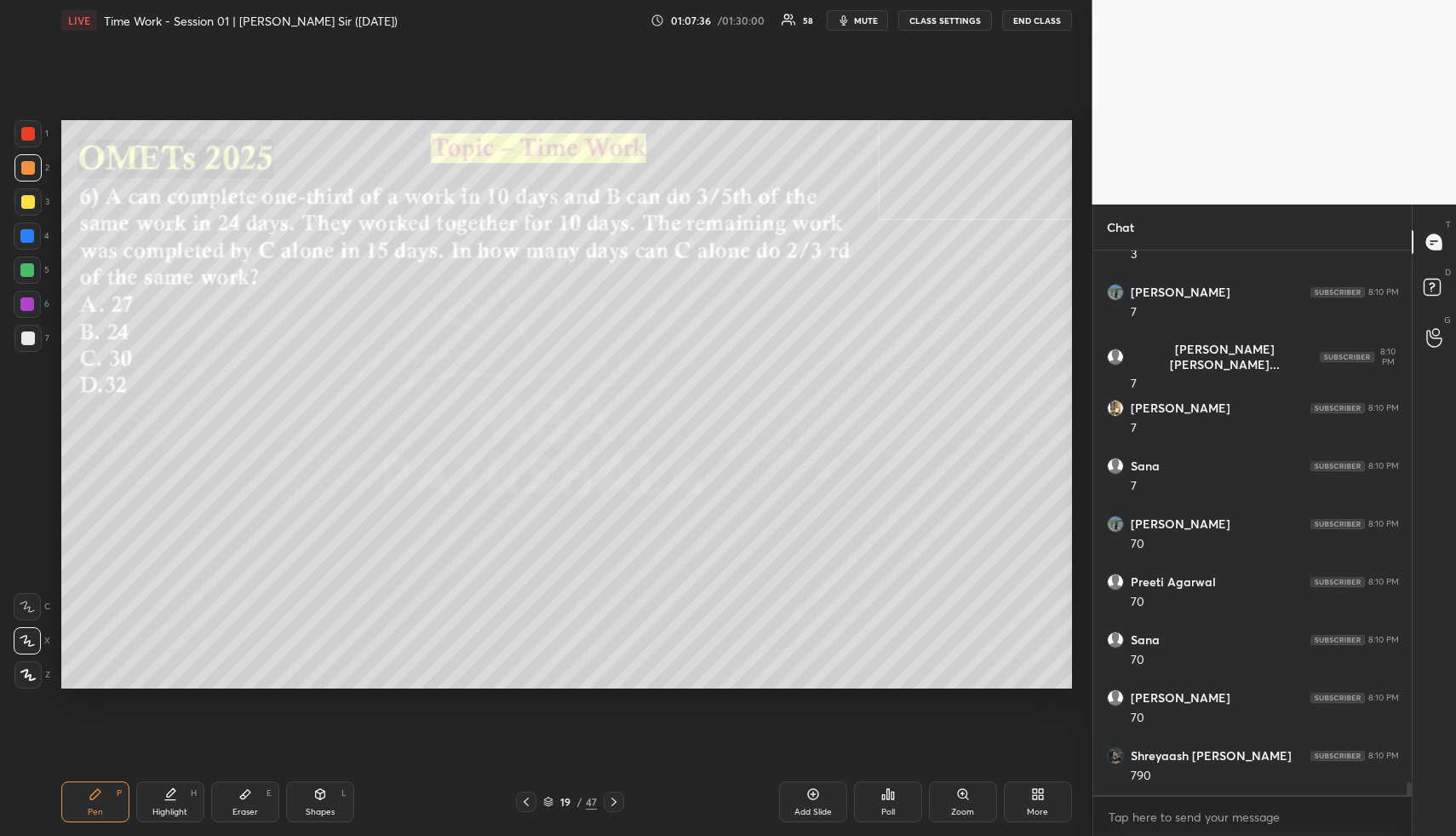
scroll to position [23129, 0]
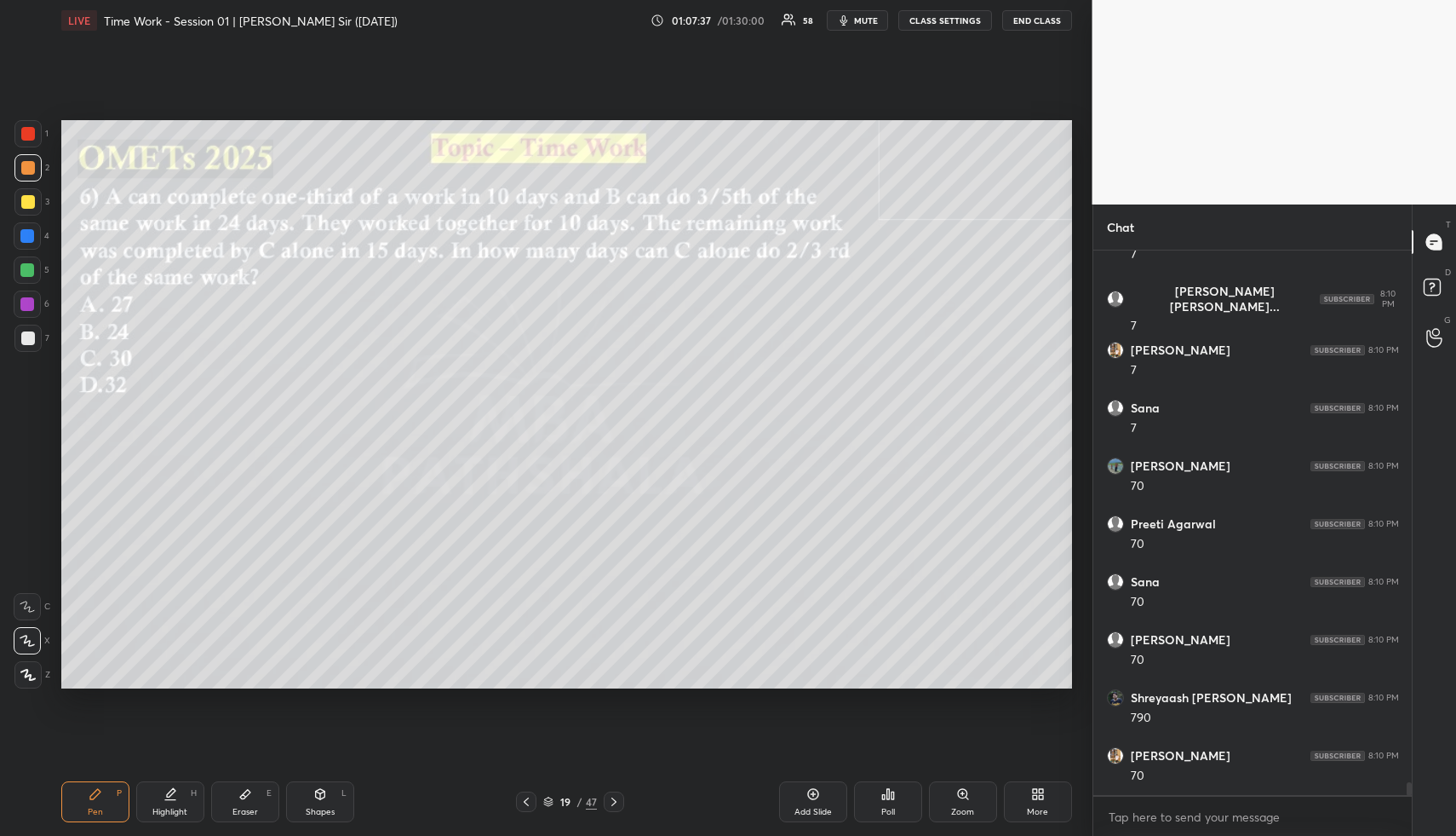
click at [184, 798] on div "Highlight H" at bounding box center [170, 802] width 68 height 41
drag, startPoint x: 184, startPoint y: 798, endPoint x: 185, endPoint y: 785, distance: 13.0
click at [185, 792] on div "Highlight H" at bounding box center [170, 802] width 68 height 41
drag, startPoint x: 117, startPoint y: 797, endPoint x: 110, endPoint y: 789, distance: 10.6
click at [113, 796] on div "Pen P" at bounding box center [95, 802] width 68 height 41
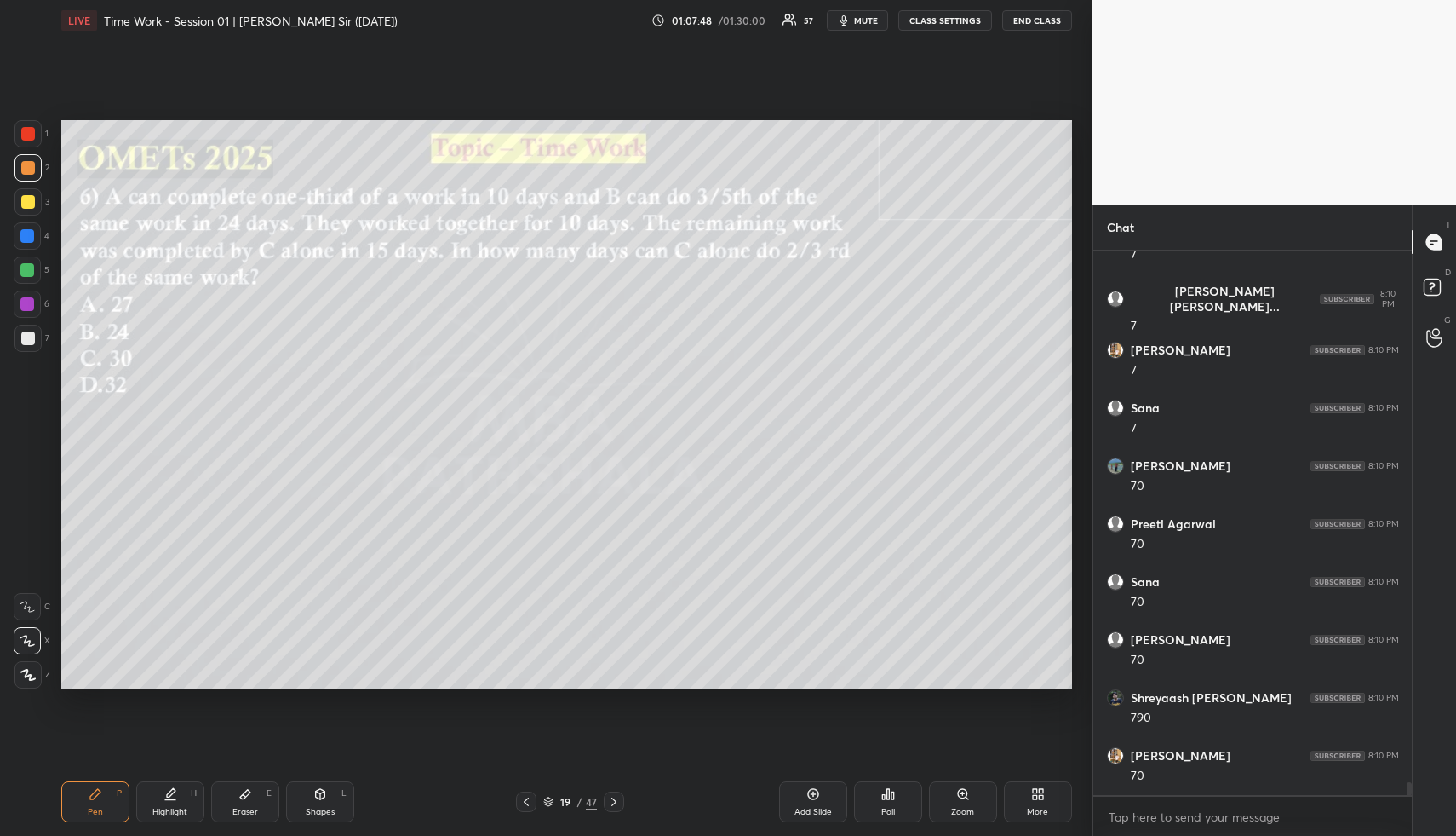
click at [28, 340] on div at bounding box center [28, 339] width 13 height 13
drag, startPoint x: 22, startPoint y: 165, endPoint x: 31, endPoint y: 168, distance: 9.5
click at [21, 165] on div at bounding box center [28, 167] width 13 height 13
drag, startPoint x: 31, startPoint y: 168, endPoint x: 44, endPoint y: 209, distance: 43.0
click at [31, 168] on div at bounding box center [28, 167] width 13 height 13
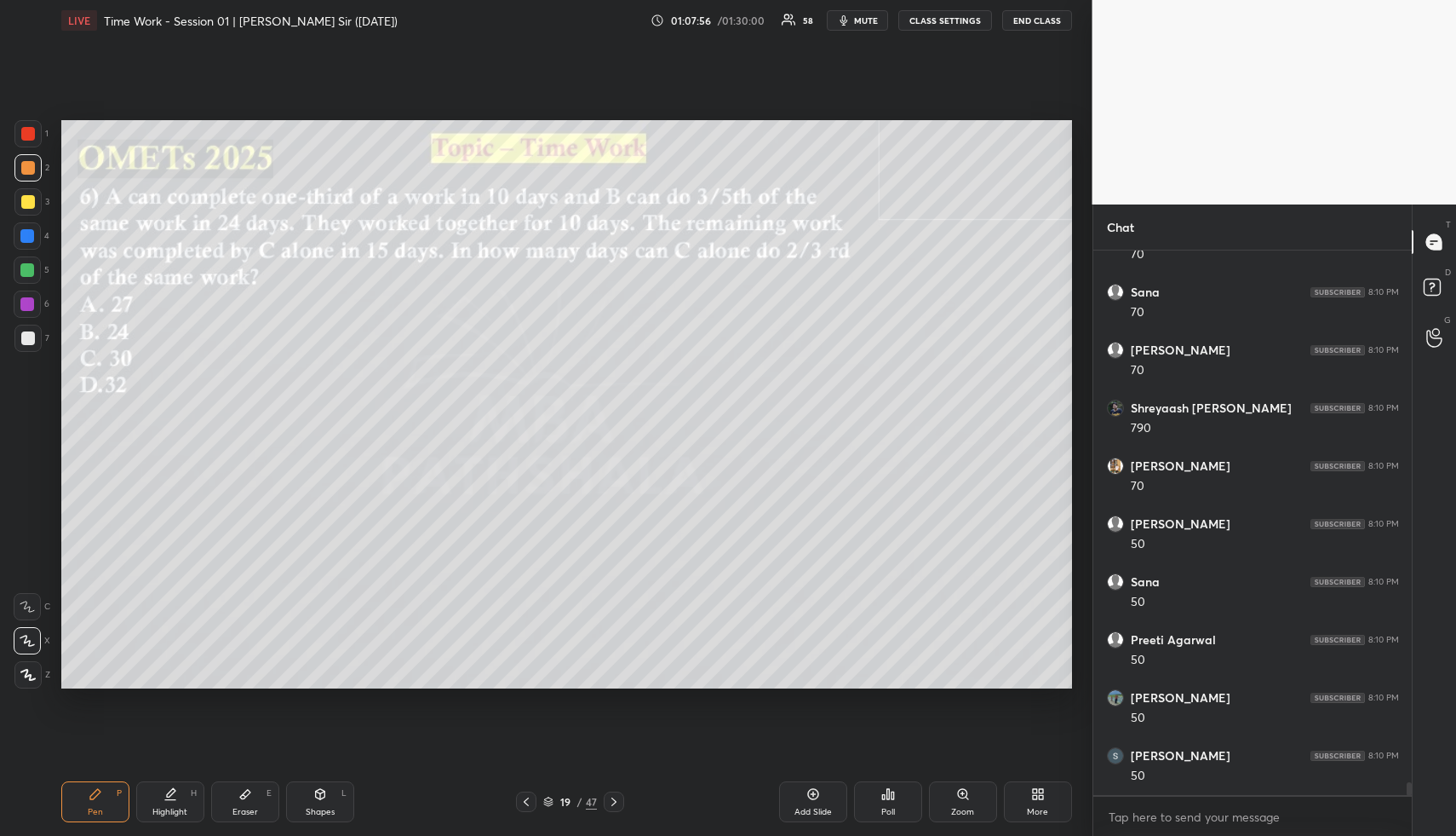
scroll to position [23476, 0]
click at [311, 811] on div "Shapes" at bounding box center [320, 811] width 29 height 9
click at [26, 339] on div at bounding box center [28, 339] width 13 height 13
drag, startPoint x: 31, startPoint y: 338, endPoint x: 46, endPoint y: 358, distance: 25.0
click at [31, 338] on div at bounding box center [28, 339] width 13 height 13
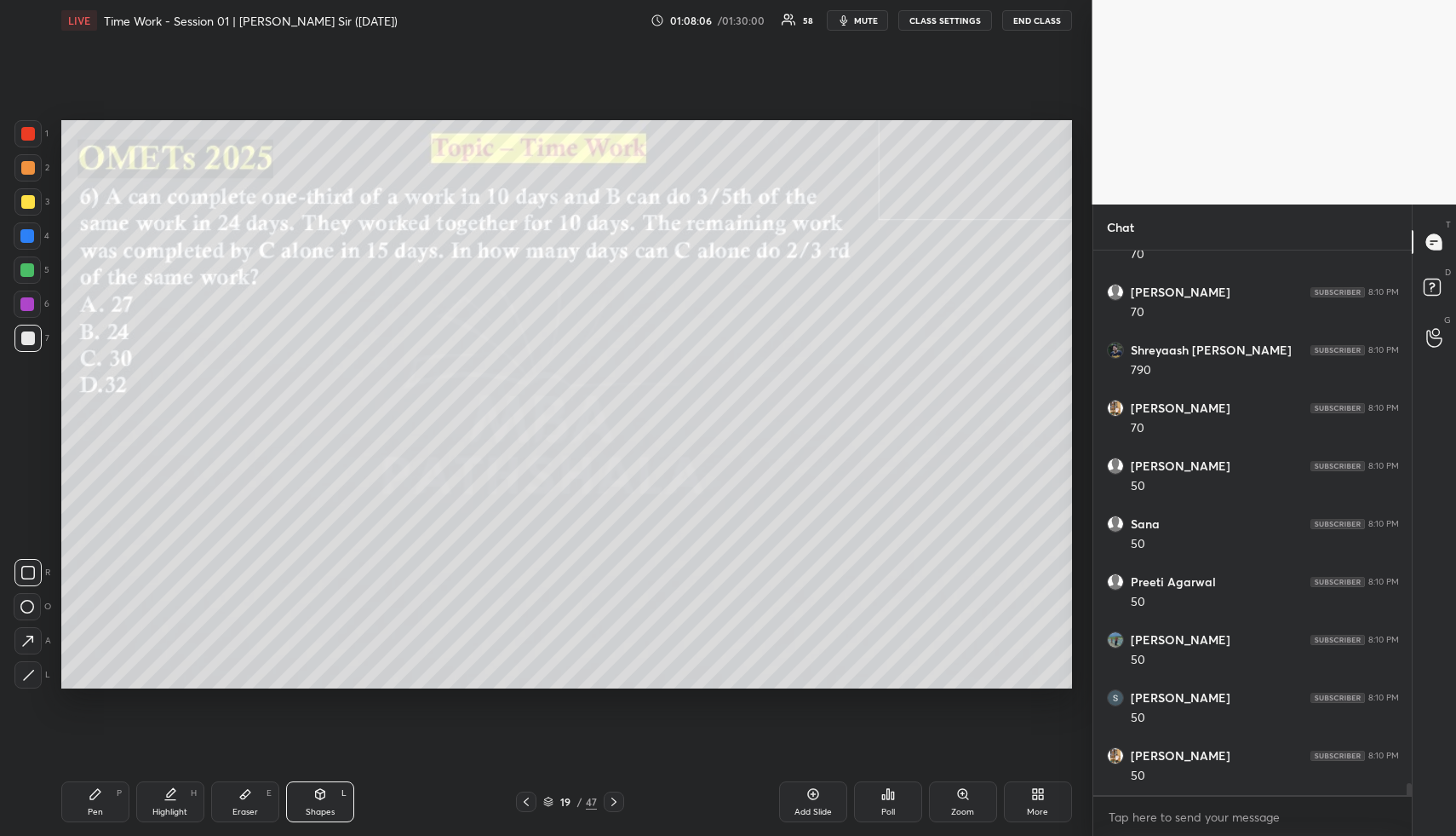
click at [191, 785] on div "Highlight H" at bounding box center [170, 802] width 68 height 41
drag, startPoint x: 184, startPoint y: 788, endPoint x: 177, endPoint y: 772, distance: 17.5
click at [181, 789] on div "Highlight H" at bounding box center [170, 802] width 68 height 41
click at [105, 797] on div "Pen P" at bounding box center [95, 802] width 68 height 41
drag, startPoint x: 105, startPoint y: 797, endPoint x: 105, endPoint y: 772, distance: 25.0
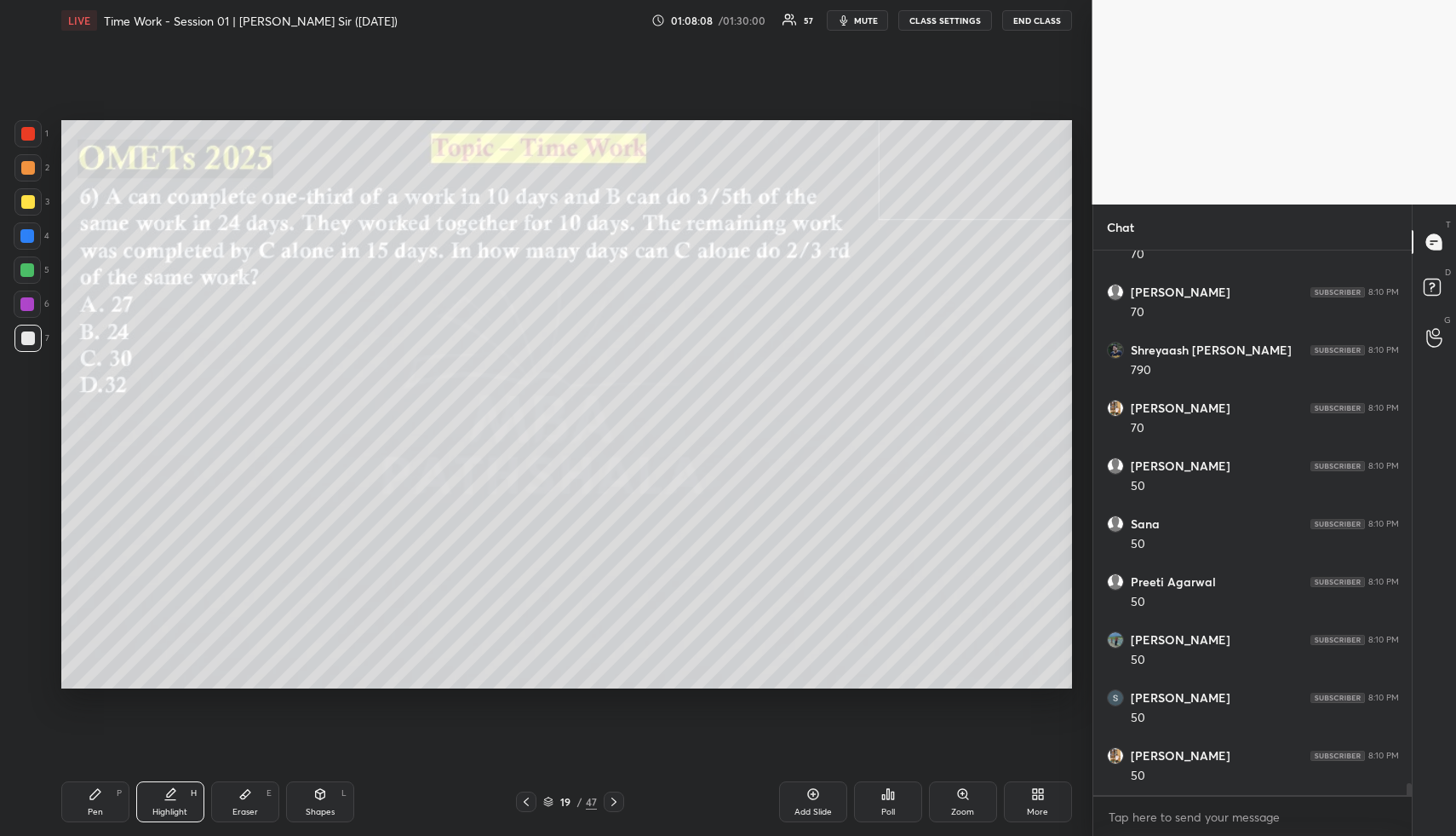
click at [105, 797] on div "Pen P" at bounding box center [95, 802] width 68 height 41
click at [28, 195] on div at bounding box center [28, 202] width 13 height 13
drag, startPoint x: 28, startPoint y: 195, endPoint x: 39, endPoint y: 203, distance: 13.6
click at [28, 195] on div at bounding box center [28, 202] width 13 height 13
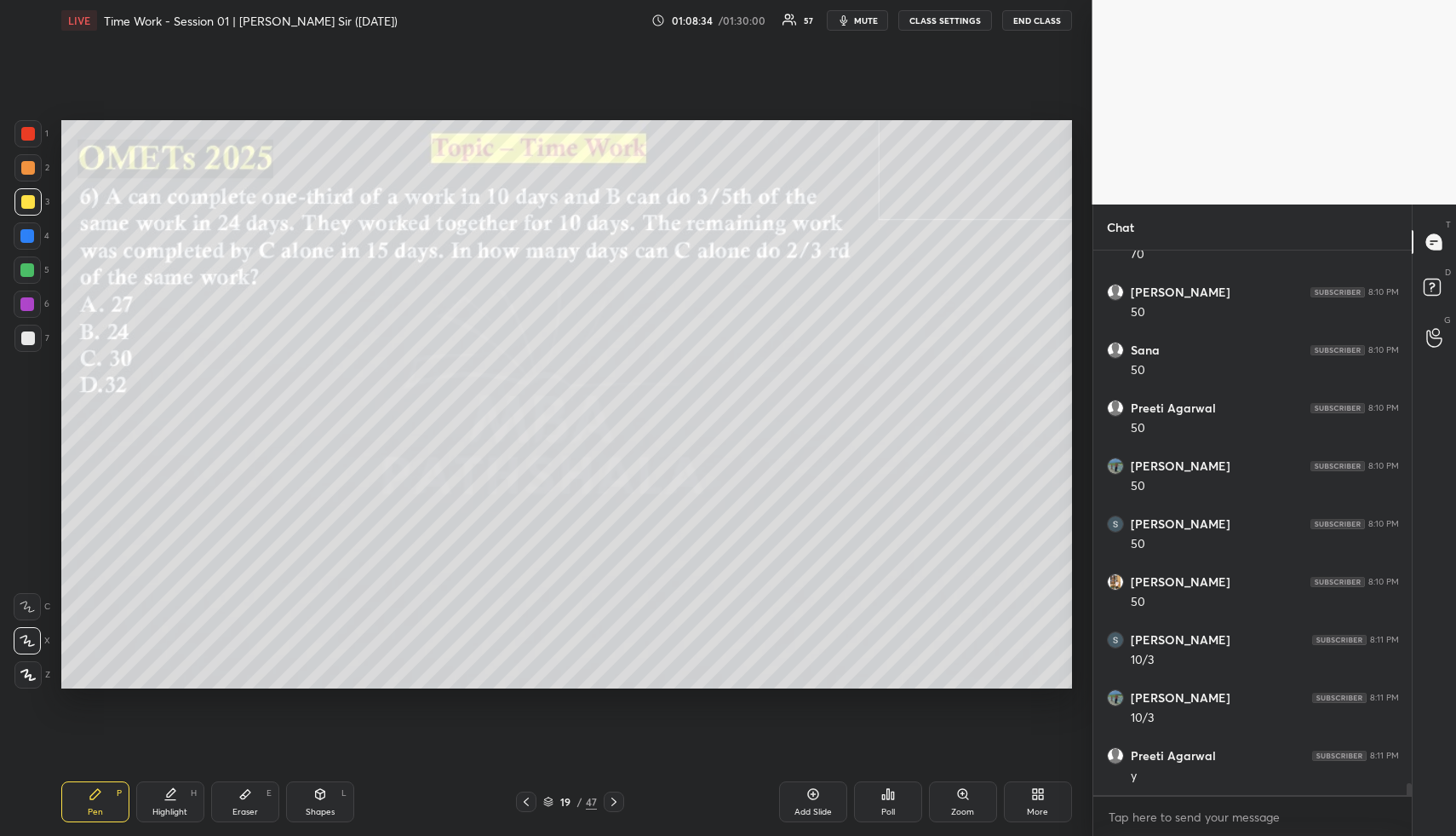
click at [150, 811] on div "Highlight H" at bounding box center [170, 802] width 68 height 41
drag, startPoint x: 314, startPoint y: 807, endPoint x: 229, endPoint y: 697, distance: 139.0
click at [310, 802] on div "Shapes L" at bounding box center [319, 802] width 68 height 41
click at [32, 235] on div at bounding box center [27, 236] width 13 height 13
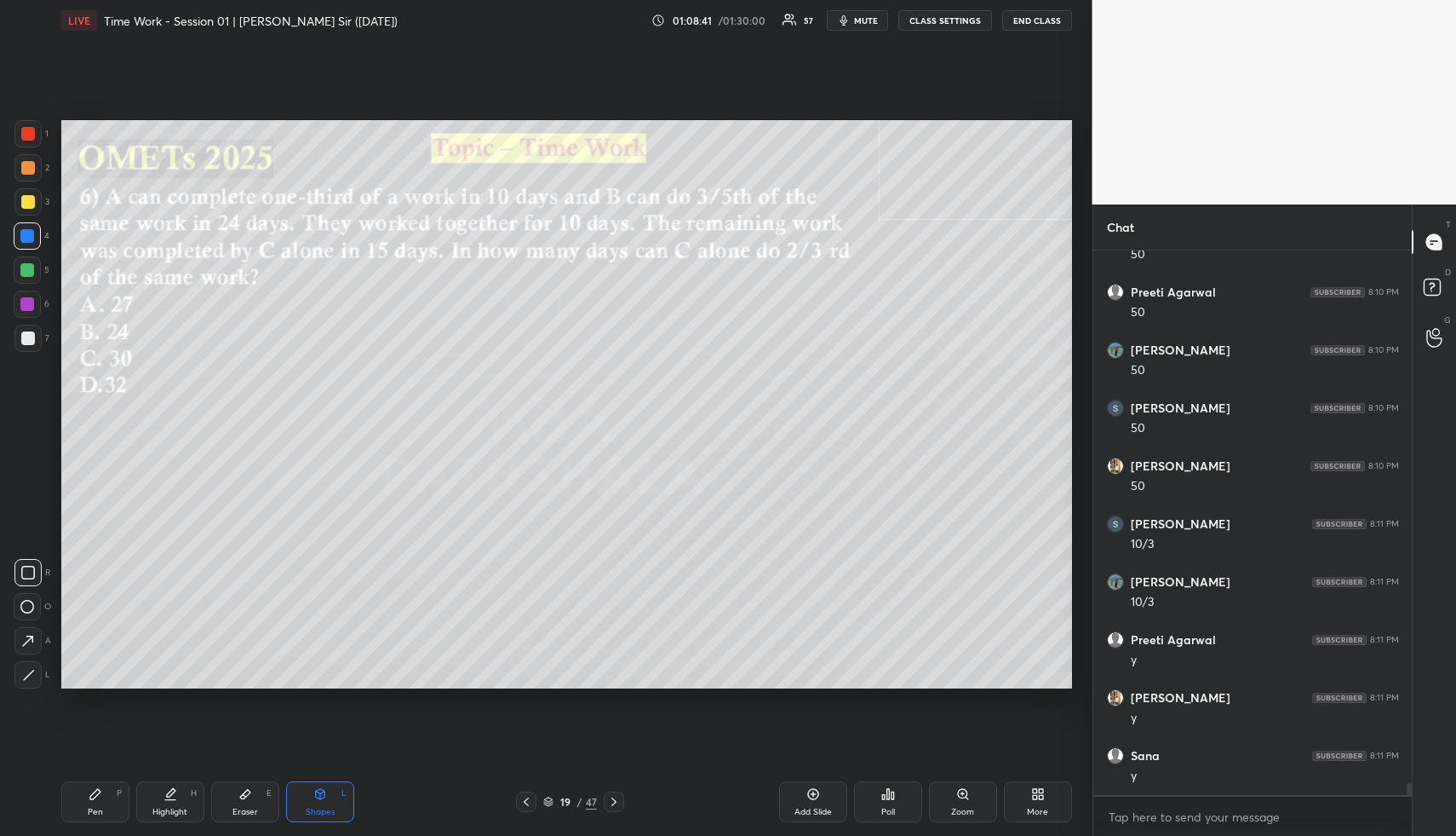
drag, startPoint x: 32, startPoint y: 235, endPoint x: 27, endPoint y: 336, distance: 101.1
click at [32, 235] on div at bounding box center [27, 236] width 13 height 13
click at [34, 578] on rect at bounding box center [28, 572] width 12 height 12
click at [30, 611] on icon at bounding box center [27, 606] width 13 height 13
click at [38, 610] on div at bounding box center [27, 606] width 28 height 28
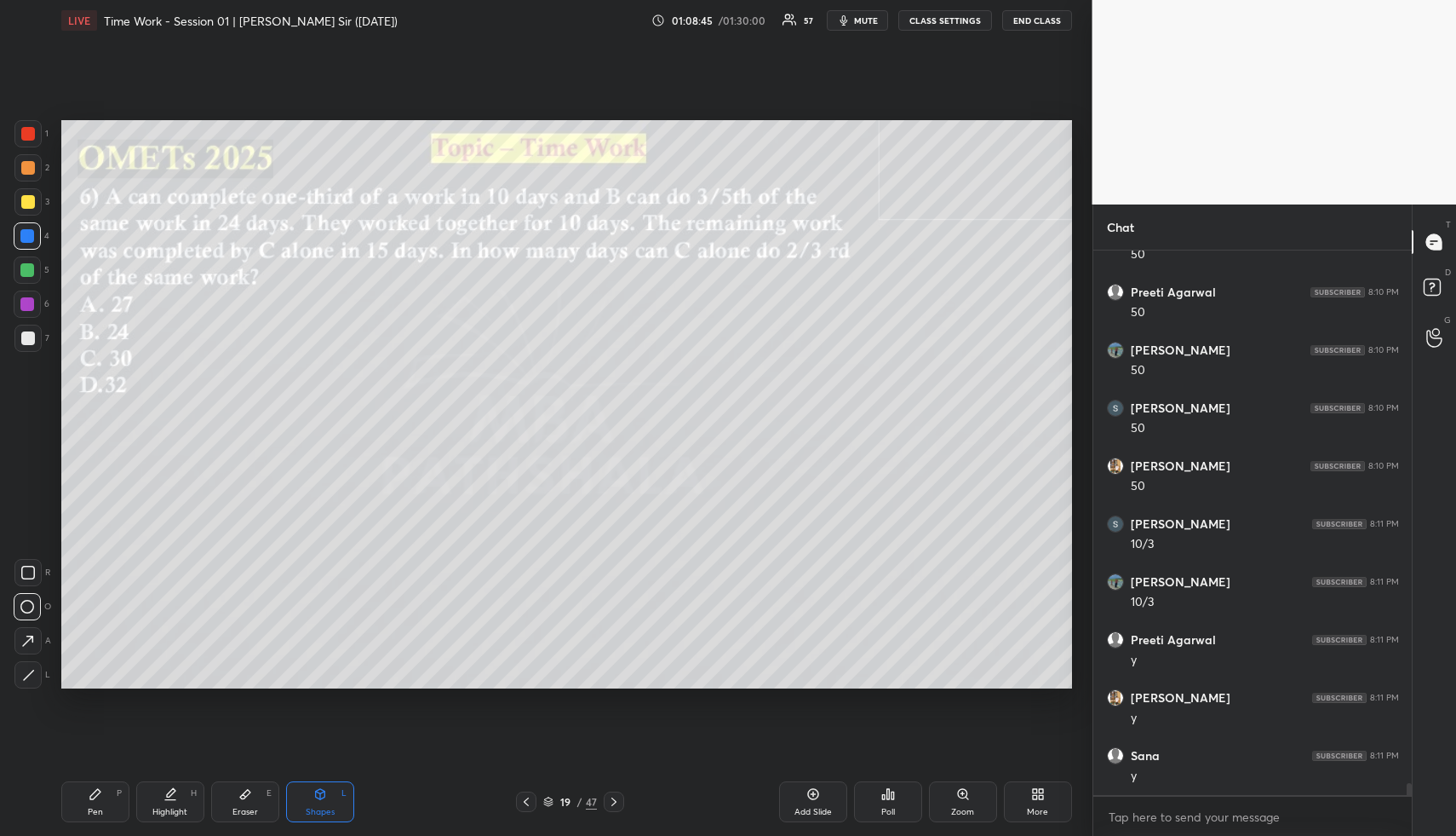
drag, startPoint x: 33, startPoint y: 640, endPoint x: 33, endPoint y: 620, distance: 20.0
click at [33, 640] on icon at bounding box center [28, 641] width 18 height 18
drag, startPoint x: 25, startPoint y: 266, endPoint x: 45, endPoint y: 273, distance: 21.2
click at [22, 268] on div at bounding box center [27, 270] width 13 height 13
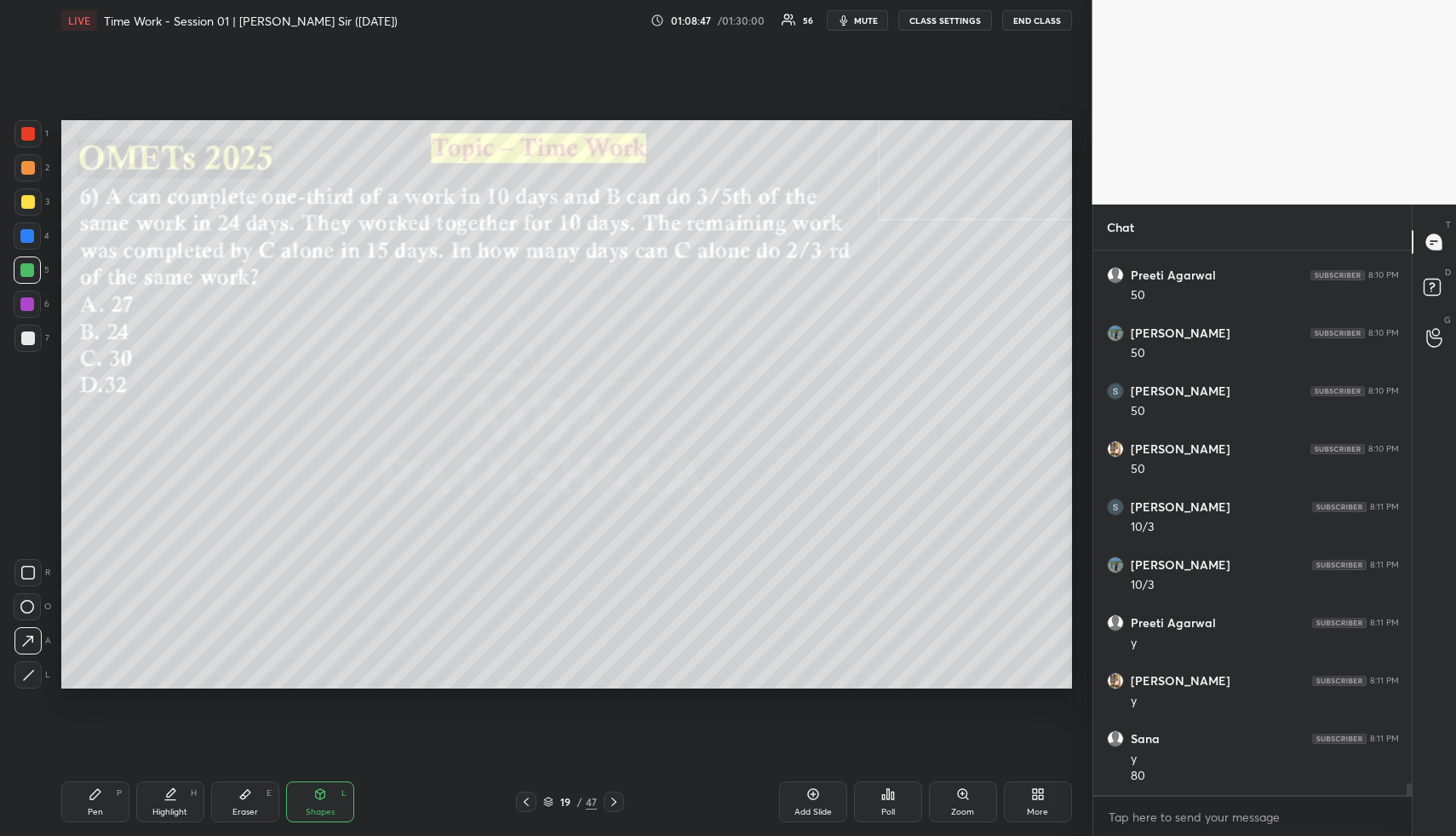
click at [33, 167] on div at bounding box center [28, 167] width 28 height 28
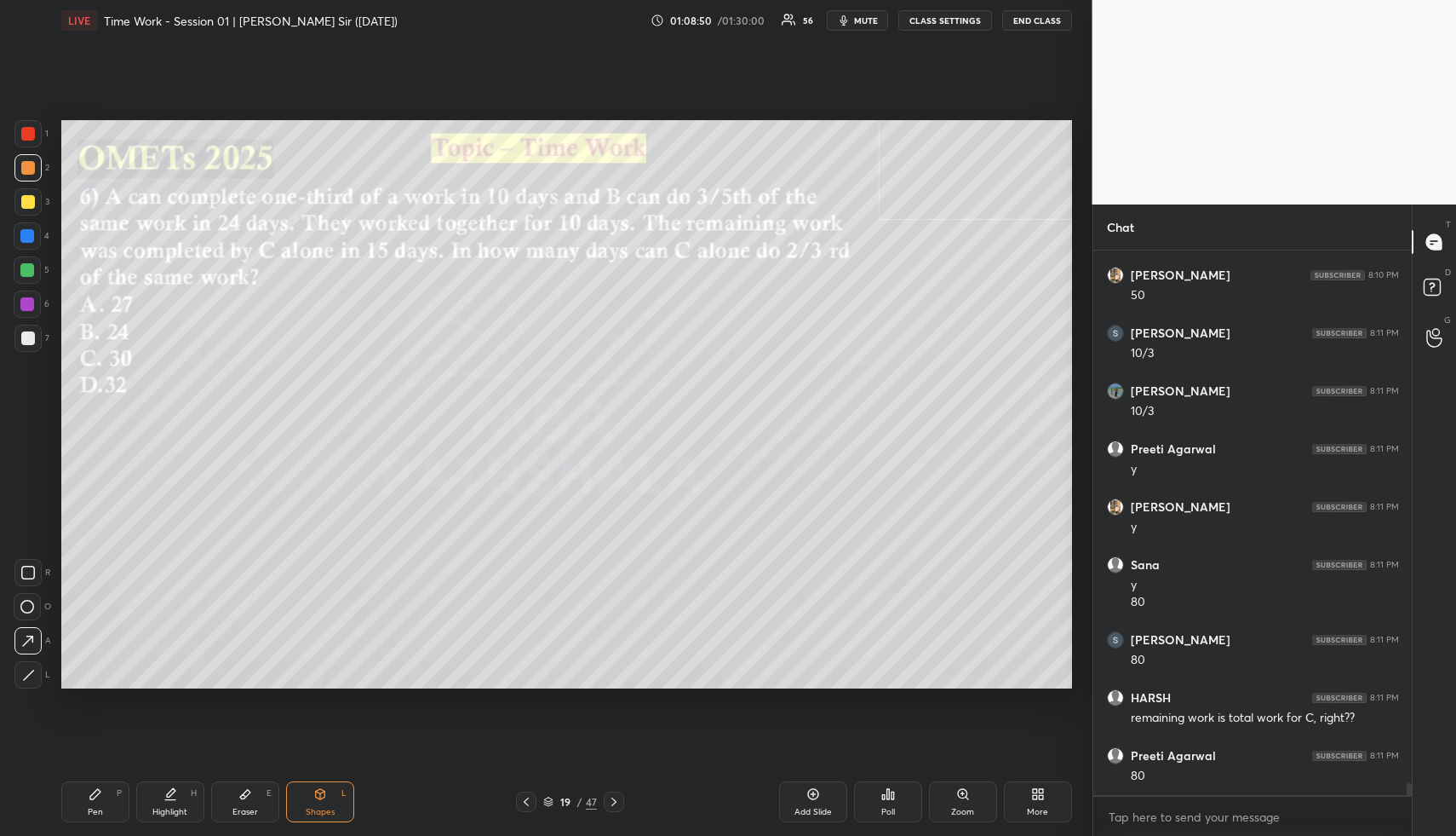
click at [93, 795] on icon at bounding box center [95, 794] width 11 height 11
drag, startPoint x: 93, startPoint y: 795, endPoint x: 76, endPoint y: 716, distance: 80.8
click at [93, 795] on icon at bounding box center [95, 794] width 11 height 11
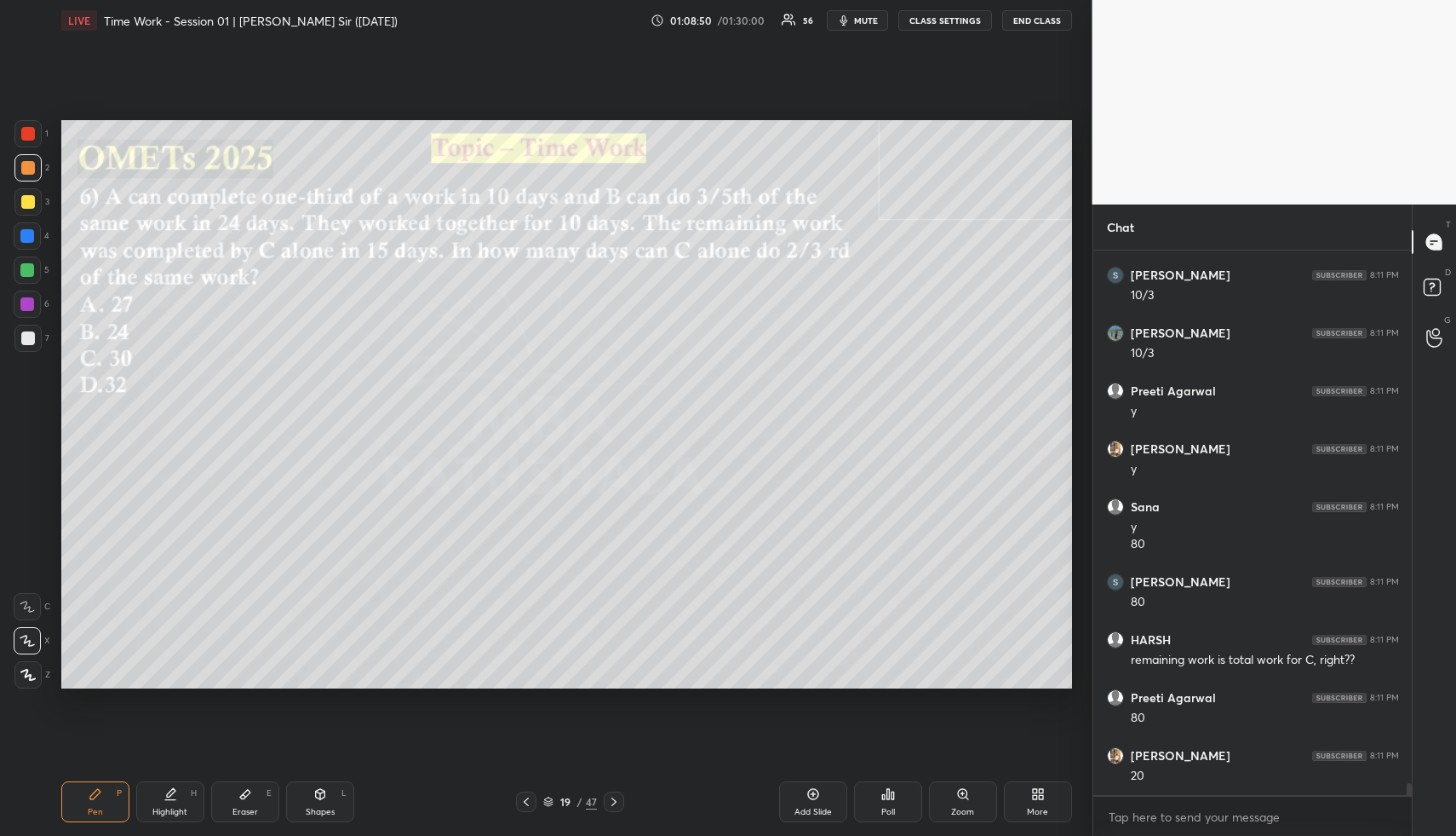
click at [31, 206] on div at bounding box center [28, 202] width 13 height 13
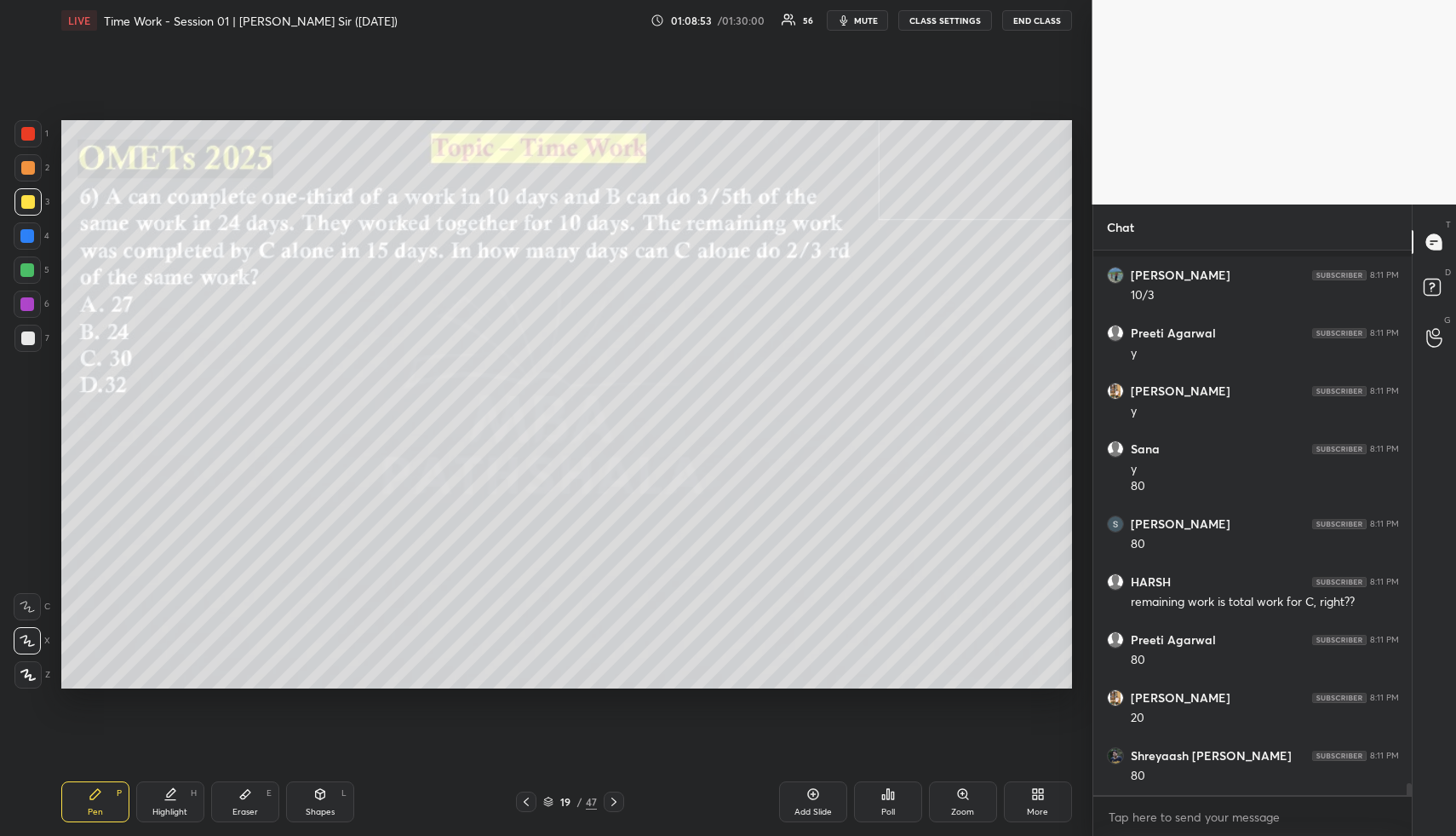
scroll to position [24189, 0]
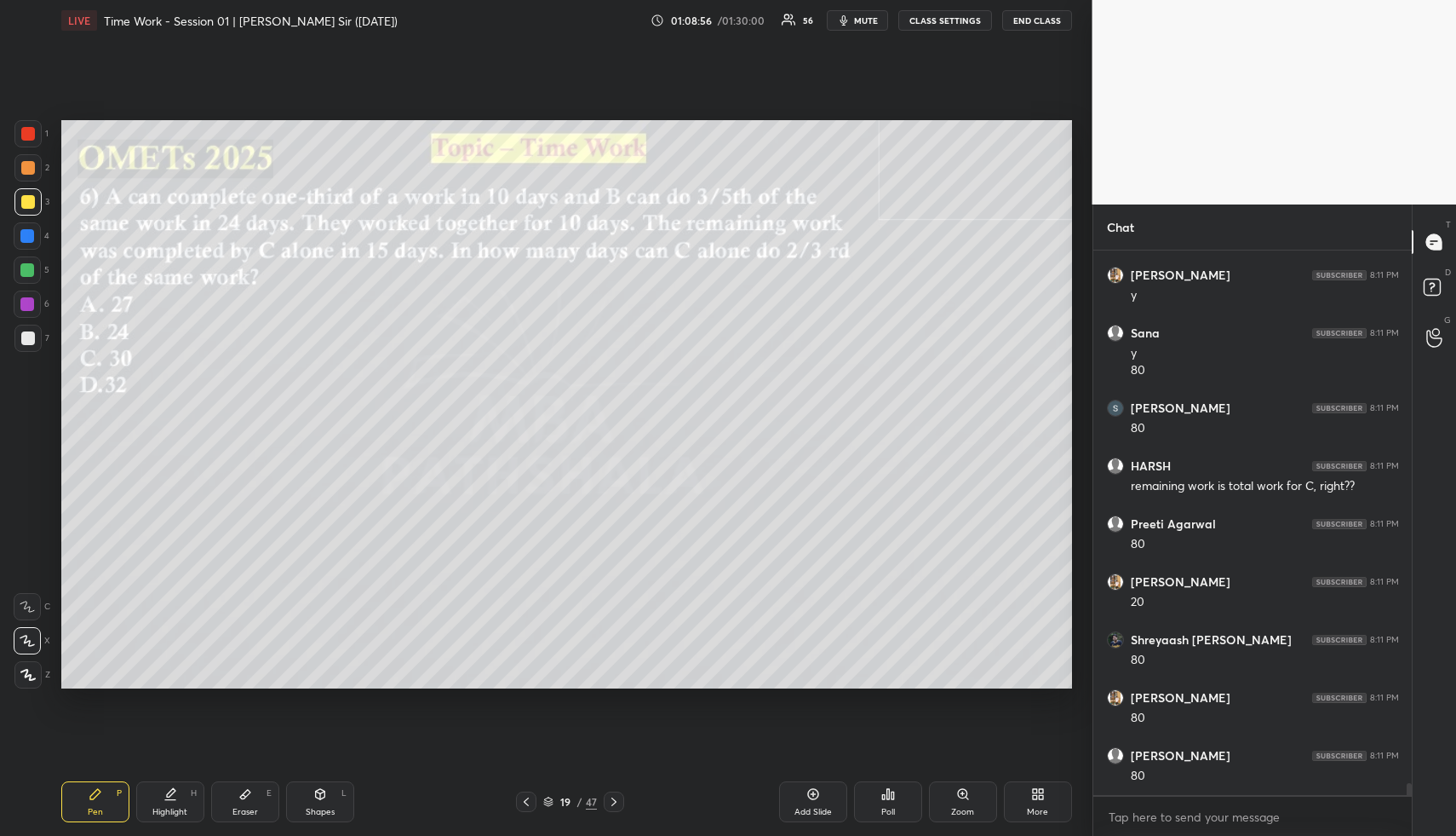
click at [191, 797] on div "H" at bounding box center [194, 793] width 6 height 9
drag, startPoint x: 196, startPoint y: 794, endPoint x: 233, endPoint y: 753, distance: 55.2
click at [196, 794] on div "H" at bounding box center [194, 793] width 6 height 9
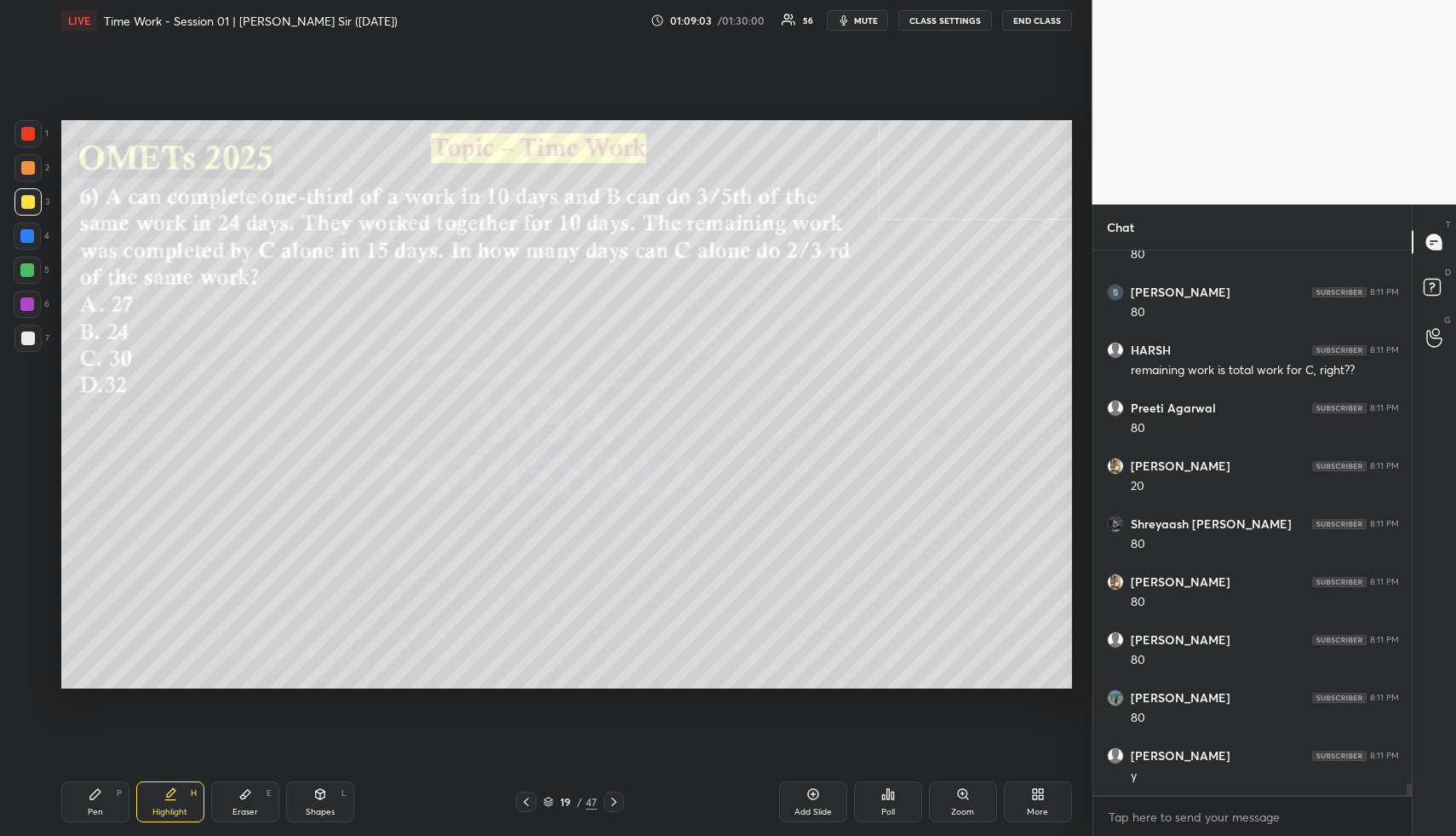
scroll to position [24366, 0]
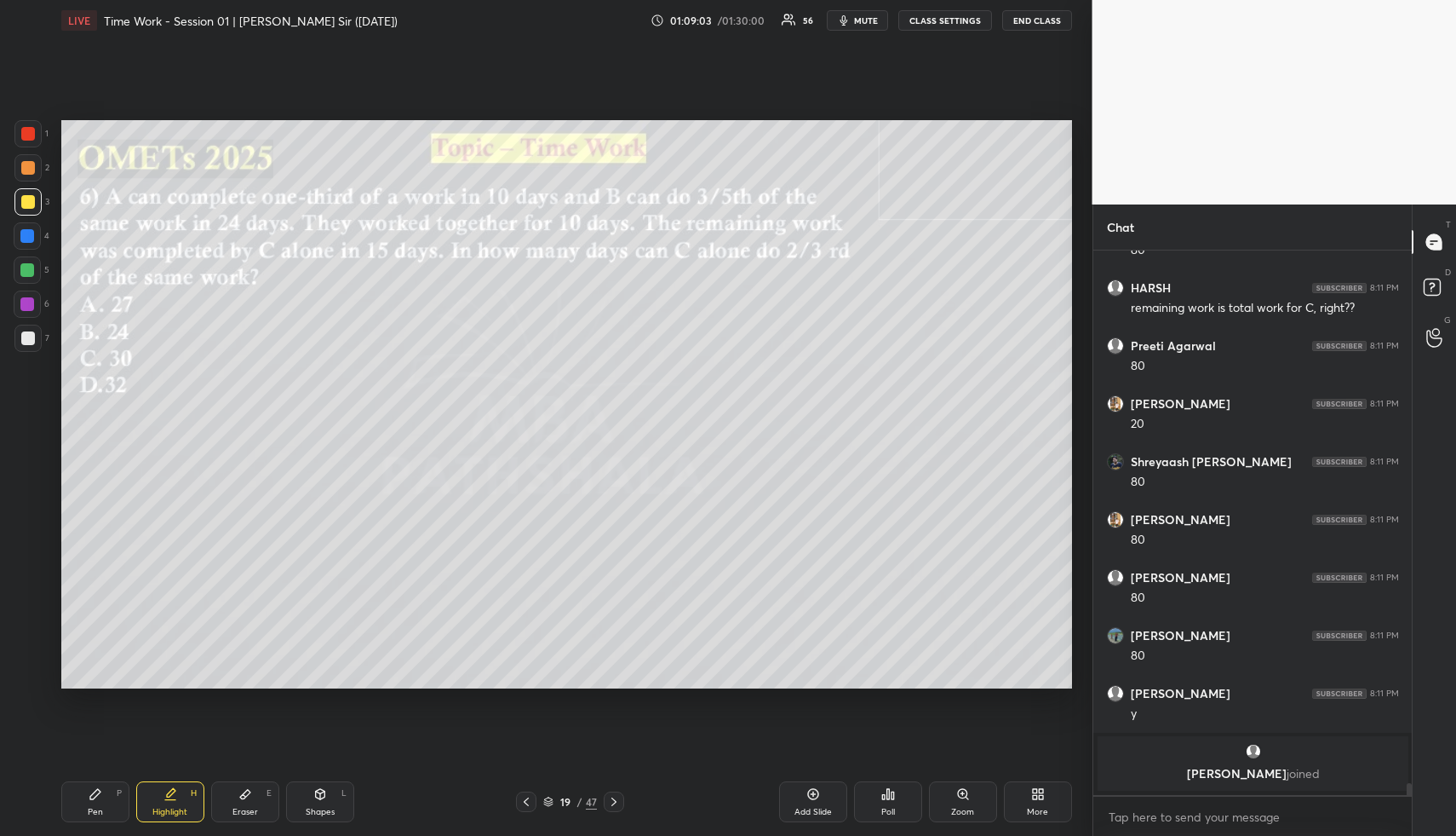
drag, startPoint x: 97, startPoint y: 794, endPoint x: 105, endPoint y: 796, distance: 8.2
click at [93, 797] on icon at bounding box center [95, 794] width 11 height 11
drag, startPoint x: 105, startPoint y: 796, endPoint x: 138, endPoint y: 773, distance: 40.2
click at [108, 794] on div "Pen P" at bounding box center [95, 802] width 68 height 41
drag, startPoint x: 155, startPoint y: 812, endPoint x: 168, endPoint y: 807, distance: 13.9
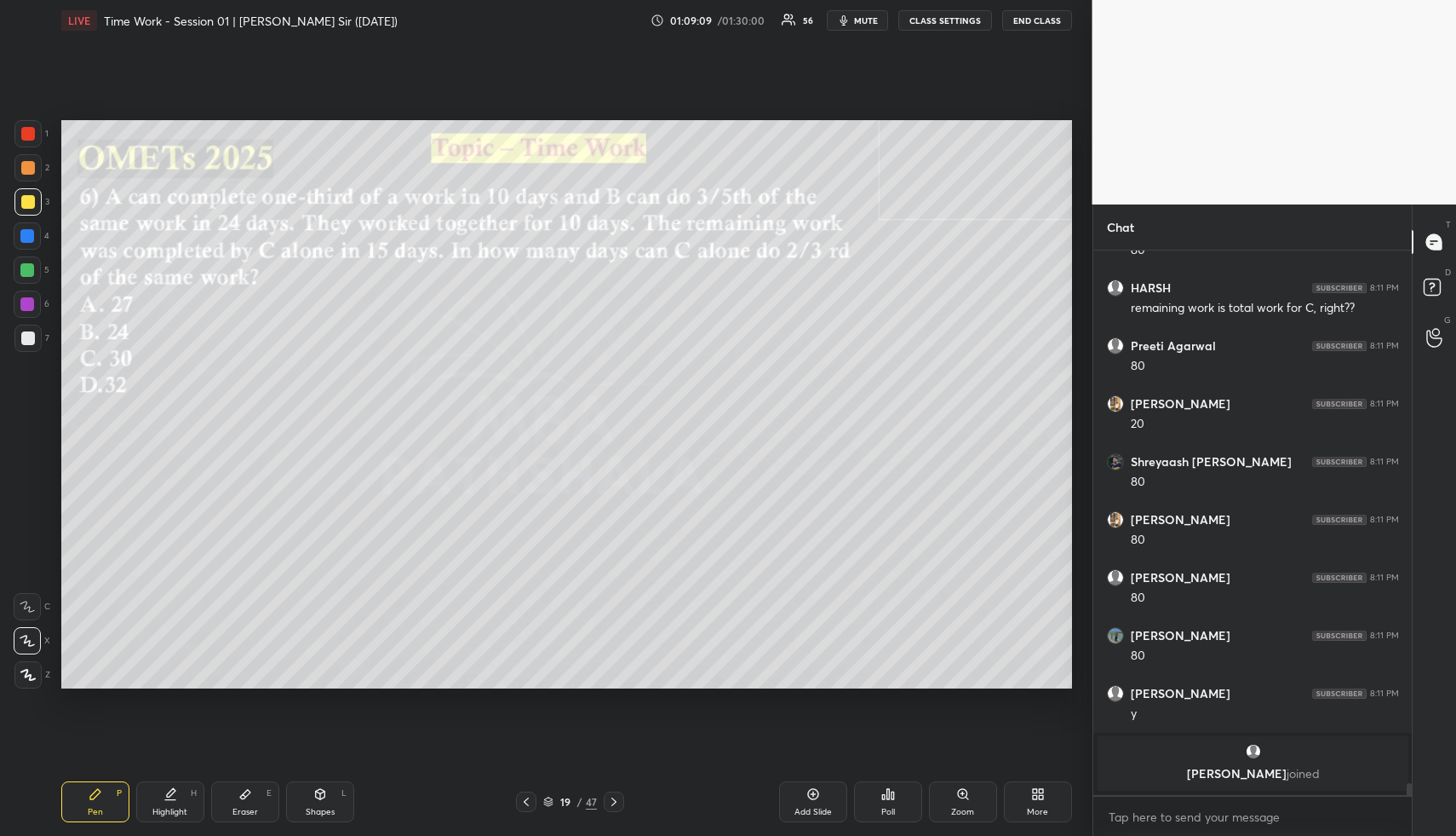
click at [156, 812] on div "Highlight" at bounding box center [169, 811] width 35 height 9
click at [170, 807] on div "Highlight" at bounding box center [169, 811] width 35 height 9
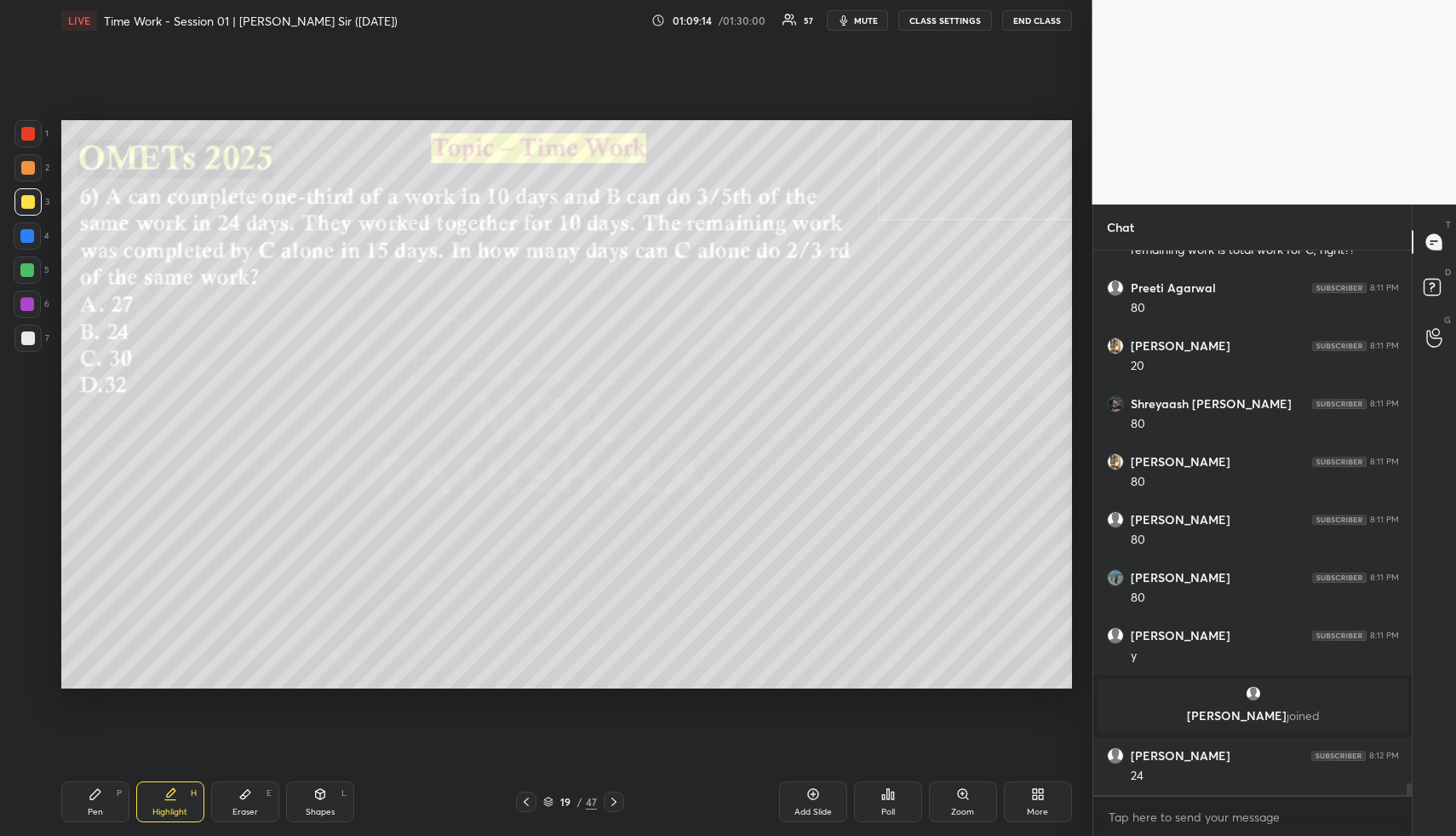
click at [299, 805] on div "Shapes L" at bounding box center [319, 802] width 68 height 41
drag, startPoint x: 304, startPoint y: 805, endPoint x: 298, endPoint y: 775, distance: 30.6
click at [304, 805] on div "Shapes L" at bounding box center [319, 802] width 68 height 41
drag, startPoint x: 32, startPoint y: 337, endPoint x: 55, endPoint y: 363, distance: 34.7
click at [32, 337] on div at bounding box center [28, 339] width 13 height 13
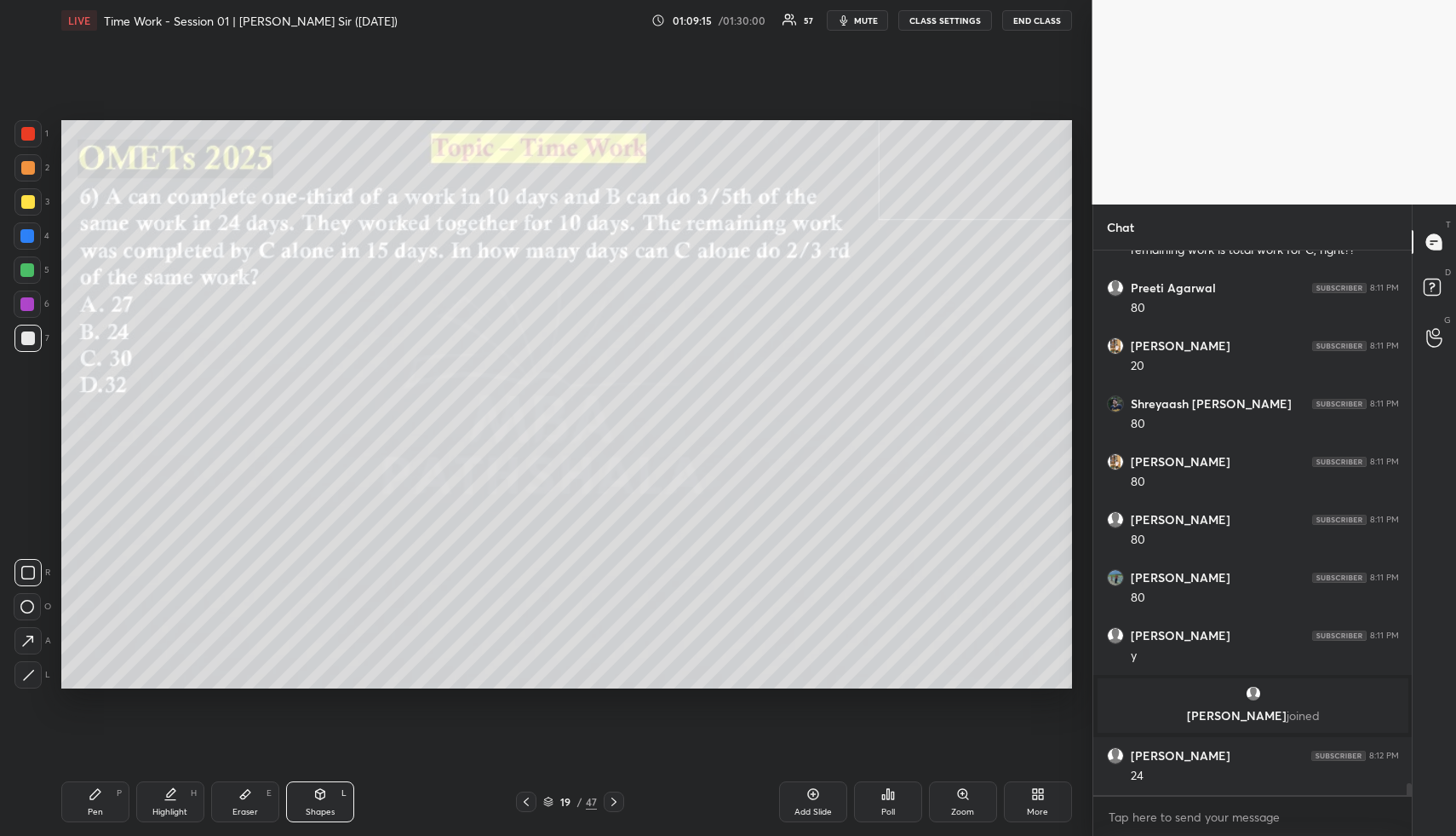
scroll to position [23772, 0]
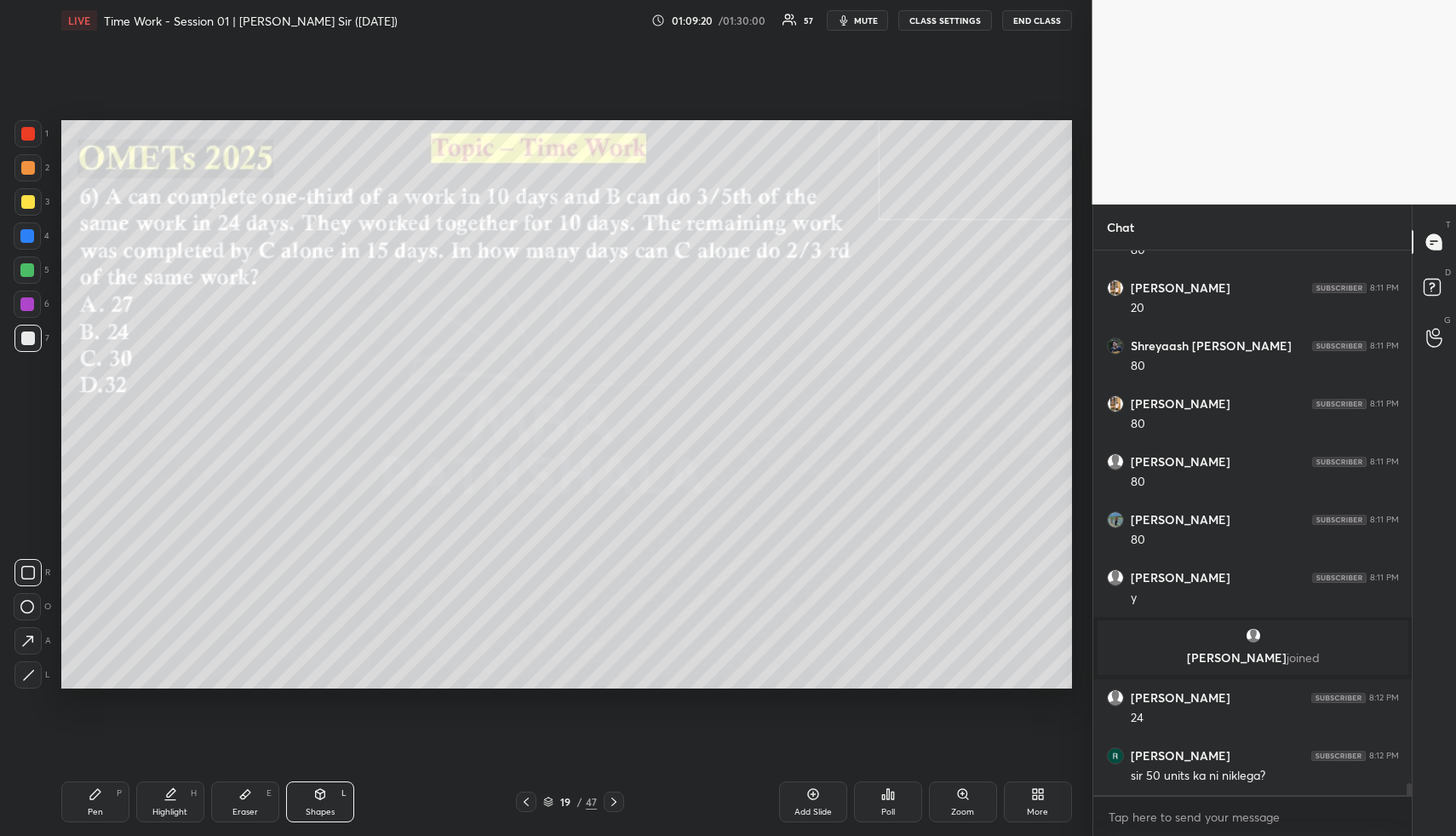
drag, startPoint x: 163, startPoint y: 800, endPoint x: 269, endPoint y: 737, distance: 123.3
click at [163, 799] on icon at bounding box center [170, 794] width 13 height 13
click at [181, 796] on div "Highlight H" at bounding box center [170, 802] width 68 height 41
drag, startPoint x: 238, startPoint y: 803, endPoint x: 232, endPoint y: 737, distance: 66.3
click at [238, 798] on div "Eraser E" at bounding box center [245, 802] width 68 height 41
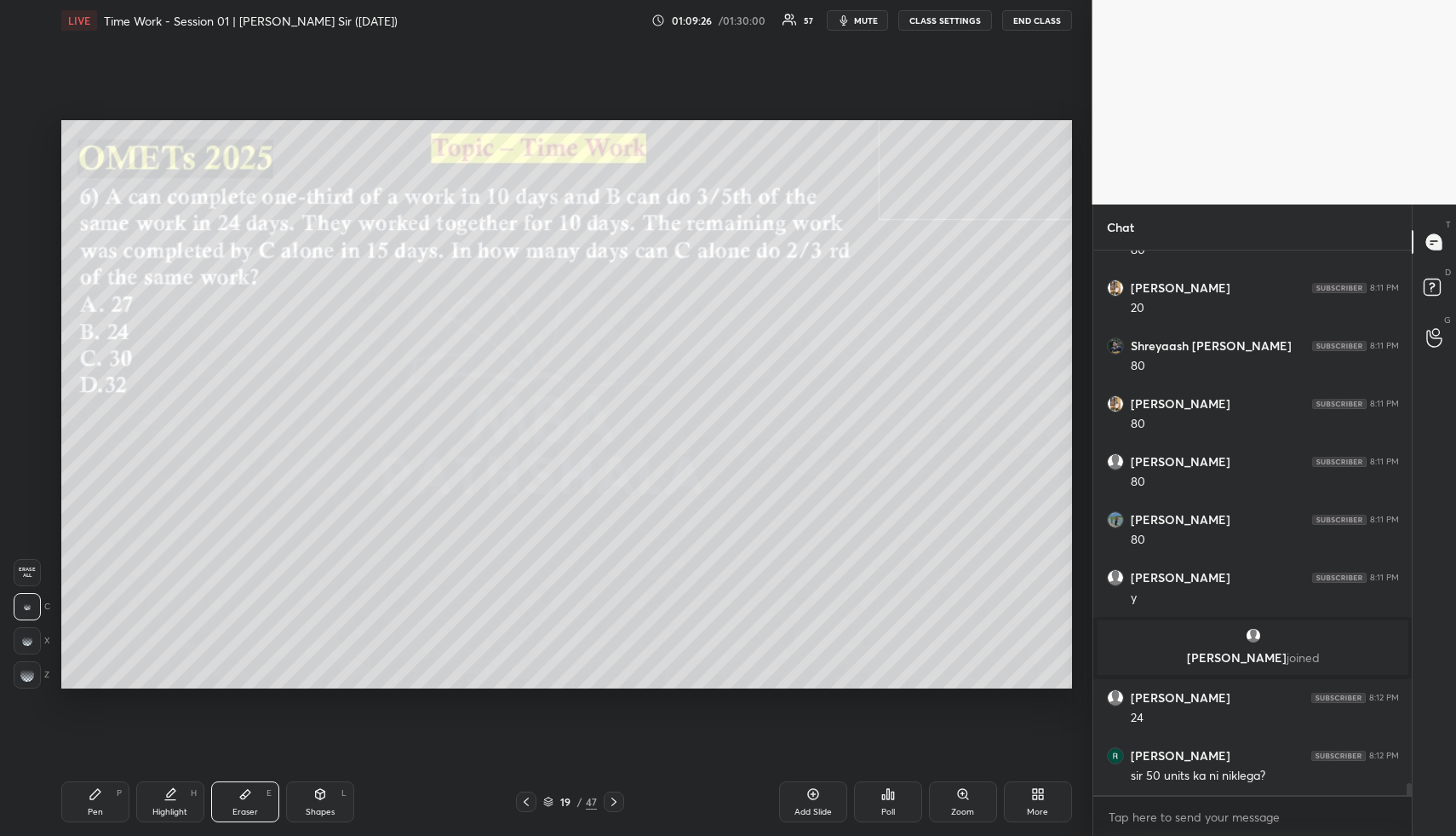
click at [28, 675] on rect at bounding box center [29, 676] width 2 height 2
click at [181, 811] on div "Highlight" at bounding box center [169, 811] width 35 height 9
drag, startPoint x: 183, startPoint y: 815, endPoint x: 184, endPoint y: 792, distance: 23.0
click at [184, 809] on div "Highlight" at bounding box center [169, 811] width 35 height 9
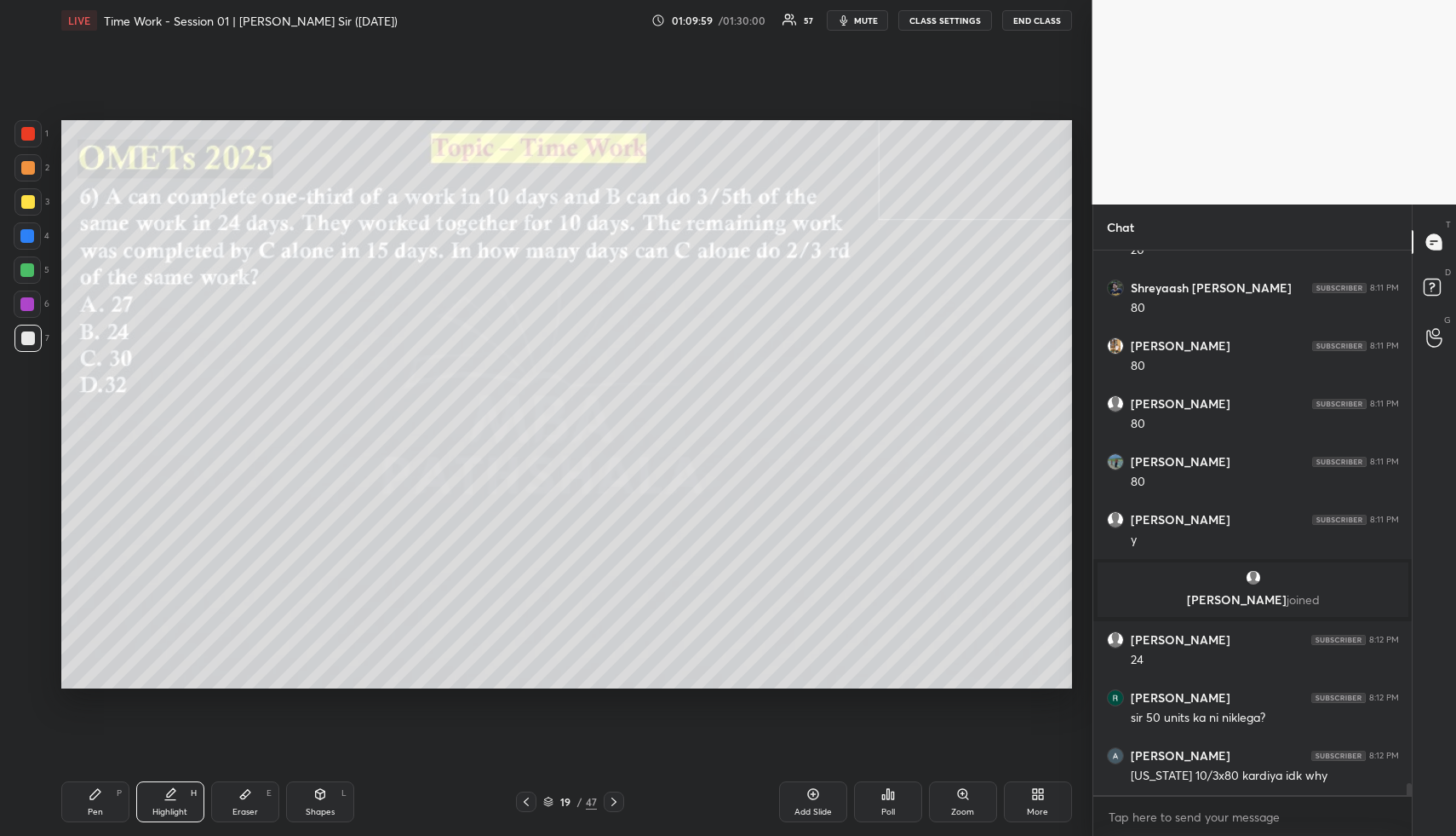
drag, startPoint x: 196, startPoint y: 797, endPoint x: 249, endPoint y: 755, distance: 67.6
click at [196, 797] on div "H" at bounding box center [194, 793] width 6 height 9
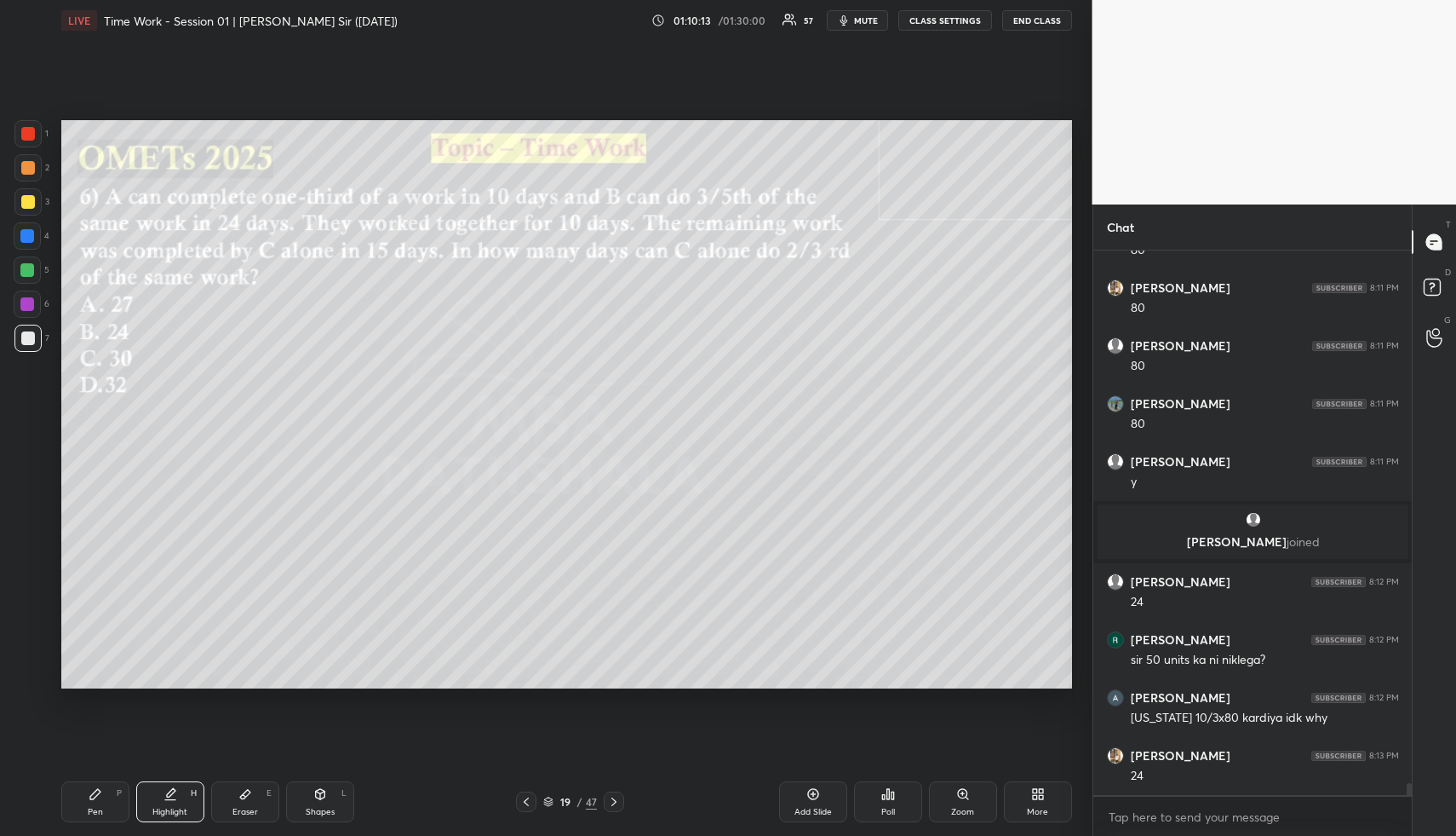
click at [87, 807] on div "Pen P" at bounding box center [95, 802] width 68 height 41
click at [98, 803] on div "Pen P" at bounding box center [95, 802] width 68 height 41
drag, startPoint x: 21, startPoint y: 319, endPoint x: 35, endPoint y: 264, distance: 56.8
click at [21, 319] on div "1 2 3 4 5 6 7" at bounding box center [31, 239] width 35 height 238
click at [31, 264] on div at bounding box center [27, 270] width 13 height 13
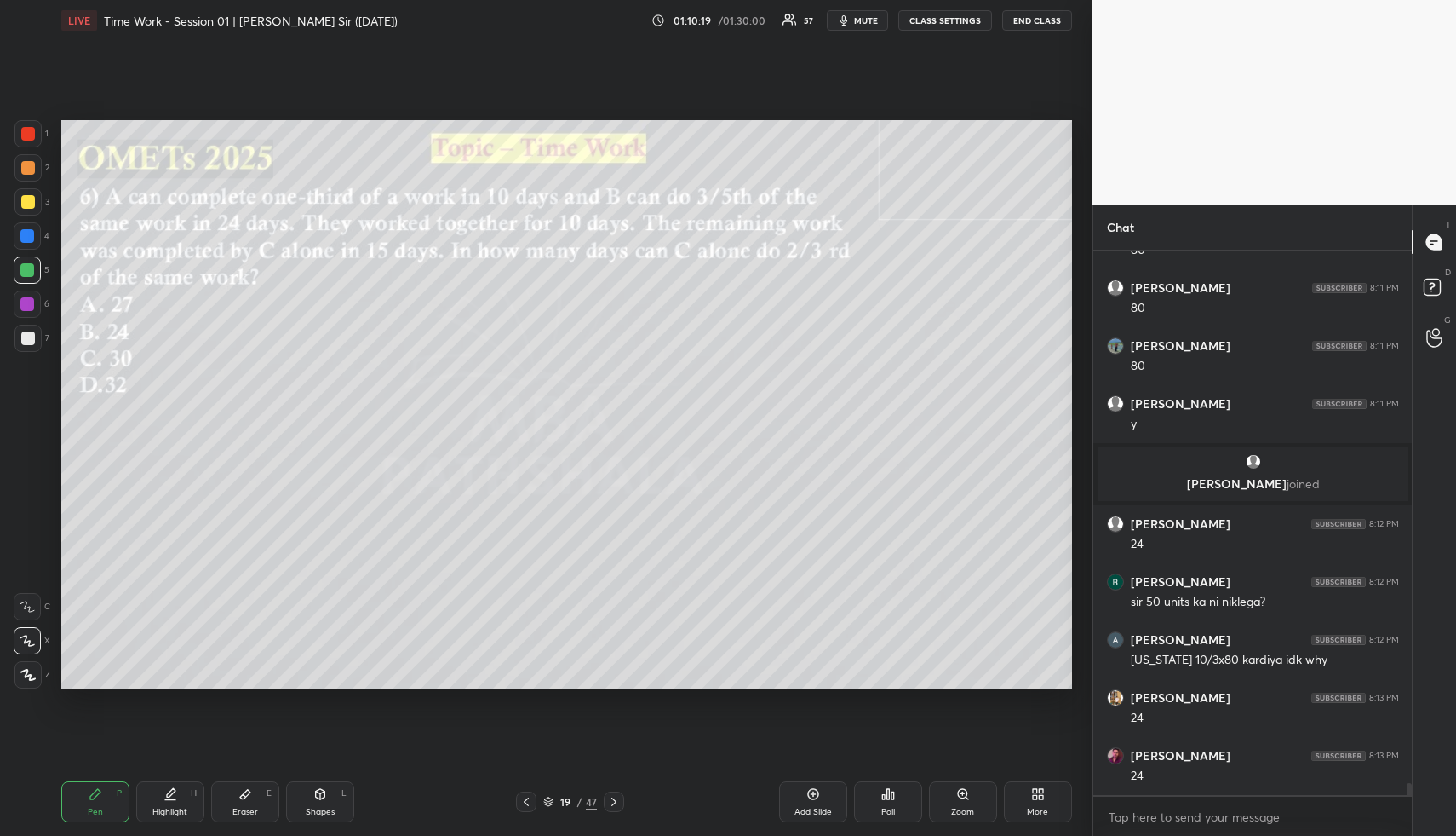
scroll to position [24005, 0]
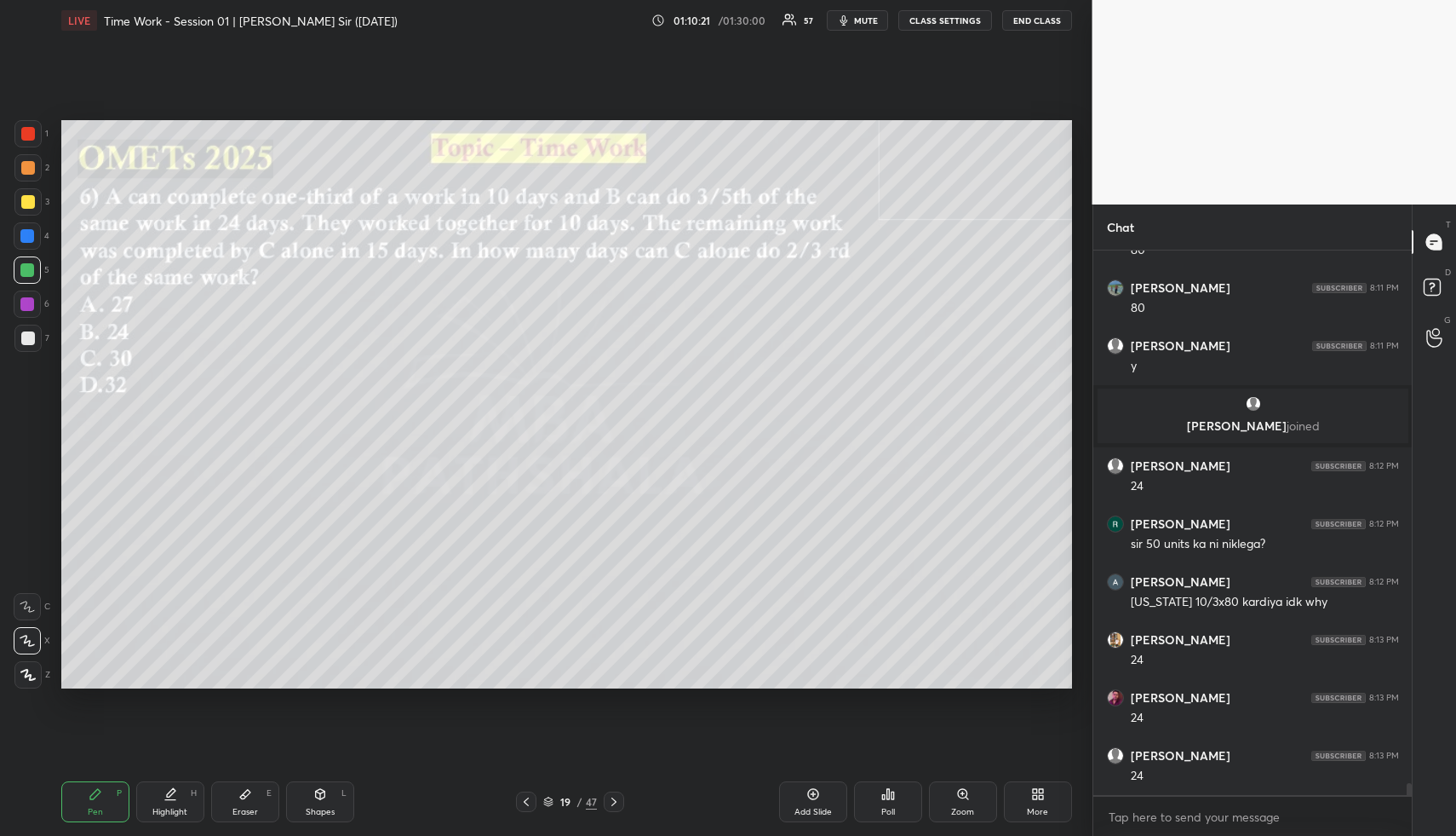
click at [178, 803] on div "Highlight H" at bounding box center [170, 802] width 68 height 41
click at [185, 800] on div "Highlight H" at bounding box center [170, 802] width 68 height 41
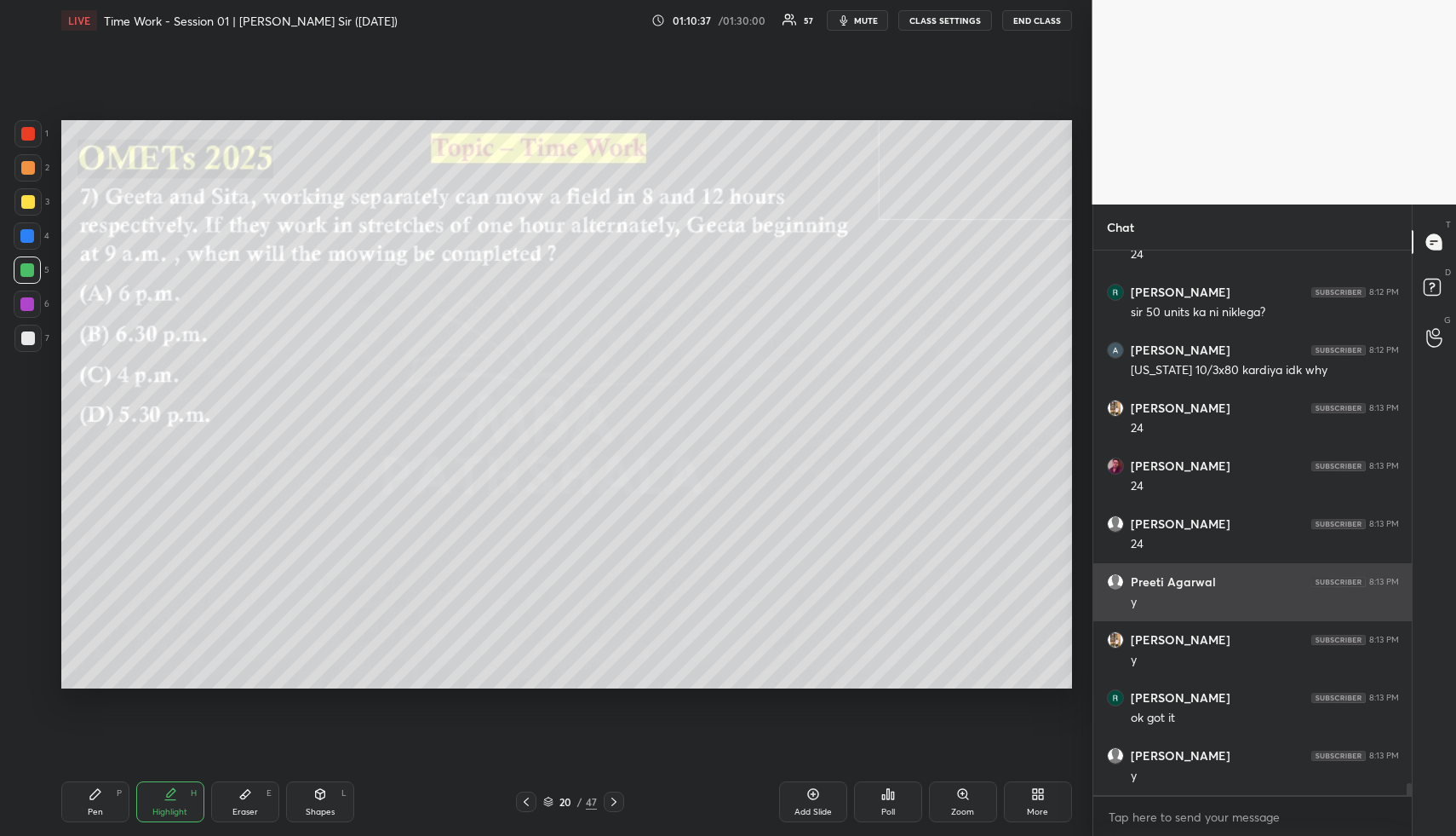
scroll to position [24294, 0]
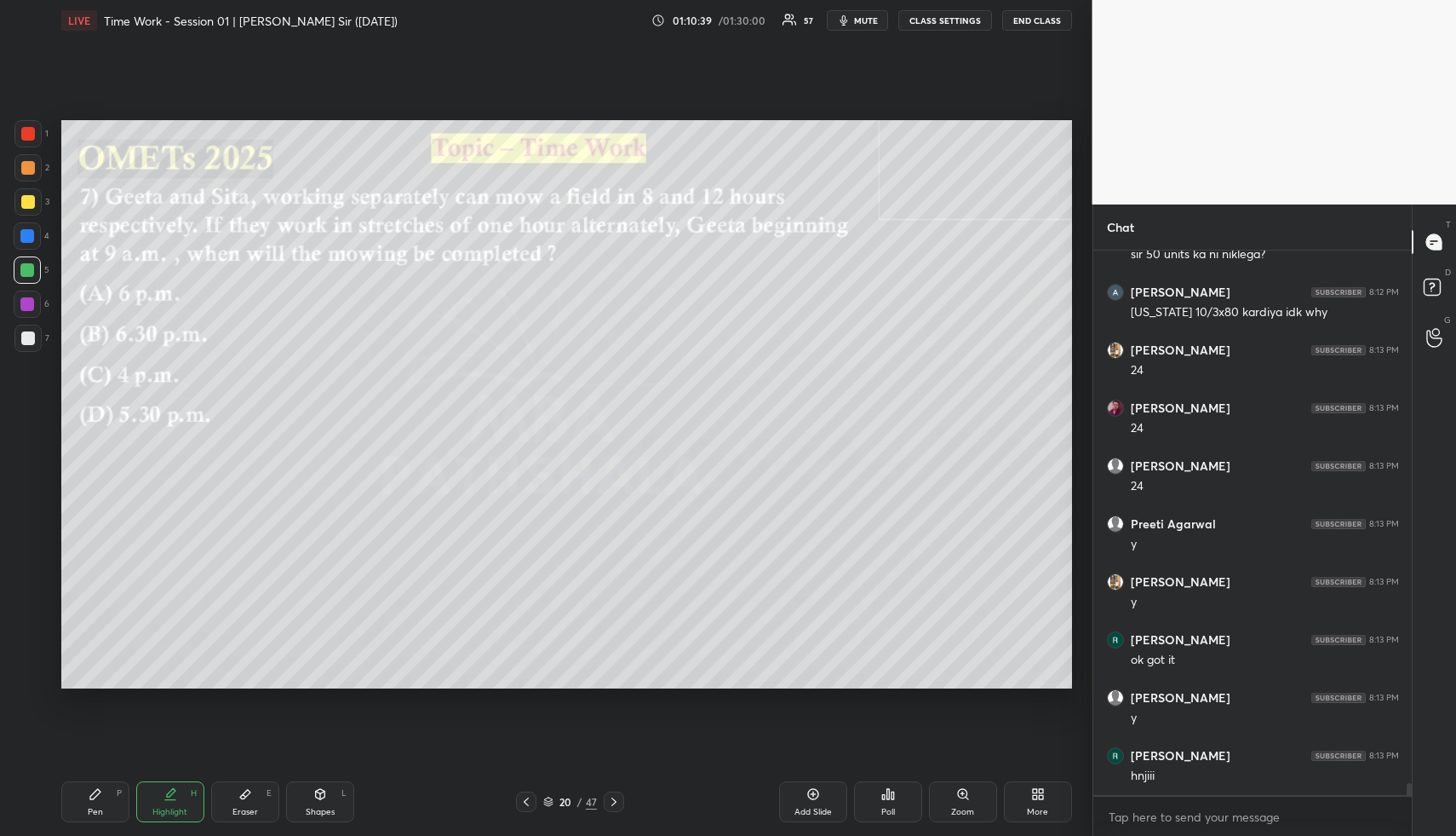
click at [328, 782] on div "Shapes L" at bounding box center [319, 802] width 68 height 41
click at [23, 199] on div at bounding box center [28, 202] width 13 height 13
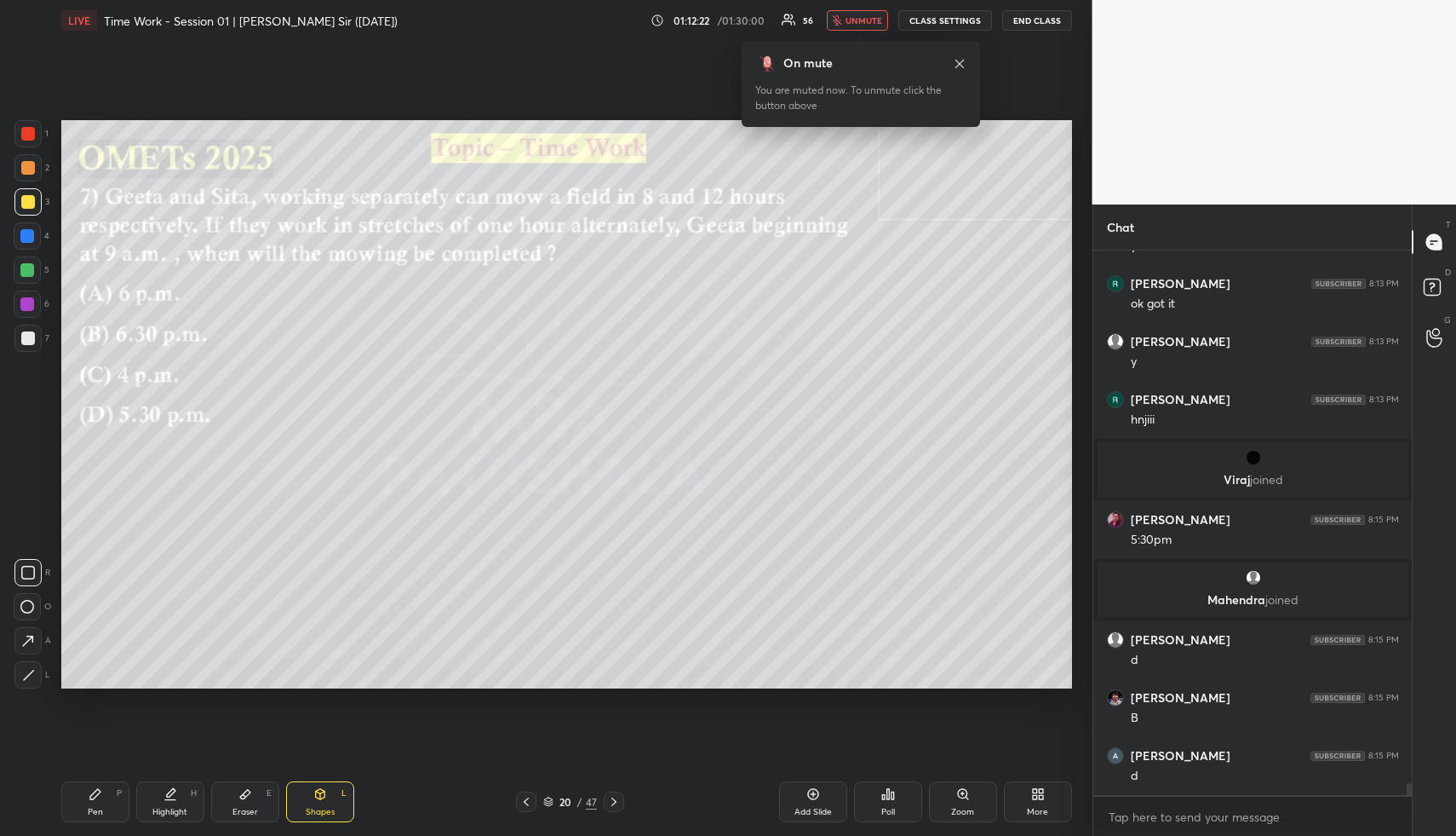
scroll to position [24476, 0]
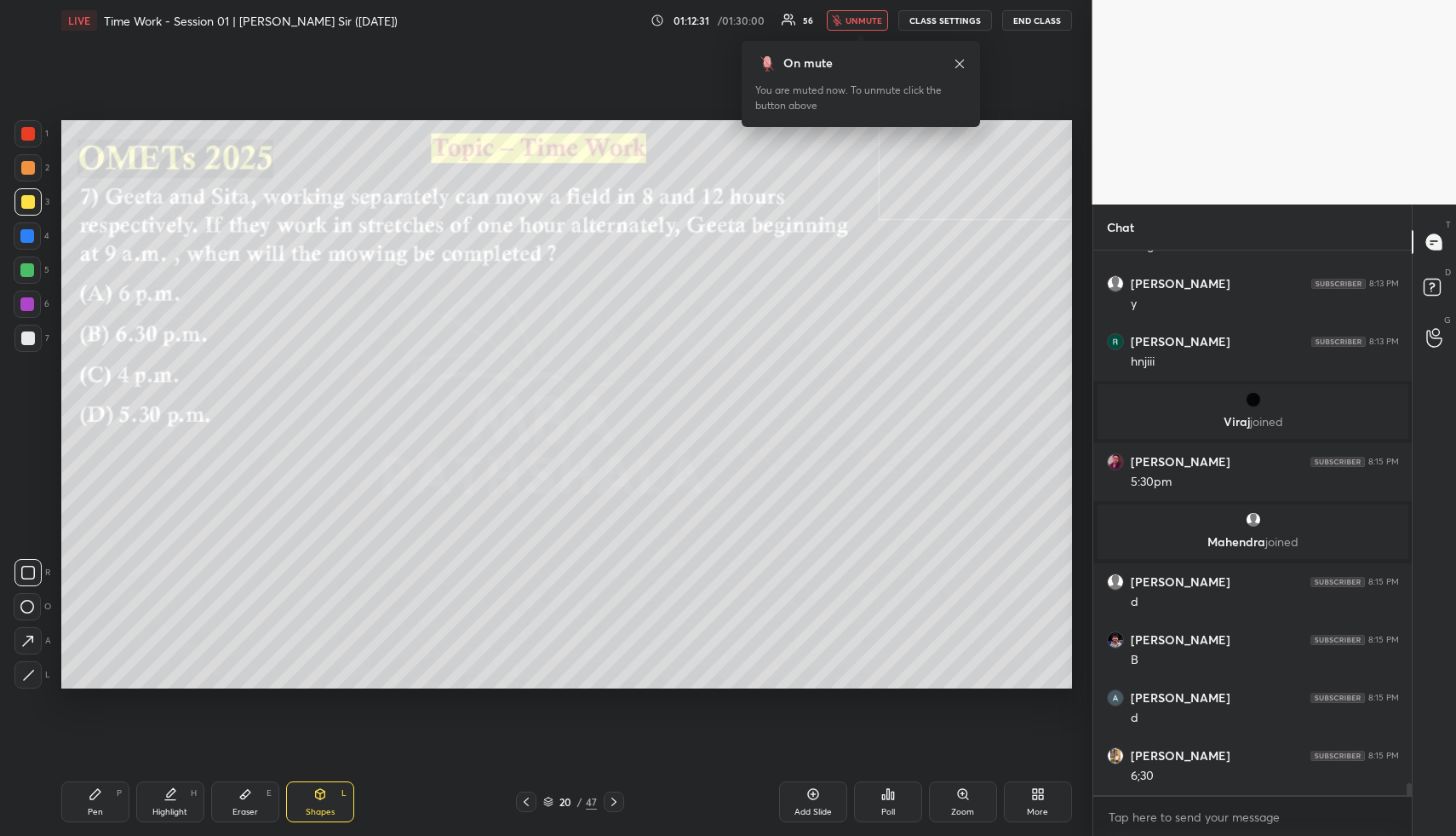
click at [901, 799] on div "Poll" at bounding box center [887, 802] width 68 height 41
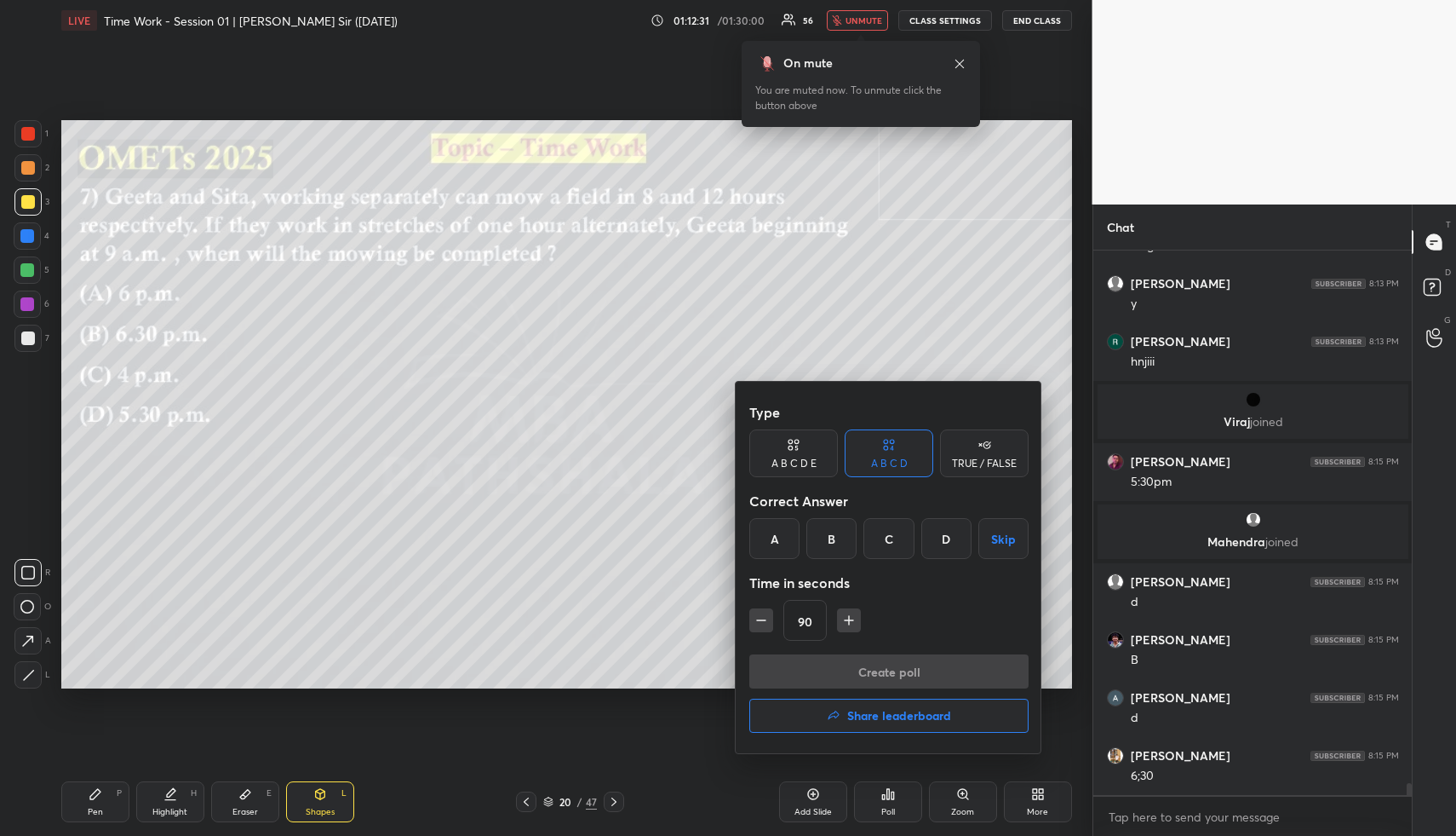
scroll to position [24535, 0]
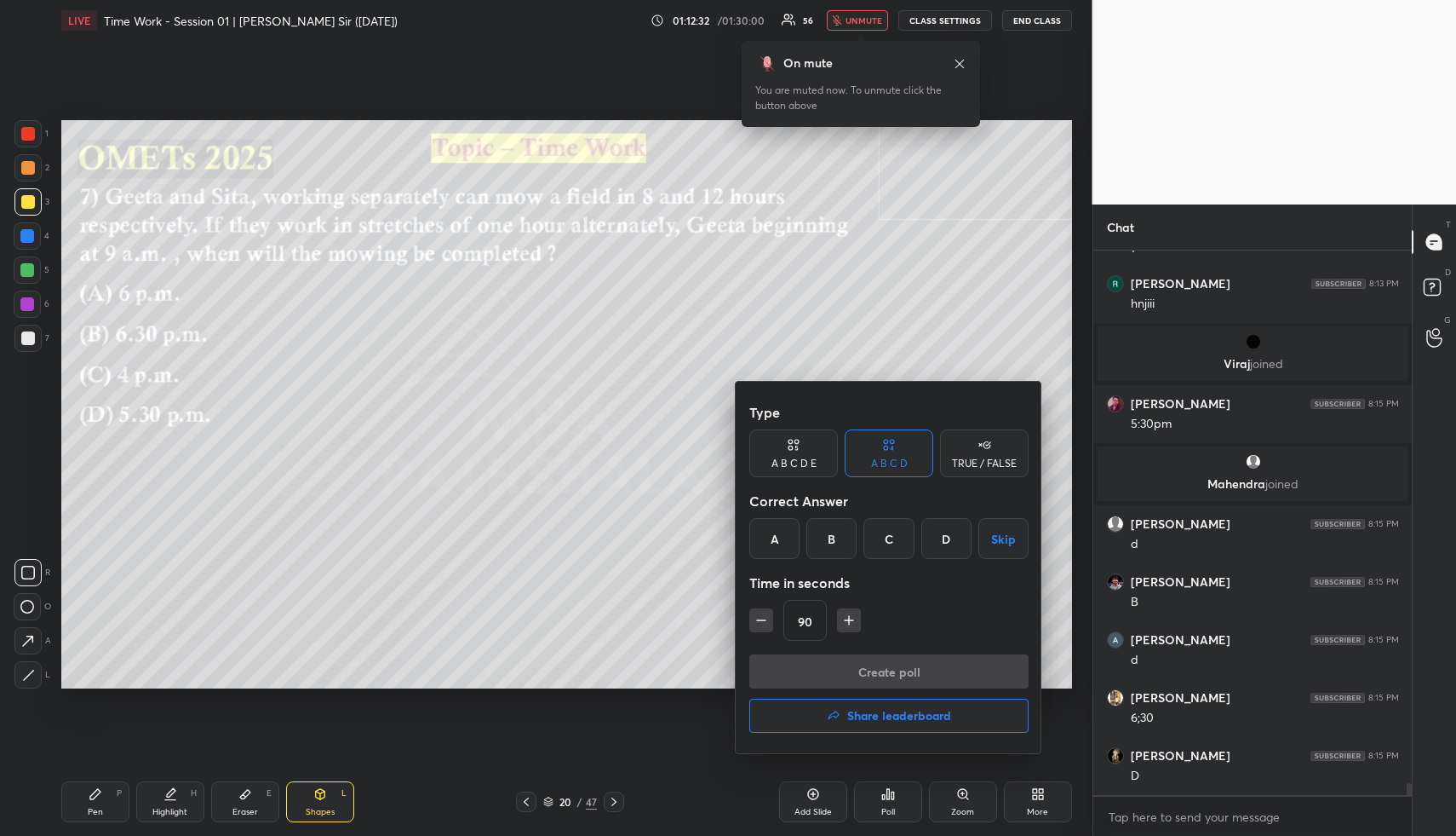
click at [836, 535] on div "B" at bounding box center [832, 539] width 51 height 41
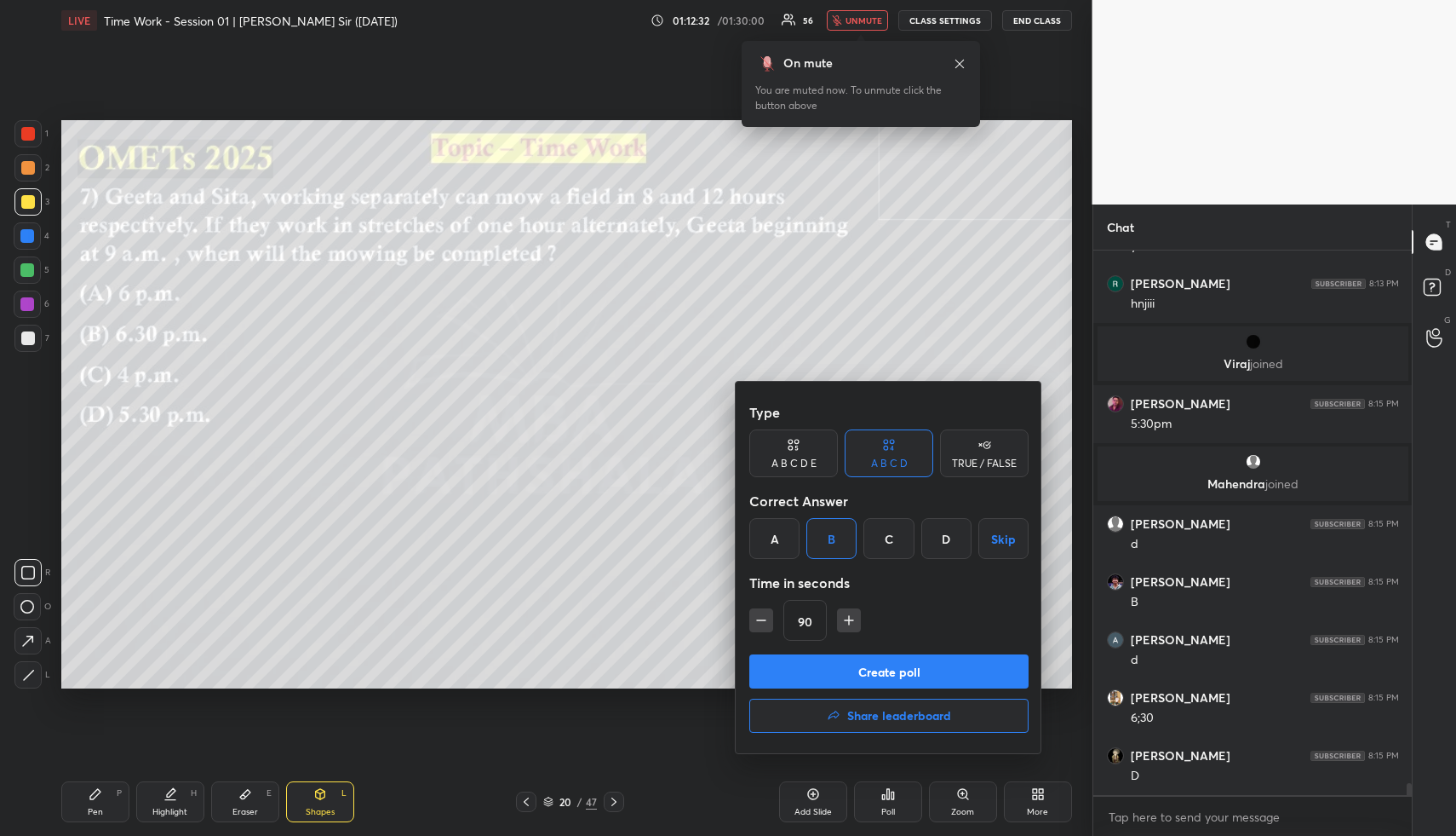
scroll to position [24592, 0]
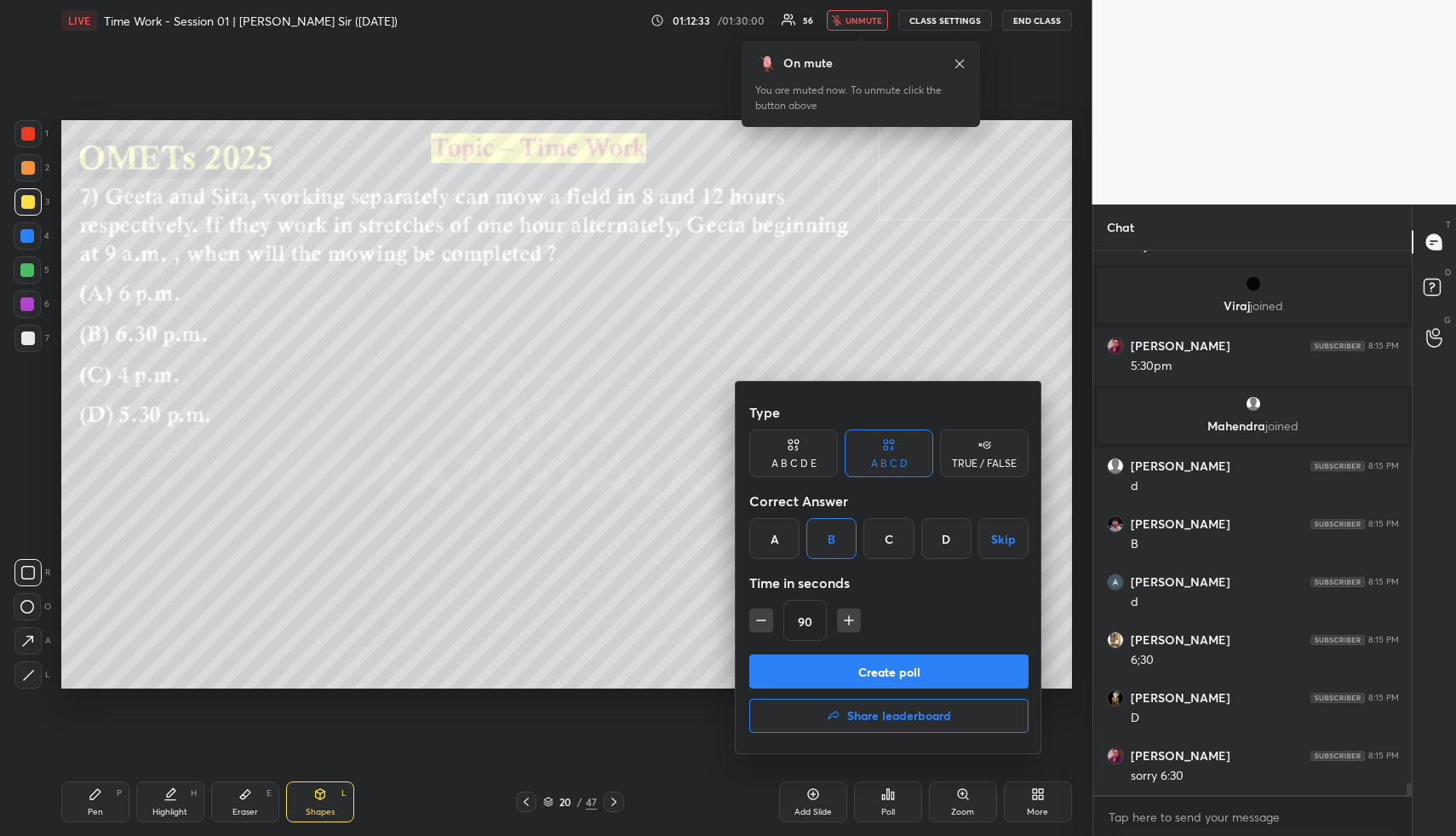
click at [758, 616] on icon "button" at bounding box center [761, 621] width 17 height 17
type input "45"
click at [805, 669] on button "Create poll" at bounding box center [889, 671] width 279 height 34
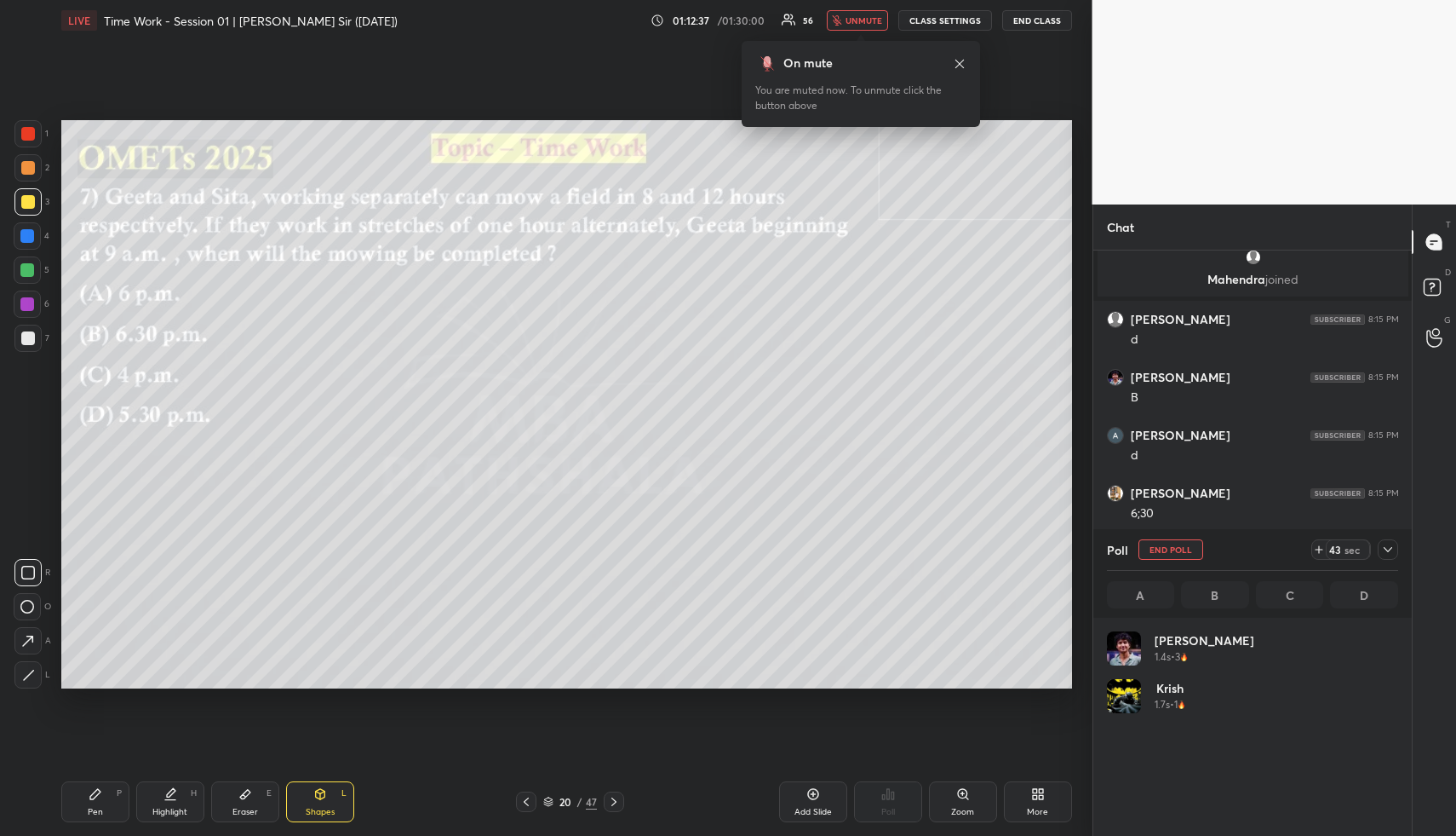
scroll to position [199, 286]
click at [957, 59] on icon at bounding box center [960, 64] width 13 height 13
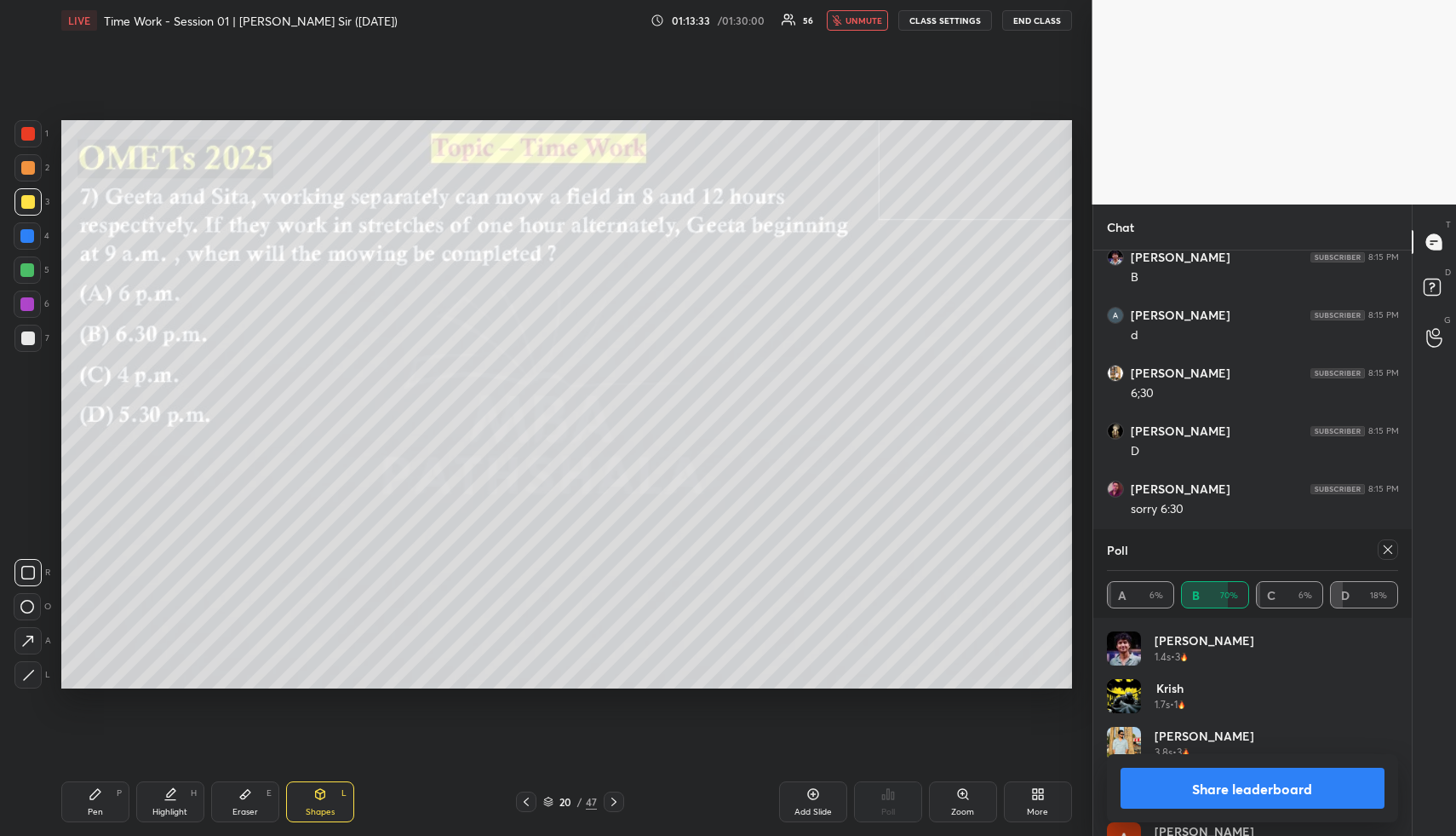
scroll to position [24717, 0]
drag, startPoint x: 1176, startPoint y: 784, endPoint x: 1167, endPoint y: 786, distance: 9.2
click at [1176, 785] on button "Share leaderboard" at bounding box center [1252, 788] width 265 height 41
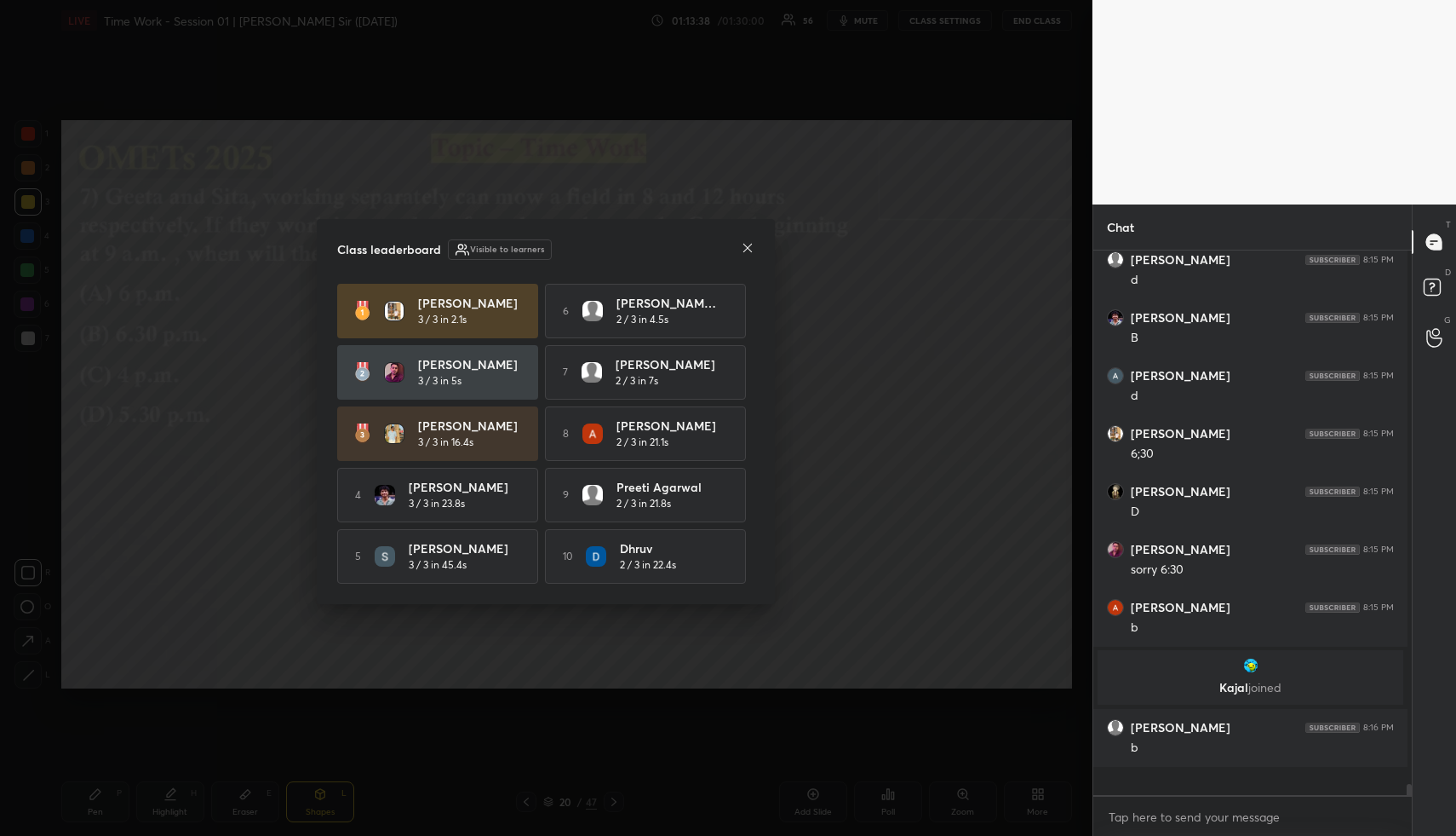
scroll to position [6, 6]
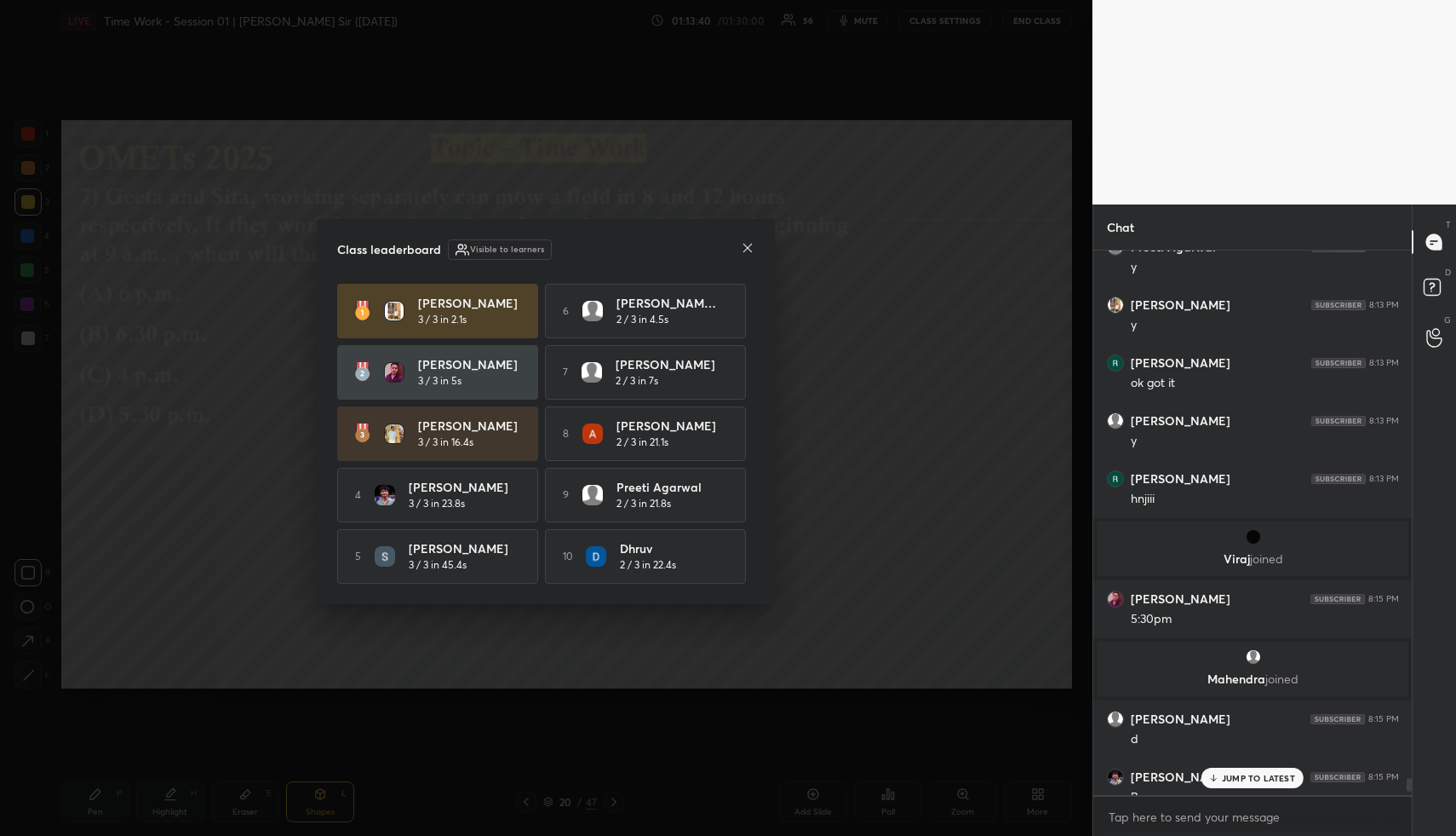
click at [748, 241] on icon at bounding box center [748, 248] width 13 height 13
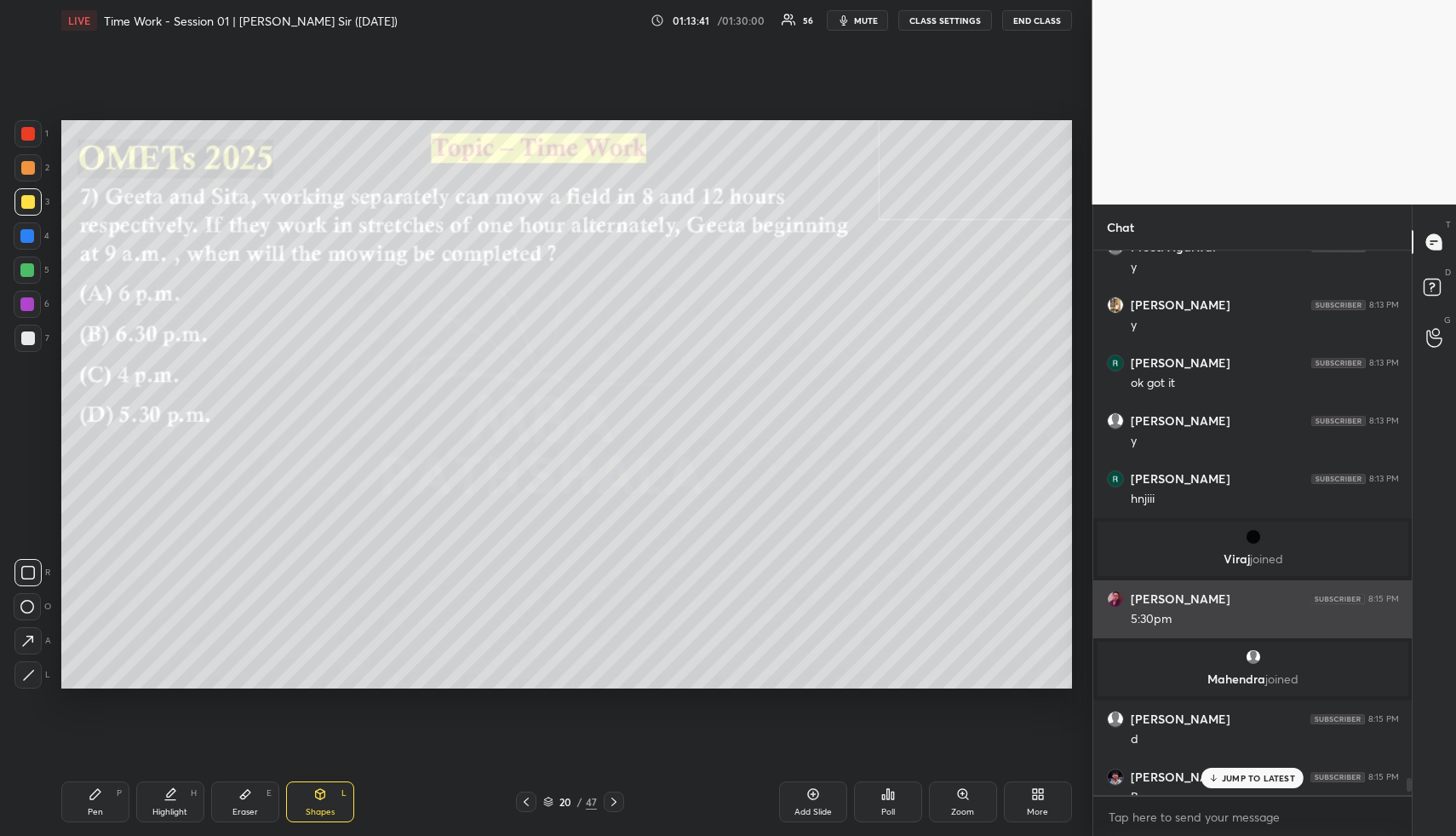
scroll to position [24724, 0]
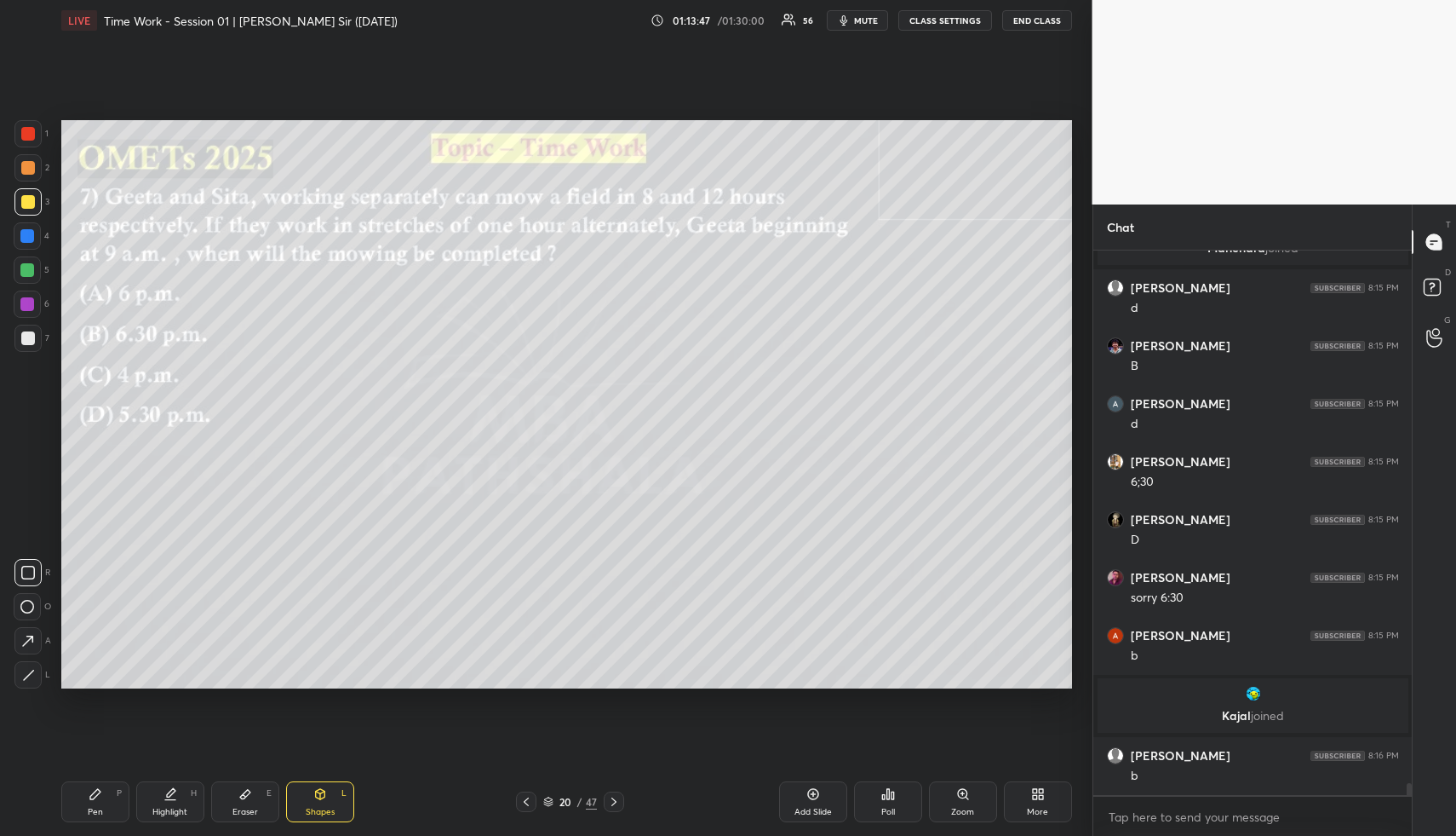
click at [171, 807] on div "Highlight" at bounding box center [169, 811] width 35 height 9
drag, startPoint x: 171, startPoint y: 805, endPoint x: 216, endPoint y: 802, distance: 45.1
click at [171, 807] on div "Highlight" at bounding box center [169, 811] width 35 height 9
click at [248, 807] on div "Eraser" at bounding box center [245, 811] width 26 height 9
click at [33, 570] on span "Erase all" at bounding box center [27, 572] width 26 height 11
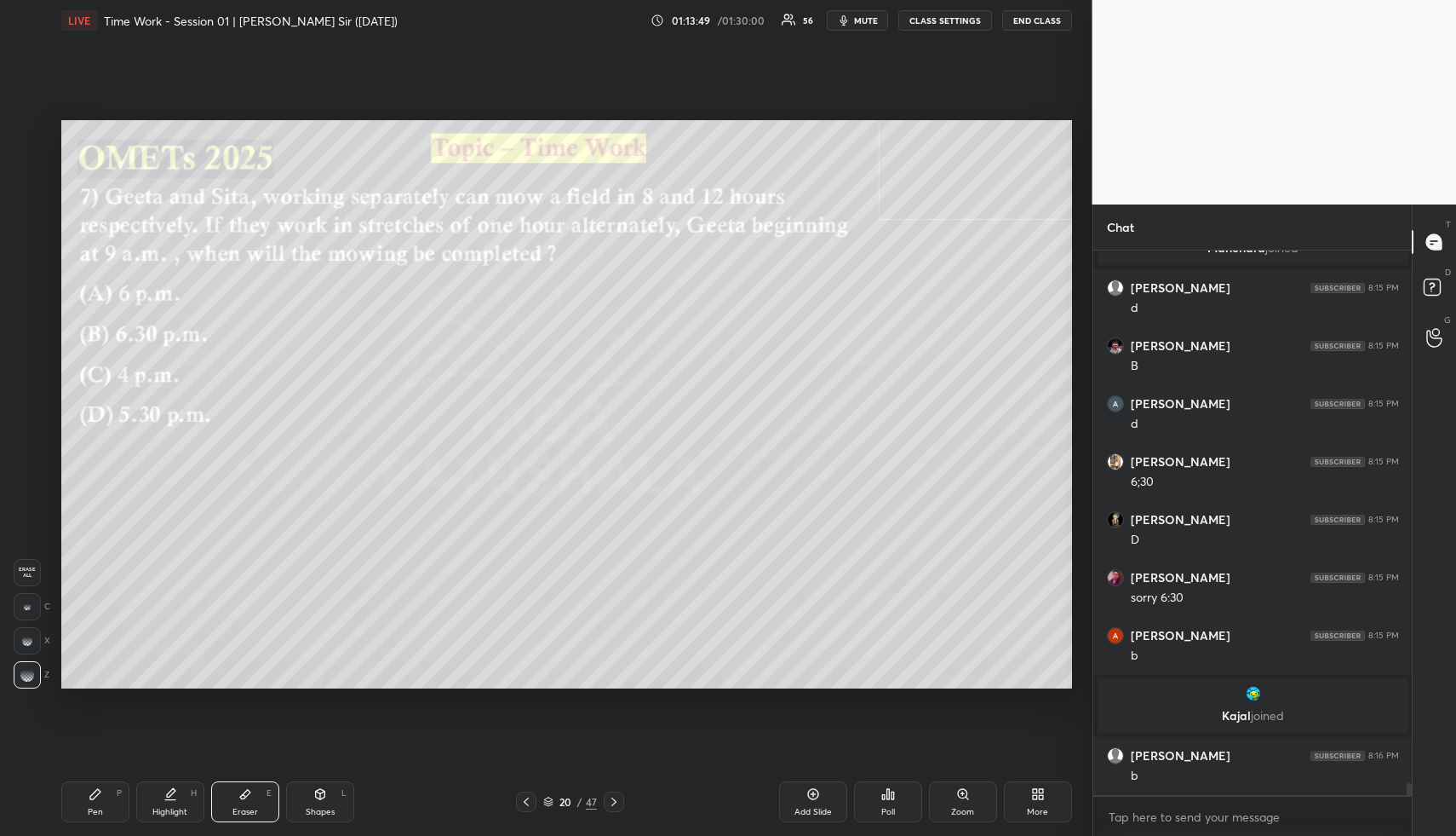
click at [251, 797] on div "Eraser E" at bounding box center [245, 802] width 68 height 41
click at [99, 802] on div "Pen P" at bounding box center [95, 802] width 68 height 41
drag, startPoint x: 29, startPoint y: 167, endPoint x: 5, endPoint y: 167, distance: 24.0
click at [29, 169] on div at bounding box center [28, 167] width 13 height 13
drag, startPoint x: 113, startPoint y: 806, endPoint x: 111, endPoint y: 792, distance: 14.1
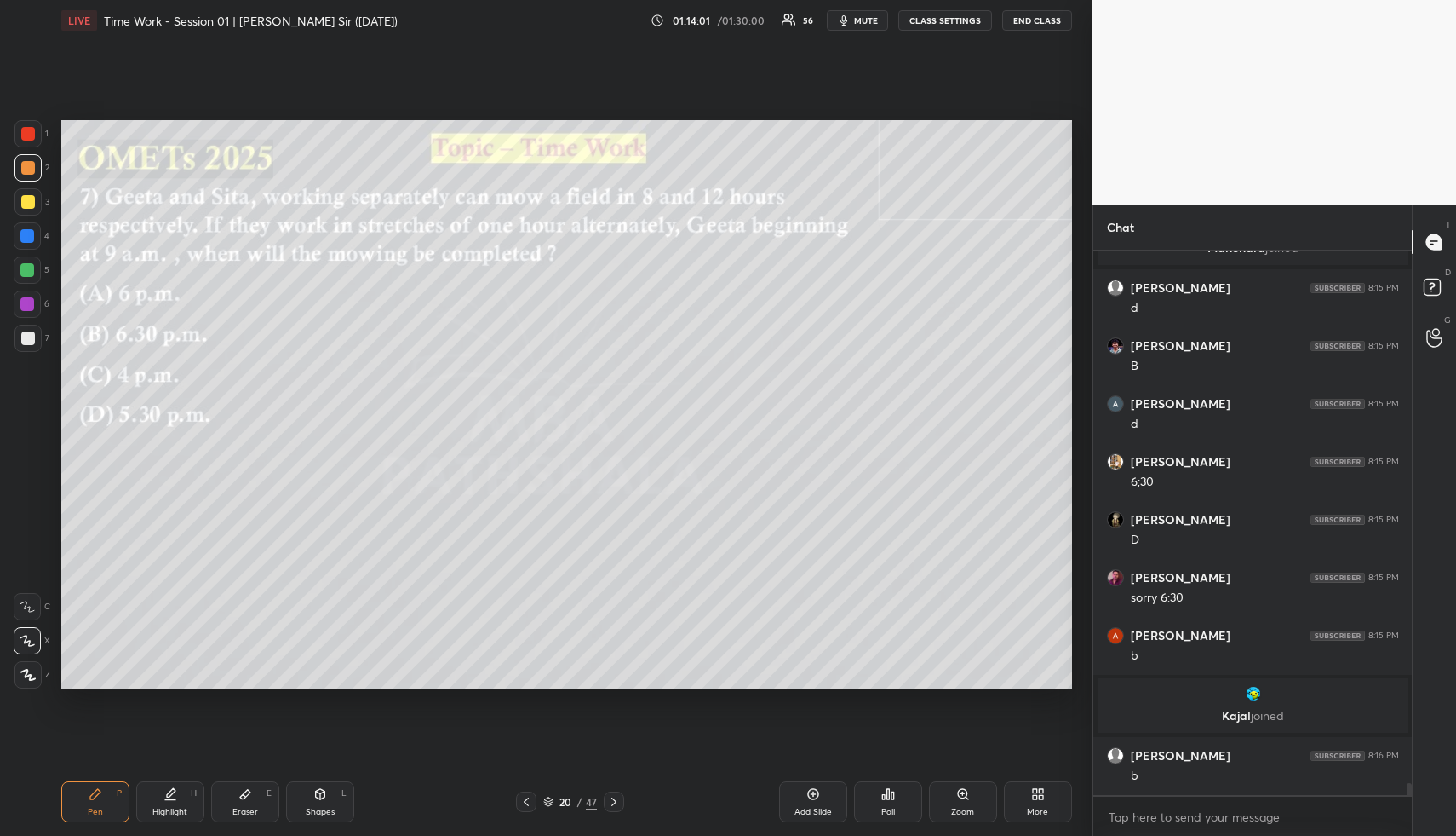
click at [113, 806] on div "Pen P" at bounding box center [95, 802] width 68 height 41
click at [110, 799] on div "Pen P" at bounding box center [95, 802] width 68 height 41
click at [26, 196] on div at bounding box center [28, 202] width 13 height 13
drag, startPoint x: 26, startPoint y: 197, endPoint x: 51, endPoint y: 193, distance: 25.3
click at [26, 197] on div at bounding box center [28, 202] width 13 height 13
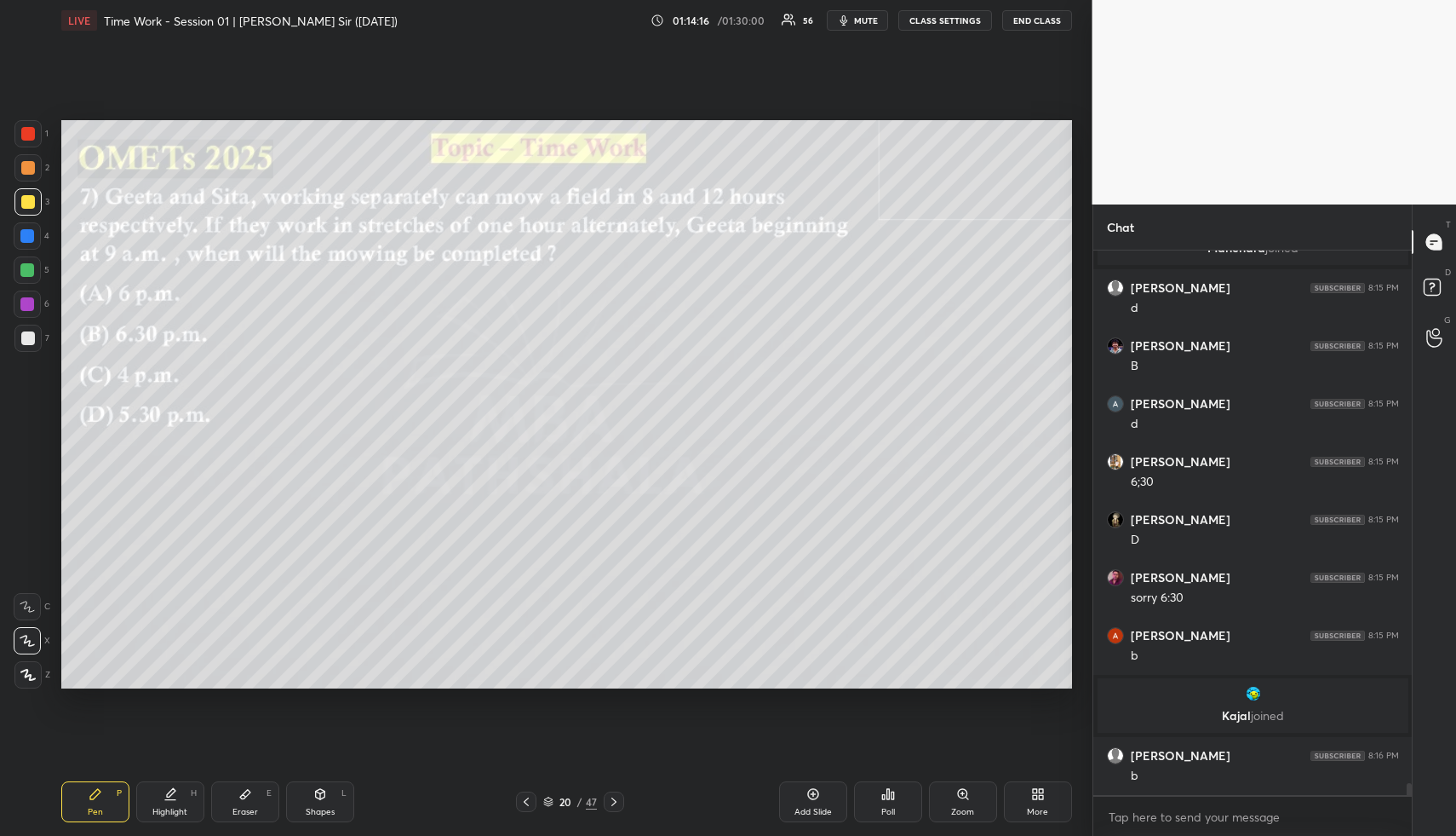
drag, startPoint x: 183, startPoint y: 805, endPoint x: 208, endPoint y: 698, distance: 109.9
click at [183, 807] on div "Highlight" at bounding box center [169, 811] width 35 height 9
drag, startPoint x: 98, startPoint y: 809, endPoint x: 105, endPoint y: 726, distance: 83.3
click at [98, 808] on div "Pen" at bounding box center [96, 811] width 15 height 9
click at [28, 234] on div at bounding box center [27, 236] width 13 height 13
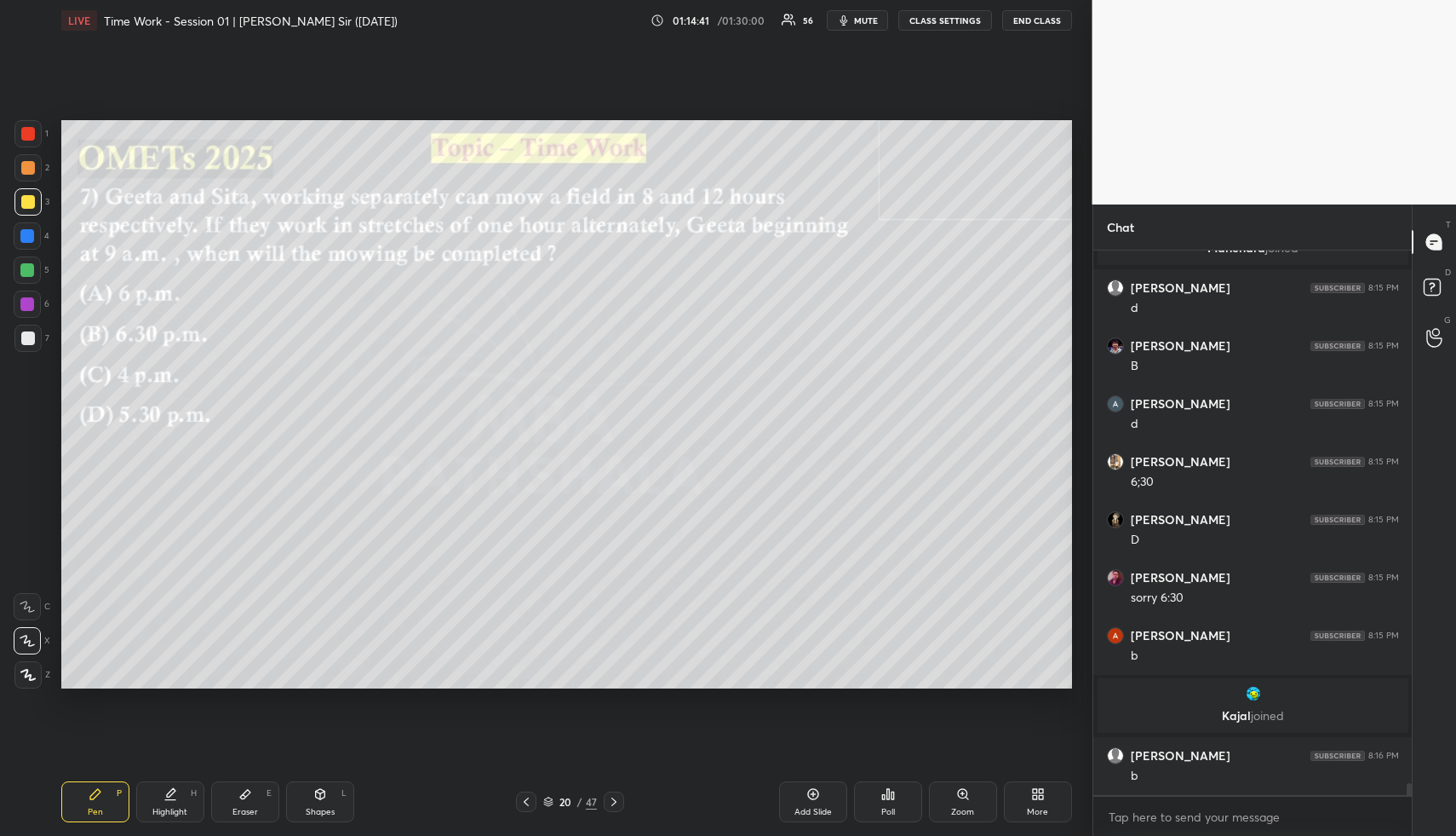
drag, startPoint x: 28, startPoint y: 234, endPoint x: 43, endPoint y: 235, distance: 15.0
click at [28, 234] on div at bounding box center [27, 236] width 13 height 13
drag, startPoint x: 167, startPoint y: 810, endPoint x: 223, endPoint y: 715, distance: 110.3
click at [163, 808] on div "Highlight" at bounding box center [169, 811] width 35 height 9
click at [321, 805] on div "Shapes L" at bounding box center [319, 802] width 68 height 41
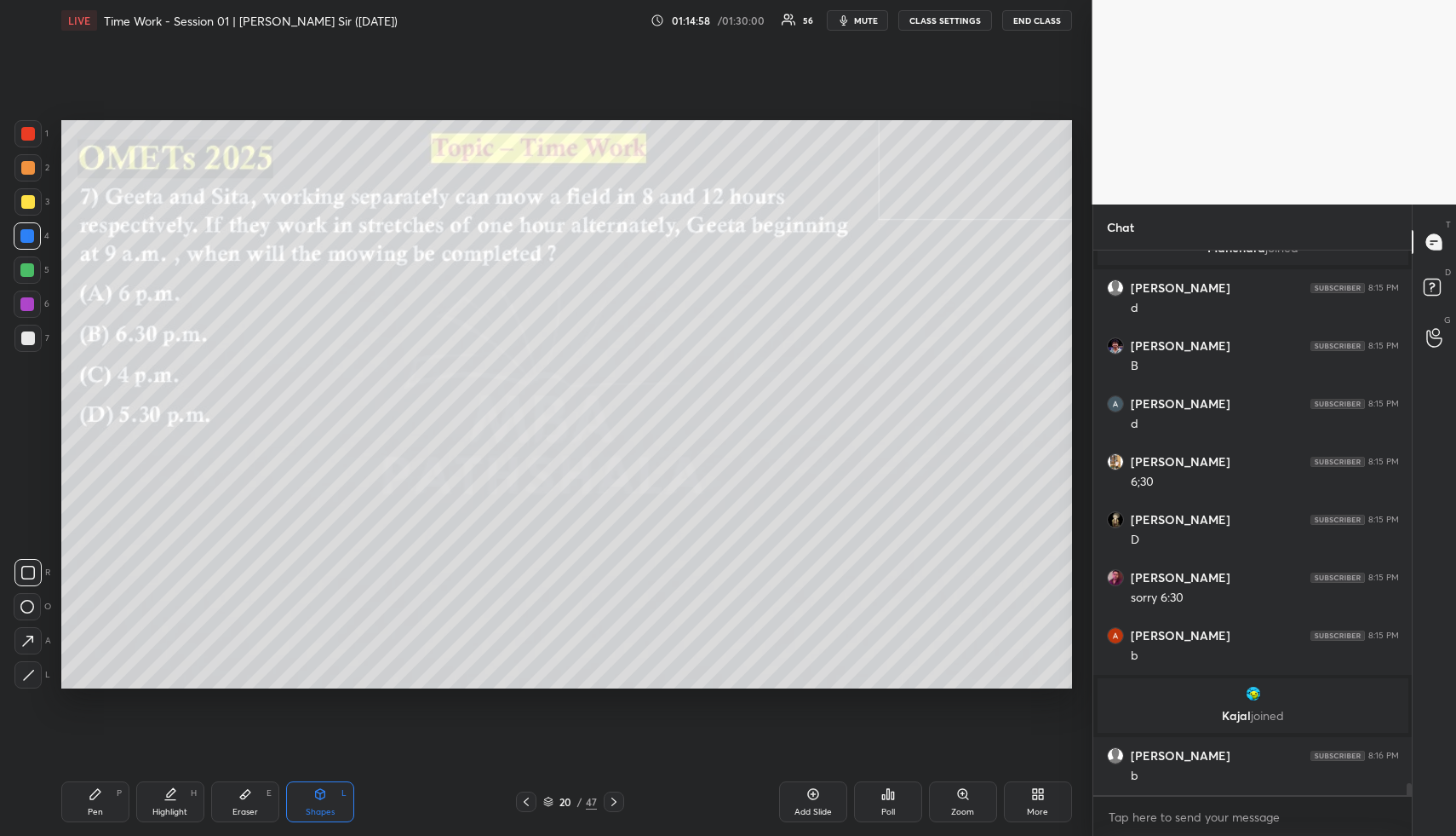
drag, startPoint x: 29, startPoint y: 207, endPoint x: 29, endPoint y: 169, distance: 38.0
click at [29, 207] on div at bounding box center [28, 202] width 13 height 13
click at [28, 166] on div at bounding box center [28, 167] width 13 height 13
click at [185, 797] on div "Highlight H" at bounding box center [170, 802] width 68 height 41
click at [191, 795] on div "H" at bounding box center [194, 793] width 6 height 9
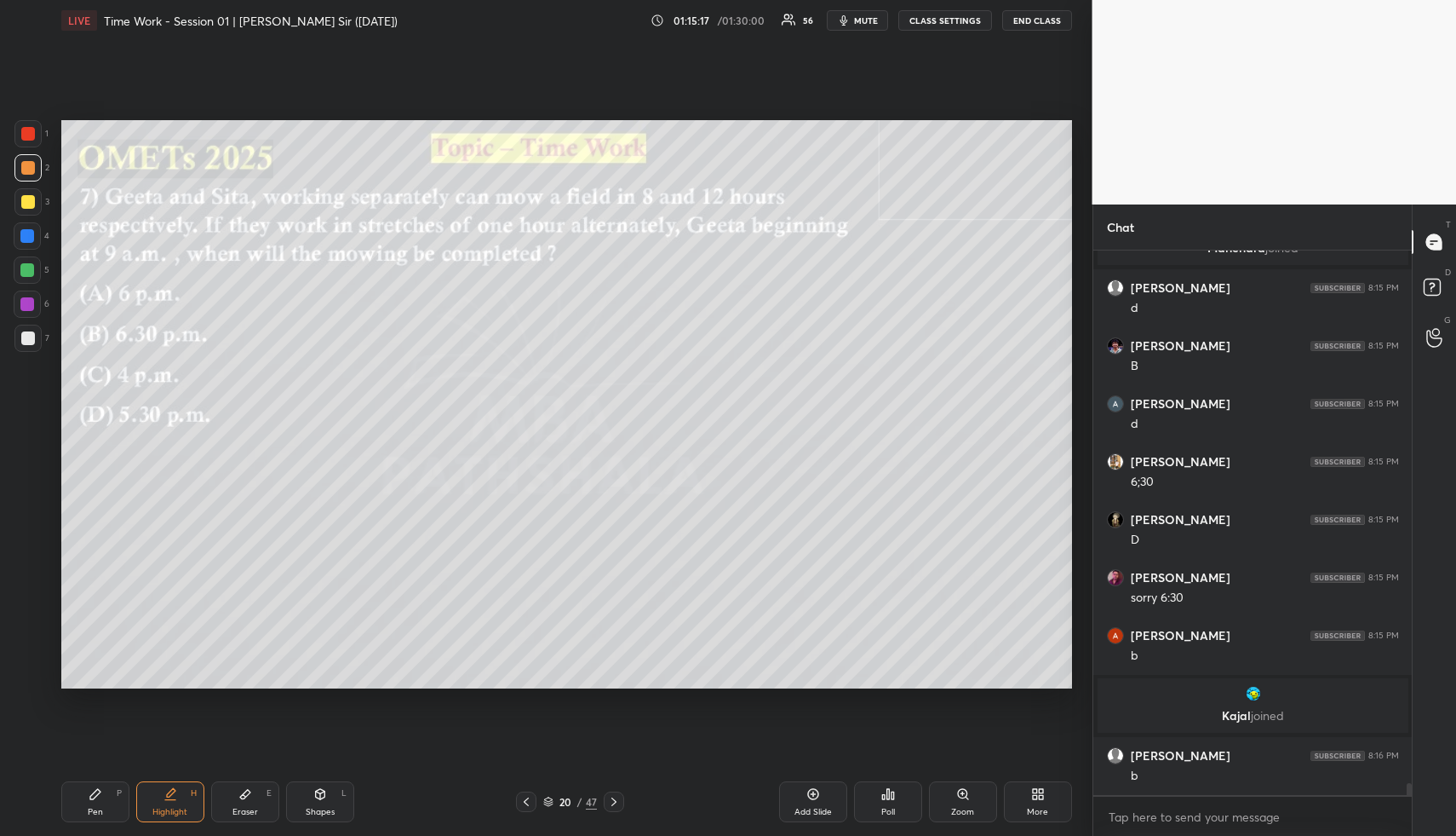
scroll to position [24783, 0]
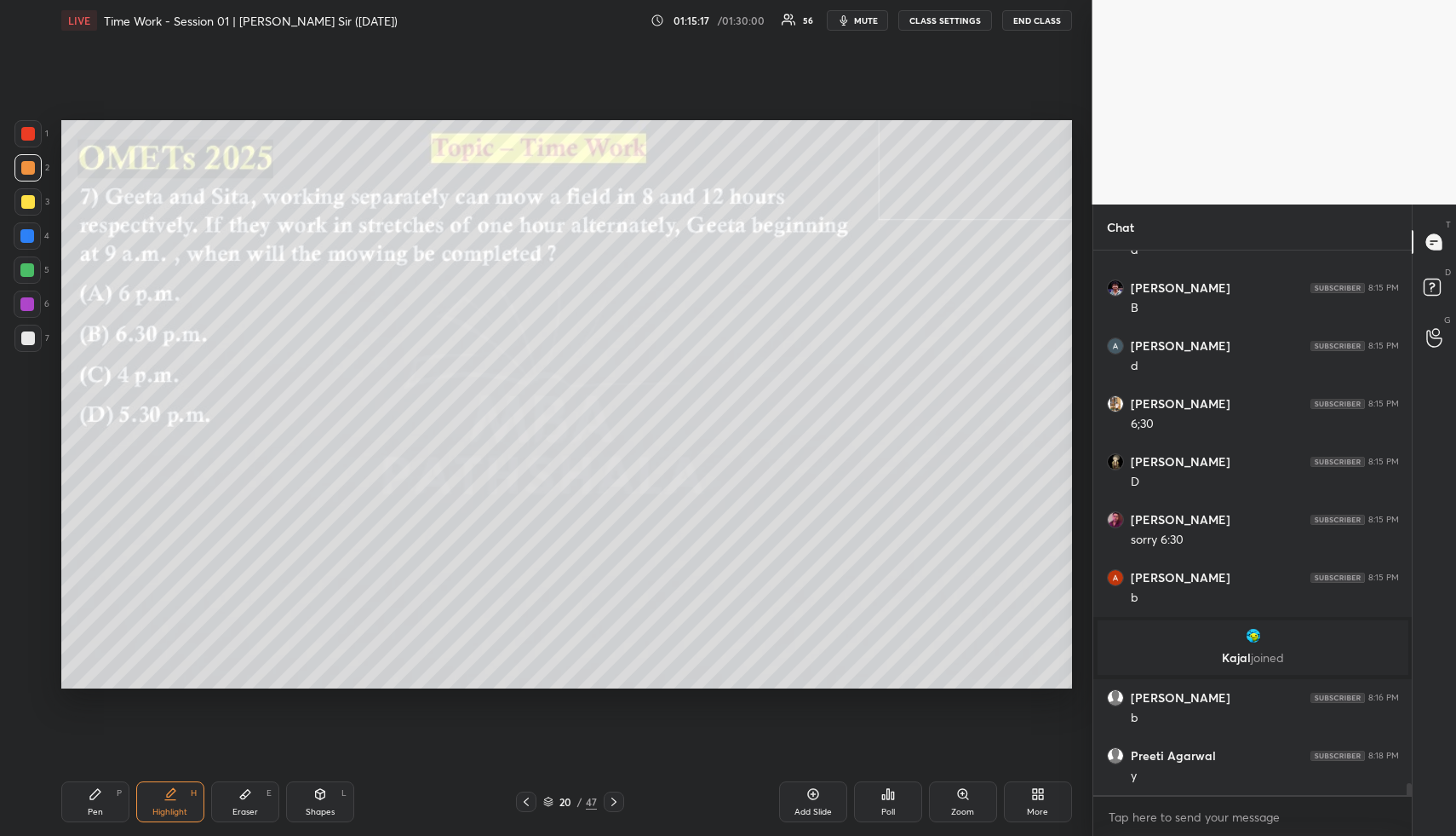
click at [177, 797] on div "Highlight H" at bounding box center [170, 802] width 68 height 41
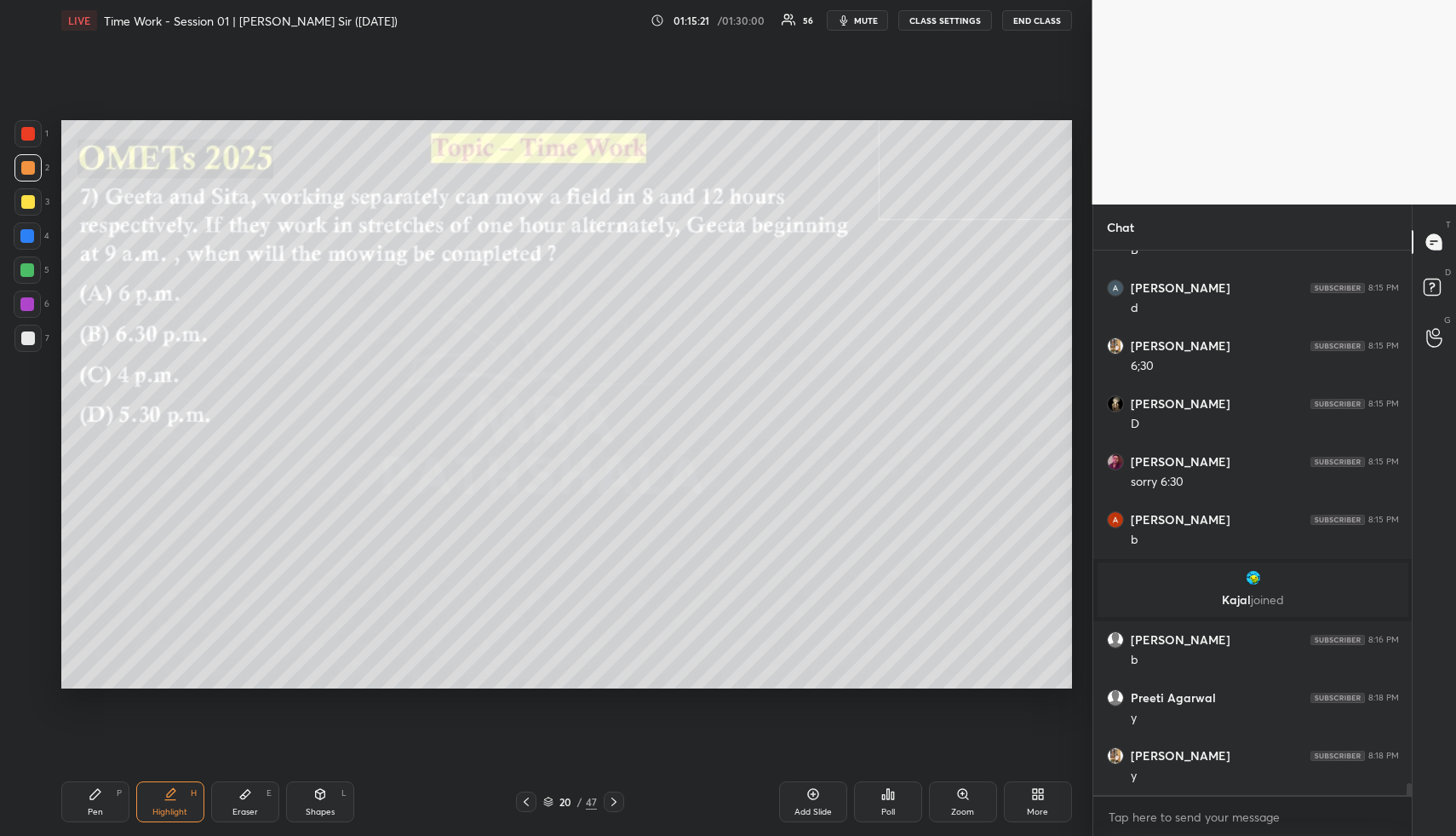
click at [102, 820] on div "Pen P" at bounding box center [95, 802] width 68 height 41
drag, startPoint x: 102, startPoint y: 820, endPoint x: 99, endPoint y: 803, distance: 17.3
click at [102, 820] on div "Pen P" at bounding box center [95, 802] width 68 height 41
click at [24, 332] on div at bounding box center [28, 338] width 28 height 28
click at [32, 340] on div at bounding box center [28, 339] width 13 height 13
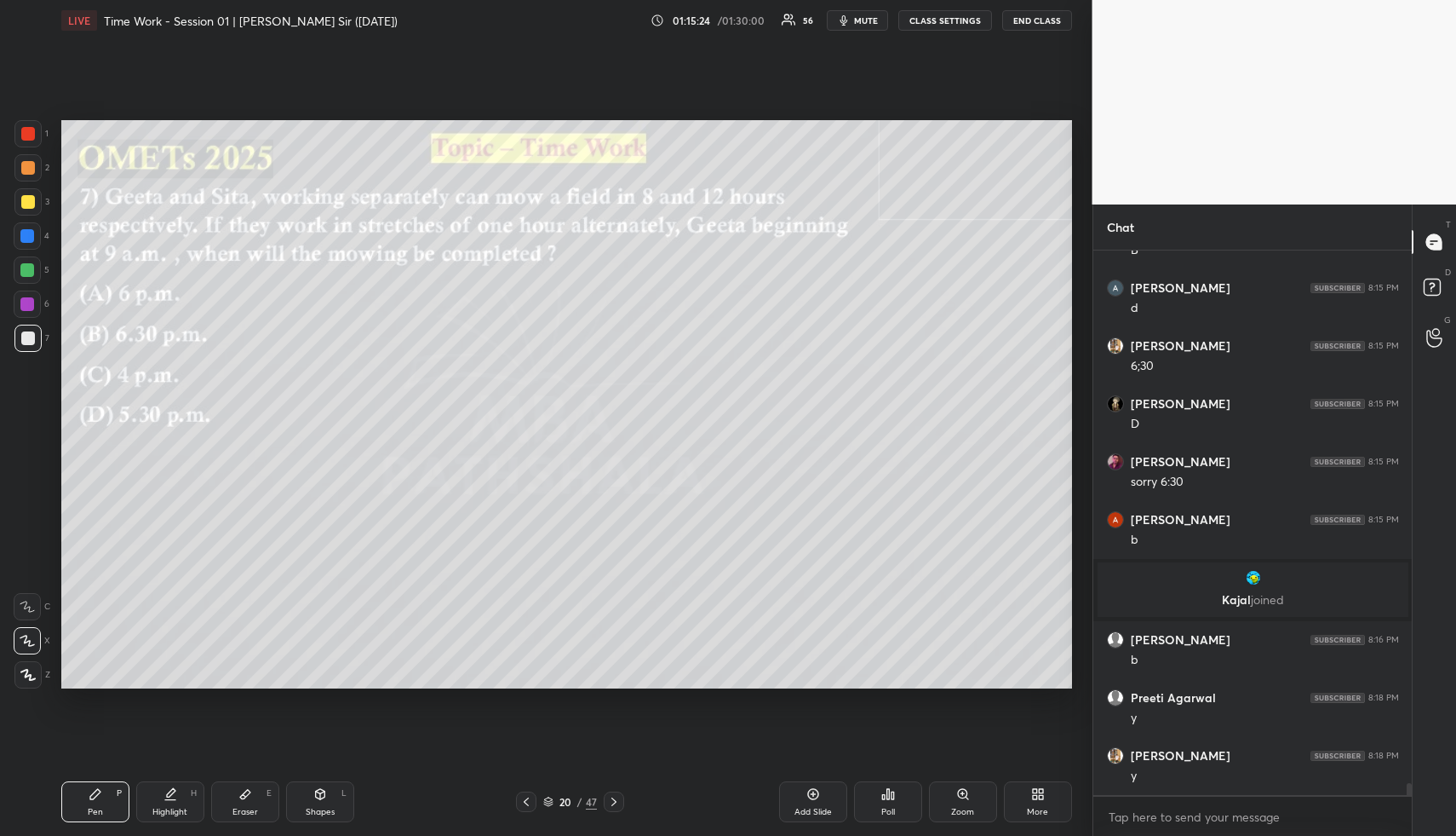
click at [31, 235] on div at bounding box center [27, 236] width 13 height 13
drag, startPoint x: 30, startPoint y: 270, endPoint x: 49, endPoint y: 260, distance: 21.5
click at [30, 270] on div at bounding box center [27, 270] width 13 height 13
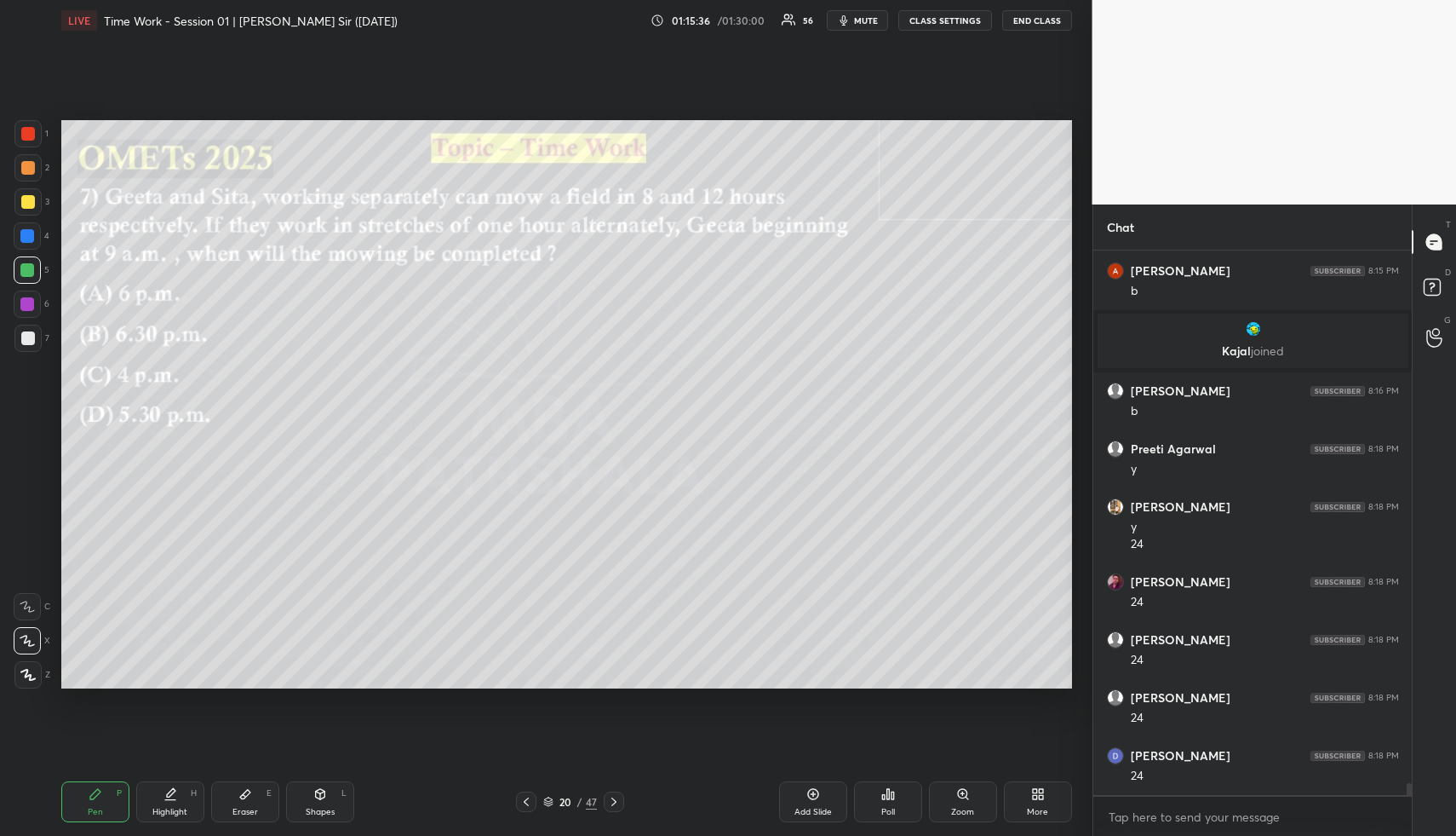
scroll to position [25147, 0]
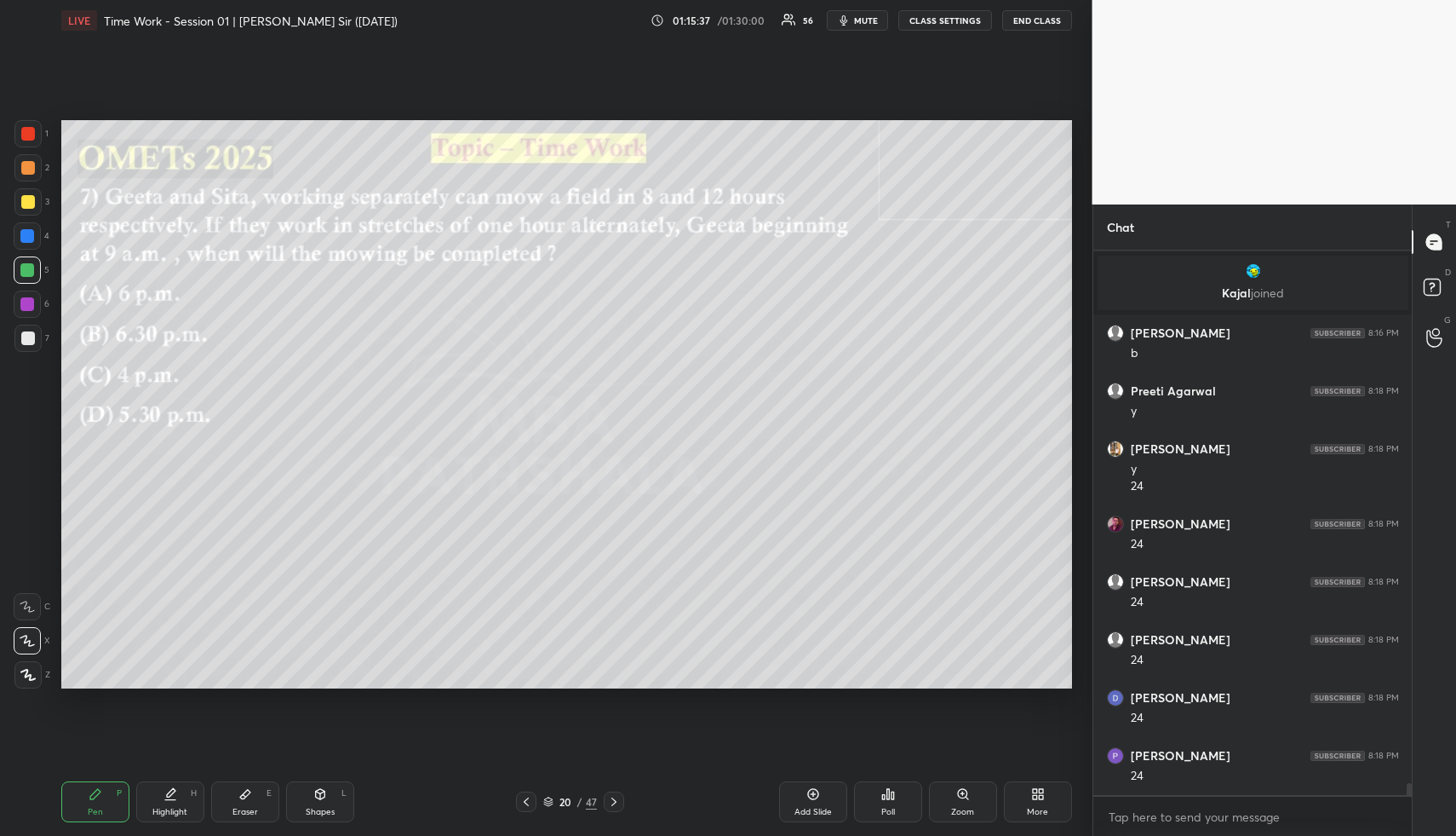
click at [325, 809] on div "Shapes" at bounding box center [320, 811] width 29 height 9
click at [332, 803] on div "Shapes L" at bounding box center [319, 802] width 68 height 41
click at [27, 337] on div at bounding box center [28, 339] width 13 height 13
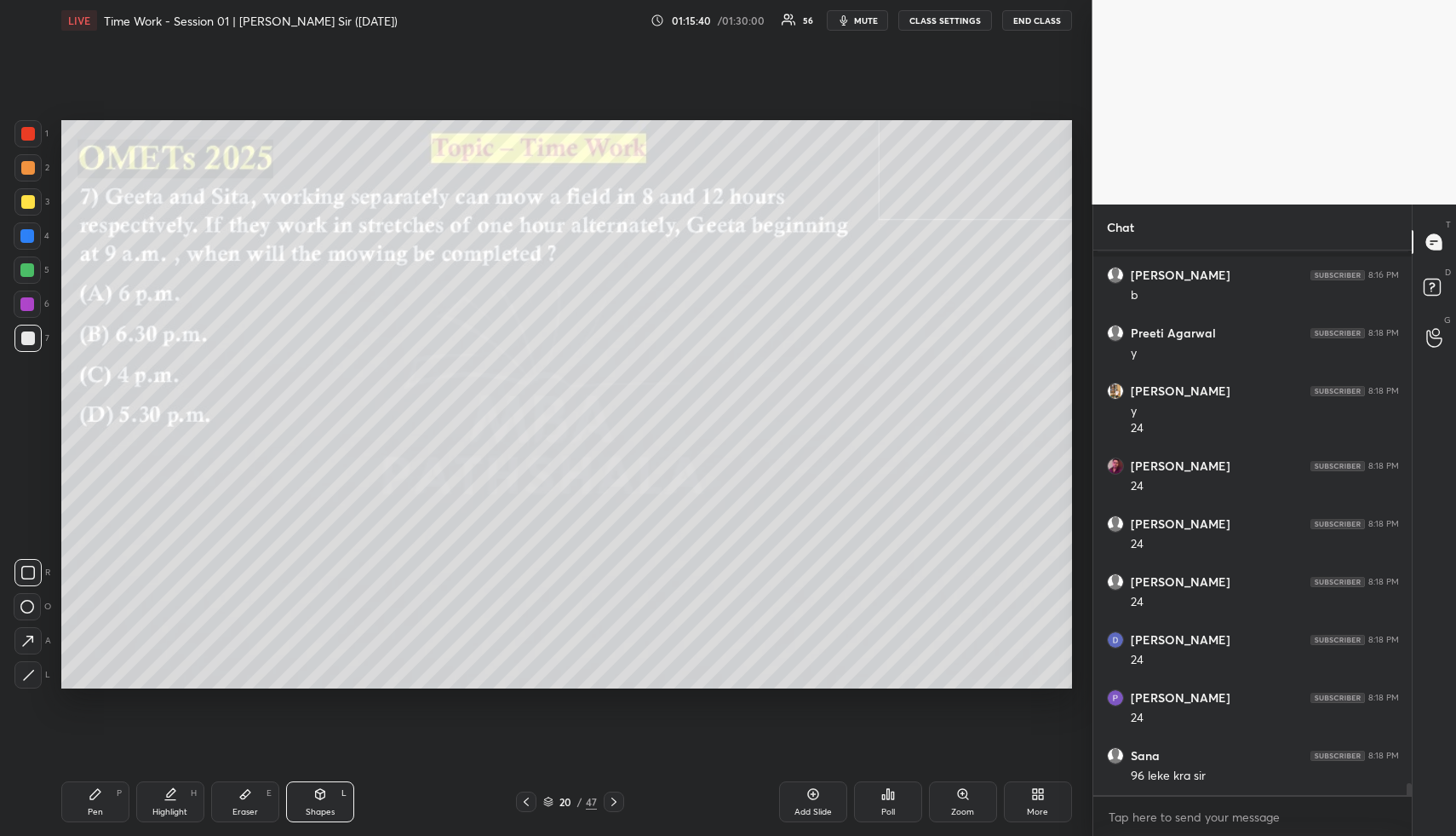
click at [112, 796] on div "Pen P" at bounding box center [95, 802] width 68 height 41
click at [25, 170] on div at bounding box center [28, 167] width 13 height 13
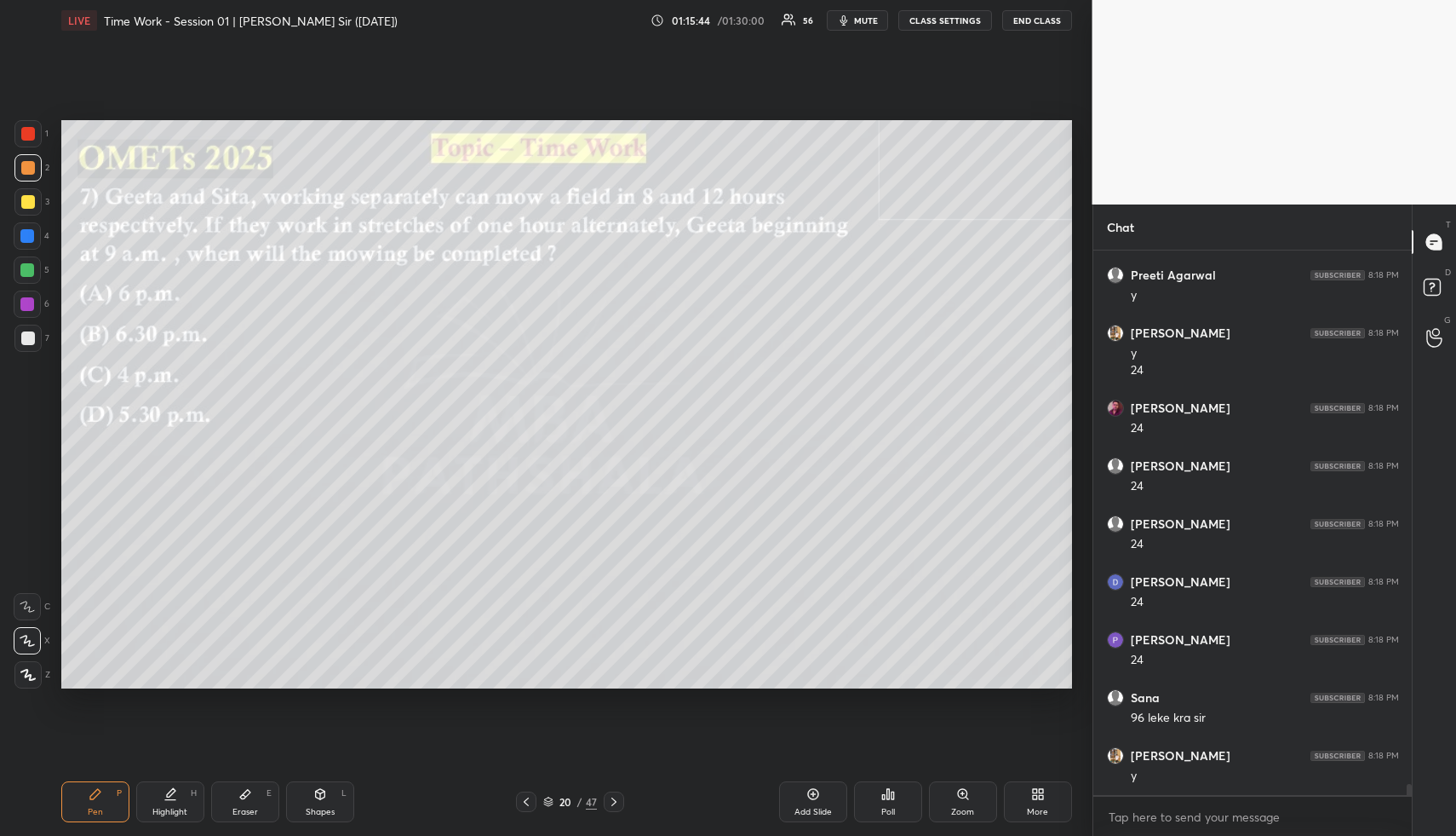
click at [184, 800] on div "Highlight H" at bounding box center [170, 802] width 68 height 41
click at [97, 812] on div "Pen" at bounding box center [96, 811] width 15 height 9
click at [98, 795] on div "Pen P" at bounding box center [95, 802] width 68 height 41
drag, startPoint x: 27, startPoint y: 202, endPoint x: 35, endPoint y: 207, distance: 9.4
click at [27, 202] on div at bounding box center [28, 202] width 13 height 13
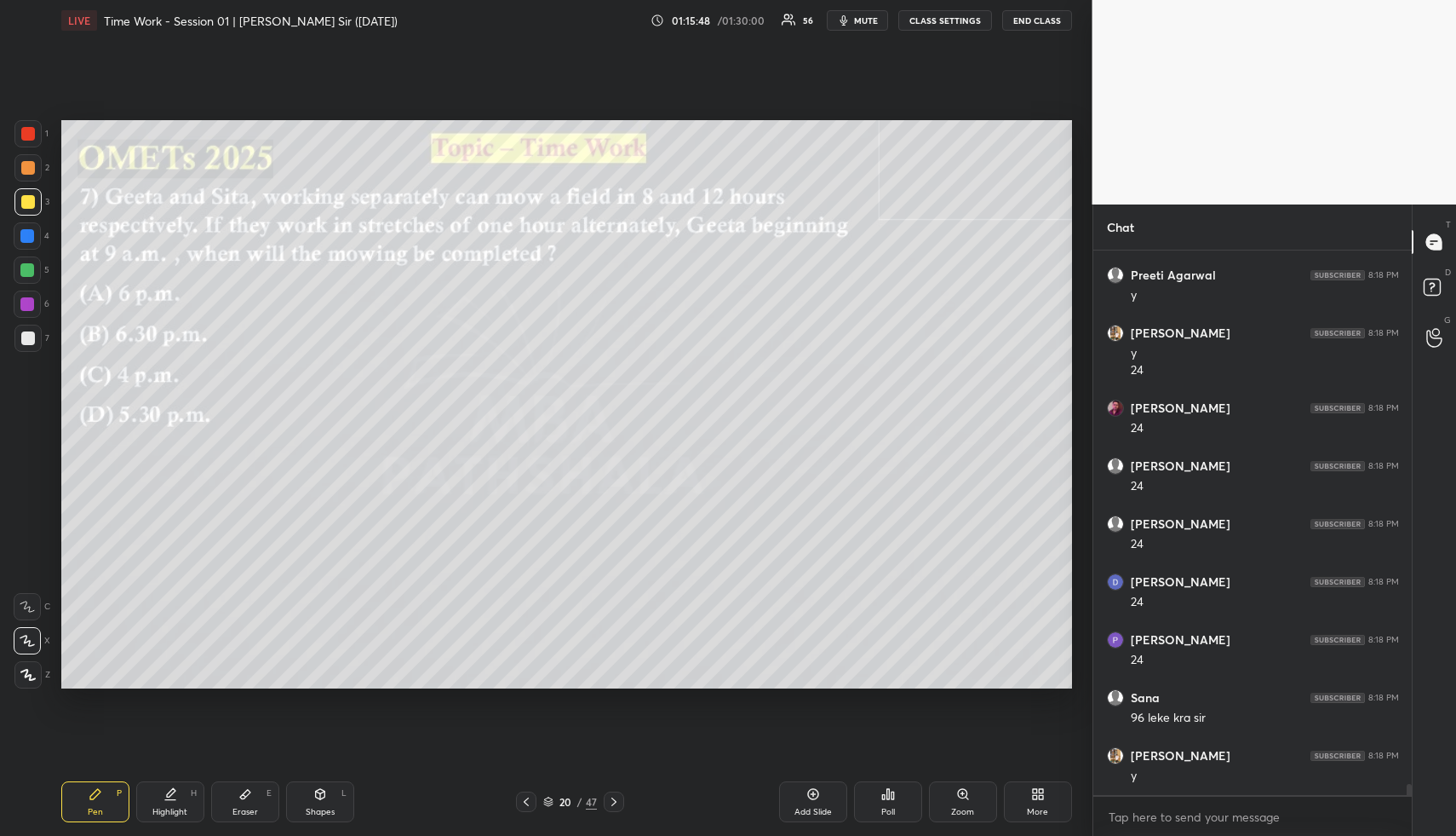
click at [29, 171] on div at bounding box center [28, 167] width 13 height 13
drag, startPoint x: 23, startPoint y: 344, endPoint x: 53, endPoint y: 332, distance: 32.3
click at [24, 344] on div at bounding box center [28, 339] width 13 height 13
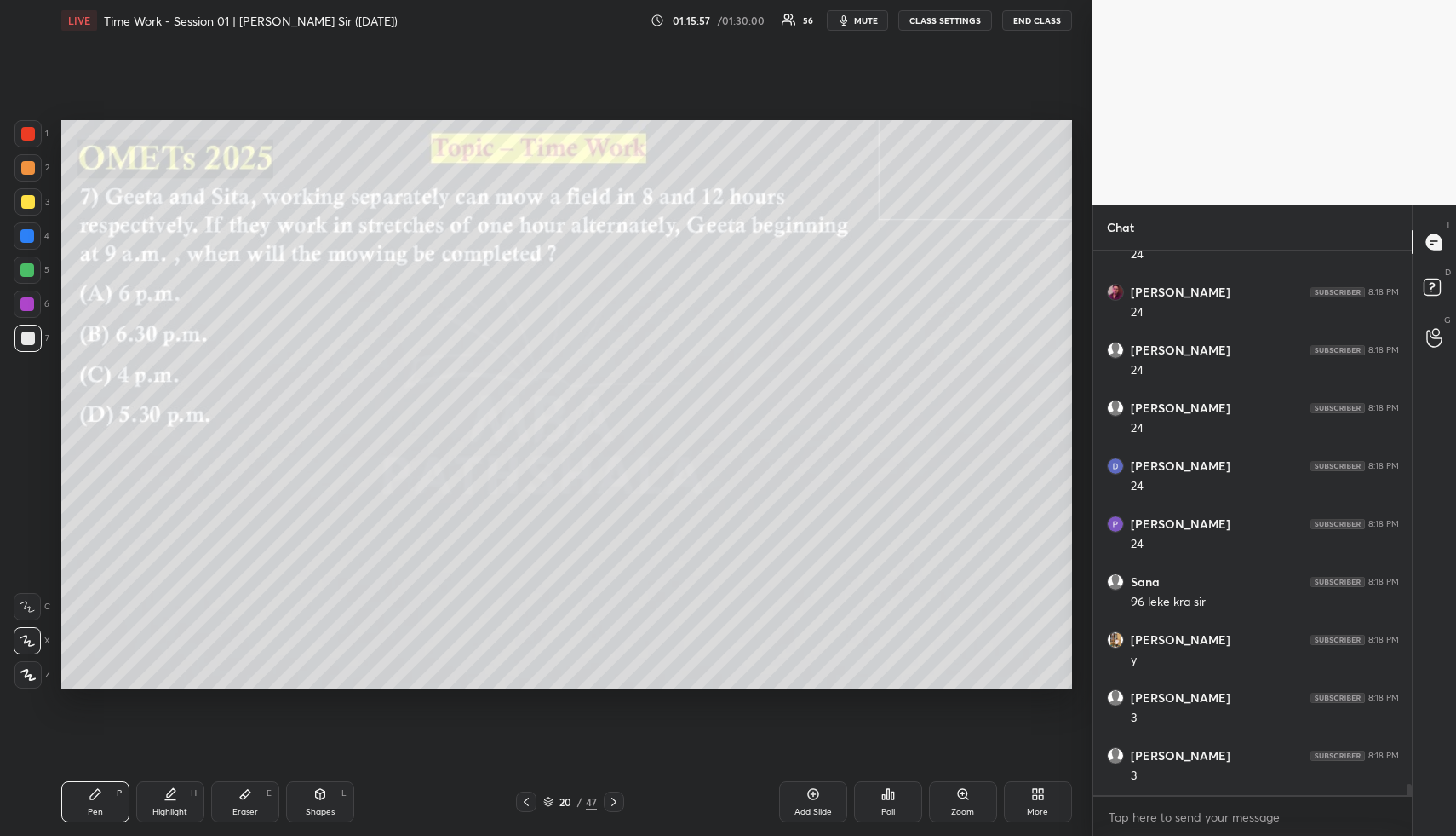
scroll to position [25396, 0]
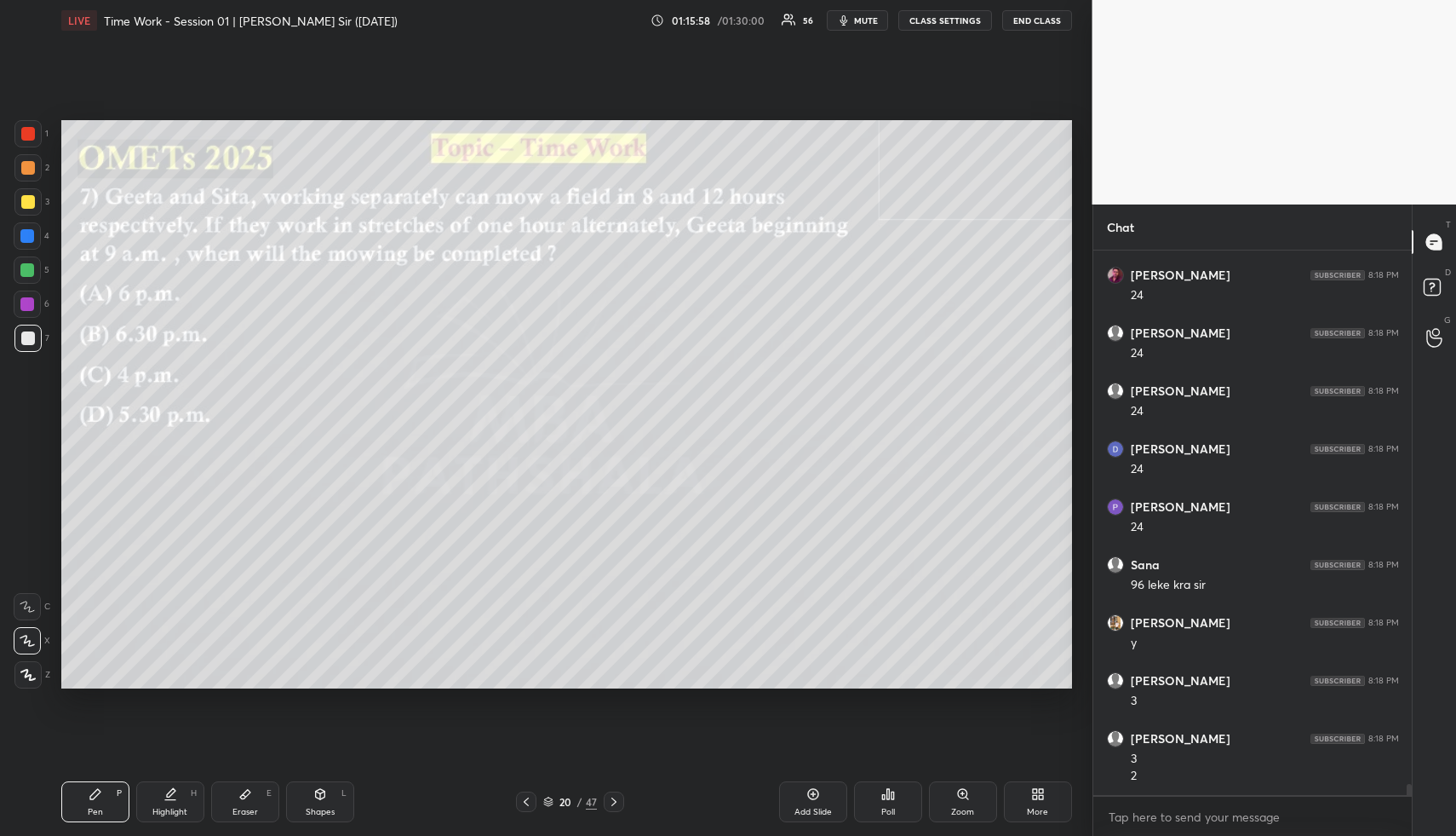
click at [330, 803] on div "Shapes L" at bounding box center [319, 802] width 68 height 41
click at [29, 292] on div at bounding box center [27, 304] width 28 height 28
drag, startPoint x: 29, startPoint y: 292, endPoint x: 38, endPoint y: 288, distance: 9.8
click at [29, 292] on div at bounding box center [27, 304] width 28 height 28
drag, startPoint x: 154, startPoint y: 808, endPoint x: 190, endPoint y: 716, distance: 98.8
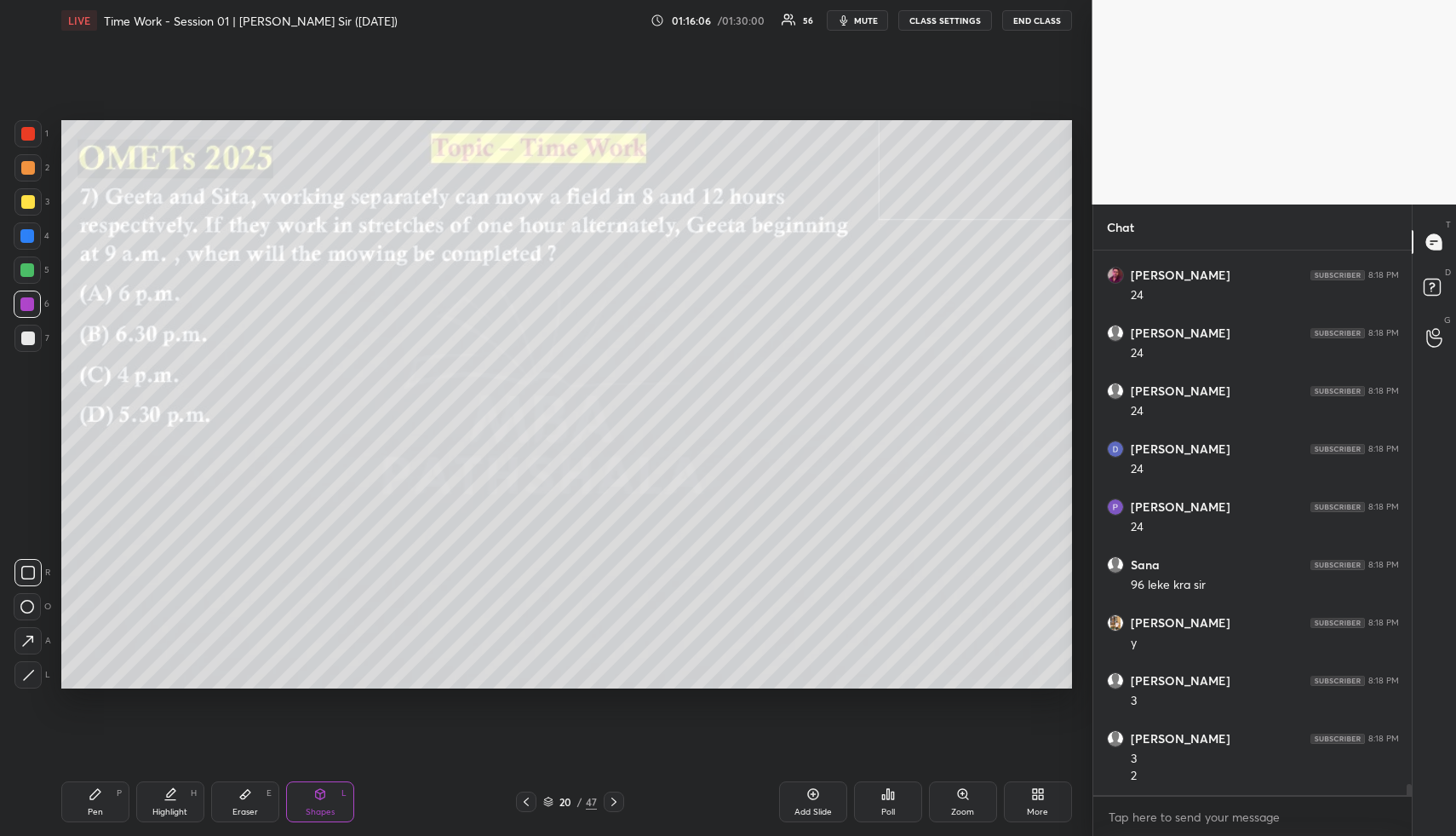
click at [156, 803] on div "Highlight H" at bounding box center [170, 802] width 68 height 41
click at [182, 825] on div "Pen P Highlight H Eraser E Shapes L 20 / 47 Add Slide Poll Zoom More" at bounding box center [566, 802] width 1011 height 68
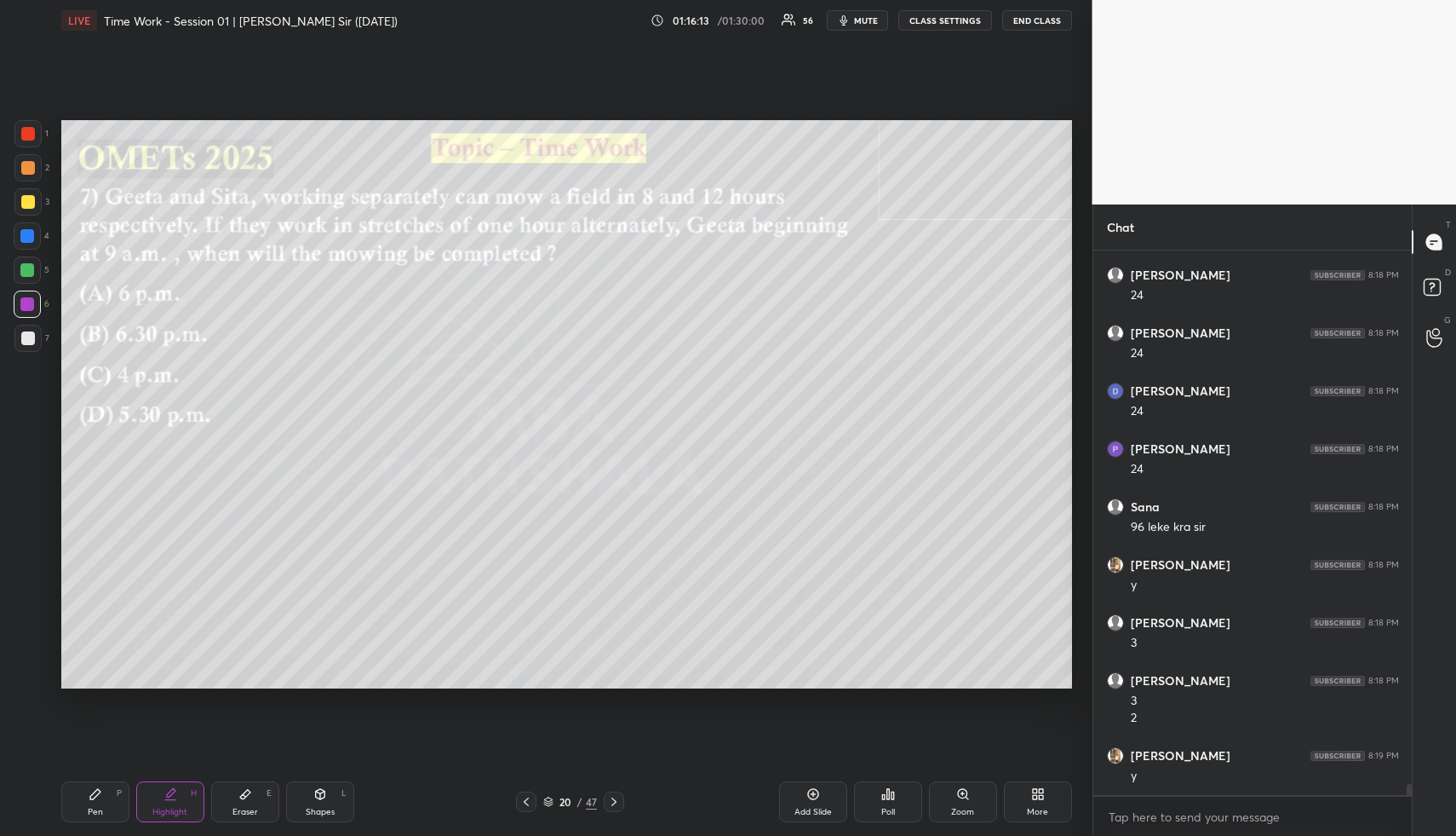
click at [77, 810] on div "Pen P" at bounding box center [95, 802] width 68 height 41
click at [24, 204] on div at bounding box center [28, 202] width 13 height 13
click at [22, 170] on div at bounding box center [28, 167] width 13 height 13
drag, startPoint x: 29, startPoint y: 176, endPoint x: 53, endPoint y: 179, distance: 24.2
click at [29, 176] on div at bounding box center [28, 167] width 28 height 28
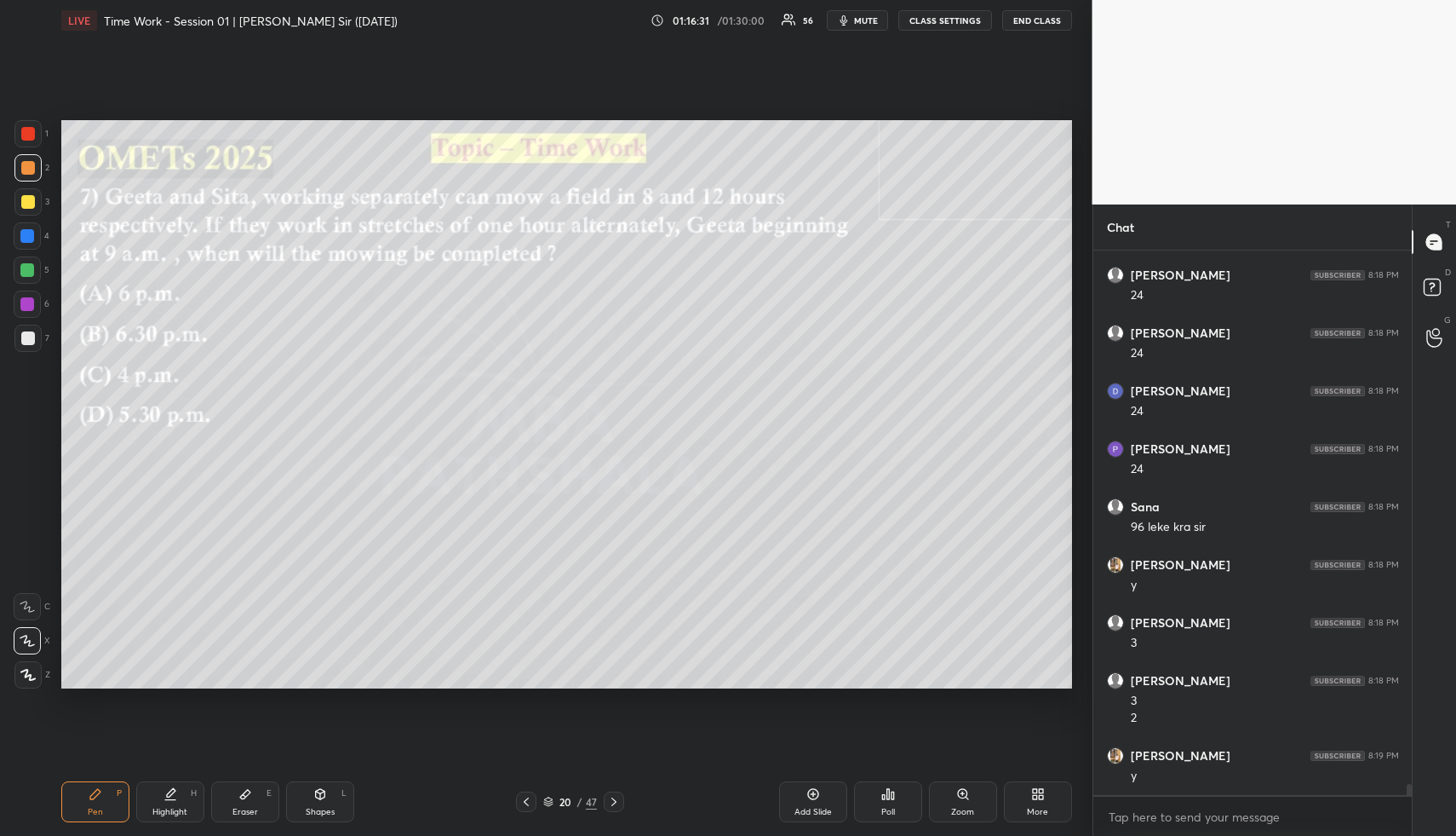
click at [301, 799] on div "Shapes L" at bounding box center [319, 802] width 68 height 41
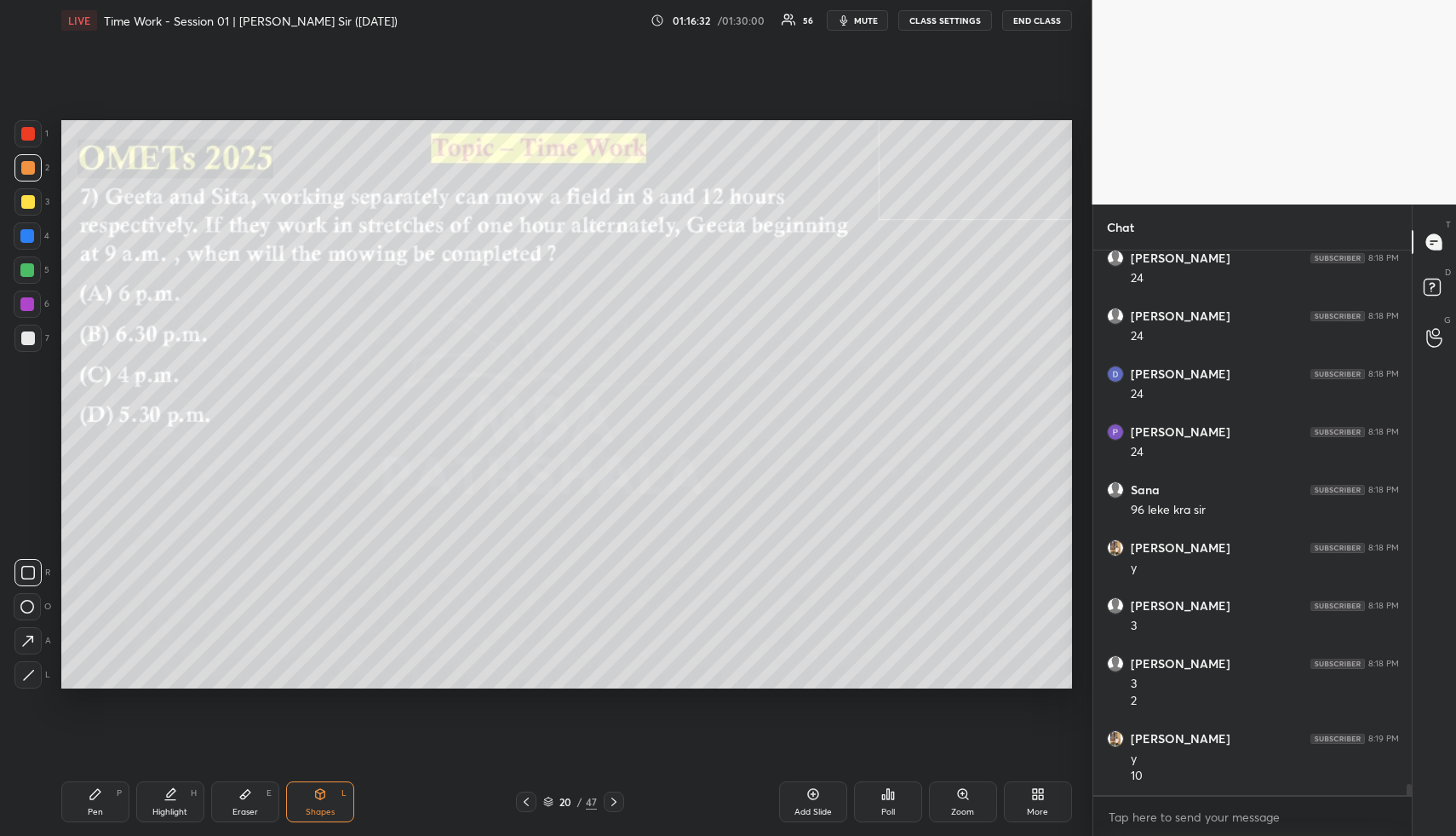
click at [33, 341] on div at bounding box center [28, 339] width 13 height 13
drag, startPoint x: 33, startPoint y: 341, endPoint x: 41, endPoint y: 332, distance: 12.0
click at [33, 341] on div at bounding box center [28, 339] width 13 height 13
click at [177, 807] on div "Highlight" at bounding box center [169, 811] width 35 height 9
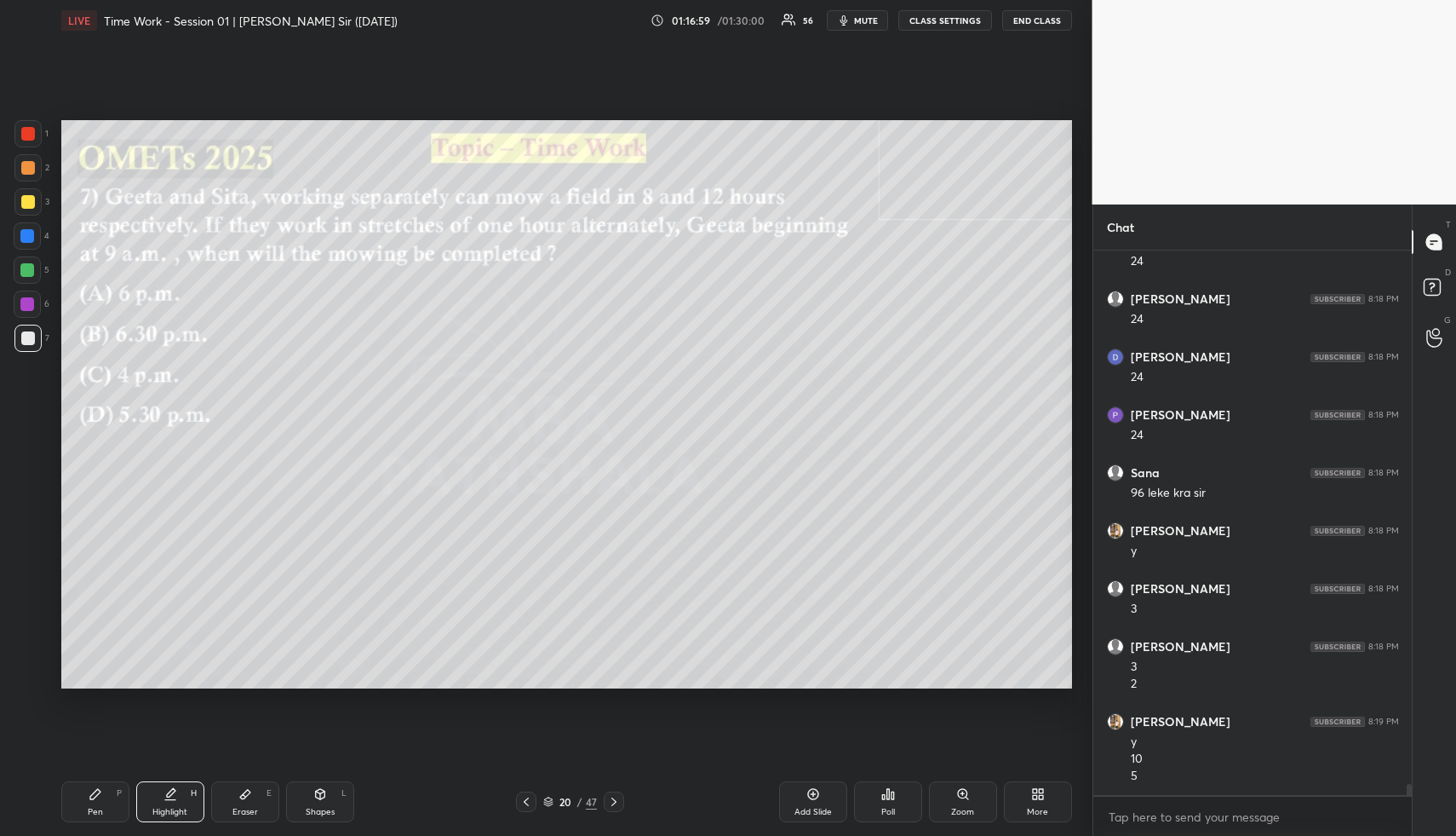
click at [101, 790] on div "Pen P" at bounding box center [95, 802] width 68 height 41
drag, startPoint x: 29, startPoint y: 270, endPoint x: 51, endPoint y: 277, distance: 23.1
click at [29, 271] on div at bounding box center [27, 270] width 13 height 13
click at [329, 801] on div "Shapes L" at bounding box center [319, 802] width 68 height 41
click at [162, 780] on div "Pen P Highlight H Eraser E Shapes L 20 / 47 Add Slide Poll Zoom More" at bounding box center [566, 802] width 1011 height 68
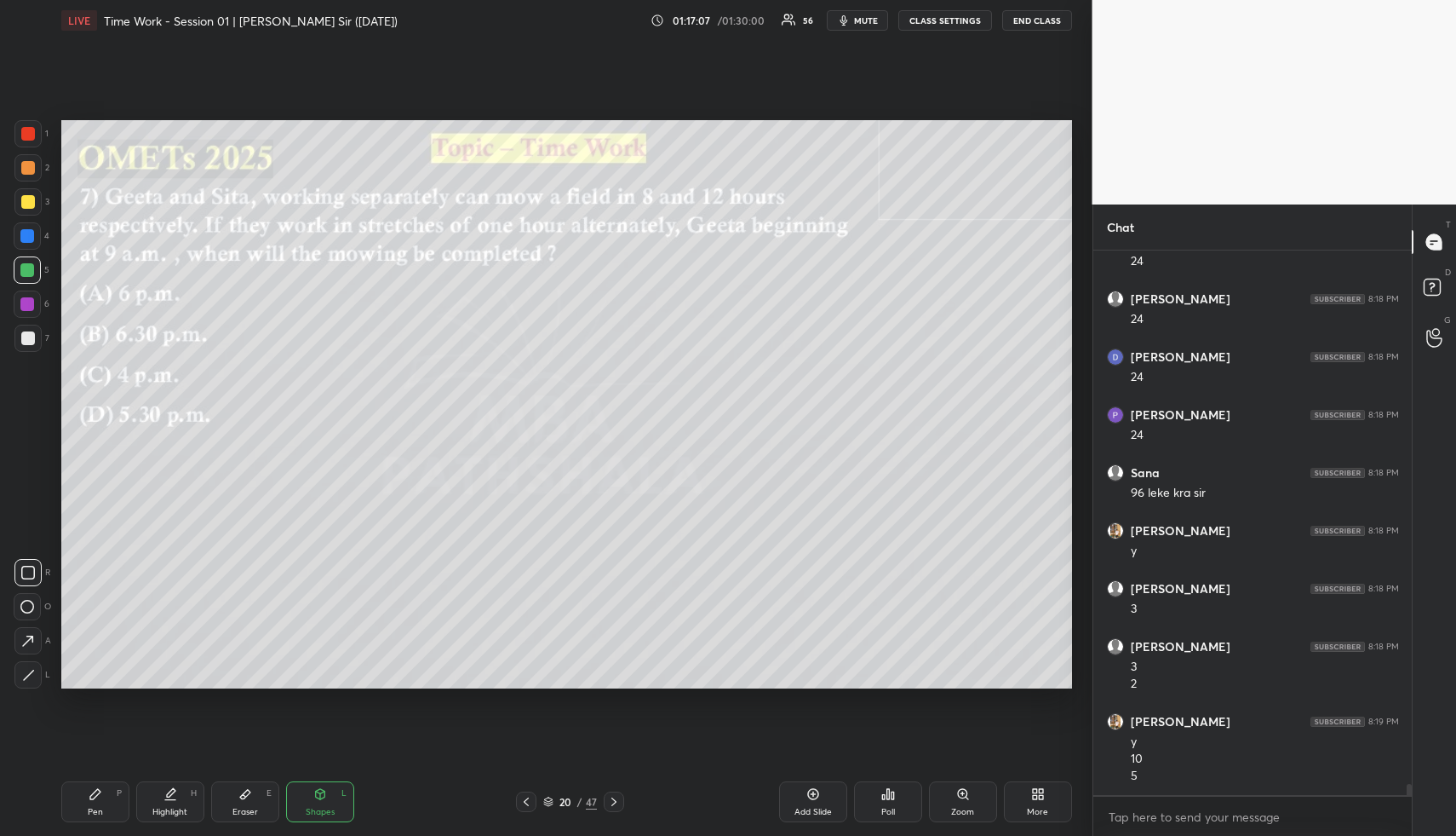
drag, startPoint x: 176, startPoint y: 801, endPoint x: 173, endPoint y: 791, distance: 10.4
click at [176, 801] on div "Highlight H" at bounding box center [170, 802] width 68 height 41
click at [185, 798] on div "Highlight H" at bounding box center [170, 802] width 68 height 41
click at [184, 793] on div "Highlight H" at bounding box center [170, 802] width 68 height 41
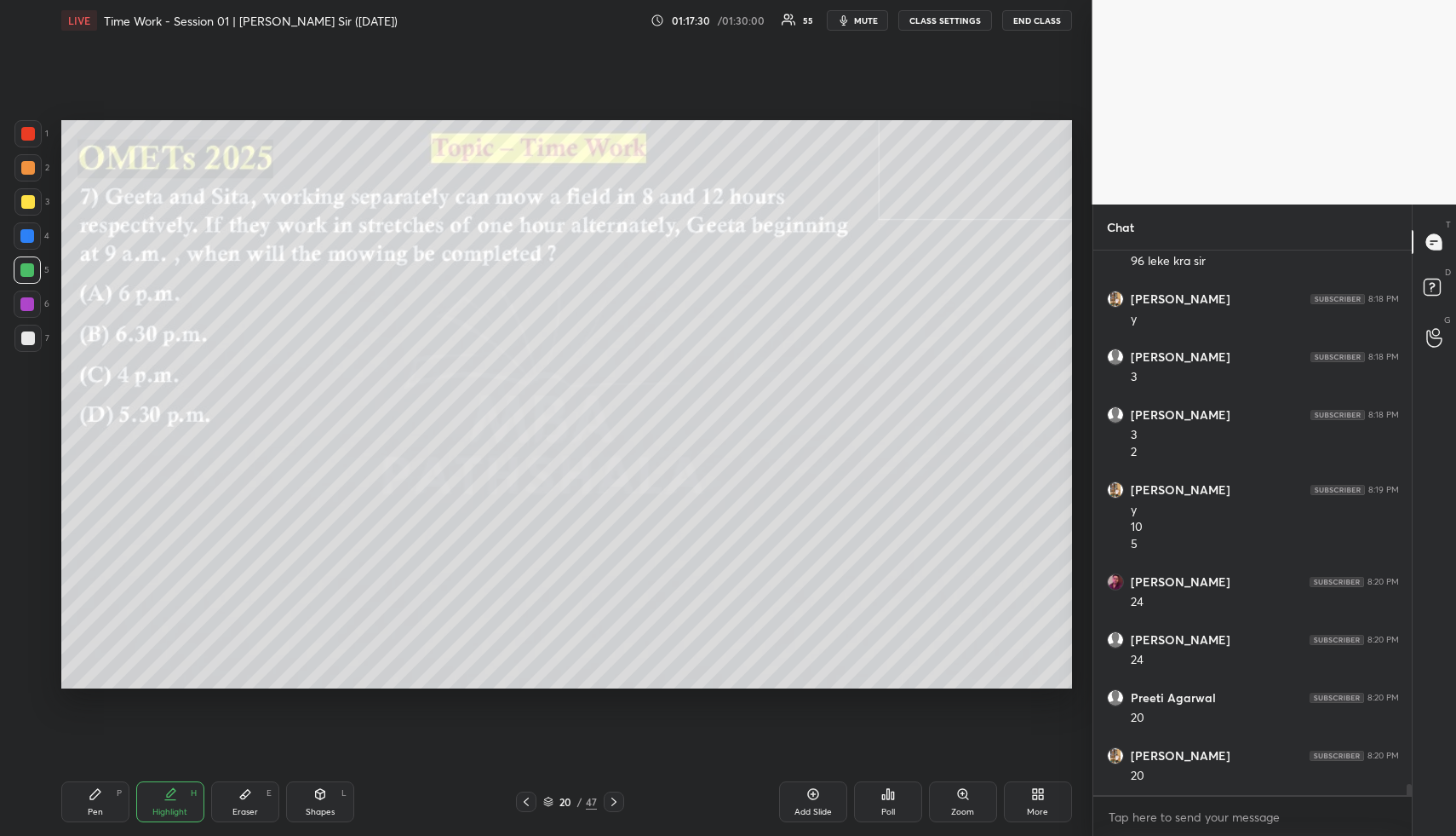
scroll to position [25777, 0]
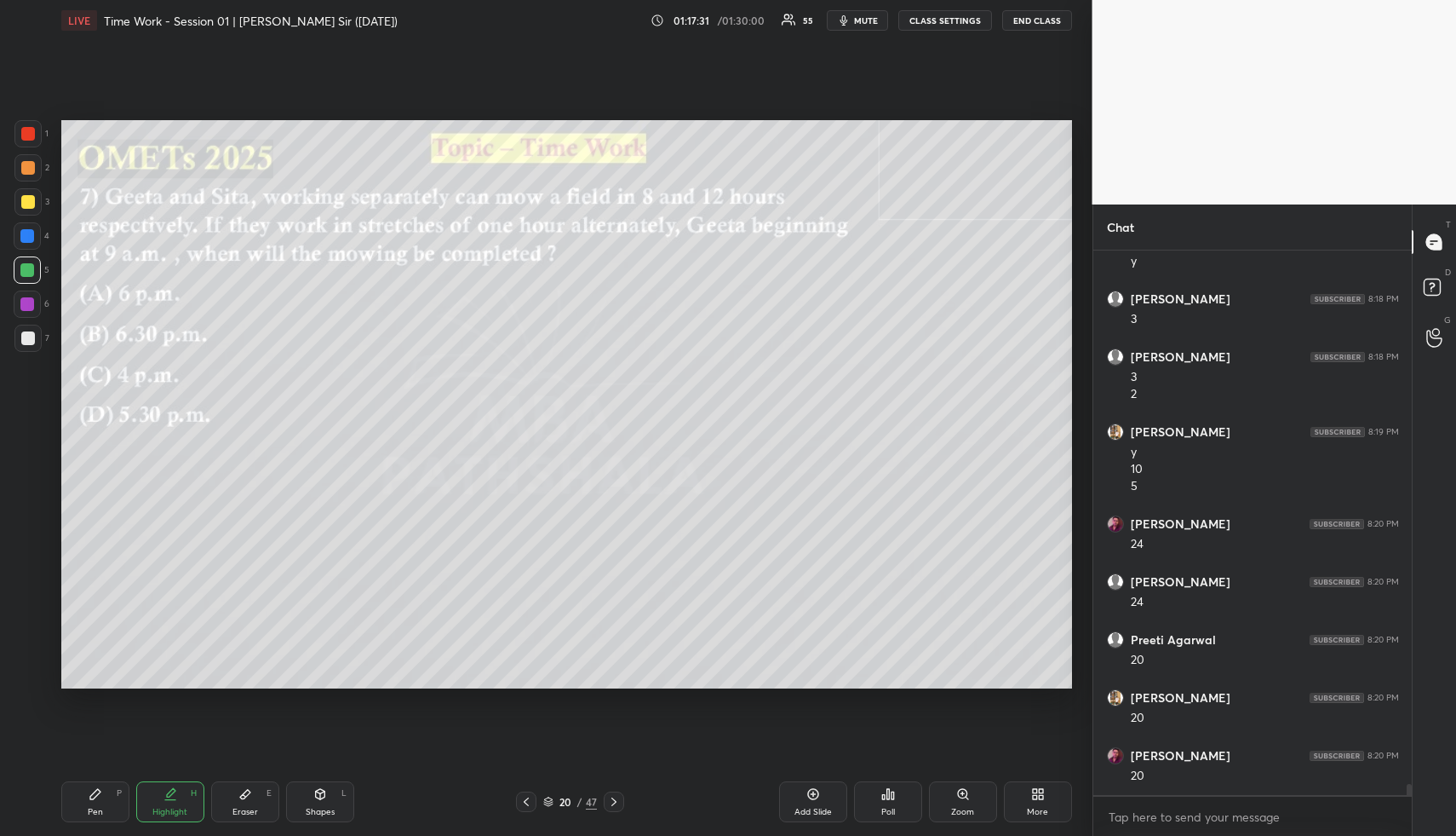
drag, startPoint x: 113, startPoint y: 792, endPoint x: 111, endPoint y: 775, distance: 17.1
click at [113, 792] on div "Pen P" at bounding box center [95, 802] width 68 height 41
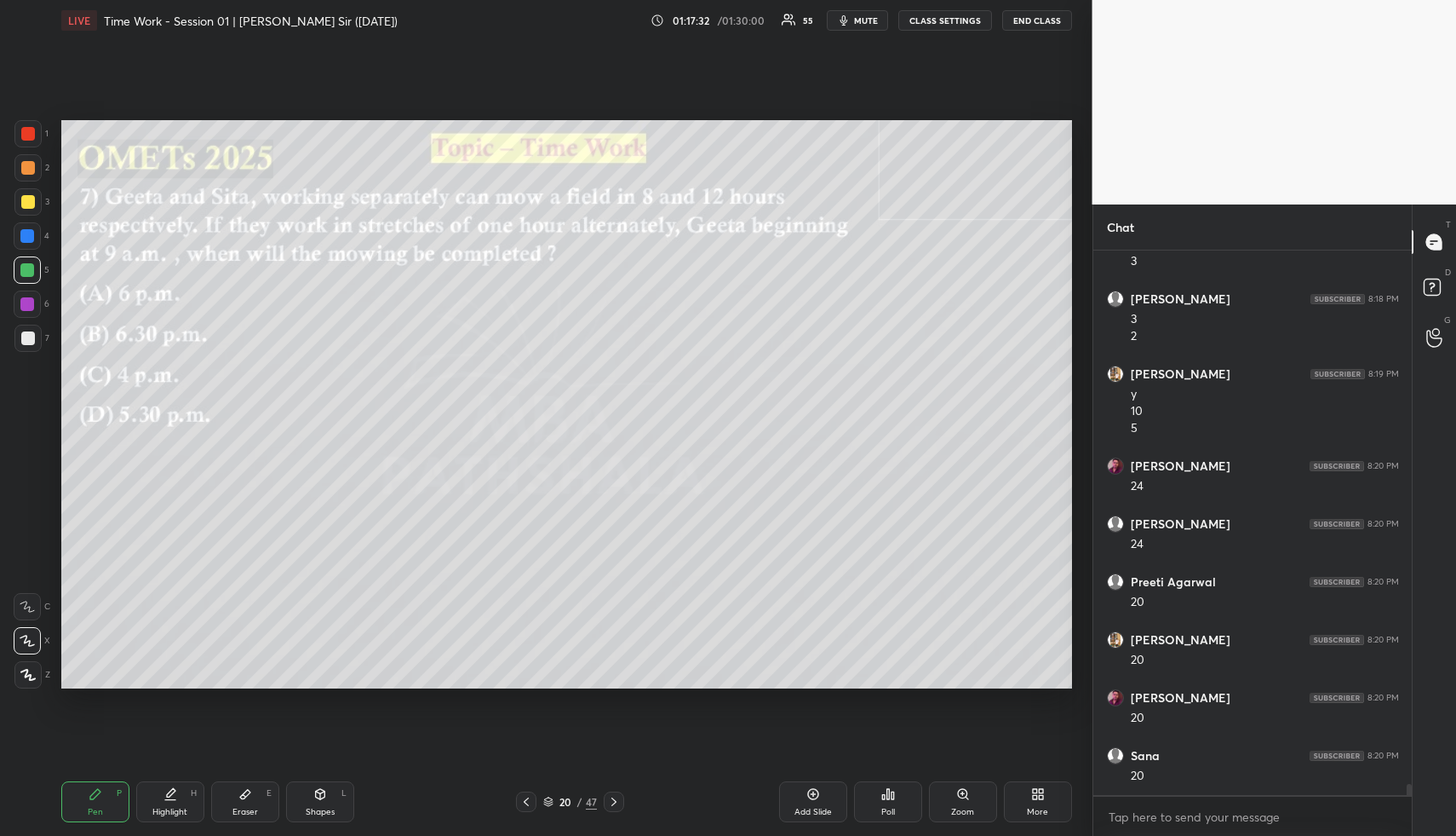
click at [29, 195] on div at bounding box center [28, 202] width 13 height 13
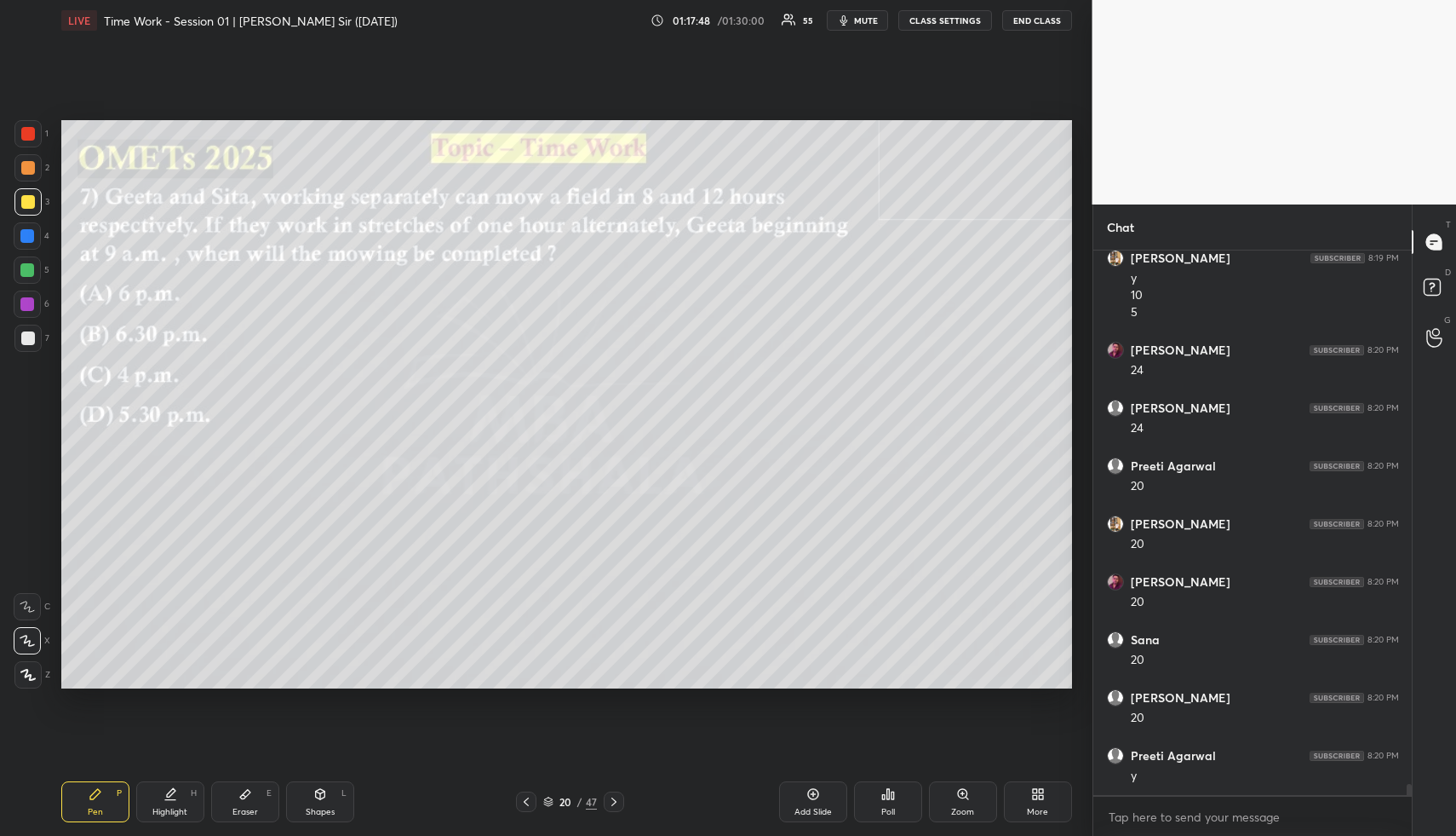
scroll to position [26010, 0]
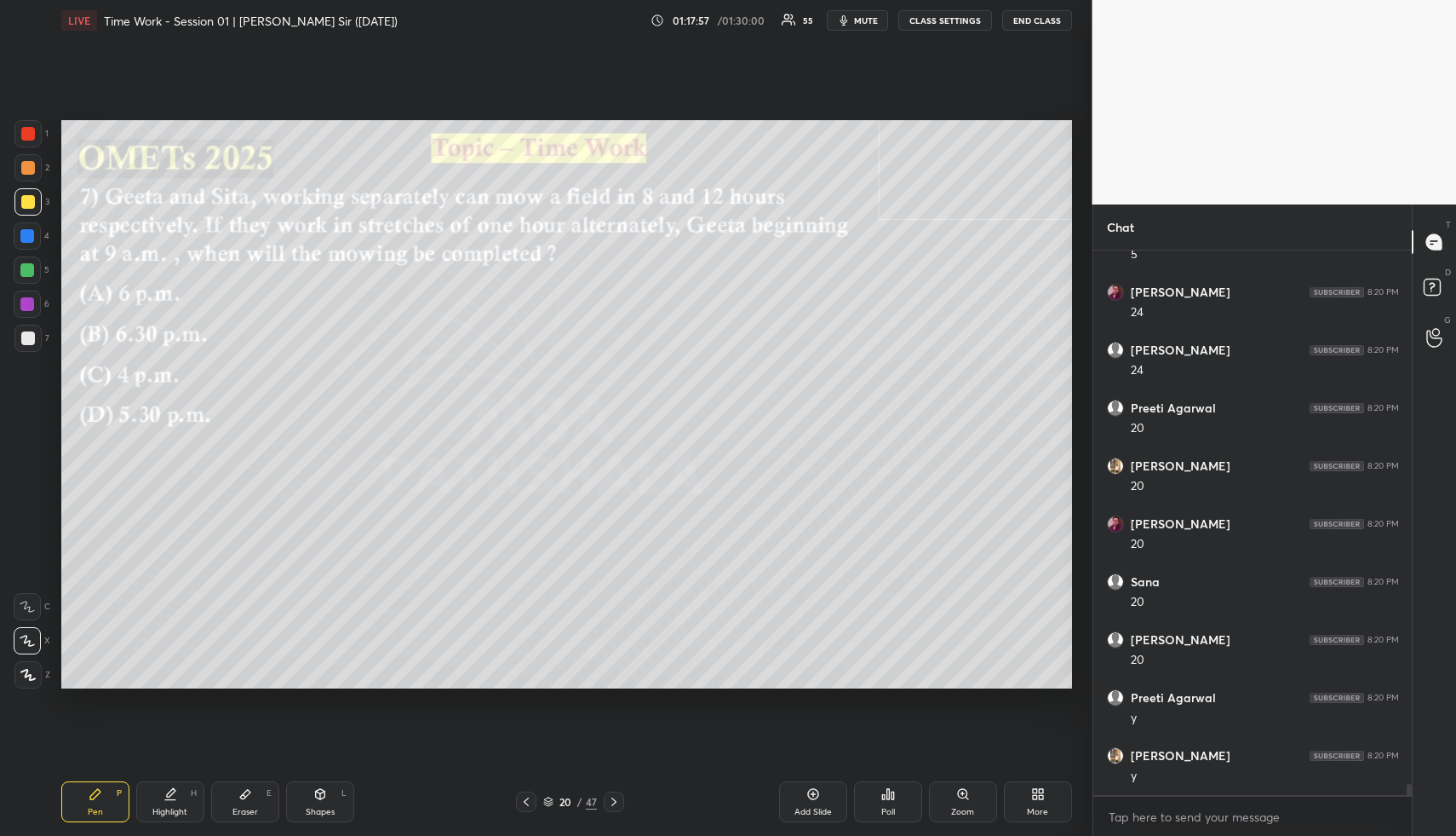
click at [337, 806] on div "Shapes L" at bounding box center [319, 802] width 68 height 41
click at [26, 341] on div at bounding box center [28, 339] width 13 height 13
drag, startPoint x: 35, startPoint y: 683, endPoint x: 54, endPoint y: 671, distance: 22.5
click at [35, 680] on div at bounding box center [28, 674] width 28 height 28
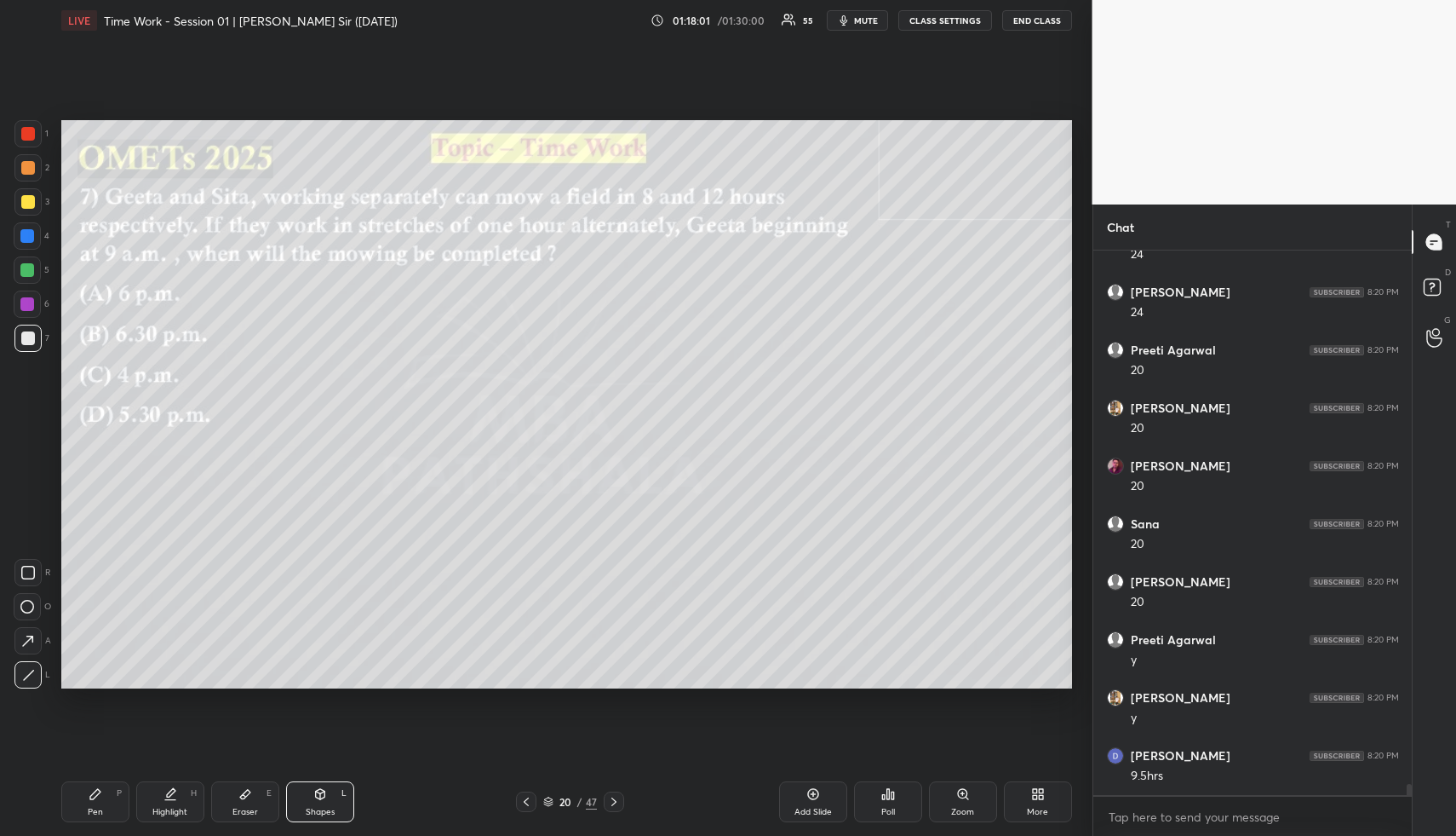
click at [111, 801] on div "Pen P" at bounding box center [95, 802] width 68 height 41
drag, startPoint x: 28, startPoint y: 245, endPoint x: 54, endPoint y: 285, distance: 47.7
click at [27, 246] on div at bounding box center [27, 235] width 28 height 28
drag, startPoint x: 316, startPoint y: 800, endPoint x: 295, endPoint y: 764, distance: 41.7
click at [315, 797] on icon at bounding box center [320, 794] width 13 height 13
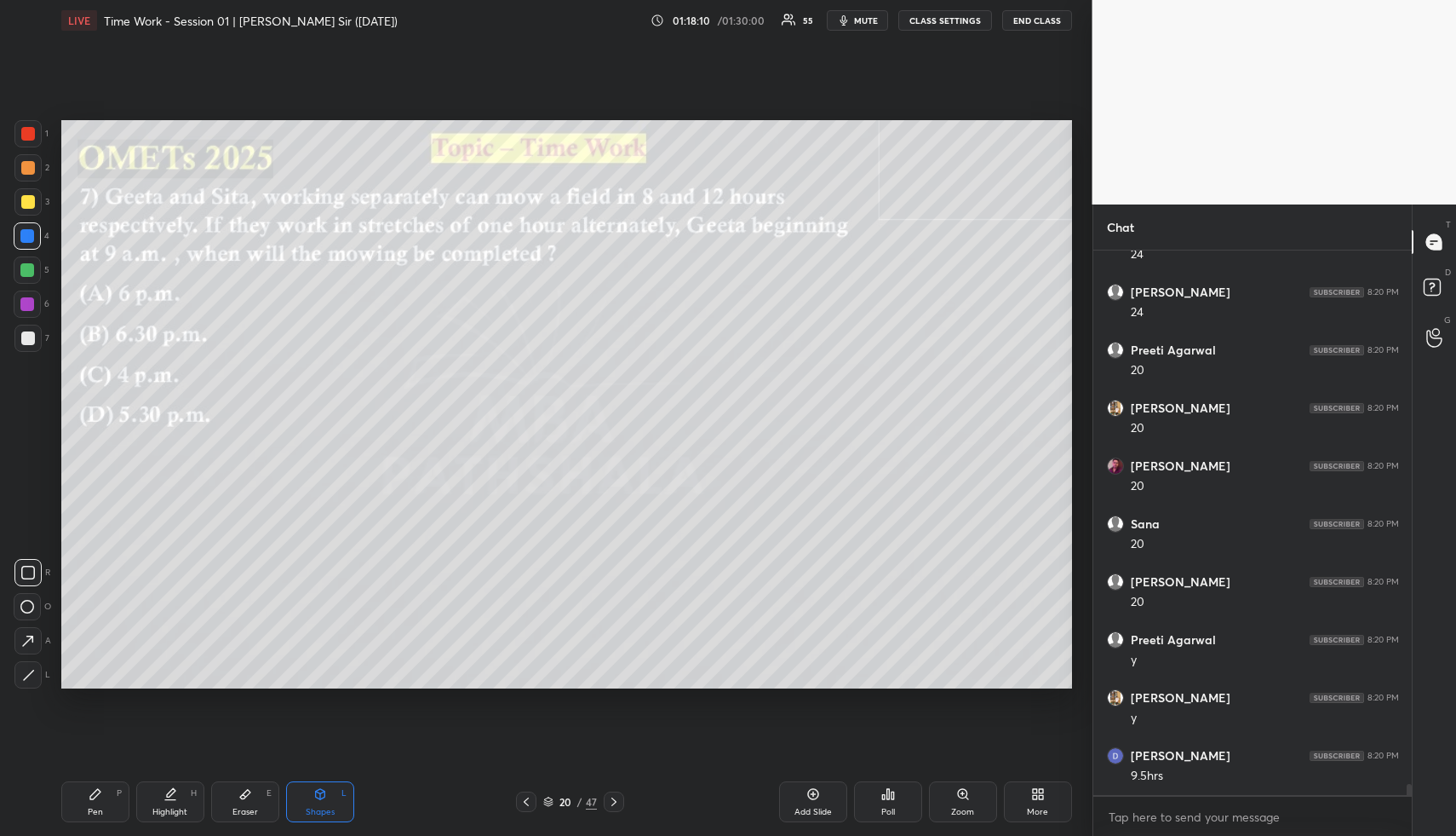
drag, startPoint x: 153, startPoint y: 796, endPoint x: 231, endPoint y: 711, distance: 115.4
click at [153, 796] on div "Highlight H" at bounding box center [170, 802] width 68 height 41
click at [103, 797] on div "Pen P" at bounding box center [95, 802] width 68 height 41
click at [32, 248] on div at bounding box center [27, 235] width 28 height 28
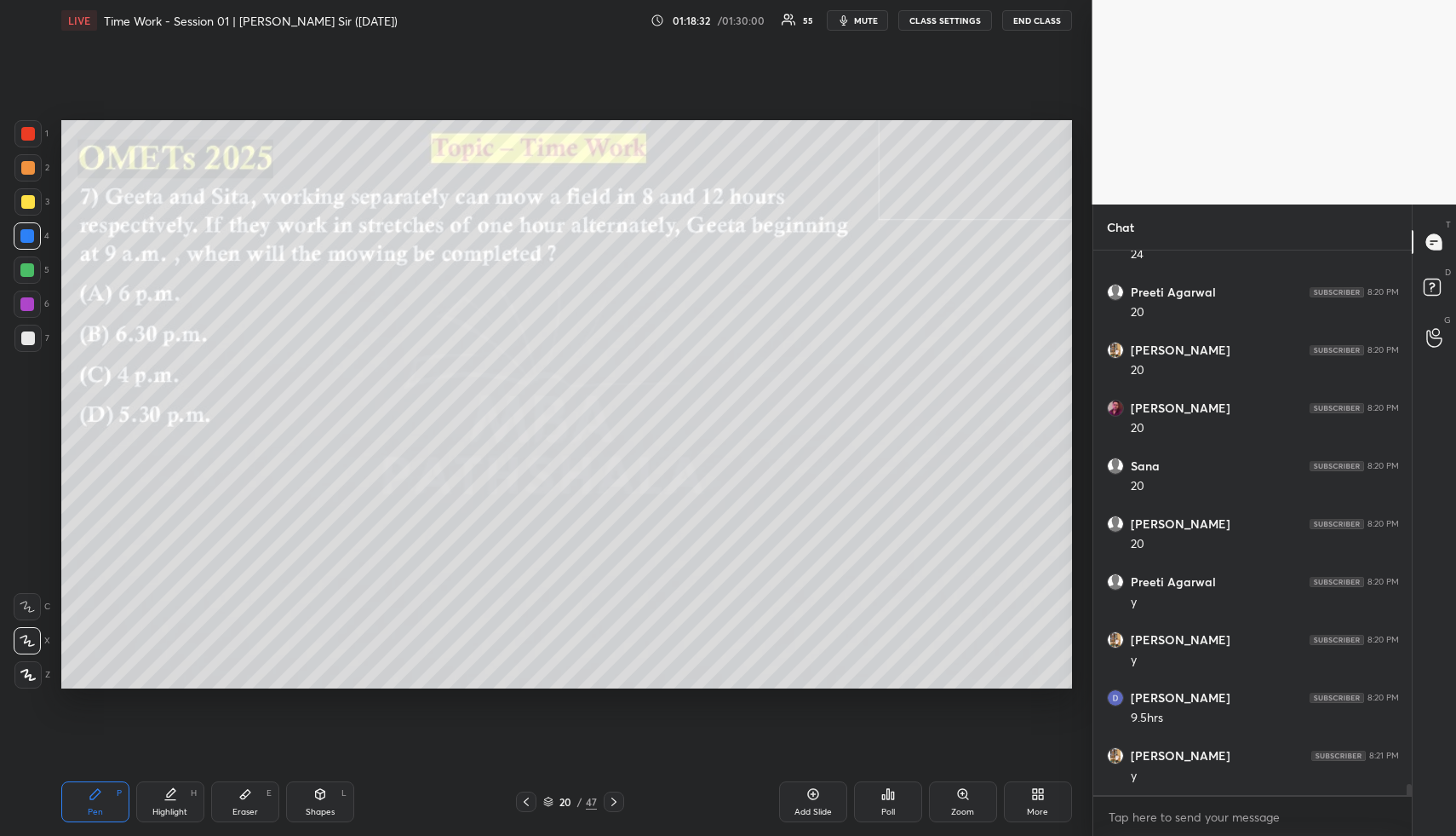
click at [22, 273] on div at bounding box center [27, 270] width 13 height 13
click at [28, 340] on div at bounding box center [28, 339] width 13 height 13
click at [25, 171] on div at bounding box center [28, 167] width 13 height 13
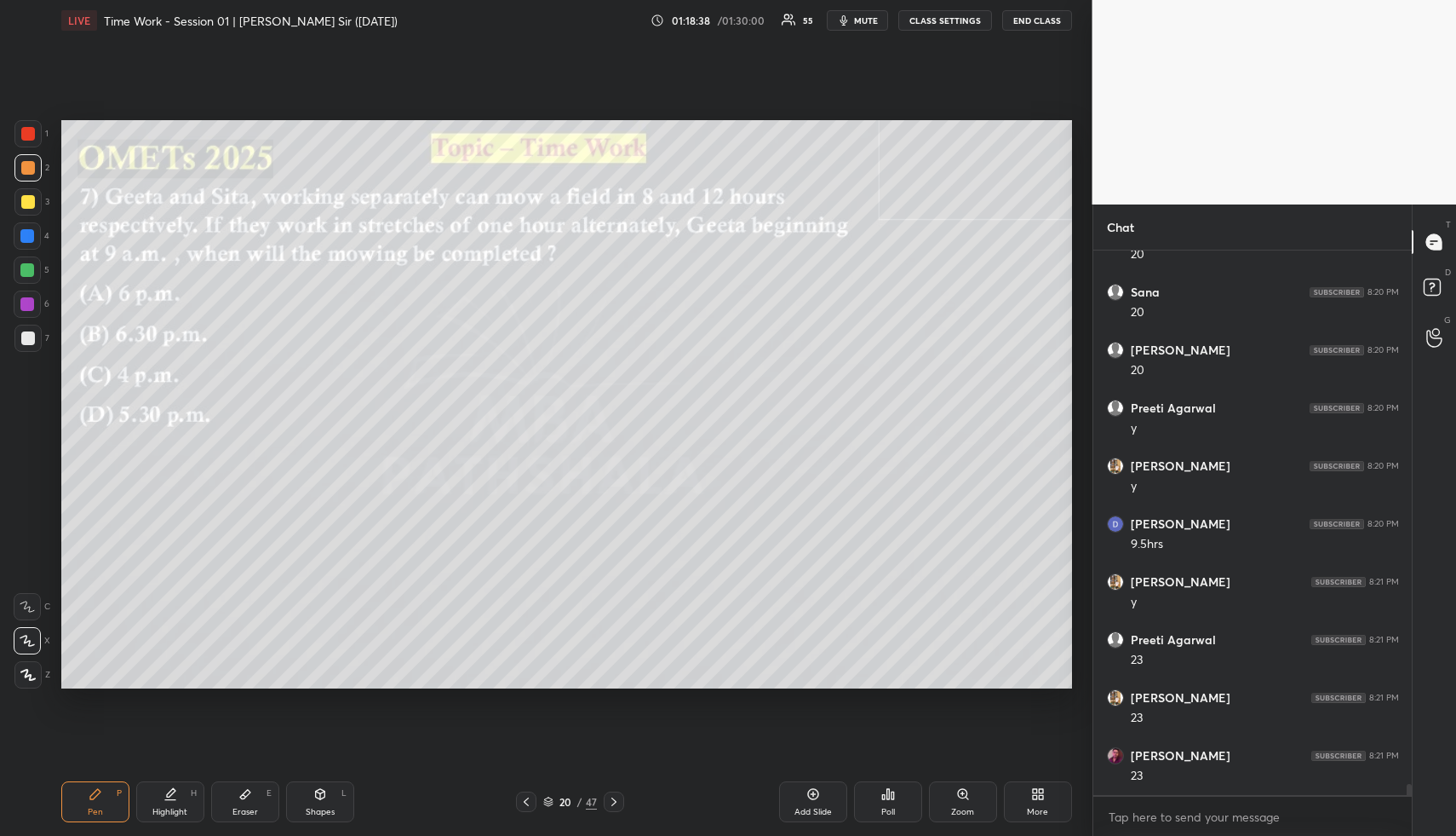
scroll to position [26357, 0]
click at [25, 235] on div at bounding box center [27, 236] width 13 height 13
drag, startPoint x: 169, startPoint y: 797, endPoint x: 218, endPoint y: 738, distance: 76.7
click at [168, 797] on icon at bounding box center [170, 794] width 13 height 13
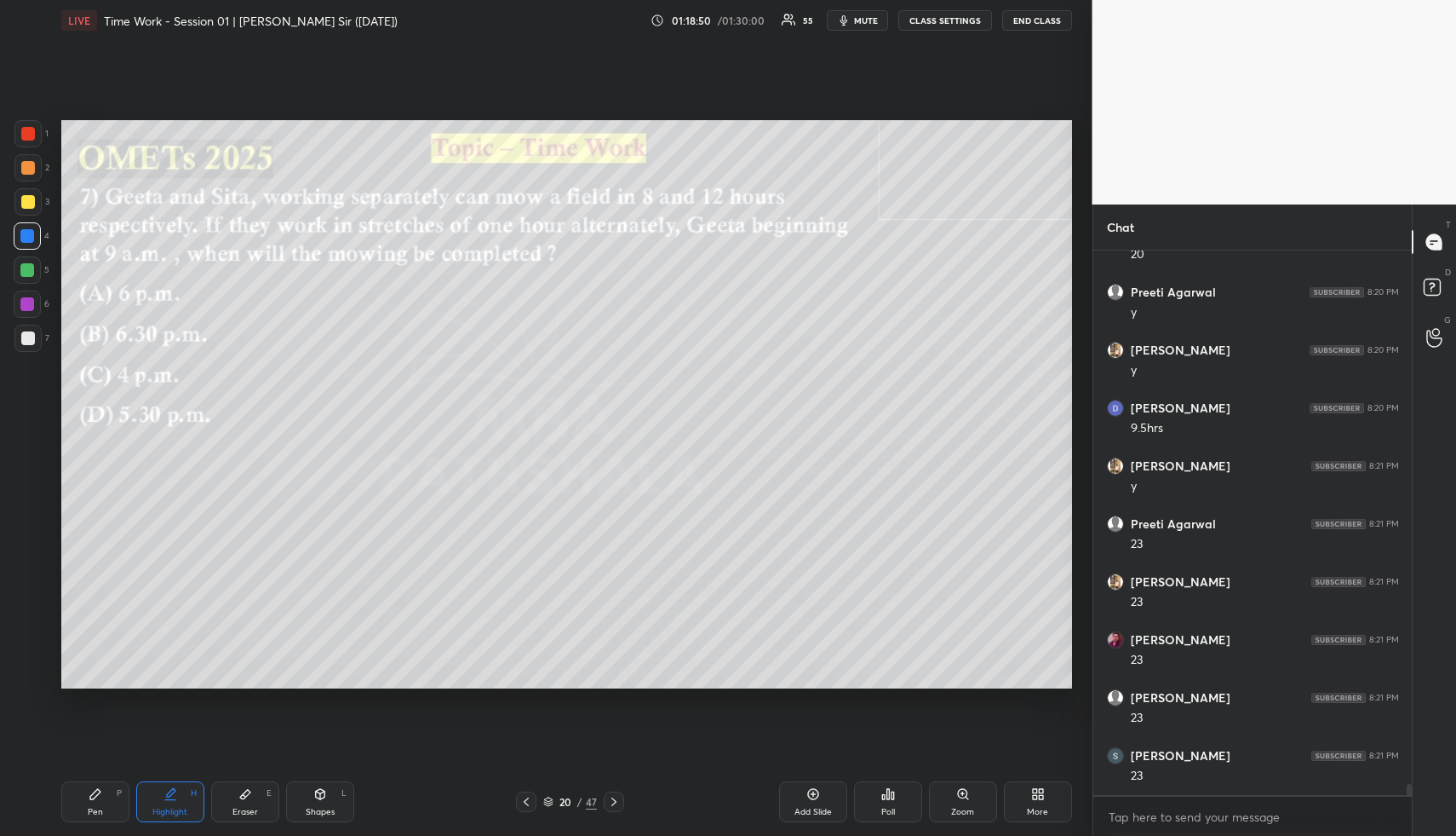
drag, startPoint x: 163, startPoint y: 789, endPoint x: 184, endPoint y: 742, distance: 51.5
click at [163, 789] on icon at bounding box center [170, 794] width 13 height 13
drag, startPoint x: 98, startPoint y: 800, endPoint x: 92, endPoint y: 784, distance: 17.1
click at [97, 795] on icon at bounding box center [96, 794] width 13 height 13
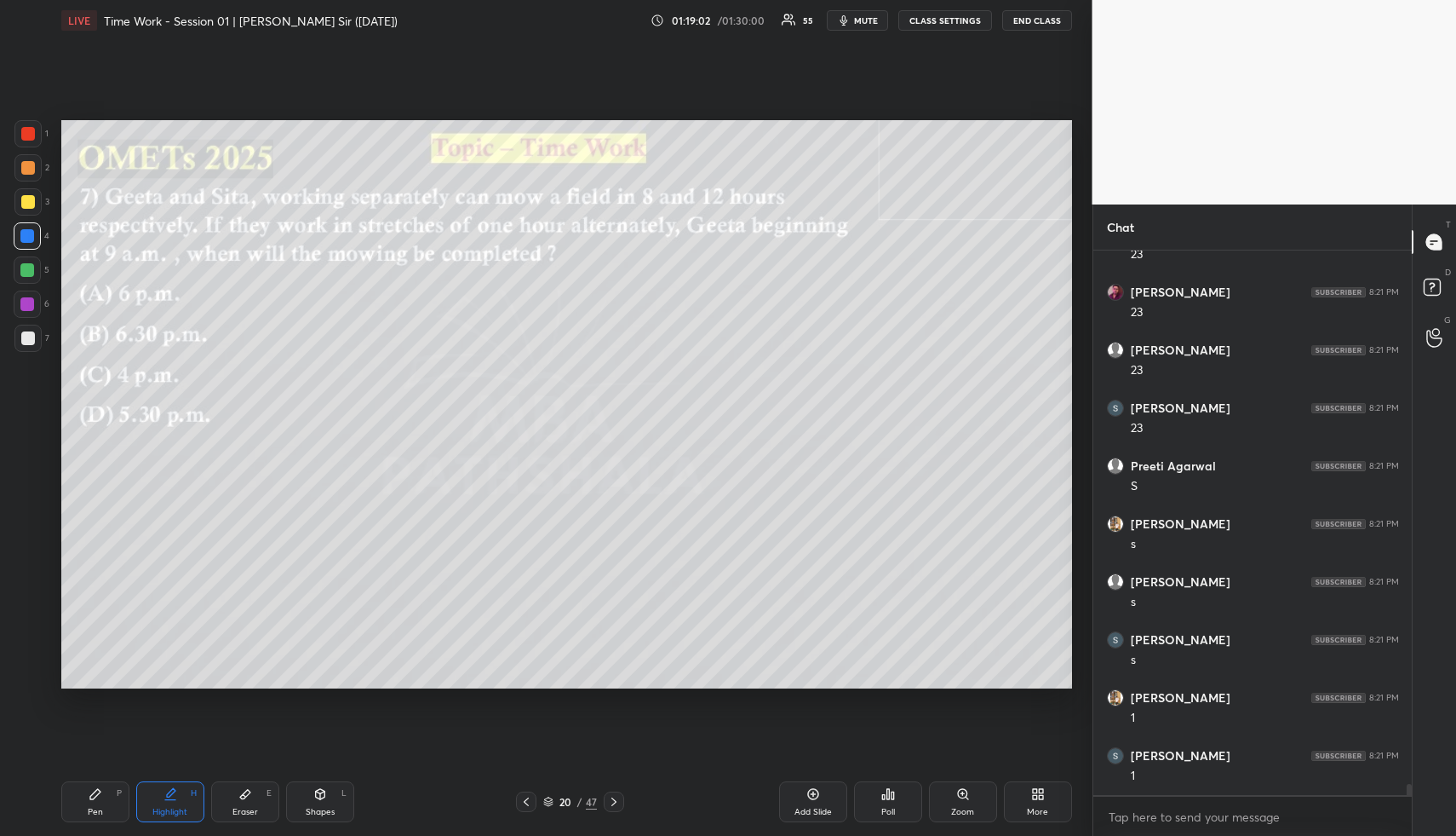
scroll to position [26821, 0]
drag, startPoint x: 25, startPoint y: 200, endPoint x: 23, endPoint y: 209, distance: 9.2
click at [23, 205] on div at bounding box center [28, 202] width 13 height 13
drag, startPoint x: 165, startPoint y: 800, endPoint x: 180, endPoint y: 781, distance: 24.2
click at [165, 799] on icon at bounding box center [170, 794] width 13 height 13
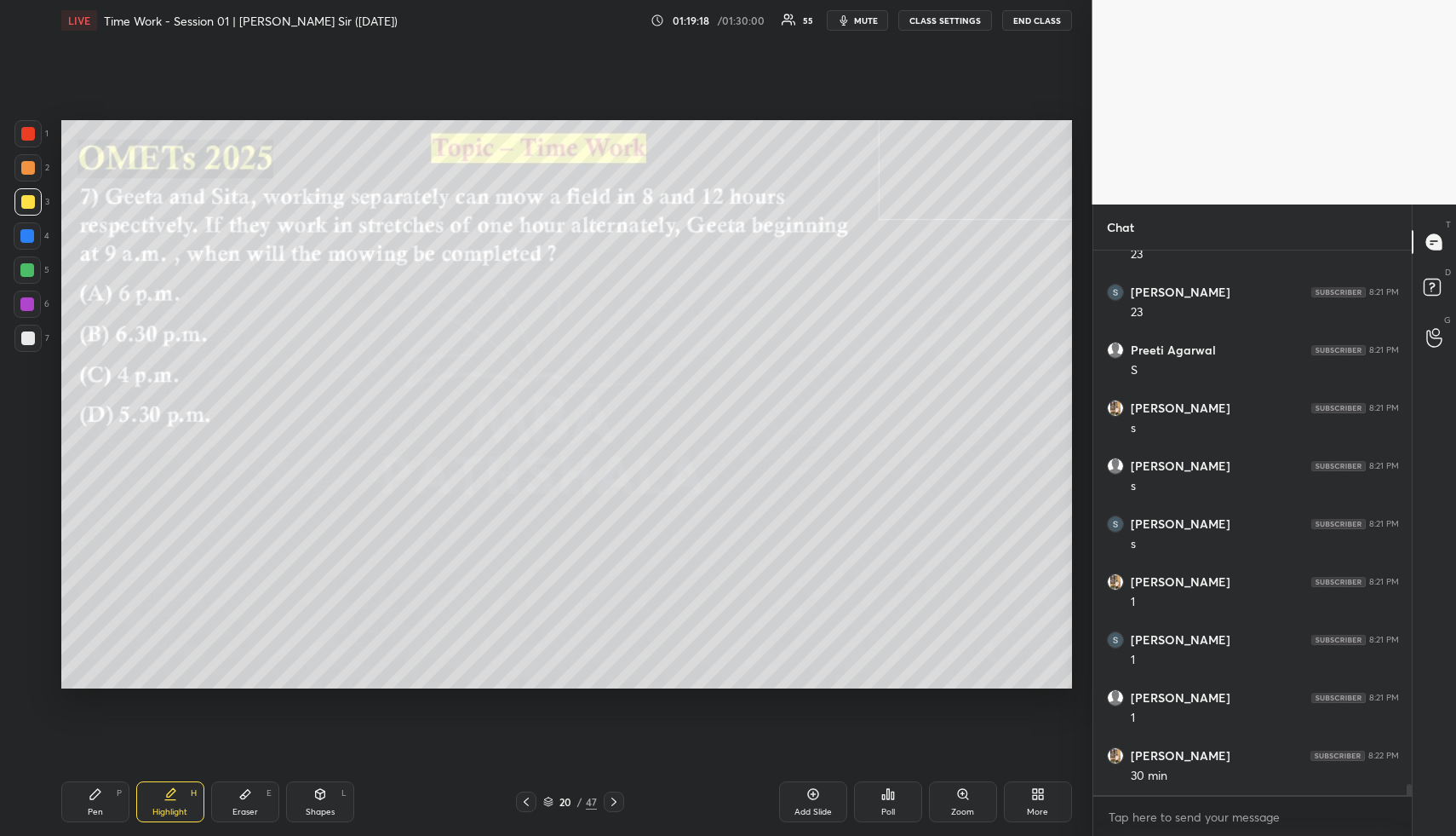
scroll to position [26937, 0]
click at [89, 797] on icon at bounding box center [96, 794] width 13 height 13
click at [24, 238] on div at bounding box center [27, 236] width 13 height 13
click at [152, 813] on div "Highlight" at bounding box center [169, 811] width 35 height 9
click at [164, 807] on div "Highlight" at bounding box center [169, 811] width 35 height 9
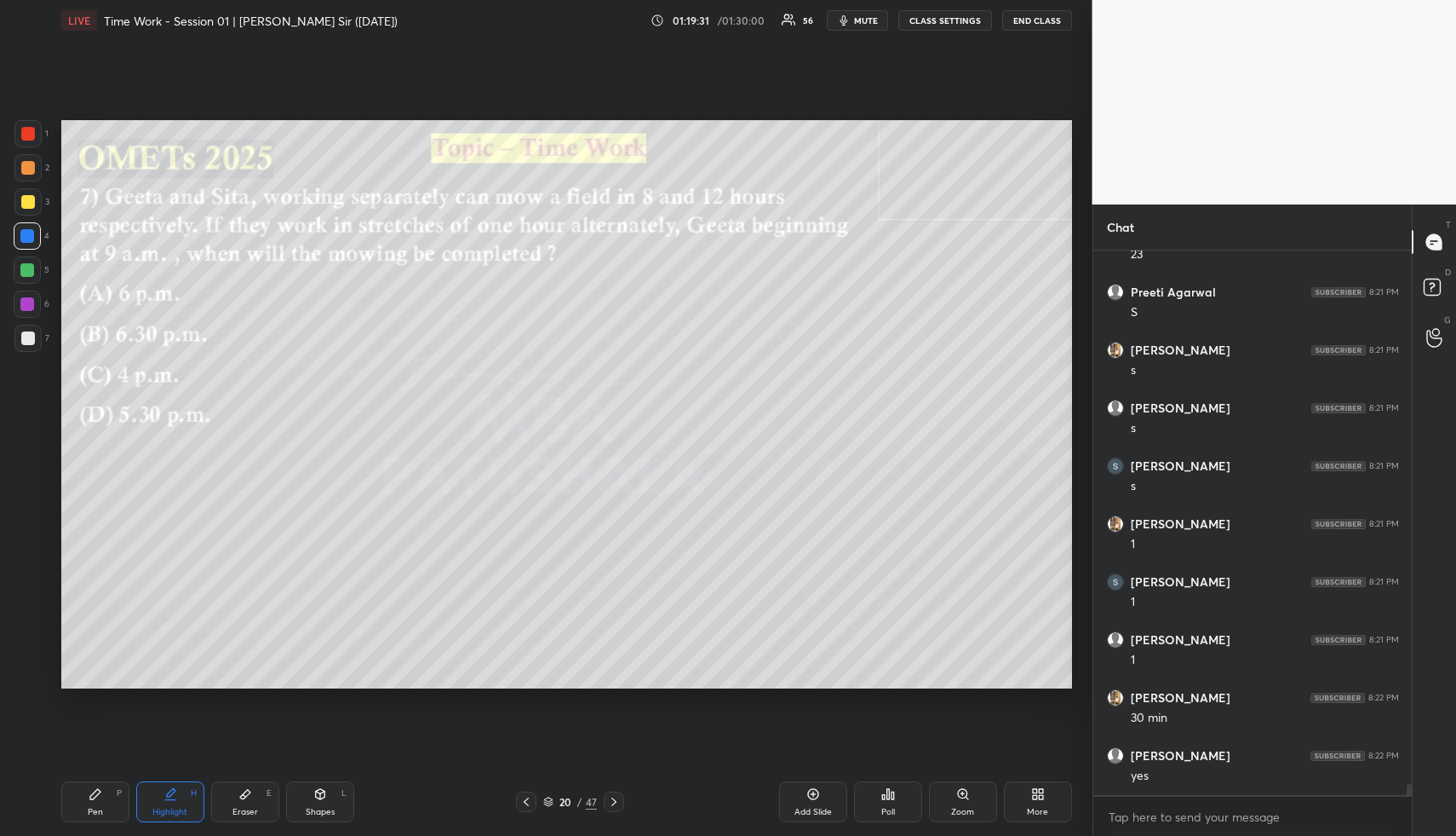
click at [110, 789] on div "Pen P" at bounding box center [95, 802] width 68 height 41
click at [20, 271] on div at bounding box center [27, 270] width 13 height 13
drag, startPoint x: 23, startPoint y: 272, endPoint x: 49, endPoint y: 304, distance: 41.2
click at [23, 272] on div at bounding box center [27, 270] width 13 height 13
click at [168, 792] on icon at bounding box center [171, 792] width 9 height 9
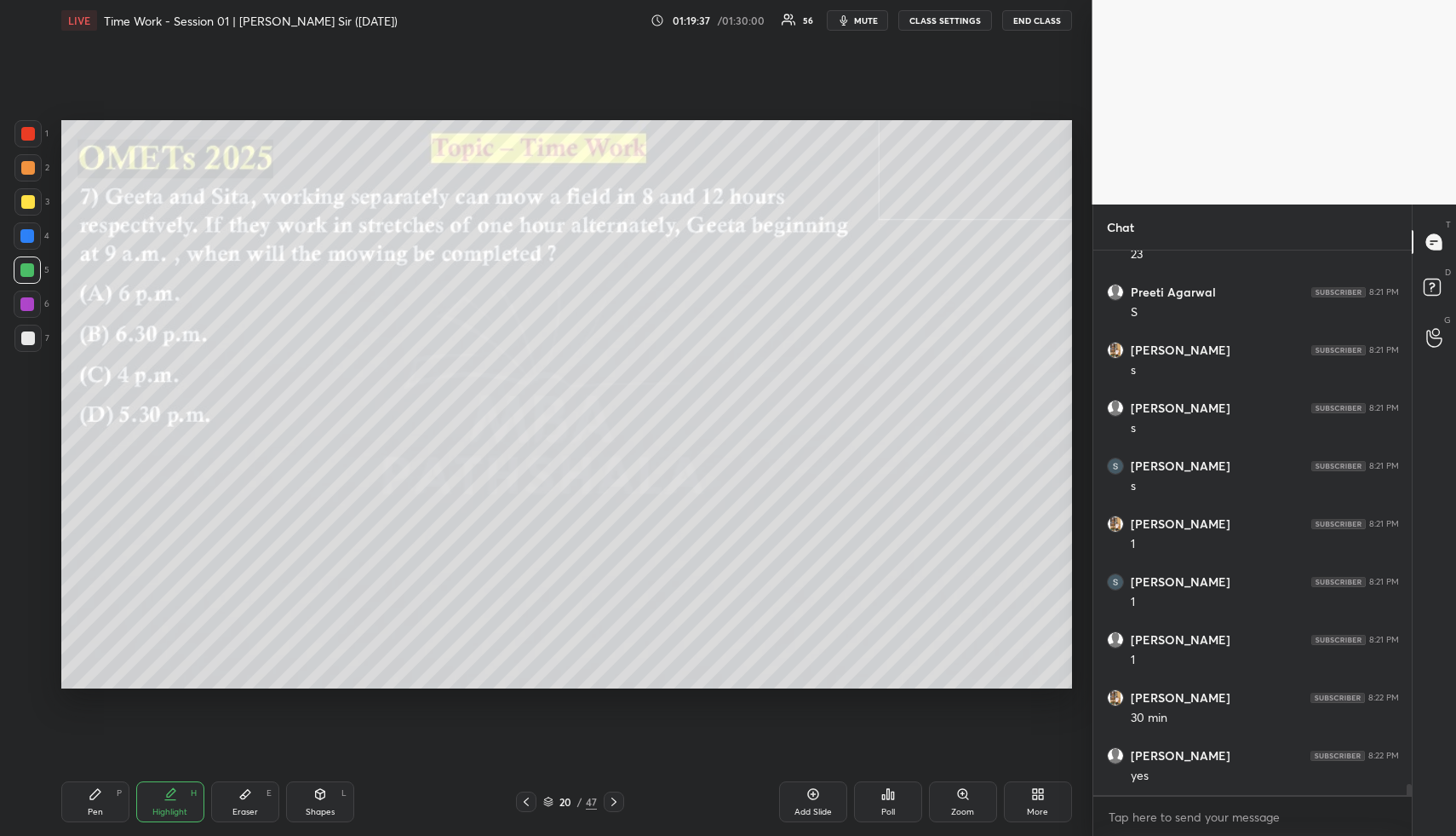
click at [168, 792] on icon at bounding box center [171, 792] width 9 height 9
click at [815, 812] on div "Add Slide" at bounding box center [813, 811] width 37 height 9
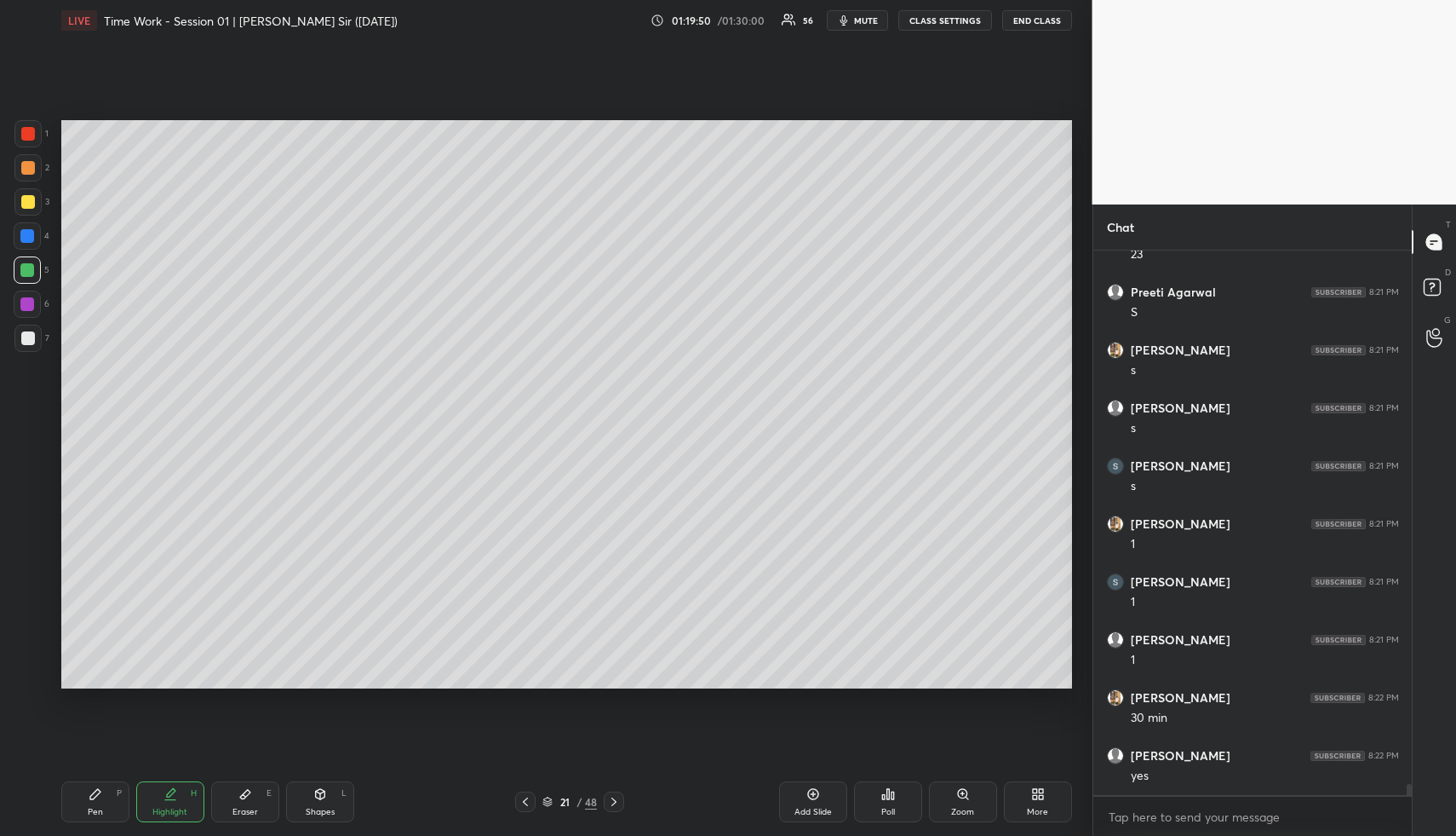
click at [23, 163] on div at bounding box center [28, 167] width 13 height 13
click at [90, 796] on icon at bounding box center [95, 794] width 11 height 11
drag, startPoint x: 532, startPoint y: 797, endPoint x: 471, endPoint y: 800, distance: 61.1
click at [532, 798] on div at bounding box center [525, 802] width 20 height 20
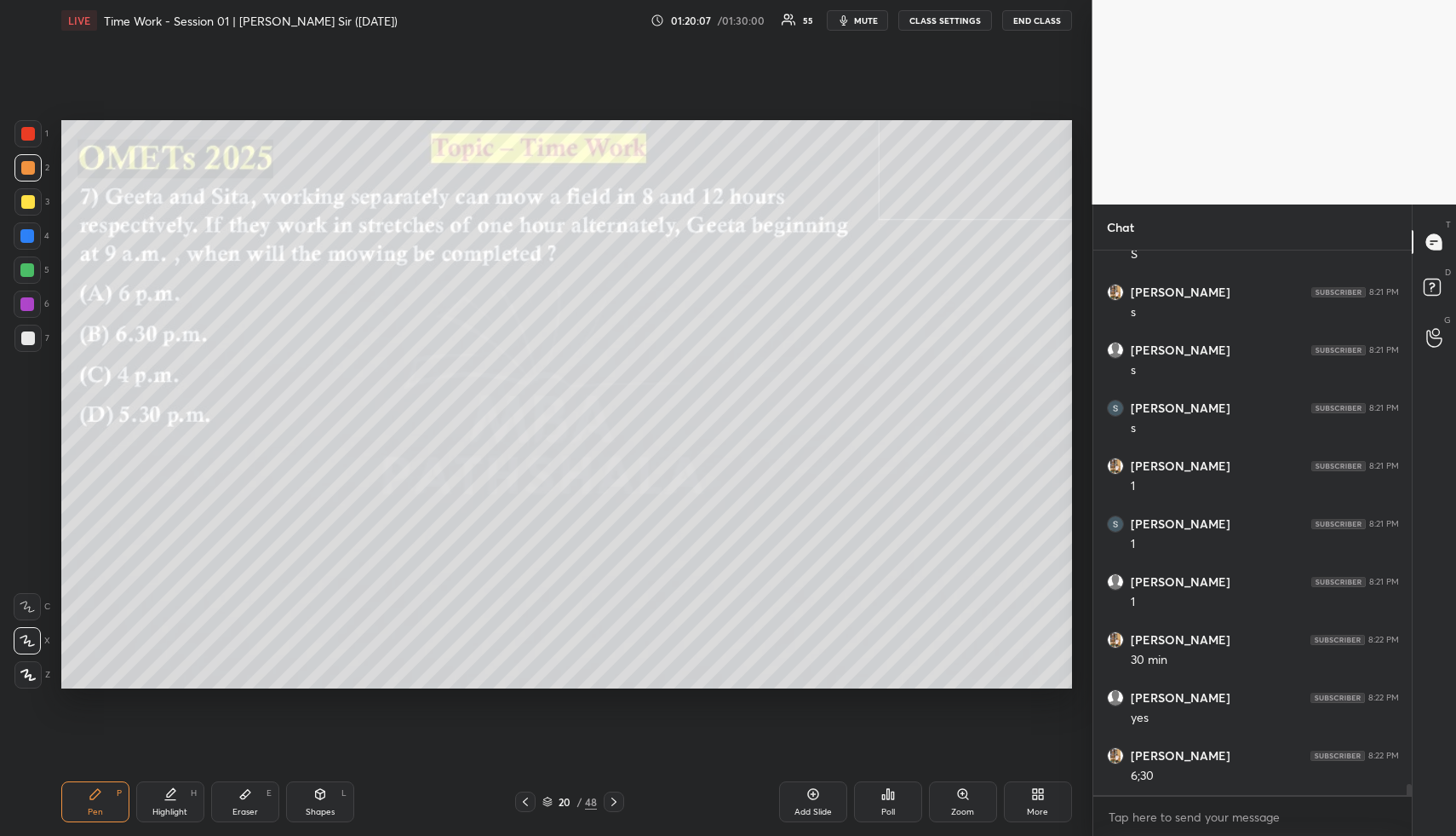
click at [327, 803] on div "Shapes L" at bounding box center [319, 802] width 68 height 41
click at [22, 205] on div at bounding box center [28, 202] width 13 height 13
click at [27, 278] on div at bounding box center [27, 270] width 28 height 28
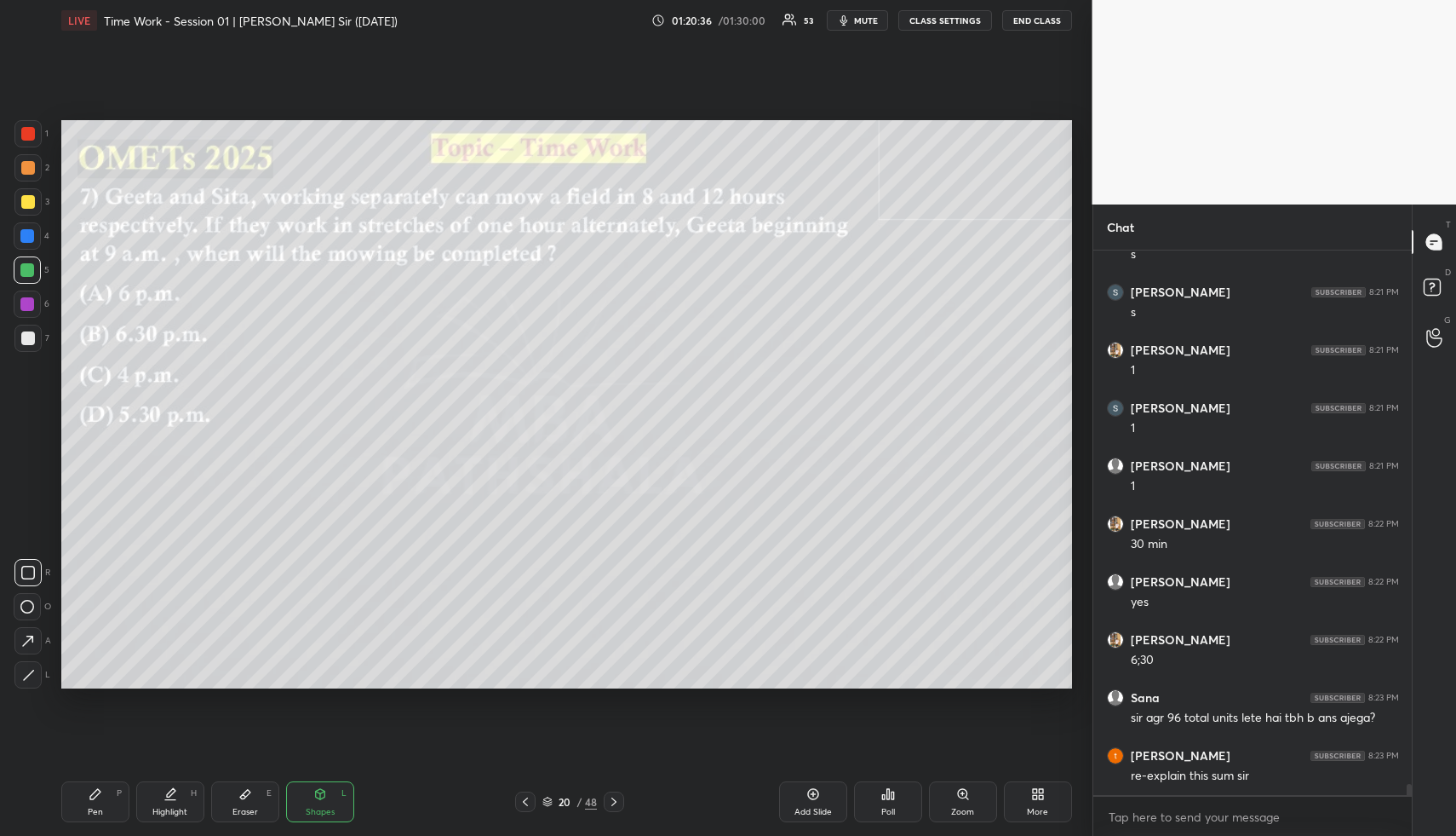
click at [171, 800] on icon at bounding box center [170, 794] width 13 height 13
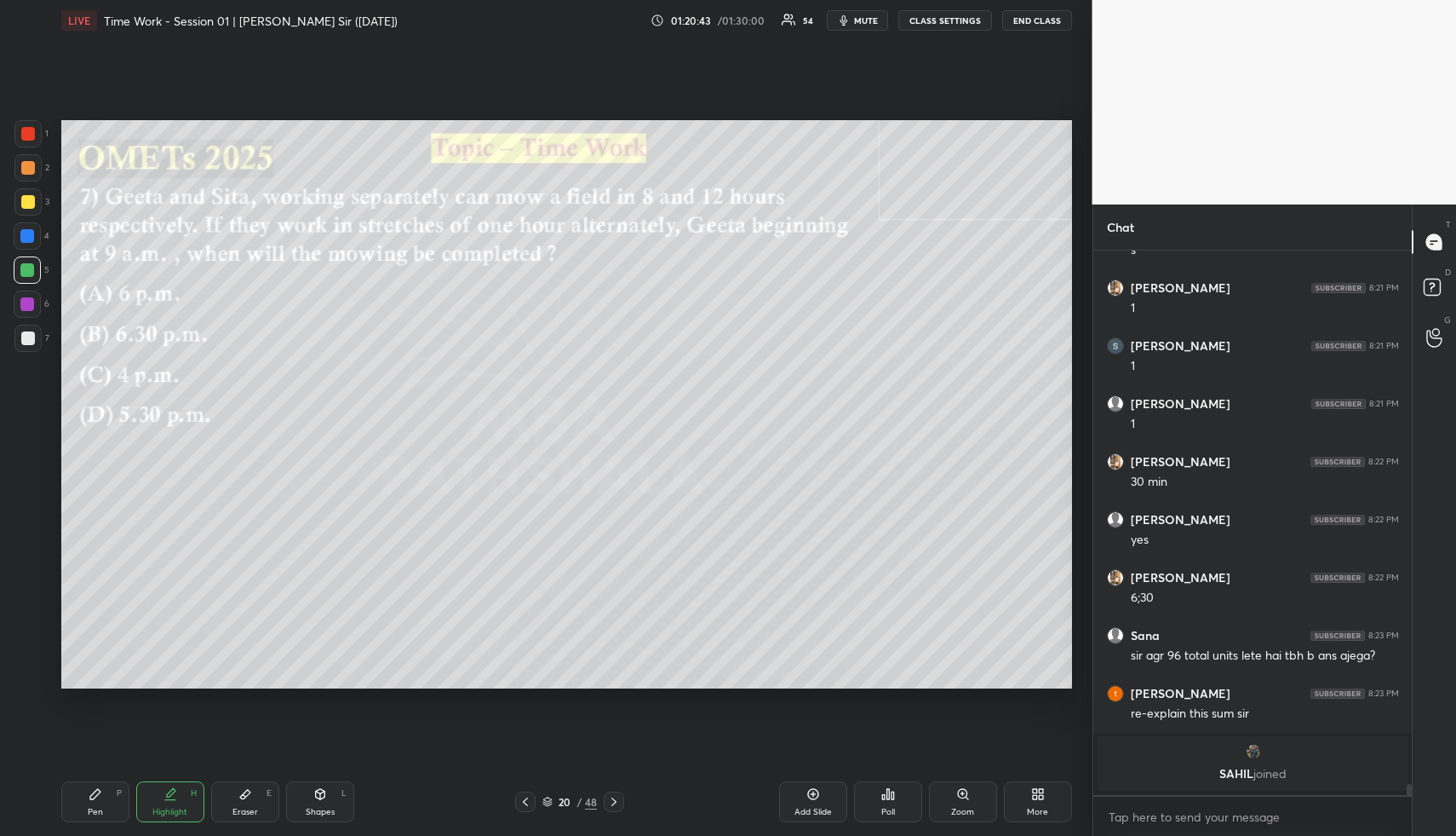
drag, startPoint x: 180, startPoint y: 813, endPoint x: 187, endPoint y: 792, distance: 22.1
click at [180, 812] on div "Highlight" at bounding box center [169, 811] width 35 height 9
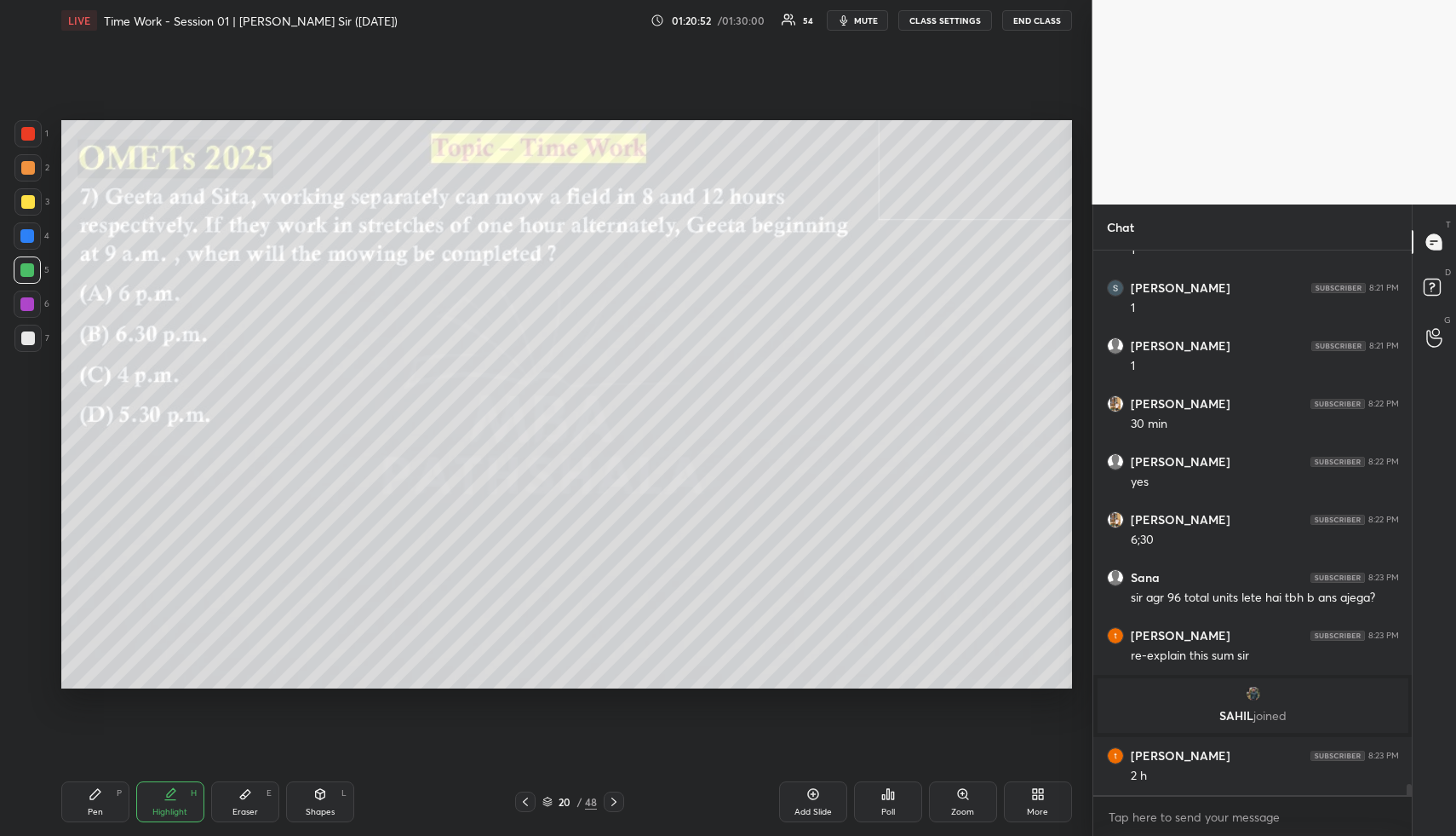
drag, startPoint x: 98, startPoint y: 805, endPoint x: 107, endPoint y: 698, distance: 107.4
click at [98, 805] on div "Pen P" at bounding box center [95, 802] width 68 height 41
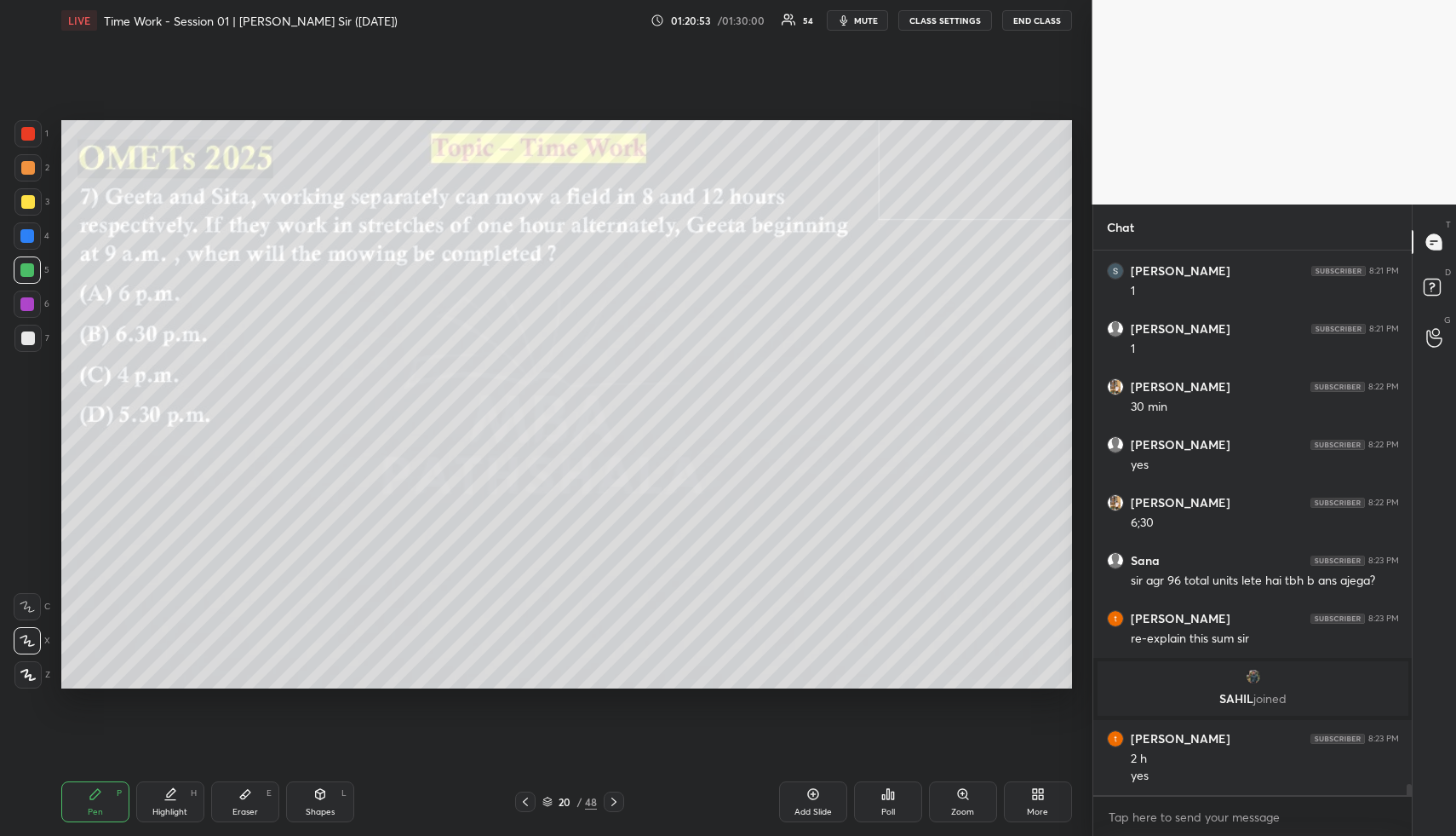
click at [28, 165] on div at bounding box center [28, 167] width 13 height 13
click at [171, 803] on div "Highlight H" at bounding box center [170, 802] width 68 height 41
click at [167, 797] on div "Highlight H" at bounding box center [170, 802] width 68 height 41
click at [108, 797] on div "Pen P" at bounding box center [95, 802] width 68 height 41
click at [26, 273] on div at bounding box center [27, 270] width 13 height 13
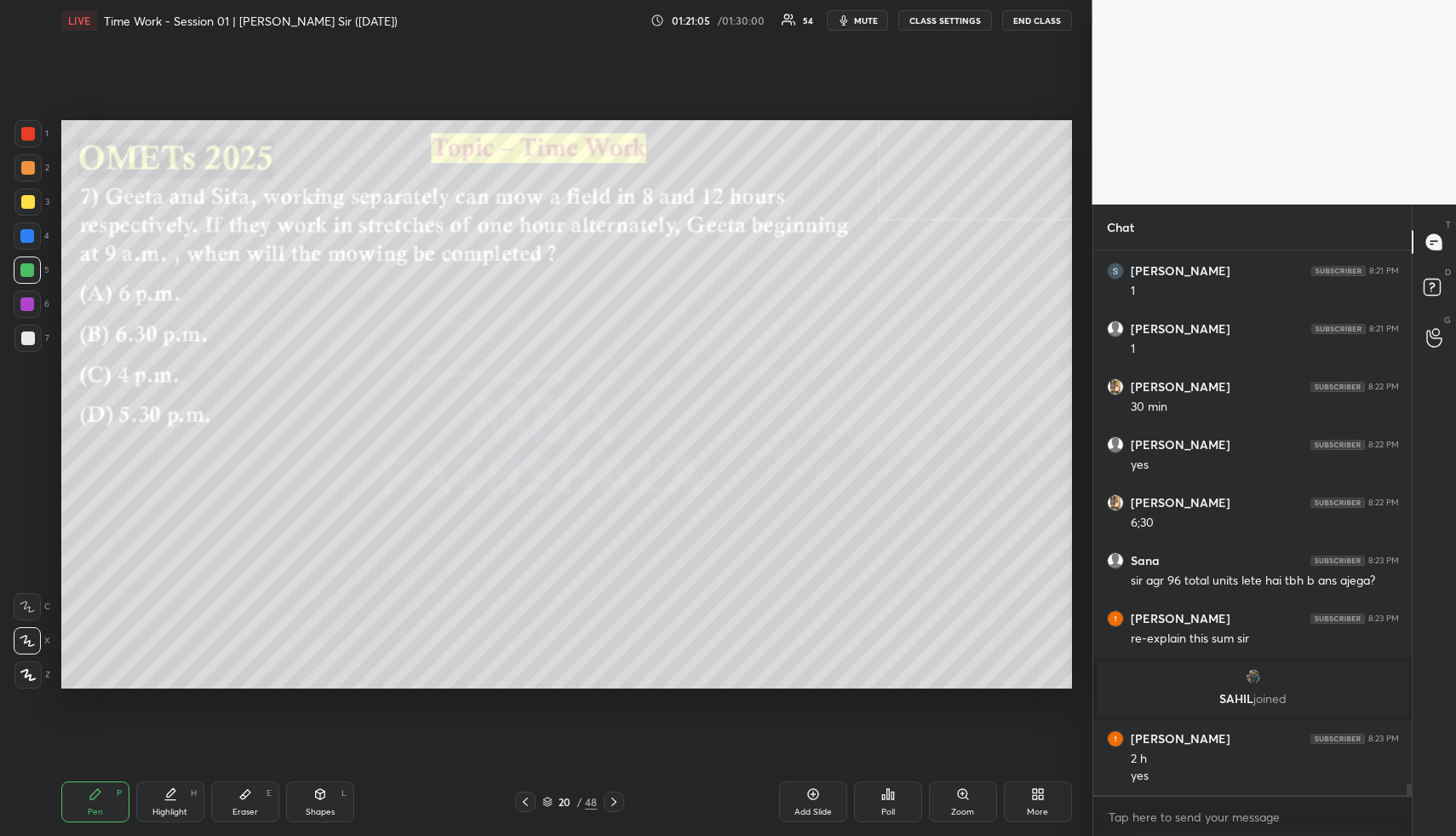
click at [26, 168] on div at bounding box center [28, 167] width 13 height 13
click at [176, 803] on div "Highlight H" at bounding box center [170, 802] width 68 height 41
click at [827, 807] on div "Add Slide" at bounding box center [813, 811] width 37 height 9
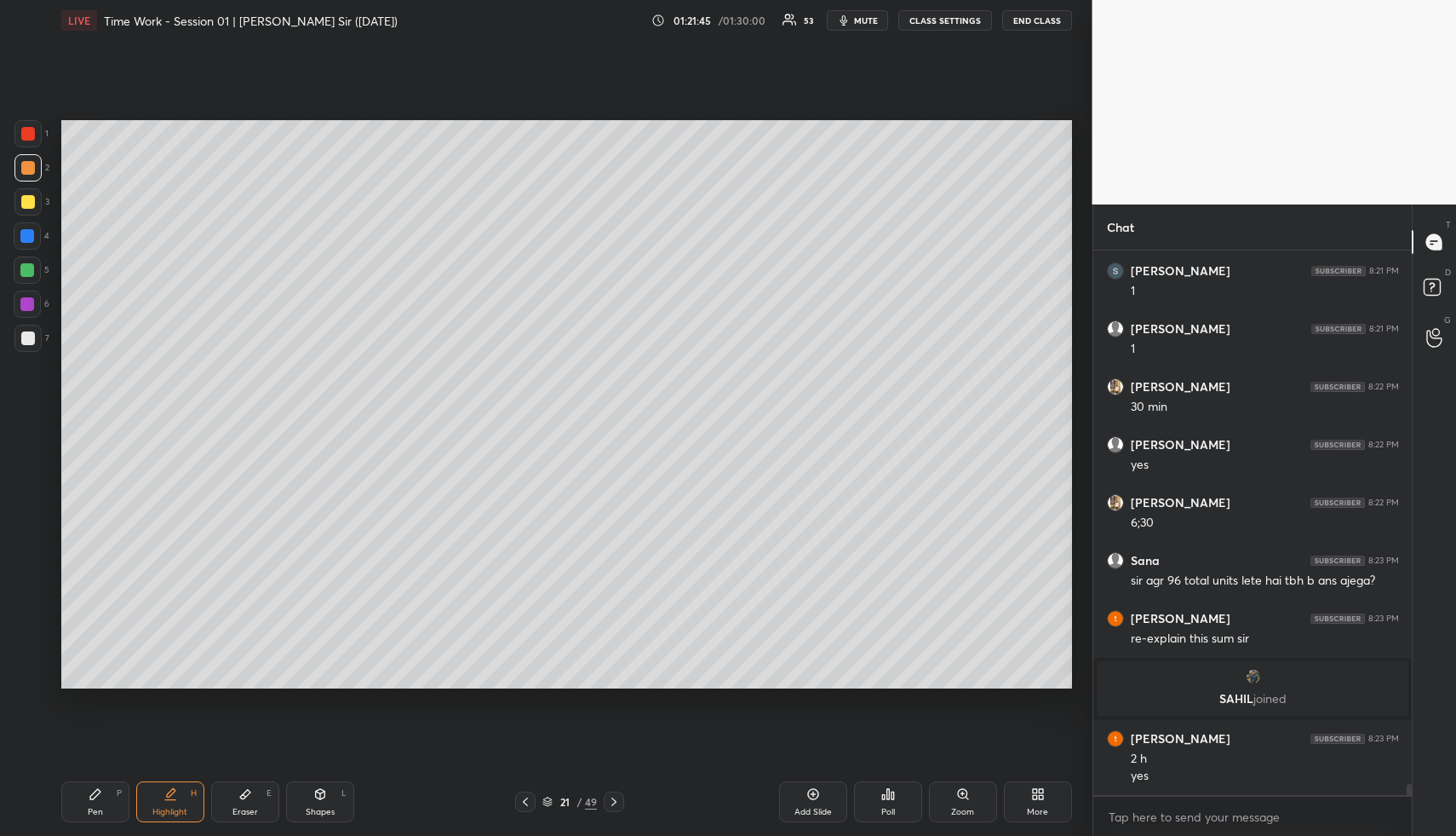
scroll to position [26499, 0]
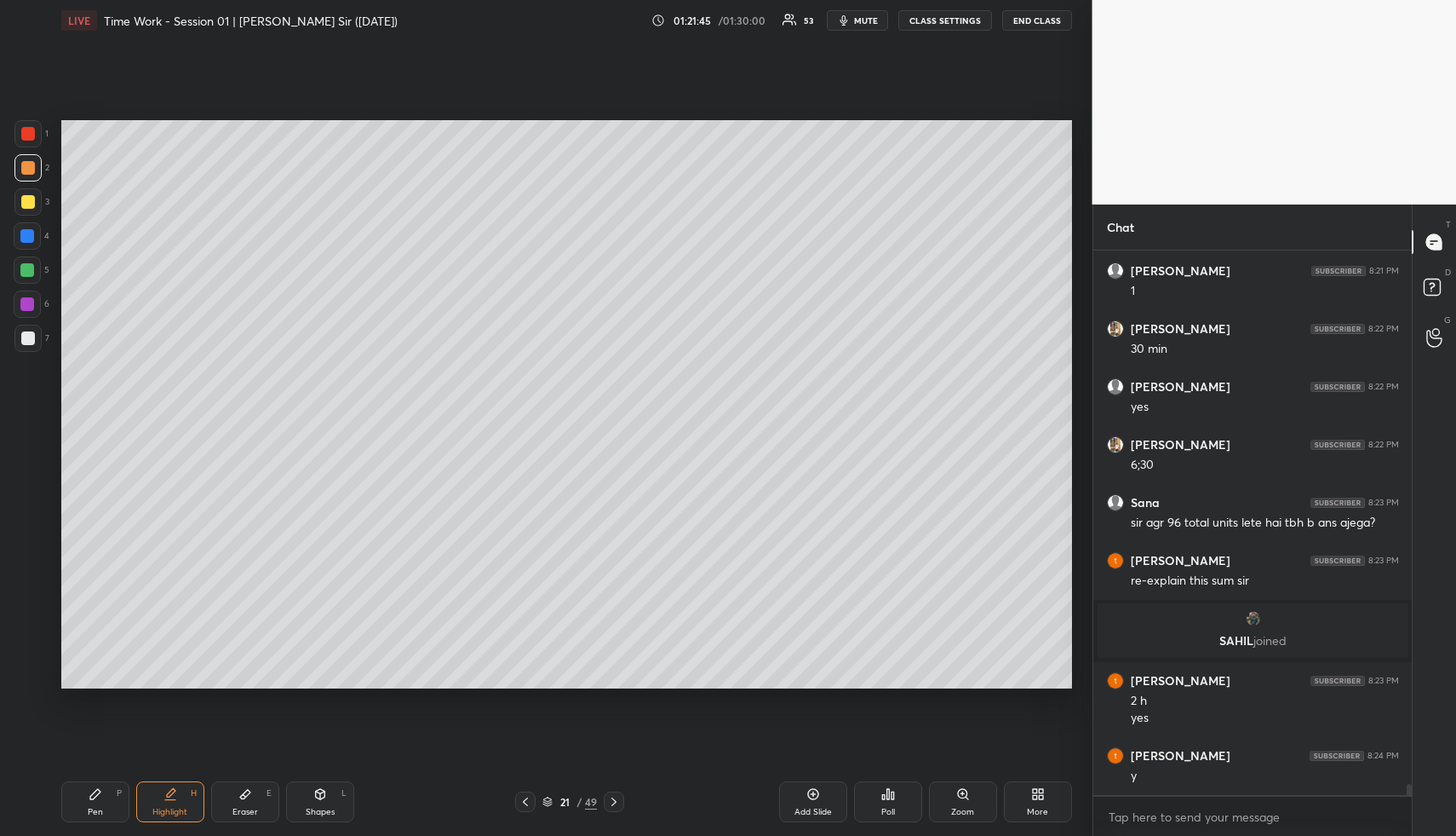
click at [96, 792] on icon at bounding box center [96, 794] width 13 height 13
drag, startPoint x: 30, startPoint y: 191, endPoint x: 43, endPoint y: 192, distance: 13.0
click at [29, 192] on div at bounding box center [28, 202] width 28 height 28
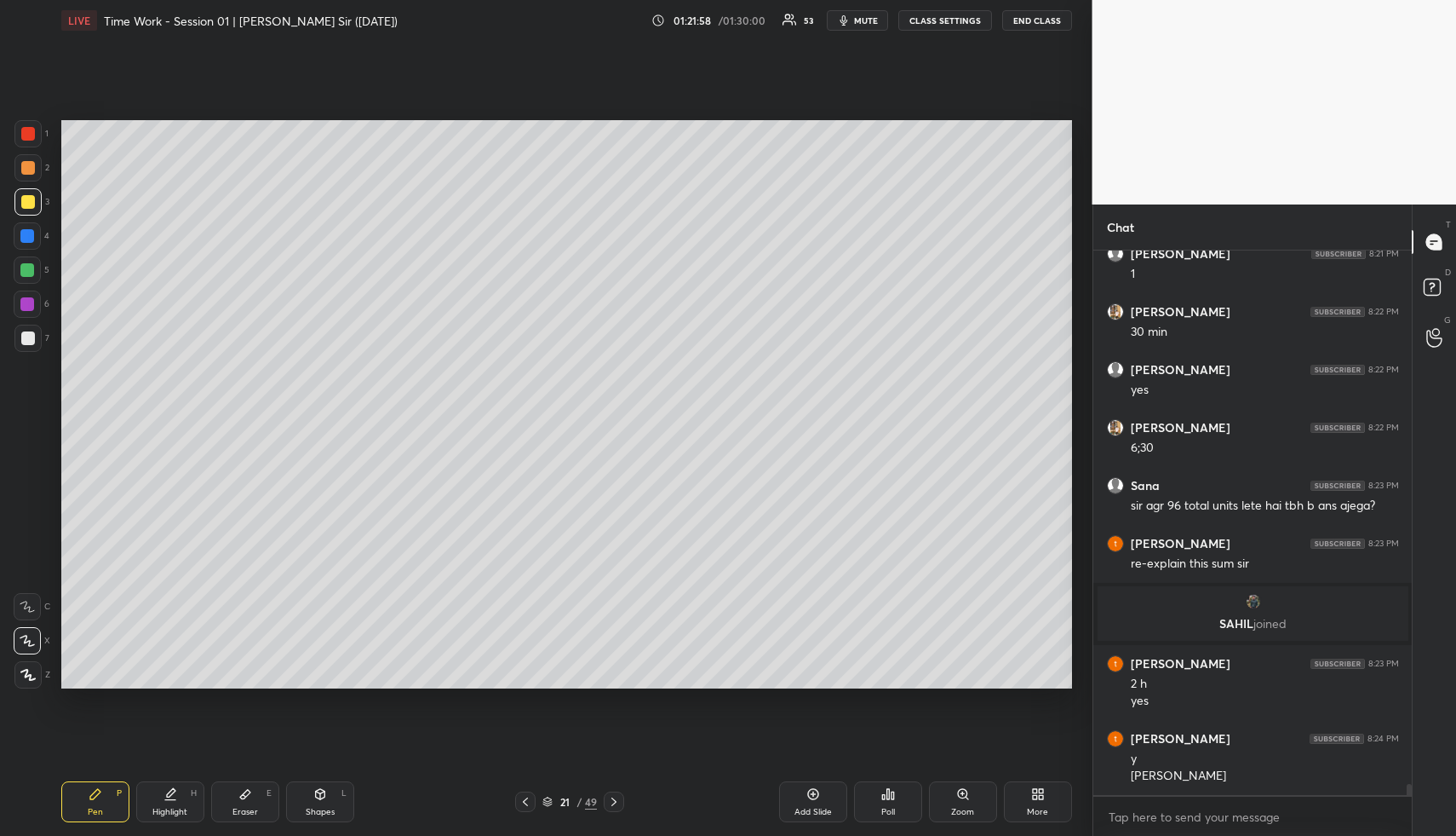
drag, startPoint x: 174, startPoint y: 803, endPoint x: 207, endPoint y: 705, distance: 103.4
click at [170, 802] on div "Highlight H" at bounding box center [170, 802] width 68 height 41
click at [522, 799] on icon at bounding box center [525, 802] width 13 height 13
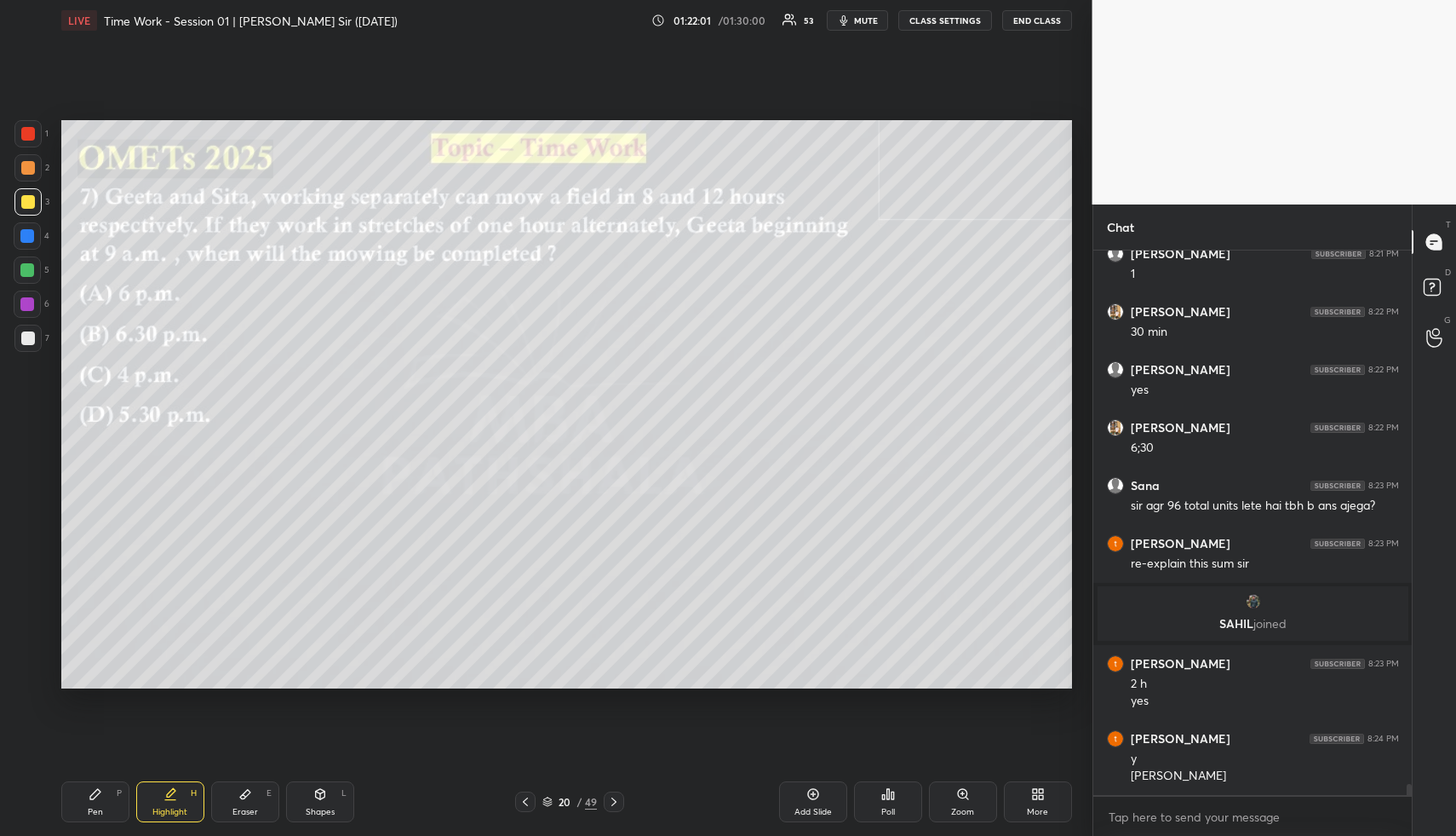
click at [180, 803] on div "Highlight H" at bounding box center [170, 802] width 68 height 41
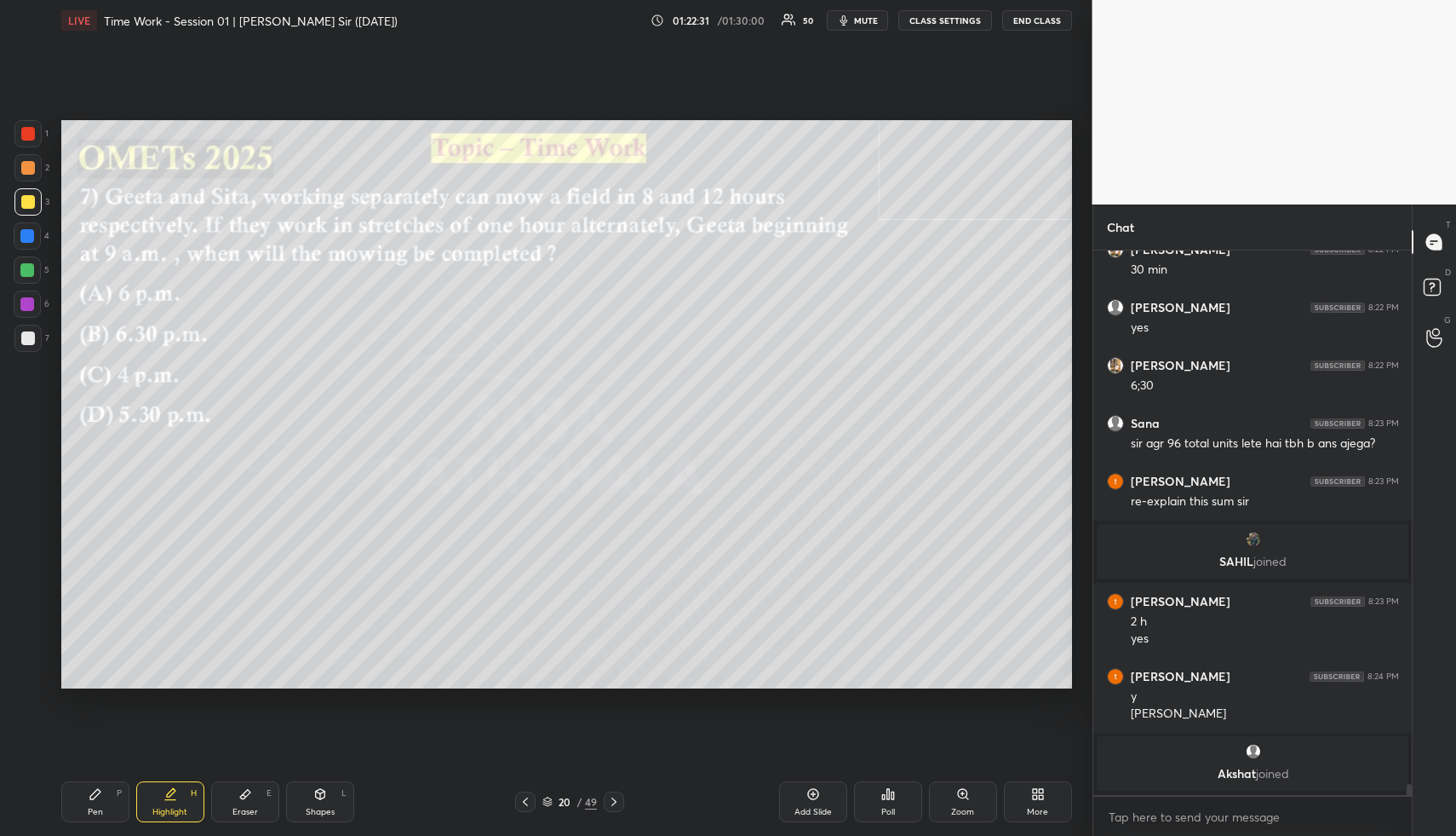
click at [616, 800] on icon at bounding box center [614, 802] width 13 height 13
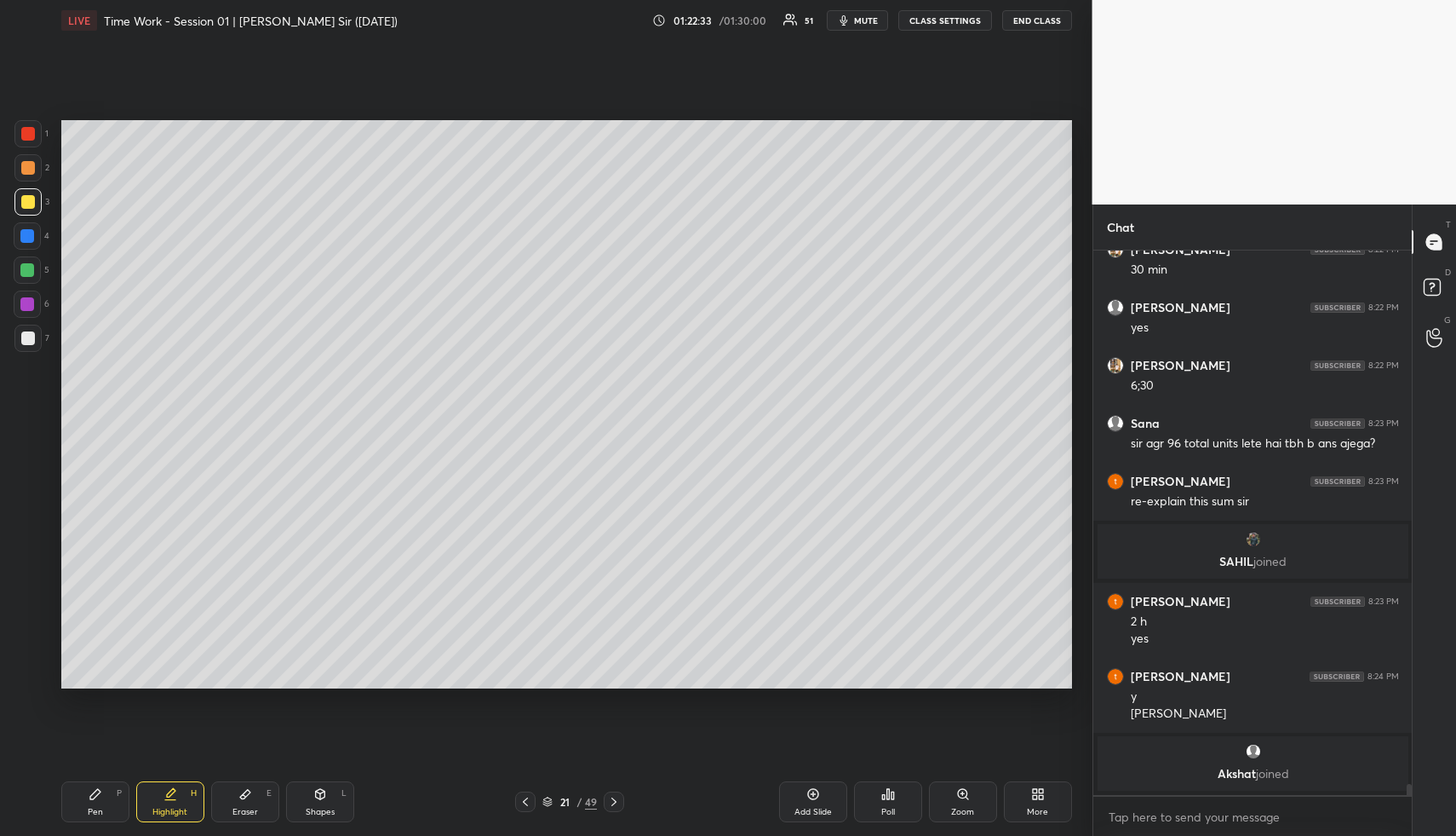
click at [94, 807] on div "Pen" at bounding box center [96, 811] width 15 height 9
click at [525, 799] on icon at bounding box center [525, 802] width 13 height 13
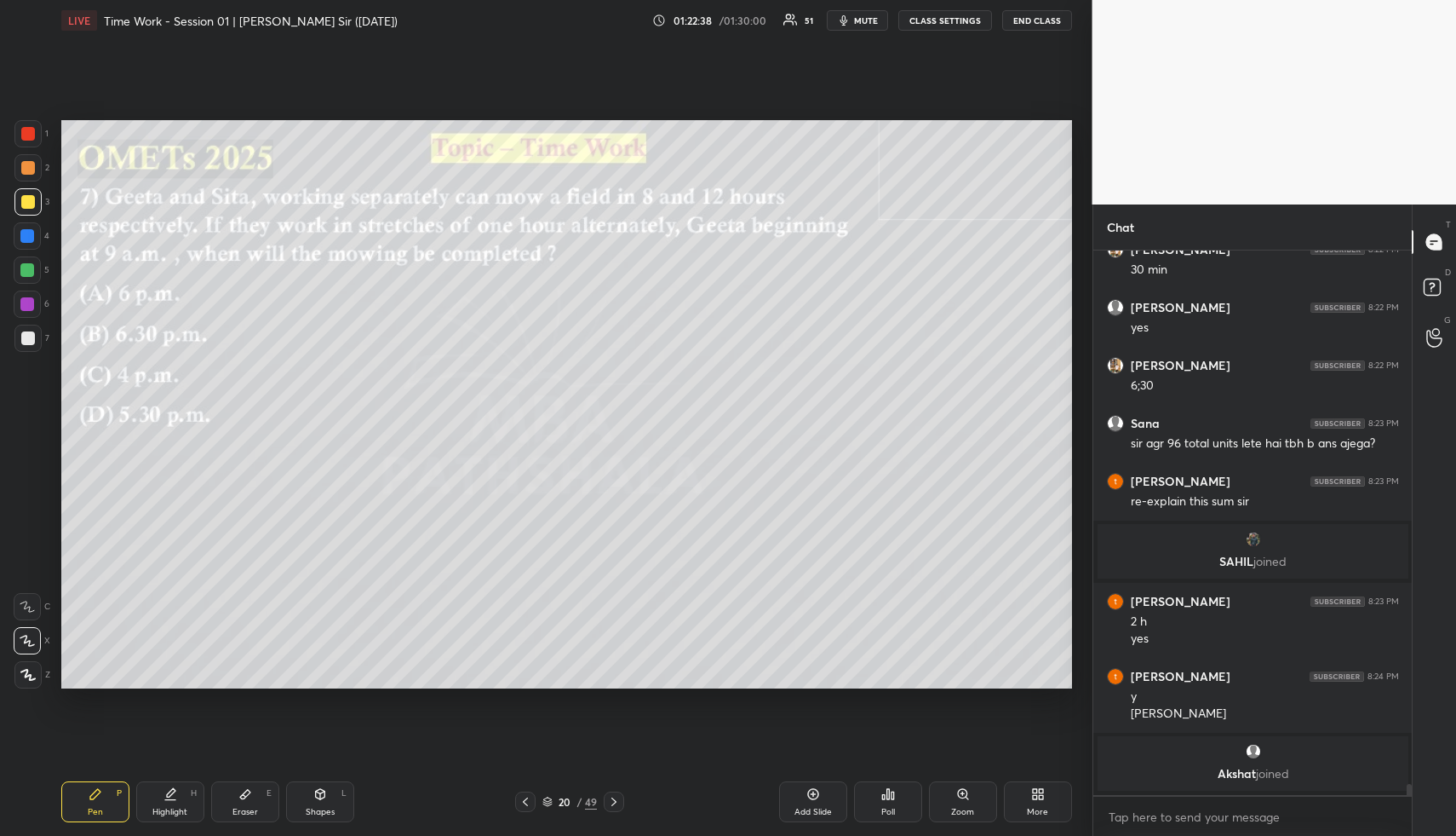
click at [176, 799] on icon at bounding box center [170, 794] width 13 height 13
click at [618, 799] on icon at bounding box center [614, 802] width 13 height 13
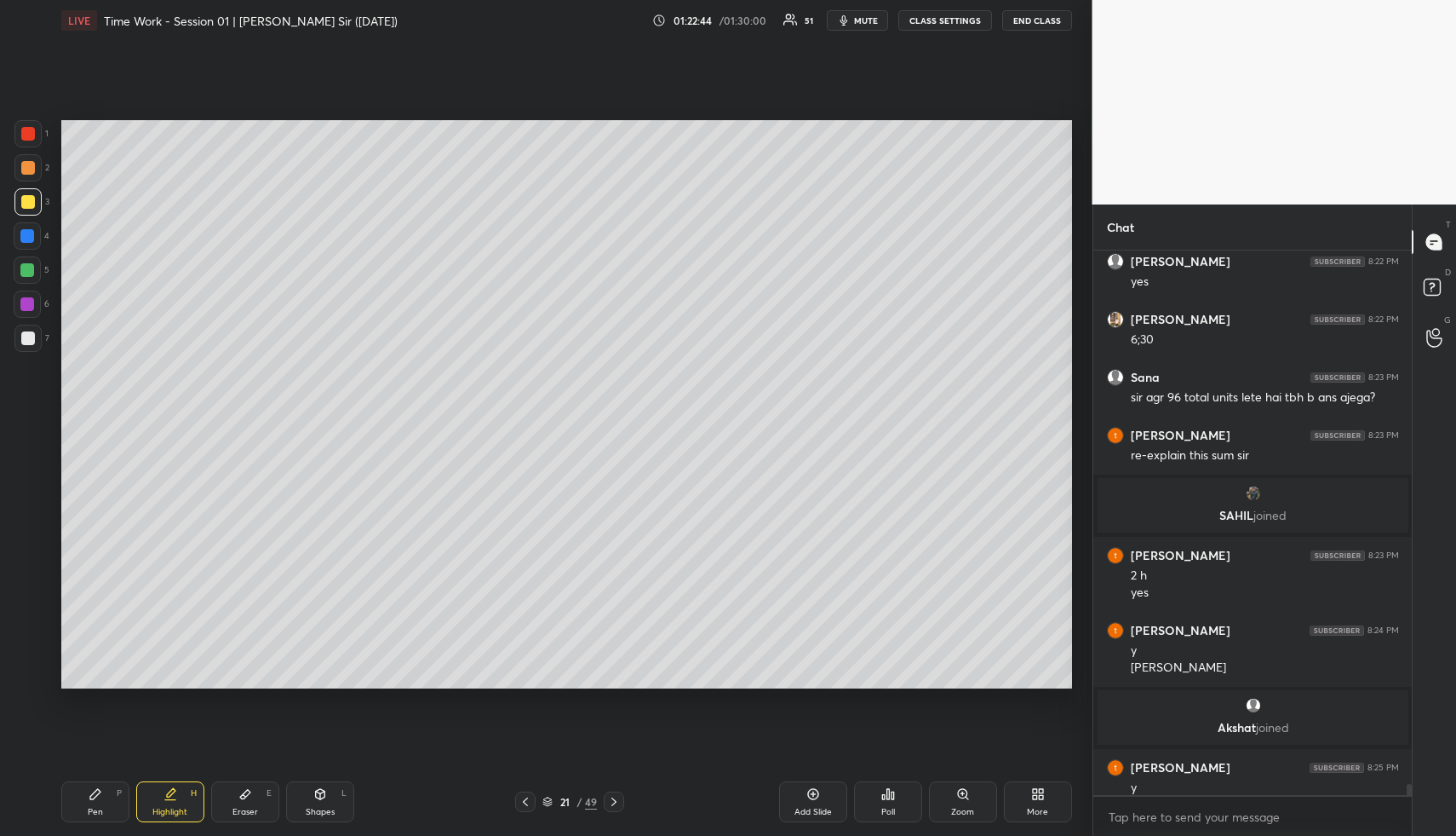
scroll to position [26590, 0]
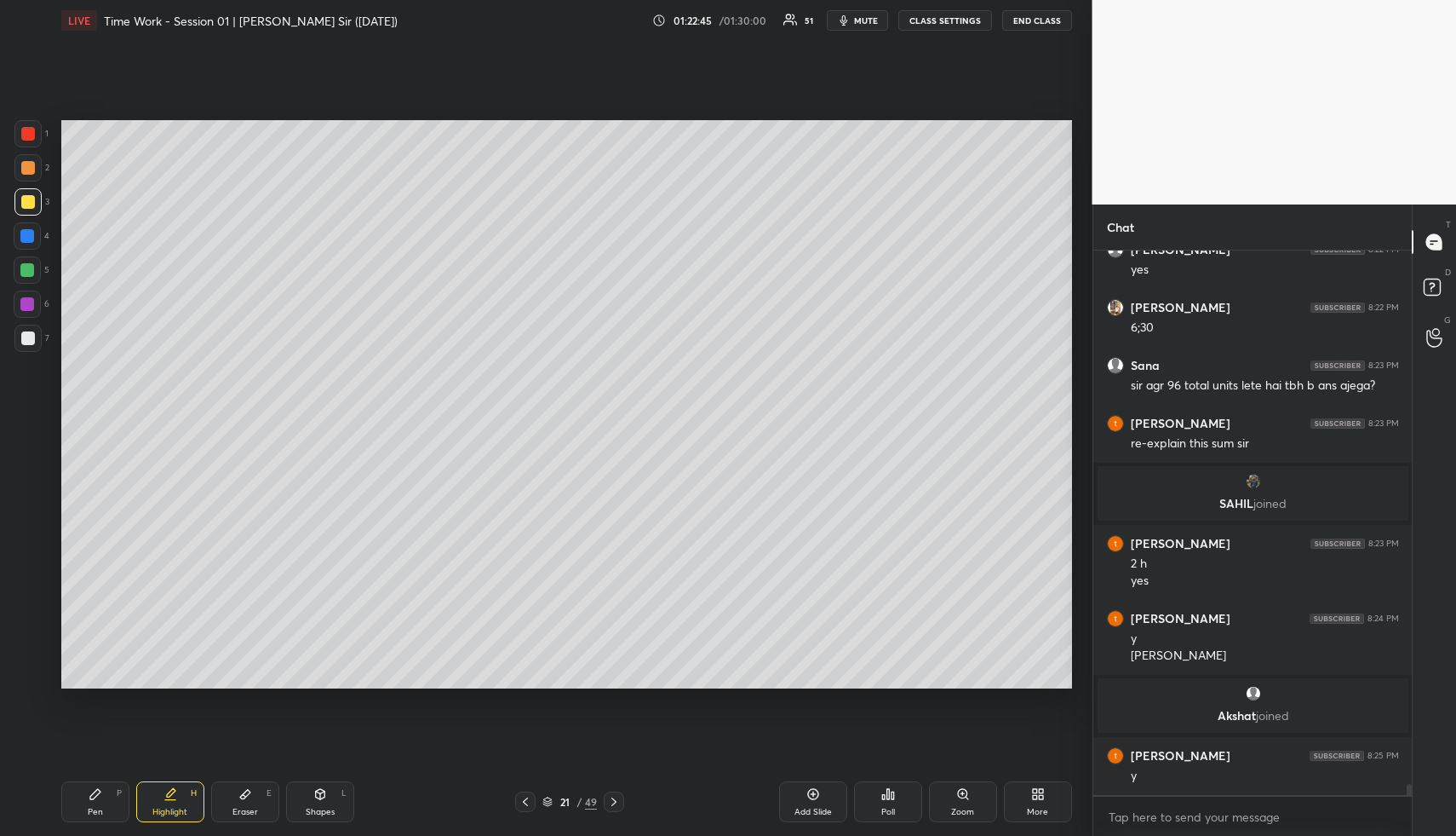
drag, startPoint x: 107, startPoint y: 803, endPoint x: 106, endPoint y: 753, distance: 50.0
click at [108, 799] on div "Pen P" at bounding box center [95, 802] width 68 height 41
drag, startPoint x: 29, startPoint y: 328, endPoint x: 47, endPoint y: 329, distance: 18.0
click at [31, 329] on div at bounding box center [28, 338] width 28 height 28
click at [527, 799] on icon at bounding box center [525, 802] width 13 height 13
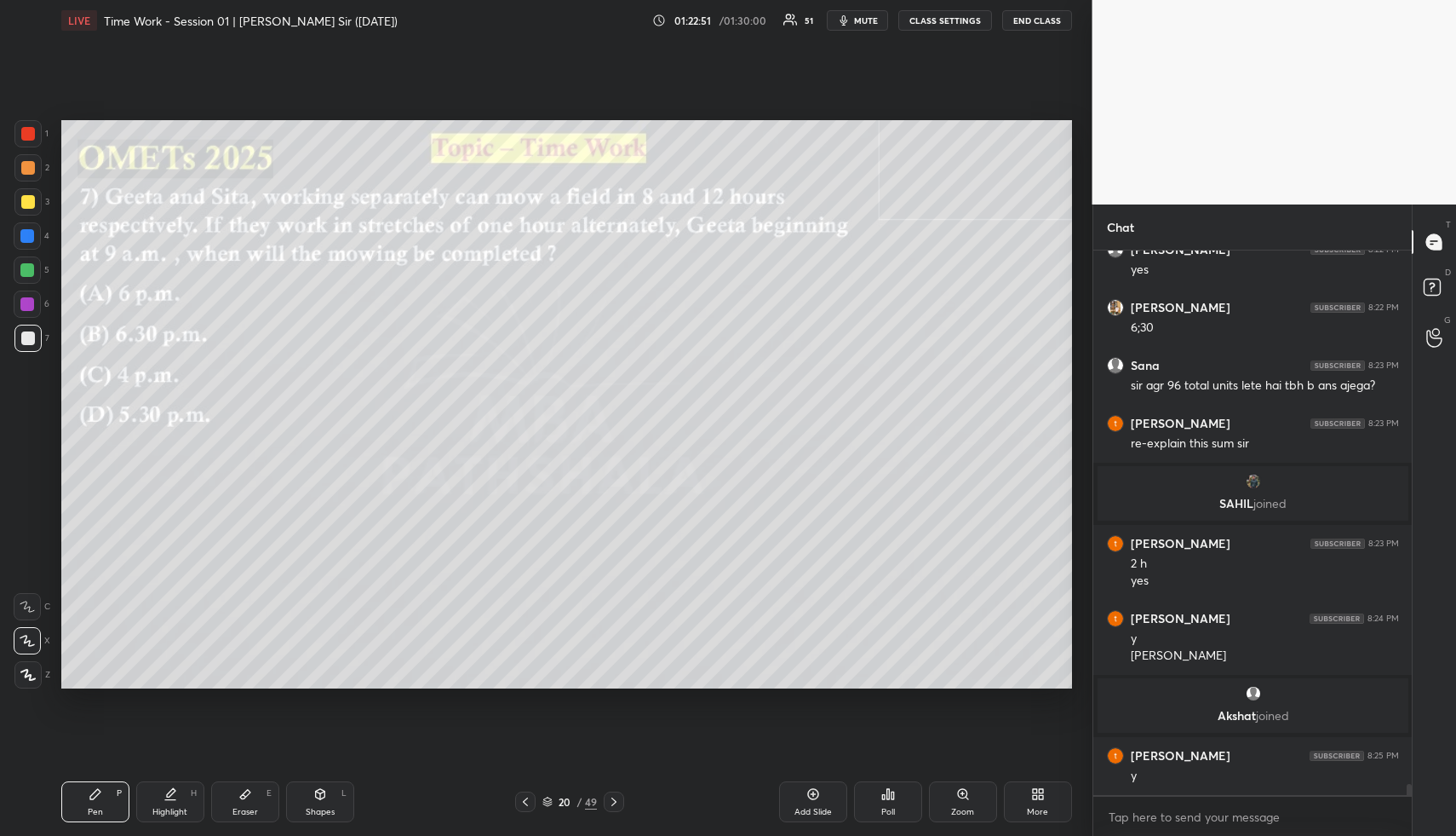
drag, startPoint x: 170, startPoint y: 803, endPoint x: 166, endPoint y: 791, distance: 12.6
click at [167, 800] on div "Highlight H" at bounding box center [170, 802] width 68 height 41
click at [26, 168] on div at bounding box center [28, 167] width 13 height 13
drag, startPoint x: 174, startPoint y: 788, endPoint x: 196, endPoint y: 742, distance: 51.0
click at [173, 785] on div "Highlight H" at bounding box center [170, 802] width 68 height 41
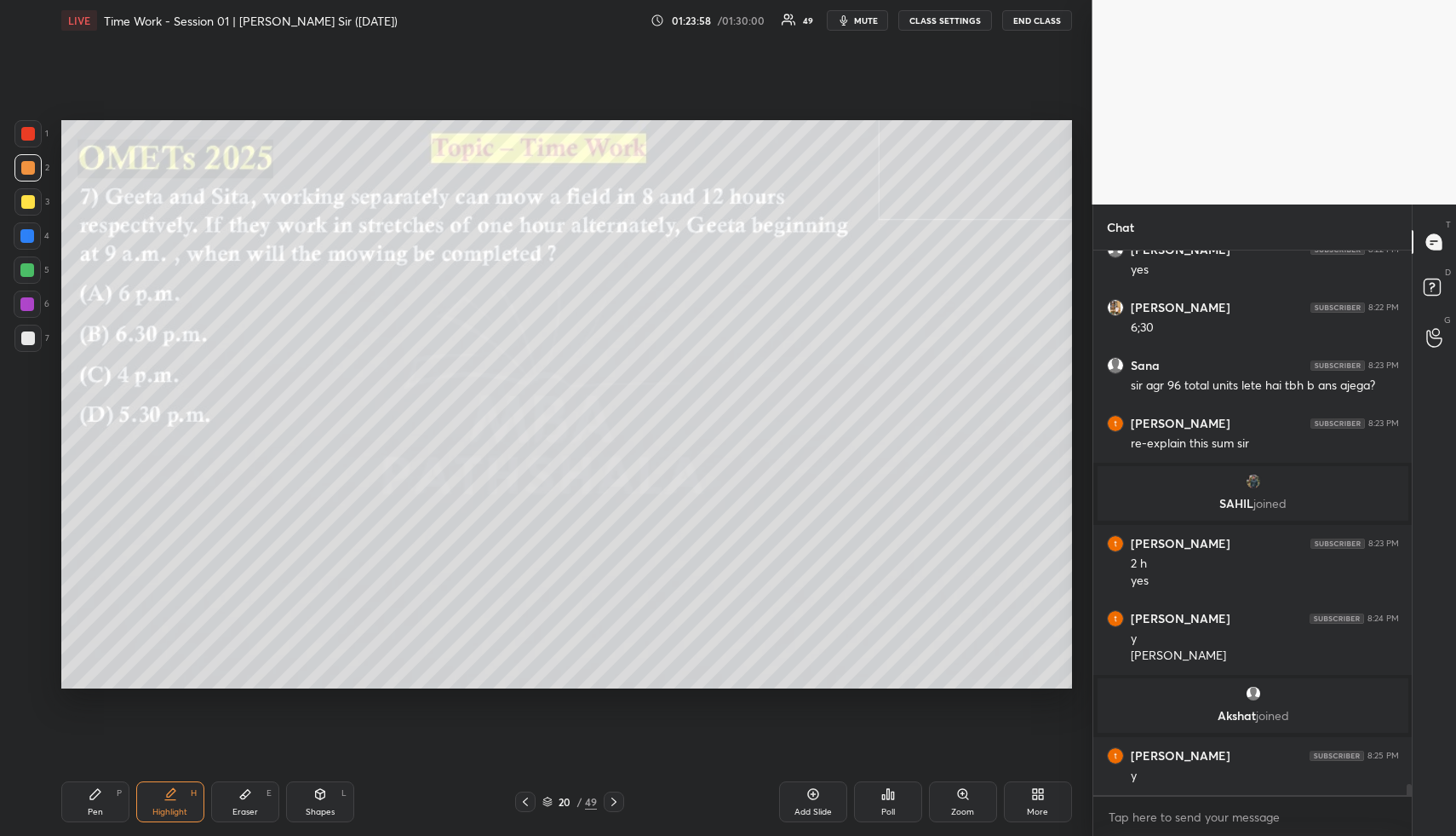
scroll to position [26664, 0]
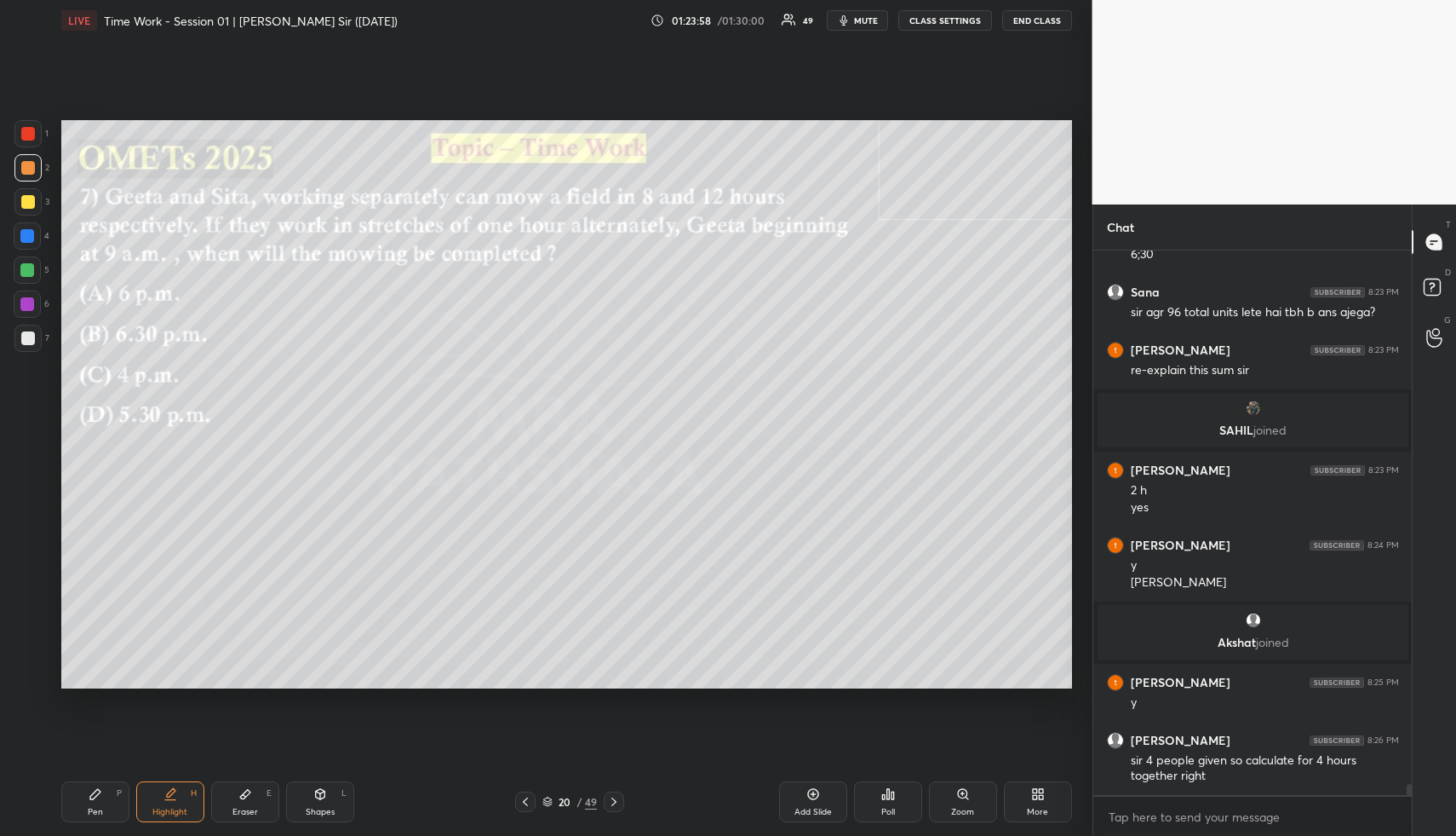
drag, startPoint x: 174, startPoint y: 809, endPoint x: 153, endPoint y: 830, distance: 29.7
click at [174, 811] on div "Highlight" at bounding box center [169, 811] width 35 height 9
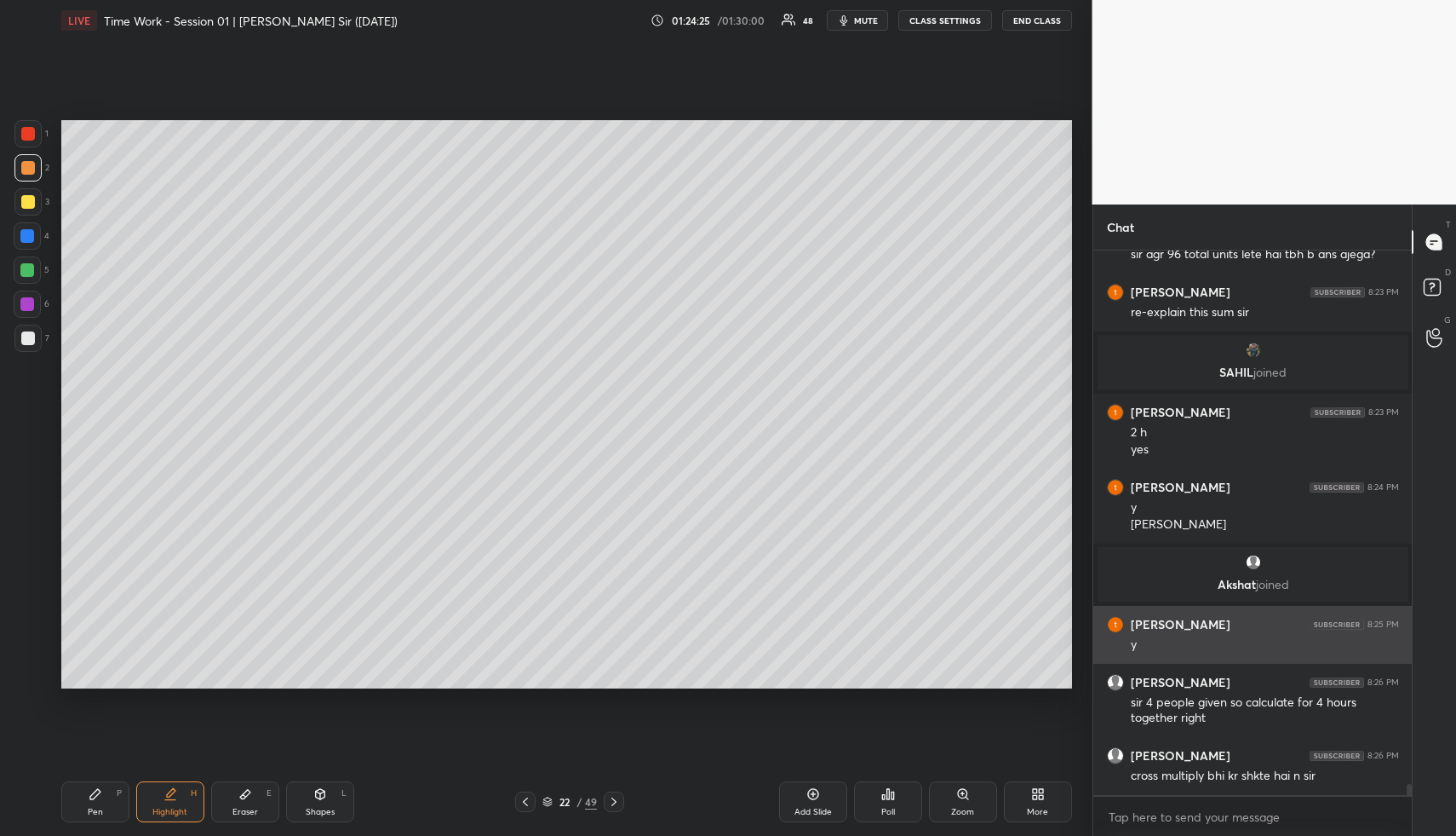
scroll to position [26780, 0]
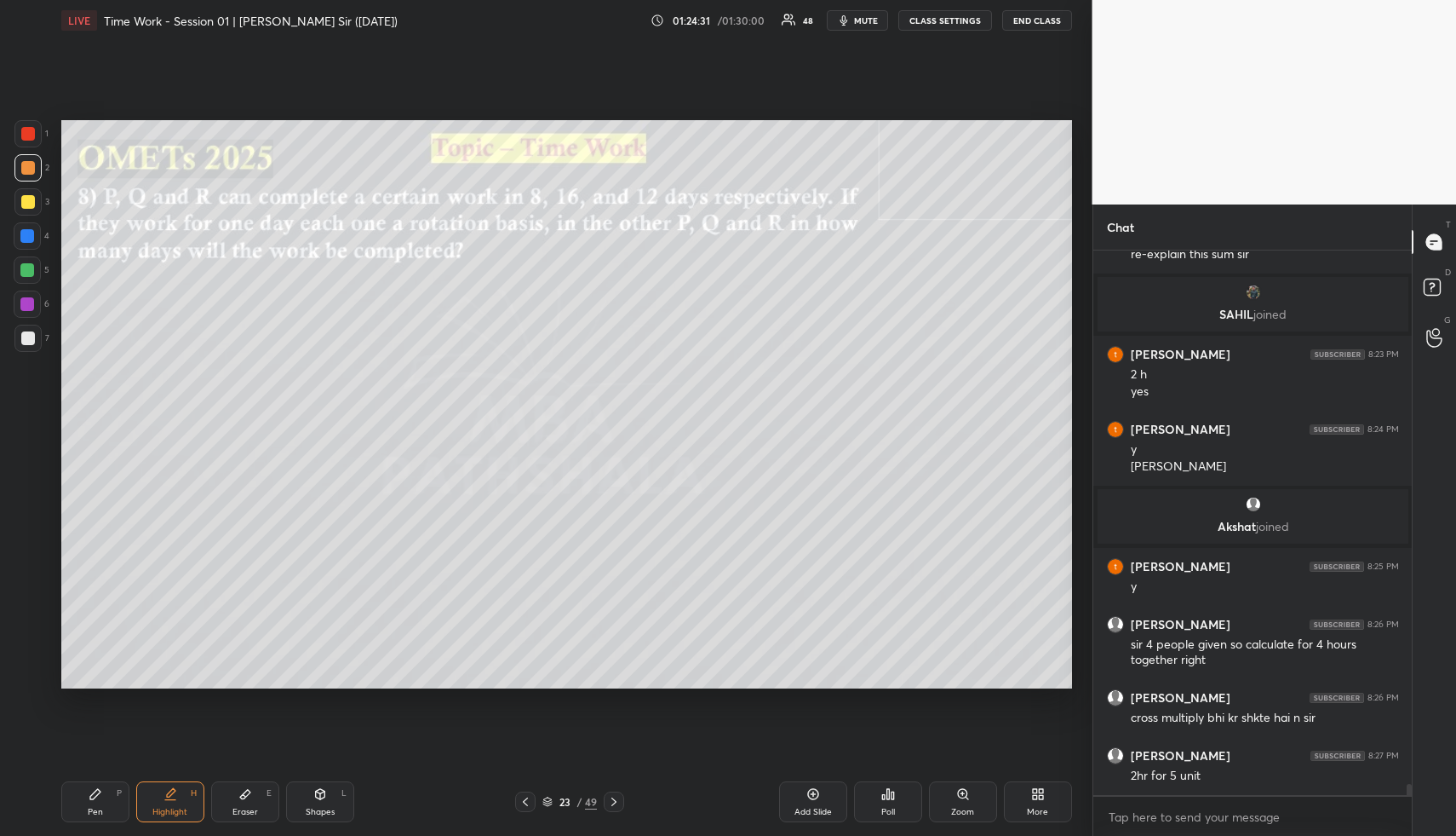
click at [332, 800] on div "Shapes L" at bounding box center [319, 802] width 68 height 41
drag, startPoint x: 332, startPoint y: 800, endPoint x: 324, endPoint y: 713, distance: 87.4
click at [332, 800] on div "Shapes L" at bounding box center [319, 802] width 68 height 41
click at [21, 201] on div at bounding box center [28, 202] width 13 height 13
click at [28, 200] on div at bounding box center [28, 202] width 13 height 13
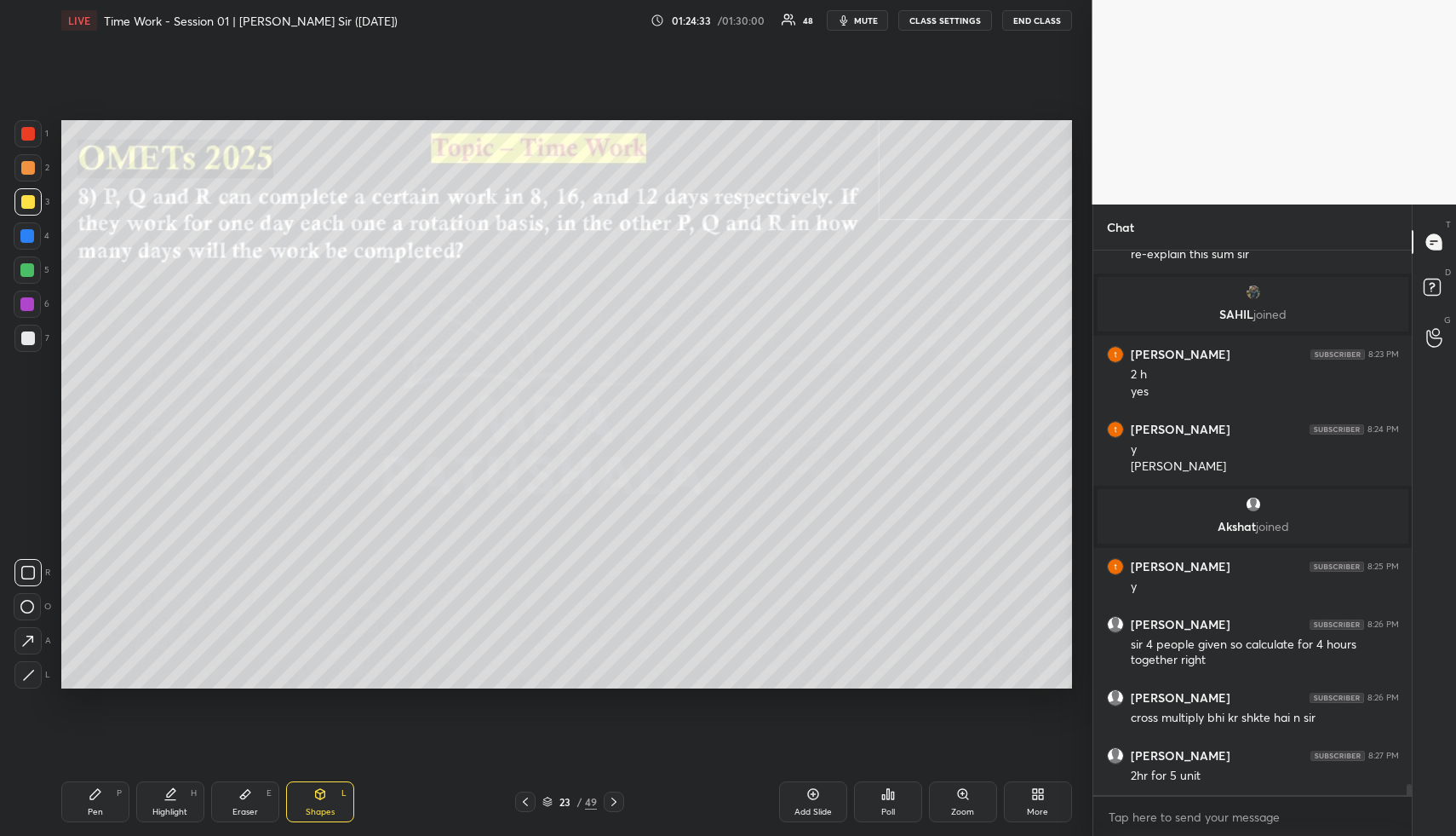
scroll to position [26797, 0]
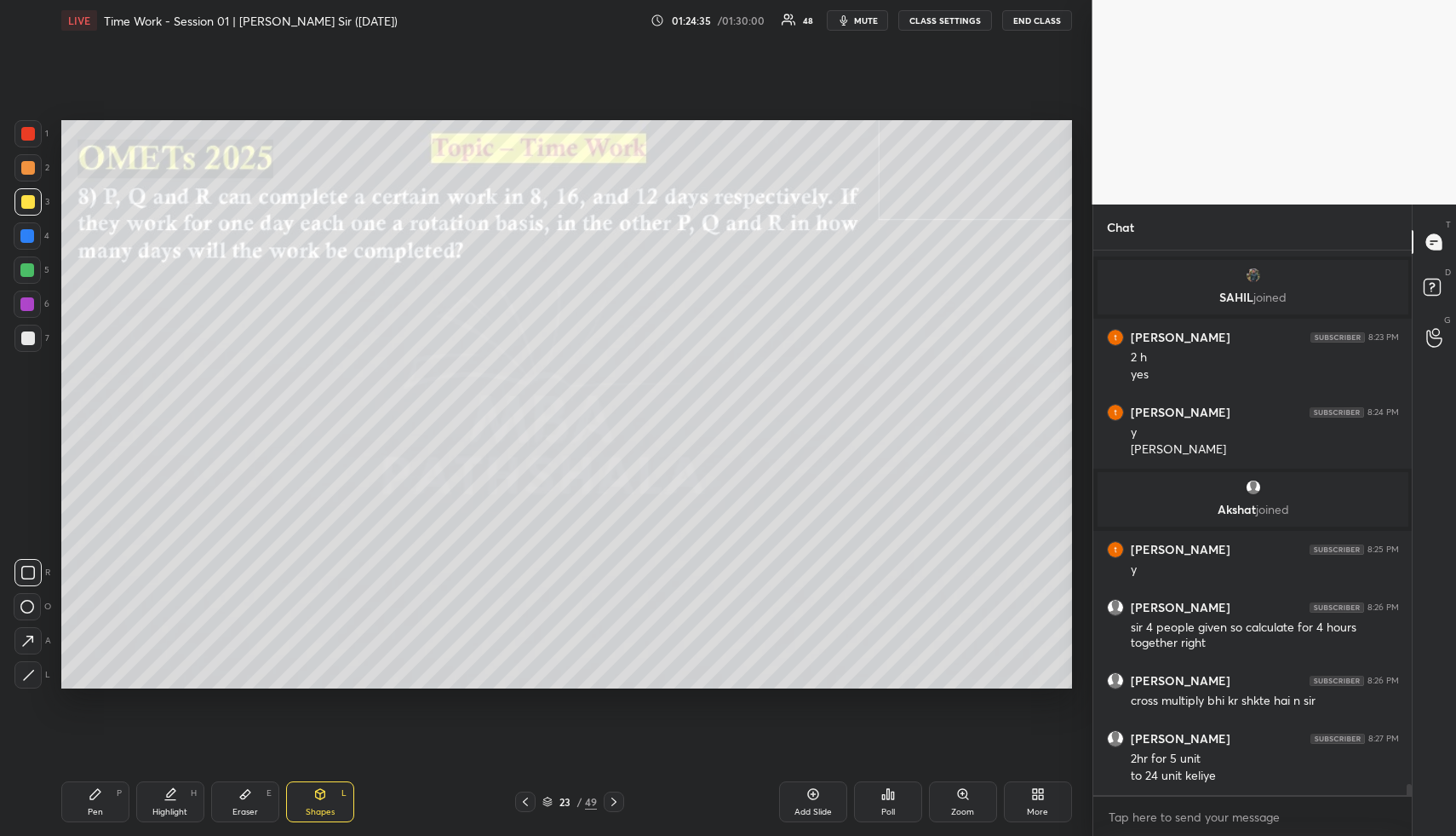
drag, startPoint x: 176, startPoint y: 803, endPoint x: 176, endPoint y: 778, distance: 25.0
click at [176, 803] on div "Highlight H" at bounding box center [170, 802] width 68 height 41
drag, startPoint x: 176, startPoint y: 778, endPoint x: 180, endPoint y: 709, distance: 69.1
click at [173, 759] on div "LIVE Time Work - Session 01 | [PERSON_NAME] Sir ([DATE]) 01:24:35 / 01:30:00 48…" at bounding box center [567, 418] width 1025 height 836
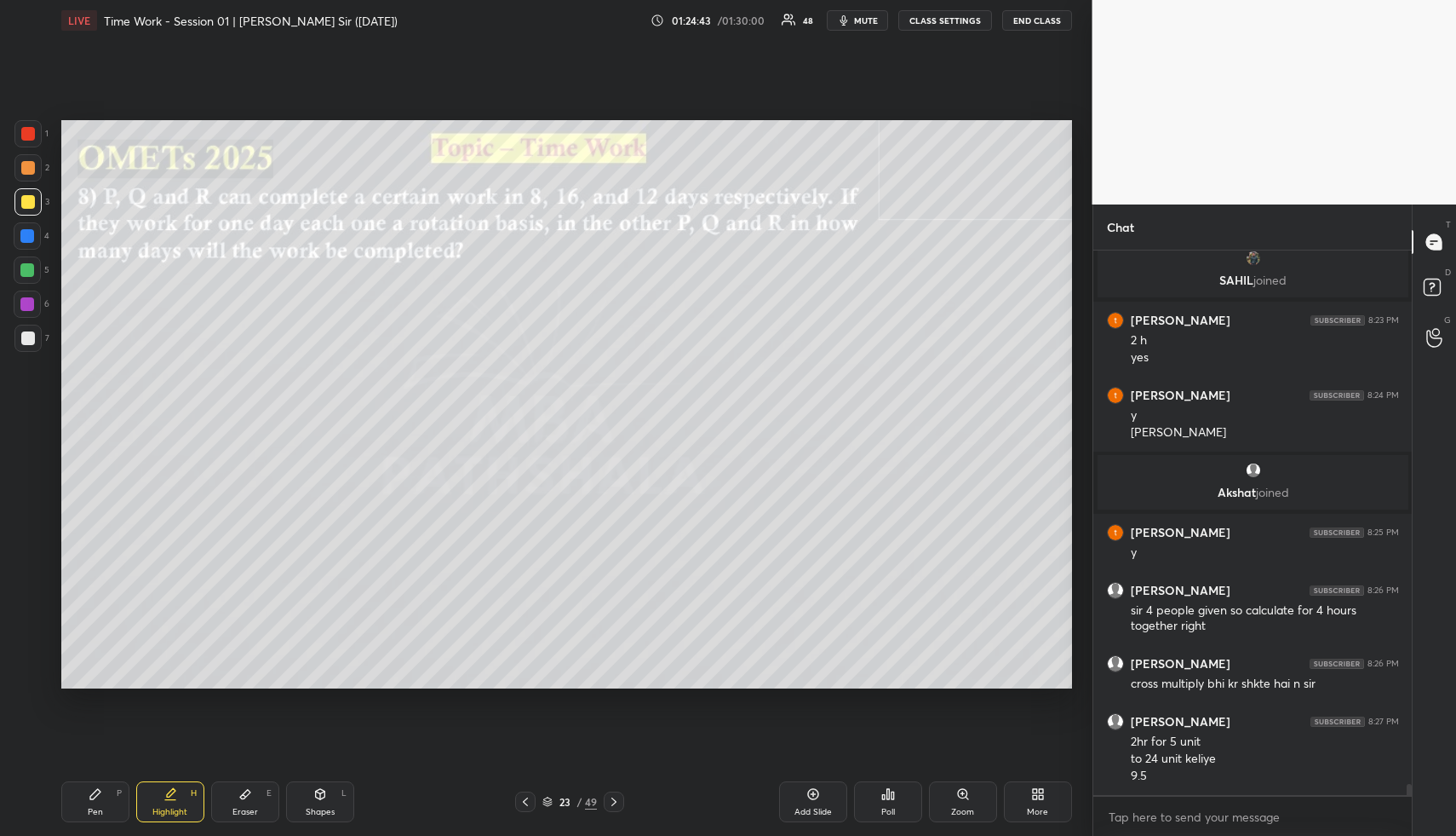
drag, startPoint x: 97, startPoint y: 798, endPoint x: 82, endPoint y: 747, distance: 53.2
click at [95, 797] on icon at bounding box center [96, 794] width 13 height 13
click at [30, 186] on div "1 2 3 4 5 6 7" at bounding box center [31, 239] width 35 height 238
click at [185, 795] on div "Highlight H" at bounding box center [170, 802] width 68 height 41
click at [185, 781] on div "Highlight H" at bounding box center [170, 802] width 68 height 41
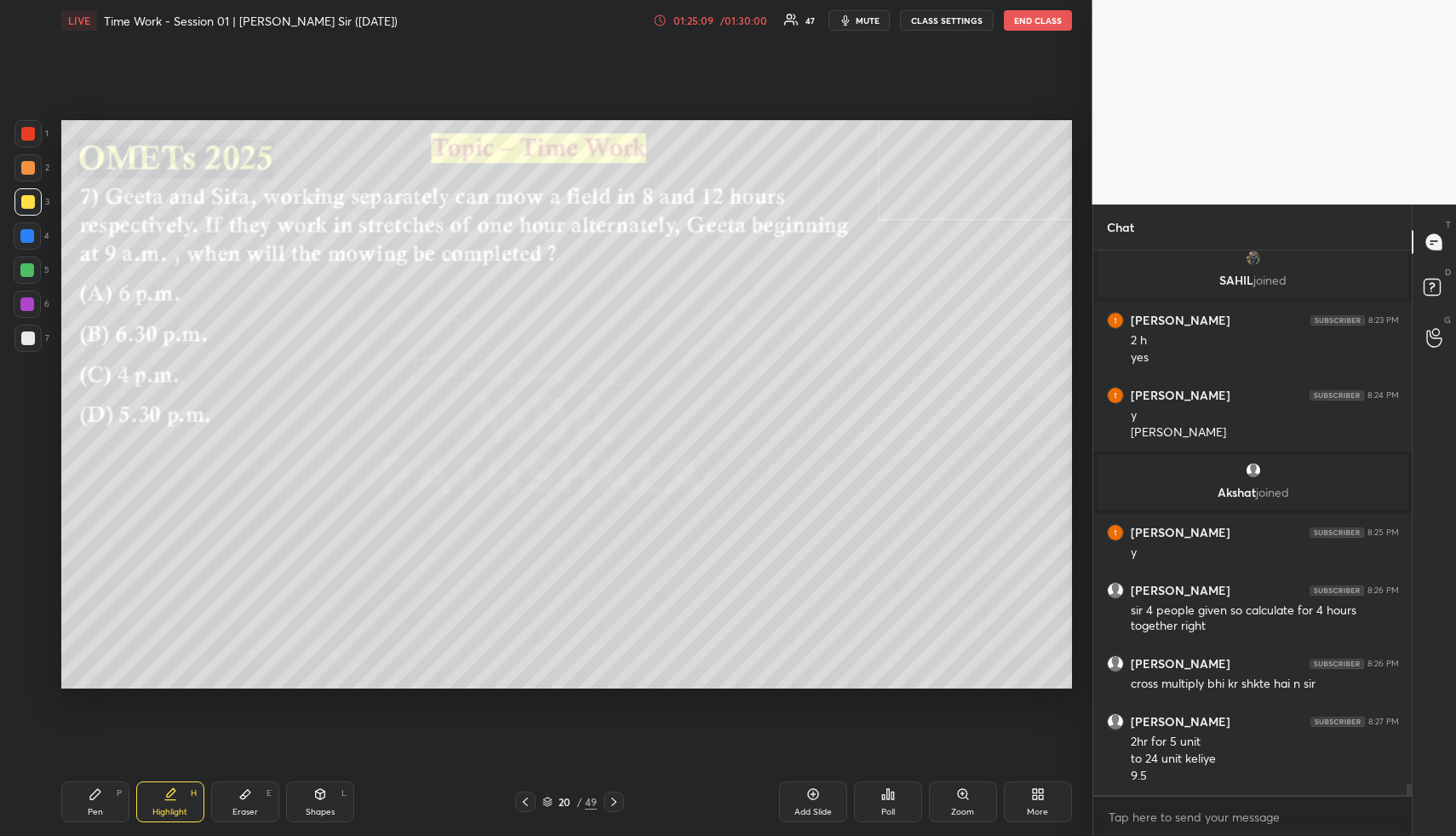
drag, startPoint x: 176, startPoint y: 808, endPoint x: 281, endPoint y: 709, distance: 144.3
click at [177, 805] on div "Highlight H" at bounding box center [170, 802] width 68 height 41
click at [493, 687] on div "Setting up your live class Poll for secs No correct answer Start poll" at bounding box center [567, 405] width 1025 height 727
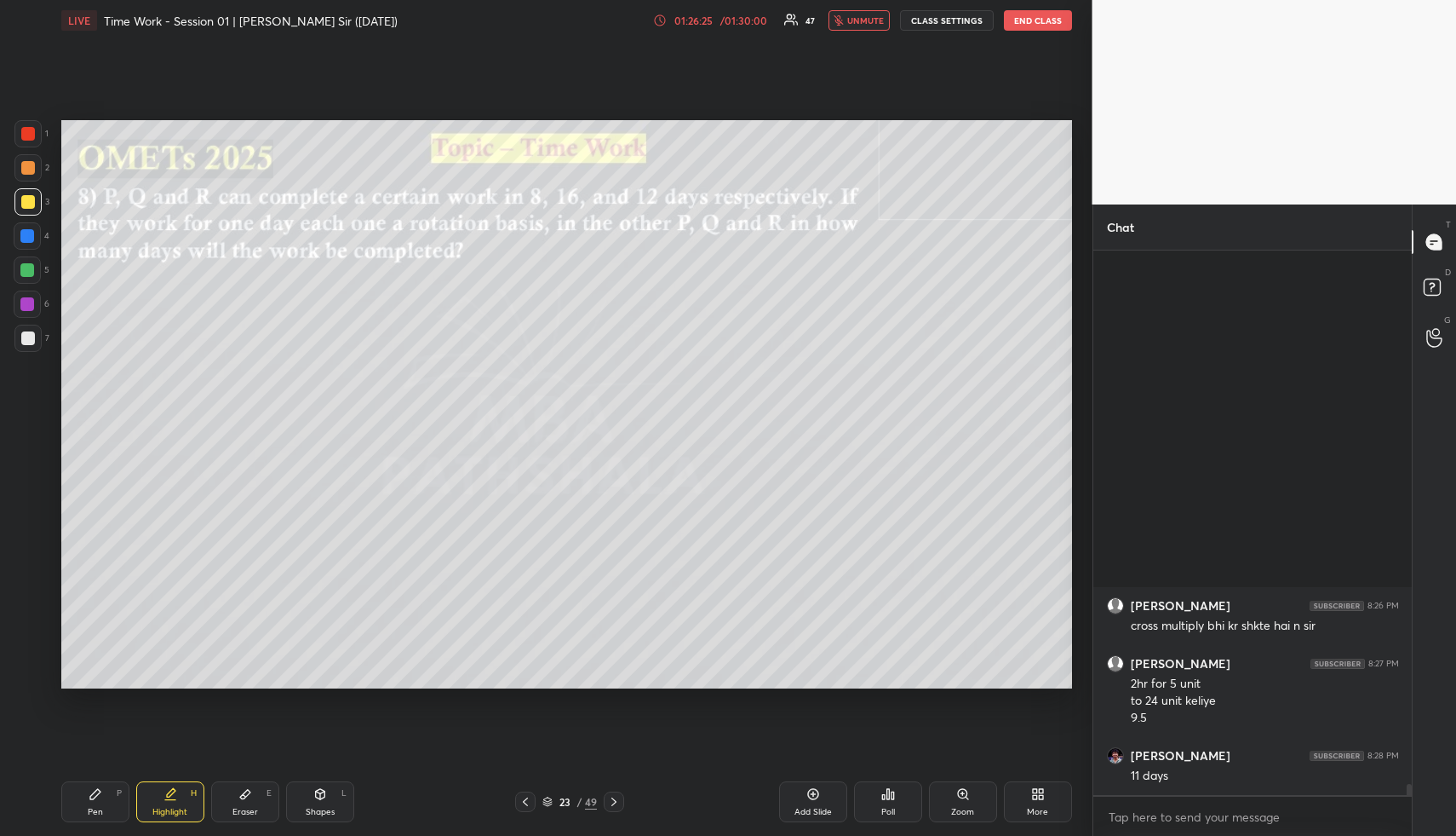
scroll to position [27277, 0]
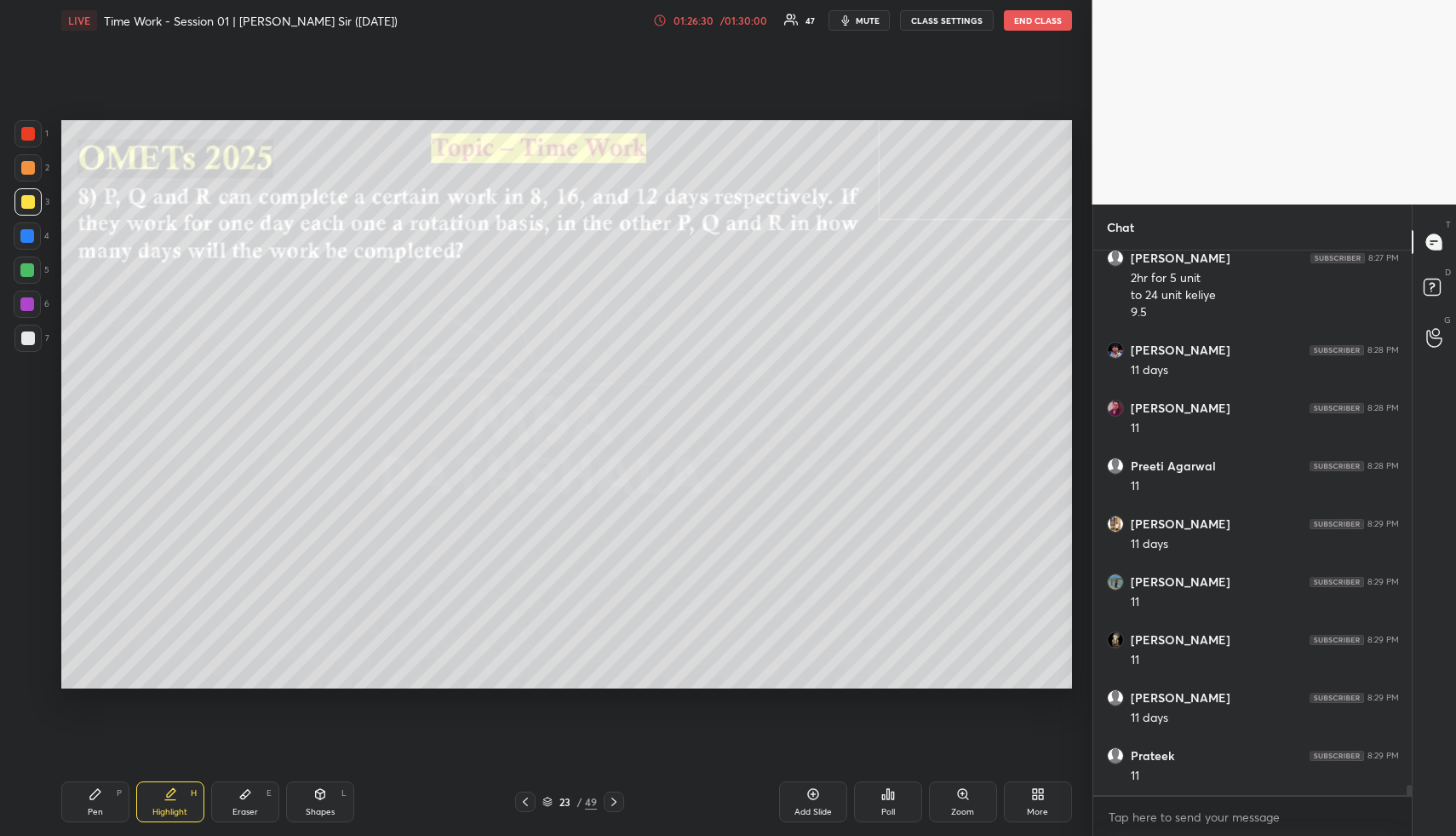
click at [108, 802] on div "Pen P" at bounding box center [95, 802] width 68 height 41
click at [101, 802] on div "Pen P" at bounding box center [95, 802] width 68 height 41
click at [29, 174] on div at bounding box center [28, 167] width 13 height 13
click at [28, 266] on div at bounding box center [27, 270] width 13 height 13
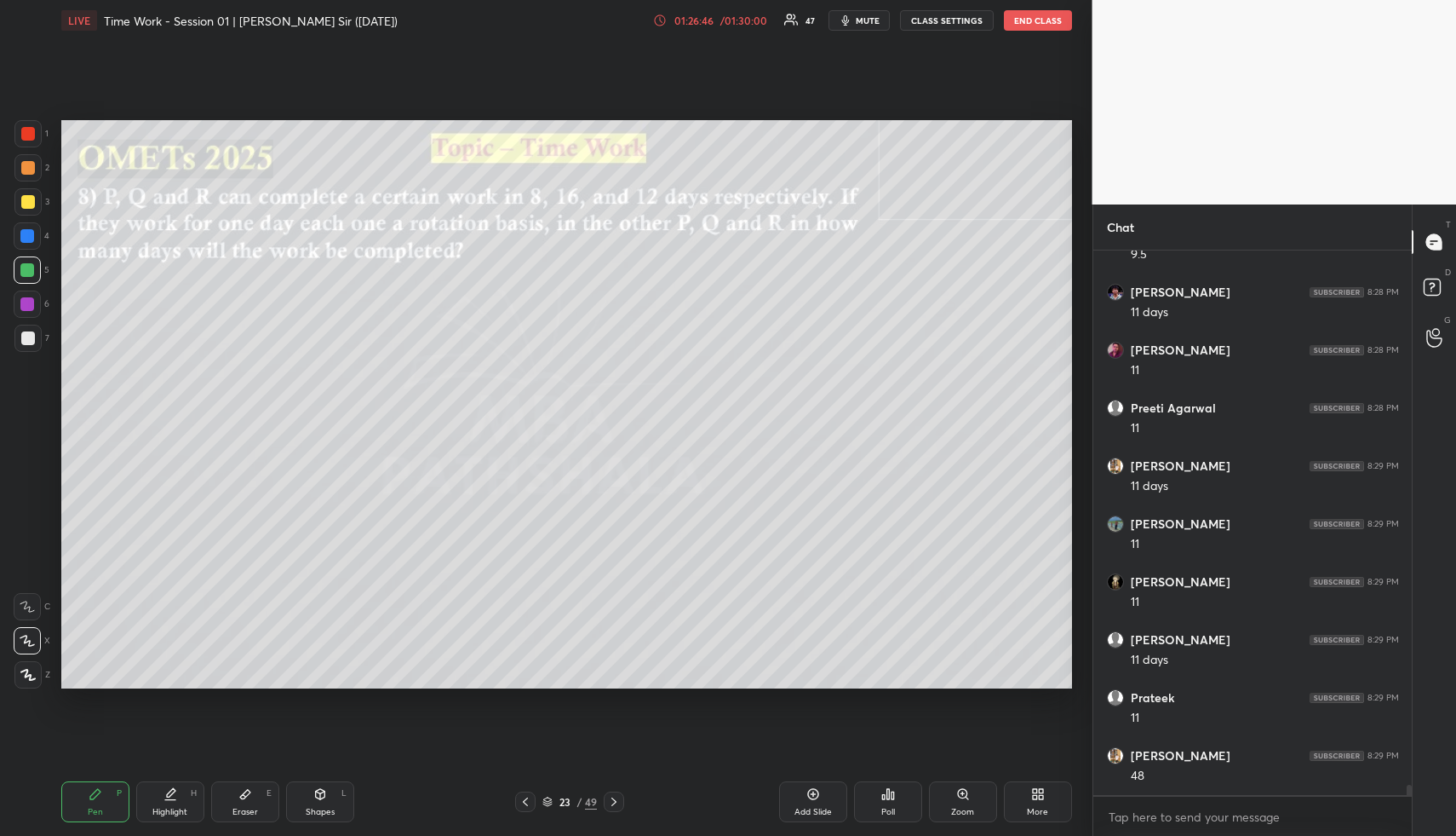
drag, startPoint x: 28, startPoint y: 341, endPoint x: 37, endPoint y: 338, distance: 9.5
click at [28, 342] on div at bounding box center [28, 339] width 13 height 13
click at [23, 167] on div at bounding box center [28, 167] width 13 height 13
drag, startPoint x: 28, startPoint y: 167, endPoint x: 36, endPoint y: 179, distance: 14.4
click at [28, 167] on div at bounding box center [28, 167] width 13 height 13
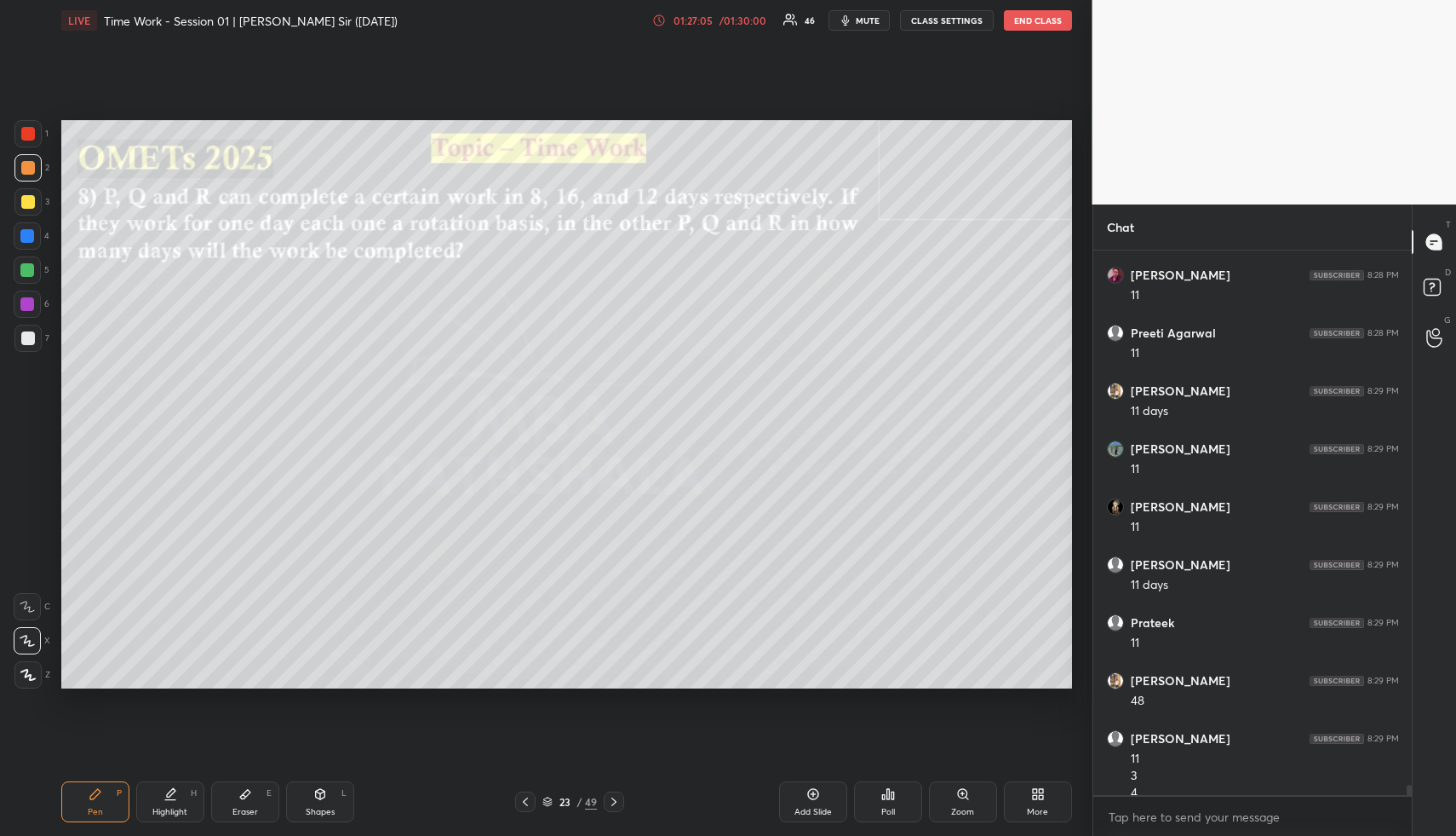
scroll to position [27427, 0]
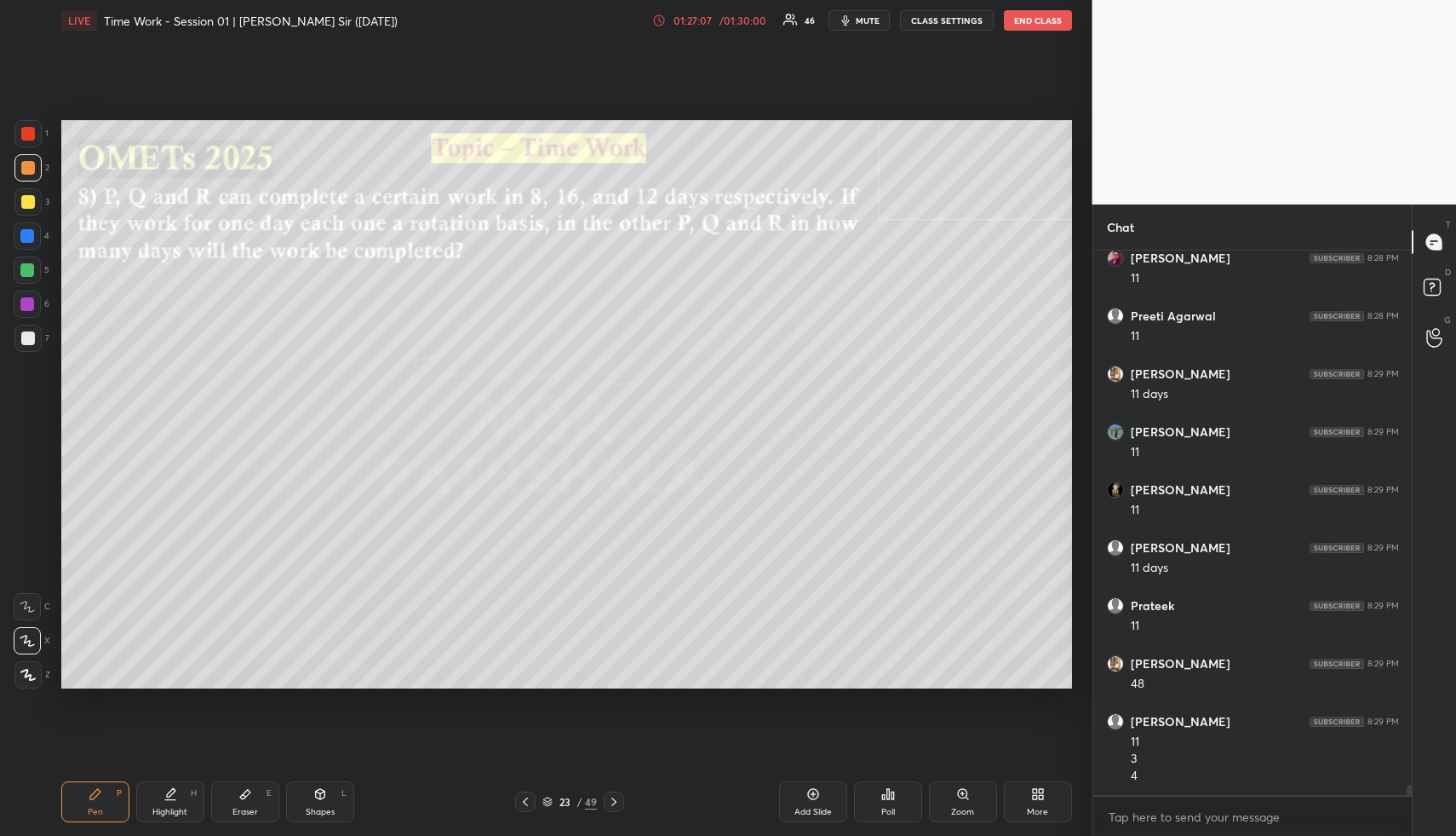
click at [26, 241] on div at bounding box center [27, 236] width 13 height 13
click at [14, 333] on div at bounding box center [28, 338] width 28 height 28
click at [22, 335] on div at bounding box center [28, 338] width 28 height 28
click at [181, 792] on div "Highlight H" at bounding box center [170, 802] width 68 height 41
drag, startPoint x: 181, startPoint y: 792, endPoint x: 199, endPoint y: 737, distance: 57.9
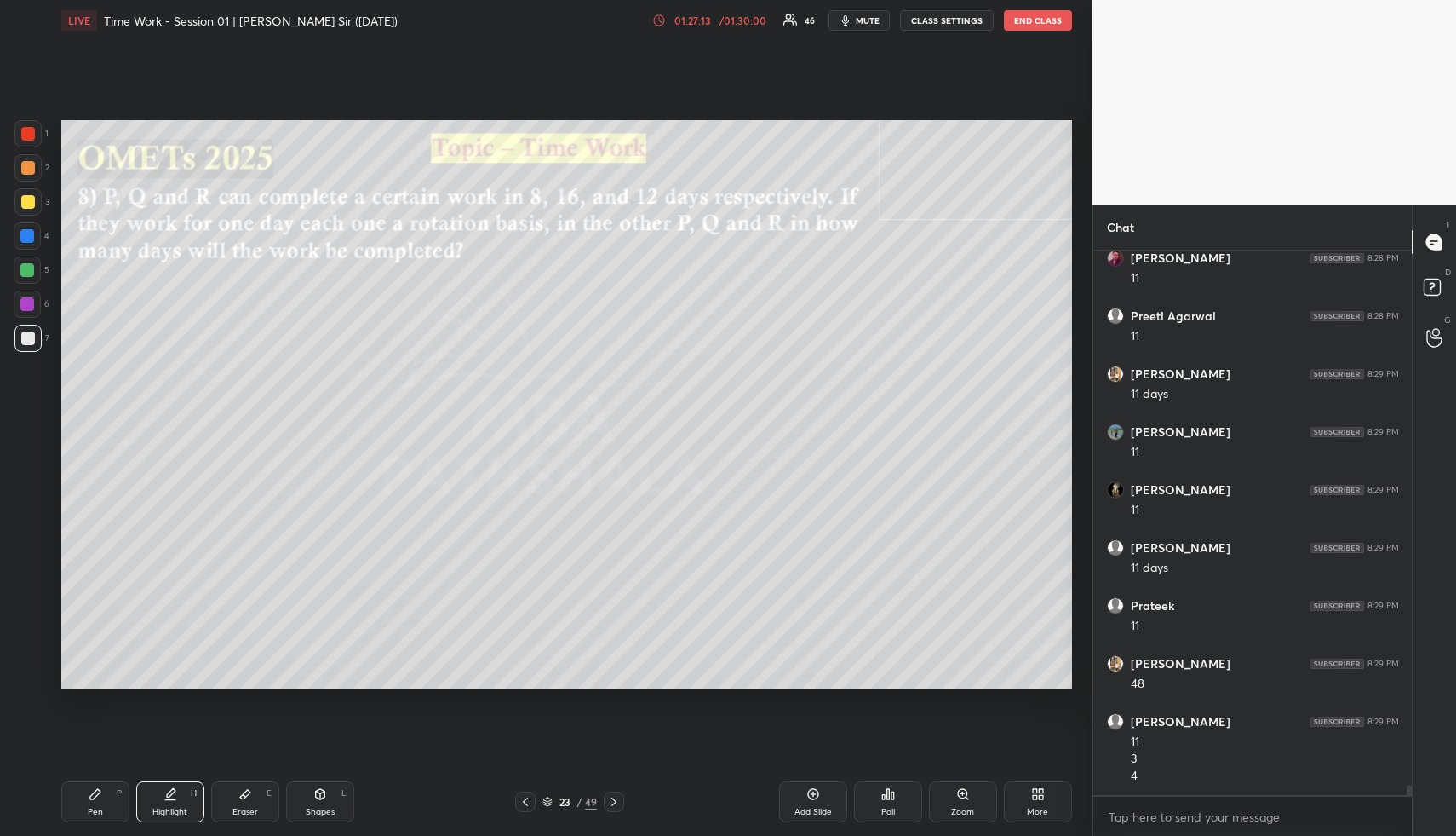
click at [181, 792] on div "Highlight H" at bounding box center [170, 802] width 68 height 41
click at [108, 800] on div "Pen P" at bounding box center [95, 802] width 68 height 41
click at [113, 800] on div "Pen P" at bounding box center [95, 802] width 68 height 41
drag, startPoint x: 30, startPoint y: 201, endPoint x: 47, endPoint y: 202, distance: 17.0
click at [31, 202] on div at bounding box center [28, 202] width 13 height 13
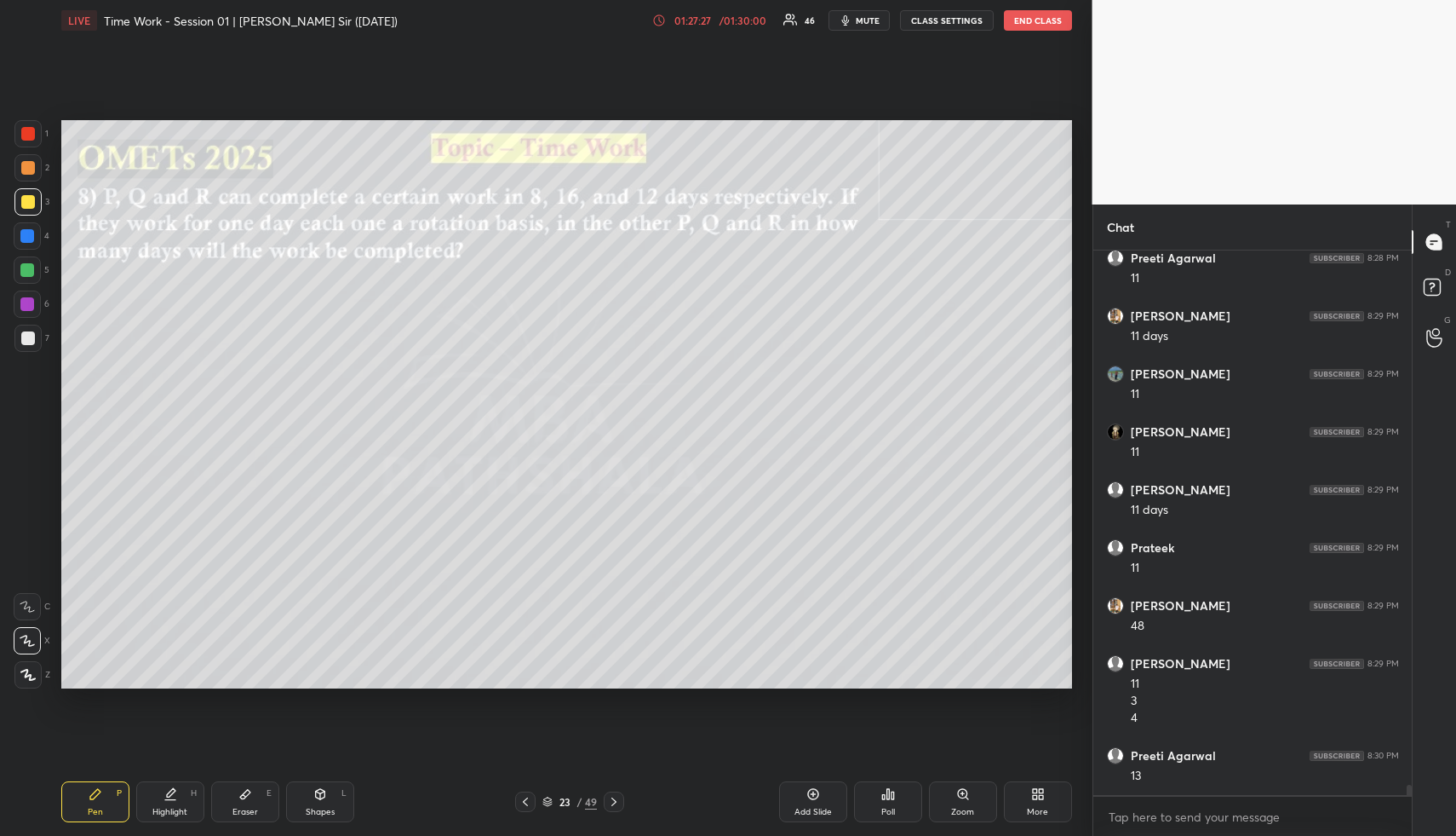
scroll to position [27543, 0]
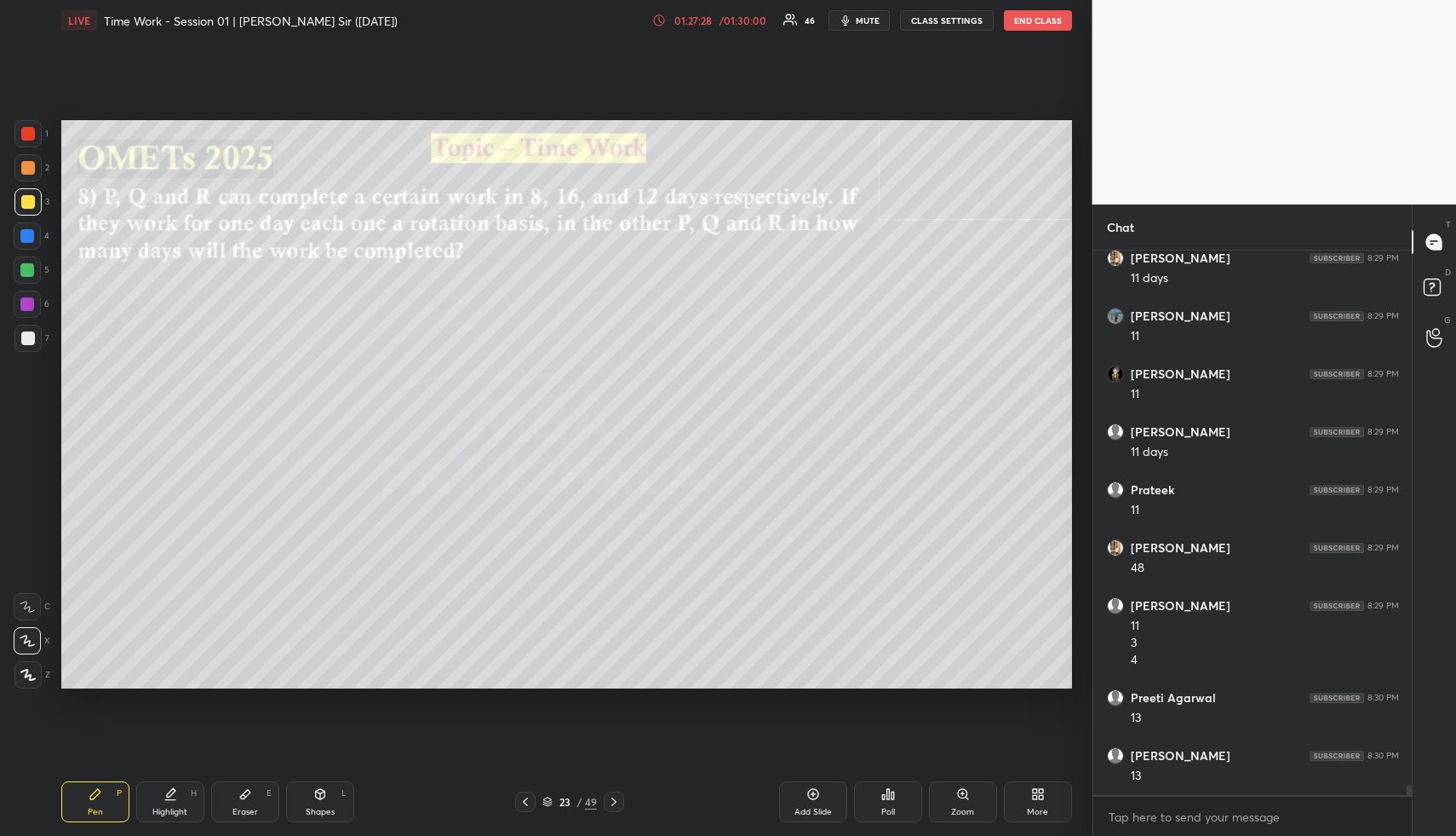
click at [324, 799] on icon at bounding box center [320, 794] width 13 height 13
click at [25, 332] on div at bounding box center [28, 339] width 13 height 13
drag, startPoint x: 25, startPoint y: 331, endPoint x: 54, endPoint y: 324, distance: 29.8
click at [26, 337] on div at bounding box center [28, 339] width 13 height 13
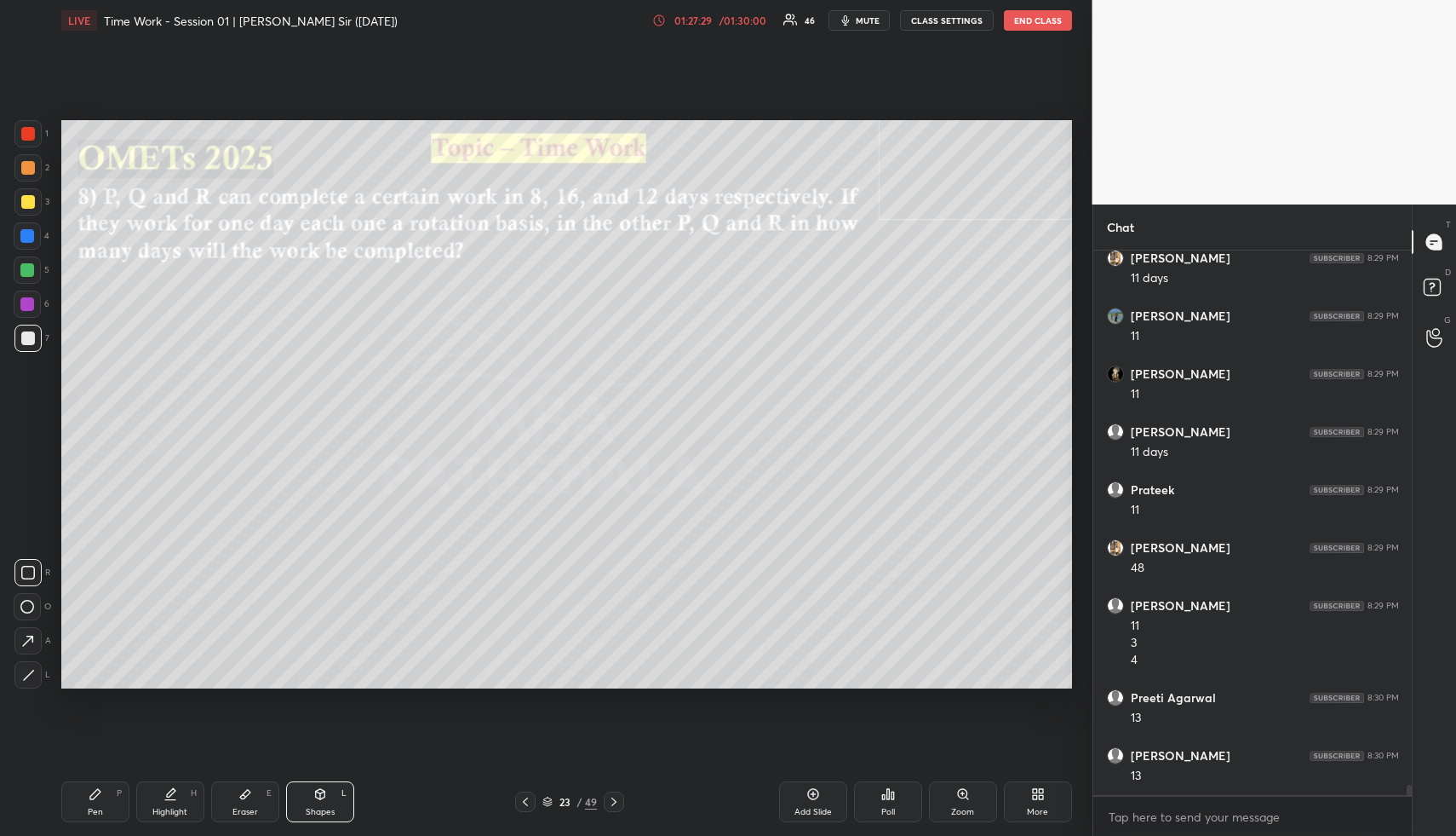
scroll to position [27601, 0]
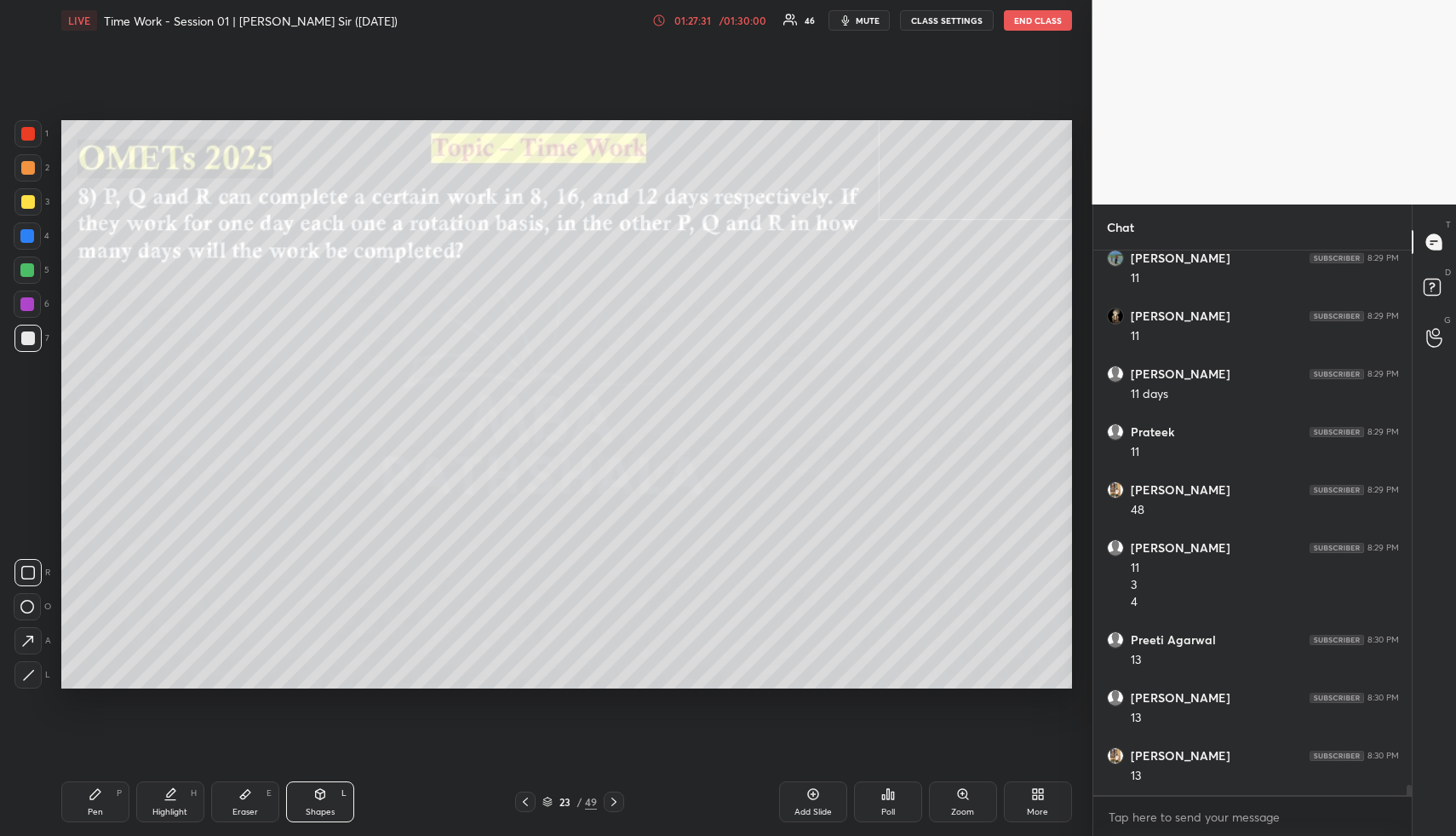
click at [185, 791] on div "Highlight H" at bounding box center [170, 802] width 68 height 41
drag, startPoint x: 185, startPoint y: 791, endPoint x: 217, endPoint y: 706, distance: 90.8
click at [185, 791] on div "Highlight H" at bounding box center [170, 802] width 68 height 41
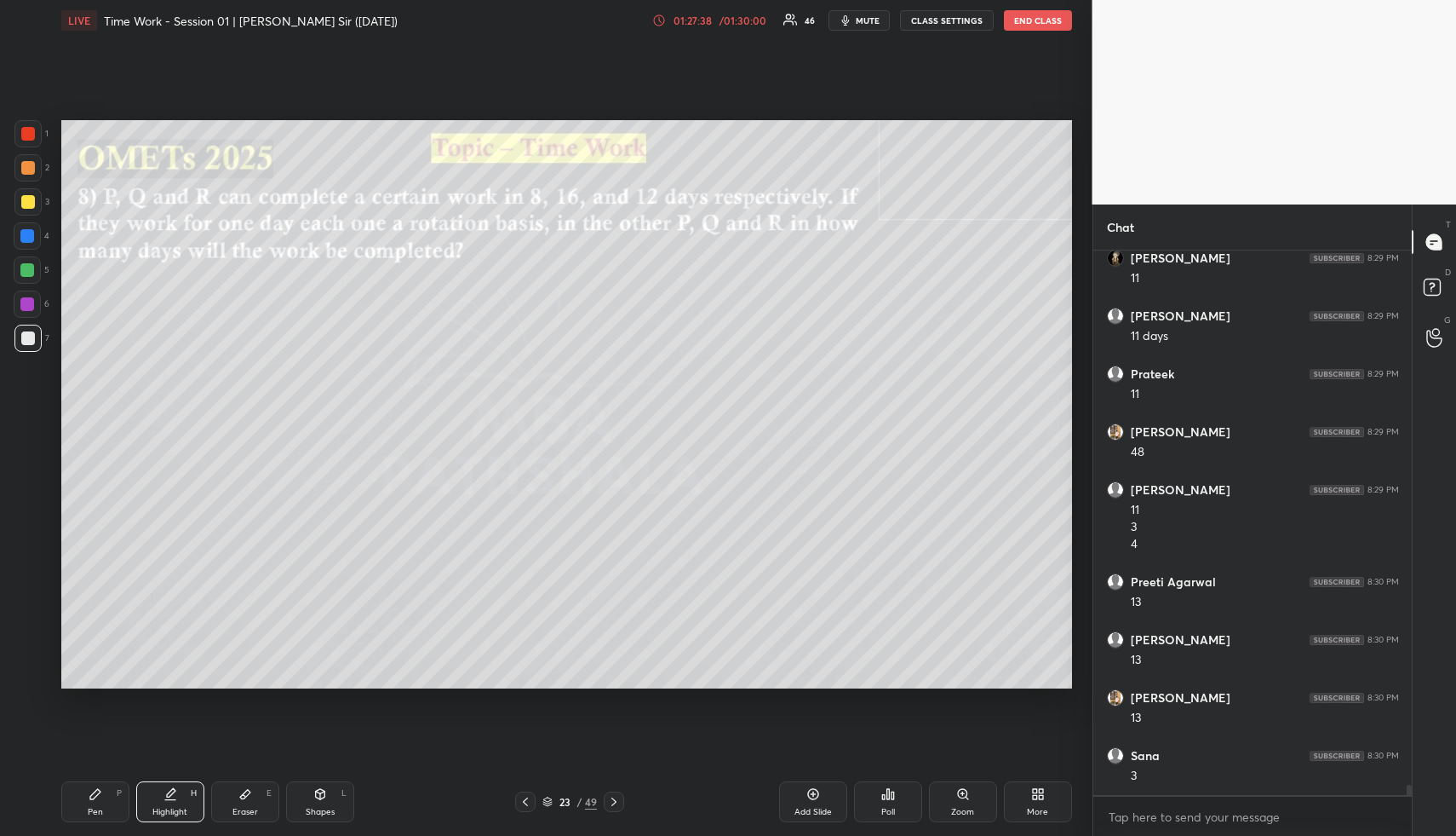
drag, startPoint x: 108, startPoint y: 785, endPoint x: 96, endPoint y: 695, distance: 90.8
click at [105, 783] on div "Pen P" at bounding box center [95, 802] width 68 height 41
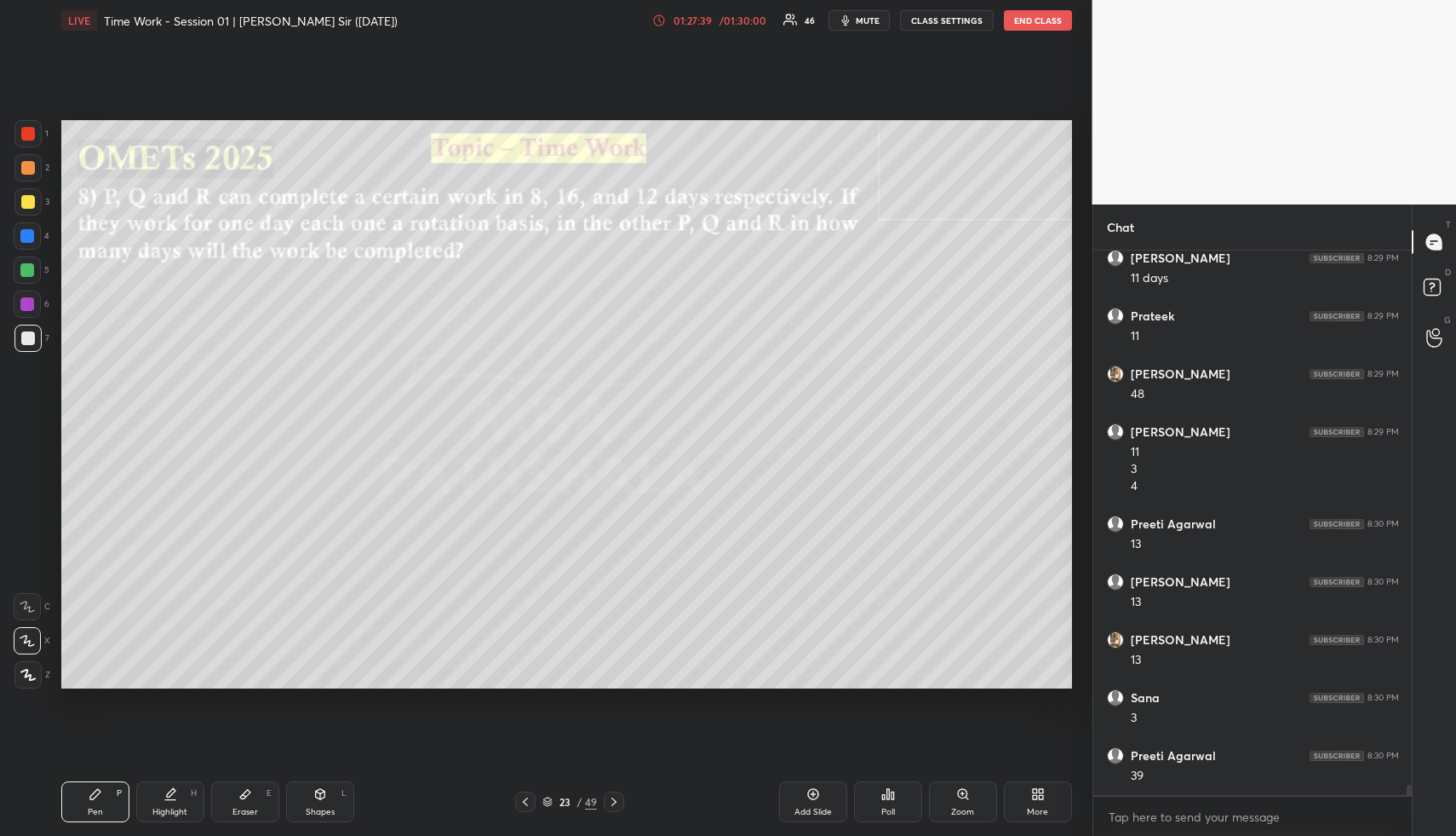
click at [28, 252] on div "1 2 3 4 5 6 7" at bounding box center [31, 239] width 35 height 238
click at [33, 233] on div at bounding box center [27, 236] width 13 height 13
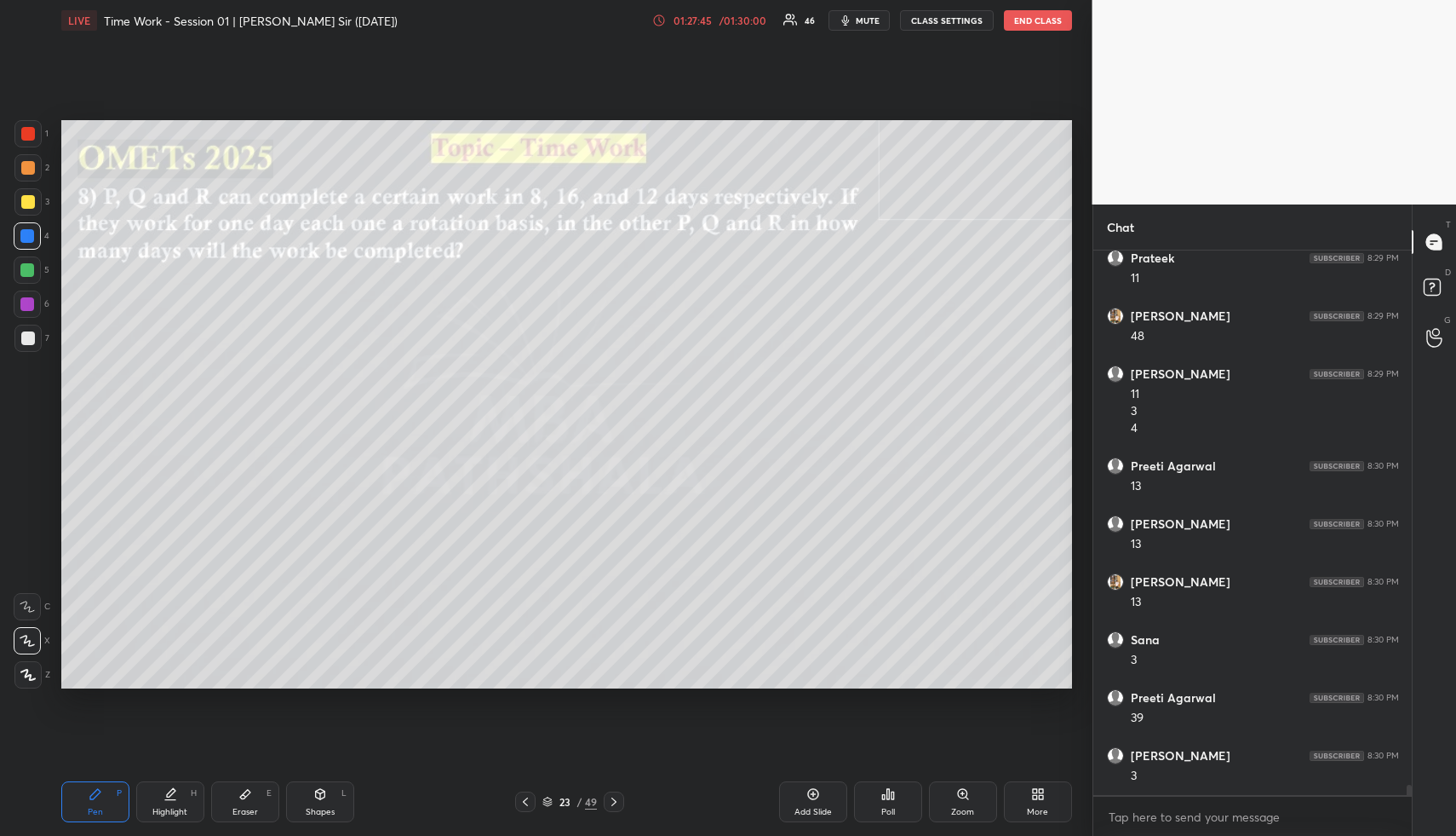
click at [25, 269] on div at bounding box center [27, 270] width 13 height 13
drag, startPoint x: 170, startPoint y: 789, endPoint x: 141, endPoint y: 792, distance: 29.2
click at [169, 790] on icon at bounding box center [170, 794] width 13 height 13
click at [121, 788] on div "Pen P" at bounding box center [95, 802] width 68 height 41
drag, startPoint x: 32, startPoint y: 178, endPoint x: 33, endPoint y: 187, distance: 9.1
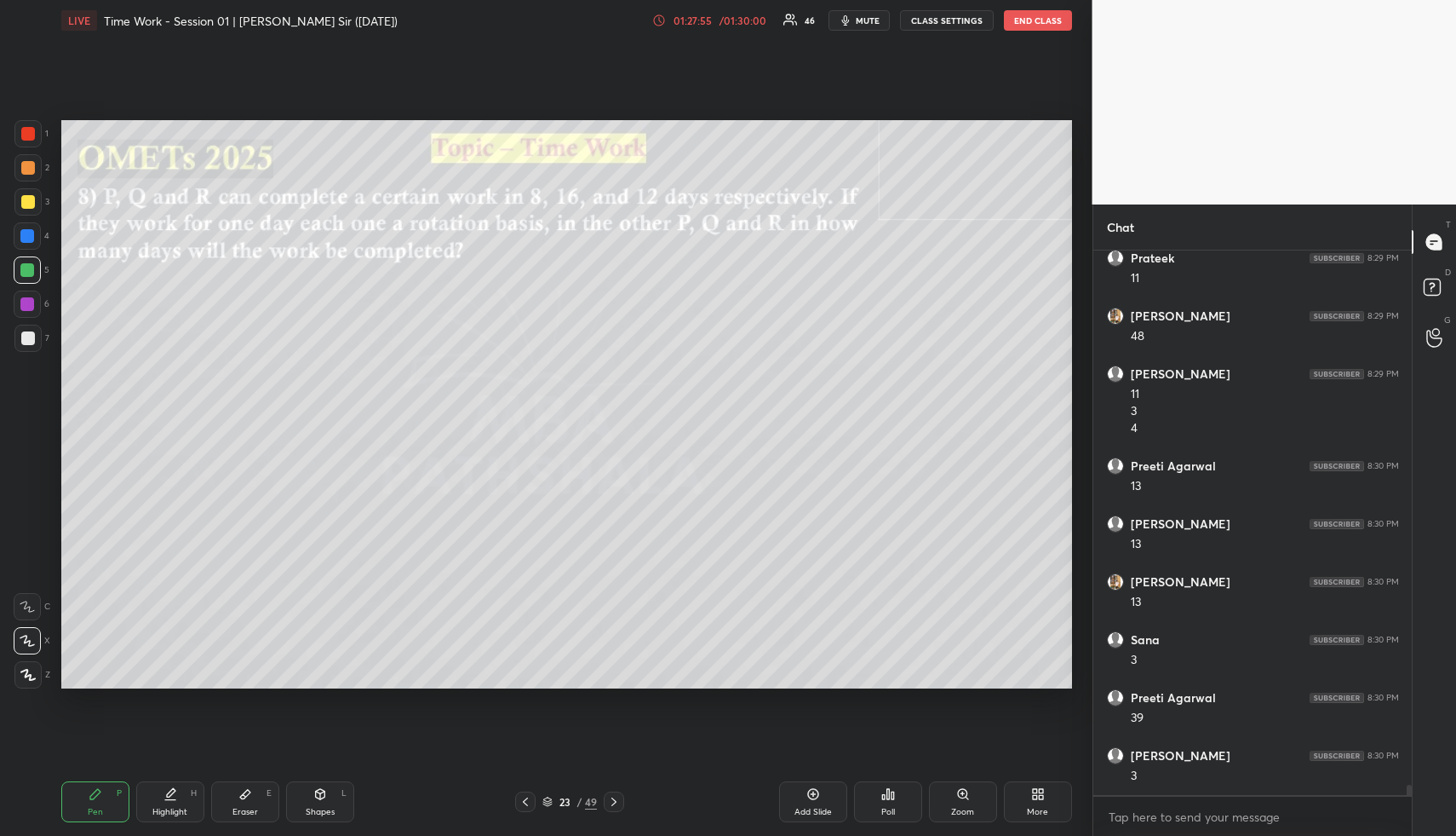
click at [32, 178] on div at bounding box center [28, 167] width 28 height 28
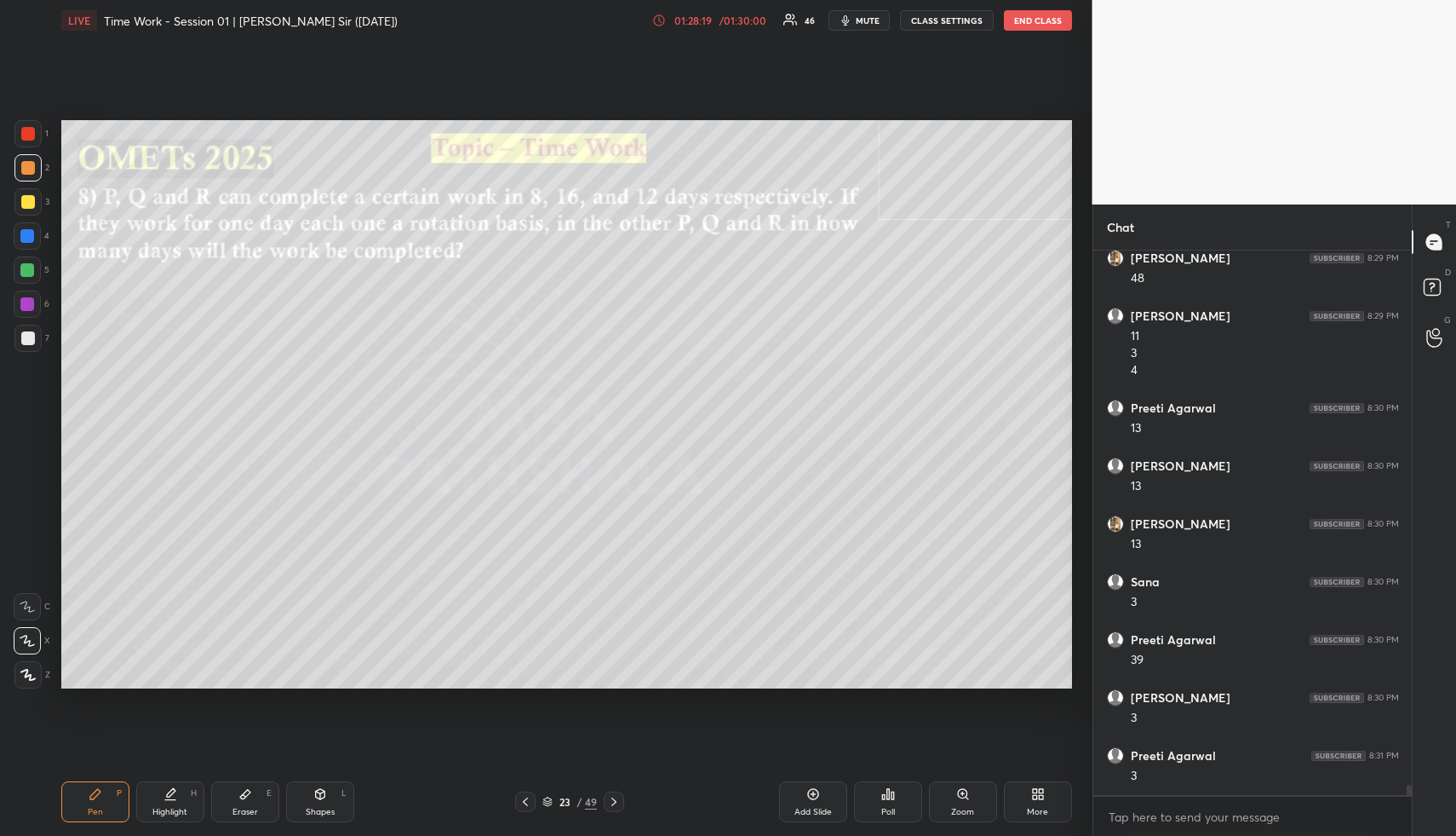
click at [21, 333] on div at bounding box center [28, 339] width 13 height 13
click at [31, 334] on div at bounding box center [28, 339] width 13 height 13
drag, startPoint x: 320, startPoint y: 793, endPoint x: 292, endPoint y: 737, distance: 62.6
click at [318, 794] on icon at bounding box center [320, 794] width 13 height 13
click at [26, 202] on div at bounding box center [28, 202] width 13 height 13
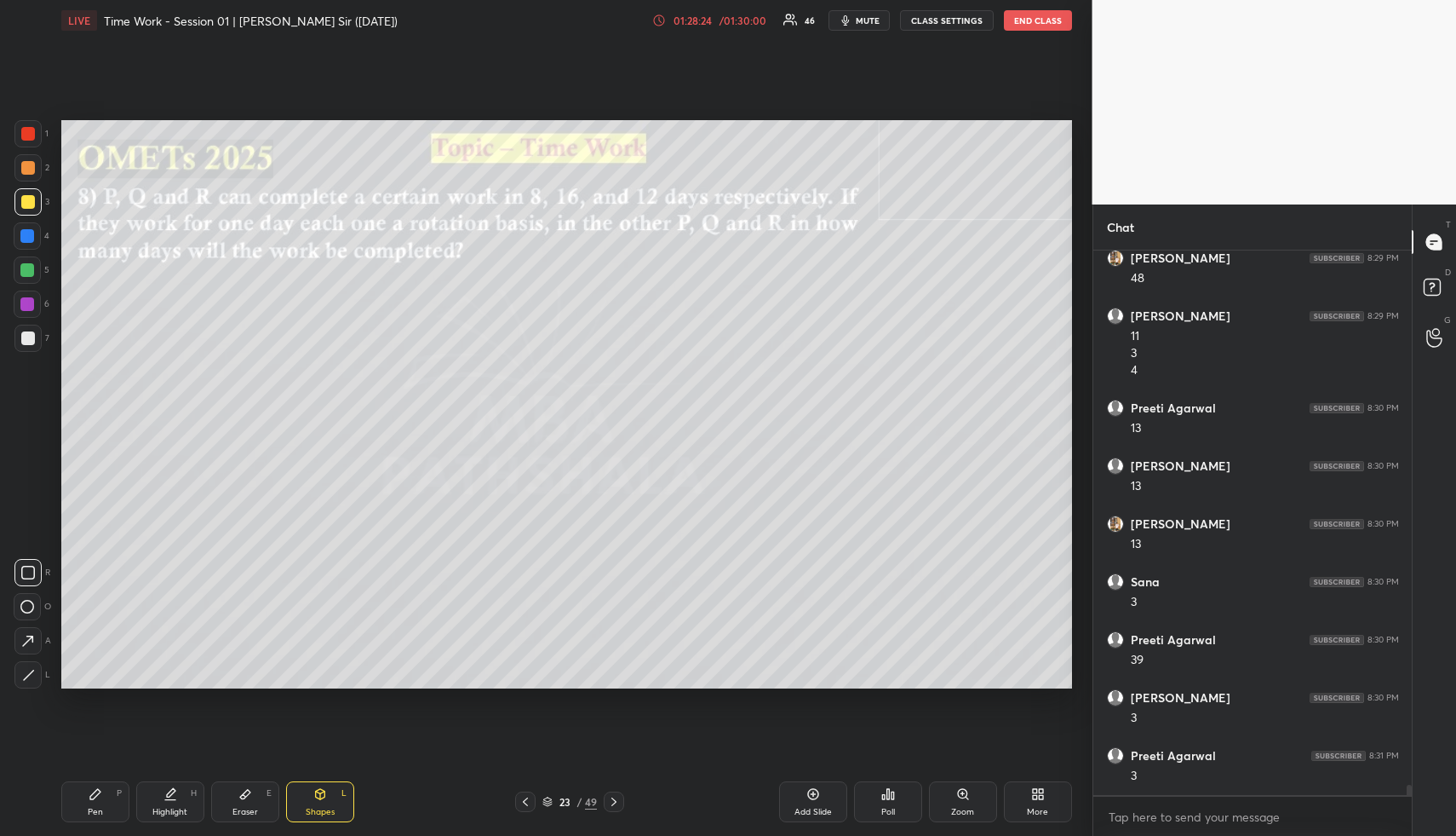
drag, startPoint x: 30, startPoint y: 675, endPoint x: 52, endPoint y: 664, distance: 24.6
click at [30, 675] on icon at bounding box center [28, 674] width 12 height 12
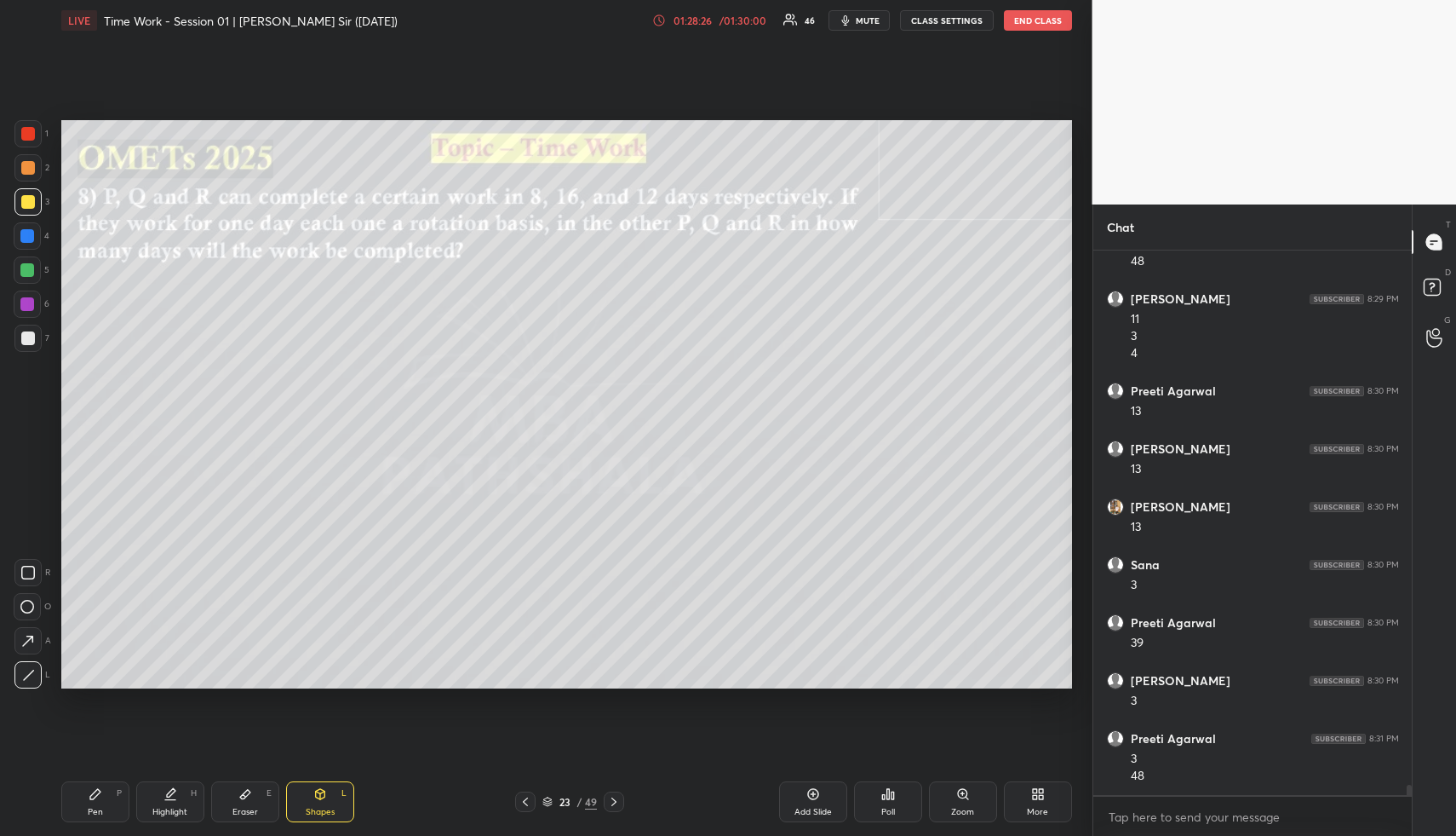
click at [98, 800] on div "Pen P" at bounding box center [95, 802] width 68 height 41
drag, startPoint x: 101, startPoint y: 796, endPoint x: 82, endPoint y: 705, distance: 93.0
click at [98, 784] on div "Pen P" at bounding box center [95, 802] width 68 height 41
click at [21, 326] on div at bounding box center [28, 338] width 28 height 28
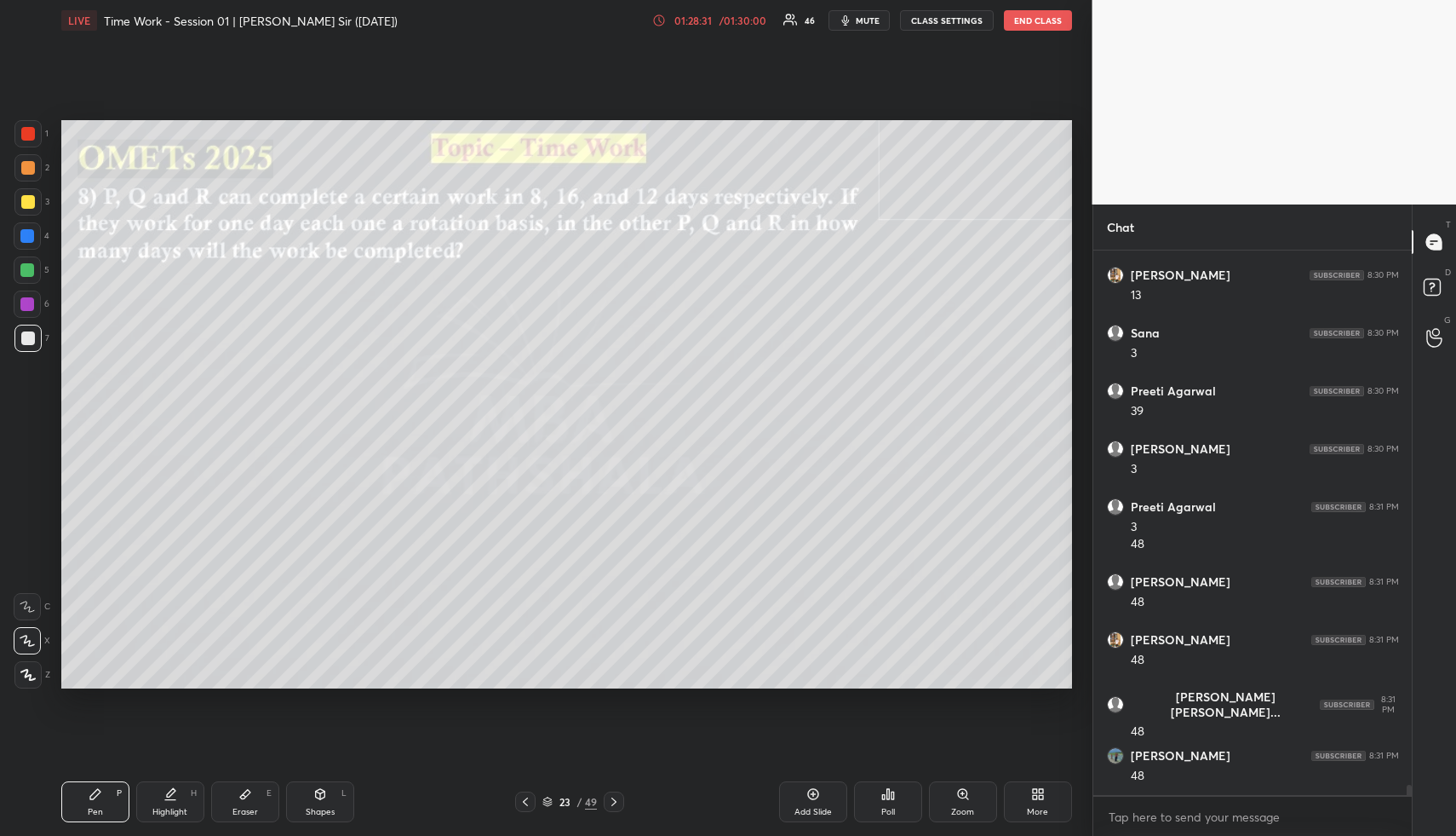
scroll to position [28140, 0]
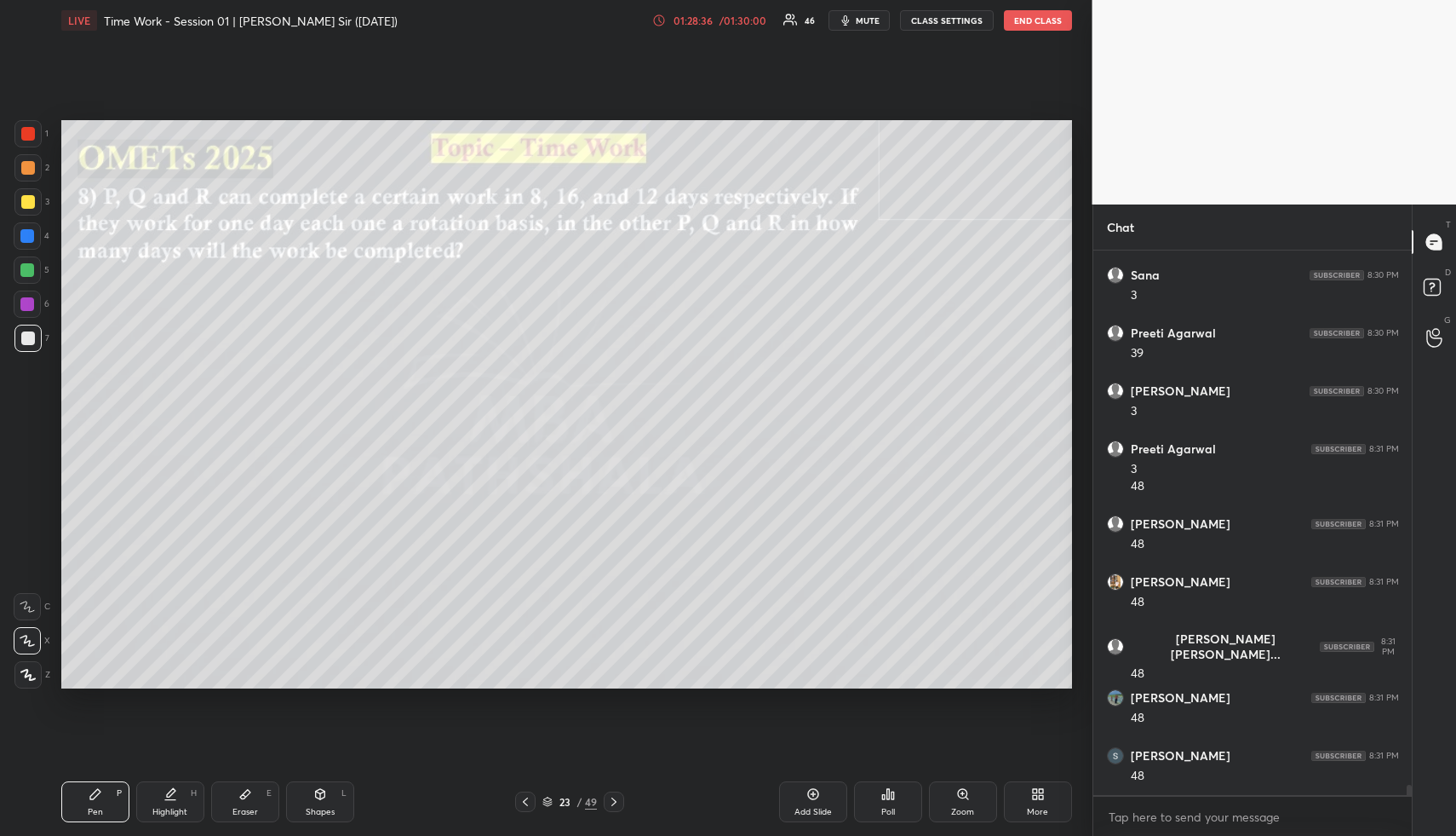
click at [172, 797] on icon at bounding box center [170, 794] width 13 height 13
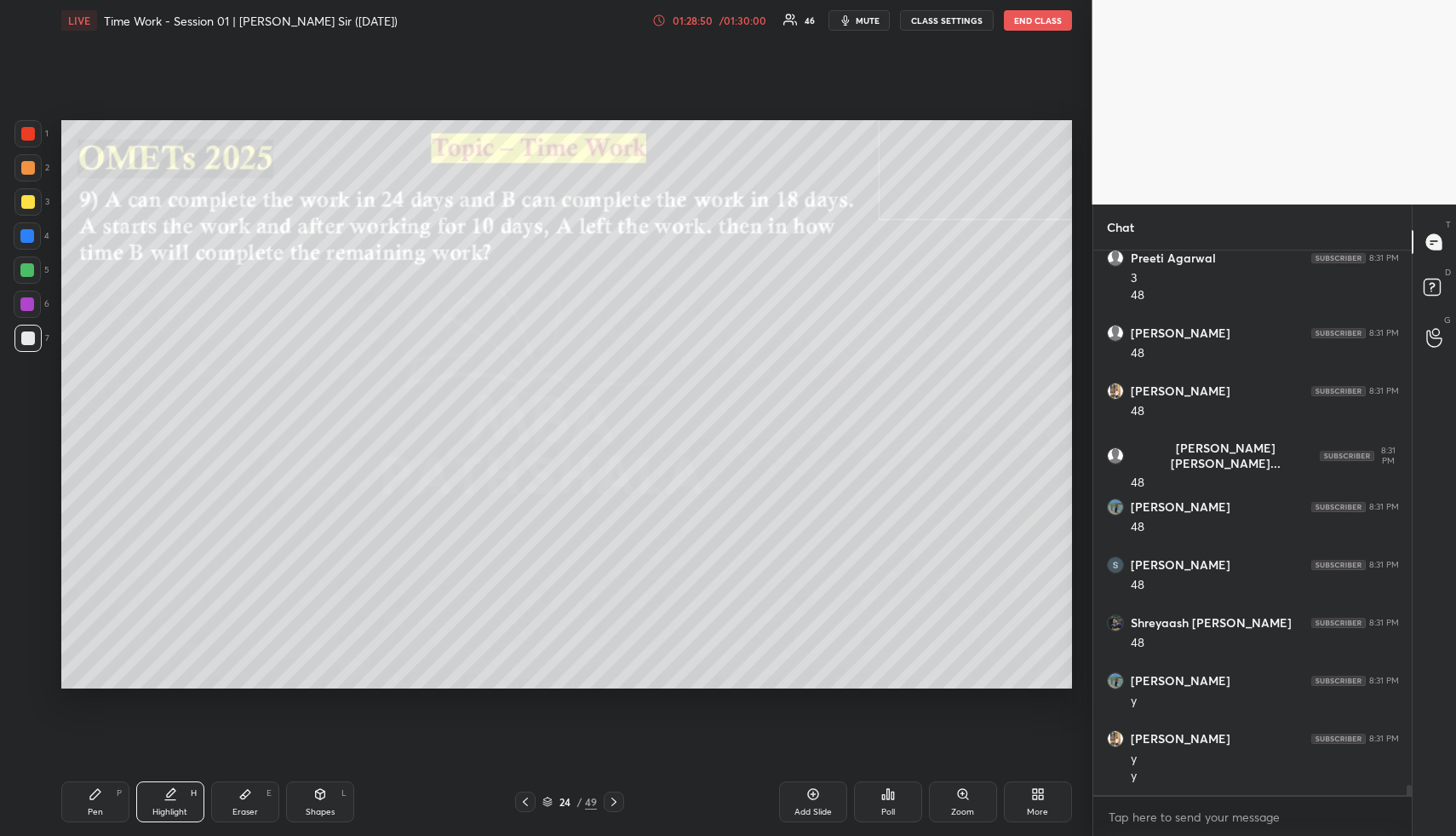
scroll to position [28389, 0]
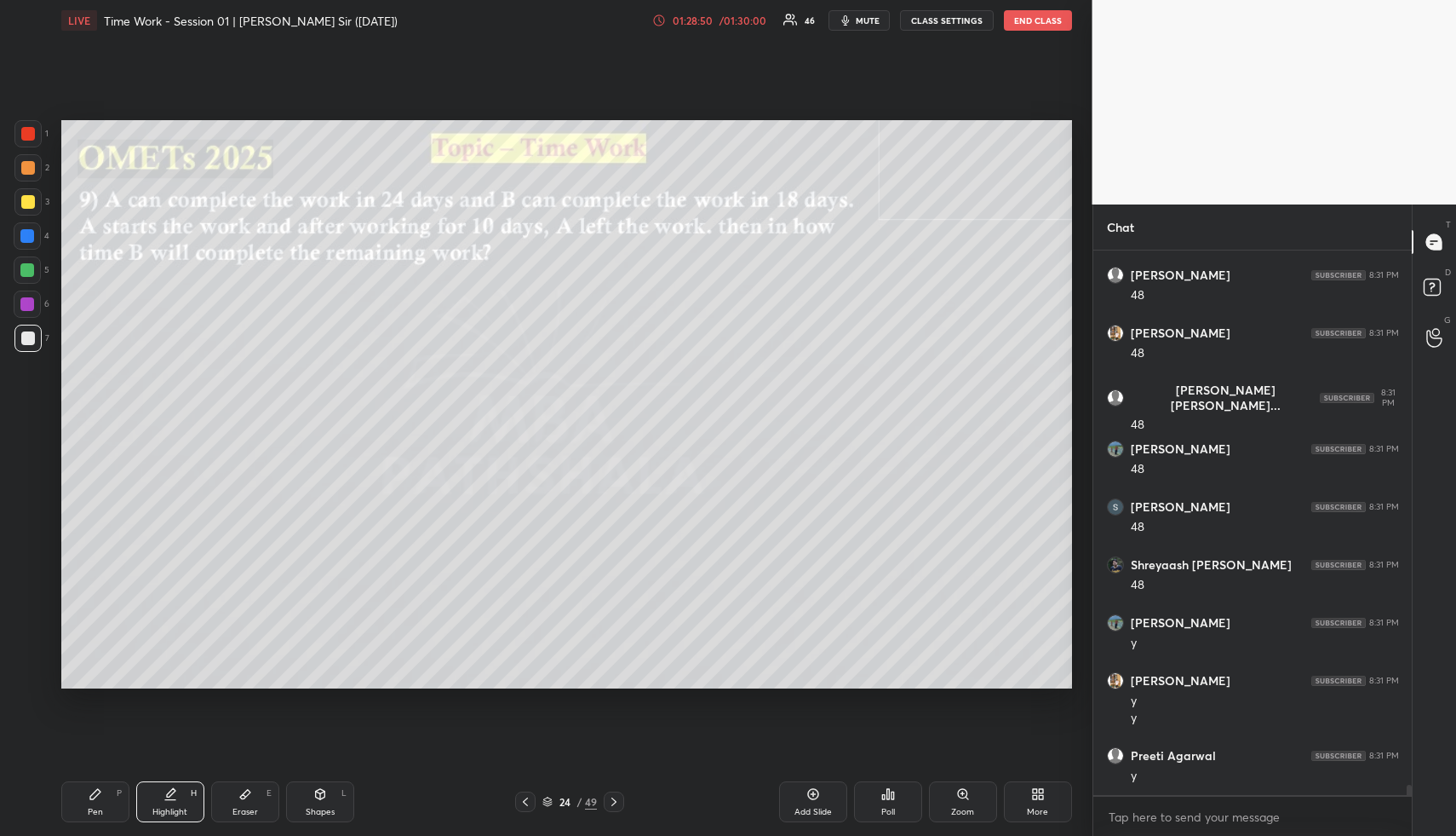
drag, startPoint x: 87, startPoint y: 792, endPoint x: 82, endPoint y: 777, distance: 15.8
click at [84, 790] on div "Pen P" at bounding box center [95, 802] width 68 height 41
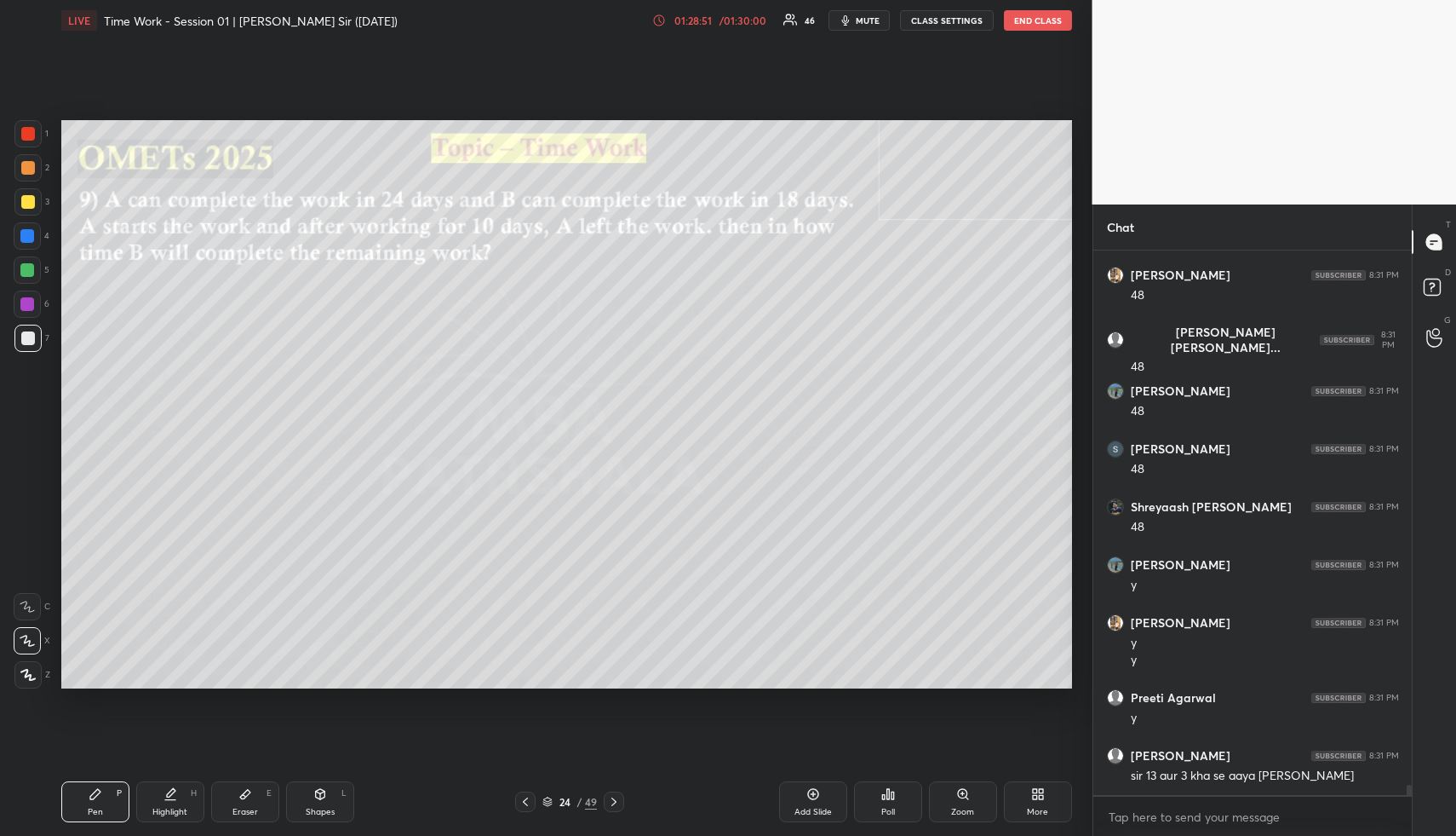
click at [28, 171] on div at bounding box center [28, 167] width 13 height 13
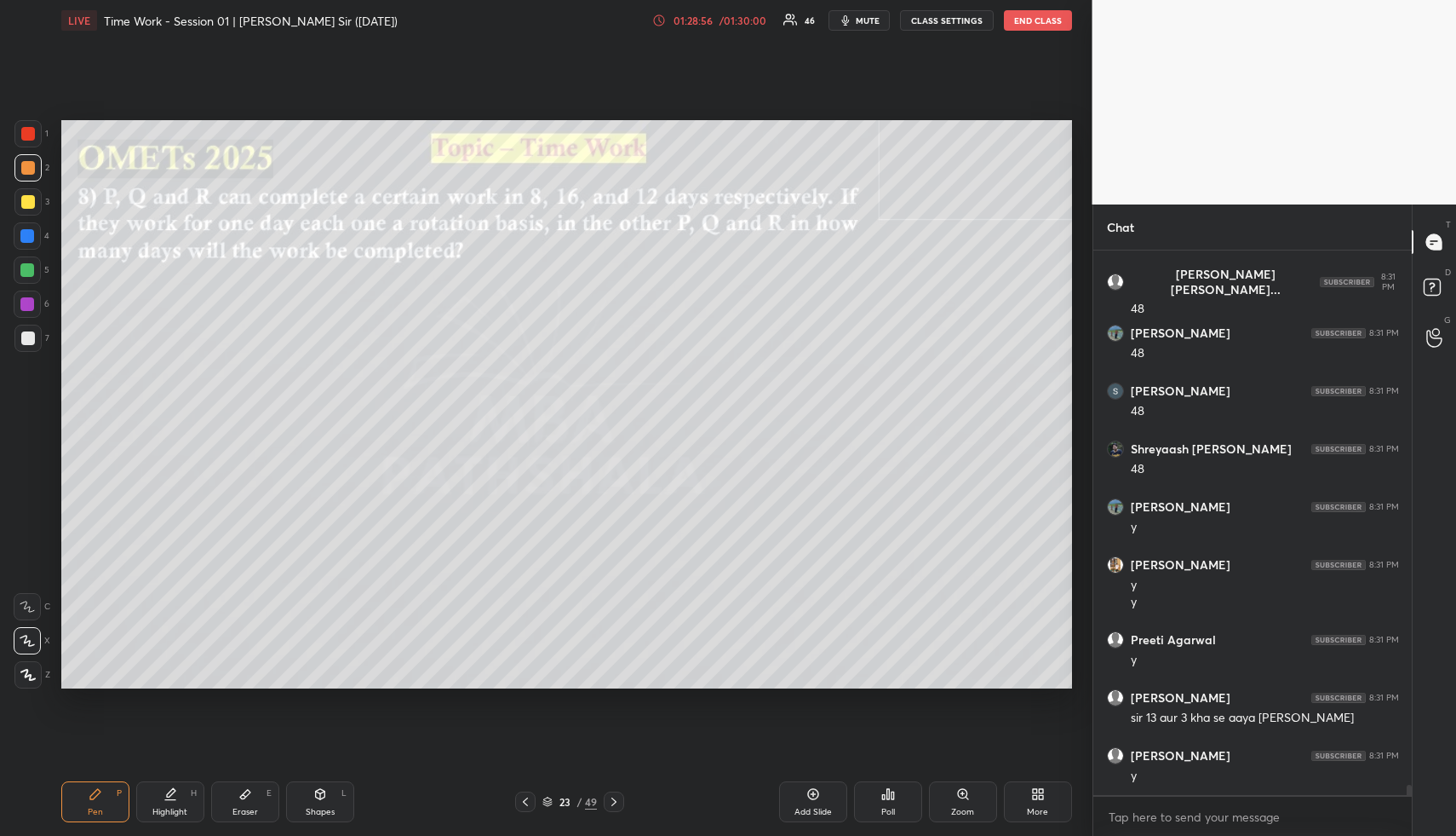
drag, startPoint x: 169, startPoint y: 798, endPoint x: 198, endPoint y: 780, distance: 34.1
click at [164, 799] on icon at bounding box center [170, 794] width 13 height 13
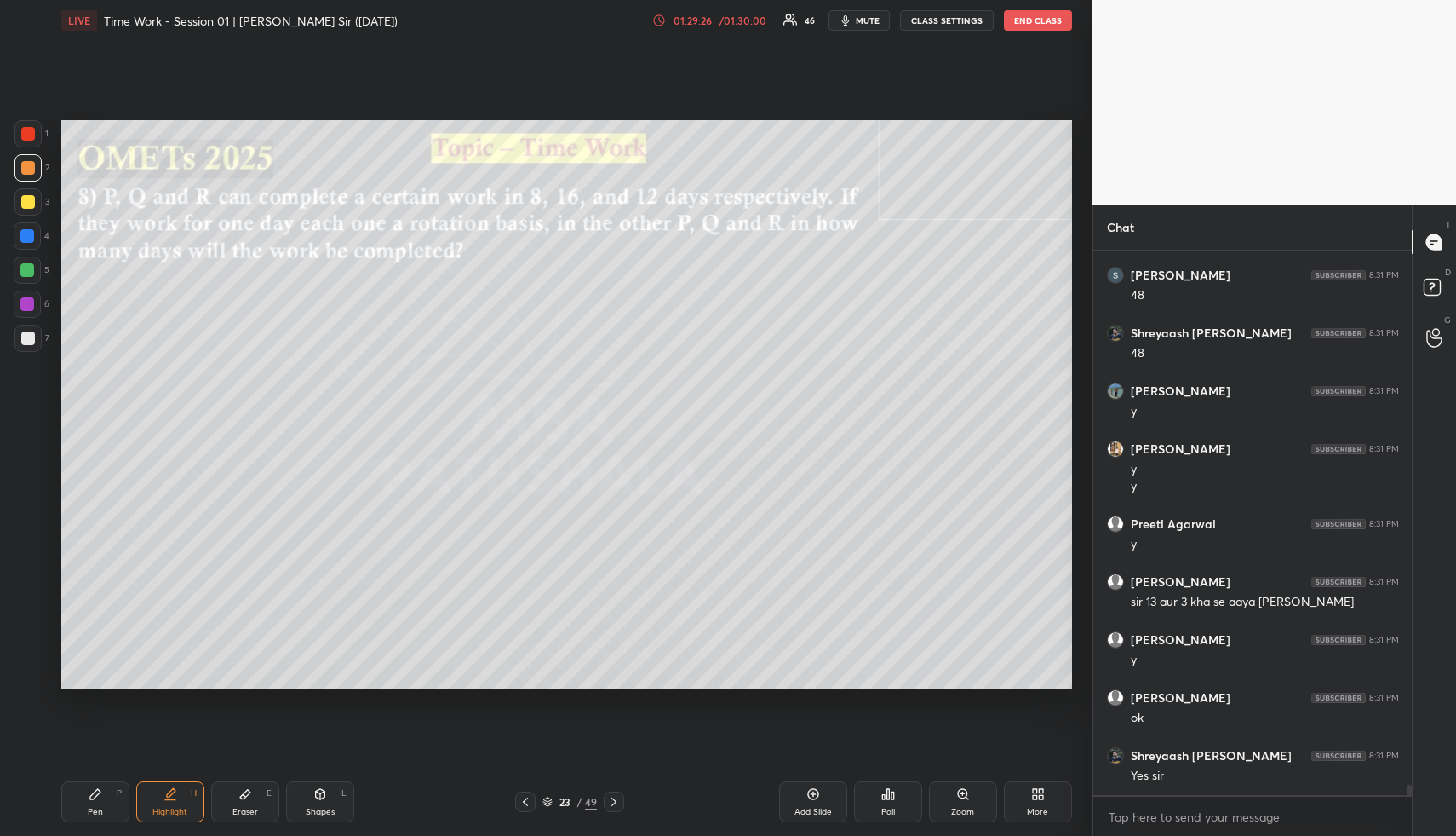
scroll to position [28678, 0]
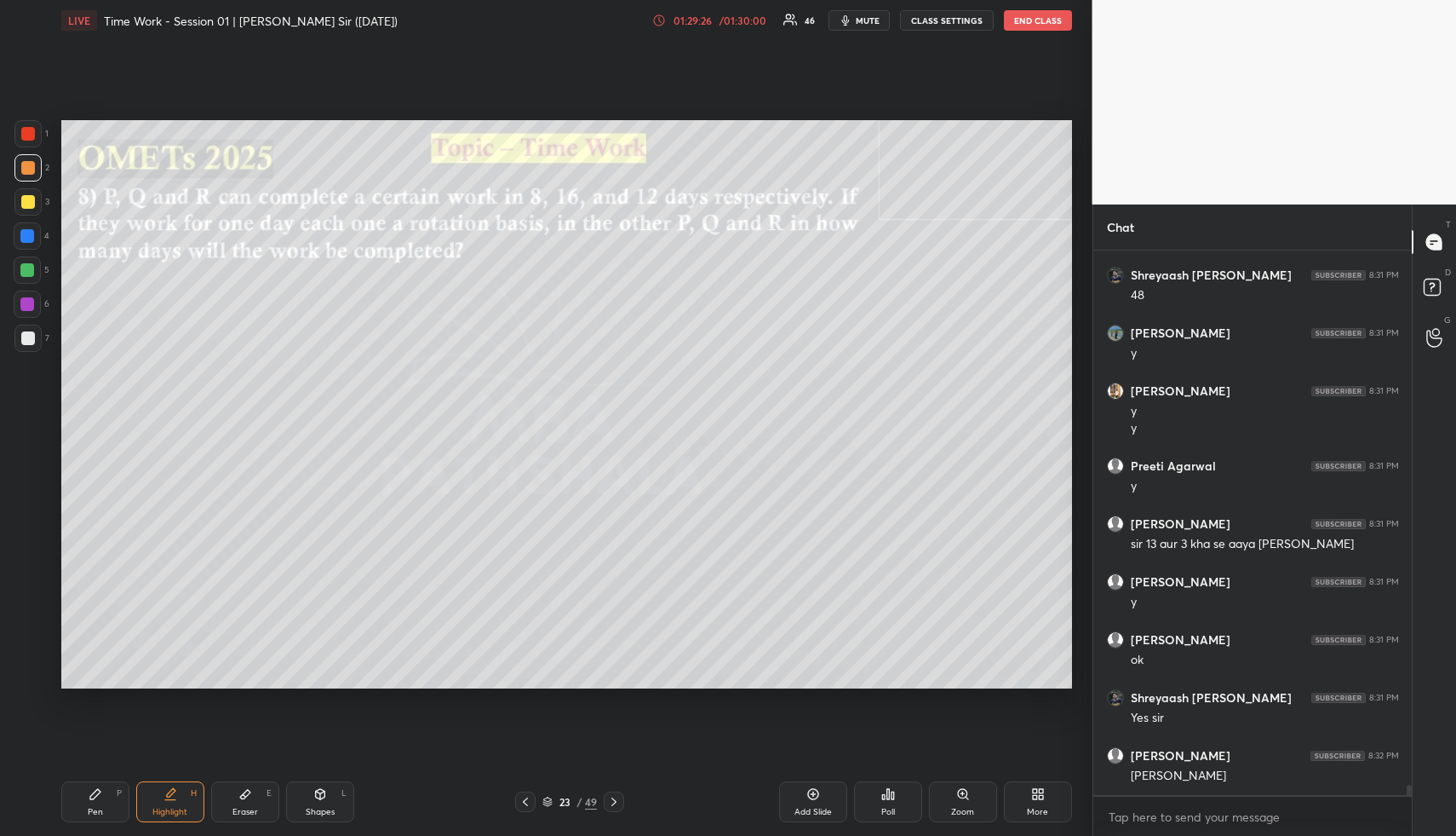
click at [612, 801] on icon at bounding box center [614, 802] width 13 height 13
click at [90, 804] on div "Pen P" at bounding box center [95, 802] width 68 height 41
click at [27, 231] on div at bounding box center [27, 236] width 13 height 13
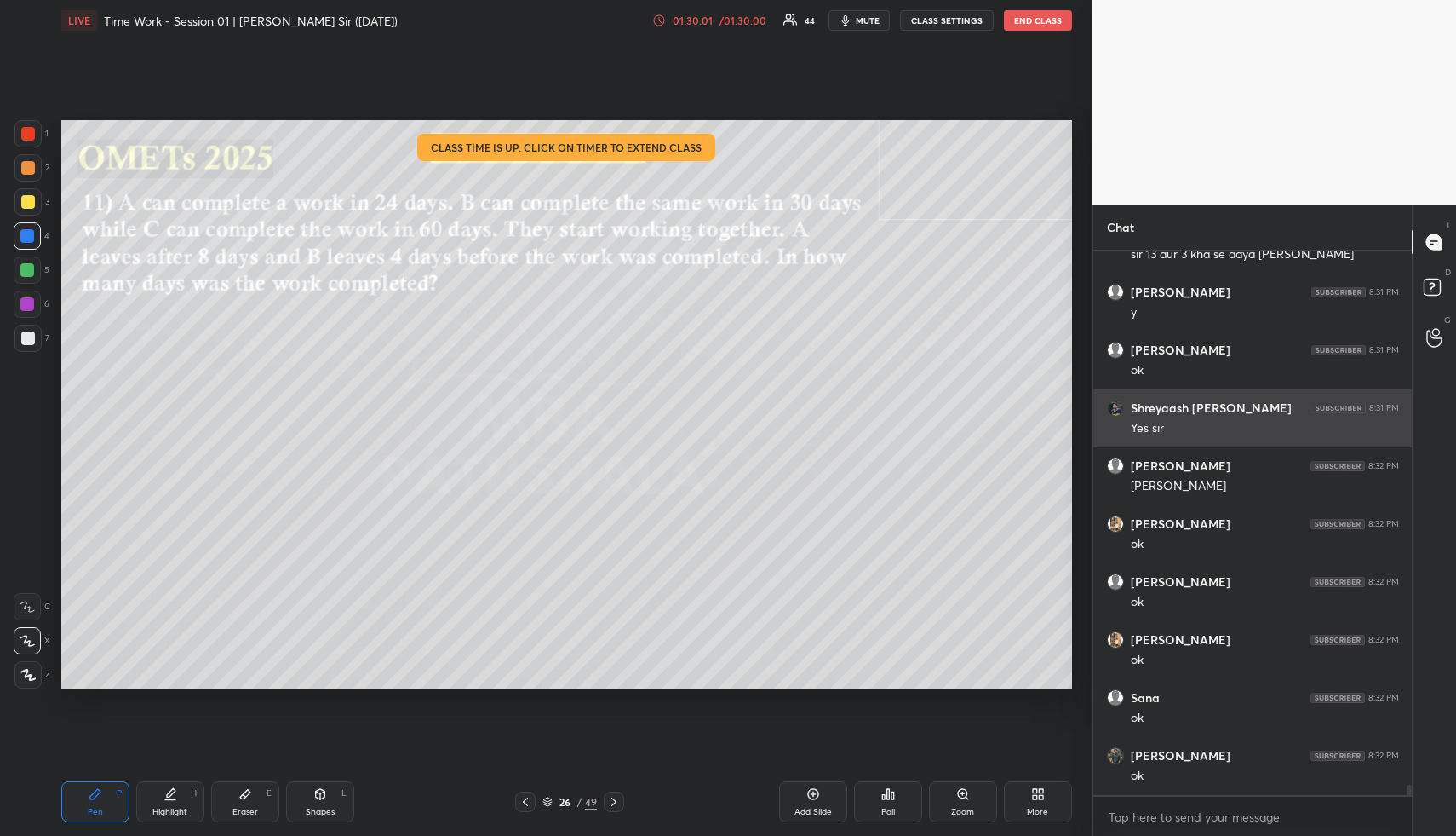
scroll to position [29026, 0]
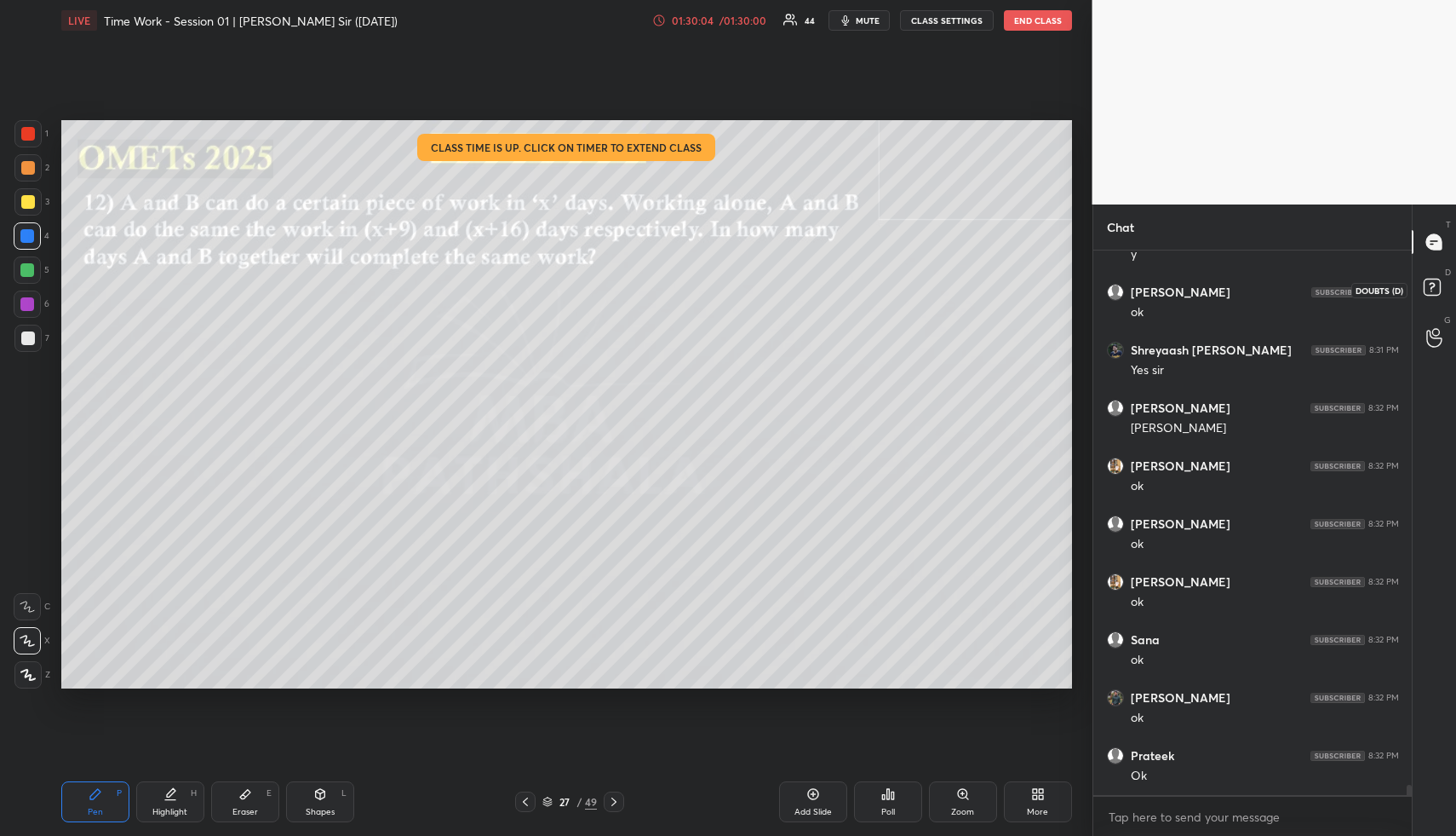
click at [1437, 293] on rect at bounding box center [1431, 287] width 16 height 16
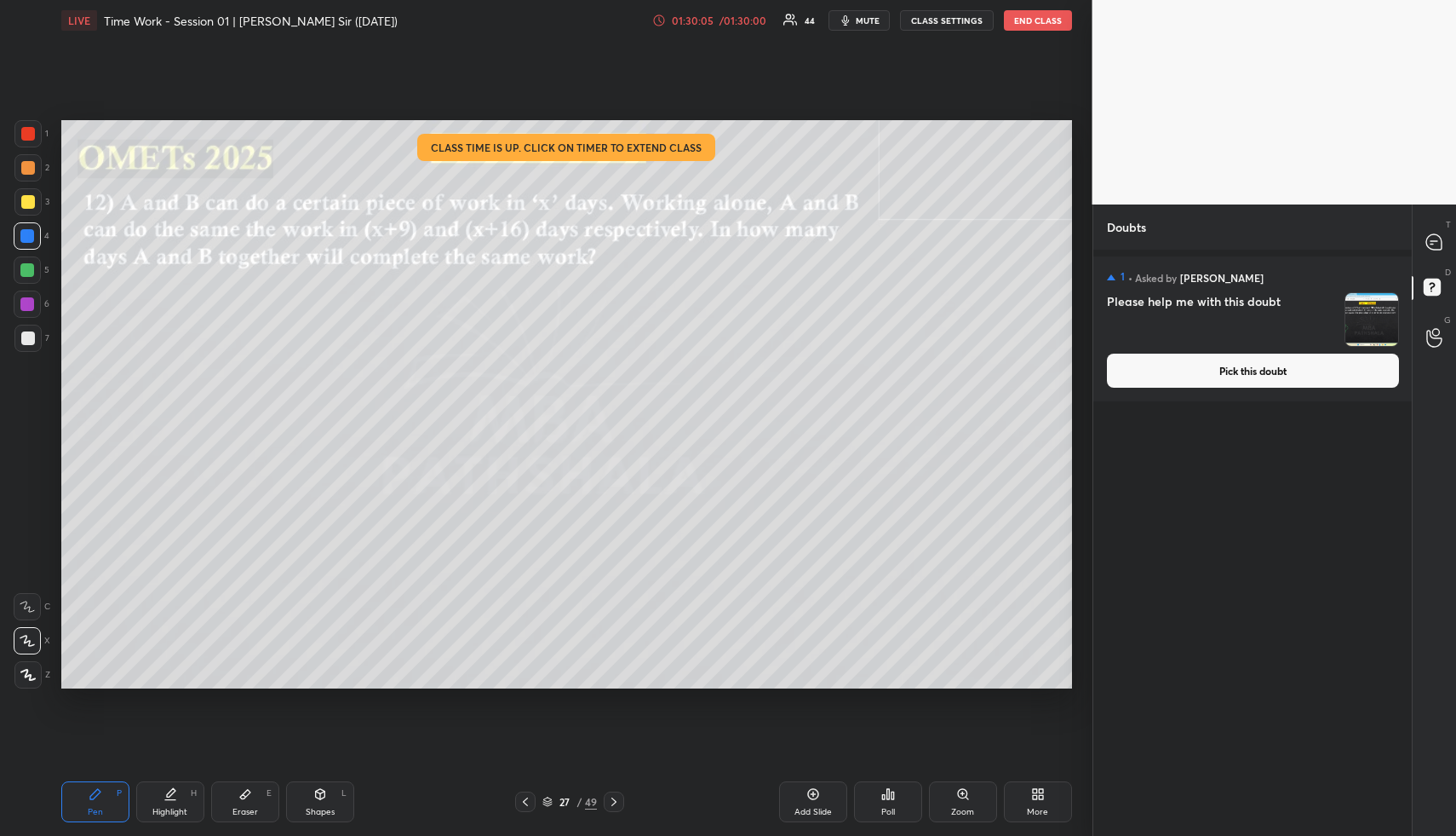
click at [1286, 384] on button "Pick this doubt" at bounding box center [1253, 371] width 293 height 34
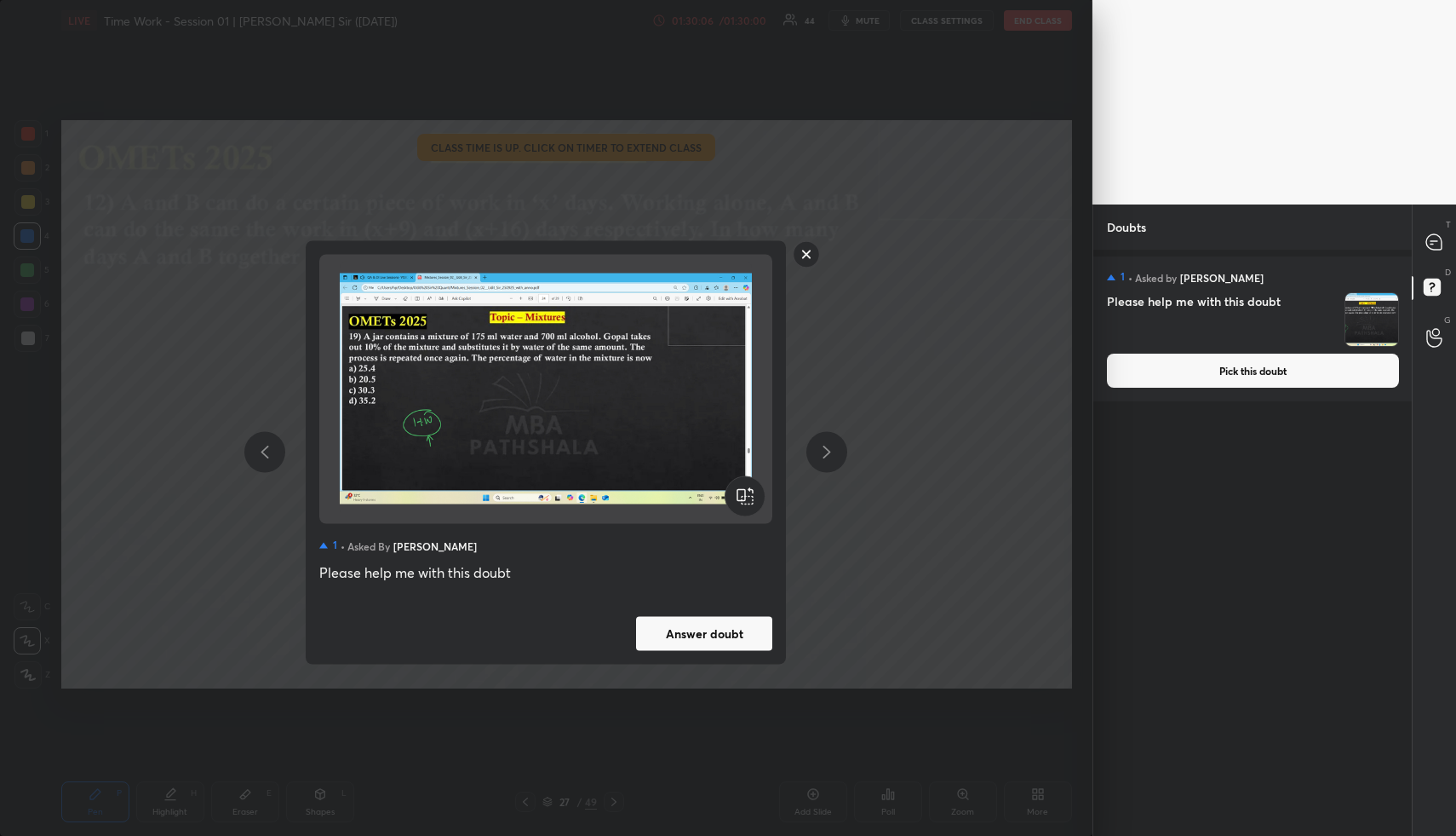
click at [674, 627] on button "Answer doubt" at bounding box center [704, 633] width 137 height 34
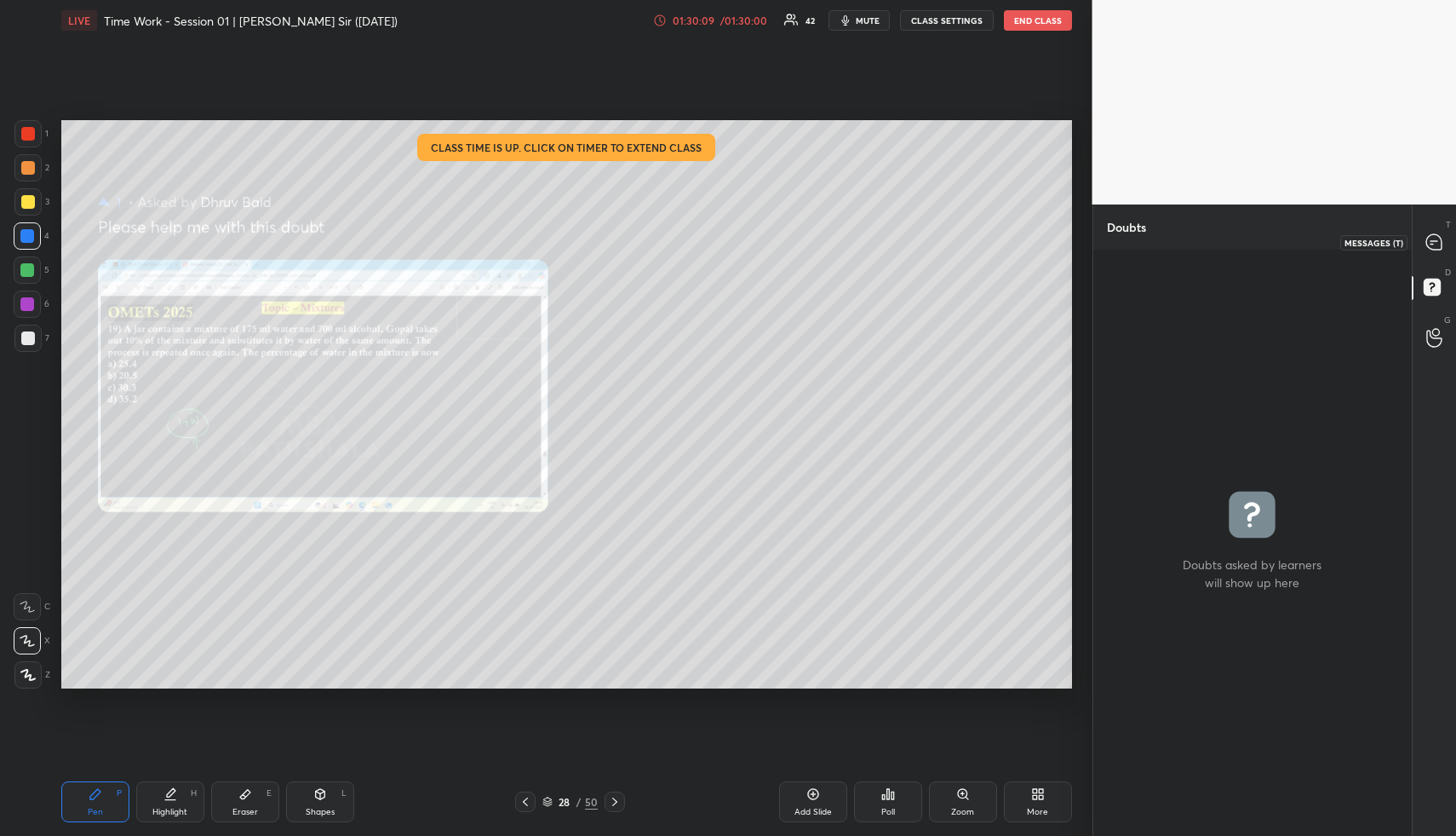
click at [1435, 242] on icon at bounding box center [1434, 242] width 15 height 15
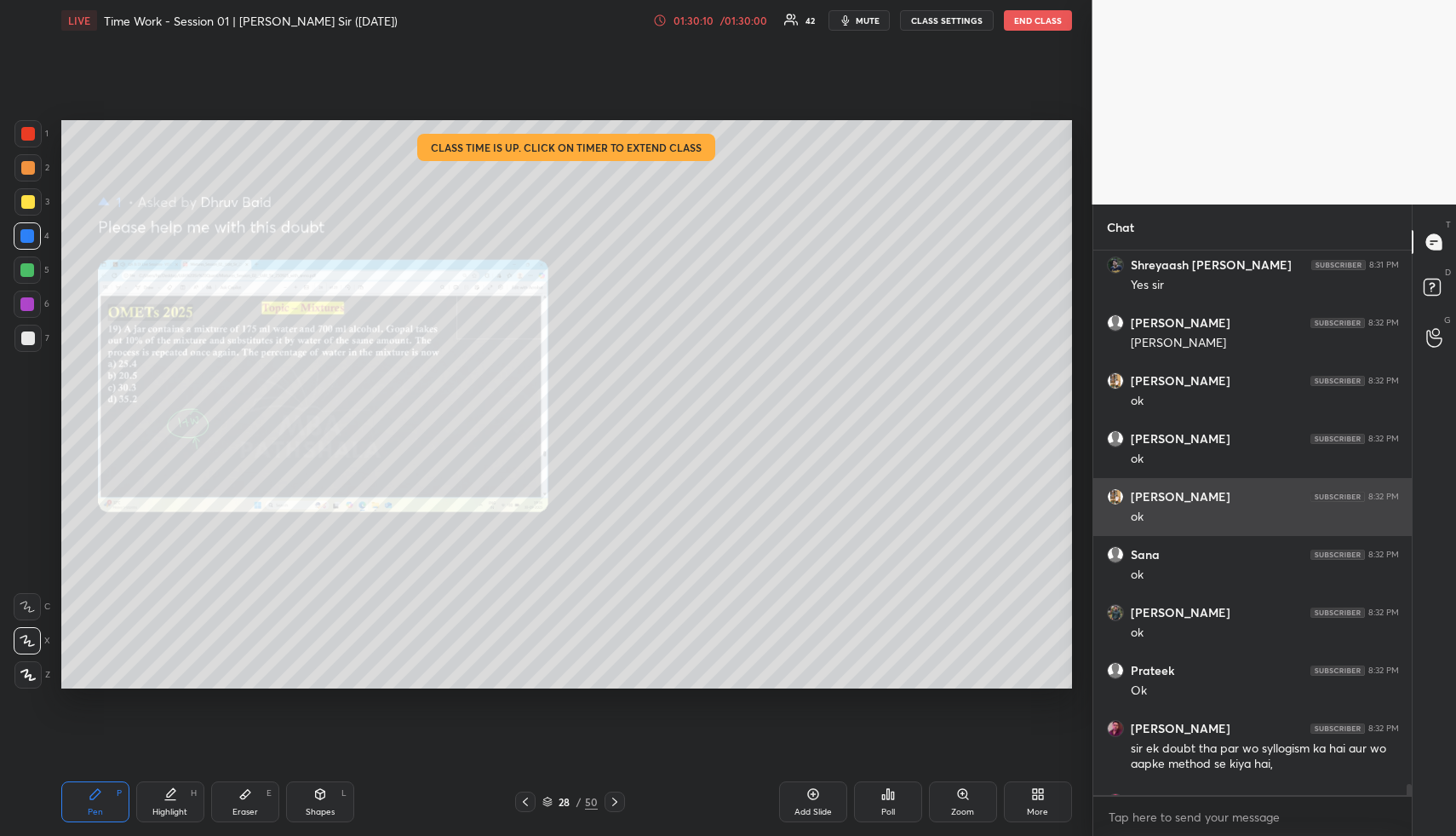
scroll to position [29422, 0]
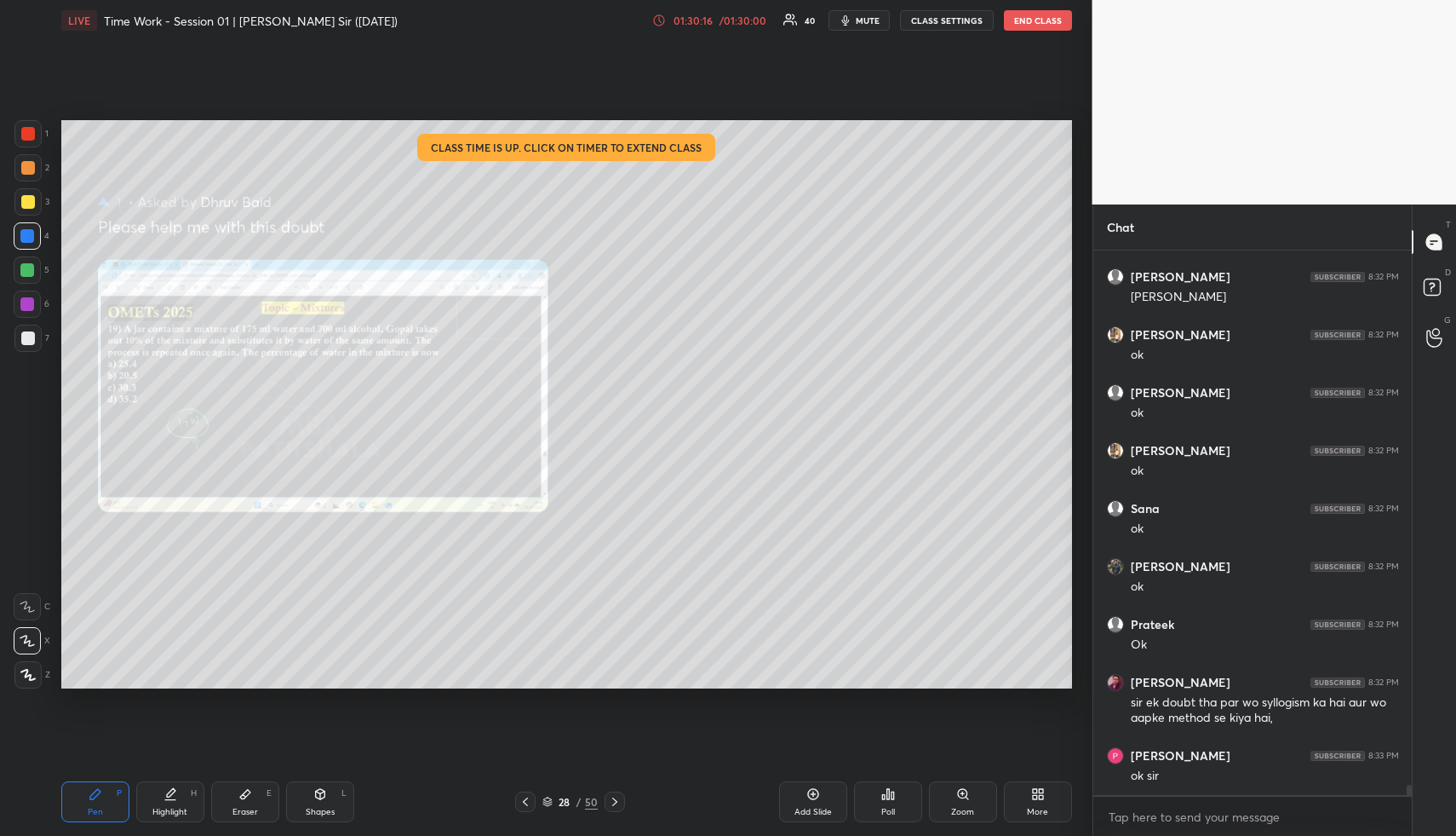
drag, startPoint x: 332, startPoint y: 793, endPoint x: 325, endPoint y: 780, distance: 14.8
click at [330, 792] on div "Shapes L" at bounding box center [319, 802] width 68 height 41
click at [23, 129] on div at bounding box center [28, 134] width 13 height 13
drag, startPoint x: 28, startPoint y: 132, endPoint x: 35, endPoint y: 137, distance: 8.6
click at [28, 132] on div at bounding box center [28, 134] width 13 height 13
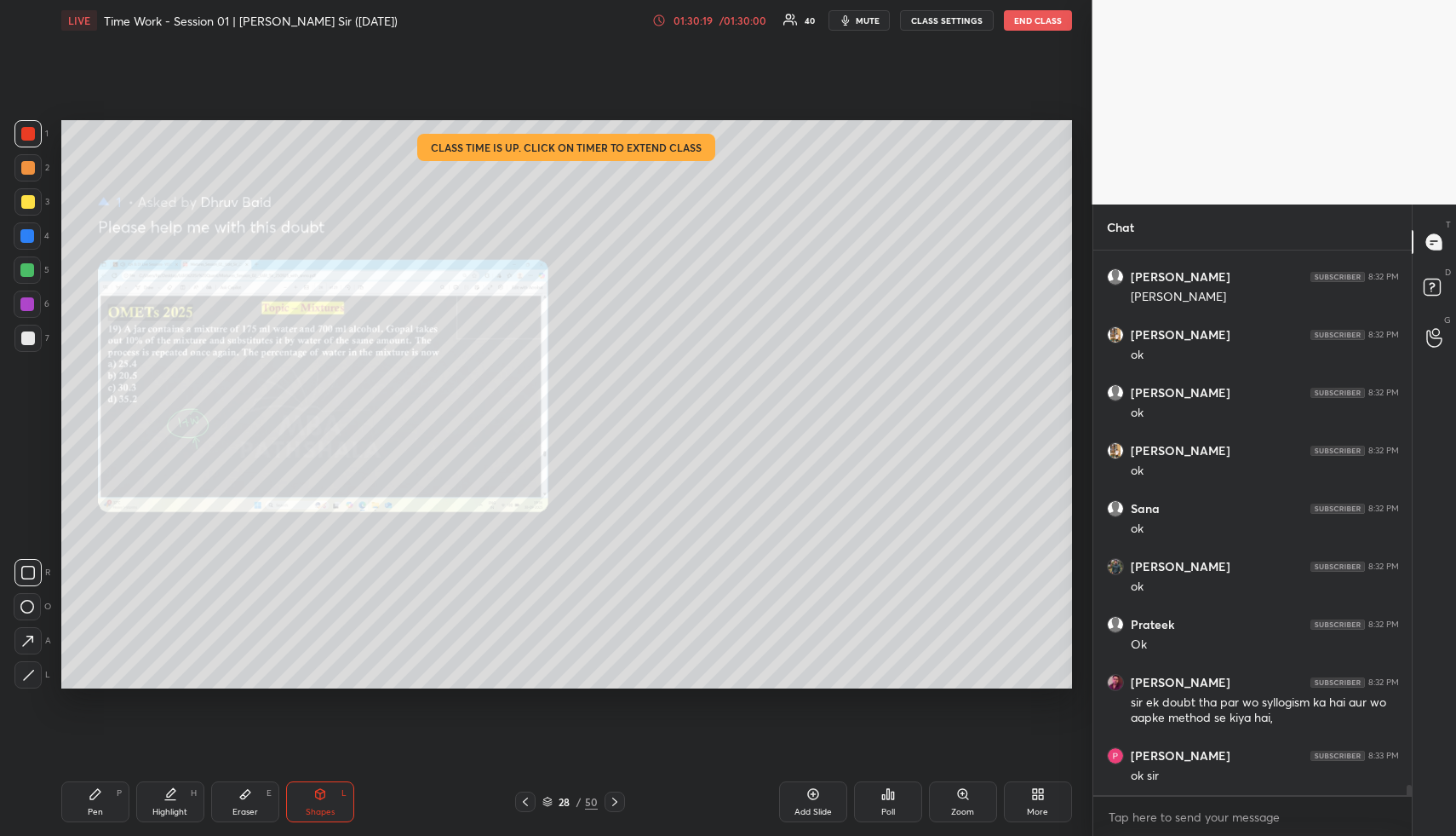
click at [956, 800] on div "Zoom" at bounding box center [963, 802] width 68 height 41
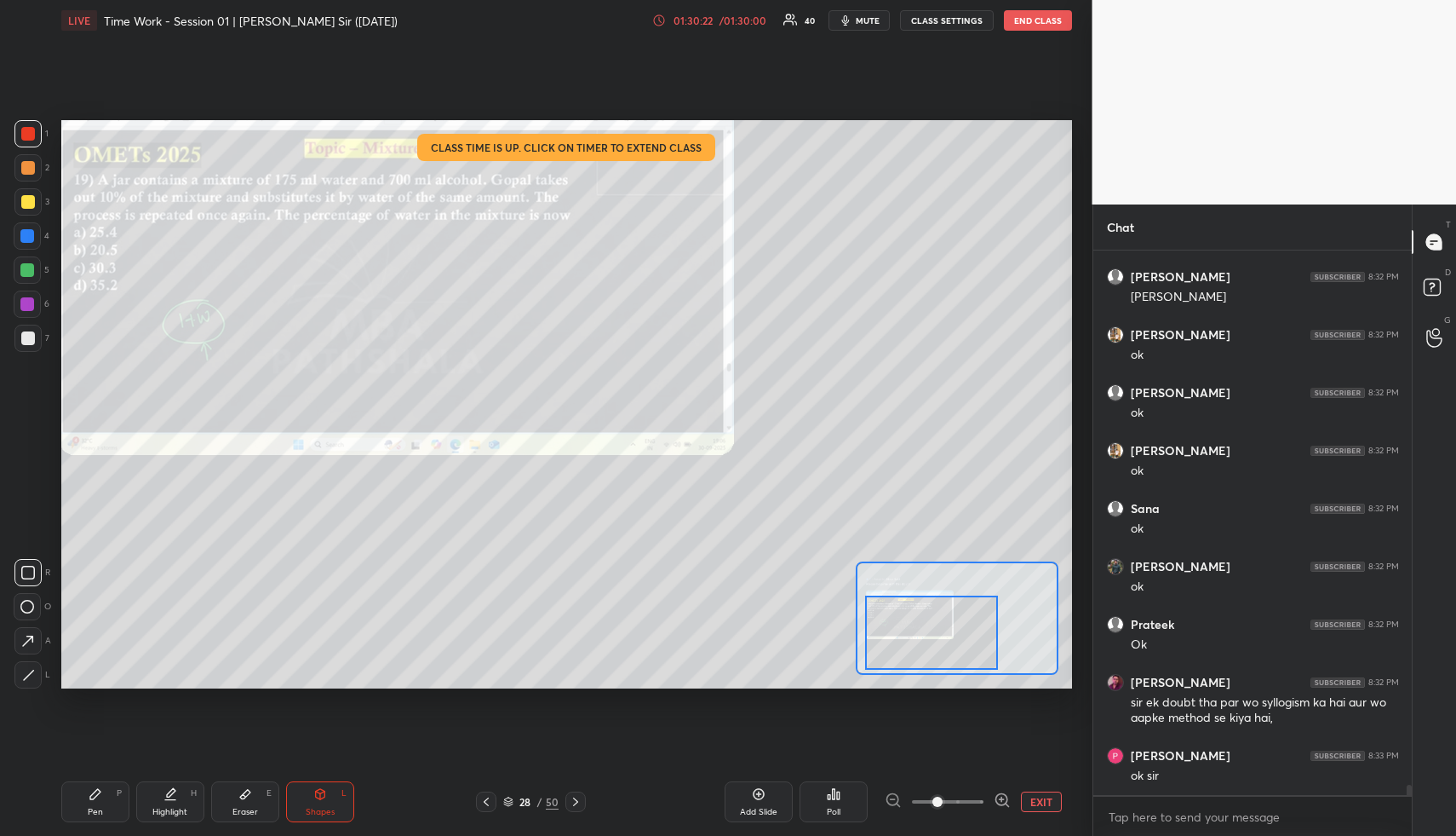
scroll to position [29480, 0]
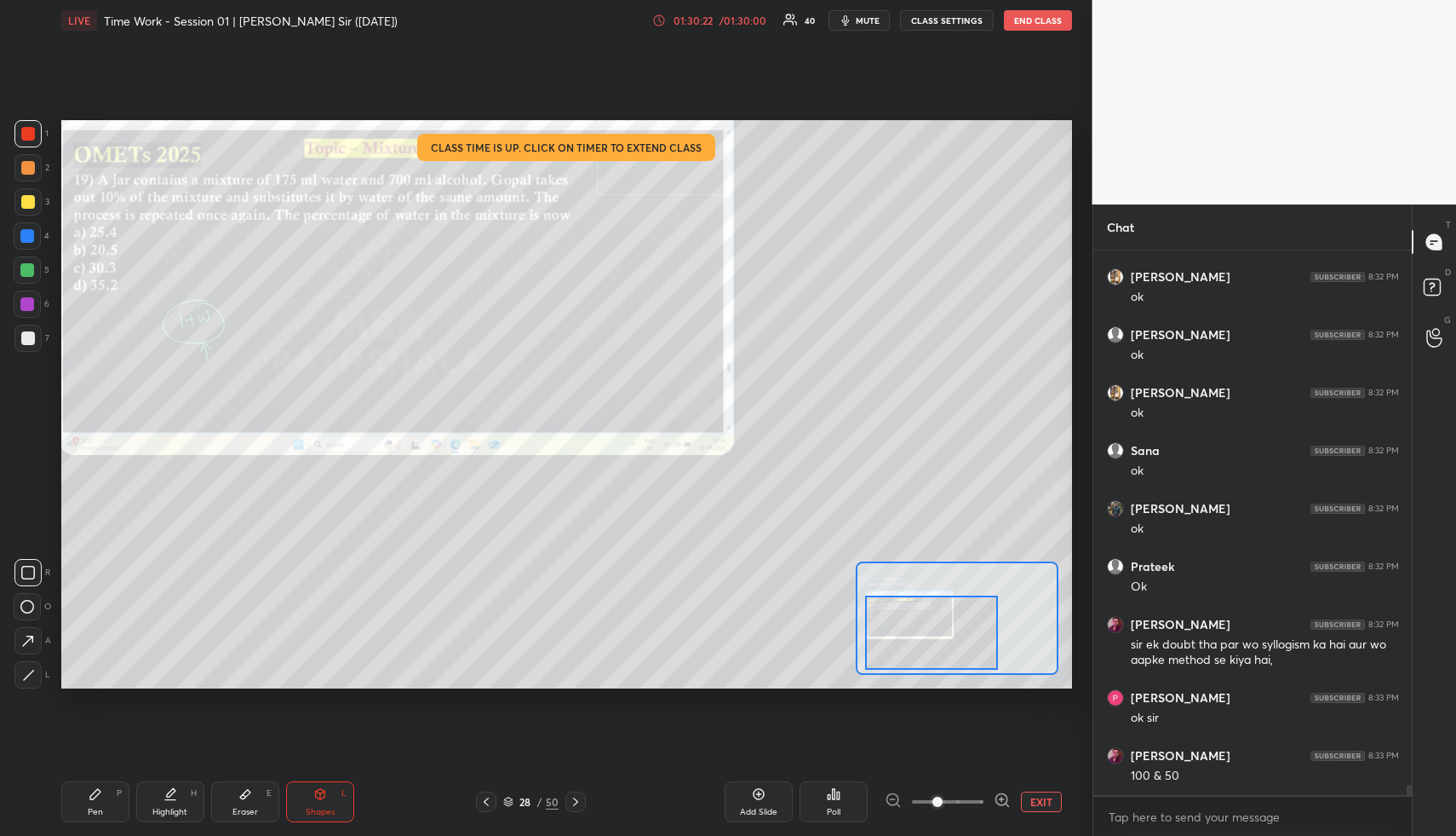
drag, startPoint x: 924, startPoint y: 611, endPoint x: 912, endPoint y: 622, distance: 16.3
click at [920, 626] on div at bounding box center [931, 632] width 133 height 74
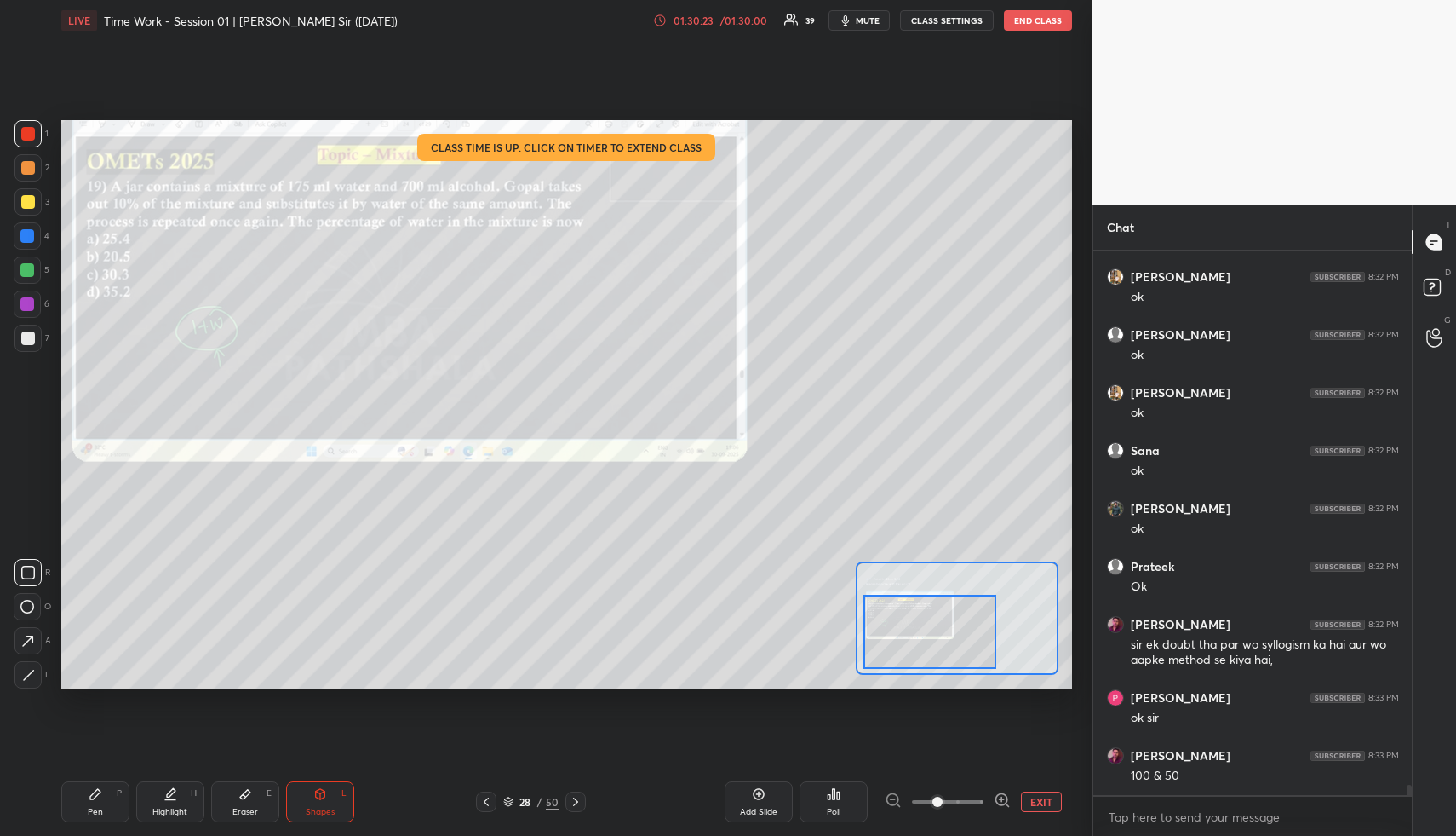
drag, startPoint x: 150, startPoint y: 793, endPoint x: 189, endPoint y: 708, distance: 93.5
click at [150, 793] on div "Highlight H" at bounding box center [170, 802] width 68 height 41
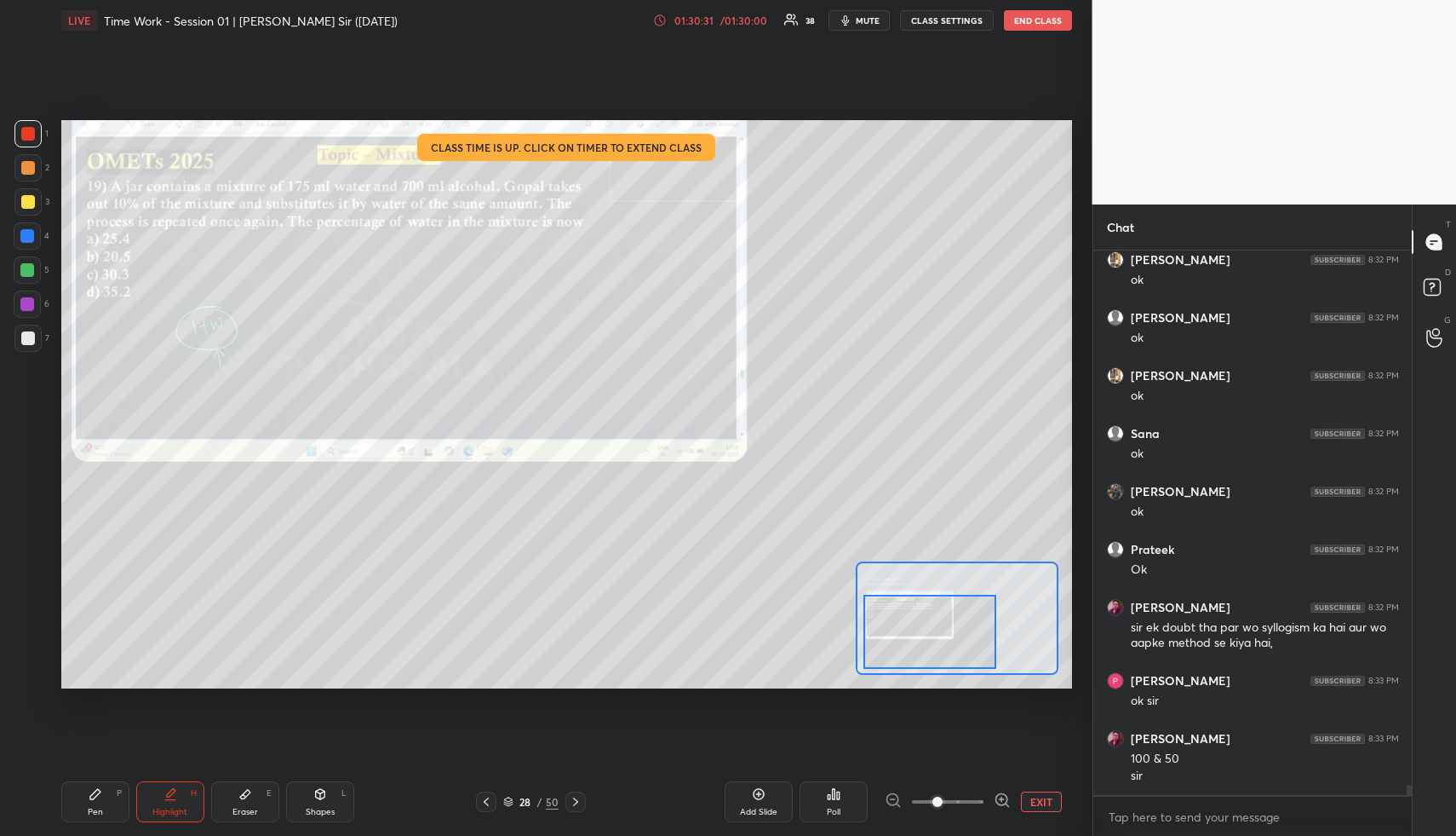
scroll to position [29555, 0]
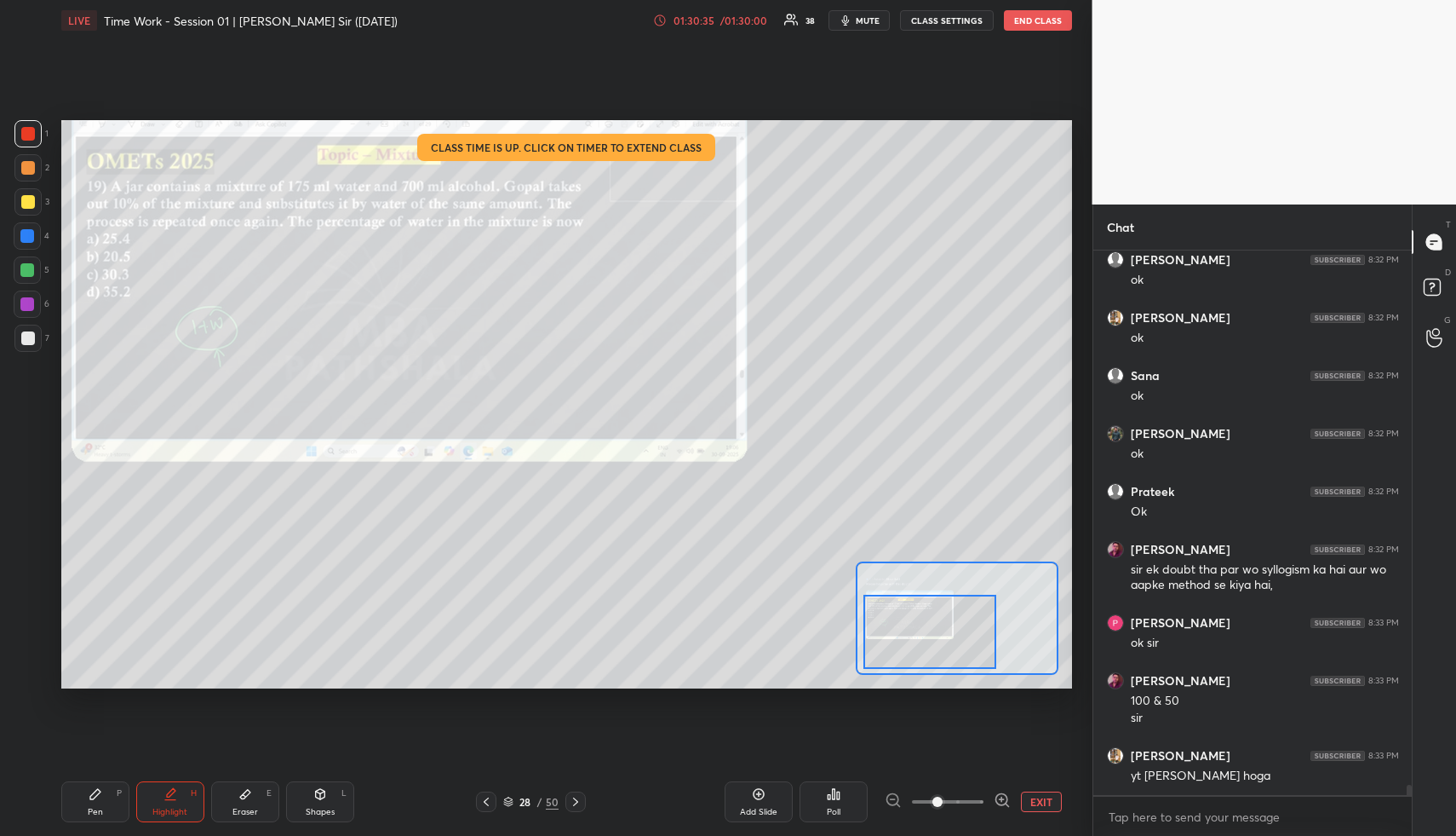
click at [183, 800] on div "Highlight H" at bounding box center [170, 802] width 68 height 41
drag, startPoint x: 185, startPoint y: 800, endPoint x: 185, endPoint y: 788, distance: 12.0
click at [185, 800] on div "Highlight H" at bounding box center [170, 802] width 68 height 41
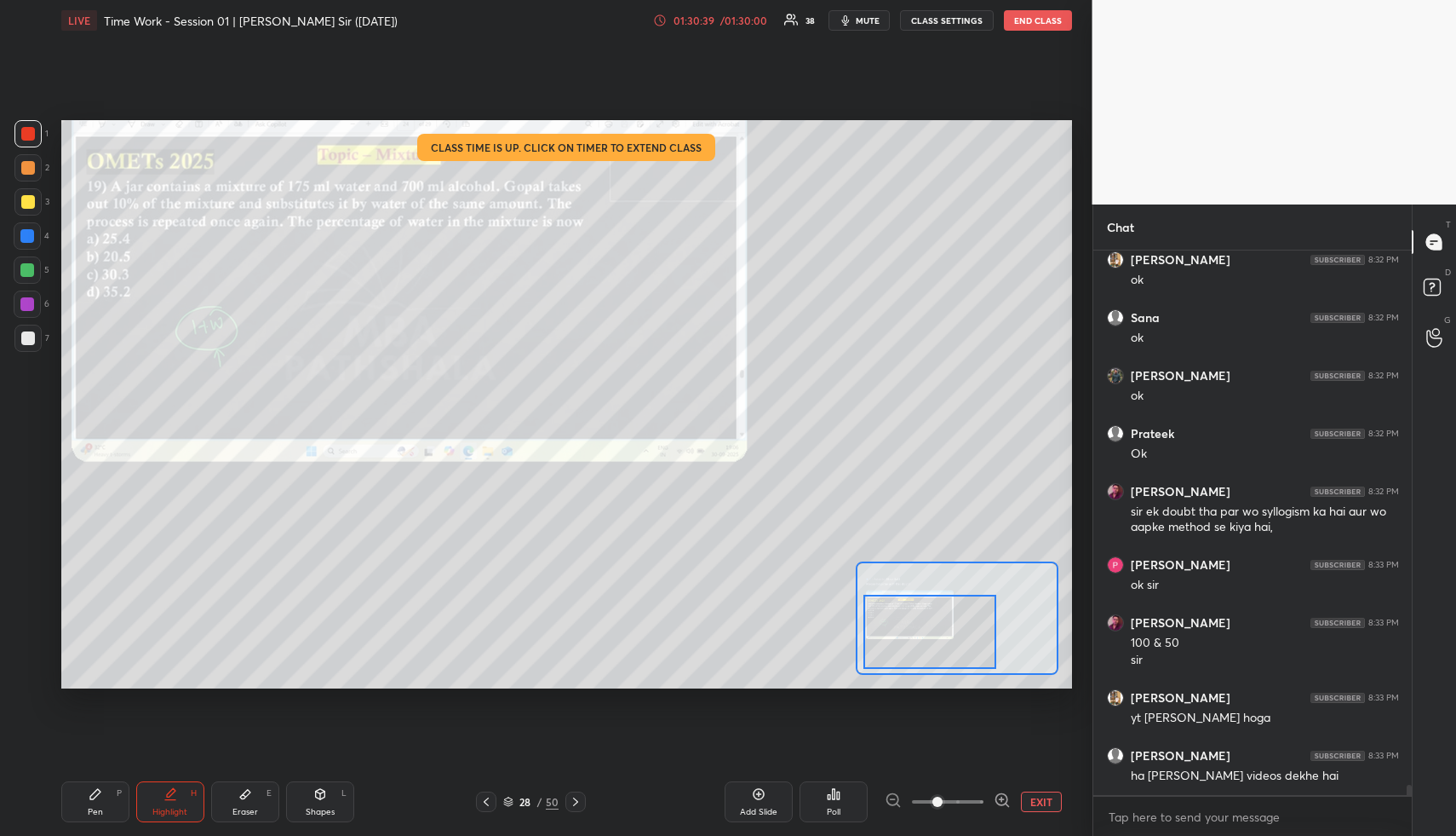
scroll to position [29670, 0]
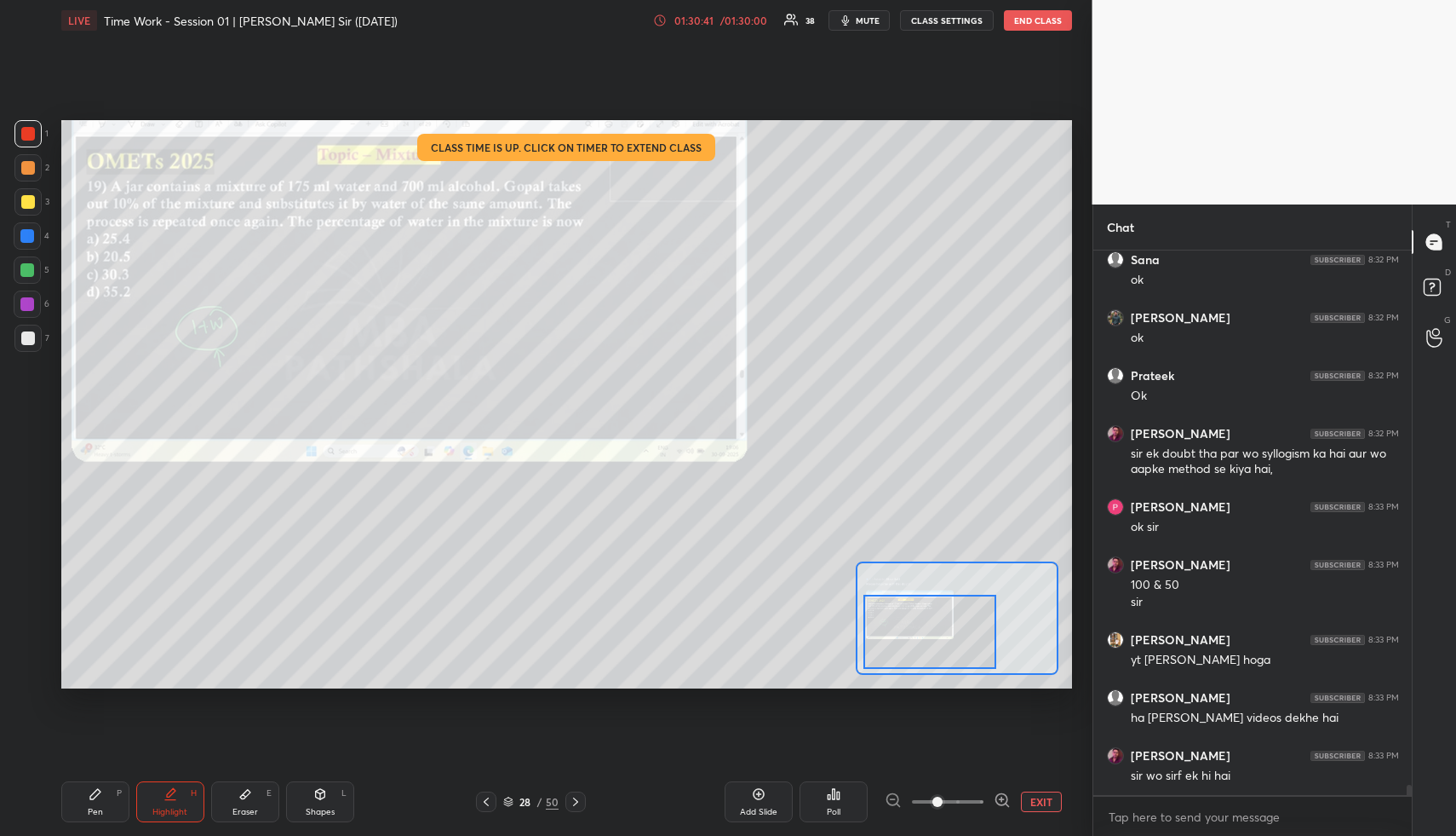
click at [101, 801] on div "Pen P" at bounding box center [95, 802] width 68 height 41
drag, startPoint x: 101, startPoint y: 801, endPoint x: 100, endPoint y: 710, distance: 91.0
click at [101, 801] on div "Pen P" at bounding box center [95, 802] width 68 height 41
click at [29, 163] on div at bounding box center [28, 167] width 13 height 13
click at [30, 163] on div at bounding box center [28, 167] width 13 height 13
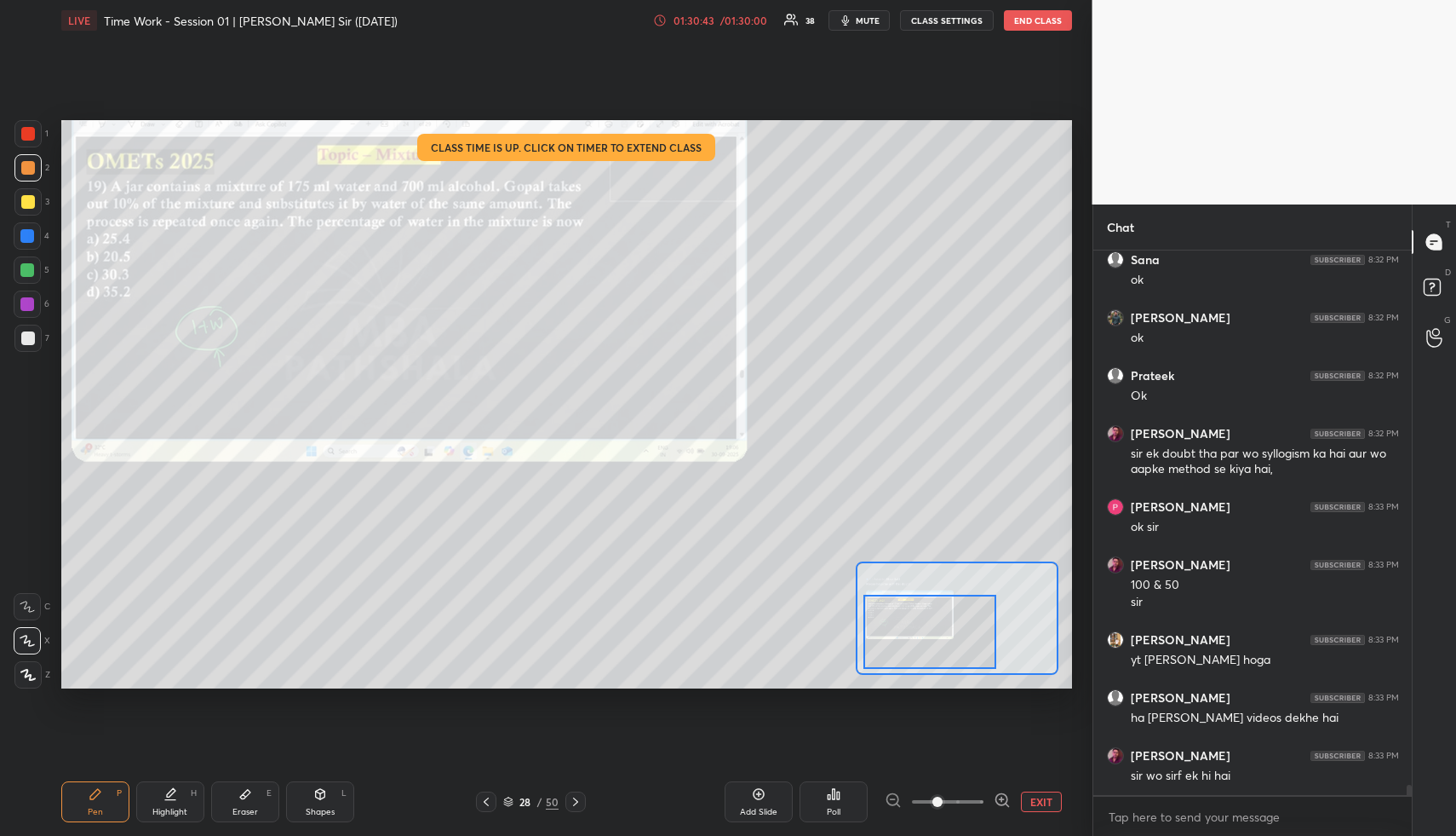
click at [164, 801] on div "Highlight H" at bounding box center [170, 802] width 68 height 41
drag, startPoint x: 105, startPoint y: 799, endPoint x: 95, endPoint y: 709, distance: 90.6
click at [103, 795] on div "Pen P" at bounding box center [95, 802] width 68 height 41
drag, startPoint x: 28, startPoint y: 193, endPoint x: 46, endPoint y: 192, distance: 18.0
click at [28, 193] on div at bounding box center [28, 202] width 28 height 28
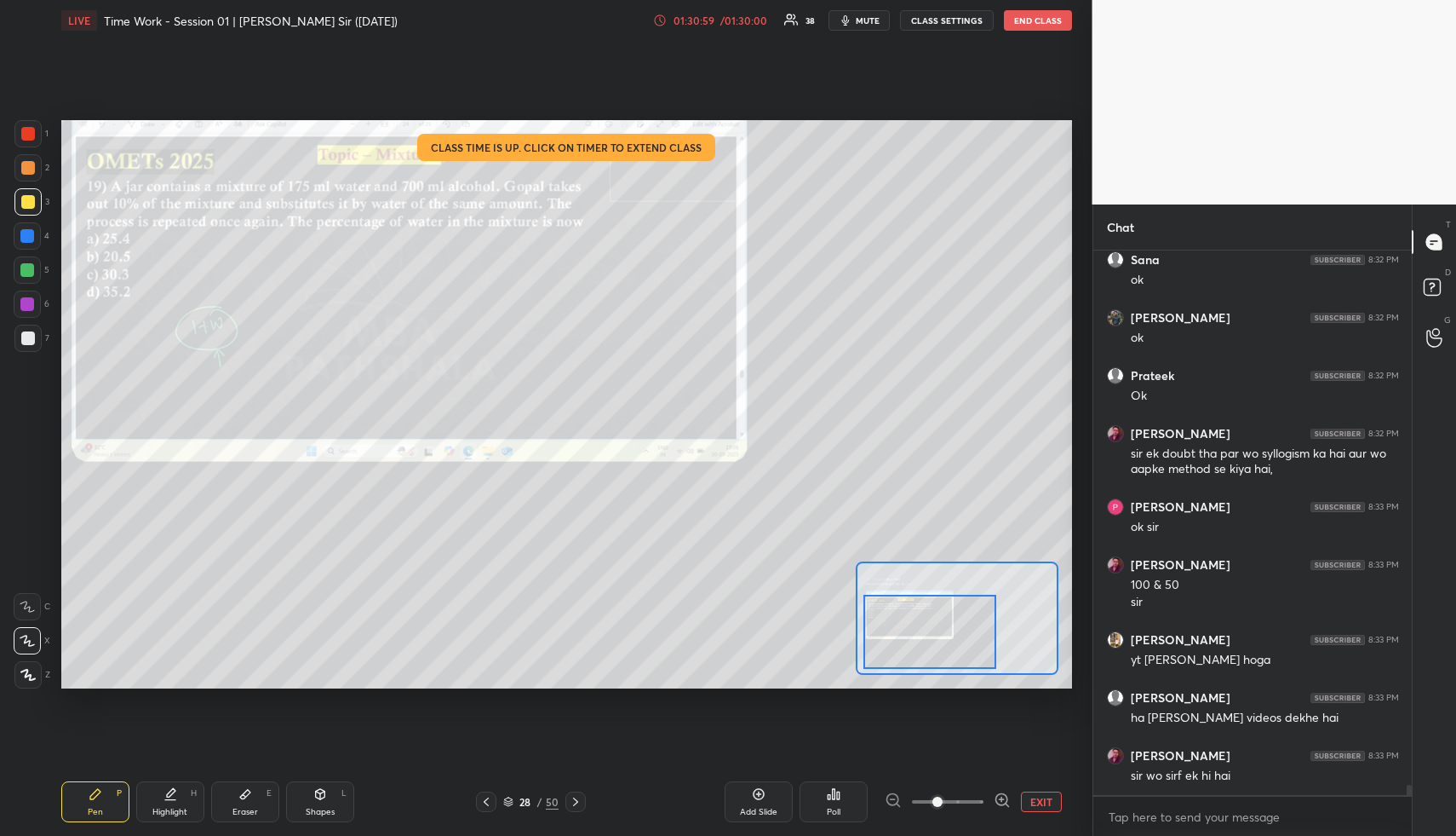
scroll to position [29729, 0]
click at [176, 788] on div "Highlight H" at bounding box center [170, 802] width 68 height 41
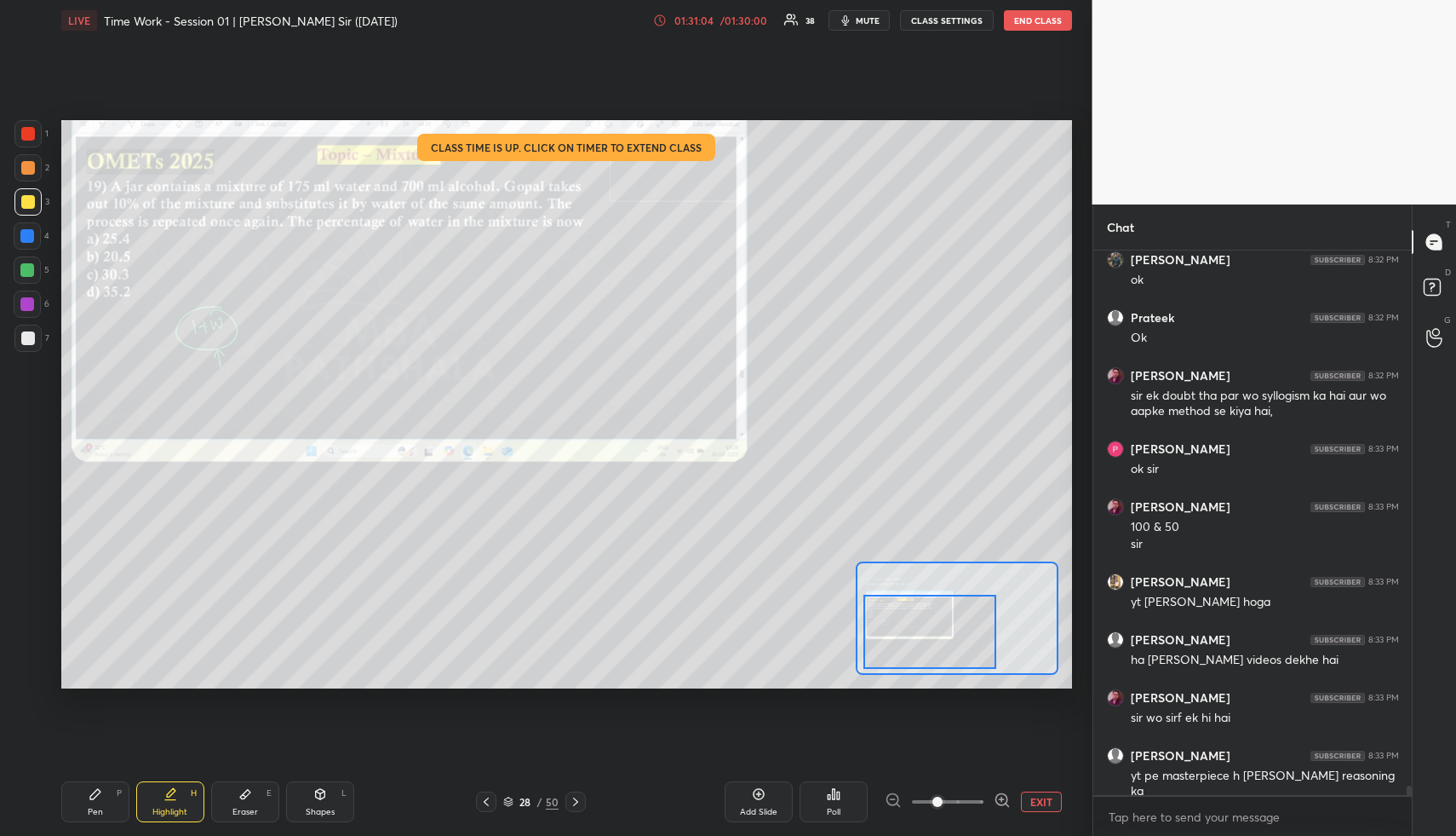
click at [316, 115] on div "Setting up your live class Class time is up. Click on timer to extend class Pol…" at bounding box center [567, 405] width 1025 height 727
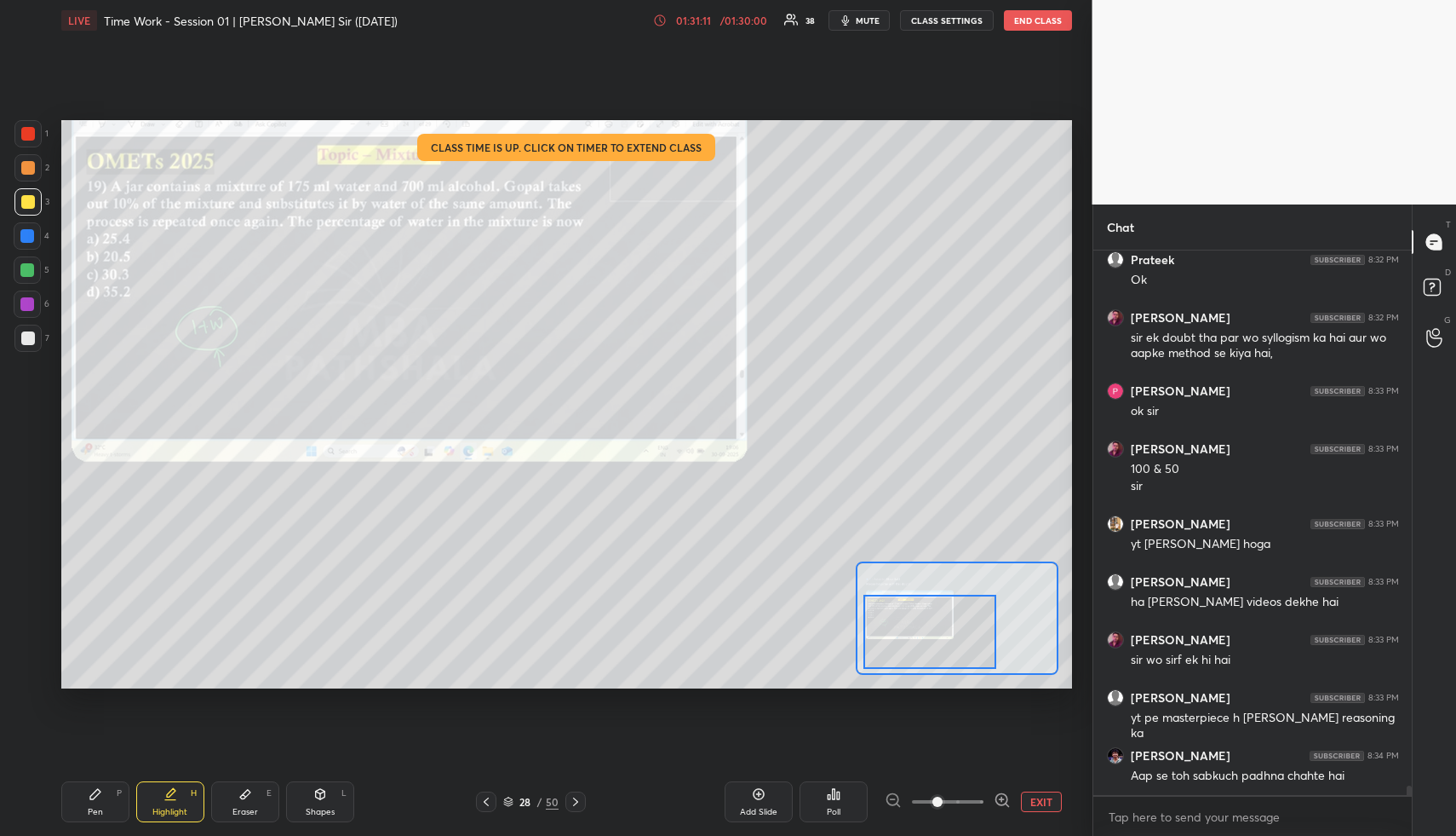
click at [178, 786] on div "Highlight H" at bounding box center [170, 802] width 68 height 41
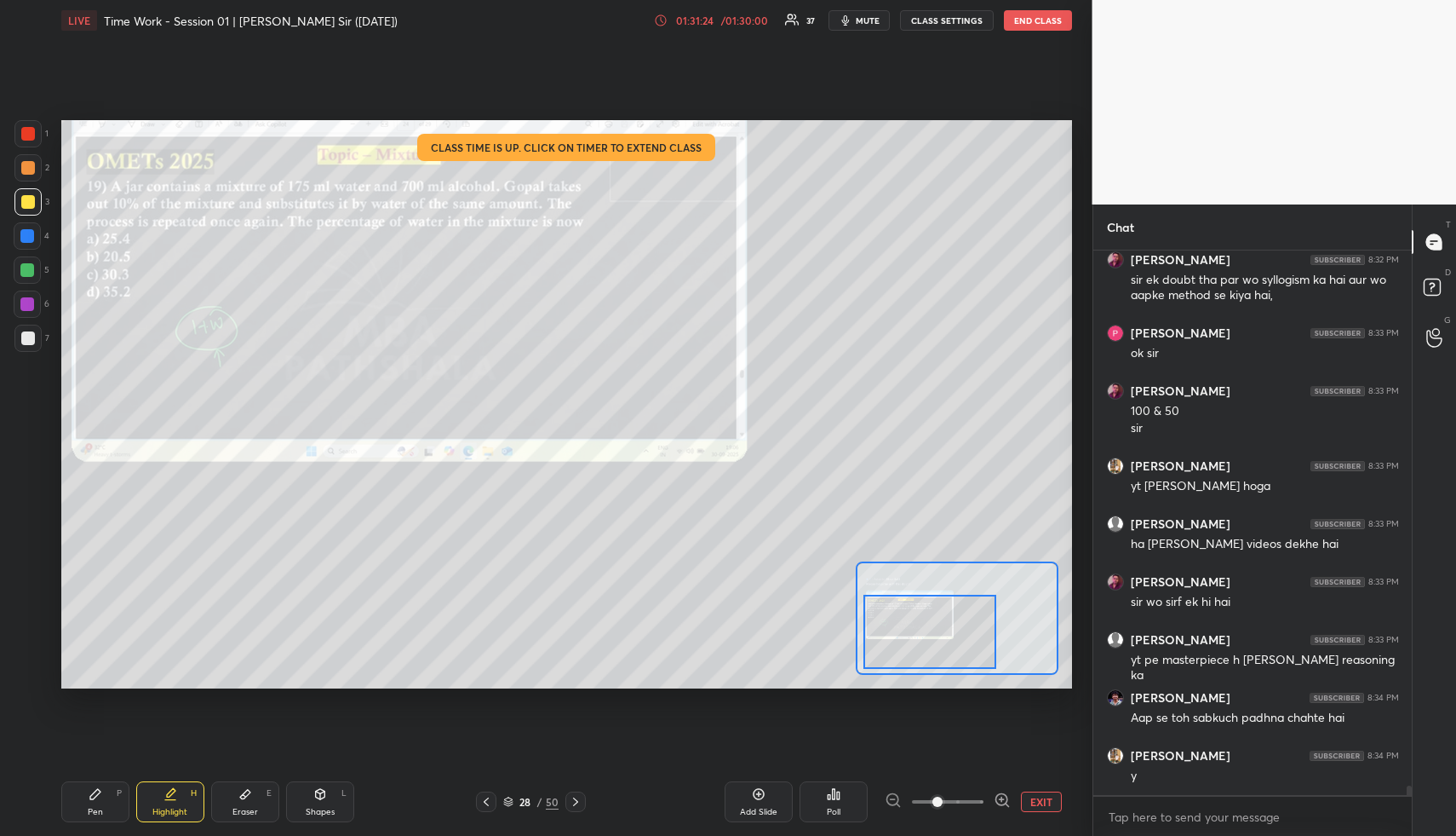
click at [173, 792] on icon at bounding box center [170, 794] width 13 height 13
drag, startPoint x: 109, startPoint y: 793, endPoint x: 94, endPoint y: 697, distance: 97.2
click at [102, 793] on div "Pen P" at bounding box center [95, 802] width 68 height 41
click at [31, 169] on div at bounding box center [28, 167] width 13 height 13
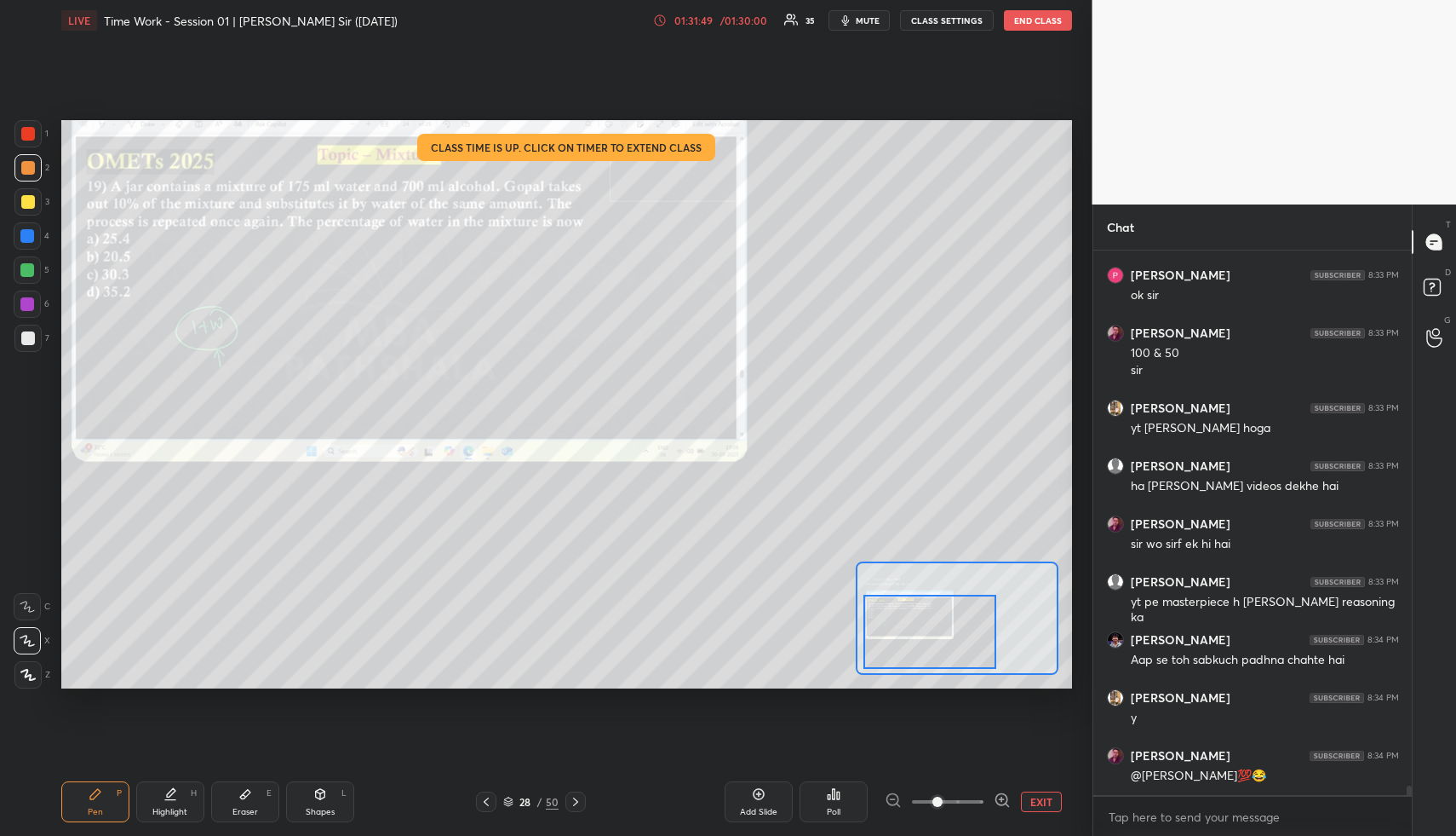
drag, startPoint x: 253, startPoint y: 807, endPoint x: 293, endPoint y: 698, distance: 116.1
click at [253, 807] on div "Eraser" at bounding box center [245, 811] width 26 height 9
click at [93, 788] on icon at bounding box center [96, 794] width 13 height 13
click at [29, 210] on div at bounding box center [28, 202] width 28 height 28
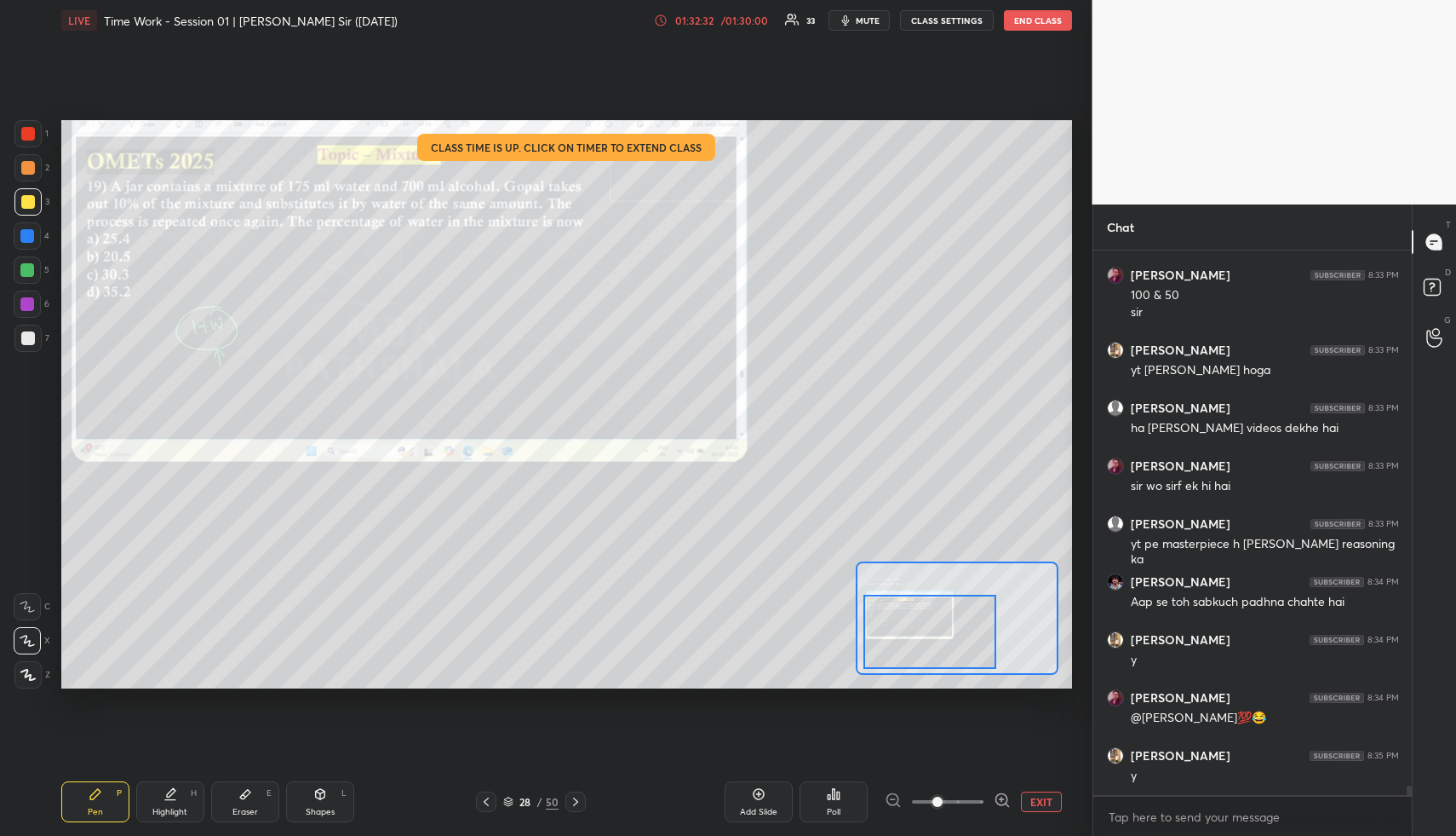
click at [26, 237] on div at bounding box center [27, 236] width 13 height 13
drag, startPoint x: 26, startPoint y: 237, endPoint x: 59, endPoint y: 237, distance: 33.0
click at [31, 237] on div at bounding box center [27, 236] width 13 height 13
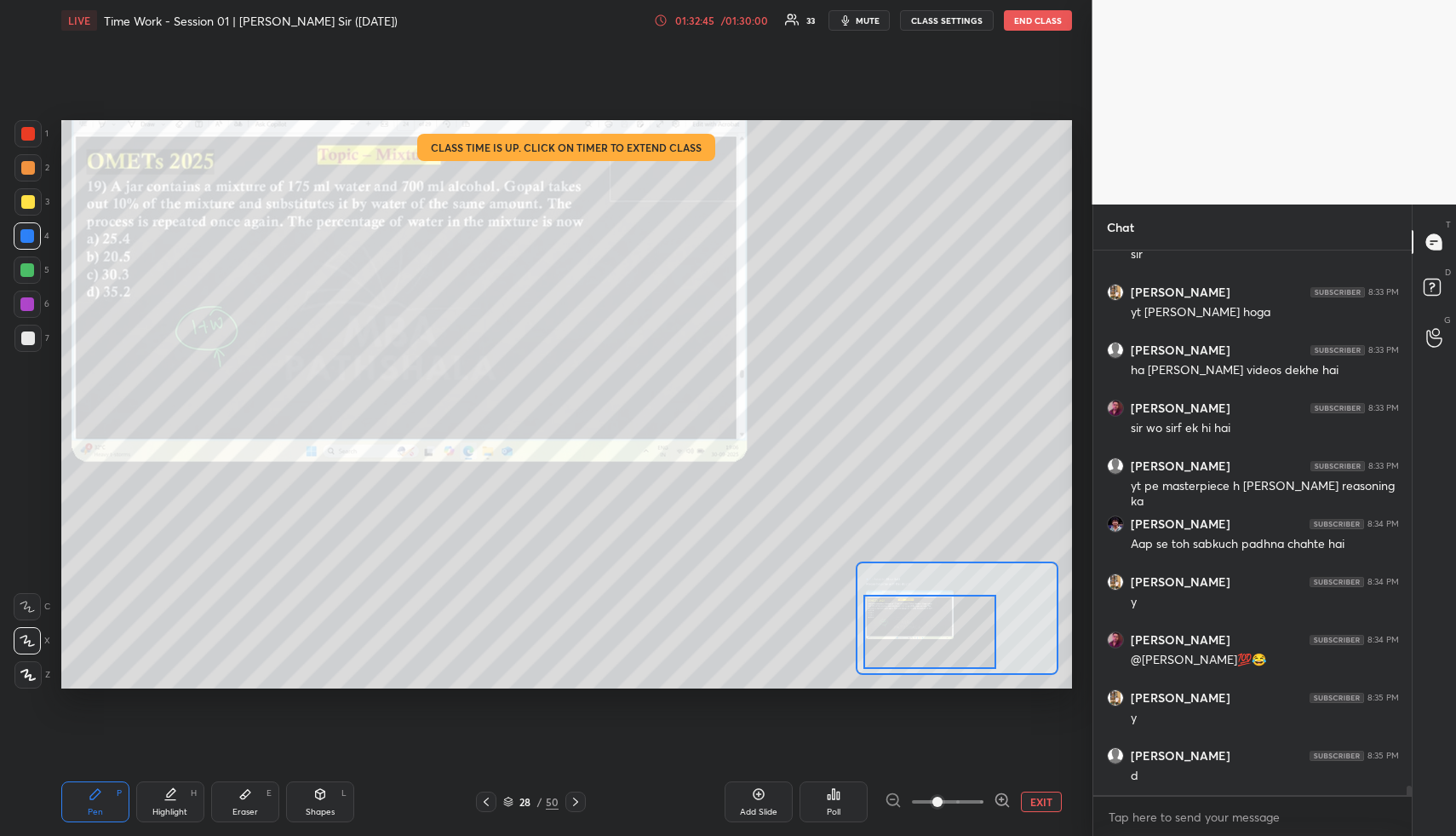
drag, startPoint x: 327, startPoint y: 801, endPoint x: 330, endPoint y: 809, distance: 8.5
click at [325, 803] on div "Shapes L" at bounding box center [319, 802] width 68 height 41
drag, startPoint x: 324, startPoint y: 809, endPoint x: 315, endPoint y: 770, distance: 40.0
click at [324, 809] on div "Shapes" at bounding box center [320, 811] width 29 height 9
click at [25, 274] on div at bounding box center [27, 270] width 13 height 13
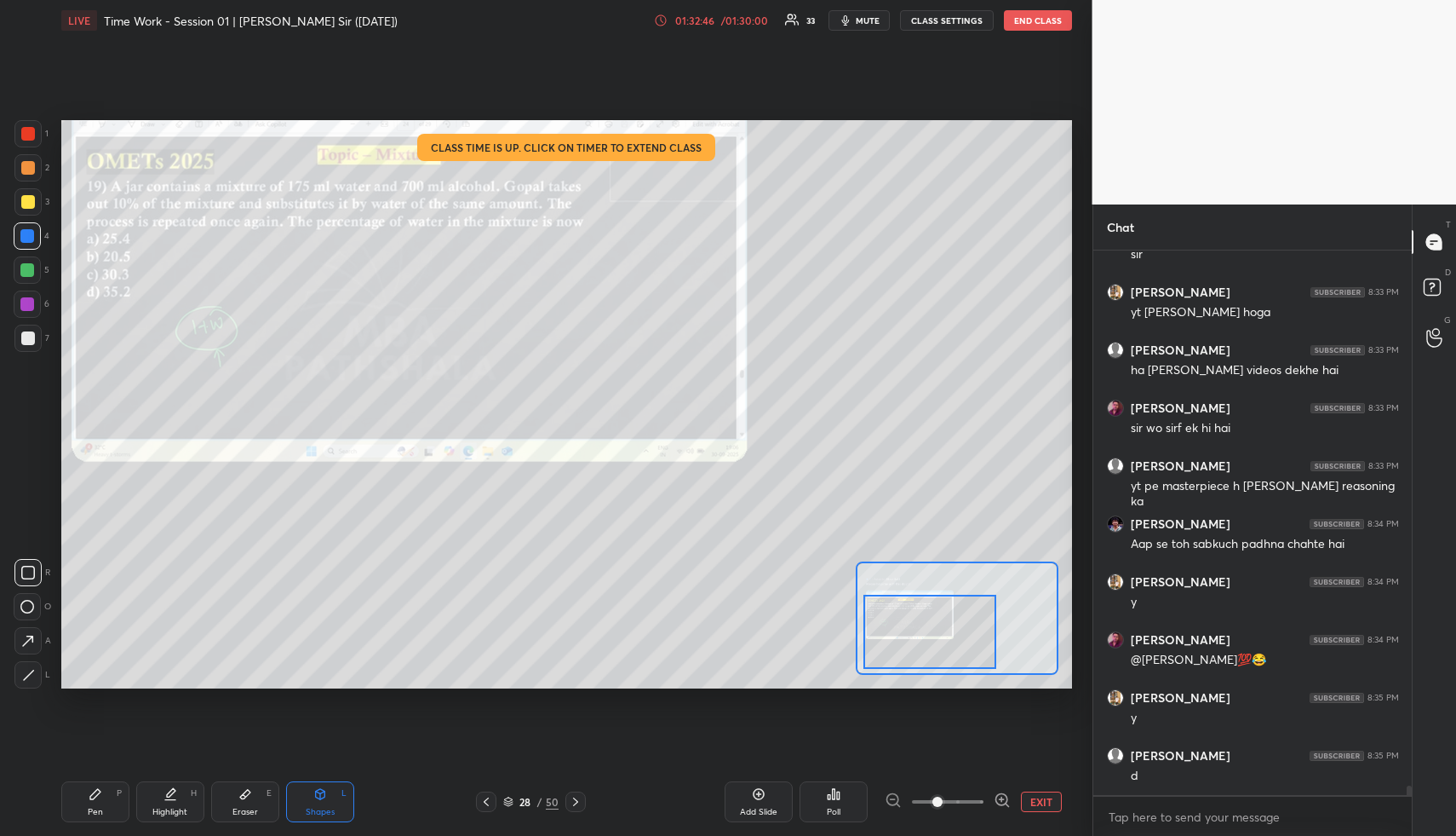
click at [31, 276] on div at bounding box center [27, 270] width 13 height 13
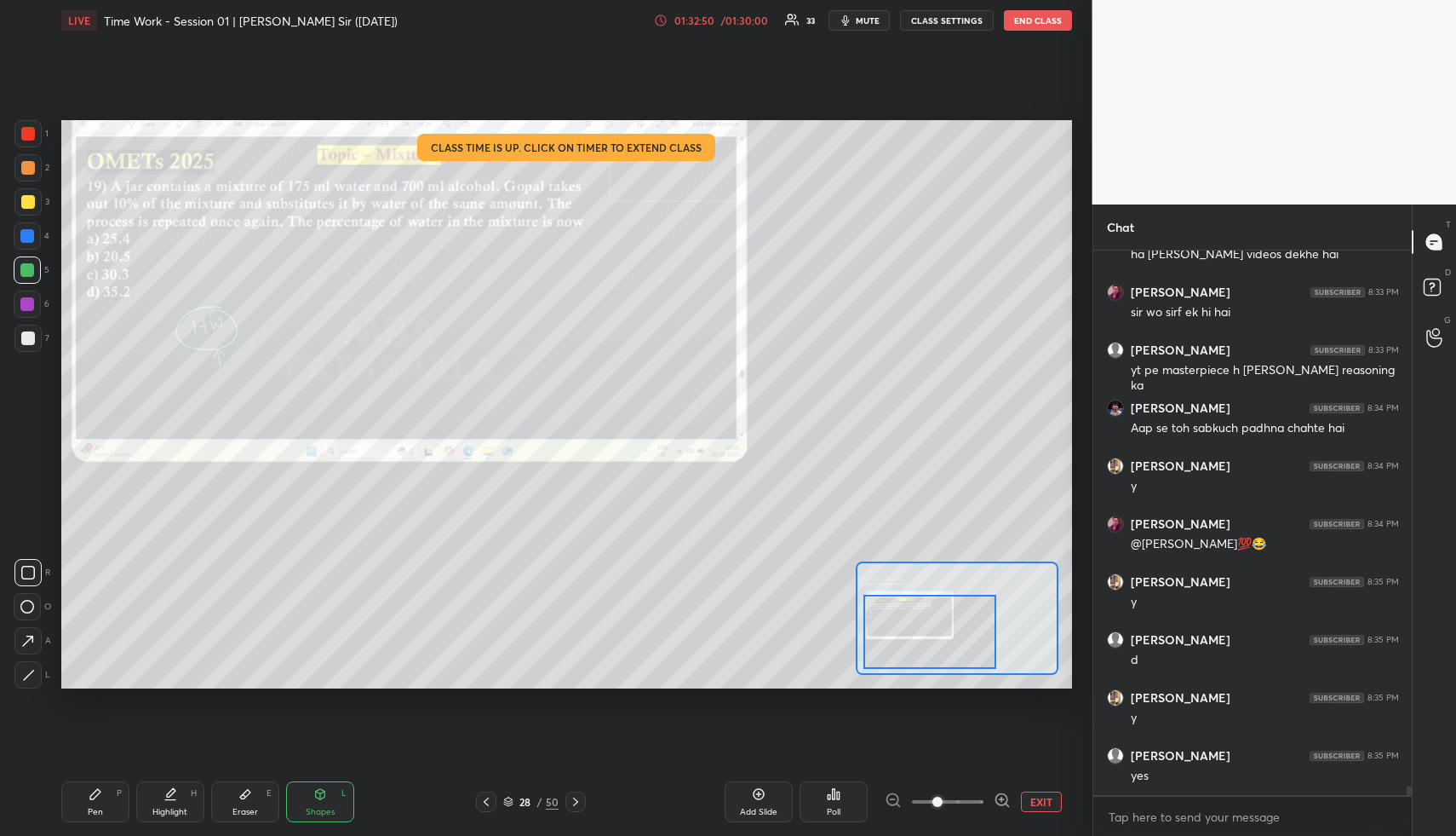
scroll to position [30192, 0]
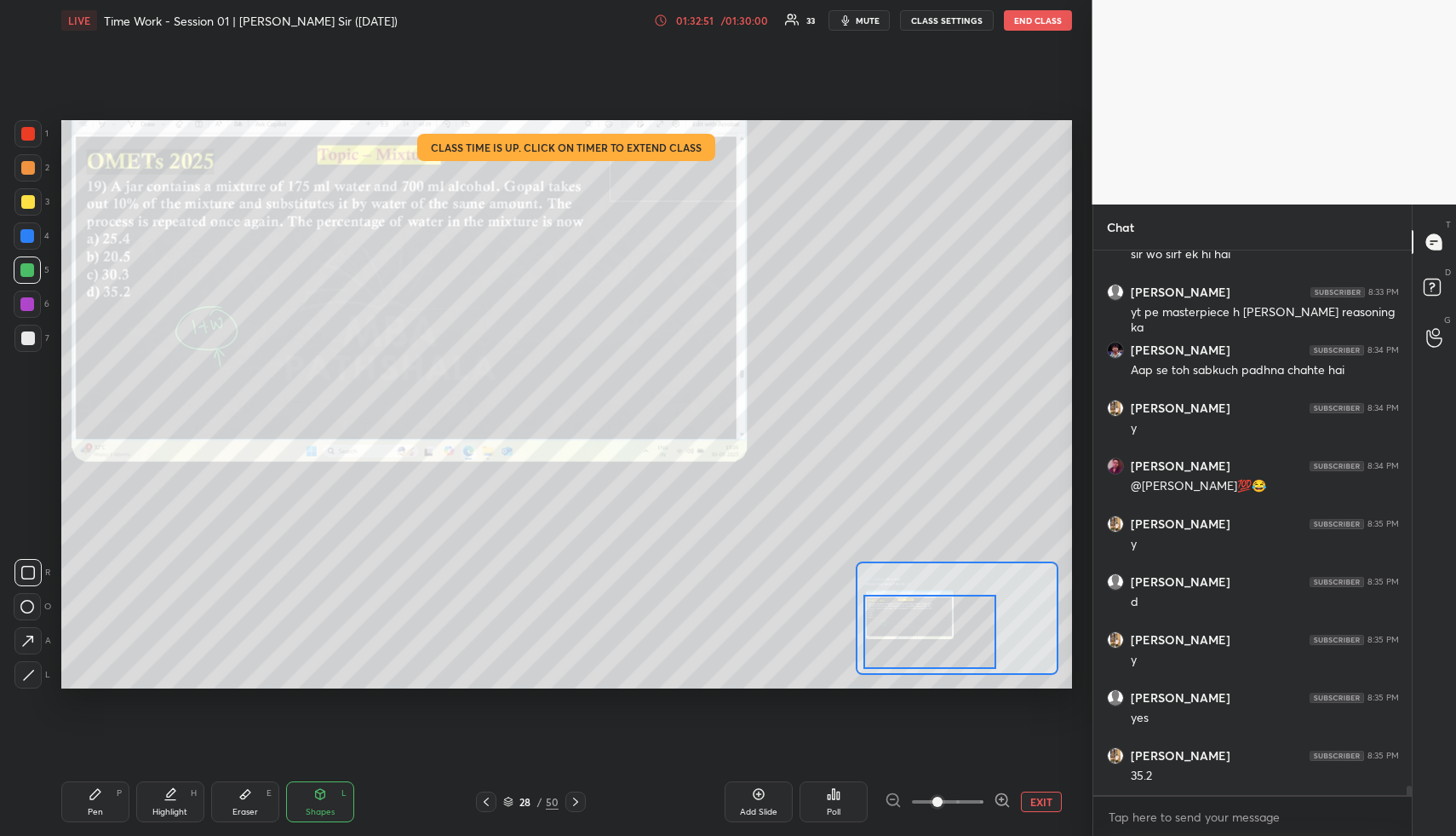
click at [175, 800] on div "Highlight H" at bounding box center [170, 802] width 68 height 41
click at [178, 792] on div "Highlight H" at bounding box center [170, 802] width 68 height 41
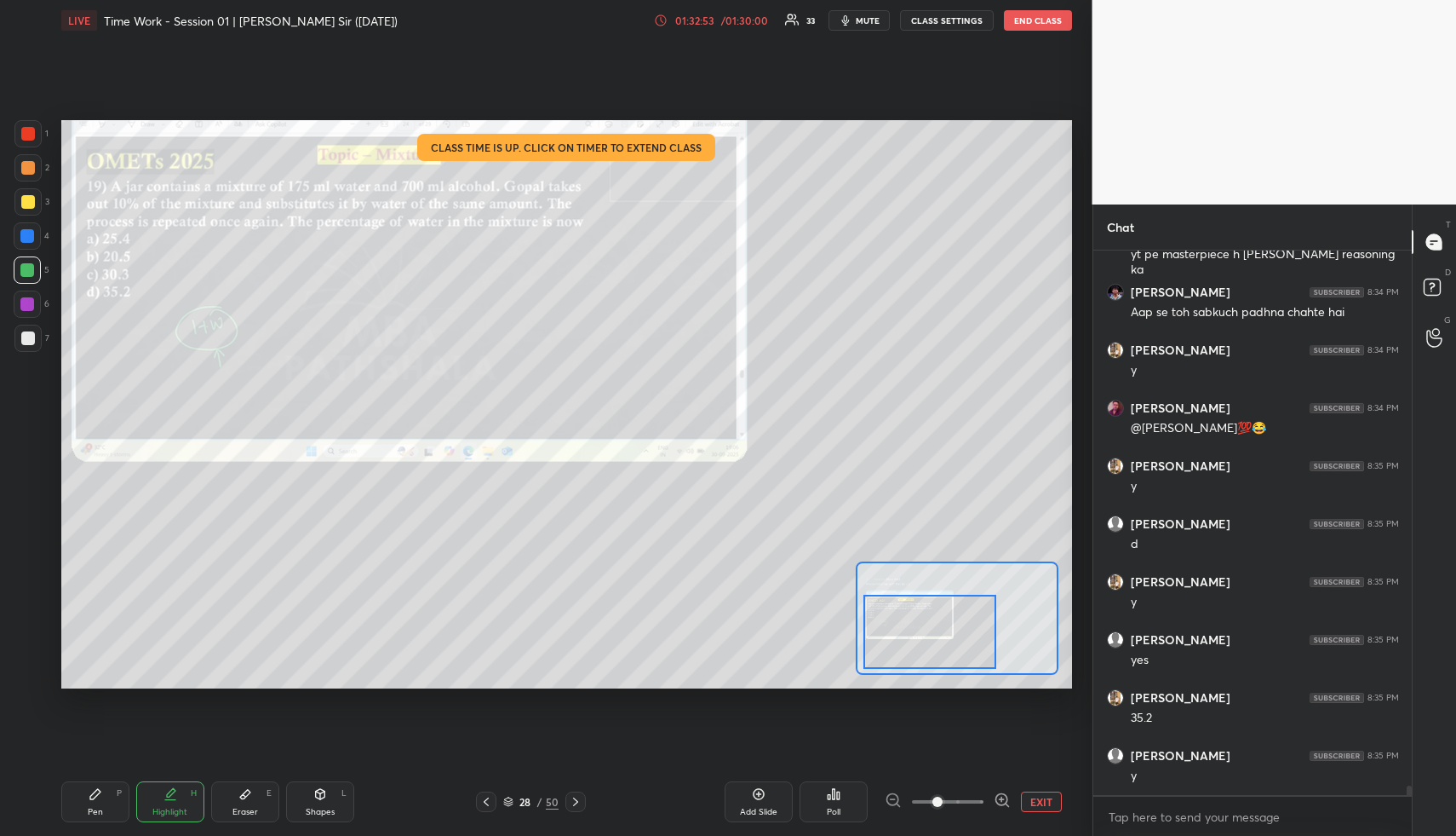
drag, startPoint x: 104, startPoint y: 806, endPoint x: 103, endPoint y: 706, distance: 100.0
click at [103, 803] on div "Pen P" at bounding box center [95, 802] width 68 height 41
click at [24, 341] on div at bounding box center [28, 339] width 13 height 13
drag, startPoint x: 24, startPoint y: 341, endPoint x: 59, endPoint y: 307, distance: 48.8
click at [24, 341] on div at bounding box center [28, 339] width 13 height 13
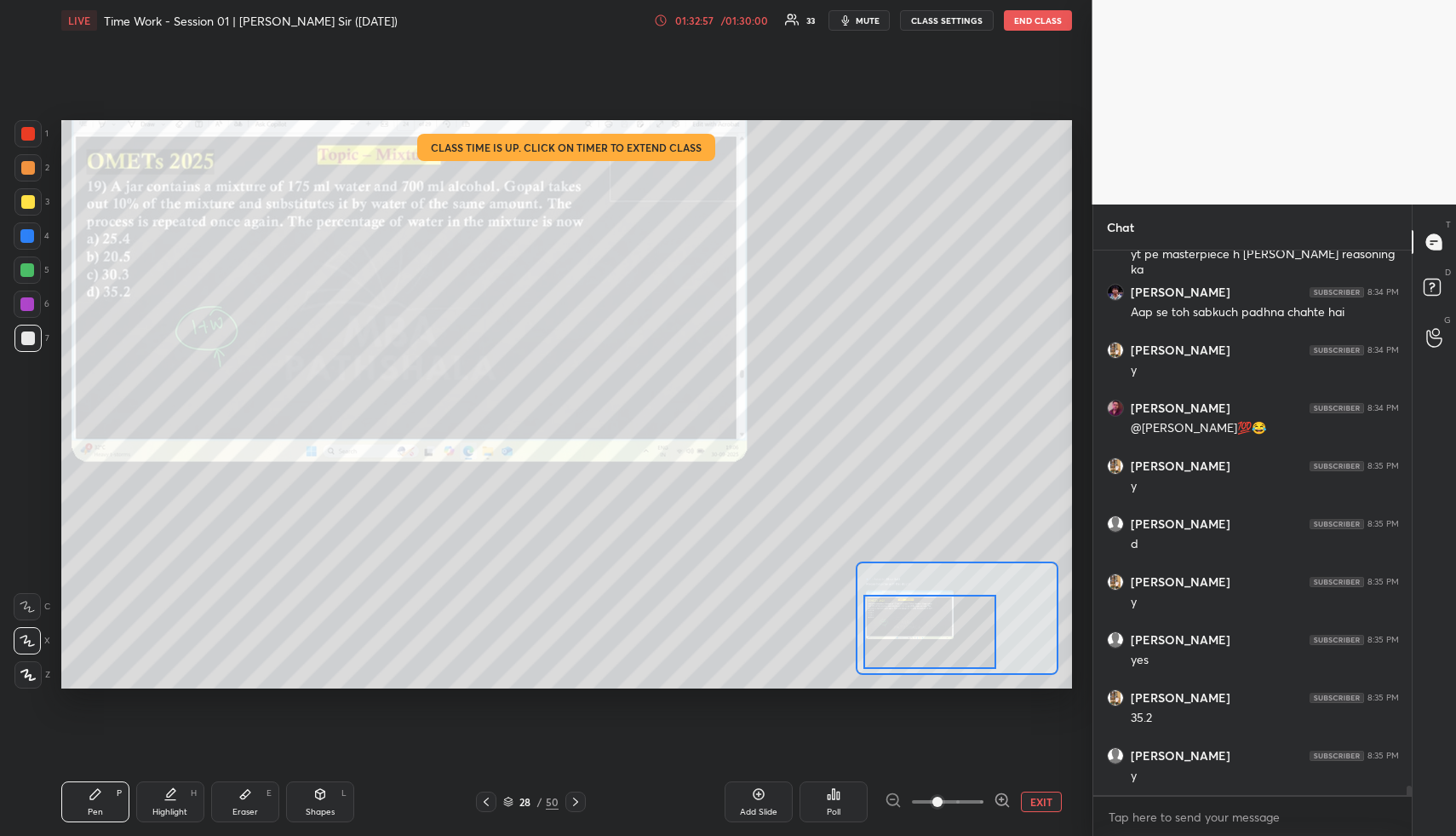
click at [188, 794] on div "Highlight H" at bounding box center [170, 802] width 68 height 41
click at [184, 800] on div "Highlight H" at bounding box center [170, 802] width 68 height 41
drag, startPoint x: 92, startPoint y: 793, endPoint x: 96, endPoint y: 700, distance: 93.1
click at [89, 792] on icon at bounding box center [96, 794] width 13 height 13
drag, startPoint x: 28, startPoint y: 205, endPoint x: 49, endPoint y: 218, distance: 24.7
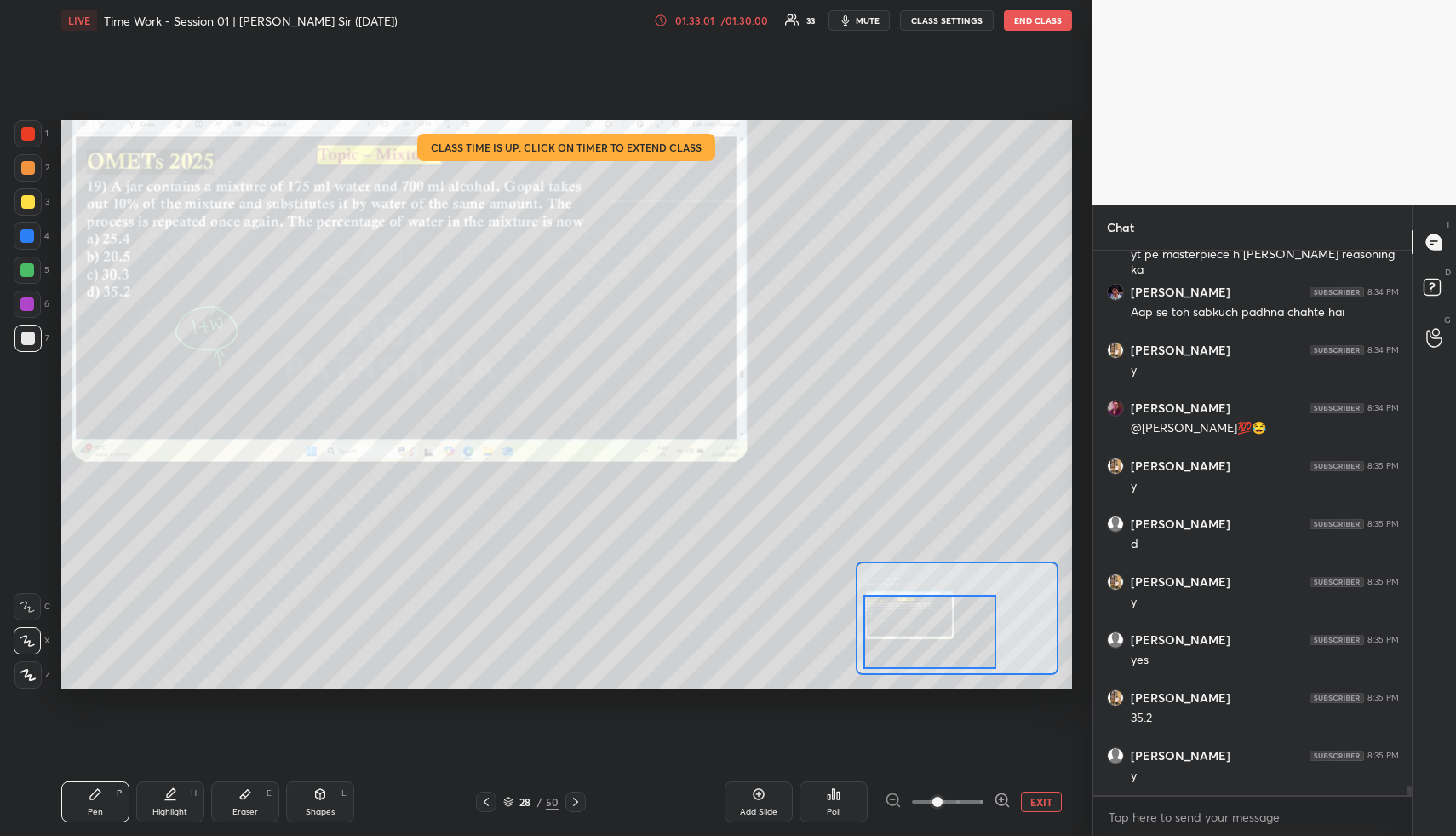
click at [28, 205] on div at bounding box center [28, 202] width 13 height 13
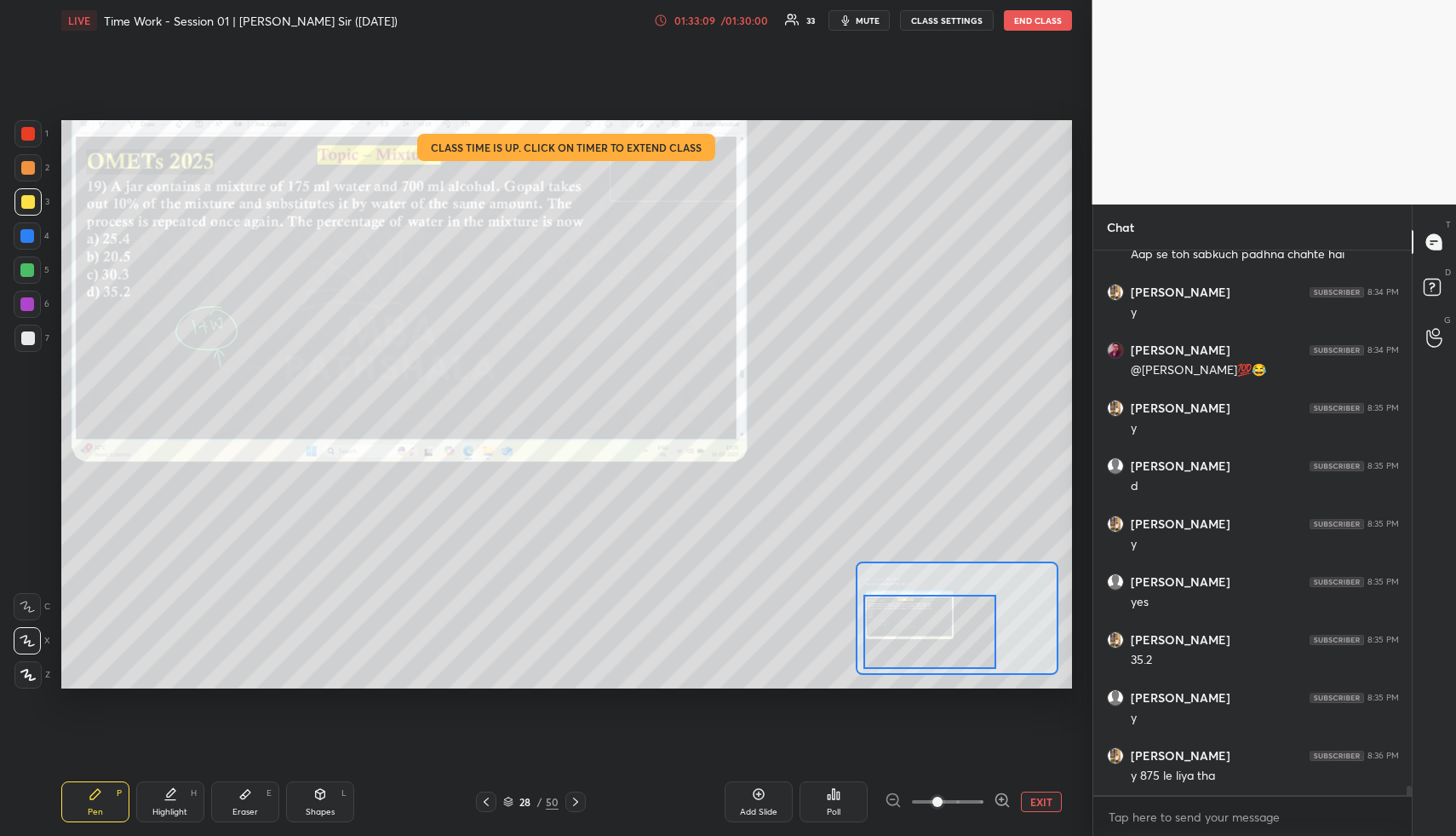
click at [184, 807] on div "Highlight" at bounding box center [169, 811] width 35 height 9
click at [184, 797] on div "Highlight H" at bounding box center [170, 802] width 68 height 41
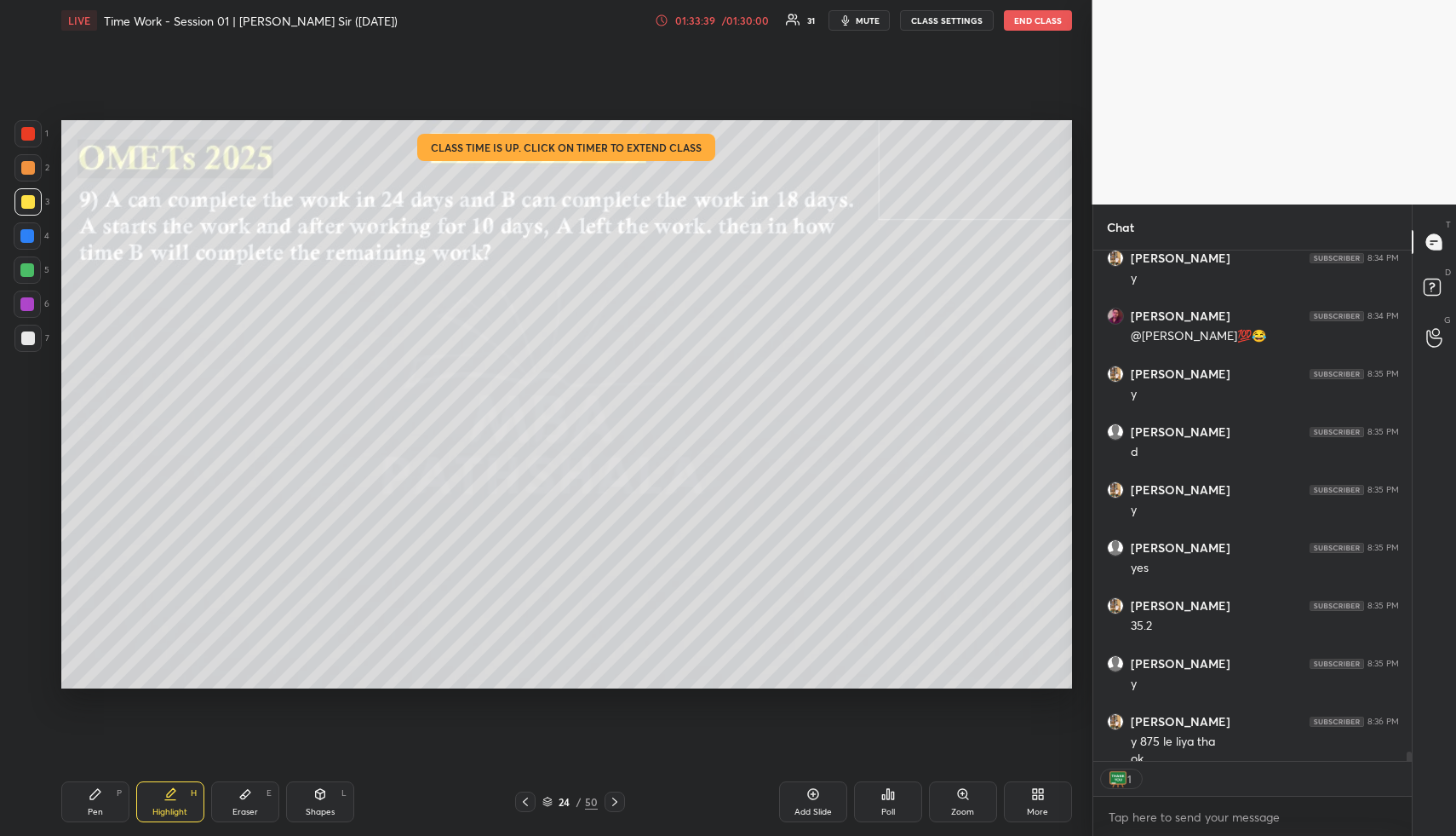
scroll to position [6, 6]
click at [1039, 23] on button "END CLASS" at bounding box center [1037, 20] width 68 height 20
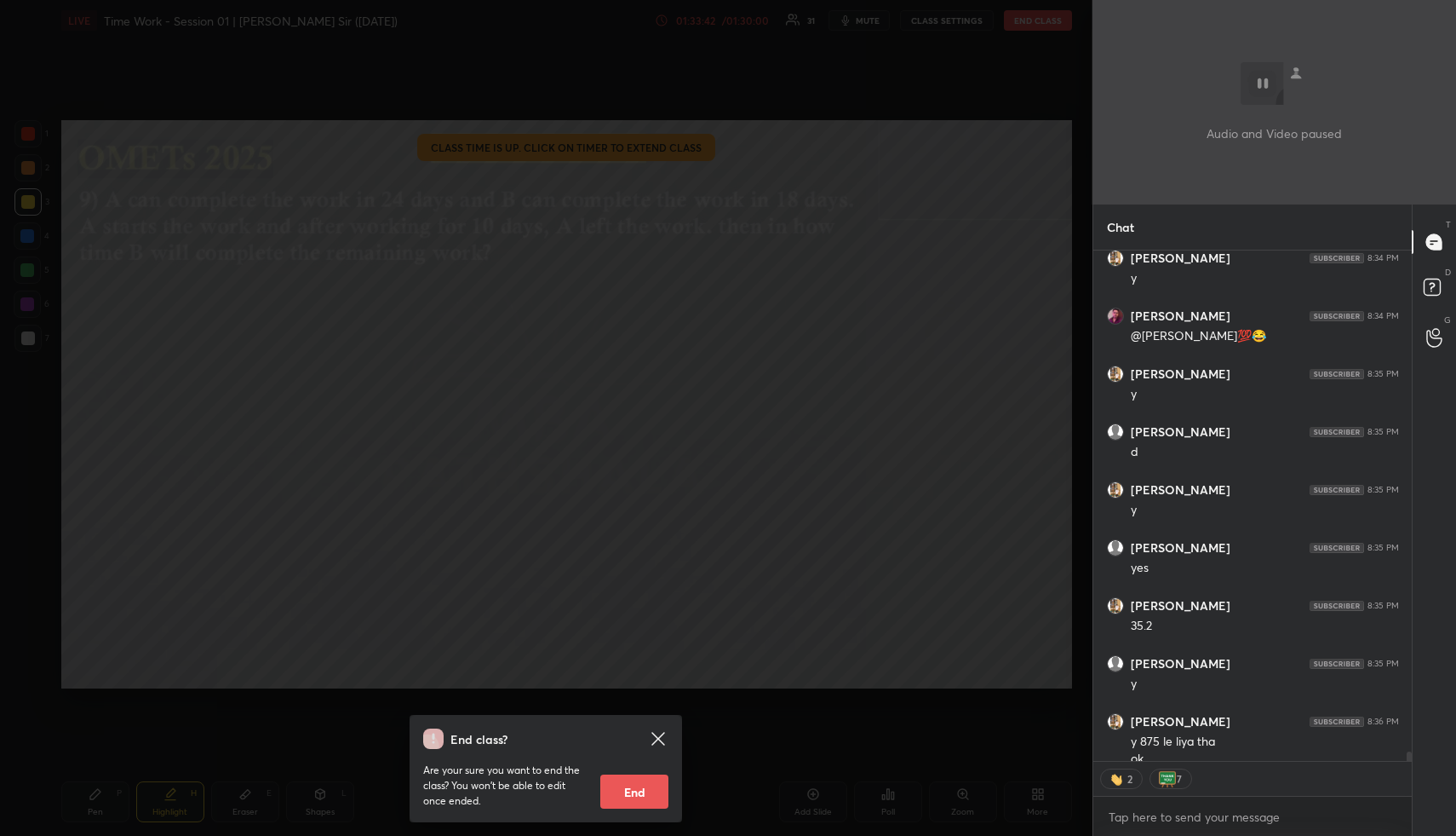
click at [637, 793] on button "End" at bounding box center [634, 792] width 68 height 34
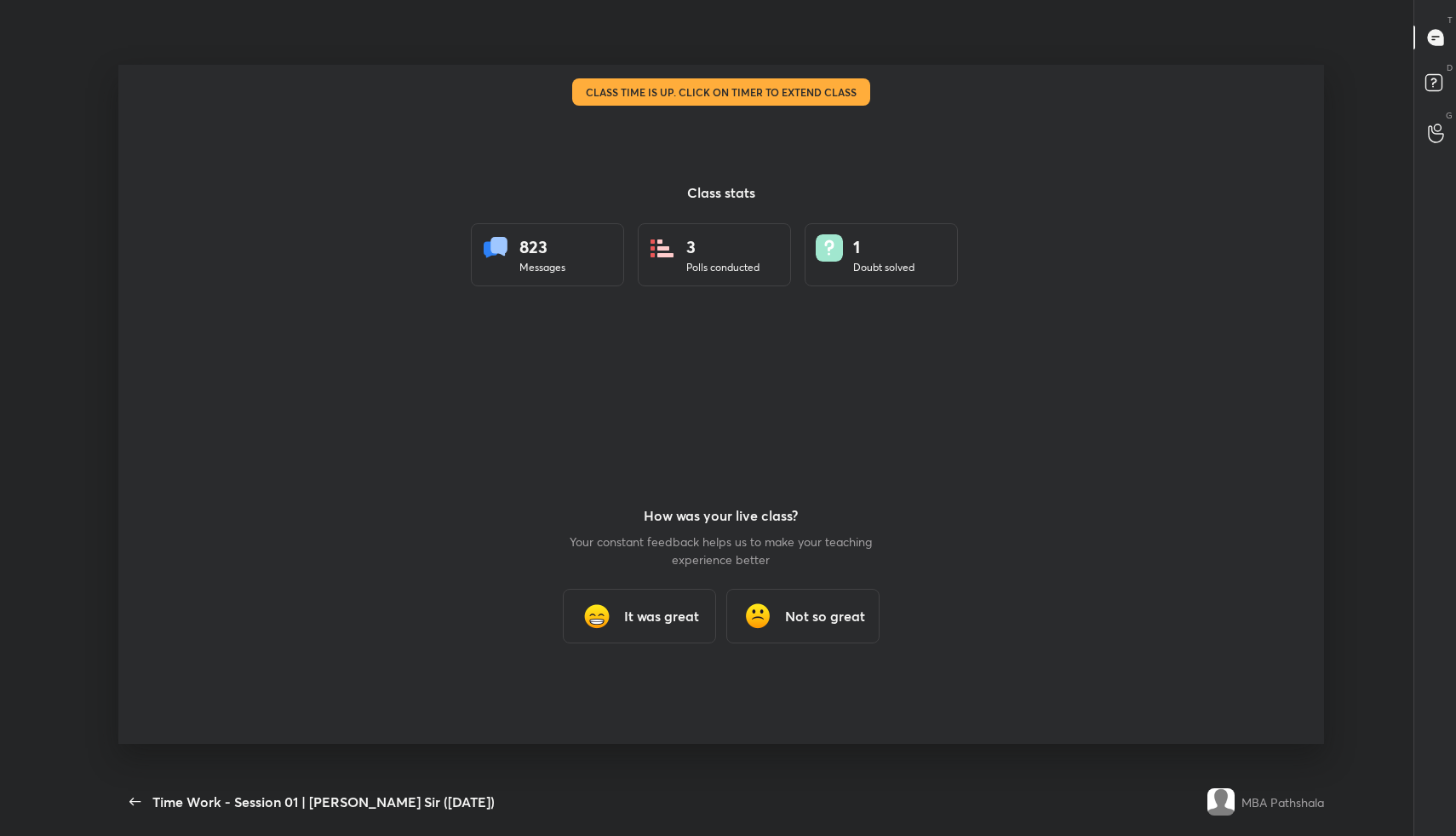
scroll to position [84480, 83731]
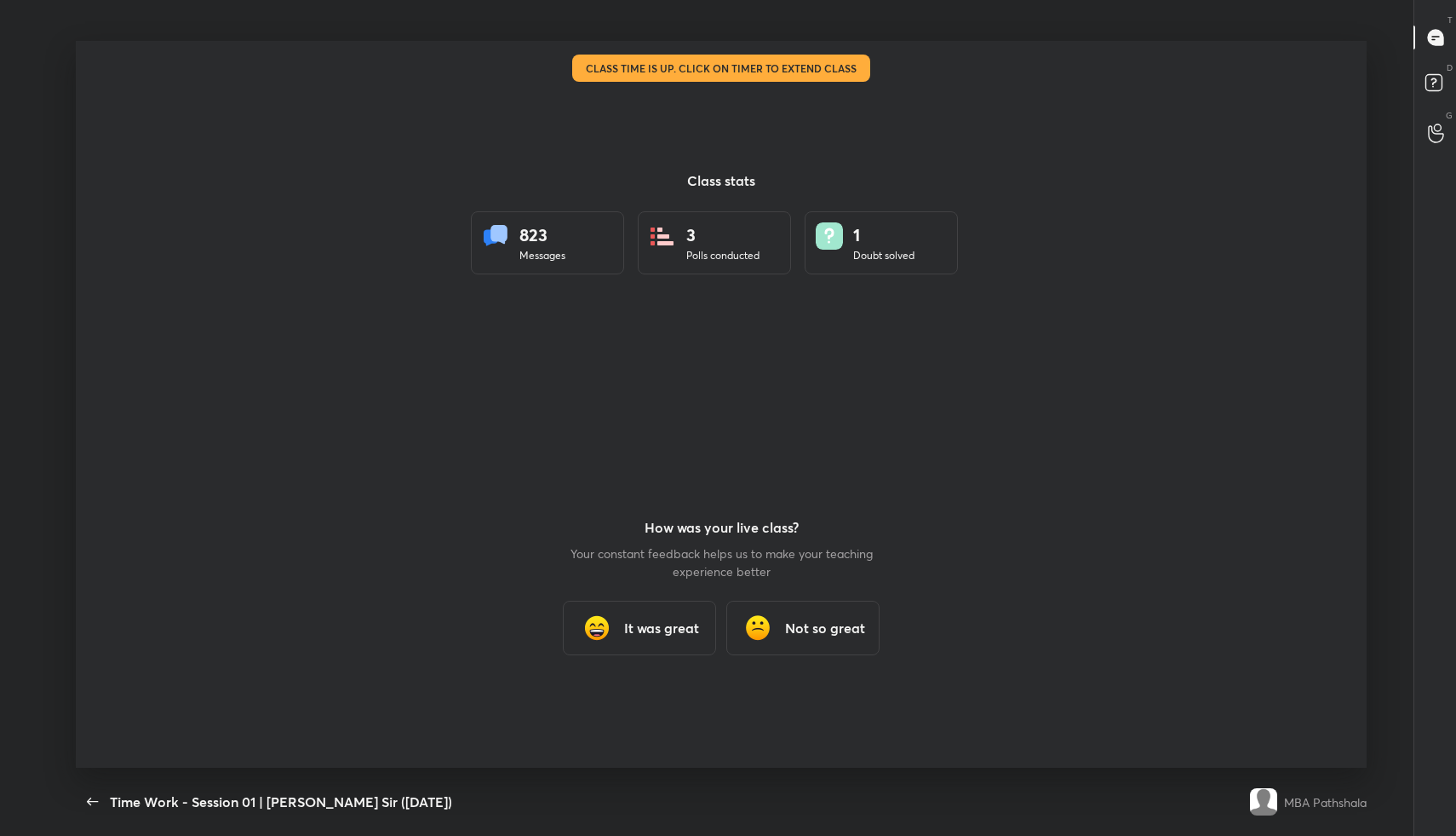
type textarea "x"
click at [660, 631] on h3 "It was great" at bounding box center [662, 627] width 75 height 20
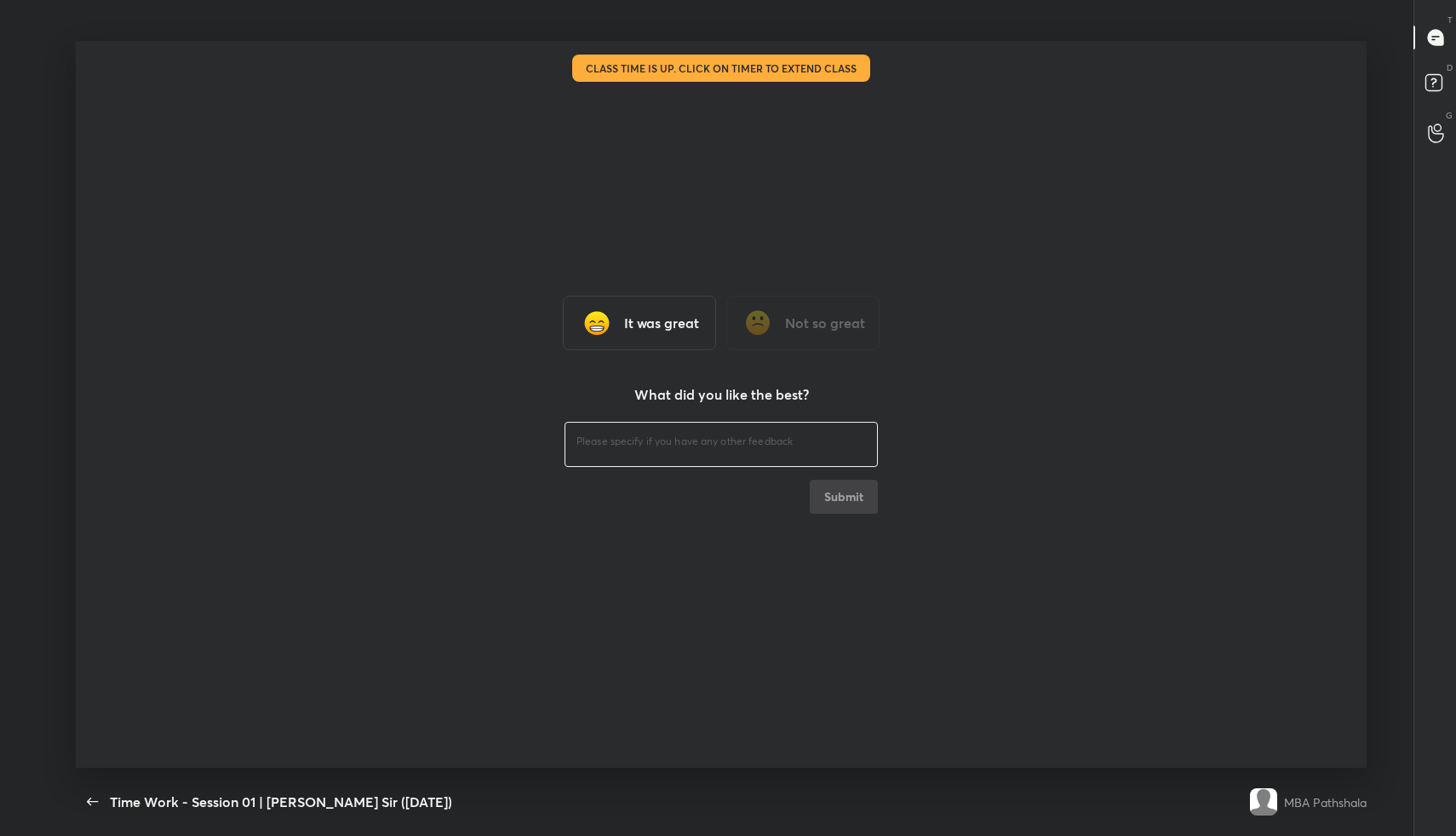
click at [647, 449] on textarea at bounding box center [721, 441] width 290 height 16
type textarea "fine"
click at [854, 491] on button "Submit" at bounding box center [843, 497] width 68 height 34
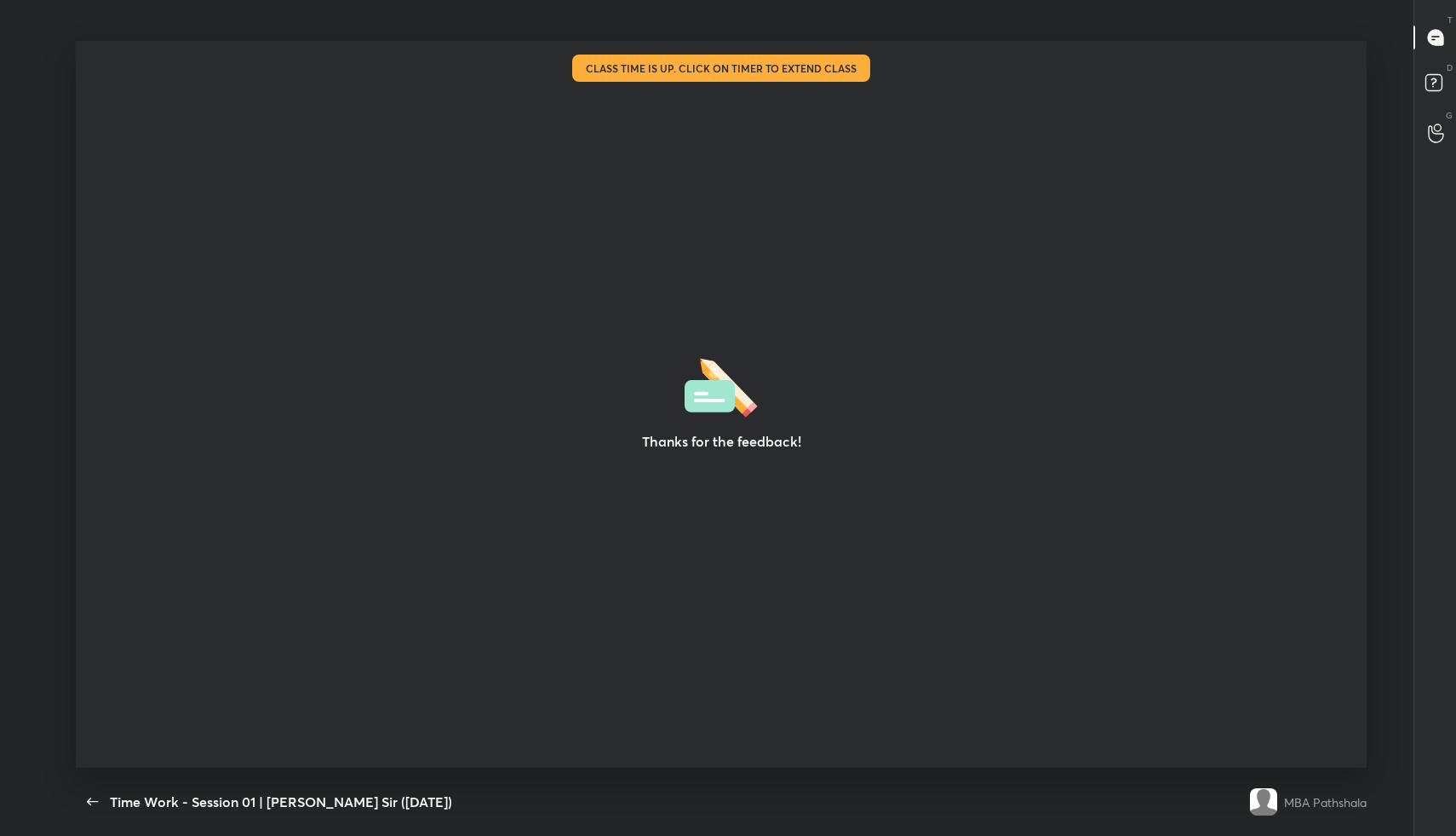
type textarea "x"
